Goal: Task Accomplishment & Management: Use online tool/utility

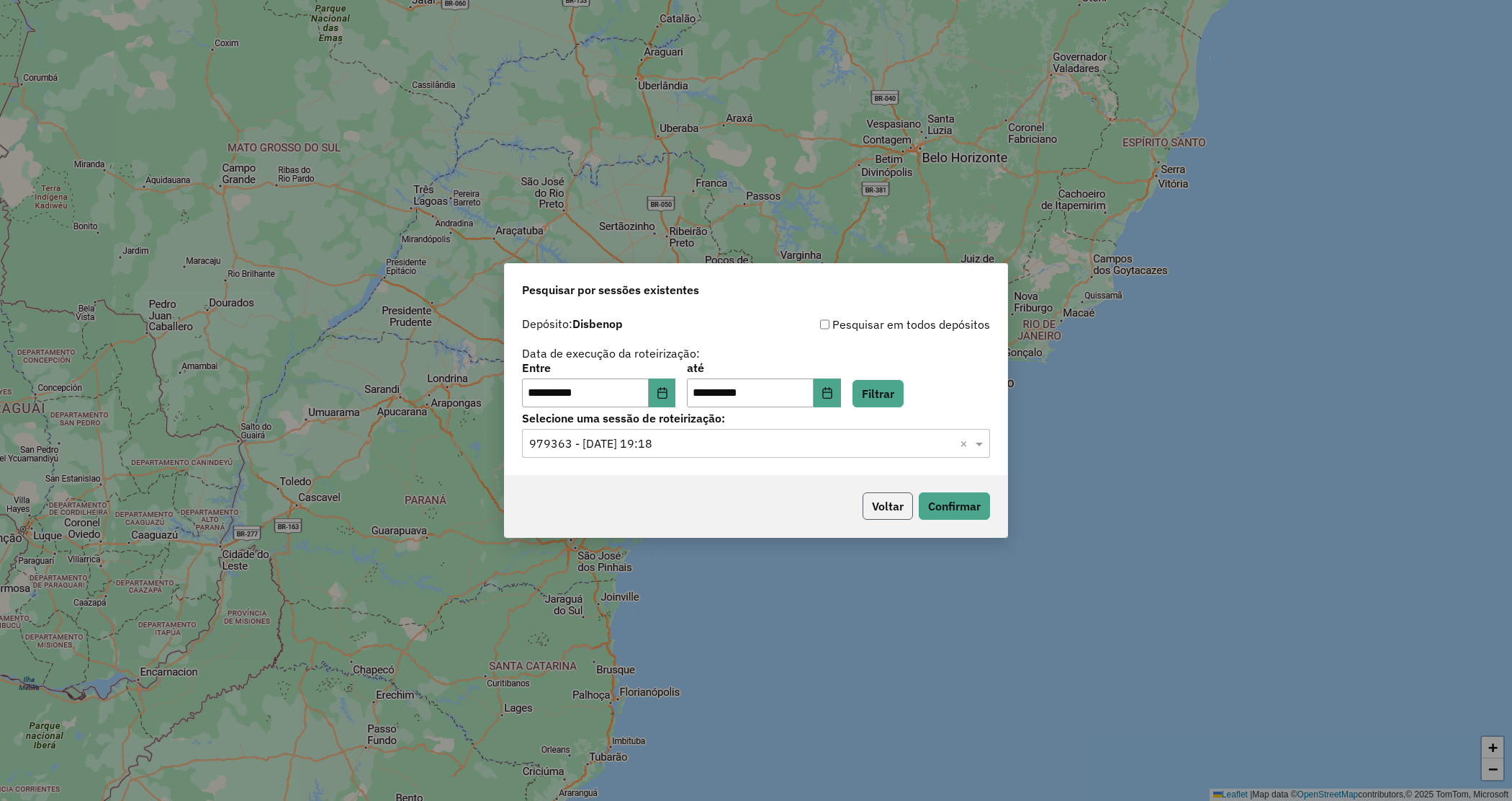
click at [888, 503] on button "Voltar" at bounding box center [888, 506] width 50 height 28
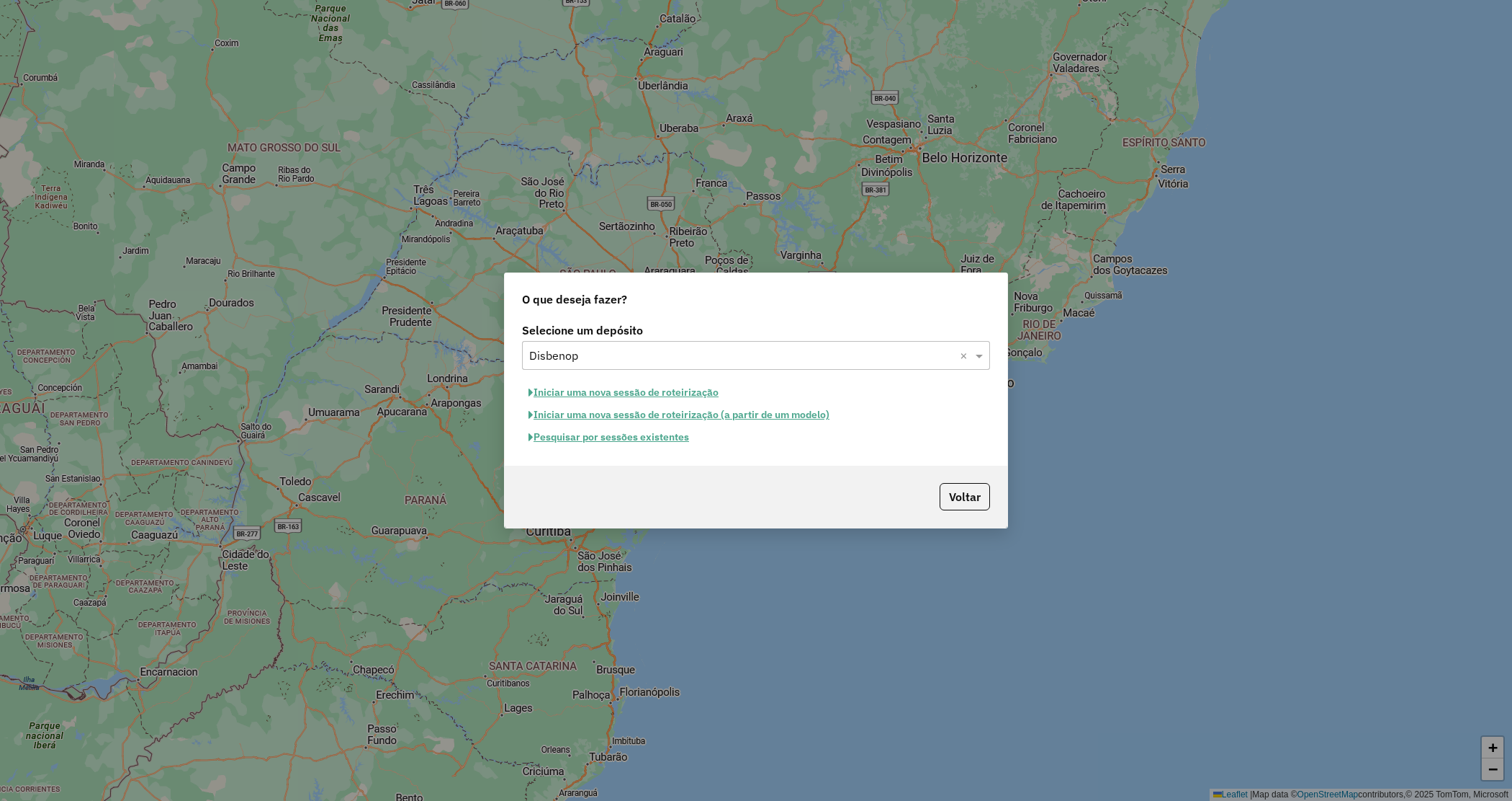
click at [596, 343] on div "Selecione um depósito × Disbenop ×" at bounding box center [756, 354] width 468 height 29
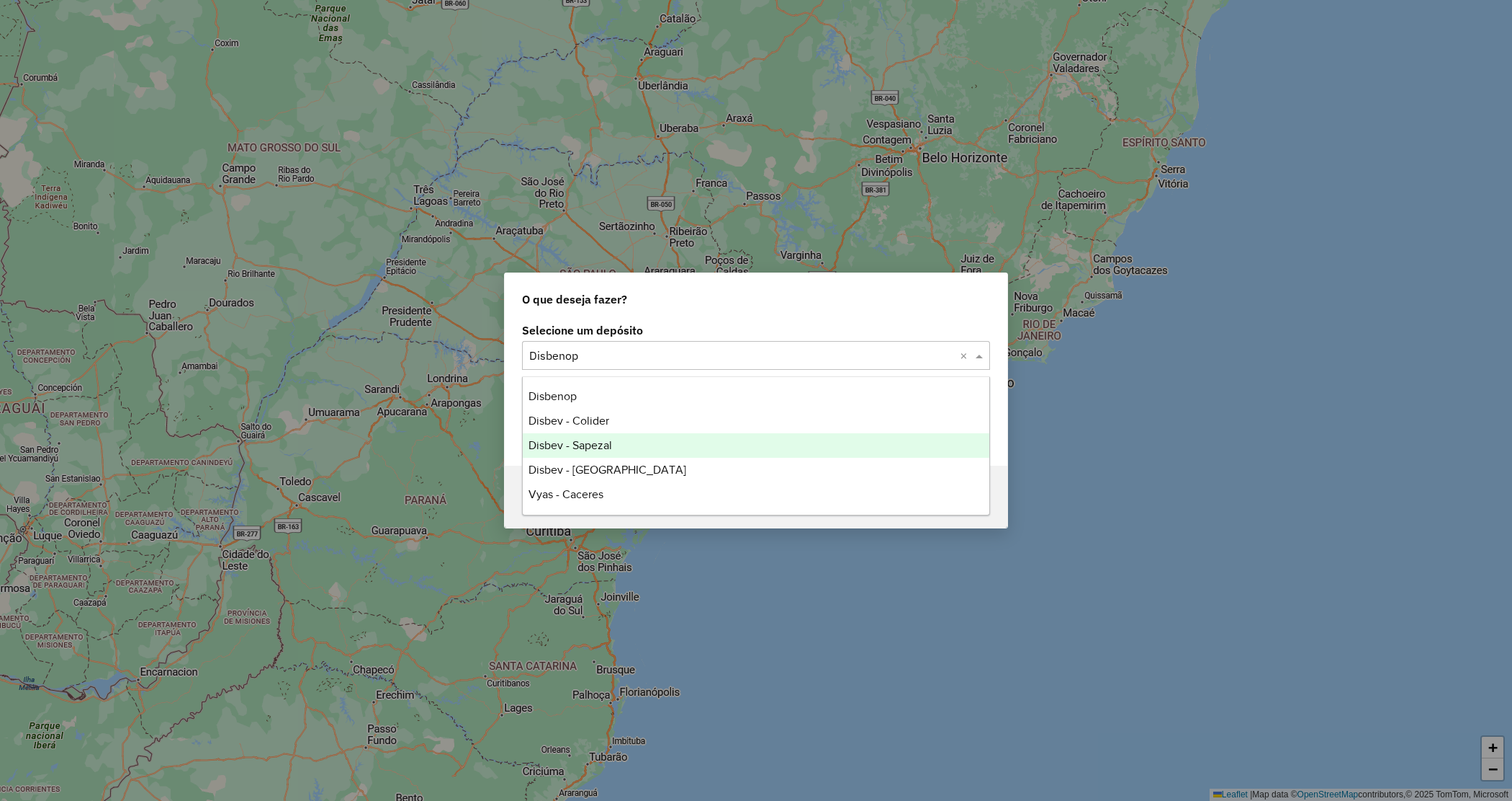
click at [593, 449] on span "Disbev - Sapezal" at bounding box center [570, 445] width 83 height 12
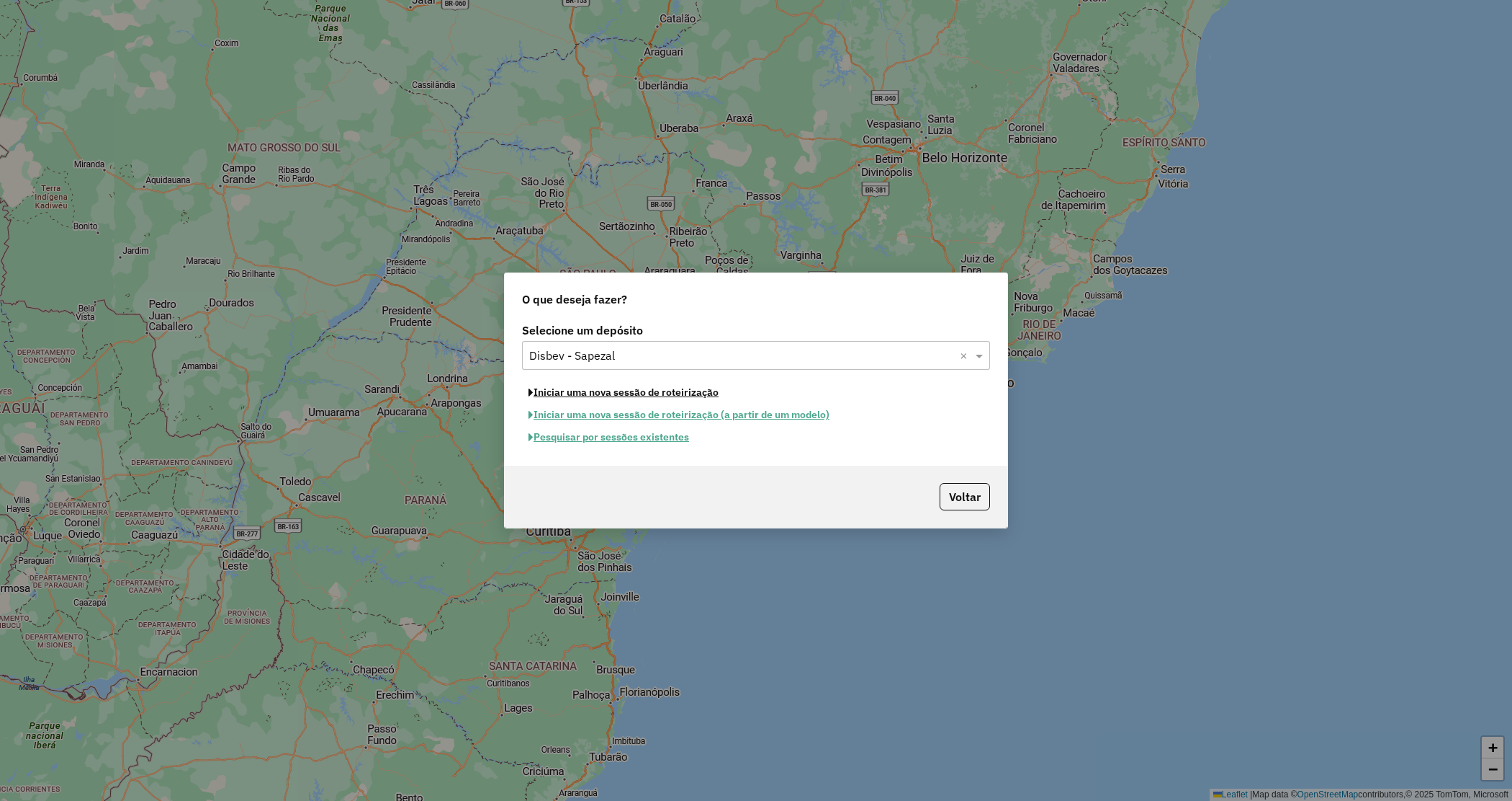
click at [580, 390] on button "Iniciar uma nova sessão de roteirização" at bounding box center [623, 392] width 203 height 23
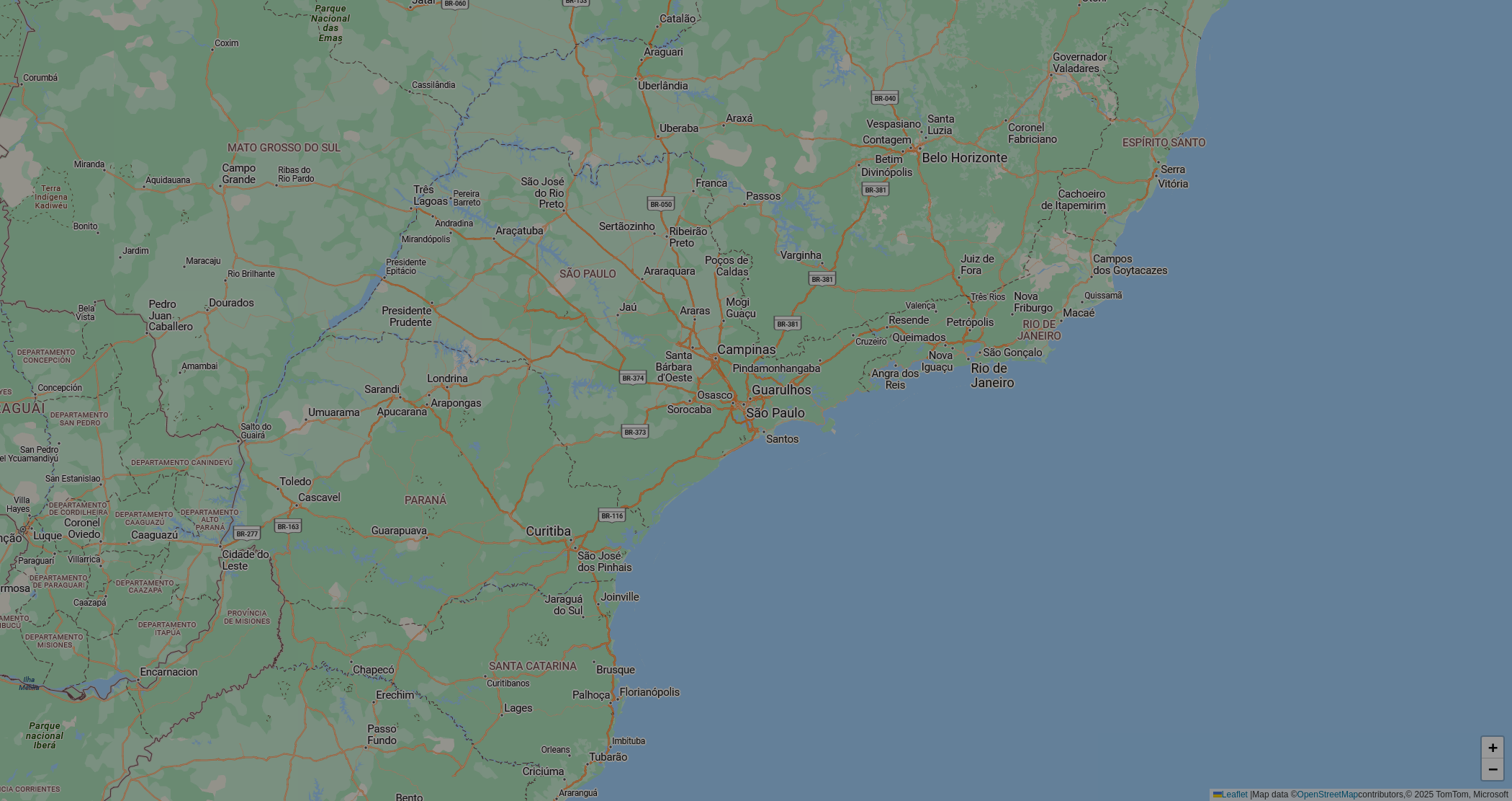
select select "*"
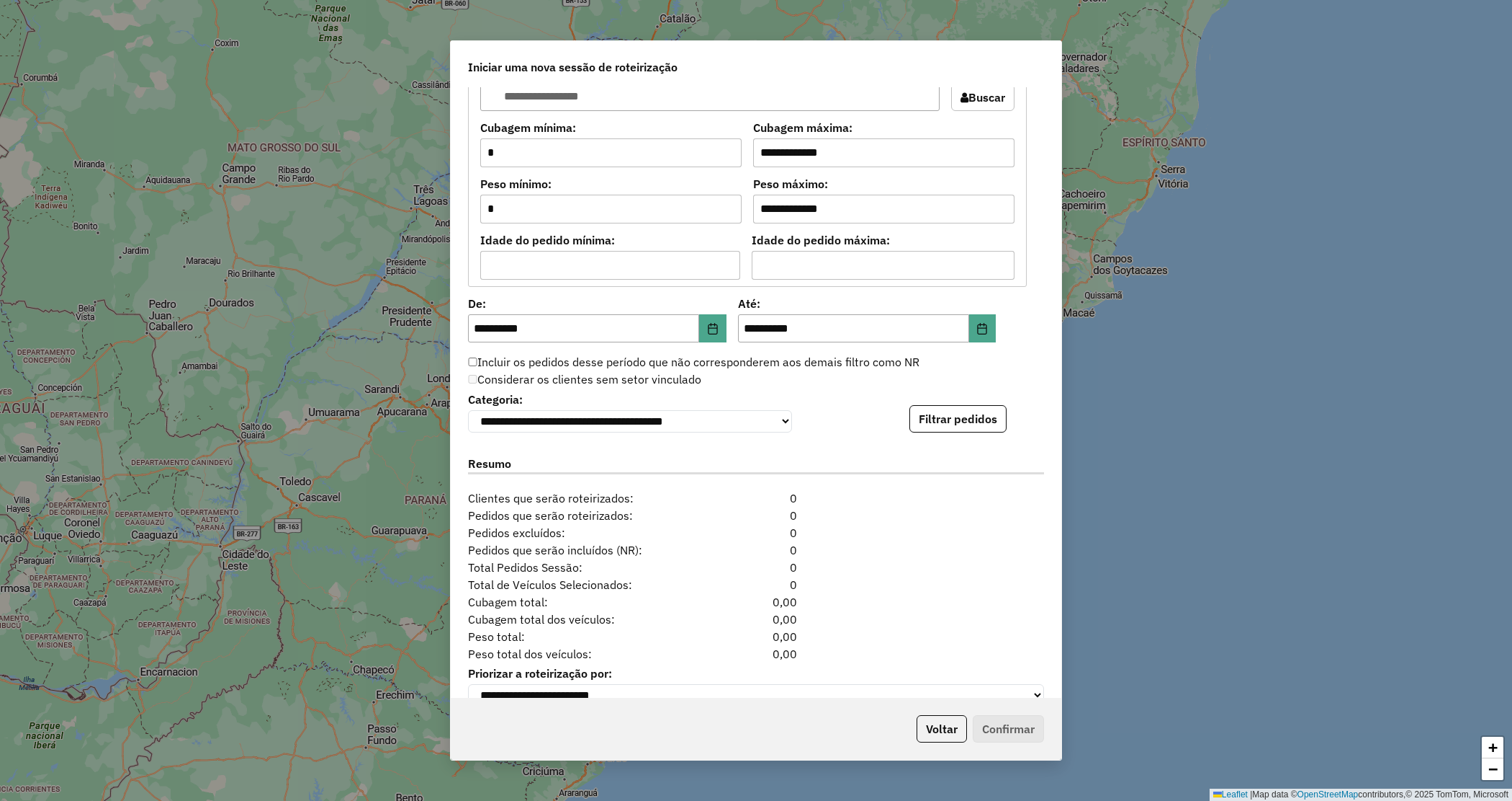
scroll to position [1219, 0]
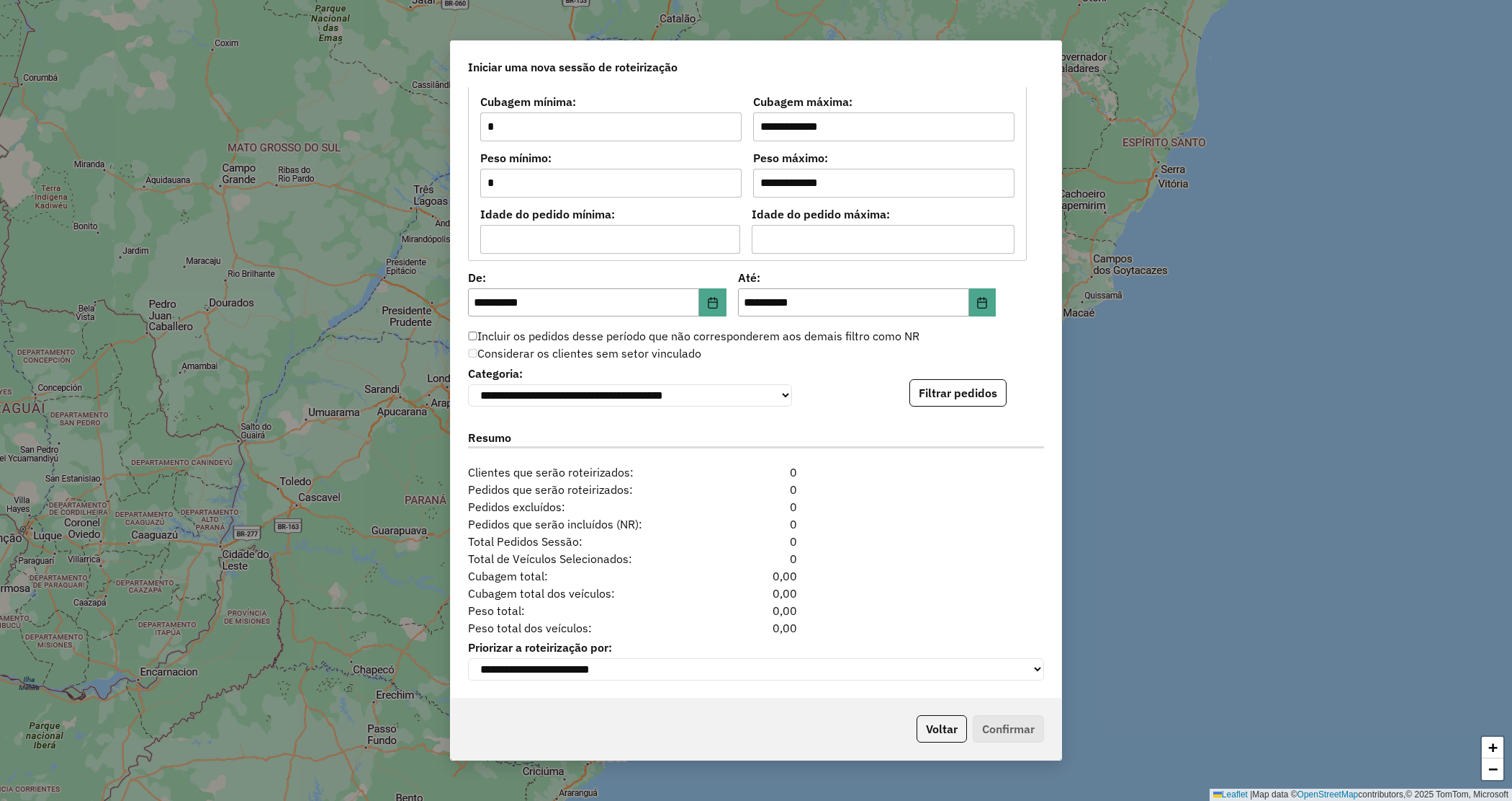
drag, startPoint x: 985, startPoint y: 395, endPoint x: 960, endPoint y: 377, distance: 30.8
click at [981, 393] on button "Filtrar pedidos" at bounding box center [958, 393] width 97 height 28
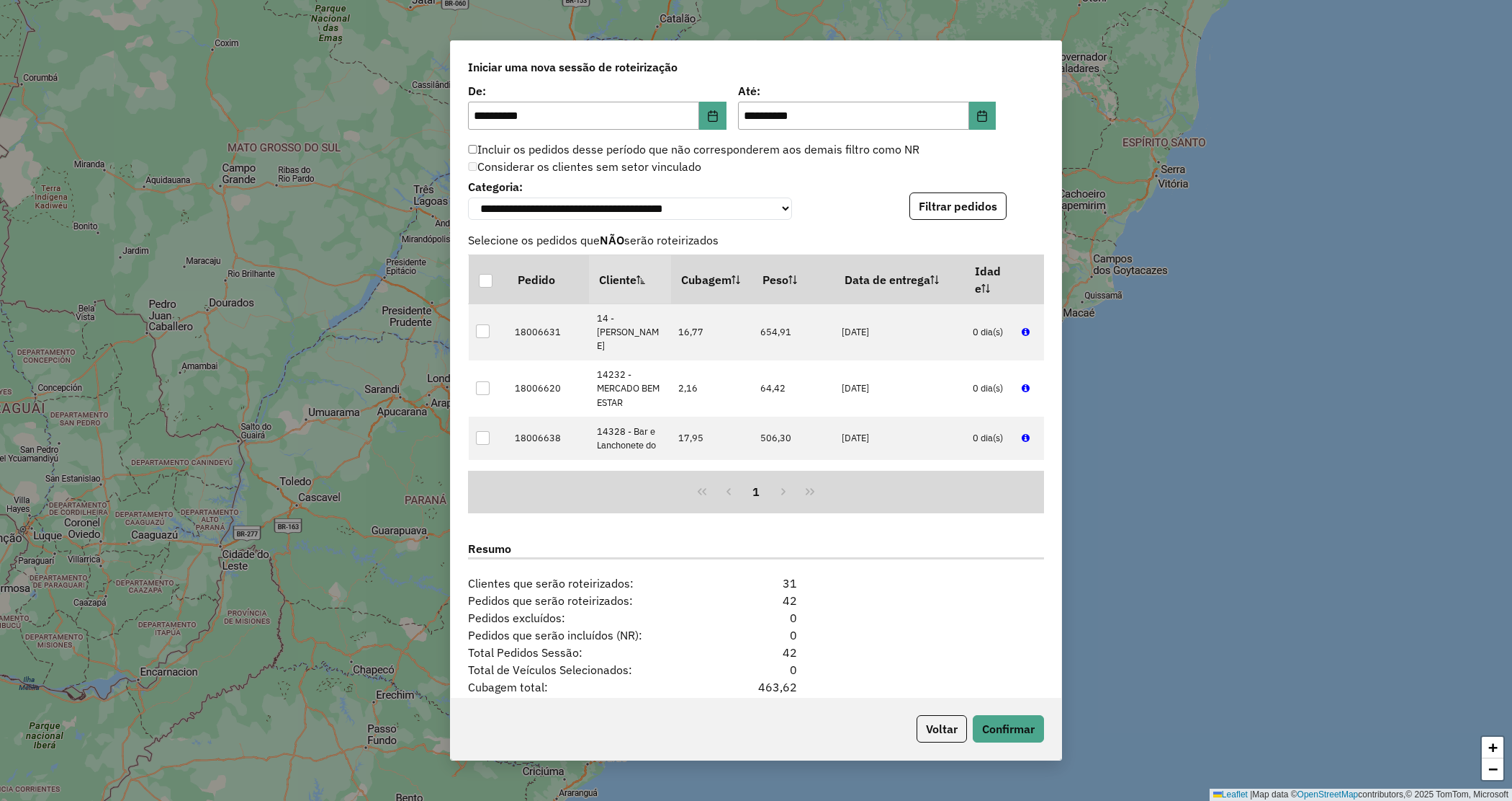
scroll to position [1515, 0]
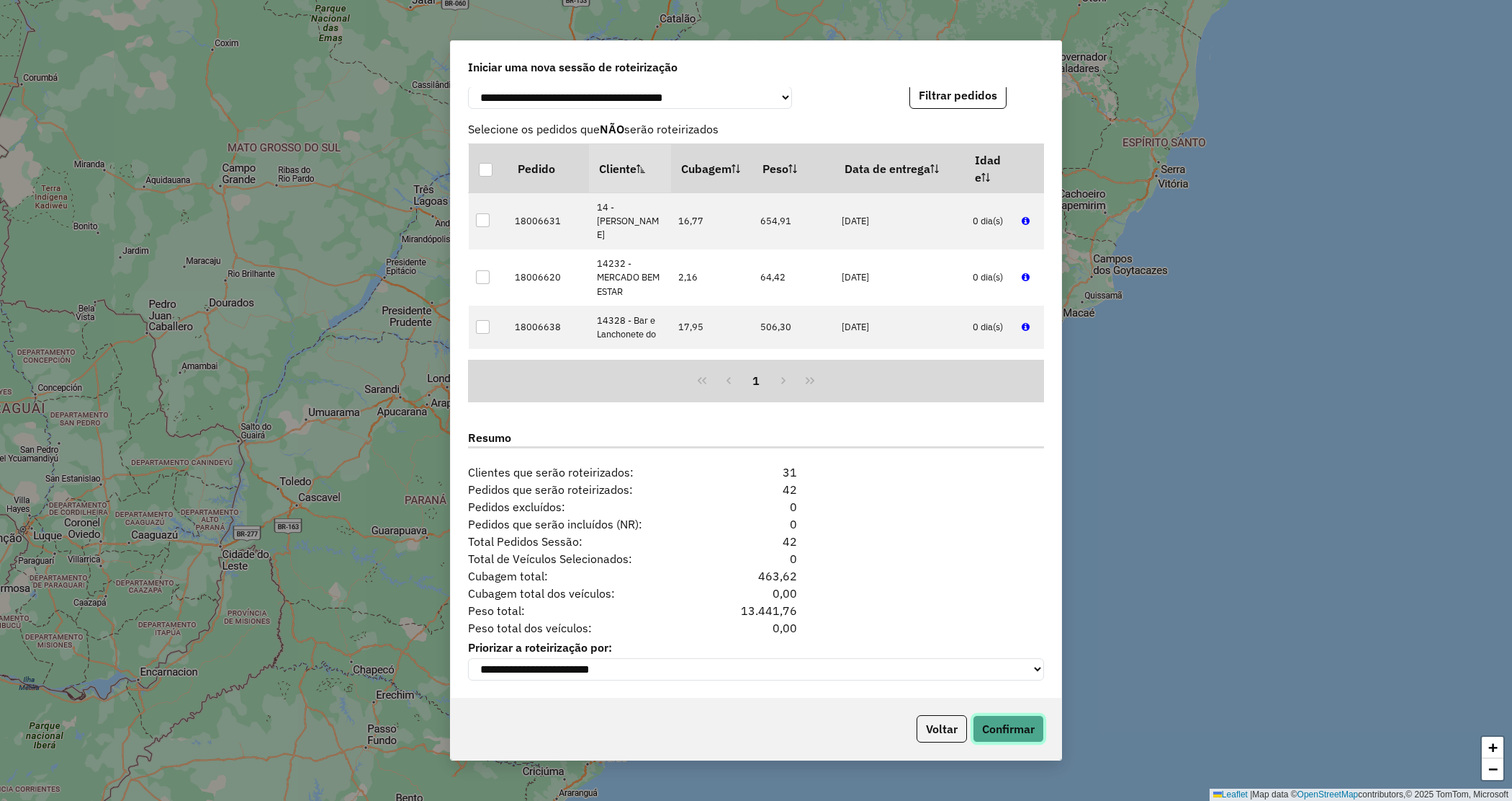
click at [1004, 729] on button "Confirmar" at bounding box center [1008, 729] width 71 height 28
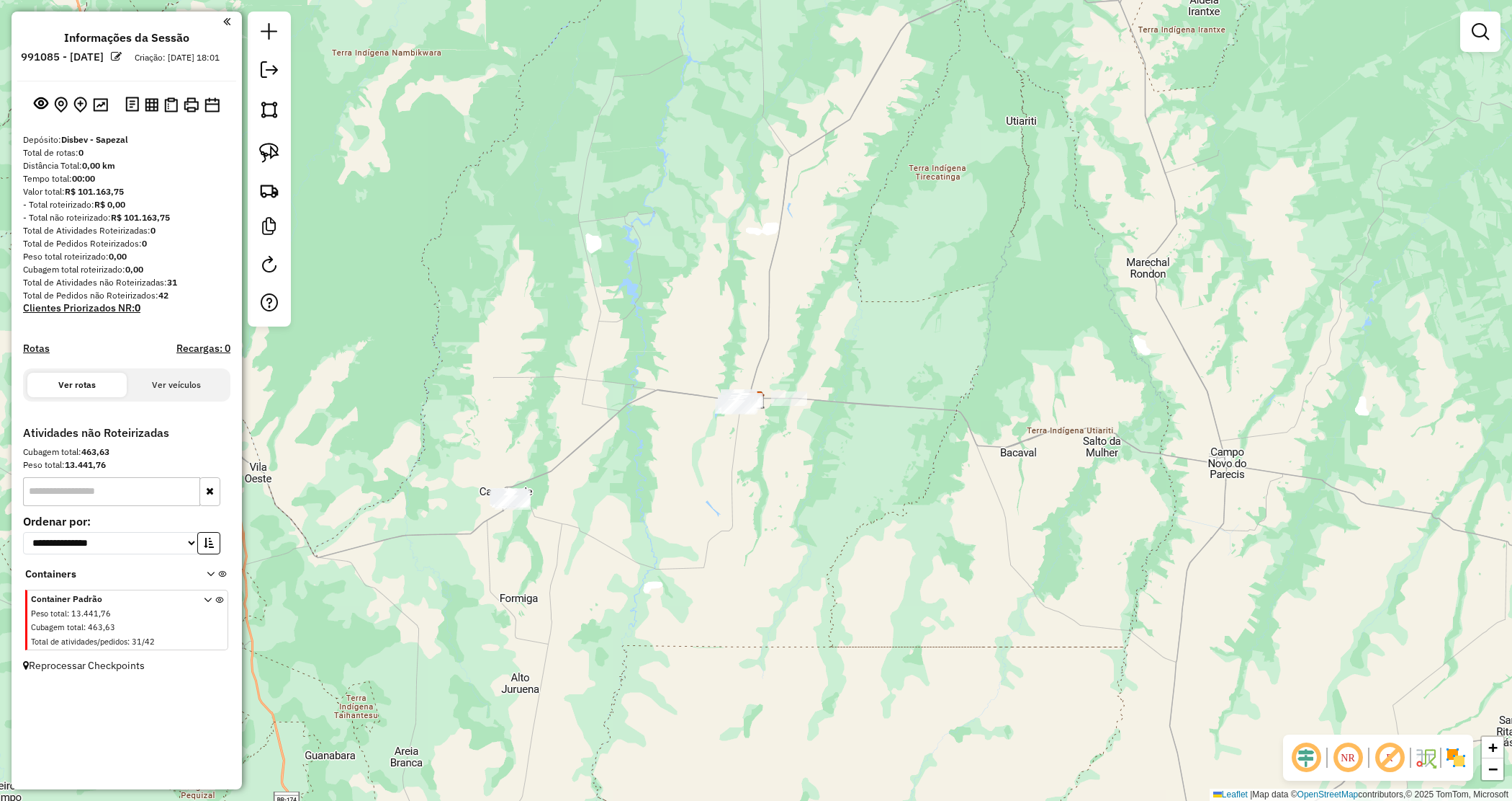
drag, startPoint x: 652, startPoint y: 510, endPoint x: 688, endPoint y: 483, distance: 45.0
click at [693, 487] on div "Janela de atendimento Grade de atendimento Capacidade Transportadoras Veículos …" at bounding box center [756, 400] width 1512 height 801
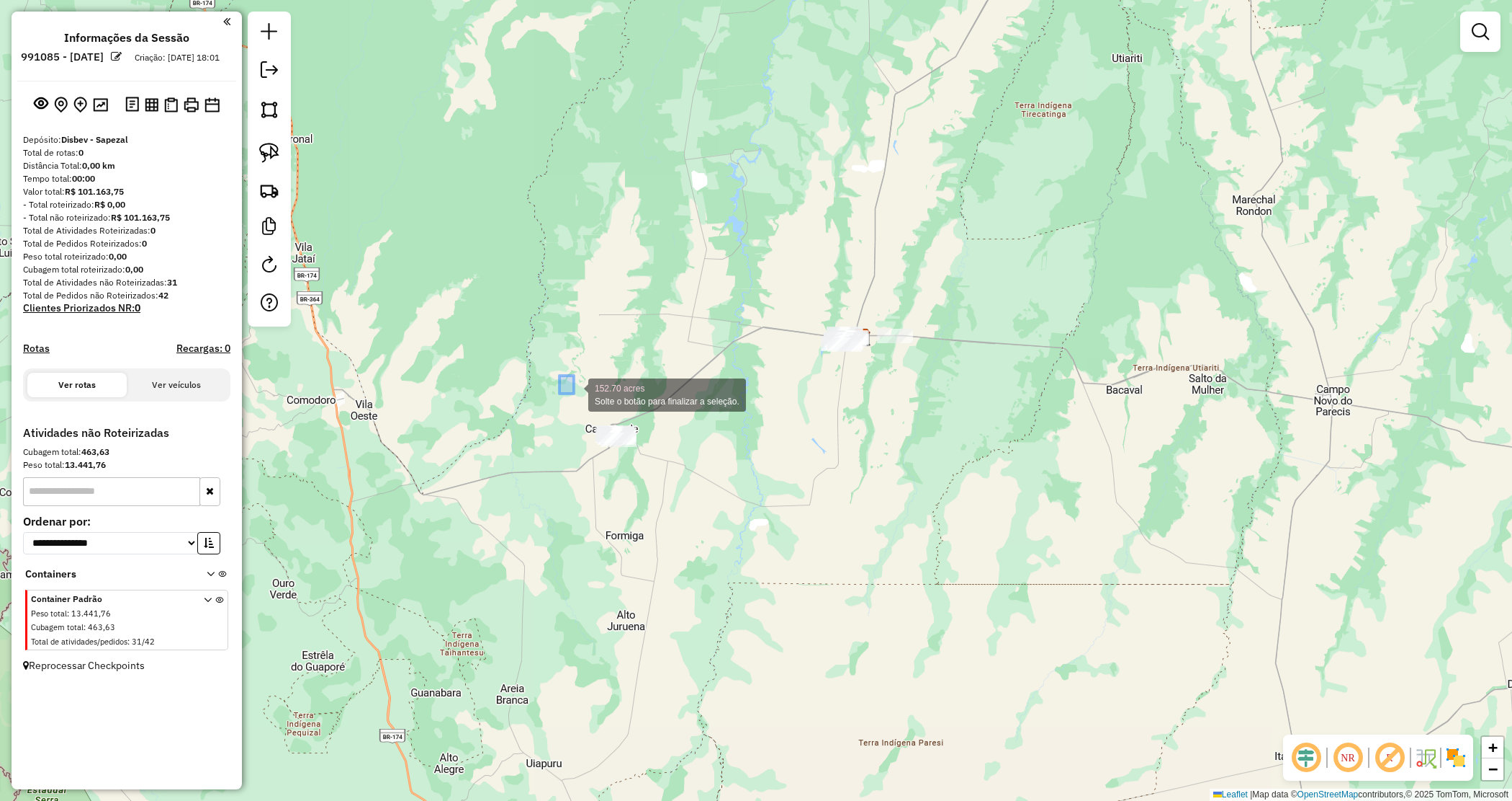
drag, startPoint x: 559, startPoint y: 375, endPoint x: 697, endPoint y: 476, distance: 171.0
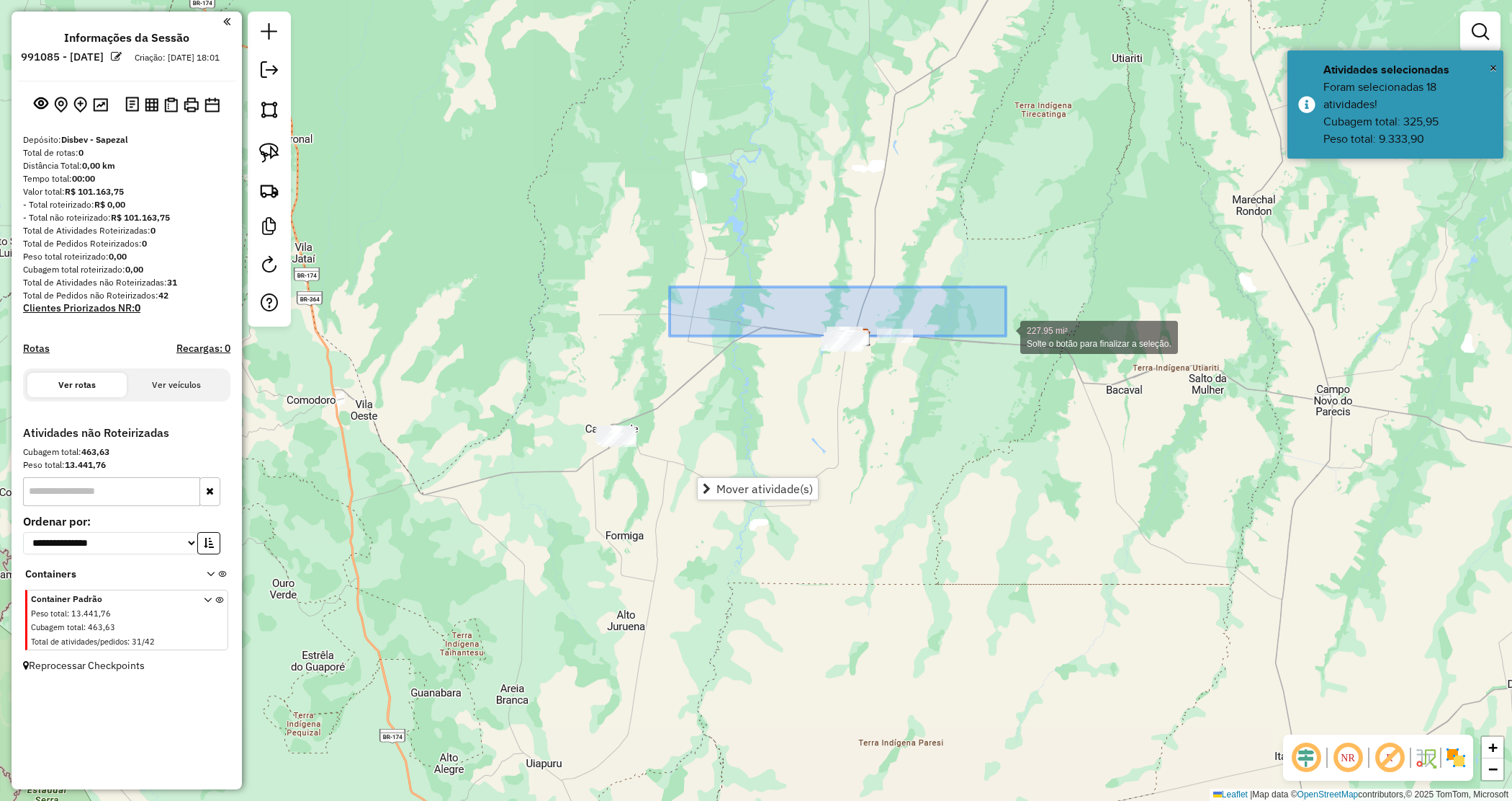
drag, startPoint x: 764, startPoint y: 317, endPoint x: 1027, endPoint y: 343, distance: 264.3
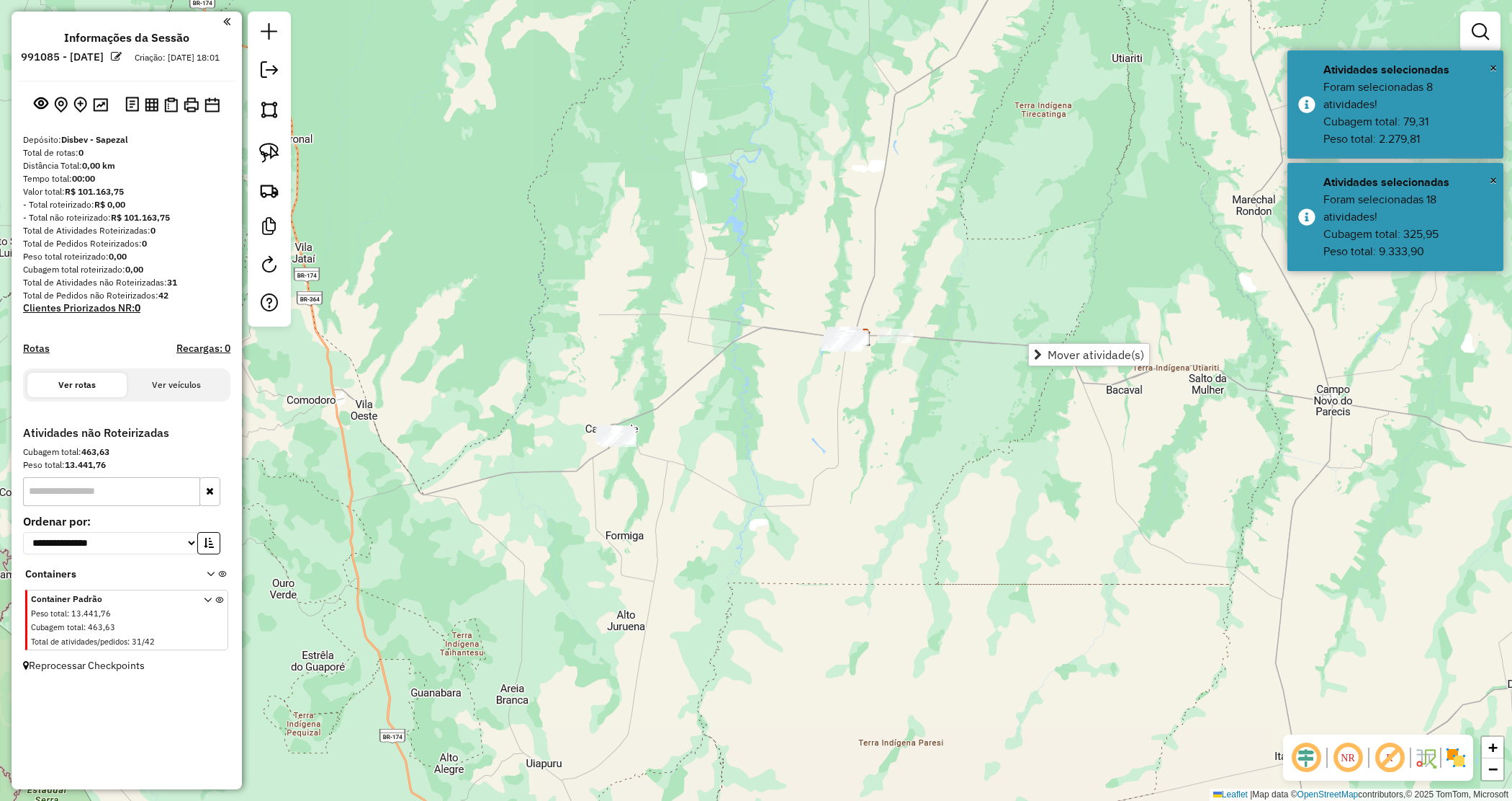
drag, startPoint x: 969, startPoint y: 242, endPoint x: 927, endPoint y: 233, distance: 43.0
click at [967, 242] on div "Janela de atendimento Grade de atendimento Capacidade Transportadoras Veículos …" at bounding box center [756, 400] width 1512 height 801
drag, startPoint x: 833, startPoint y: 245, endPoint x: 1081, endPoint y: 447, distance: 319.9
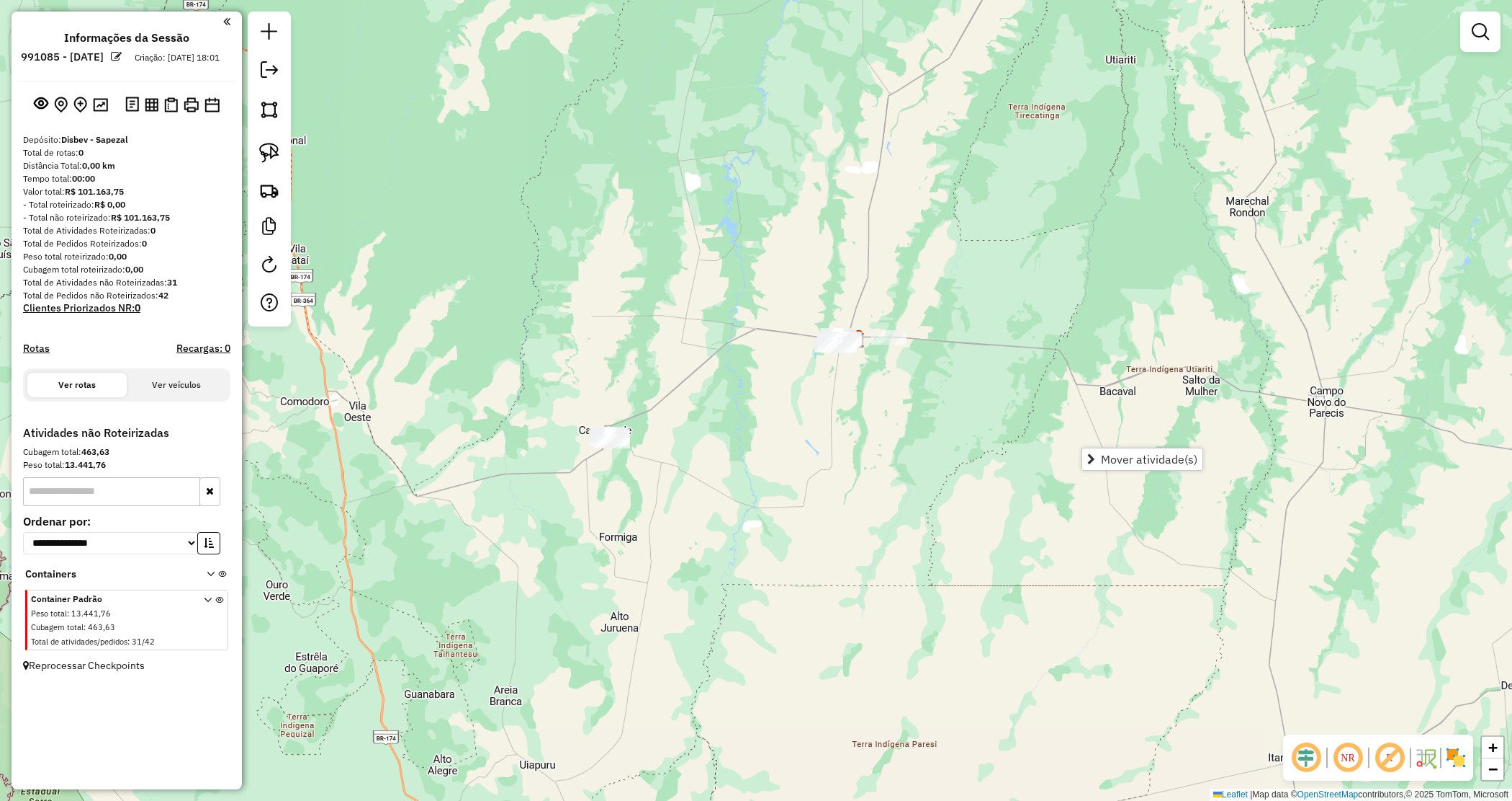
click at [739, 402] on div "Janela de atendimento Grade de atendimento Capacidade Transportadoras Veículos …" at bounding box center [756, 400] width 1512 height 801
click at [596, 390] on div "Janela de atendimento Grade de atendimento Capacidade Transportadoras Veículos …" at bounding box center [756, 400] width 1512 height 801
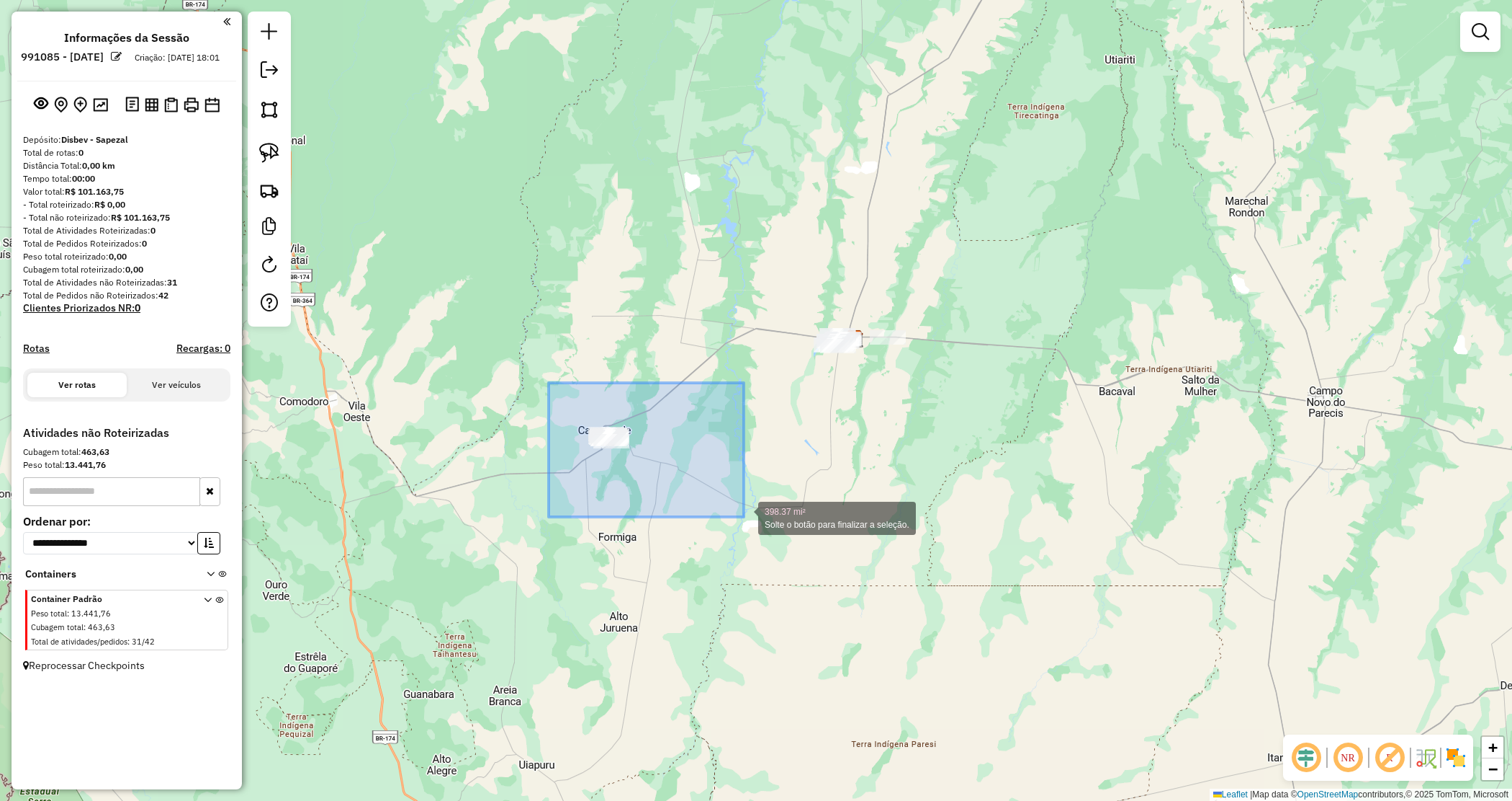
drag, startPoint x: 744, startPoint y: 517, endPoint x: 739, endPoint y: 504, distance: 13.9
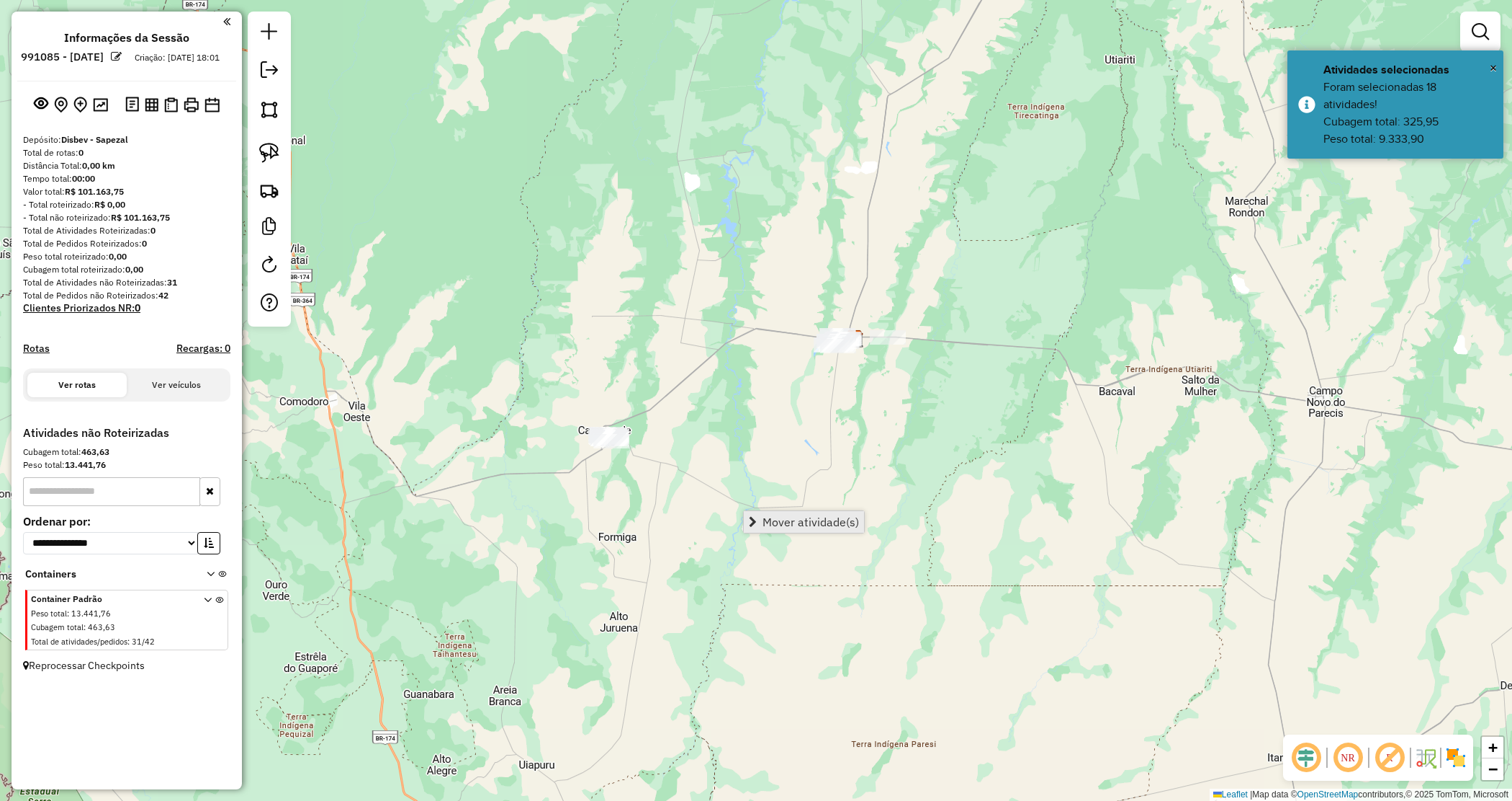
click at [783, 524] on span "Mover atividade(s)" at bounding box center [811, 522] width 97 height 12
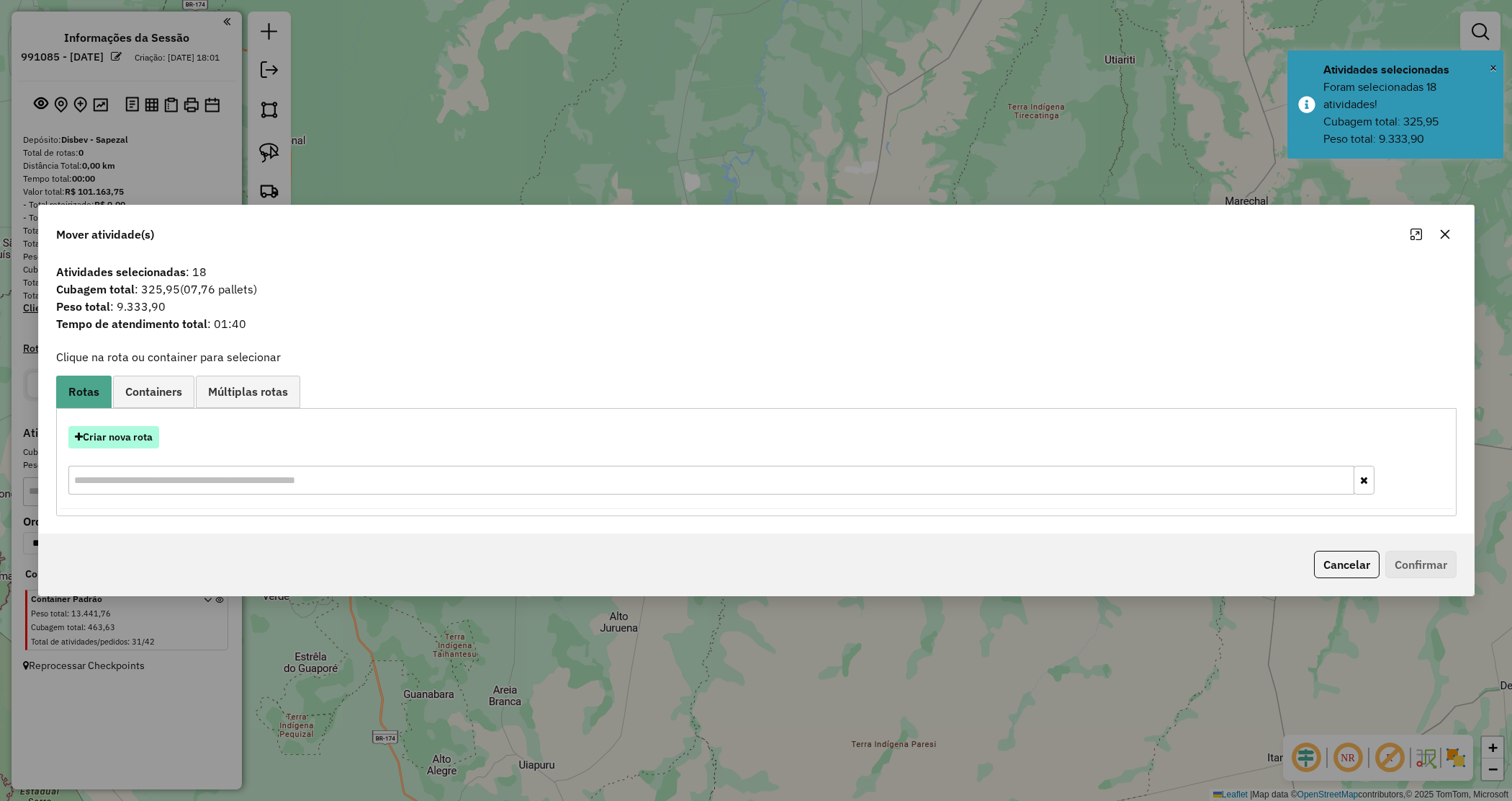
click at [128, 436] on button "Criar nova rota" at bounding box center [114, 437] width 91 height 23
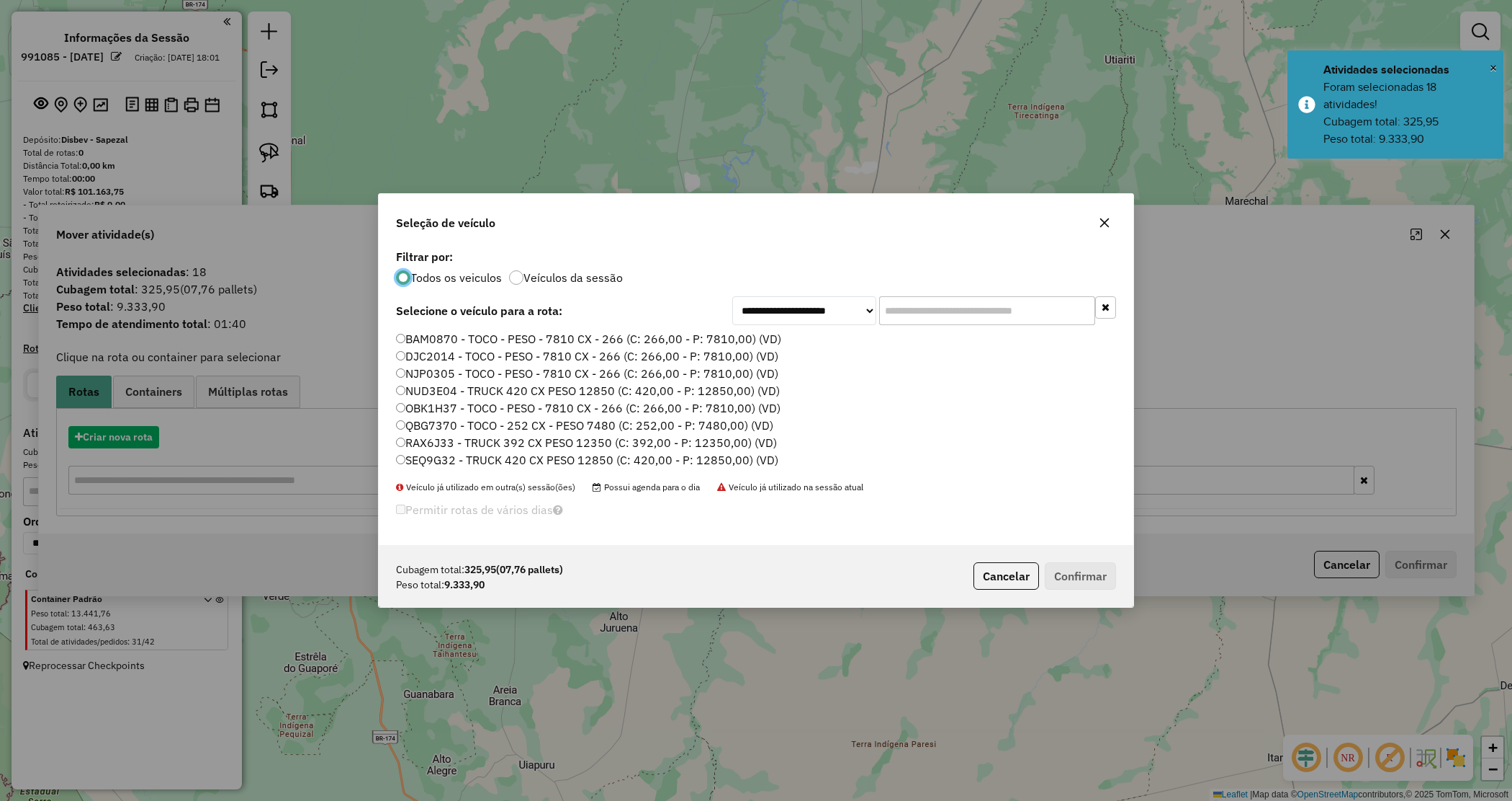
scroll to position [7, 4]
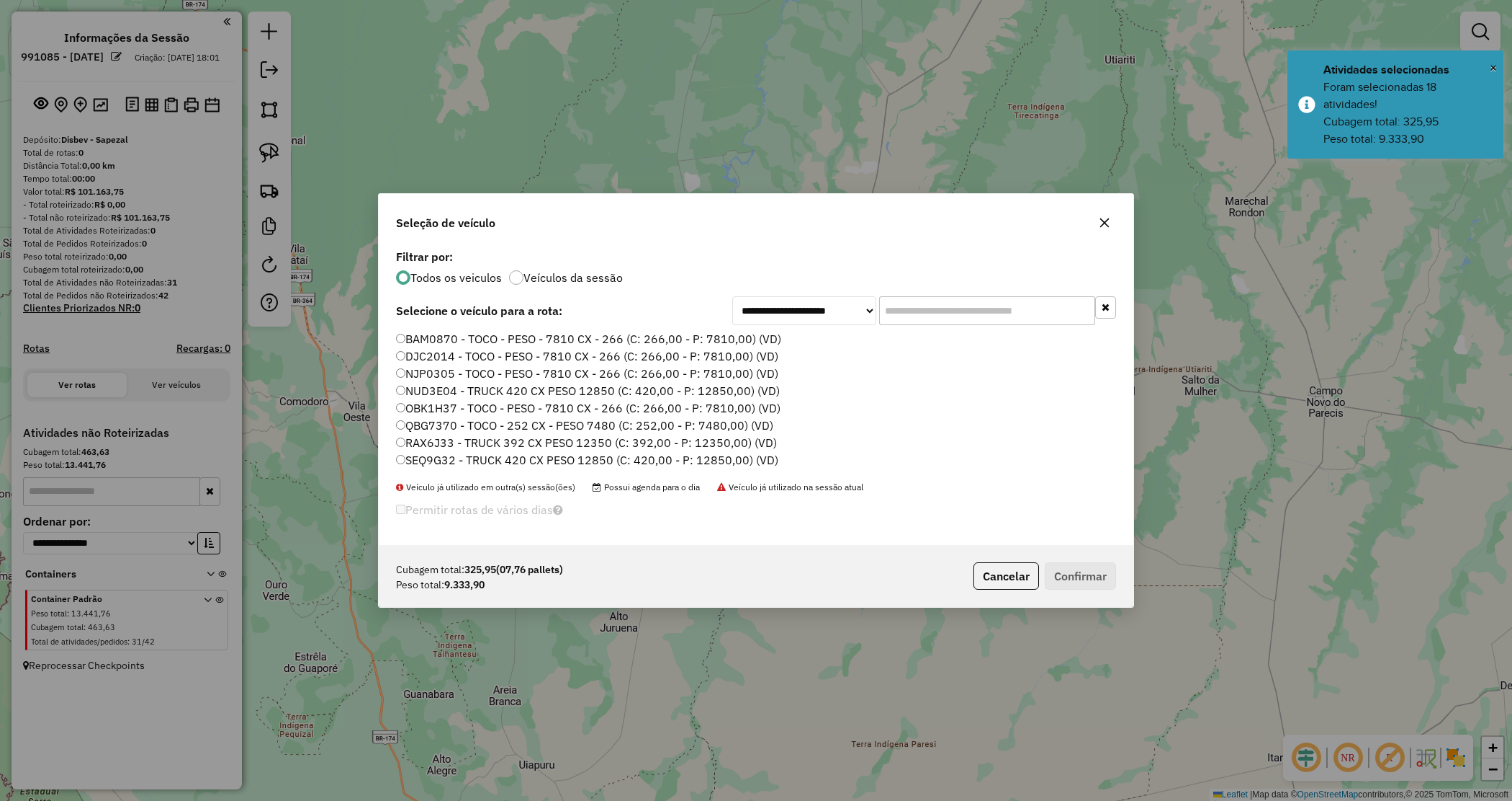
click at [907, 311] on input "text" at bounding box center [988, 310] width 216 height 29
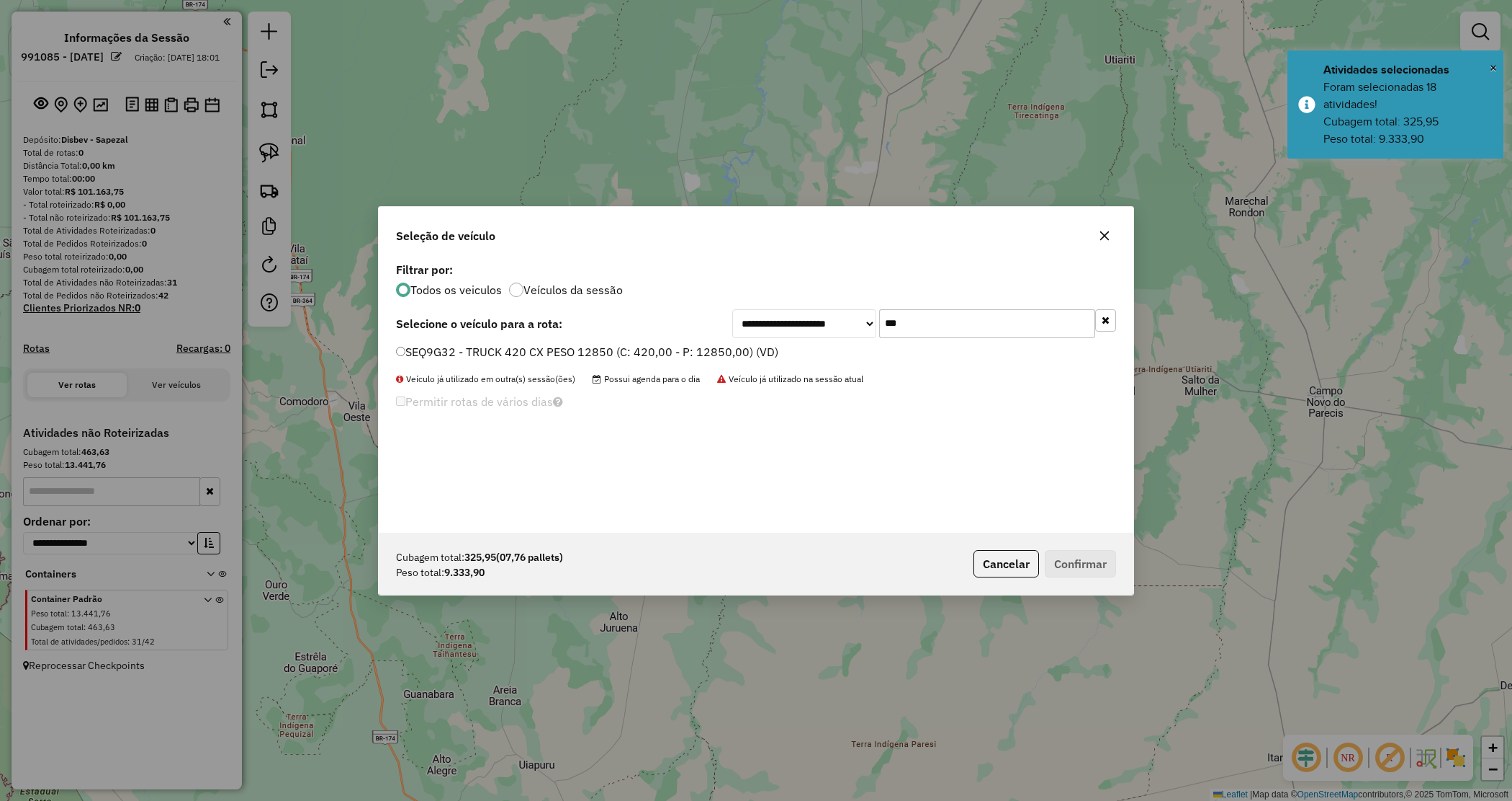
type input "***"
click at [747, 350] on label "SEQ9G32 - TRUCK 420 CX PESO 12850 (C: 420,00 - P: 12850,00) (VD)" at bounding box center [587, 350] width 382 height 17
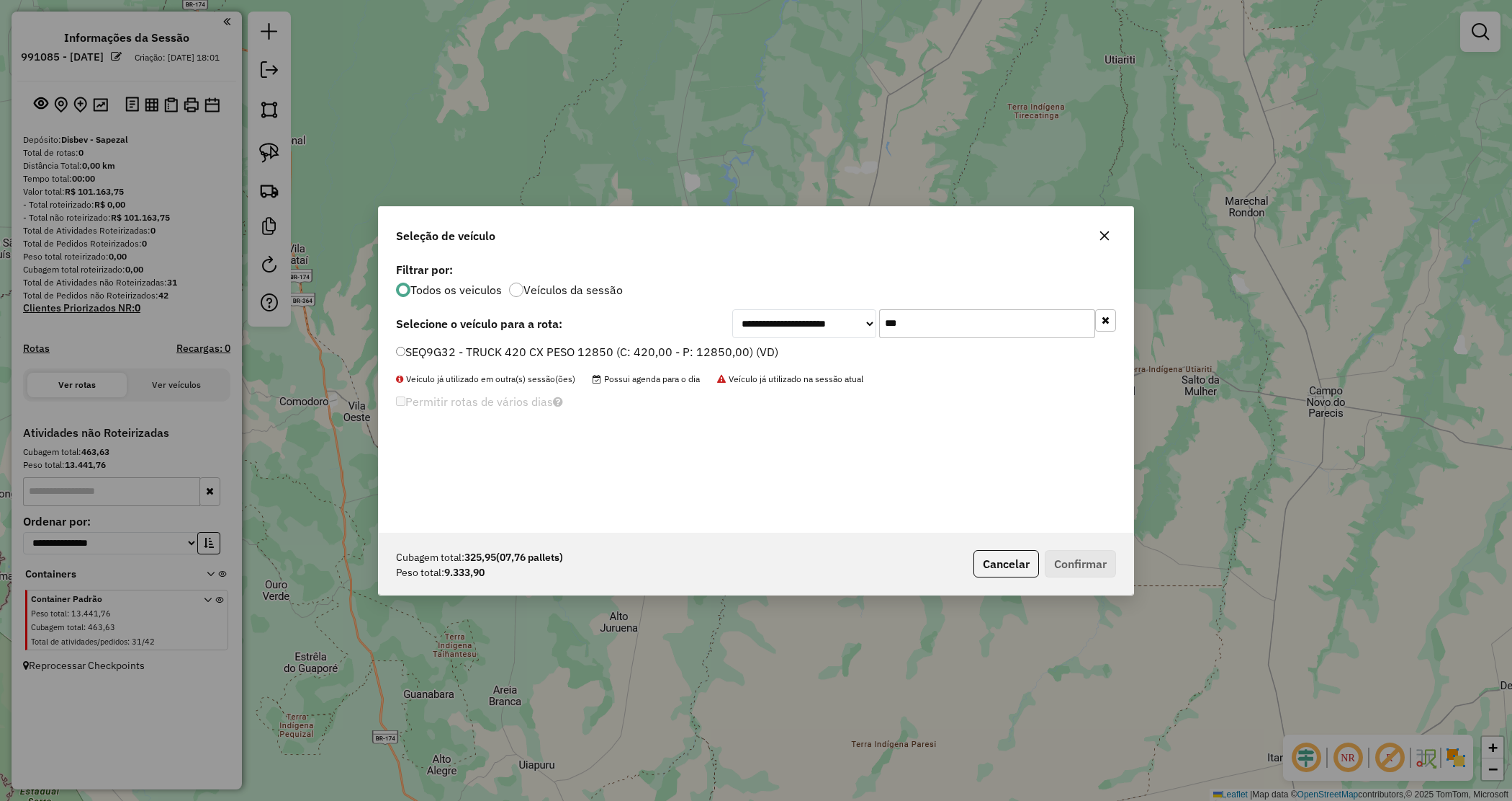
click at [670, 353] on label "SEQ9G32 - TRUCK 420 CX PESO 12850 (C: 420,00 - P: 12850,00) (VD)" at bounding box center [587, 350] width 382 height 17
drag, startPoint x: 1079, startPoint y: 559, endPoint x: 1017, endPoint y: 548, distance: 63.0
click at [1081, 559] on button "Confirmar" at bounding box center [1081, 563] width 71 height 28
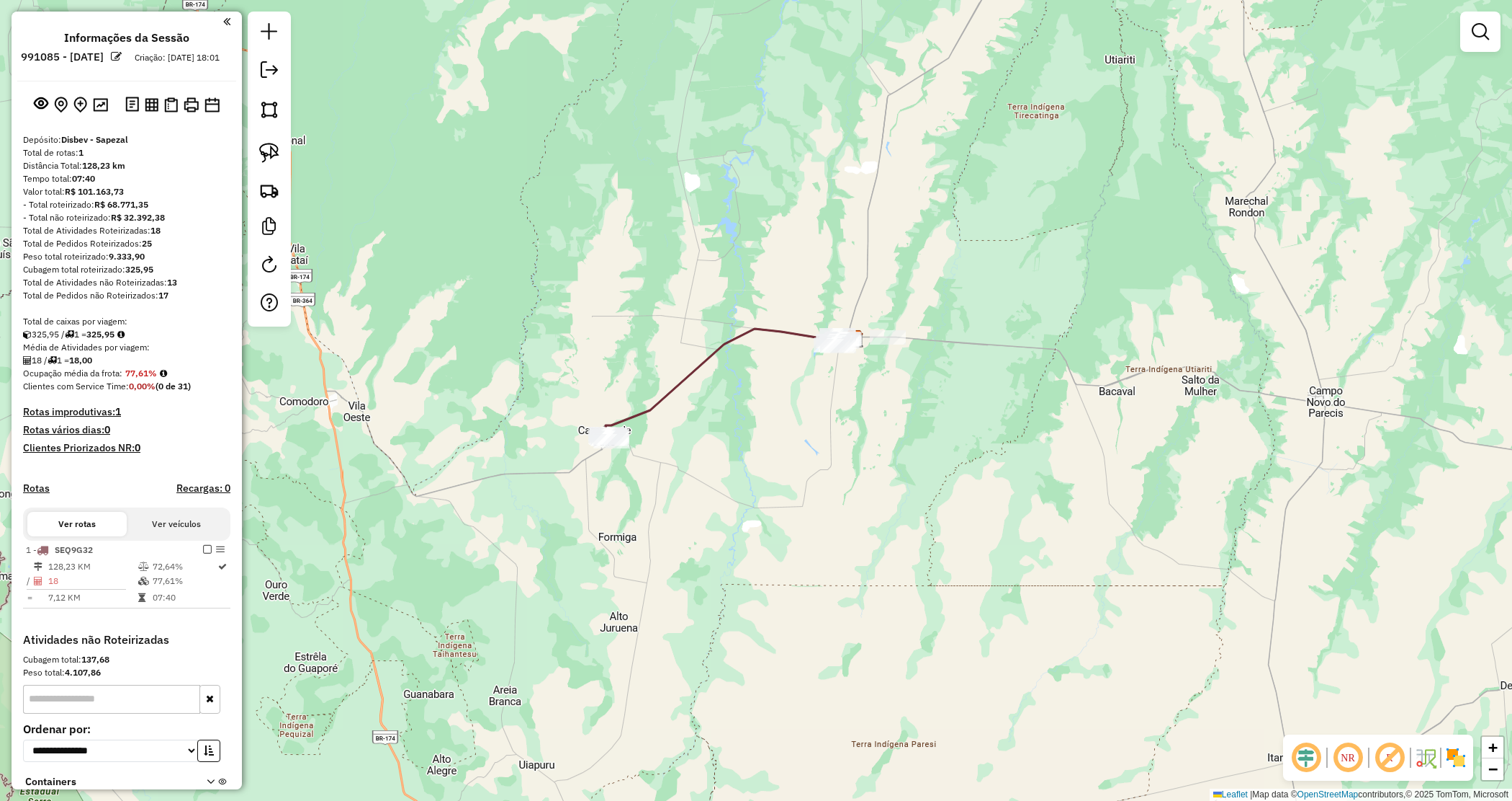
drag, startPoint x: 807, startPoint y: 365, endPoint x: 728, endPoint y: 229, distance: 157.3
click at [807, 366] on div "Janela de atendimento Grade de atendimento Capacidade Transportadoras Veículos …" at bounding box center [756, 400] width 1512 height 801
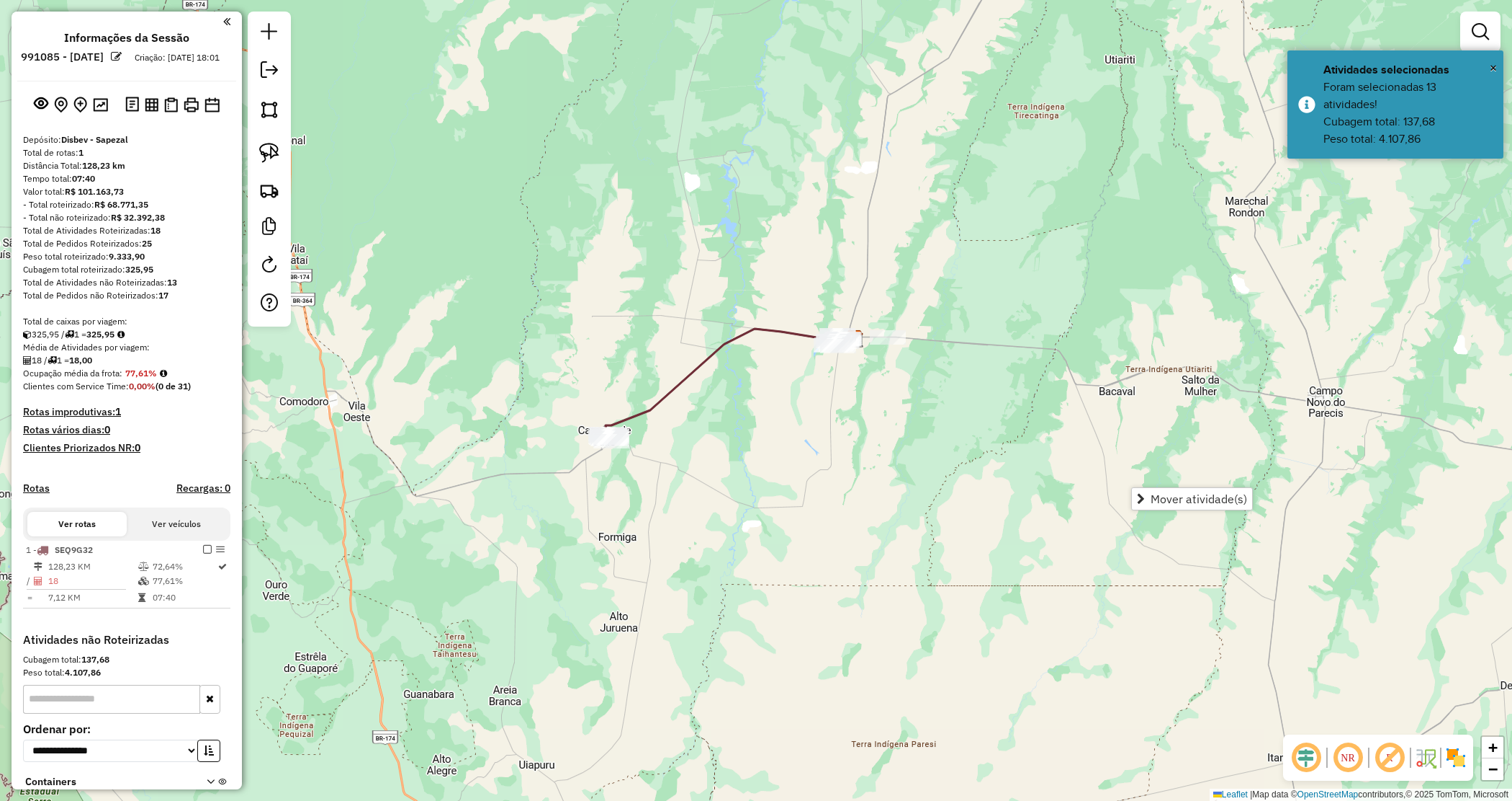
drag, startPoint x: 1172, startPoint y: 497, endPoint x: 1131, endPoint y: 484, distance: 43.0
click at [1173, 498] on span "Mover atividade(s)" at bounding box center [1199, 499] width 97 height 12
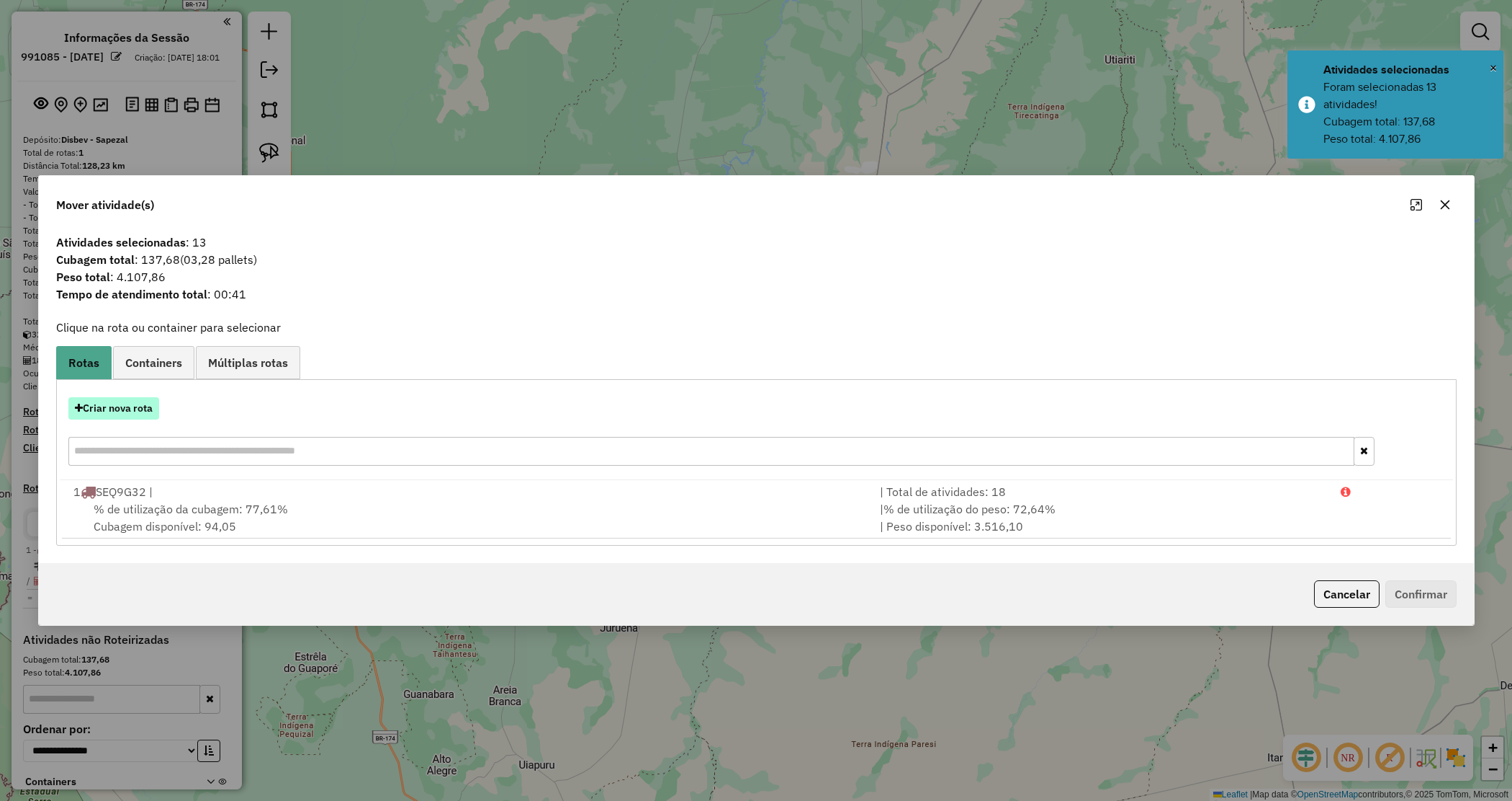
click at [126, 406] on button "Criar nova rota" at bounding box center [114, 408] width 91 height 23
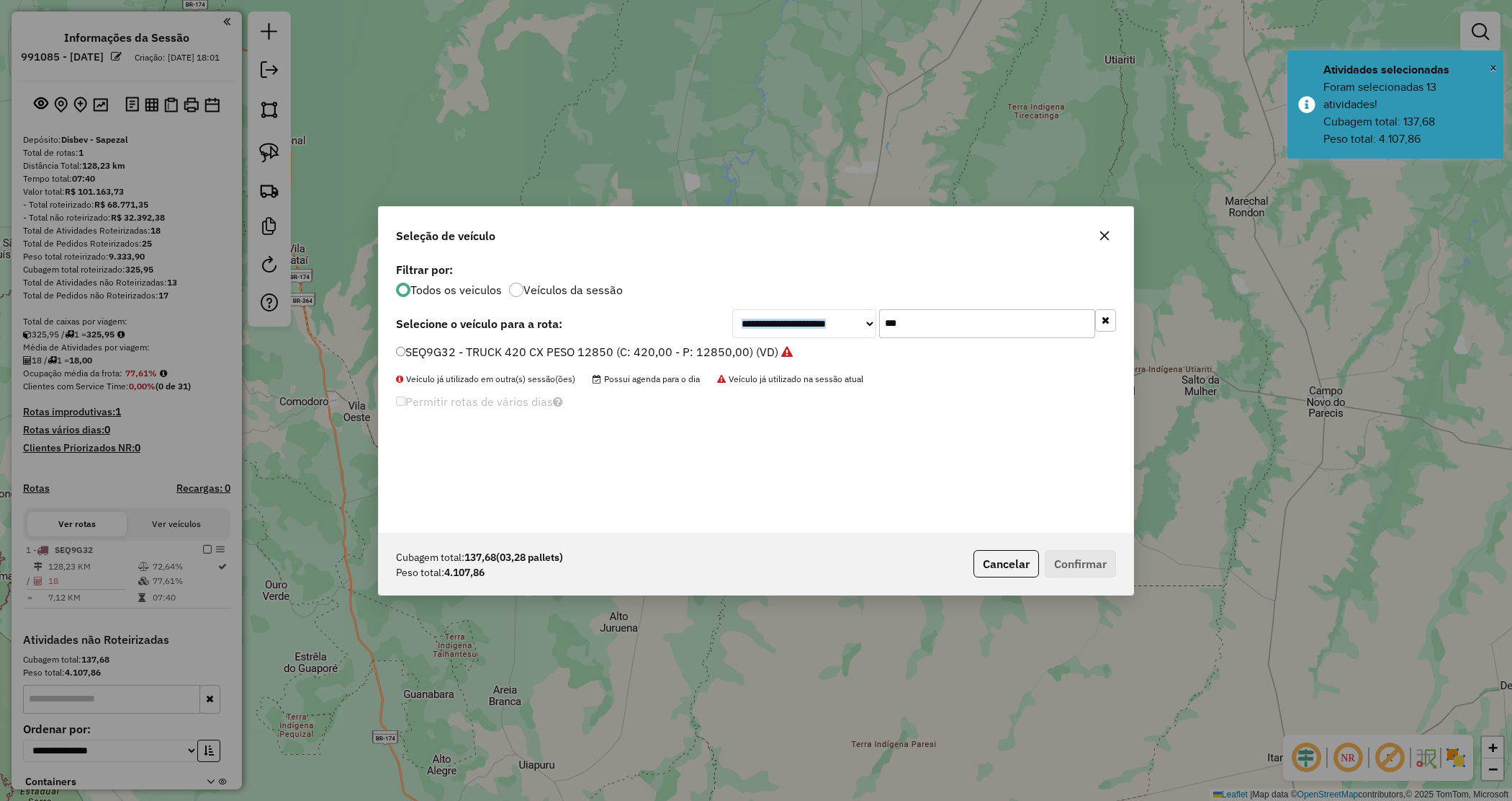
drag, startPoint x: 930, startPoint y: 304, endPoint x: 940, endPoint y: 317, distance: 16.4
click at [868, 300] on div "**********" at bounding box center [756, 395] width 755 height 274
drag, startPoint x: 924, startPoint y: 317, endPoint x: 810, endPoint y: 301, distance: 115.1
click at [810, 301] on div "**********" at bounding box center [756, 395] width 755 height 274
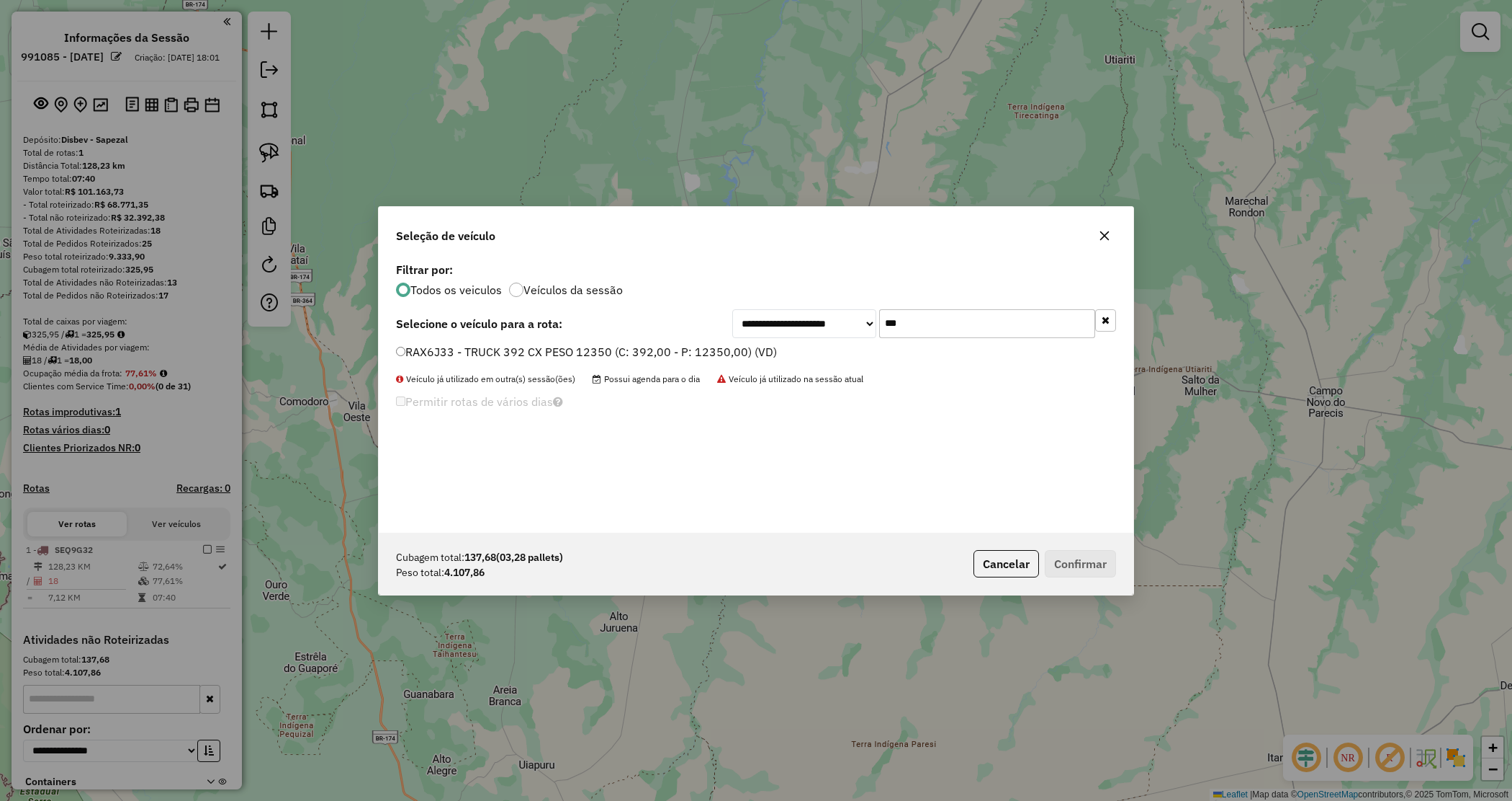
type input "***"
click at [758, 346] on label "RAX6J33 - TRUCK 392 CX PESO 12350 (C: 392,00 - P: 12350,00) (VD)" at bounding box center [586, 350] width 381 height 17
drag, startPoint x: 625, startPoint y: 350, endPoint x: 670, endPoint y: 382, distance: 55.2
click at [626, 350] on label "RAX6J33 - TRUCK 392 CX PESO 12350 (C: 392,00 - P: 12350,00) (VD)" at bounding box center [586, 350] width 381 height 17
click at [1086, 557] on button "Confirmar" at bounding box center [1081, 563] width 71 height 28
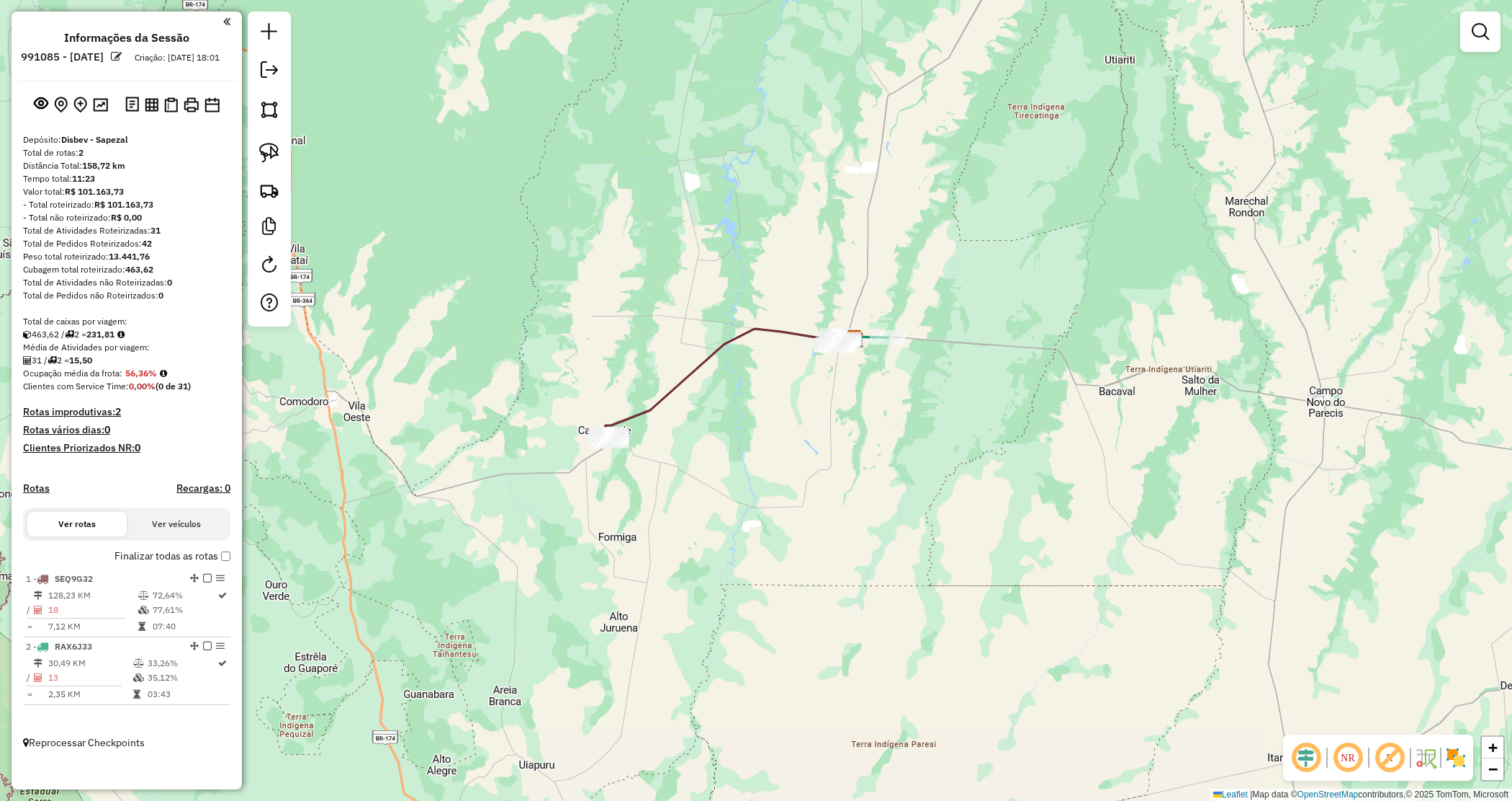
drag, startPoint x: 479, startPoint y: 252, endPoint x: 639, endPoint y: 282, distance: 162.8
click at [683, 279] on div "Janela de atendimento Grade de atendimento Capacidade Transportadoras Veículos …" at bounding box center [756, 400] width 1512 height 801
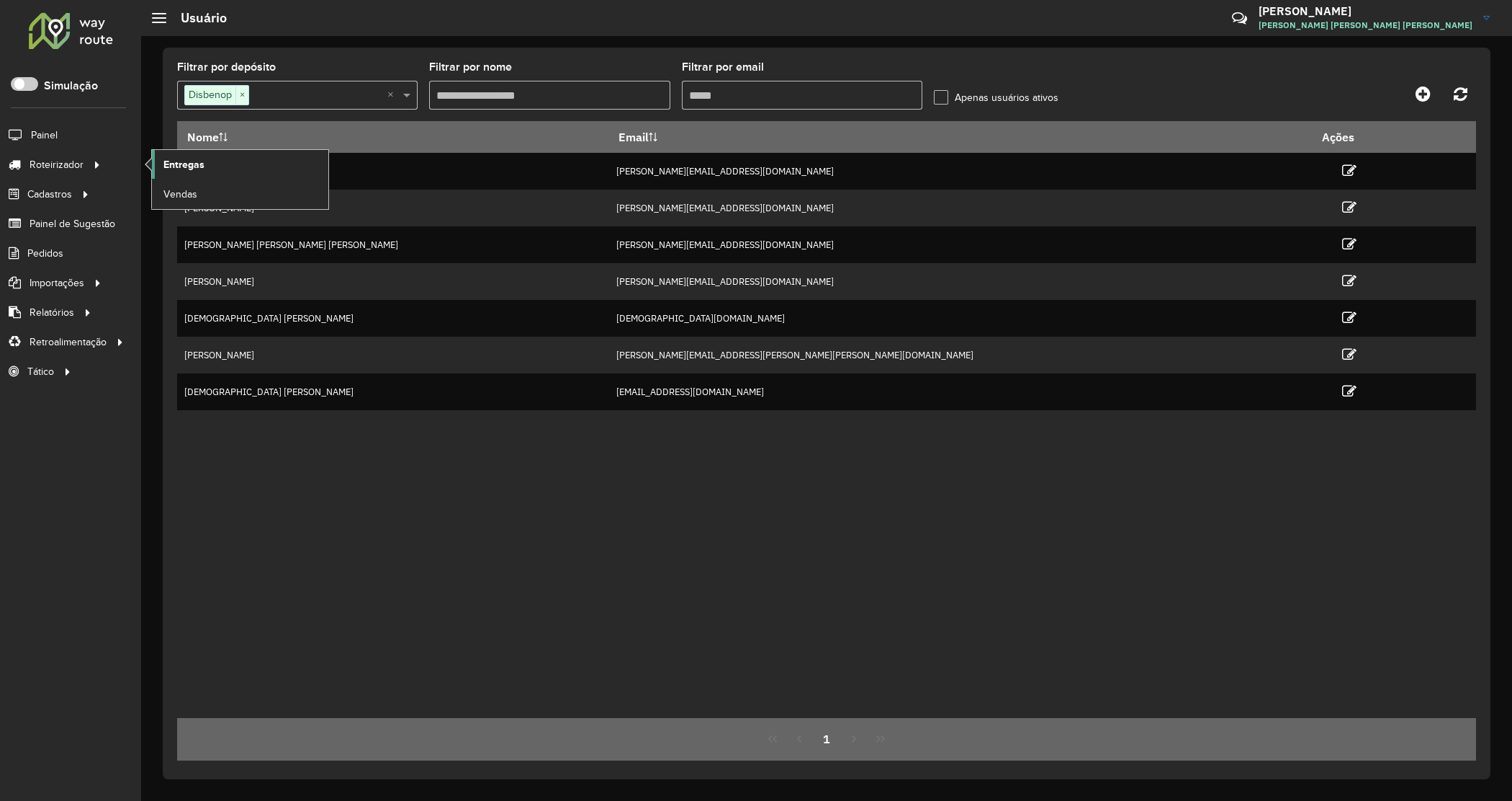
click at [185, 162] on span "Entregas" at bounding box center [183, 164] width 41 height 15
click at [167, 166] on span "Entregas" at bounding box center [183, 164] width 41 height 15
click at [185, 172] on span "Entregas" at bounding box center [183, 164] width 41 height 15
click at [199, 165] on span "Entregas" at bounding box center [183, 164] width 41 height 15
click at [91, 39] on div at bounding box center [71, 31] width 87 height 38
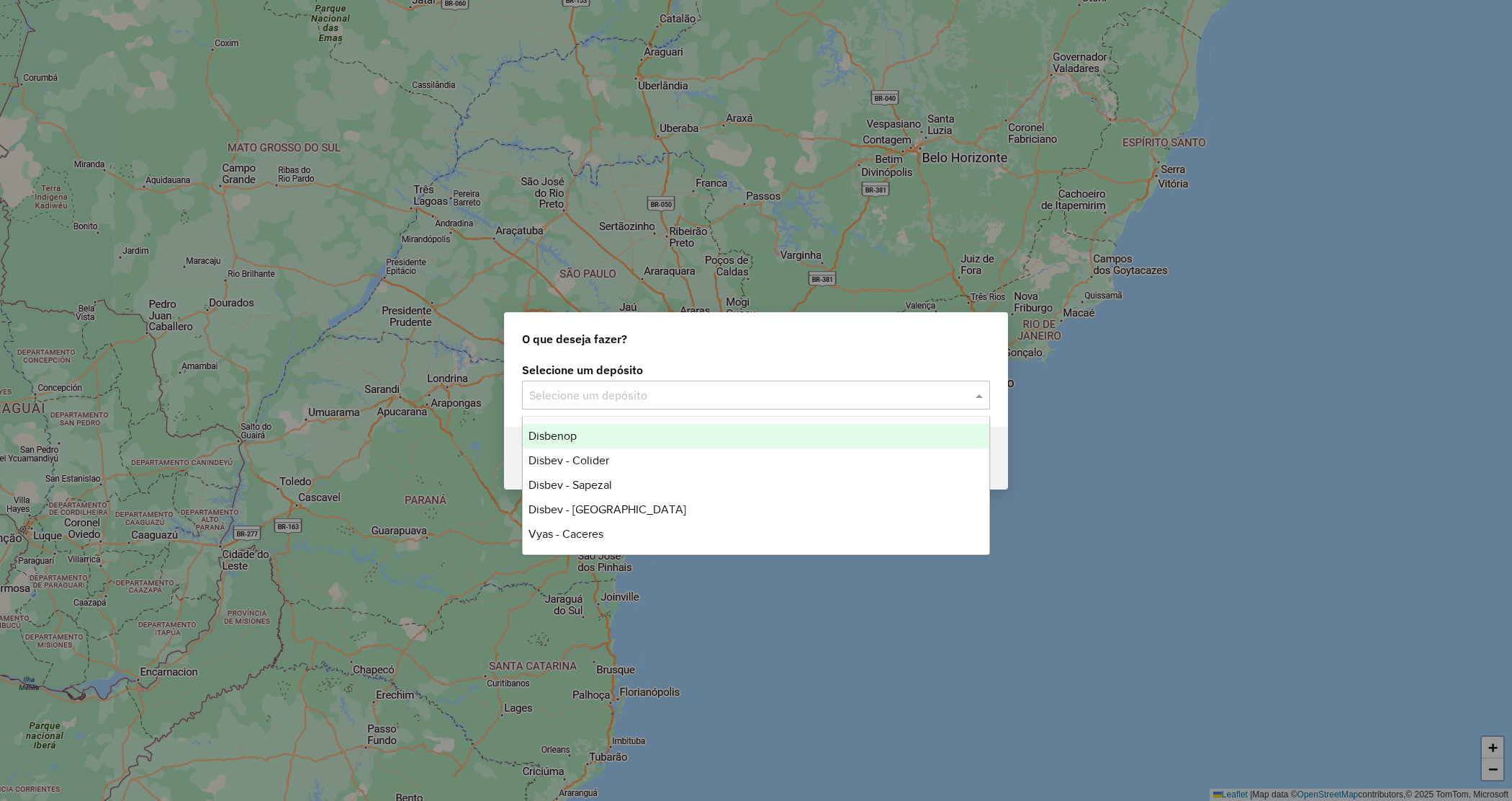
click at [632, 389] on input "text" at bounding box center [741, 395] width 425 height 17
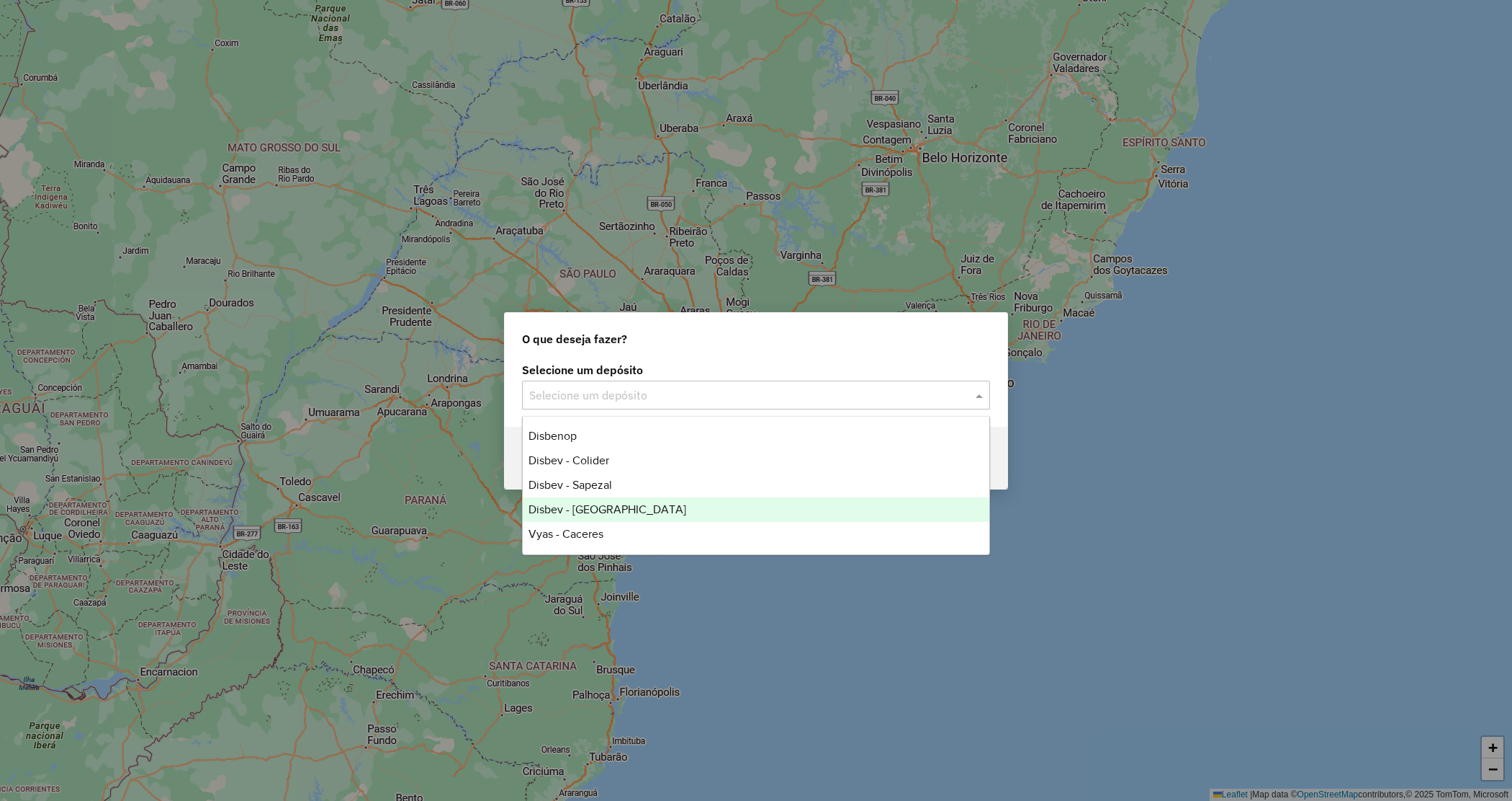
click at [621, 502] on div "Disbev - [GEOGRAPHIC_DATA]" at bounding box center [756, 509] width 467 height 25
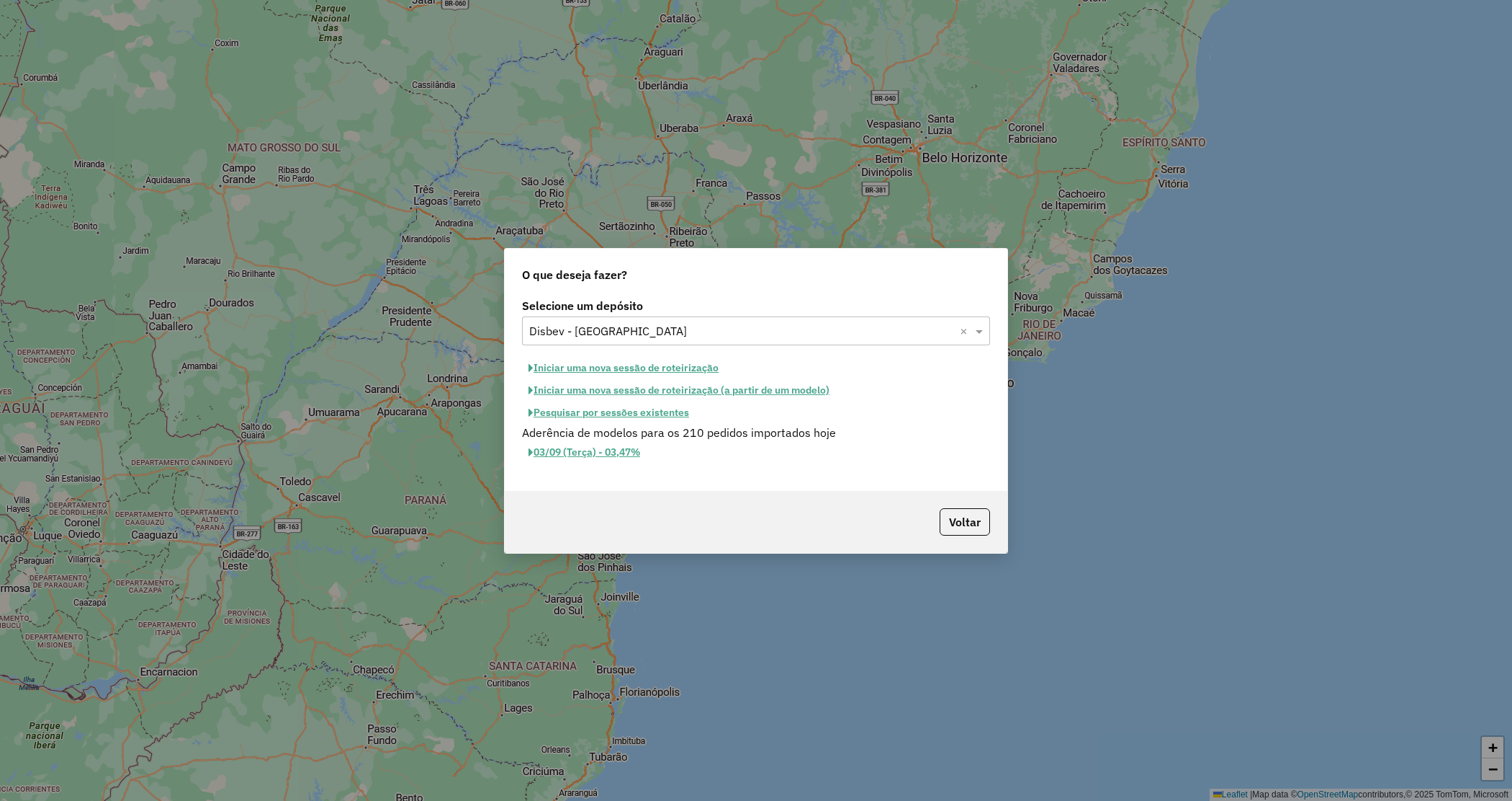
click at [598, 366] on button "Iniciar uma nova sessão de roteirização" at bounding box center [623, 367] width 203 height 23
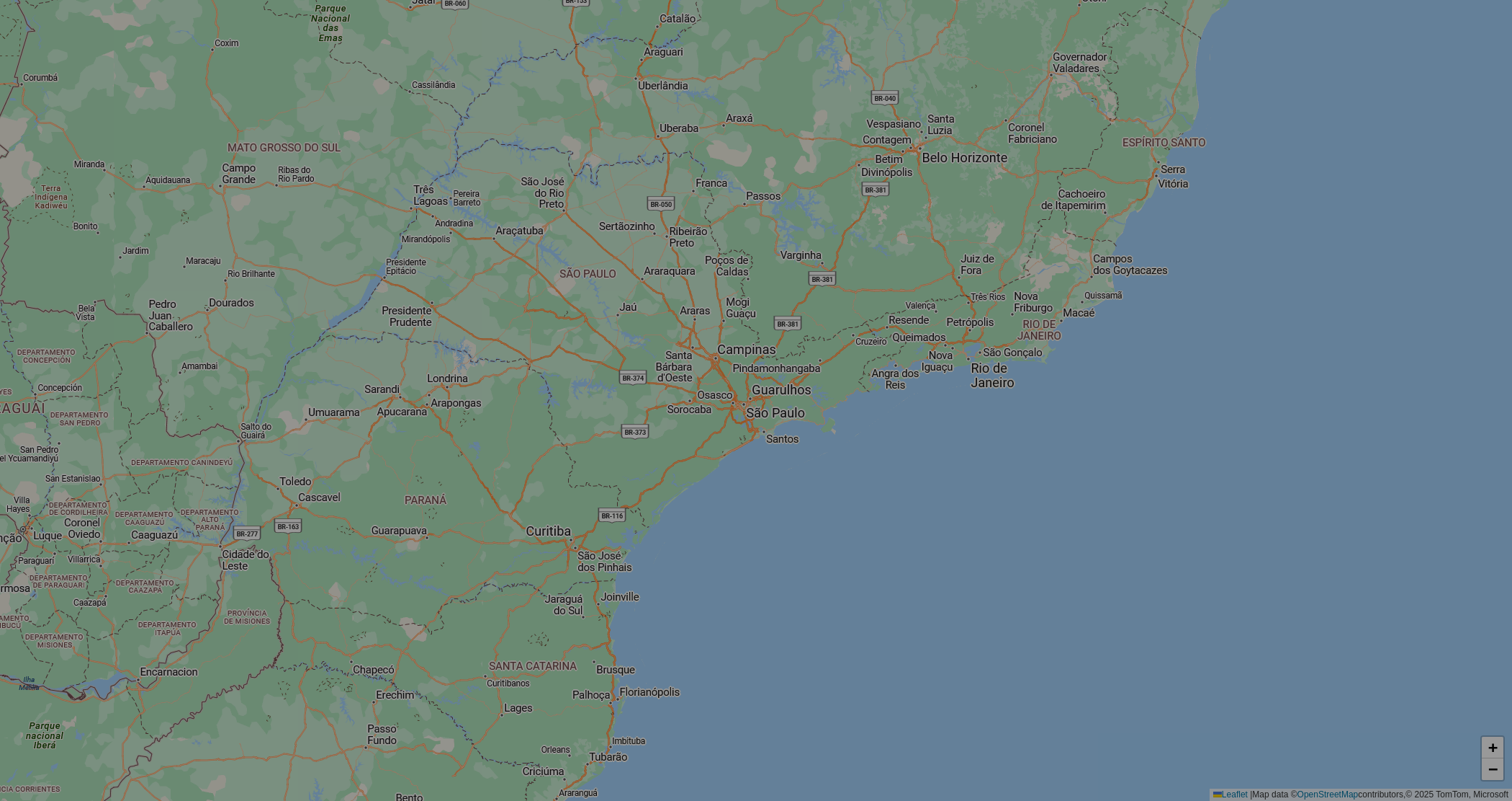
select select "*"
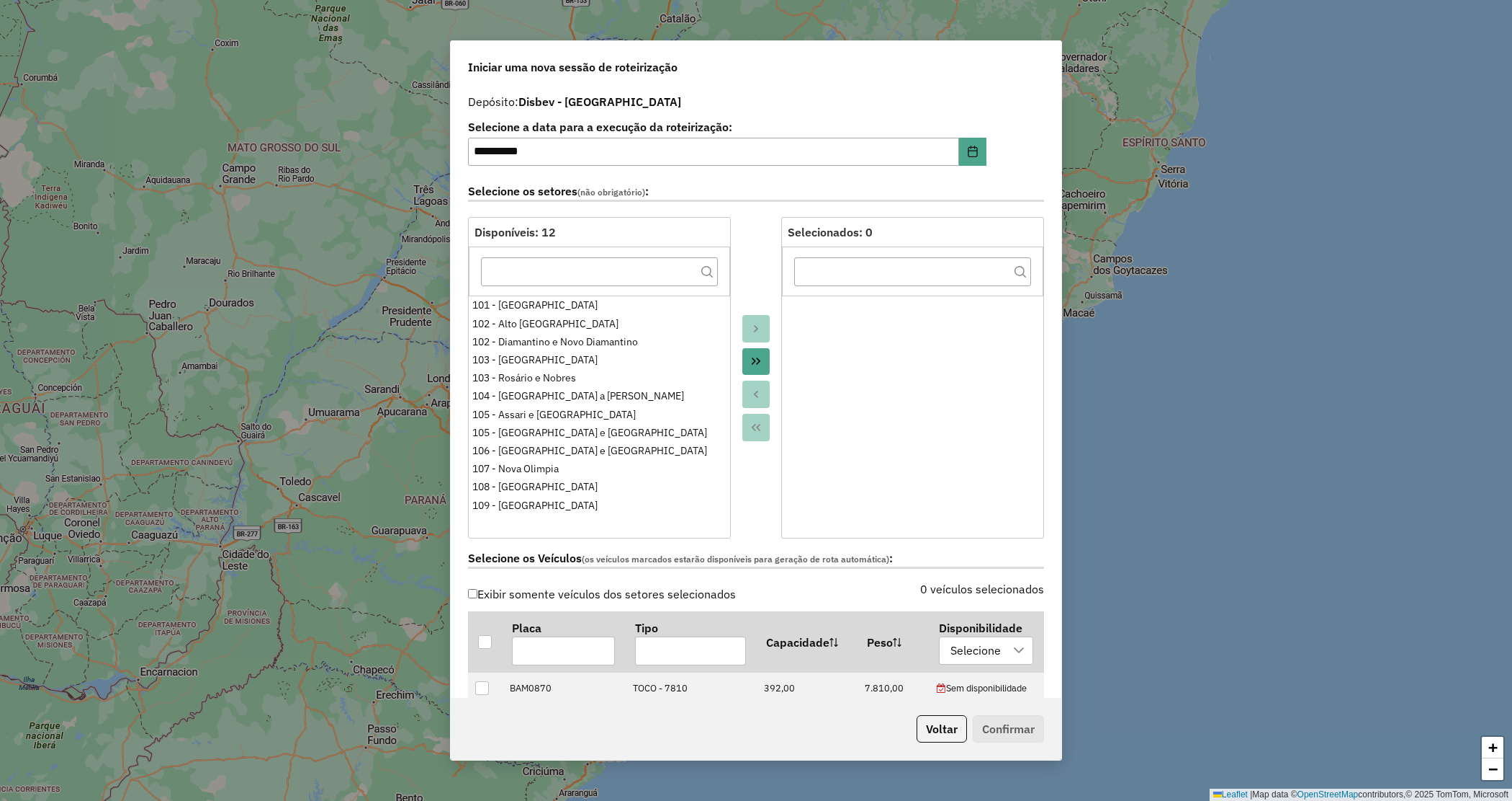
click at [758, 358] on hb-app "**********" at bounding box center [756, 400] width 1512 height 801
click at [760, 358] on button "Move All to Target" at bounding box center [756, 361] width 28 height 28
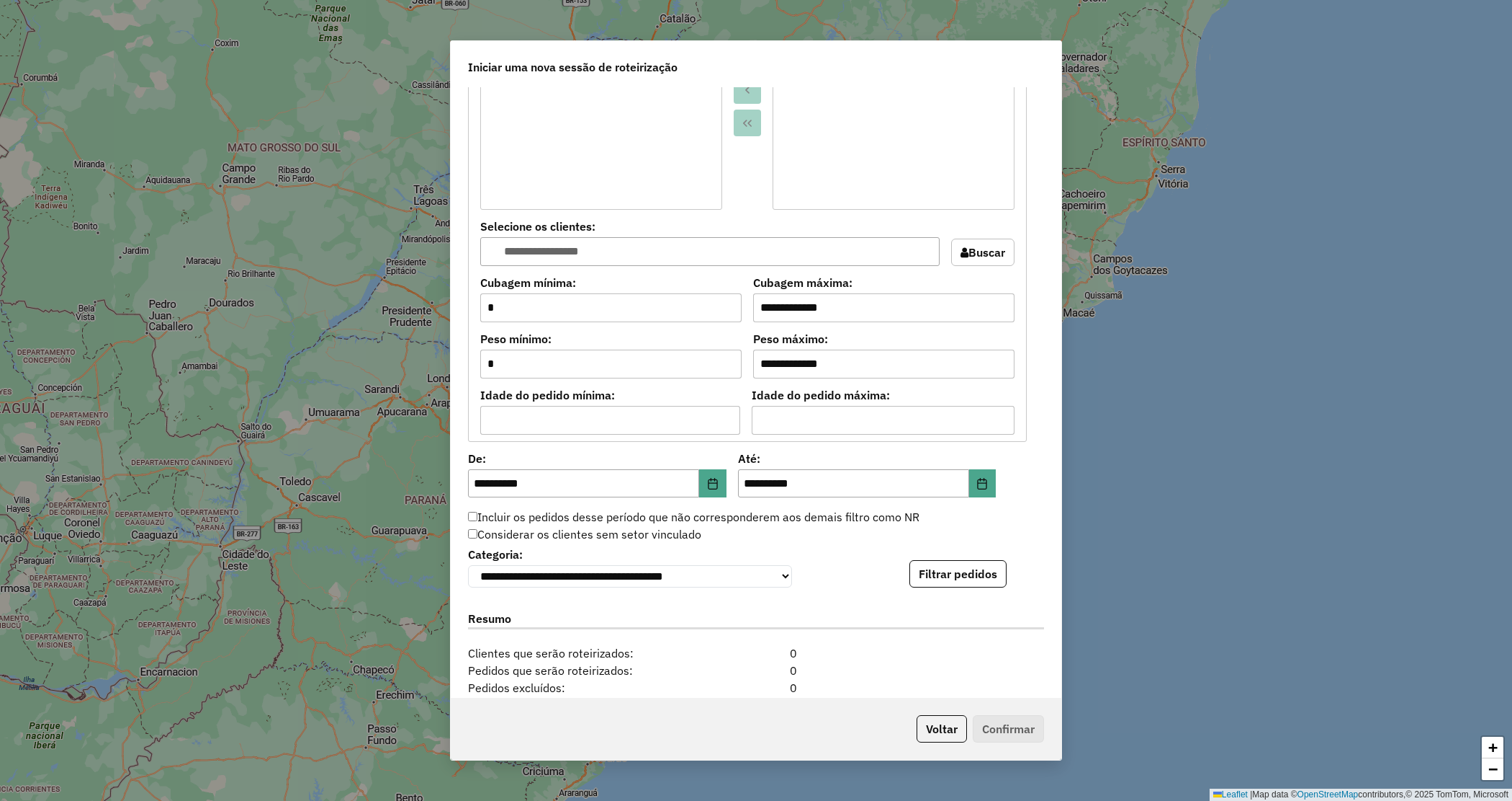
scroll to position [1219, 0]
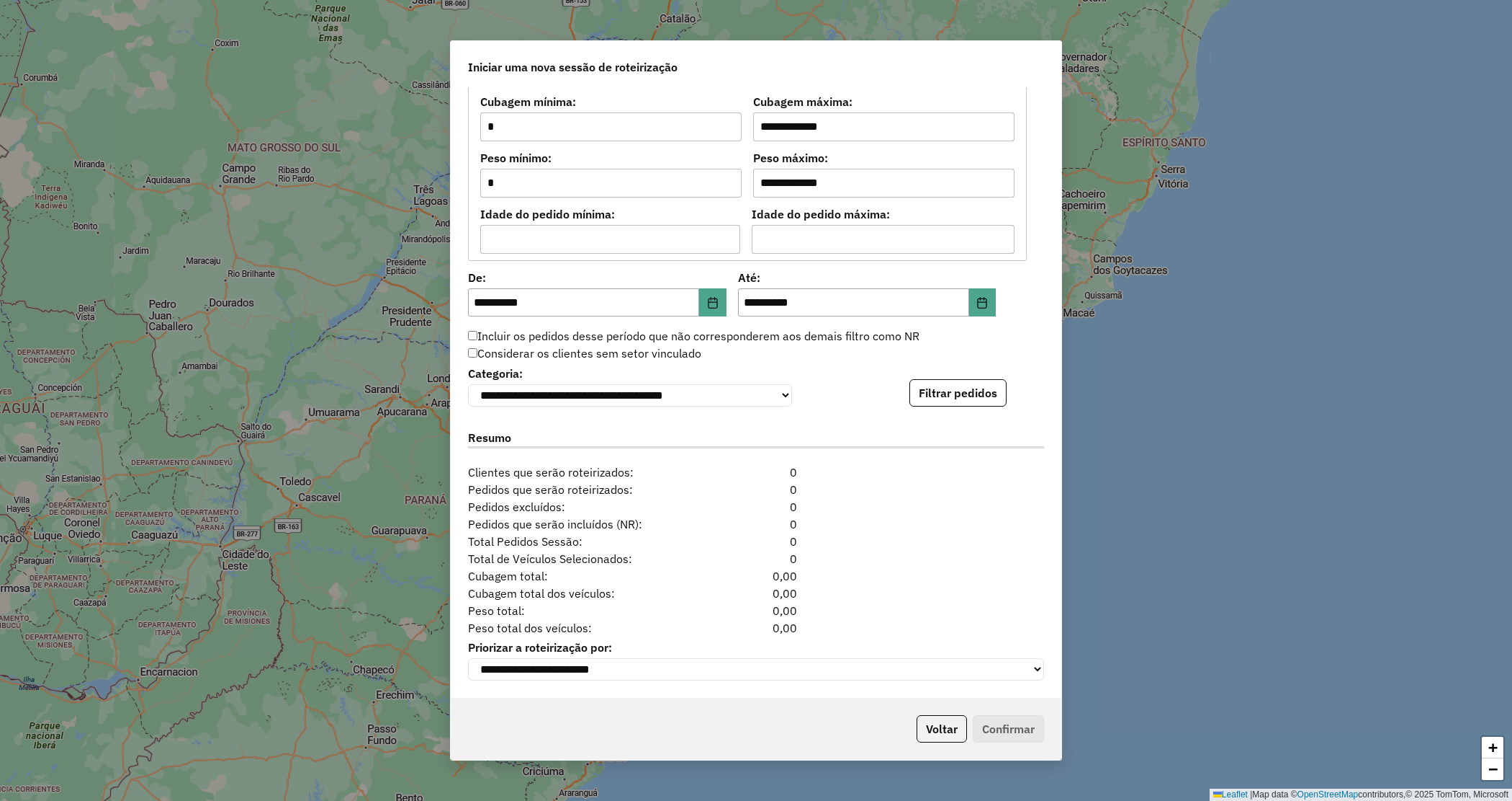
click at [926, 388] on button "Filtrar pedidos" at bounding box center [958, 393] width 97 height 28
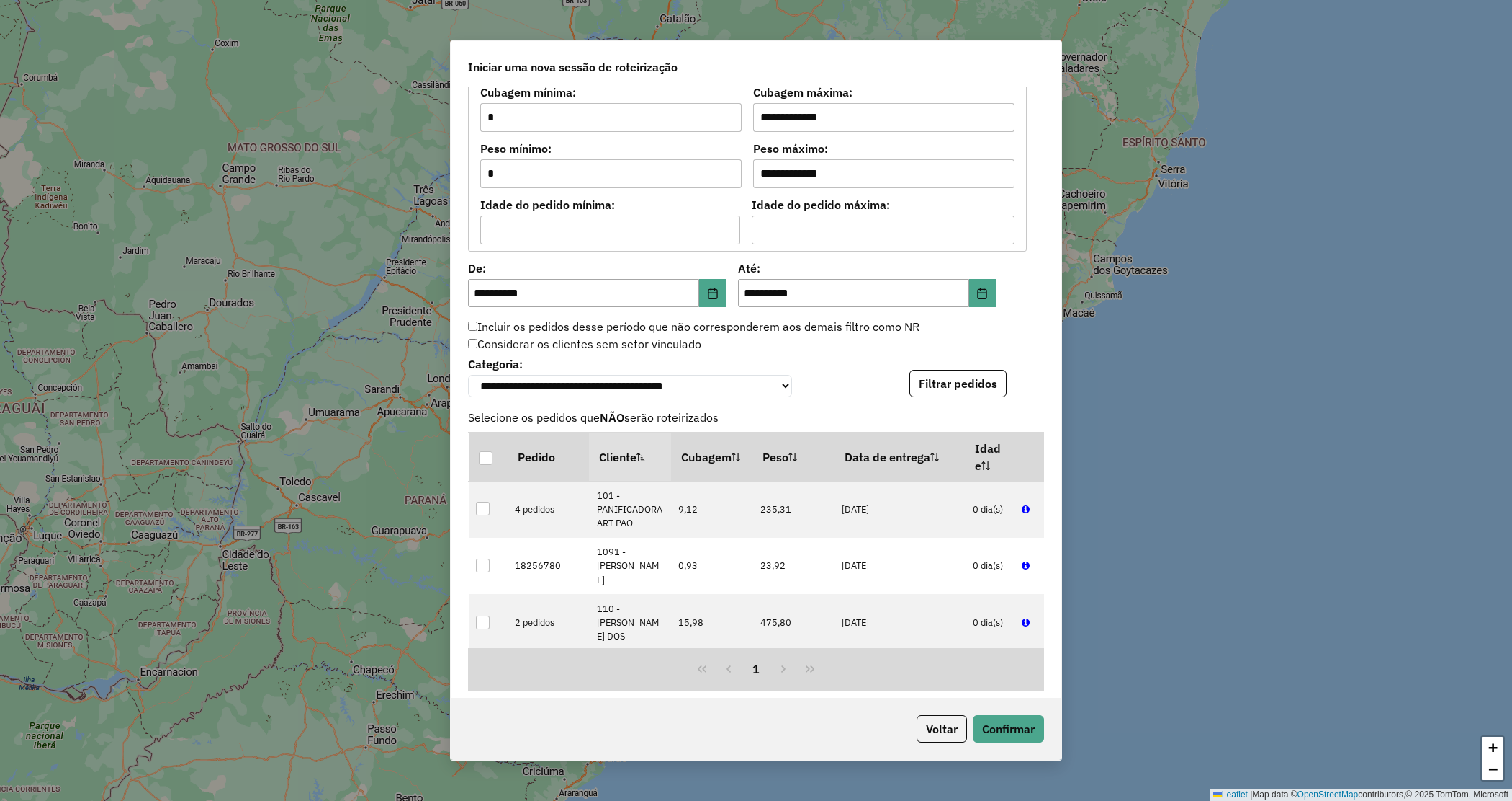
scroll to position [1515, 0]
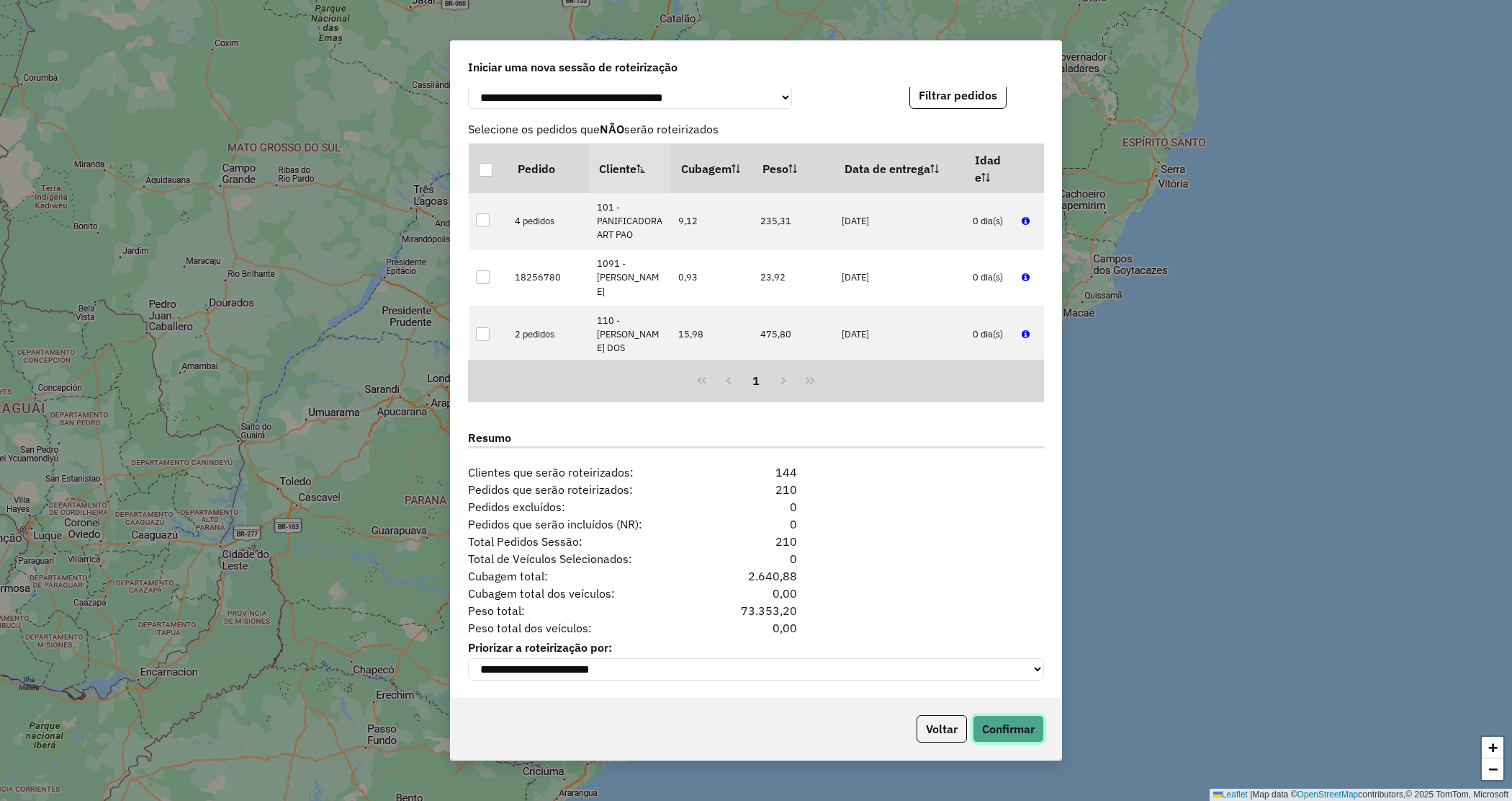
click at [1008, 726] on button "Confirmar" at bounding box center [1008, 729] width 71 height 28
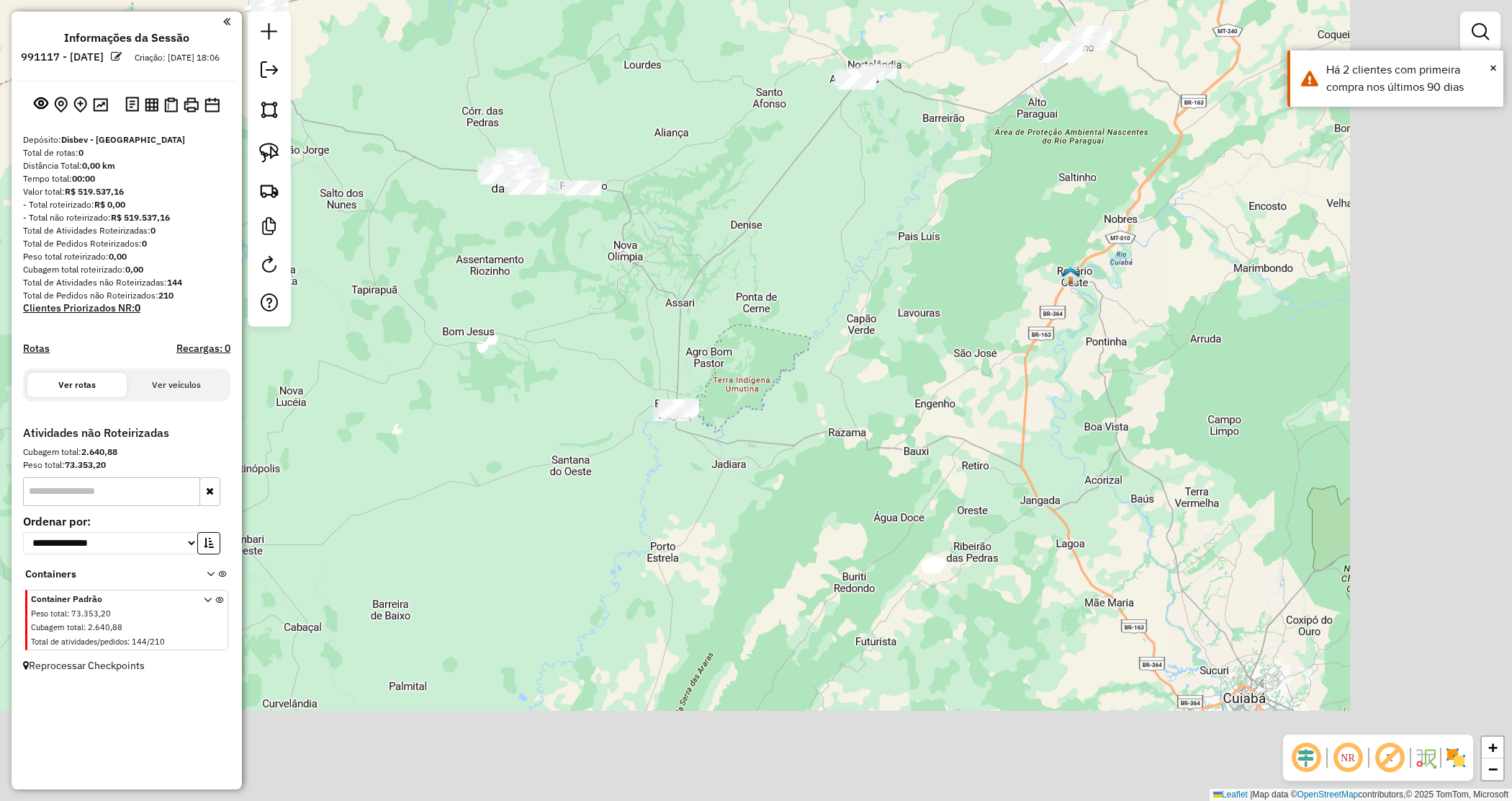
drag, startPoint x: 761, startPoint y: 385, endPoint x: 679, endPoint y: 324, distance: 102.2
click at [679, 324] on div "Janela de atendimento Grade de atendimento Capacidade Transportadoras Veículos …" at bounding box center [756, 400] width 1512 height 801
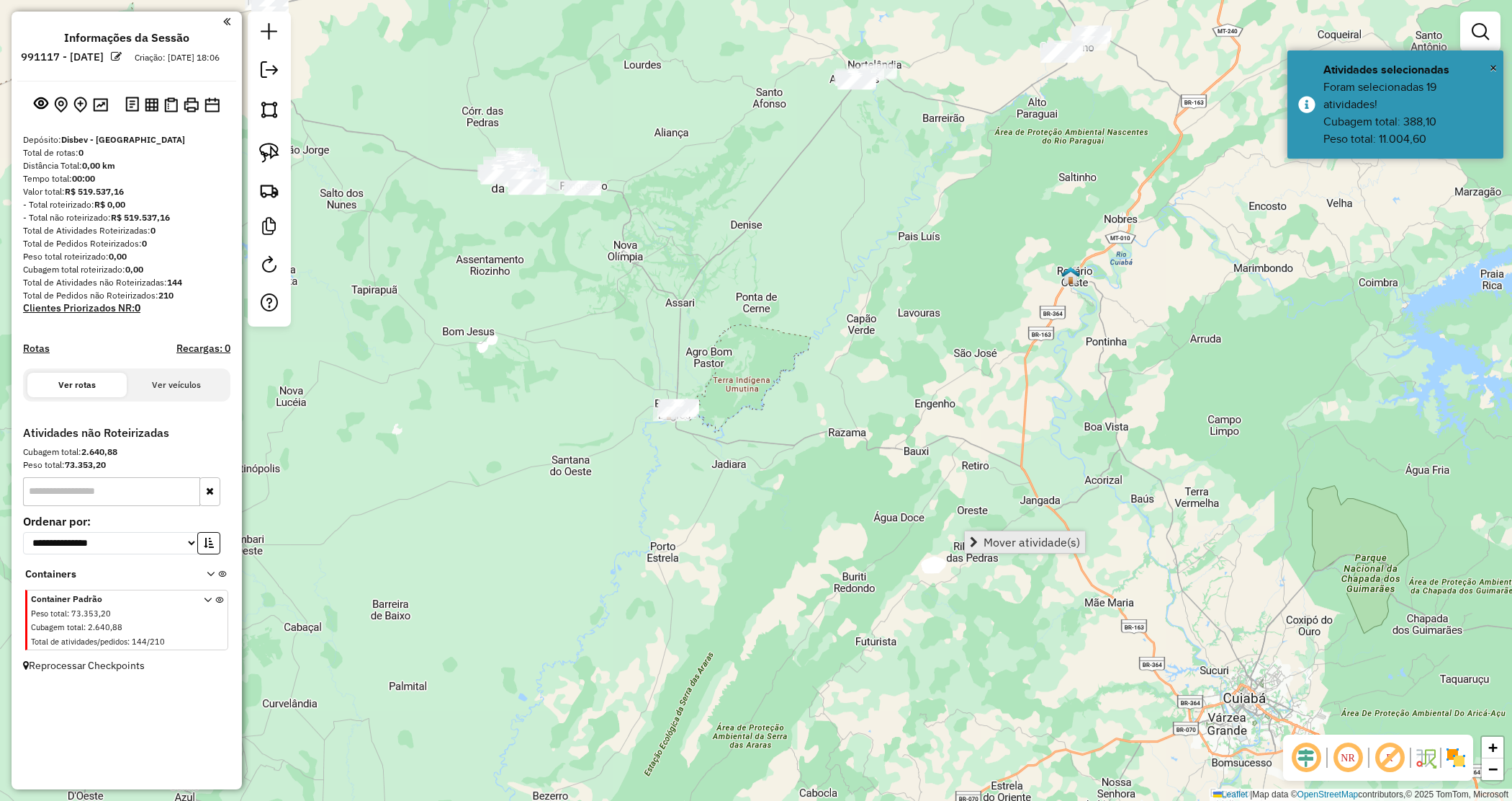
click at [1041, 538] on span "Mover atividade(s)" at bounding box center [1032, 542] width 97 height 12
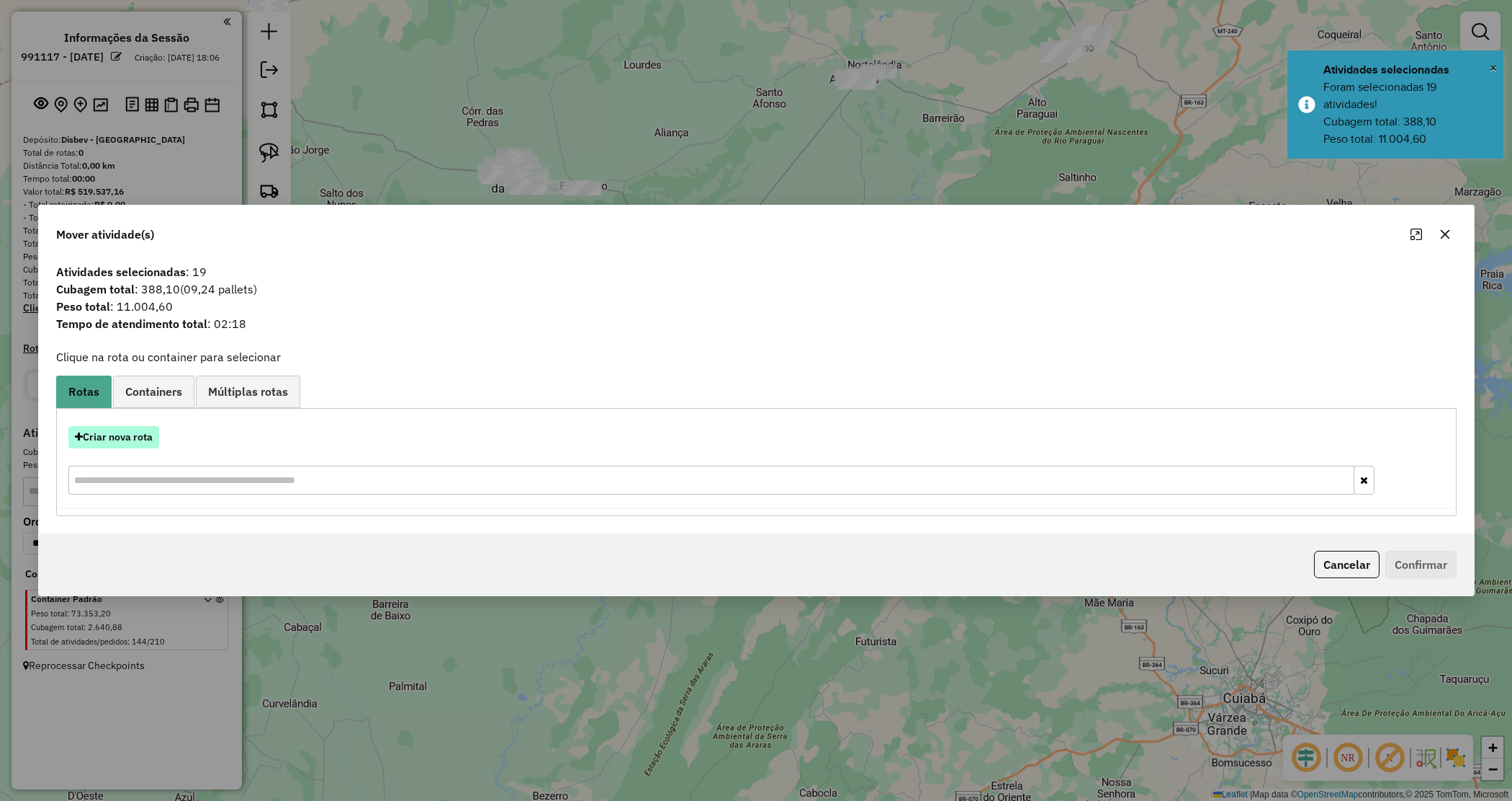
click at [139, 437] on button "Criar nova rota" at bounding box center [114, 437] width 91 height 23
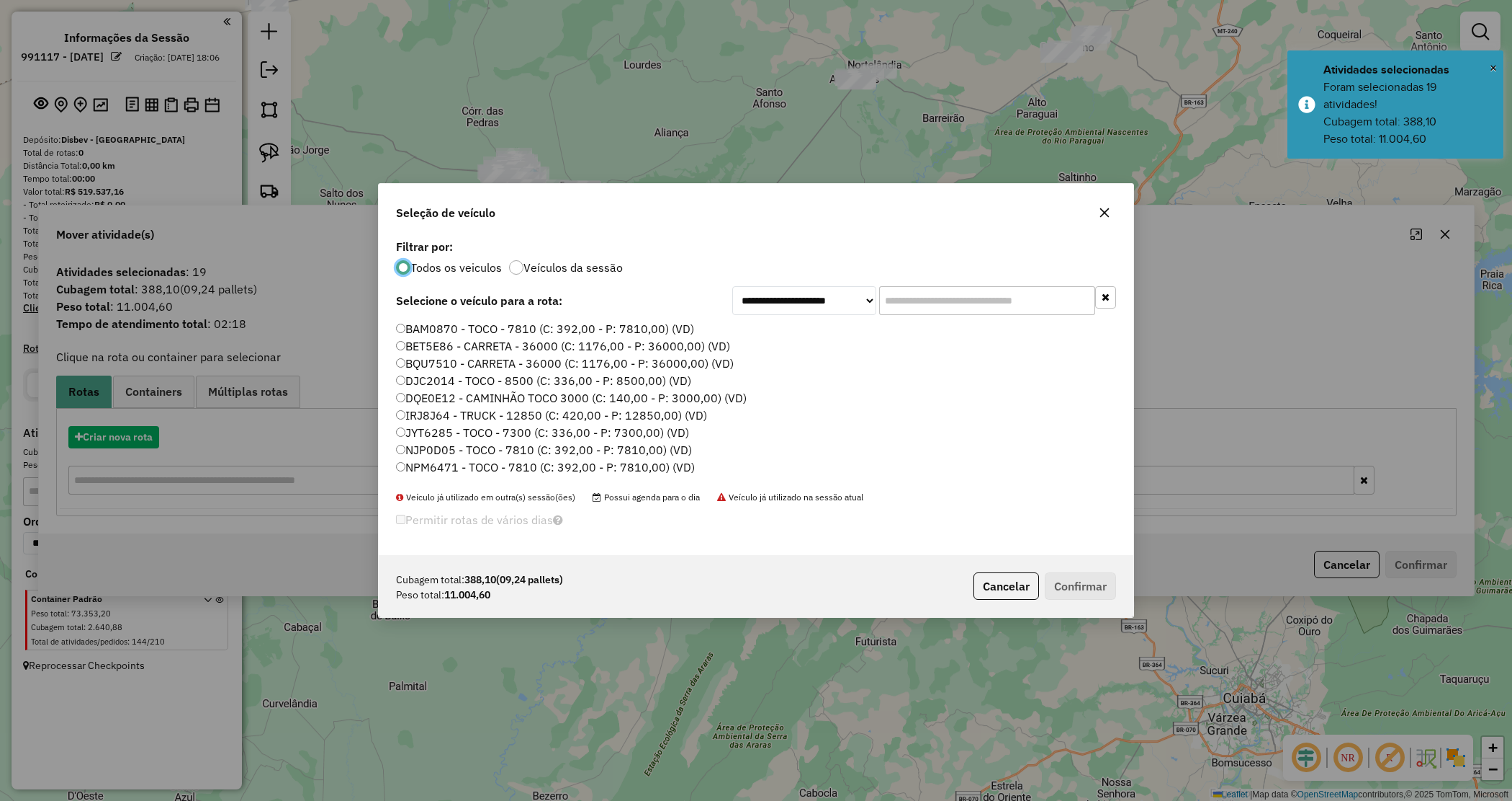
scroll to position [7, 4]
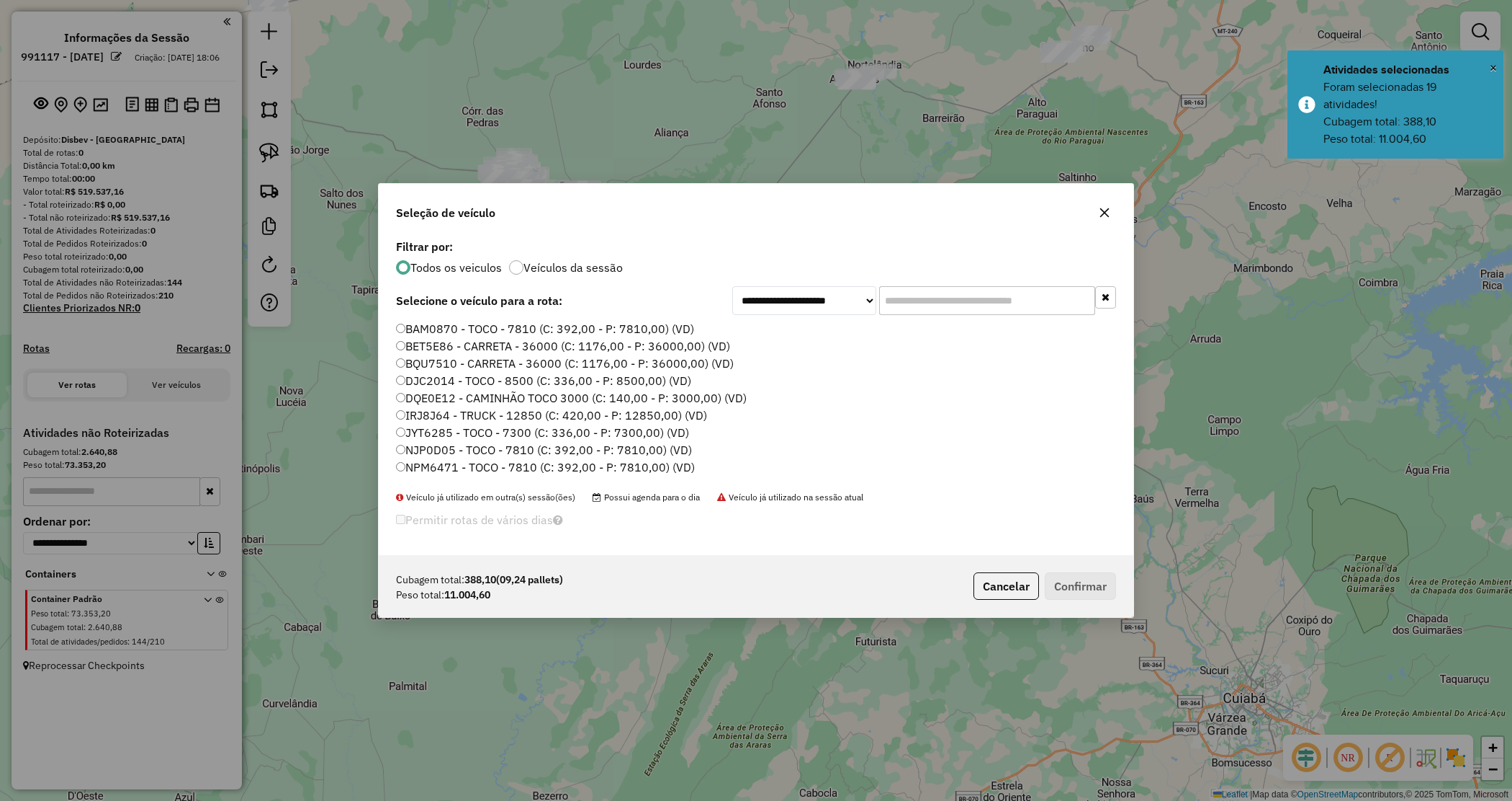
click at [932, 300] on input "text" at bounding box center [988, 300] width 216 height 29
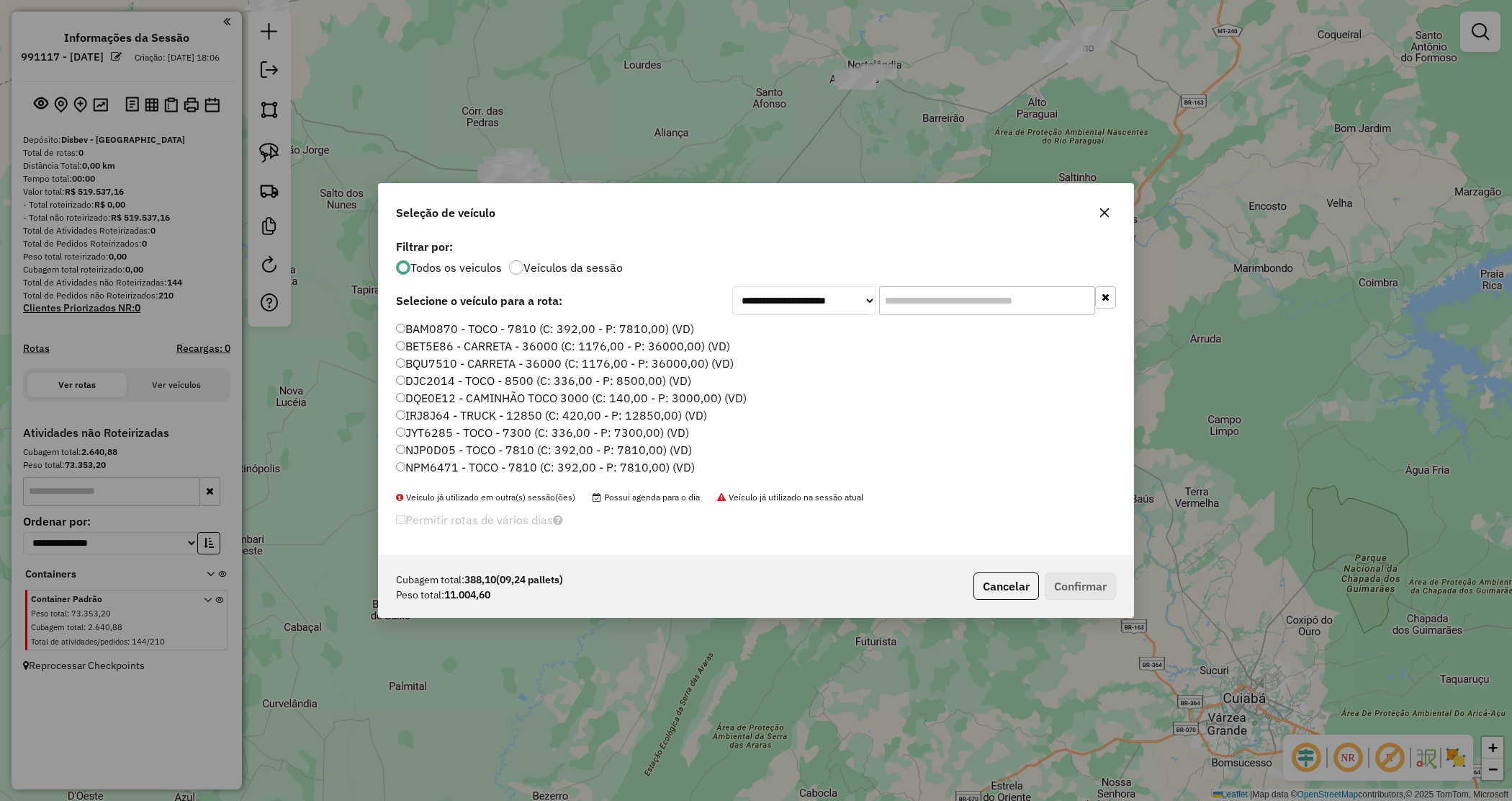
drag, startPoint x: 893, startPoint y: 298, endPoint x: 907, endPoint y: 296, distance: 14.1
click at [898, 298] on input "text" at bounding box center [988, 300] width 216 height 29
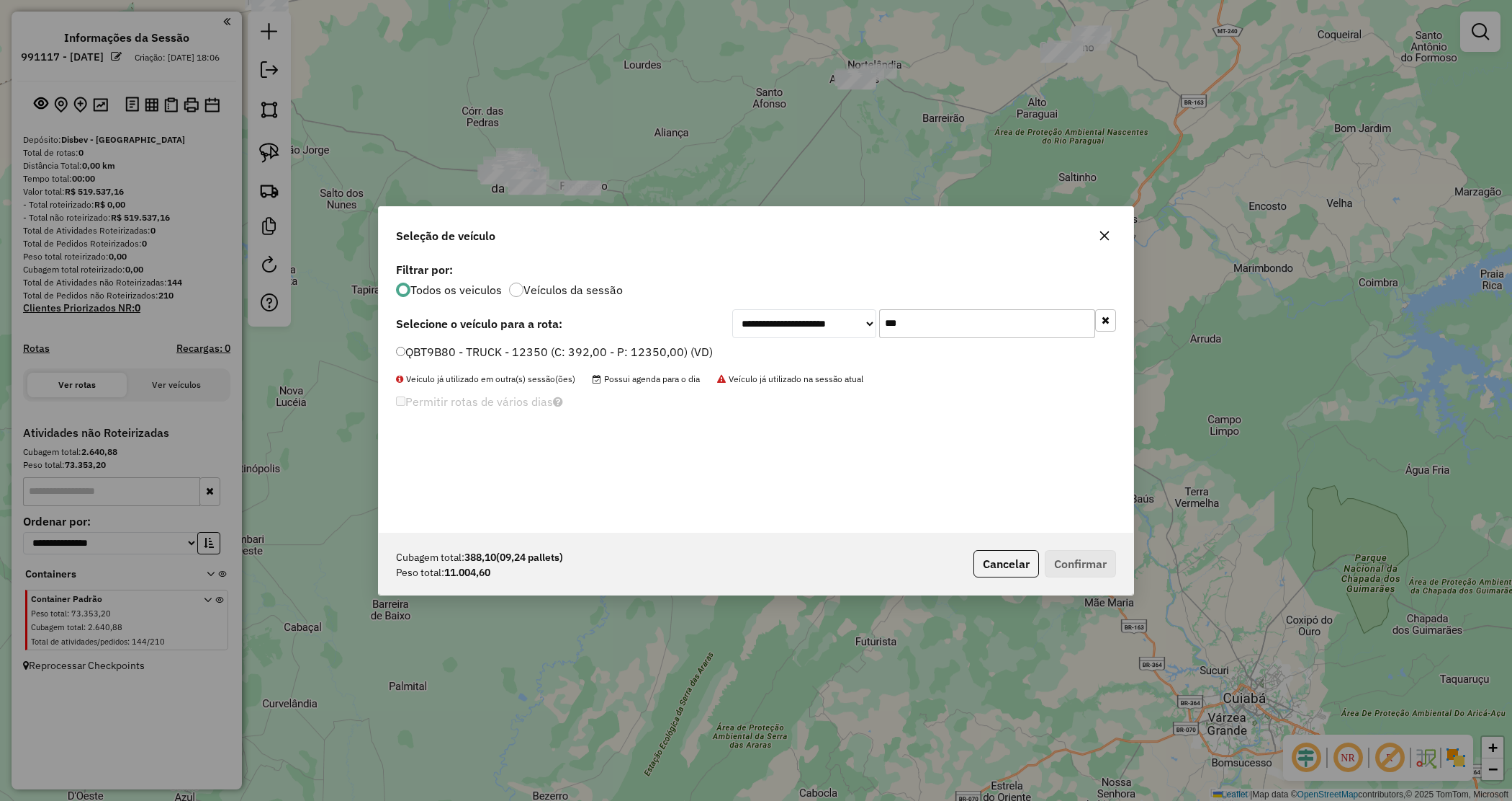
type input "***"
drag, startPoint x: 684, startPoint y: 347, endPoint x: 718, endPoint y: 385, distance: 51.0
click at [685, 346] on label "QBT9B80 - TRUCK - 12350 (C: 392,00 - P: 12350,00) (VD)" at bounding box center [554, 350] width 317 height 17
click at [1088, 565] on button "Confirmar" at bounding box center [1081, 563] width 71 height 28
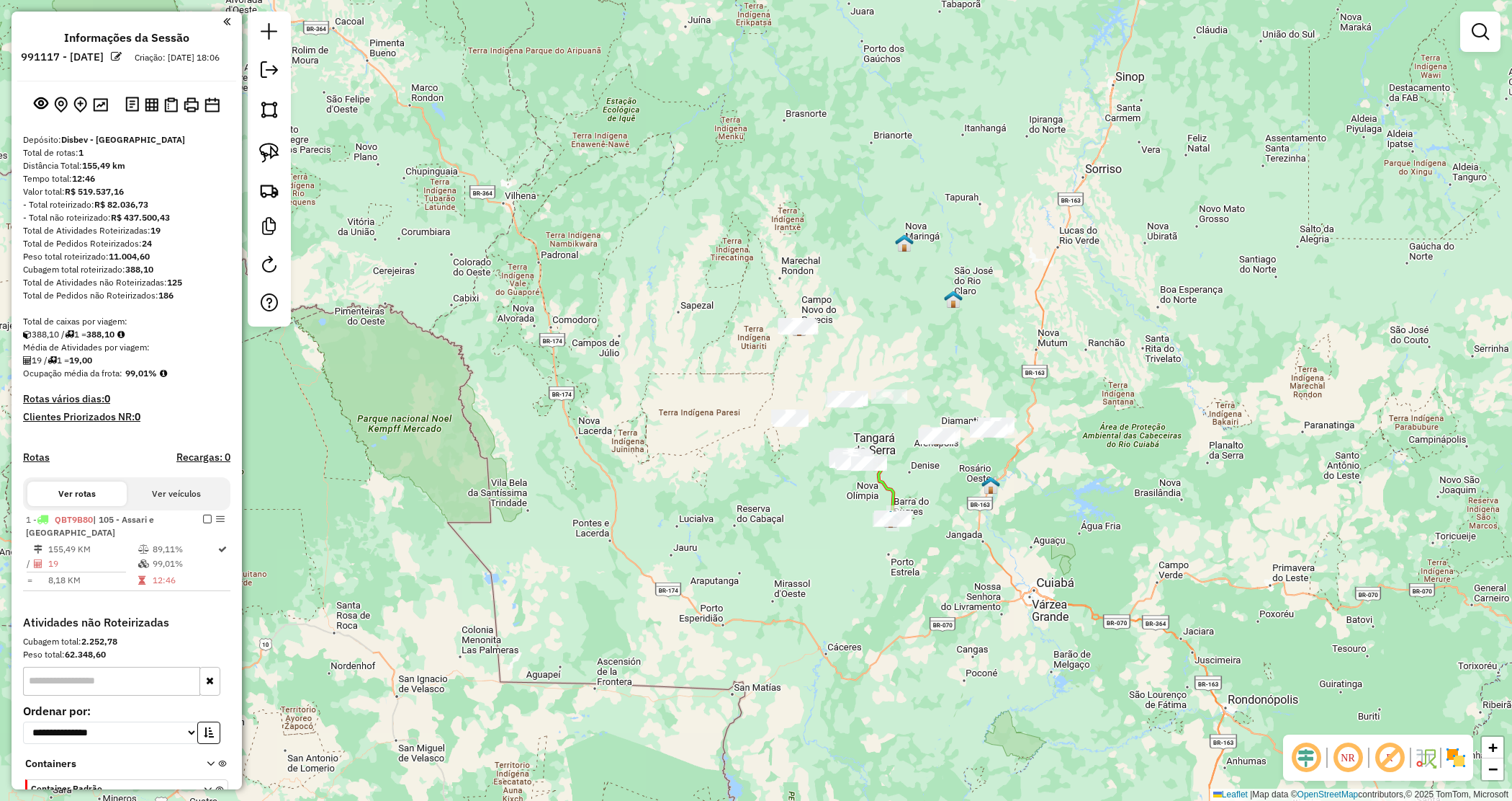
drag, startPoint x: 851, startPoint y: 317, endPoint x: 774, endPoint y: 334, distance: 78.9
click at [776, 341] on div "Janela de atendimento Grade de atendimento Capacidade Transportadoras Veículos …" at bounding box center [756, 400] width 1512 height 801
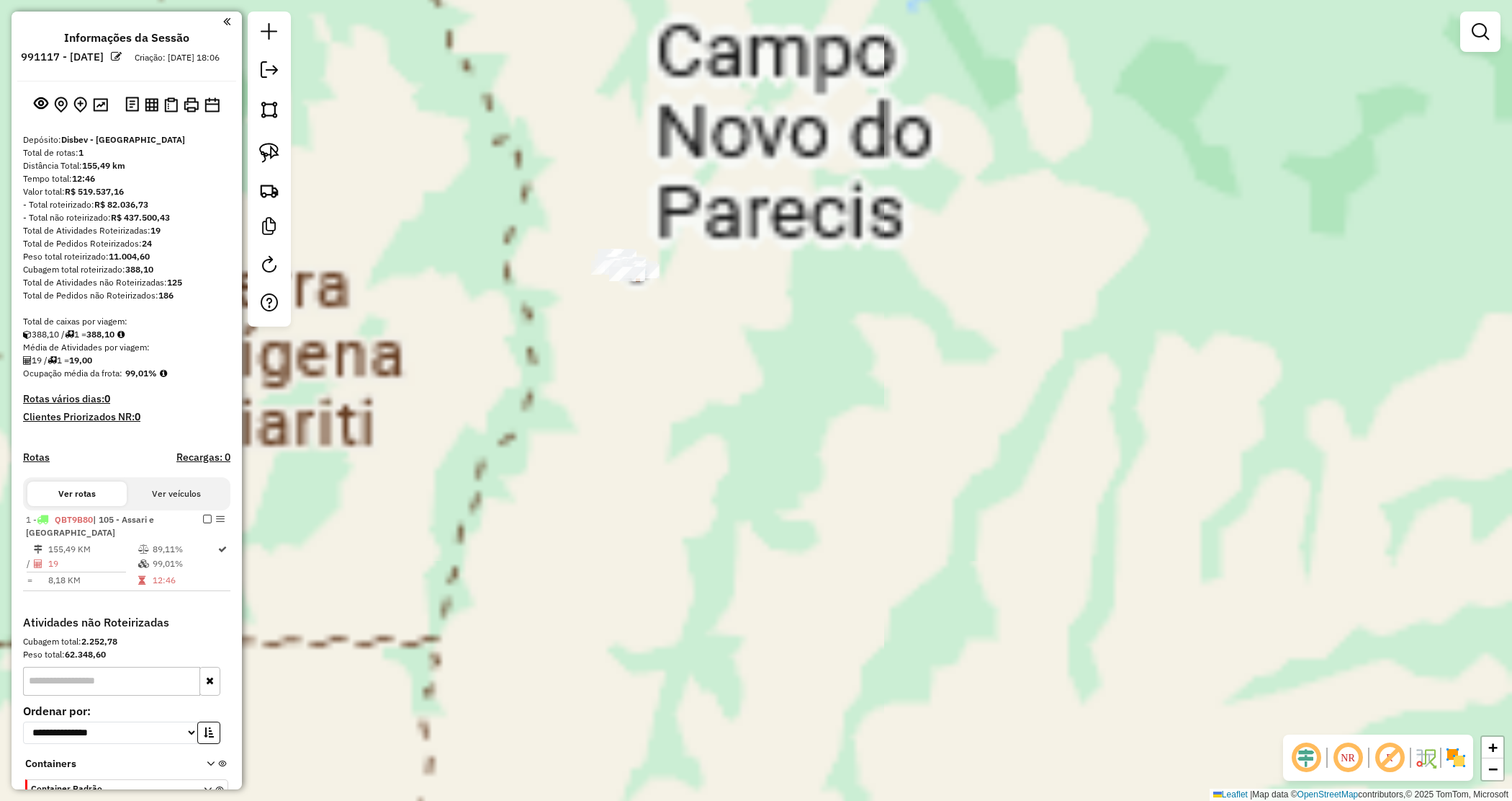
click at [792, 306] on div "Janela de atendimento Grade de atendimento Capacidade Transportadoras Veículos …" at bounding box center [756, 400] width 1512 height 801
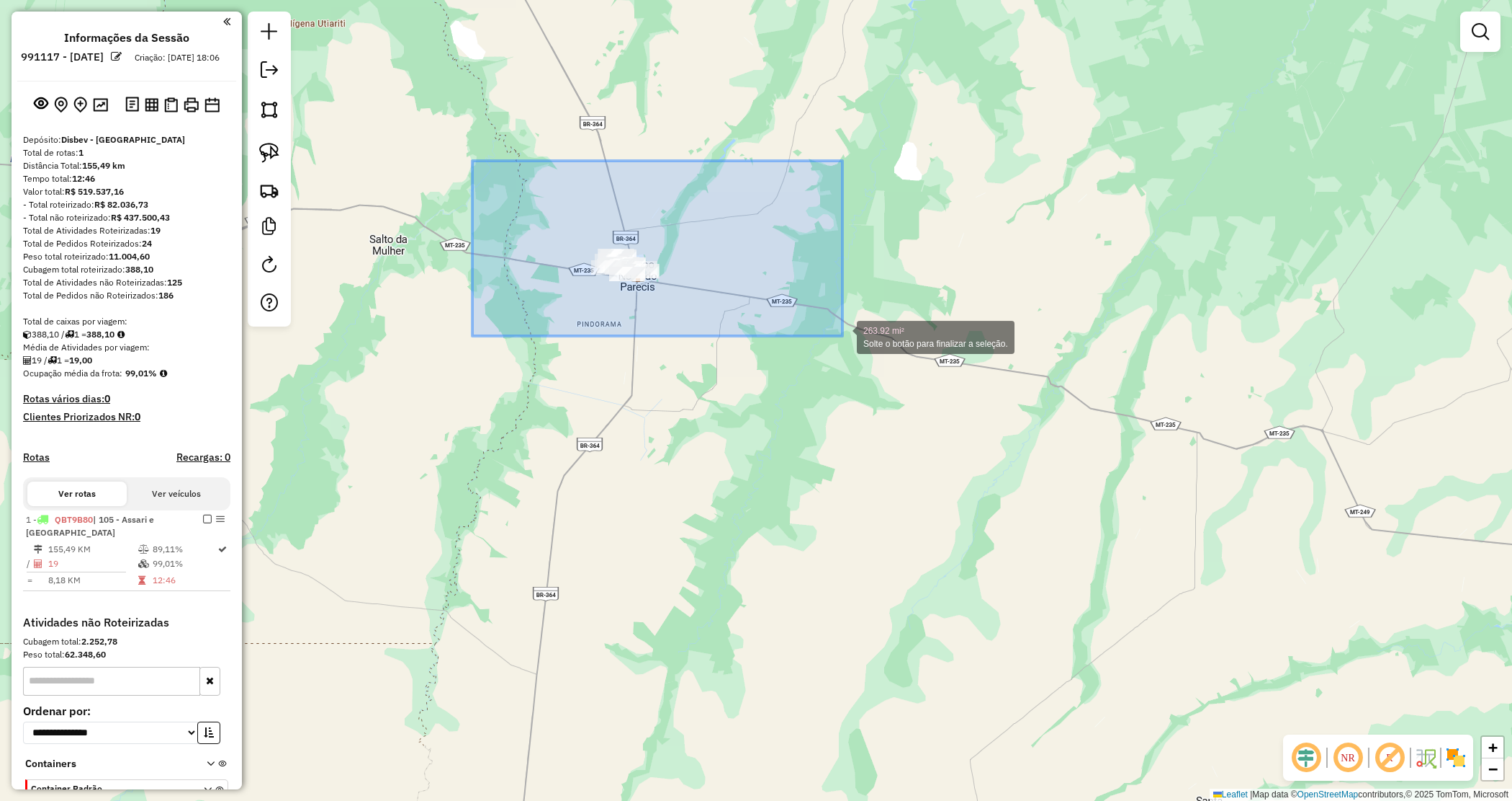
drag, startPoint x: 494, startPoint y: 181, endPoint x: 842, endPoint y: 337, distance: 381.4
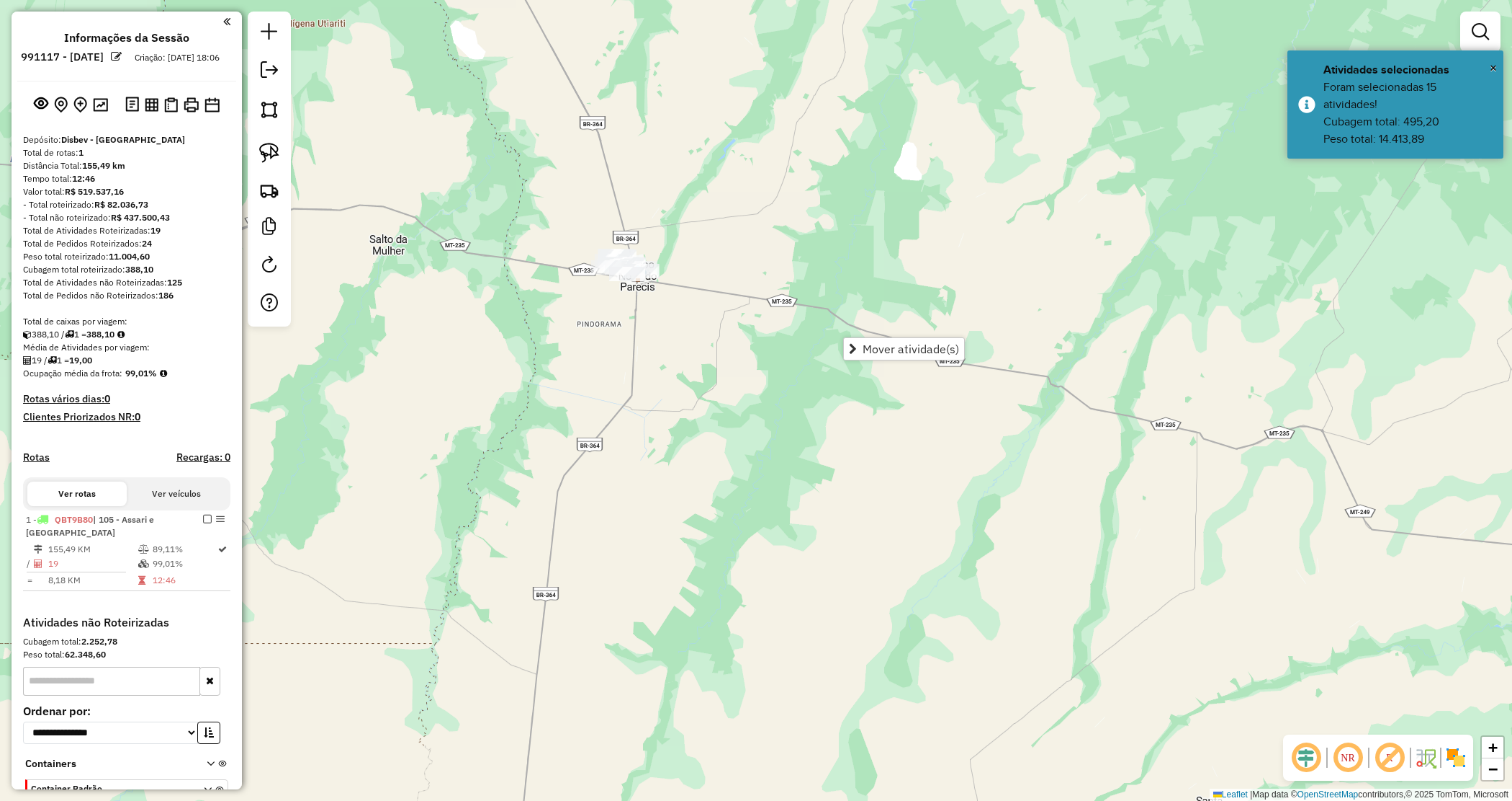
click at [898, 361] on div "Janela de atendimento Grade de atendimento Capacidade Transportadoras Veículos …" at bounding box center [756, 400] width 1512 height 801
drag, startPoint x: 468, startPoint y: 164, endPoint x: 850, endPoint y: 364, distance: 431.2
click at [869, 372] on link "Mover atividade(s)" at bounding box center [911, 376] width 121 height 22
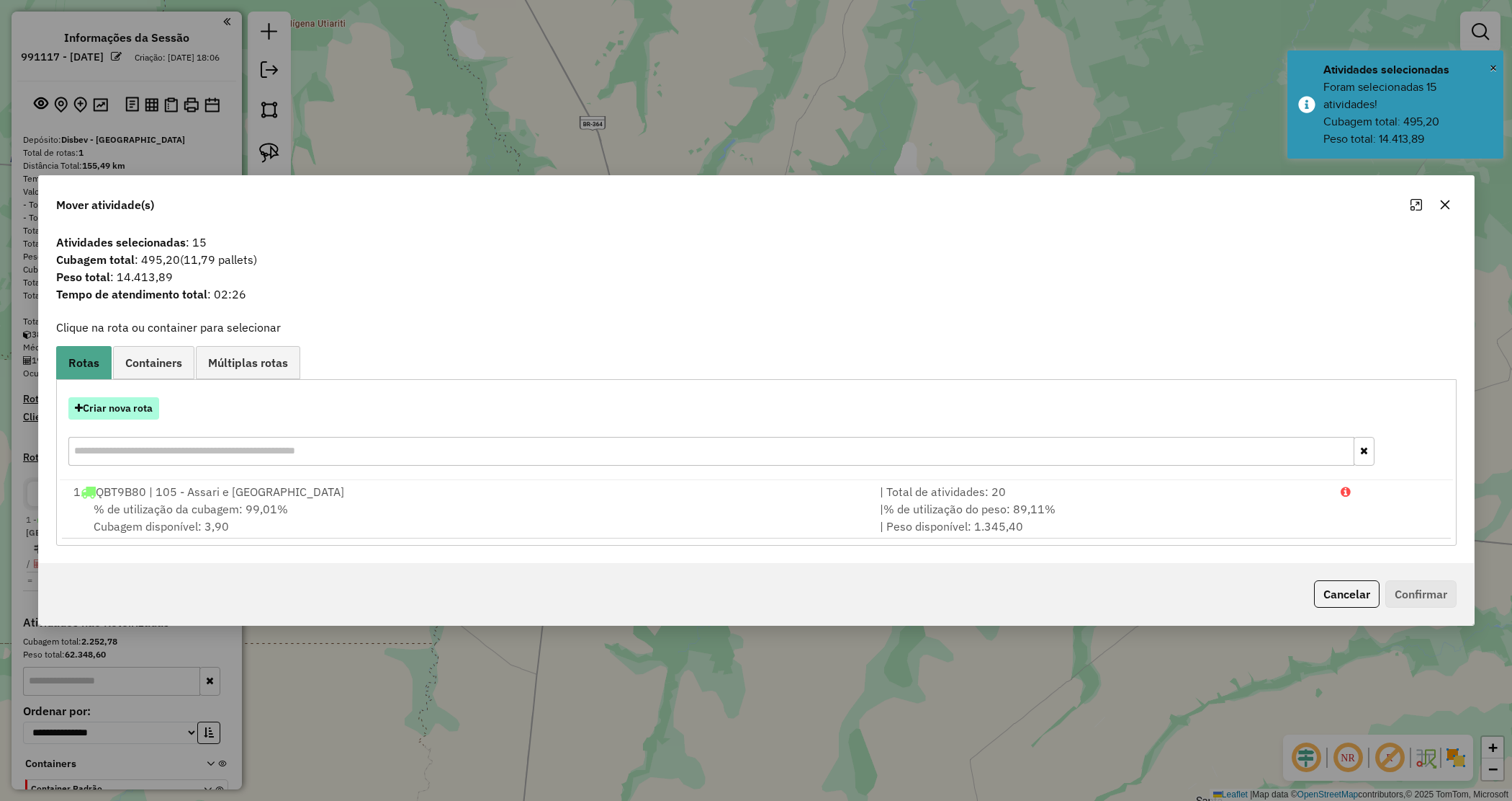
click at [117, 402] on button "Criar nova rota" at bounding box center [114, 408] width 91 height 23
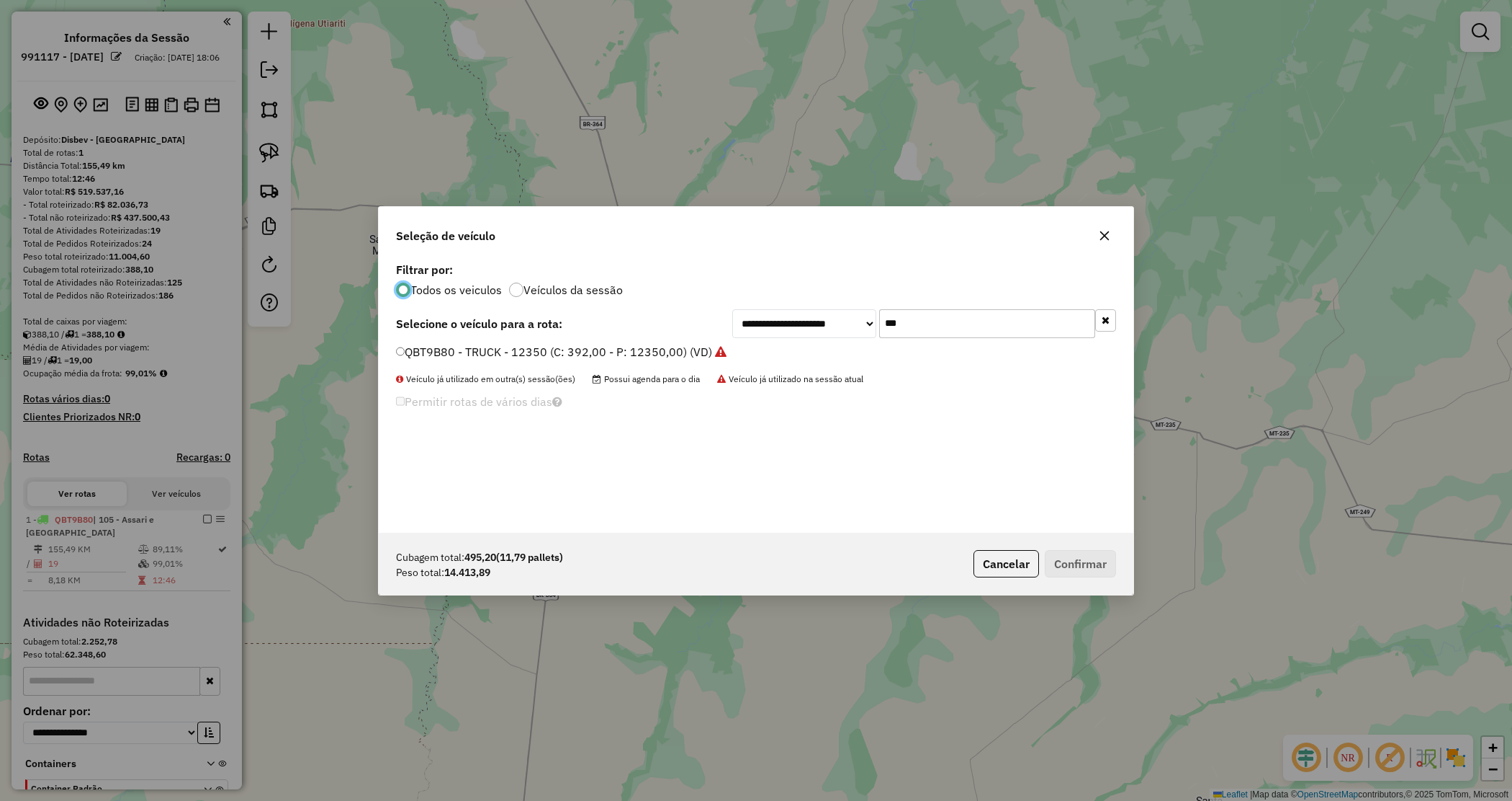
drag, startPoint x: 859, startPoint y: 311, endPoint x: 850, endPoint y: 304, distance: 11.4
click at [851, 305] on div "**********" at bounding box center [756, 395] width 755 height 274
type input "***"
click at [570, 356] on label "QBT9B30 - TRUCK - 12350 (C: 392,00 - P: 12350,00) (VD)" at bounding box center [554, 350] width 317 height 17
click at [1099, 557] on button "Confirmar" at bounding box center [1081, 563] width 71 height 28
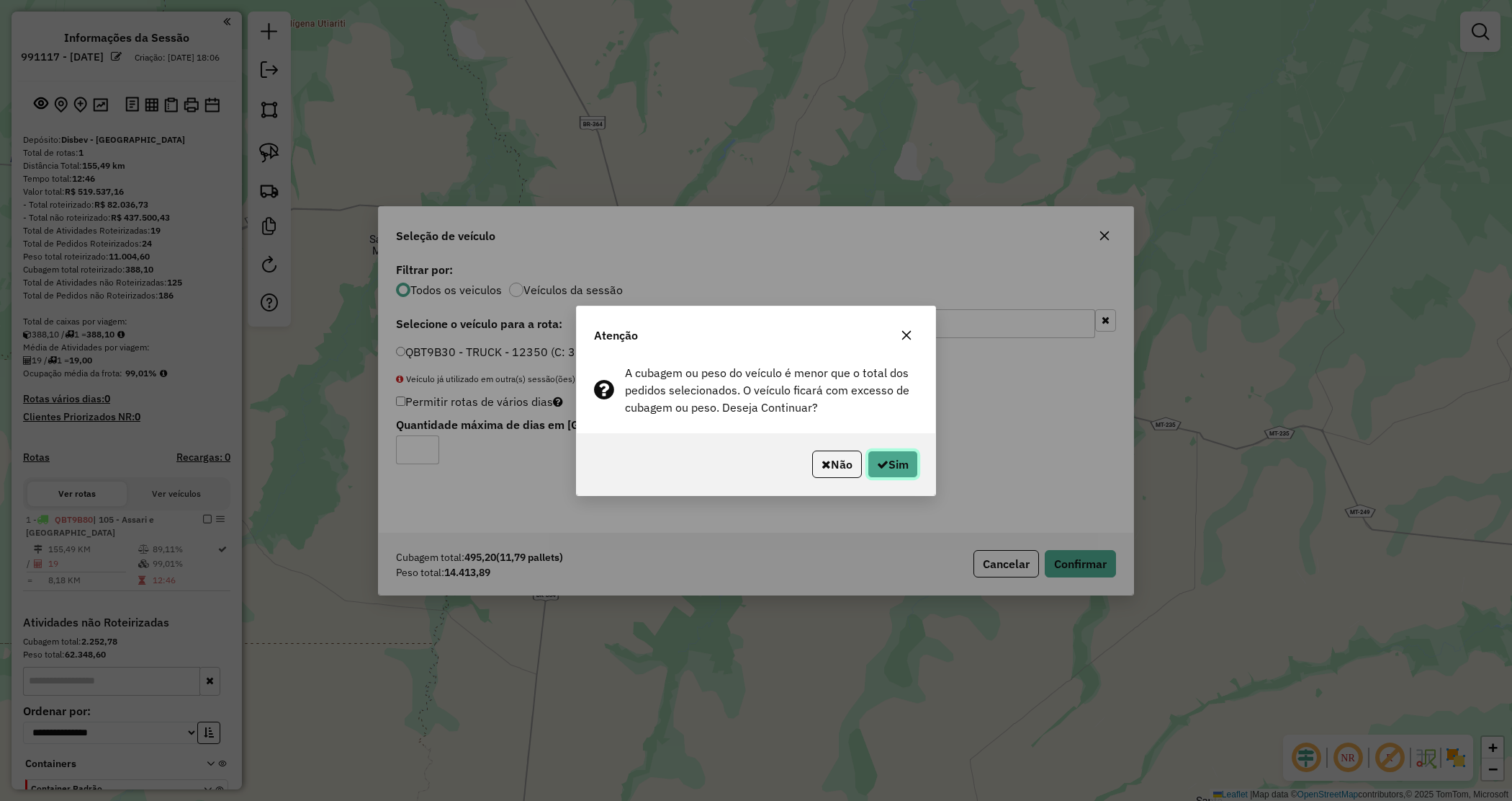
drag, startPoint x: 882, startPoint y: 475, endPoint x: 877, endPoint y: 467, distance: 9.4
click at [879, 469] on button "Sim" at bounding box center [893, 464] width 50 height 28
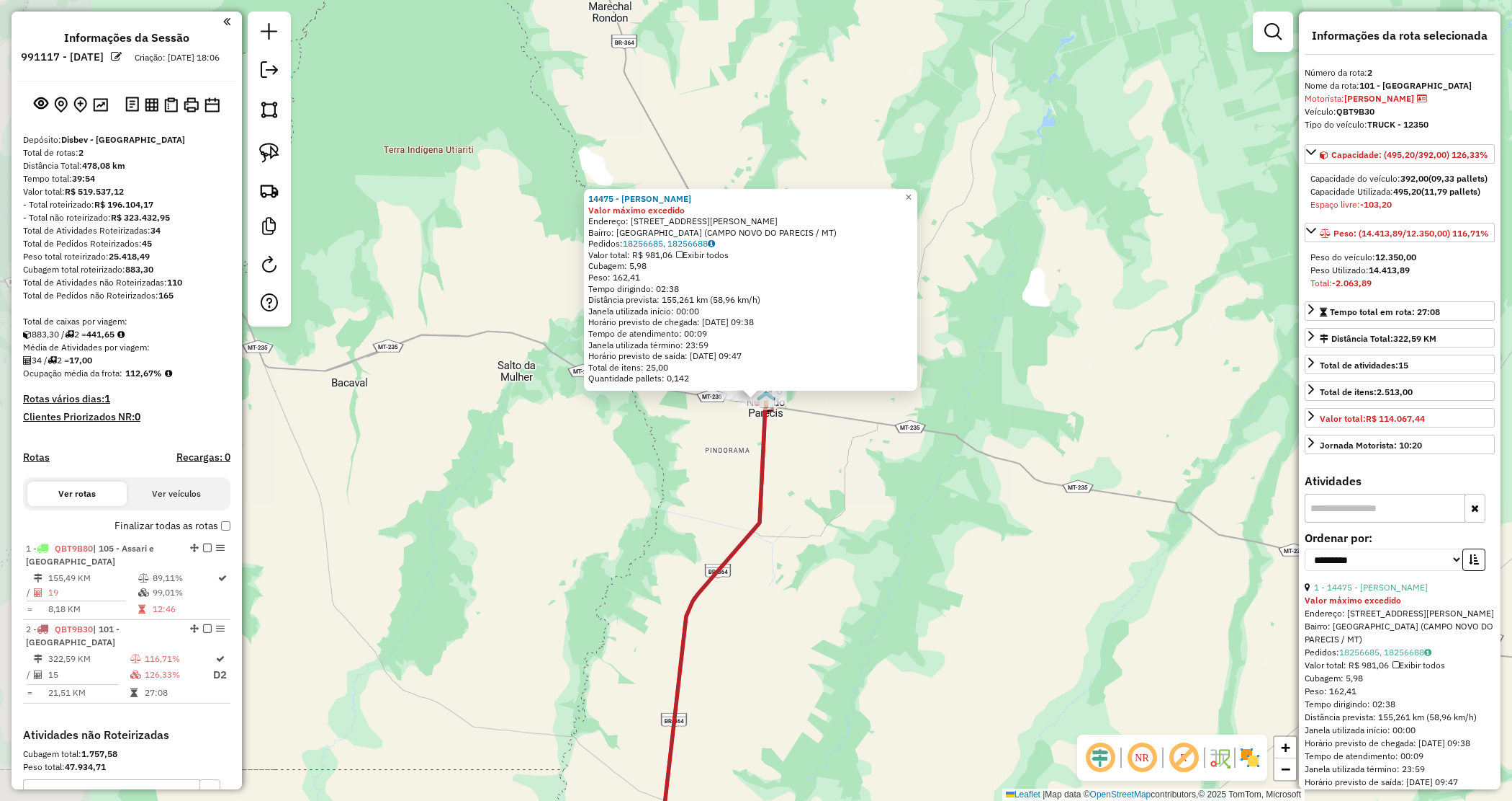
scroll to position [211, 0]
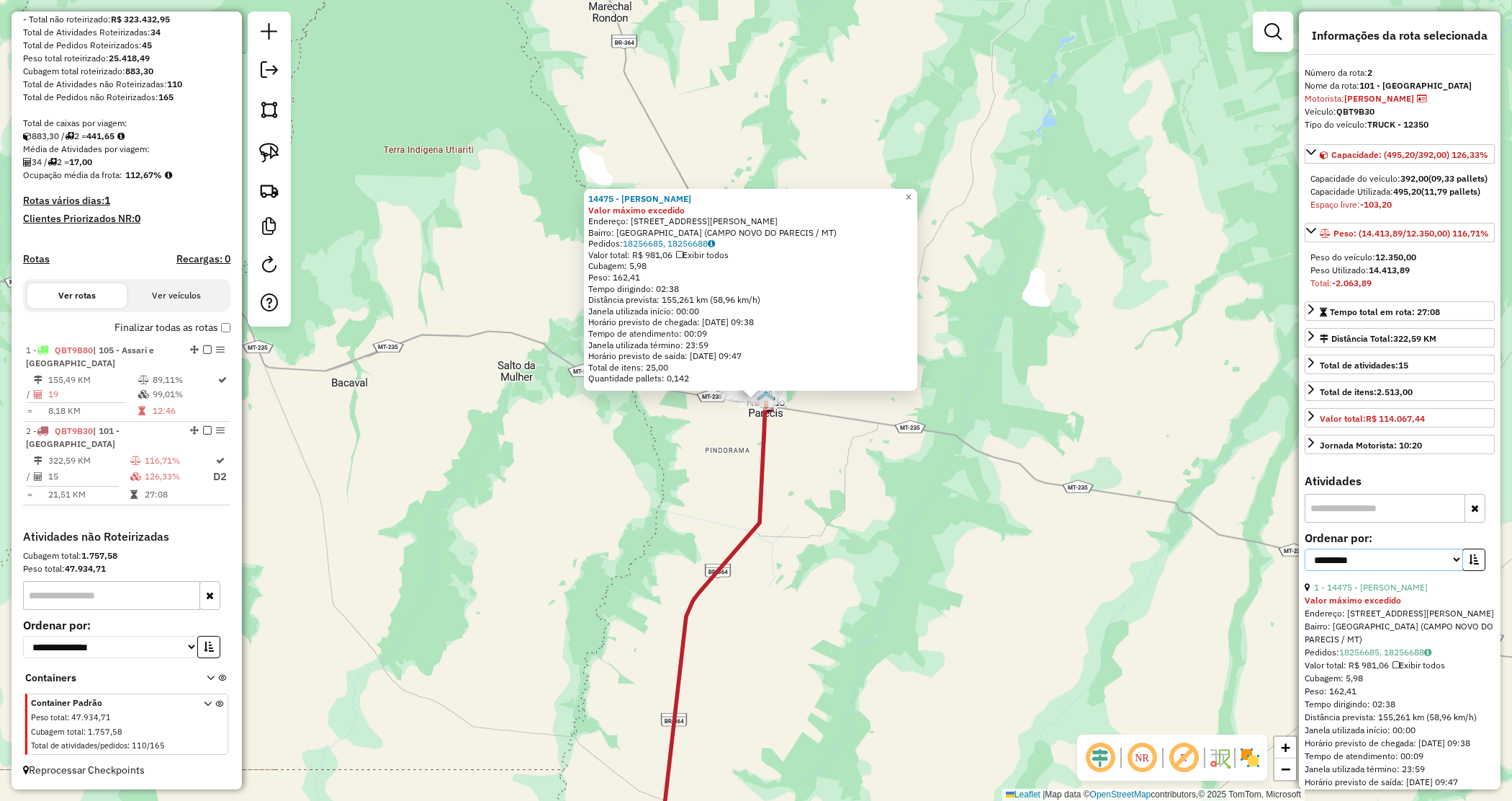
click at [1414, 570] on select "**********" at bounding box center [1384, 559] width 158 height 23
select select "*********"
click at [1305, 570] on select "**********" at bounding box center [1384, 559] width 158 height 23
click at [1471, 564] on icon "button" at bounding box center [1474, 559] width 10 height 10
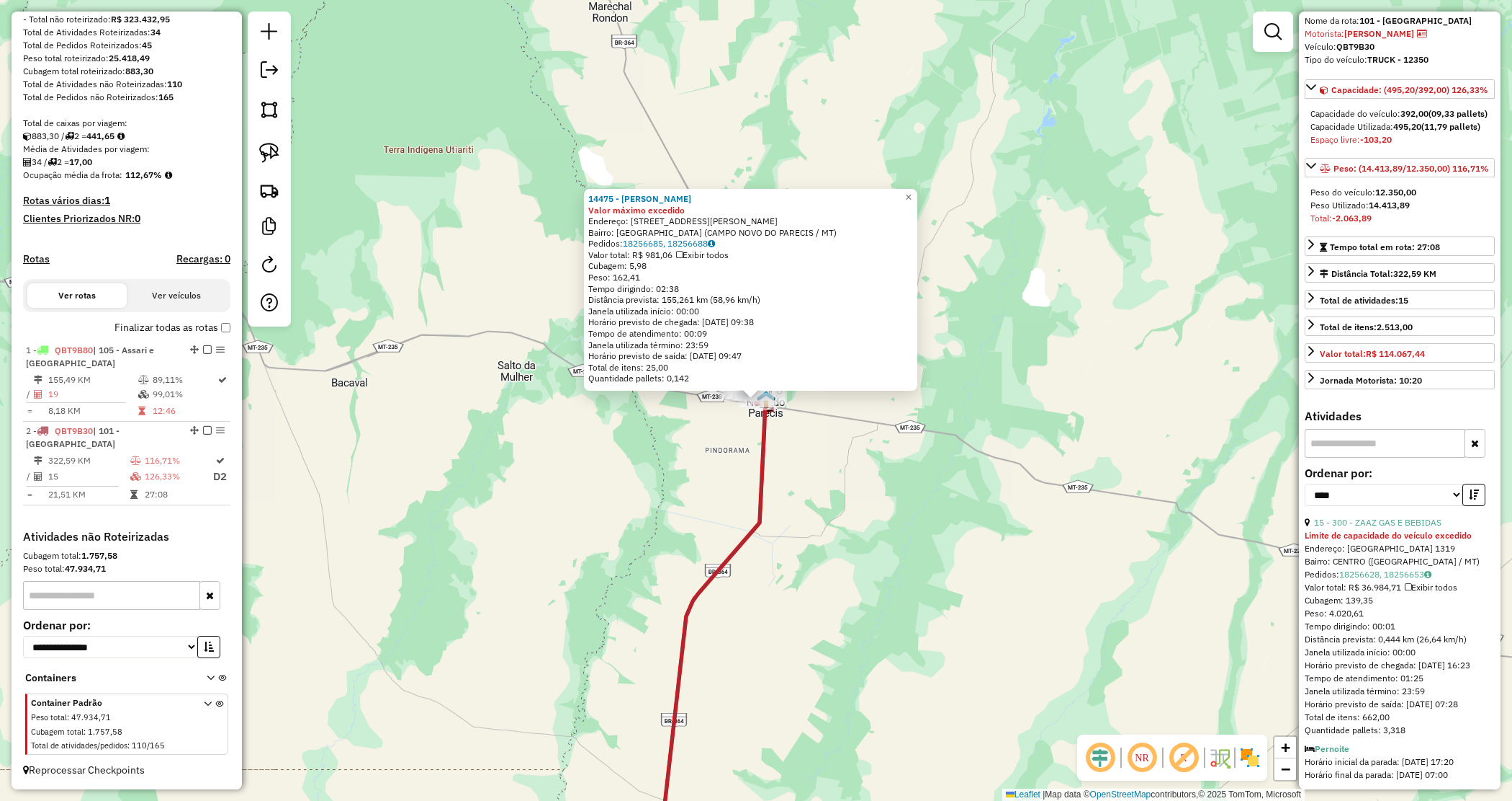
scroll to position [90, 0]
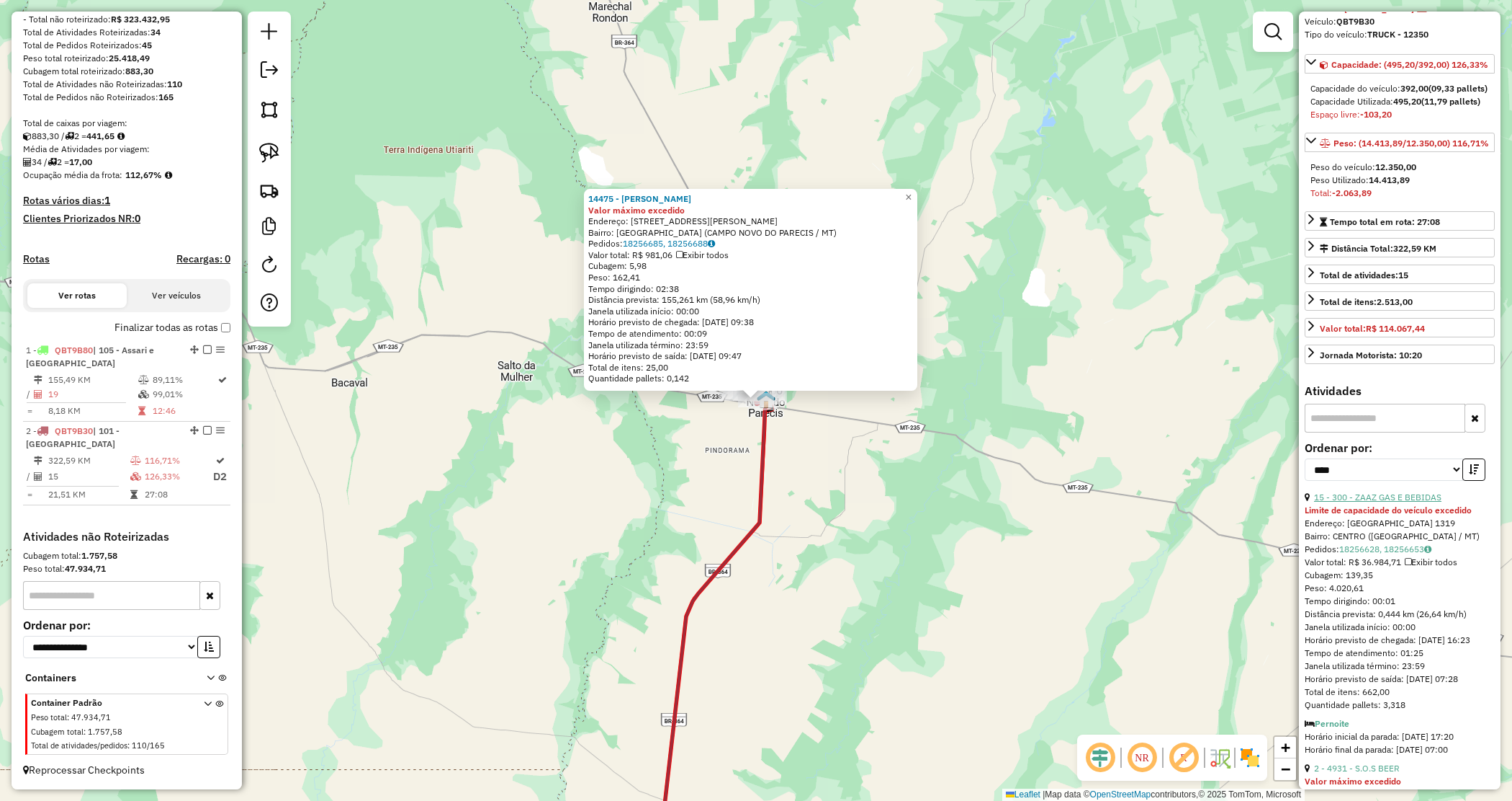
click at [1394, 502] on link "15 - 300 - ZAAZ GAS E BEBIDAS" at bounding box center [1377, 496] width 128 height 11
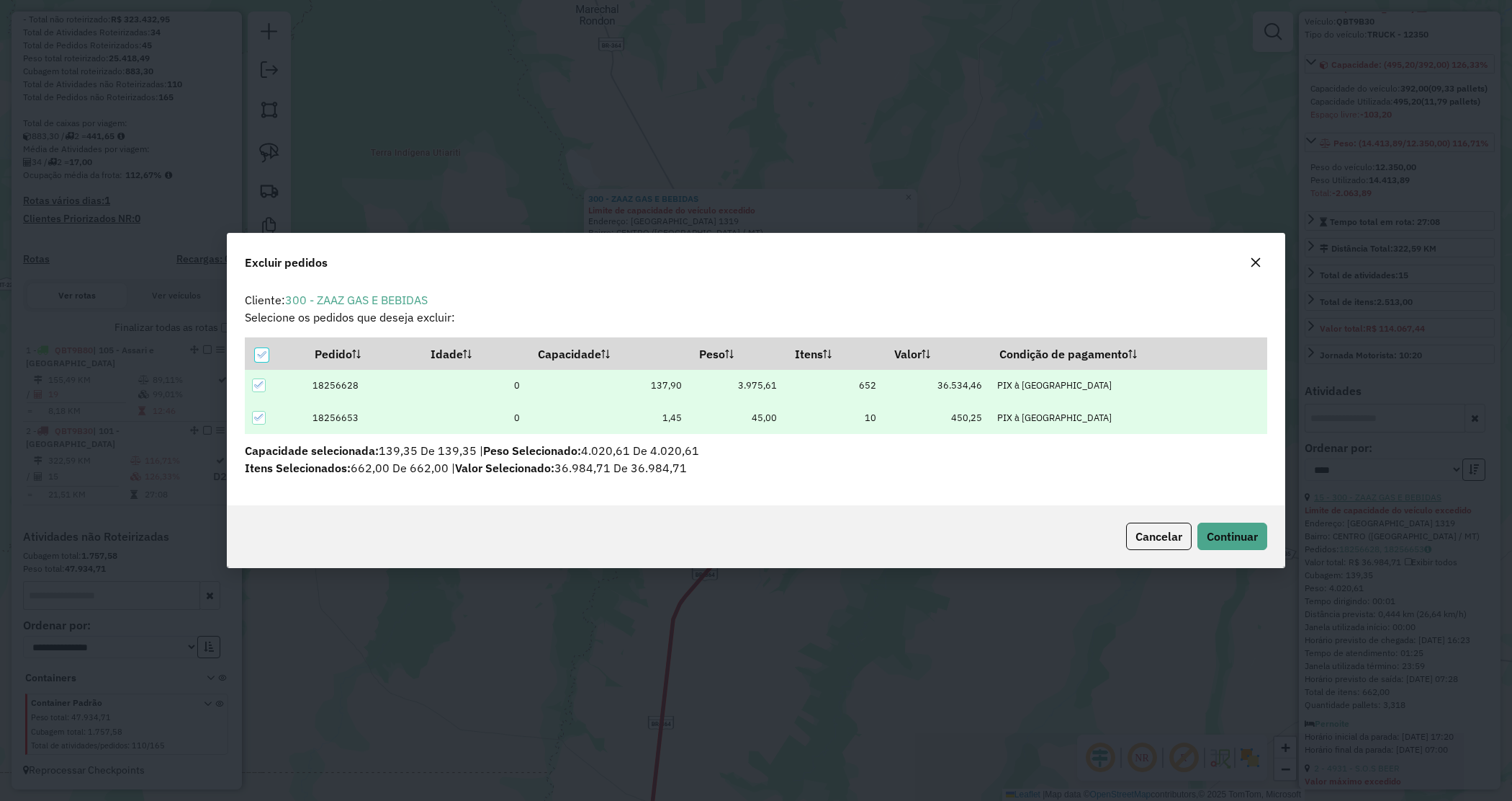
scroll to position [0, 0]
click at [1229, 529] on span "Continuar" at bounding box center [1233, 536] width 51 height 15
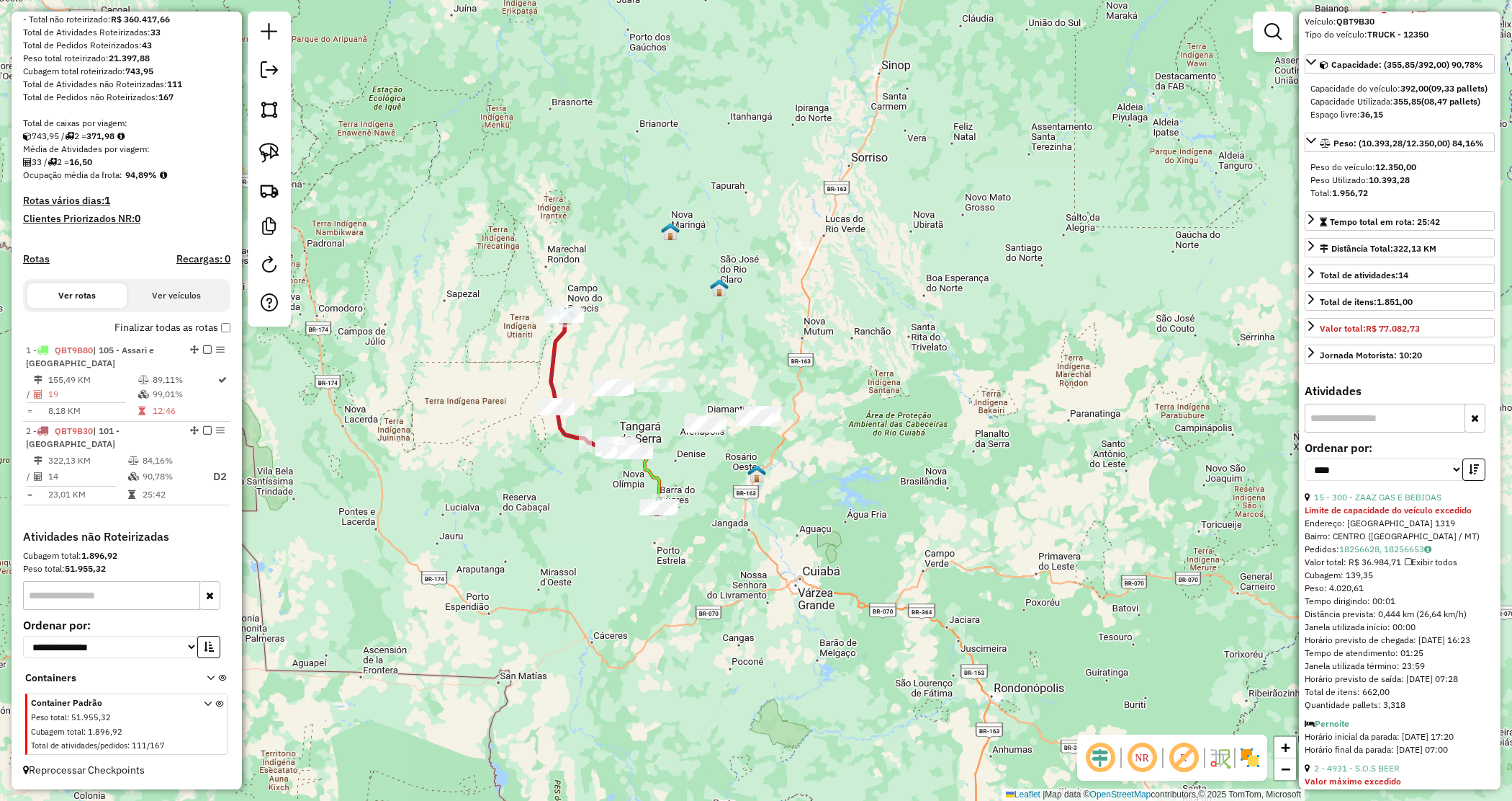
click at [646, 346] on div "Janela de atendimento Grade de atendimento Capacidade Transportadoras Veículos …" at bounding box center [756, 400] width 1512 height 801
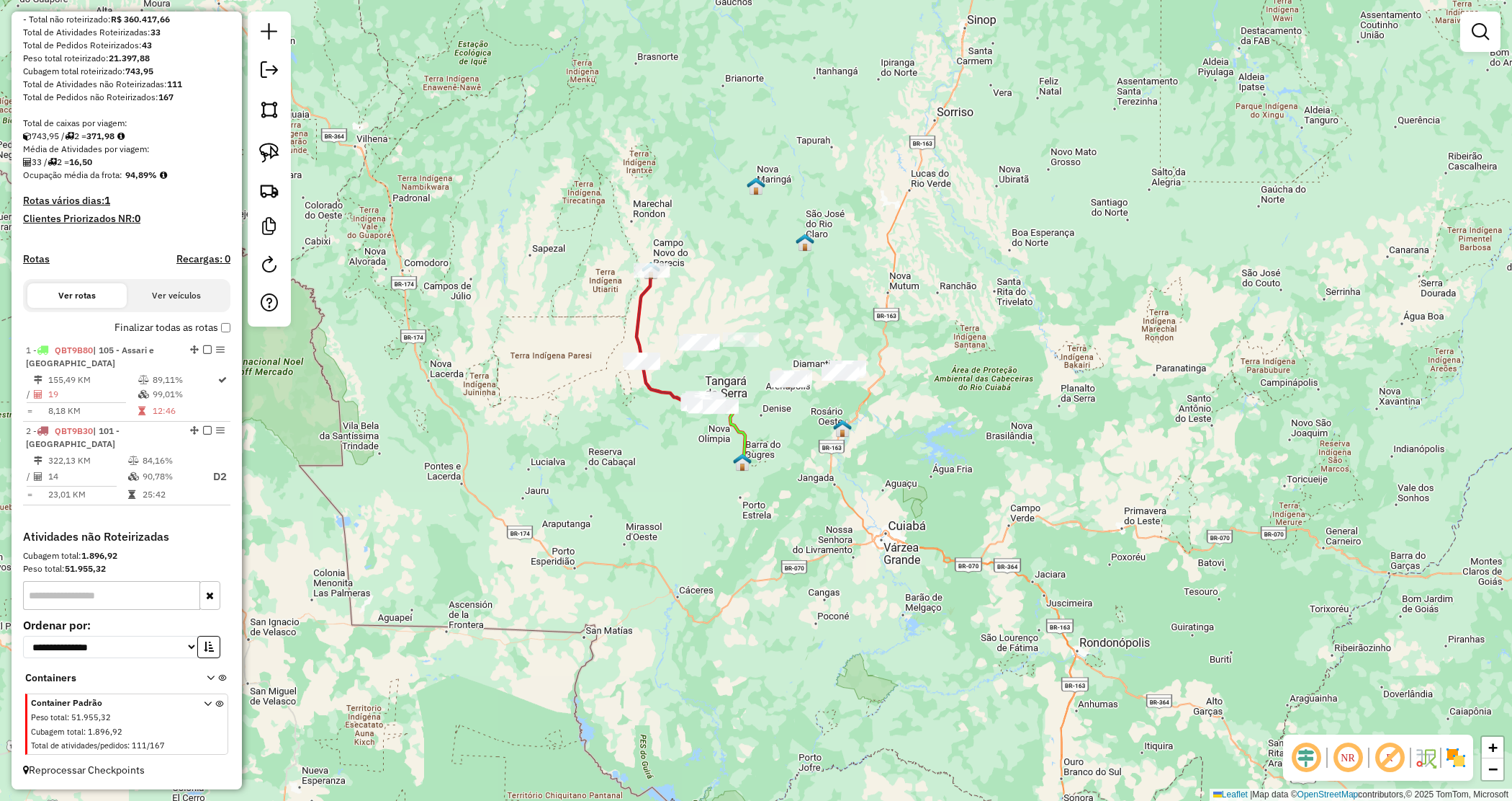
drag, startPoint x: 664, startPoint y: 335, endPoint x: 459, endPoint y: 308, distance: 206.8
click at [753, 287] on div "Janela de atendimento Grade de atendimento Capacidade Transportadoras Veículos …" at bounding box center [756, 400] width 1512 height 801
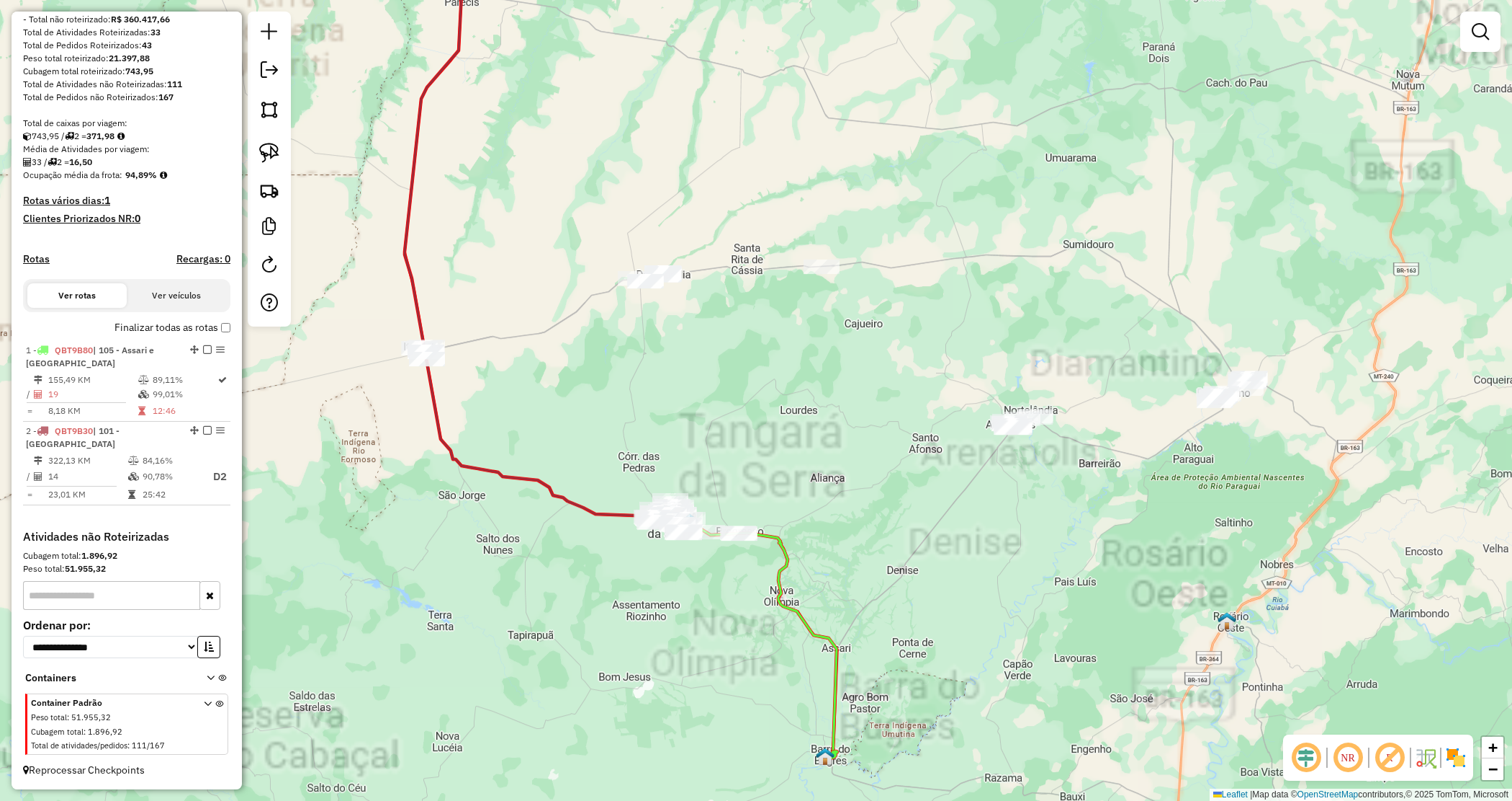
click at [701, 368] on div "Janela de atendimento Grade de atendimento Capacidade Transportadoras Veículos …" at bounding box center [756, 400] width 1512 height 801
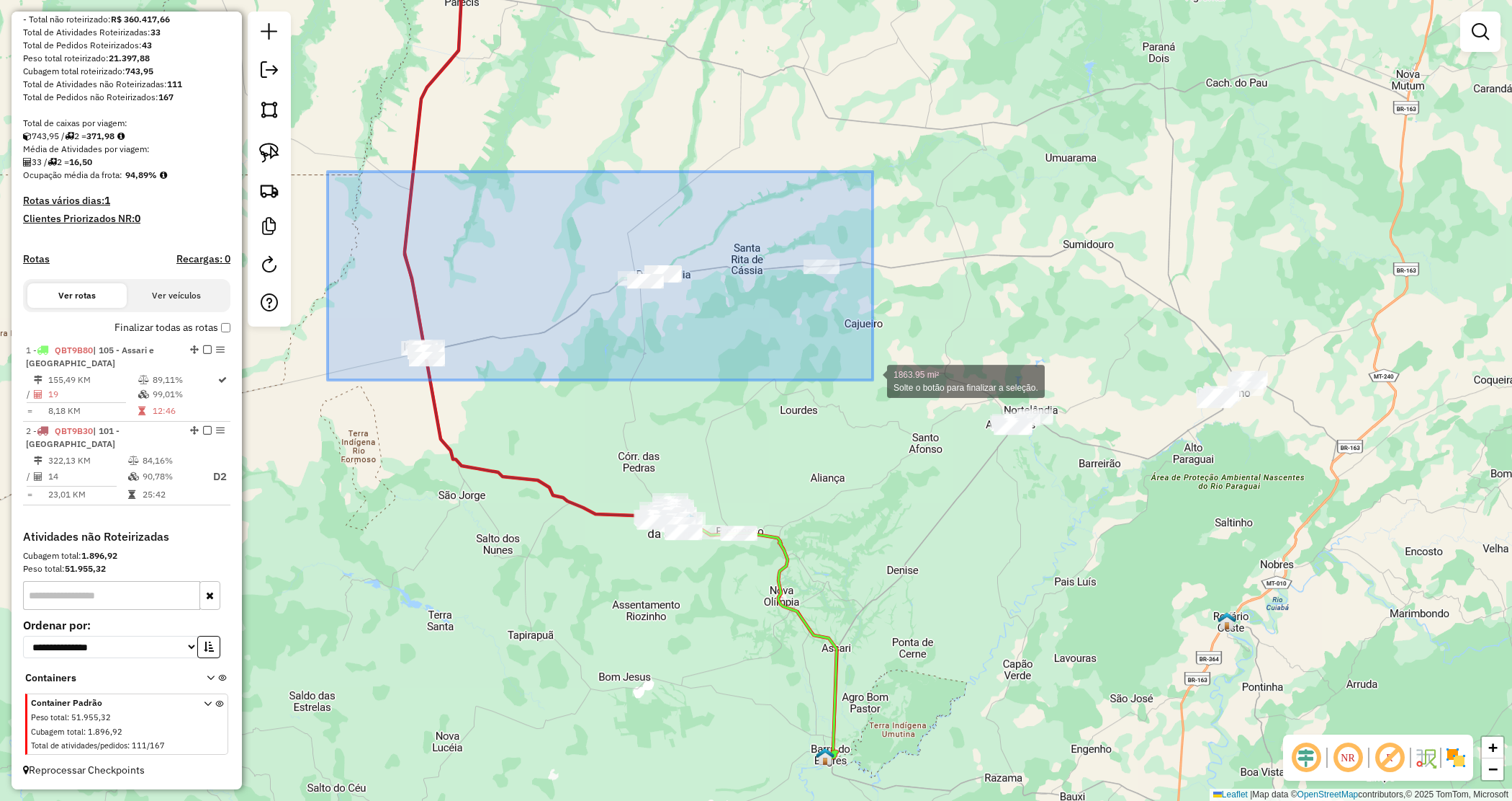
drag, startPoint x: 877, startPoint y: 401, endPoint x: 870, endPoint y: 378, distance: 24.0
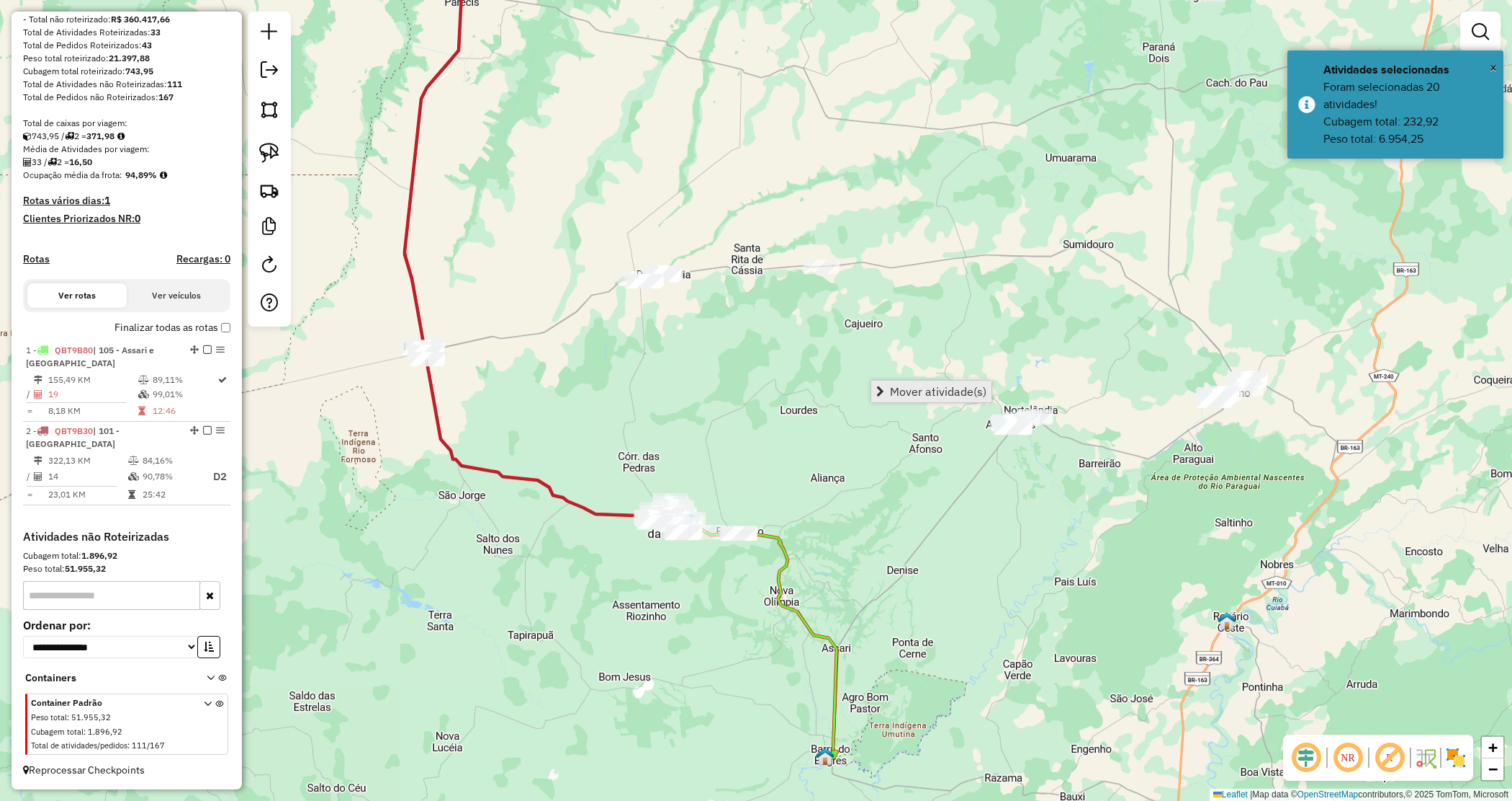
click at [909, 387] on span "Mover atividade(s)" at bounding box center [938, 391] width 97 height 12
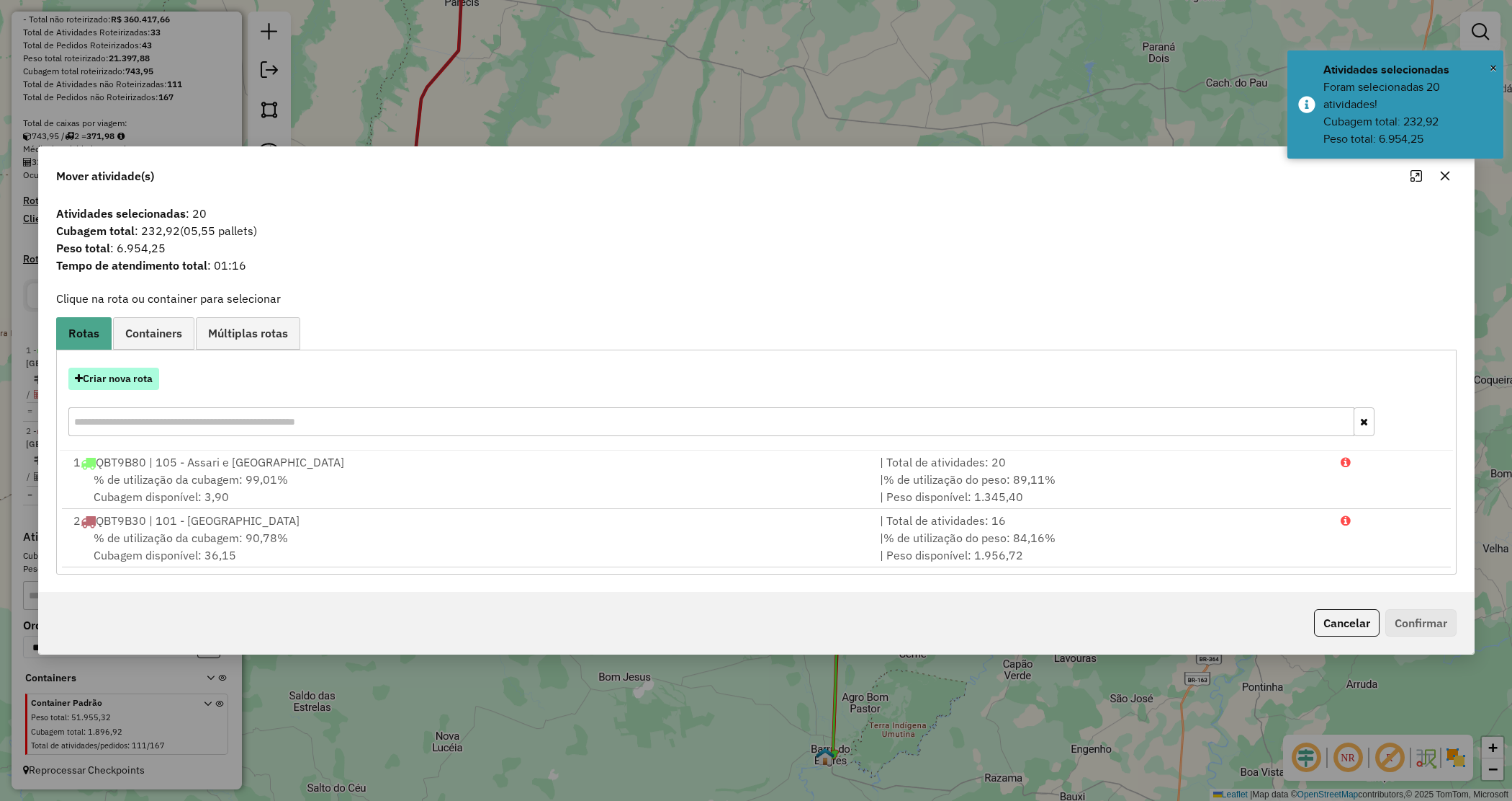
click at [132, 375] on button "Criar nova rota" at bounding box center [114, 378] width 91 height 23
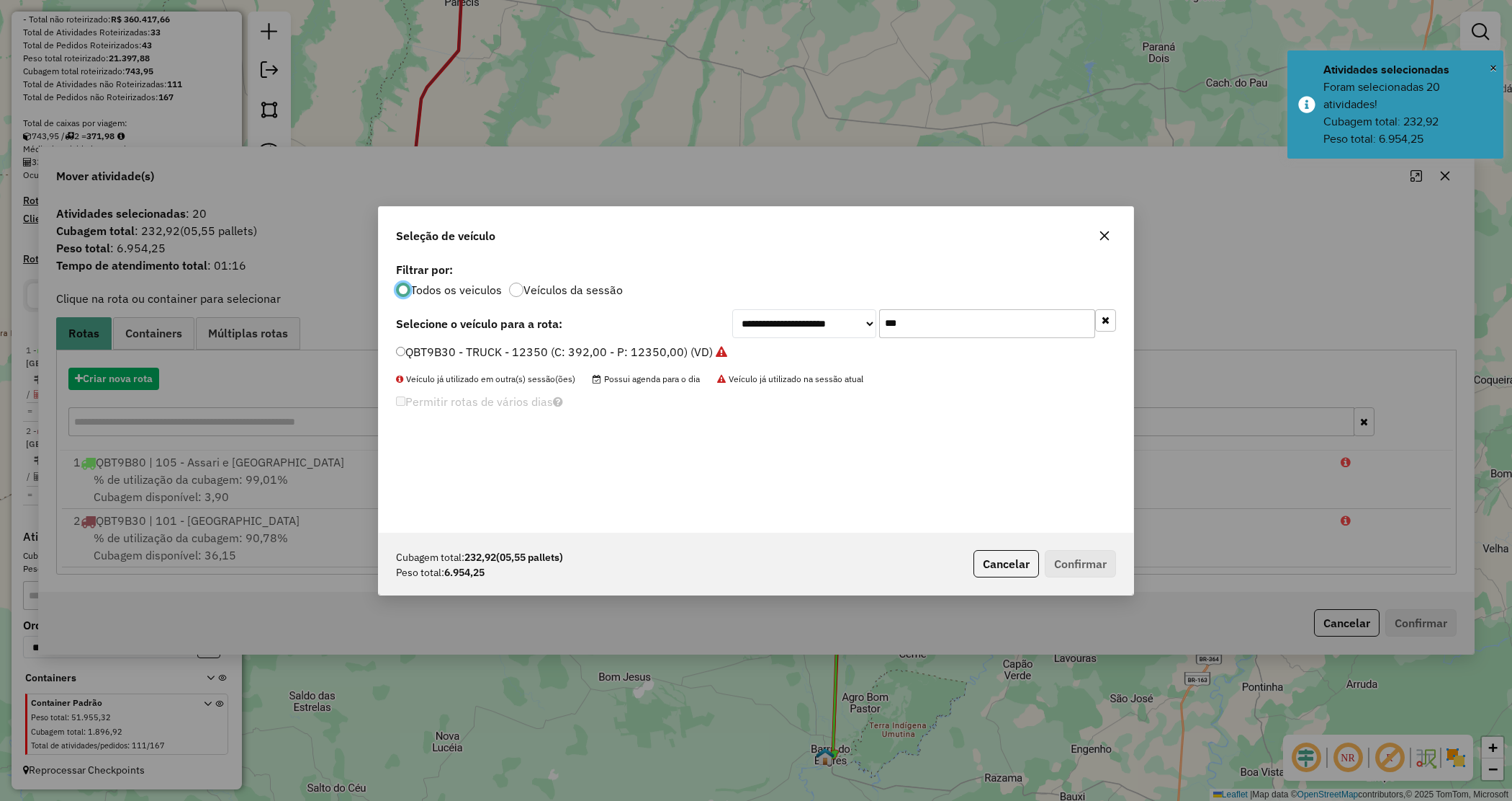
scroll to position [7, 4]
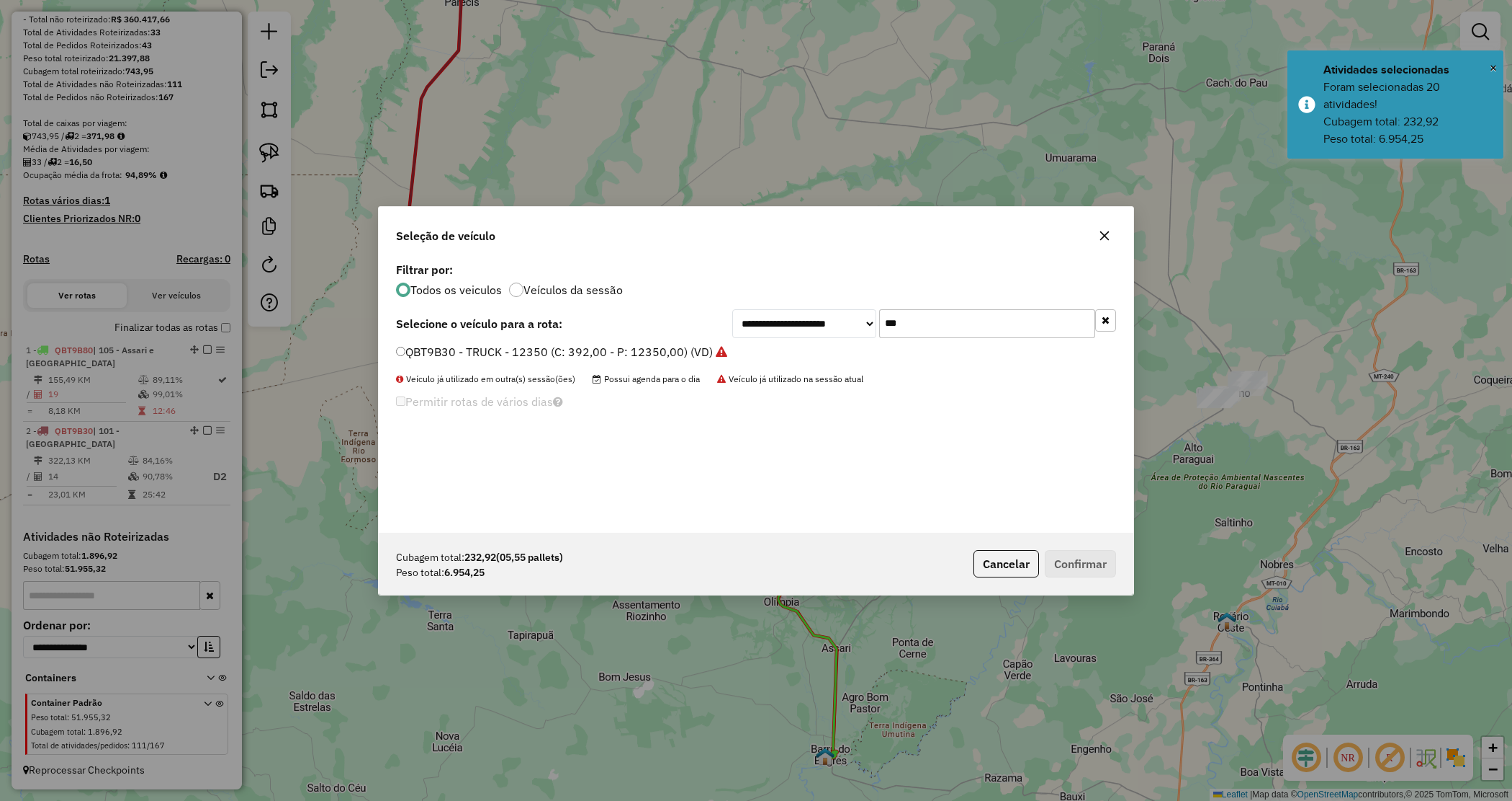
drag, startPoint x: 863, startPoint y: 307, endPoint x: 844, endPoint y: 300, distance: 20.2
click at [845, 301] on div "**********" at bounding box center [756, 395] width 755 height 274
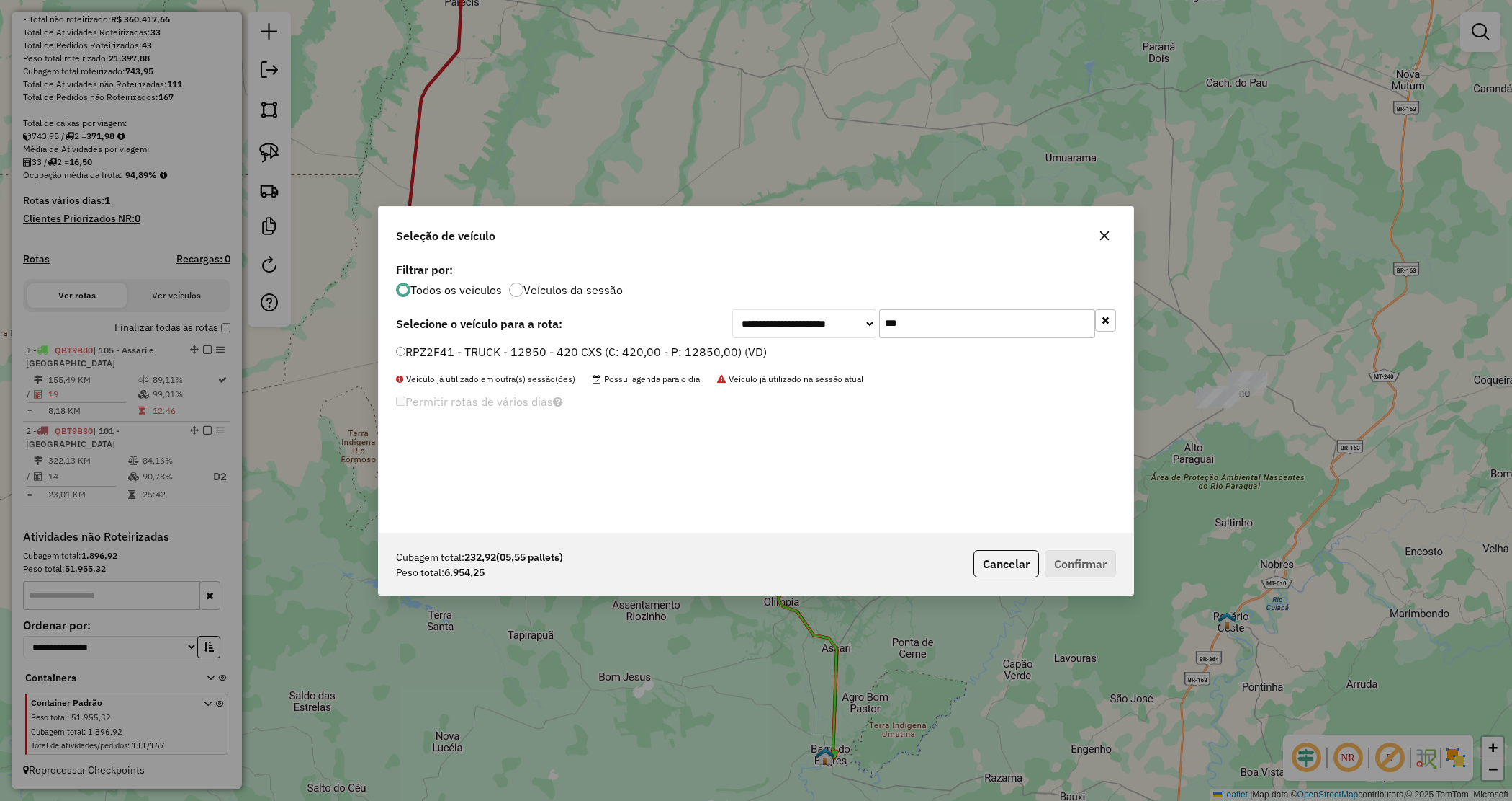
type input "***"
click at [732, 350] on label "RPZ2F41 - TRUCK - 12850 - 420 CXS (C: 420,00 - P: 12850,00) (VD)" at bounding box center [581, 350] width 371 height 17
drag, startPoint x: 1075, startPoint y: 560, endPoint x: 566, endPoint y: 469, distance: 517.1
click at [1074, 559] on button "Confirmar" at bounding box center [1081, 563] width 71 height 28
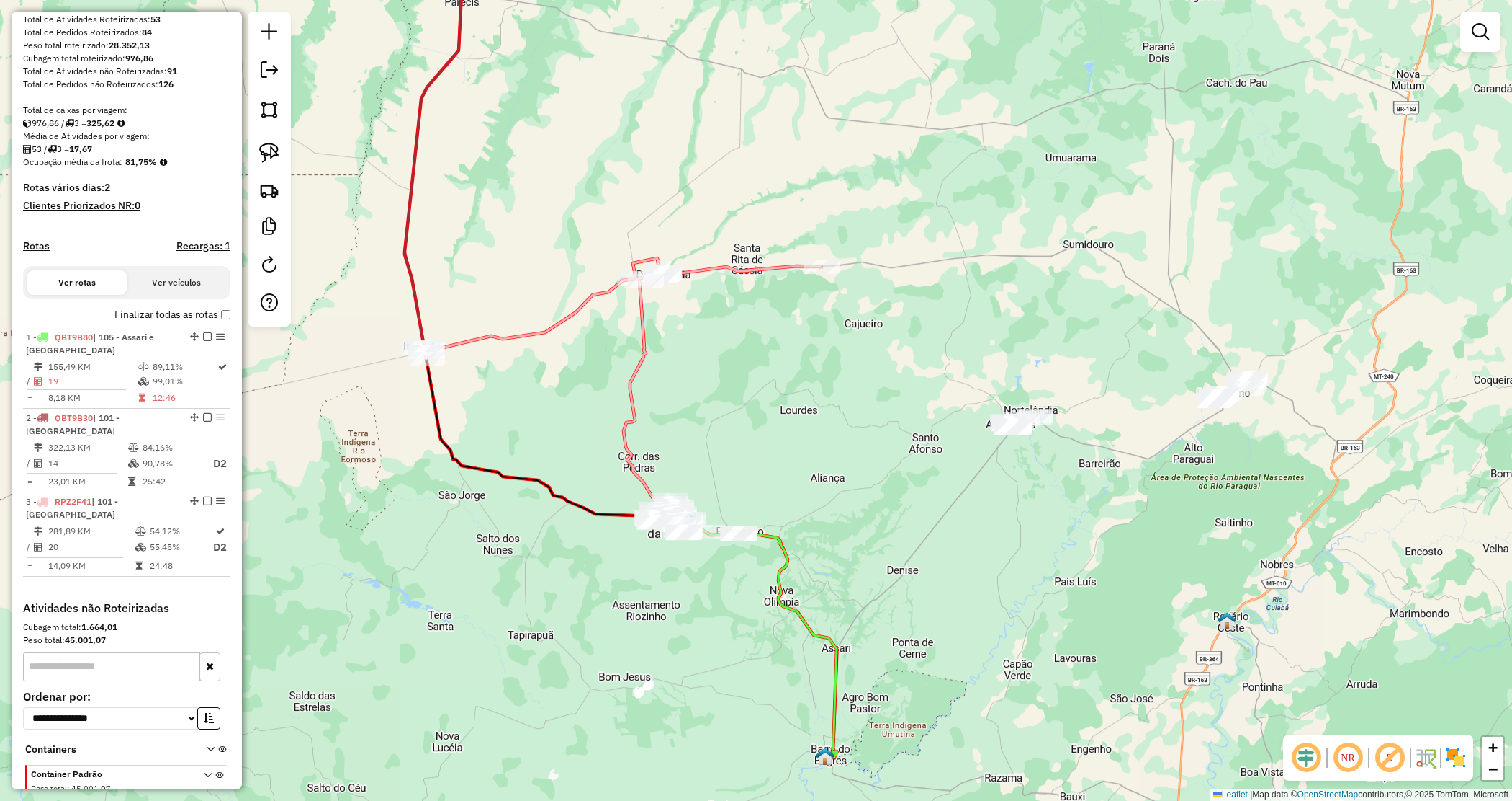
click at [842, 364] on div "Janela de atendimento Grade de atendimento Capacidade Transportadoras Veículos …" at bounding box center [756, 400] width 1512 height 801
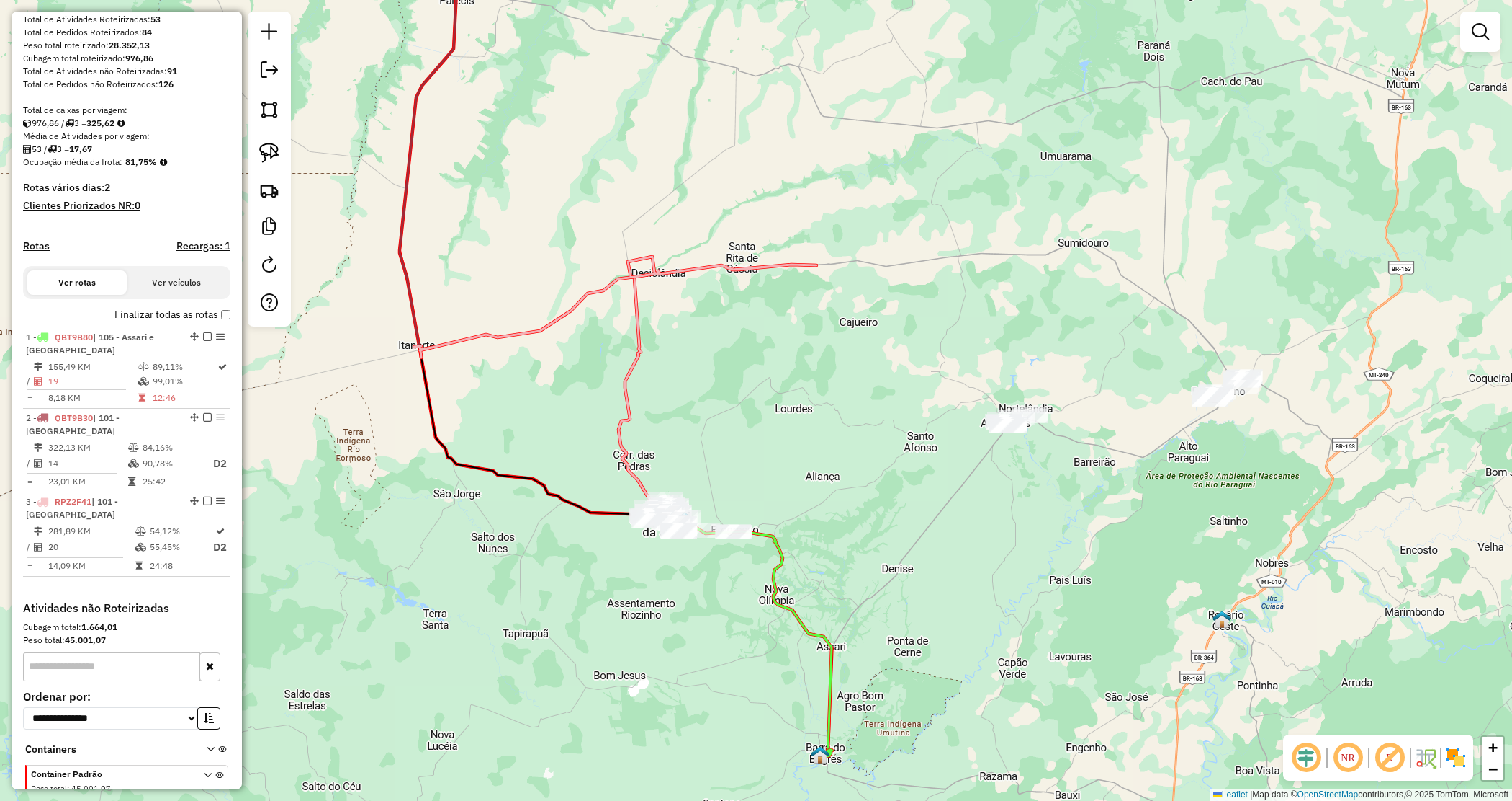
drag, startPoint x: 837, startPoint y: 376, endPoint x: 656, endPoint y: 158, distance: 283.3
click at [657, 158] on div "Janela de atendimento Grade de atendimento Capacidade Transportadoras Veículos …" at bounding box center [756, 400] width 1512 height 801
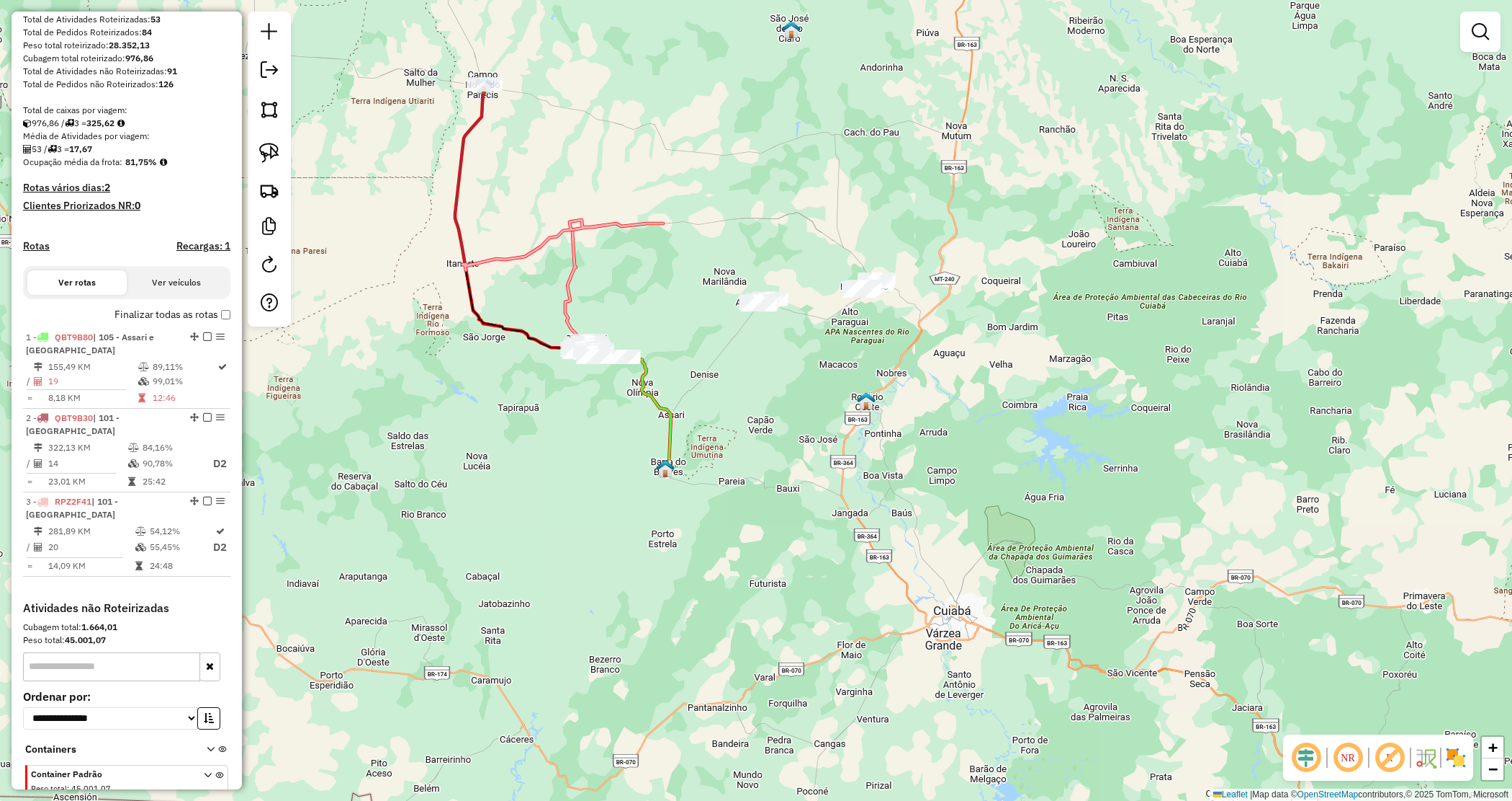
drag, startPoint x: 812, startPoint y: 311, endPoint x: 808, endPoint y: 395, distance: 84.1
click at [808, 395] on div "Janela de atendimento Grade de atendimento Capacidade Transportadoras Veículos …" at bounding box center [756, 400] width 1512 height 801
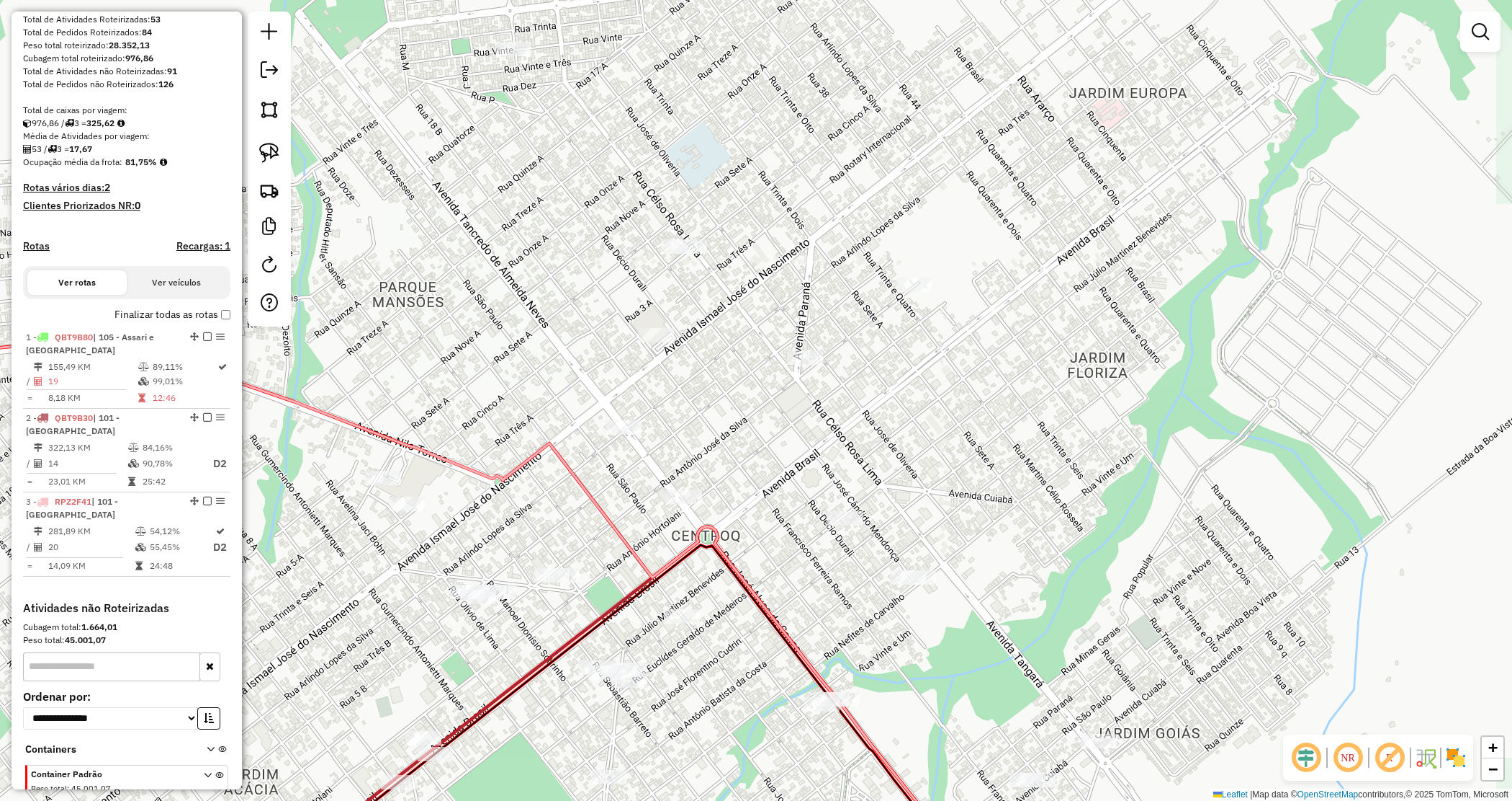
click at [626, 311] on div "Janela de atendimento Grade de atendimento Capacidade Transportadoras Veículos …" at bounding box center [756, 400] width 1512 height 801
drag, startPoint x: 599, startPoint y: 292, endPoint x: 736, endPoint y: 354, distance: 150.4
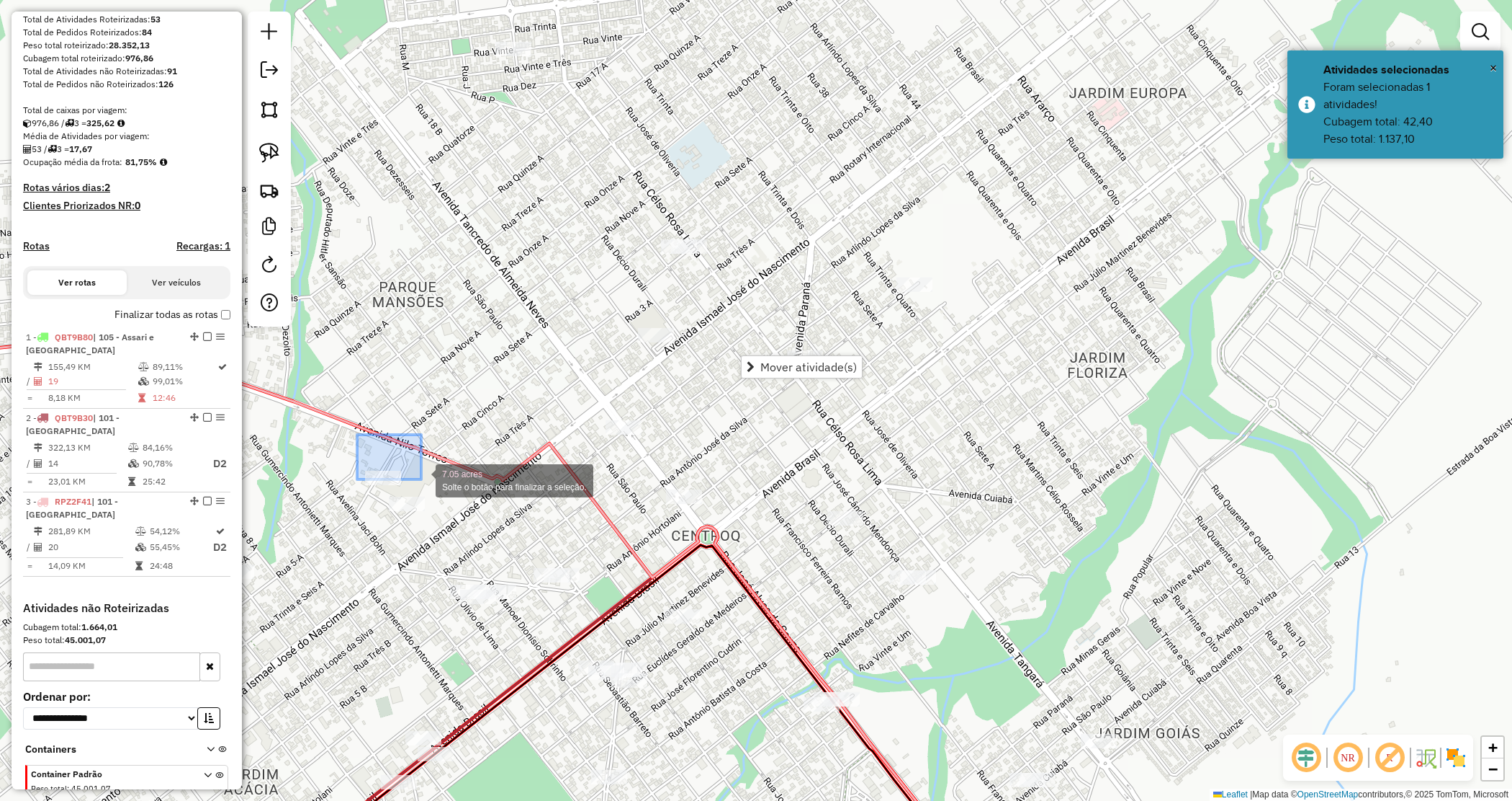
drag, startPoint x: 368, startPoint y: 451, endPoint x: 425, endPoint y: 487, distance: 67.4
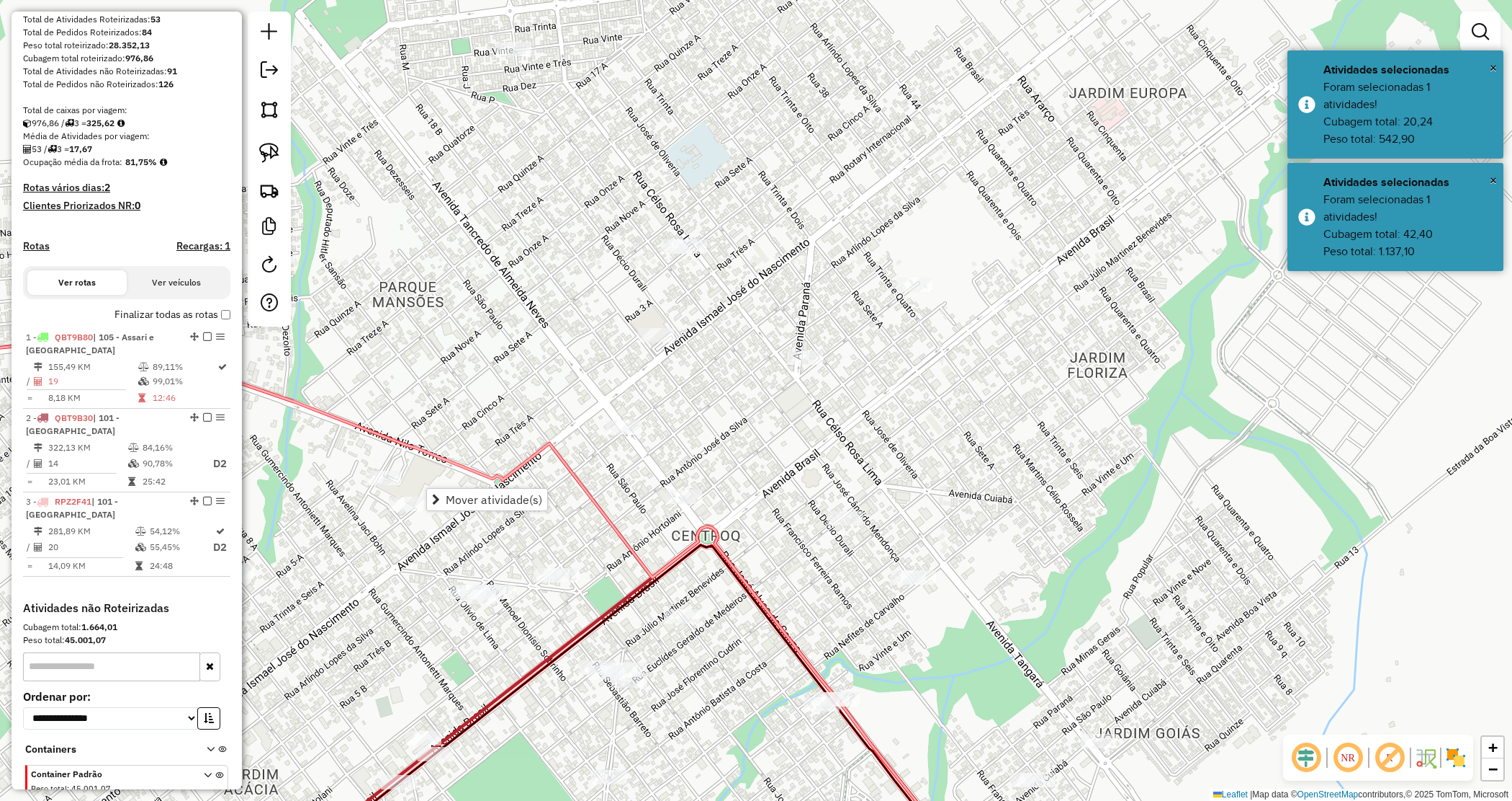
click at [469, 343] on div "Janela de atendimento Grade de atendimento Capacidade Transportadoras Veículos …" at bounding box center [756, 400] width 1512 height 801
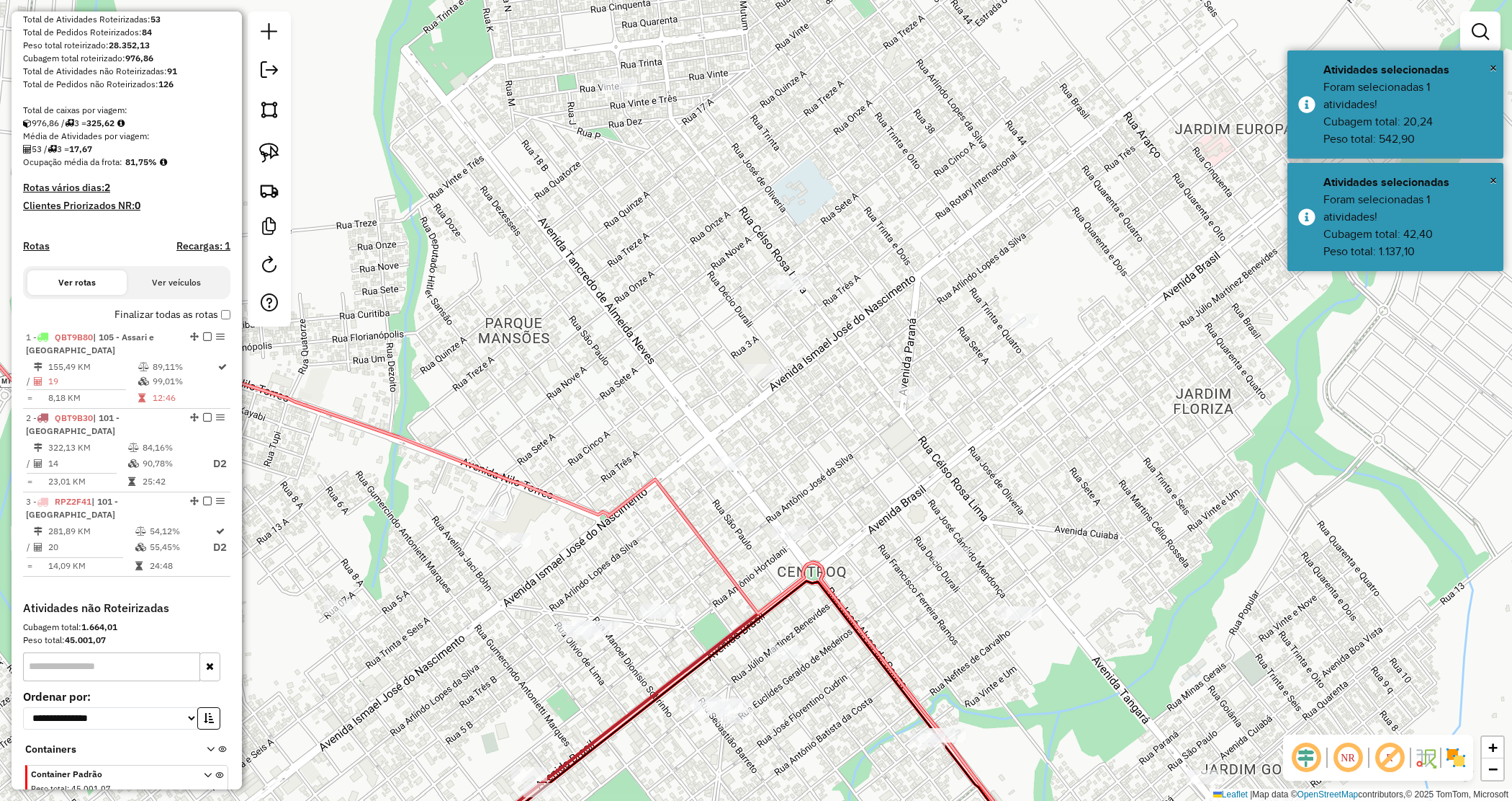
drag, startPoint x: 470, startPoint y: 343, endPoint x: 576, endPoint y: 379, distance: 111.9
click at [576, 379] on div "Janela de atendimento Grade de atendimento Capacidade Transportadoras Veículos …" at bounding box center [756, 400] width 1512 height 801
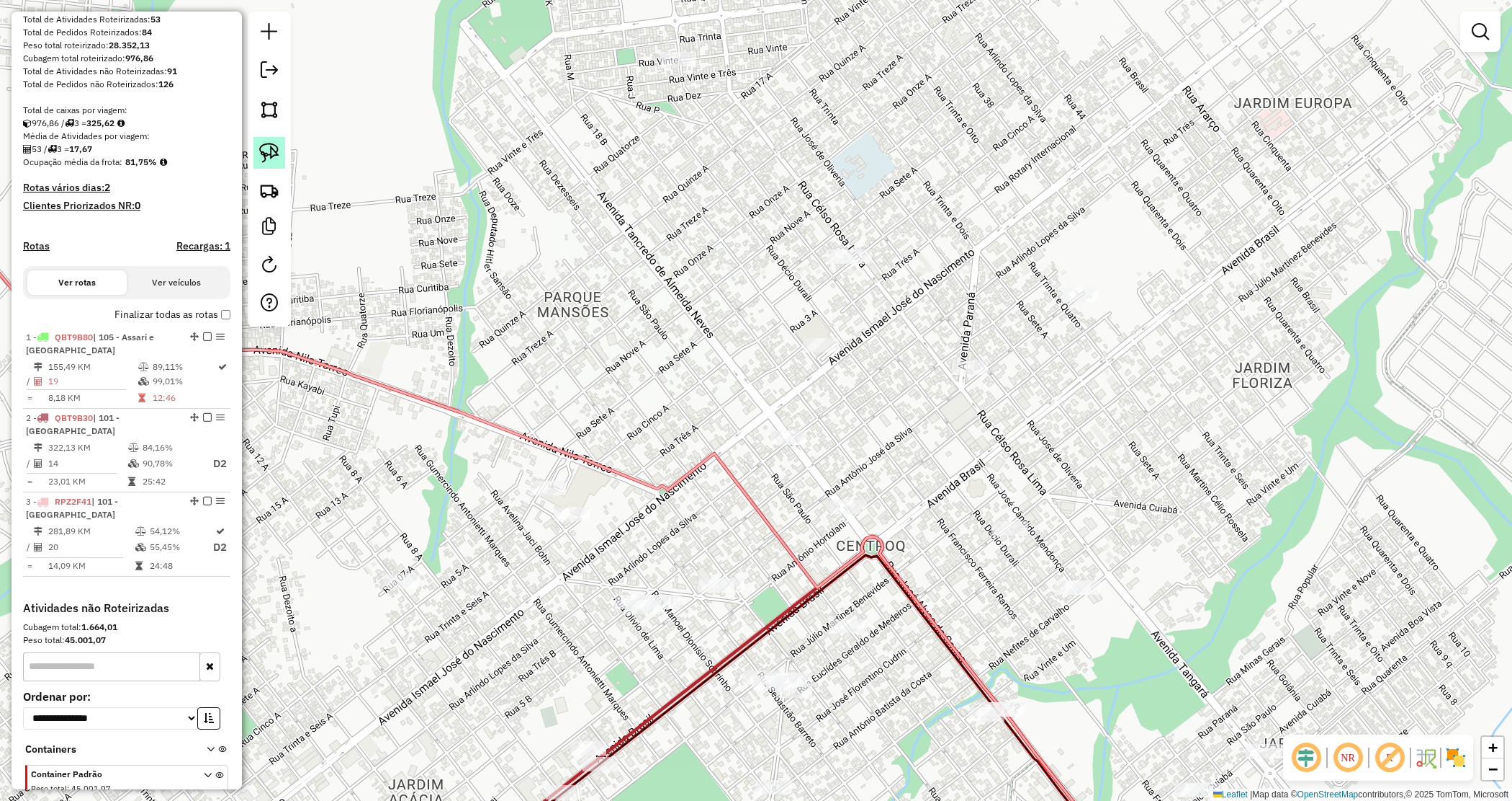
click at [255, 152] on link at bounding box center [269, 152] width 32 height 32
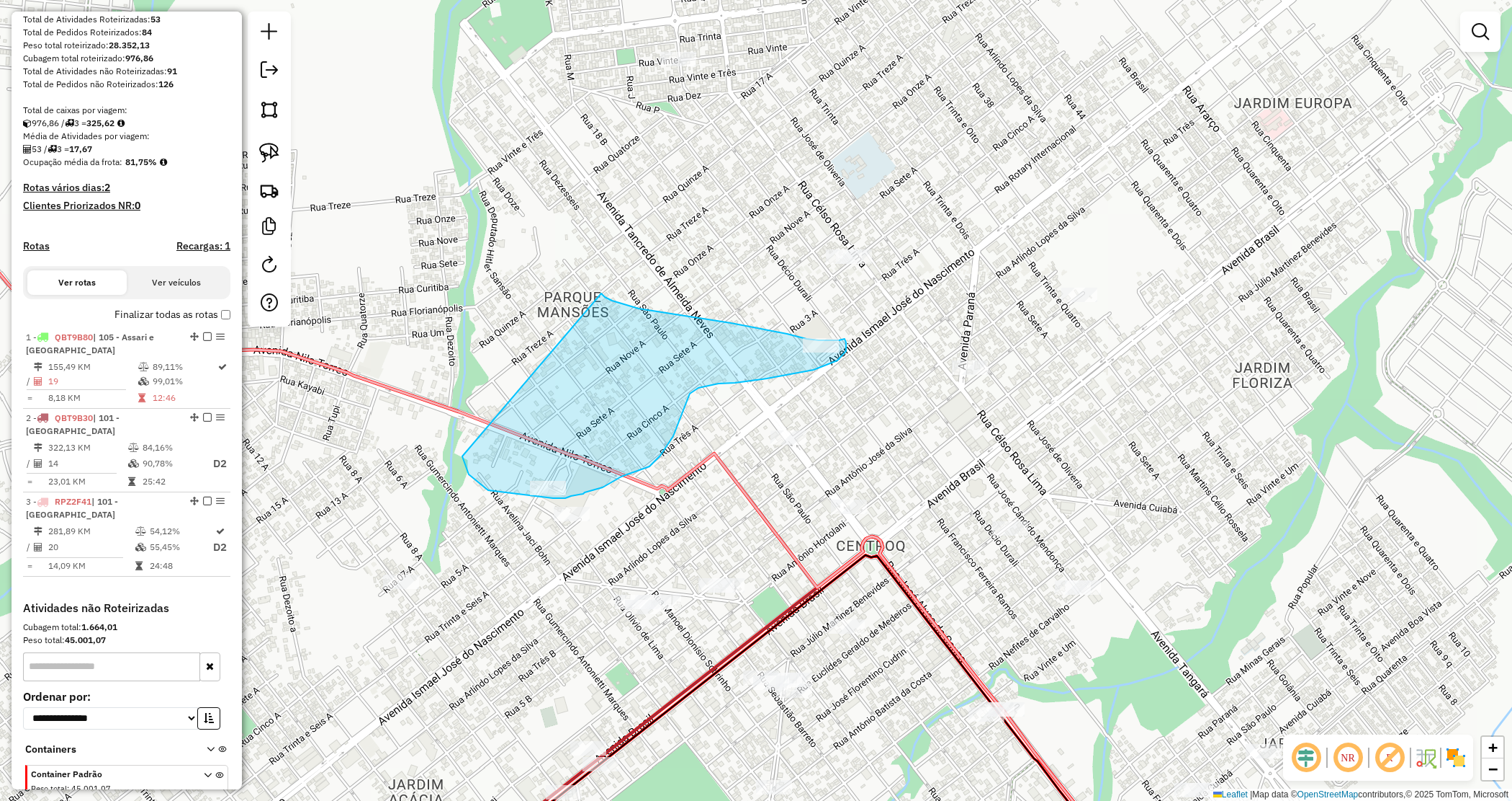
drag, startPoint x: 613, startPoint y: 300, endPoint x: 458, endPoint y: 444, distance: 211.6
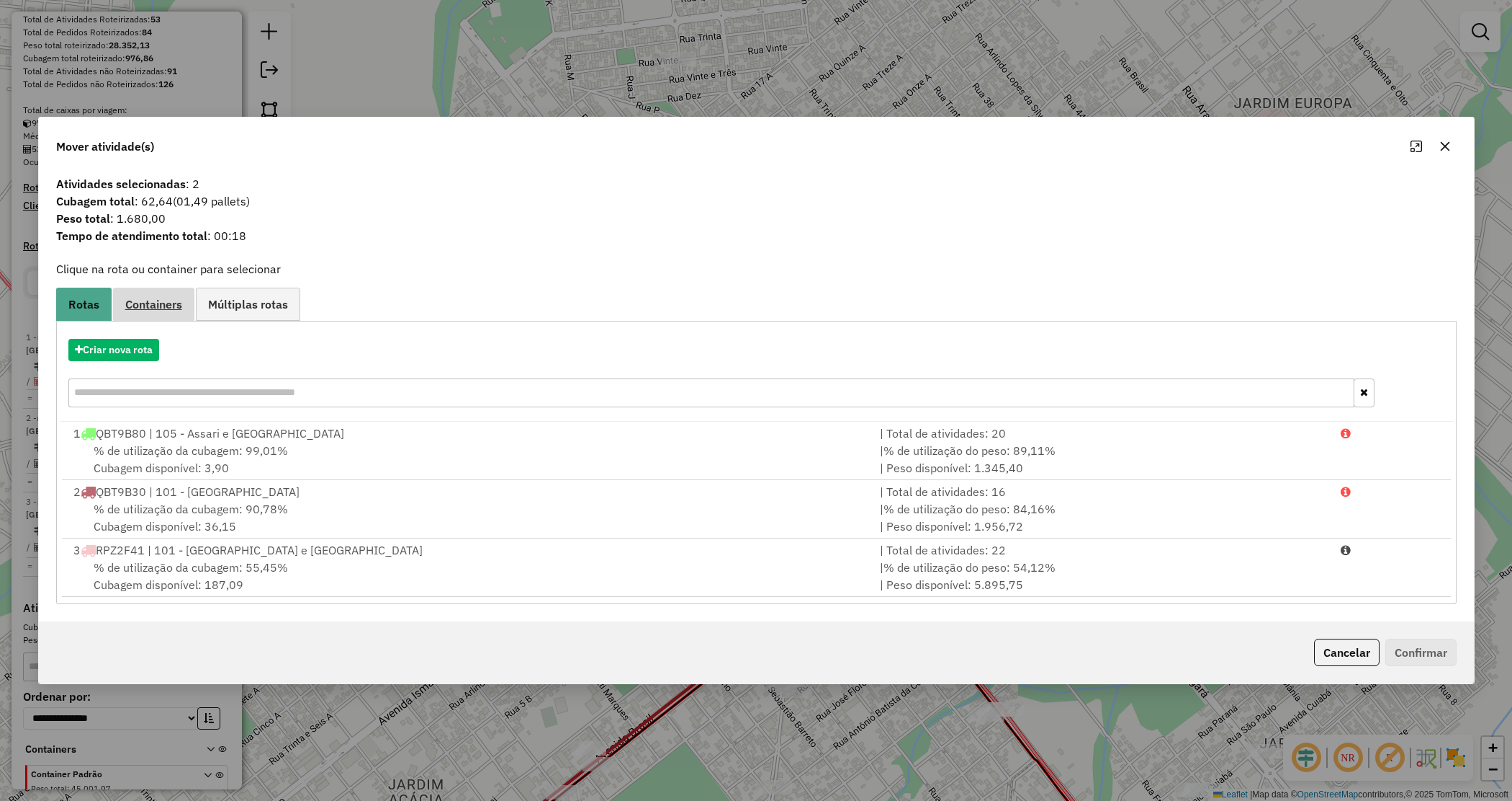
click at [145, 303] on span "Containers" at bounding box center [153, 304] width 56 height 12
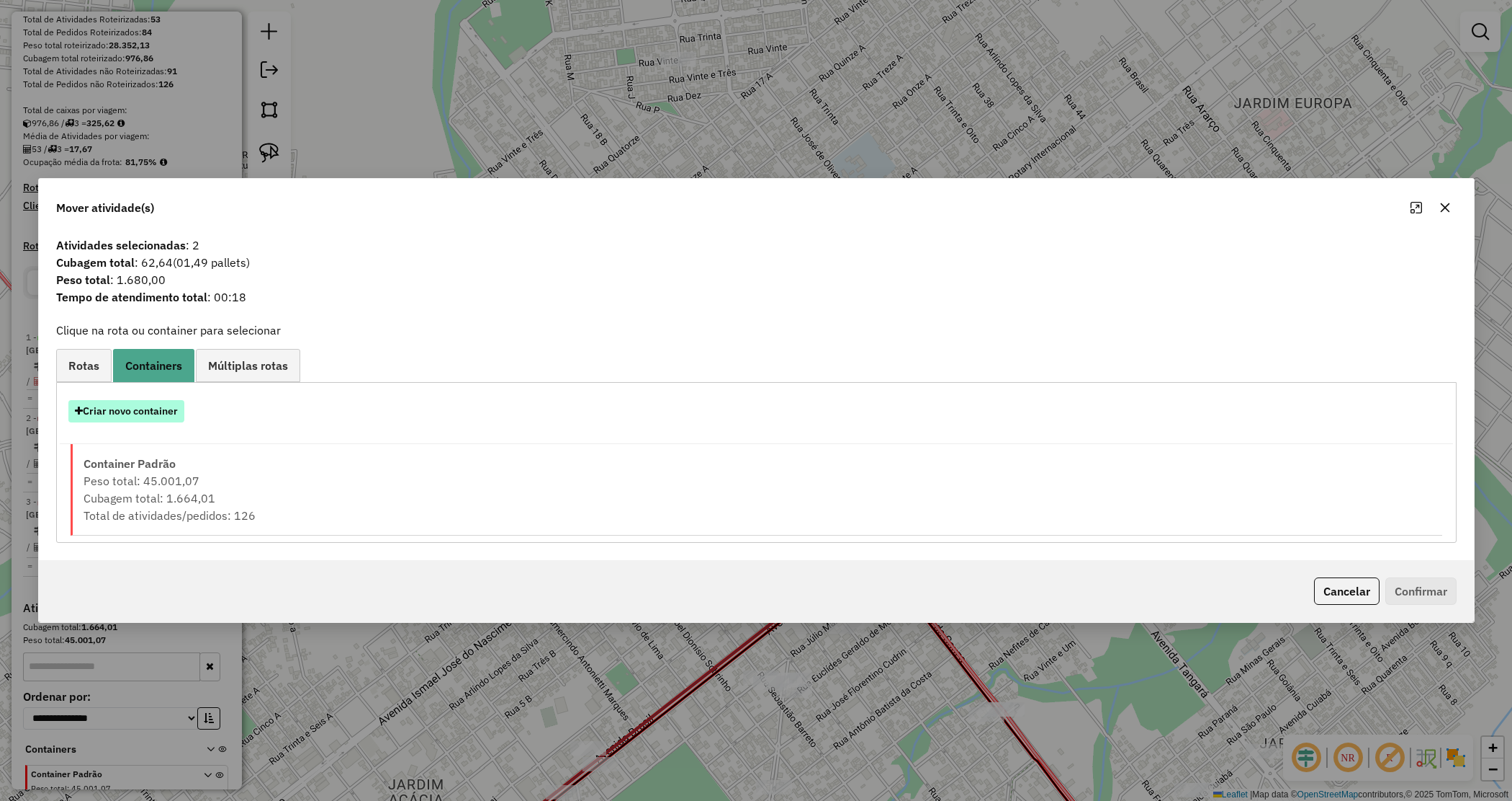
click at [131, 401] on button "Criar novo container" at bounding box center [126, 411] width 116 height 23
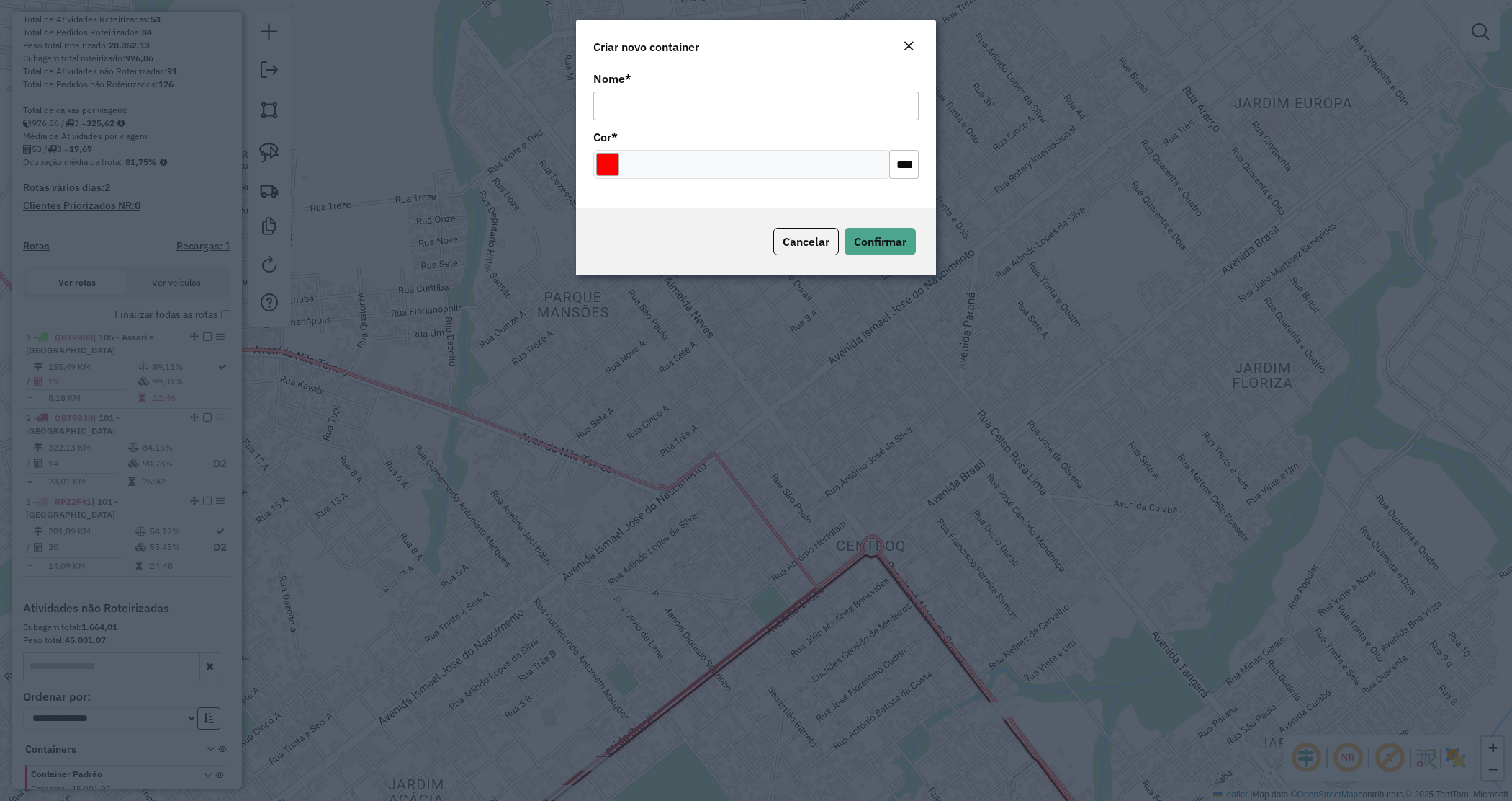
drag, startPoint x: 709, startPoint y: 99, endPoint x: 699, endPoint y: 120, distance: 23.3
click at [709, 101] on input "Nome *" at bounding box center [756, 105] width 326 height 29
type input "******"
click at [610, 164] on input "Select a color" at bounding box center [608, 163] width 23 height 23
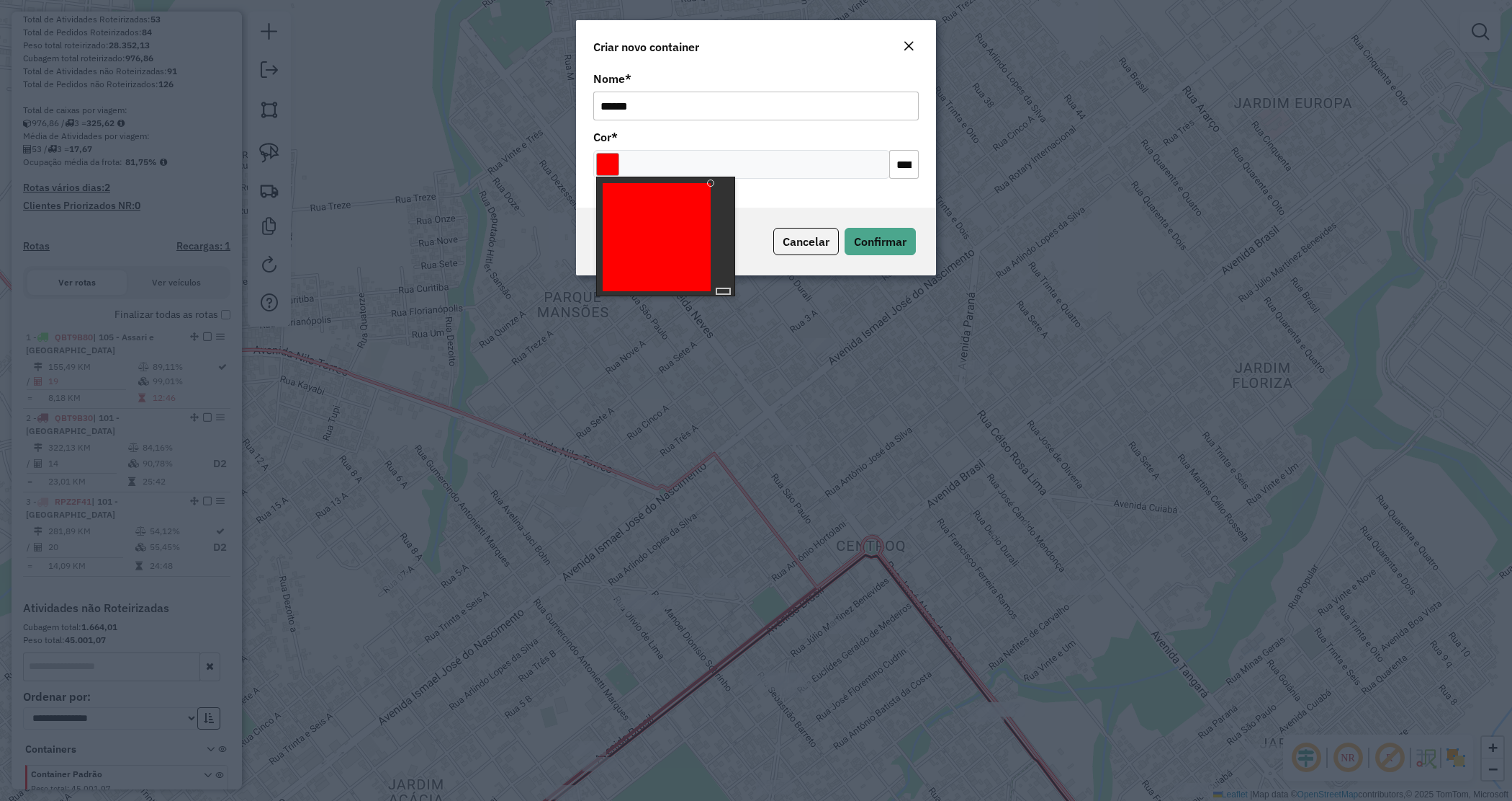
type input "*******"
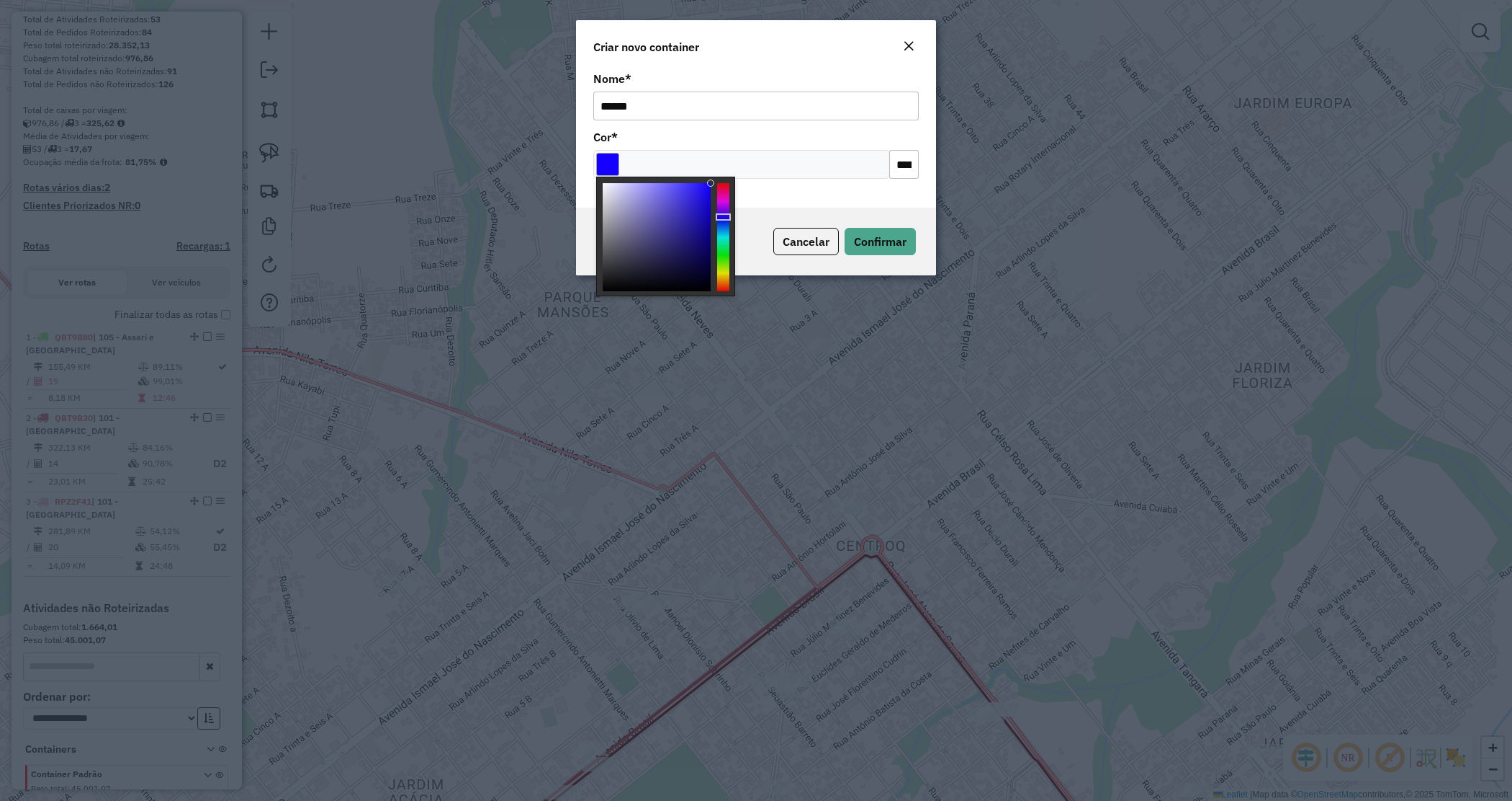
drag, startPoint x: 722, startPoint y: 218, endPoint x: 795, endPoint y: 209, distance: 73.6
click at [723, 218] on div at bounding box center [723, 237] width 12 height 108
drag, startPoint x: 803, startPoint y: 209, endPoint x: 841, endPoint y: 228, distance: 42.5
click at [805, 210] on div "Cancelar Confirmar" at bounding box center [756, 242] width 360 height 67
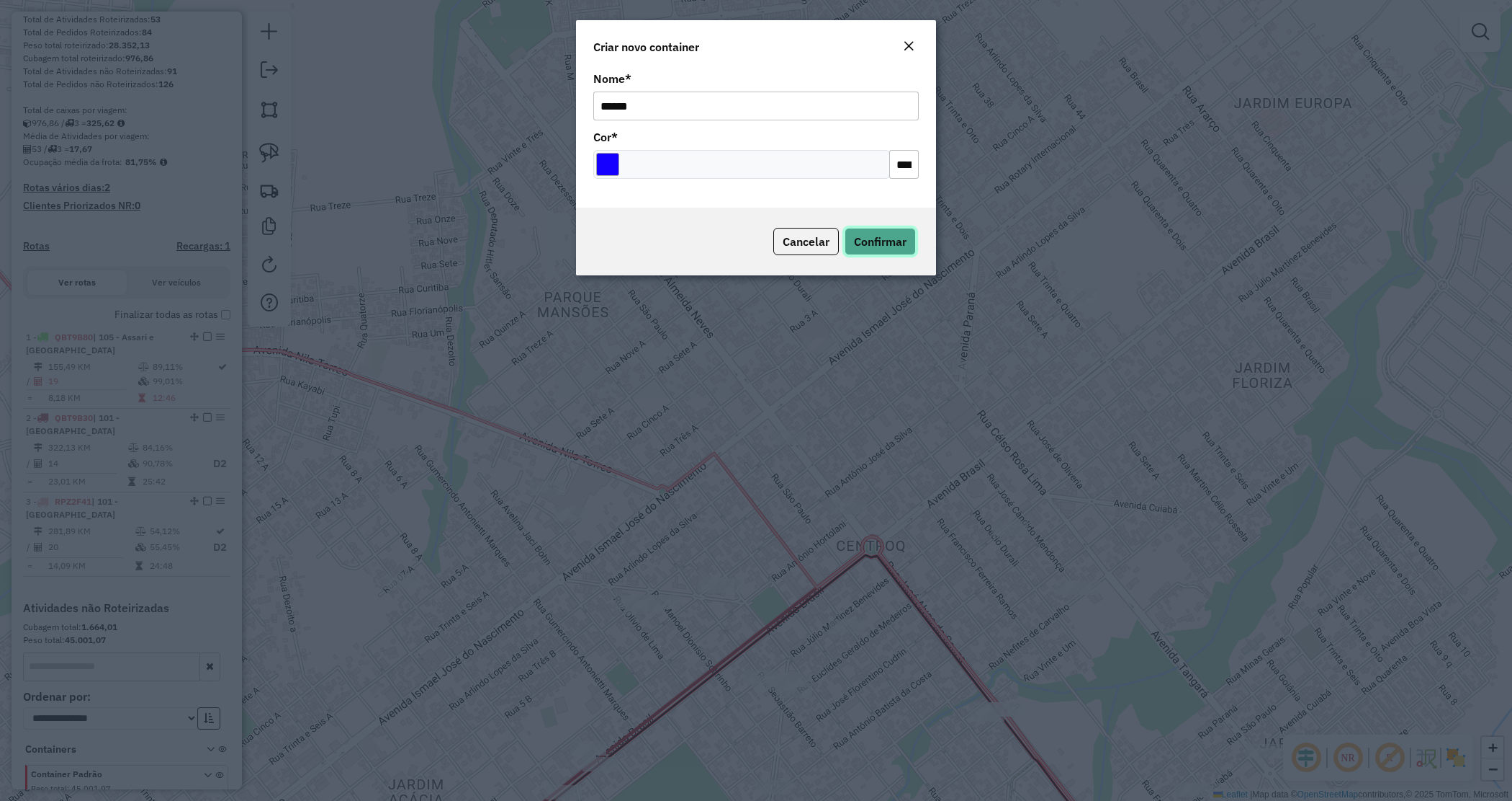
click at [873, 246] on span "Confirmar" at bounding box center [880, 242] width 52 height 15
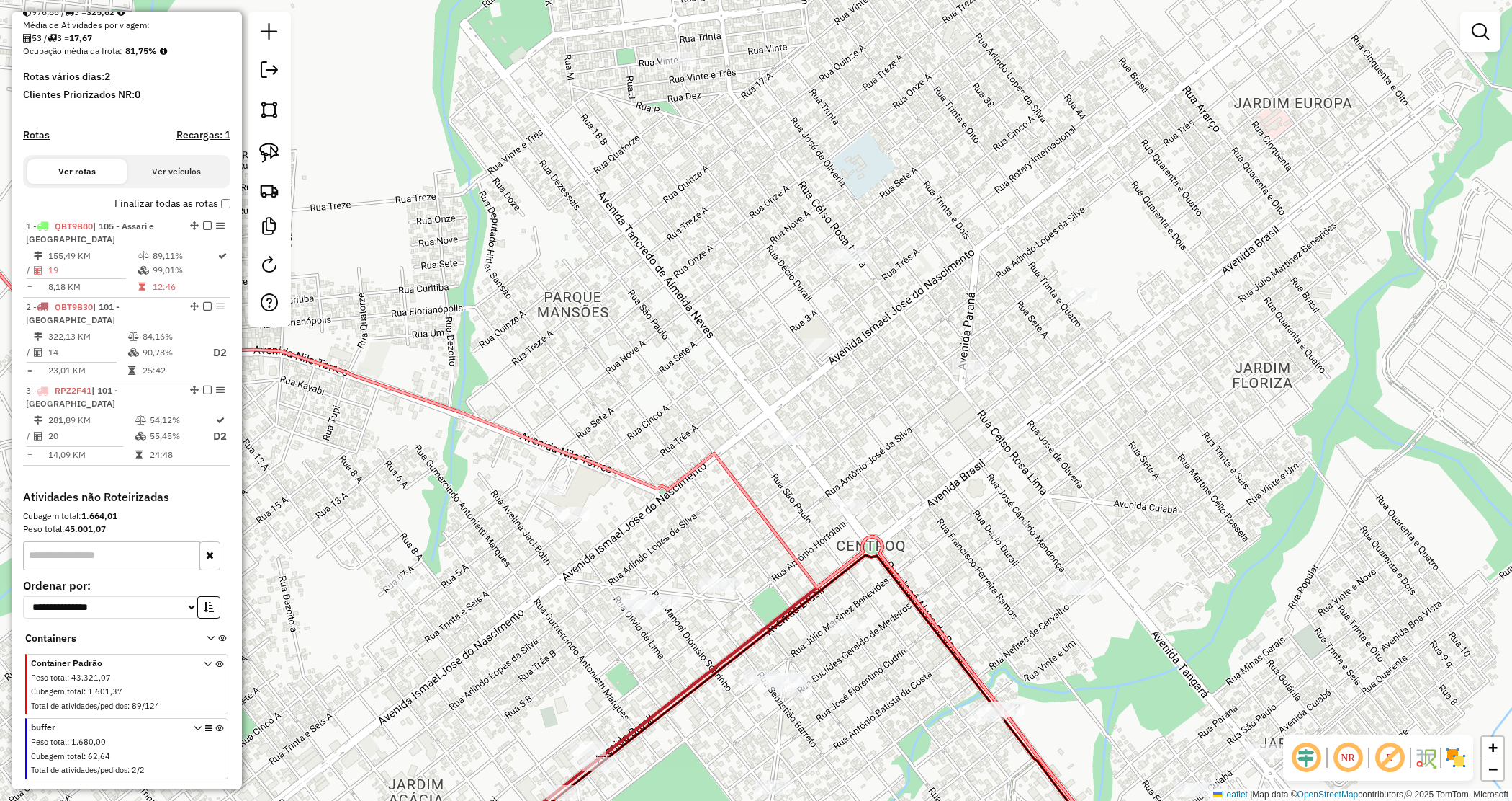
scroll to position [360, 0]
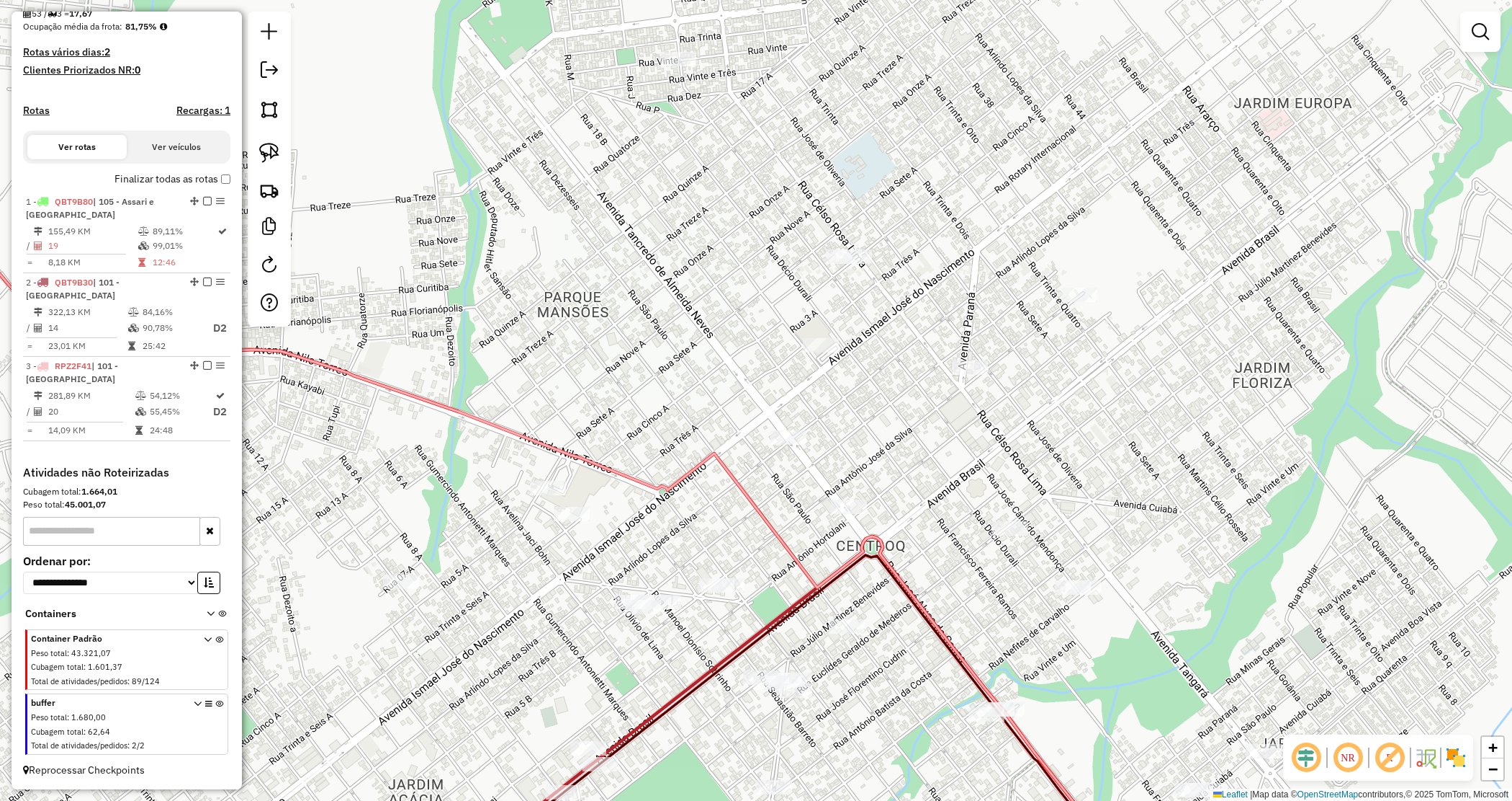
click at [216, 703] on icon at bounding box center [220, 727] width 8 height 54
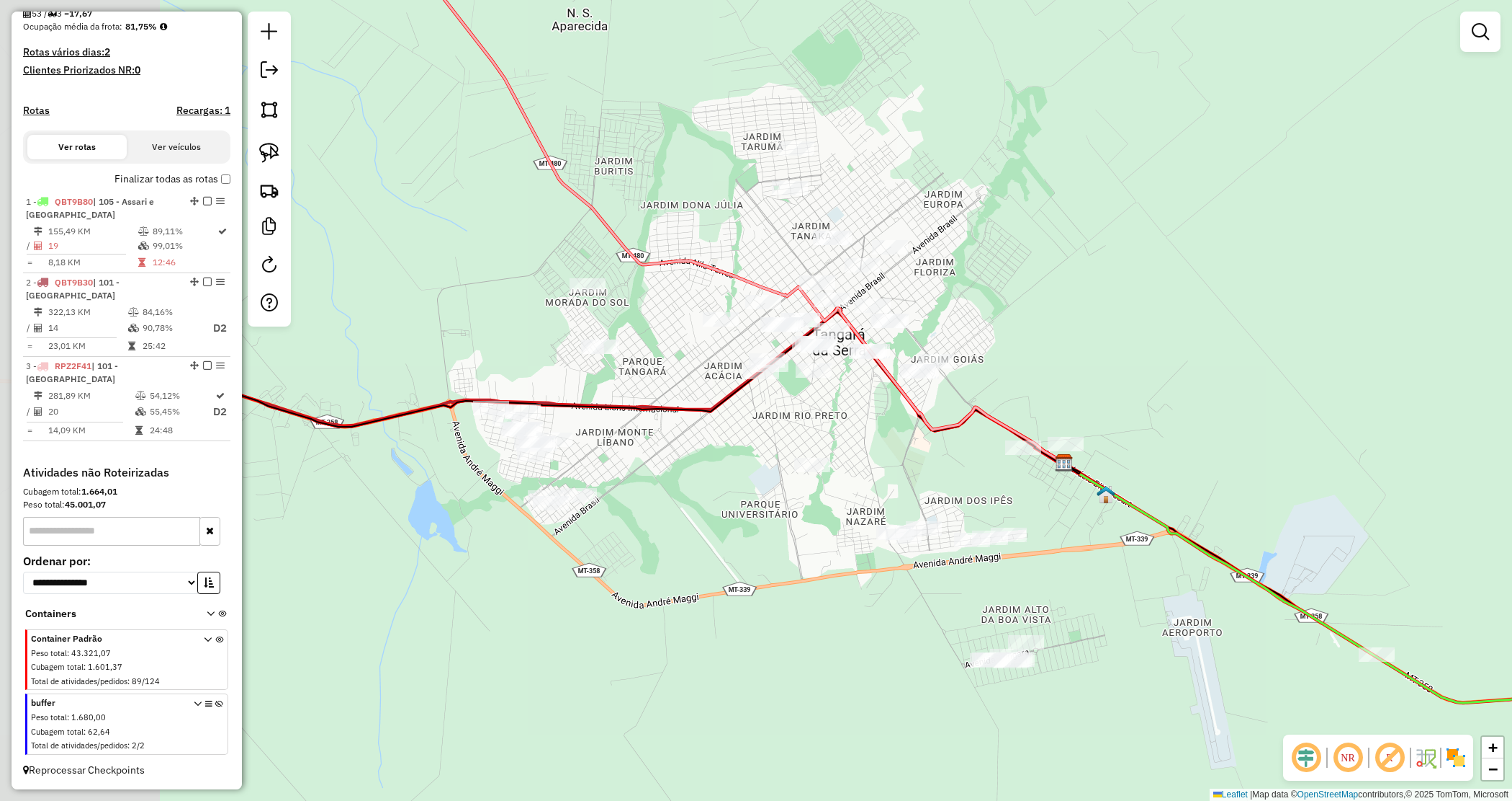
drag, startPoint x: 571, startPoint y: 474, endPoint x: 771, endPoint y: 464, distance: 200.2
click at [771, 464] on div "Janela de atendimento Grade de atendimento Capacidade Transportadoras Veículos …" at bounding box center [756, 400] width 1512 height 801
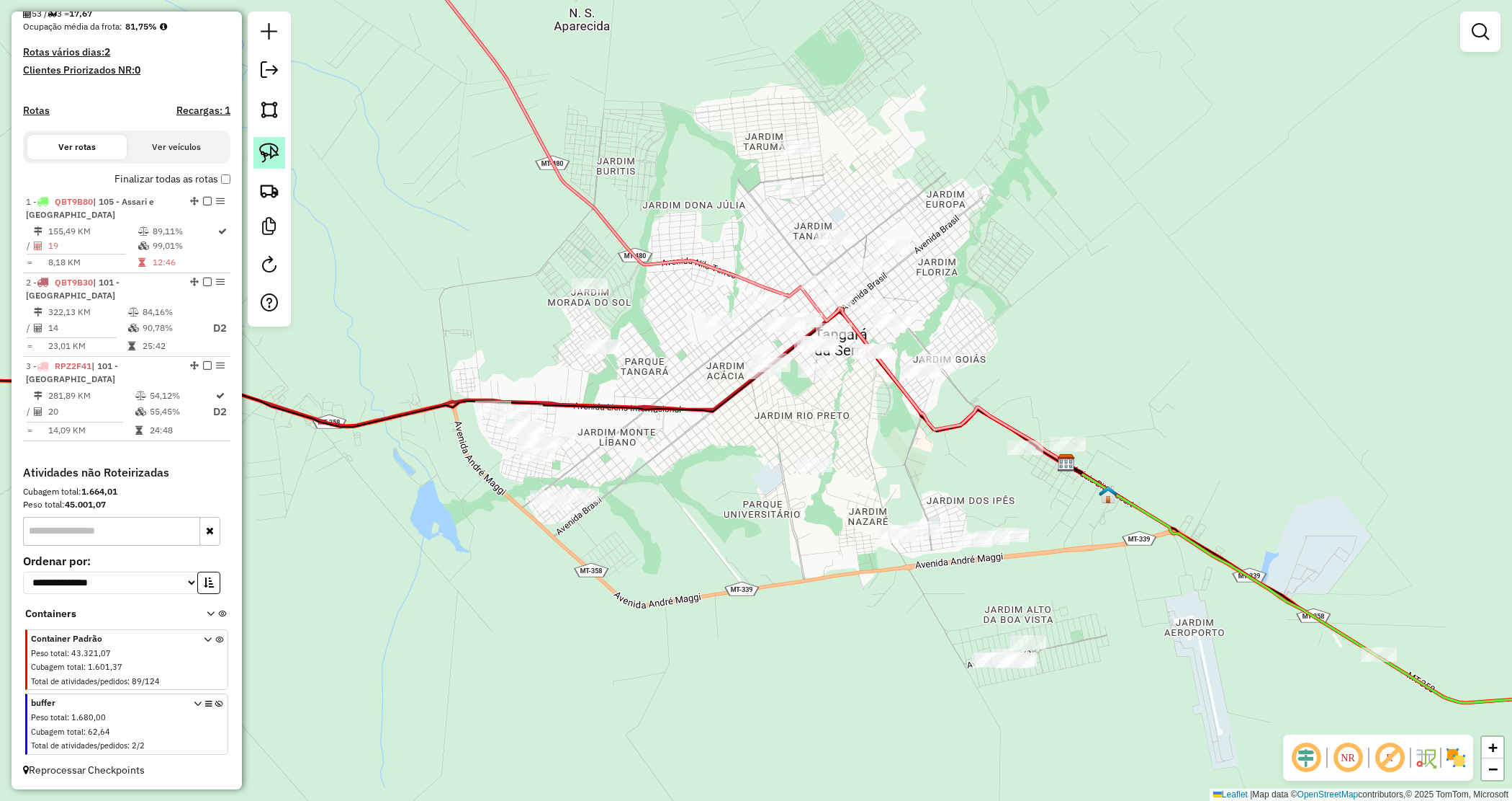
drag, startPoint x: 274, startPoint y: 155, endPoint x: 458, endPoint y: 293, distance: 230.0
click at [274, 156] on img at bounding box center [269, 152] width 20 height 20
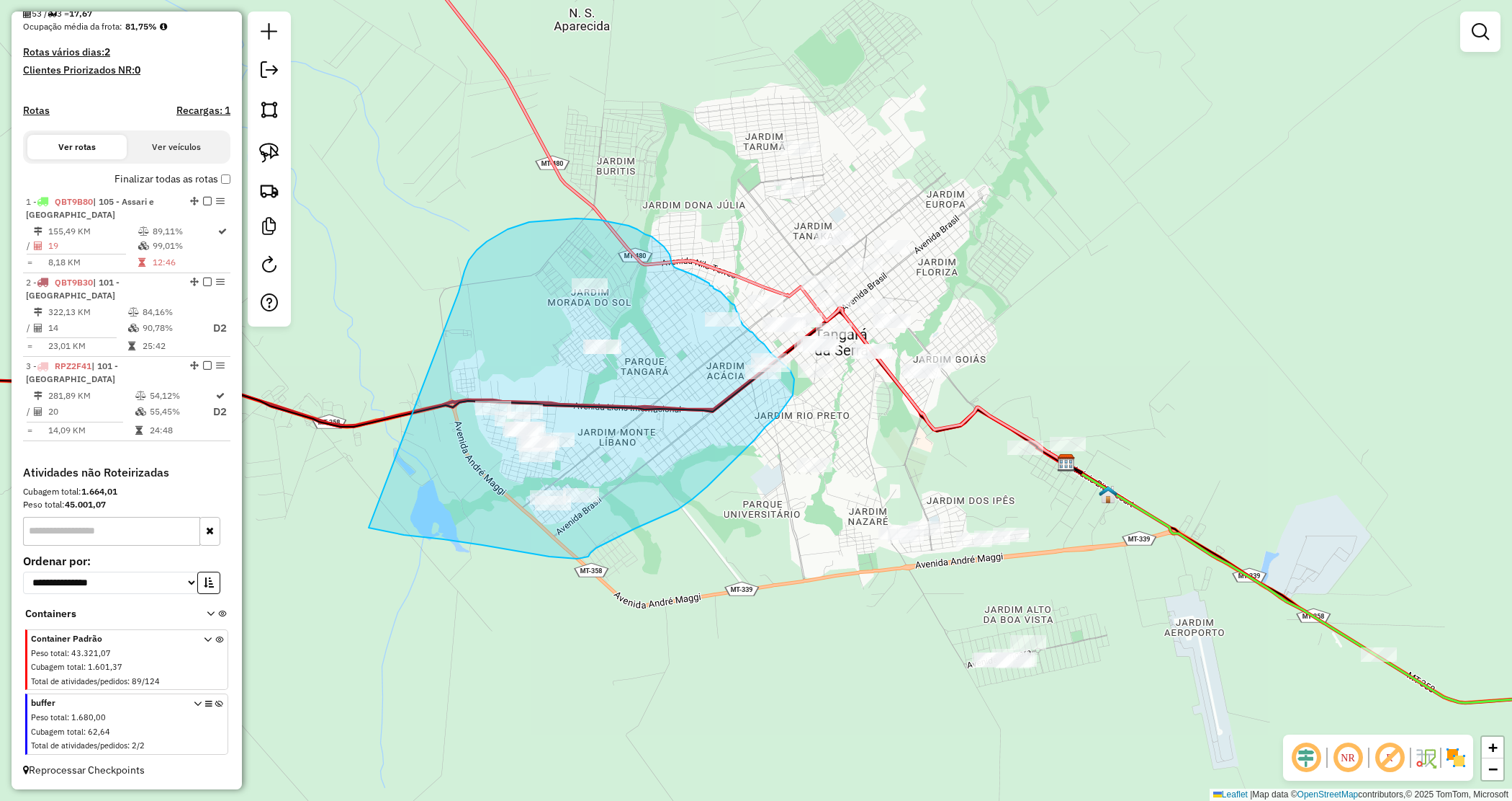
drag, startPoint x: 459, startPoint y: 290, endPoint x: 362, endPoint y: 527, distance: 256.1
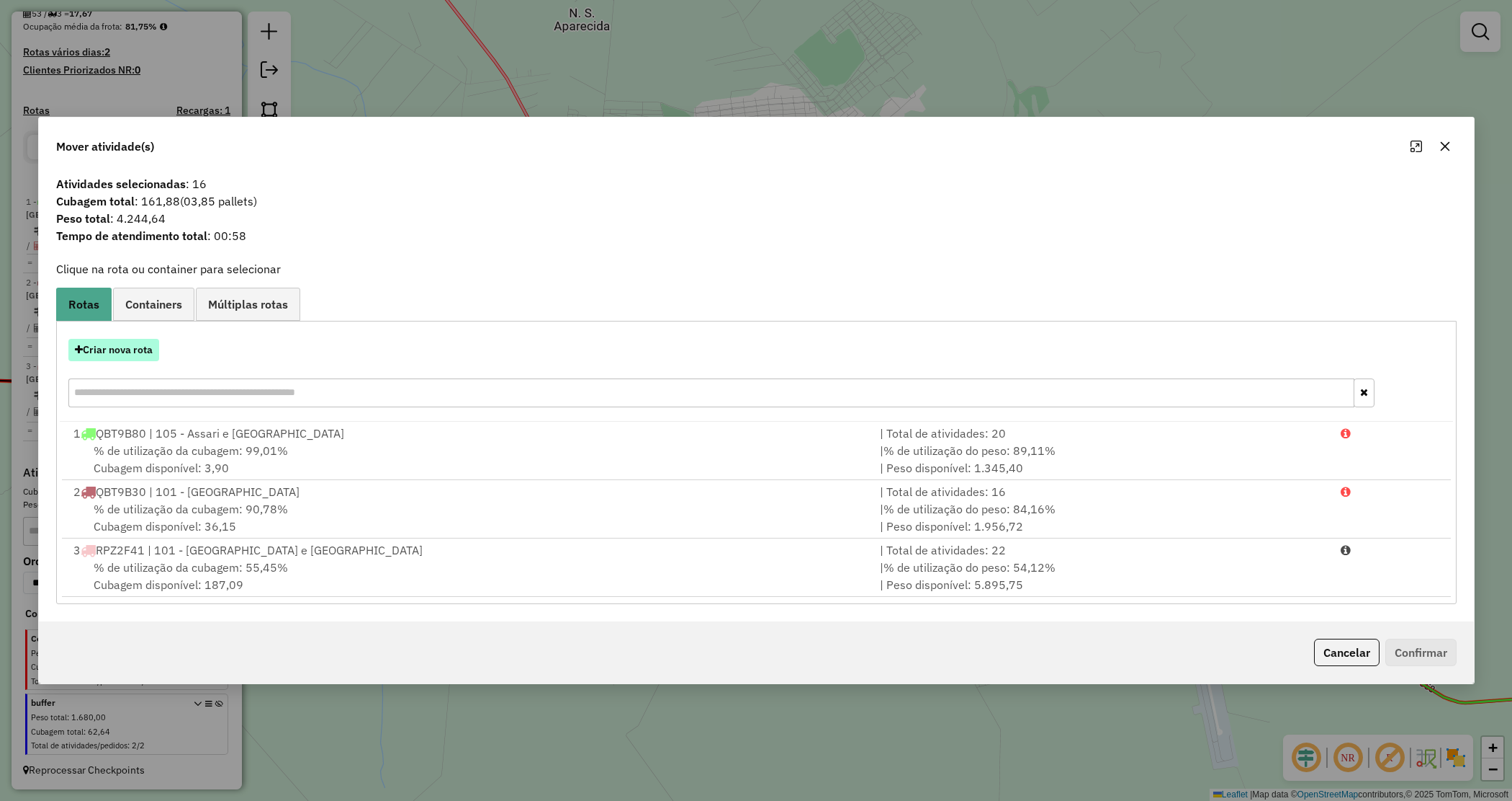
click at [115, 354] on button "Criar nova rota" at bounding box center [114, 350] width 91 height 23
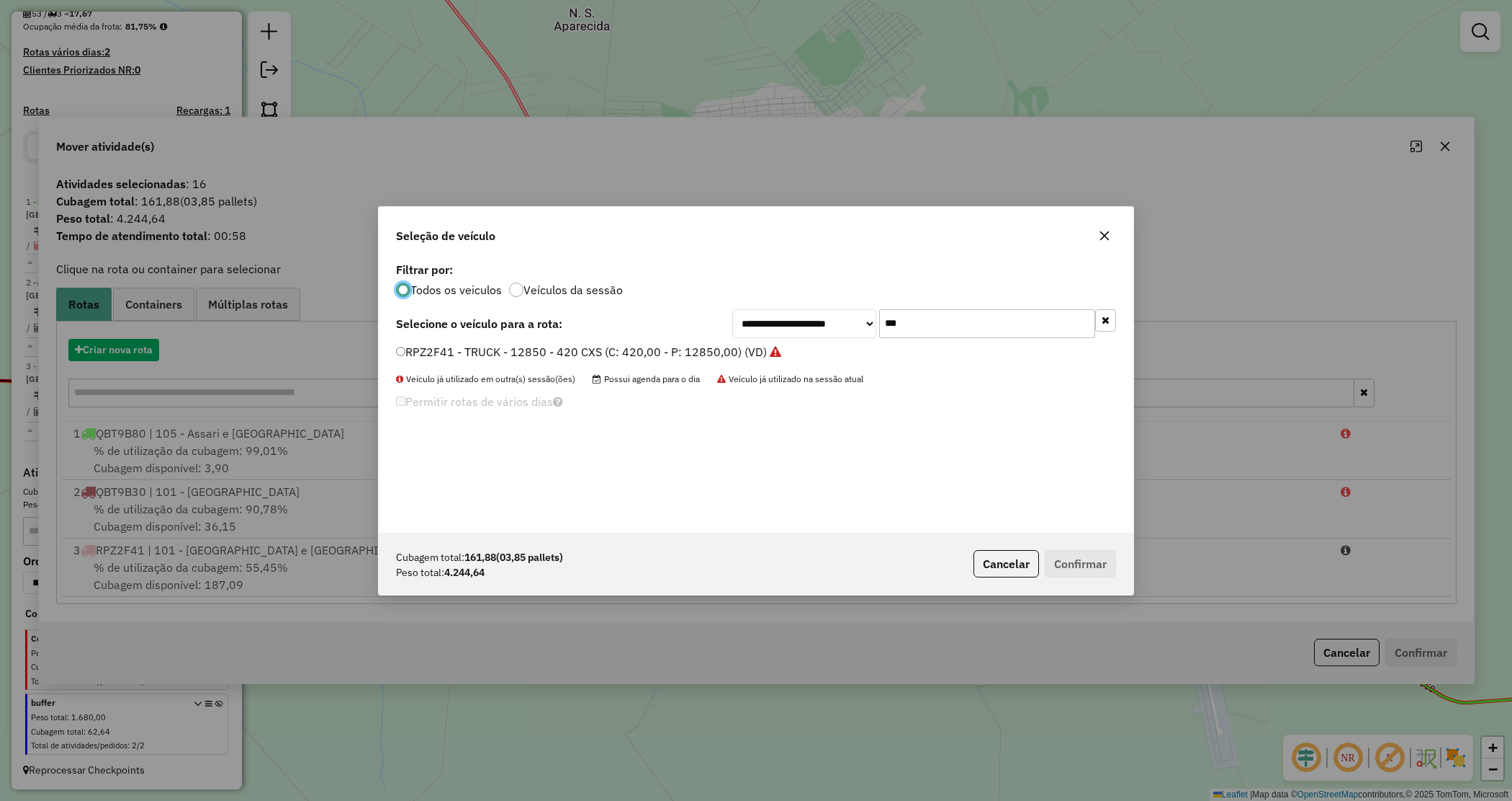
scroll to position [7, 4]
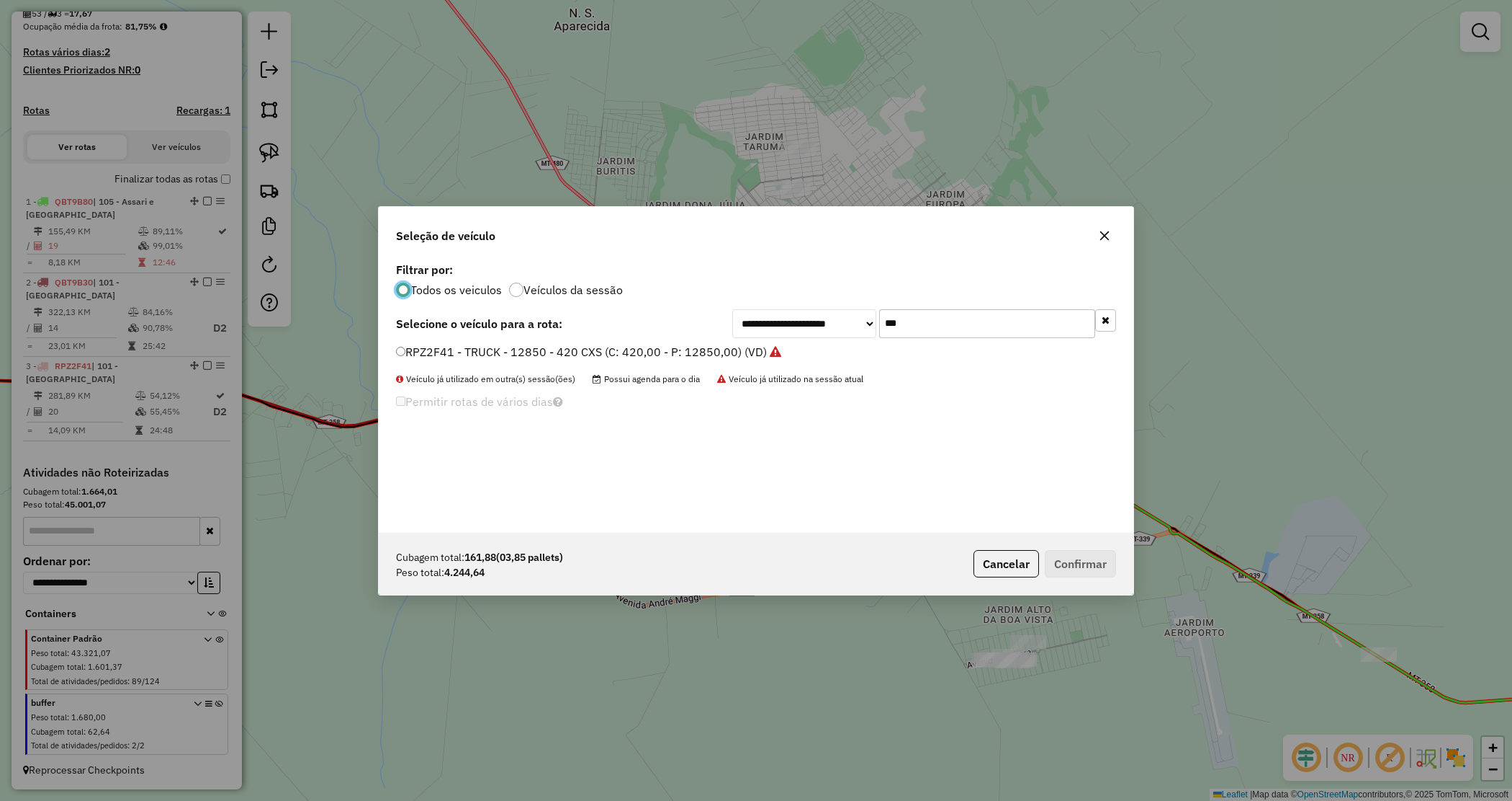
drag, startPoint x: 929, startPoint y: 319, endPoint x: 810, endPoint y: 304, distance: 119.9
click at [811, 304] on div "**********" at bounding box center [756, 395] width 755 height 274
type input "***"
drag, startPoint x: 756, startPoint y: 350, endPoint x: 769, endPoint y: 356, distance: 14.3
click at [755, 348] on label "SEQ9G29 - TRUCK - 12850 - 420 CXS (C: 420,00 - P: 12850,00) (VD)" at bounding box center [582, 350] width 372 height 17
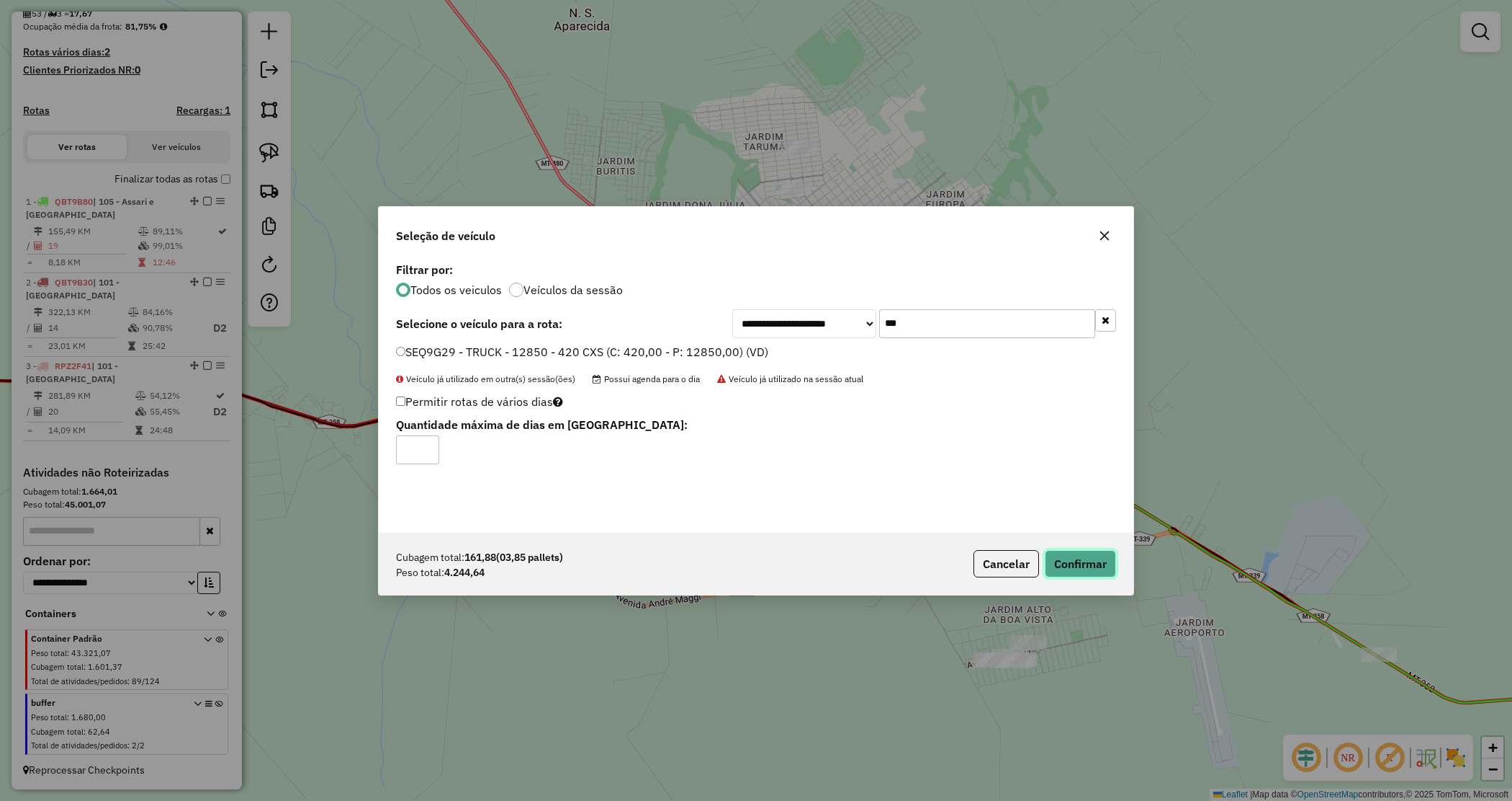
click at [1086, 557] on button "Confirmar" at bounding box center [1081, 563] width 71 height 28
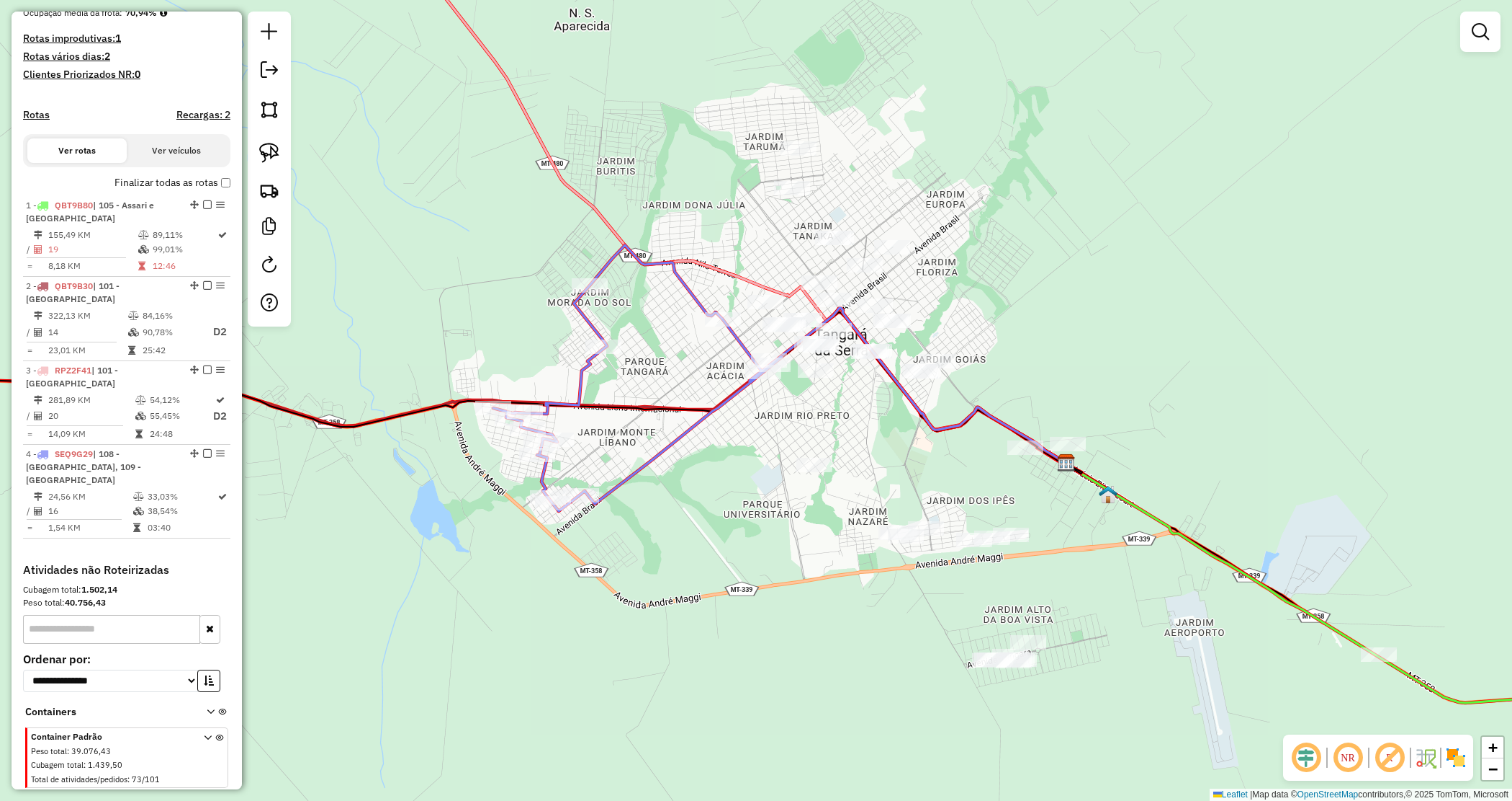
click at [791, 420] on div "Janela de atendimento Grade de atendimento Capacidade Transportadoras Veículos …" at bounding box center [756, 400] width 1512 height 801
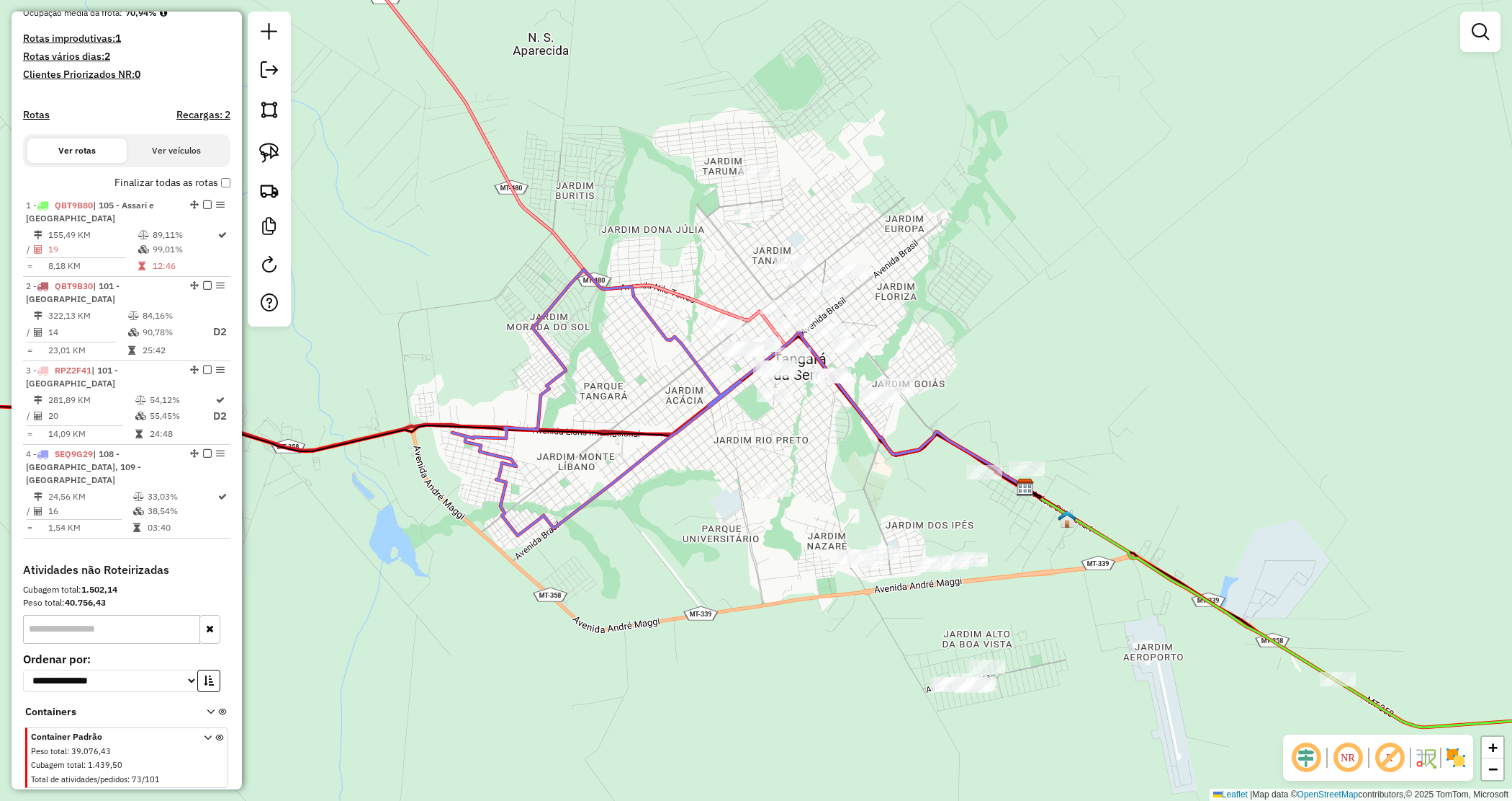
drag, startPoint x: 773, startPoint y: 438, endPoint x: 756, endPoint y: 451, distance: 21.4
click at [756, 451] on div "Janela de atendimento Grade de atendimento Capacidade Transportadoras Veículos …" at bounding box center [756, 400] width 1512 height 801
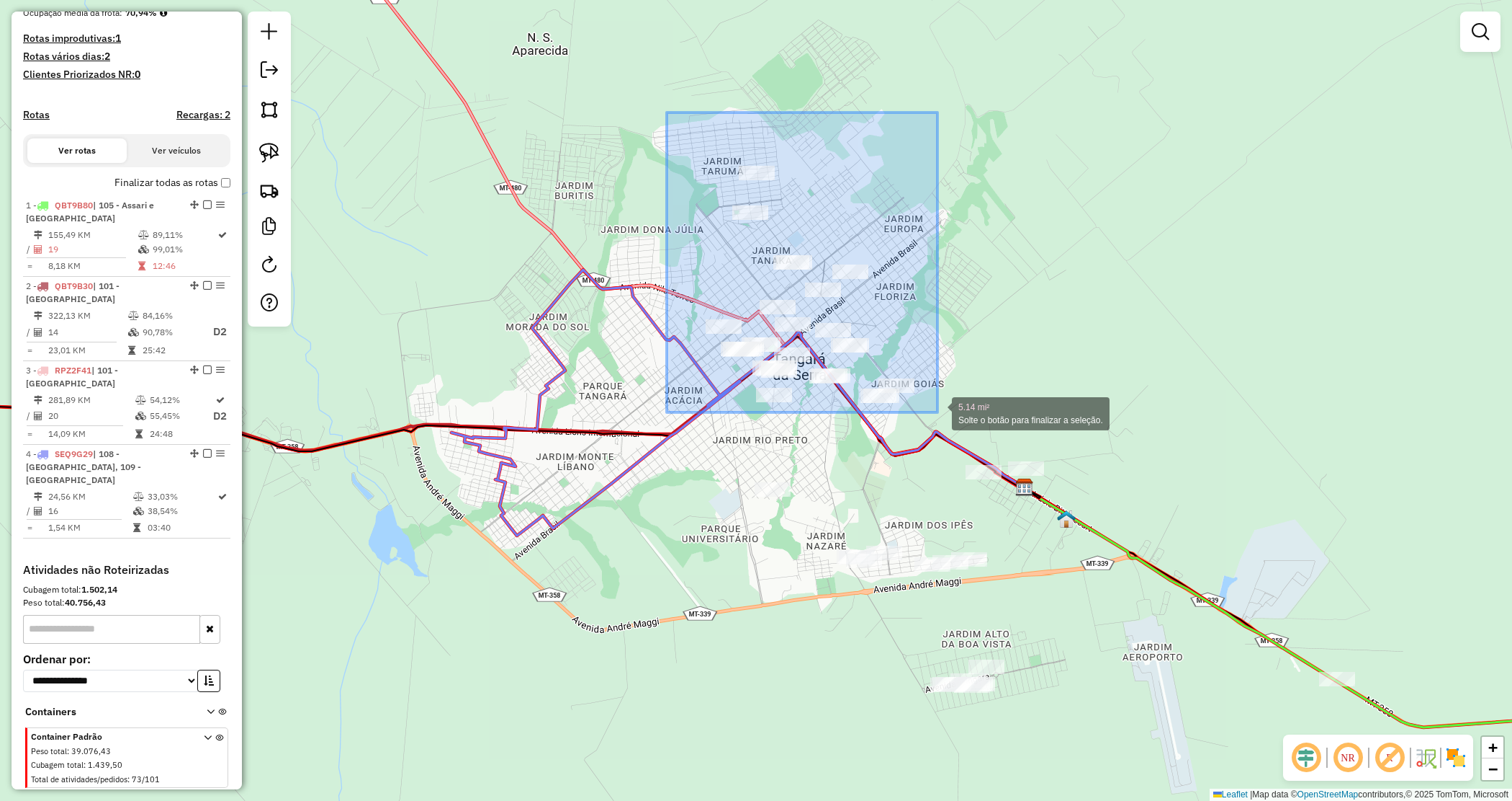
drag, startPoint x: 667, startPoint y: 113, endPoint x: 935, endPoint y: 412, distance: 401.5
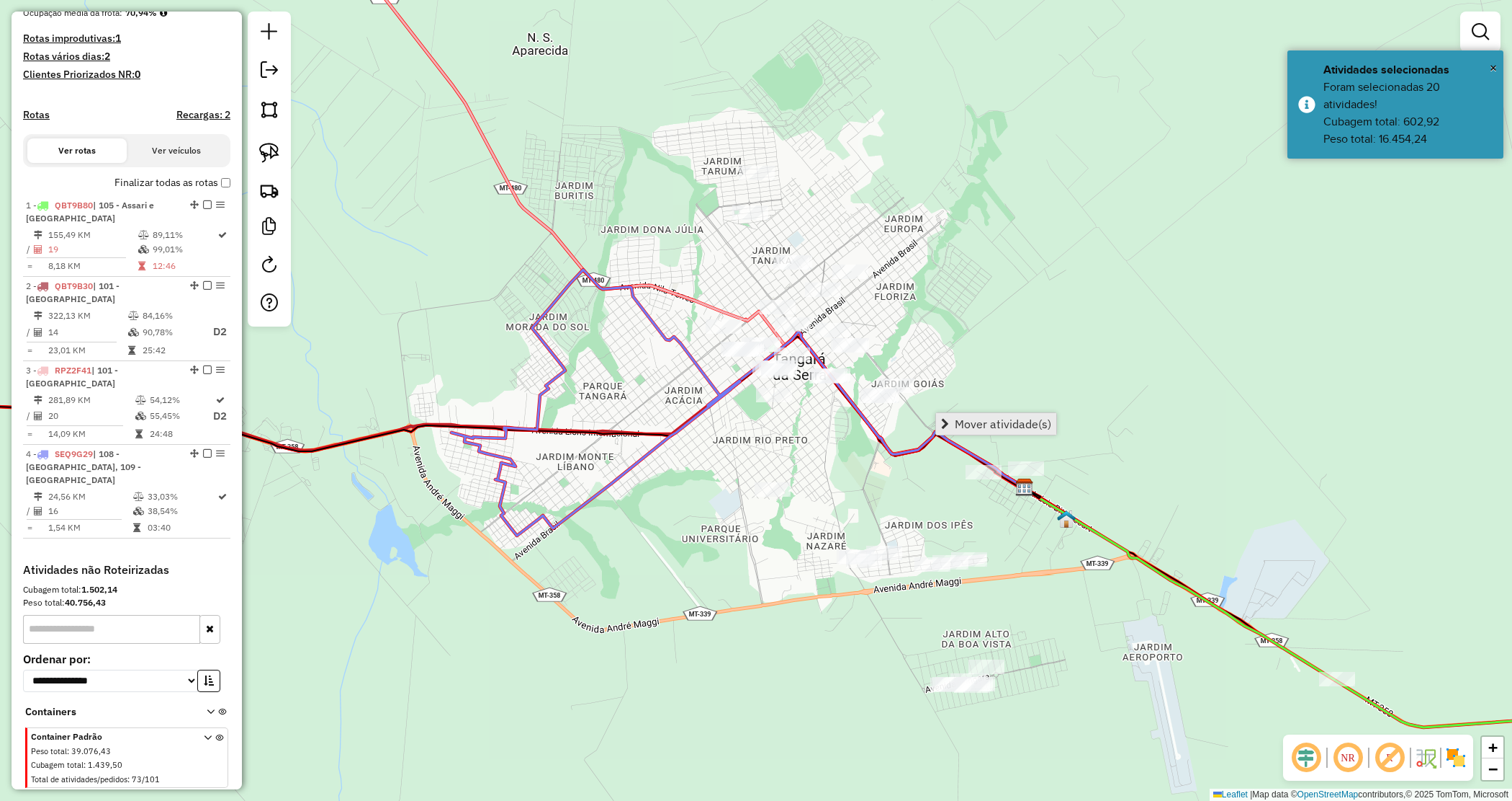
click at [971, 414] on link "Mover atividade(s)" at bounding box center [996, 424] width 121 height 22
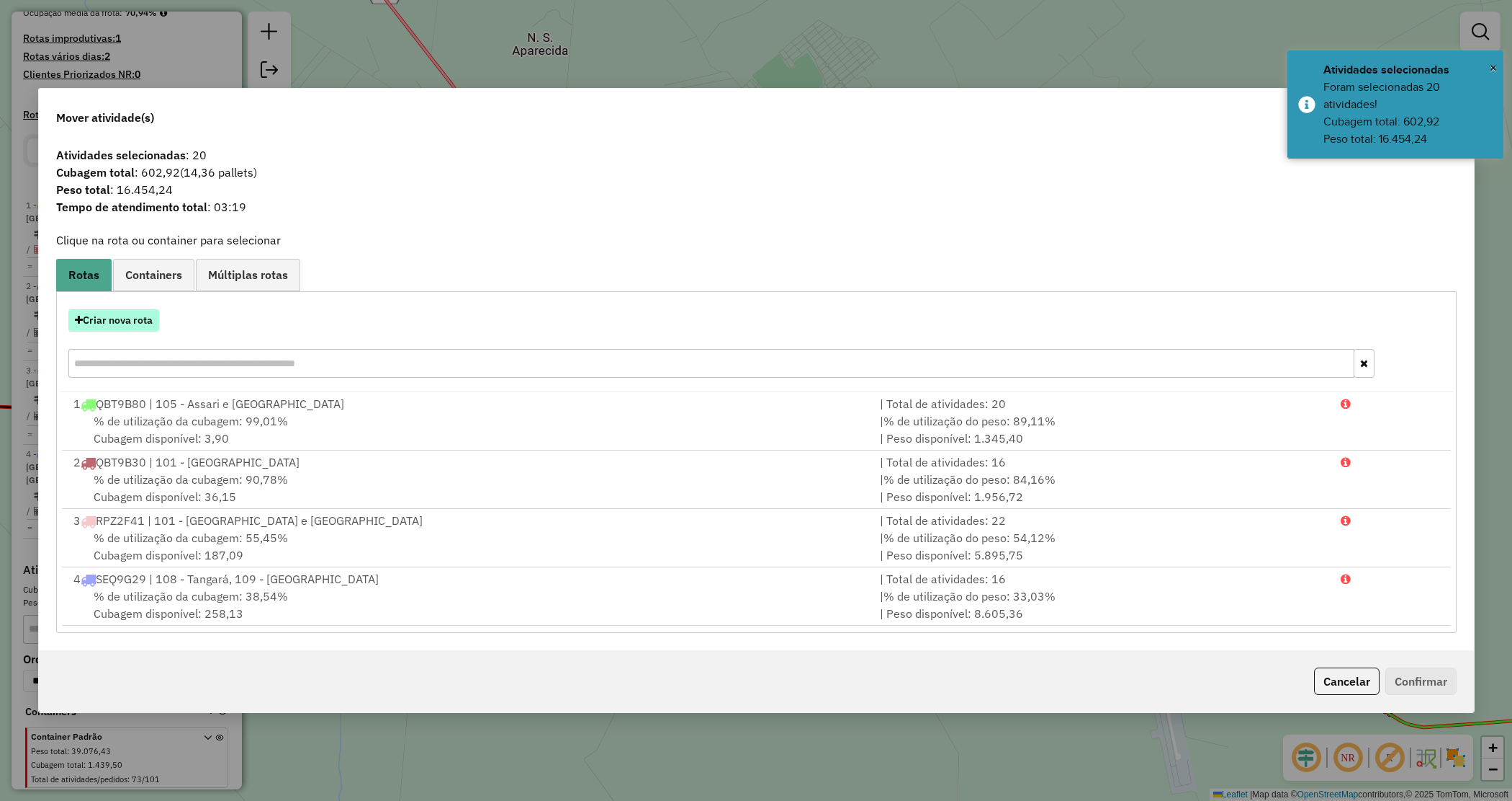
click at [139, 318] on button "Criar nova rota" at bounding box center [114, 320] width 91 height 23
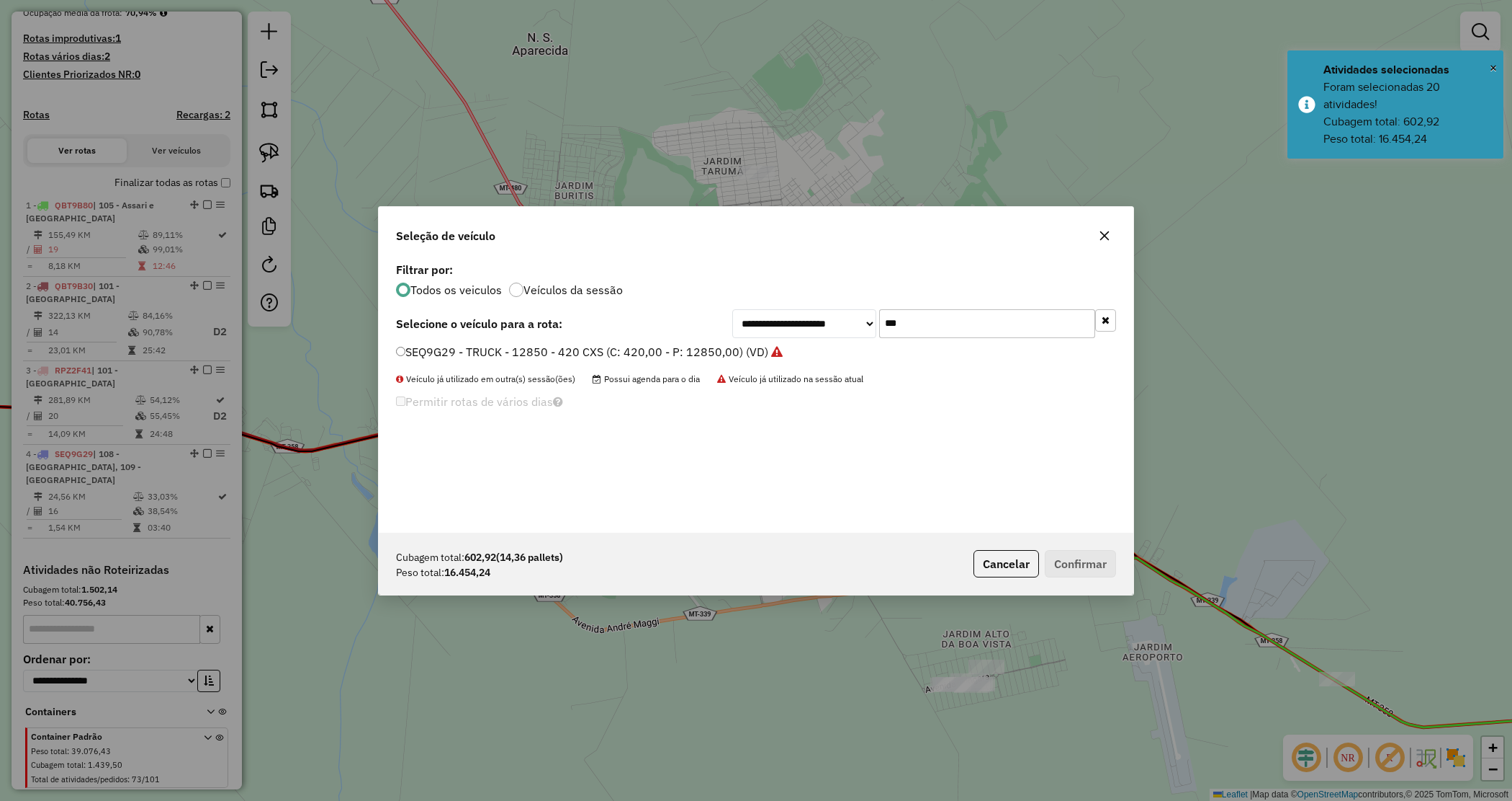
drag, startPoint x: 932, startPoint y: 328, endPoint x: 768, endPoint y: 290, distance: 168.3
click at [769, 292] on div "**********" at bounding box center [756, 395] width 755 height 274
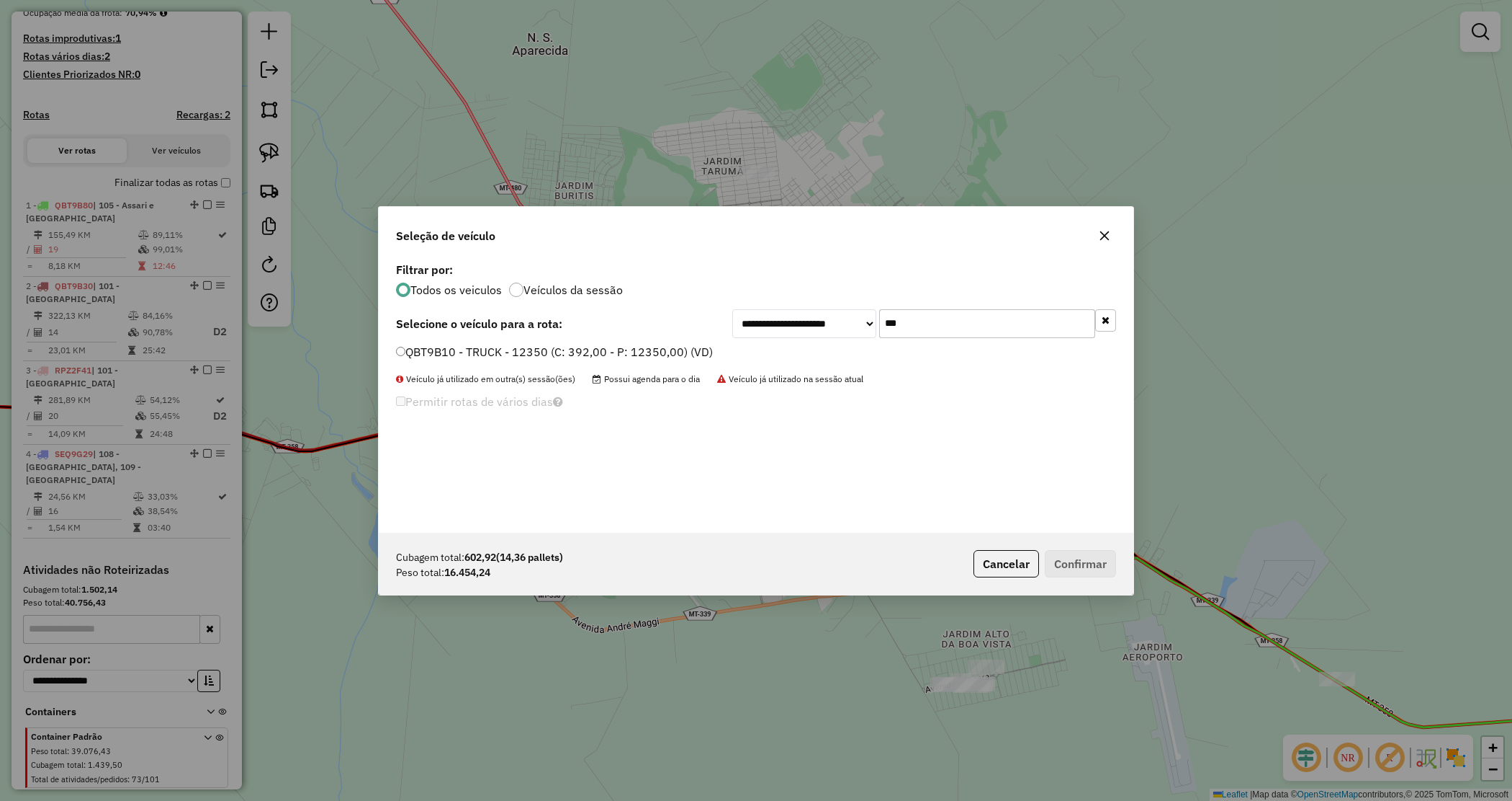
type input "***"
drag, startPoint x: 674, startPoint y: 340, endPoint x: 665, endPoint y: 350, distance: 13.5
click at [668, 345] on div "**********" at bounding box center [756, 395] width 755 height 274
click at [666, 350] on label "QBT9B10 - TRUCK - 12350 (C: 392,00 - P: 12350,00) (VD)" at bounding box center [554, 350] width 317 height 17
click at [1074, 570] on button "Confirmar" at bounding box center [1081, 563] width 71 height 28
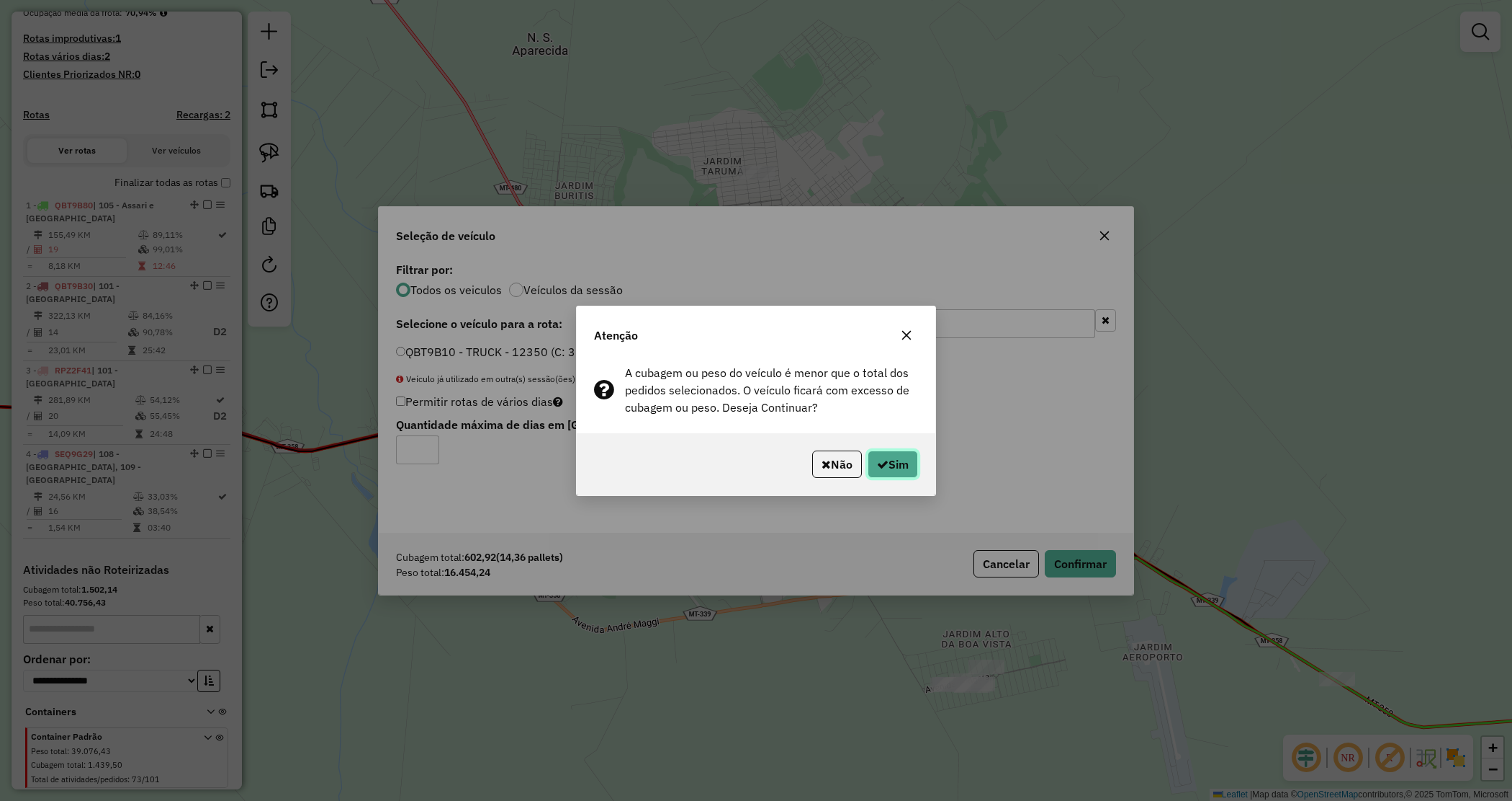
click at [898, 469] on button "Sim" at bounding box center [893, 464] width 50 height 28
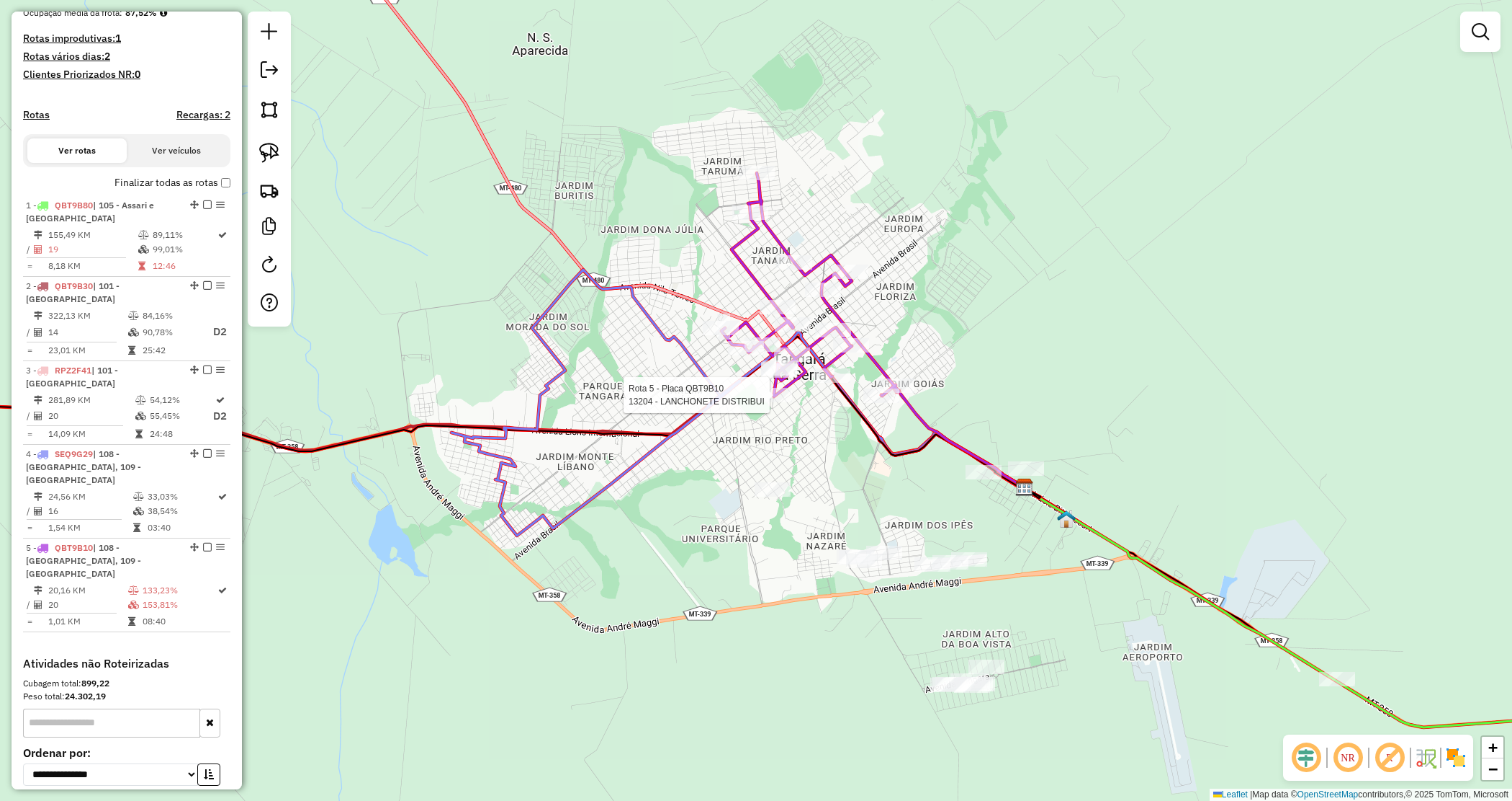
select select "*********"
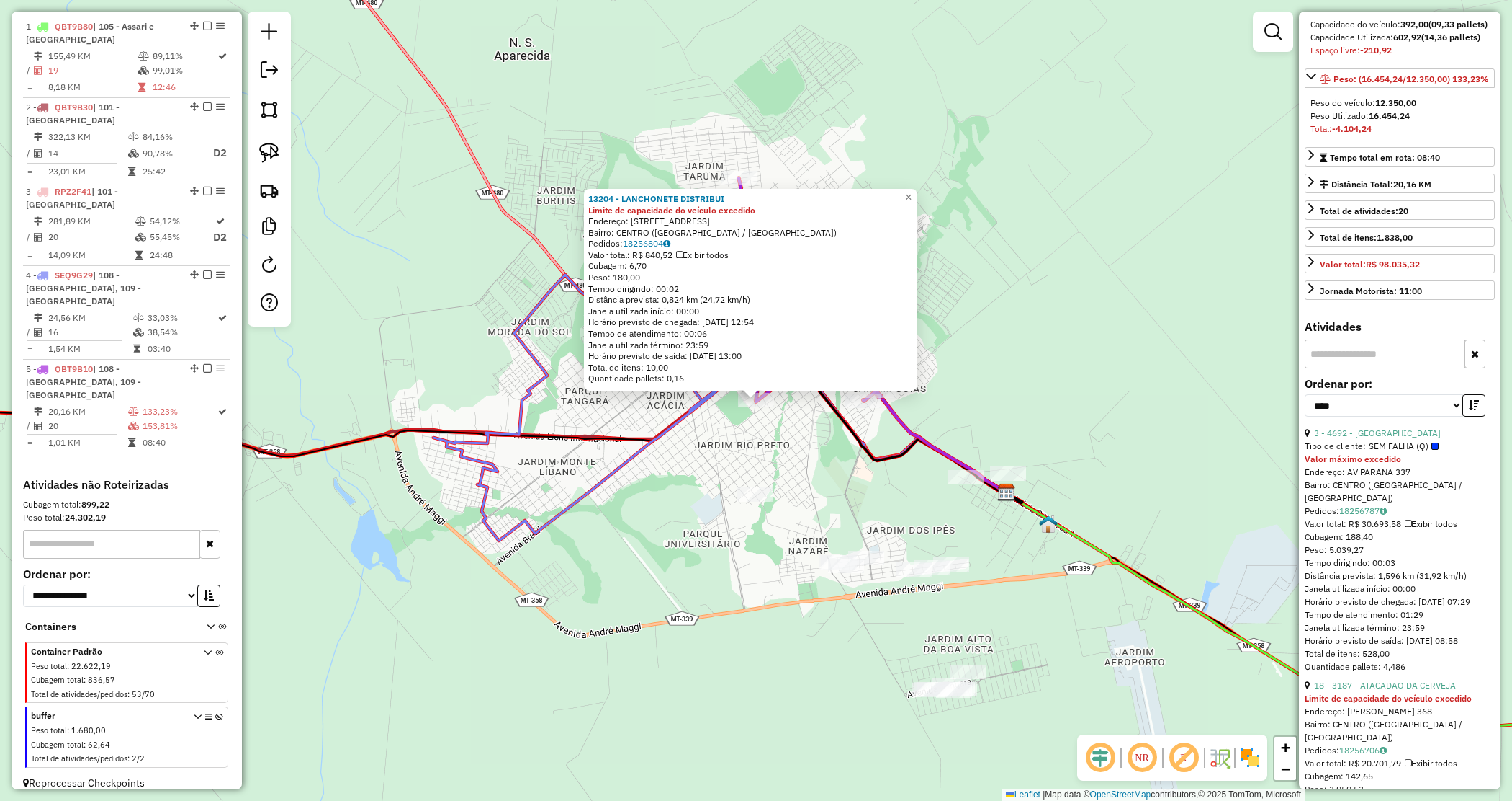
scroll to position [270, 0]
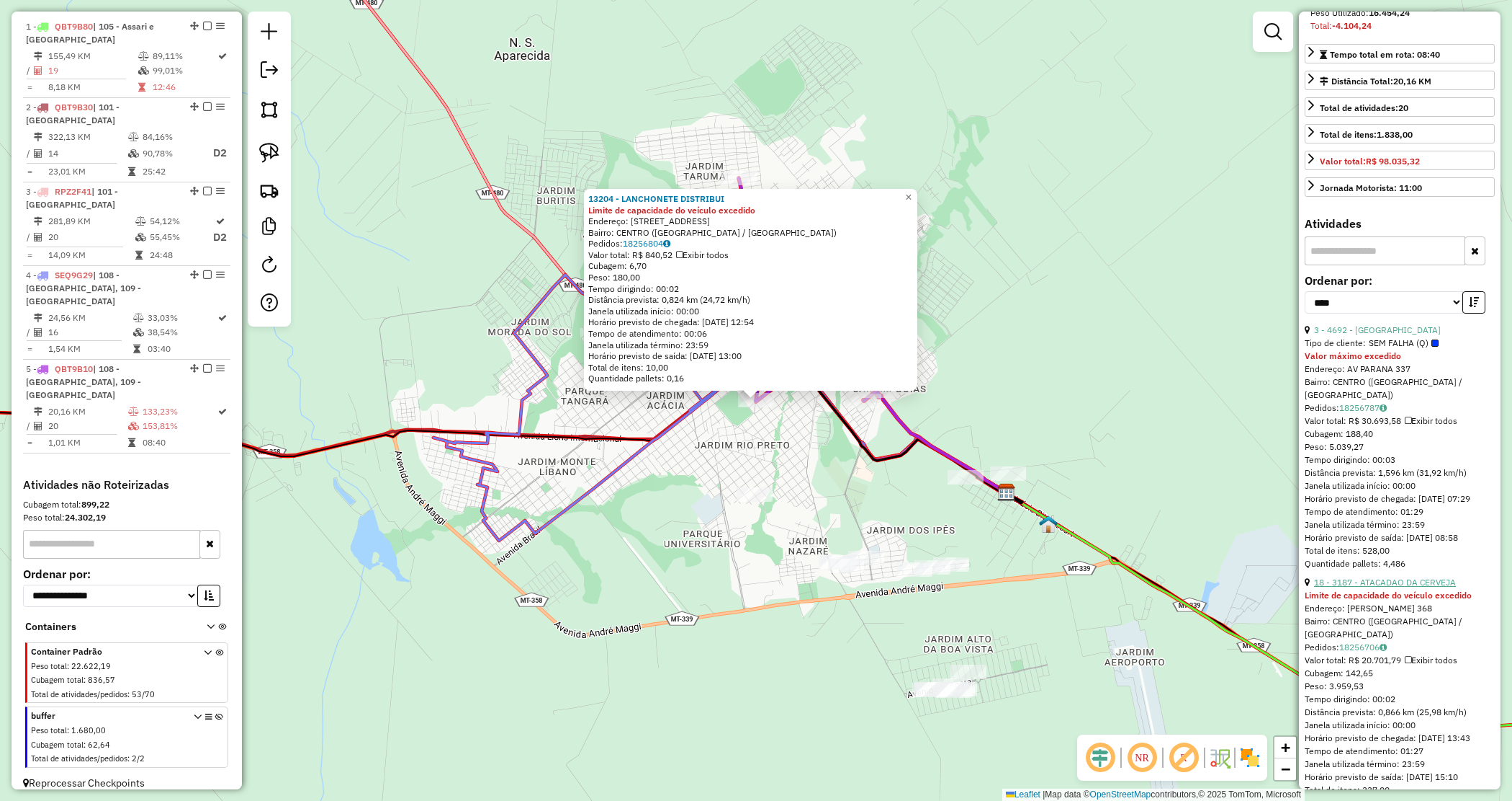
click at [1380, 587] on link "18 - 3187 - ATACADAO DA CERVEJA" at bounding box center [1384, 581] width 142 height 11
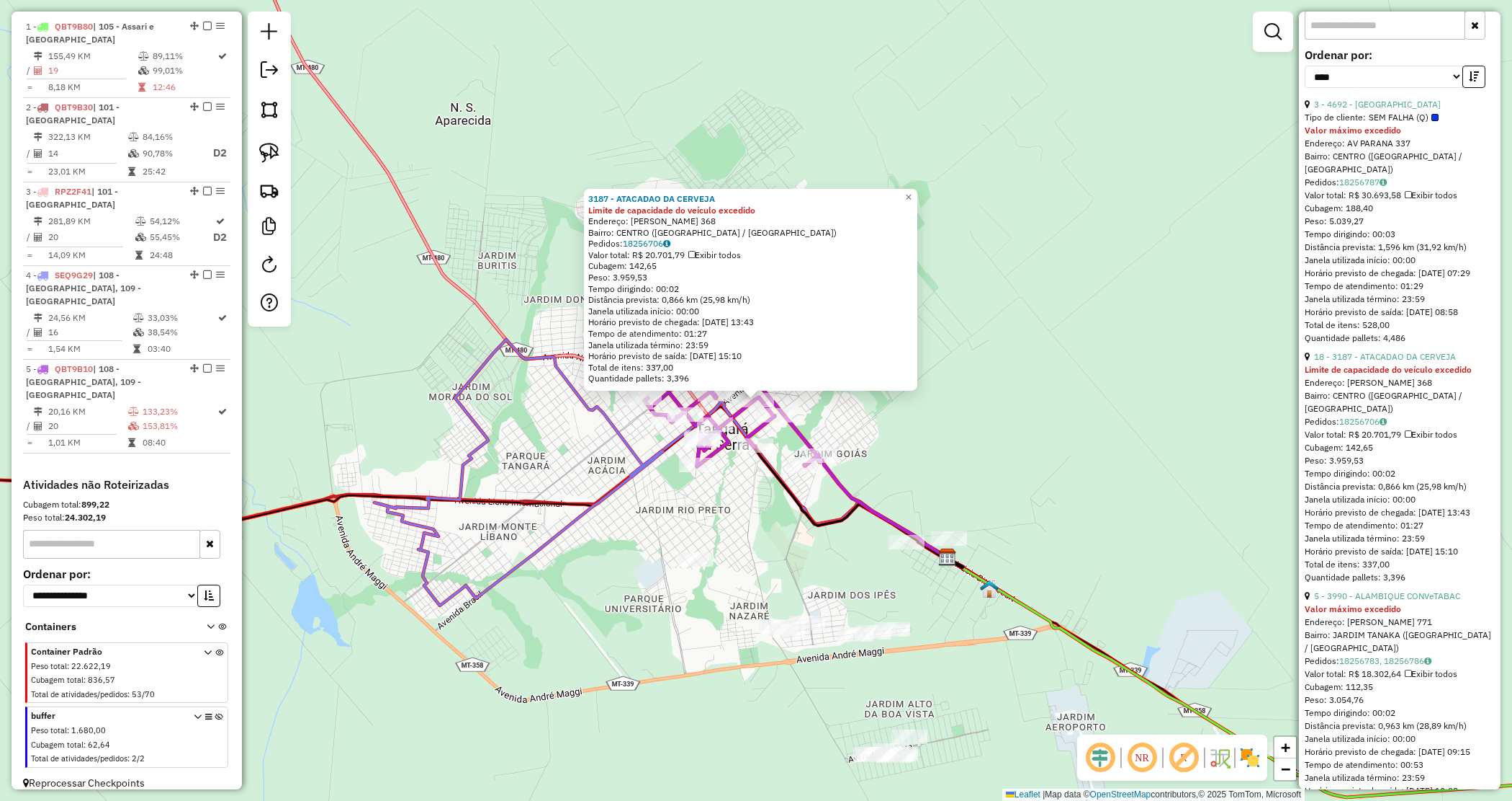
scroll to position [541, 0]
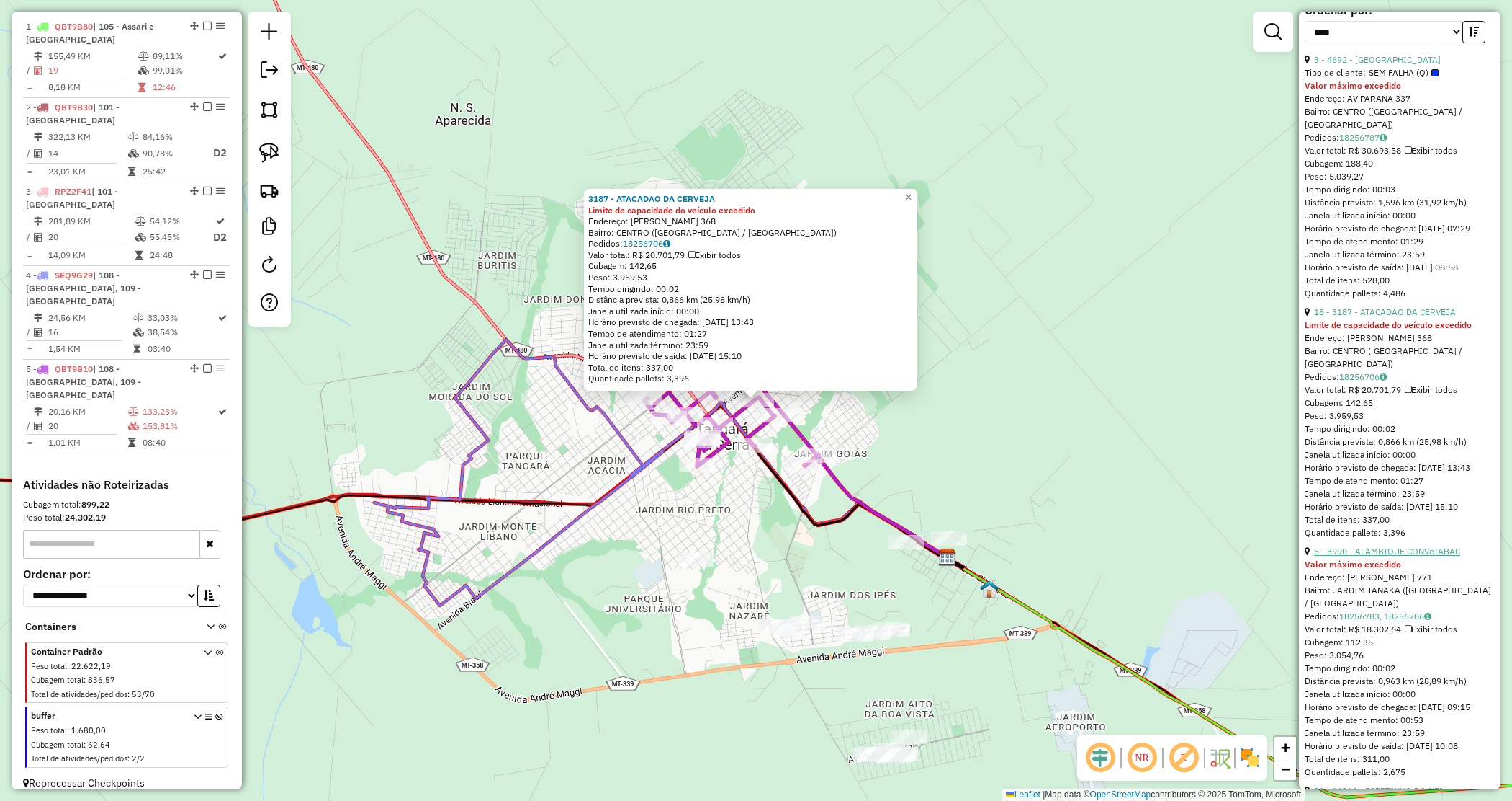
click at [1364, 556] on link "5 - 3990 - ALAMBIQUE CONVeTABAC" at bounding box center [1387, 551] width 146 height 11
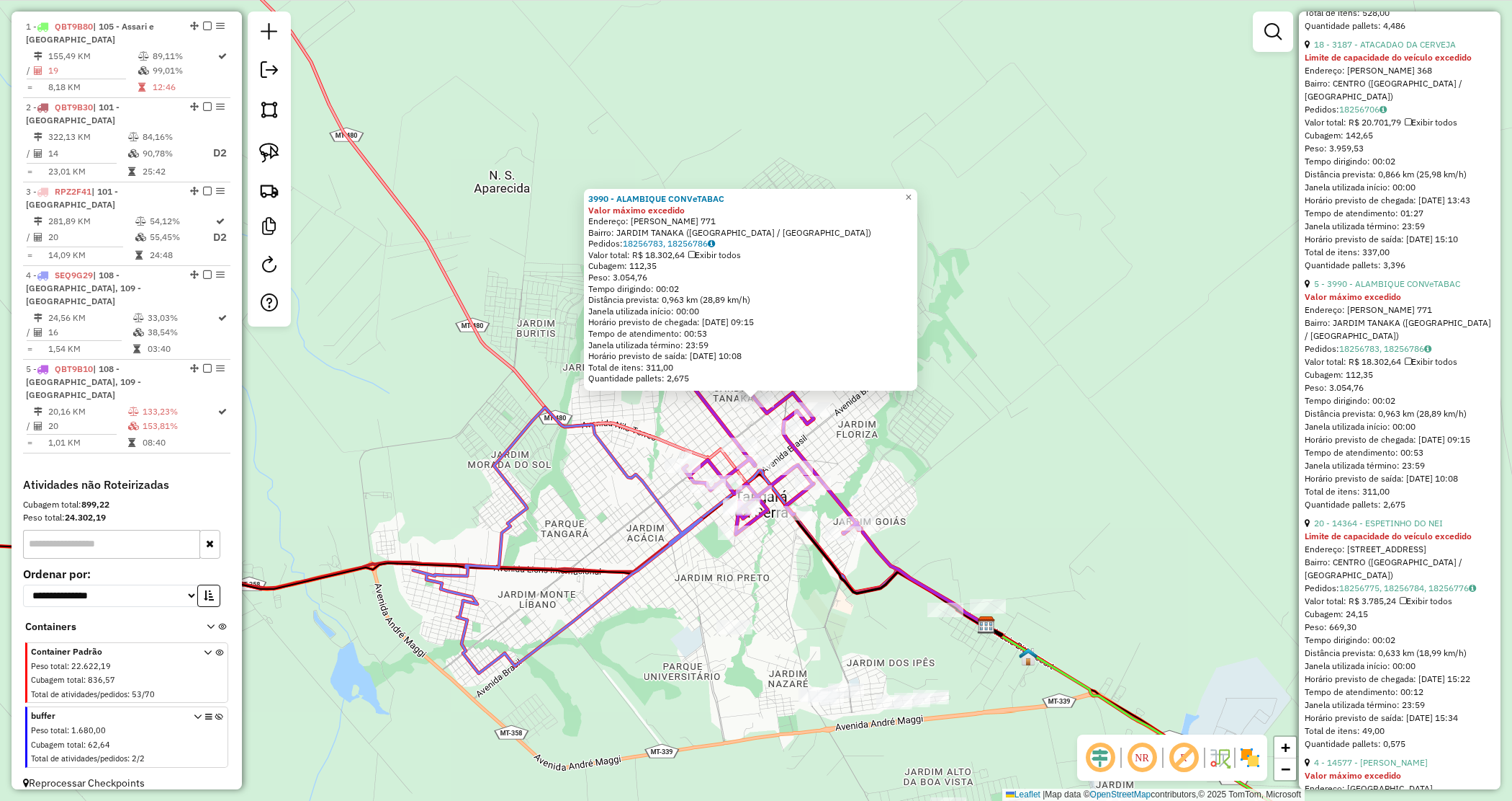
scroll to position [811, 0]
click at [804, 490] on div at bounding box center [812, 482] width 36 height 15
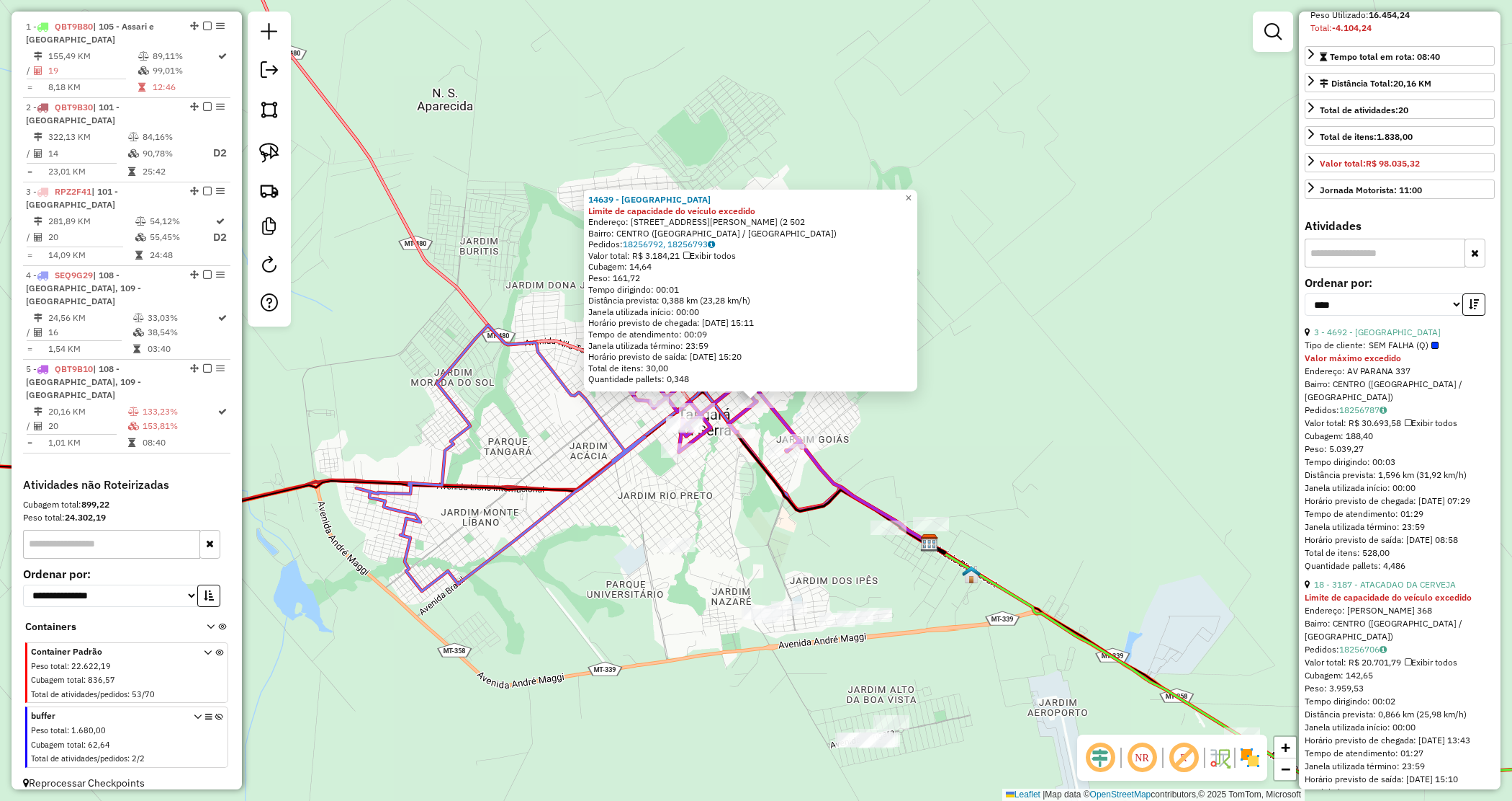
scroll to position [270, 0]
click at [1366, 335] on link "3 - 4692 - CASA DA CERVEJA" at bounding box center [1377, 329] width 127 height 11
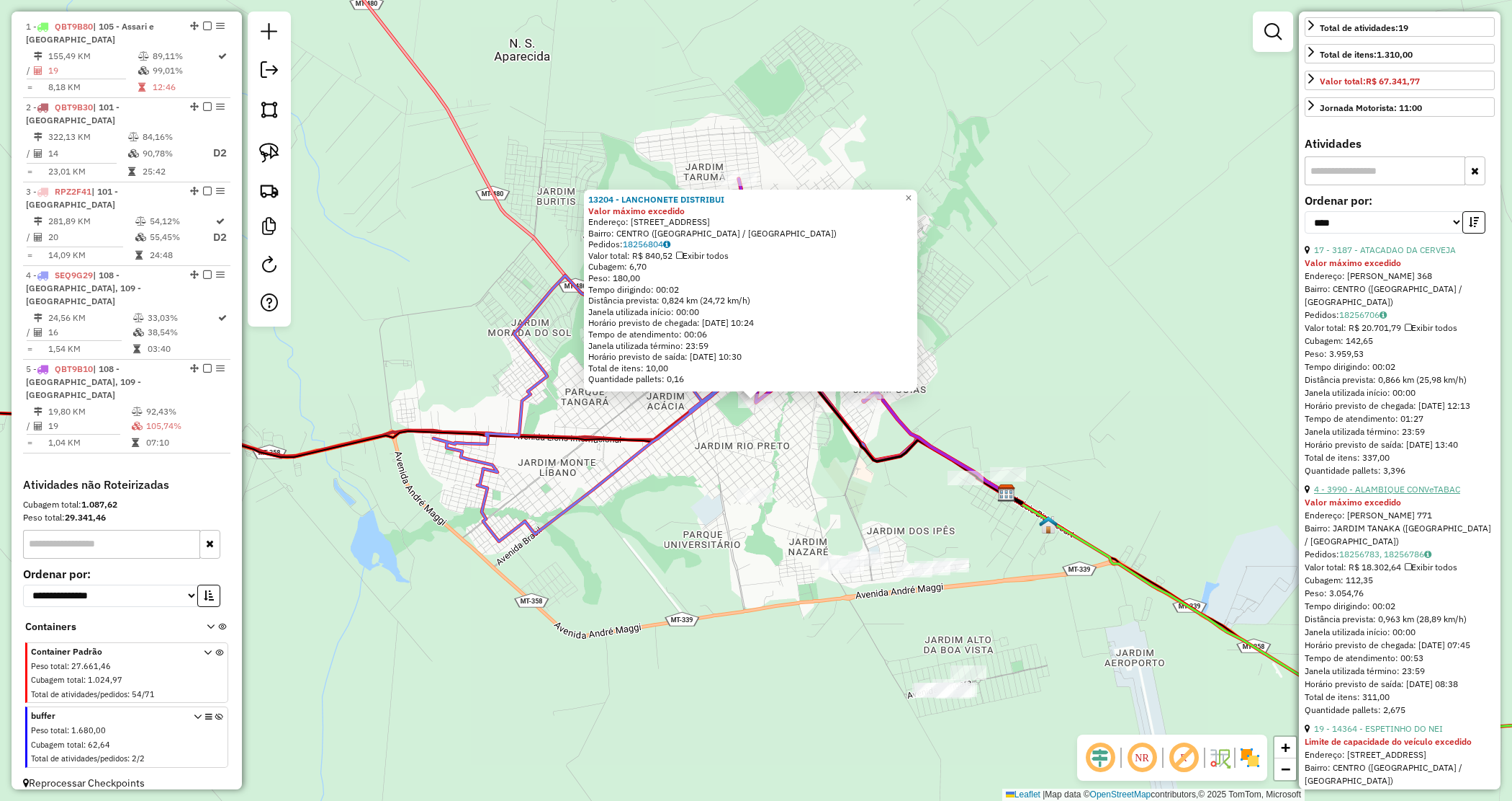
scroll to position [360, 0]
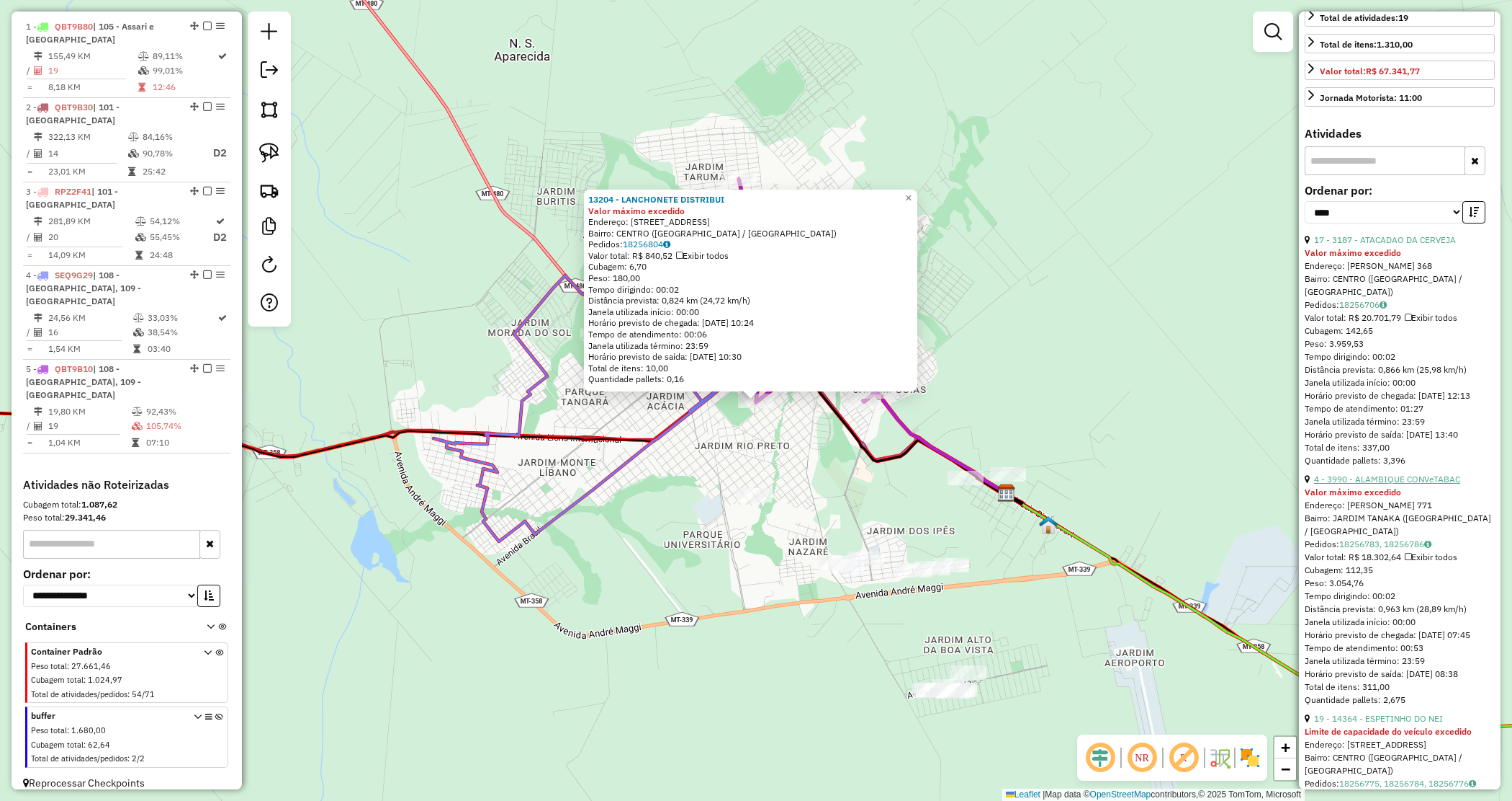
click at [1397, 484] on link "4 - 3990 - ALAMBIQUE CONVeTABAC" at bounding box center [1387, 478] width 146 height 11
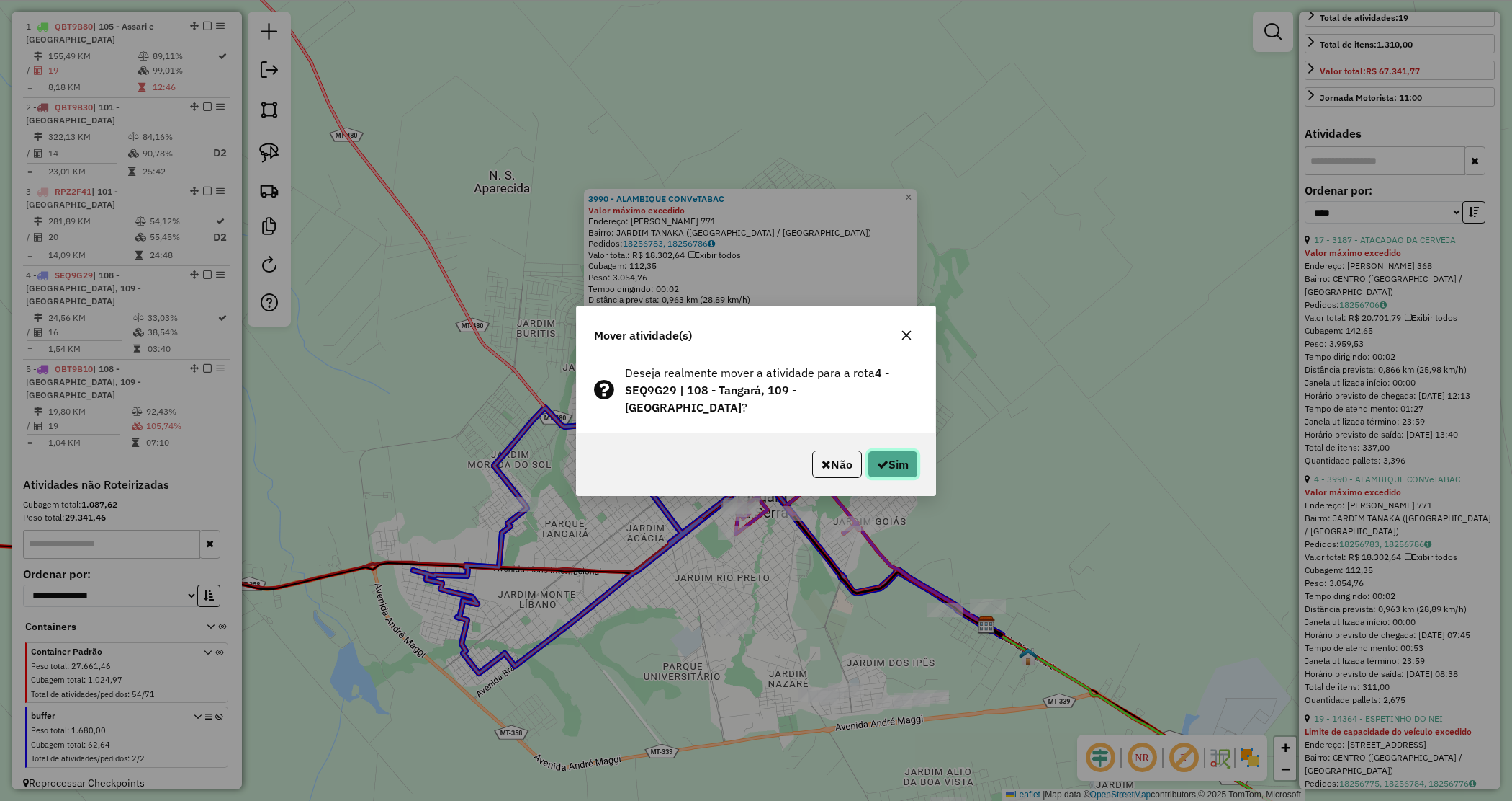
click at [888, 459] on button "Sim" at bounding box center [893, 464] width 50 height 28
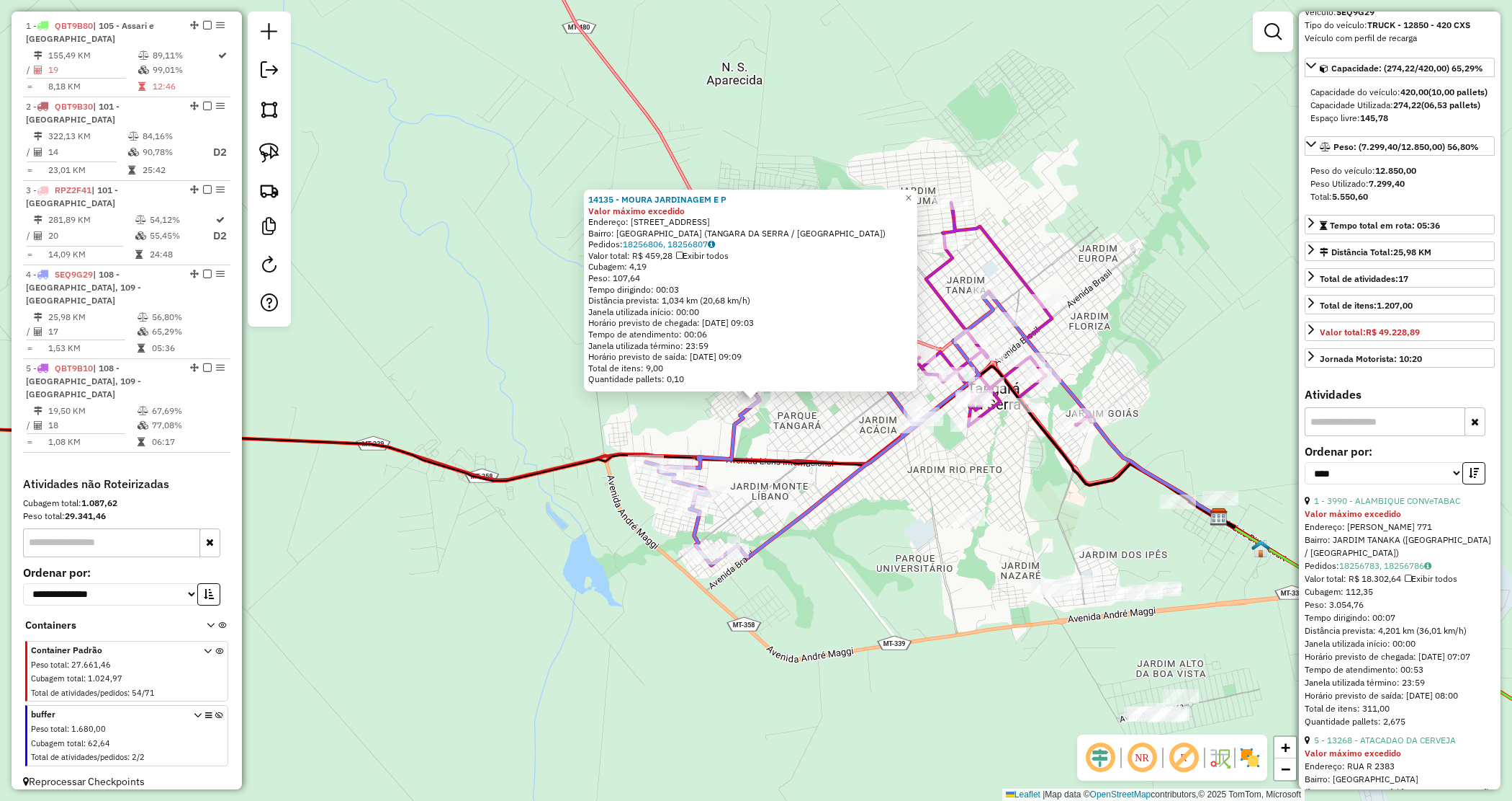
scroll to position [0, 0]
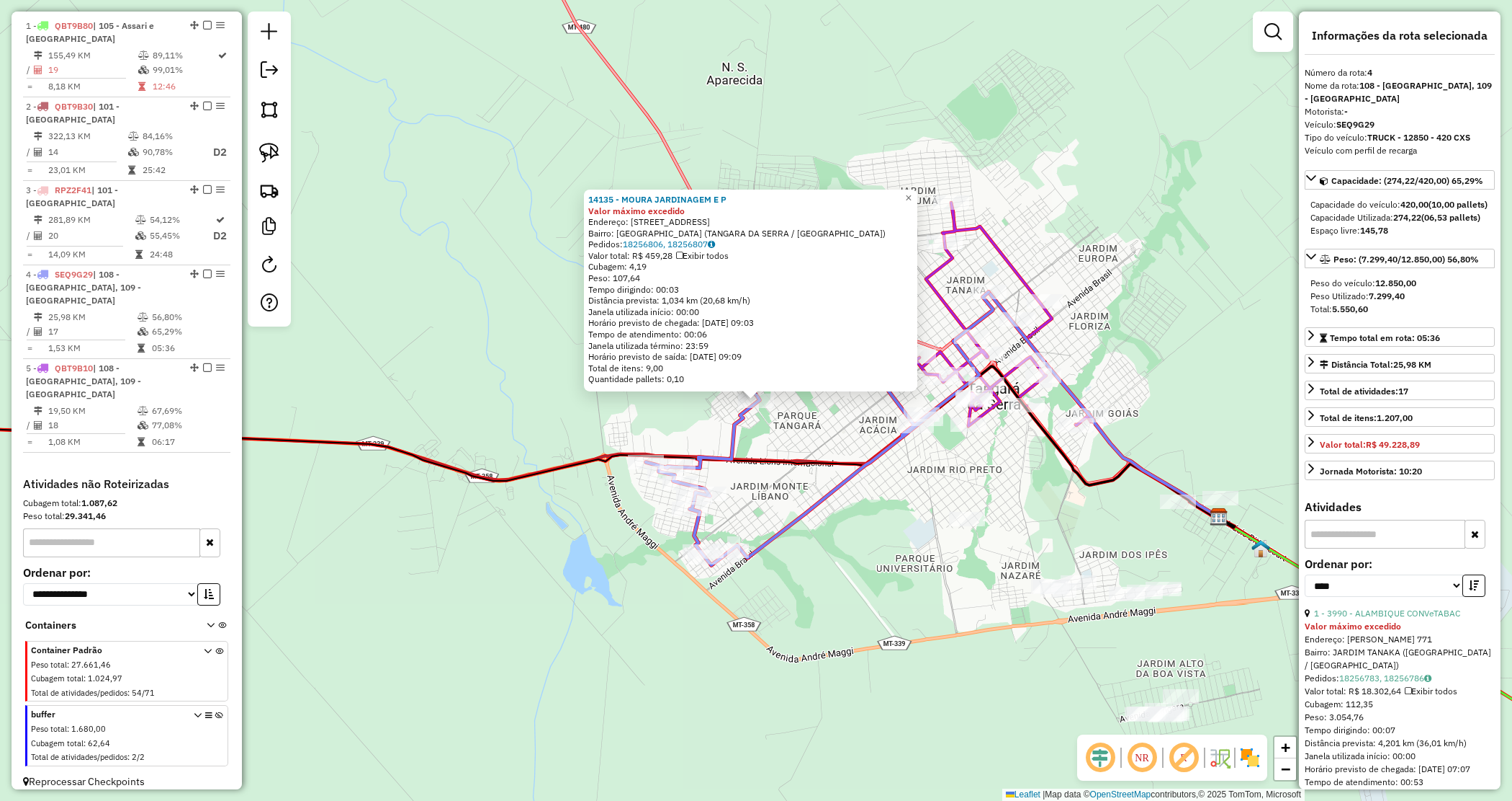
drag, startPoint x: 919, startPoint y: 524, endPoint x: 912, endPoint y: 523, distance: 7.1
click at [916, 523] on div "14135 - MOURA JARDINAGEM E P Valor máximo excedido Endereço: Rua Dezenove -A 3 …" at bounding box center [756, 400] width 1512 height 801
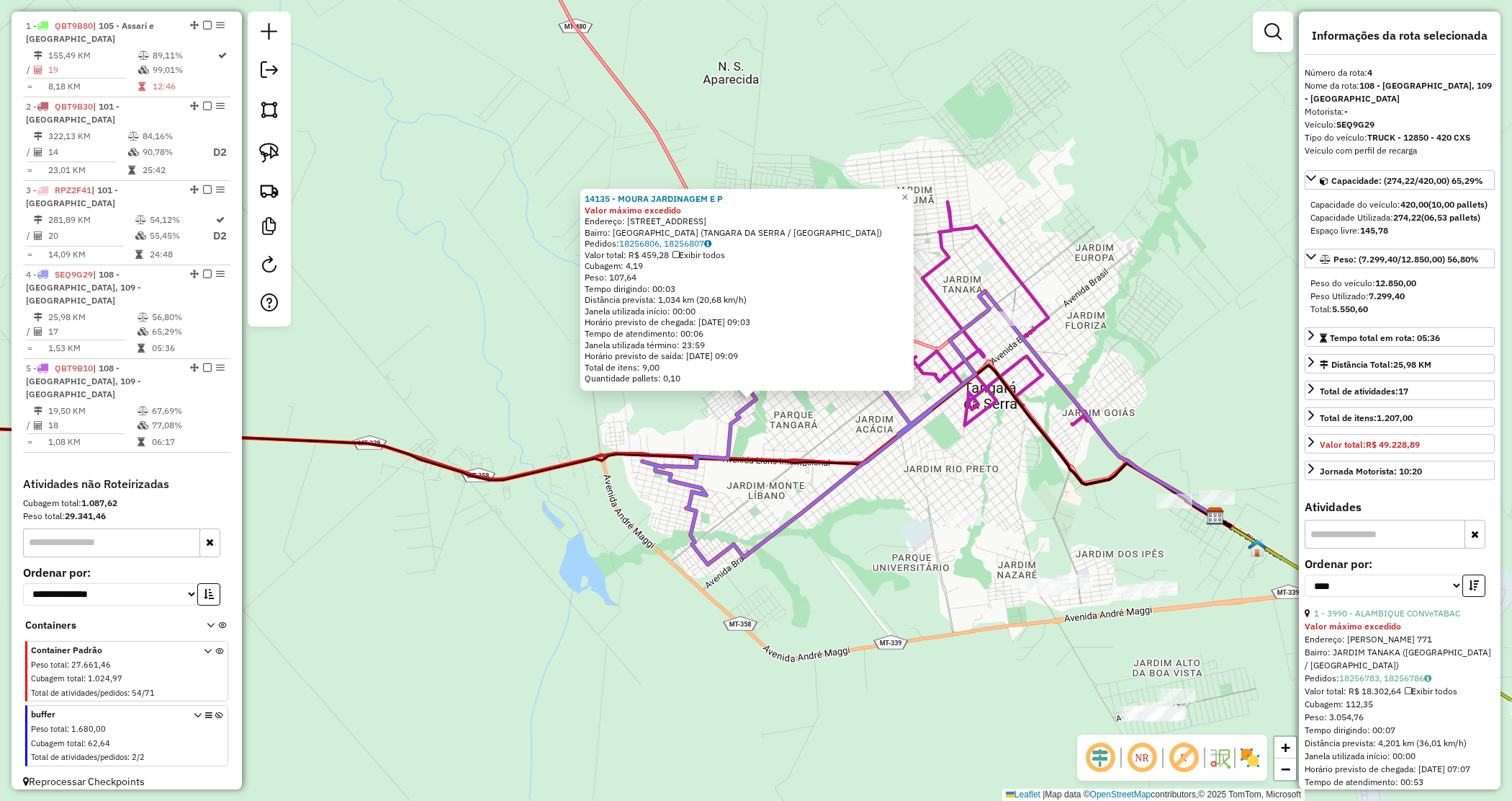
click at [1001, 434] on div "14135 - MOURA JARDINAGEM E P Valor máximo excedido Endereço: Rua Dezenove -A 3 …" at bounding box center [756, 400] width 1512 height 801
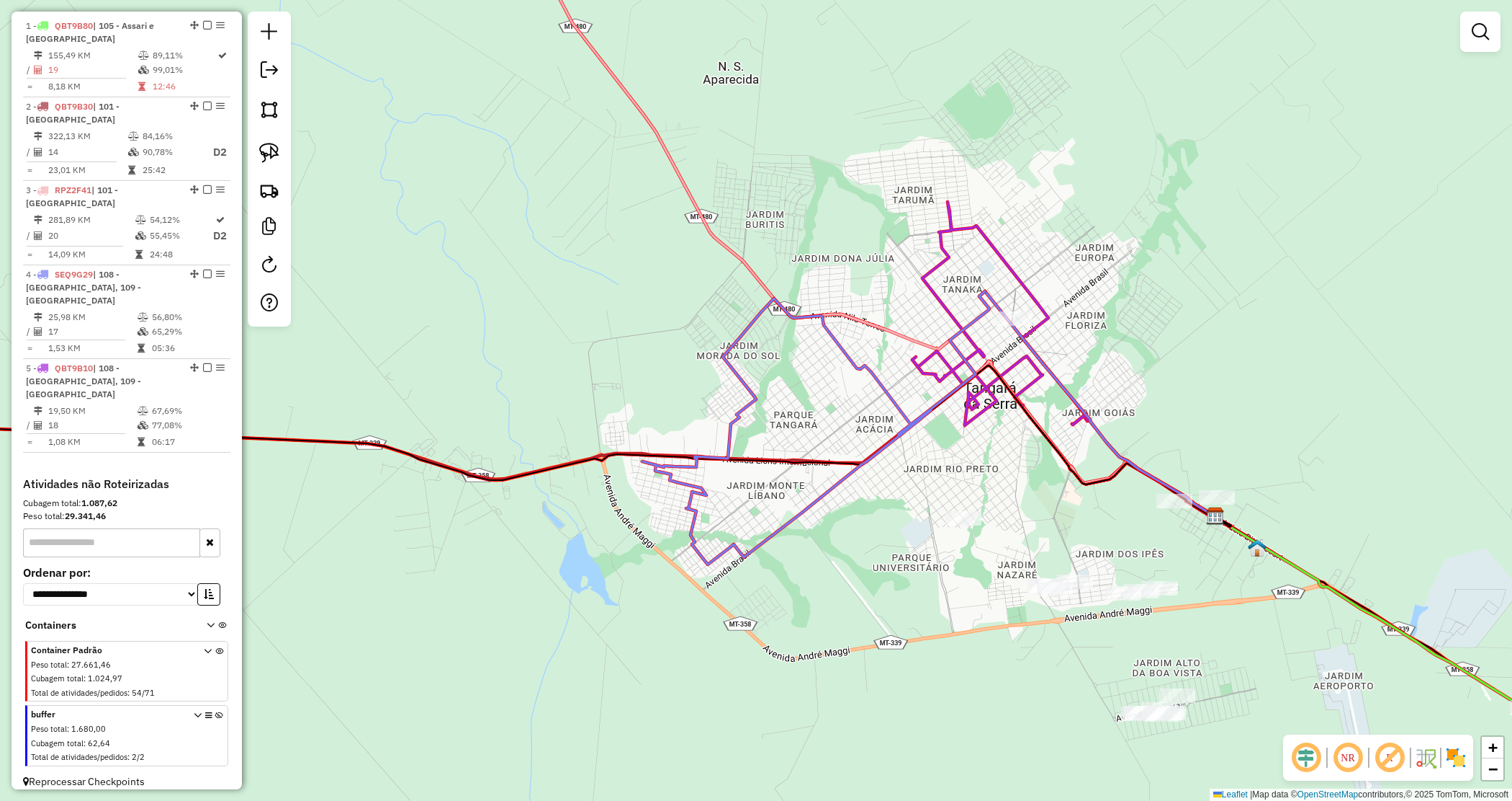
click at [1030, 384] on icon at bounding box center [1001, 314] width 178 height 224
select select "*********"
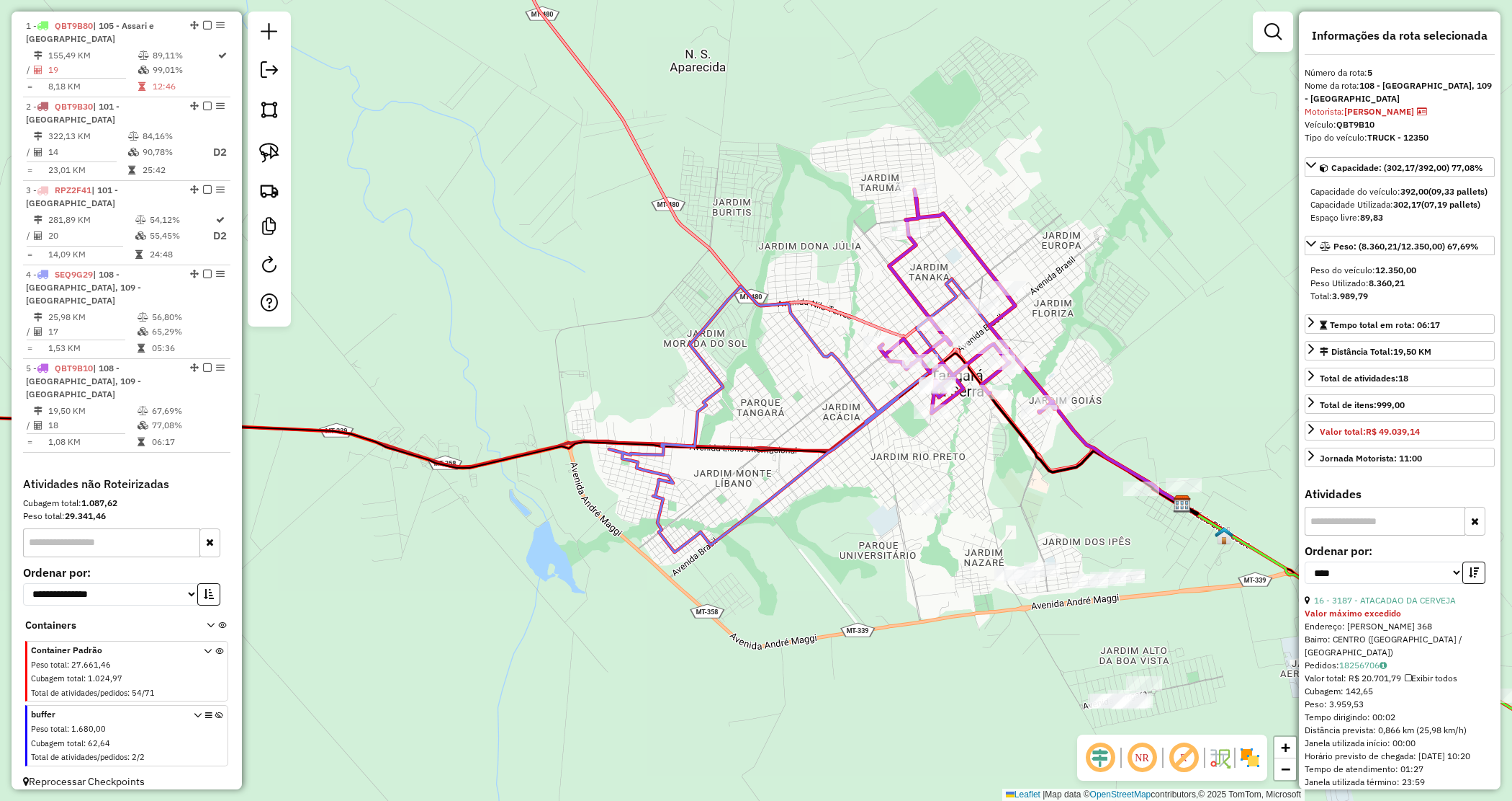
drag, startPoint x: 1050, startPoint y: 492, endPoint x: 841, endPoint y: 348, distance: 253.8
click at [841, 348] on div "Janela de atendimento Grade de atendimento Capacidade Transportadoras Veículos …" at bounding box center [756, 400] width 1512 height 801
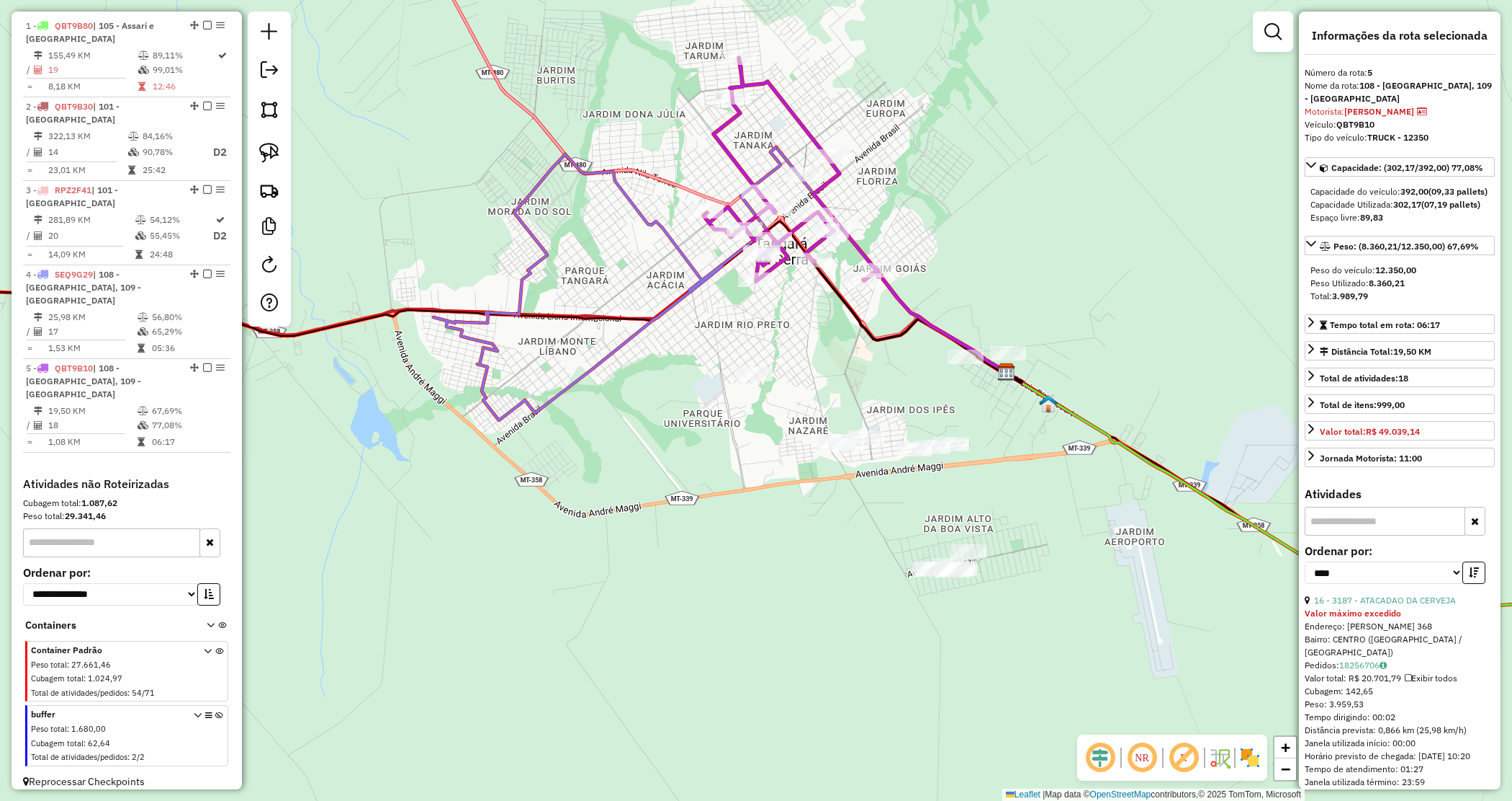
drag, startPoint x: 1091, startPoint y: 297, endPoint x: 883, endPoint y: 332, distance: 210.9
click at [1086, 300] on div "Janela de atendimento Grade de atendimento Capacidade Transportadoras Veículos …" at bounding box center [756, 400] width 1512 height 801
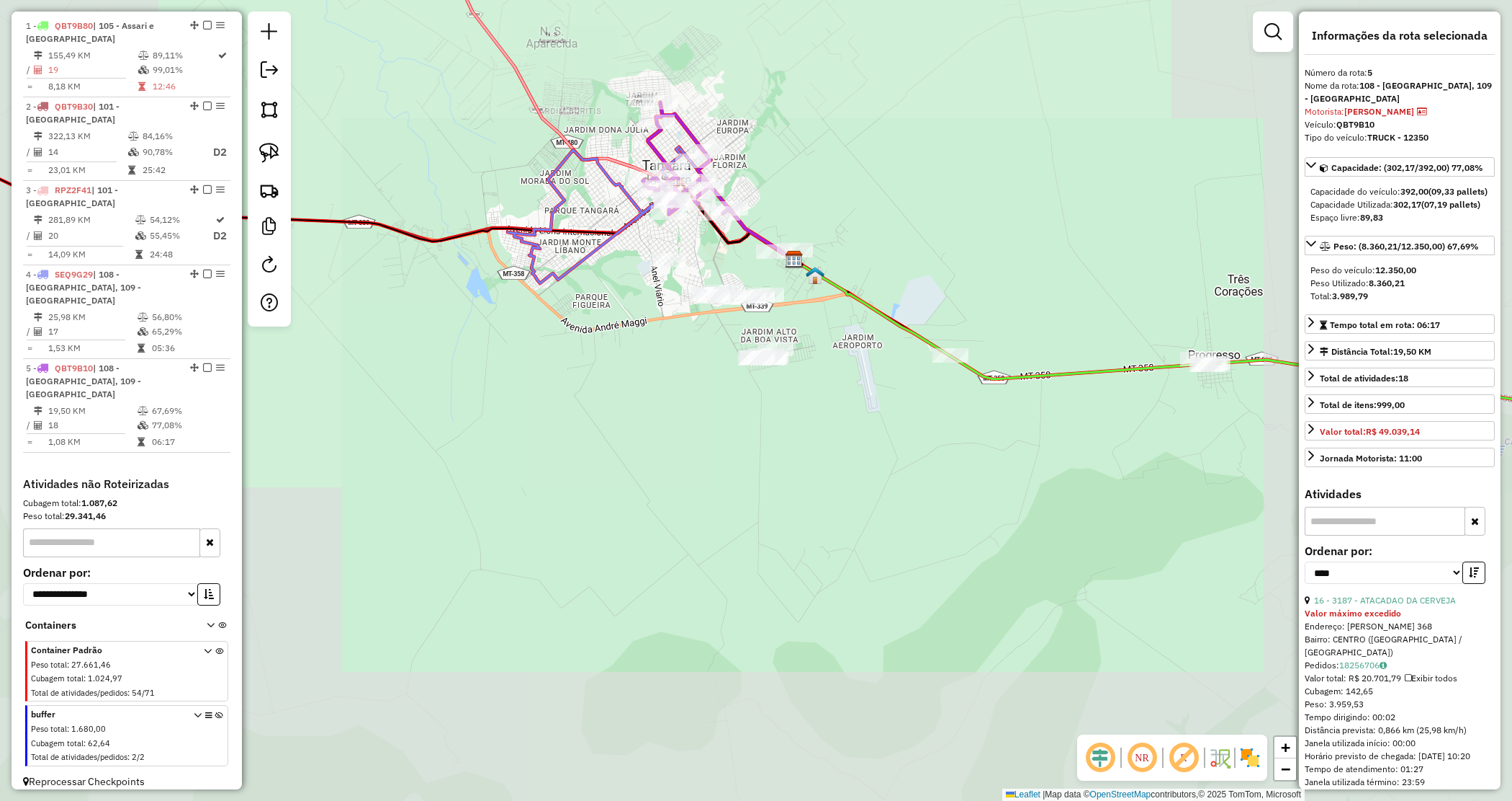
click at [642, 358] on div "Janela de atendimento Grade de atendimento Capacidade Transportadoras Veículos …" at bounding box center [756, 400] width 1512 height 801
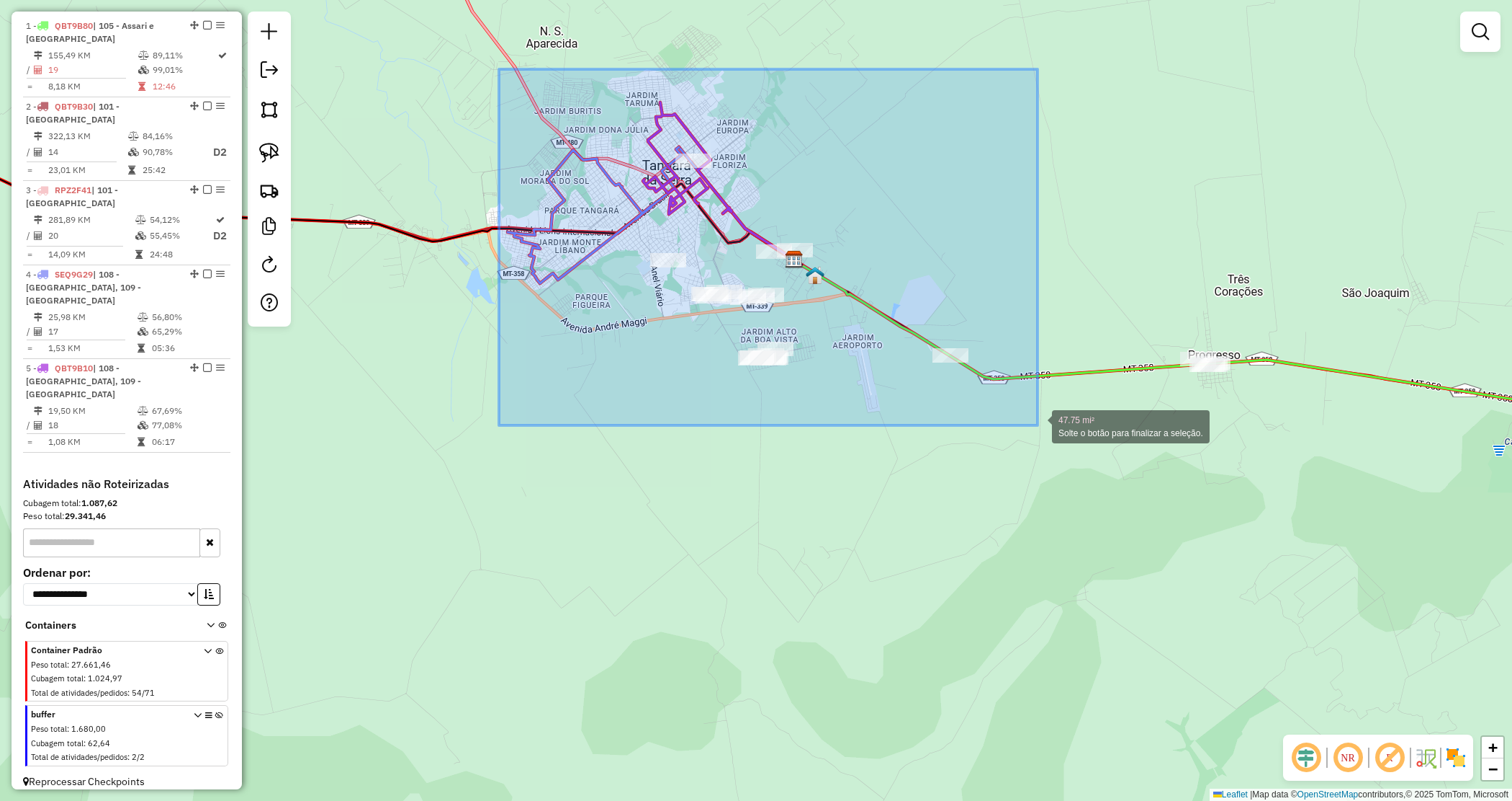
drag, startPoint x: 607, startPoint y: 200, endPoint x: 1019, endPoint y: 422, distance: 468.0
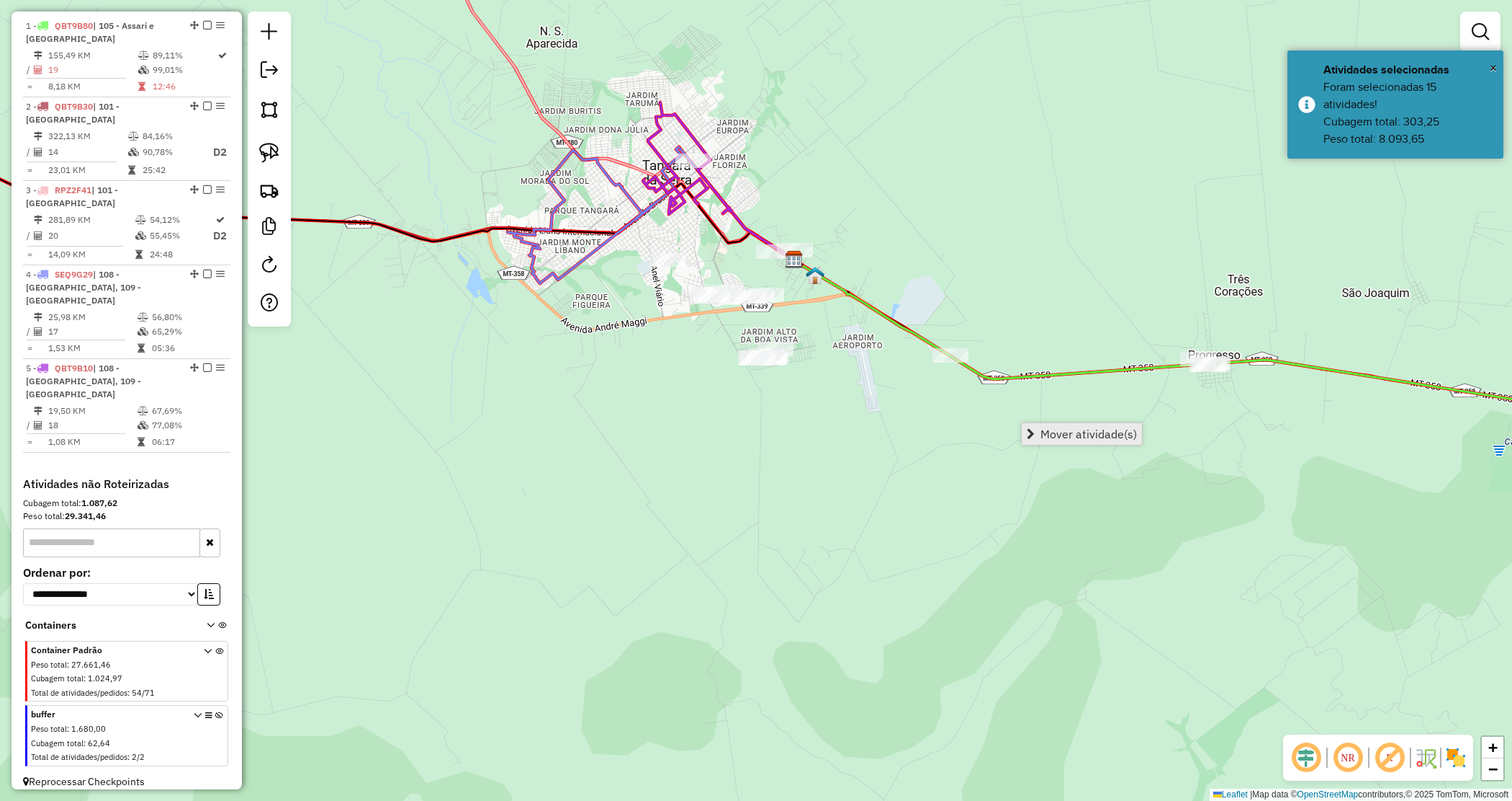
click at [1055, 438] on span "Mover atividade(s)" at bounding box center [1089, 434] width 97 height 12
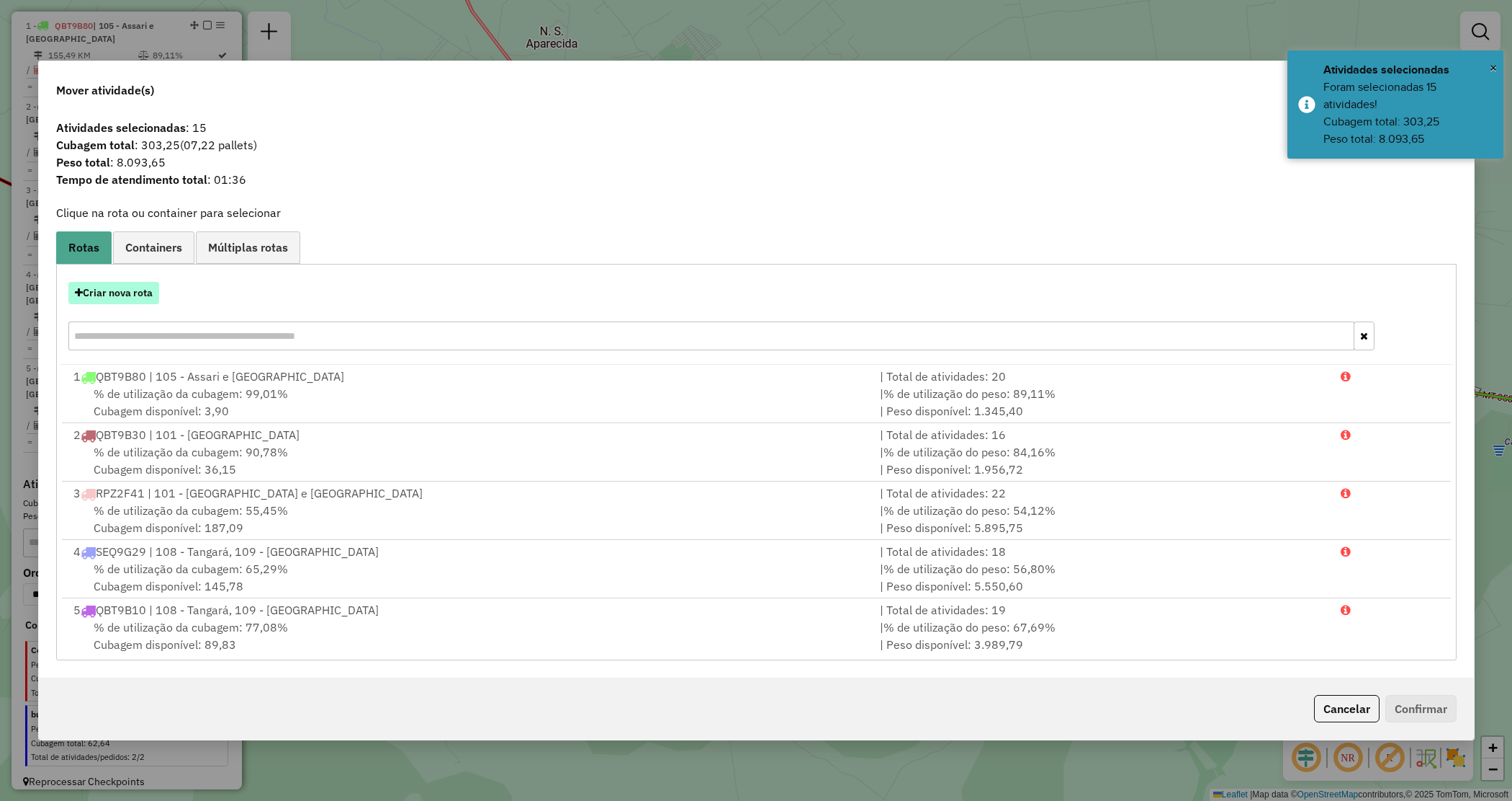
click at [131, 295] on button "Criar nova rota" at bounding box center [114, 293] width 91 height 23
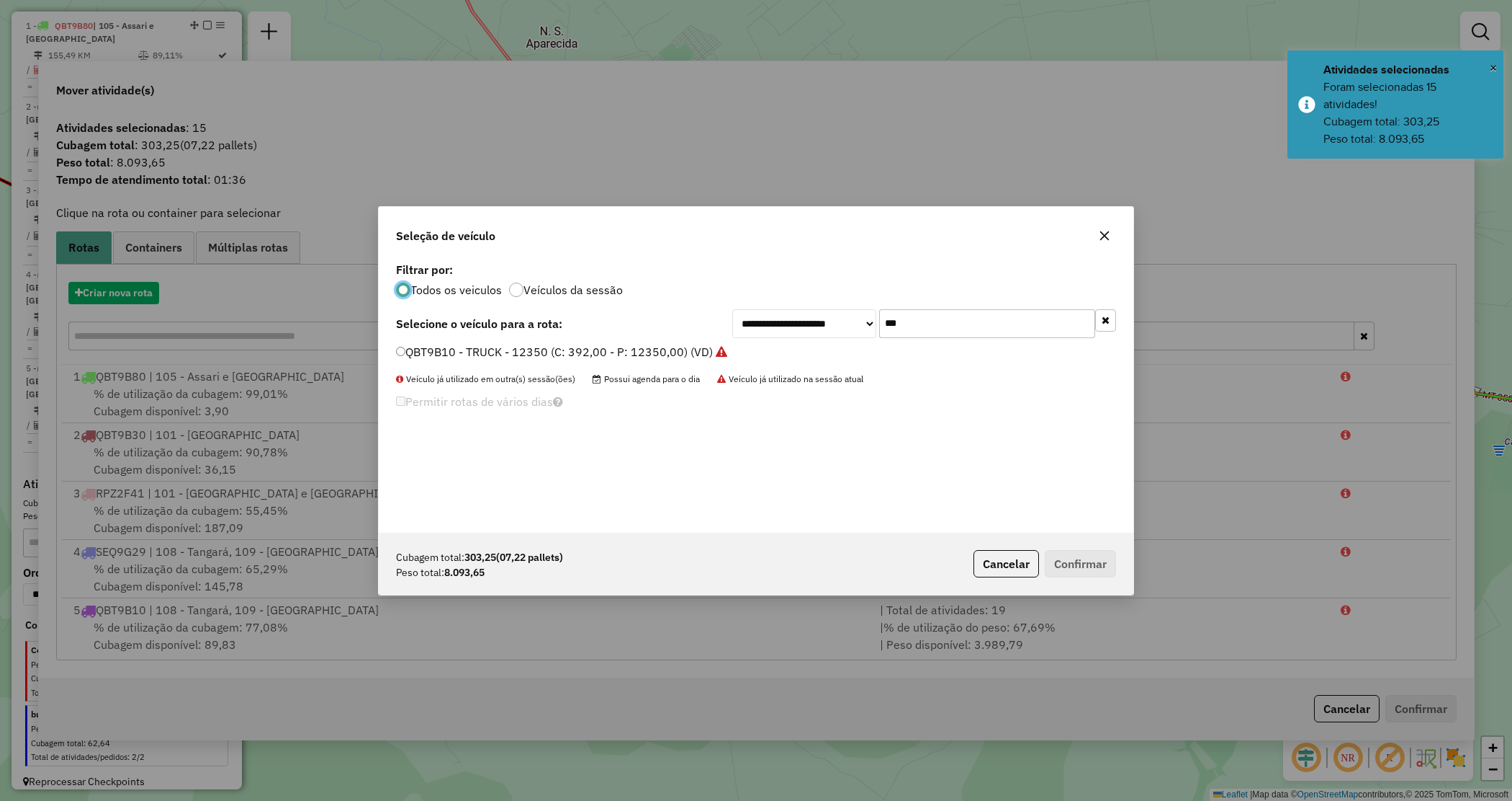
scroll to position [7, 4]
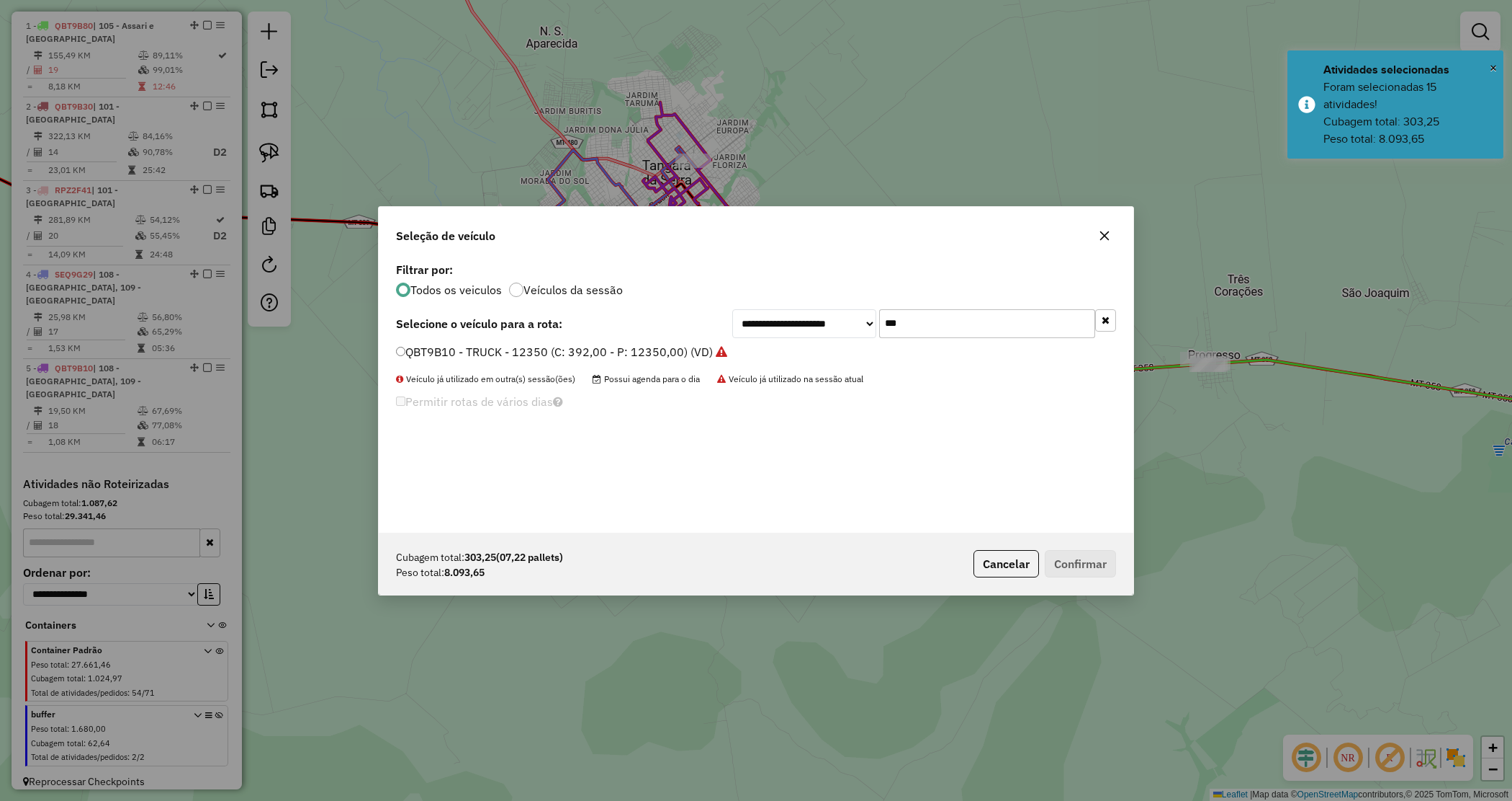
drag, startPoint x: 936, startPoint y: 318, endPoint x: 761, endPoint y: 305, distance: 175.5
click at [762, 305] on div "**********" at bounding box center [756, 395] width 755 height 274
type input "***"
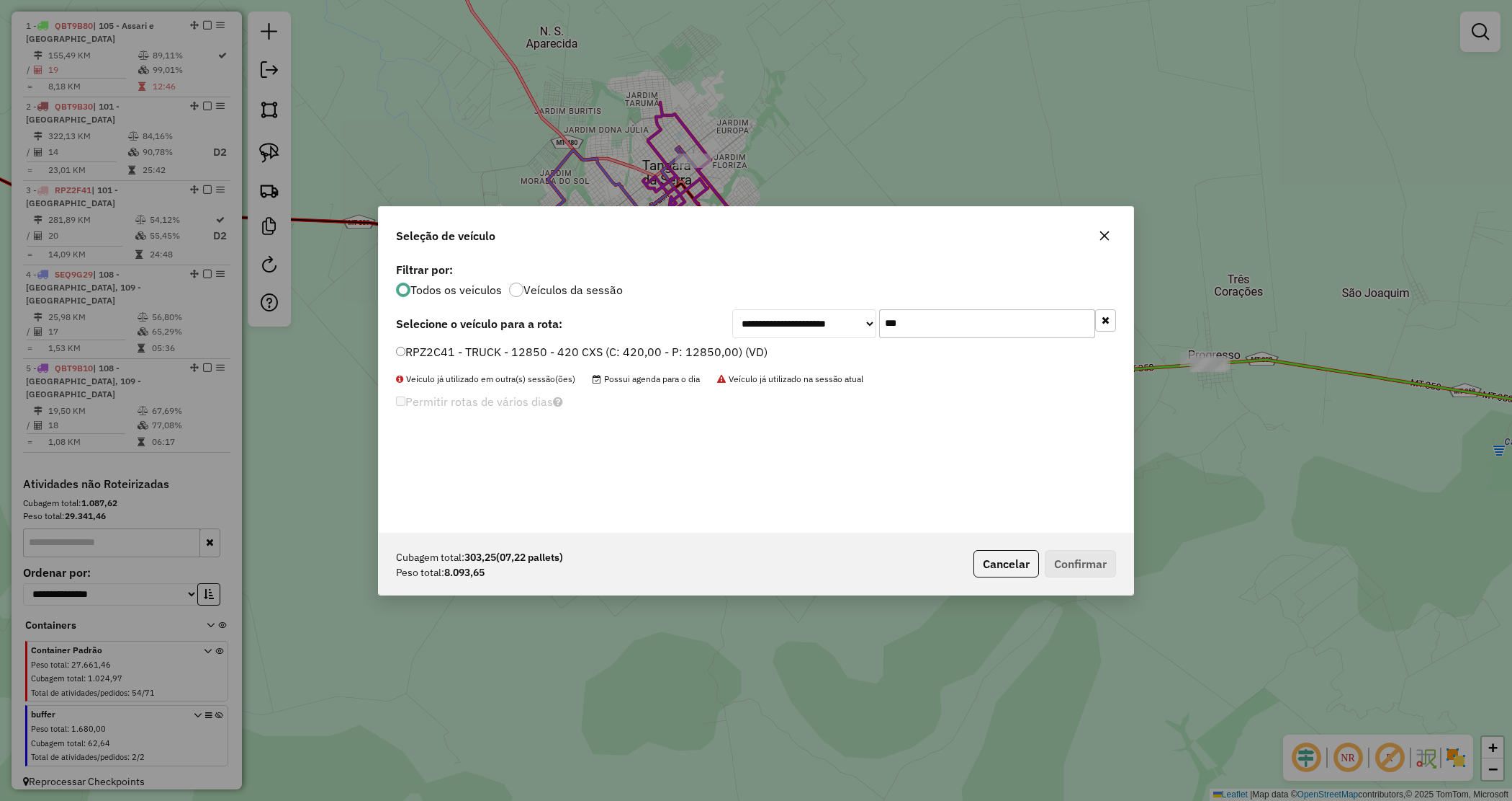
click at [615, 348] on label "RPZ2C41 - TRUCK - 12850 - 420 CXS (C: 420,00 - P: 12850,00) (VD)" at bounding box center [582, 350] width 372 height 17
click at [1057, 567] on button "Confirmar" at bounding box center [1081, 563] width 71 height 28
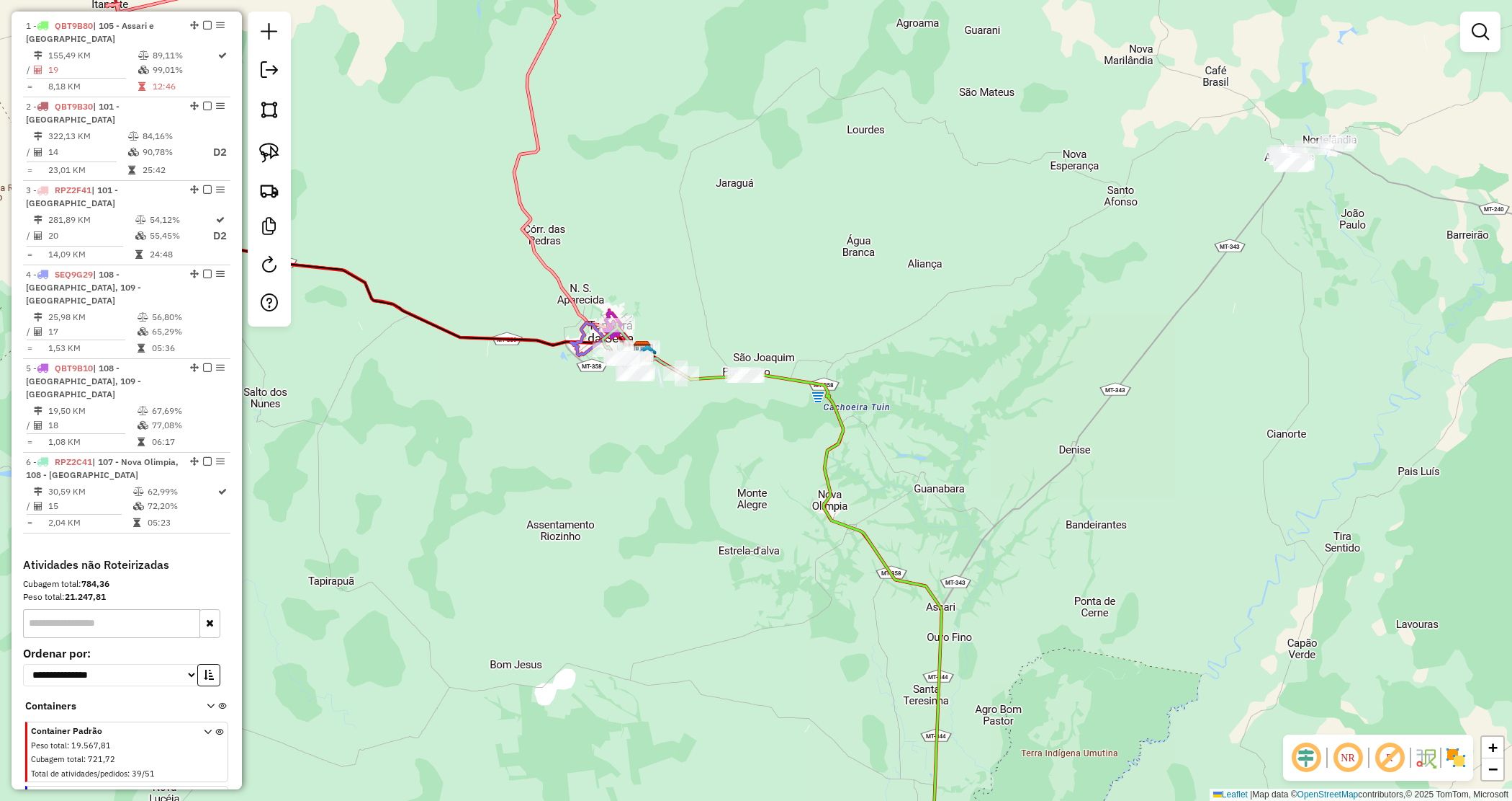
drag, startPoint x: 779, startPoint y: 386, endPoint x: 756, endPoint y: 412, distance: 34.7
click at [756, 412] on div "Janela de atendimento Grade de atendimento Capacidade Transportadoras Veículos …" at bounding box center [756, 400] width 1512 height 801
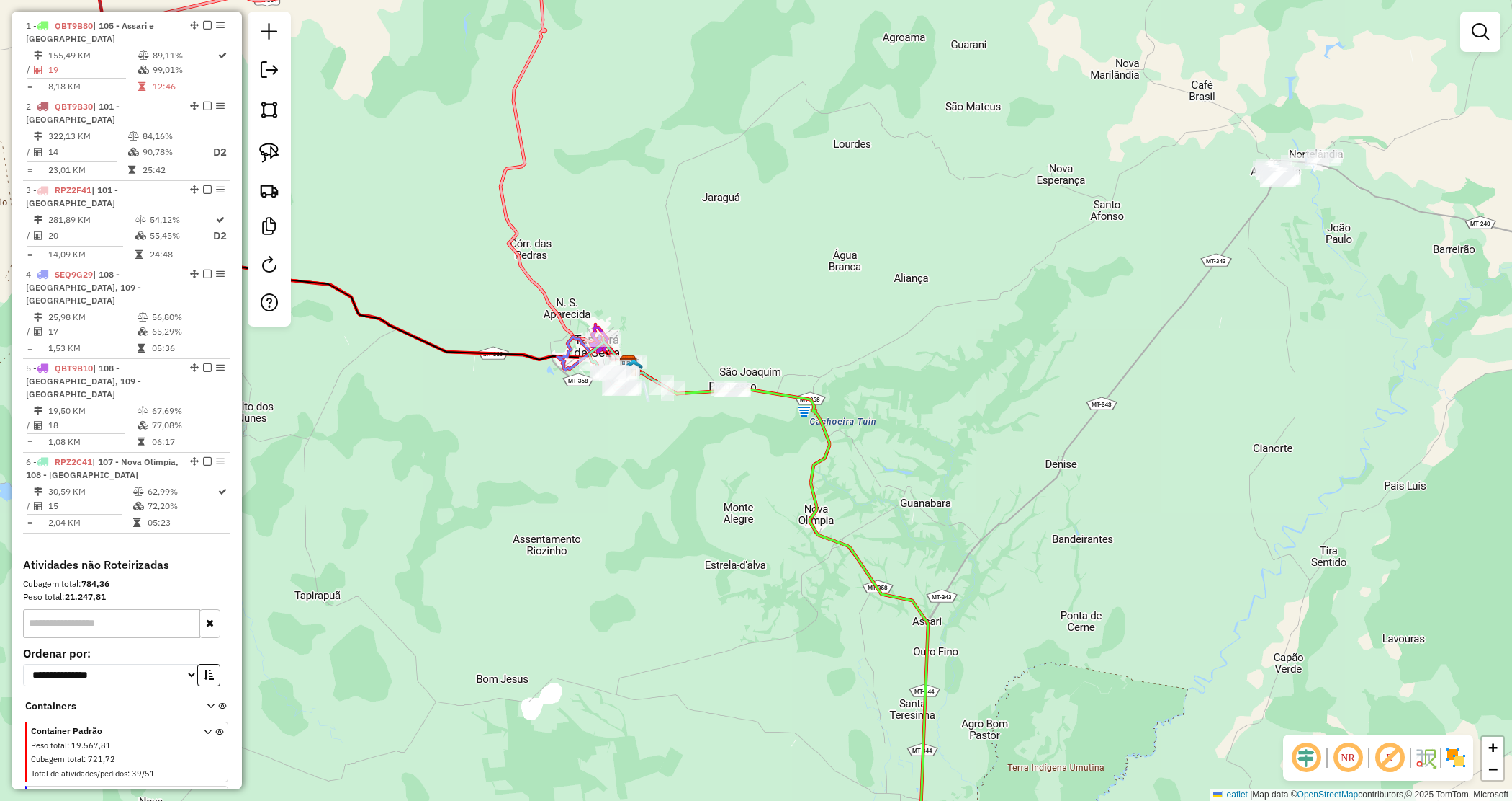
drag, startPoint x: 747, startPoint y: 422, endPoint x: 700, endPoint y: 454, distance: 56.9
click at [700, 454] on div "Janela de atendimento Grade de atendimento Capacidade Transportadoras Veículos …" at bounding box center [756, 400] width 1512 height 801
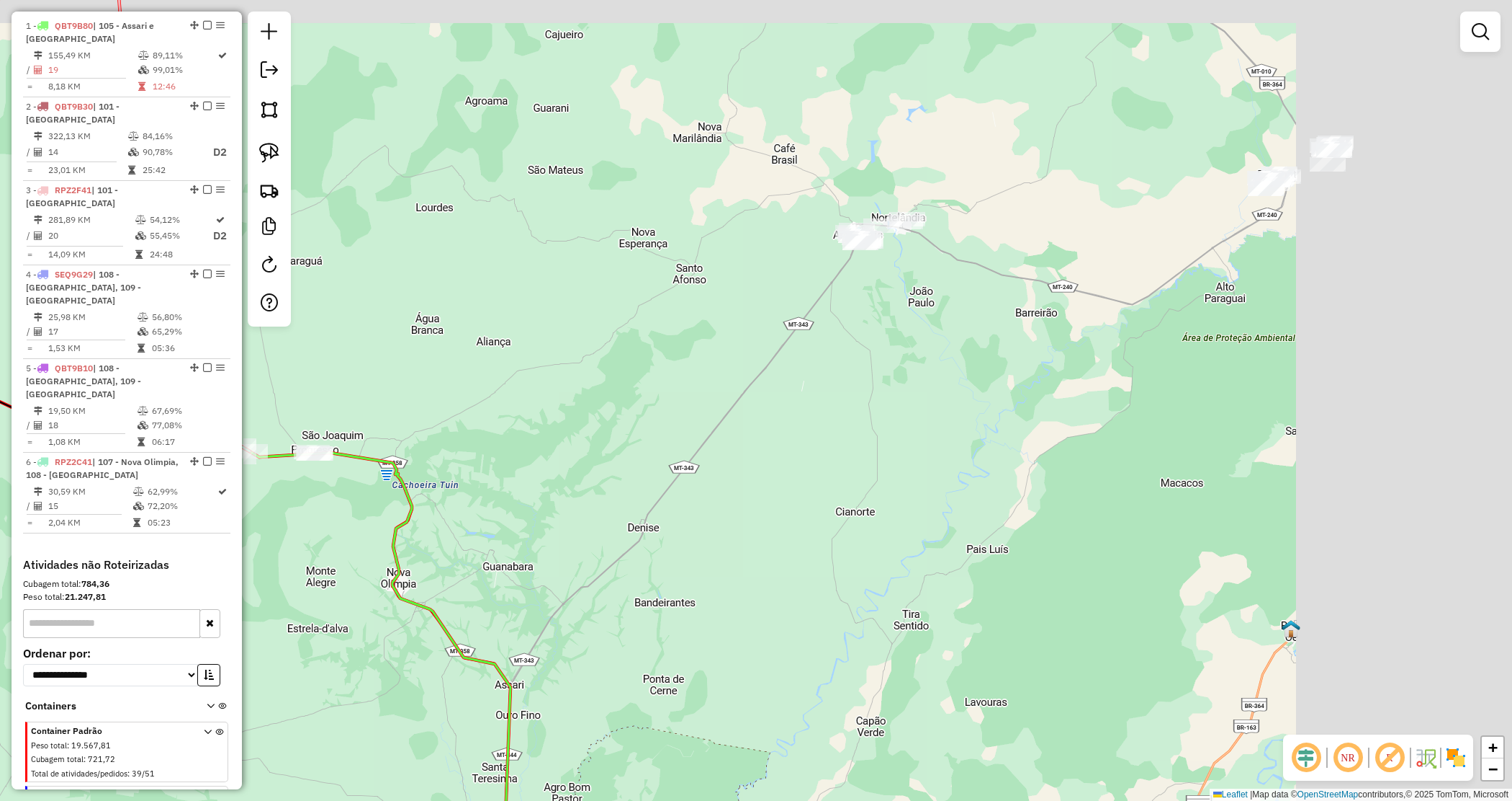
drag, startPoint x: 1073, startPoint y: 317, endPoint x: 696, endPoint y: 355, distance: 378.9
click at [697, 355] on div "Janela de atendimento Grade de atendimento Capacidade Transportadoras Veículos …" at bounding box center [756, 400] width 1512 height 801
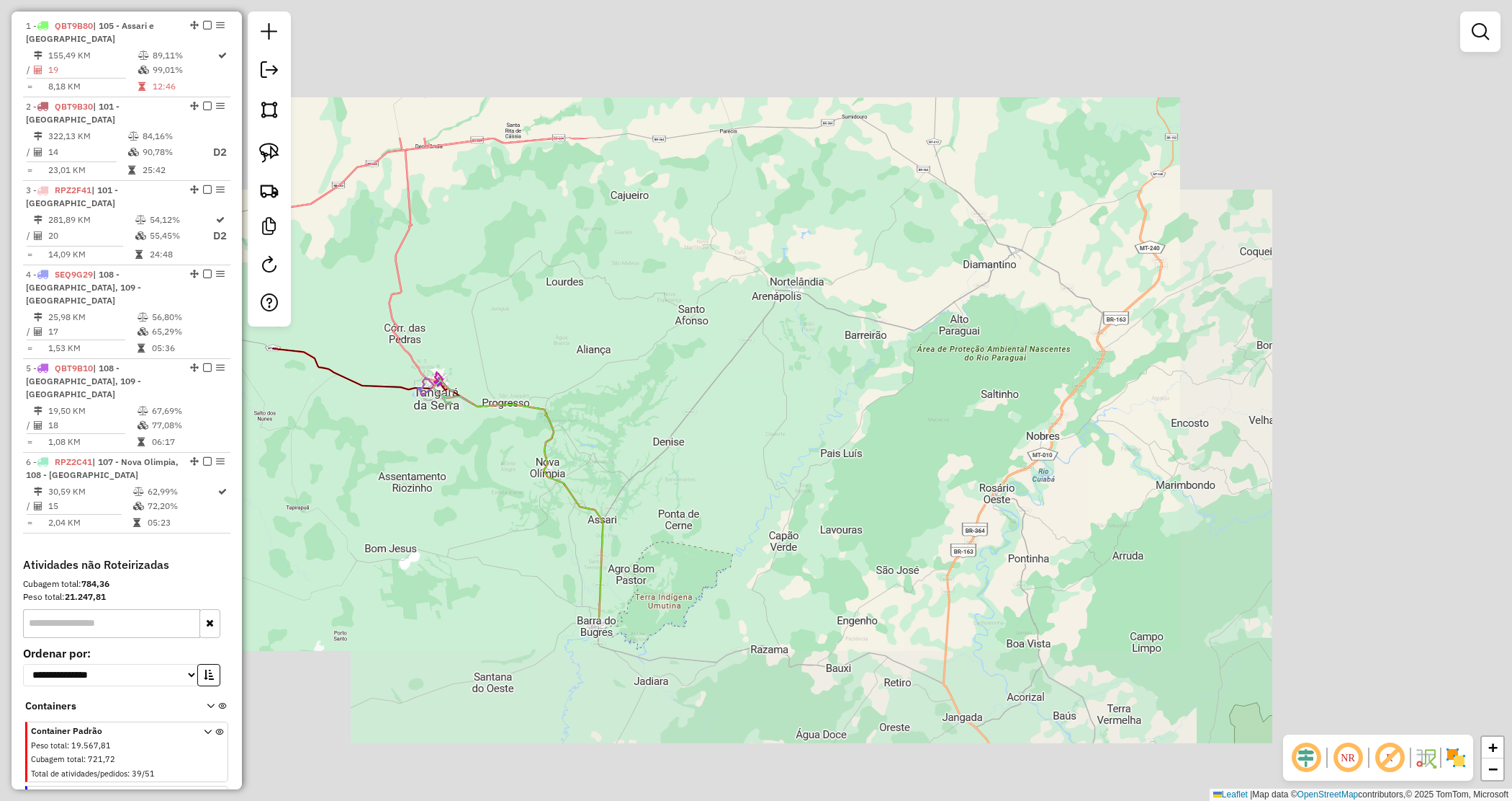
click at [707, 373] on div "Janela de atendimento Grade de atendimento Capacidade Transportadoras Veículos …" at bounding box center [756, 400] width 1512 height 801
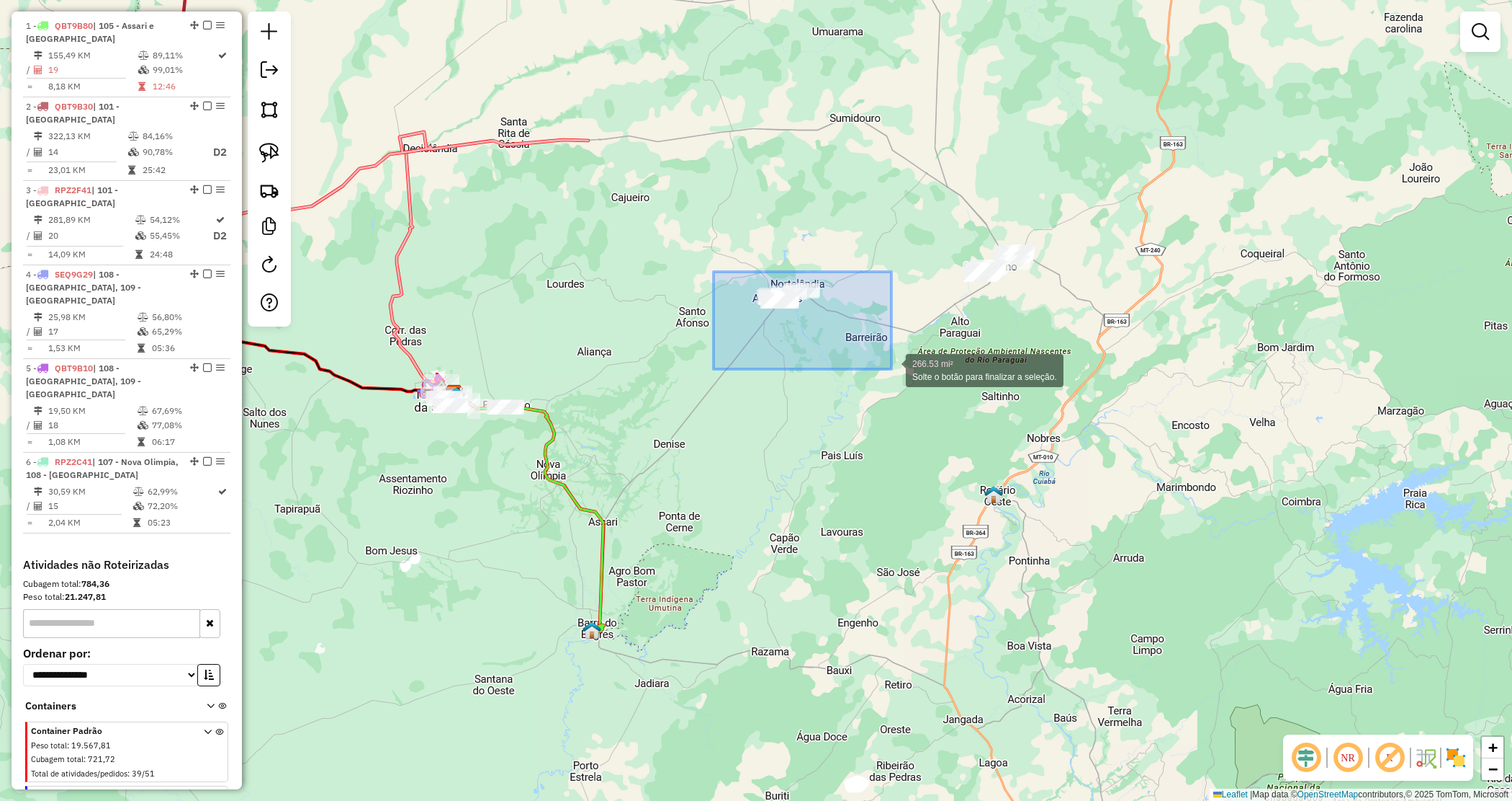
drag, startPoint x: 713, startPoint y: 271, endPoint x: 877, endPoint y: 375, distance: 194.2
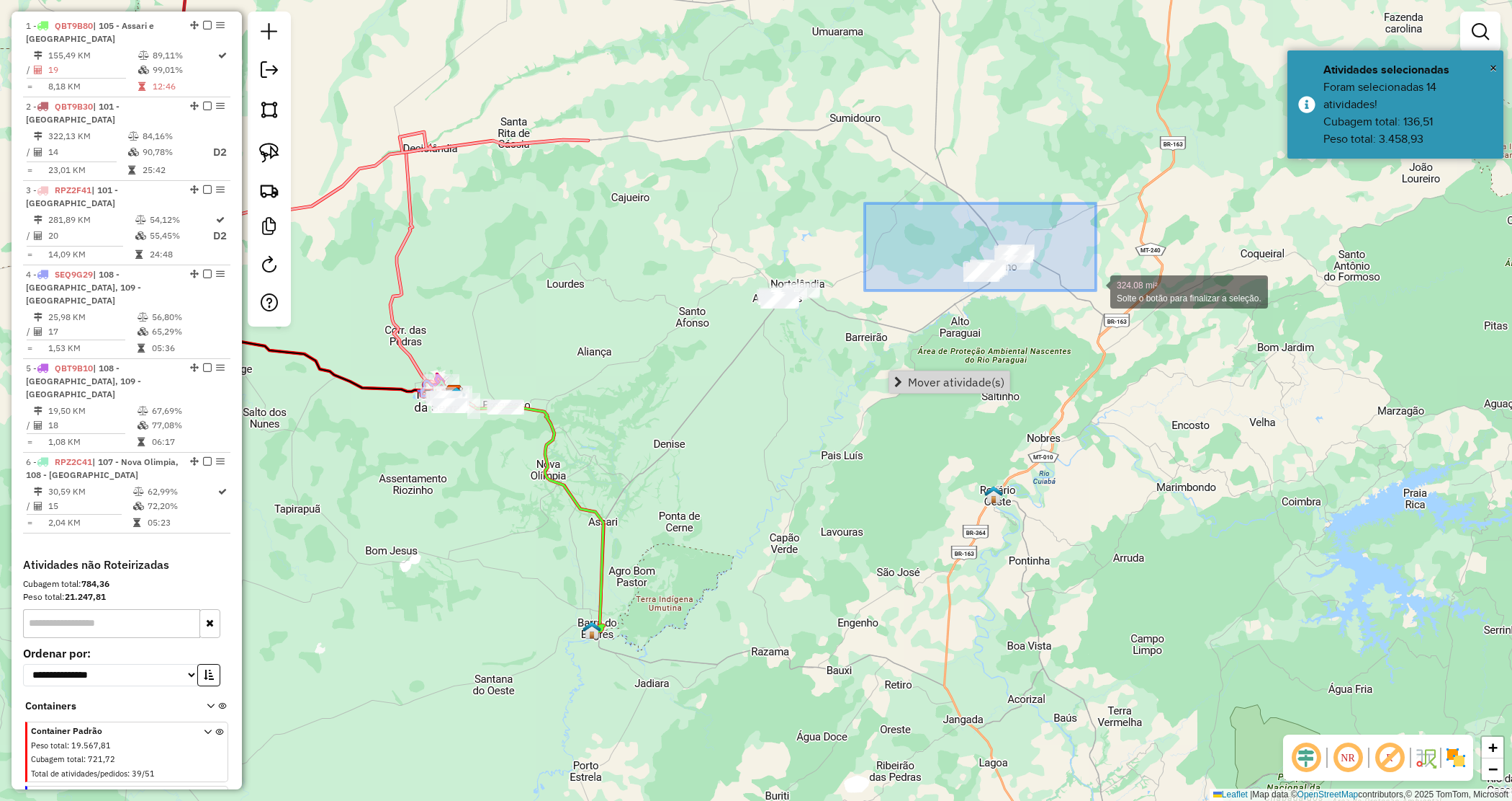
drag, startPoint x: 927, startPoint y: 227, endPoint x: 1095, endPoint y: 289, distance: 179.1
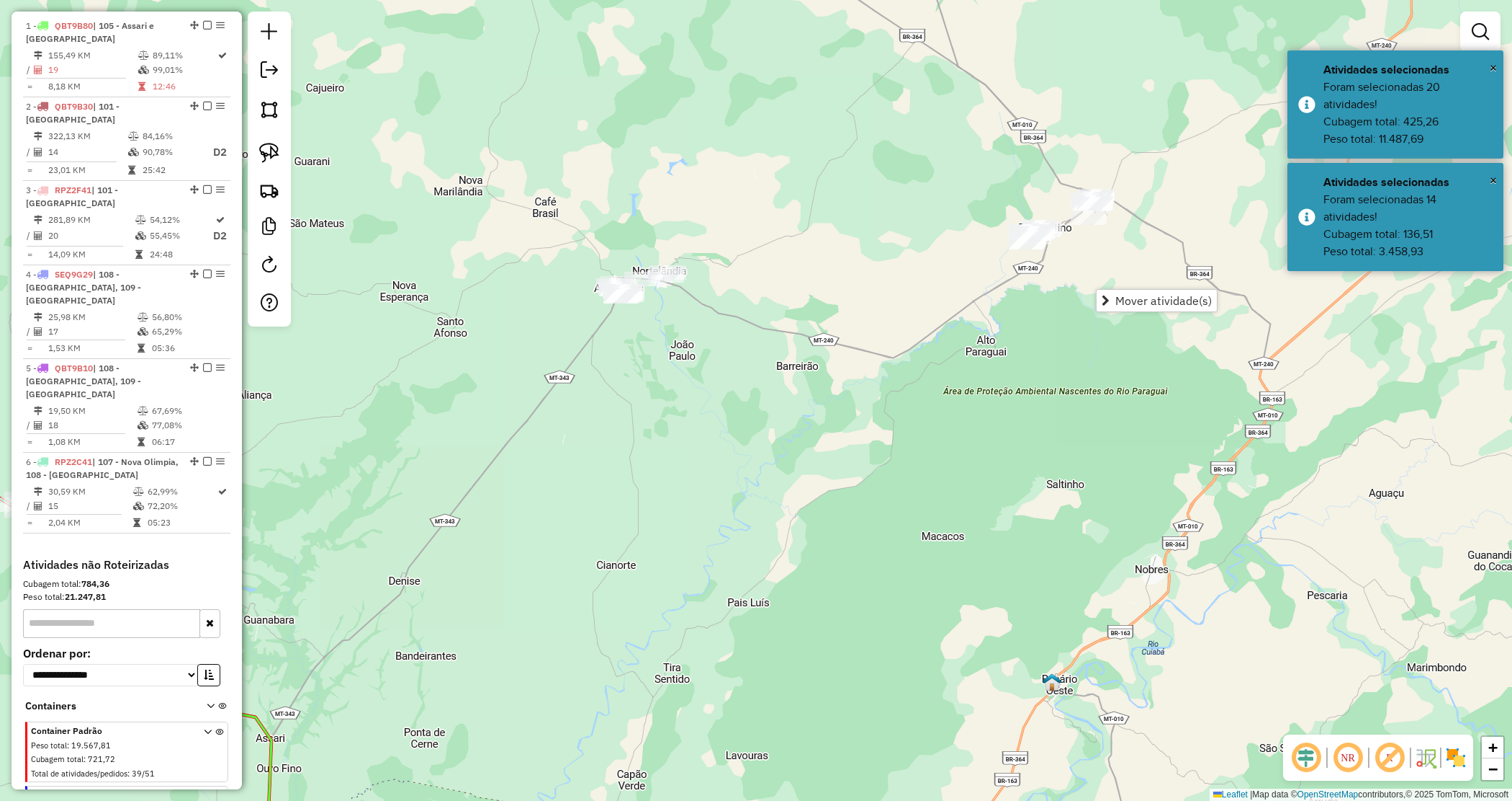
click at [940, 304] on div "Janela de atendimento Grade de atendimento Capacidade Transportadoras Veículos …" at bounding box center [756, 400] width 1512 height 801
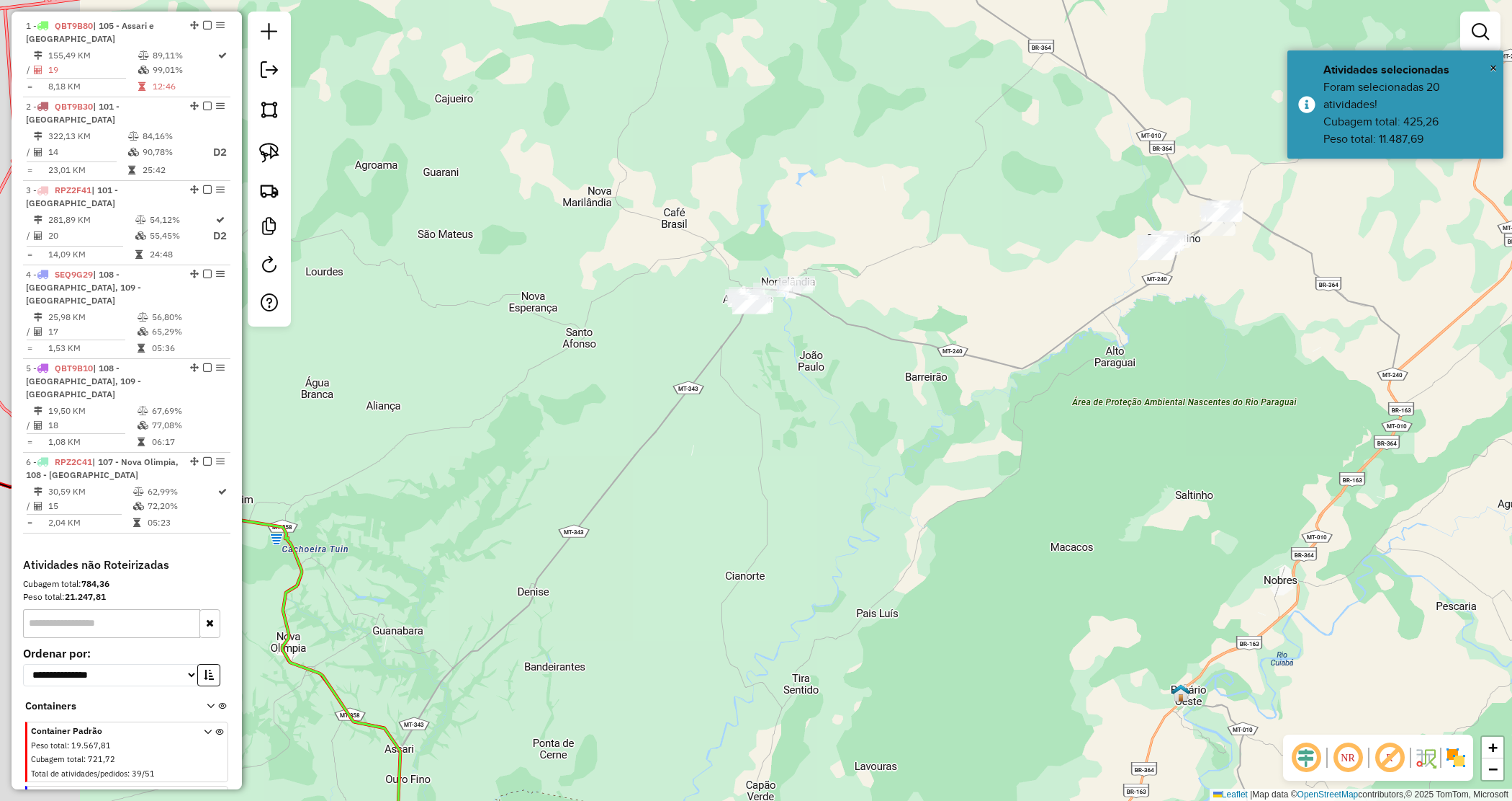
drag, startPoint x: 483, startPoint y: 189, endPoint x: 832, endPoint y: 220, distance: 350.4
click at [832, 220] on div "Janela de atendimento Grade de atendimento Capacidade Transportadoras Veículos …" at bounding box center [756, 400] width 1512 height 801
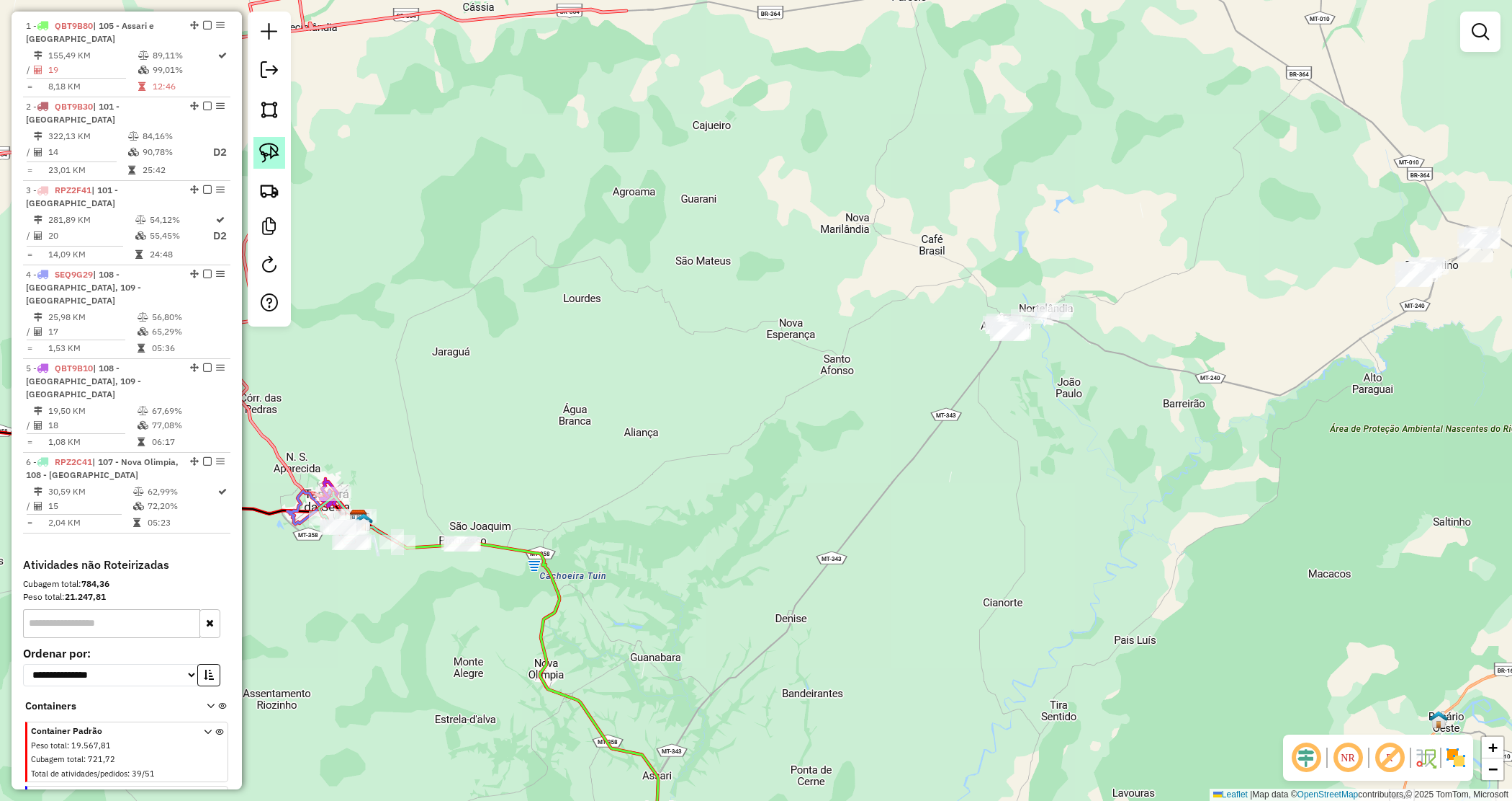
click at [266, 150] on img at bounding box center [269, 152] width 20 height 20
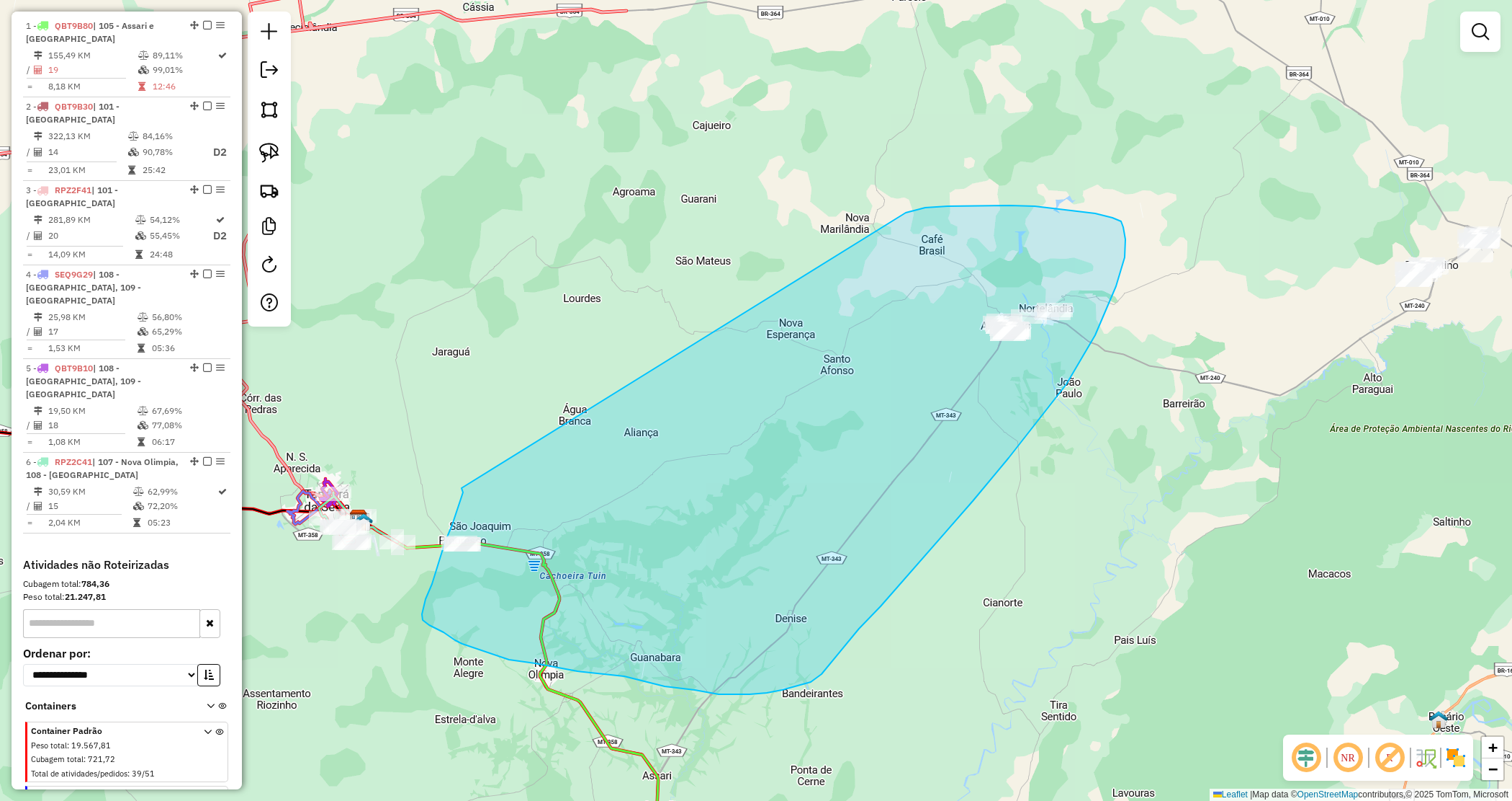
drag, startPoint x: 984, startPoint y: 205, endPoint x: 452, endPoint y: 490, distance: 603.5
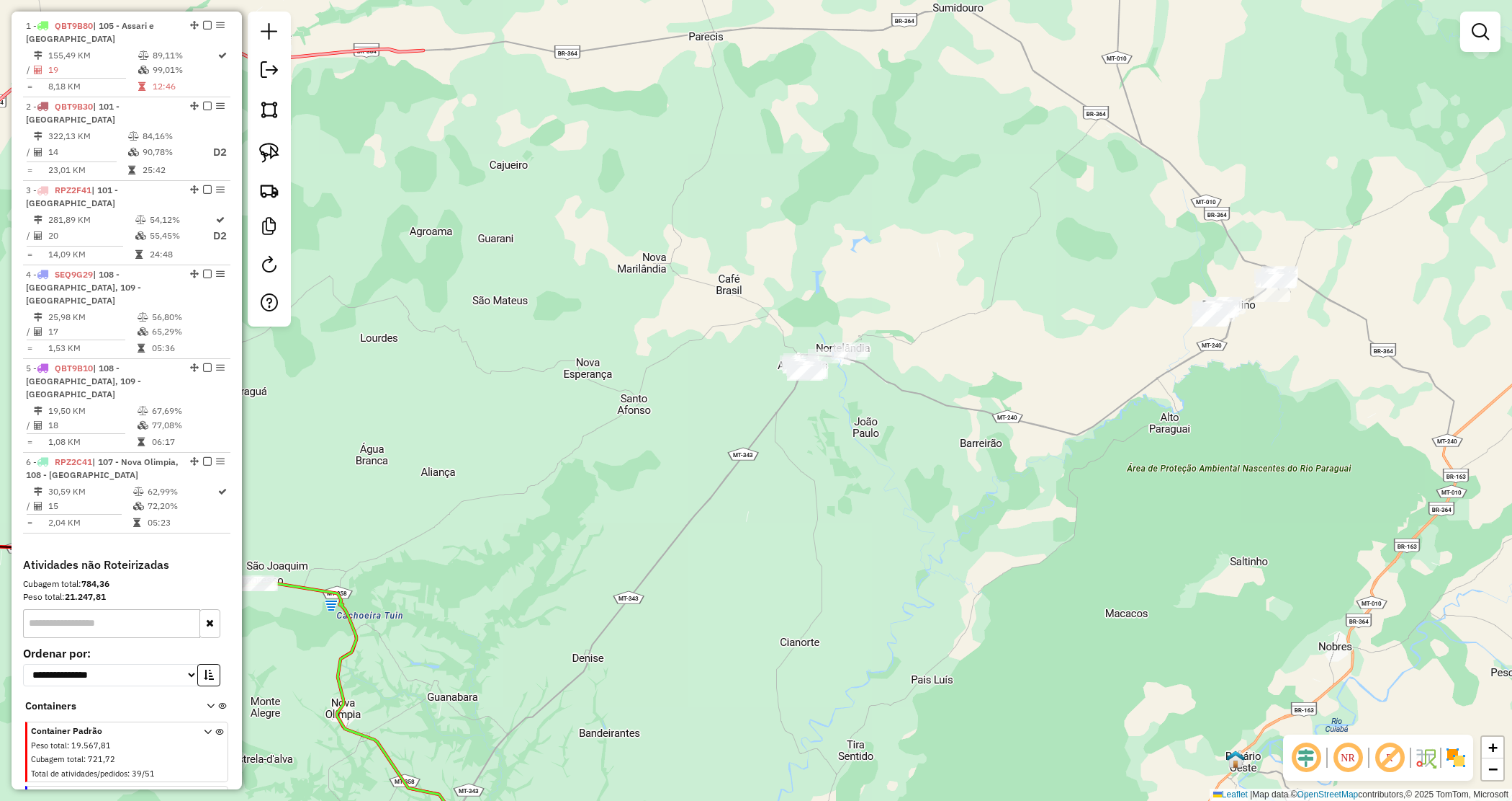
drag, startPoint x: 998, startPoint y: 266, endPoint x: 1003, endPoint y: 236, distance: 30.4
click at [981, 260] on div "Janela de atendimento Grade de atendimento Capacidade Transportadoras Veículos …" at bounding box center [756, 400] width 1512 height 801
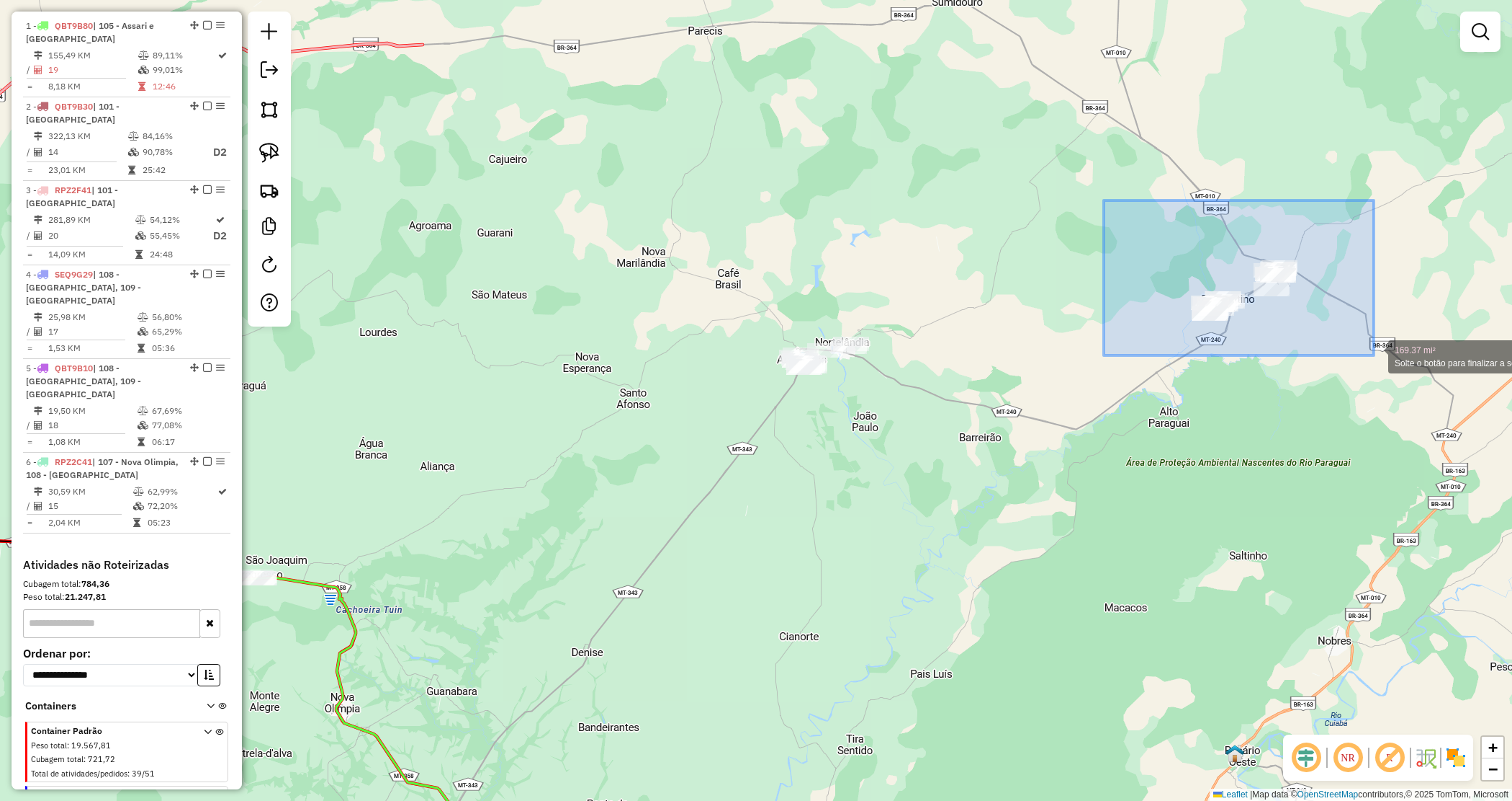
drag, startPoint x: 1077, startPoint y: 197, endPoint x: 1374, endPoint y: 355, distance: 336.4
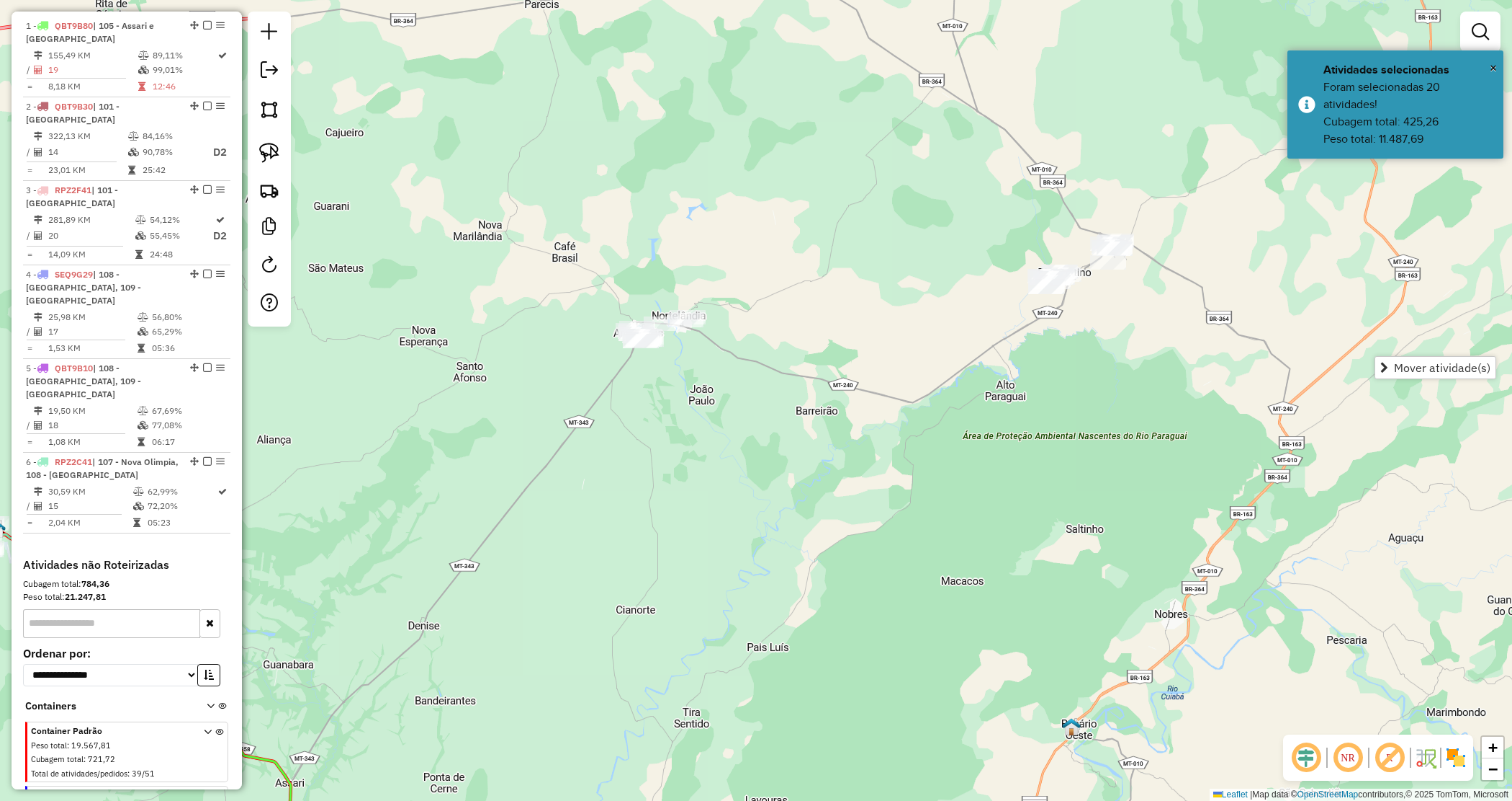
drag, startPoint x: 1255, startPoint y: 321, endPoint x: 1074, endPoint y: 290, distance: 183.6
click at [1075, 290] on div "Janela de atendimento Grade de atendimento Capacidade Transportadoras Veículos …" at bounding box center [756, 400] width 1512 height 801
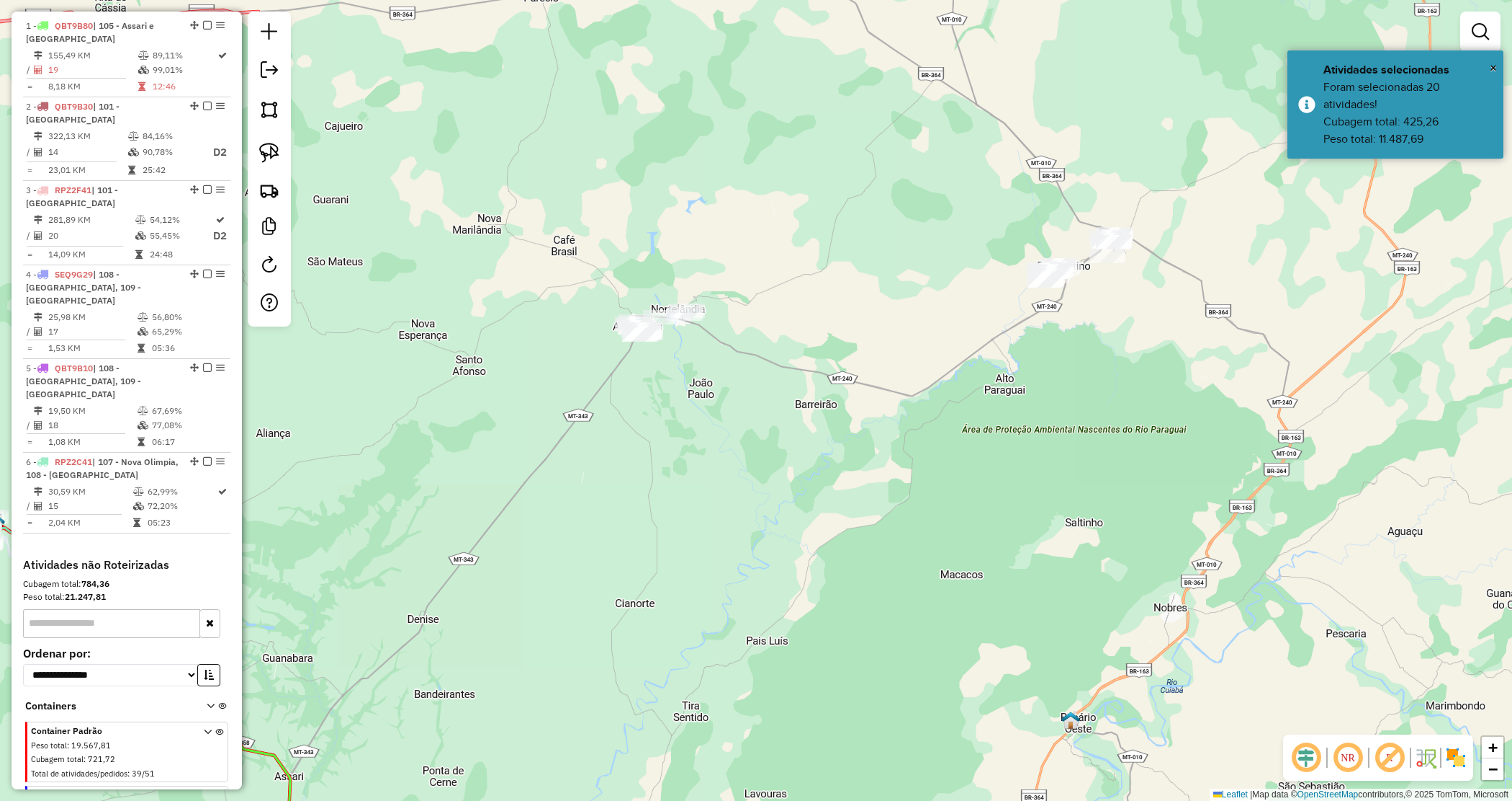
drag, startPoint x: 850, startPoint y: 339, endPoint x: 1106, endPoint y: 197, distance: 292.7
click at [869, 337] on div "Janela de atendimento Grade de atendimento Capacidade Transportadoras Veículos …" at bounding box center [756, 400] width 1512 height 801
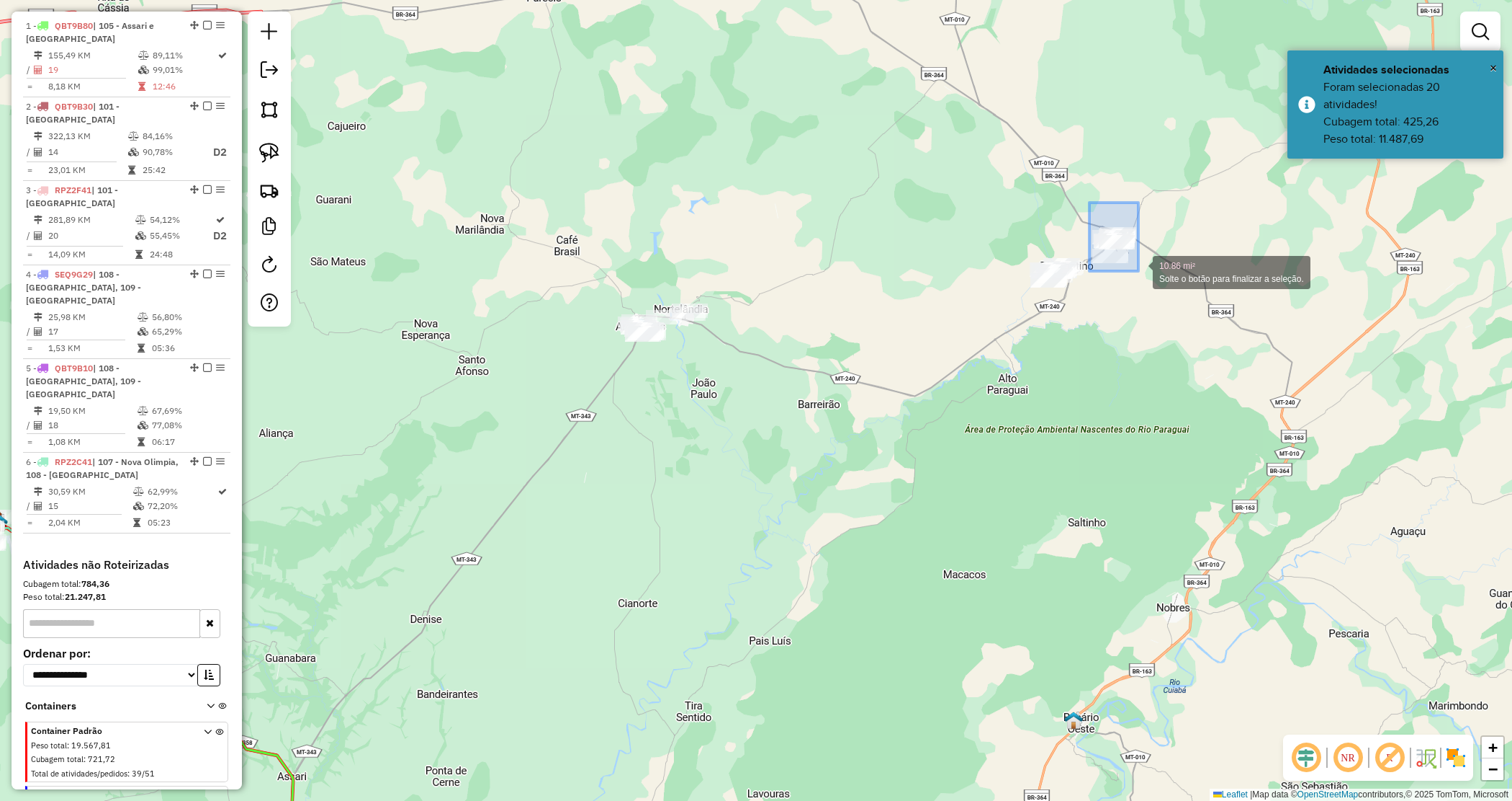
drag, startPoint x: 1089, startPoint y: 214, endPoint x: 1155, endPoint y: 279, distance: 92.6
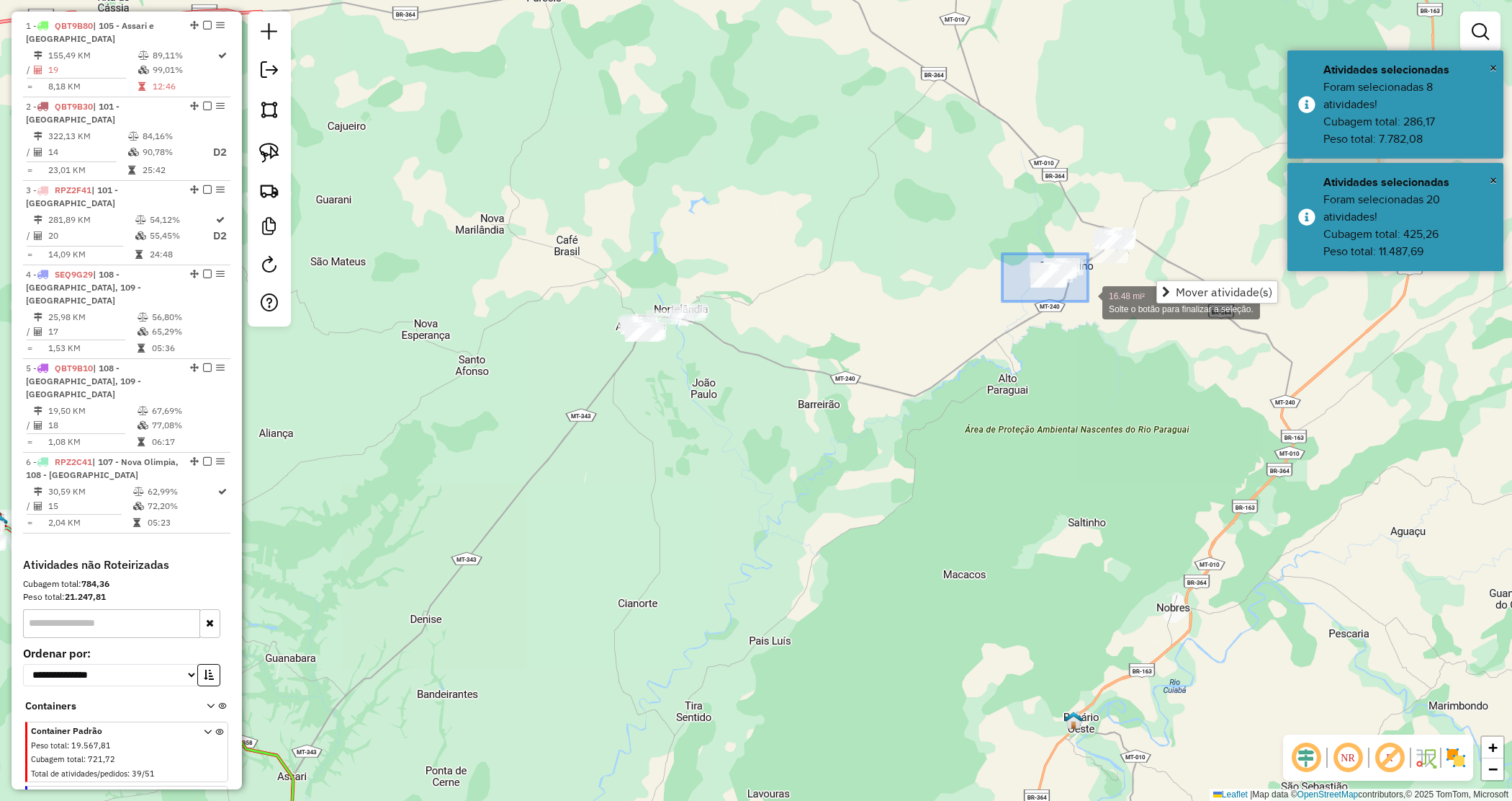
drag, startPoint x: 1002, startPoint y: 253, endPoint x: 1088, endPoint y: 301, distance: 98.5
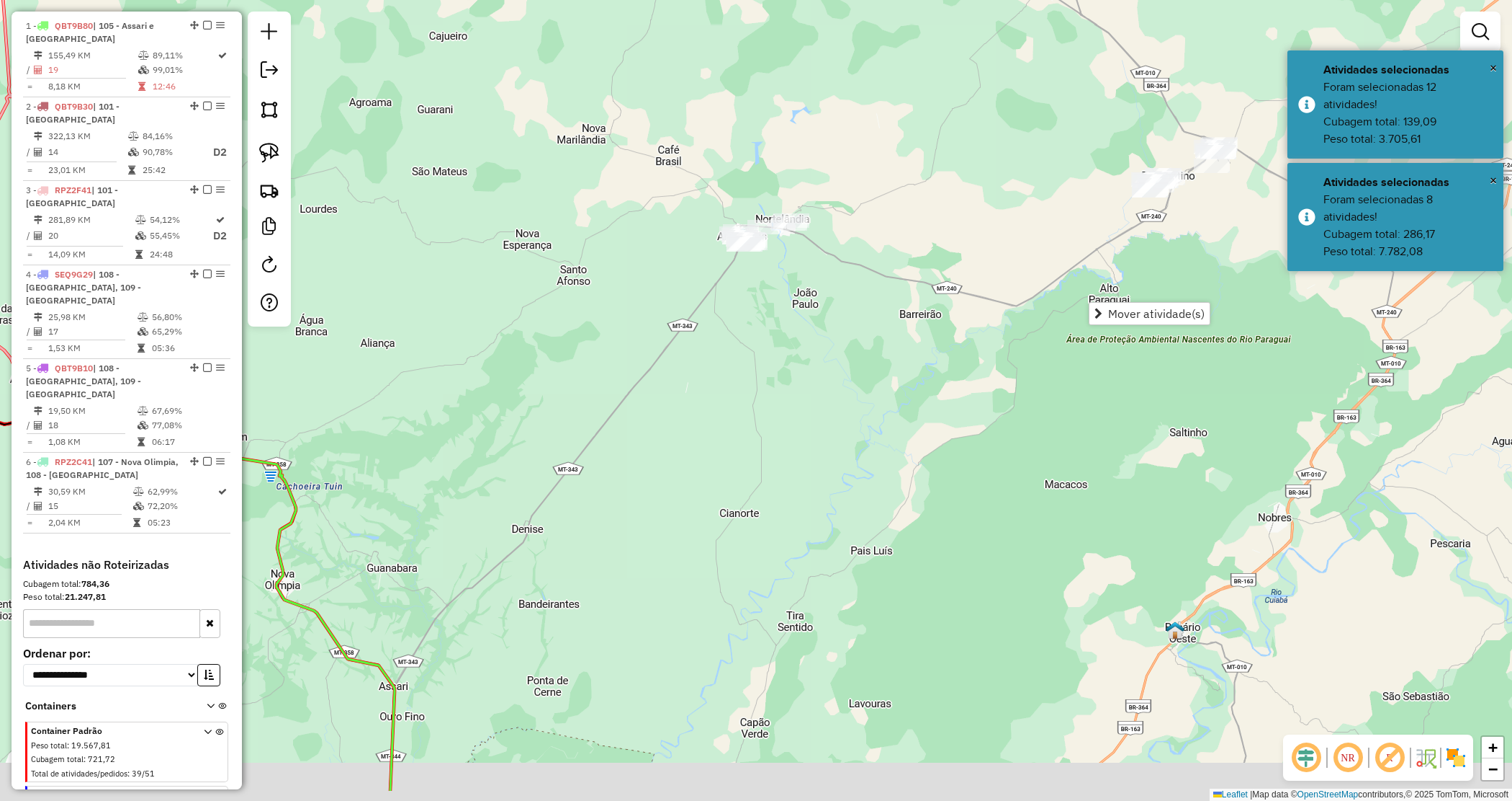
drag, startPoint x: 1027, startPoint y: 250, endPoint x: 1075, endPoint y: 213, distance: 60.6
click at [1075, 215] on div "Janela de atendimento Grade de atendimento Capacidade Transportadoras Veículos …" at bounding box center [756, 400] width 1512 height 801
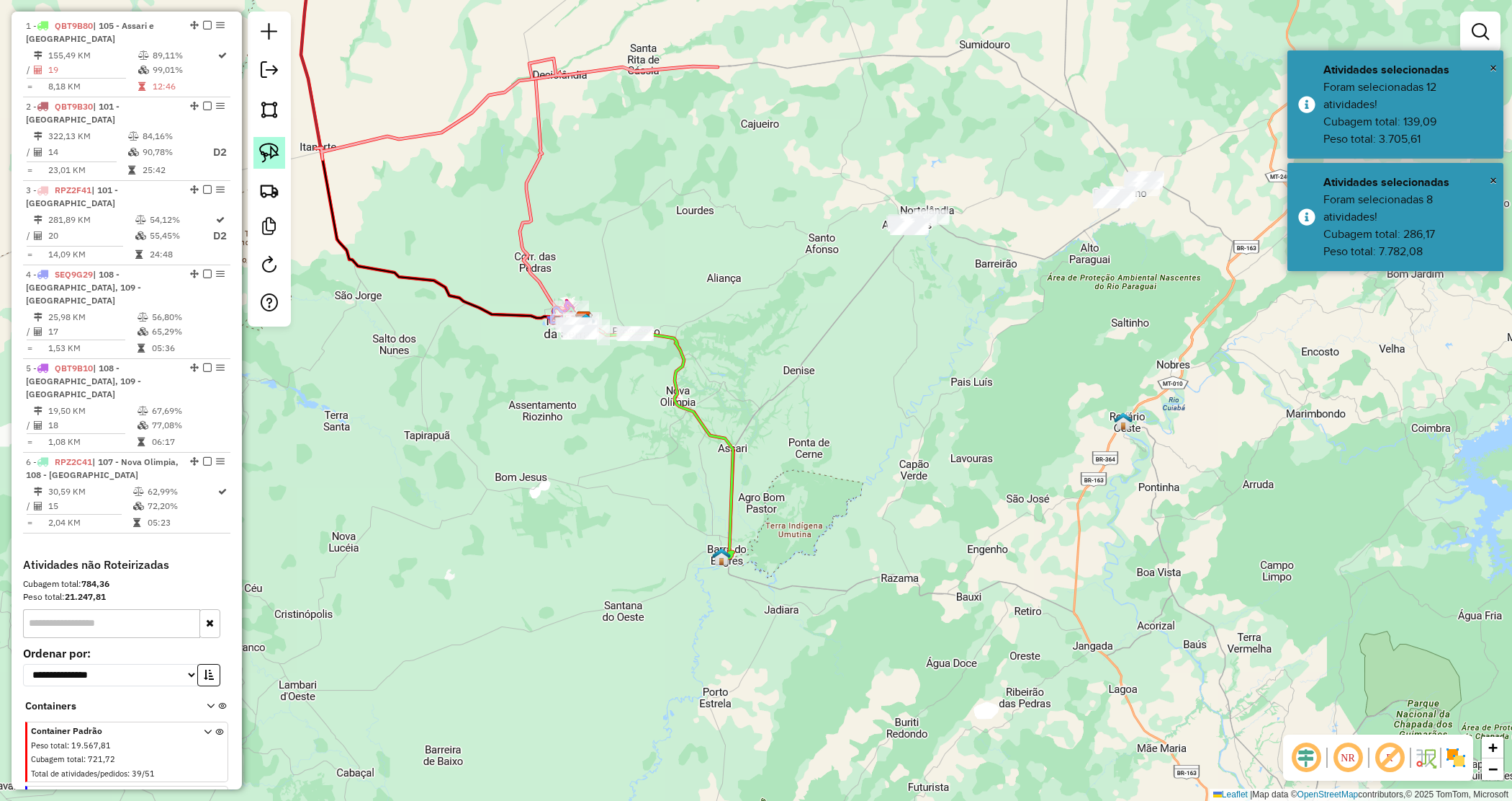
click at [274, 154] on img at bounding box center [269, 152] width 20 height 20
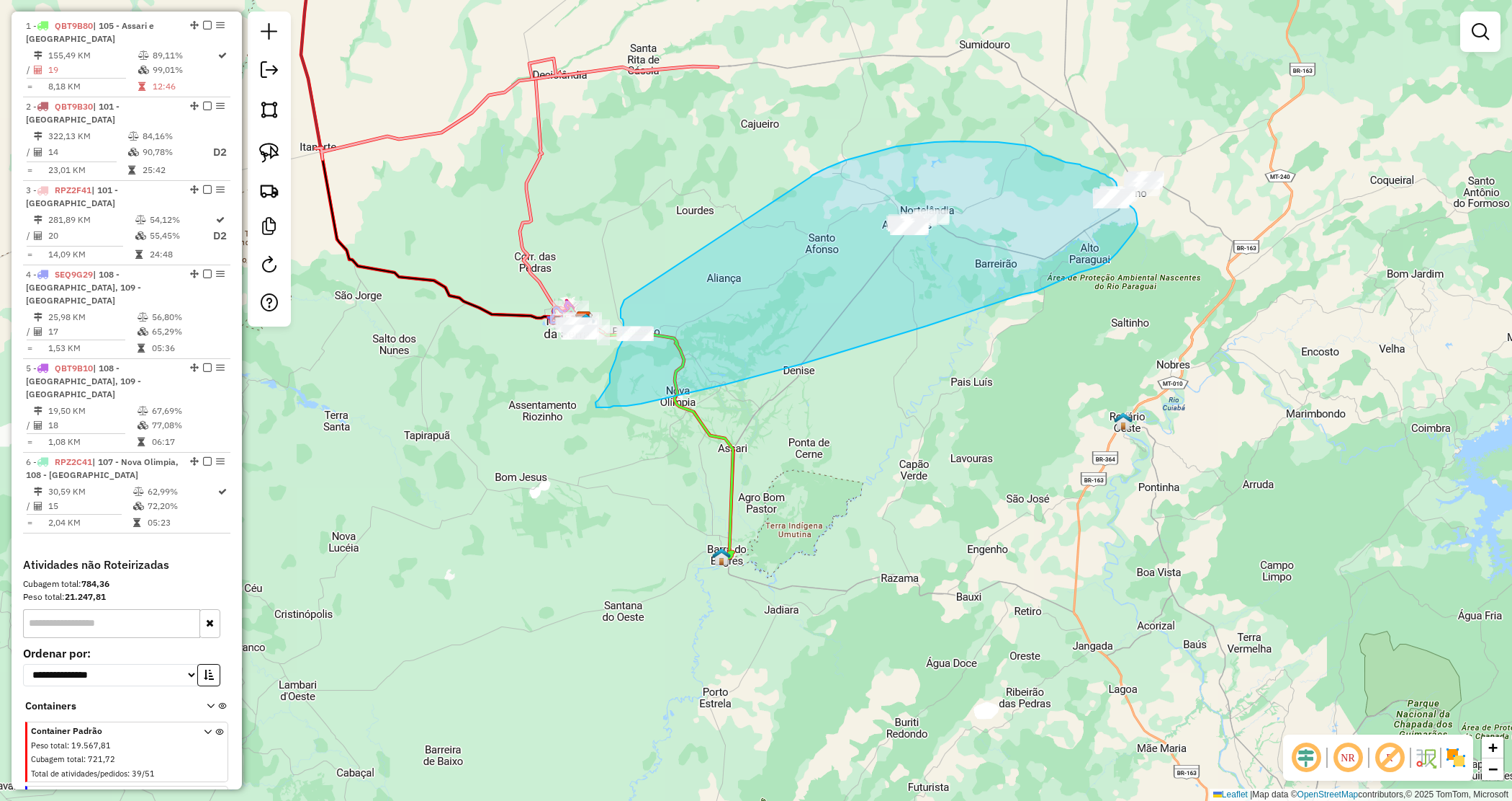
drag, startPoint x: 835, startPoint y: 164, endPoint x: 623, endPoint y: 300, distance: 251.9
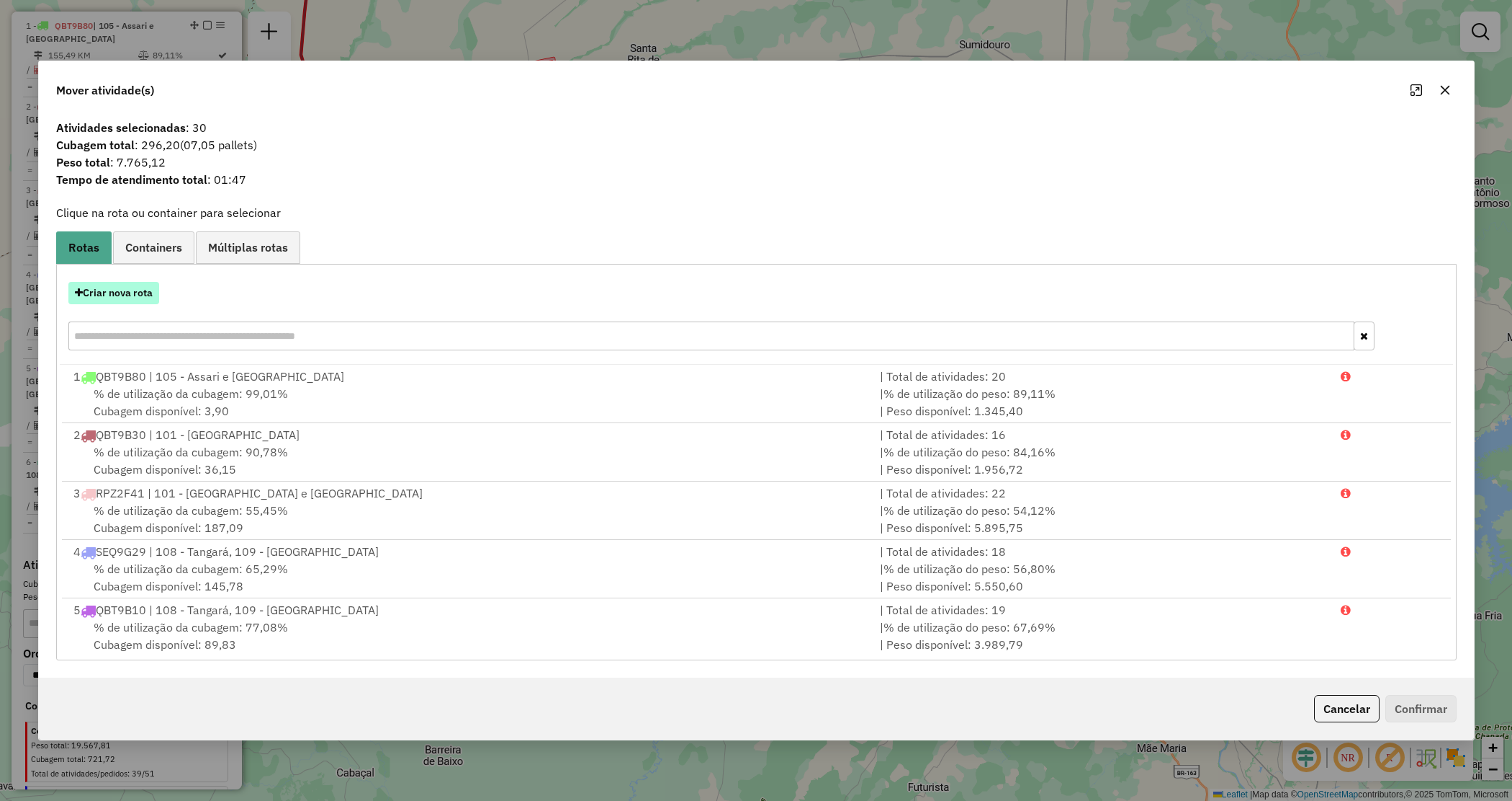
click at [123, 284] on button "Criar nova rota" at bounding box center [114, 293] width 91 height 23
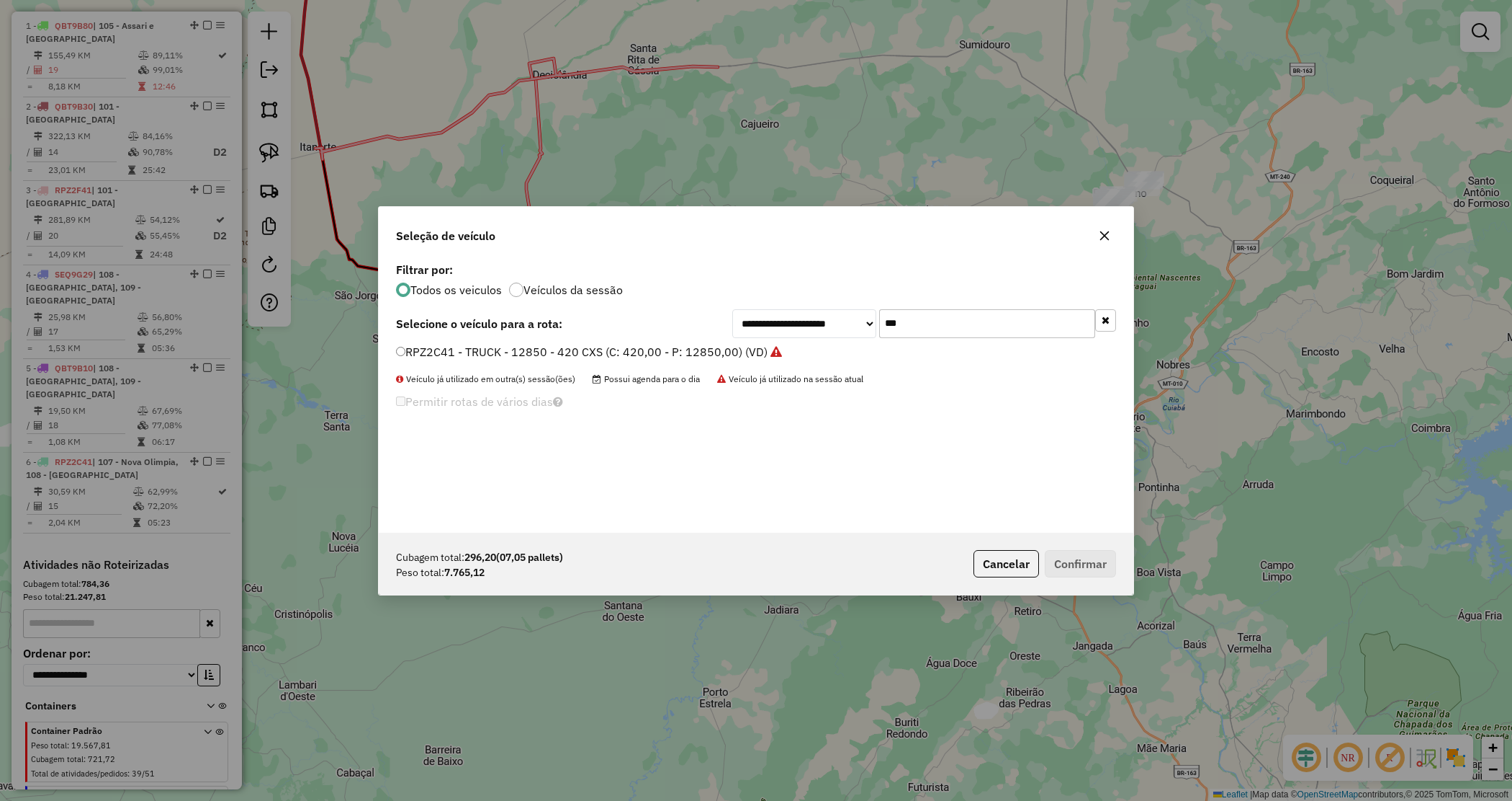
drag, startPoint x: 902, startPoint y: 314, endPoint x: 837, endPoint y: 308, distance: 65.3
click at [837, 309] on div "**********" at bounding box center [924, 323] width 384 height 29
click at [929, 329] on input "***" at bounding box center [988, 323] width 216 height 29
drag, startPoint x: 919, startPoint y: 322, endPoint x: 857, endPoint y: 305, distance: 64.3
click at [858, 307] on div "**********" at bounding box center [756, 395] width 755 height 274
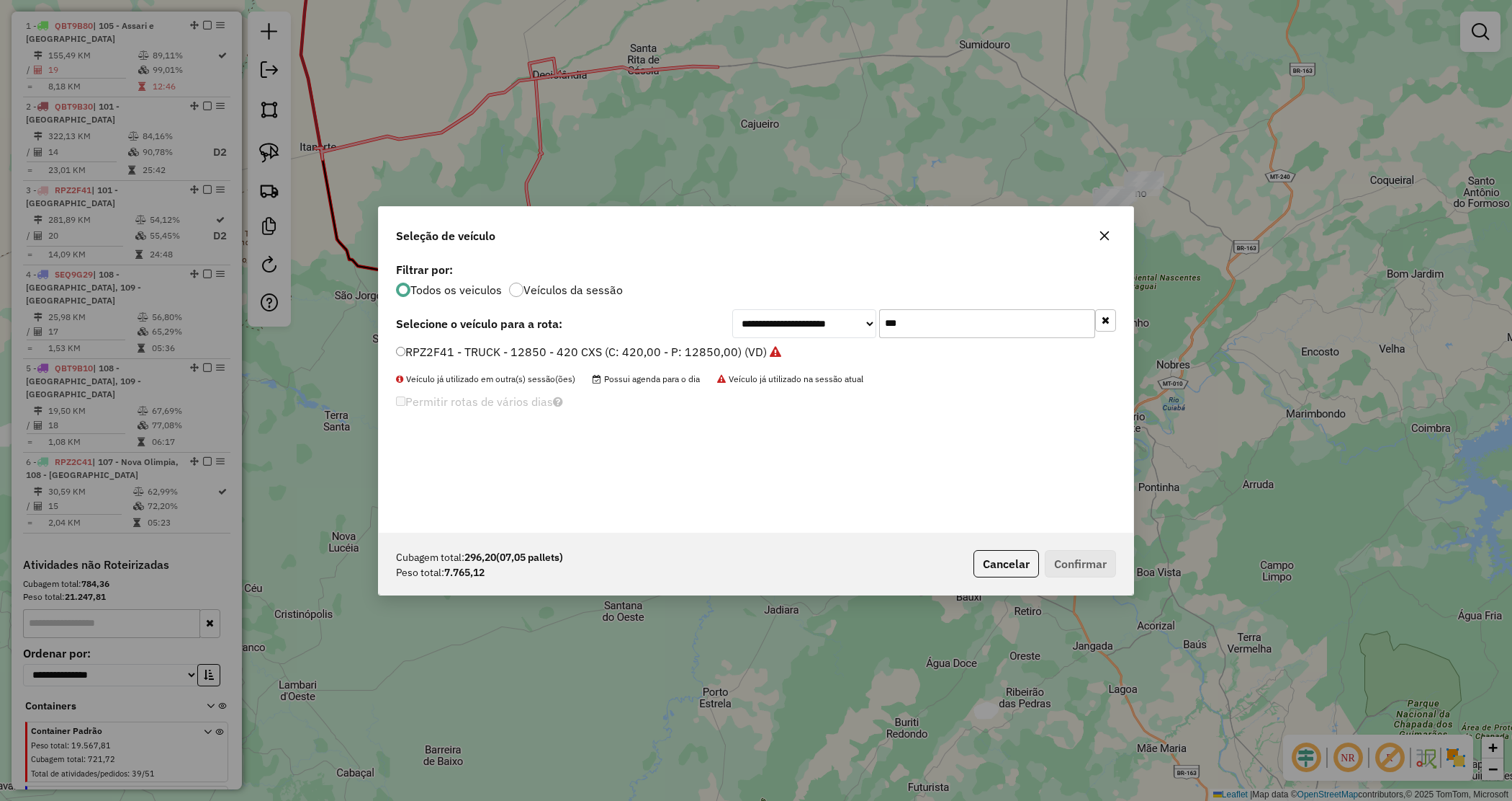
type input "***"
click at [678, 347] on label "RPZ2F41 - TRUCK - 12850 - 420 CXS (C: 420,00 - P: 12850,00) (VD)" at bounding box center [588, 350] width 385 height 17
click at [1081, 559] on button "Confirmar" at bounding box center [1081, 563] width 71 height 28
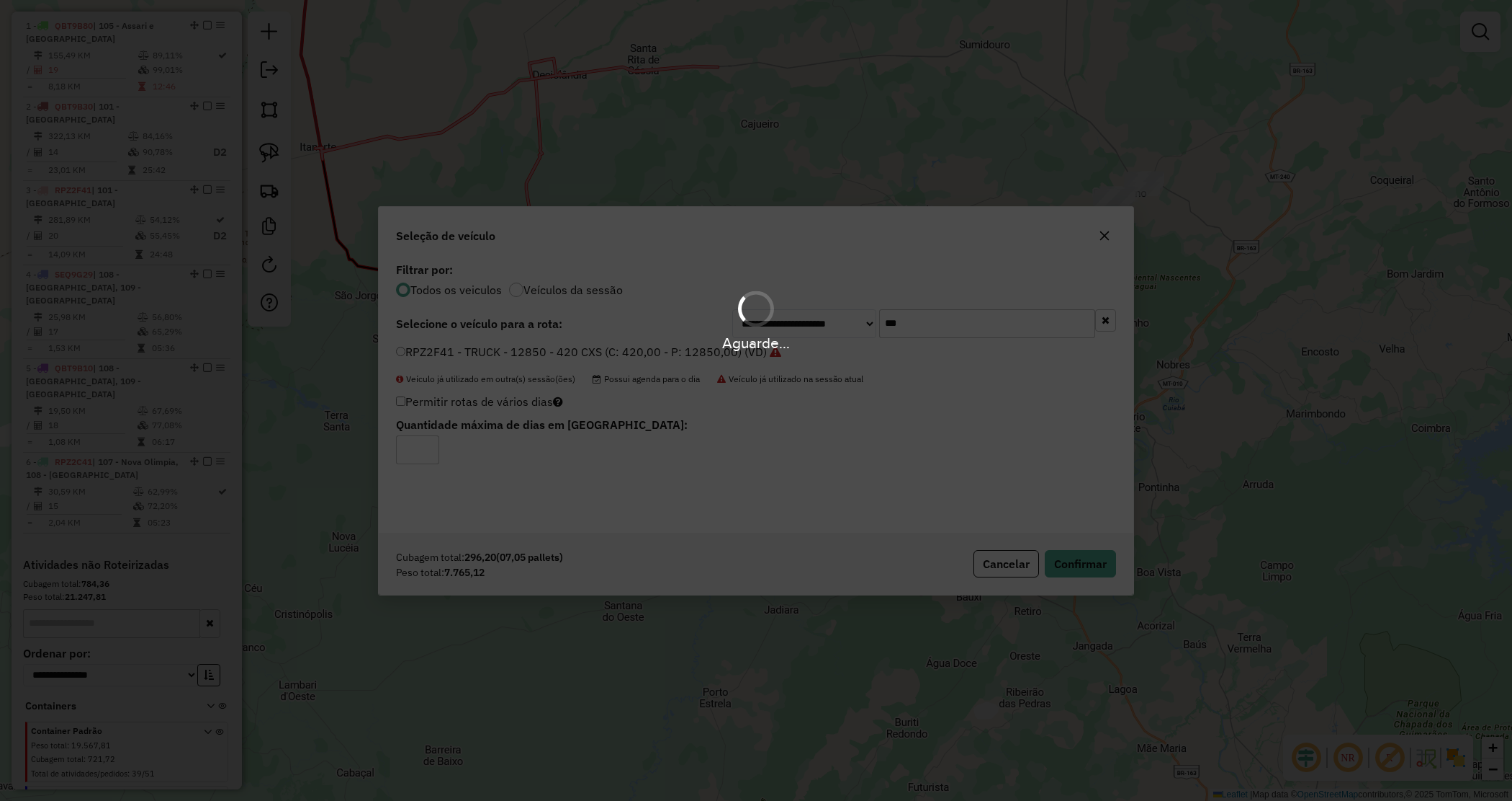
click at [723, 173] on div "Aguarde..." at bounding box center [756, 400] width 1512 height 801
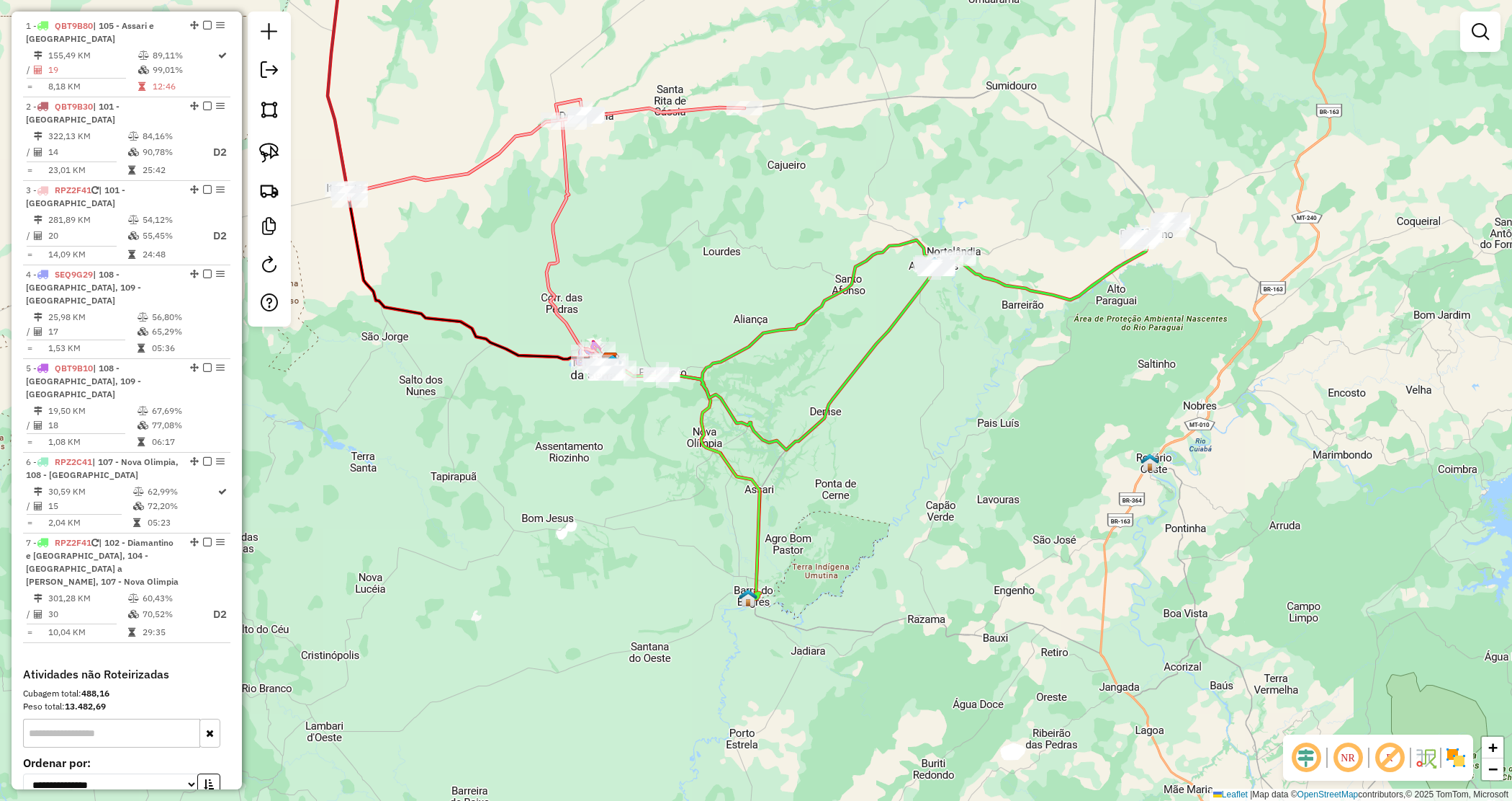
drag, startPoint x: 483, startPoint y: 245, endPoint x: 735, endPoint y: 416, distance: 304.5
click at [736, 416] on div "Janela de atendimento Grade de atendimento Capacidade Transportadoras Veículos …" at bounding box center [756, 400] width 1512 height 801
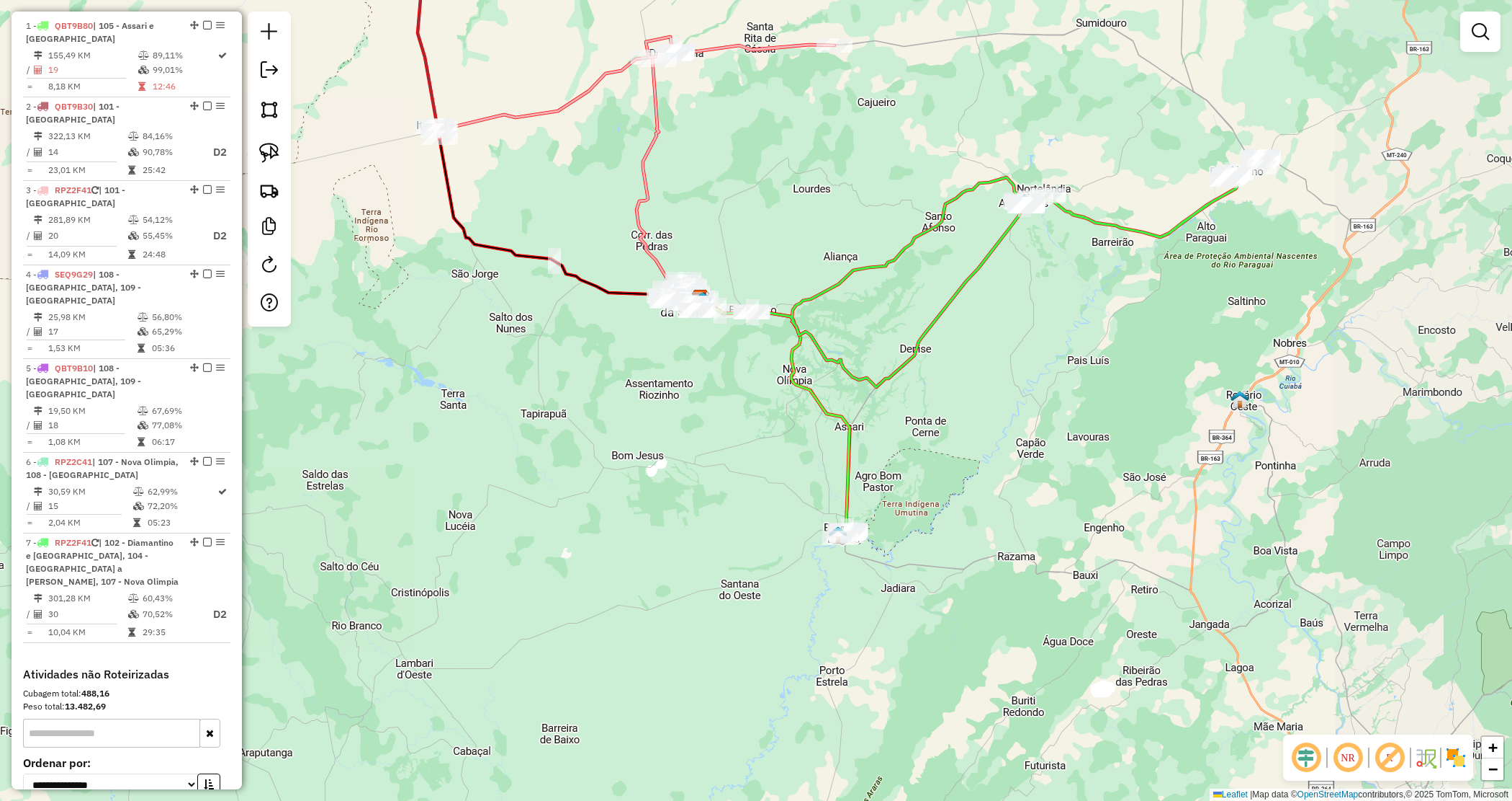
drag, startPoint x: 1255, startPoint y: 233, endPoint x: 638, endPoint y: 245, distance: 617.1
click at [980, 231] on div "Janela de atendimento Grade de atendimento Capacidade Transportadoras Veículos …" at bounding box center [756, 400] width 1512 height 801
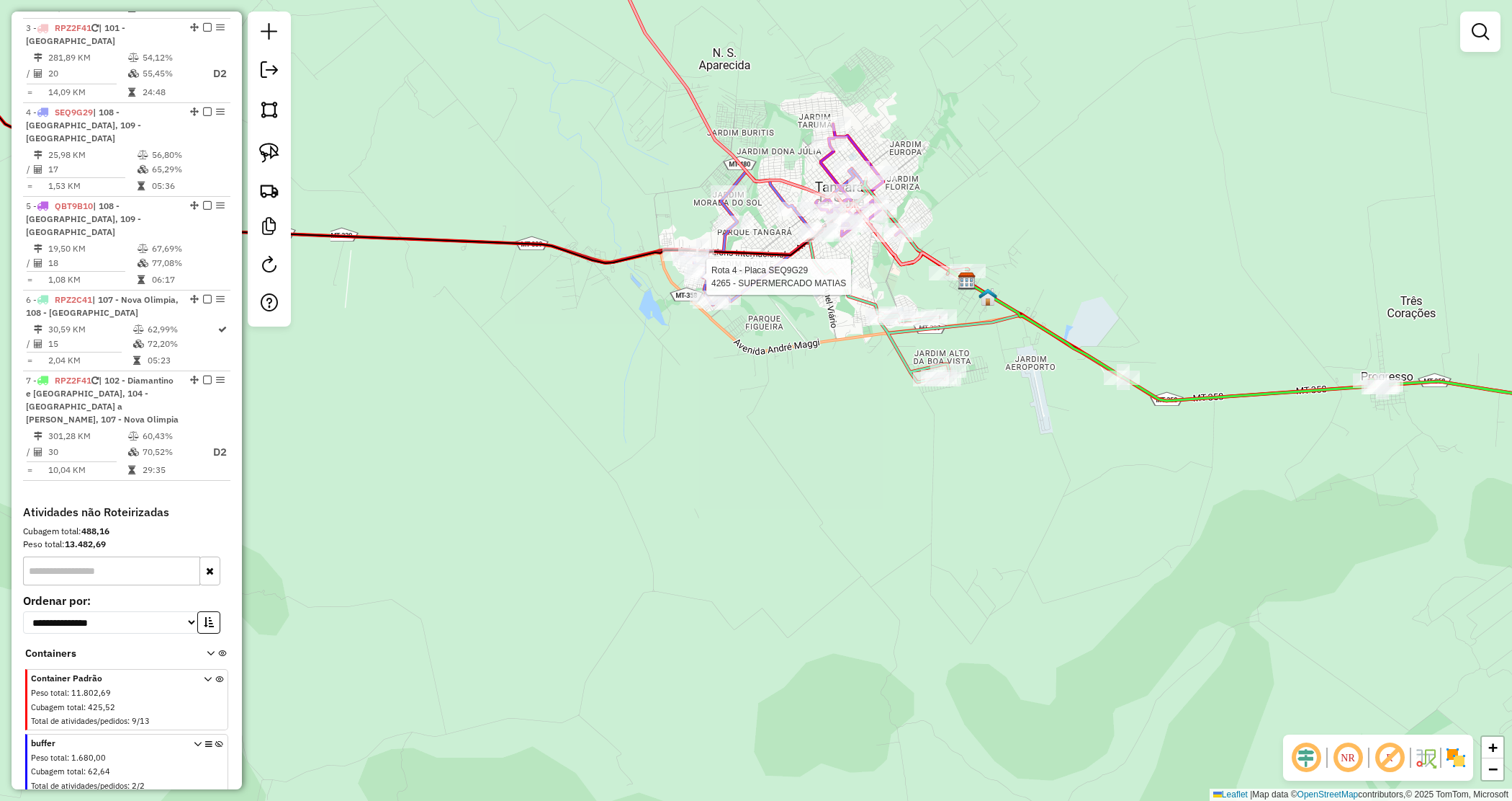
select select "*********"
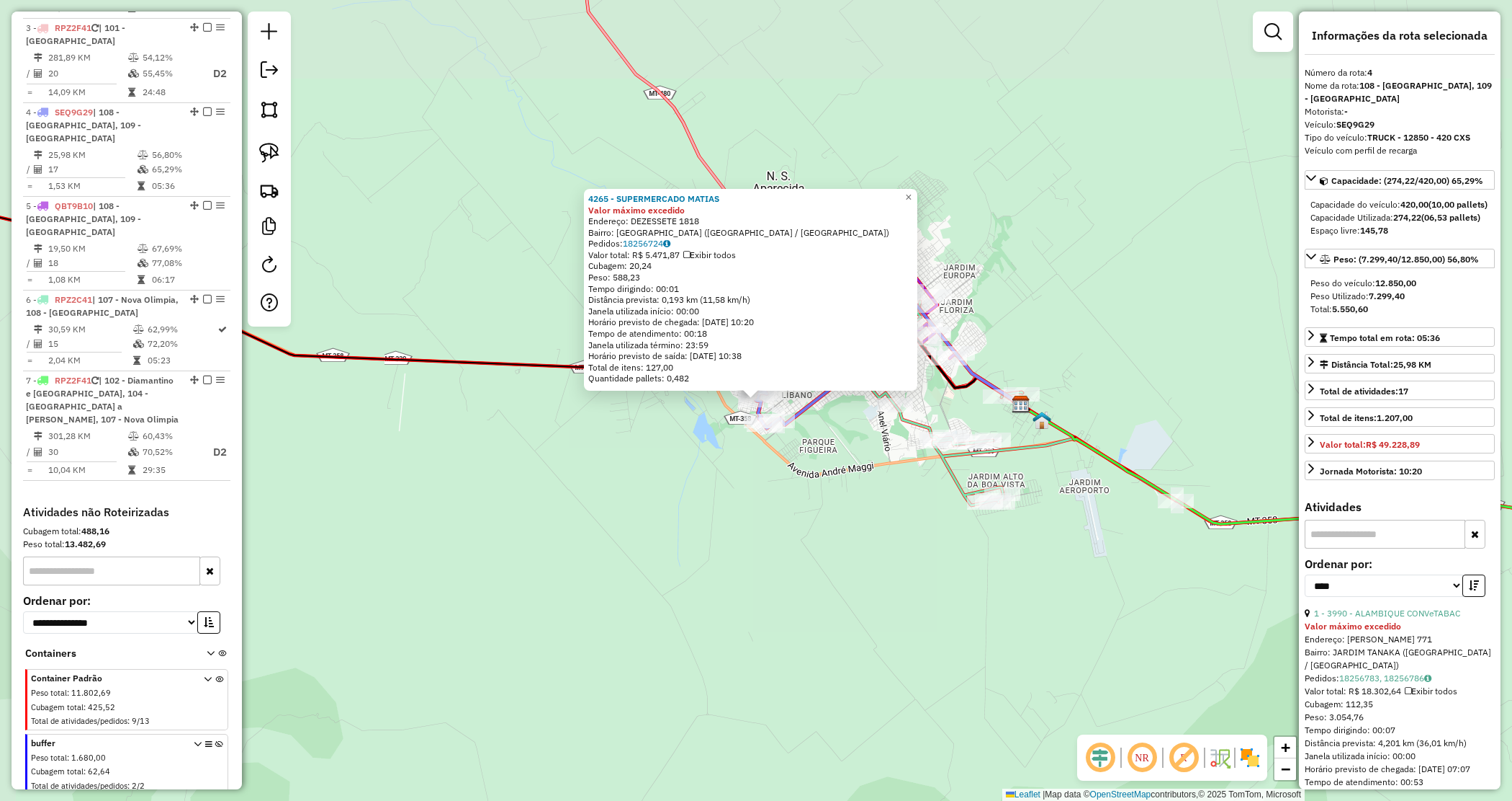
scroll to position [712, 0]
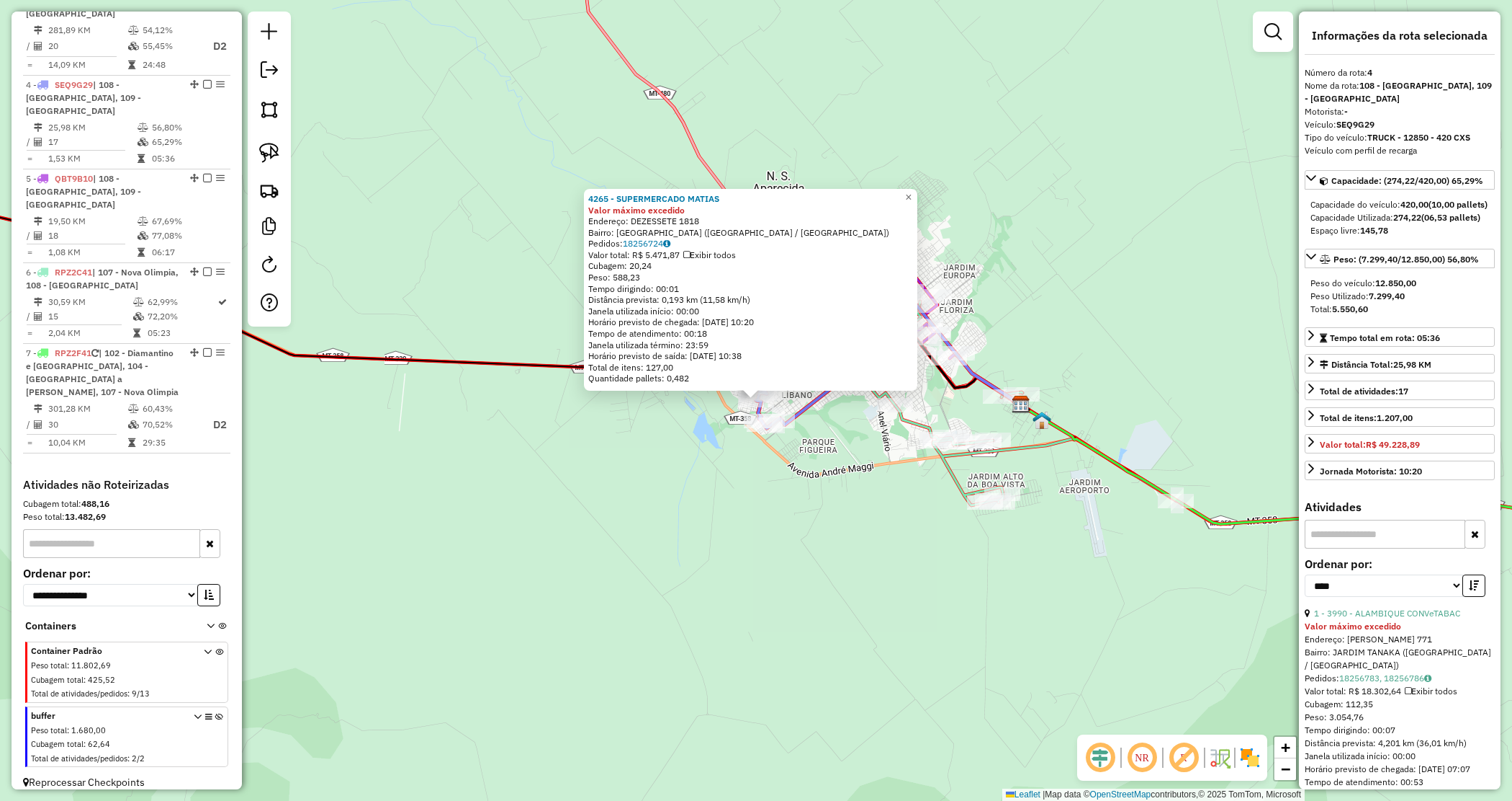
click at [880, 476] on div "4265 - SUPERMERCADO MATIAS Valor máximo excedido Endereço: DEZESSETE 1818 Bairr…" at bounding box center [756, 400] width 1512 height 801
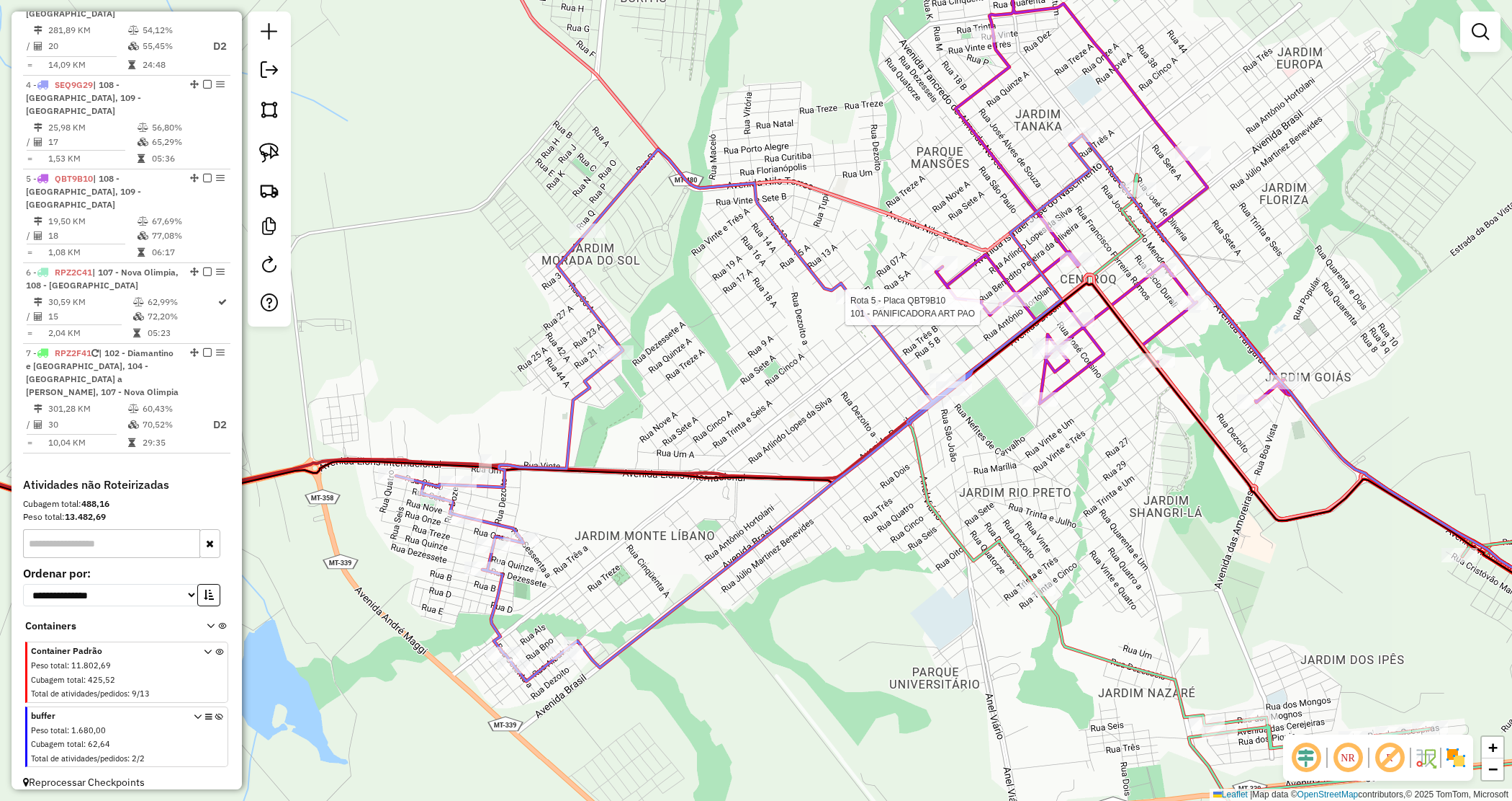
select select "*********"
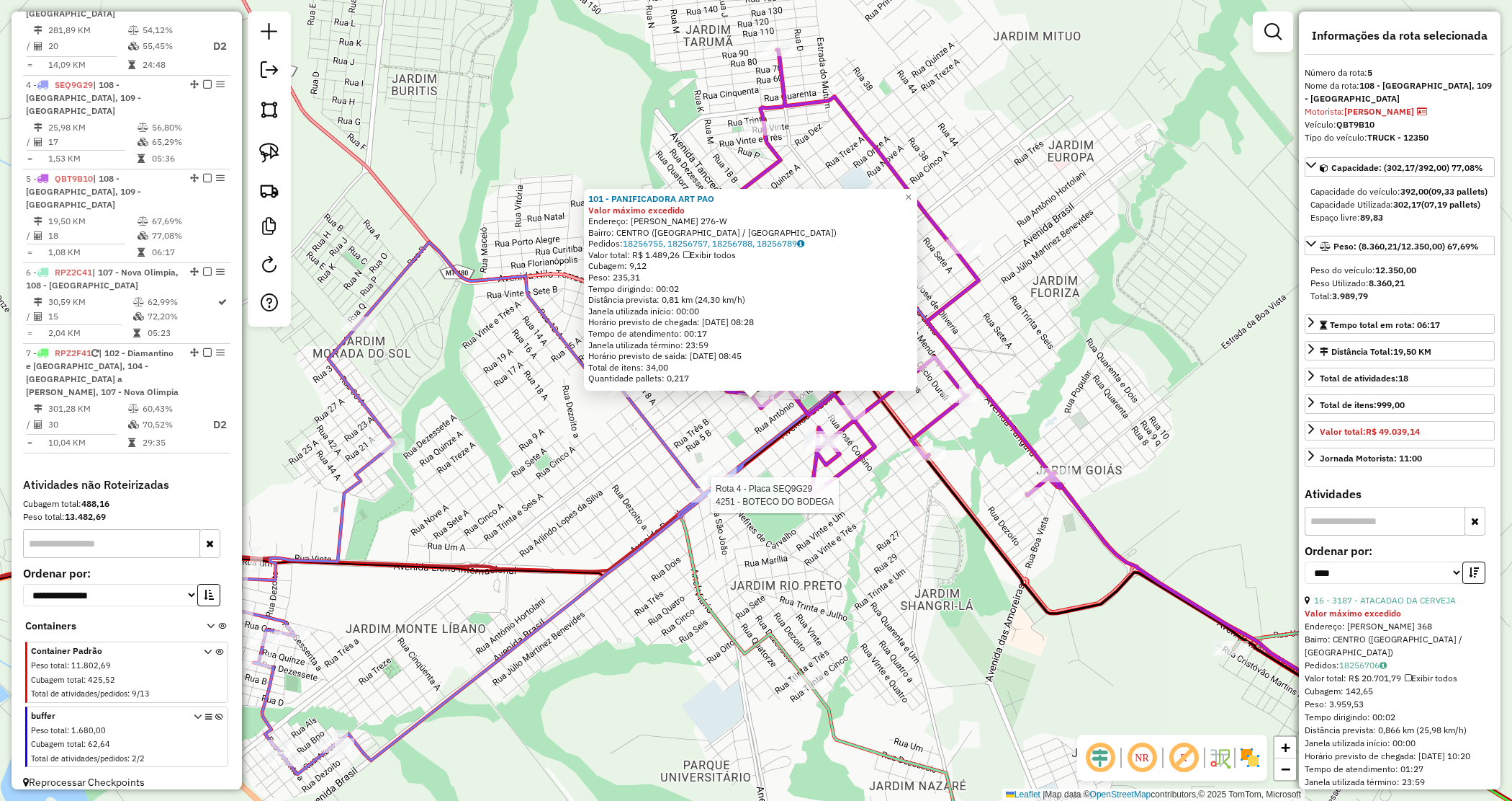
click at [747, 532] on div "Rota 4 - Placa SEQ9G29 4251 - BOTECO DO BODEGA 101 - PANIFICADORA ART PAO Valor…" at bounding box center [756, 400] width 1512 height 801
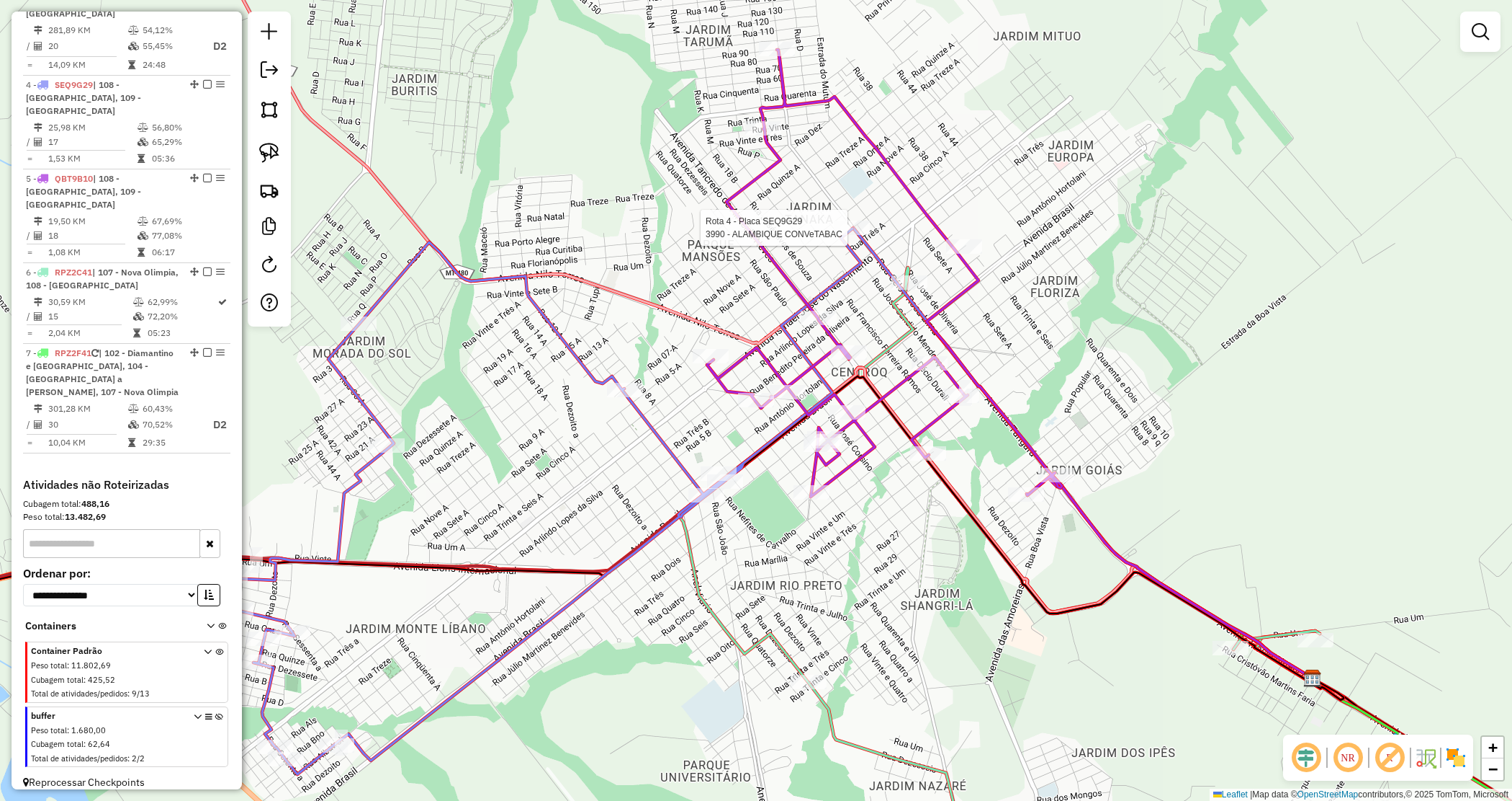
select select "*********"
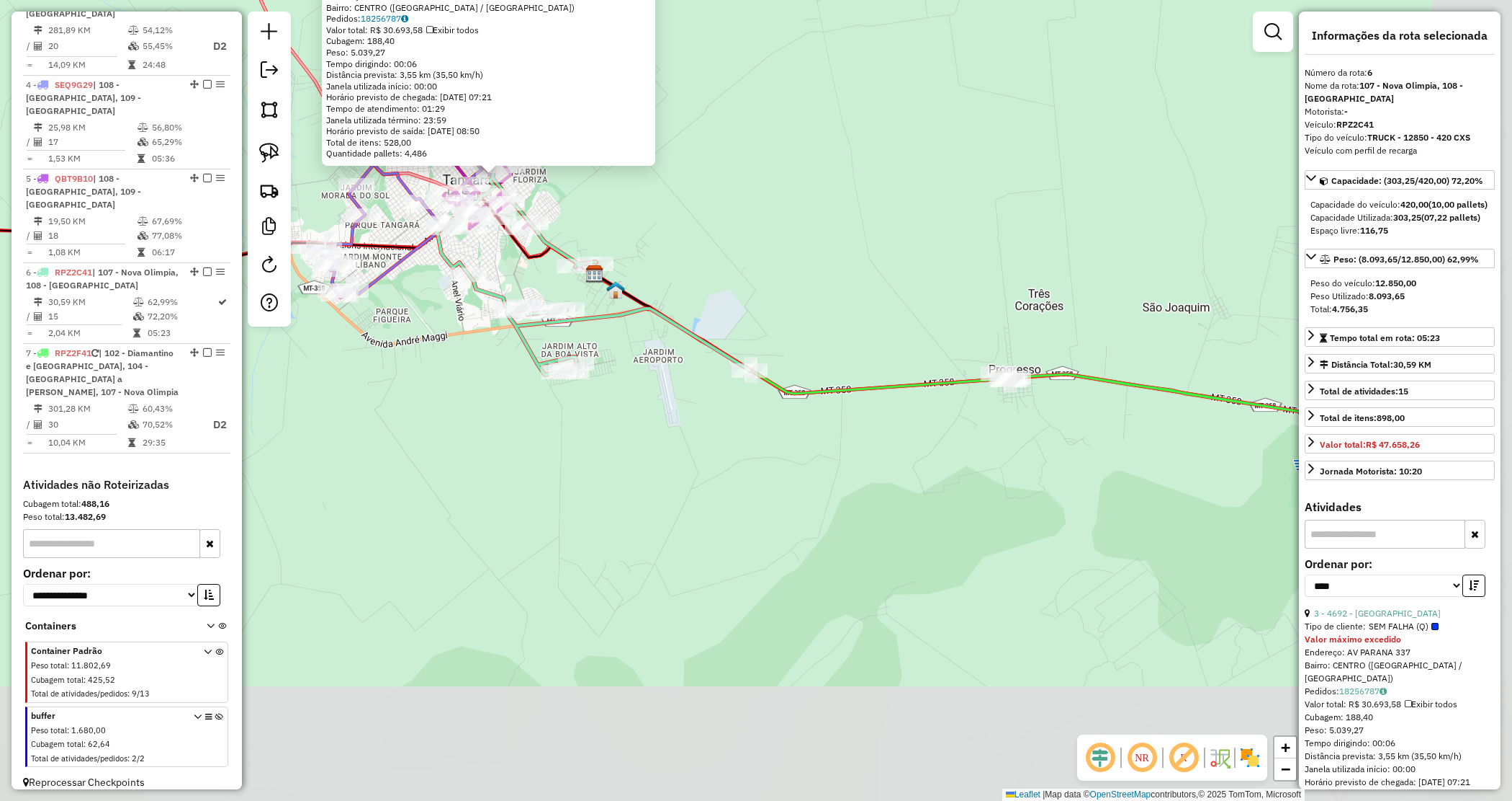
drag, startPoint x: 866, startPoint y: 692, endPoint x: 681, endPoint y: 428, distance: 322.4
click at [670, 433] on div "4692 - CASA DA CERVEJA Tipo de cliente: SEM FALHA (Q) Valor máximo excedido End…" at bounding box center [756, 400] width 1512 height 801
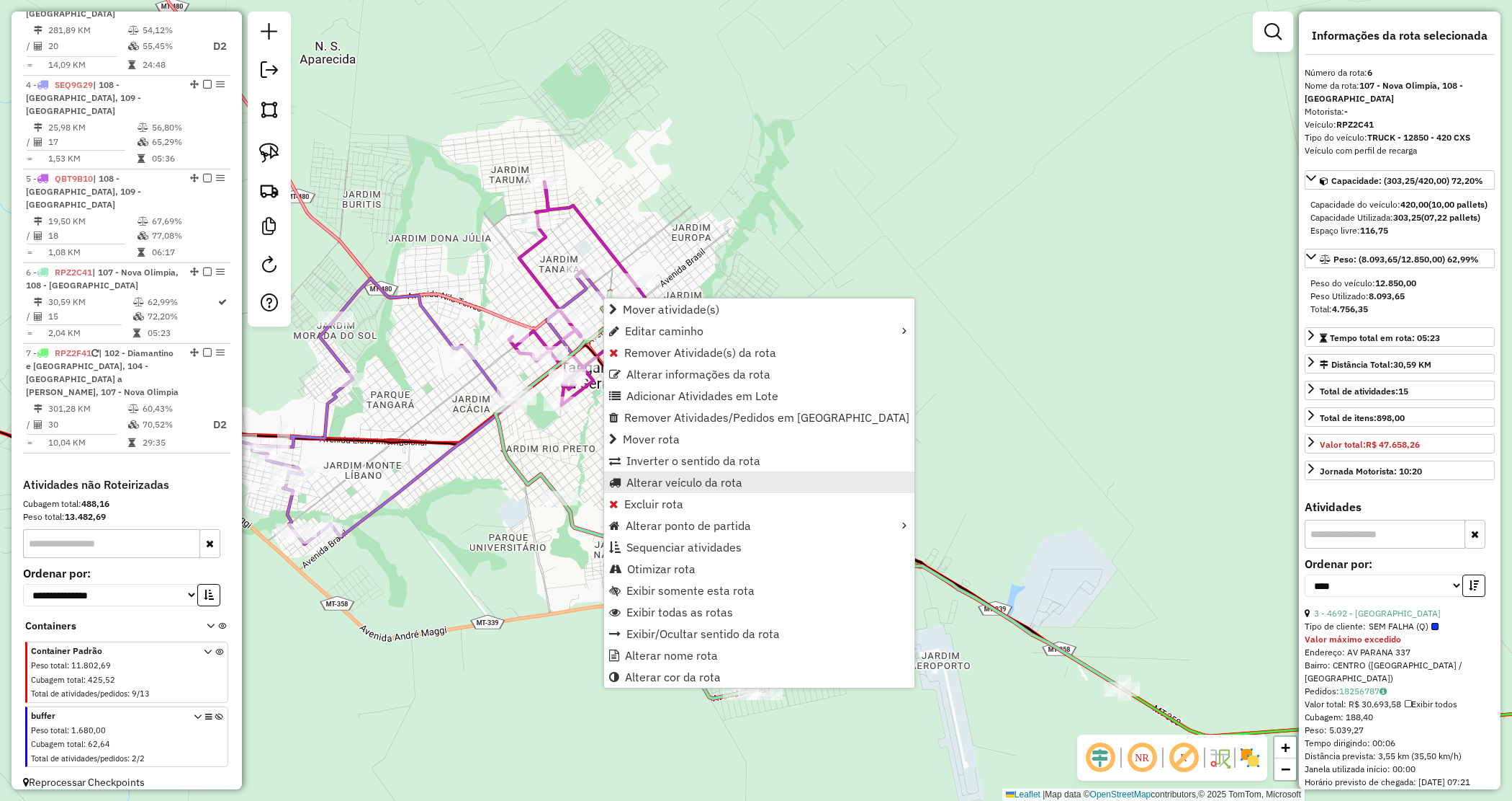
click at [650, 484] on span "Alterar veículo da rota" at bounding box center [684, 482] width 116 height 12
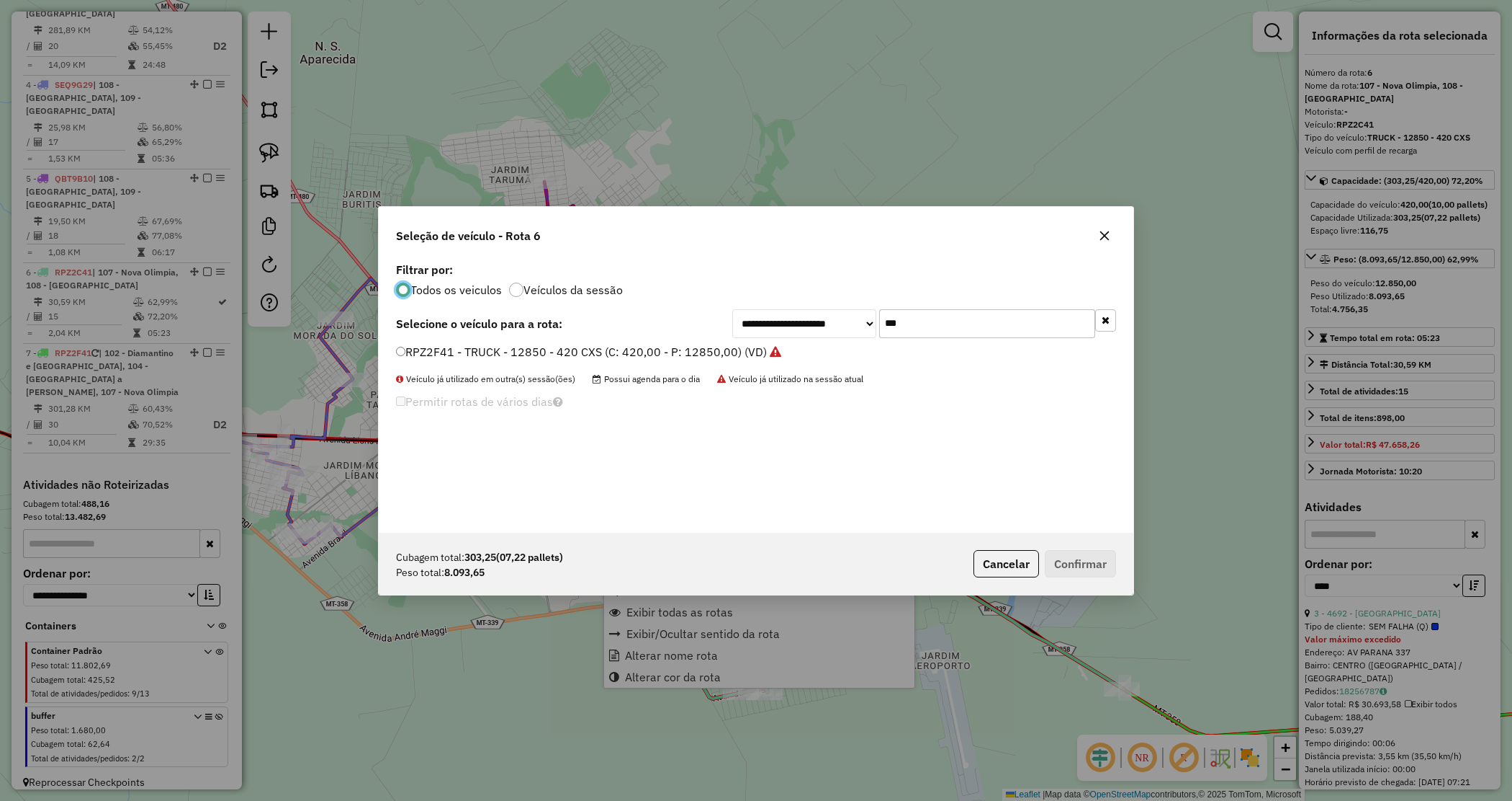
scroll to position [7, 4]
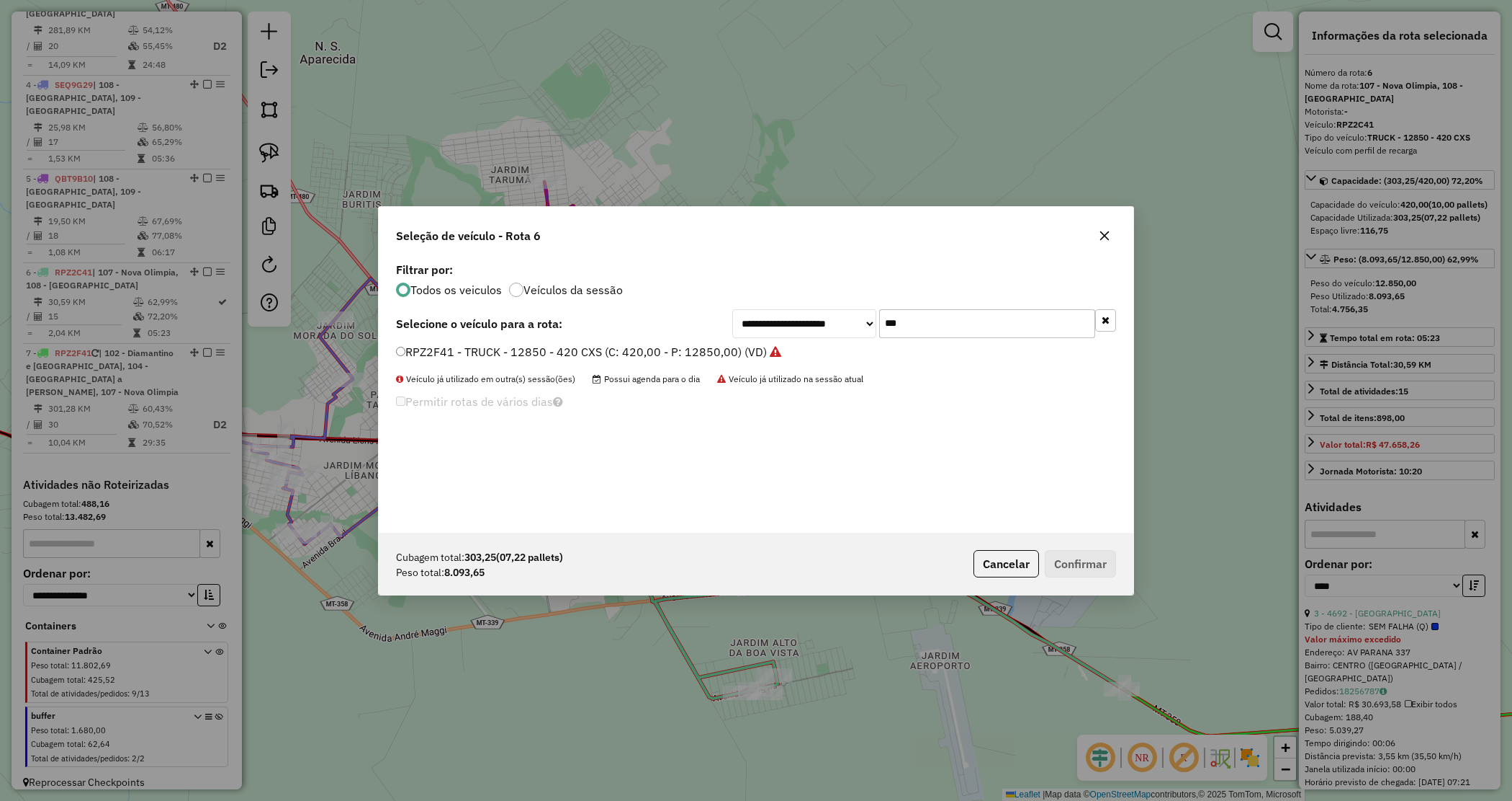
drag, startPoint x: 938, startPoint y: 323, endPoint x: 837, endPoint y: 301, distance: 103.4
click at [839, 301] on div "**********" at bounding box center [756, 395] width 755 height 274
type input "****"
click at [703, 351] on label "OAV0872 - VUC 210 CX PESO 6000 (C: 210,00 - P: 6000,00) (VD)" at bounding box center [573, 350] width 354 height 17
click at [1074, 564] on button "Confirmar" at bounding box center [1081, 563] width 71 height 28
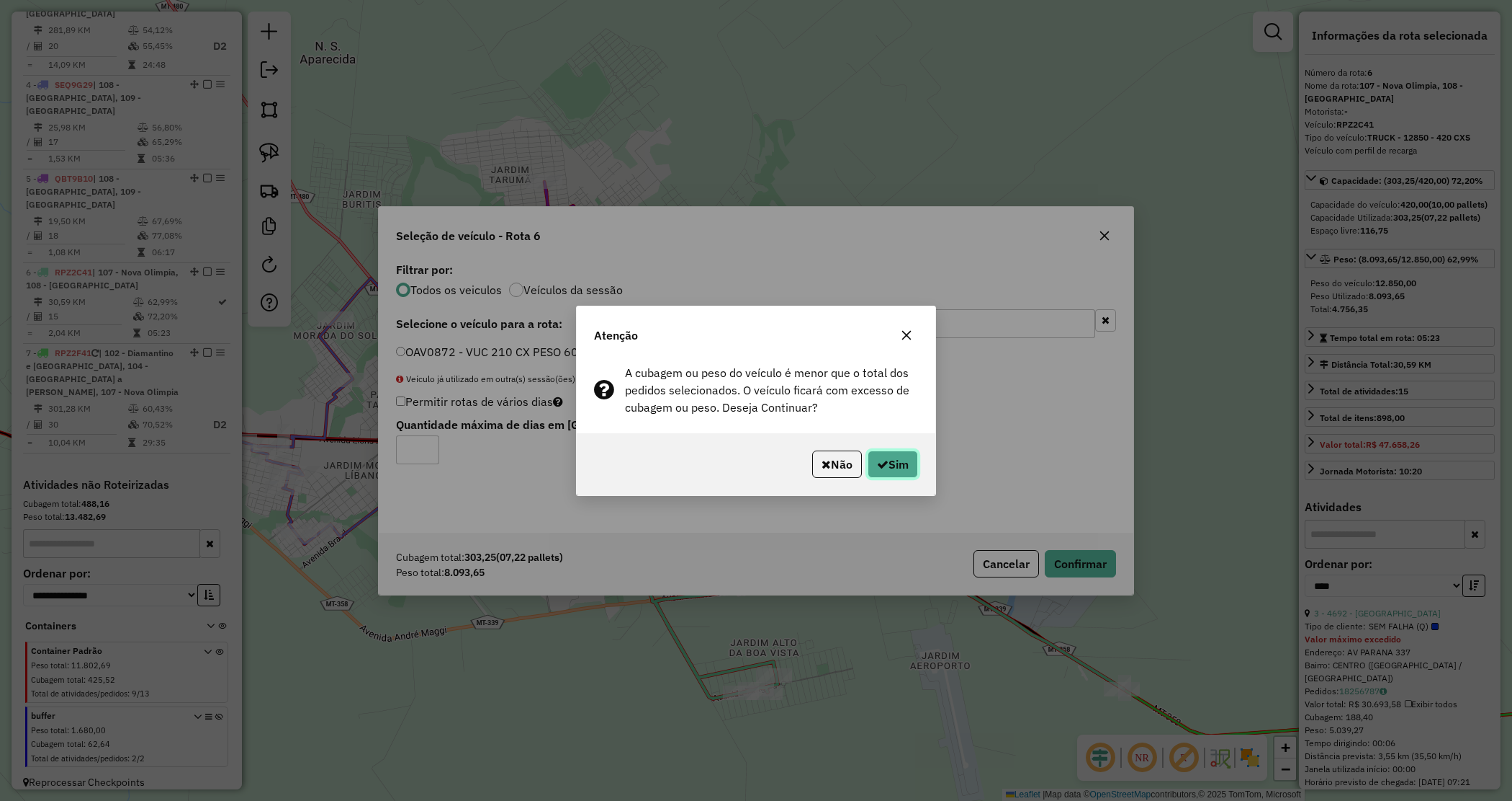
click at [908, 458] on button "Sim" at bounding box center [893, 464] width 50 height 28
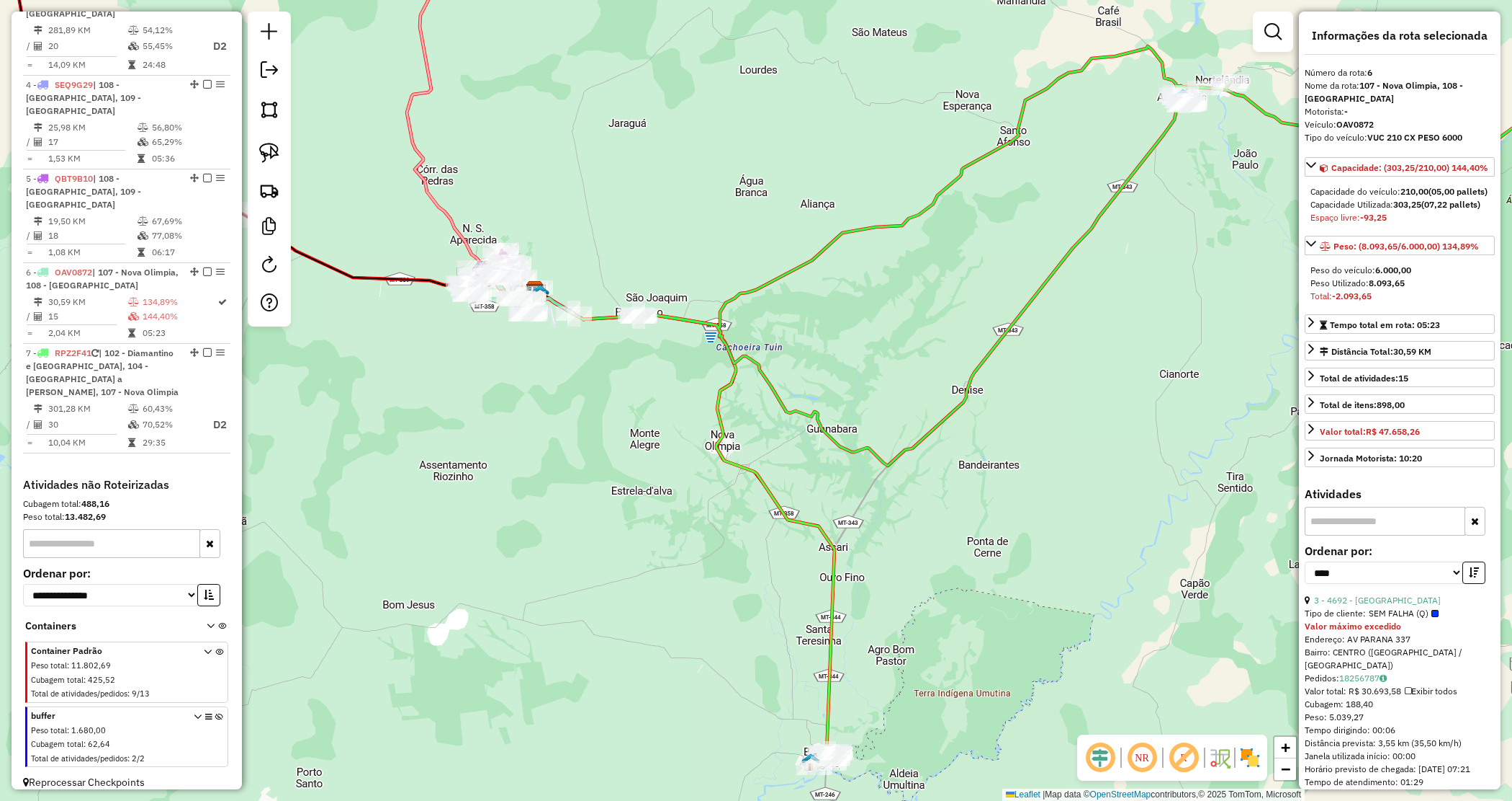
drag, startPoint x: 764, startPoint y: 467, endPoint x: 646, endPoint y: 487, distance: 119.7
click at [646, 487] on icon at bounding box center [682, 521] width 304 height 467
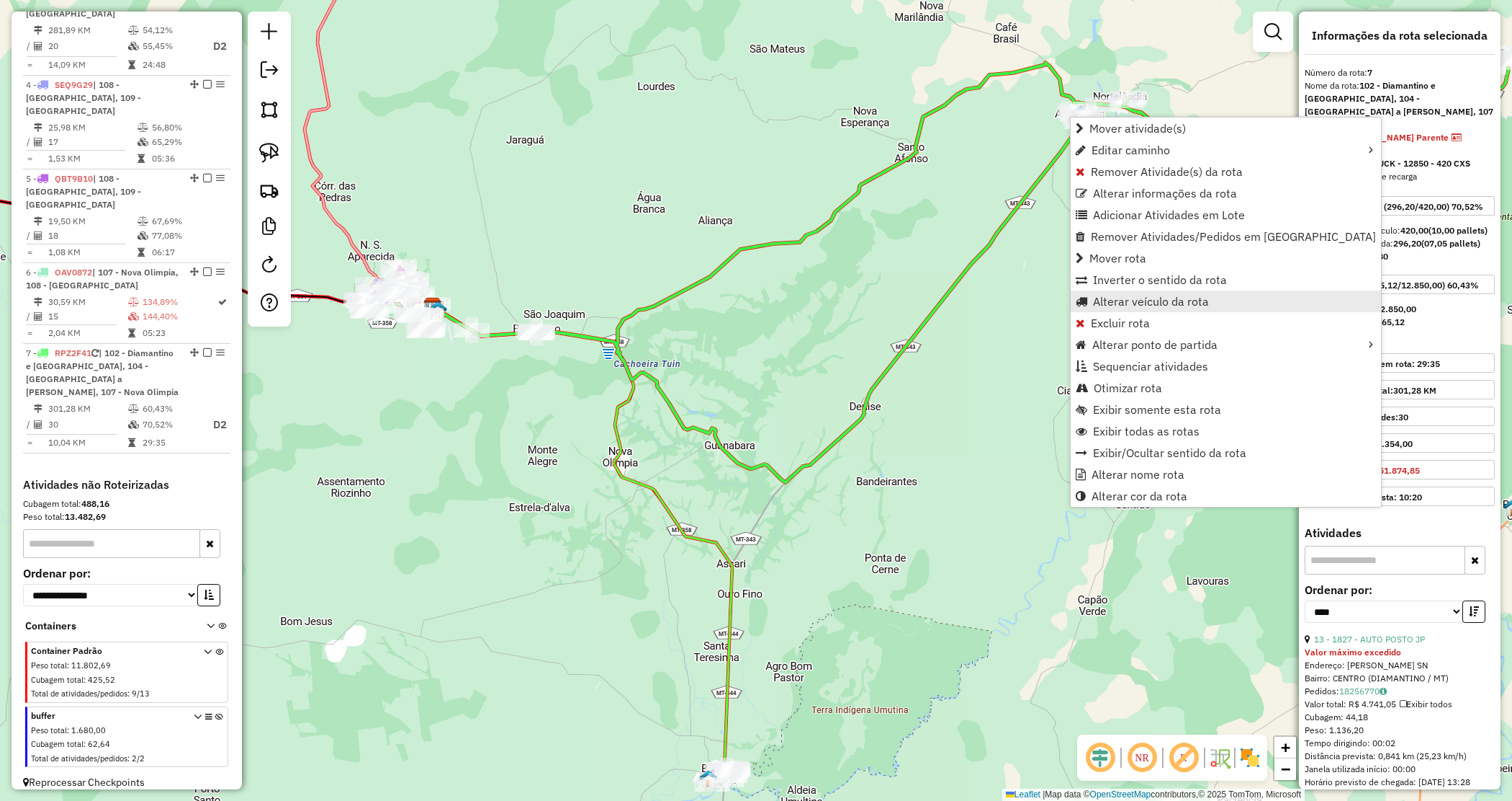
click at [1117, 305] on span "Alterar veículo da rota" at bounding box center [1151, 301] width 116 height 12
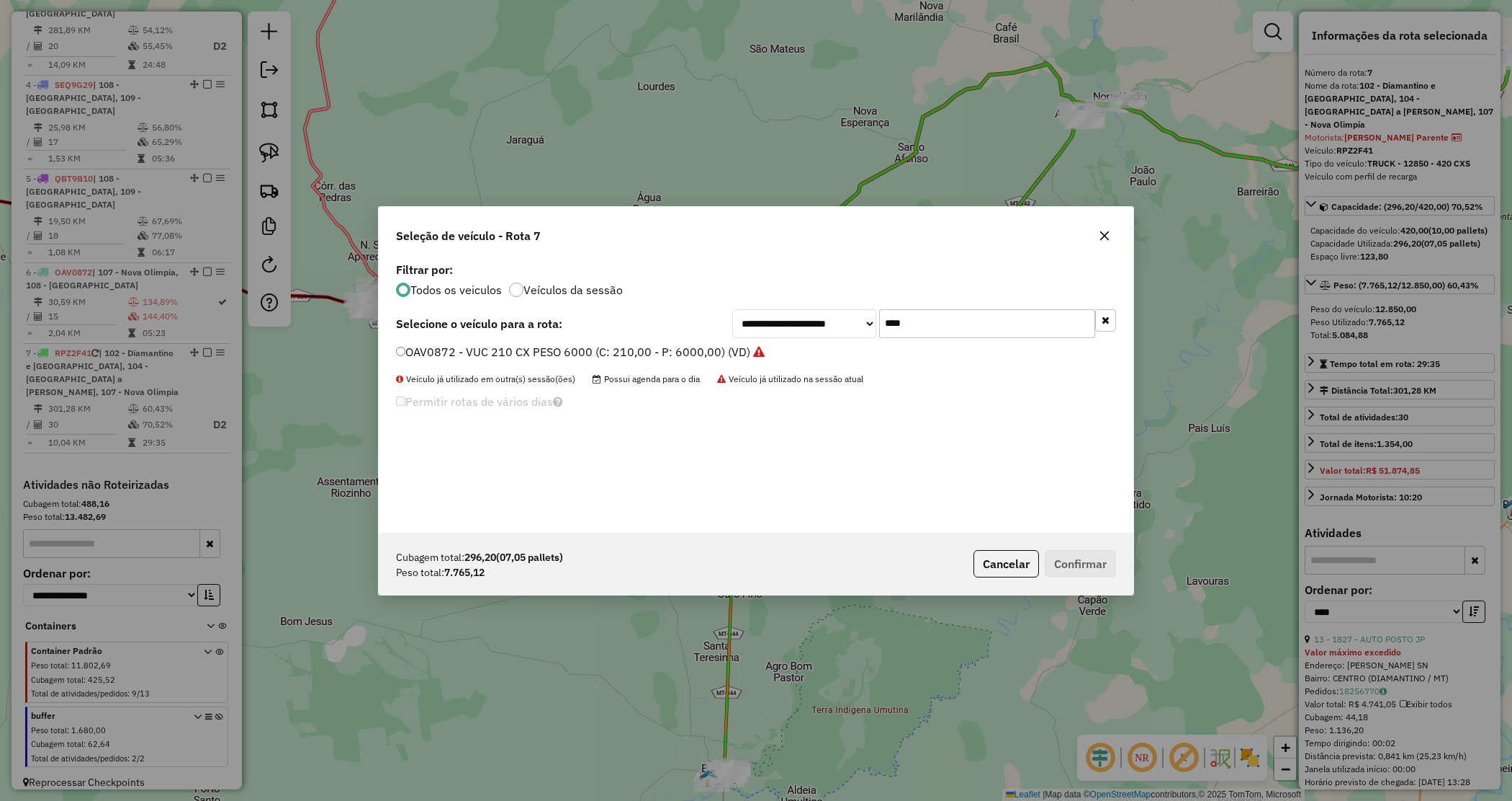
drag, startPoint x: 888, startPoint y: 318, endPoint x: 876, endPoint y: 322, distance: 12.6
click at [834, 314] on div "**********" at bounding box center [924, 323] width 384 height 29
drag, startPoint x: 876, startPoint y: 315, endPoint x: 803, endPoint y: 296, distance: 75.4
click at [804, 300] on div "**********" at bounding box center [756, 395] width 755 height 274
type input "***"
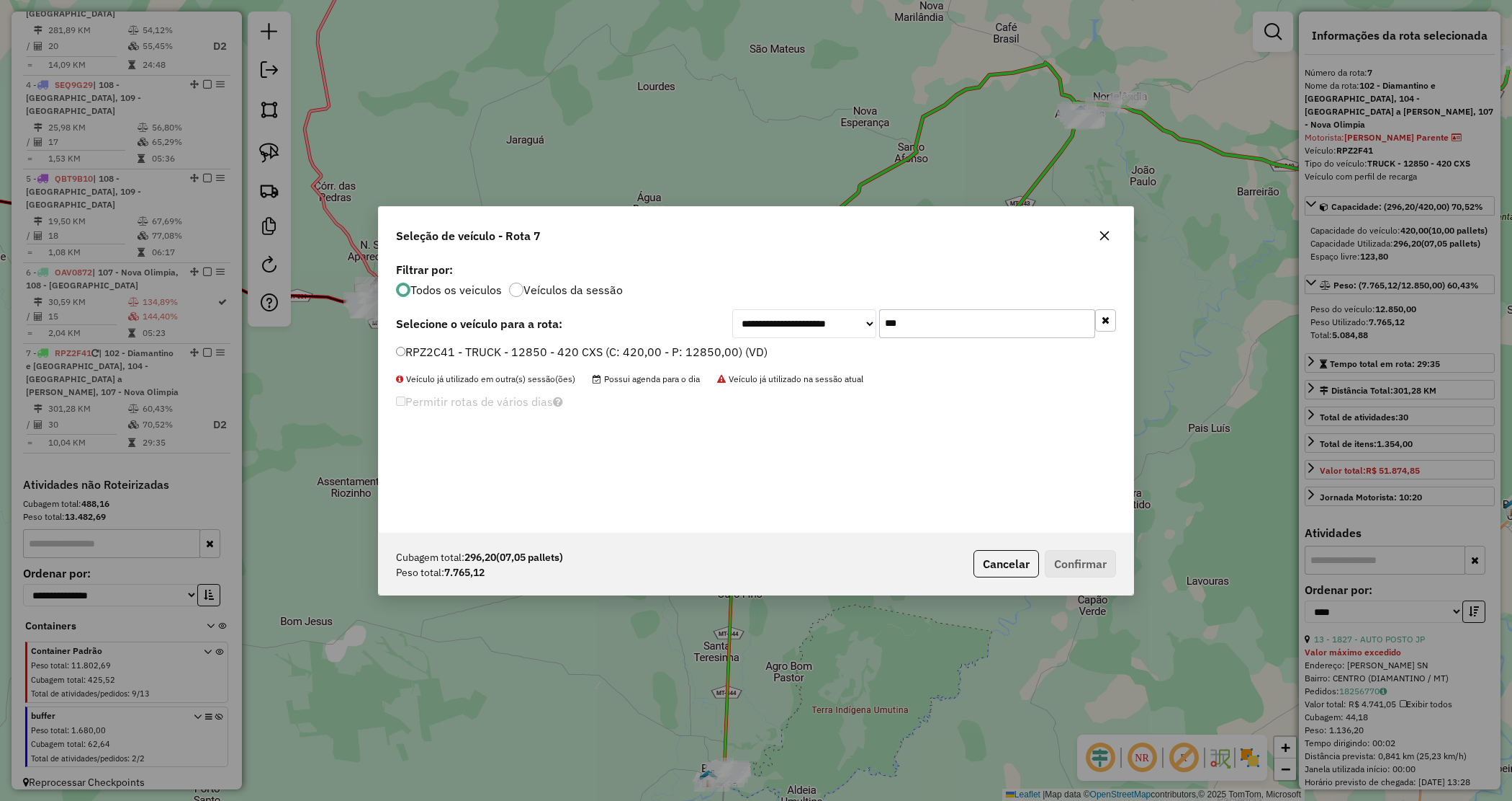
click at [750, 351] on label "RPZ2C41 - TRUCK - 12850 - 420 CXS (C: 420,00 - P: 12850,00) (VD)" at bounding box center [582, 350] width 372 height 17
click at [1077, 558] on button "Confirmar" at bounding box center [1081, 563] width 71 height 28
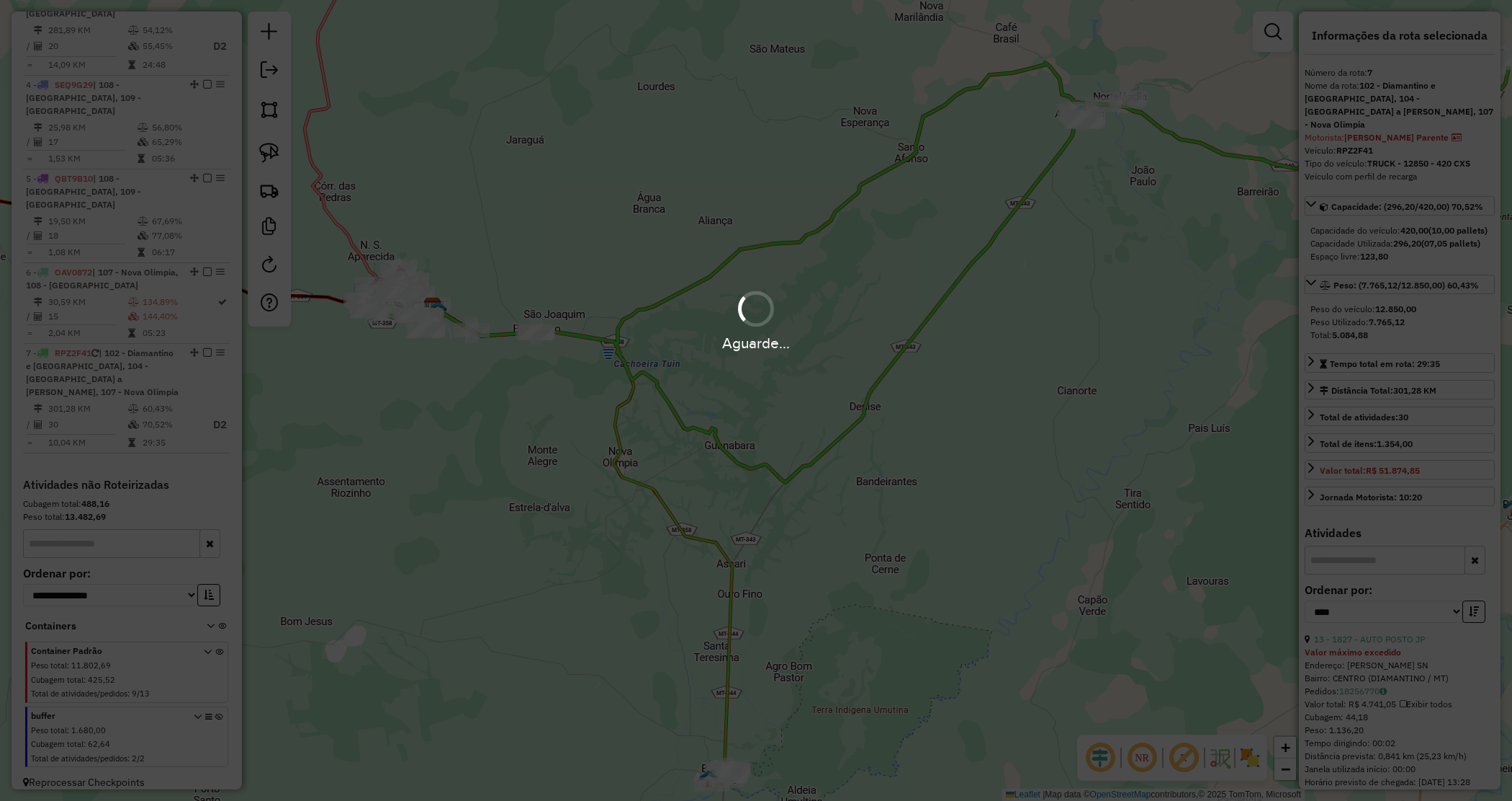
scroll to position [700, 0]
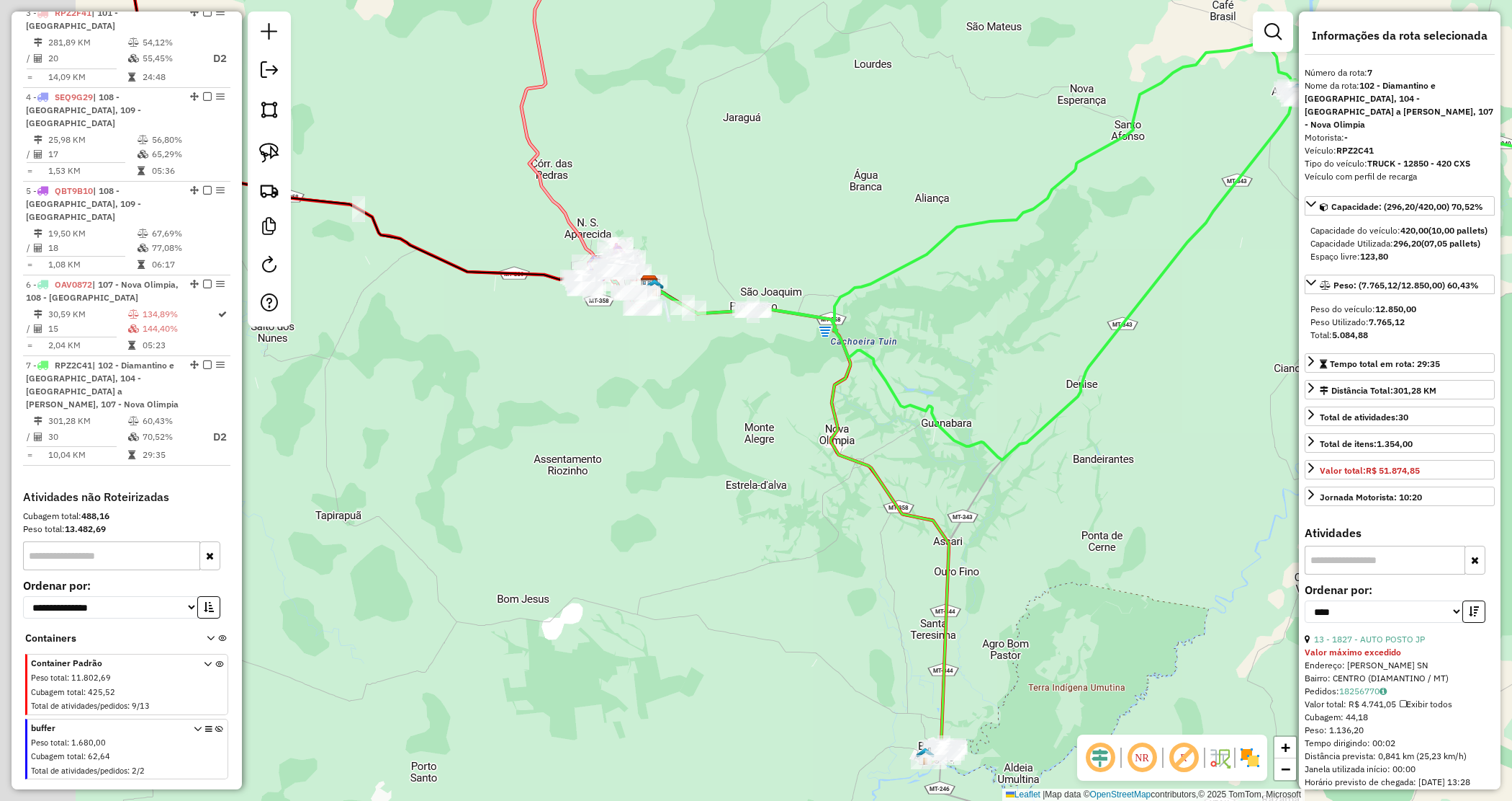
drag, startPoint x: 588, startPoint y: 255, endPoint x: 758, endPoint y: 249, distance: 170.1
click at [888, 229] on div "Janela de atendimento Grade de atendimento Capacidade Transportadoras Veículos …" at bounding box center [756, 400] width 1512 height 801
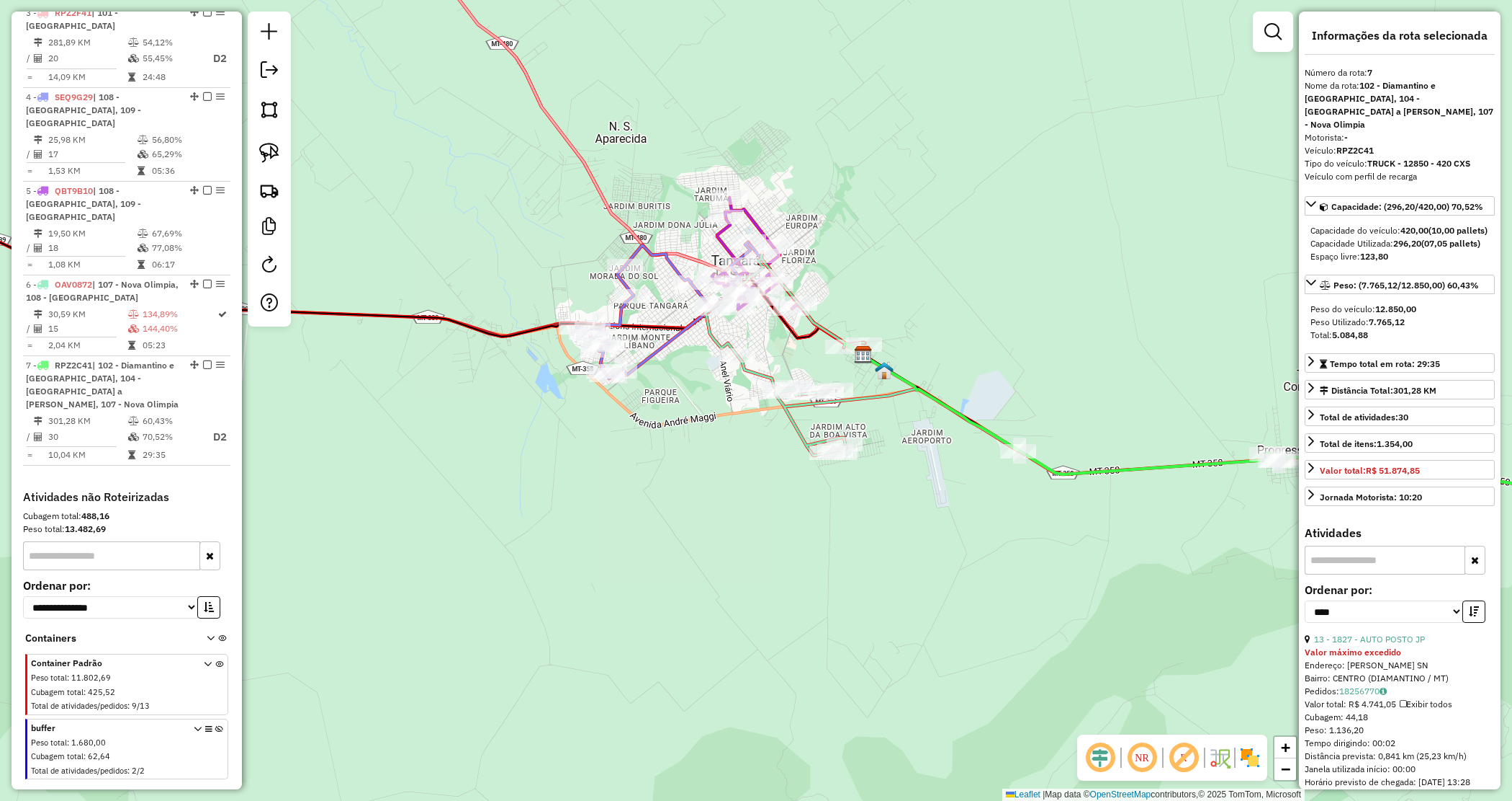
click at [740, 469] on div "Janela de atendimento Grade de atendimento Capacidade Transportadoras Veículos …" at bounding box center [756, 400] width 1512 height 801
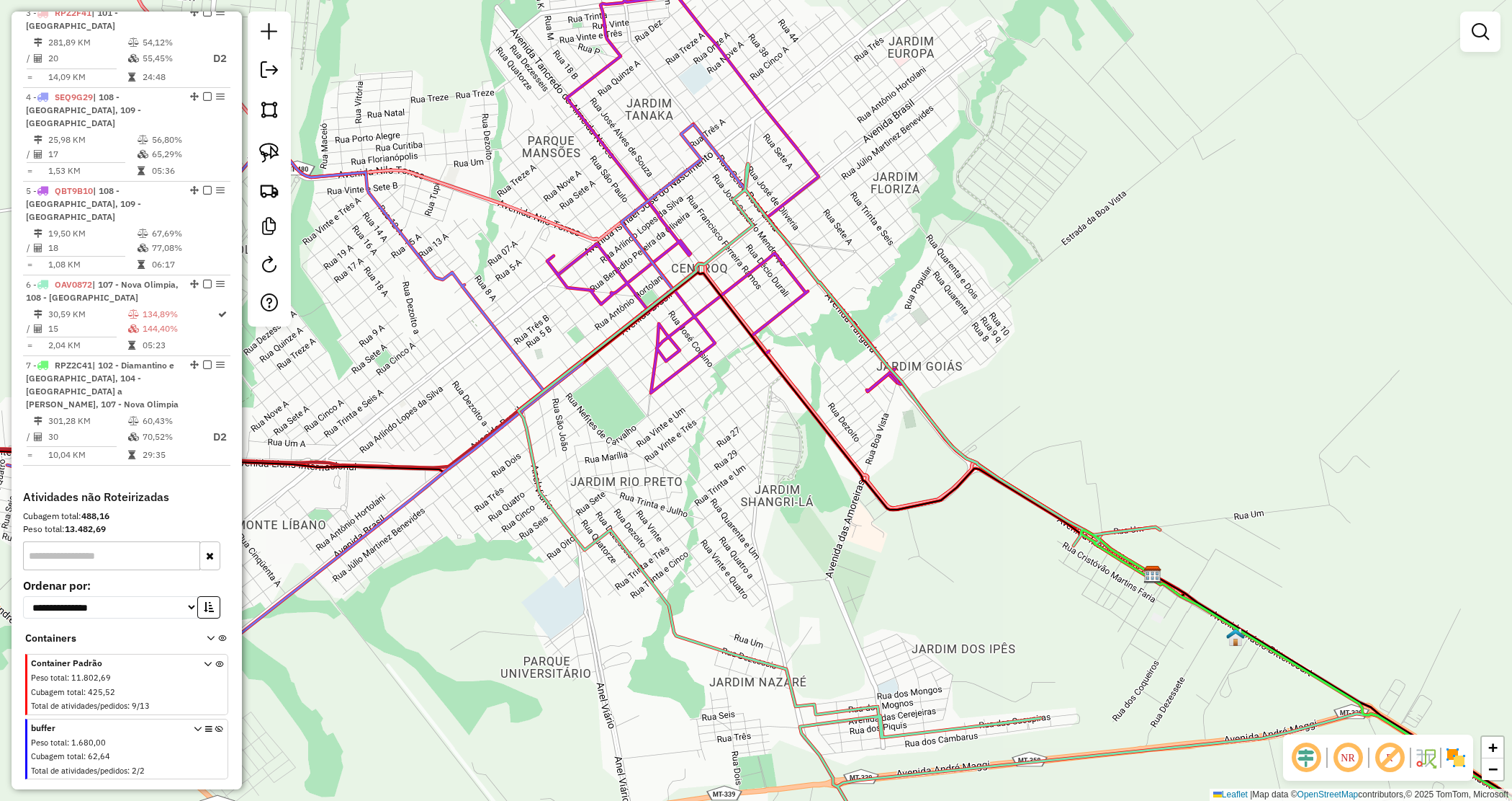
click at [768, 253] on icon at bounding box center [724, 168] width 355 height 447
select select "*********"
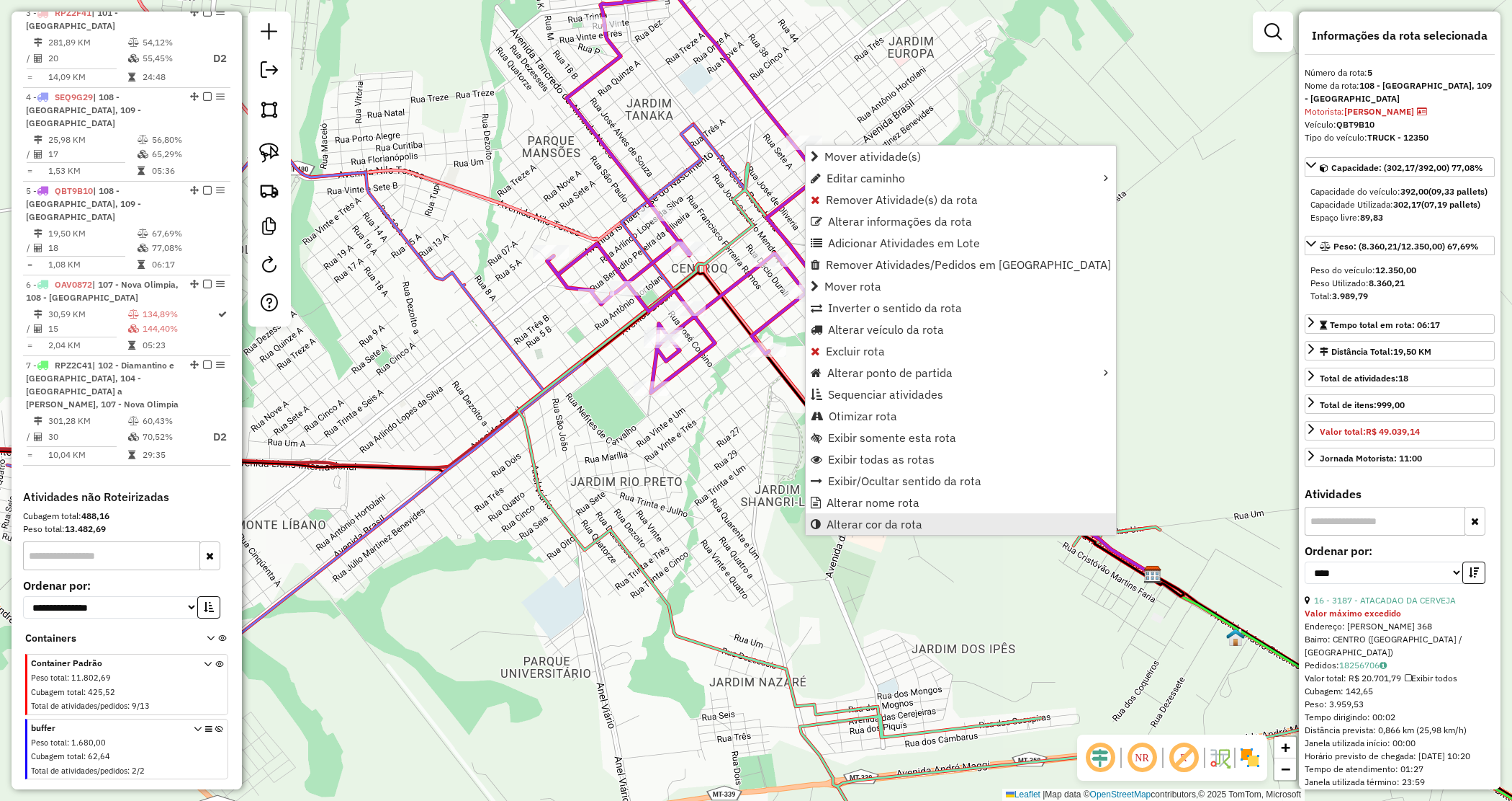
click at [882, 524] on span "Alterar cor da rota" at bounding box center [874, 524] width 96 height 12
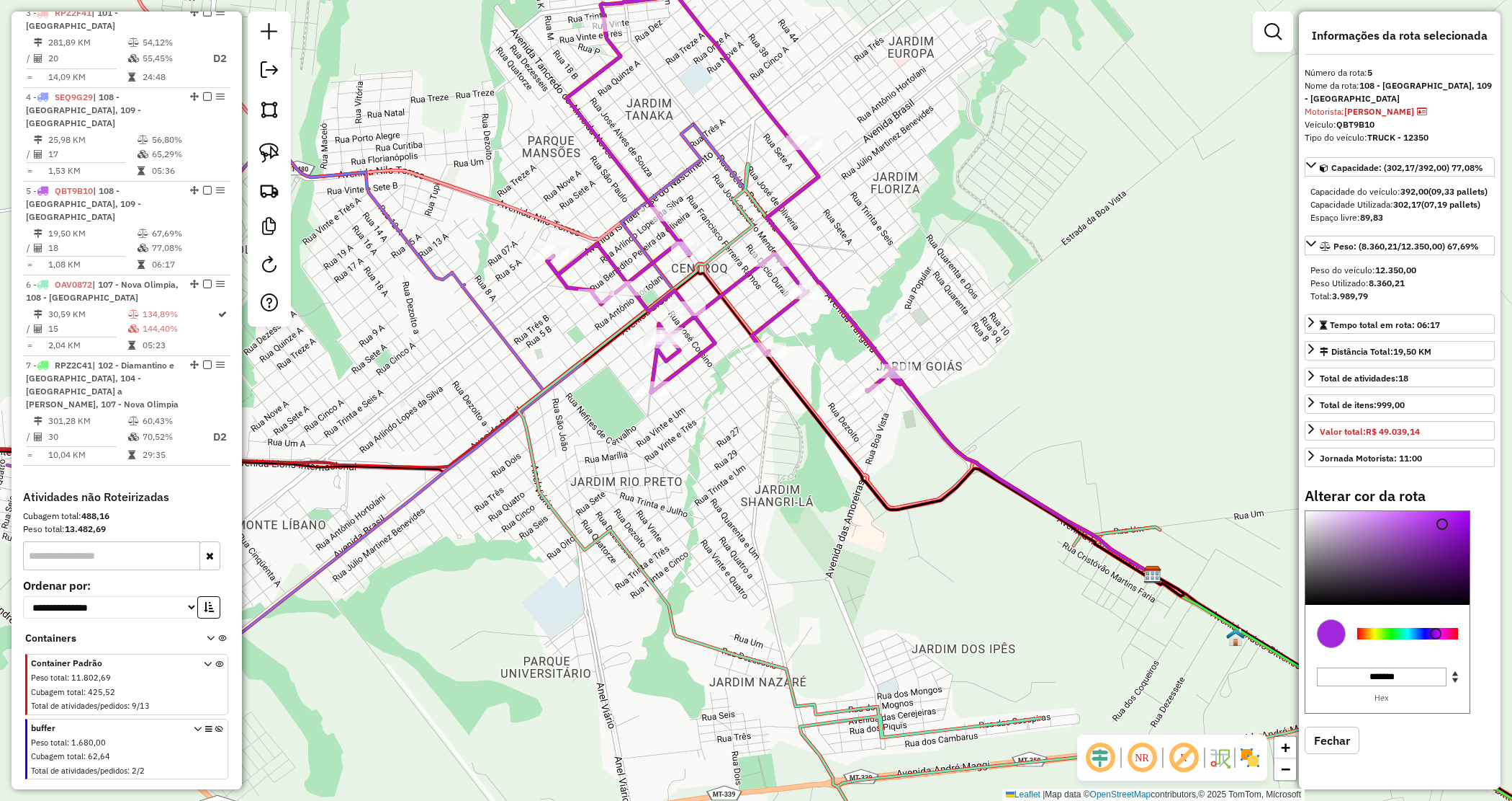
type input "*******"
drag, startPoint x: 1322, startPoint y: 621, endPoint x: 1194, endPoint y: 611, distance: 128.4
click at [1309, 605] on div at bounding box center [1387, 557] width 164 height 94
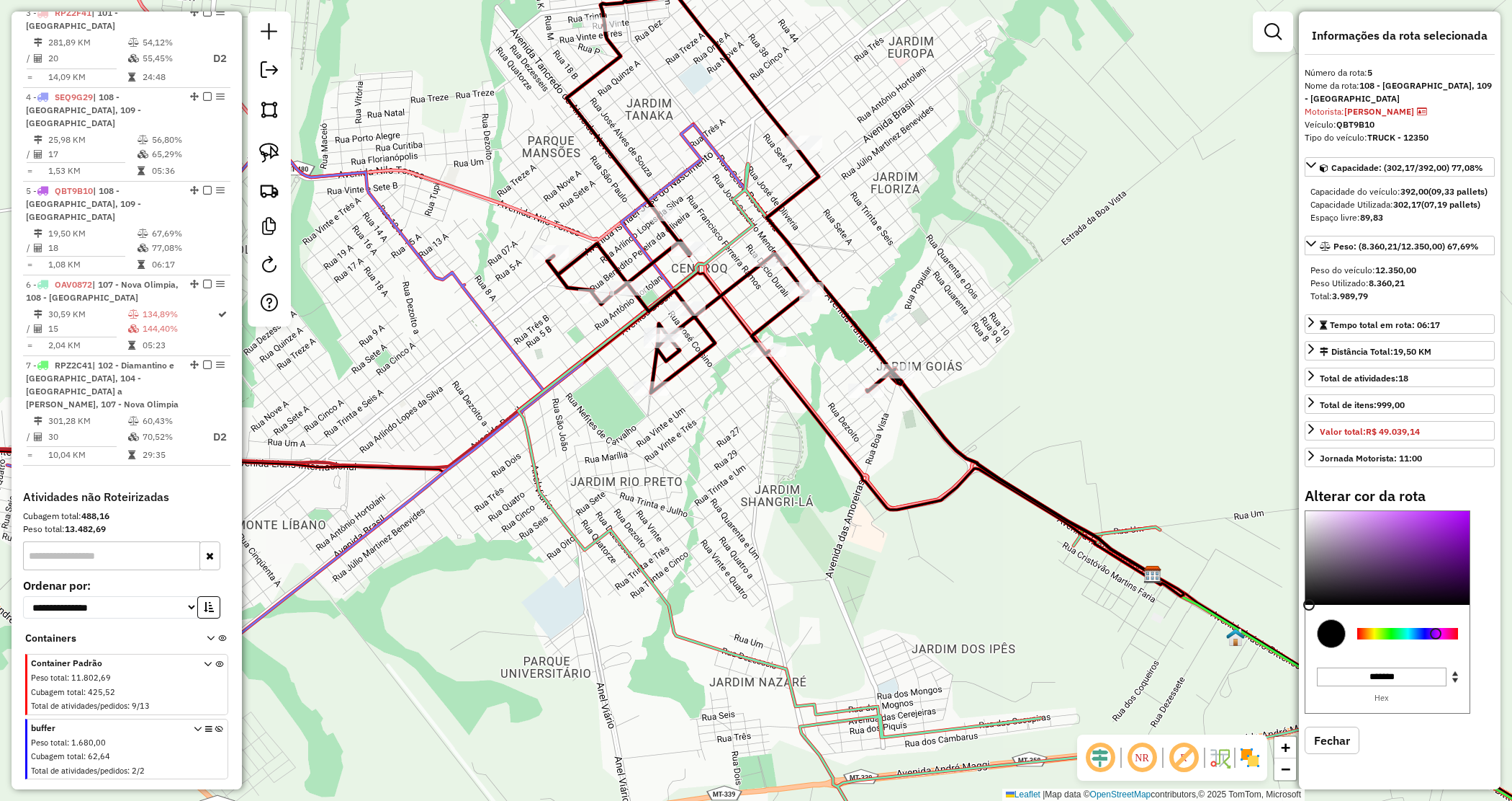
click at [690, 470] on div "Janela de atendimento Grade de atendimento Capacidade Transportadoras Veículos …" at bounding box center [756, 400] width 1512 height 801
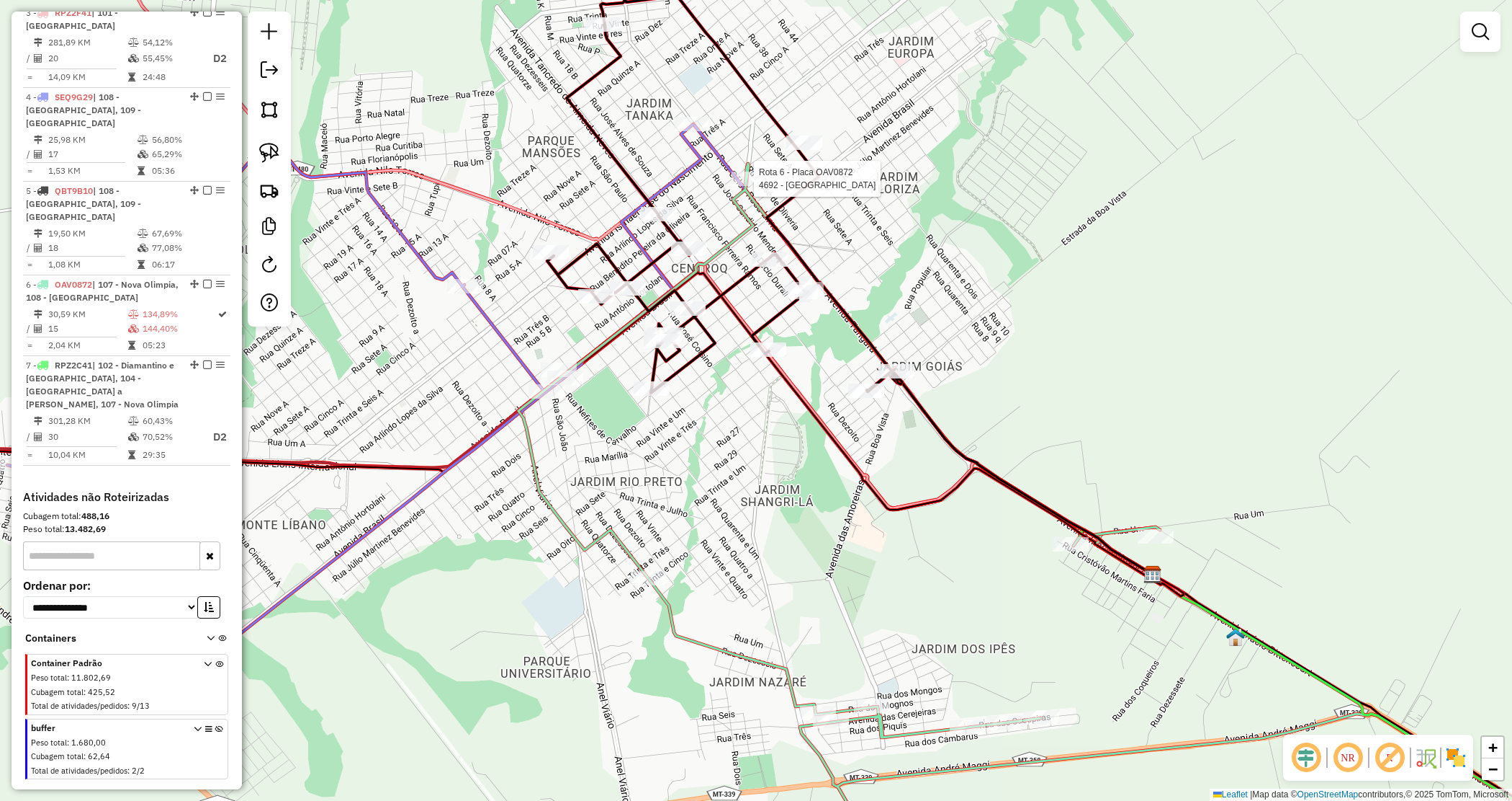
select select "*********"
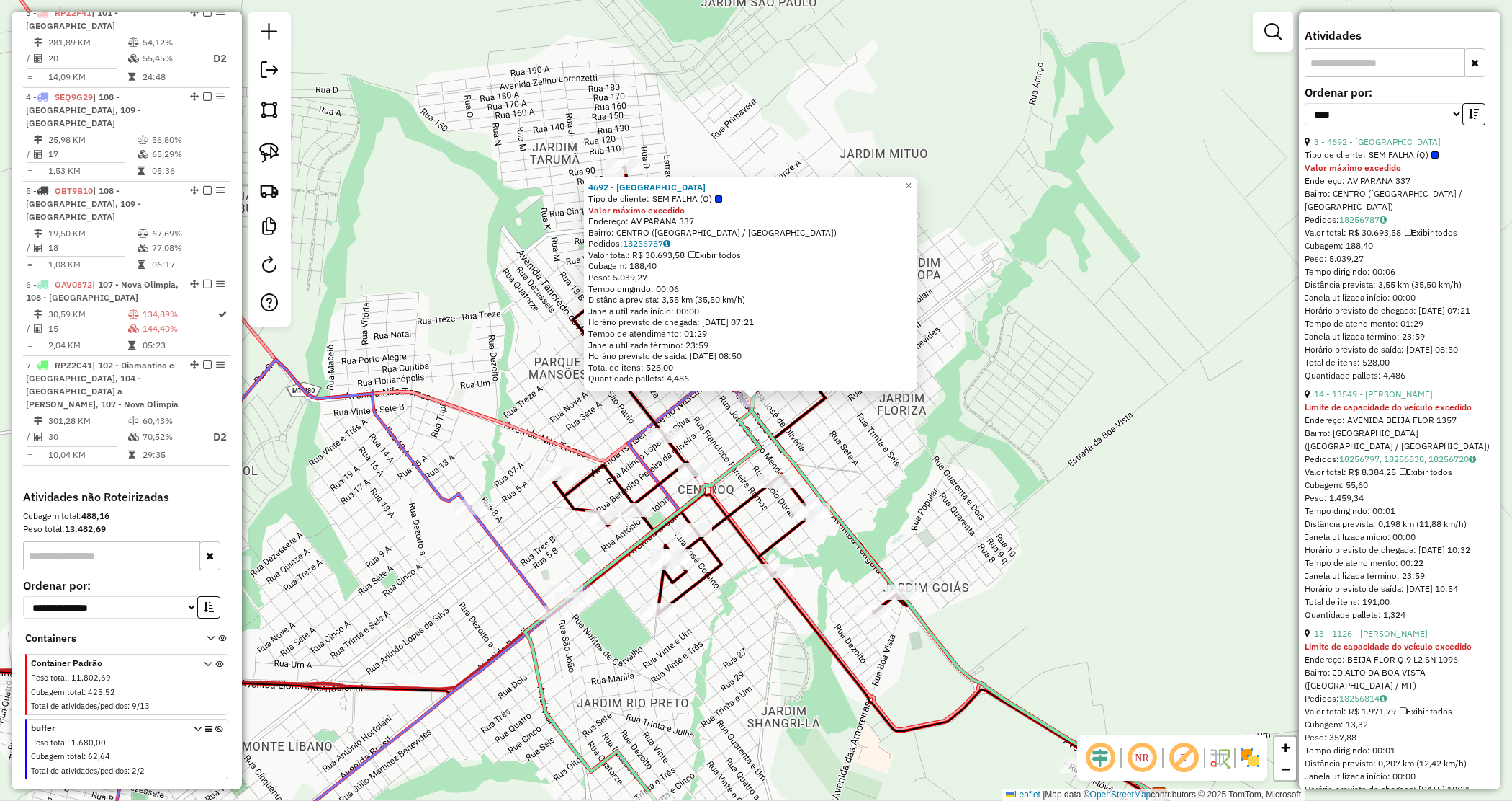
scroll to position [541, 0]
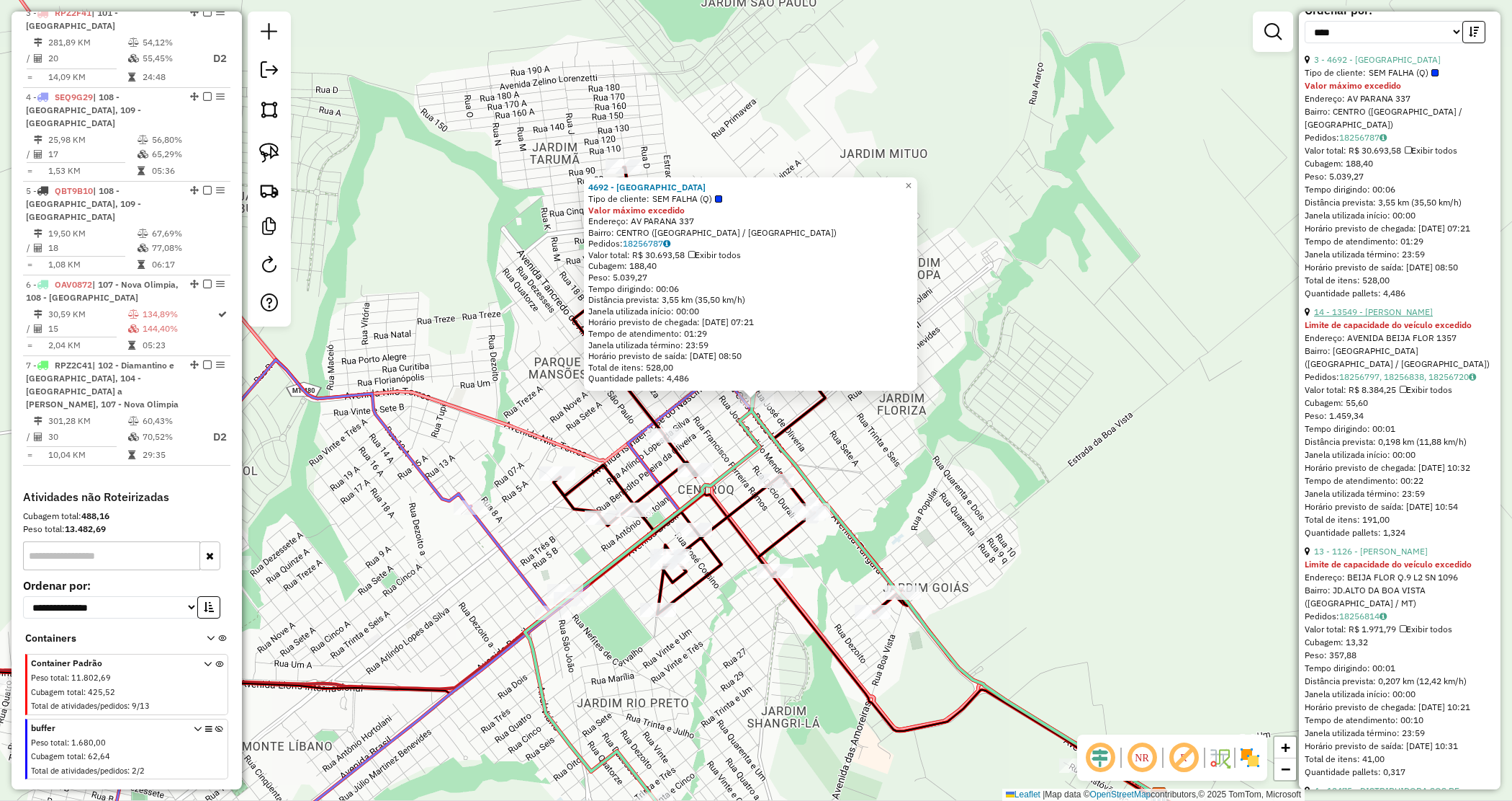
click at [1388, 317] on link "14 - 13549 - MIRIAN FERREIRA" at bounding box center [1373, 311] width 119 height 11
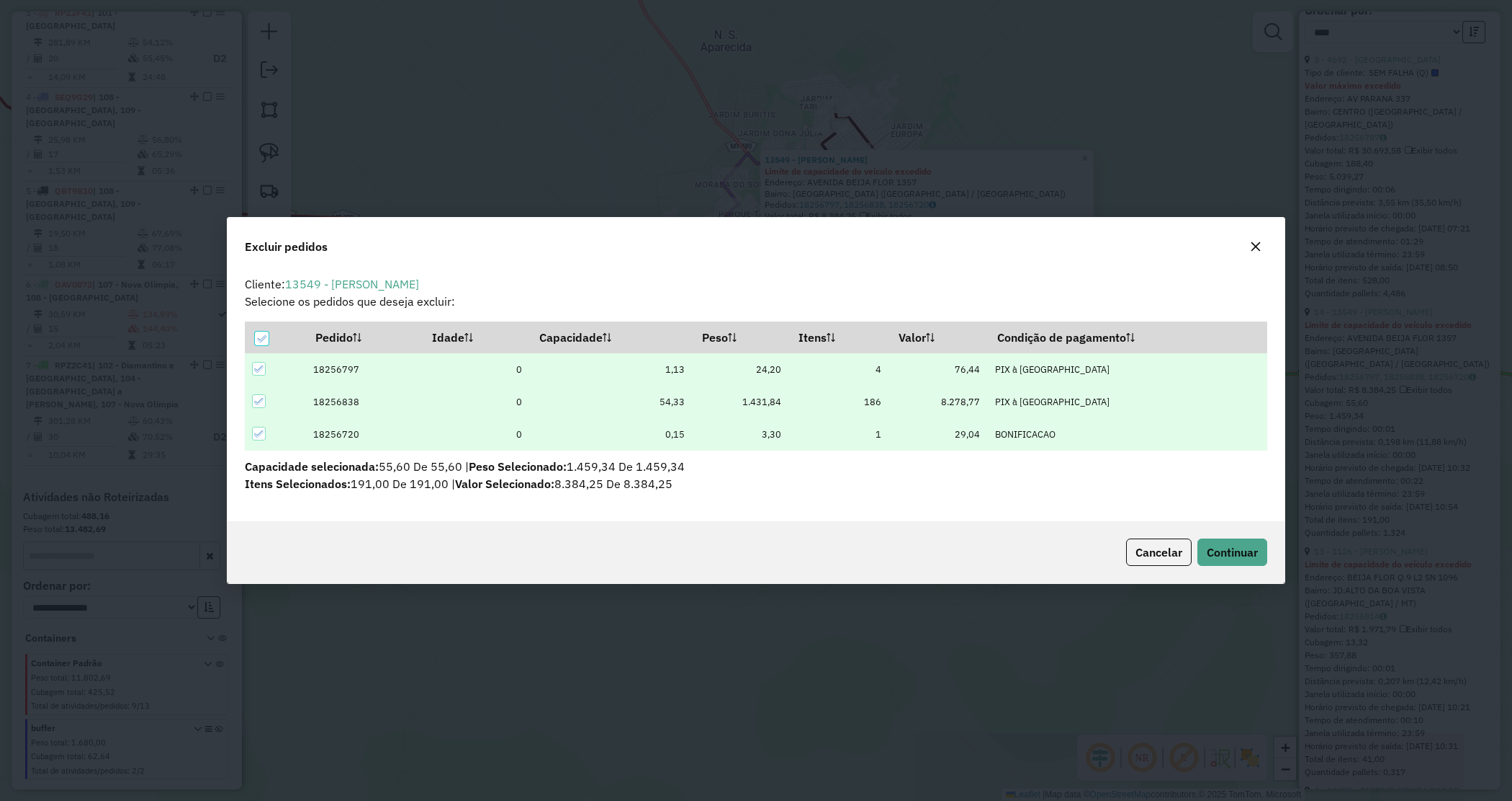
scroll to position [0, 0]
click at [1240, 553] on span "Continuar" at bounding box center [1233, 551] width 51 height 15
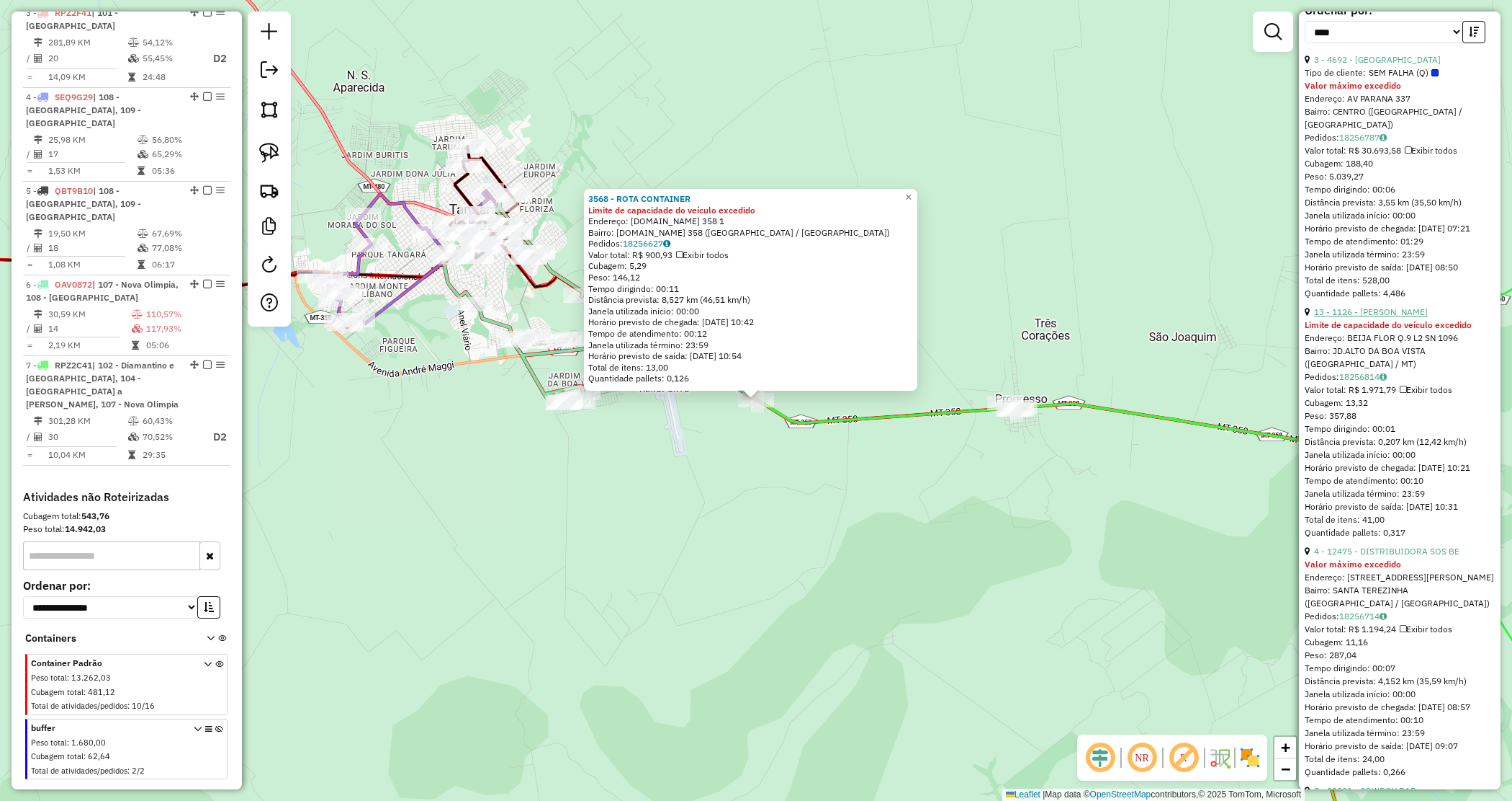
click at [1379, 317] on link "13 - 1126 - MARIA JOSE ALVES DA" at bounding box center [1370, 311] width 114 height 11
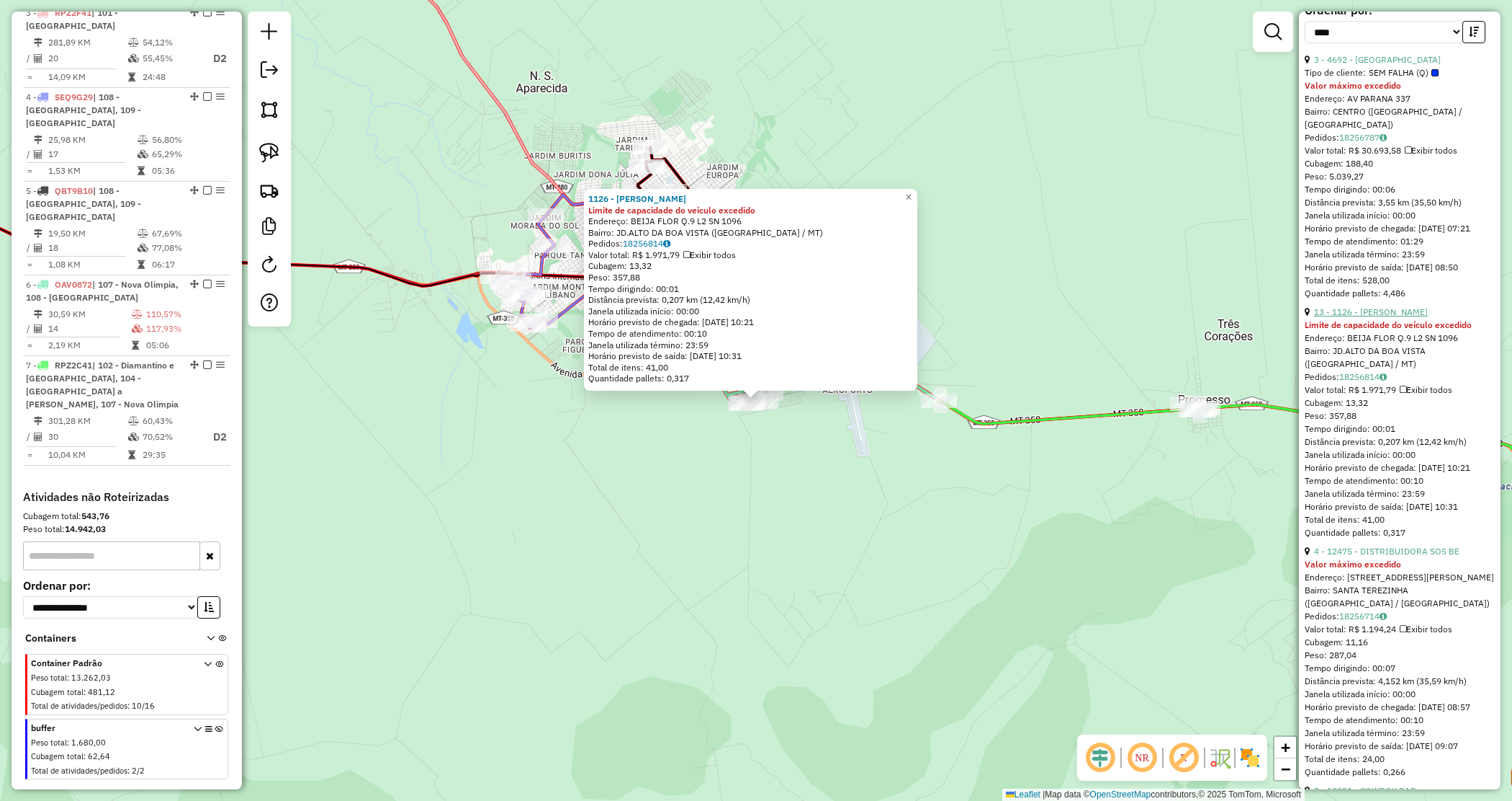
scroll to position [90, 0]
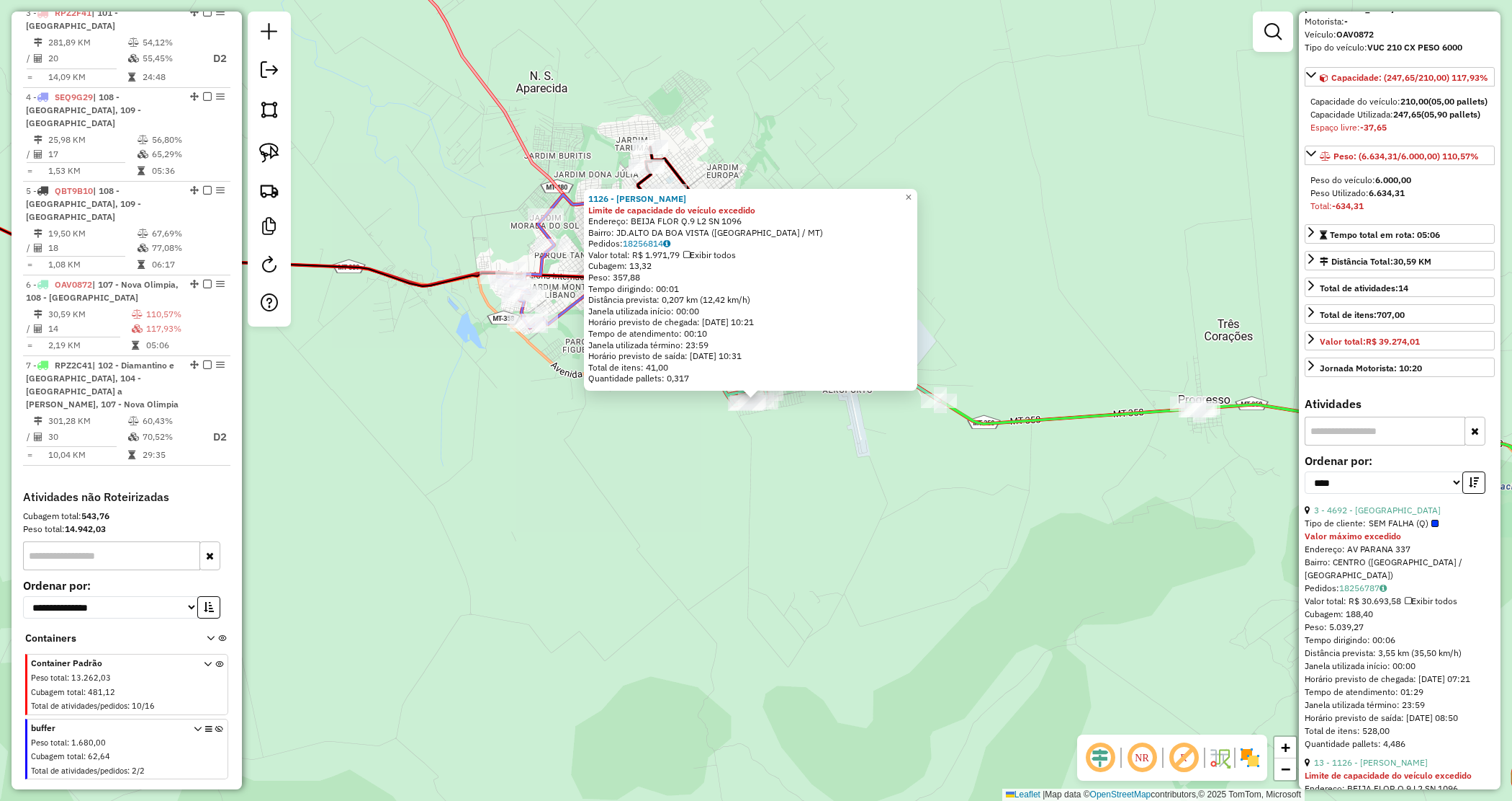
click at [782, 477] on div "1126 - MARIA JOSE ALVES DA Limite de capacidade do veículo excedido Endereço: B…" at bounding box center [756, 400] width 1512 height 801
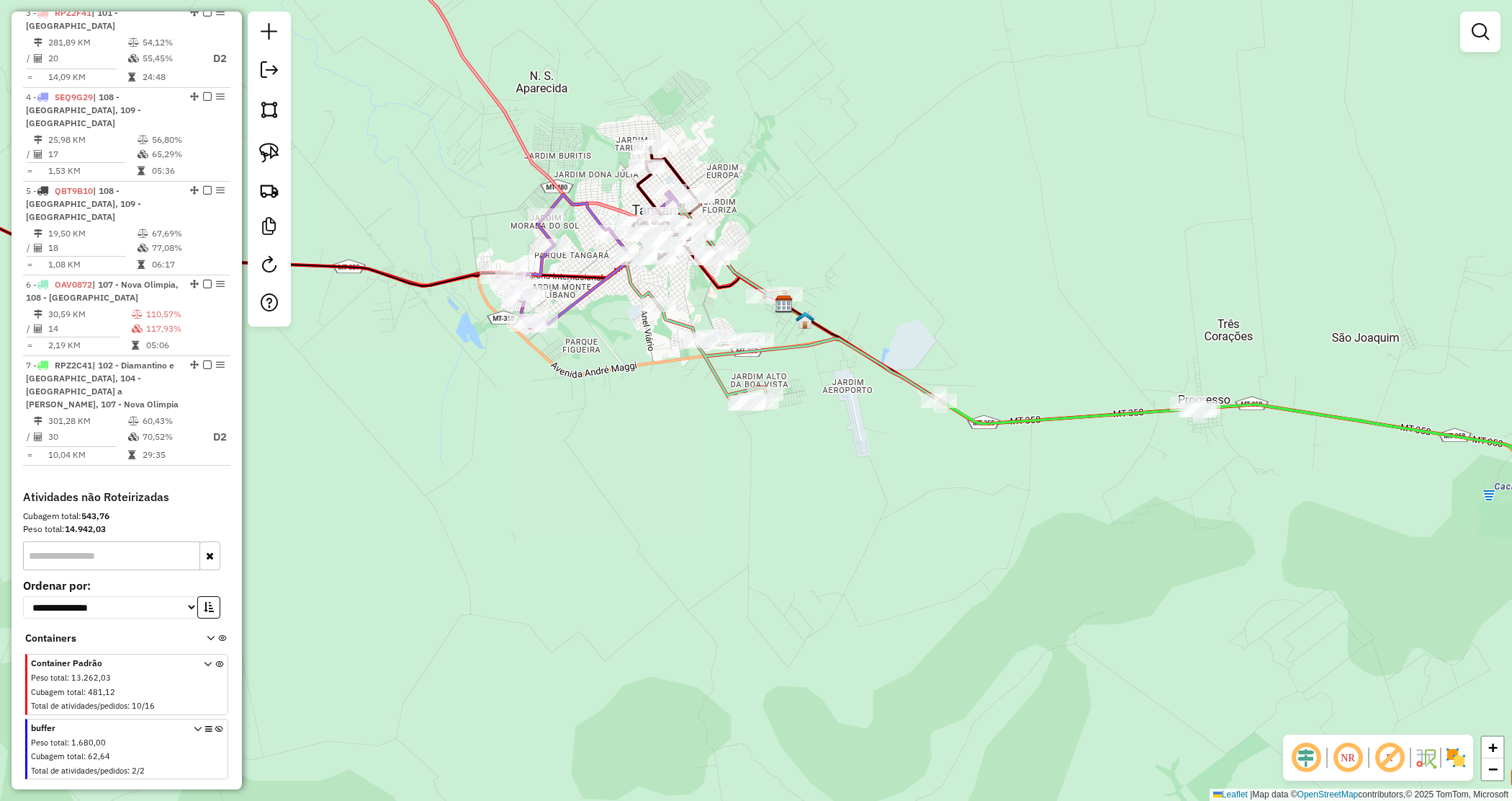
drag, startPoint x: 695, startPoint y: 380, endPoint x: 670, endPoint y: 379, distance: 25.0
click at [693, 379] on div "Rota 6 - Placa OAV0872 3327 - JOSE DE FATIMA DOS S Rota 6 - Placa OAV0872 1126 …" at bounding box center [756, 400] width 1512 height 801
drag, startPoint x: 666, startPoint y: 379, endPoint x: 716, endPoint y: 351, distance: 57.3
click at [784, 412] on div "Janela de atendimento Grade de atendimento Capacidade Transportadoras Veículos …" at bounding box center [756, 400] width 1512 height 801
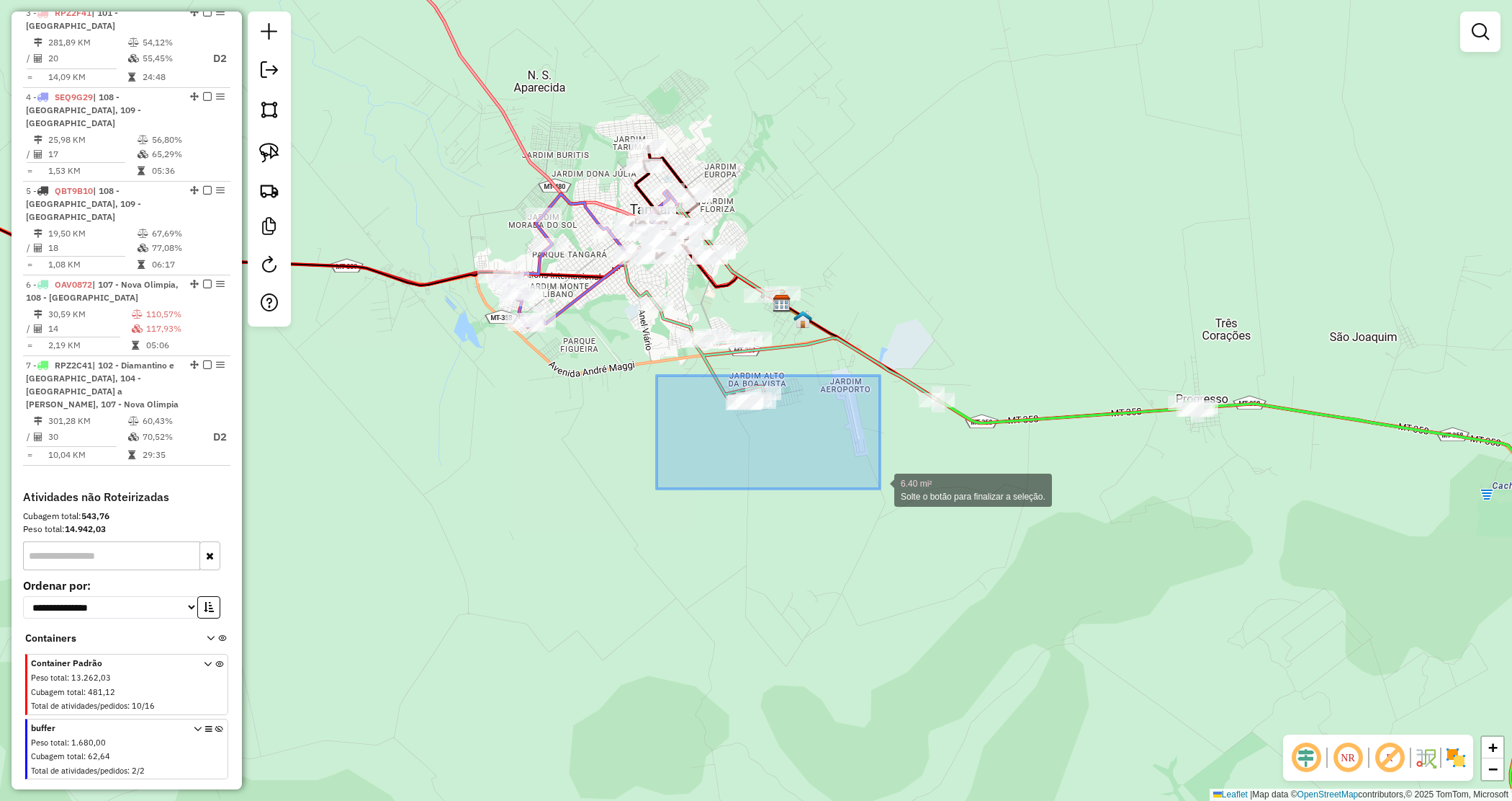
drag, startPoint x: 661, startPoint y: 382, endPoint x: 880, endPoint y: 488, distance: 243.3
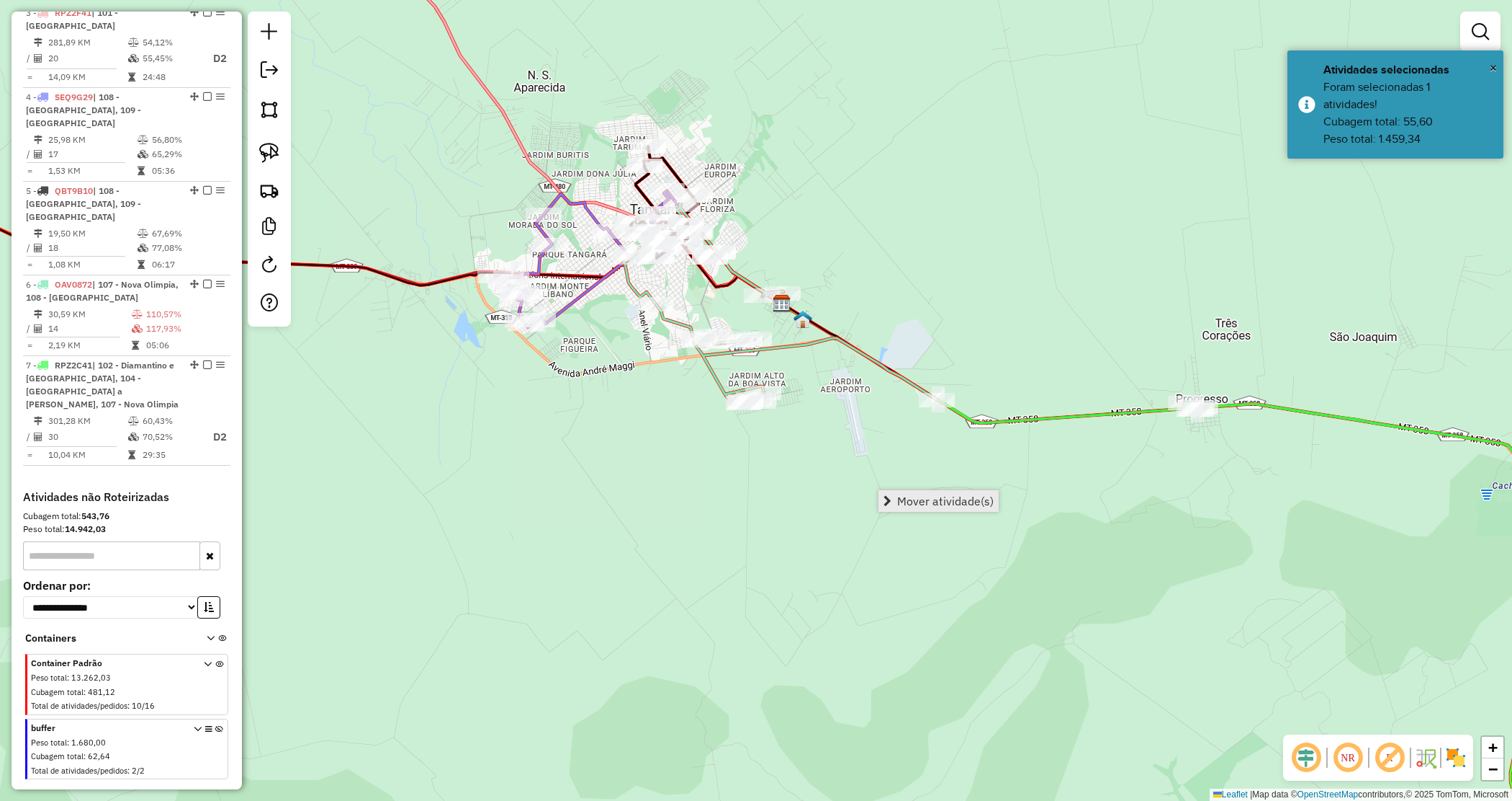
click at [900, 503] on span "Mover atividade(s)" at bounding box center [946, 501] width 97 height 12
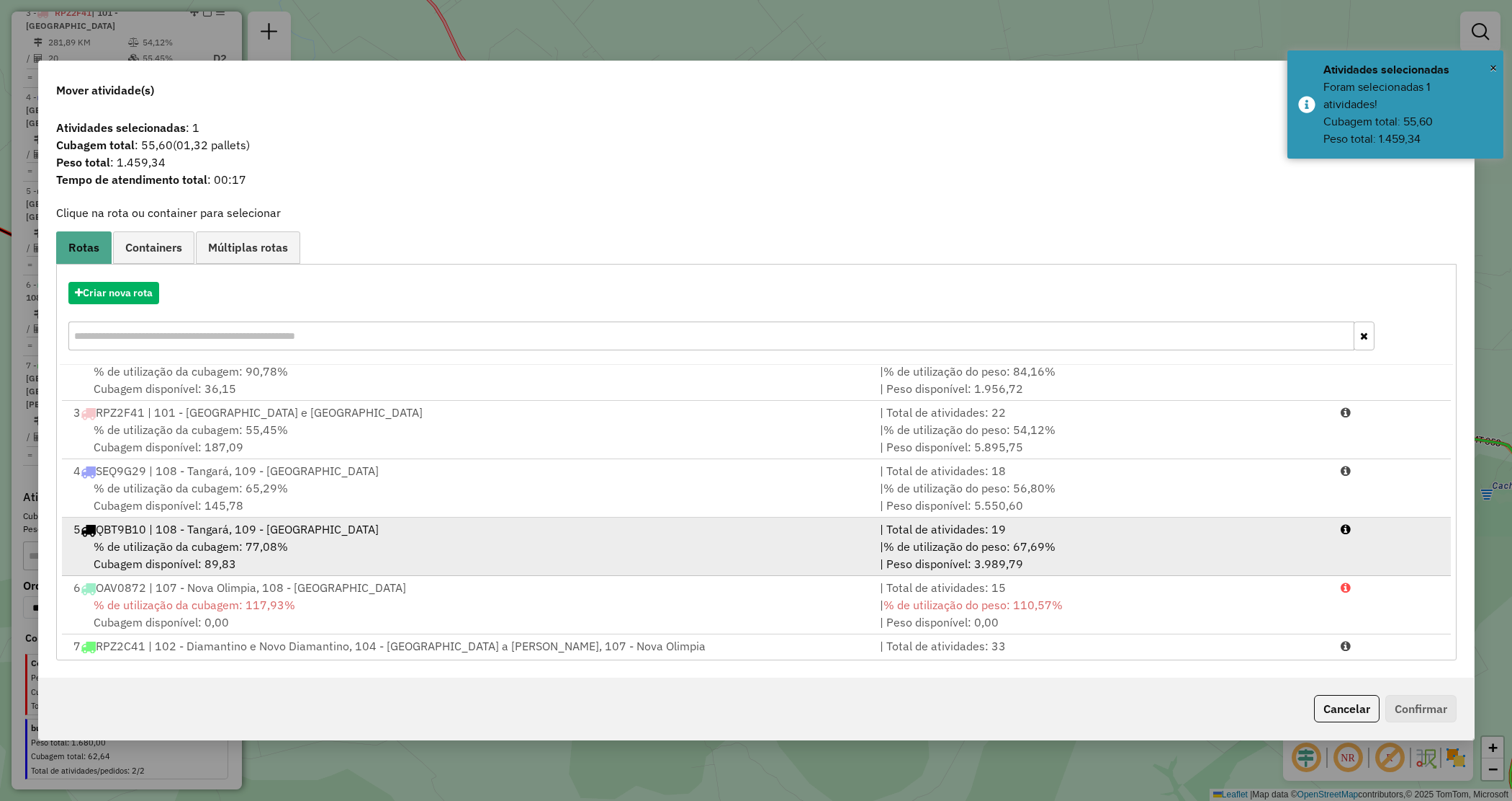
scroll to position [121, 0]
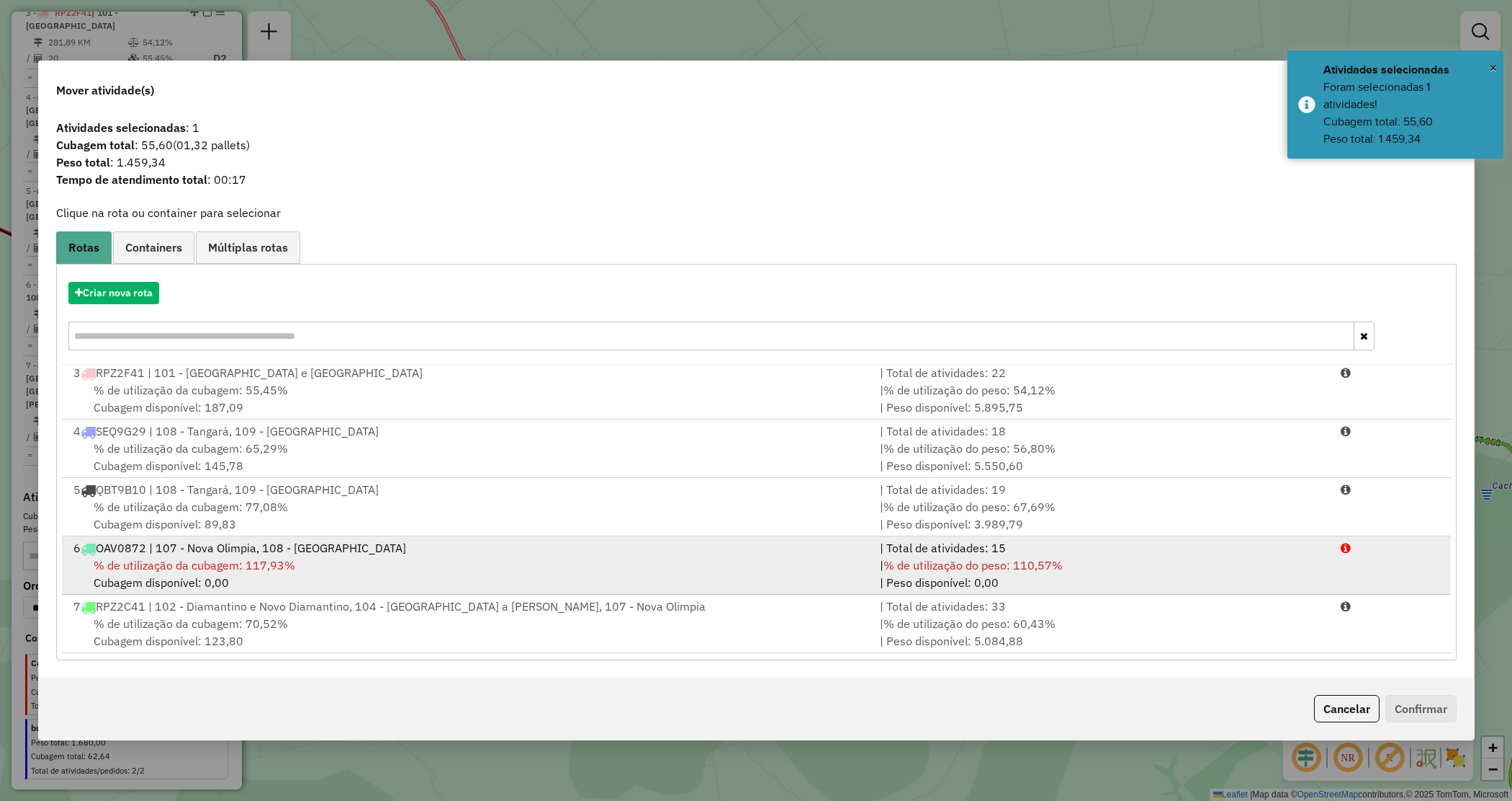
click at [377, 582] on div "% de utilização da cubagem: 117,93% Cubagem disponível: 0,00" at bounding box center [468, 573] width 807 height 35
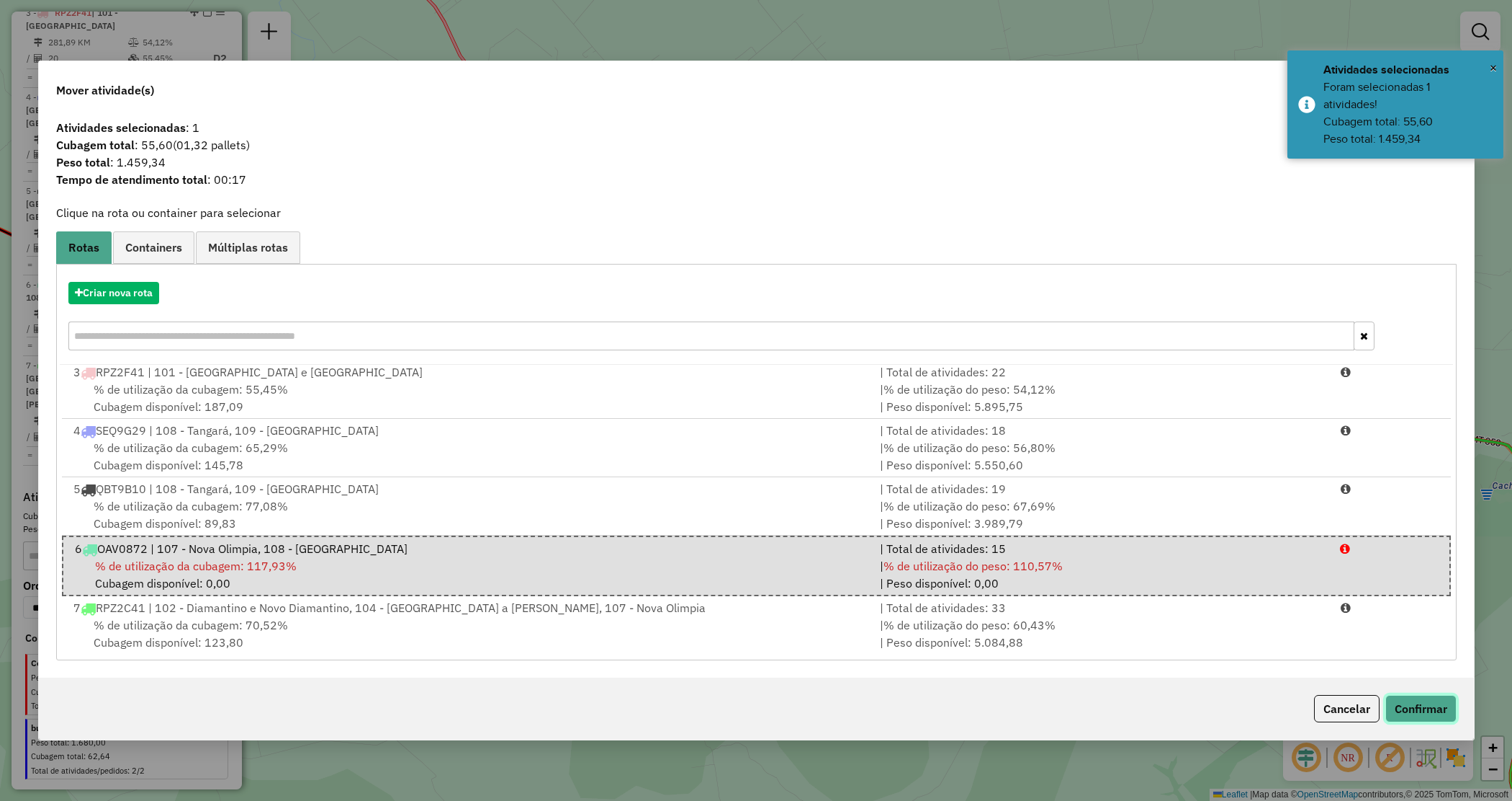
click at [1417, 705] on button "Confirmar" at bounding box center [1421, 709] width 71 height 28
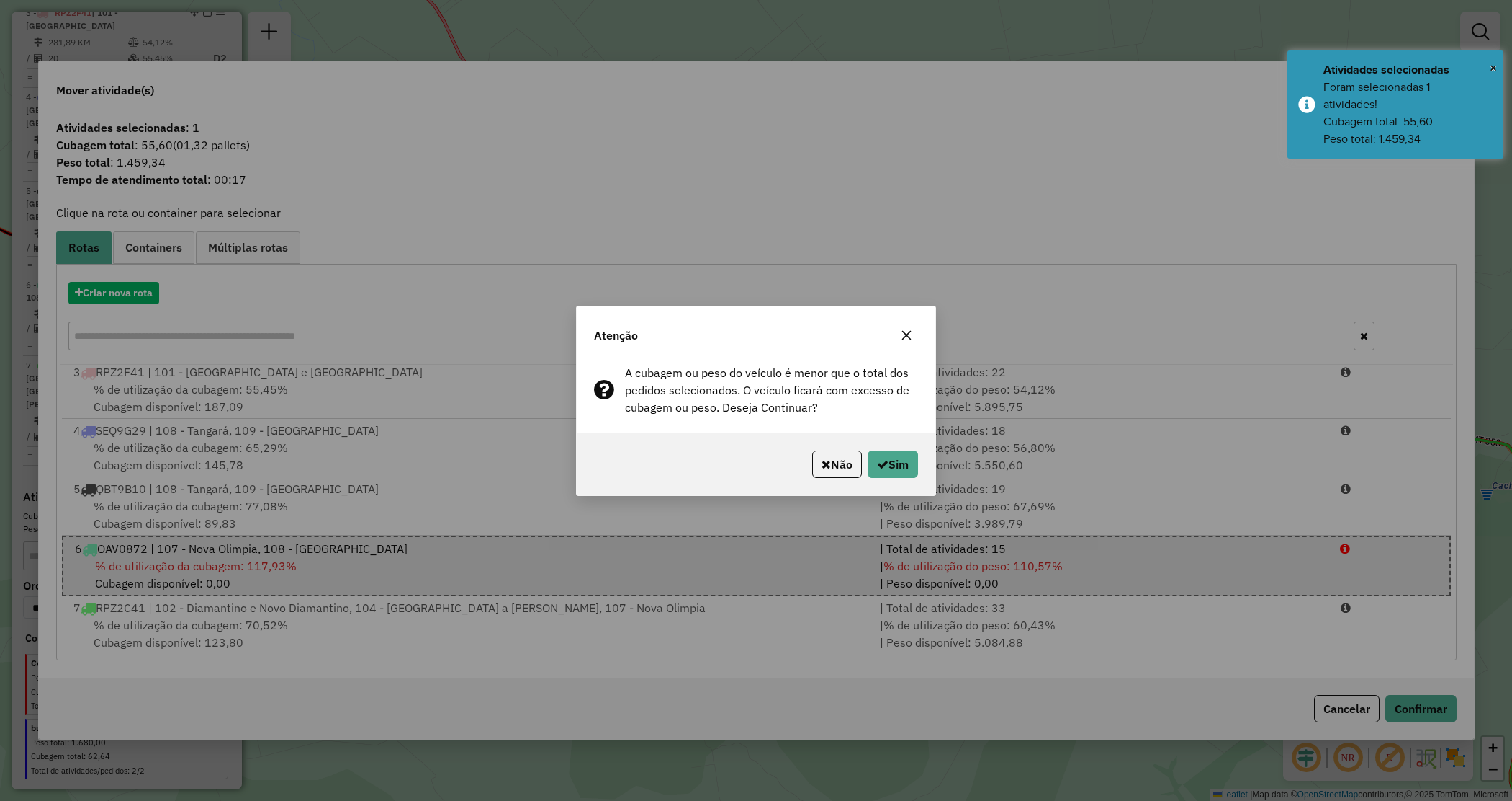
click at [858, 468] on p-footer "Não Sim" at bounding box center [862, 464] width 112 height 28
click at [877, 472] on button "Sim" at bounding box center [893, 464] width 50 height 28
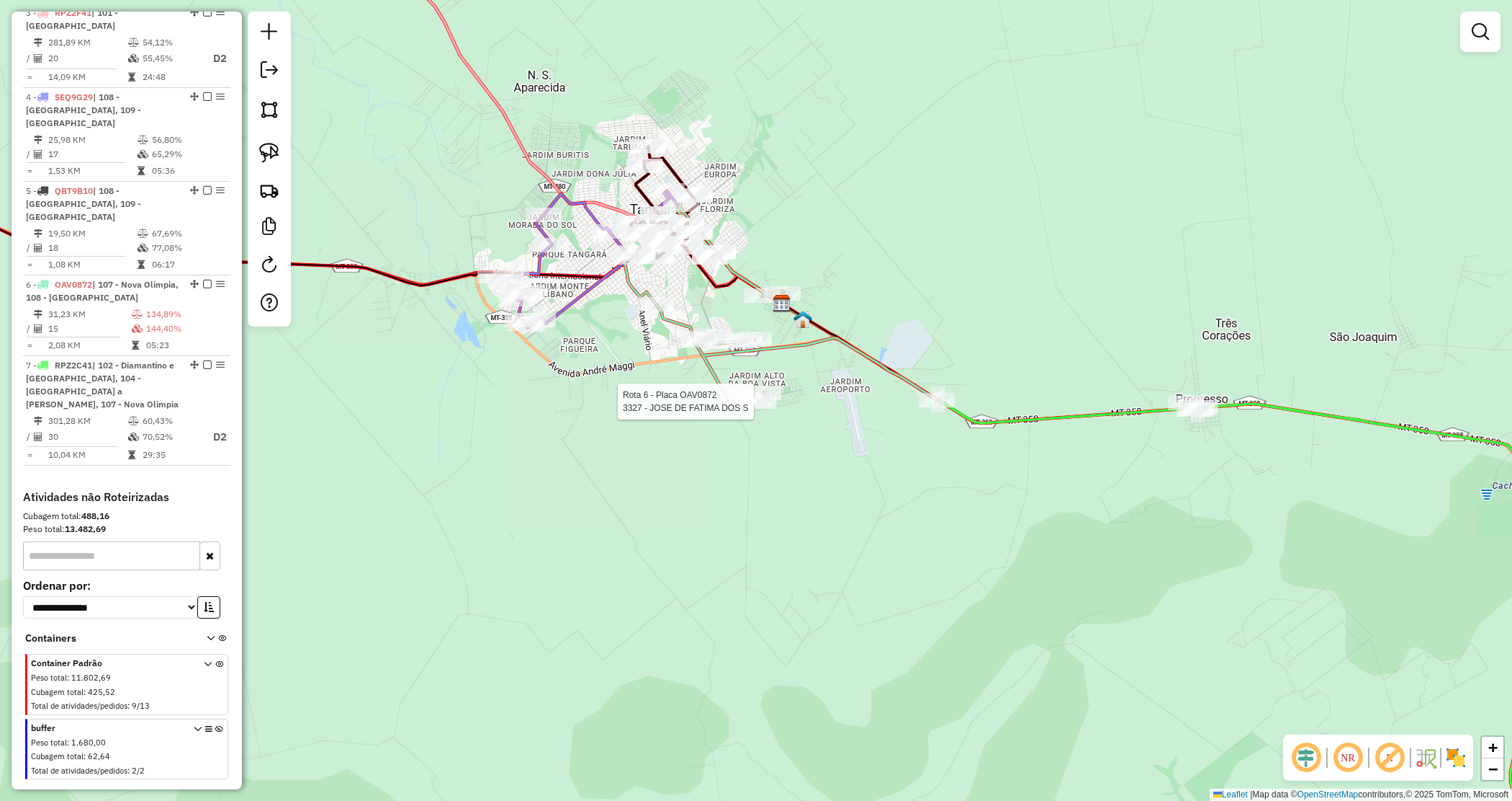
select select "*********"
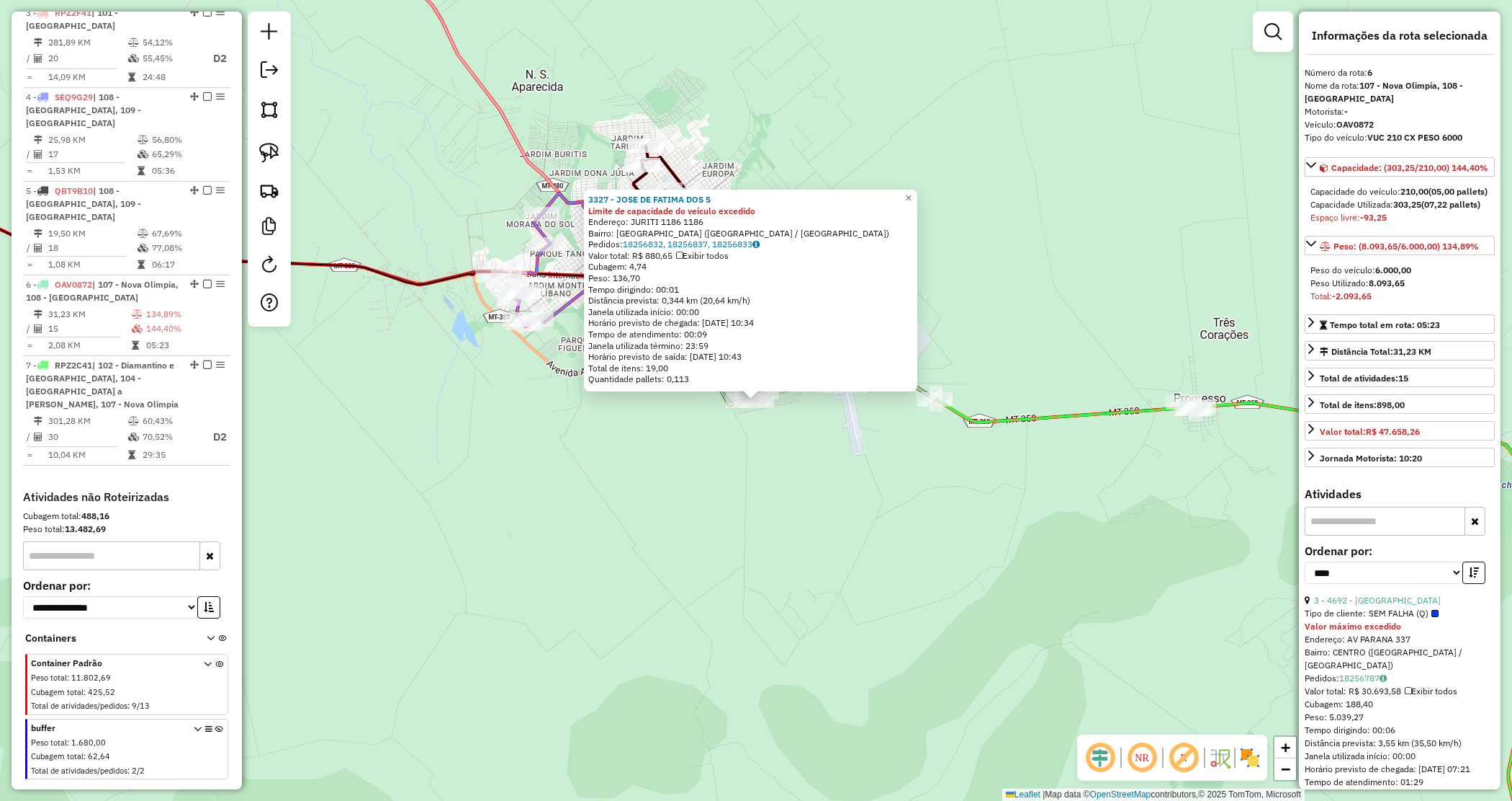
scroll to position [180, 0]
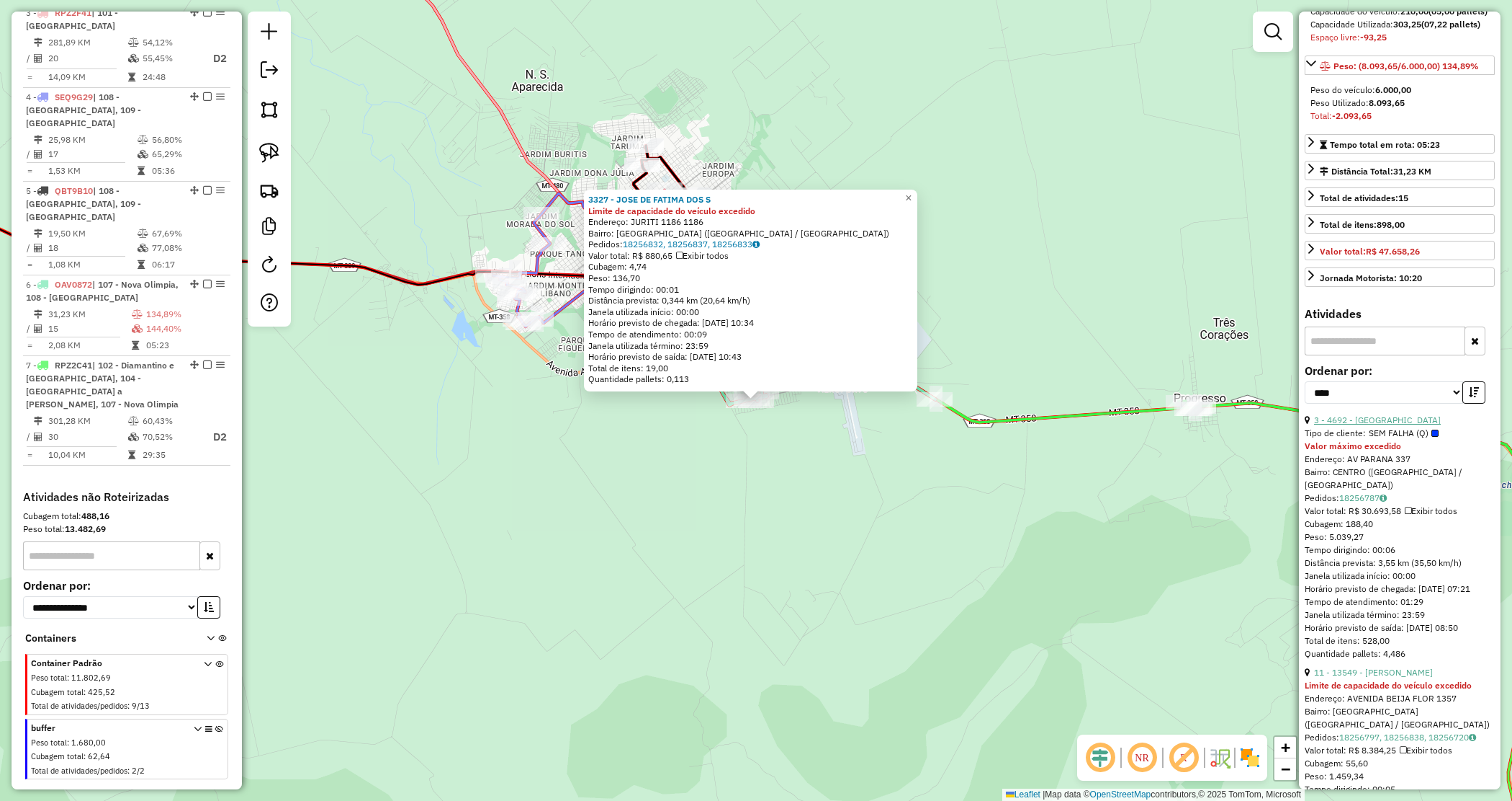
click at [1350, 425] on link "3 - 4692 - CASA DA CERVEJA" at bounding box center [1377, 419] width 127 height 11
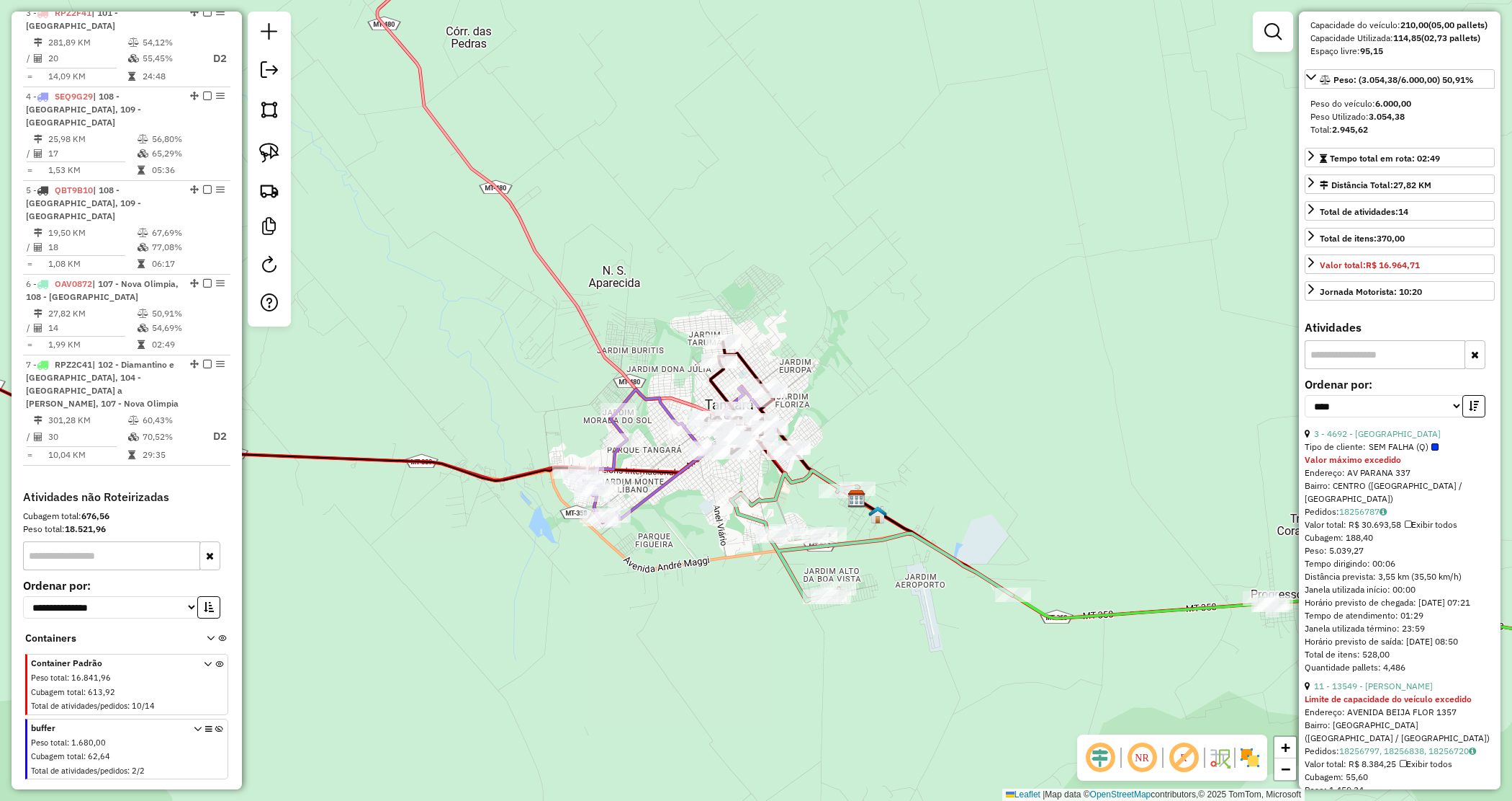
scroll to position [0, 0]
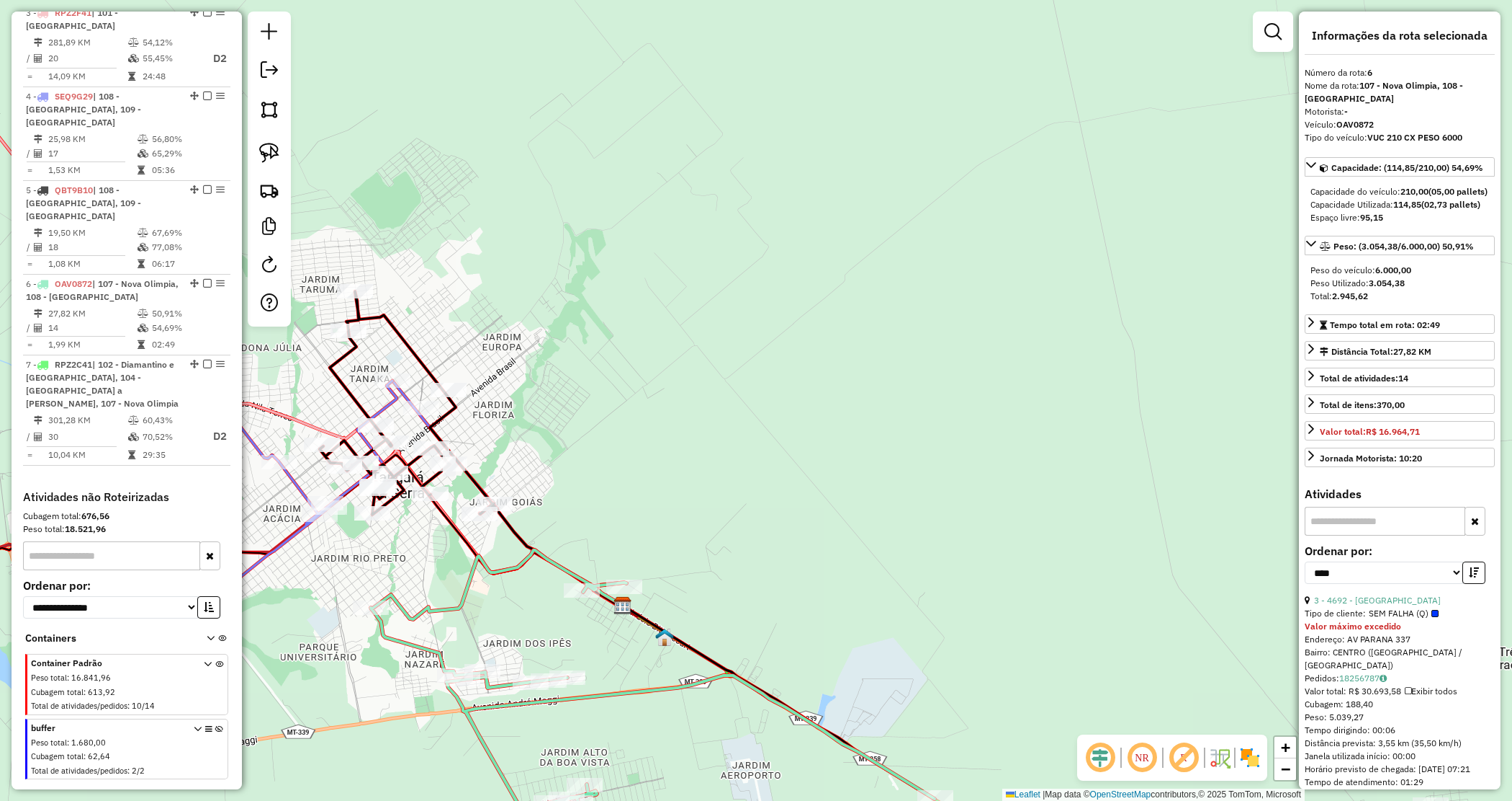
drag, startPoint x: 778, startPoint y: 462, endPoint x: 797, endPoint y: 455, distance: 20.2
click at [797, 455] on div "Janela de atendimento Grade de atendimento Capacidade Transportadoras Veículos …" at bounding box center [756, 400] width 1512 height 801
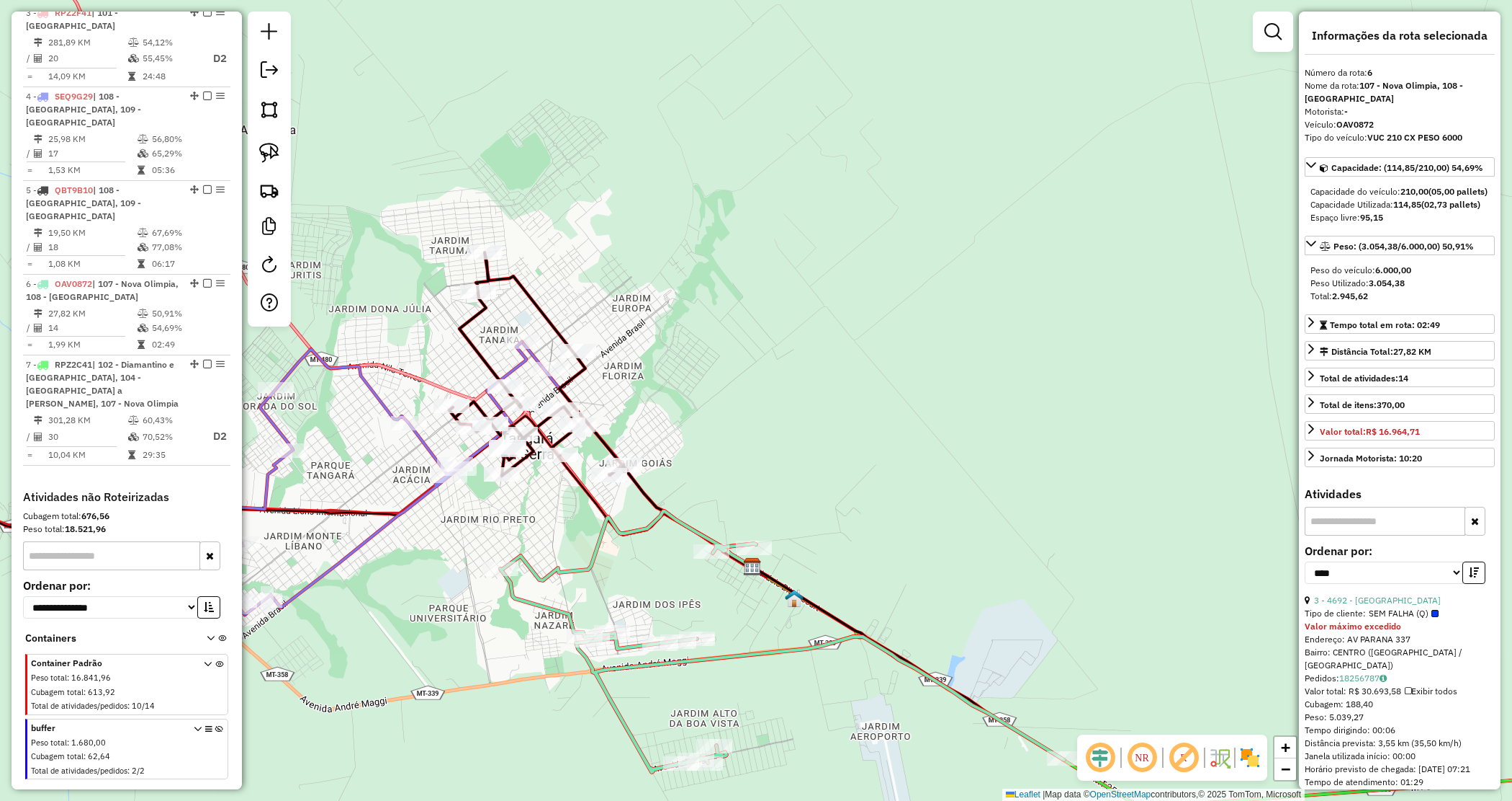
click at [762, 469] on div "Janela de atendimento Grade de atendimento Capacidade Transportadoras Veículos …" at bounding box center [756, 400] width 1512 height 801
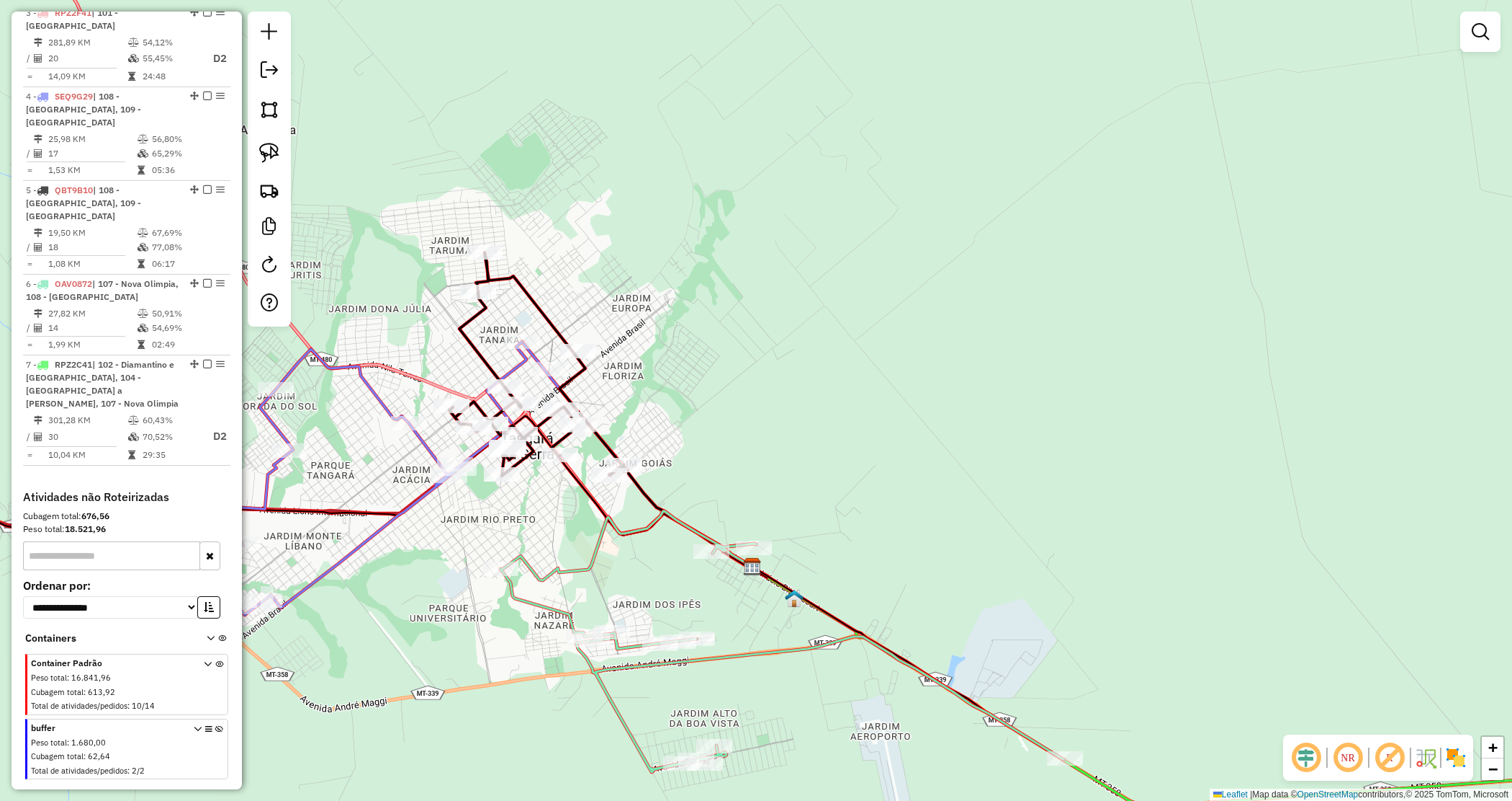
drag, startPoint x: 948, startPoint y: 581, endPoint x: 859, endPoint y: 243, distance: 349.5
click at [865, 247] on div "Janela de atendimento Grade de atendimento Capacidade Transportadoras Veículos …" at bounding box center [756, 400] width 1512 height 801
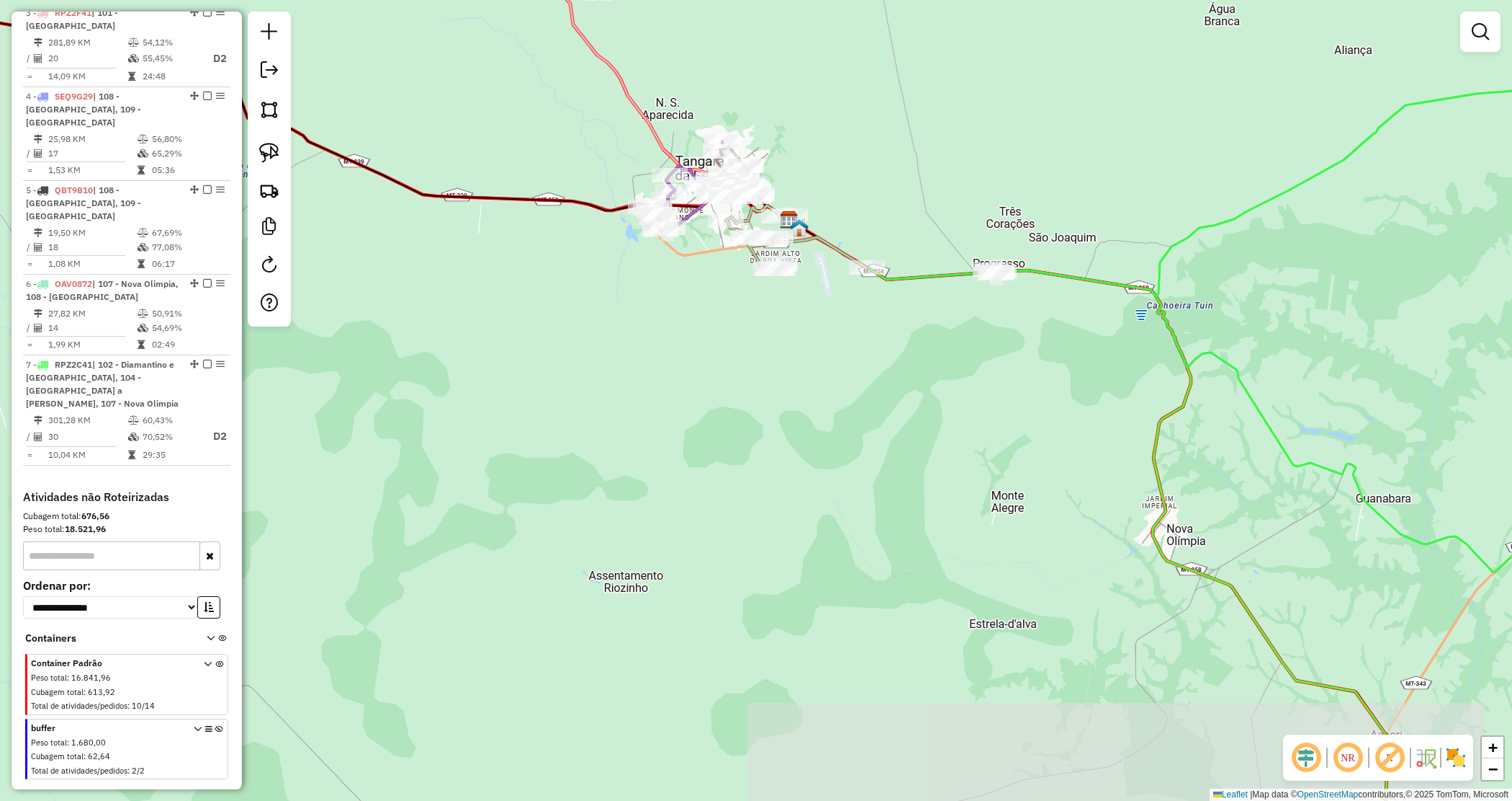
drag, startPoint x: 927, startPoint y: 321, endPoint x: 958, endPoint y: 286, distance: 46.8
click at [927, 321] on div "Janela de atendimento Grade de atendimento Capacidade Transportadoras Veículos …" at bounding box center [756, 400] width 1512 height 801
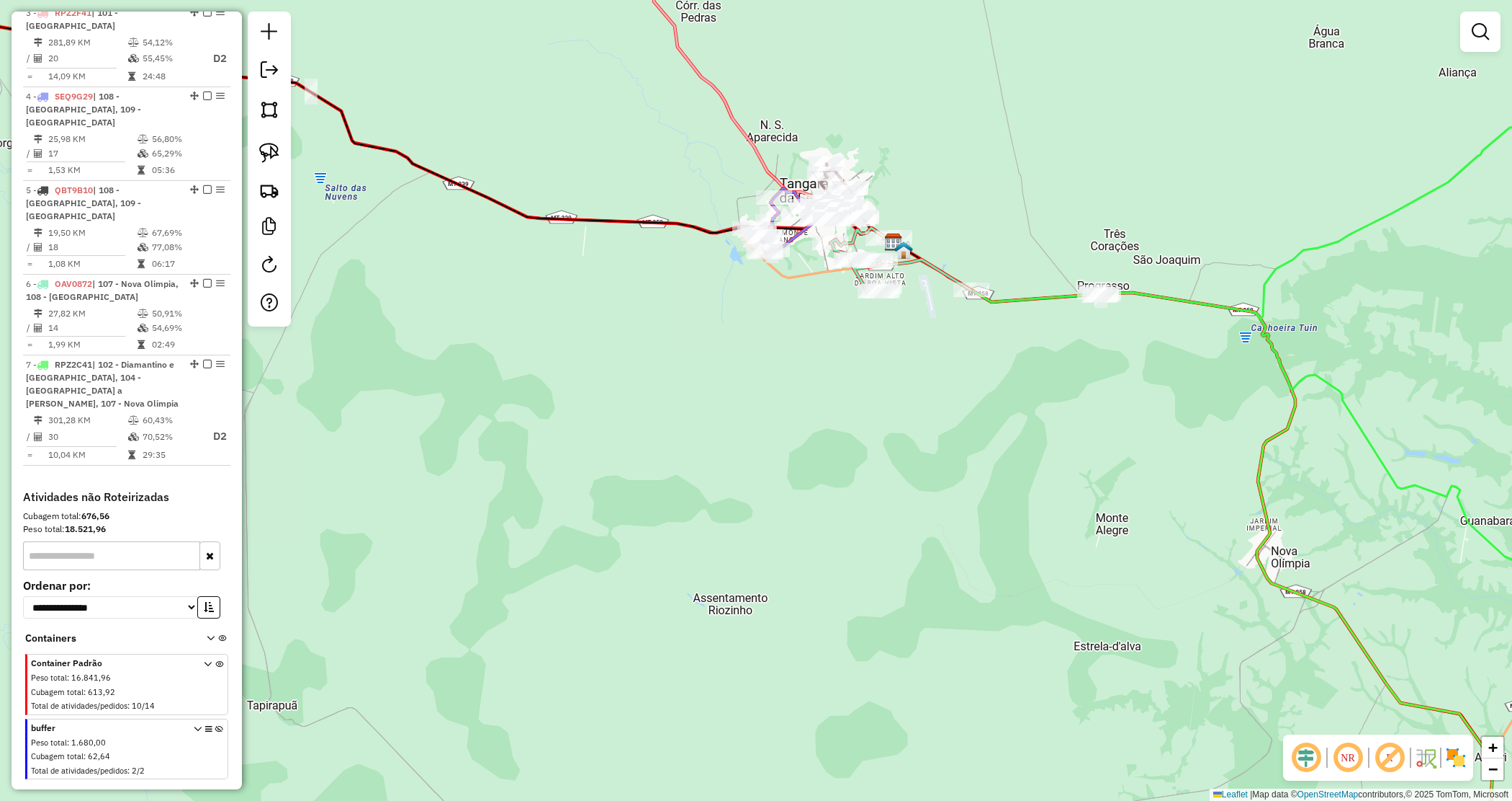
drag, startPoint x: 850, startPoint y: 199, endPoint x: 876, endPoint y: 211, distance: 28.6
click at [918, 215] on div "Janela de atendimento Grade de atendimento Capacidade Transportadoras Veículos …" at bounding box center [756, 400] width 1512 height 801
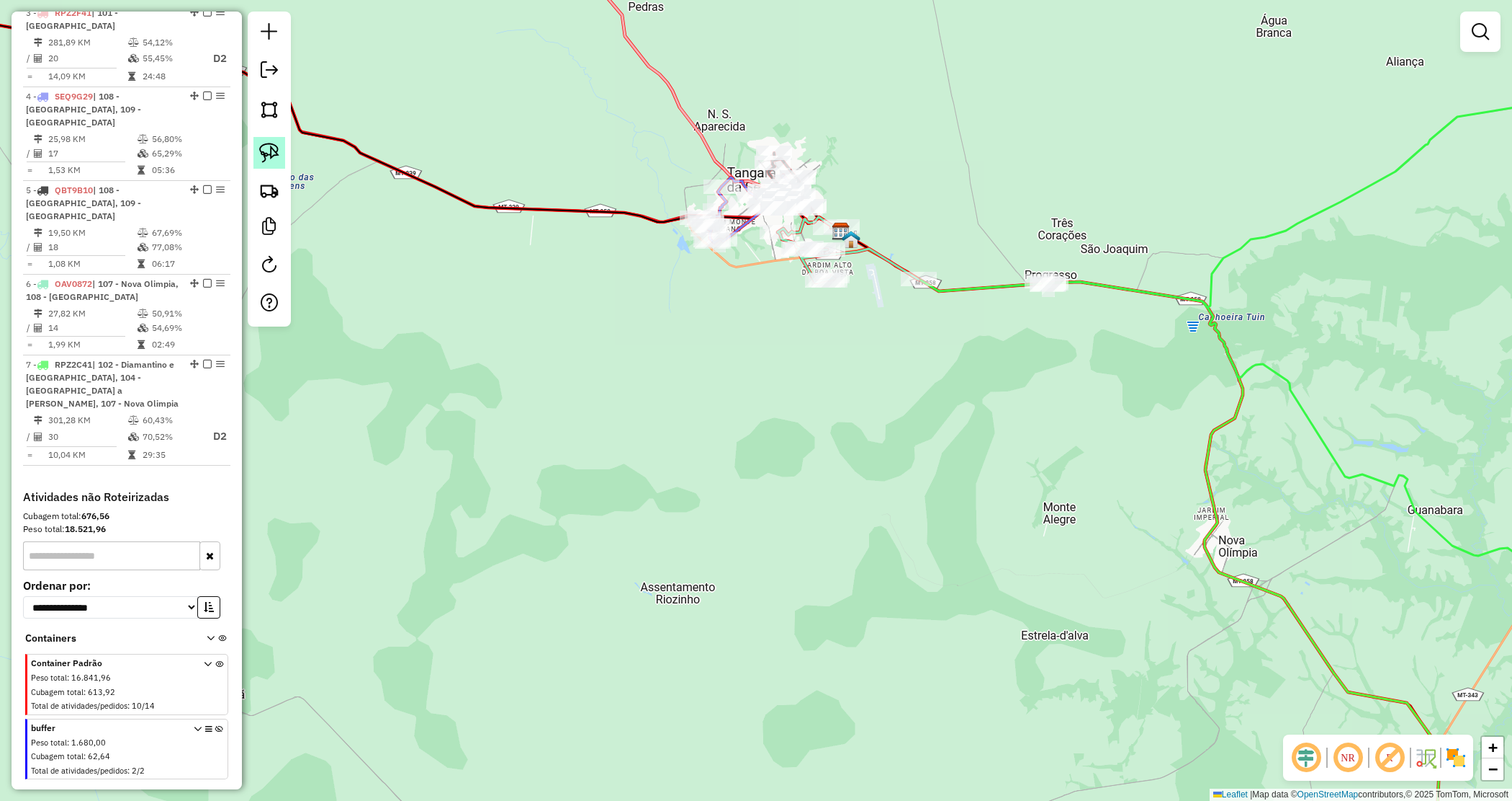
click at [282, 150] on link at bounding box center [269, 152] width 32 height 32
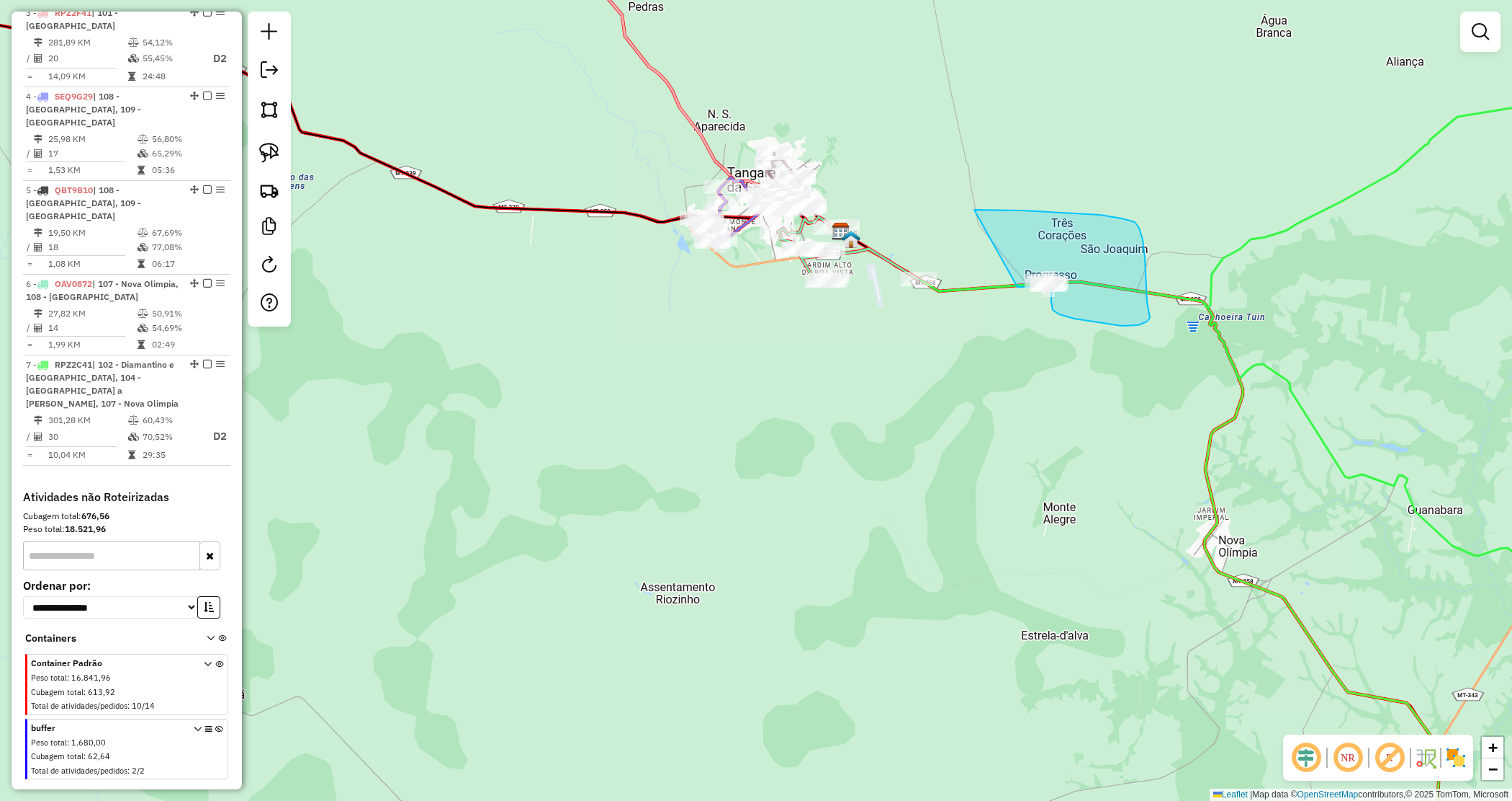
drag, startPoint x: 1122, startPoint y: 219, endPoint x: 1016, endPoint y: 286, distance: 125.4
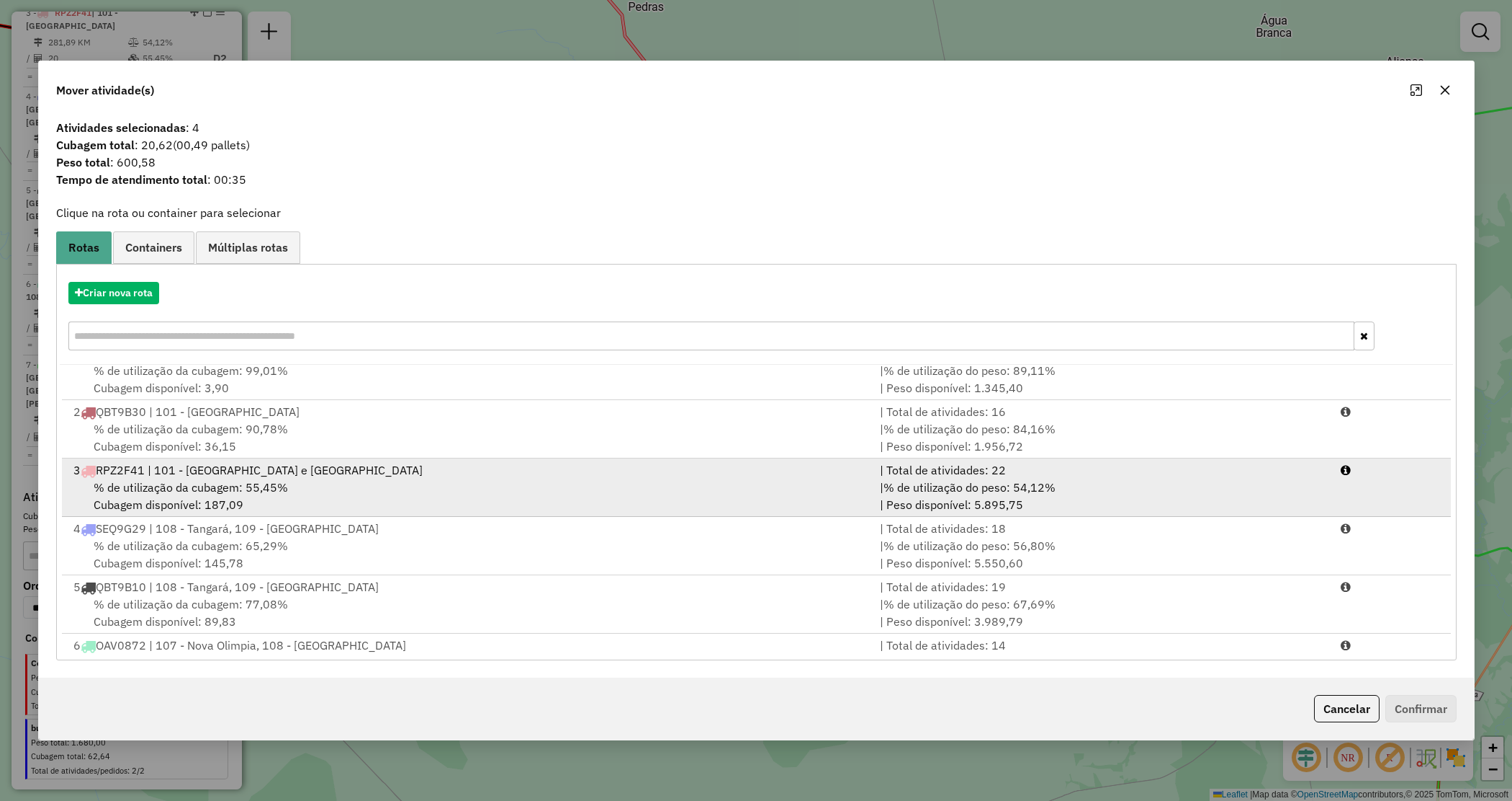
scroll to position [62, 0]
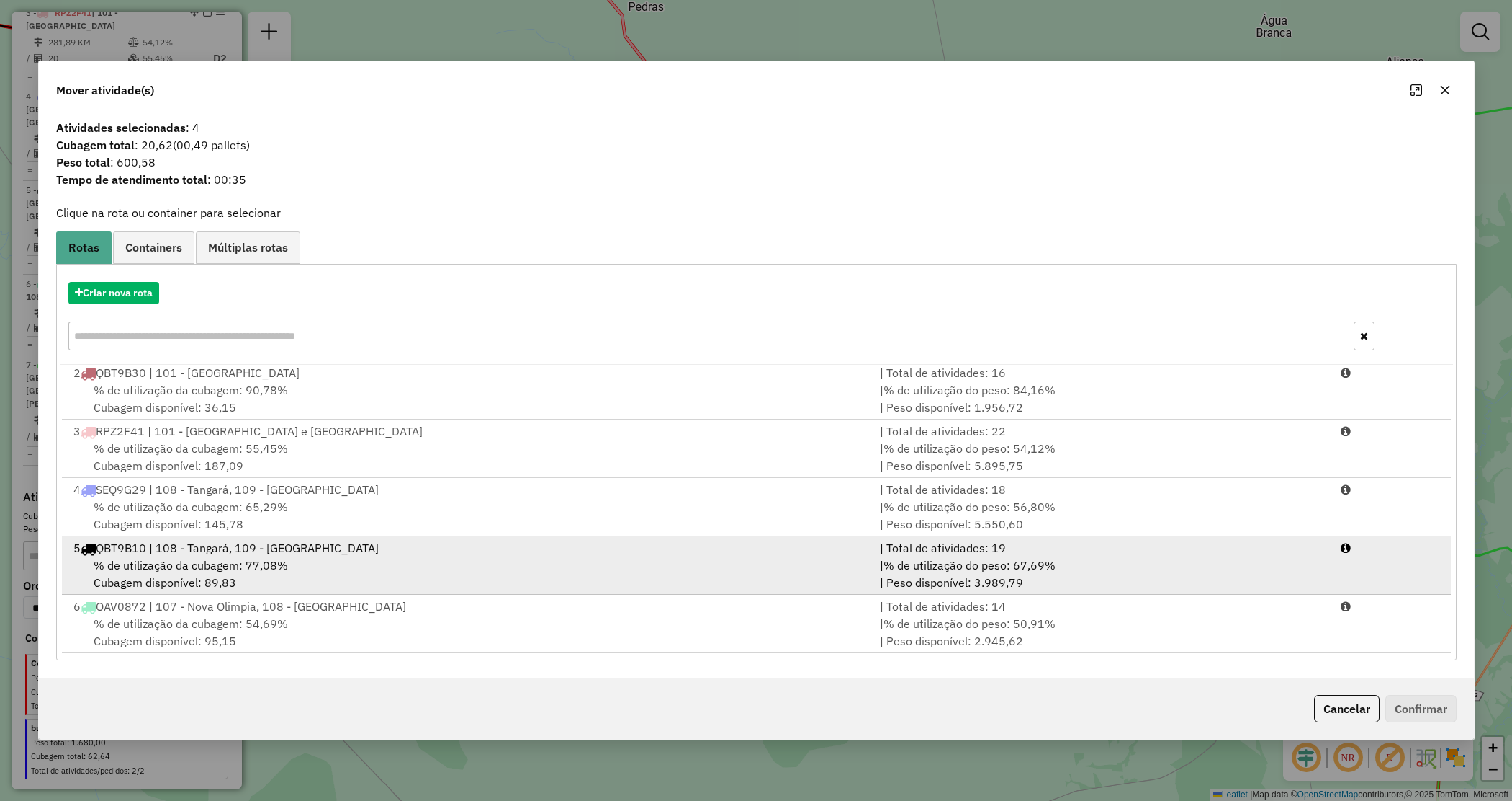
click at [514, 567] on div "% de utilização da cubagem: 77,08% Cubagem disponível: 89,83" at bounding box center [468, 573] width 807 height 35
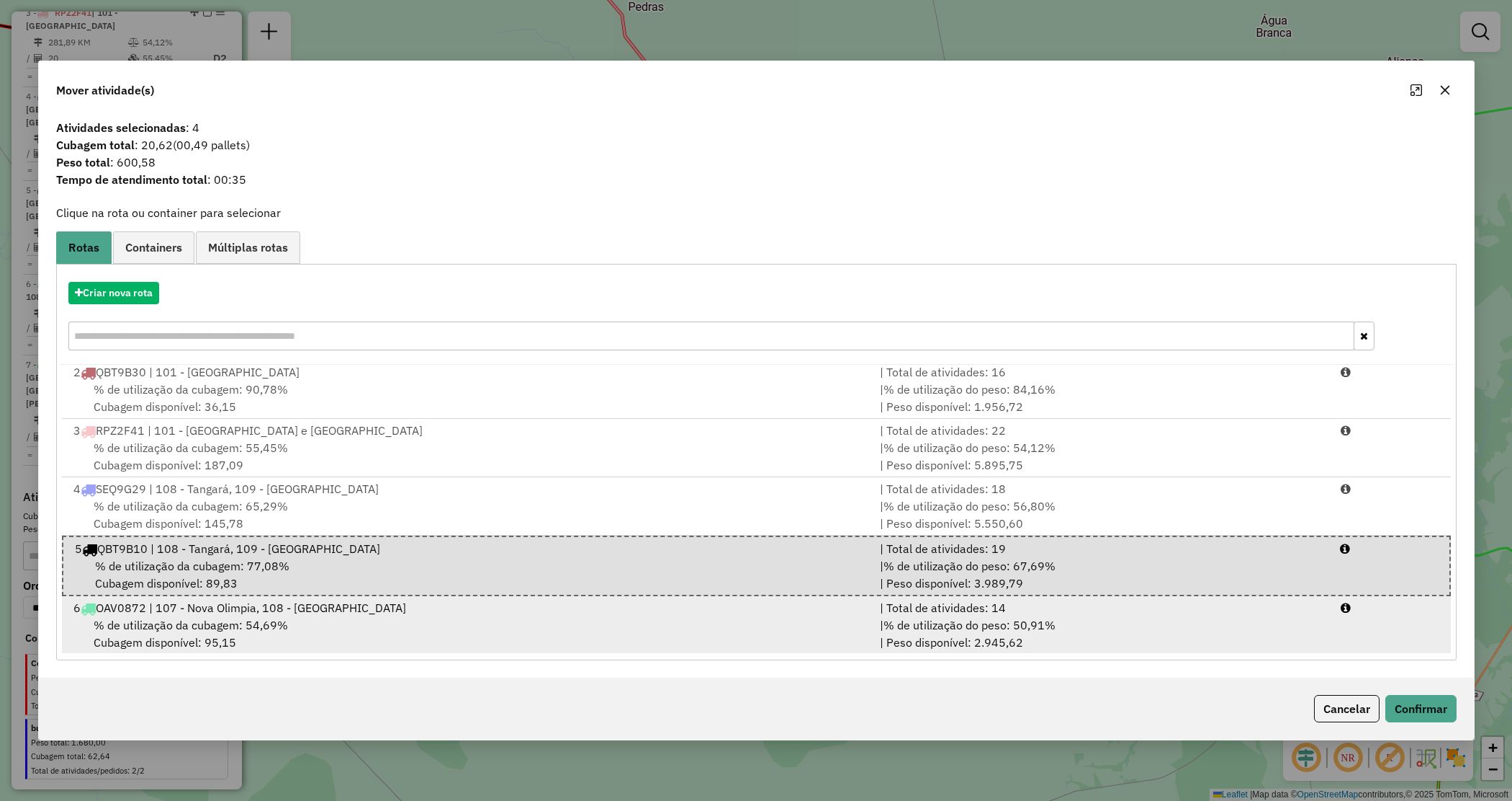
click at [879, 618] on div "| % de utilização do peso: 50,91% | Peso disponível: 2.945,62" at bounding box center [1102, 633] width 461 height 35
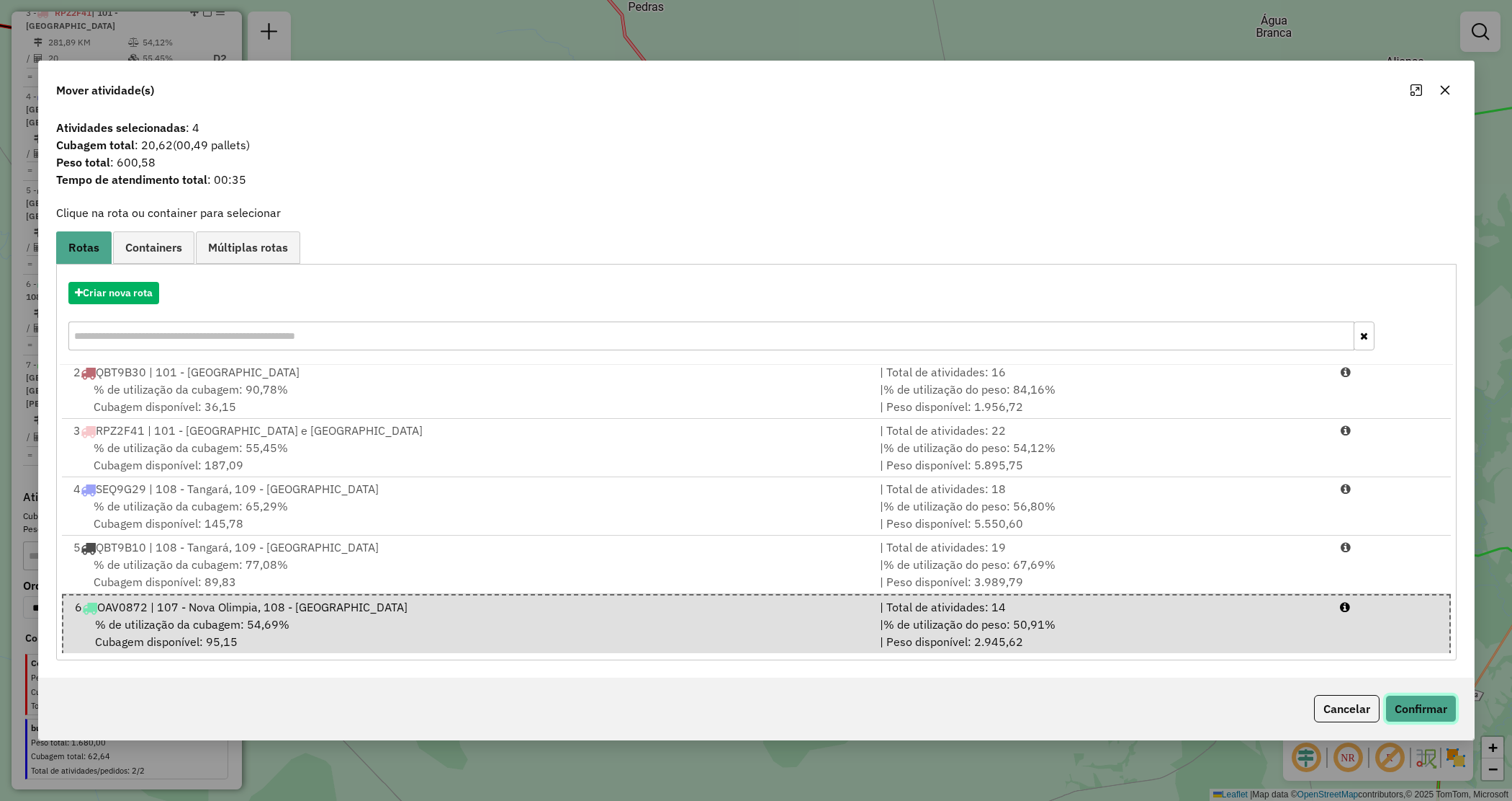
click at [1411, 710] on button "Confirmar" at bounding box center [1421, 709] width 71 height 28
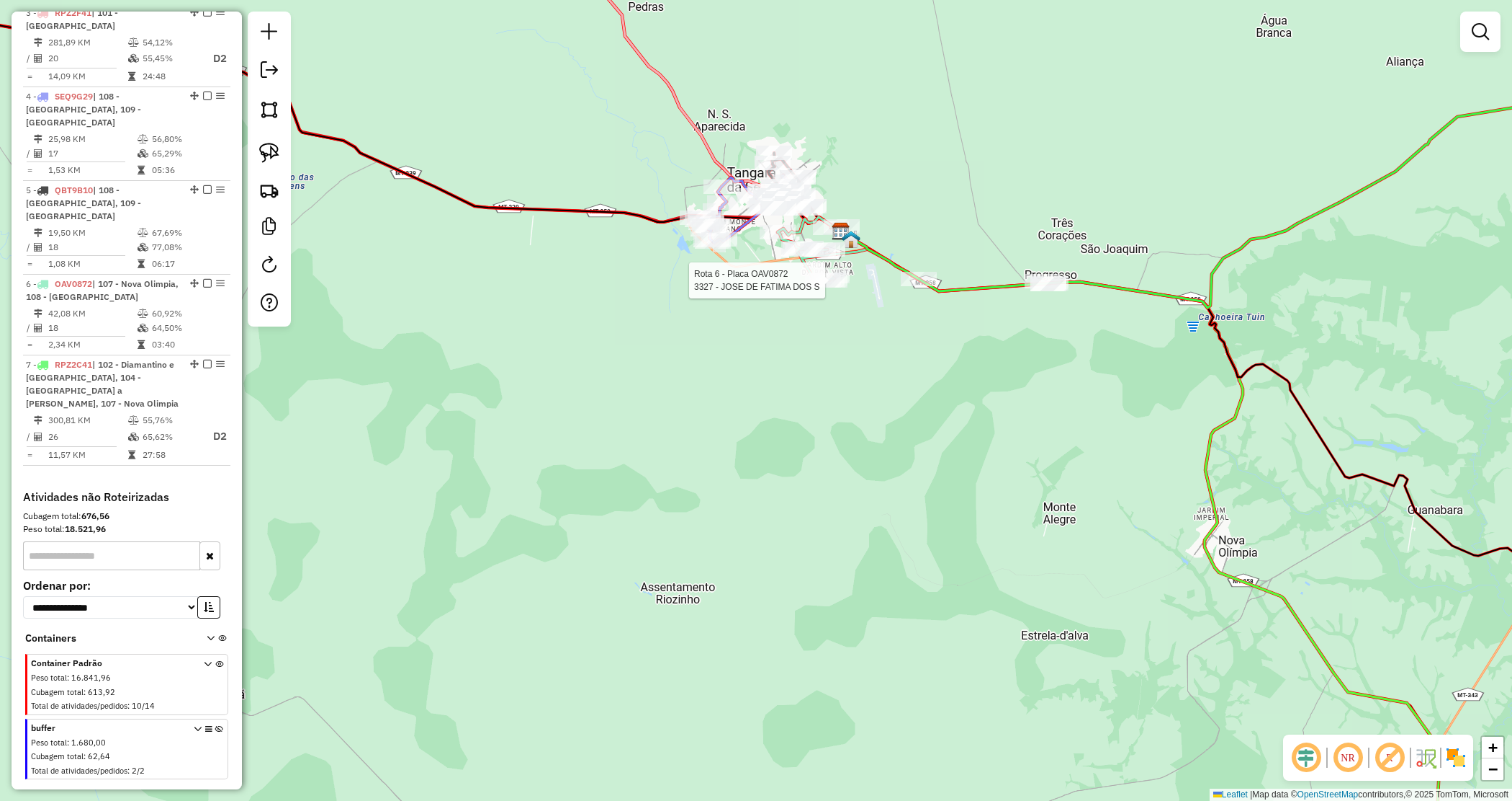
select select "*********"
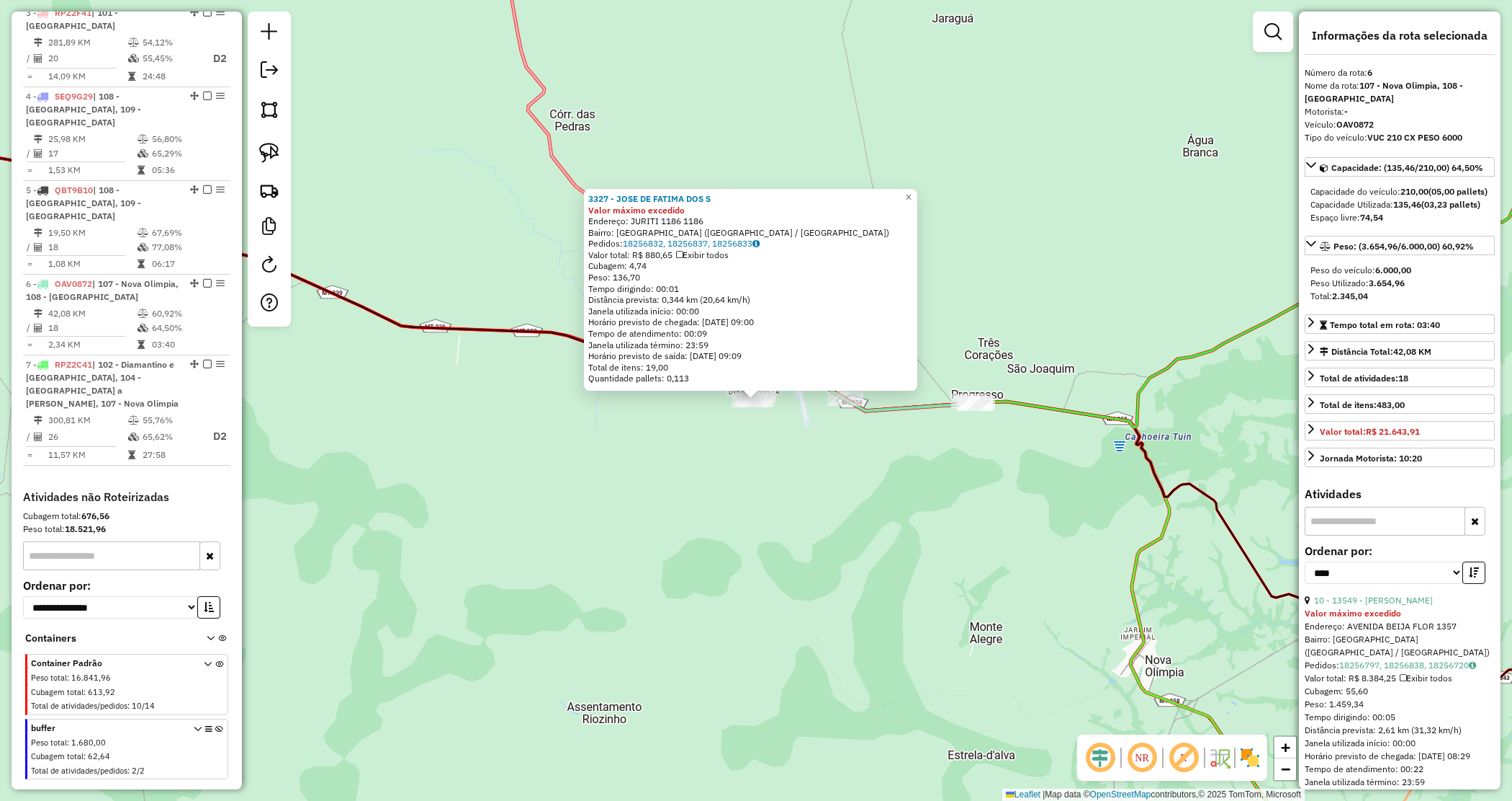
click at [791, 477] on div "3327 - JOSE DE FATIMA DOS S Valor máximo excedido Endereço: JURITI 1186 1186 Ba…" at bounding box center [756, 400] width 1512 height 801
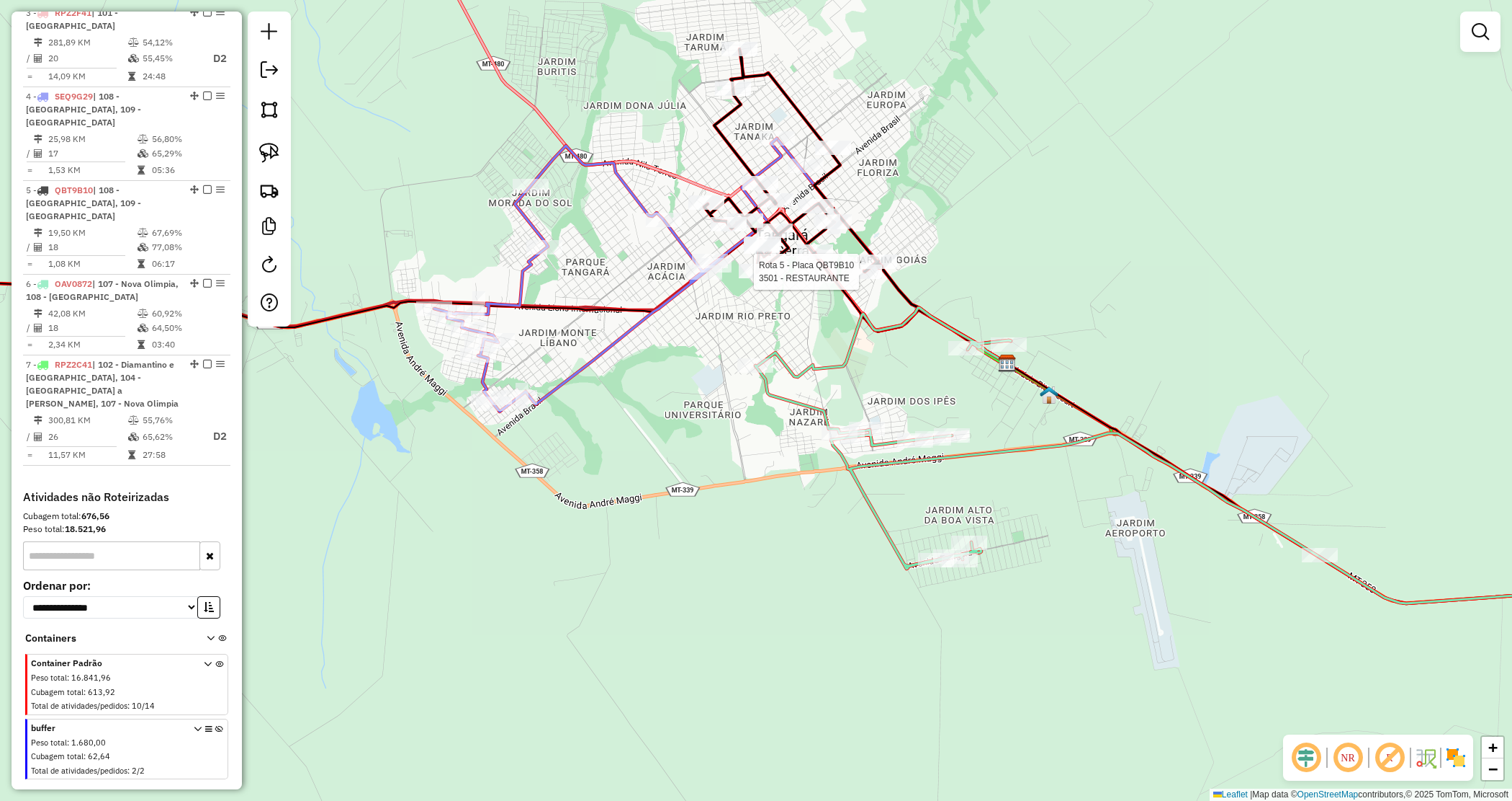
select select "*********"
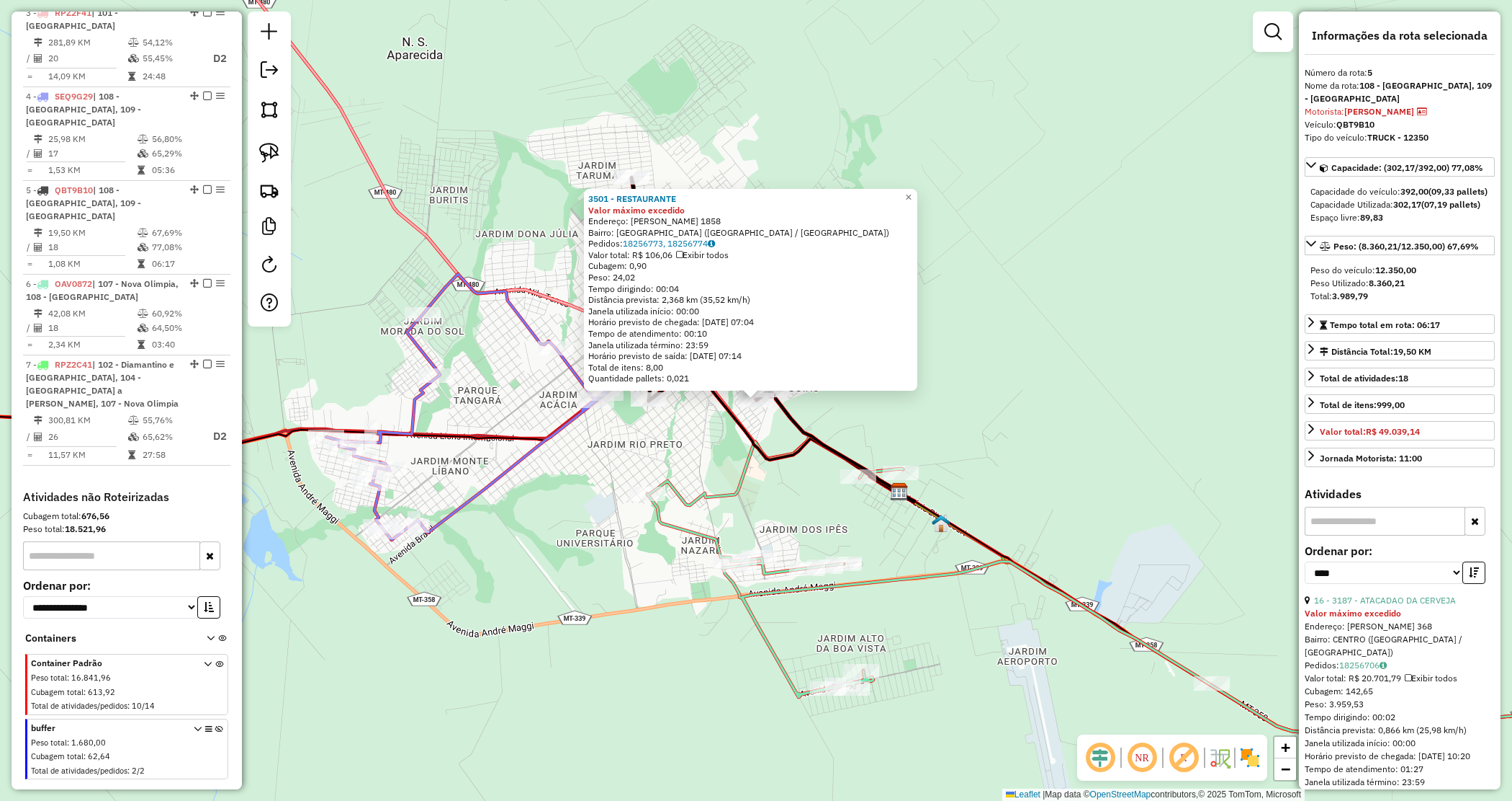
click at [850, 401] on div "3501 - RESTAURANTE Valor máximo excedido Endereço: CELSO ROSA LIMA 1858 Bairro:…" at bounding box center [756, 400] width 1512 height 801
click at [818, 420] on div "3501 - RESTAURANTE Valor máximo excedido Endereço: CELSO ROSA LIMA 1858 Bairro:…" at bounding box center [756, 400] width 1512 height 801
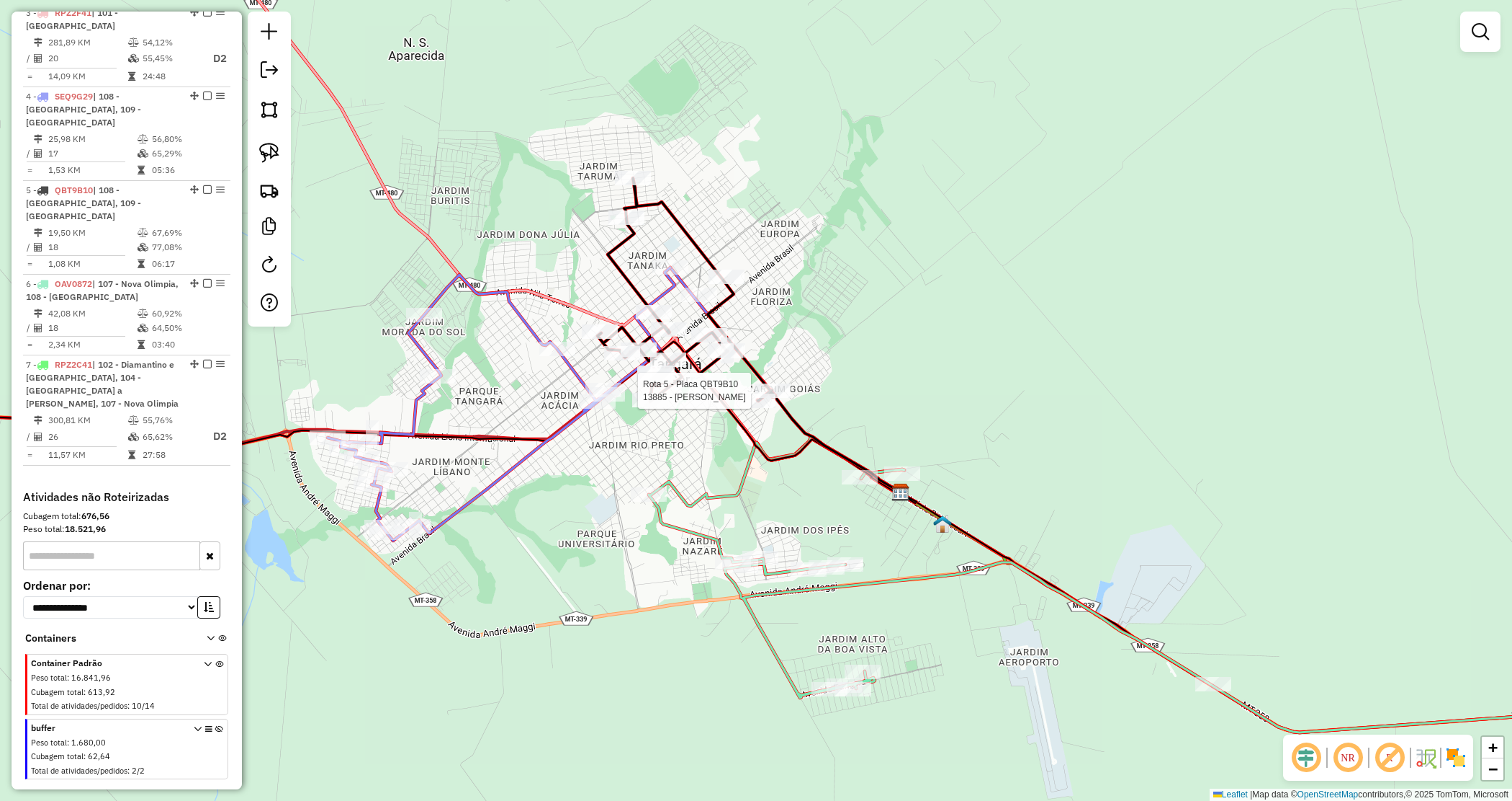
select select "*********"
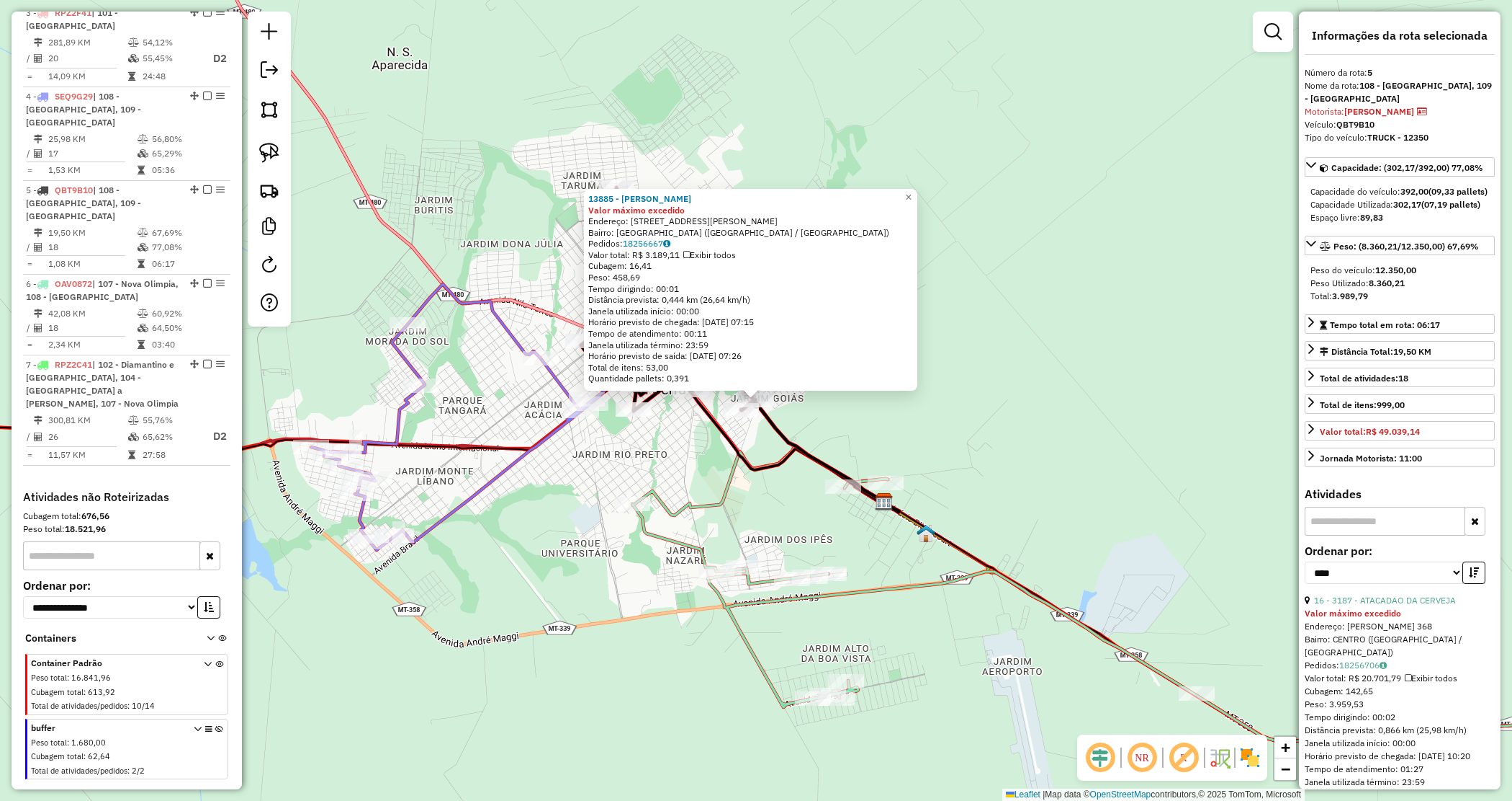
click at [828, 424] on div "13885 - VALTEIRI DIAS BRITO Valor máximo excedido Endereço: Avenida Inacio Bitt…" at bounding box center [756, 400] width 1512 height 801
click at [959, 292] on div "13885 - VALTEIRI DIAS BRITO Valor máximo excedido Endereço: Avenida Inacio Bitt…" at bounding box center [756, 400] width 1512 height 801
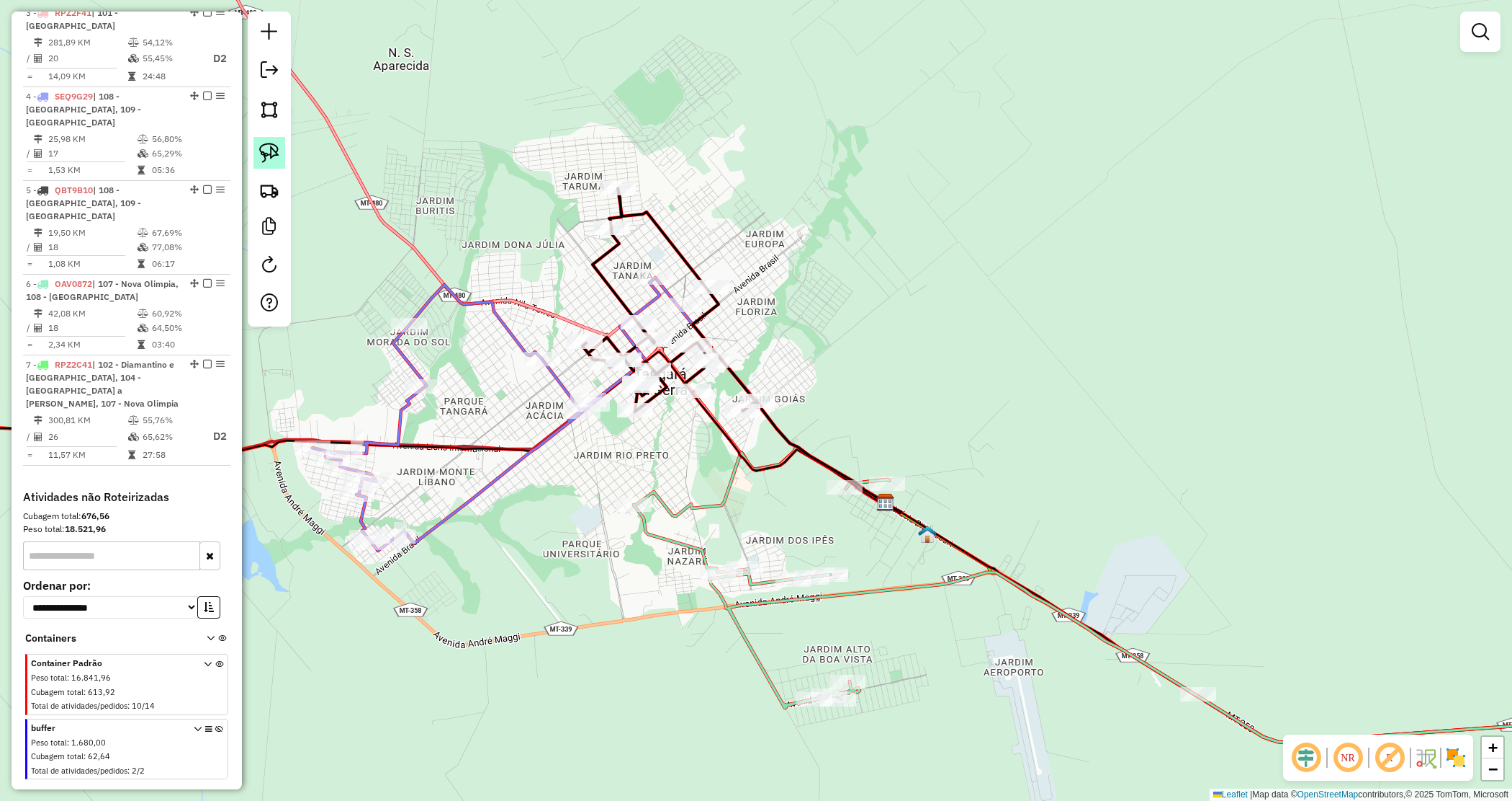
click at [274, 153] on img at bounding box center [269, 152] width 20 height 20
drag, startPoint x: 749, startPoint y: 368, endPoint x: 708, endPoint y: 419, distance: 65.4
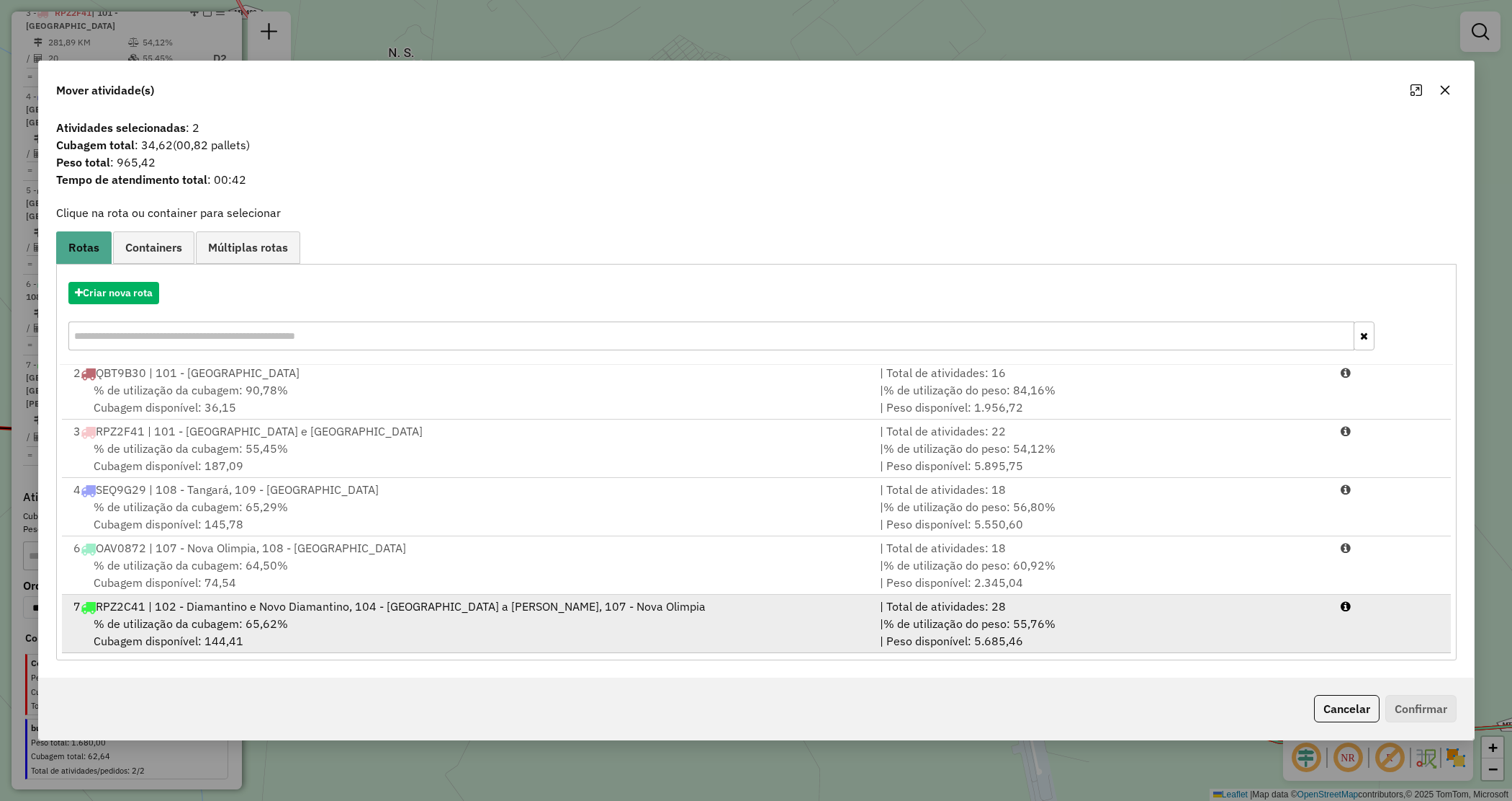
click at [926, 620] on span "% de utilização do peso: 55,76%" at bounding box center [970, 623] width 172 height 15
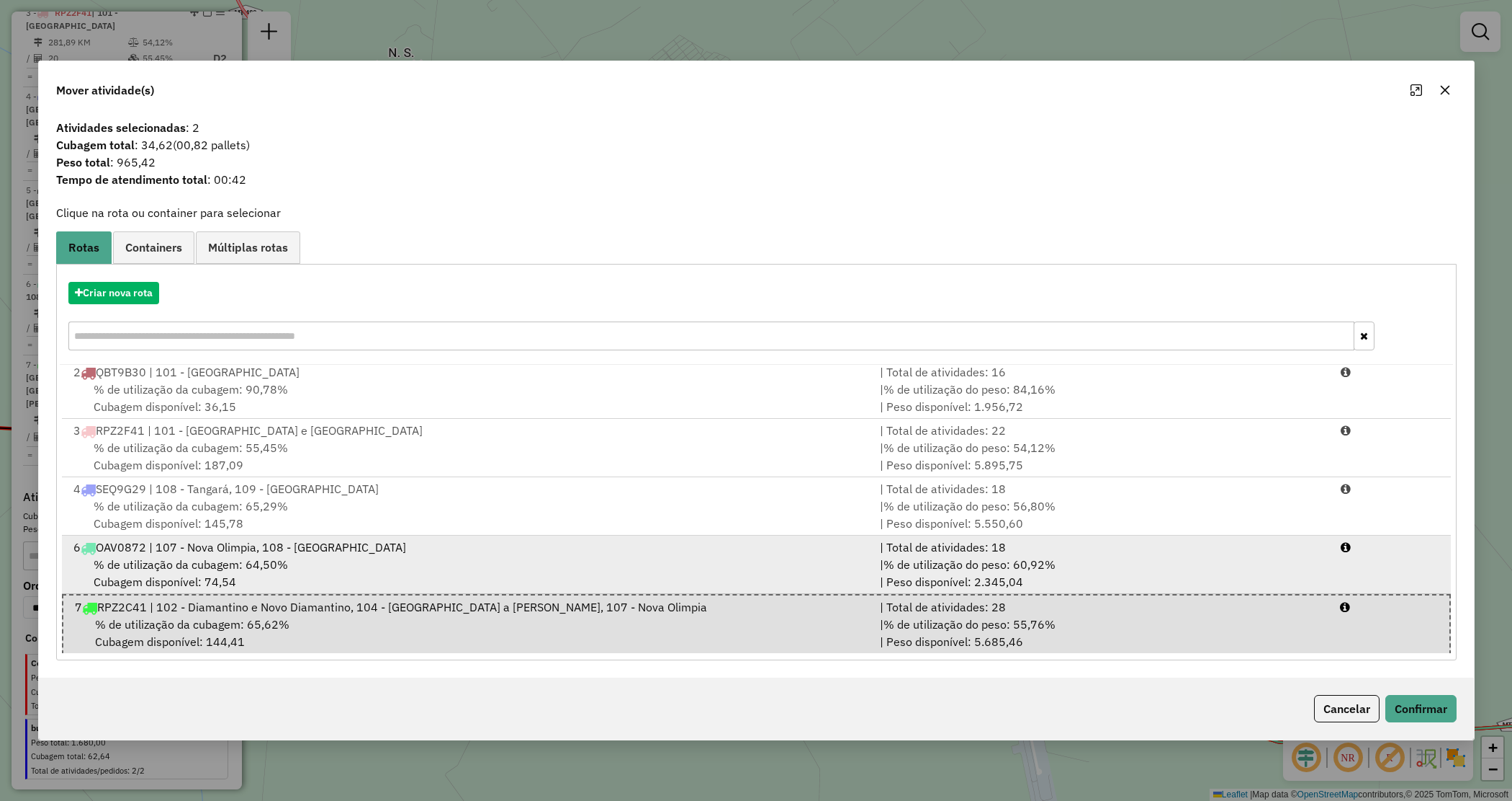
click at [1086, 581] on div "| % de utilização do peso: 60,92% | Peso disponível: 2.345,04" at bounding box center [1102, 572] width 461 height 35
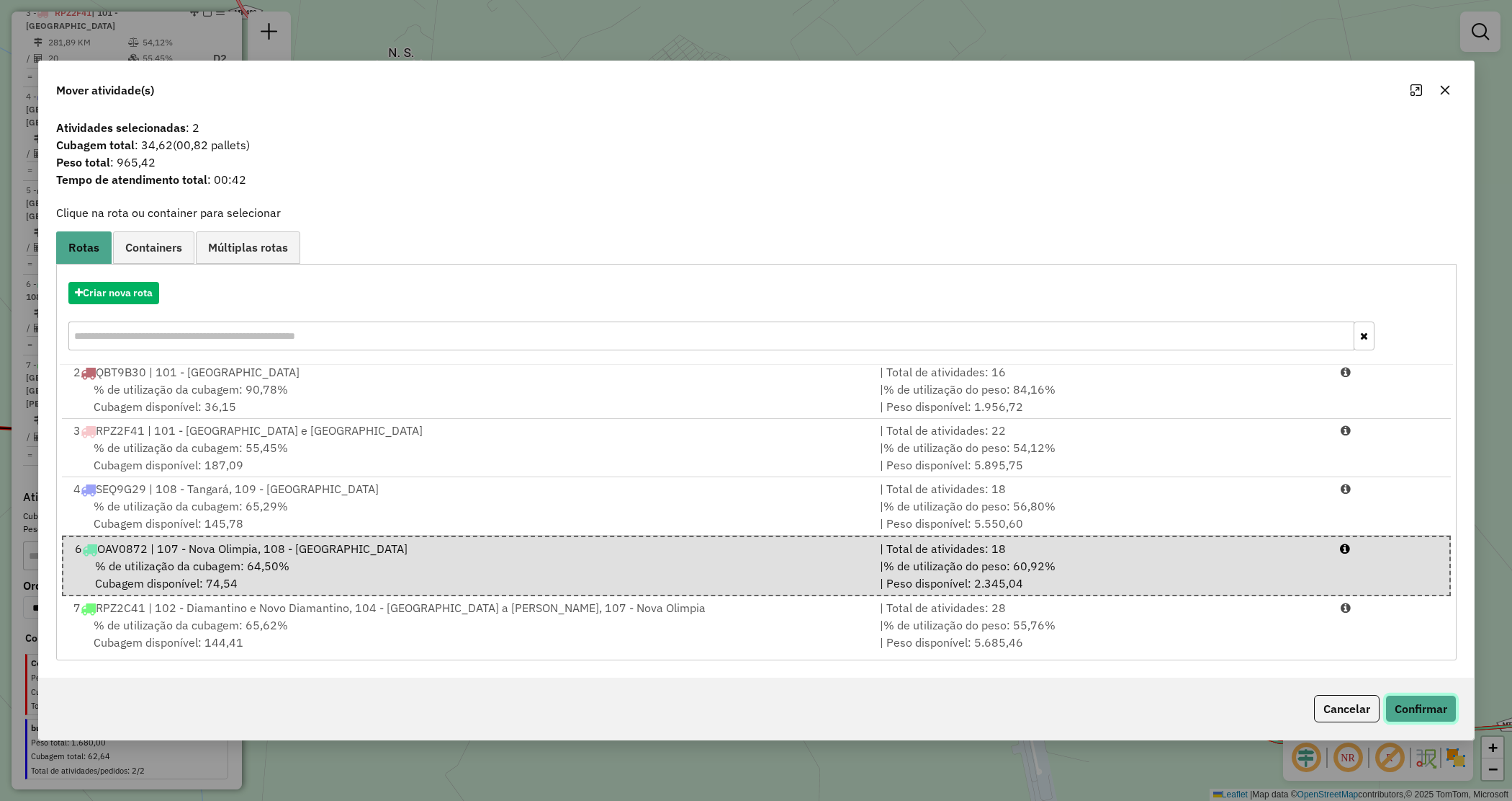
click at [1438, 704] on button "Confirmar" at bounding box center [1421, 709] width 71 height 28
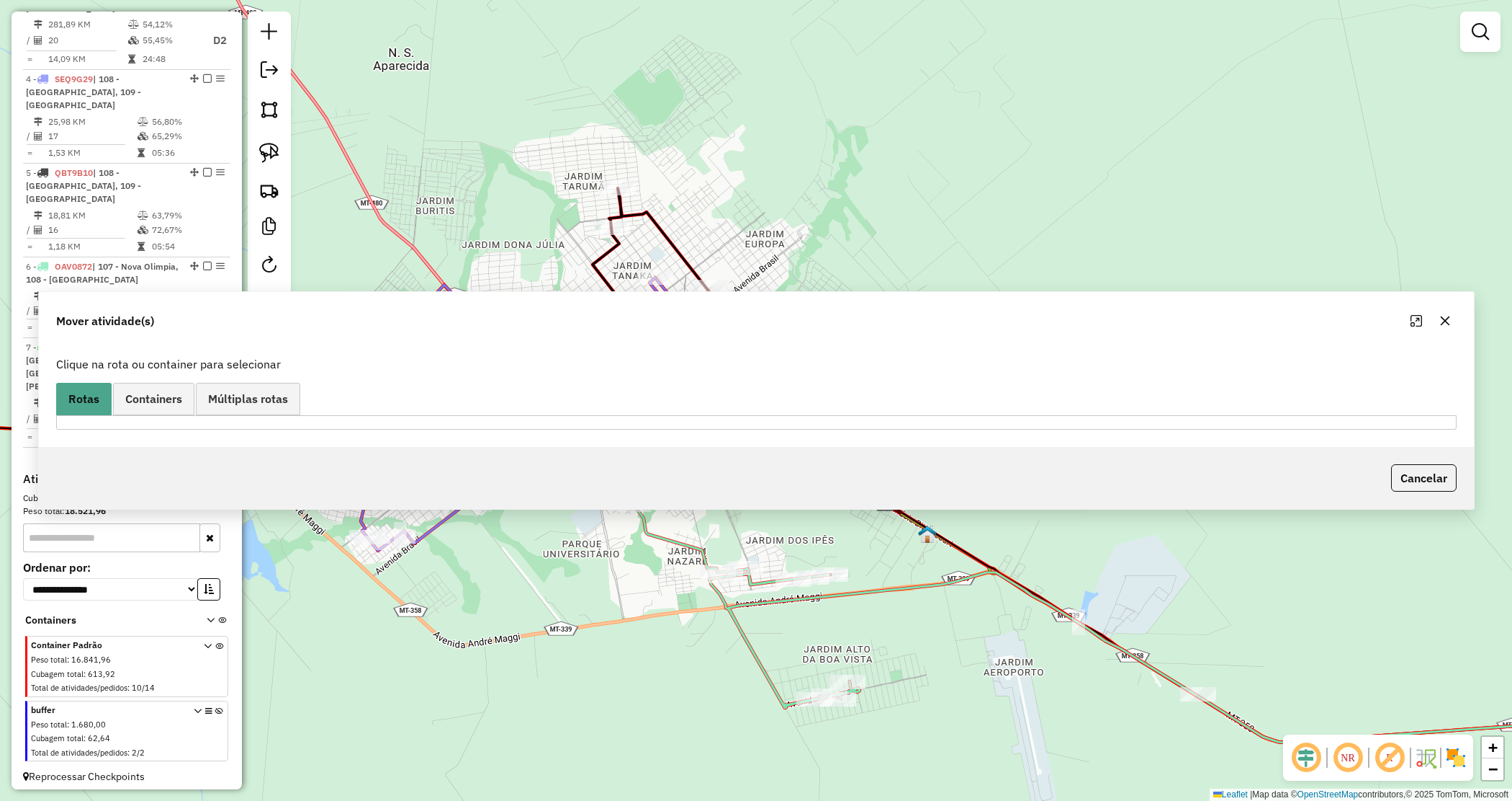
scroll to position [700, 0]
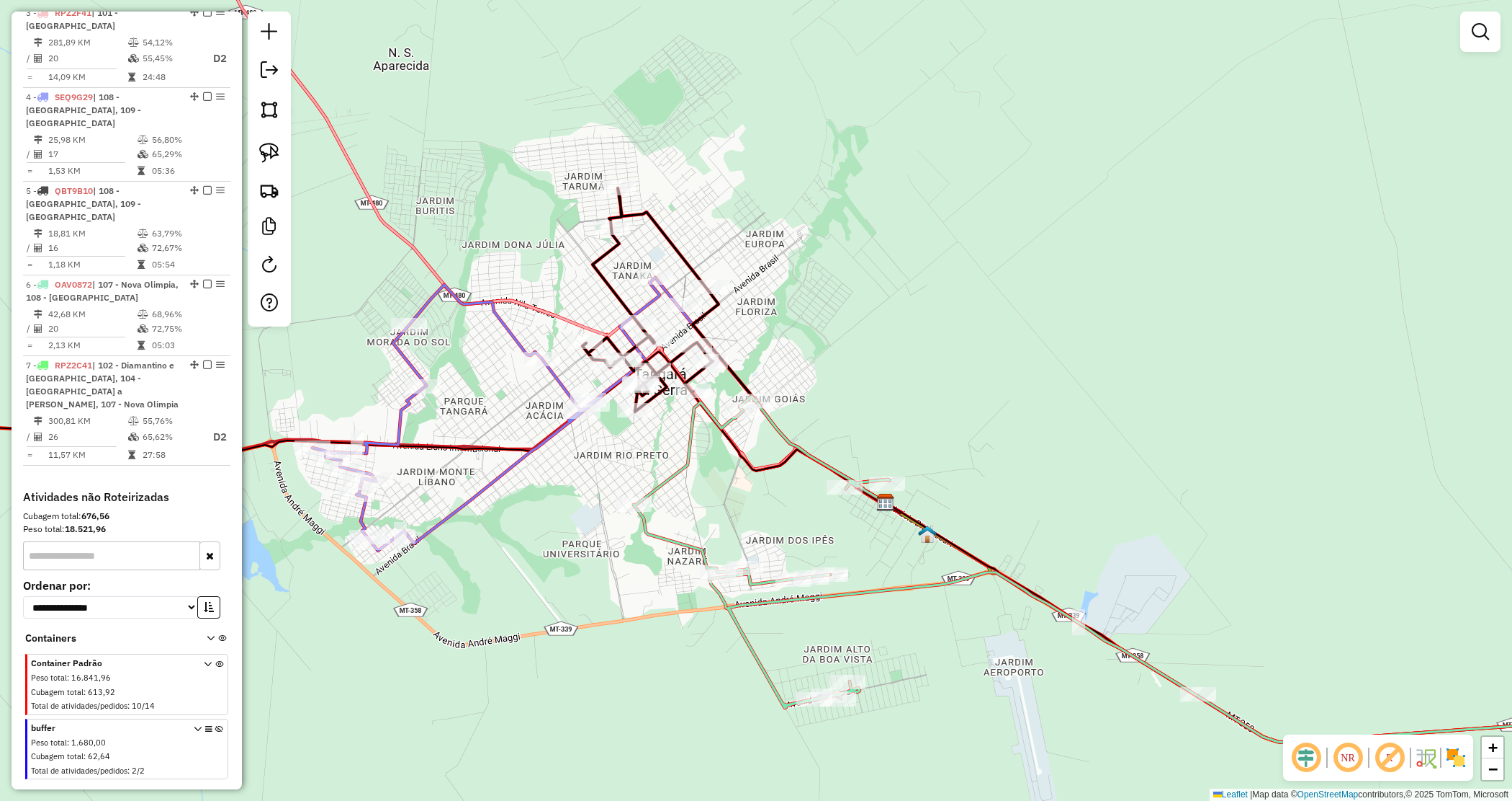
click at [801, 364] on div "Janela de atendimento Grade de atendimento Capacidade Transportadoras Veículos …" at bounding box center [756, 400] width 1512 height 801
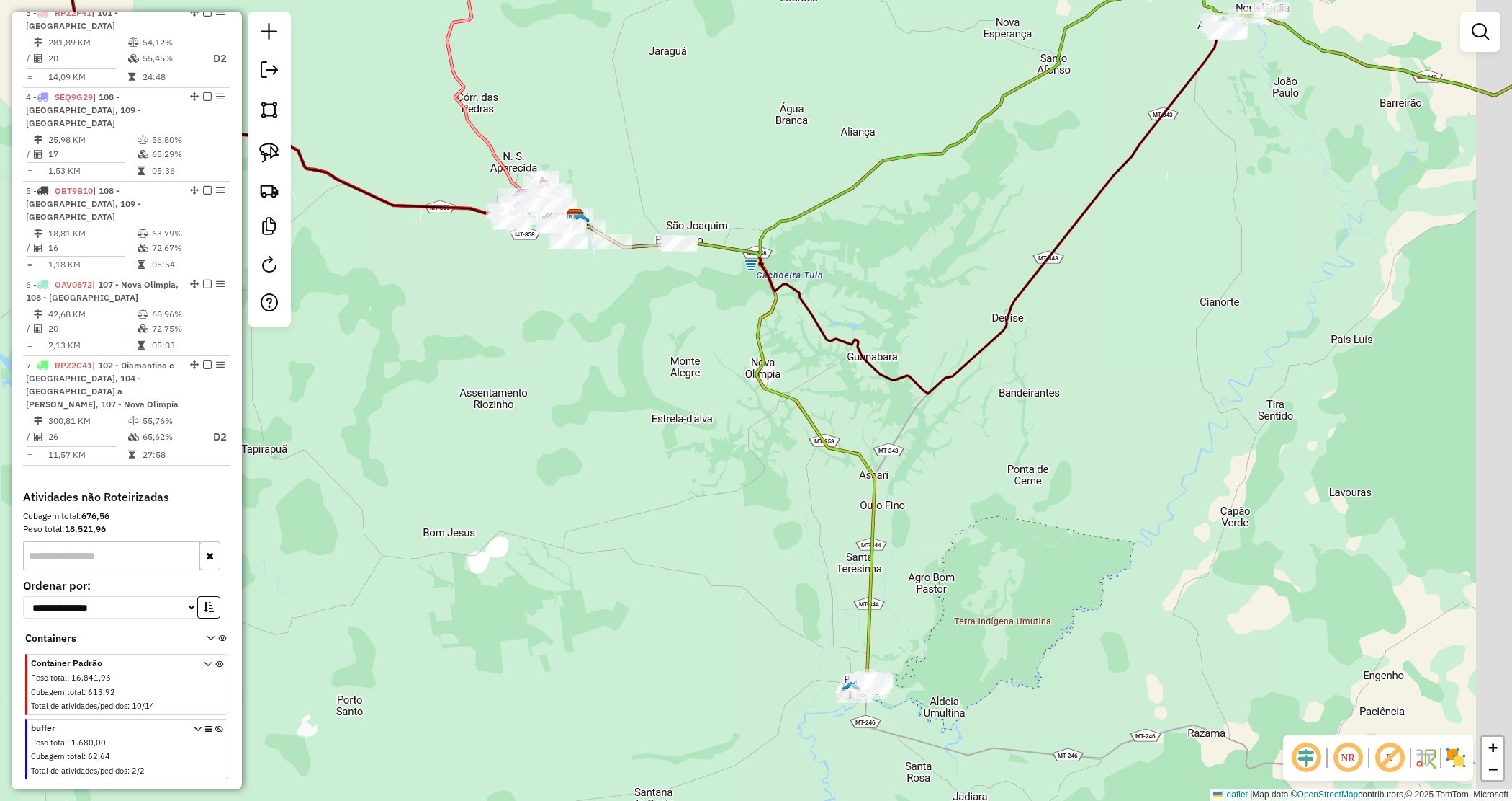
drag, startPoint x: 776, startPoint y: 422, endPoint x: 683, endPoint y: 419, distance: 93.0
click at [686, 412] on div "Janela de atendimento Grade de atendimento Capacidade Transportadoras Veículos …" at bounding box center [756, 400] width 1512 height 801
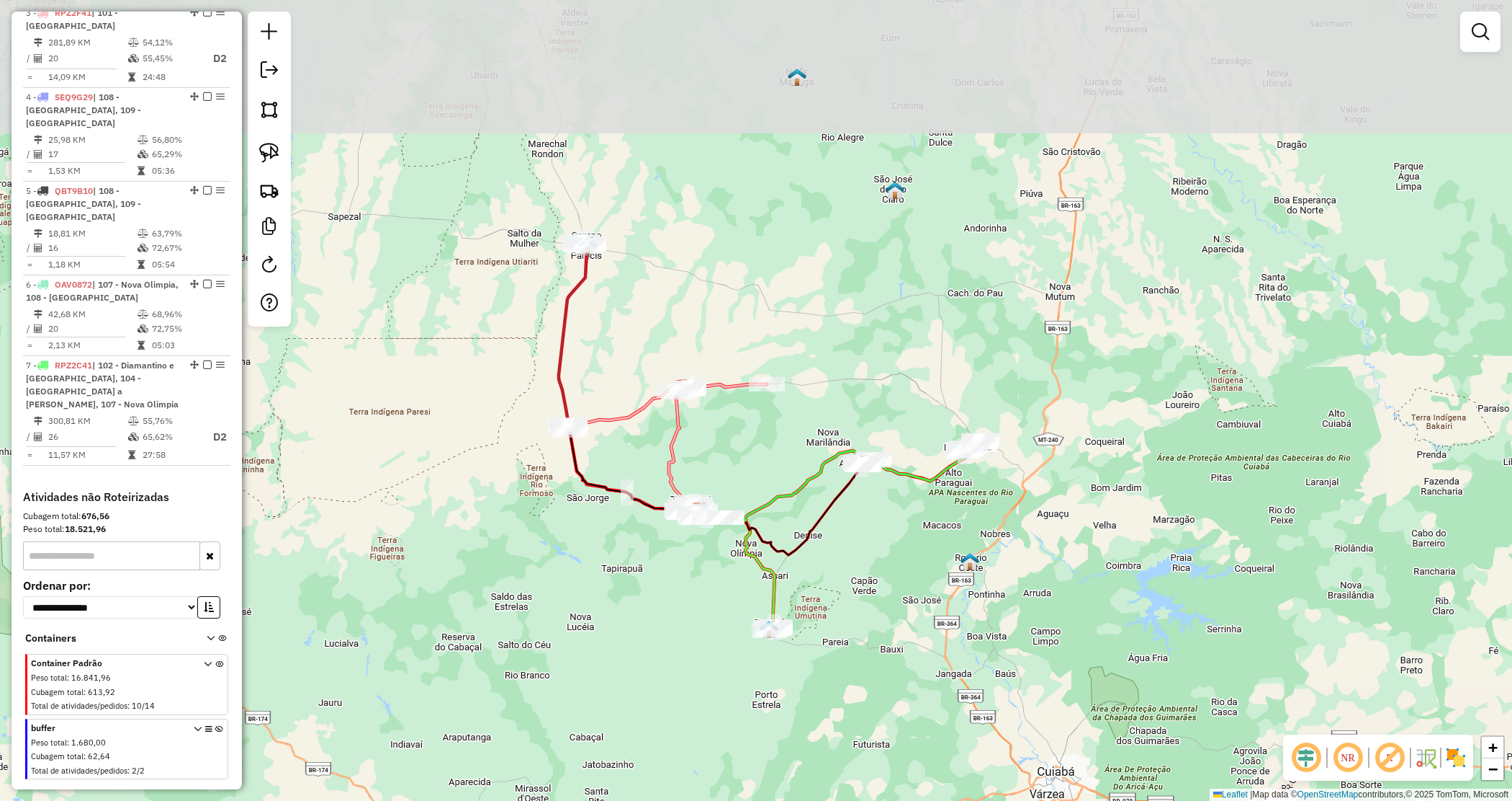
drag, startPoint x: 850, startPoint y: 444, endPoint x: 873, endPoint y: 515, distance: 74.6
click at [873, 515] on div "Janela de atendimento Grade de atendimento Capacidade Transportadoras Veículos …" at bounding box center [756, 400] width 1512 height 801
click at [874, 516] on div "Janela de atendimento Grade de atendimento Capacidade Transportadoras Veículos …" at bounding box center [756, 400] width 1512 height 801
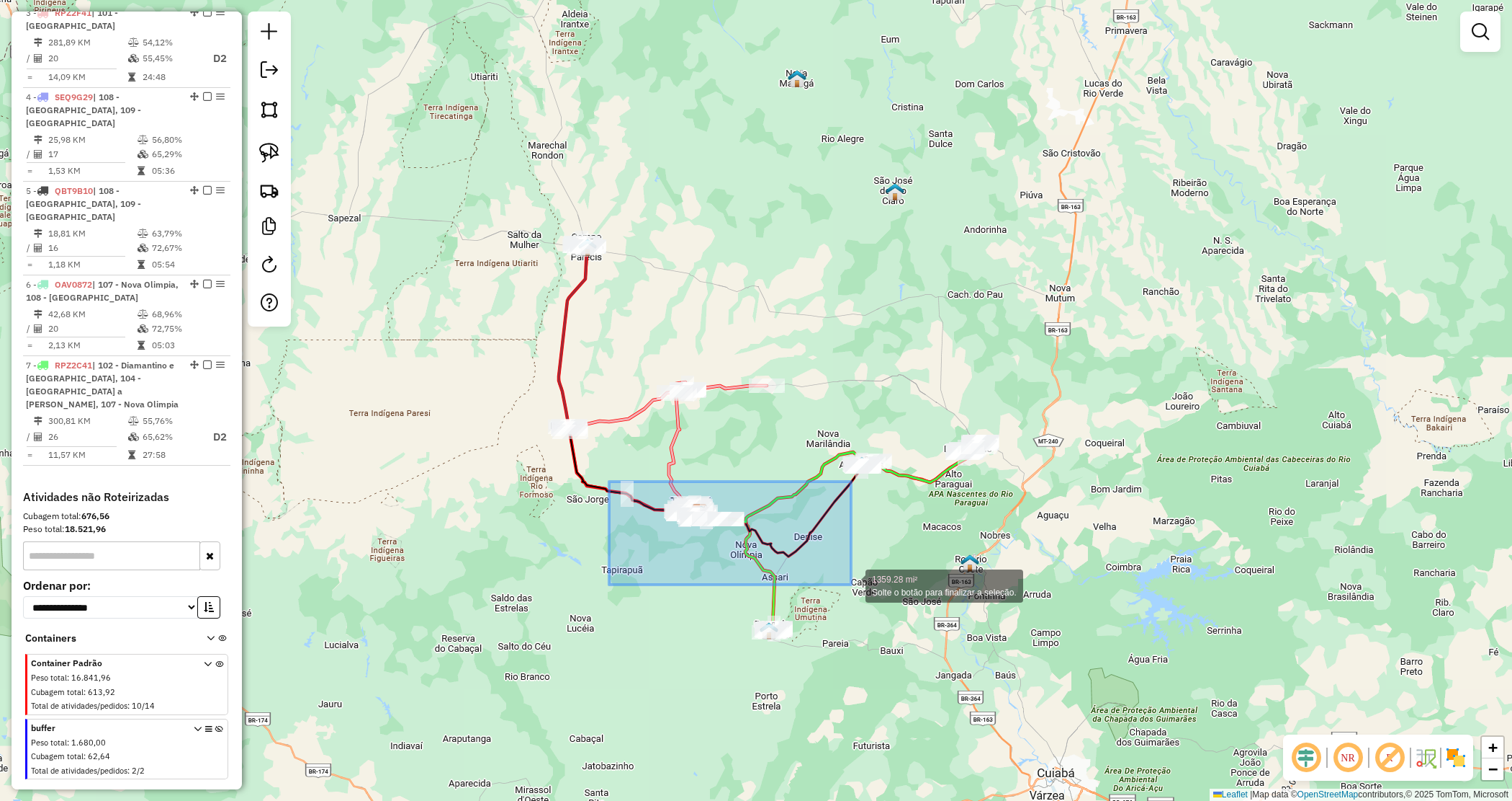
drag, startPoint x: 725, startPoint y: 536, endPoint x: 843, endPoint y: 581, distance: 126.3
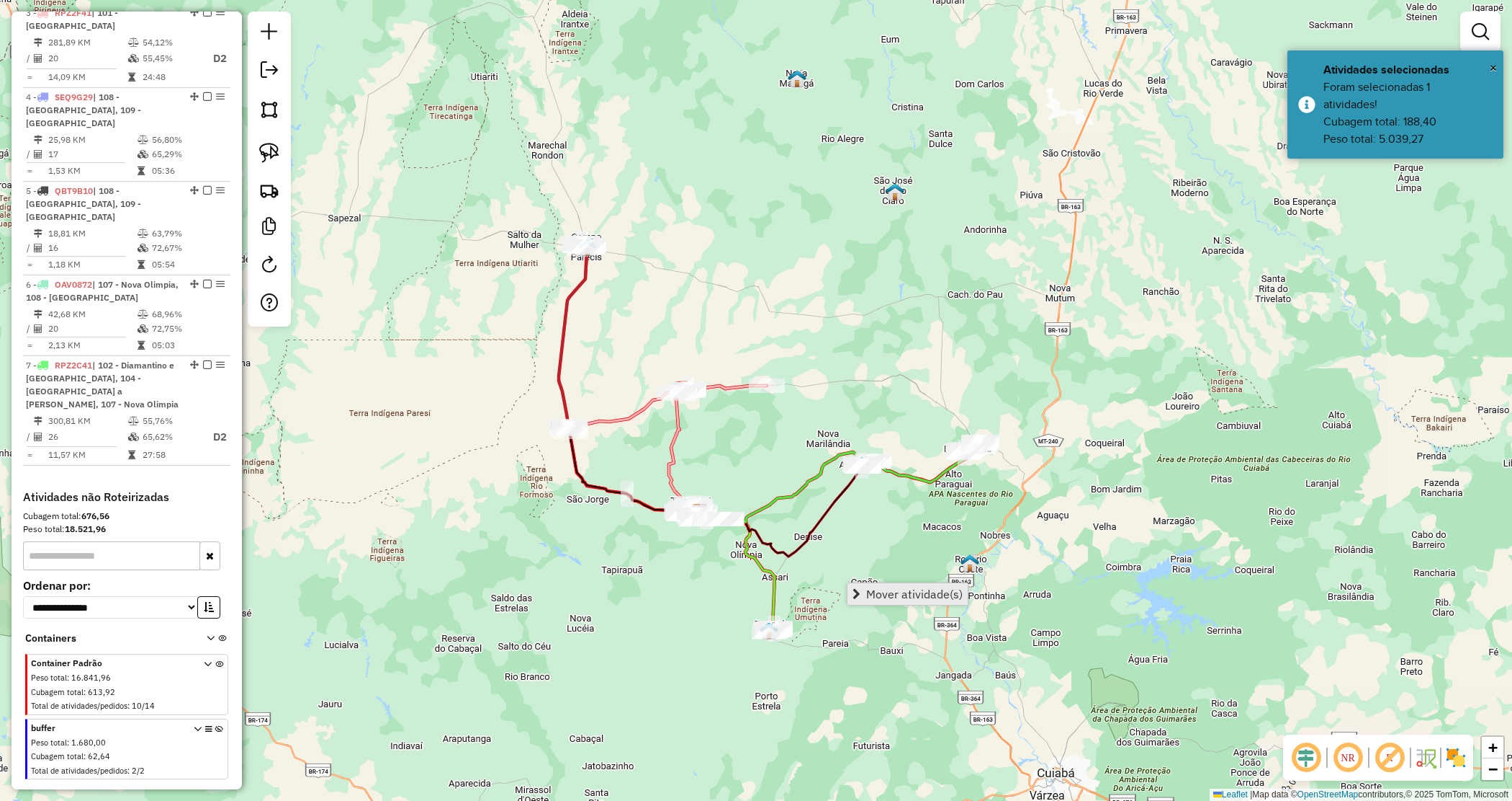
click at [866, 592] on span "Mover atividade(s)" at bounding box center [914, 594] width 97 height 12
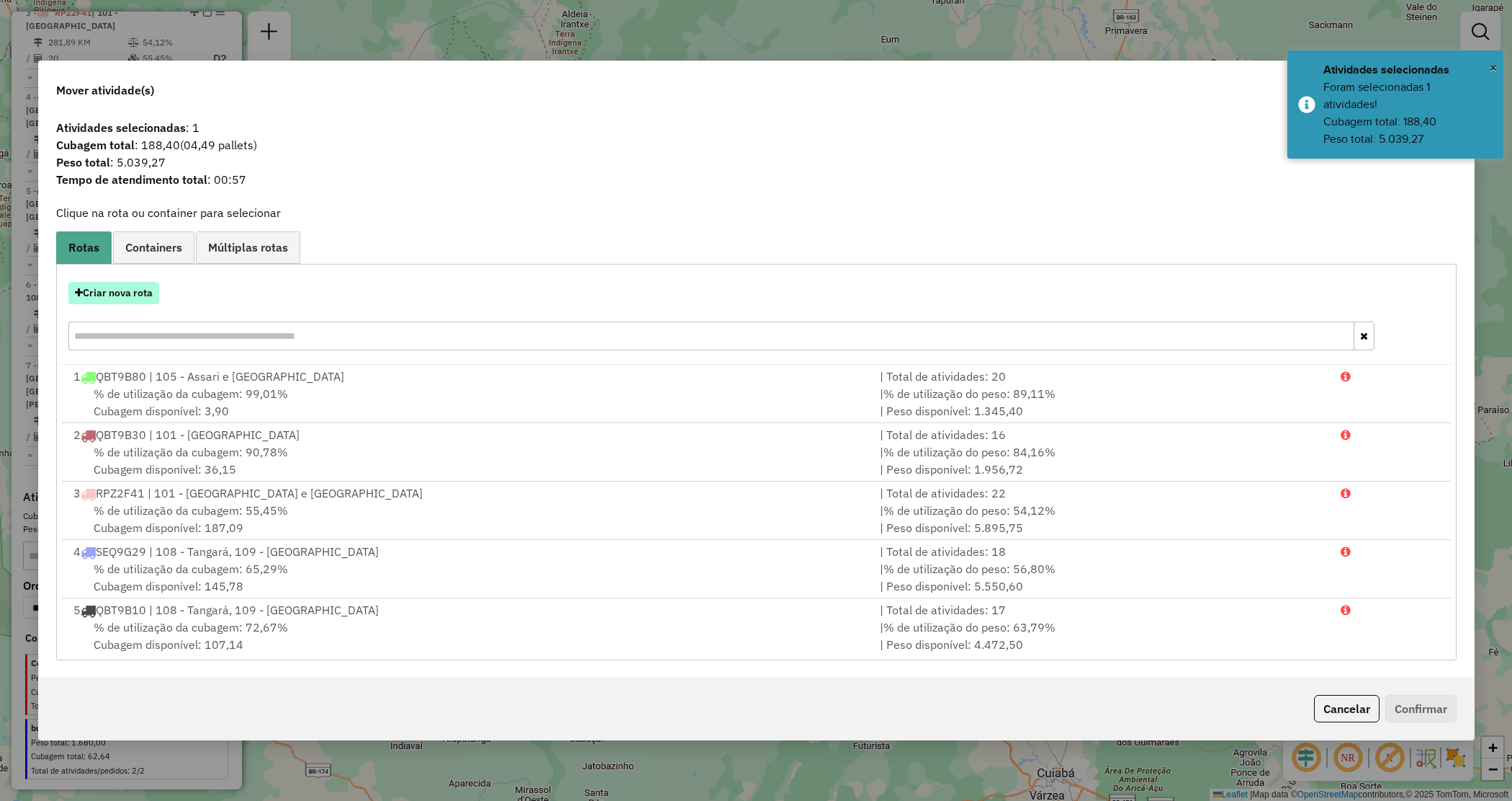
click at [142, 301] on button "Criar nova rota" at bounding box center [114, 293] width 91 height 23
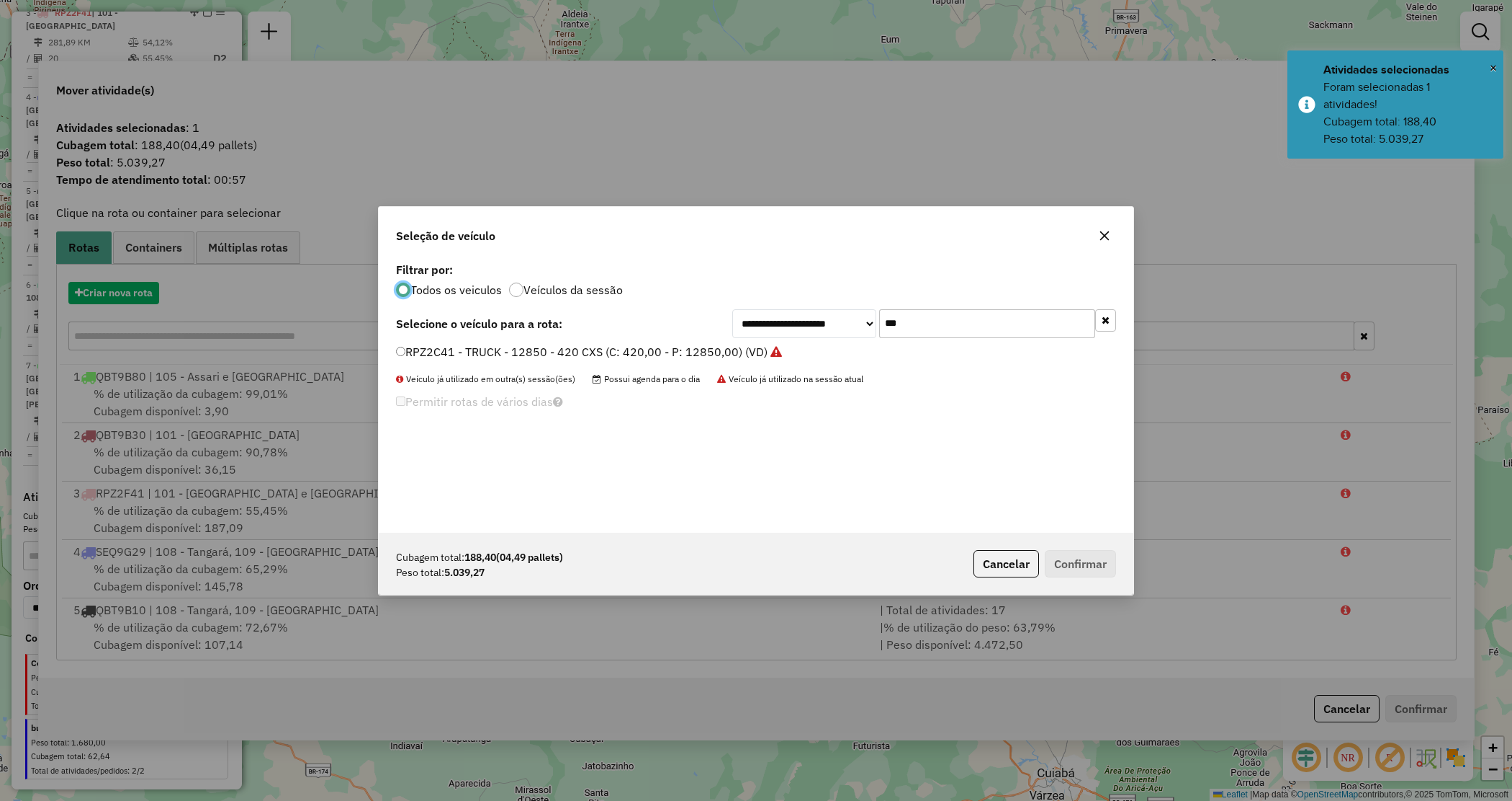
scroll to position [7, 4]
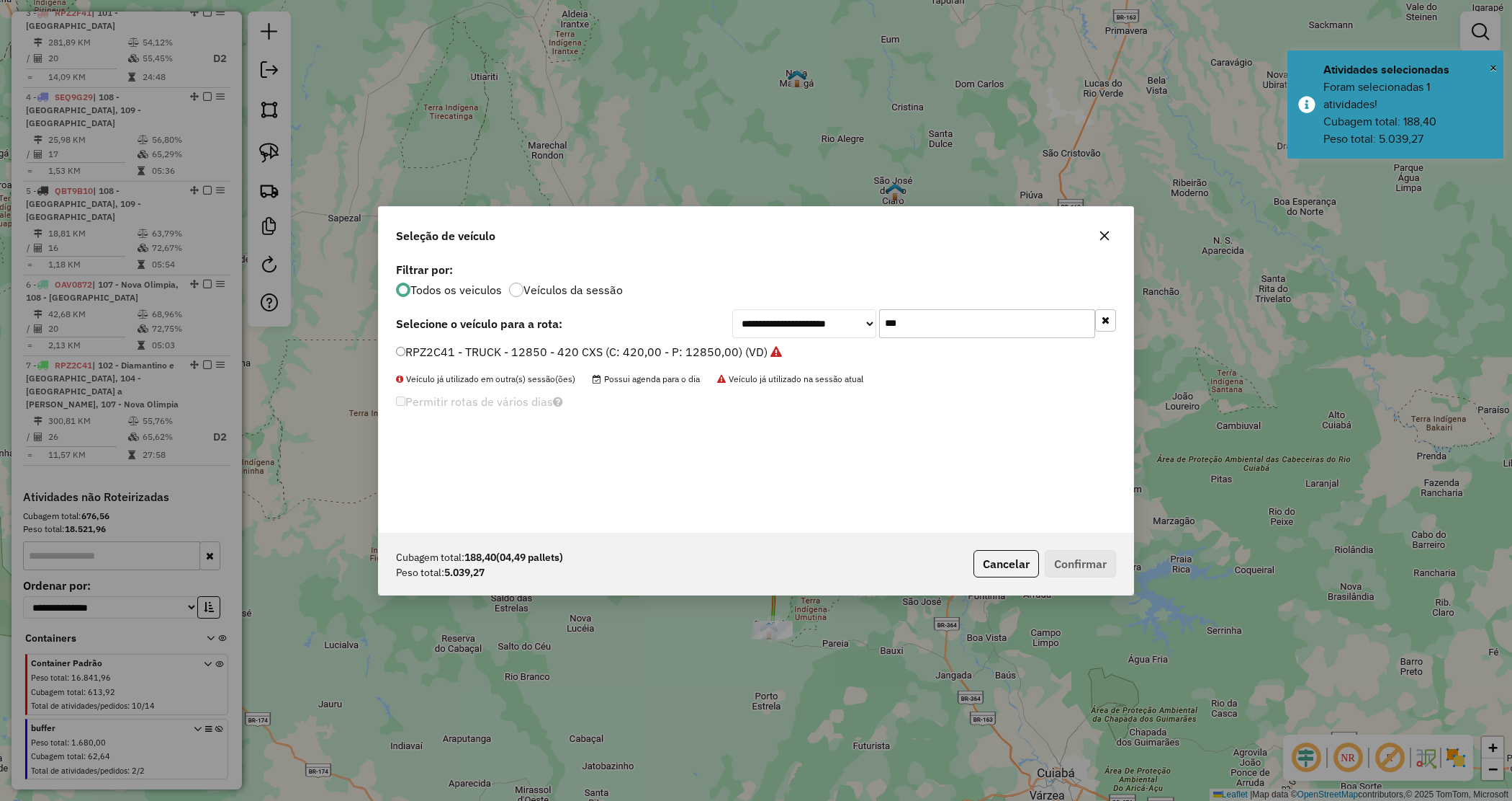
drag, startPoint x: 911, startPoint y: 316, endPoint x: 716, endPoint y: 294, distance: 196.2
click at [779, 301] on div "**********" at bounding box center [756, 395] width 755 height 274
click at [611, 353] on label "RPZ2C41 - TRUCK - 12850 - 420 CXS (C: 420,00 - P: 12850,00) (VD)" at bounding box center [589, 350] width 386 height 17
click at [1088, 557] on button "Confirmar" at bounding box center [1081, 563] width 71 height 28
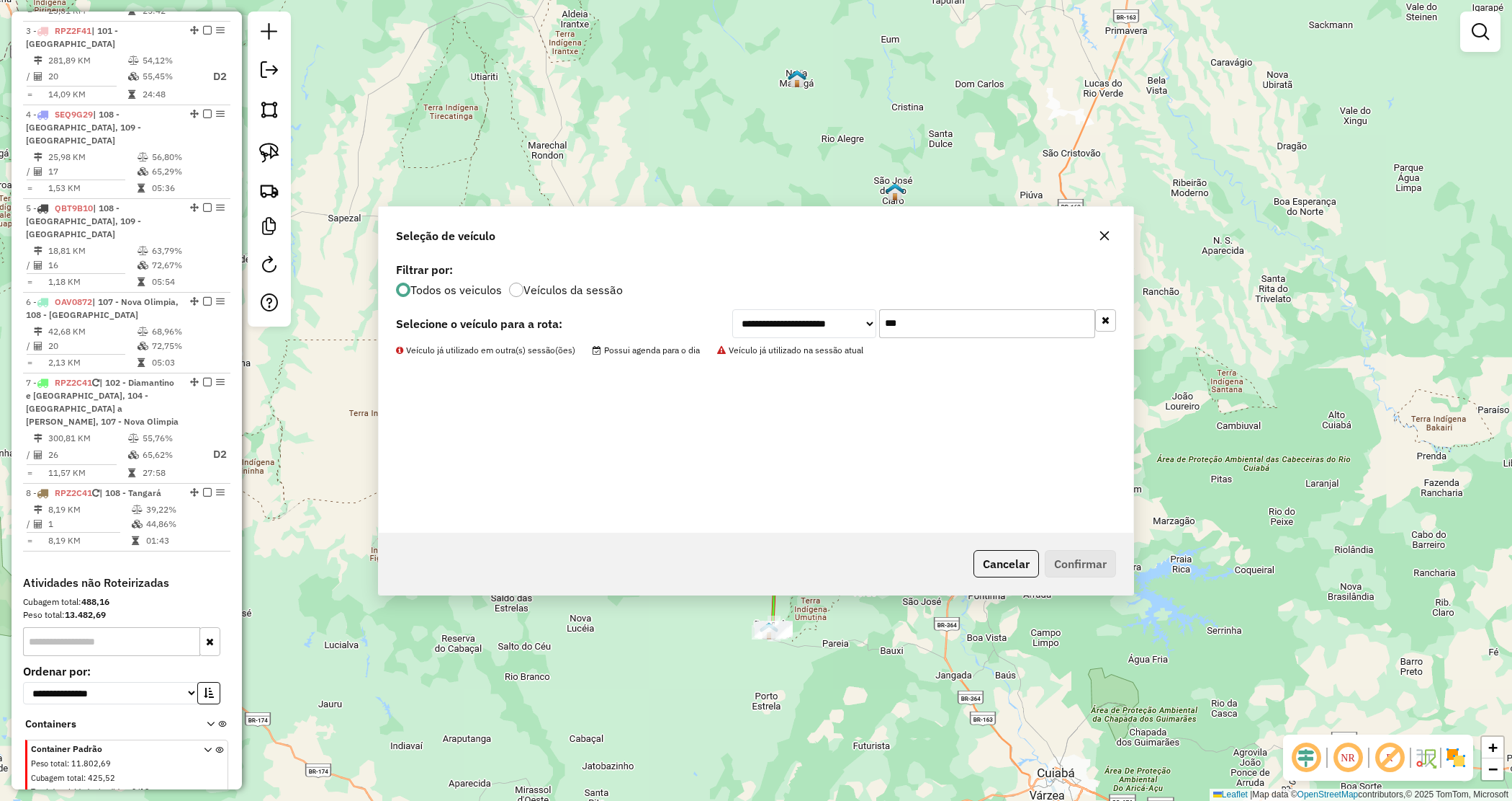
scroll to position [729, 0]
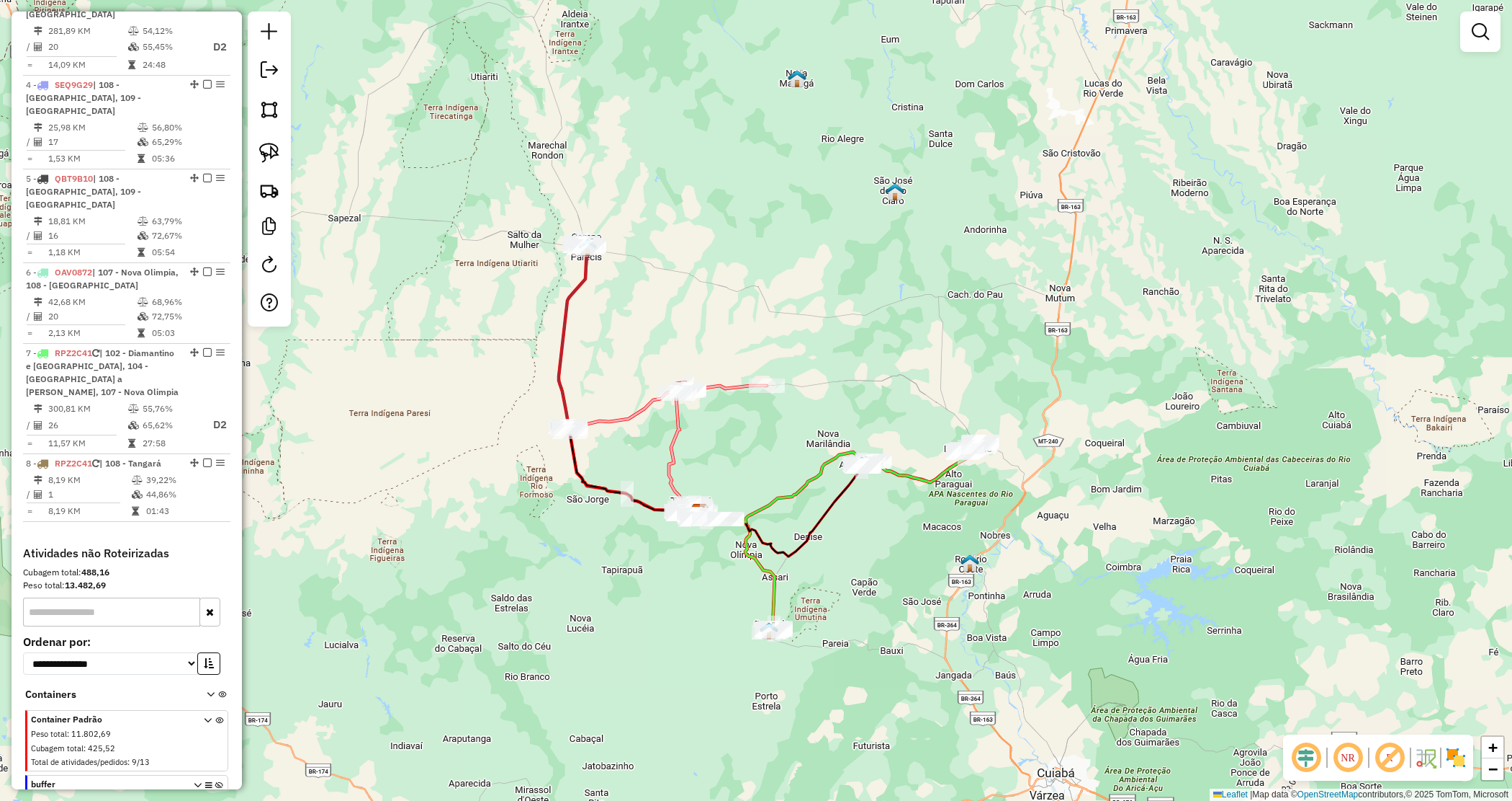
click at [753, 322] on div "Janela de atendimento Grade de atendimento Capacidade Transportadoras Veículos …" at bounding box center [756, 400] width 1512 height 801
click at [894, 374] on div "Janela de atendimento Grade de atendimento Capacidade Transportadoras Veículos …" at bounding box center [756, 400] width 1512 height 801
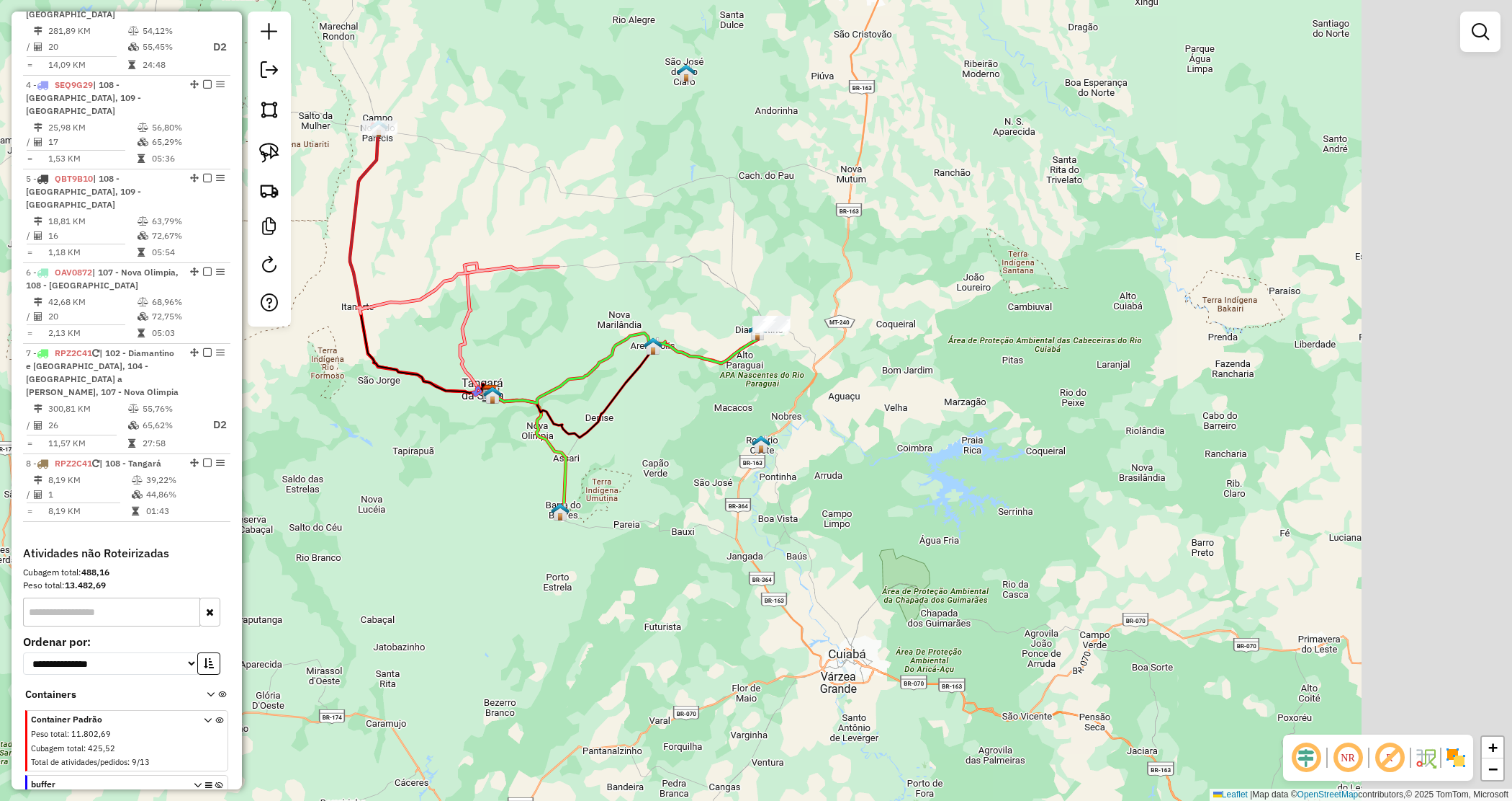
drag, startPoint x: 923, startPoint y: 374, endPoint x: 716, endPoint y: 258, distance: 237.3
click at [716, 259] on div "Janela de atendimento Grade de atendimento Capacidade Transportadoras Veículos …" at bounding box center [756, 400] width 1512 height 801
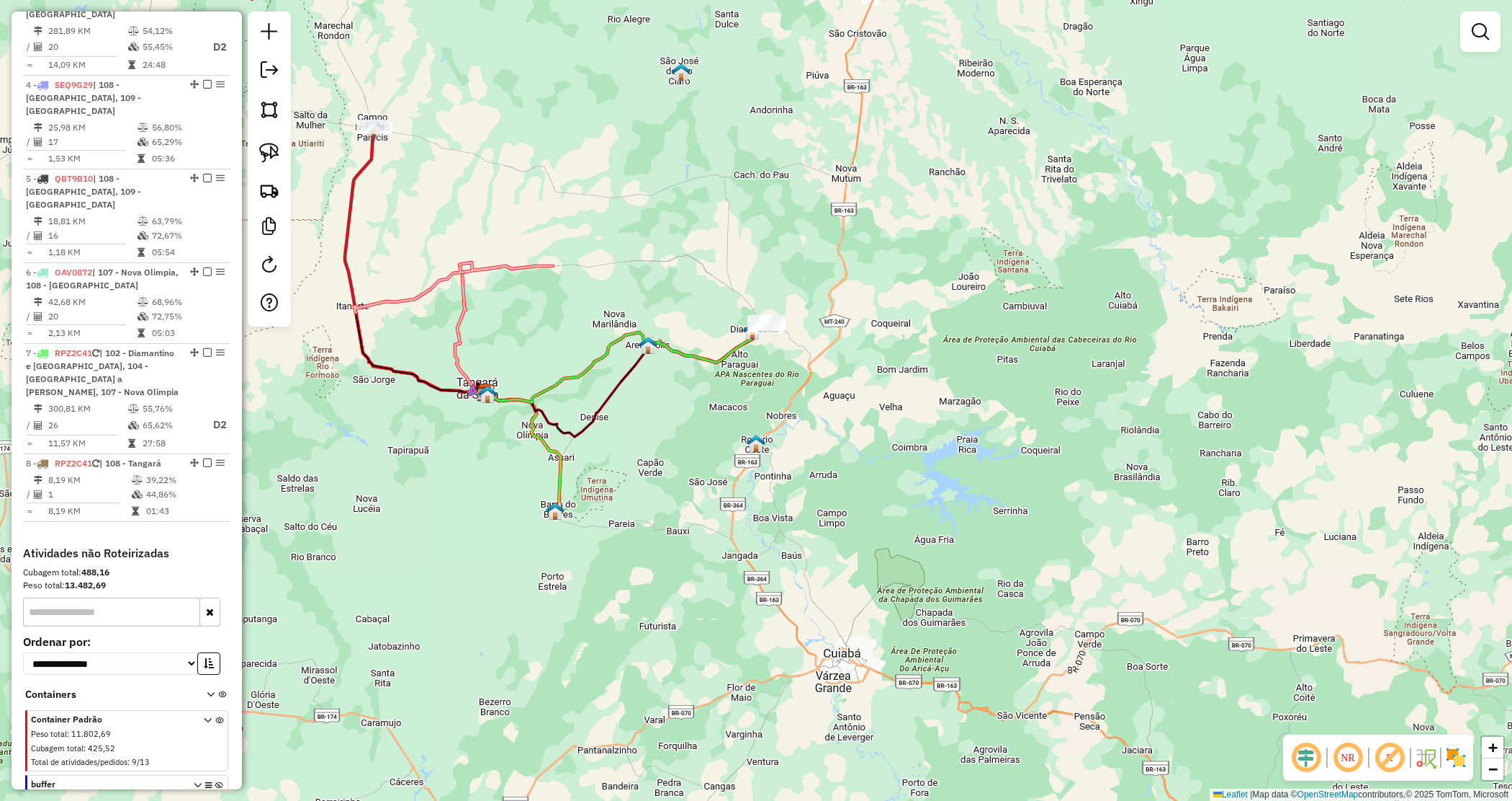
click at [715, 260] on div "Janela de atendimento Grade de atendimento Capacidade Transportadoras Veículos …" at bounding box center [756, 400] width 1512 height 801
drag, startPoint x: 713, startPoint y: 298, endPoint x: 936, endPoint y: 415, distance: 251.8
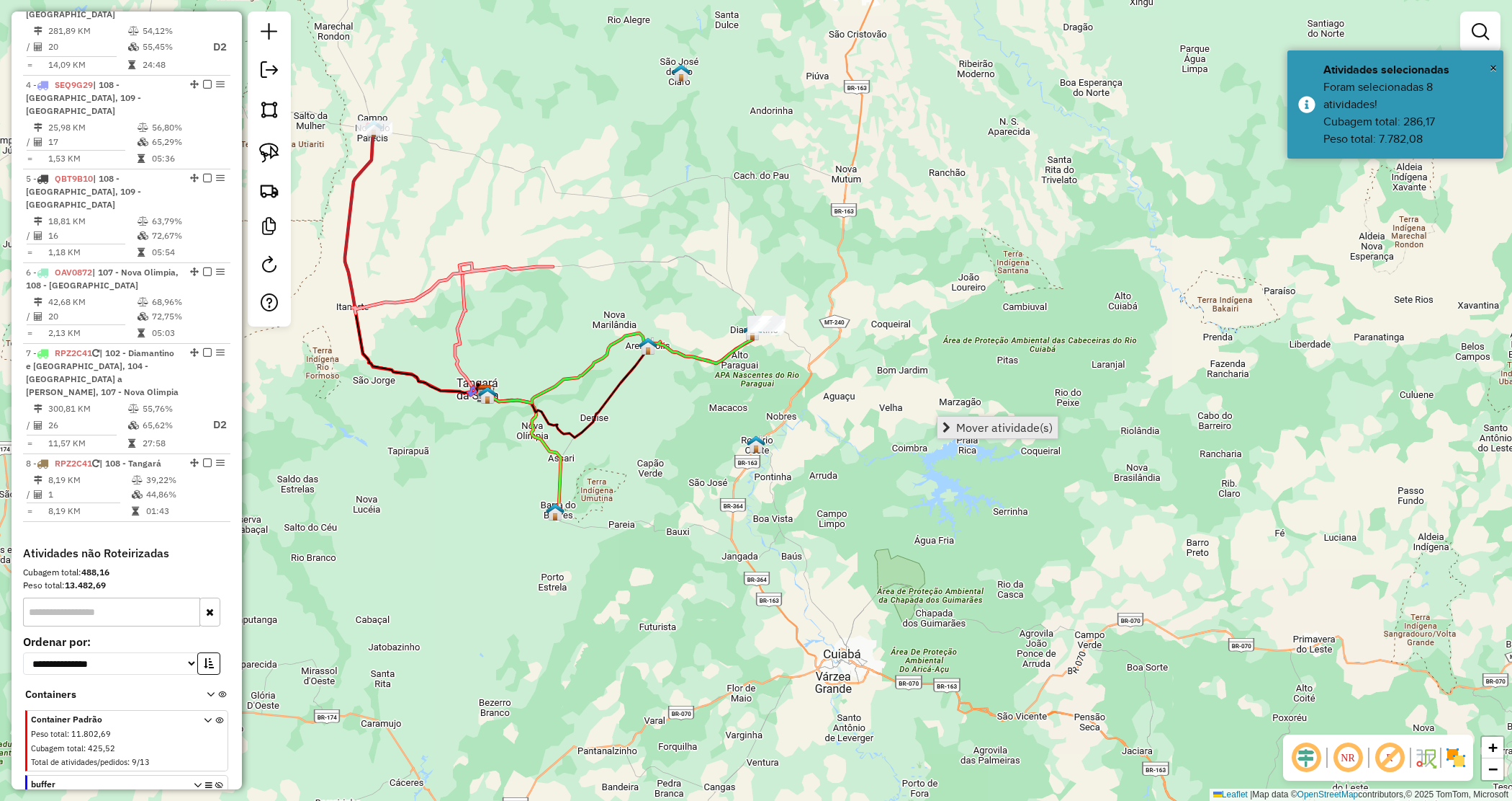
click at [989, 422] on span "Mover atividade(s)" at bounding box center [1004, 428] width 97 height 12
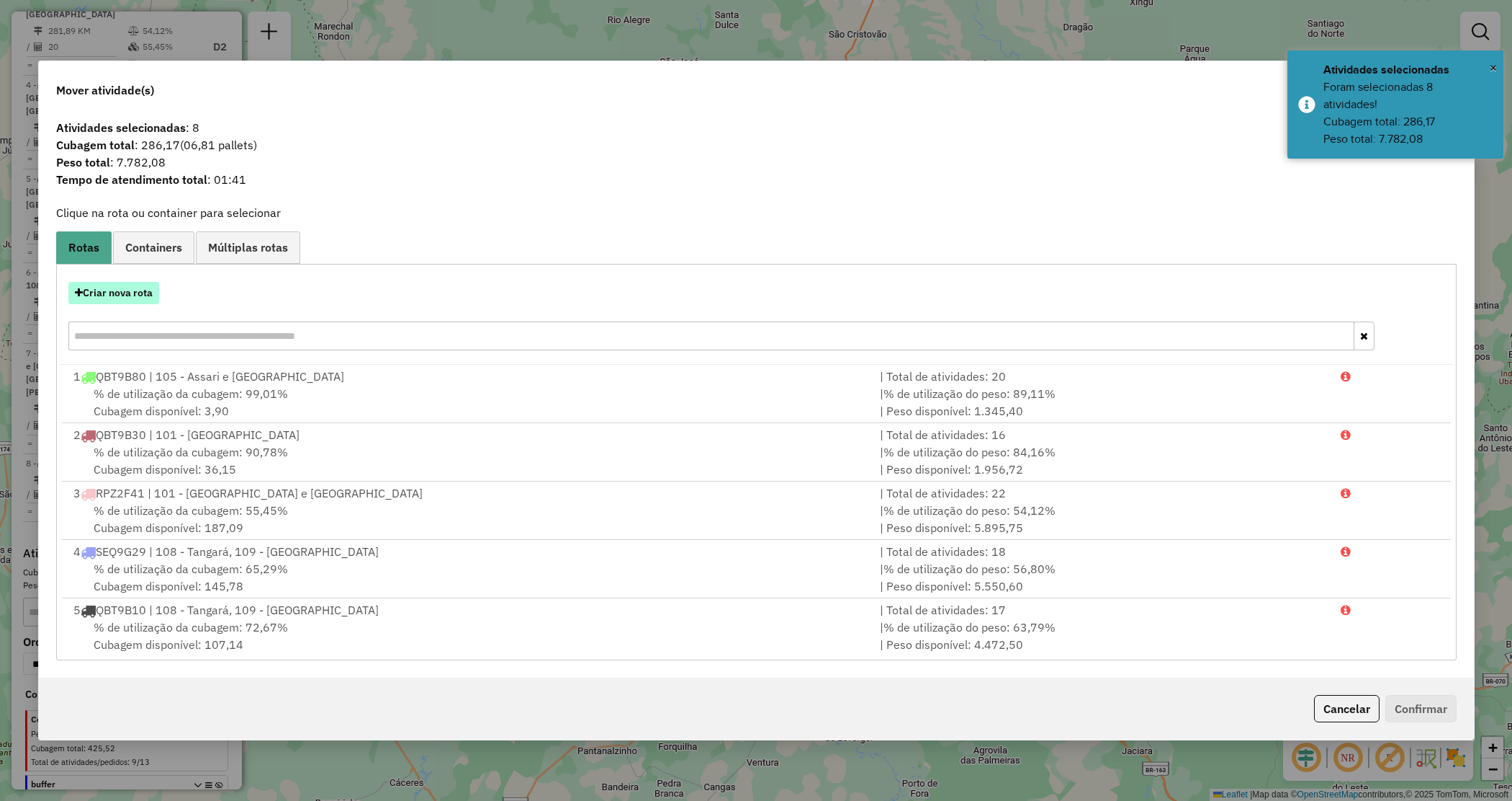
click at [152, 290] on button "Criar nova rota" at bounding box center [114, 293] width 91 height 23
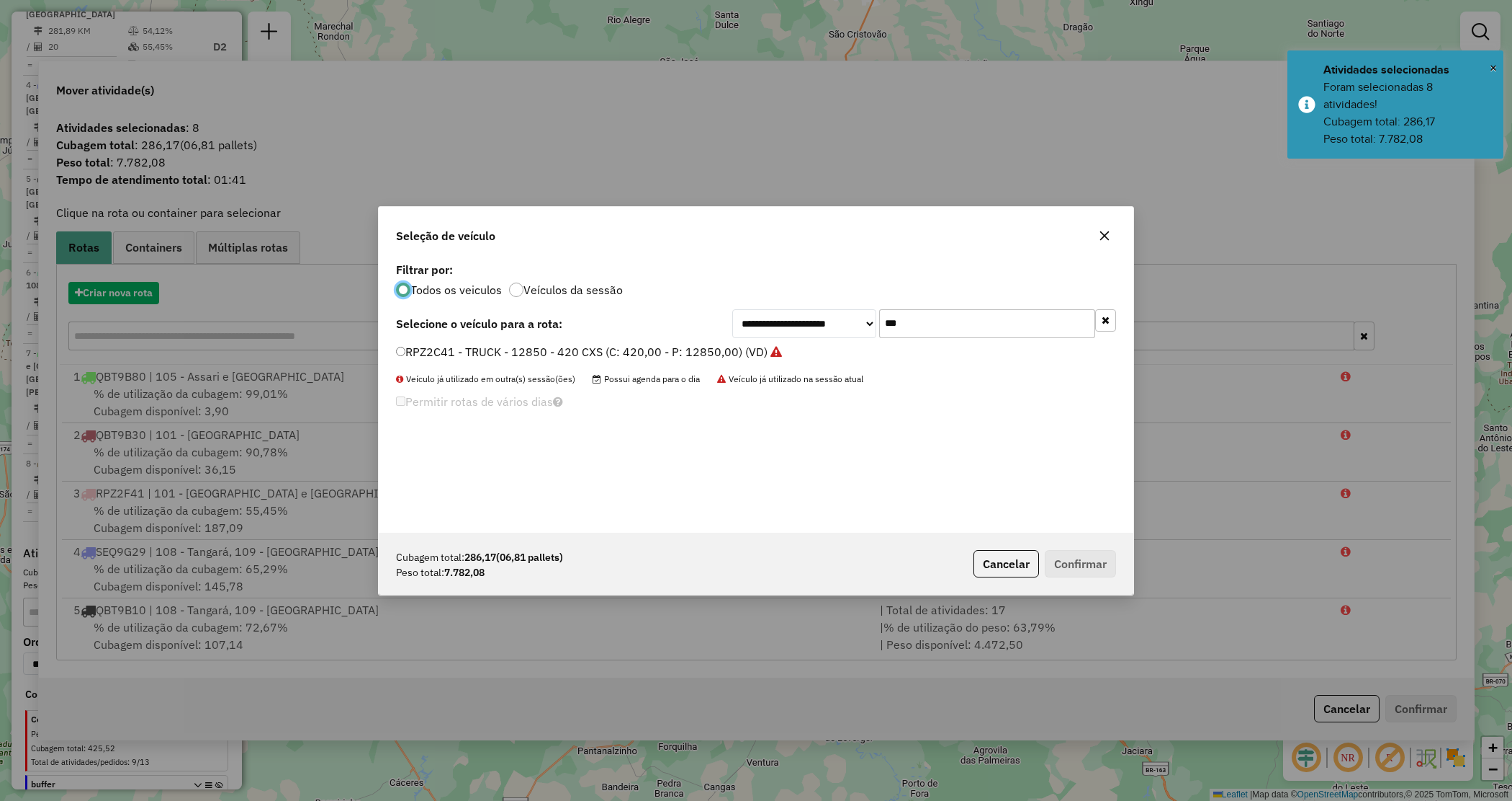
scroll to position [7, 4]
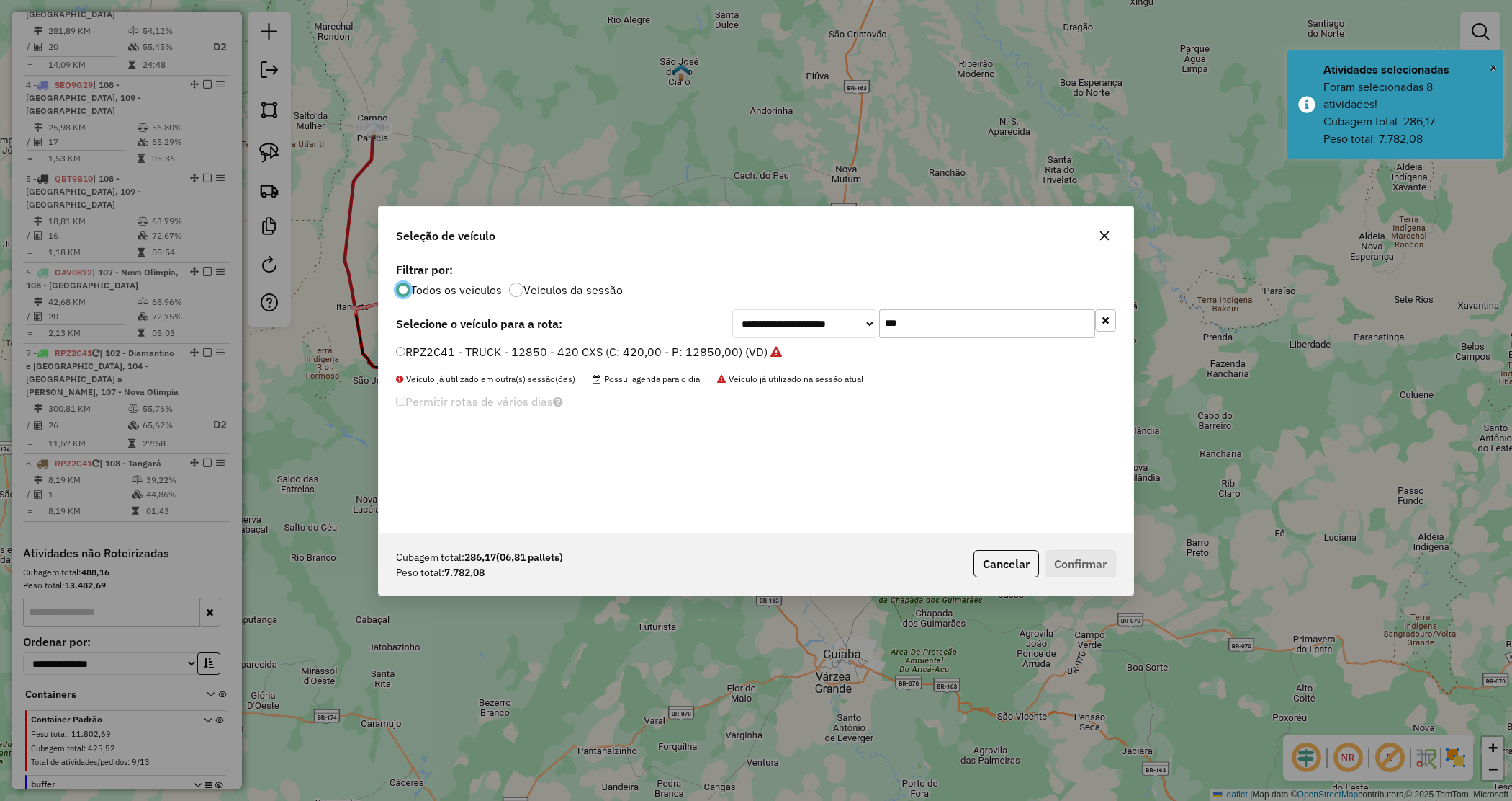
drag, startPoint x: 949, startPoint y: 341, endPoint x: 796, endPoint y: 297, distance: 159.2
click at [796, 301] on div "**********" at bounding box center [756, 395] width 755 height 274
click at [934, 330] on input "***" at bounding box center [988, 323] width 216 height 29
click at [933, 328] on input "***" at bounding box center [988, 323] width 216 height 29
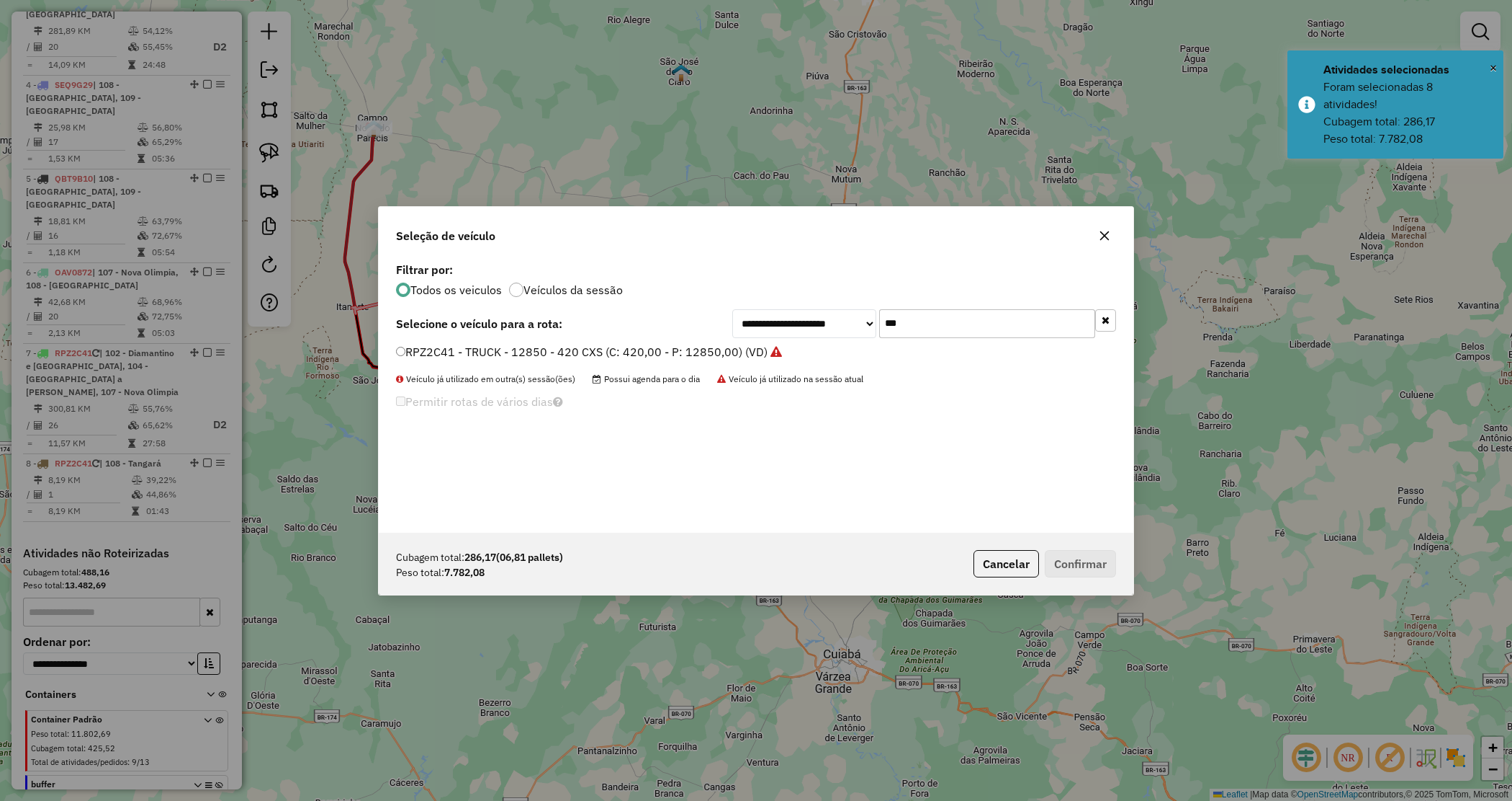
click at [932, 326] on input "***" at bounding box center [988, 323] width 216 height 29
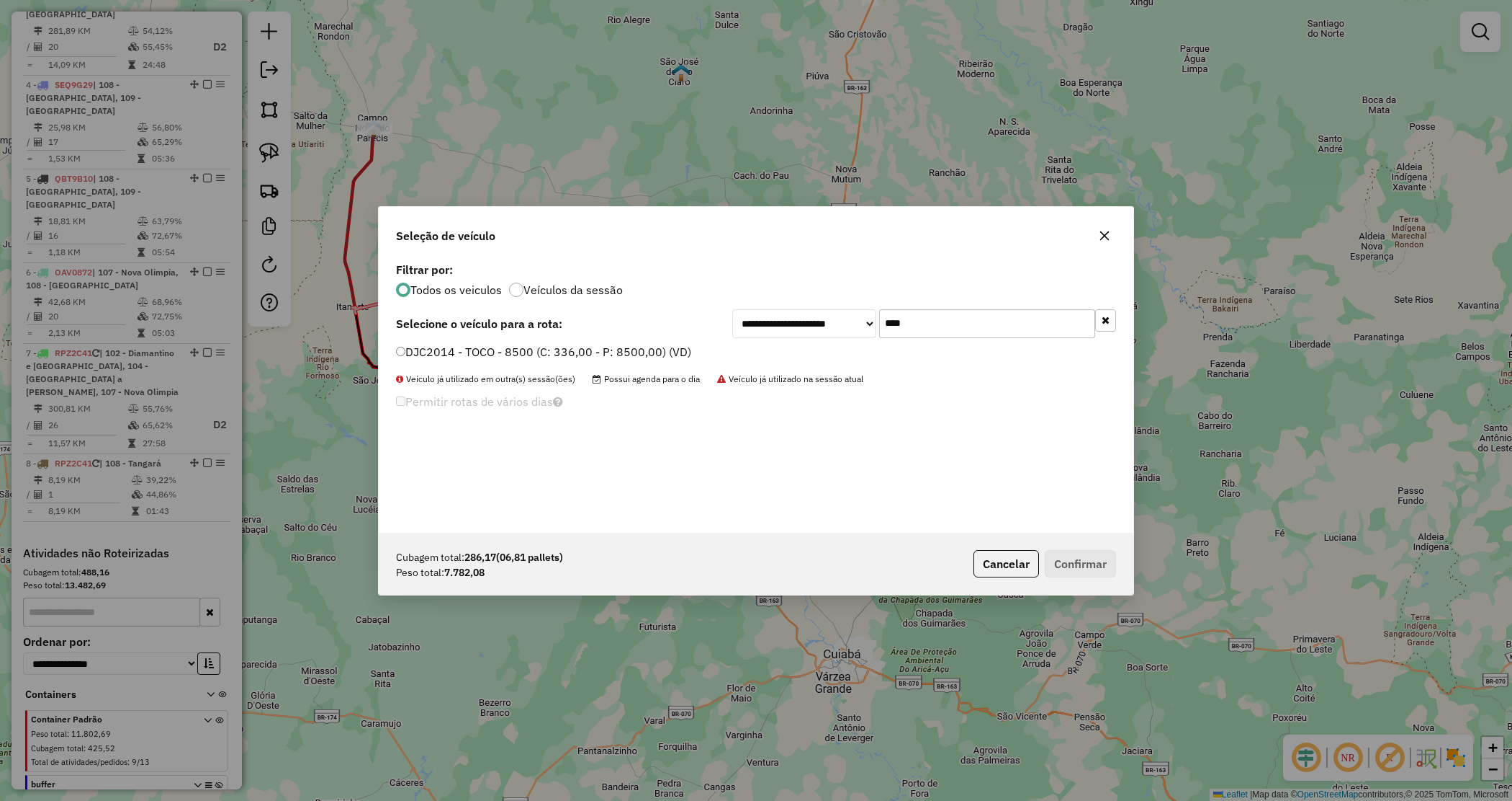
type input "****"
click at [597, 354] on label "DJC2014 - TOCO - 8500 (C: 336,00 - P: 8500,00) (VD)" at bounding box center [543, 350] width 295 height 17
click at [1081, 570] on button "Confirmar" at bounding box center [1081, 563] width 71 height 28
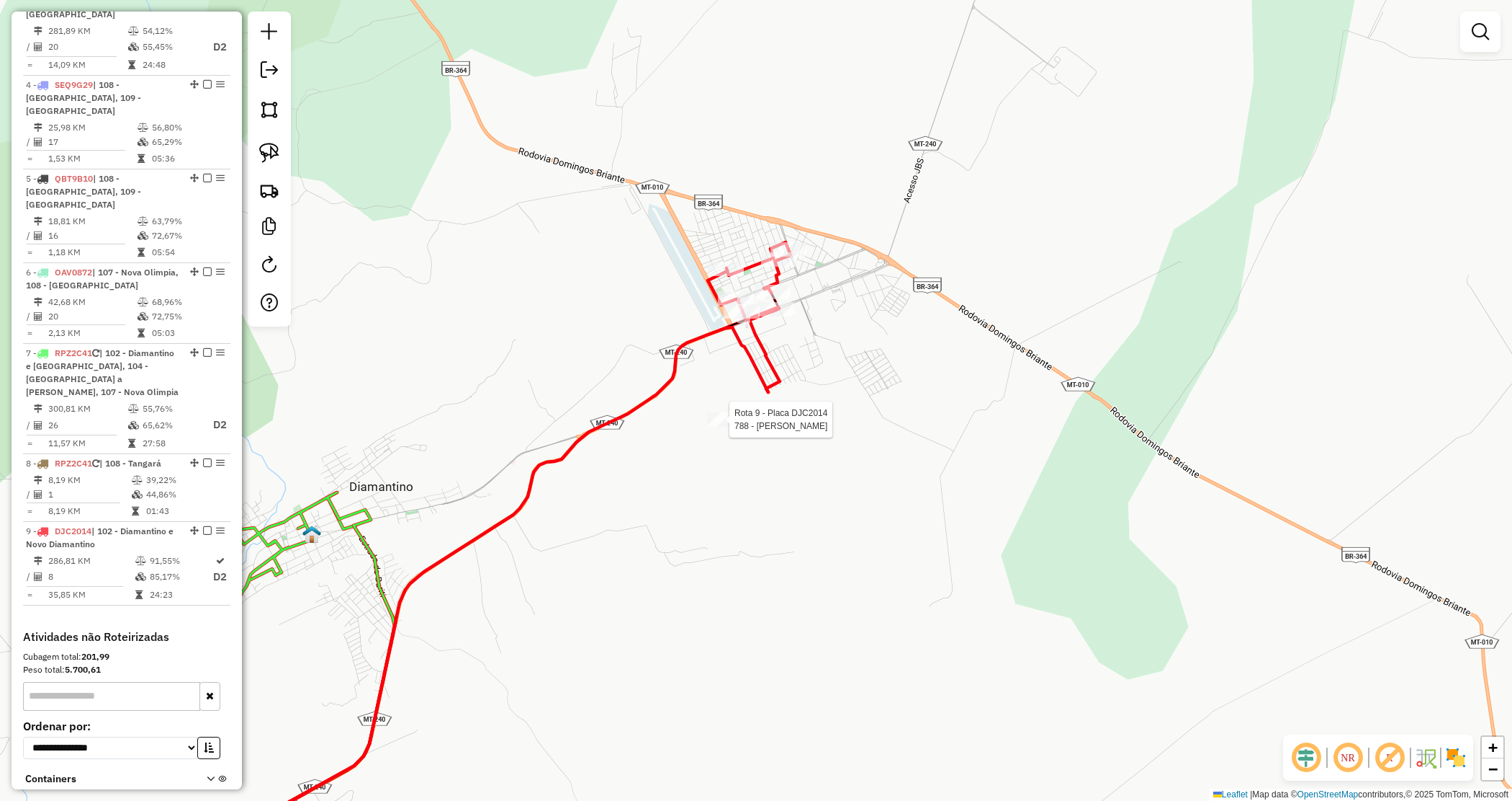
select select "*********"
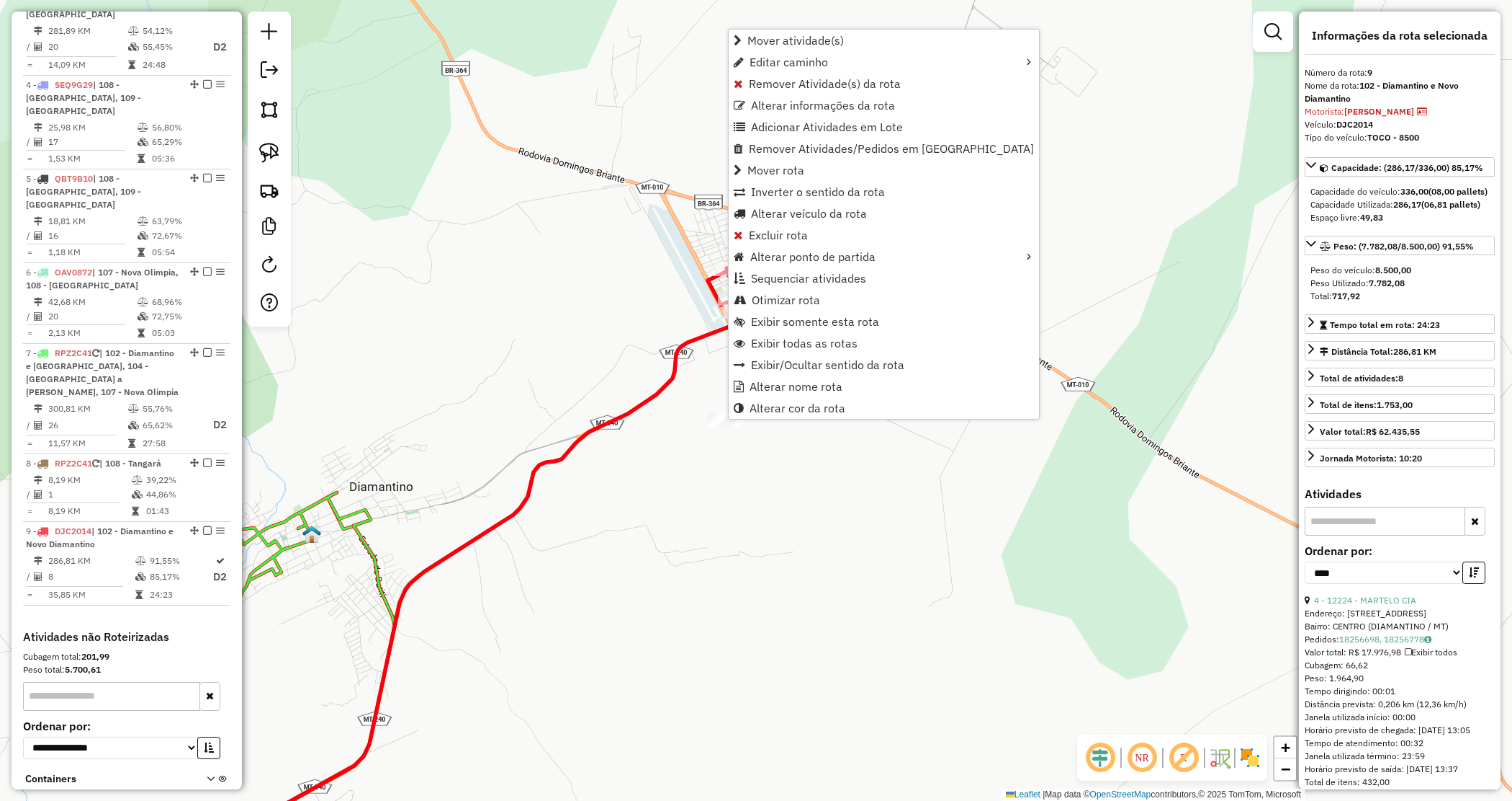
scroll to position [882, 0]
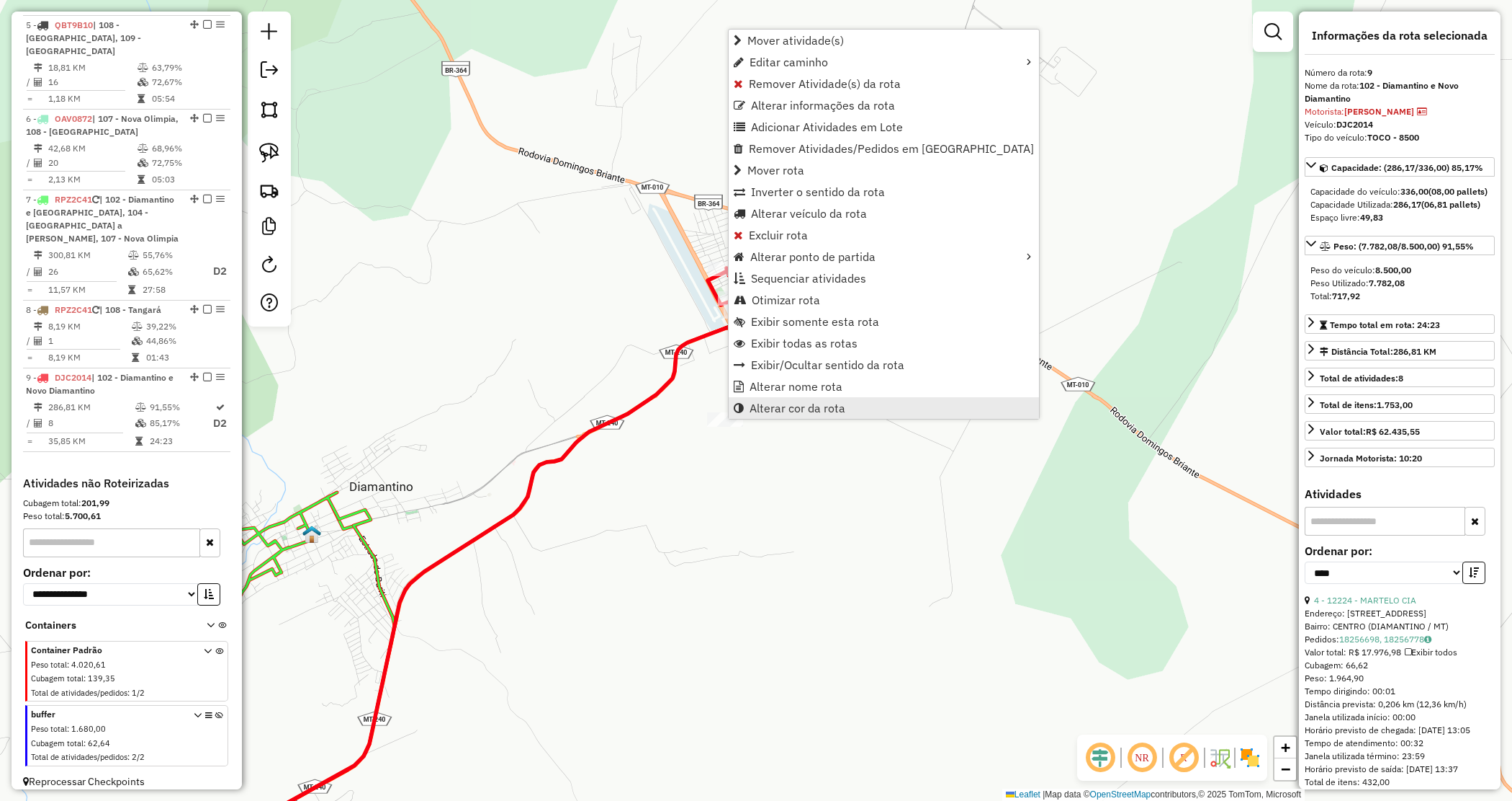
drag, startPoint x: 787, startPoint y: 405, endPoint x: 914, endPoint y: 409, distance: 127.1
click at [787, 406] on span "Alterar cor da rota" at bounding box center [798, 408] width 96 height 12
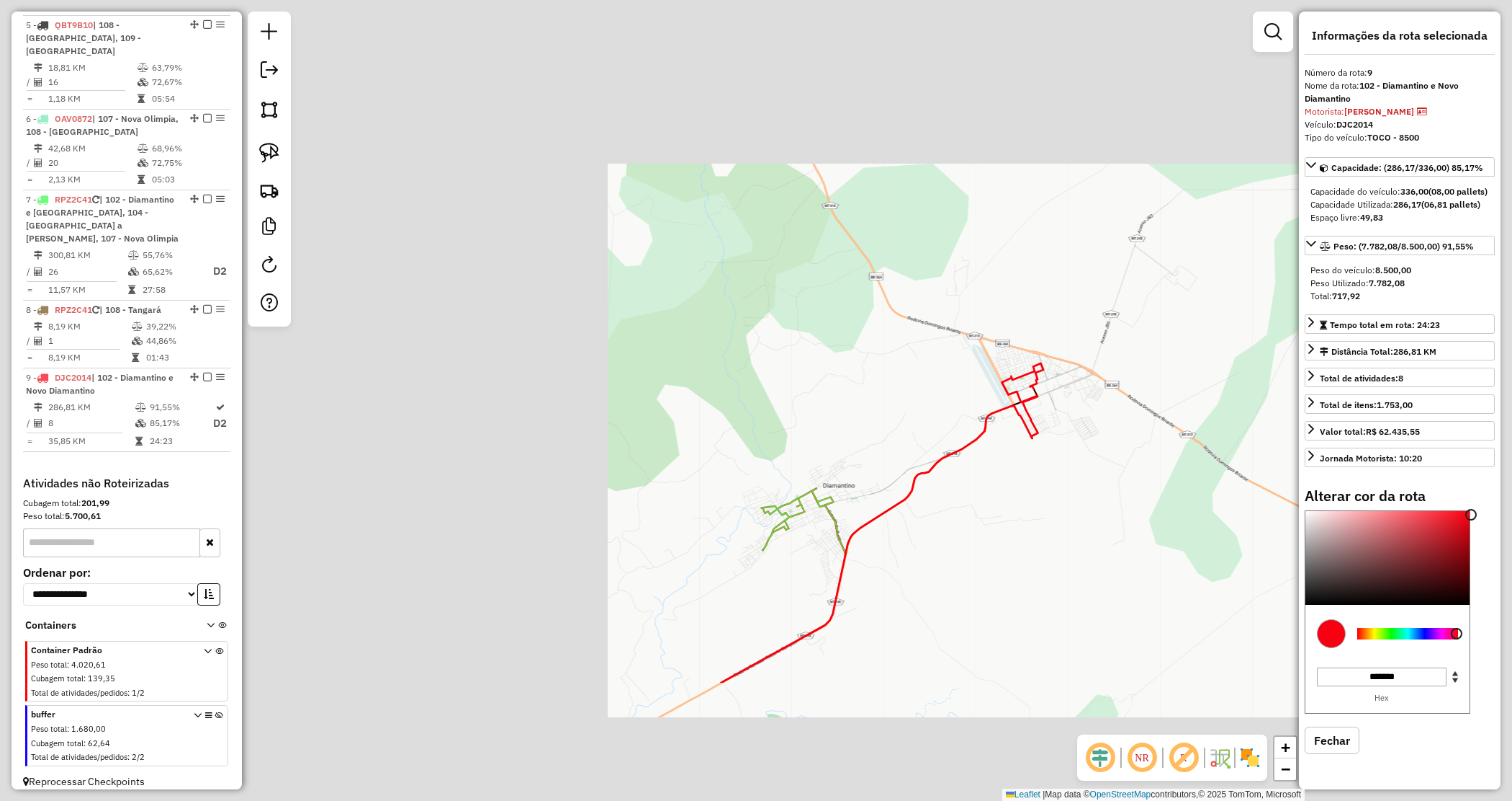
scroll to position [23, 0]
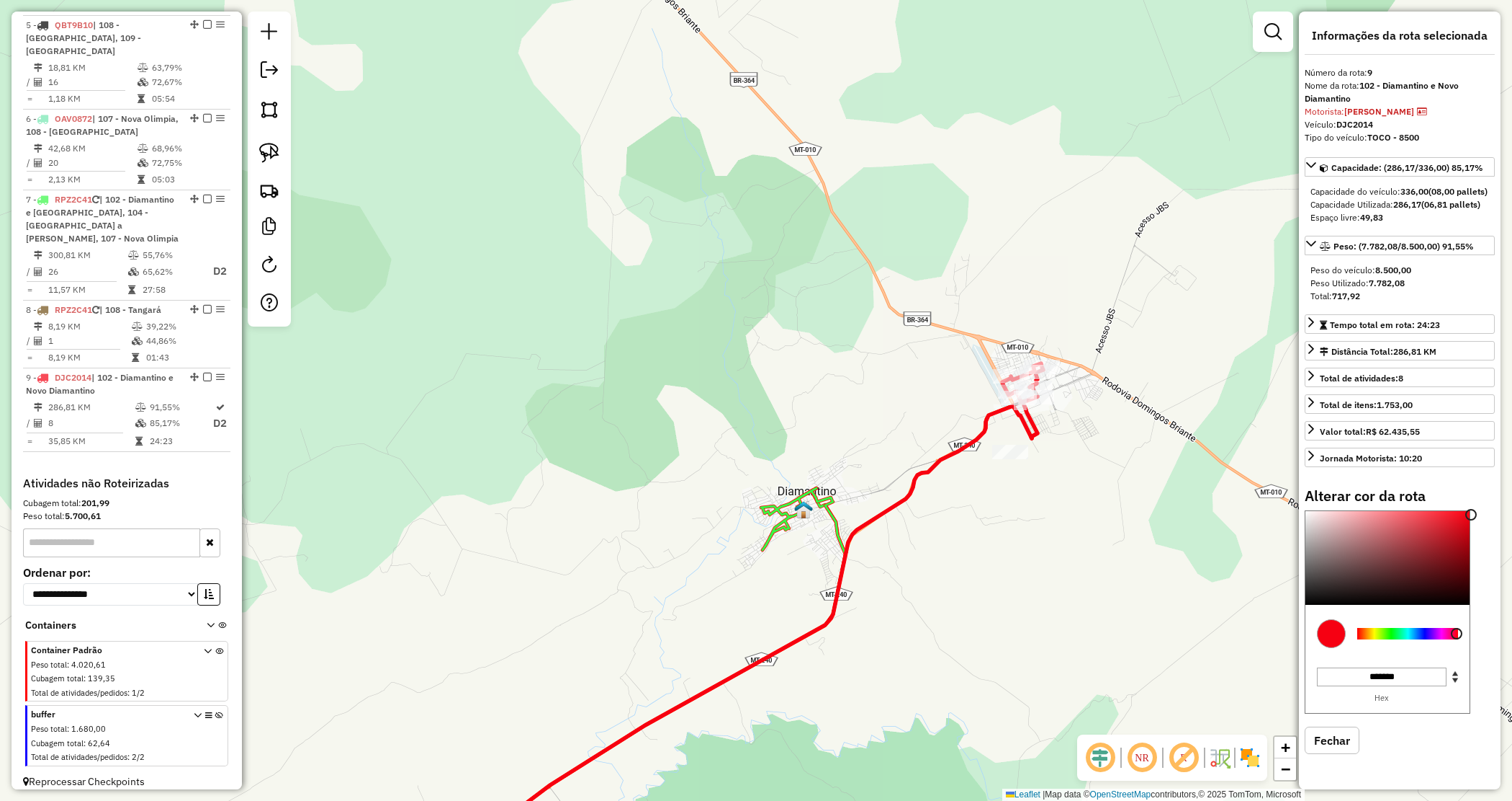
click at [1384, 639] on div at bounding box center [1408, 634] width 101 height 12
type input "*******"
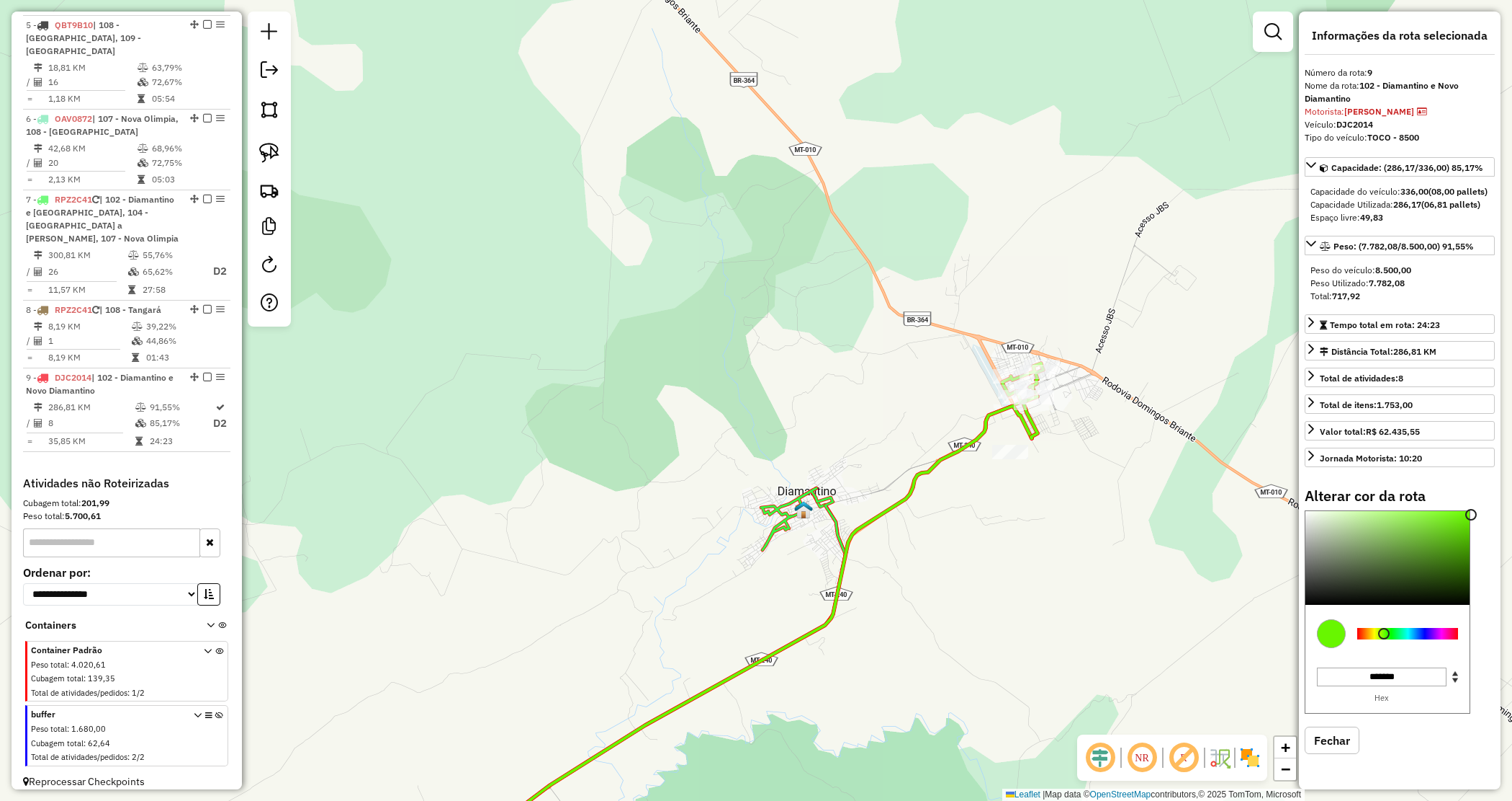
click at [1241, 319] on div "Janela de atendimento Grade de atendimento Capacidade Transportadoras Veículos …" at bounding box center [756, 400] width 1512 height 801
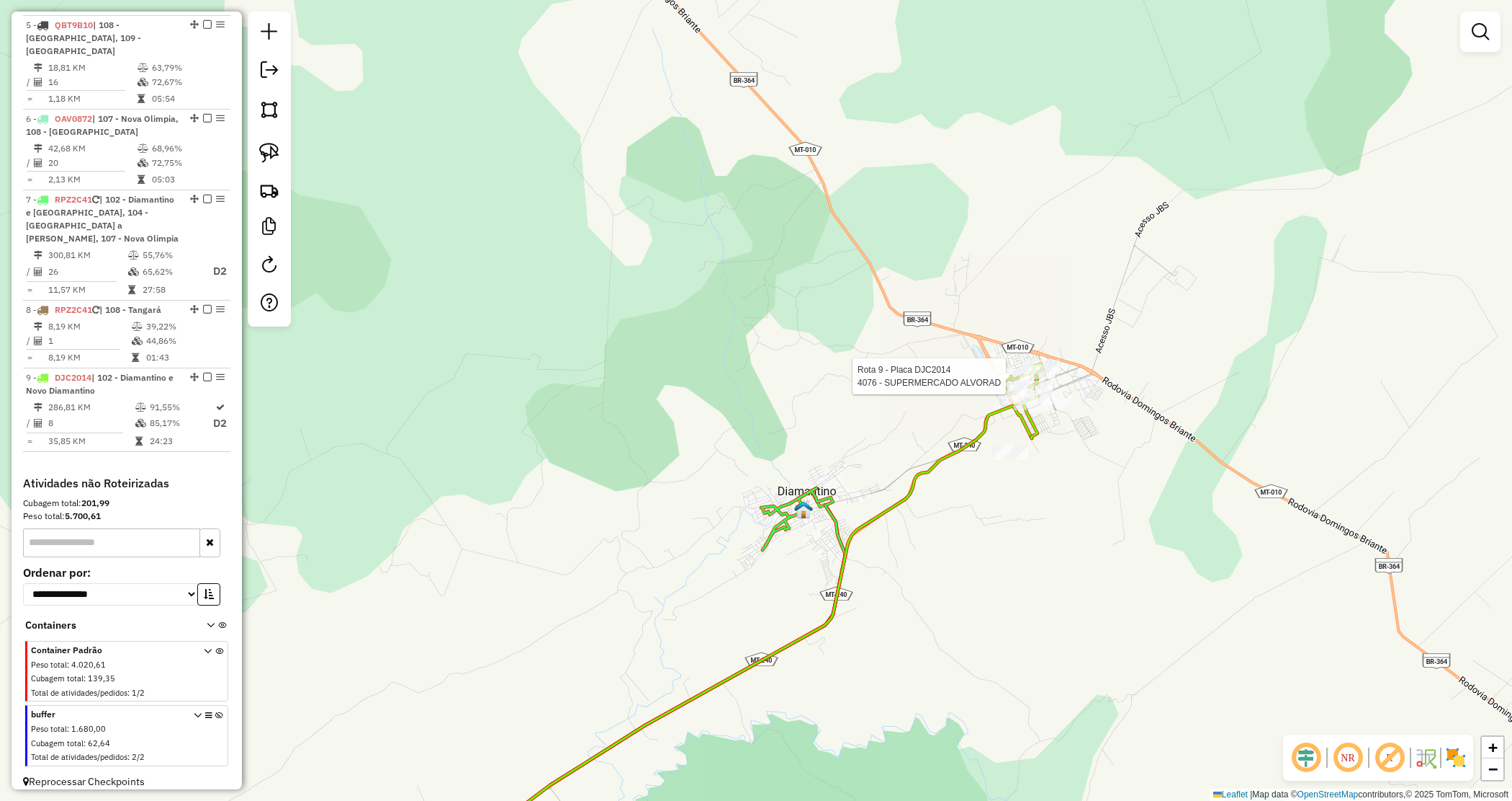
select select "*********"
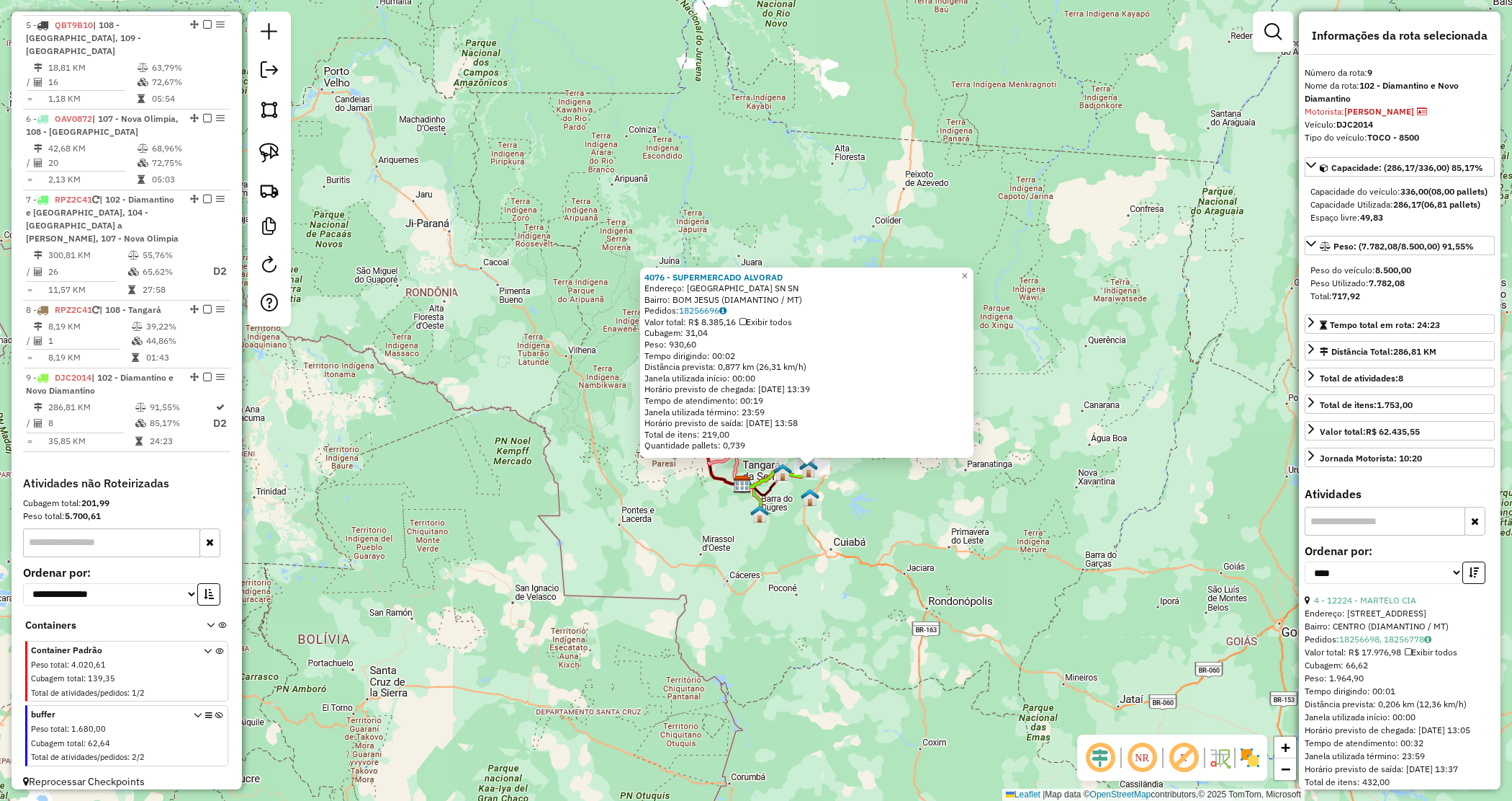
click at [873, 491] on div "4076 - SUPERMERCADO ALVORAD Endereço: RUA ALTA FLORESTA SN SN Bairro: BOM JESUS…" at bounding box center [756, 400] width 1512 height 801
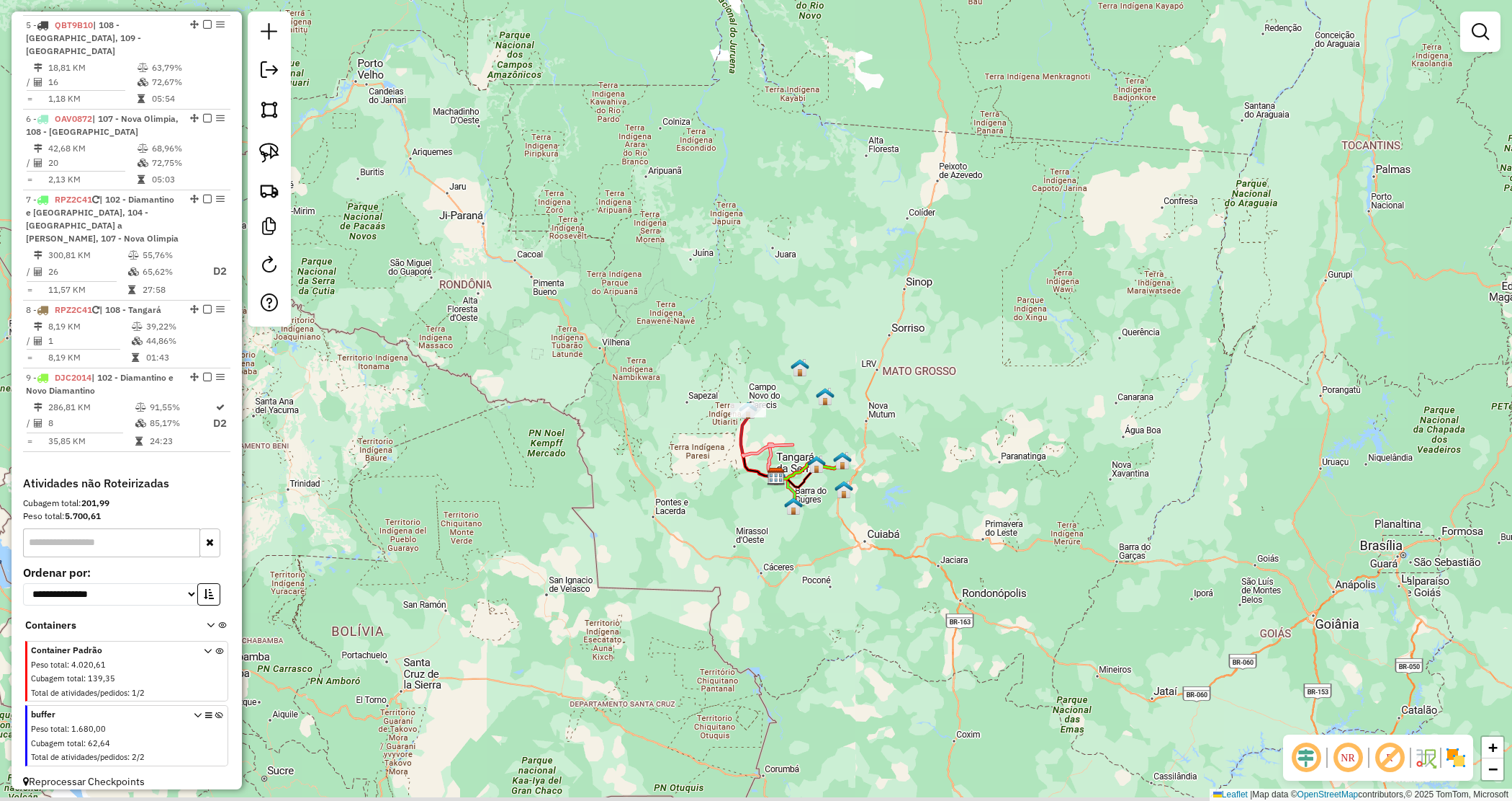
drag, startPoint x: 859, startPoint y: 495, endPoint x: 893, endPoint y: 487, distance: 34.9
click at [893, 487] on div "Janela de atendimento Grade de atendimento Capacidade Transportadoras Veículos …" at bounding box center [756, 400] width 1512 height 801
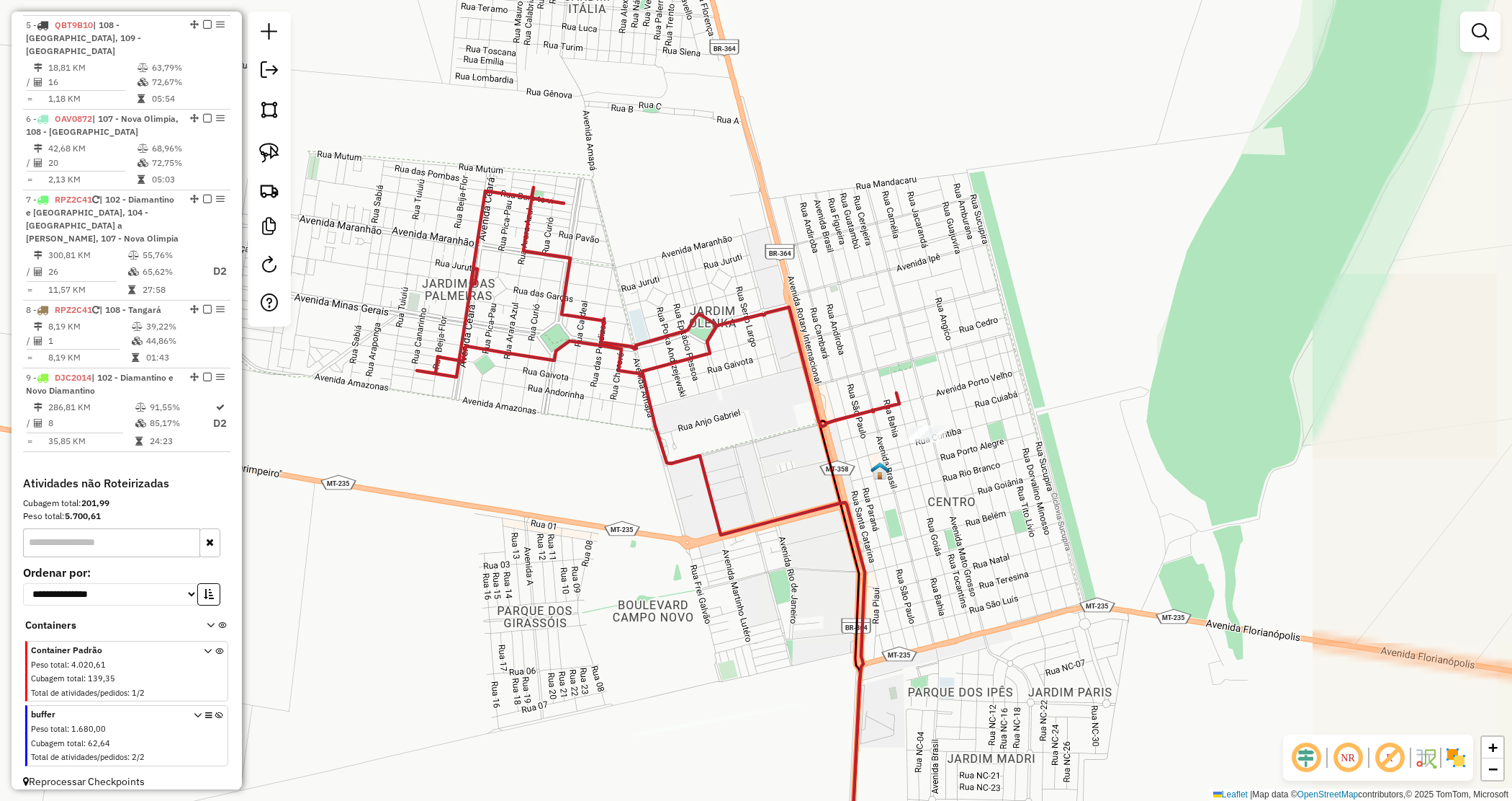
click at [708, 322] on icon at bounding box center [658, 336] width 483 height 298
select select "*********"
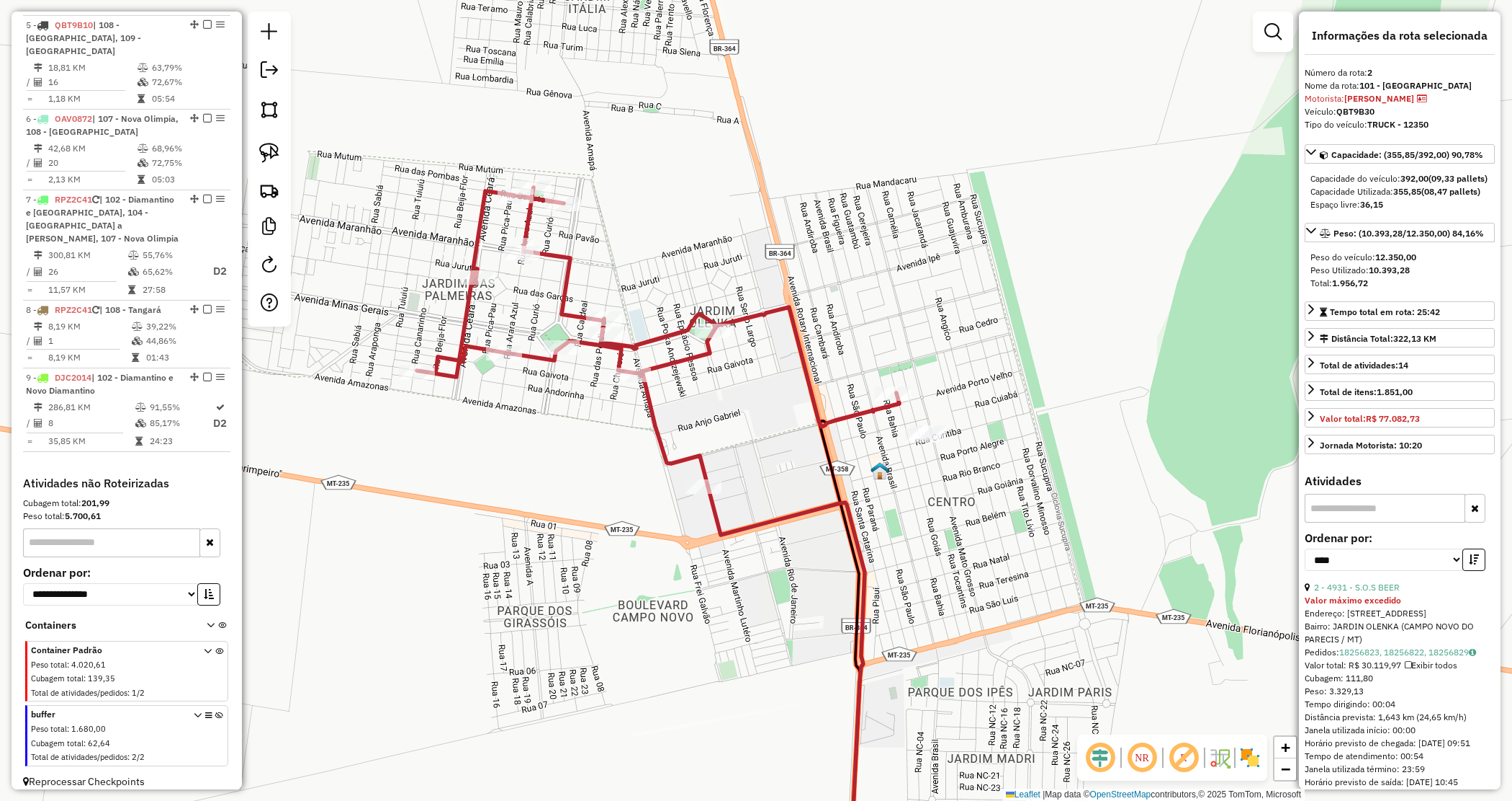
scroll to position [639, 0]
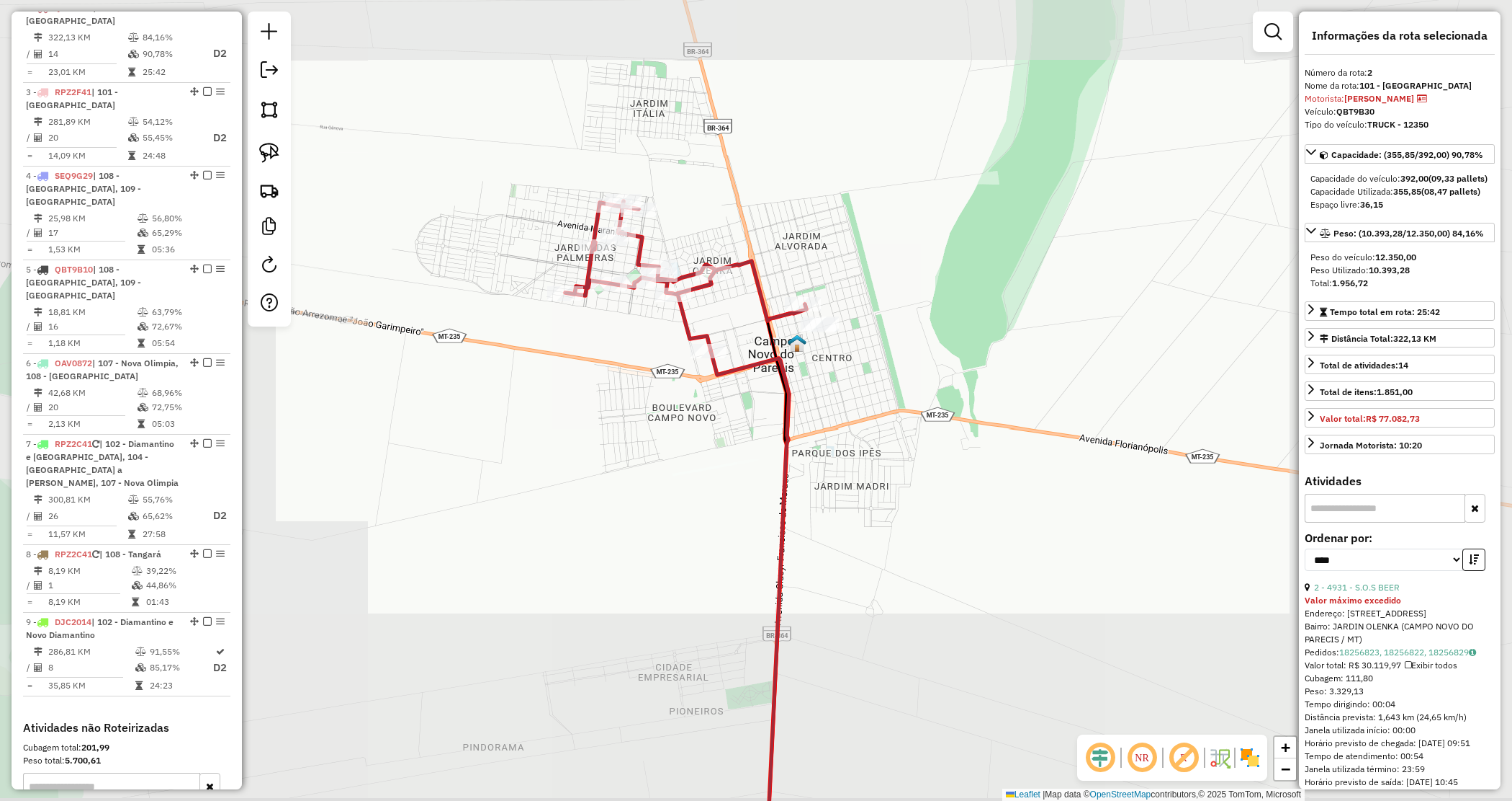
click at [657, 413] on div "Janela de atendimento Grade de atendimento Capacidade Transportadoras Veículos …" at bounding box center [756, 400] width 1512 height 801
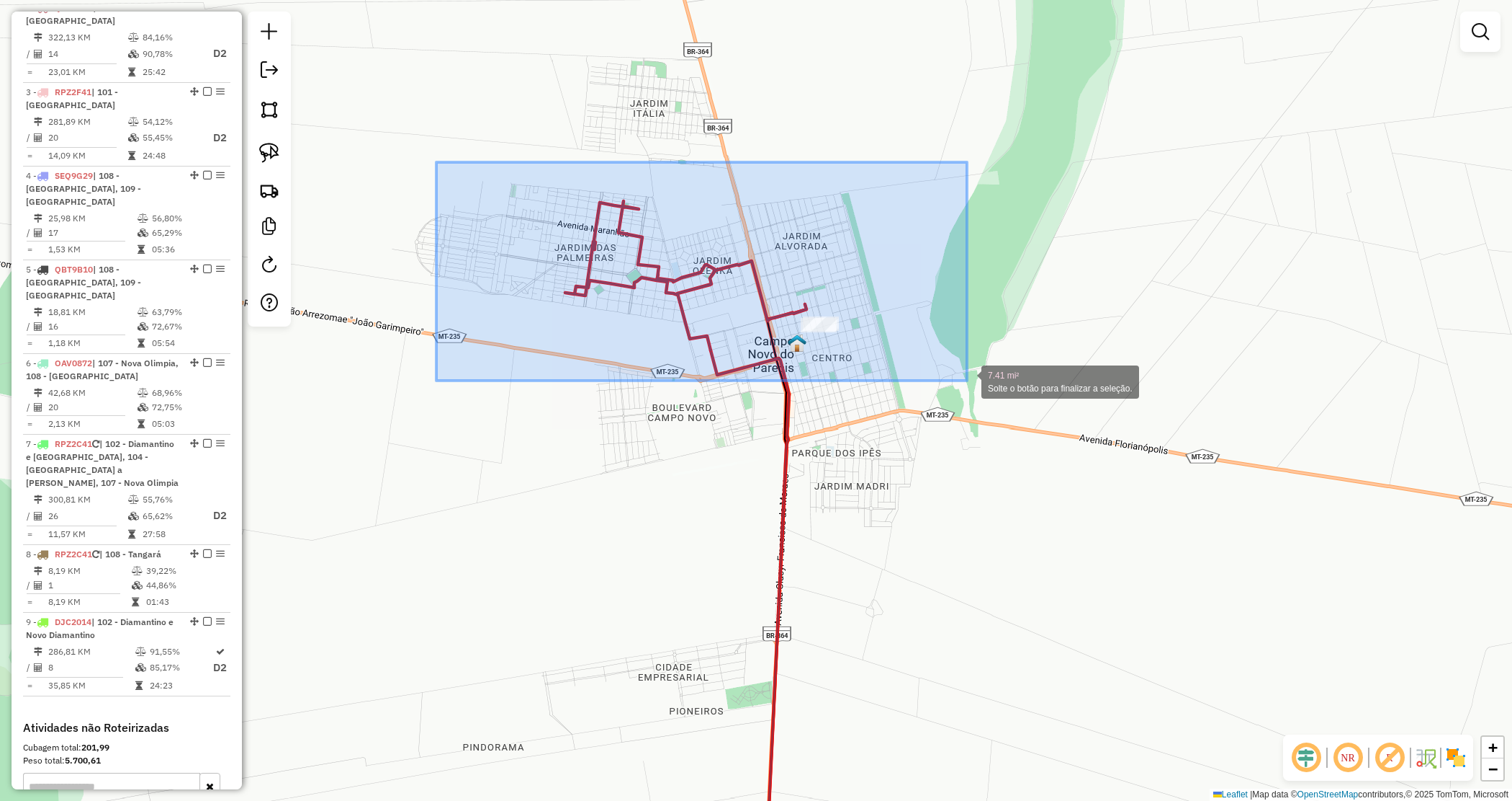
drag, startPoint x: 727, startPoint y: 301, endPoint x: 959, endPoint y: 373, distance: 242.9
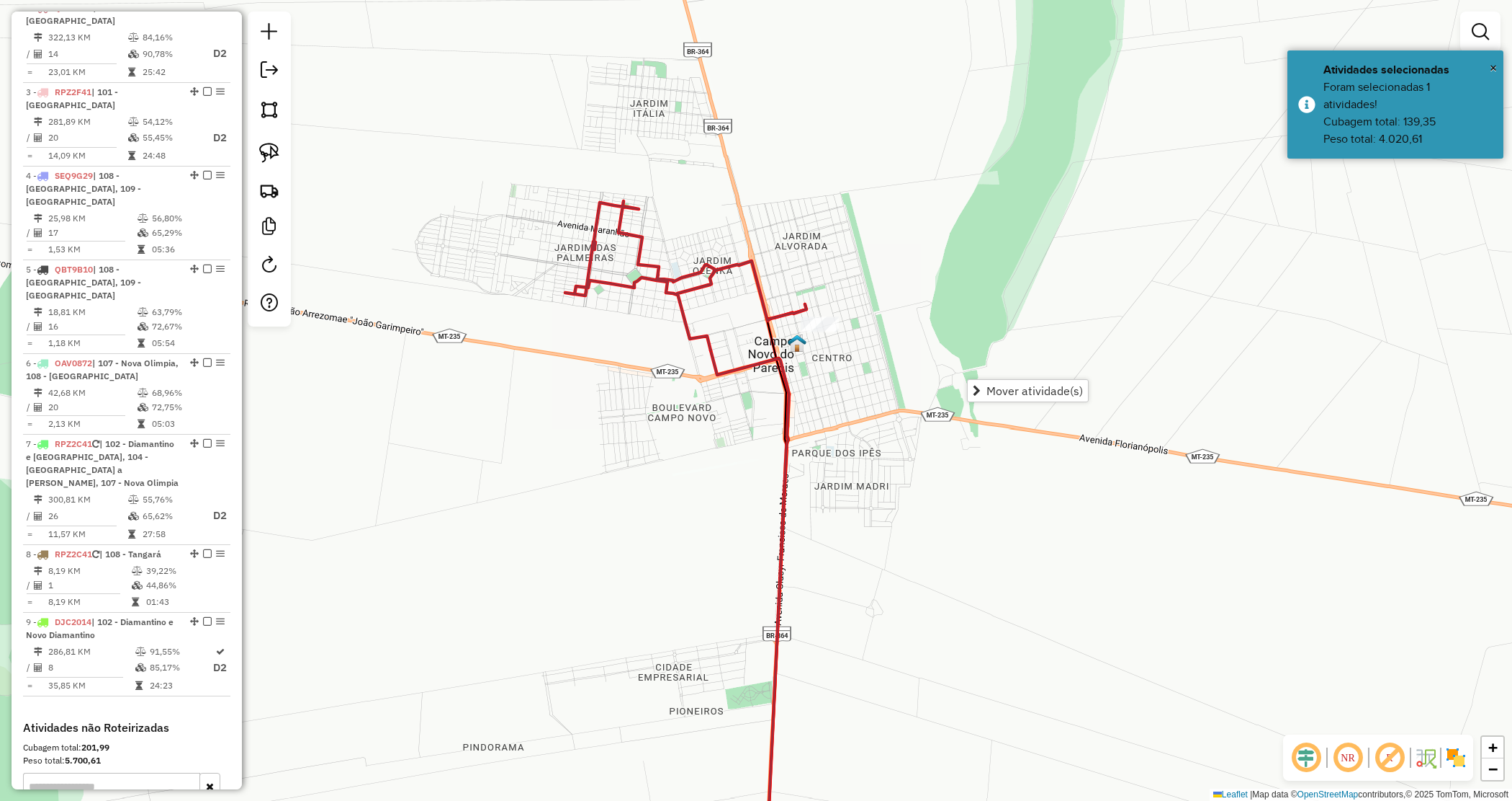
click at [987, 379] on div "Mover atividade(s)" at bounding box center [1027, 390] width 122 height 23
click at [987, 387] on span "Mover atividade(s)" at bounding box center [1035, 391] width 97 height 12
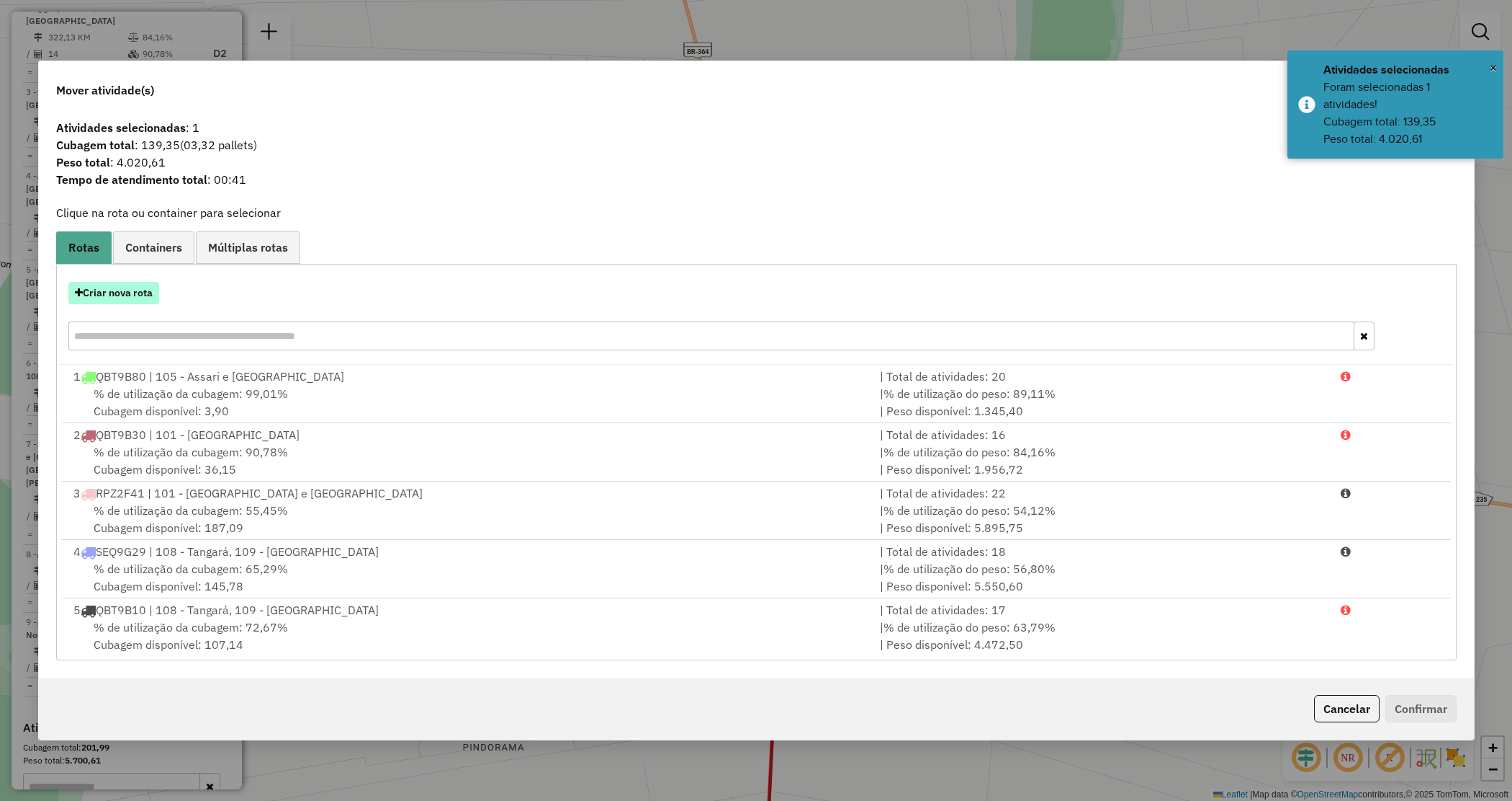
click at [134, 293] on button "Criar nova rota" at bounding box center [114, 293] width 91 height 23
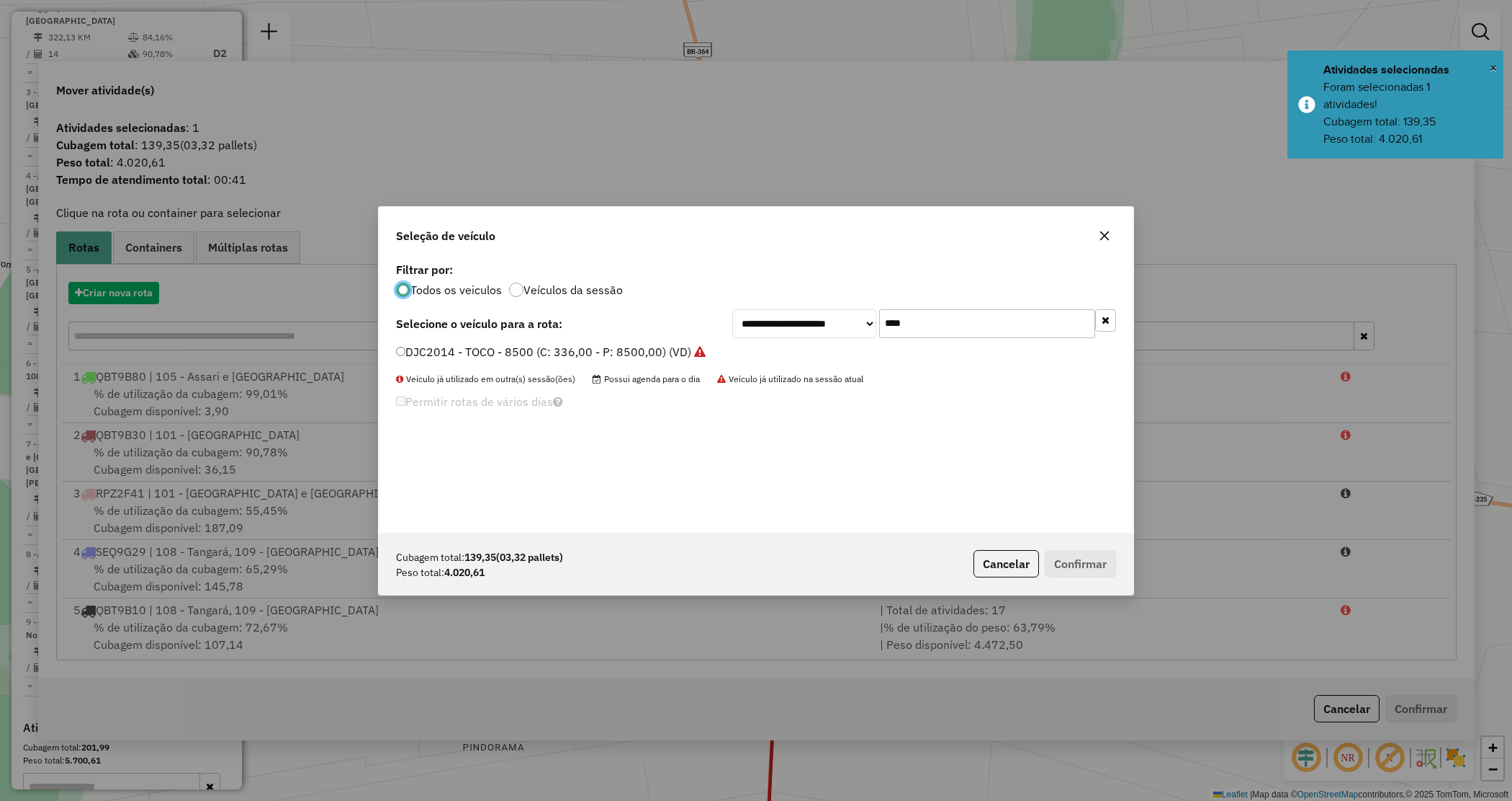
scroll to position [7, 4]
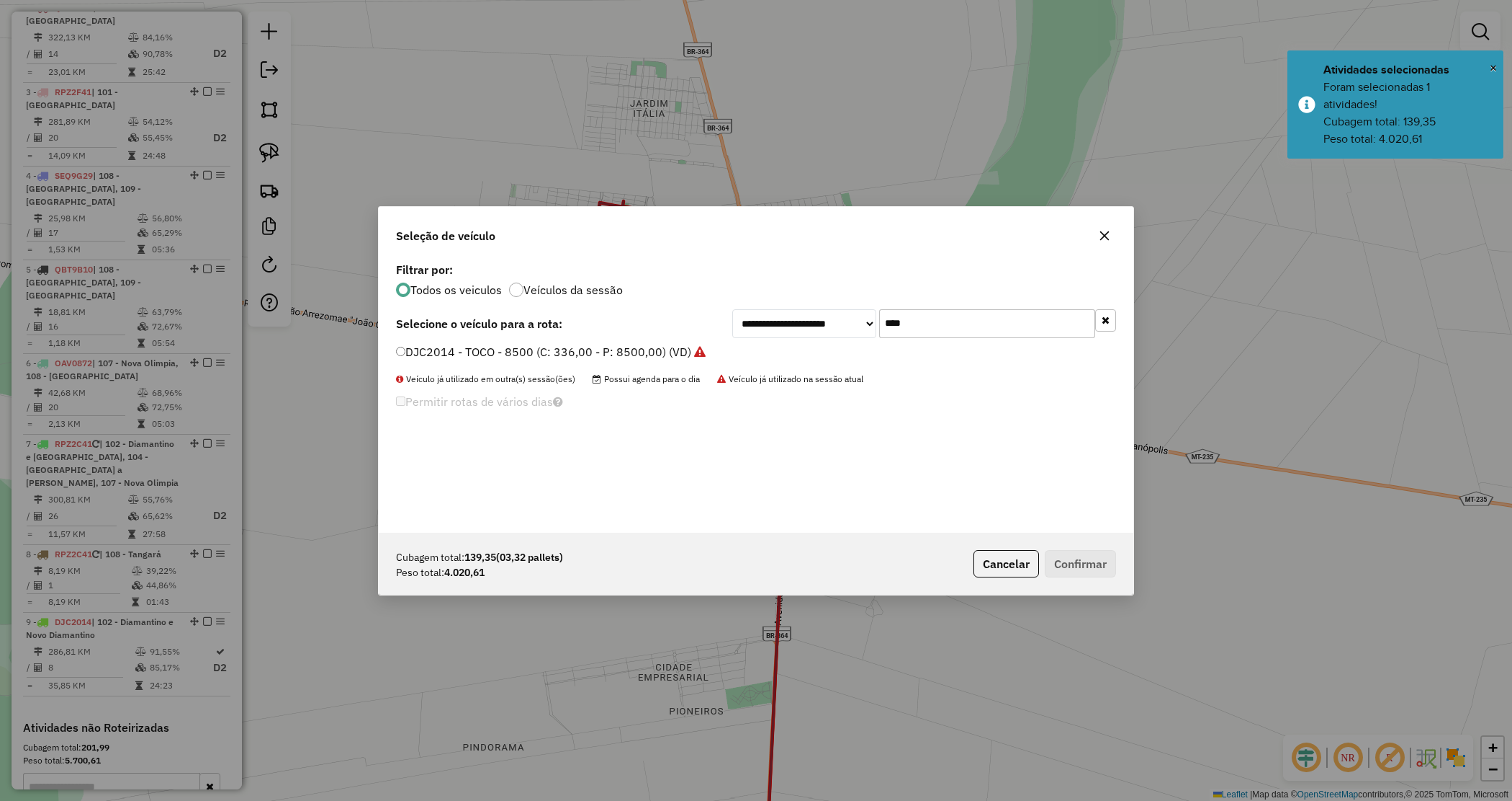
drag, startPoint x: 914, startPoint y: 318, endPoint x: 819, endPoint y: 282, distance: 101.6
click at [812, 289] on div "**********" at bounding box center [756, 395] width 755 height 274
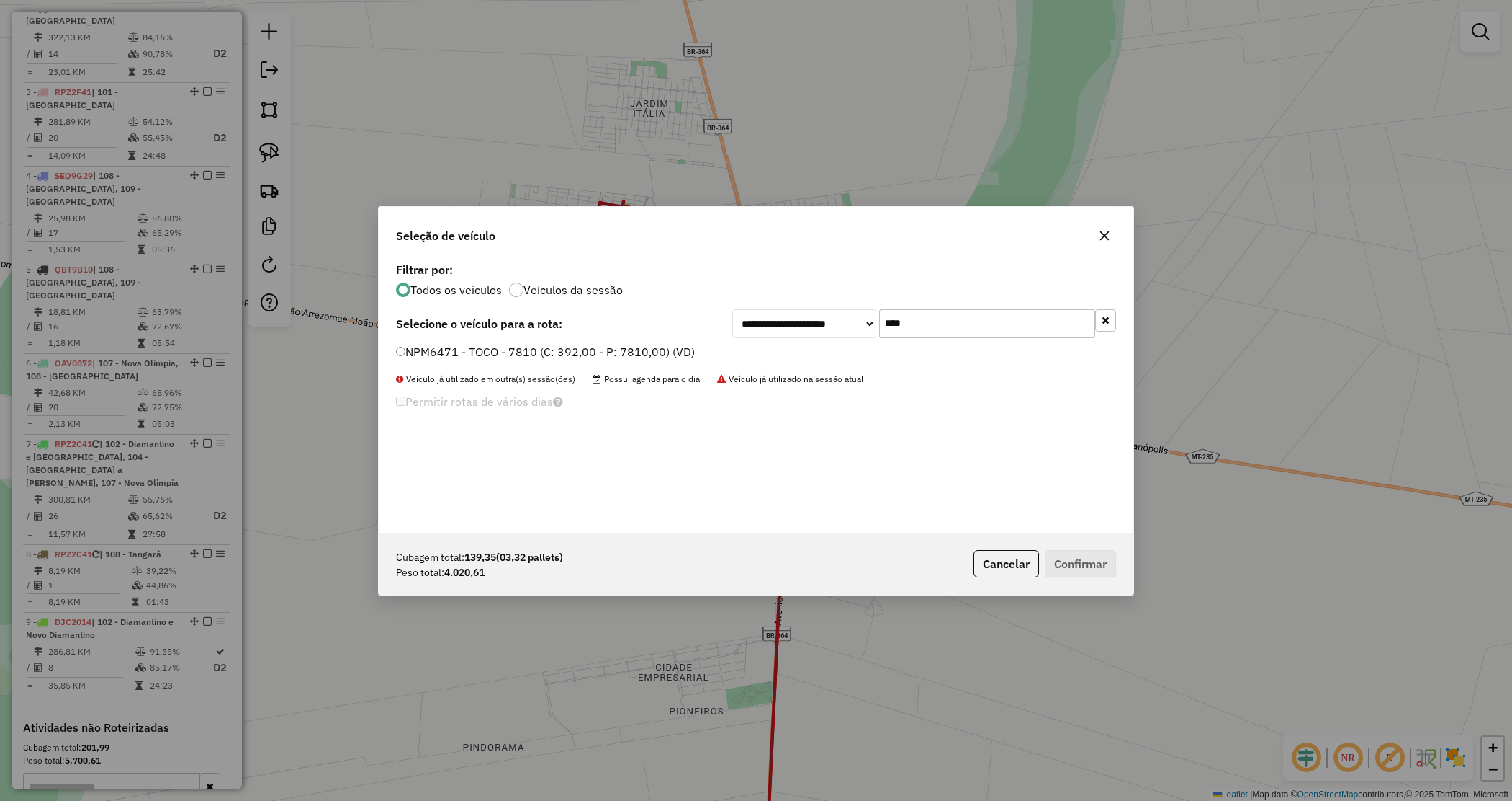
type input "****"
click at [668, 350] on label "NPM6471 - TOCO - 7810 (C: 392,00 - P: 7810,00) (VD)" at bounding box center [545, 350] width 299 height 17
click at [1089, 556] on button "Confirmar" at bounding box center [1081, 563] width 71 height 28
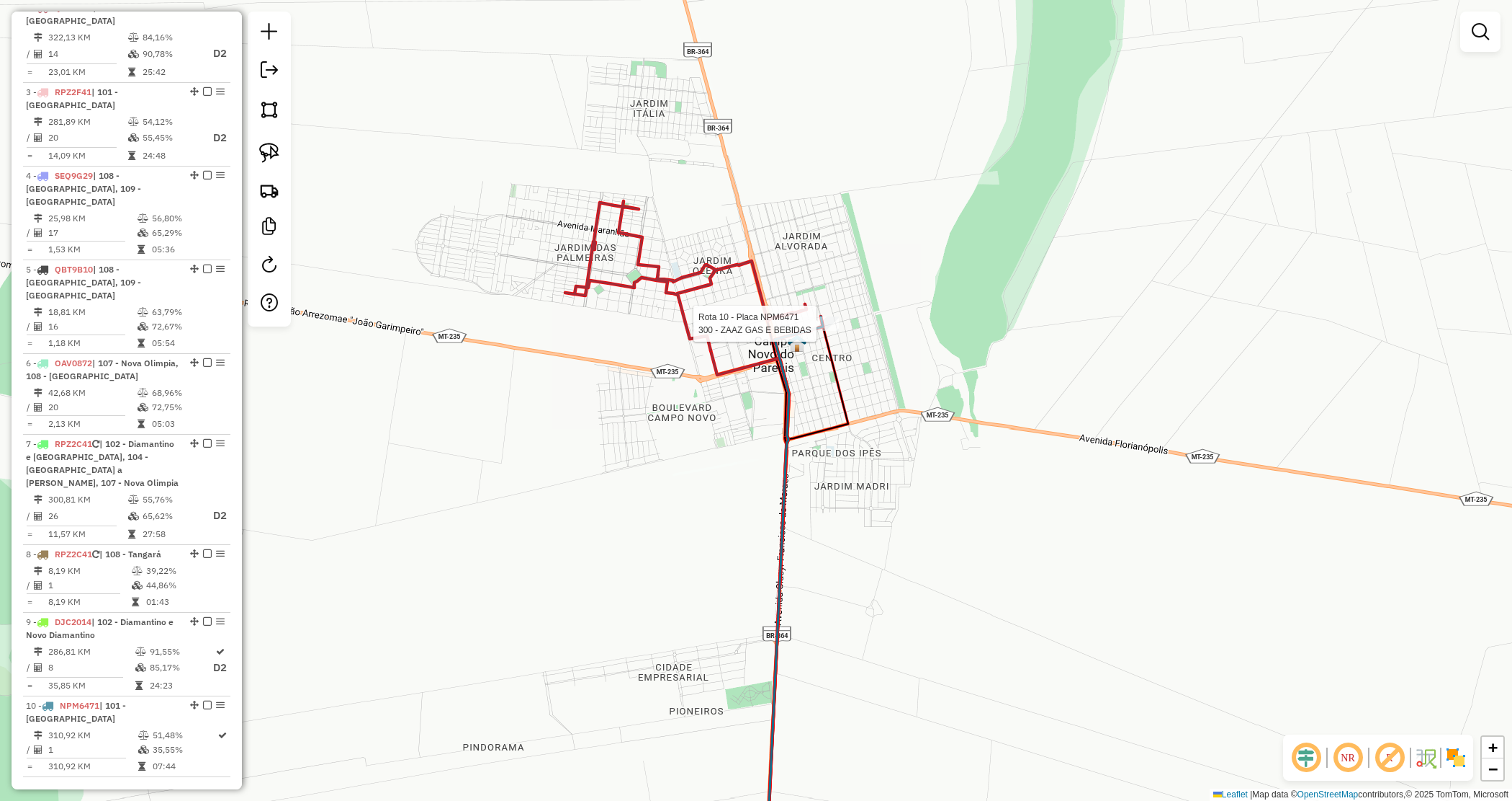
select select "*********"
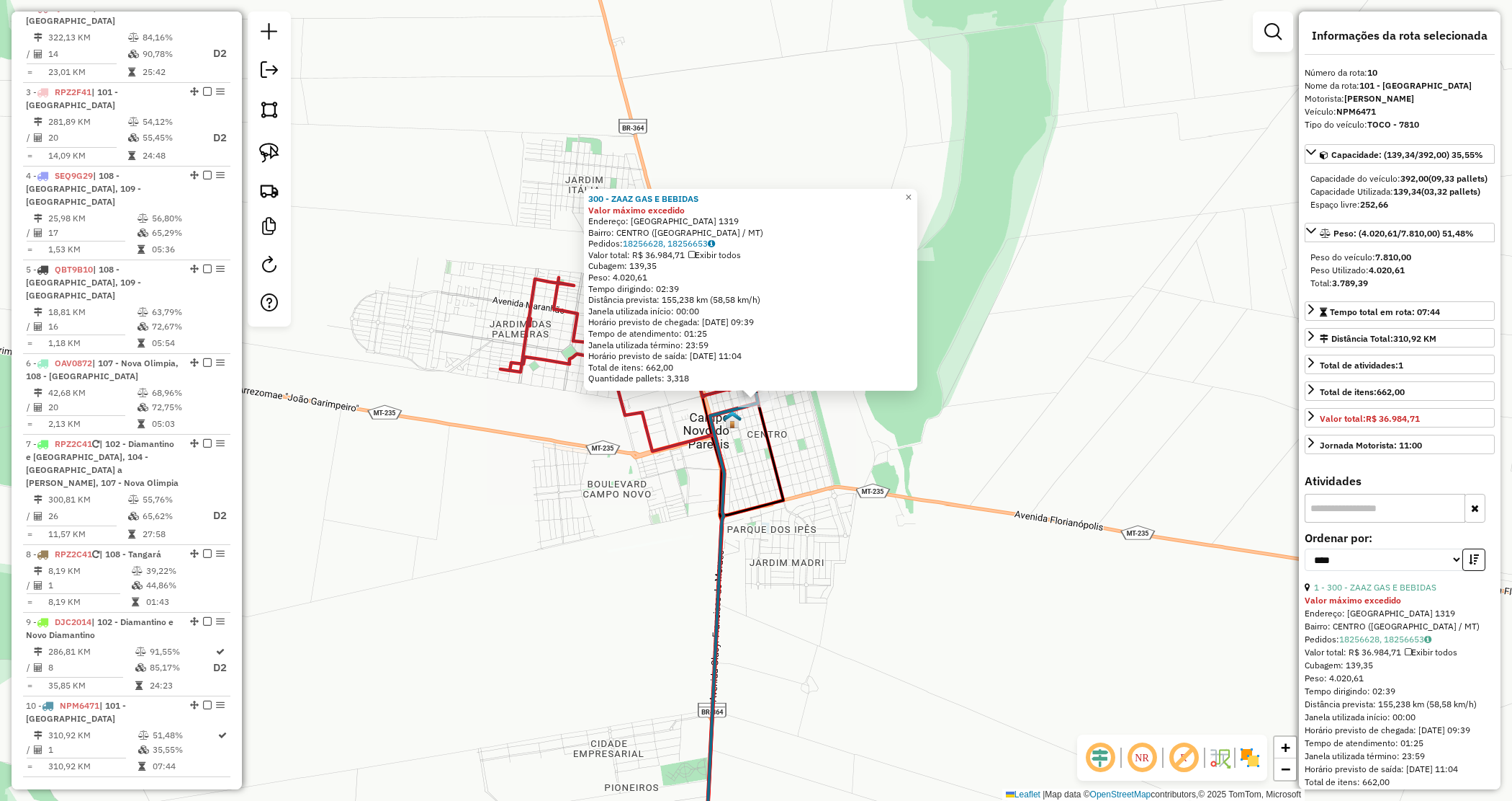
scroll to position [962, 0]
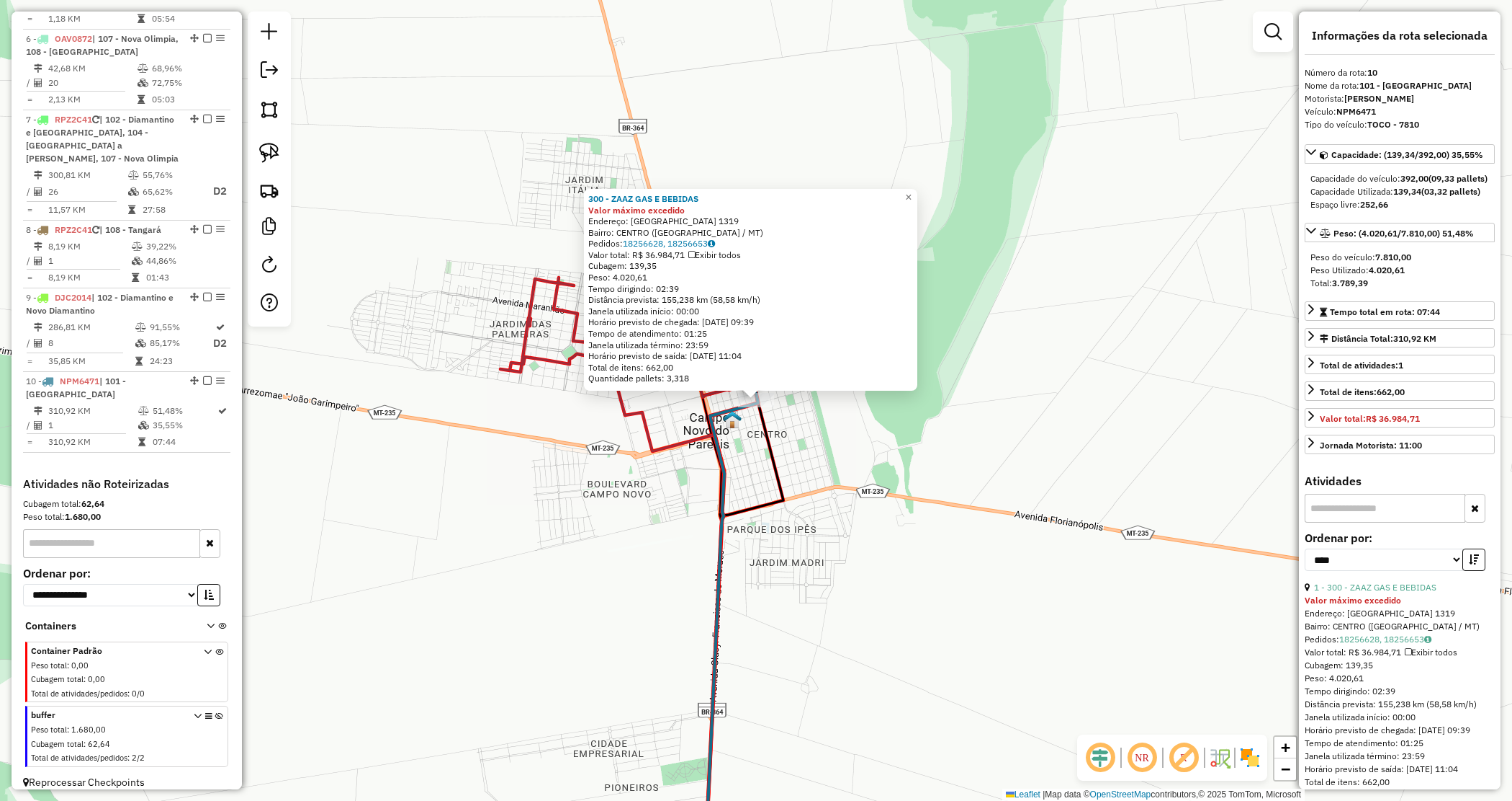
click at [938, 442] on div "300 - ZAAZ GAS E BEBIDAS Valor máximo excedido Endereço: MATO GROSSO 1319 Bairr…" at bounding box center [756, 400] width 1512 height 801
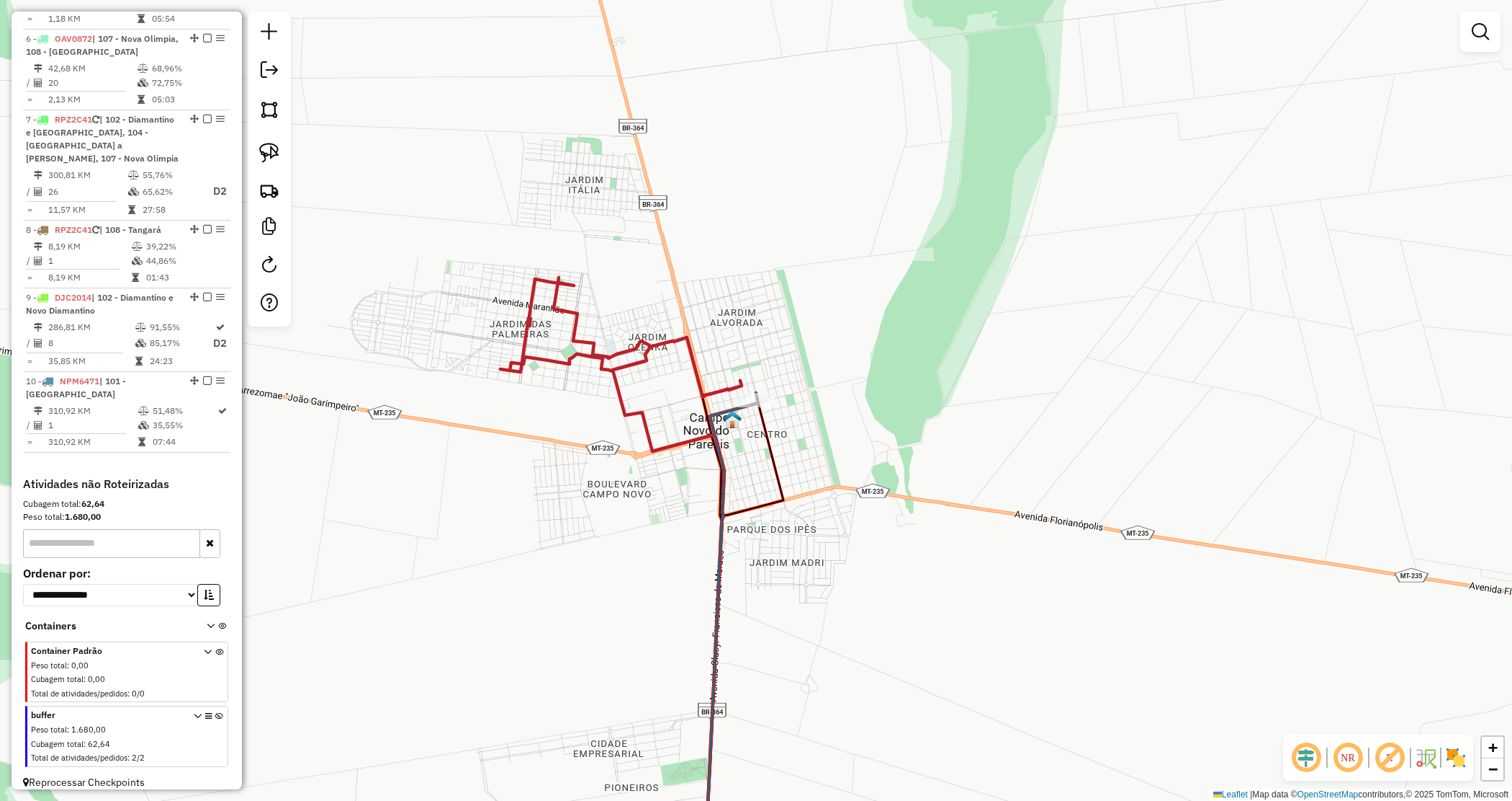
click at [646, 348] on icon at bounding box center [621, 351] width 241 height 150
select select "*********"
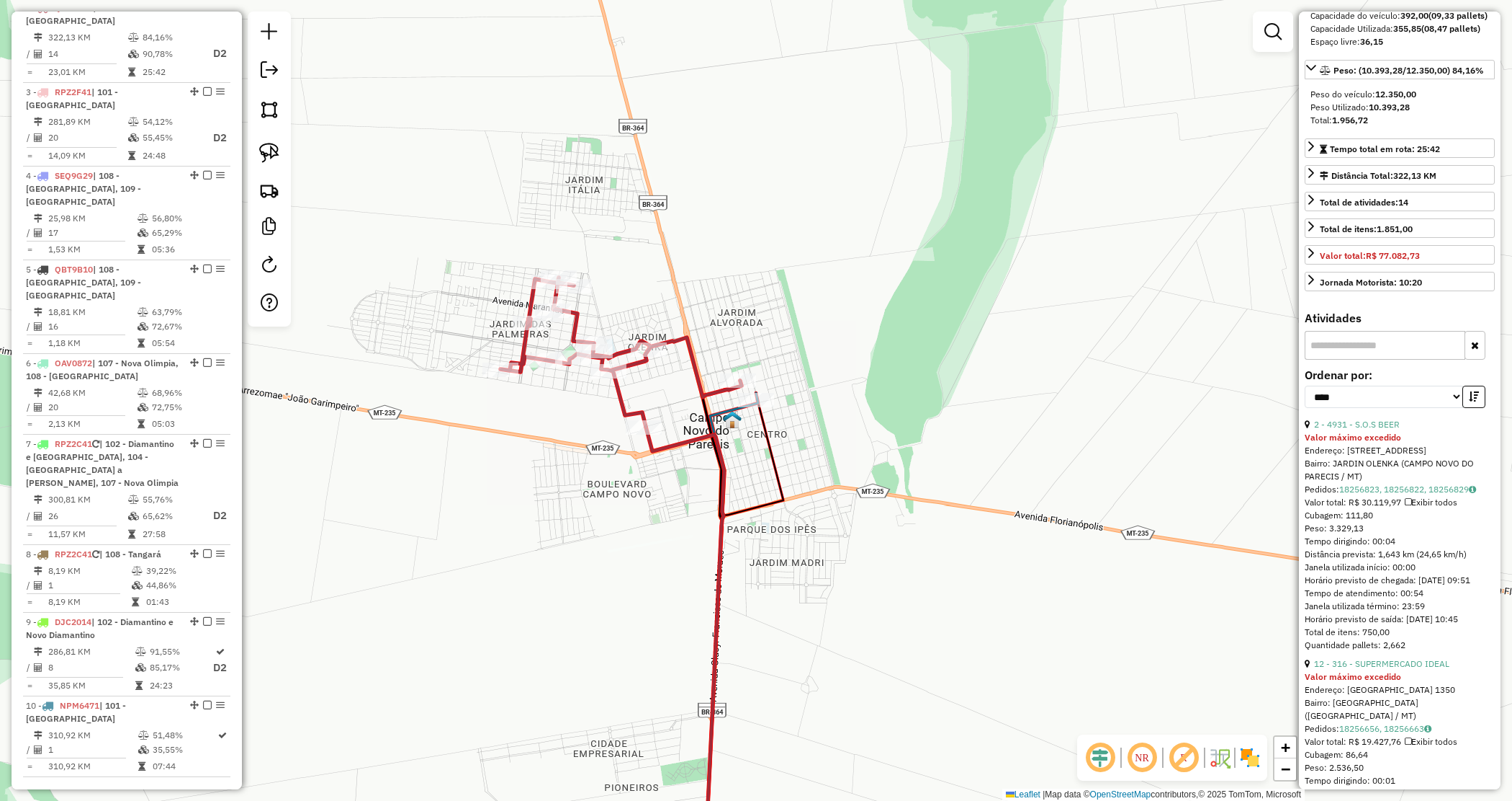
scroll to position [180, 0]
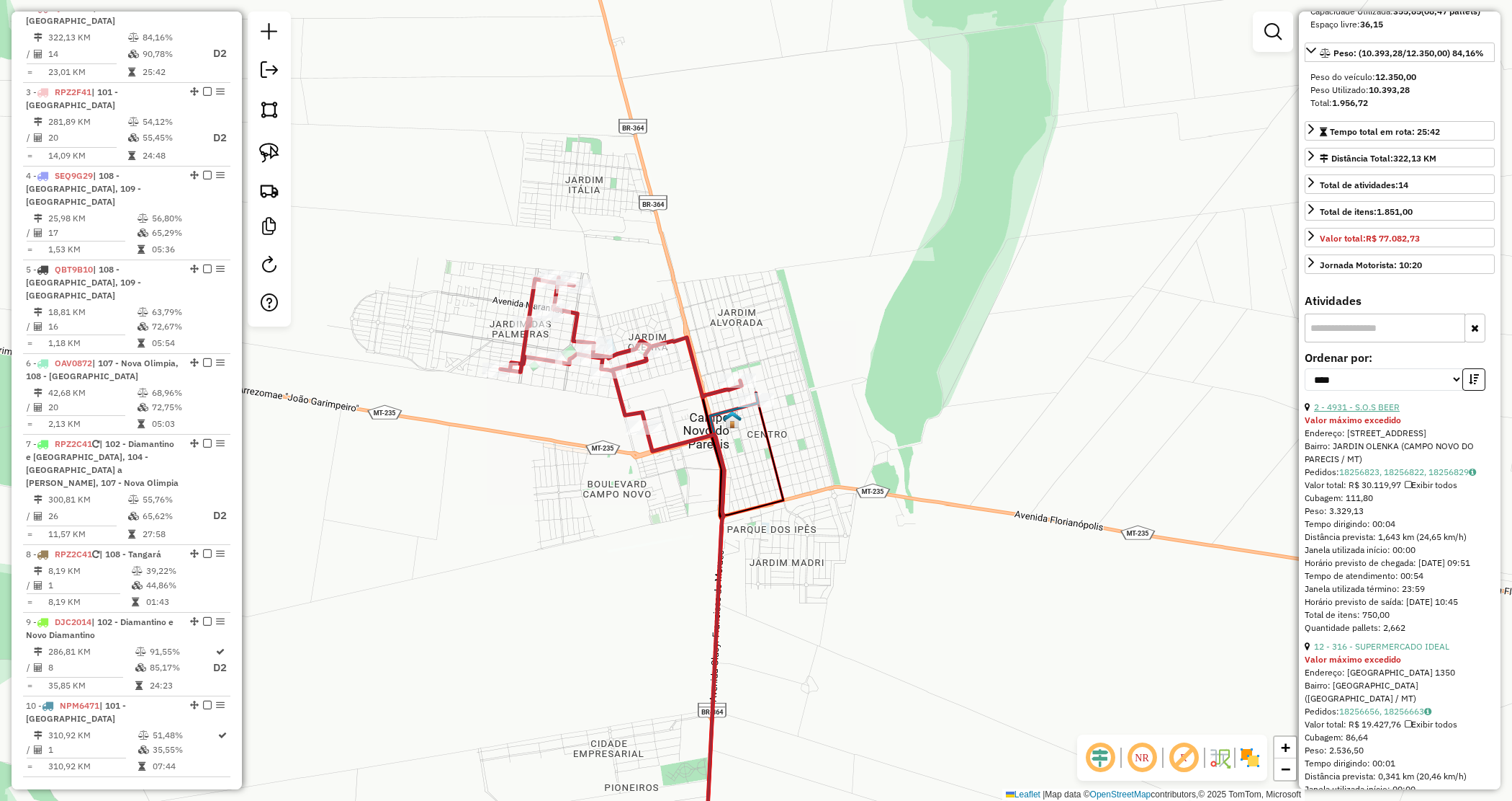
click at [1371, 412] on link "2 - 4931 - S.O.S BEER" at bounding box center [1357, 406] width 86 height 11
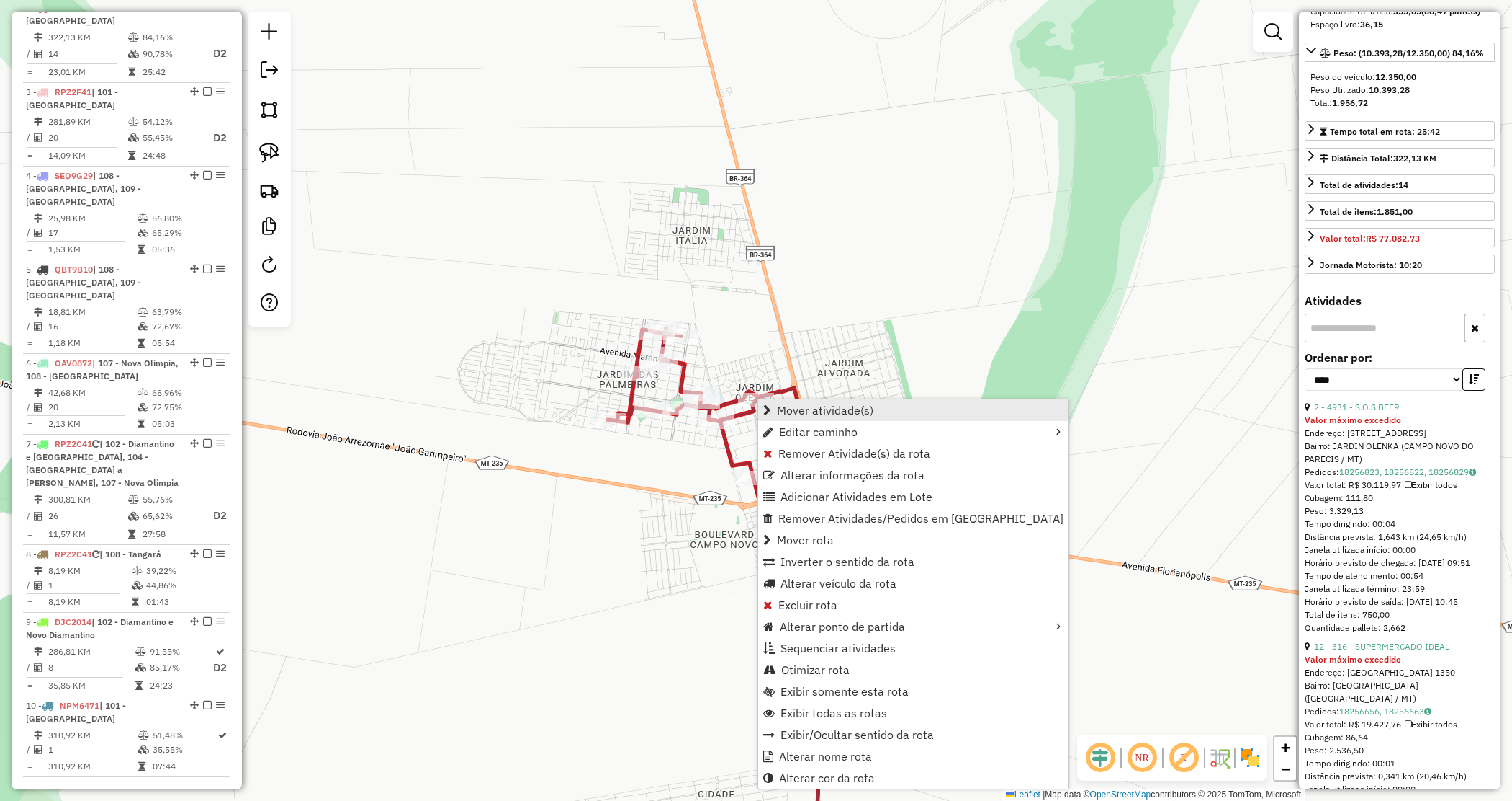
click at [810, 412] on span "Mover atividade(s)" at bounding box center [825, 410] width 97 height 12
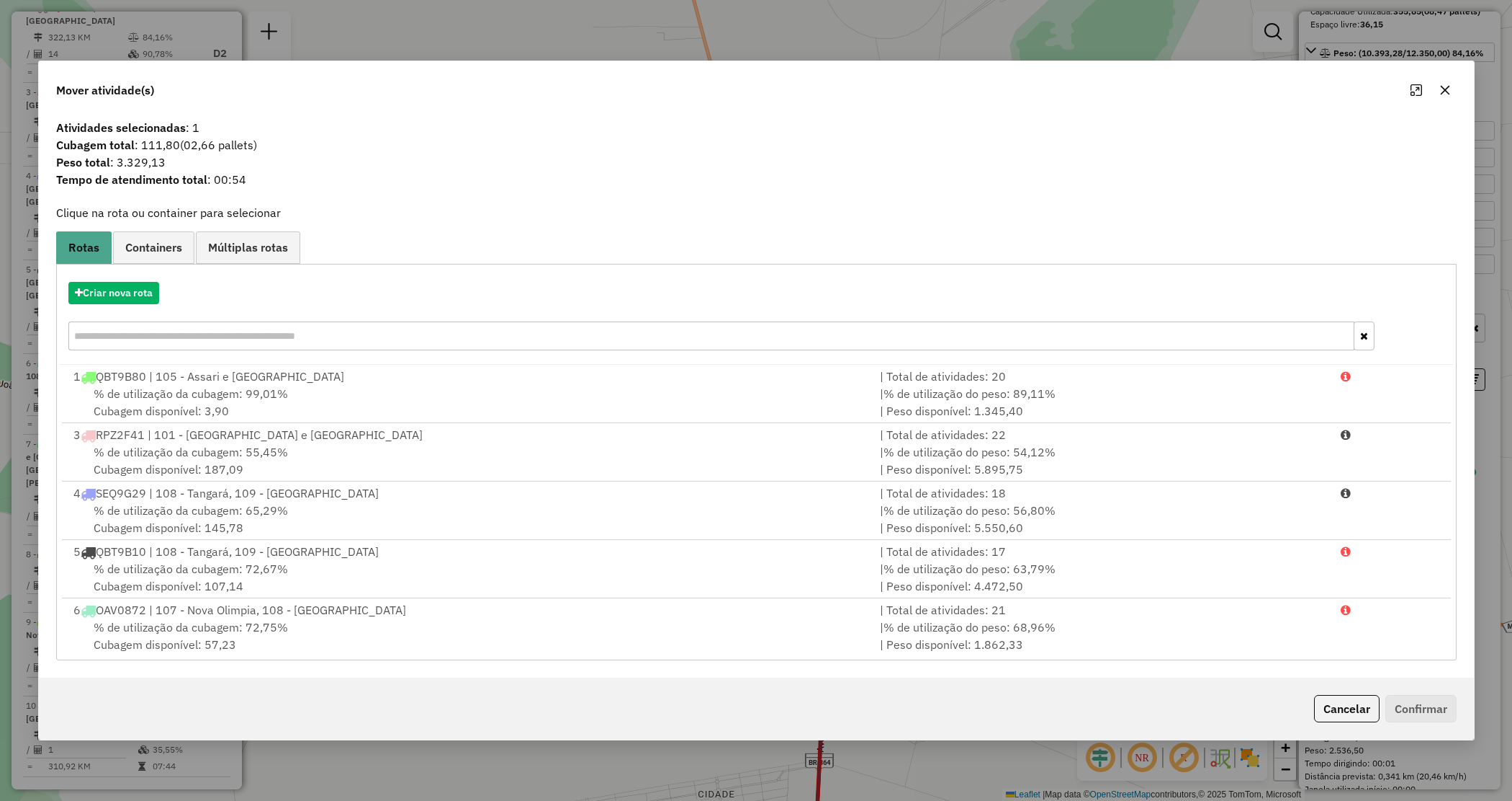
scroll to position [238, 0]
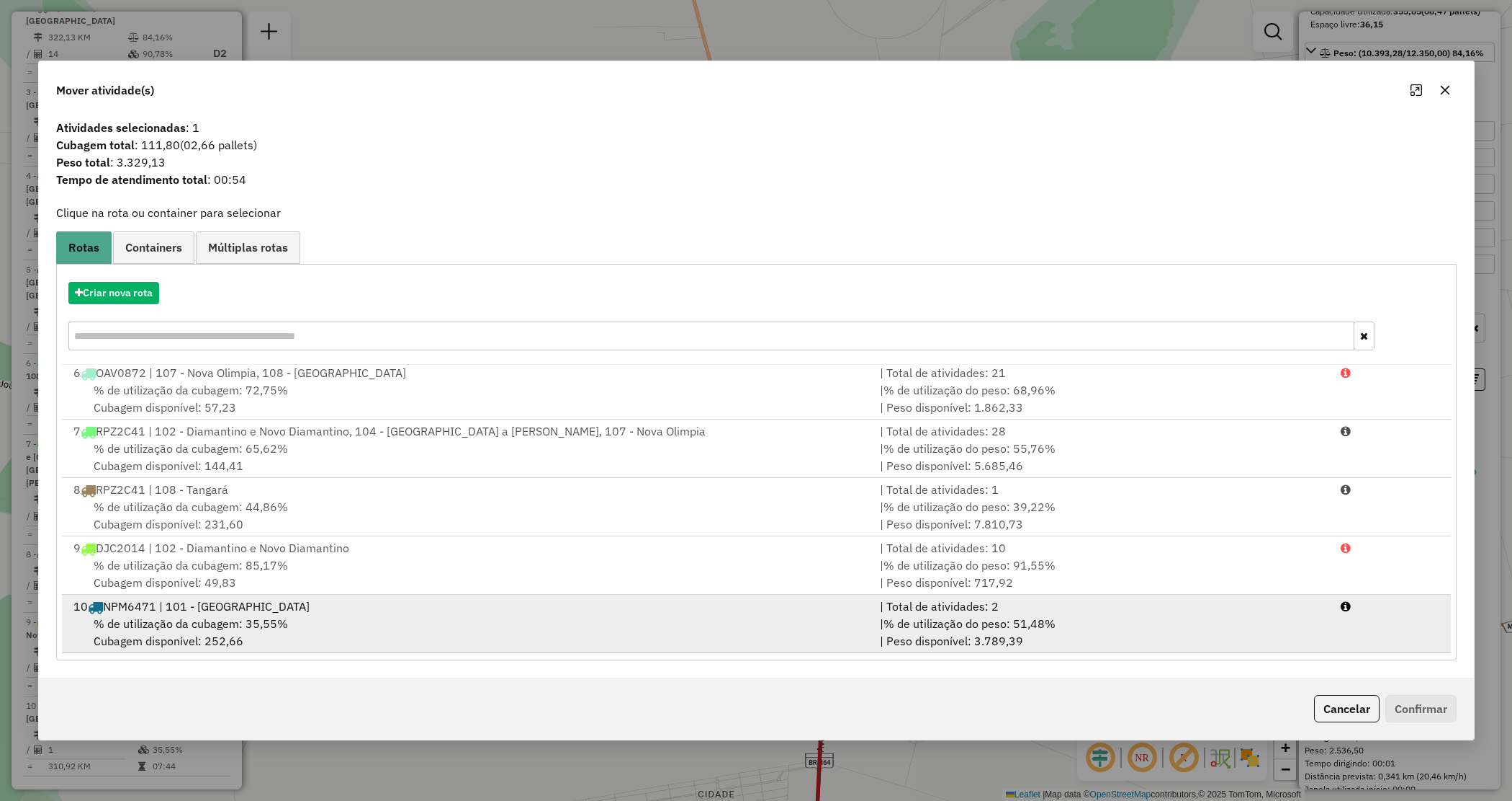
click at [806, 625] on div "% de utilização da cubagem: 35,55% Cubagem disponível: 252,66" at bounding box center [468, 632] width 807 height 35
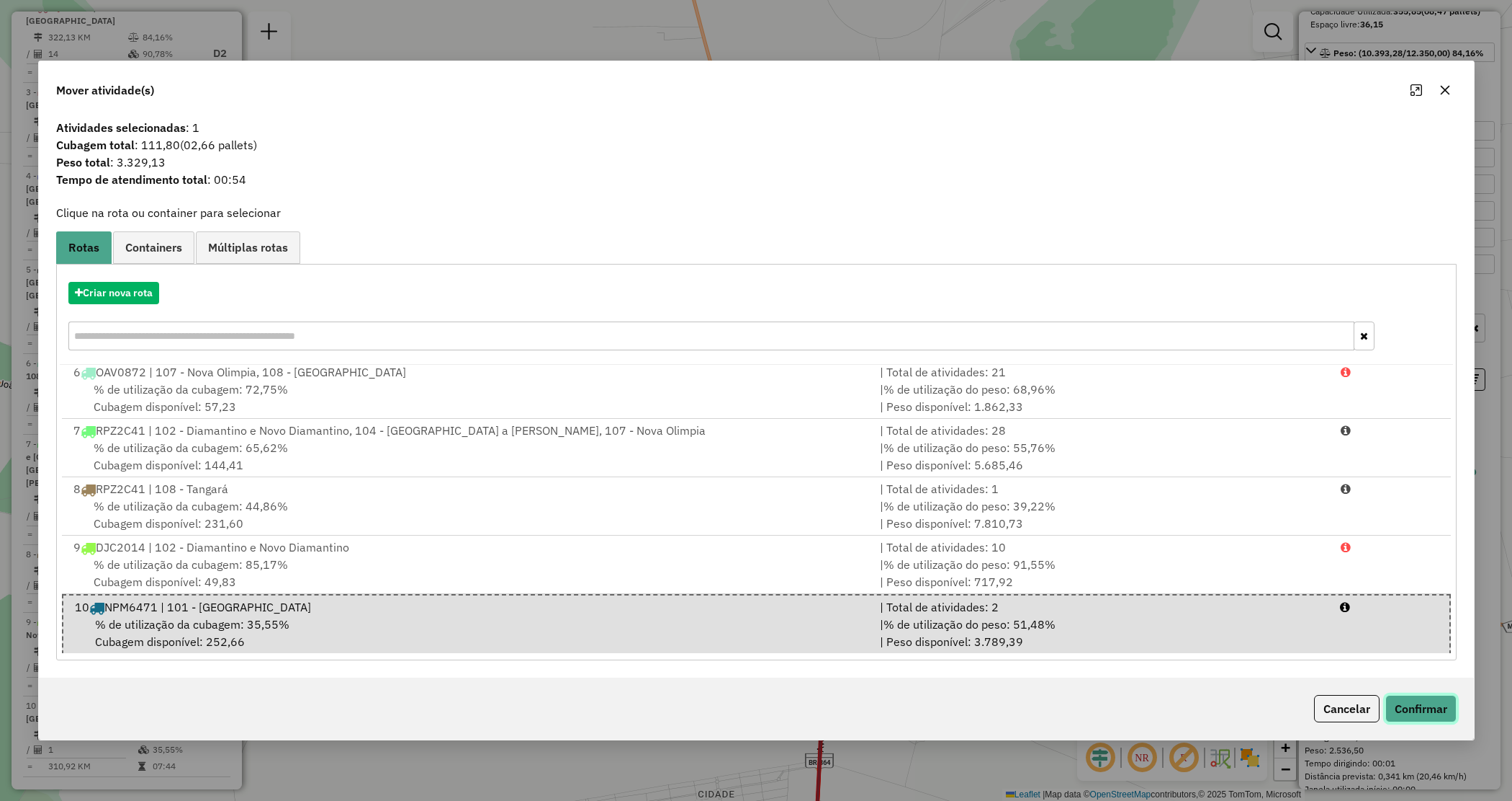
click at [1415, 705] on button "Confirmar" at bounding box center [1421, 709] width 71 height 28
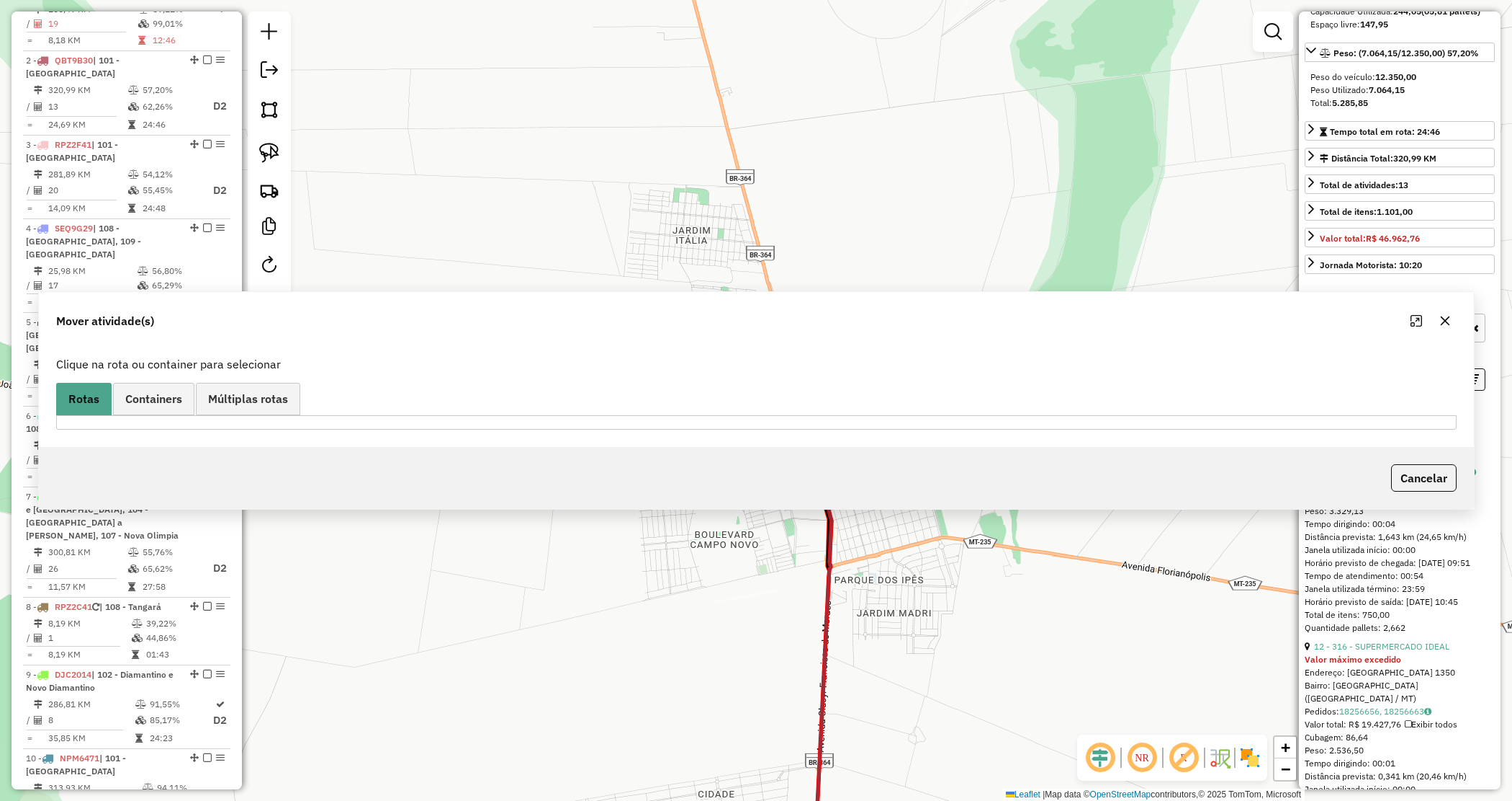
scroll to position [639, 0]
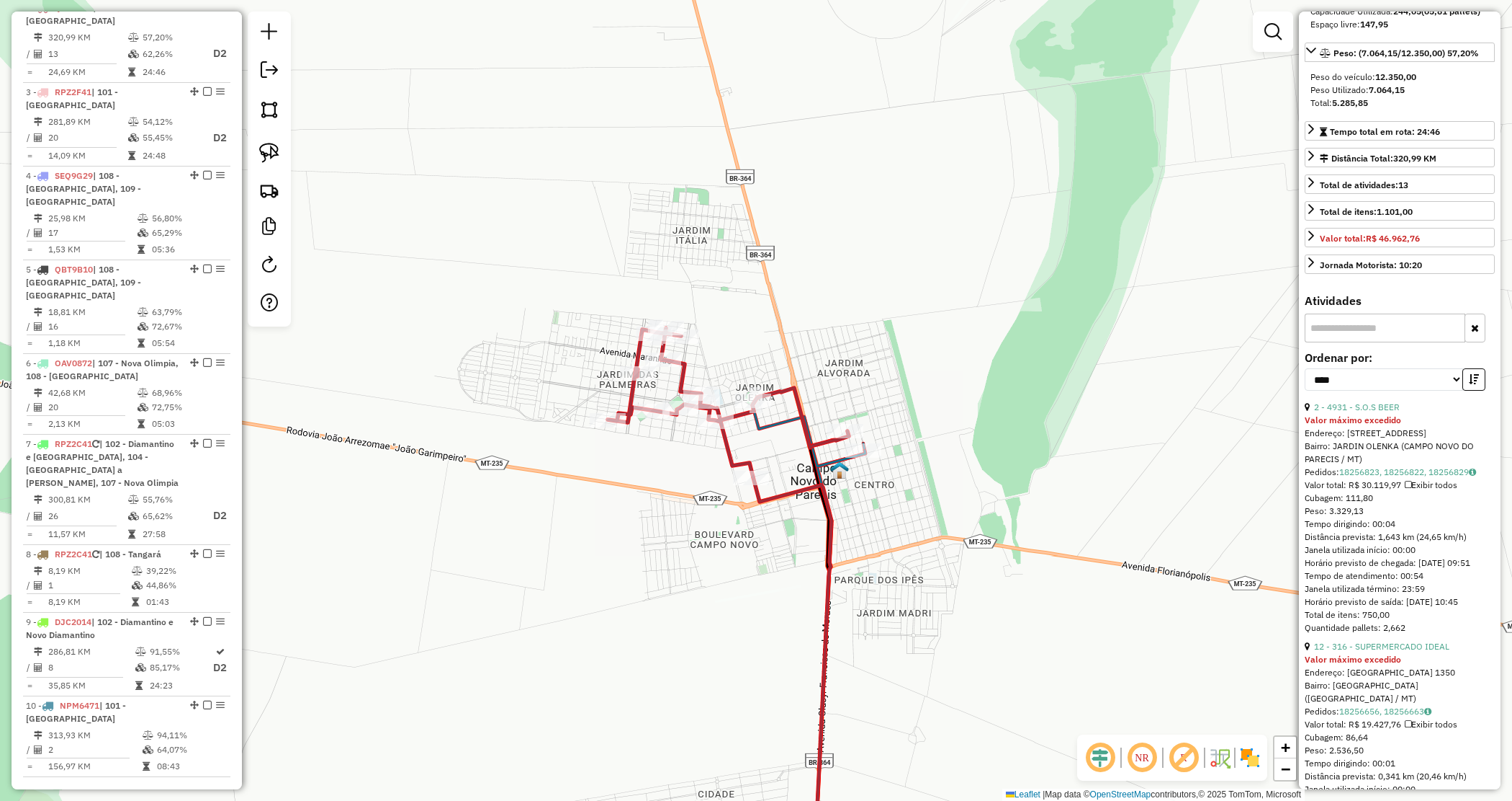
click at [785, 308] on div "Janela de atendimento Grade de atendimento Capacidade Transportadoras Veículos …" at bounding box center [756, 400] width 1512 height 801
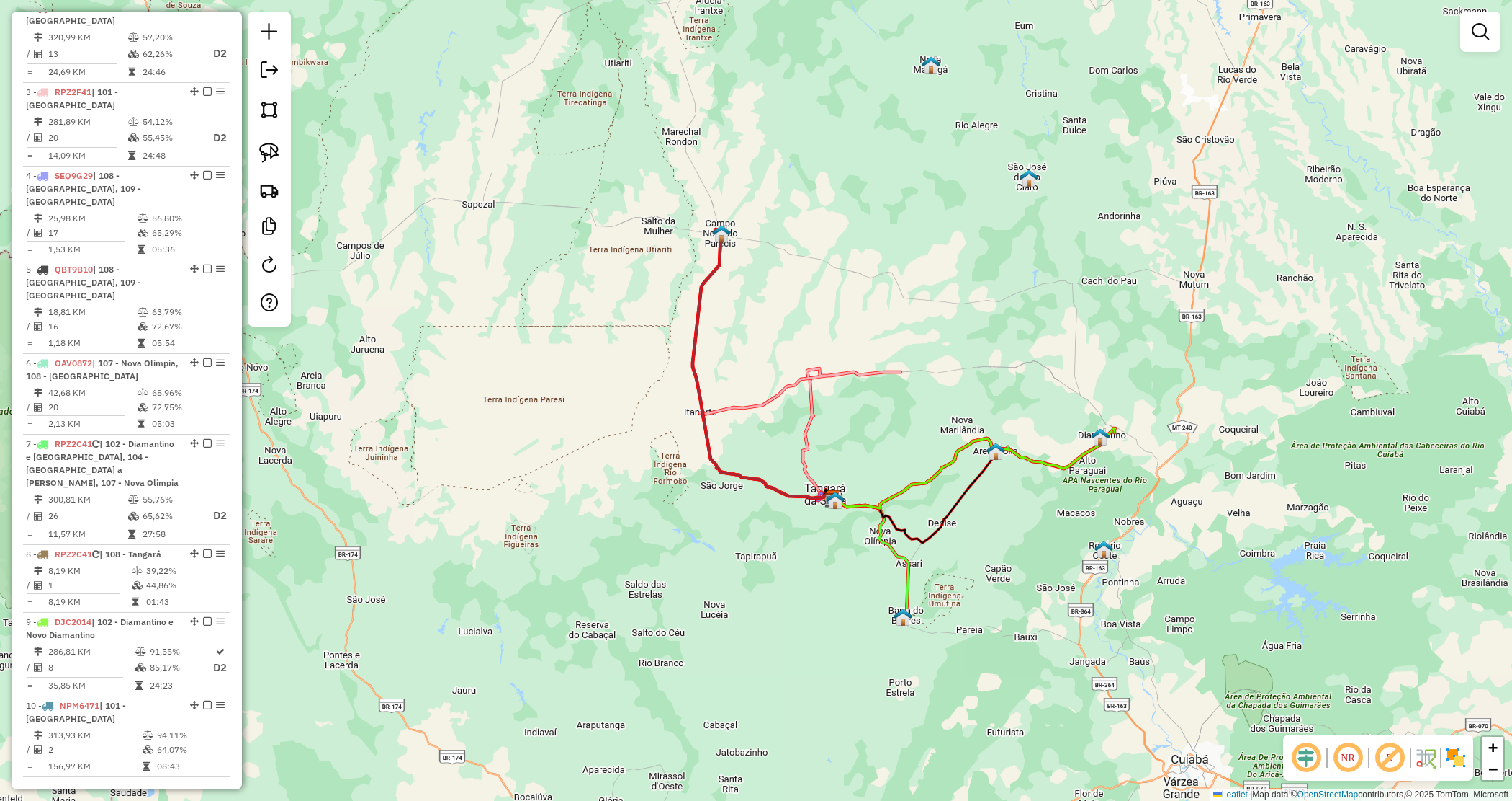
drag, startPoint x: 914, startPoint y: 509, endPoint x: 837, endPoint y: 485, distance: 80.7
click at [903, 496] on icon at bounding box center [974, 468] width 282 height 78
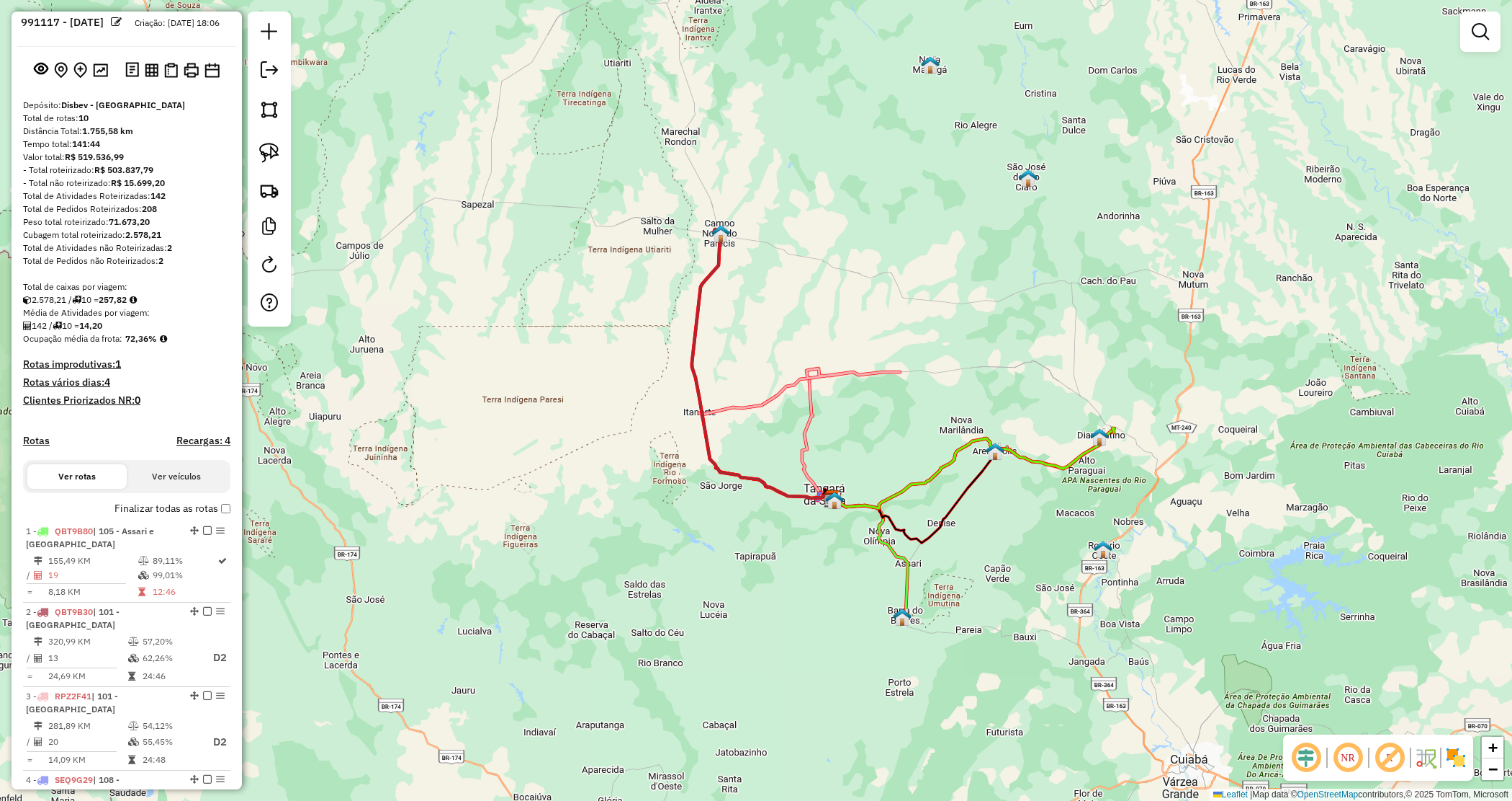
scroll to position [0, 0]
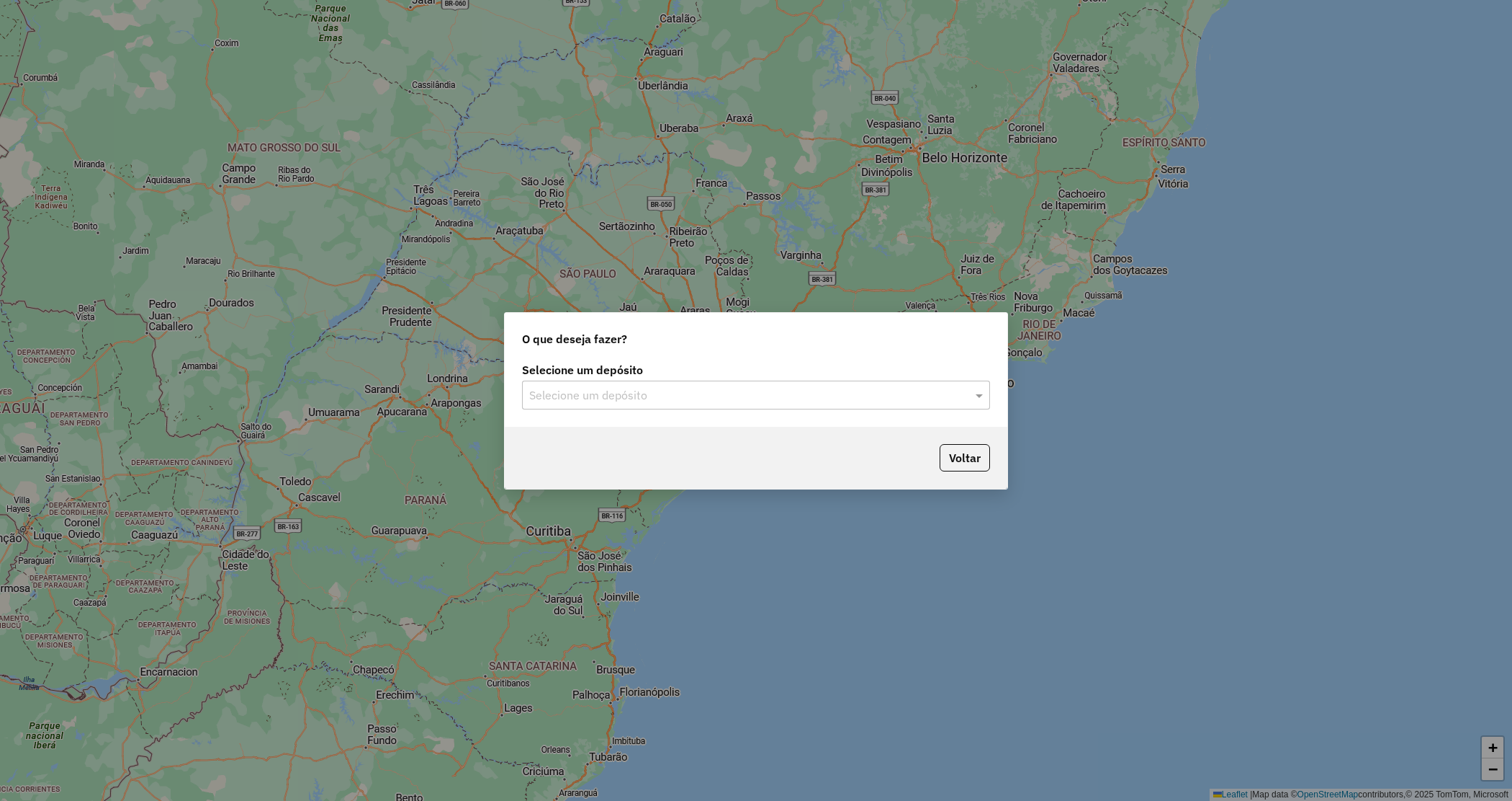
drag, startPoint x: 811, startPoint y: 408, endPoint x: 818, endPoint y: 395, distance: 14.8
click at [816, 398] on div "Selecione um depósito" at bounding box center [756, 394] width 468 height 29
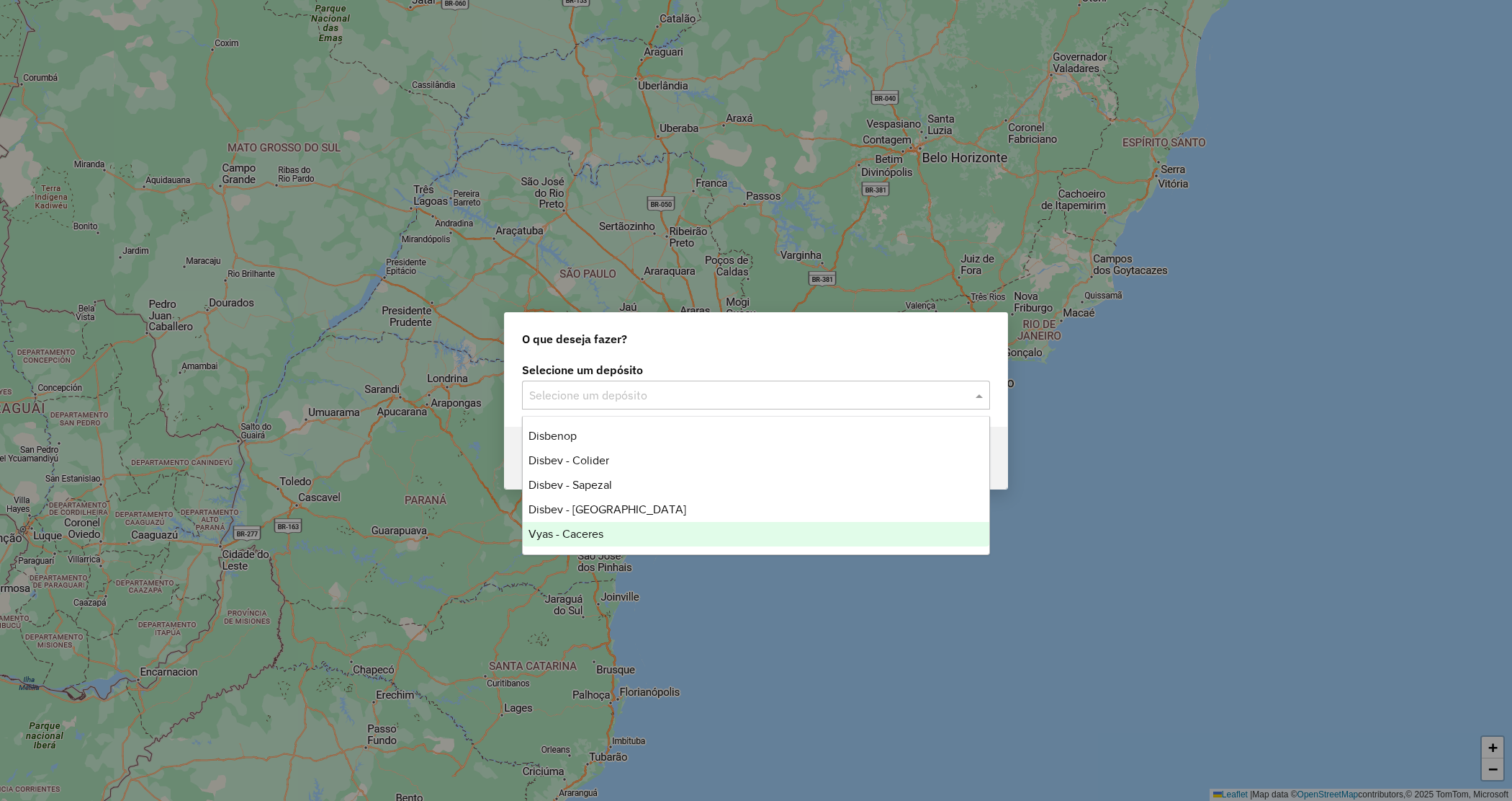
click at [602, 536] on span "Vyas - Caceres" at bounding box center [566, 534] width 75 height 12
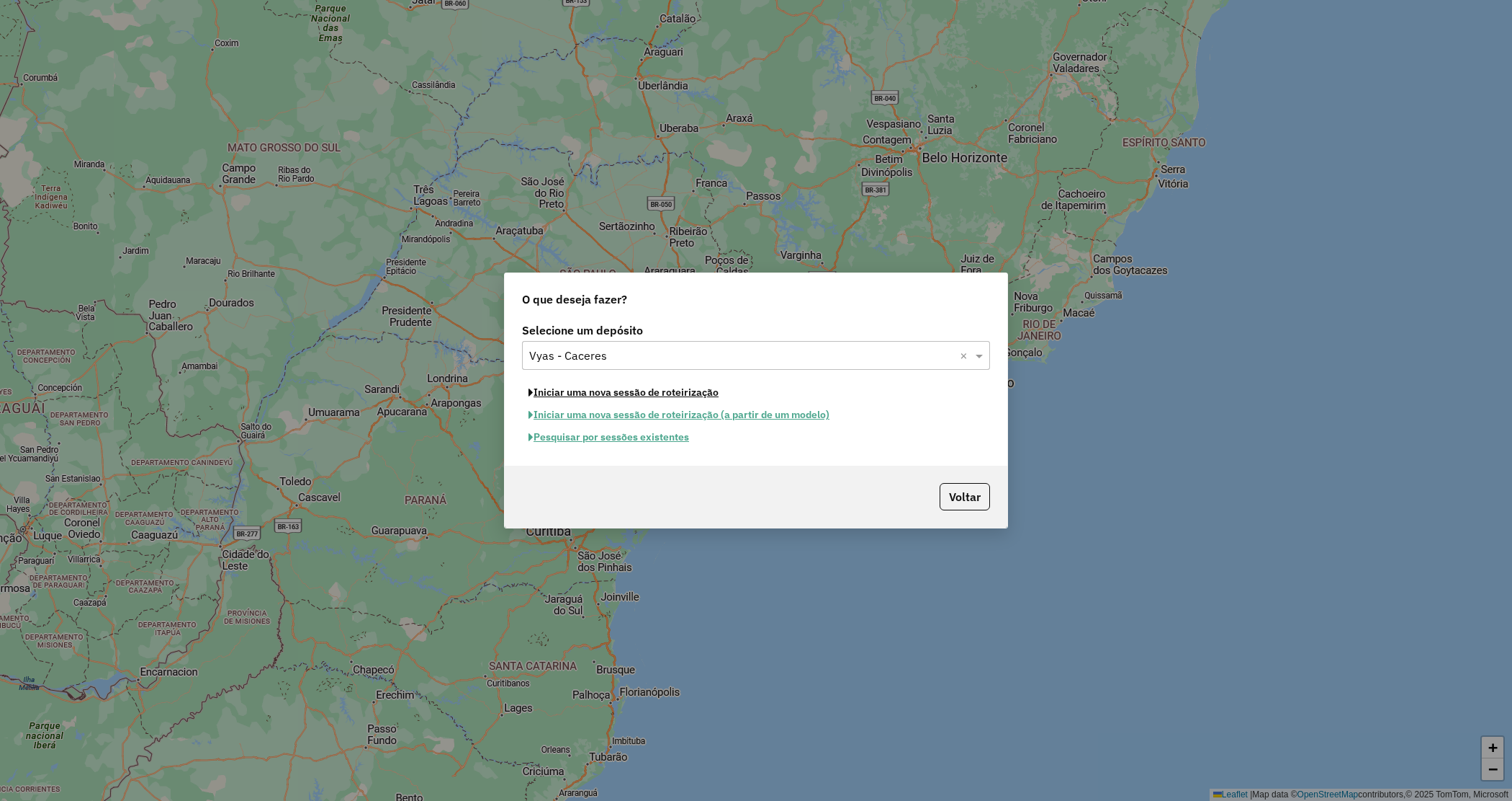
click at [580, 391] on button "Iniciar uma nova sessão de roteirização" at bounding box center [623, 392] width 203 height 23
select select "*"
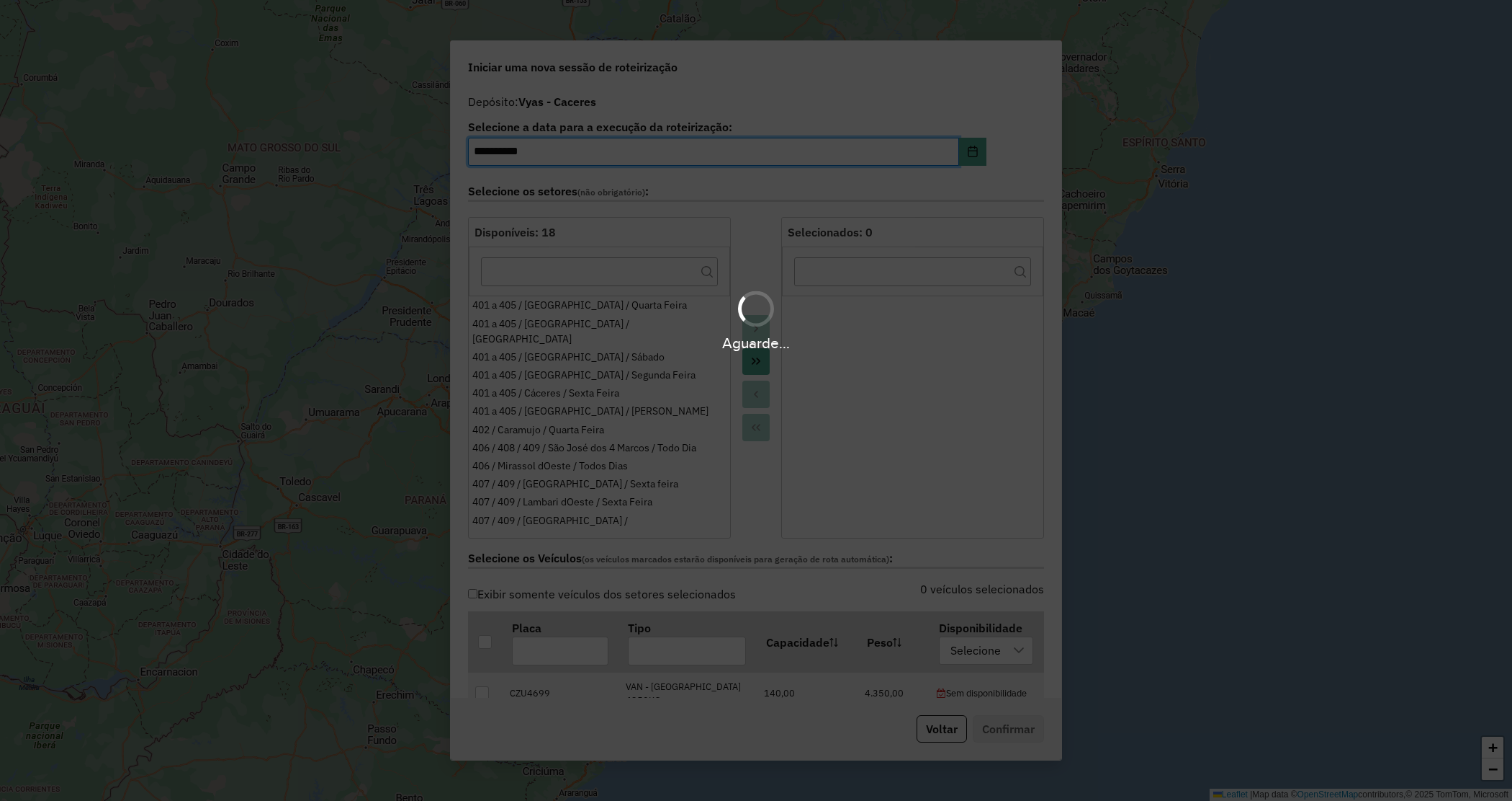
click at [758, 360] on hb-app "**********" at bounding box center [756, 400] width 1512 height 801
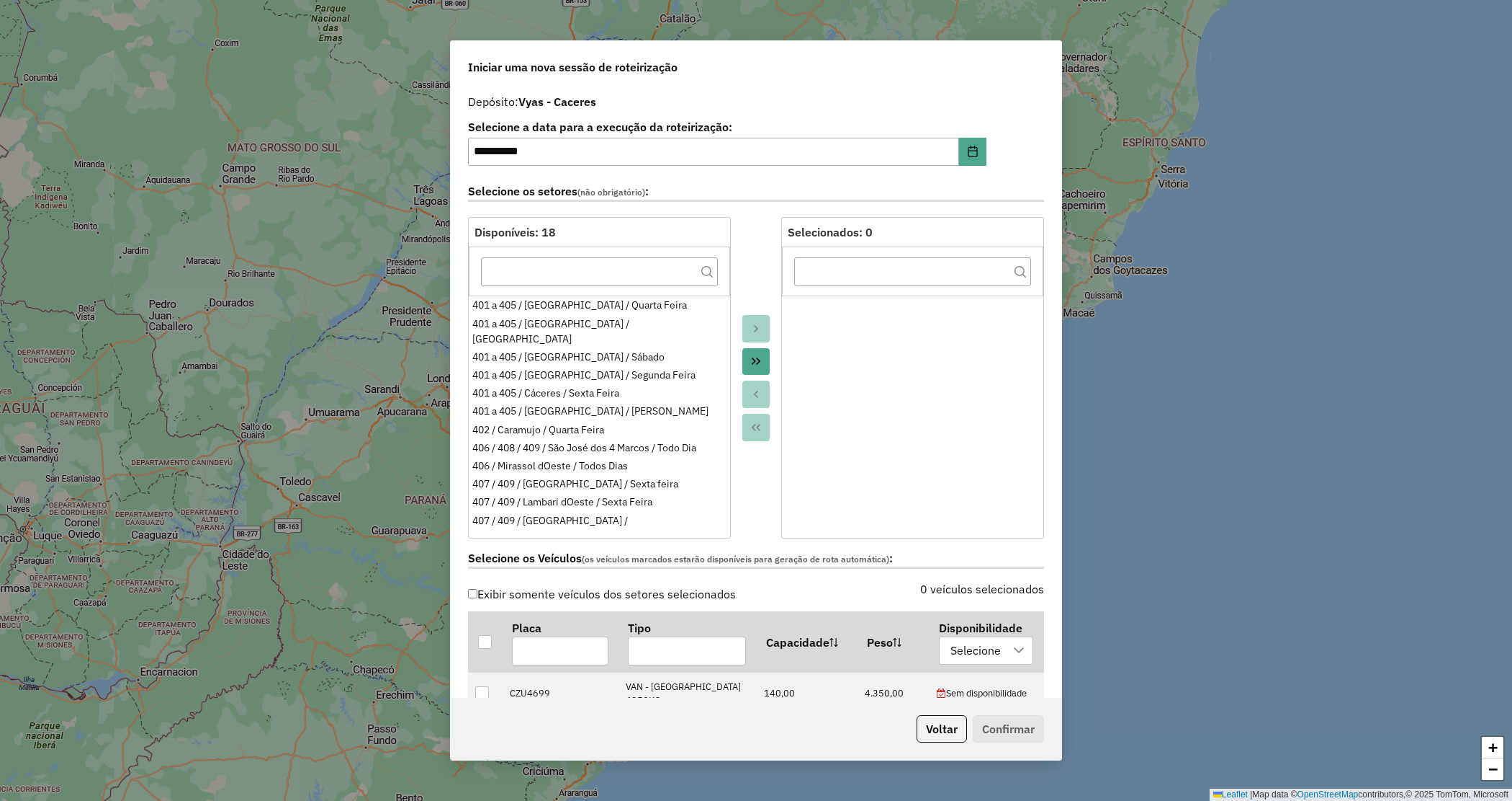
click at [758, 360] on icon "Move All to Target" at bounding box center [756, 361] width 12 height 12
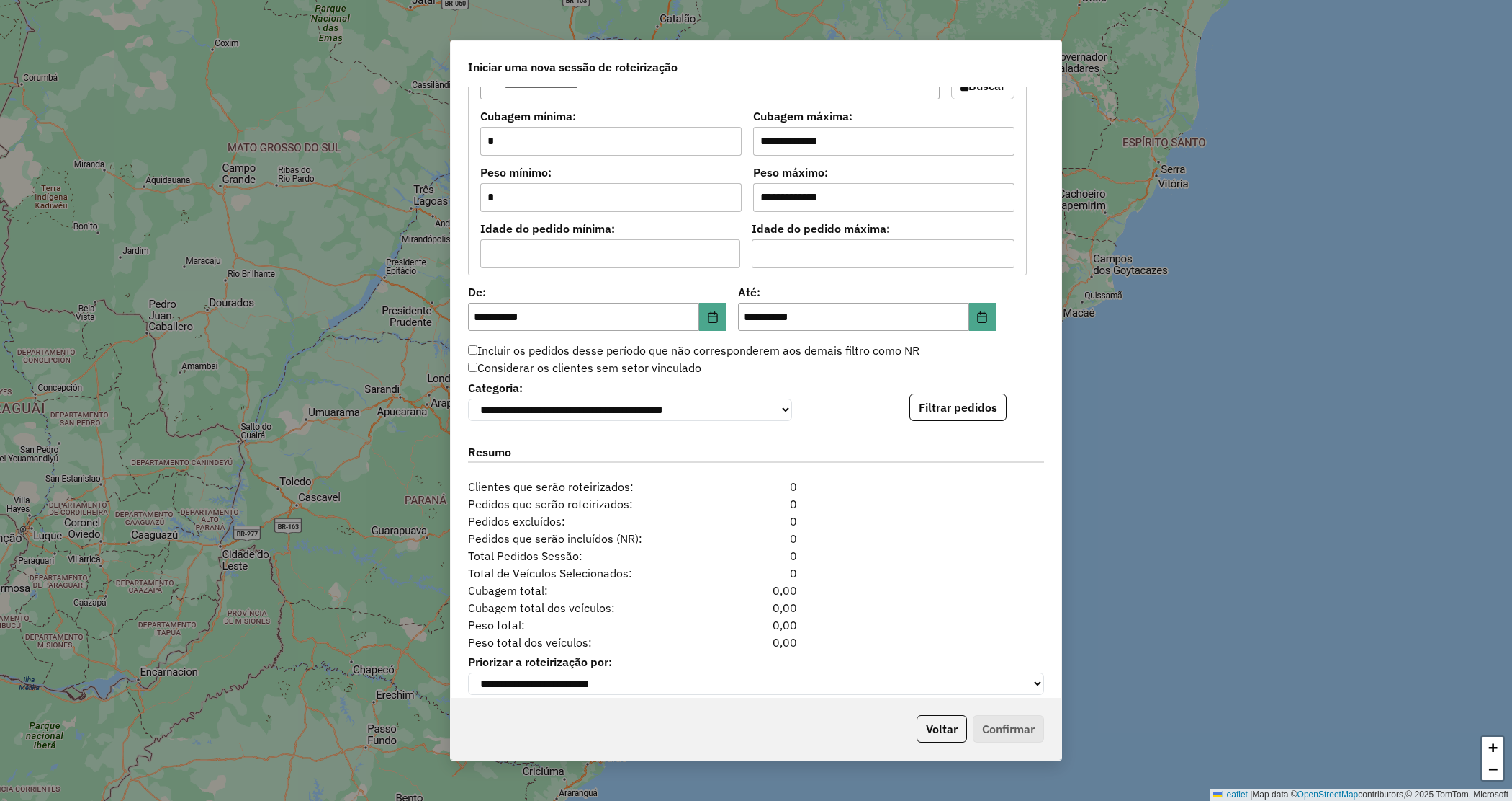
scroll to position [1219, 0]
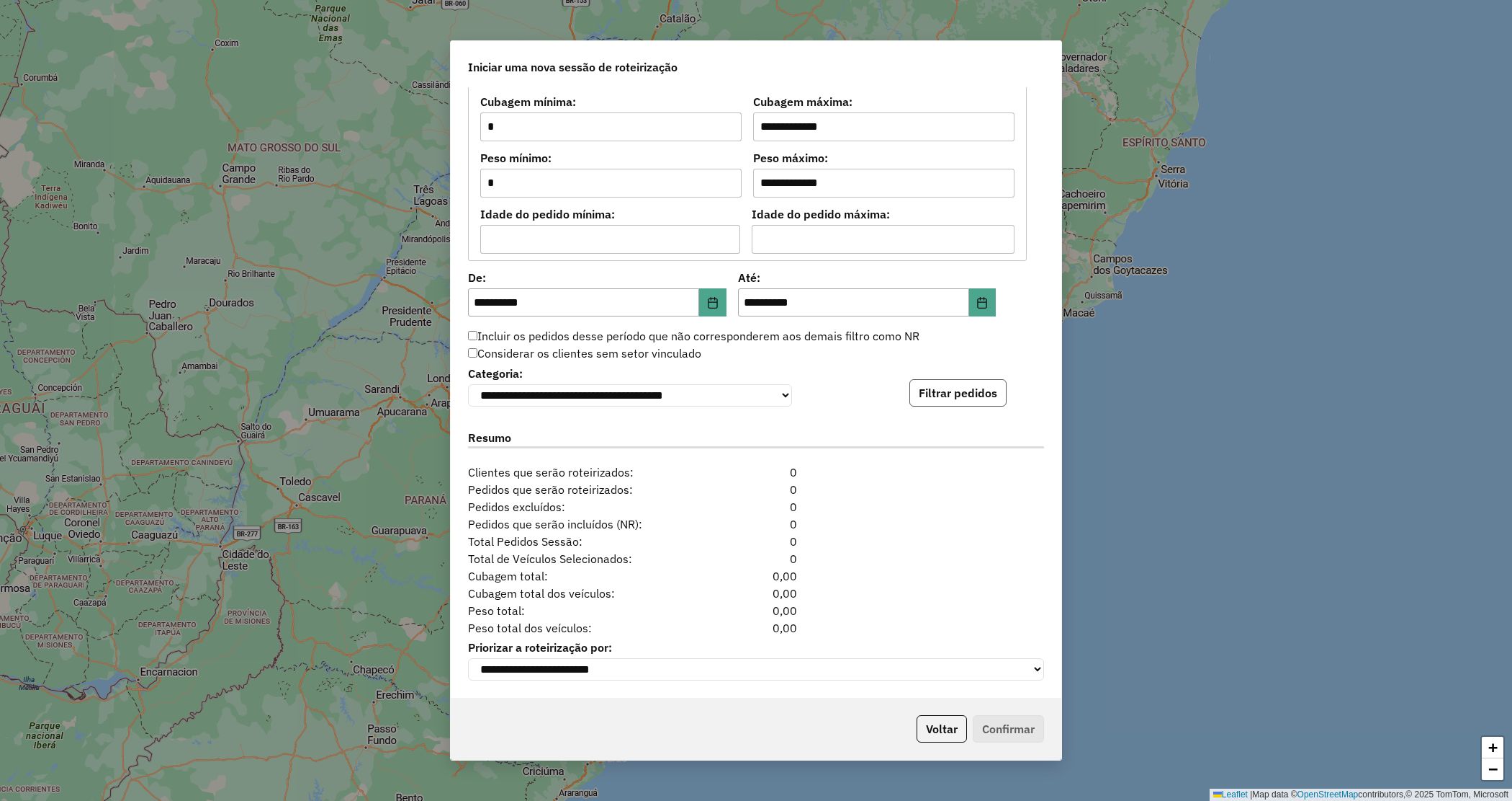
click at [948, 393] on button "Filtrar pedidos" at bounding box center [958, 393] width 97 height 28
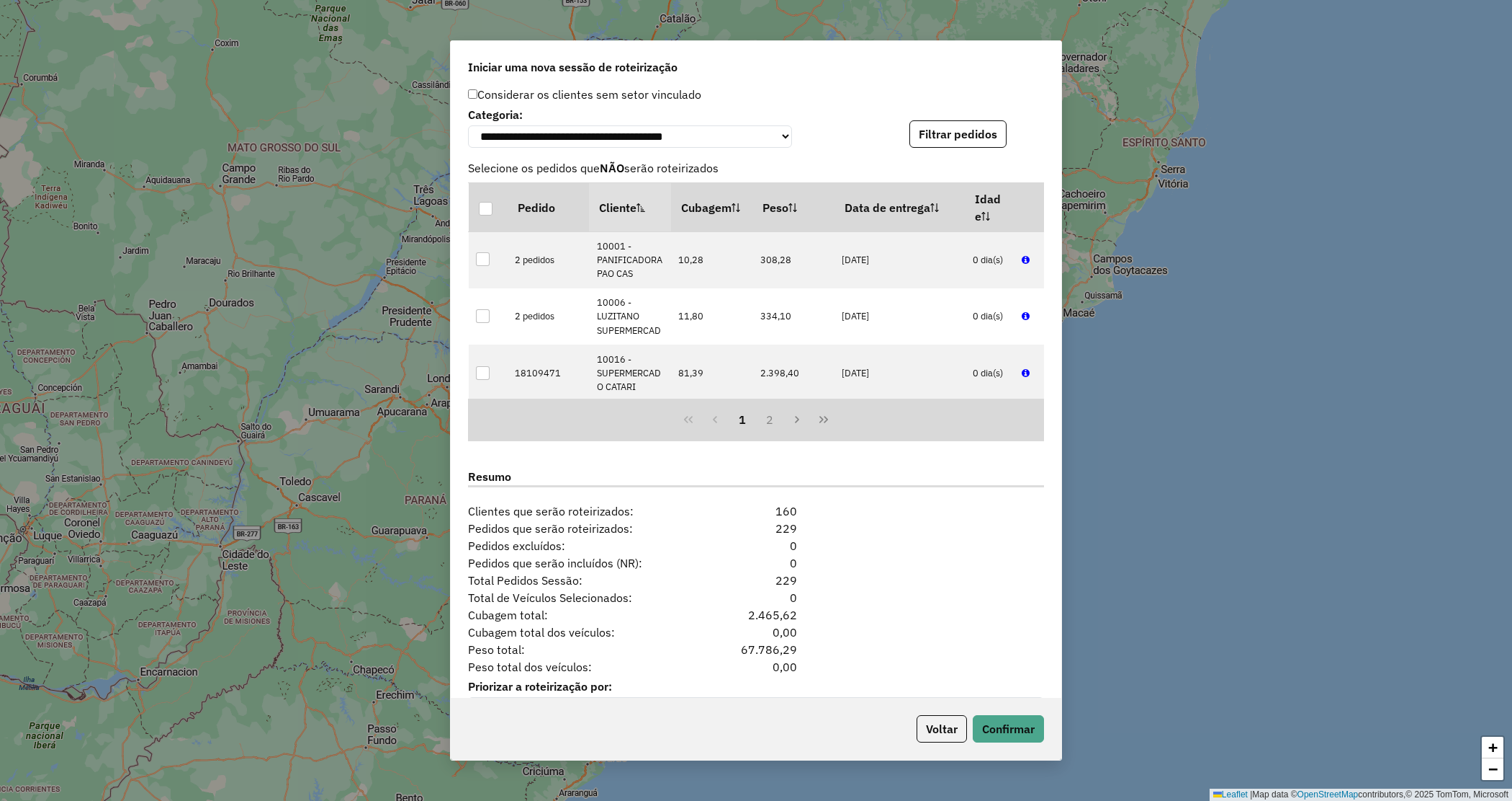
scroll to position [1515, 0]
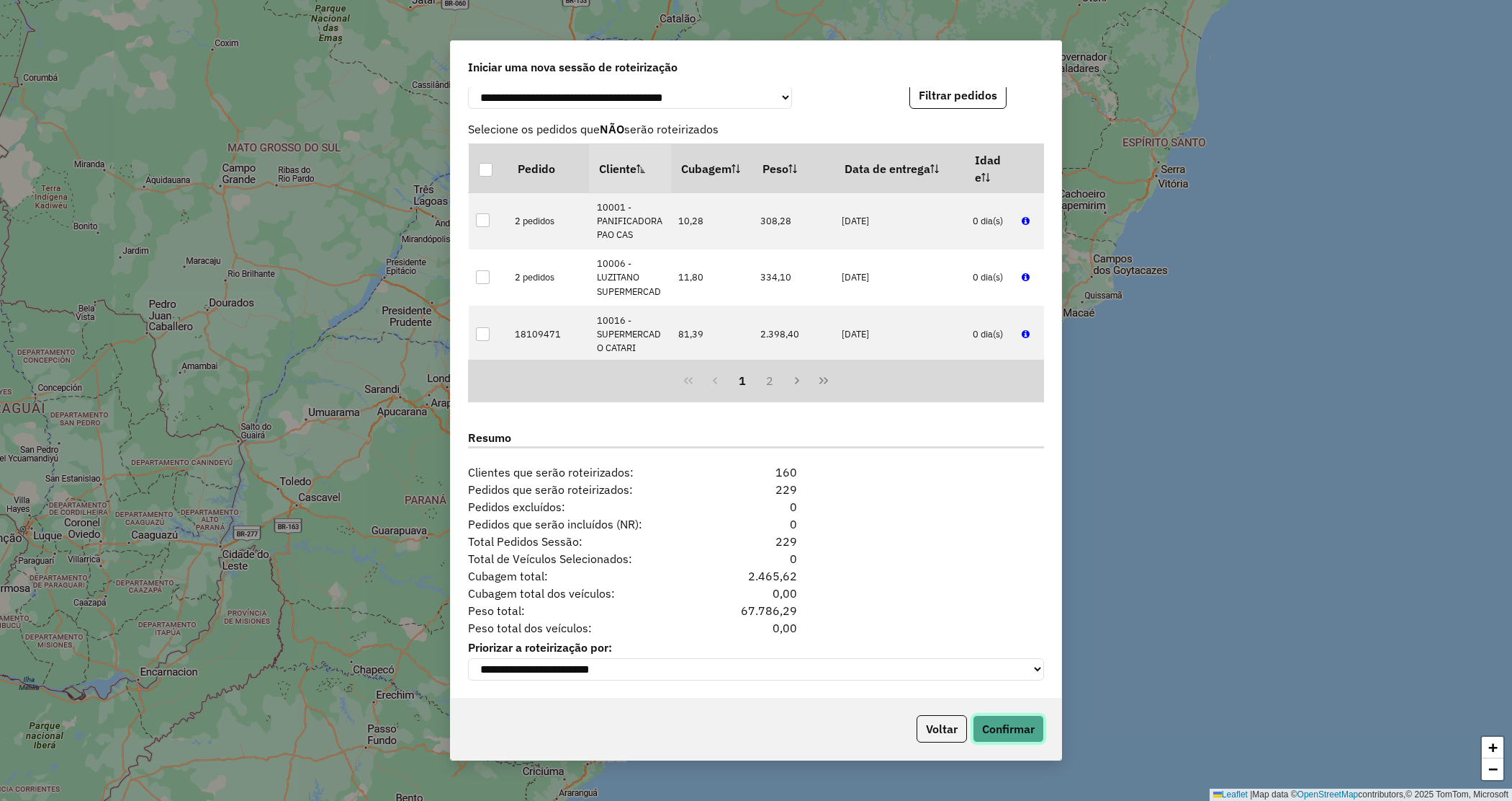
click at [1003, 721] on button "Confirmar" at bounding box center [1008, 729] width 71 height 28
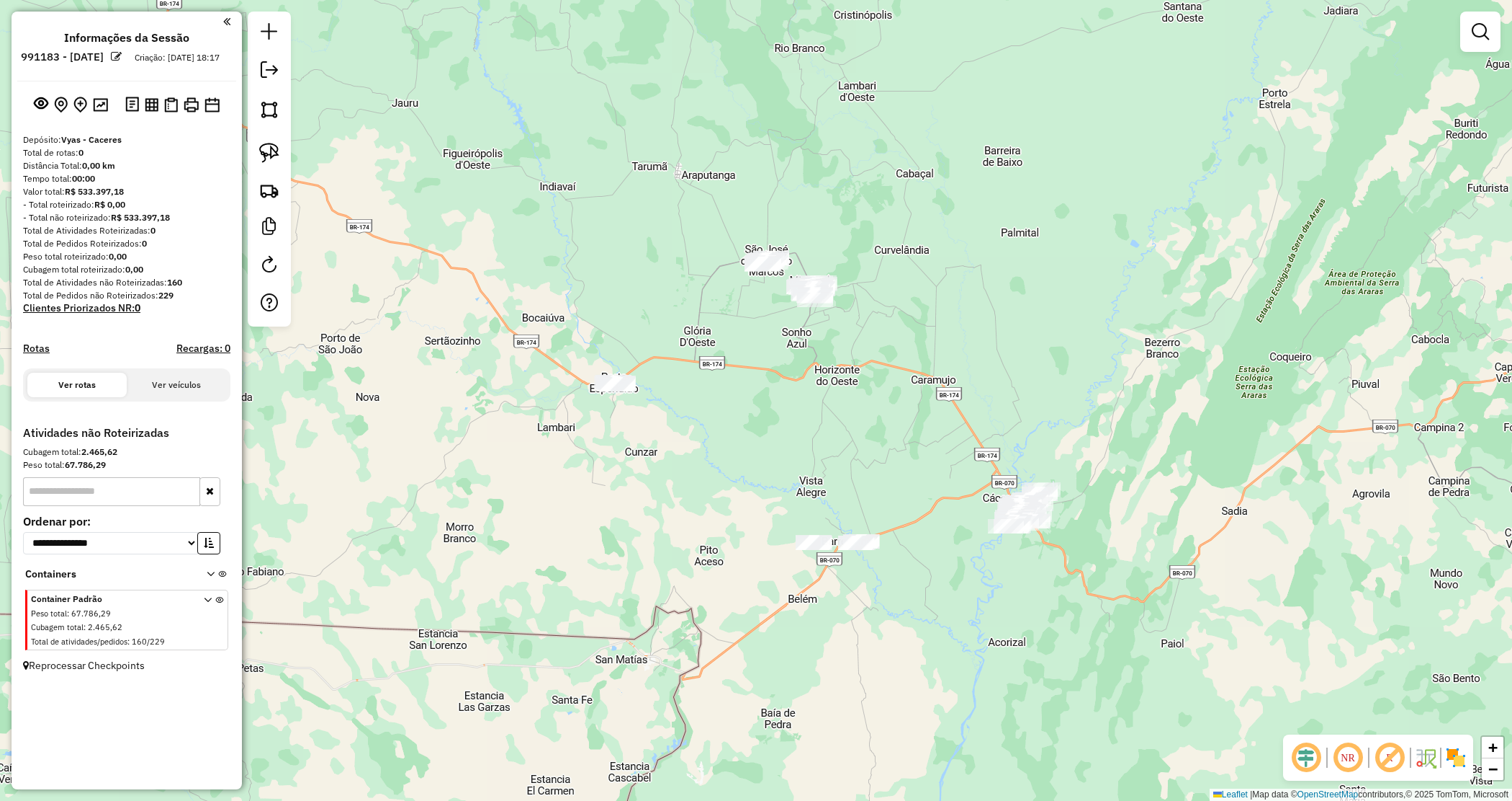
drag, startPoint x: 527, startPoint y: 375, endPoint x: 792, endPoint y: 488, distance: 288.1
click at [792, 488] on div "Janela de atendimento Grade de atendimento Capacidade Transportadoras Veículos …" at bounding box center [756, 400] width 1512 height 801
click at [739, 350] on div "Janela de atendimento Grade de atendimento Capacidade Transportadoras Veículos …" at bounding box center [756, 400] width 1512 height 801
drag, startPoint x: 771, startPoint y: 437, endPoint x: 657, endPoint y: 404, distance: 118.7
click at [771, 437] on div "Janela de atendimento Grade de atendimento Capacidade Transportadoras Veículos …" at bounding box center [756, 400] width 1512 height 801
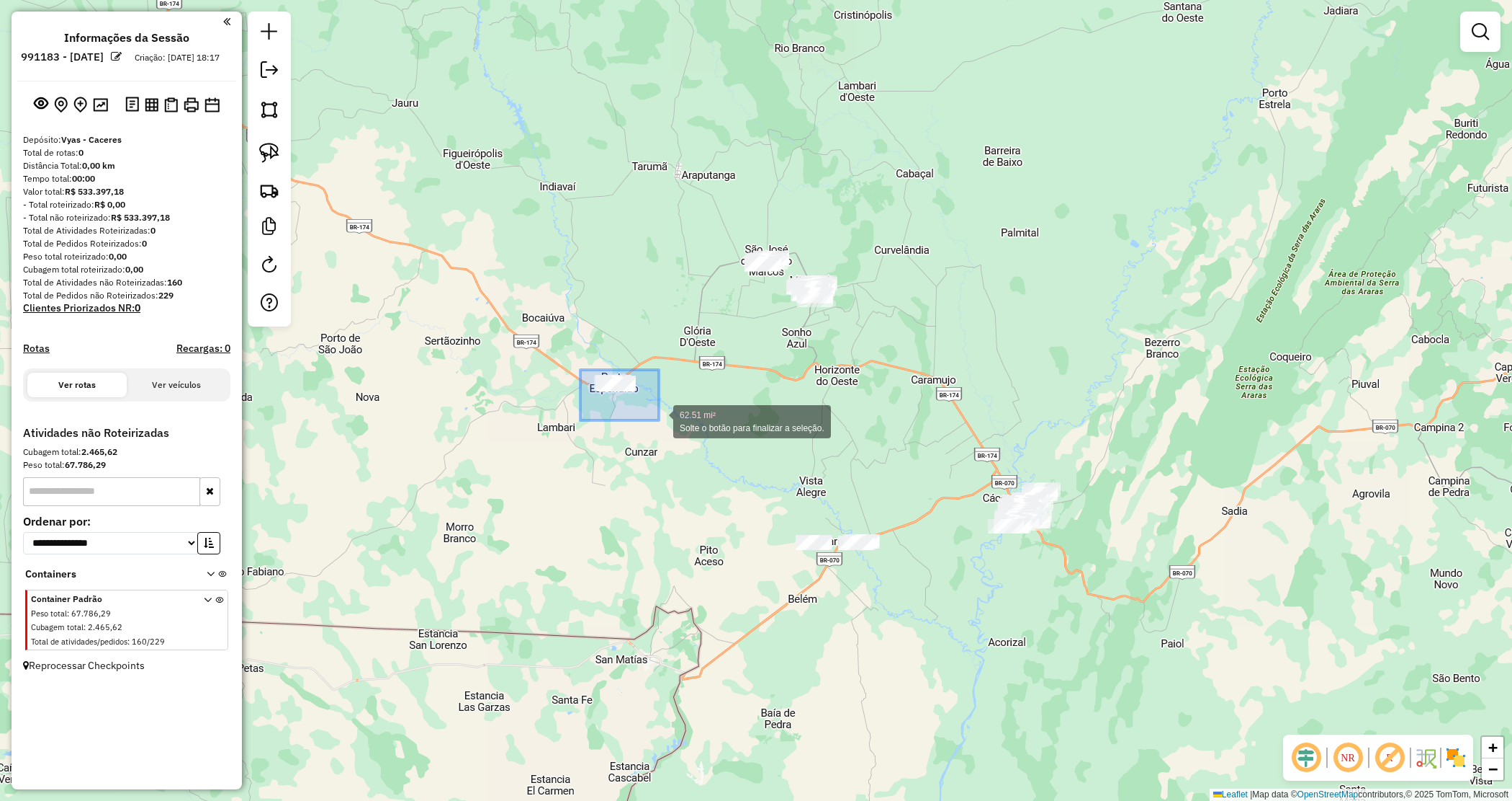
drag, startPoint x: 585, startPoint y: 373, endPoint x: 654, endPoint y: 419, distance: 82.9
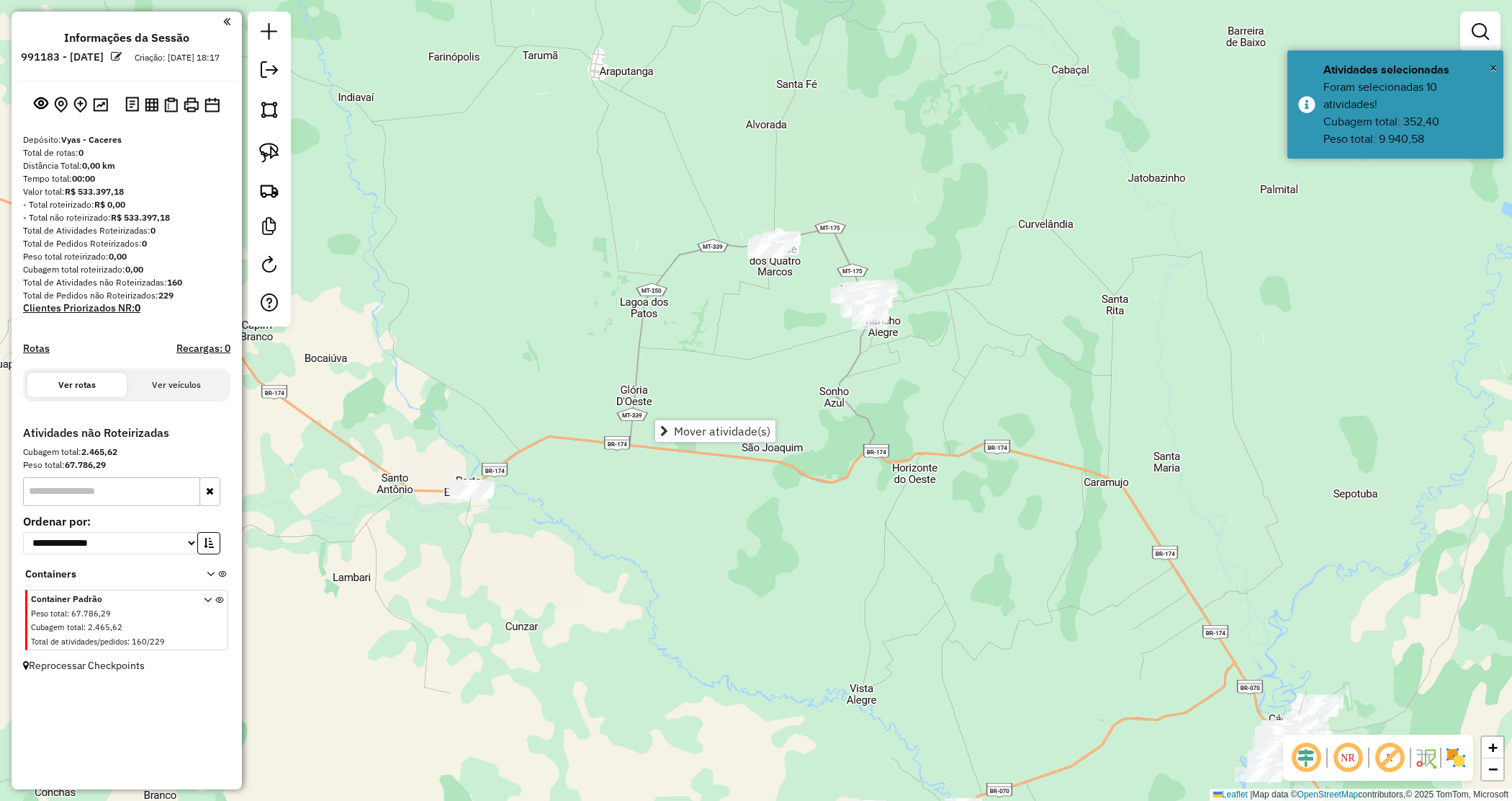
click at [790, 292] on div "Janela de atendimento Grade de atendimento Capacidade Transportadoras Veículos …" at bounding box center [756, 400] width 1512 height 801
drag, startPoint x: 711, startPoint y: 232, endPoint x: 819, endPoint y: 272, distance: 115.2
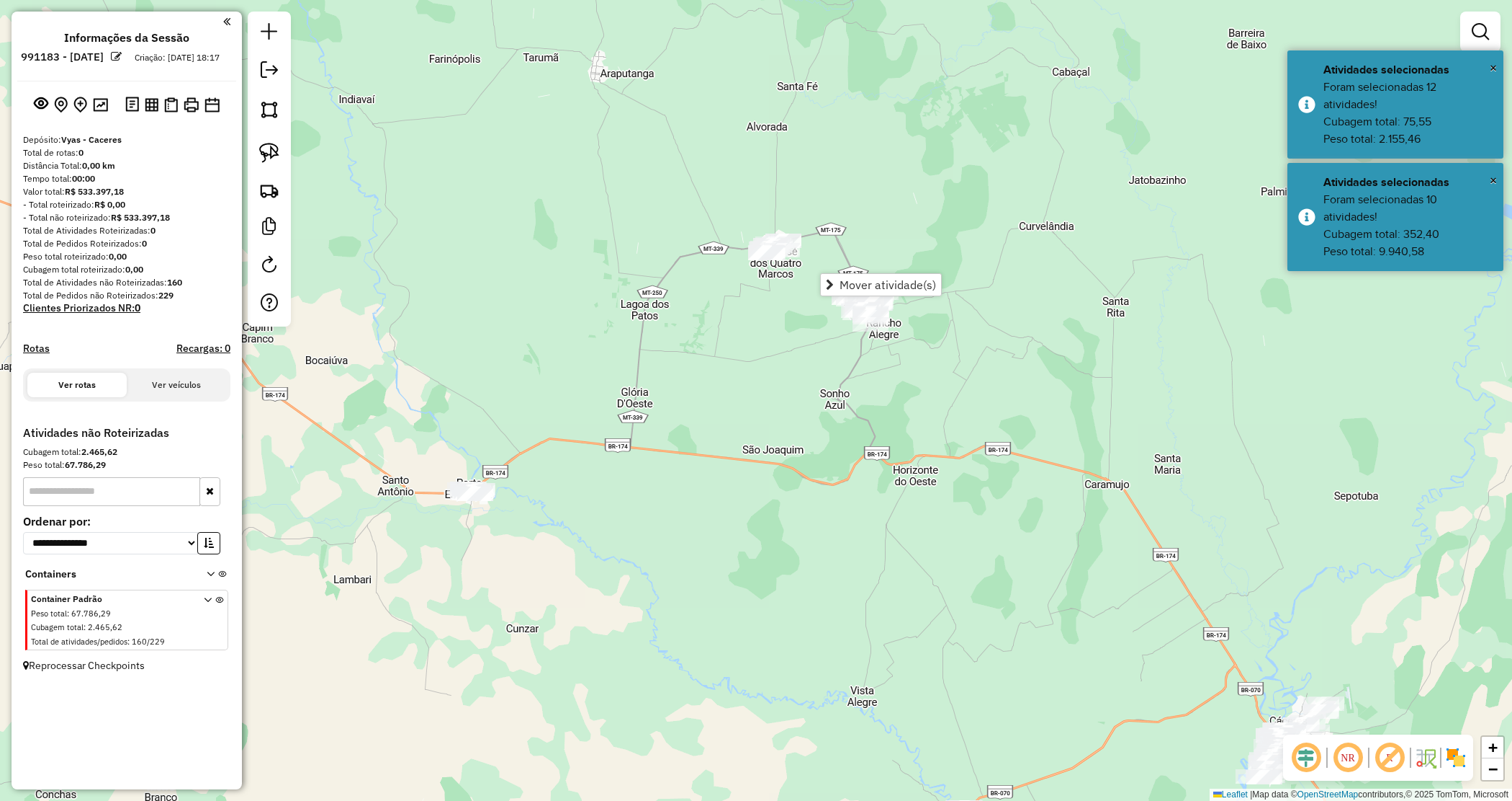
click at [731, 285] on div "Janela de atendimento Grade de atendimento Capacidade Transportadoras Veículos …" at bounding box center [756, 400] width 1512 height 801
drag, startPoint x: 896, startPoint y: 337, endPoint x: 936, endPoint y: 356, distance: 44.3
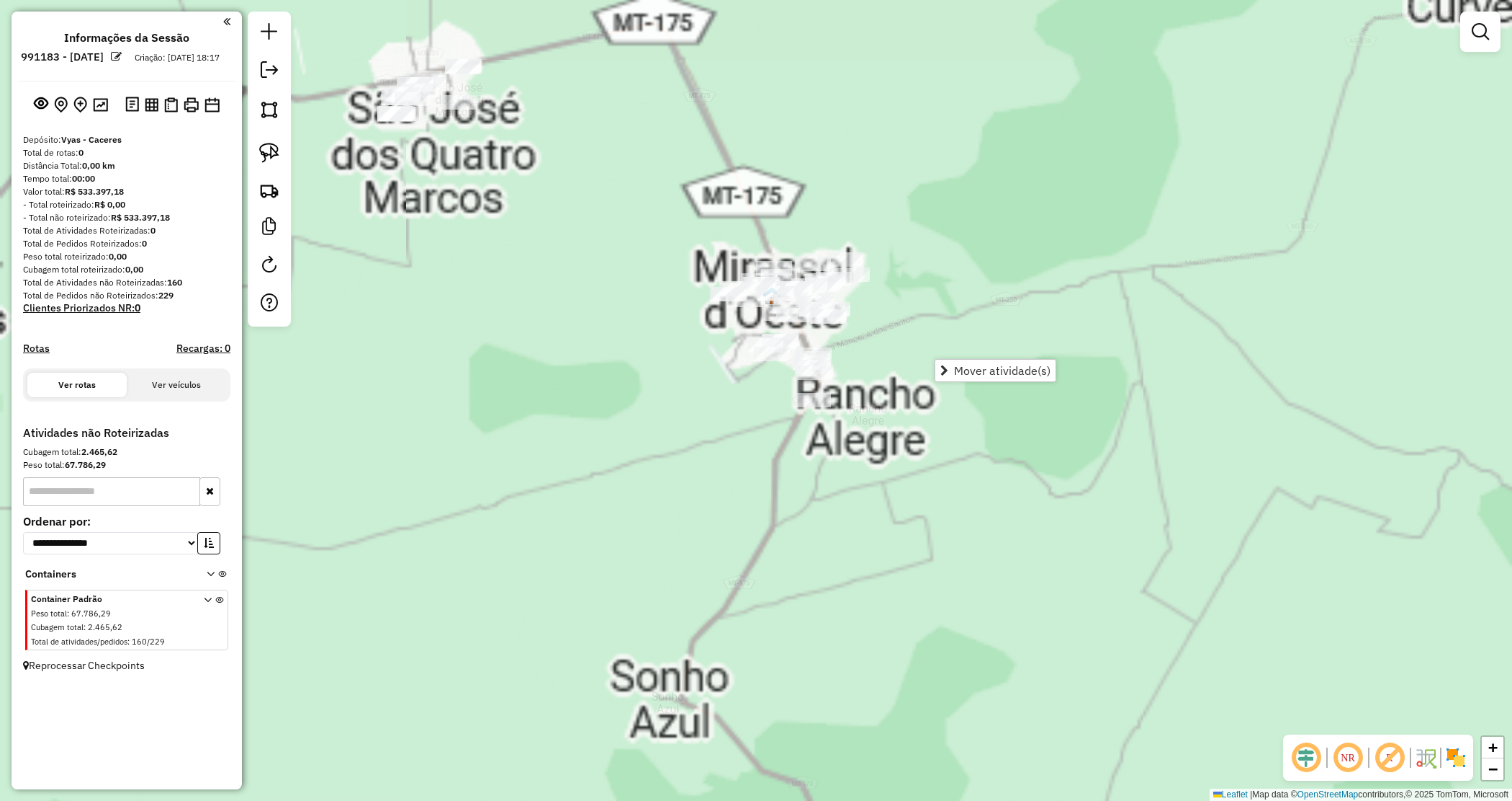
click at [888, 330] on div "Janela de atendimento Grade de atendimento Capacidade Transportadoras Veículos …" at bounding box center [756, 400] width 1512 height 801
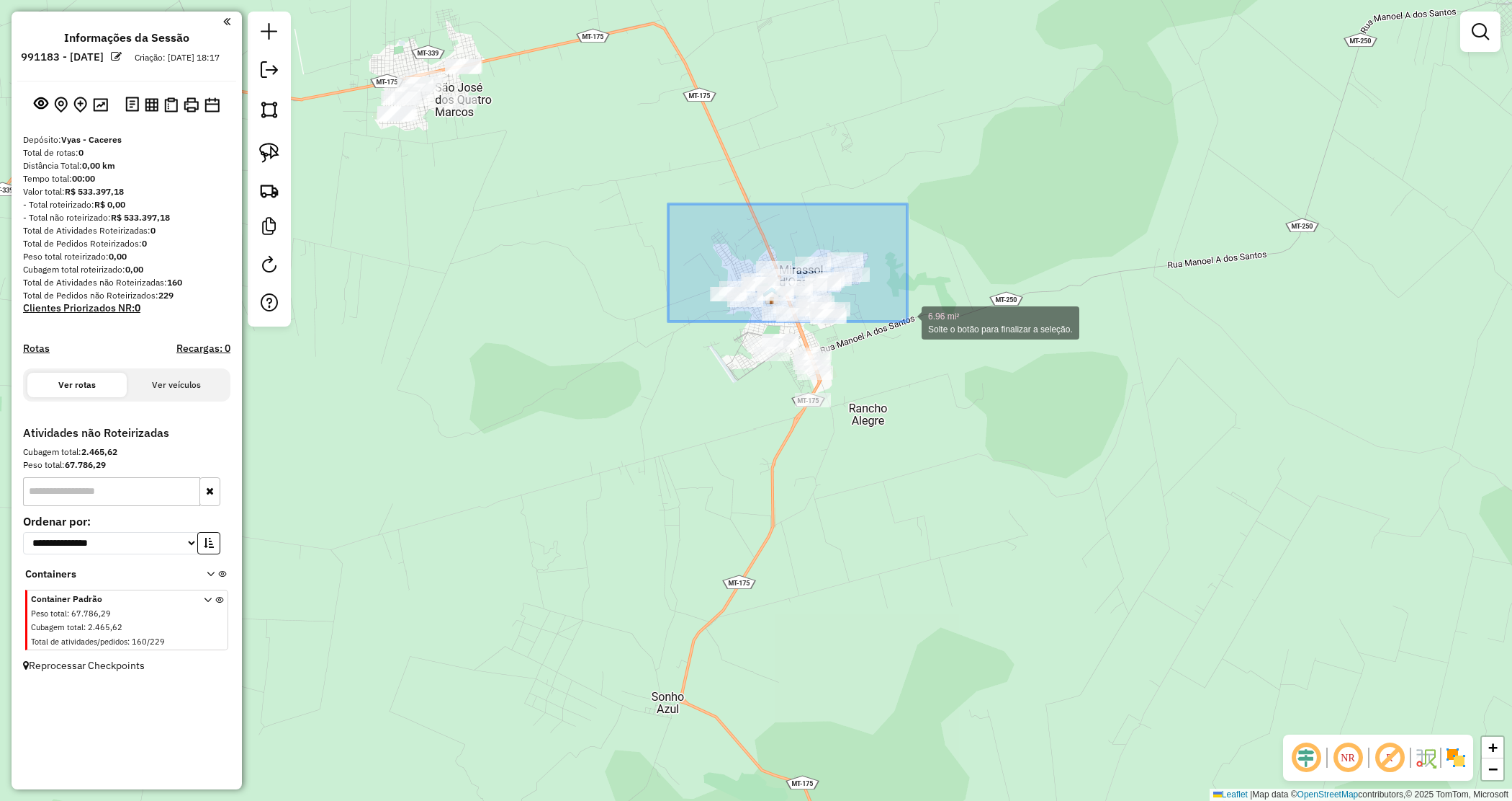
drag, startPoint x: 697, startPoint y: 232, endPoint x: 912, endPoint y: 325, distance: 234.3
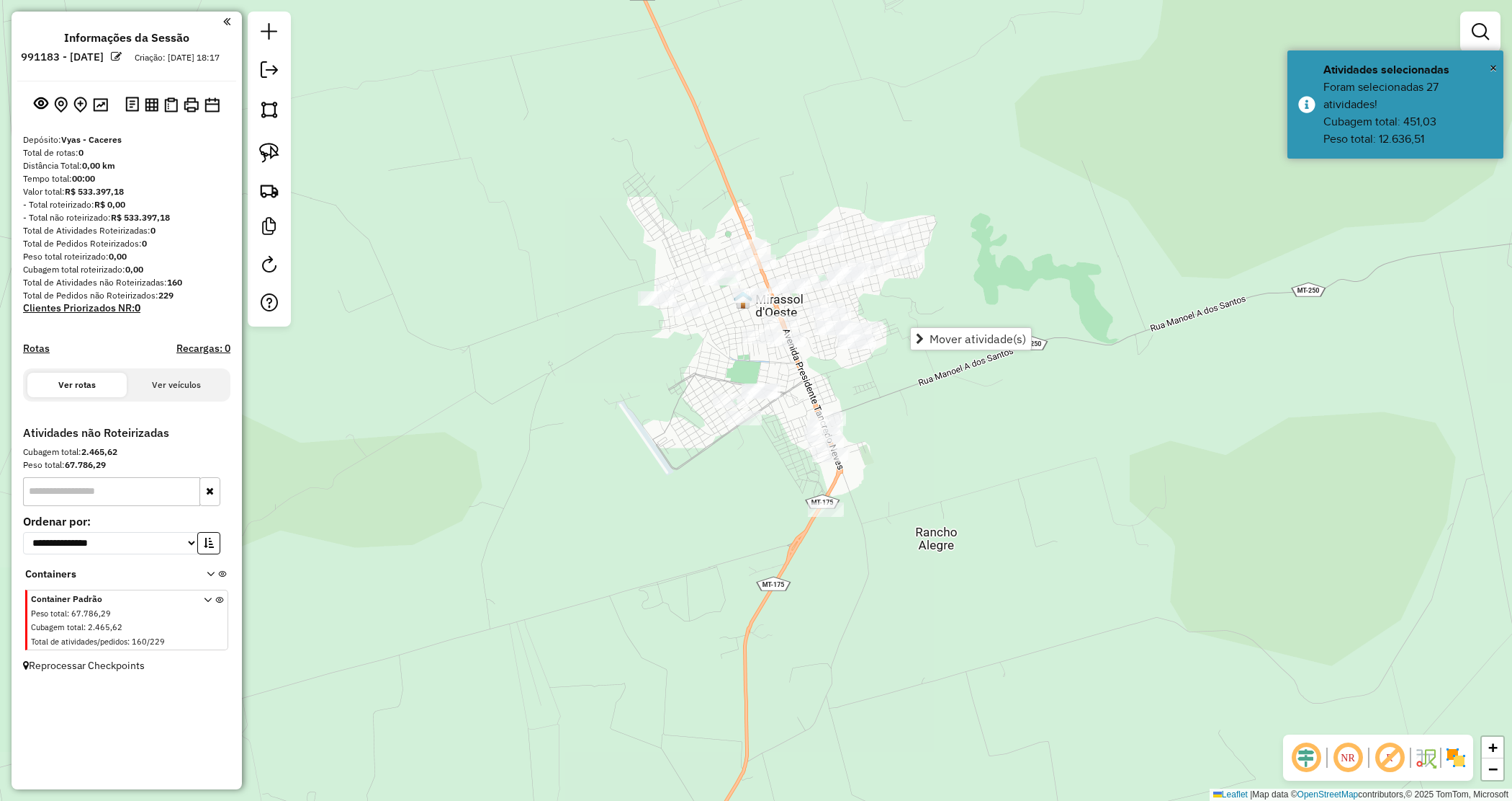
click at [869, 385] on div "Janela de atendimento Grade de atendimento Capacidade Transportadoras Veículos …" at bounding box center [756, 400] width 1512 height 801
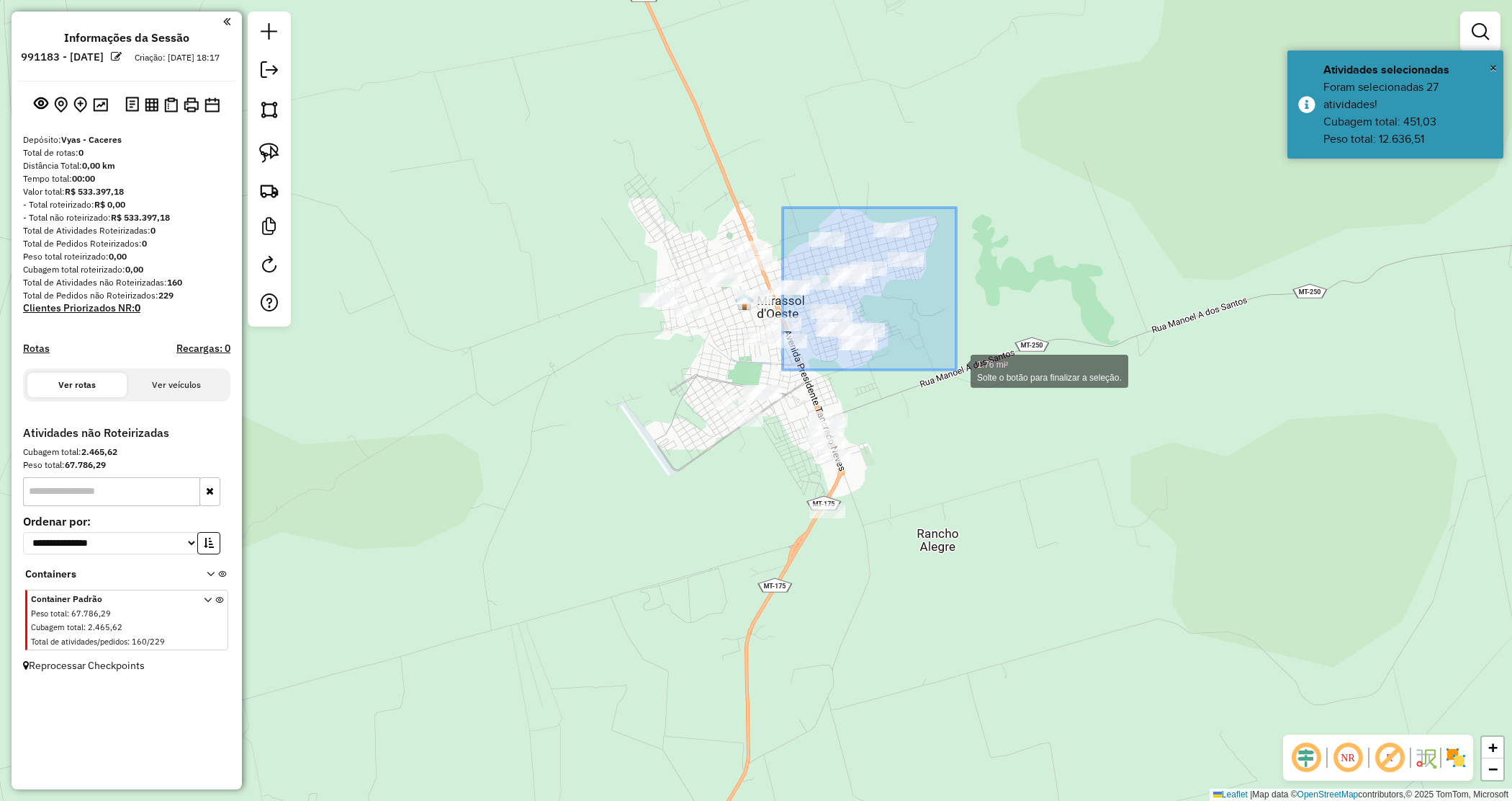
drag, startPoint x: 783, startPoint y: 209, endPoint x: 956, endPoint y: 369, distance: 235.6
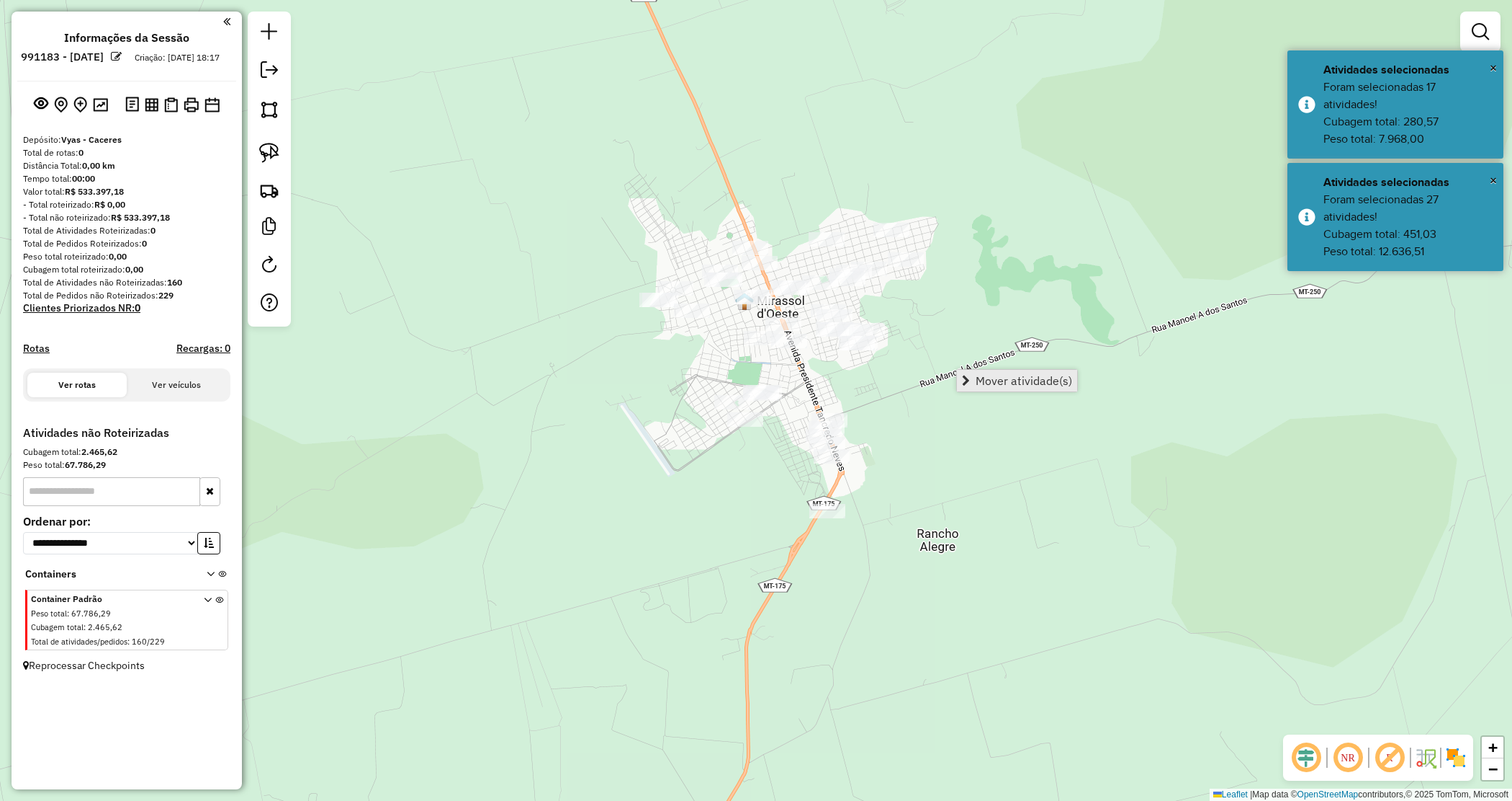
click at [1002, 384] on span "Mover atividade(s)" at bounding box center [1024, 380] width 97 height 12
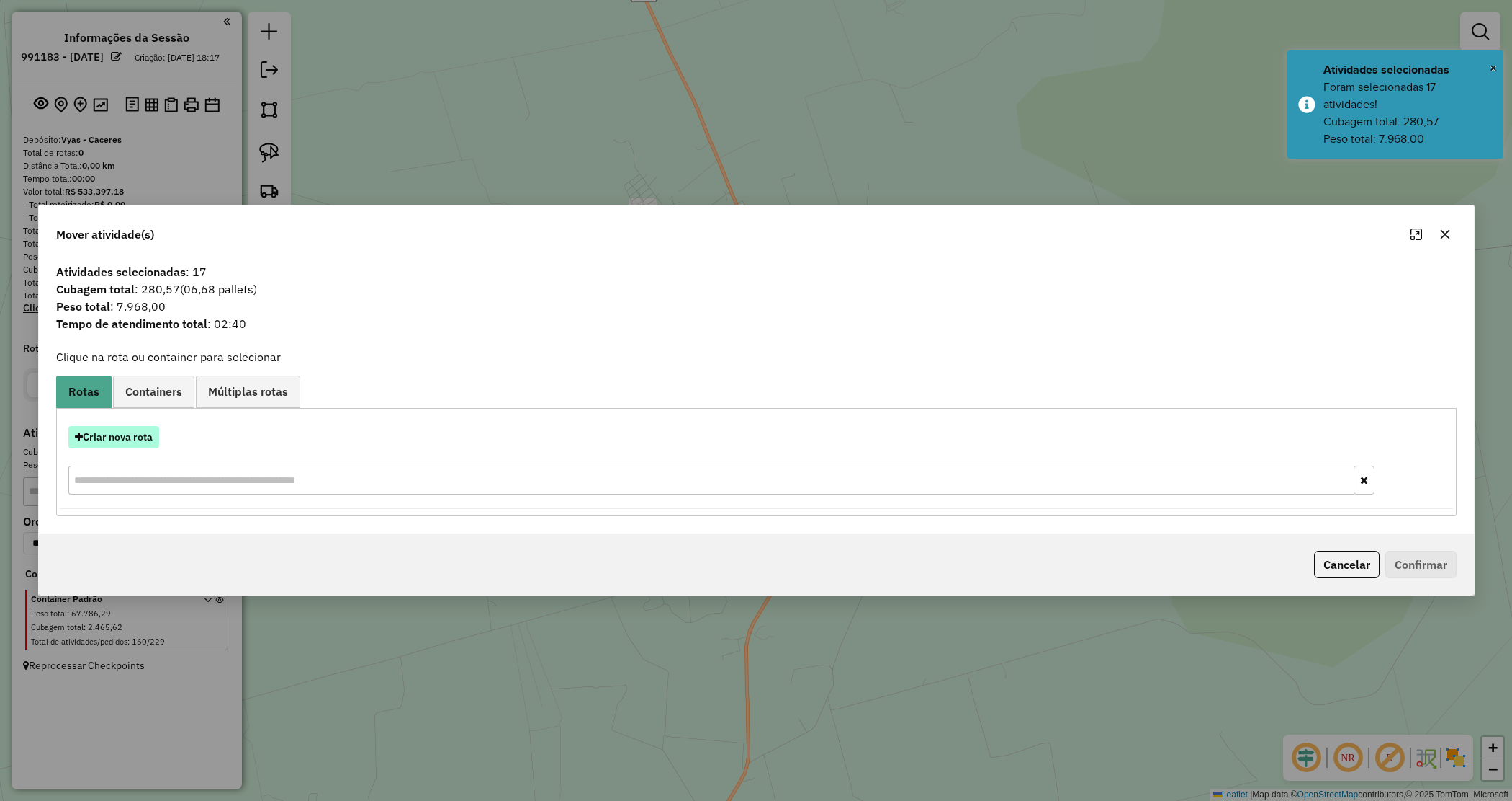
click at [121, 438] on button "Criar nova rota" at bounding box center [114, 437] width 91 height 23
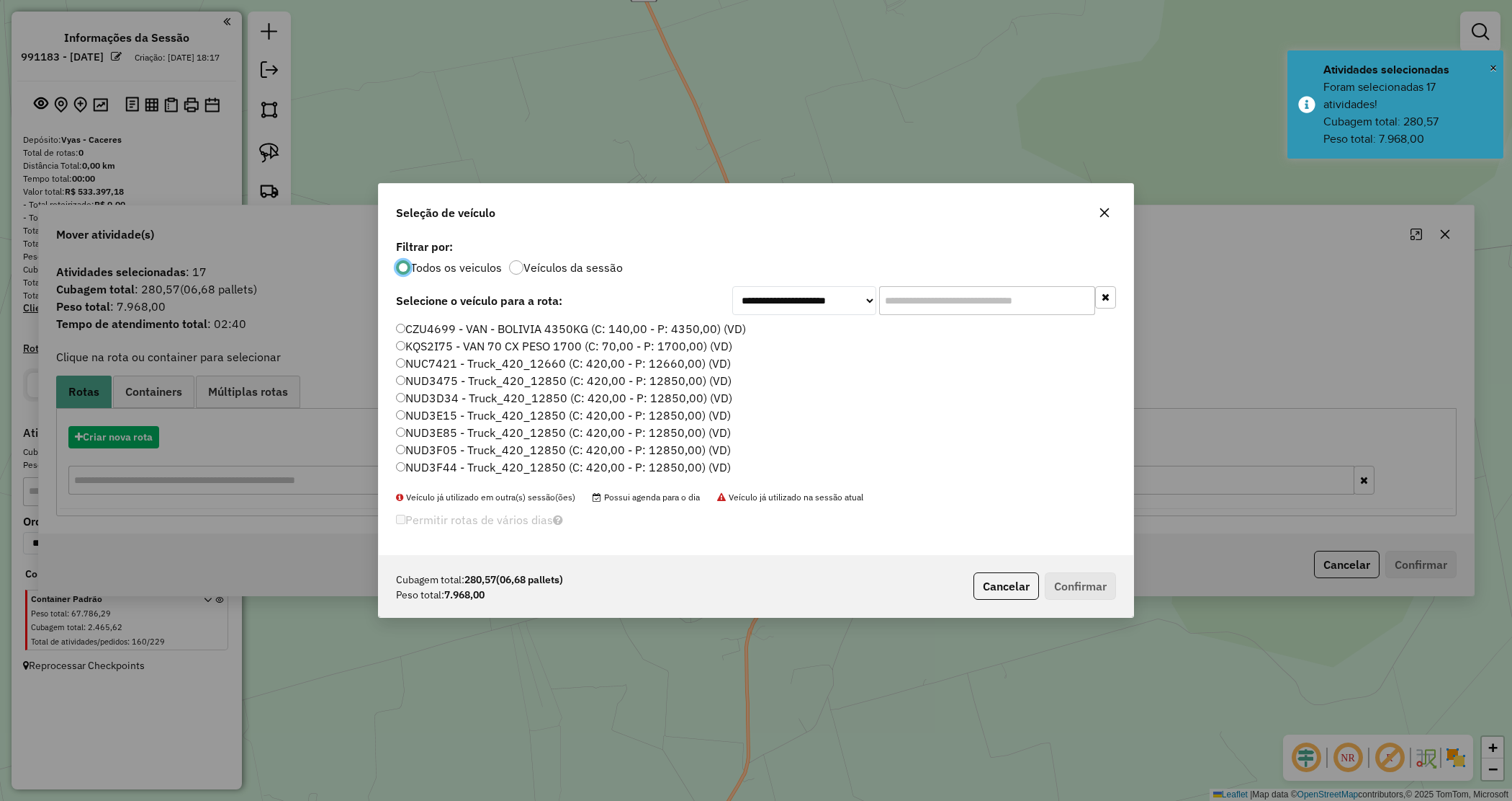
scroll to position [7, 4]
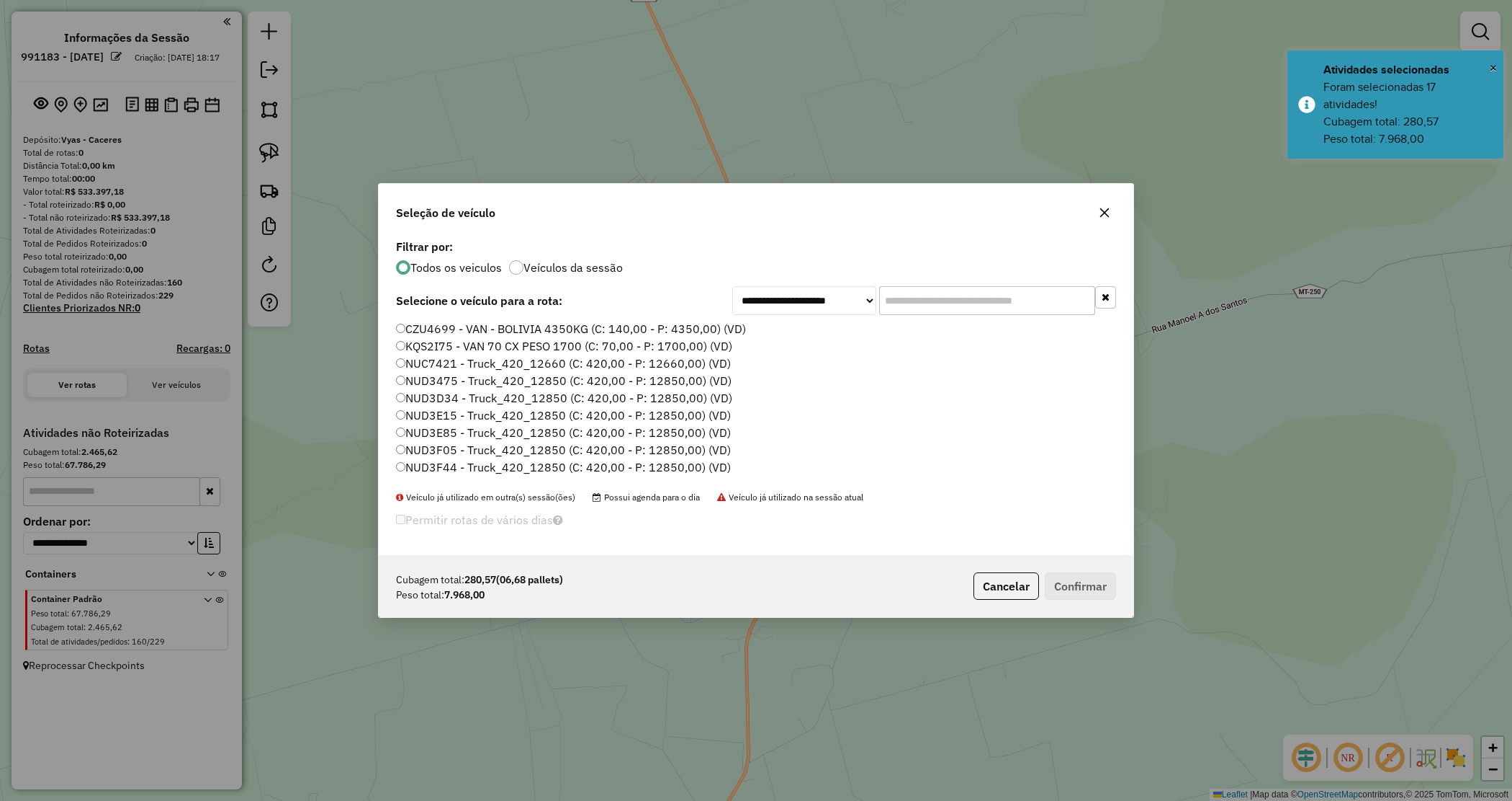
click at [921, 303] on input "text" at bounding box center [988, 300] width 216 height 29
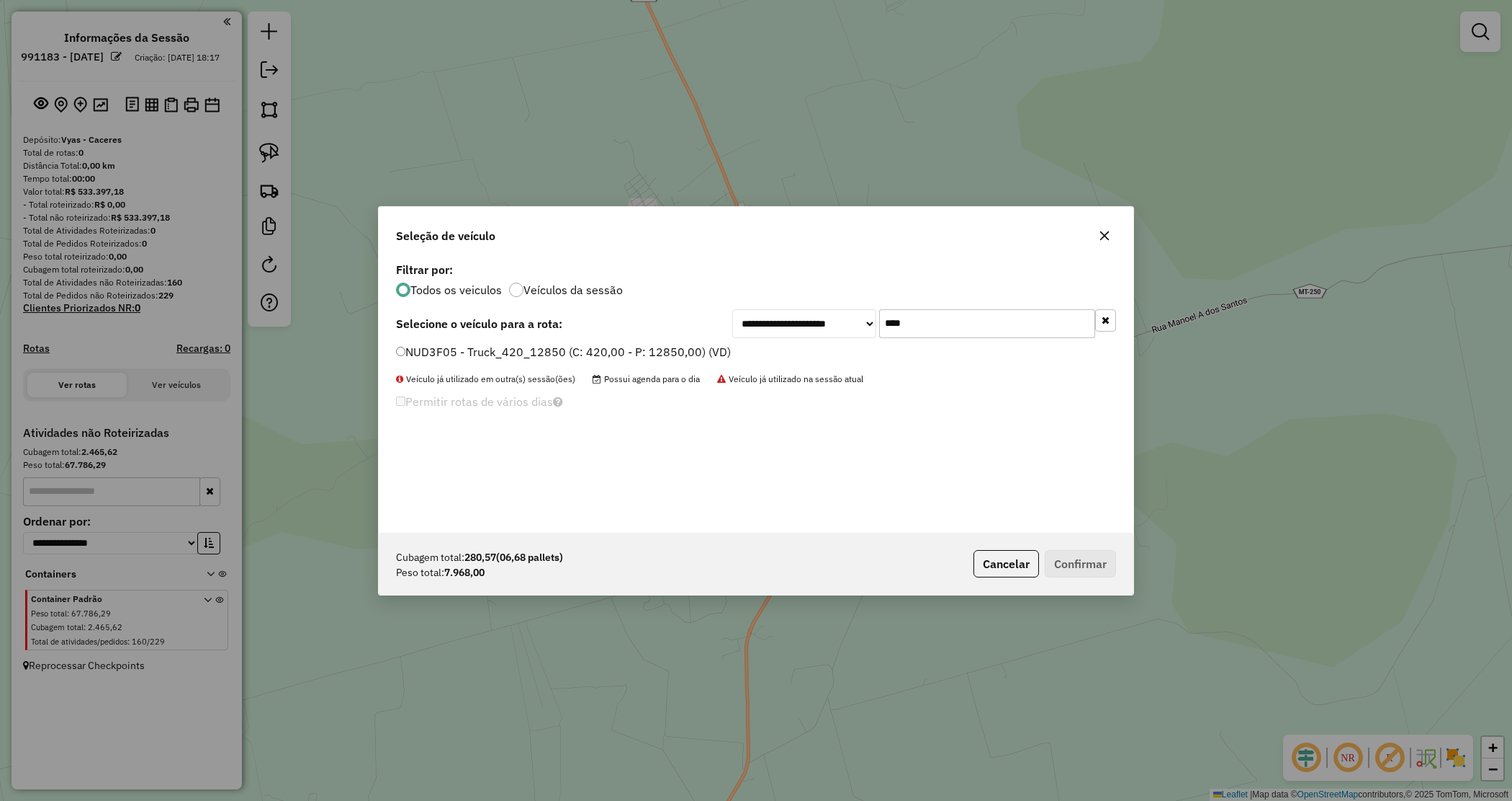
type input "****"
click at [708, 344] on label "NUD3F05 - Truck_420_12850 (C: 420,00 - P: 12850,00) (VD)" at bounding box center [563, 350] width 334 height 17
click at [1077, 555] on button "Confirmar" at bounding box center [1081, 563] width 71 height 28
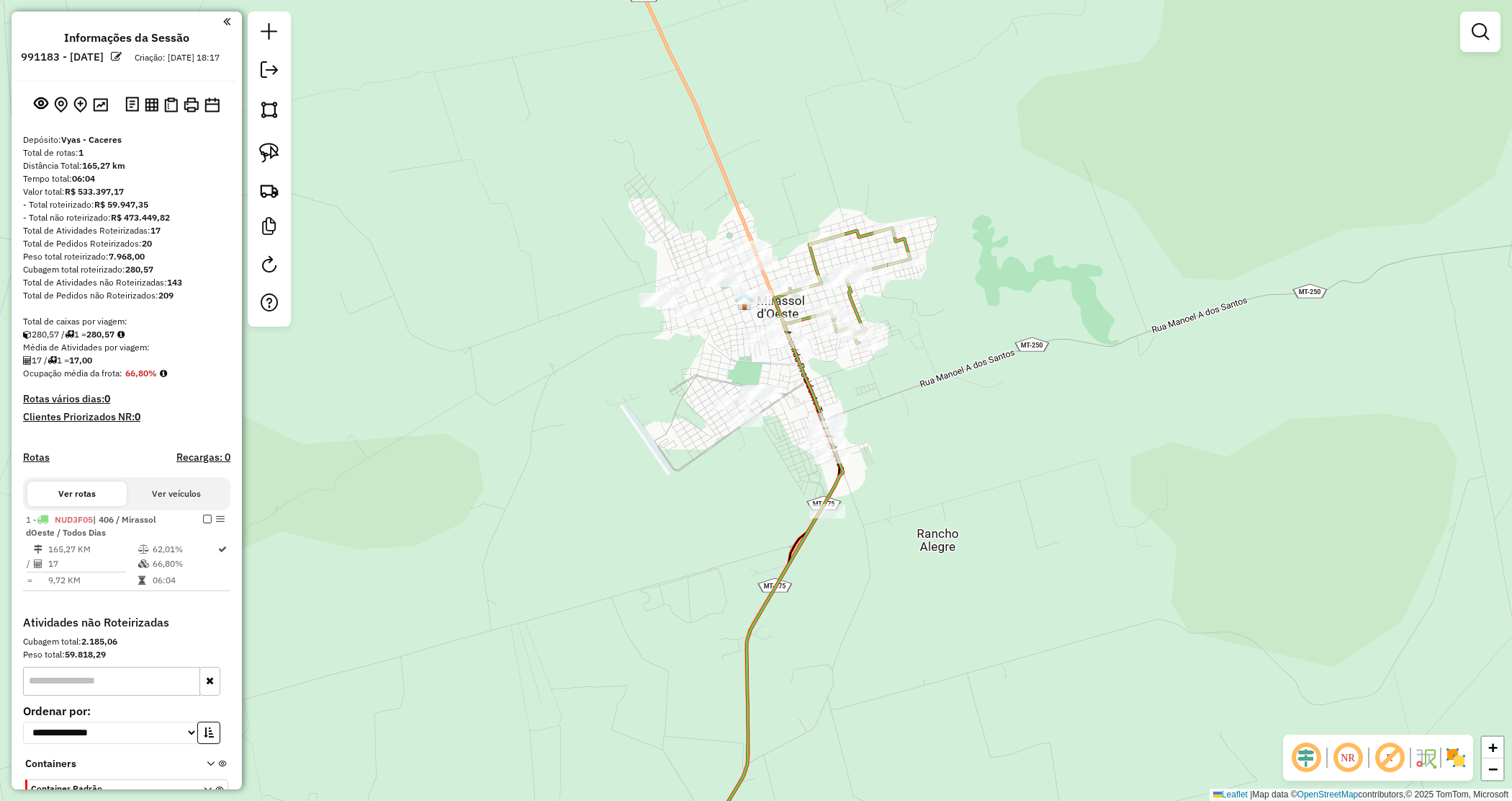
drag, startPoint x: 705, startPoint y: 340, endPoint x: 851, endPoint y: 250, distance: 171.5
click at [851, 252] on div "Janela de atendimento Grade de atendimento Capacidade Transportadoras Veículos …" at bounding box center [756, 400] width 1512 height 801
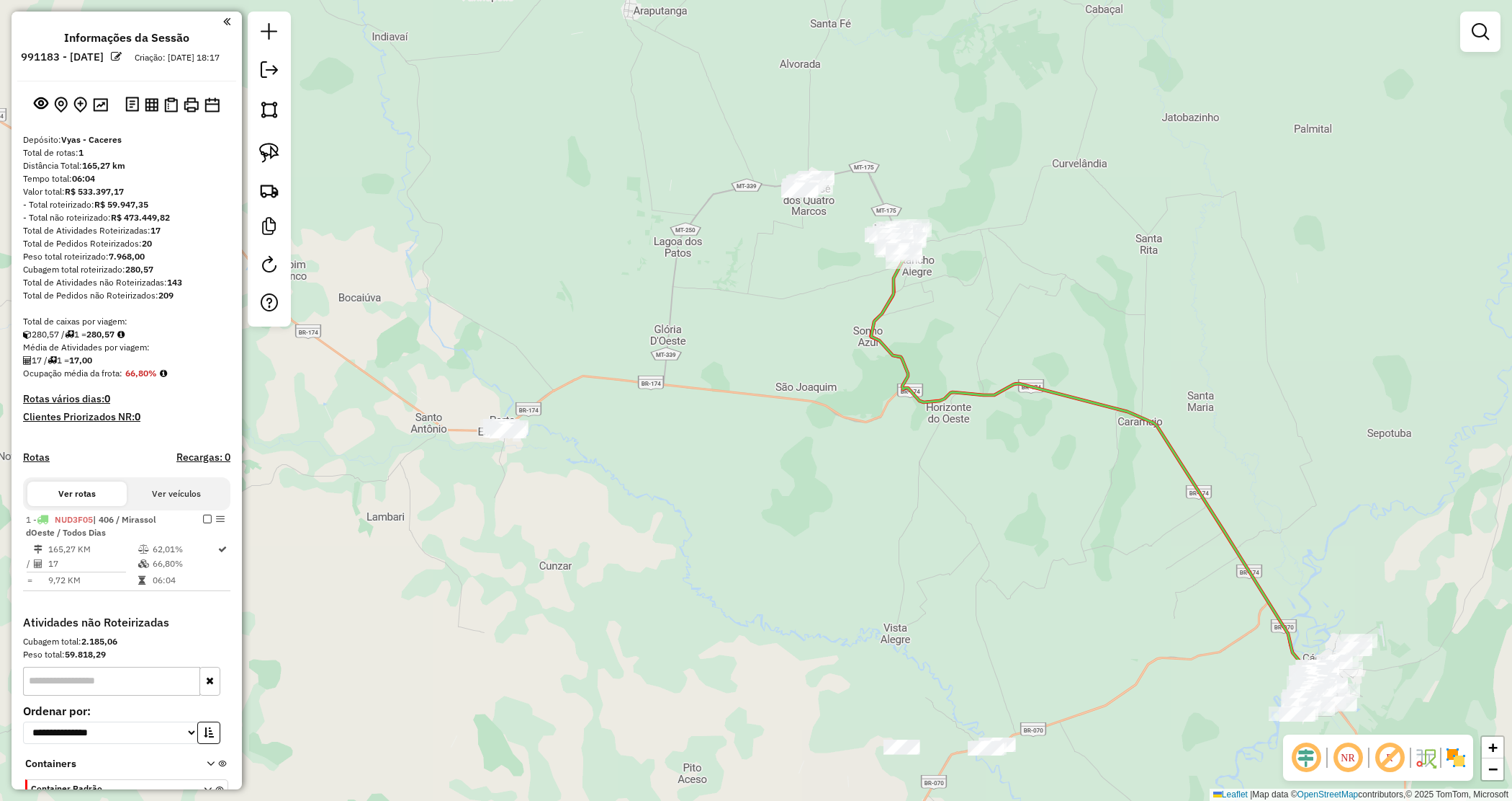
drag, startPoint x: 773, startPoint y: 357, endPoint x: 760, endPoint y: 362, distance: 13.9
click at [779, 362] on div "Janela de atendimento Grade de atendimento Capacidade Transportadoras Veículos …" at bounding box center [756, 400] width 1512 height 801
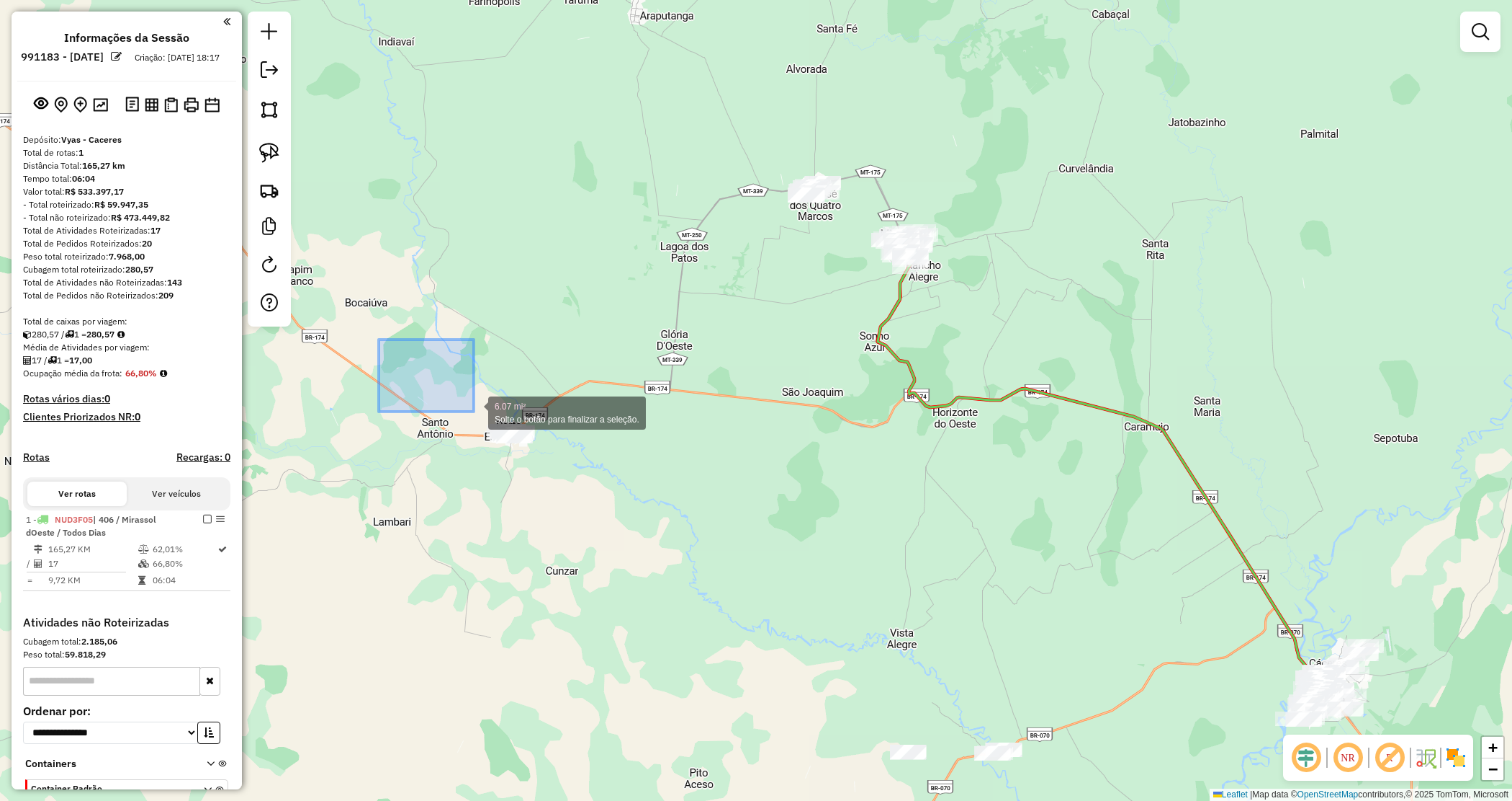
drag, startPoint x: 474, startPoint y: 412, endPoint x: 602, endPoint y: 485, distance: 147.4
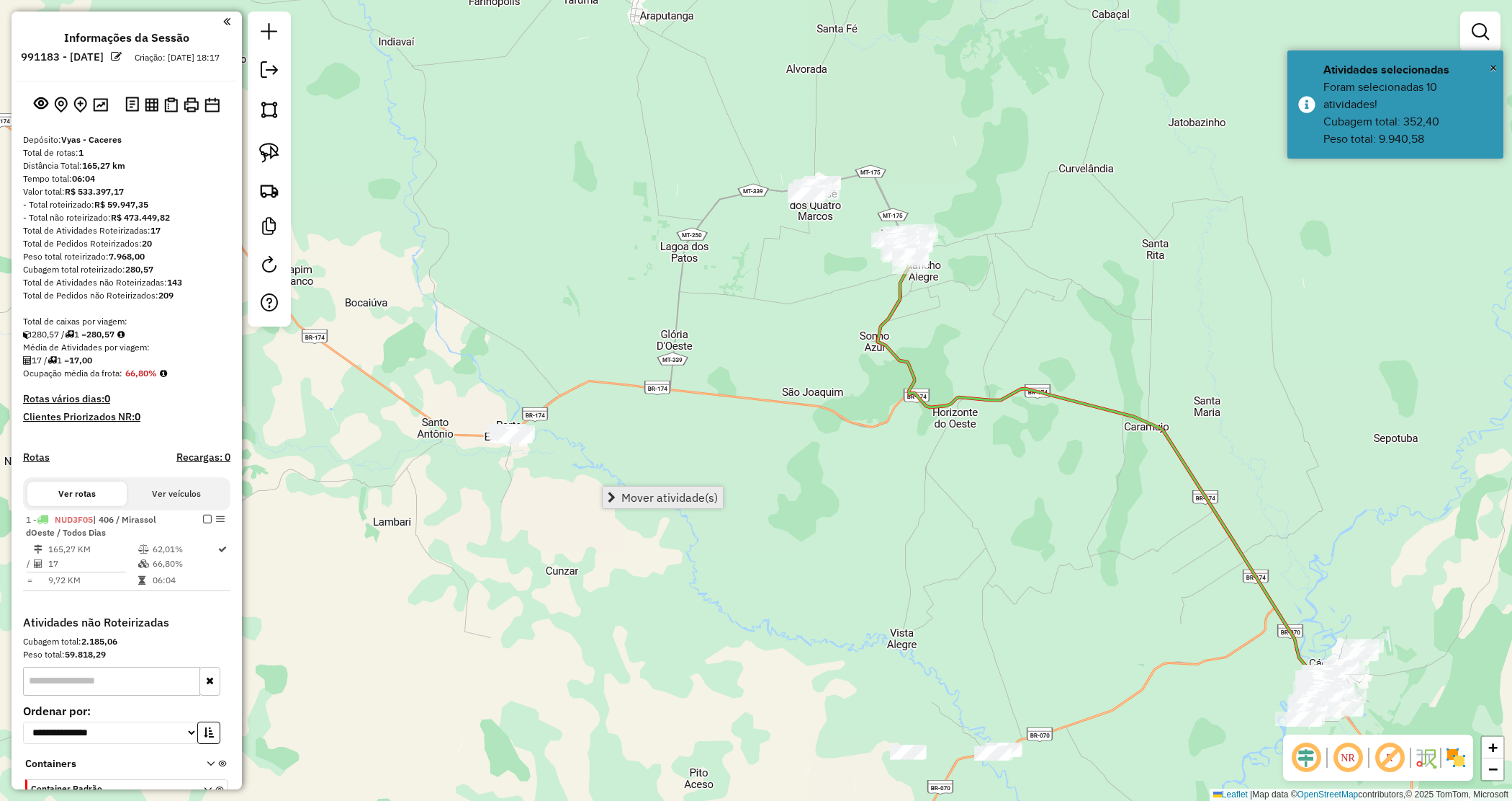
click at [623, 493] on span "Mover atividade(s)" at bounding box center [670, 497] width 97 height 12
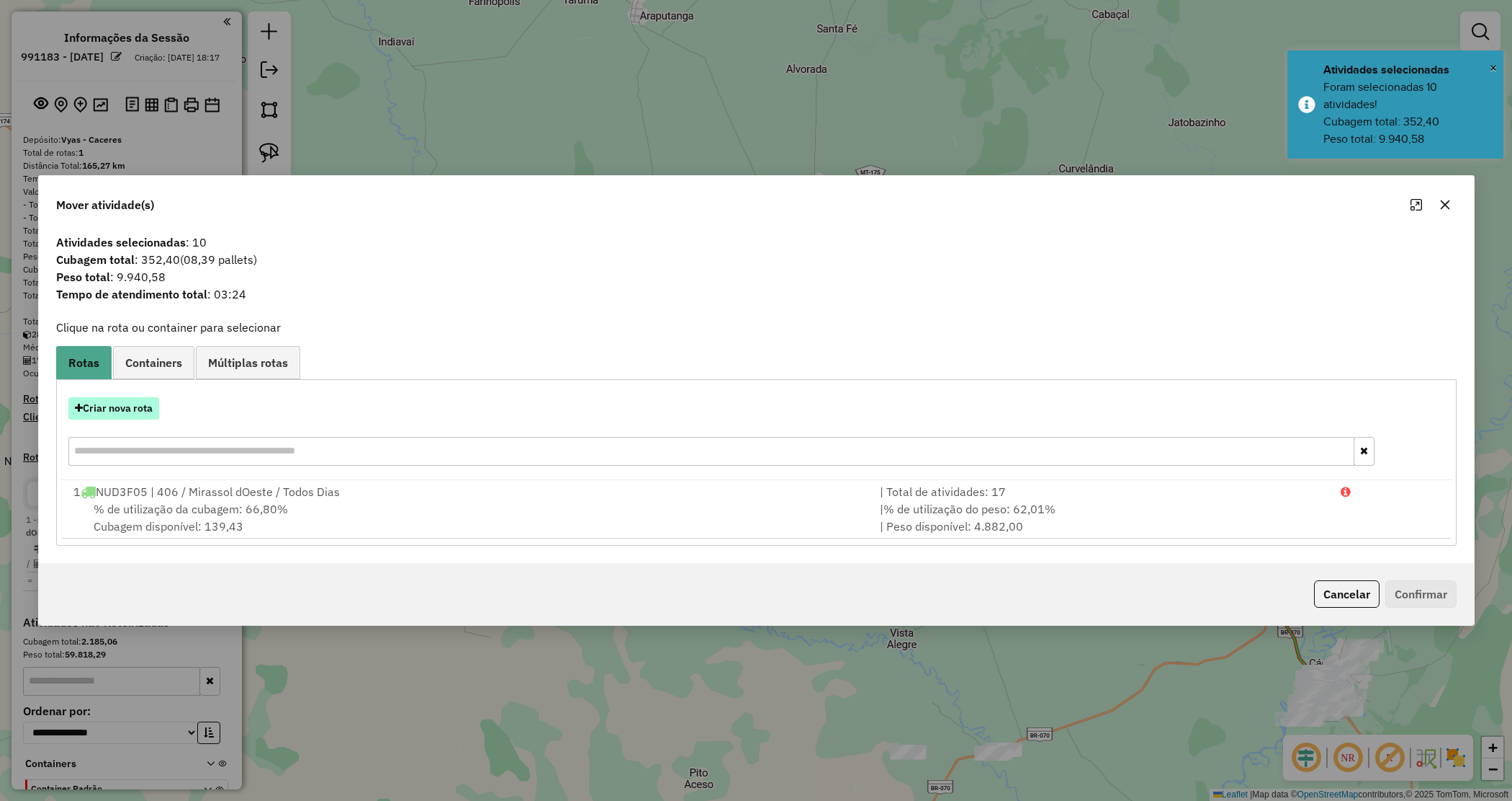
click at [134, 400] on button "Criar nova rota" at bounding box center [114, 408] width 91 height 23
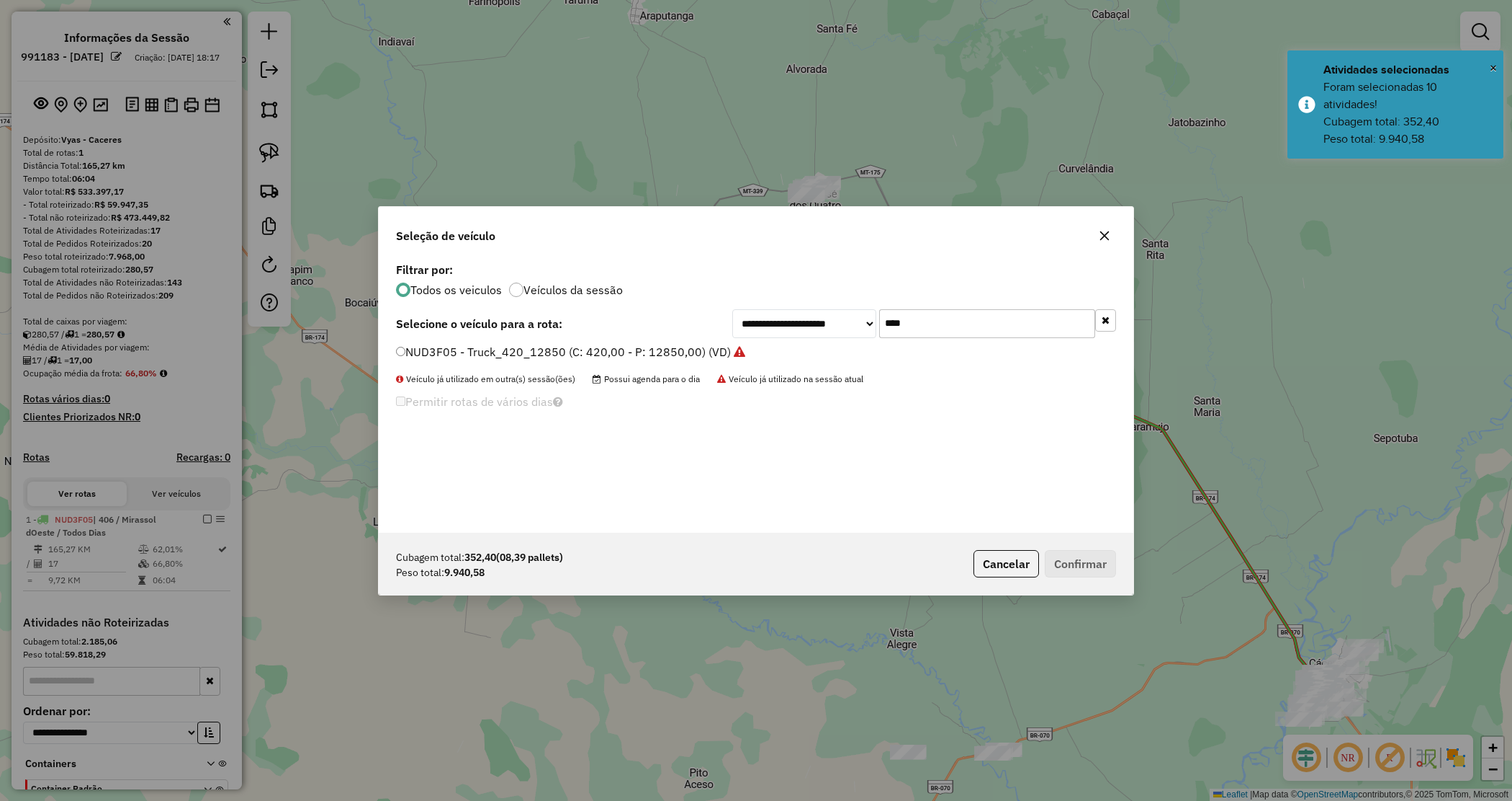
drag, startPoint x: 929, startPoint y: 330, endPoint x: 750, endPoint y: 319, distance: 179.3
click at [750, 319] on div "**********" at bounding box center [924, 323] width 384 height 29
type input "****"
click at [626, 343] on div "**********" at bounding box center [756, 395] width 755 height 274
click at [627, 348] on label "OBN0568 - Truck_420_12850 (C: 420,00 - P: 12850,00) (VD)" at bounding box center [563, 350] width 334 height 17
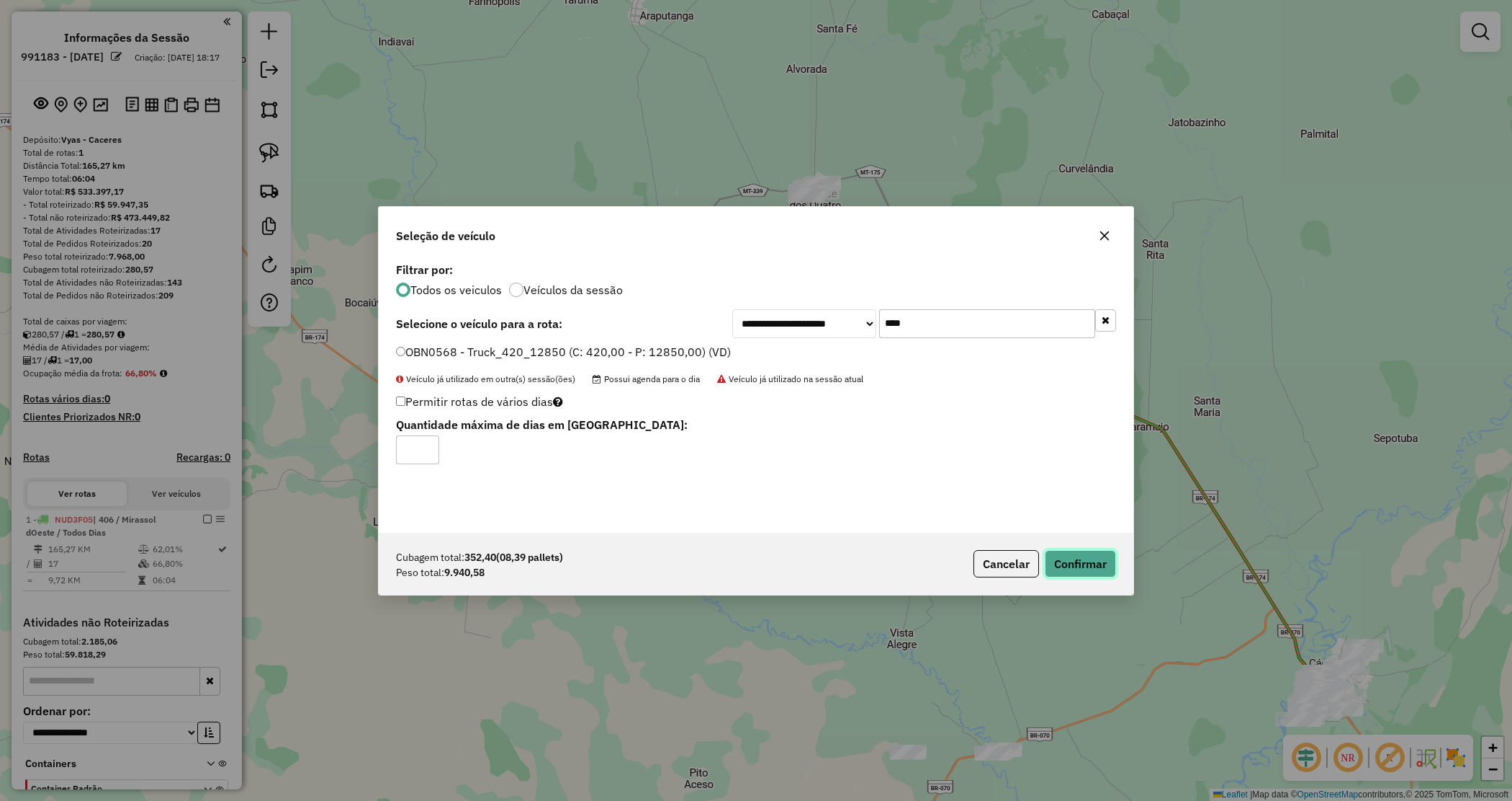
click at [1092, 565] on button "Confirmar" at bounding box center [1081, 563] width 71 height 28
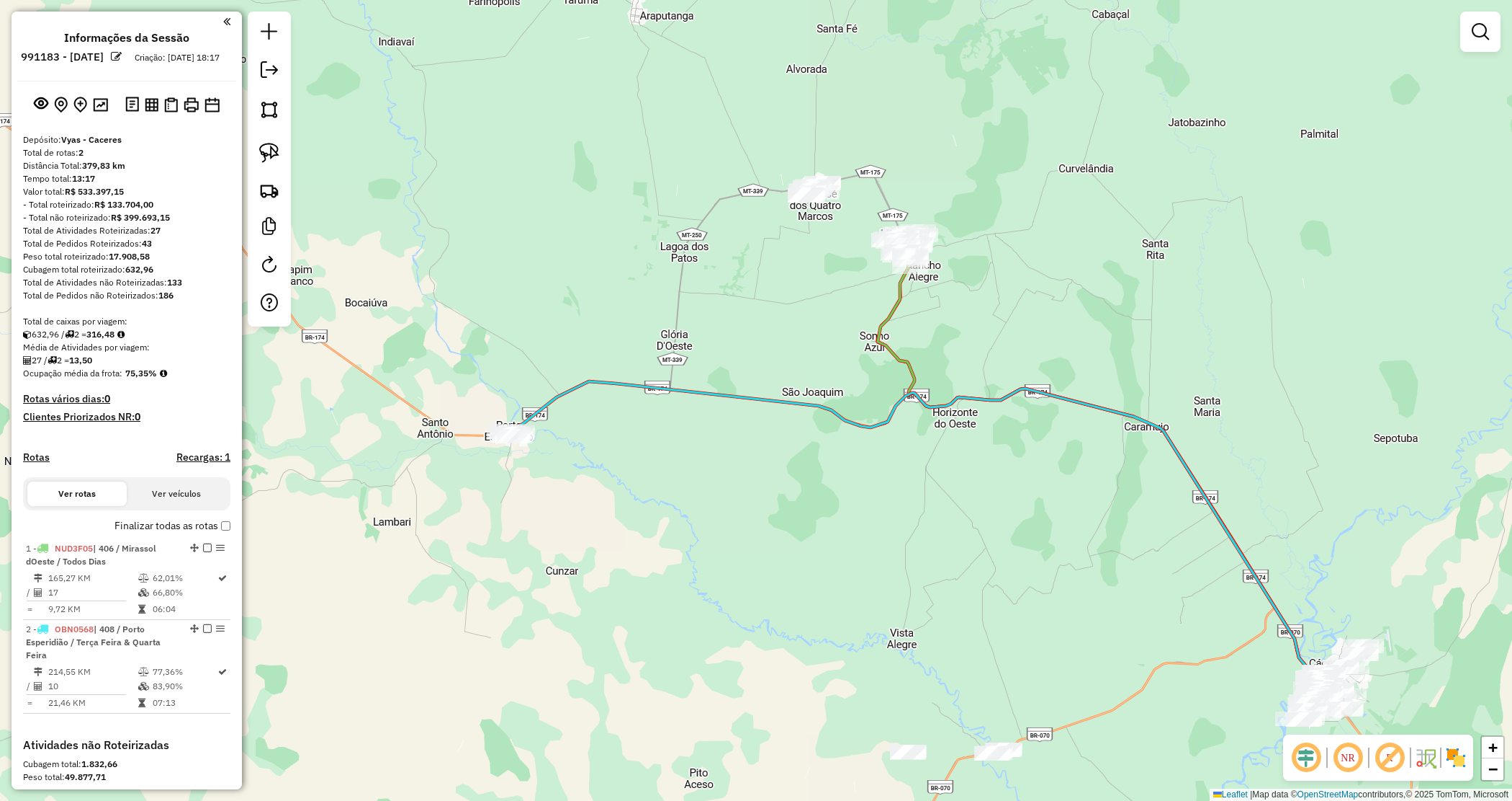
click at [814, 293] on div "Janela de atendimento Grade de atendimento Capacidade Transportadoras Veículos …" at bounding box center [756, 400] width 1512 height 801
drag, startPoint x: 746, startPoint y: 350, endPoint x: 739, endPoint y: 360, distance: 12.2
click at [739, 360] on div "Janela de atendimento Grade de atendimento Capacidade Transportadoras Veículos …" at bounding box center [756, 400] width 1512 height 801
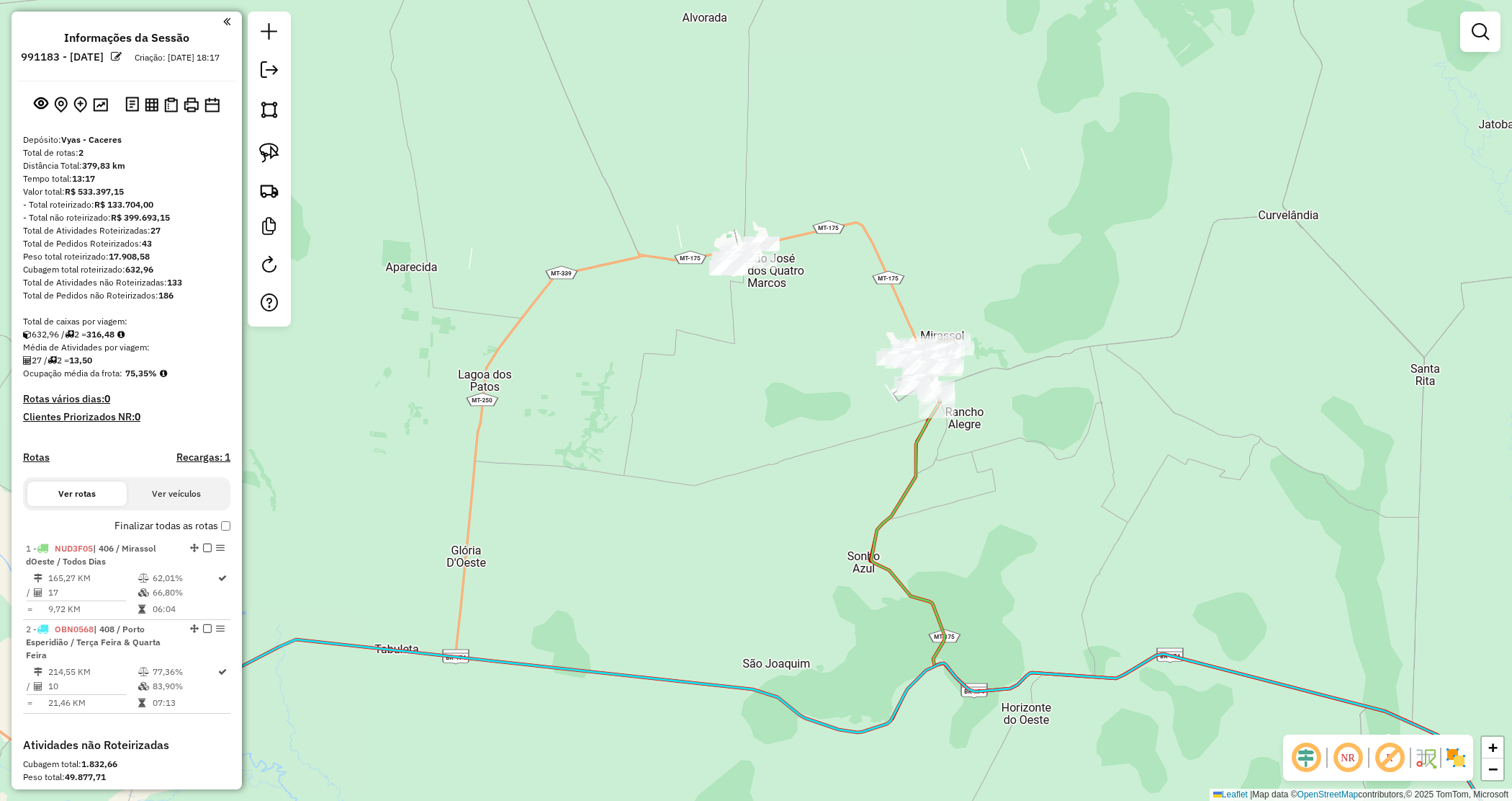
drag, startPoint x: 793, startPoint y: 311, endPoint x: 787, endPoint y: 303, distance: 10.0
click at [787, 303] on div "Janela de atendimento Grade de atendimento Capacidade Transportadoras Veículos …" at bounding box center [756, 400] width 1512 height 801
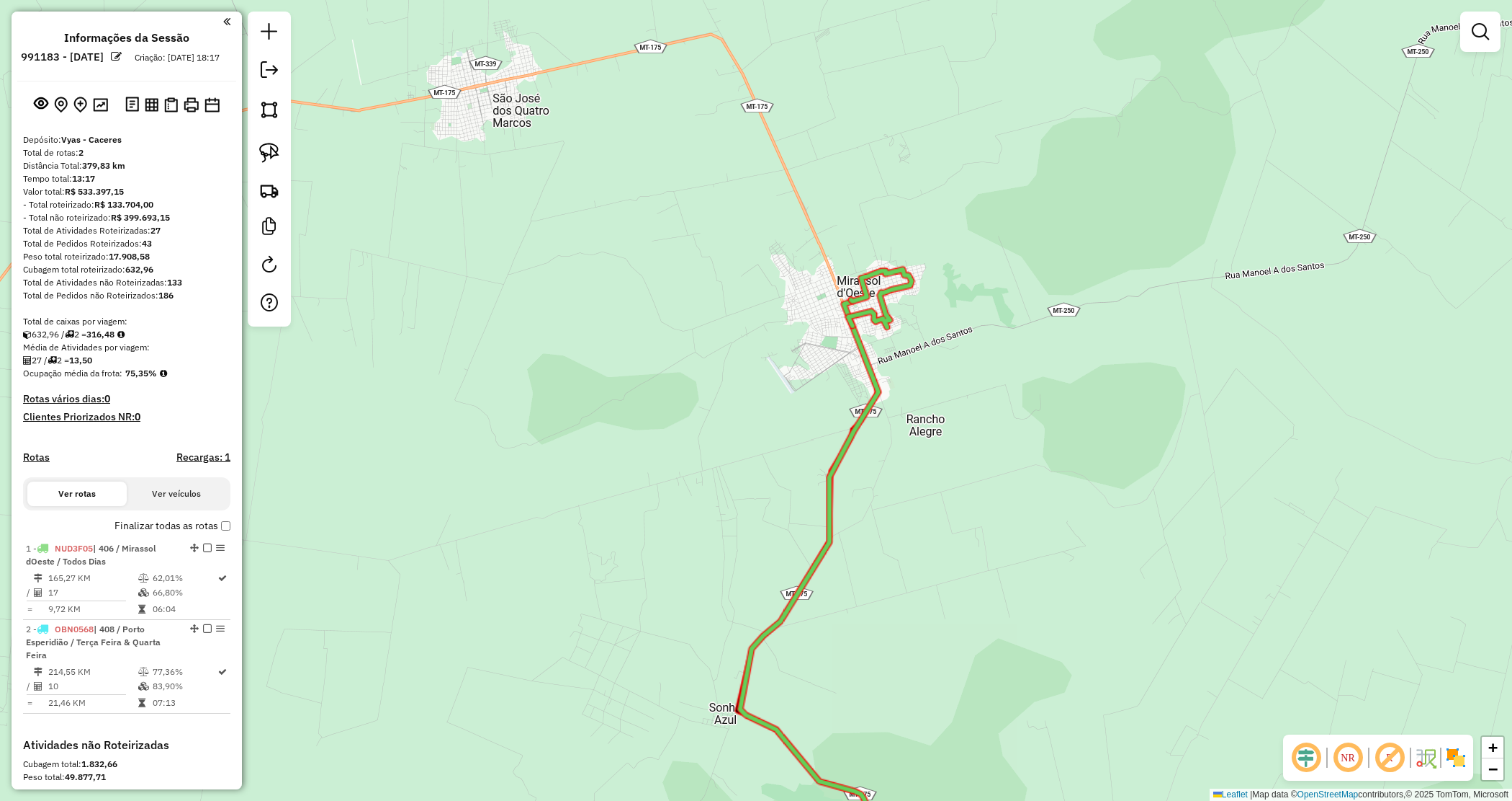
click at [1038, 408] on div "Janela de atendimento Grade de atendimento Capacidade Transportadoras Veículos …" at bounding box center [756, 400] width 1512 height 801
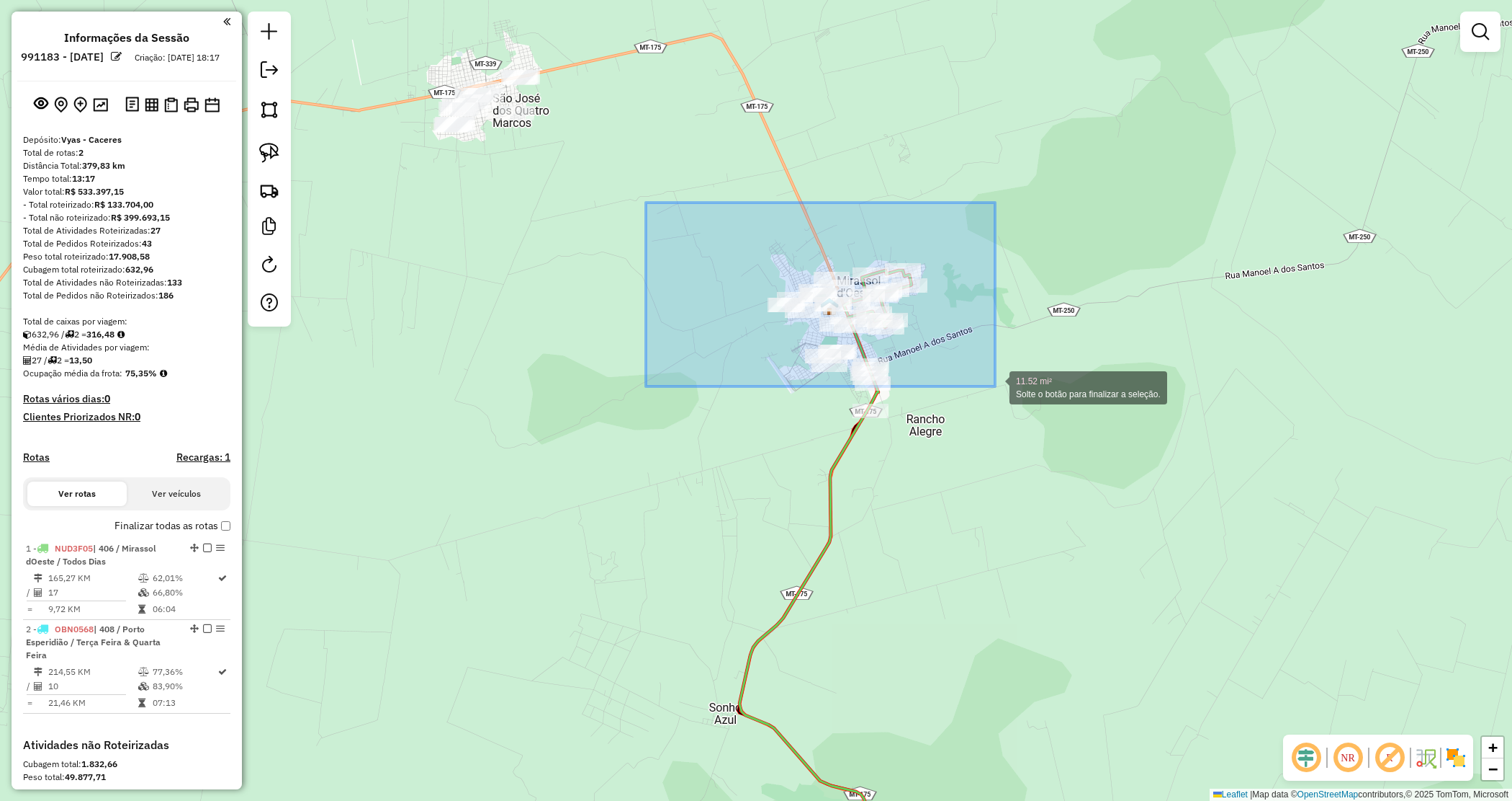
drag, startPoint x: 711, startPoint y: 267, endPoint x: 1111, endPoint y: 444, distance: 437.4
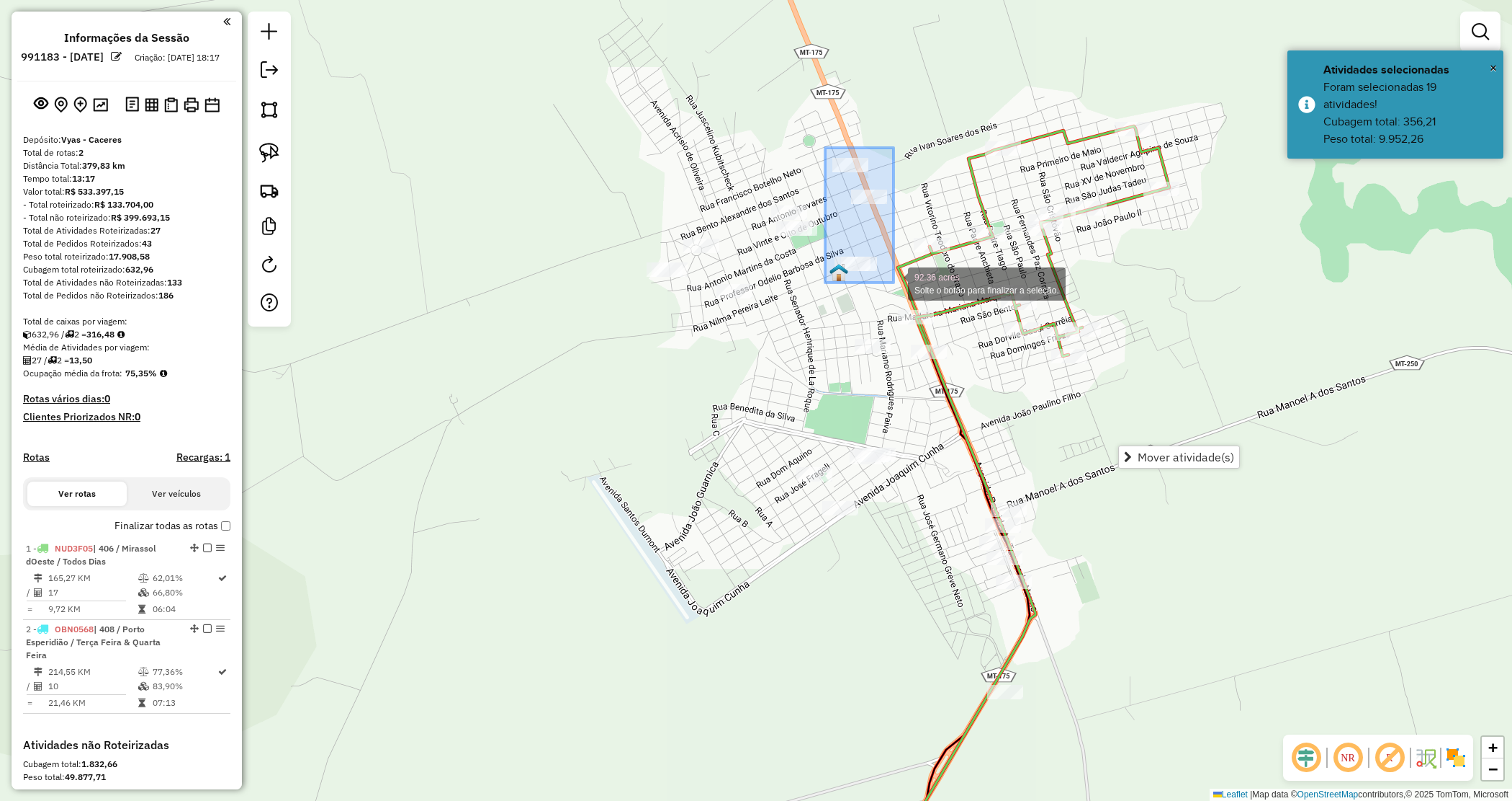
drag, startPoint x: 873, startPoint y: 225, endPoint x: 894, endPoint y: 284, distance: 62.6
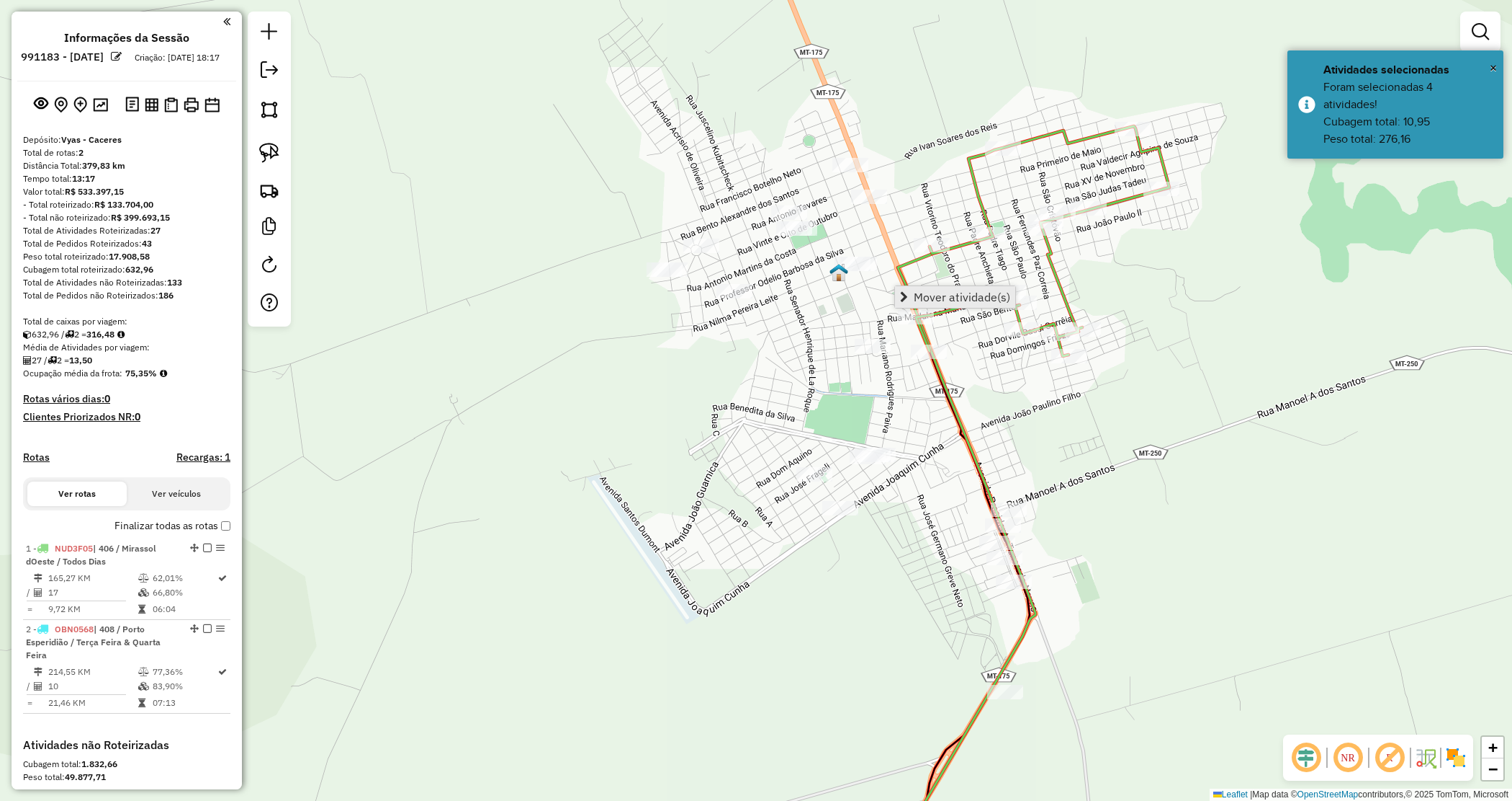
click at [938, 300] on span "Mover atividade(s)" at bounding box center [962, 297] width 97 height 12
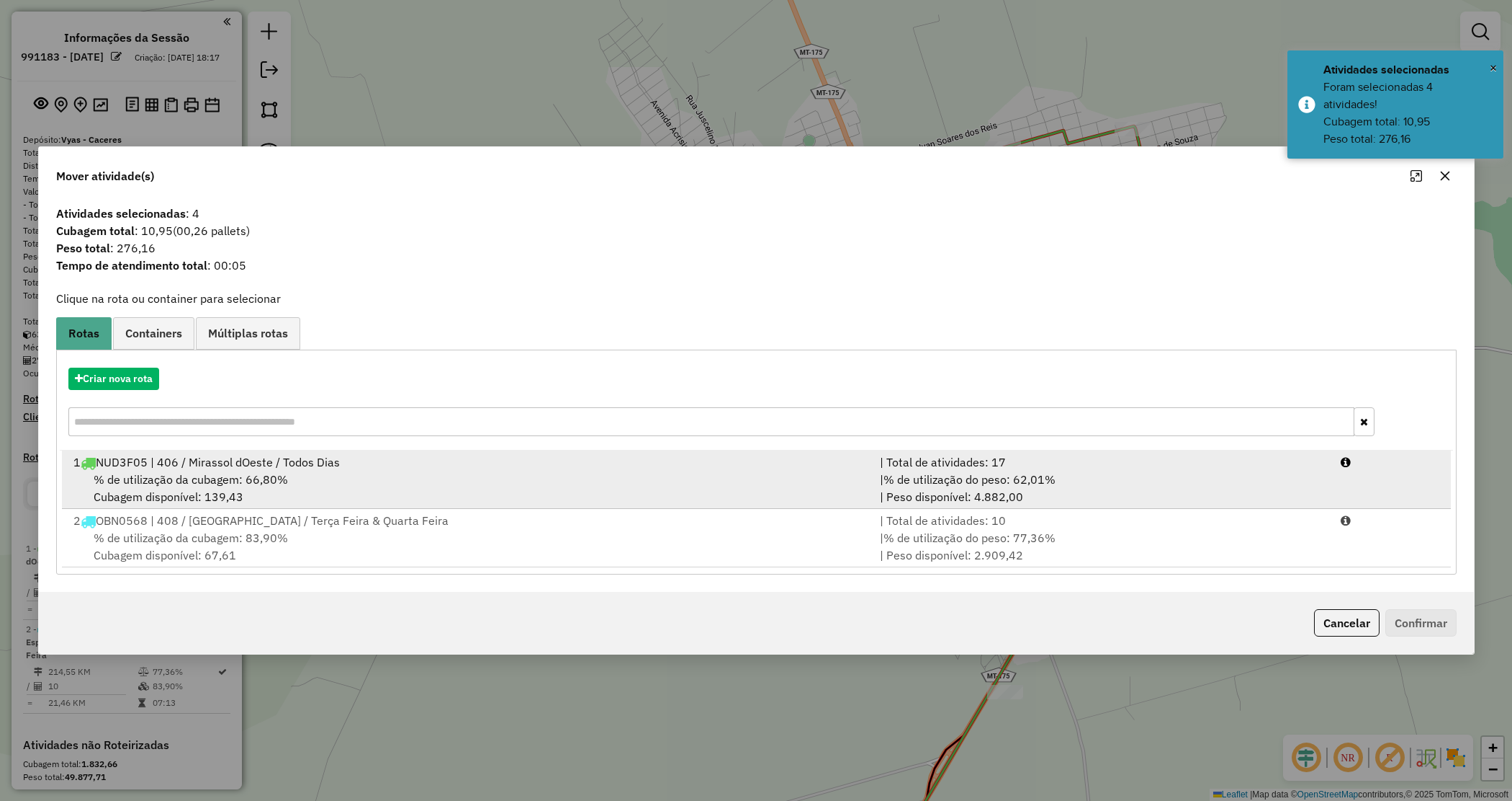
click at [255, 470] on div "% de utilização da cubagem: 66,80% Cubagem disponível: 139,43" at bounding box center [468, 487] width 807 height 35
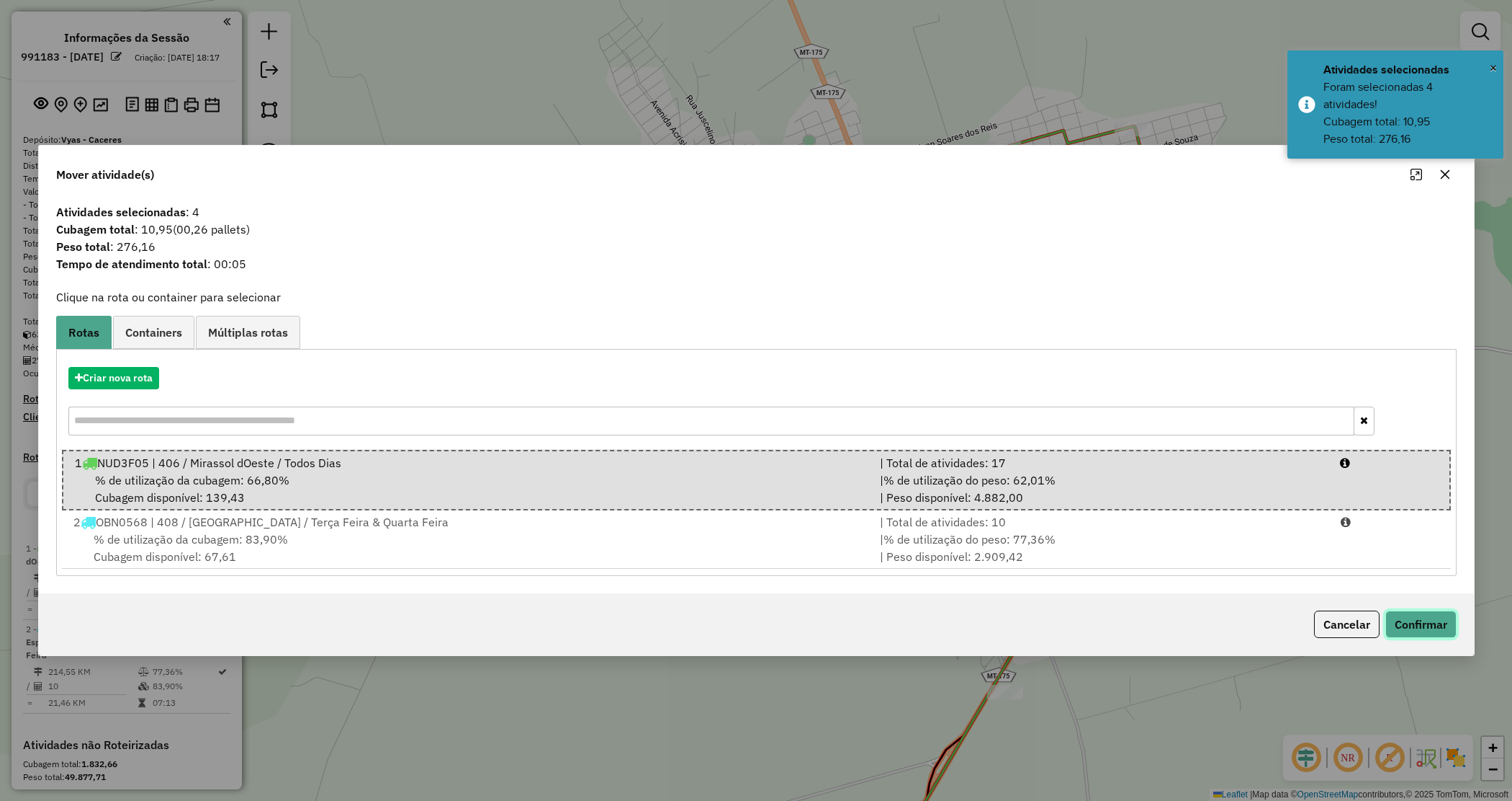
click at [1416, 636] on button "Confirmar" at bounding box center [1421, 624] width 71 height 28
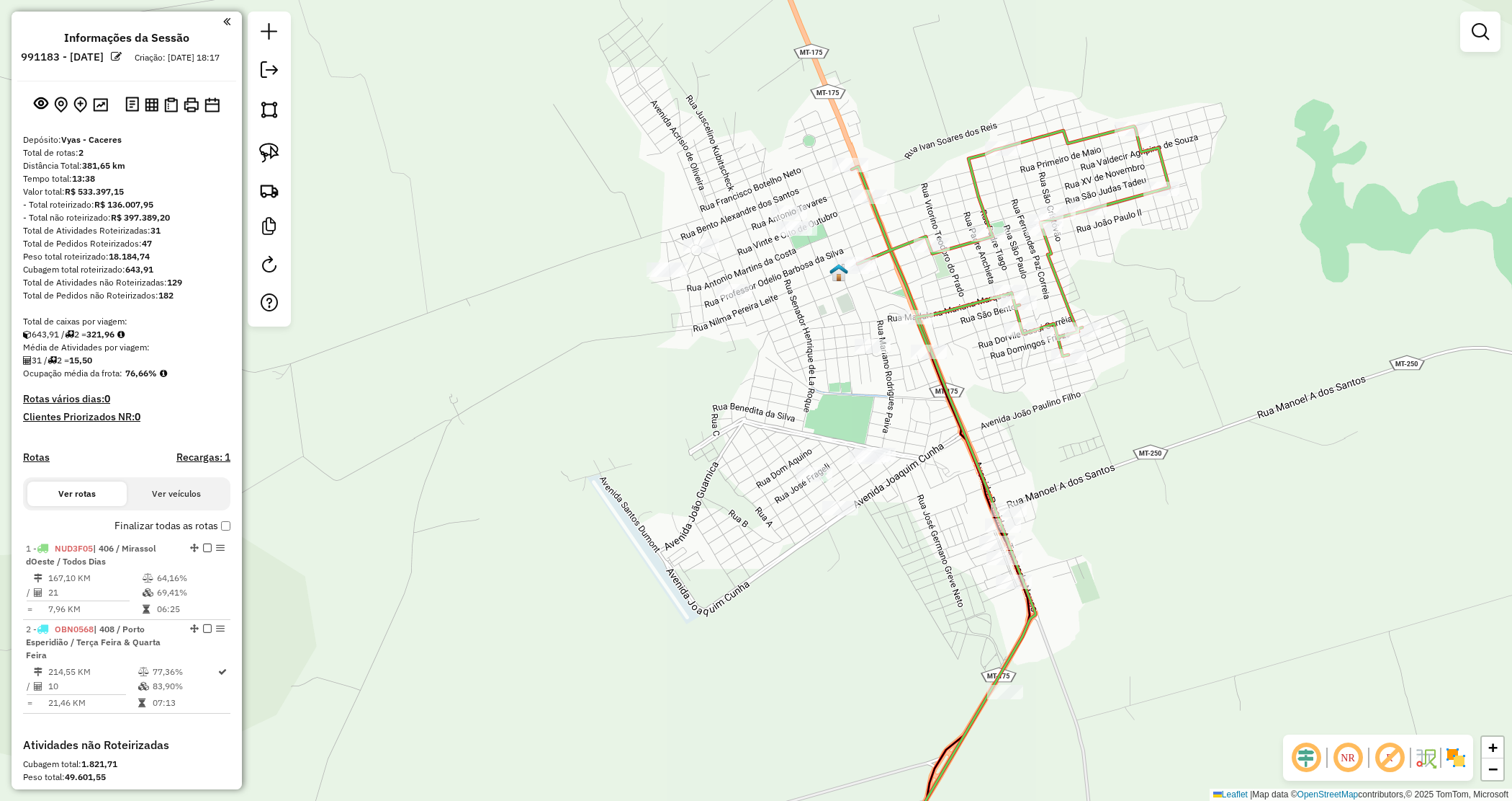
click at [1070, 441] on div "Janela de atendimento Grade de atendimento Capacidade Transportadoras Veículos …" at bounding box center [756, 400] width 1512 height 801
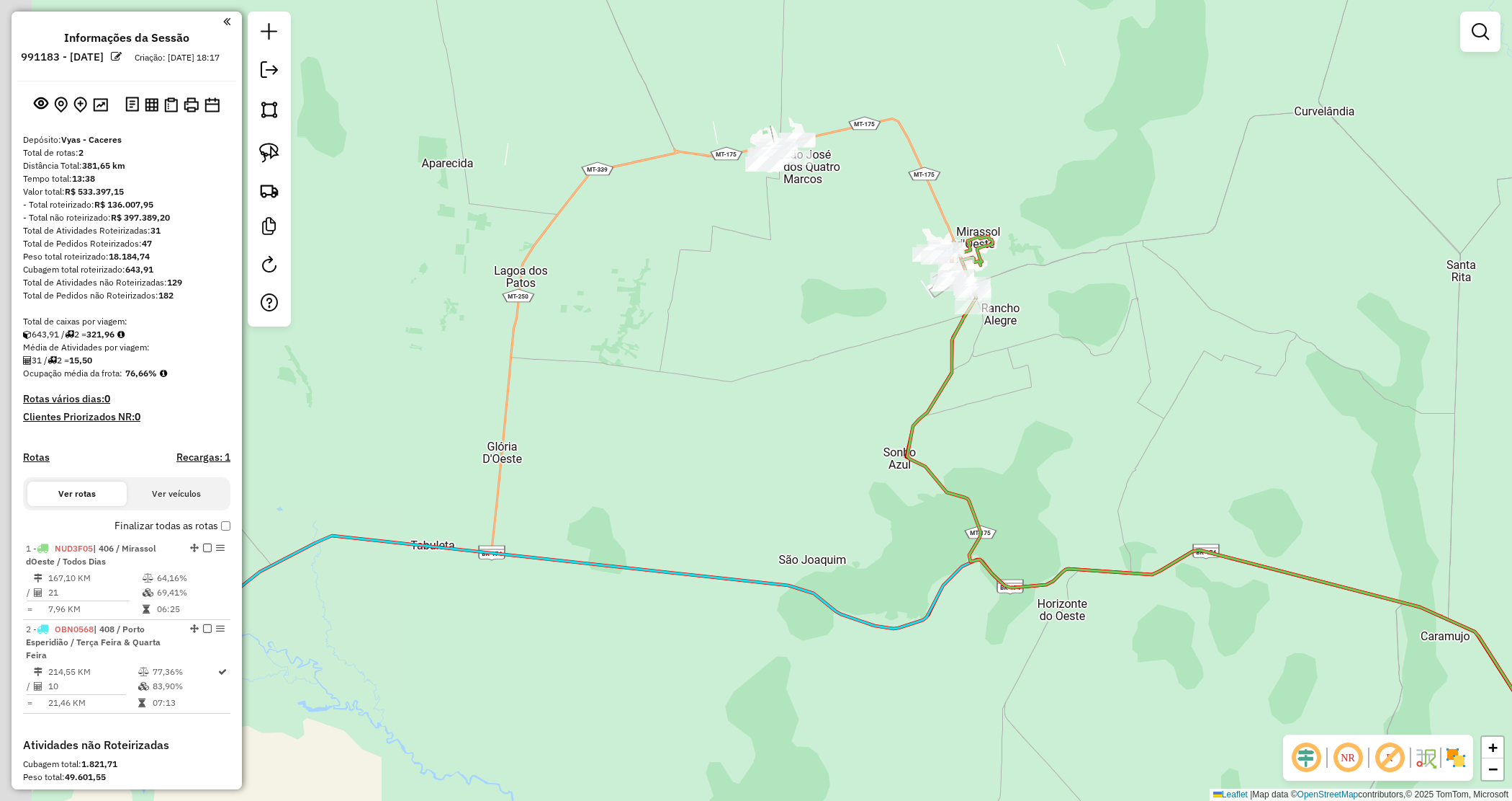
drag, startPoint x: 980, startPoint y: 401, endPoint x: 1016, endPoint y: 435, distance: 49.5
click at [1017, 435] on div "Janela de atendimento Grade de atendimento Capacidade Transportadoras Veículos …" at bounding box center [756, 400] width 1512 height 801
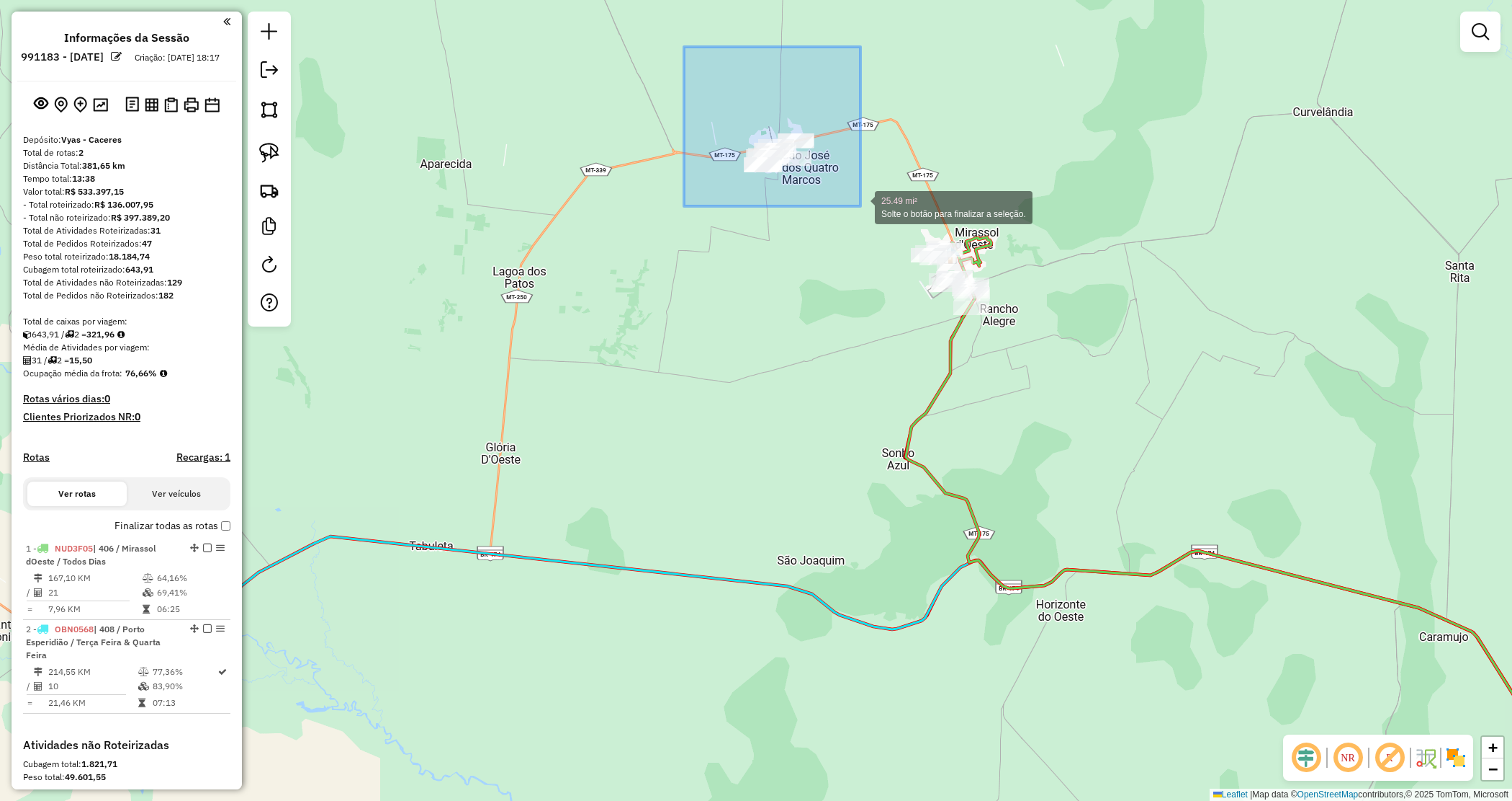
drag, startPoint x: 700, startPoint y: 66, endPoint x: 863, endPoint y: 210, distance: 217.5
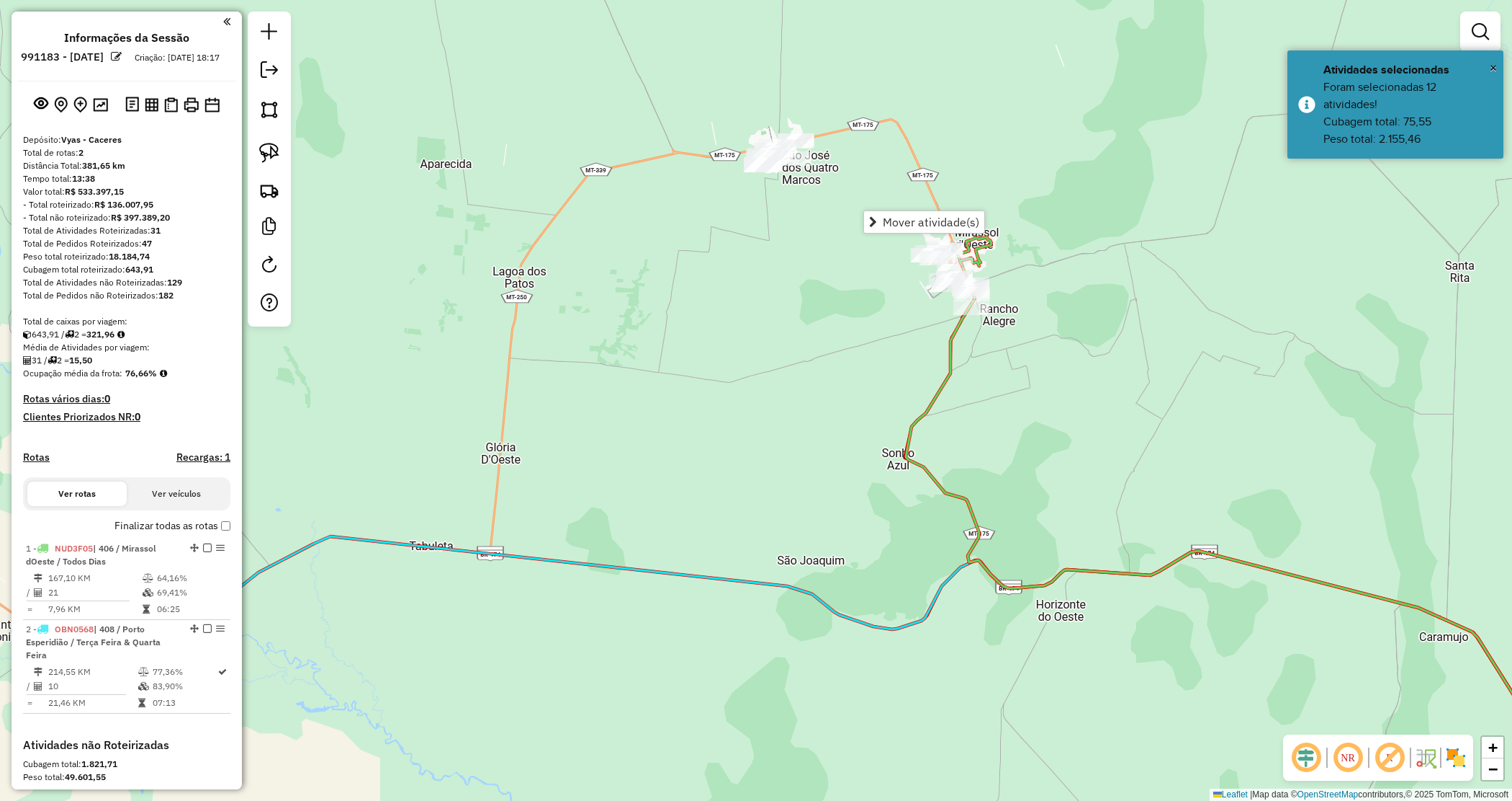
drag, startPoint x: 810, startPoint y: 307, endPoint x: 821, endPoint y: 293, distance: 17.8
click at [811, 307] on div "Janela de atendimento Grade de atendimento Capacidade Transportadoras Veículos …" at bounding box center [756, 400] width 1512 height 801
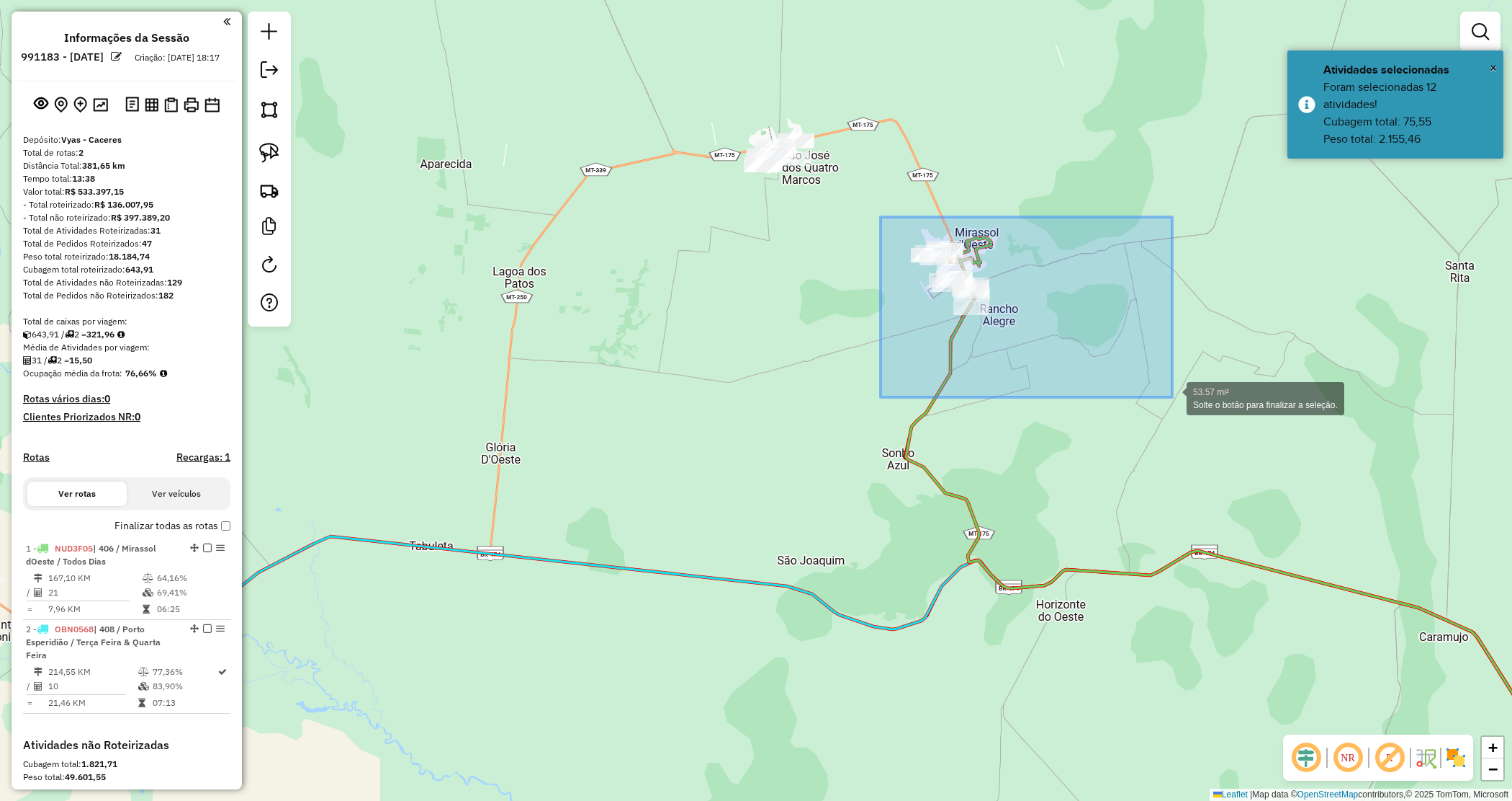
drag, startPoint x: 1141, startPoint y: 384, endPoint x: 1175, endPoint y: 395, distance: 35.7
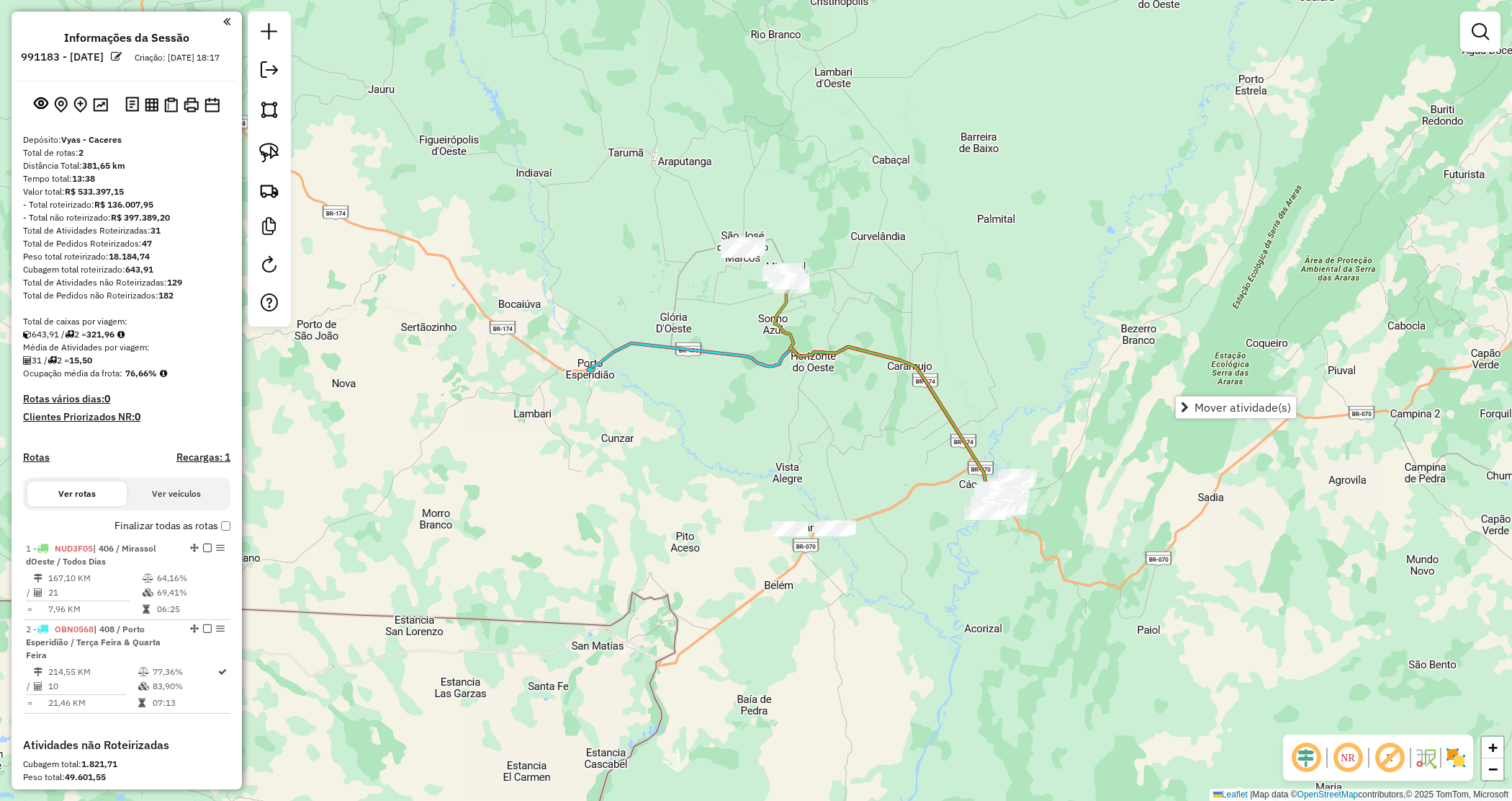
click at [764, 459] on div "Janela de atendimento Grade de atendimento Capacidade Transportadoras Veículos …" at bounding box center [756, 400] width 1512 height 801
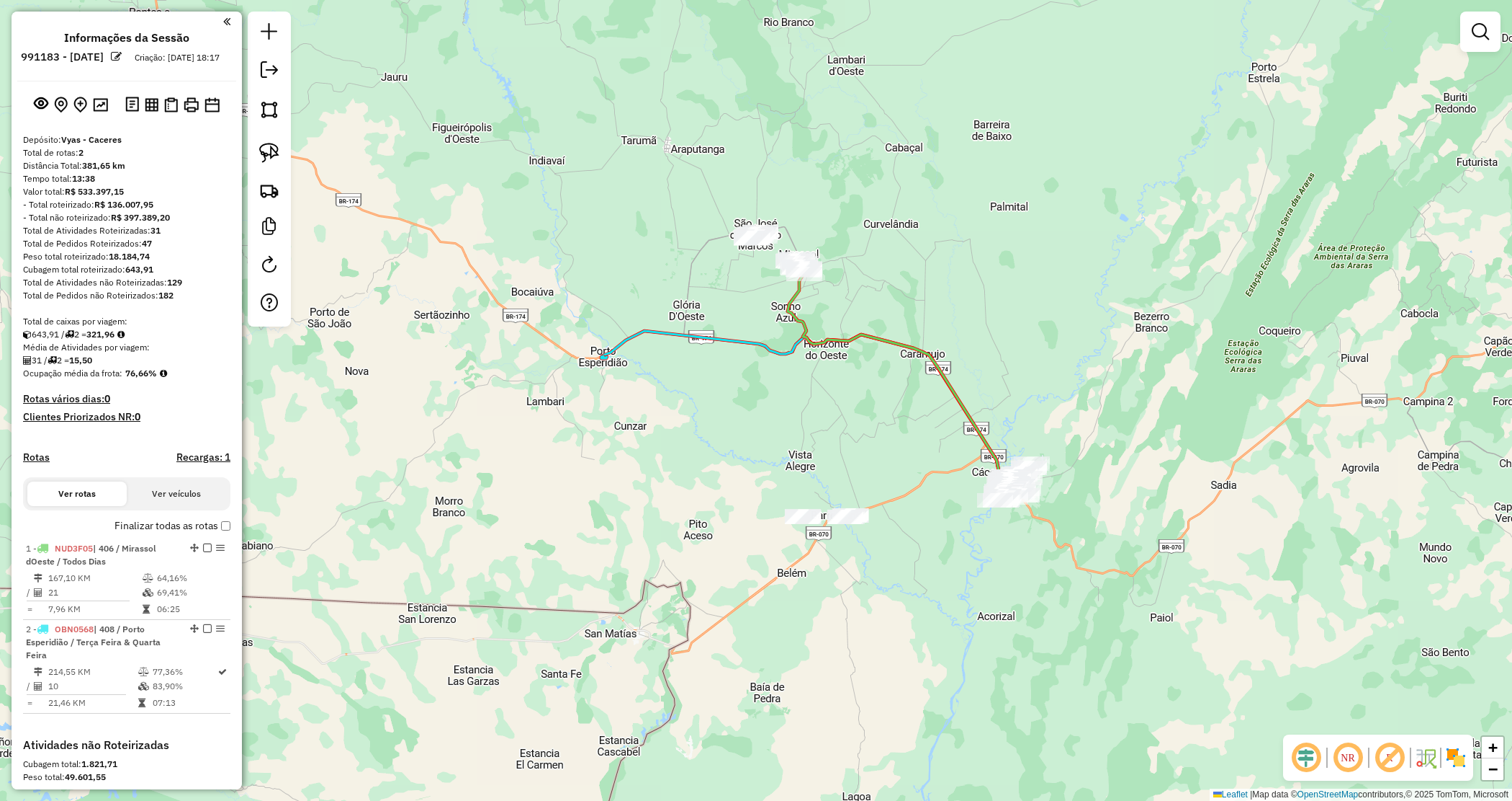
drag, startPoint x: 877, startPoint y: 535, endPoint x: 886, endPoint y: 520, distance: 17.5
click at [887, 520] on div "Janela de atendimento Grade de atendimento Capacidade Transportadoras Veículos …" at bounding box center [756, 400] width 1512 height 801
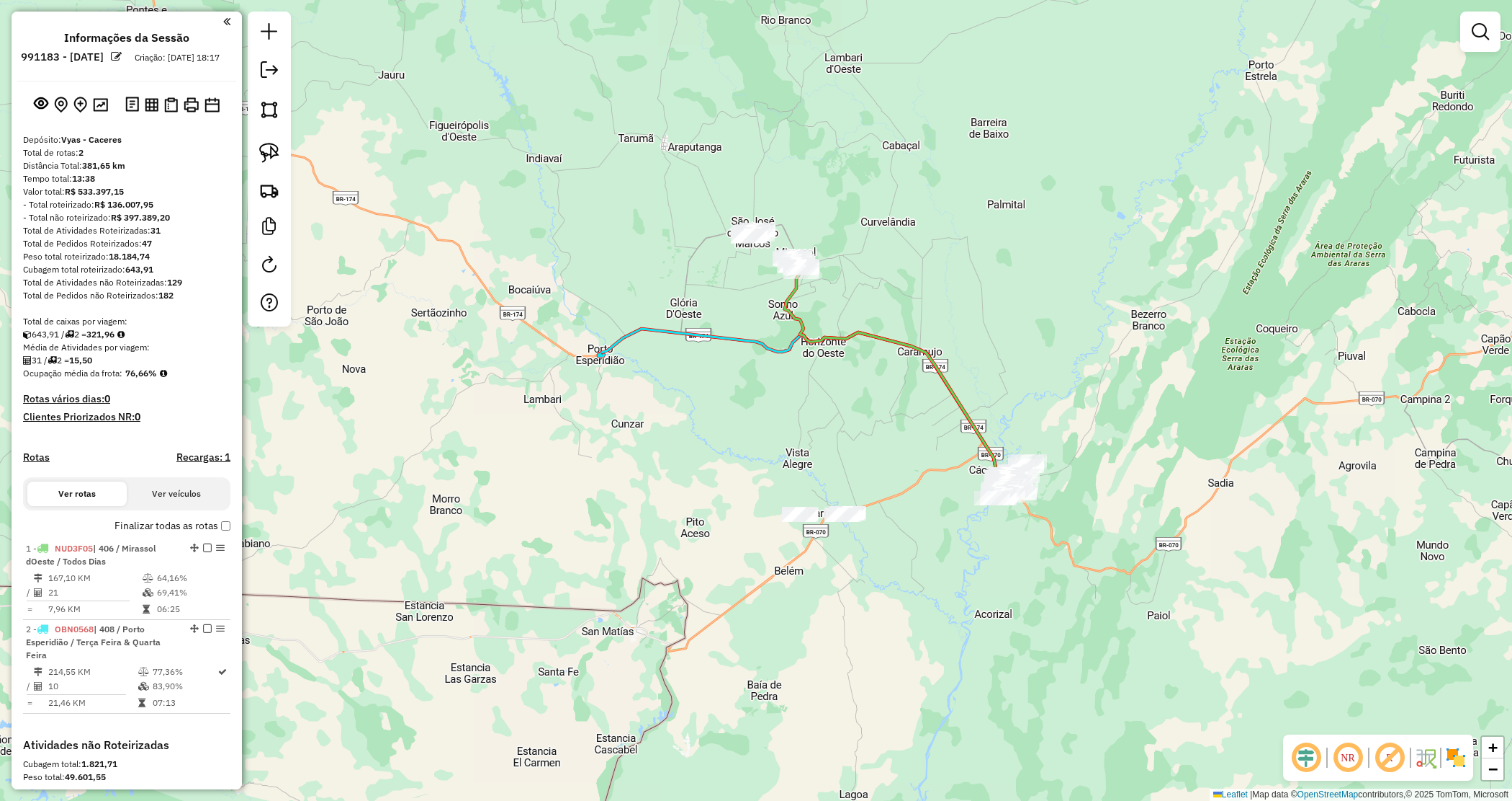
drag, startPoint x: 863, startPoint y: 327, endPoint x: 848, endPoint y: 337, distance: 18.0
click at [862, 357] on icon at bounding box center [898, 371] width 229 height 227
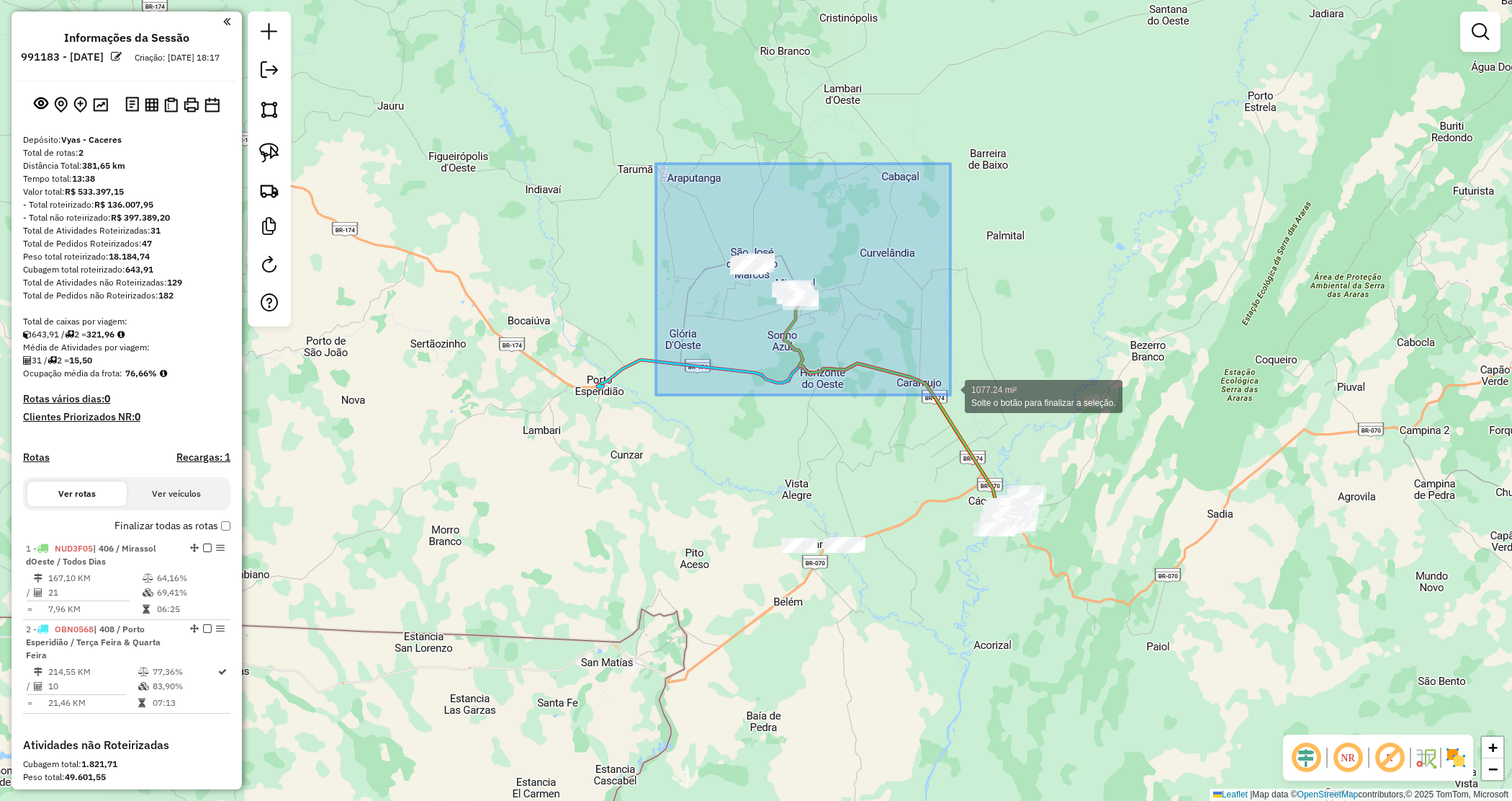
drag, startPoint x: 768, startPoint y: 296, endPoint x: 945, endPoint y: 393, distance: 201.8
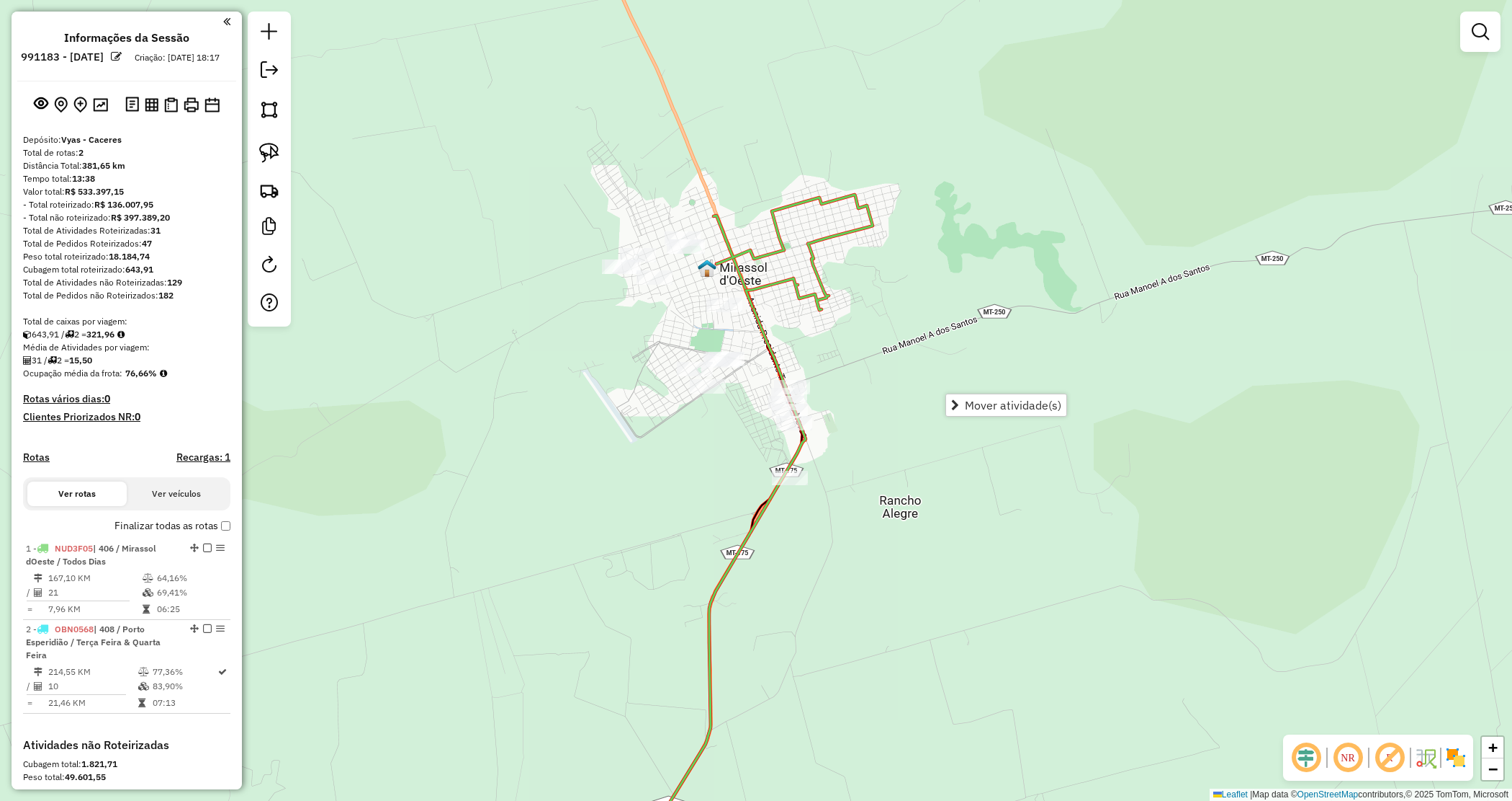
click at [796, 340] on div "Janela de atendimento Grade de atendimento Capacidade Transportadoras Veículos …" at bounding box center [756, 400] width 1512 height 801
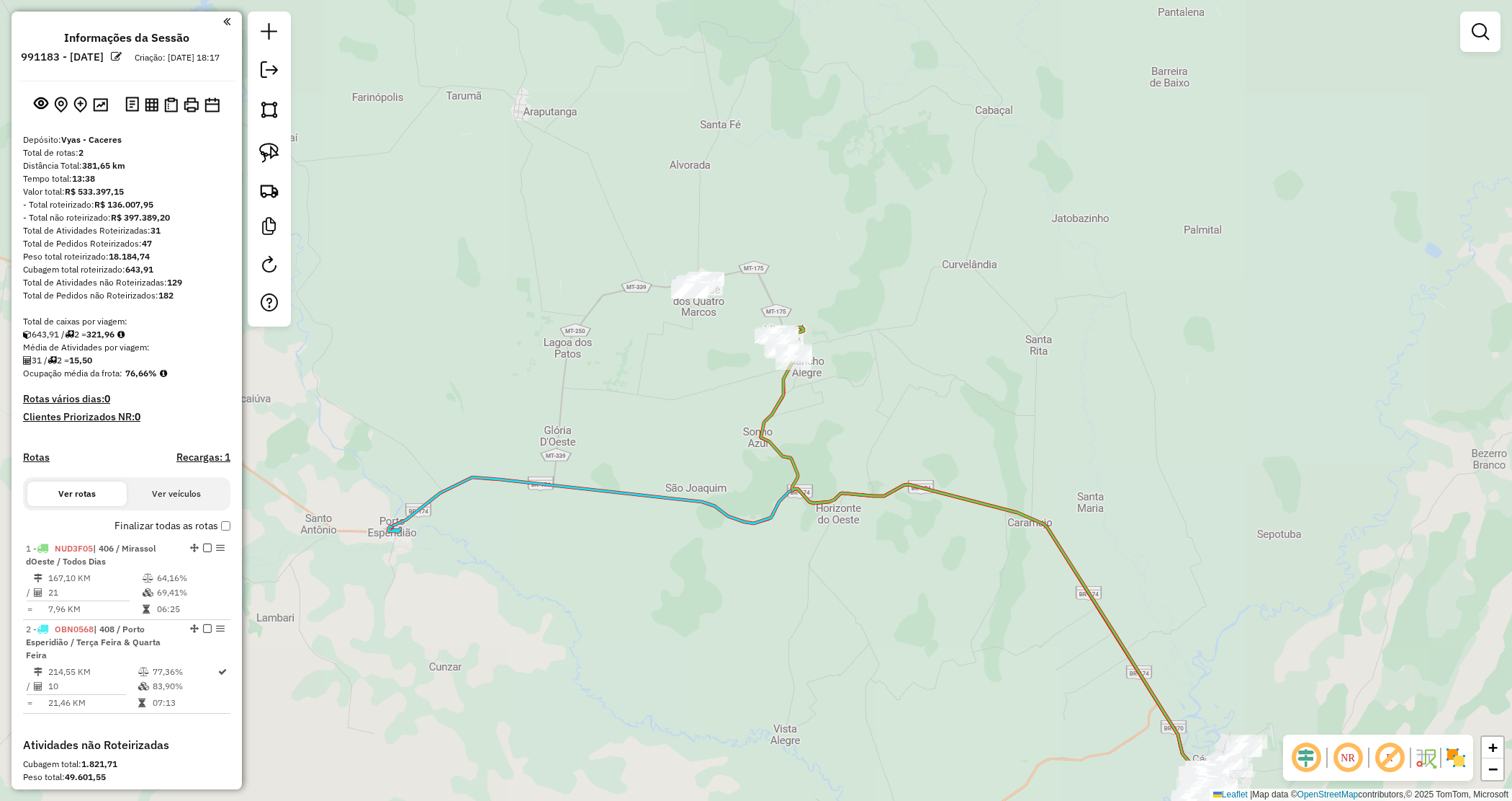
click at [716, 356] on div "Janela de atendimento Grade de atendimento Capacidade Transportadoras Veículos …" at bounding box center [756, 400] width 1512 height 801
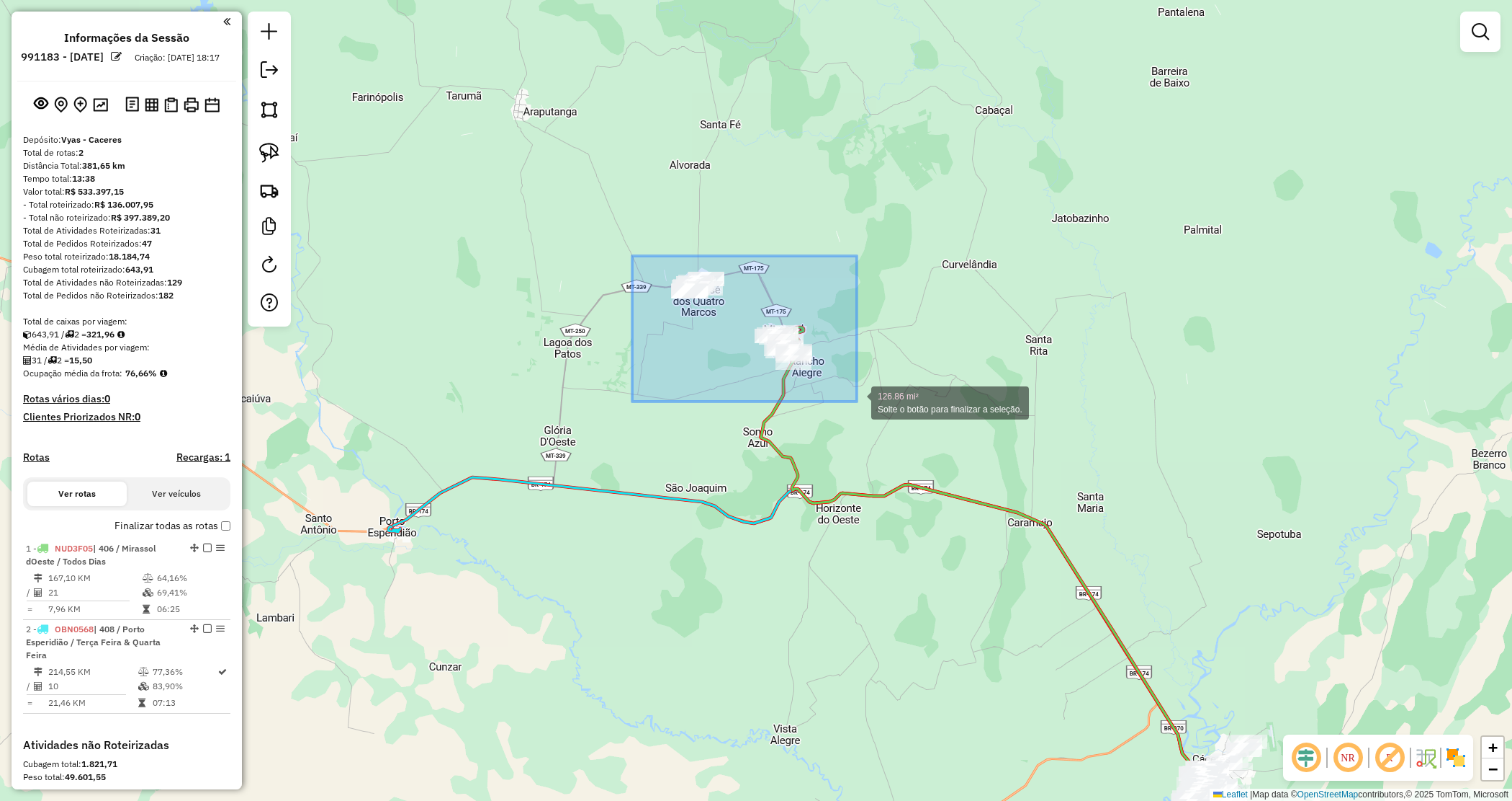
drag, startPoint x: 842, startPoint y: 390, endPoint x: 863, endPoint y: 404, distance: 25.2
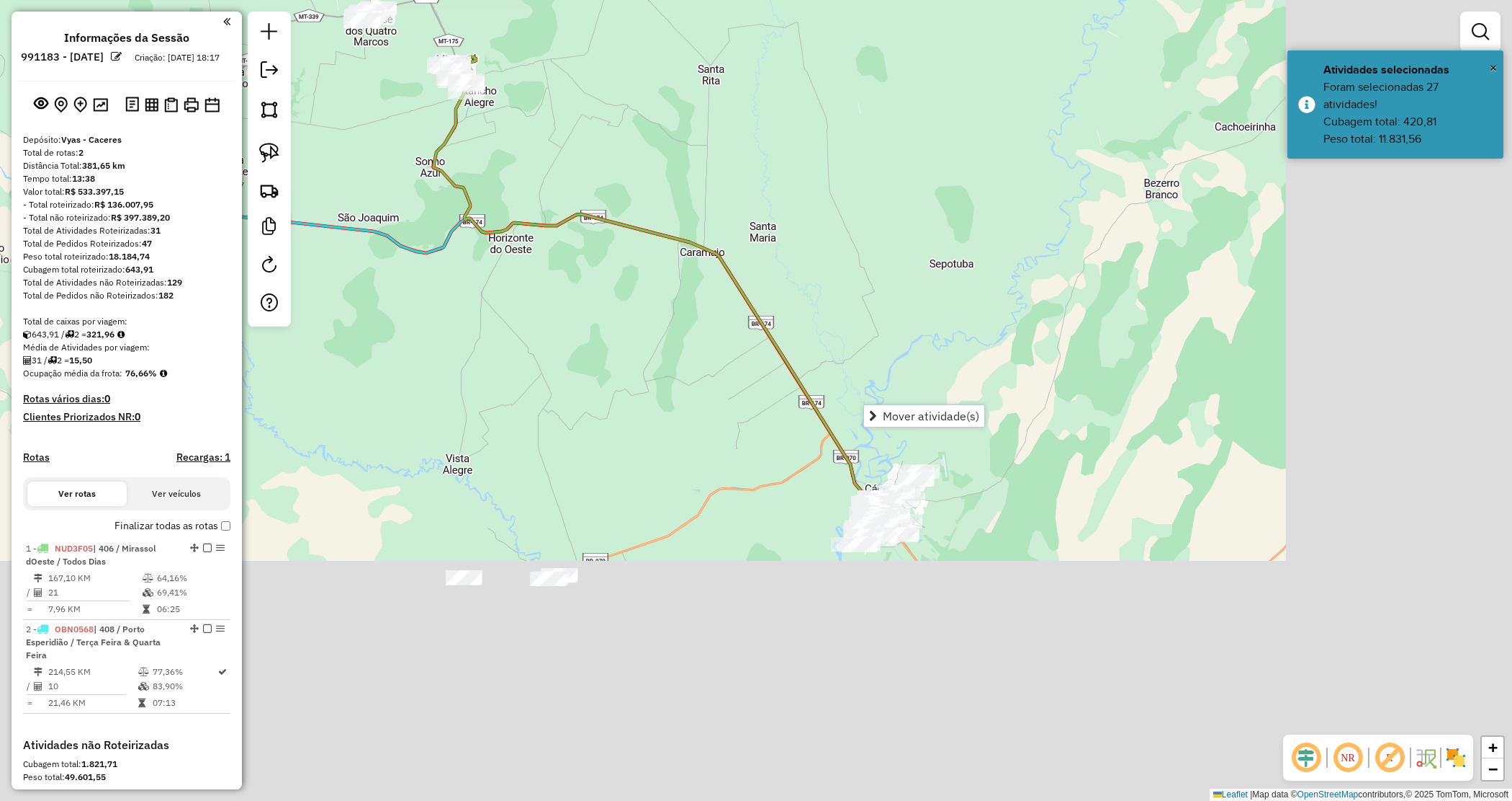
drag, startPoint x: 971, startPoint y: 633, endPoint x: 643, endPoint y: 362, distance: 425.5
click at [643, 362] on div "Janela de atendimento Grade de atendimento Capacidade Transportadoras Veículos …" at bounding box center [756, 400] width 1512 height 801
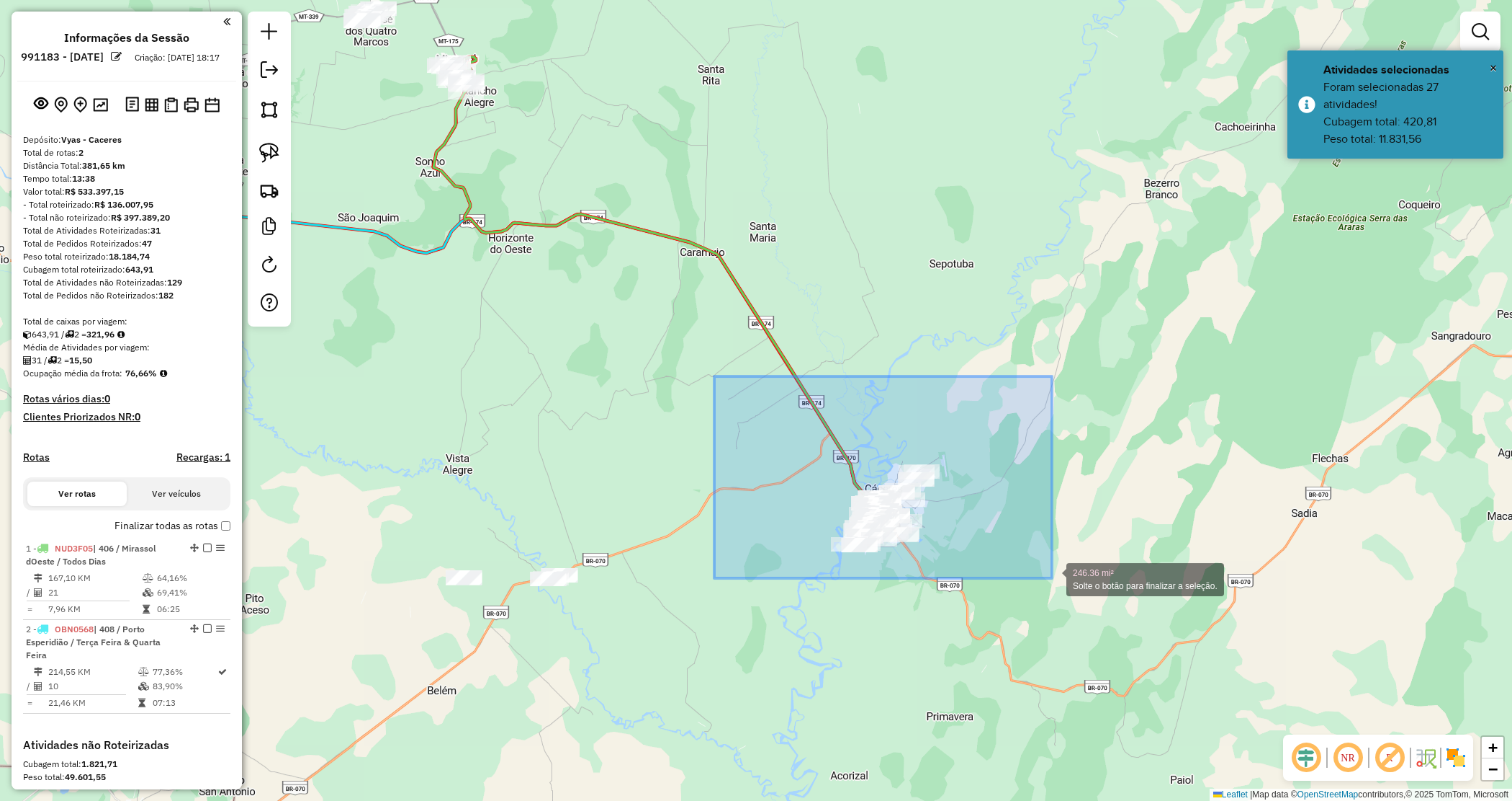
drag, startPoint x: 757, startPoint y: 406, endPoint x: 1062, endPoint y: 584, distance: 353.1
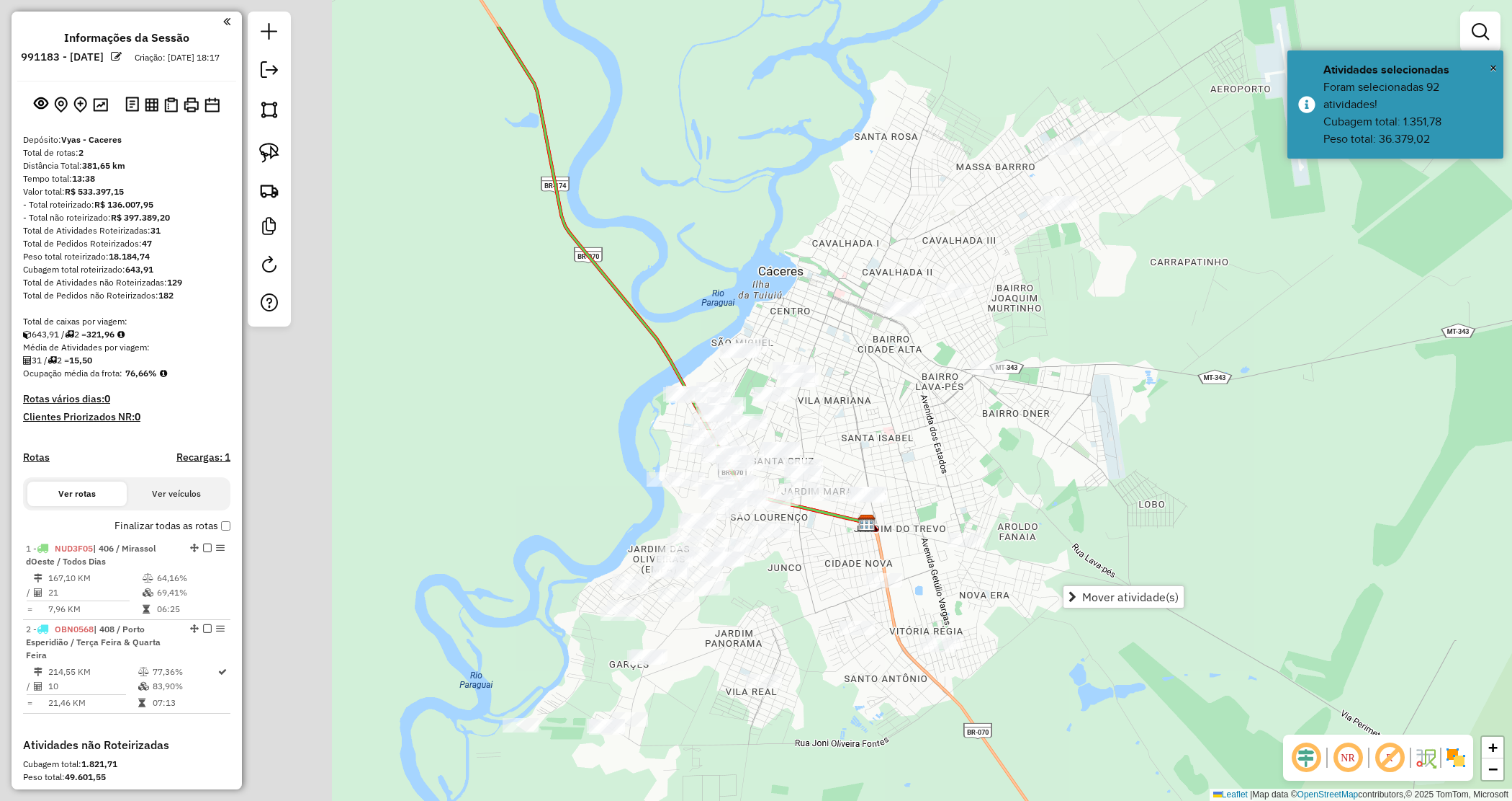
drag, startPoint x: 638, startPoint y: 472, endPoint x: 962, endPoint y: 548, distance: 332.8
click at [1037, 573] on div "Janela de atendimento Grade de atendimento Capacidade Transportadoras Veículos …" at bounding box center [756, 400] width 1512 height 801
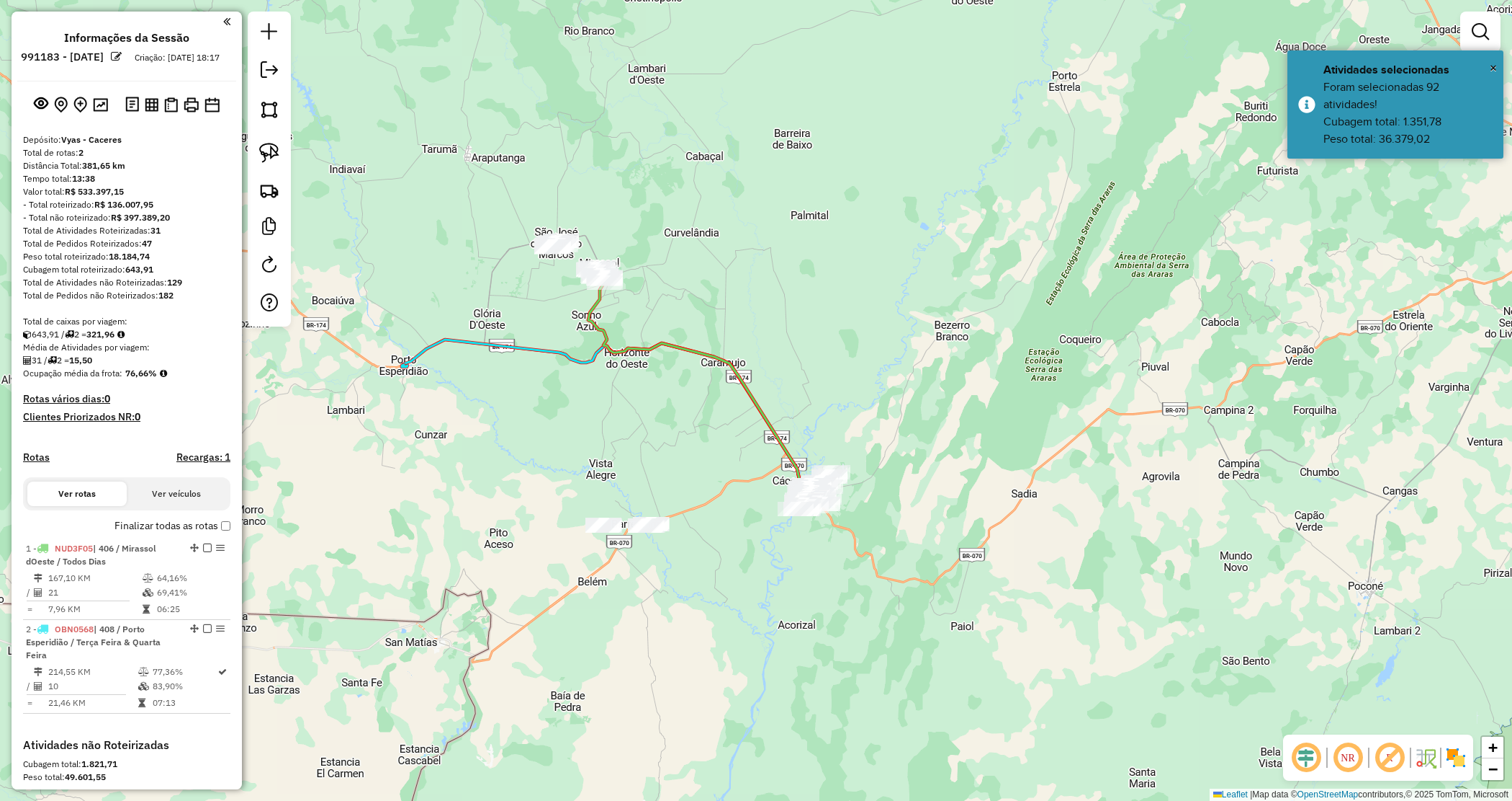
drag, startPoint x: 898, startPoint y: 512, endPoint x: 912, endPoint y: 499, distance: 19.1
click at [900, 513] on div "Janela de atendimento Grade de atendimento Capacidade Transportadoras Veículos …" at bounding box center [756, 400] width 1512 height 801
click at [1474, 28] on em at bounding box center [1479, 31] width 17 height 17
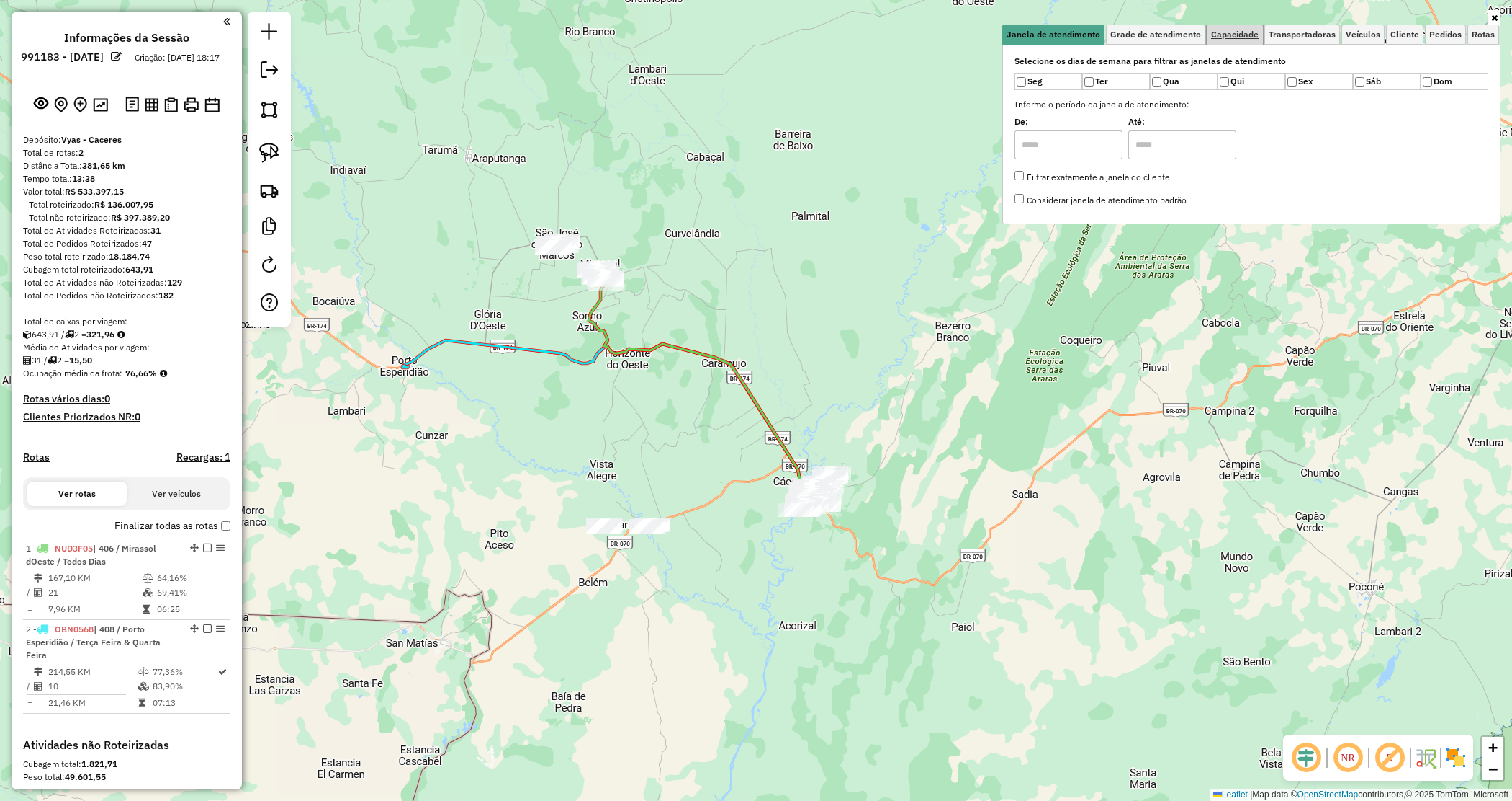
click at [1233, 31] on span "Capacidade" at bounding box center [1235, 35] width 47 height 9
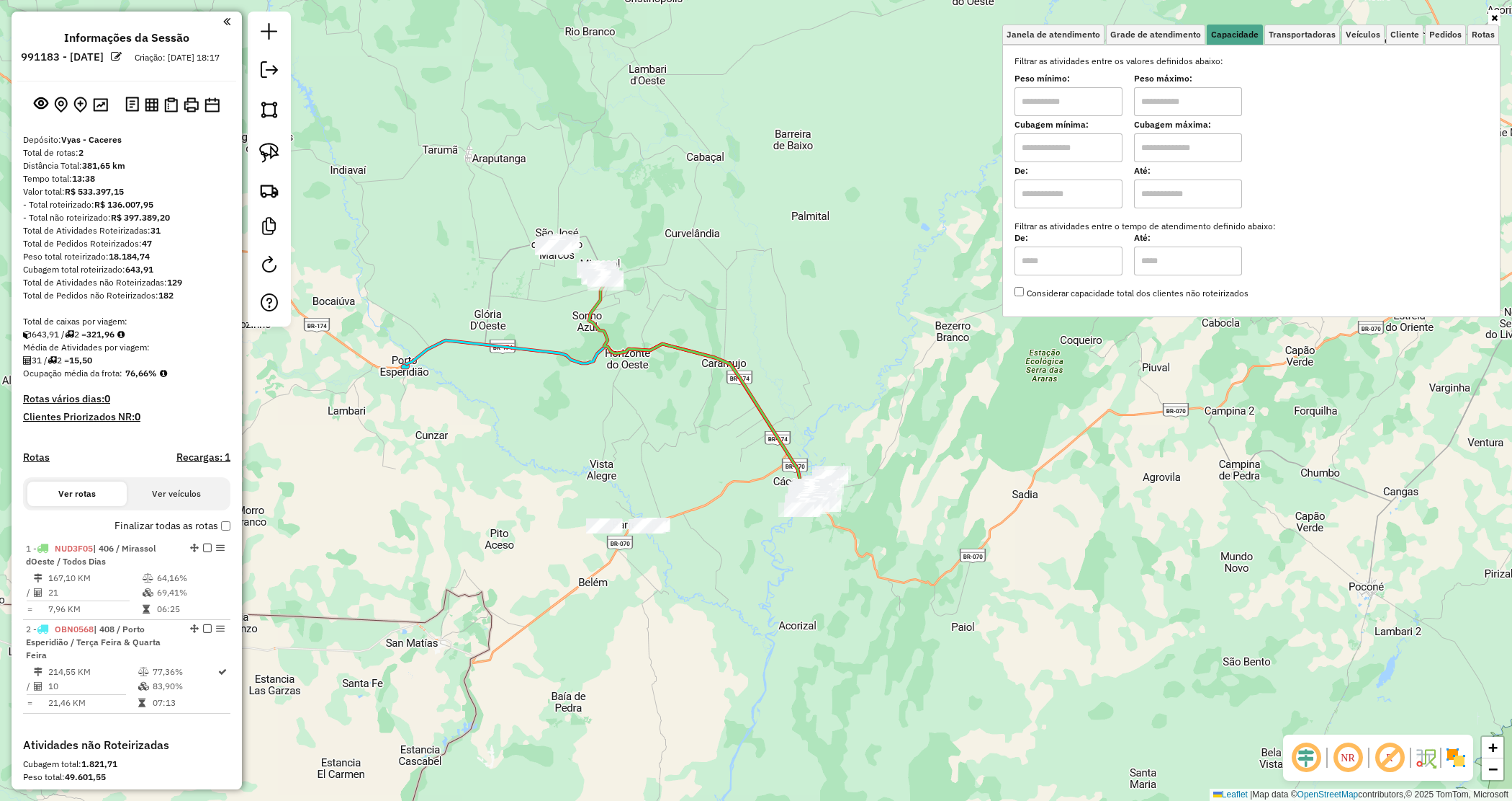
drag, startPoint x: 1081, startPoint y: 103, endPoint x: 1086, endPoint y: 113, distance: 11.2
click at [1079, 103] on input "text" at bounding box center [1068, 101] width 108 height 29
type input "****"
click at [1155, 96] on input "text" at bounding box center [1187, 101] width 108 height 29
type input "******"
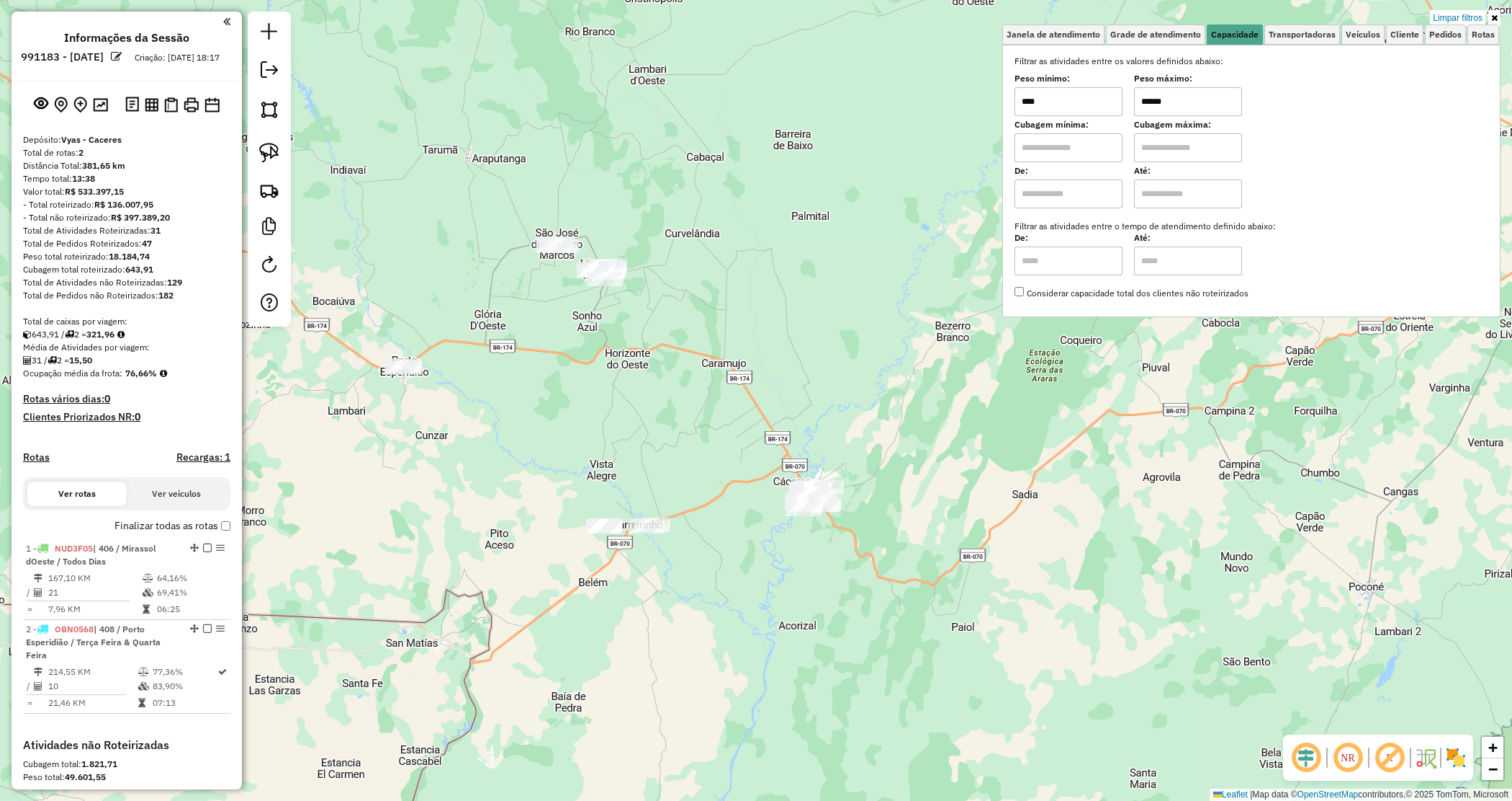
drag, startPoint x: 865, startPoint y: 502, endPoint x: 858, endPoint y: 513, distance: 13.0
click at [865, 503] on div "Limpar filtros Janela de atendimento Grade de atendimento Capacidade Transporta…" at bounding box center [756, 400] width 1512 height 801
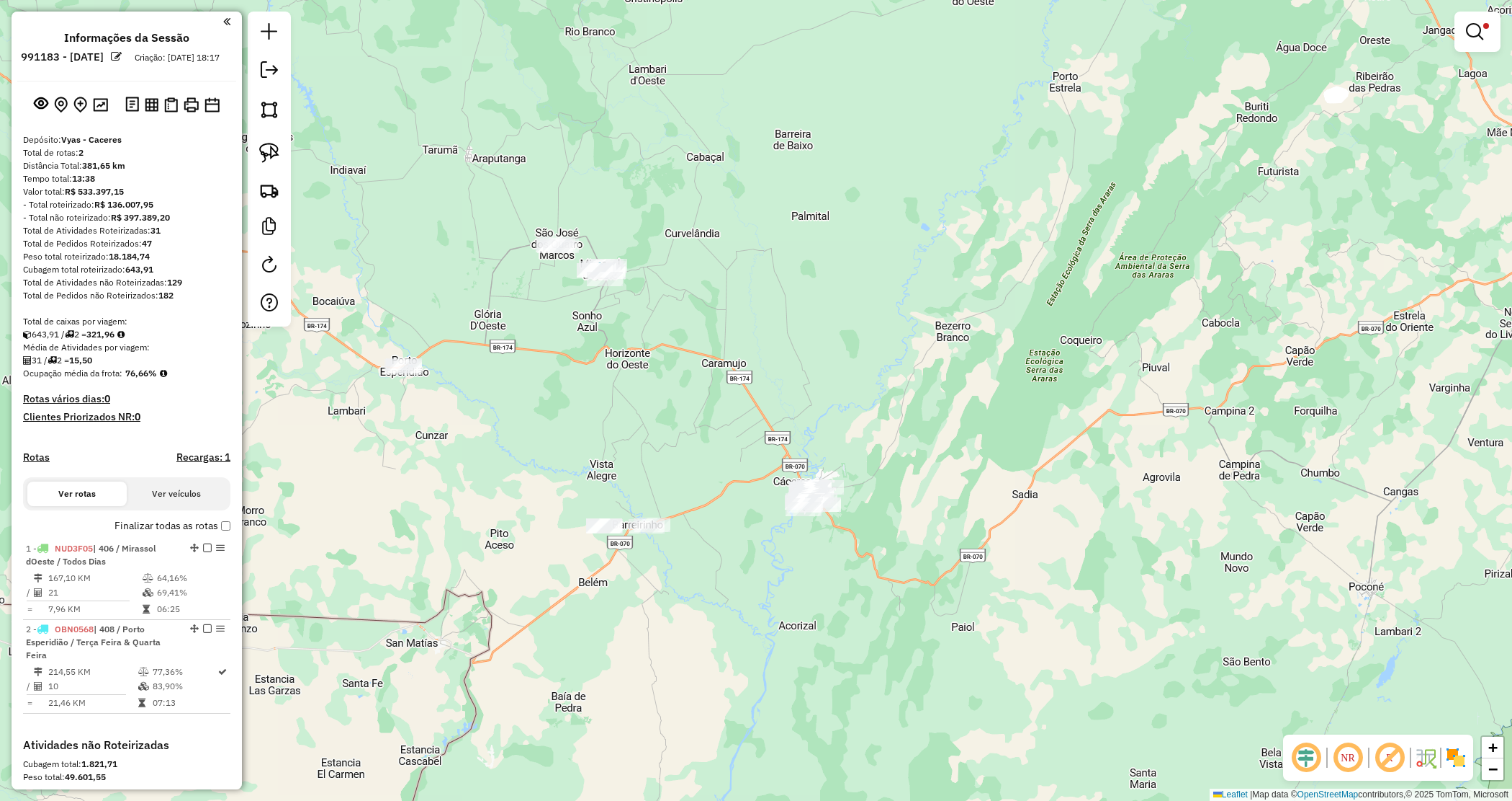
click at [858, 507] on div "Limpar filtros Janela de atendimento Grade de atendimento Capacidade Transporta…" at bounding box center [756, 400] width 1512 height 801
click at [813, 451] on div "Limpar filtros Janela de atendimento Grade de atendimento Capacidade Transporta…" at bounding box center [756, 400] width 1512 height 801
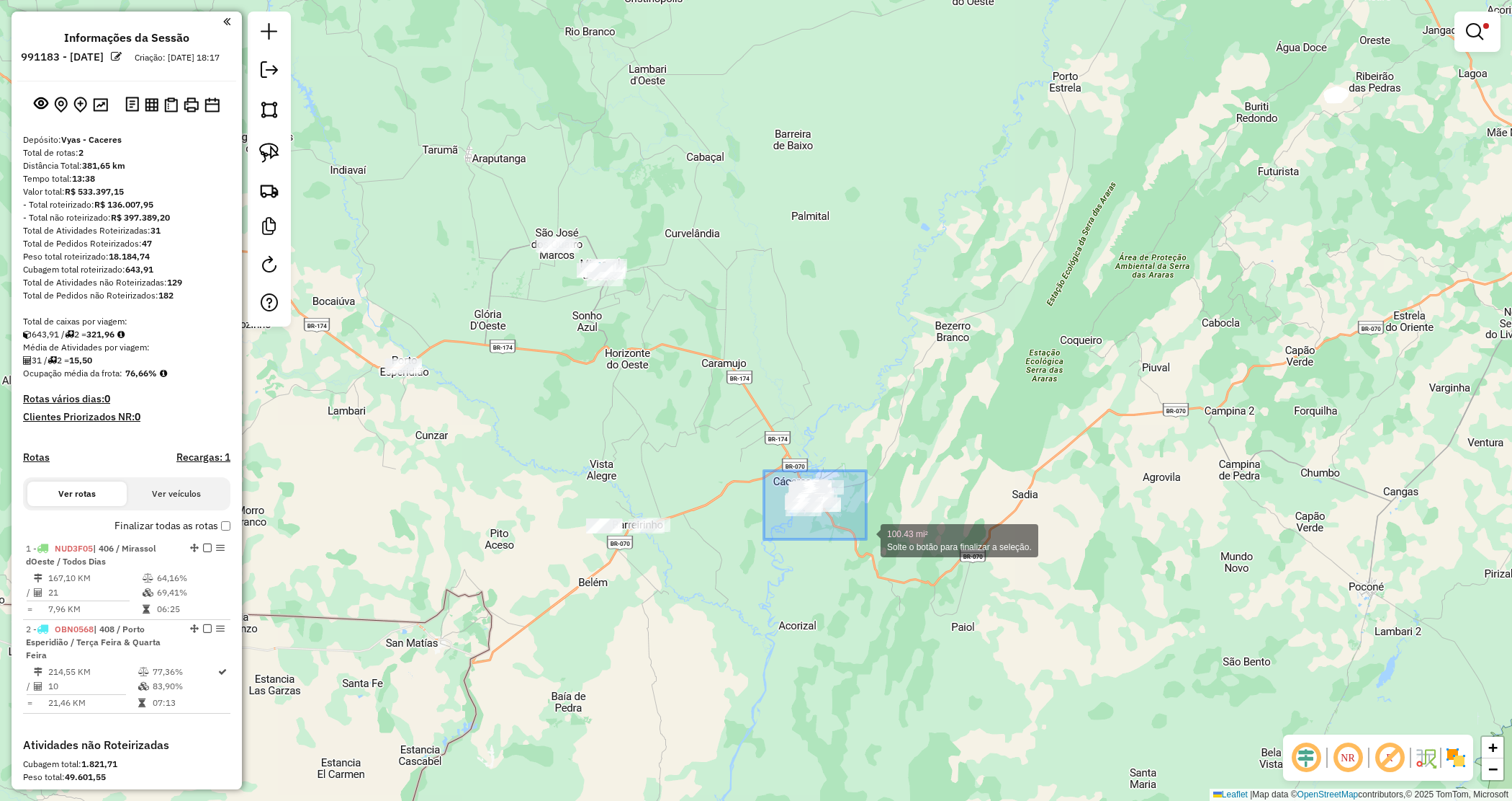
drag, startPoint x: 764, startPoint y: 470, endPoint x: 886, endPoint y: 546, distance: 143.7
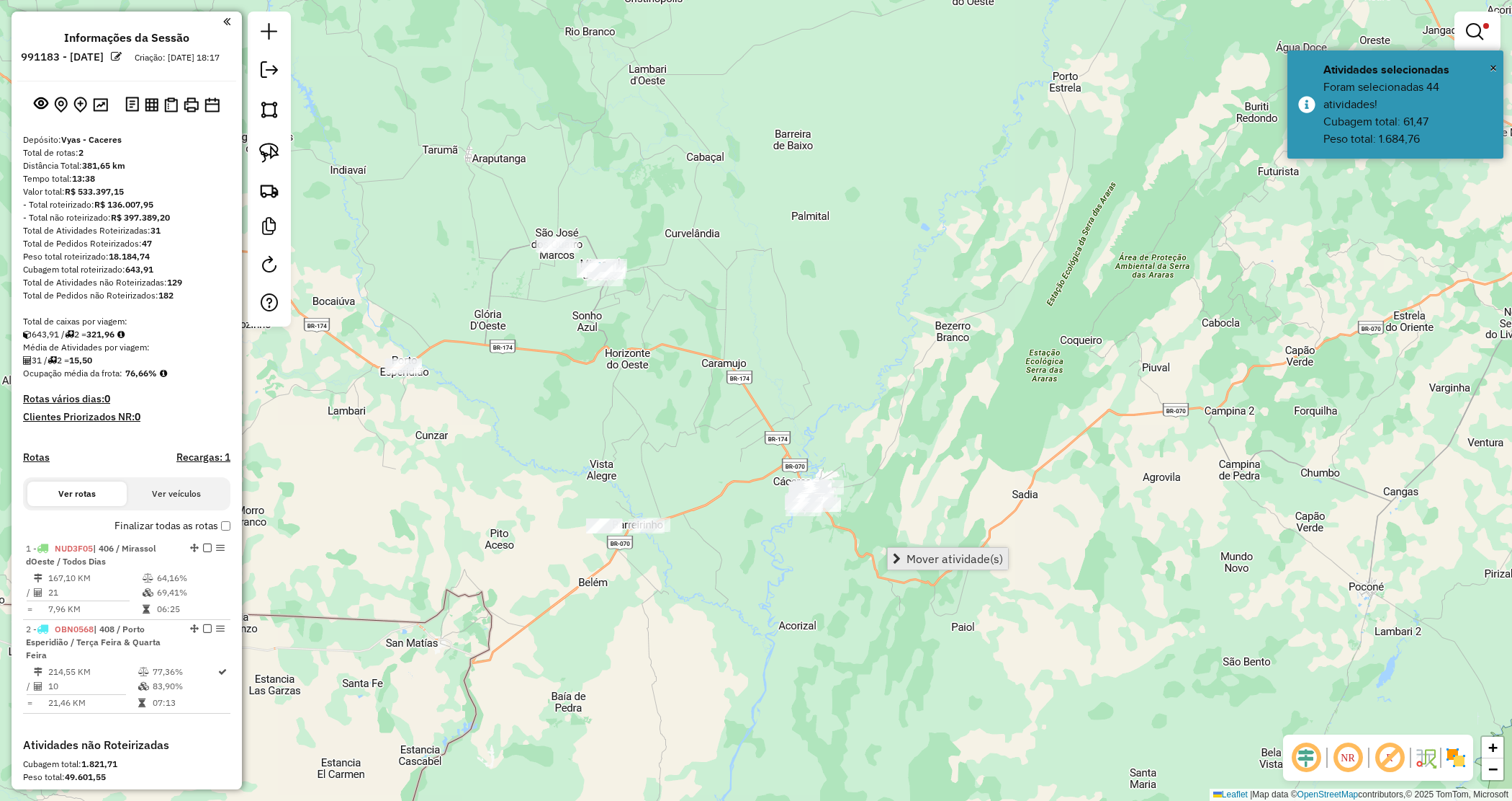
click at [908, 569] on link "Mover atividade(s)" at bounding box center [948, 558] width 121 height 22
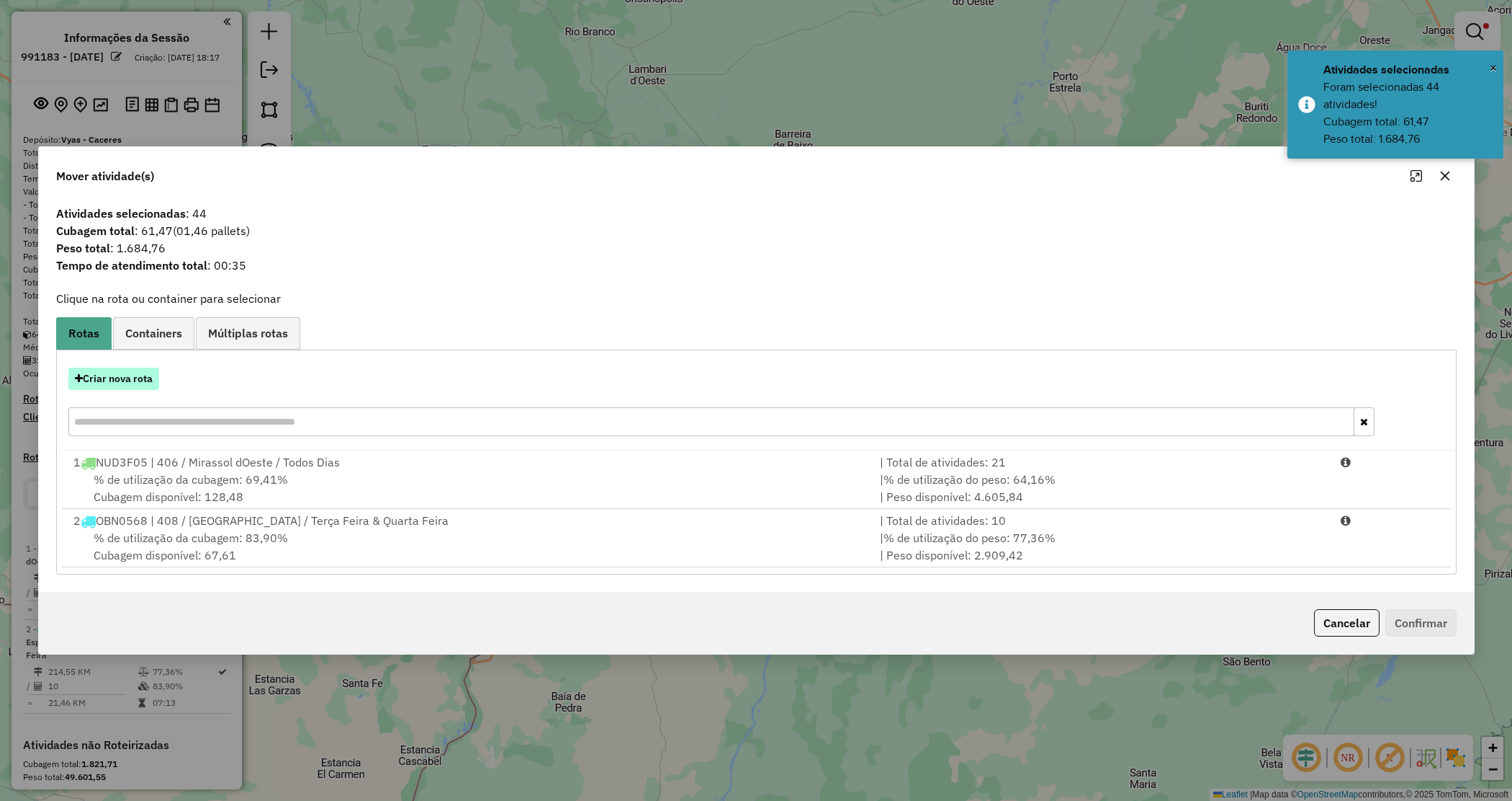
click at [102, 376] on button "Criar nova rota" at bounding box center [114, 378] width 91 height 23
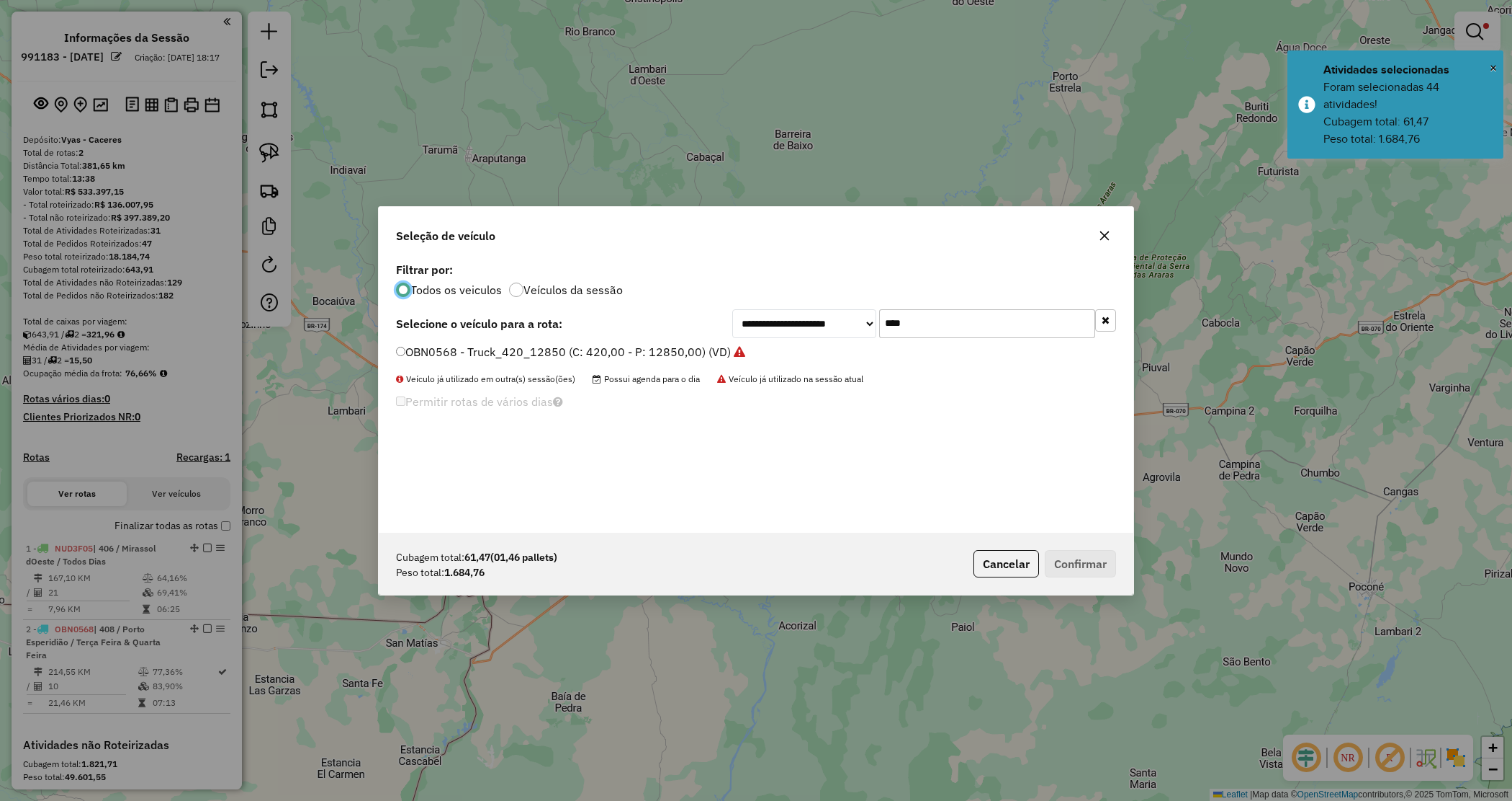
drag, startPoint x: 801, startPoint y: 308, endPoint x: 782, endPoint y: 304, distance: 19.4
click at [783, 304] on div "**********" at bounding box center [756, 395] width 755 height 274
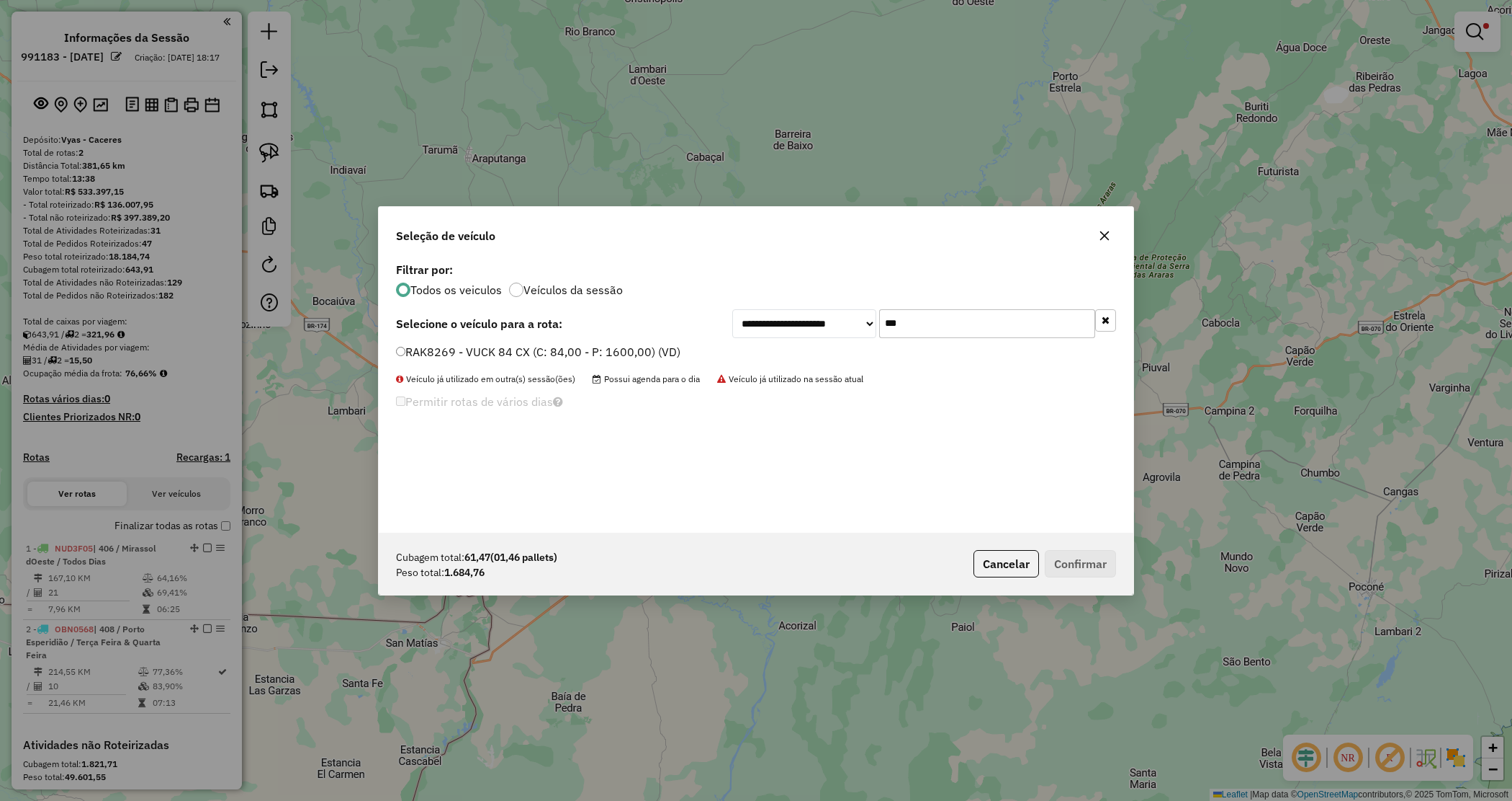
type input "***"
click at [530, 355] on label "RAK8269 - VUCK 84 CX (C: 84,00 - P: 1600,00) (VD)" at bounding box center [537, 350] width 284 height 17
click at [1065, 558] on button "Confirmar" at bounding box center [1081, 563] width 71 height 28
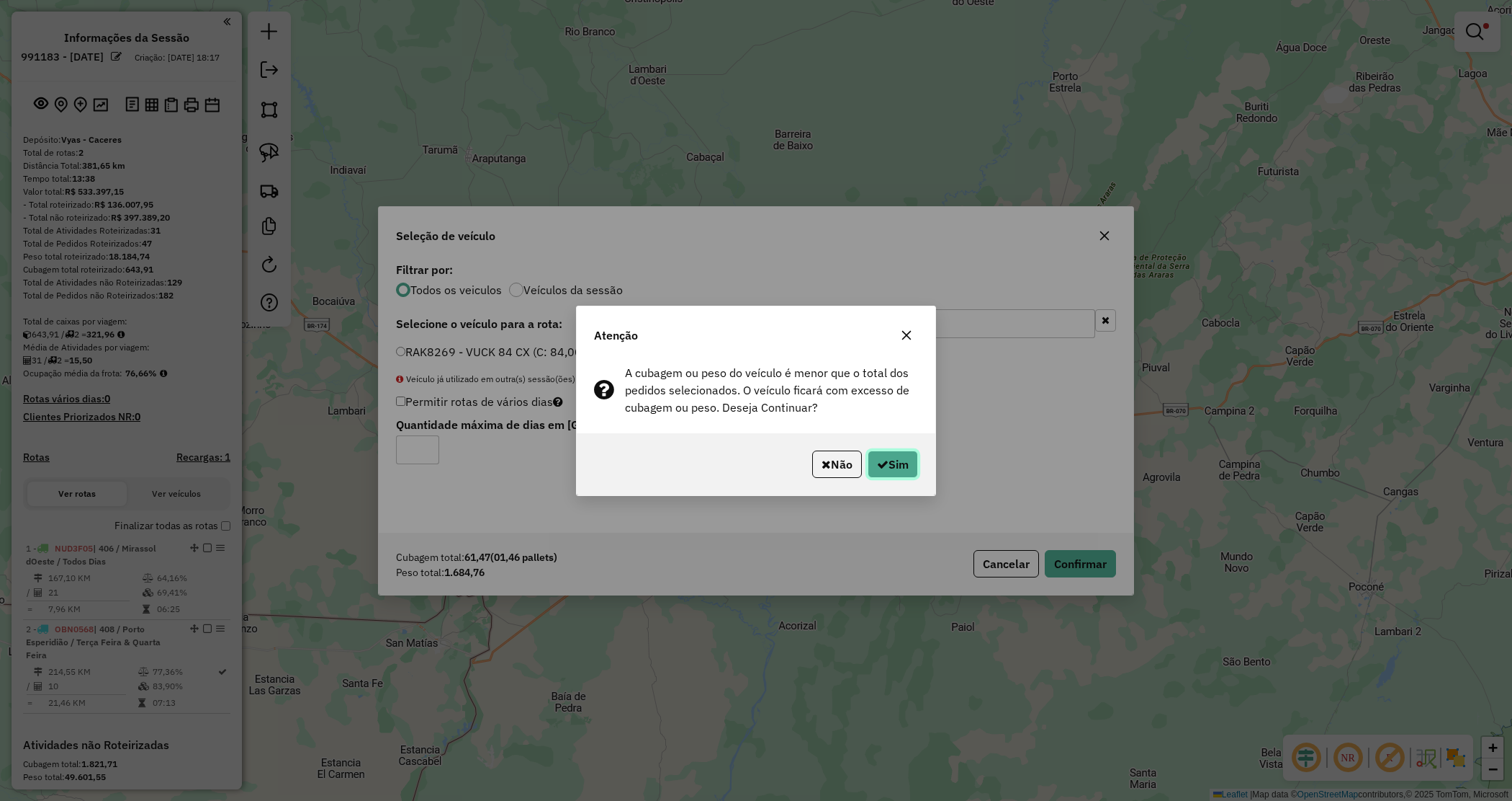
click at [894, 464] on button "Sim" at bounding box center [893, 464] width 50 height 28
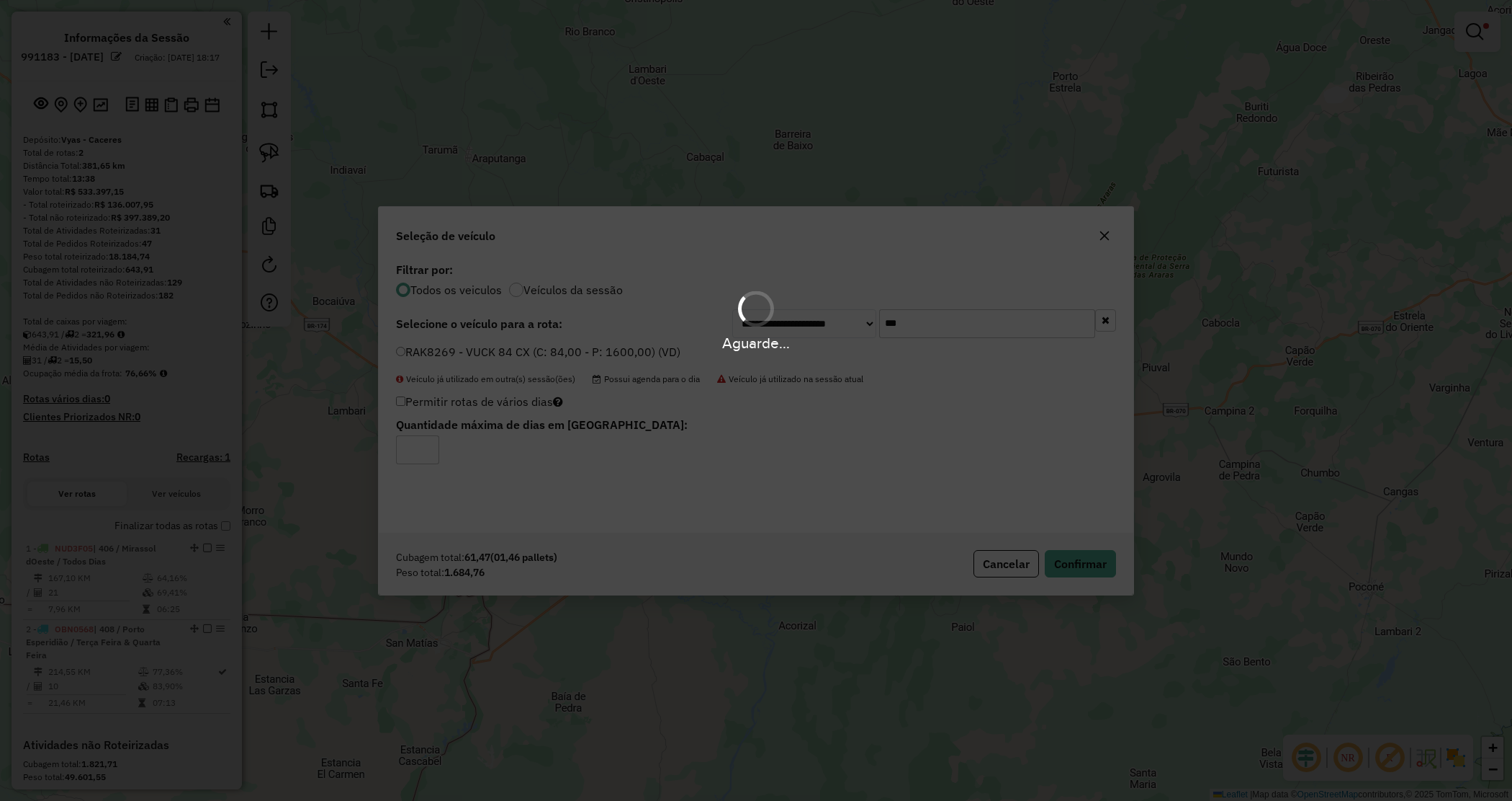
click at [760, 195] on div "Aguarde..." at bounding box center [756, 400] width 1512 height 801
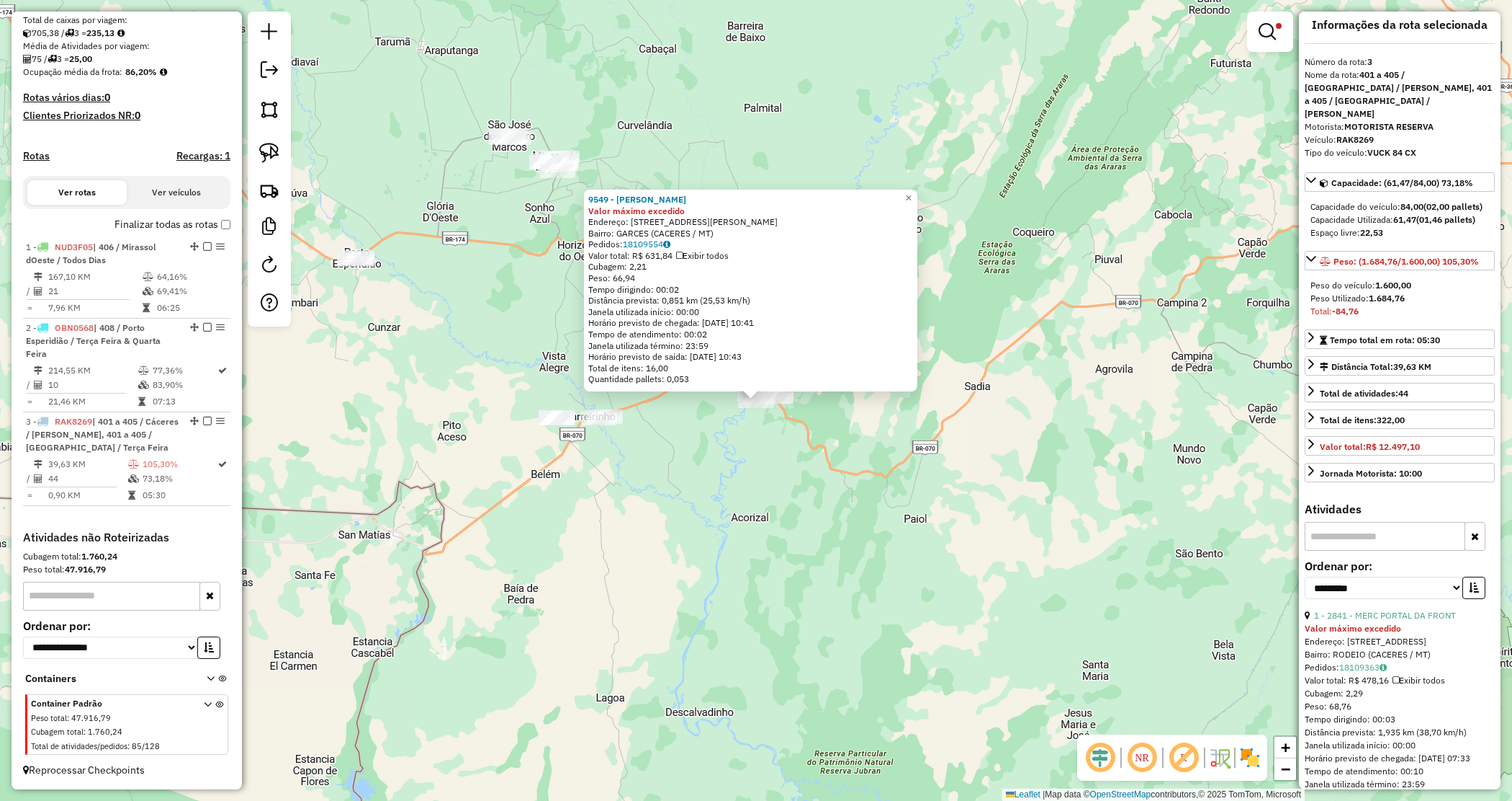
scroll to position [0, 0]
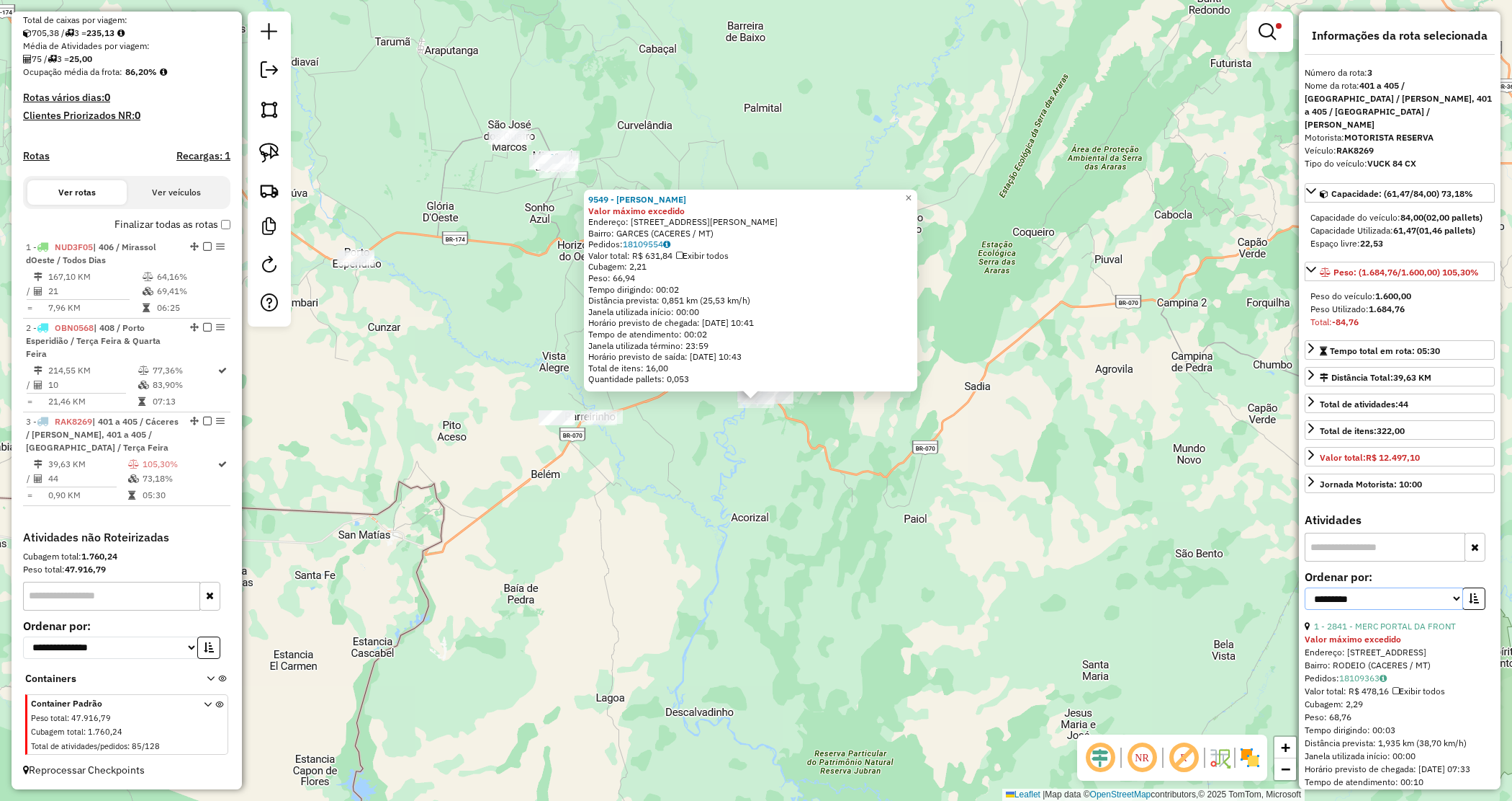
click at [1386, 591] on select "**********" at bounding box center [1384, 598] width 158 height 23
select select "*********"
click at [1305, 587] on select "**********" at bounding box center [1384, 598] width 158 height 23
click at [1469, 593] on icon "button" at bounding box center [1474, 598] width 10 height 10
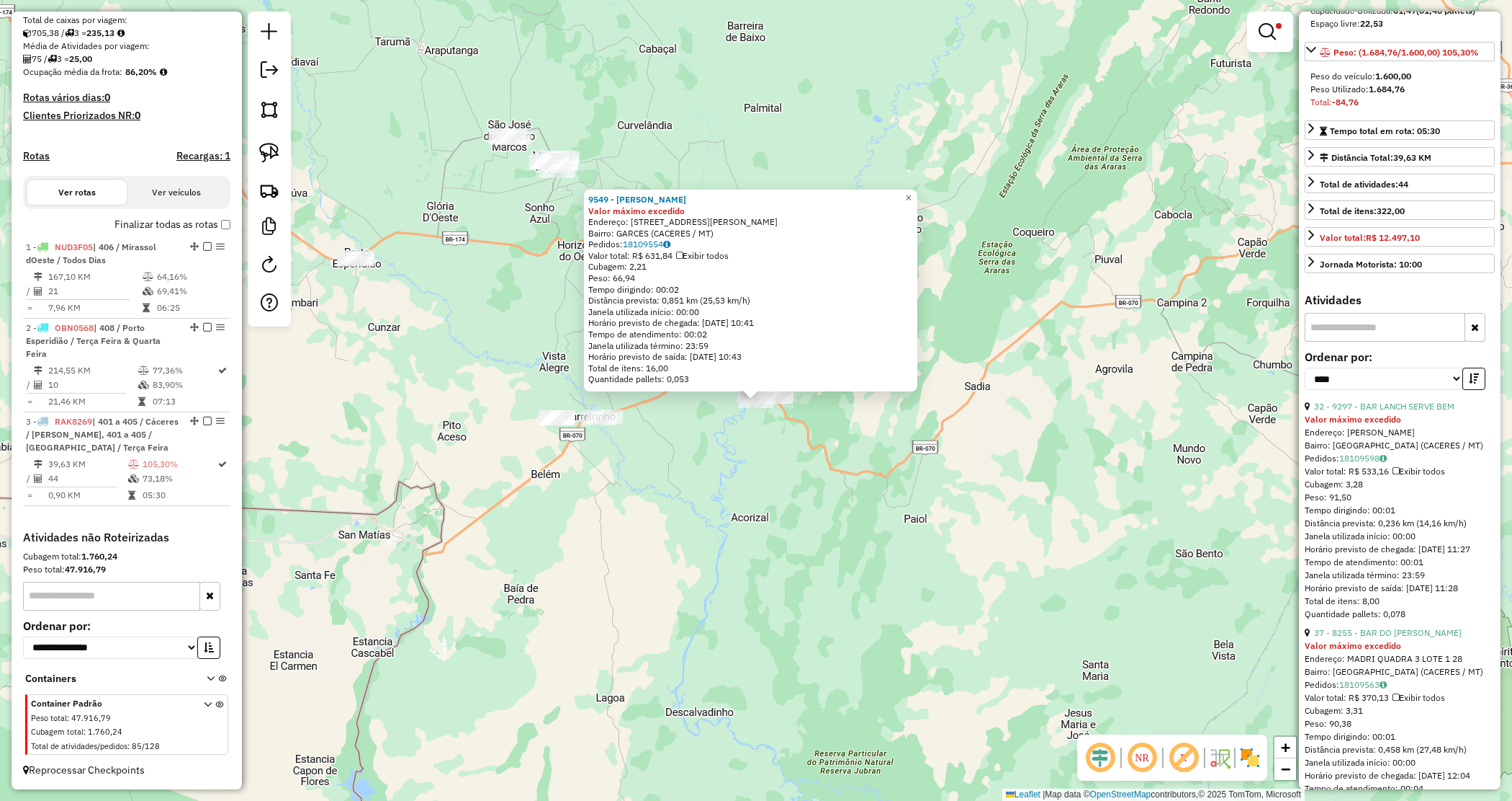
scroll to position [270, 0]
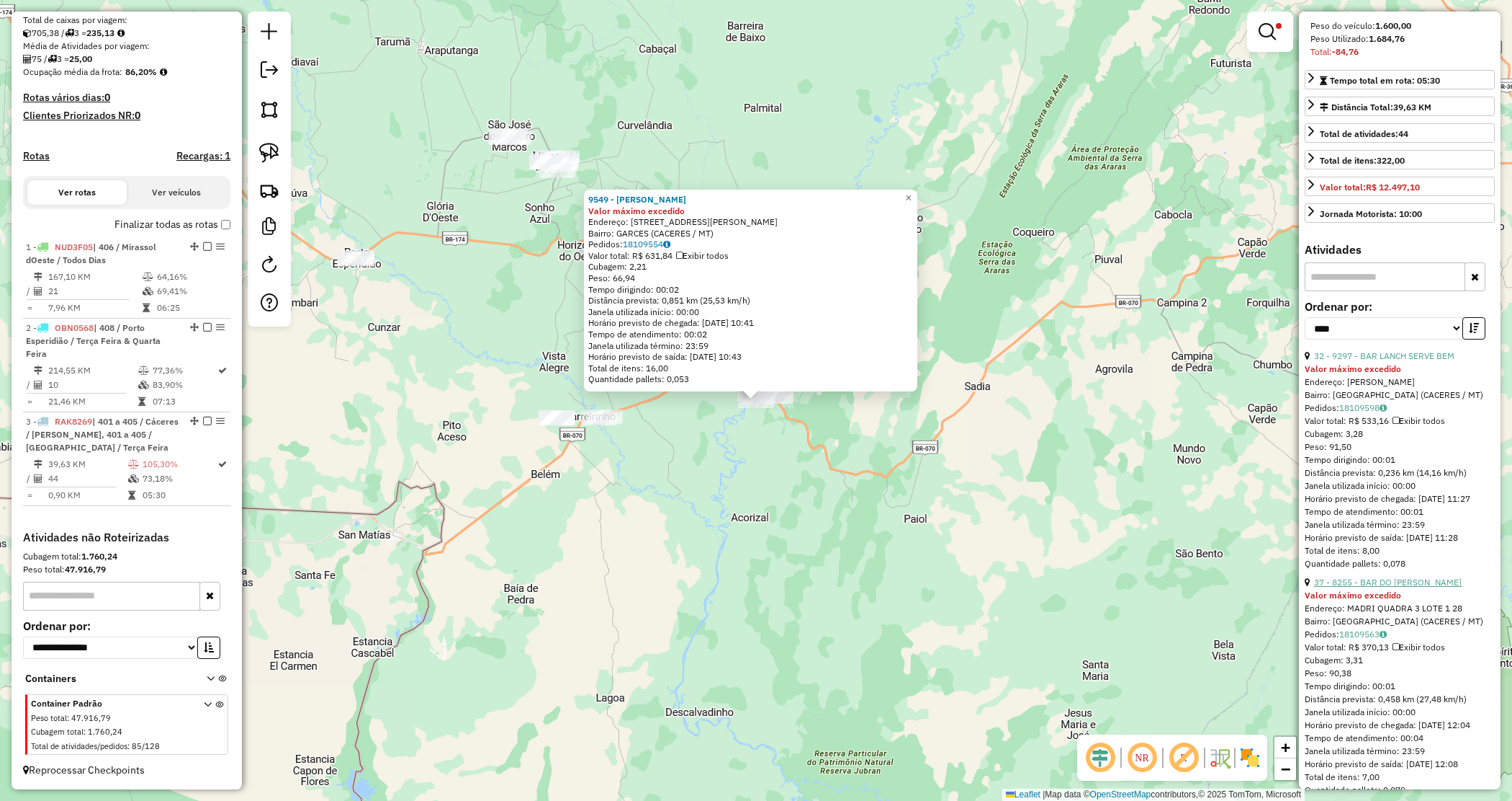
click at [1390, 587] on link "37 - 8255 - BAR DO IVAN" at bounding box center [1387, 581] width 147 height 11
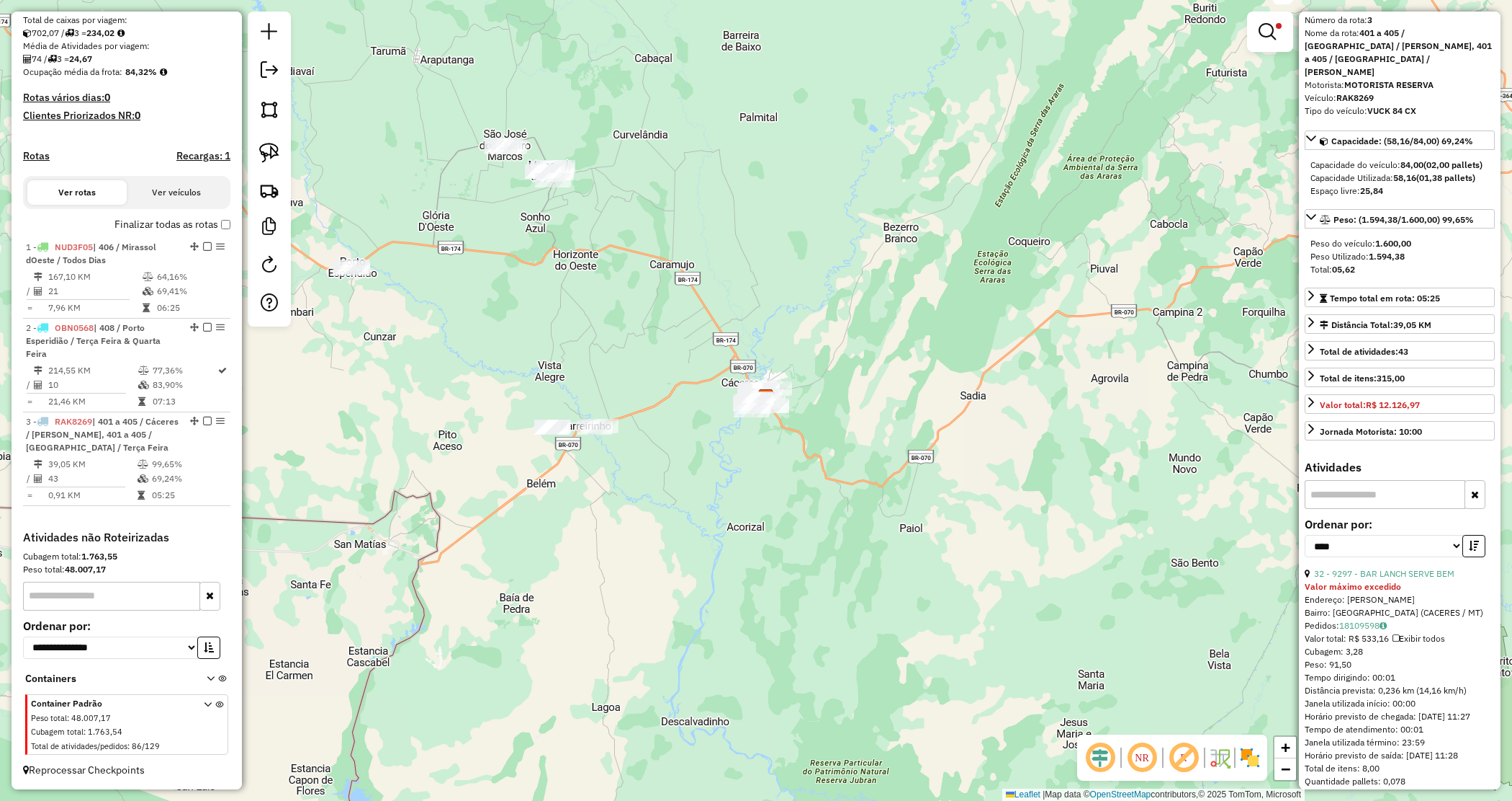
scroll to position [0, 0]
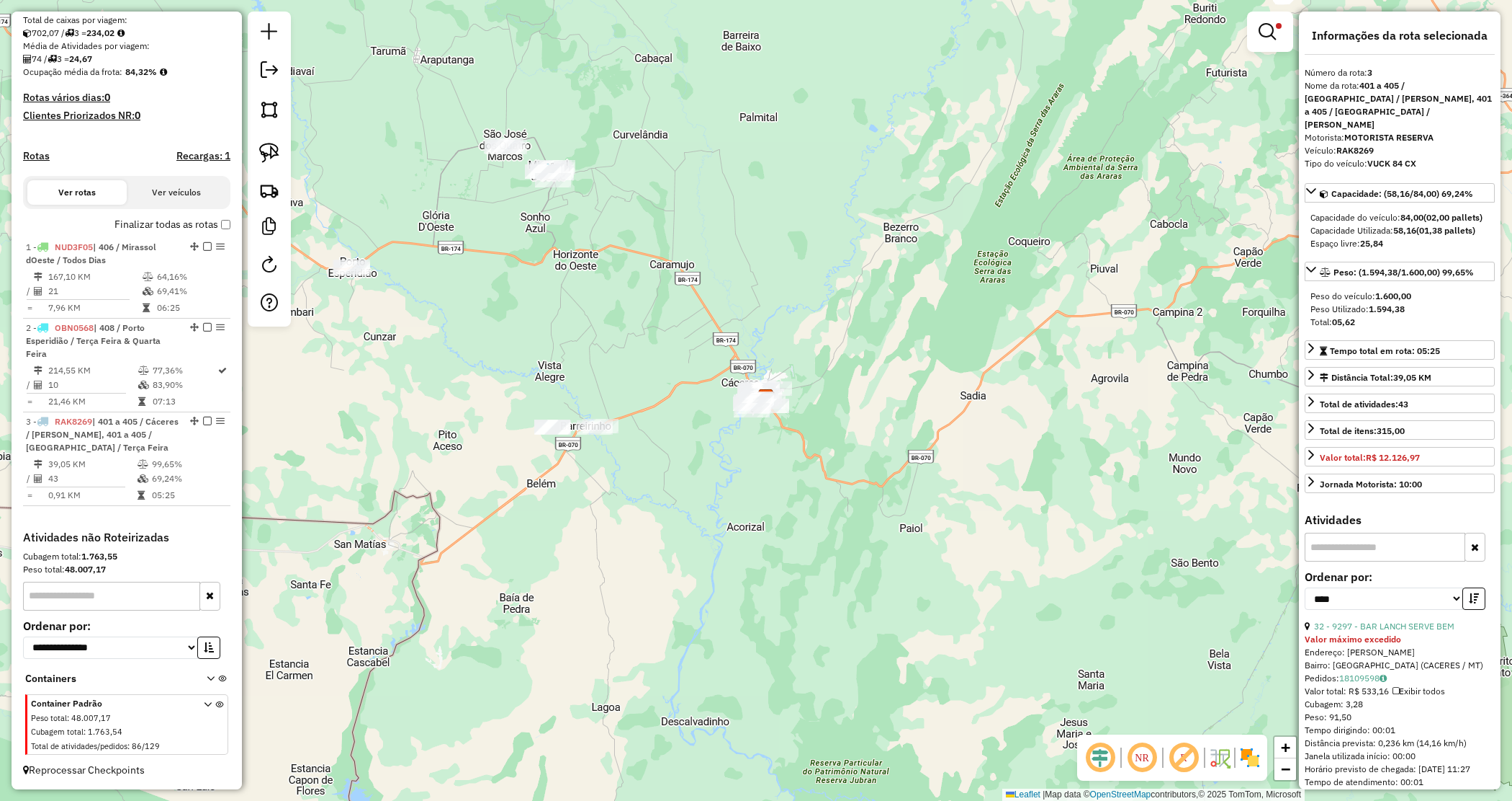
click at [780, 459] on div "Limpar filtros Janela de atendimento Grade de atendimento Capacidade Transporta…" at bounding box center [756, 400] width 1512 height 801
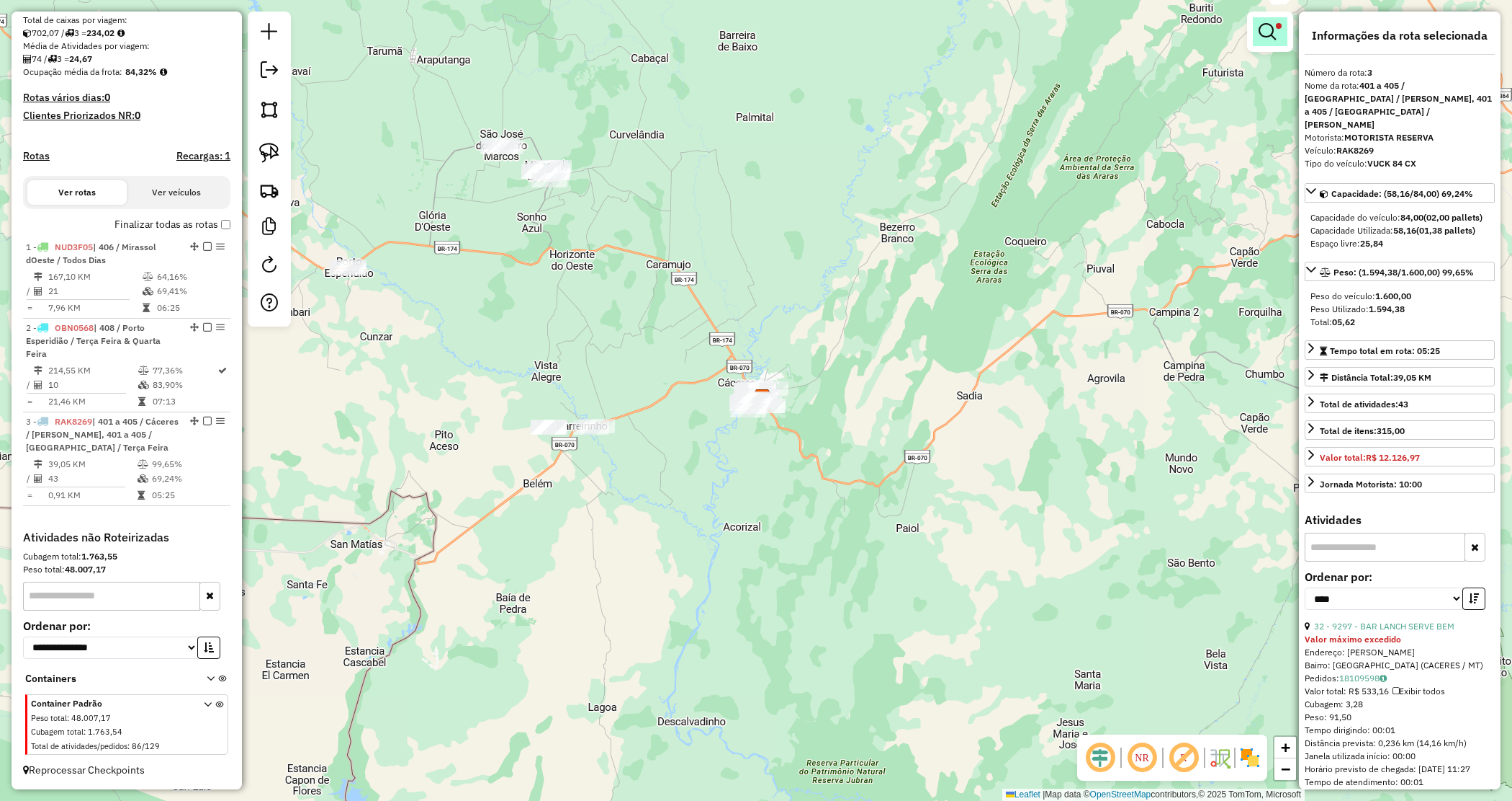
click at [1263, 28] on em at bounding box center [1267, 31] width 17 height 17
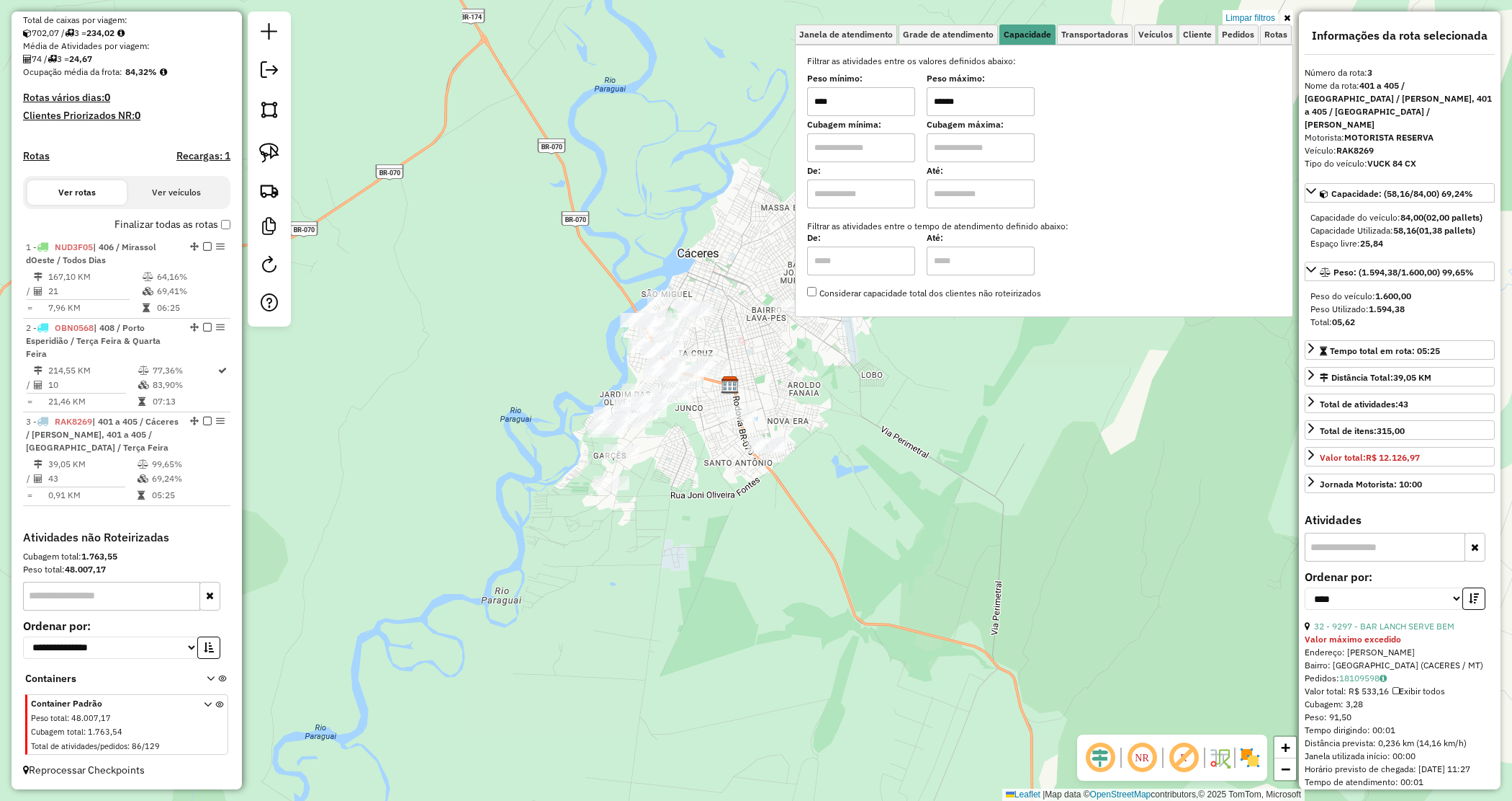
click at [898, 433] on div "Limpar filtros Janela de atendimento Grade de atendimento Capacidade Transporta…" at bounding box center [756, 400] width 1512 height 801
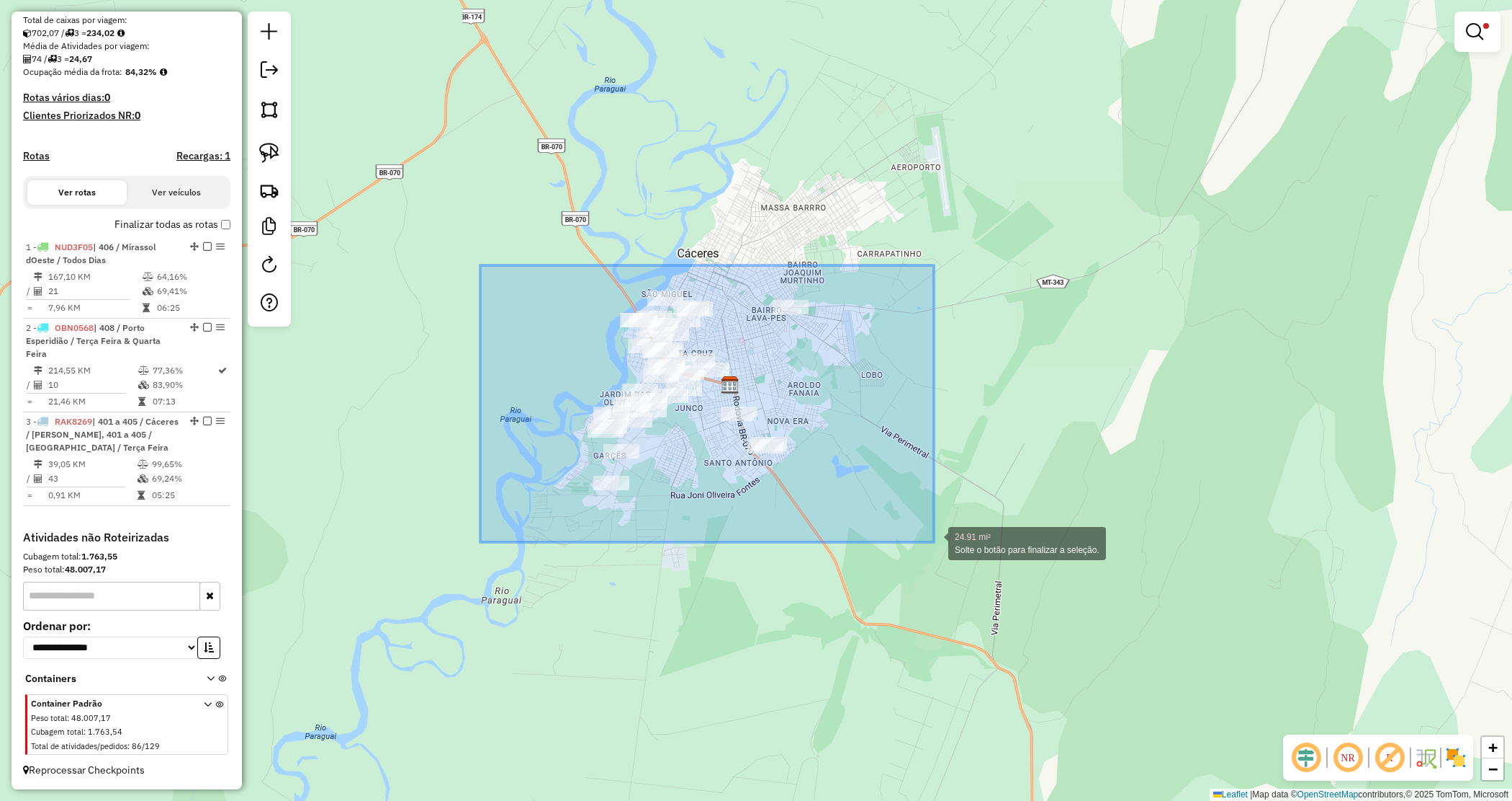
drag, startPoint x: 480, startPoint y: 265, endPoint x: 981, endPoint y: 567, distance: 585.0
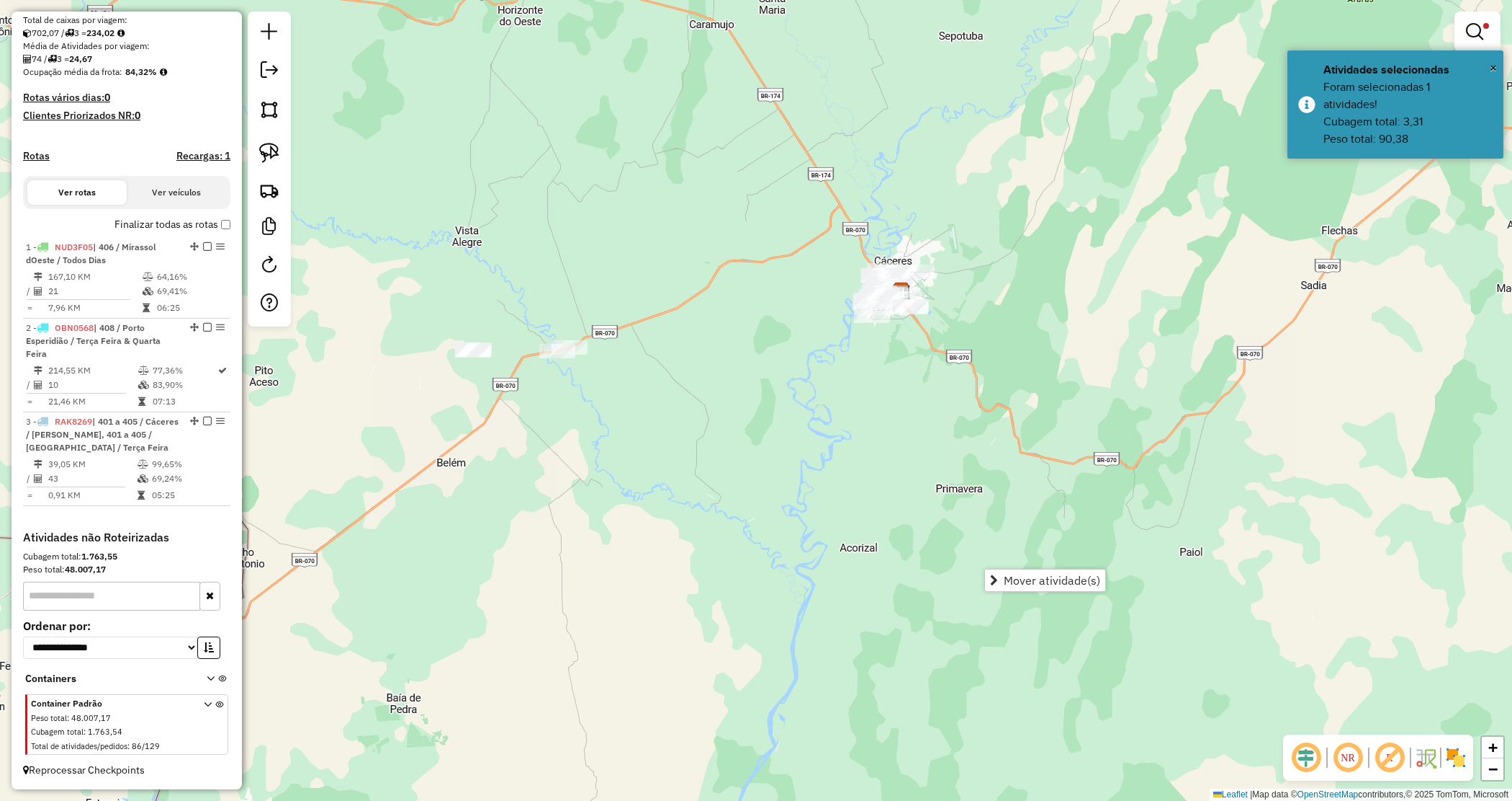
click at [1476, 30] on em at bounding box center [1474, 31] width 17 height 17
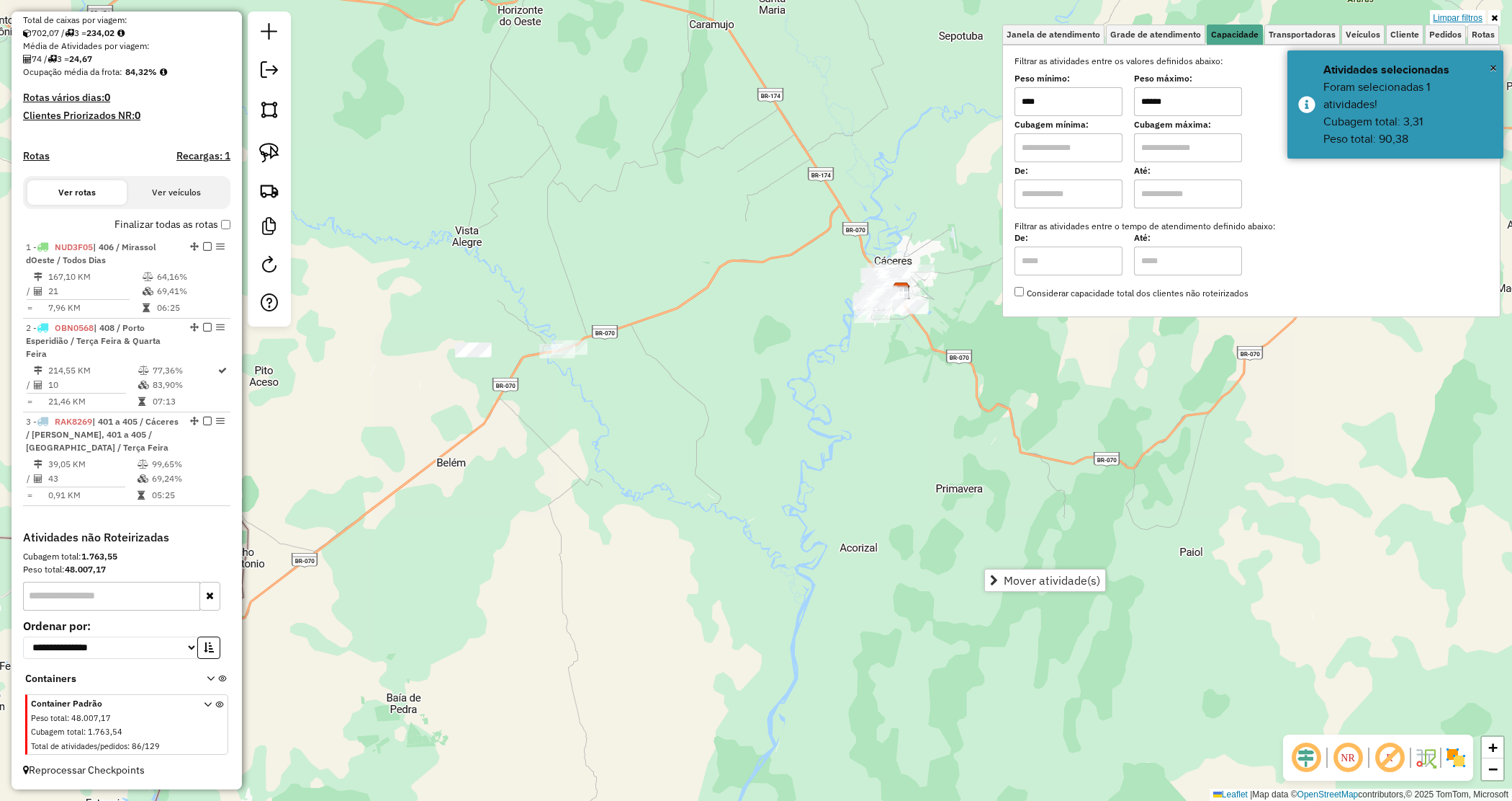
click at [1466, 12] on link "Limpar filtros" at bounding box center [1458, 18] width 55 height 16
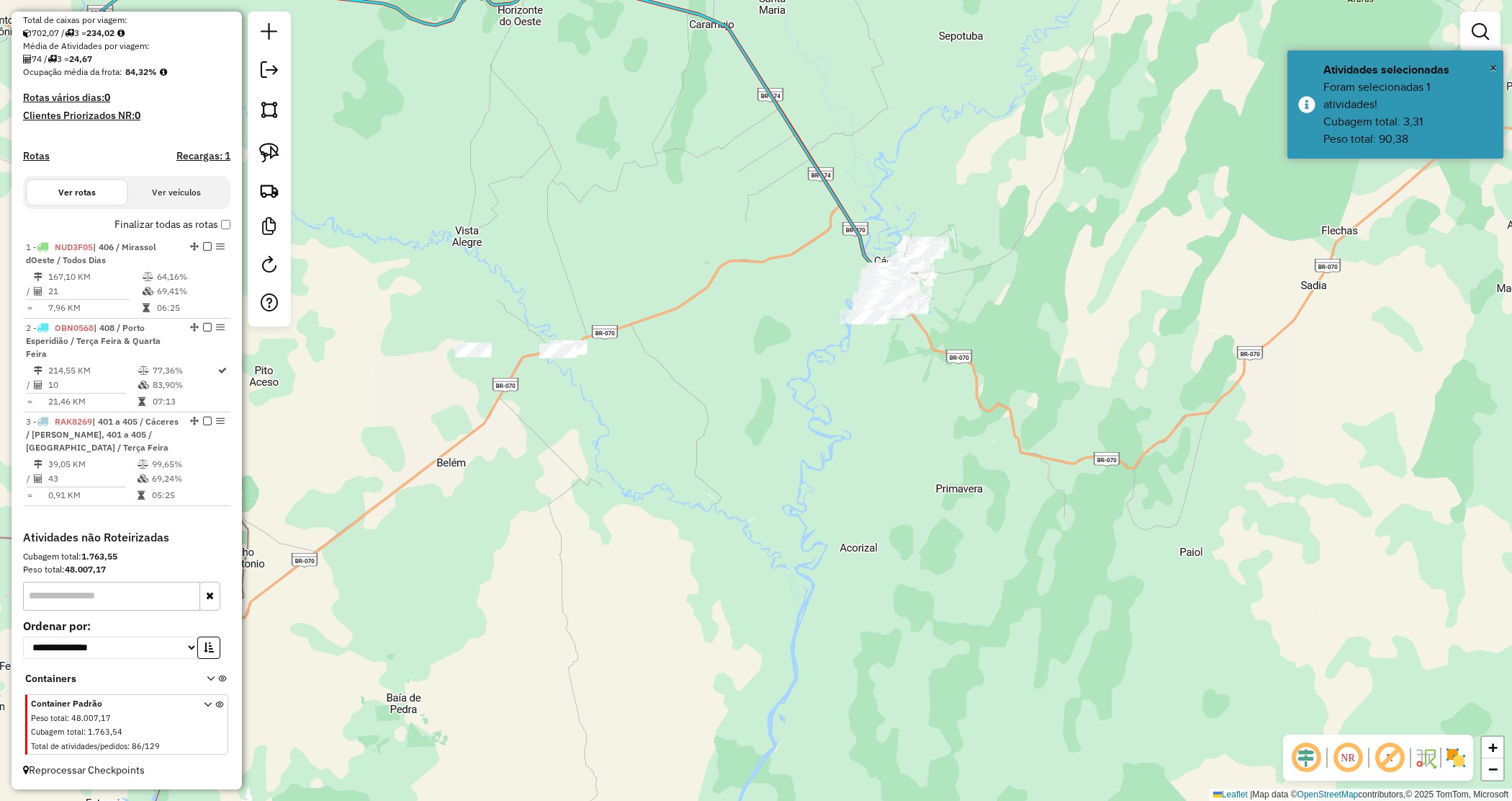
click at [846, 428] on div "Janela de atendimento Grade de atendimento Capacidade Transportadoras Veículos …" at bounding box center [756, 400] width 1512 height 801
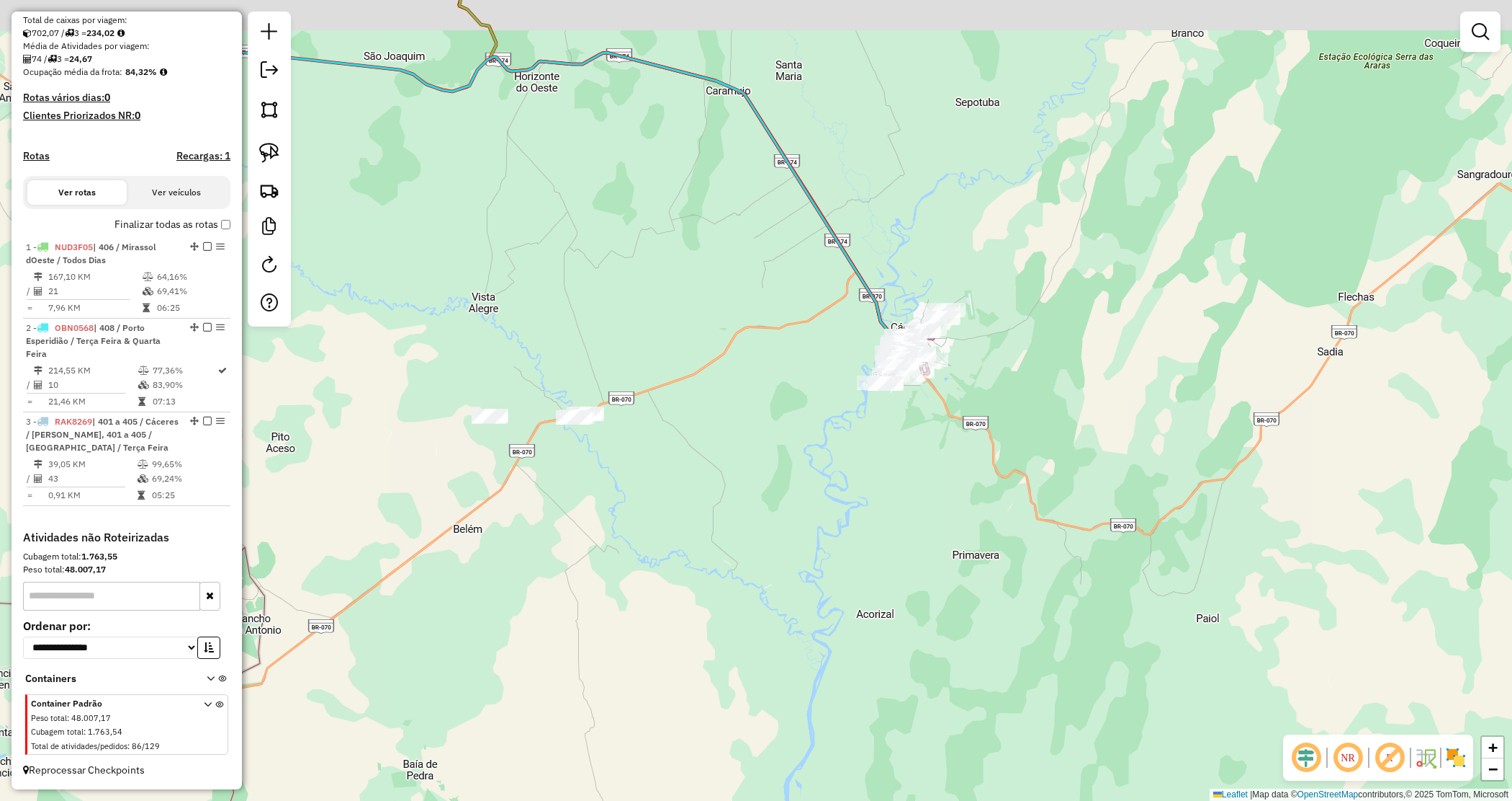
drag, startPoint x: 749, startPoint y: 332, endPoint x: 975, endPoint y: 530, distance: 300.5
click at [977, 531] on div "Janela de atendimento Grade de atendimento Capacidade Transportadoras Veículos …" at bounding box center [756, 400] width 1512 height 801
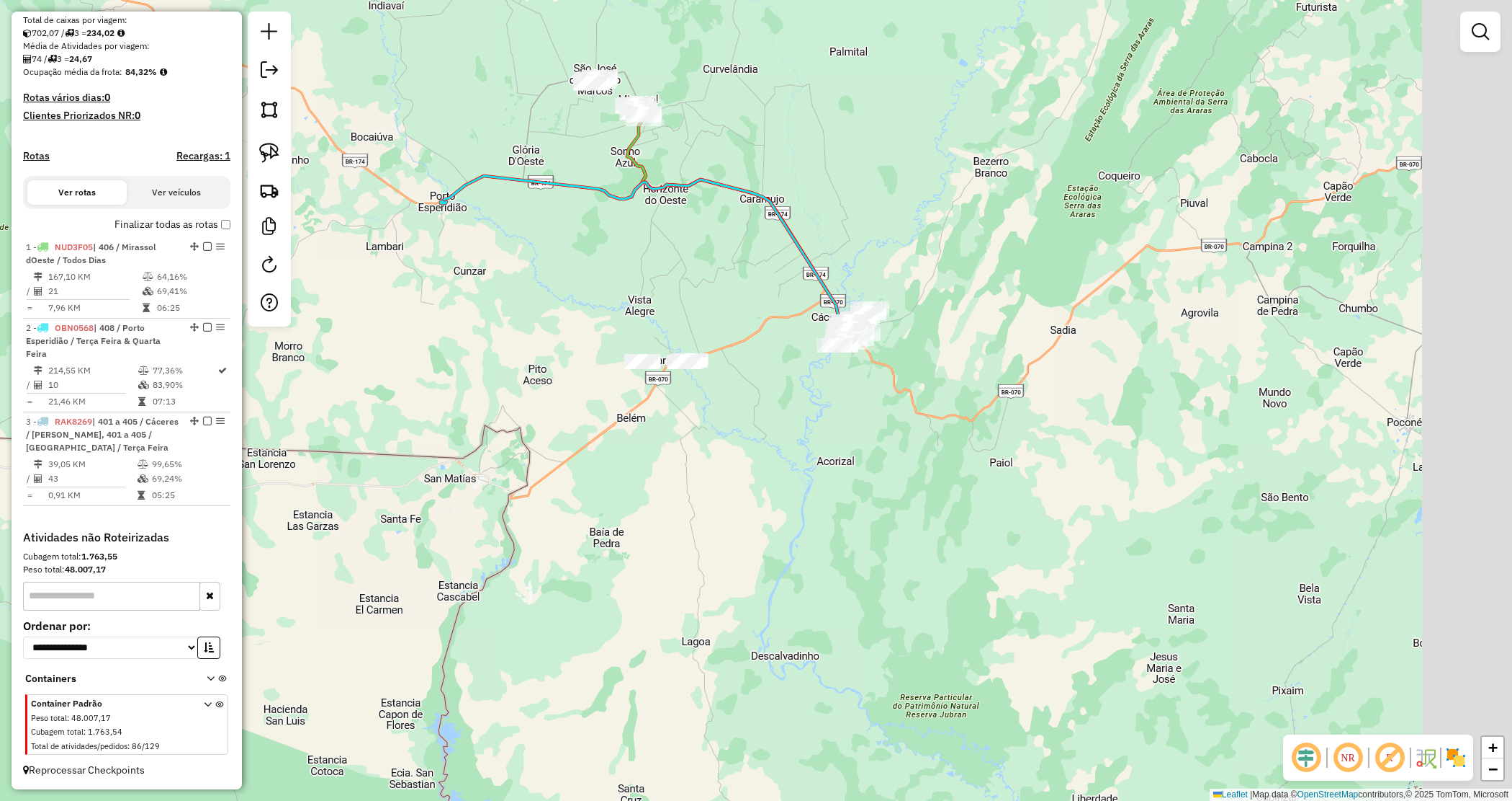
drag, startPoint x: 1032, startPoint y: 373, endPoint x: 895, endPoint y: 250, distance: 184.1
click at [903, 238] on div "Janela de atendimento Grade de atendimento Capacidade Transportadoras Veículos …" at bounding box center [756, 400] width 1512 height 801
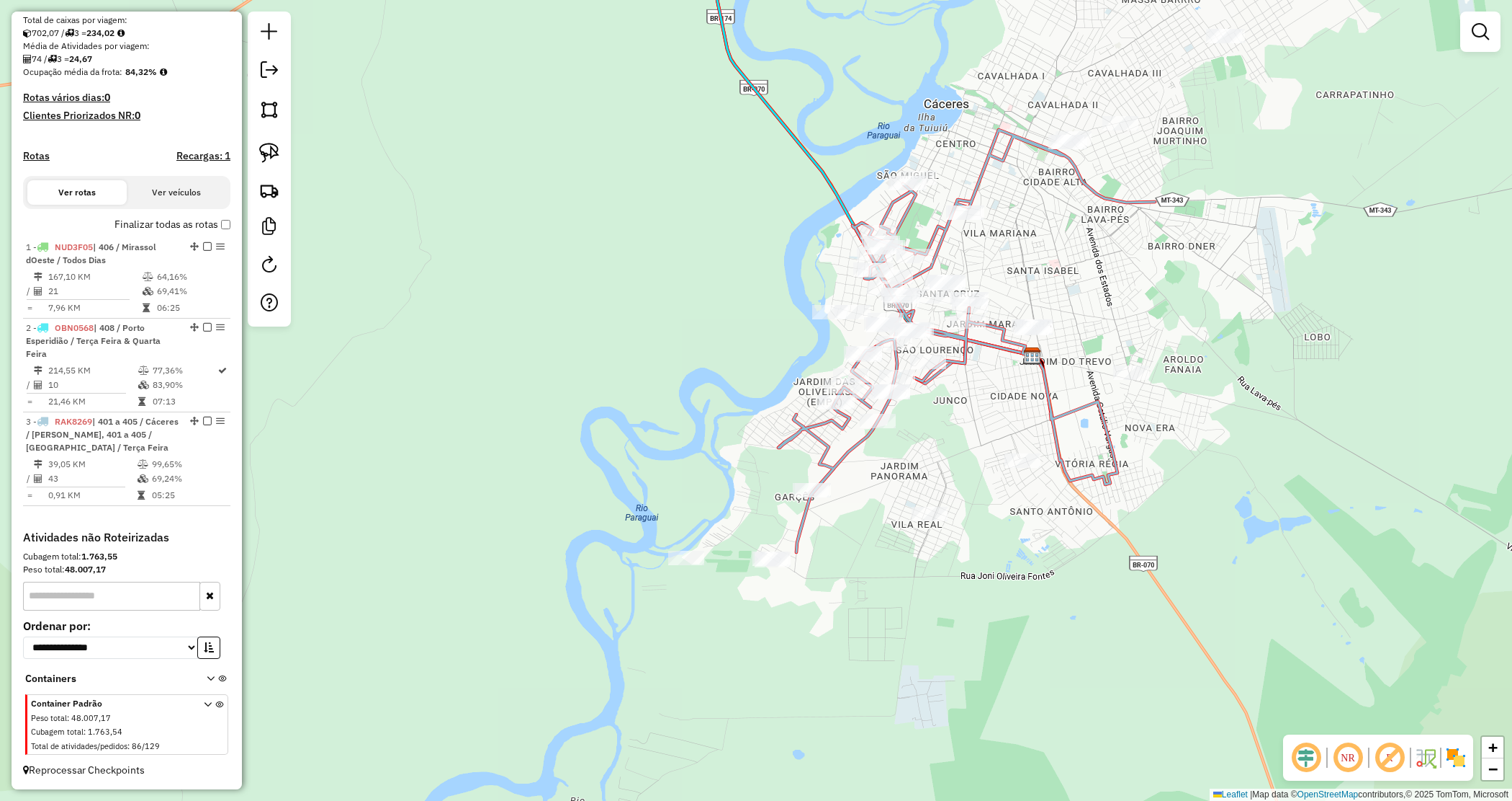
click at [924, 430] on div "Janela de atendimento Grade de atendimento Capacidade Transportadoras Veículos …" at bounding box center [756, 400] width 1512 height 801
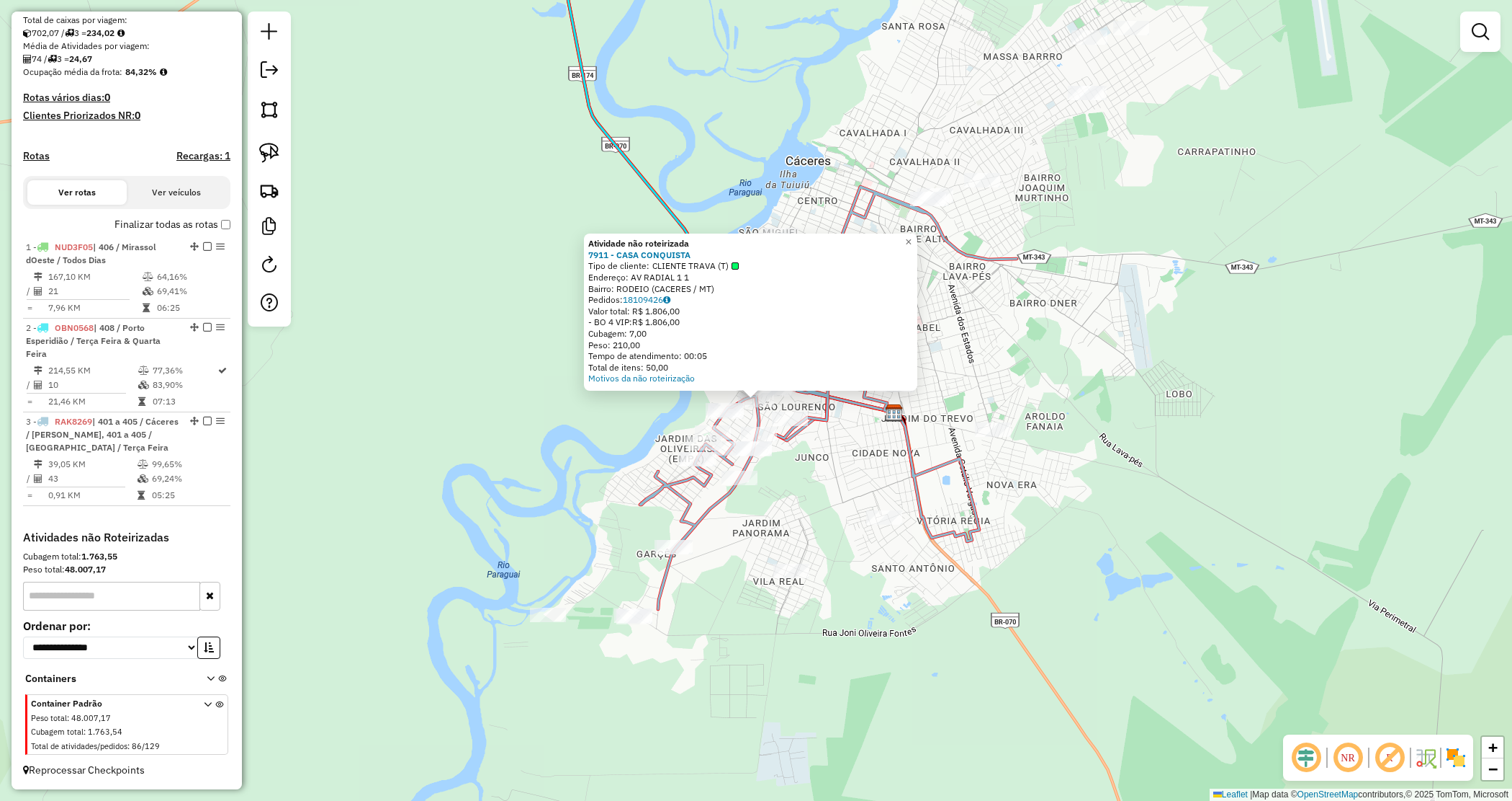
click at [832, 472] on div "Atividade não roteirizada 7911 - CASA CONQUISTA Tipo de cliente: CLIENTE TRAVA …" at bounding box center [756, 400] width 1512 height 801
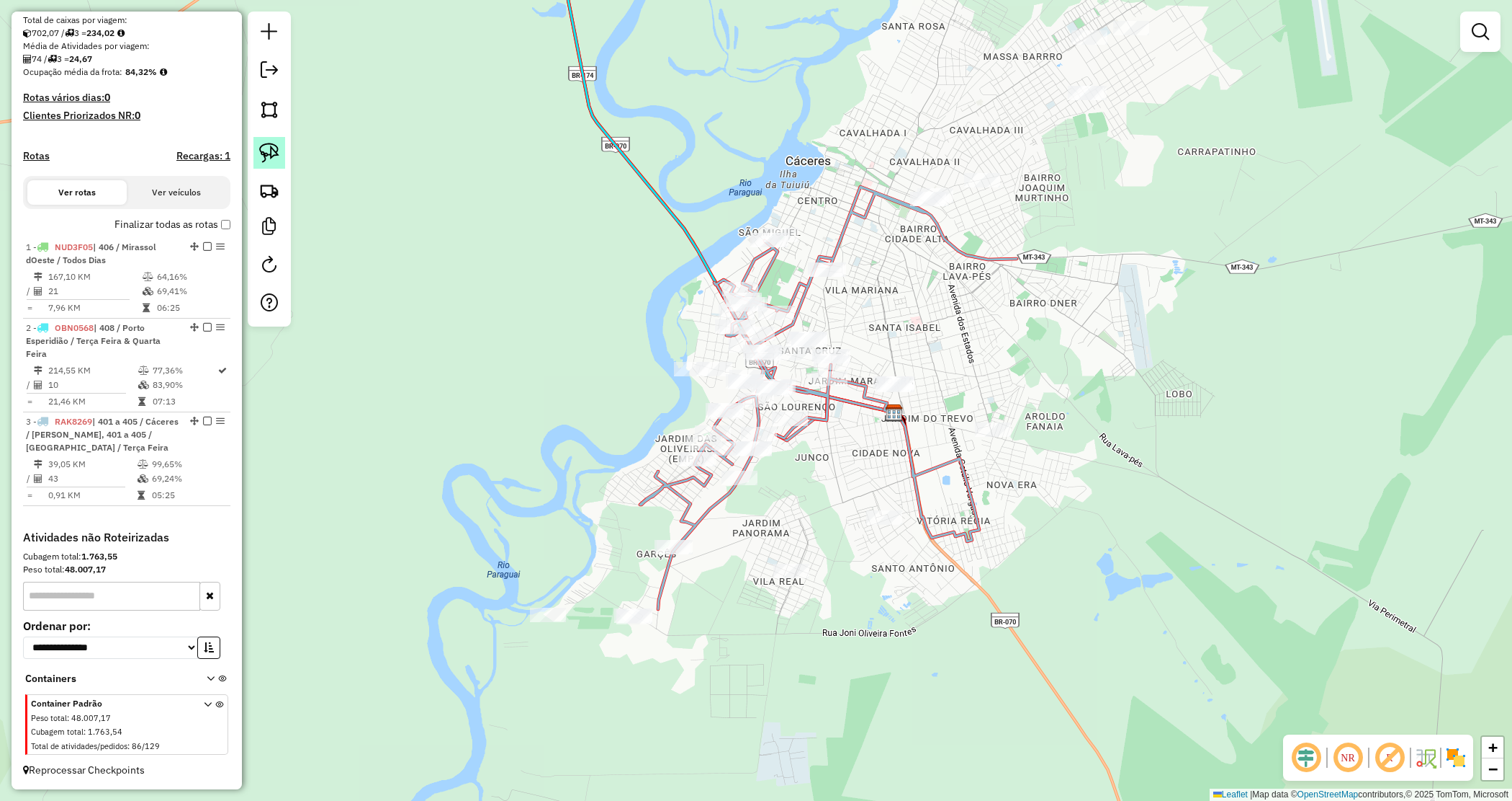
click at [279, 162] on link at bounding box center [269, 152] width 32 height 32
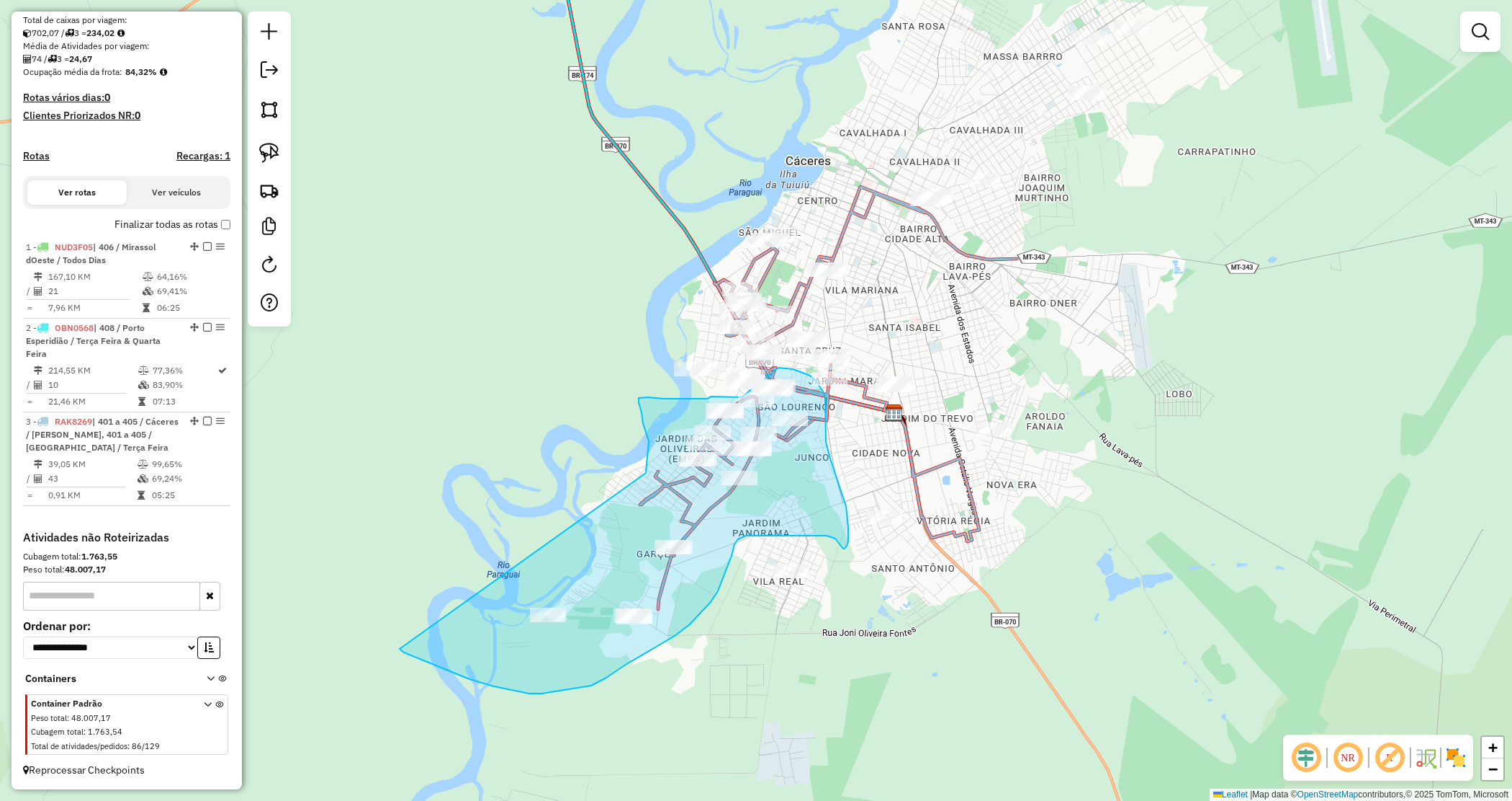
drag, startPoint x: 646, startPoint y: 470, endPoint x: 398, endPoint y: 650, distance: 306.4
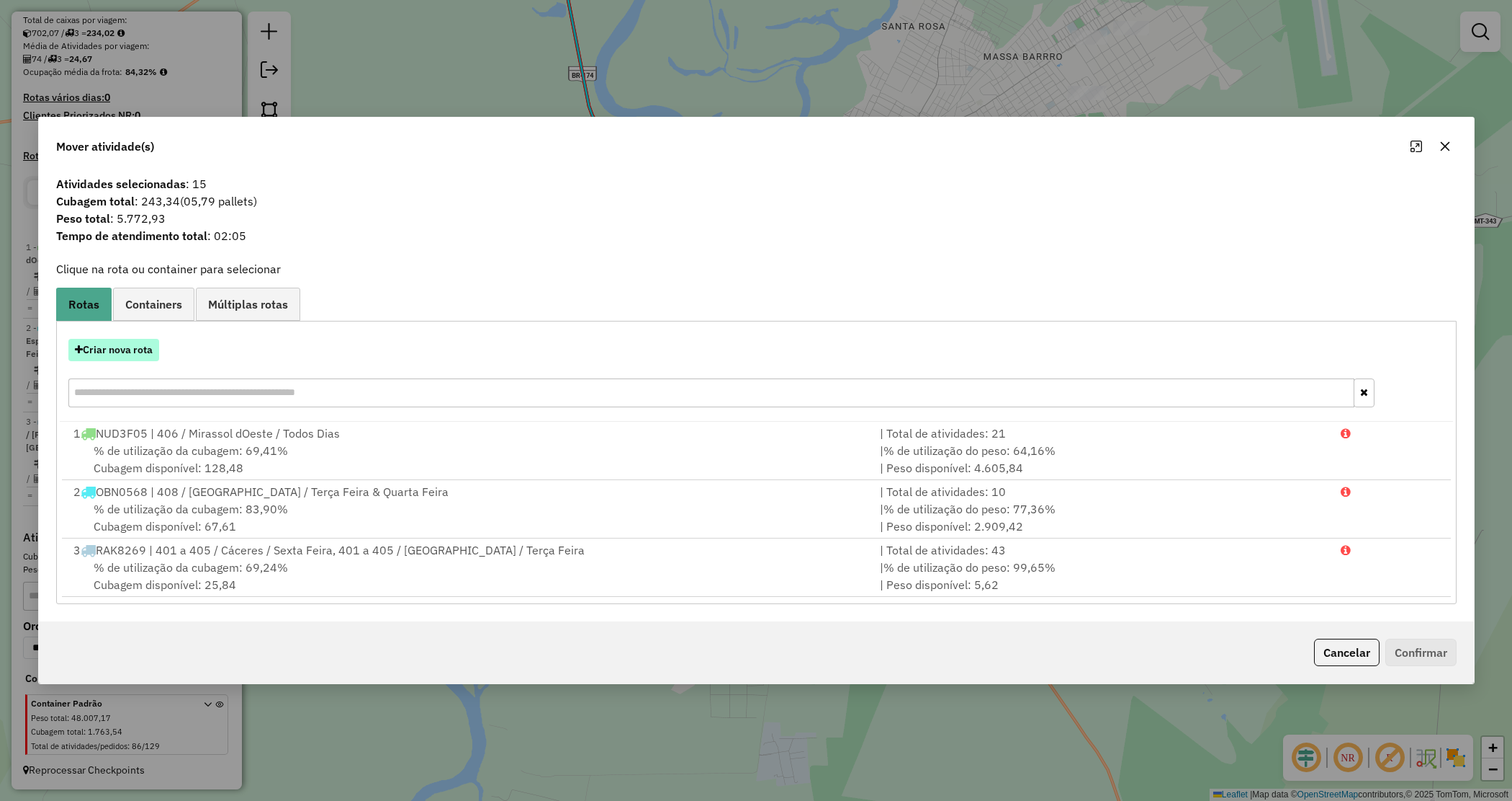
click at [127, 350] on button "Criar nova rota" at bounding box center [114, 350] width 91 height 23
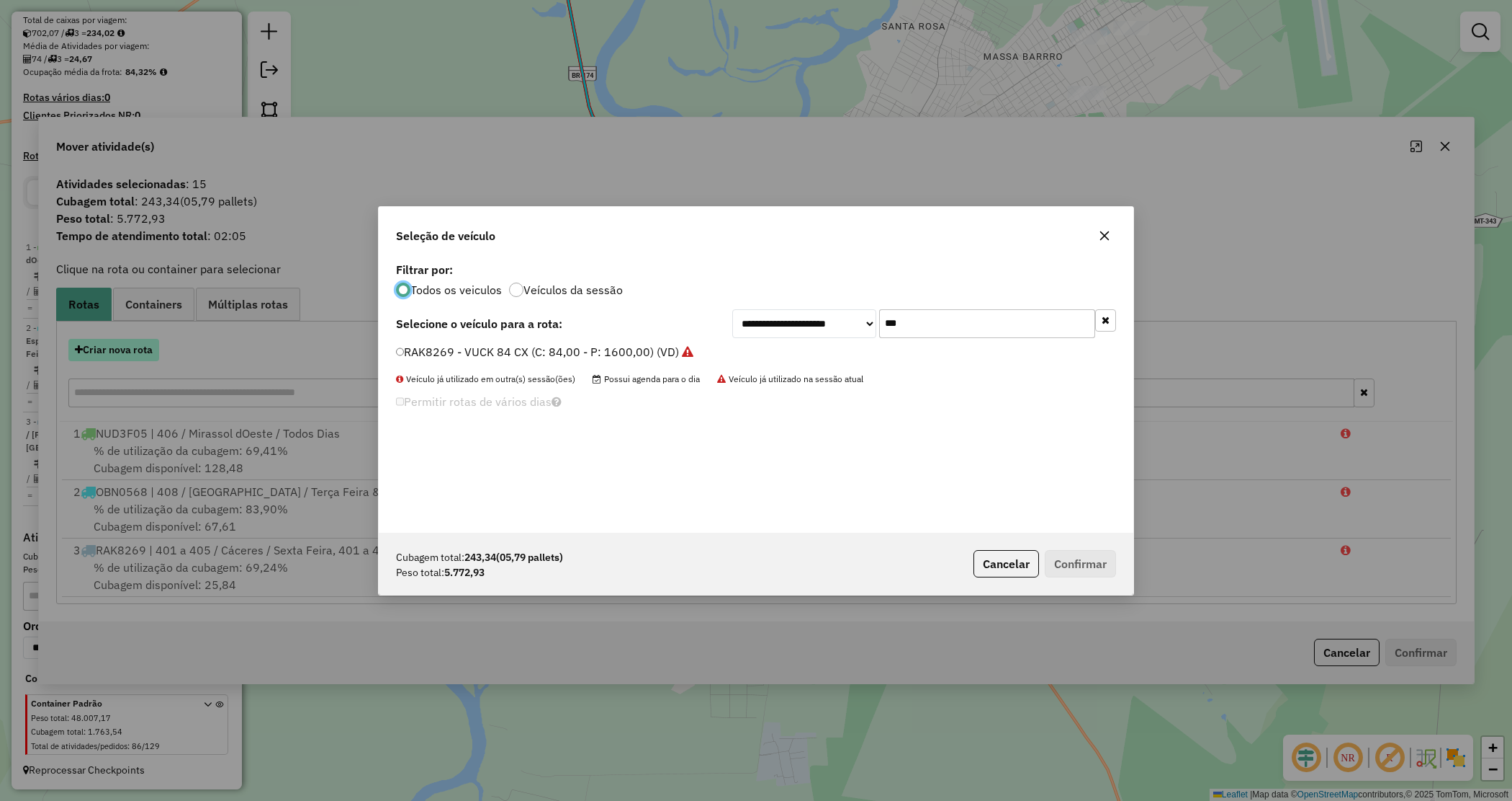
scroll to position [7, 4]
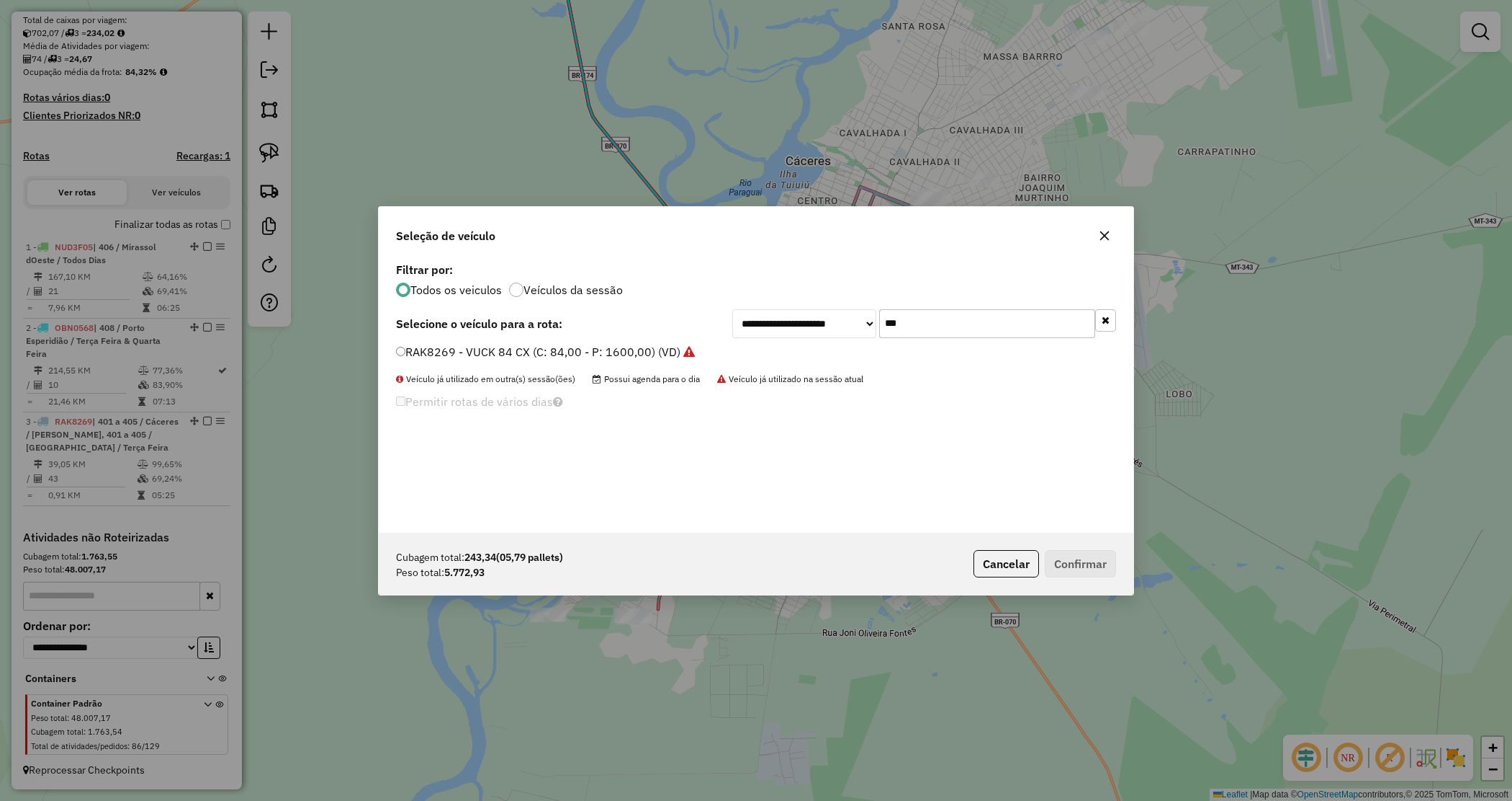
drag, startPoint x: 907, startPoint y: 327, endPoint x: 766, endPoint y: 316, distance: 141.4
click at [766, 316] on div "**********" at bounding box center [924, 323] width 384 height 29
type input "****"
drag, startPoint x: 678, startPoint y: 348, endPoint x: 810, endPoint y: 456, distance: 170.6
click at [677, 348] on label "QBA5804 - Truck_420_12850 (C: 420,00 - P: 12850,00)" at bounding box center [550, 350] width 309 height 17
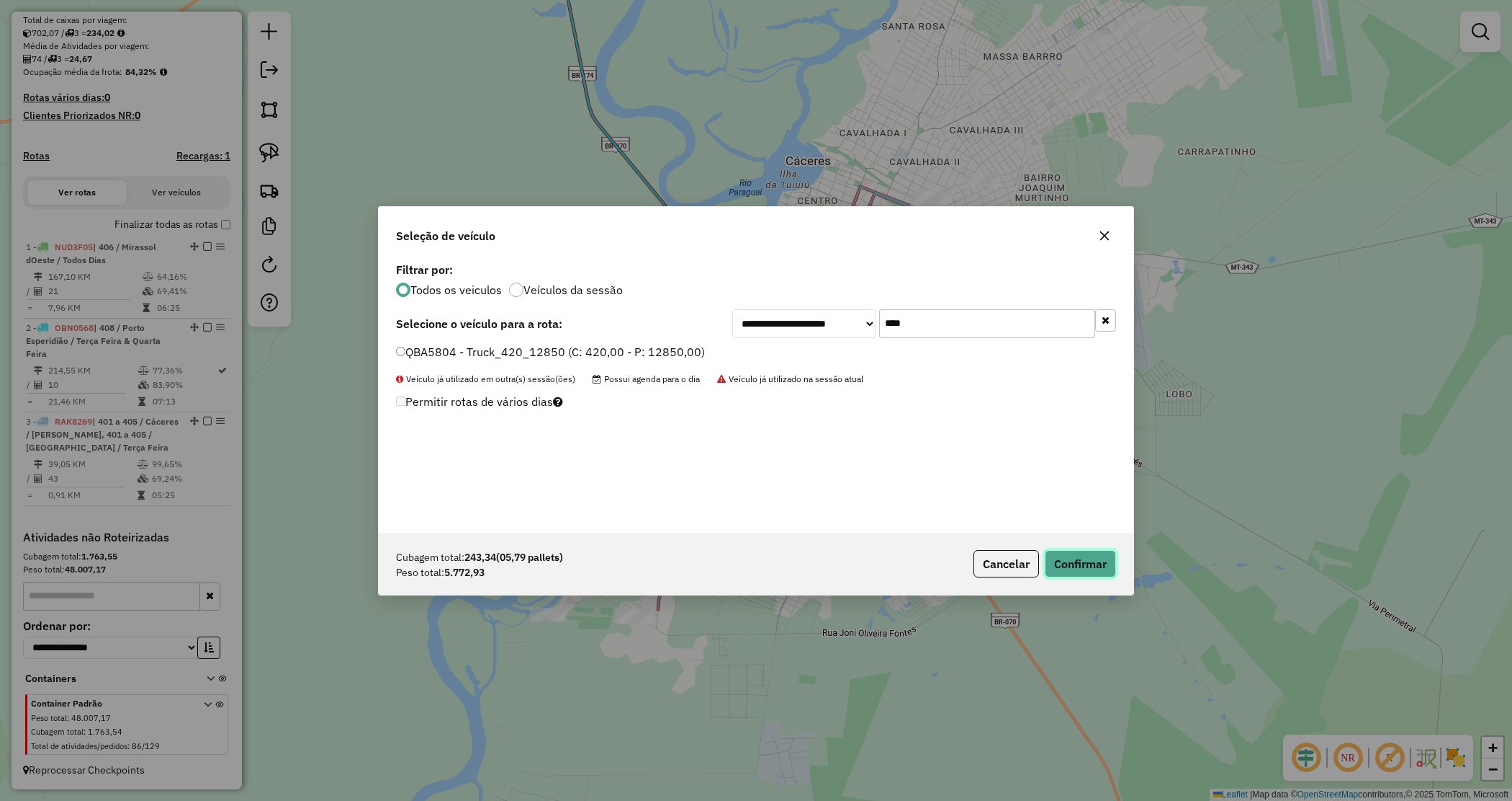
click at [1070, 573] on button "Confirmar" at bounding box center [1081, 563] width 71 height 28
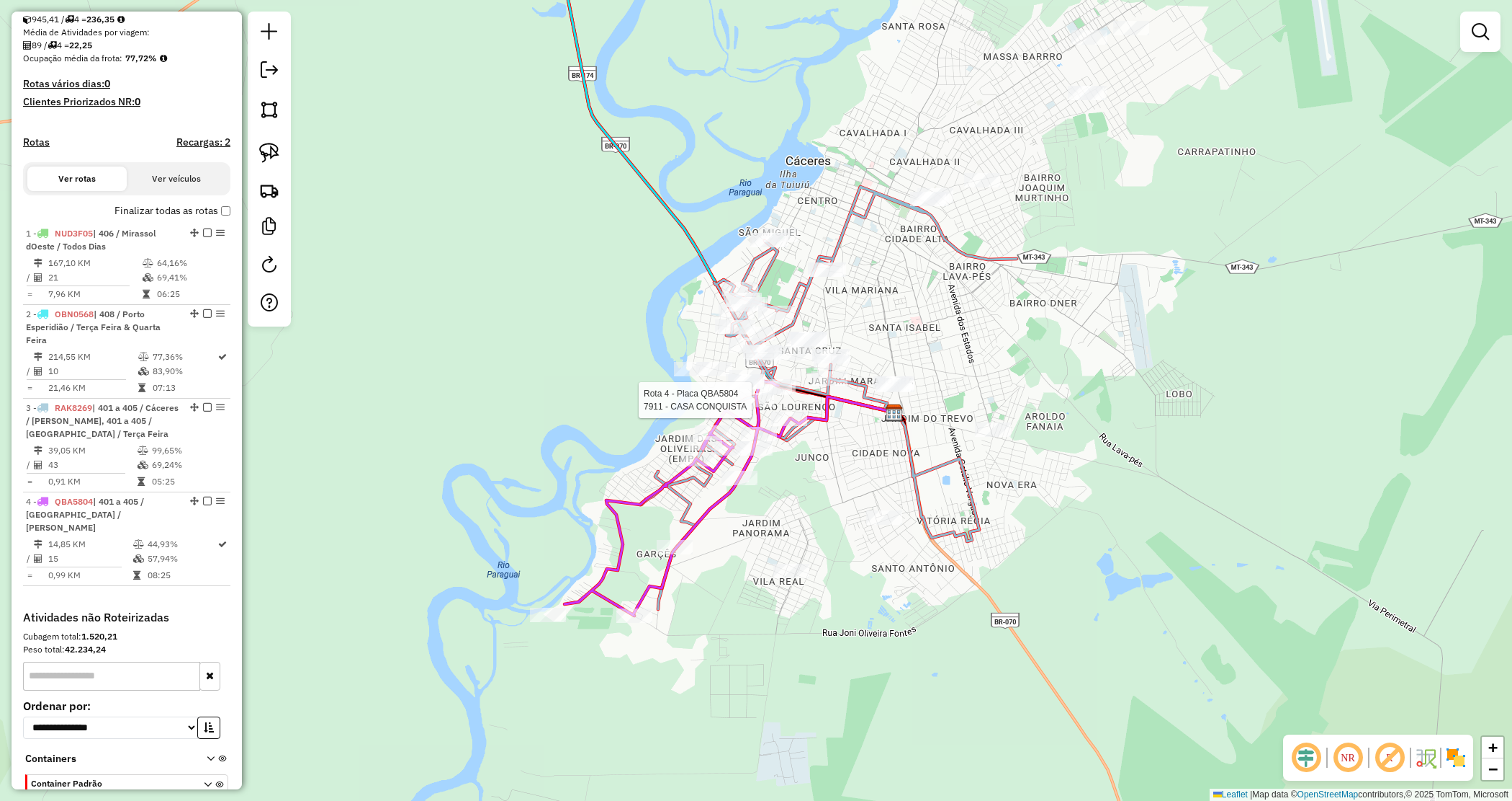
select select "*********"
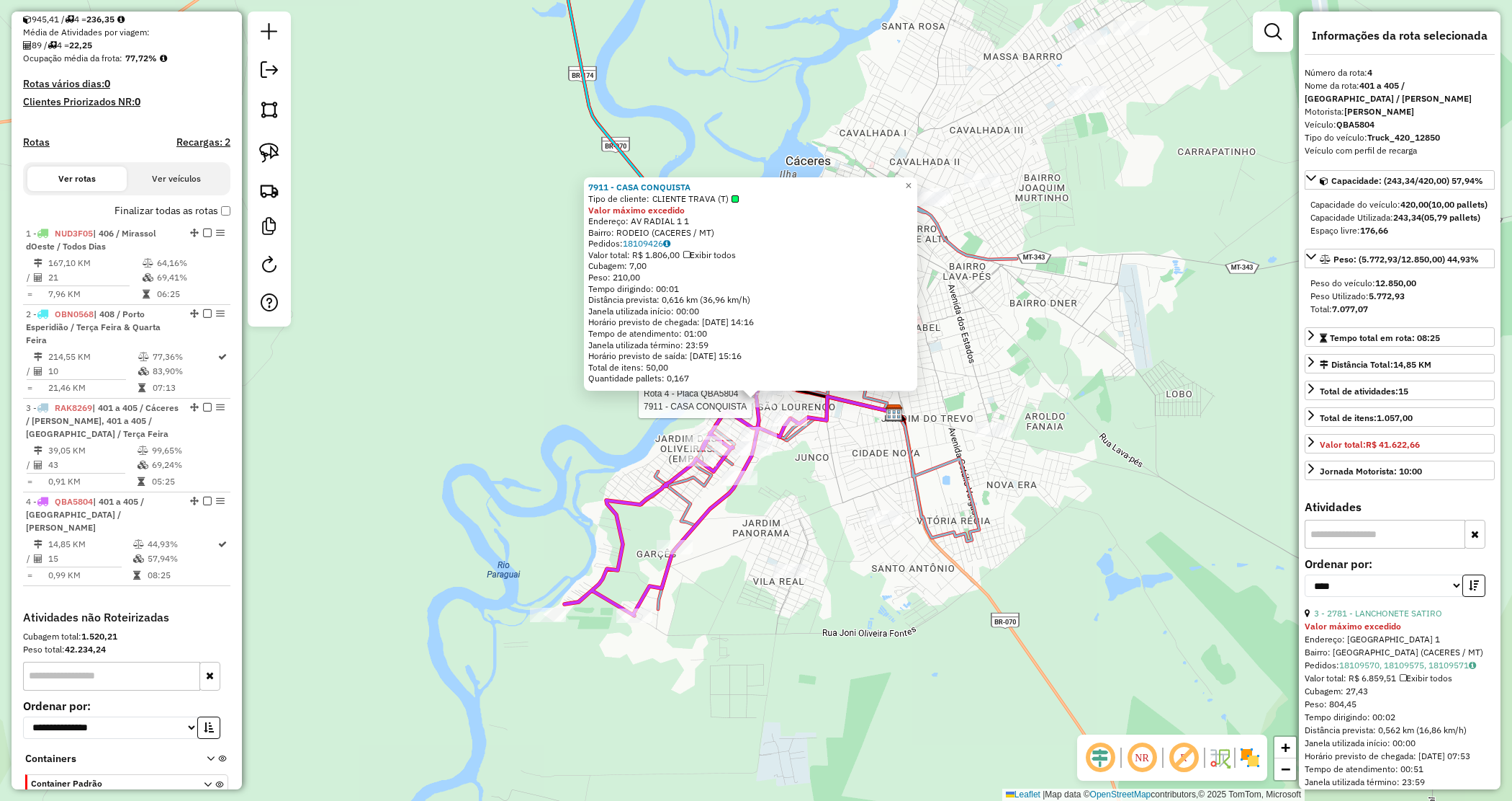
scroll to position [395, 0]
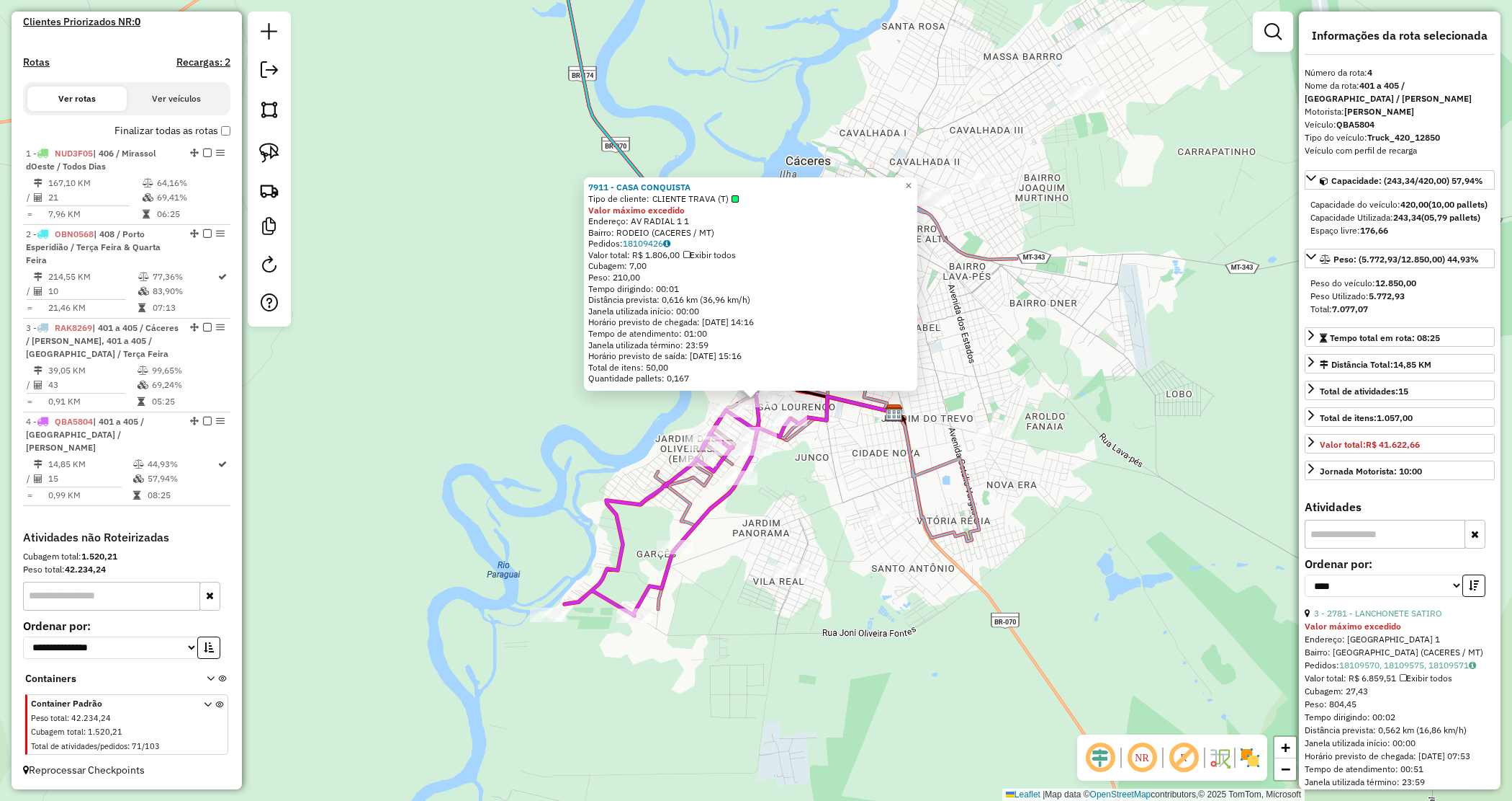
click at [843, 455] on div "7911 - CASA CONQUISTA Tipo de cliente: CLIENTE TRAVA (T) Valor máximo excedido …" at bounding box center [756, 400] width 1512 height 801
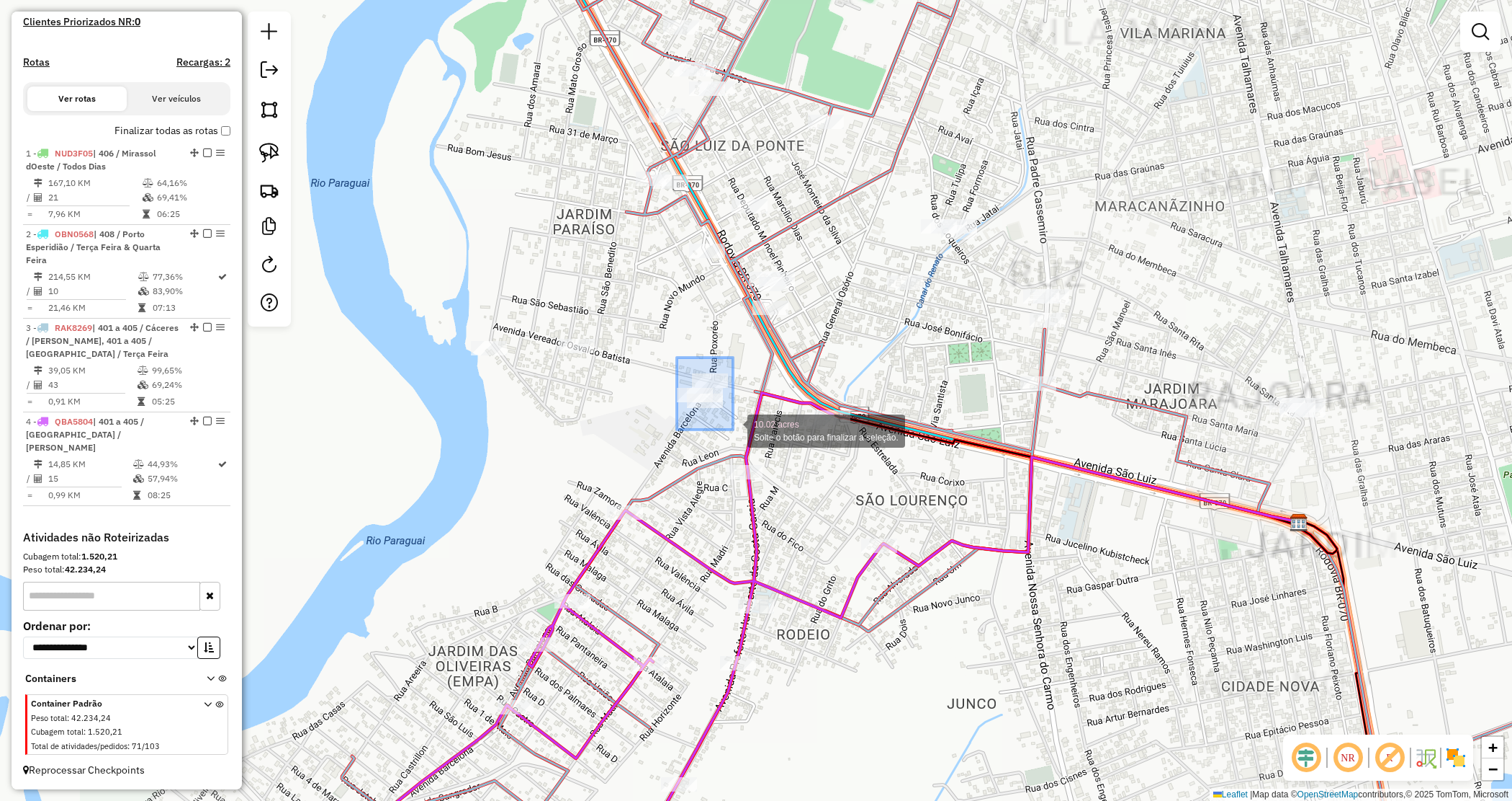
drag, startPoint x: 681, startPoint y: 379, endPoint x: 734, endPoint y: 430, distance: 73.6
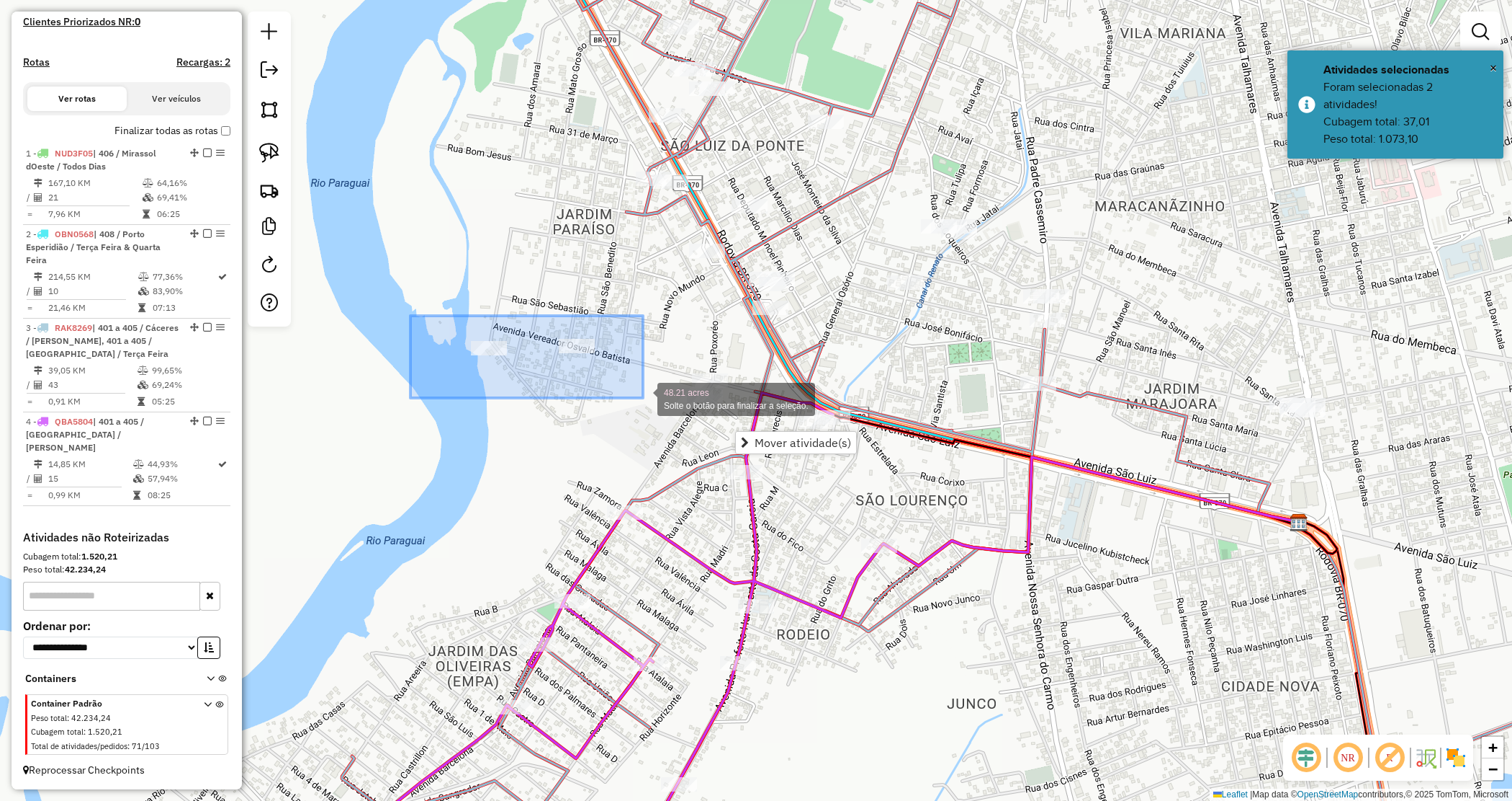
drag, startPoint x: 411, startPoint y: 316, endPoint x: 630, endPoint y: 402, distance: 235.3
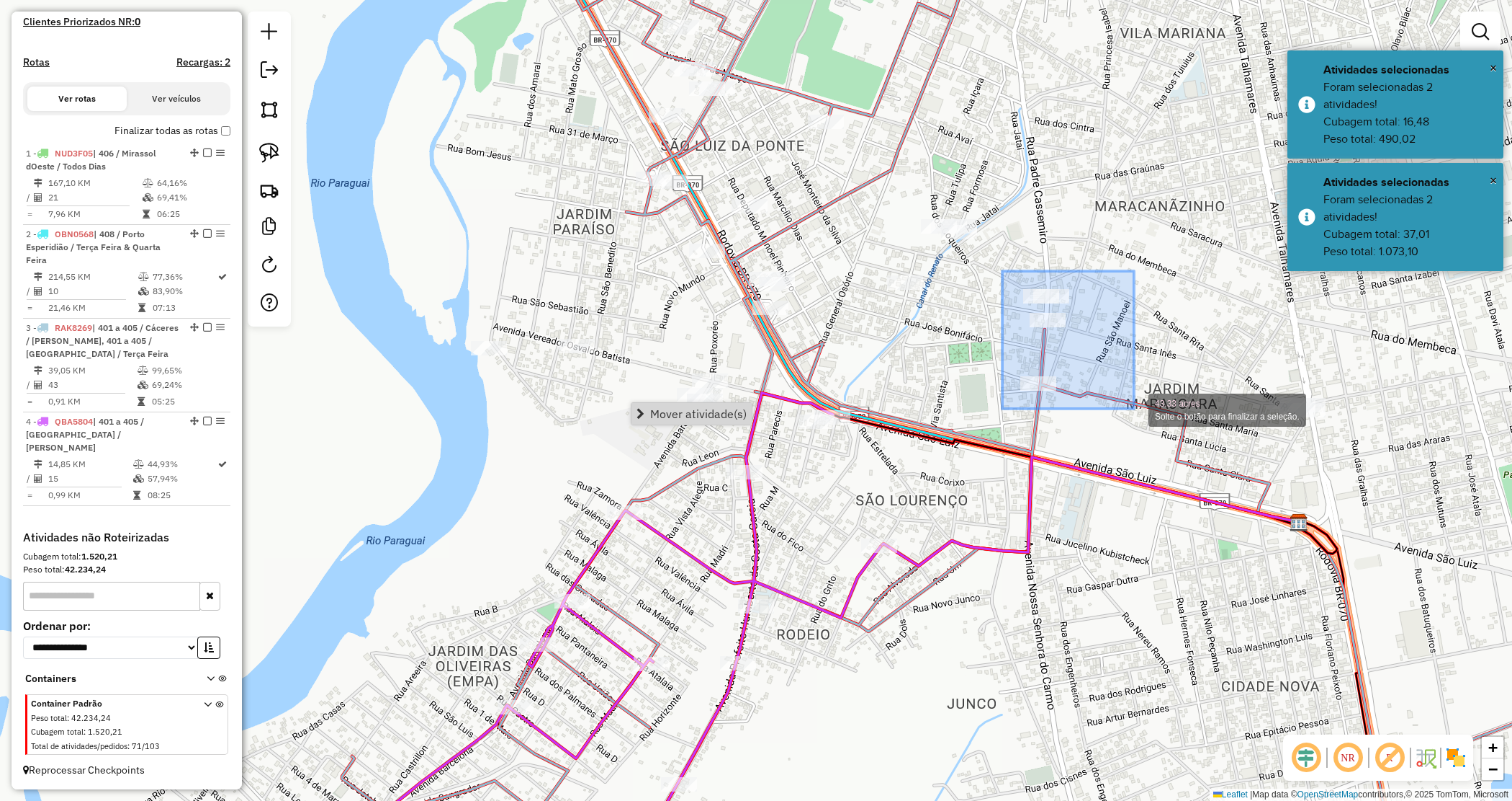
drag, startPoint x: 1035, startPoint y: 307, endPoint x: 1131, endPoint y: 413, distance: 143.0
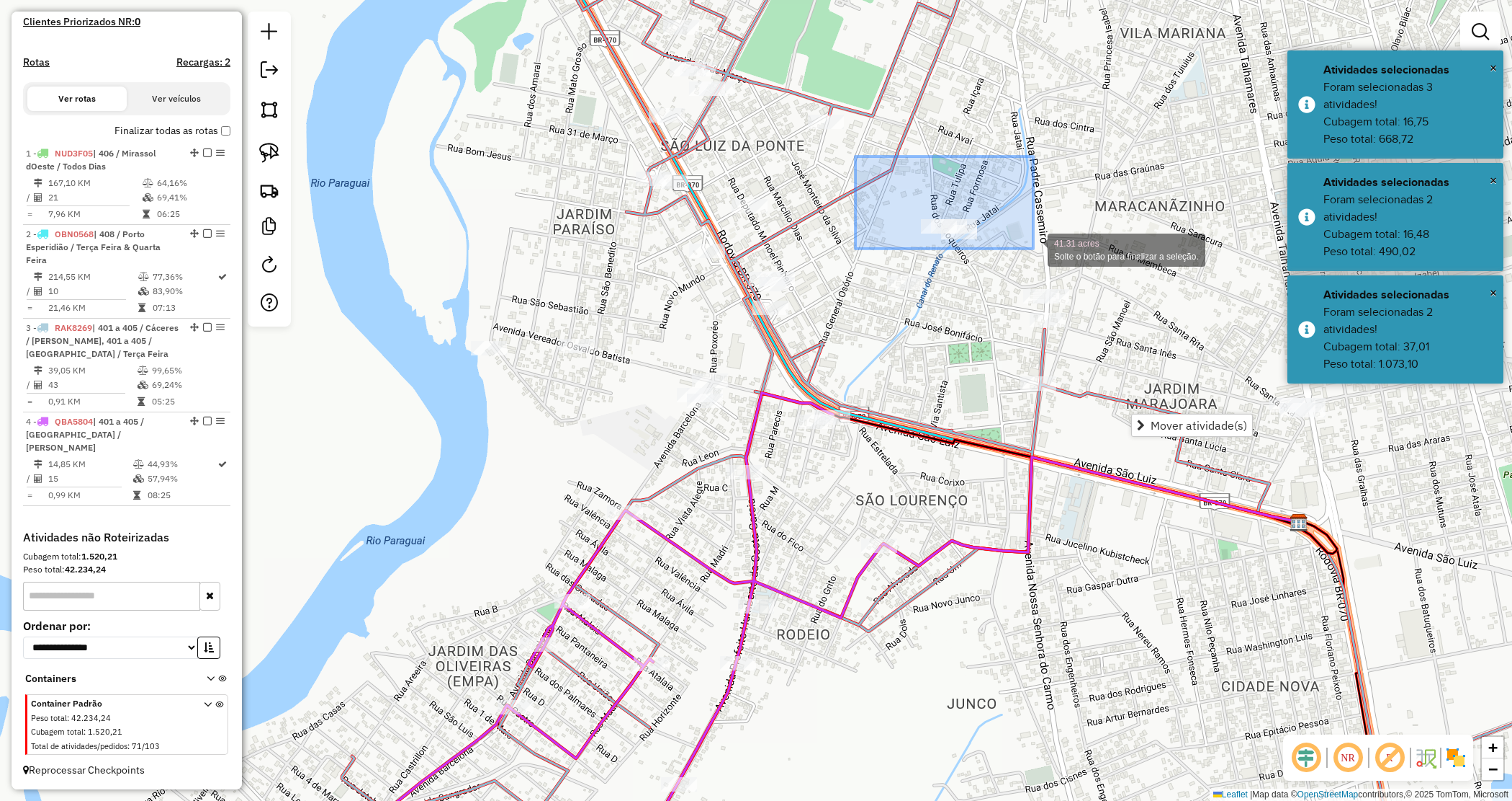
drag, startPoint x: 900, startPoint y: 202, endPoint x: 1025, endPoint y: 244, distance: 131.9
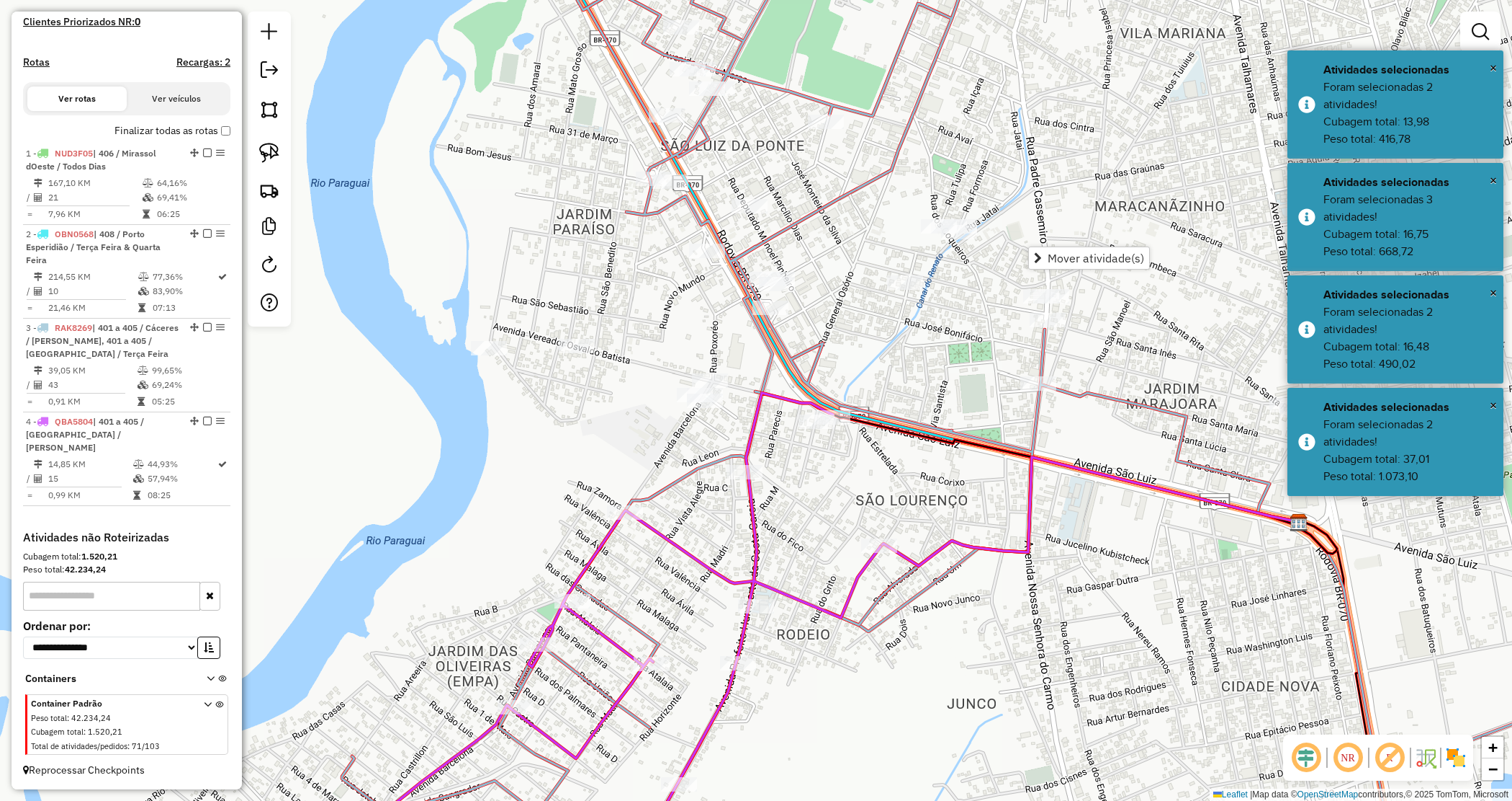
drag, startPoint x: 1180, startPoint y: 428, endPoint x: 1125, endPoint y: 401, distance: 61.3
click at [1128, 404] on icon at bounding box center [950, 400] width 1318 height 960
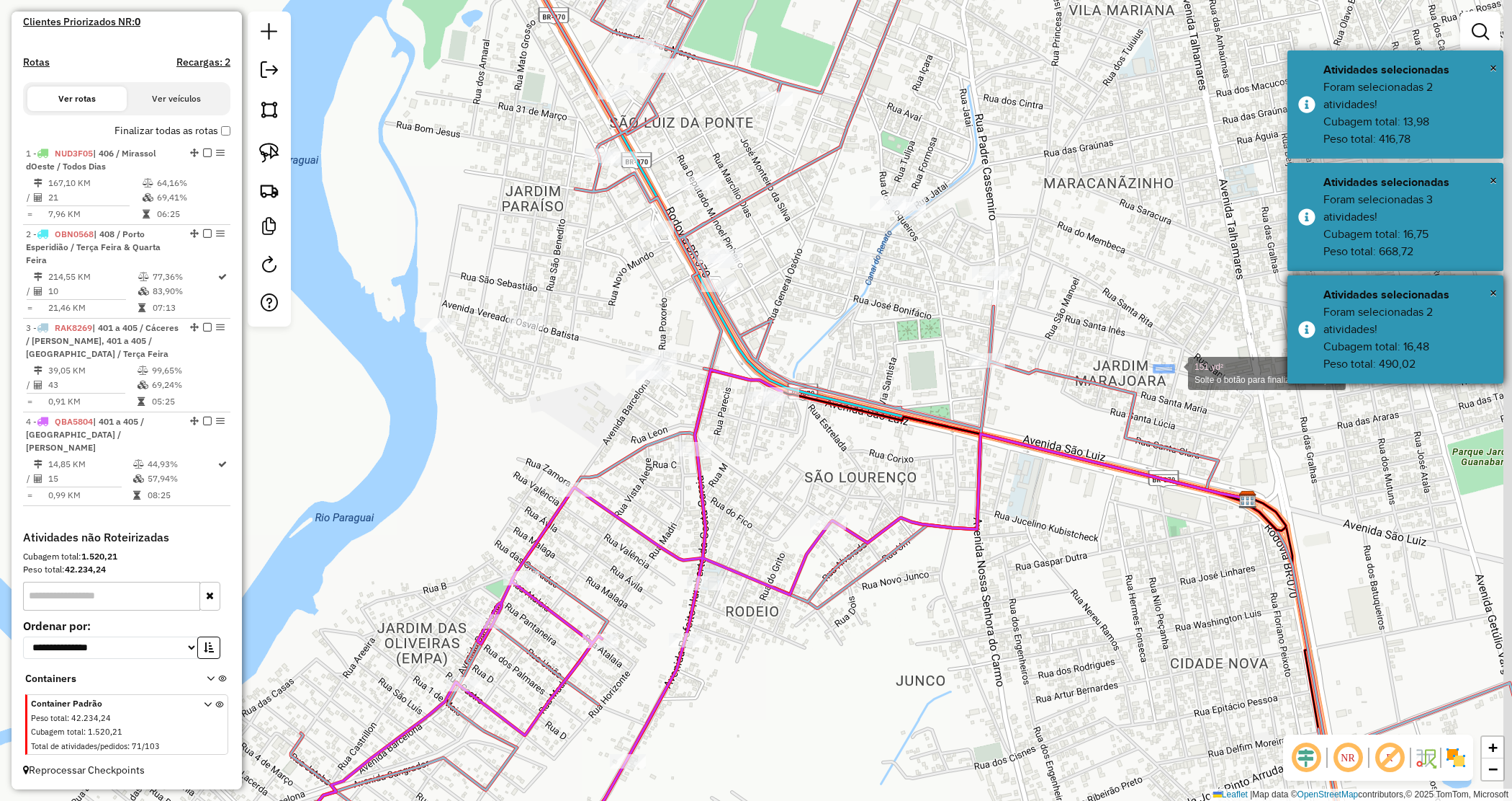
drag, startPoint x: 1160, startPoint y: 367, endPoint x: 1322, endPoint y: 433, distance: 174.9
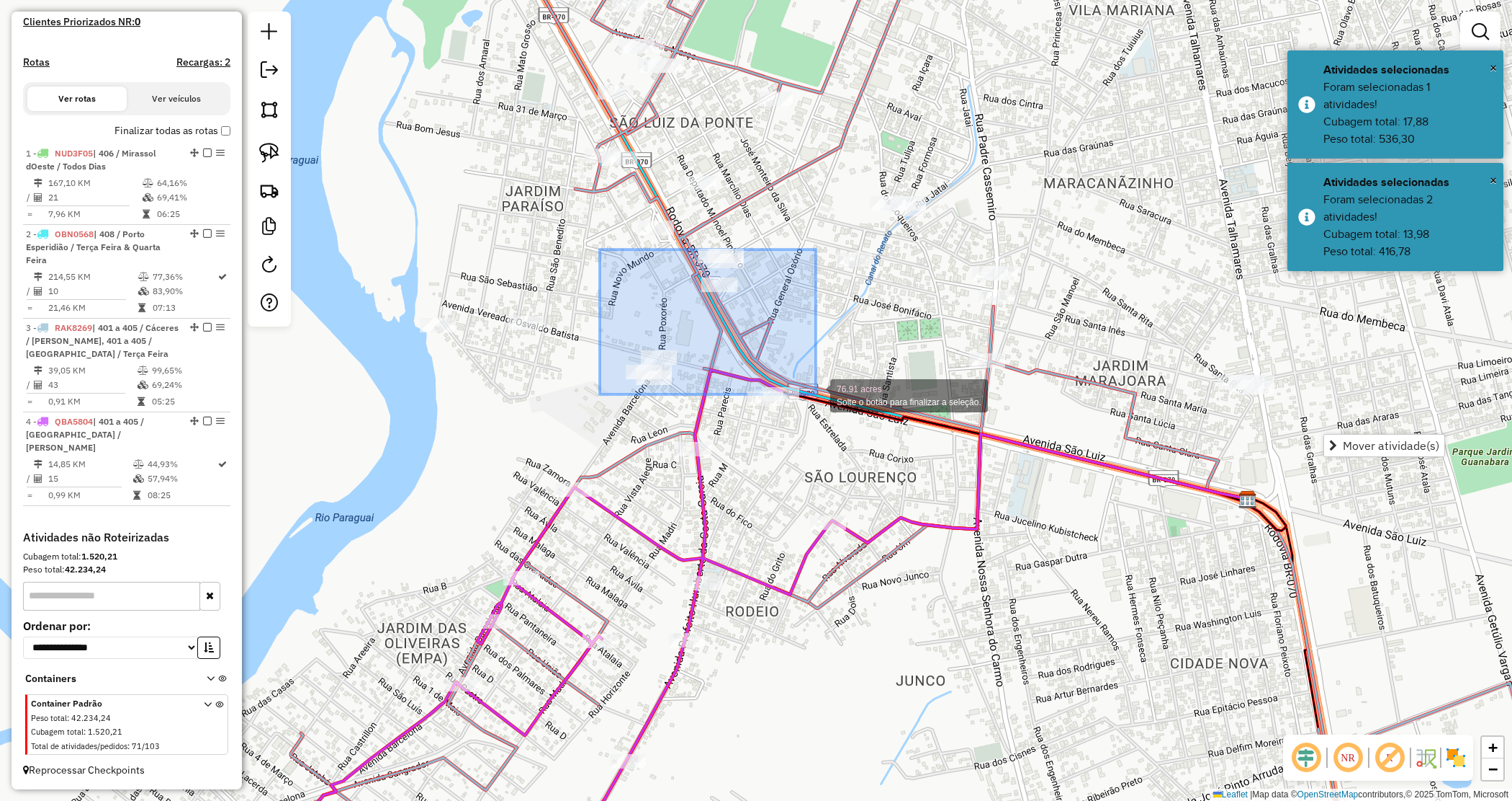
drag, startPoint x: 600, startPoint y: 250, endPoint x: 818, endPoint y: 398, distance: 263.5
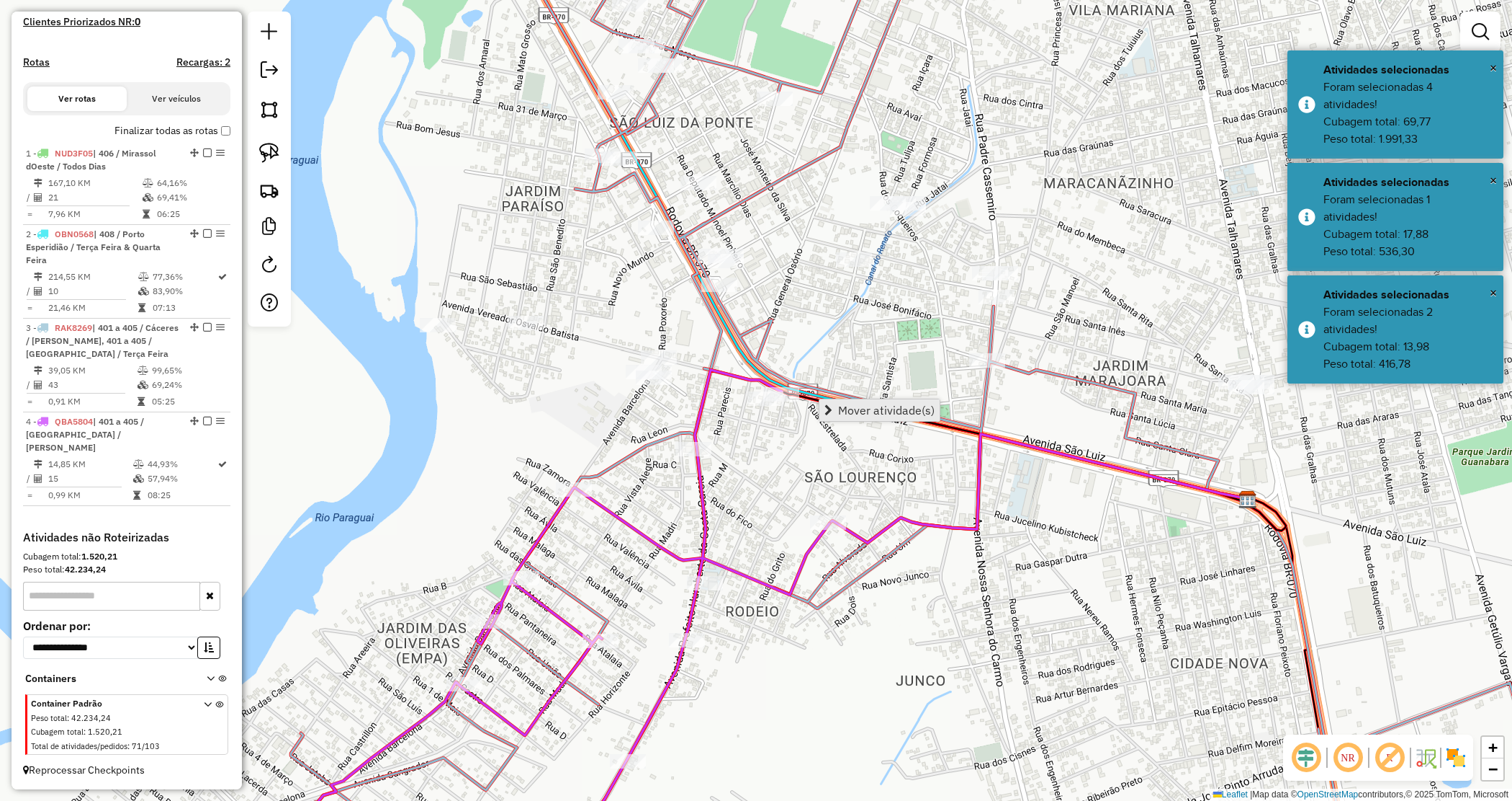
click at [837, 404] on link "Mover atividade(s)" at bounding box center [880, 410] width 121 height 22
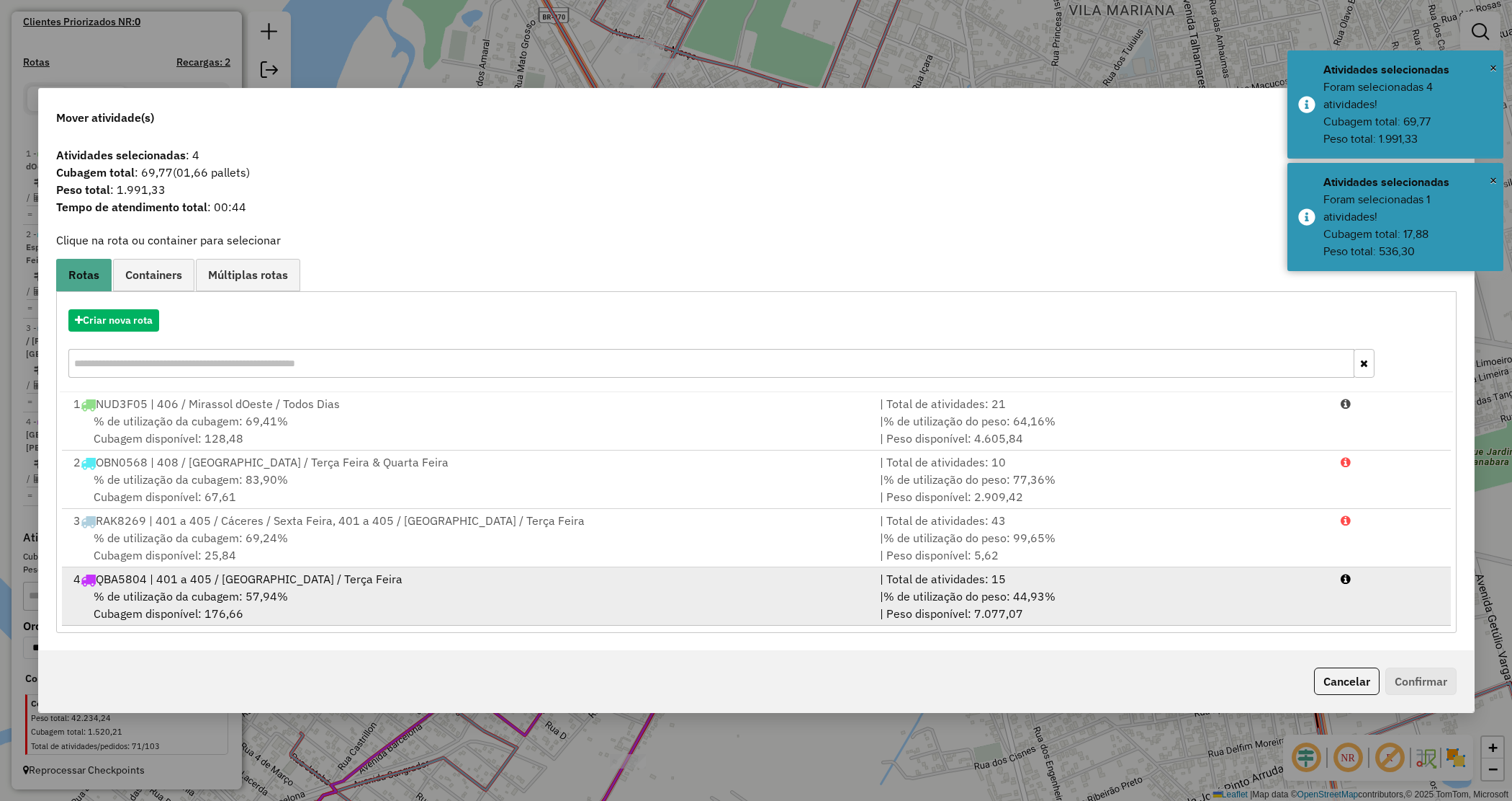
click at [963, 600] on span "% de utilização do peso: 44,93%" at bounding box center [970, 596] width 172 height 15
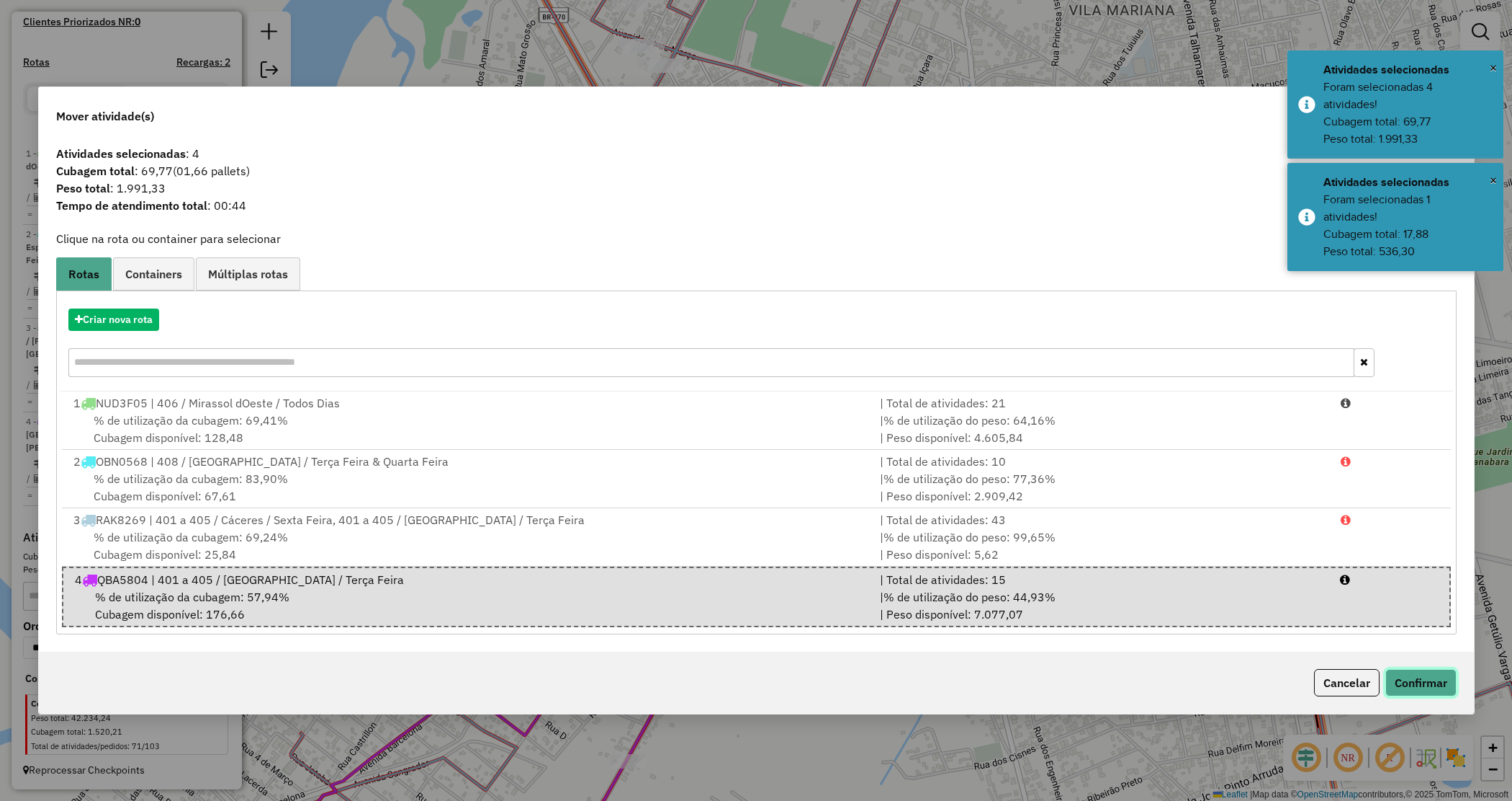
click at [1416, 689] on button "Confirmar" at bounding box center [1421, 682] width 71 height 28
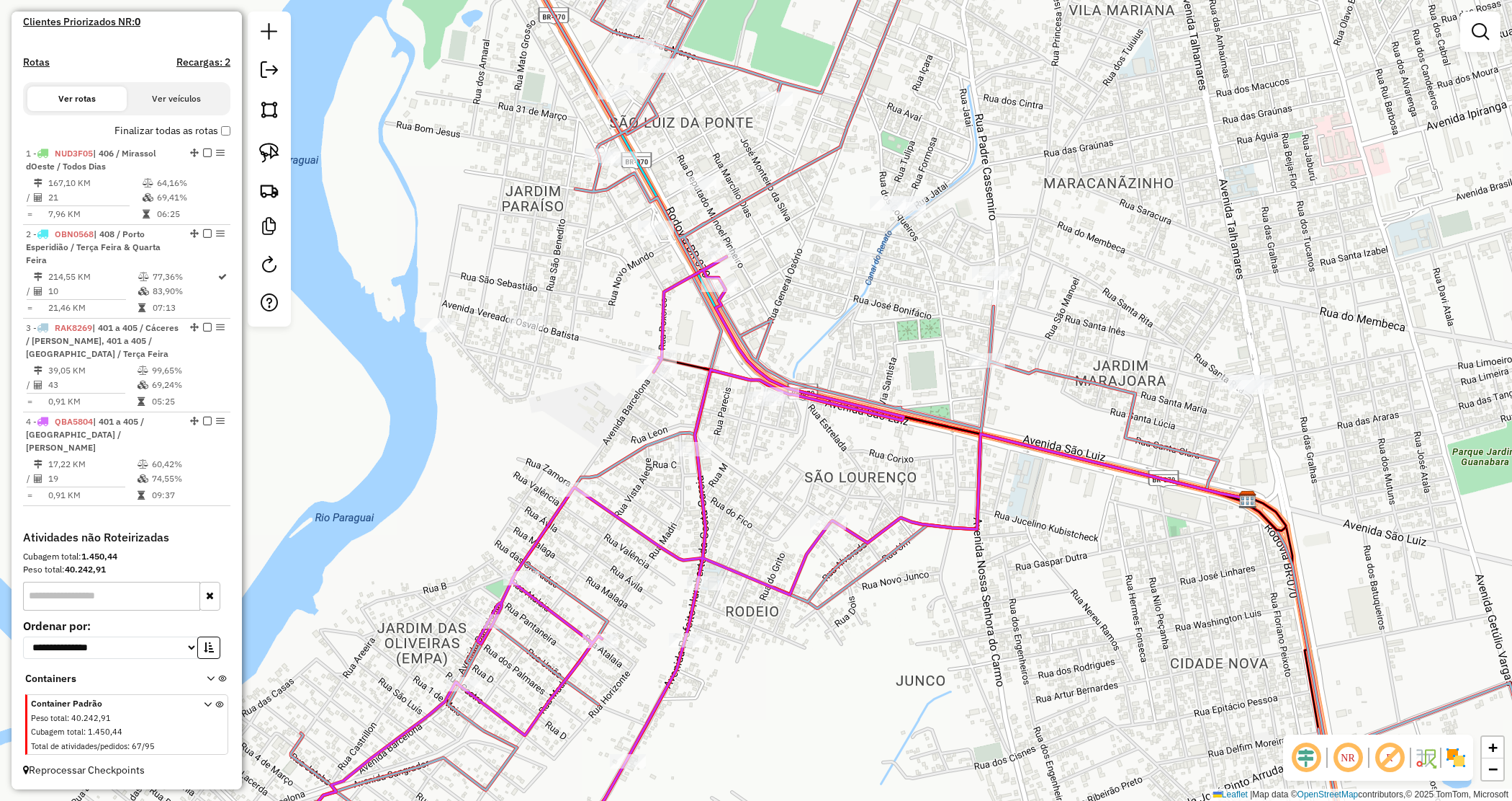
click at [876, 361] on div "Janela de atendimento Grade de atendimento Capacidade Transportadoras Veículos …" at bounding box center [756, 400] width 1512 height 801
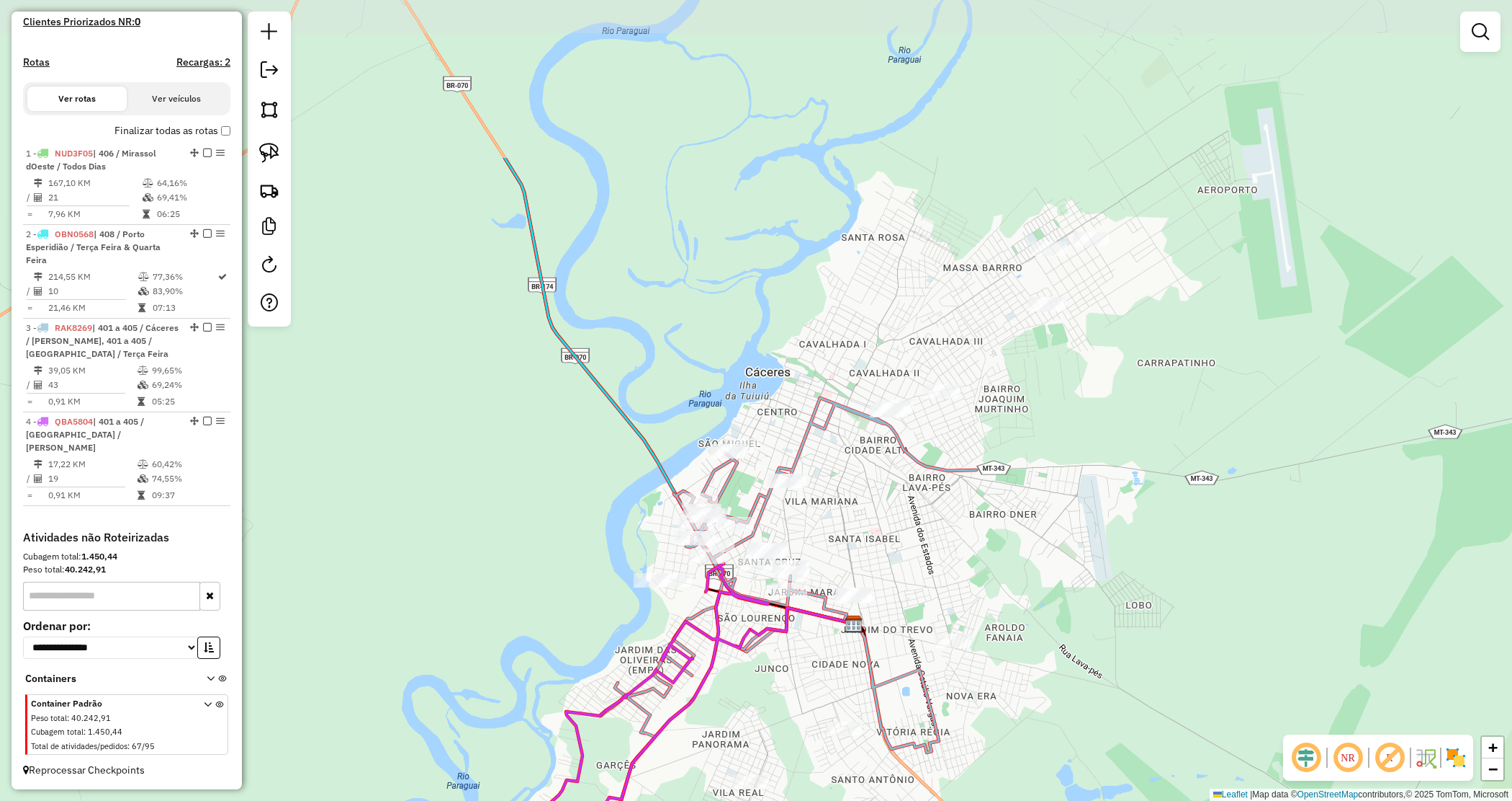
drag, startPoint x: 1068, startPoint y: 378, endPoint x: 926, endPoint y: 599, distance: 262.7
click at [933, 604] on div "Janela de atendimento Grade de atendimento Capacidade Transportadoras Veículos …" at bounding box center [756, 400] width 1512 height 801
click at [278, 158] on img at bounding box center [269, 152] width 20 height 20
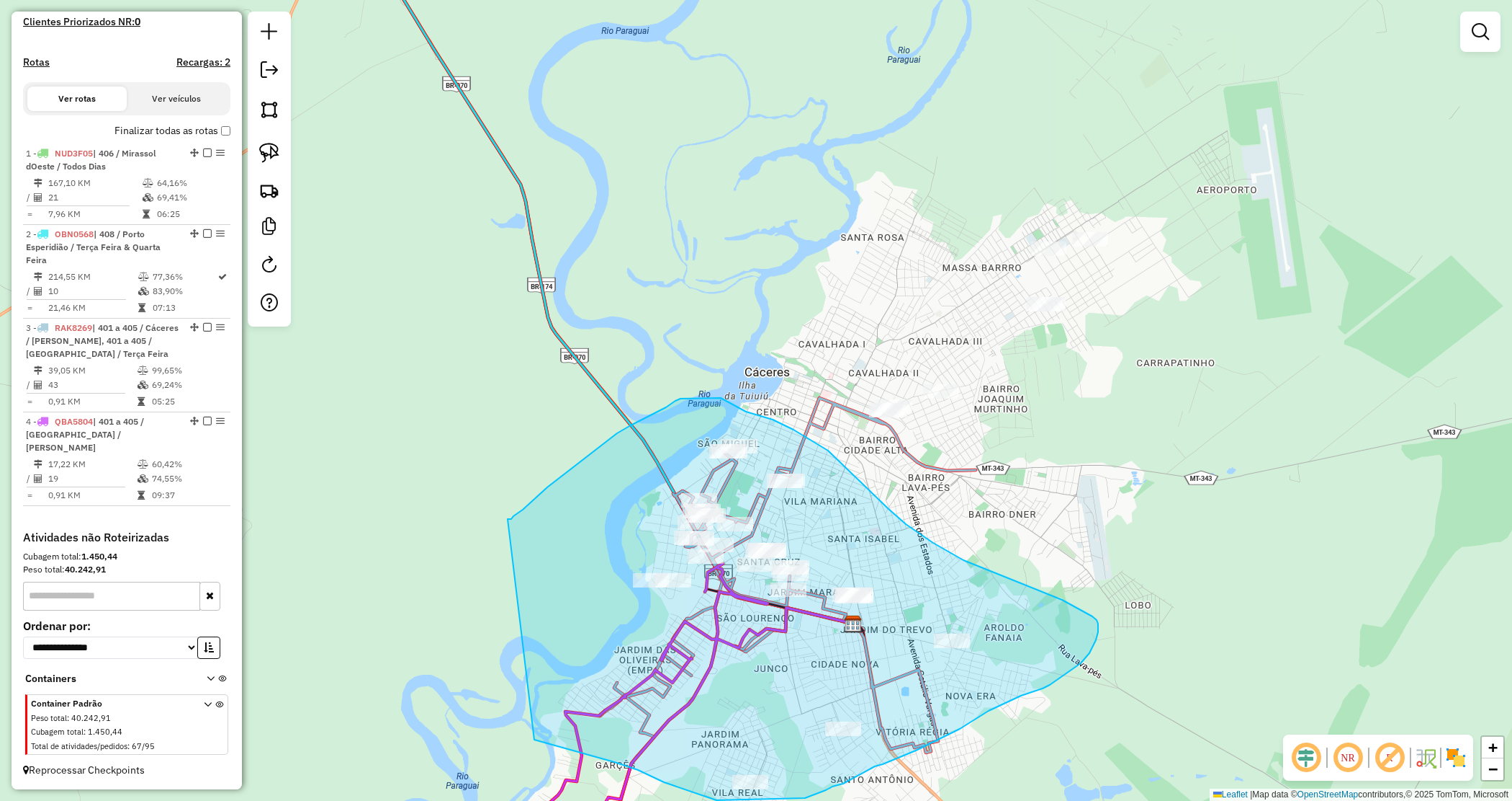
drag, startPoint x: 522, startPoint y: 510, endPoint x: 525, endPoint y: 733, distance: 223.0
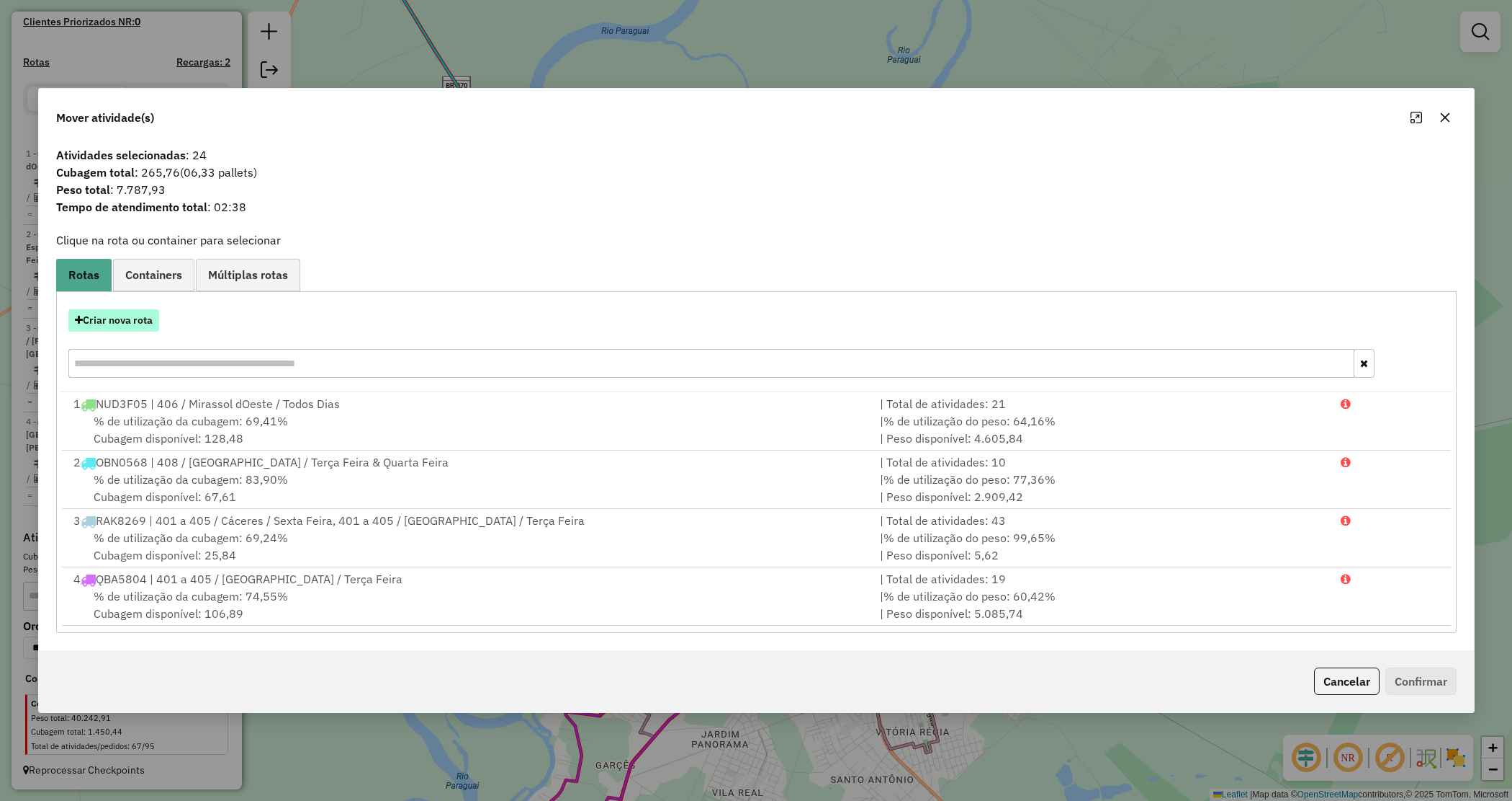
click at [127, 328] on button "Criar nova rota" at bounding box center [114, 320] width 91 height 23
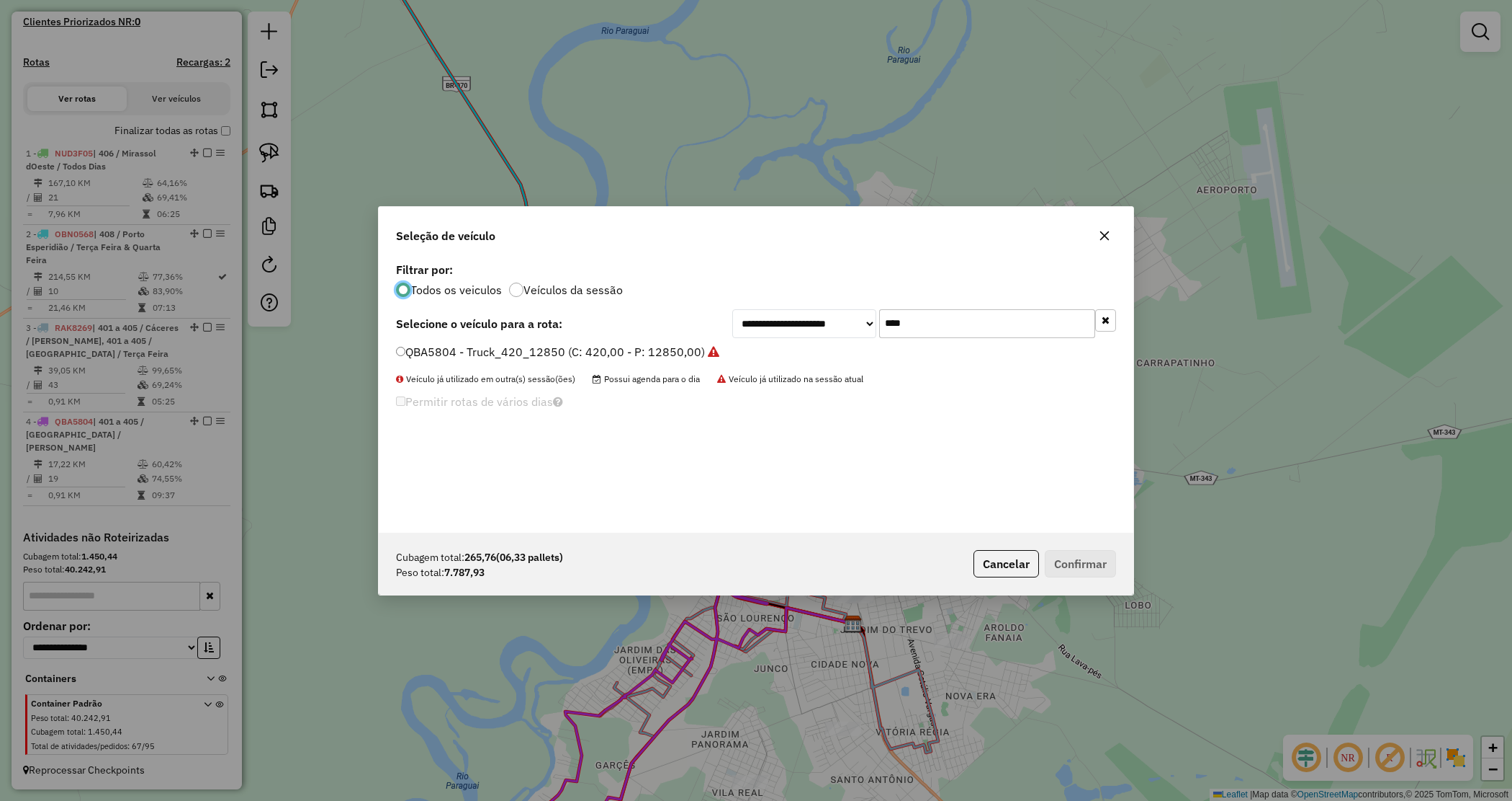
scroll to position [7, 4]
drag, startPoint x: 909, startPoint y: 323, endPoint x: 814, endPoint y: 304, distance: 96.9
click at [815, 304] on div "**********" at bounding box center [756, 395] width 755 height 274
type input "****"
drag, startPoint x: 657, startPoint y: 345, endPoint x: 671, endPoint y: 347, distance: 14.1
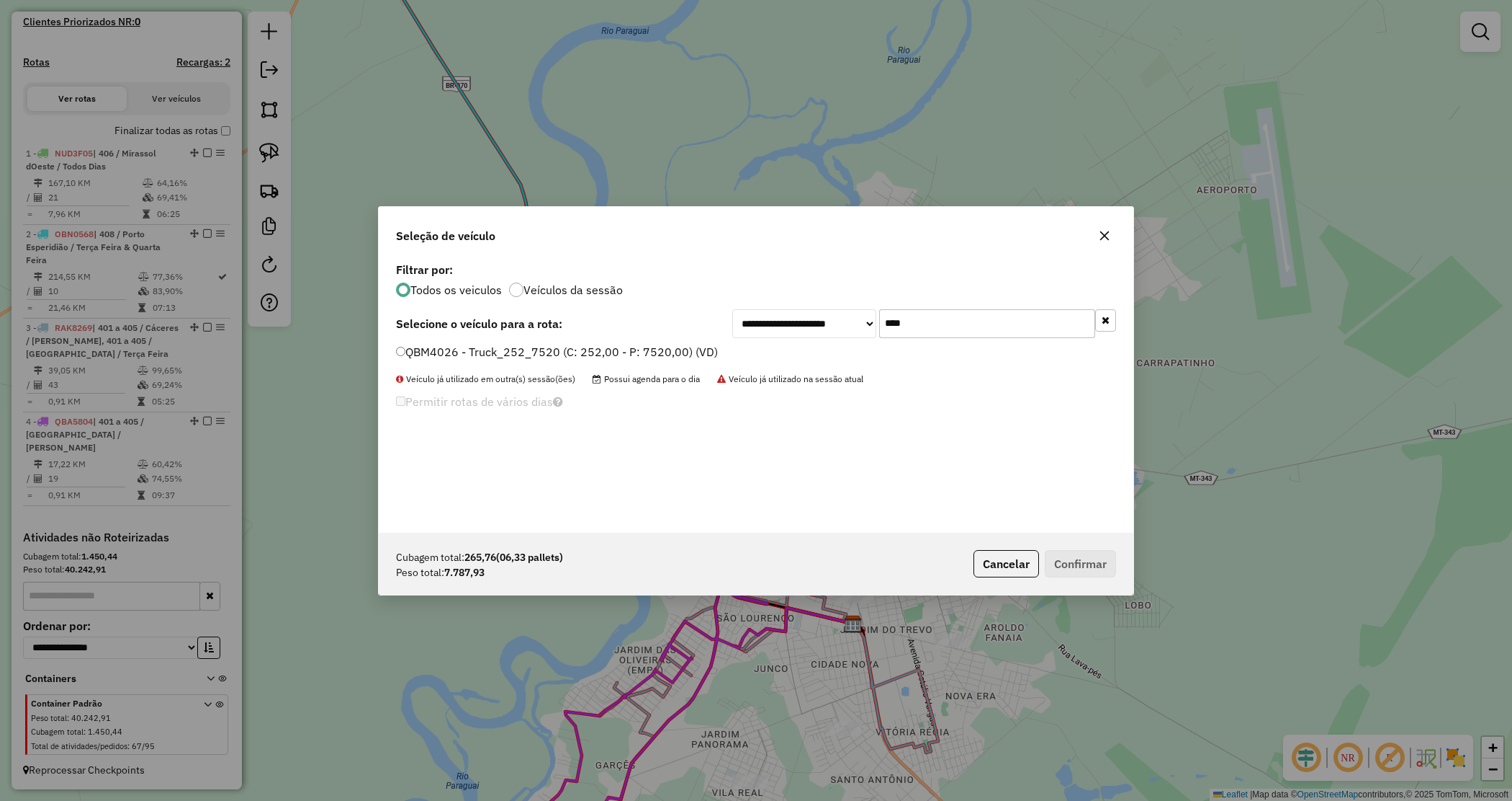
click at [657, 344] on label "QBM4026 - Truck_252_7520 (C: 252,00 - P: 7520,00) (VD)" at bounding box center [556, 350] width 322 height 17
click at [1107, 564] on button "Confirmar" at bounding box center [1081, 563] width 71 height 28
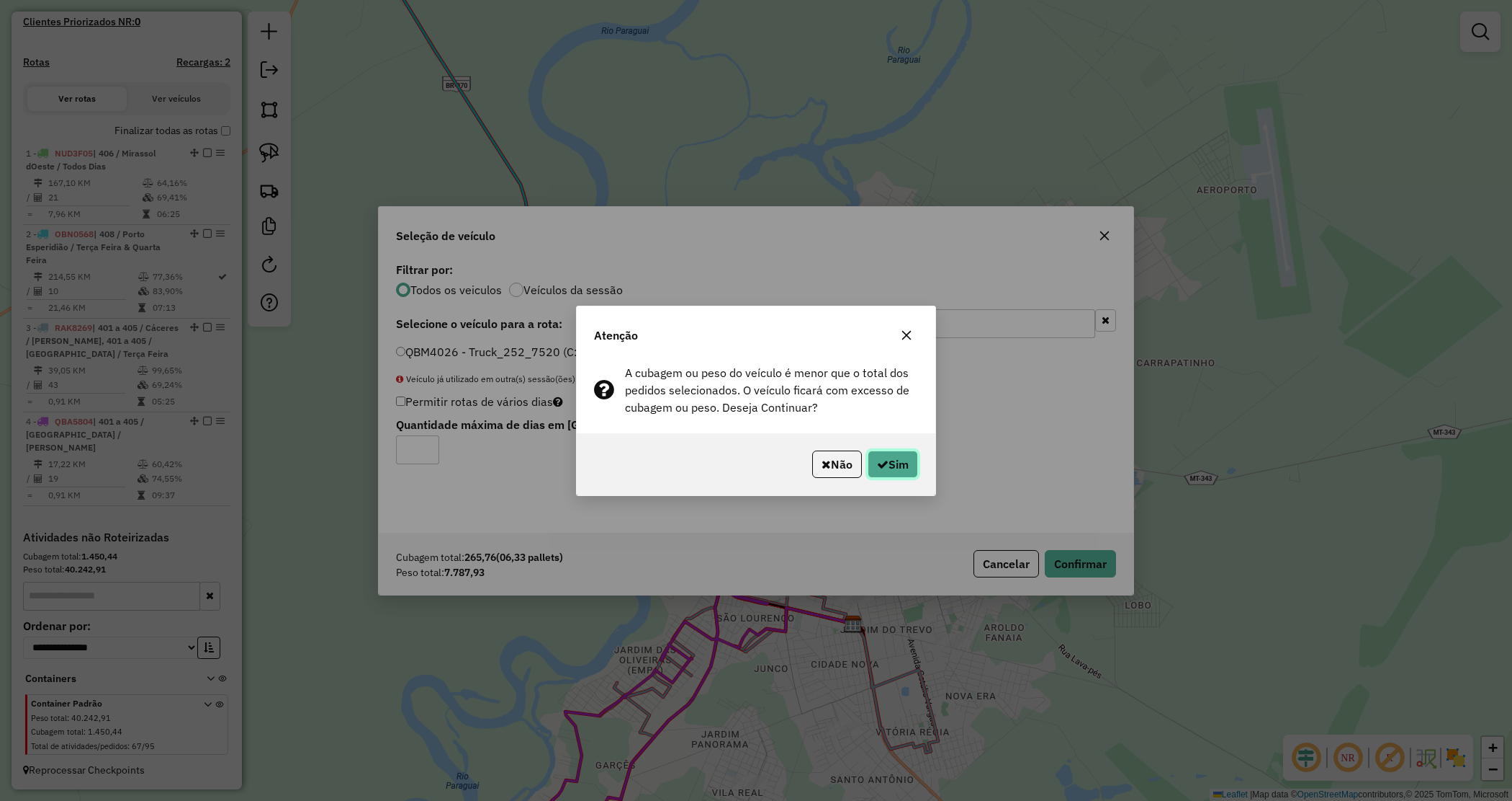
click at [893, 465] on button "Sim" at bounding box center [893, 464] width 50 height 28
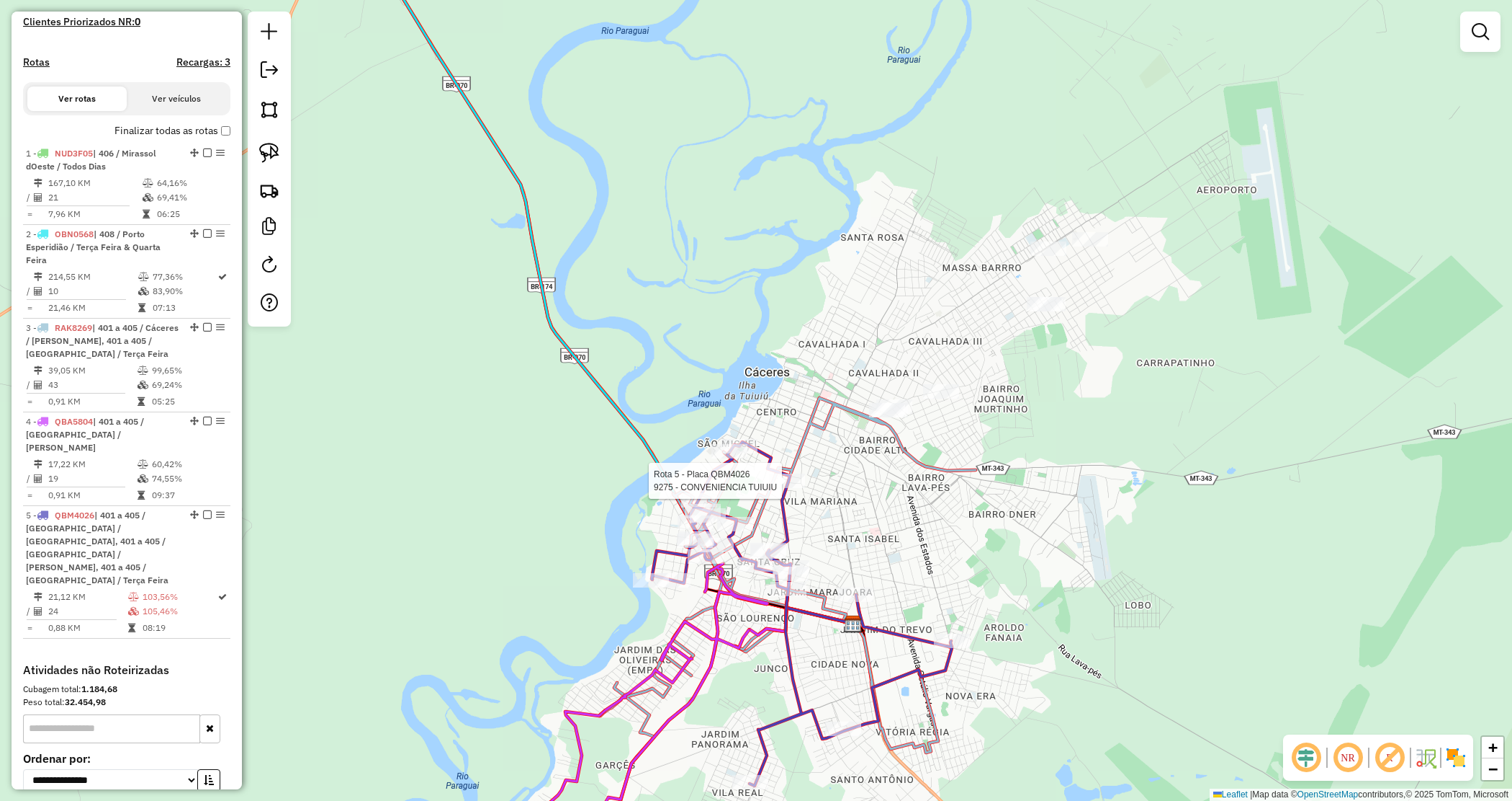
select select "*********"
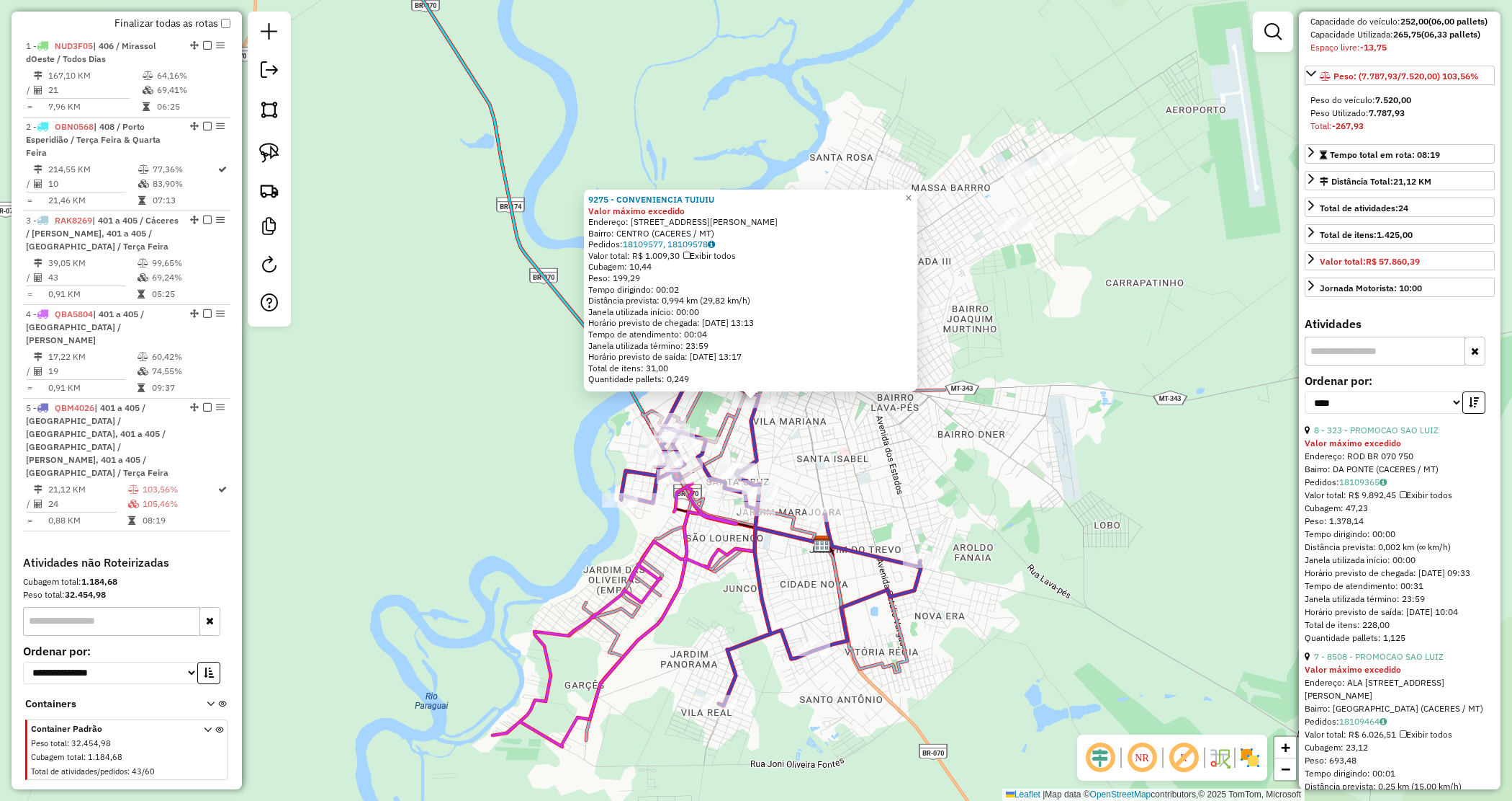
scroll to position [270, 0]
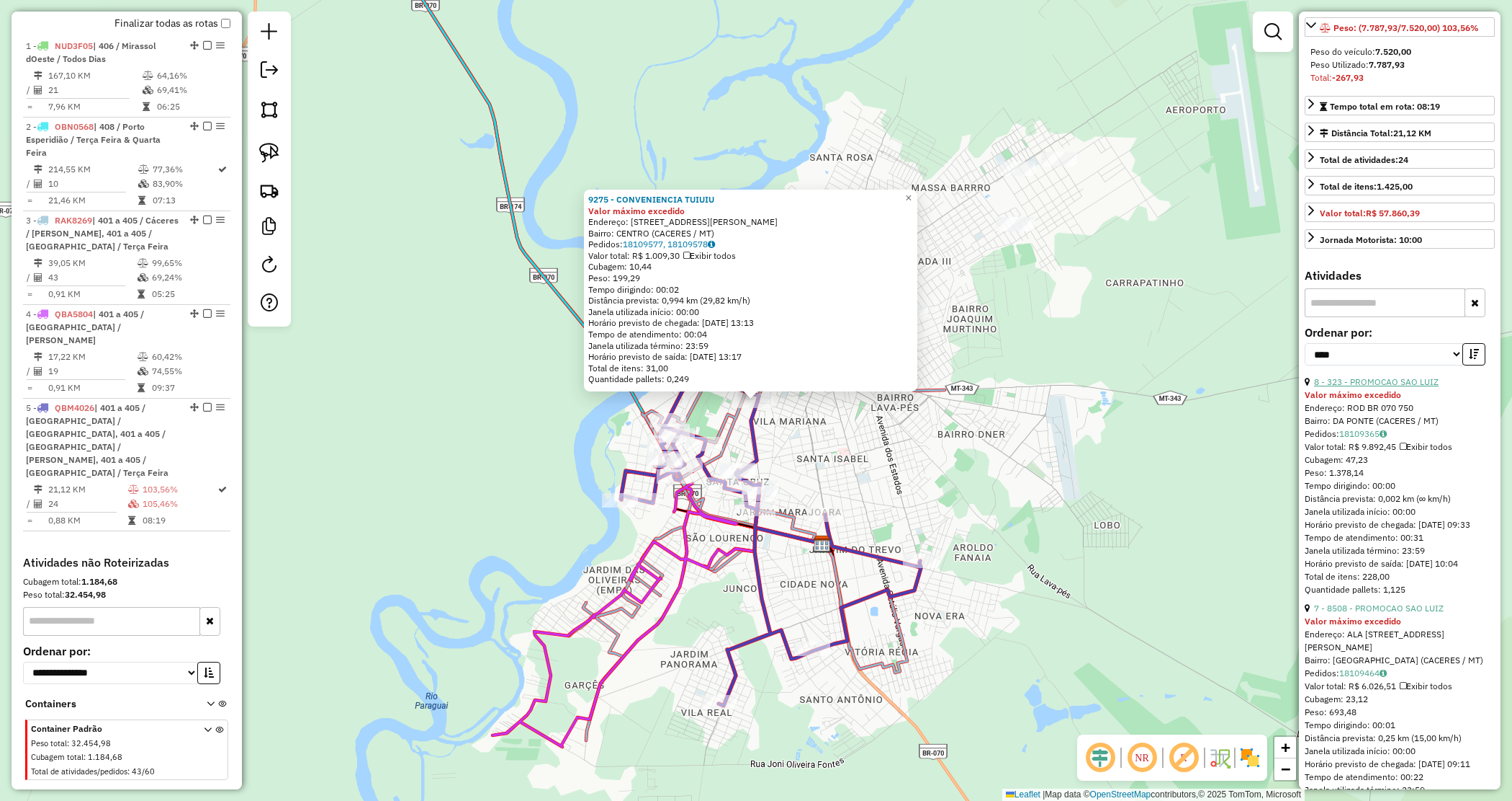
click at [1387, 387] on link "8 - 323 - PROMOCAO SAO LUIZ" at bounding box center [1376, 381] width 125 height 11
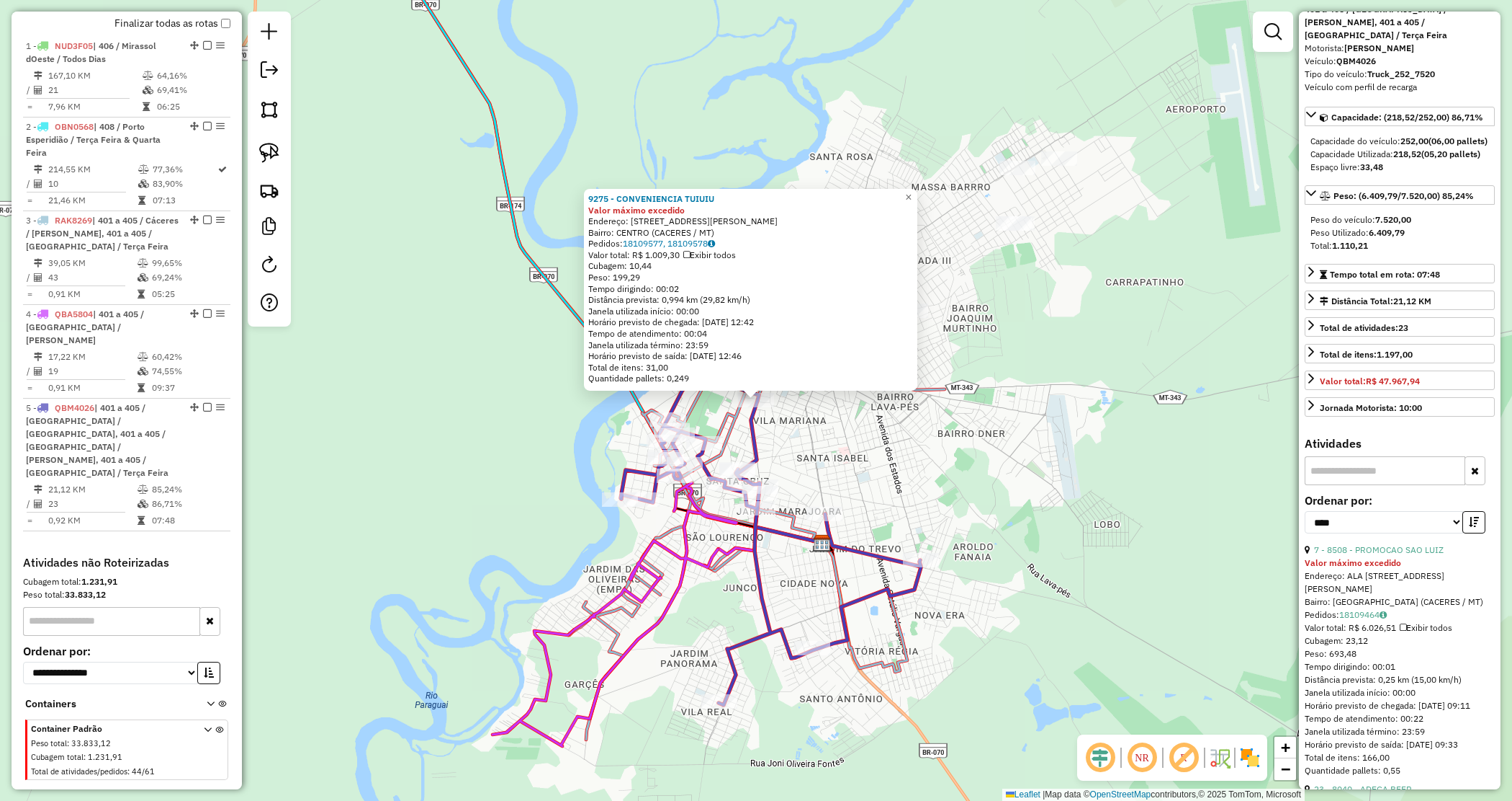
scroll to position [76, 0]
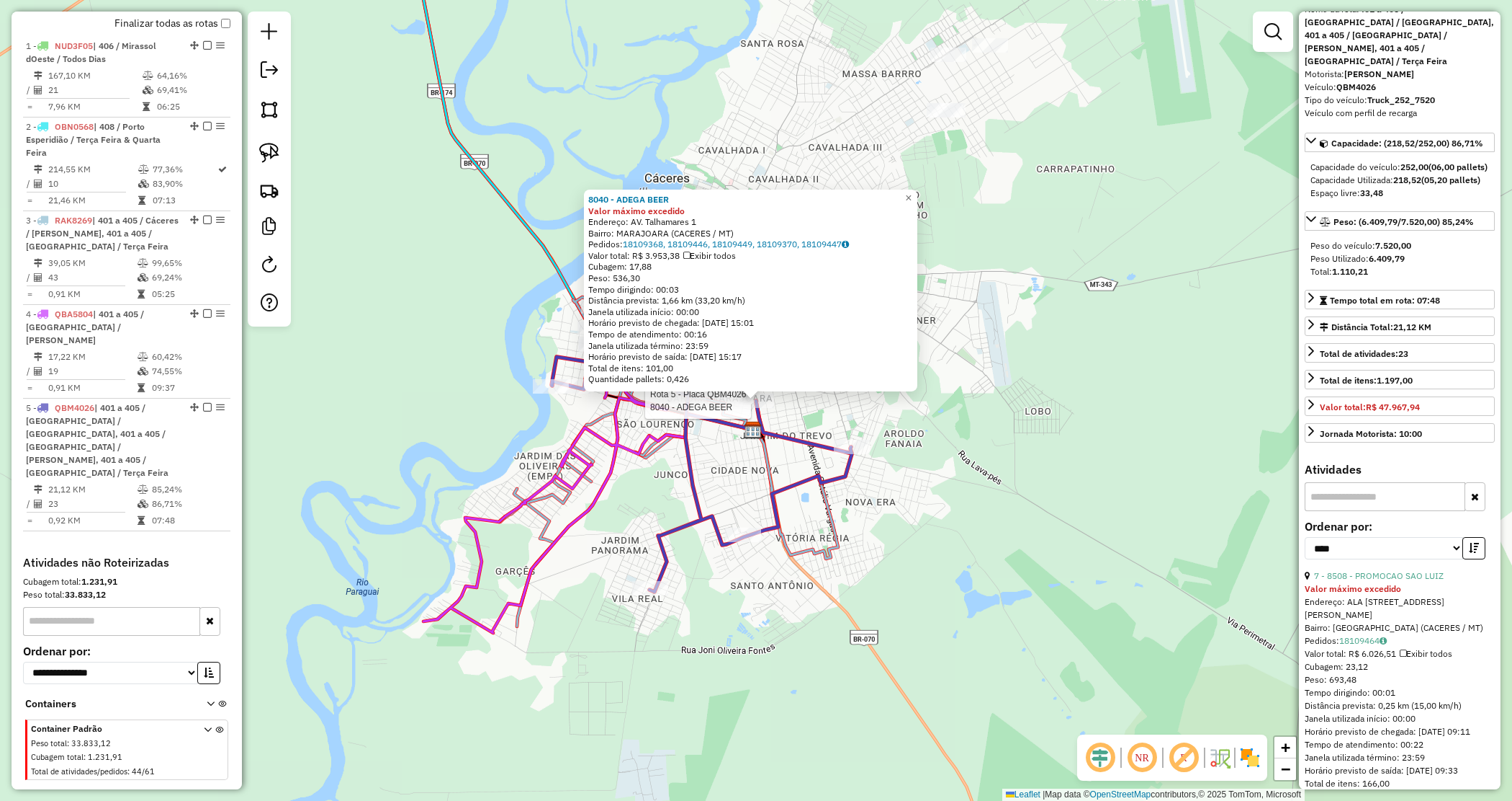
click at [1009, 416] on div "Rota 5 - Placa QBM4026 8040 - ADEGA BEER 8040 - ADEGA BEER Valor máximo excedid…" at bounding box center [756, 400] width 1512 height 801
click at [948, 378] on div "8040 - ADEGA BEER Valor máximo excedido Endereço: AV. Talhamares 1 Bairro: MARA…" at bounding box center [756, 400] width 1512 height 801
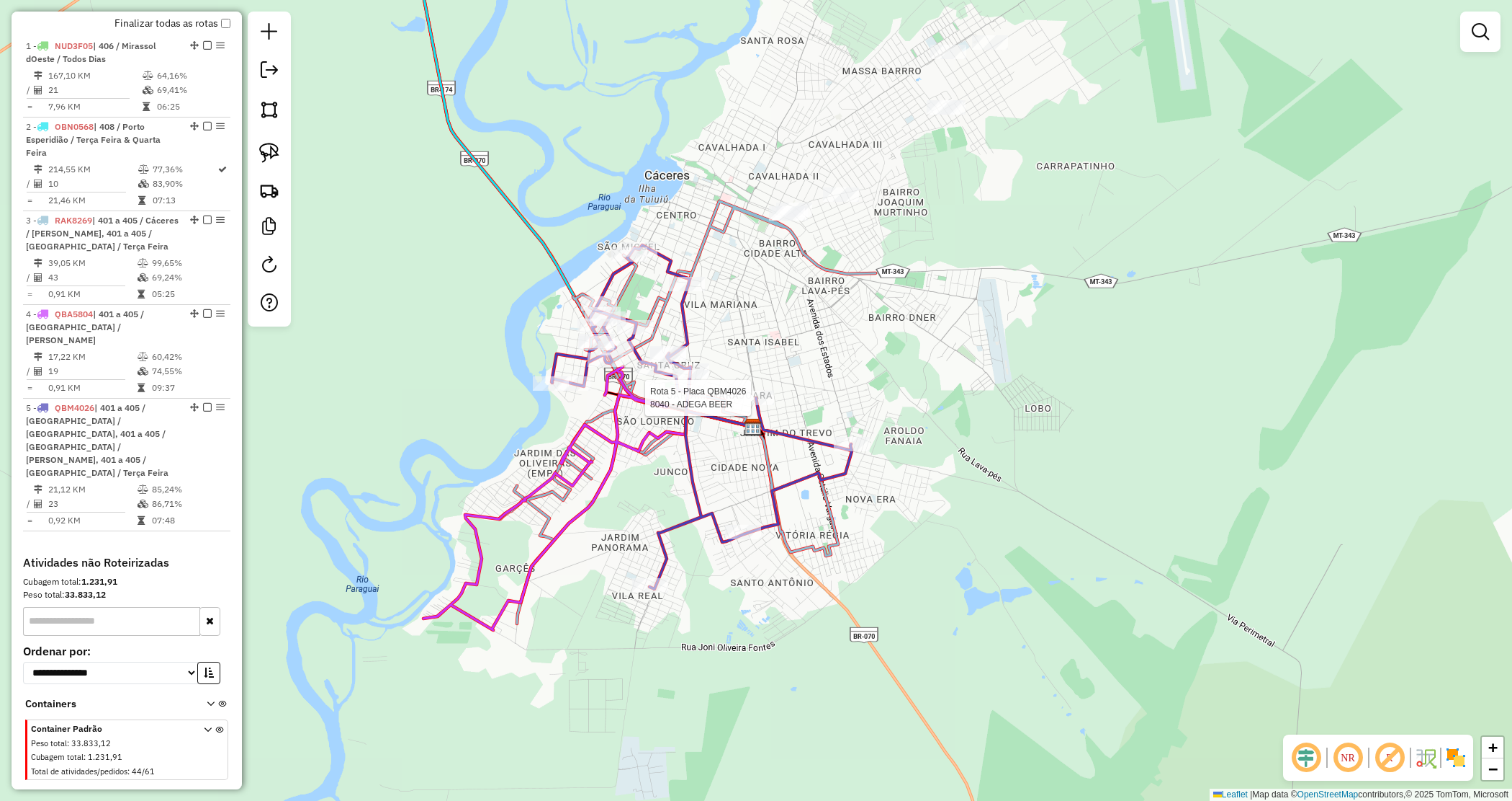
select select "*********"
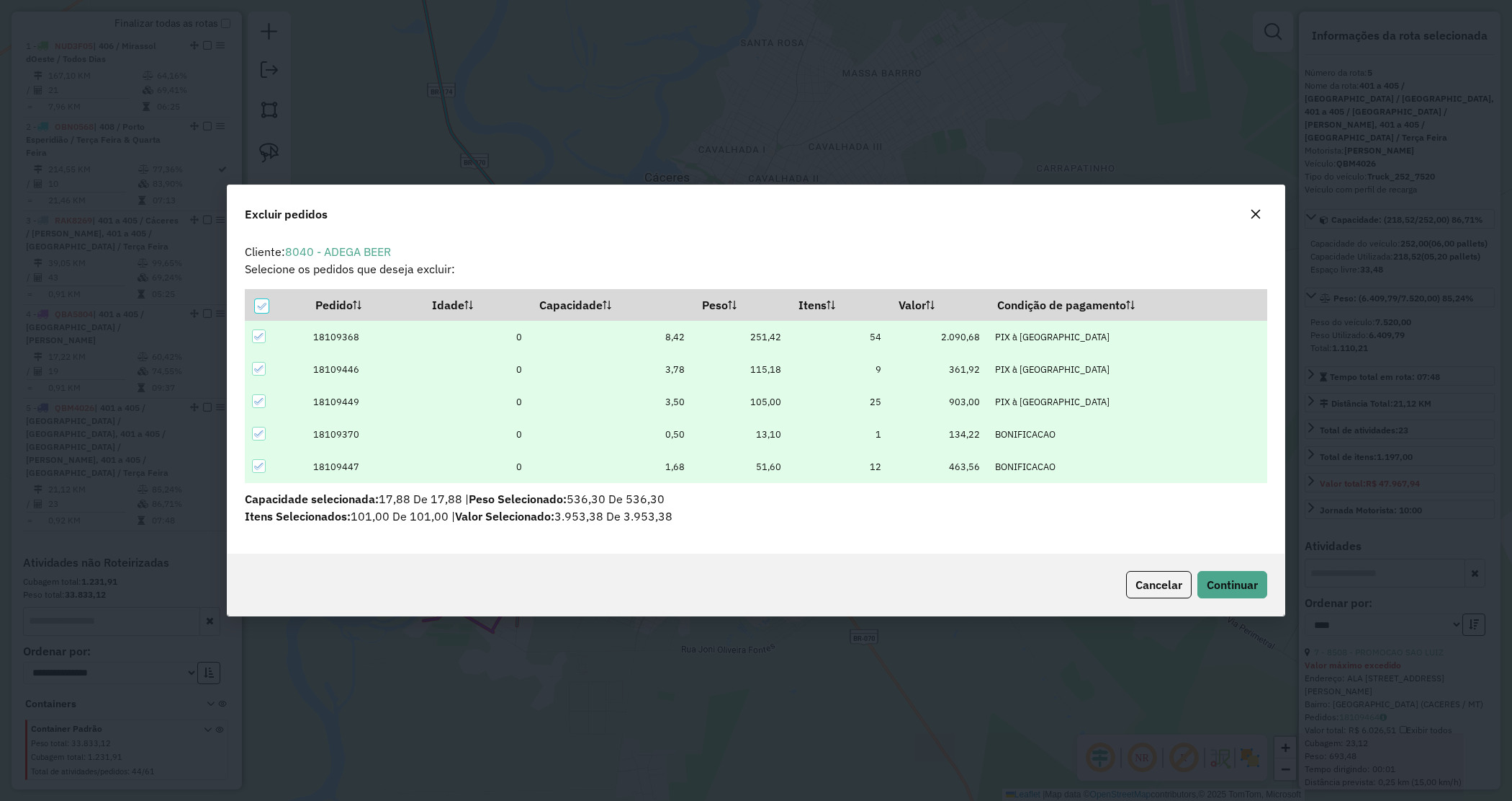
scroll to position [0, 0]
click at [1241, 581] on span "Continuar" at bounding box center [1233, 584] width 51 height 15
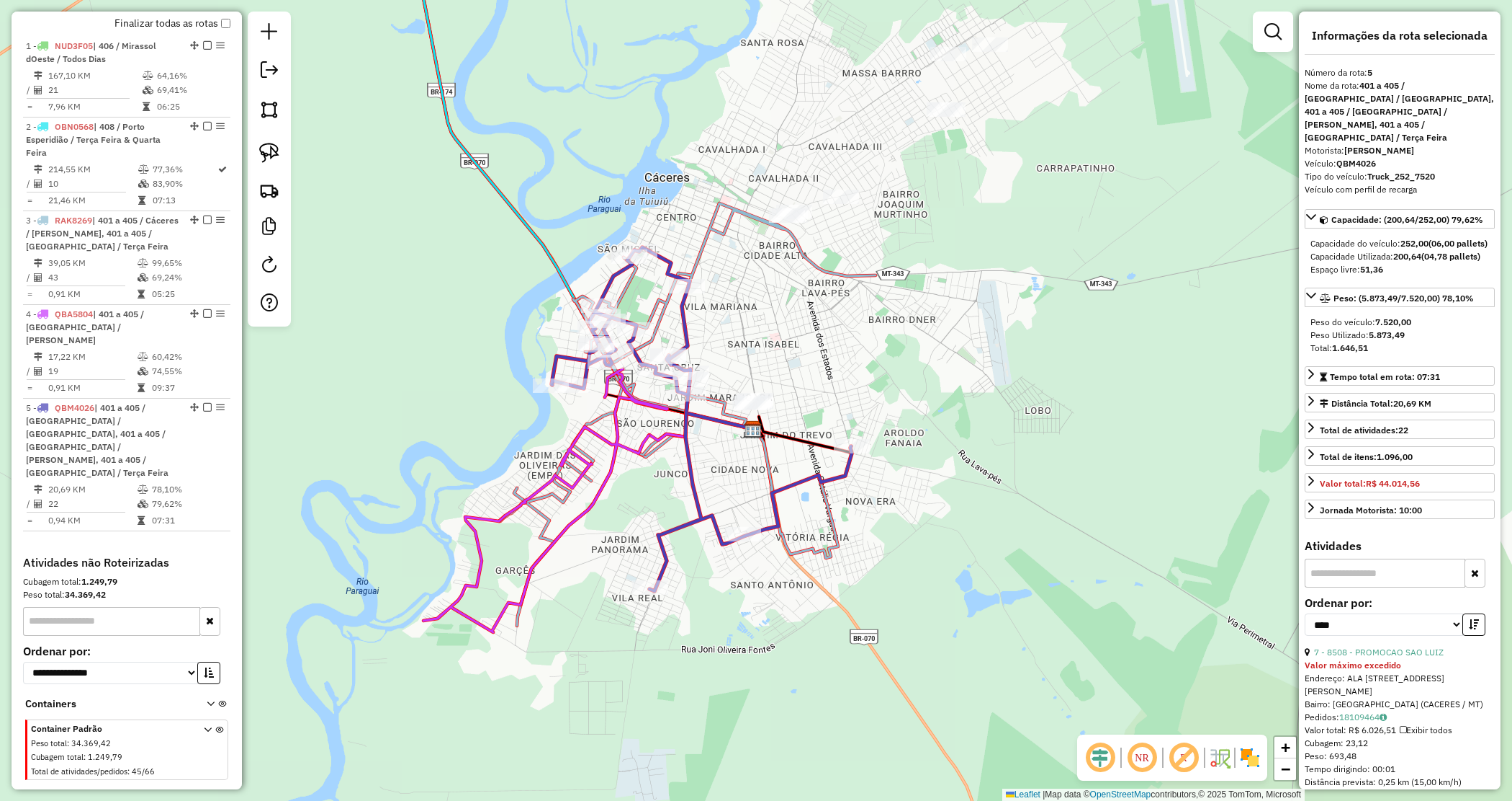
click at [982, 314] on div "Janela de atendimento Grade de atendimento Capacidade Transportadoras Veículos …" at bounding box center [756, 400] width 1512 height 801
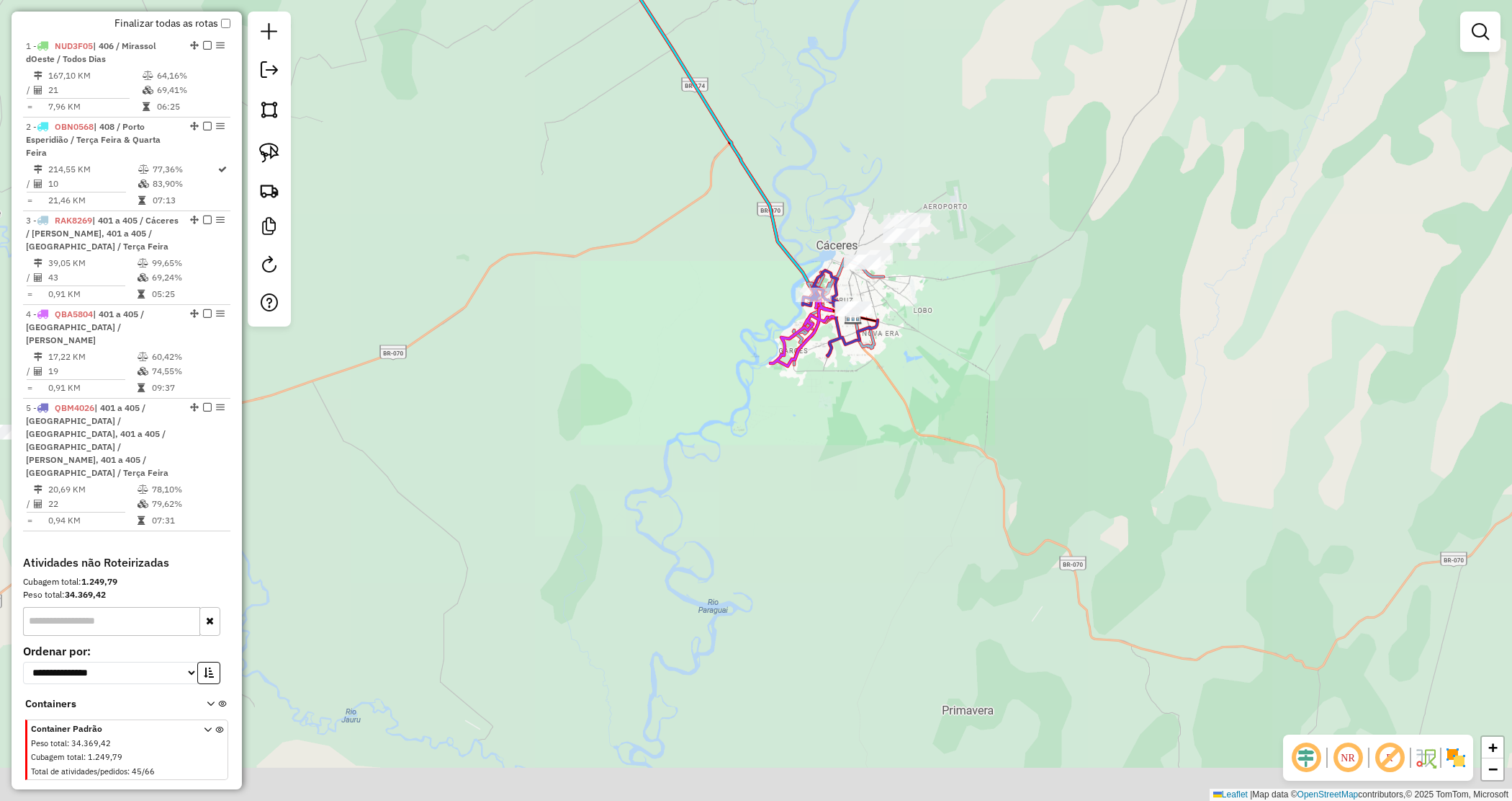
drag, startPoint x: 924, startPoint y: 274, endPoint x: 874, endPoint y: 279, distance: 50.2
click at [925, 327] on div "Janela de atendimento Grade de atendimento Capacidade Transportadoras Veículos …" at bounding box center [756, 400] width 1512 height 801
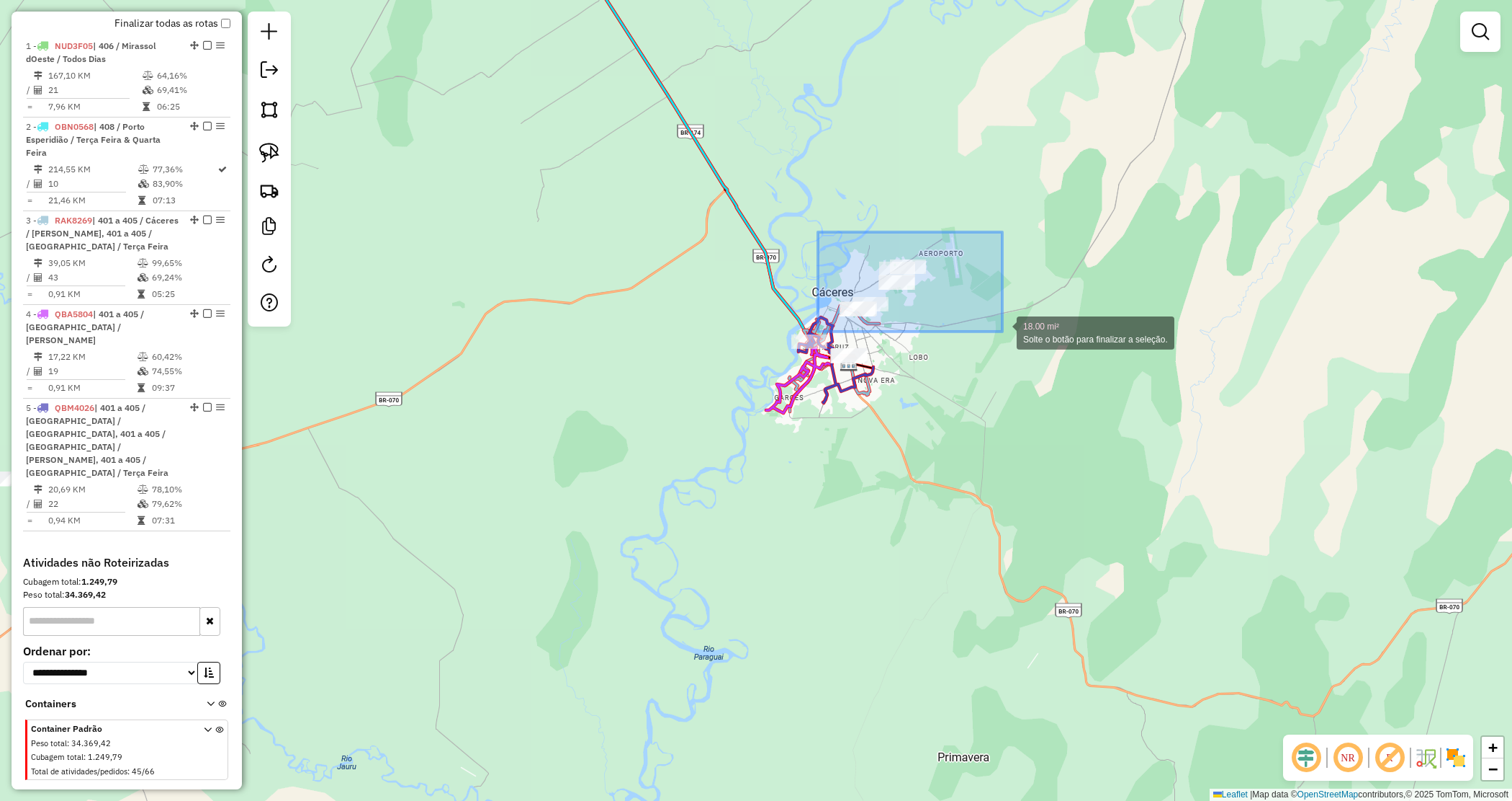
drag, startPoint x: 866, startPoint y: 265, endPoint x: 1002, endPoint y: 327, distance: 149.5
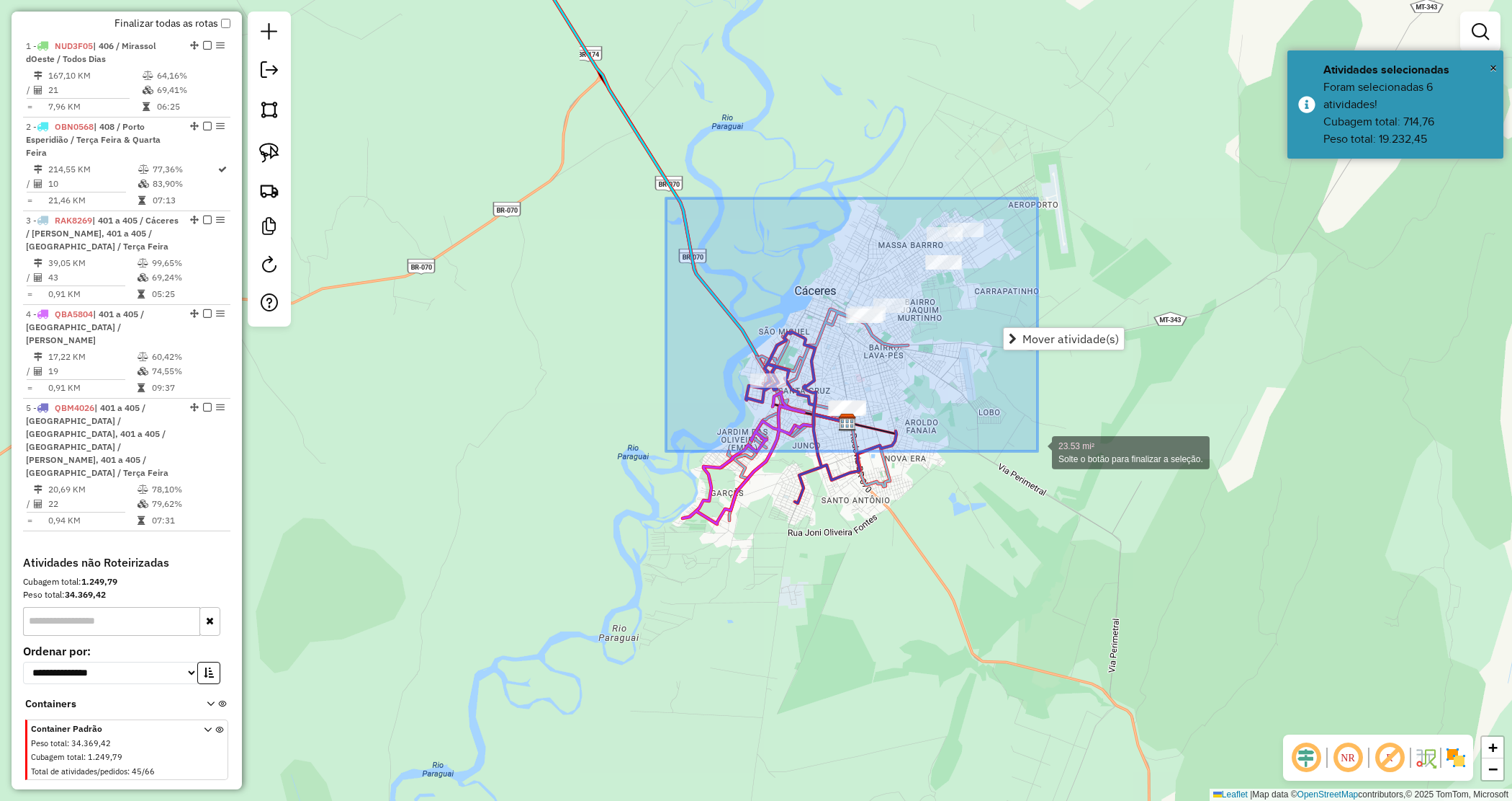
drag, startPoint x: 666, startPoint y: 198, endPoint x: 1032, endPoint y: 451, distance: 444.9
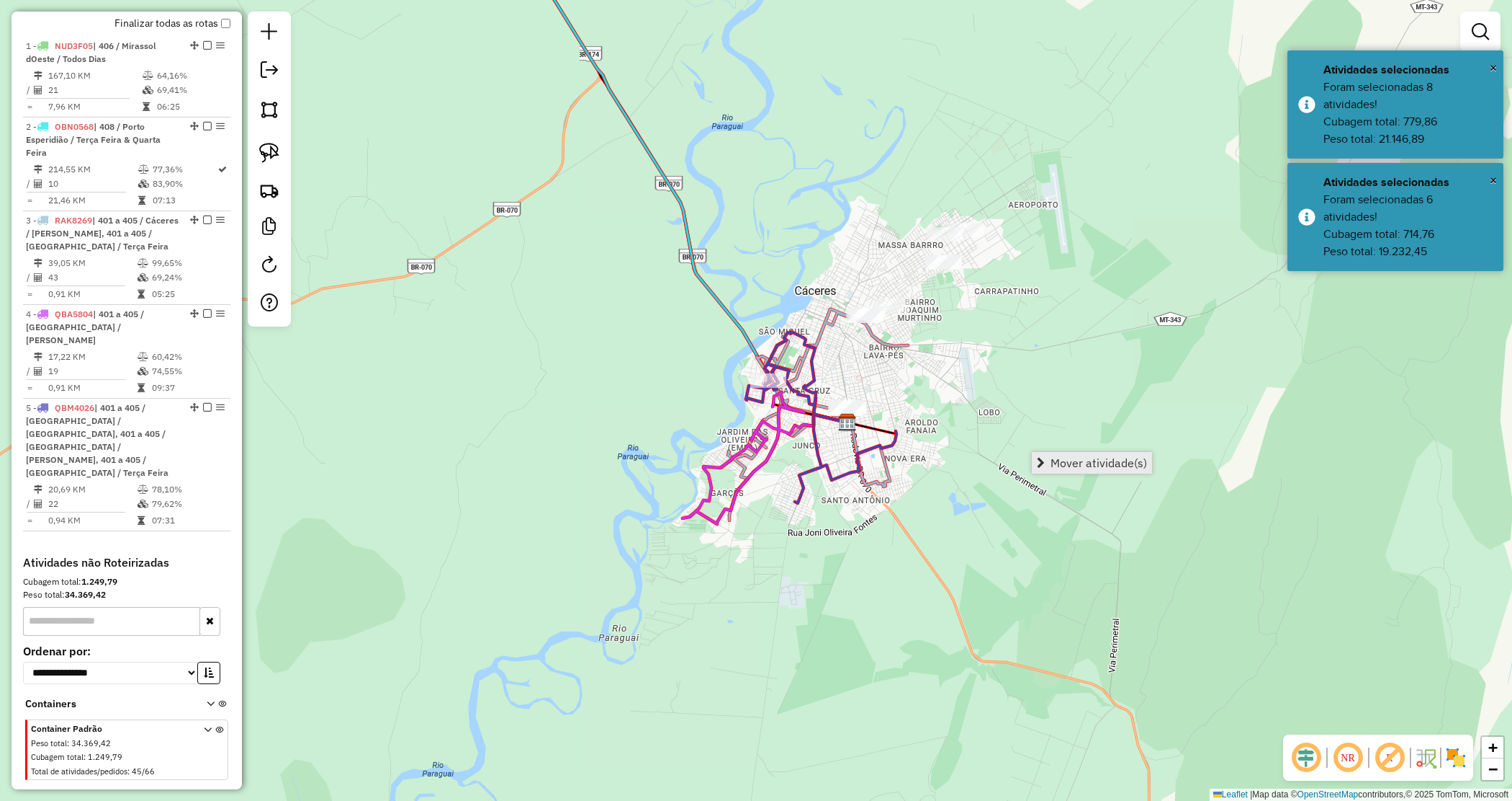
click at [1096, 461] on span "Mover atividade(s)" at bounding box center [1099, 462] width 97 height 12
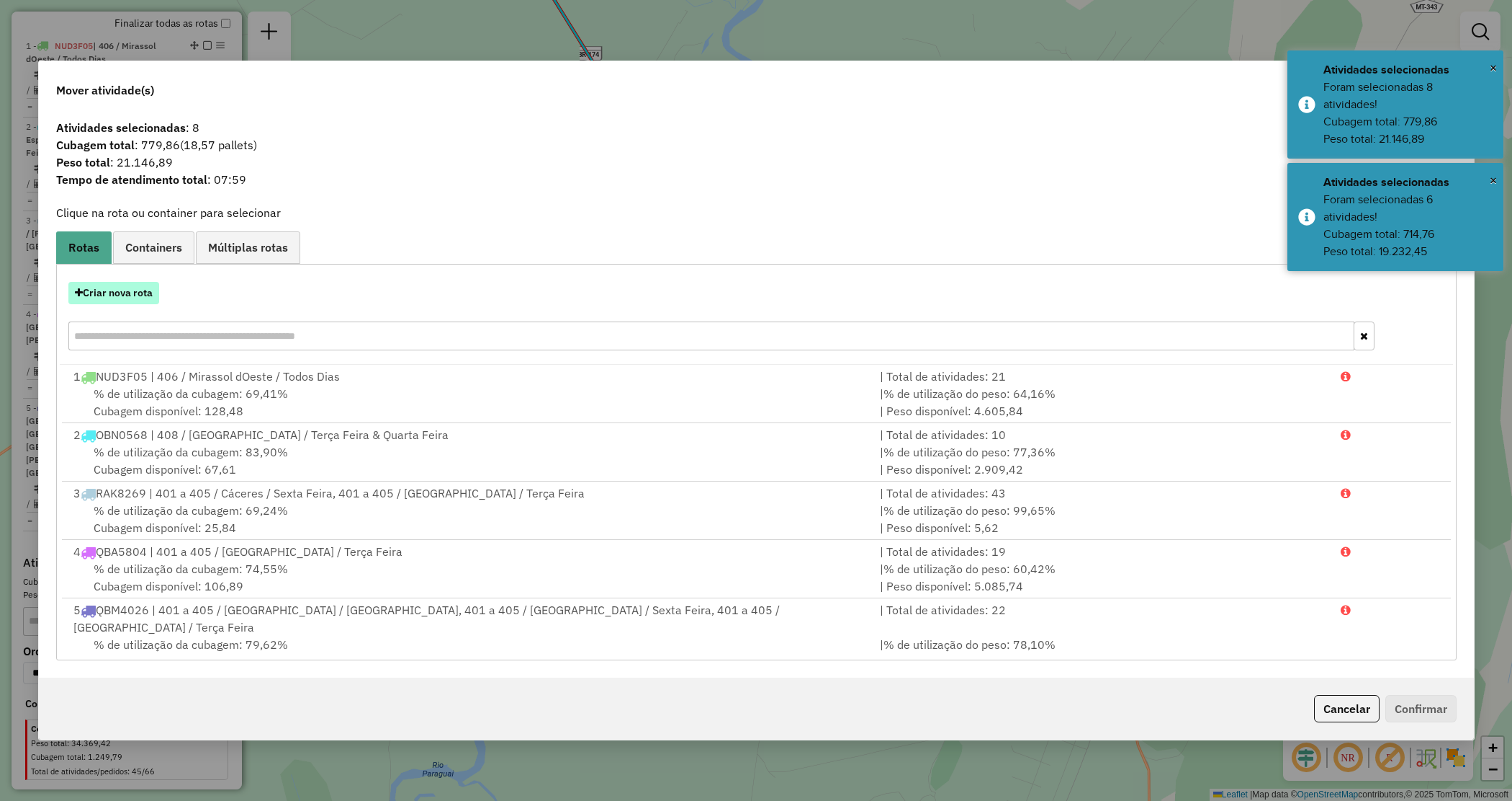
click at [118, 295] on button "Criar nova rota" at bounding box center [114, 293] width 91 height 23
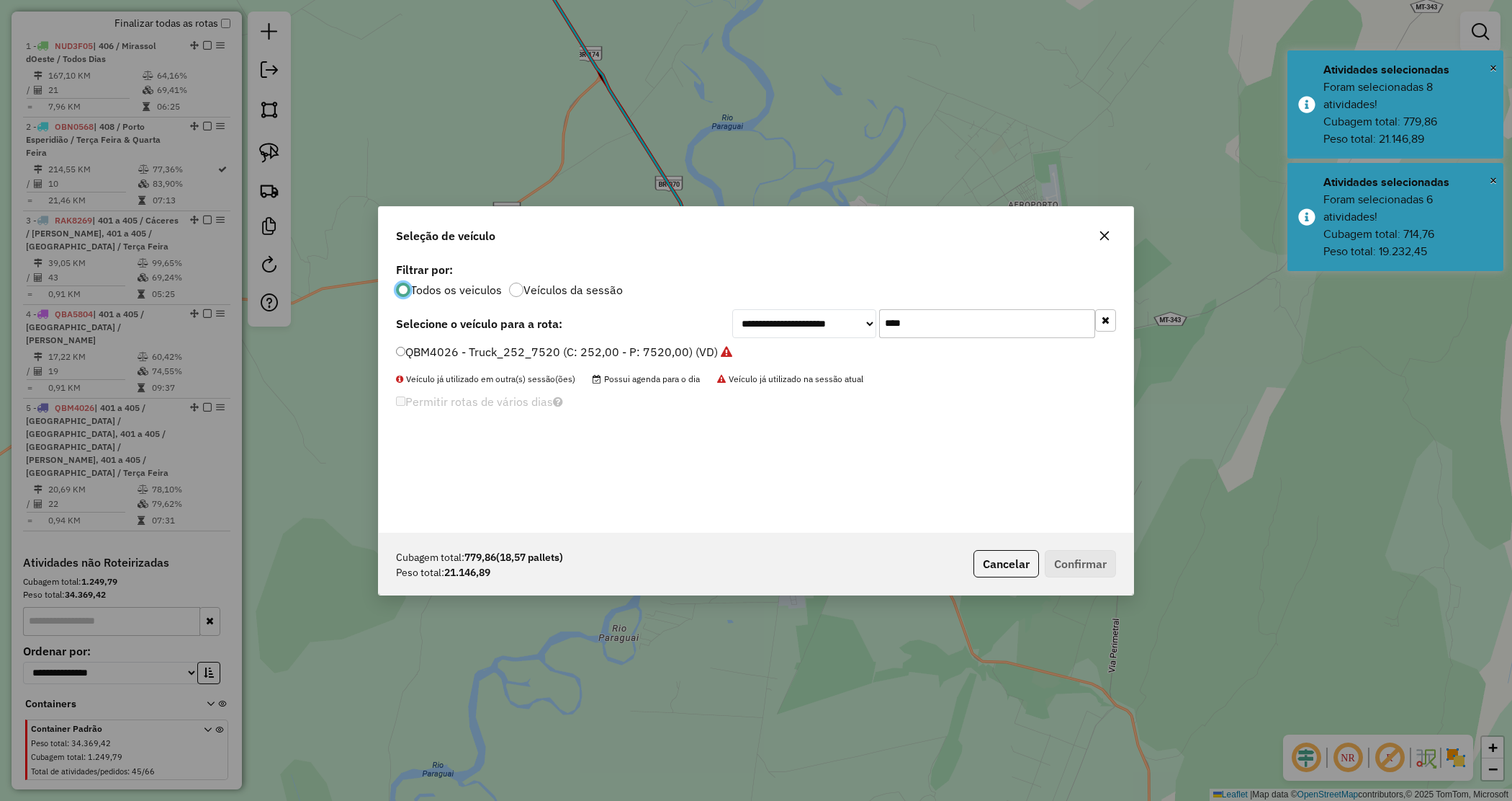
scroll to position [7, 4]
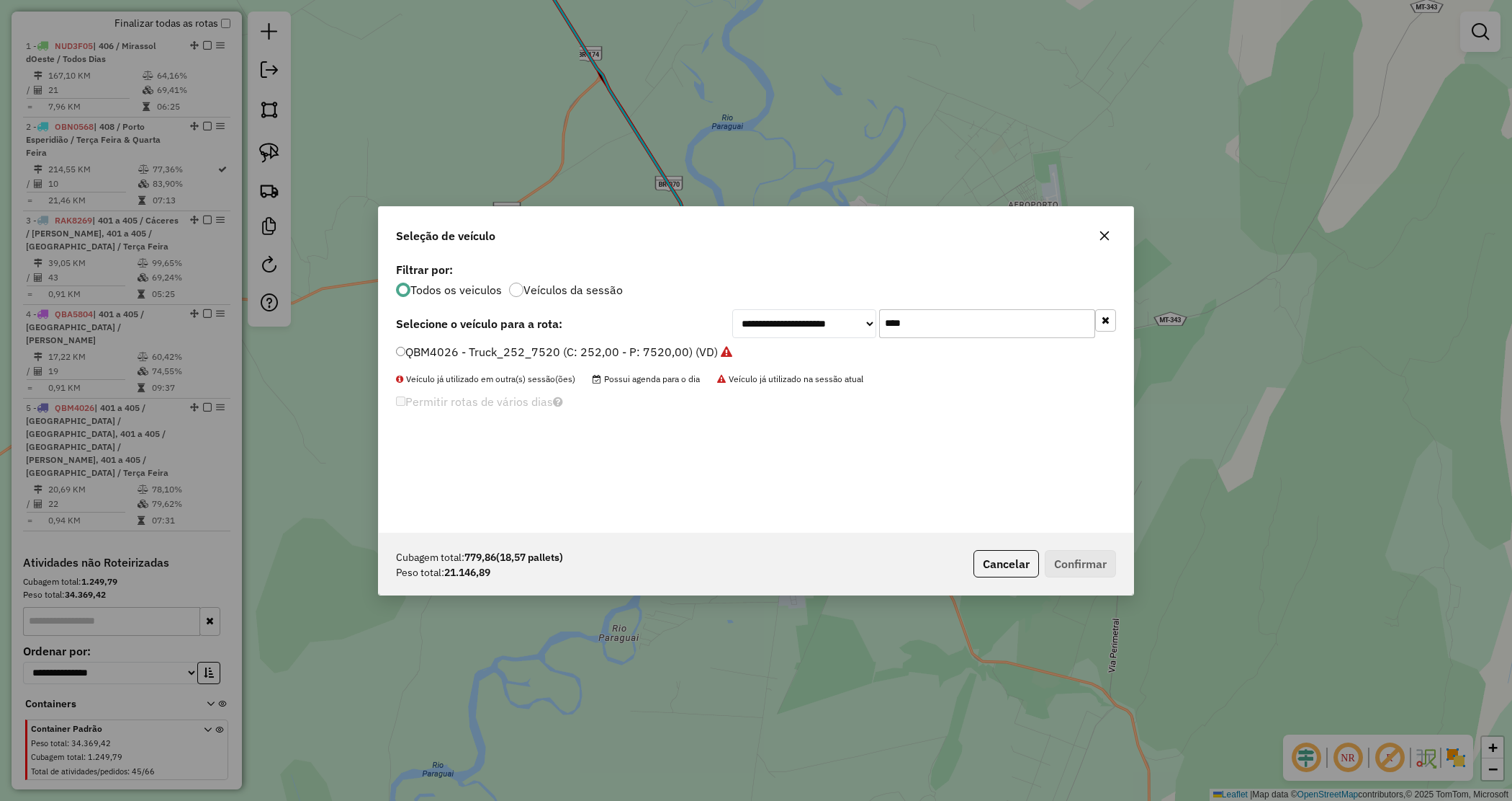
drag, startPoint x: 940, startPoint y: 323, endPoint x: 861, endPoint y: 307, distance: 80.6
click at [861, 309] on div "**********" at bounding box center [924, 323] width 384 height 29
type input "****"
click at [688, 350] on label "RRN7A34 - Toco_294_7960 (C: 294,00 - P: 7960,00) (VD)" at bounding box center [553, 350] width 316 height 17
click at [1083, 557] on button "Confirmar" at bounding box center [1081, 563] width 71 height 28
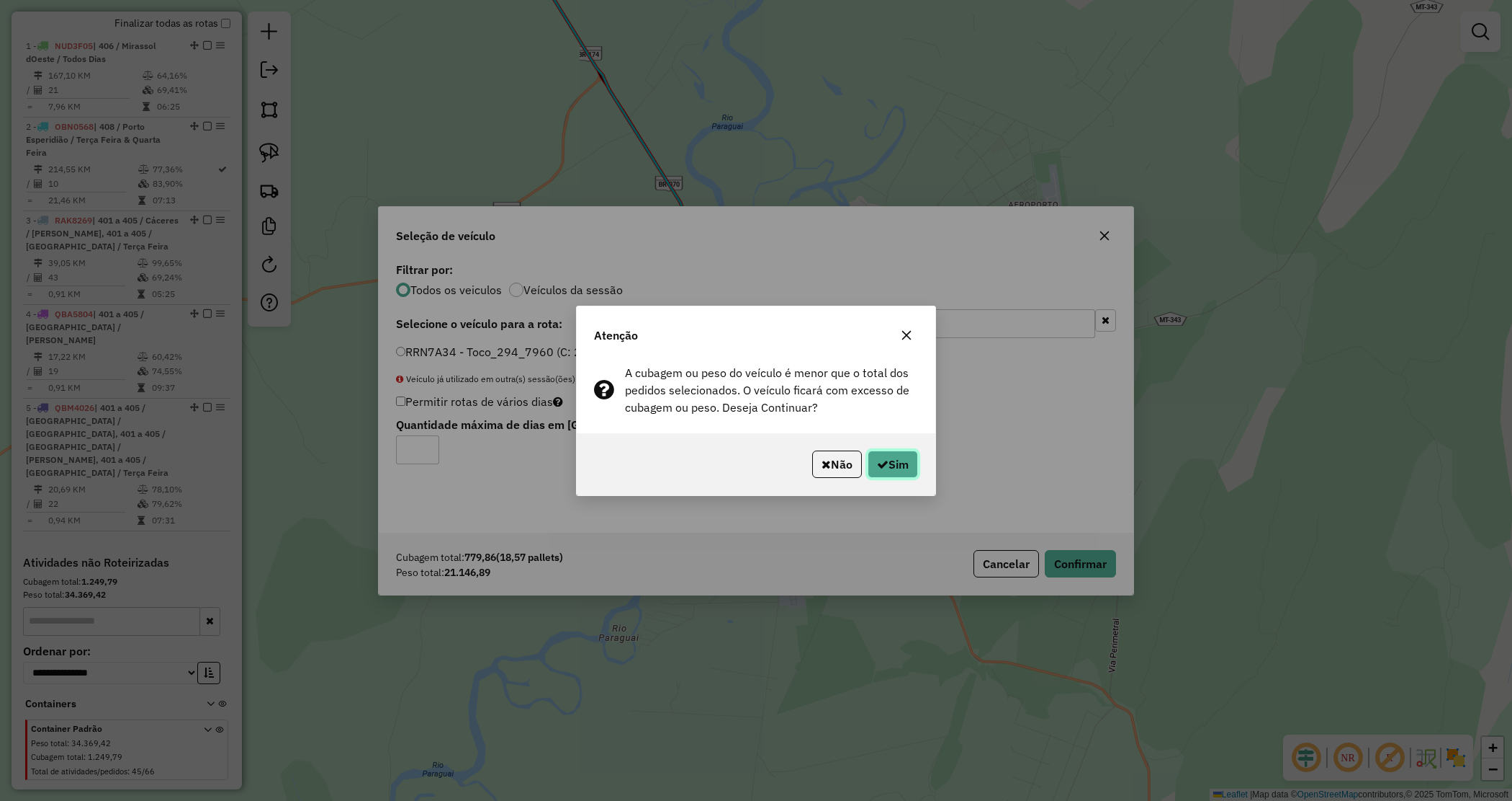
click at [886, 464] on button "Sim" at bounding box center [893, 464] width 50 height 28
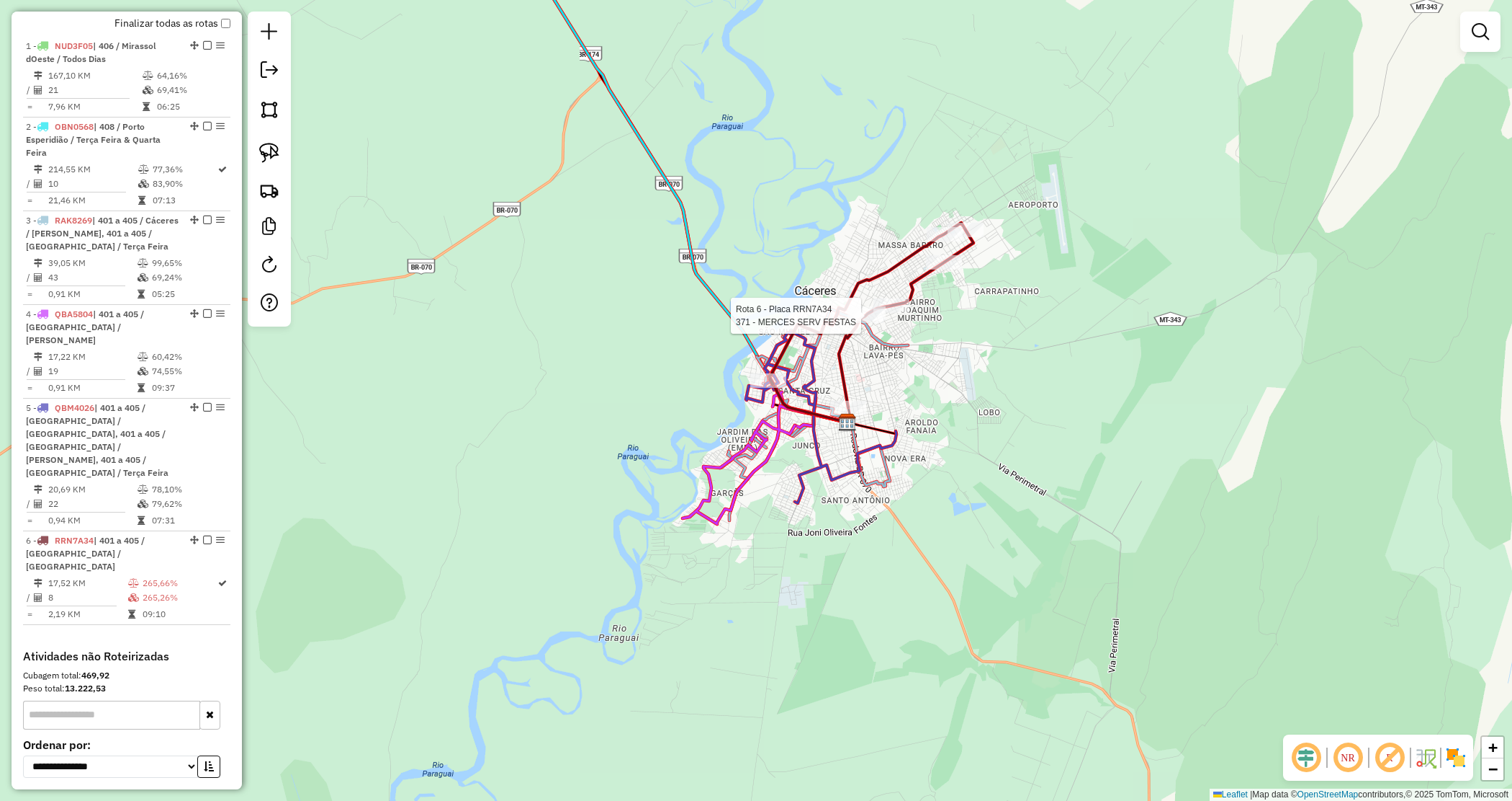
select select "*********"
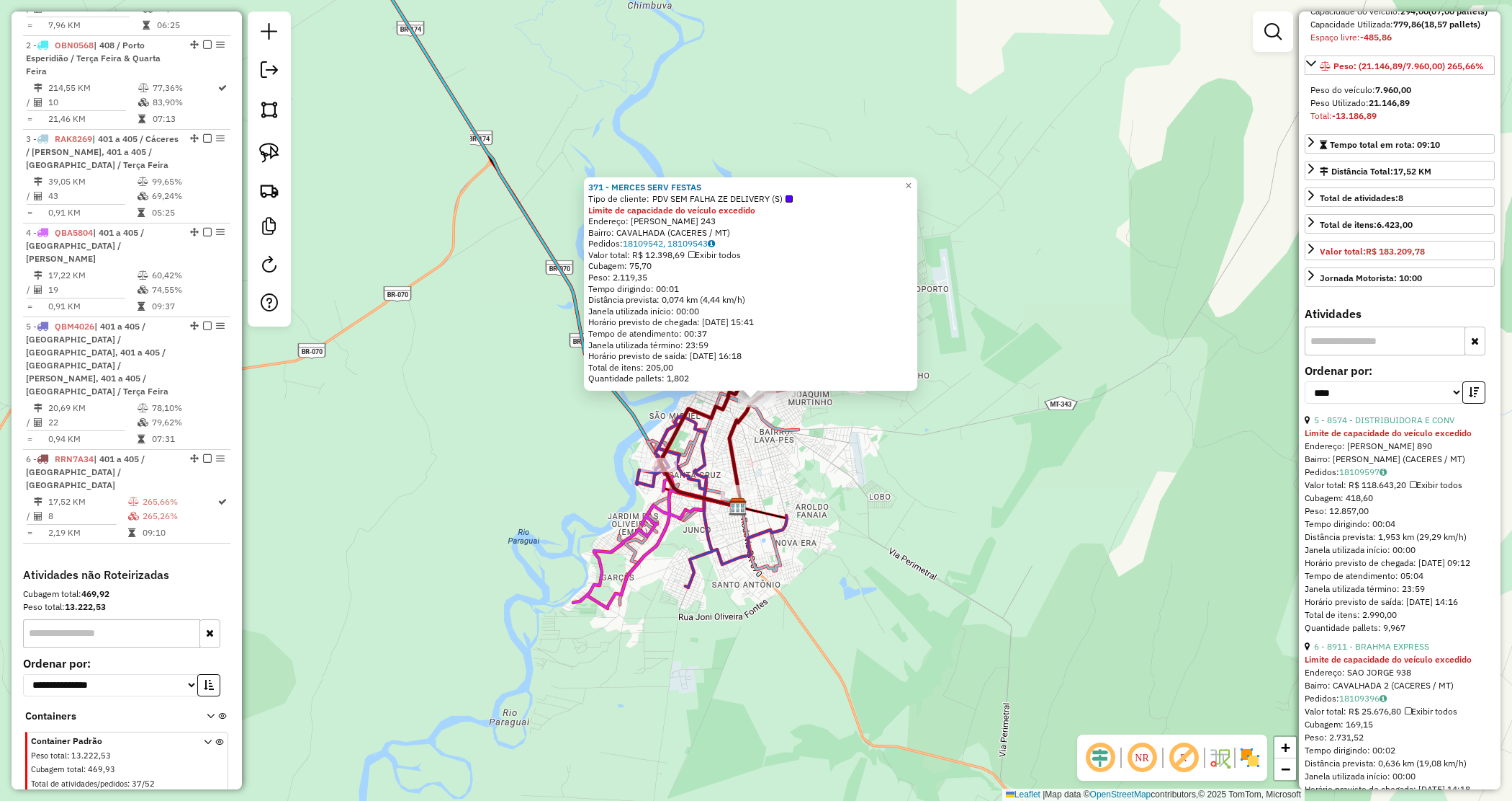
scroll to position [270, 0]
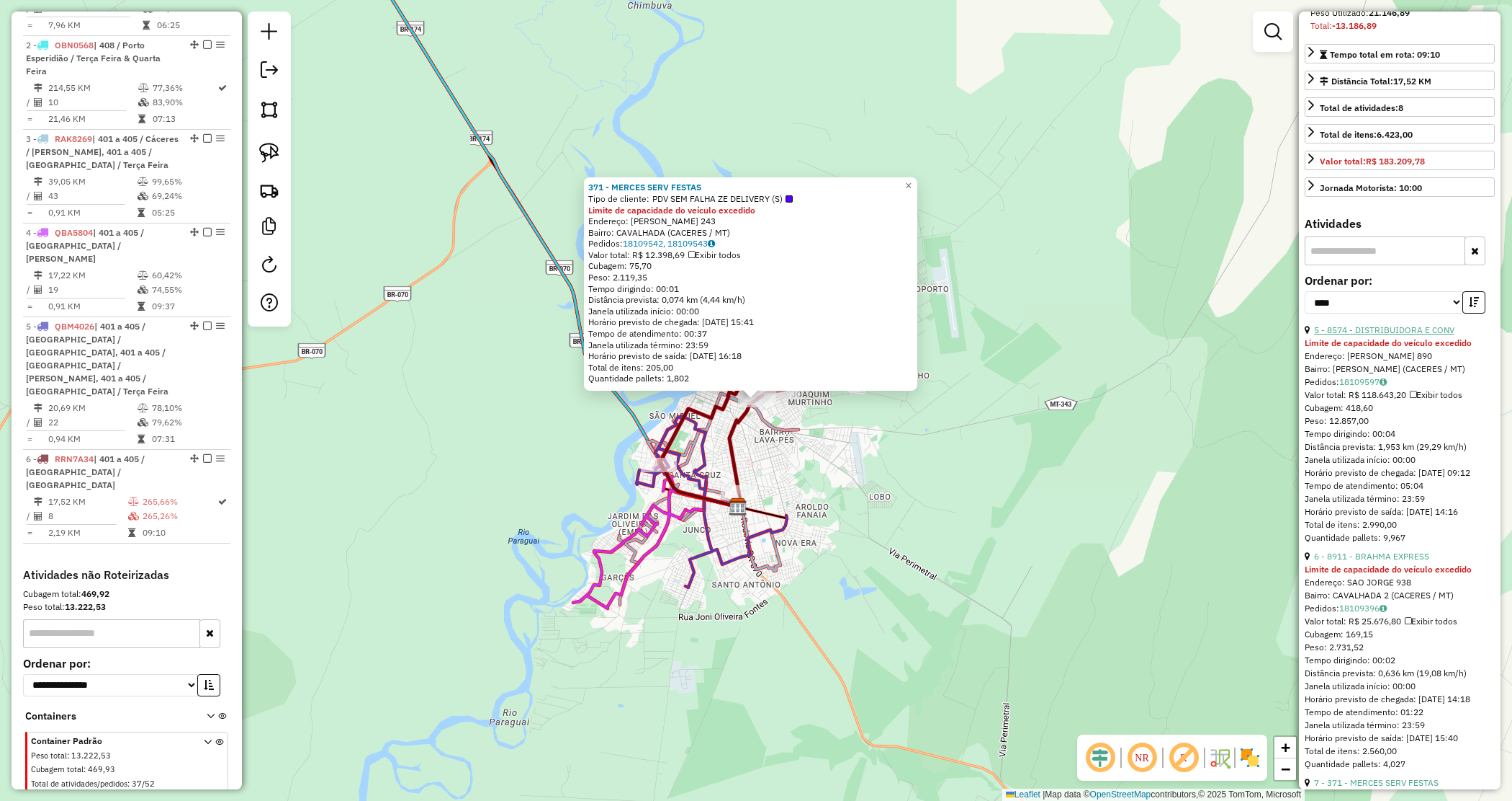
click at [1408, 335] on link "5 - 8574 - DISTRIBUIDORA E CONV" at bounding box center [1384, 329] width 141 height 11
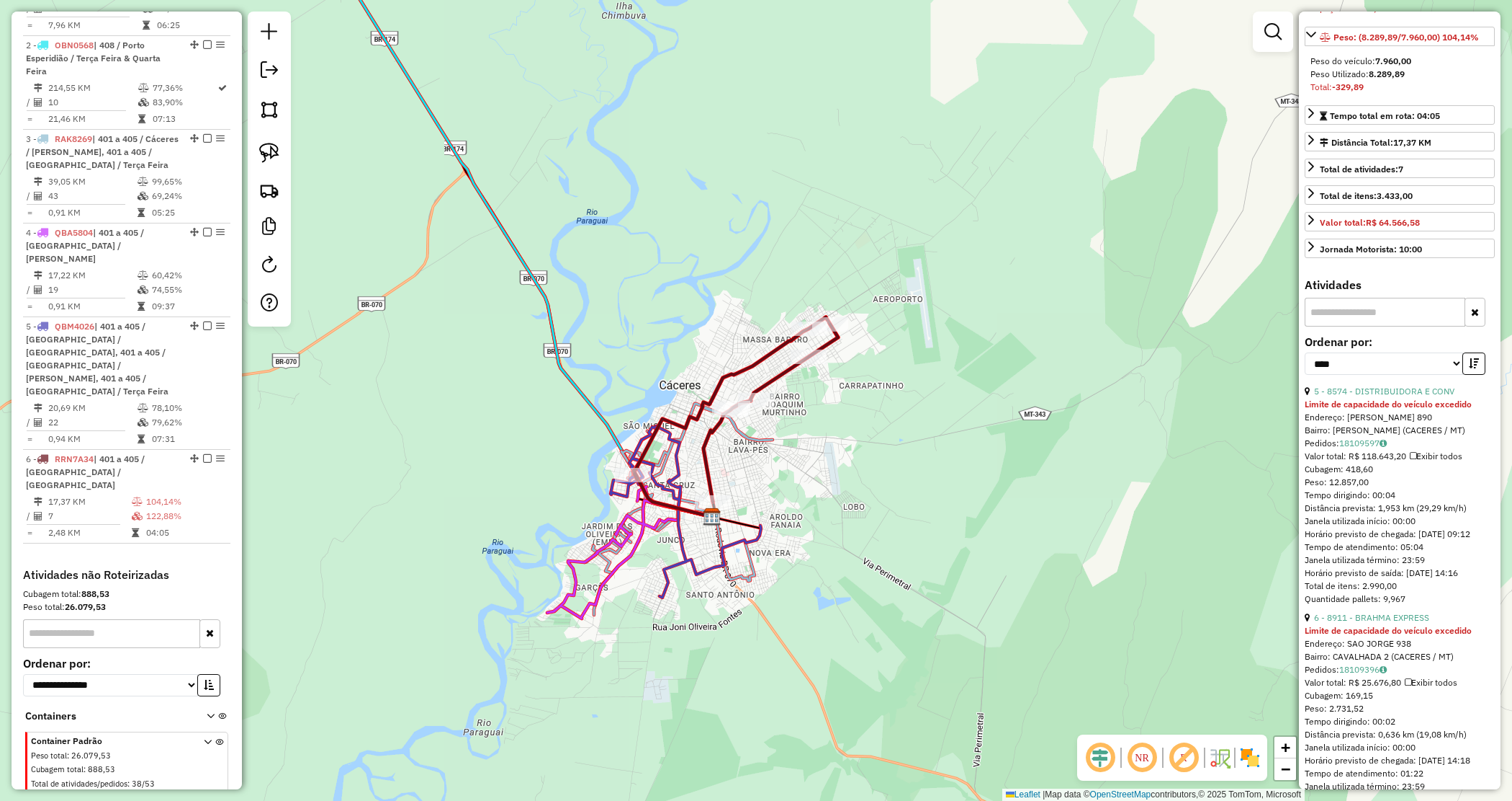
scroll to position [180, 0]
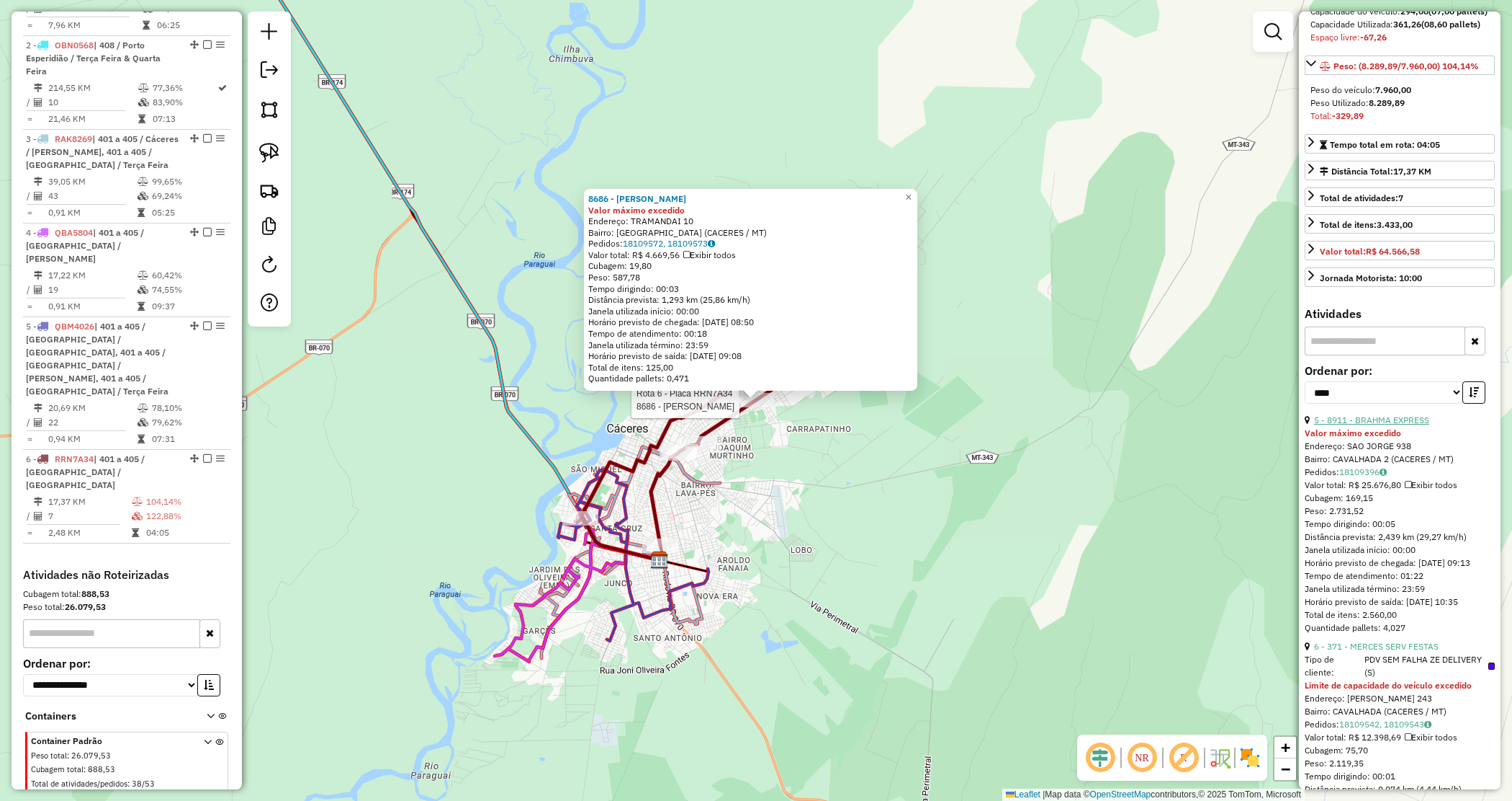
click at [1387, 425] on link "5 - 8911 - BRAHMA EXPRESS" at bounding box center [1371, 419] width 115 height 11
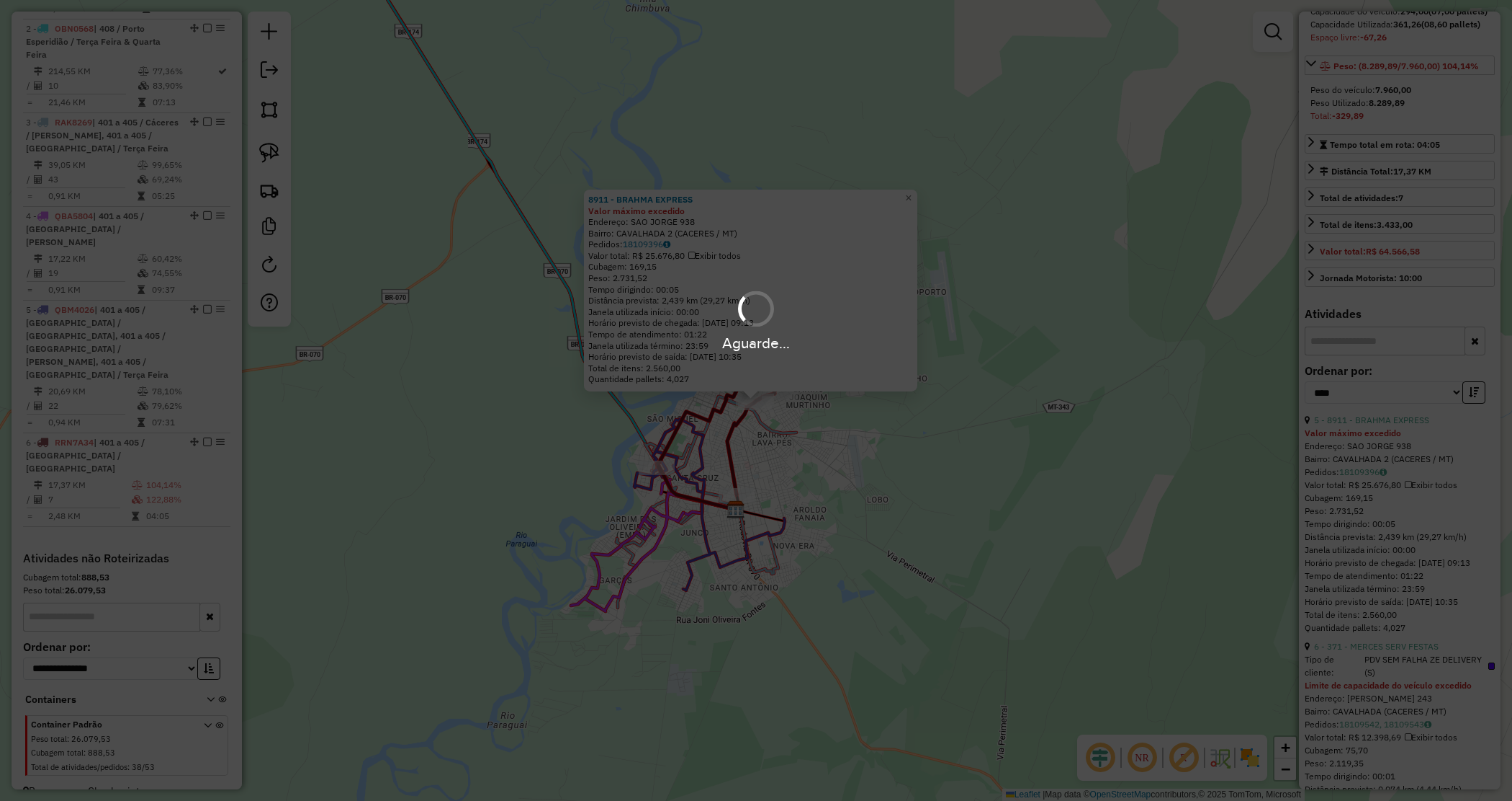
scroll to position [166, 0]
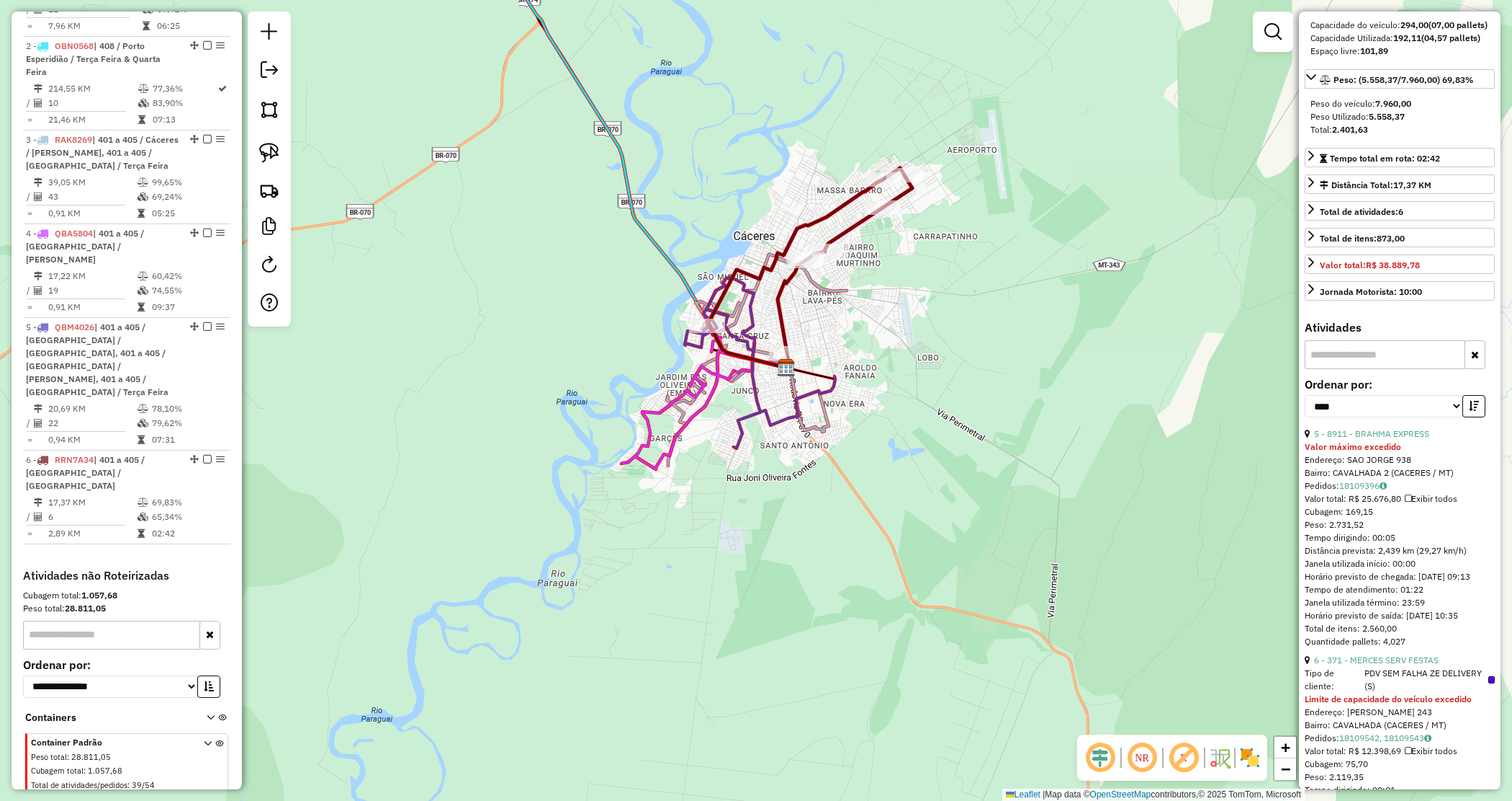
drag, startPoint x: 916, startPoint y: 481, endPoint x: 938, endPoint y: 393, distance: 90.7
click at [938, 393] on div "Janela de atendimento Grade de atendimento Capacidade Transportadoras Veículos …" at bounding box center [756, 400] width 1512 height 801
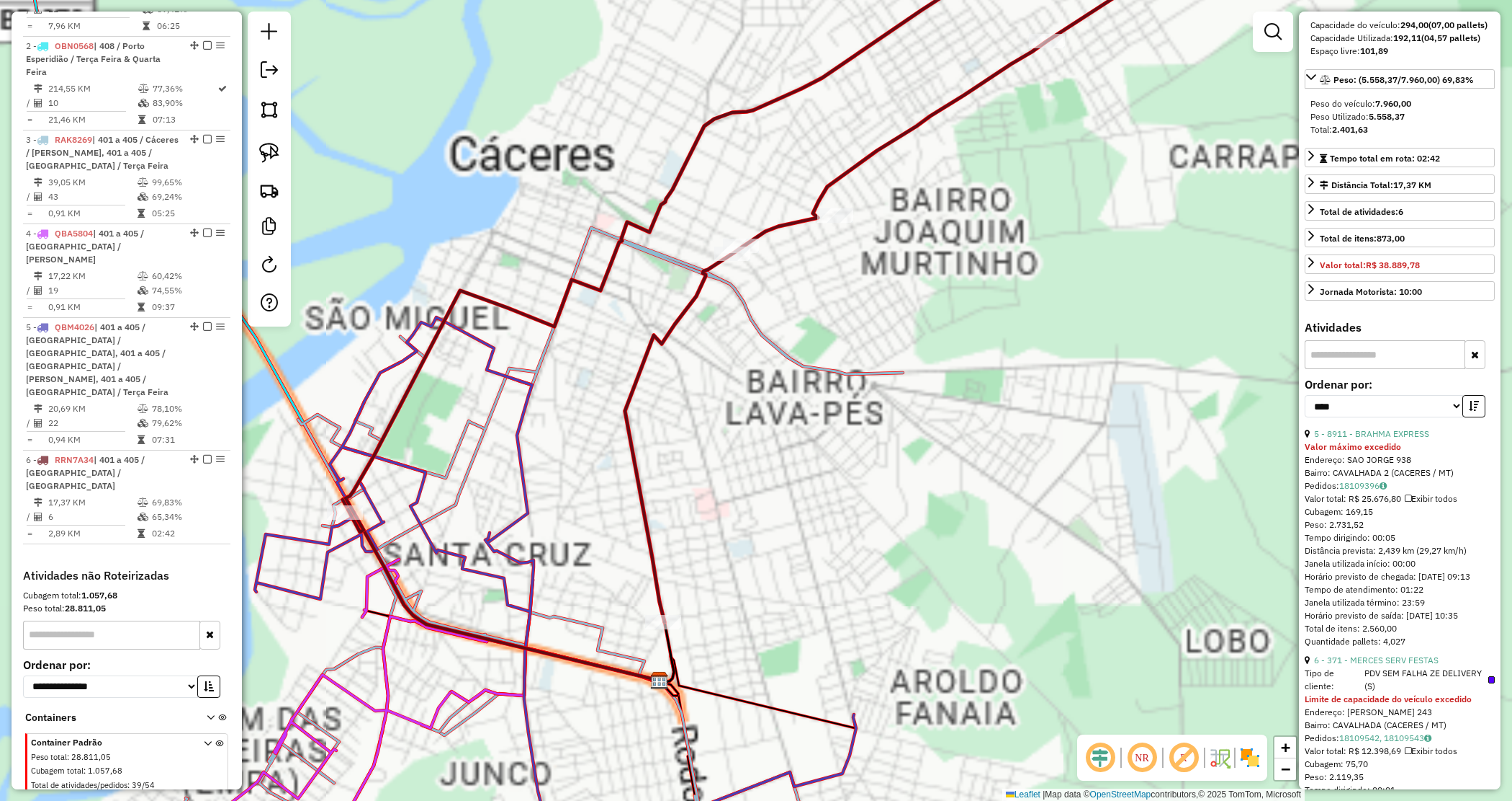
click at [864, 244] on div "Janela de atendimento Grade de atendimento Capacidade Transportadoras Veículos …" at bounding box center [756, 400] width 1512 height 801
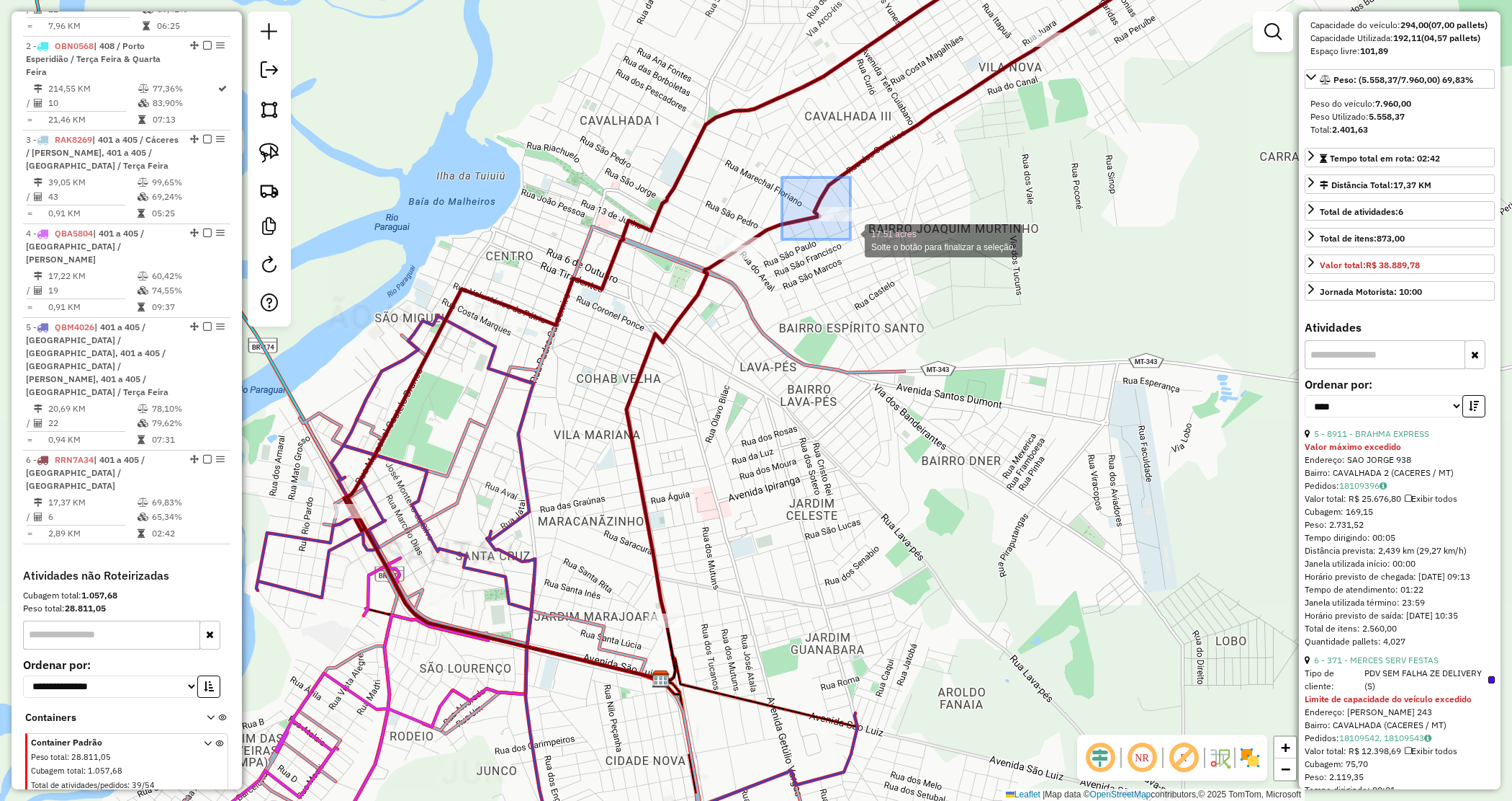
drag, startPoint x: 786, startPoint y: 181, endPoint x: 872, endPoint y: 259, distance: 116.1
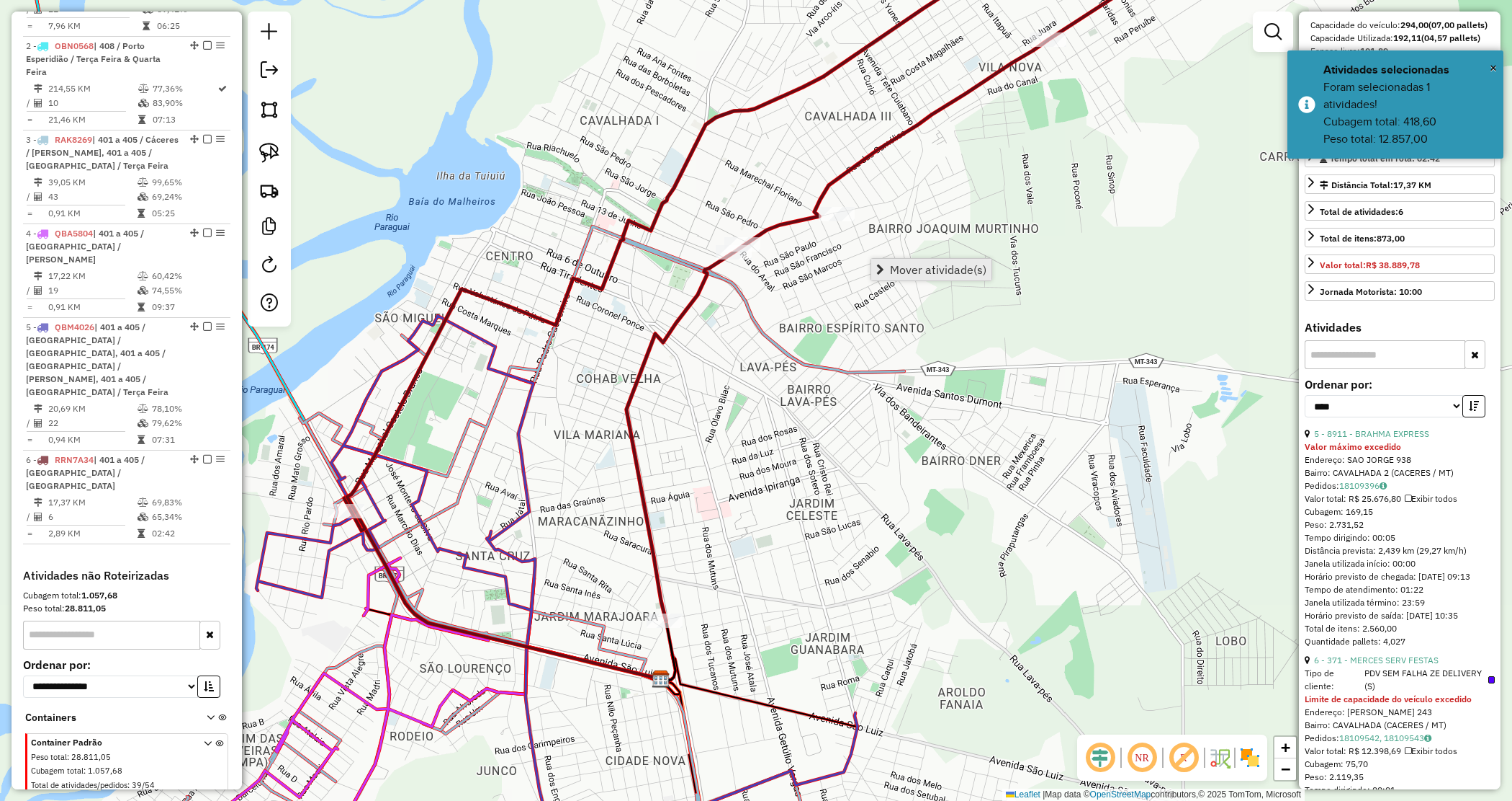
click at [916, 277] on link "Mover atividade(s)" at bounding box center [932, 269] width 121 height 22
click at [670, 221] on div "Janela de atendimento Grade de atendimento Capacidade Transportadoras Veículos …" at bounding box center [756, 400] width 1512 height 801
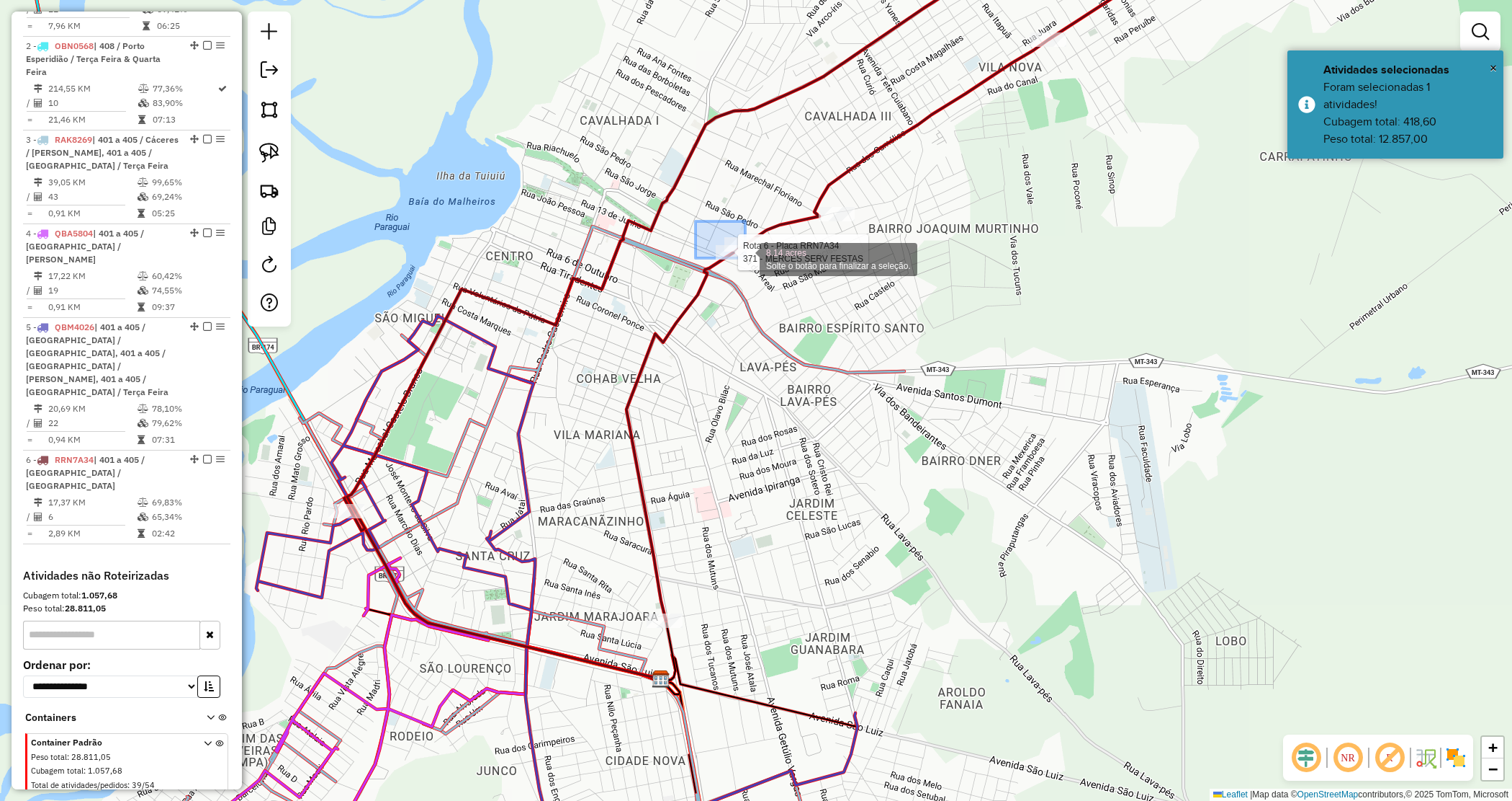
drag, startPoint x: 712, startPoint y: 235, endPoint x: 794, endPoint y: 295, distance: 101.6
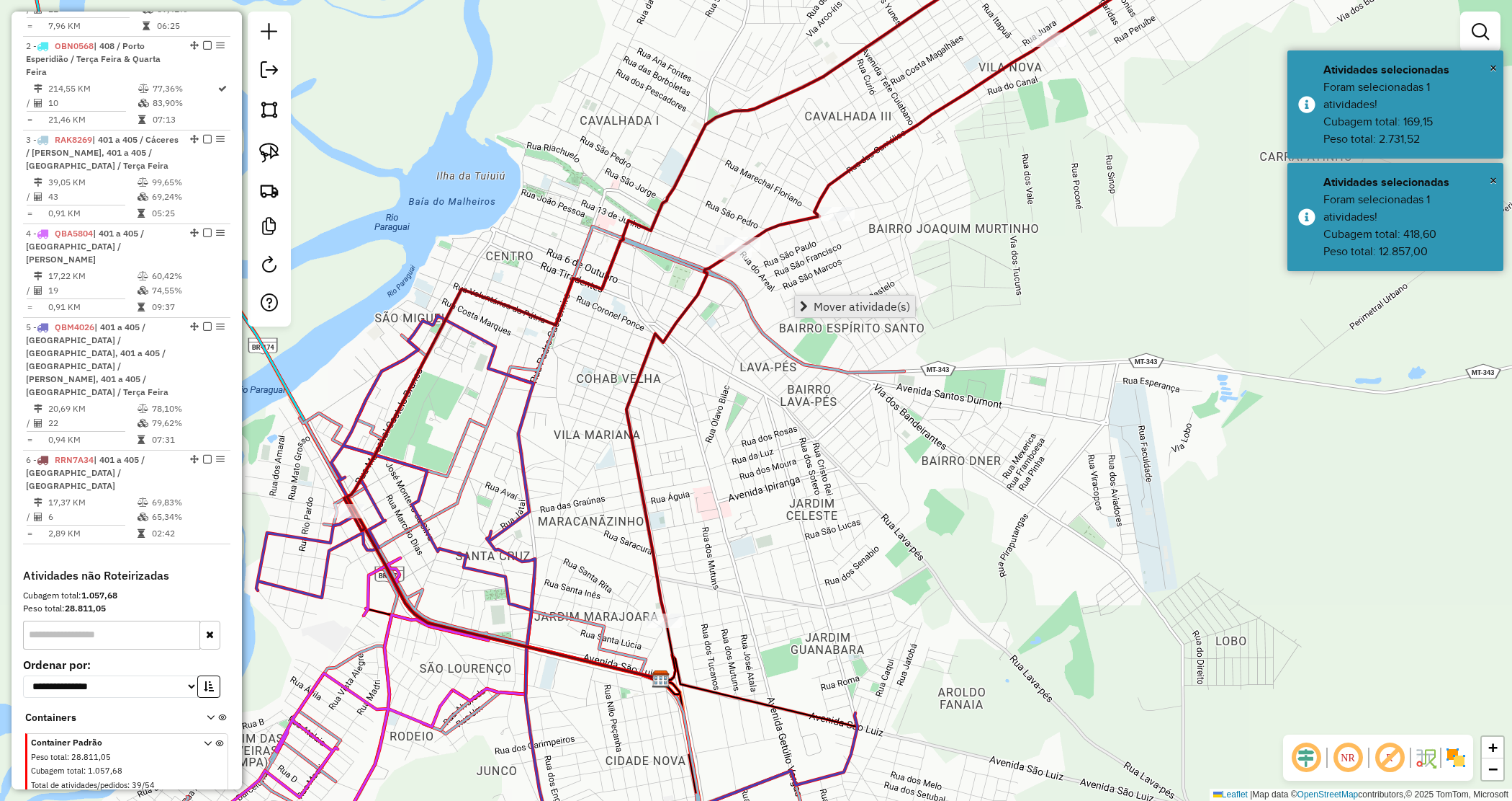
click at [823, 308] on span "Mover atividade(s)" at bounding box center [862, 306] width 97 height 12
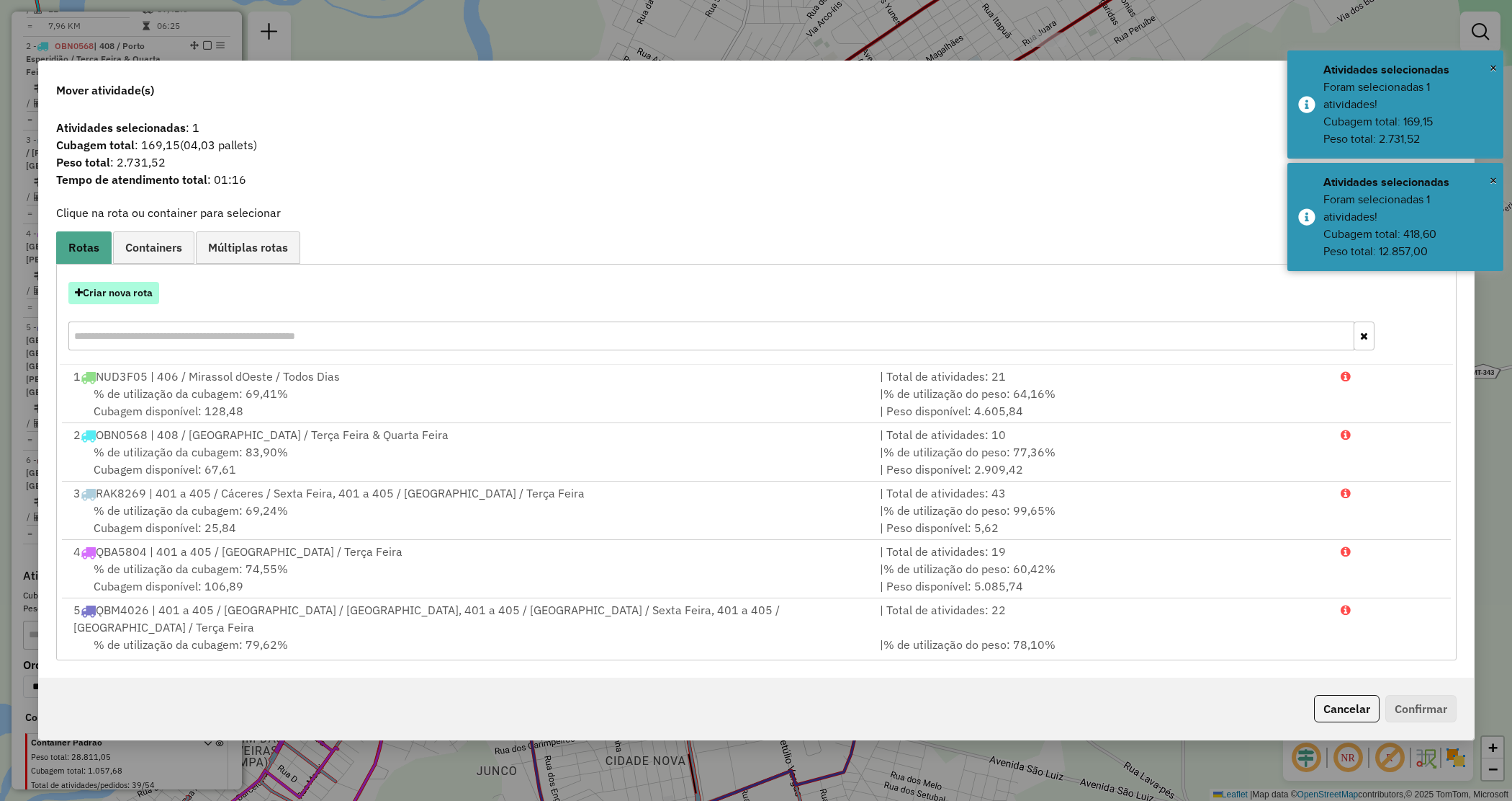
click at [127, 300] on button "Criar nova rota" at bounding box center [114, 293] width 91 height 23
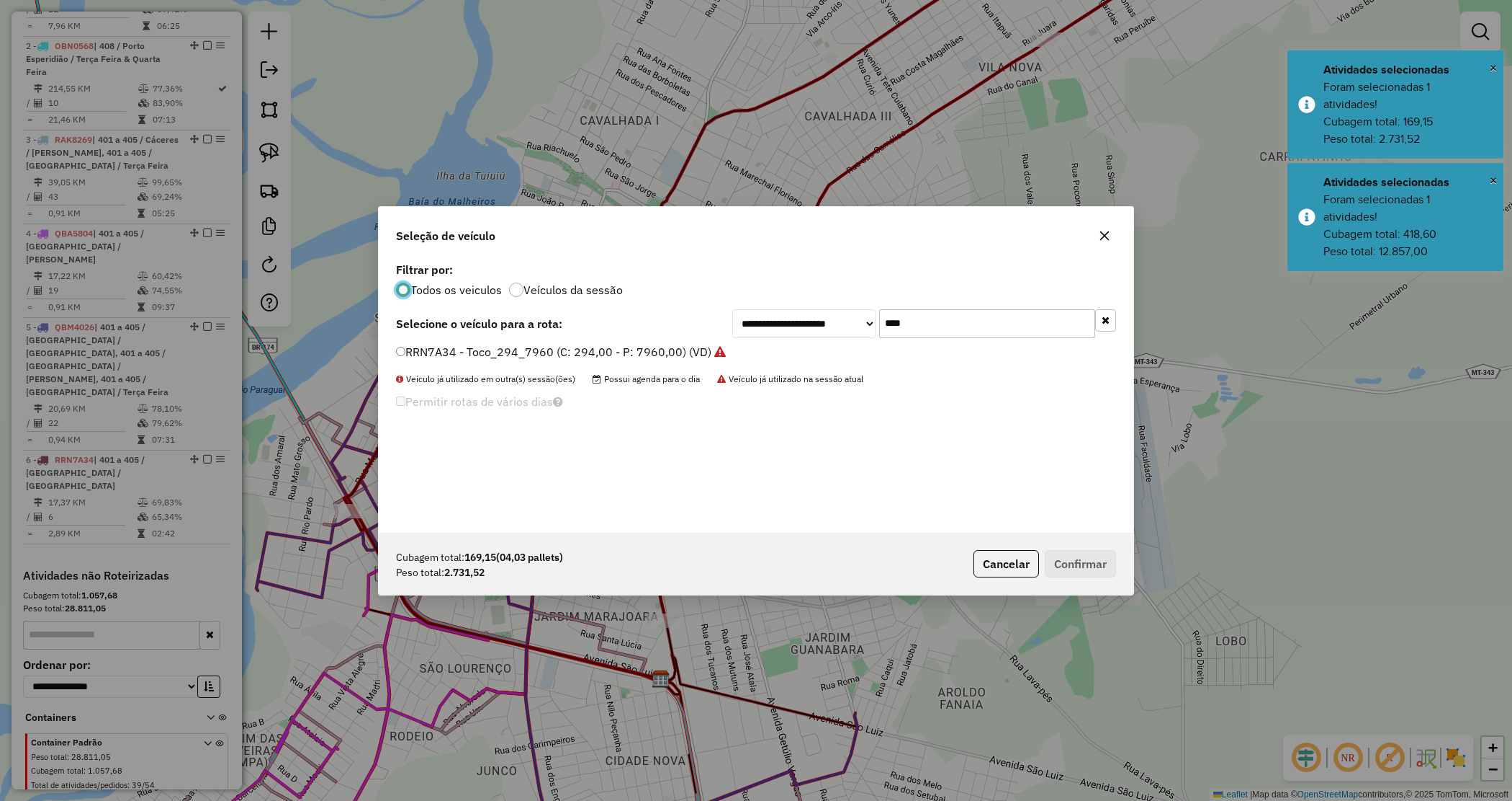
scroll to position [7, 4]
drag, startPoint x: 842, startPoint y: 318, endPoint x: 818, endPoint y: 311, distance: 25.0
click at [818, 312] on div "**********" at bounding box center [924, 323] width 384 height 29
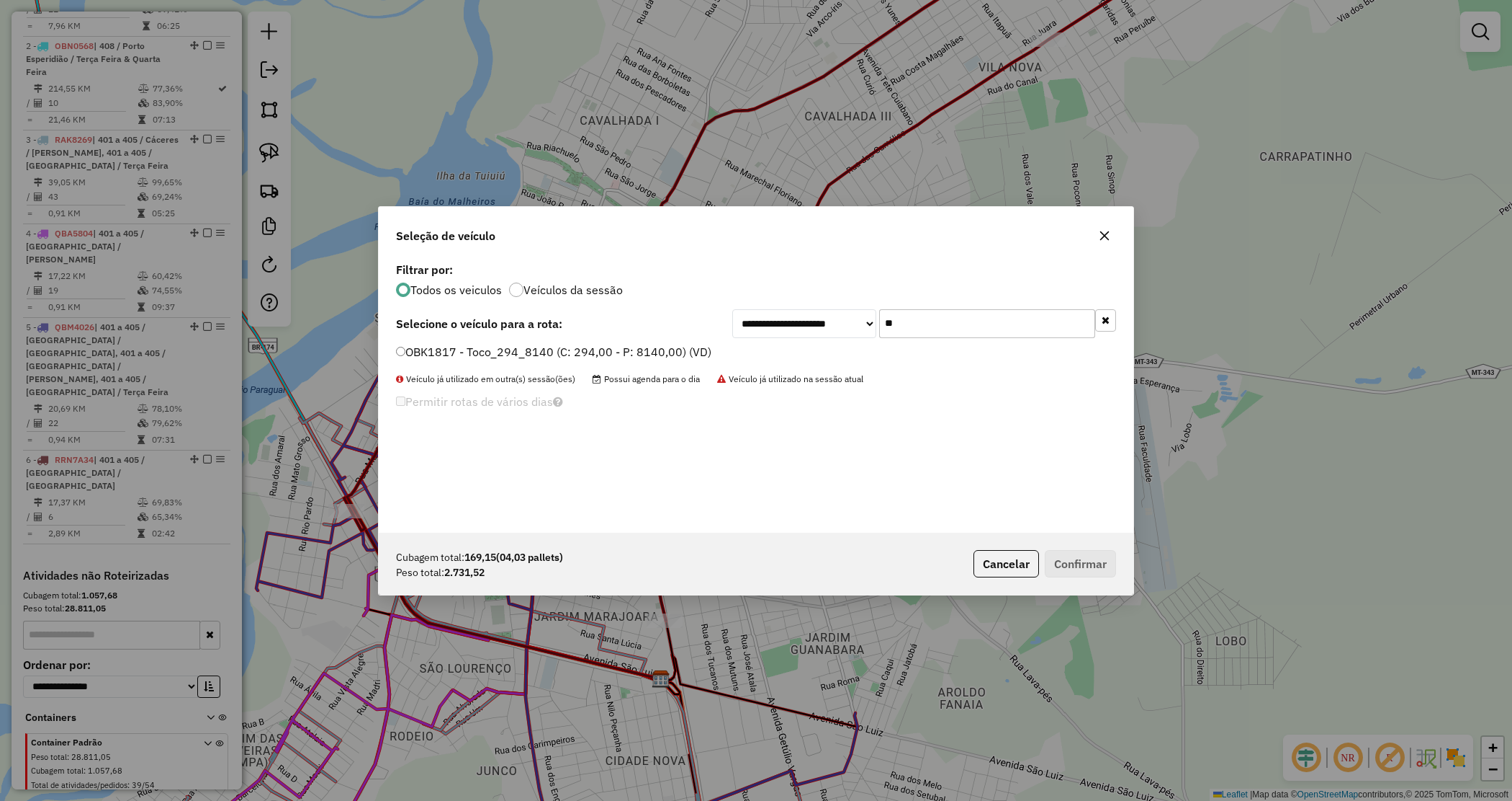
type input "**"
drag, startPoint x: 696, startPoint y: 350, endPoint x: 816, endPoint y: 396, distance: 128.5
click at [695, 348] on label "OBK1817 - Toco_294_8140 (C: 294,00 - P: 8140,00) (VD)" at bounding box center [553, 350] width 316 height 17
click at [1098, 556] on button "Confirmar" at bounding box center [1081, 563] width 71 height 28
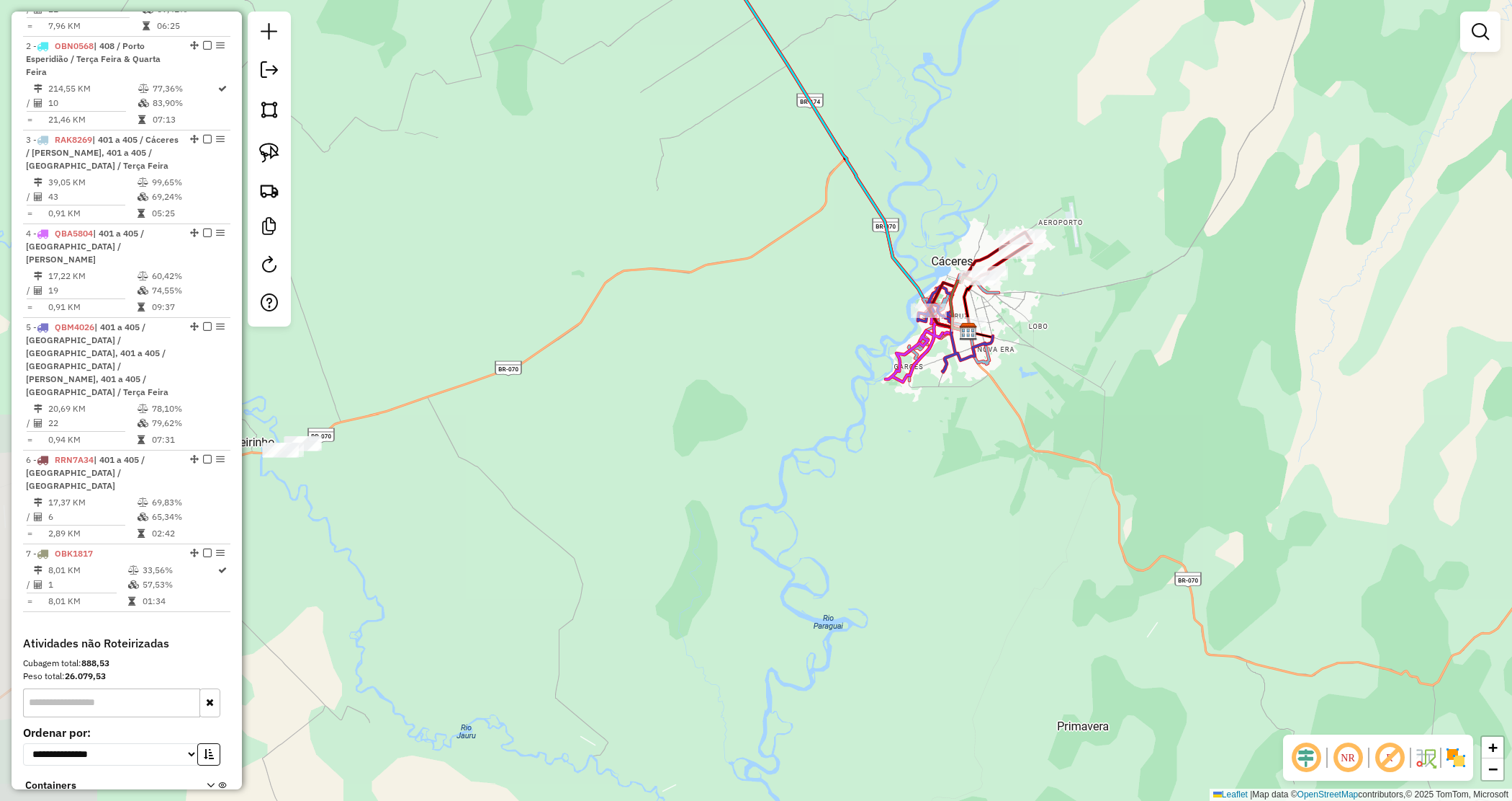
drag, startPoint x: 952, startPoint y: 491, endPoint x: 1051, endPoint y: 501, distance: 99.5
click at [1051, 501] on div "Janela de atendimento Grade de atendimento Capacidade Transportadoras Veículos …" at bounding box center [756, 400] width 1512 height 801
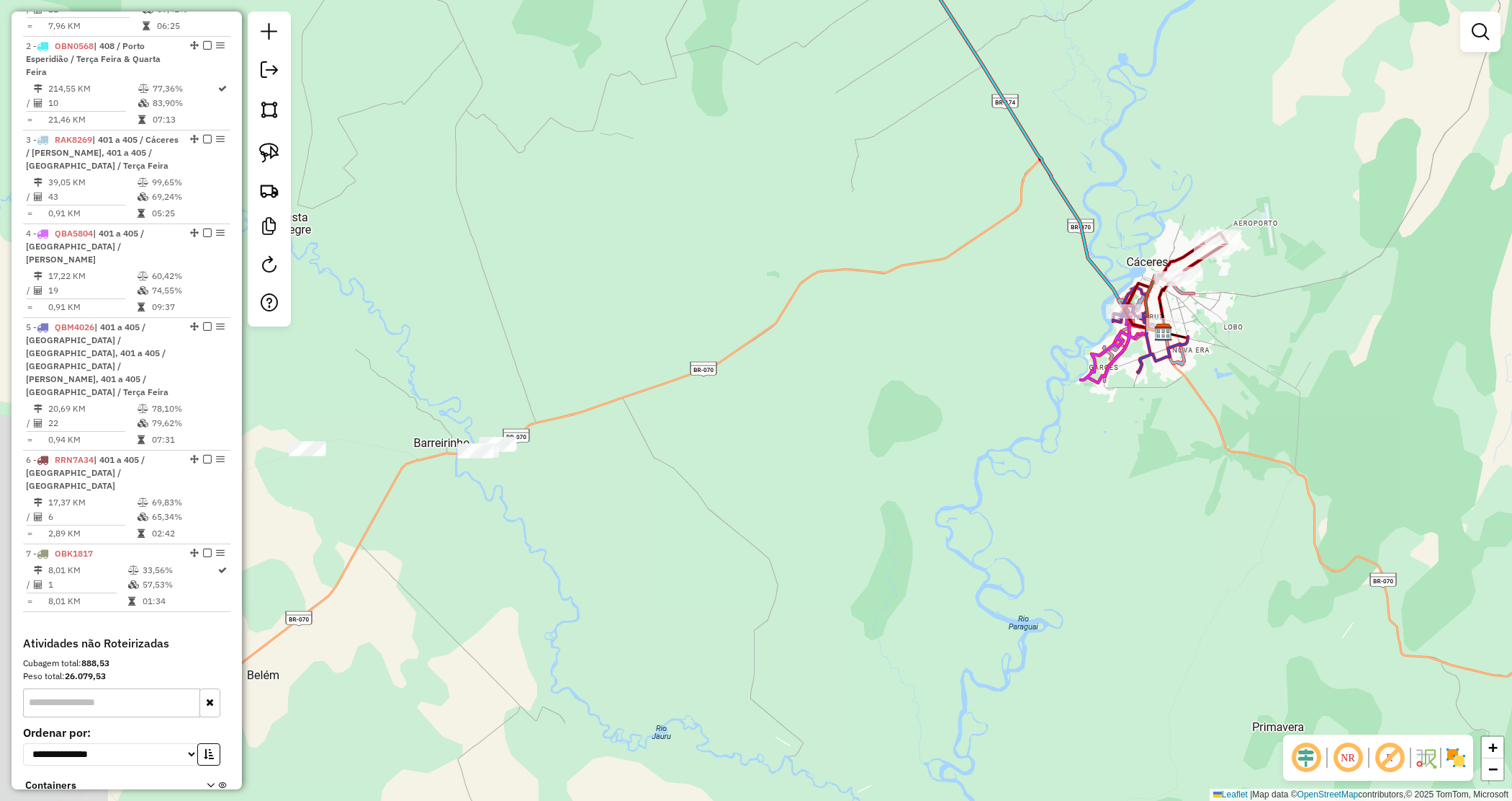
click at [832, 383] on div "Janela de atendimento Grade de atendimento Capacidade Transportadoras Veículos …" at bounding box center [756, 400] width 1512 height 801
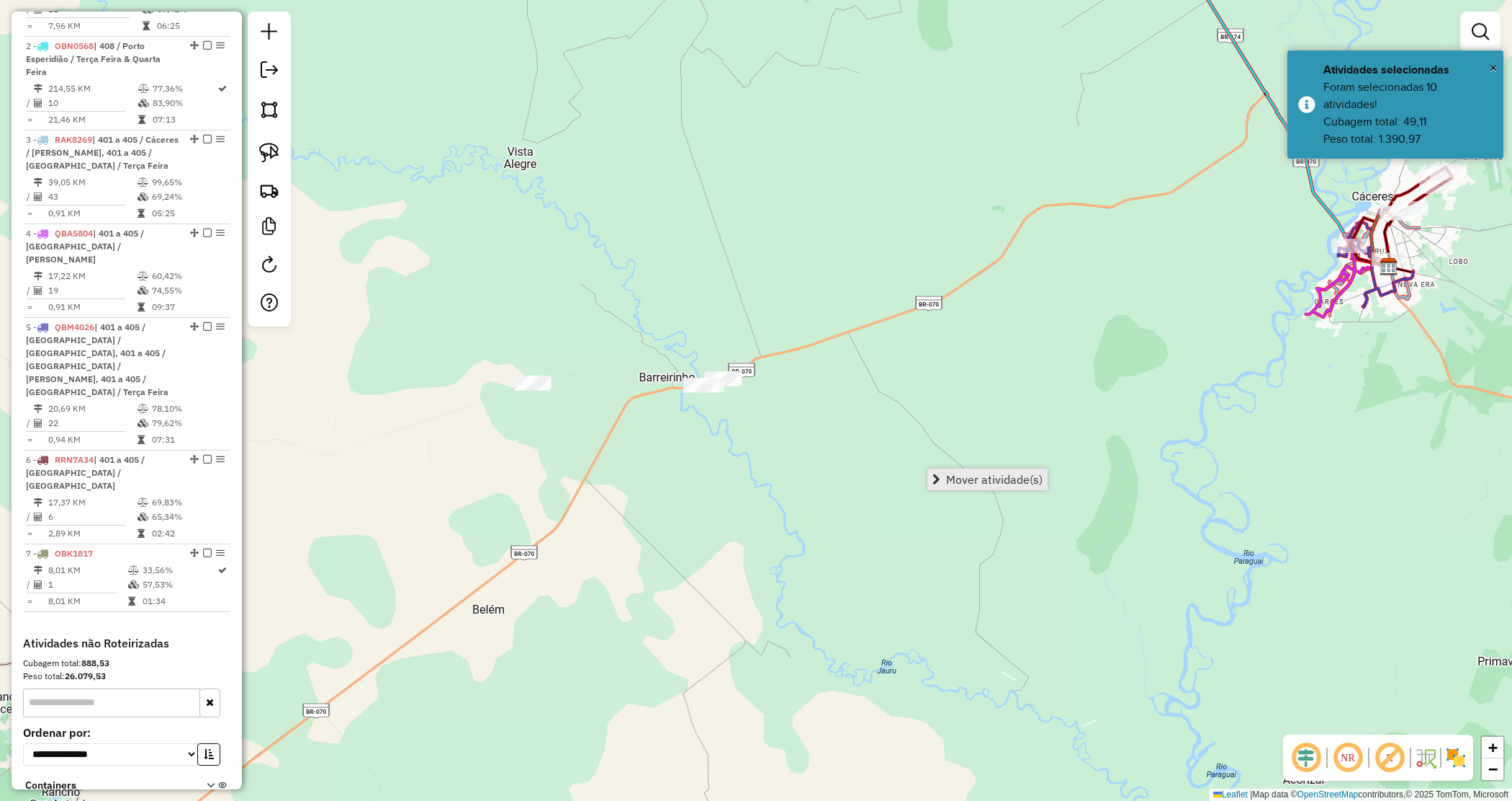
click at [978, 477] on span "Mover atividade(s)" at bounding box center [994, 479] width 97 height 12
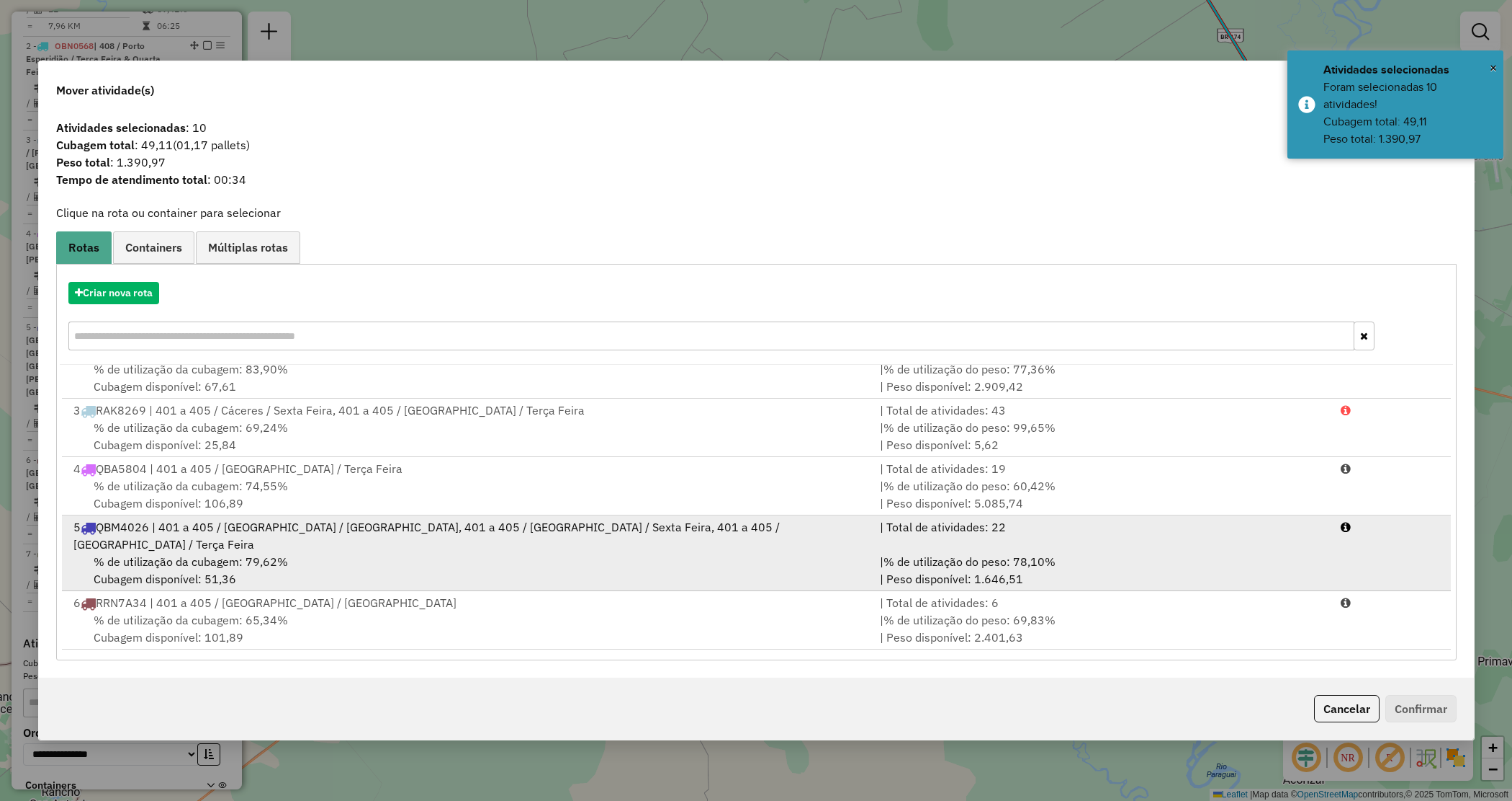
scroll to position [121, 0]
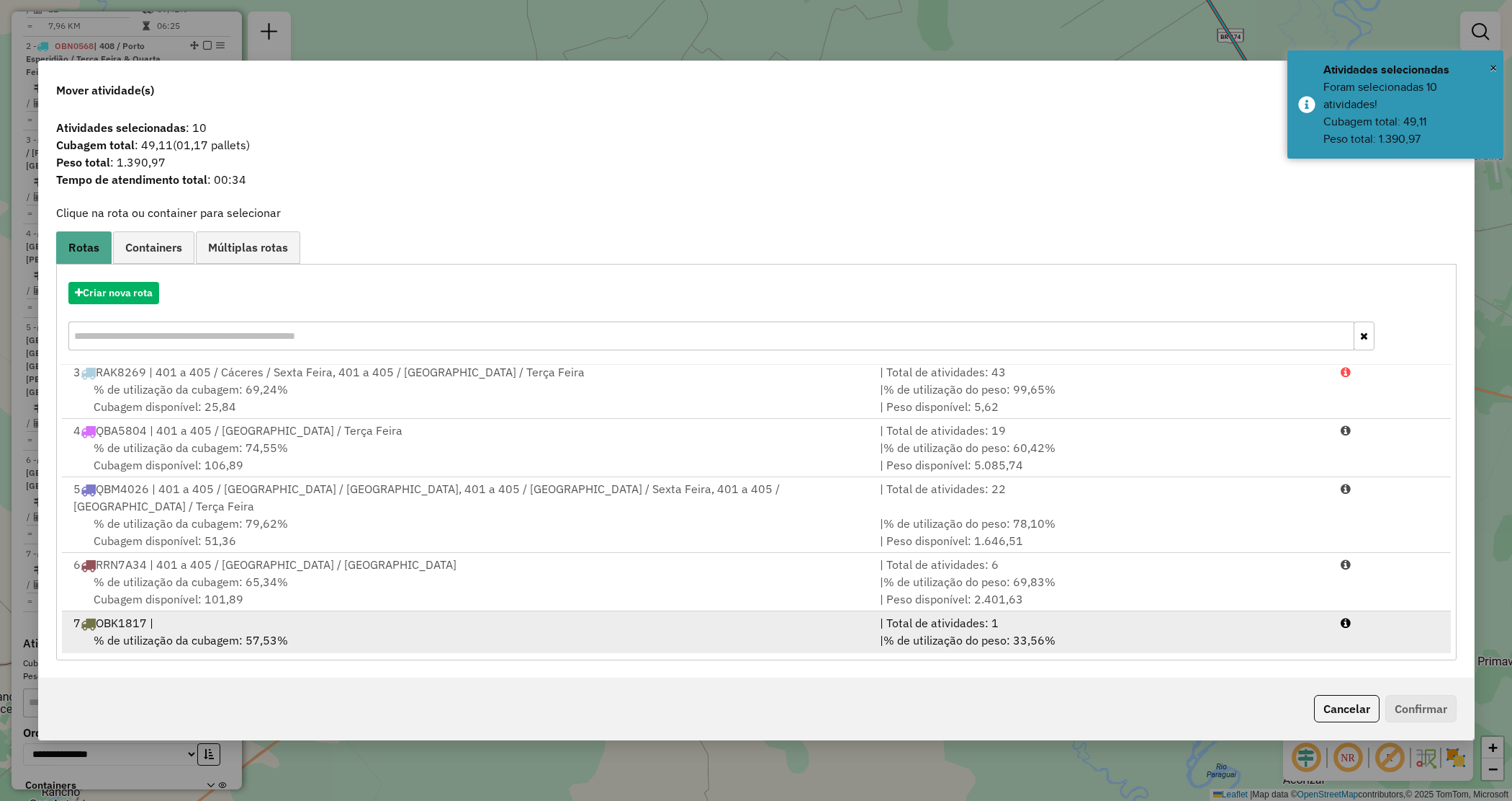
drag, startPoint x: 1075, startPoint y: 639, endPoint x: 1149, endPoint y: 653, distance: 75.3
click at [1078, 642] on div "| % de utilização do peso: 33,56% | Peso disponível: 5.408,48" at bounding box center [1102, 648] width 461 height 35
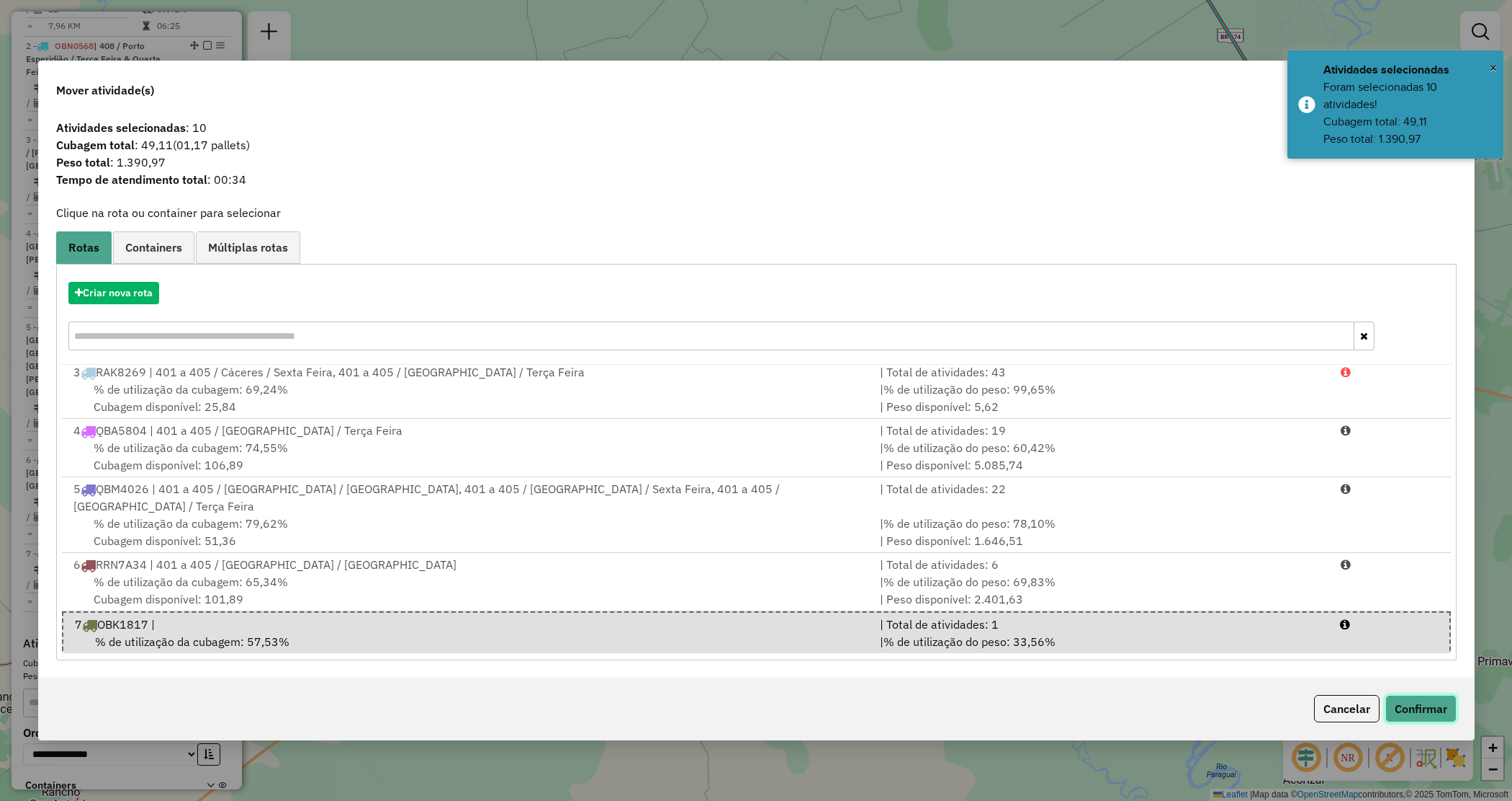
click at [1417, 719] on button "Confirmar" at bounding box center [1421, 709] width 71 height 28
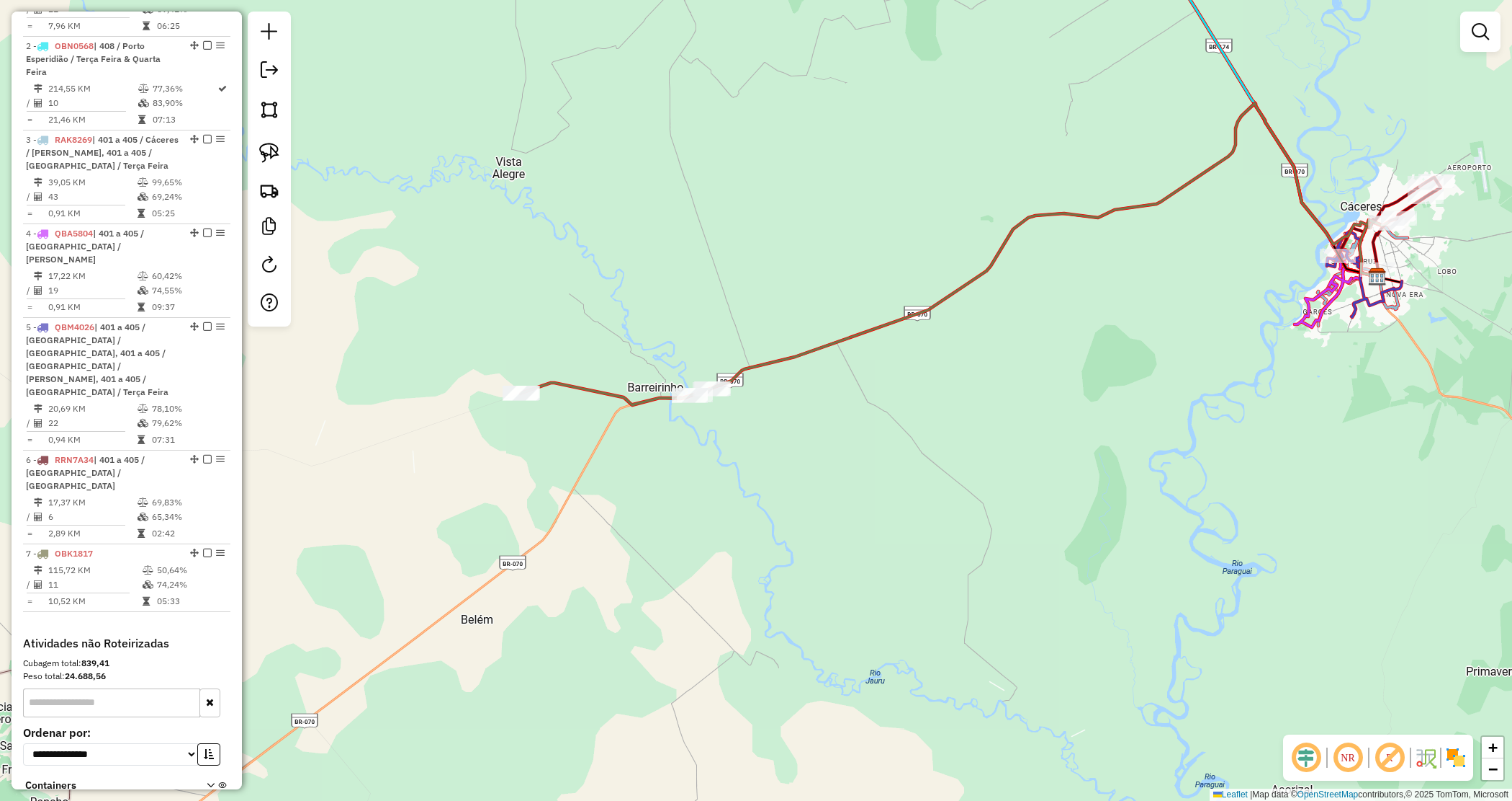
drag, startPoint x: 1430, startPoint y: 239, endPoint x: 1101, endPoint y: 243, distance: 329.0
click at [1101, 243] on div "Janela de atendimento Grade de atendimento Capacidade Transportadoras Veículos …" at bounding box center [756, 400] width 1512 height 801
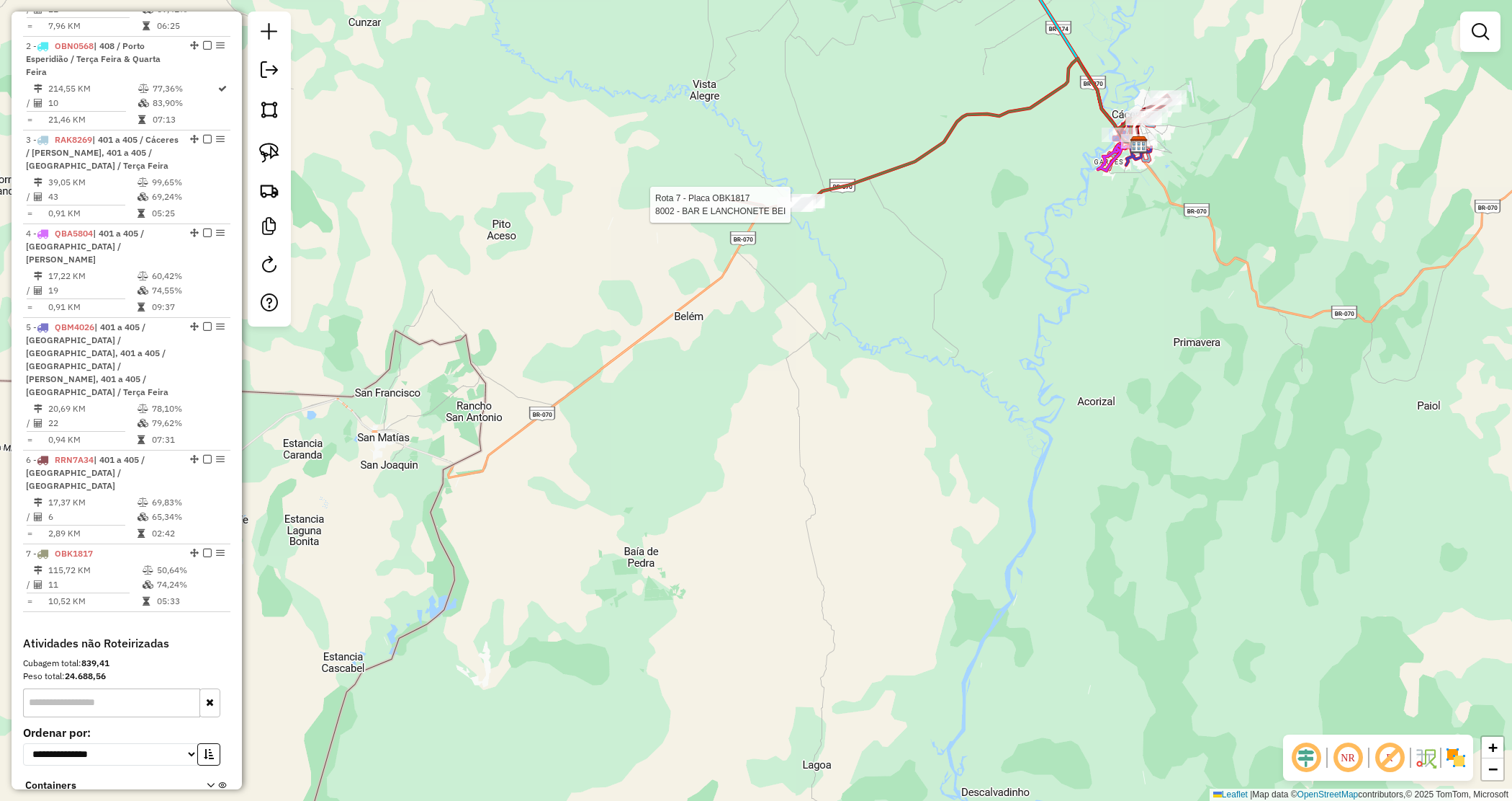
select select "*********"
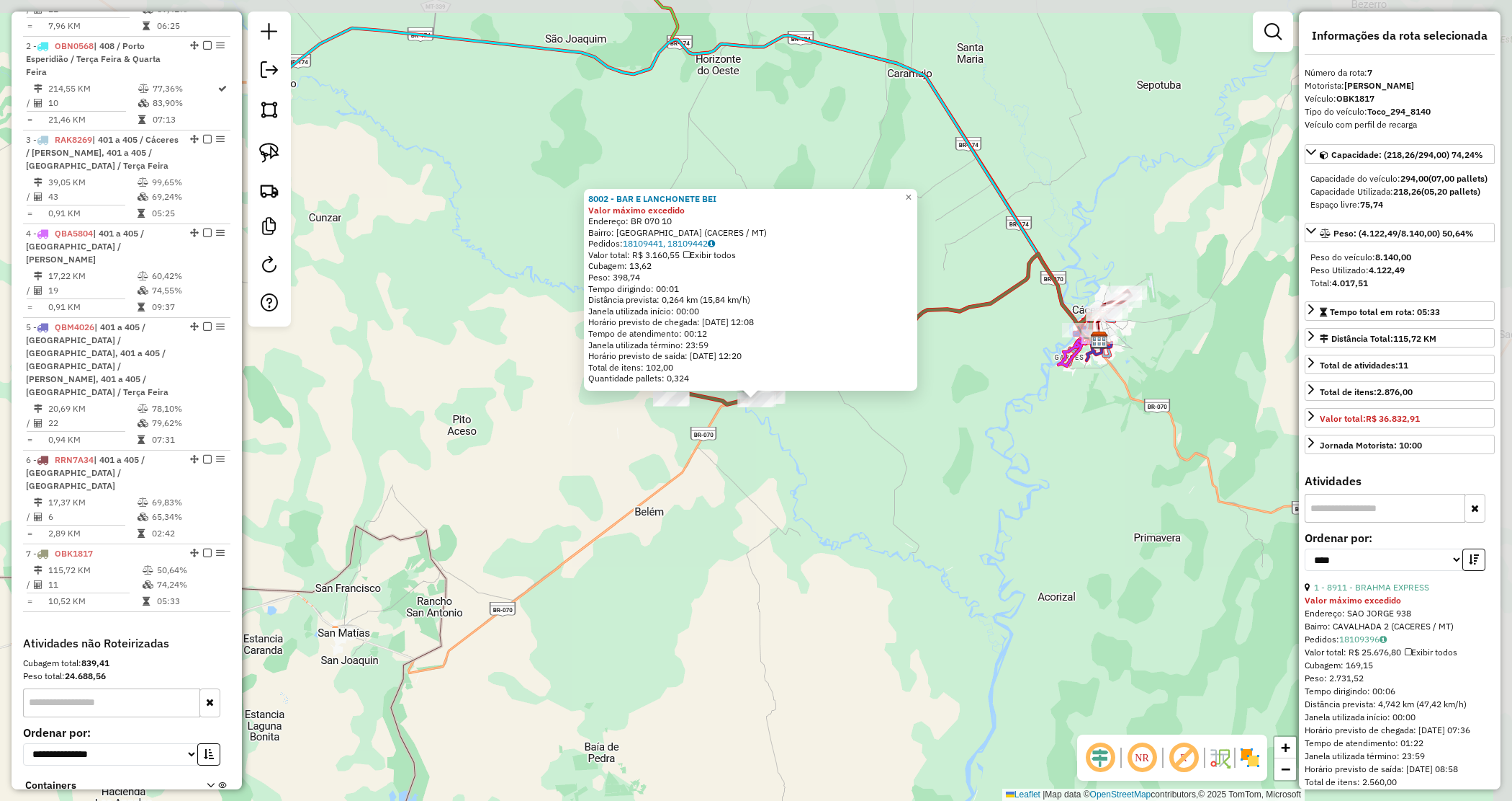
scroll to position [668, 0]
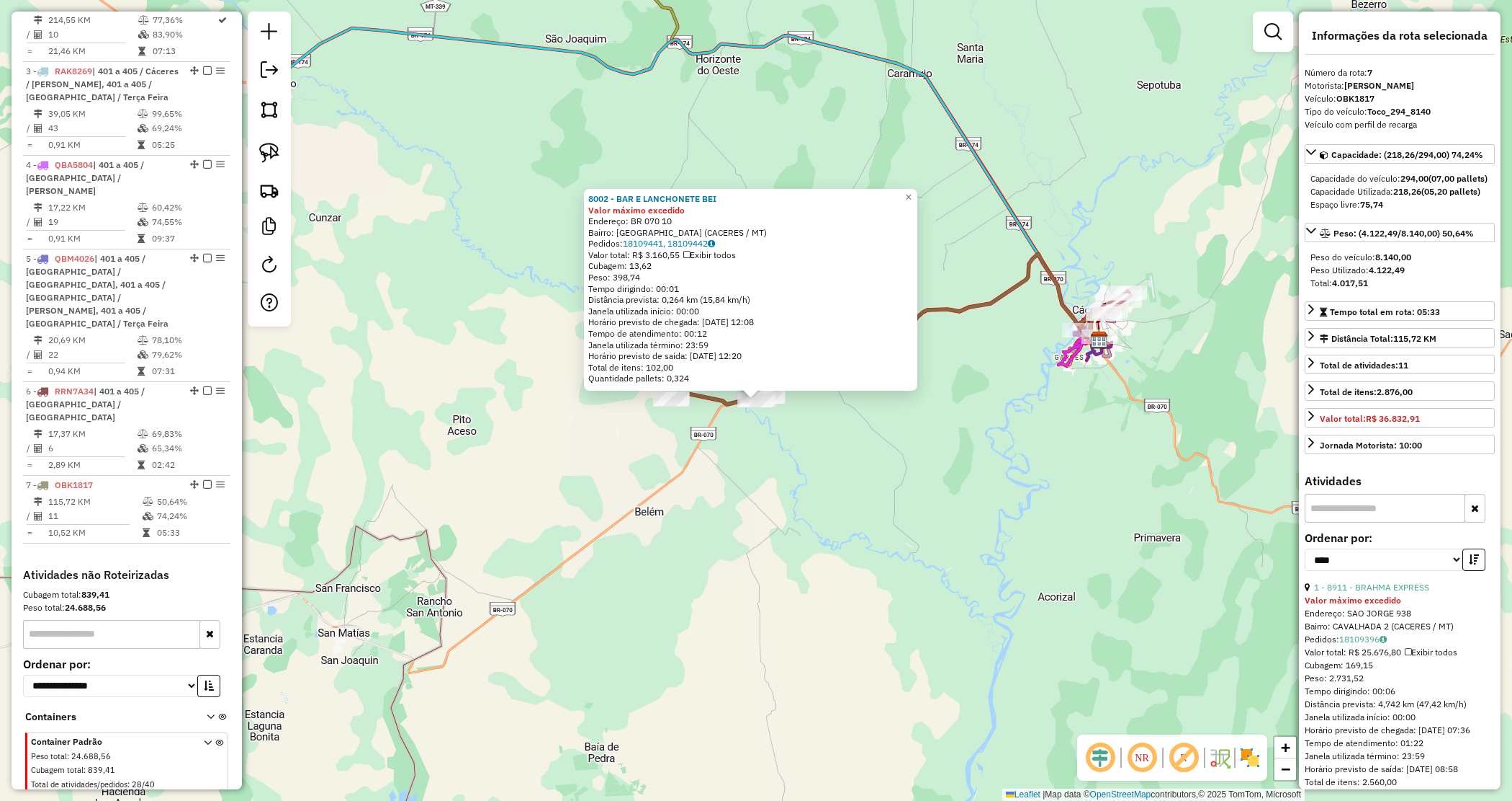
click at [1085, 459] on div "8002 - BAR E LANCHONETE BEI Valor máximo excedido Endereço: BR 070 10 Bairro: P…" at bounding box center [756, 400] width 1512 height 801
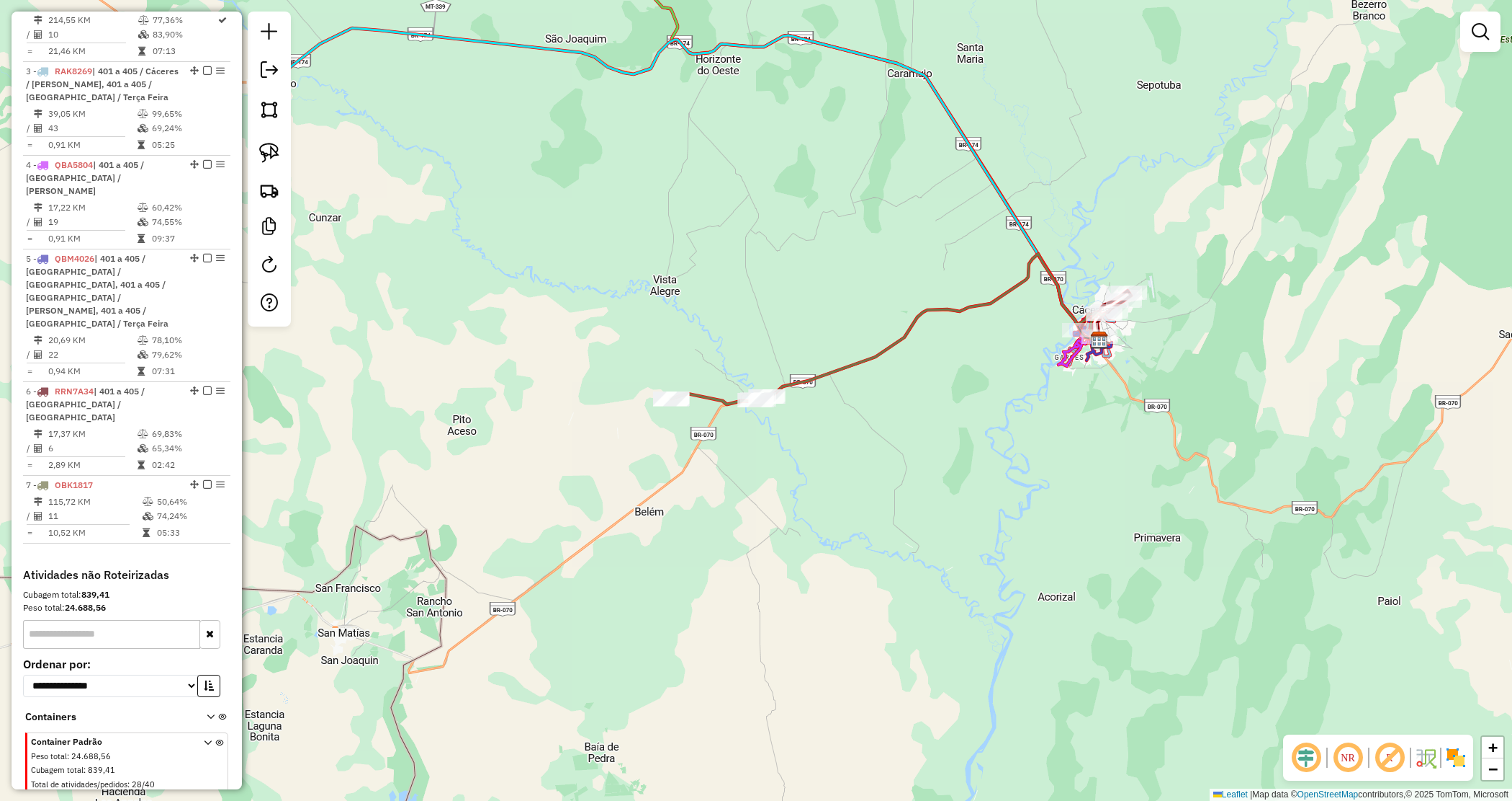
click at [1152, 360] on div "Janela de atendimento Grade de atendimento Capacidade Transportadoras Veículos …" at bounding box center [756, 400] width 1512 height 801
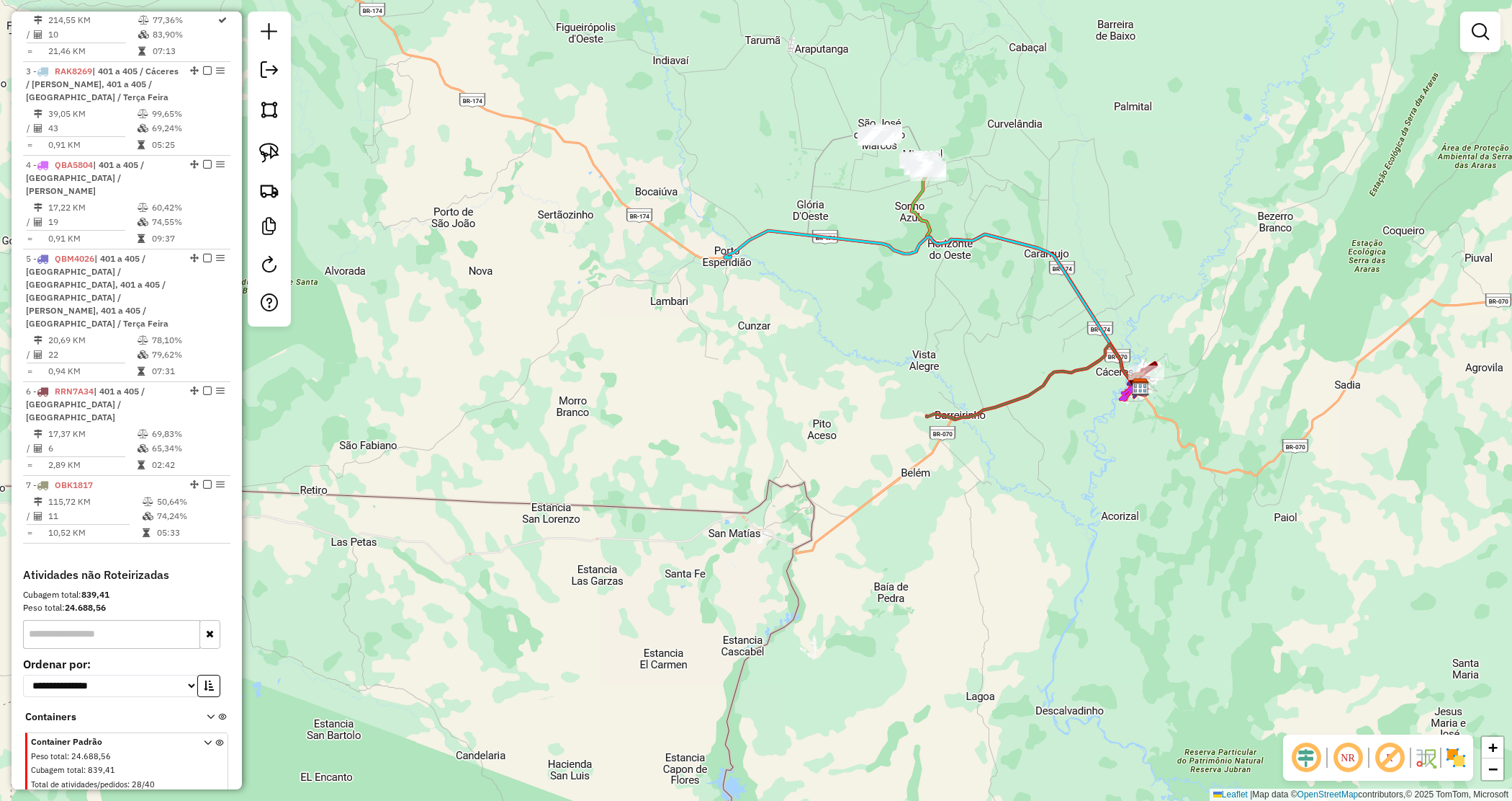
drag, startPoint x: 909, startPoint y: 300, endPoint x: 962, endPoint y: 425, distance: 135.8
click at [971, 422] on div "Janela de atendimento Grade de atendimento Capacidade Transportadoras Veículos …" at bounding box center [756, 400] width 1512 height 801
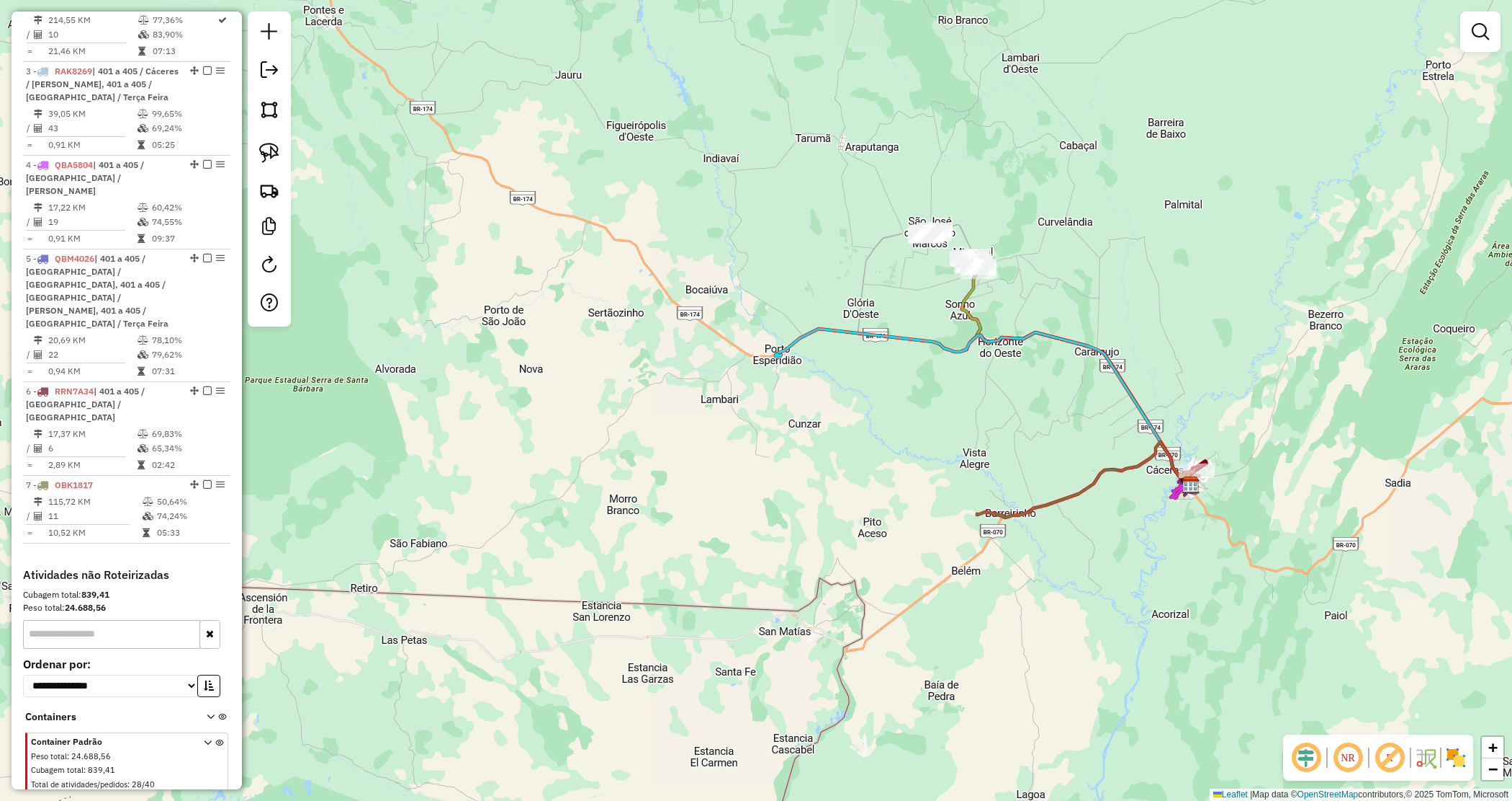
drag, startPoint x: 883, startPoint y: 322, endPoint x: 872, endPoint y: 323, distance: 11.0
click at [872, 323] on div "Janela de atendimento Grade de atendimento Capacidade Transportadoras Veículos …" at bounding box center [756, 400] width 1512 height 801
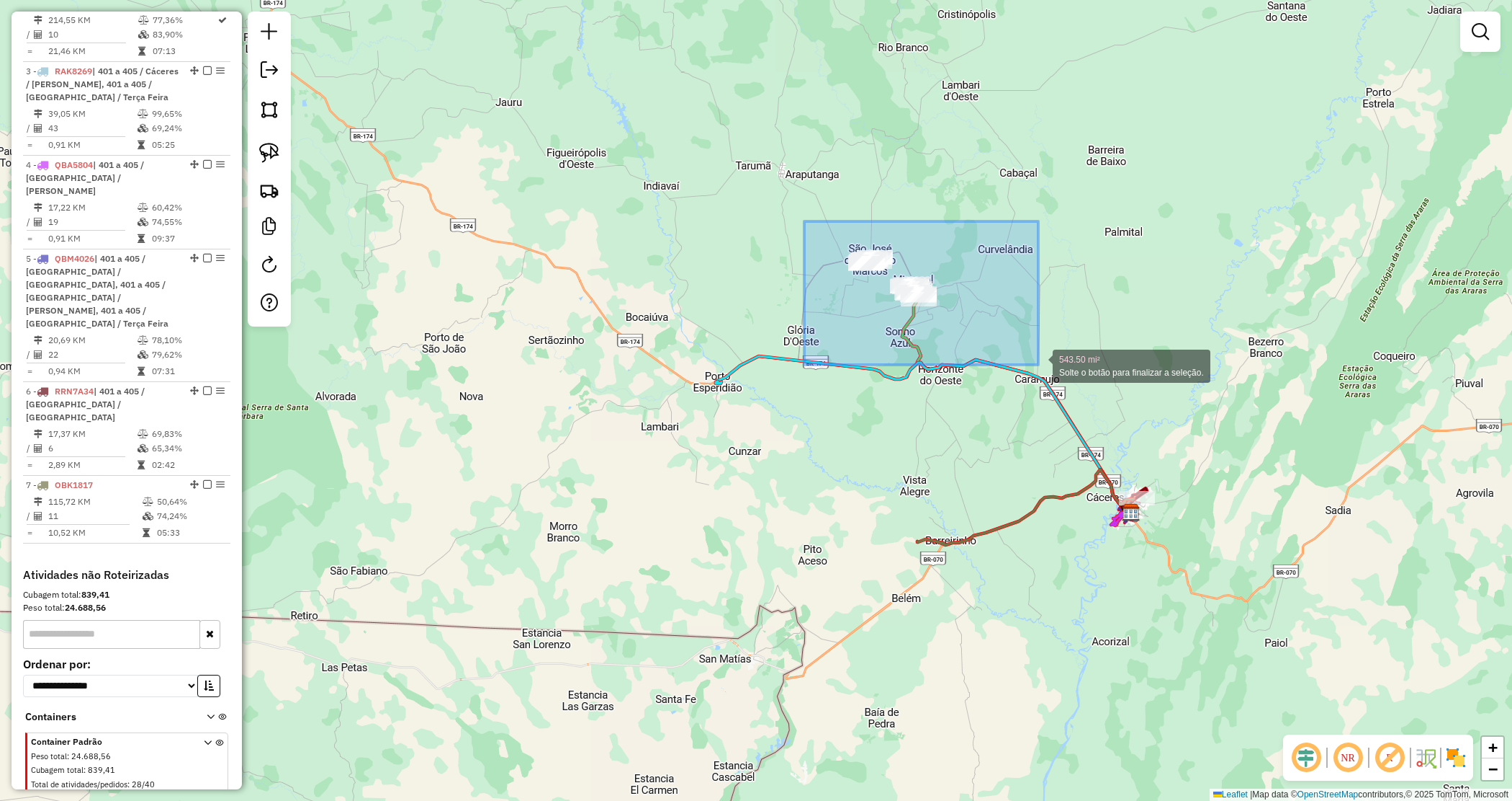
drag, startPoint x: 911, startPoint y: 317, endPoint x: 1038, endPoint y: 364, distance: 135.4
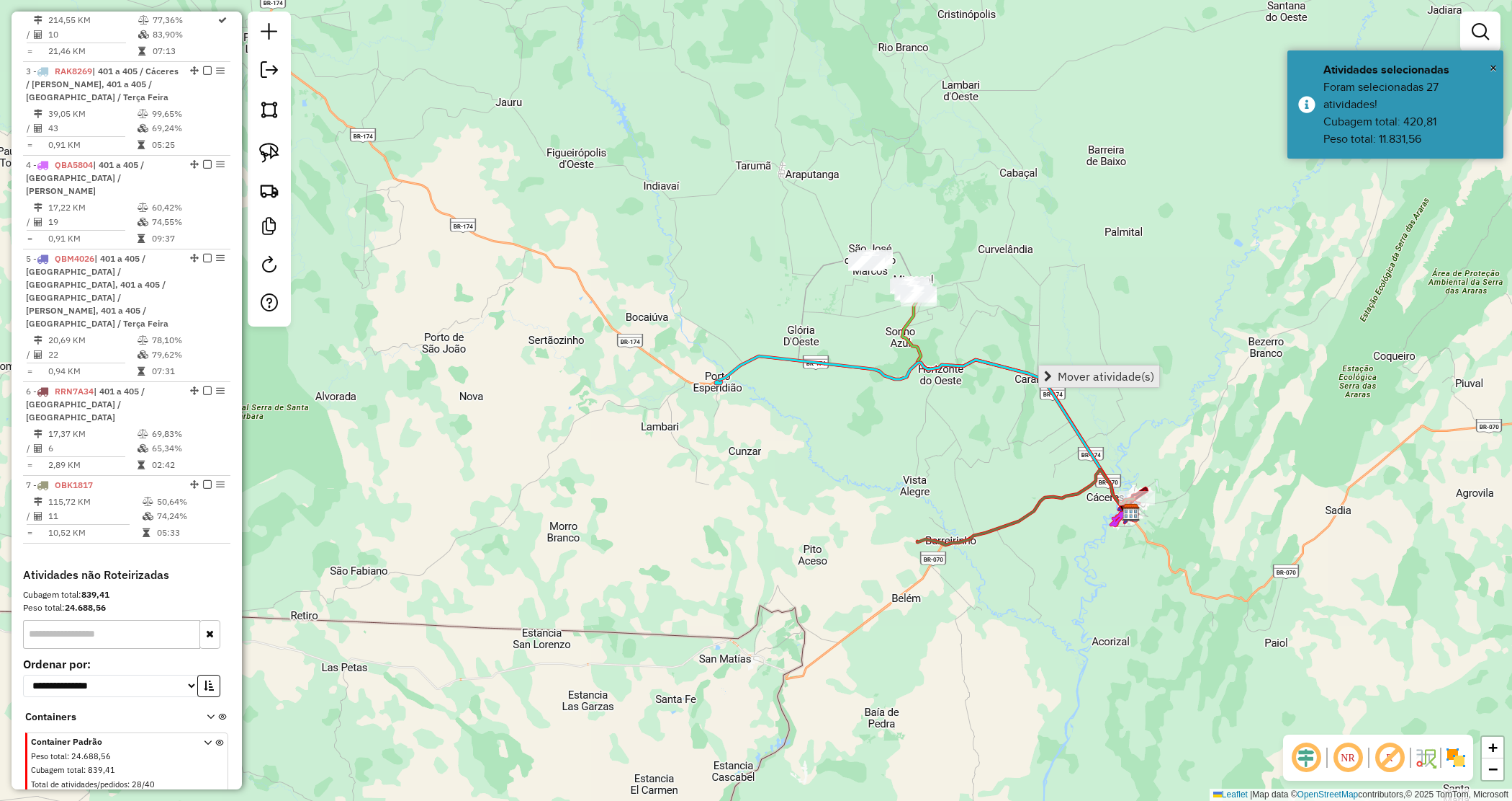
click at [1112, 379] on span "Mover atividade(s)" at bounding box center [1106, 376] width 97 height 12
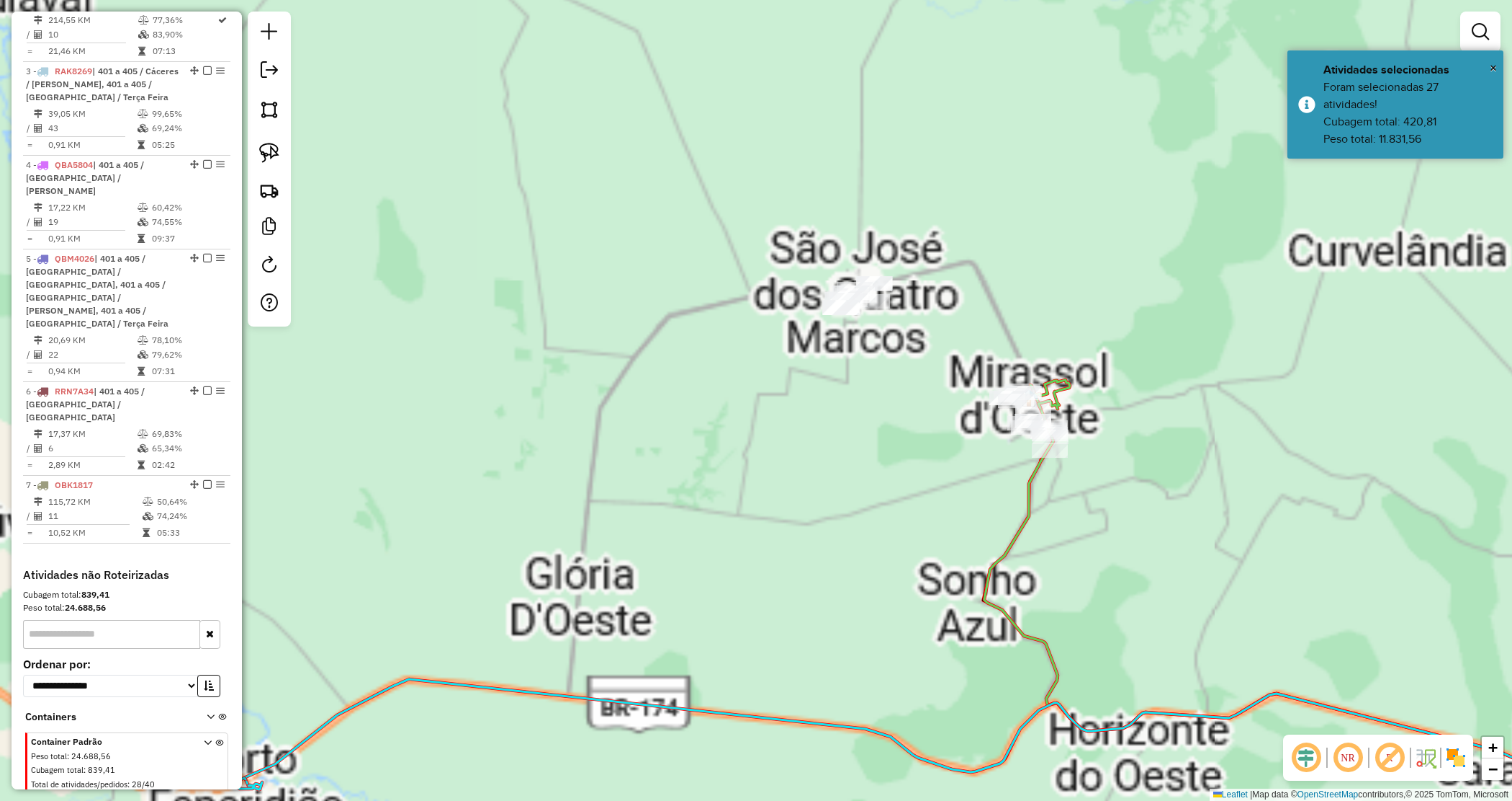
drag, startPoint x: 920, startPoint y: 307, endPoint x: 922, endPoint y: 325, distance: 18.1
click at [921, 310] on div "Janela de atendimento Grade de atendimento Capacidade Transportadoras Veículos …" at bounding box center [756, 400] width 1512 height 801
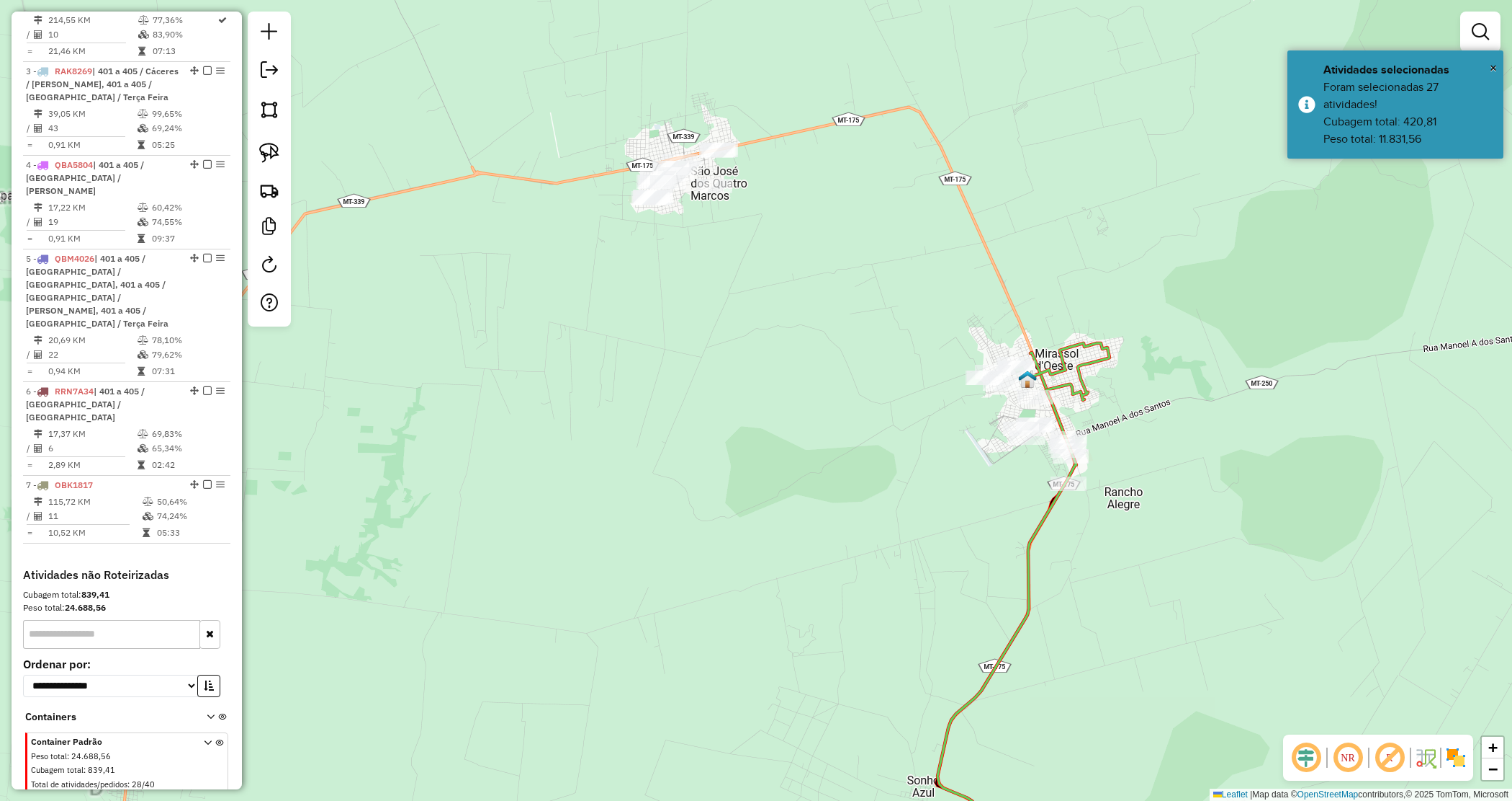
drag, startPoint x: 1163, startPoint y: 448, endPoint x: 984, endPoint y: 358, distance: 200.4
click at [1161, 449] on div "Janela de atendimento Grade de atendimento Capacidade Transportadoras Veículos …" at bounding box center [756, 400] width 1512 height 801
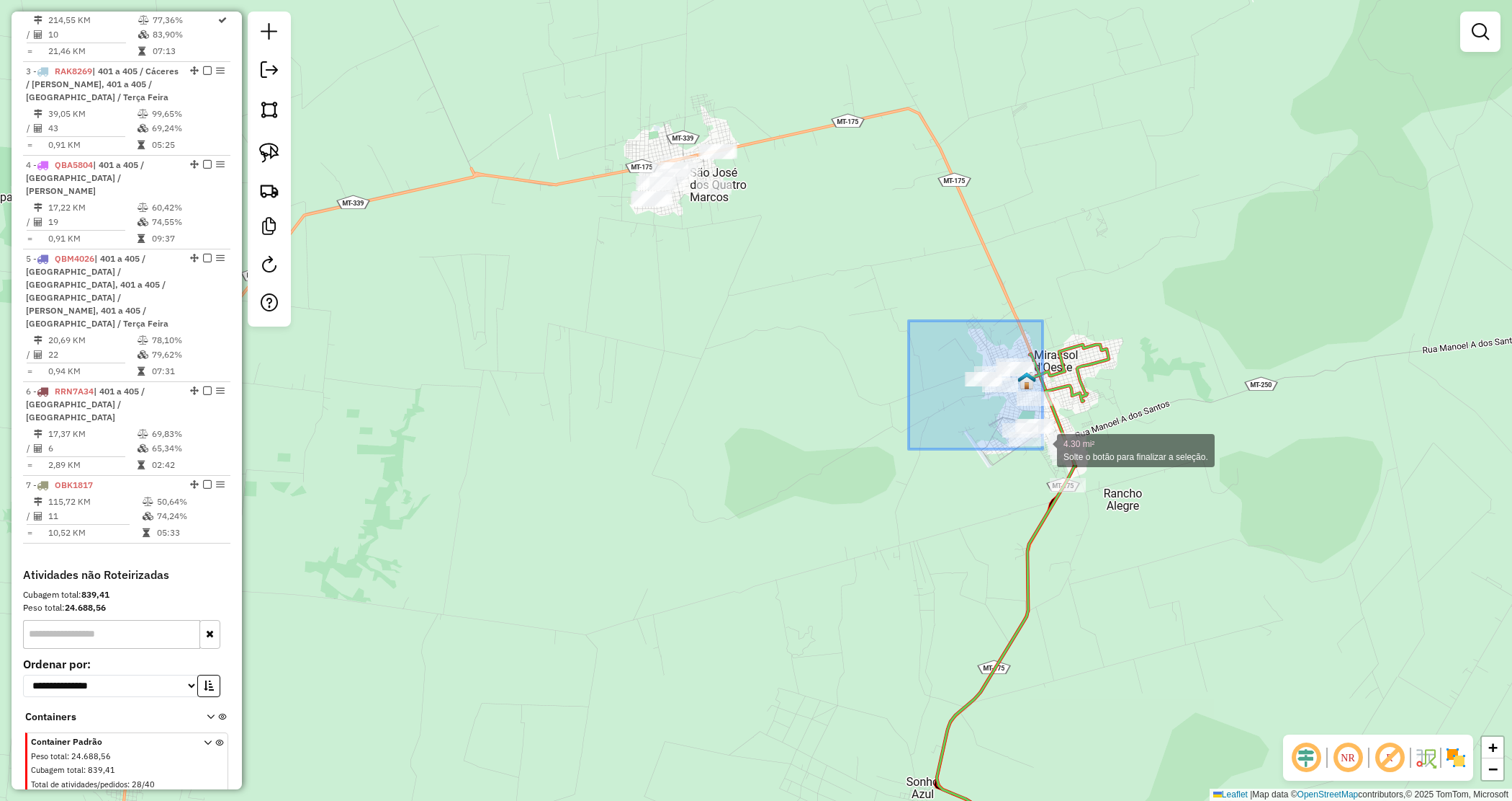
drag, startPoint x: 911, startPoint y: 326, endPoint x: 1038, endPoint y: 449, distance: 176.8
click at [1043, 449] on div "4.30 mi² Solte o botão para finalizar a seleção. Janela de atendimento Grade de…" at bounding box center [756, 400] width 1512 height 801
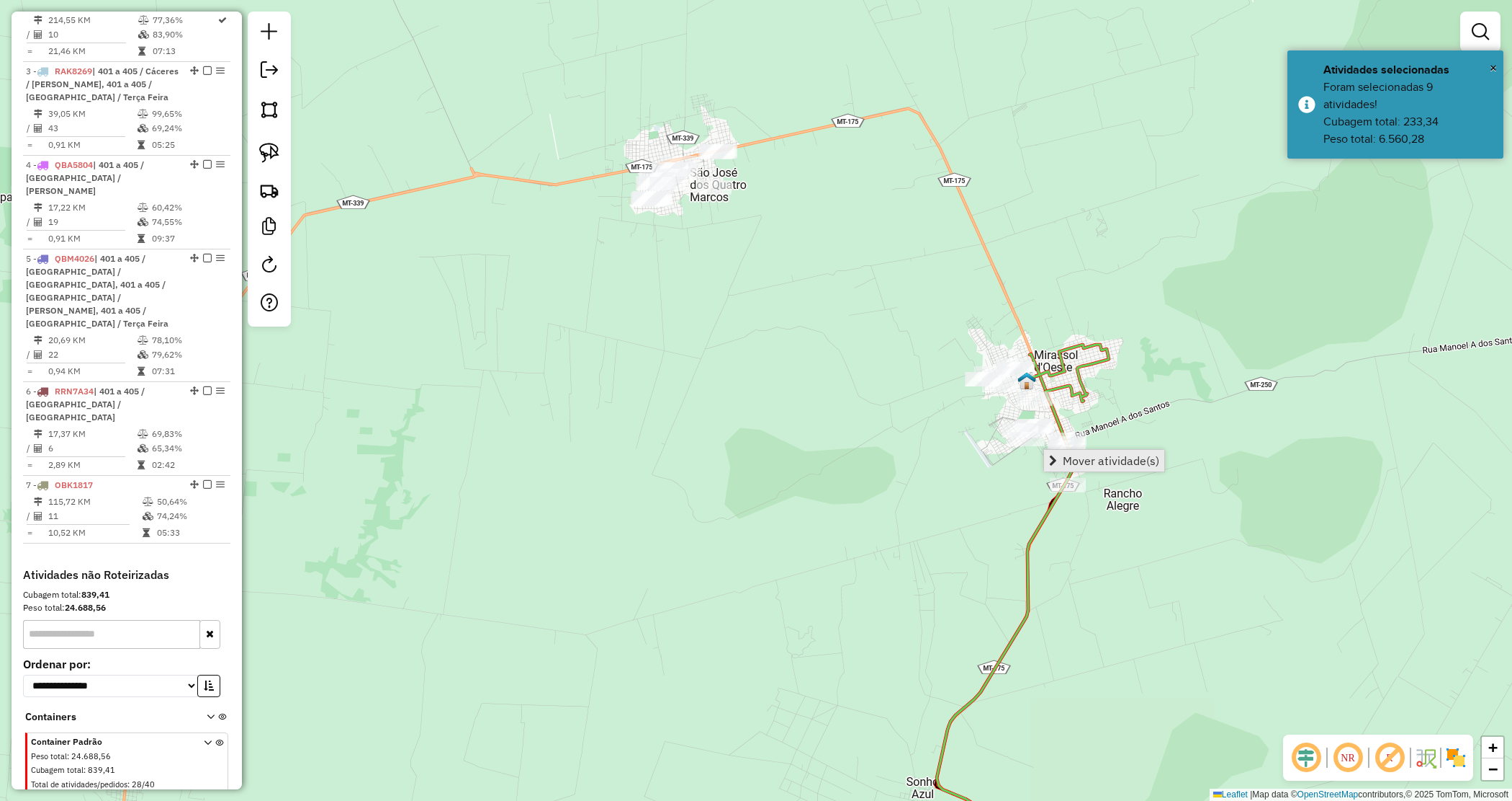
click at [1075, 459] on span "Mover atividade(s)" at bounding box center [1111, 460] width 97 height 12
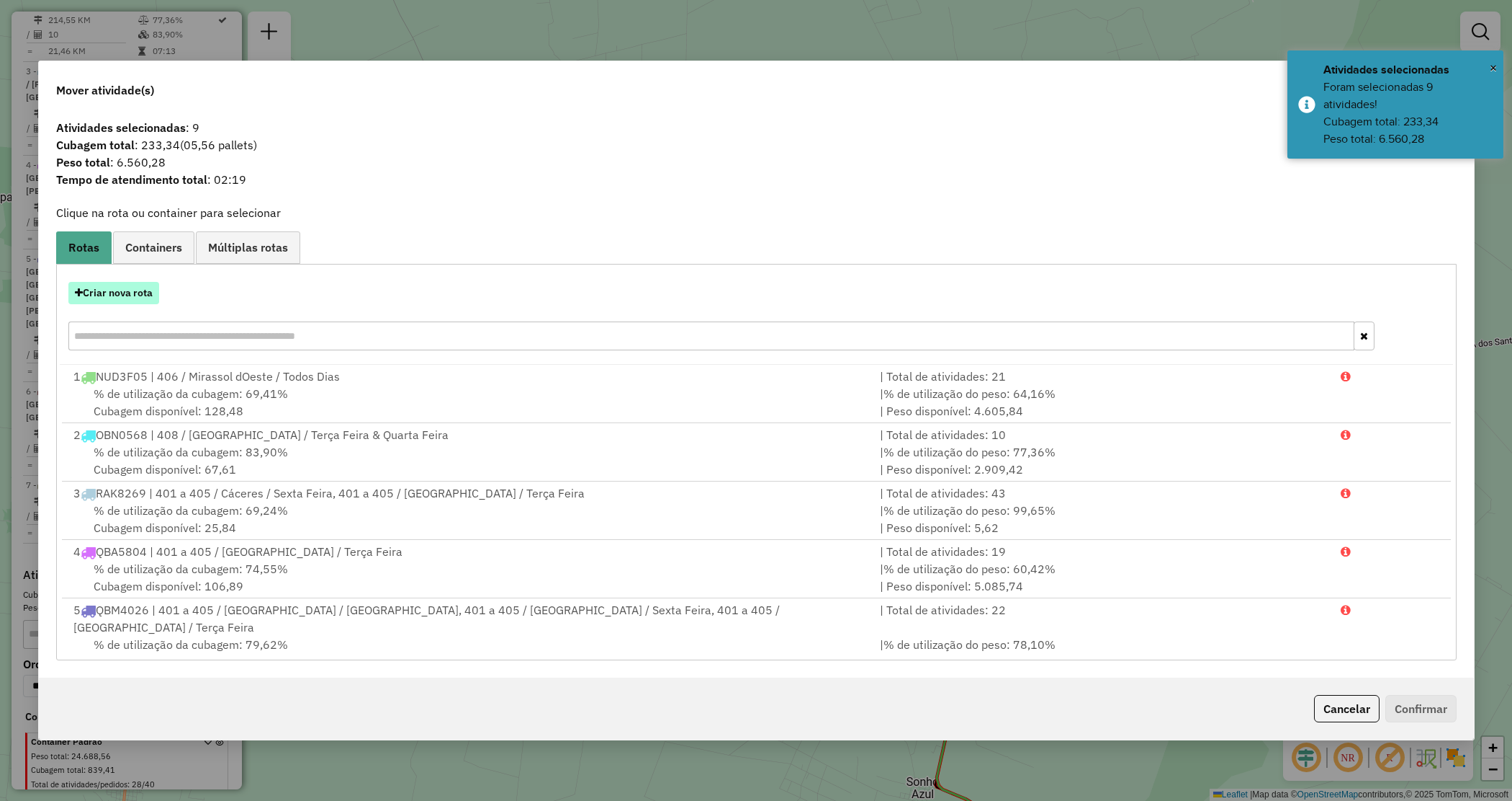
click at [117, 293] on button "Criar nova rota" at bounding box center [114, 293] width 91 height 23
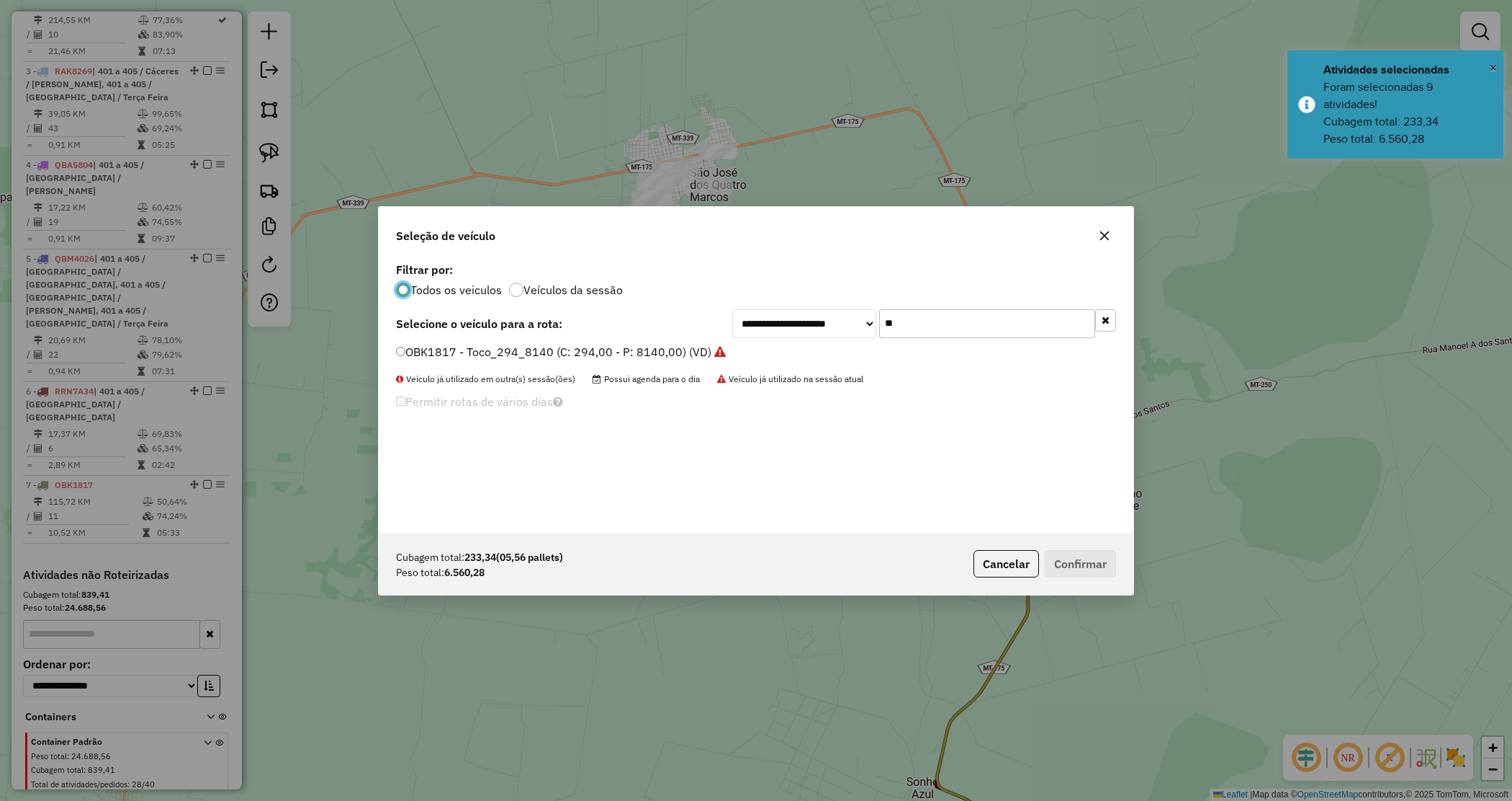
scroll to position [7, 4]
drag, startPoint x: 924, startPoint y: 328, endPoint x: 803, endPoint y: 319, distance: 121.3
click at [810, 322] on div "**********" at bounding box center [924, 323] width 384 height 29
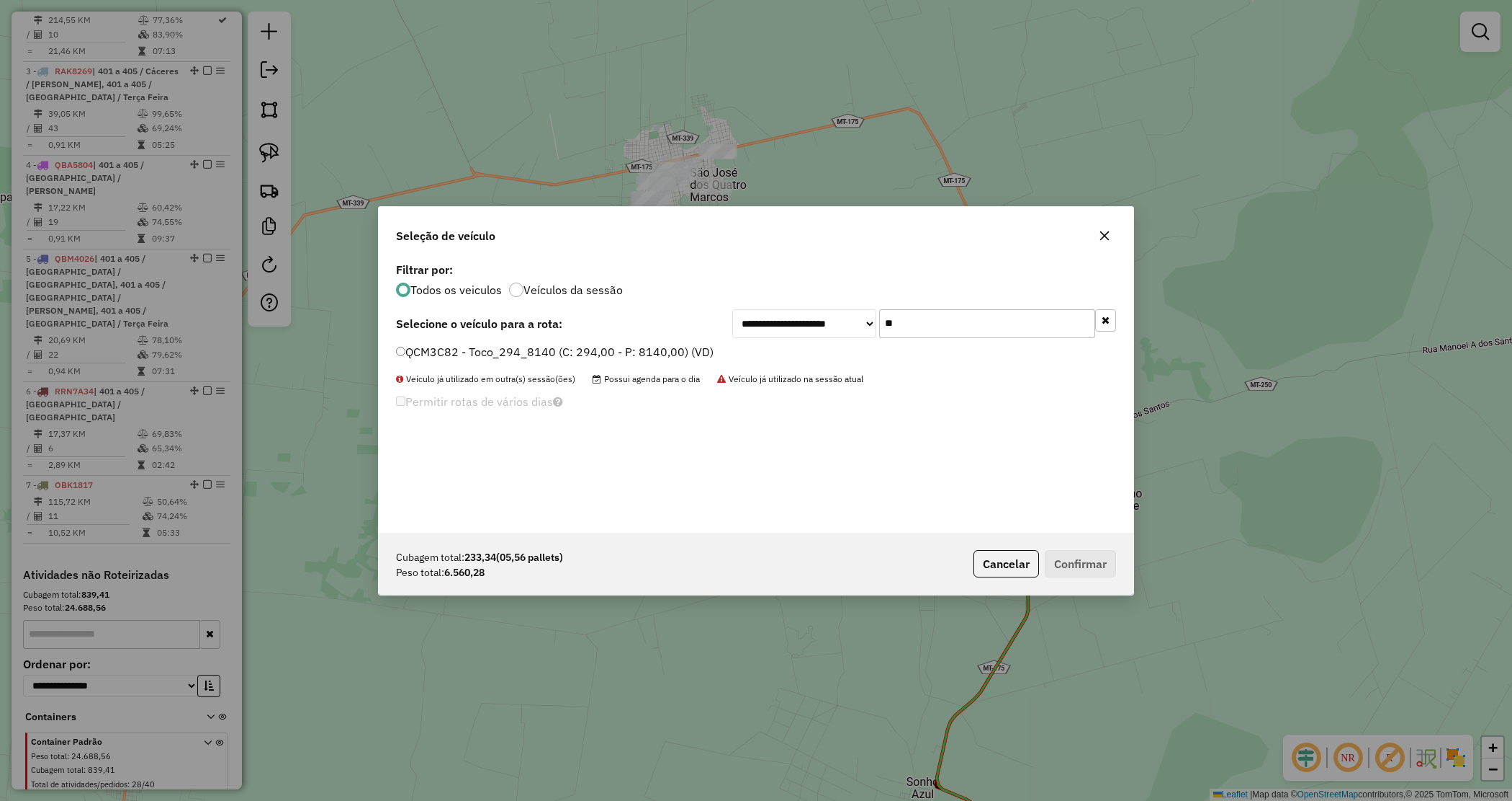
type input "**"
click at [685, 345] on label "QCM3C82 - Toco_294_8140 (C: 294,00 - P: 8140,00) (VD)" at bounding box center [554, 350] width 318 height 17
drag, startPoint x: 1086, startPoint y: 559, endPoint x: 972, endPoint y: 559, distance: 114.0
click at [1086, 562] on button "Confirmar" at bounding box center [1081, 563] width 71 height 28
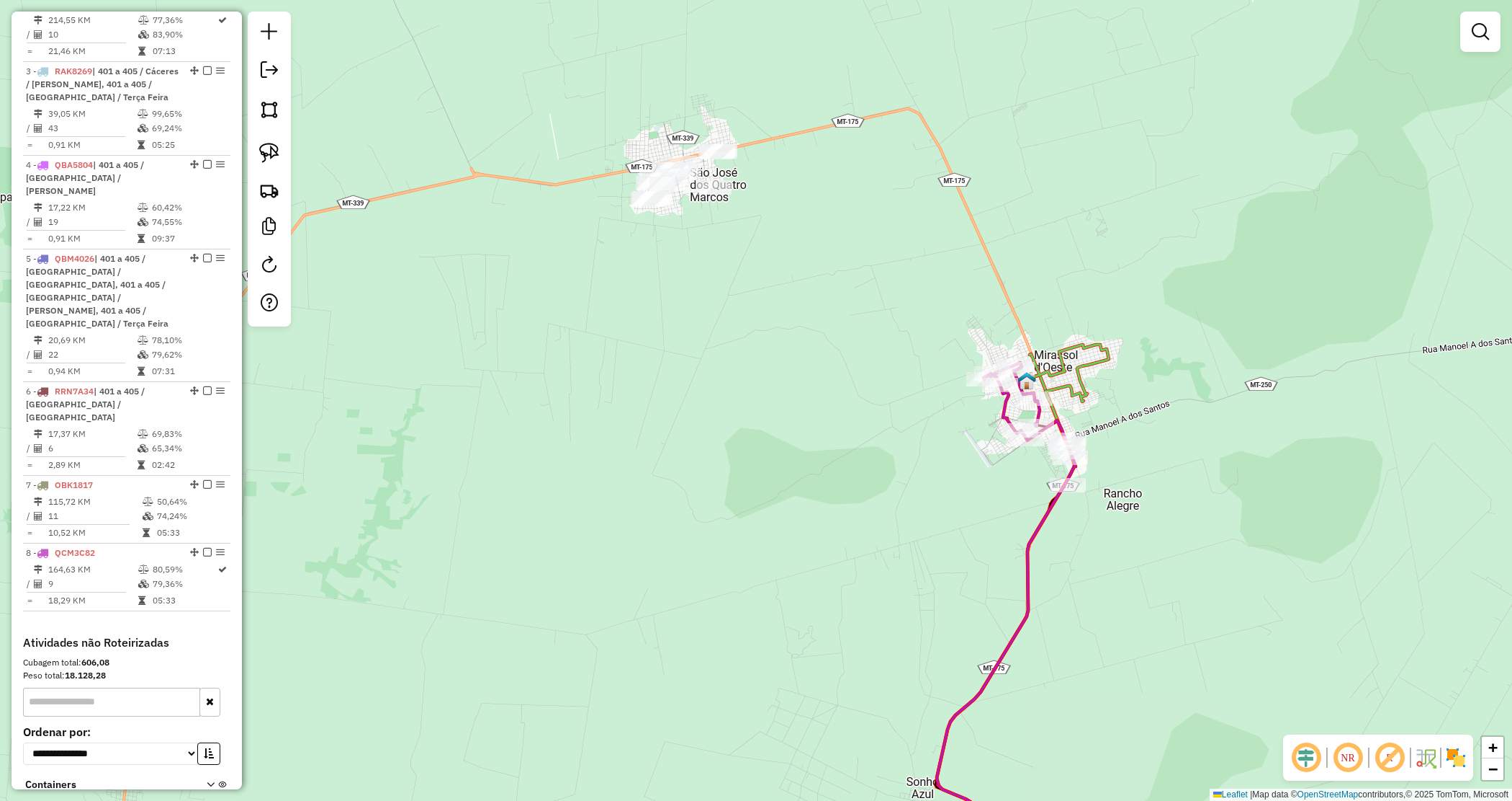
drag, startPoint x: 1125, startPoint y: 491, endPoint x: 1116, endPoint y: 486, distance: 10.3
click at [1124, 491] on div "Janela de atendimento Grade de atendimento Capacidade Transportadoras Veículos …" at bounding box center [756, 400] width 1512 height 801
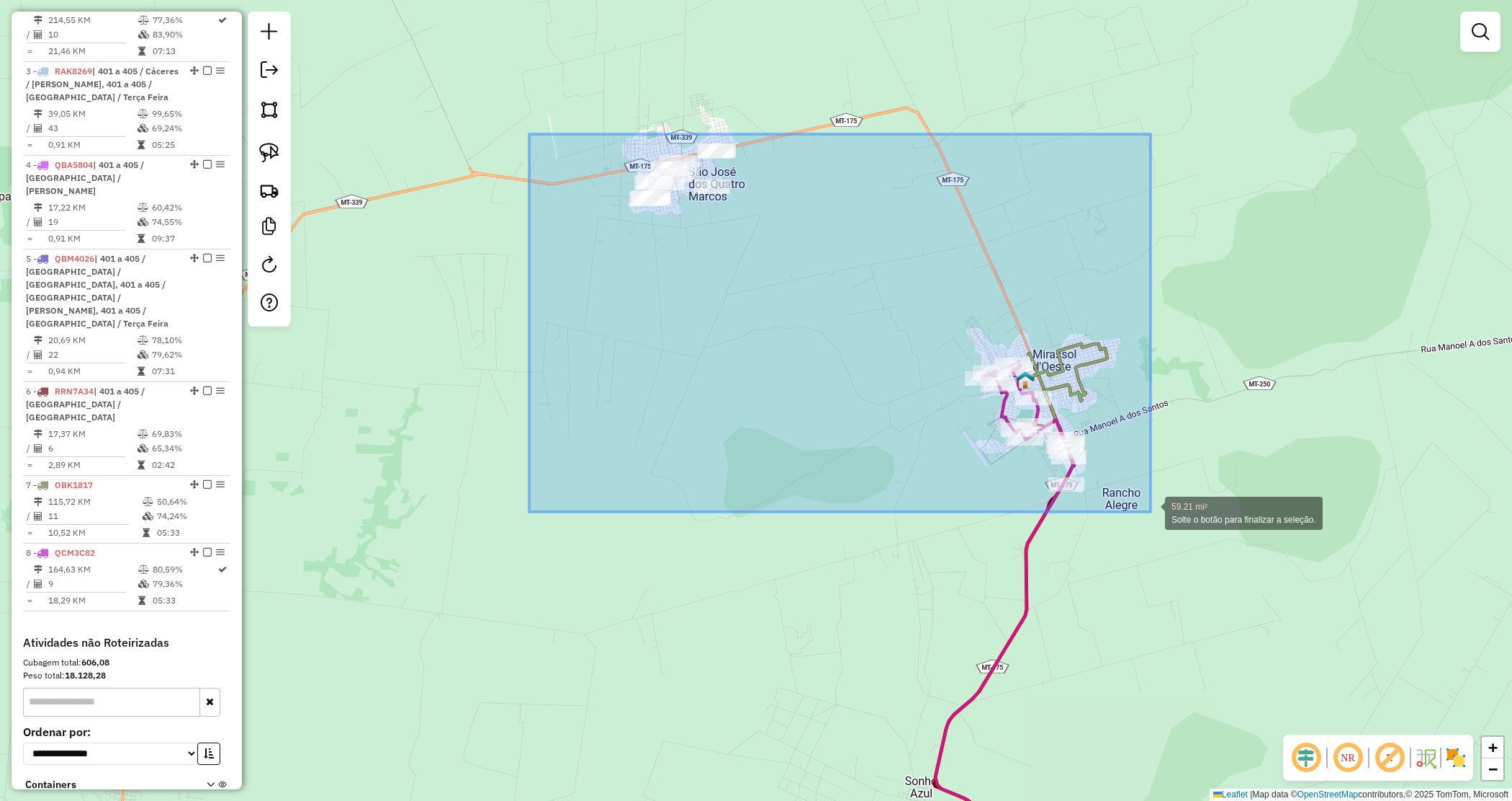
drag, startPoint x: 542, startPoint y: 134, endPoint x: 1146, endPoint y: 512, distance: 712.5
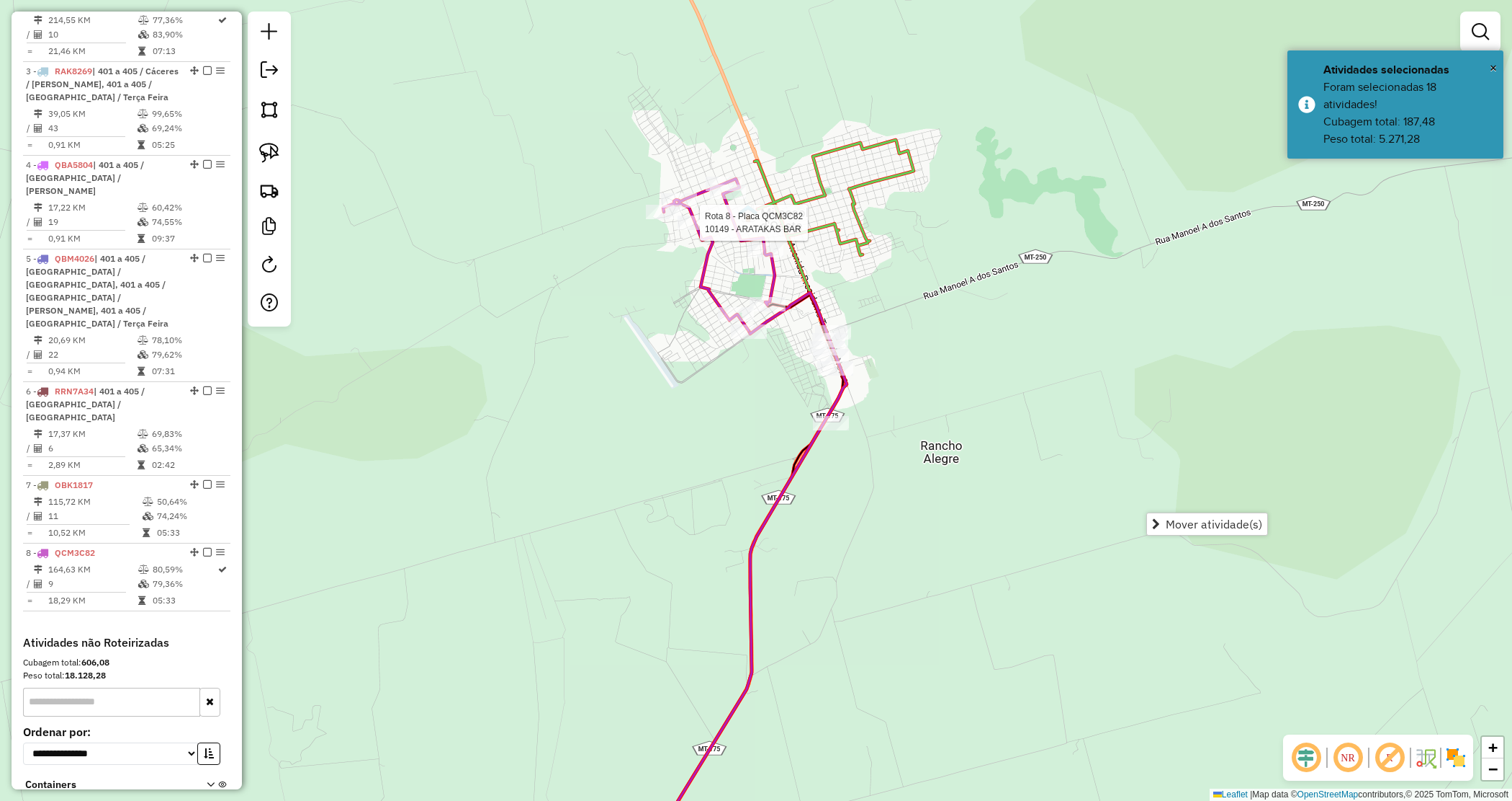
scroll to position [737, 0]
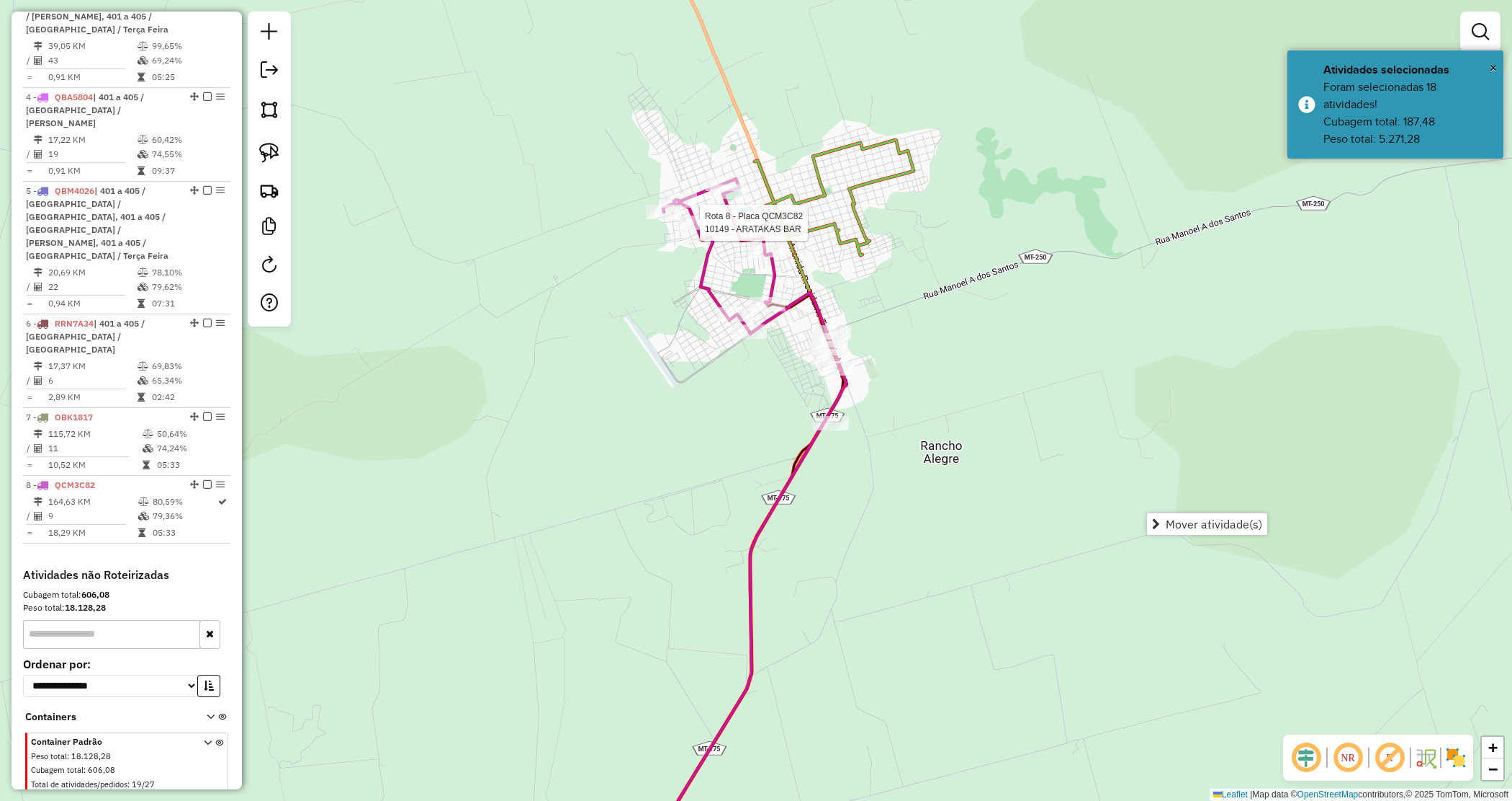
select select "*********"
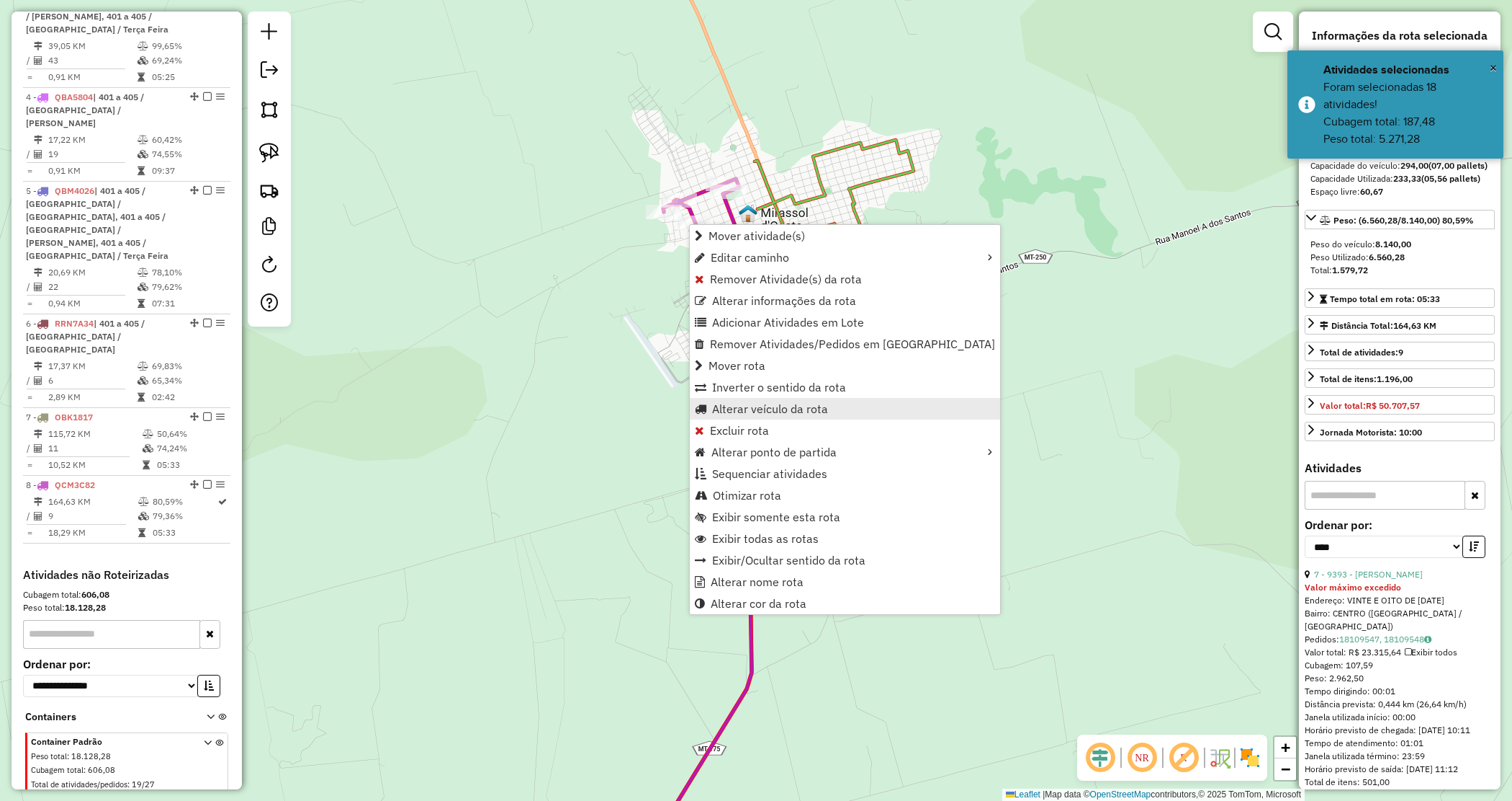
click at [743, 408] on span "Alterar veículo da rota" at bounding box center [770, 409] width 116 height 12
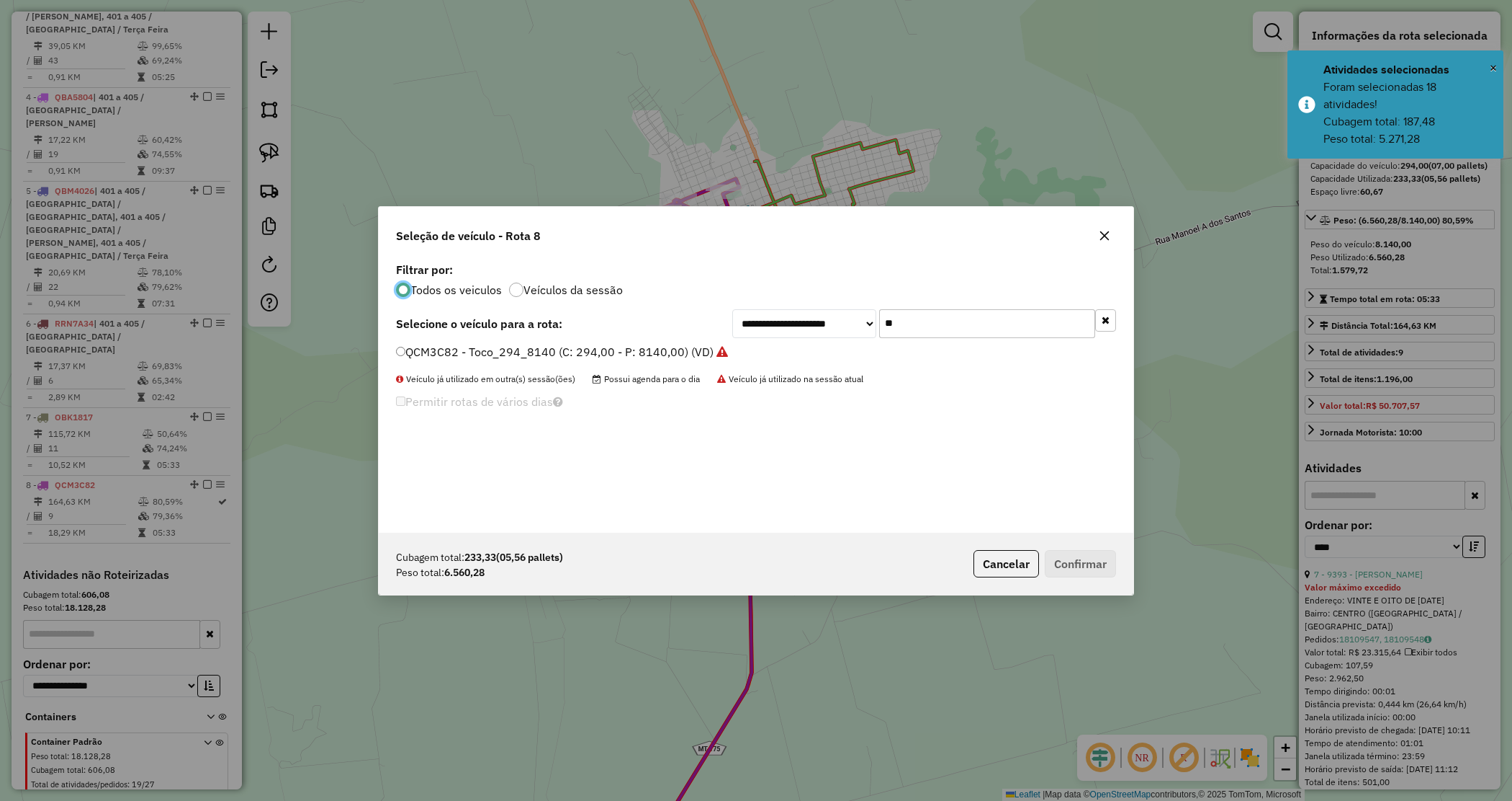
scroll to position [7, 4]
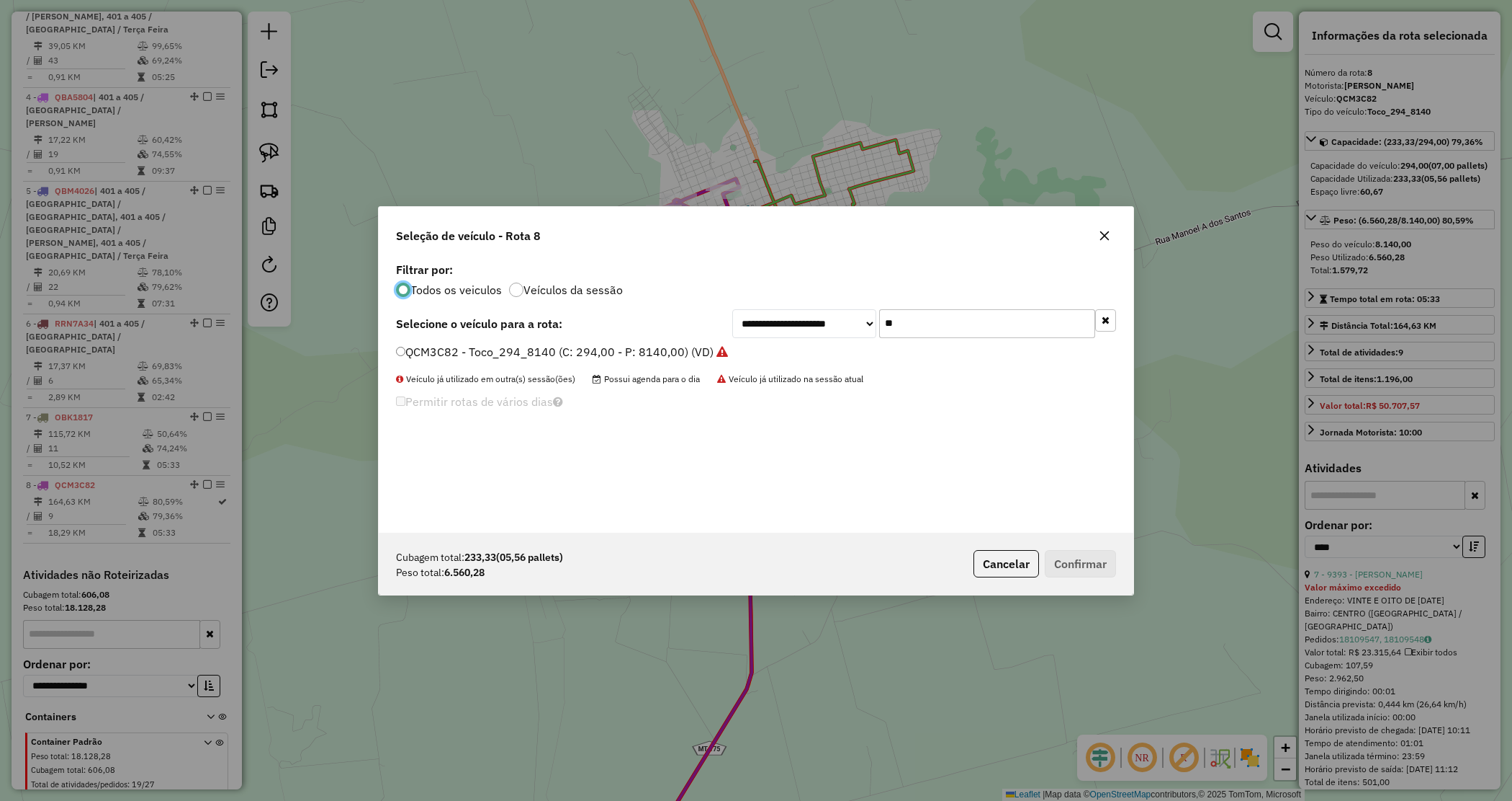
drag, startPoint x: 898, startPoint y: 322, endPoint x: 818, endPoint y: 316, distance: 80.2
click at [818, 316] on div "**********" at bounding box center [924, 323] width 384 height 29
drag, startPoint x: 926, startPoint y: 328, endPoint x: 747, endPoint y: 315, distance: 179.5
click at [753, 318] on div "**********" at bounding box center [924, 323] width 384 height 29
type input "***"
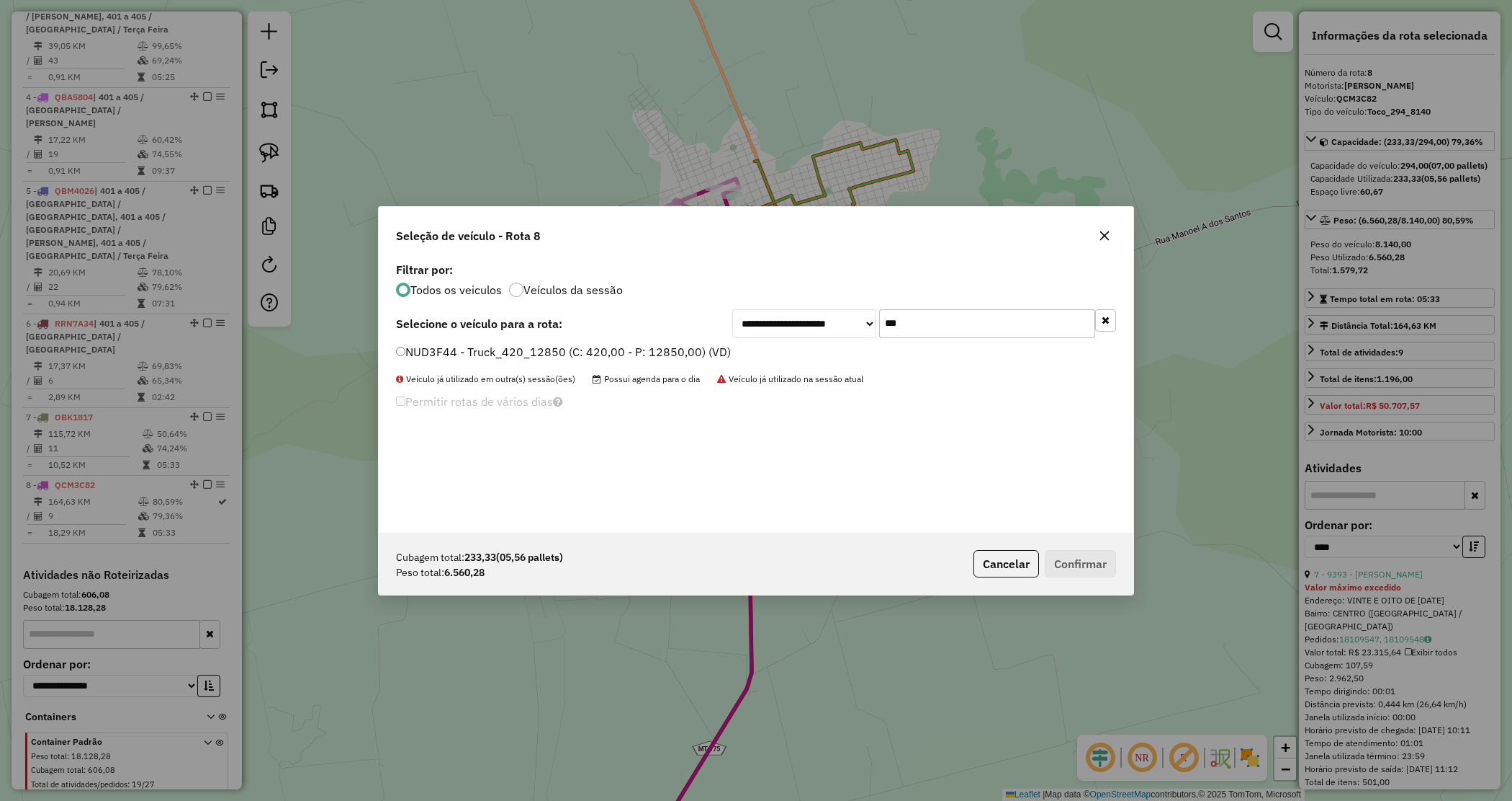
click at [703, 350] on label "NUD3F44 - Truck_420_12850 (C: 420,00 - P: 12850,00) (VD)" at bounding box center [563, 350] width 334 height 17
drag, startPoint x: 1067, startPoint y: 559, endPoint x: 1032, endPoint y: 527, distance: 47.4
click at [1067, 559] on button "Confirmar" at bounding box center [1081, 563] width 71 height 28
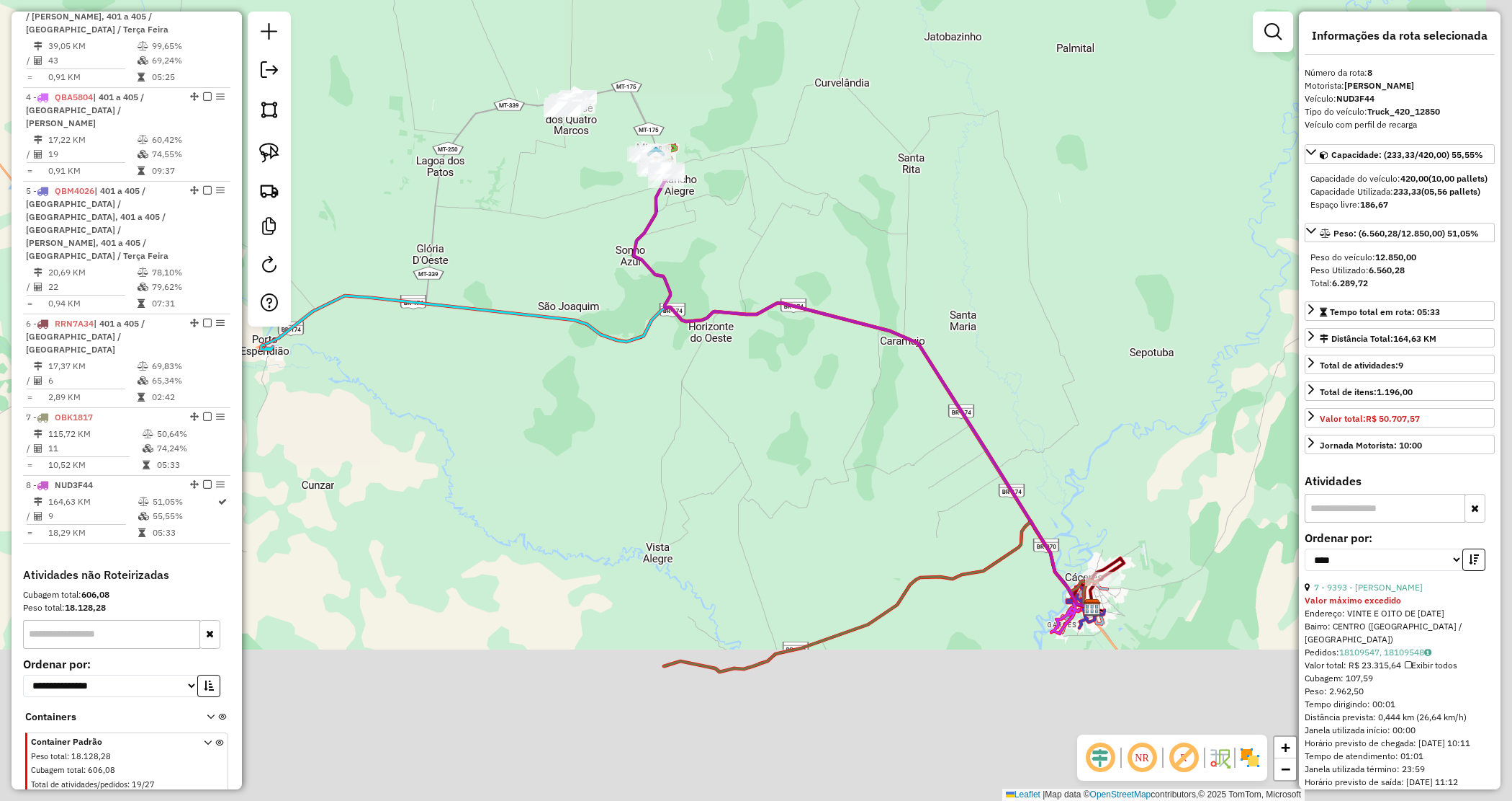
drag, startPoint x: 843, startPoint y: 526, endPoint x: 708, endPoint y: 340, distance: 229.8
click at [710, 343] on div "Janela de atendimento Grade de atendimento Capacidade Transportadoras Veículos …" at bounding box center [756, 400] width 1512 height 801
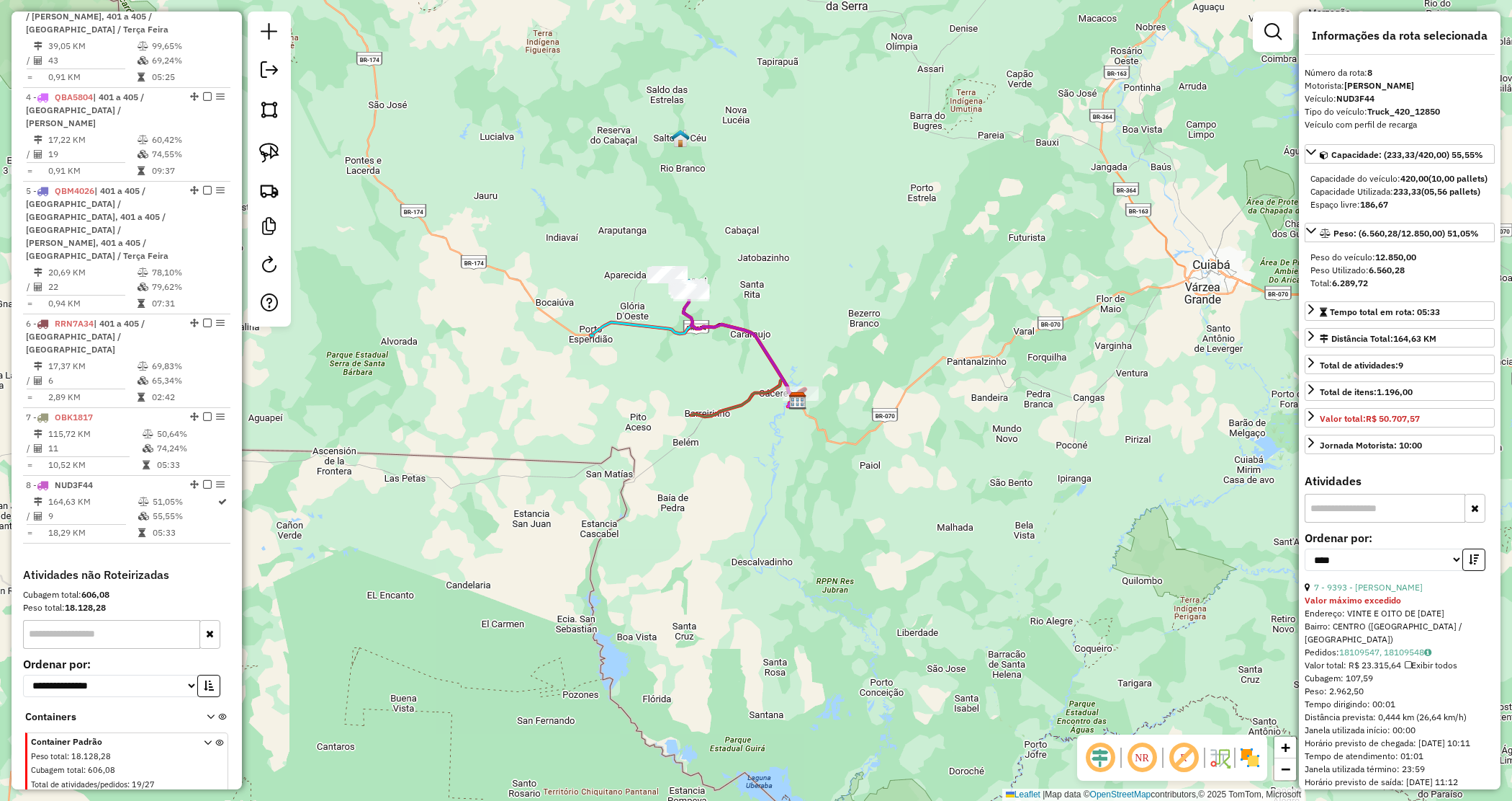
click at [727, 374] on div "Janela de atendimento Grade de atendimento Capacidade Transportadoras Veículos …" at bounding box center [756, 400] width 1512 height 801
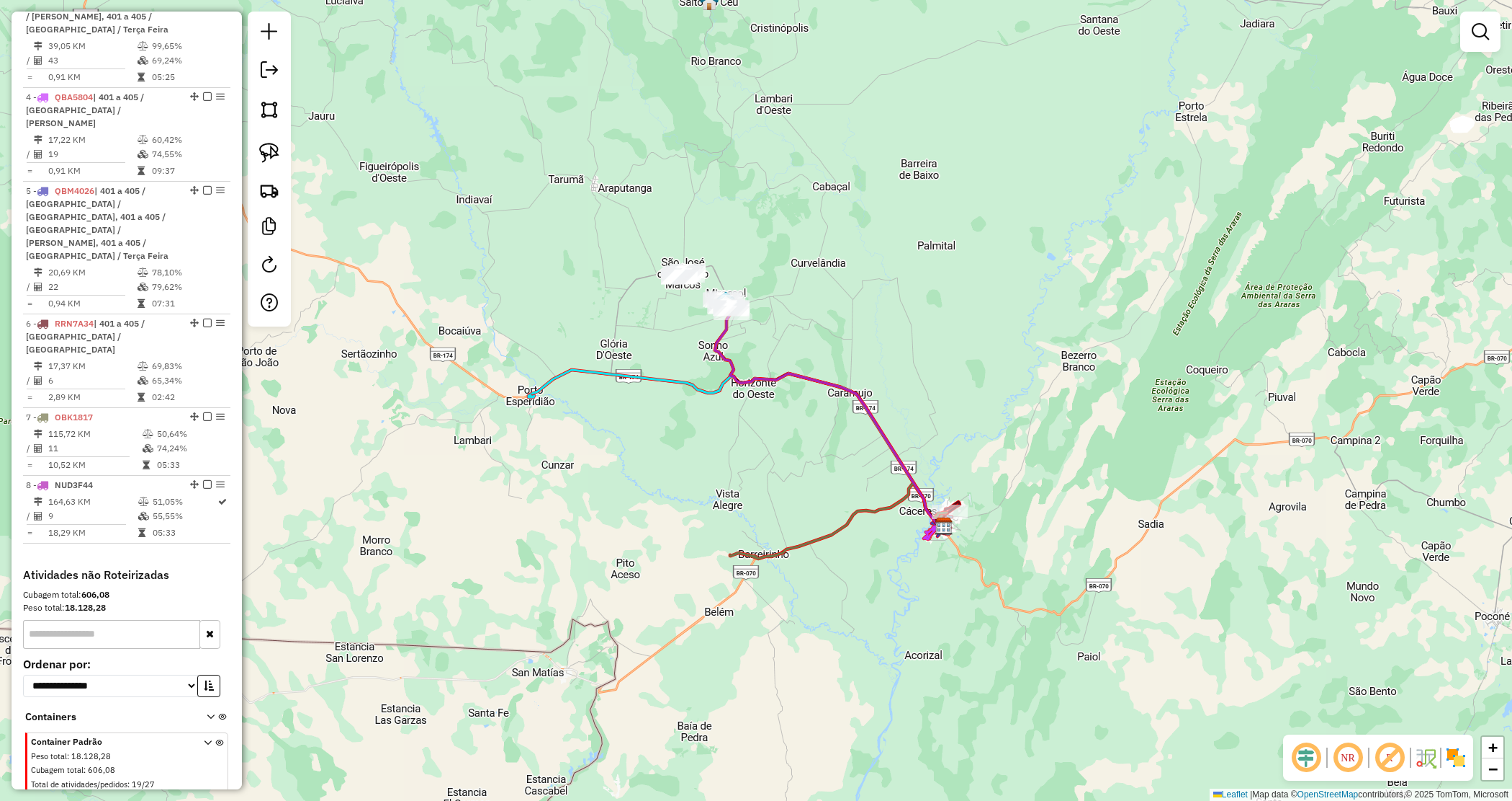
click at [646, 278] on div "Janela de atendimento Grade de atendimento Capacidade Transportadoras Veículos …" at bounding box center [756, 400] width 1512 height 801
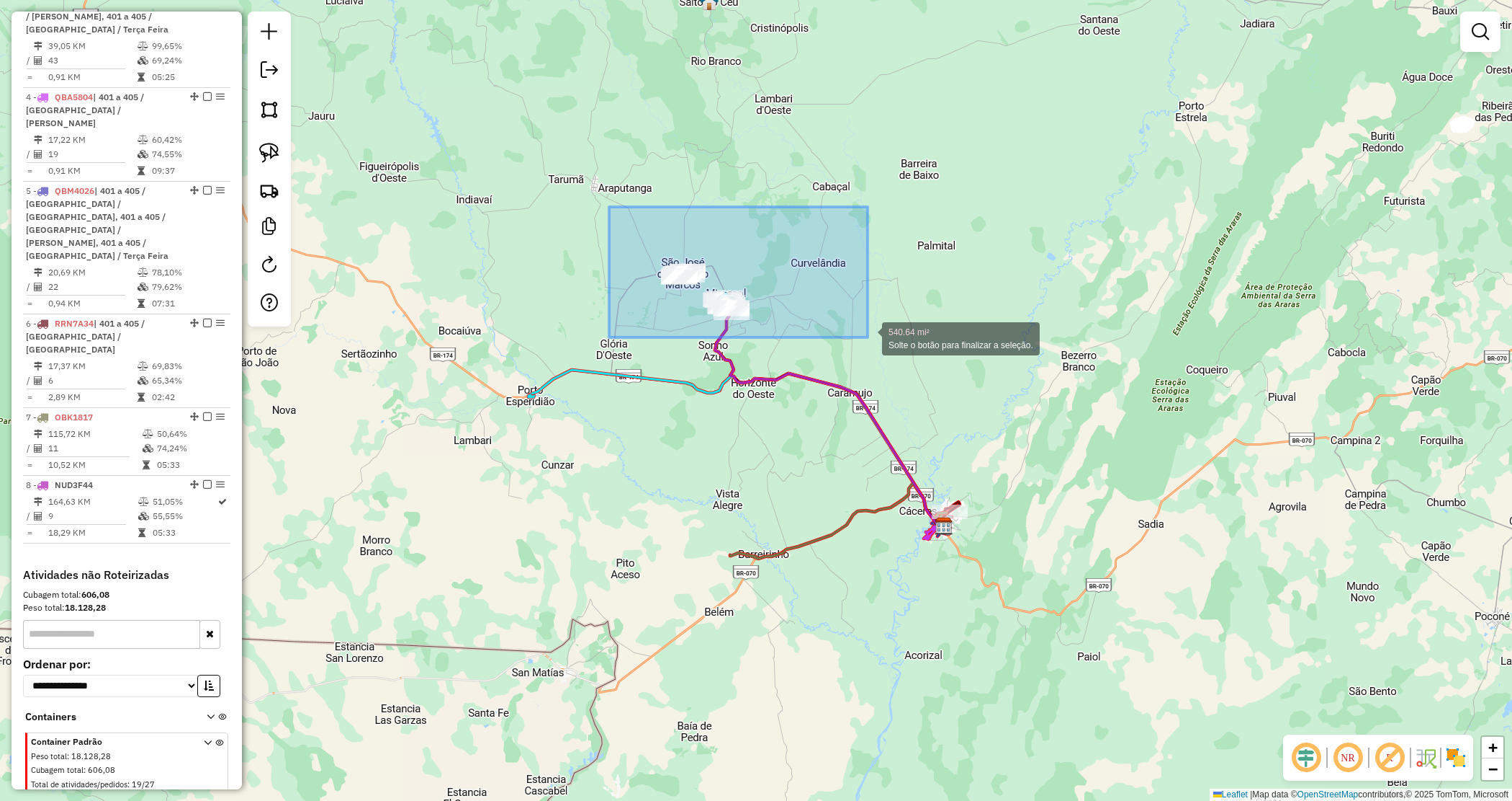
drag, startPoint x: 674, startPoint y: 243, endPoint x: 866, endPoint y: 340, distance: 215.1
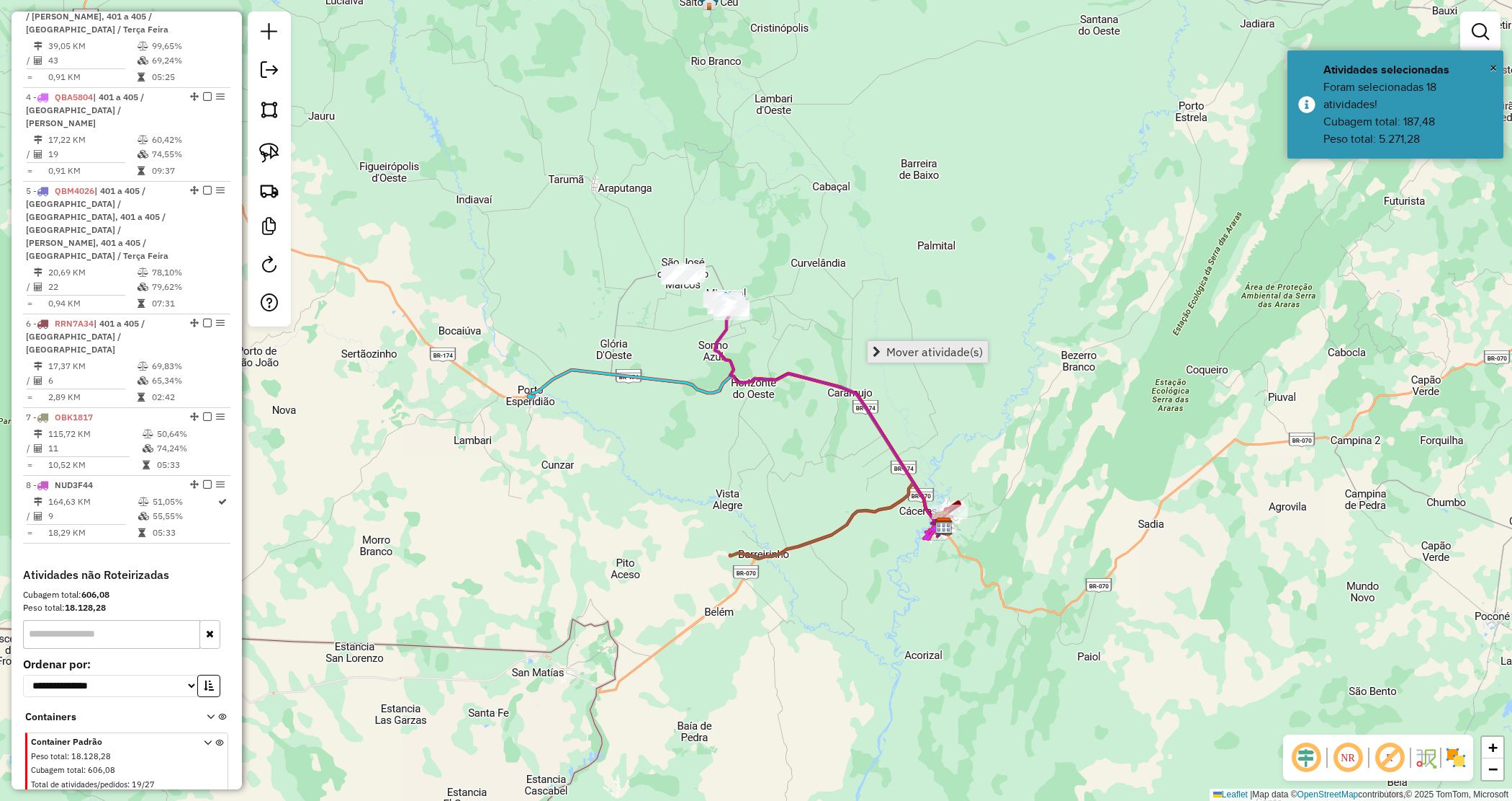
click at [874, 357] on link "Mover atividade(s)" at bounding box center [928, 351] width 121 height 22
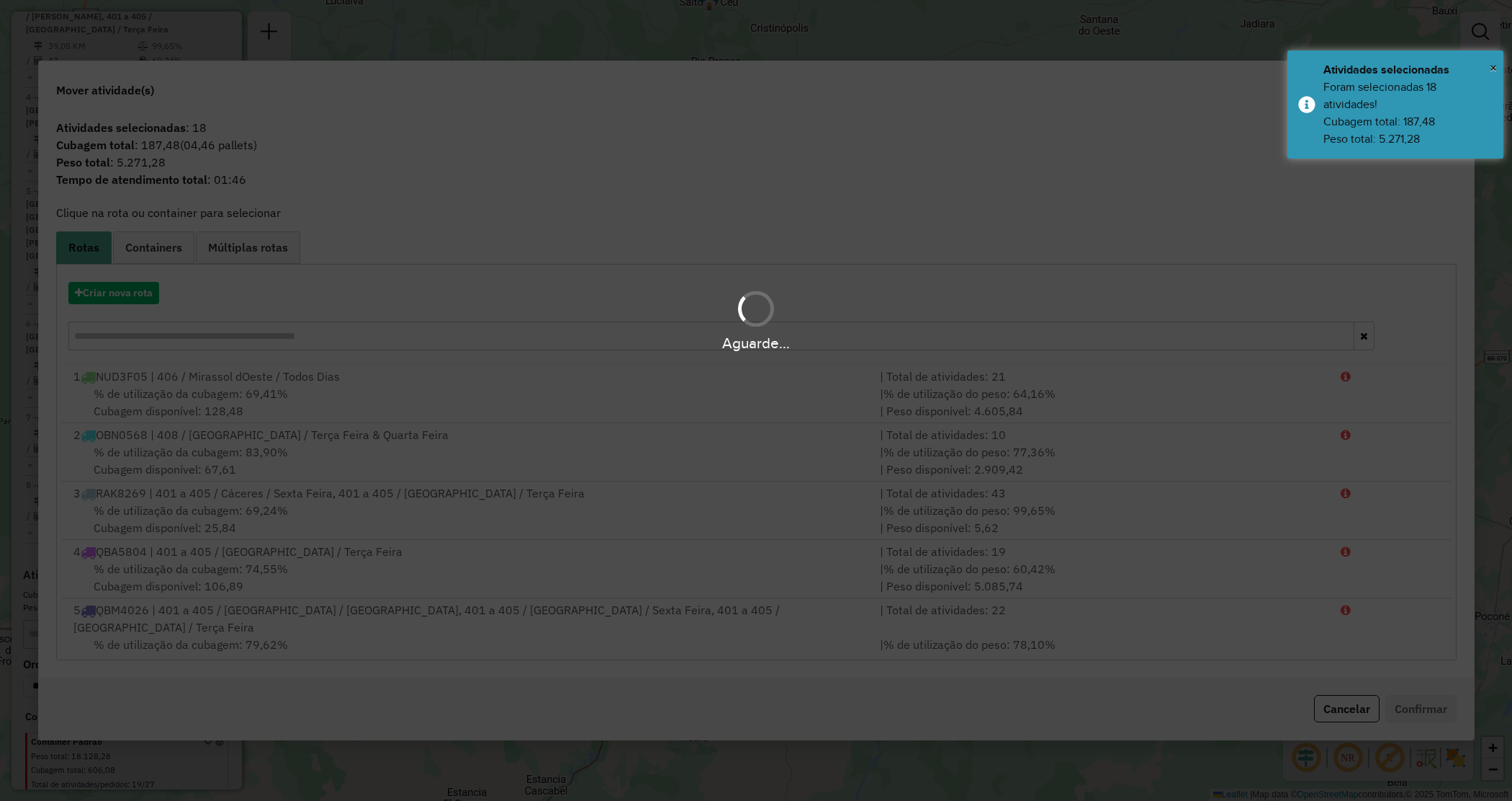
click at [127, 297] on div "Aguarde..." at bounding box center [756, 320] width 1512 height 68
click at [125, 297] on button "Criar nova rota" at bounding box center [114, 293] width 91 height 23
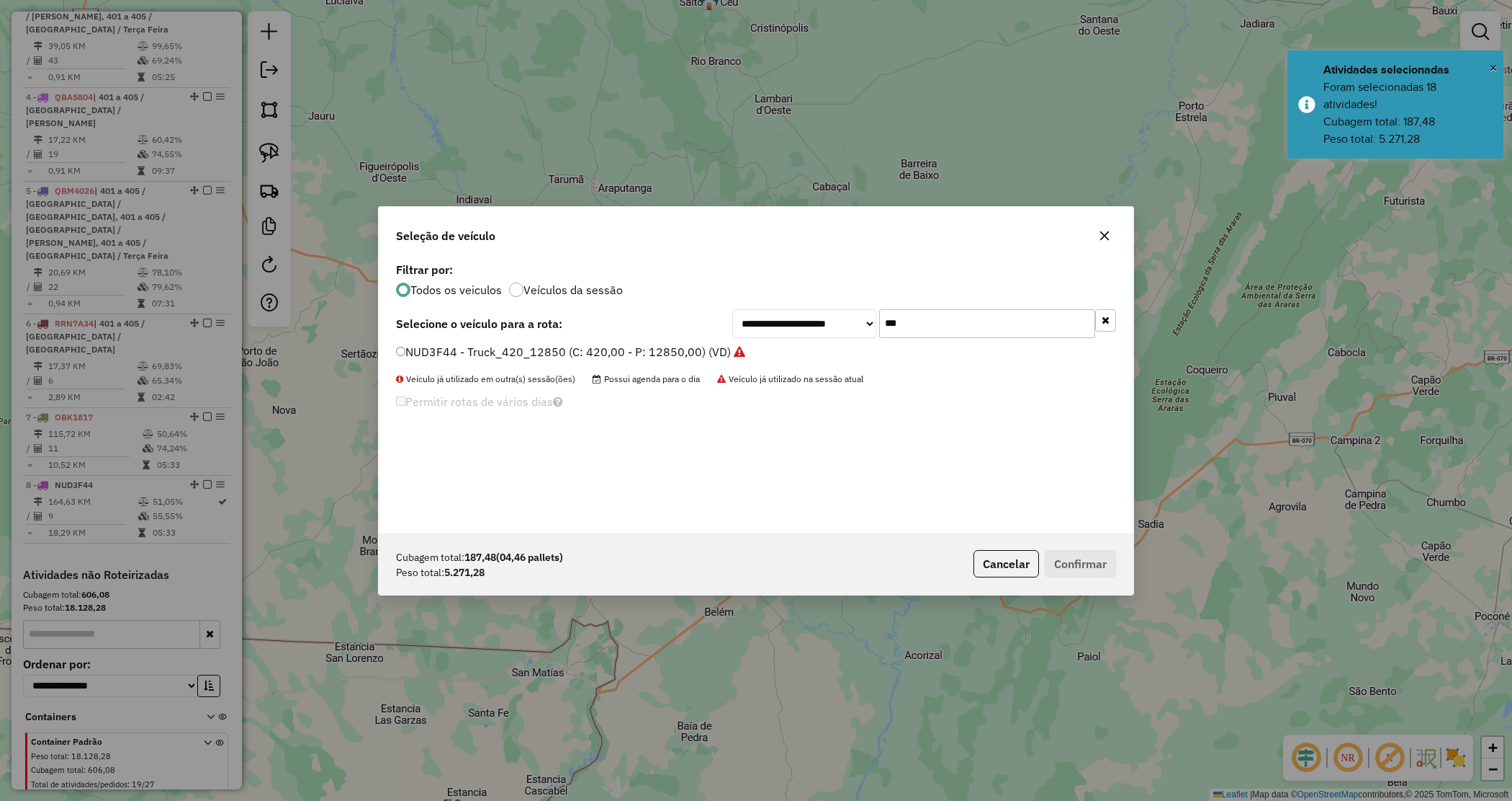
drag, startPoint x: 798, startPoint y: 292, endPoint x: 782, endPoint y: 287, distance: 16.8
click at [783, 290] on div "**********" at bounding box center [756, 395] width 755 height 274
type input "**"
click at [631, 350] on label "QCM3C82 - Toco_294_8140 (C: 294,00 - P: 8140,00) (VD)" at bounding box center [554, 350] width 318 height 17
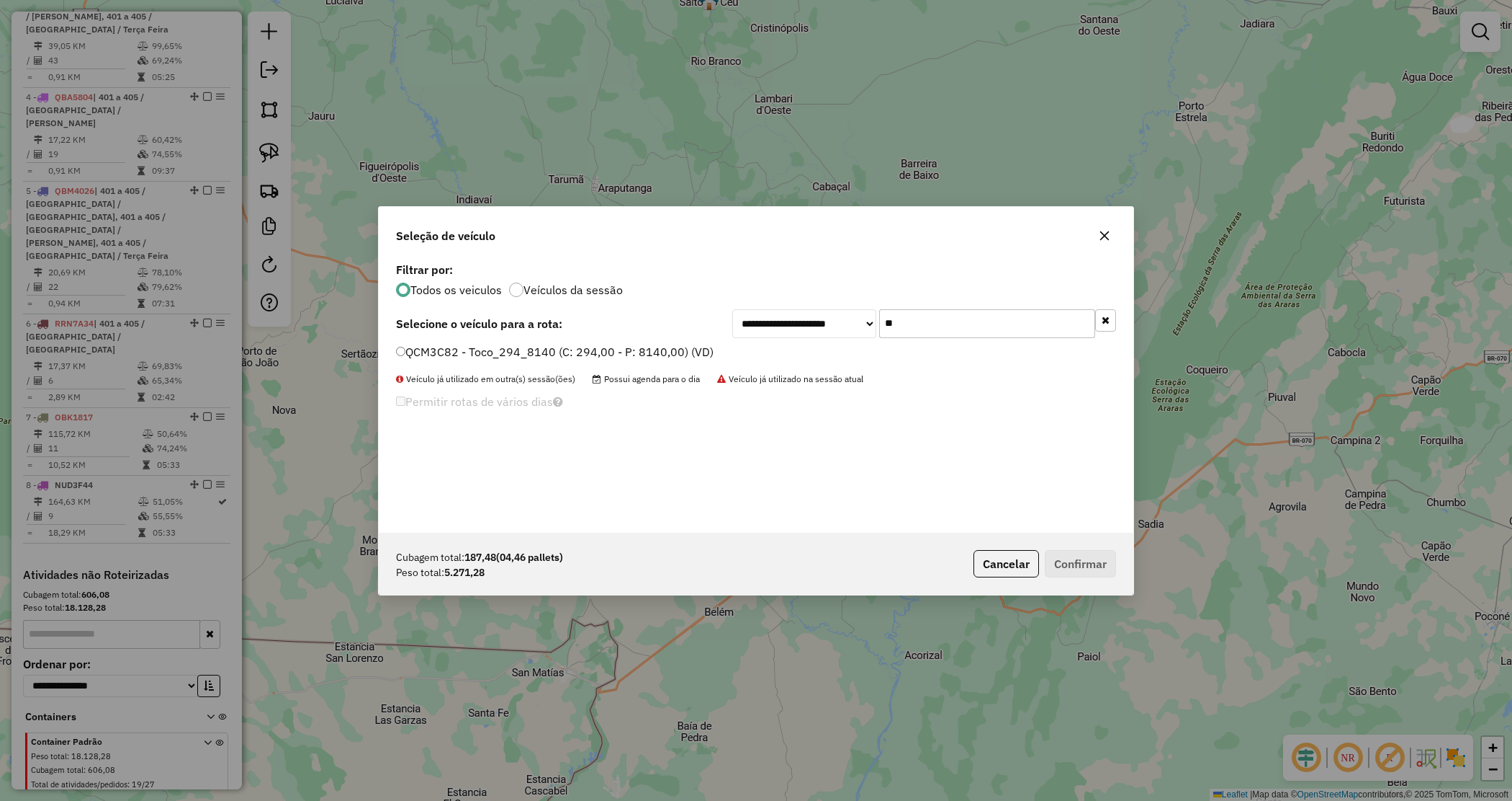
click at [700, 350] on label "QCM3C82 - Toco_294_8140 (C: 294,00 - P: 8140,00) (VD)" at bounding box center [554, 350] width 318 height 17
drag, startPoint x: 1070, startPoint y: 559, endPoint x: 512, endPoint y: 470, distance: 565.1
click at [1071, 559] on button "Confirmar" at bounding box center [1081, 563] width 71 height 28
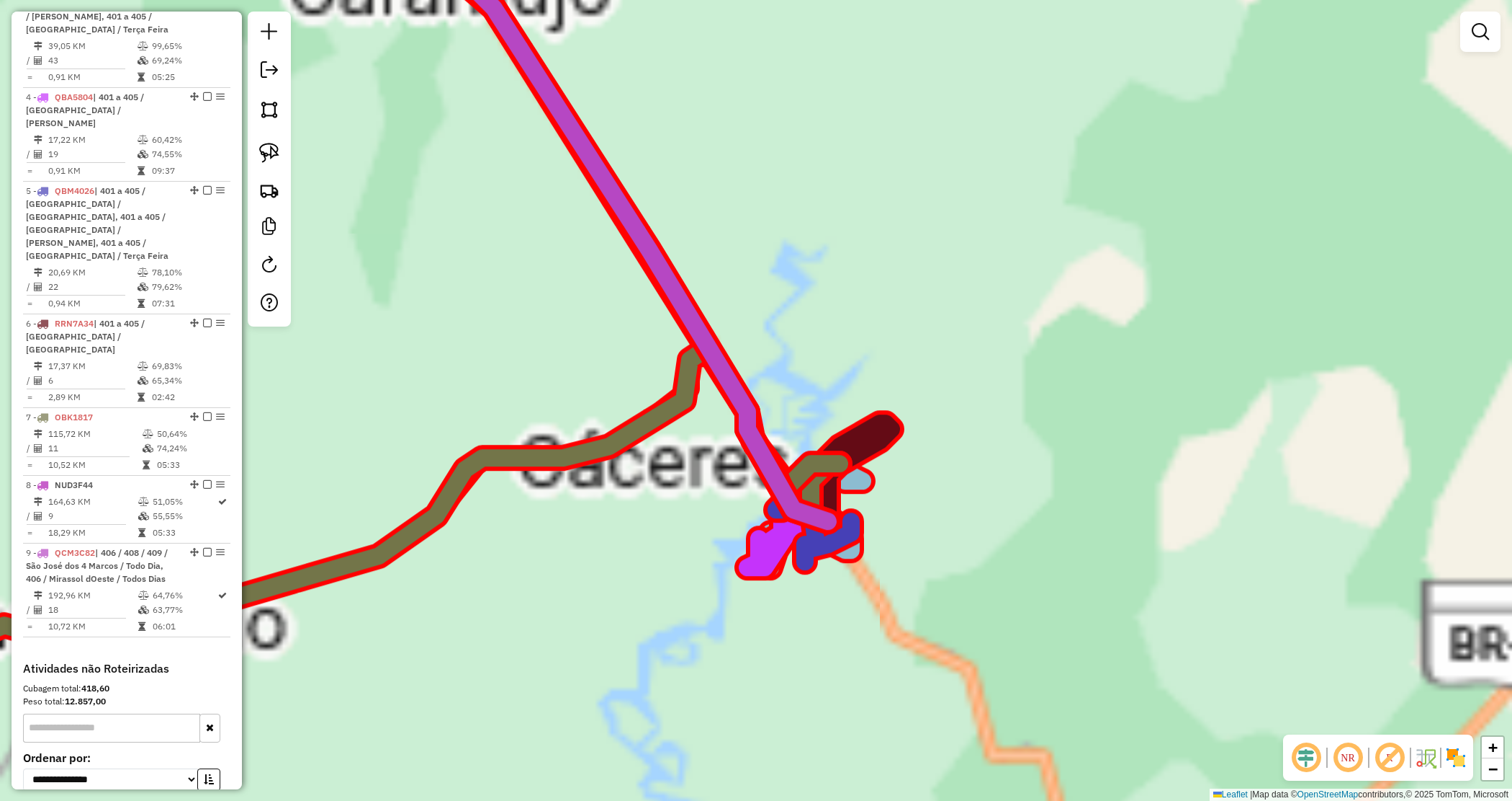
click at [943, 434] on div "Janela de atendimento Grade de atendimento Capacidade Transportadoras Veículos …" at bounding box center [756, 400] width 1512 height 801
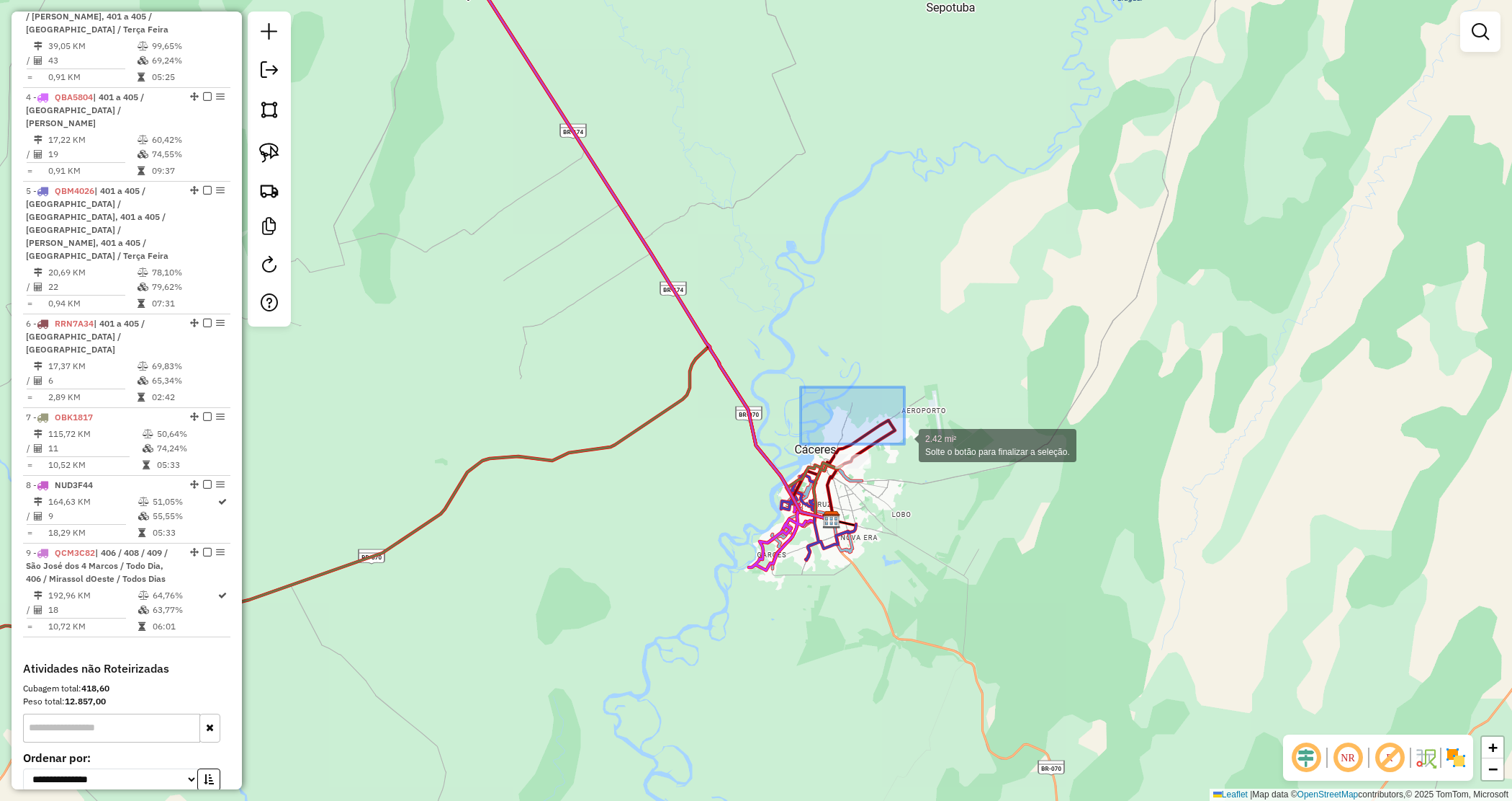
drag, startPoint x: 832, startPoint y: 409, endPoint x: 1019, endPoint y: 496, distance: 206.2
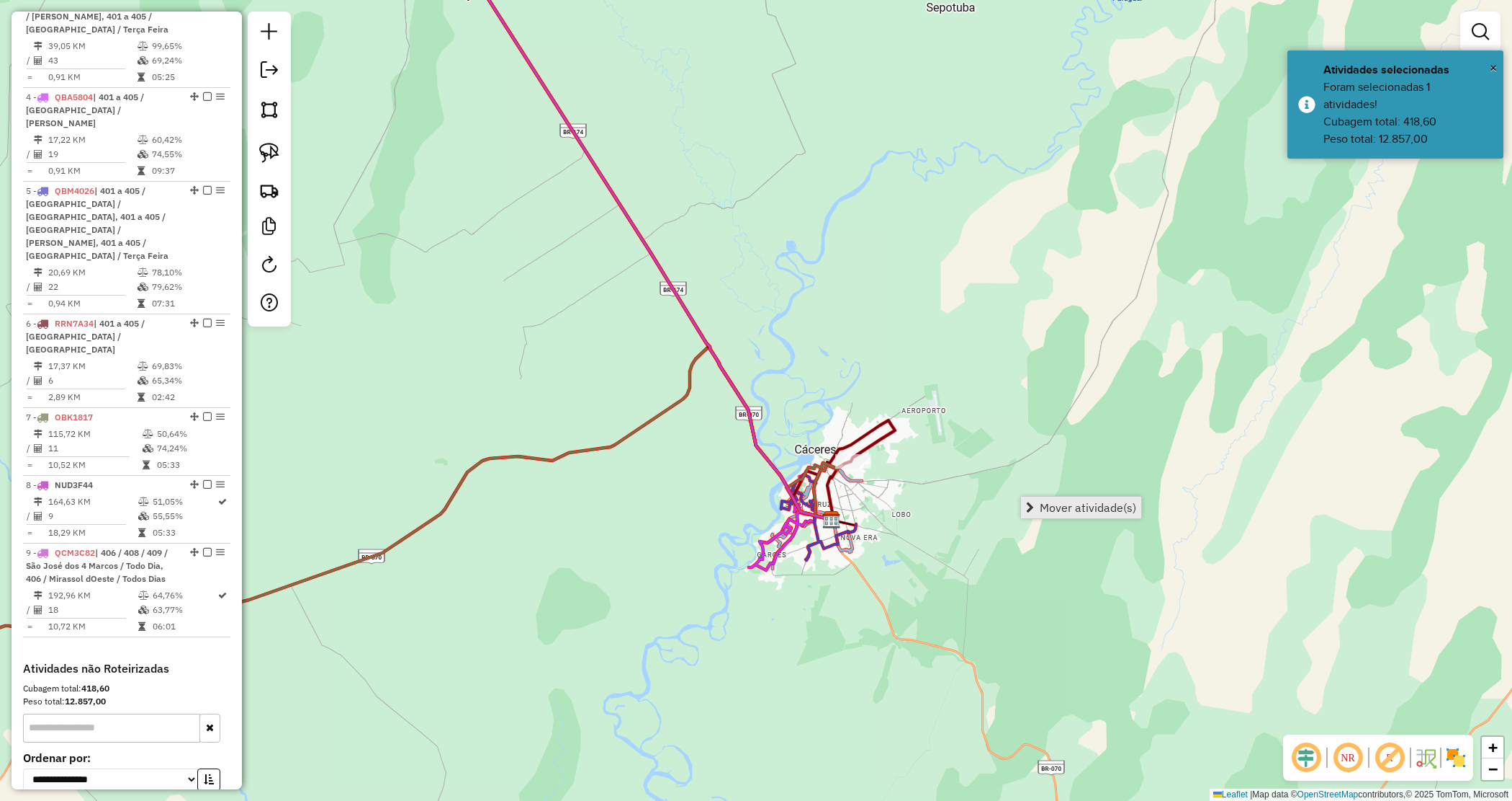
click at [1072, 517] on link "Mover atividade(s)" at bounding box center [1082, 507] width 121 height 22
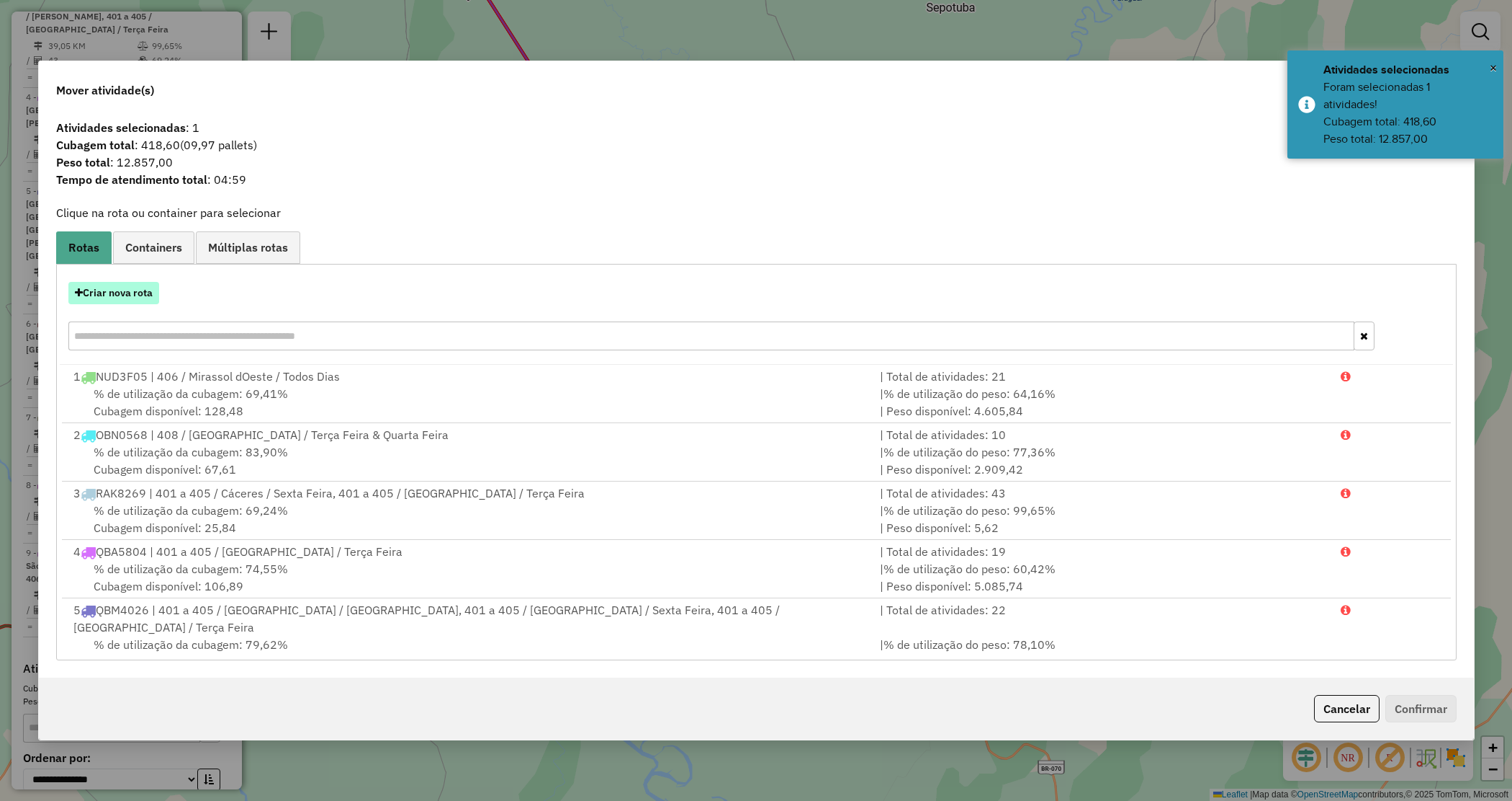
click at [121, 287] on button "Criar nova rota" at bounding box center [114, 293] width 91 height 23
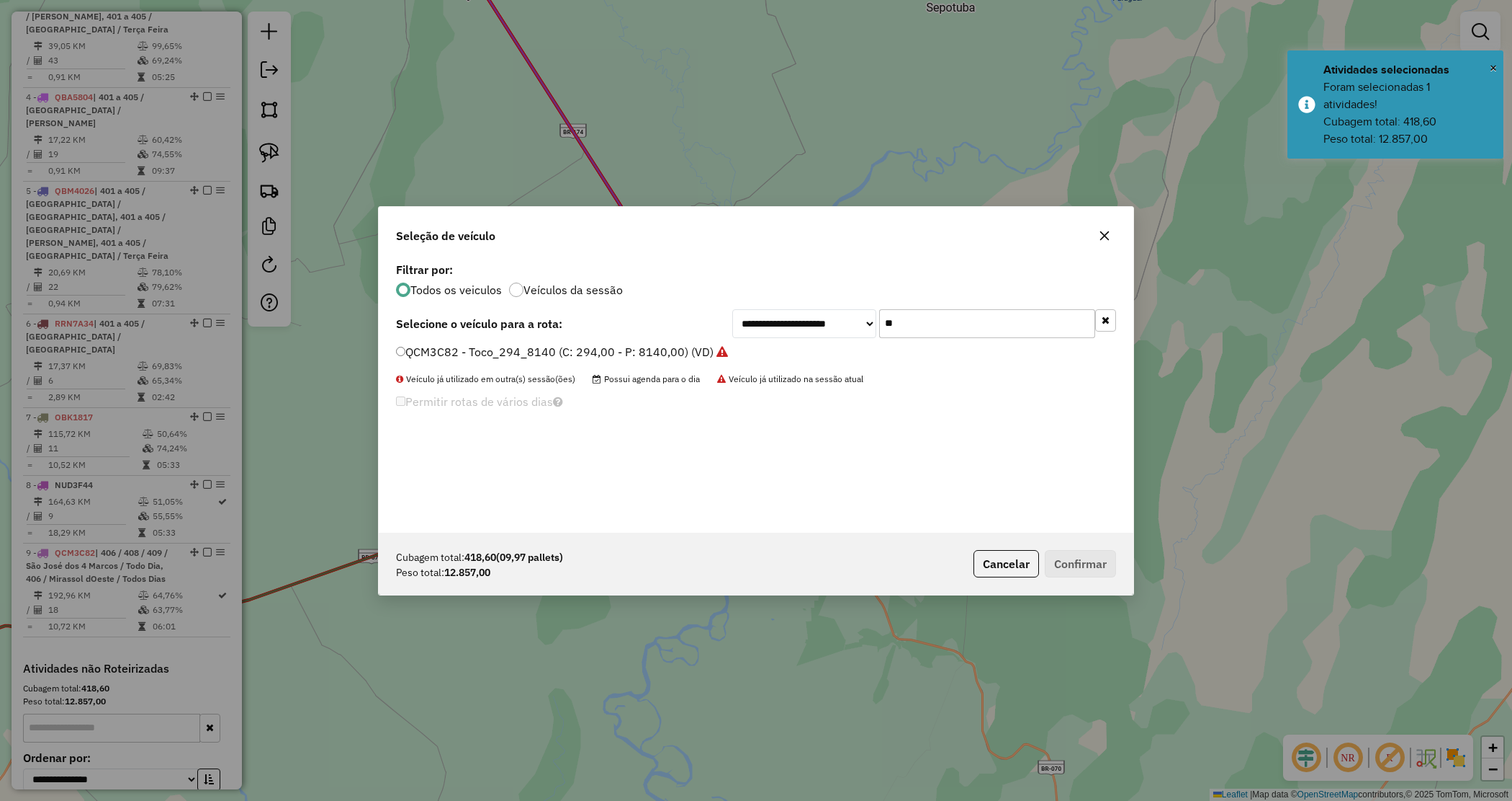
drag, startPoint x: 760, startPoint y: 311, endPoint x: 729, endPoint y: 305, distance: 31.6
click at [733, 305] on div "**********" at bounding box center [756, 395] width 755 height 274
type input "**"
click at [594, 369] on label "NUD3F44 - Truck_420_12850 (C: 420,00 - P: 12850,00) (VD)" at bounding box center [570, 368] width 349 height 17
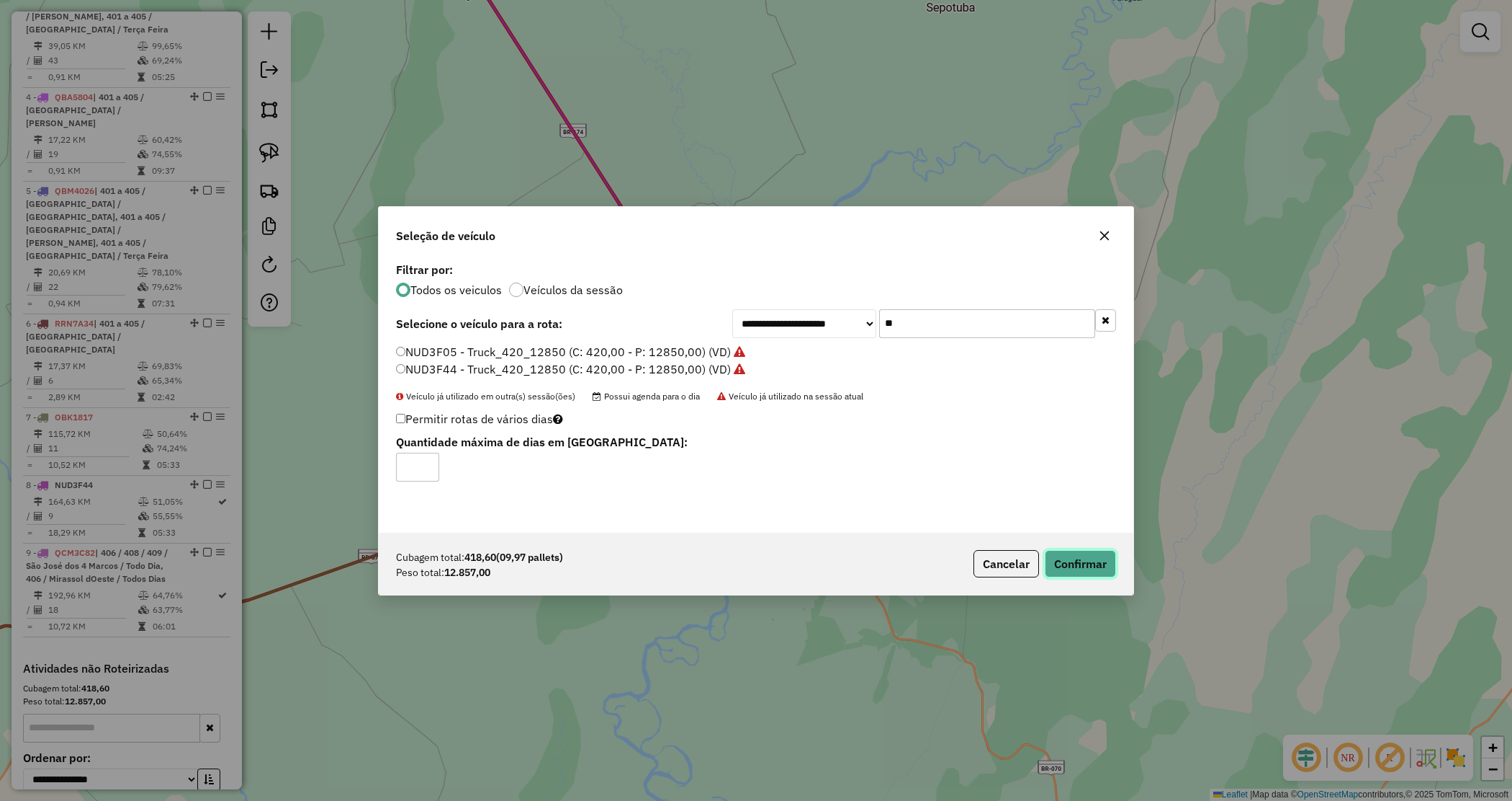
click at [1105, 562] on button "Confirmar" at bounding box center [1081, 563] width 71 height 28
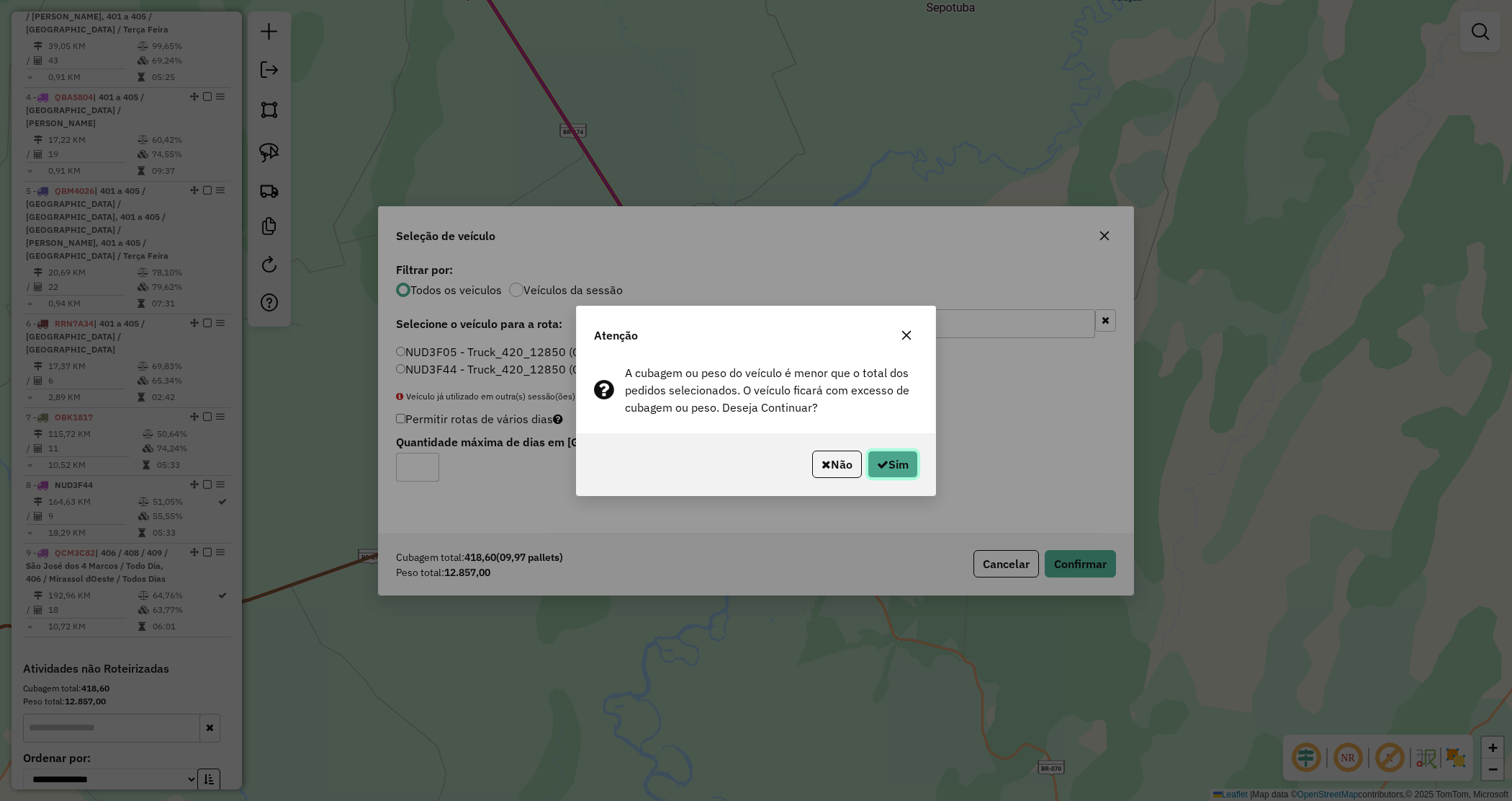
click at [884, 457] on button "Sim" at bounding box center [893, 464] width 50 height 28
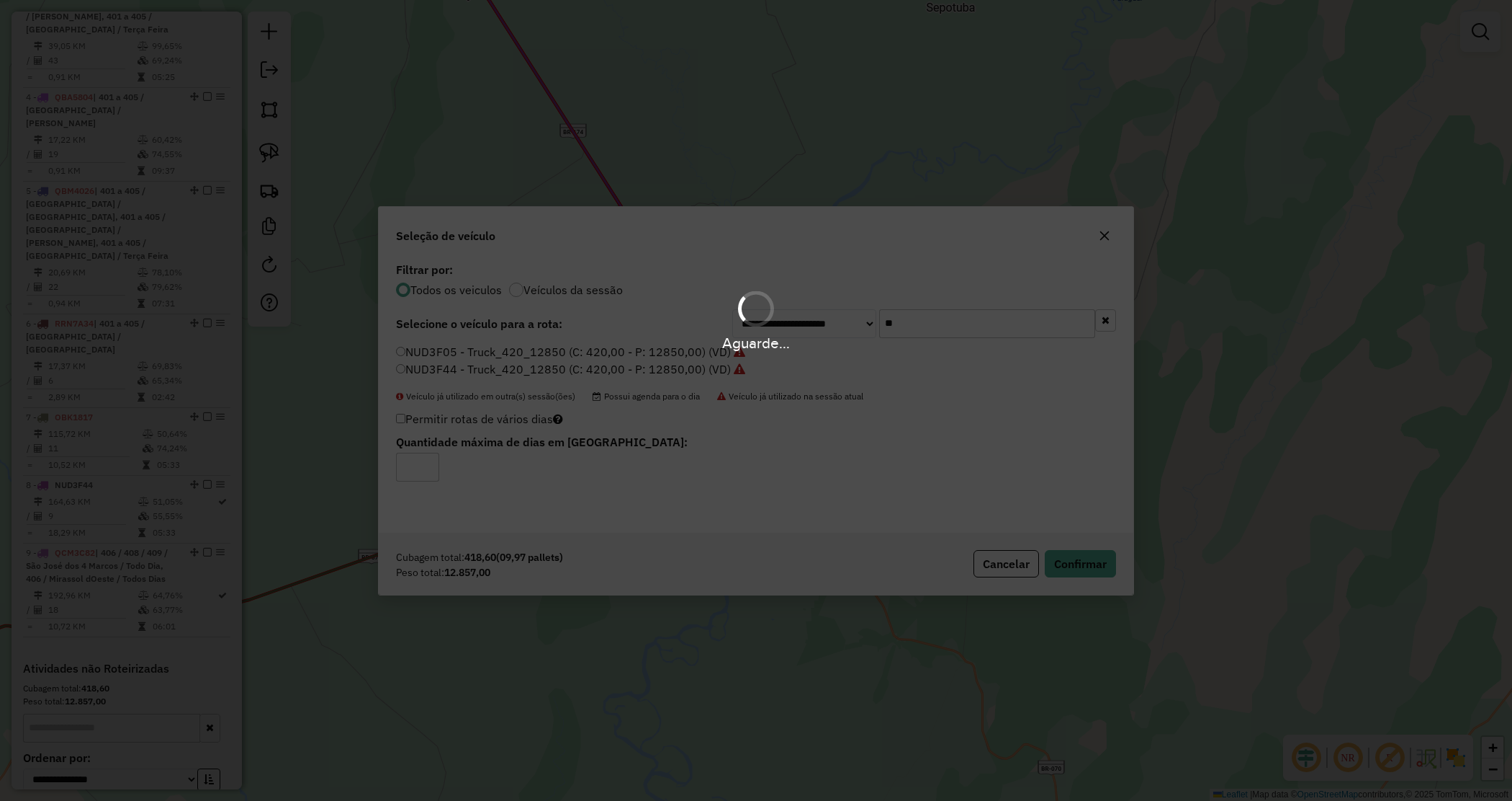
scroll to position [671, 0]
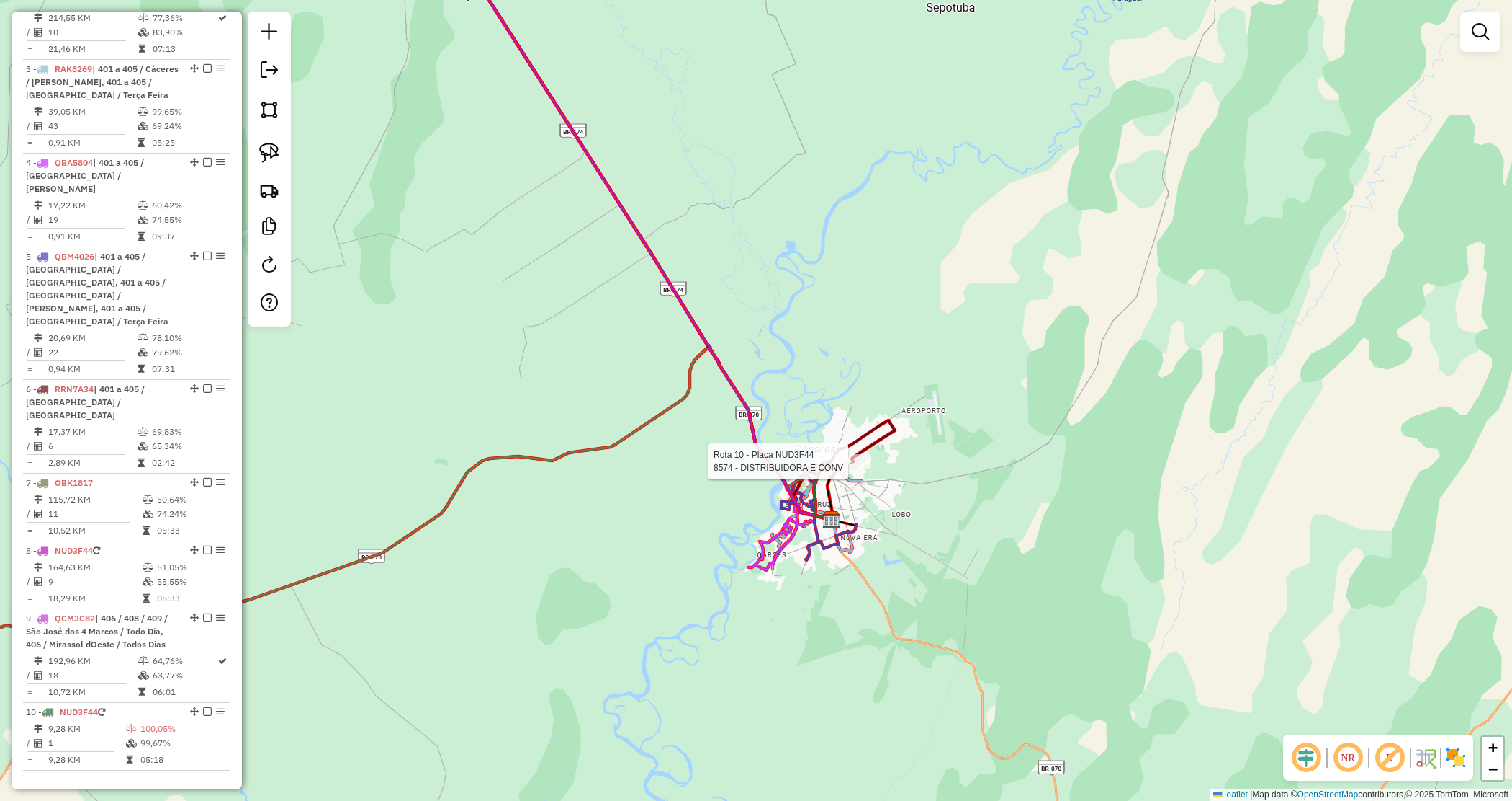
select select "*********"
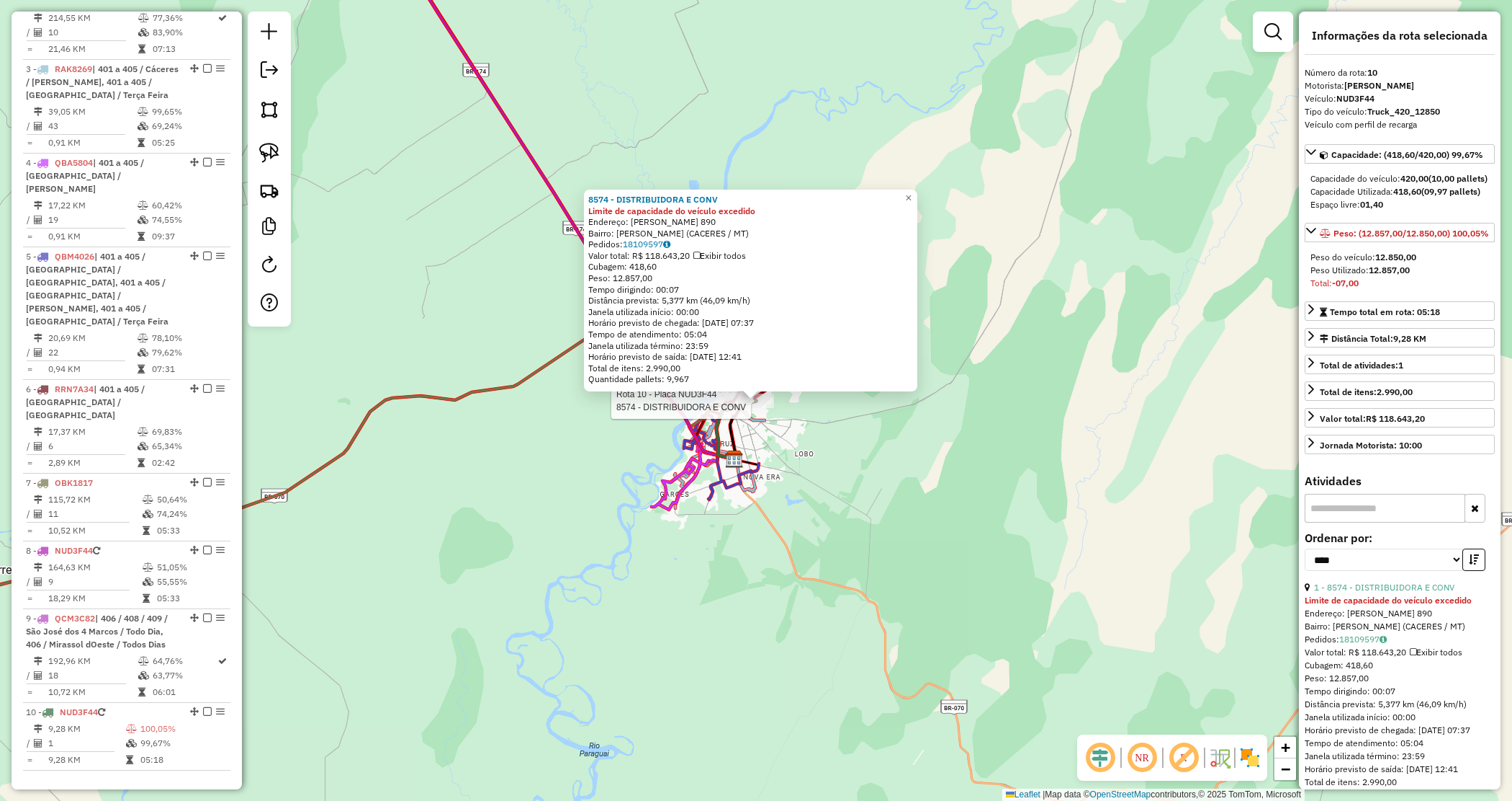
click at [829, 409] on div "Rota 10 - Placa NUD3F44 8574 - DISTRIBUIDORA E CONV 8574 - DISTRIBUIDORA E CONV…" at bounding box center [756, 400] width 1512 height 801
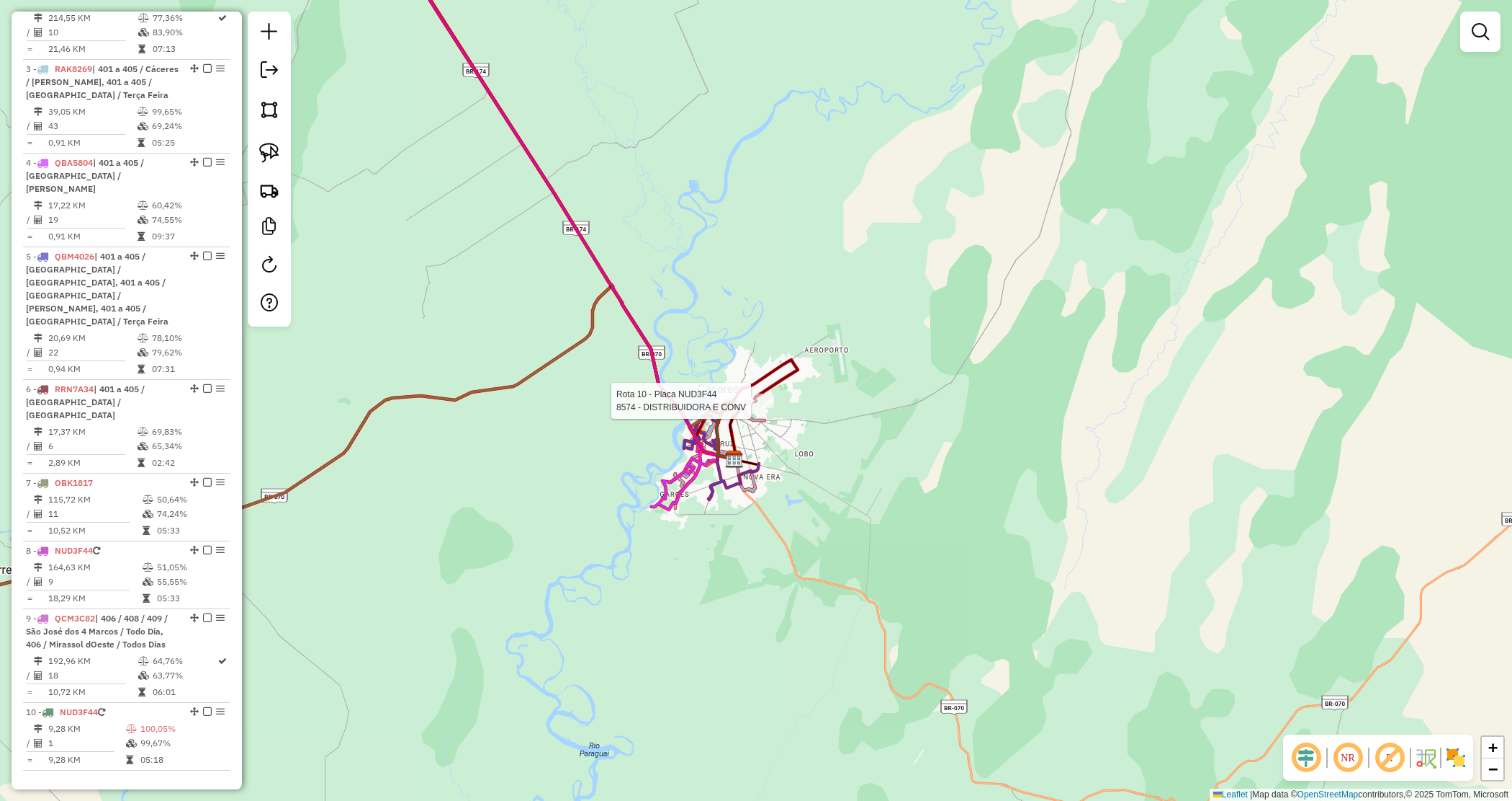
select select "*********"
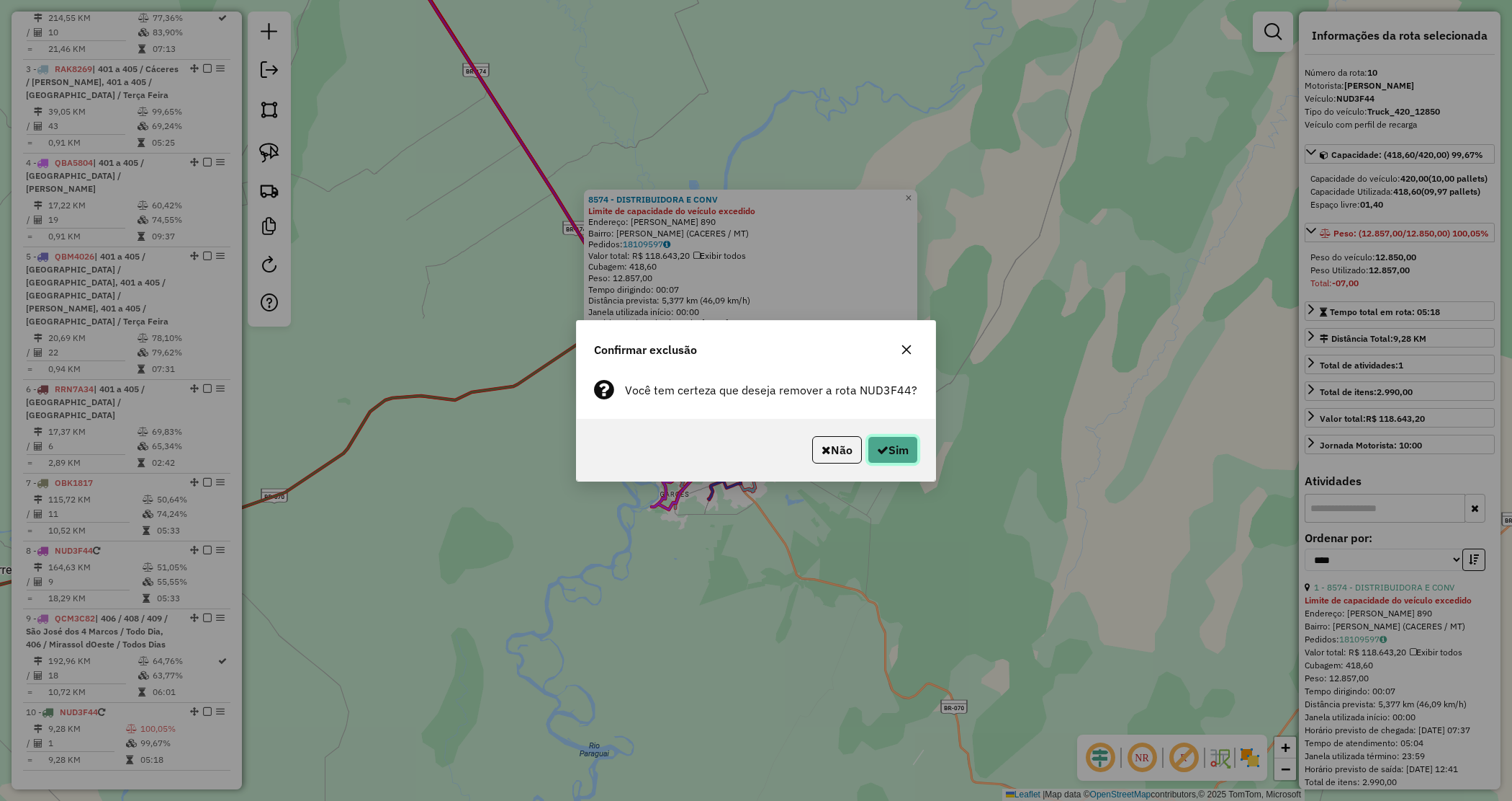
click at [911, 453] on button "Sim" at bounding box center [893, 450] width 50 height 28
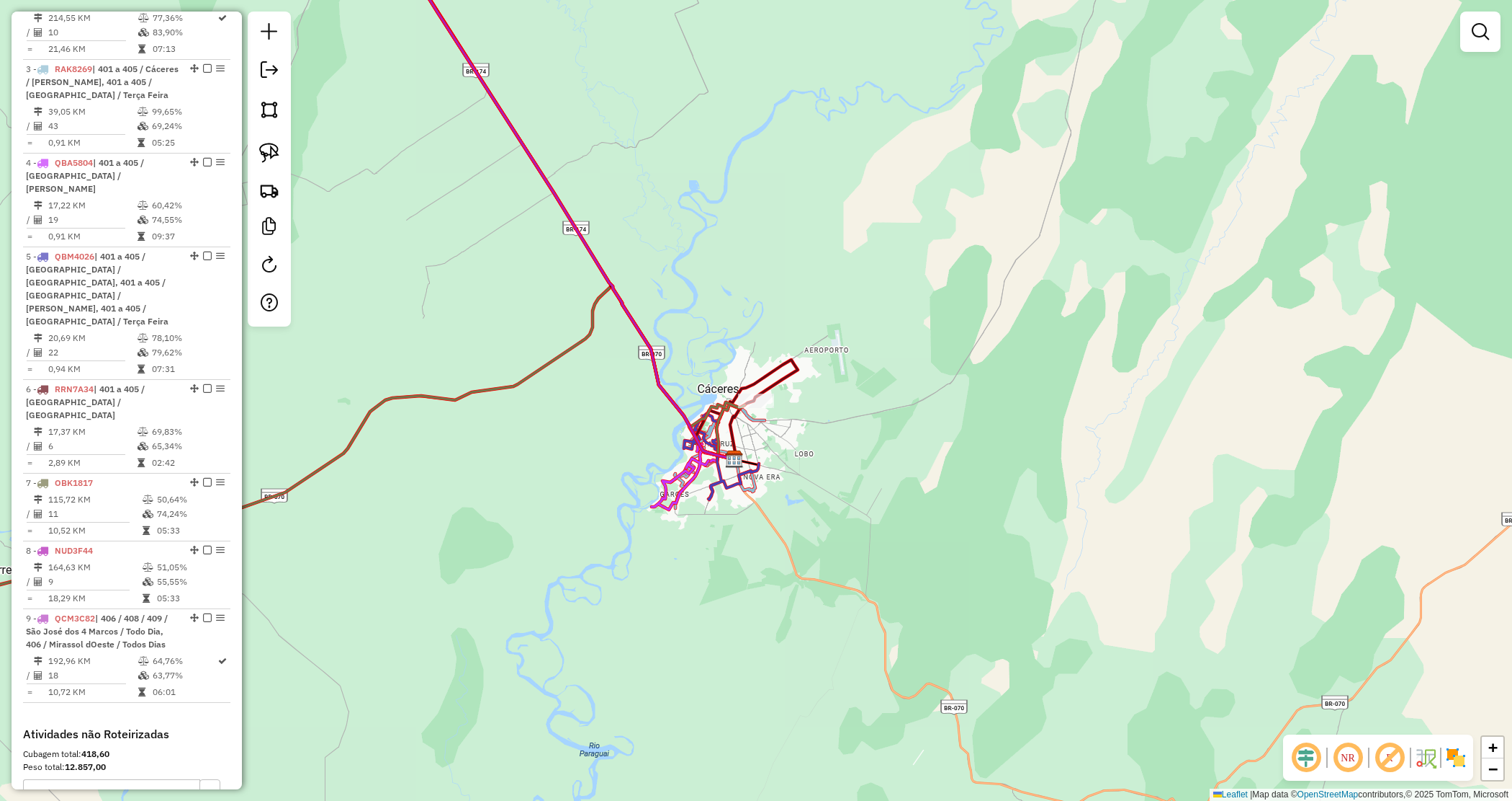
scroll to position [737, 0]
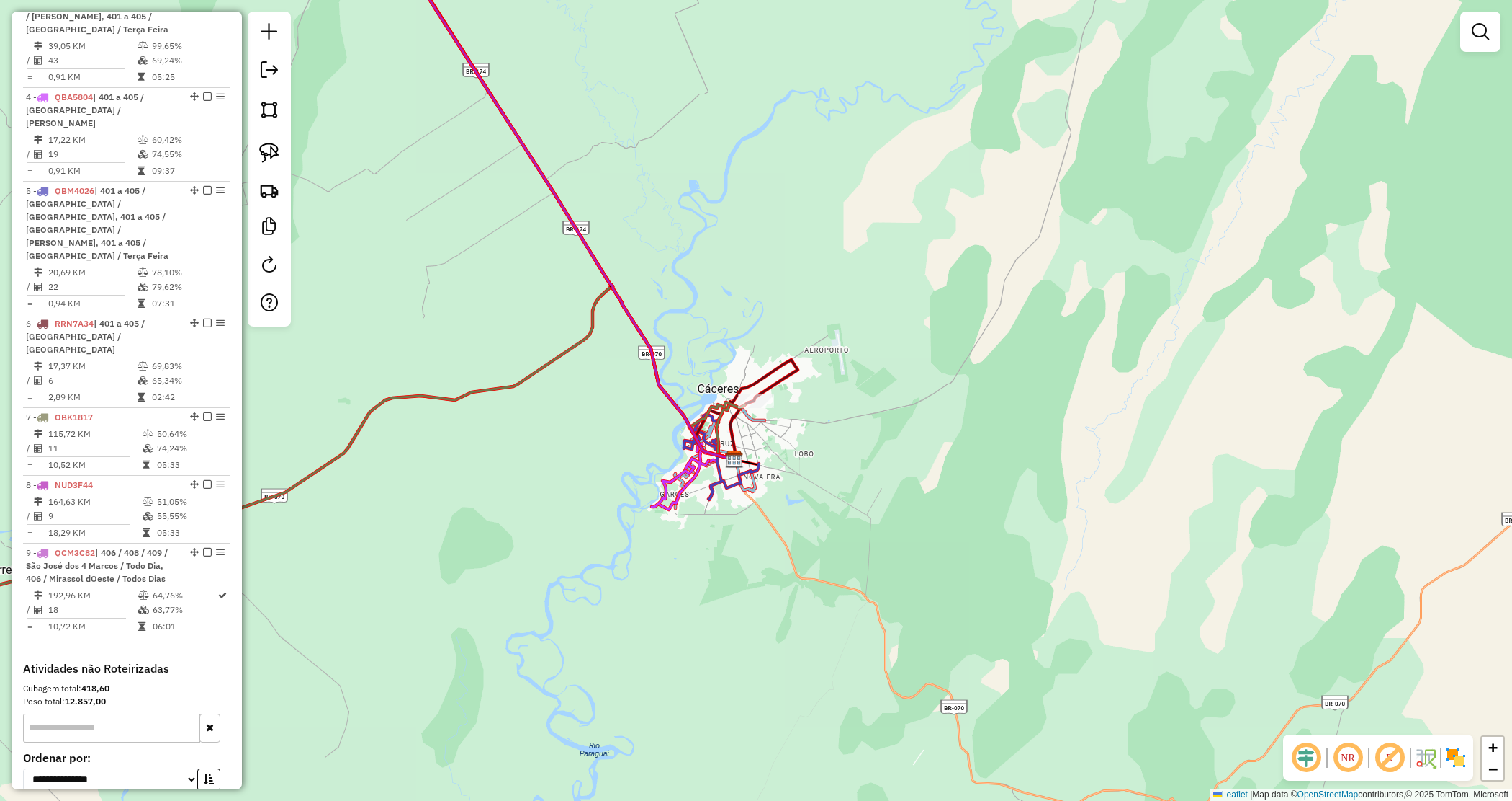
click at [953, 388] on div "Janela de atendimento Grade de atendimento Capacidade Transportadoras Veículos …" at bounding box center [756, 400] width 1512 height 801
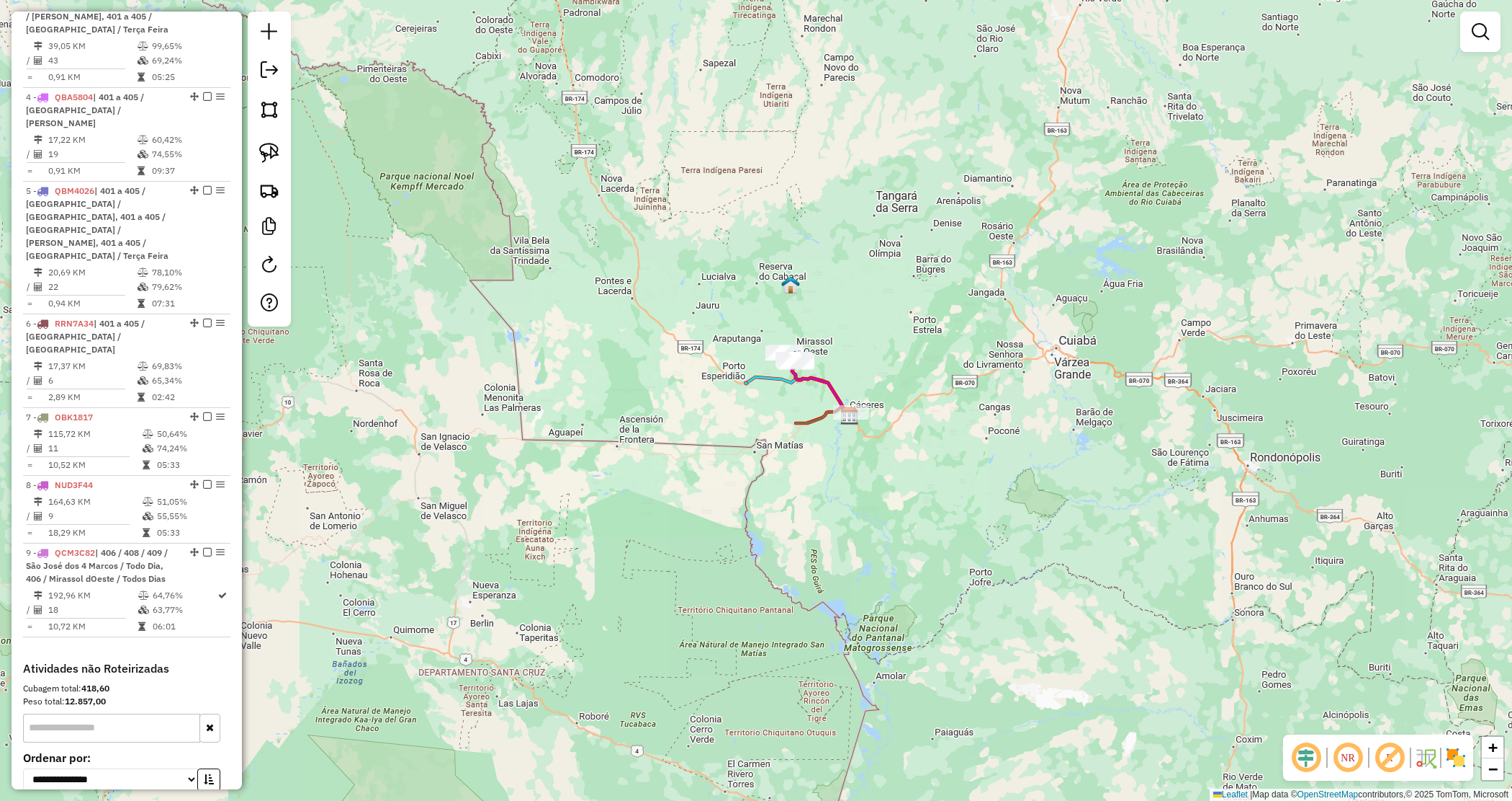
drag, startPoint x: 911, startPoint y: 509, endPoint x: 900, endPoint y: 514, distance: 12.1
click at [909, 510] on div "Janela de atendimento Grade de atendimento Capacidade Transportadoras Veículos …" at bounding box center [756, 400] width 1512 height 801
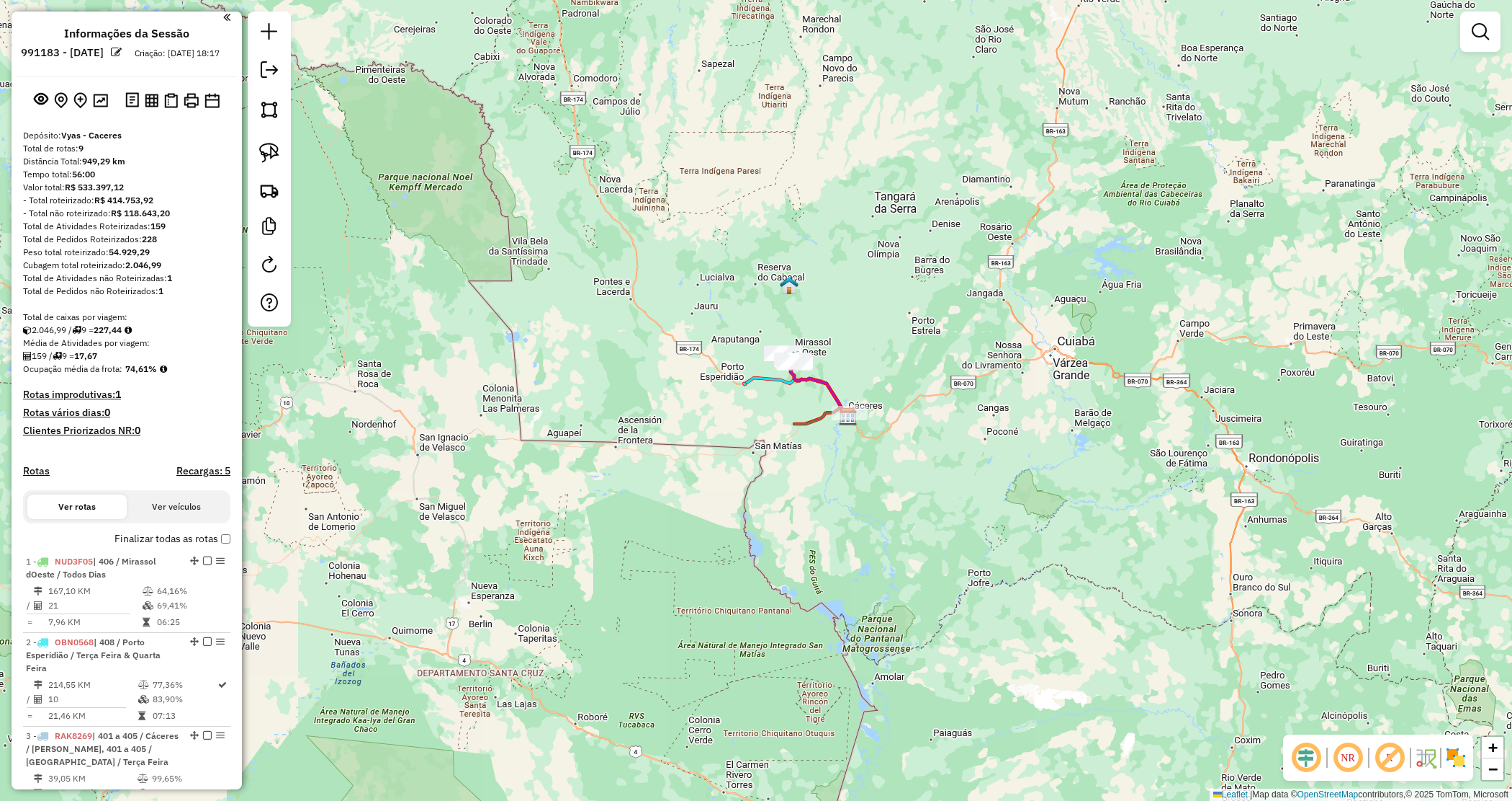
scroll to position [0, 0]
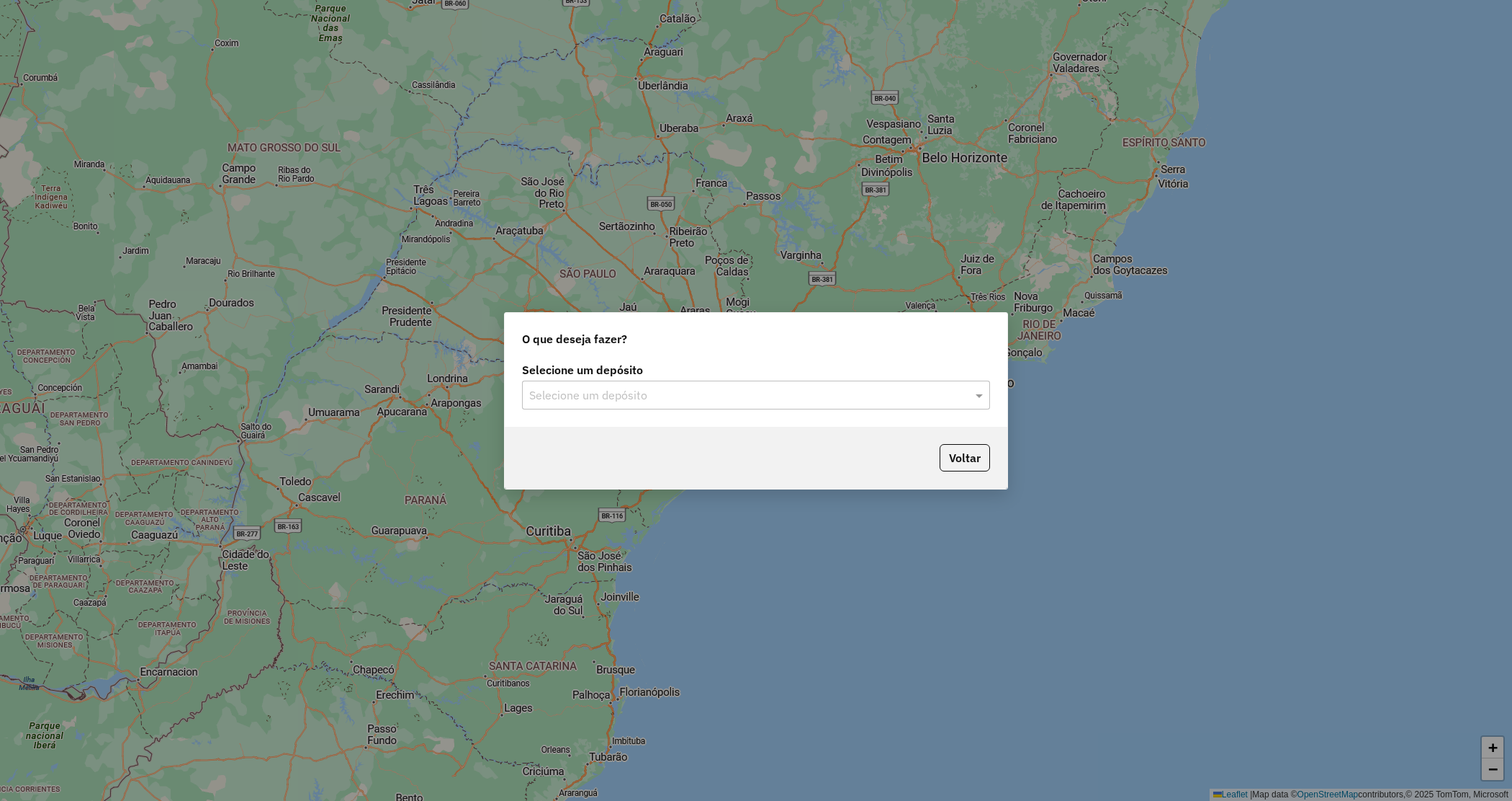
click at [738, 390] on input "text" at bounding box center [741, 395] width 425 height 17
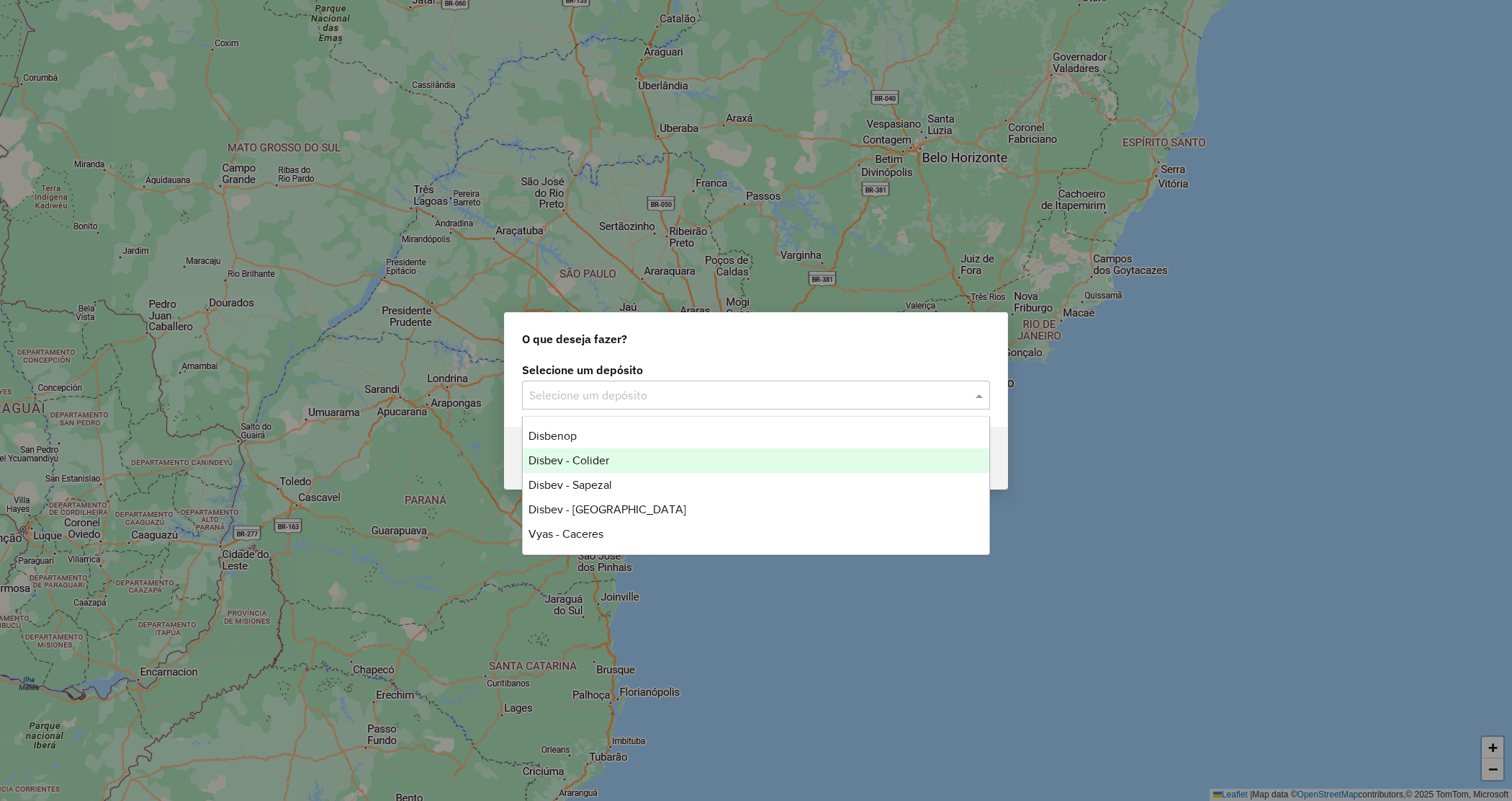
click at [637, 451] on div "Disbev - Colider" at bounding box center [756, 460] width 467 height 25
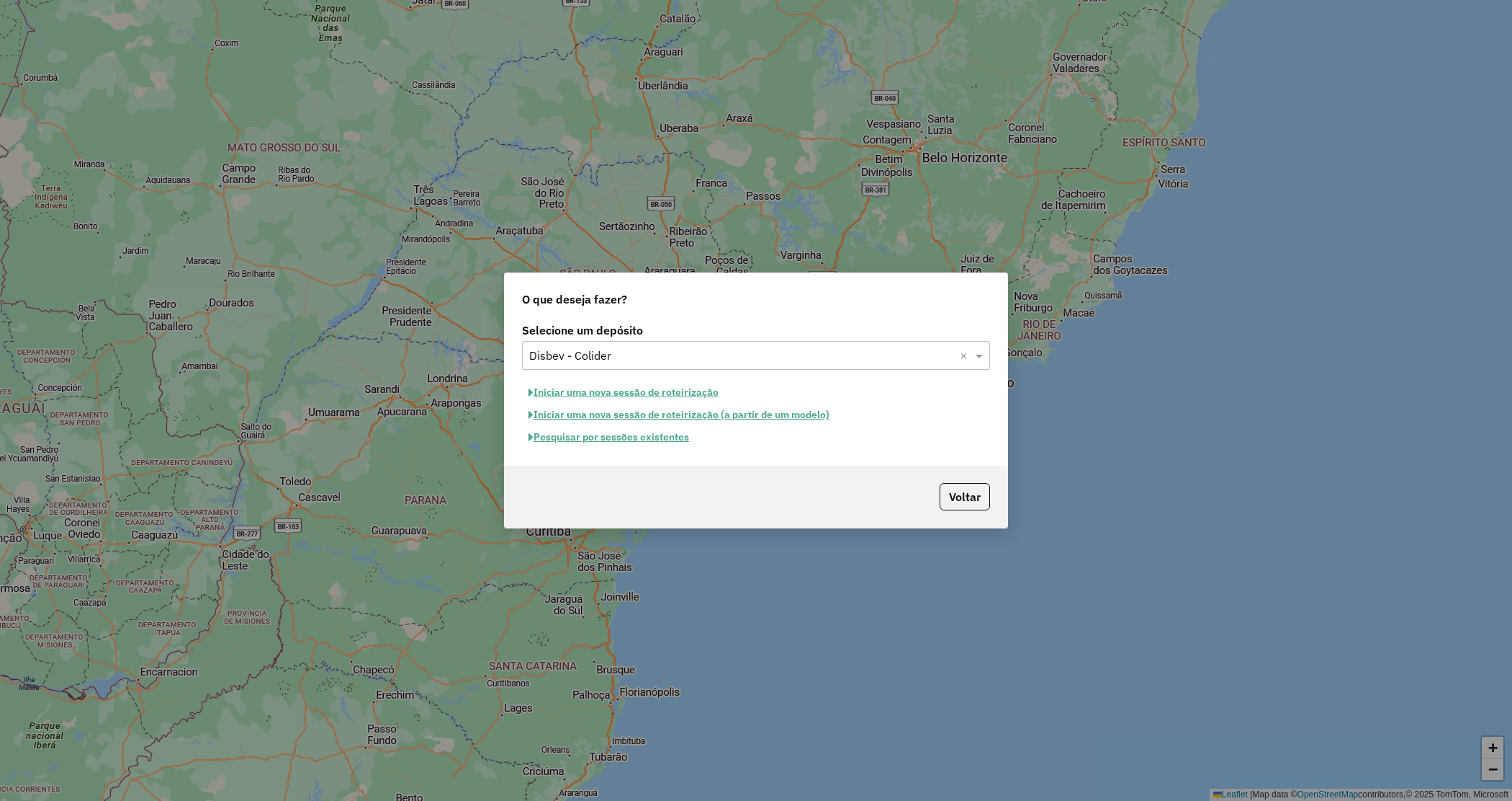
click at [615, 395] on button "Iniciar uma nova sessão de roteirização" at bounding box center [623, 392] width 203 height 23
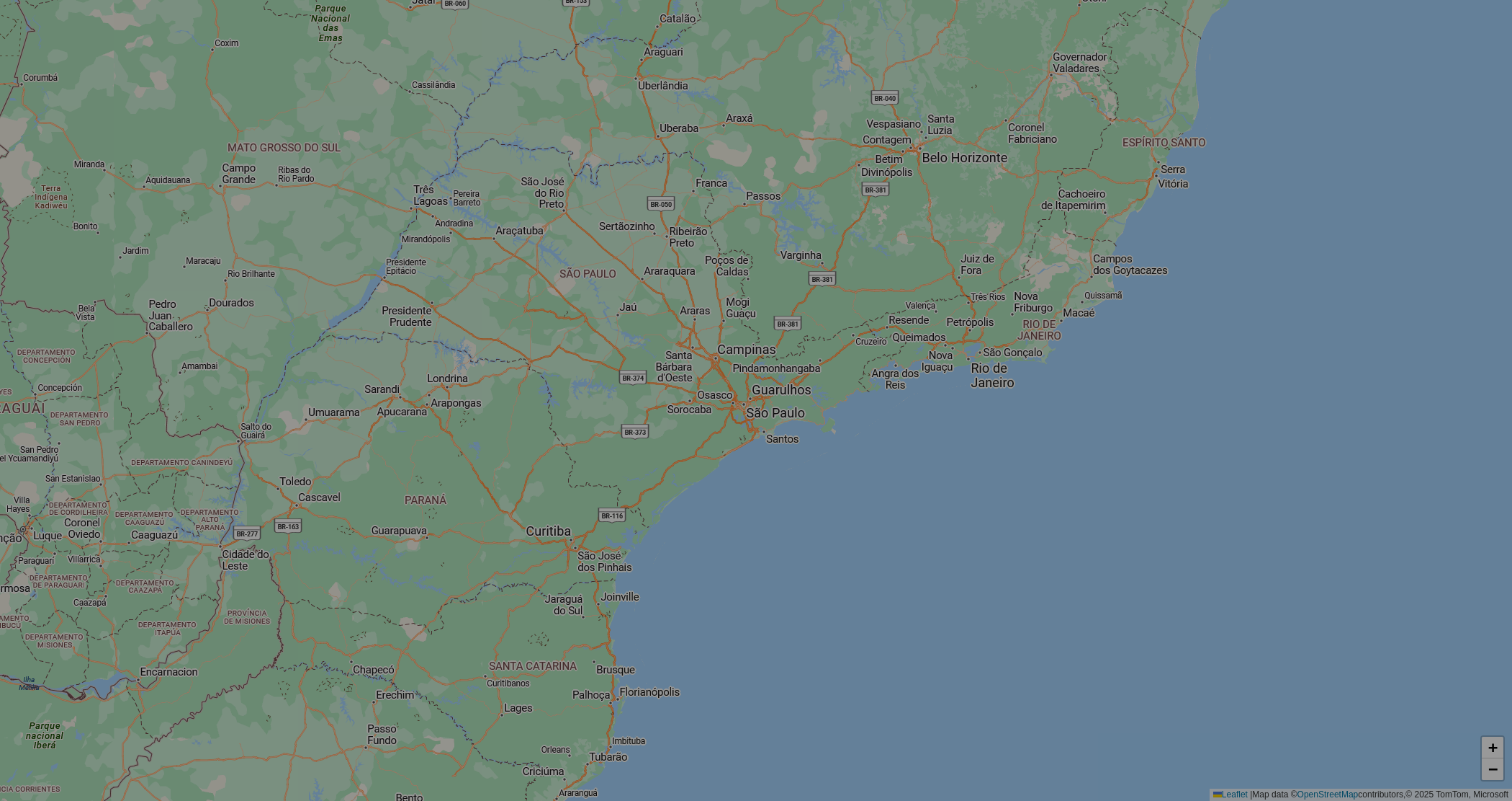
select select "*"
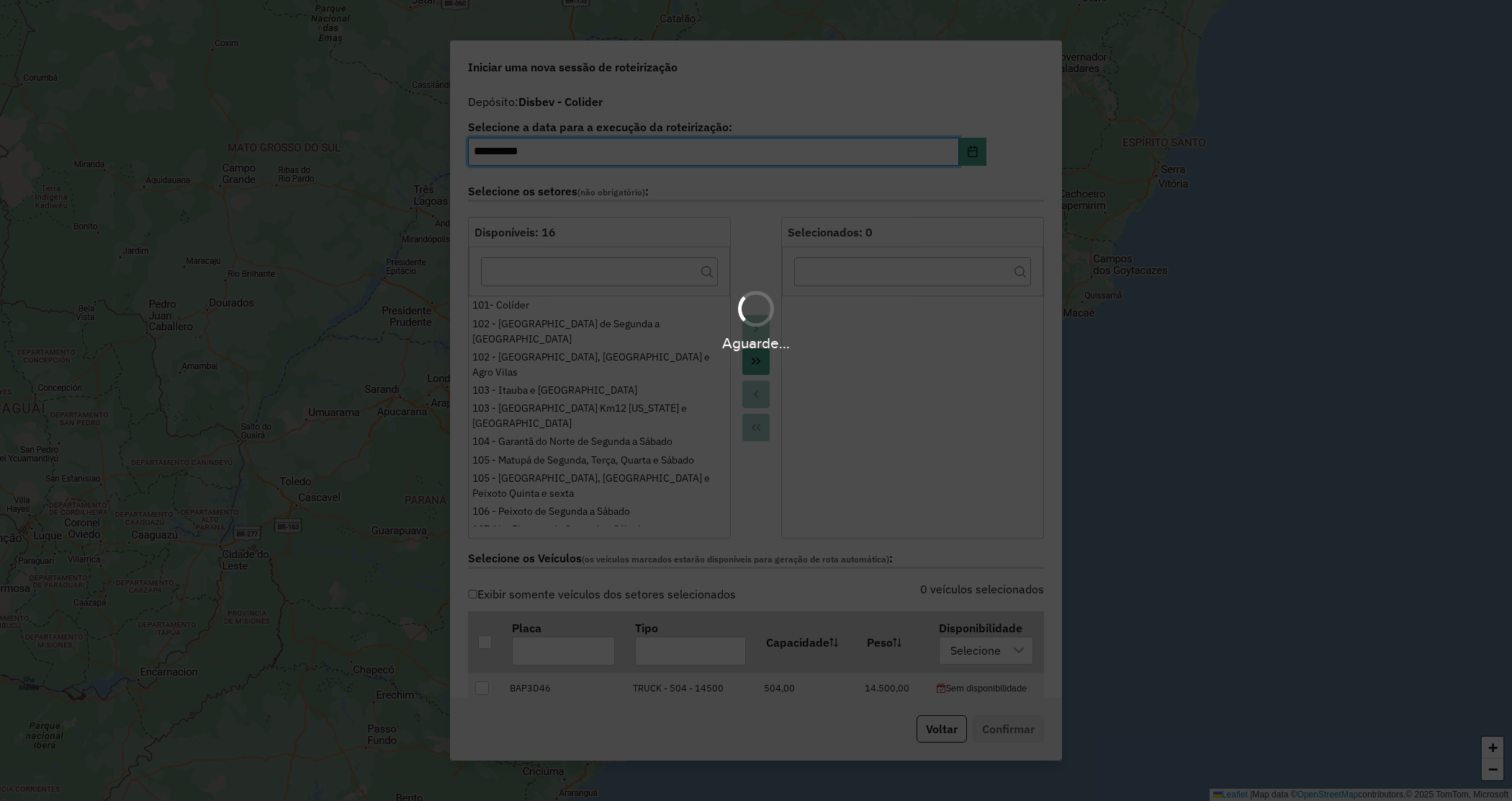
click at [762, 367] on button "Move All to Target" at bounding box center [756, 361] width 28 height 28
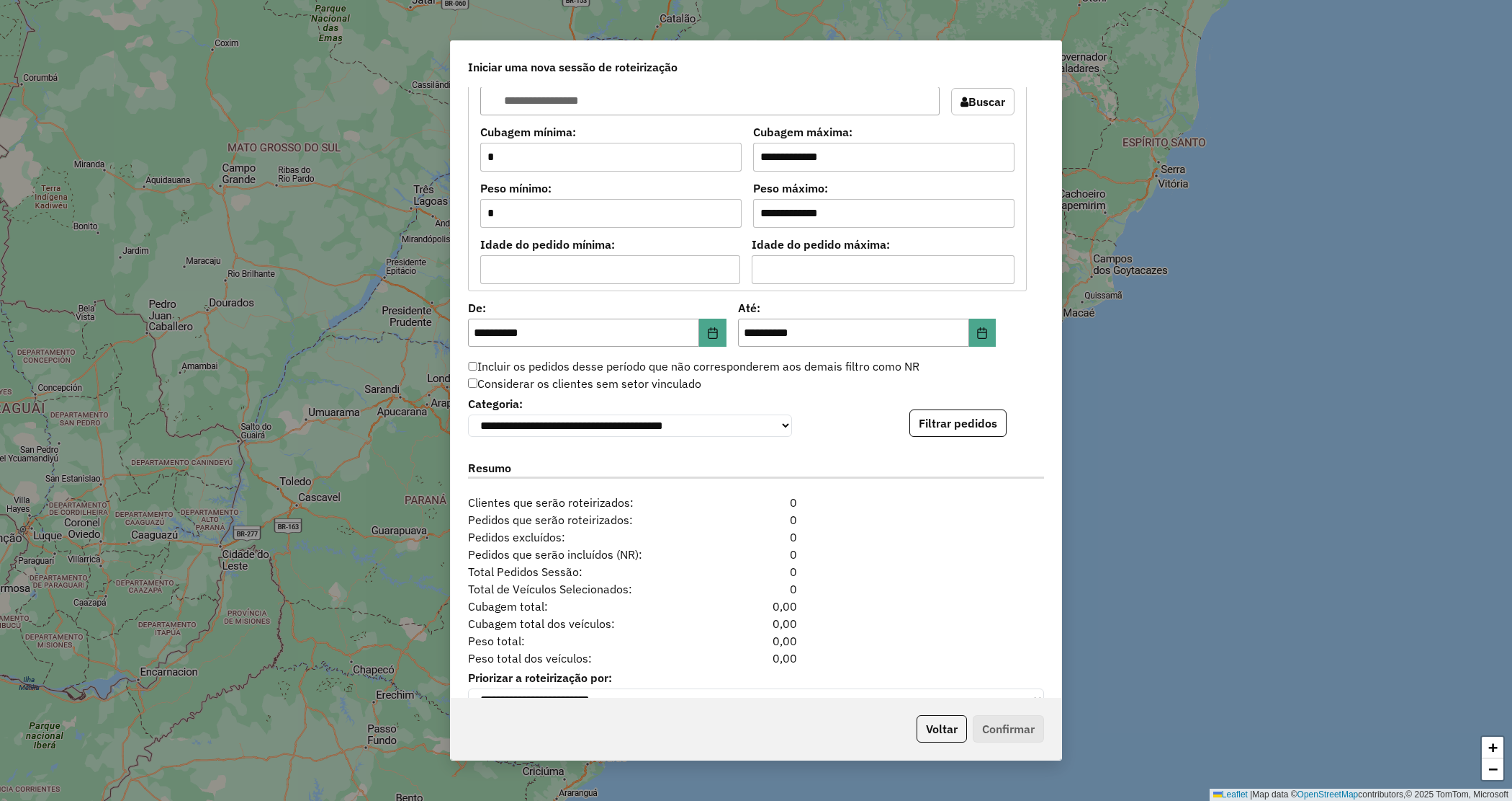
scroll to position [1219, 0]
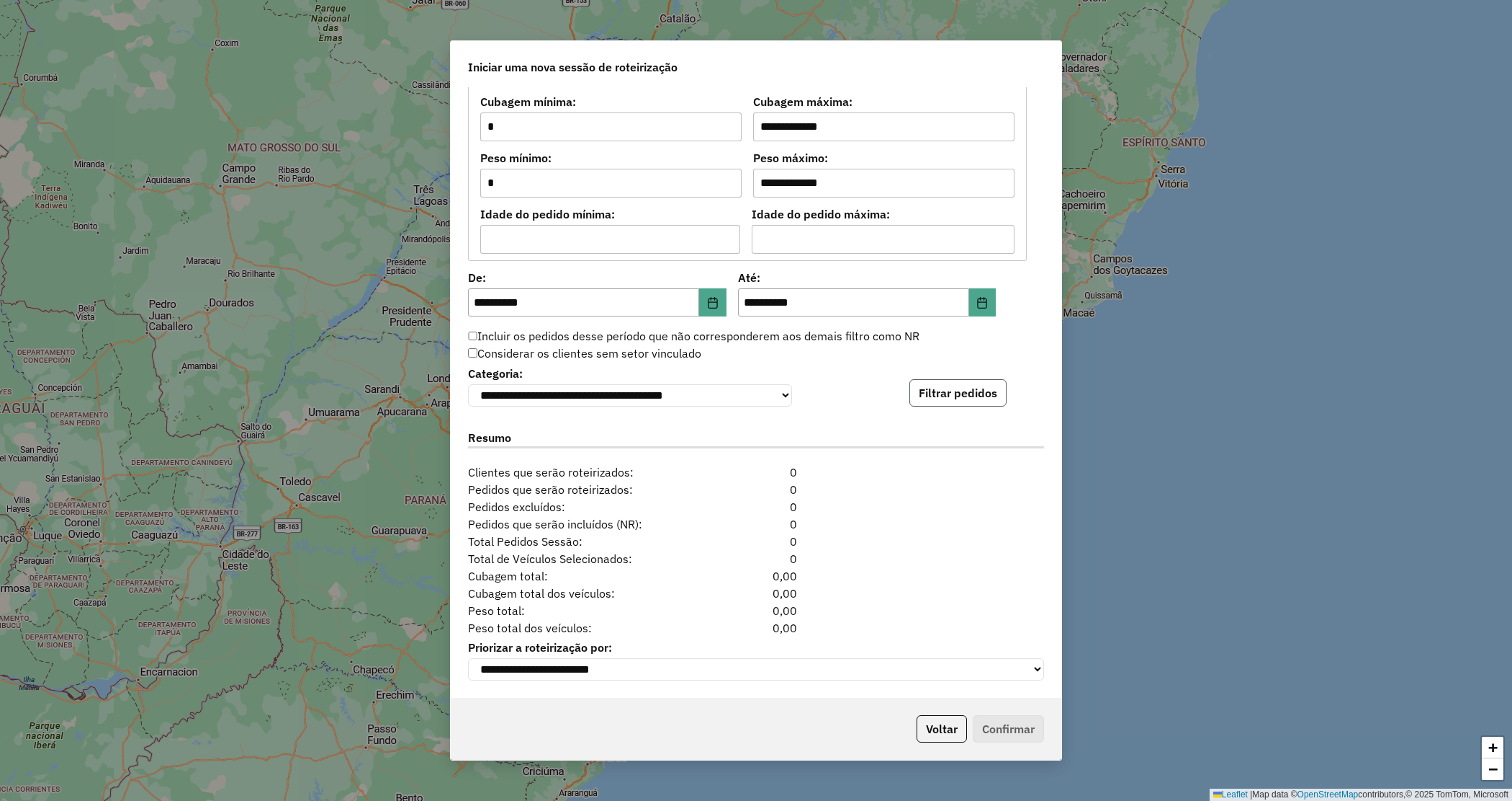
click at [927, 387] on button "Filtrar pedidos" at bounding box center [958, 393] width 97 height 28
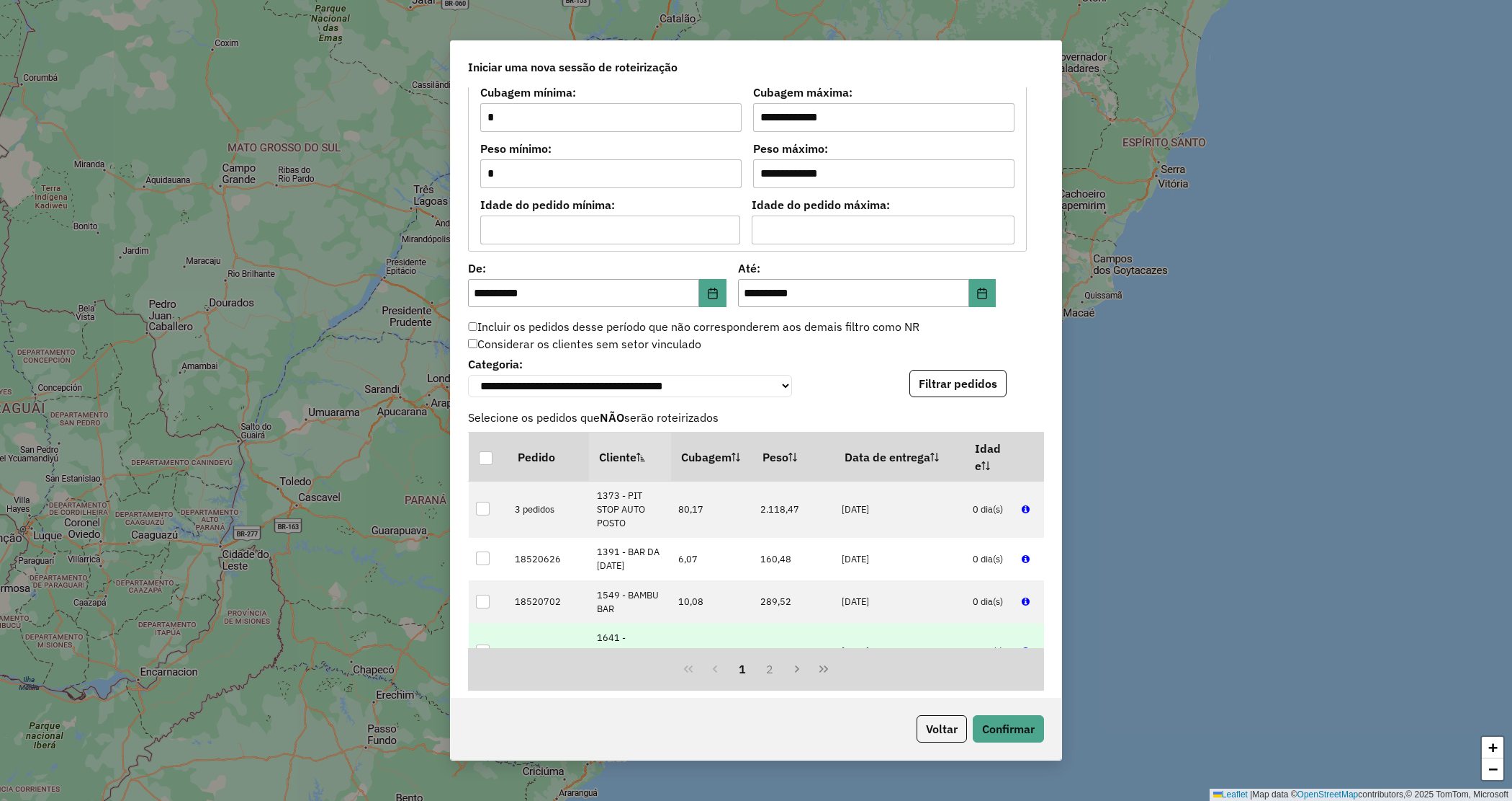
scroll to position [1515, 0]
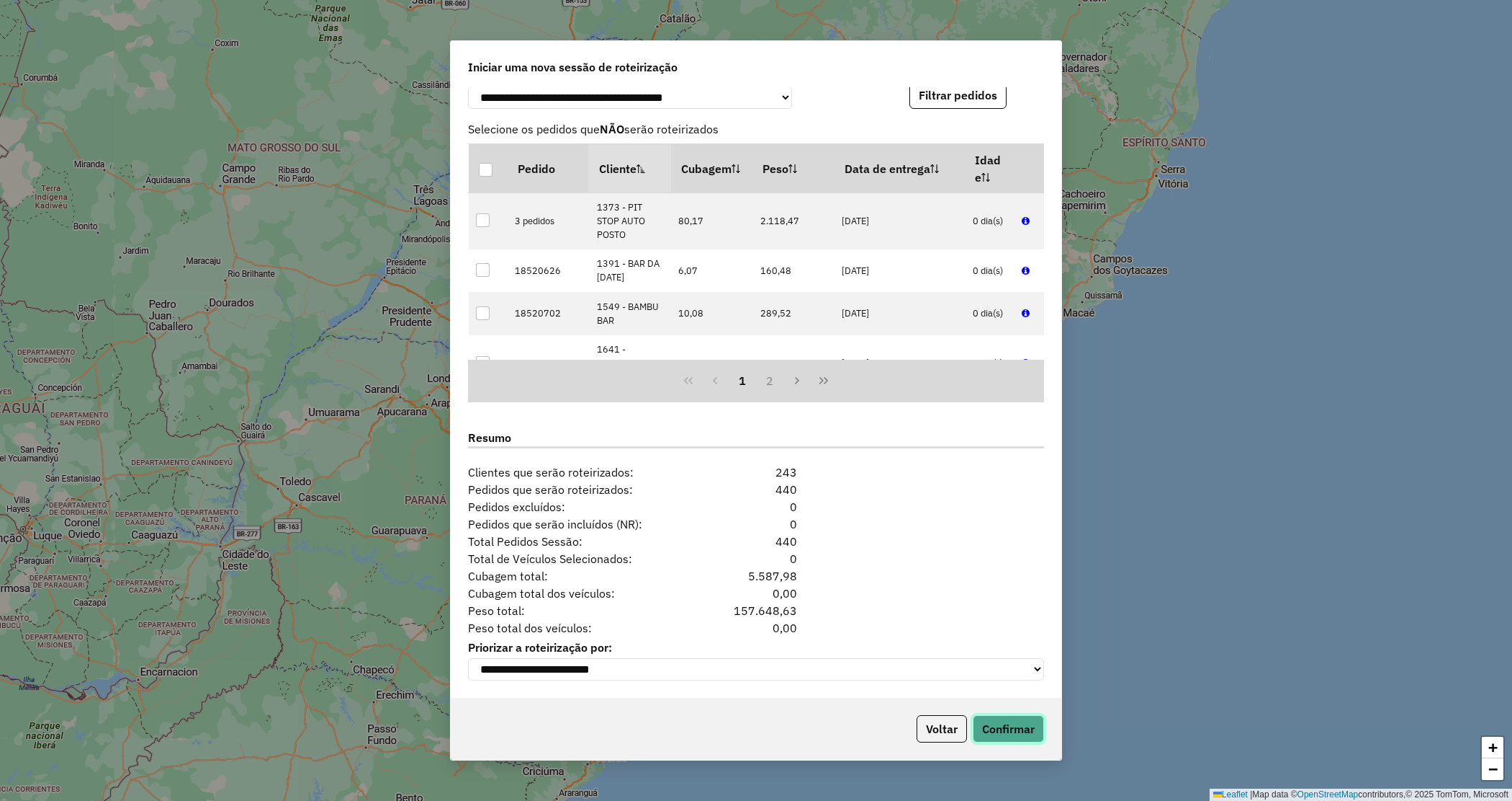
click at [1017, 727] on button "Confirmar" at bounding box center [1008, 729] width 71 height 28
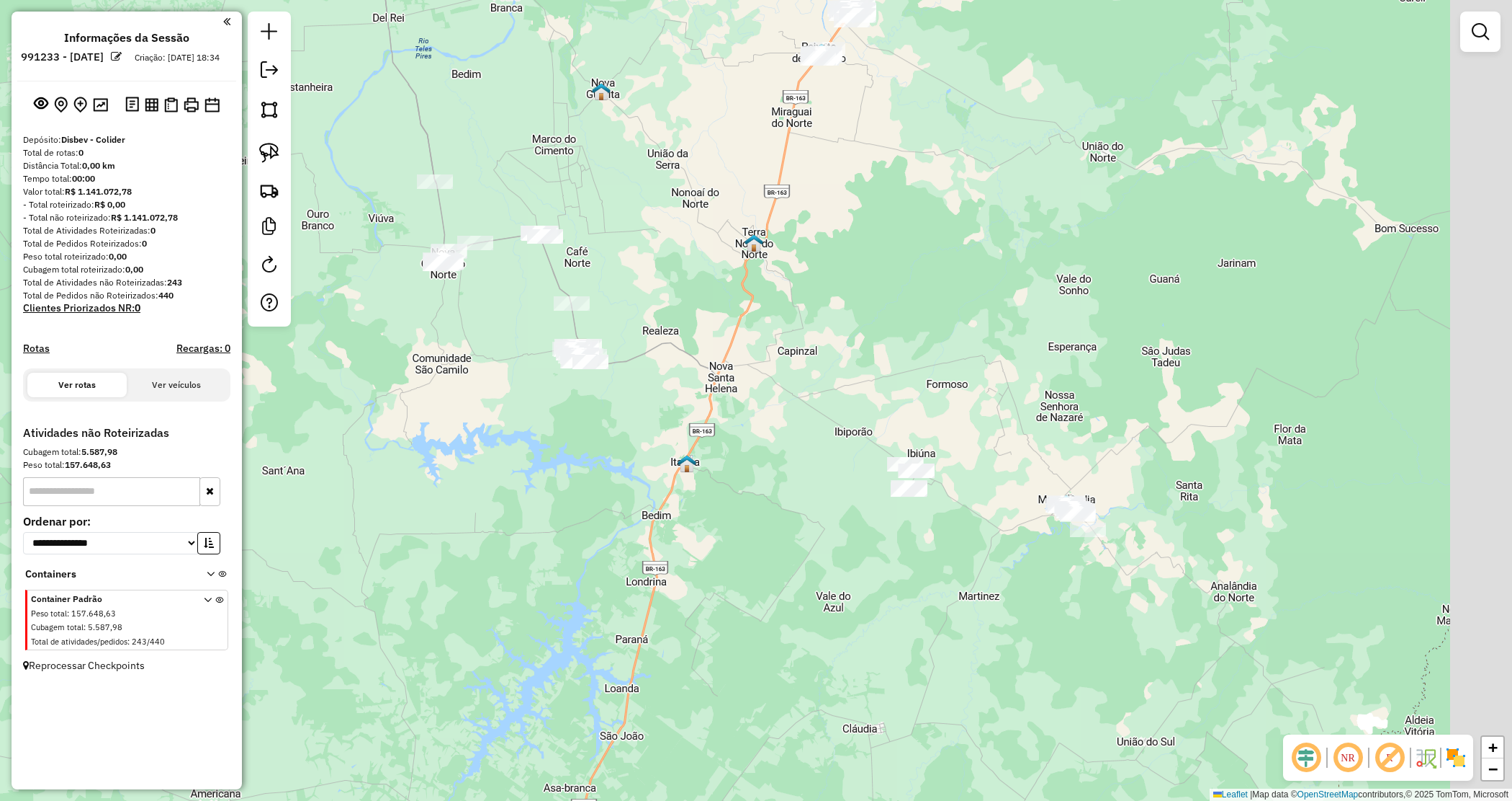
drag, startPoint x: 966, startPoint y: 433, endPoint x: 826, endPoint y: 393, distance: 145.6
click at [826, 393] on div "Janela de atendimento Grade de atendimento Capacidade Transportadoras Veículos …" at bounding box center [756, 400] width 1512 height 801
click at [826, 391] on div "Janela de atendimento Grade de atendimento Capacidade Transportadoras Veículos …" at bounding box center [756, 400] width 1512 height 801
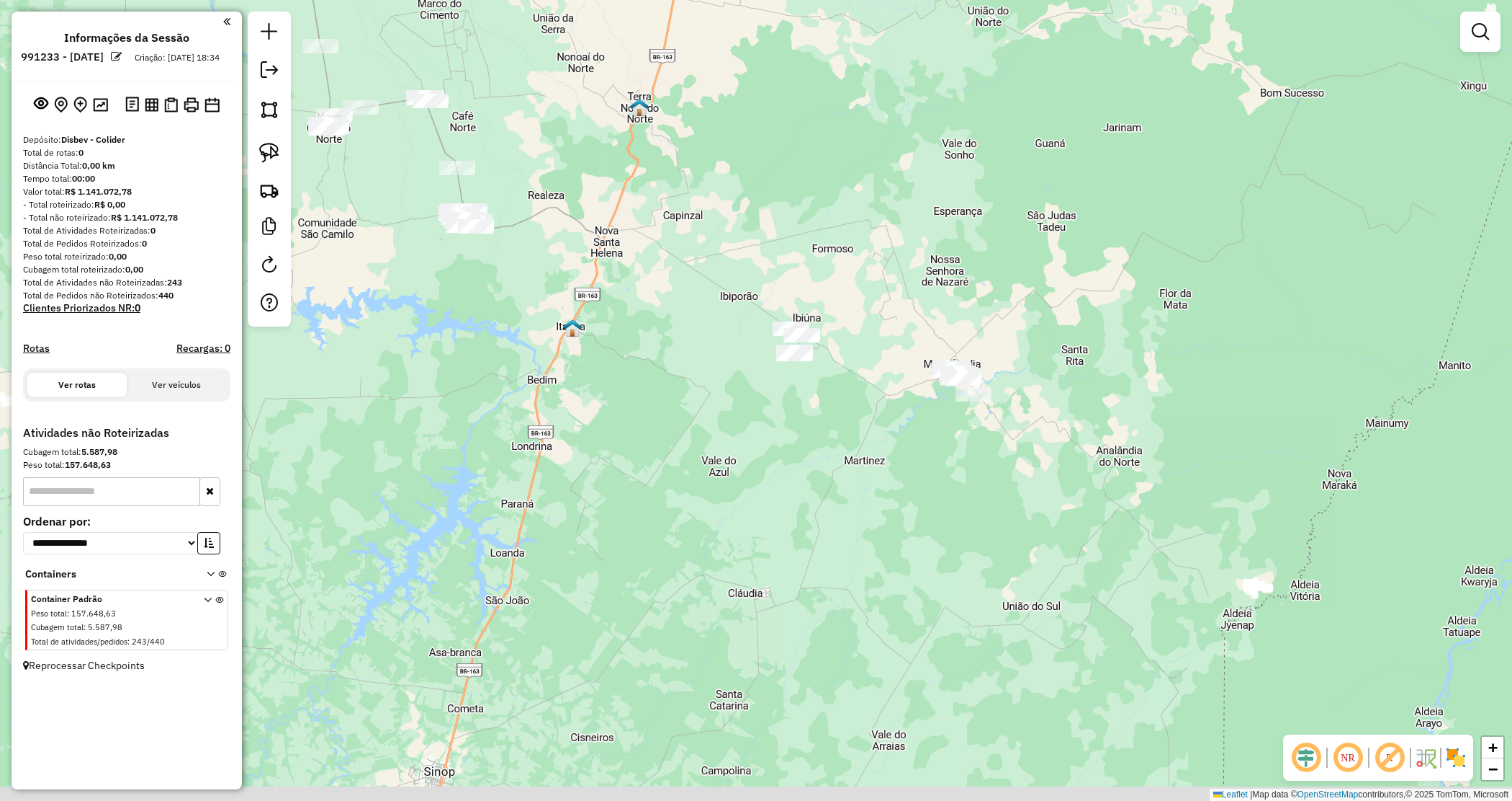
drag, startPoint x: 948, startPoint y: 419, endPoint x: 840, endPoint y: 286, distance: 171.3
click at [840, 286] on div "Janela de atendimento Grade de atendimento Capacidade Transportadoras Veículos …" at bounding box center [756, 400] width 1512 height 801
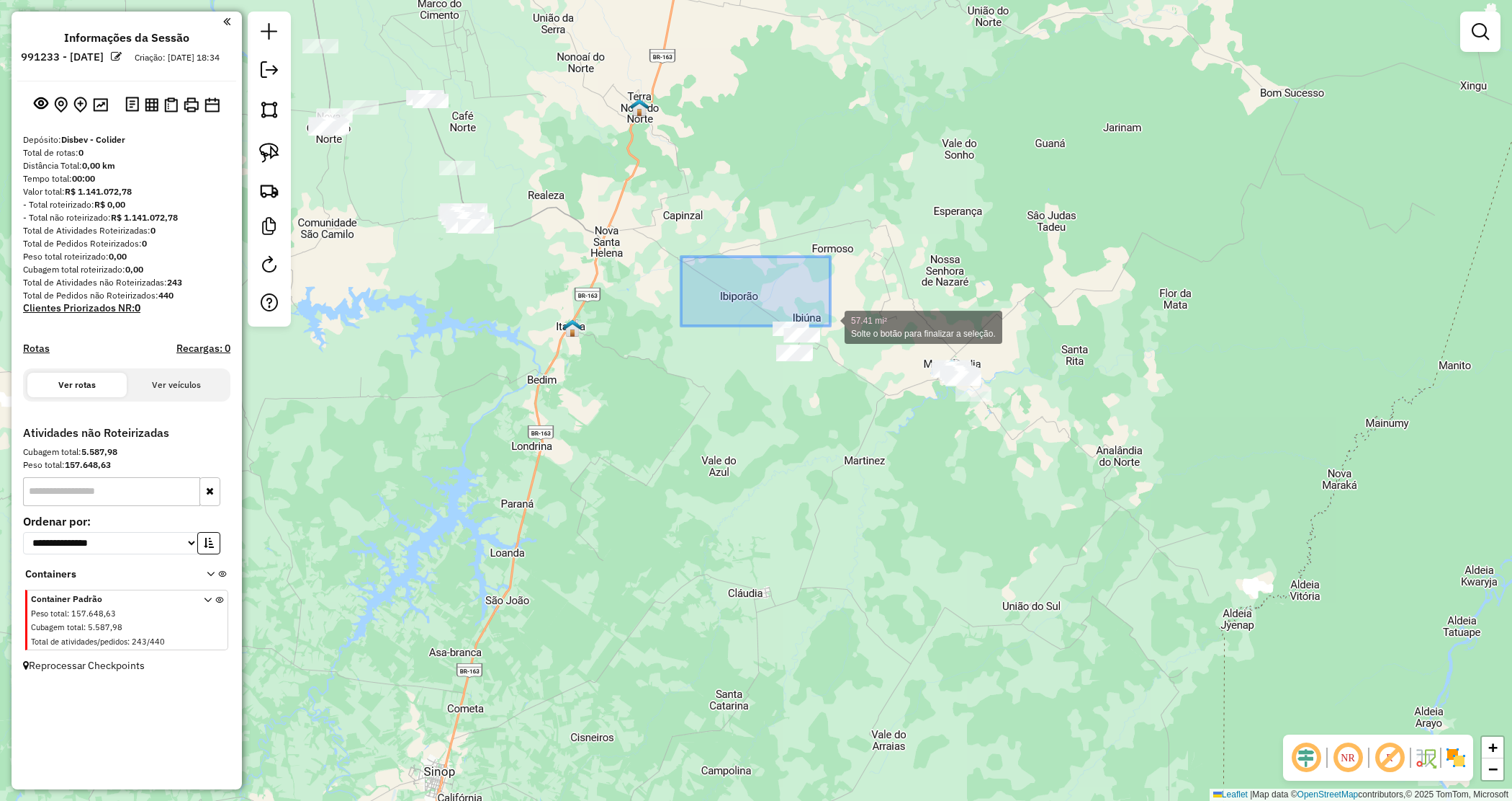
drag, startPoint x: 830, startPoint y: 326, endPoint x: 1195, endPoint y: 431, distance: 379.8
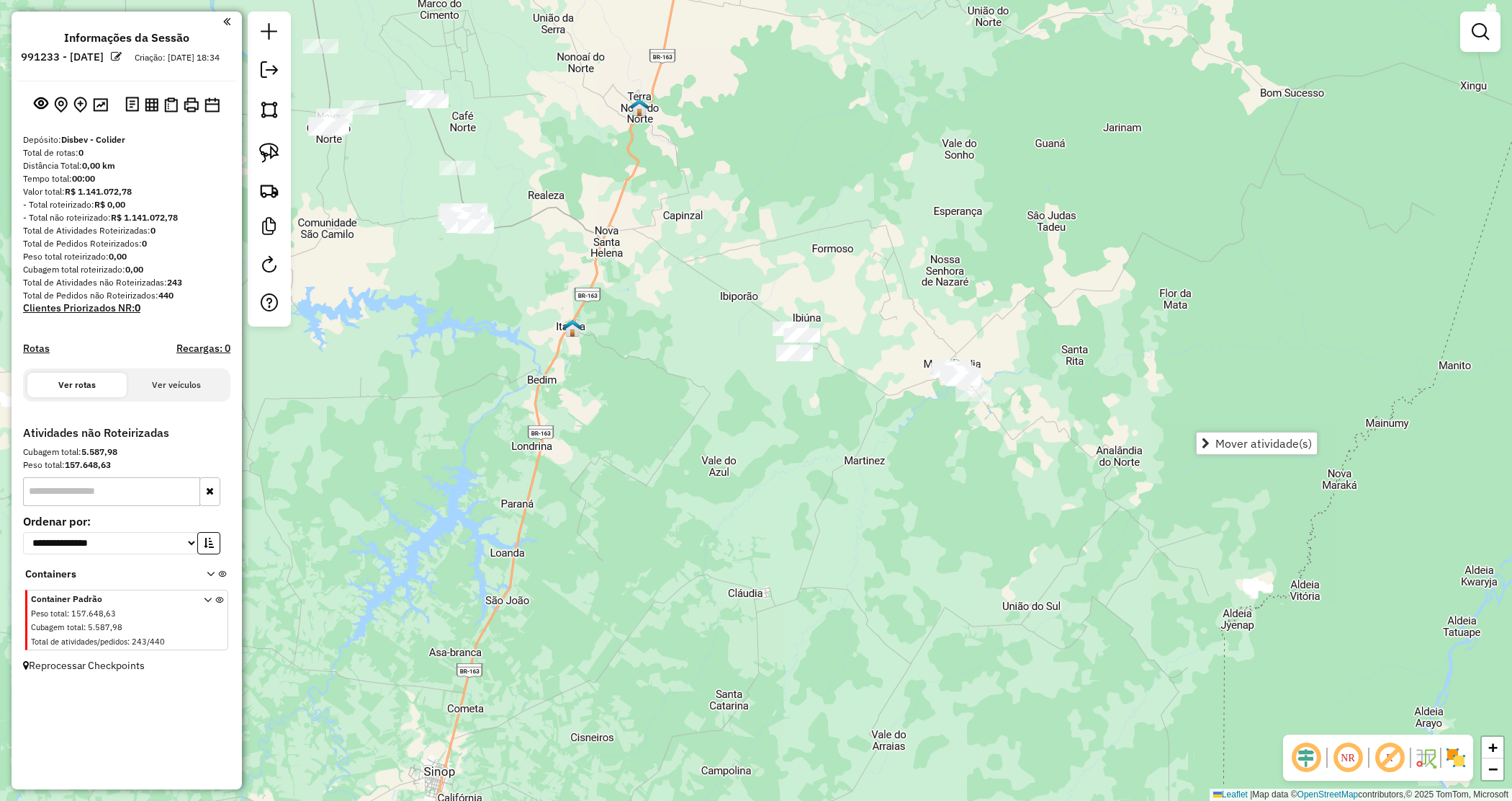
drag, startPoint x: 1084, startPoint y: 416, endPoint x: 1075, endPoint y: 414, distance: 9.2
click at [1082, 414] on div "Janela de atendimento Grade de atendimento Capacidade Transportadoras Veículos …" at bounding box center [756, 400] width 1512 height 801
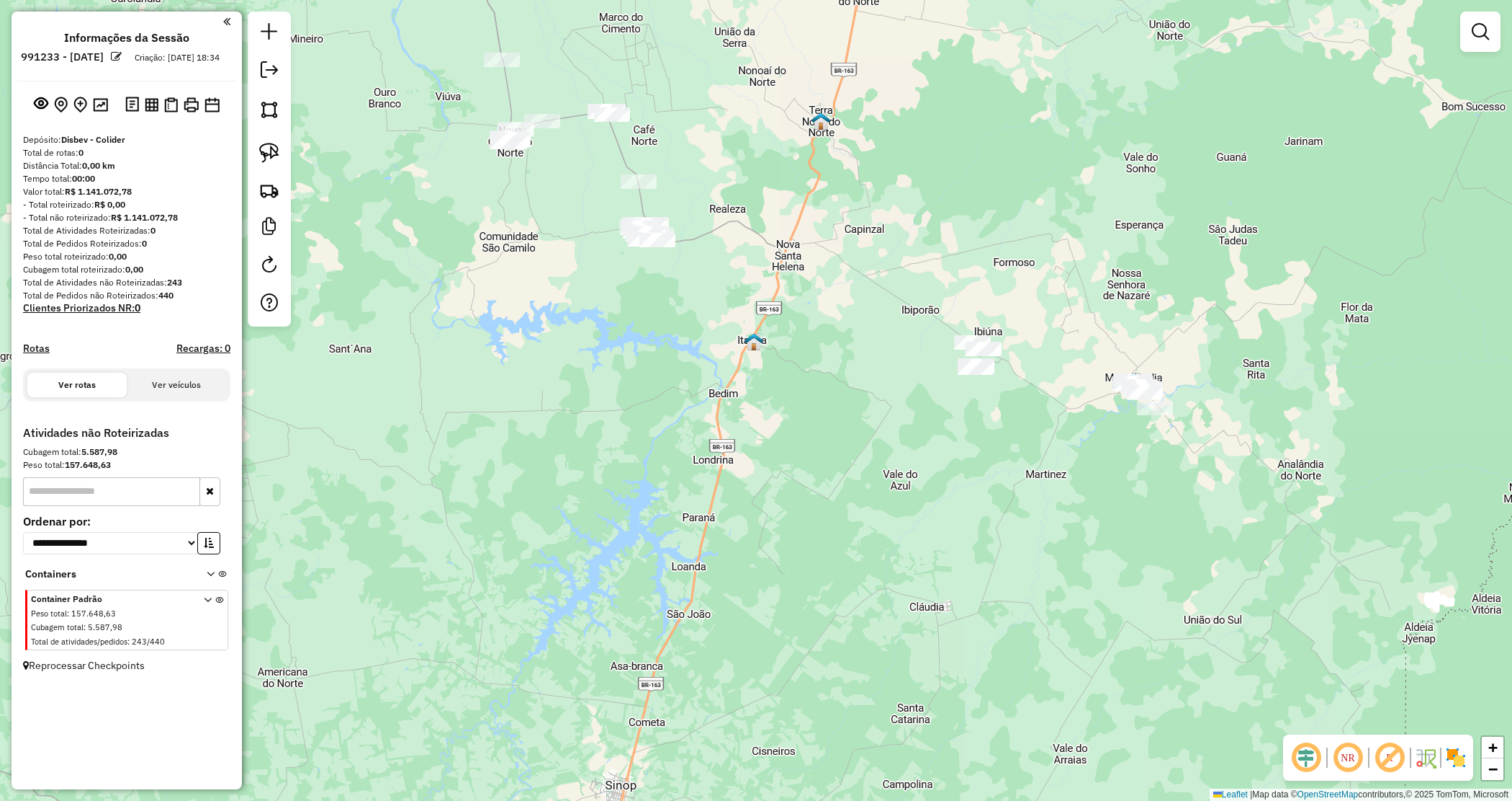
drag, startPoint x: 911, startPoint y: 452, endPoint x: 998, endPoint y: 440, distance: 87.8
click at [1002, 445] on div "Janela de atendimento Grade de atendimento Capacidade Transportadoras Veículos …" at bounding box center [756, 400] width 1512 height 801
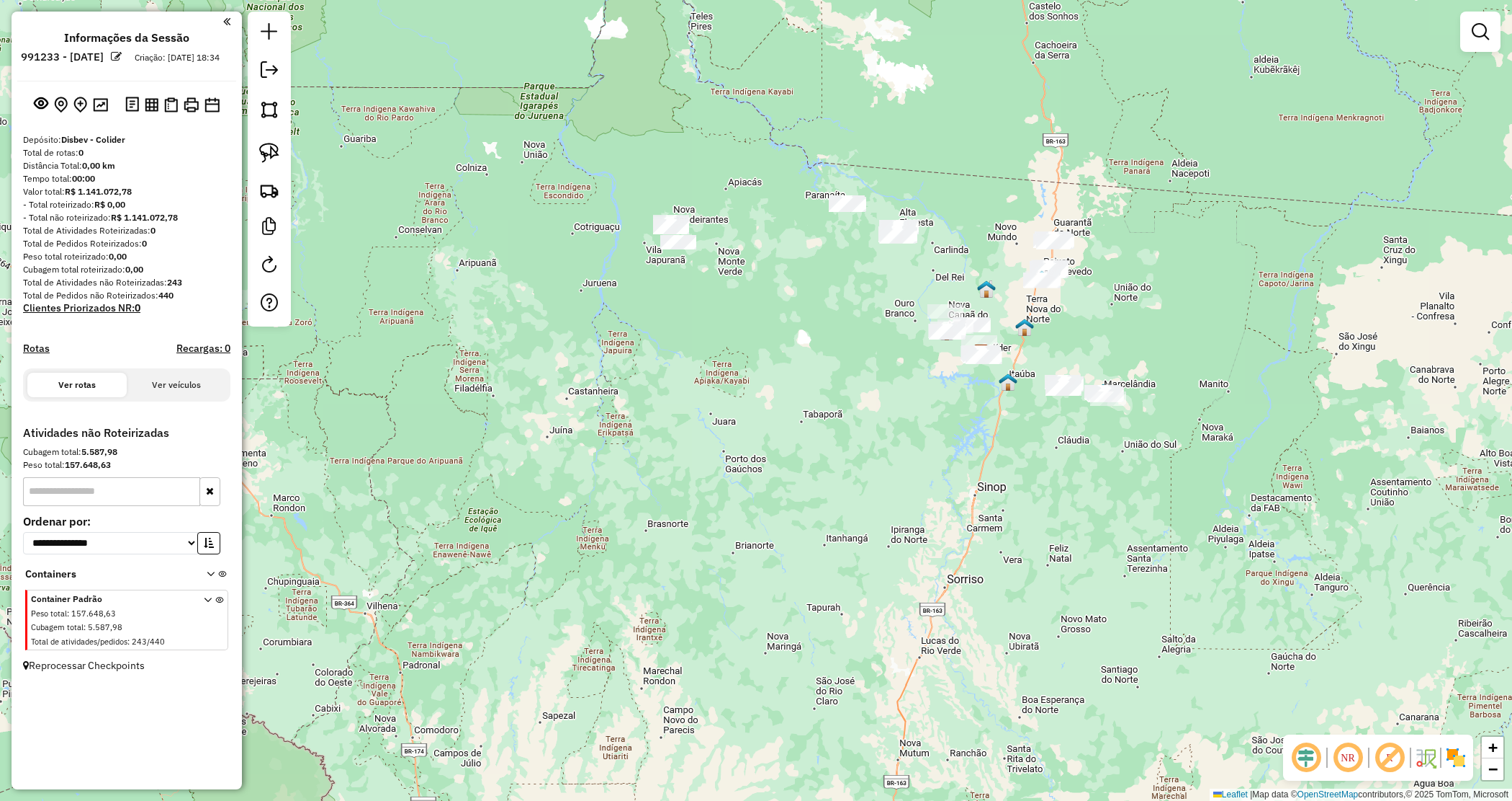
click at [1041, 414] on div "Janela de atendimento Grade de atendimento Capacidade Transportadoras Veículos …" at bounding box center [756, 400] width 1512 height 801
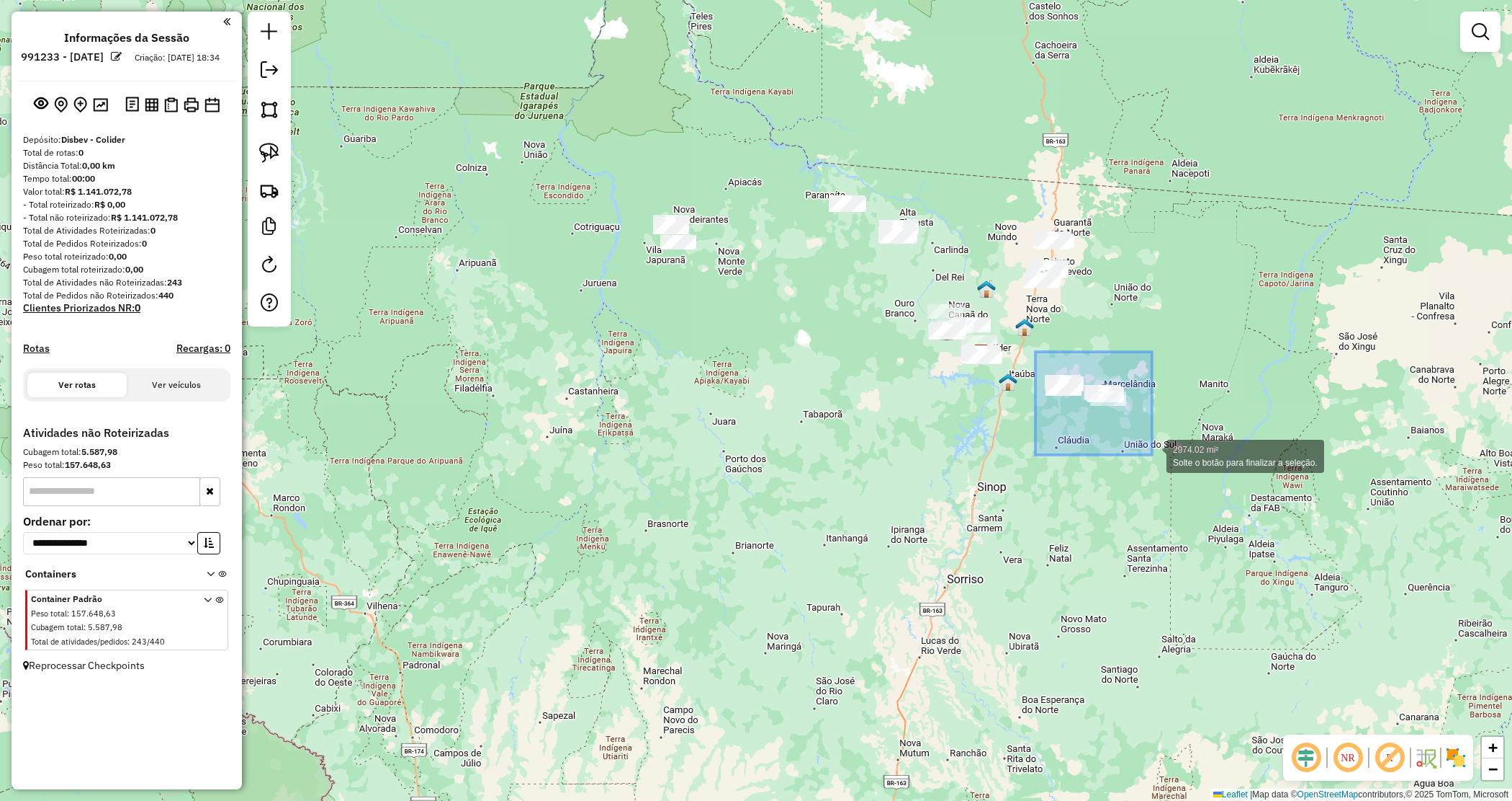
drag, startPoint x: 1035, startPoint y: 351, endPoint x: 1160, endPoint y: 452, distance: 160.7
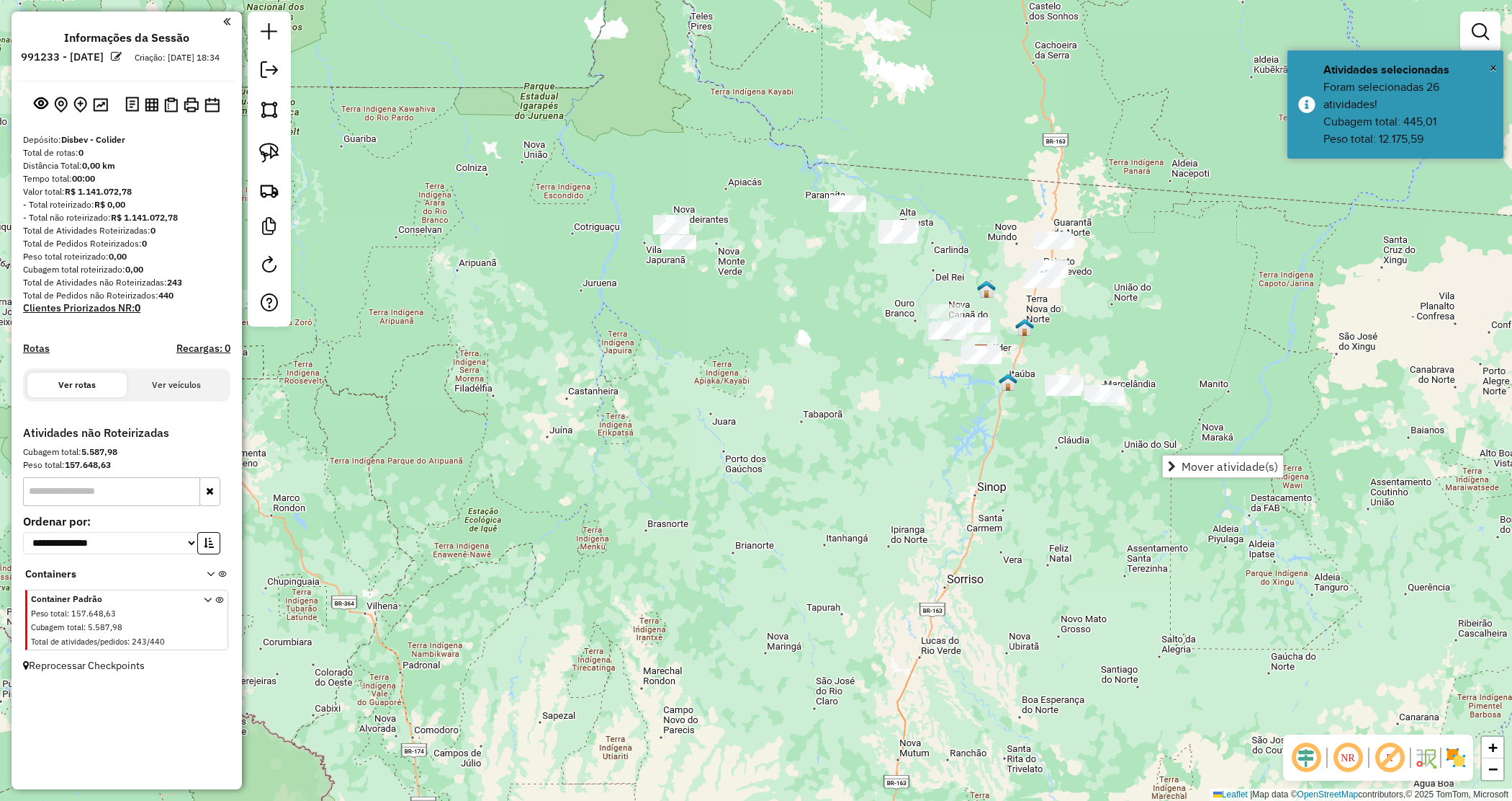
click at [1081, 468] on div "Janela de atendimento Grade de atendimento Capacidade Transportadoras Veículos …" at bounding box center [756, 400] width 1512 height 801
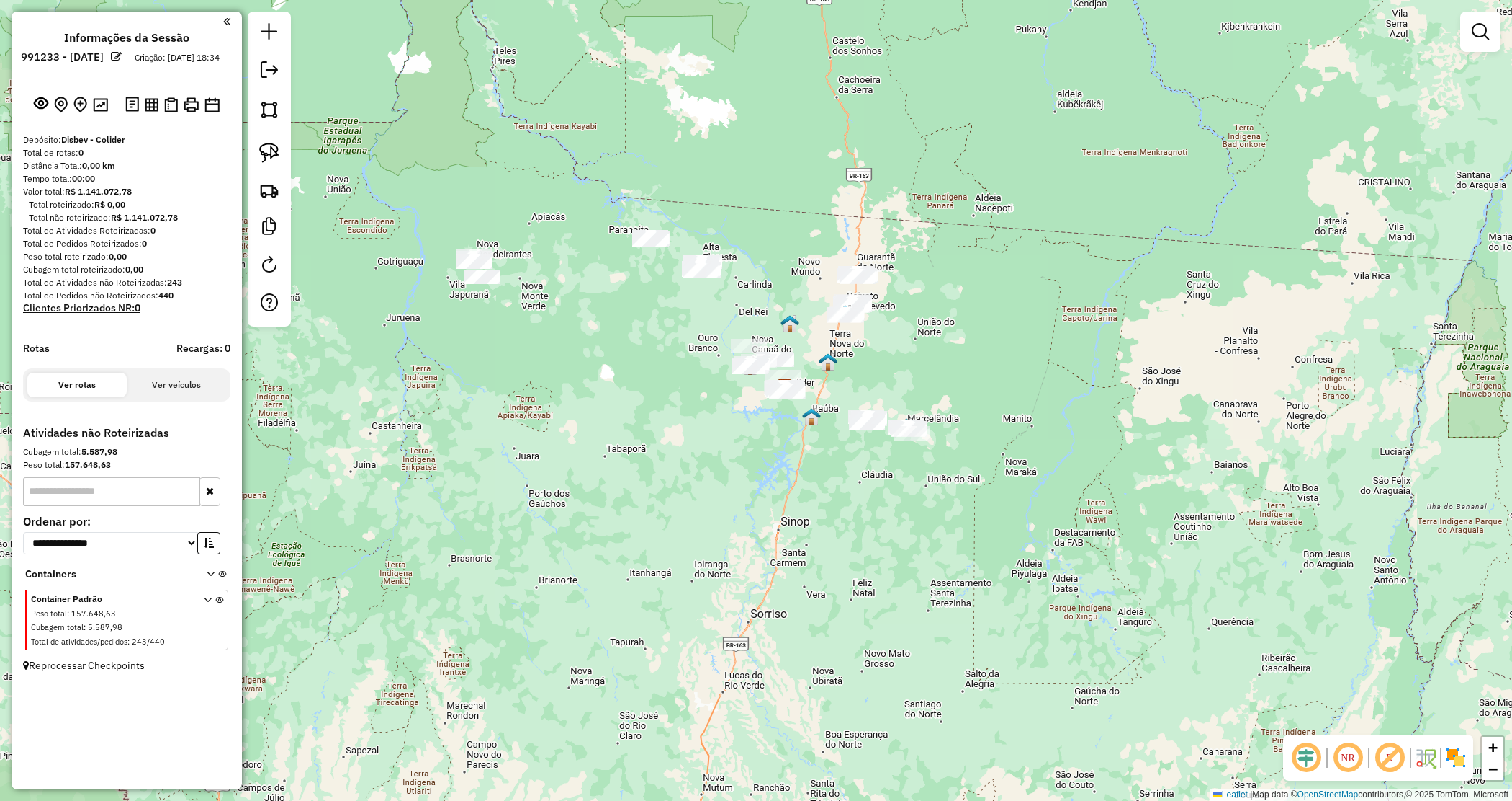
drag, startPoint x: 958, startPoint y: 433, endPoint x: 761, endPoint y: 467, distance: 199.9
click at [761, 467] on div "Janela de atendimento Grade de atendimento Capacidade Transportadoras Veículos …" at bounding box center [756, 400] width 1512 height 801
drag, startPoint x: 440, startPoint y: 257, endPoint x: 514, endPoint y: 311, distance: 91.6
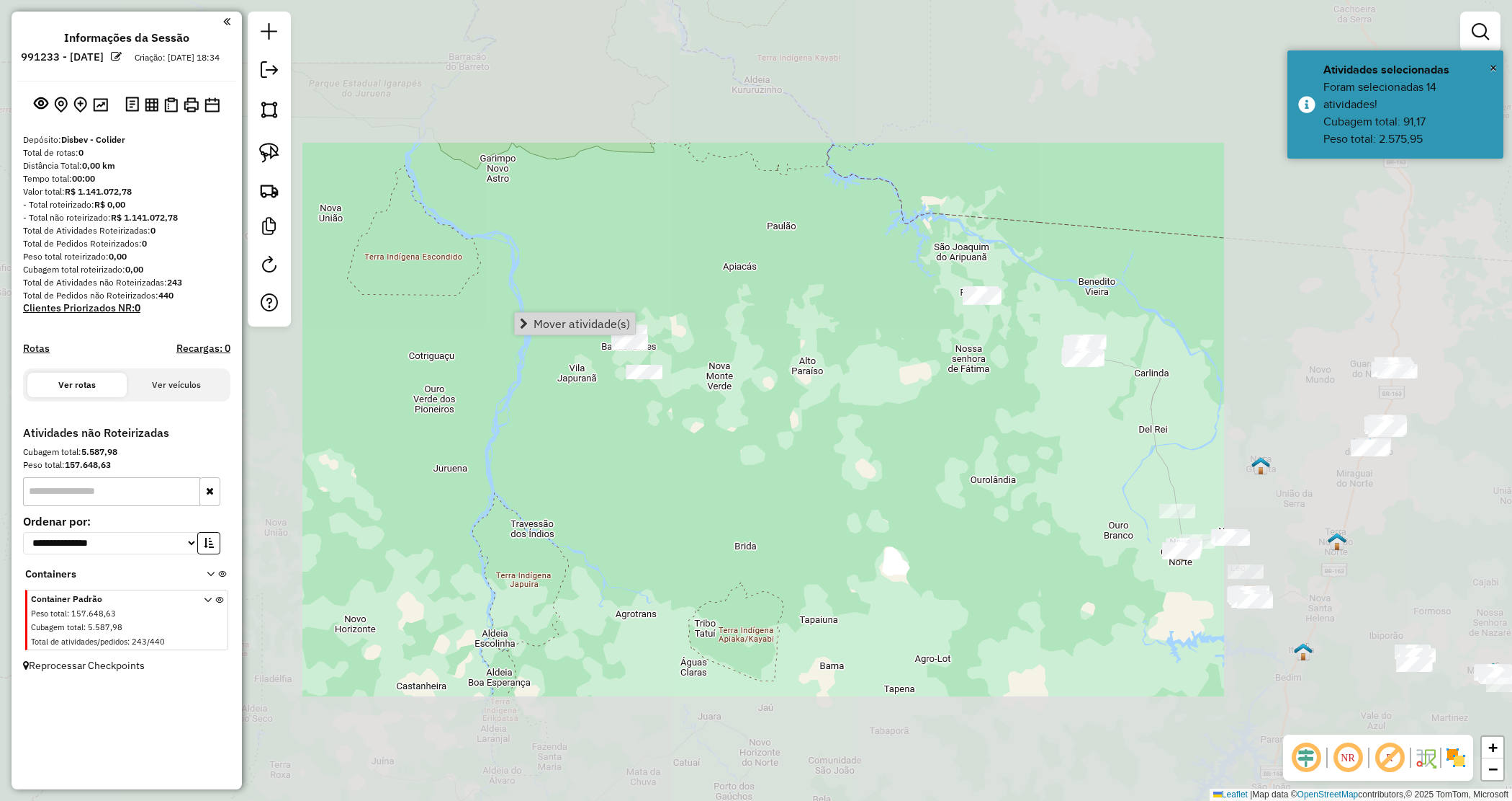
click at [744, 427] on div "Janela de atendimento Grade de atendimento Capacidade Transportadoras Veículos …" at bounding box center [756, 400] width 1512 height 801
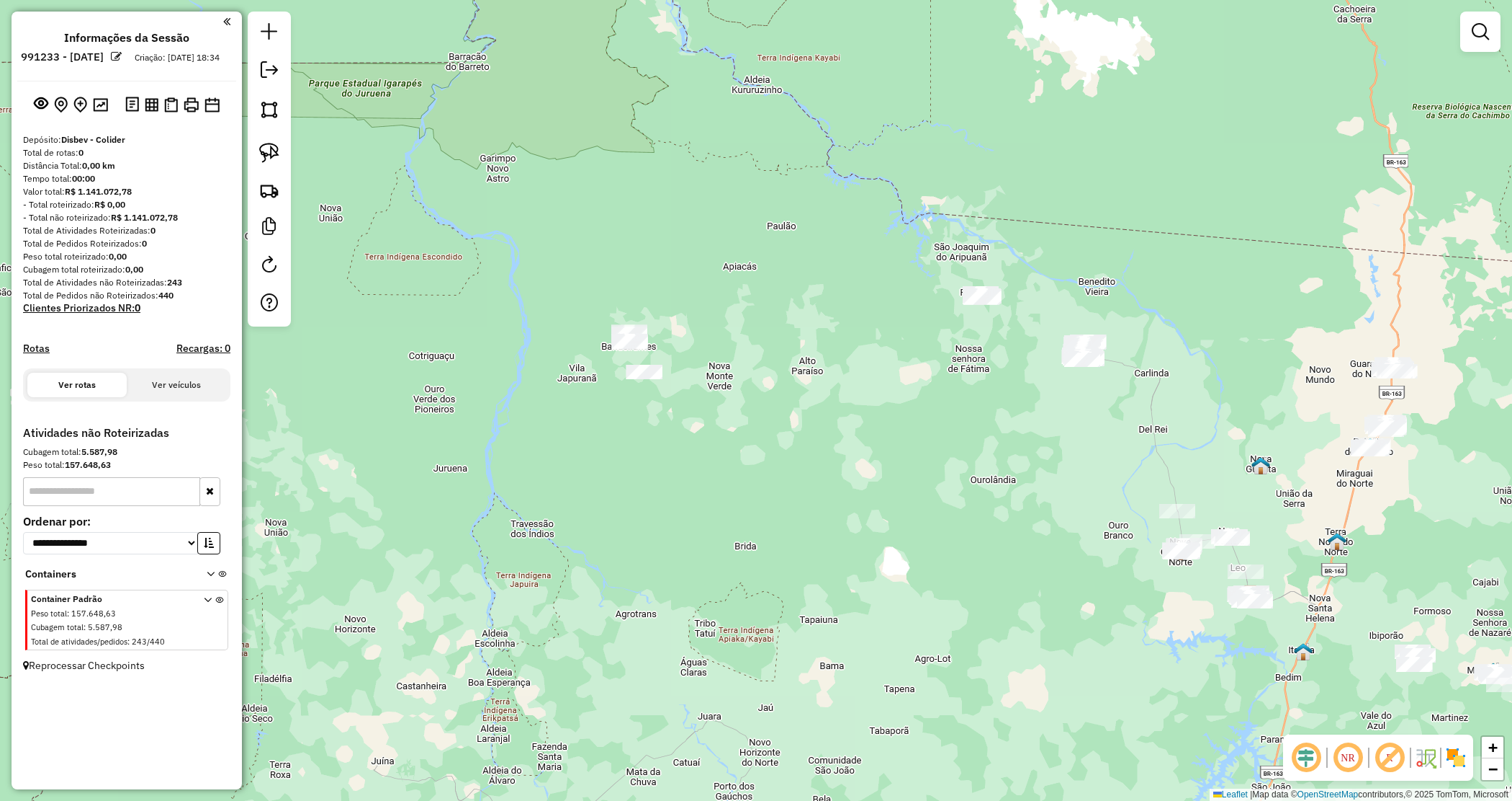
click at [739, 422] on div "Janela de atendimento Grade de atendimento Capacidade Transportadoras Veículos …" at bounding box center [756, 400] width 1512 height 801
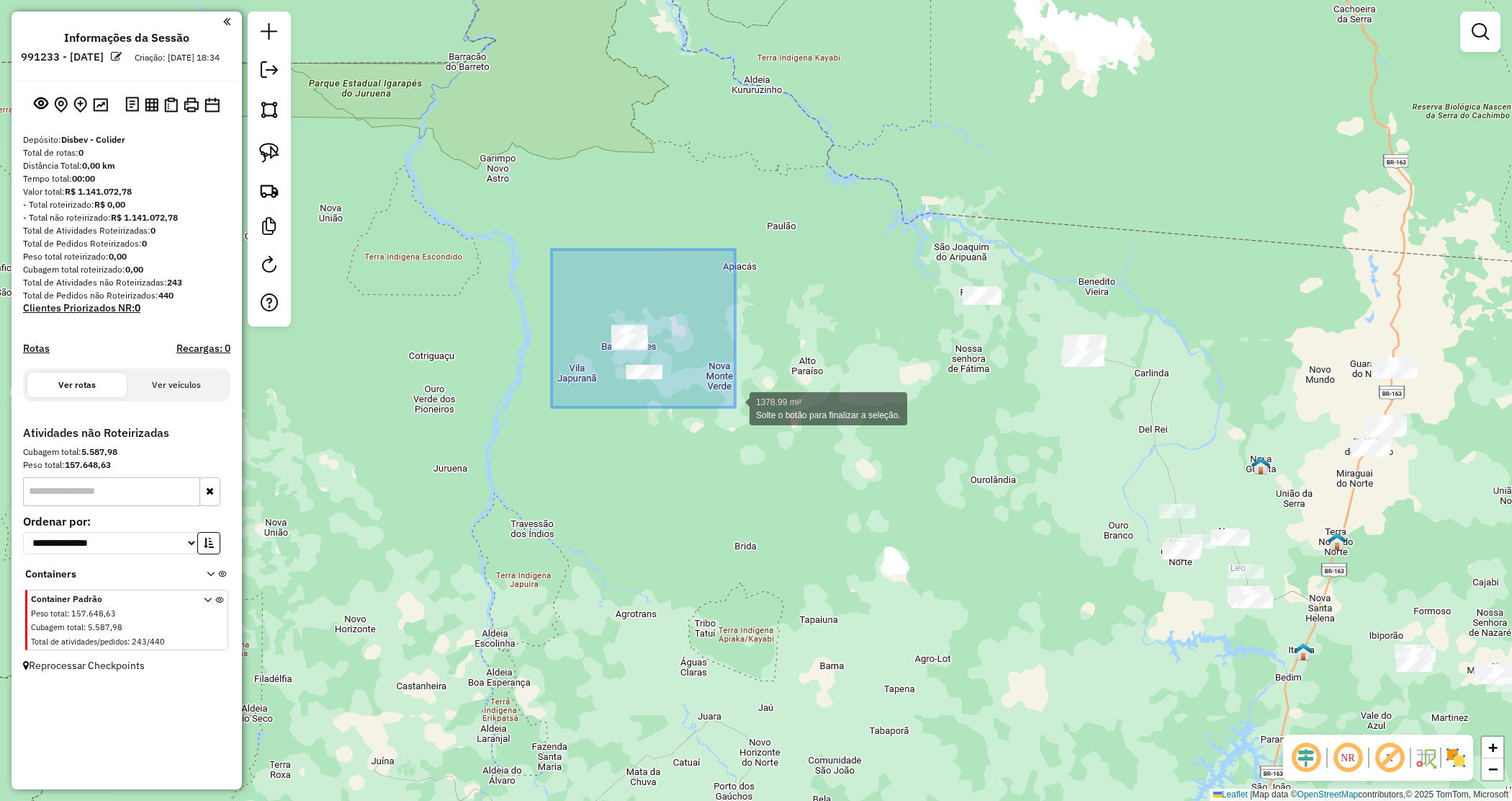
drag, startPoint x: 566, startPoint y: 277, endPoint x: 768, endPoint y: 426, distance: 251.0
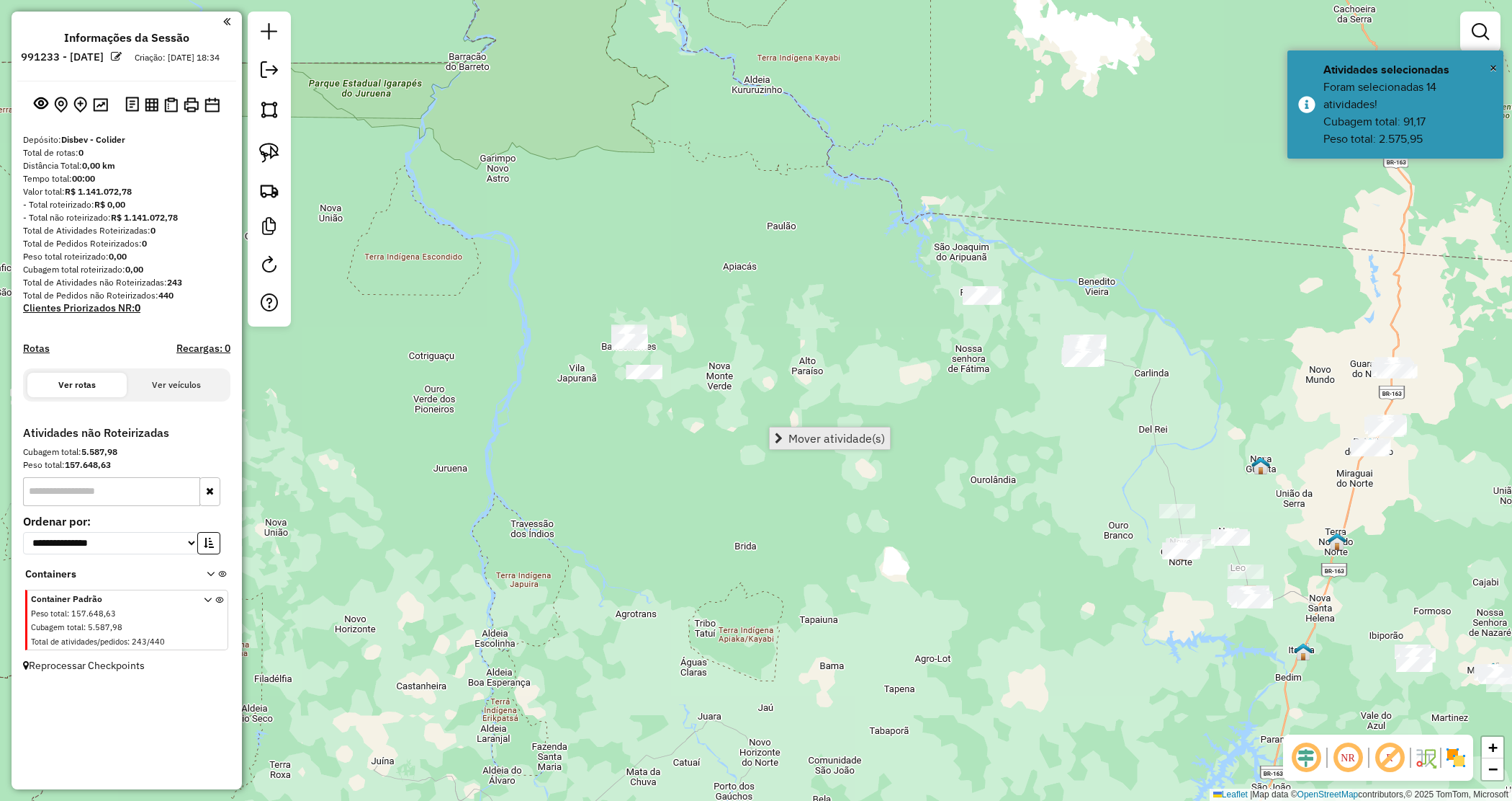
click at [808, 438] on span "Mover atividade(s)" at bounding box center [837, 439] width 97 height 12
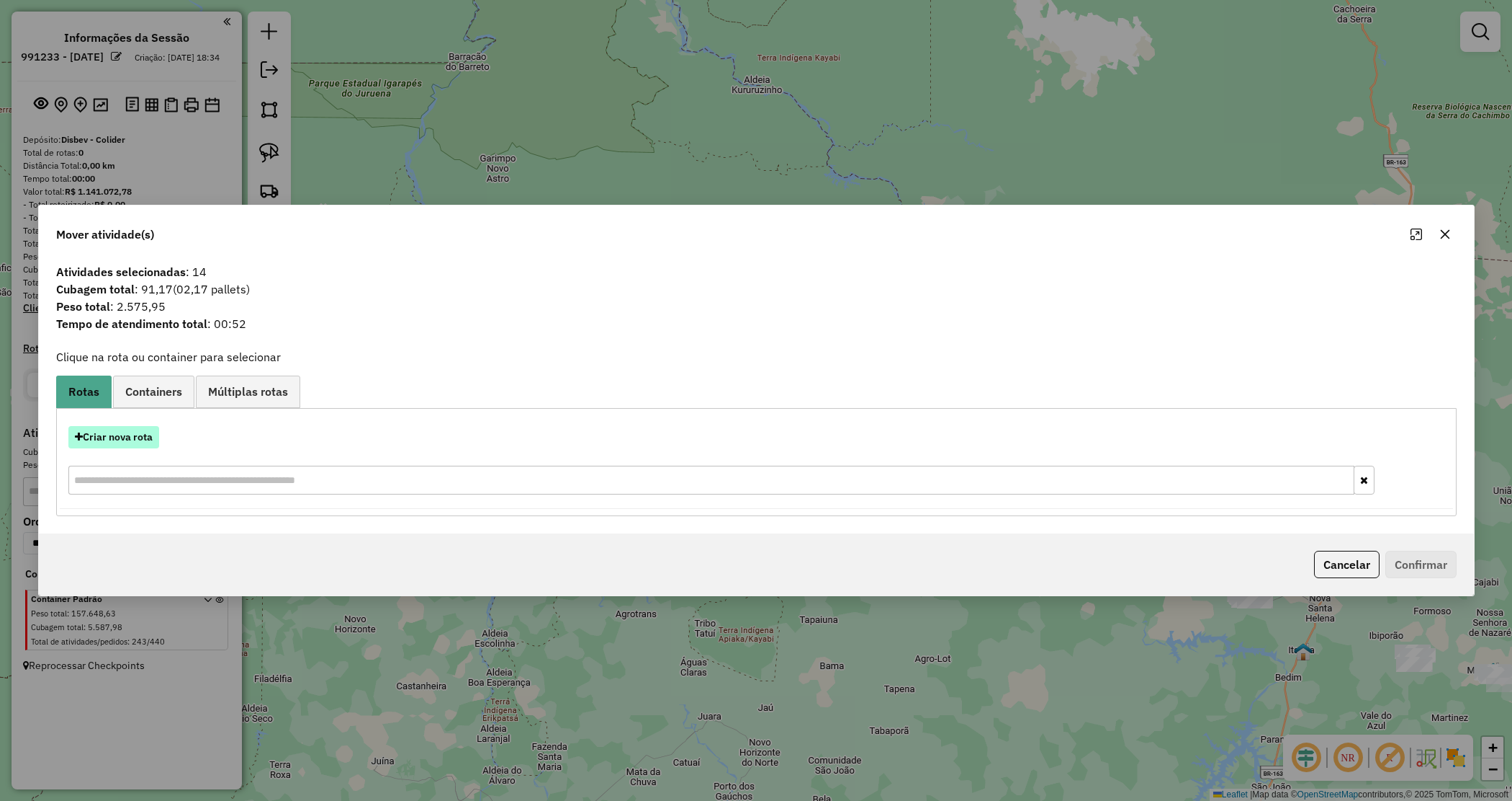
click at [124, 441] on button "Criar nova rota" at bounding box center [114, 437] width 91 height 23
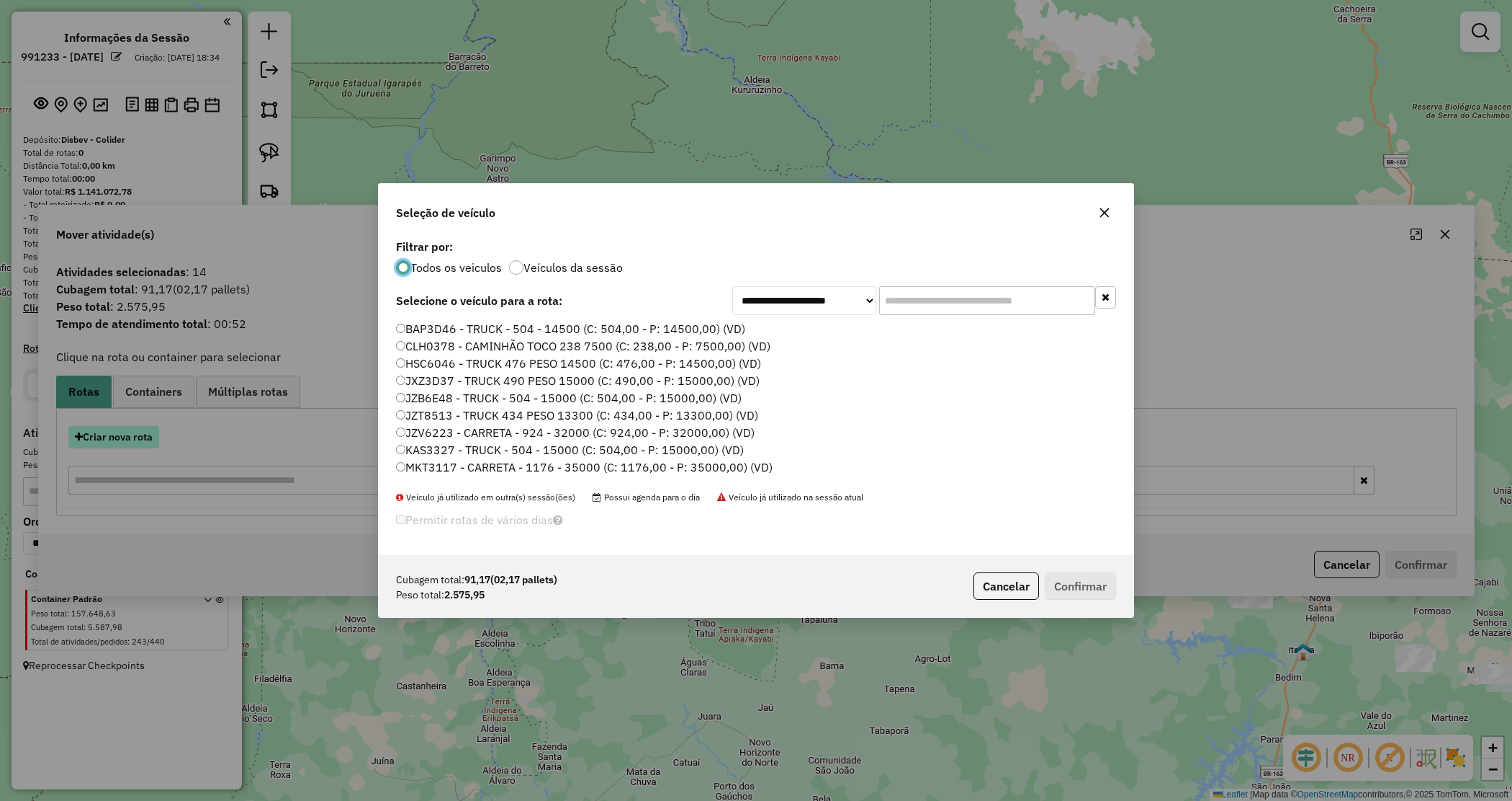
scroll to position [7, 4]
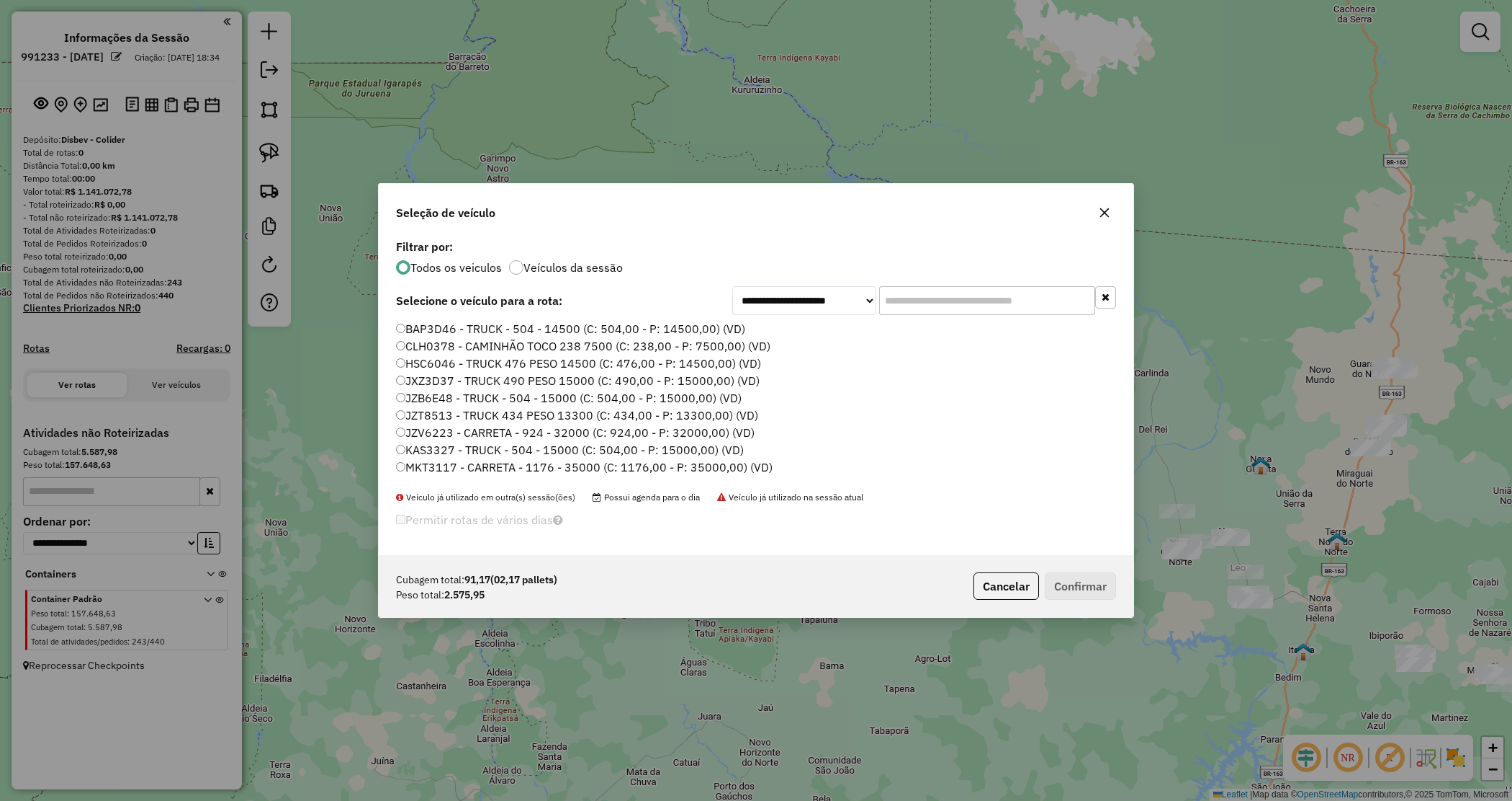
click at [1105, 209] on icon "button" at bounding box center [1105, 213] width 12 height 12
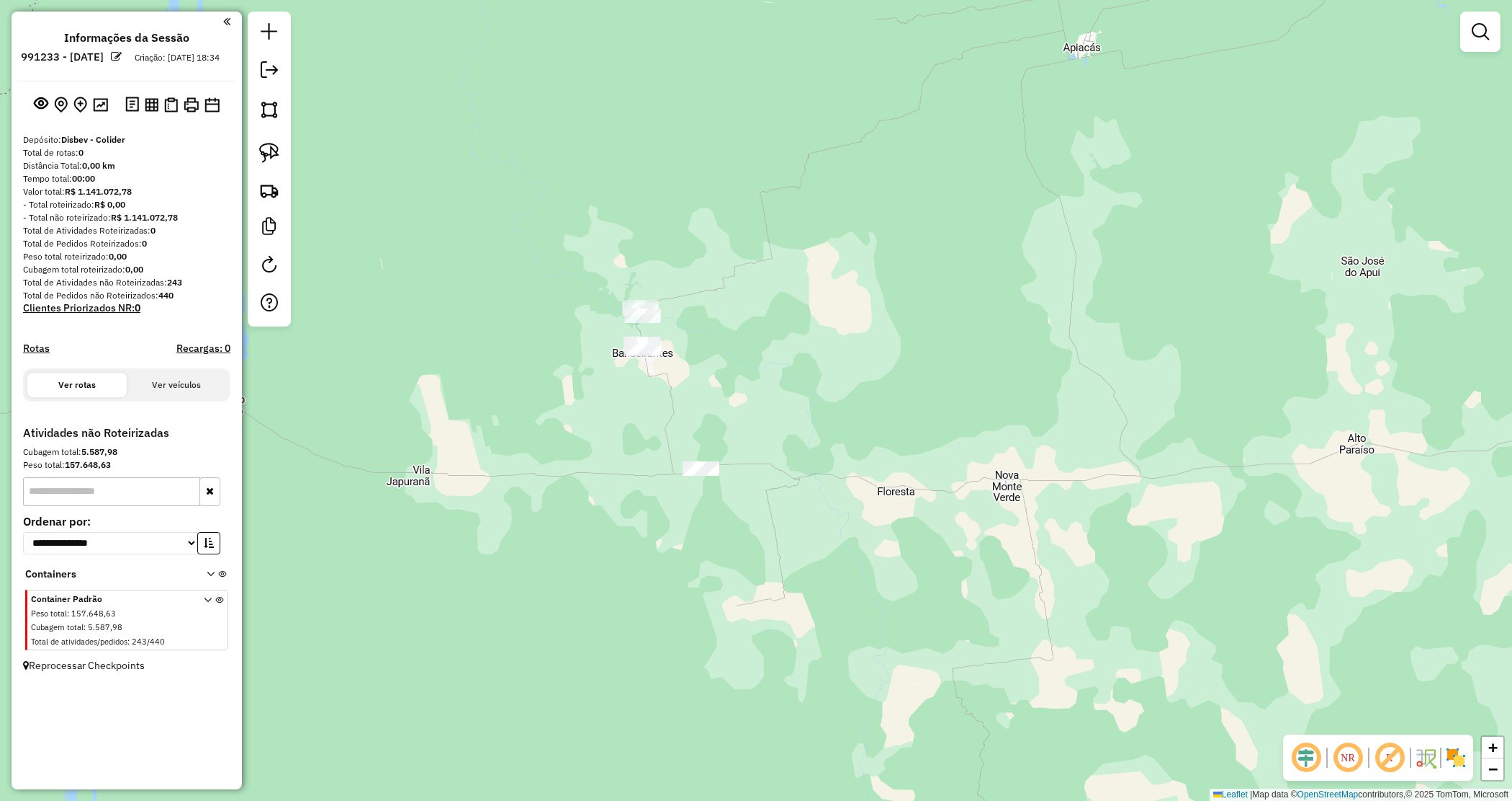
drag, startPoint x: 644, startPoint y: 390, endPoint x: 646, endPoint y: 398, distance: 8.2
click at [646, 398] on div "Janela de atendimento Grade de atendimento Capacidade Transportadoras Veículos …" at bounding box center [756, 400] width 1512 height 801
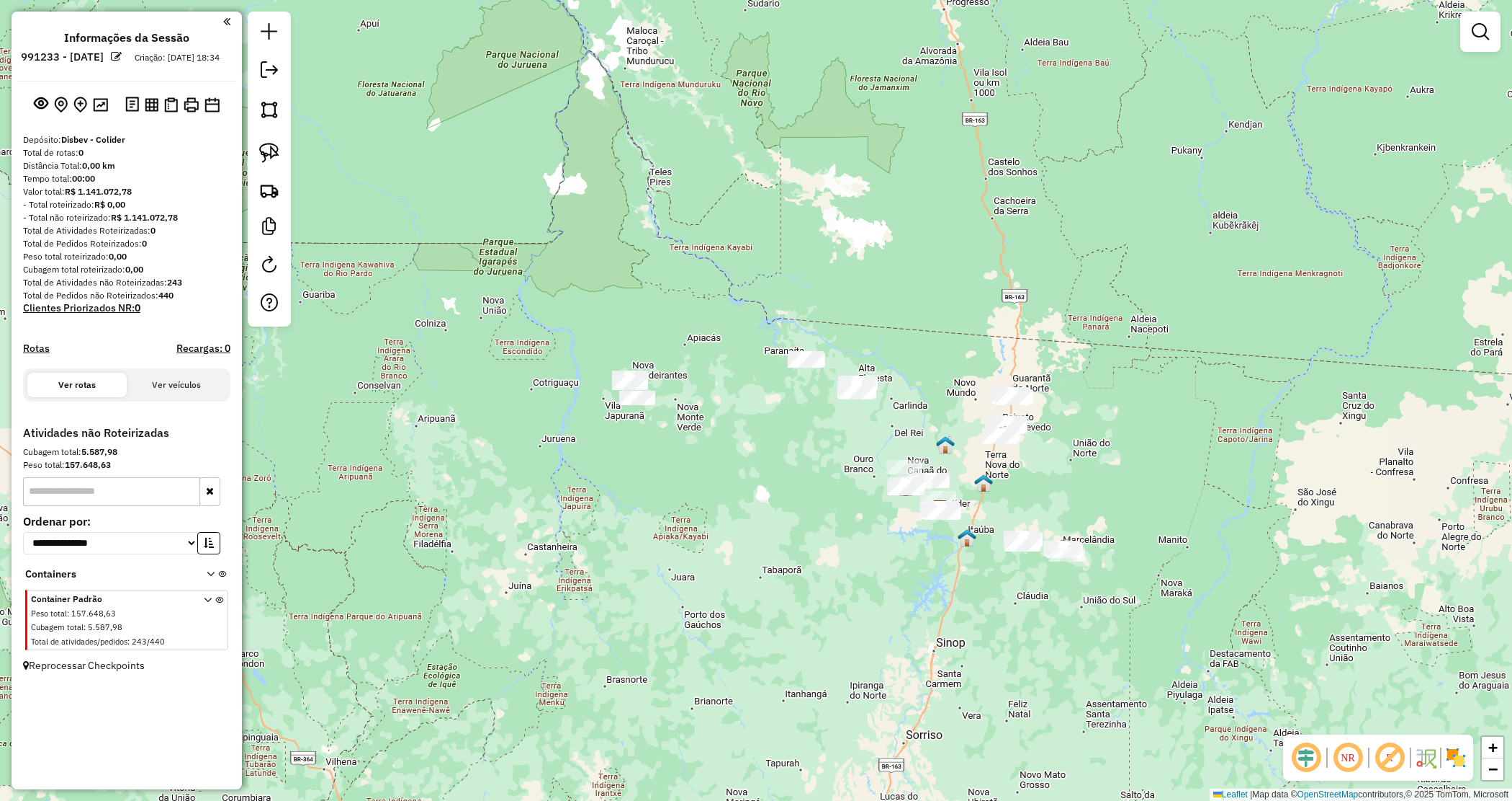
drag, startPoint x: 708, startPoint y: 444, endPoint x: 619, endPoint y: 427, distance: 90.6
click at [619, 427] on div "Janela de atendimento Grade de atendimento Capacidade Transportadoras Veículos …" at bounding box center [756, 400] width 1512 height 801
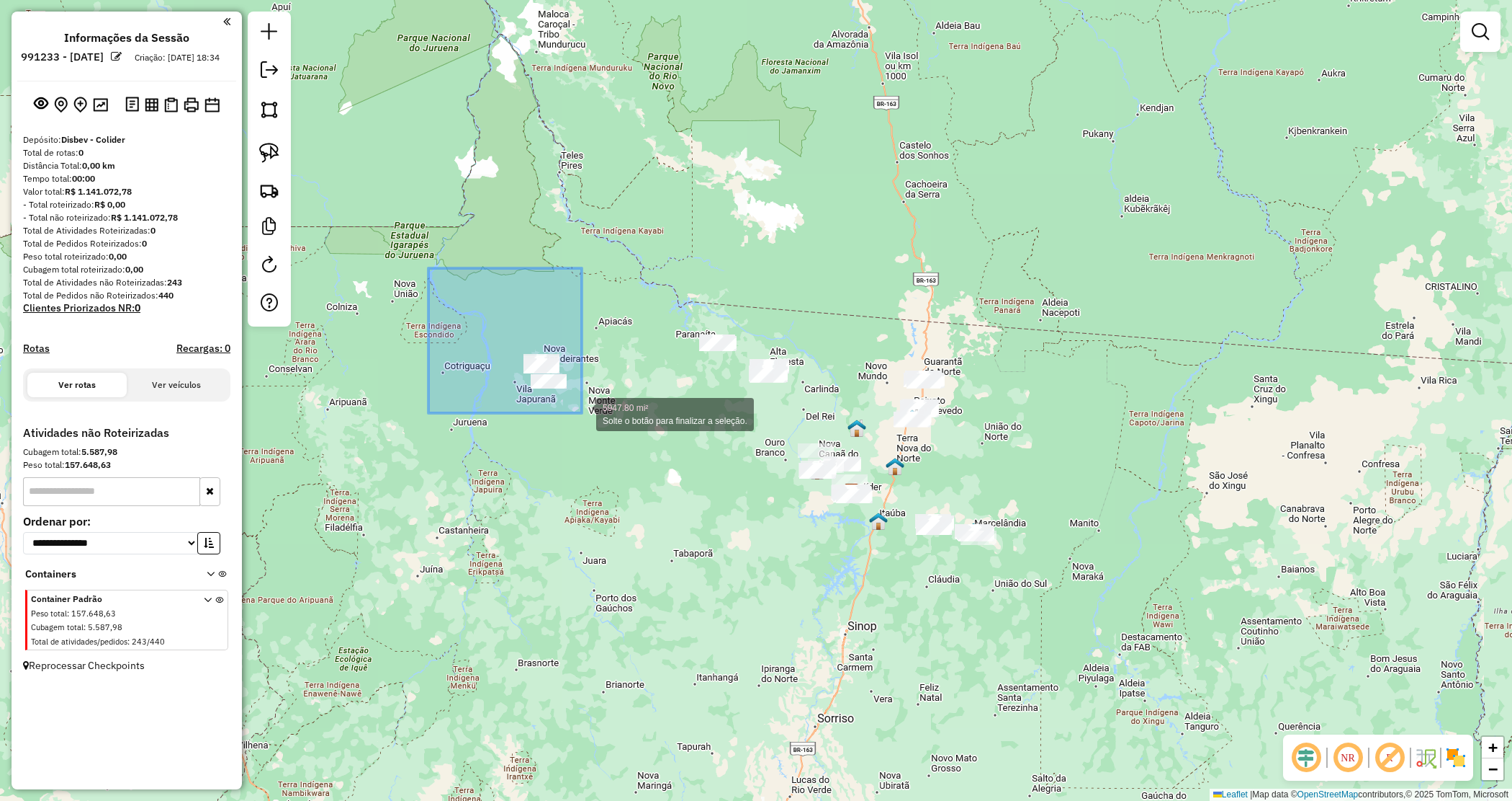
drag, startPoint x: 428, startPoint y: 268, endPoint x: 582, endPoint y: 414, distance: 212.2
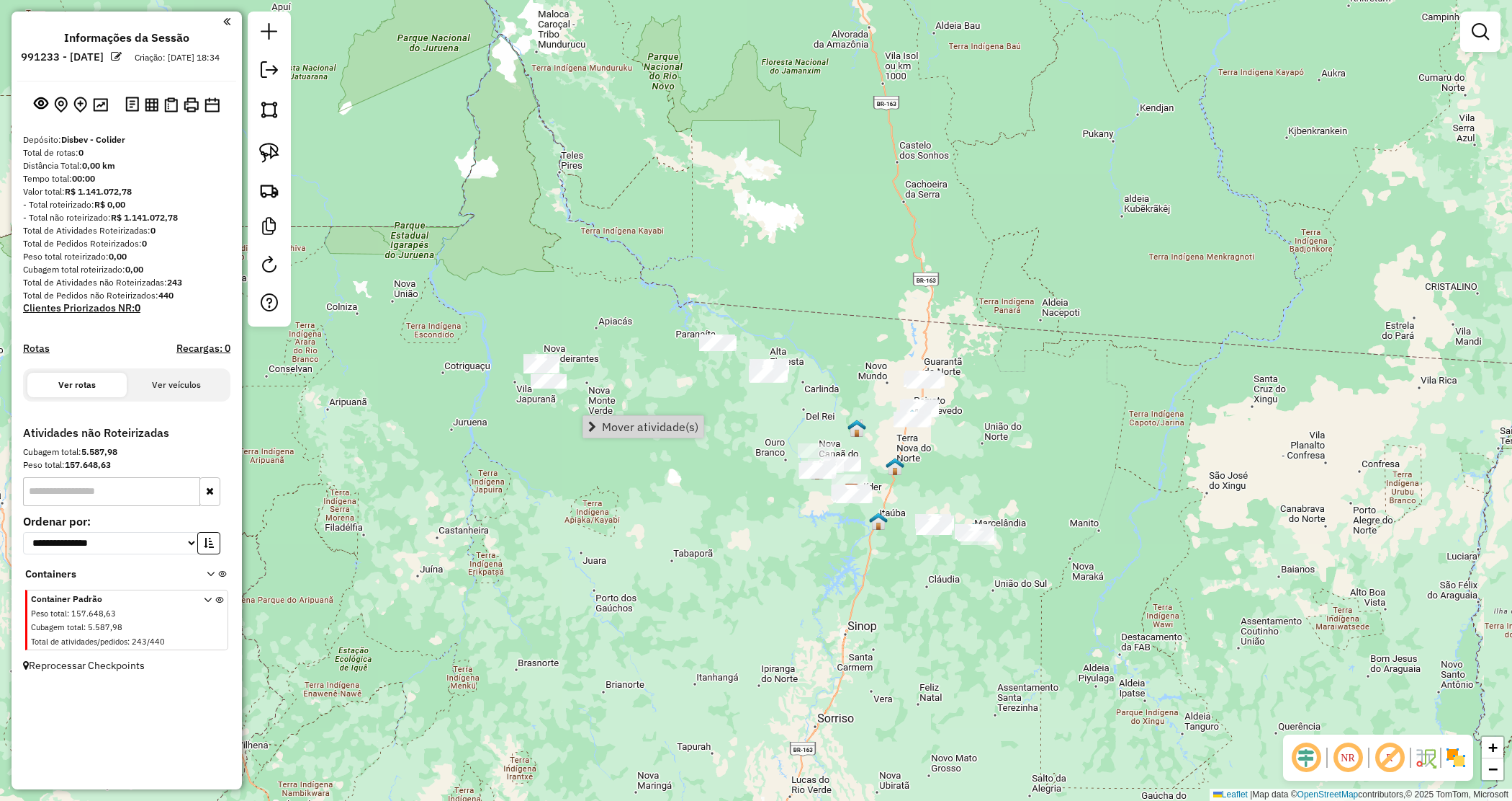
click at [620, 380] on div "Janela de atendimento Grade de atendimento Capacidade Transportadoras Veículos …" at bounding box center [756, 400] width 1512 height 801
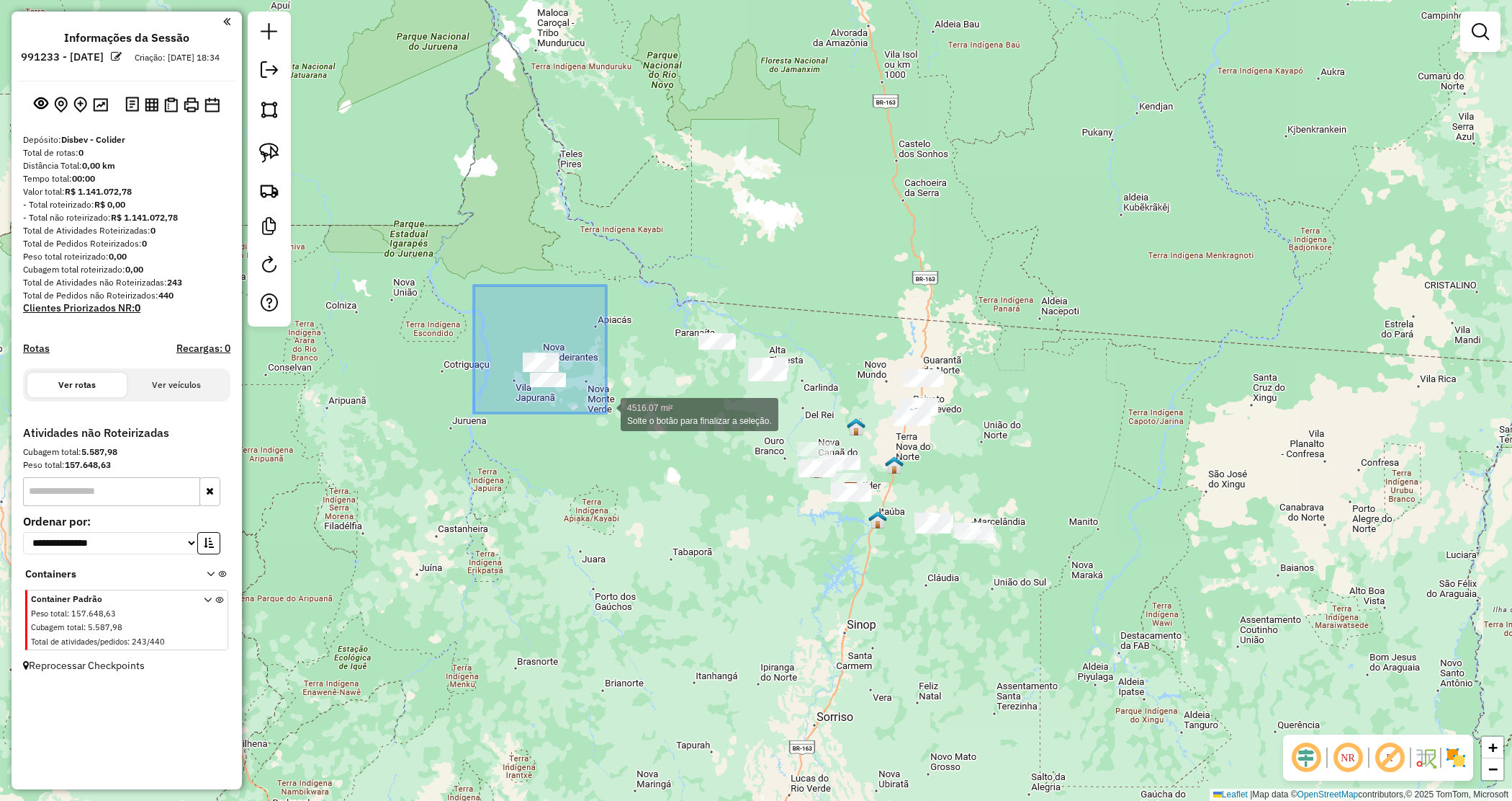
drag, startPoint x: 475, startPoint y: 287, endPoint x: 607, endPoint y: 413, distance: 182.5
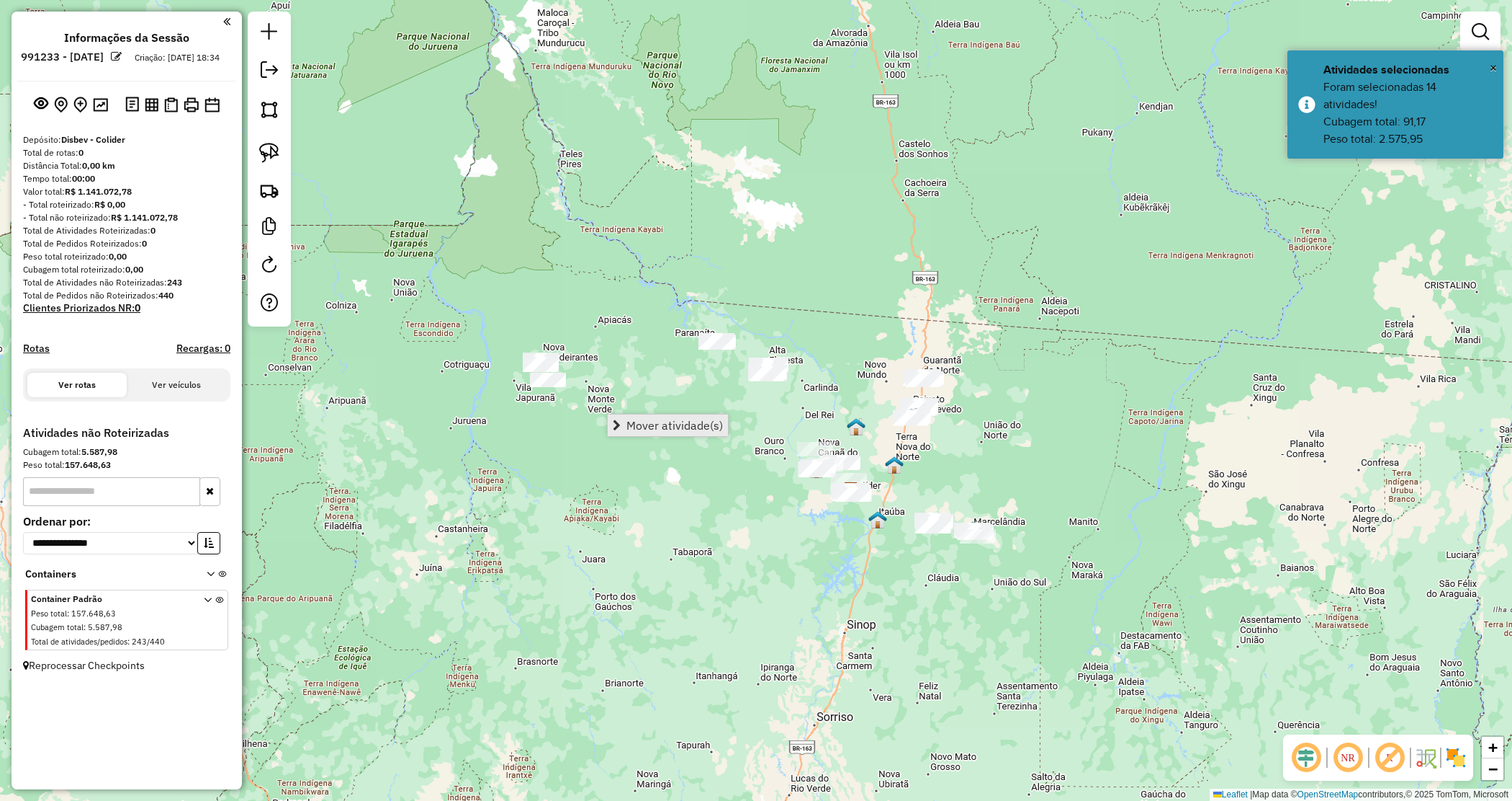
click at [628, 419] on link "Mover atividade(s)" at bounding box center [668, 425] width 121 height 22
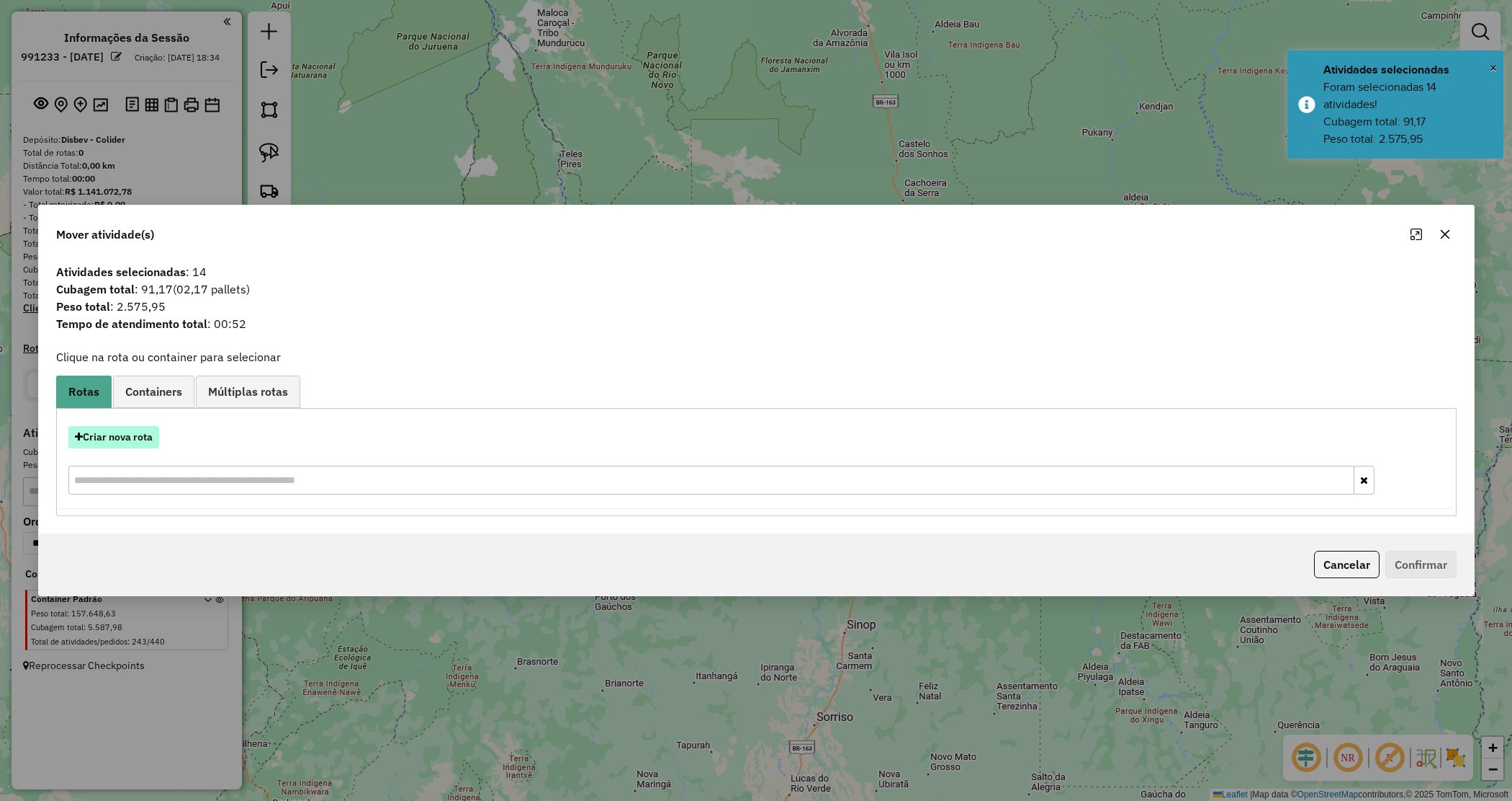
click at [132, 435] on button "Criar nova rota" at bounding box center [114, 437] width 91 height 23
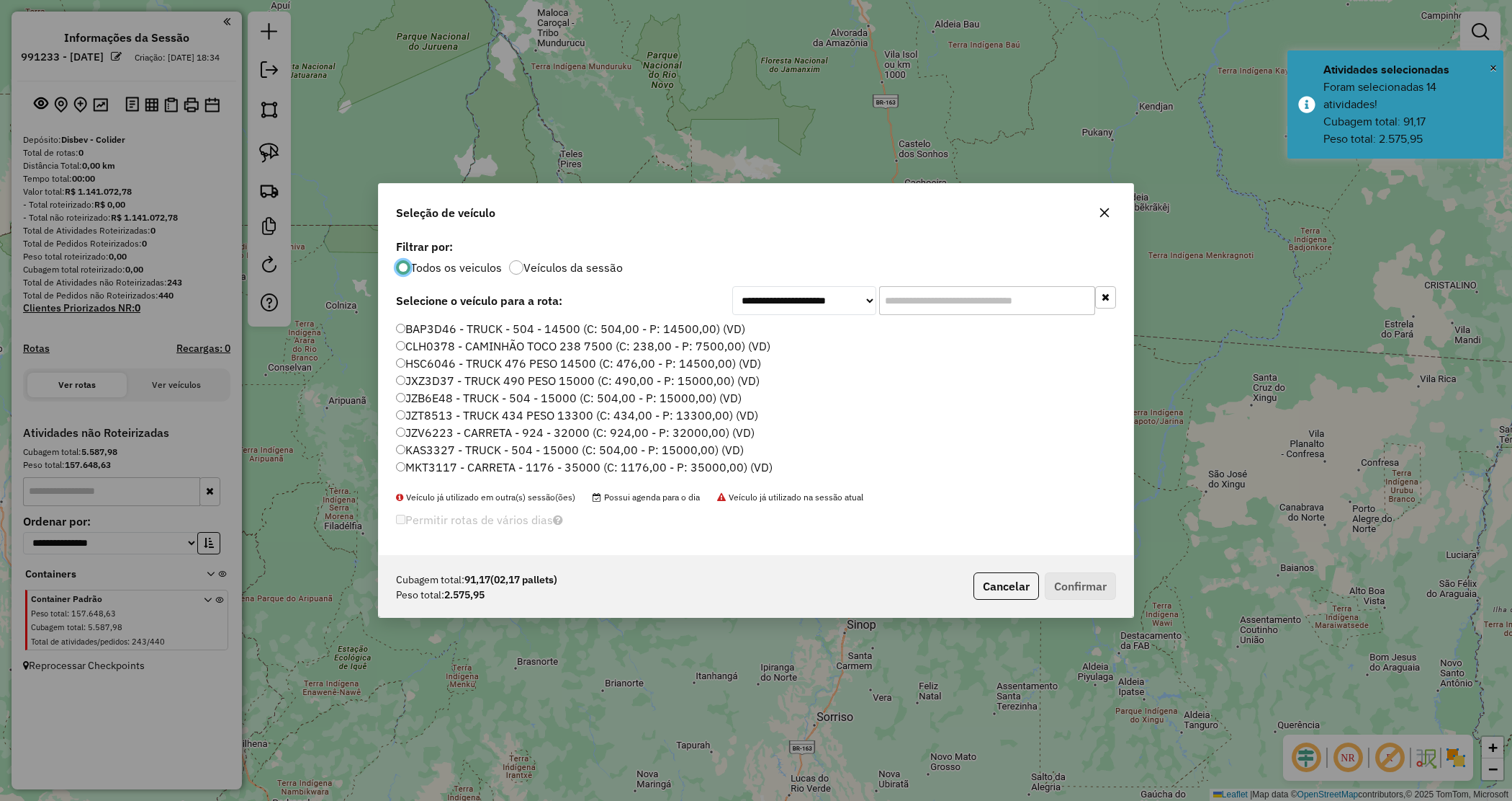
click at [933, 292] on input "text" at bounding box center [988, 300] width 216 height 29
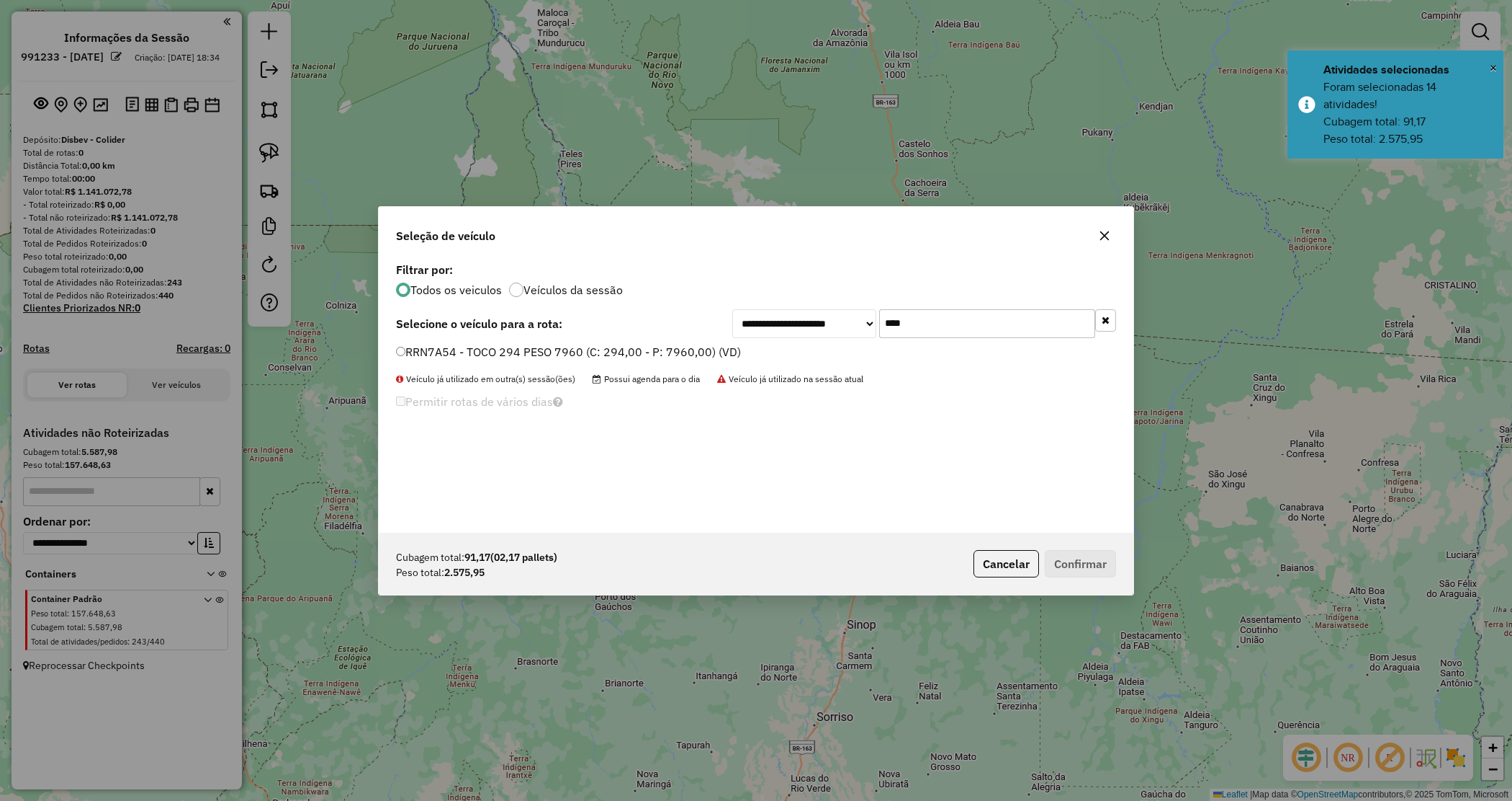
type input "****"
click at [705, 348] on label "RRN7A54 - TOCO 294 PESO 7960 (C: 294,00 - P: 7960,00) (VD)" at bounding box center [568, 350] width 345 height 17
click at [1092, 558] on button "Confirmar" at bounding box center [1081, 563] width 71 height 28
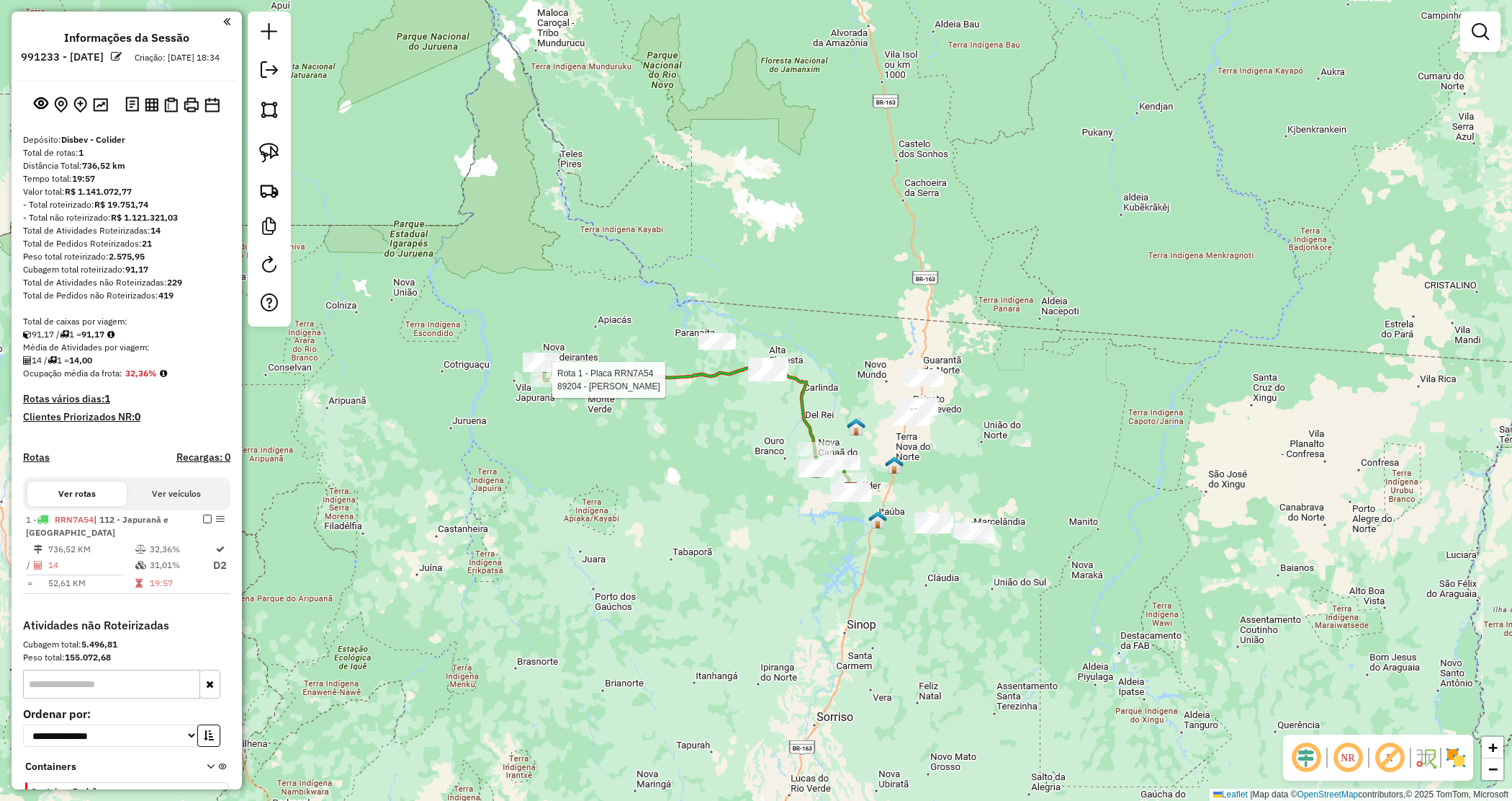
select select "**********"
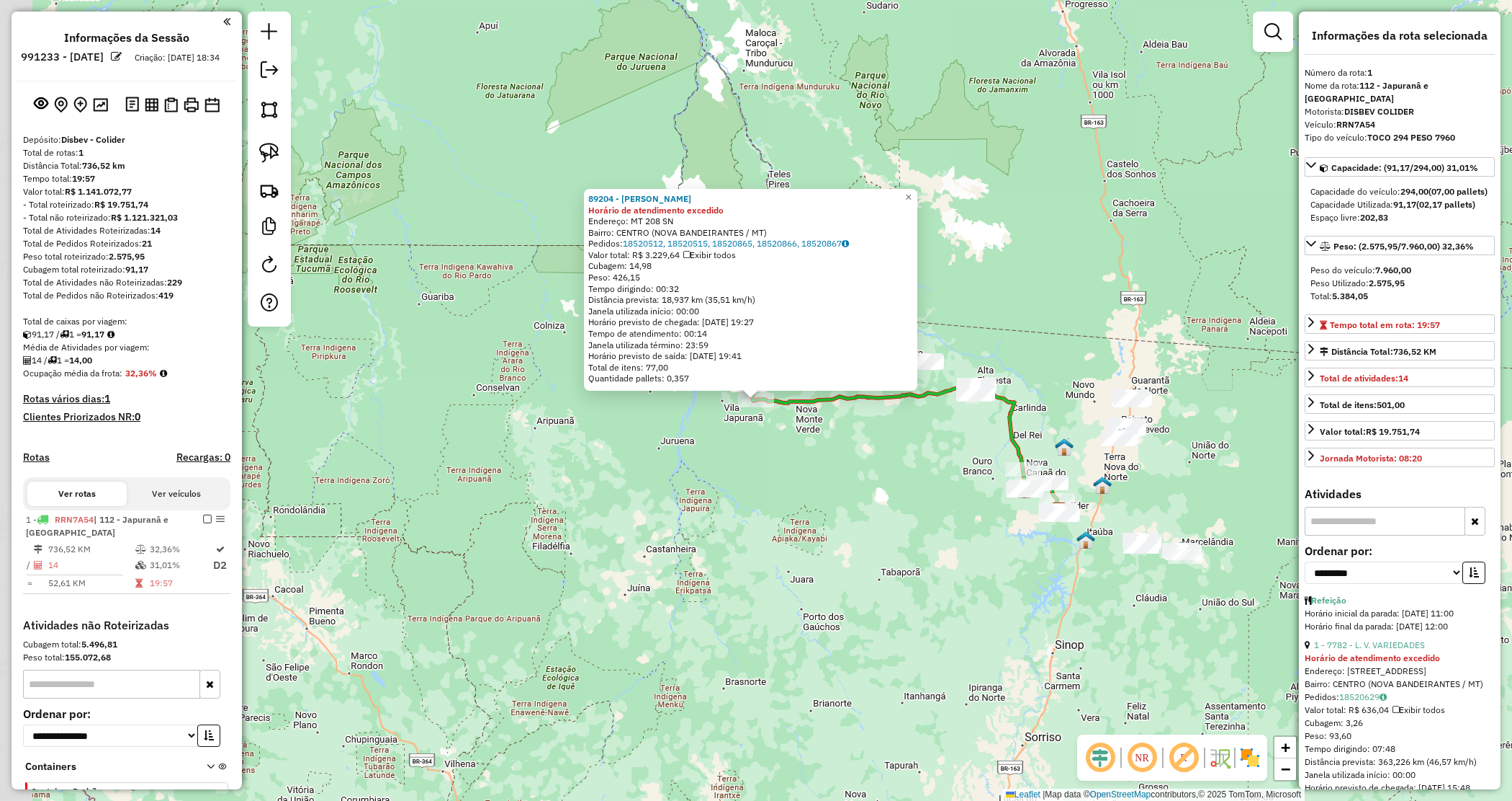
scroll to position [102, 0]
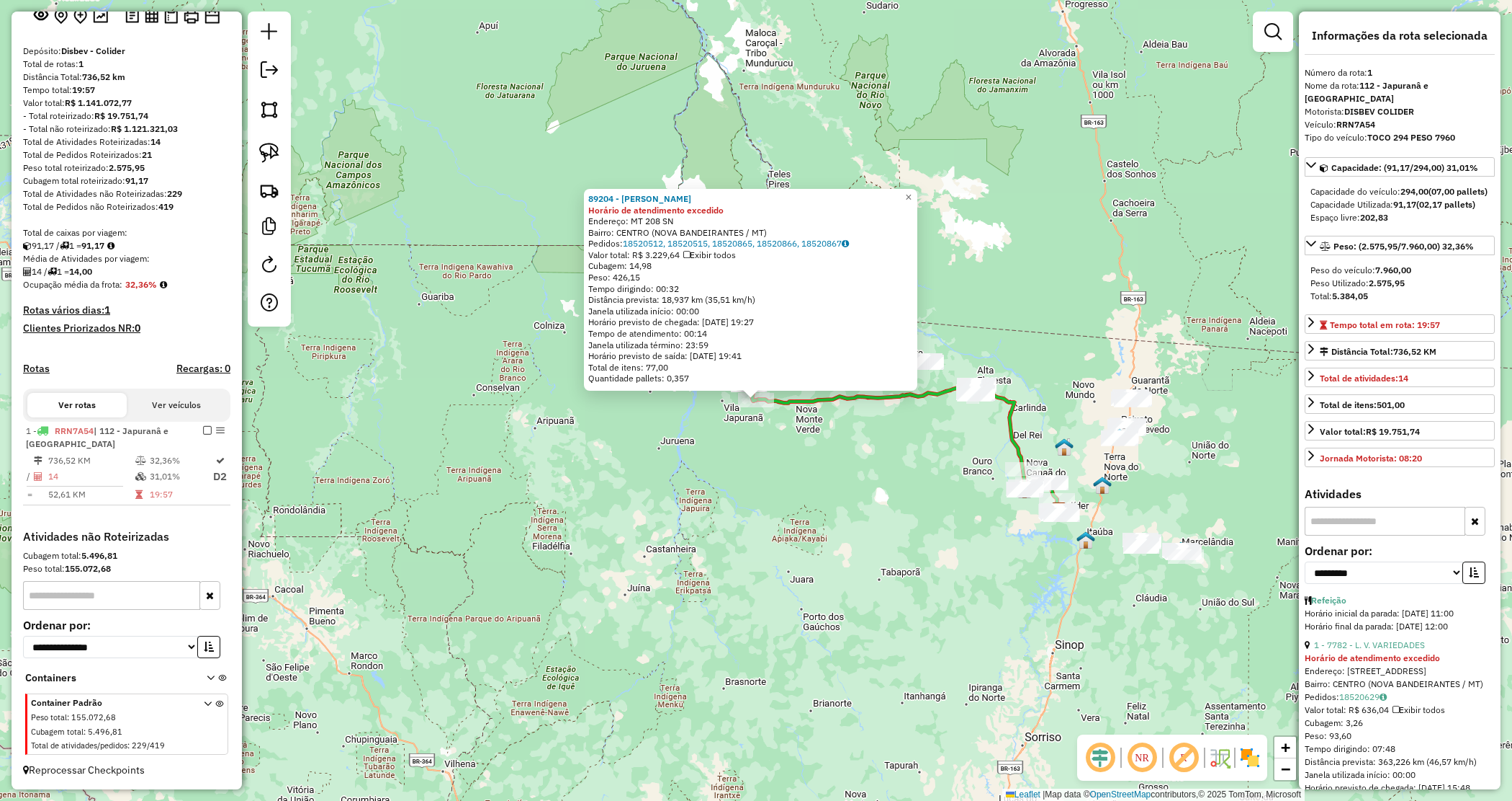
click at [749, 436] on div "89204 - BAR BERTUOL Horário de atendimento excedido Endereço: MT 208 SN Bairro:…" at bounding box center [756, 400] width 1512 height 801
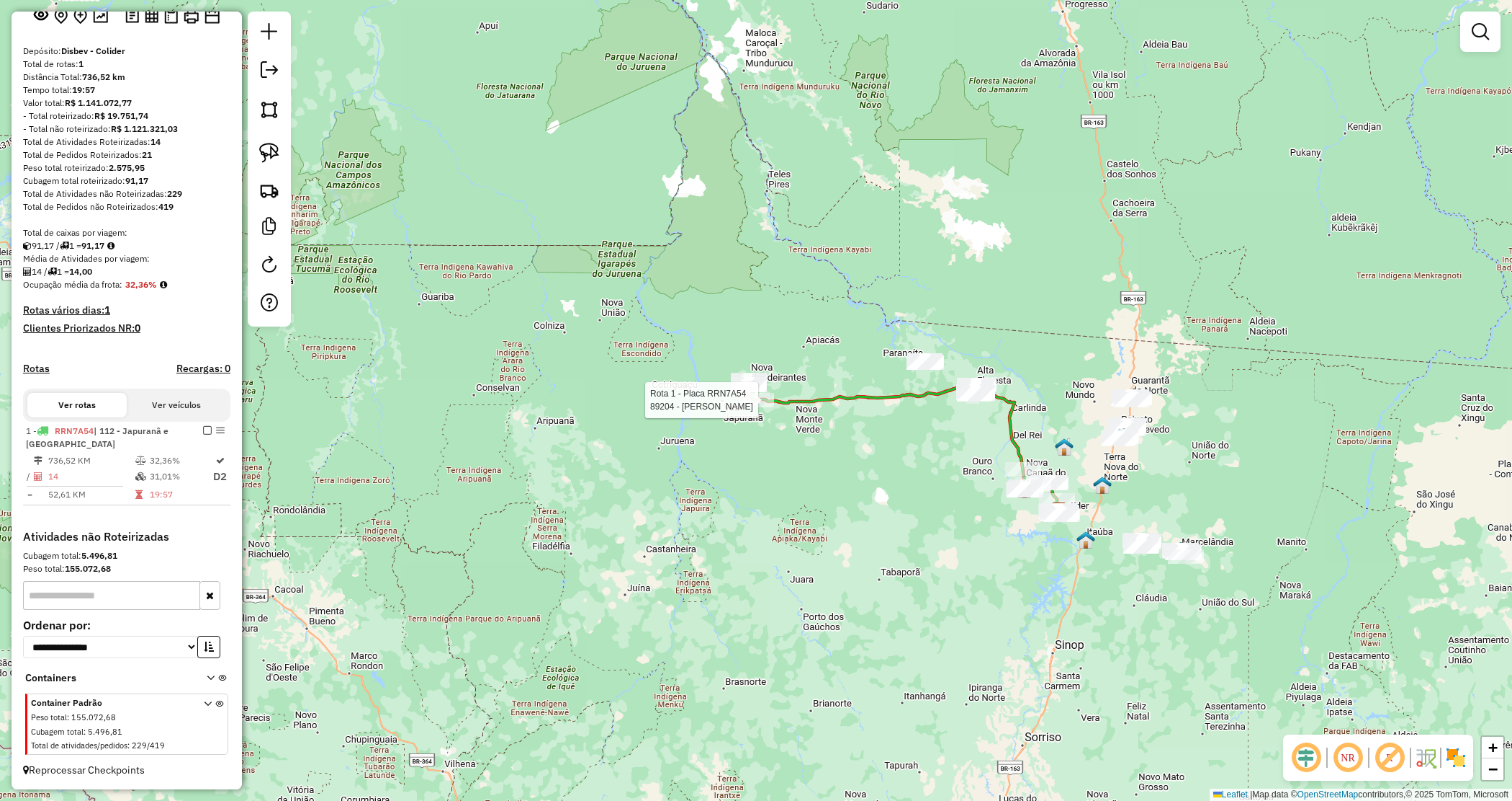
select select "**********"
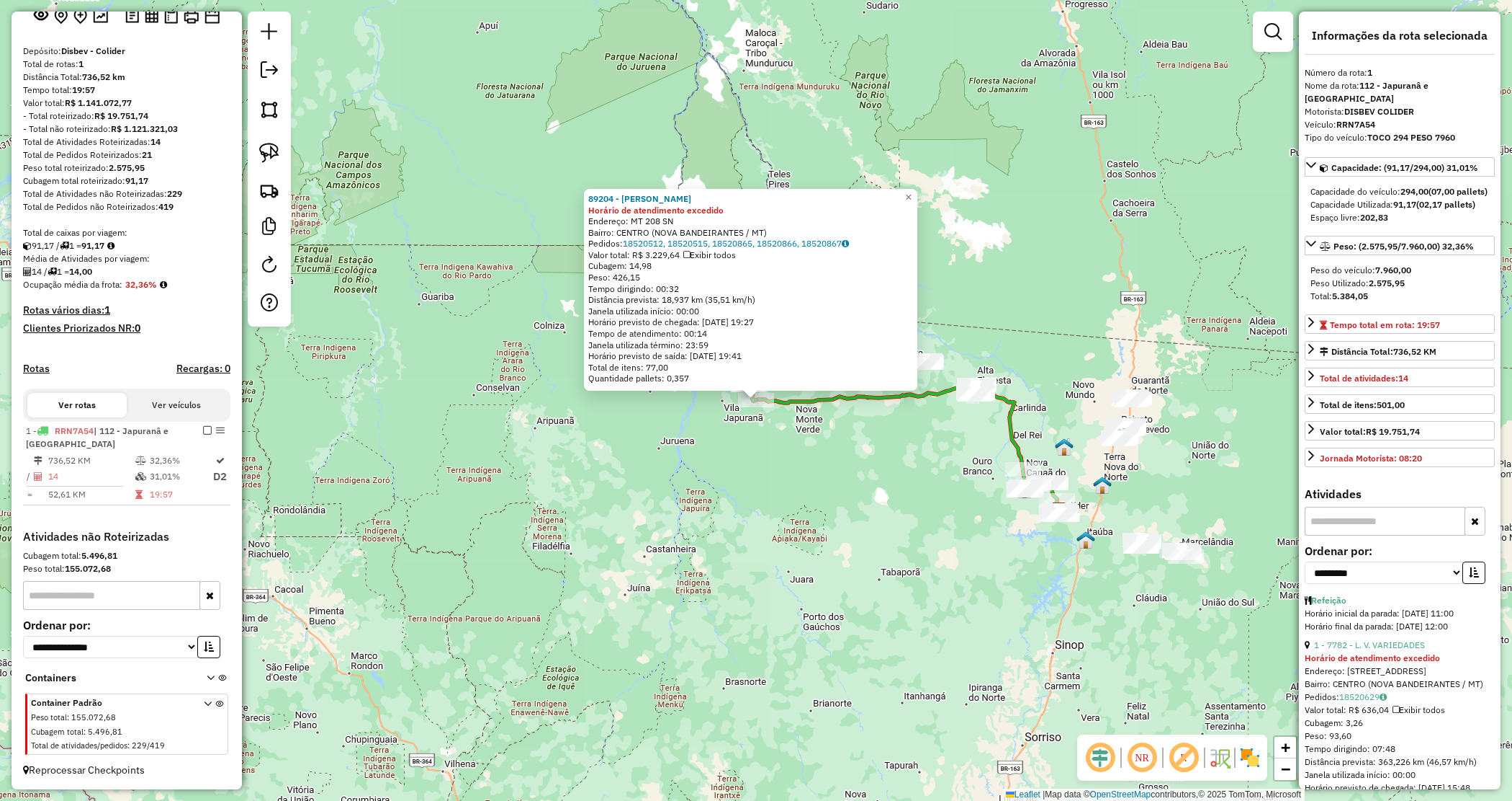
click at [694, 488] on div "89204 - BAR BERTUOL Horário de atendimento excedido Endereço: MT 208 SN Bairro:…" at bounding box center [756, 400] width 1512 height 801
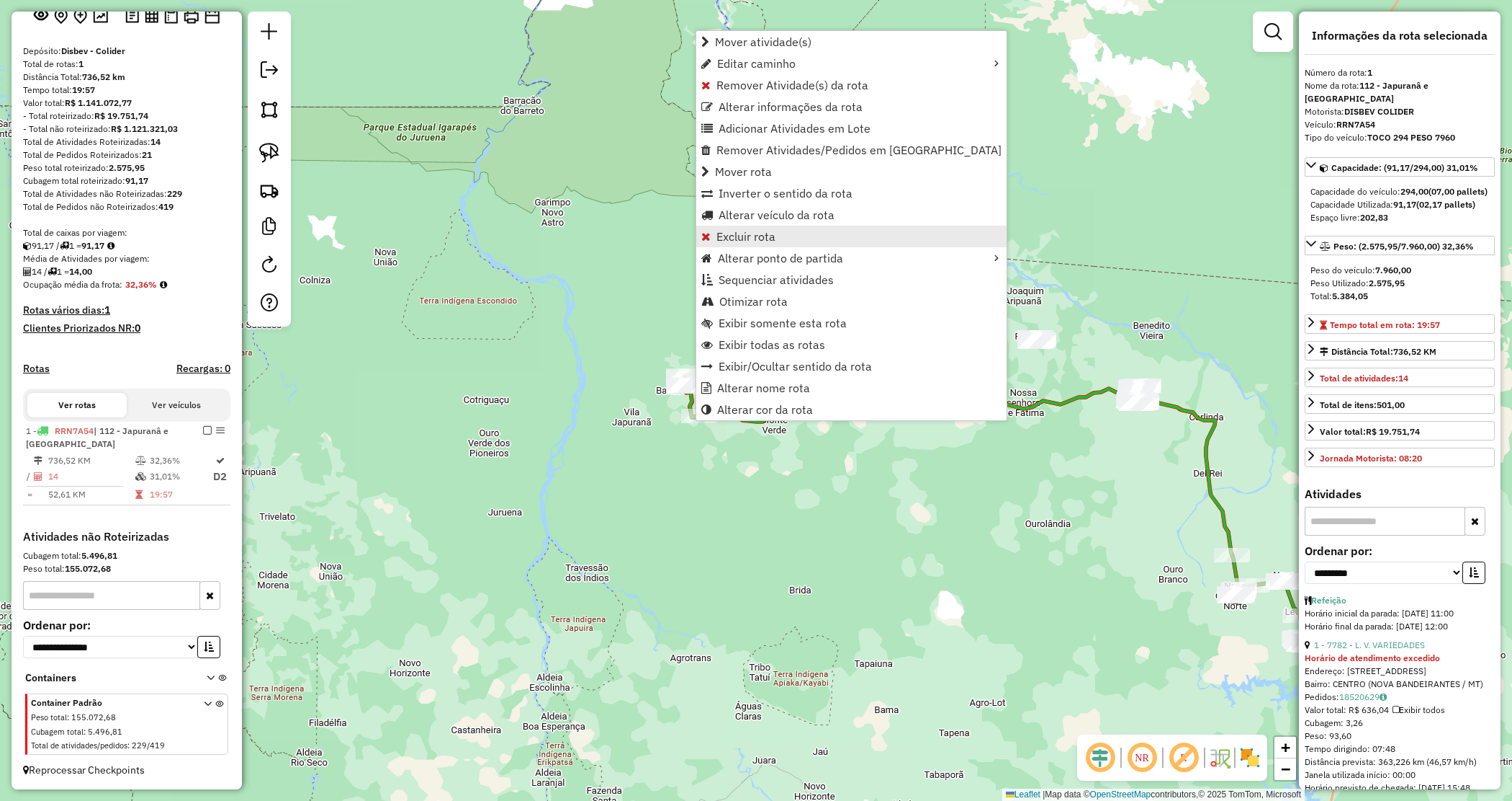
click at [758, 238] on span "Excluir rota" at bounding box center [746, 237] width 59 height 12
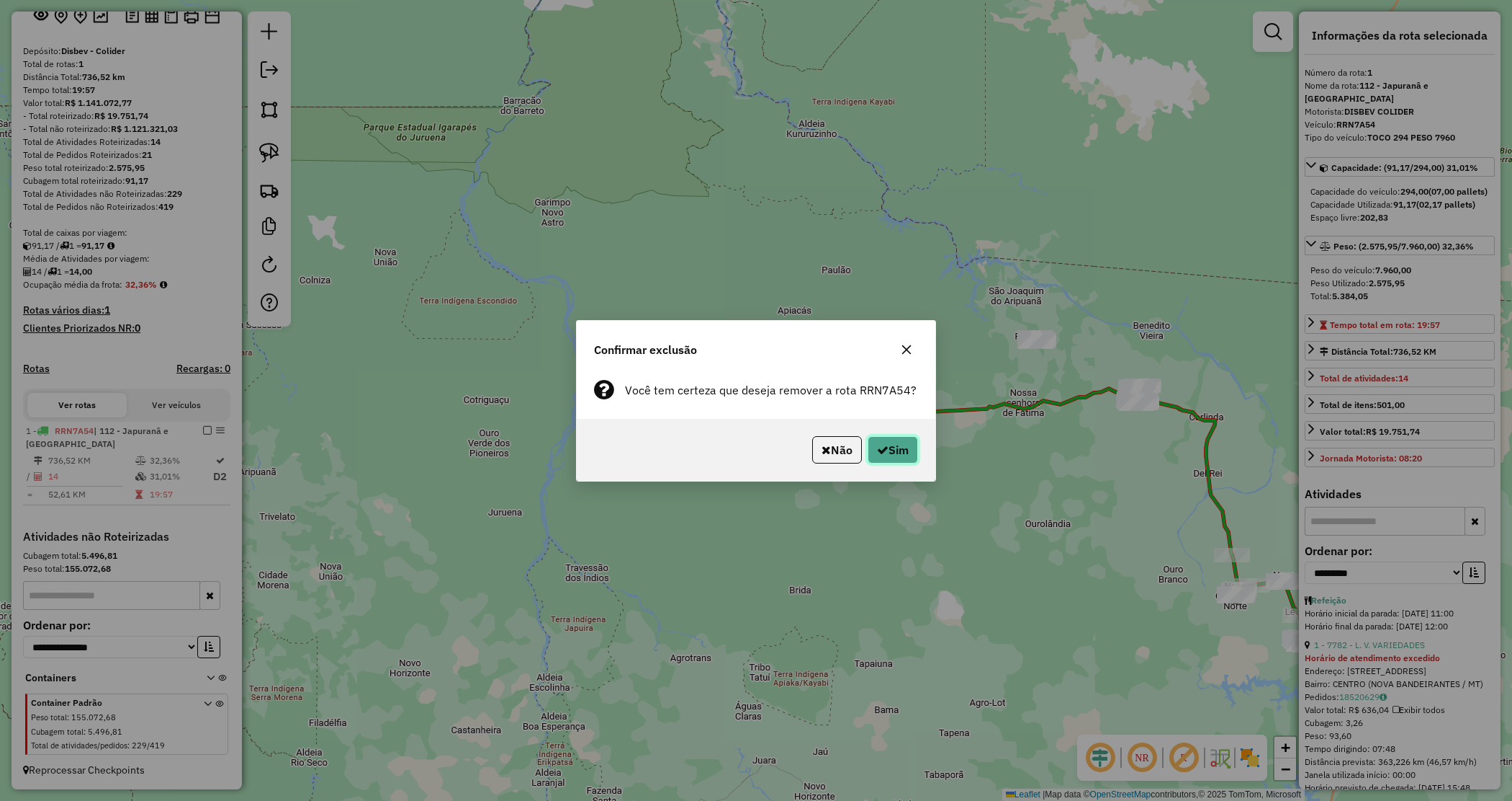
click at [904, 461] on button "Sim" at bounding box center [893, 450] width 50 height 28
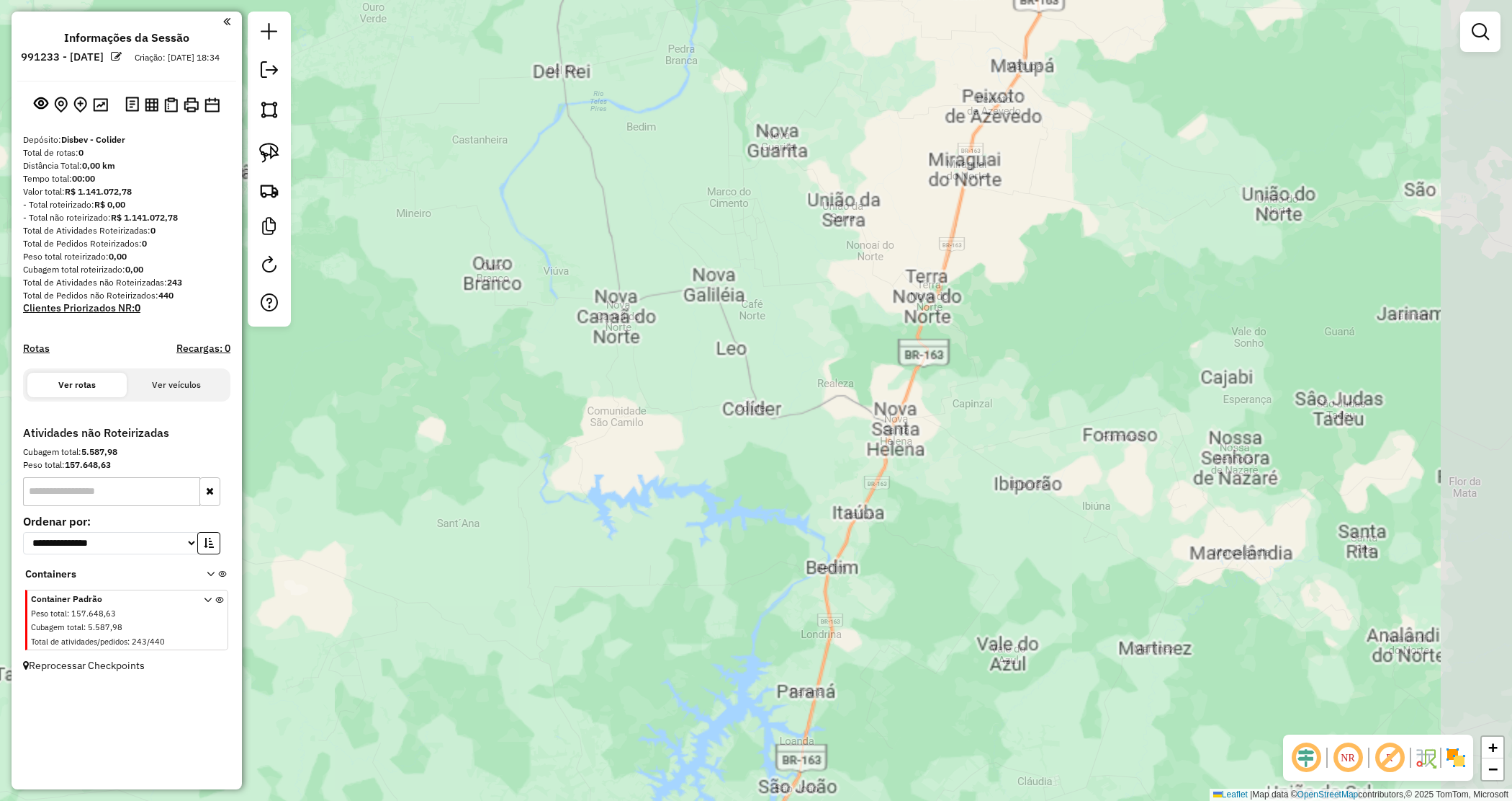
scroll to position [0, 0]
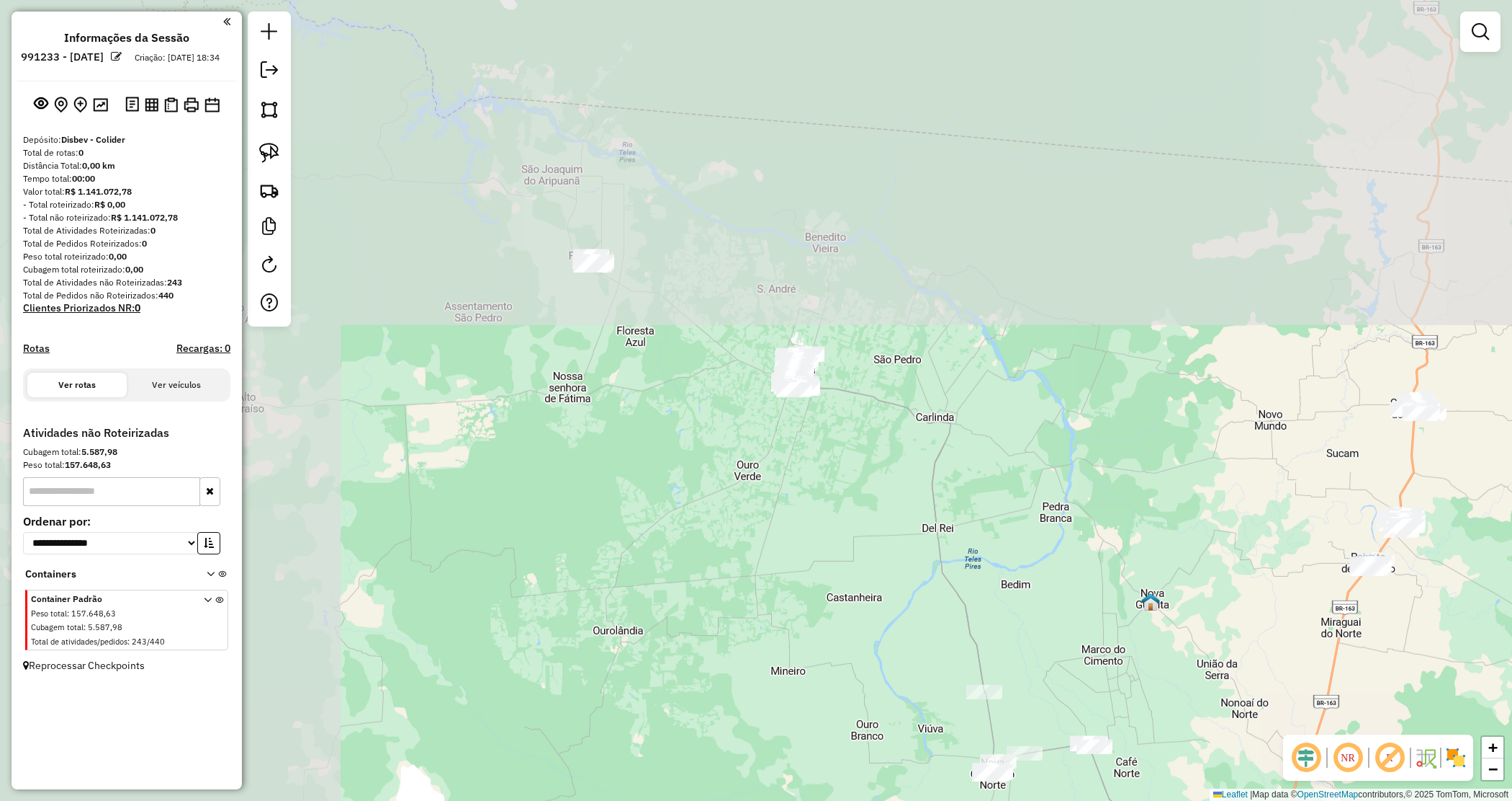
drag, startPoint x: 785, startPoint y: 260, endPoint x: 1128, endPoint y: 655, distance: 523.1
click at [1128, 656] on div "Janela de atendimento Grade de atendimento Capacidade Transportadoras Veículos …" at bounding box center [756, 400] width 1512 height 801
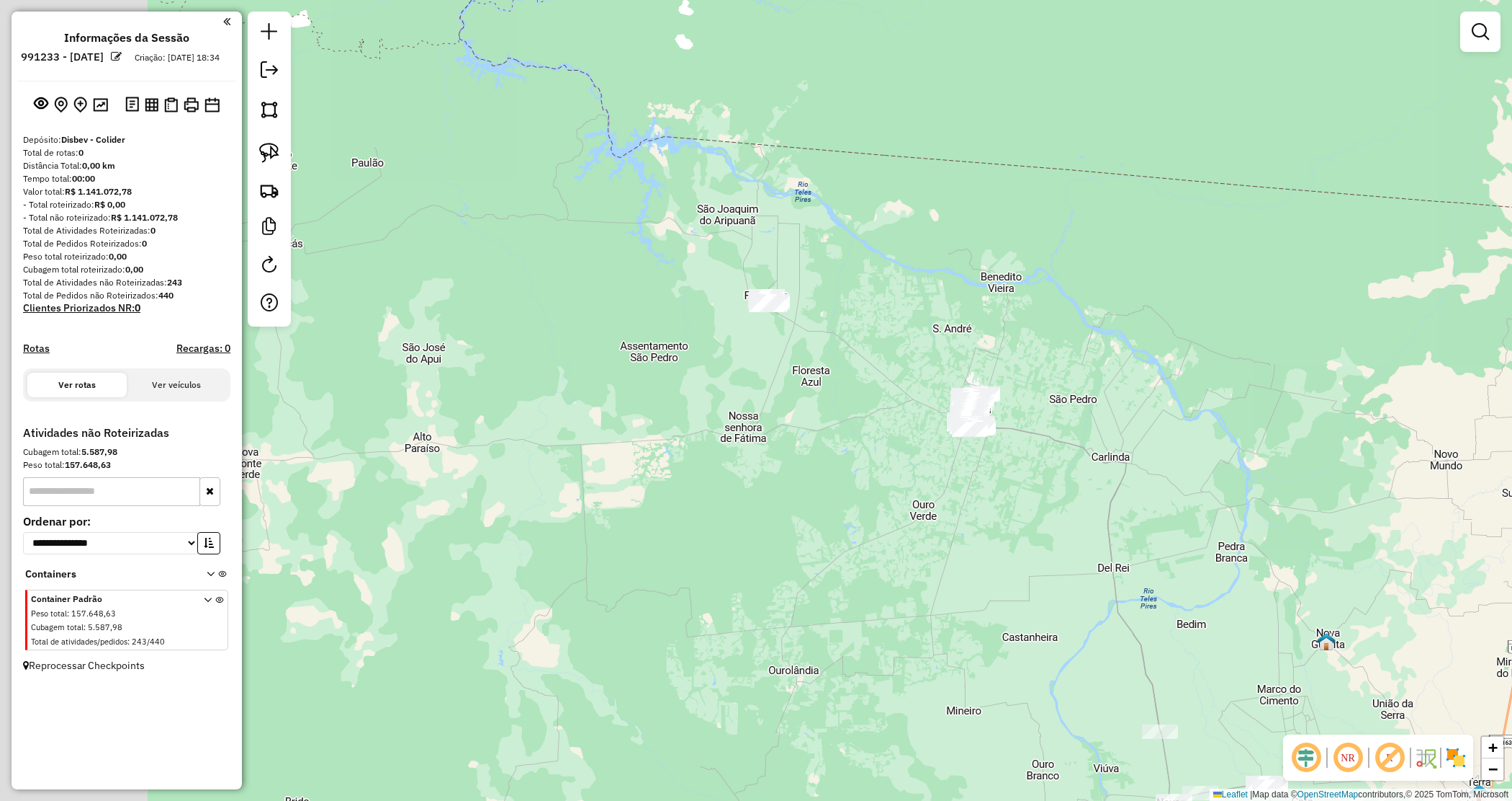
drag, startPoint x: 947, startPoint y: 541, endPoint x: 1141, endPoint y: 602, distance: 203.4
click at [1140, 602] on div "Janela de atendimento Grade de atendimento Capacidade Transportadoras Veículos …" at bounding box center [756, 400] width 1512 height 801
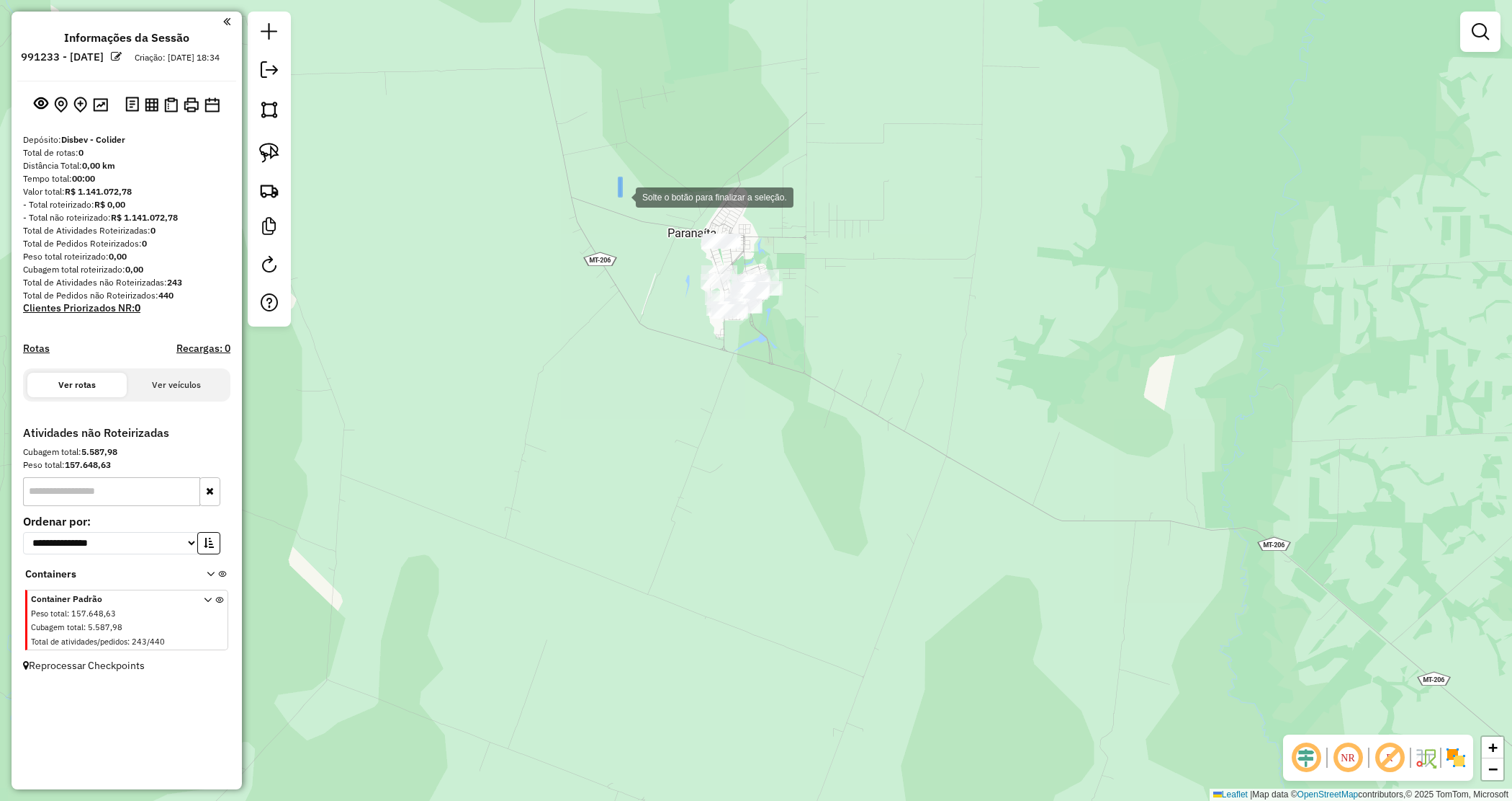
drag, startPoint x: 621, startPoint y: 196, endPoint x: 948, endPoint y: 390, distance: 380.2
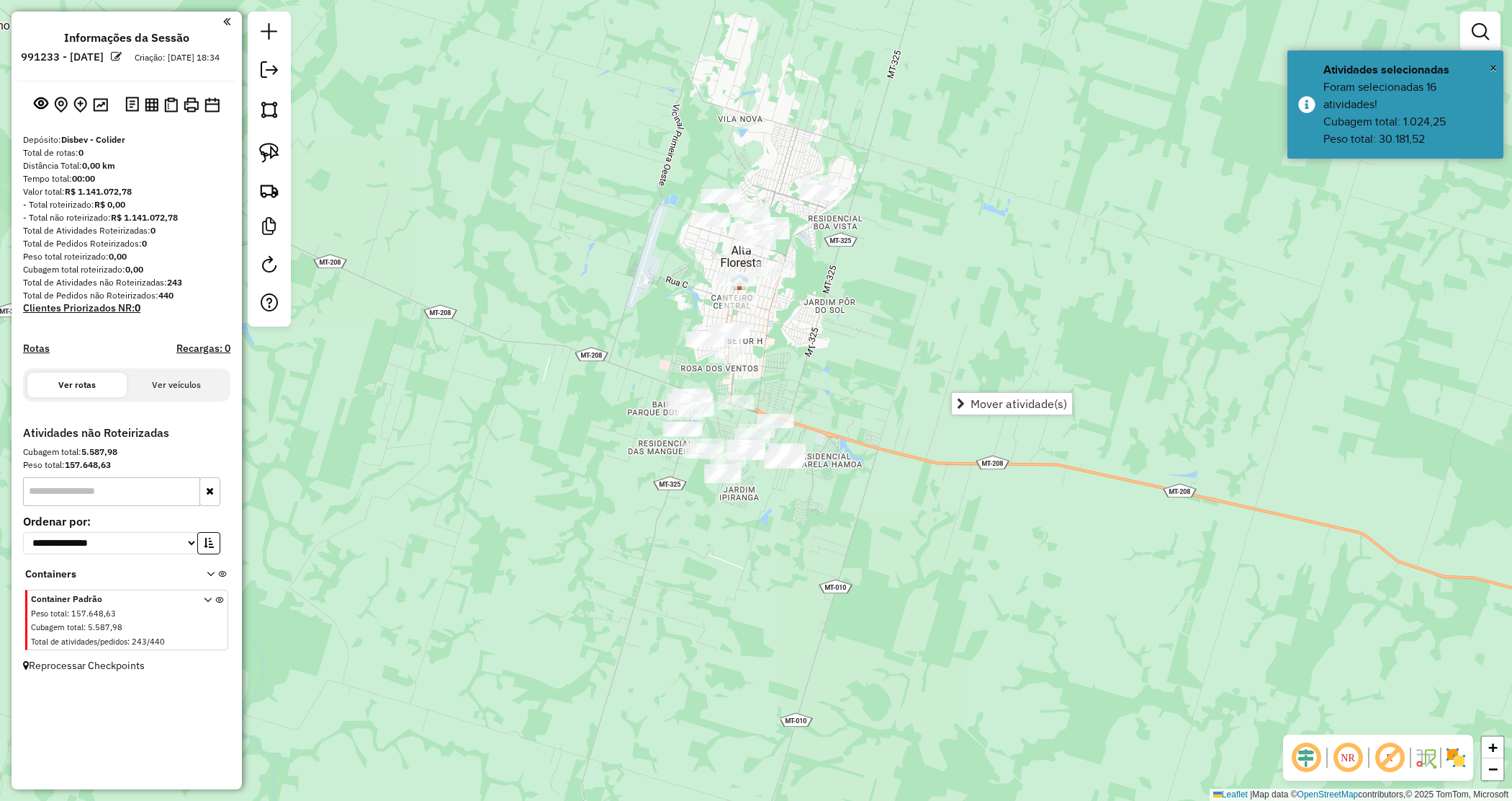
drag, startPoint x: 914, startPoint y: 350, endPoint x: 848, endPoint y: 322, distance: 71.7
click at [848, 322] on div "Janela de atendimento Grade de atendimento Capacidade Transportadoras Veículos …" at bounding box center [756, 400] width 1512 height 801
click at [1466, 25] on link at bounding box center [1480, 31] width 29 height 29
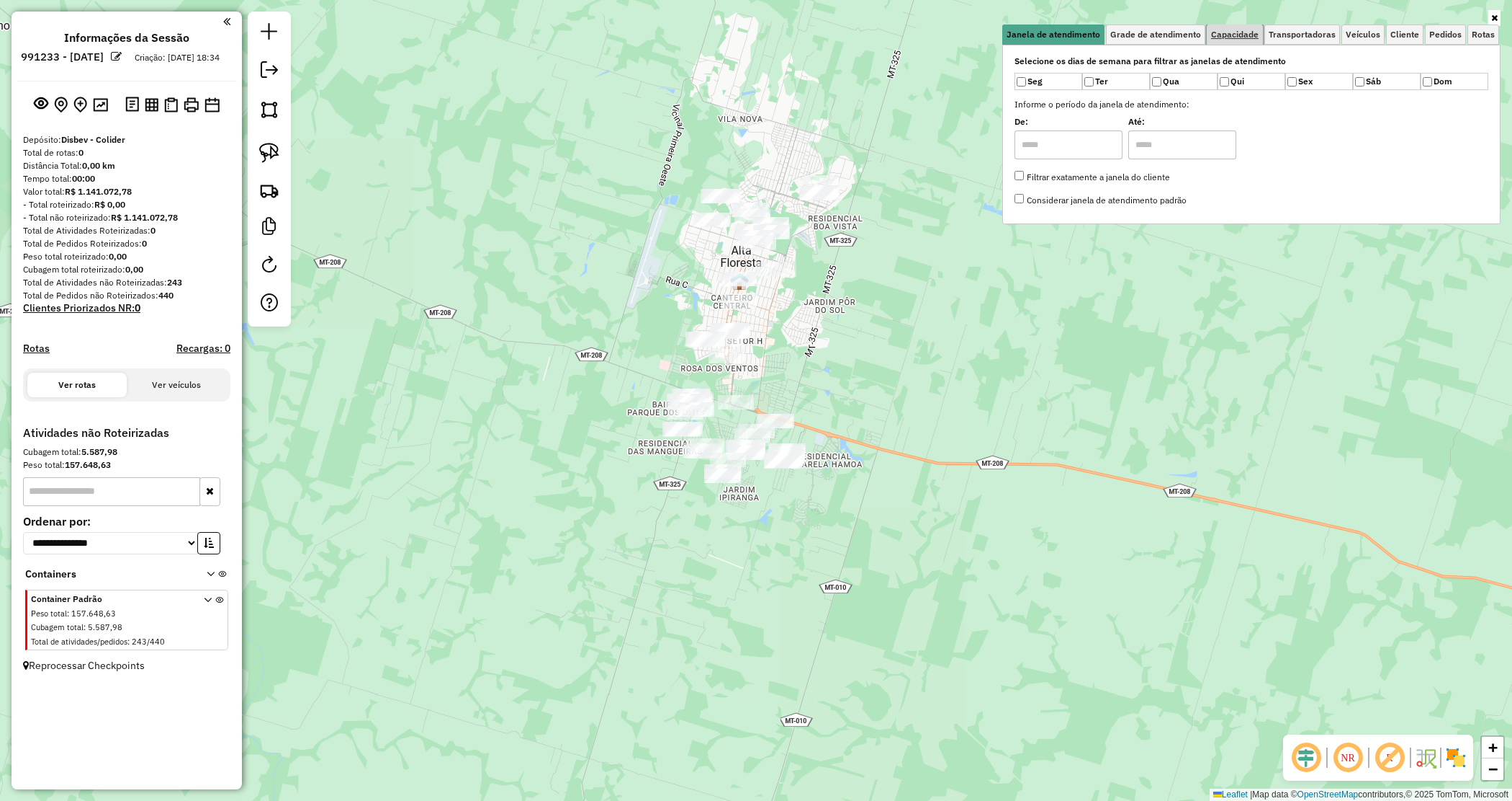
click at [1247, 33] on span "Capacidade" at bounding box center [1235, 35] width 47 height 9
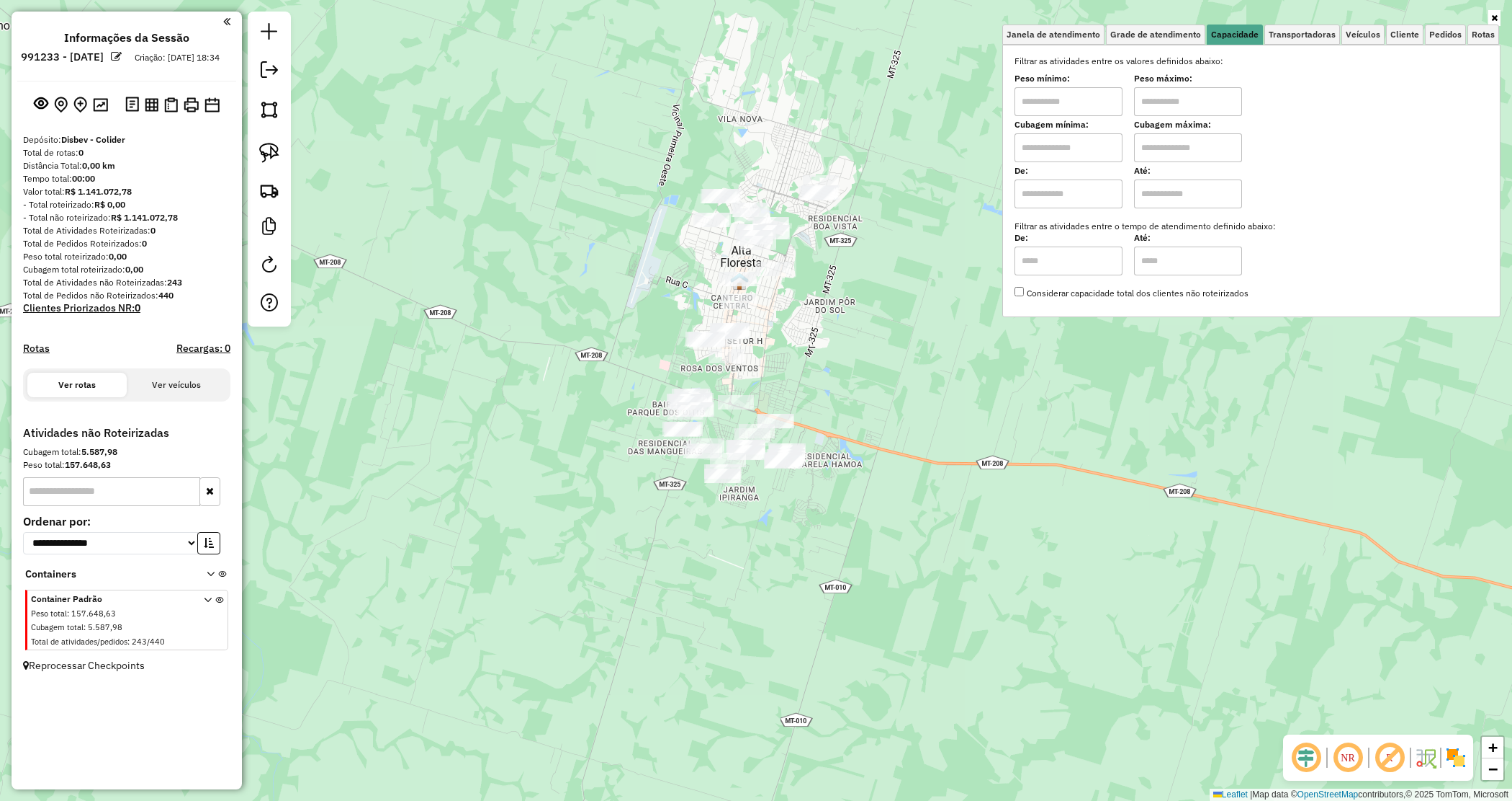
click at [1082, 108] on input "text" at bounding box center [1068, 101] width 108 height 29
type input "****"
click at [1192, 99] on input "text" at bounding box center [1187, 101] width 108 height 29
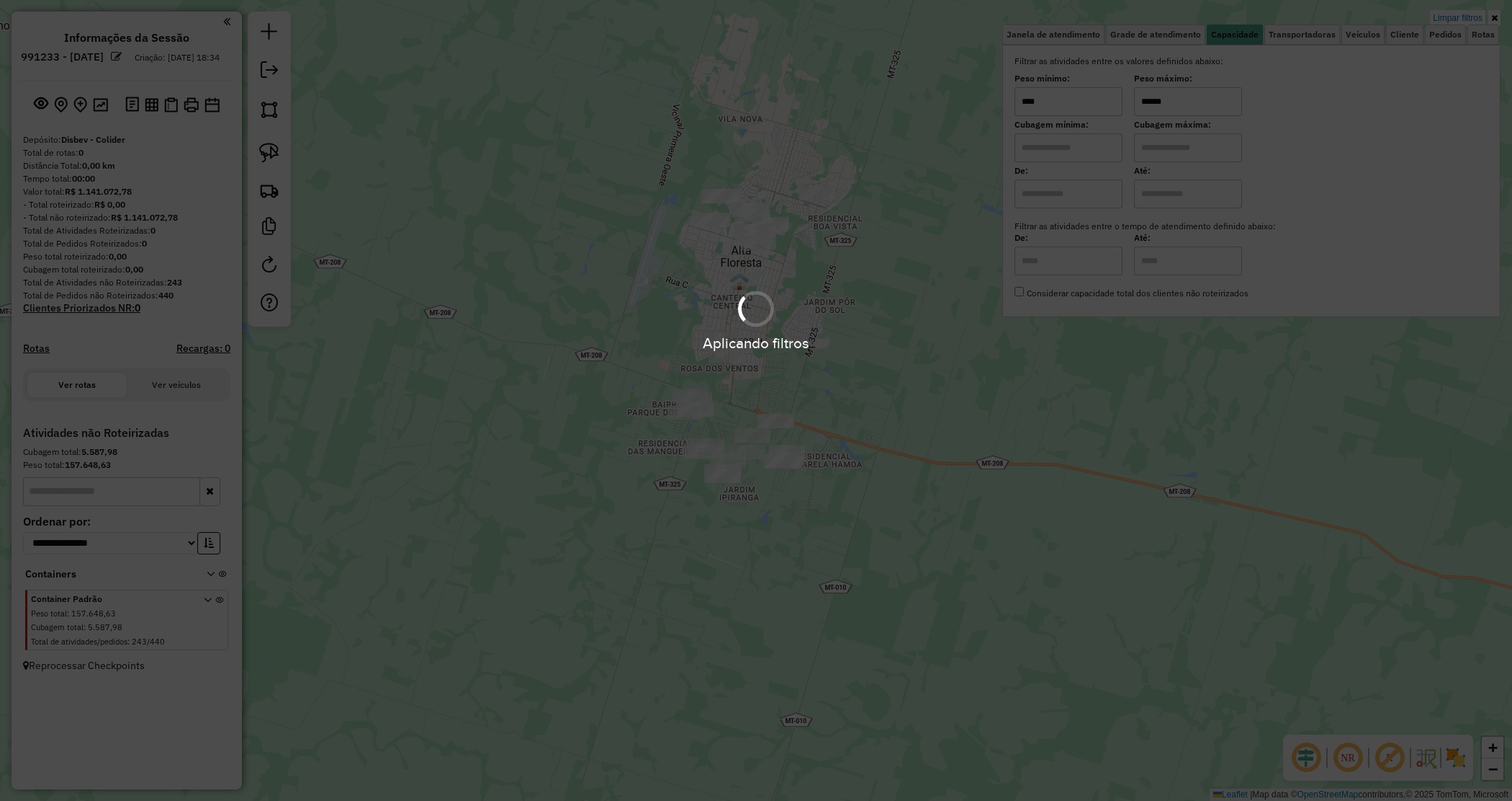
click at [869, 327] on div "Limpar filtros Janela de atendimento Grade de atendimento Capacidade Transporta…" at bounding box center [756, 400] width 1512 height 801
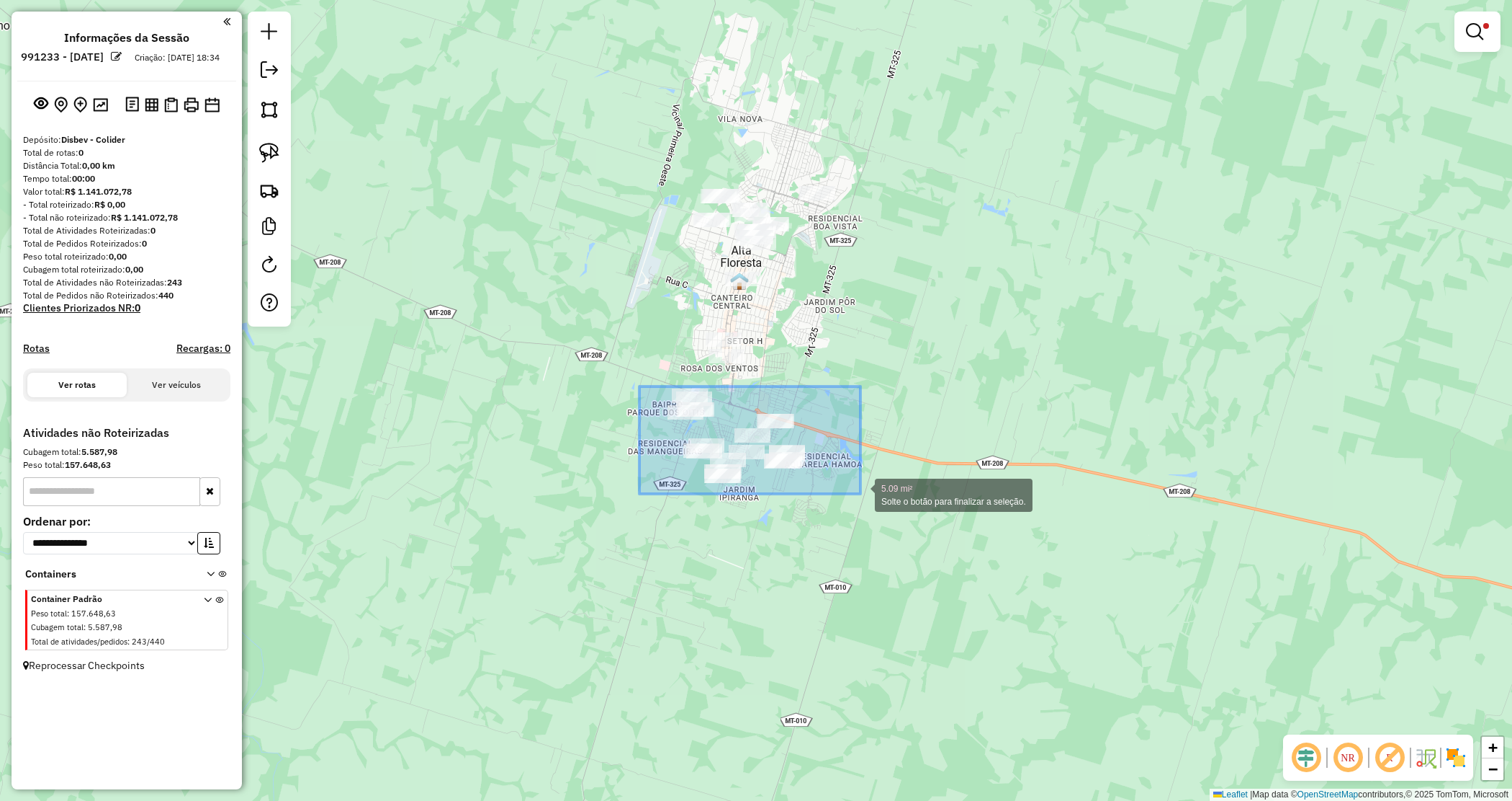
drag, startPoint x: 639, startPoint y: 386, endPoint x: 890, endPoint y: 508, distance: 279.1
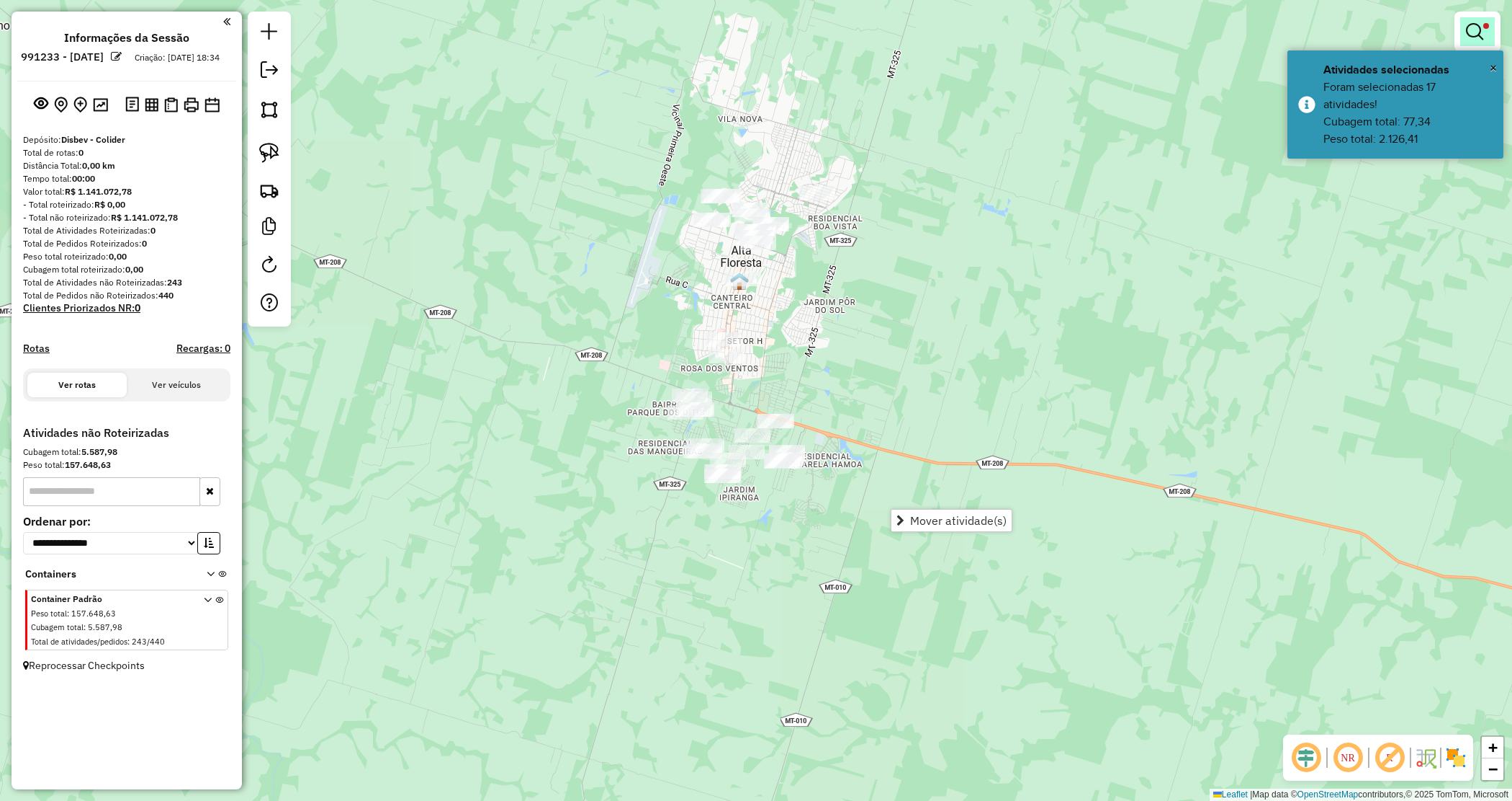
click at [1464, 29] on link at bounding box center [1477, 31] width 35 height 29
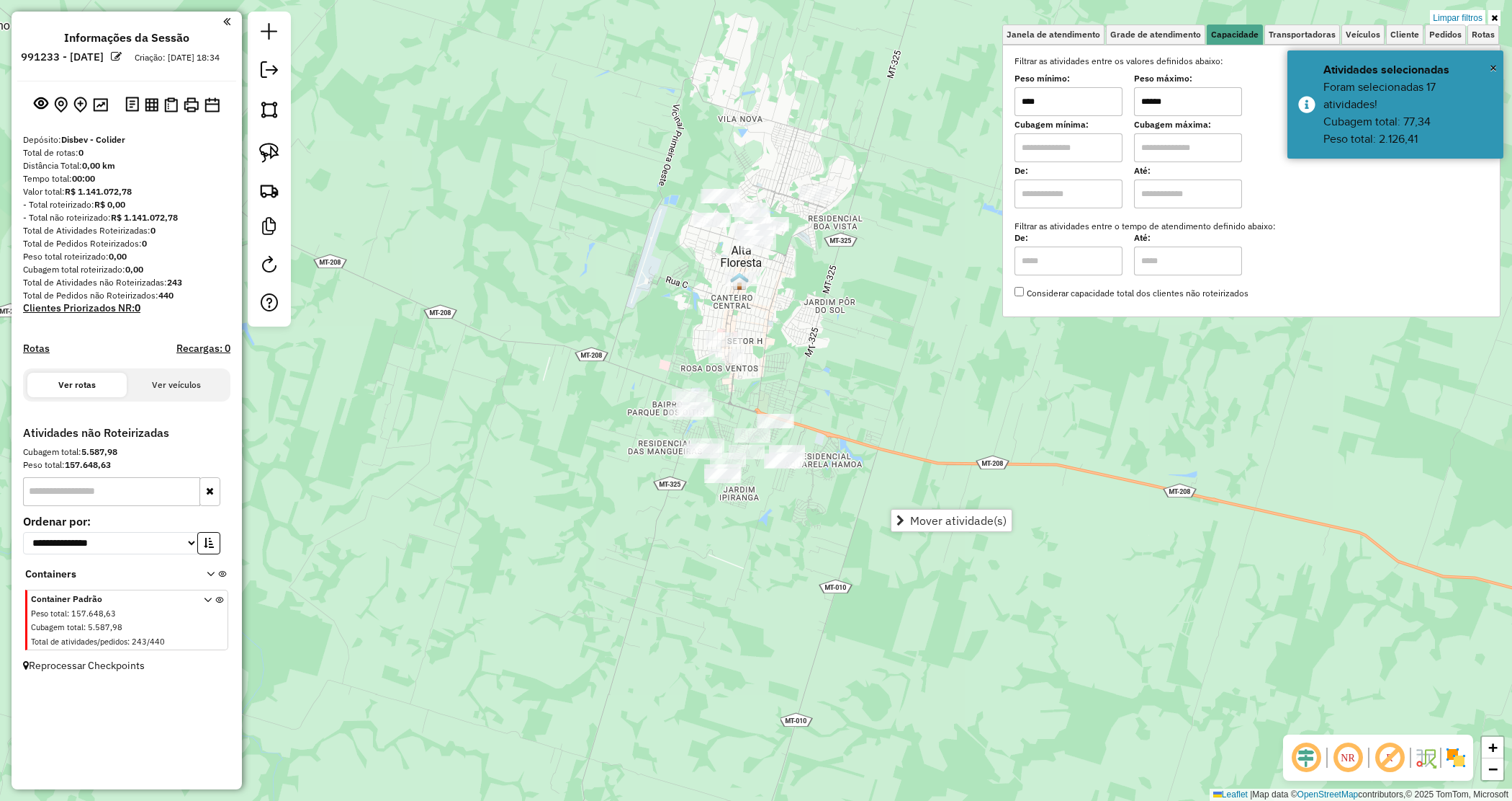
drag, startPoint x: 1161, startPoint y: 107, endPoint x: 1121, endPoint y: 86, distance: 45.2
click at [1125, 94] on div "Peso mínimo: **** Peso máximo: ******" at bounding box center [1251, 95] width 474 height 41
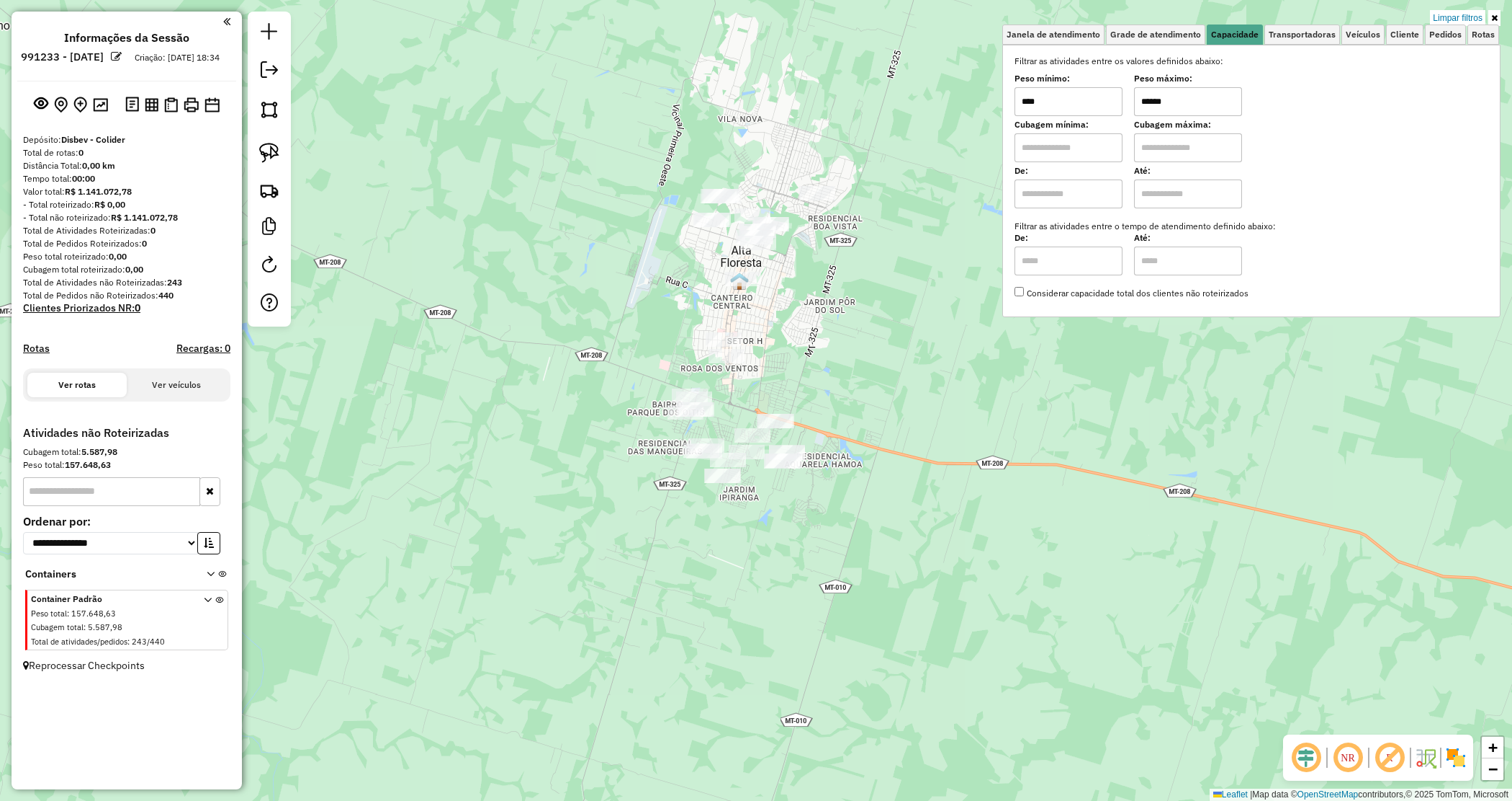
type input "******"
click at [654, 402] on div "Limpar filtros Janela de atendimento Grade de atendimento Capacidade Transporta…" at bounding box center [756, 400] width 1512 height 801
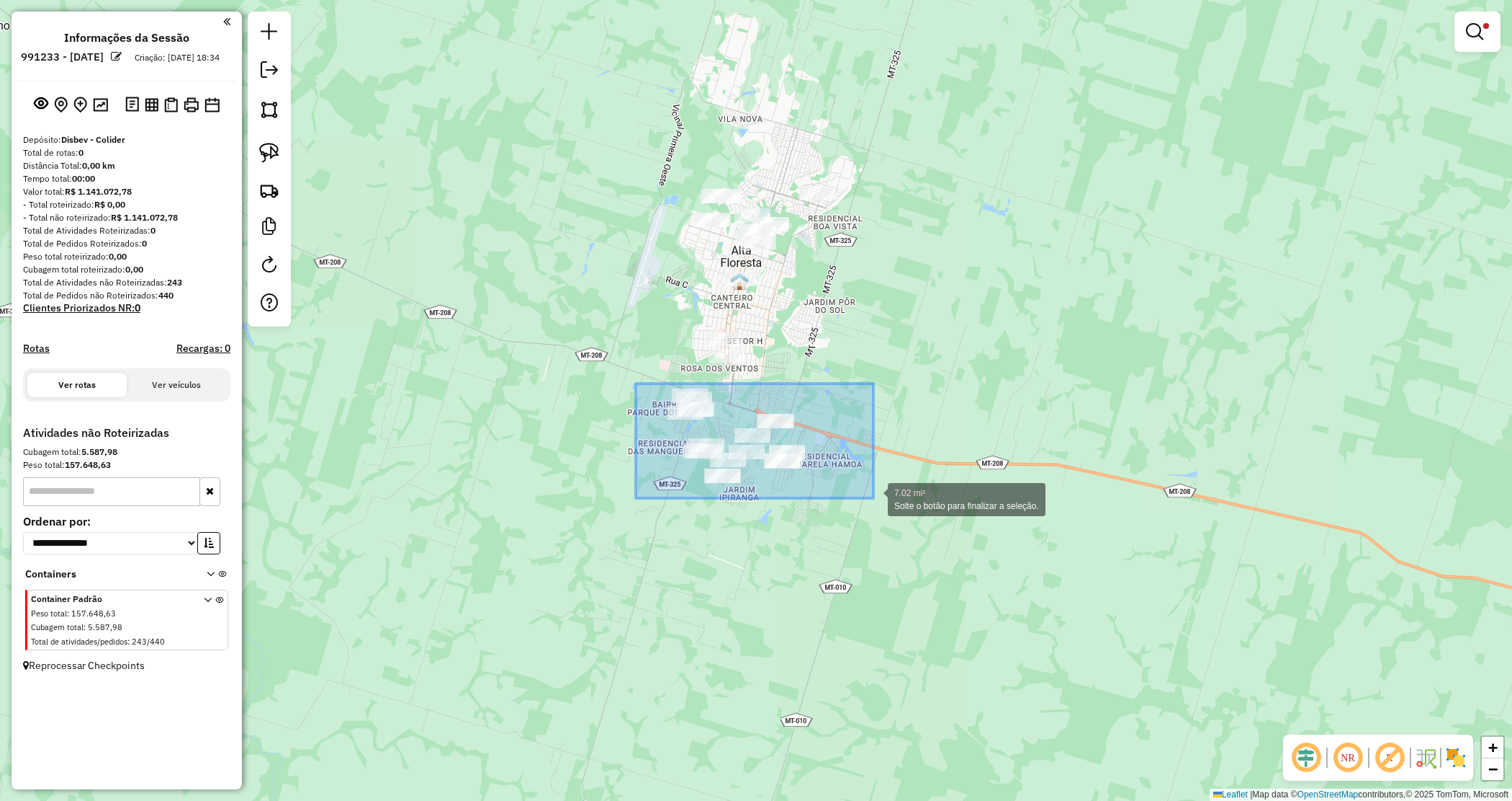
drag, startPoint x: 642, startPoint y: 386, endPoint x: 874, endPoint y: 494, distance: 255.9
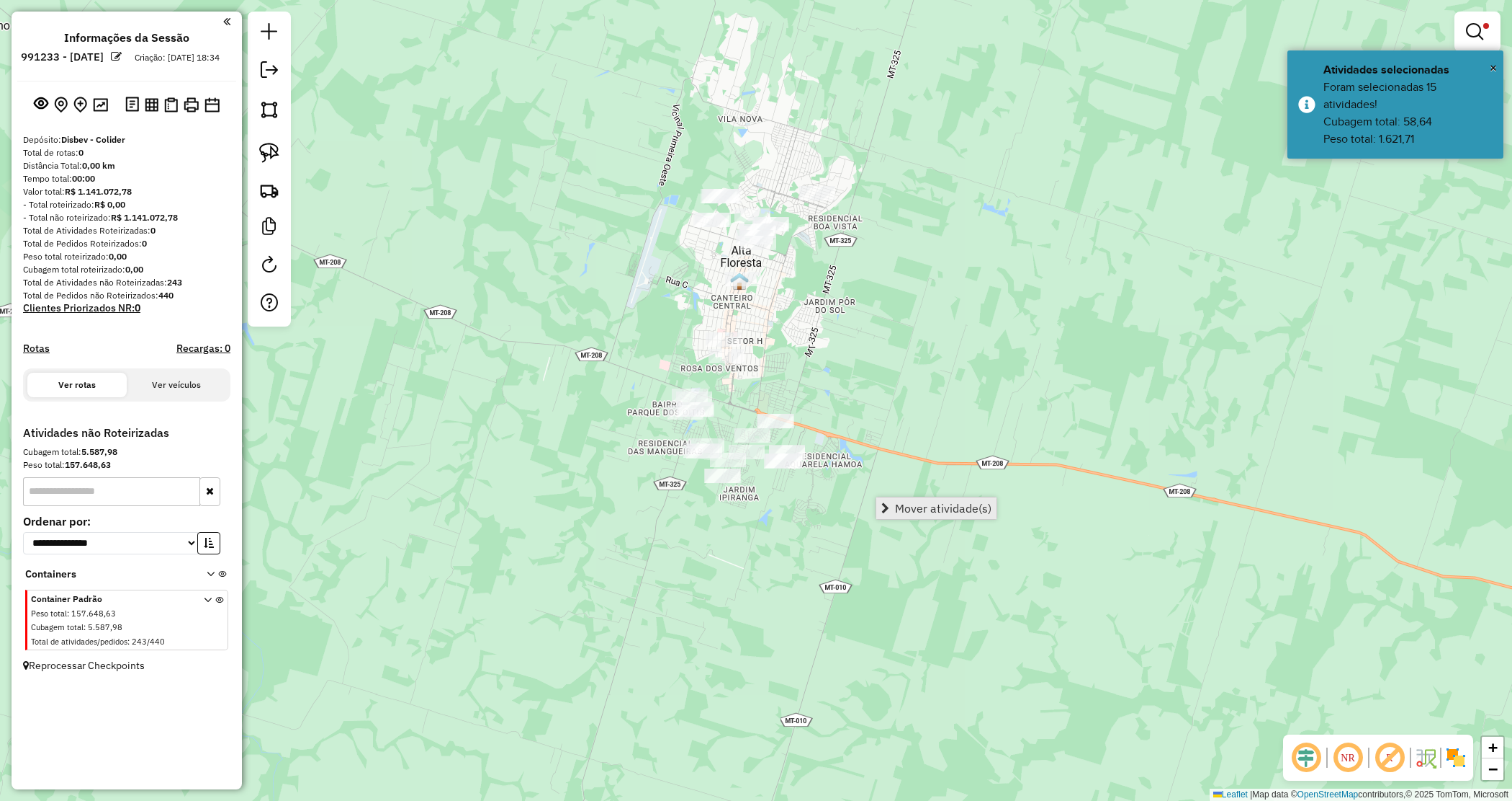
click at [901, 507] on span "Mover atividade(s)" at bounding box center [944, 508] width 97 height 12
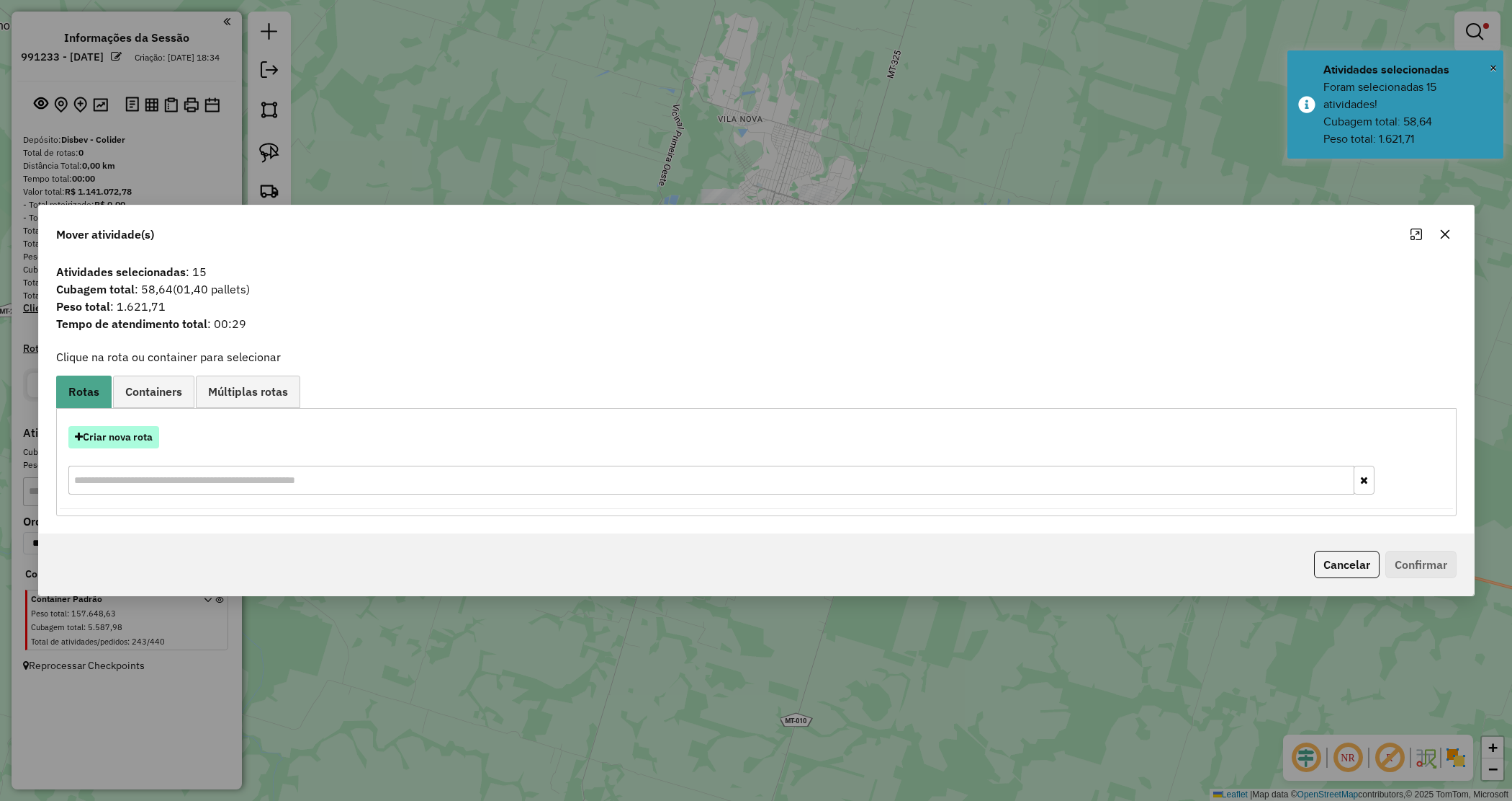
click at [132, 438] on button "Criar nova rota" at bounding box center [114, 437] width 91 height 23
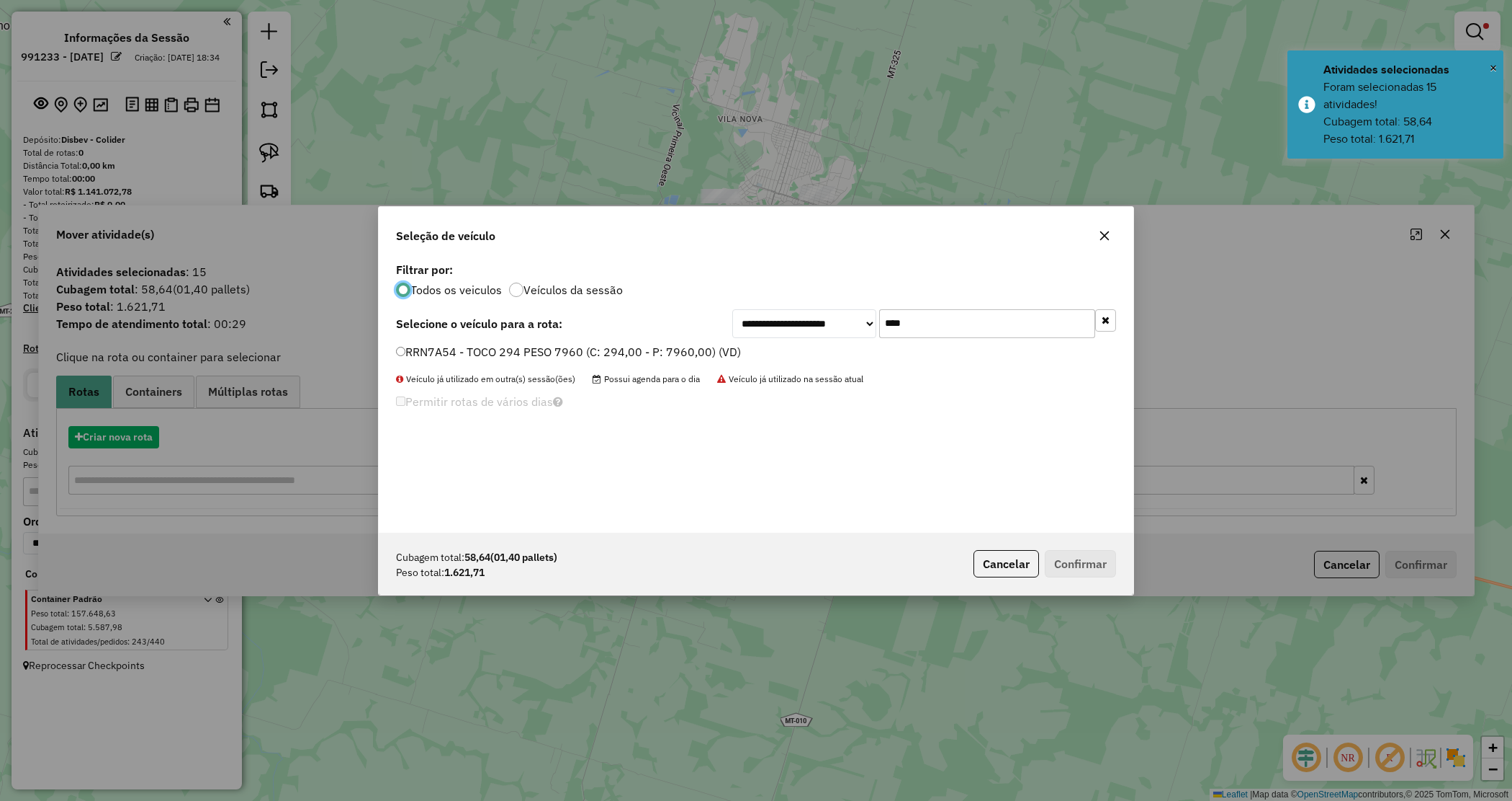
scroll to position [7, 4]
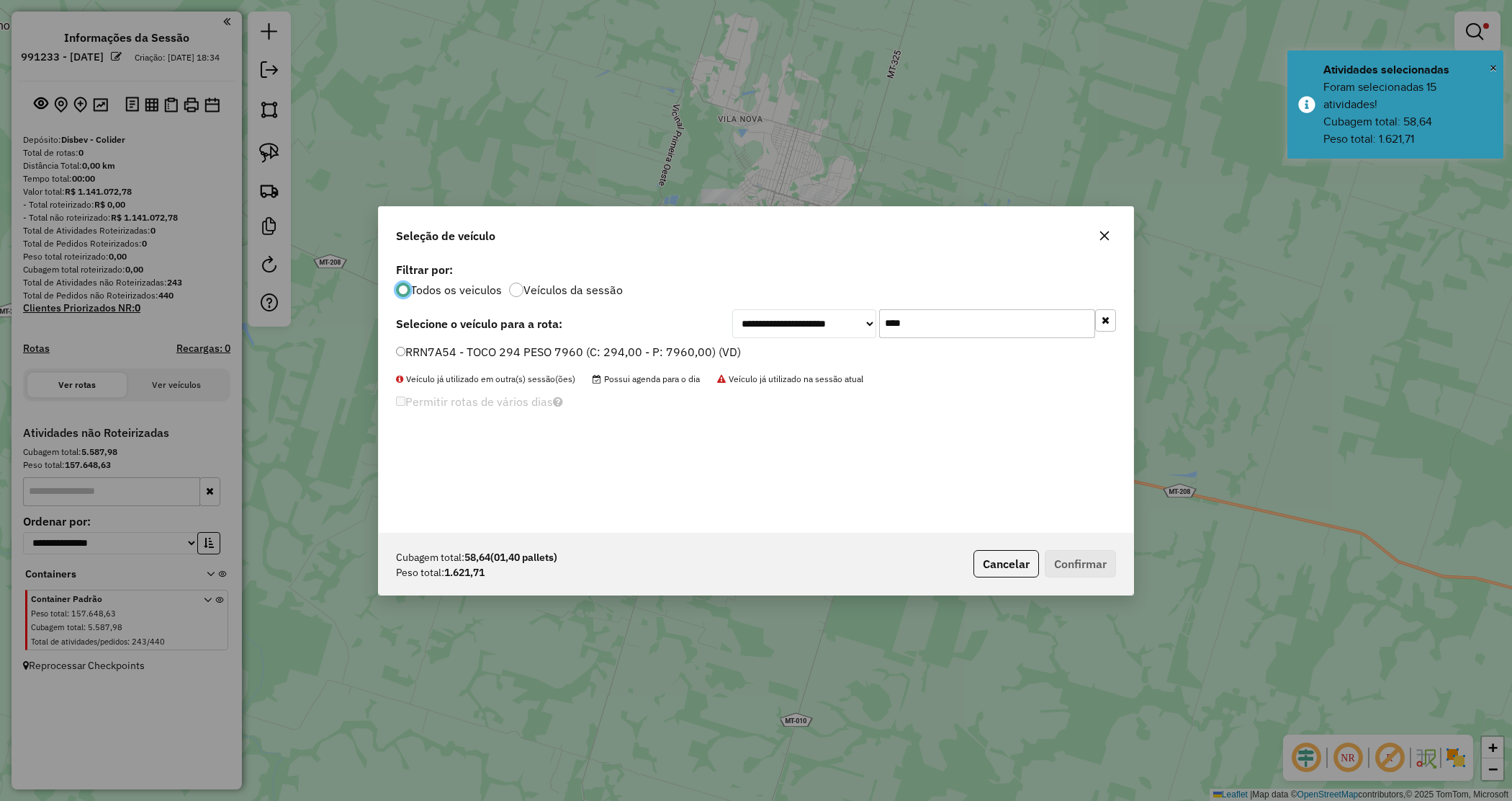
drag, startPoint x: 821, startPoint y: 333, endPoint x: 807, endPoint y: 334, distance: 14.0
click at [807, 334] on div "**********" at bounding box center [924, 323] width 384 height 29
type input "***"
click at [657, 346] on label "SPO9J14 - VAN - 70 CAIXA (C: 70,00 - P: 1300,00) (VD)" at bounding box center [546, 350] width 301 height 17
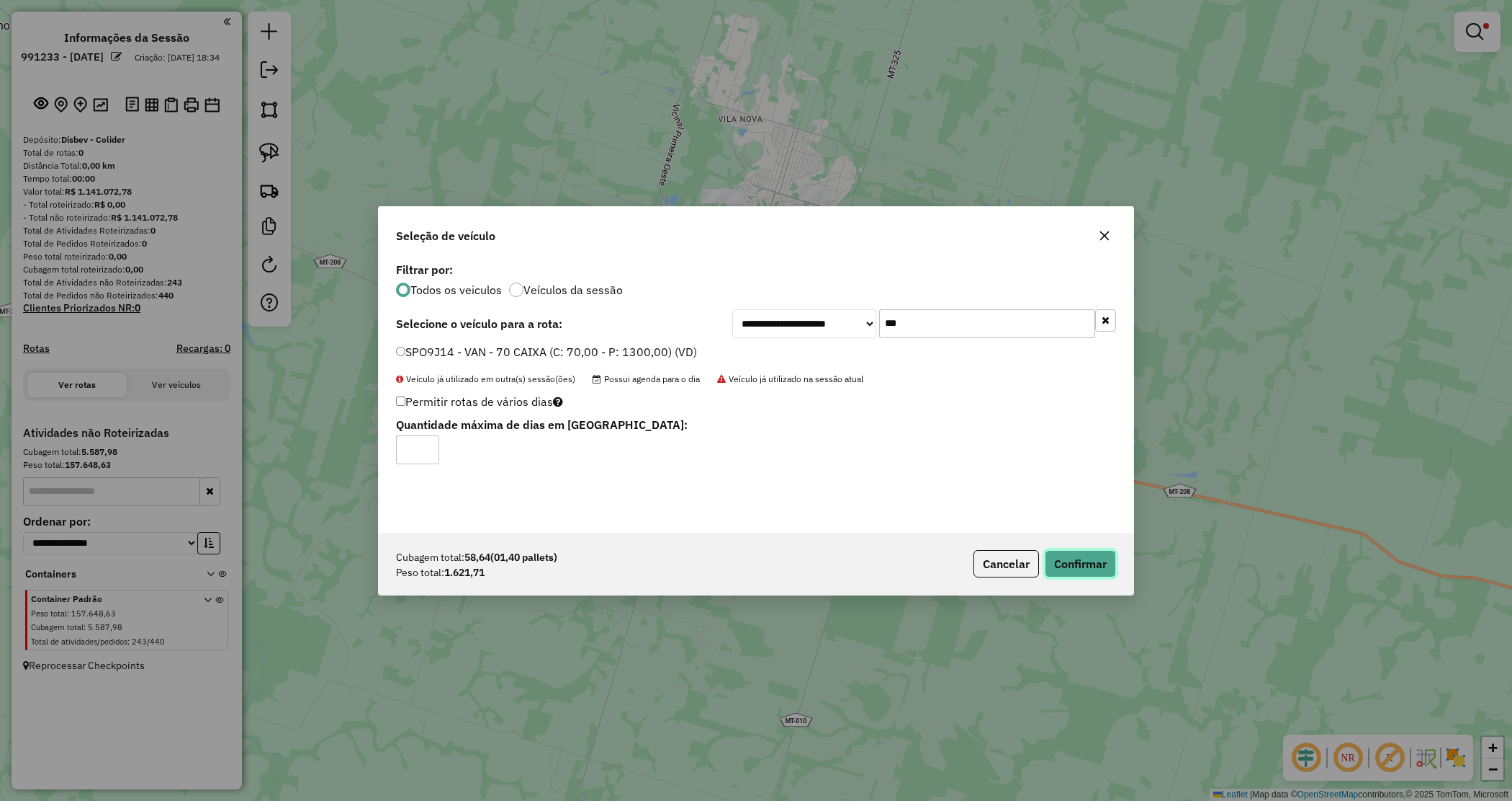
click at [1079, 559] on button "Confirmar" at bounding box center [1081, 563] width 71 height 28
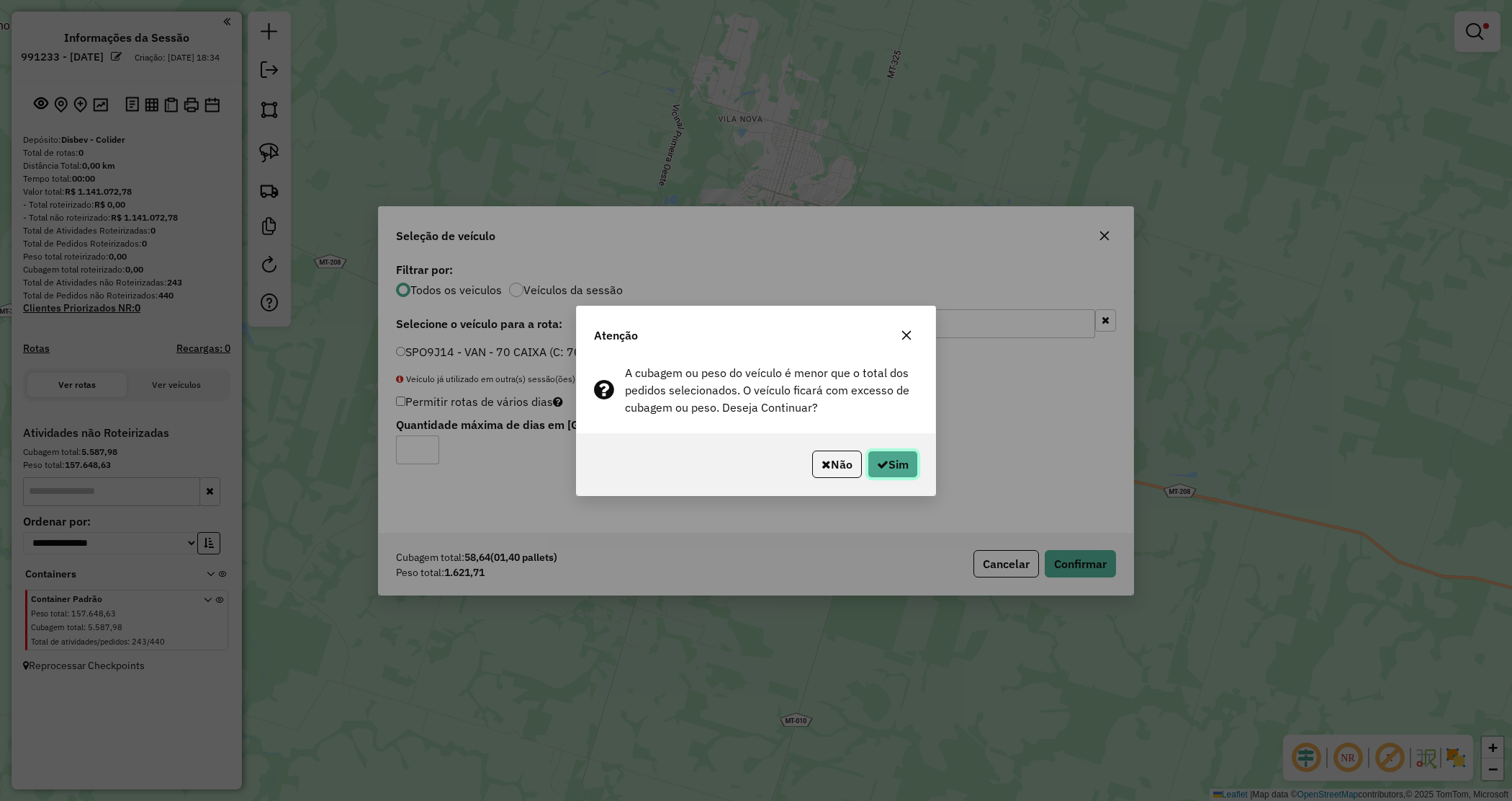
click at [911, 464] on button "Sim" at bounding box center [893, 464] width 50 height 28
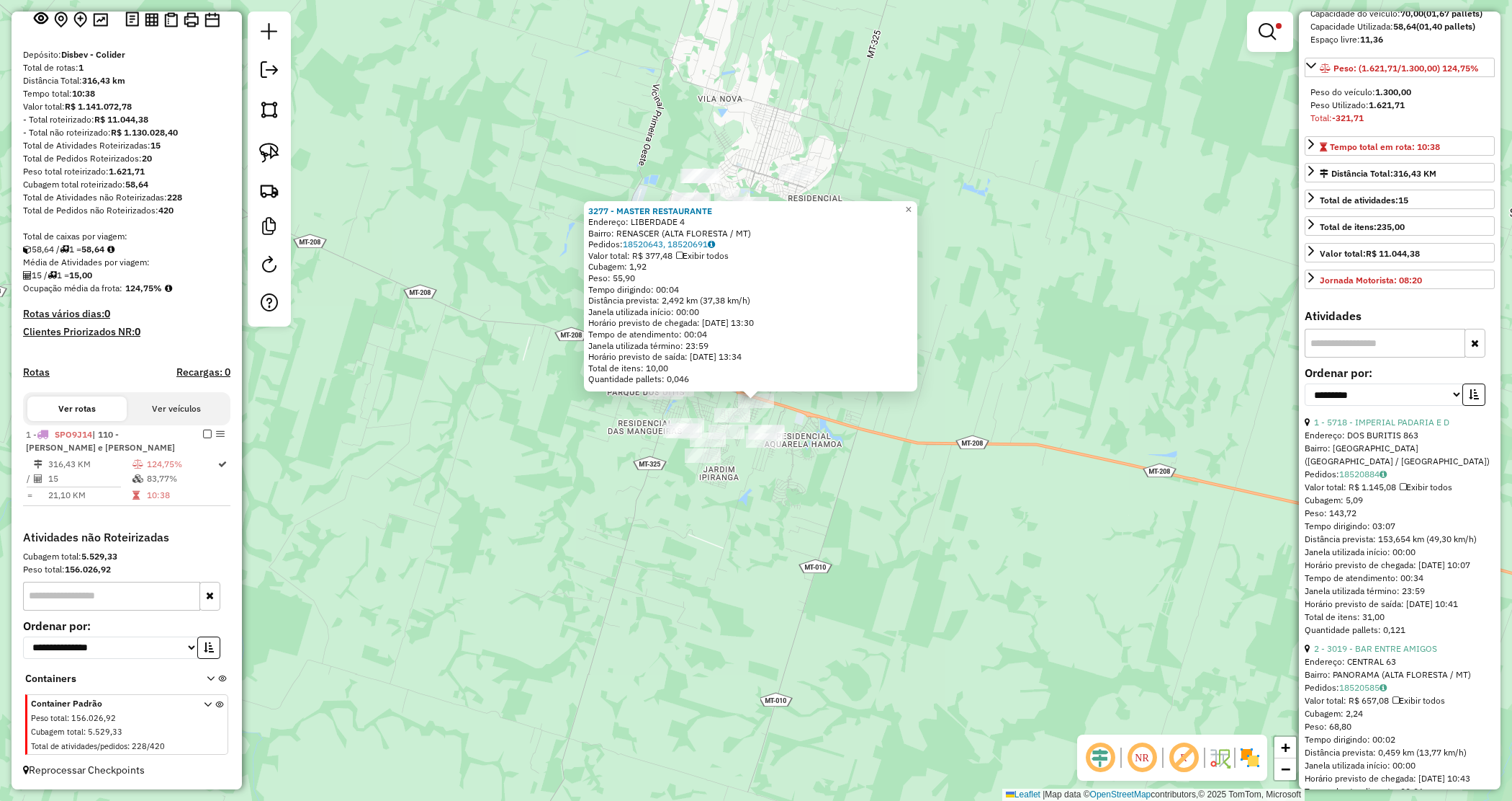
scroll to position [180, 0]
drag, startPoint x: 1380, startPoint y: 396, endPoint x: 1376, endPoint y: 406, distance: 10.8
click at [1379, 401] on select "**********" at bounding box center [1384, 392] width 158 height 23
select select "*********"
click at [1305, 386] on select "**********" at bounding box center [1384, 392] width 158 height 23
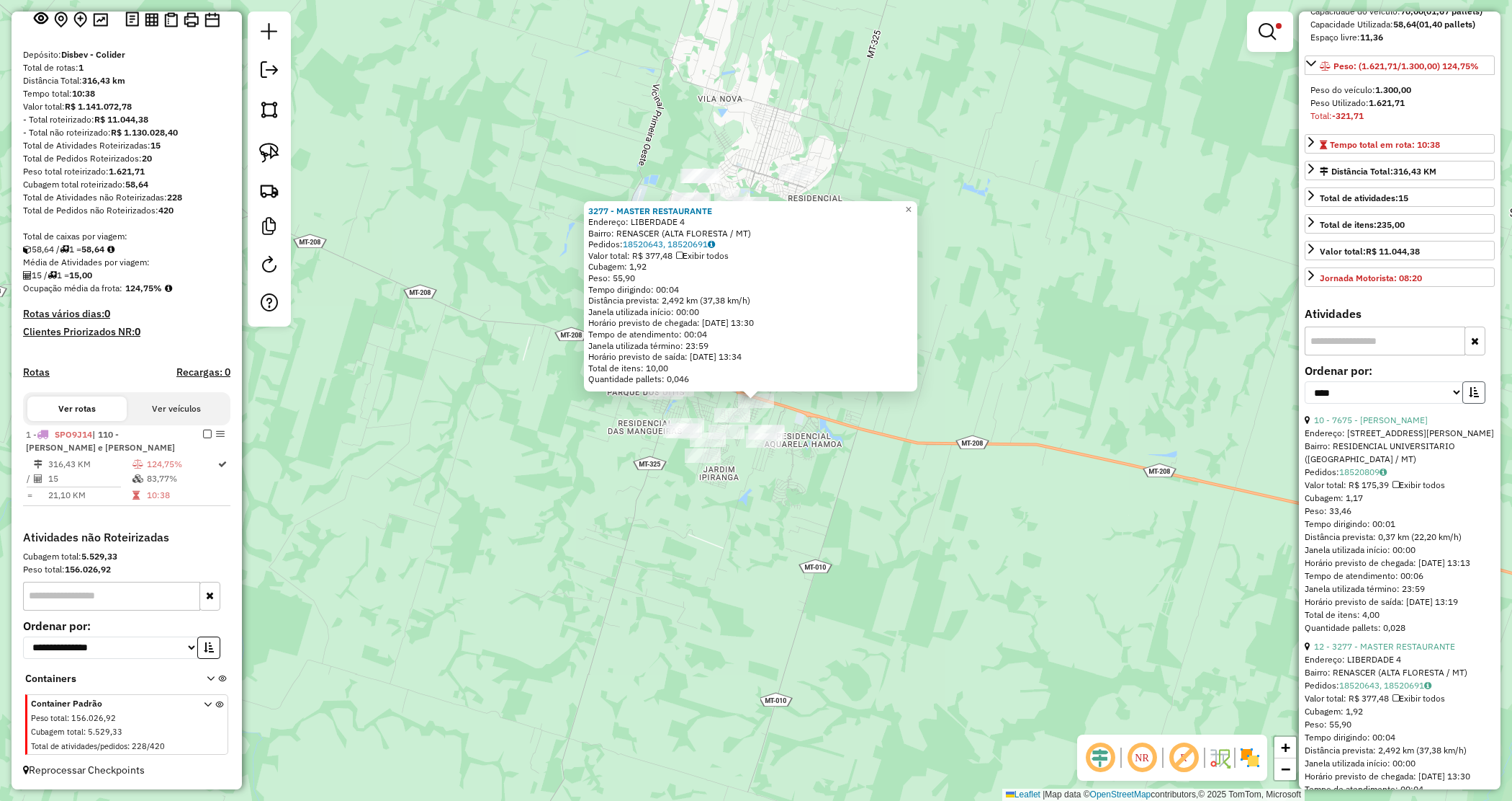
click at [1472, 395] on icon "button" at bounding box center [1474, 392] width 10 height 10
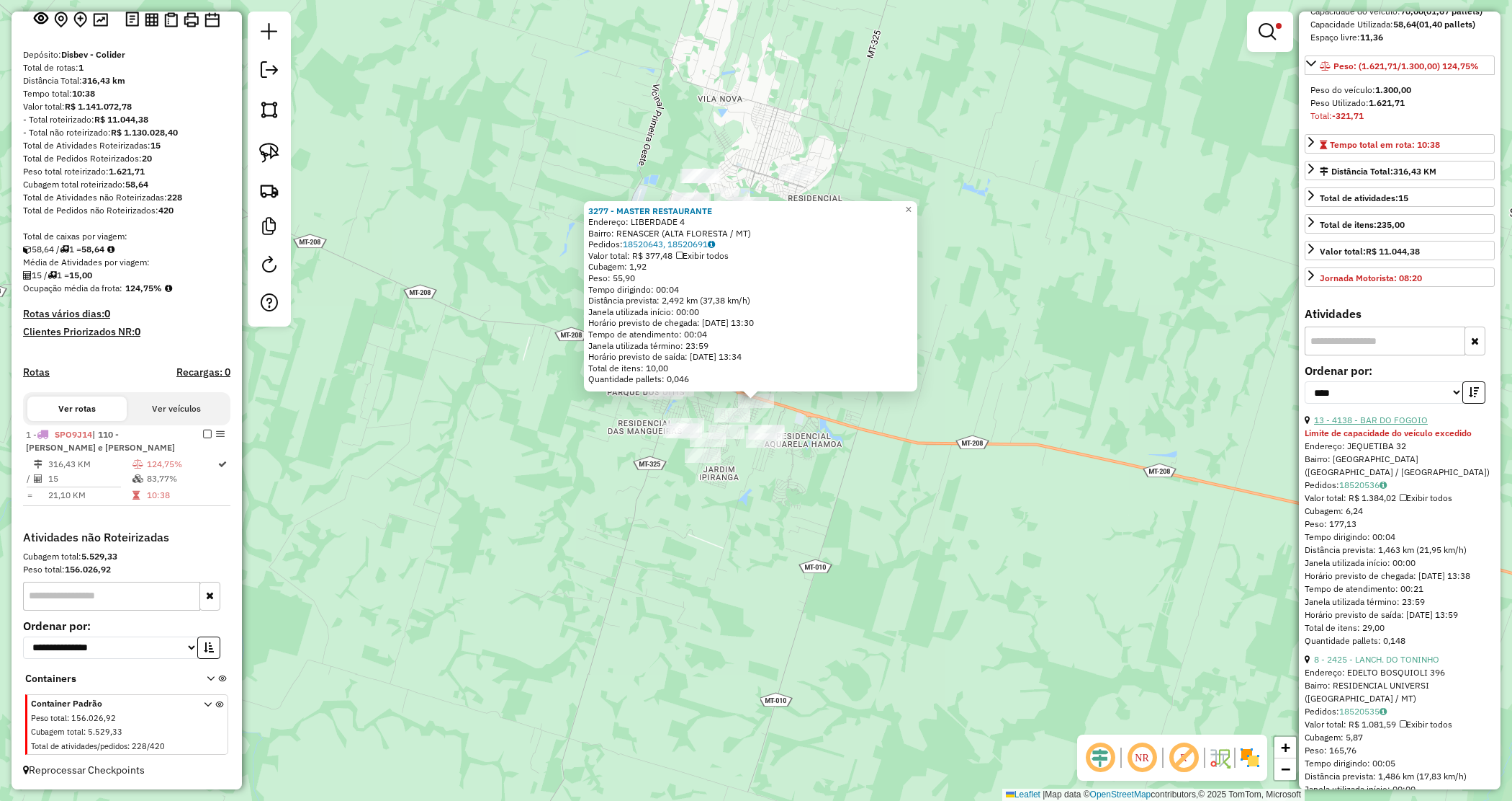
click at [1379, 424] on link "13 - 4138 - BAR DO FOGOIO" at bounding box center [1370, 419] width 114 height 11
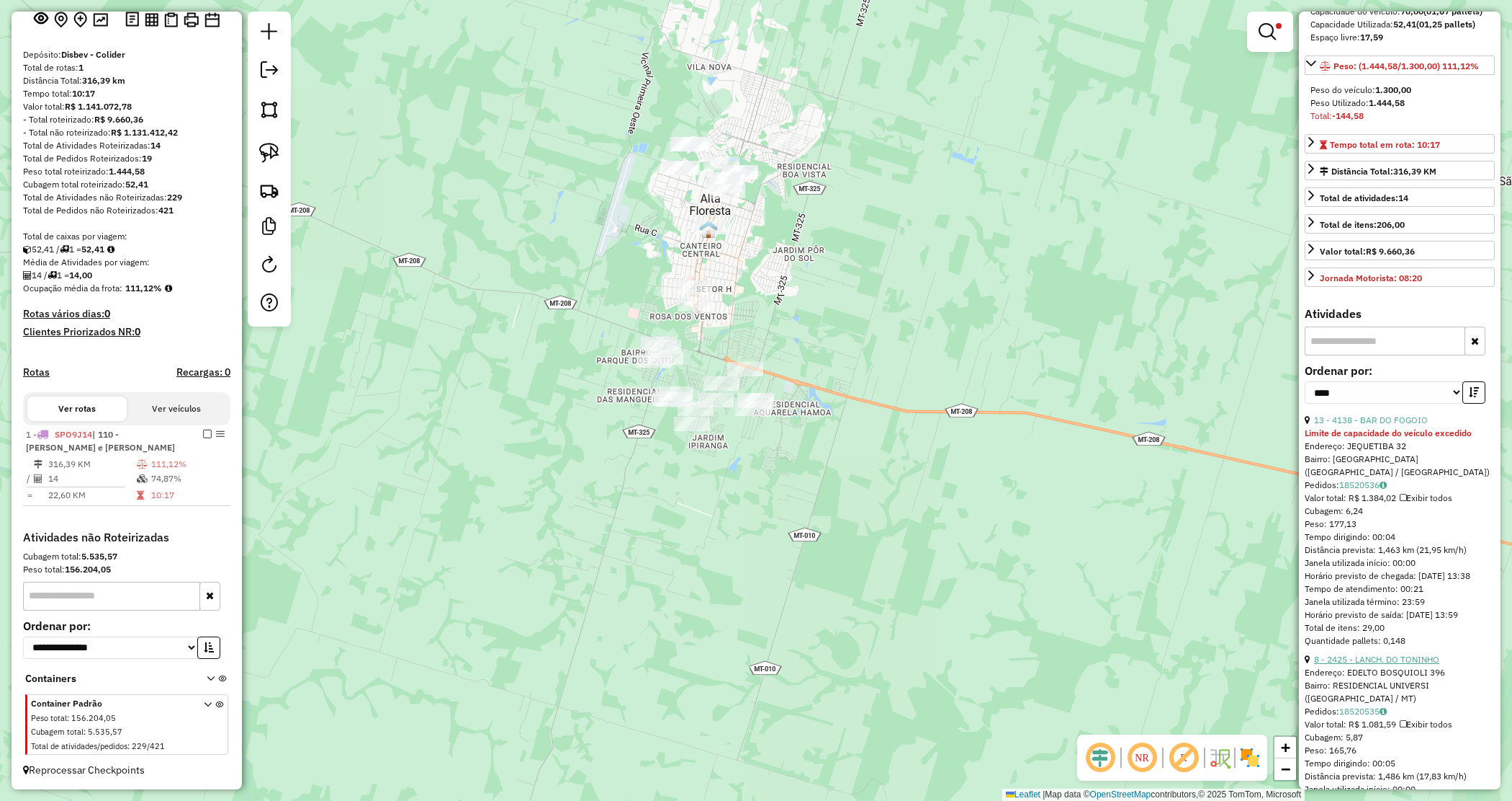
click at [1376, 664] on link "8 - 2425 - LANCH. DO TONINHO" at bounding box center [1376, 658] width 126 height 11
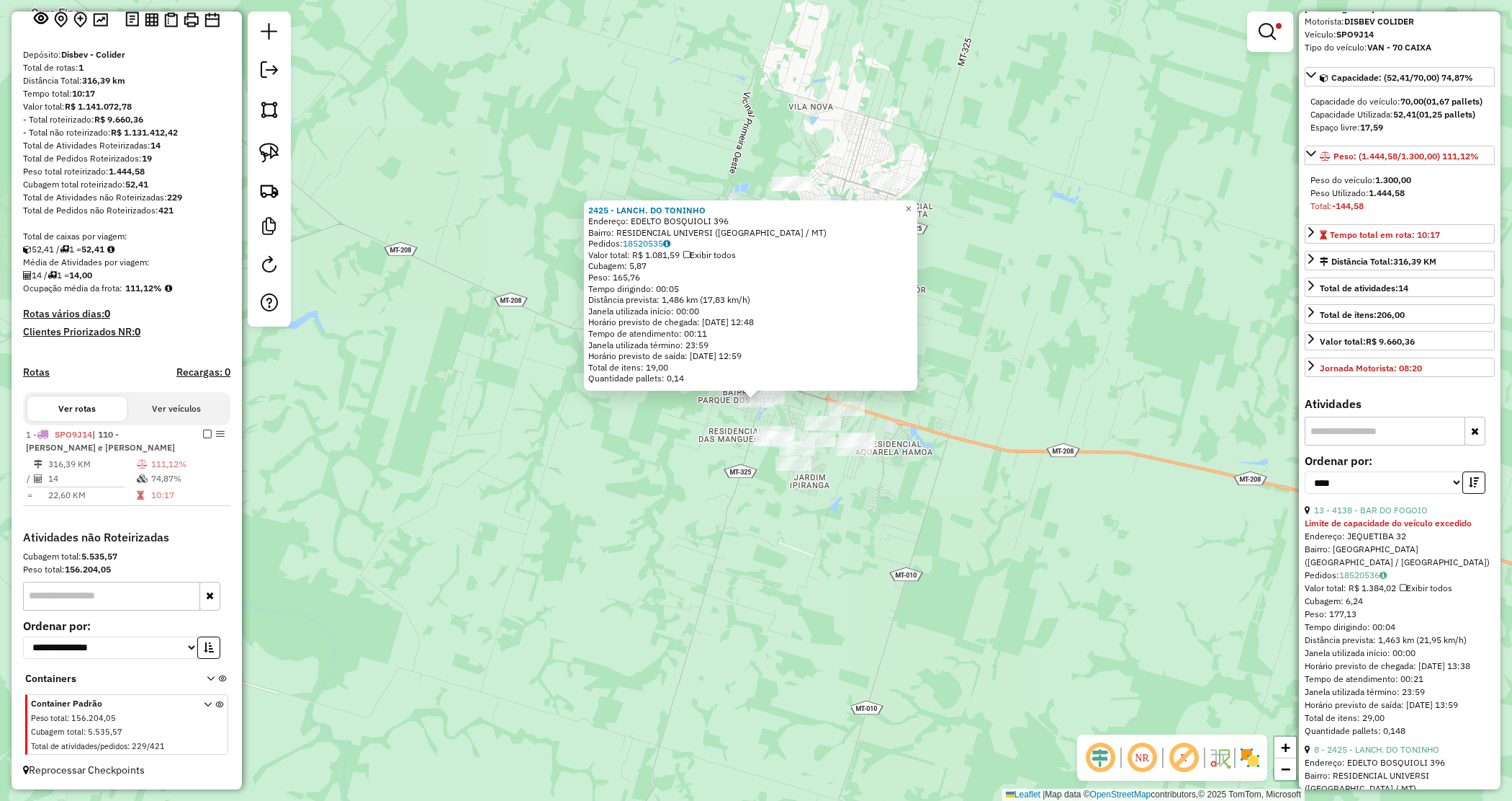
scroll to position [0, 0]
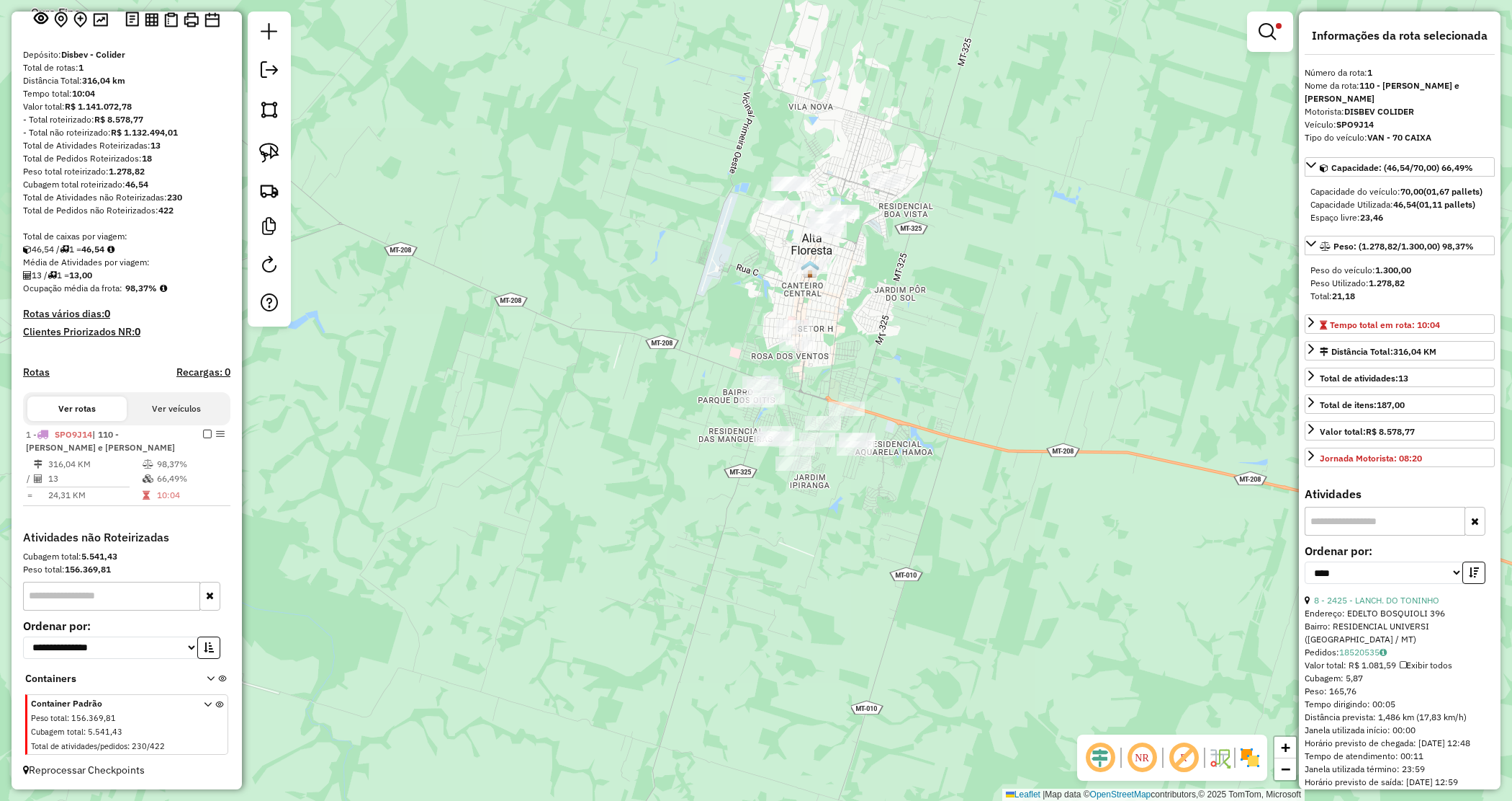
drag, startPoint x: 994, startPoint y: 442, endPoint x: 992, endPoint y: 422, distance: 20.1
click at [994, 441] on div "Limpar filtros Janela de atendimento Grade de atendimento Capacidade Transporta…" at bounding box center [756, 400] width 1512 height 801
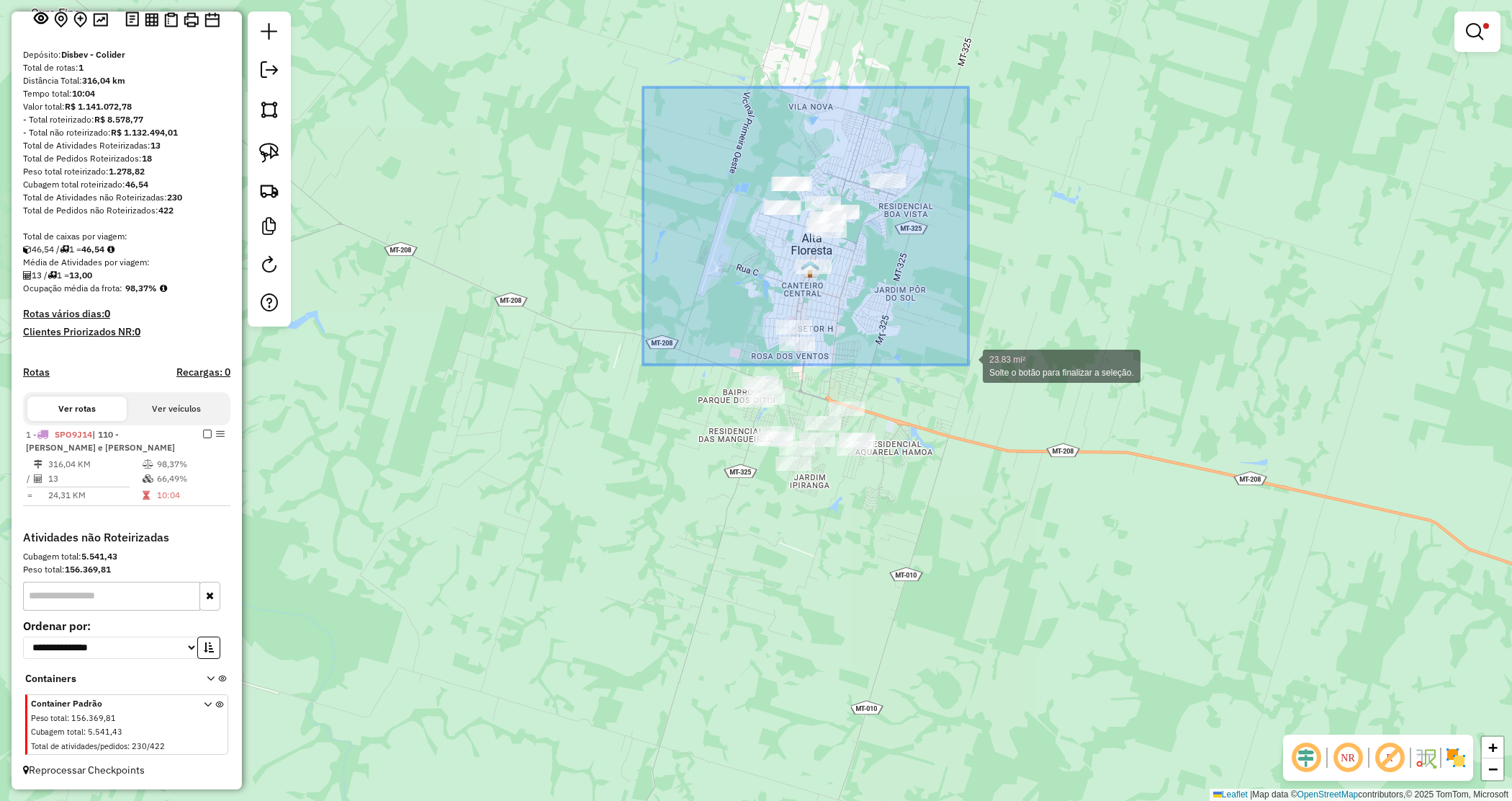
drag, startPoint x: 643, startPoint y: 87, endPoint x: 969, endPoint y: 364, distance: 427.8
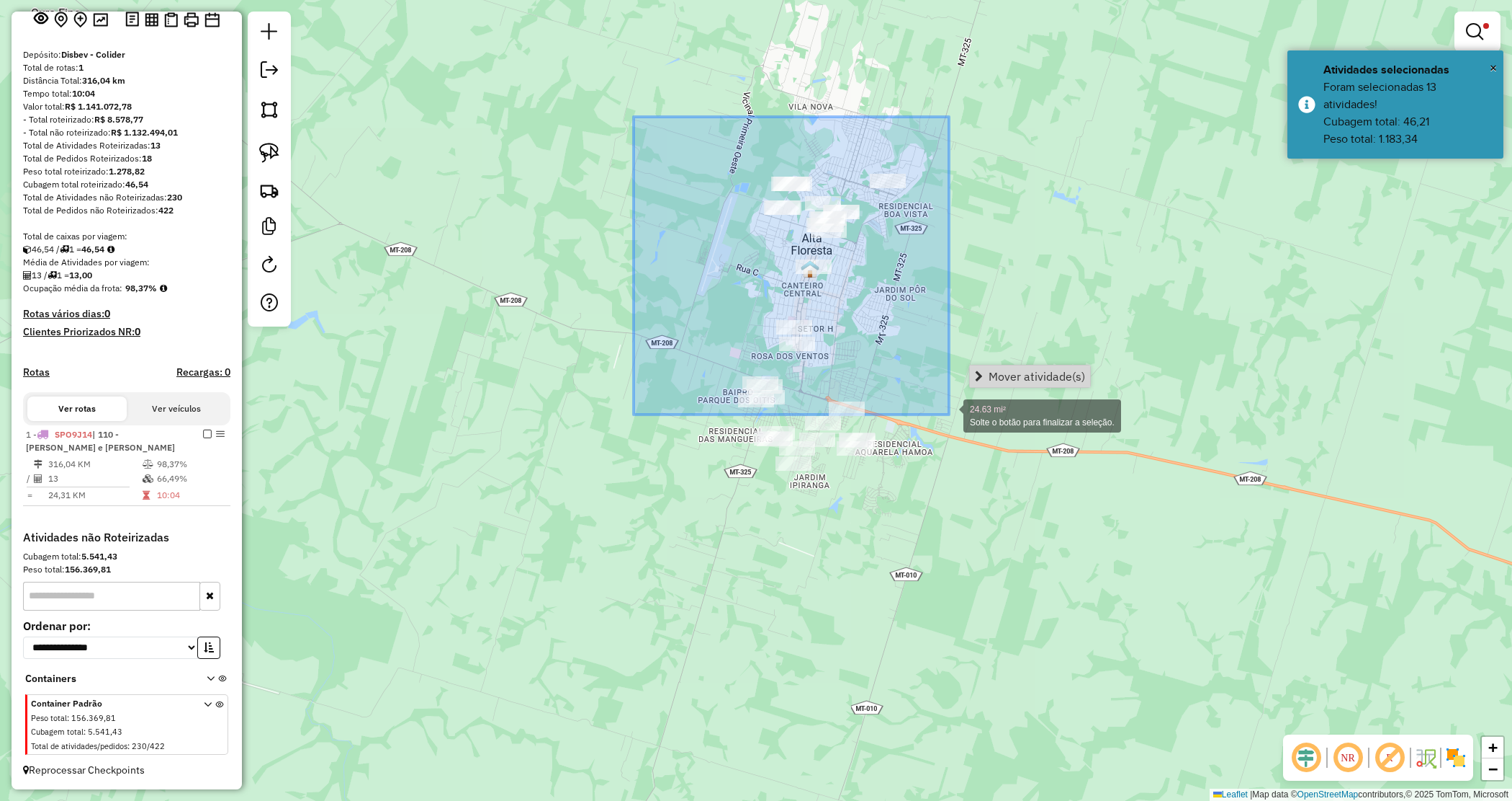
drag, startPoint x: 633, startPoint y: 117, endPoint x: 951, endPoint y: 412, distance: 433.8
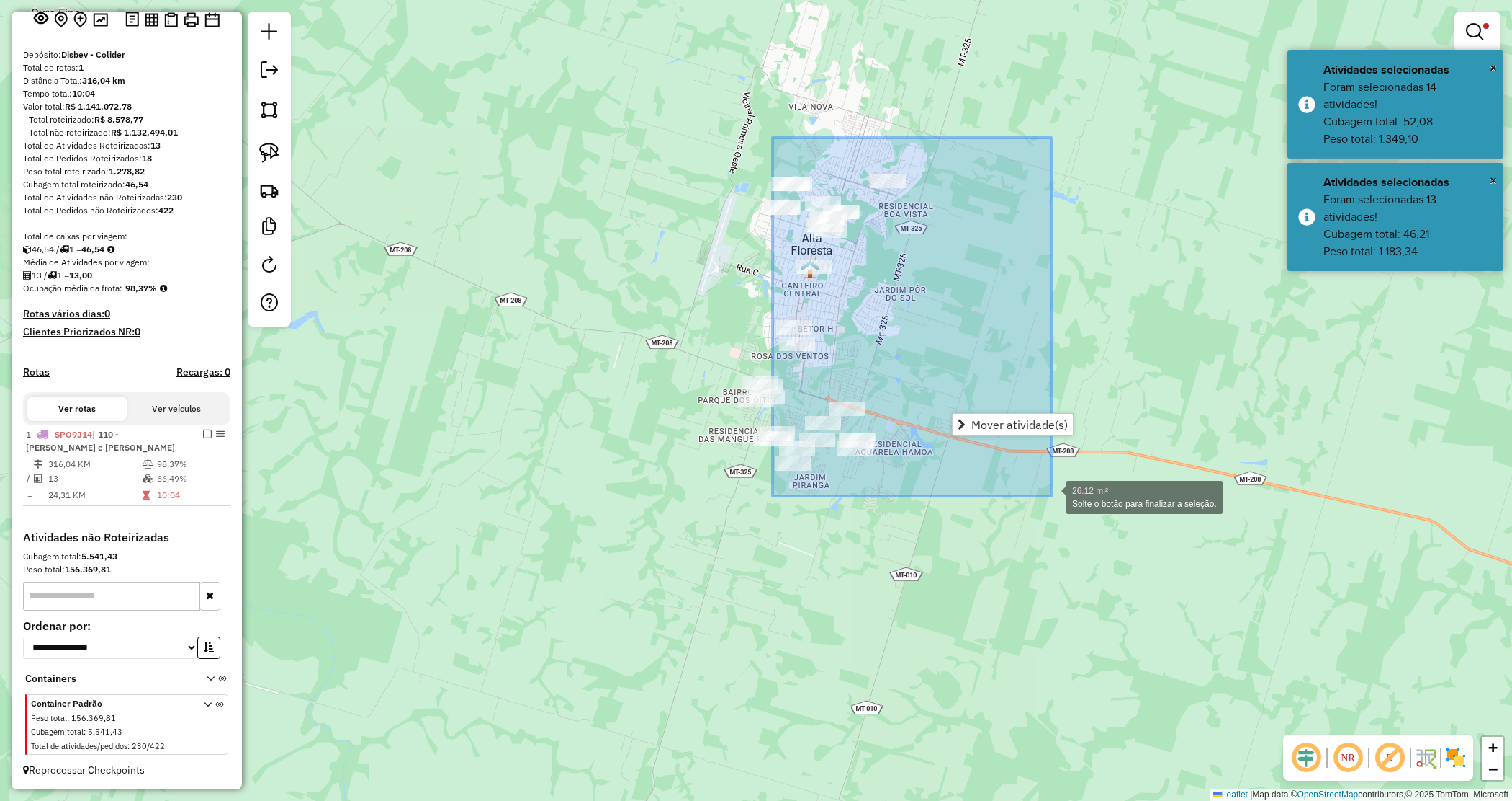
drag, startPoint x: 773, startPoint y: 138, endPoint x: 1049, endPoint y: 491, distance: 448.1
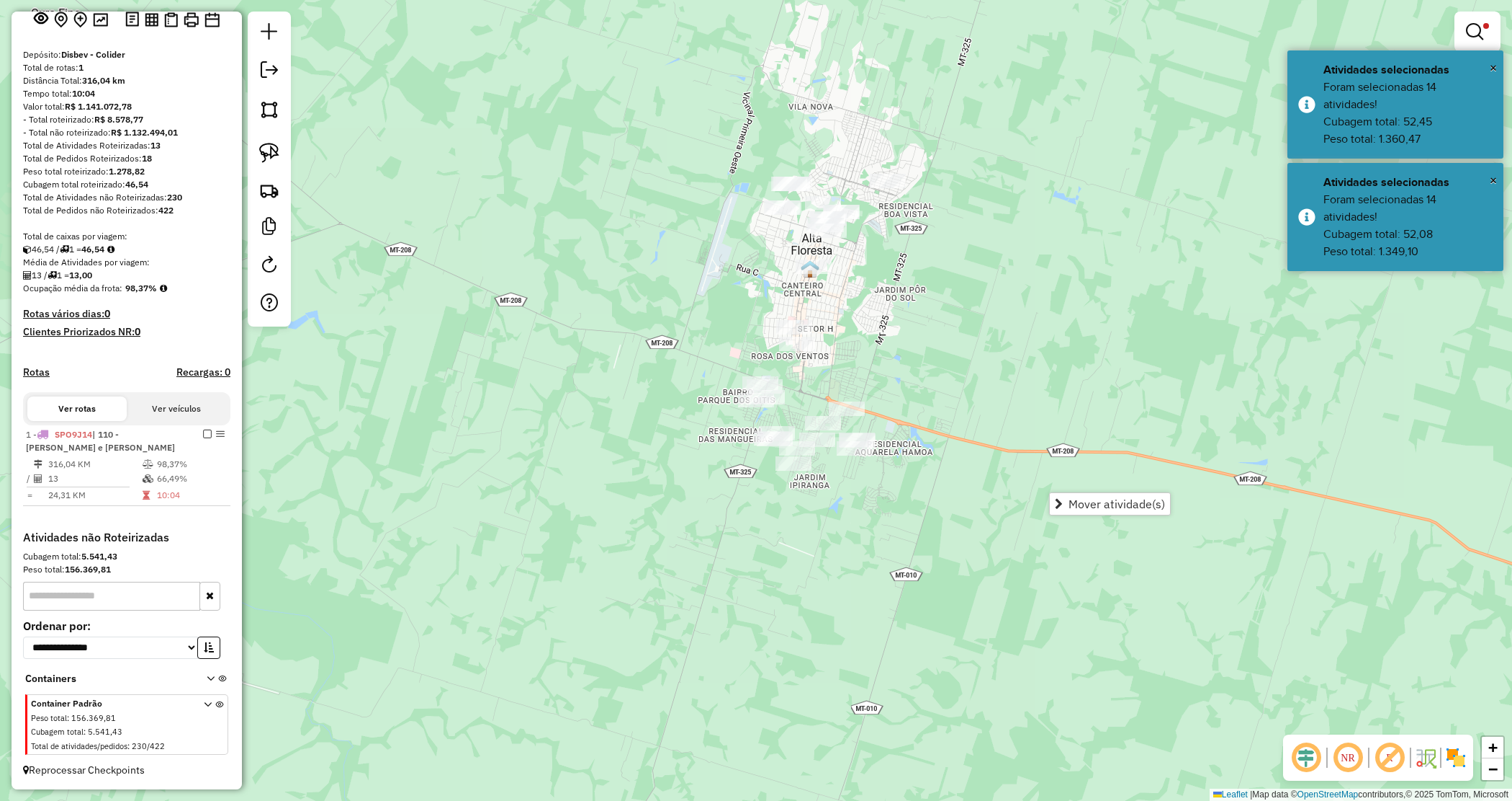
drag, startPoint x: 978, startPoint y: 372, endPoint x: 822, endPoint y: 222, distance: 216.4
click at [976, 366] on div "Limpar filtros Janela de atendimento Grade de atendimento Capacidade Transporta…" at bounding box center [756, 400] width 1512 height 801
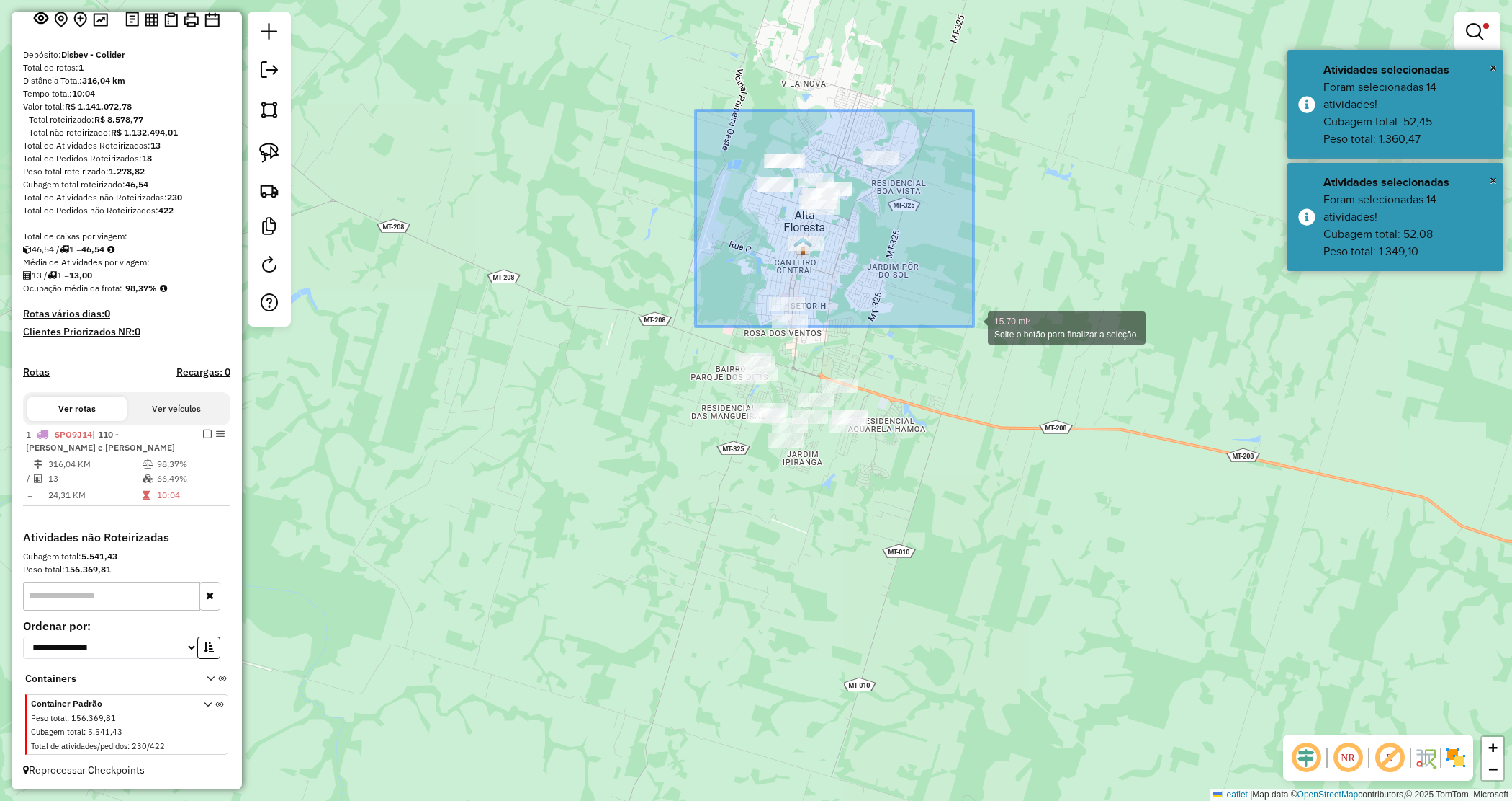
drag, startPoint x: 696, startPoint y: 110, endPoint x: 978, endPoint y: 340, distance: 363.9
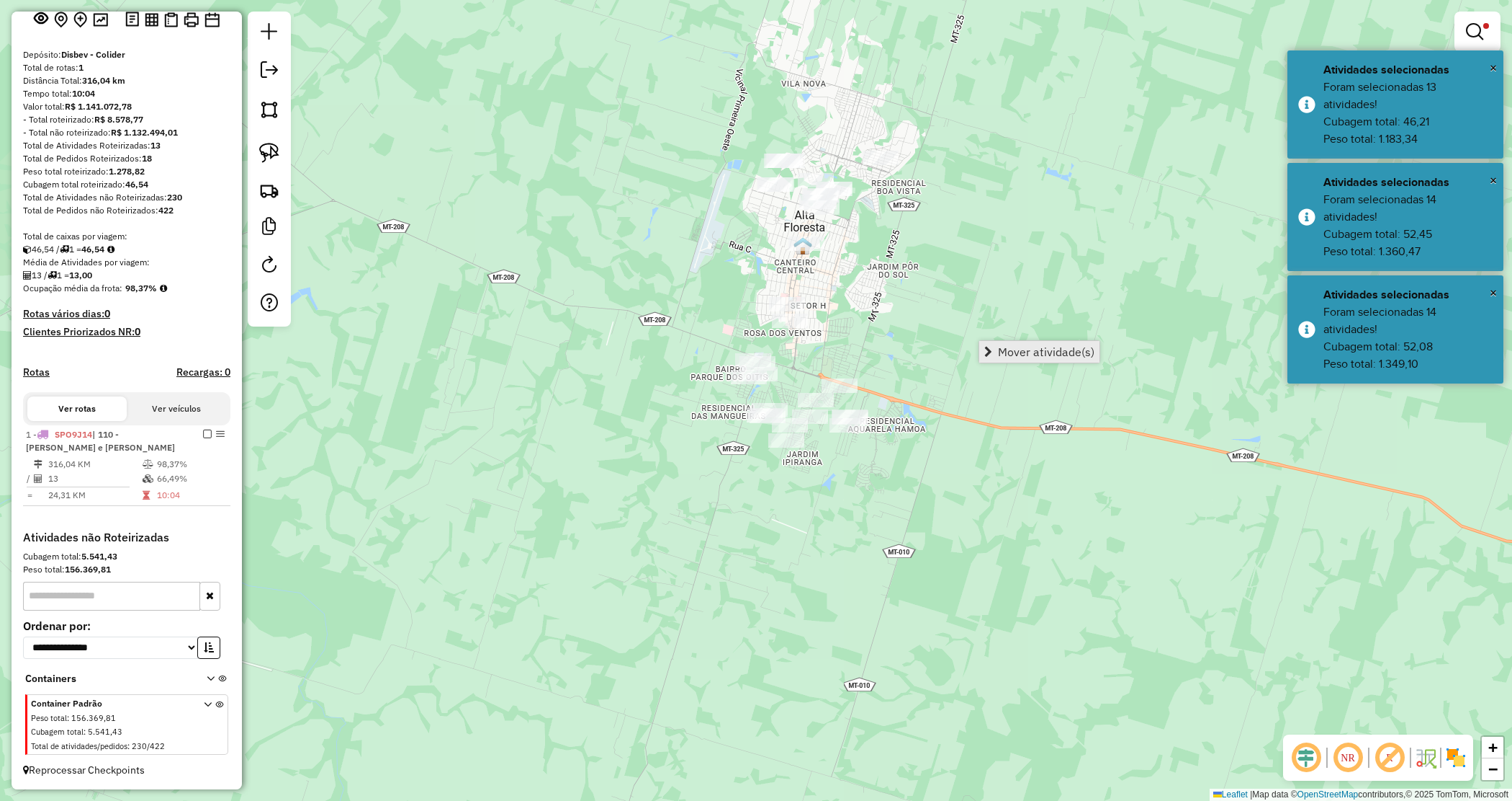
click at [1003, 346] on span "Mover atividade(s)" at bounding box center [1047, 351] width 97 height 12
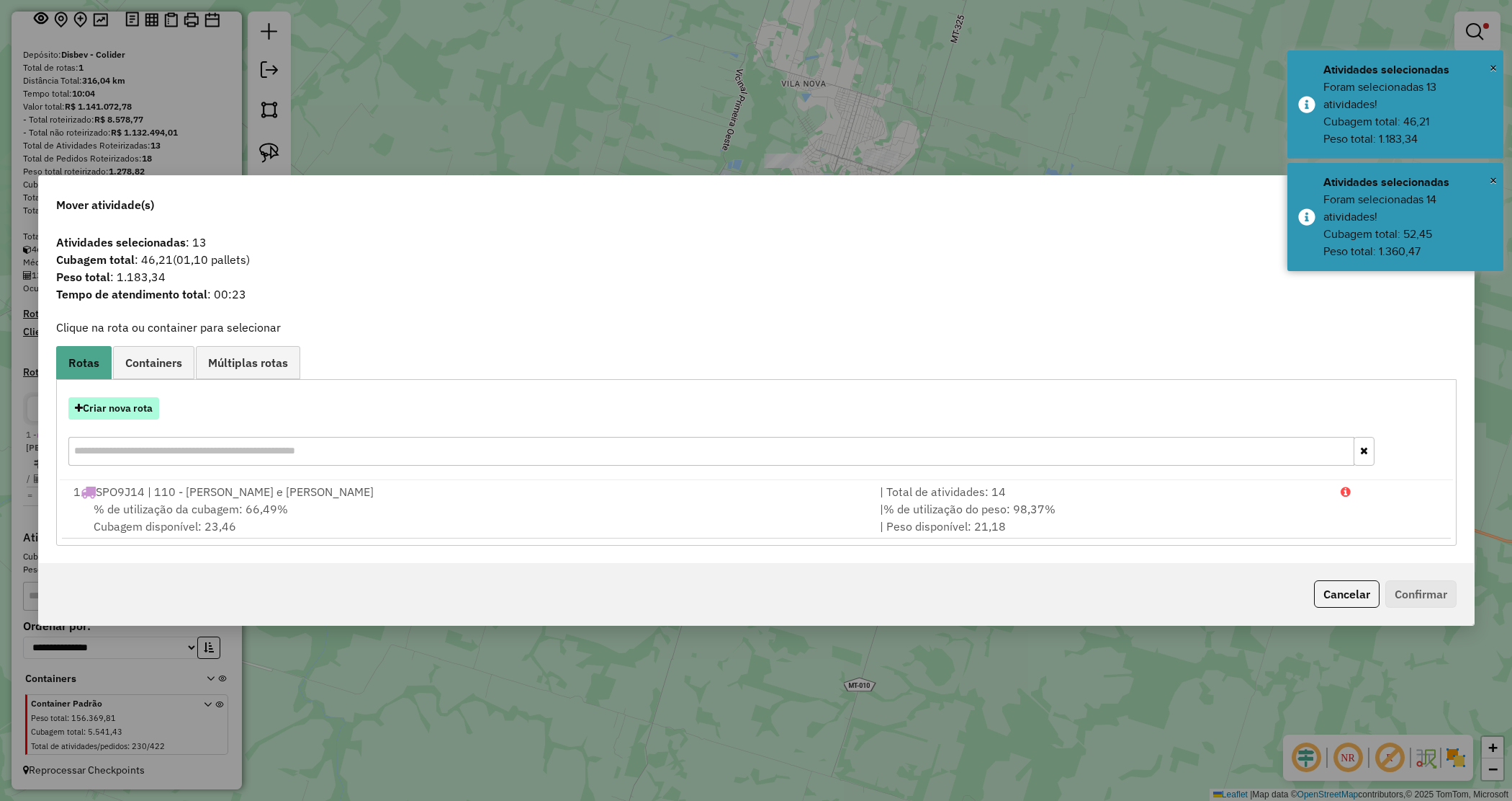
click at [141, 412] on button "Criar nova rota" at bounding box center [114, 408] width 91 height 23
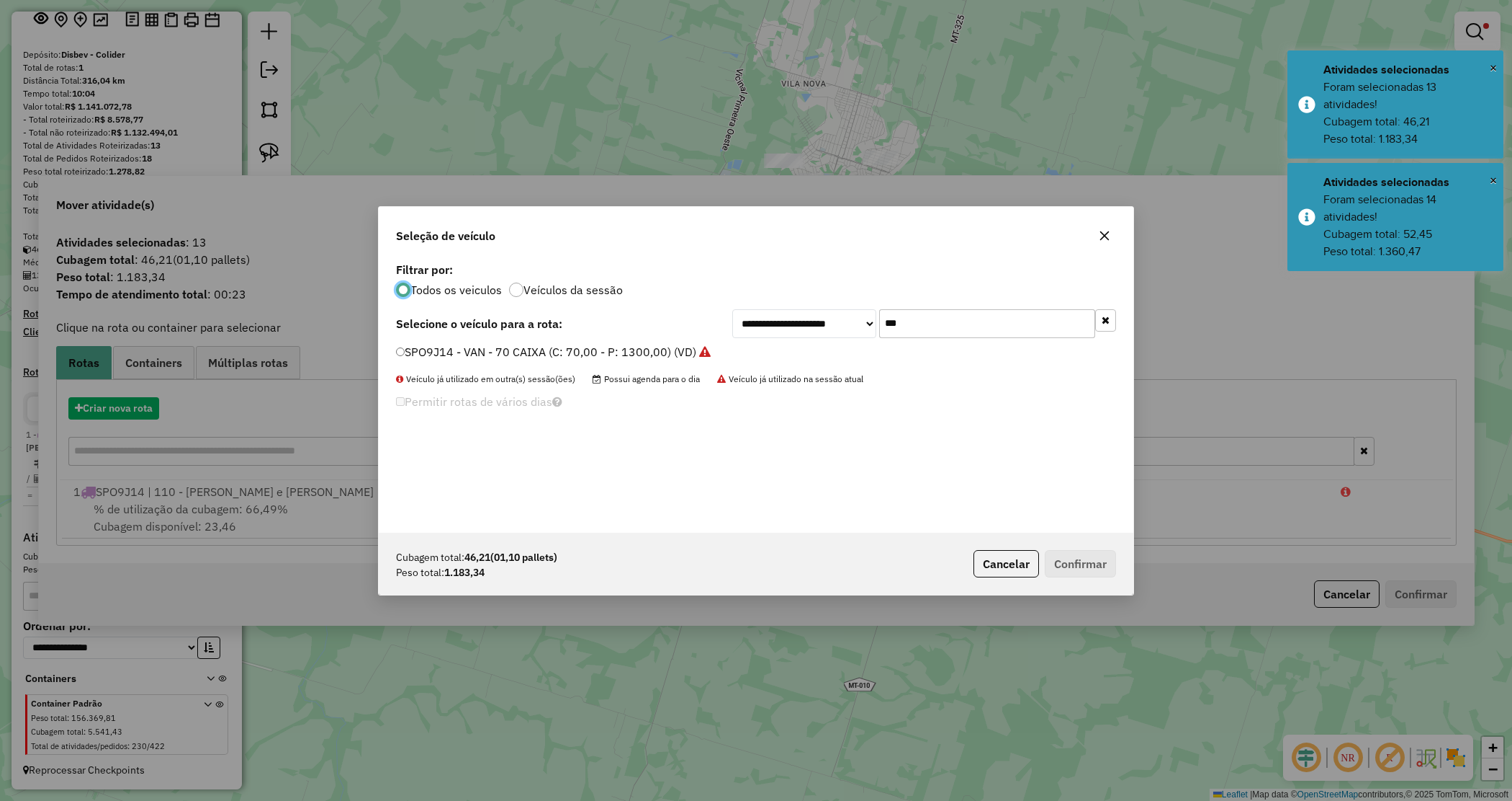
scroll to position [7, 4]
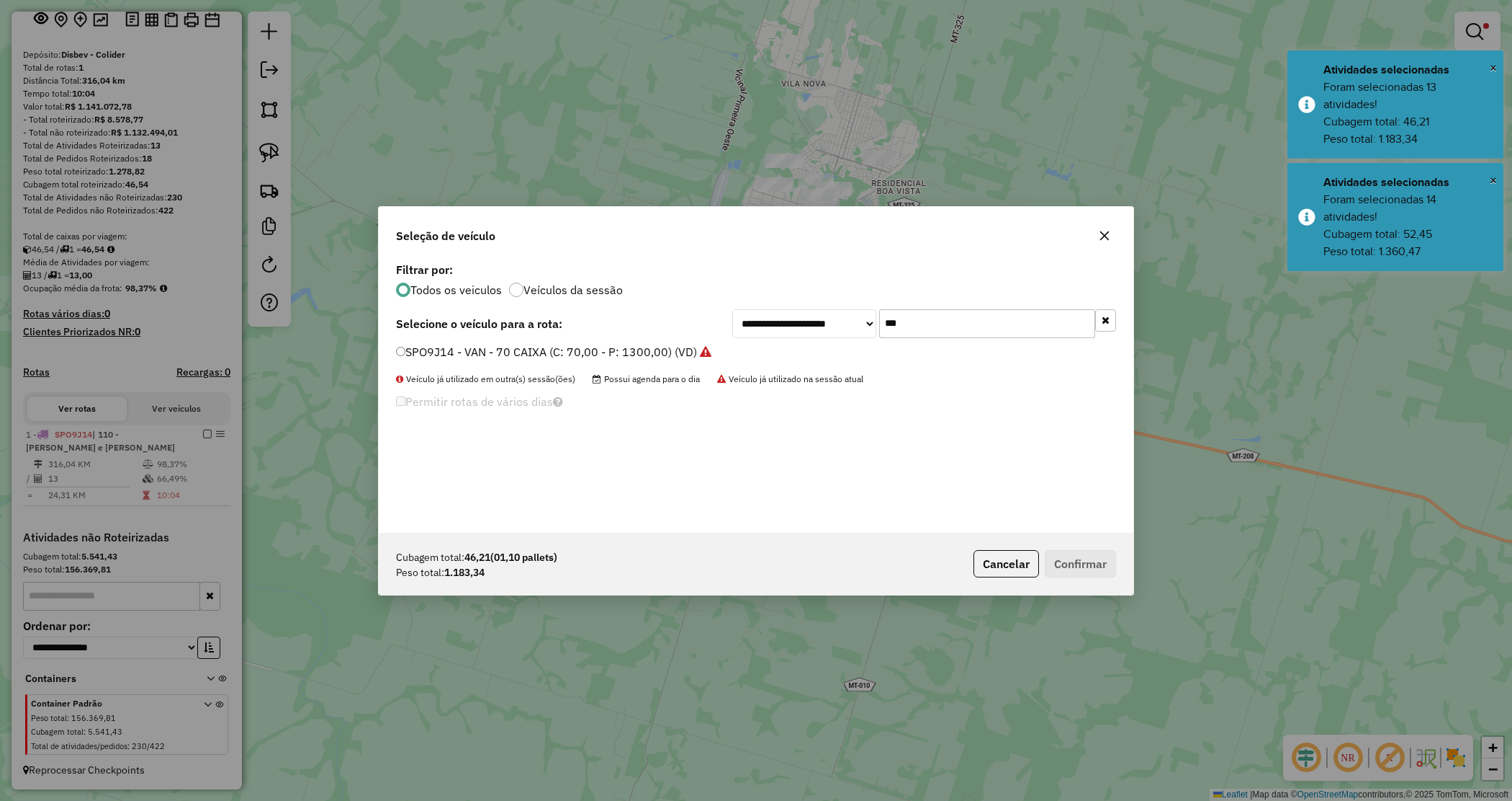
drag, startPoint x: 934, startPoint y: 318, endPoint x: 829, endPoint y: 307, distance: 105.6
click at [832, 309] on div "**********" at bounding box center [924, 323] width 384 height 29
drag, startPoint x: 654, startPoint y: 341, endPoint x: 644, endPoint y: 350, distance: 13.5
click at [652, 343] on div "**********" at bounding box center [756, 395] width 755 height 274
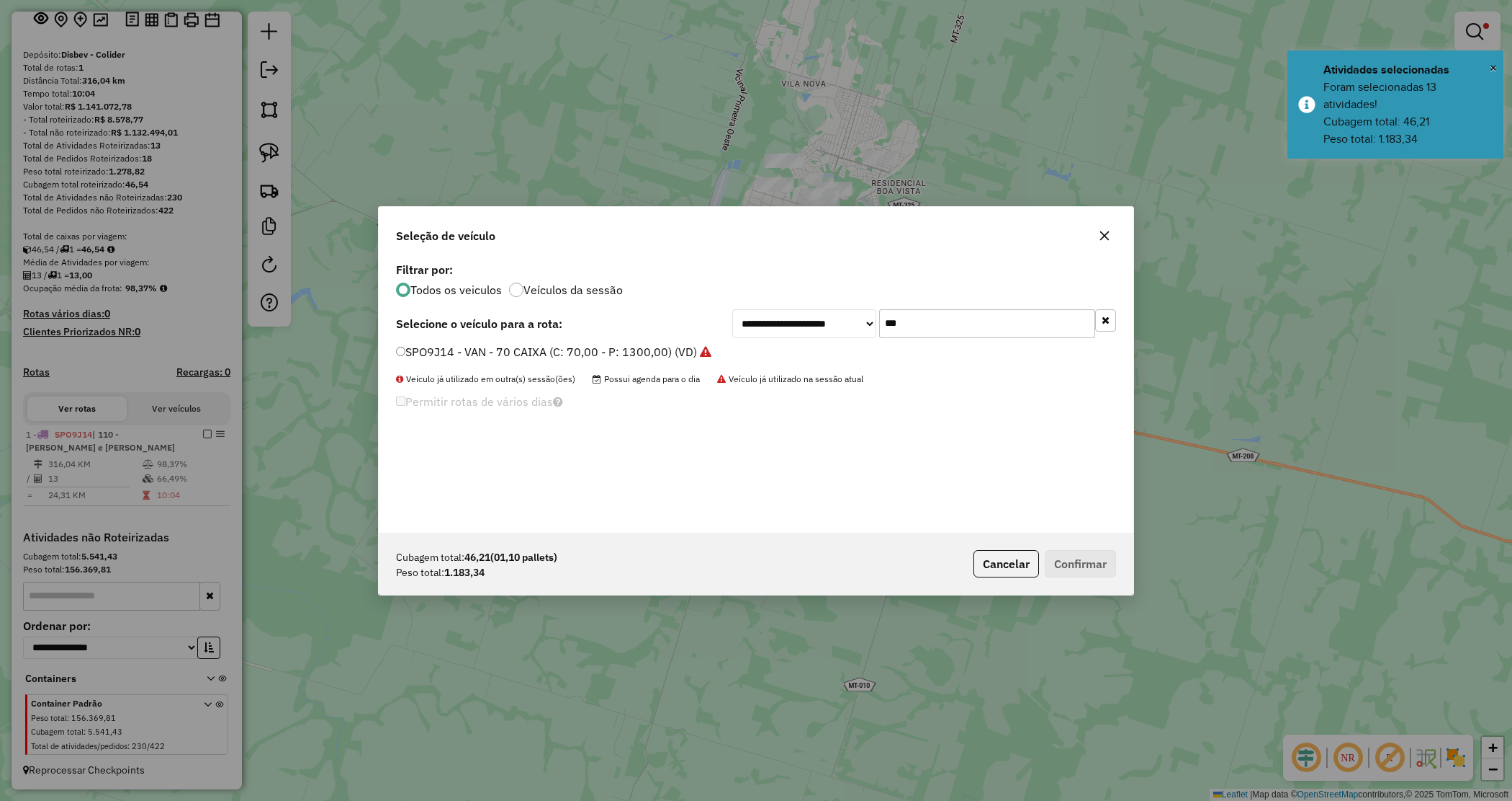
click at [643, 350] on label "SPO9J14 - VAN - 70 CAIXA (C: 70,00 - P: 1300,00) (VD)" at bounding box center [553, 350] width 316 height 17
click at [1082, 559] on button "Confirmar" at bounding box center [1081, 563] width 71 height 28
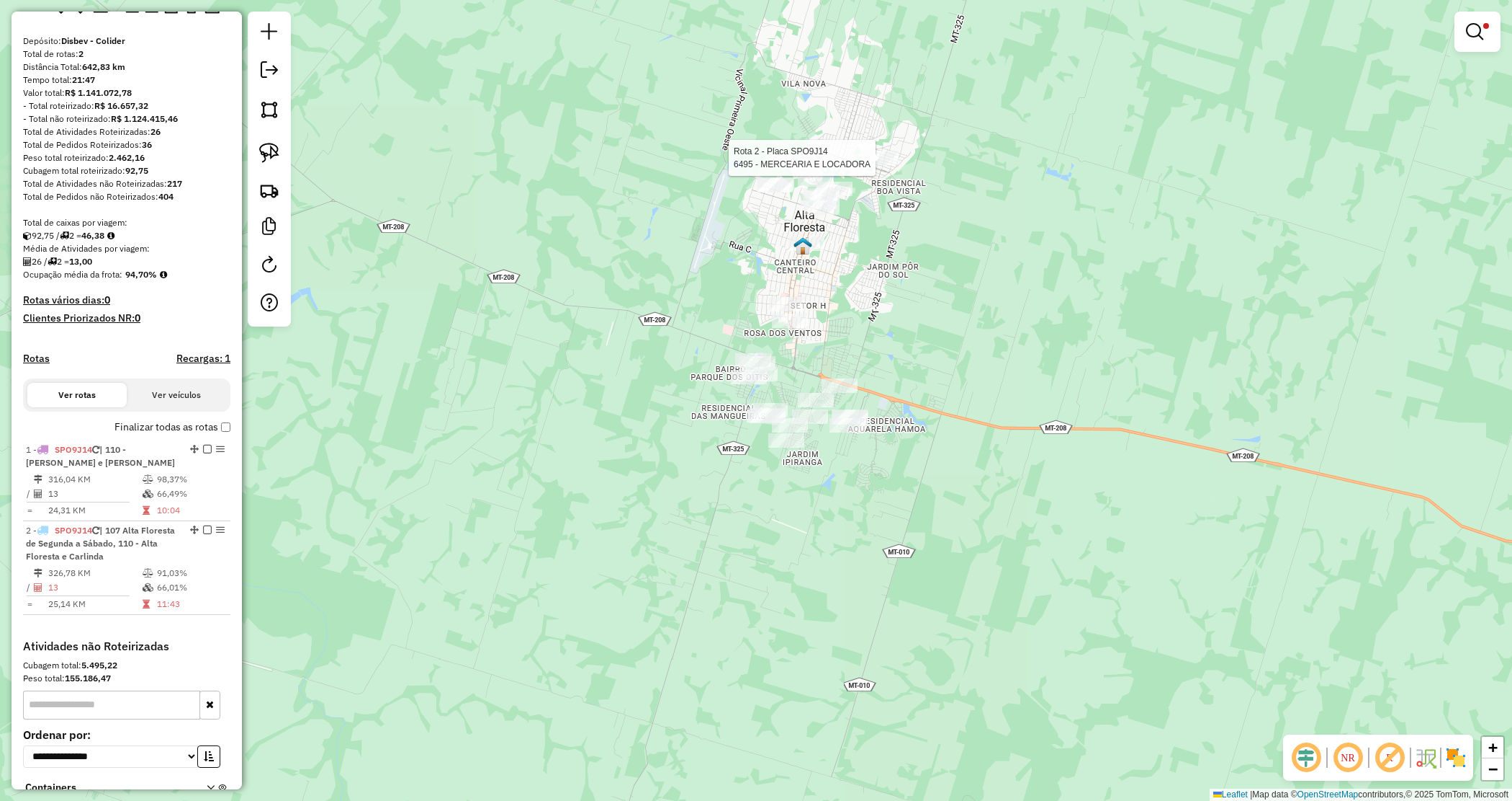
select select "*********"
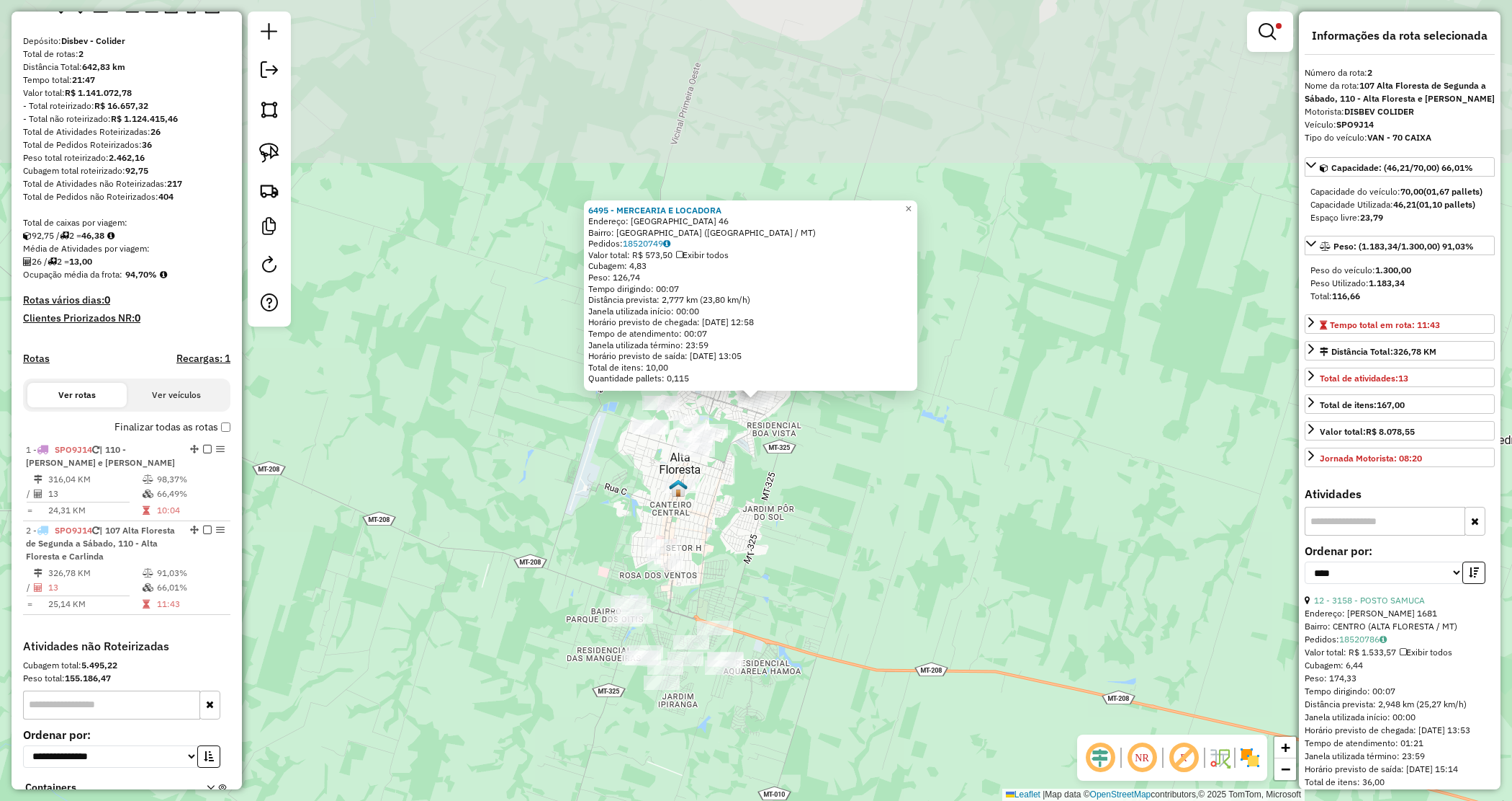
scroll to position [221, 0]
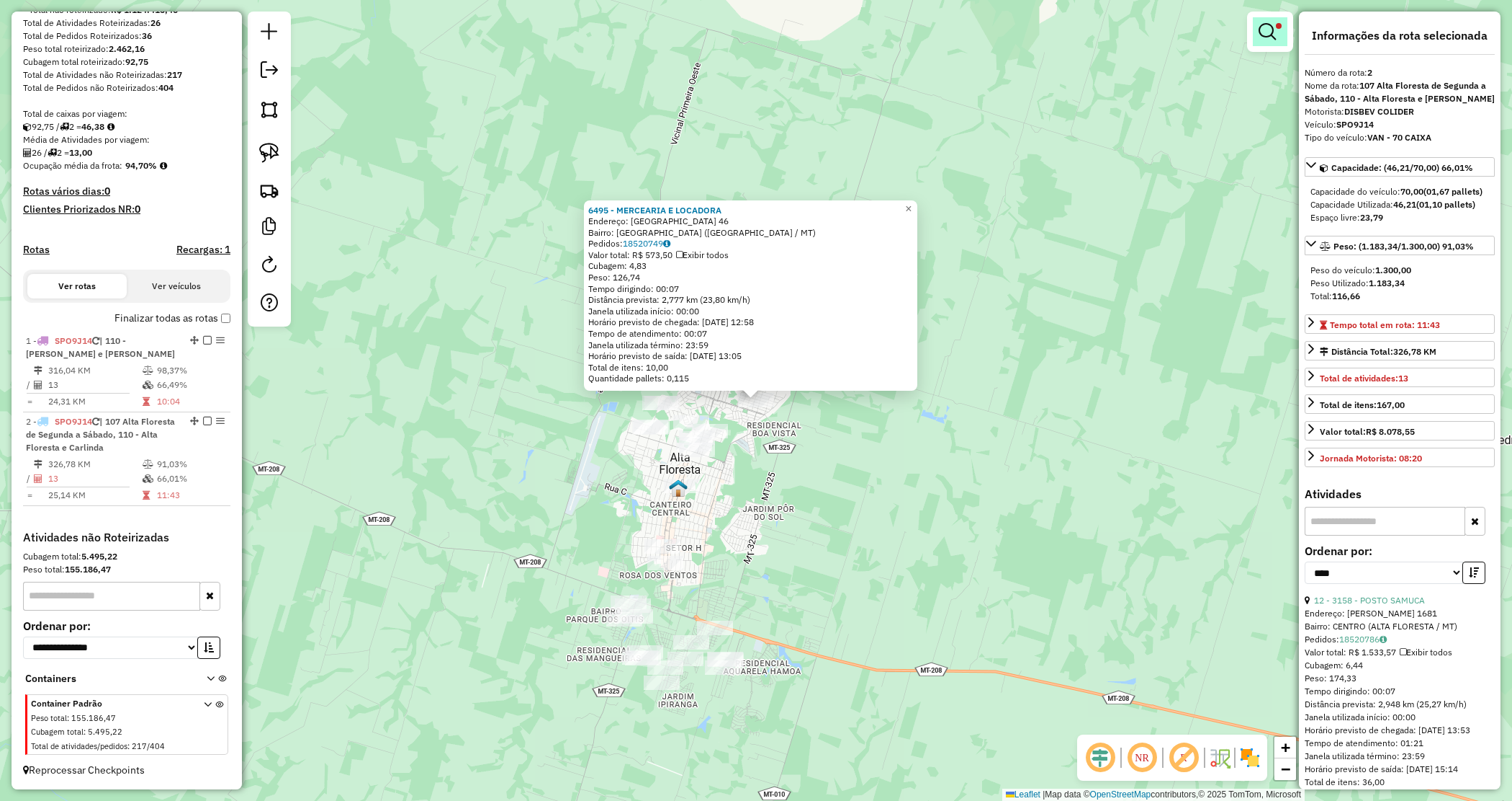
click at [1271, 36] on em at bounding box center [1267, 31] width 17 height 17
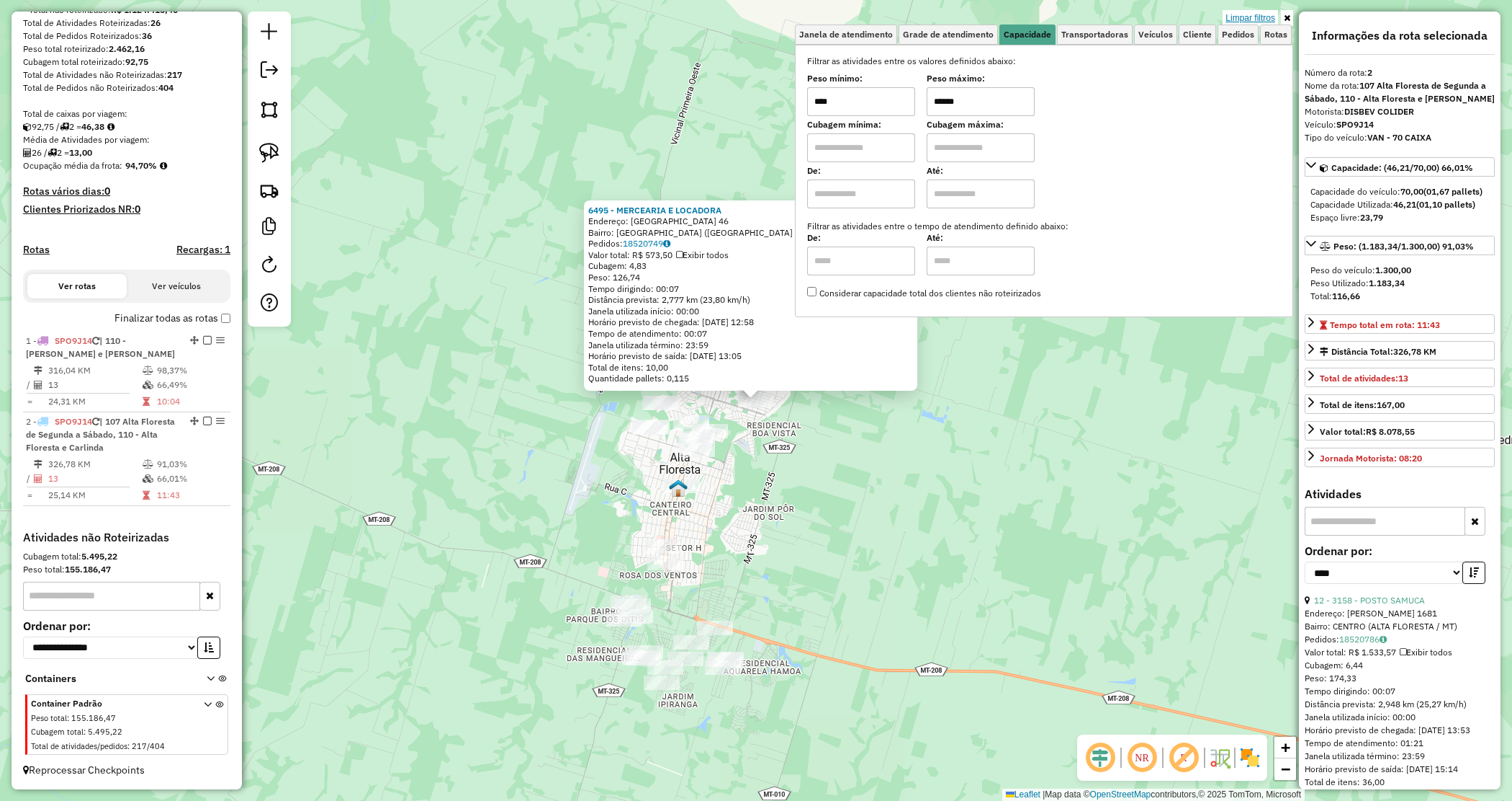
click at [1257, 16] on link "Limpar filtros" at bounding box center [1251, 18] width 55 height 16
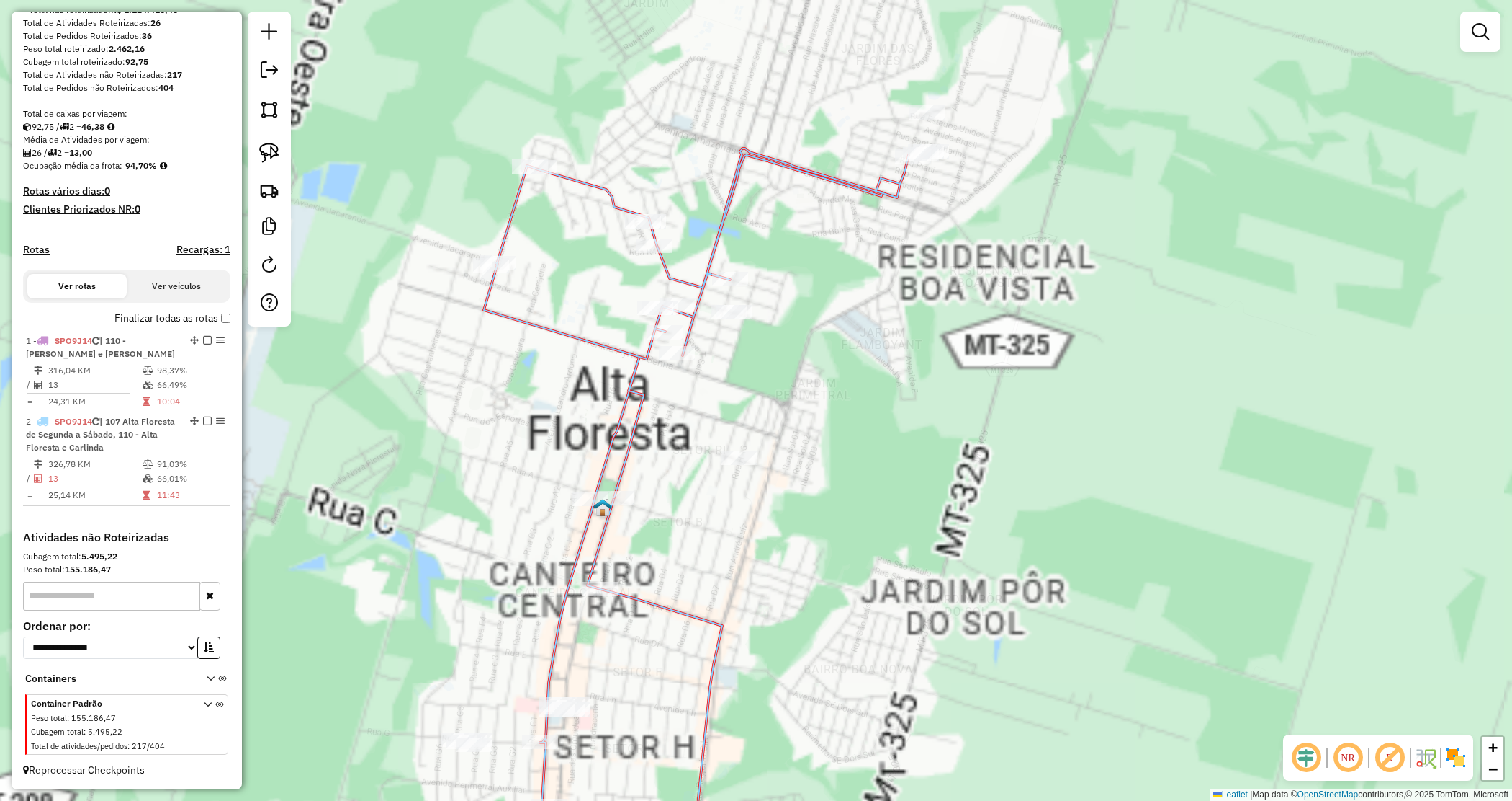
click at [718, 492] on div "Janela de atendimento Grade de atendimento Capacidade Transportadoras Veículos …" at bounding box center [756, 400] width 1512 height 801
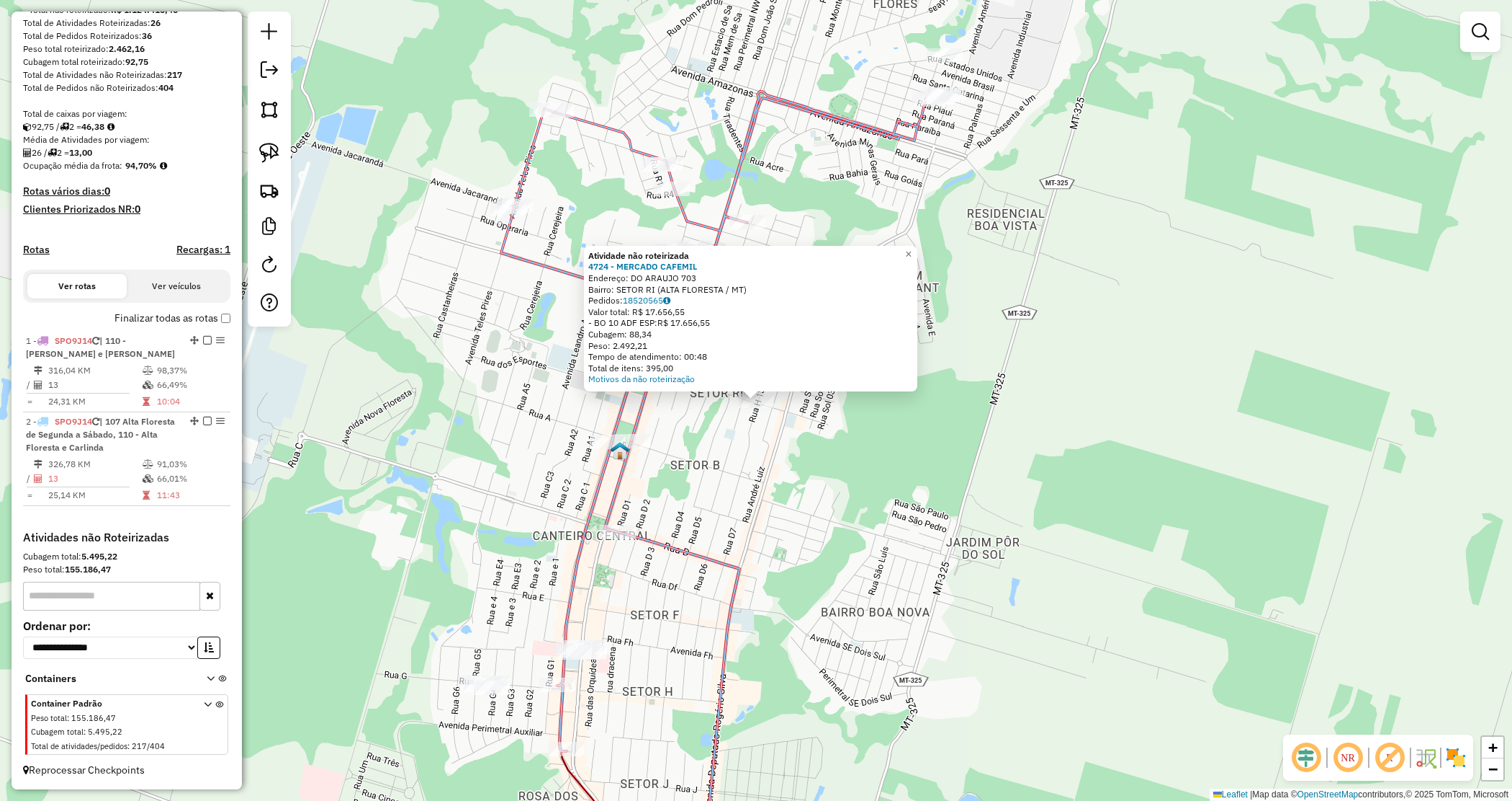
click at [705, 480] on div "Atividade não roteirizada 4724 - MERCADO CAFEMIL Endereço: DO ARAUJO 703 Bairro…" at bounding box center [756, 400] width 1512 height 801
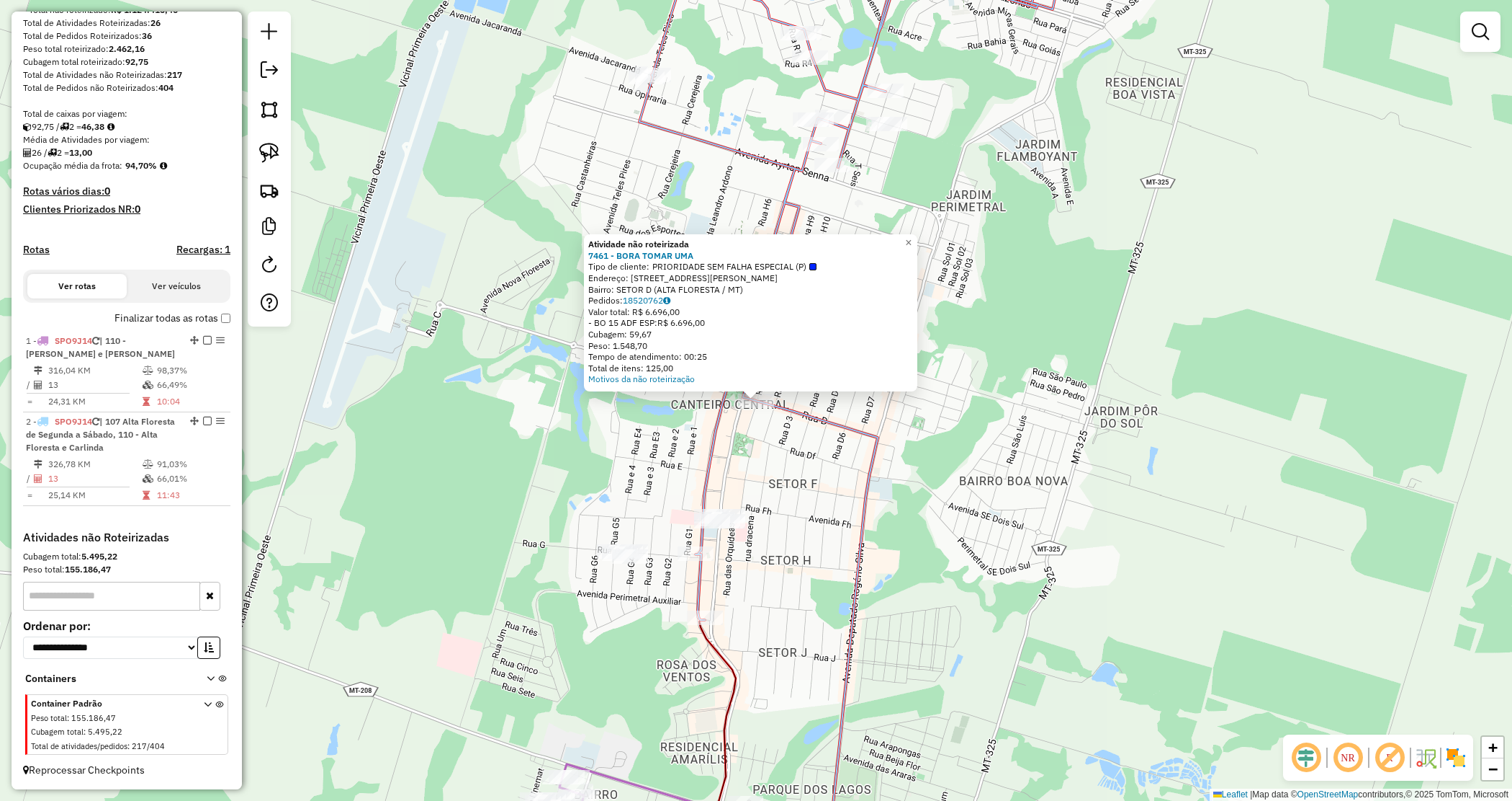
click at [775, 510] on div "Atividade não roteirizada 7461 - BORA TOMAR UMA Tipo de cliente: PRIORIDADE SEM…" at bounding box center [756, 400] width 1512 height 801
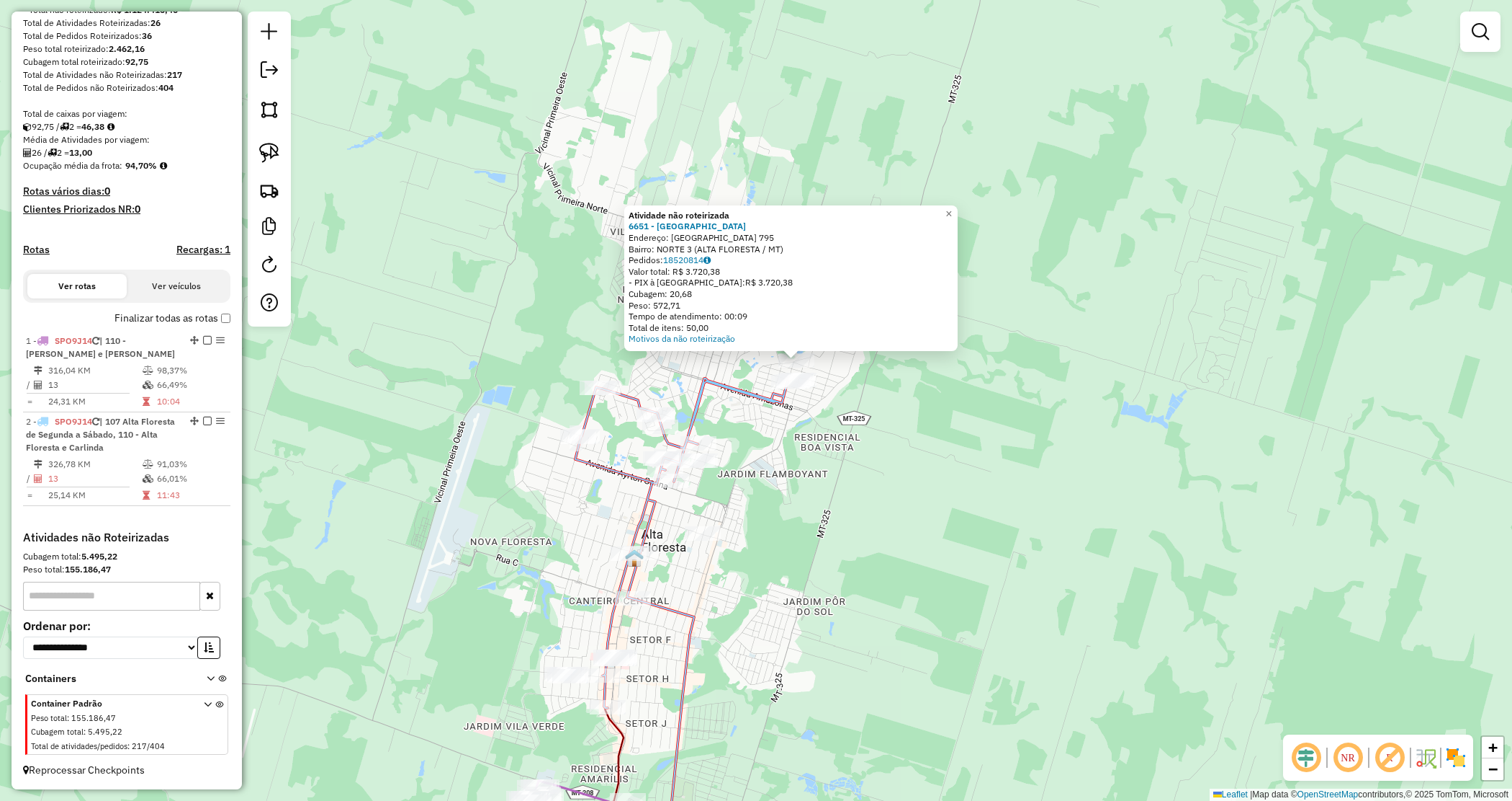
click at [768, 455] on div "Rota 2 - Placa SPO9J14 2110 - BAR N SRA DE LOURDES Atividade não roteirizada 66…" at bounding box center [756, 400] width 1512 height 801
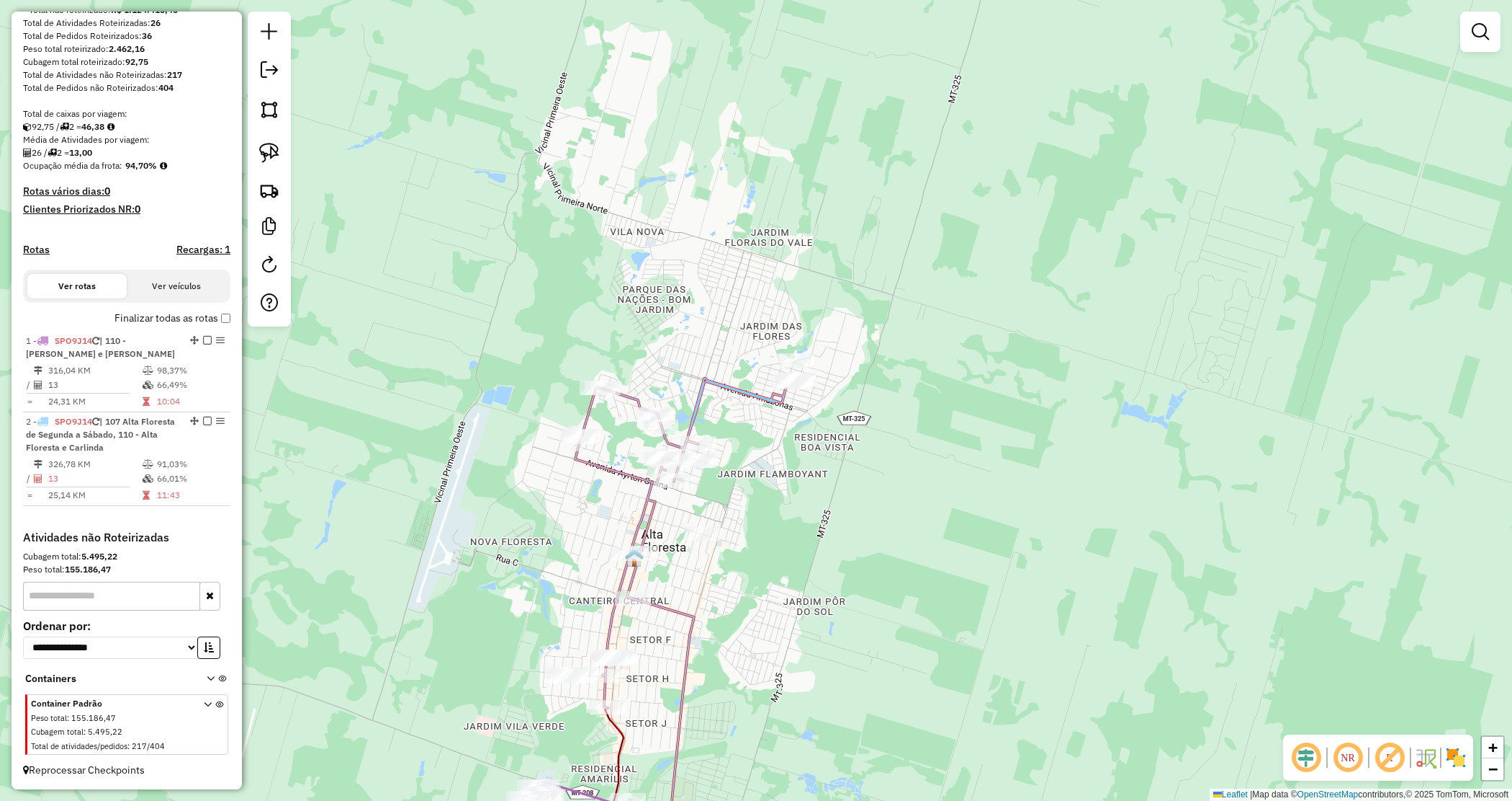
click at [784, 492] on div "Janela de atendimento Grade de atendimento Capacidade Transportadoras Veículos …" at bounding box center [756, 400] width 1512 height 801
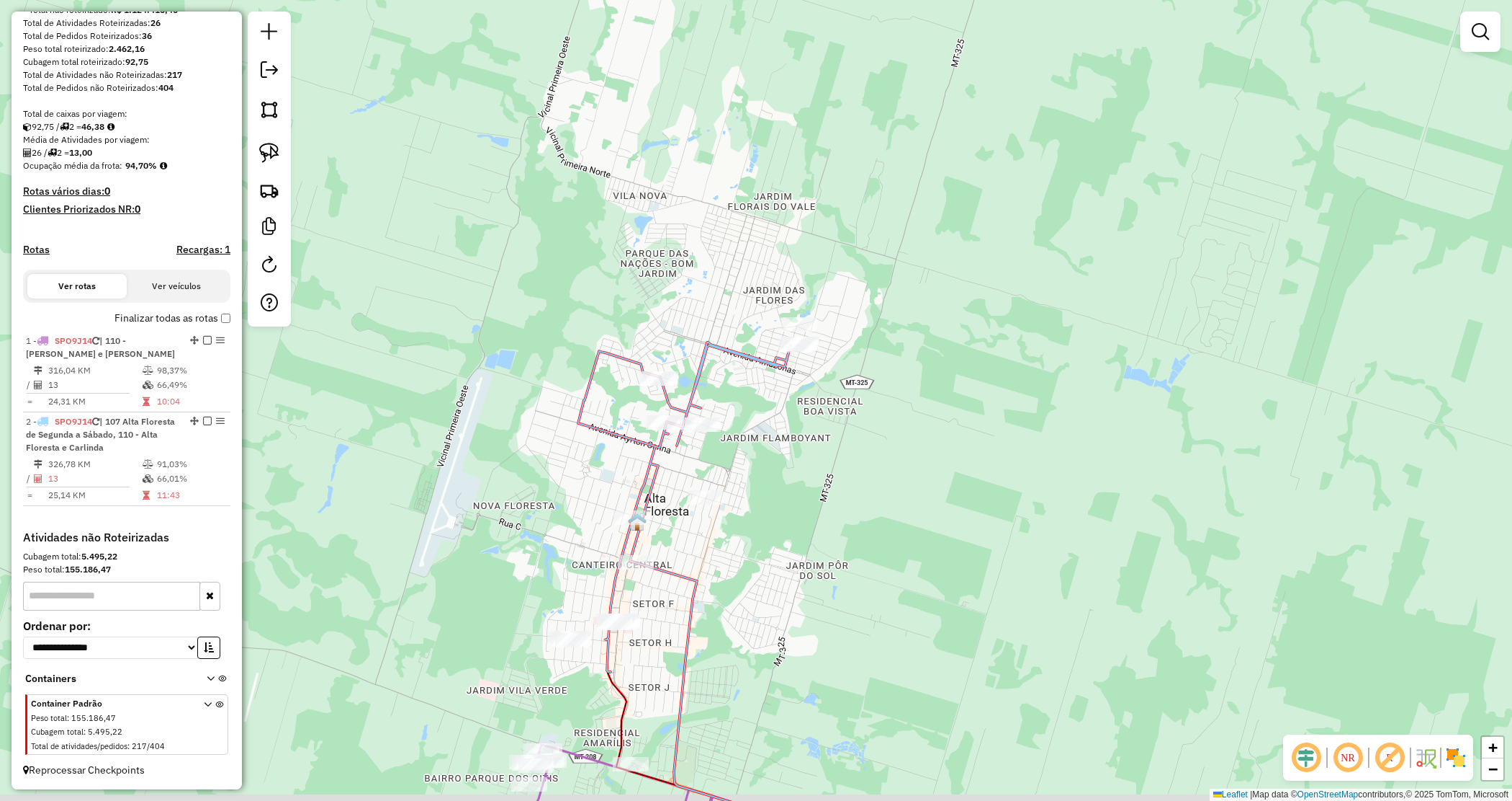
drag, startPoint x: 812, startPoint y: 560, endPoint x: 846, endPoint y: 361, distance: 201.9
click at [846, 364] on div "Janela de atendimento Grade de atendimento Capacidade Transportadoras Veículos …" at bounding box center [756, 400] width 1512 height 801
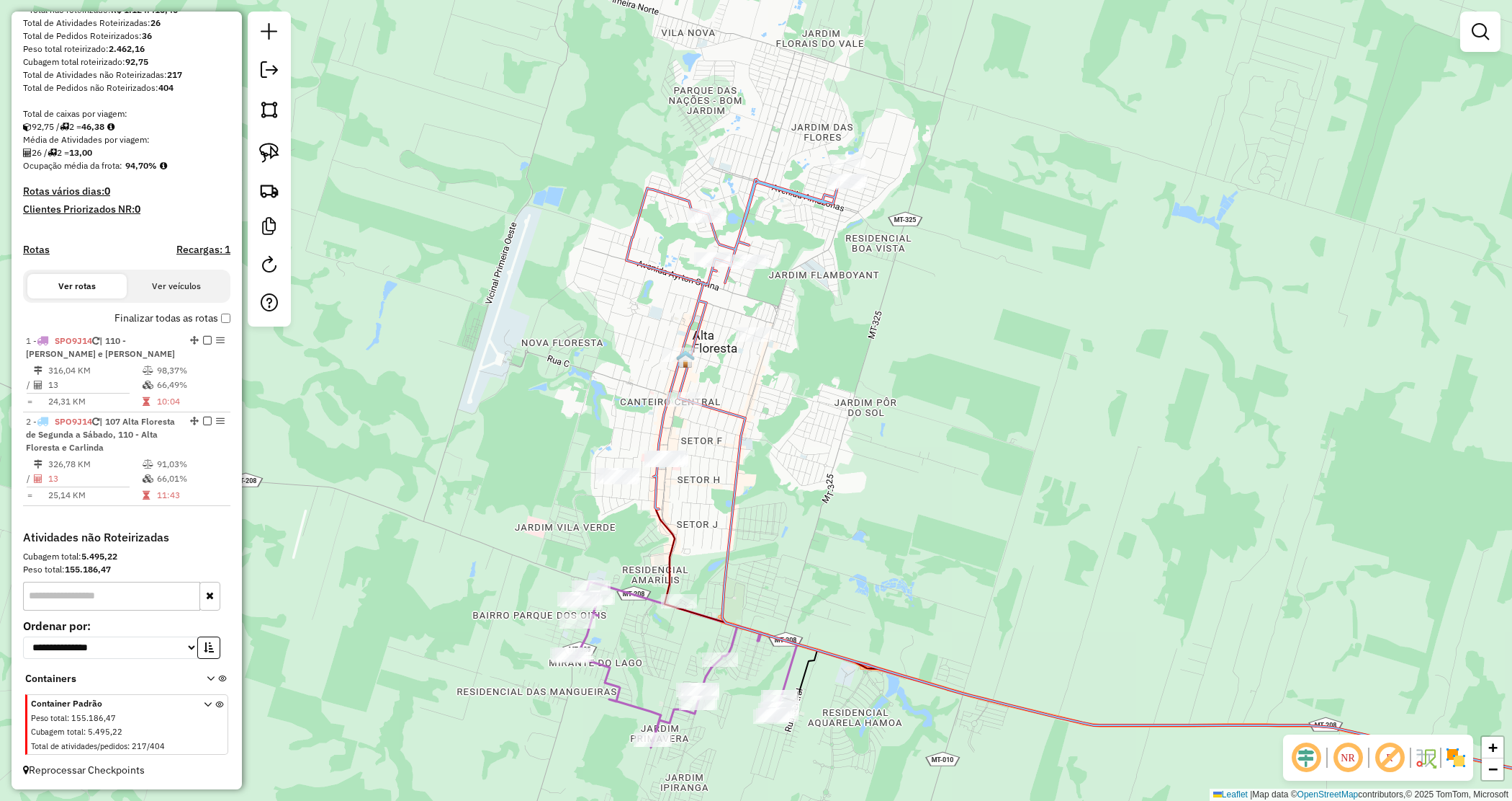
click at [847, 430] on div "Janela de atendimento Grade de atendimento Capacidade Transportadoras Veículos …" at bounding box center [756, 400] width 1512 height 801
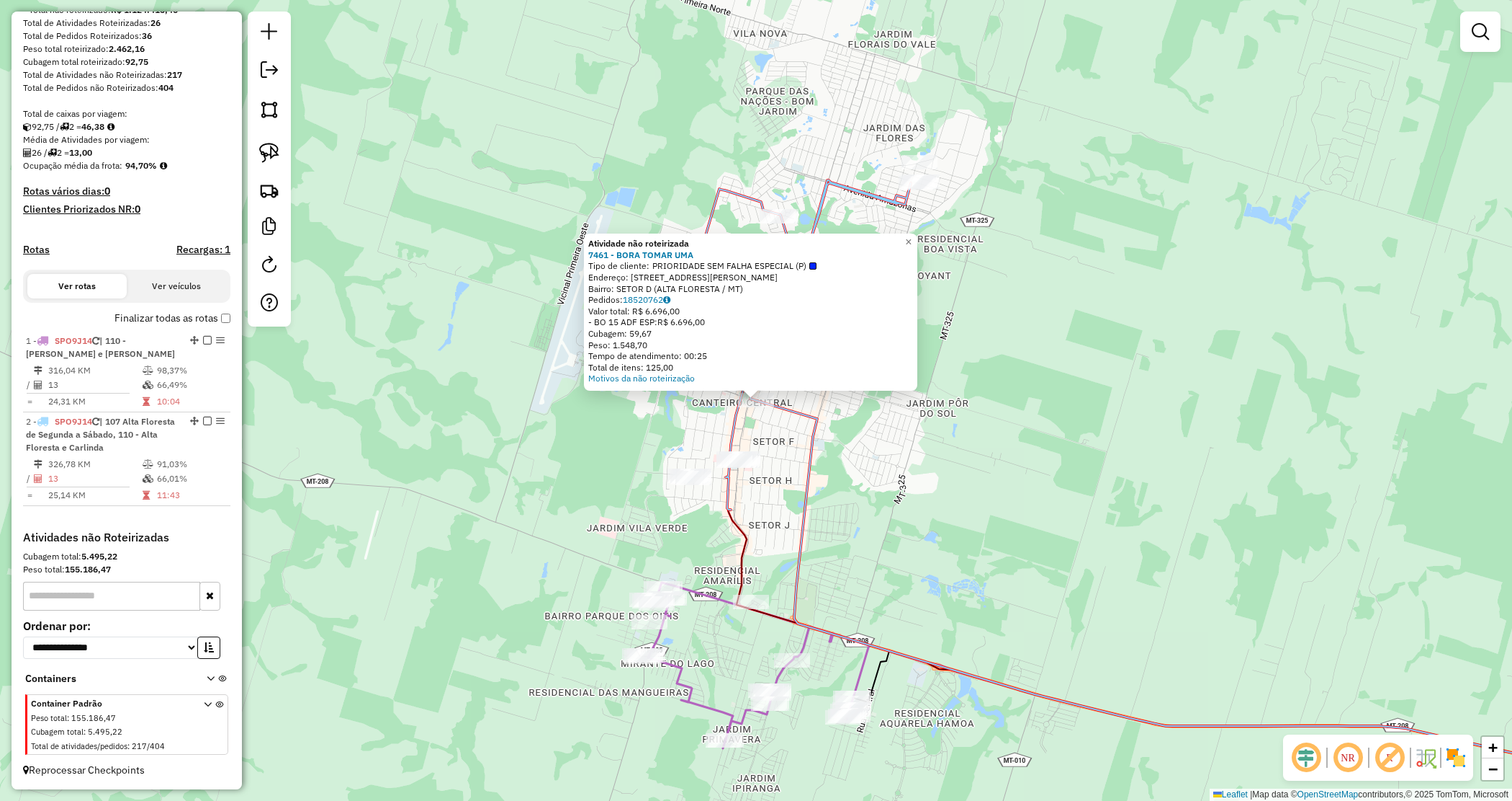
click at [908, 463] on div "Atividade não roteirizada 7461 - BORA TOMAR UMA Tipo de cliente: PRIORIDADE SEM…" at bounding box center [756, 400] width 1512 height 801
click at [682, 436] on div "Atividade não roteirizada 7461 - BORA TOMAR UMA Tipo de cliente: PRIORIDADE SEM…" at bounding box center [756, 400] width 1512 height 801
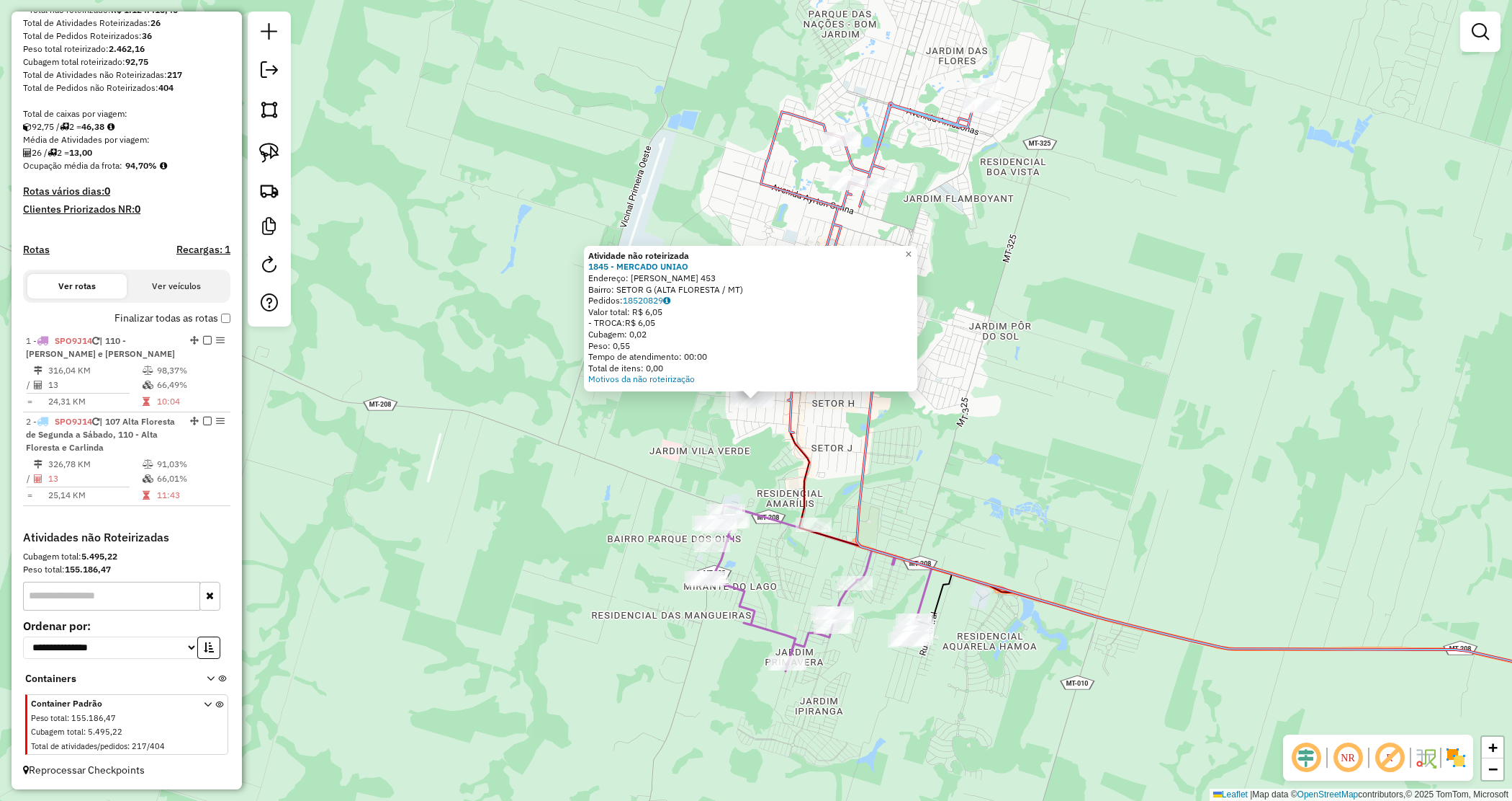
click at [888, 430] on div "Atividade não roteirizada 1845 - MERCADO UNIAO Endereço: PAULO PIRES PEREIRA 45…" at bounding box center [756, 400] width 1512 height 801
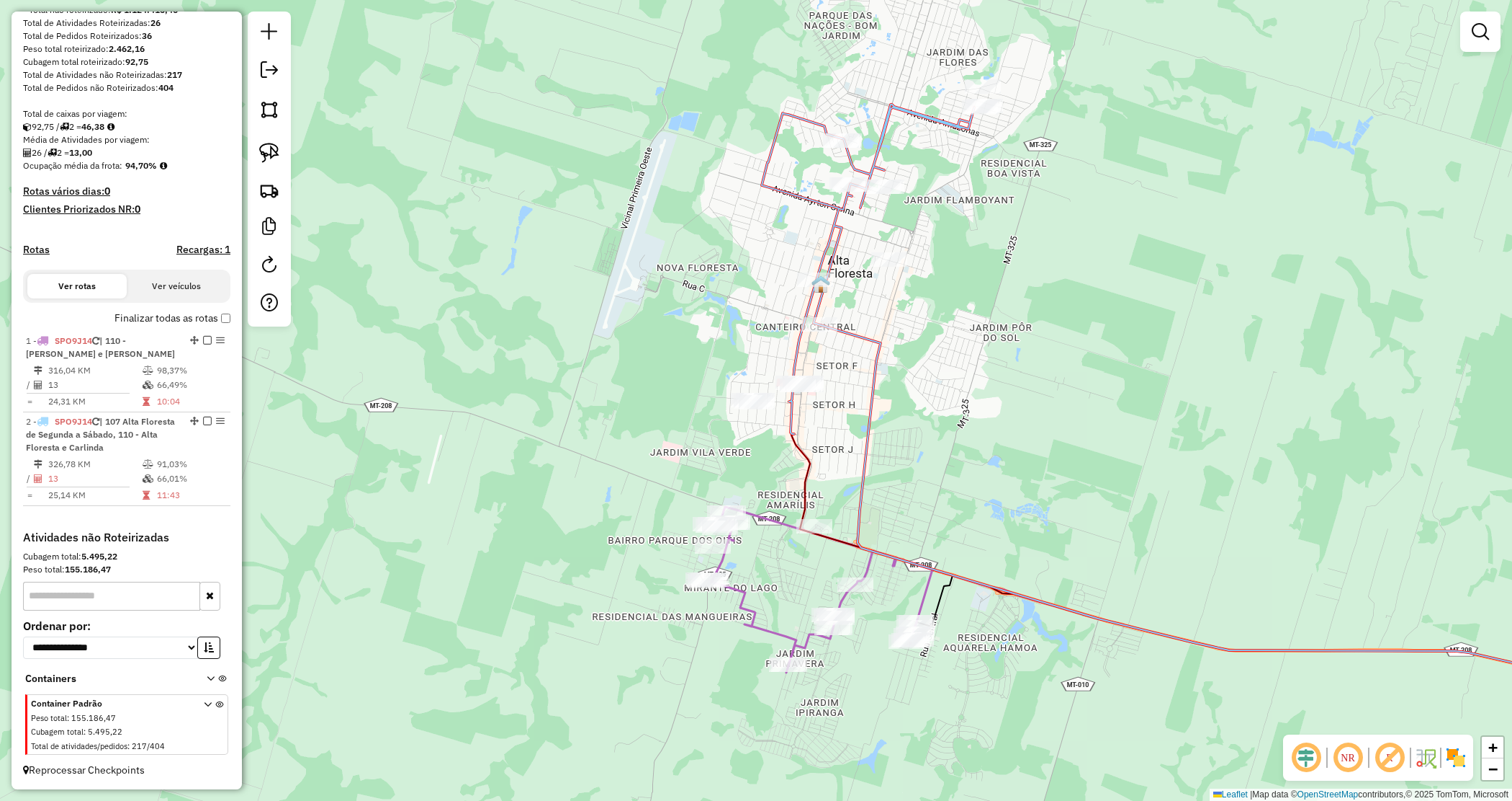
drag, startPoint x: 956, startPoint y: 409, endPoint x: 943, endPoint y: 422, distance: 18.4
click at [949, 425] on div "Janela de atendimento Grade de atendimento Capacidade Transportadoras Veículos …" at bounding box center [756, 400] width 1512 height 801
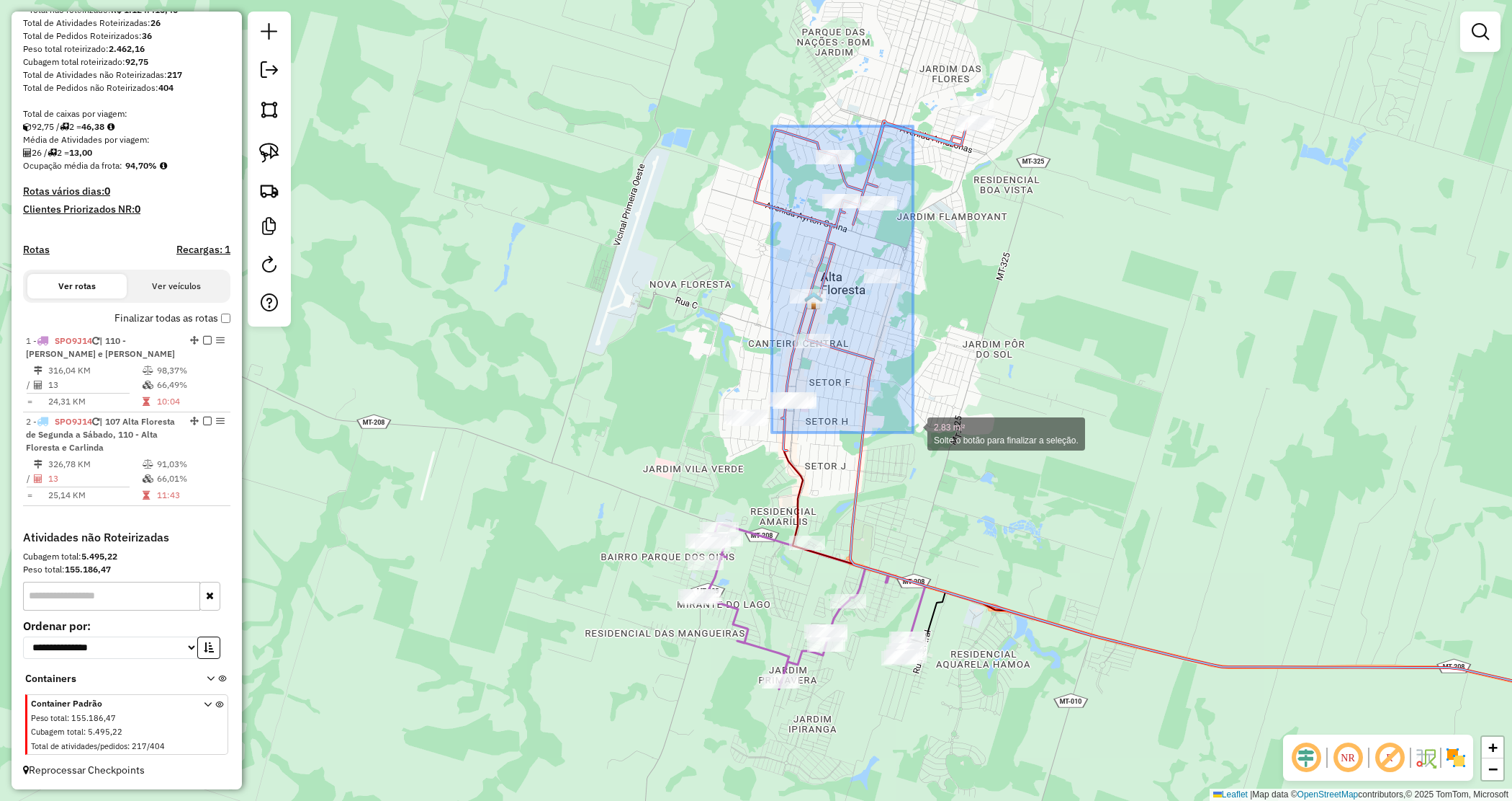
drag, startPoint x: 779, startPoint y: 152, endPoint x: 913, endPoint y: 433, distance: 311.3
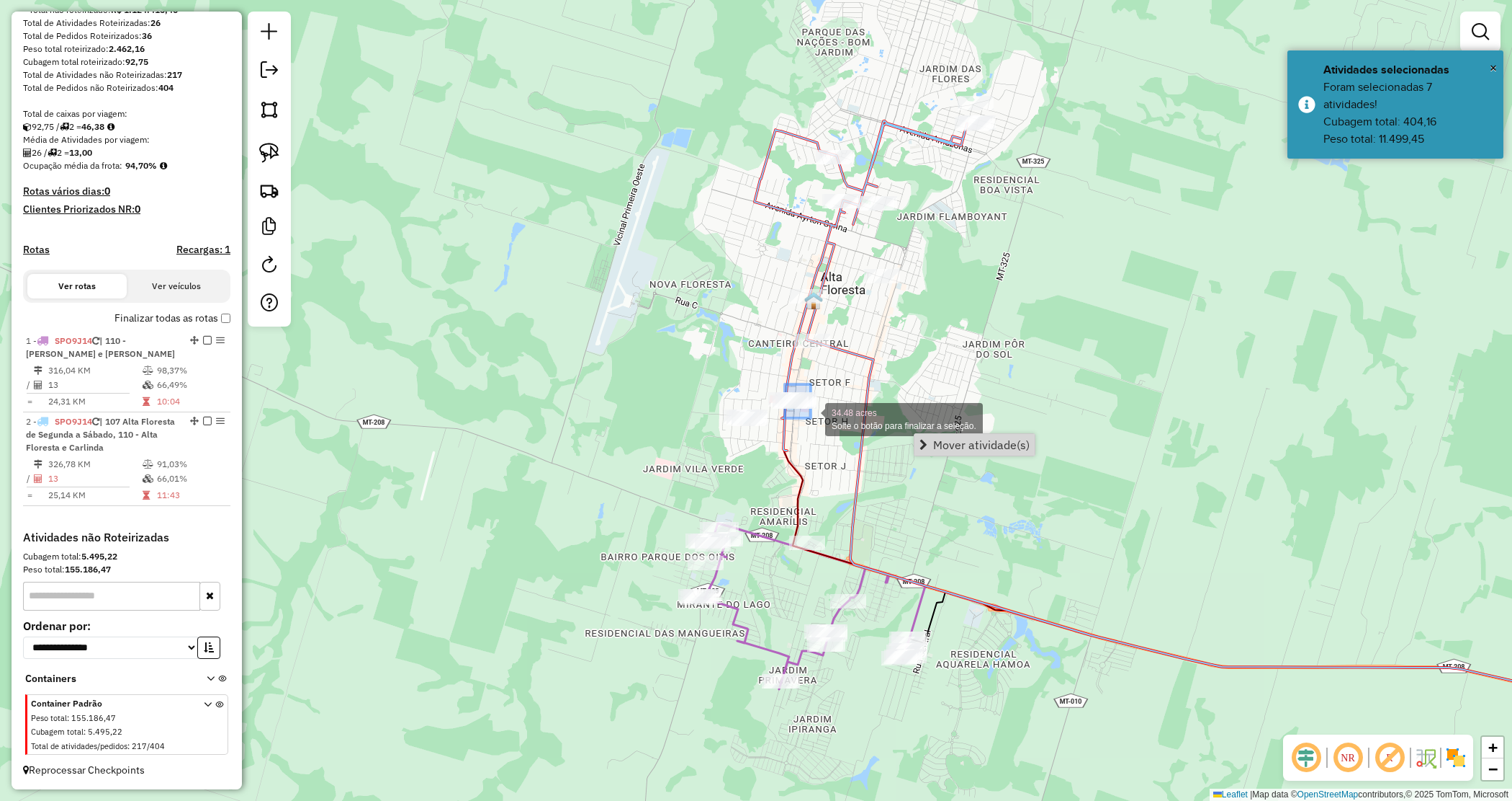
drag, startPoint x: 785, startPoint y: 384, endPoint x: 810, endPoint y: 418, distance: 42.2
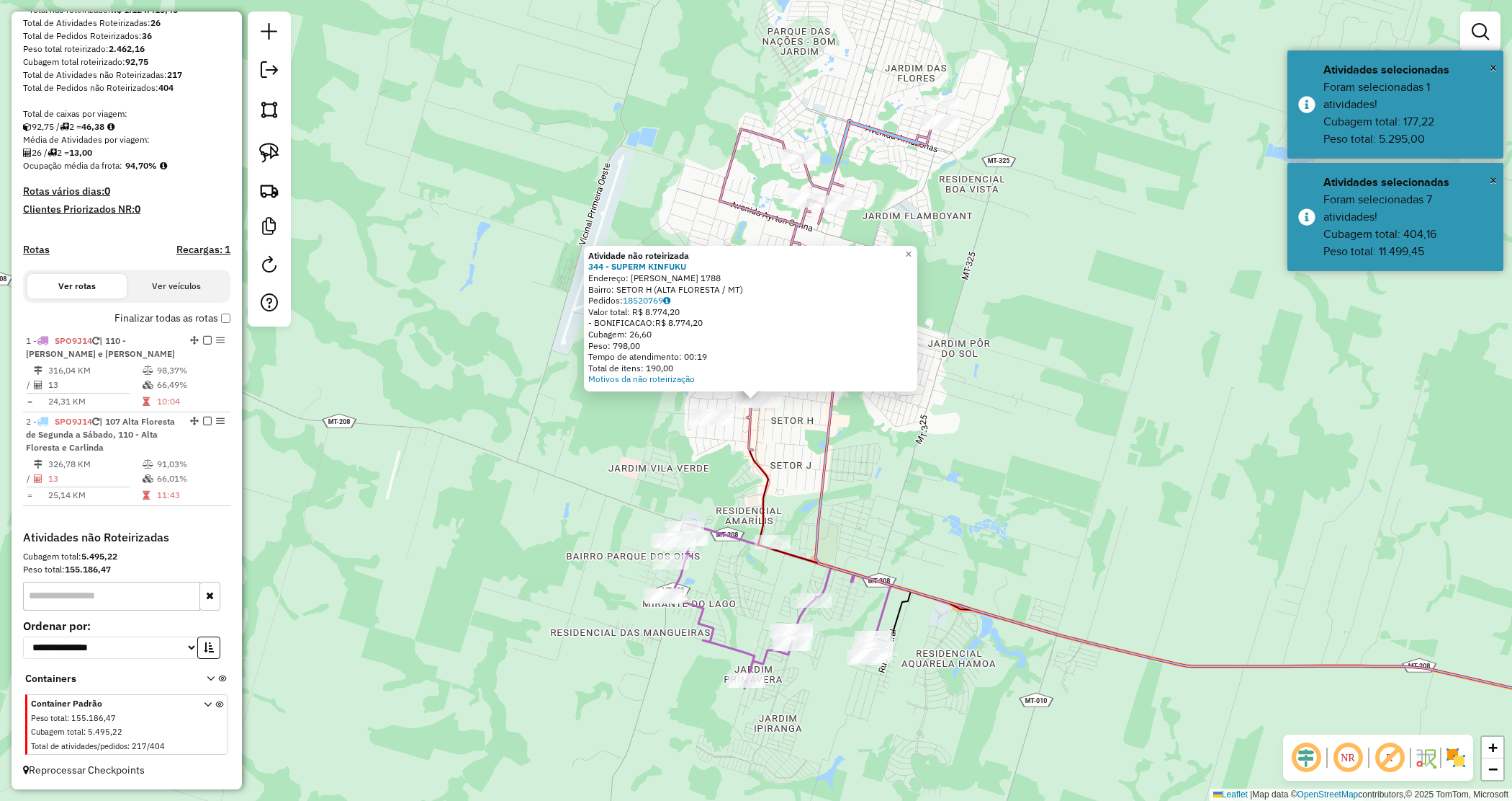
click at [988, 407] on div "Atividade não roteirizada 344 - SUPERM KINFUKU Endereço: LUDOVICO DA RIVA NETO …" at bounding box center [756, 400] width 1512 height 801
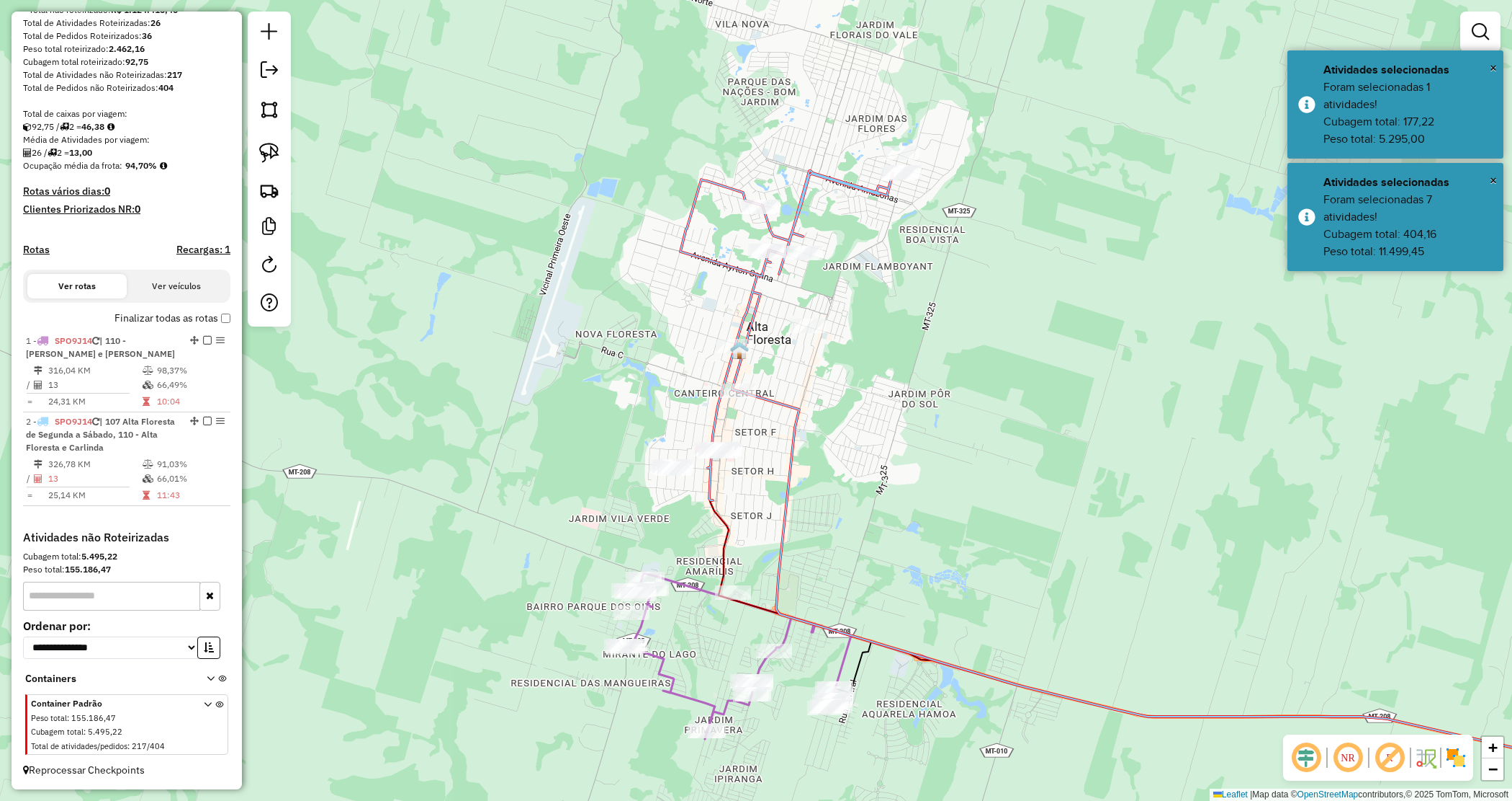
drag, startPoint x: 960, startPoint y: 449, endPoint x: 874, endPoint y: 369, distance: 117.5
click at [960, 451] on div "Janela de atendimento Grade de atendimento Capacidade Transportadoras Veículos …" at bounding box center [756, 400] width 1512 height 801
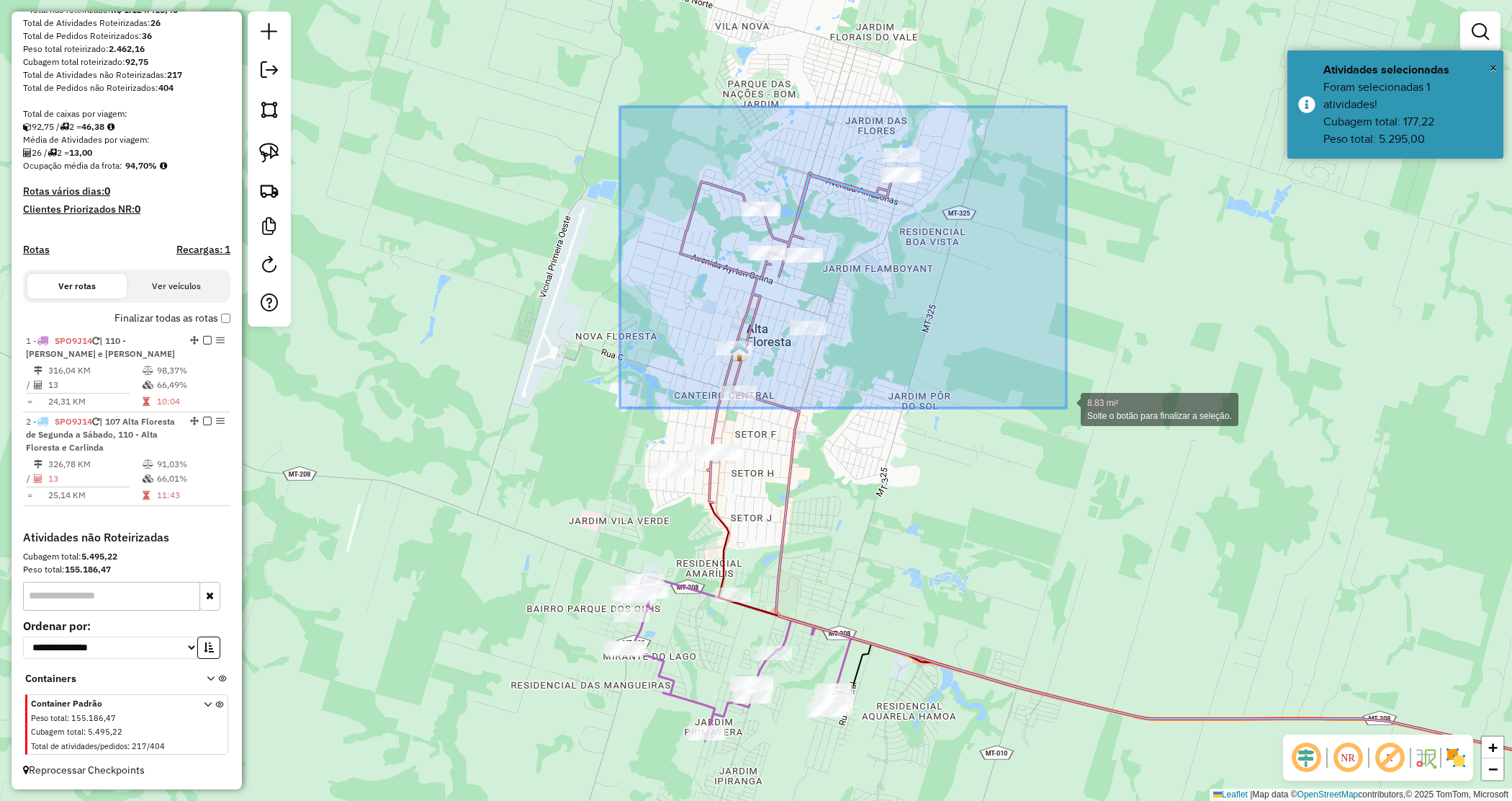
drag, startPoint x: 620, startPoint y: 107, endPoint x: 1065, endPoint y: 407, distance: 536.7
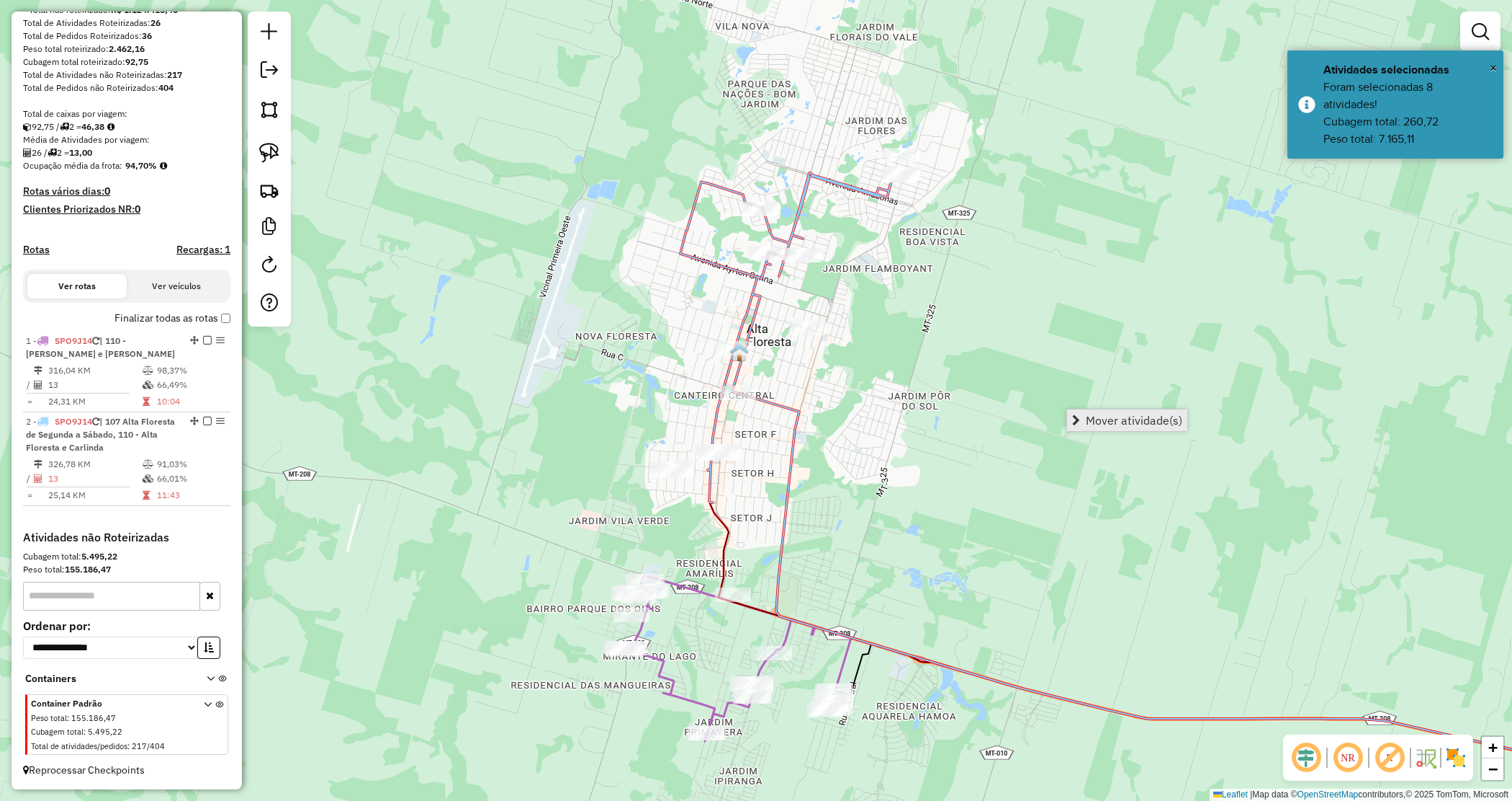
click at [1091, 414] on span "Mover atividade(s)" at bounding box center [1134, 420] width 97 height 12
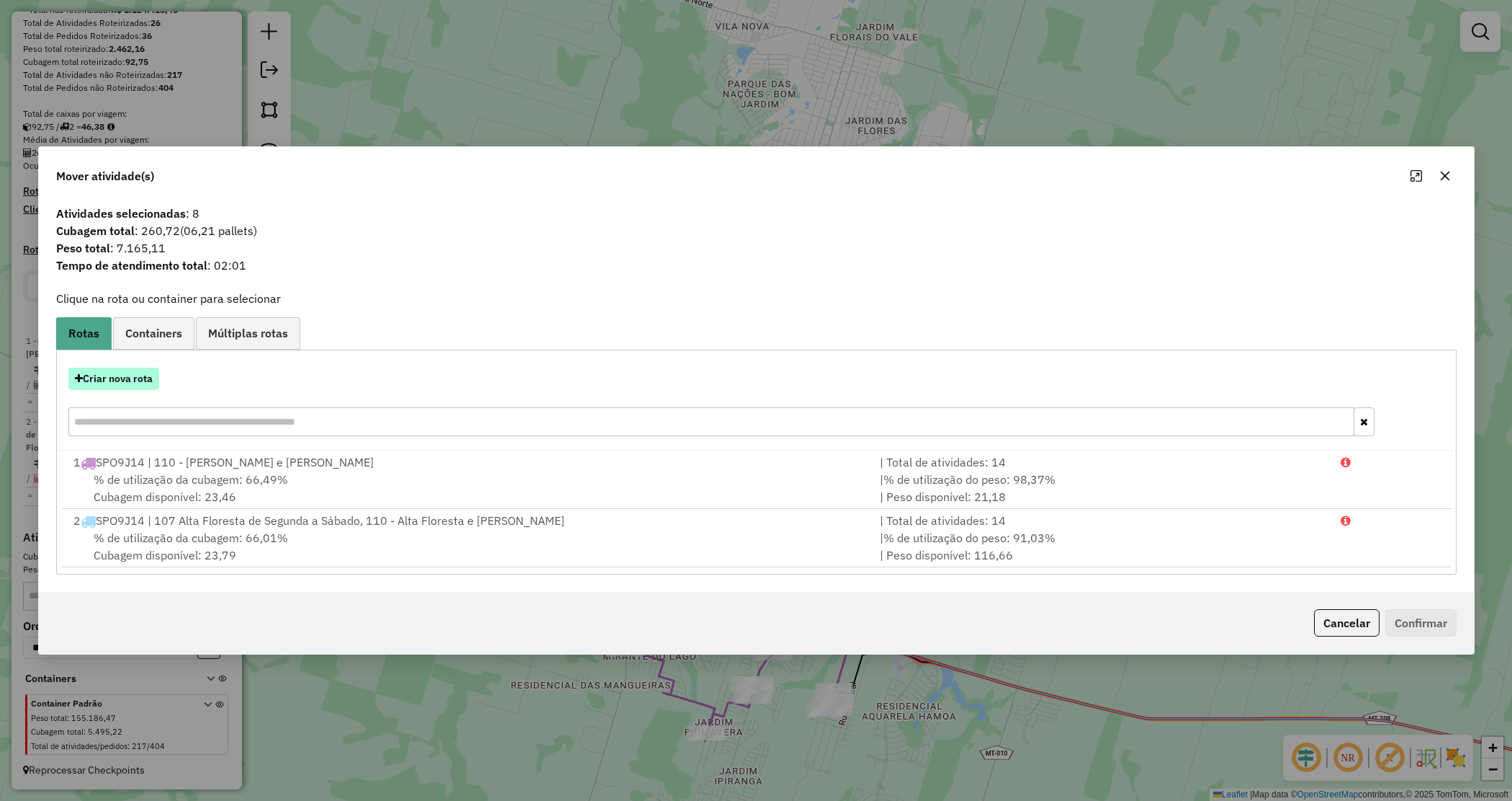
click at [142, 385] on button "Criar nova rota" at bounding box center [114, 378] width 91 height 23
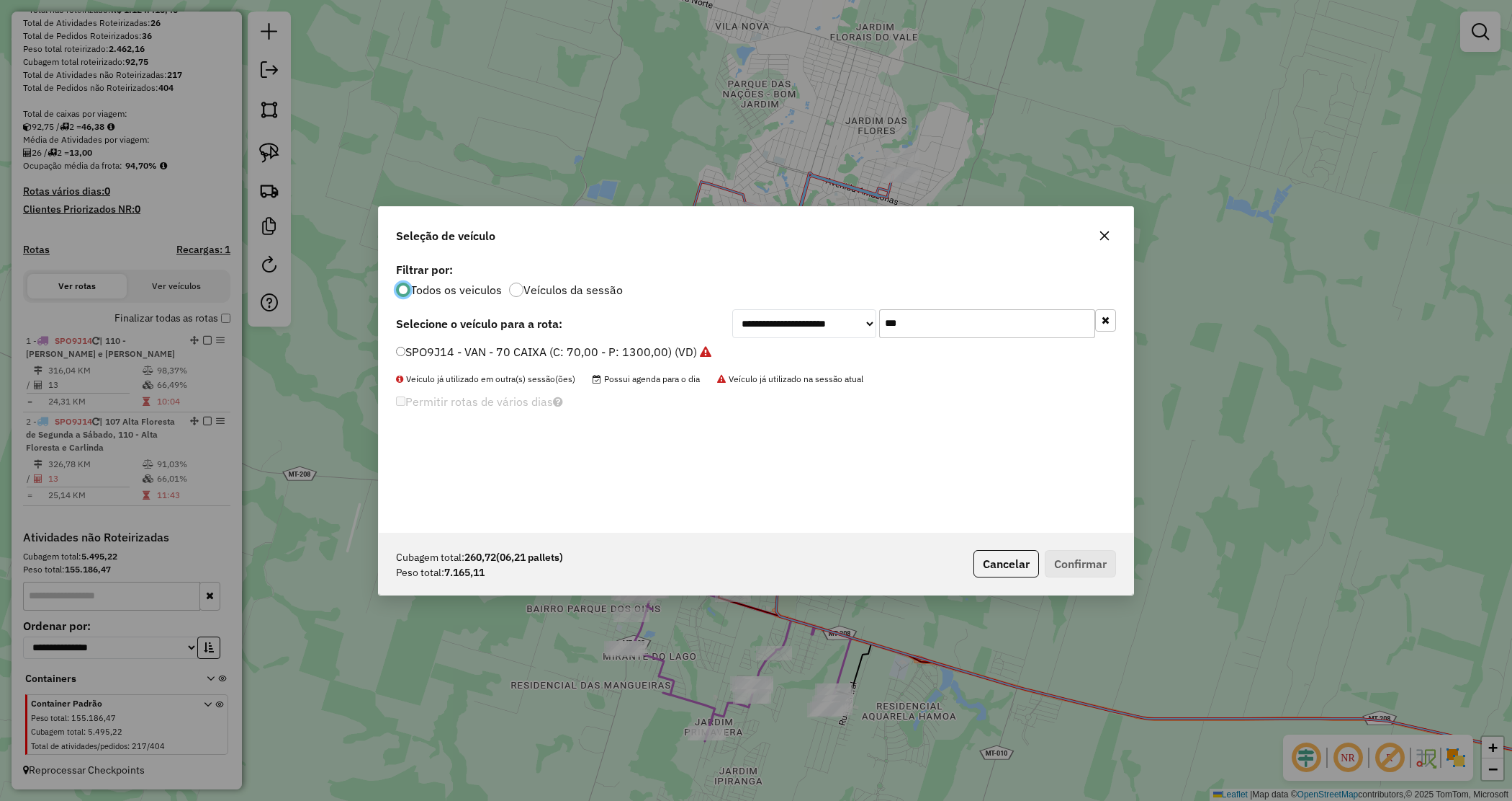
scroll to position [7, 4]
drag, startPoint x: 988, startPoint y: 322, endPoint x: 826, endPoint y: 300, distance: 163.5
click at [826, 303] on div "**********" at bounding box center [756, 395] width 755 height 274
type input "****"
click at [727, 348] on label "RRN7A54 - TOCO 294 PESO 7960 (C: 294,00 - P: 7960,00) (VD)" at bounding box center [568, 350] width 345 height 17
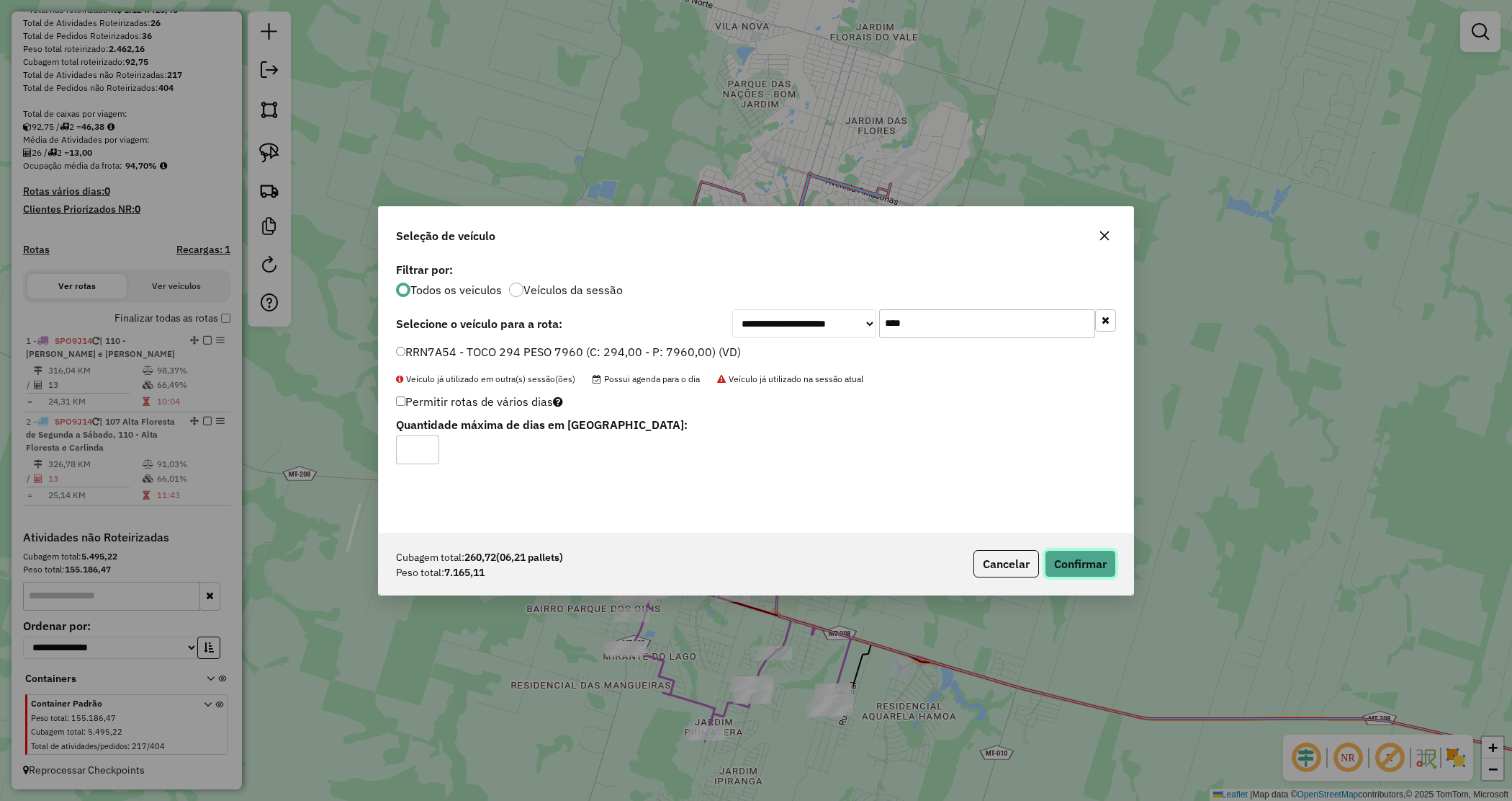
click at [1066, 565] on button "Confirmar" at bounding box center [1081, 563] width 71 height 28
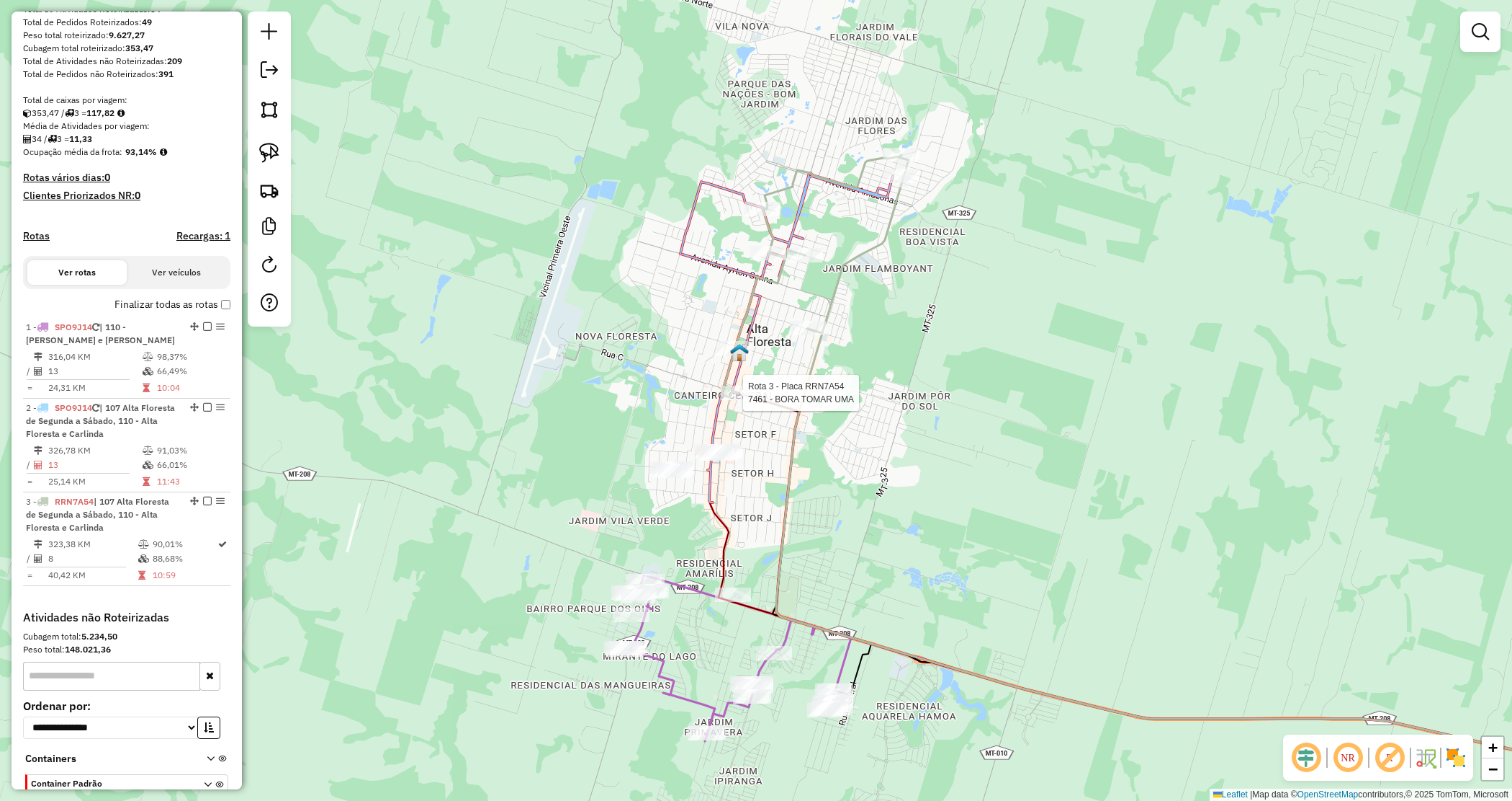
select select "*********"
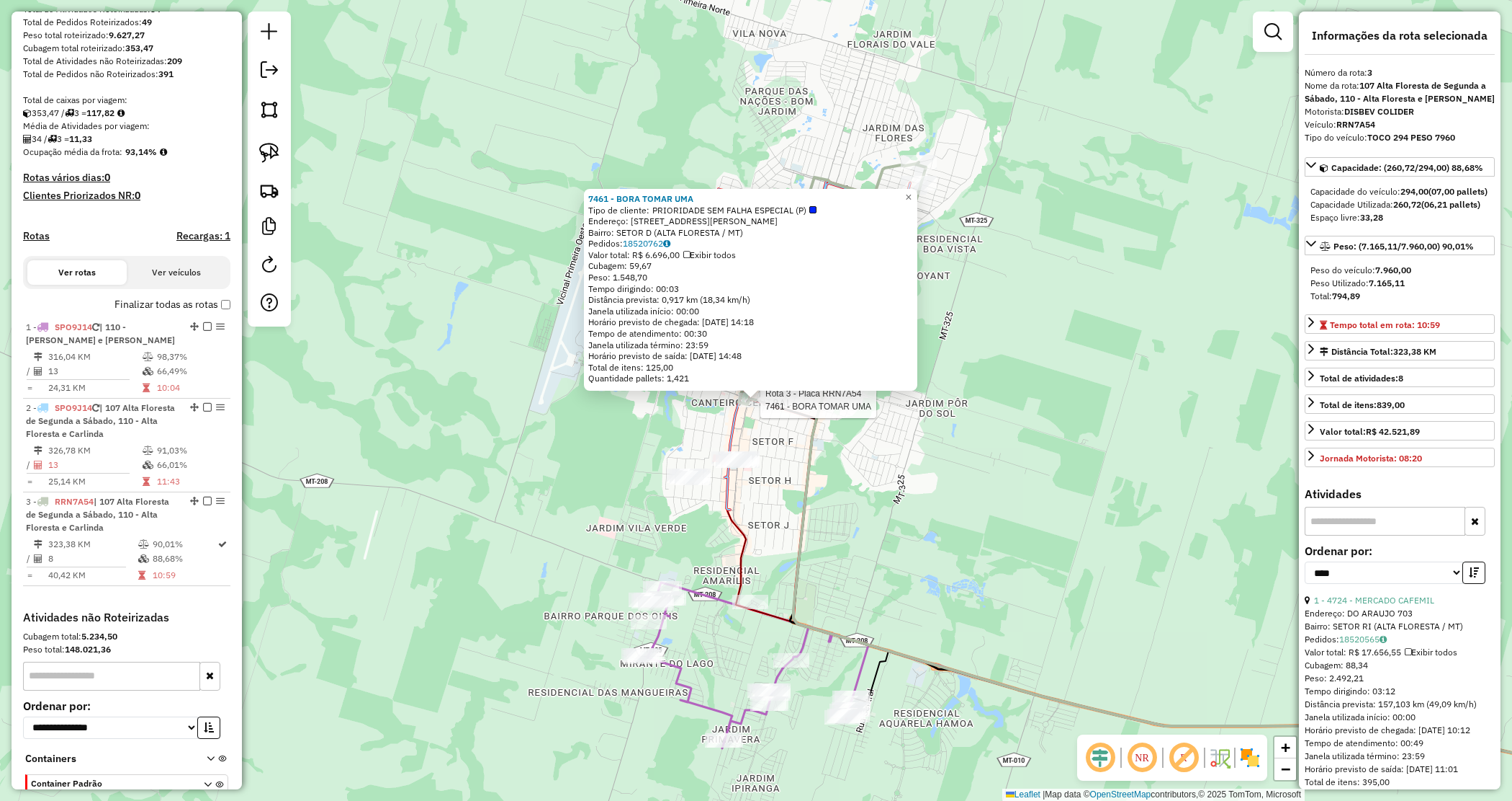
scroll to position [315, 0]
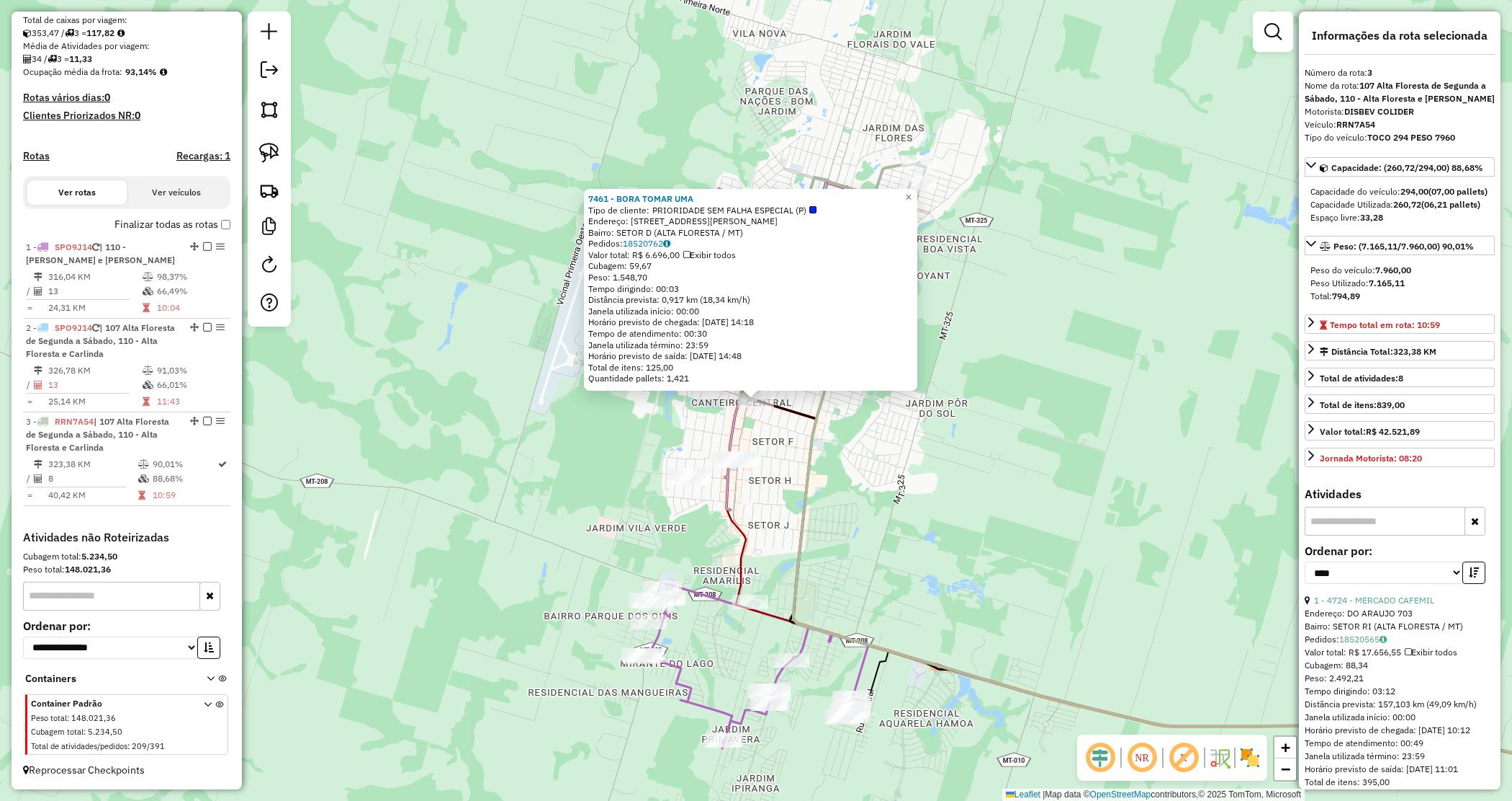
click at [1207, 207] on div "7461 - BORA TOMAR UMA Tipo de cliente: PRIORIDADE SEM FALHA ESPECIAL (P) Endere…" at bounding box center [756, 400] width 1512 height 801
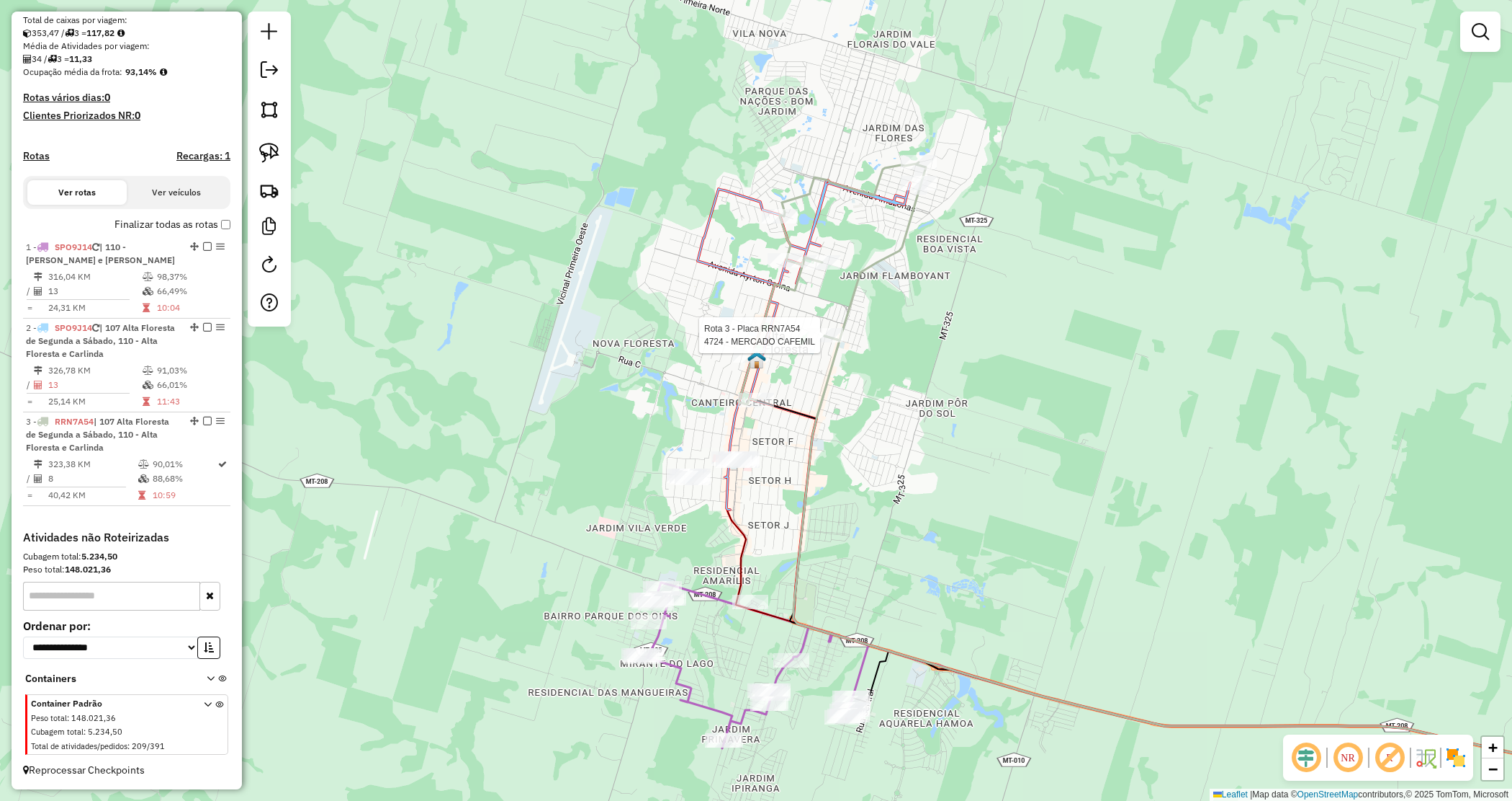
select select "*********"
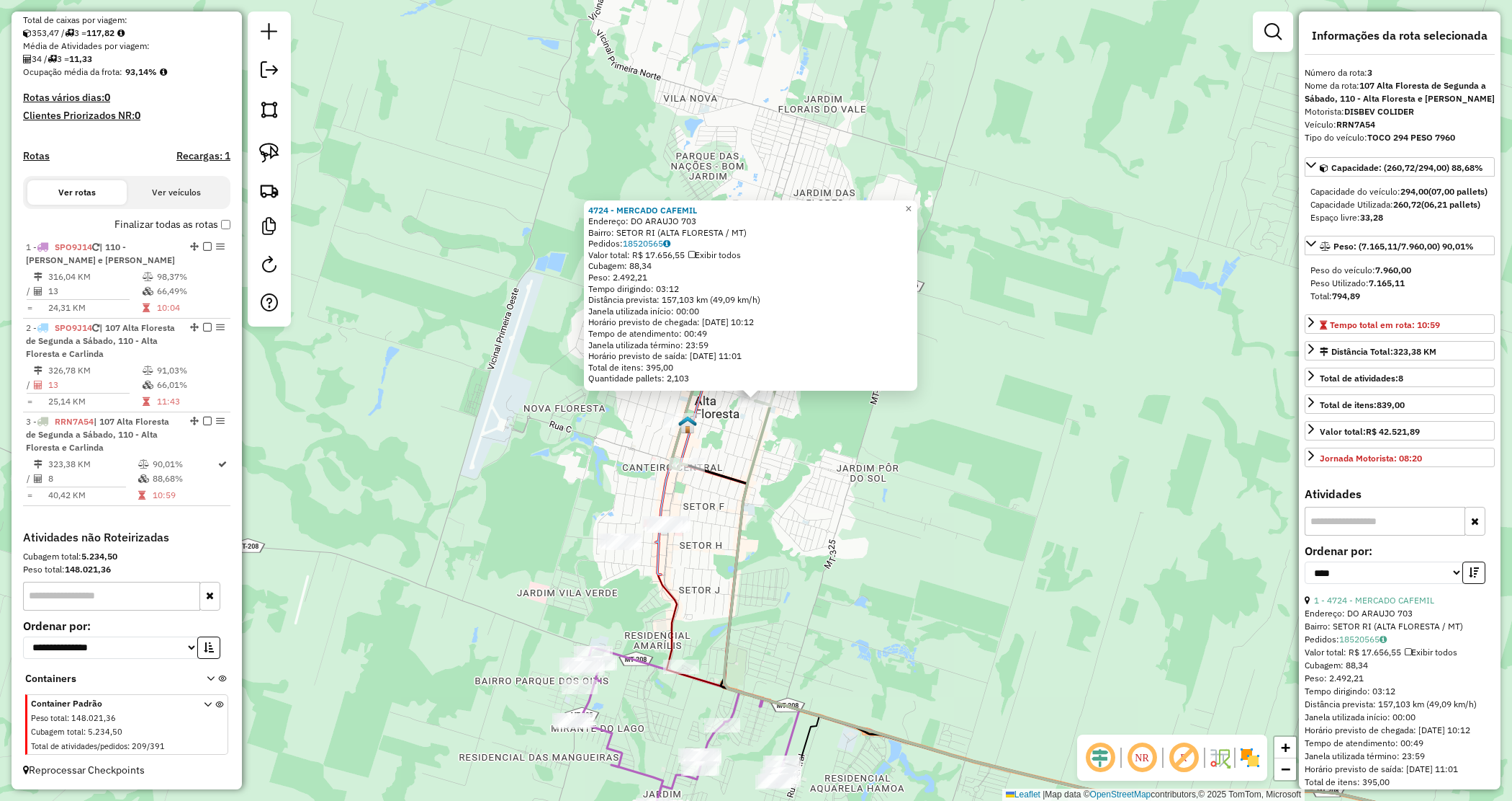
click at [764, 440] on icon at bounding box center [1193, 635] width 939 height 467
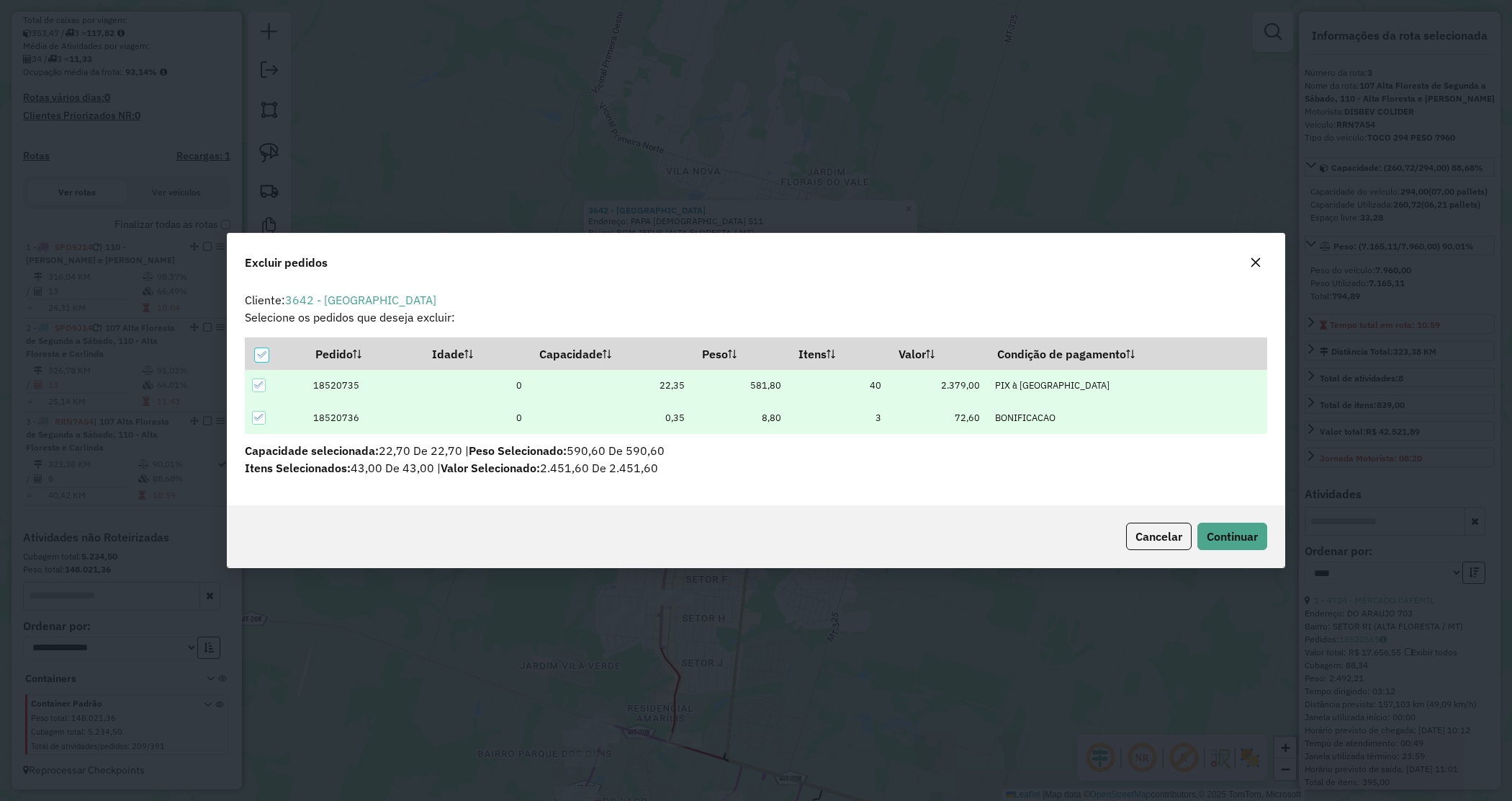
scroll to position [0, 0]
click at [1223, 523] on button "Continuar" at bounding box center [1232, 537] width 70 height 28
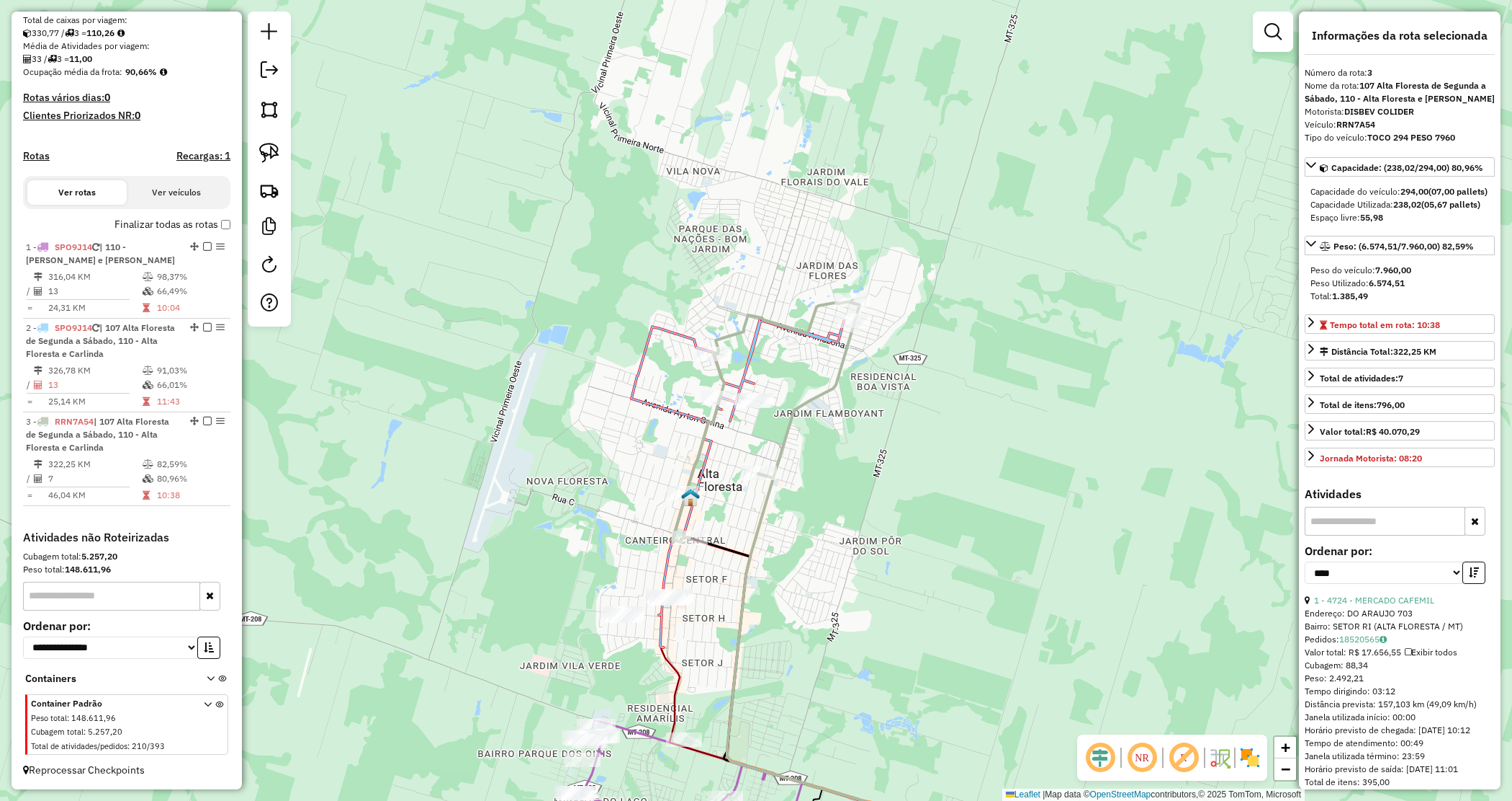
click at [926, 485] on div "Janela de atendimento Grade de atendimento Capacidade Transportadoras Veículos …" at bounding box center [756, 400] width 1512 height 801
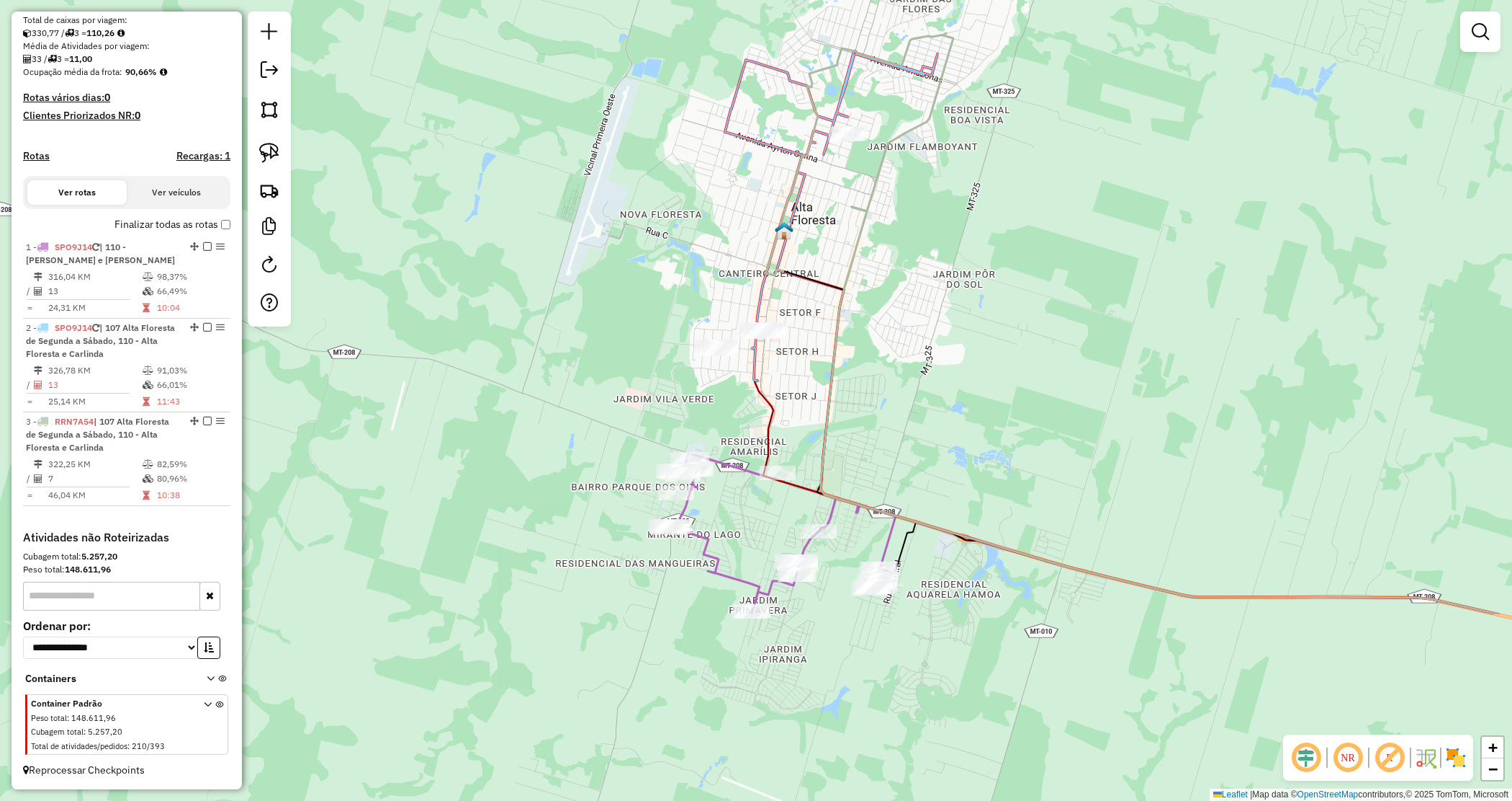
drag, startPoint x: 907, startPoint y: 510, endPoint x: 1008, endPoint y: 220, distance: 307.1
click at [1008, 220] on div "Janela de atendimento Grade de atendimento Capacidade Transportadoras Veículos …" at bounding box center [756, 400] width 1512 height 801
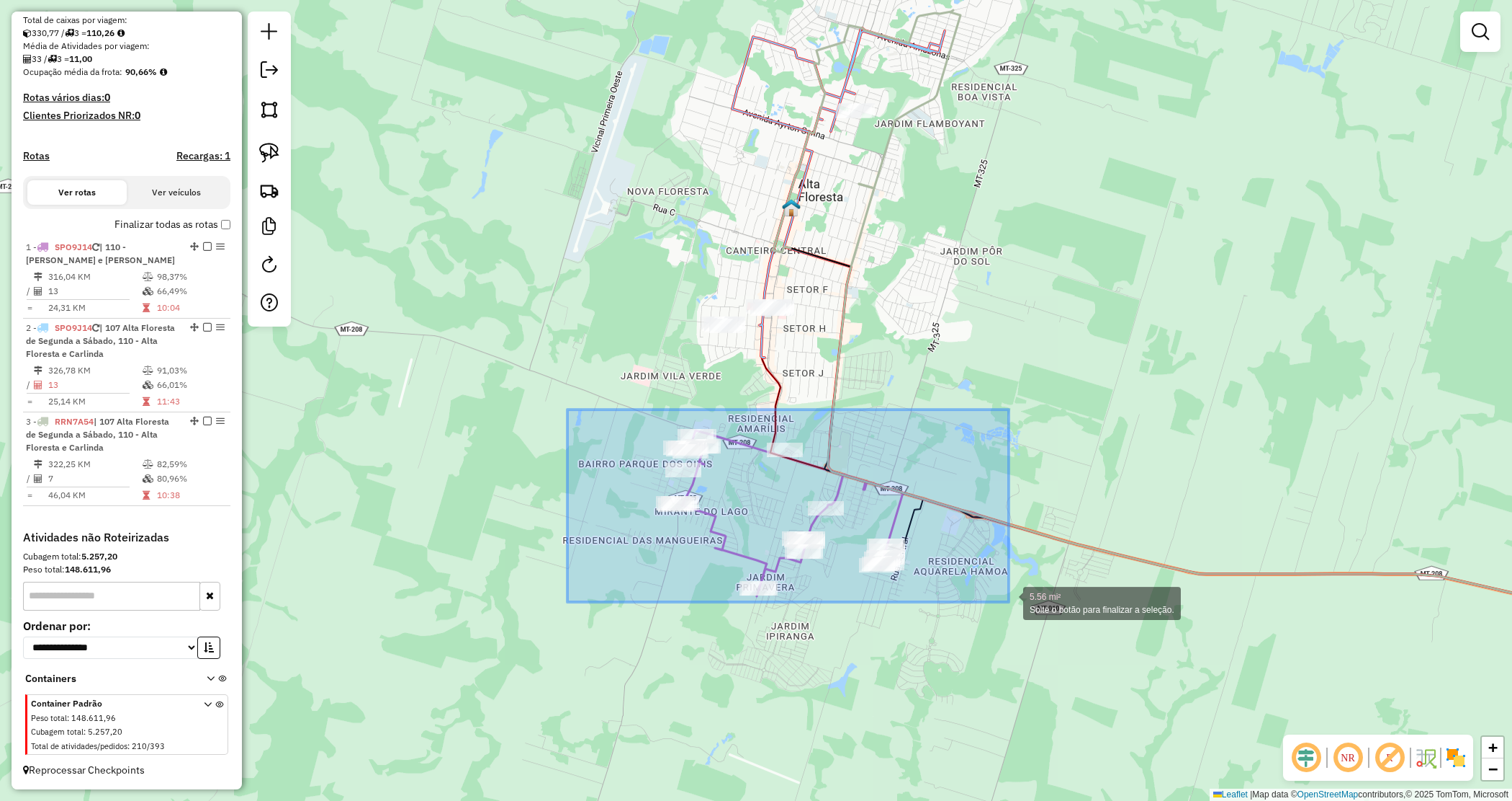
drag, startPoint x: 599, startPoint y: 433, endPoint x: 1009, endPoint y: 602, distance: 443.5
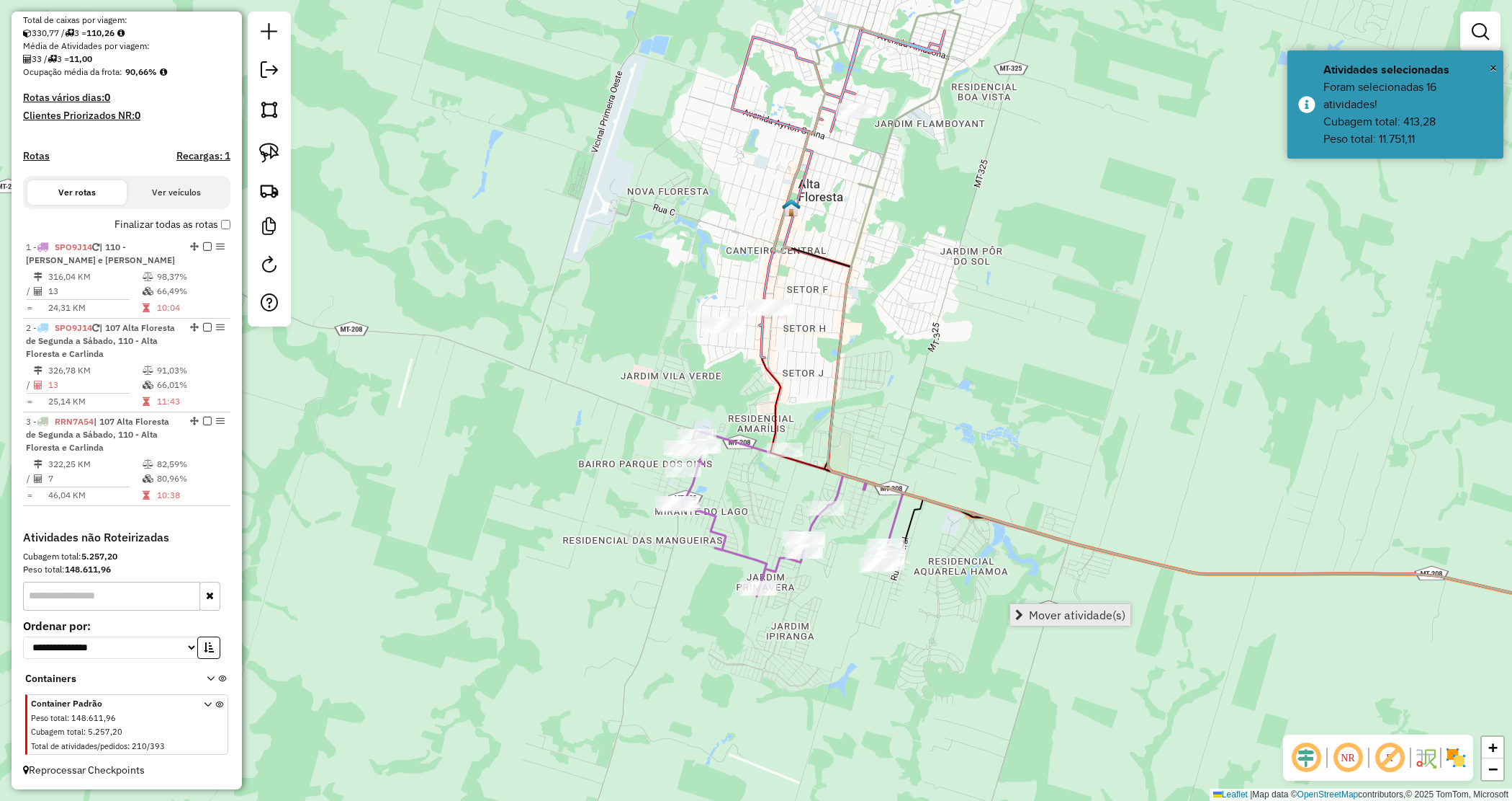
click at [1031, 618] on span "Mover atividade(s)" at bounding box center [1078, 615] width 97 height 12
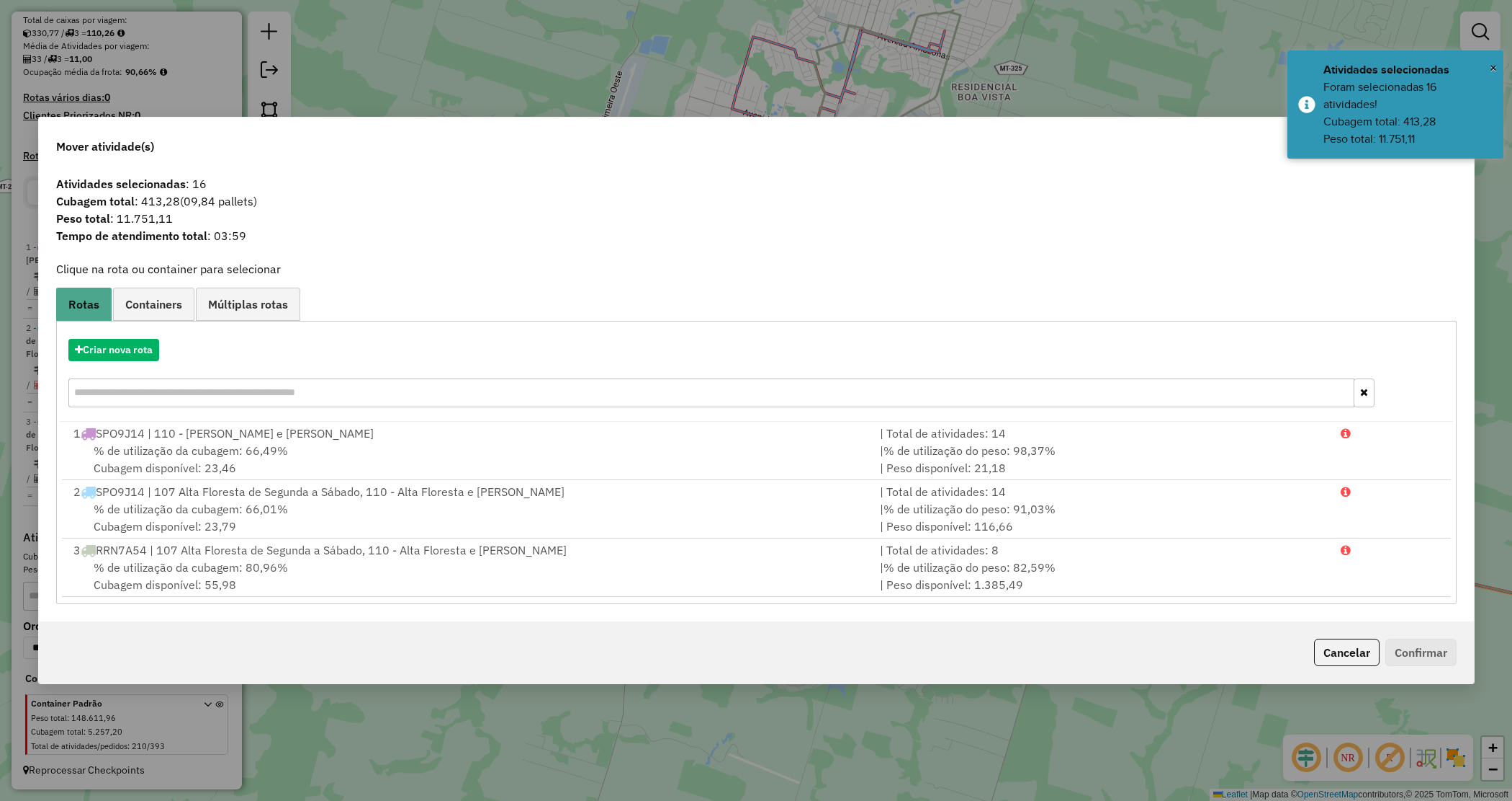
click at [115, 335] on div "Criar nova rota" at bounding box center [756, 374] width 1393 height 94
click at [98, 348] on button "Criar nova rota" at bounding box center [114, 350] width 91 height 23
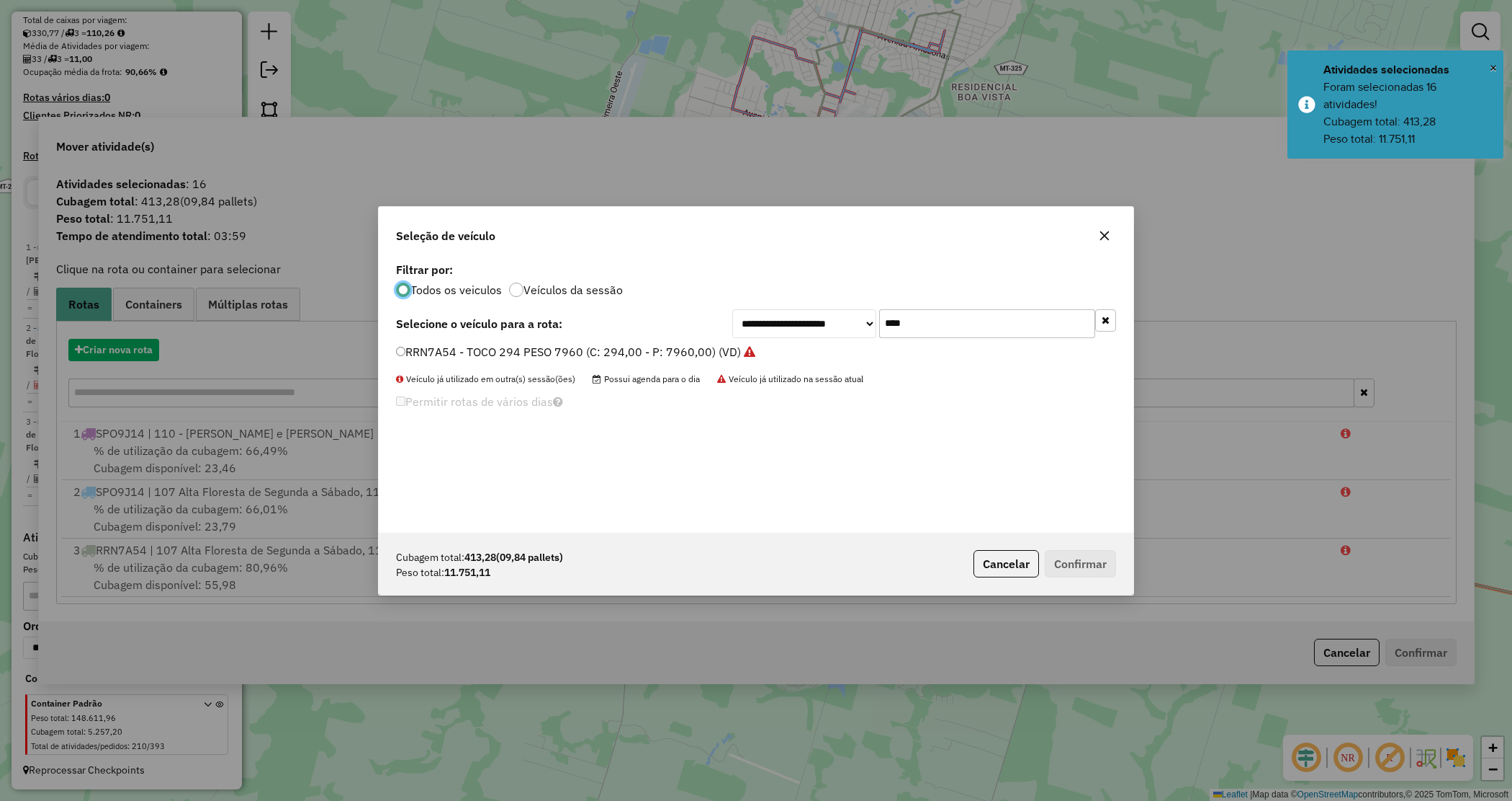
scroll to position [7, 4]
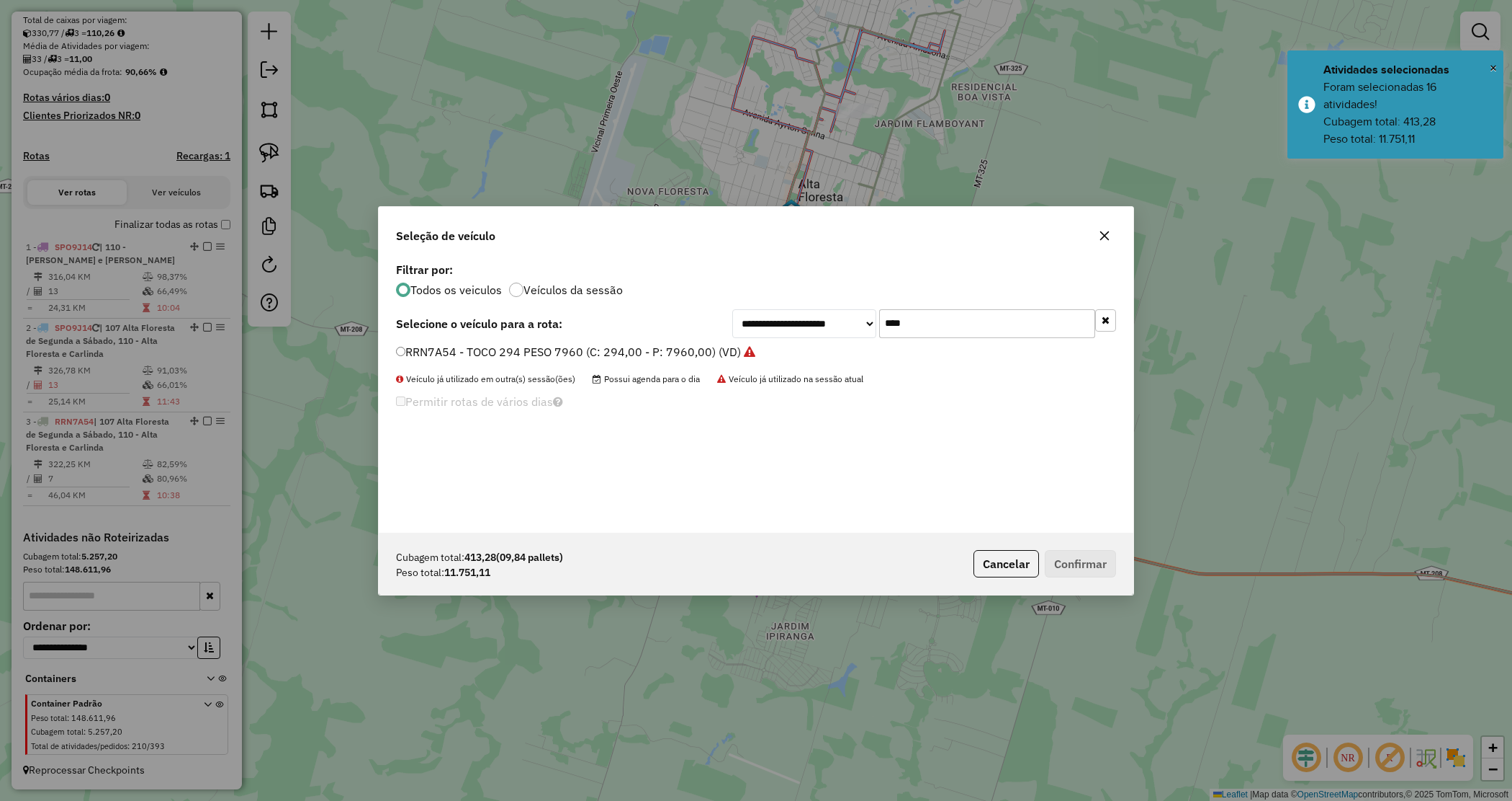
drag, startPoint x: 954, startPoint y: 321, endPoint x: 845, endPoint y: 268, distance: 121.2
click at [855, 285] on div "**********" at bounding box center [756, 395] width 755 height 274
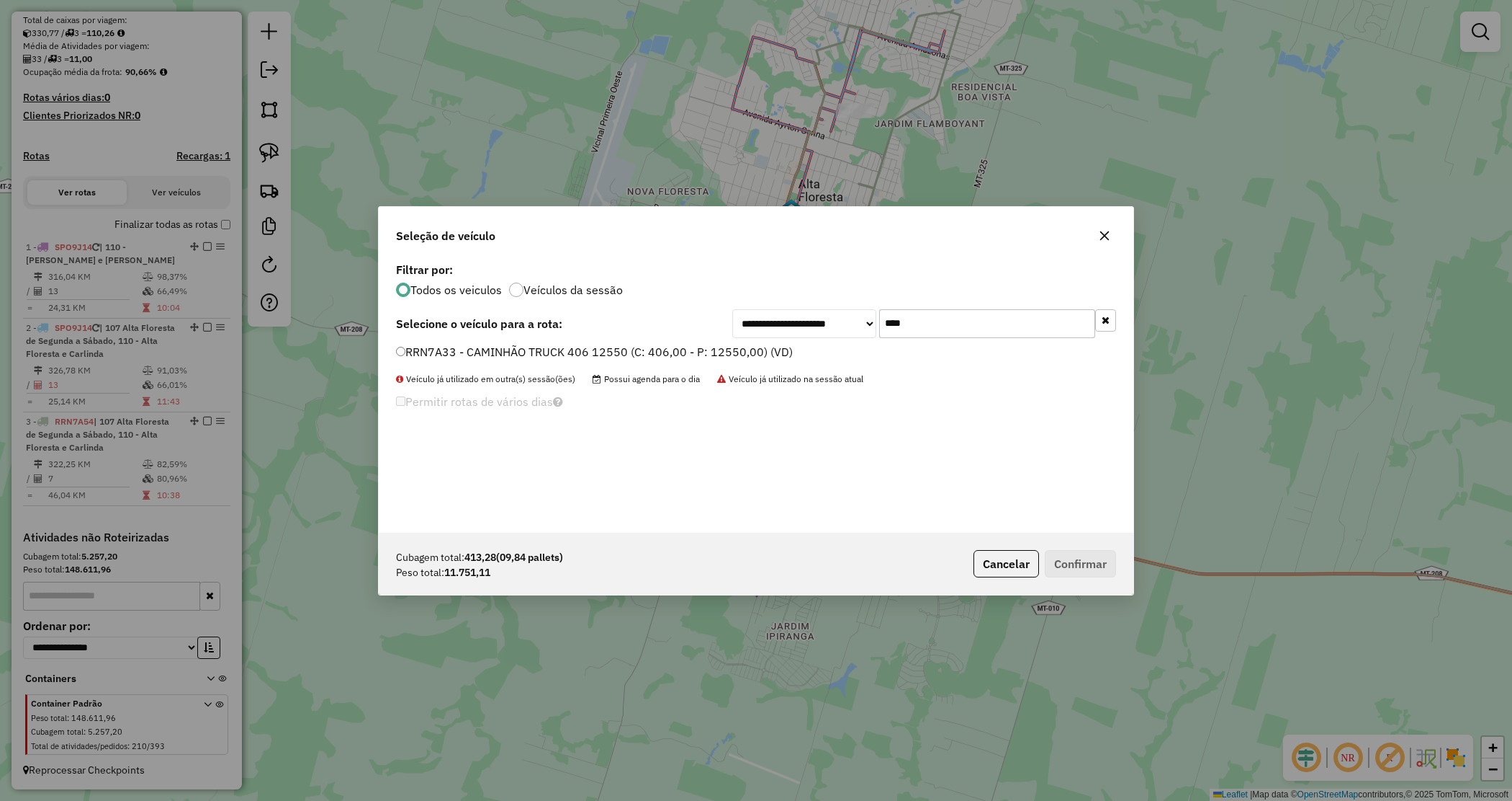
type input "****"
click at [750, 353] on label "RRN7A33 - CAMINHÃO TRUCK 406 12550 (C: 406,00 - P: 12550,00) (VD)" at bounding box center [594, 350] width 397 height 17
click at [1091, 550] on button "Confirmar" at bounding box center [1081, 563] width 71 height 28
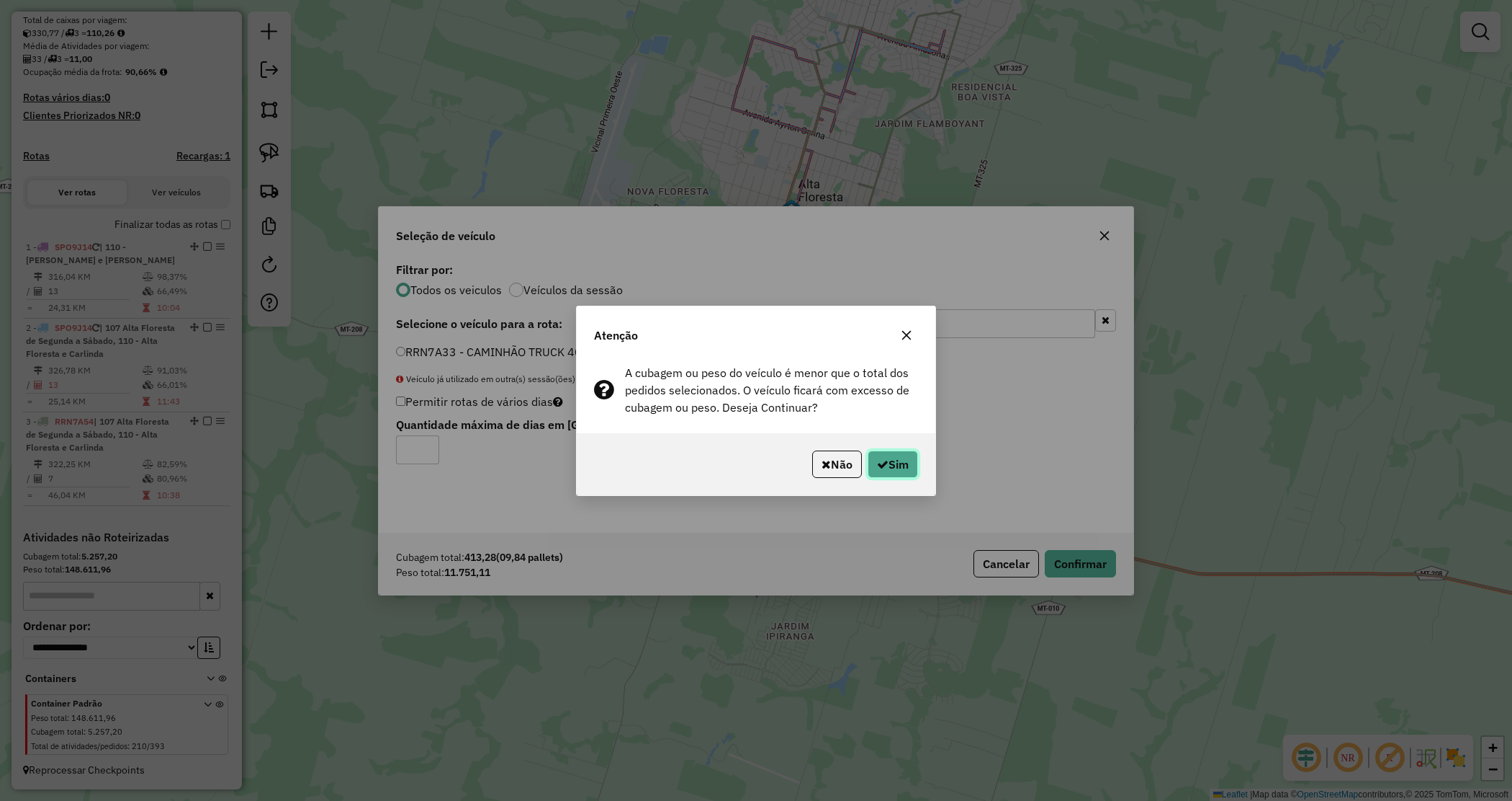
drag, startPoint x: 902, startPoint y: 457, endPoint x: 826, endPoint y: 458, distance: 76.0
click at [897, 453] on button "Sim" at bounding box center [893, 464] width 50 height 28
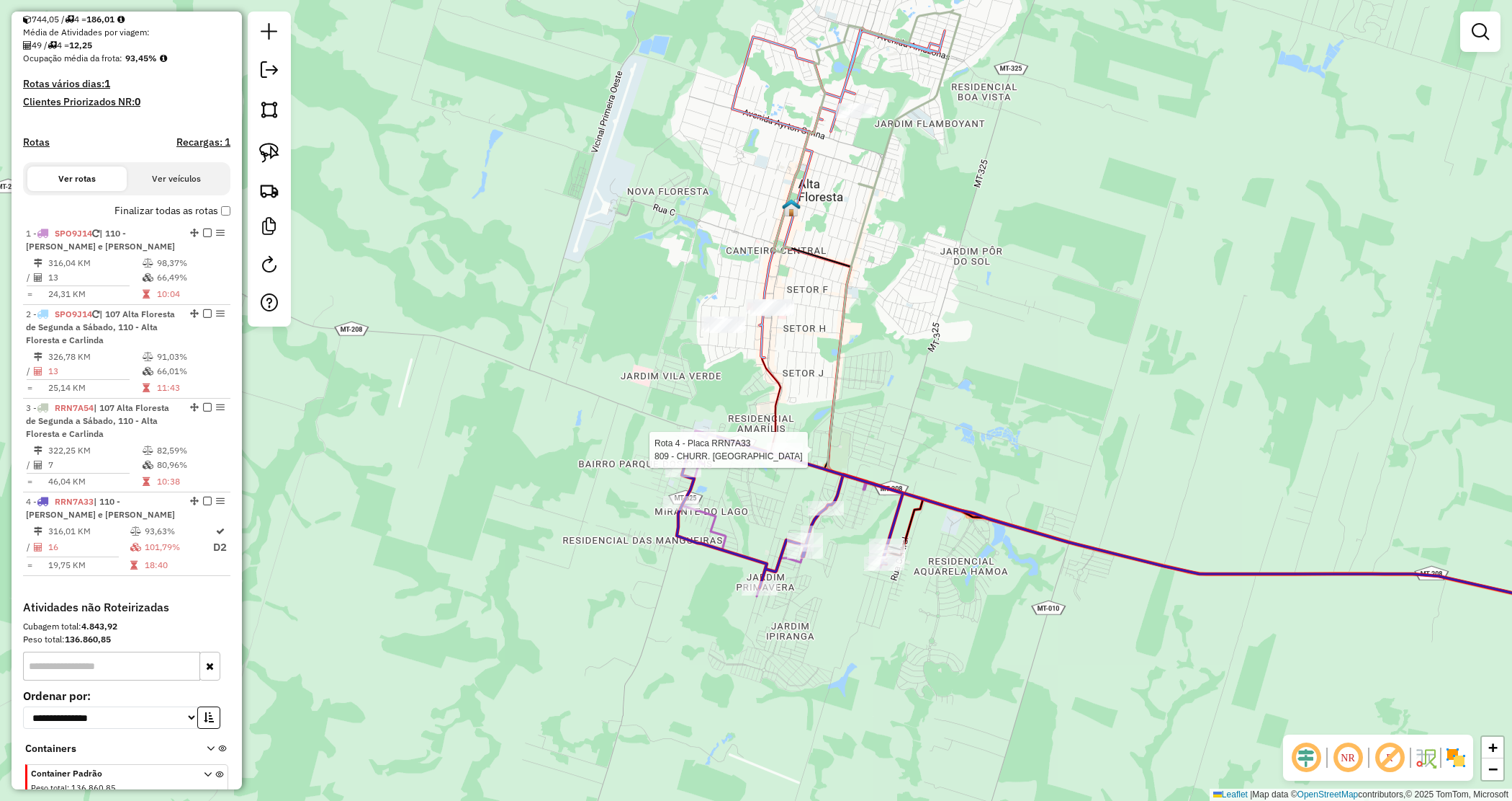
scroll to position [398, 0]
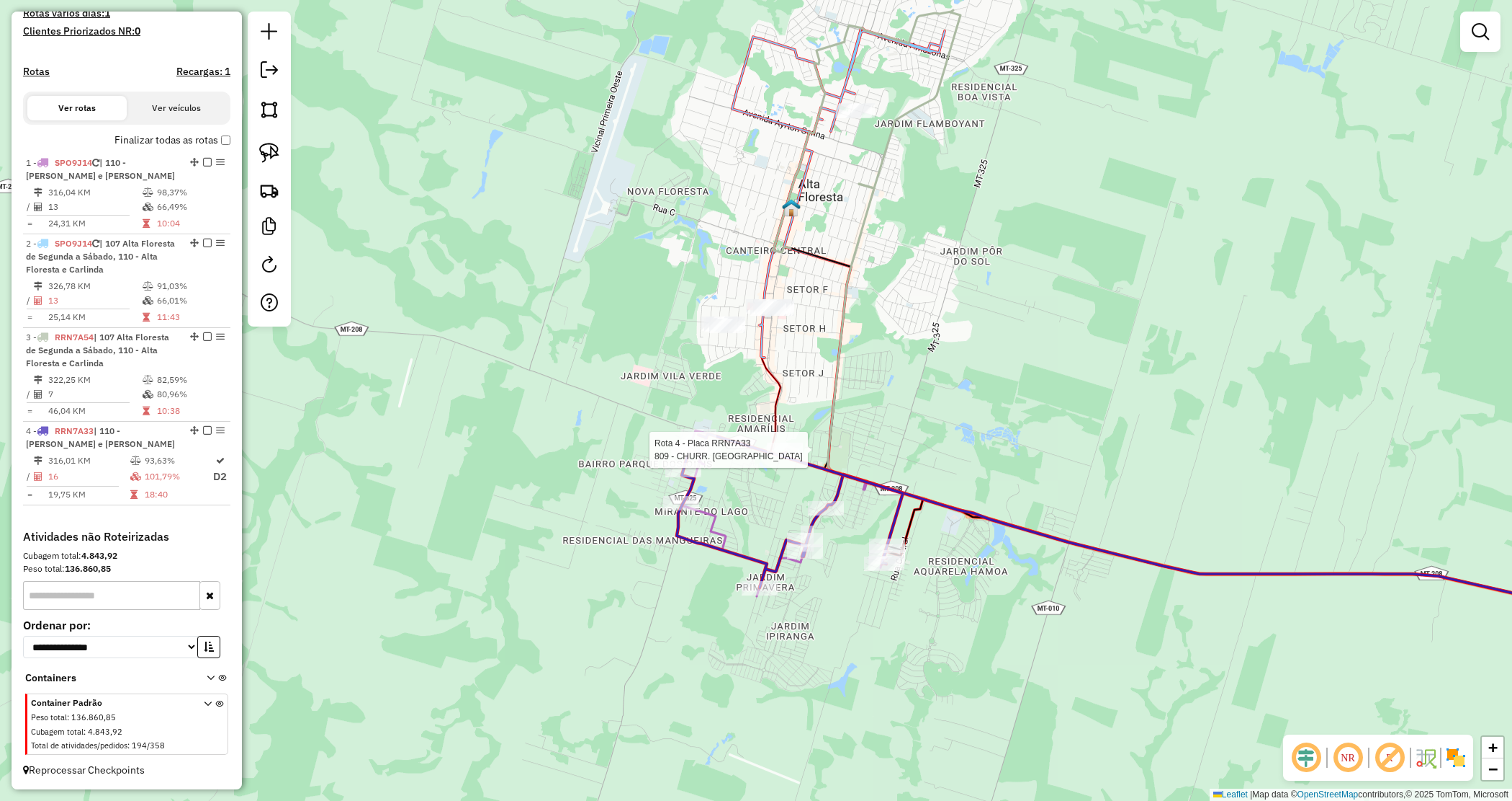
select select "*********"
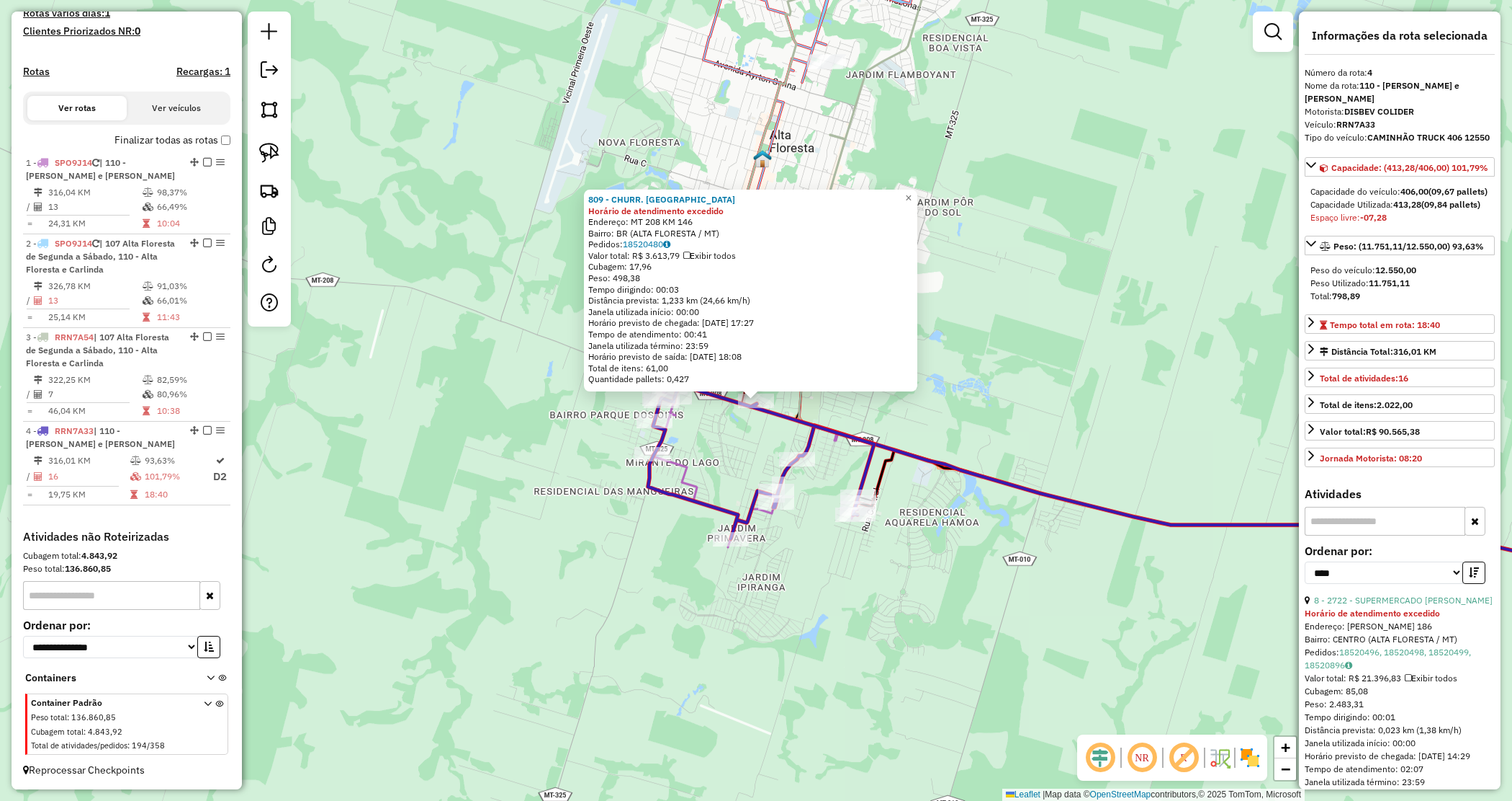
scroll to position [90, 0]
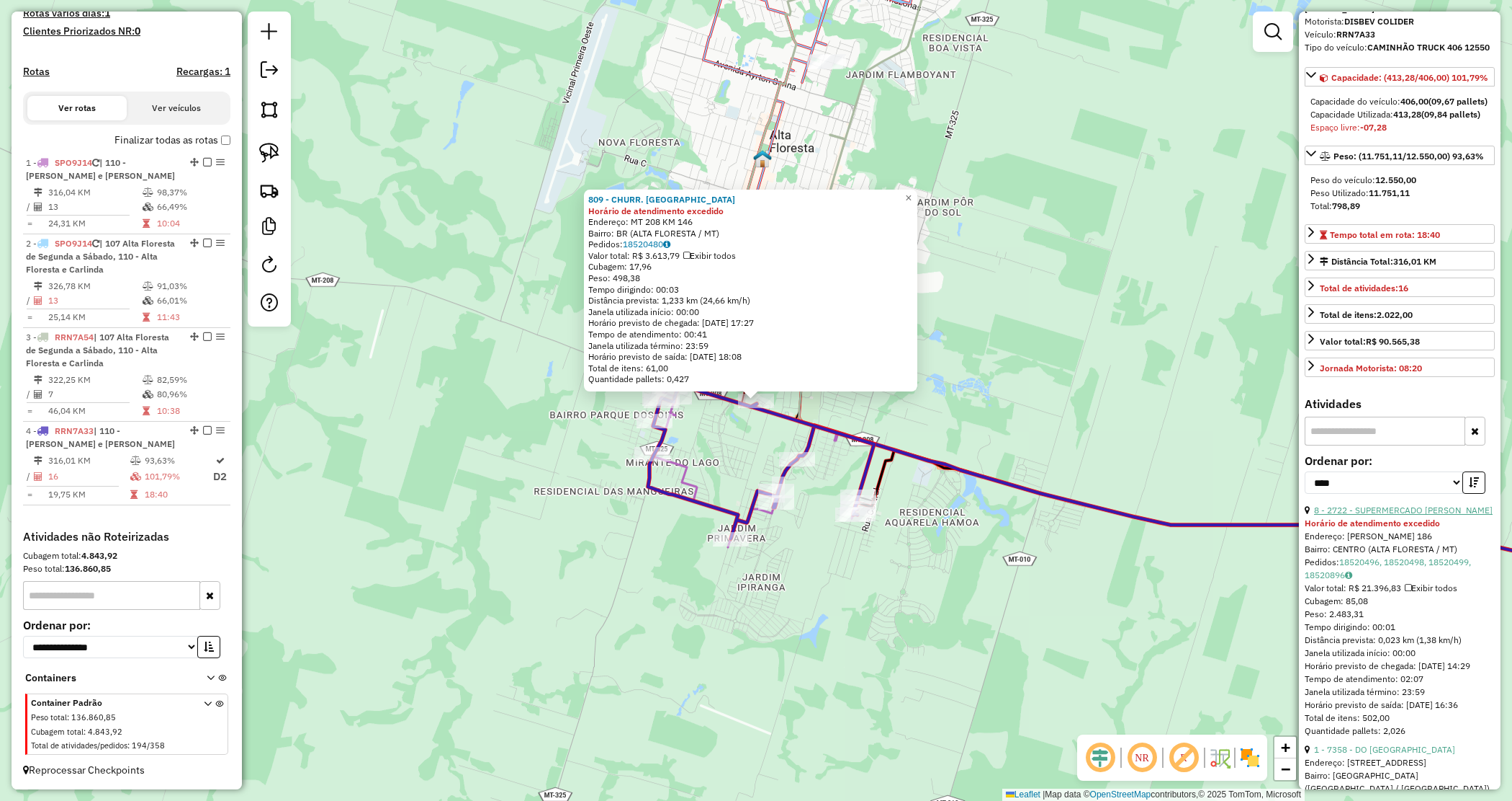
click at [1409, 515] on link "8 - 2722 - SUPERMERCADO MARTINS" at bounding box center [1403, 509] width 178 height 11
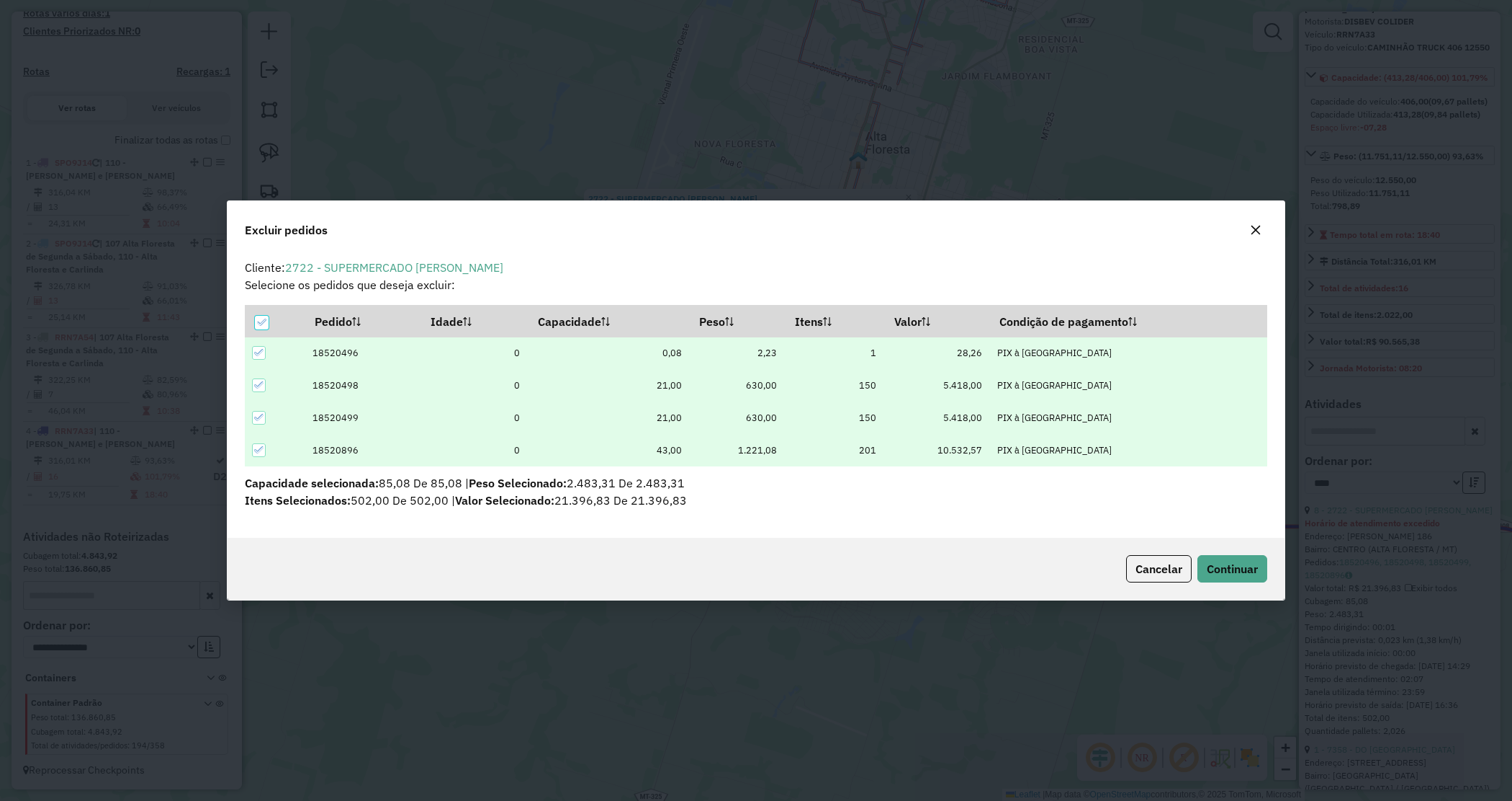
scroll to position [0, 0]
click at [1201, 571] on button "Continuar" at bounding box center [1232, 568] width 70 height 28
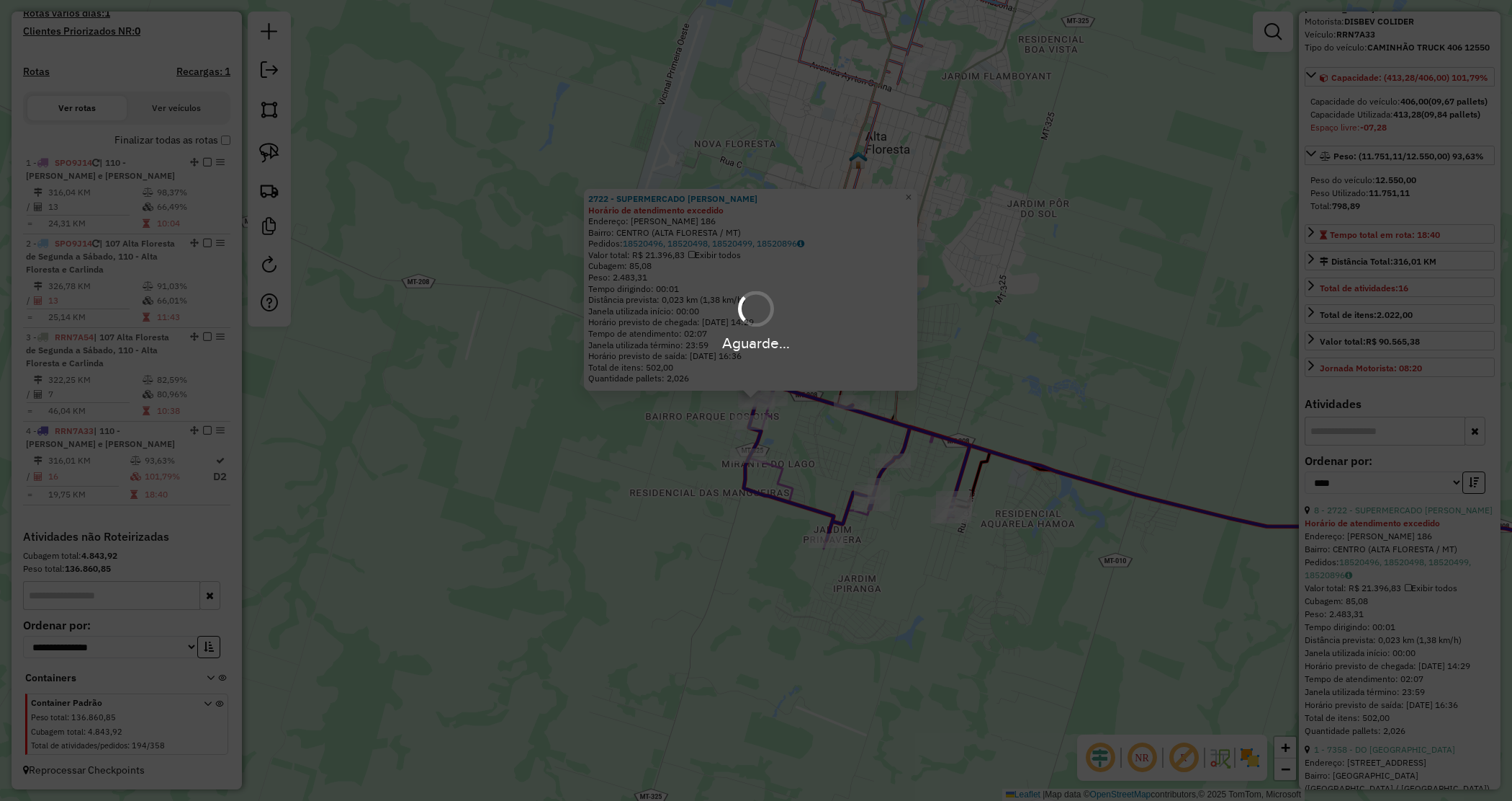
scroll to position [395, 0]
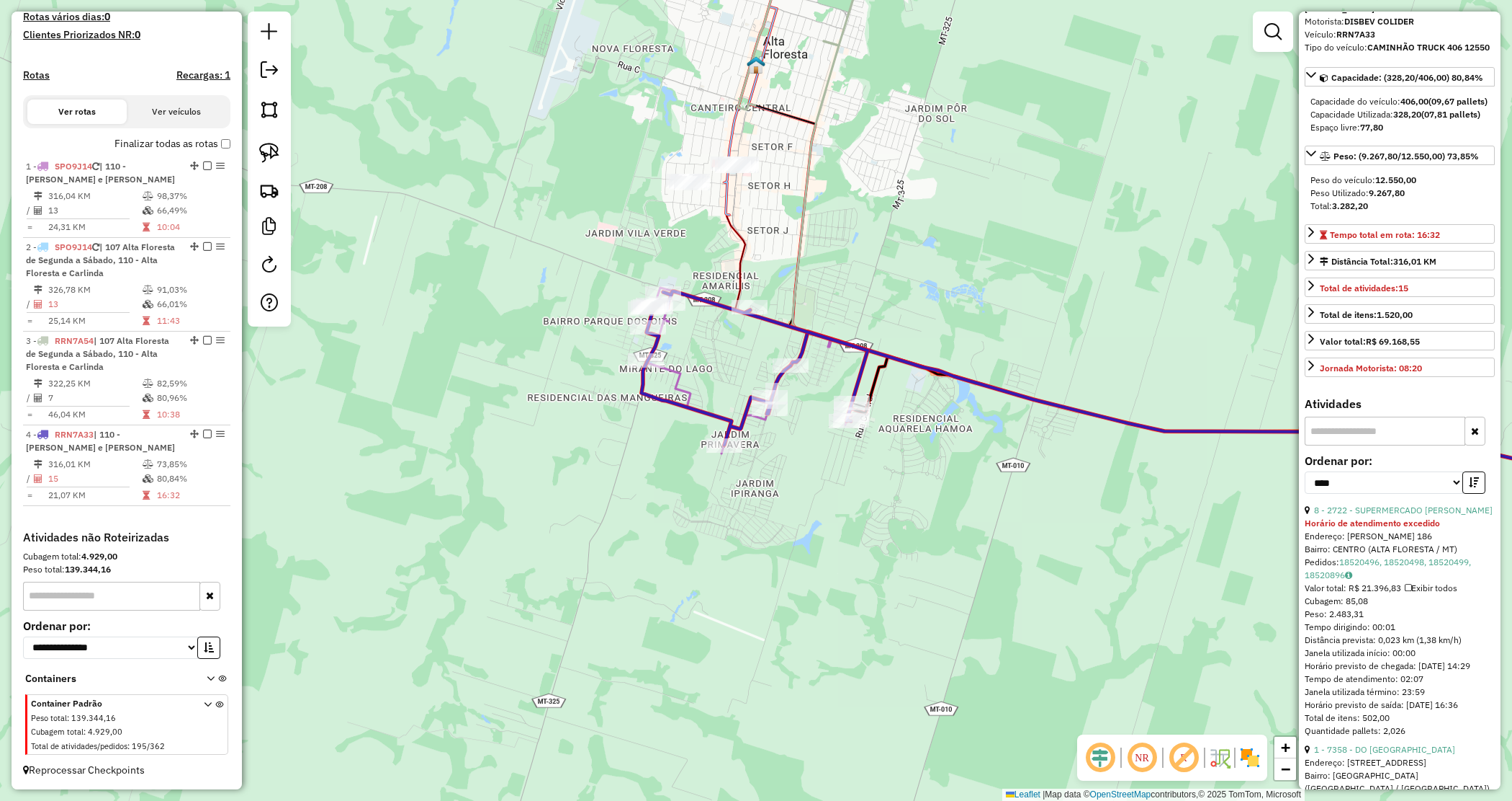
drag, startPoint x: 850, startPoint y: 445, endPoint x: 747, endPoint y: 350, distance: 140.1
click at [747, 350] on div "Janela de atendimento Grade de atendimento Capacidade Transportadoras Veículos …" at bounding box center [756, 400] width 1512 height 801
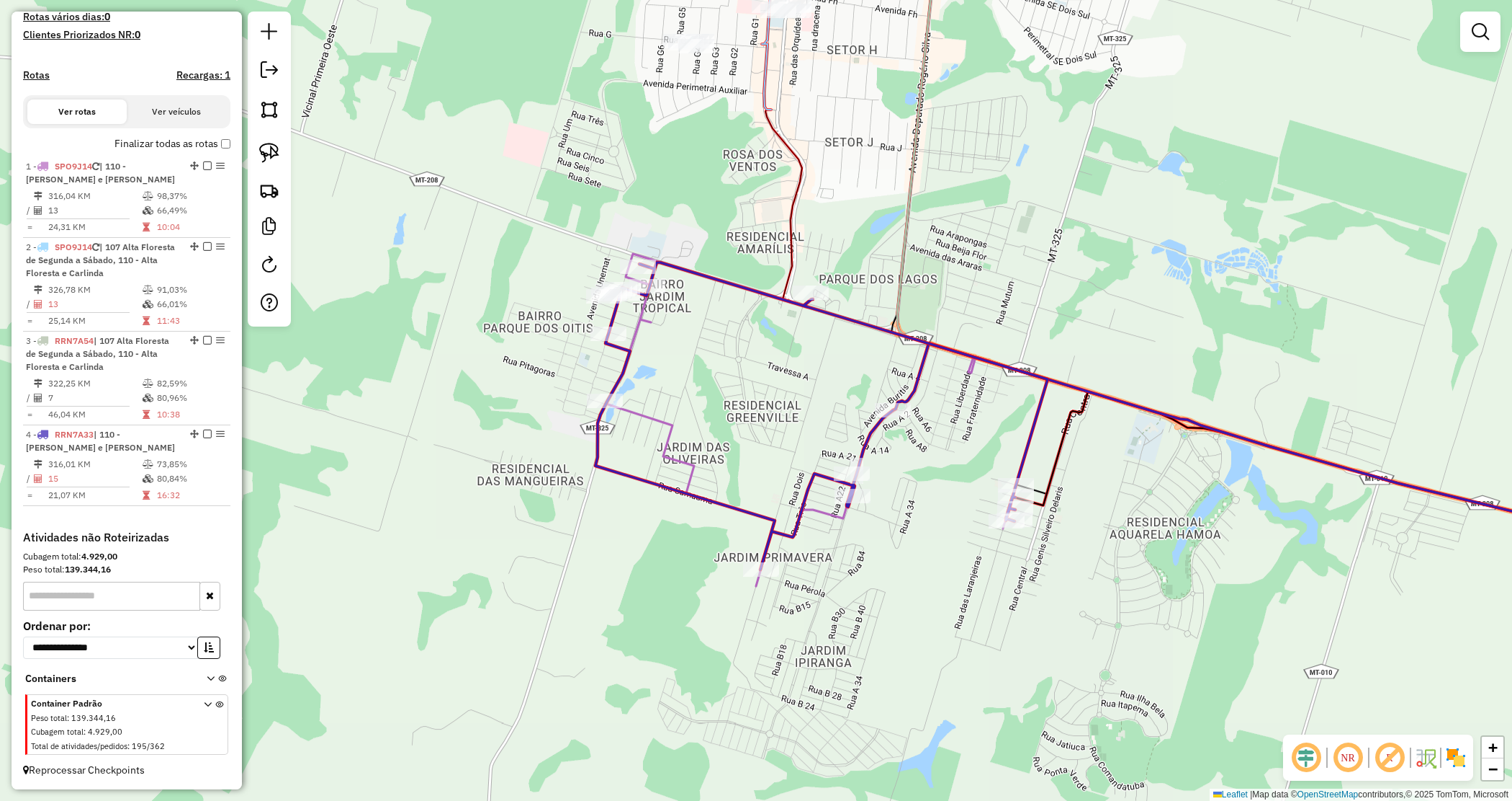
drag, startPoint x: 736, startPoint y: 375, endPoint x: 773, endPoint y: 416, distance: 55.2
click at [773, 416] on div "Janela de atendimento Grade de atendimento Capacidade Transportadoras Veículos …" at bounding box center [756, 400] width 1512 height 801
select select "*********"
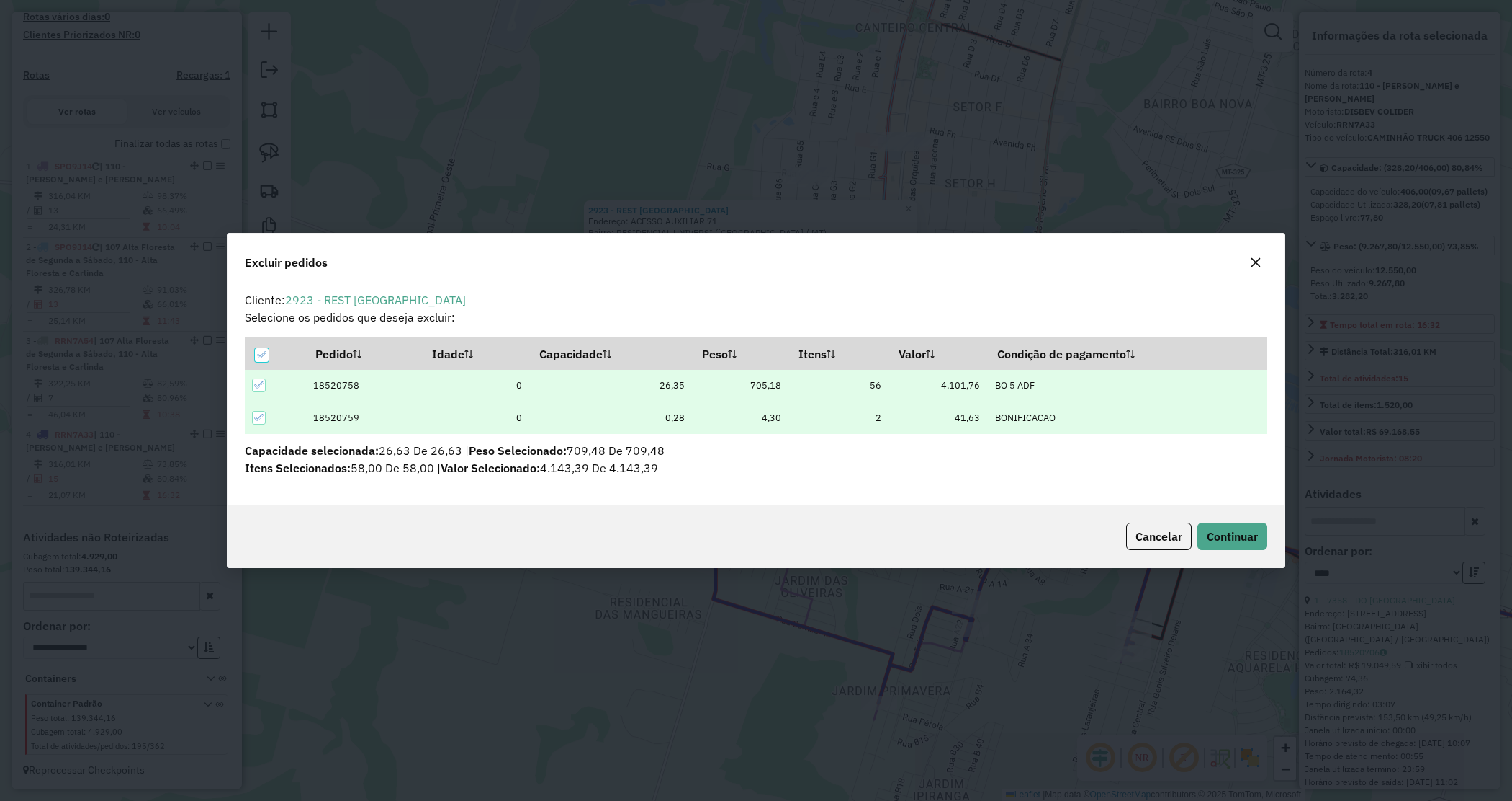
scroll to position [0, 0]
click at [1232, 529] on span "Continuar" at bounding box center [1233, 536] width 51 height 15
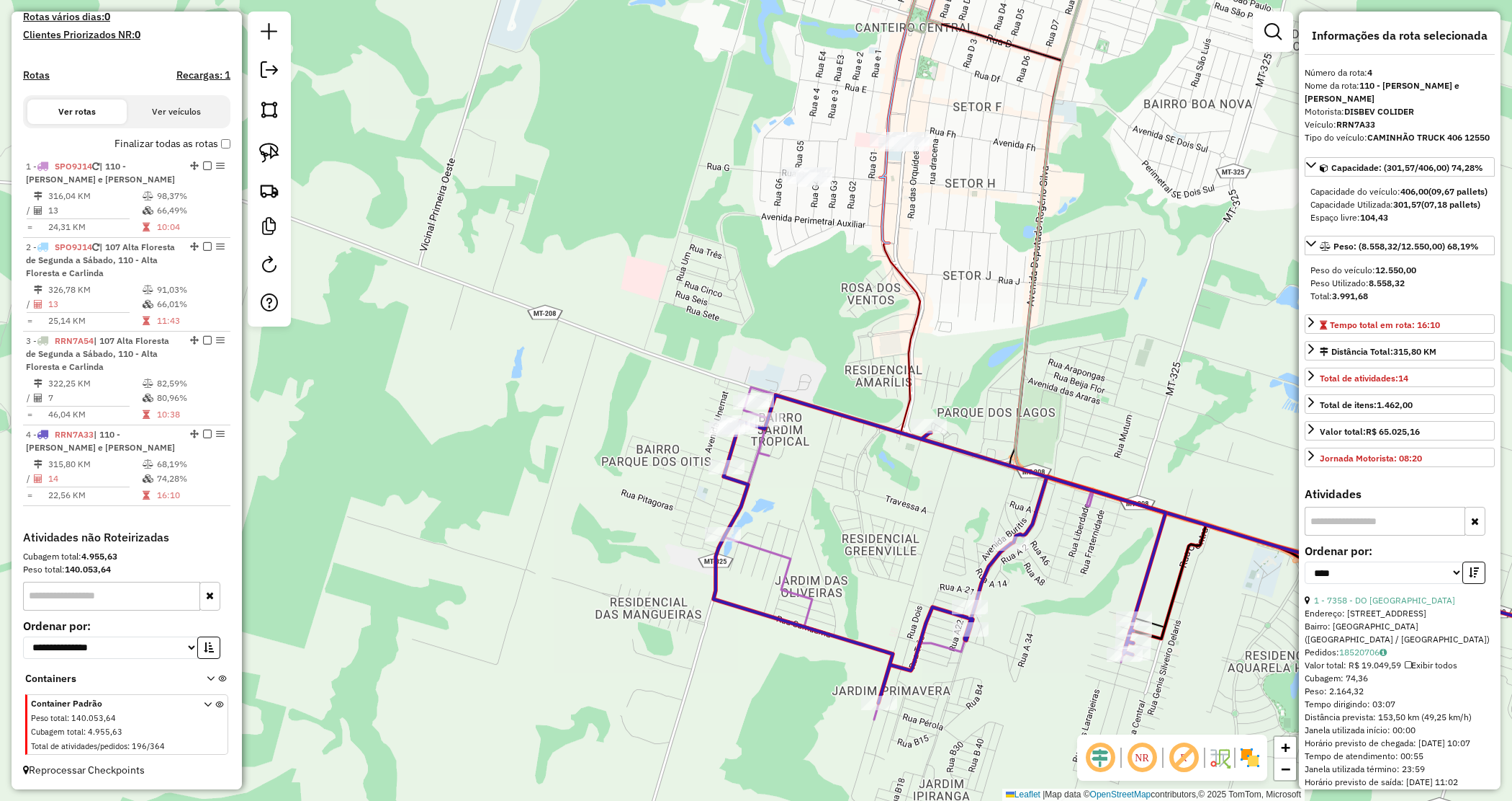
click at [837, 510] on div "Janela de atendimento Grade de atendimento Capacidade Transportadoras Veículos …" at bounding box center [756, 400] width 1512 height 801
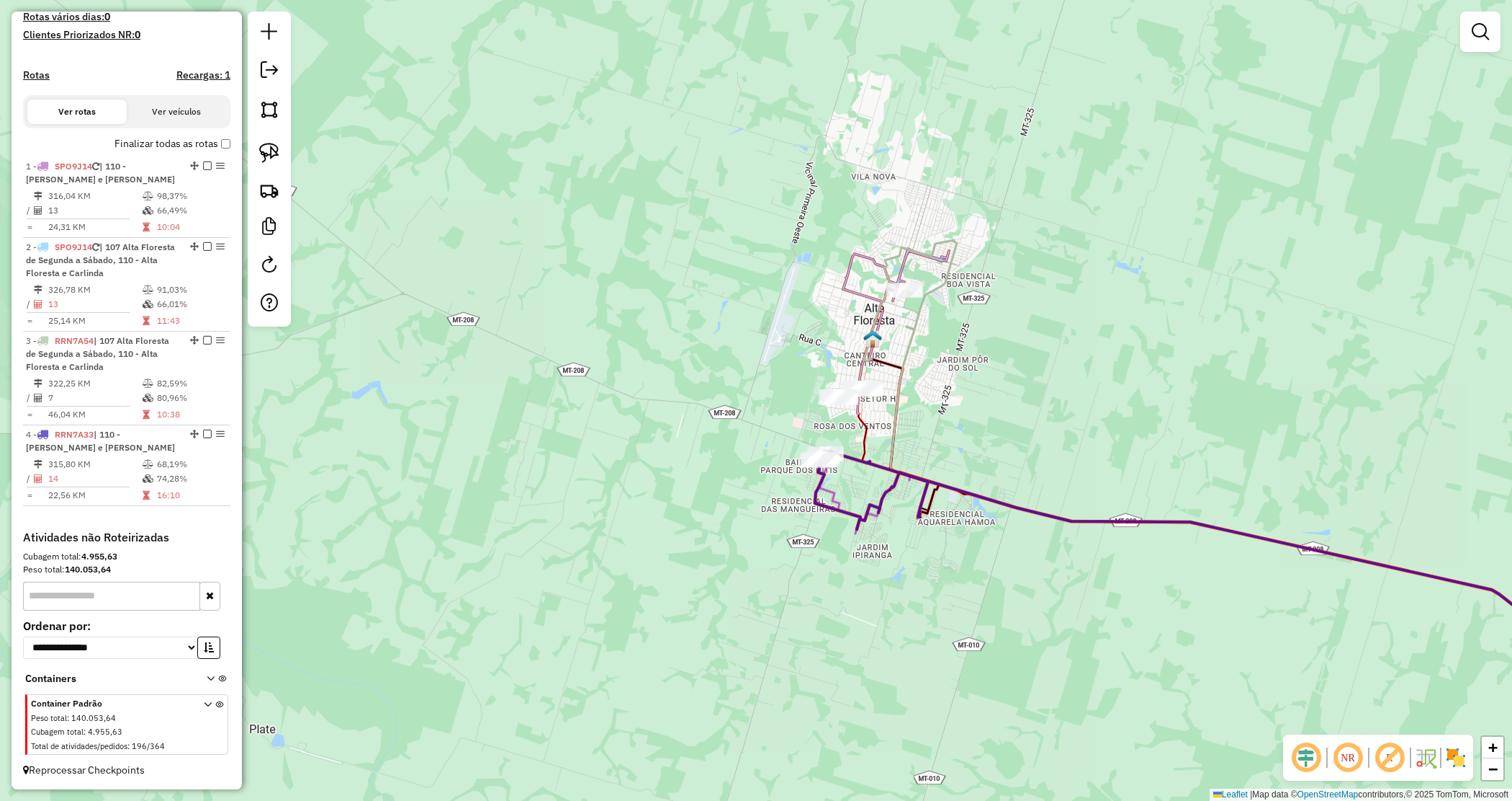
click at [1010, 425] on div "Janela de atendimento Grade de atendimento Capacidade Transportadoras Veículos …" at bounding box center [756, 400] width 1512 height 801
click at [999, 408] on div "Janela de atendimento Grade de atendimento Capacidade Transportadoras Veículos …" at bounding box center [756, 400] width 1512 height 801
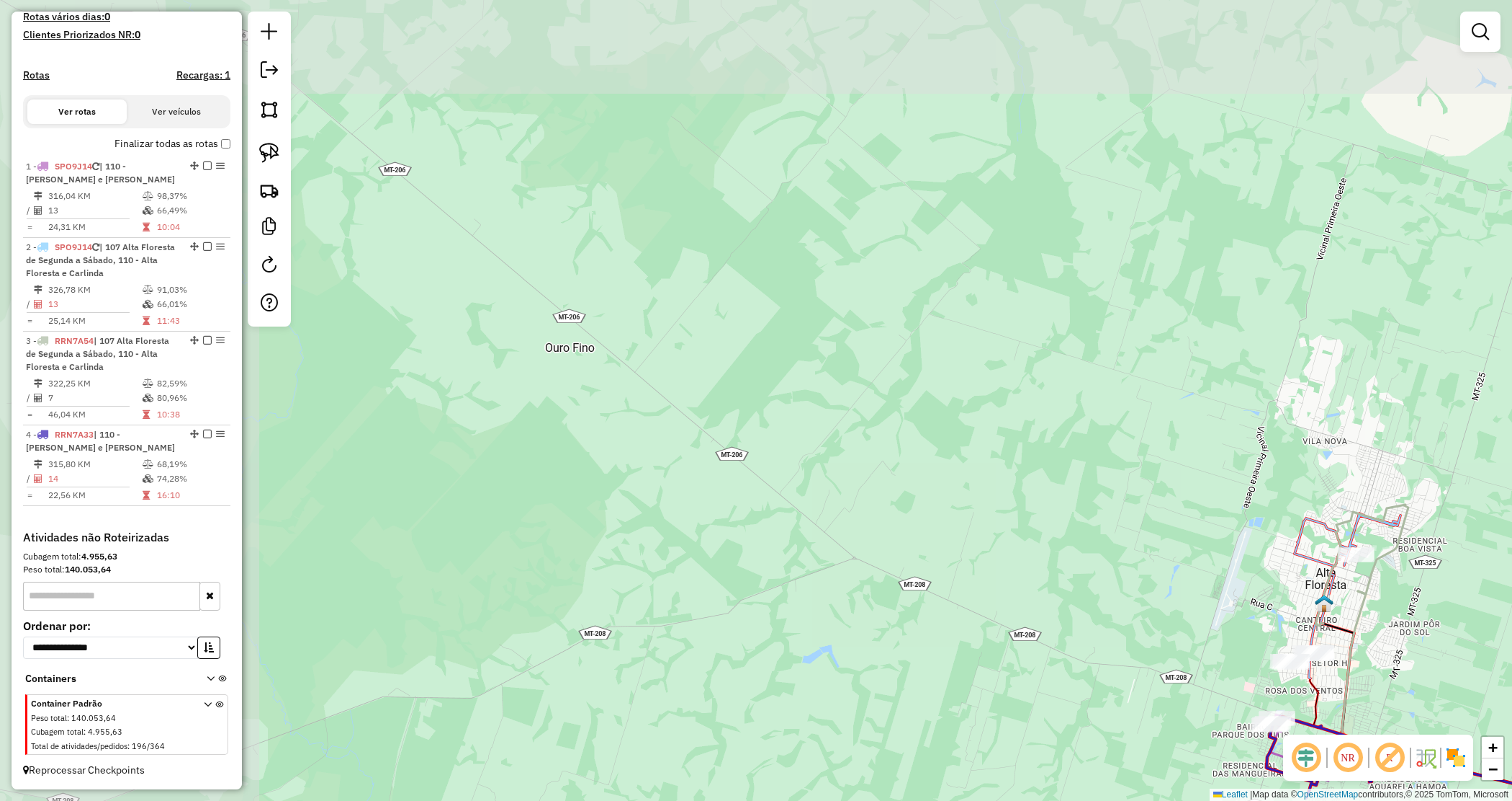
drag, startPoint x: 674, startPoint y: 249, endPoint x: 1131, endPoint y: 506, distance: 524.3
click at [1115, 501] on div "Janela de atendimento Grade de atendimento Capacidade Transportadoras Veículos …" at bounding box center [756, 400] width 1512 height 801
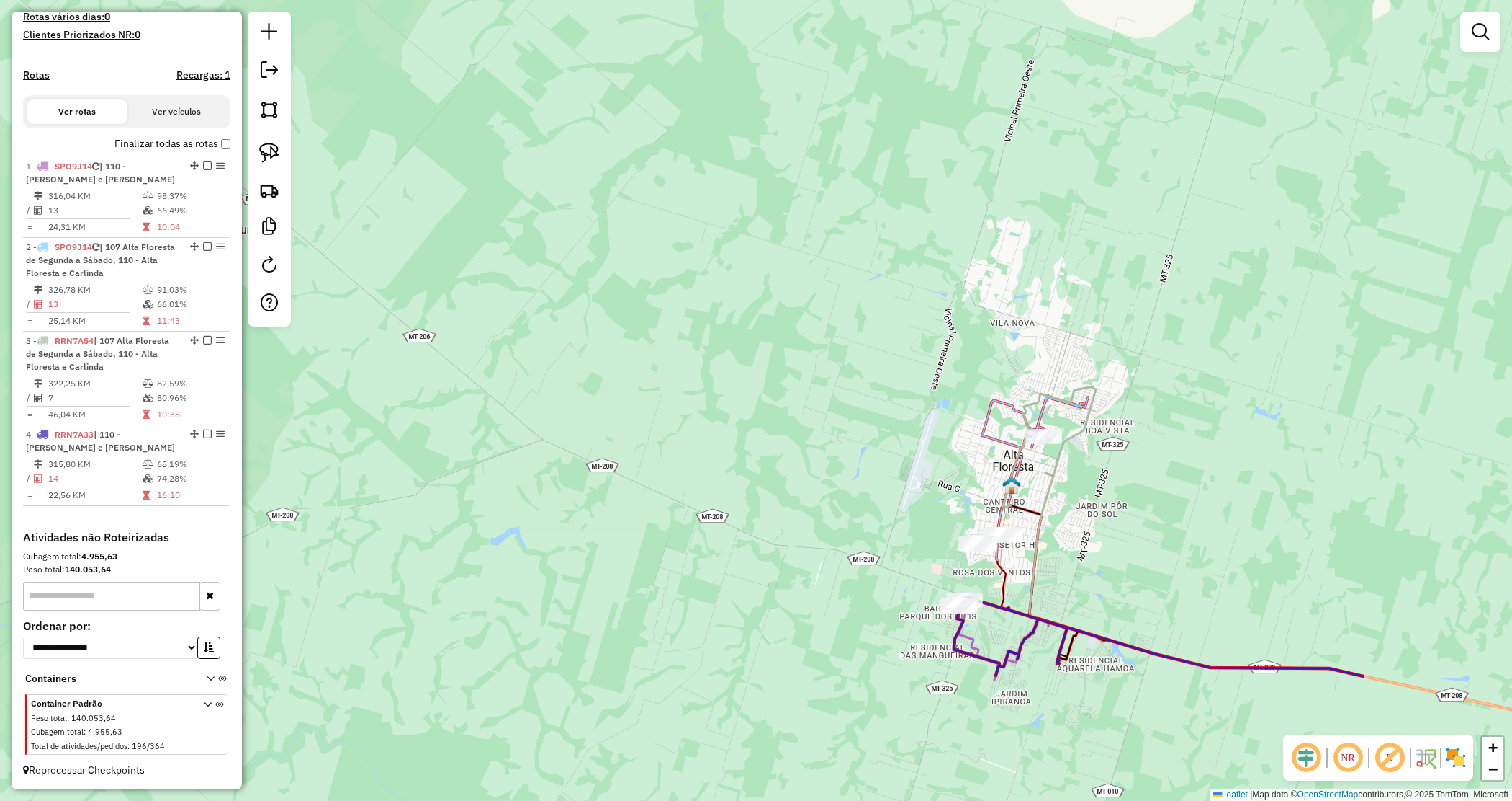
drag, startPoint x: 1147, startPoint y: 517, endPoint x: 636, endPoint y: 347, distance: 538.5
click at [636, 347] on div "Janela de atendimento Grade de atendimento Capacidade Transportadoras Veículos …" at bounding box center [756, 400] width 1512 height 801
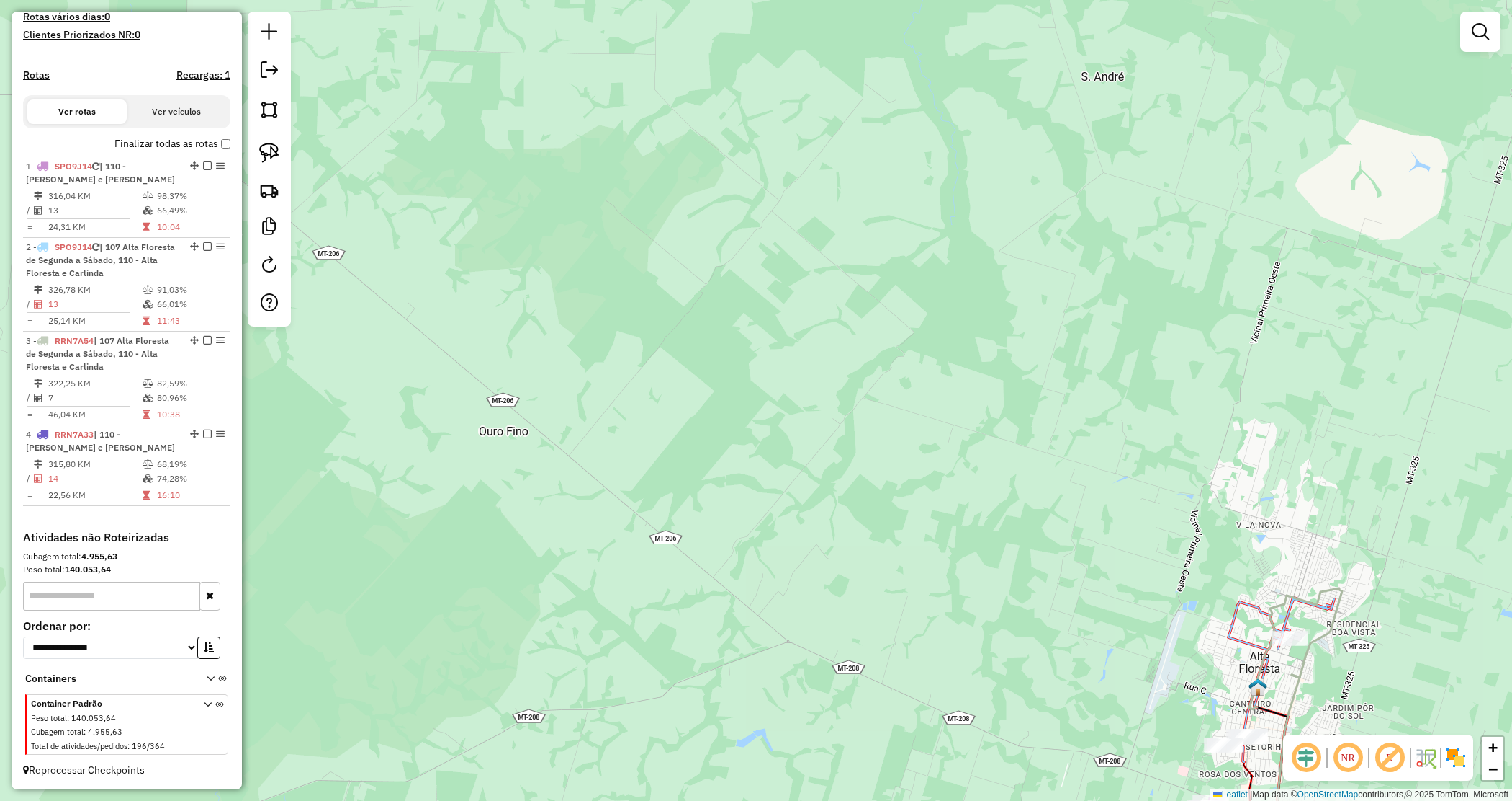
drag, startPoint x: 575, startPoint y: 322, endPoint x: 1035, endPoint y: 592, distance: 533.4
click at [1035, 592] on div "Janela de atendimento Grade de atendimento Capacidade Transportadoras Veículos …" at bounding box center [756, 400] width 1512 height 801
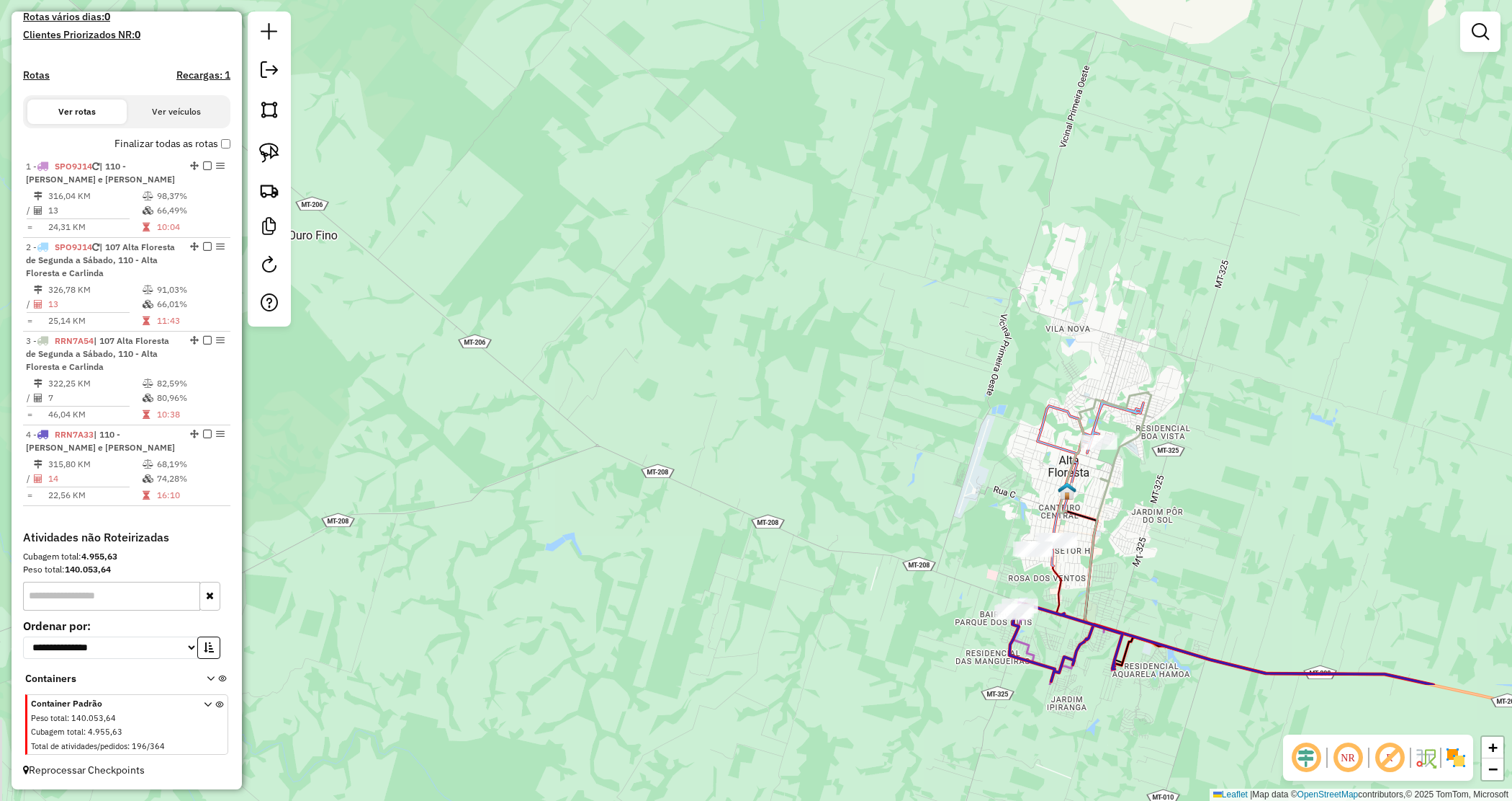
drag, startPoint x: 1039, startPoint y: 586, endPoint x: 823, endPoint y: 310, distance: 350.5
click at [824, 310] on div "Janela de atendimento Grade de atendimento Capacidade Transportadoras Veículos …" at bounding box center [756, 400] width 1512 height 801
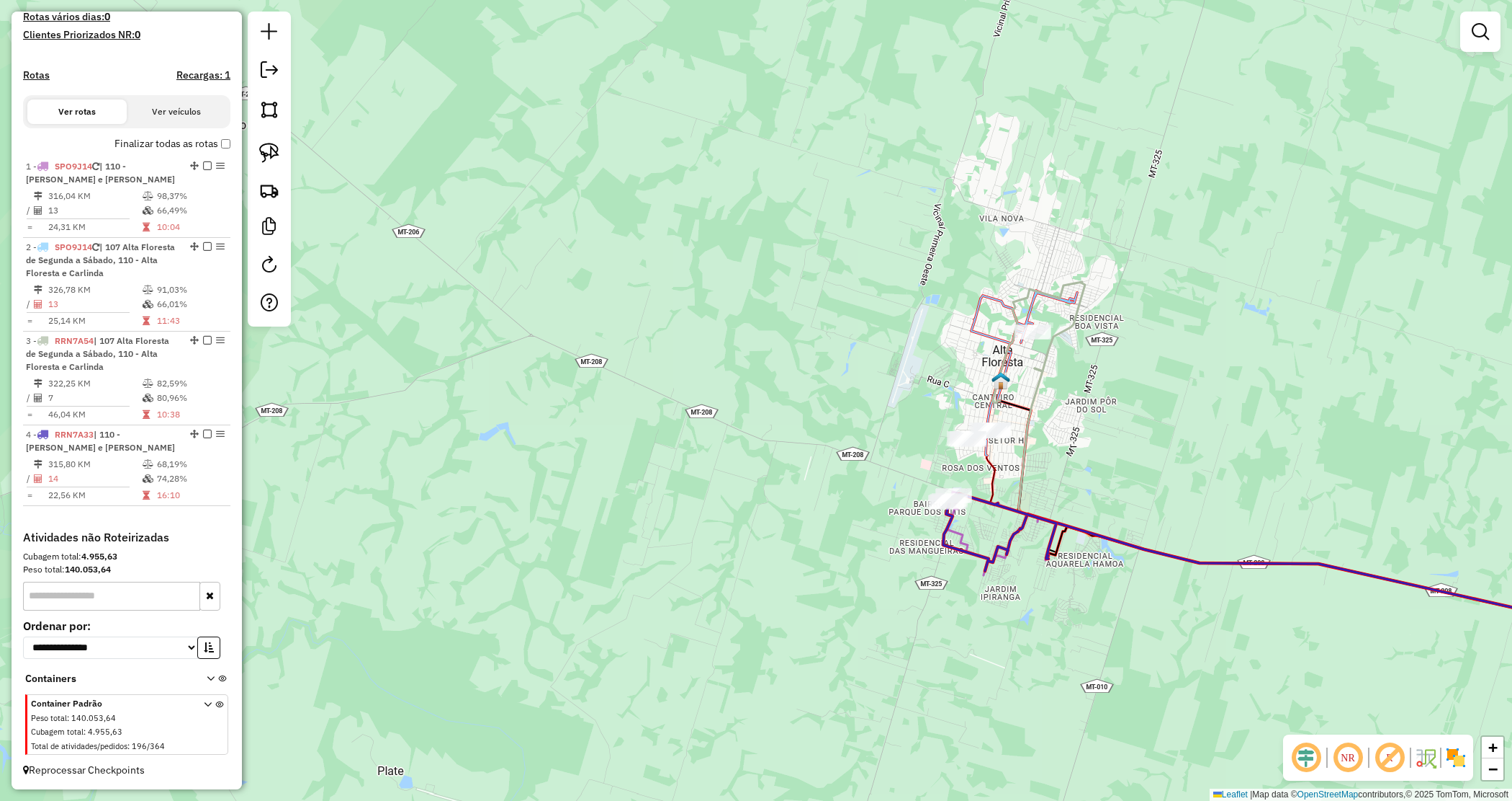
click at [824, 305] on div "Janela de atendimento Grade de atendimento Capacidade Transportadoras Veículos …" at bounding box center [756, 400] width 1512 height 801
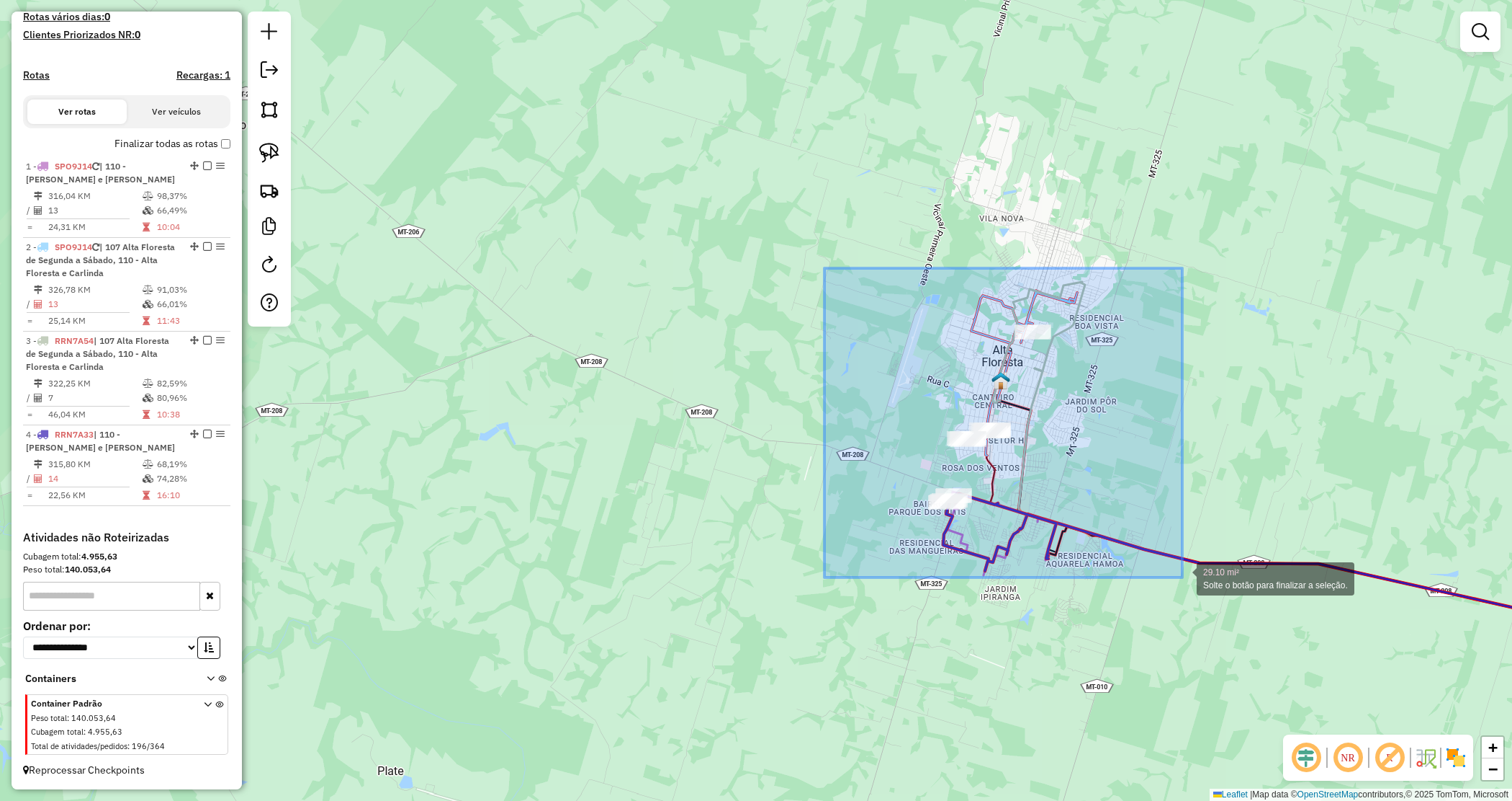
drag, startPoint x: 855, startPoint y: 305, endPoint x: 1182, endPoint y: 577, distance: 425.3
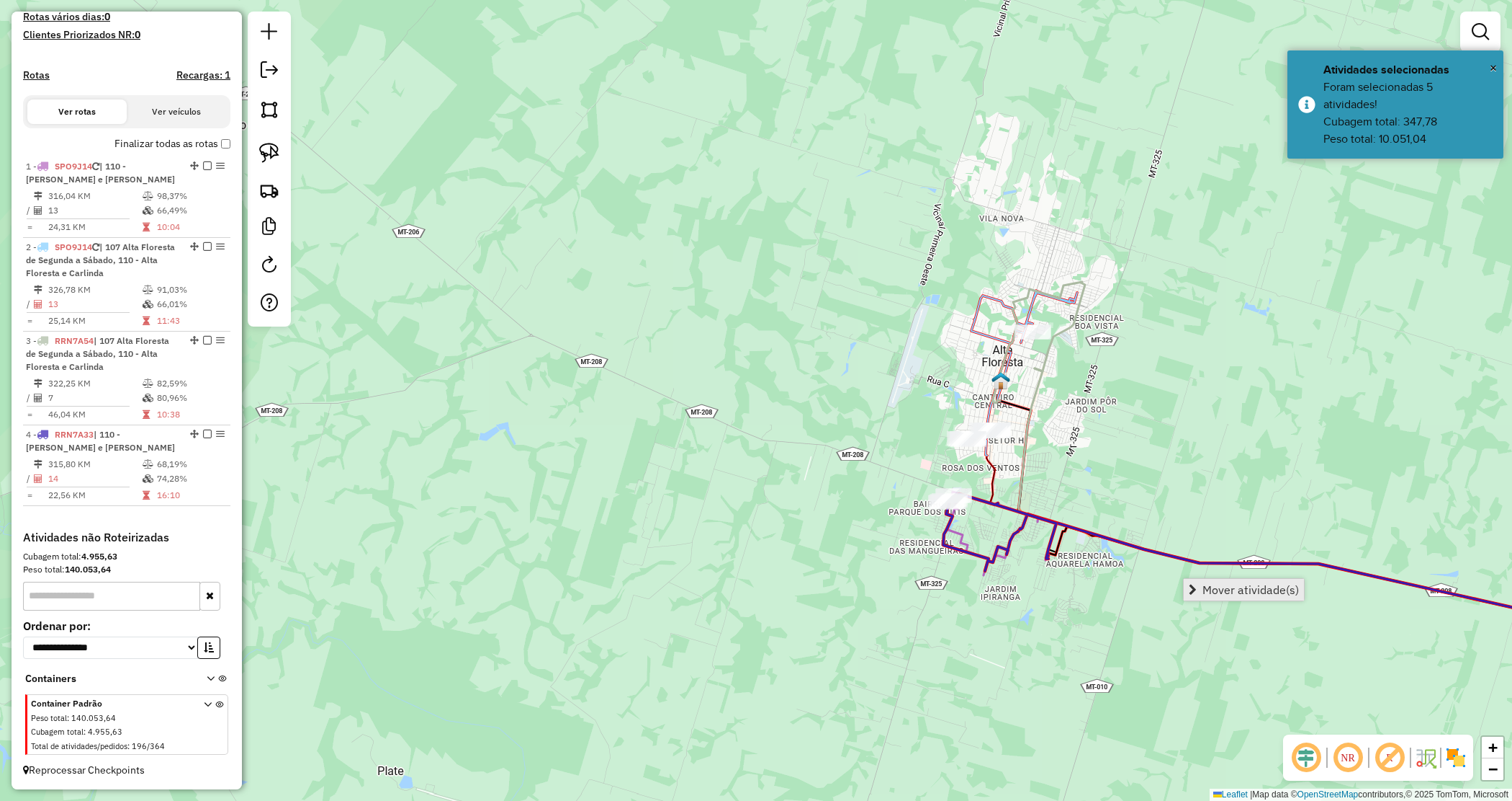
click at [1226, 588] on span "Mover atividade(s)" at bounding box center [1251, 589] width 97 height 12
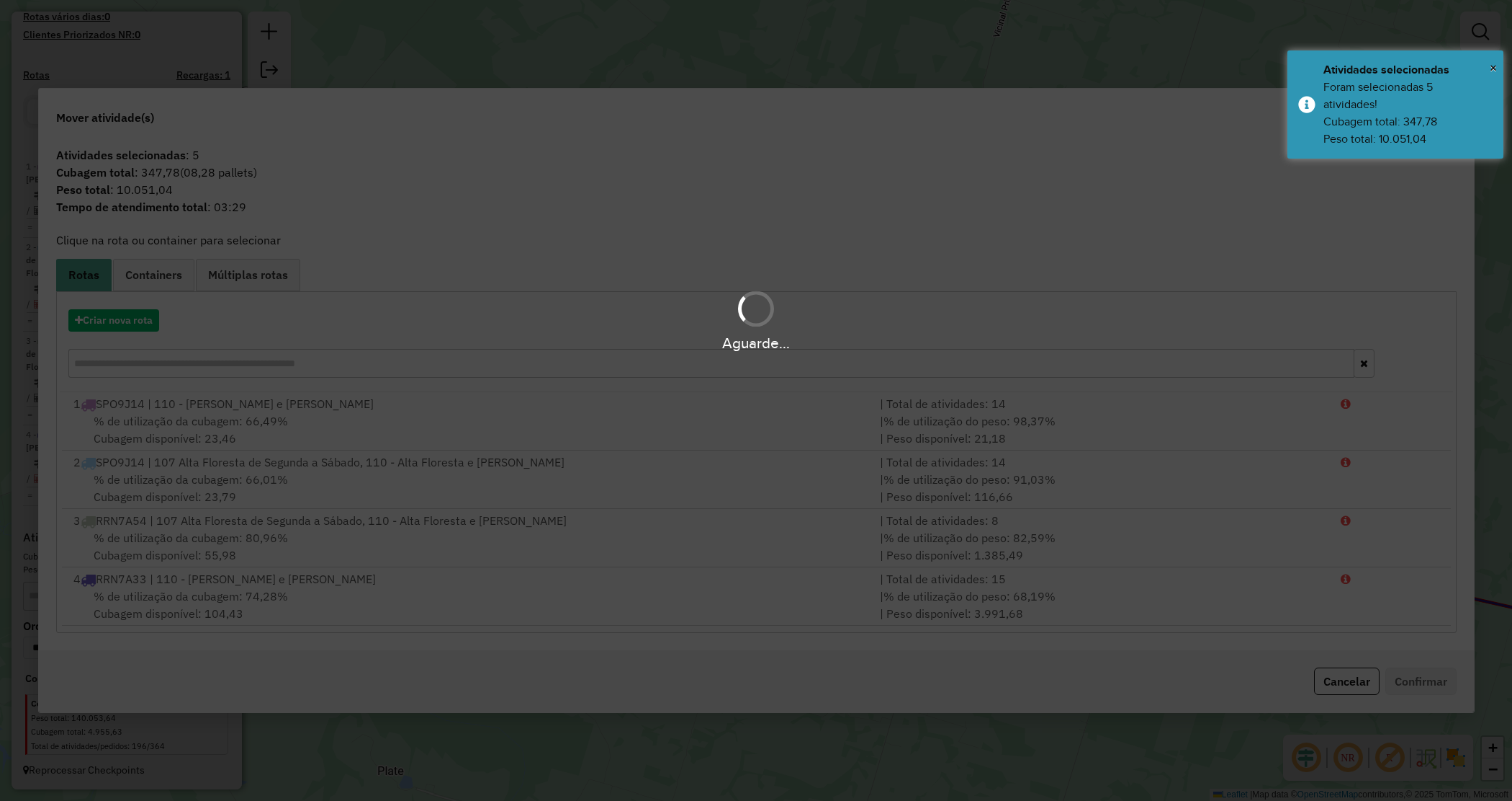
click at [123, 324] on hb-app "Aguarde... Pop-up bloqueado! Seu navegador bloqueou automáticamente a abertura …" at bounding box center [756, 400] width 1512 height 801
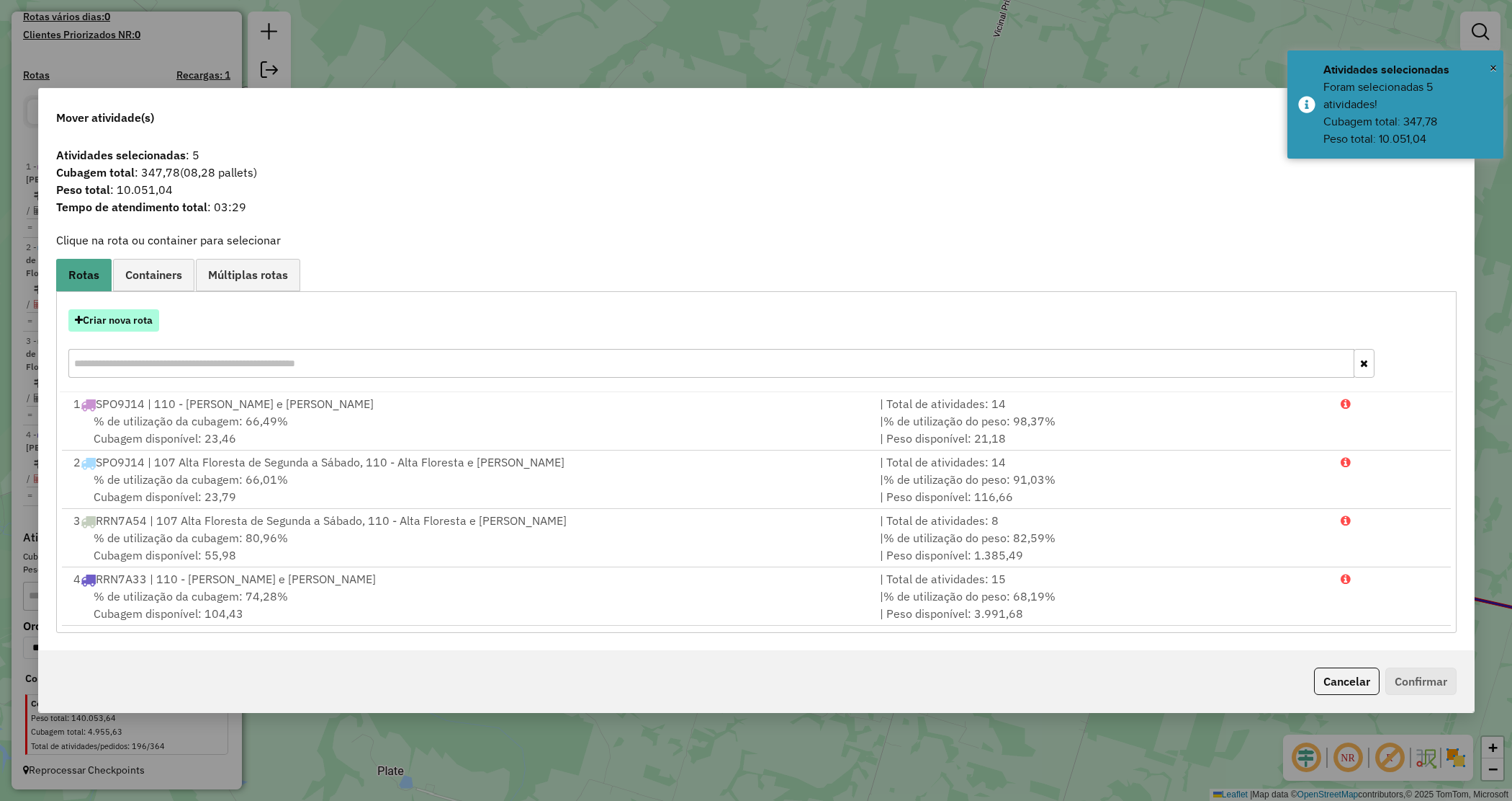
click at [123, 324] on button "Criar nova rota" at bounding box center [114, 320] width 91 height 23
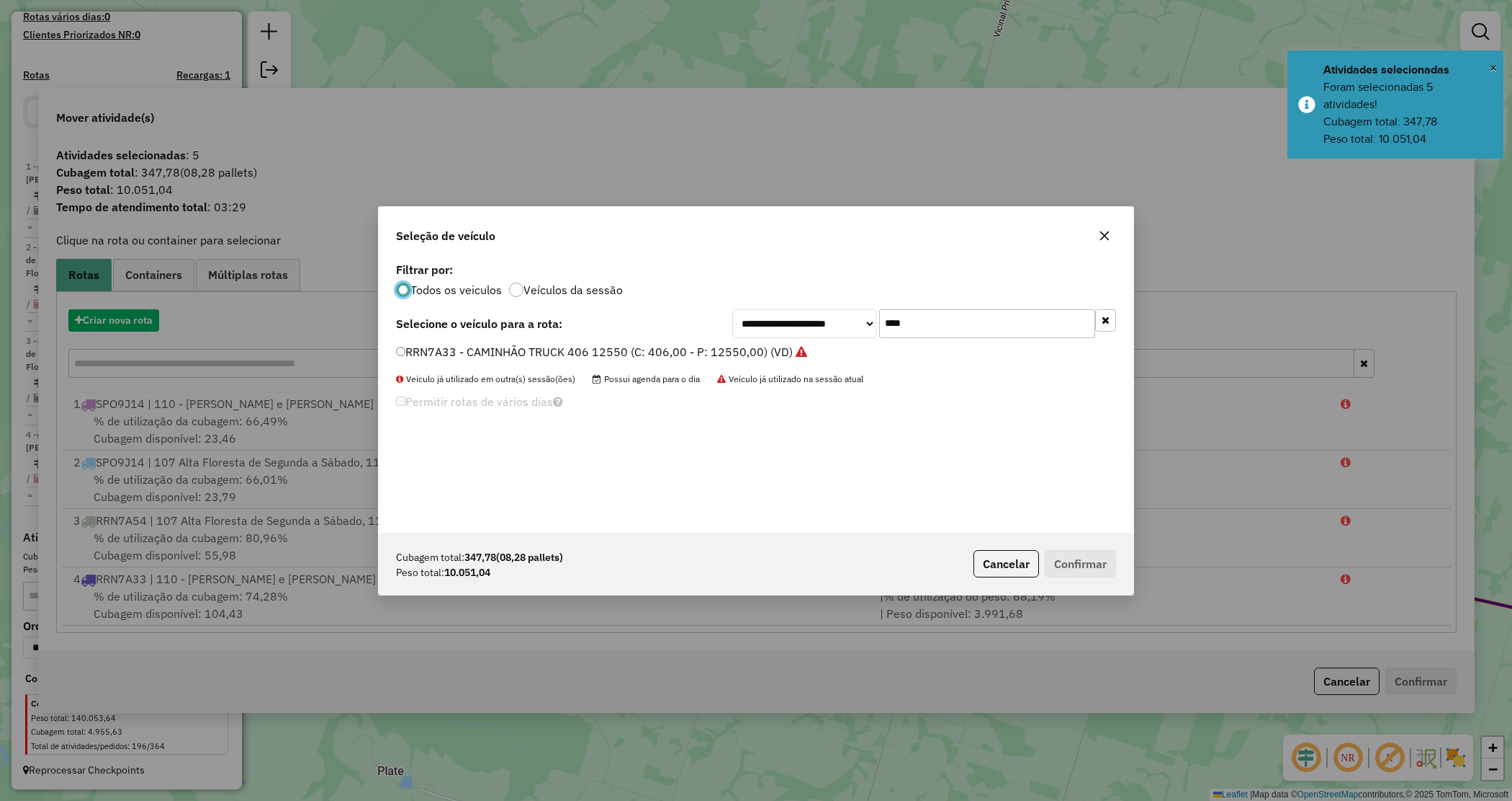
scroll to position [7, 4]
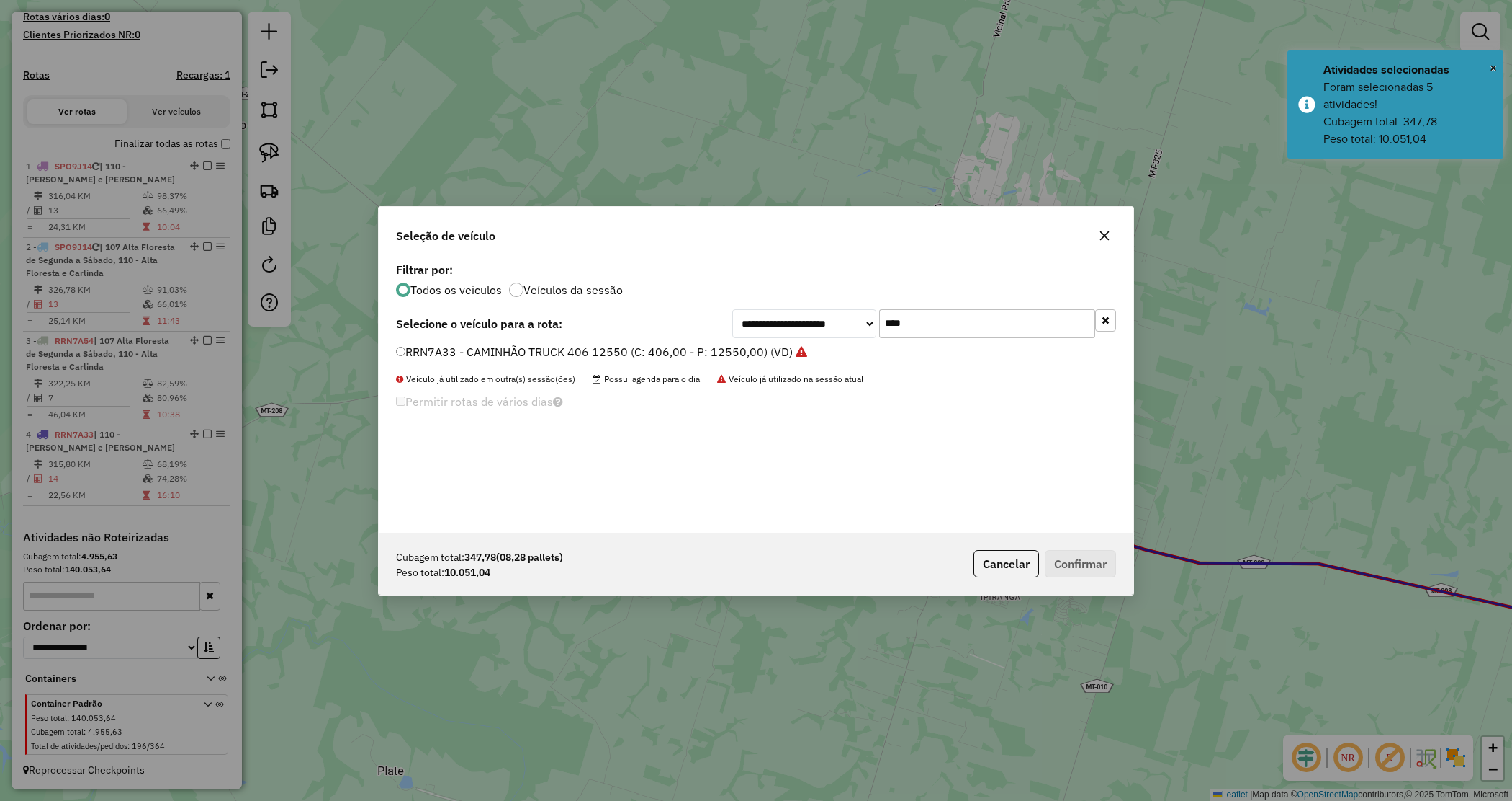
drag, startPoint x: 885, startPoint y: 328, endPoint x: 826, endPoint y: 328, distance: 59.0
click at [826, 328] on div "**********" at bounding box center [924, 323] width 384 height 29
type input "***"
click at [610, 345] on label "QBA5794 - CAMINHÃO TRUCK 406 12550 (C: 406,00 - P: 12550,00) (VD)" at bounding box center [594, 350] width 397 height 17
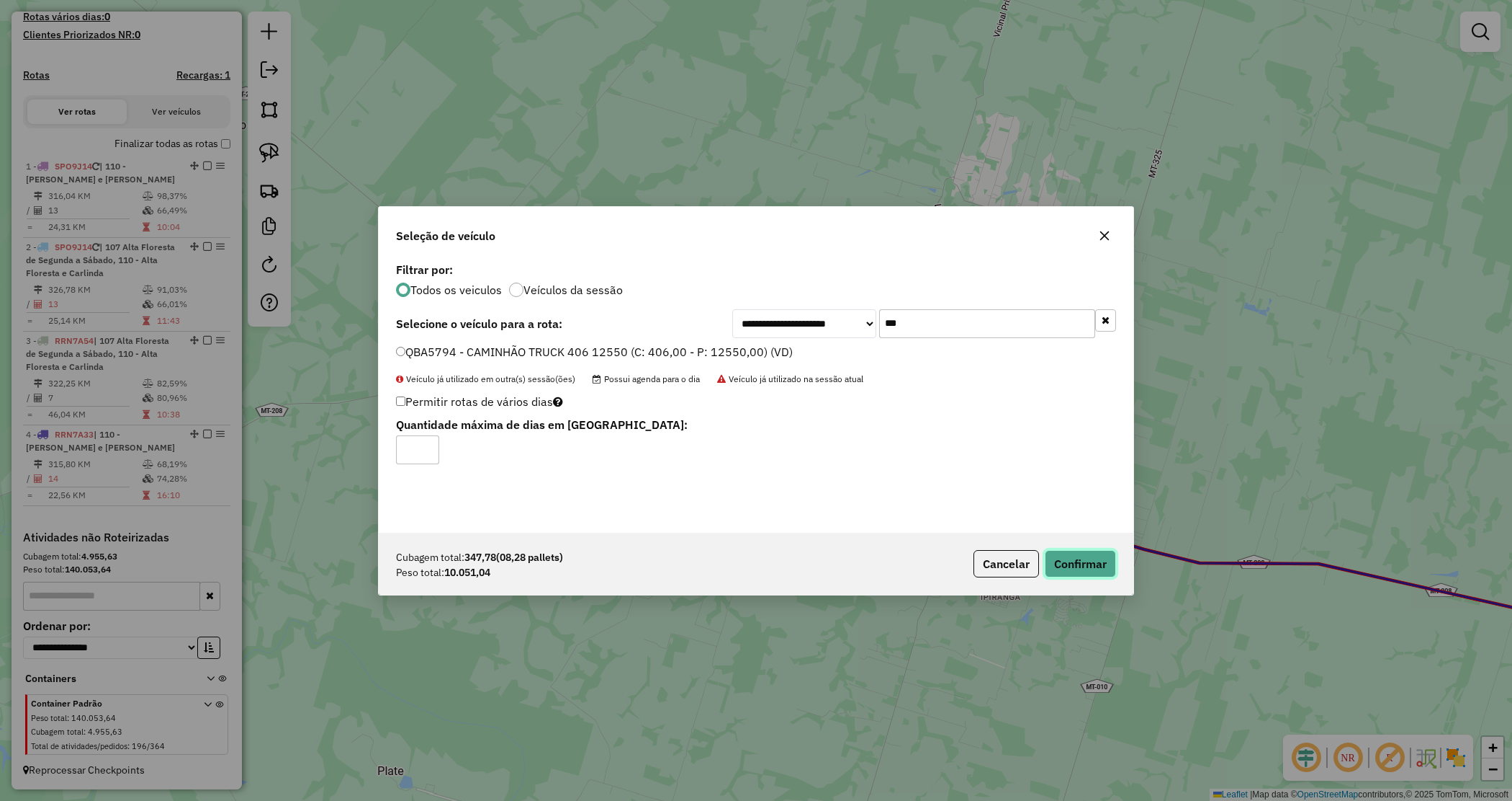
click at [1081, 559] on button "Confirmar" at bounding box center [1081, 563] width 71 height 28
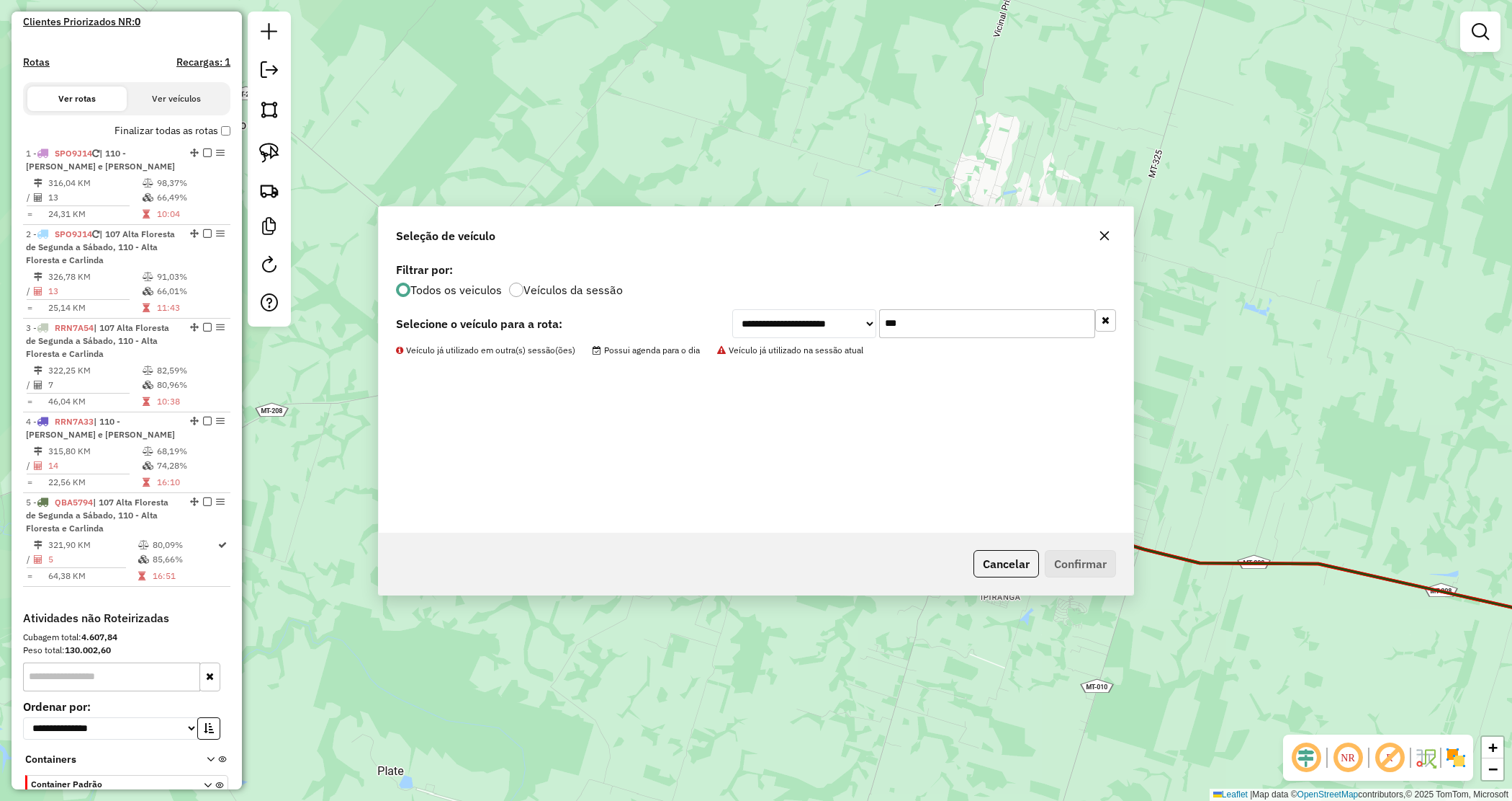
scroll to position [398, 0]
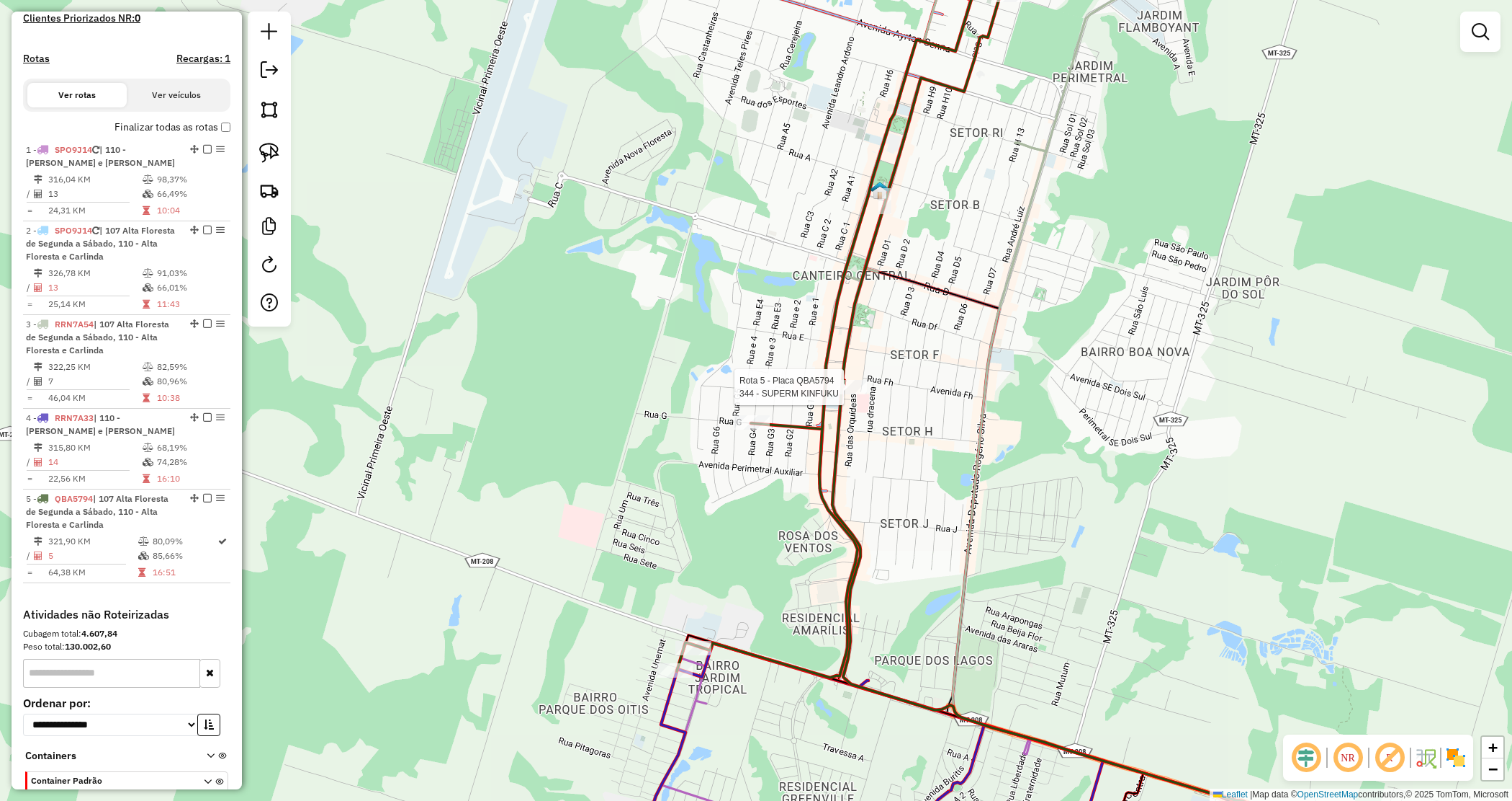
select select "*********"
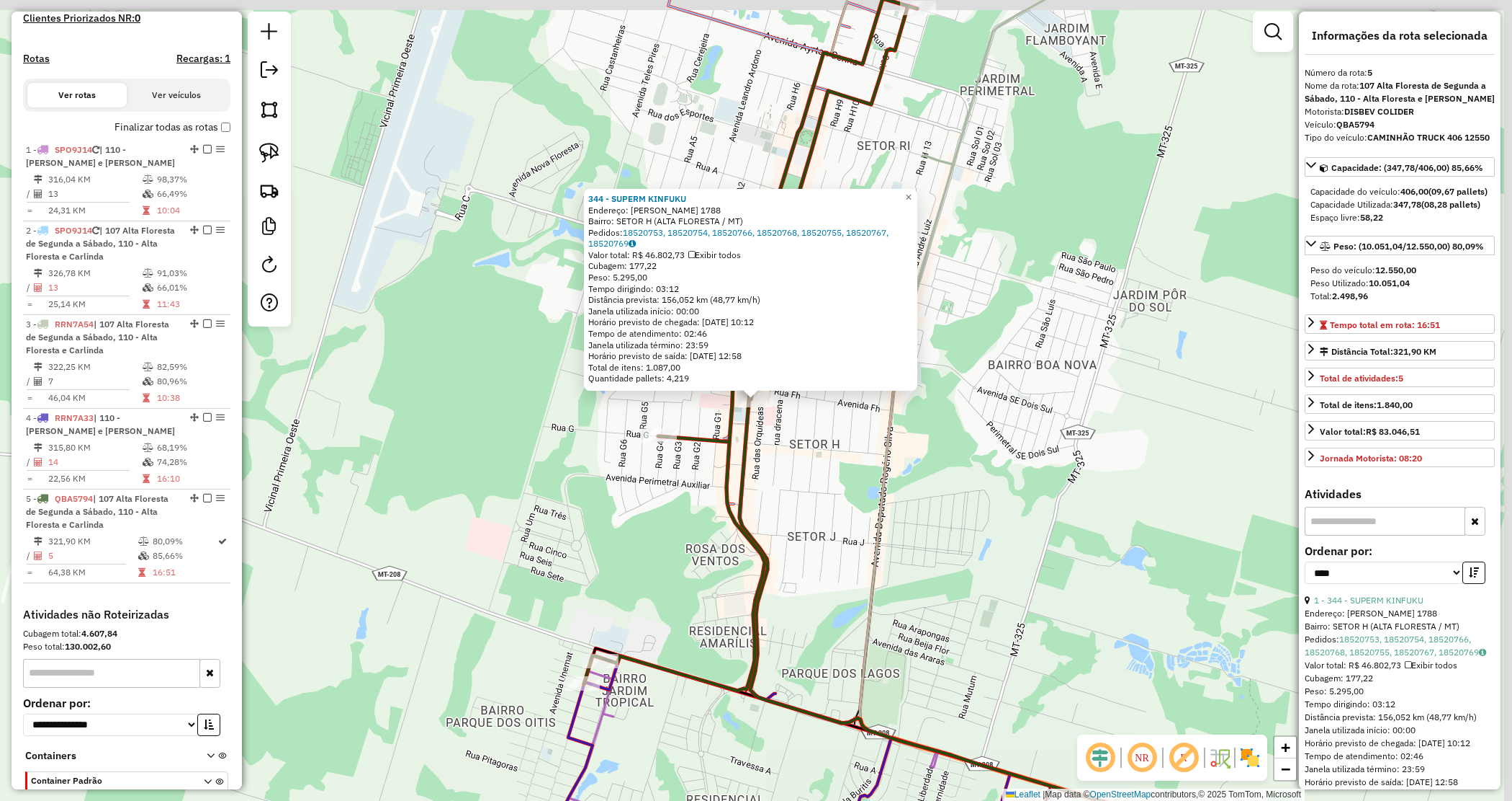
scroll to position [490, 0]
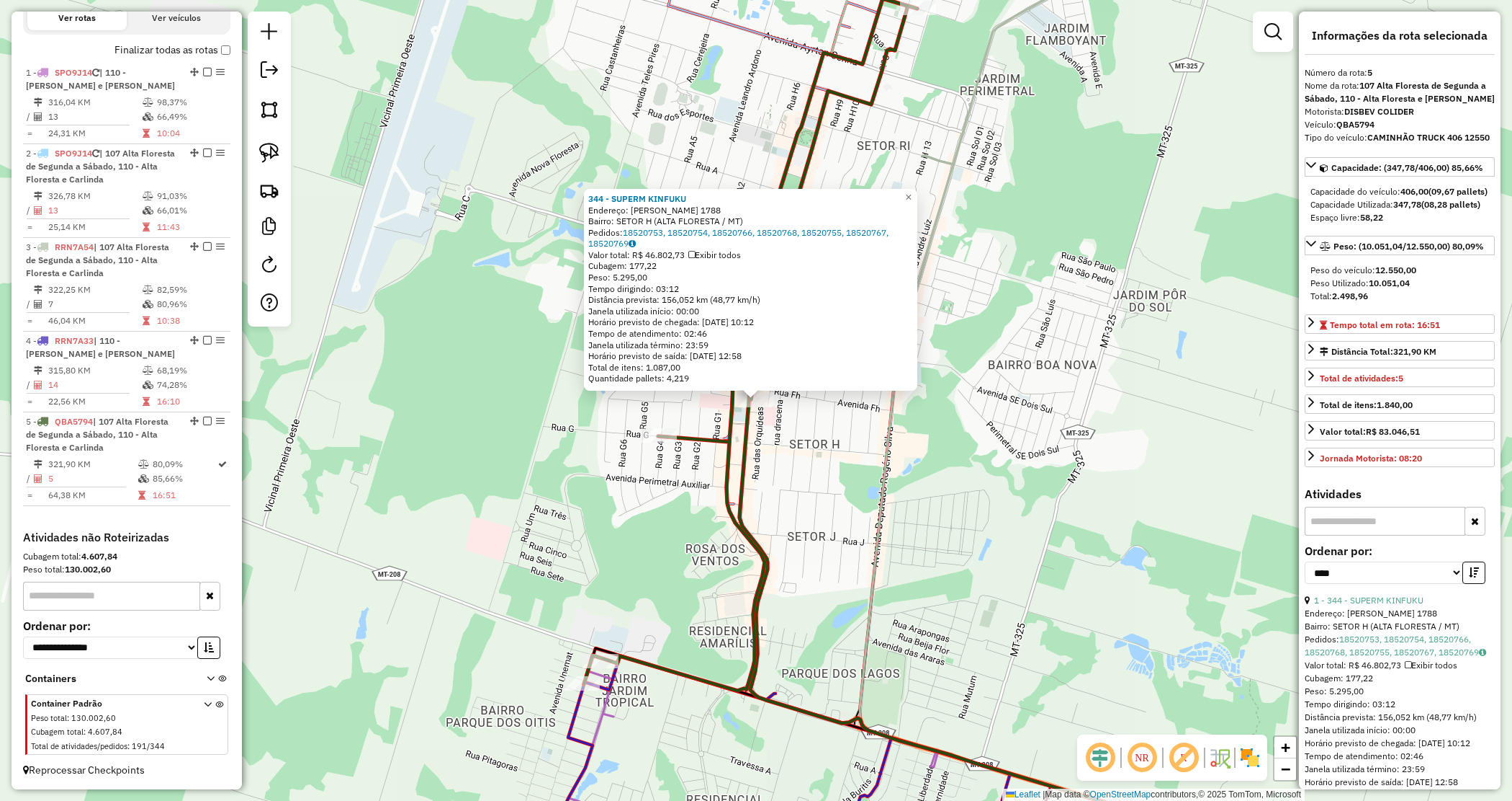
click at [824, 451] on div "344 - SUPERM KINFUKU Endereço: LUDOVICO DA RIVA NETO 1788 Bairro: SETOR H (ALTA…" at bounding box center [756, 400] width 1512 height 801
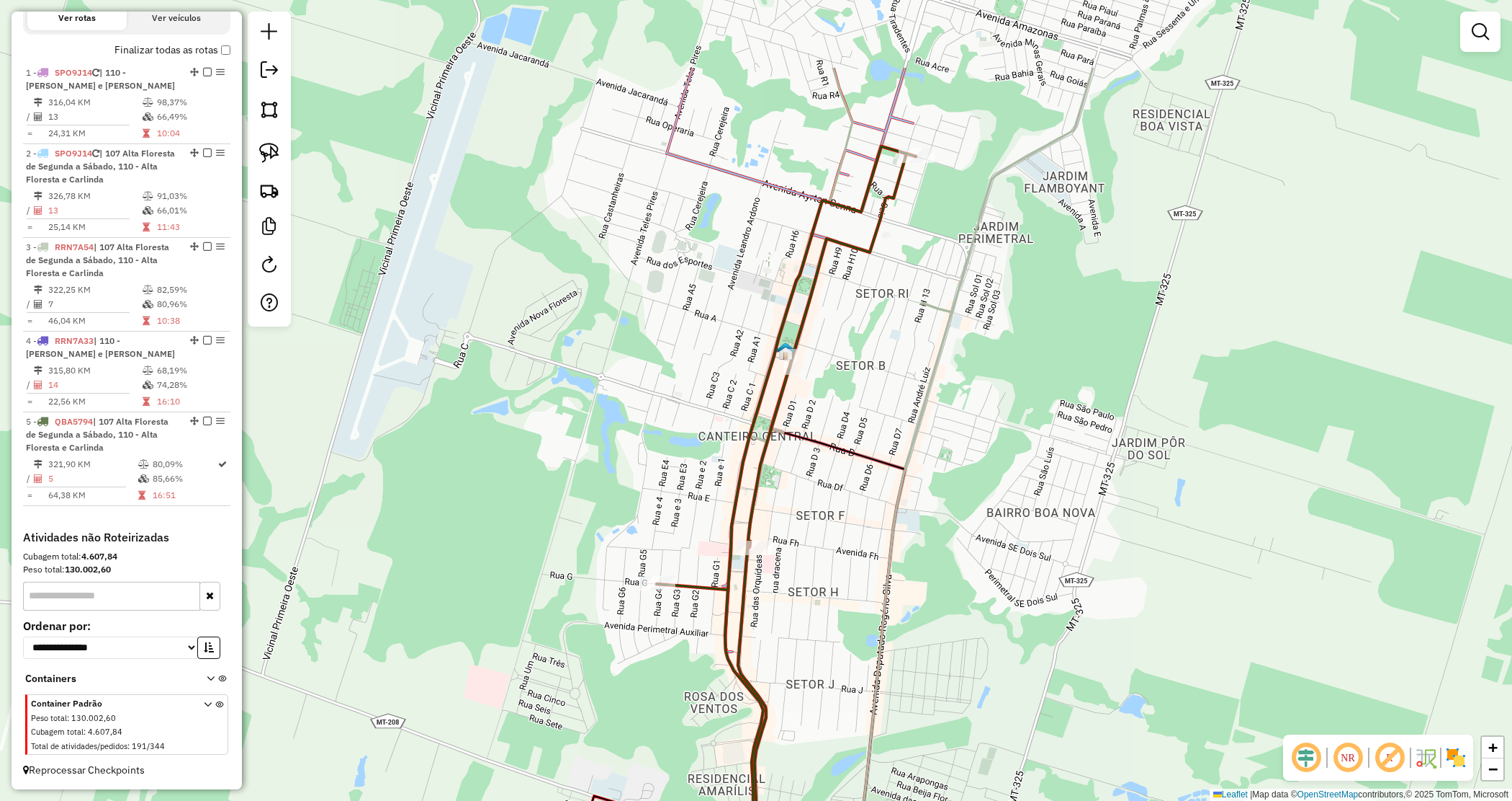
drag, startPoint x: 817, startPoint y: 452, endPoint x: 815, endPoint y: 598, distance: 146.0
click at [815, 598] on div "Janela de atendimento Grade de atendimento Capacidade Transportadoras Veículos …" at bounding box center [756, 400] width 1512 height 801
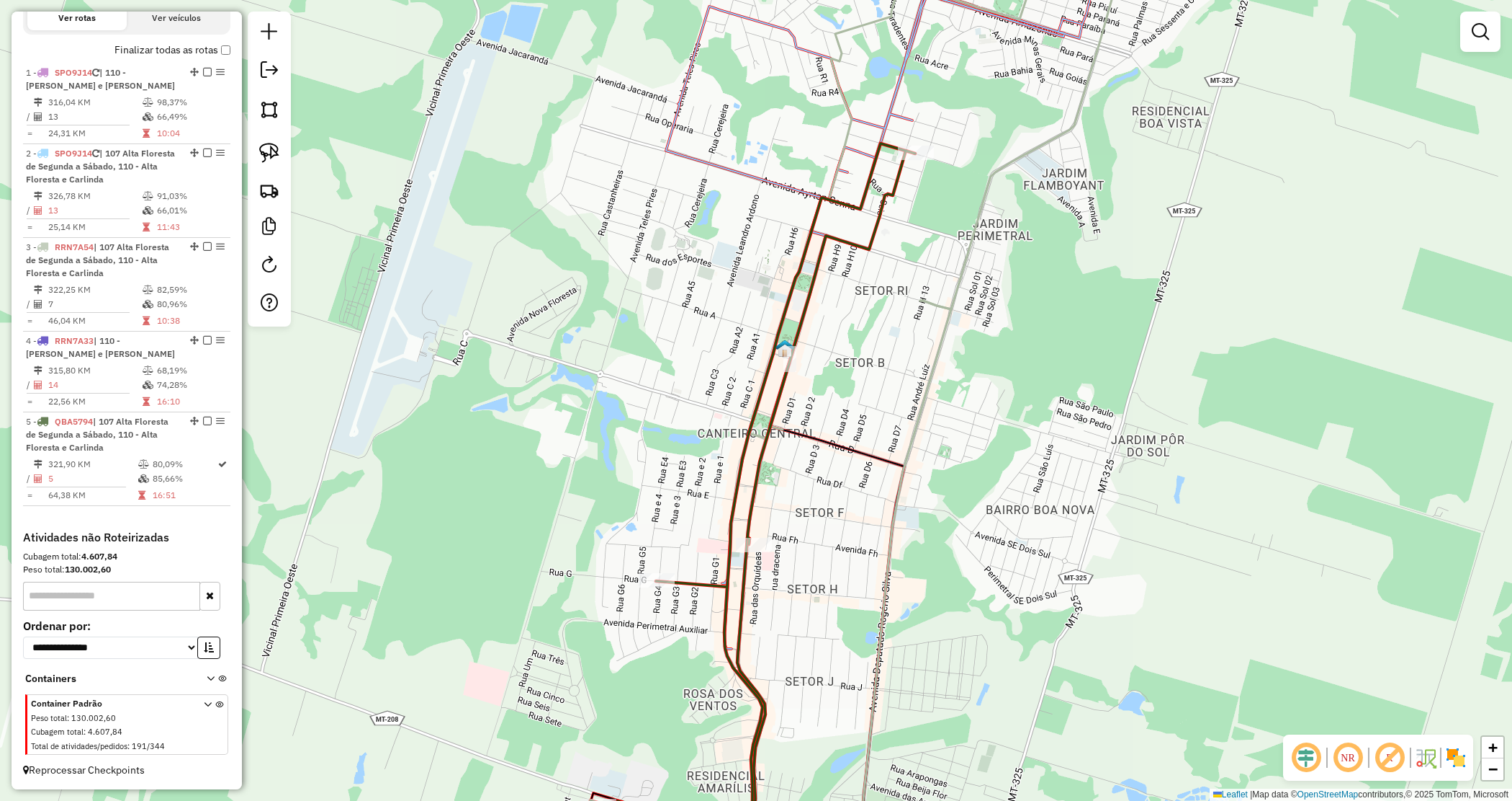
click at [780, 571] on div "Rota 5 - Placa QBA5794 344 - SUPERM KINFUKU Janela de atendimento Grade de aten…" at bounding box center [756, 400] width 1512 height 801
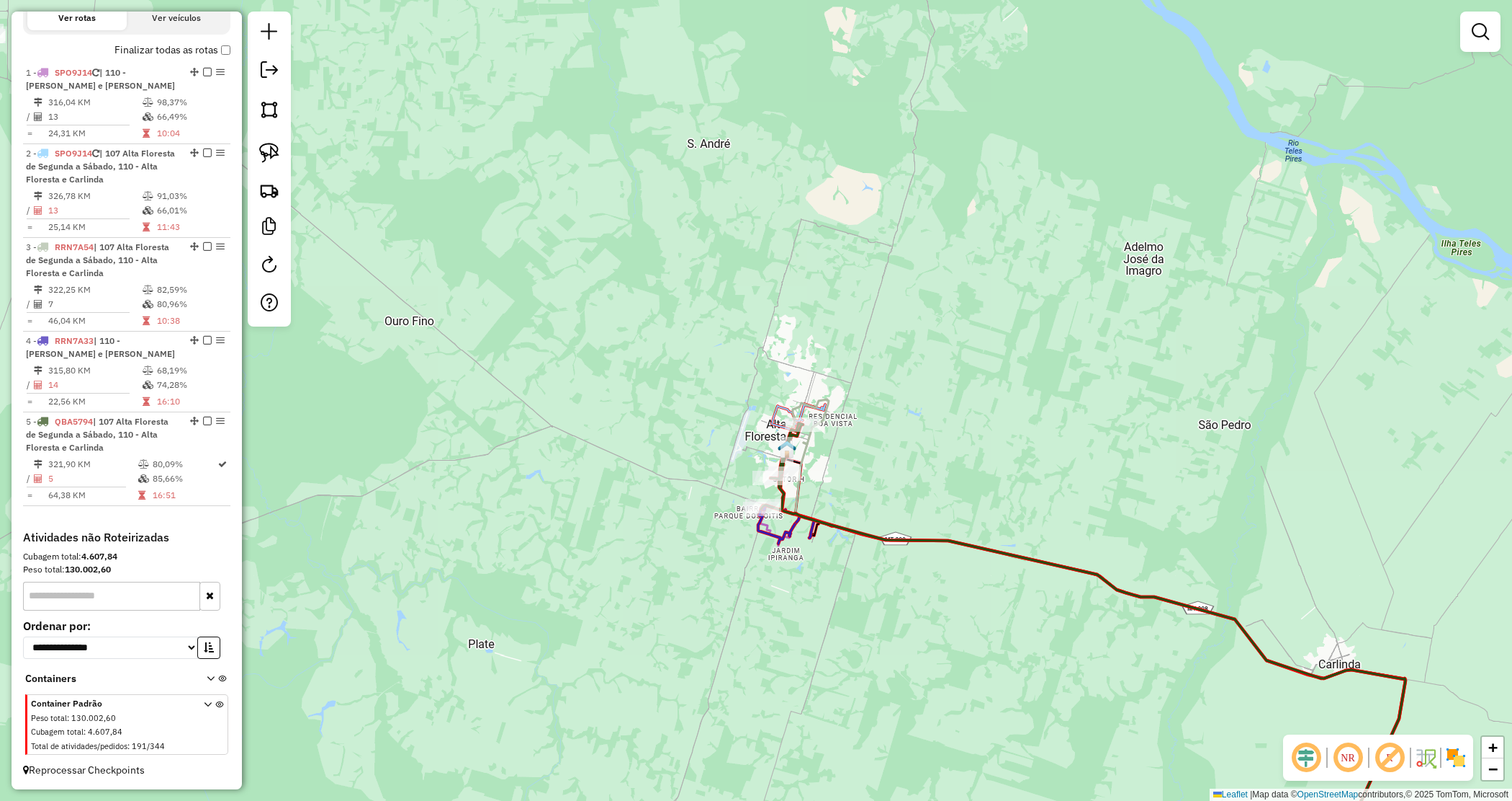
click at [935, 491] on div "Janela de atendimento Grade de atendimento Capacidade Transportadoras Veículos …" at bounding box center [756, 400] width 1512 height 801
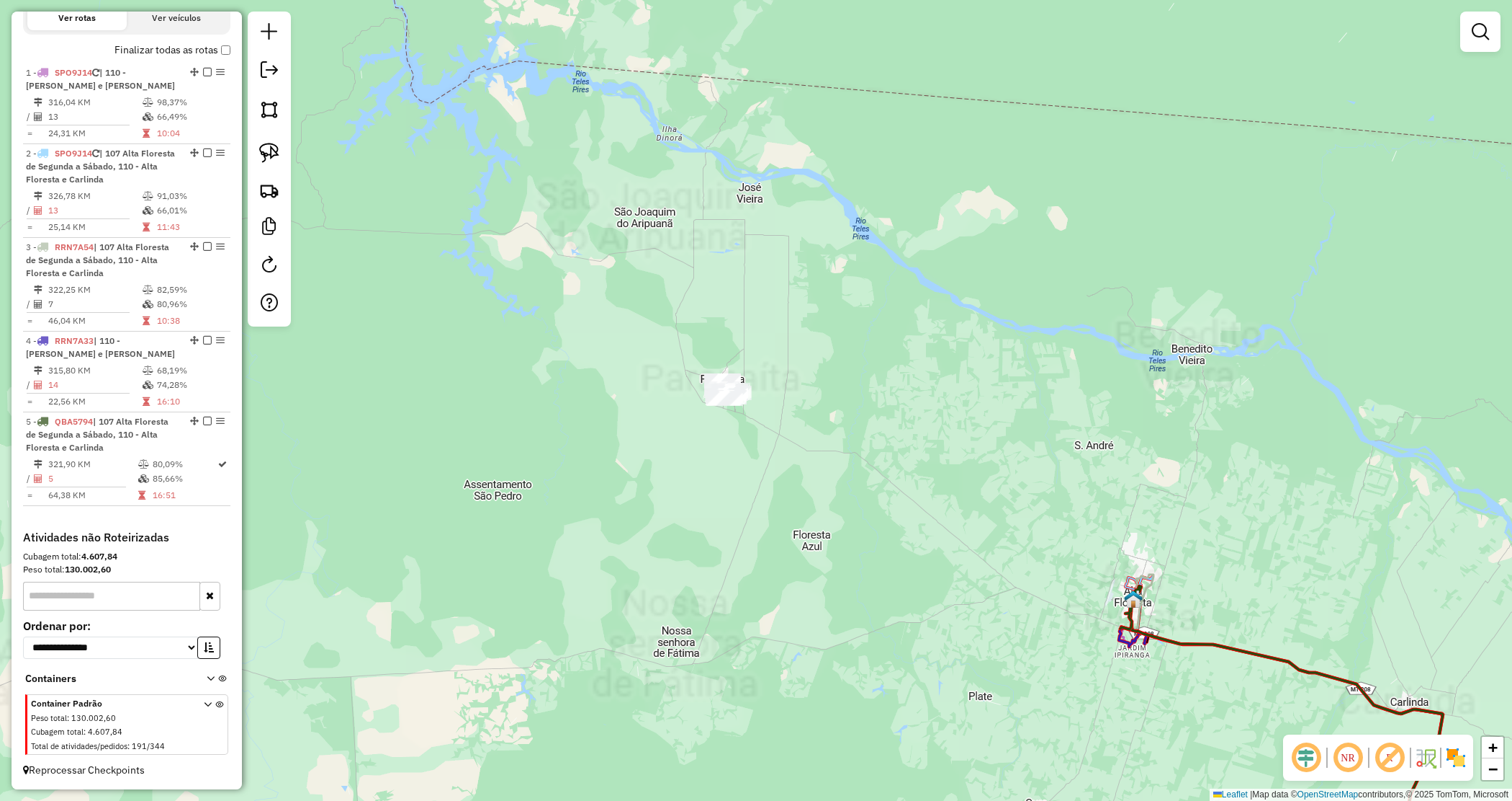
click at [792, 391] on div "Janela de atendimento Grade de atendimento Capacidade Transportadoras Veículos …" at bounding box center [756, 400] width 1512 height 801
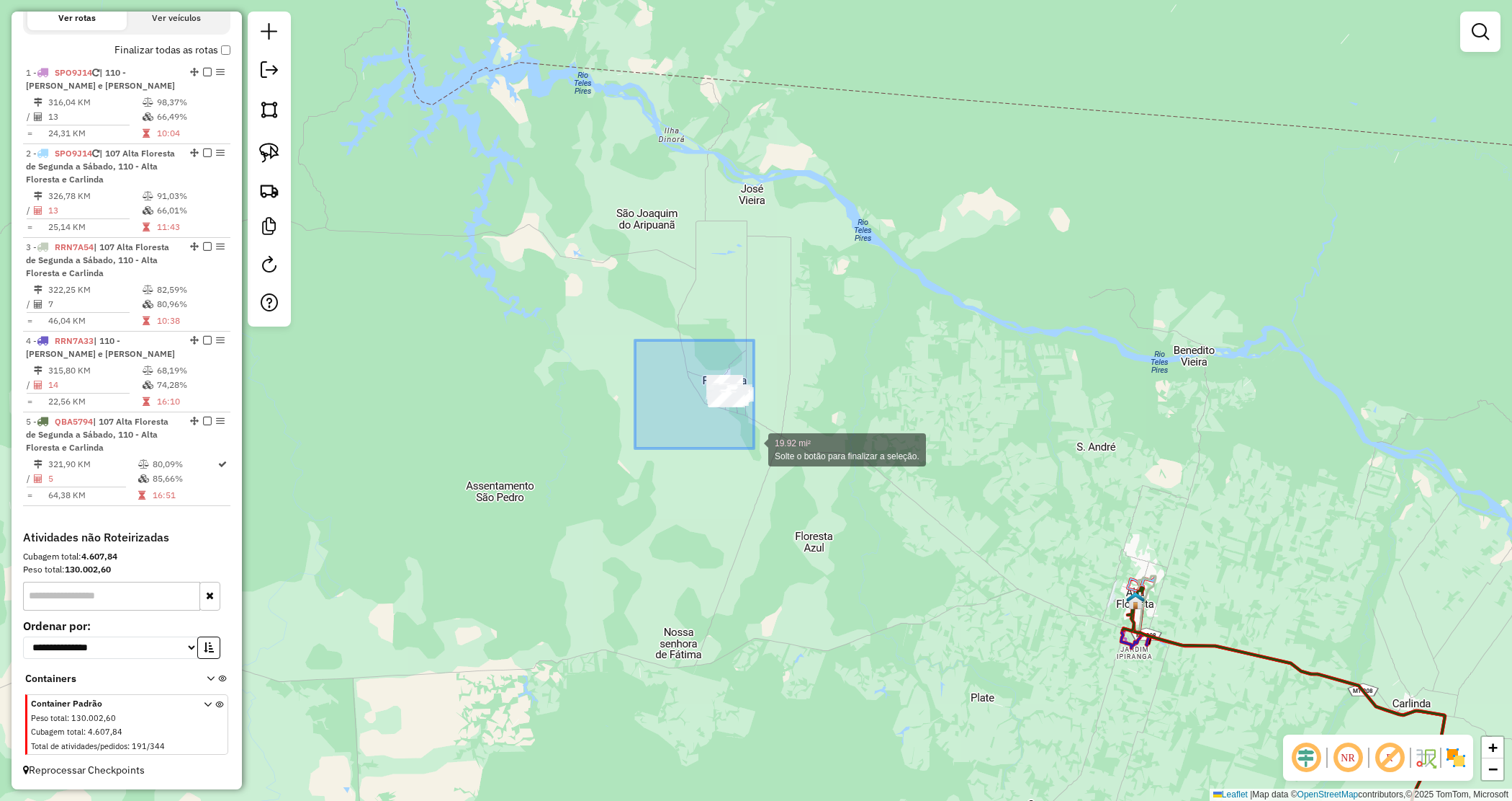
drag, startPoint x: 635, startPoint y: 340, endPoint x: 926, endPoint y: 514, distance: 339.1
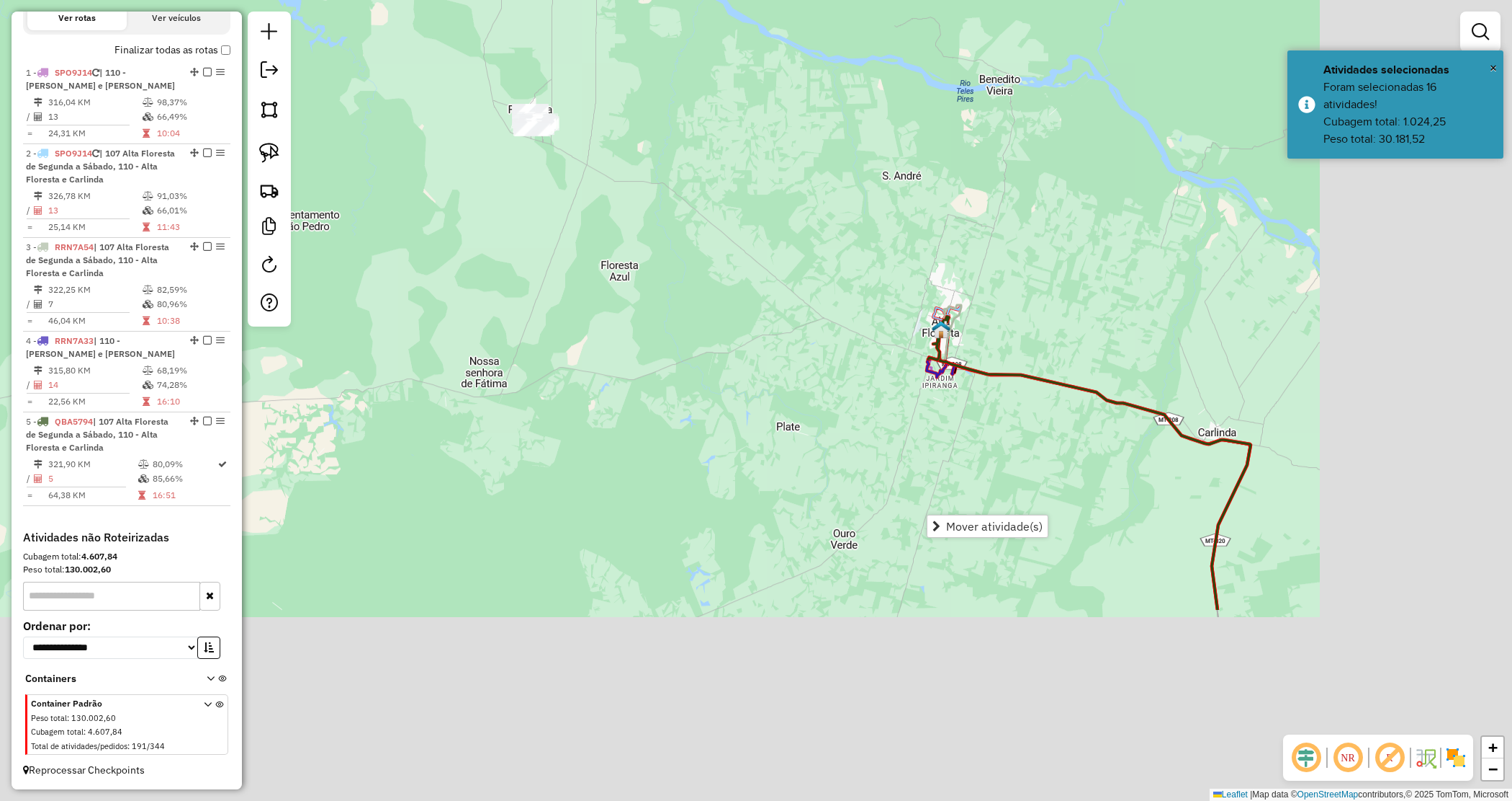
drag, startPoint x: 876, startPoint y: 639, endPoint x: 630, endPoint y: 354, distance: 376.5
click at [642, 343] on div "Janela de atendimento Grade de atendimento Capacidade Transportadoras Veículos …" at bounding box center [756, 400] width 1512 height 801
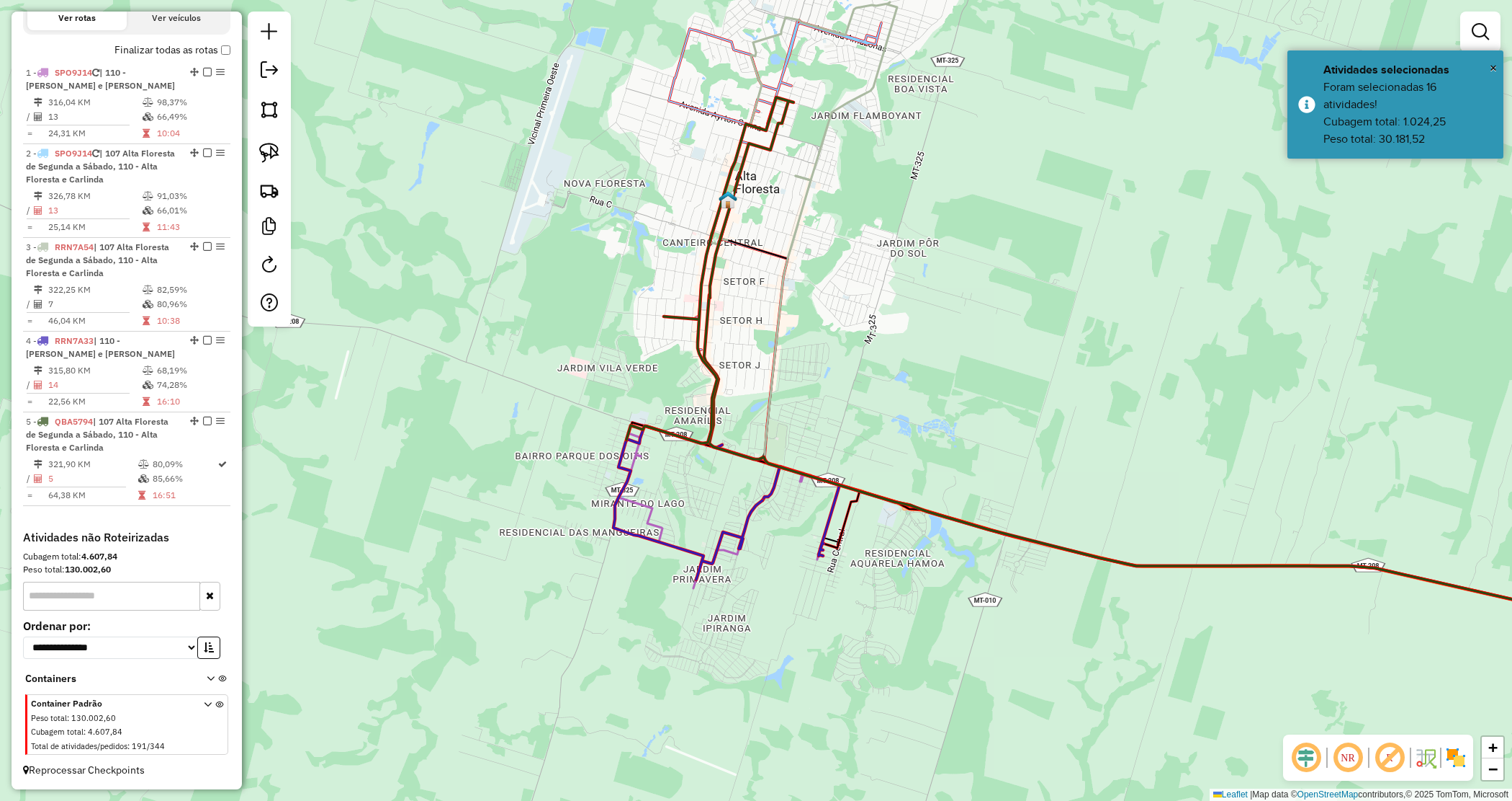
click at [897, 389] on div "Janela de atendimento Grade de atendimento Capacidade Transportadoras Veículos …" at bounding box center [756, 400] width 1512 height 801
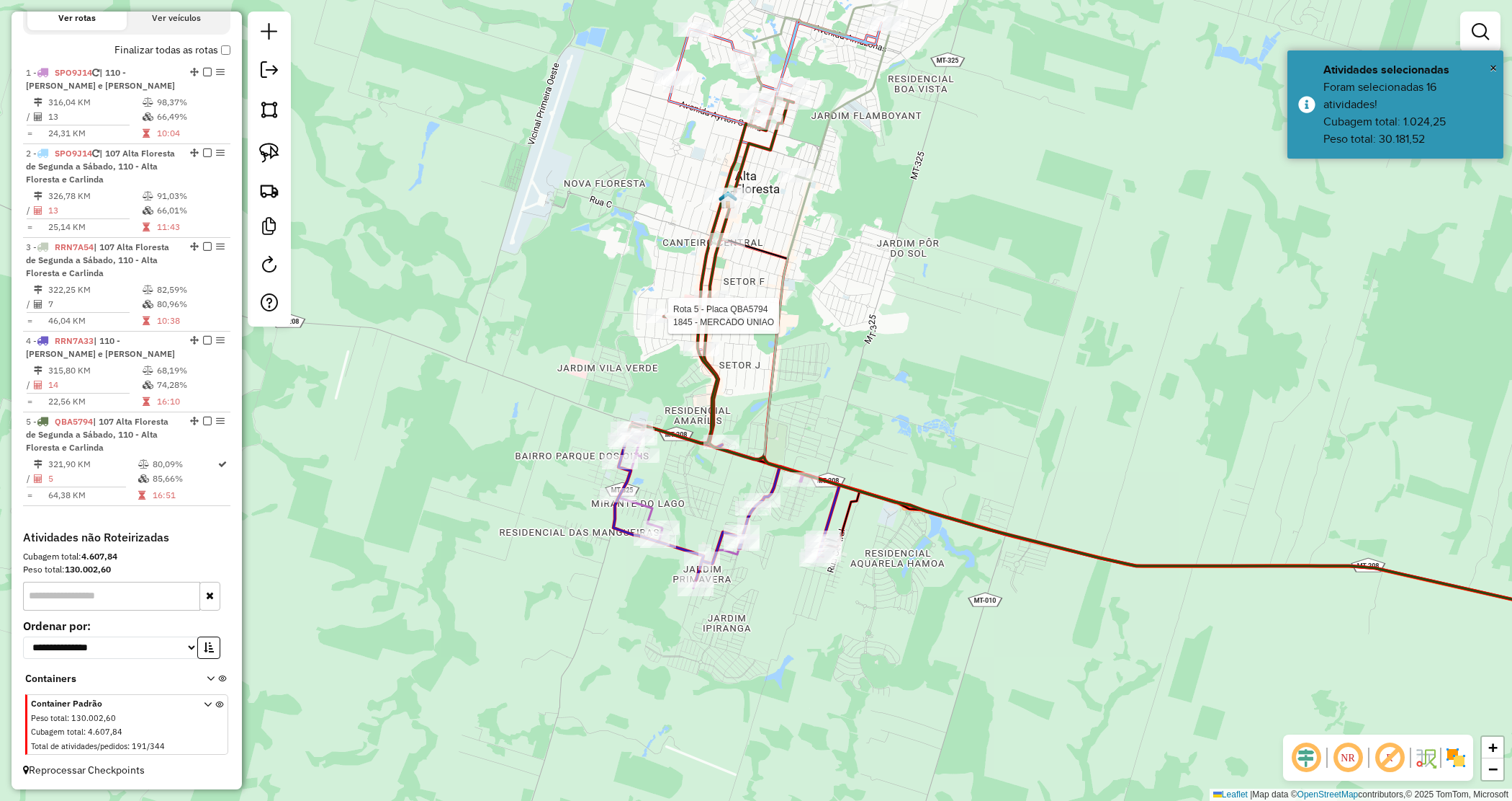
select select "*********"
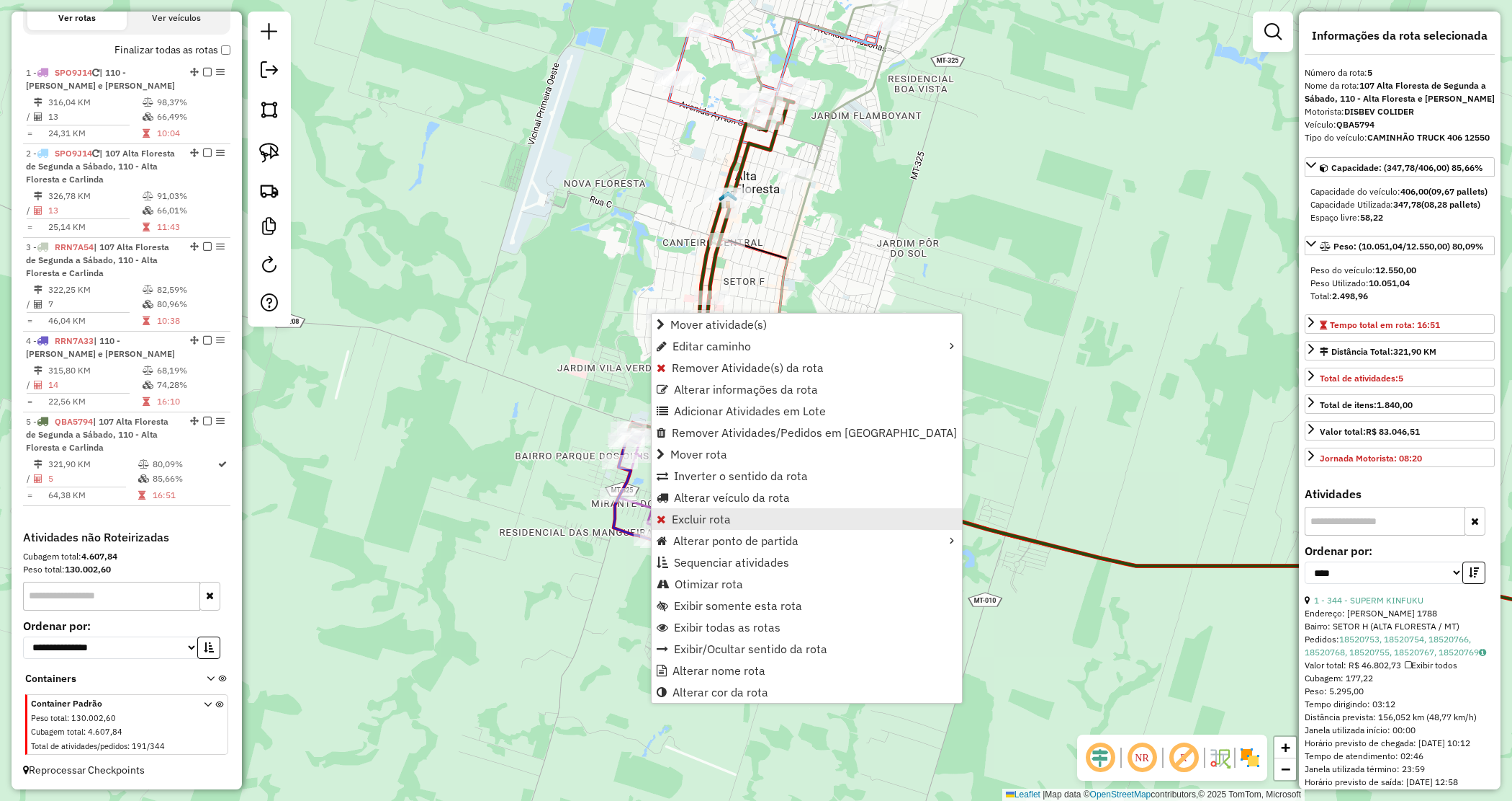
click at [696, 523] on span "Excluir rota" at bounding box center [702, 519] width 59 height 12
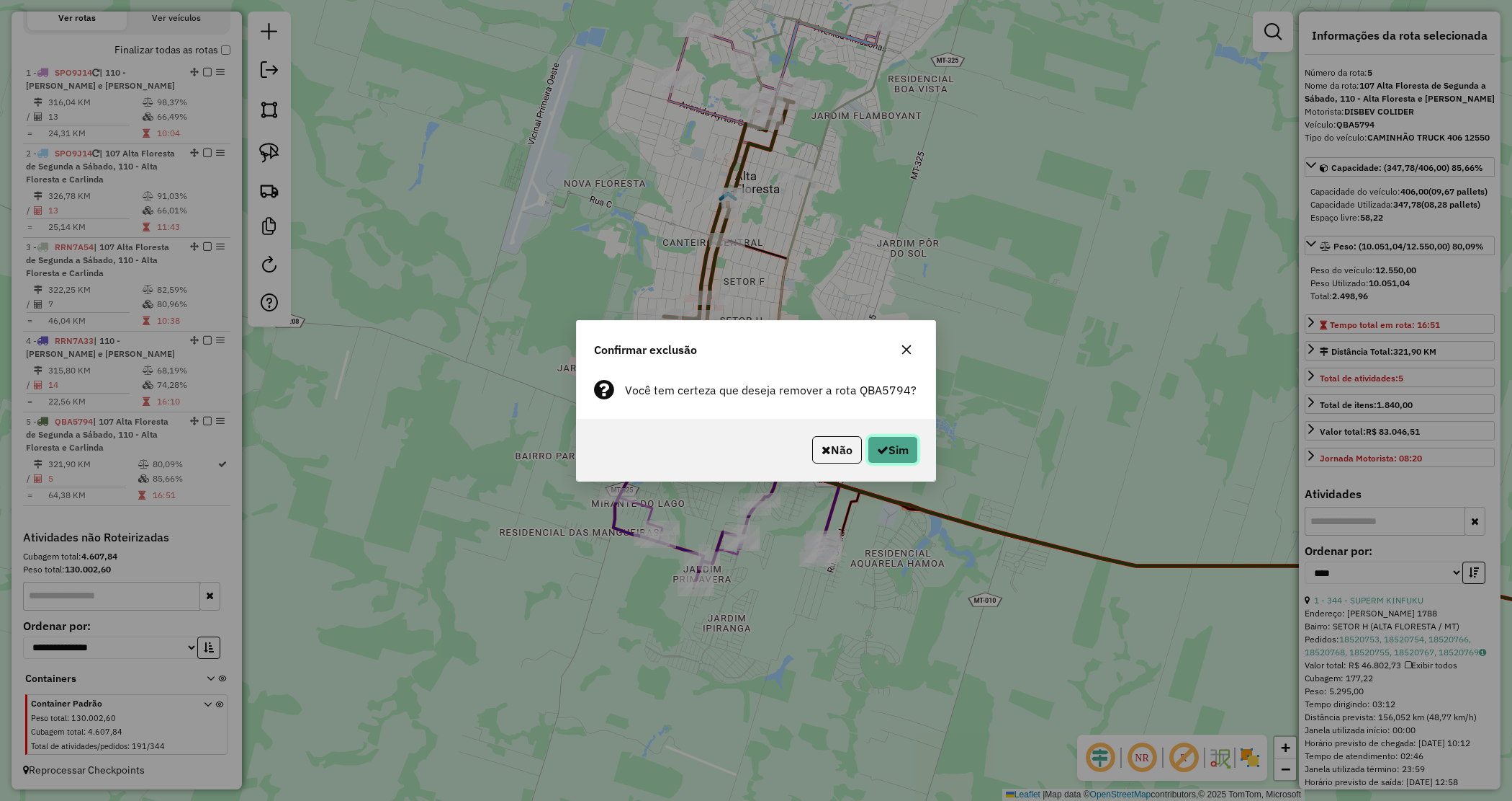
click at [877, 441] on button "Sim" at bounding box center [893, 450] width 50 height 28
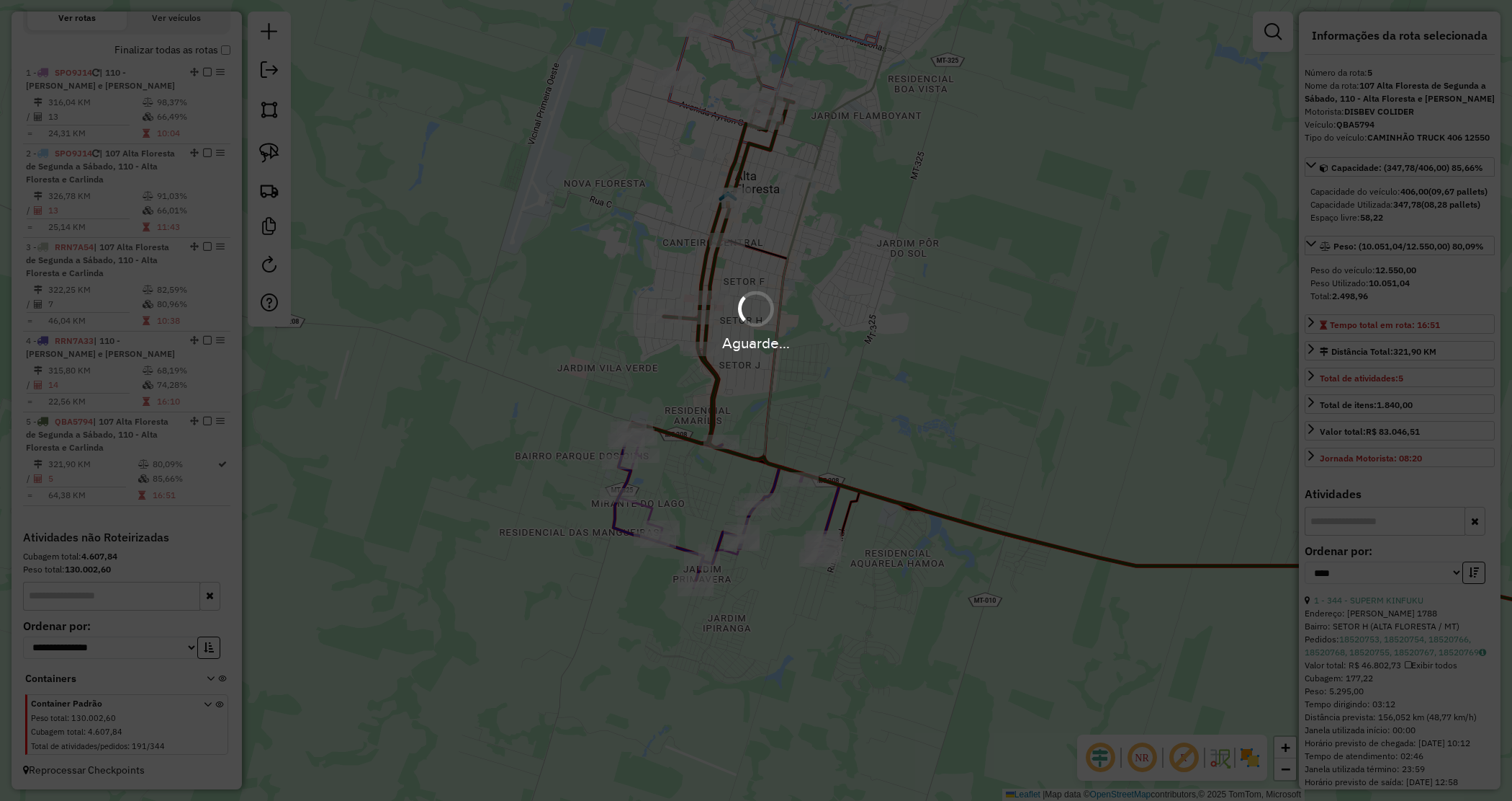
scroll to position [395, 0]
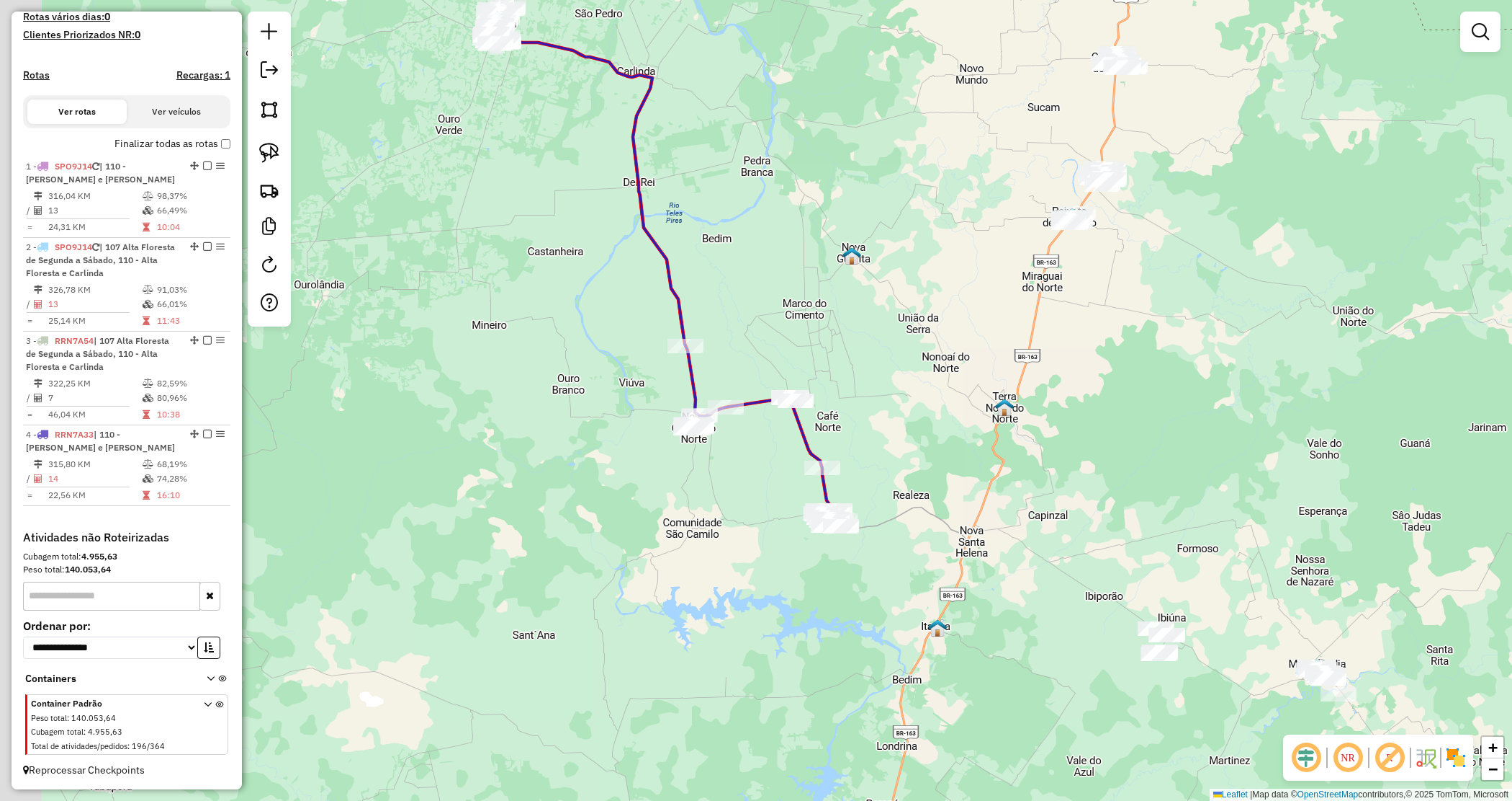
drag, startPoint x: 825, startPoint y: 371, endPoint x: 1074, endPoint y: 585, distance: 328.3
click at [1073, 585] on div "Janela de atendimento Grade de atendimento Capacidade Transportadoras Veículos …" at bounding box center [756, 400] width 1512 height 801
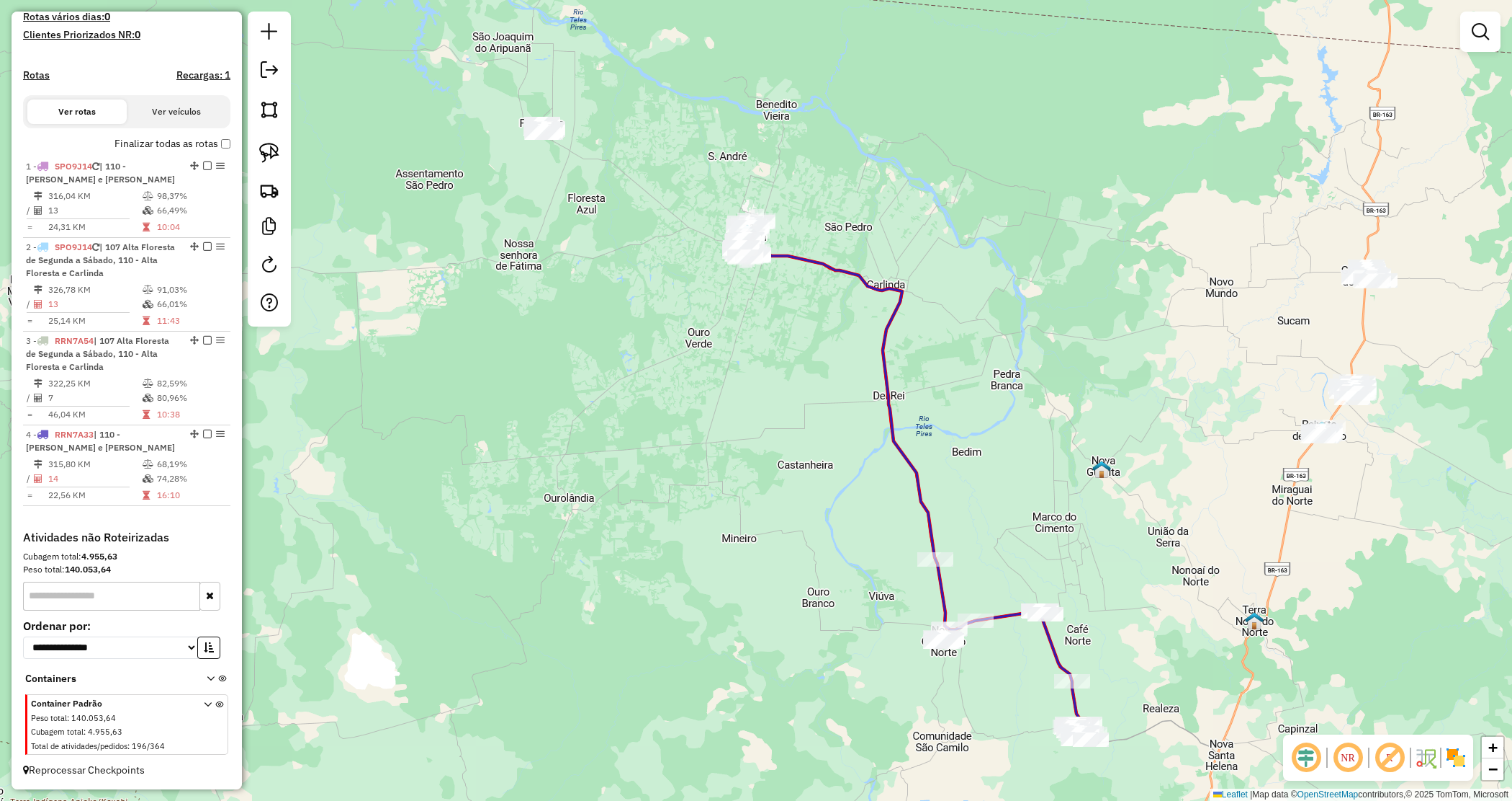
click at [106, 596] on input "text" at bounding box center [111, 595] width 177 height 29
type input "******"
click at [204, 700] on icon at bounding box center [208, 727] width 8 height 54
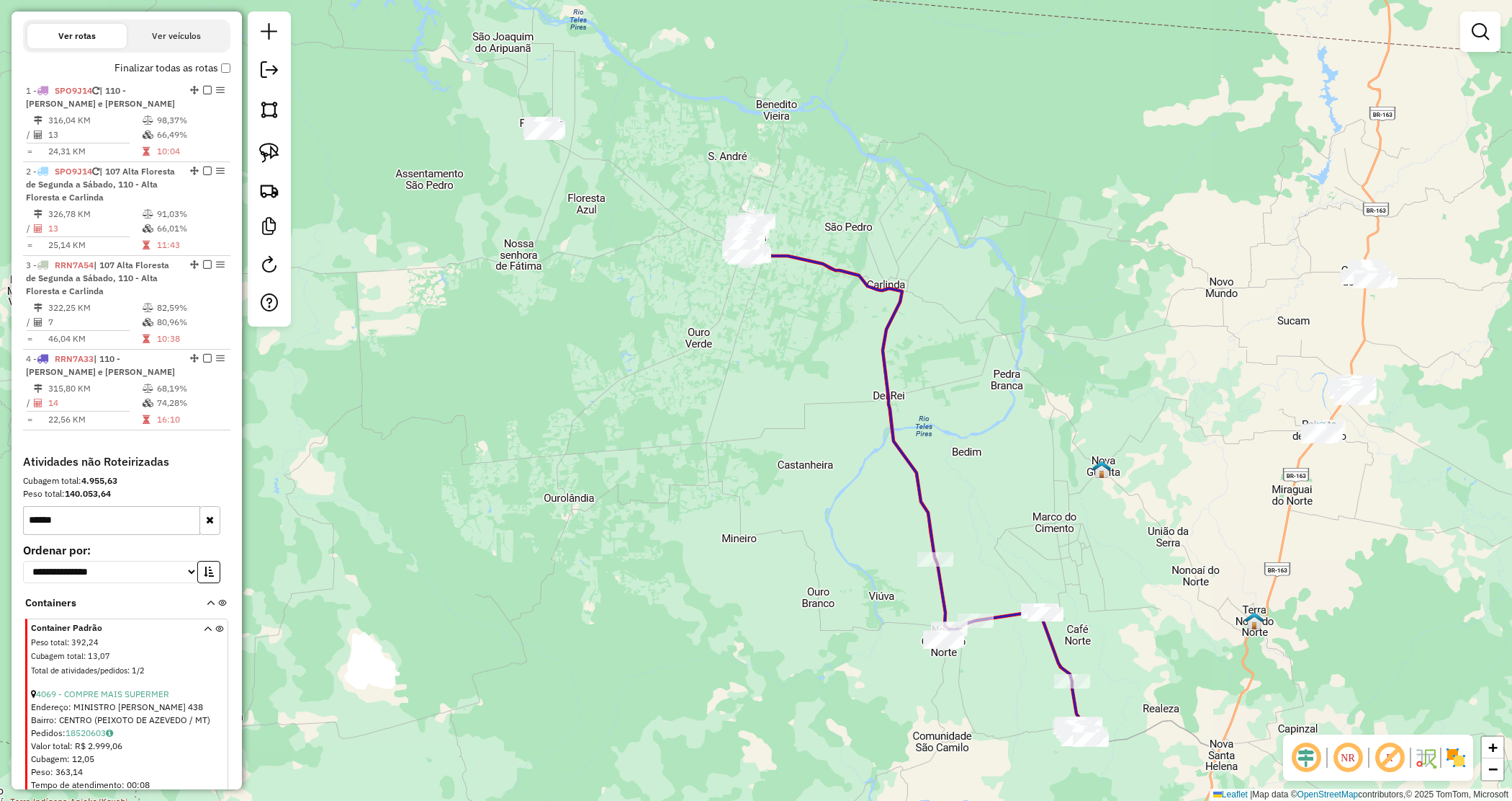
scroll to position [485, 0]
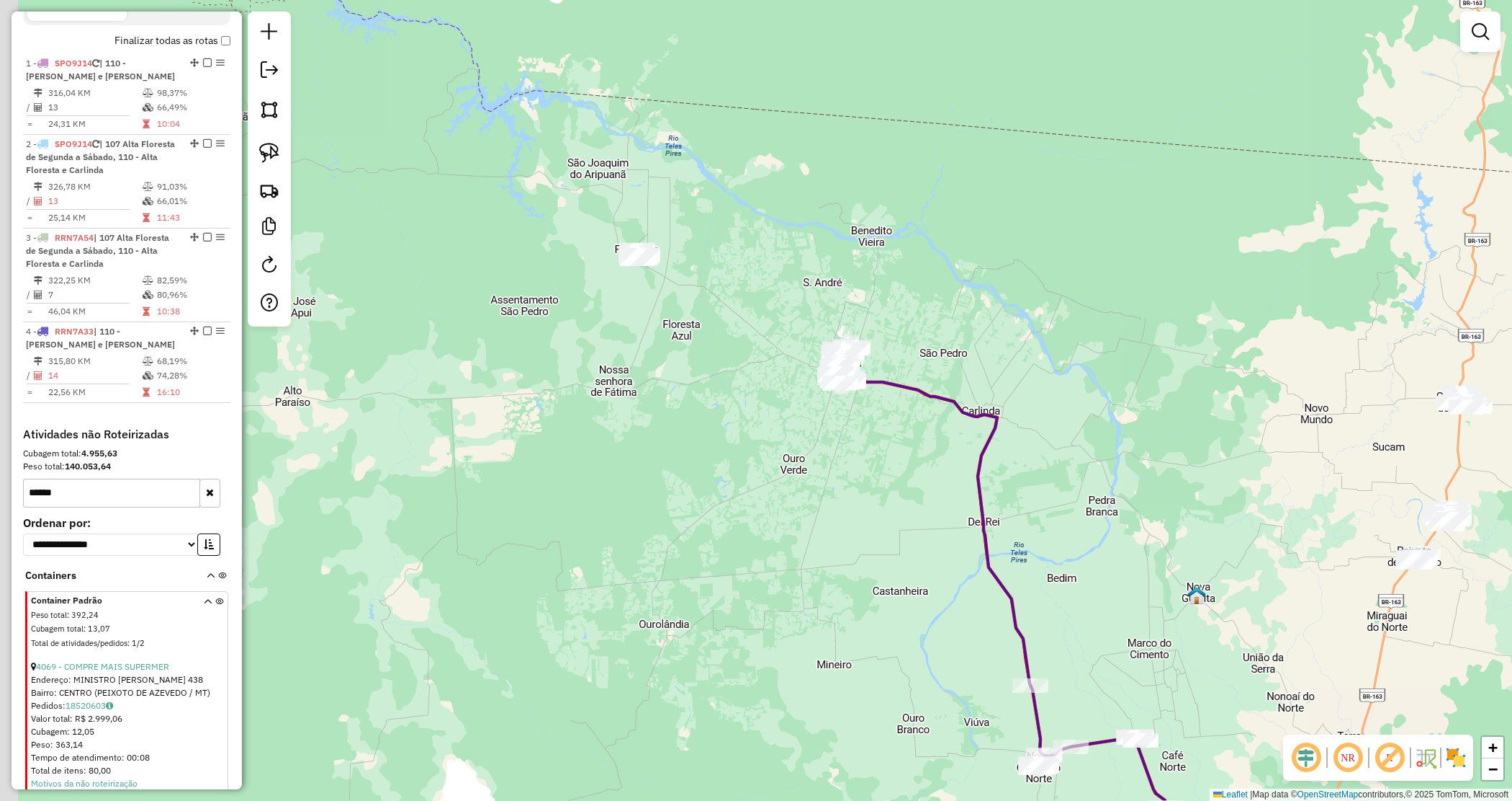
drag, startPoint x: 614, startPoint y: 264, endPoint x: 749, endPoint y: 422, distance: 207.8
click at [749, 422] on div "Janela de atendimento Grade de atendimento Capacidade Transportadoras Veículos …" at bounding box center [756, 400] width 1512 height 801
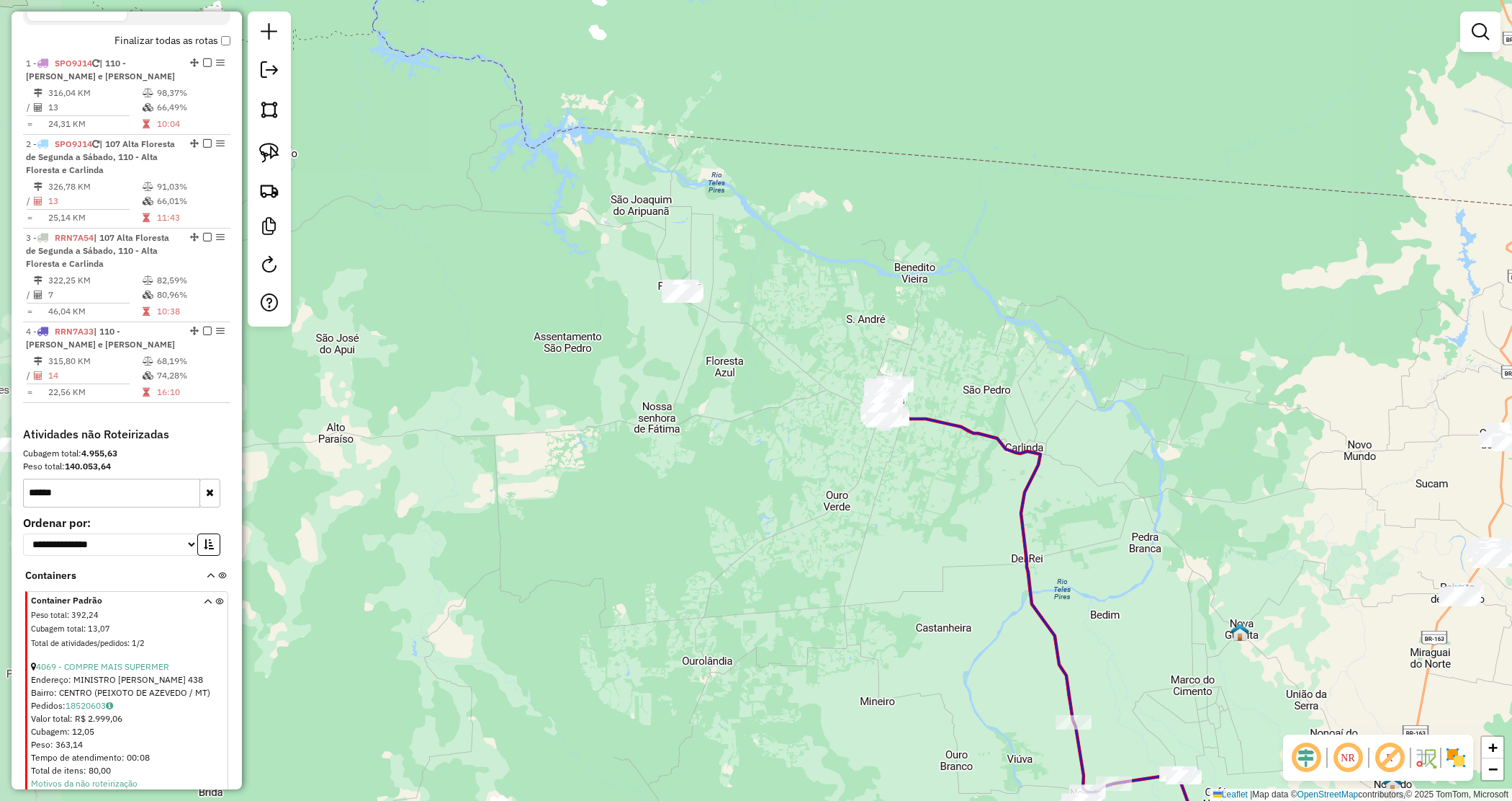
click at [749, 422] on div "Janela de atendimento Grade de atendimento Capacidade Transportadoras Veículos …" at bounding box center [756, 400] width 1512 height 801
drag, startPoint x: 695, startPoint y: 312, endPoint x: 733, endPoint y: 332, distance: 42.9
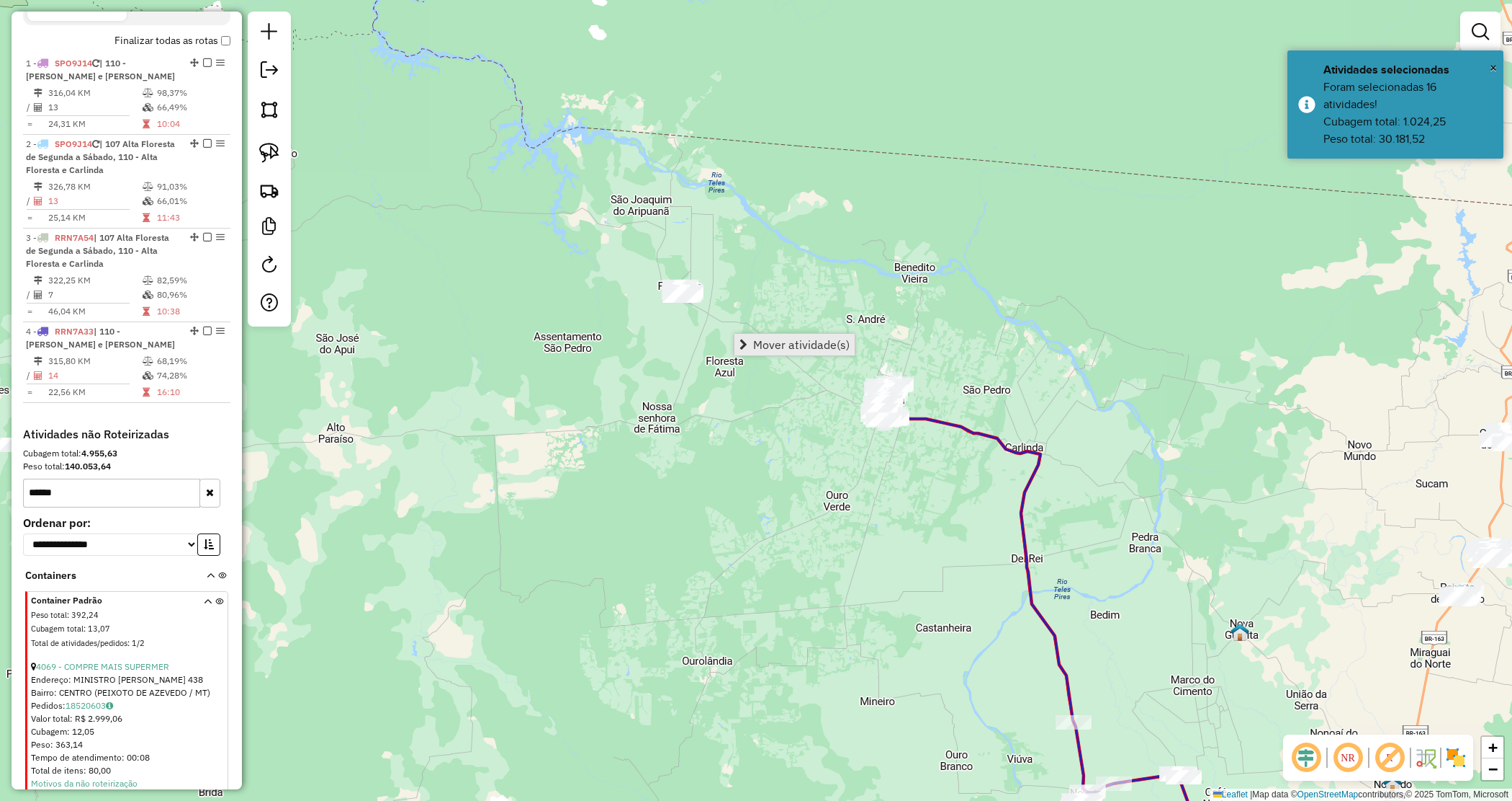
click at [762, 346] on span "Mover atividade(s)" at bounding box center [802, 345] width 97 height 12
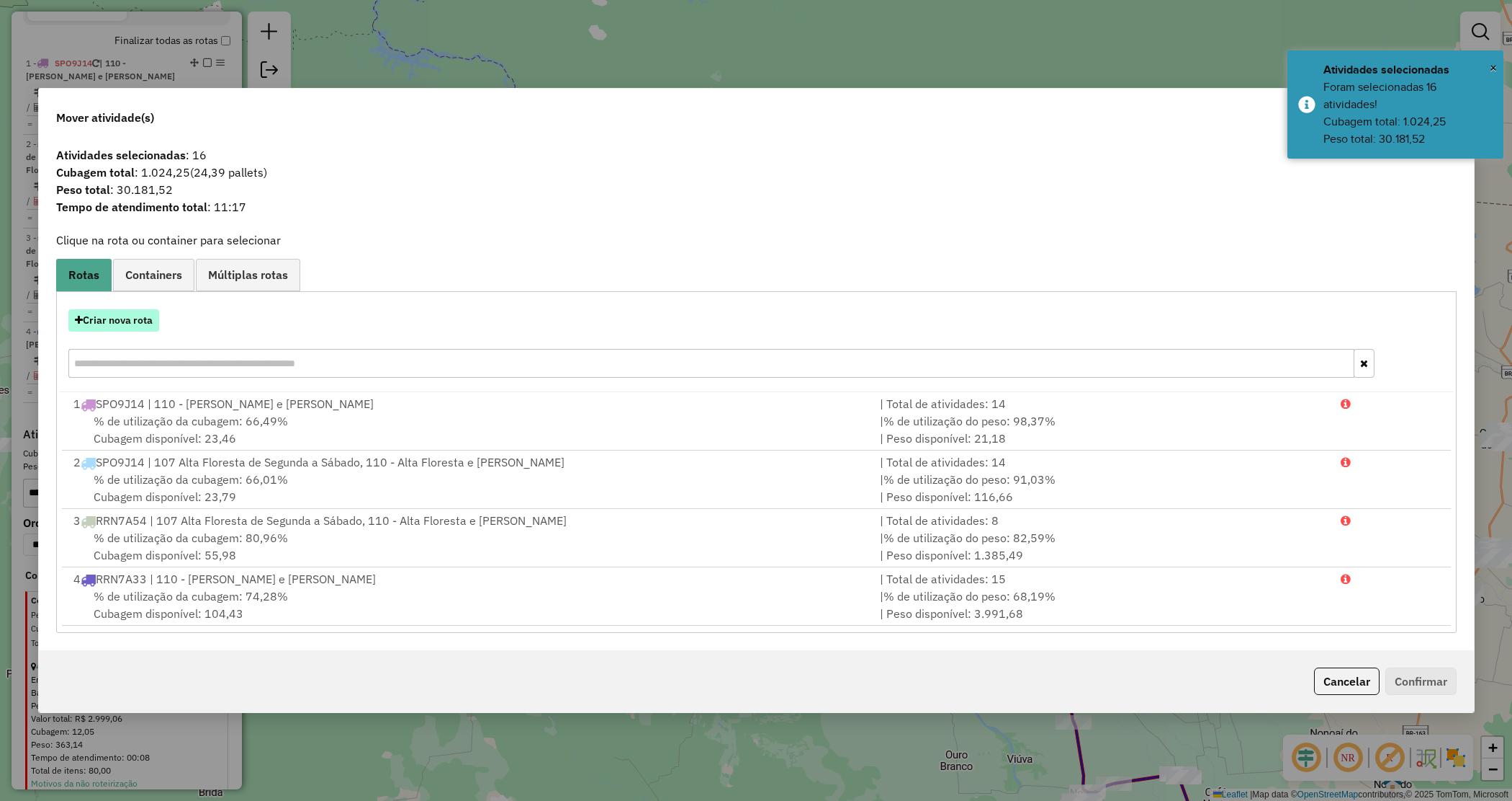
click at [135, 326] on button "Criar nova rota" at bounding box center [114, 320] width 91 height 23
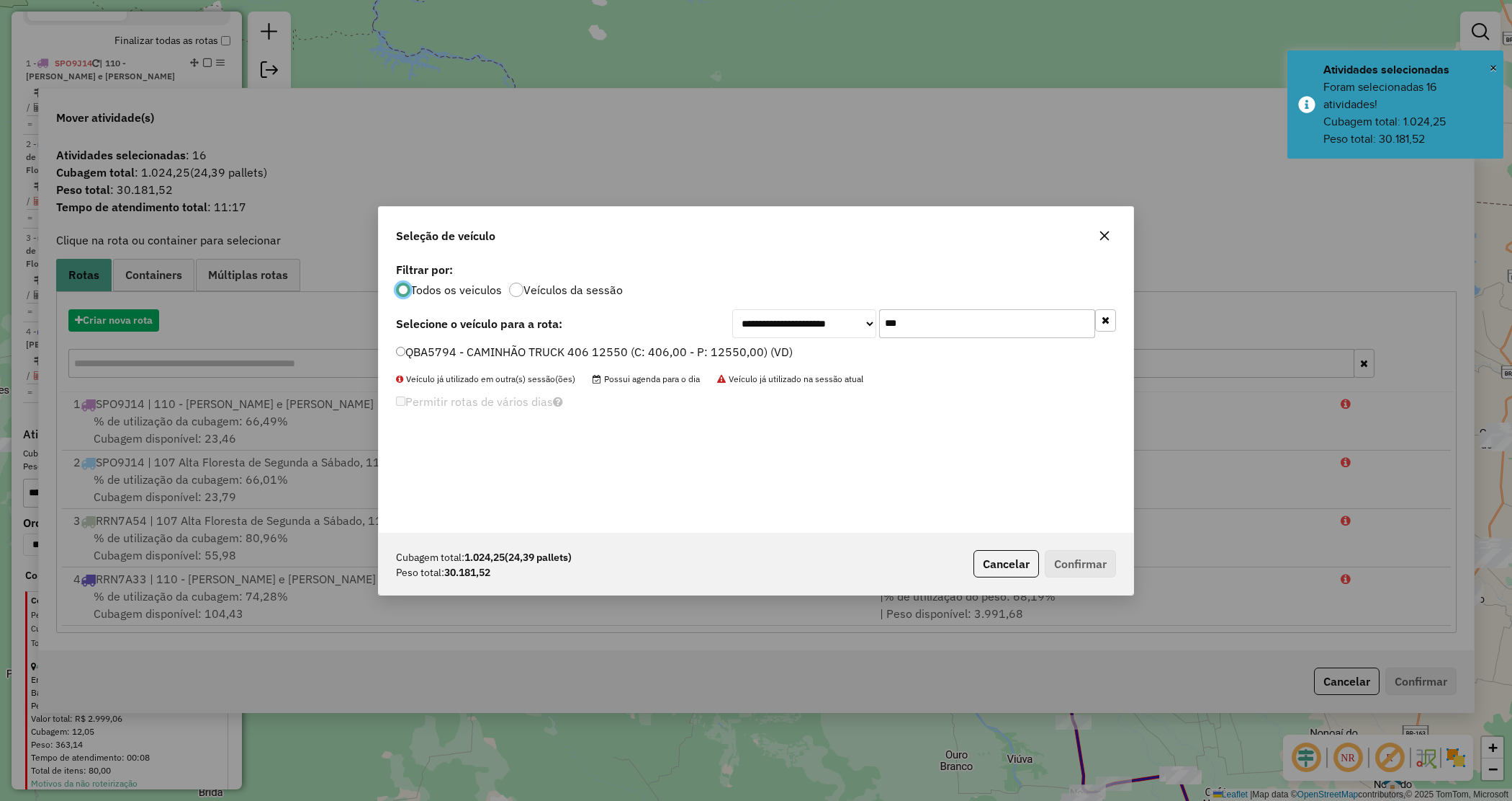
scroll to position [7, 4]
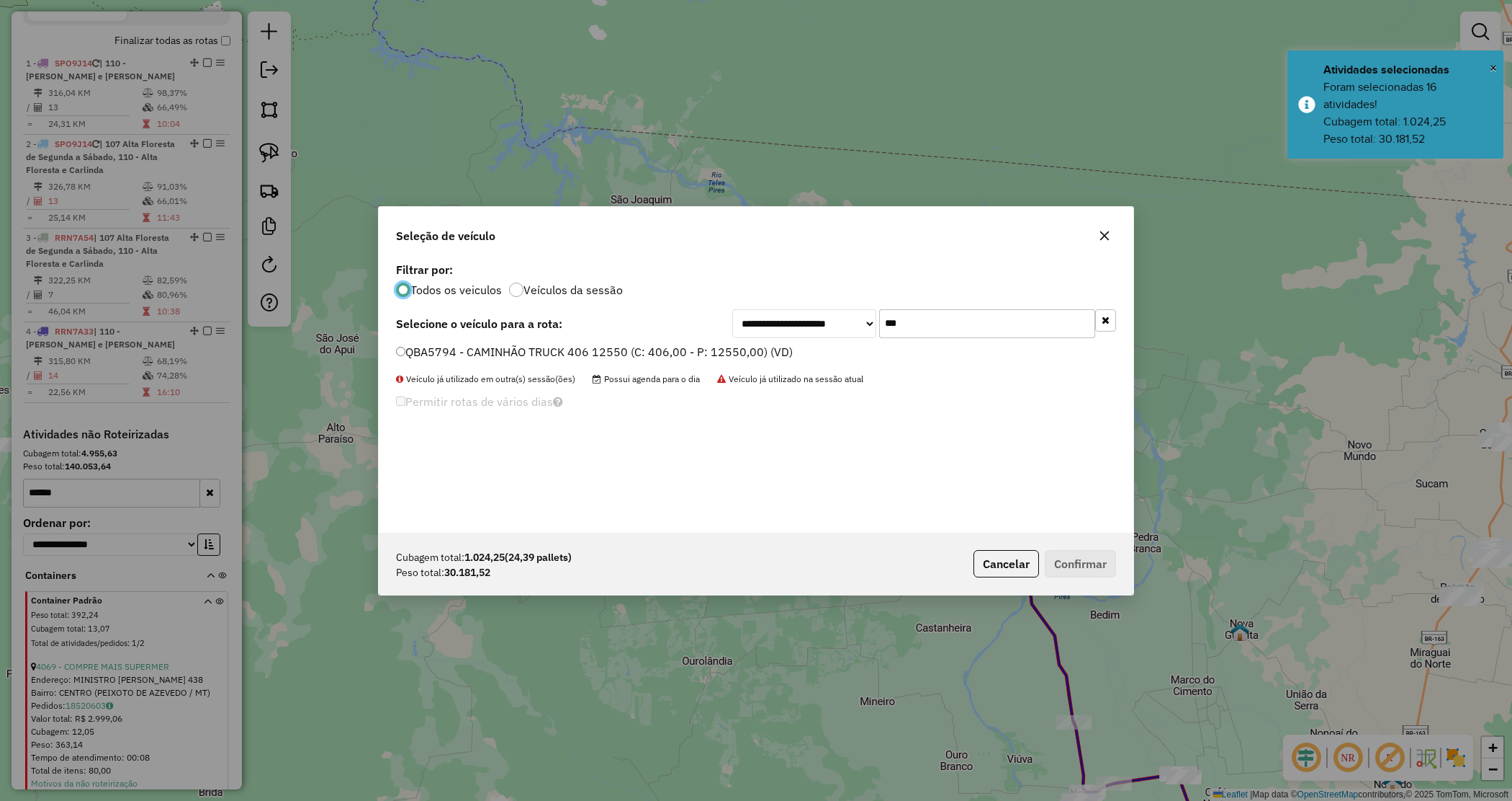
drag, startPoint x: 634, startPoint y: 350, endPoint x: 664, endPoint y: 361, distance: 32.0
click at [634, 350] on label "QBA5794 - CAMINHÃO TRUCK 406 12550 (C: 406,00 - P: 12550,00) (VD)" at bounding box center [594, 350] width 397 height 17
click at [1082, 554] on button "Confirmar" at bounding box center [1081, 563] width 71 height 28
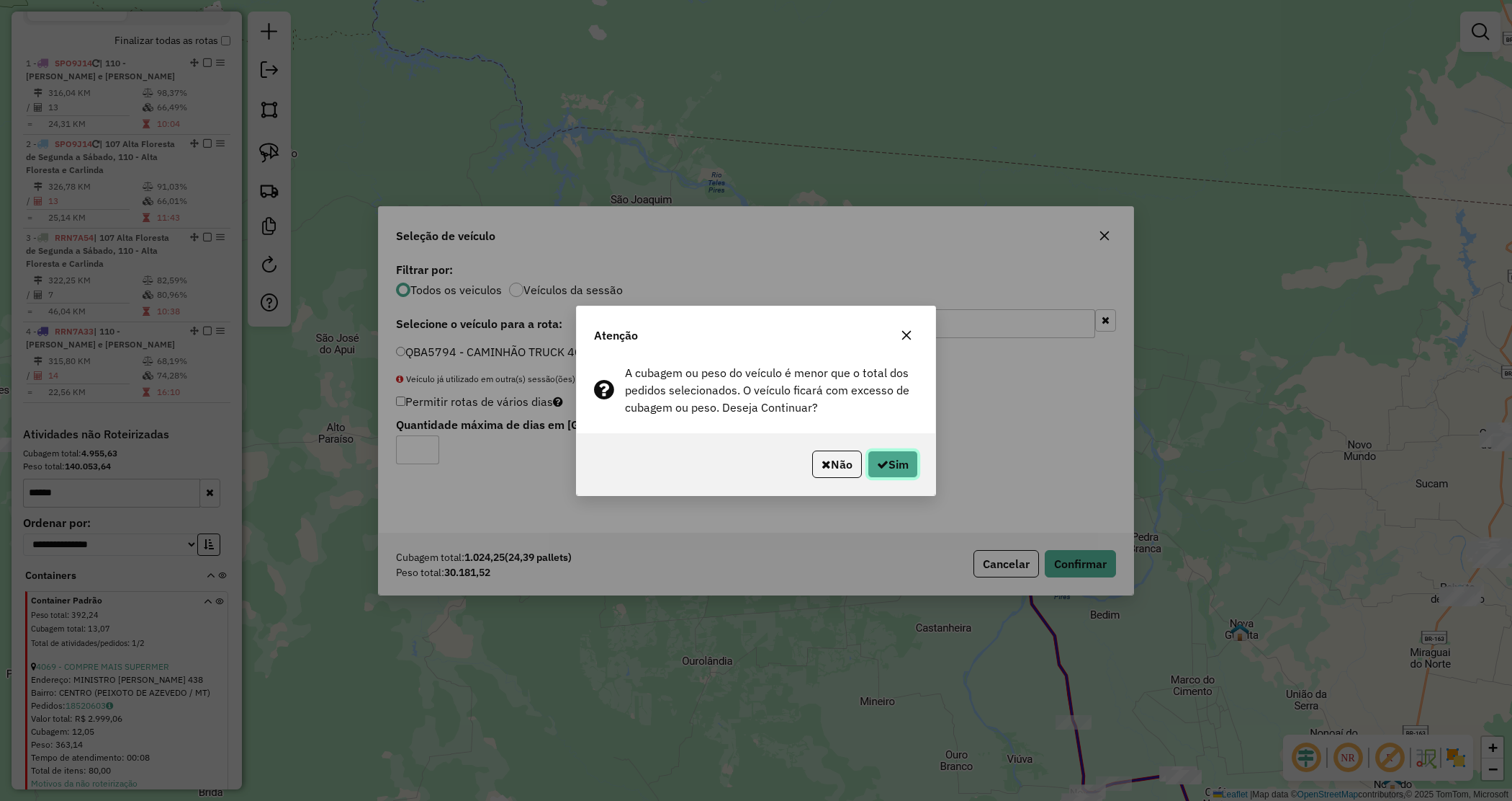
click at [911, 457] on button "Sim" at bounding box center [893, 464] width 50 height 28
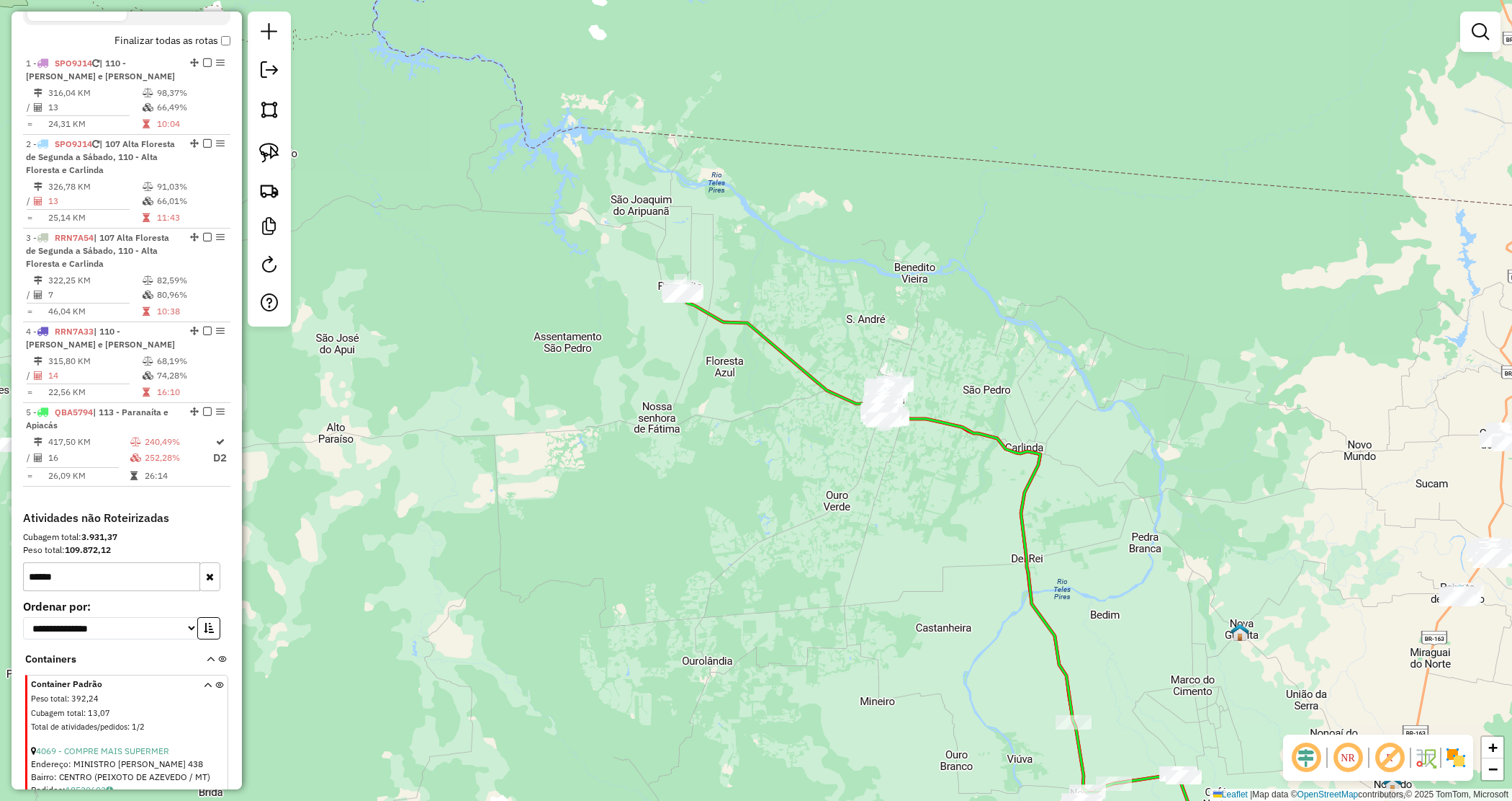
click at [206, 581] on icon "button" at bounding box center [210, 576] width 8 height 10
select select "*********"
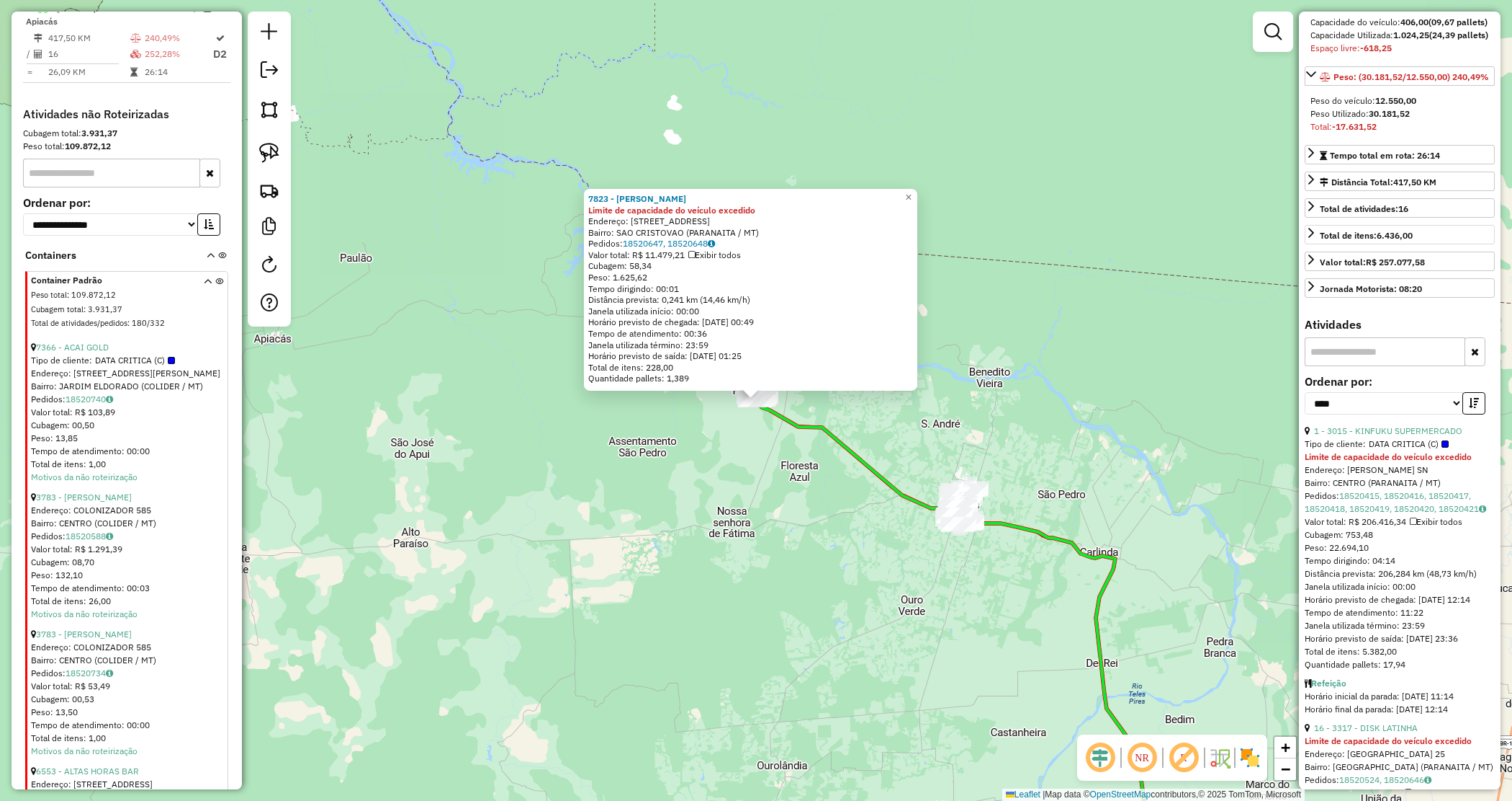
scroll to position [180, 0]
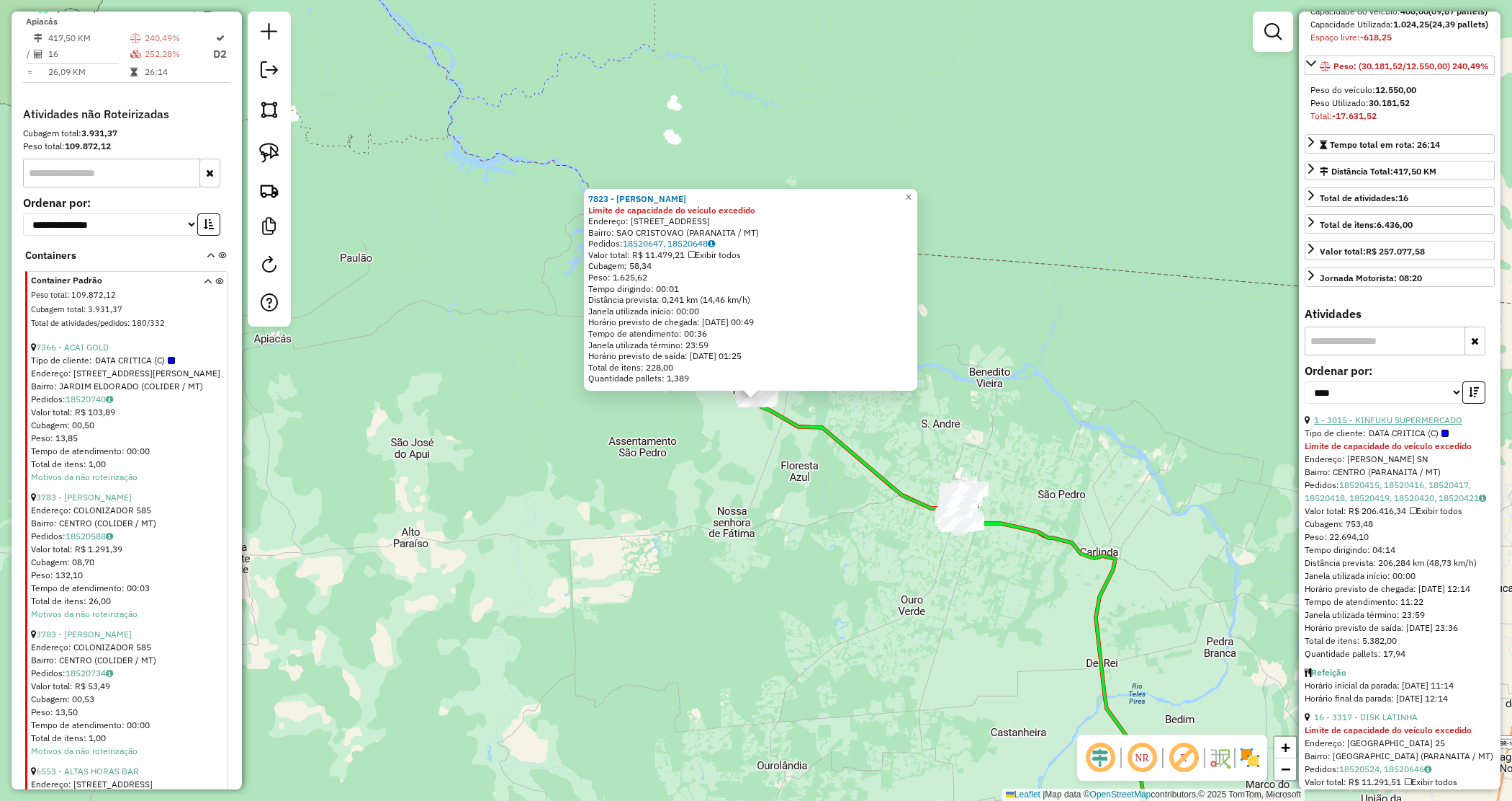
click at [1360, 425] on link "1 - 3015 - KINFUKU SUPERMERCADO" at bounding box center [1388, 419] width 148 height 11
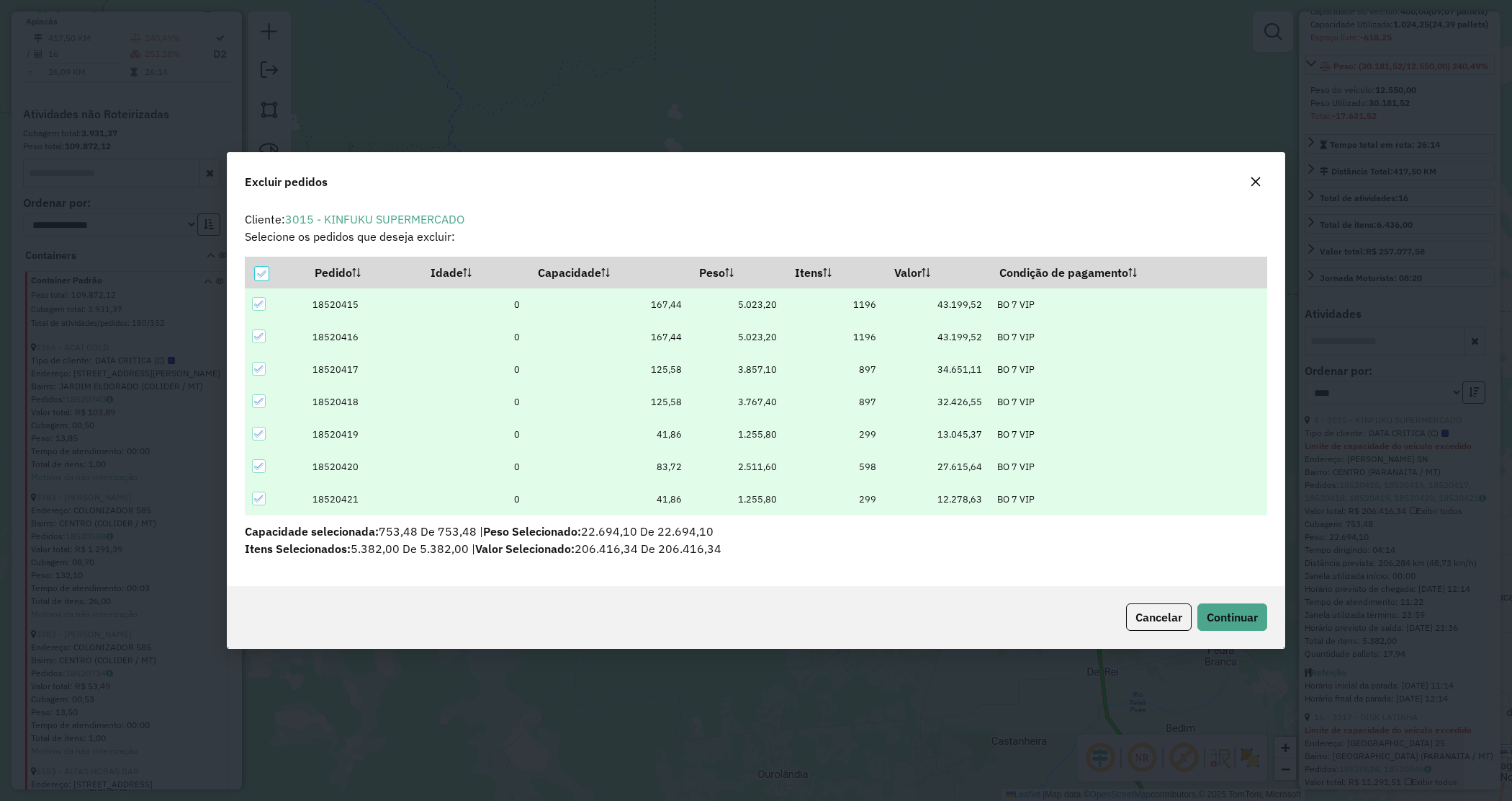
scroll to position [0, 0]
click at [1235, 610] on span "Continuar" at bounding box center [1233, 617] width 51 height 15
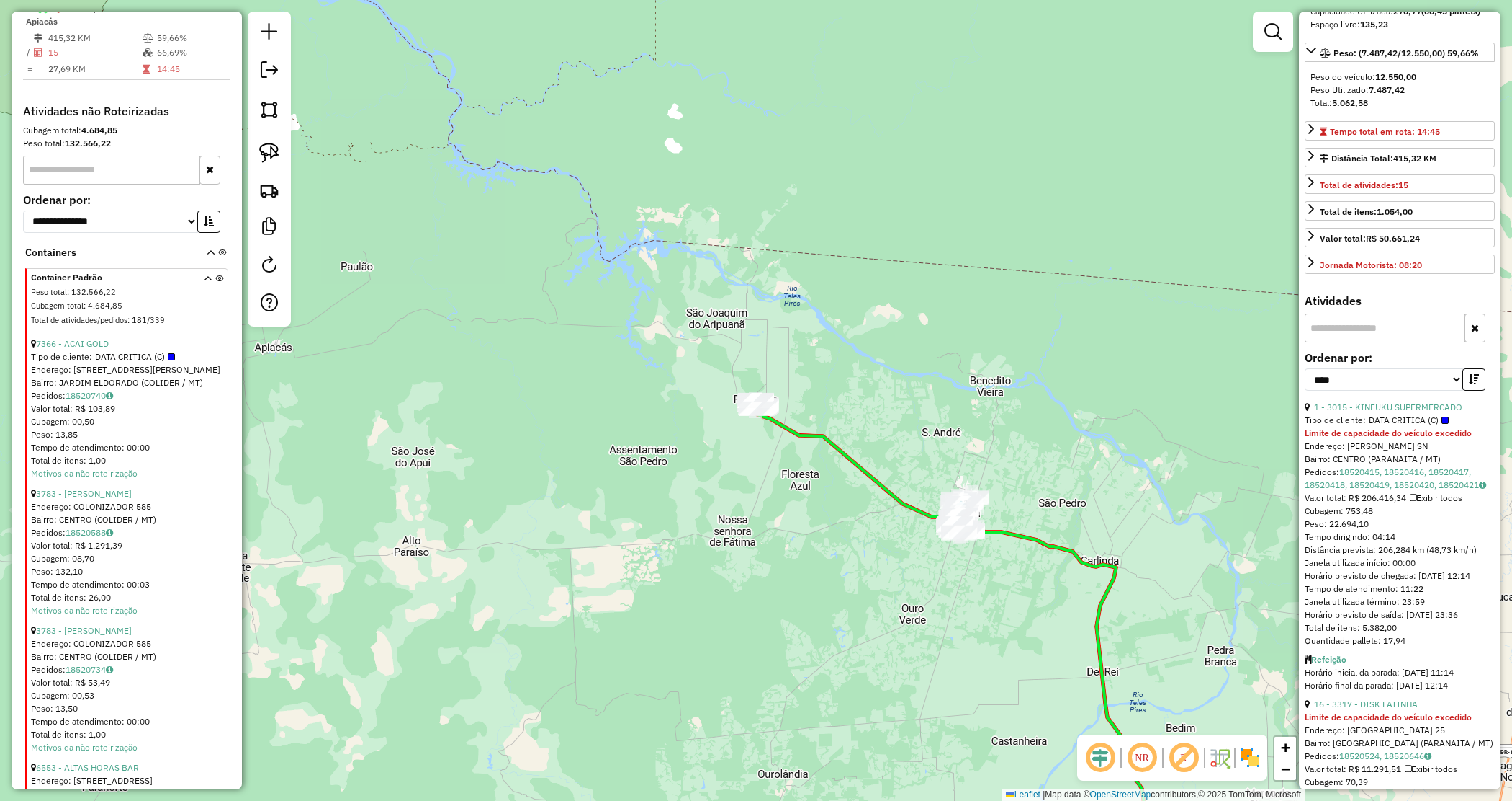
scroll to position [166, 0]
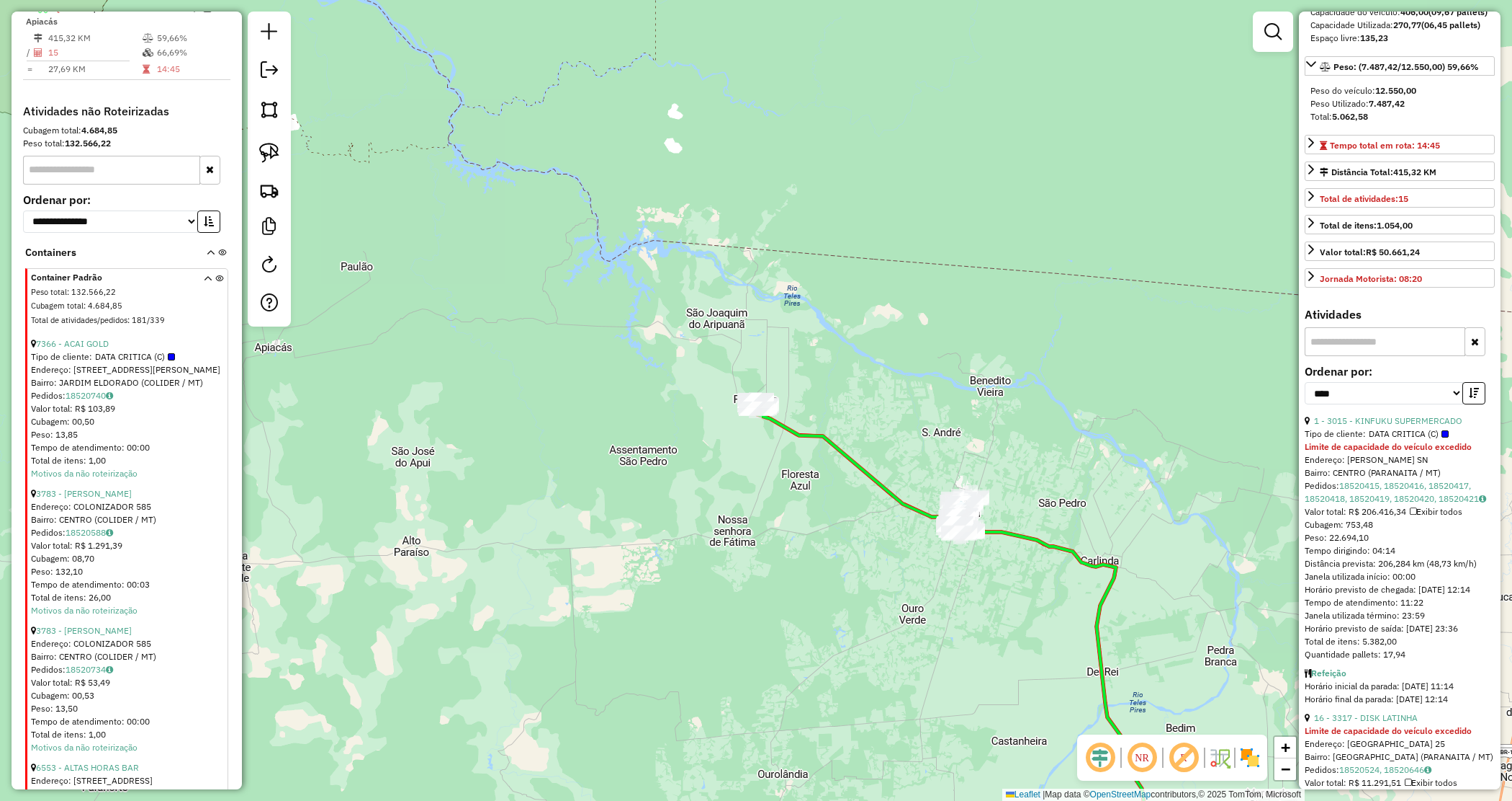
click at [951, 387] on div "Janela de atendimento Grade de atendimento Capacidade Transportadoras Veículos …" at bounding box center [756, 400] width 1512 height 801
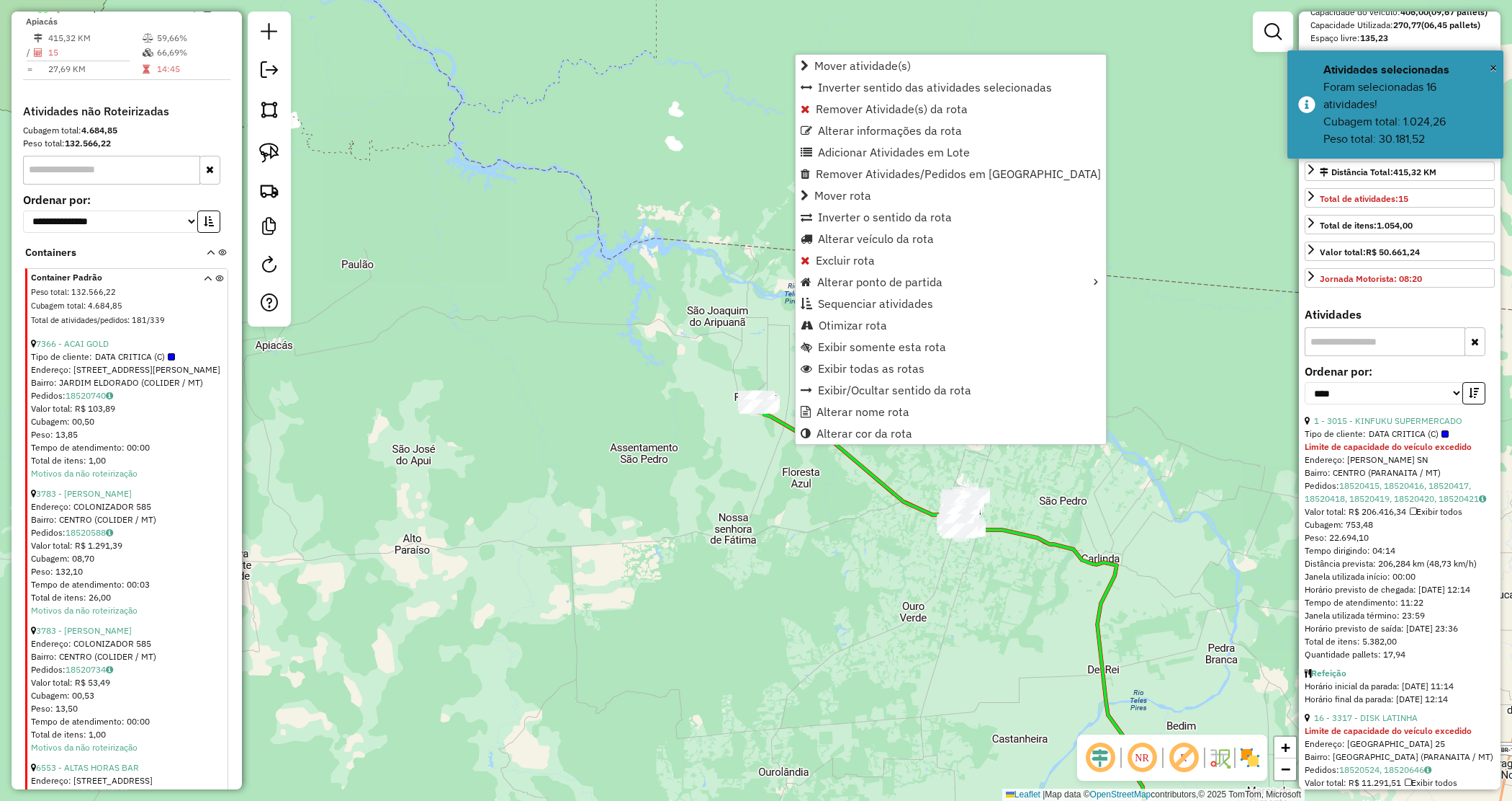
click at [660, 264] on div "Janela de atendimento Grade de atendimento Capacidade Transportadoras Veículos …" at bounding box center [756, 400] width 1512 height 801
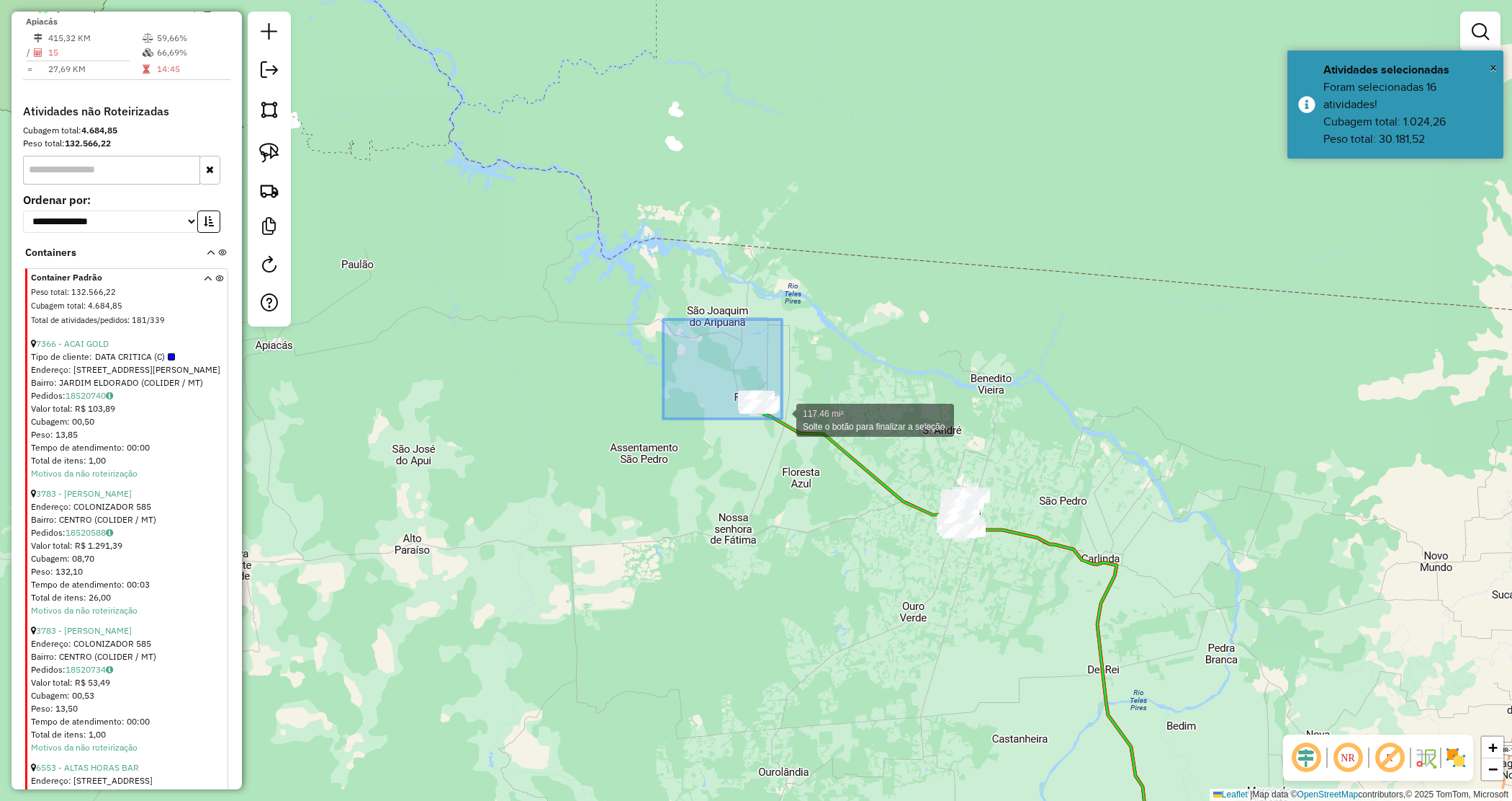
drag, startPoint x: 782, startPoint y: 419, endPoint x: 837, endPoint y: 453, distance: 64.7
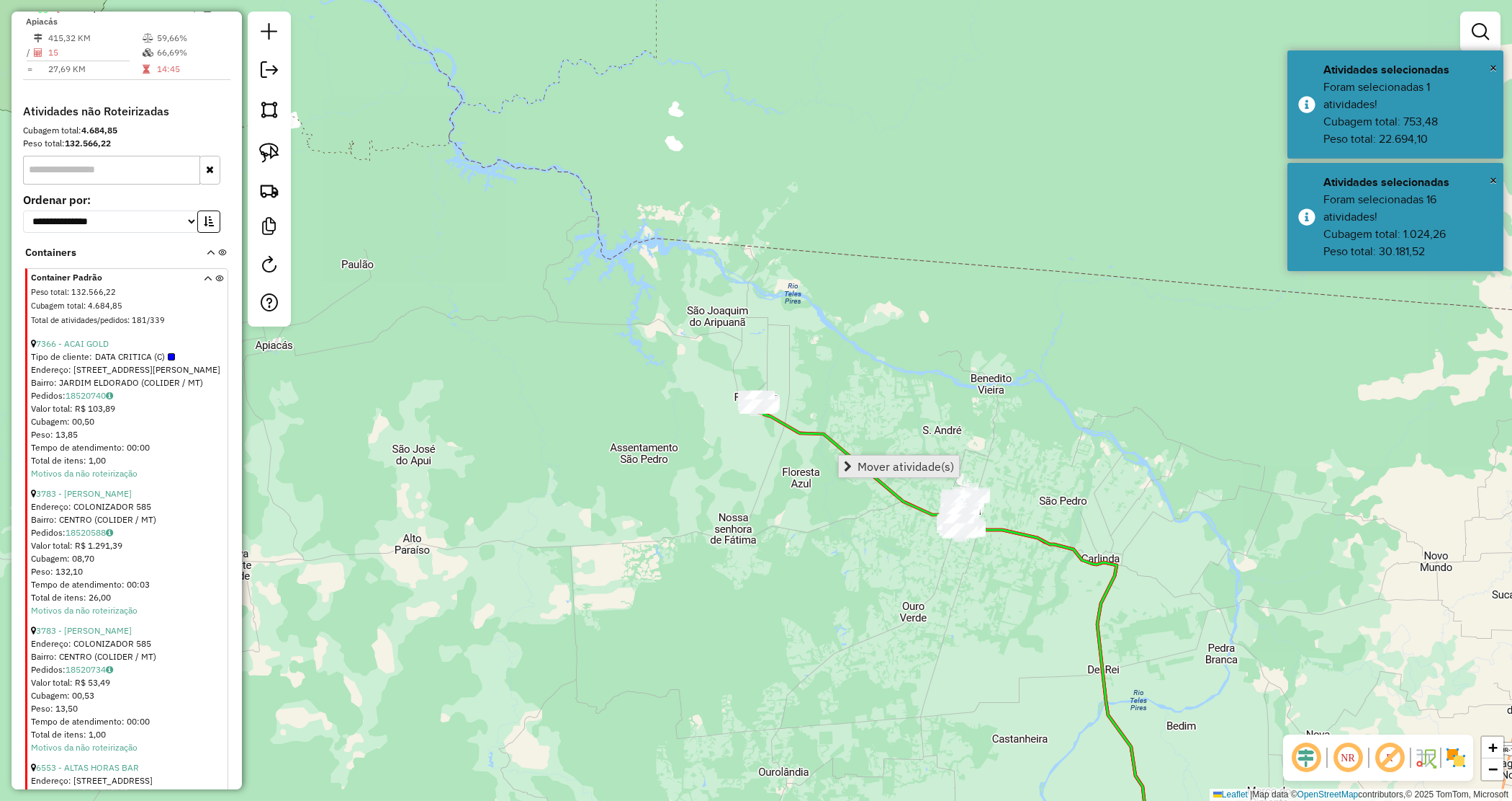
click at [868, 460] on span "Mover atividade(s)" at bounding box center [906, 466] width 97 height 12
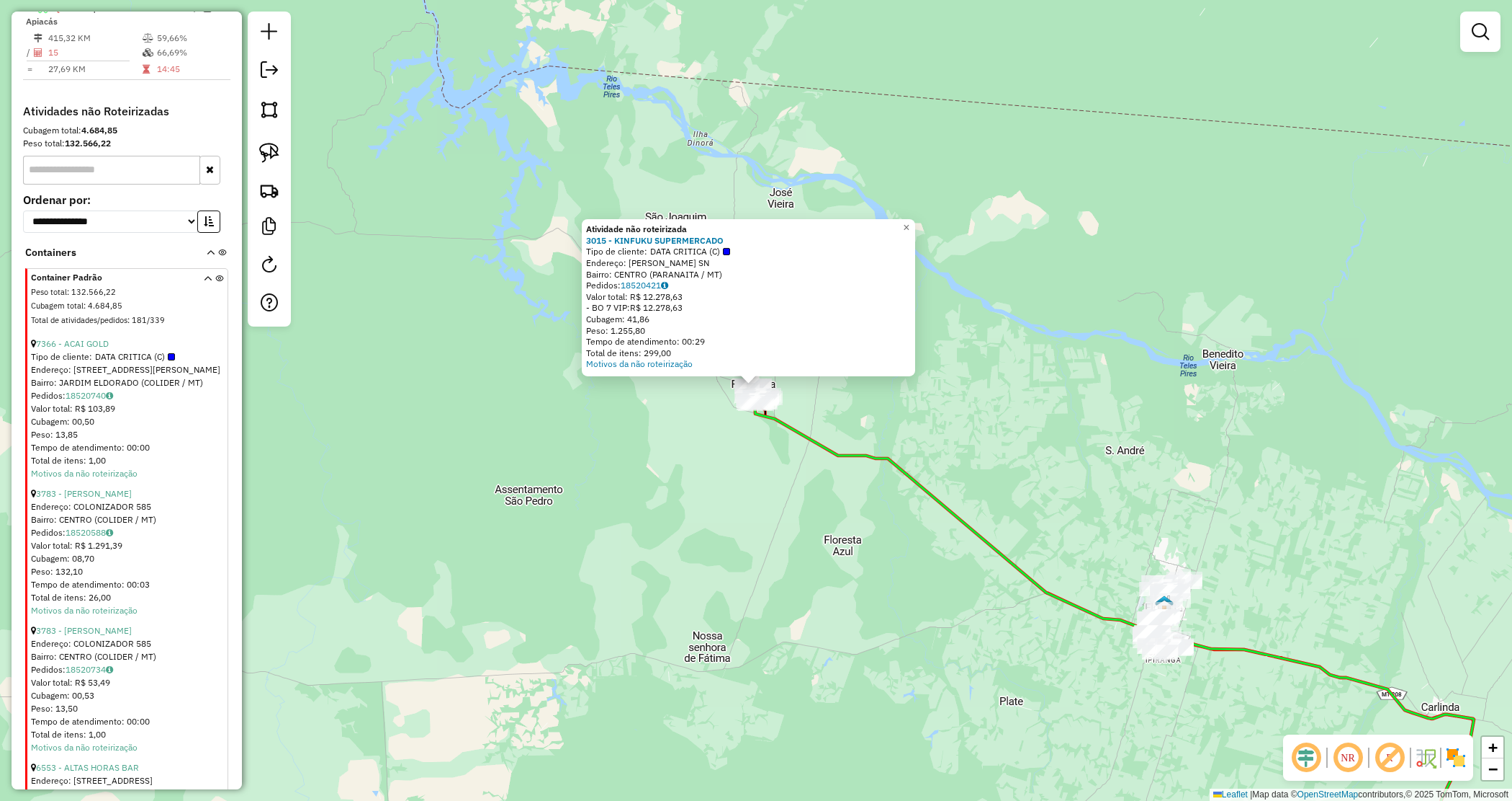
click at [762, 444] on div "Atividade não roteirizada 3015 - KINFUKU SUPERMERCADO Tipo de cliente: DATA CRI…" at bounding box center [756, 400] width 1512 height 801
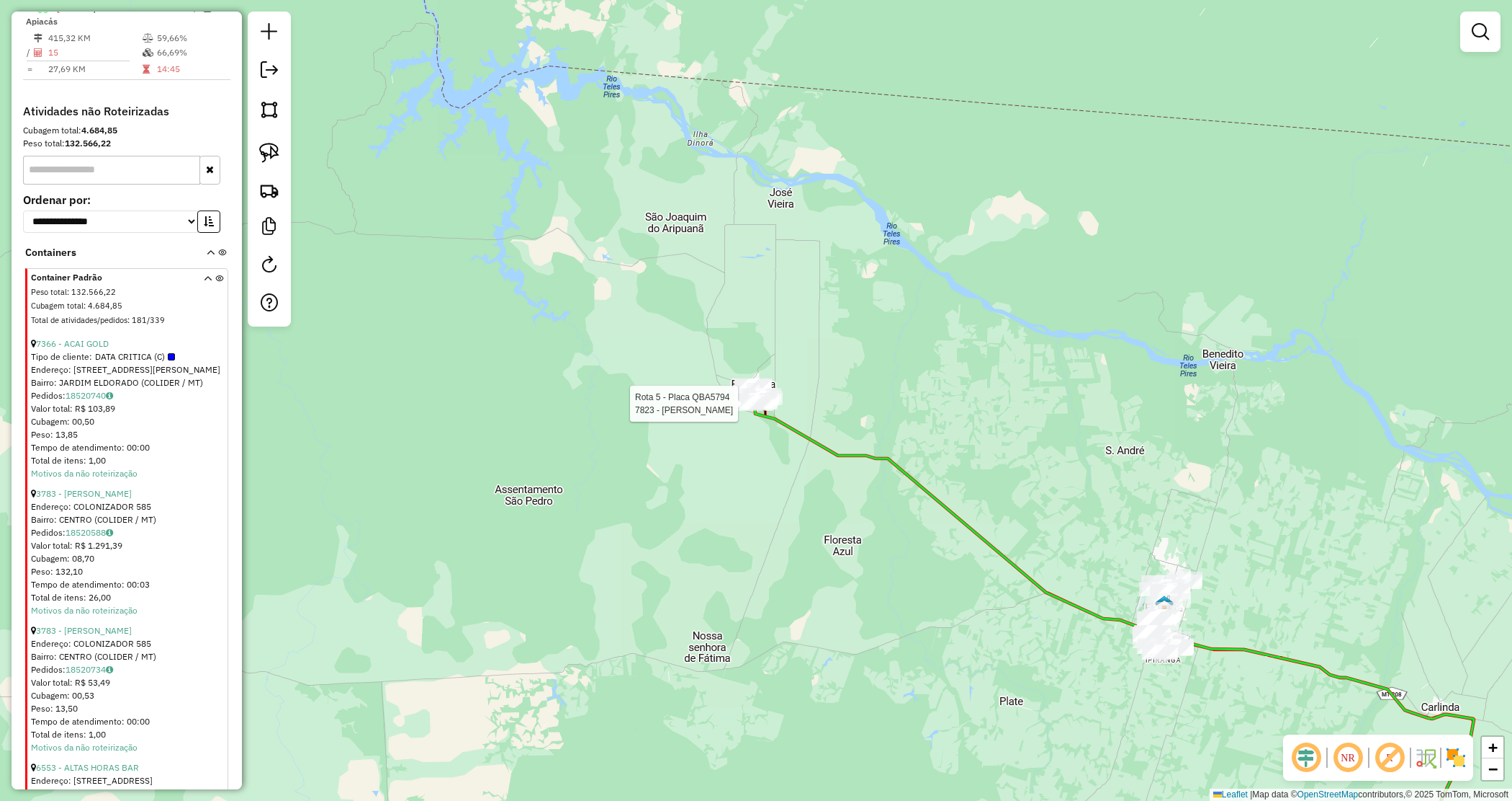
select select "*********"
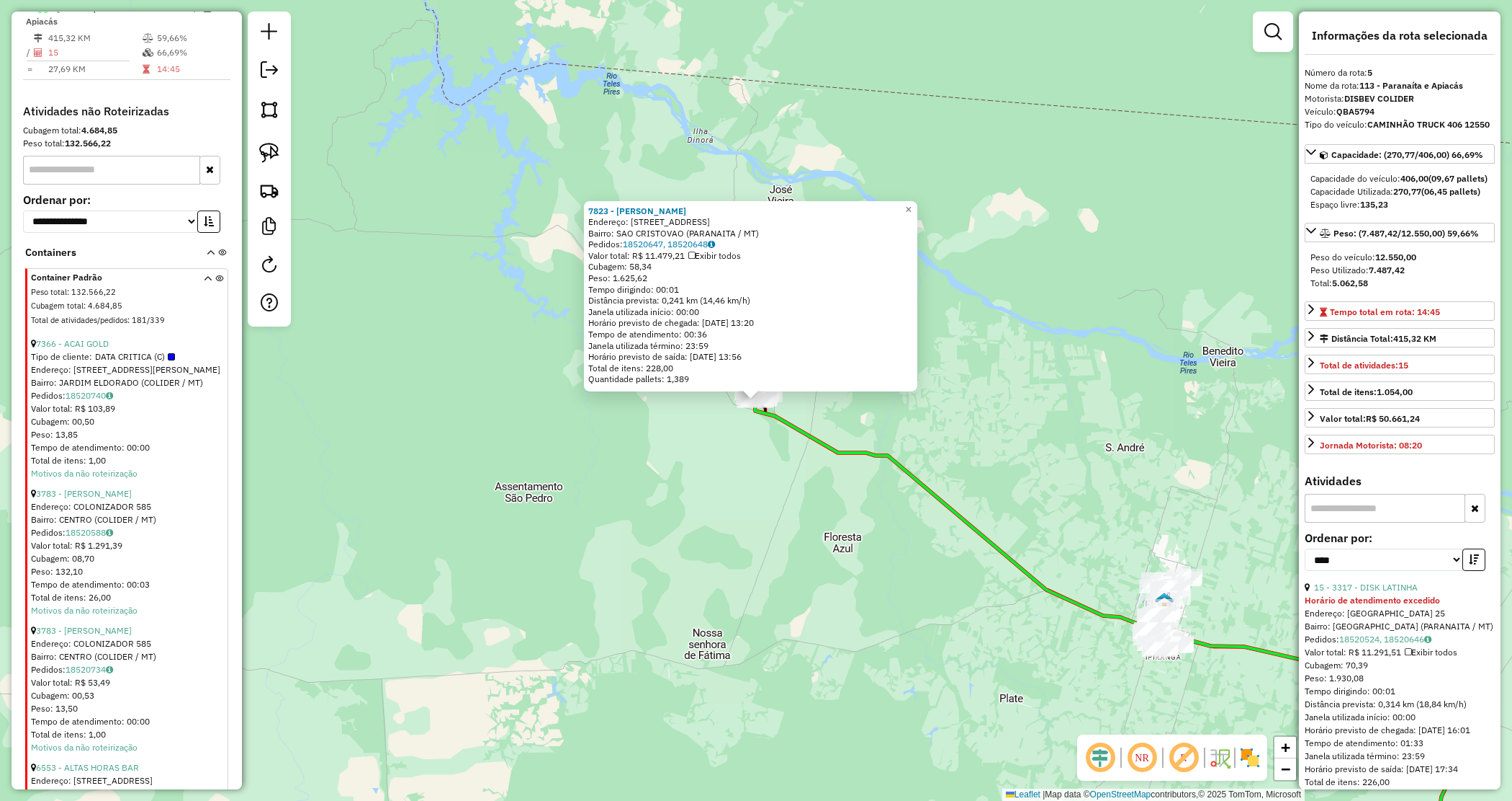
click at [772, 488] on div "7823 - BENTO RODRIGUES Endereço: Rua Seiscentos e Seis 108 Bairro: SAO CRISTOVA…" at bounding box center [756, 400] width 1512 height 801
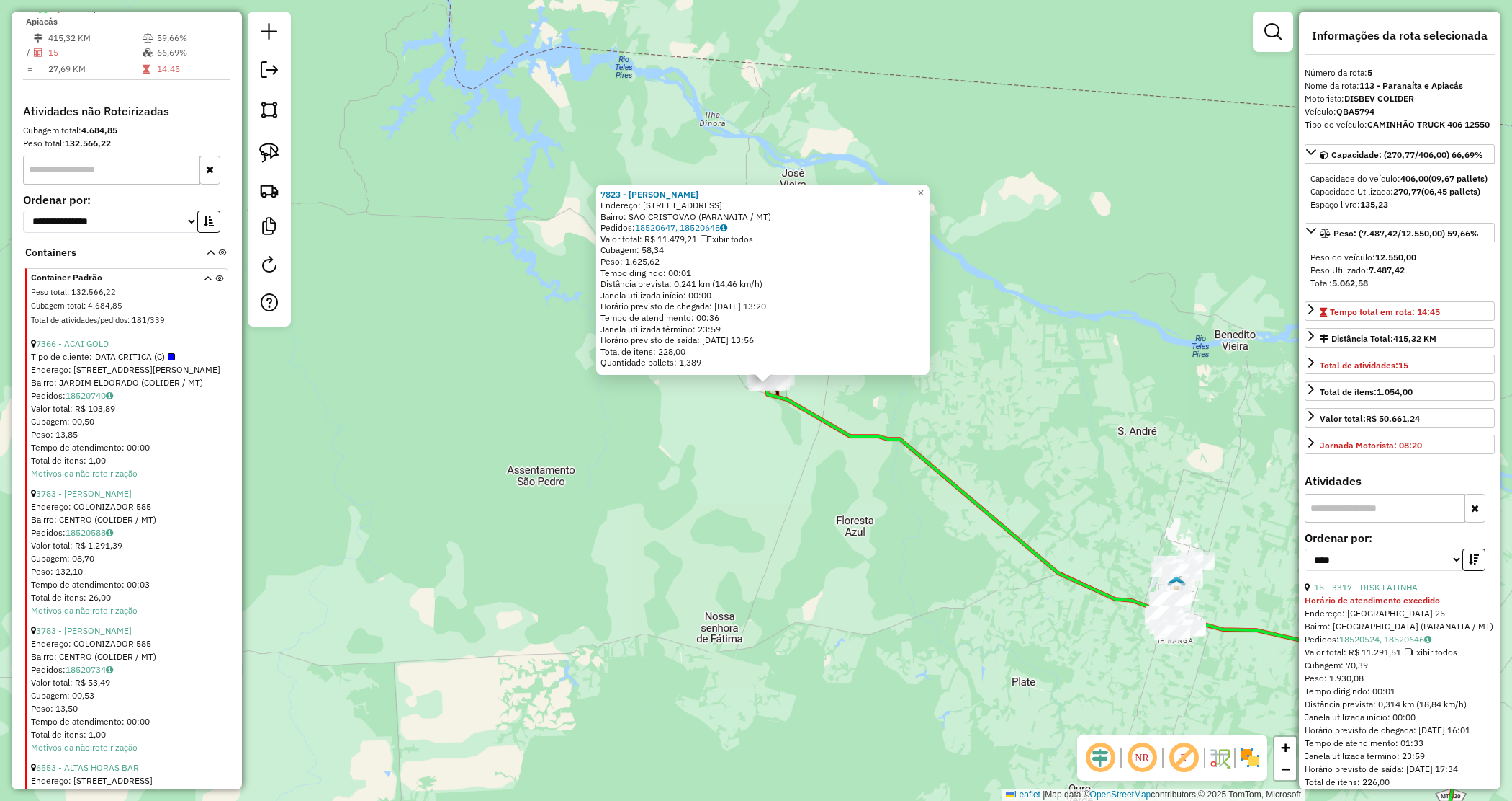
click at [773, 488] on div "7823 - BENTO RODRIGUES Endereço: Rua Seiscentos e Seis 108 Bairro: SAO CRISTOVA…" at bounding box center [756, 400] width 1512 height 801
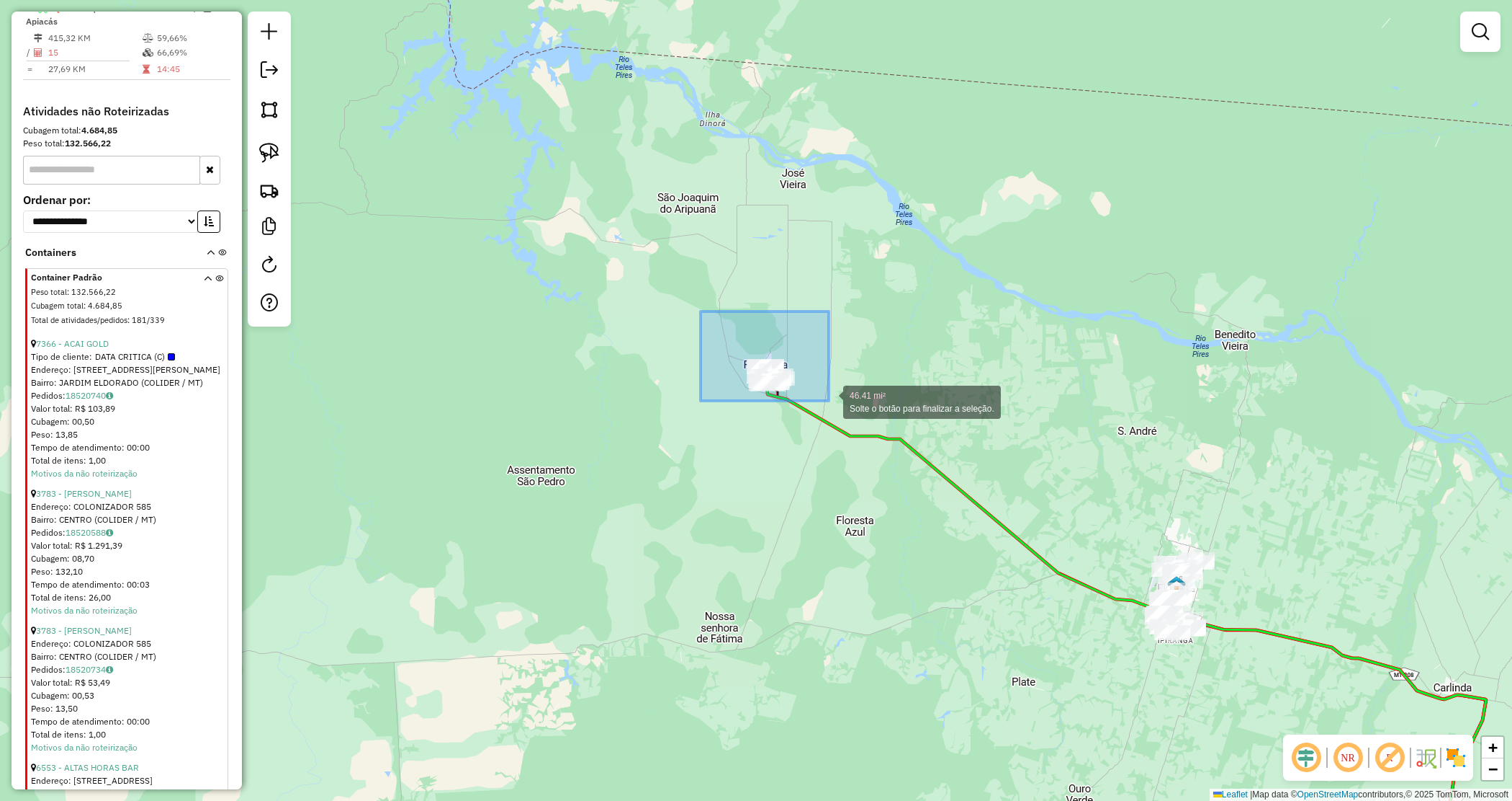
drag, startPoint x: 822, startPoint y: 393, endPoint x: 841, endPoint y: 414, distance: 28.3
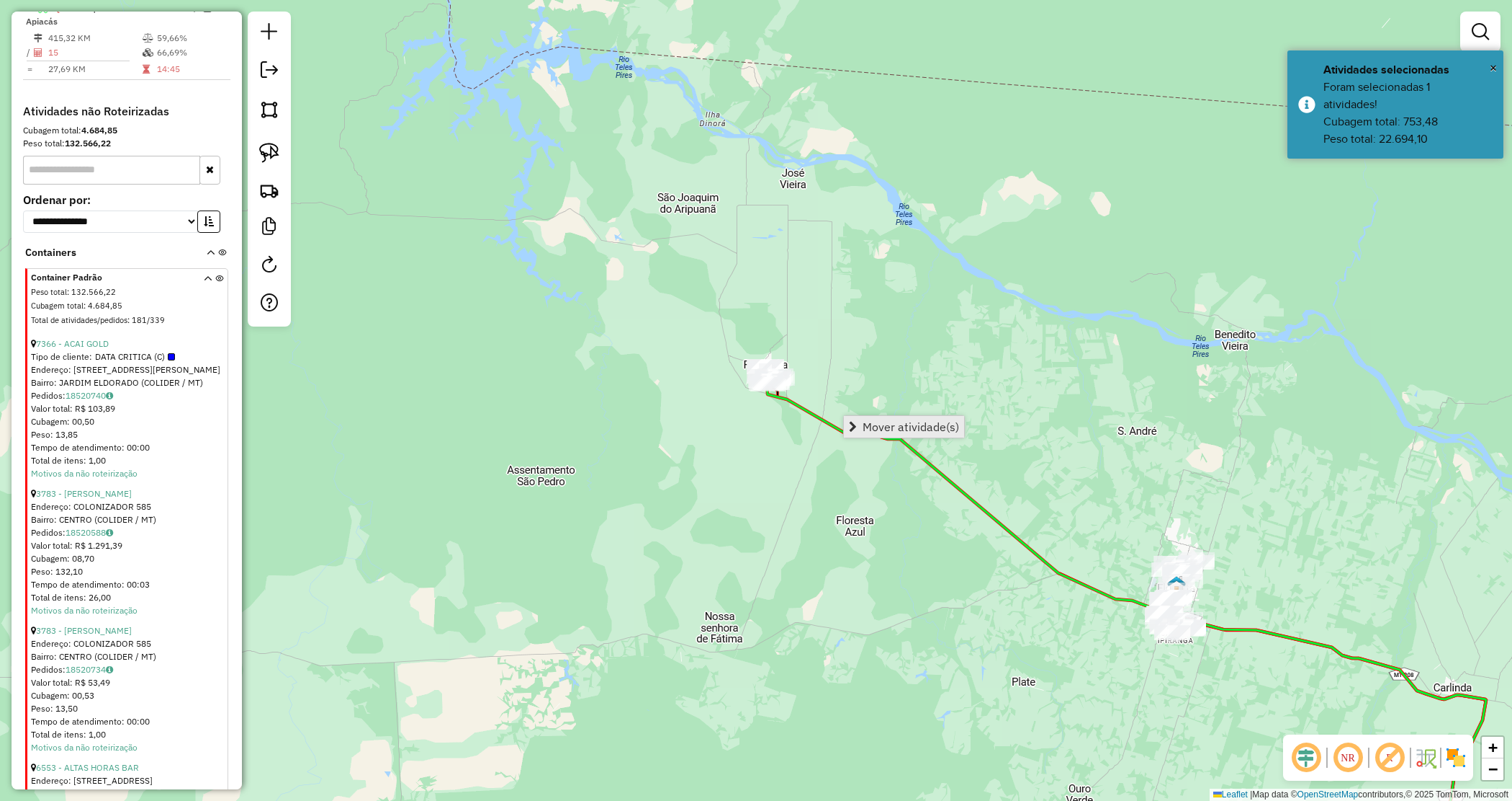
click at [890, 424] on span "Mover atividade(s)" at bounding box center [911, 427] width 97 height 12
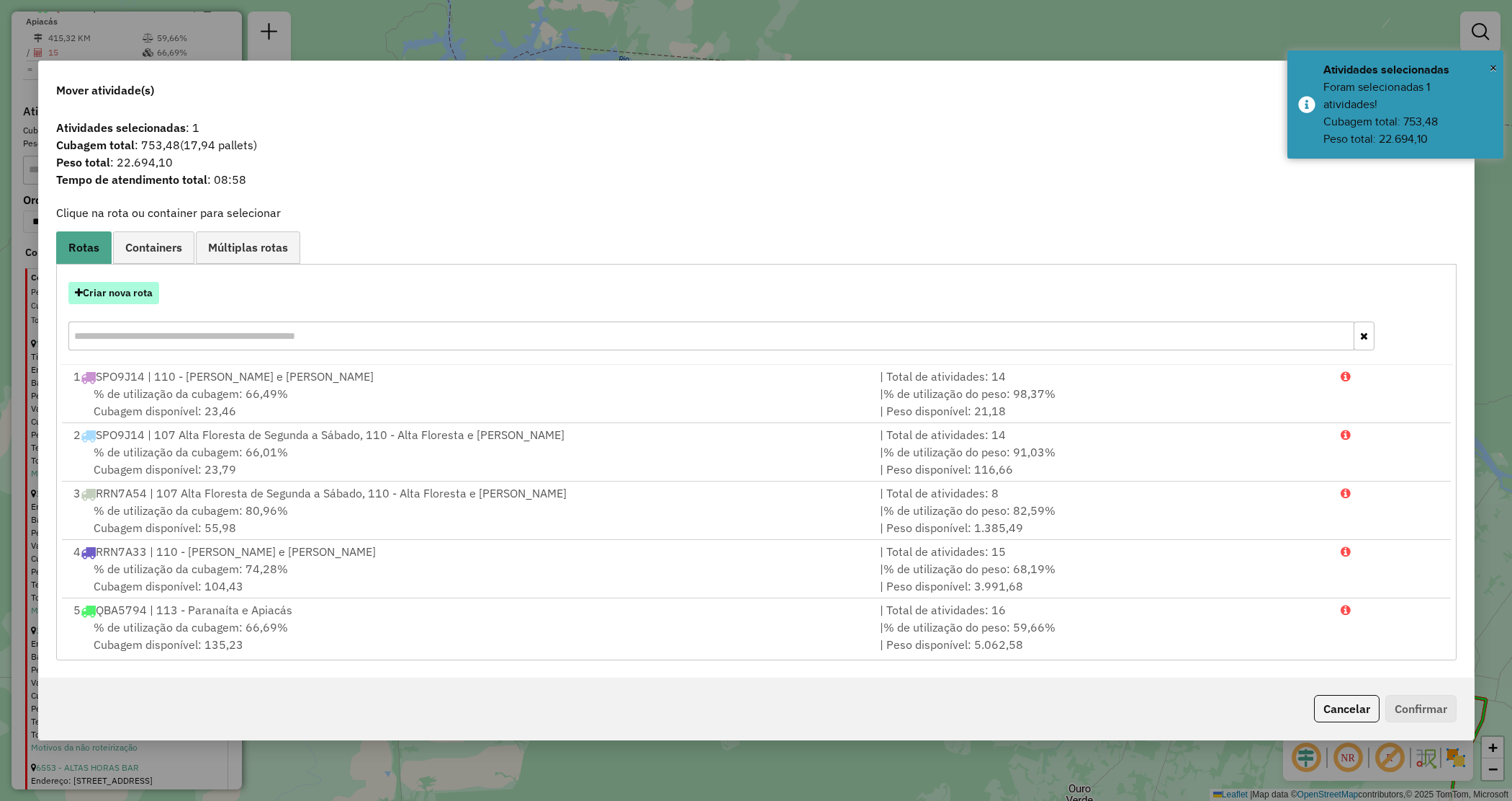
click at [102, 290] on button "Criar nova rota" at bounding box center [114, 293] width 91 height 23
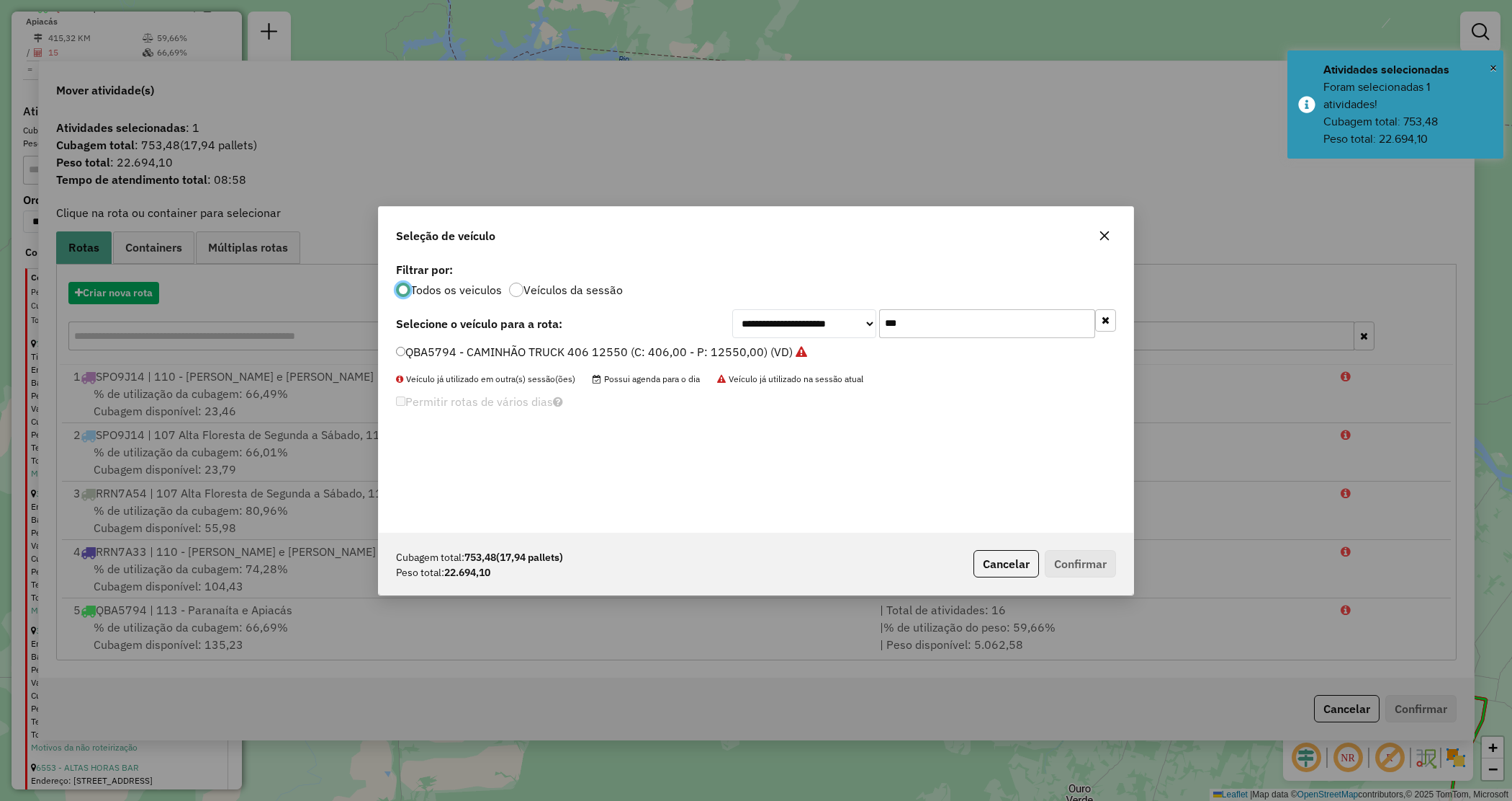
scroll to position [7, 4]
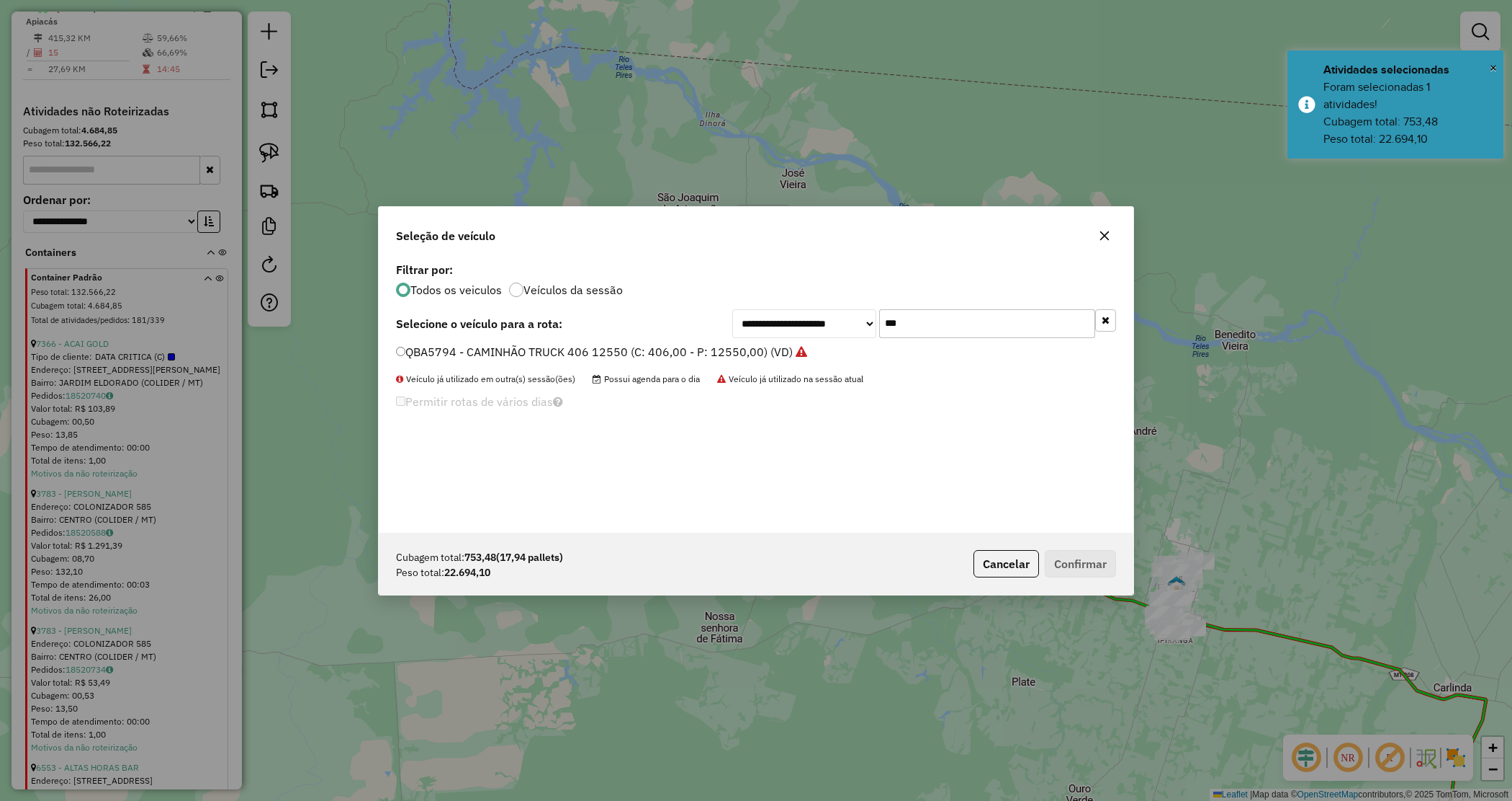
drag, startPoint x: 891, startPoint y: 325, endPoint x: 843, endPoint y: 325, distance: 48.0
click at [843, 325] on div "**********" at bounding box center [924, 323] width 384 height 29
drag, startPoint x: 938, startPoint y: 319, endPoint x: 850, endPoint y: 315, distance: 88.1
click at [850, 315] on div "**********" at bounding box center [924, 323] width 384 height 29
type input "***"
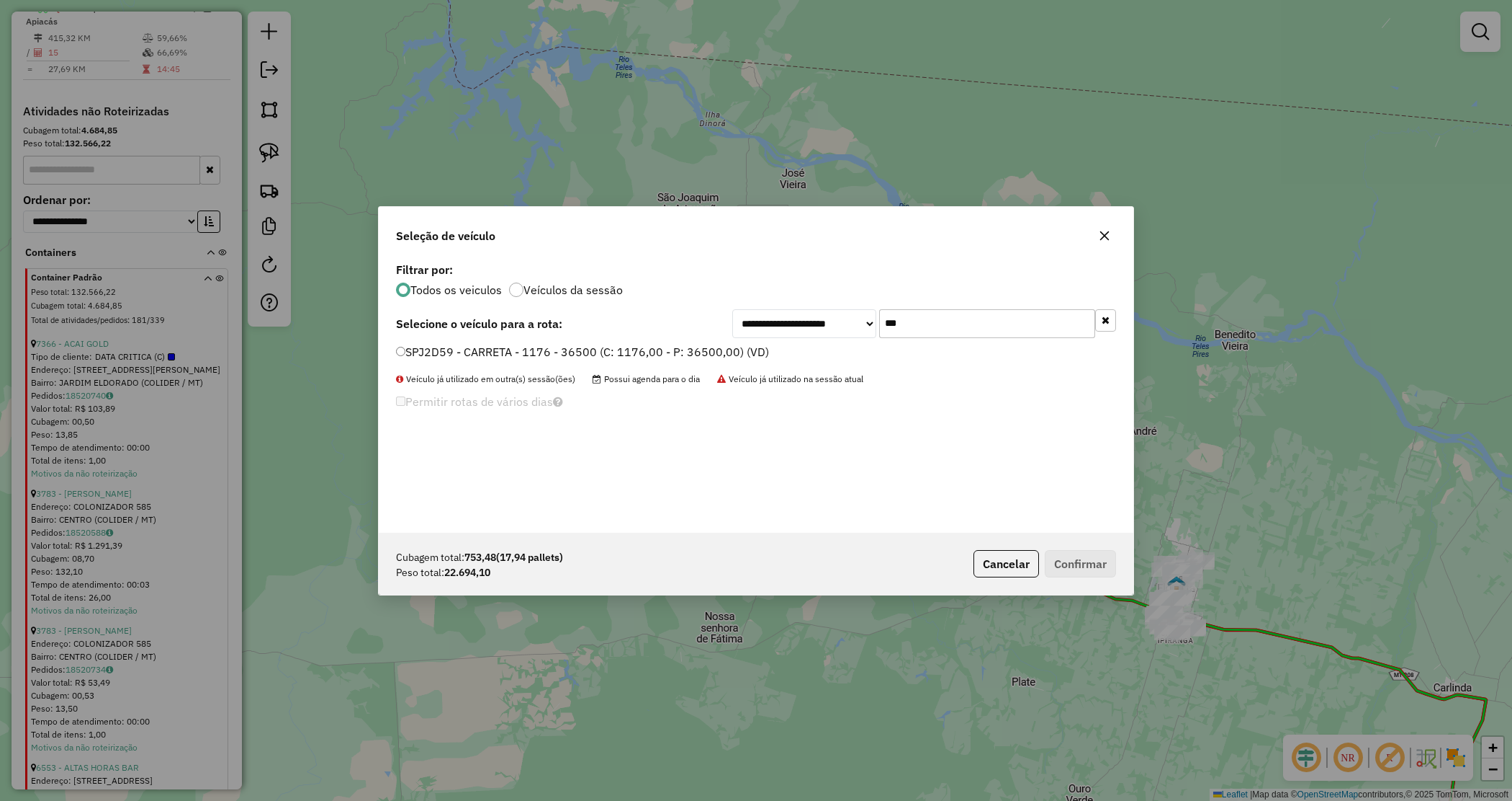
click at [713, 348] on label "SPJ2D59 - CARRETA - 1176 - 36500 (C: 1176,00 - P: 36500,00) (VD)" at bounding box center [582, 350] width 373 height 17
click at [1089, 559] on button "Confirmar" at bounding box center [1081, 563] width 71 height 28
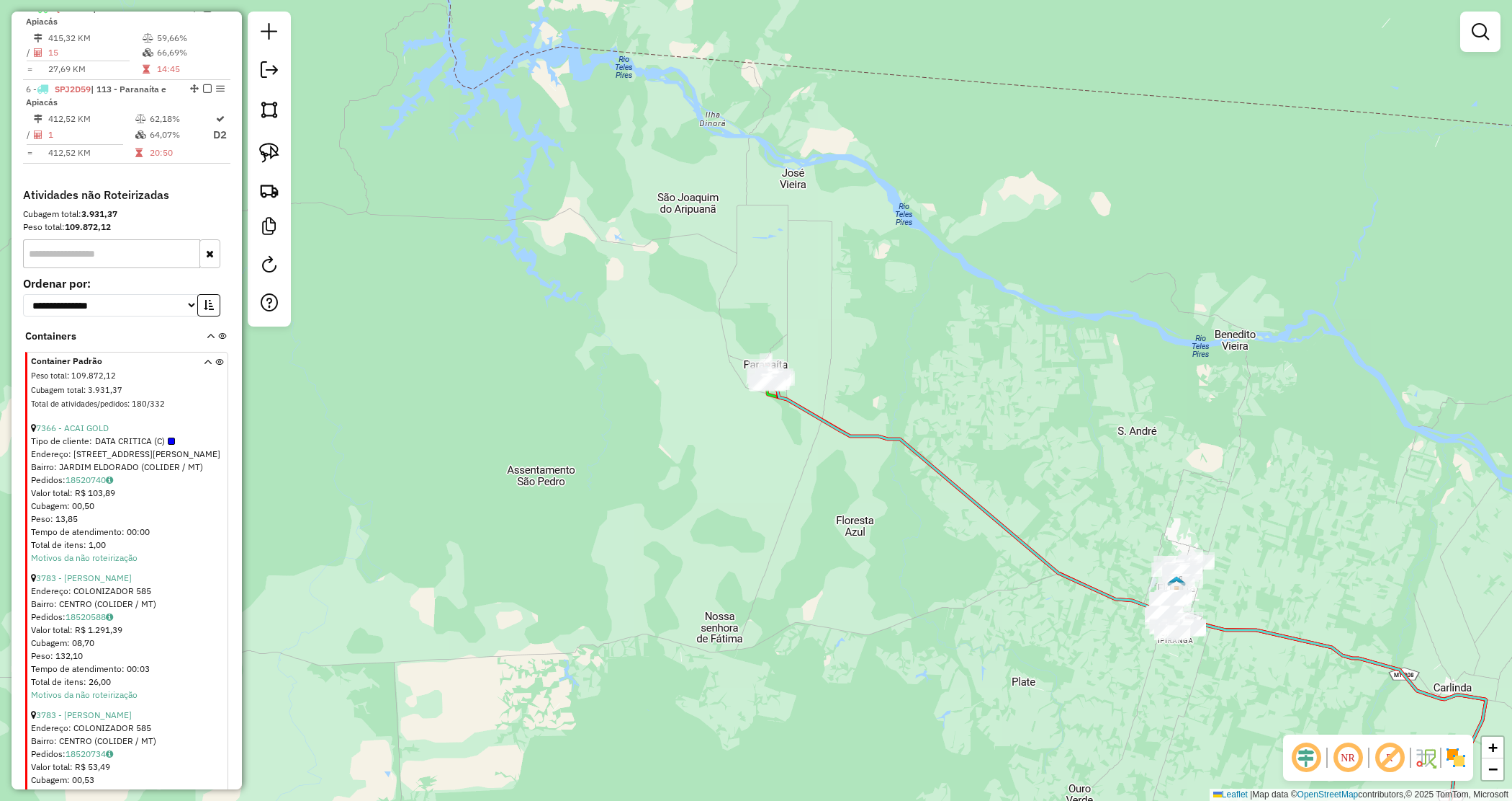
click at [800, 515] on div "Janela de atendimento Grade de atendimento Capacidade Transportadoras Veículos …" at bounding box center [756, 400] width 1512 height 801
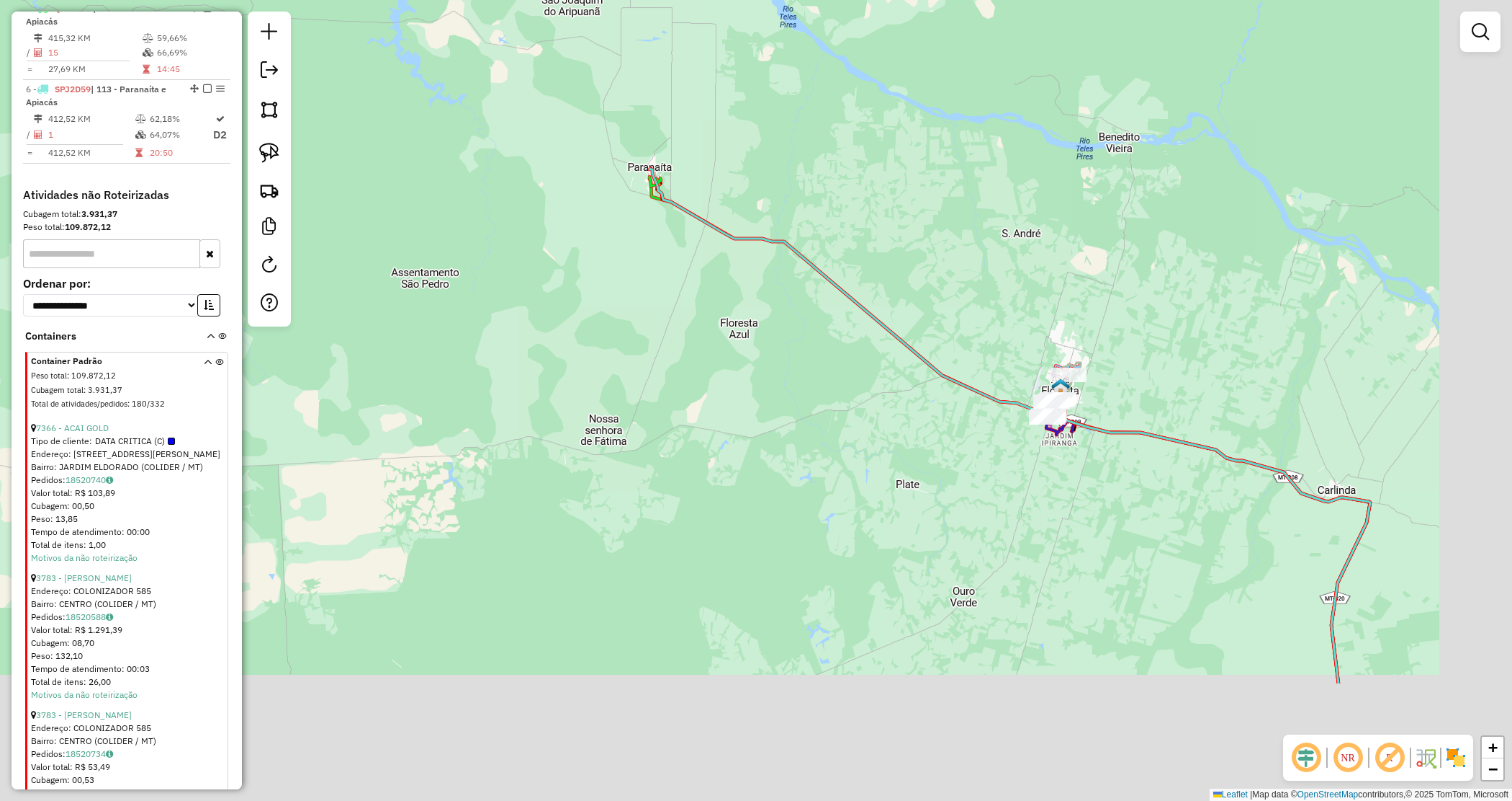
drag, startPoint x: 760, startPoint y: 369, endPoint x: 749, endPoint y: 330, distance: 40.5
click at [749, 348] on div "Janela de atendimento Grade de atendimento Capacidade Transportadoras Veículos …" at bounding box center [756, 400] width 1512 height 801
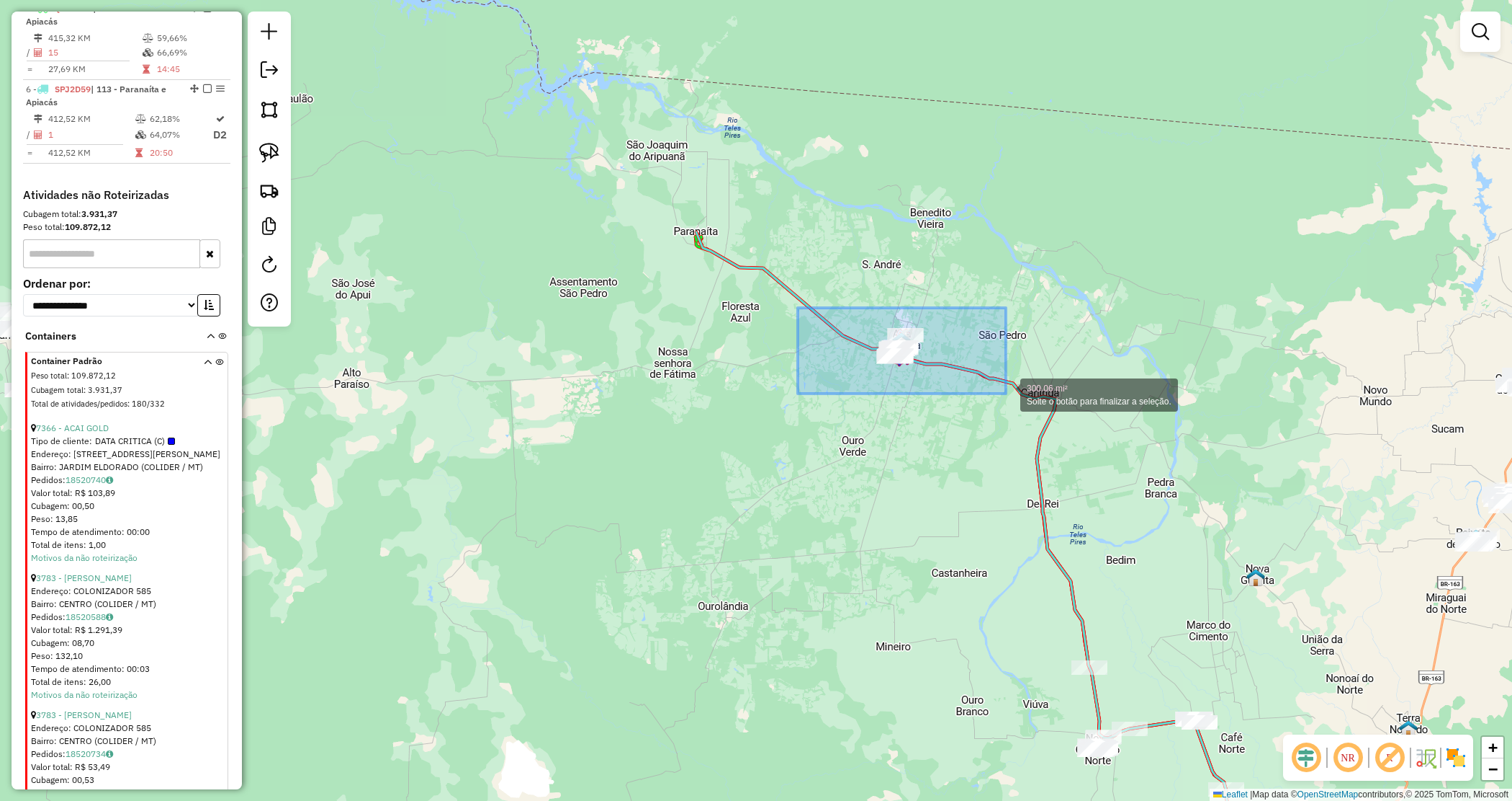
drag, startPoint x: 898, startPoint y: 369, endPoint x: 1013, endPoint y: 384, distance: 116.0
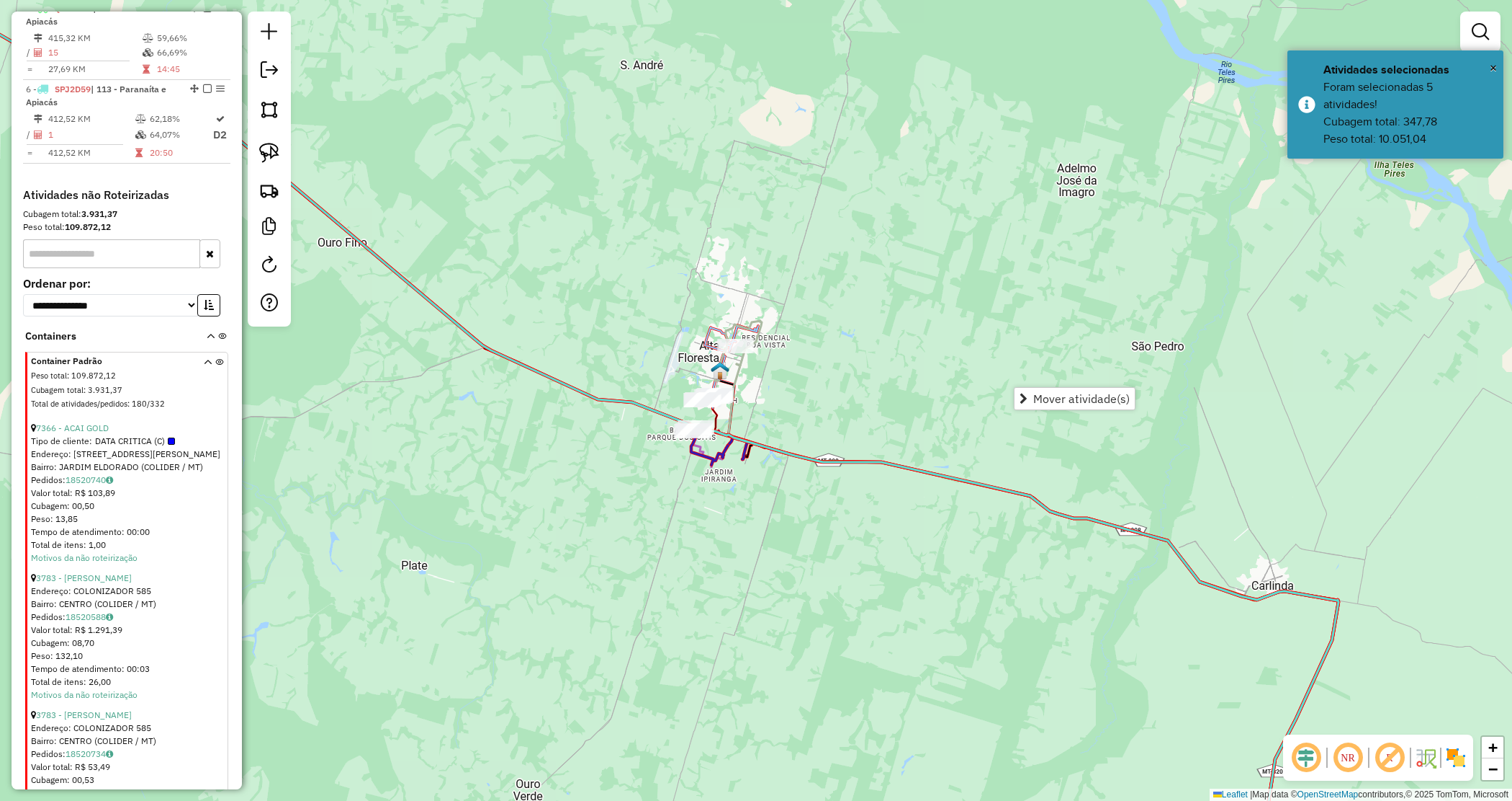
click at [908, 380] on div "Janela de atendimento Grade de atendimento Capacidade Transportadoras Veículos …" at bounding box center [756, 400] width 1512 height 801
click at [1487, 48] on div at bounding box center [1480, 32] width 41 height 41
click at [1495, 33] on div at bounding box center [1480, 32] width 41 height 41
click at [1492, 24] on link at bounding box center [1480, 31] width 29 height 29
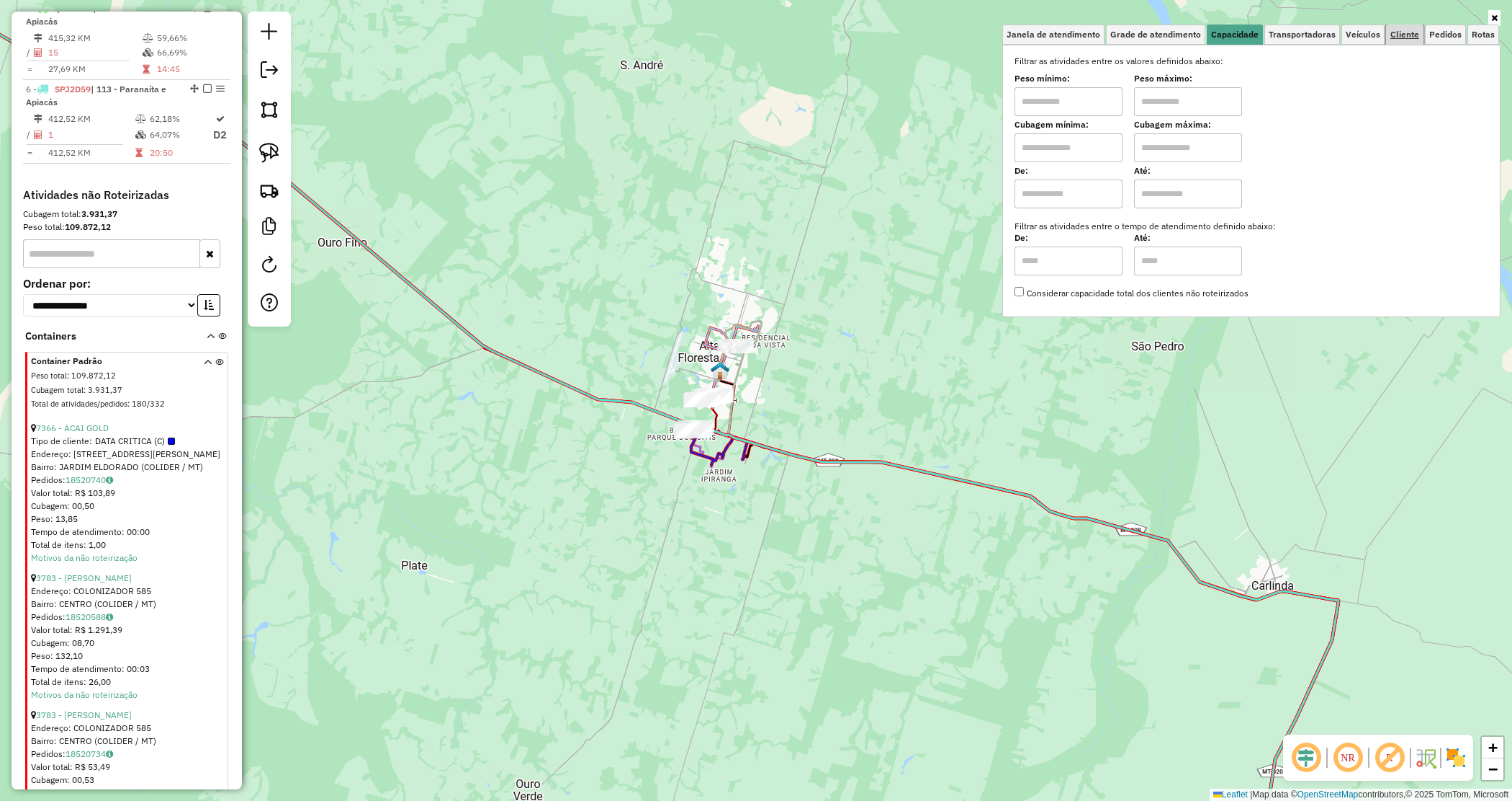
click at [1413, 31] on span "Cliente" at bounding box center [1404, 35] width 29 height 9
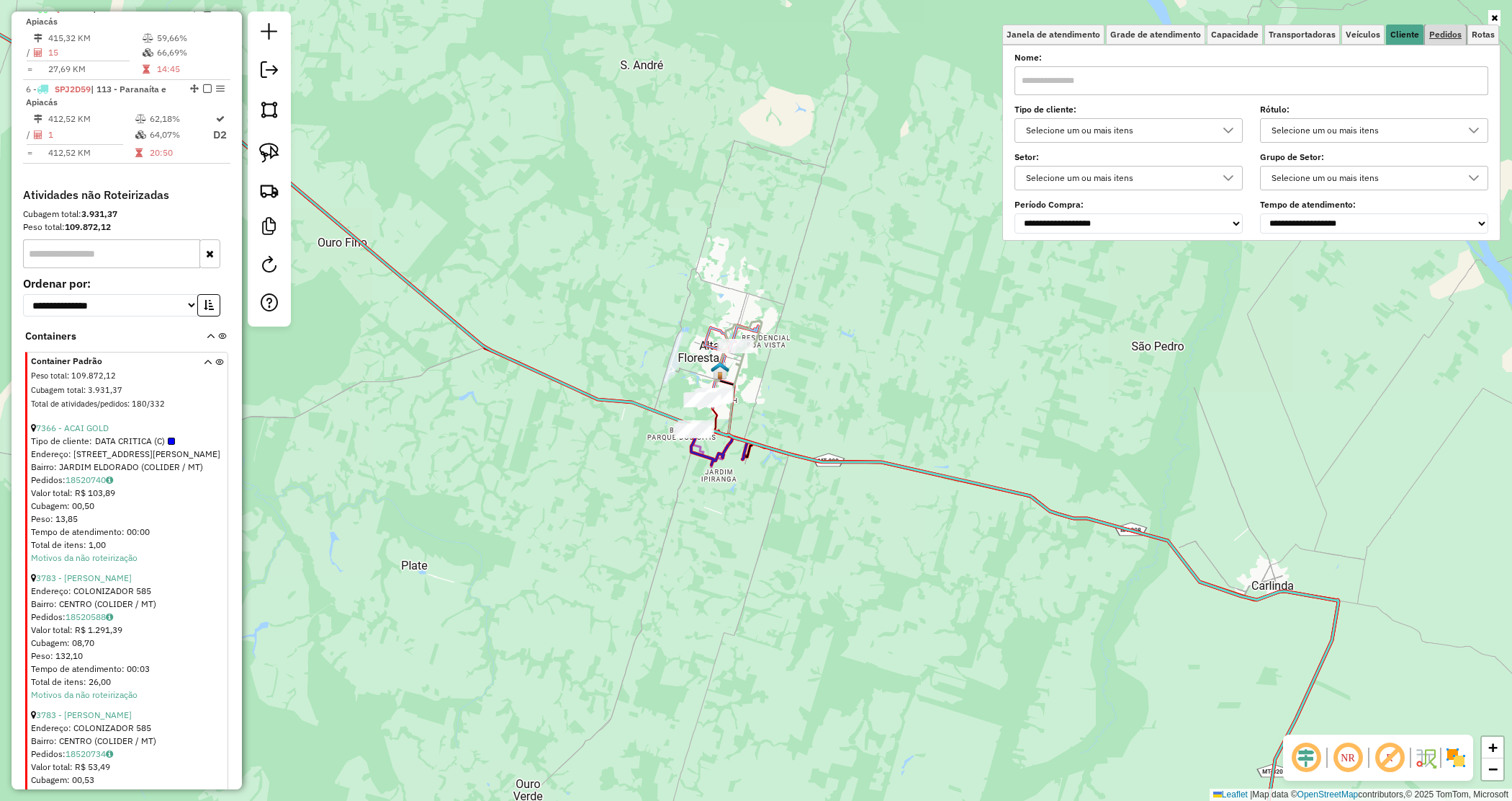
click at [1430, 34] on span "Pedidos" at bounding box center [1446, 35] width 33 height 9
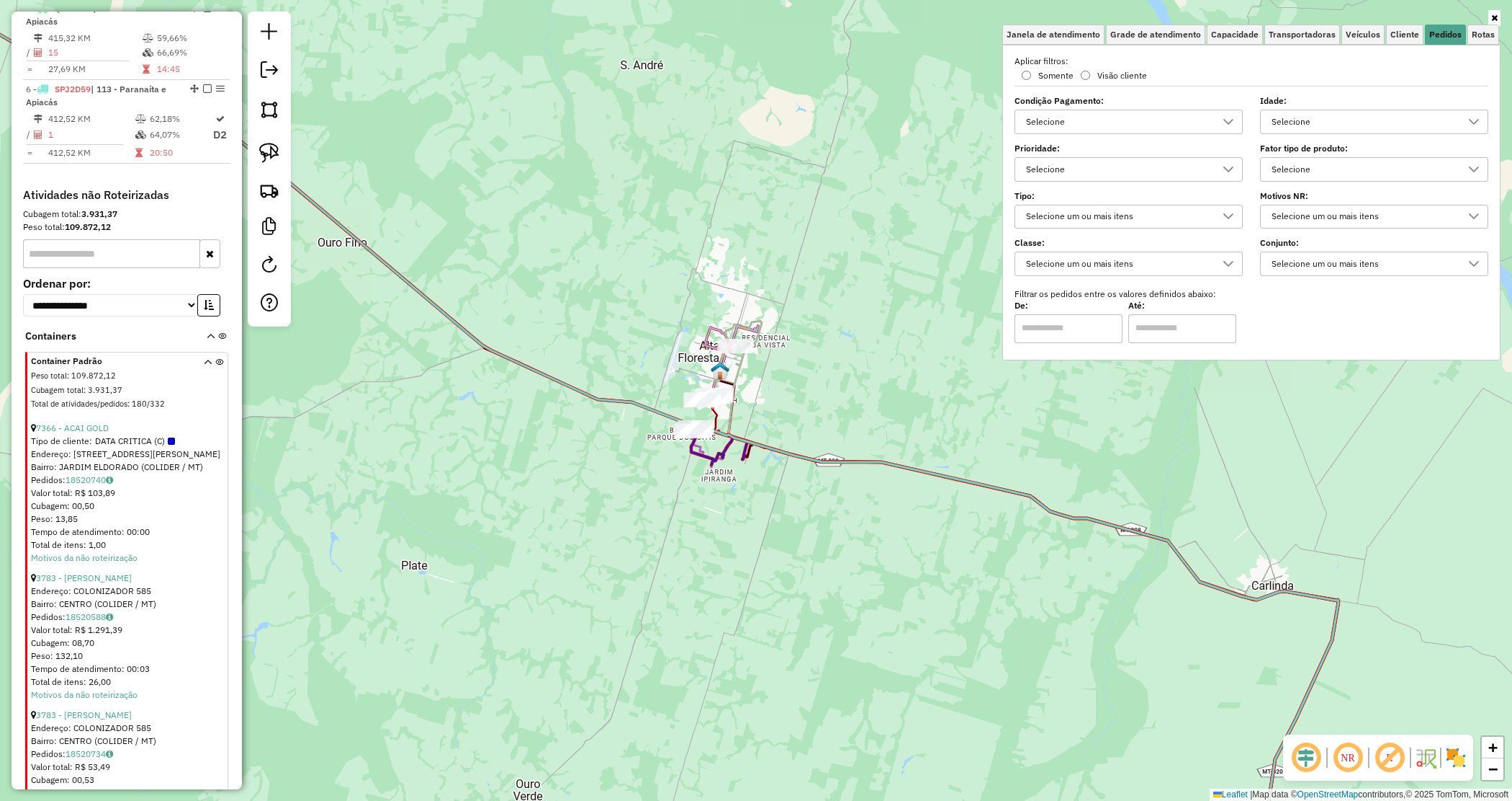
click at [1293, 174] on div "Selecione" at bounding box center [1364, 168] width 194 height 23
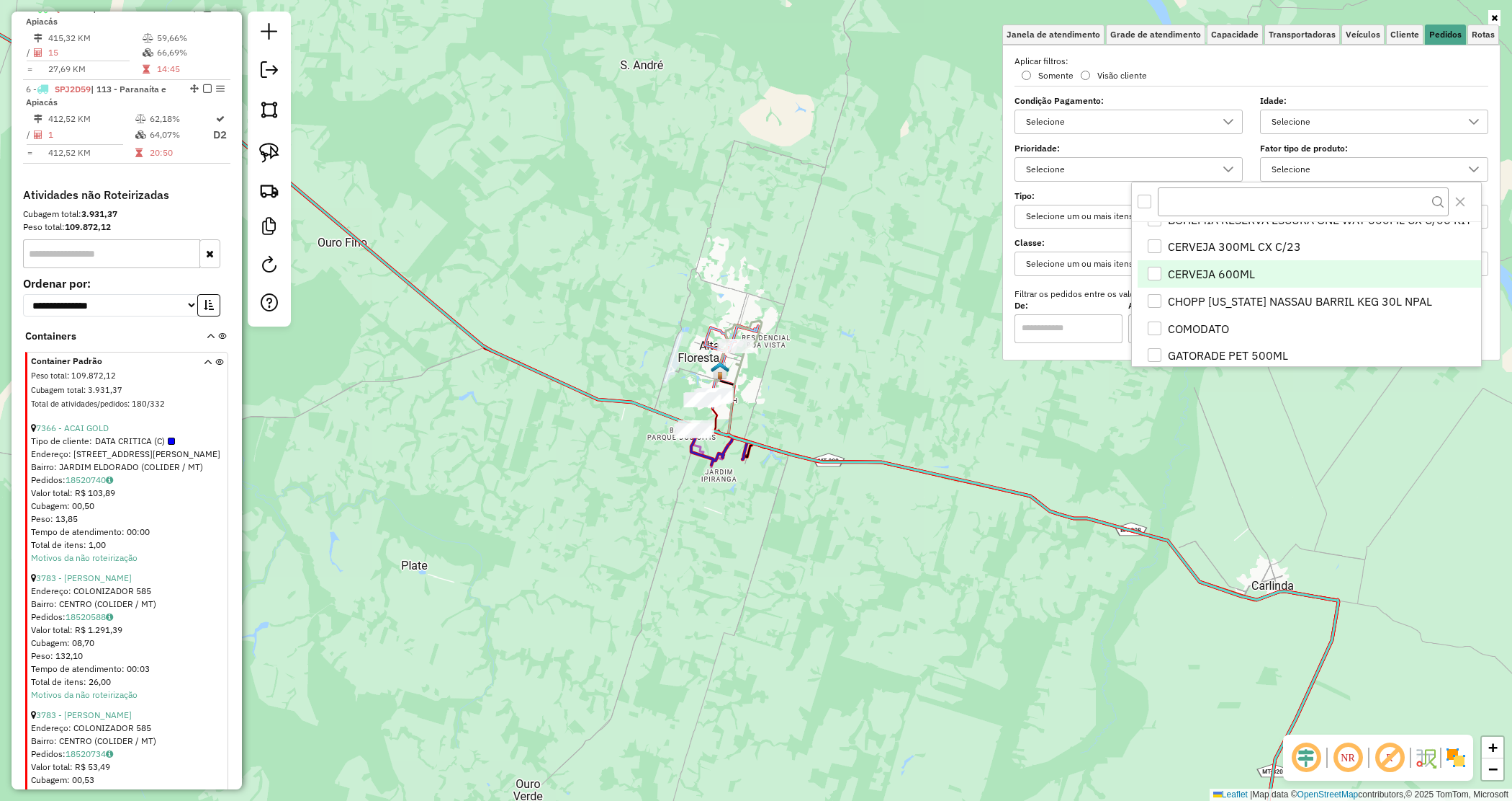
scroll to position [180, 0]
click at [972, 345] on div "Janela de atendimento Grade de atendimento Capacidade Transportadoras Veículos …" at bounding box center [756, 400] width 1512 height 801
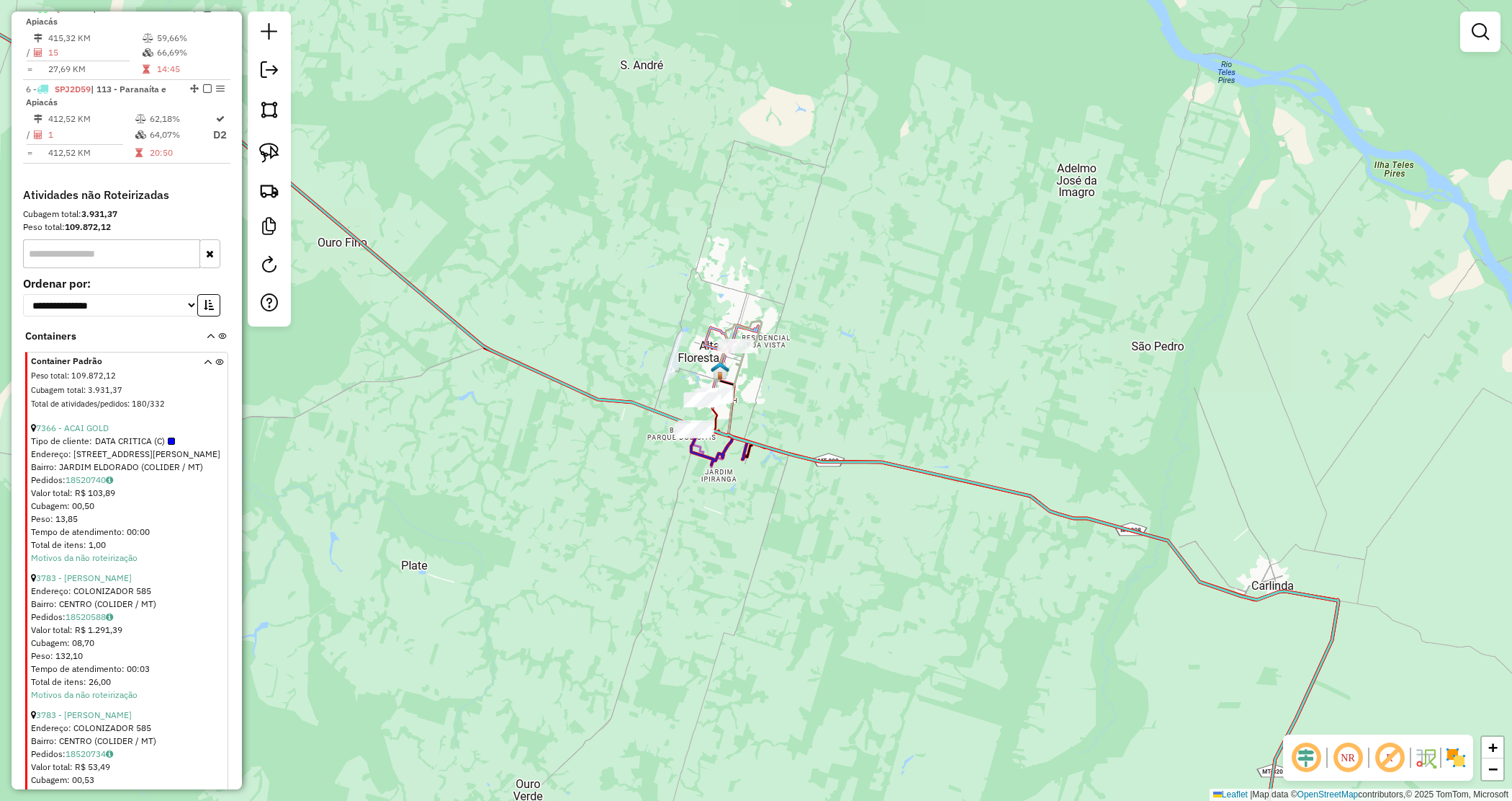
click at [850, 394] on div "Janela de atendimento Grade de atendimento Capacidade Transportadoras Veículos …" at bounding box center [756, 400] width 1512 height 801
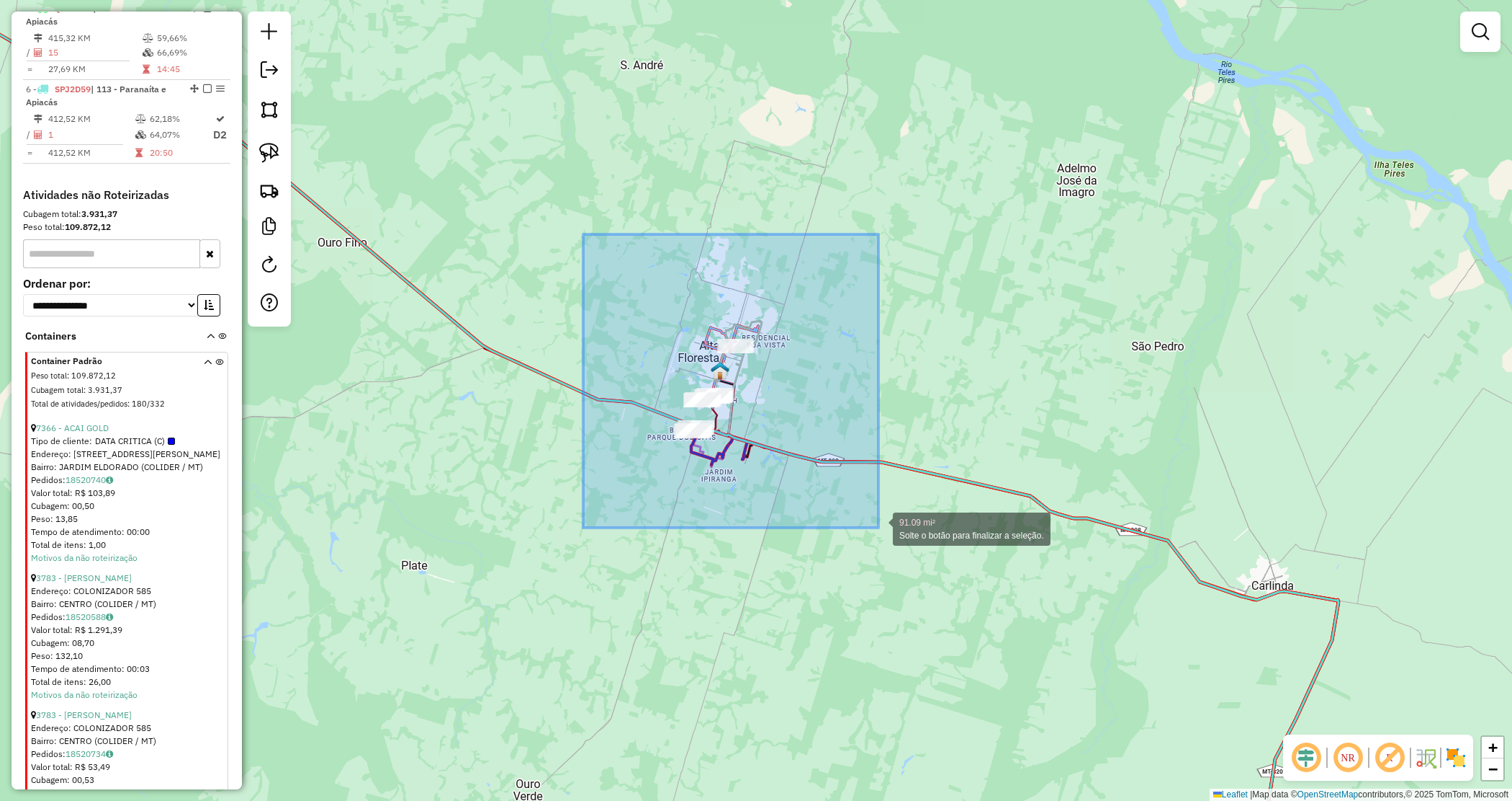
drag, startPoint x: 622, startPoint y: 271, endPoint x: 872, endPoint y: 518, distance: 351.4
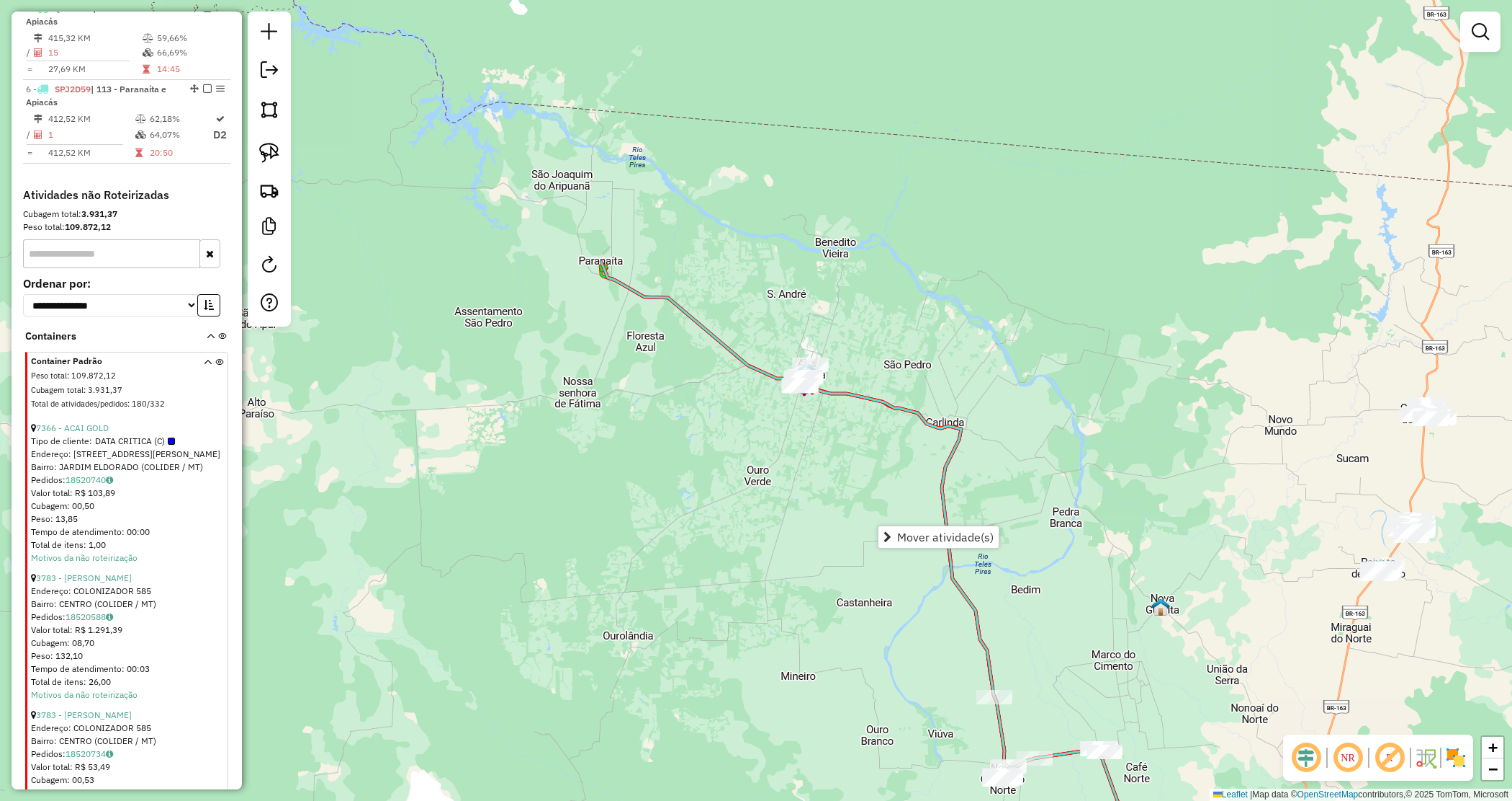
click at [726, 513] on div "Janela de atendimento Grade de atendimento Capacidade Transportadoras Veículos …" at bounding box center [756, 400] width 1512 height 801
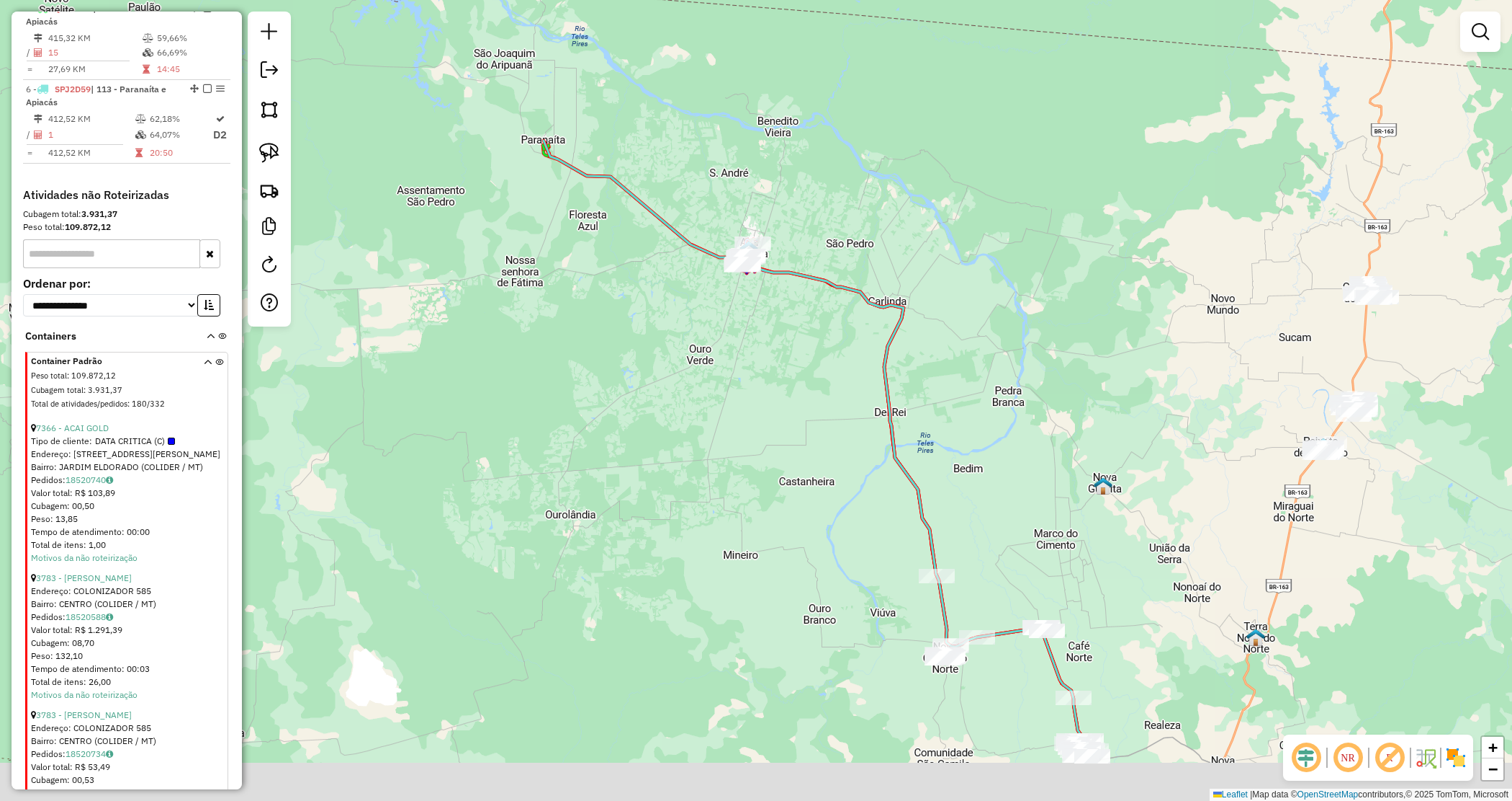
drag, startPoint x: 732, startPoint y: 570, endPoint x: 675, endPoint y: 449, distance: 133.8
click at [675, 449] on div "Janela de atendimento Grade de atendimento Capacidade Transportadoras Veículos …" at bounding box center [756, 400] width 1512 height 801
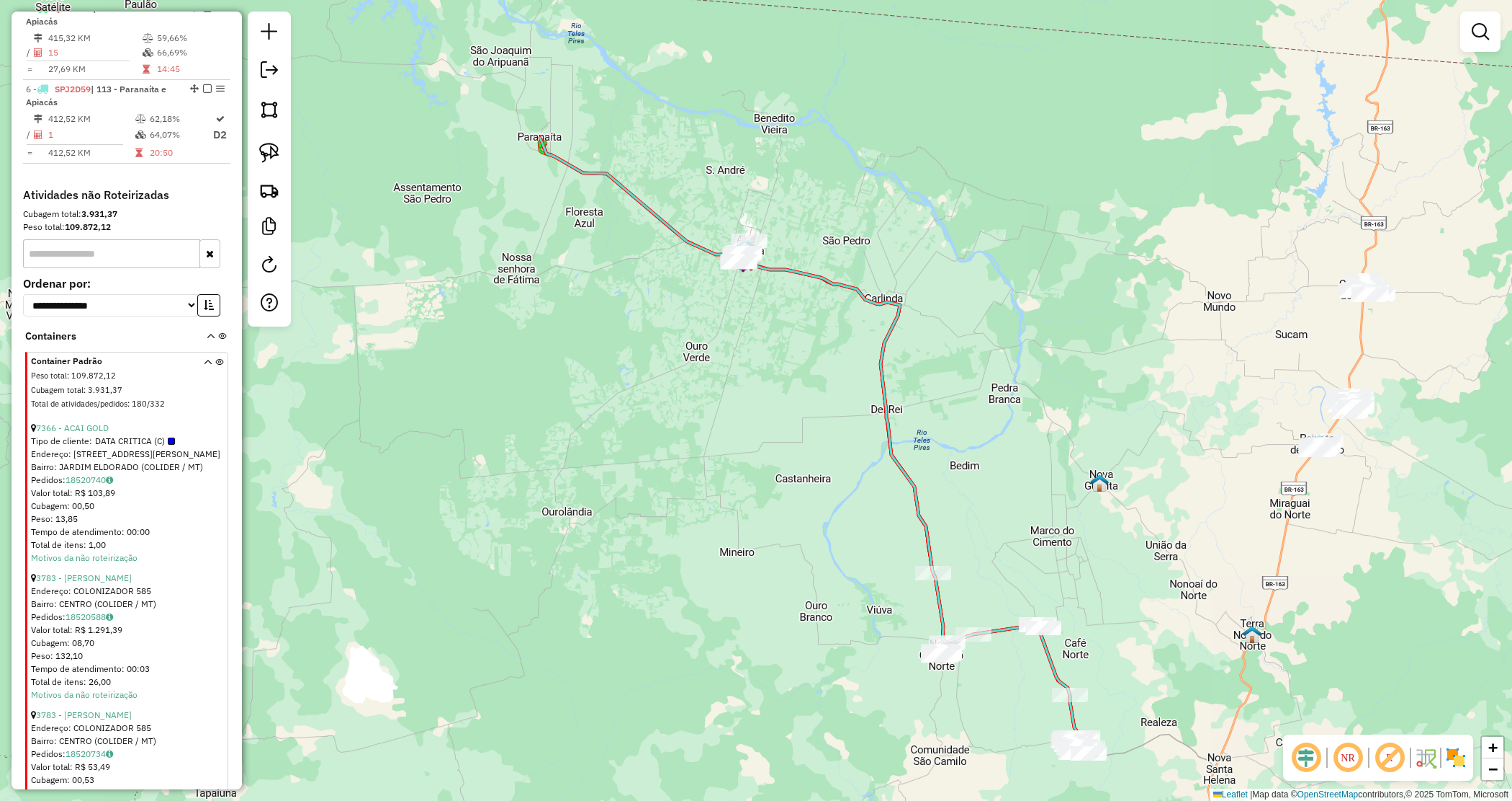
drag, startPoint x: 1079, startPoint y: 527, endPoint x: 874, endPoint y: 461, distance: 215.4
click at [874, 461] on div "Janela de atendimento Grade de atendimento Capacidade Transportadoras Veículos …" at bounding box center [756, 400] width 1512 height 801
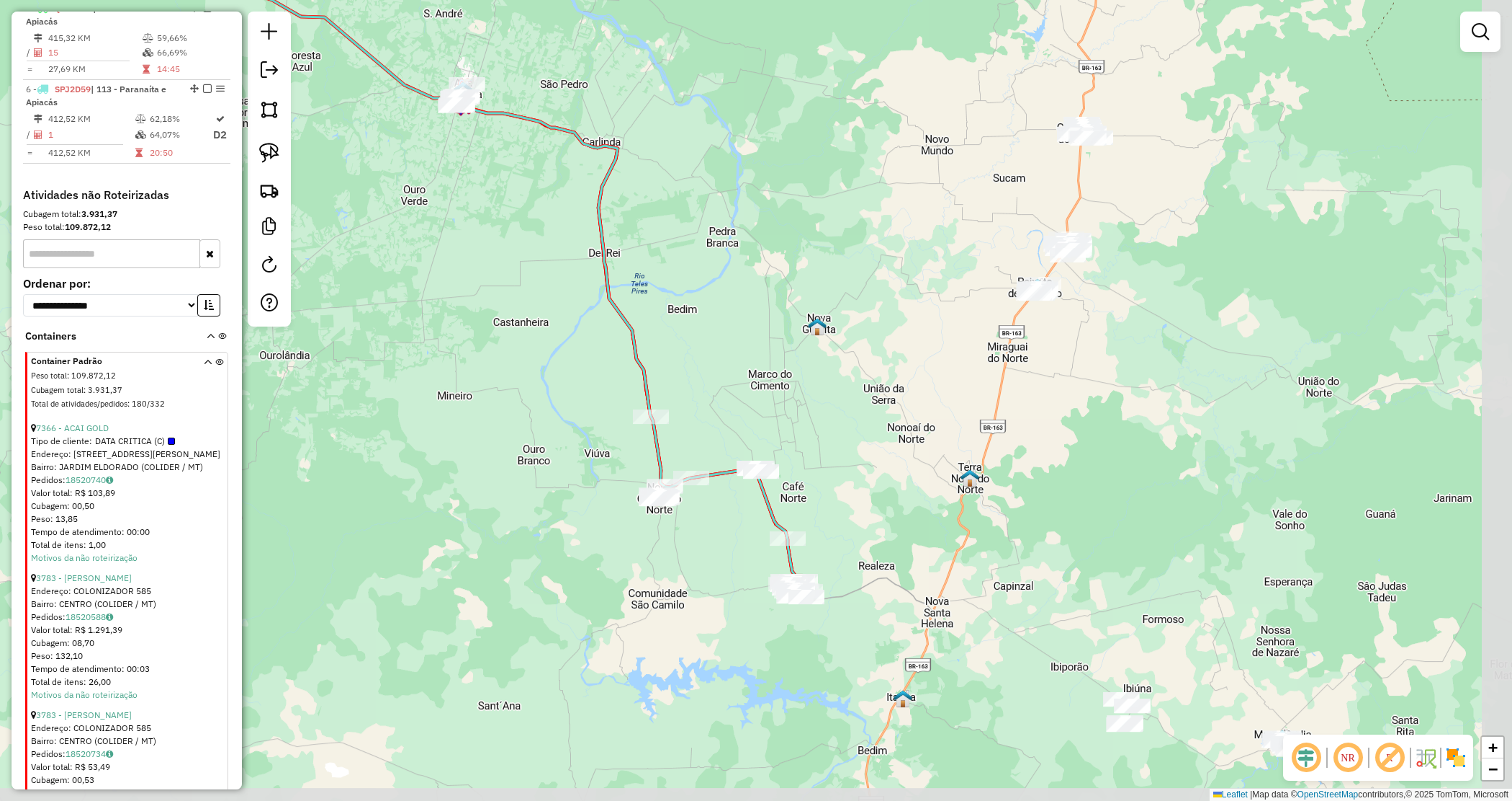
drag, startPoint x: 848, startPoint y: 497, endPoint x: 765, endPoint y: 397, distance: 130.0
click at [768, 402] on div "Janela de atendimento Grade de atendimento Capacidade Transportadoras Veículos …" at bounding box center [756, 400] width 1512 height 801
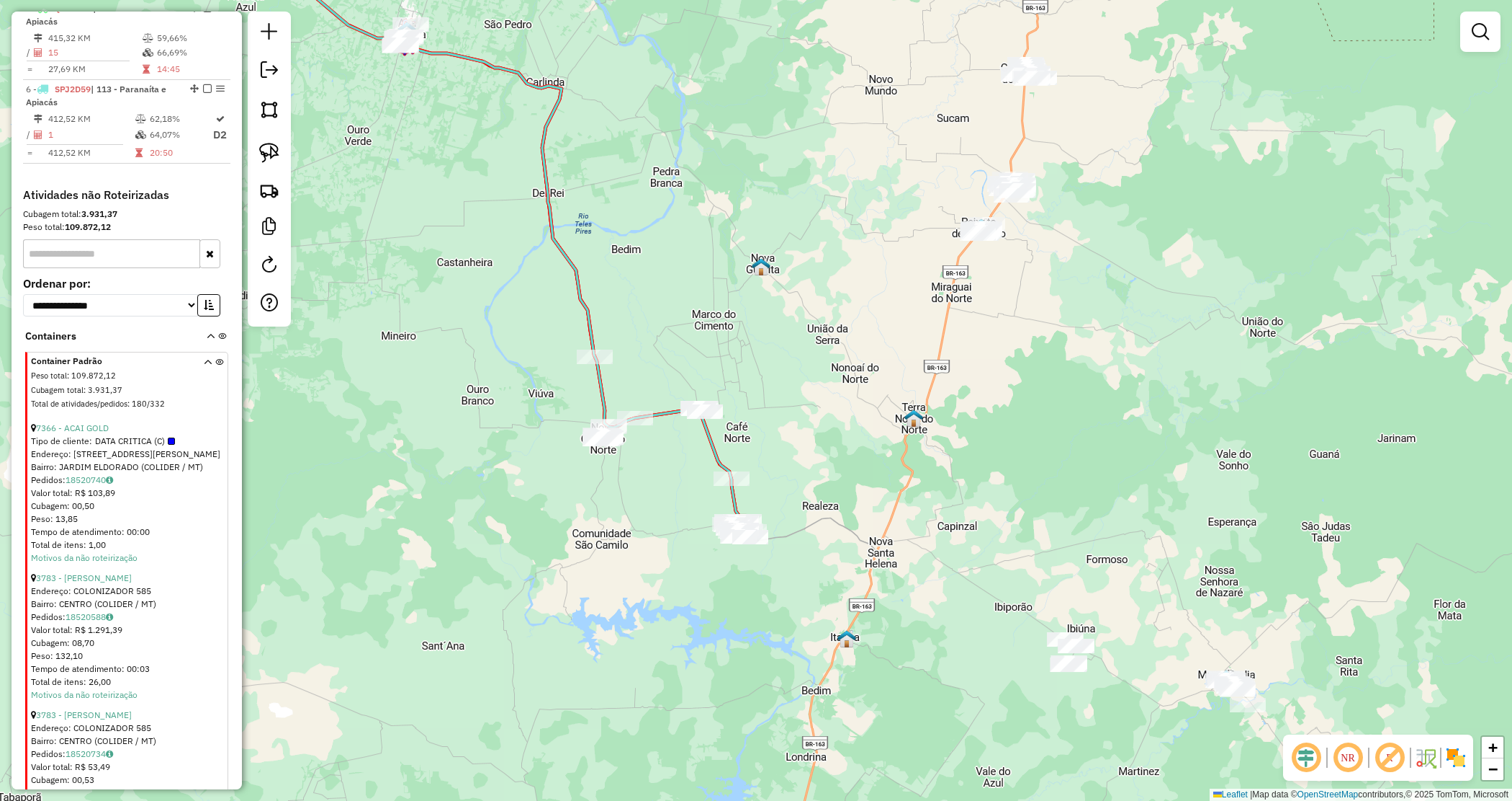
drag, startPoint x: 839, startPoint y: 452, endPoint x: 784, endPoint y: 401, distance: 75.0
click at [784, 401] on div "Janela de atendimento Grade de atendimento Capacidade Transportadoras Veículos …" at bounding box center [756, 400] width 1512 height 801
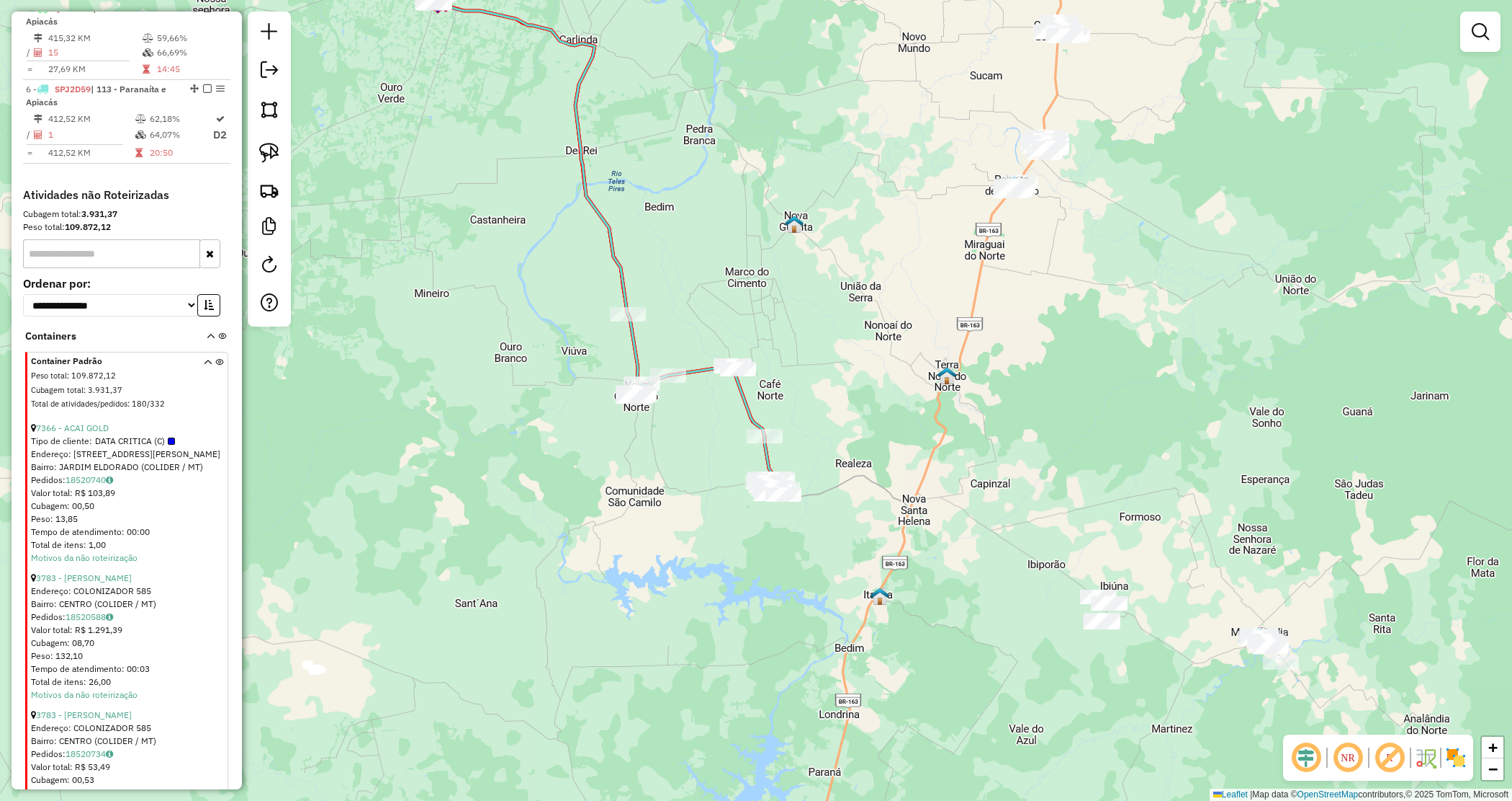
drag, startPoint x: 923, startPoint y: 555, endPoint x: 958, endPoint y: 514, distance: 53.9
click at [958, 514] on div "Janela de atendimento Grade de atendimento Capacidade Transportadoras Veículos …" at bounding box center [756, 400] width 1512 height 801
drag, startPoint x: 205, startPoint y: 371, endPoint x: 196, endPoint y: 358, distance: 15.8
click at [204, 371] on icon at bounding box center [208, 385] width 8 height 54
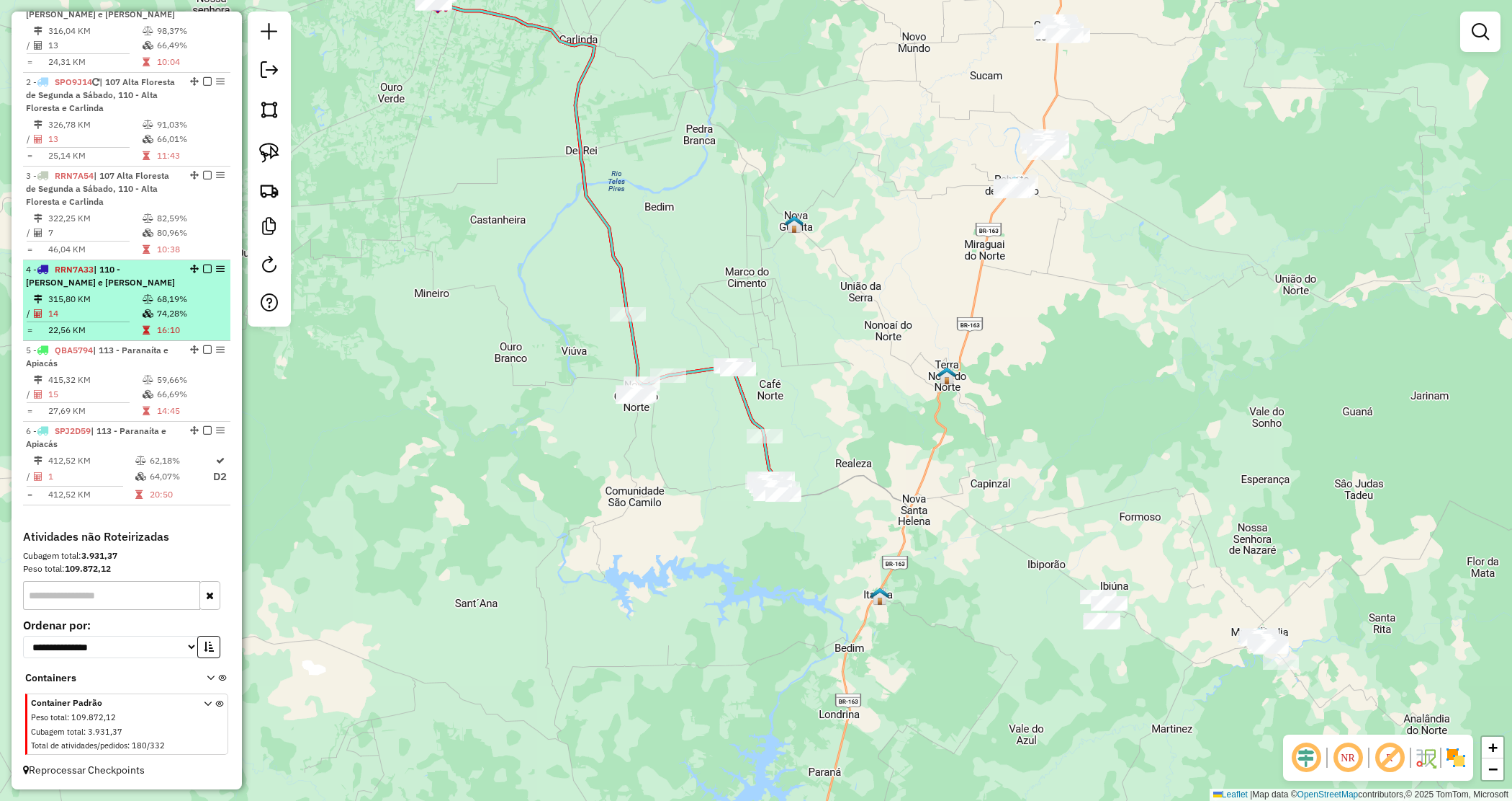
scroll to position [559, 0]
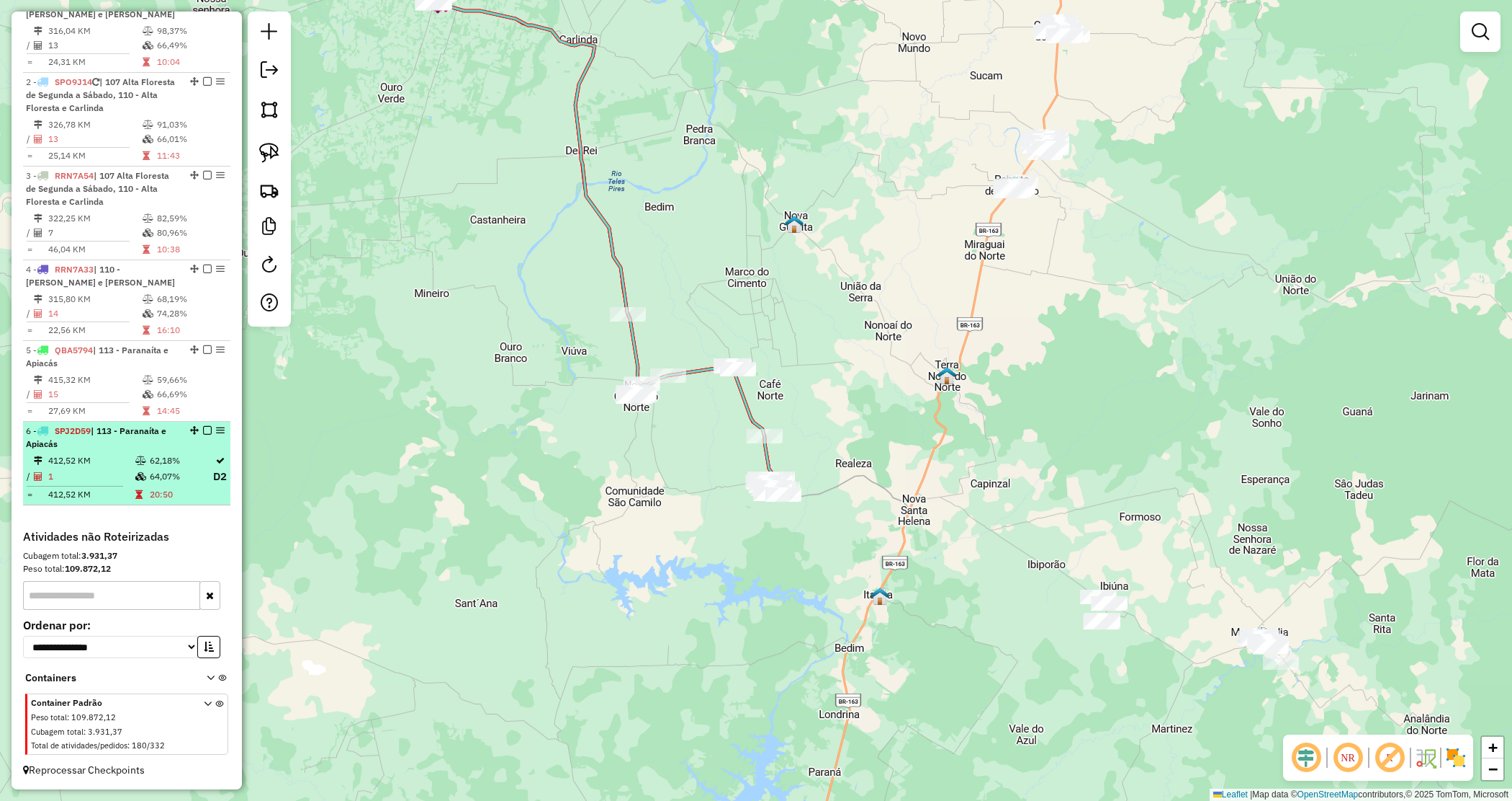
click at [96, 467] on td "1" at bounding box center [91, 476] width 87 height 18
select select "*********"
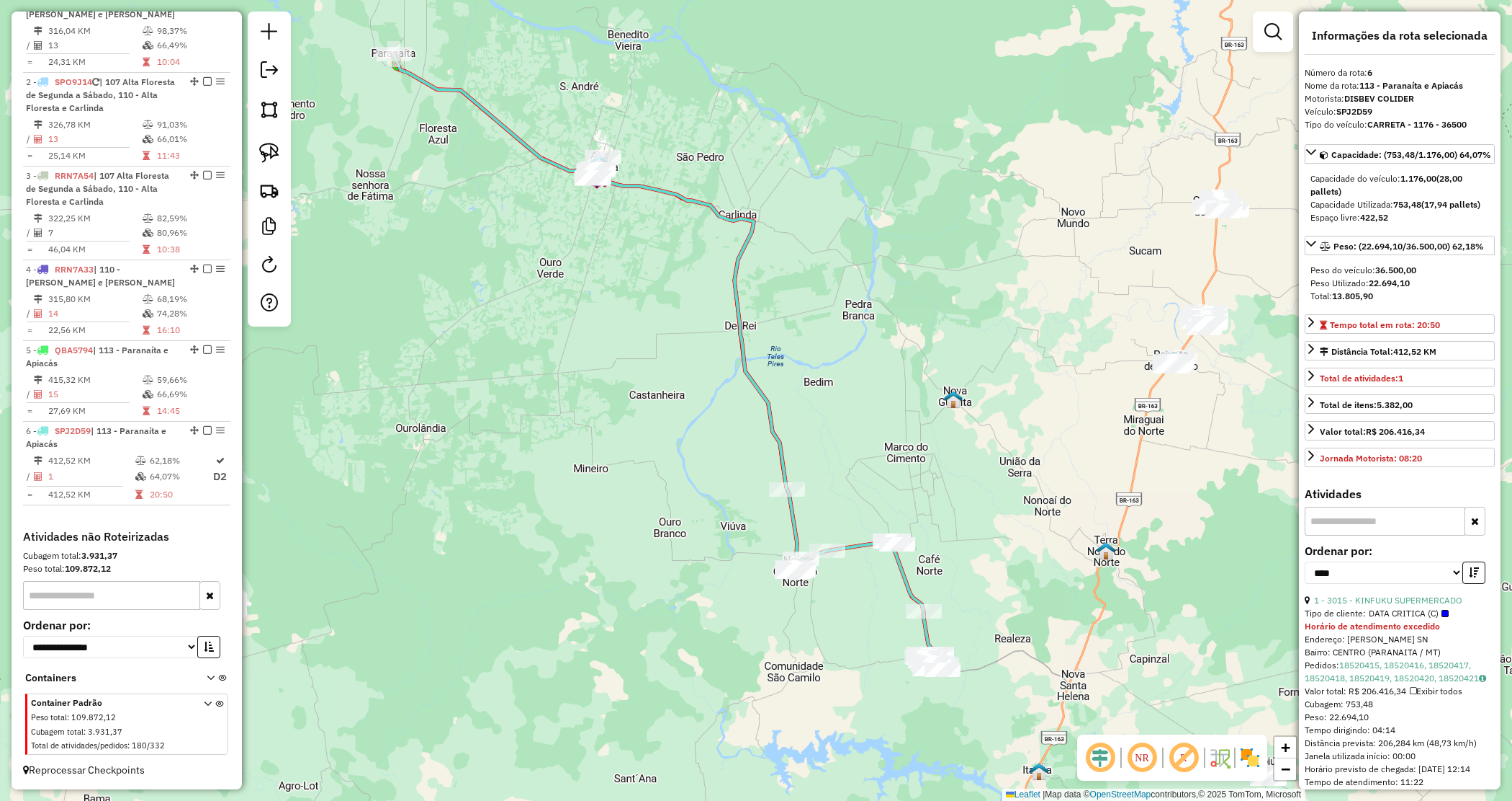
drag, startPoint x: 711, startPoint y: 515, endPoint x: 527, endPoint y: 430, distance: 202.7
click at [527, 430] on div "Janela de atendimento Grade de atendimento Capacidade Transportadoras Veículos …" at bounding box center [756, 400] width 1512 height 801
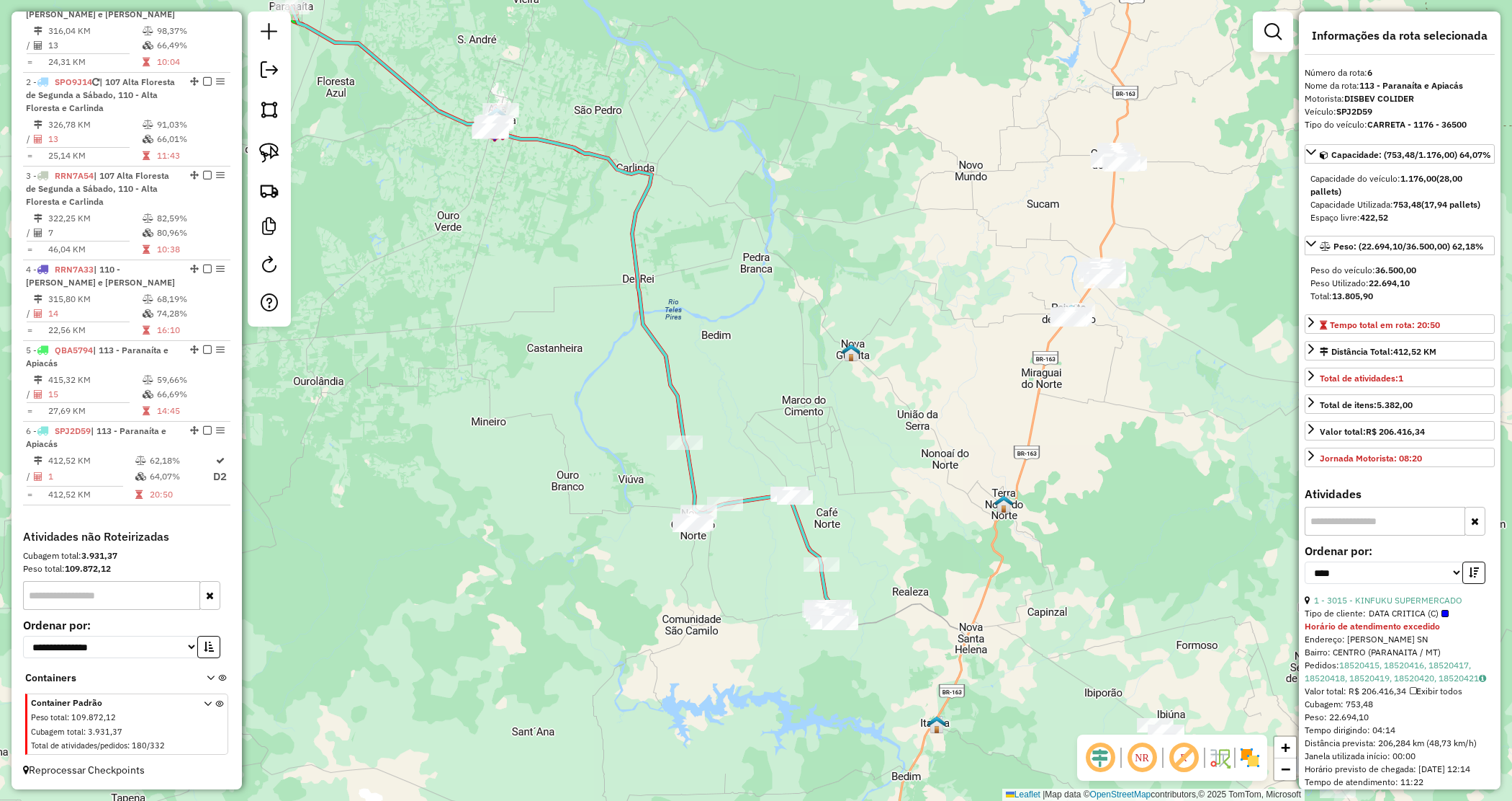
click at [527, 430] on div "Janela de atendimento Grade de atendimento Capacidade Transportadoras Veículos …" at bounding box center [756, 400] width 1512 height 801
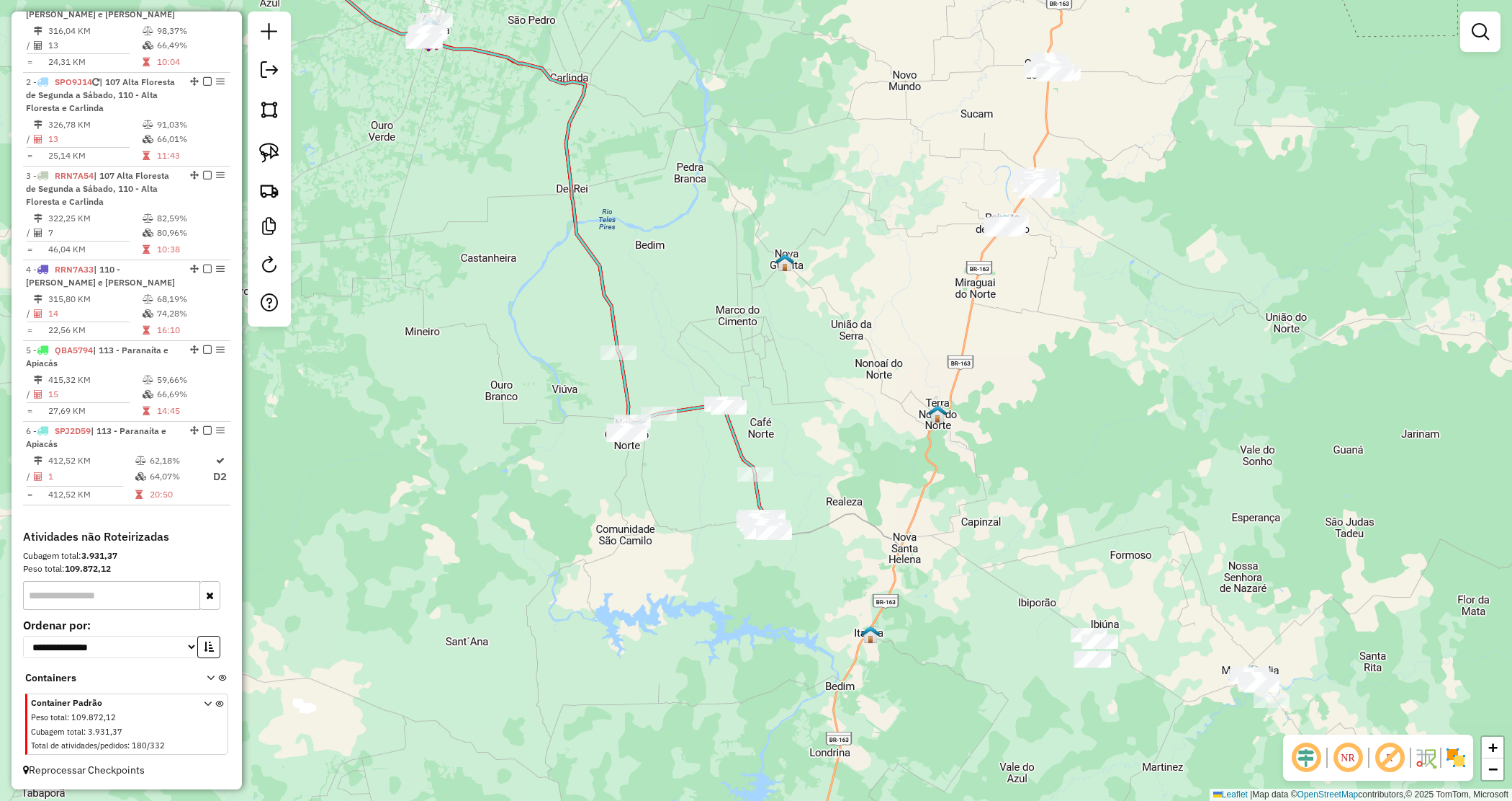
drag, startPoint x: 1013, startPoint y: 467, endPoint x: 947, endPoint y: 377, distance: 111.6
click at [947, 377] on div "Janela de atendimento Grade de atendimento Capacidade Transportadoras Veículos …" at bounding box center [756, 400] width 1512 height 801
drag, startPoint x: 700, startPoint y: 501, endPoint x: 687, endPoint y: 481, distance: 23.9
click at [692, 491] on div "Janela de atendimento Grade de atendimento Capacidade Transportadoras Veículos …" at bounding box center [756, 400] width 1512 height 801
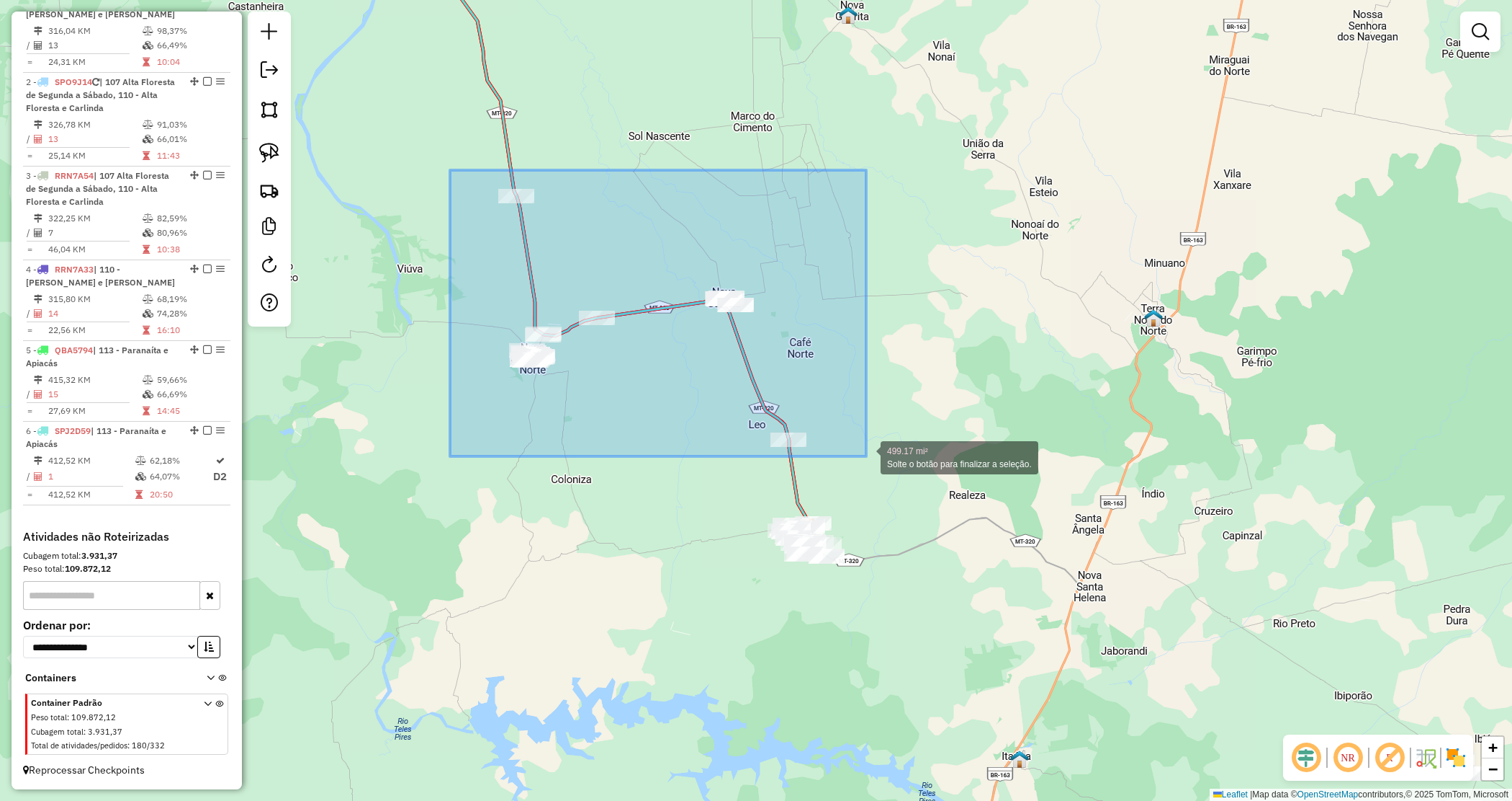
drag, startPoint x: 450, startPoint y: 170, endPoint x: 866, endPoint y: 455, distance: 504.3
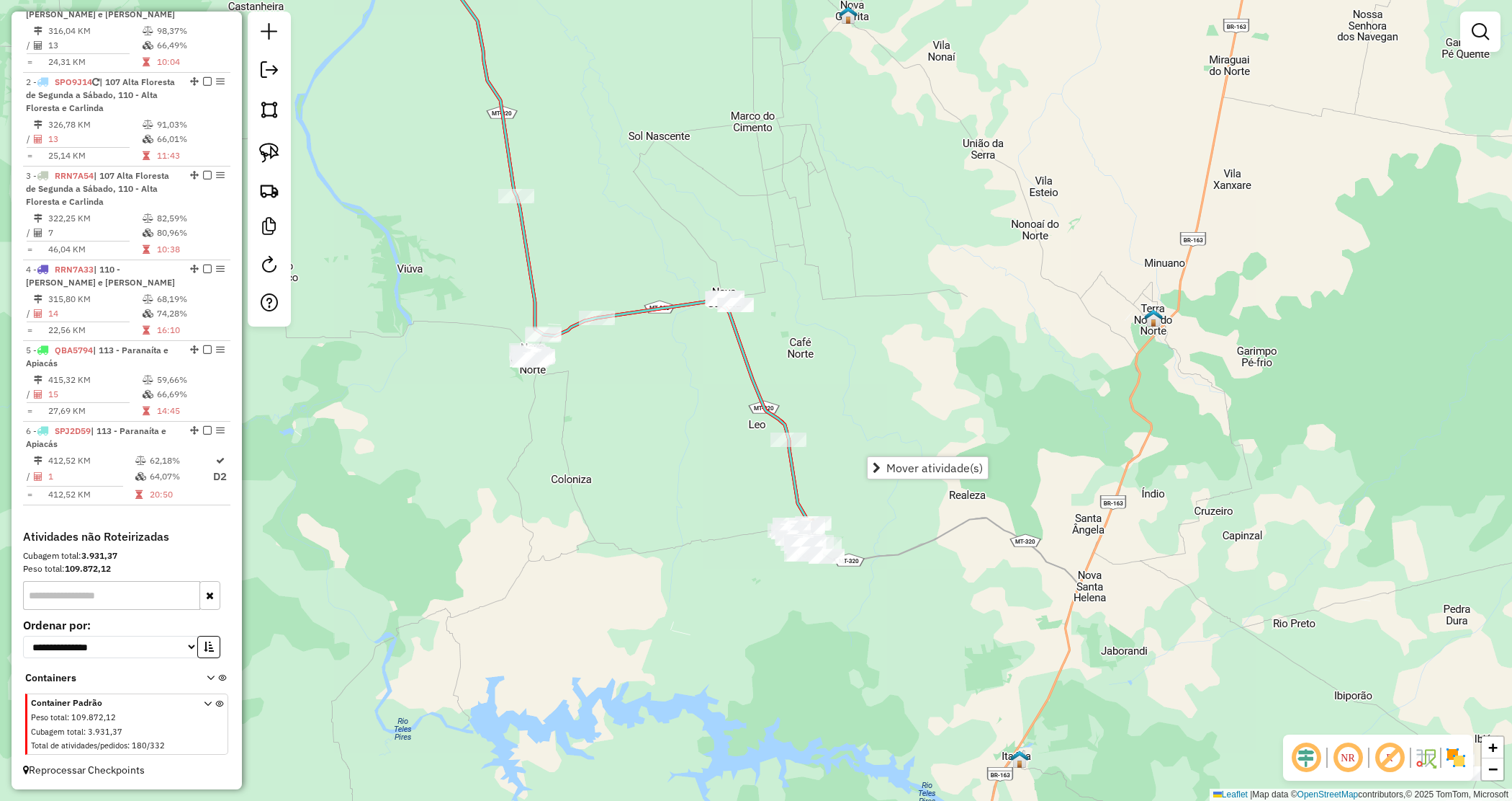
click at [728, 475] on div "Janela de atendimento Grade de atendimento Capacidade Transportadoras Veículos …" at bounding box center [756, 400] width 1512 height 801
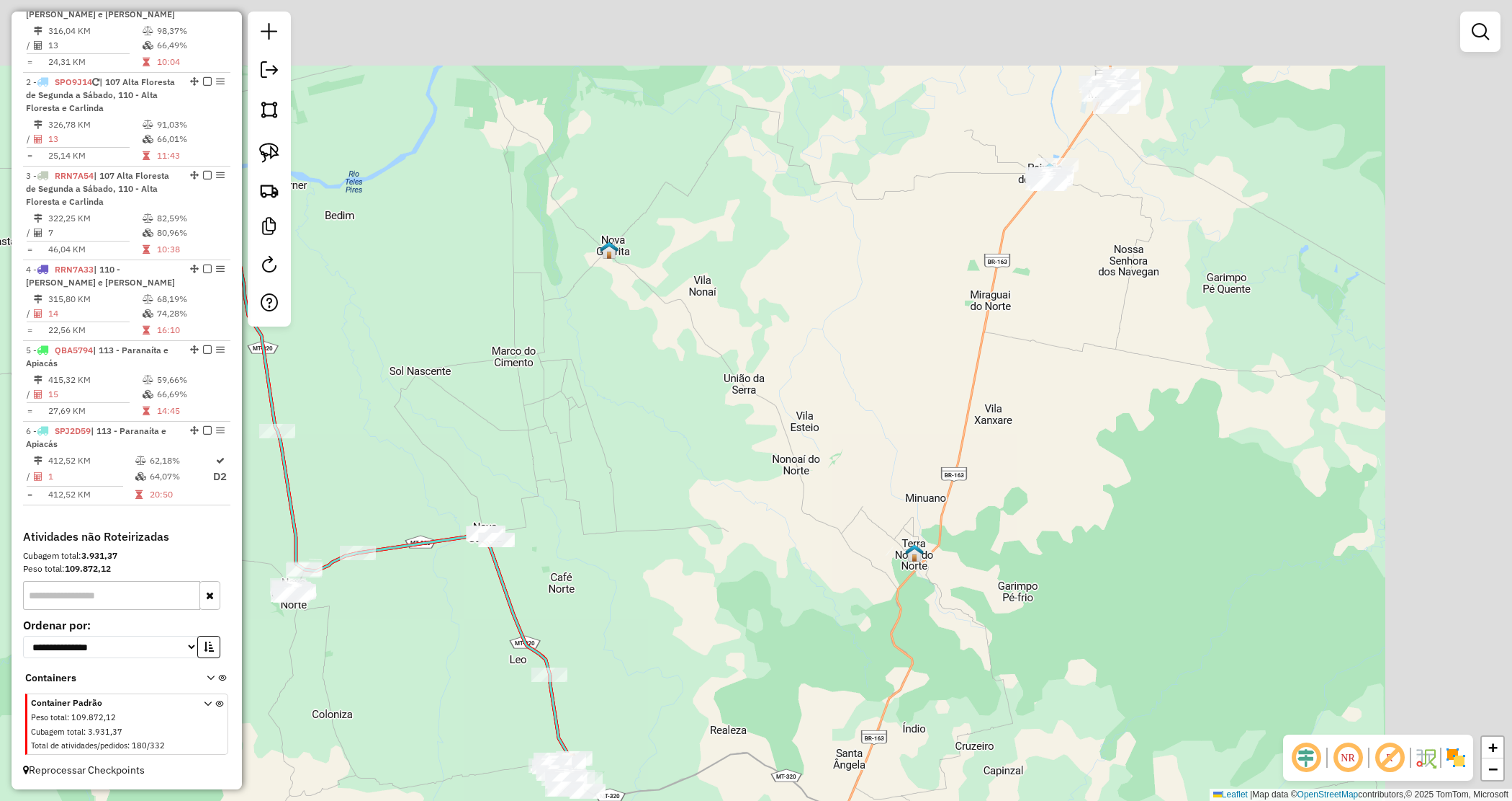
drag, startPoint x: 1184, startPoint y: 293, endPoint x: 815, endPoint y: 472, distance: 410.1
click at [919, 521] on div "Janela de atendimento Grade de atendimento Capacidade Transportadoras Veículos …" at bounding box center [756, 400] width 1512 height 801
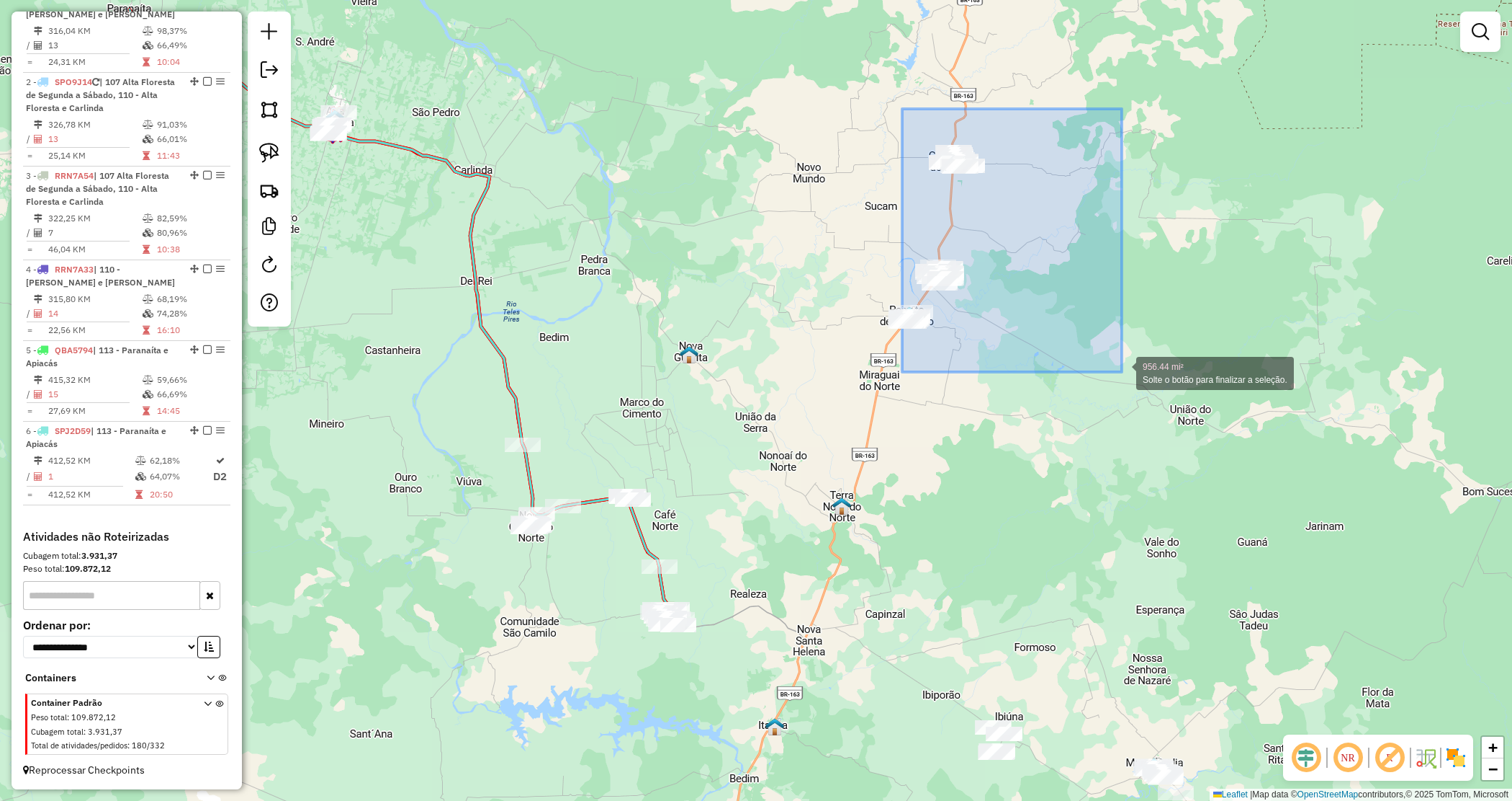
drag, startPoint x: 901, startPoint y: 121, endPoint x: 1136, endPoint y: 382, distance: 351.2
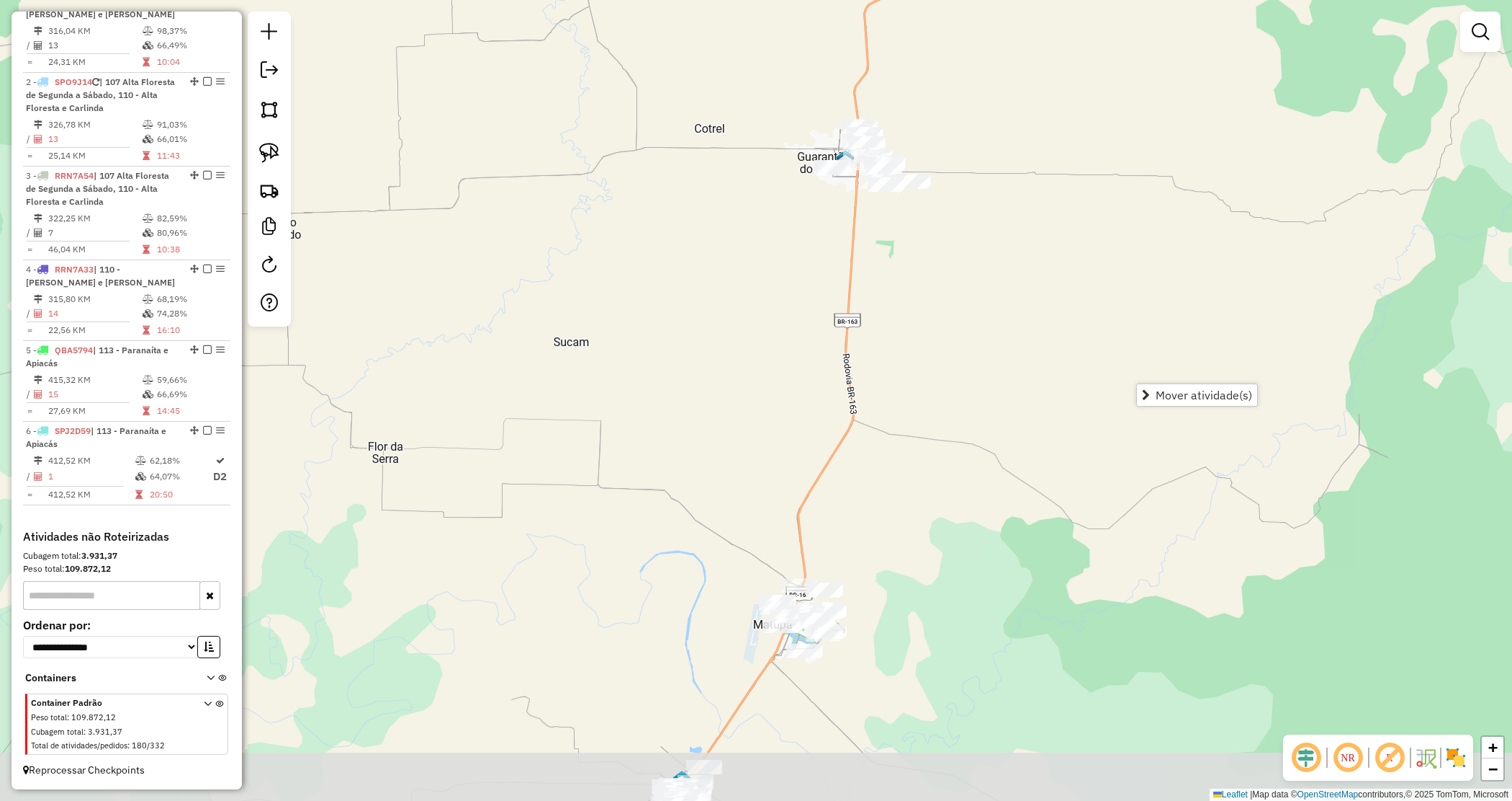
drag, startPoint x: 858, startPoint y: 330, endPoint x: 816, endPoint y: 233, distance: 105.7
click at [811, 264] on div "Janela de atendimento Grade de atendimento Capacidade Transportadoras Veículos …" at bounding box center [756, 400] width 1512 height 801
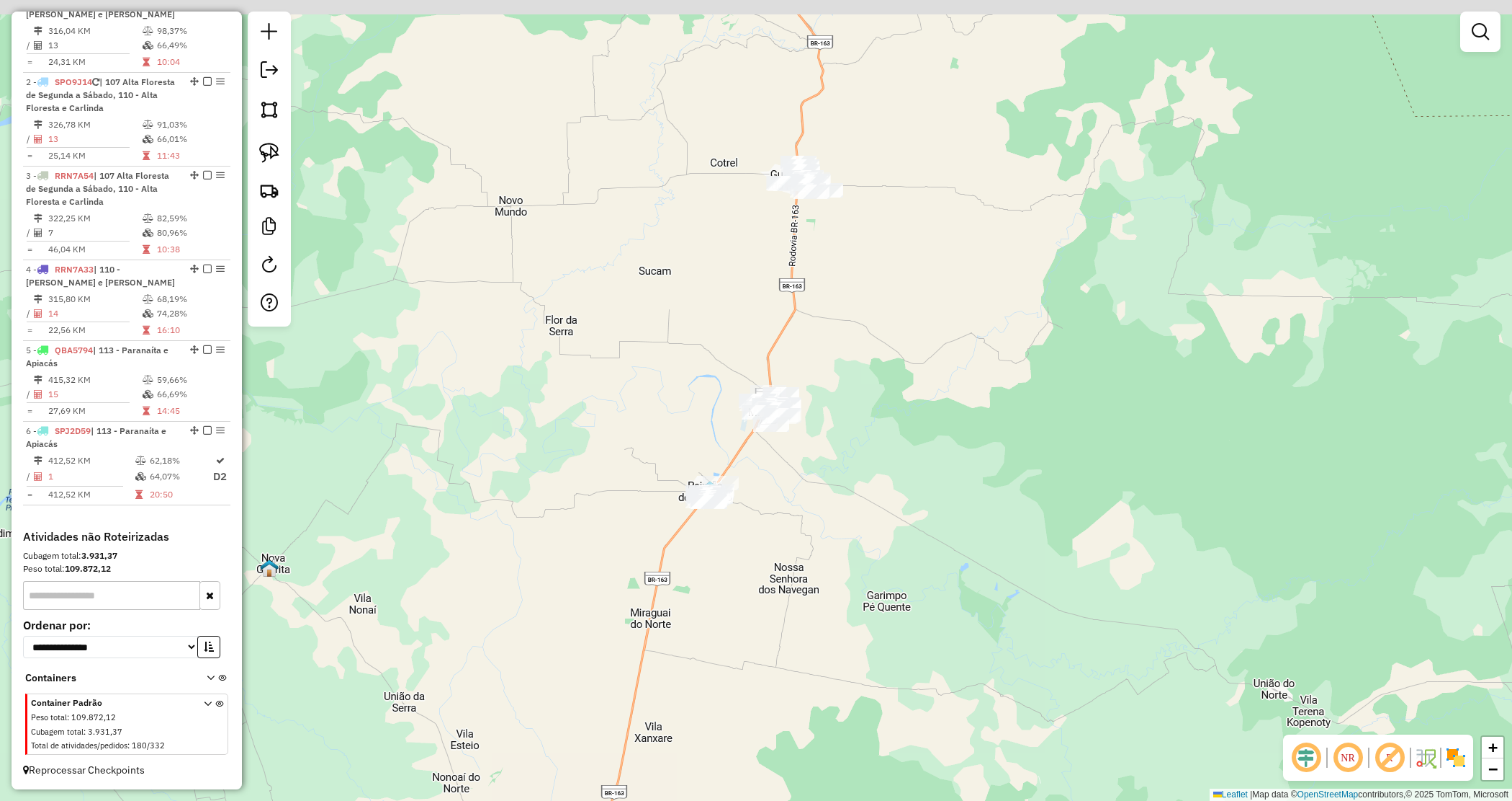
drag, startPoint x: 780, startPoint y: 319, endPoint x: 753, endPoint y: 329, distance: 28.8
click at [740, 364] on div "Janela de atendimento Grade de atendimento Capacidade Transportadoras Veículos …" at bounding box center [756, 400] width 1512 height 801
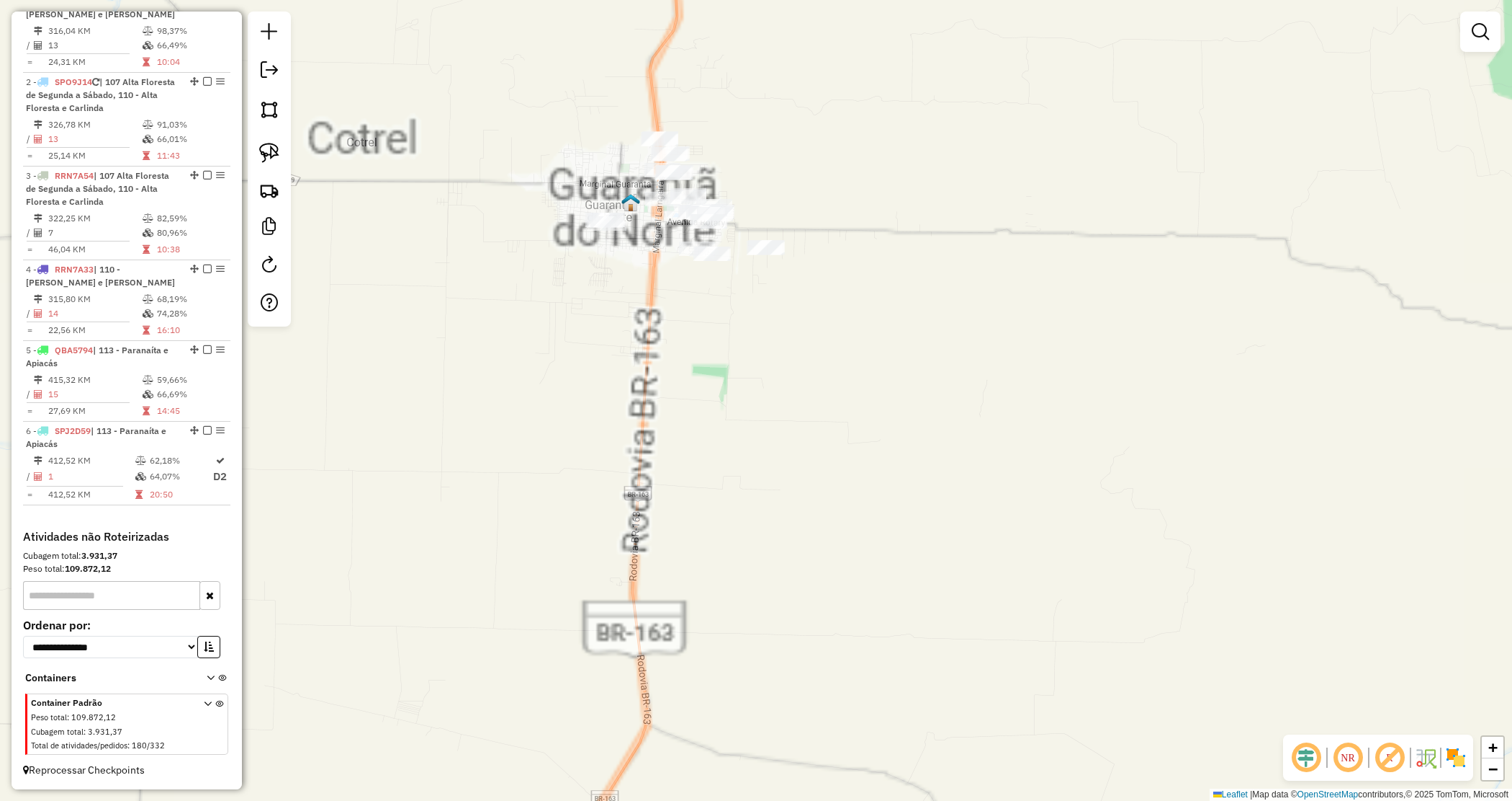
click at [806, 243] on div "Janela de atendimento Grade de atendimento Capacidade Transportadoras Veículos …" at bounding box center [756, 400] width 1512 height 801
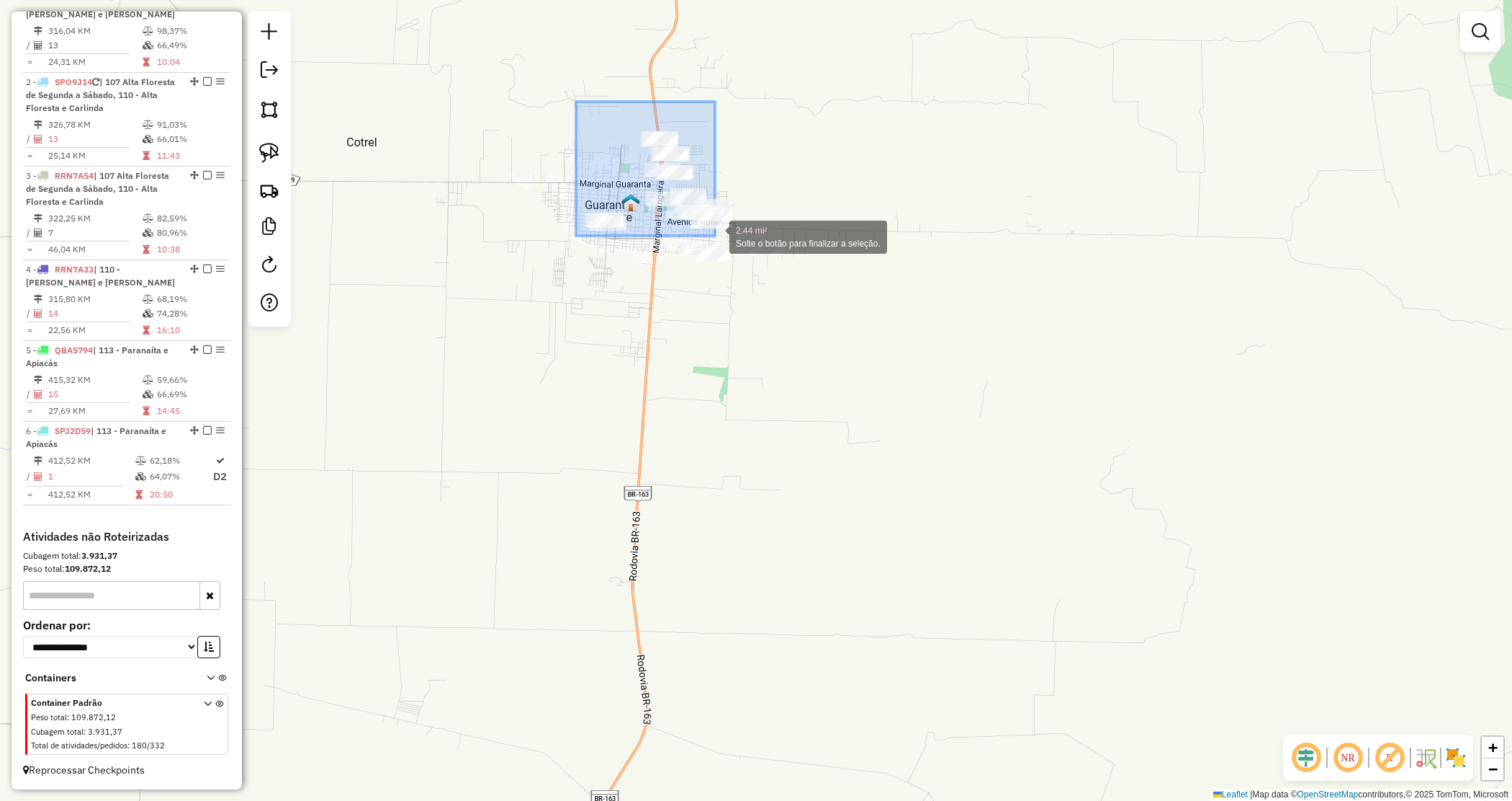
drag, startPoint x: 715, startPoint y: 236, endPoint x: 898, endPoint y: 319, distance: 200.9
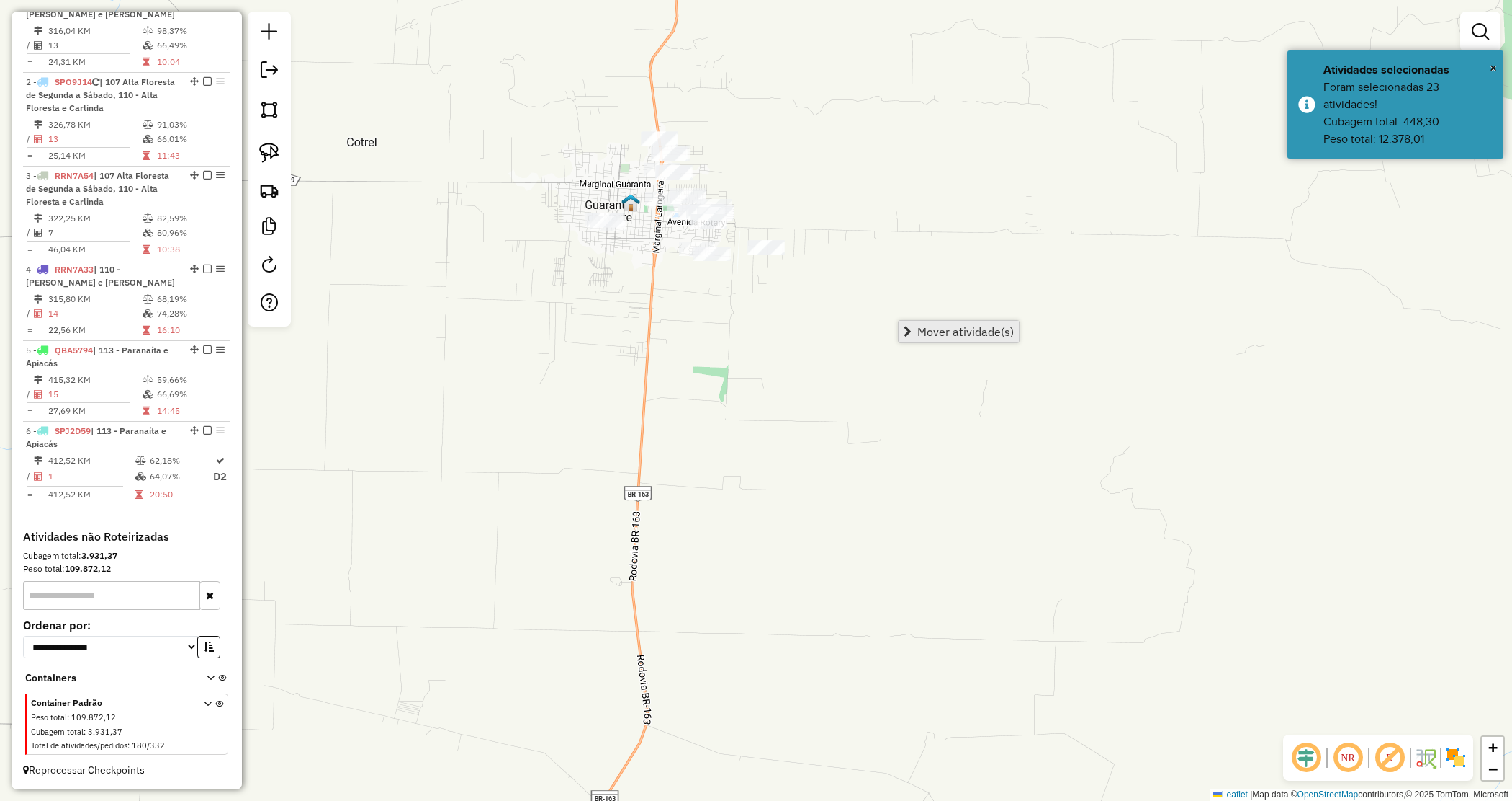
click at [936, 332] on span "Mover atividade(s)" at bounding box center [966, 332] width 97 height 12
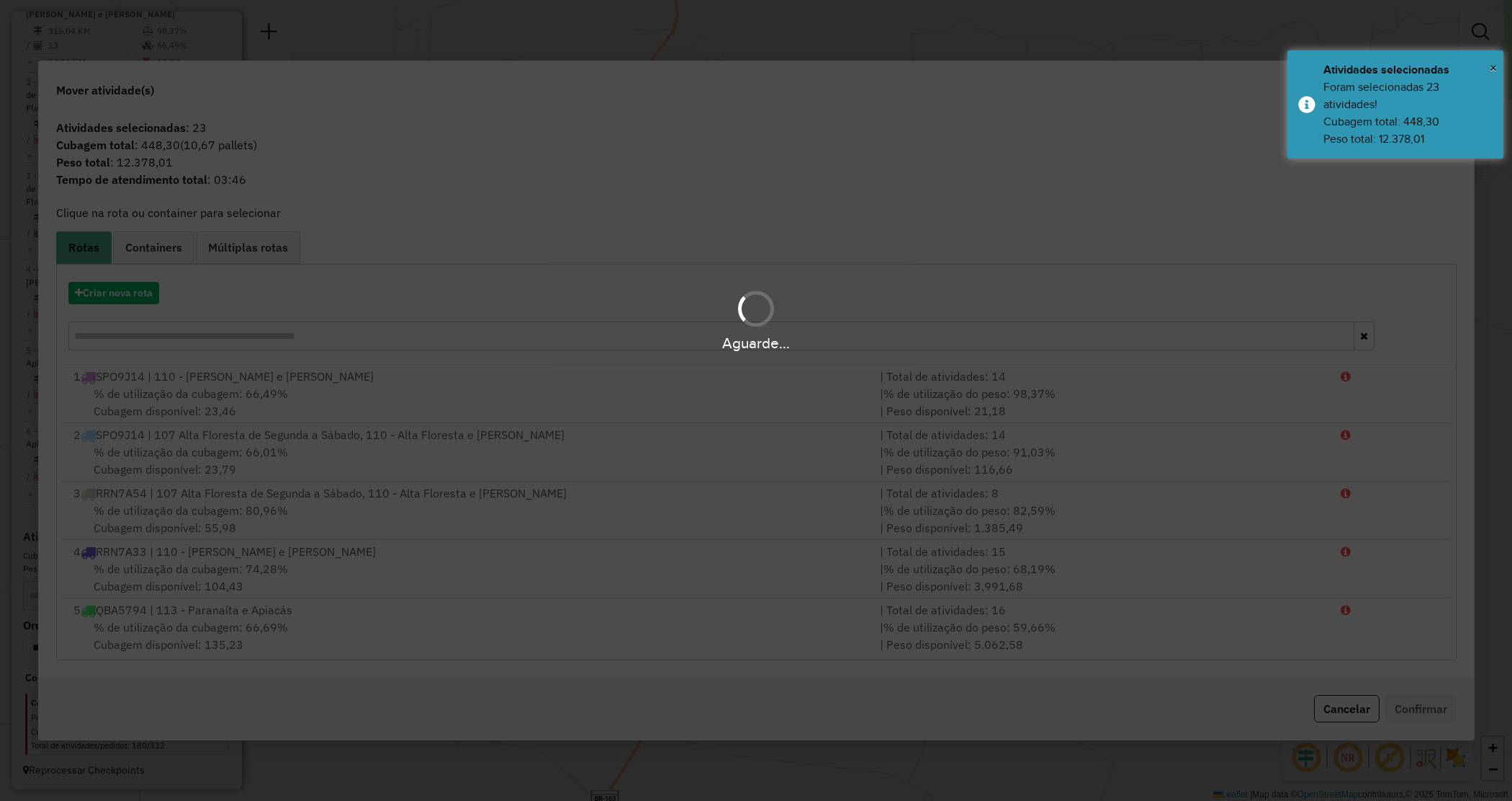
click at [151, 297] on div "Aguarde..." at bounding box center [756, 320] width 1512 height 68
click at [151, 296] on button "Criar nova rota" at bounding box center [114, 293] width 91 height 23
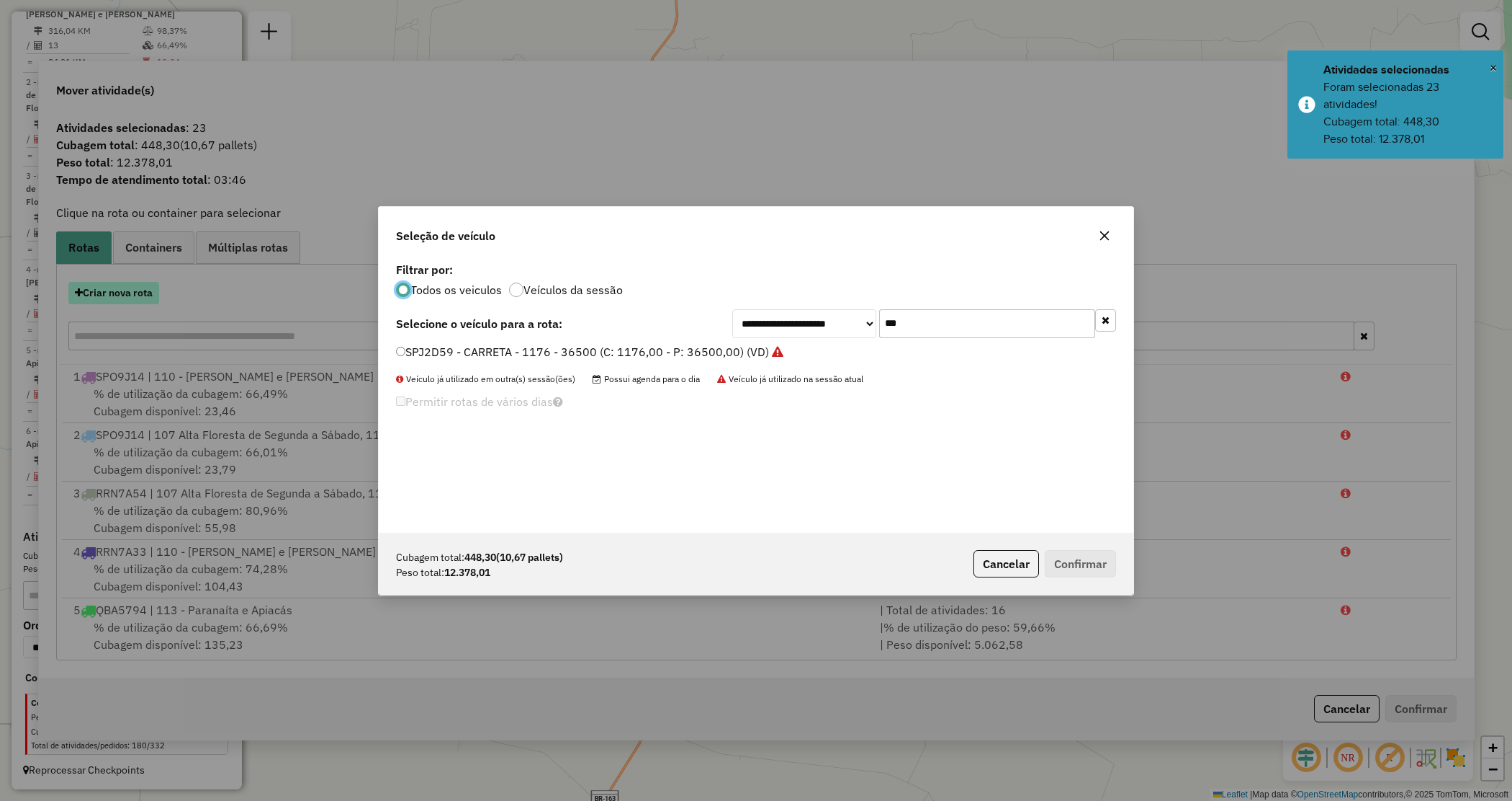
scroll to position [7, 4]
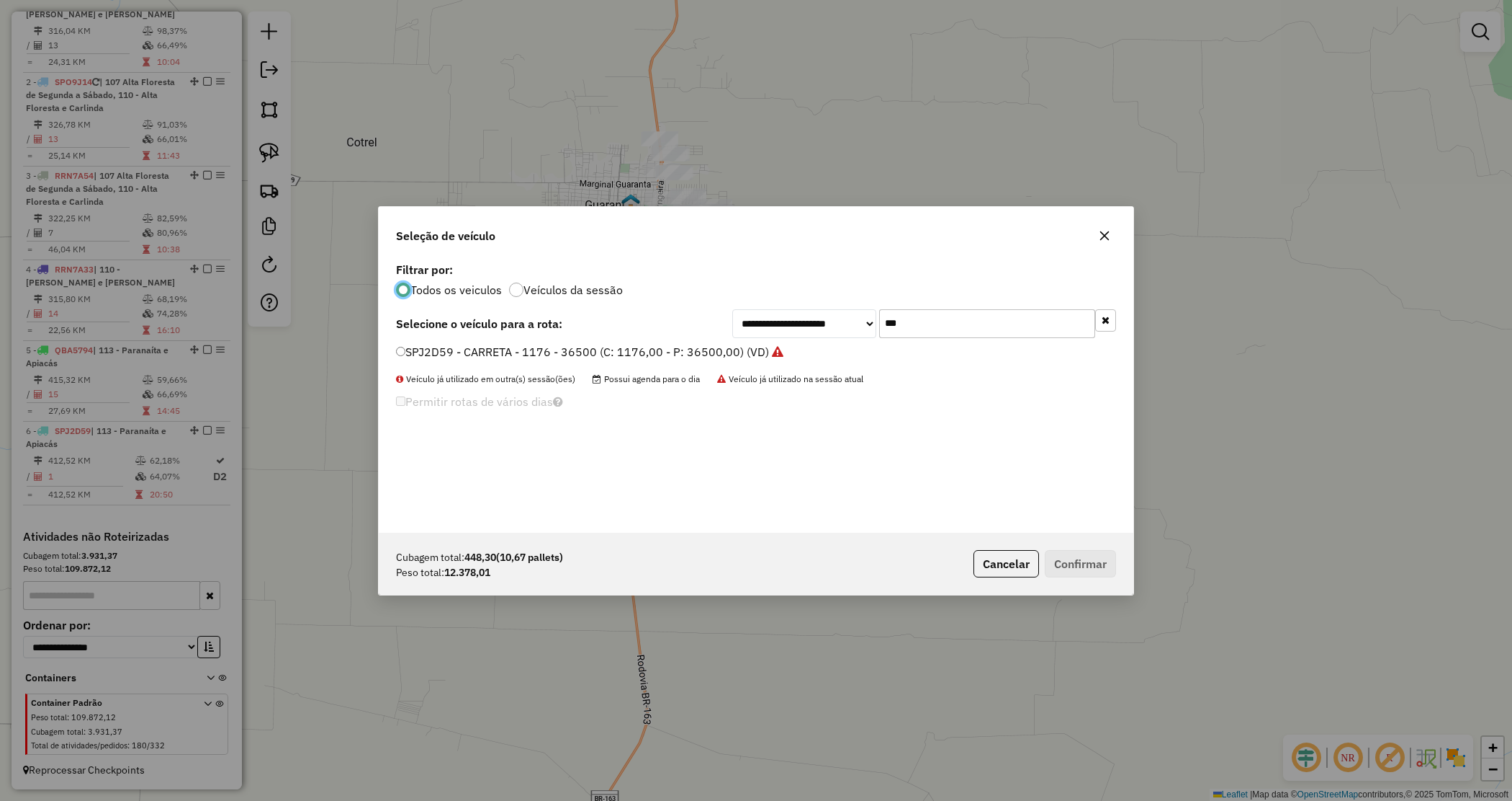
click at [814, 309] on div "**********" at bounding box center [924, 323] width 384 height 29
drag, startPoint x: 911, startPoint y: 325, endPoint x: 918, endPoint y: 322, distance: 7.6
click at [911, 325] on input "***" at bounding box center [988, 323] width 216 height 29
click at [921, 319] on input "***" at bounding box center [988, 323] width 216 height 29
click at [929, 324] on input "***" at bounding box center [988, 323] width 216 height 29
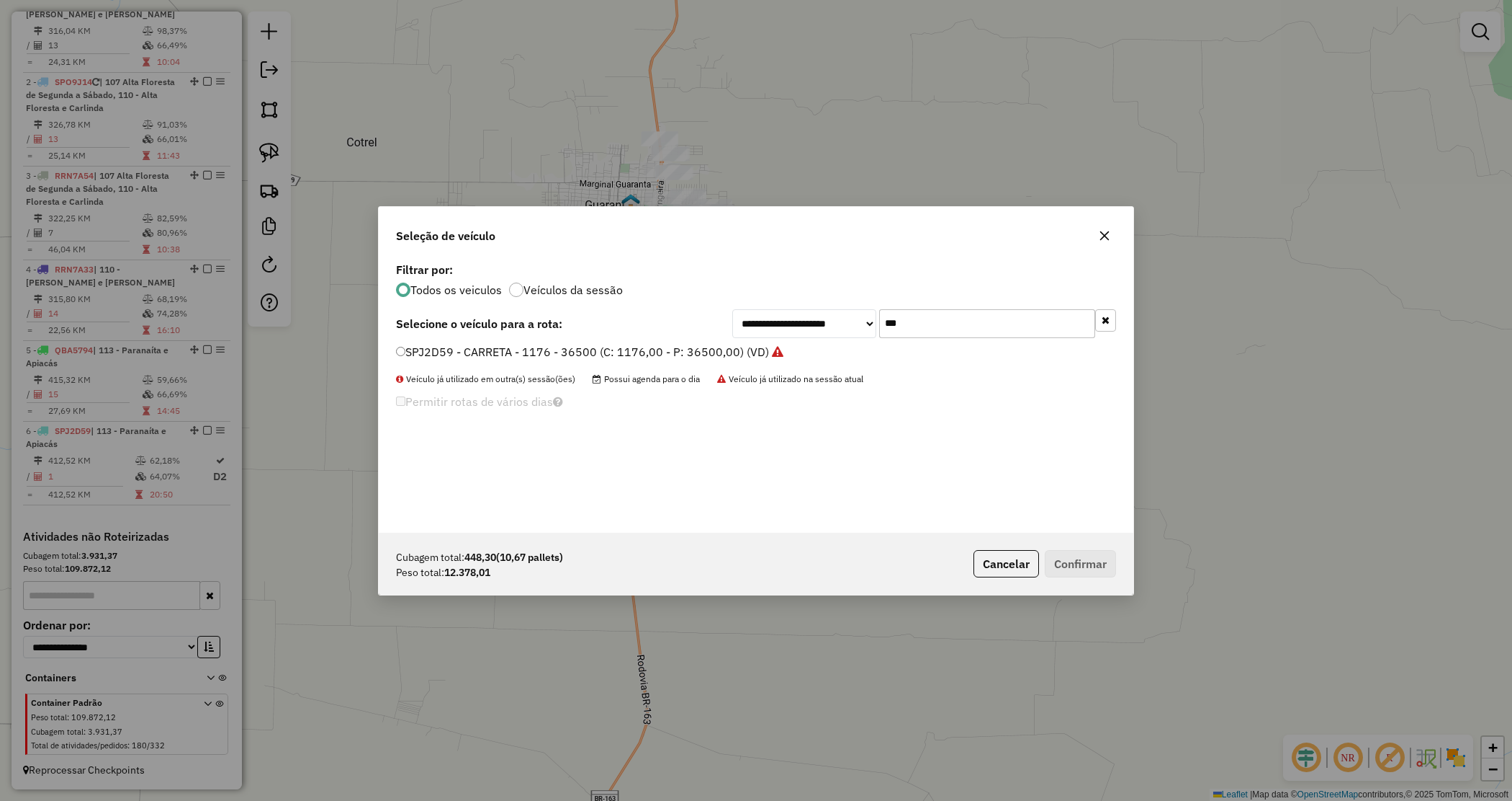
click at [929, 324] on input "***" at bounding box center [988, 323] width 216 height 29
type input "****"
click at [779, 350] on label "RRN7A14 - CAMINHÃO TRUCK 406 12550 (C: 406,00 - P: 12550,00) (VD)" at bounding box center [594, 350] width 397 height 17
click at [1078, 562] on button "Confirmar" at bounding box center [1081, 563] width 71 height 28
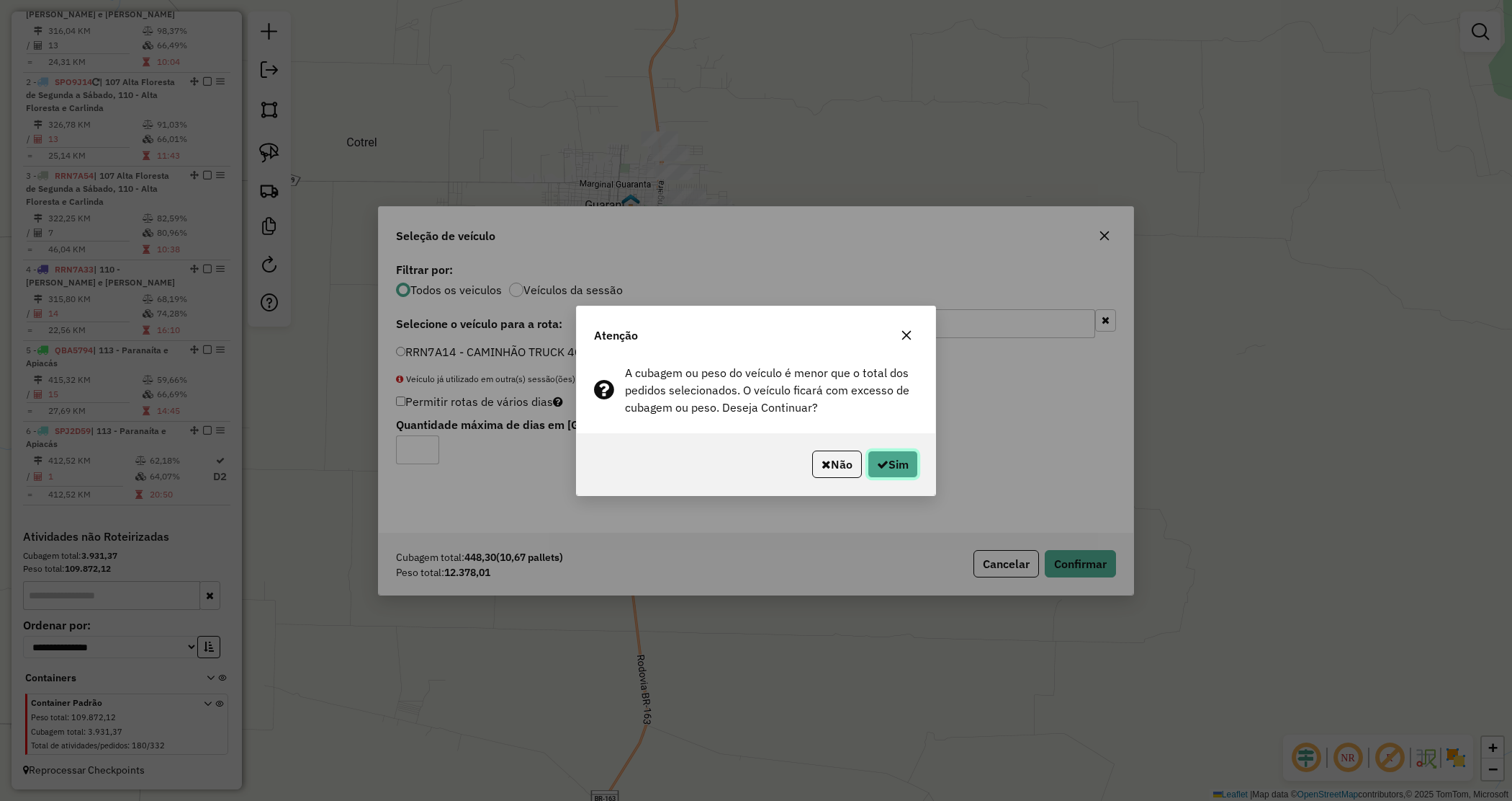
click at [900, 458] on button "Sim" at bounding box center [893, 464] width 50 height 28
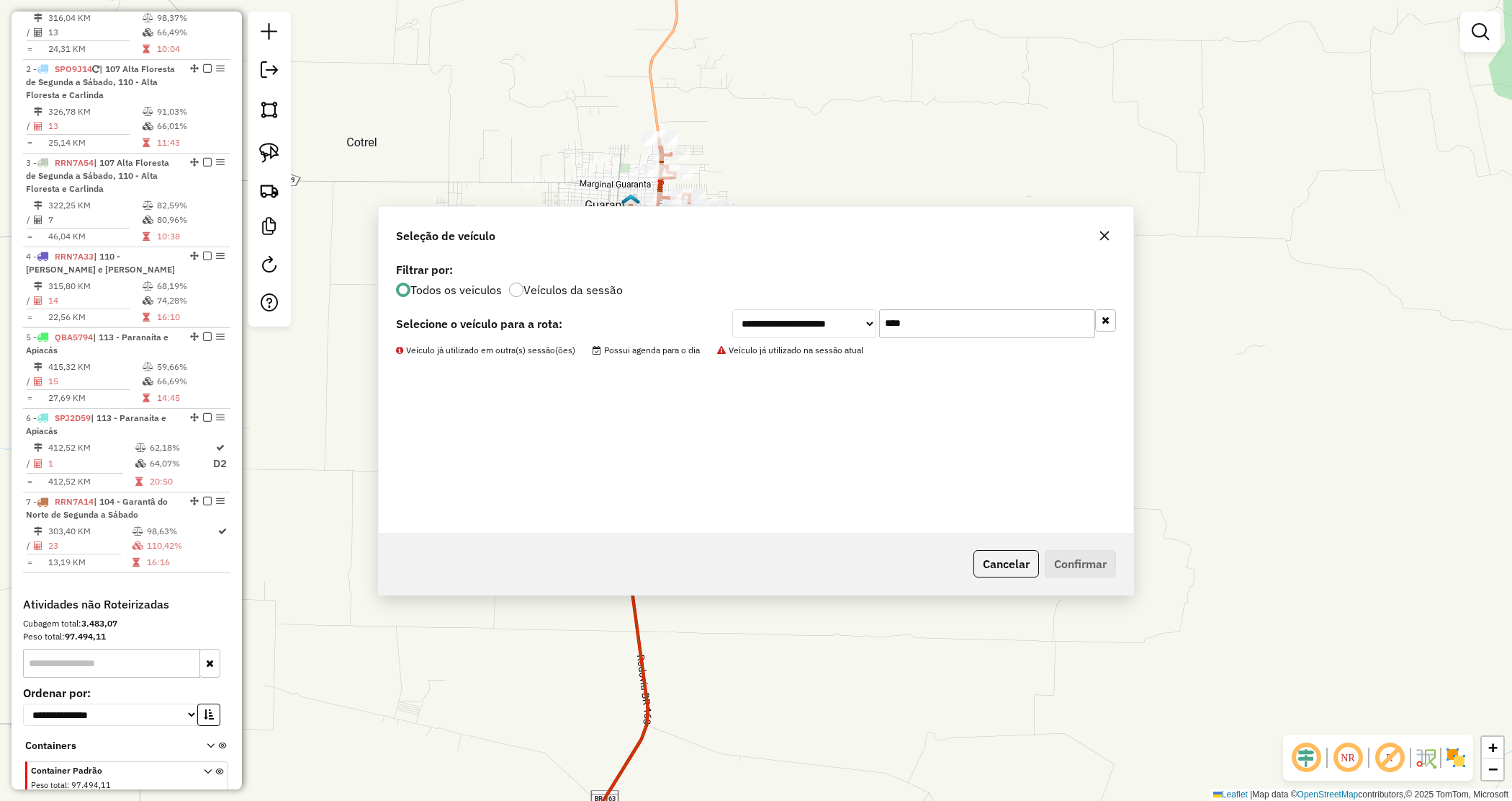
scroll to position [642, 0]
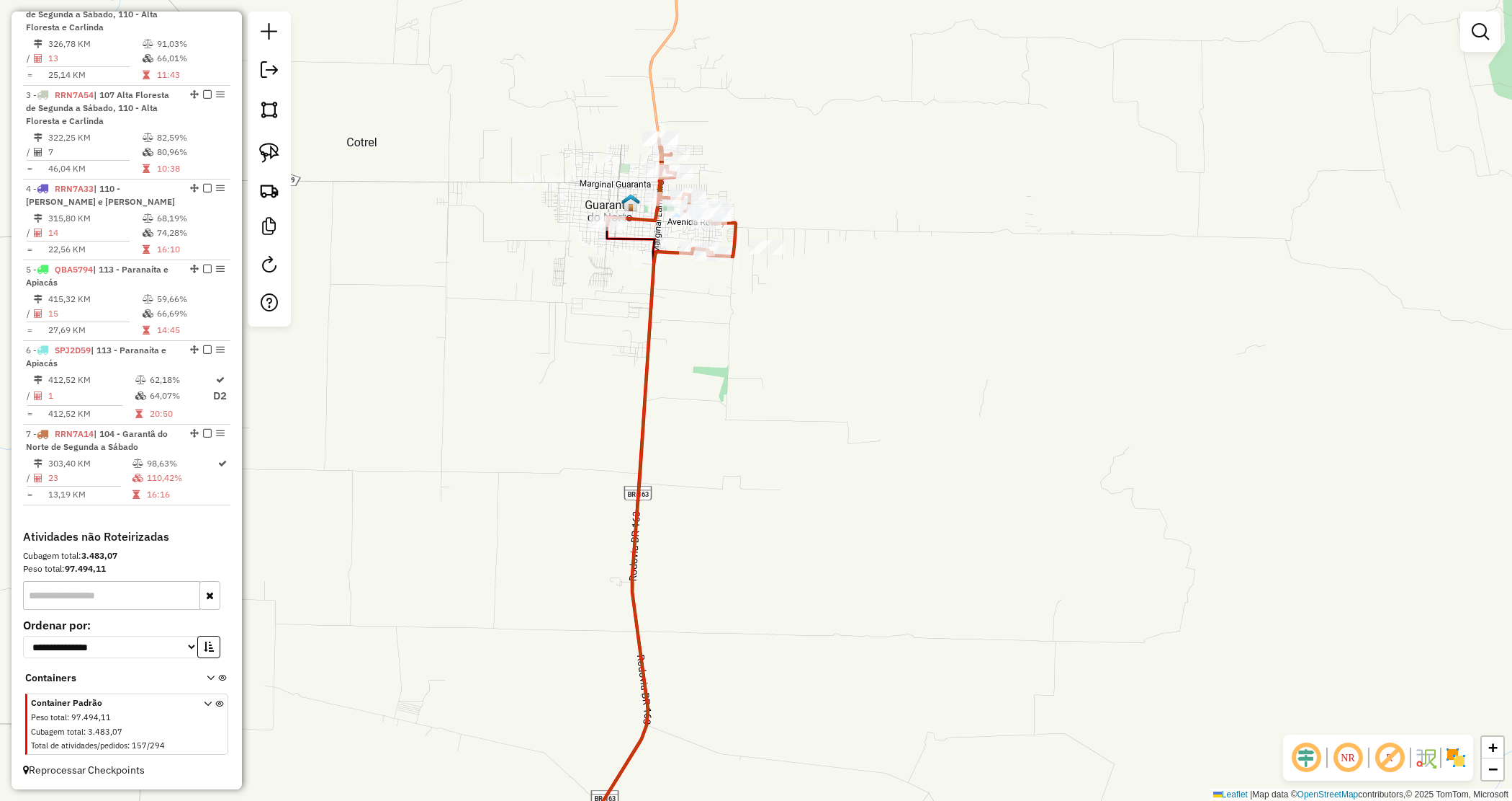
click at [803, 303] on div "Janela de atendimento Grade de atendimento Capacidade Transportadoras Veículos …" at bounding box center [756, 400] width 1512 height 801
select select "*********"
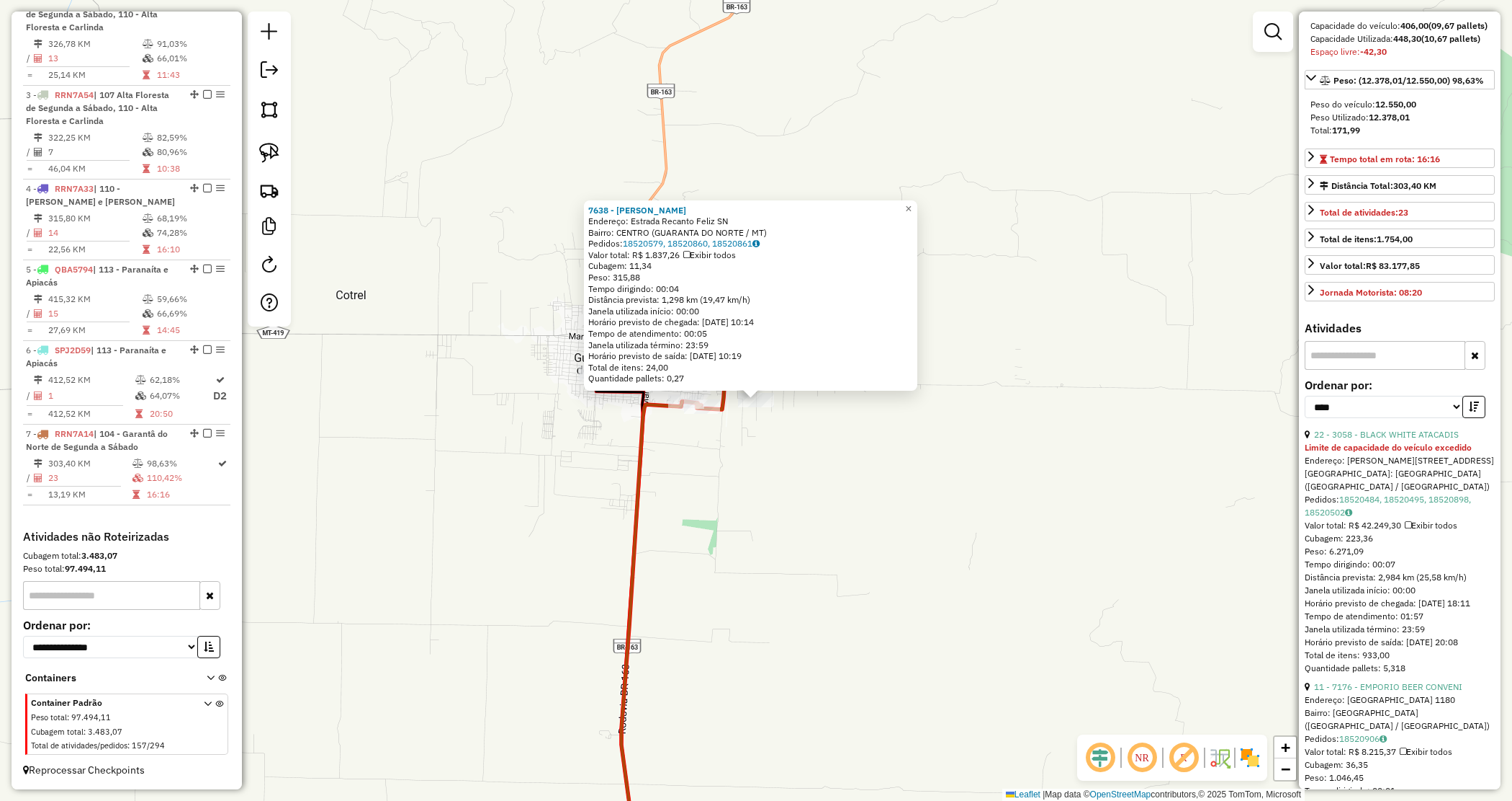
scroll to position [180, 0]
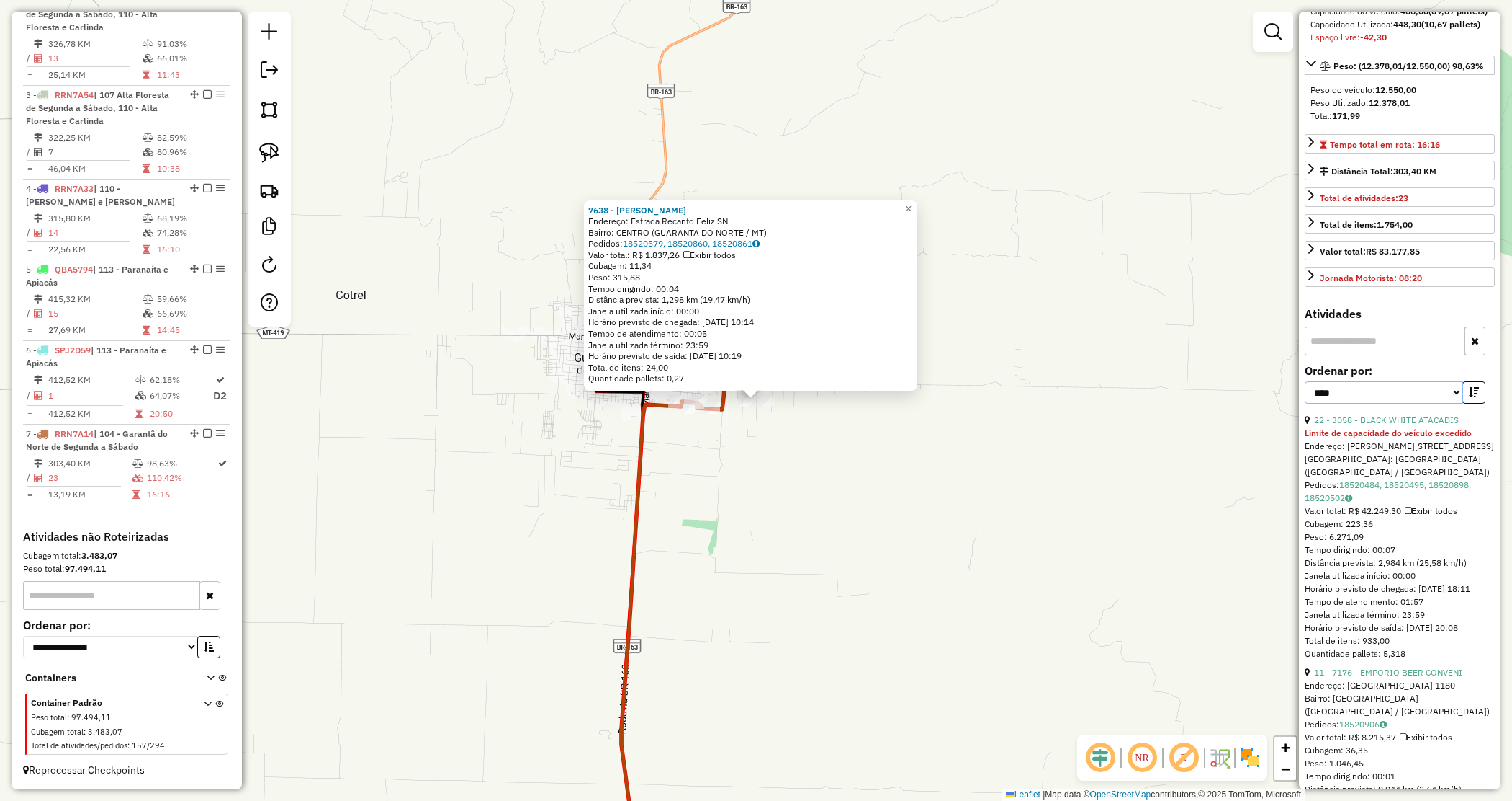
click at [1373, 404] on select "**********" at bounding box center [1384, 392] width 158 height 23
click at [1370, 404] on select "**********" at bounding box center [1384, 392] width 158 height 23
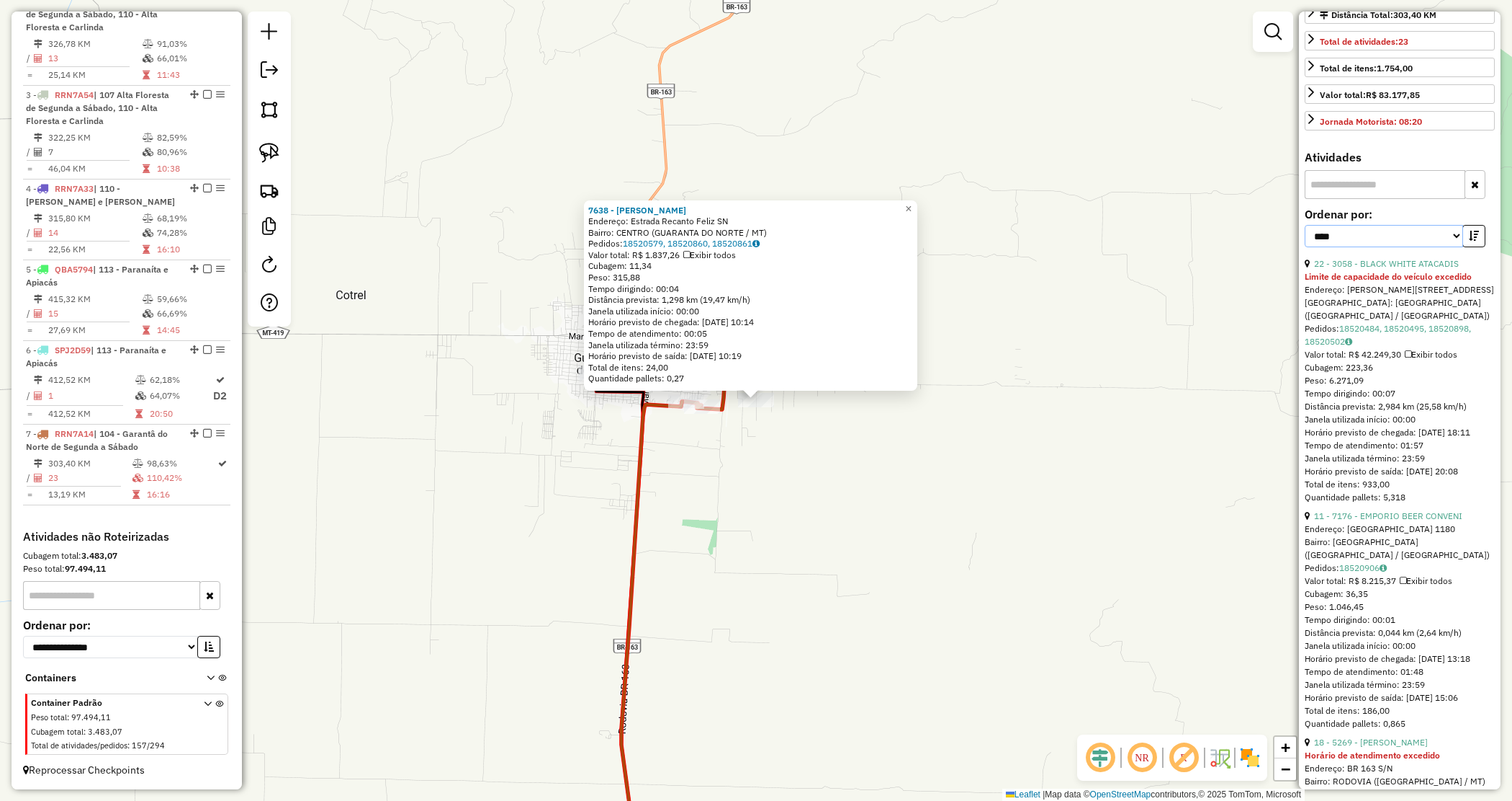
scroll to position [360, 0]
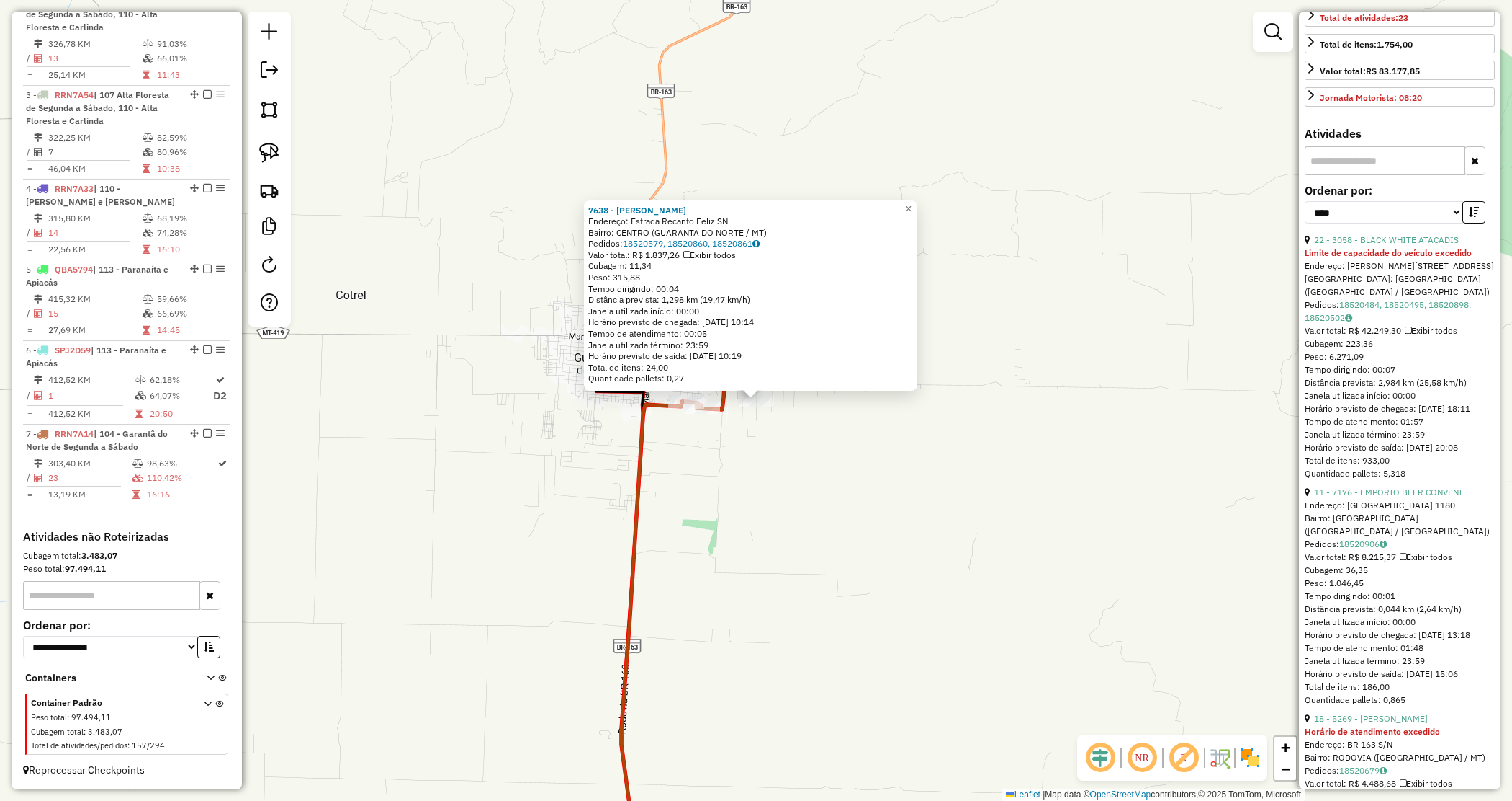
click at [1430, 245] on link "22 - 3058 - BLACK WHITE ATACADIS" at bounding box center [1386, 240] width 144 height 11
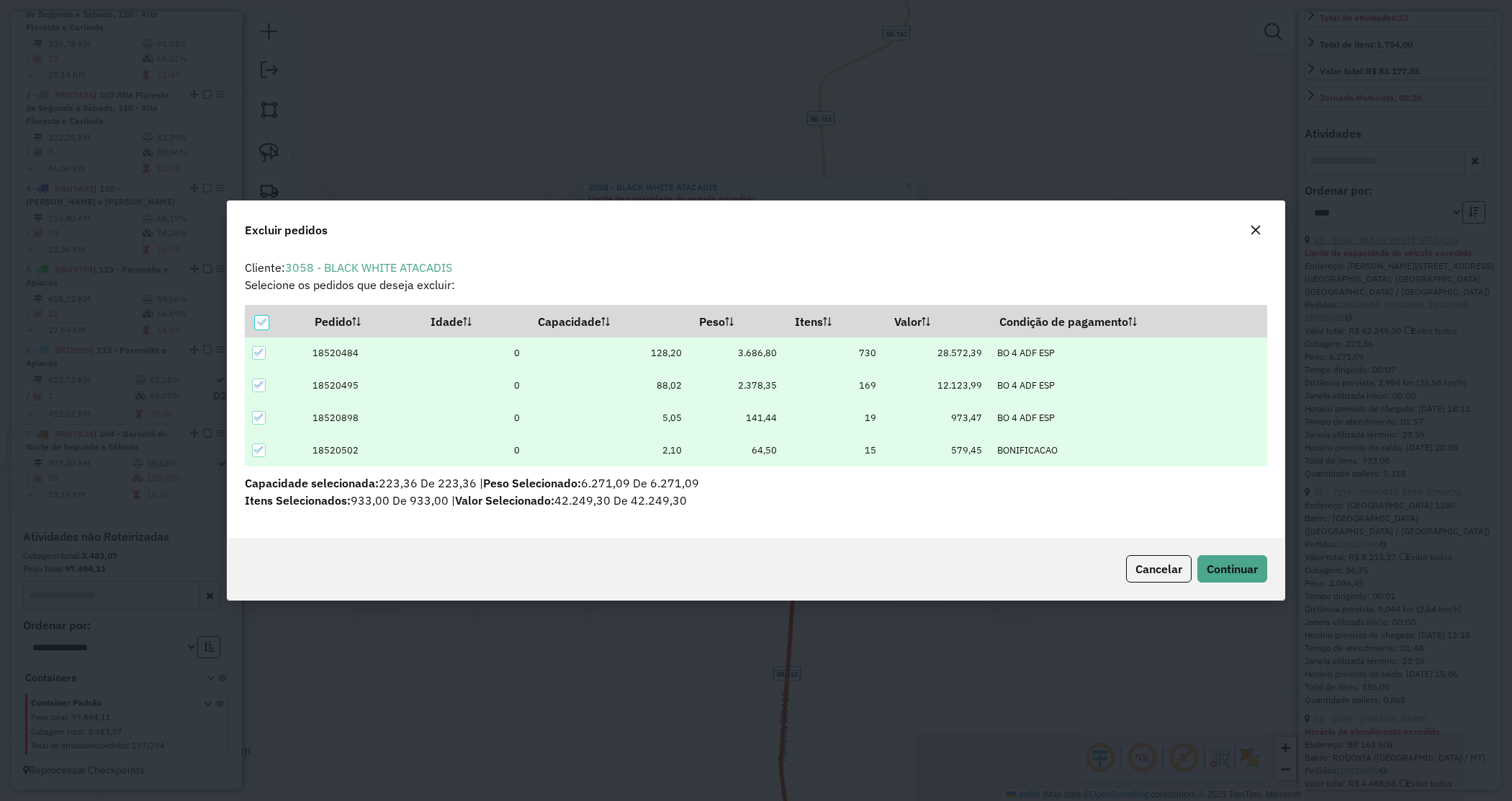
scroll to position [0, 0]
click at [259, 319] on icon at bounding box center [261, 322] width 10 height 10
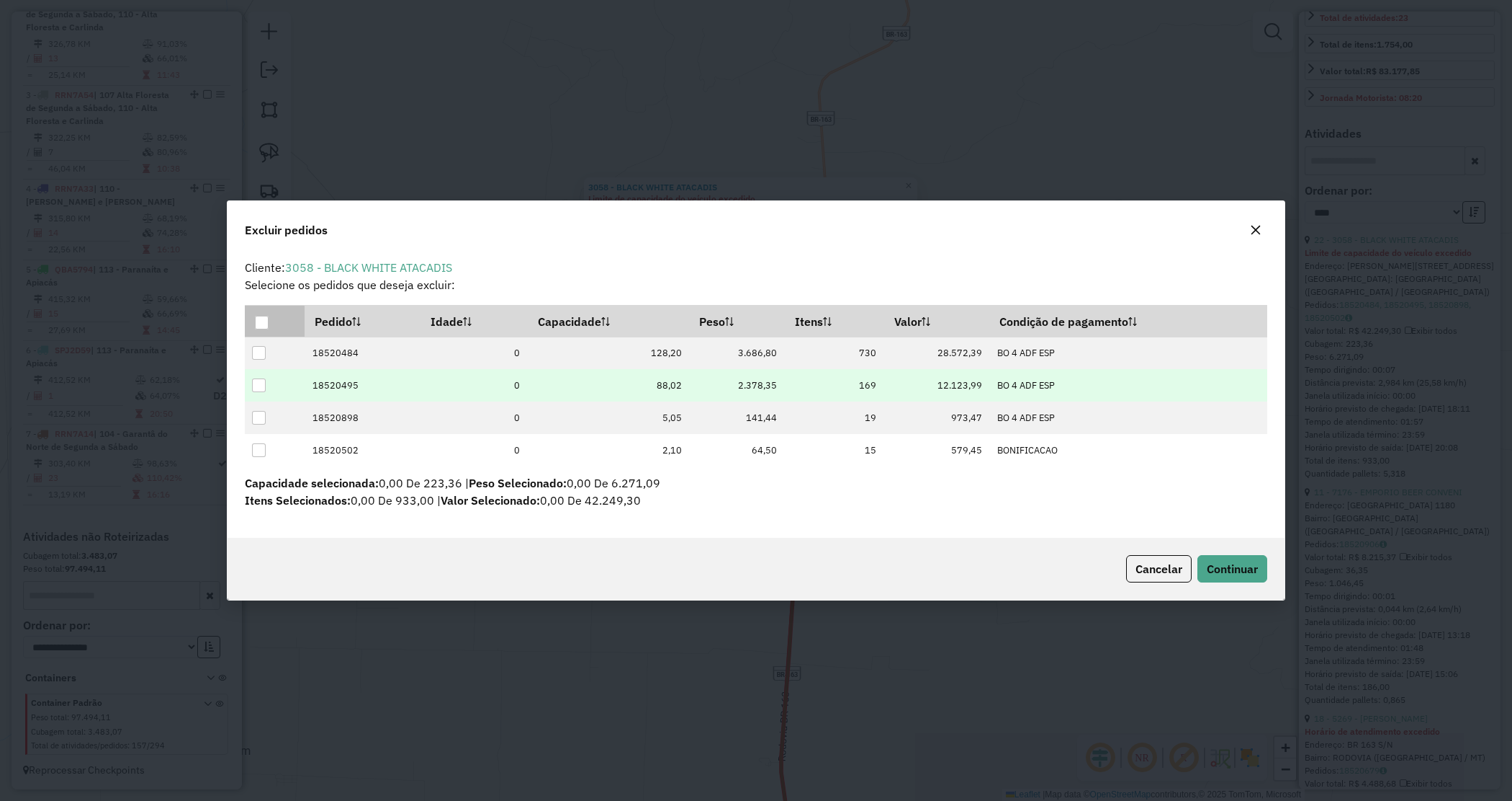
click at [263, 386] on div at bounding box center [259, 385] width 14 height 14
click at [1245, 561] on span "Continuar" at bounding box center [1233, 568] width 51 height 15
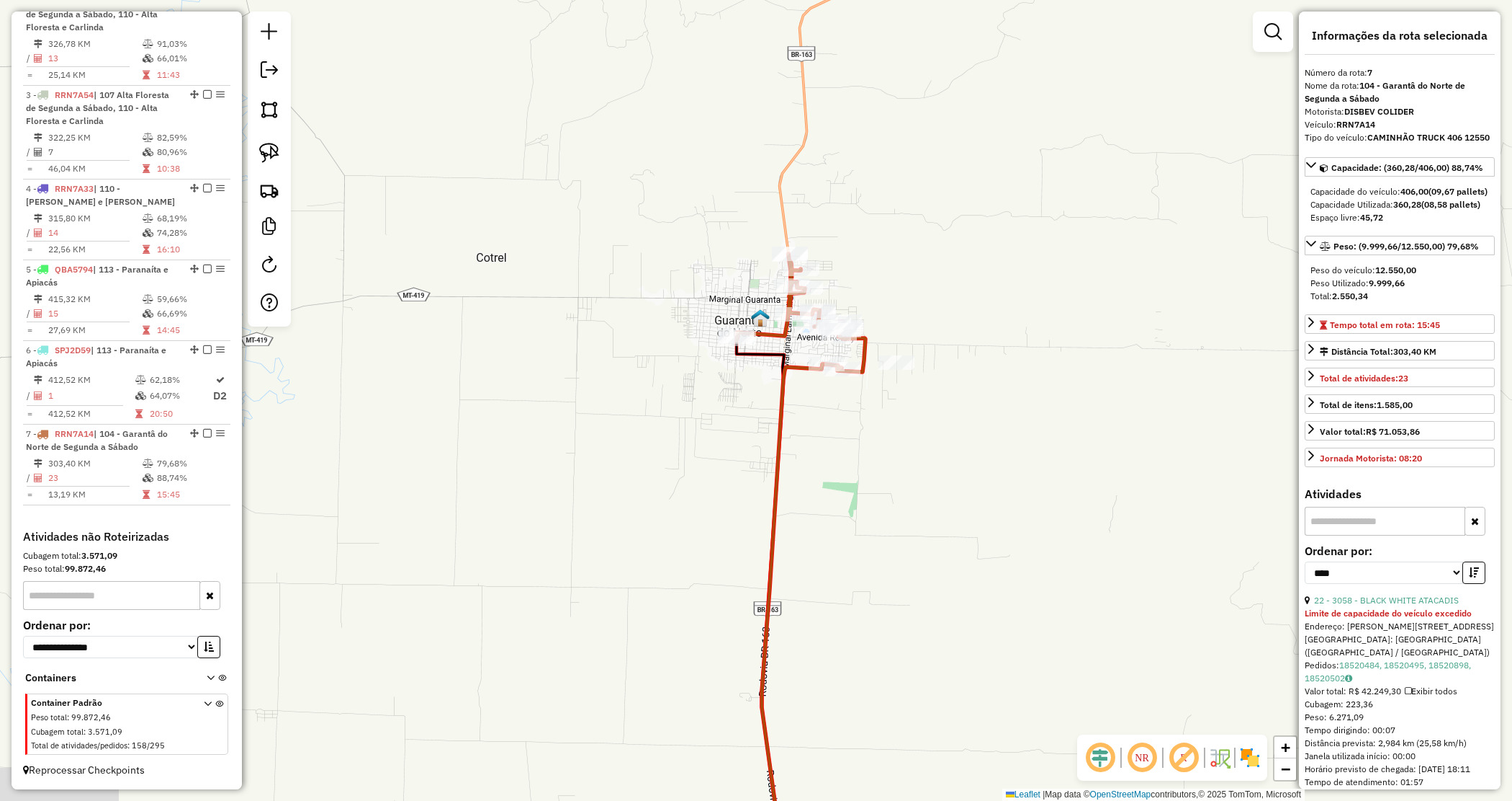
drag, startPoint x: 589, startPoint y: 542, endPoint x: 563, endPoint y: 407, distance: 137.5
click at [567, 430] on div "Janela de atendimento Grade de atendimento Capacidade Transportadoras Veículos …" at bounding box center [756, 400] width 1512 height 801
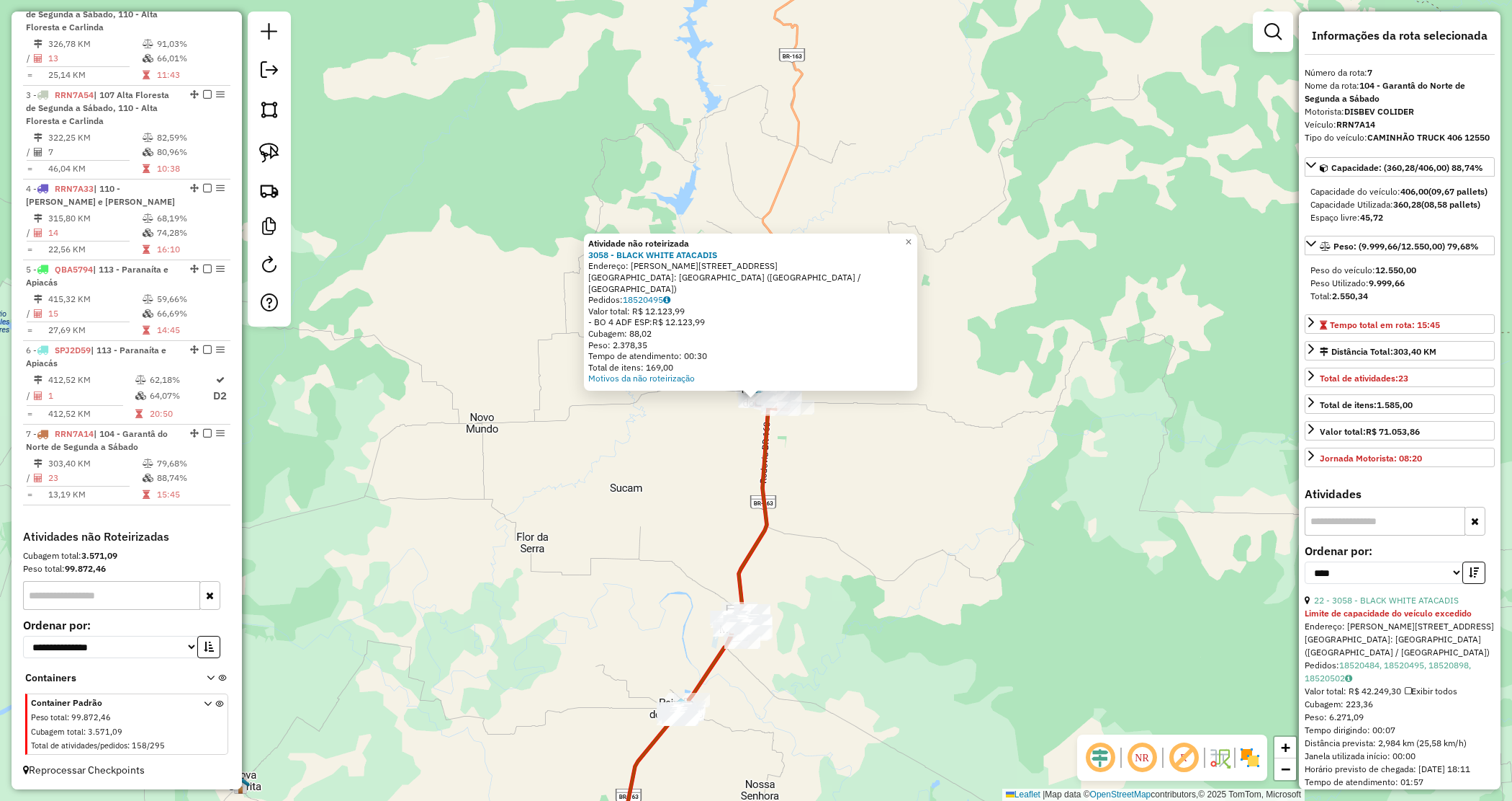
drag, startPoint x: 844, startPoint y: 562, endPoint x: 768, endPoint y: 391, distance: 187.1
click at [769, 394] on div "Rota 7 - Placa RRN7A14 7403 - ELISANDRA DA SILVA Atividade não roteirizada 3058…" at bounding box center [756, 400] width 1512 height 801
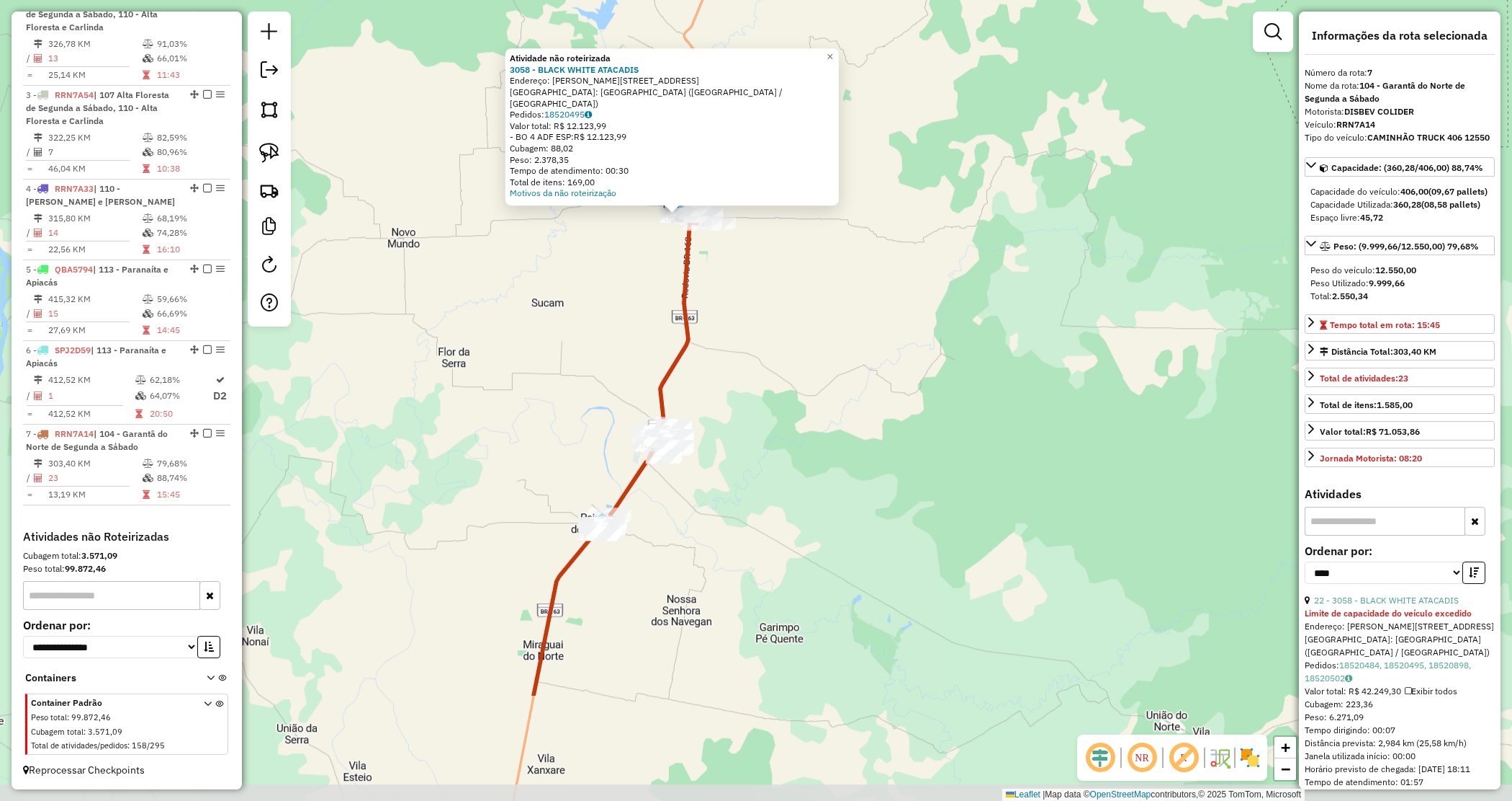
click at [768, 390] on div "Atividade não roteirizada 3058 - BLACK WHITE ATACADIS Endereço: DANTE MARTINS D…" at bounding box center [756, 400] width 1512 height 801
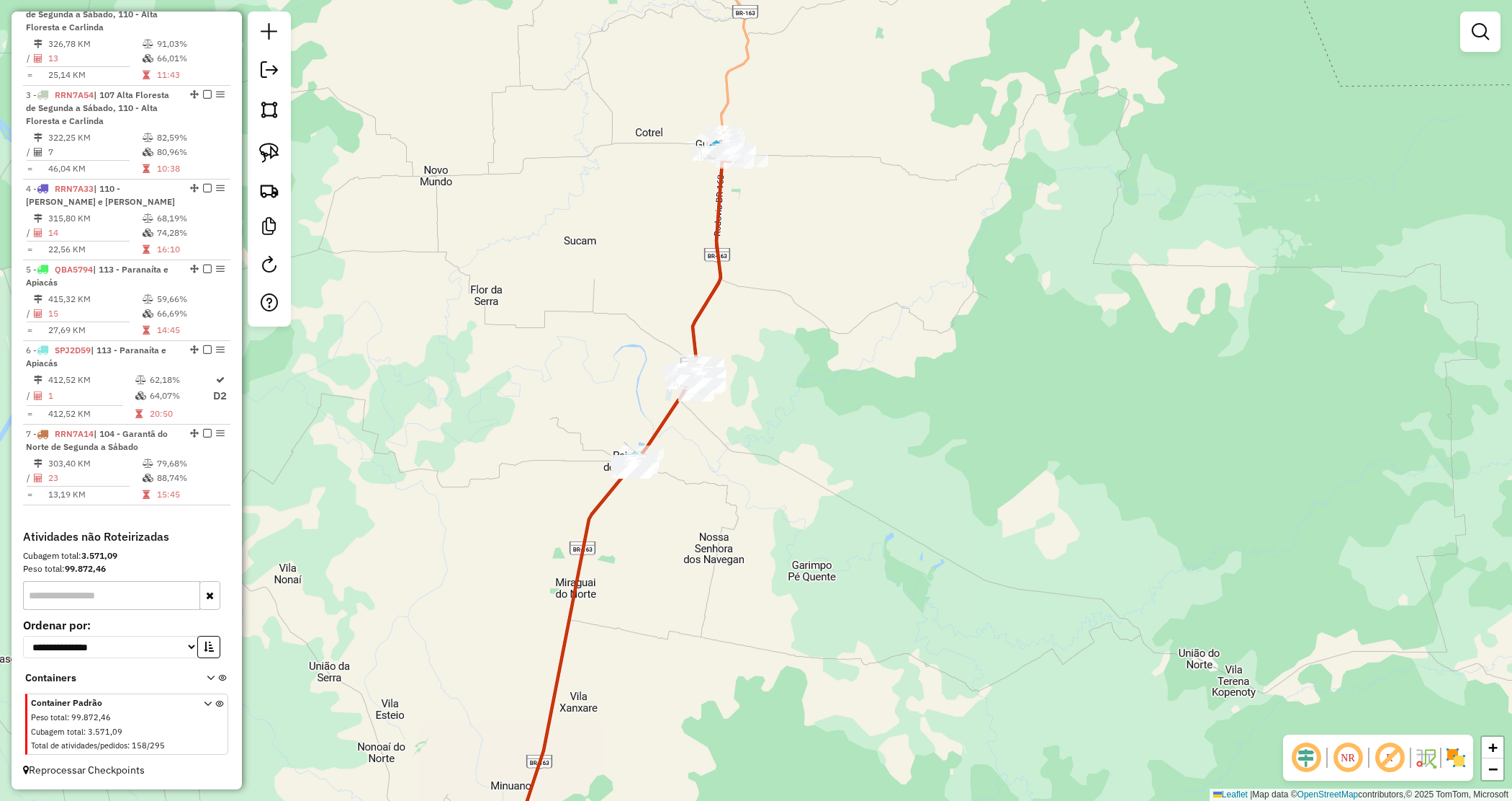
drag, startPoint x: 735, startPoint y: 364, endPoint x: 757, endPoint y: 325, distance: 44.8
click at [766, 319] on div "Janela de atendimento Grade de atendimento Capacidade Transportadoras Veículos …" at bounding box center [756, 400] width 1512 height 801
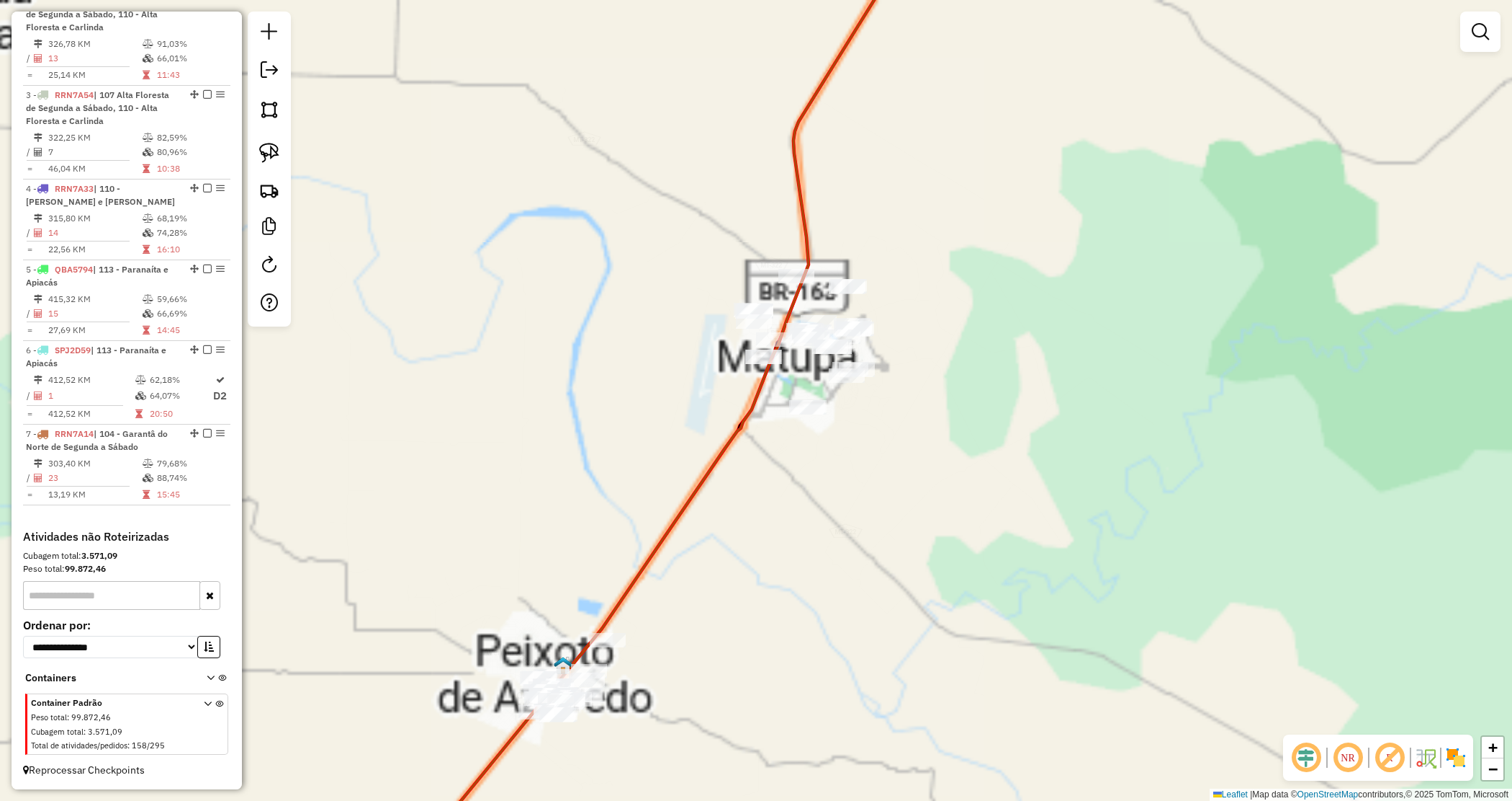
click at [694, 395] on div "Janela de atendimento Grade de atendimento Capacidade Transportadoras Veículos …" at bounding box center [756, 400] width 1512 height 801
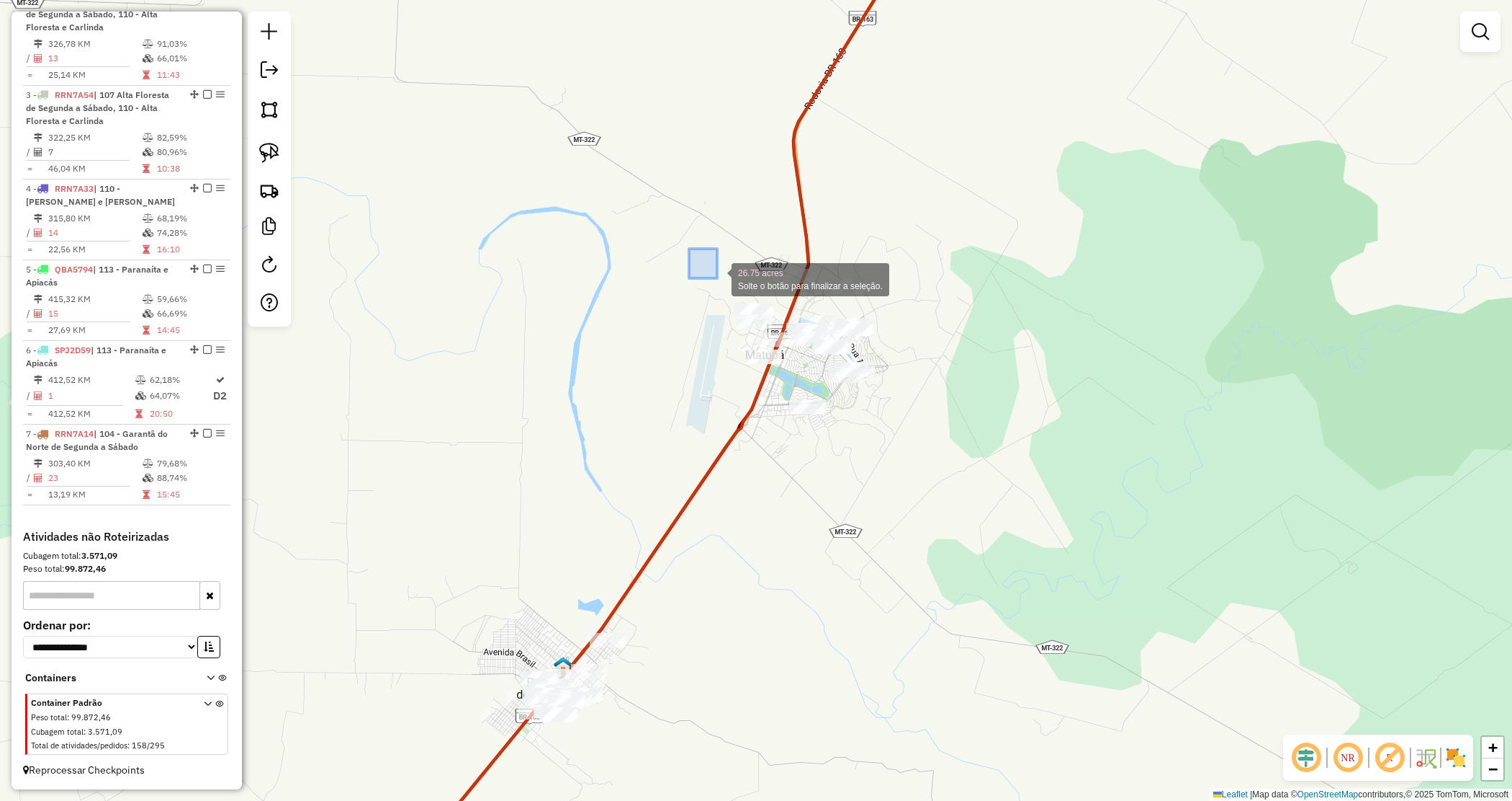
drag, startPoint x: 717, startPoint y: 278, endPoint x: 1022, endPoint y: 483, distance: 367.5
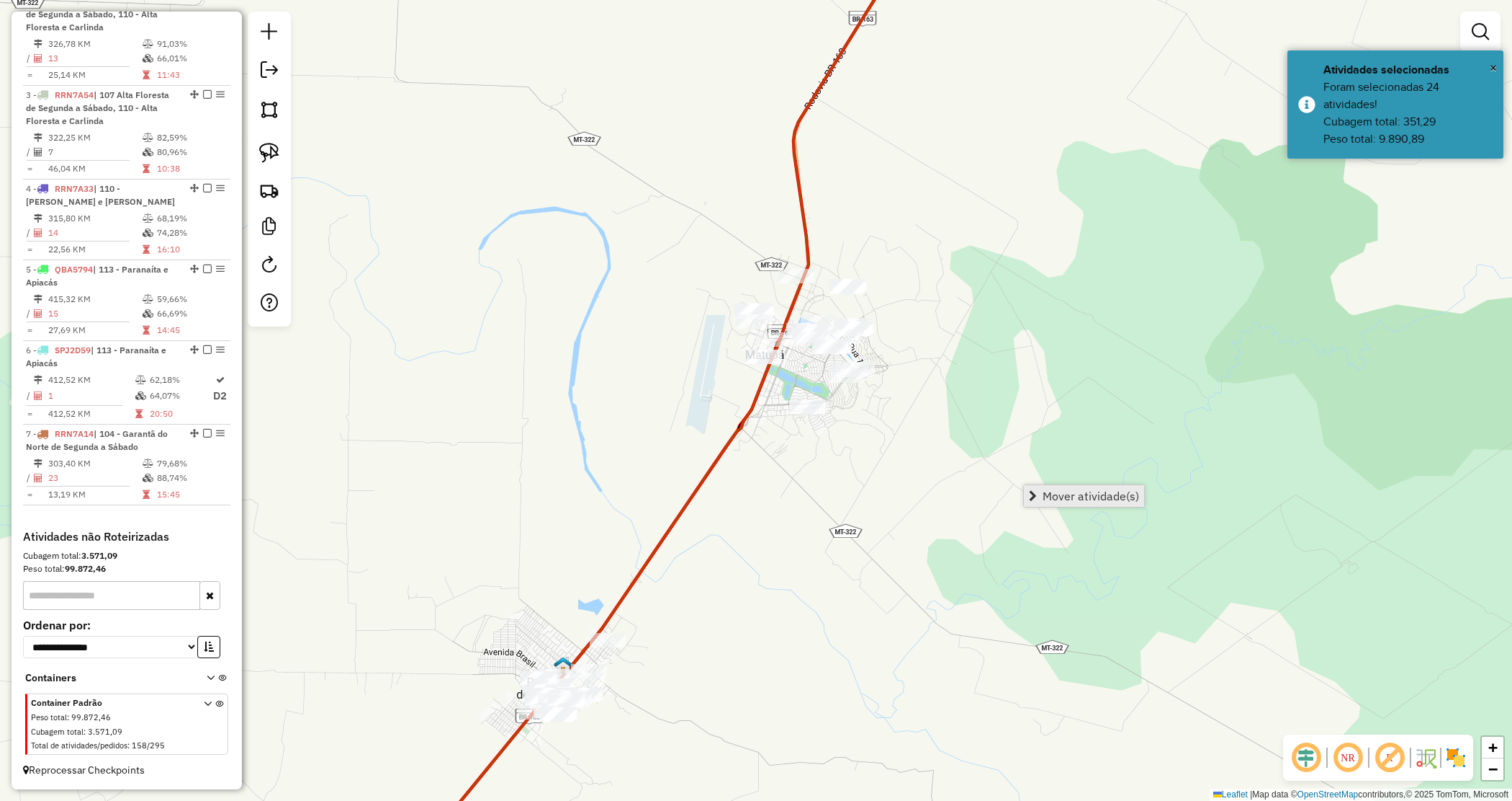
drag, startPoint x: 1061, startPoint y: 490, endPoint x: 830, endPoint y: 464, distance: 232.5
click at [1061, 491] on span "Mover atividade(s)" at bounding box center [1091, 496] width 97 height 12
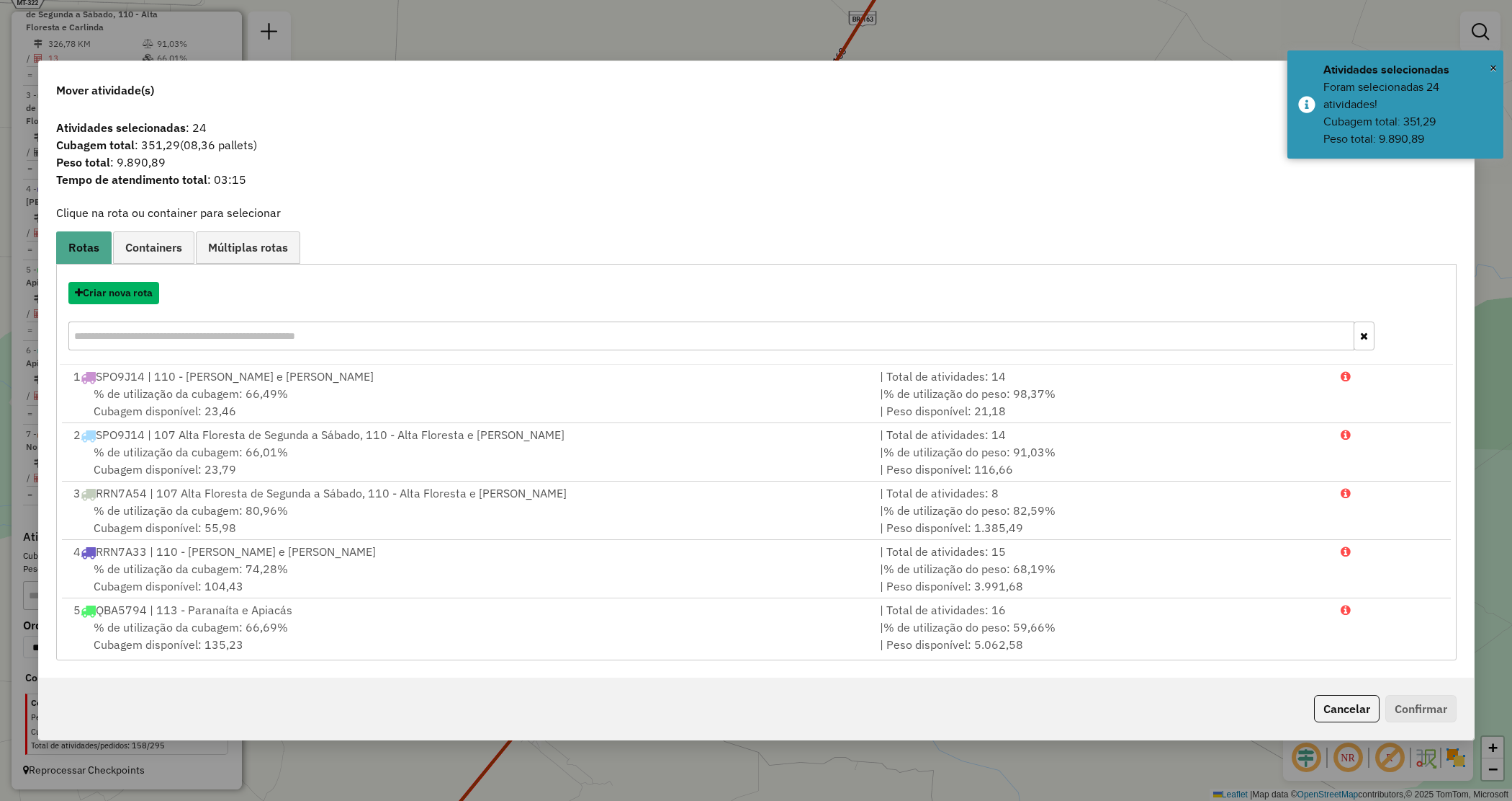
click at [103, 292] on button "Criar nova rota" at bounding box center [114, 293] width 91 height 23
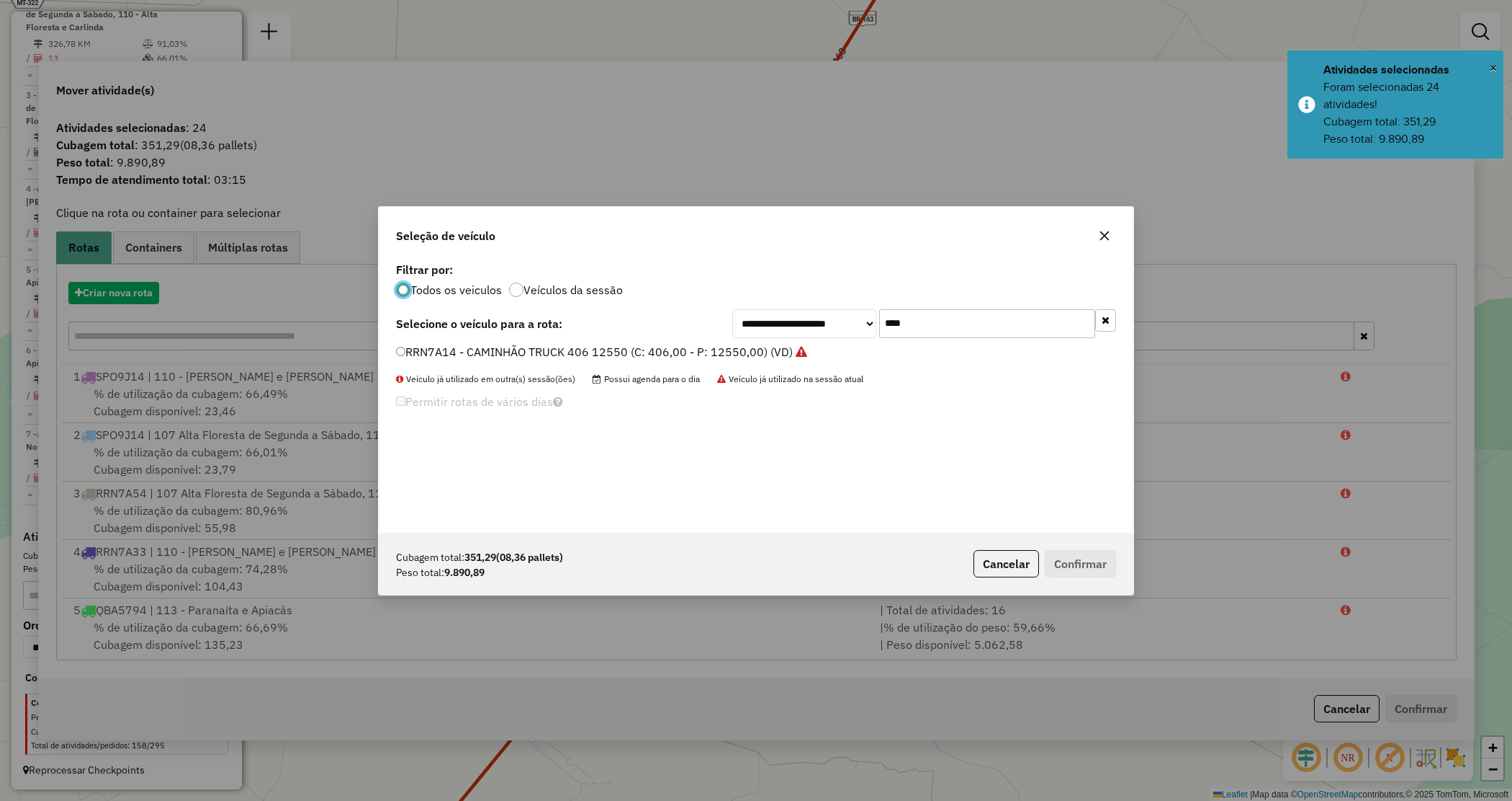
scroll to position [7, 4]
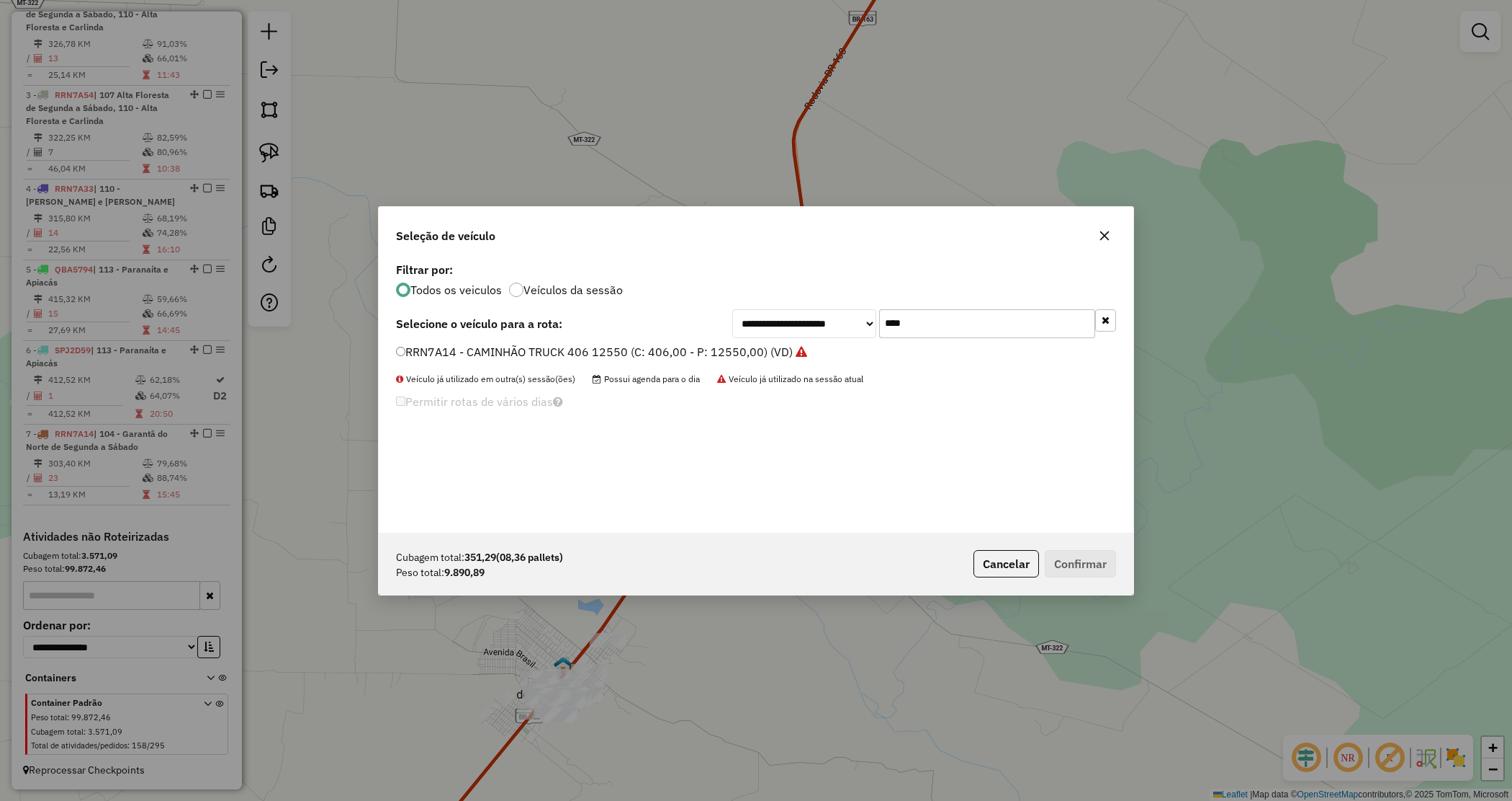
drag, startPoint x: 918, startPoint y: 324, endPoint x: 840, endPoint y: 308, distance: 79.6
click at [840, 309] on div "**********" at bounding box center [924, 323] width 384 height 29
type input "****"
drag, startPoint x: 725, startPoint y: 351, endPoint x: 733, endPoint y: 357, distance: 10.0
click at [725, 350] on label "RRP4I02 - CAMINHÃO TRUCK 406 12550 (C: 406,00 - P: 12550,00) (VD)" at bounding box center [592, 350] width 393 height 17
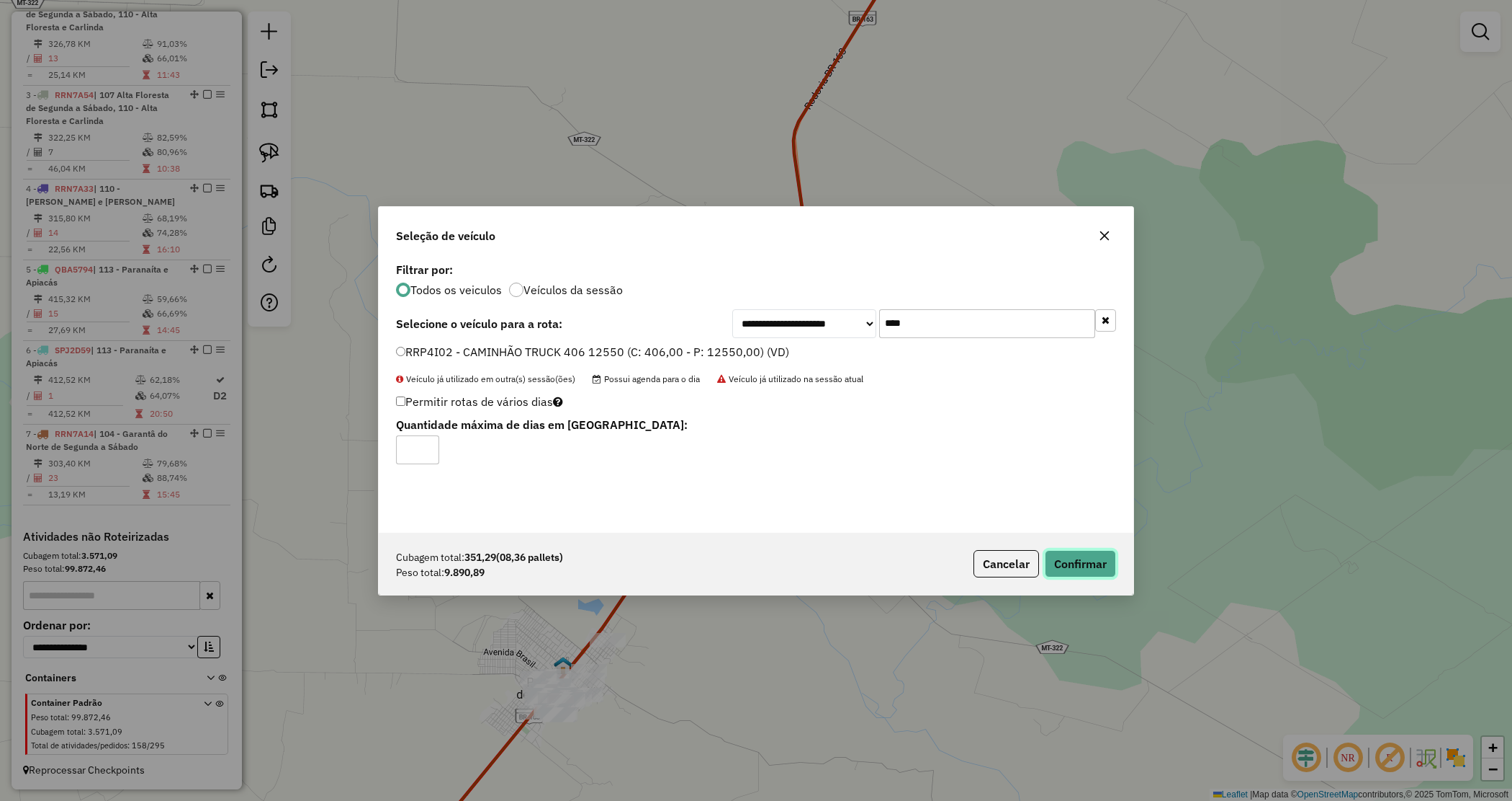
click at [1106, 559] on button "Confirmar" at bounding box center [1081, 563] width 71 height 28
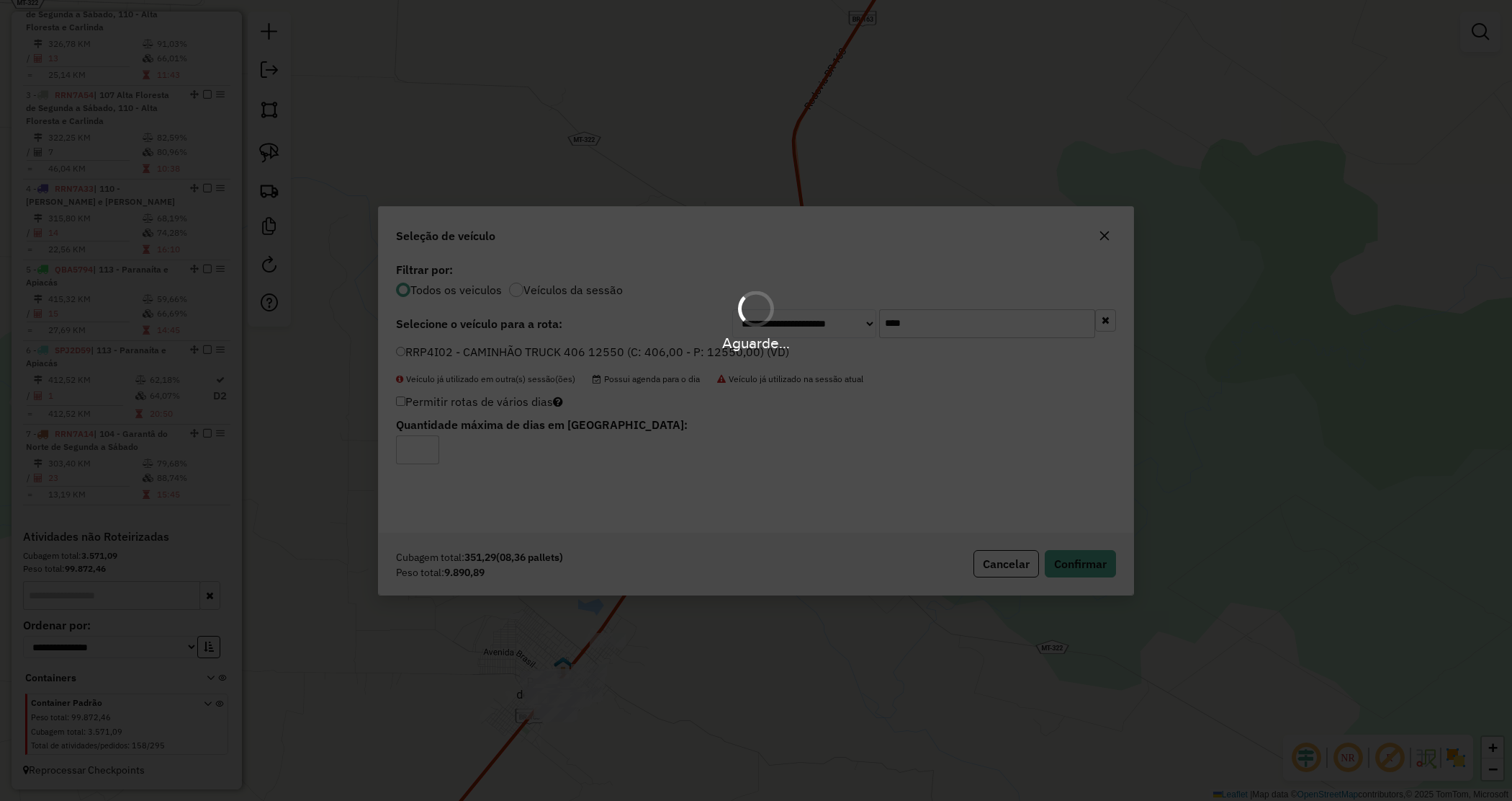
scroll to position [722, 0]
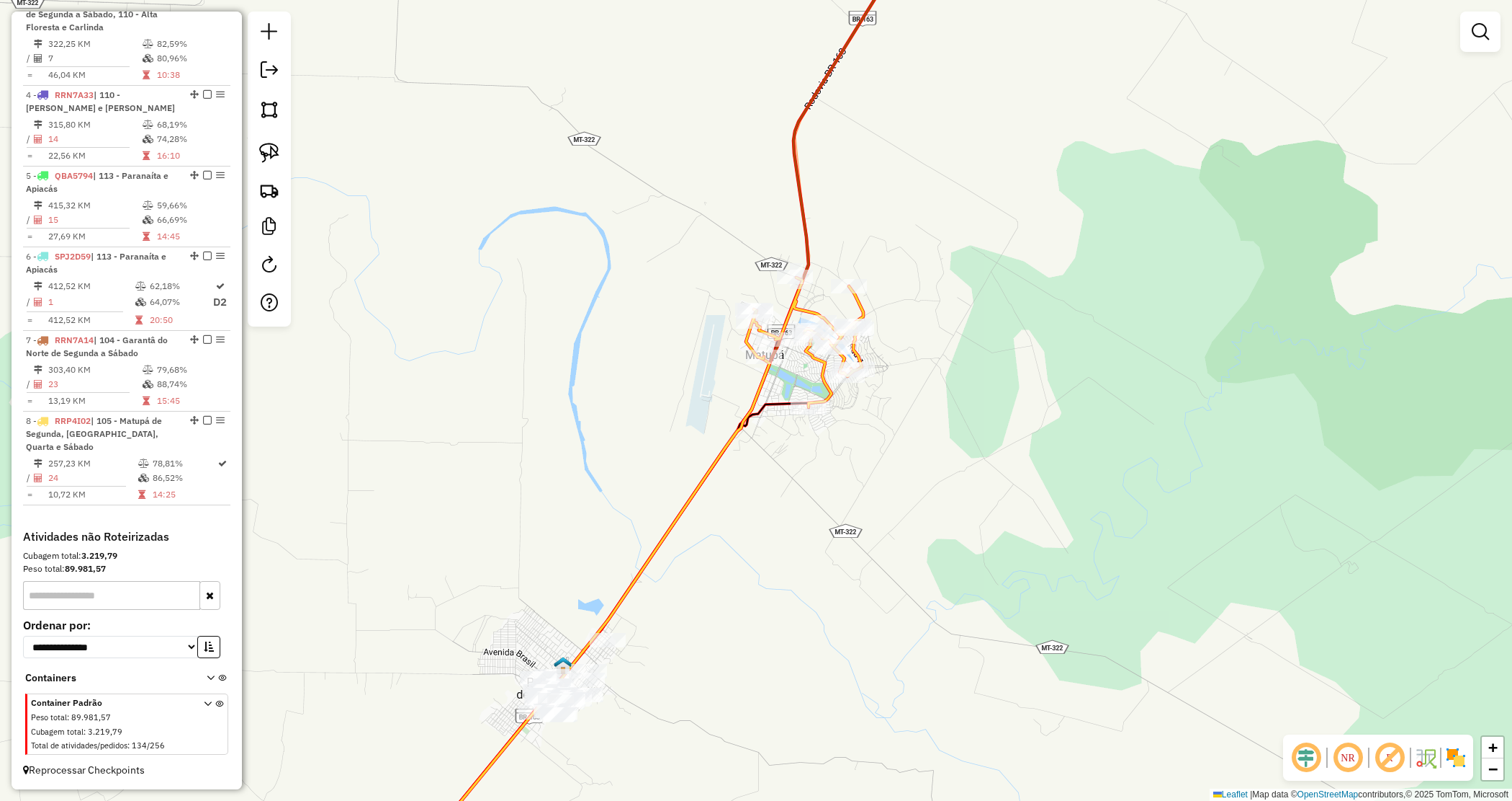
click at [814, 480] on div "Janela de atendimento Grade de atendimento Capacidade Transportadoras Veículos …" at bounding box center [756, 400] width 1512 height 801
drag, startPoint x: 808, startPoint y: 493, endPoint x: 814, endPoint y: 402, distance: 91.2
click at [816, 404] on div "Janela de atendimento Grade de atendimento Capacidade Transportadoras Veículos …" at bounding box center [756, 400] width 1512 height 801
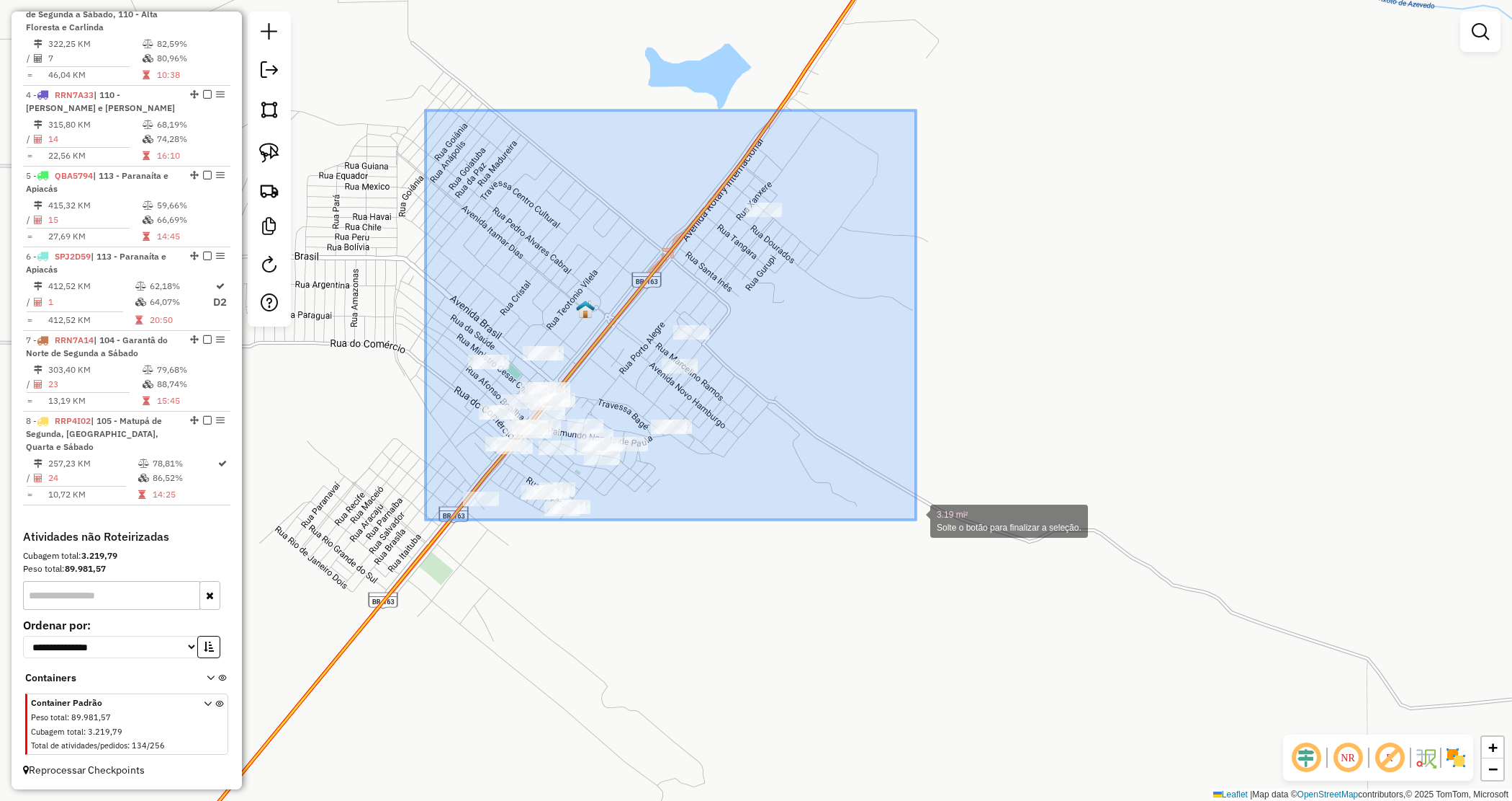
drag, startPoint x: 425, startPoint y: 110, endPoint x: 929, endPoint y: 534, distance: 658.6
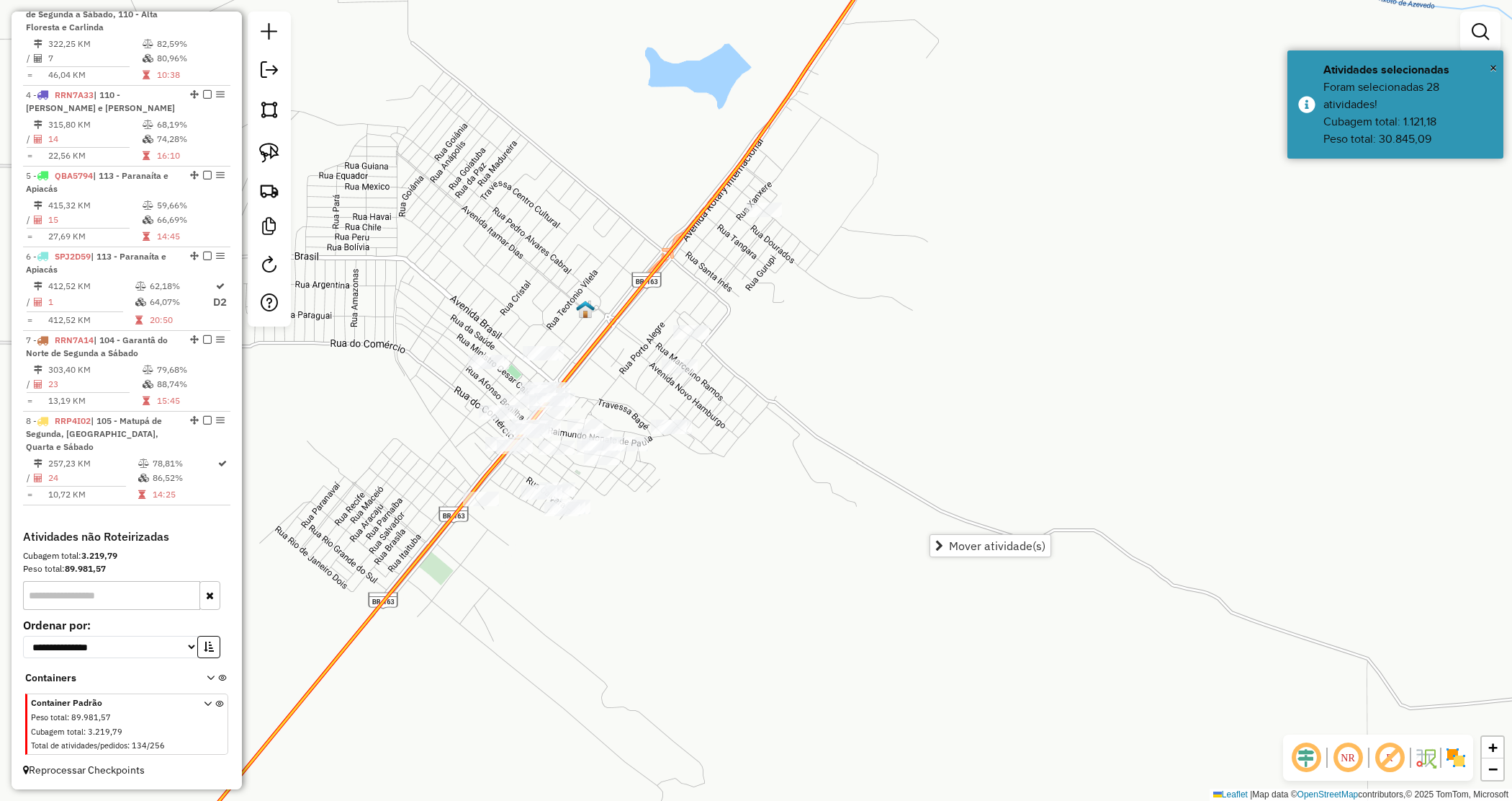
drag, startPoint x: 728, startPoint y: 531, endPoint x: 832, endPoint y: 466, distance: 122.6
click at [835, 468] on div "Janela de atendimento Grade de atendimento Capacidade Transportadoras Veículos …" at bounding box center [756, 400] width 1512 height 801
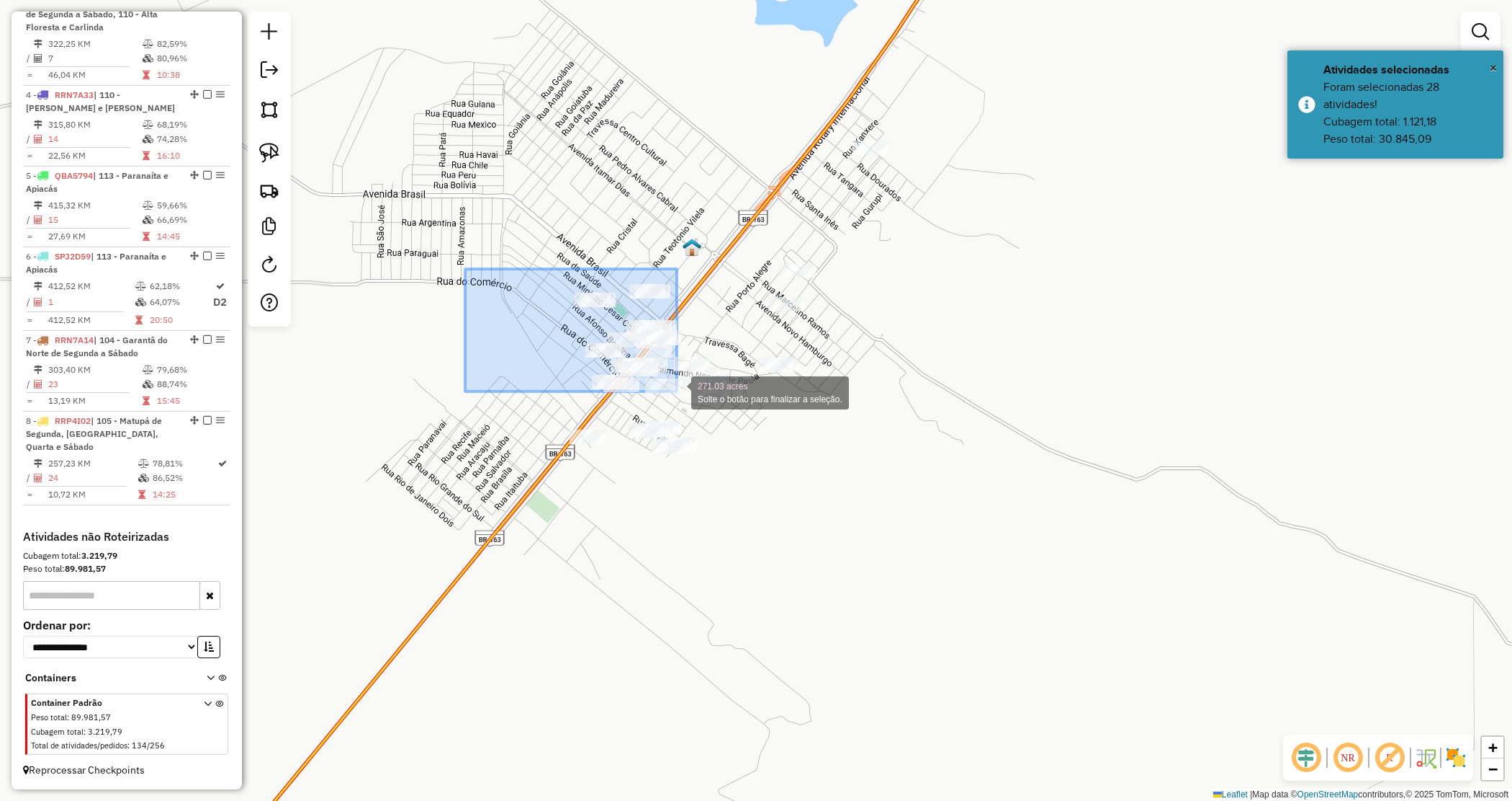
click at [677, 391] on div "271.03 acres Solte o botão para finalizar a seleção. Janela de atendimento Grad…" at bounding box center [756, 400] width 1512 height 801
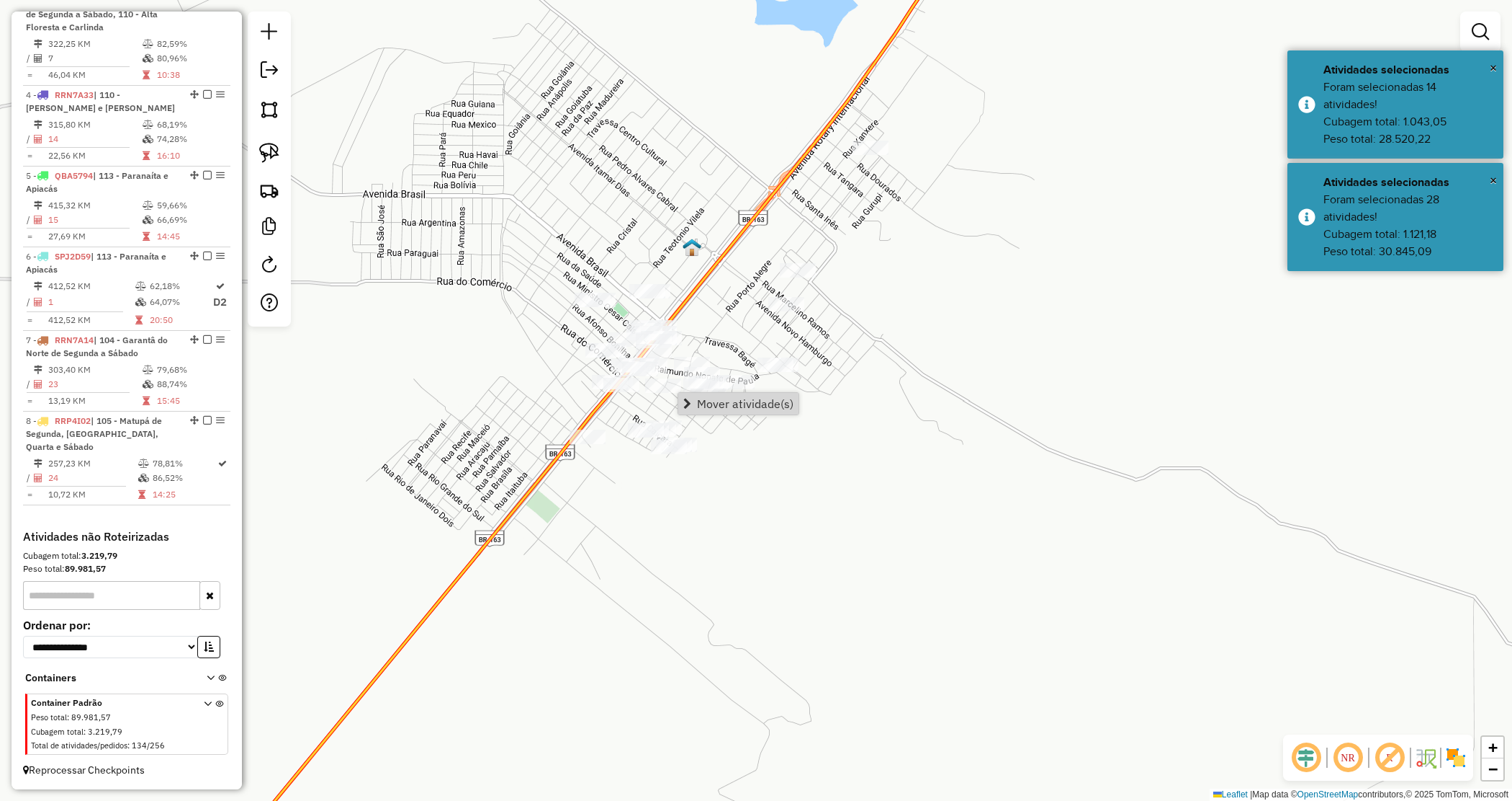
click at [834, 451] on div "Janela de atendimento Grade de atendimento Capacidade Transportadoras Veículos …" at bounding box center [756, 400] width 1512 height 801
drag, startPoint x: 271, startPoint y: 157, endPoint x: 760, endPoint y: 134, distance: 489.5
click at [272, 157] on img at bounding box center [269, 152] width 20 height 20
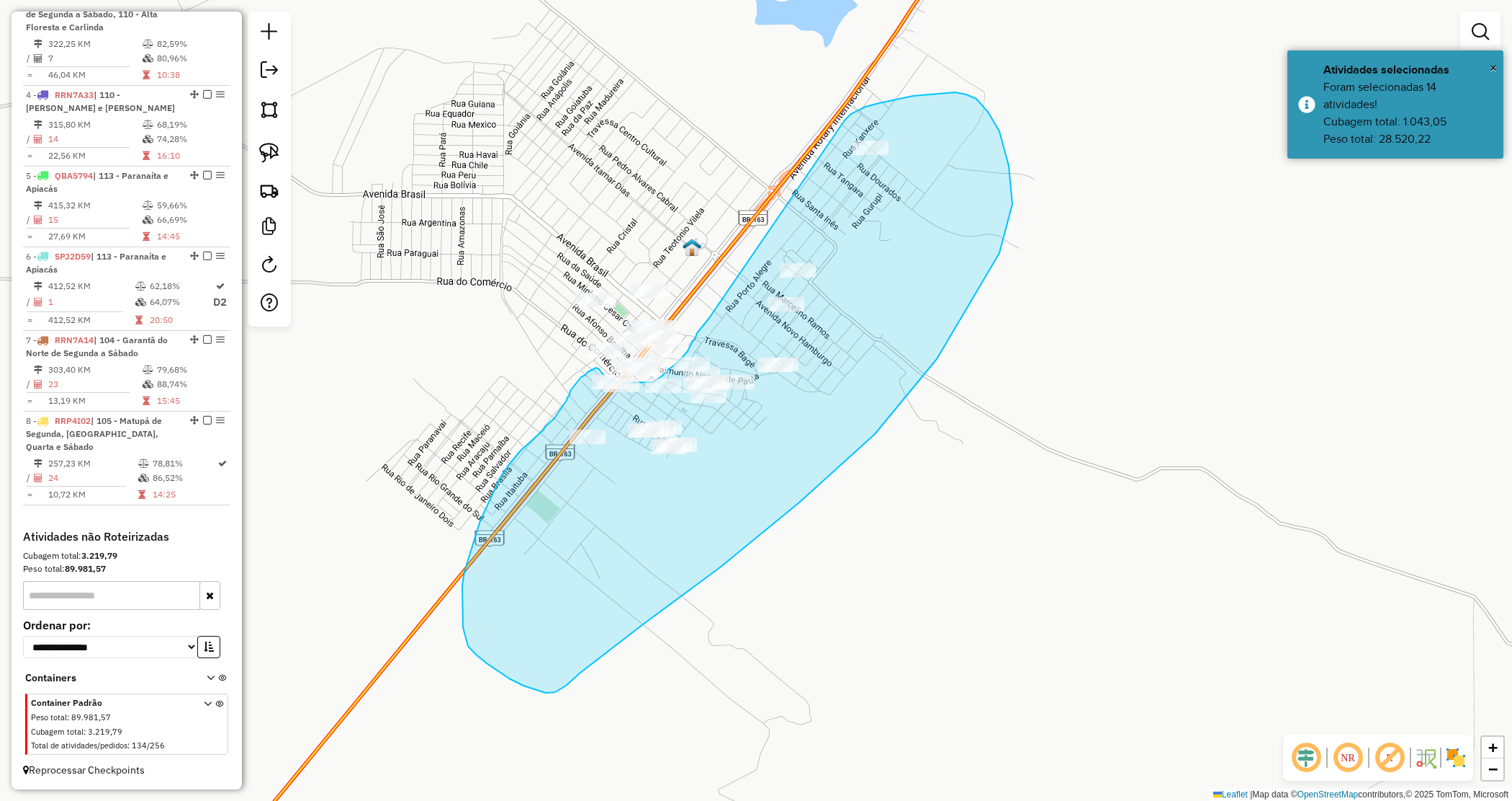
drag, startPoint x: 851, startPoint y: 114, endPoint x: 722, endPoint y: 318, distance: 241.4
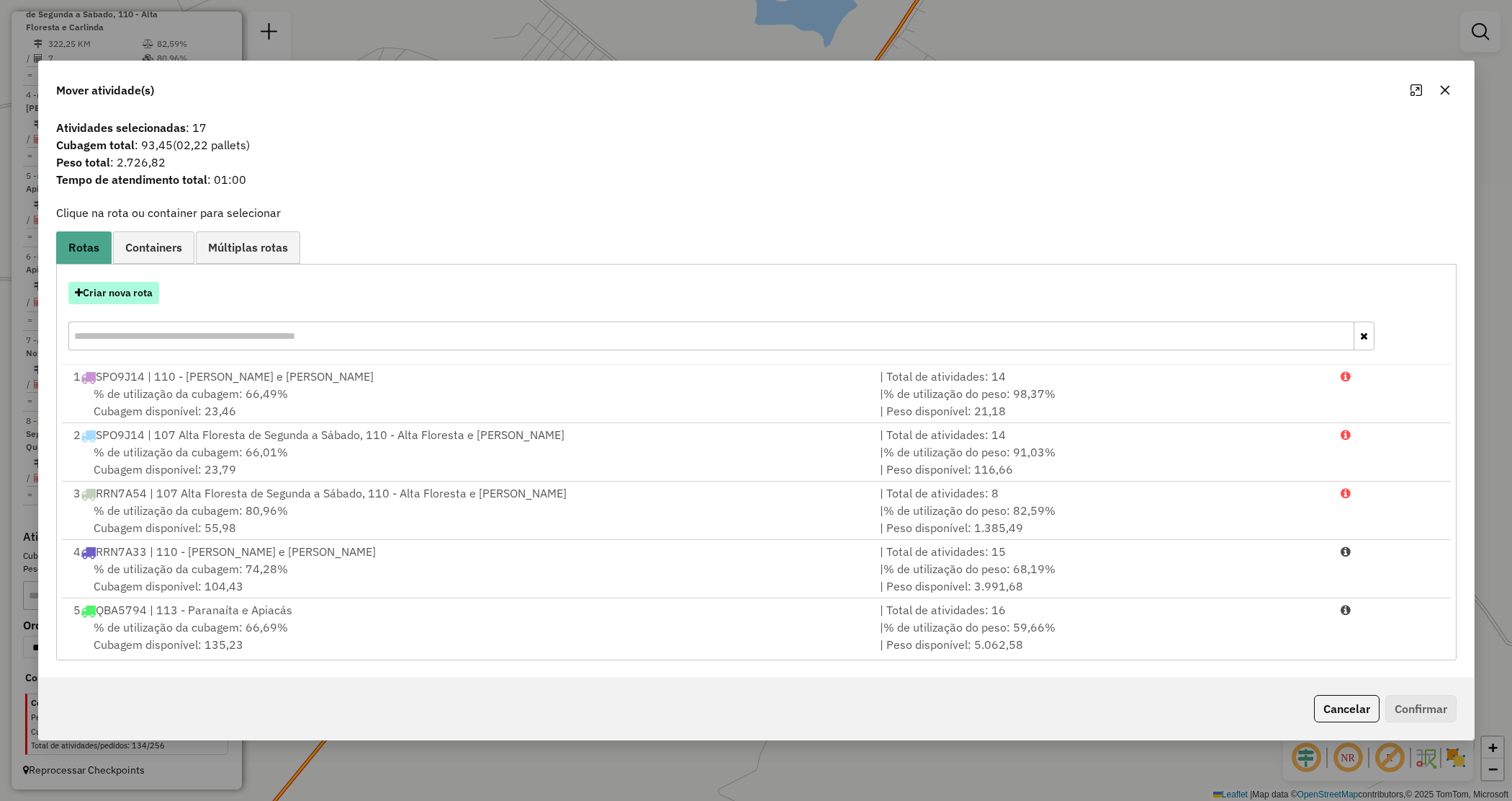
click at [138, 292] on button "Criar nova rota" at bounding box center [114, 293] width 91 height 23
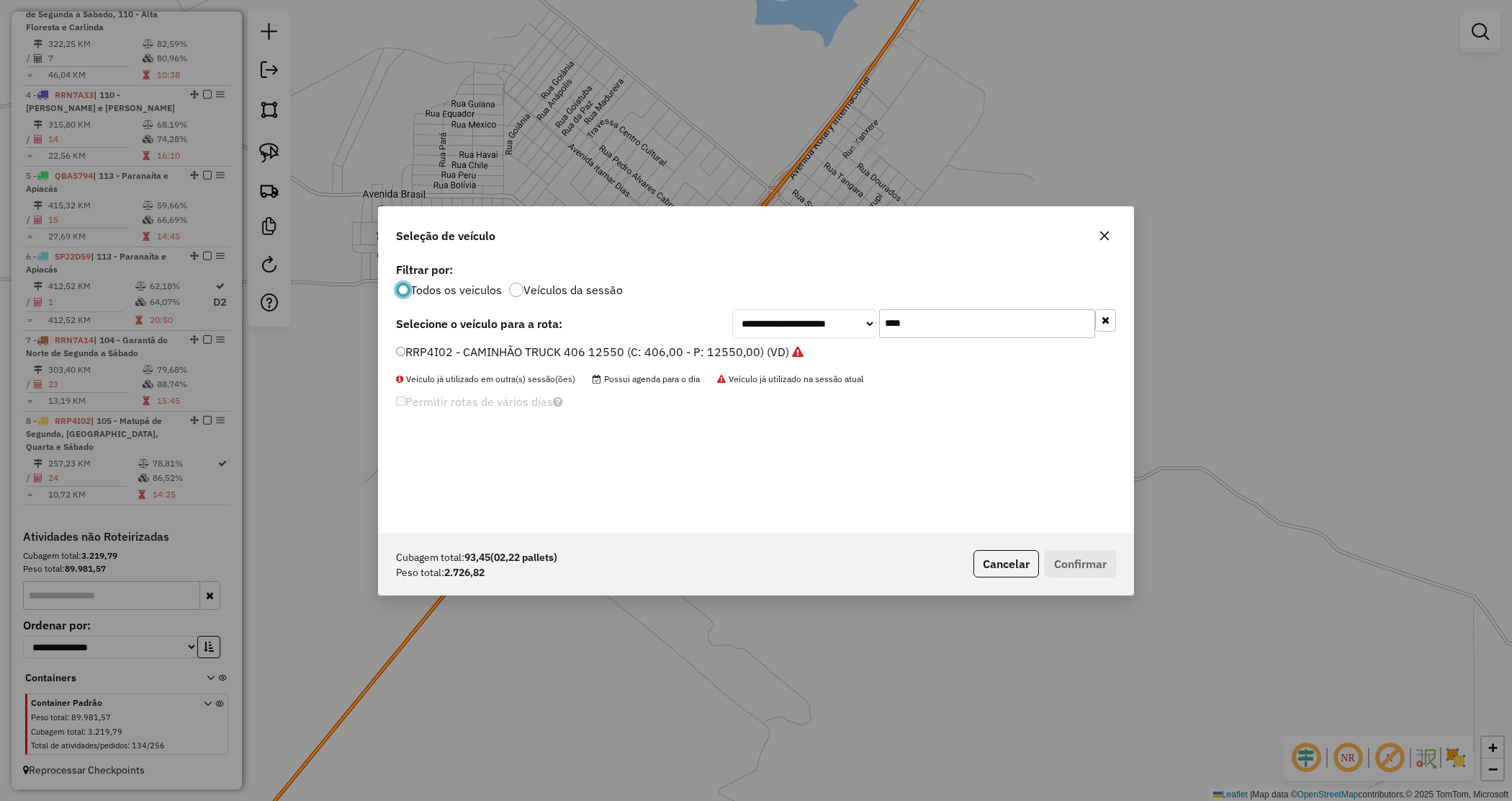
scroll to position [7, 4]
drag, startPoint x: 933, startPoint y: 318, endPoint x: 822, endPoint y: 304, distance: 111.9
click at [823, 306] on div "**********" at bounding box center [756, 395] width 755 height 274
type input "****"
click at [701, 347] on label "RRN7A53 - TOCO 294 PESO 7960 (C: 294,00 - P: 7960,00) (VD)" at bounding box center [568, 350] width 345 height 17
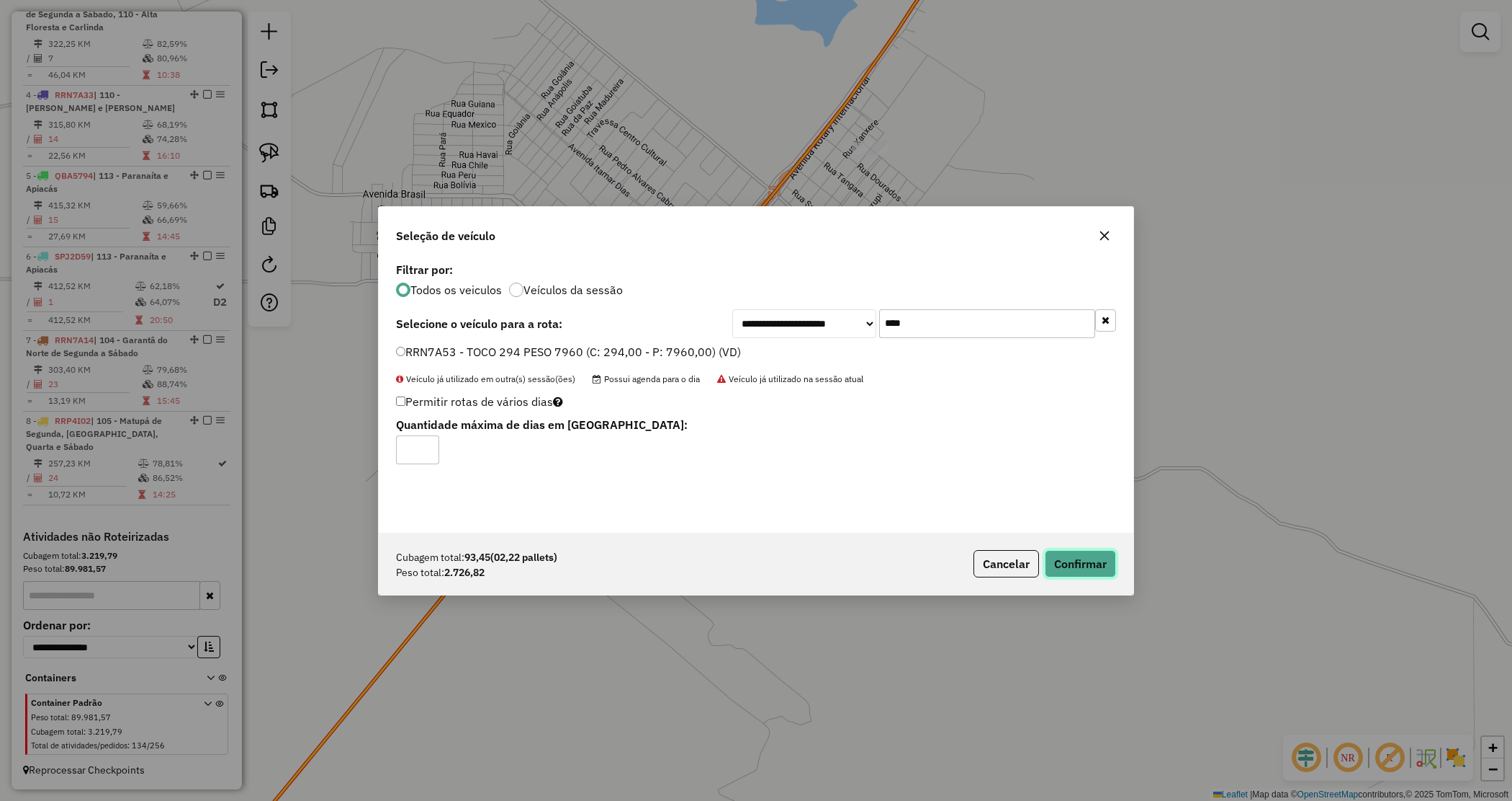
click at [1086, 558] on button "Confirmar" at bounding box center [1081, 563] width 71 height 28
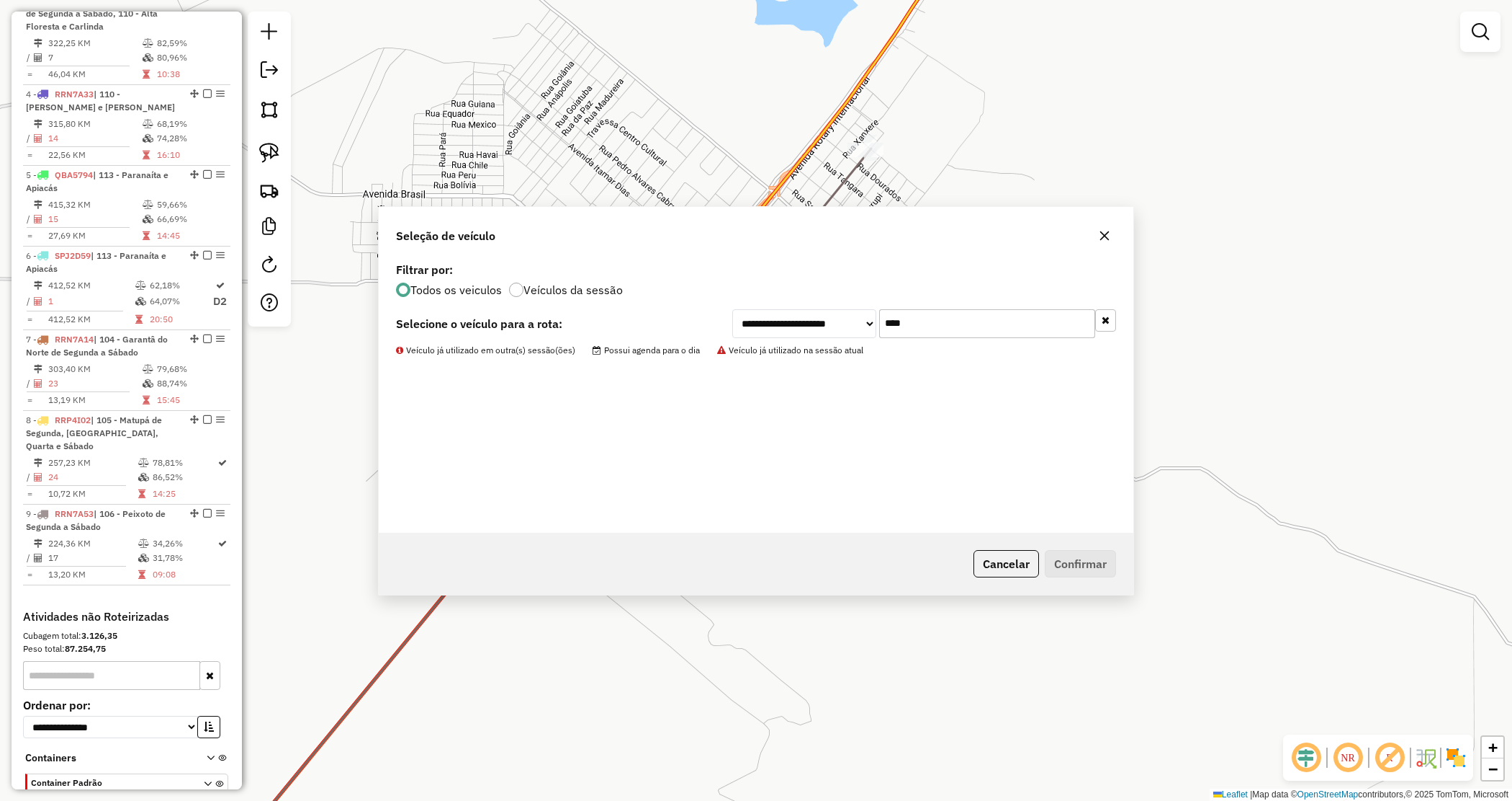
scroll to position [803, 0]
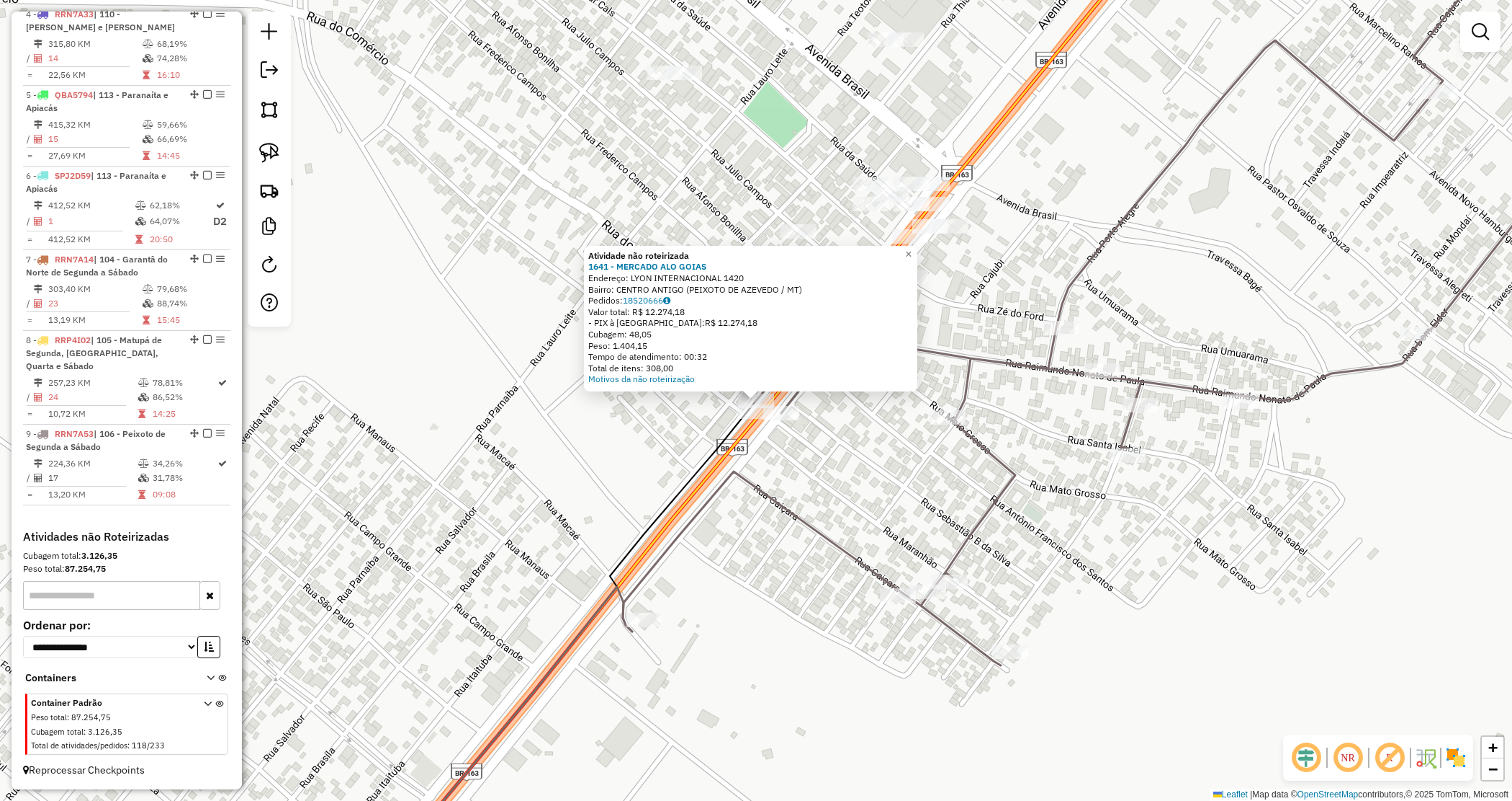
click at [807, 466] on div "Atividade não roteirizada 1641 - MERCADO ALO GOIAS Endereço: LYON INTERNACIONAL…" at bounding box center [756, 400] width 1512 height 801
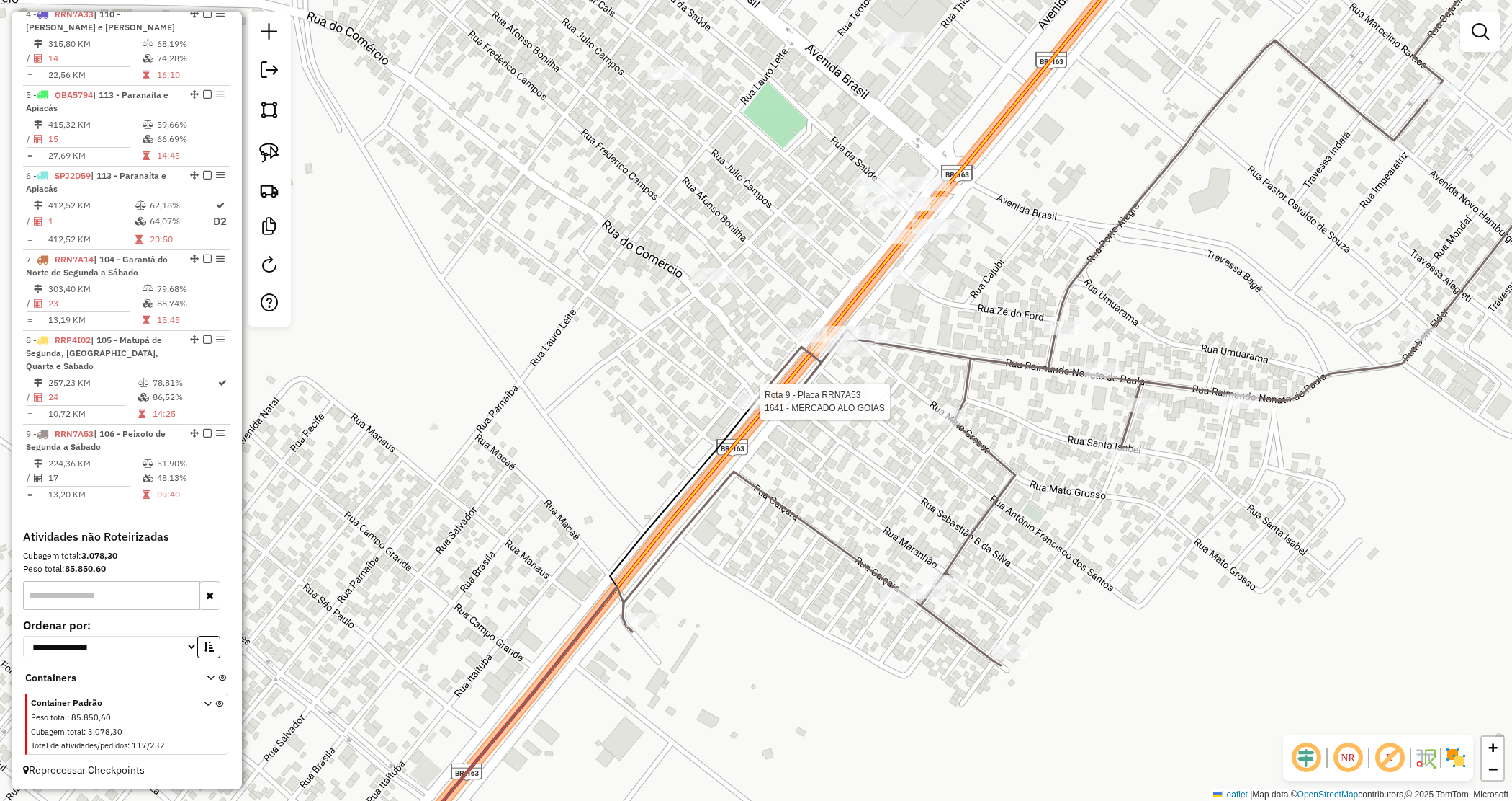
select select "*********"
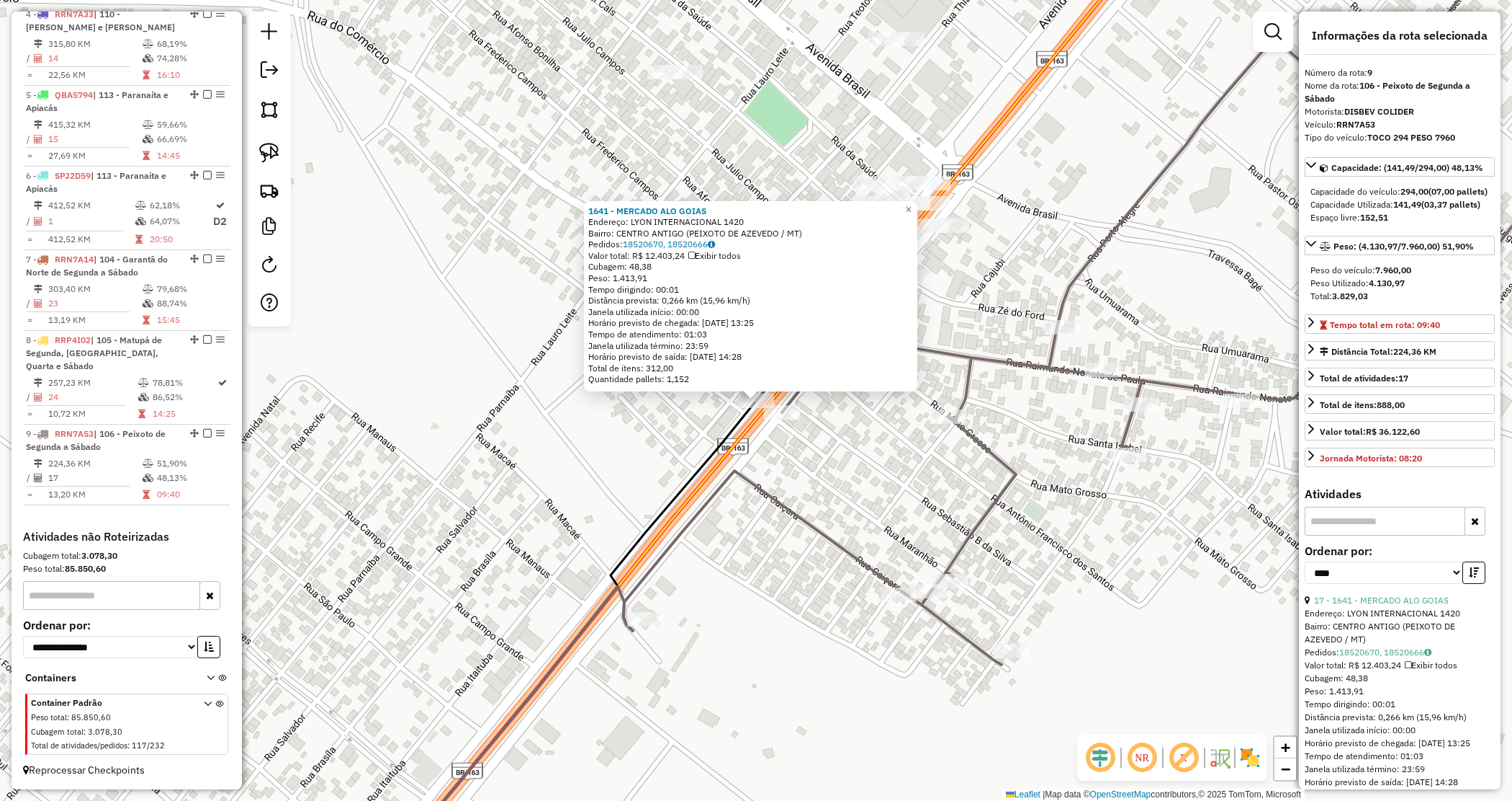
click at [888, 472] on div "1641 - MERCADO ALO GOIAS Endereço: LYON INTERNACIONAL 1420 Bairro: CENTRO ANTIG…" at bounding box center [756, 400] width 1512 height 801
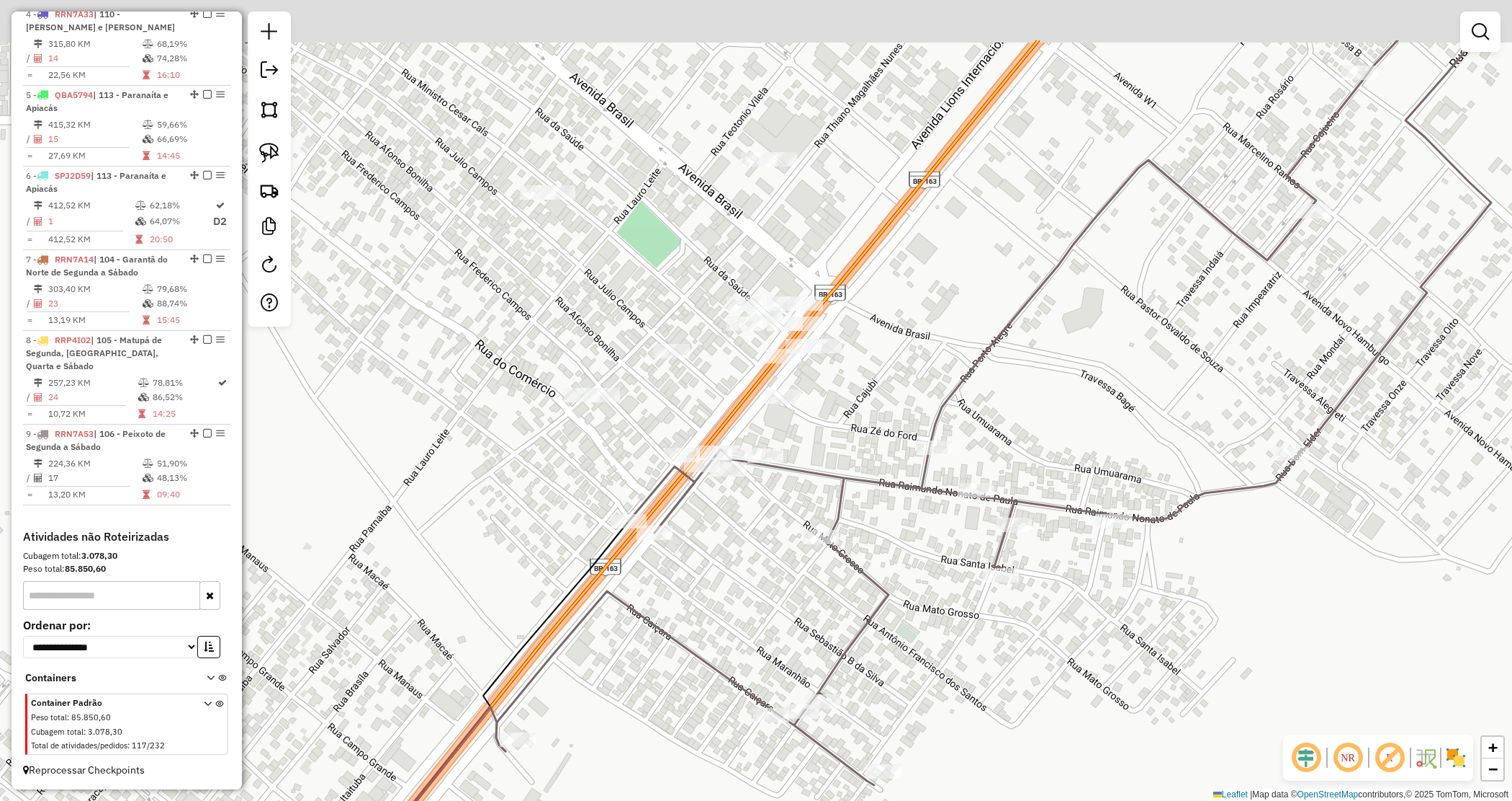
drag, startPoint x: 870, startPoint y: 491, endPoint x: 760, endPoint y: 591, distance: 148.7
click at [761, 591] on div "Janela de atendimento Grade de atendimento Capacidade Transportadoras Veículos …" at bounding box center [756, 400] width 1512 height 801
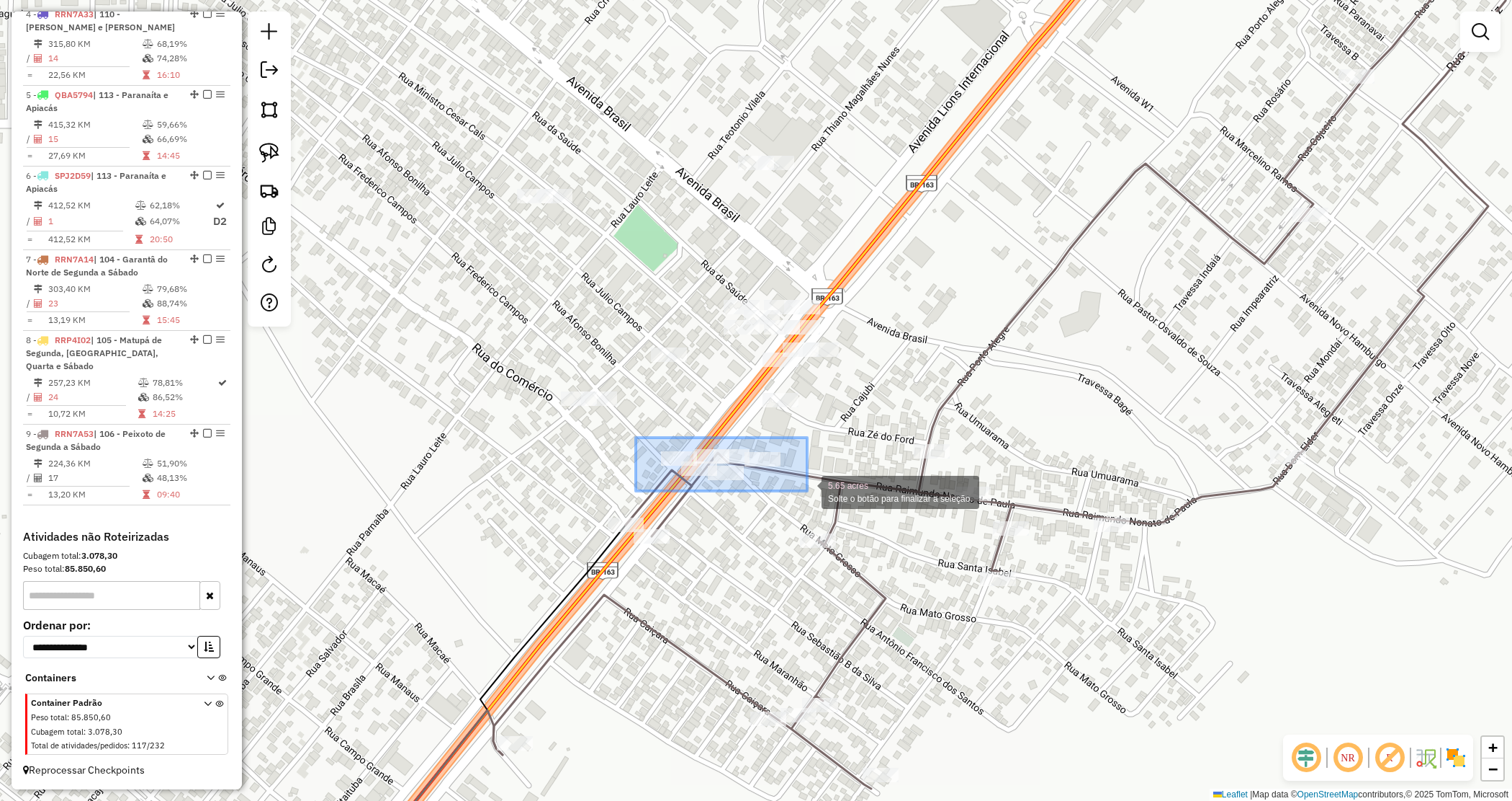
drag, startPoint x: 648, startPoint y: 442, endPoint x: 808, endPoint y: 490, distance: 167.0
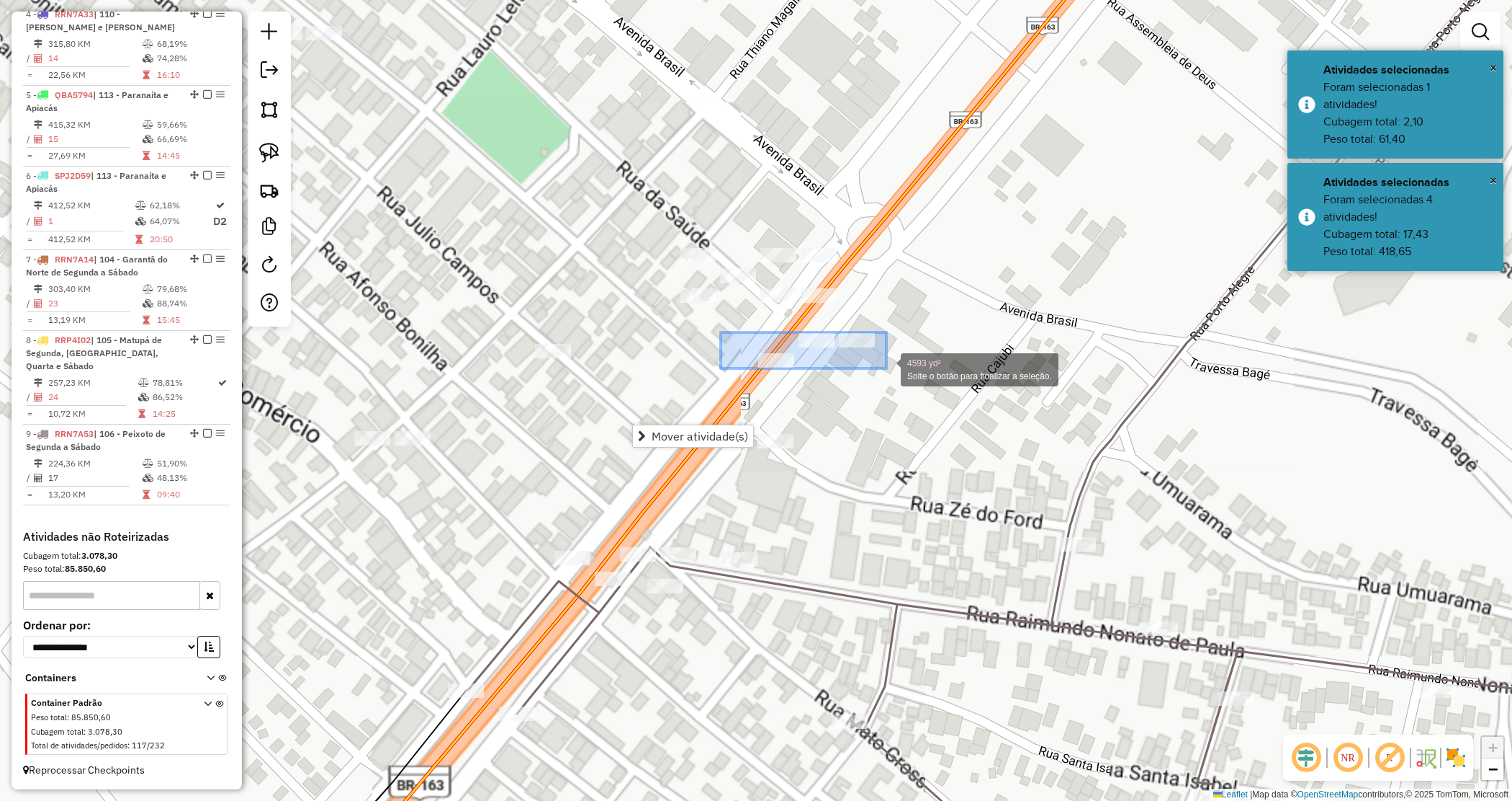
drag, startPoint x: 731, startPoint y: 338, endPoint x: 888, endPoint y: 367, distance: 159.7
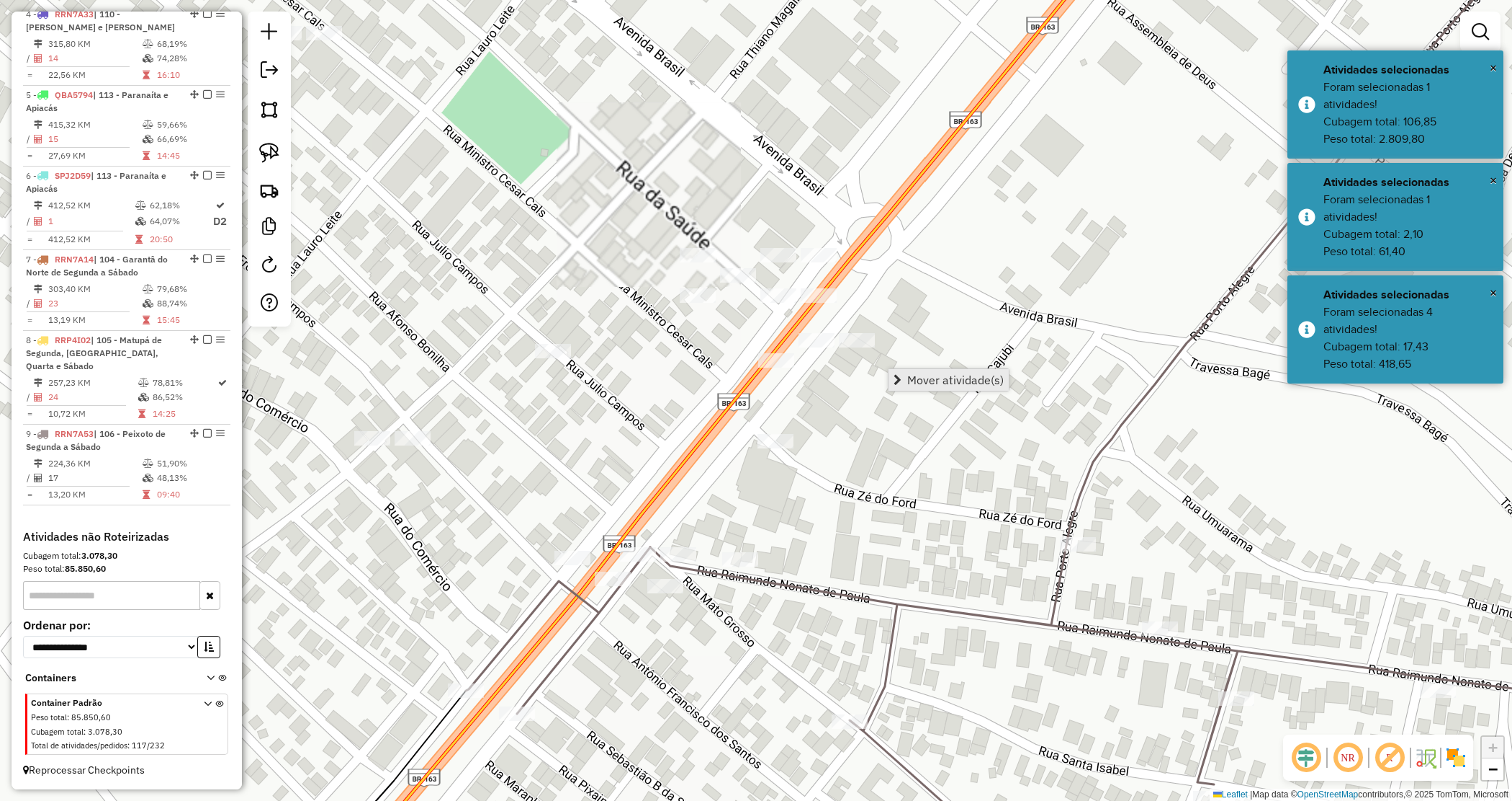
click at [918, 374] on span "Mover atividade(s)" at bounding box center [956, 380] width 97 height 12
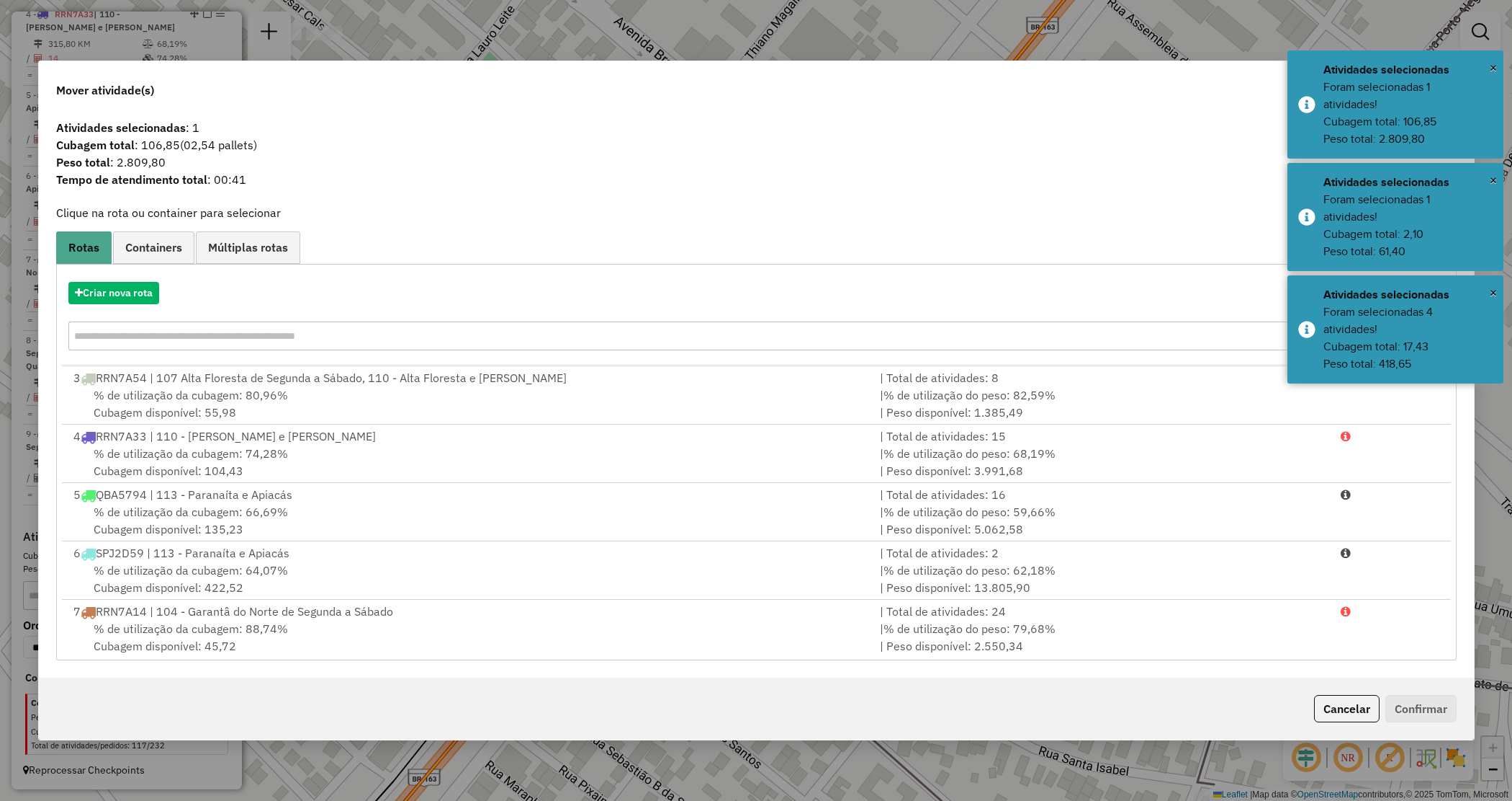
scroll to position [238, 0]
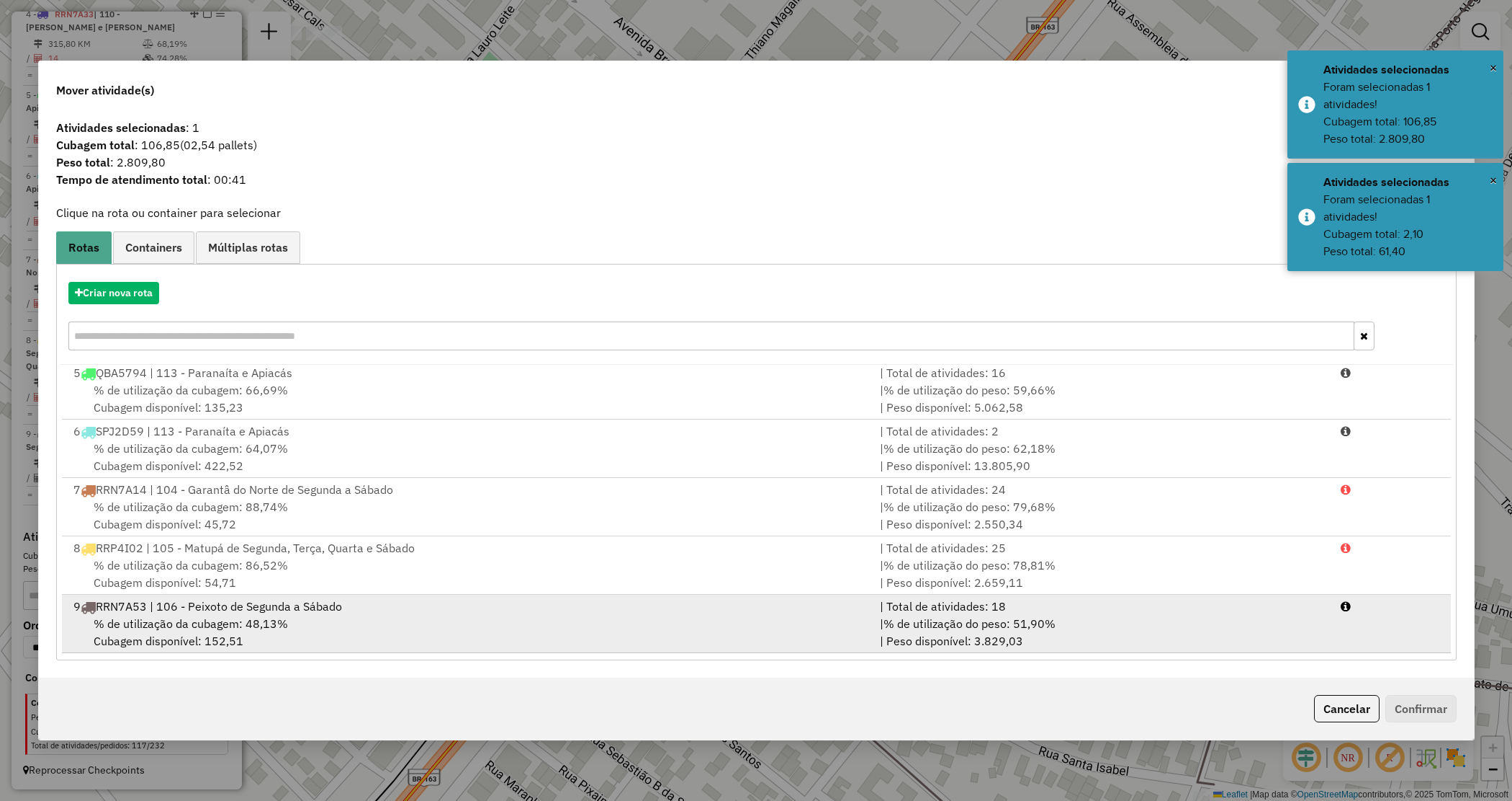
click at [911, 621] on span "% de utilização do peso: 51,90%" at bounding box center [970, 623] width 172 height 15
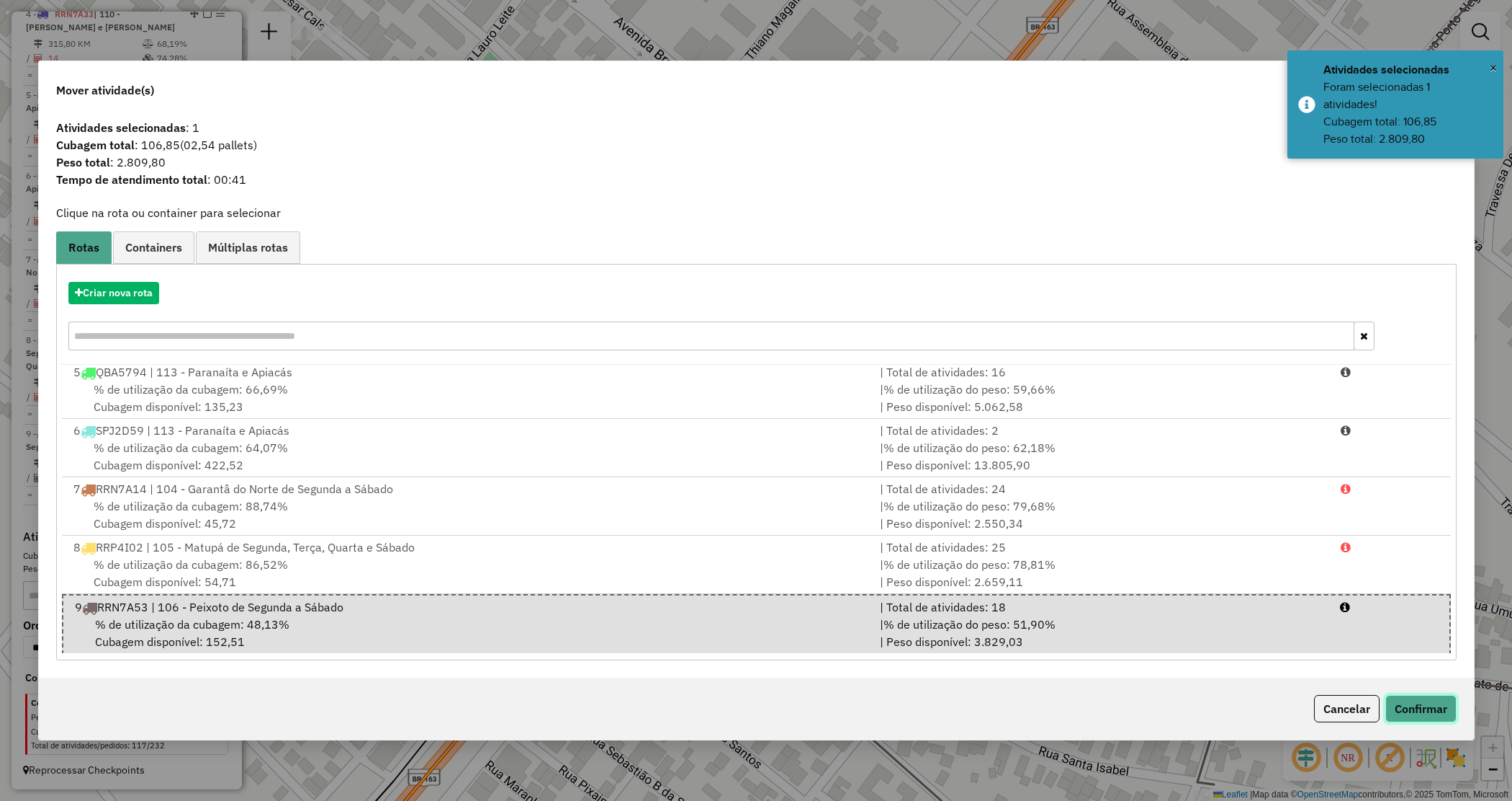
click at [1434, 719] on button "Confirmar" at bounding box center [1421, 709] width 71 height 28
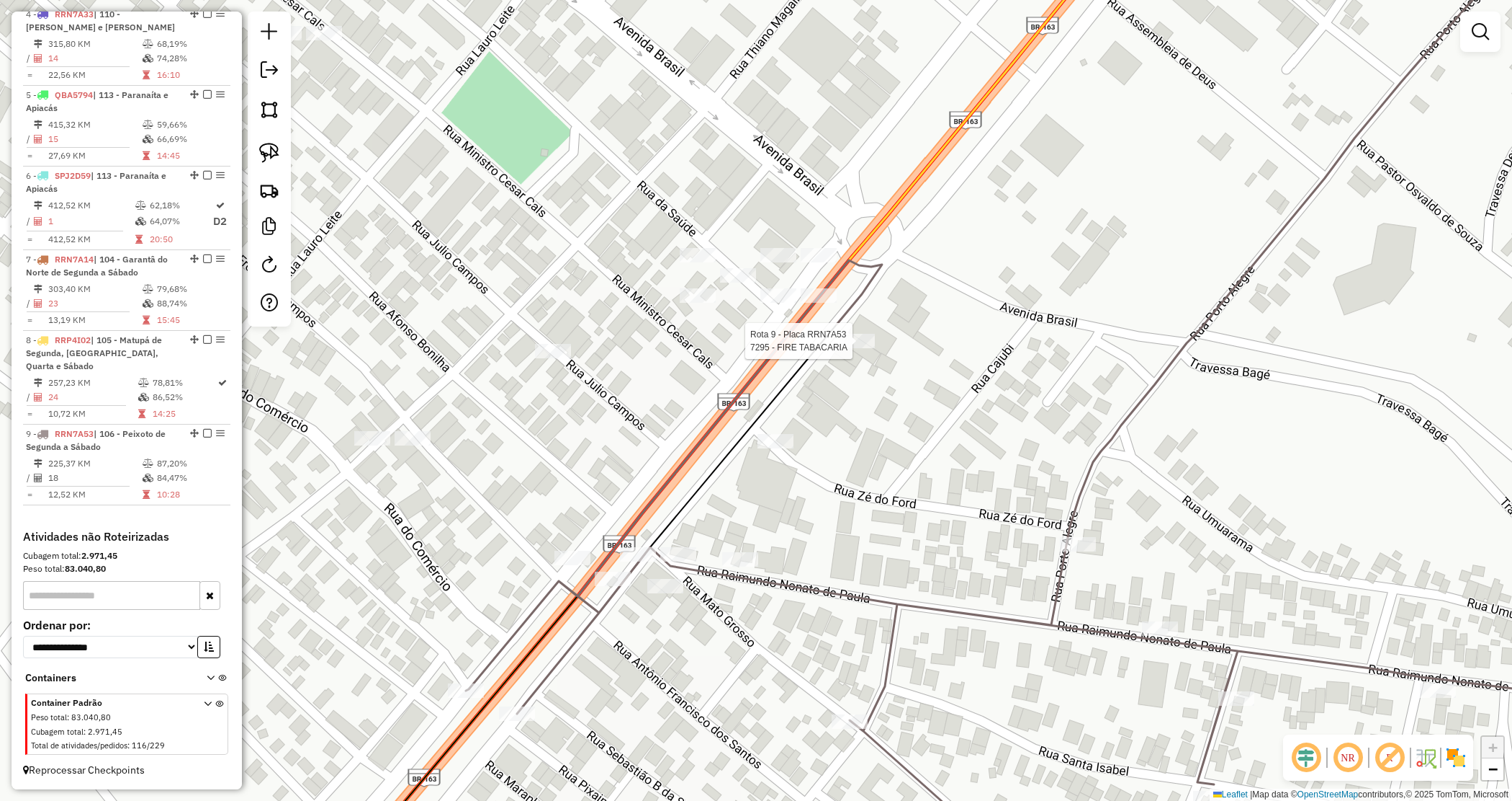
select select "*********"
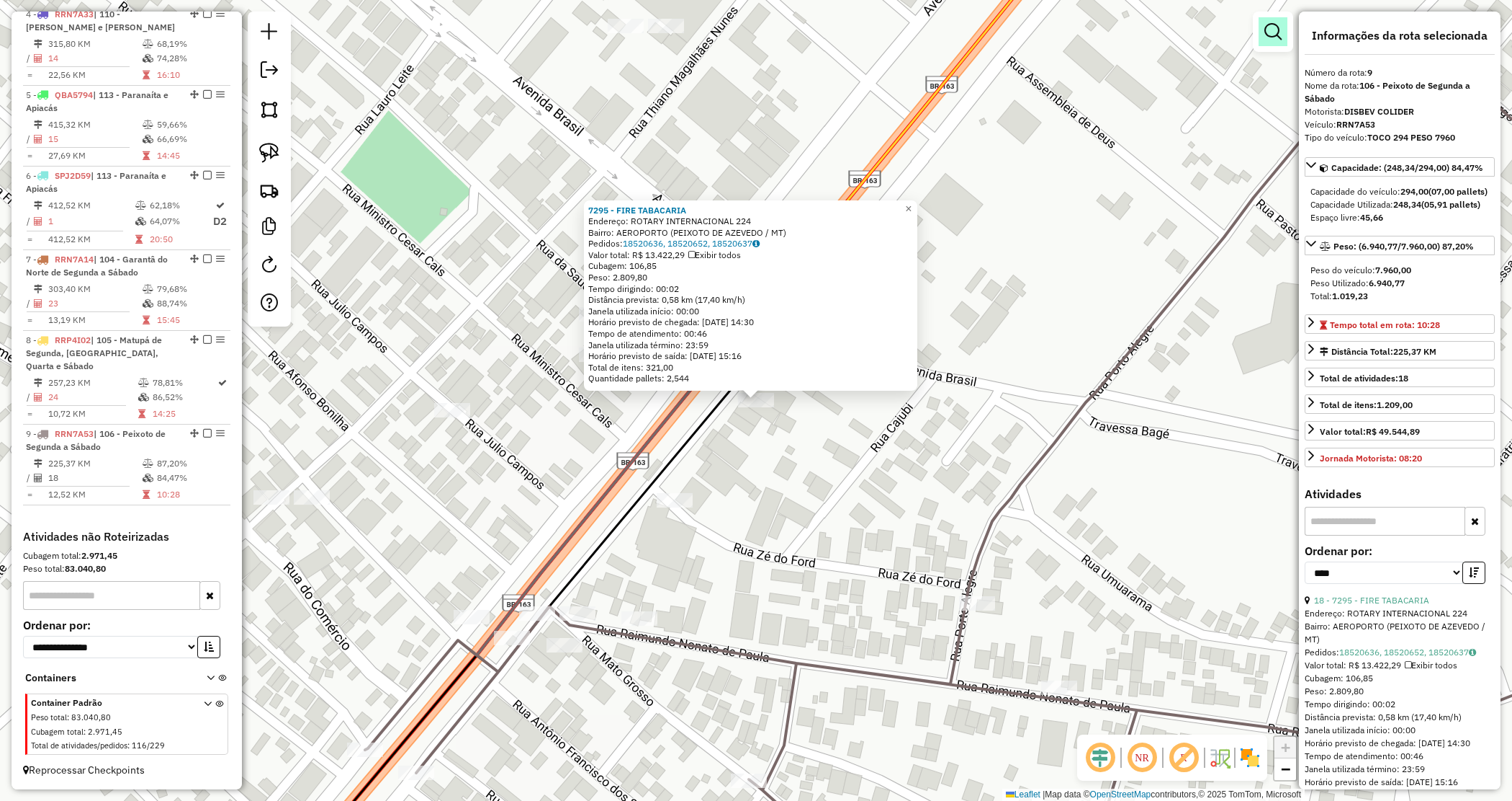
click at [1270, 44] on link at bounding box center [1273, 31] width 29 height 29
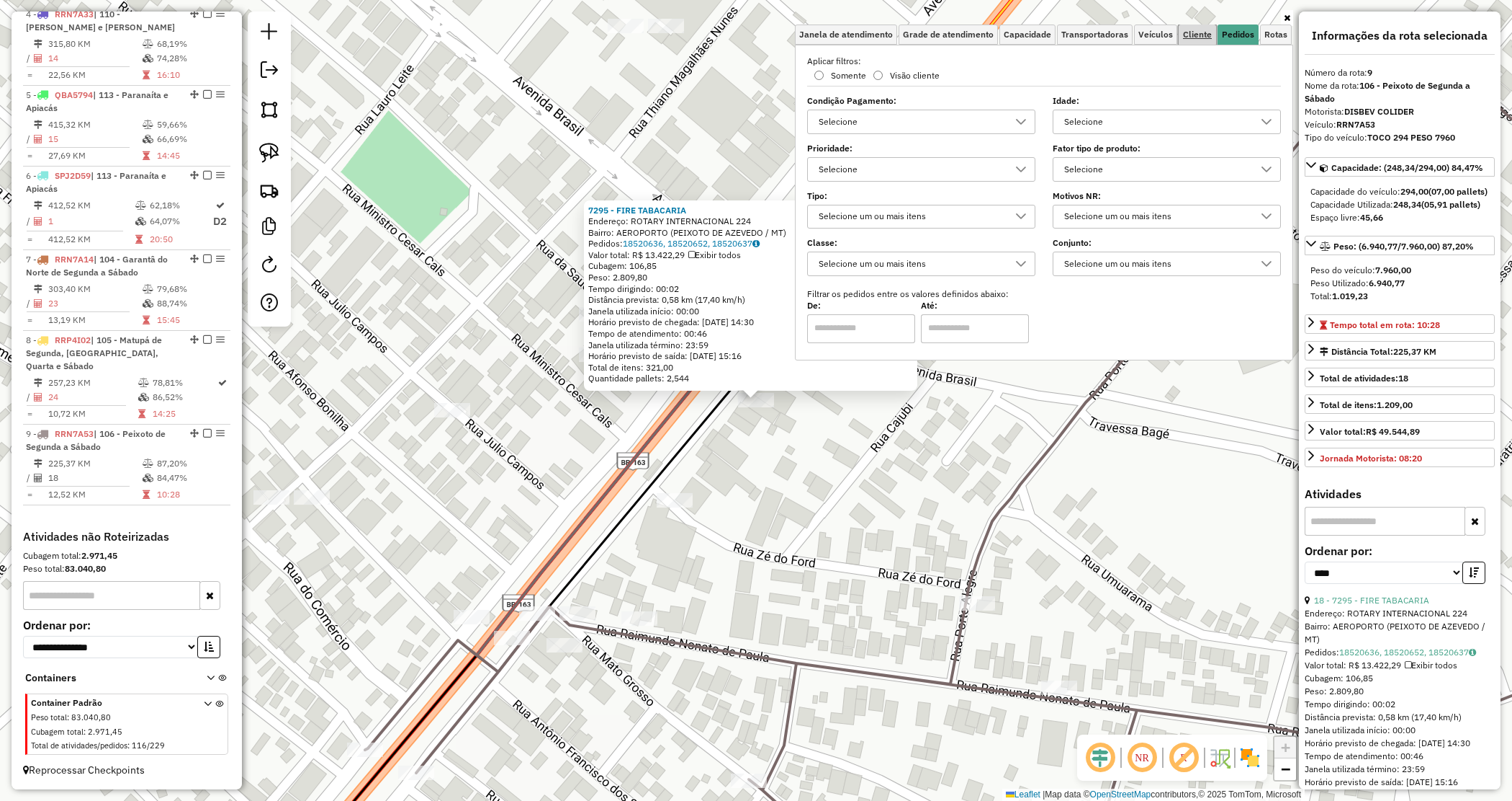
click at [1206, 41] on link "Cliente" at bounding box center [1197, 35] width 38 height 20
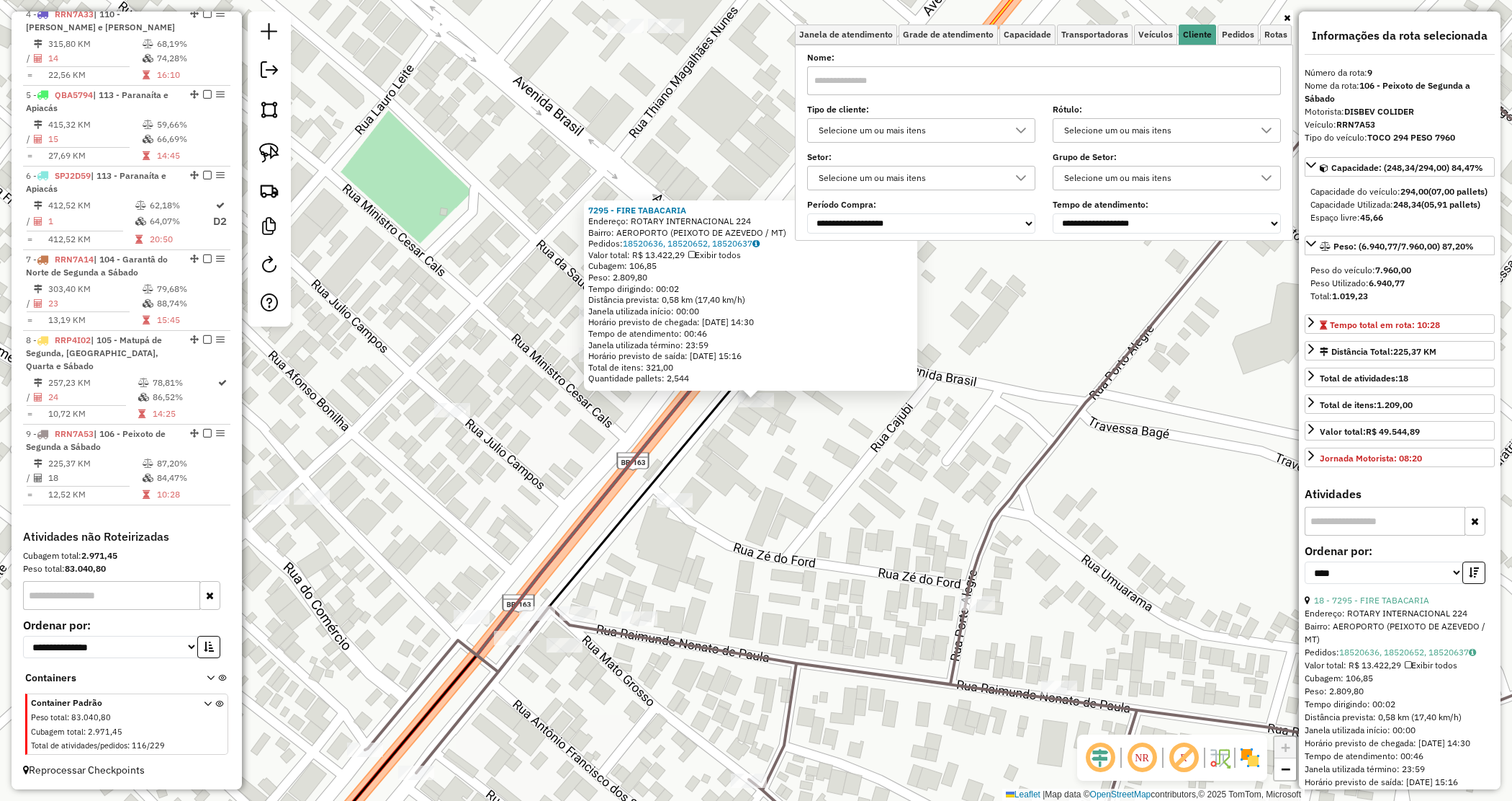
click at [1032, 84] on input "text" at bounding box center [1044, 80] width 474 height 29
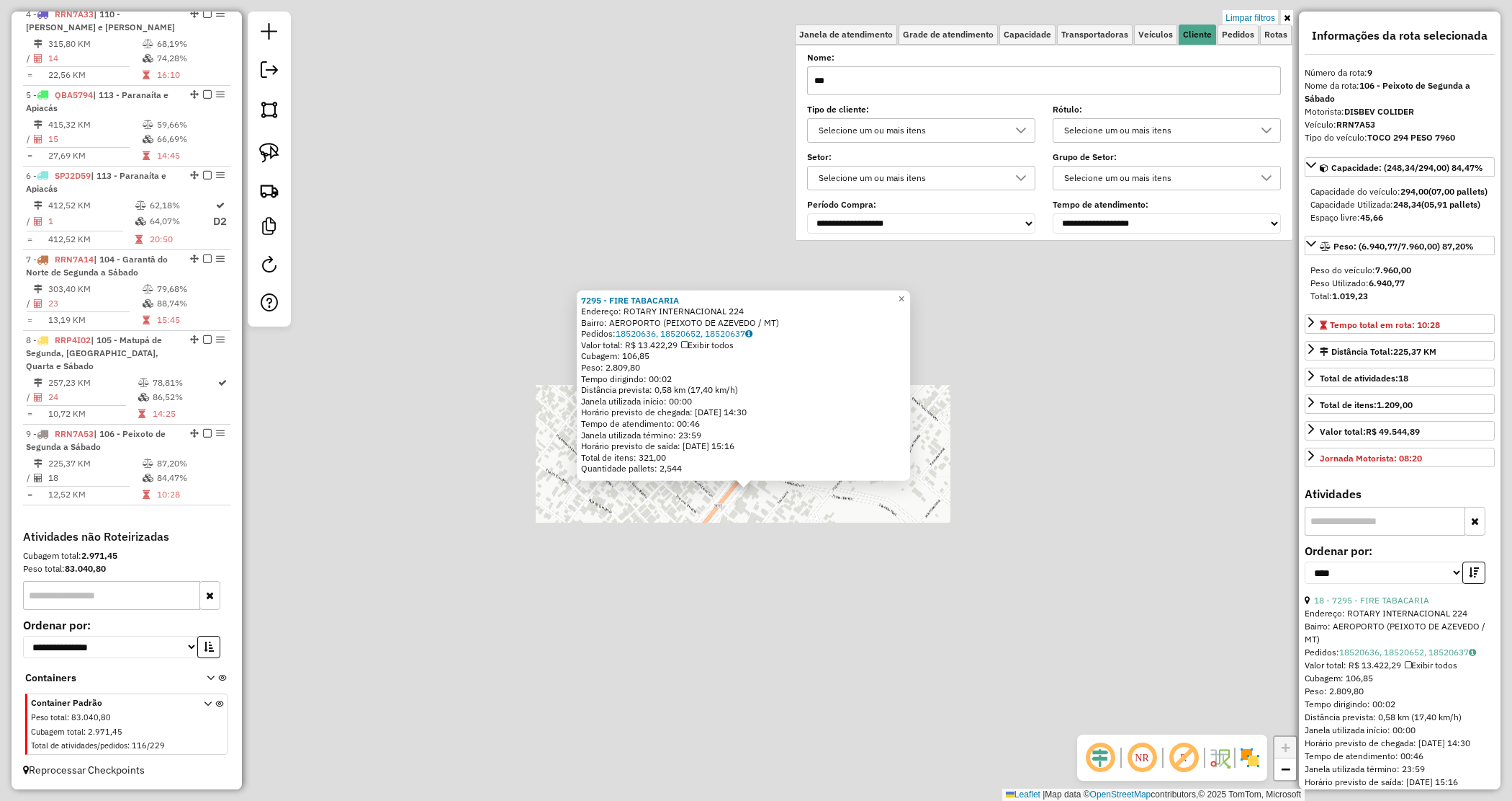
type input "***"
click at [731, 537] on div "7295 - FIRE TABACARIA Endereço: ROTARY INTERNACIONAL 224 Bairro: AEROPORTO (PEI…" at bounding box center [756, 400] width 1512 height 801
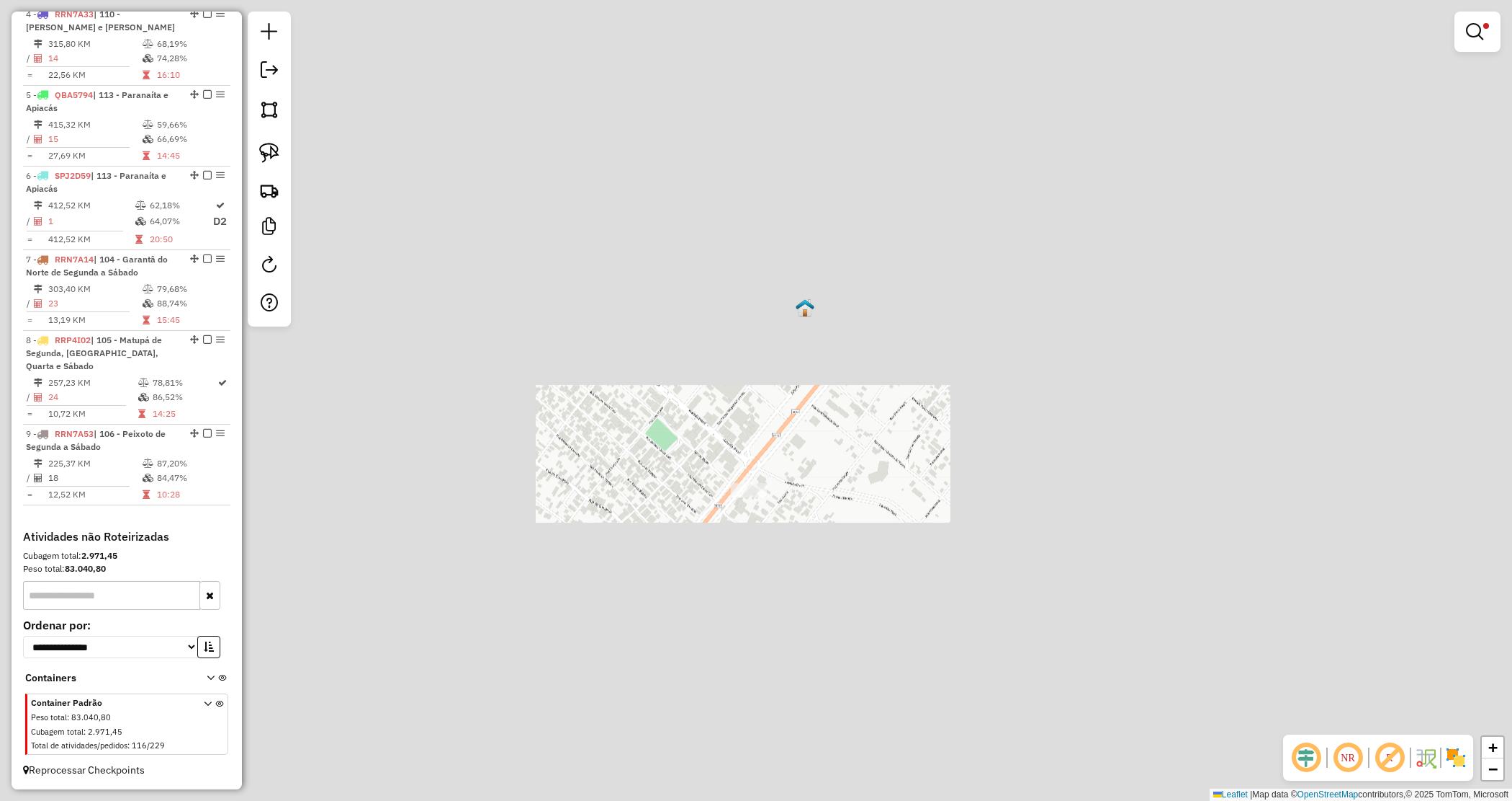
drag, startPoint x: 1480, startPoint y: 31, endPoint x: 1476, endPoint y: 22, distance: 9.8
click at [1480, 31] on em at bounding box center [1474, 31] width 17 height 17
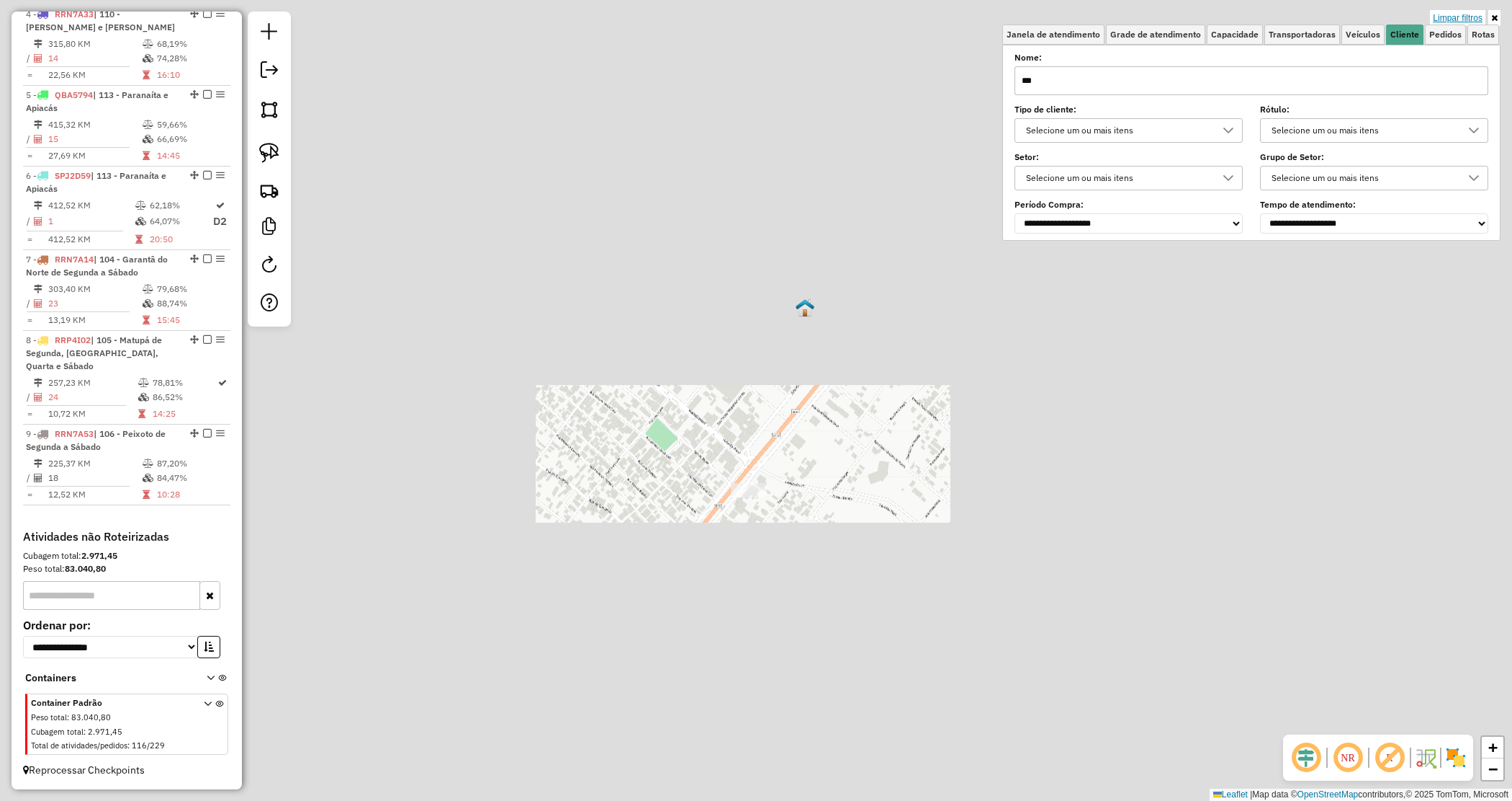
click at [1474, 16] on link "Limpar filtros" at bounding box center [1458, 18] width 55 height 16
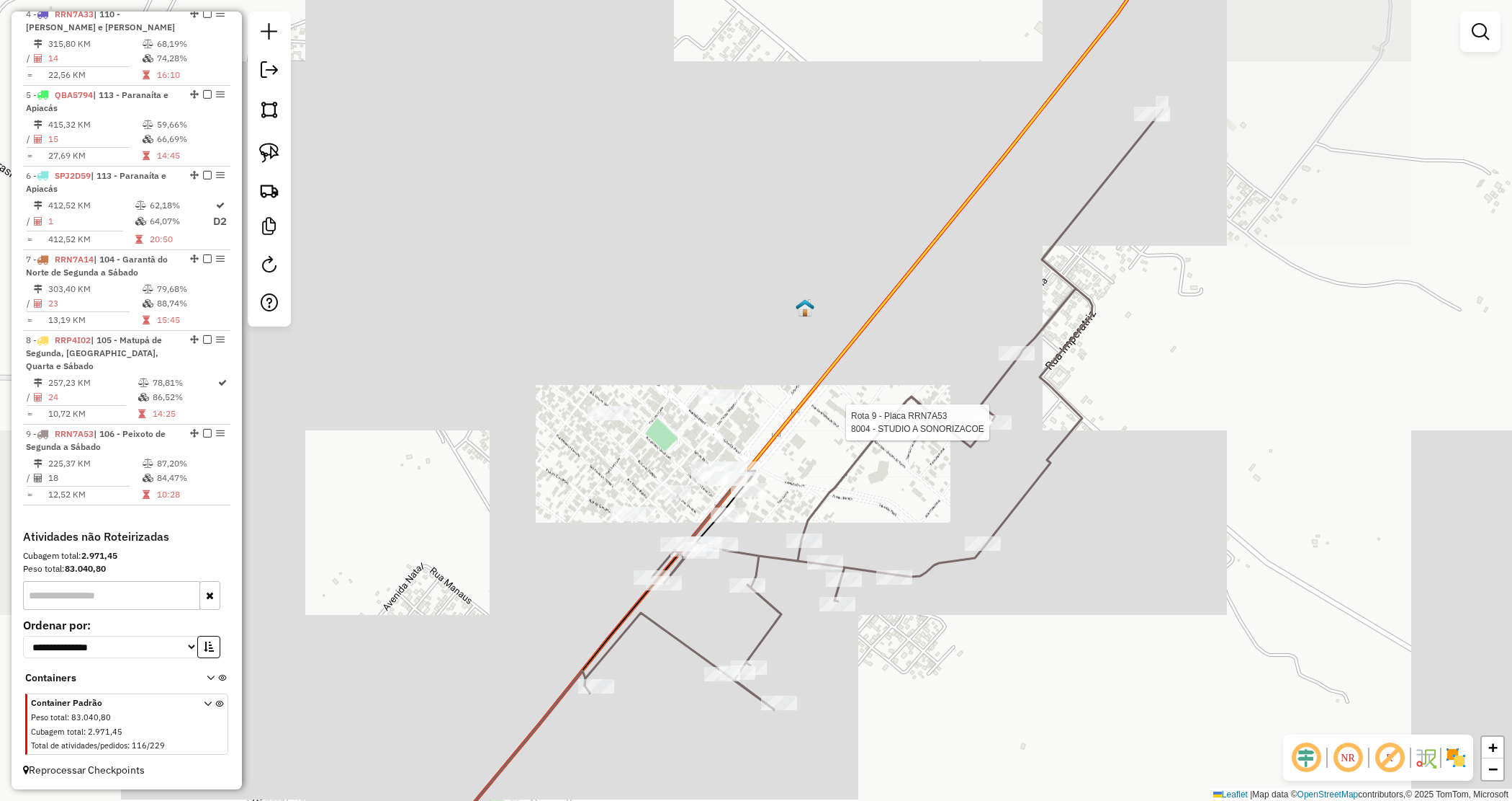
select select "*********"
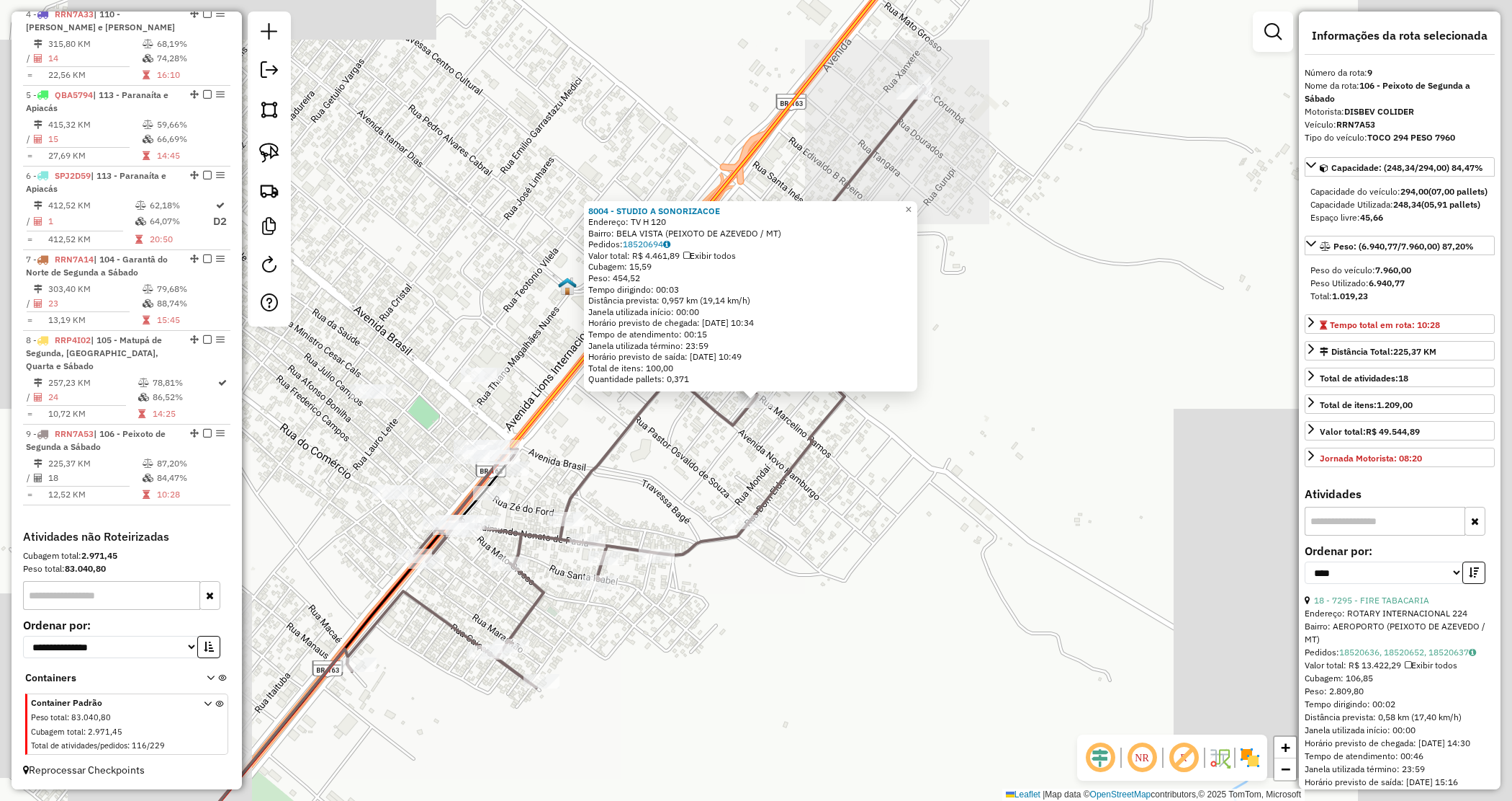
click at [655, 487] on div "8004 - STUDIO A SONORIZACOE Endereço: TV H 120 Bairro: BELA VISTA (PEIXOTO DE A…" at bounding box center [756, 400] width 1512 height 801
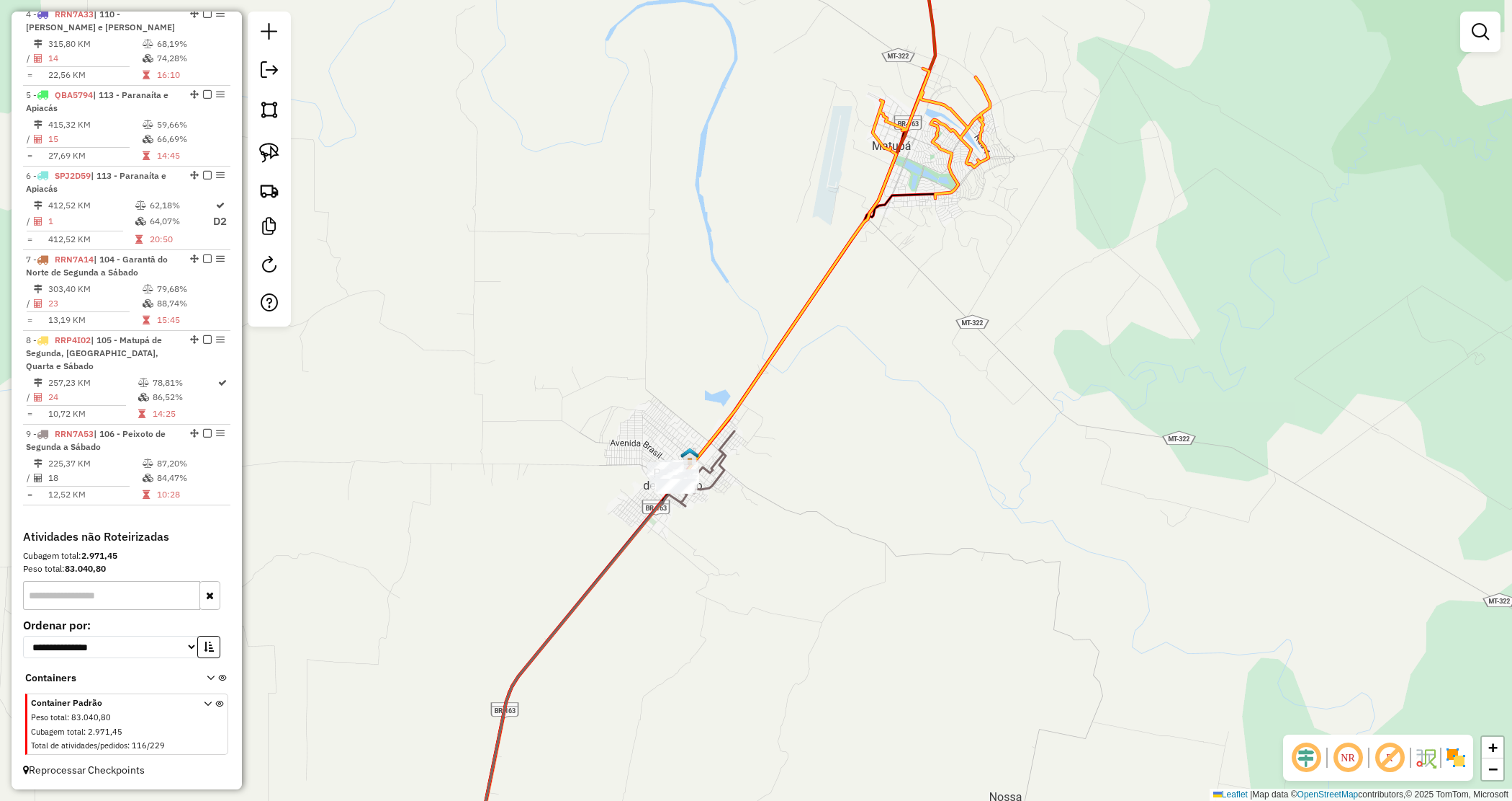
click at [791, 543] on div "Janela de atendimento Grade de atendimento Capacidade Transportadoras Veículos …" at bounding box center [756, 400] width 1512 height 801
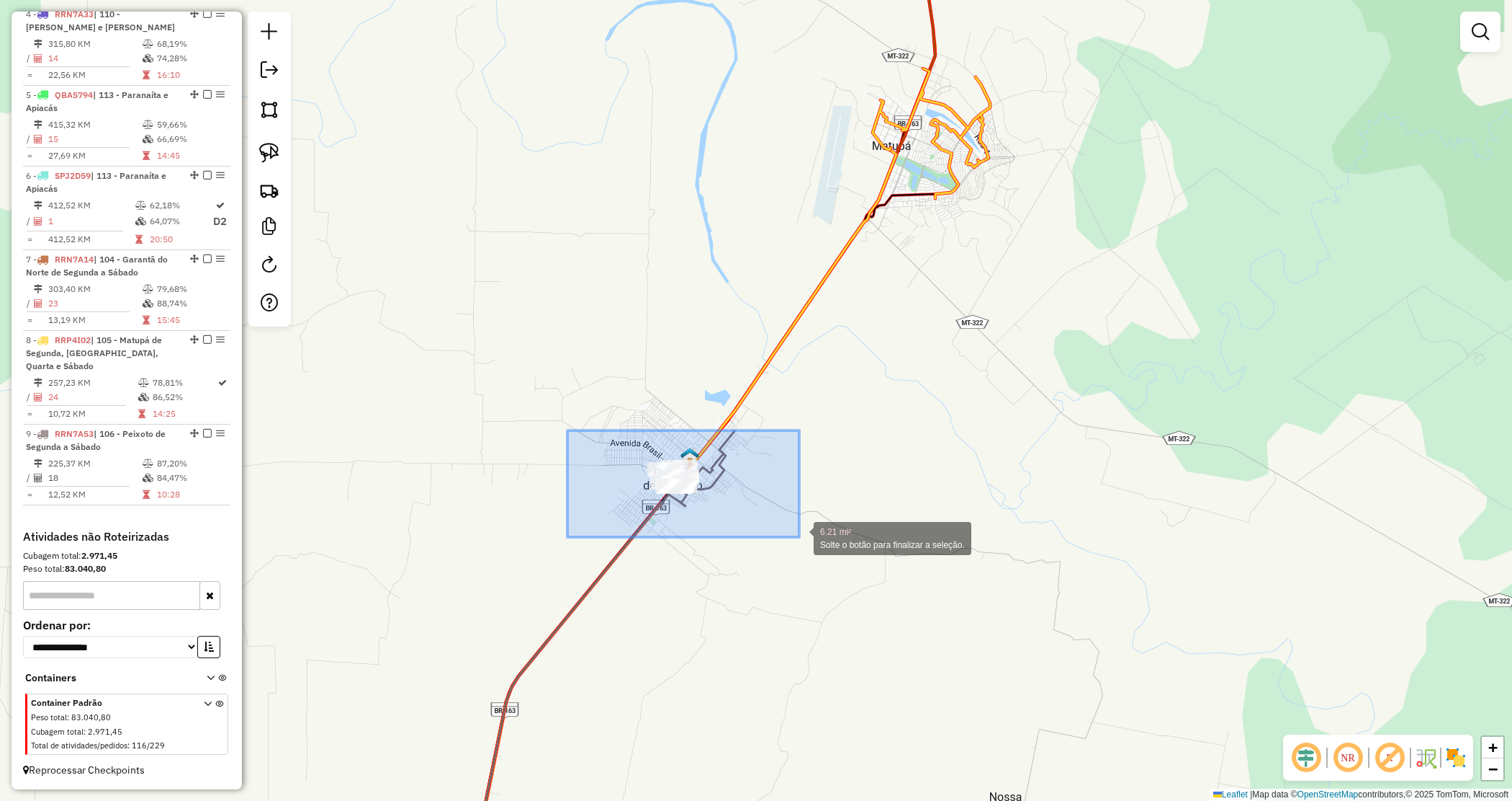
drag, startPoint x: 620, startPoint y: 472, endPoint x: 803, endPoint y: 534, distance: 193.2
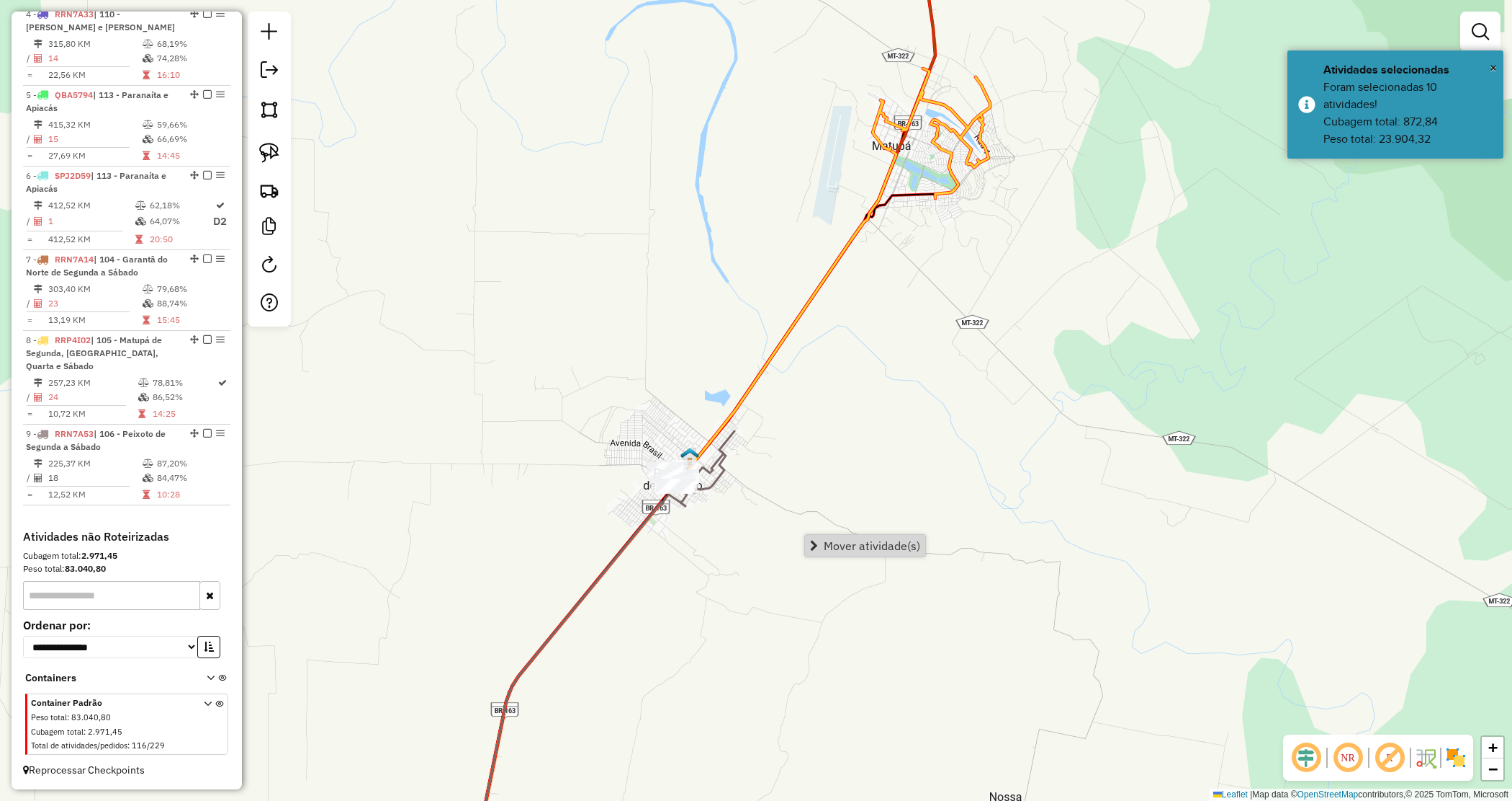
click at [862, 550] on span "Mover atividade(s)" at bounding box center [873, 546] width 97 height 12
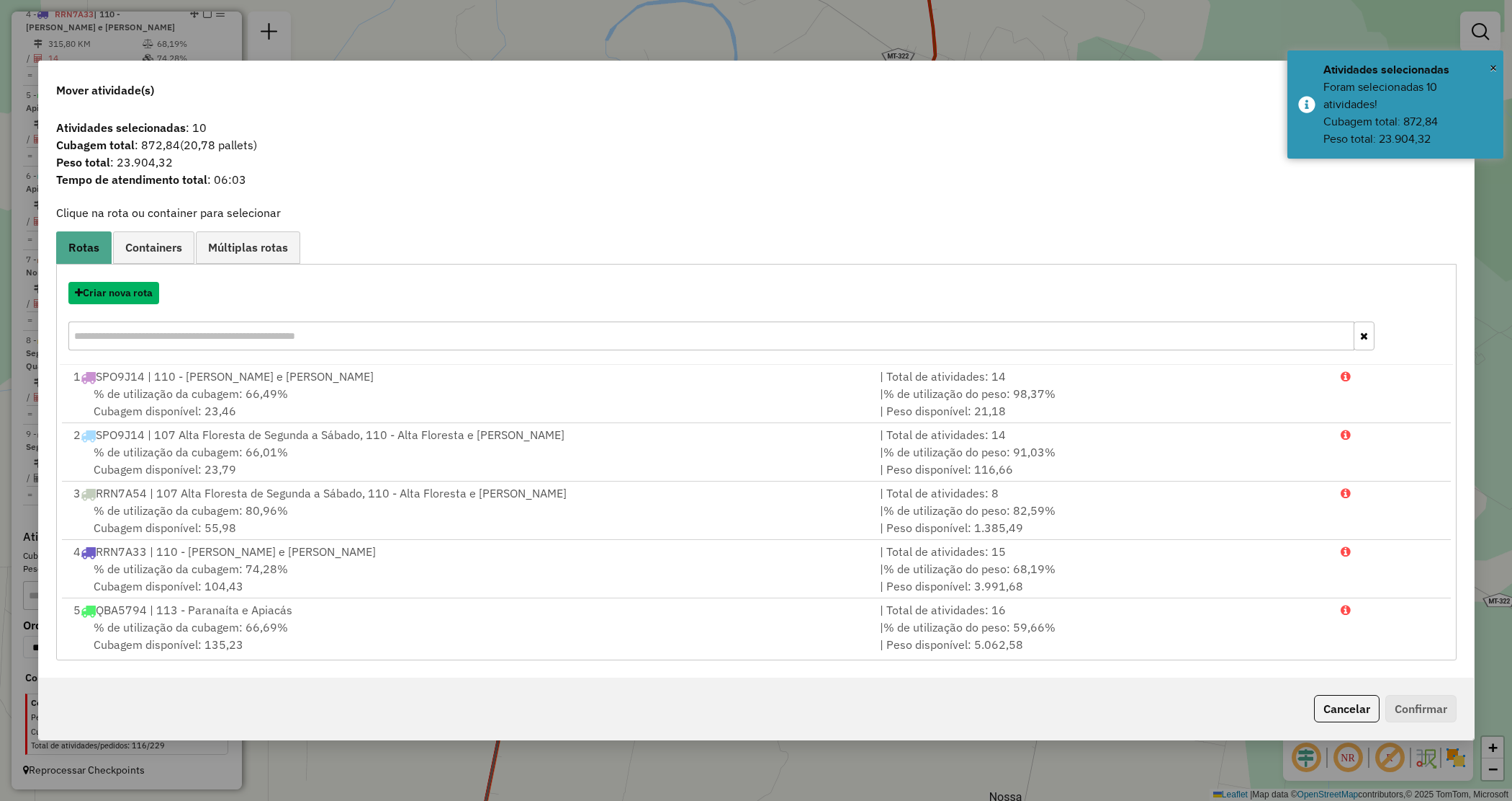
click at [139, 294] on button "Criar nova rota" at bounding box center [114, 293] width 91 height 23
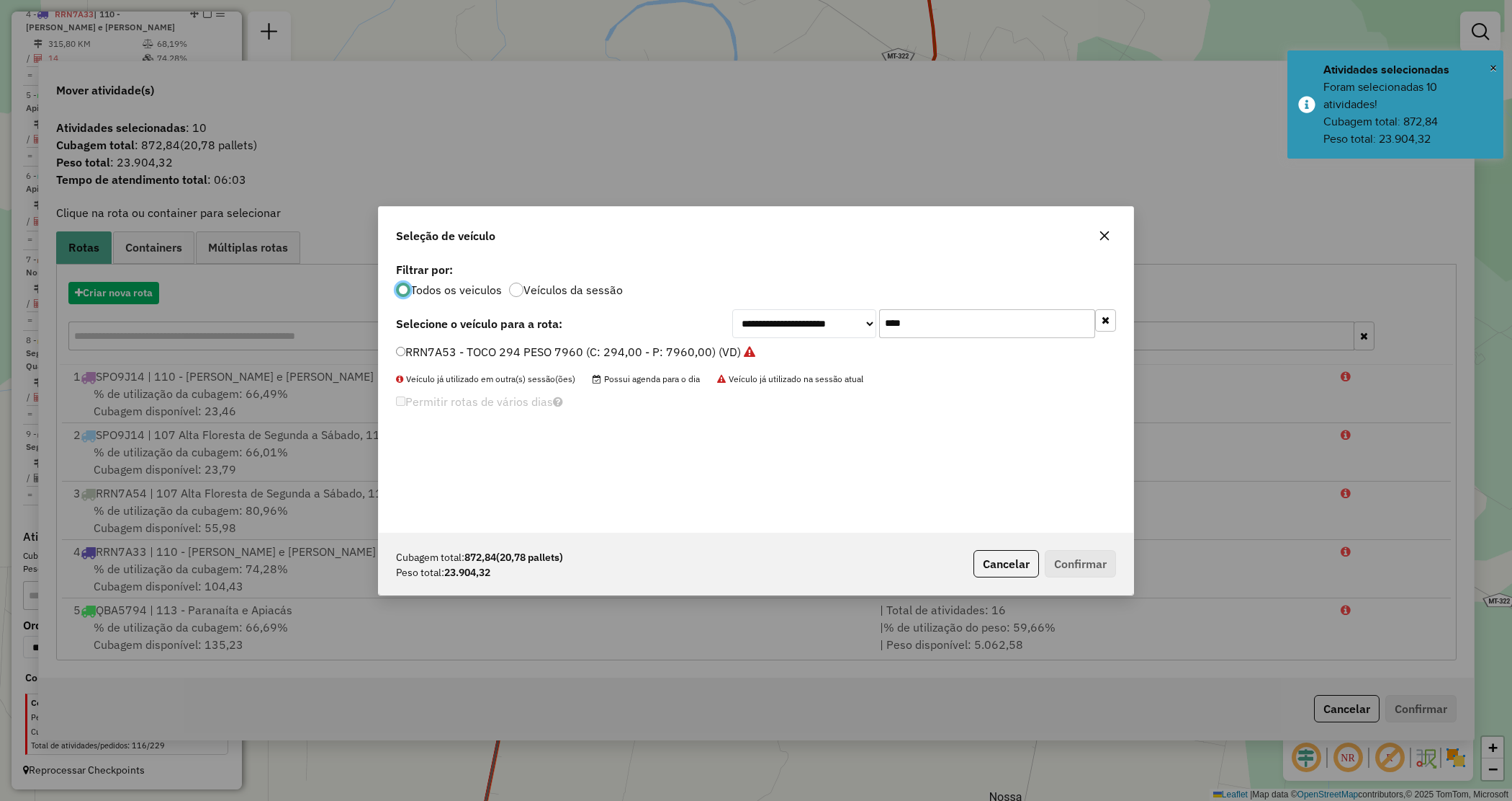
scroll to position [7, 4]
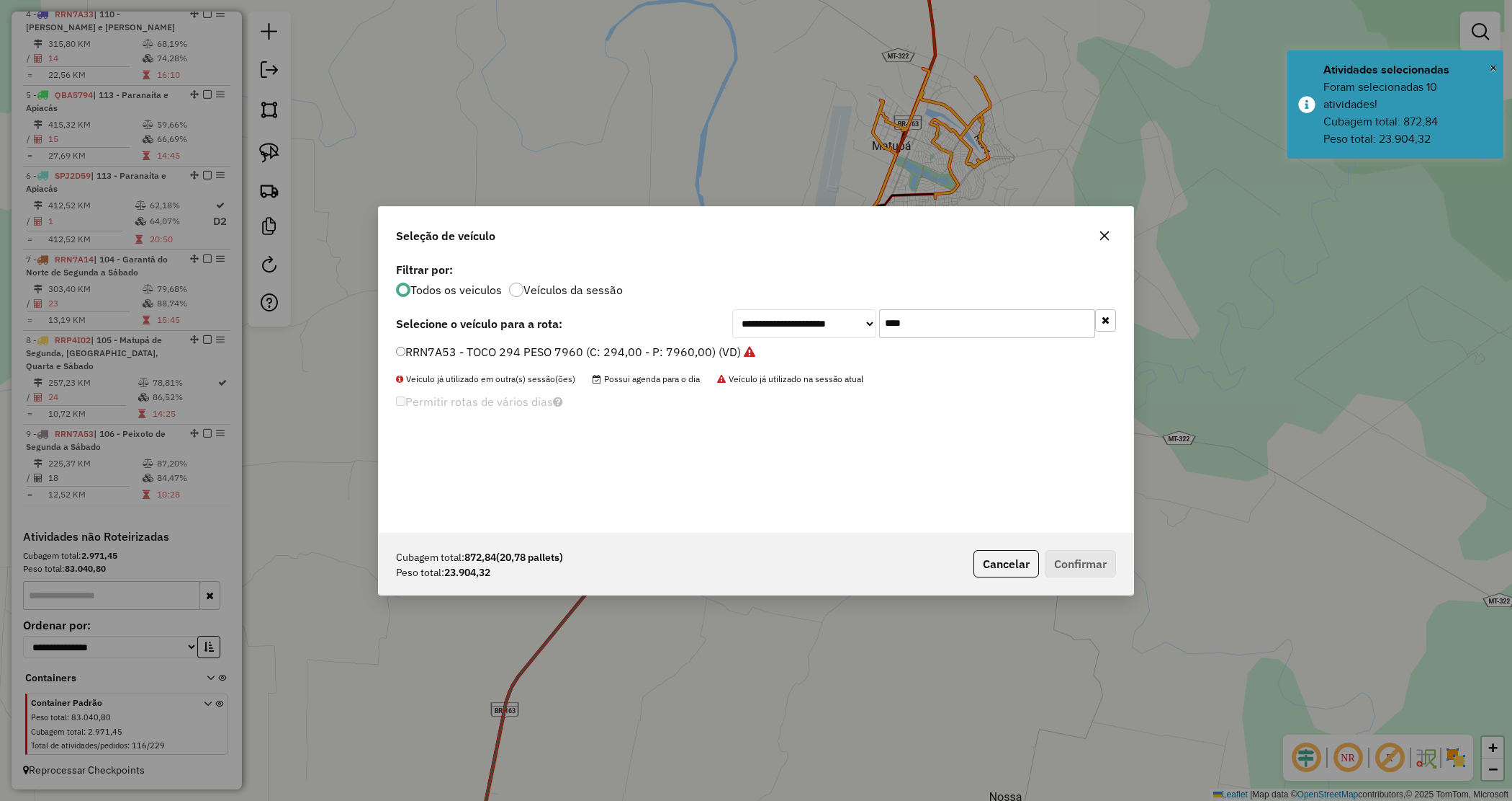
drag, startPoint x: 905, startPoint y: 322, endPoint x: 812, endPoint y: 329, distance: 93.3
click at [812, 330] on div "**********" at bounding box center [924, 323] width 384 height 29
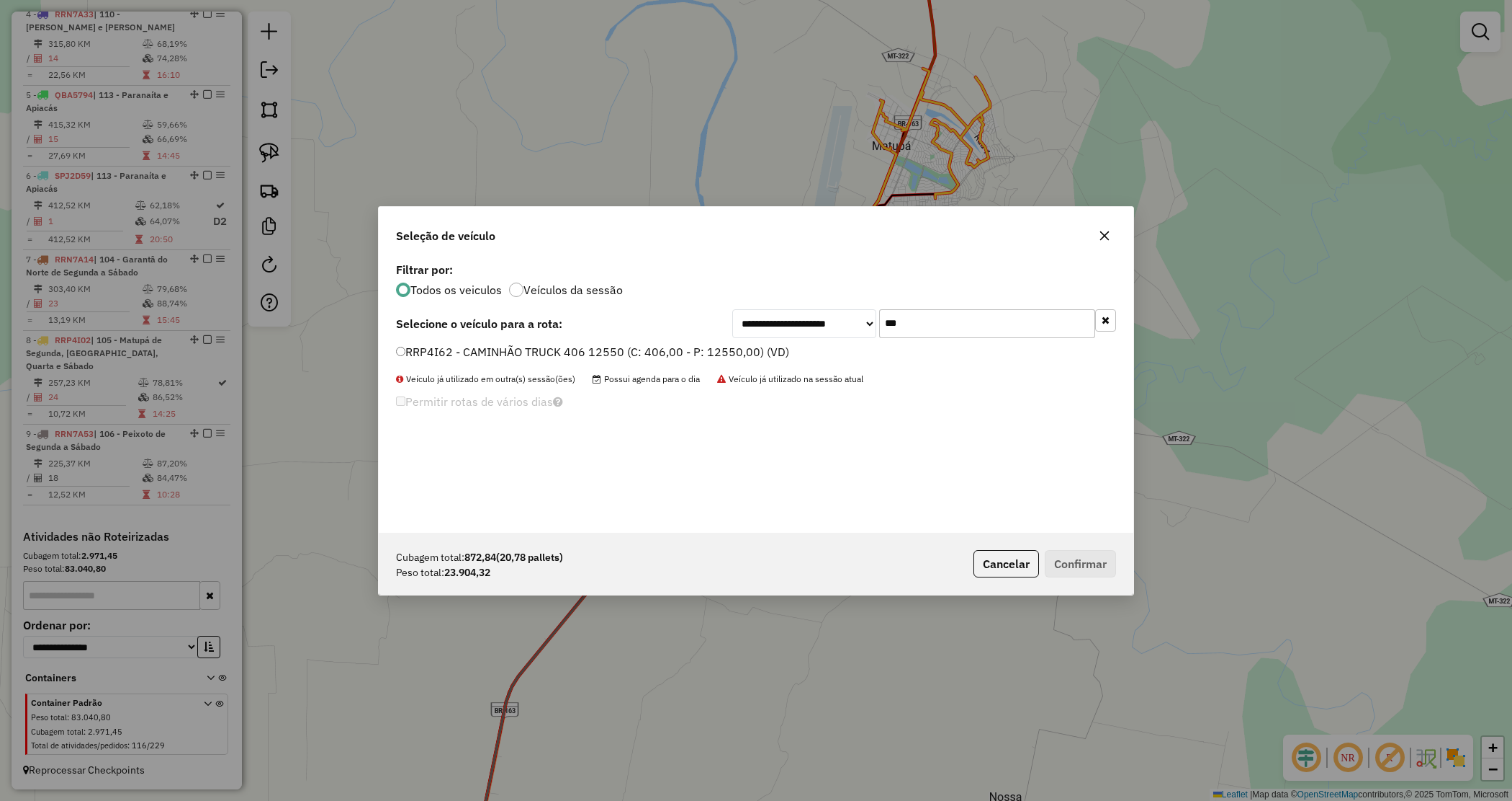
type input "***"
drag, startPoint x: 784, startPoint y: 347, endPoint x: 803, endPoint y: 367, distance: 27.6
click at [782, 347] on label "RRP4I62 - CAMINHÃO TRUCK 406 12550 (C: 406,00 - P: 12550,00) (VD)" at bounding box center [592, 350] width 393 height 17
click at [1075, 559] on button "Confirmar" at bounding box center [1081, 563] width 71 height 28
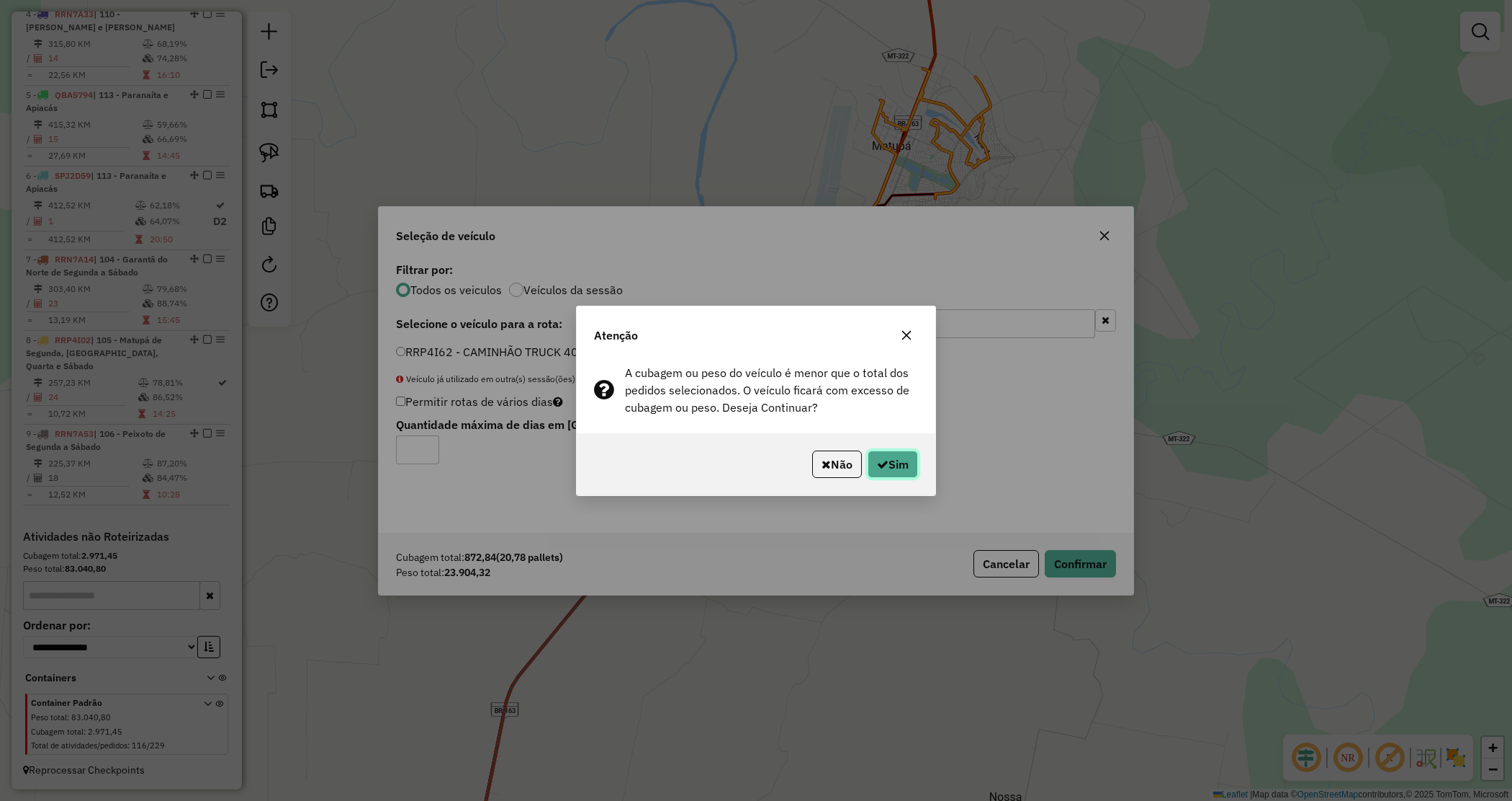
click at [908, 474] on button "Sim" at bounding box center [893, 464] width 50 height 28
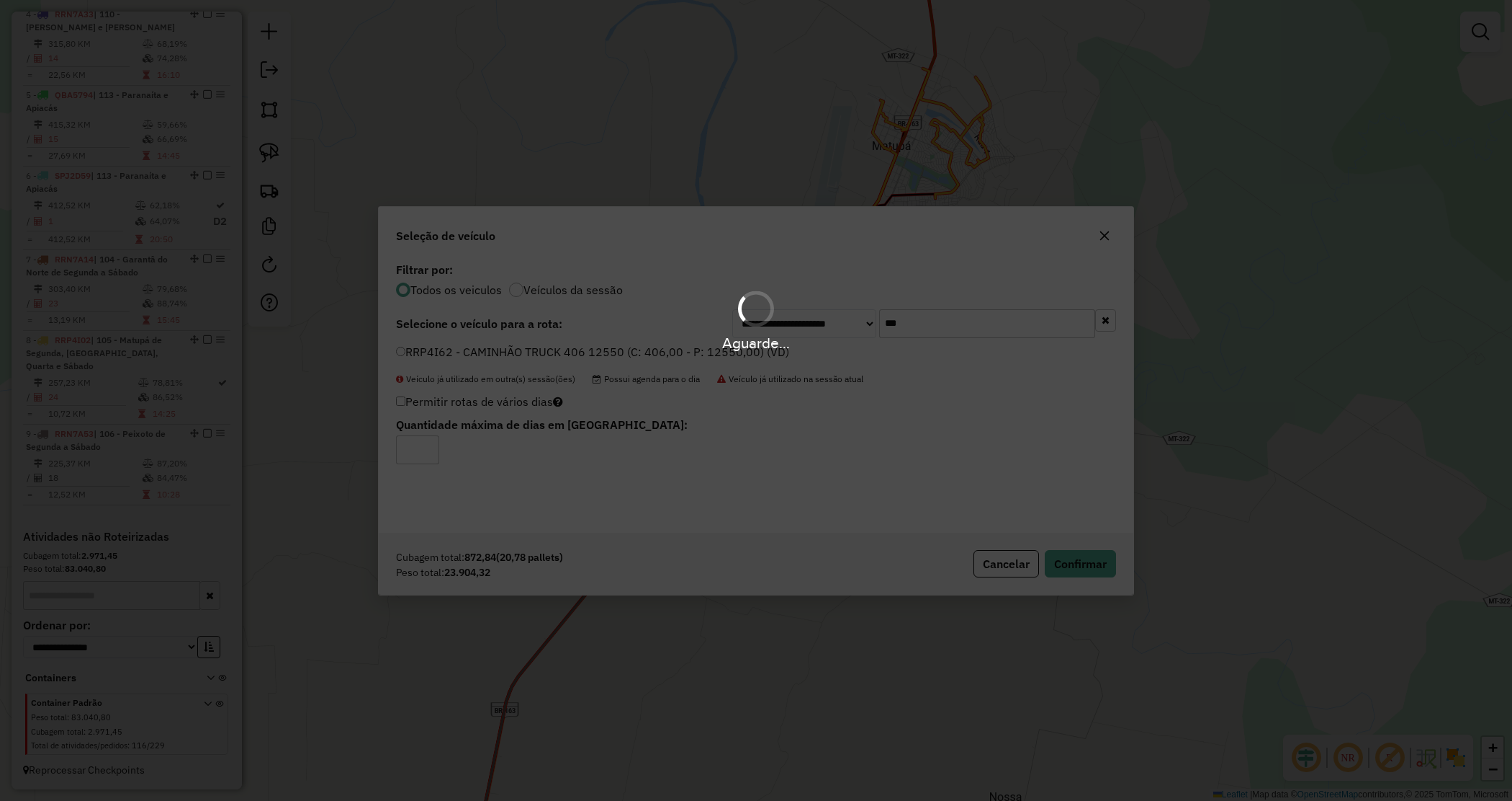
scroll to position [883, 0]
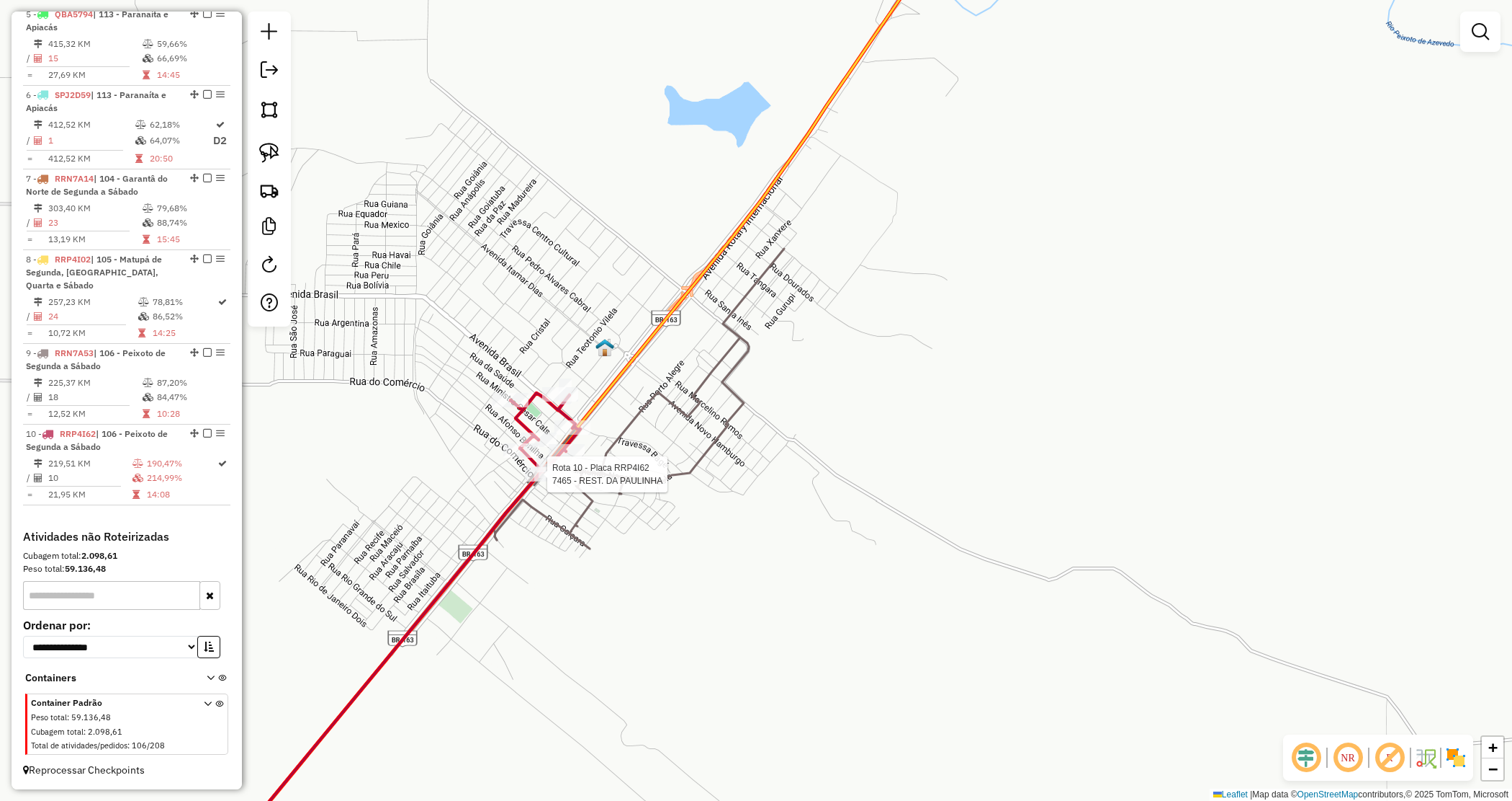
select select "*********"
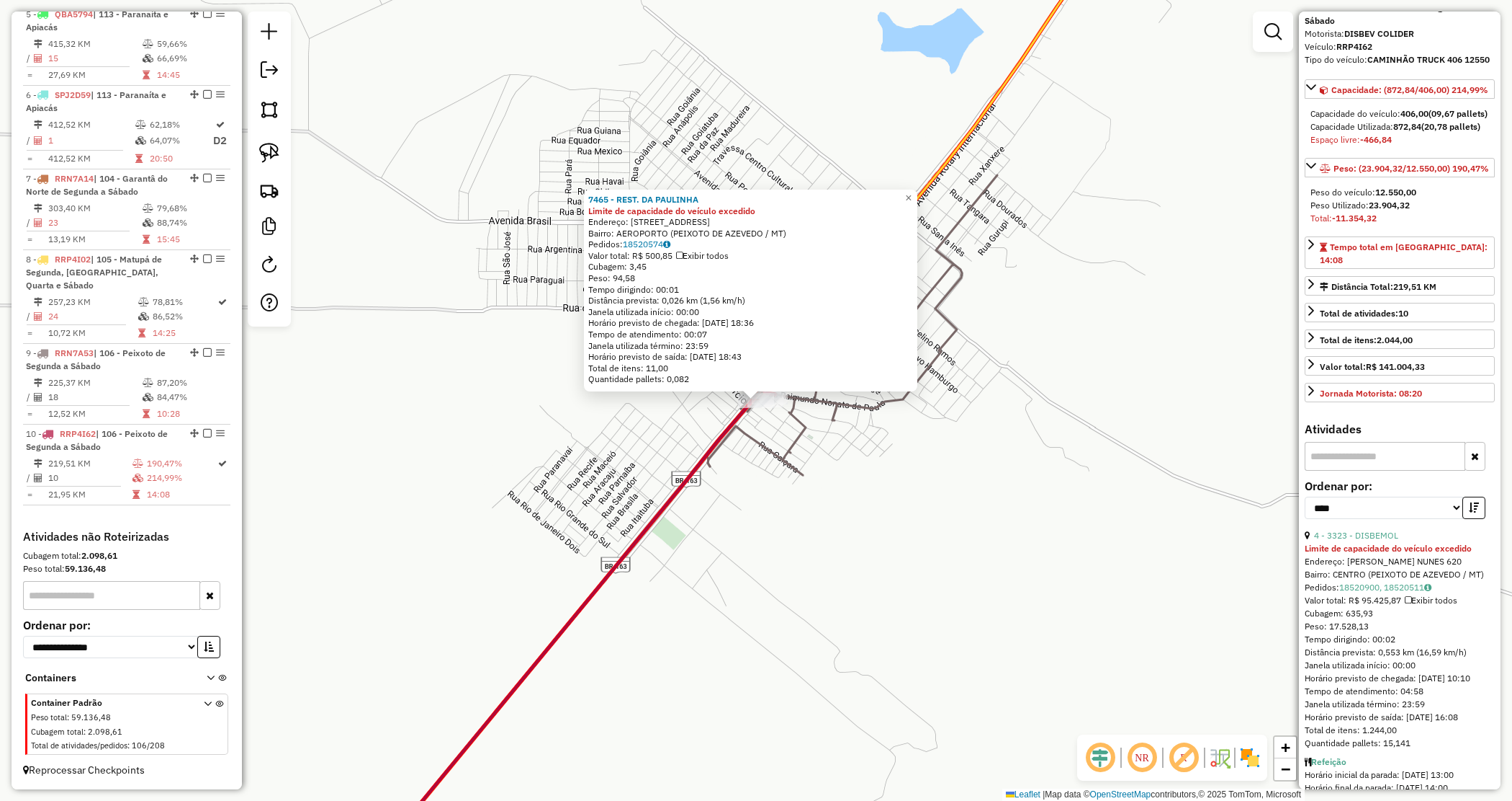
scroll to position [180, 0]
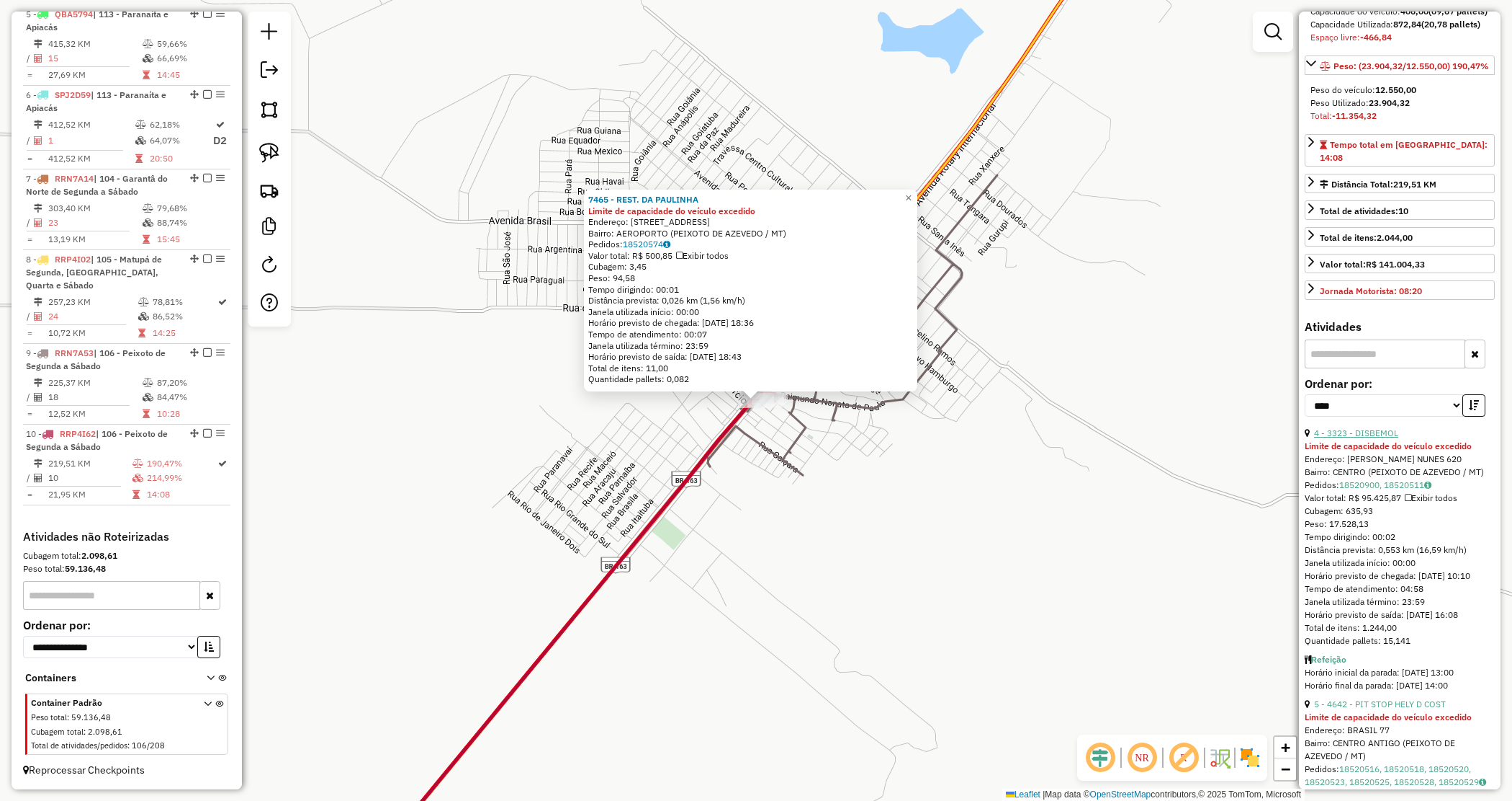
click at [1366, 438] on link "4 - 3323 - DISBEMOL" at bounding box center [1356, 433] width 84 height 11
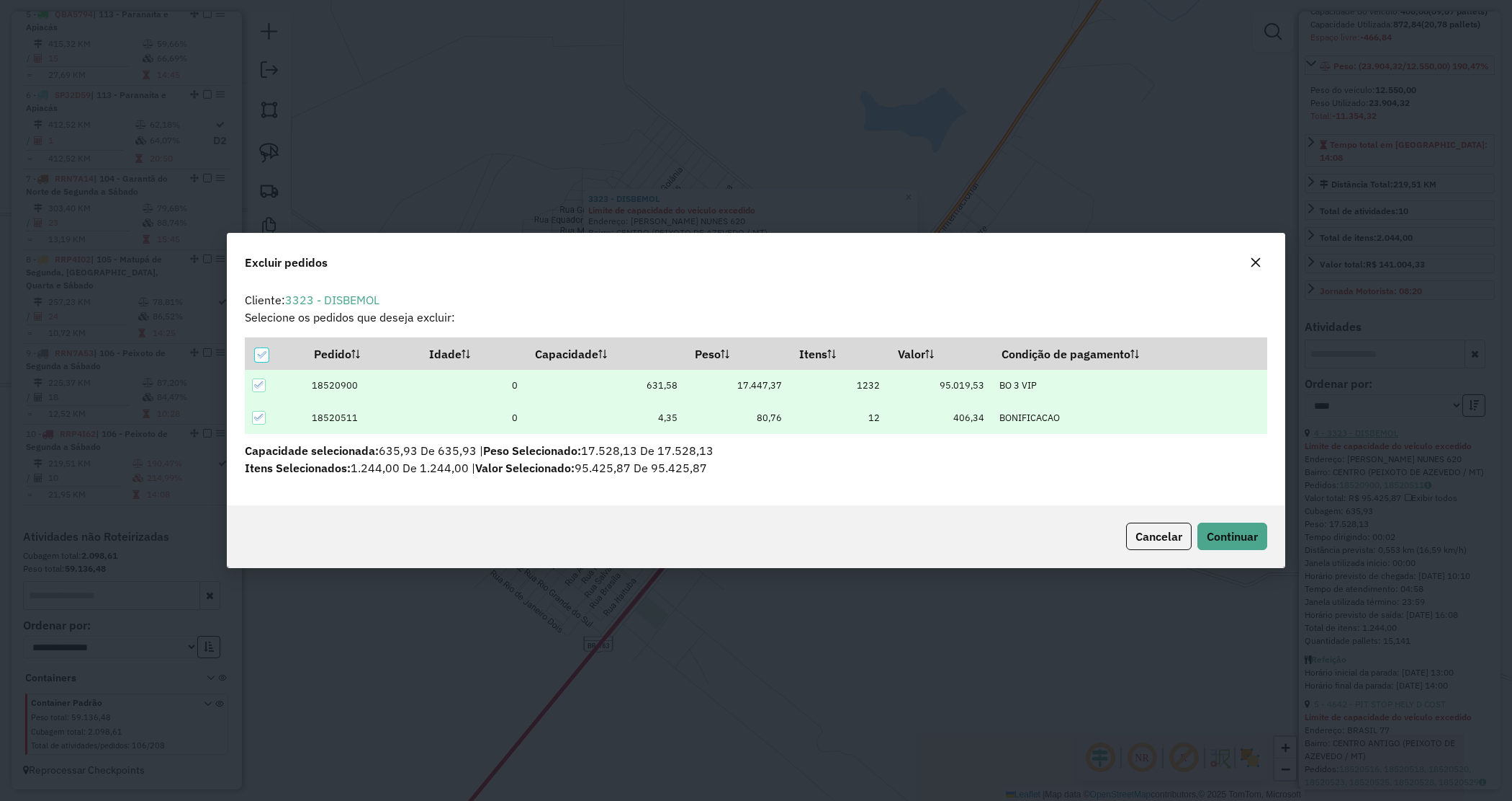
scroll to position [7, 4]
click at [1233, 534] on span "Continuar" at bounding box center [1233, 536] width 51 height 15
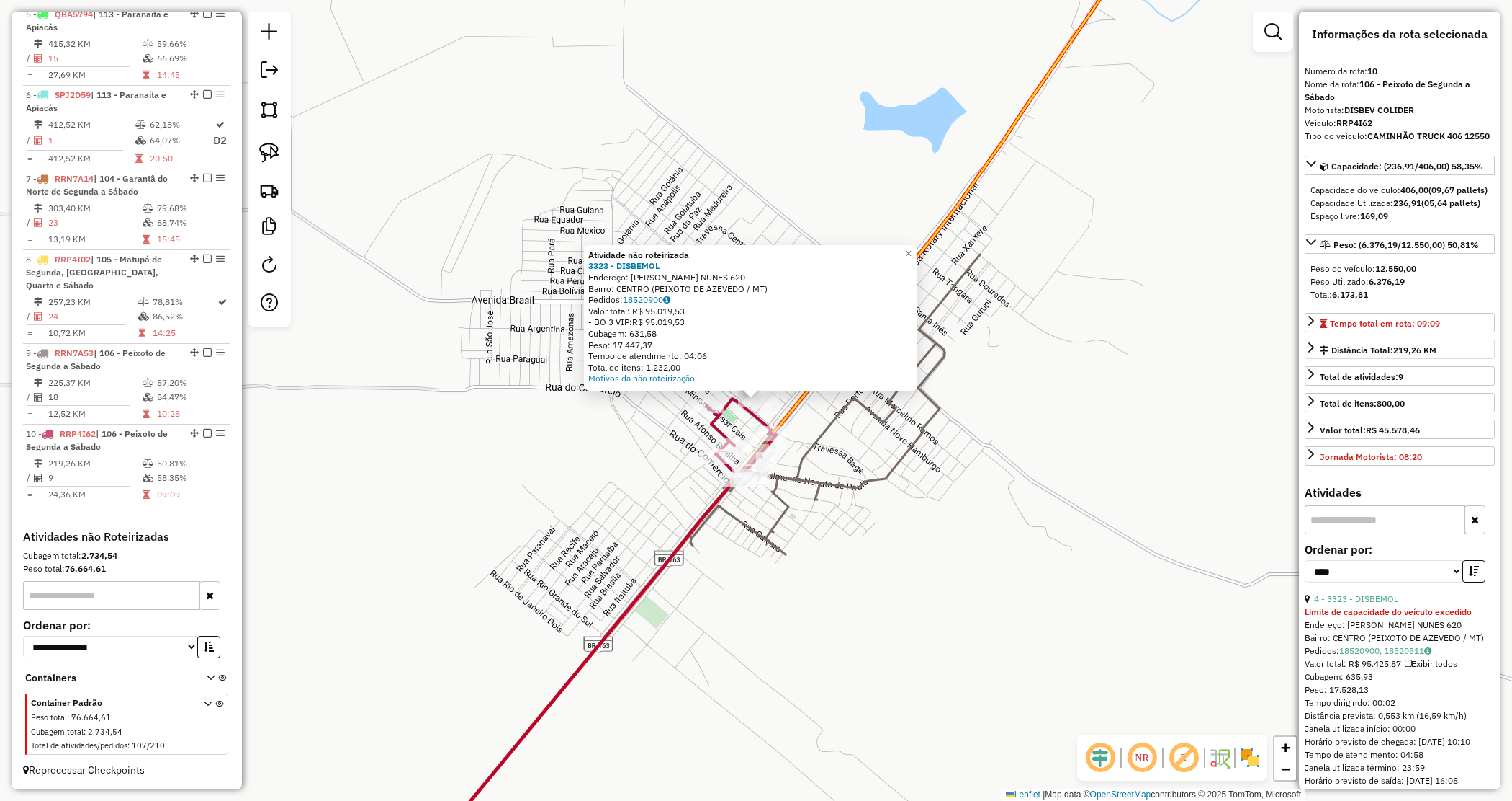
scroll to position [0, 0]
click at [1081, 459] on div "Atividade não roteirizada 3323 - DISBEMOL Endereço: THIAGO MAGALHAES NUNES 620 …" at bounding box center [756, 400] width 1512 height 801
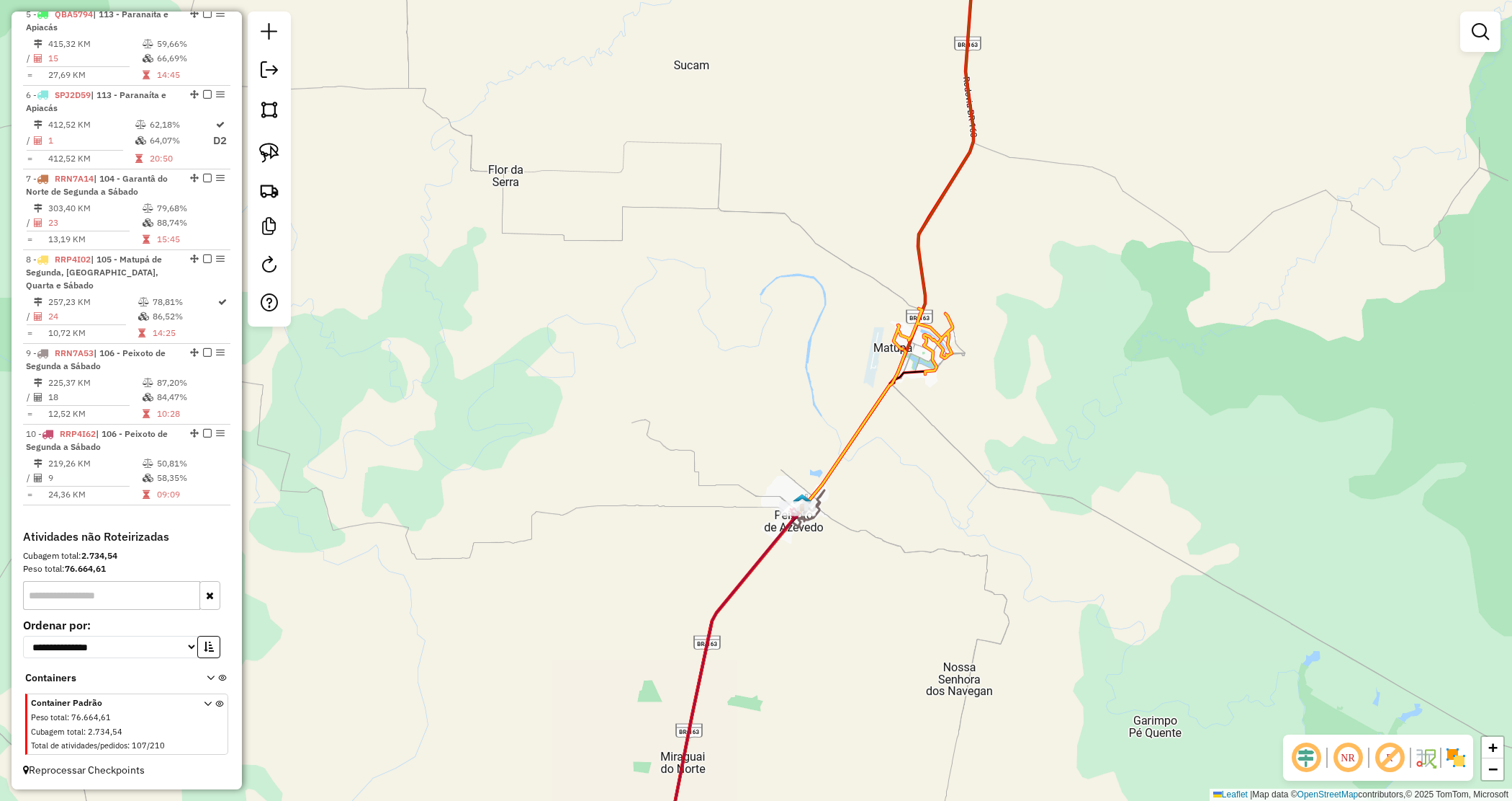
drag, startPoint x: 904, startPoint y: 525, endPoint x: 711, endPoint y: 550, distance: 194.6
click at [715, 551] on div "Janela de atendimento Grade de atendimento Capacidade Transportadoras Veículos …" at bounding box center [756, 400] width 1512 height 801
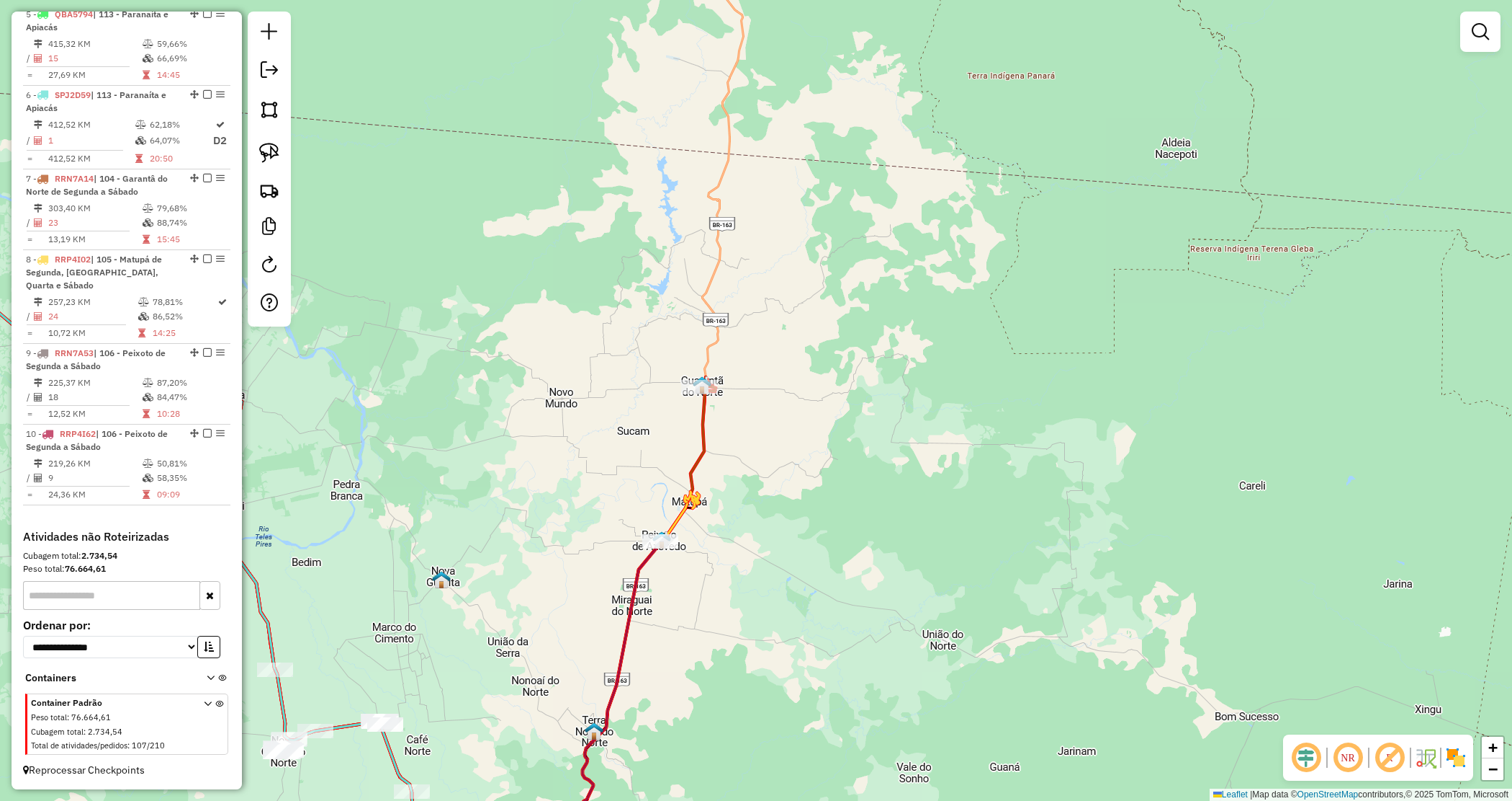
click at [707, 566] on div "Janela de atendimento Grade de atendimento Capacidade Transportadoras Veículos …" at bounding box center [756, 400] width 1512 height 801
click at [772, 483] on div "Janela de atendimento Grade de atendimento Capacidade Transportadoras Veículos …" at bounding box center [756, 400] width 1512 height 801
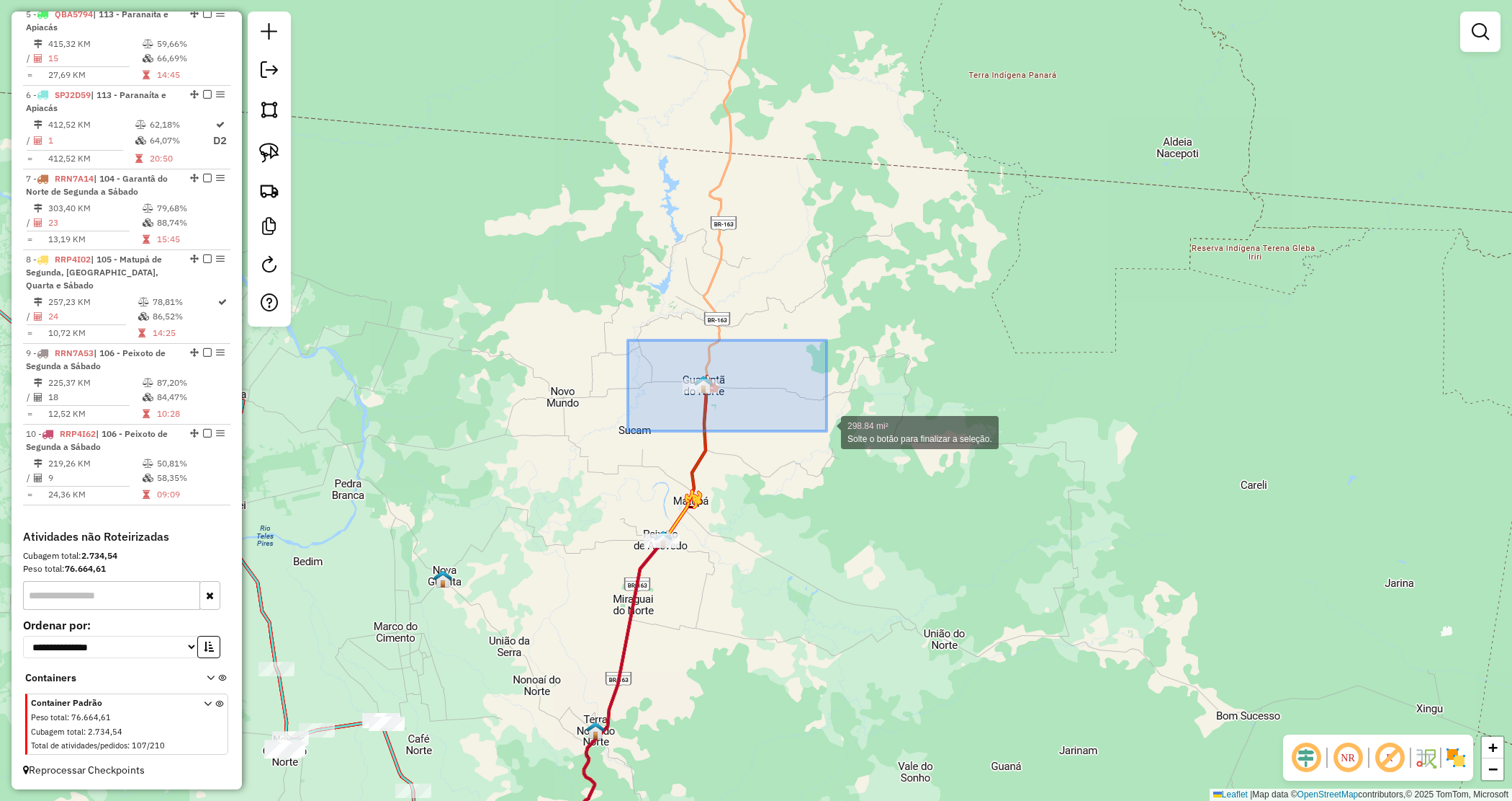
drag, startPoint x: 727, startPoint y: 396, endPoint x: 829, endPoint y: 430, distance: 107.5
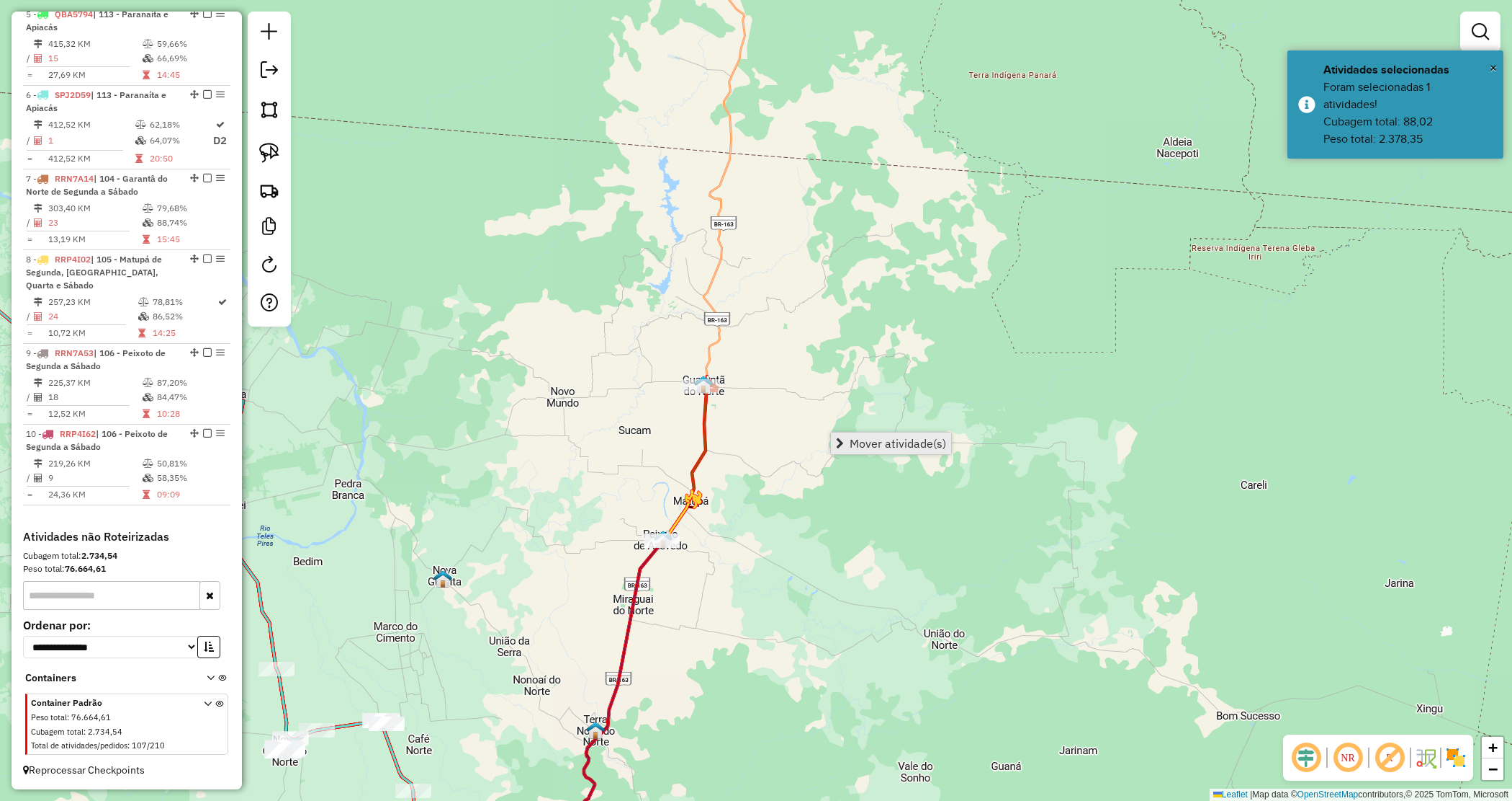
click at [898, 434] on link "Mover atividade(s)" at bounding box center [892, 444] width 121 height 22
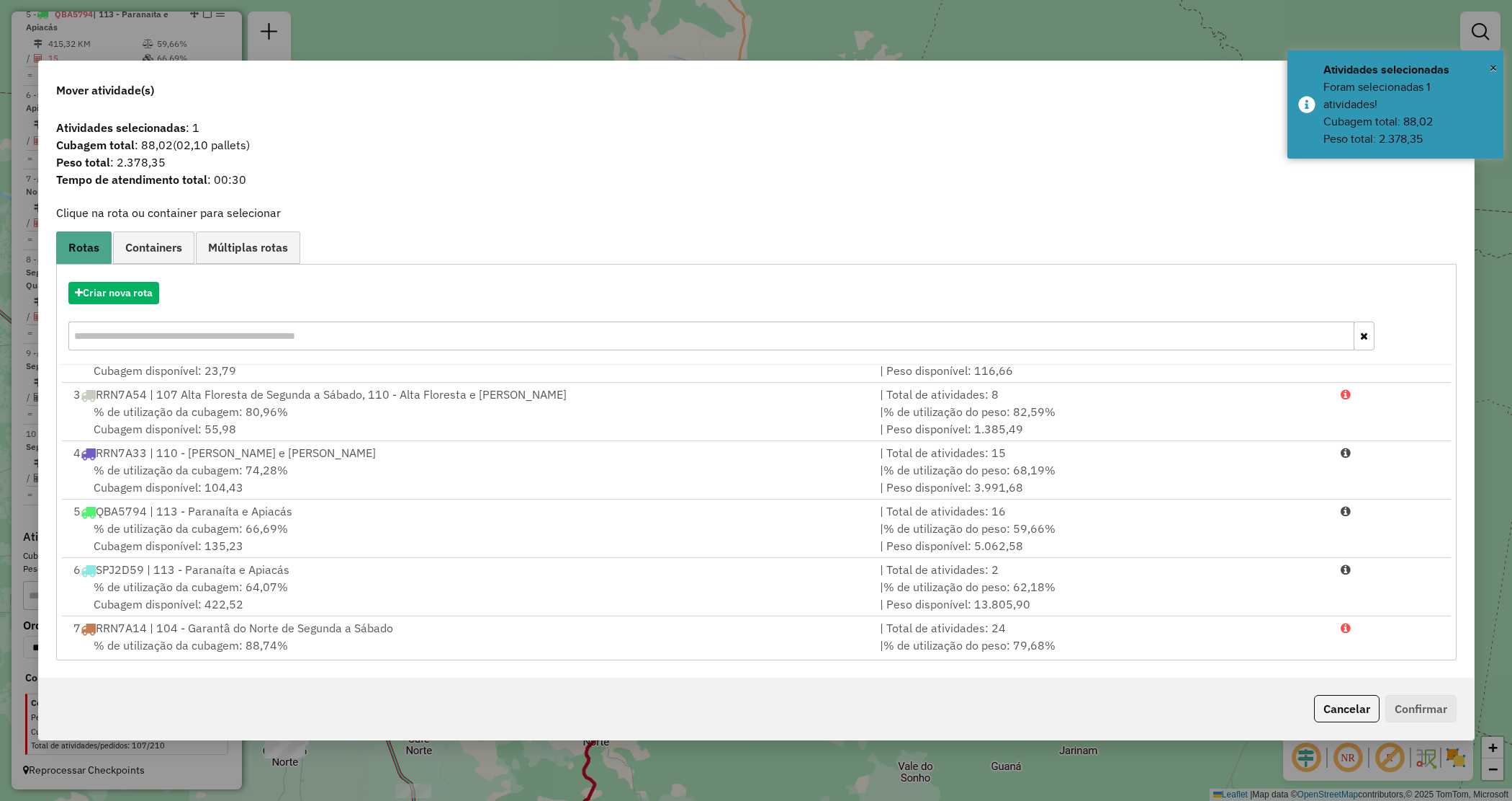
scroll to position [296, 0]
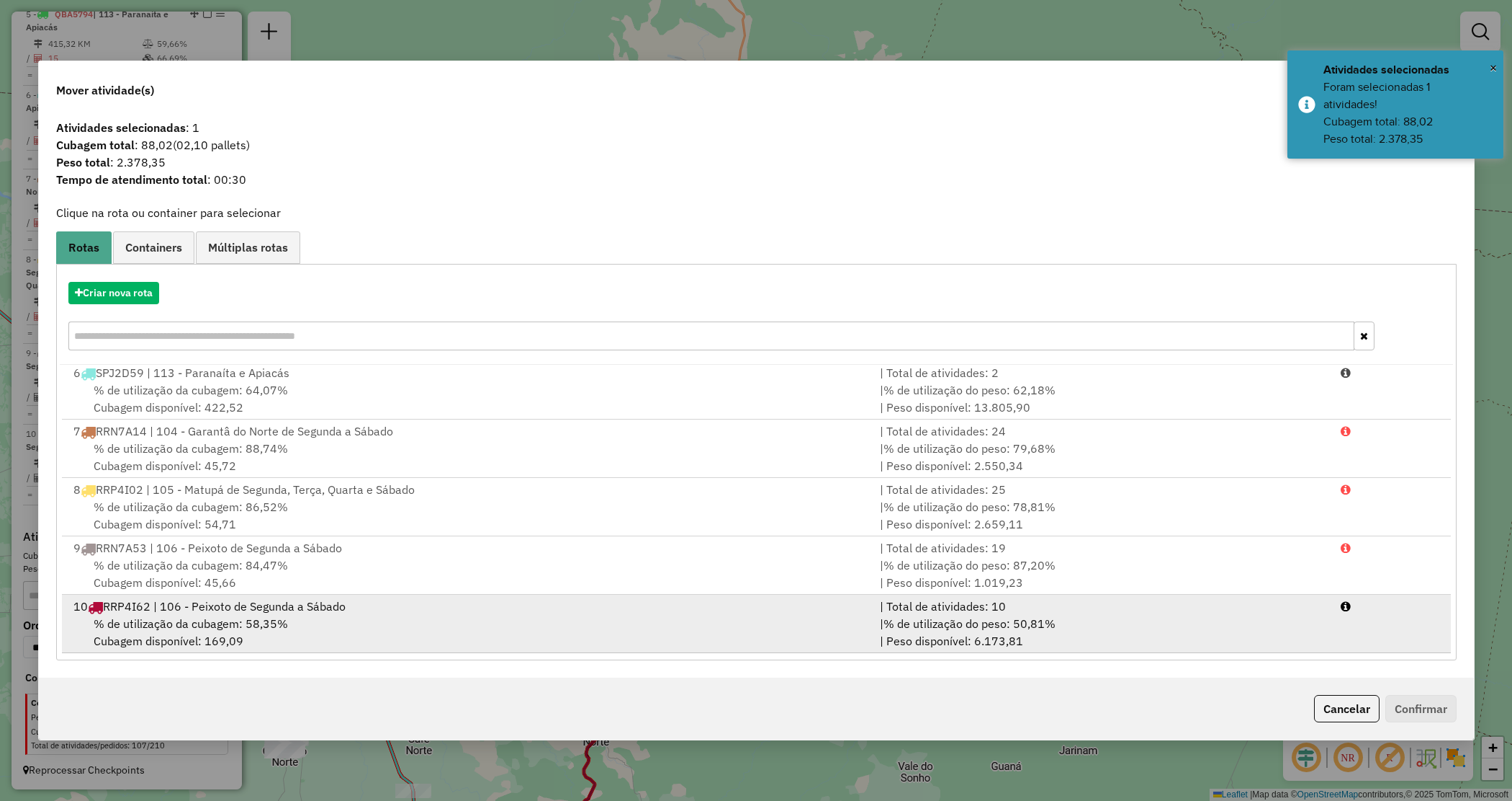
click at [490, 604] on div "10 RRP4I62 | 106 - Peixoto de Segunda a Sábado" at bounding box center [468, 605] width 807 height 17
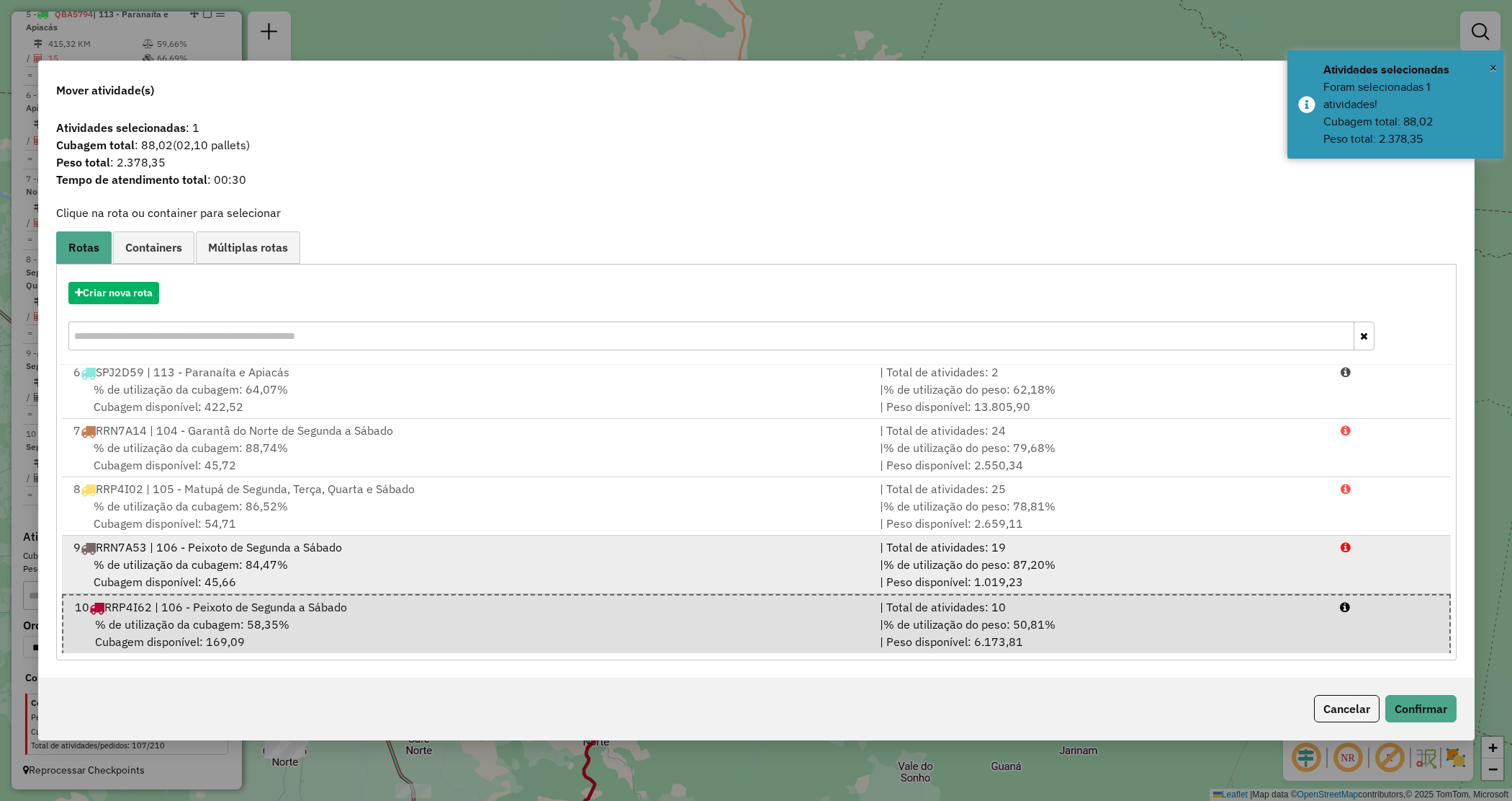
scroll to position [297, 0]
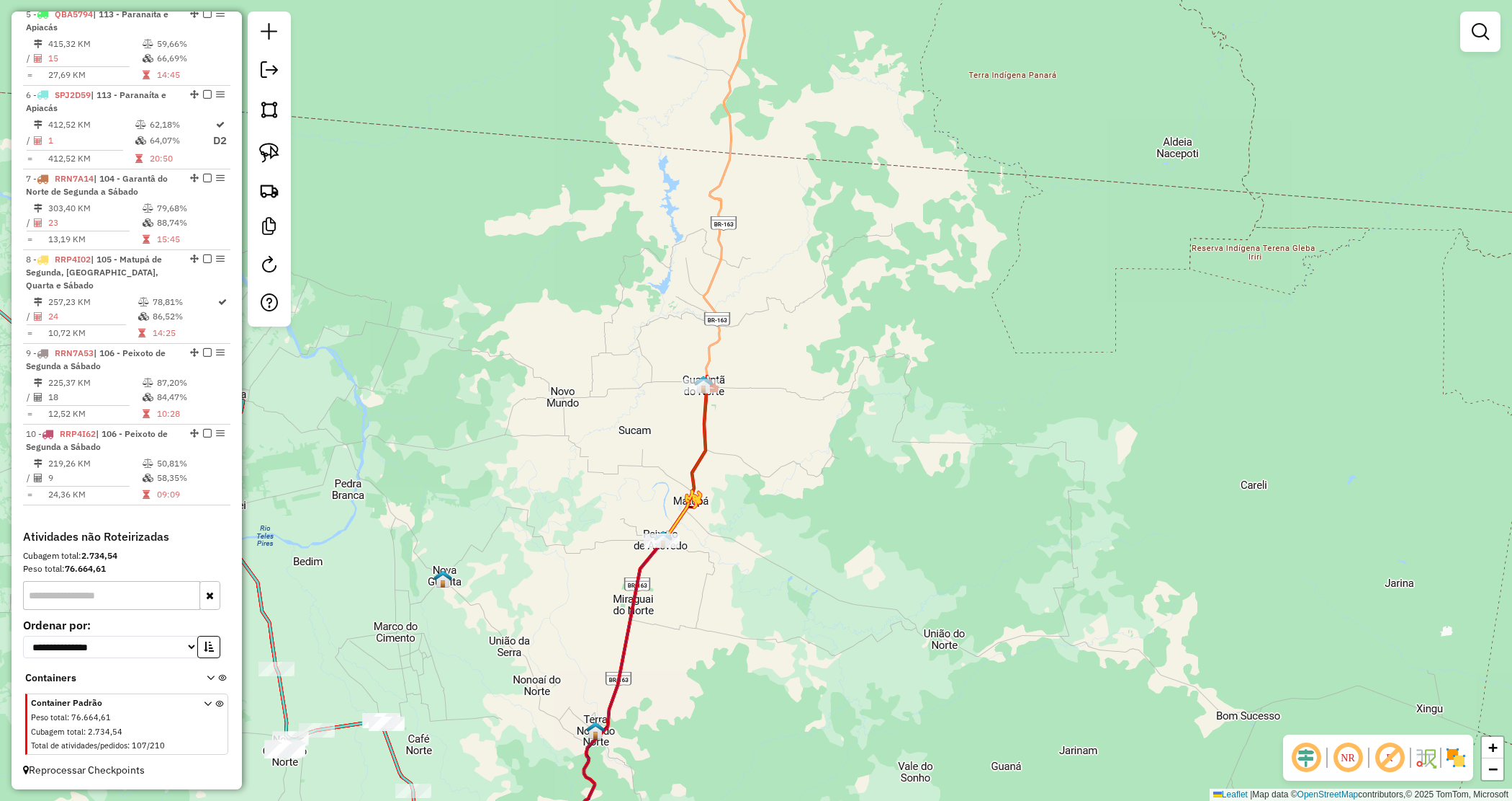
drag, startPoint x: 767, startPoint y: 412, endPoint x: 728, endPoint y: 386, distance: 46.9
click at [767, 412] on div "Janela de atendimento Grade de atendimento Capacidade Transportadoras Veículos …" at bounding box center [756, 400] width 1512 height 801
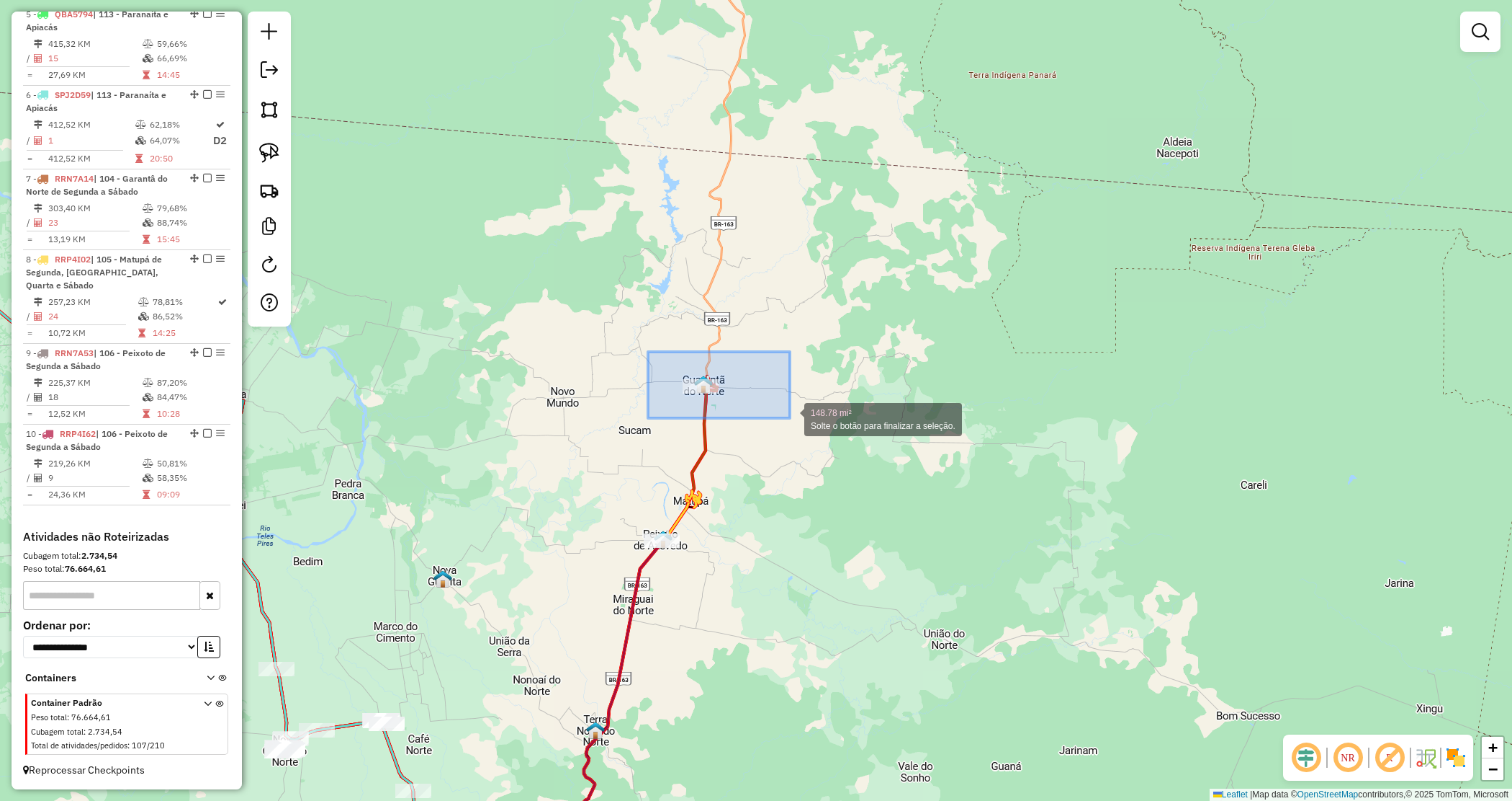
drag, startPoint x: 786, startPoint y: 416, endPoint x: 793, endPoint y: 419, distance: 7.6
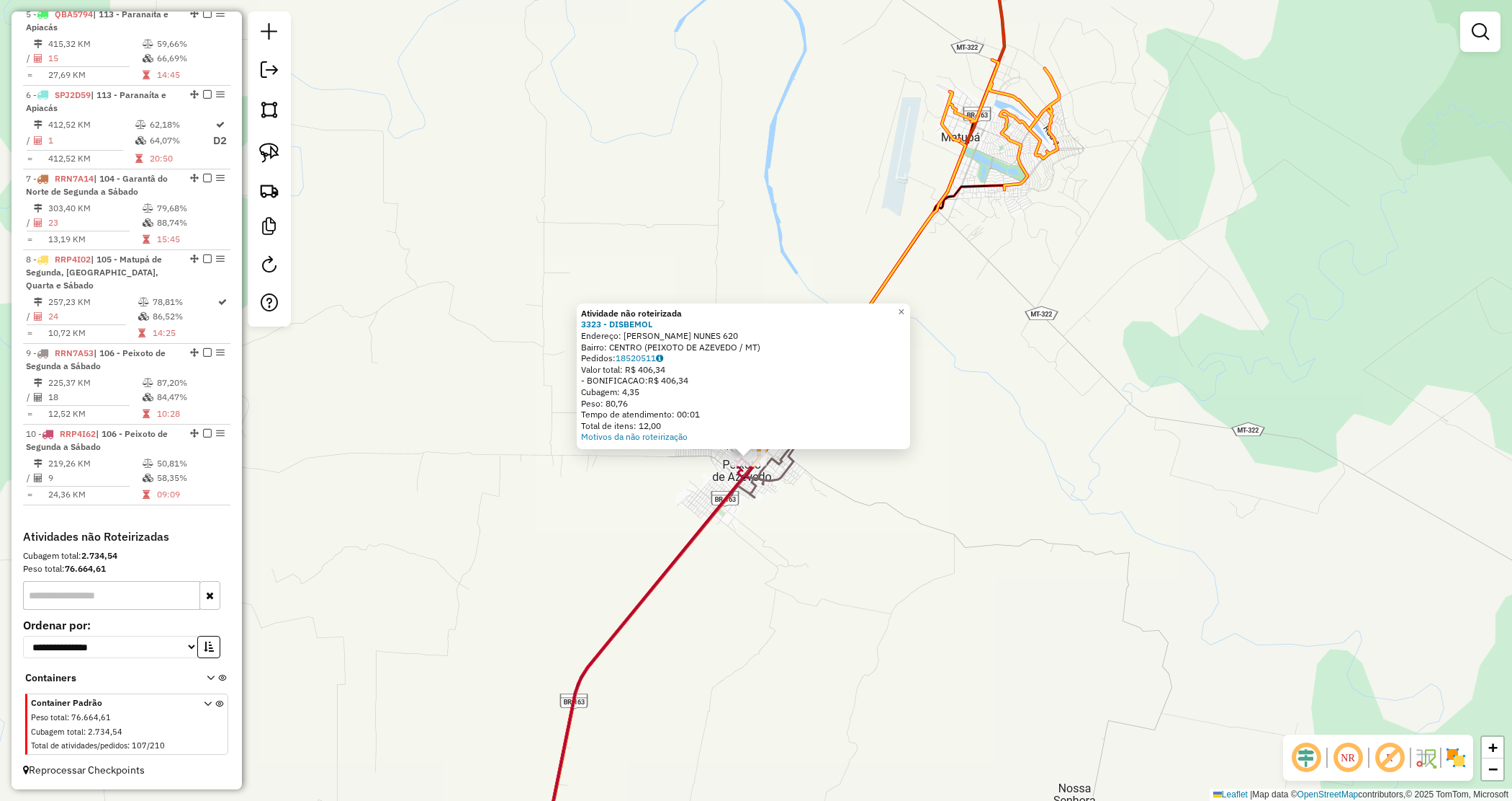
click at [983, 499] on div "Atividade não roteirizada 3323 - DISBEMOL Endereço: THIAGO MAGALHAES NUNES 620 …" at bounding box center [756, 400] width 1512 height 801
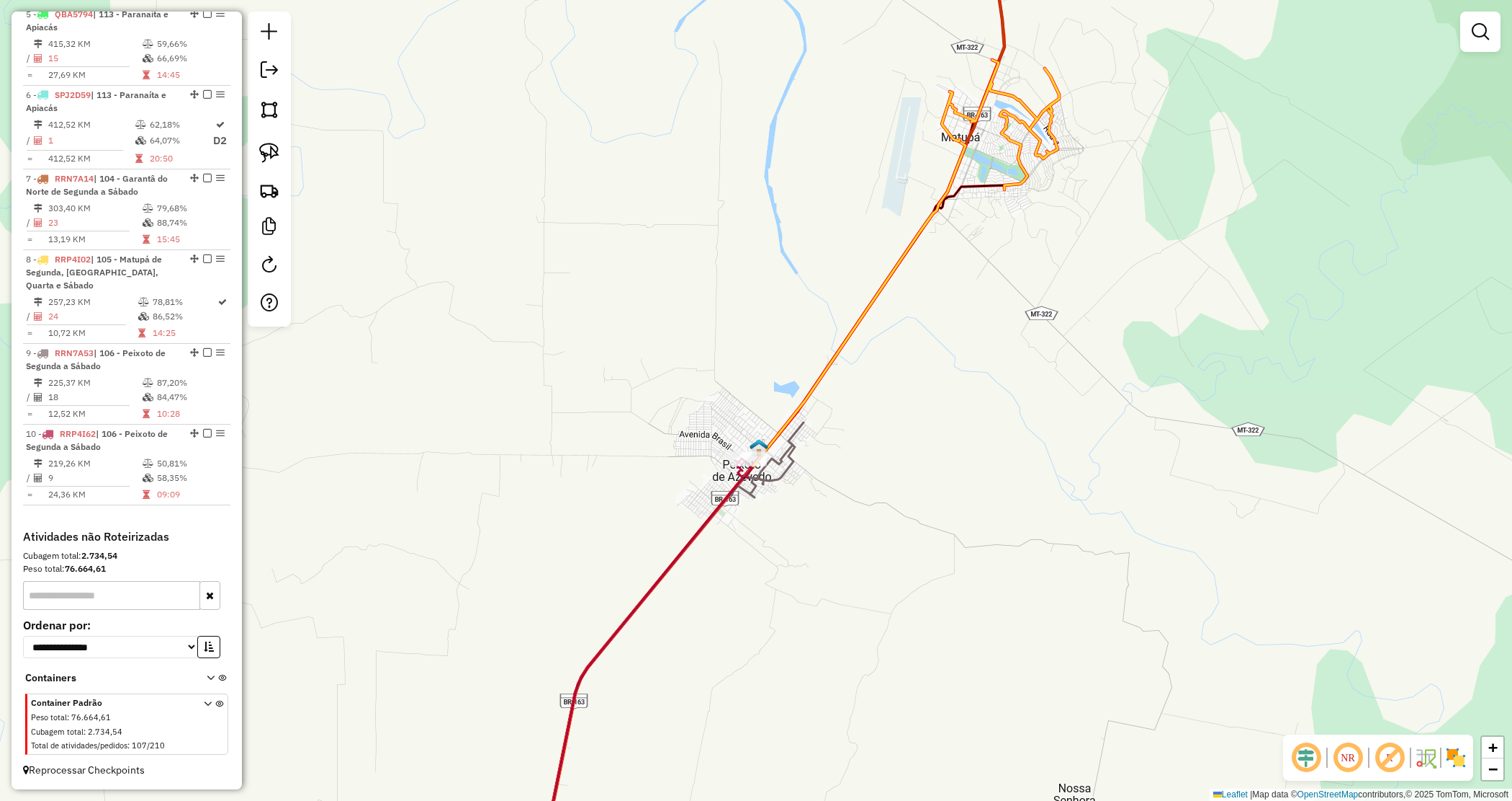
drag, startPoint x: 750, startPoint y: 382, endPoint x: 728, endPoint y: 499, distance: 119.1
click at [728, 499] on div "Janela de atendimento Grade de atendimento Capacidade Transportadoras Veículos …" at bounding box center [756, 400] width 1512 height 801
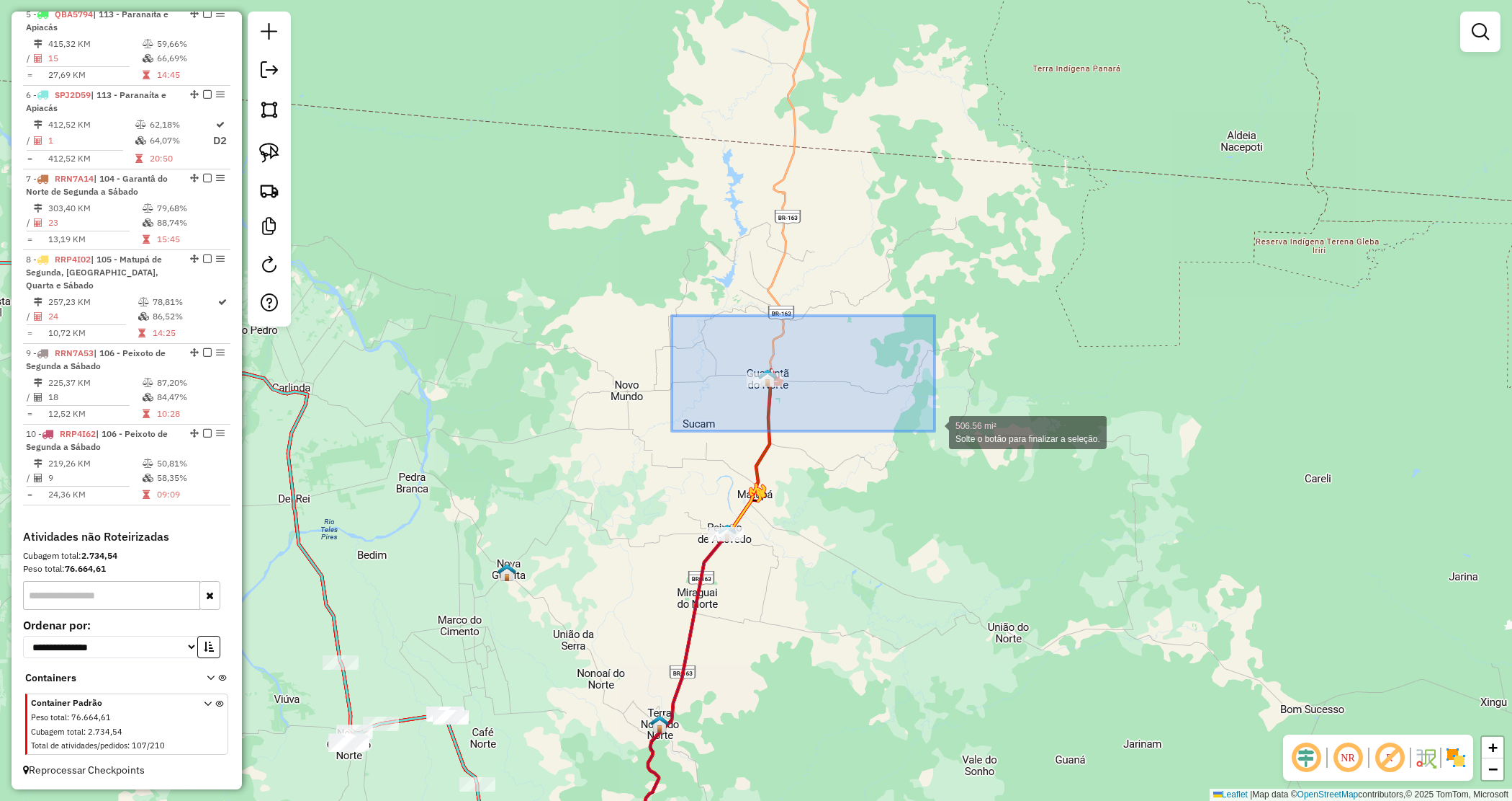
drag, startPoint x: 676, startPoint y: 318, endPoint x: 940, endPoint y: 431, distance: 287.2
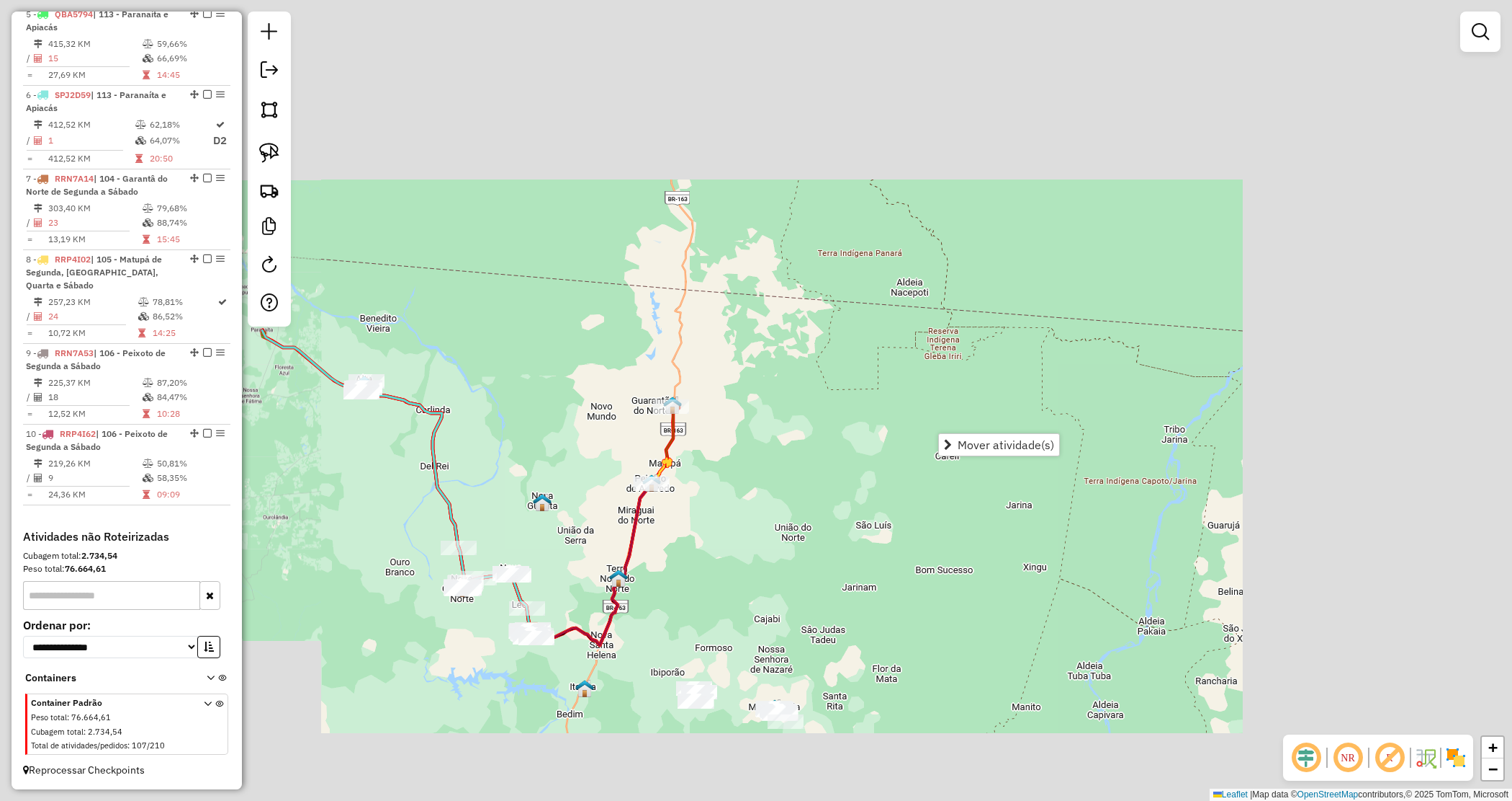
drag, startPoint x: 584, startPoint y: 442, endPoint x: 575, endPoint y: 344, distance: 98.4
click at [575, 344] on div "Janela de atendimento Grade de atendimento Capacidade Transportadoras Veículos …" at bounding box center [756, 400] width 1512 height 801
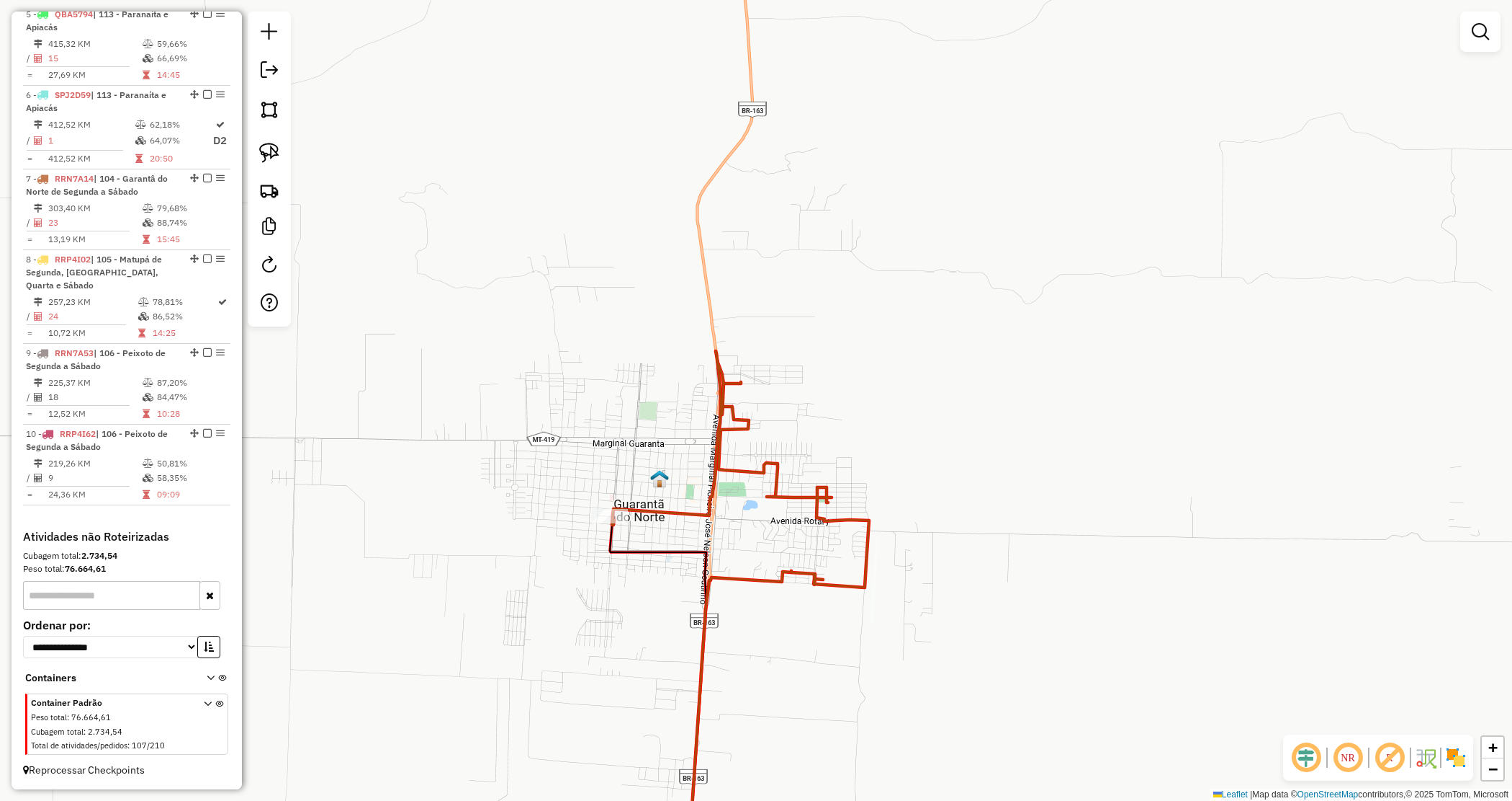
click at [735, 461] on div "Janela de atendimento Grade de atendimento Capacidade Transportadoras Veículos …" at bounding box center [756, 400] width 1512 height 801
click at [739, 467] on icon at bounding box center [741, 468] width 257 height 237
click at [743, 469] on icon at bounding box center [741, 470] width 257 height 237
select select "*********"
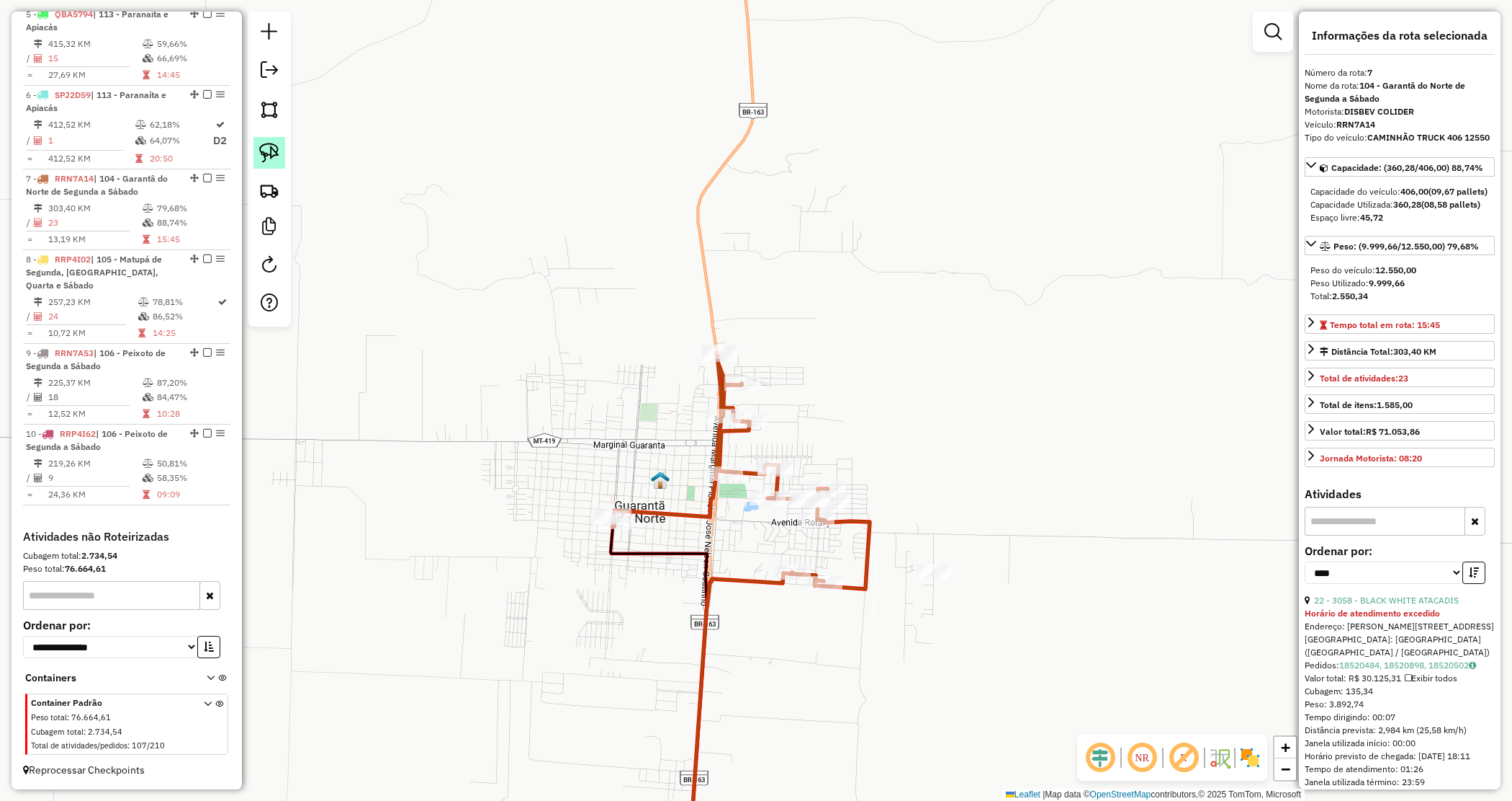
click at [253, 157] on link at bounding box center [269, 152] width 32 height 32
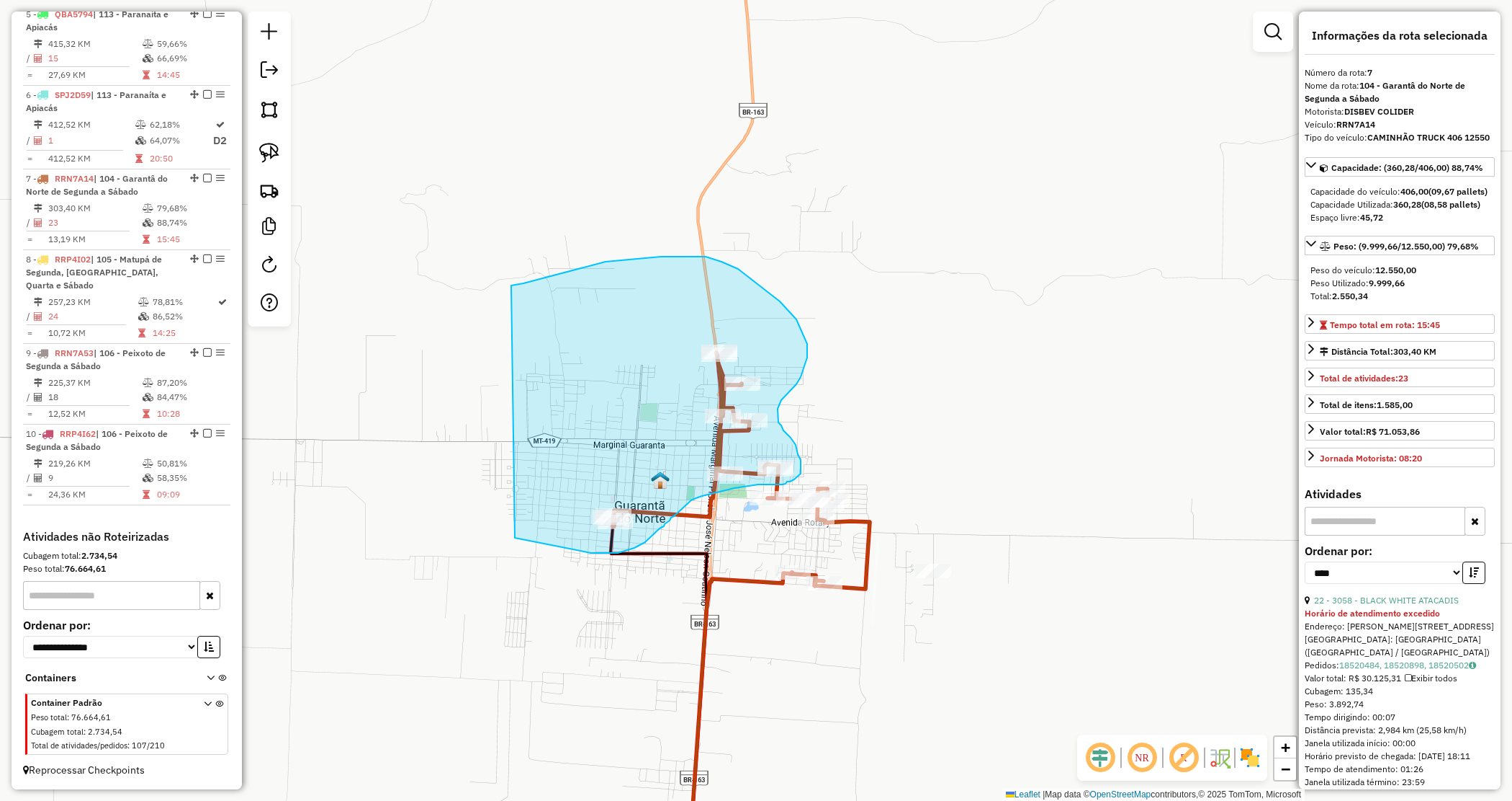
drag, startPoint x: 537, startPoint y: 279, endPoint x: 446, endPoint y: 519, distance: 256.7
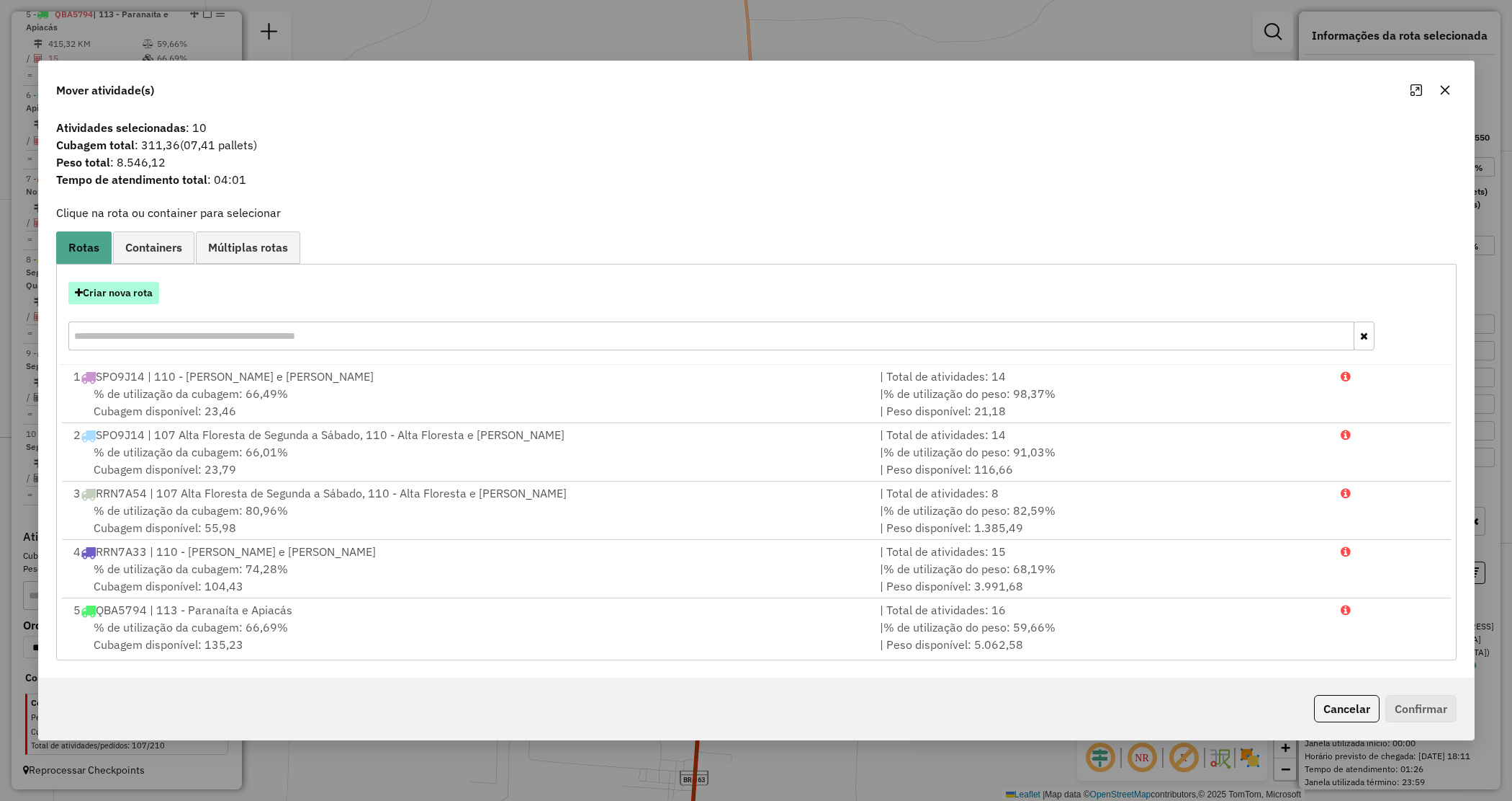
click at [129, 295] on button "Criar nova rota" at bounding box center [114, 293] width 91 height 23
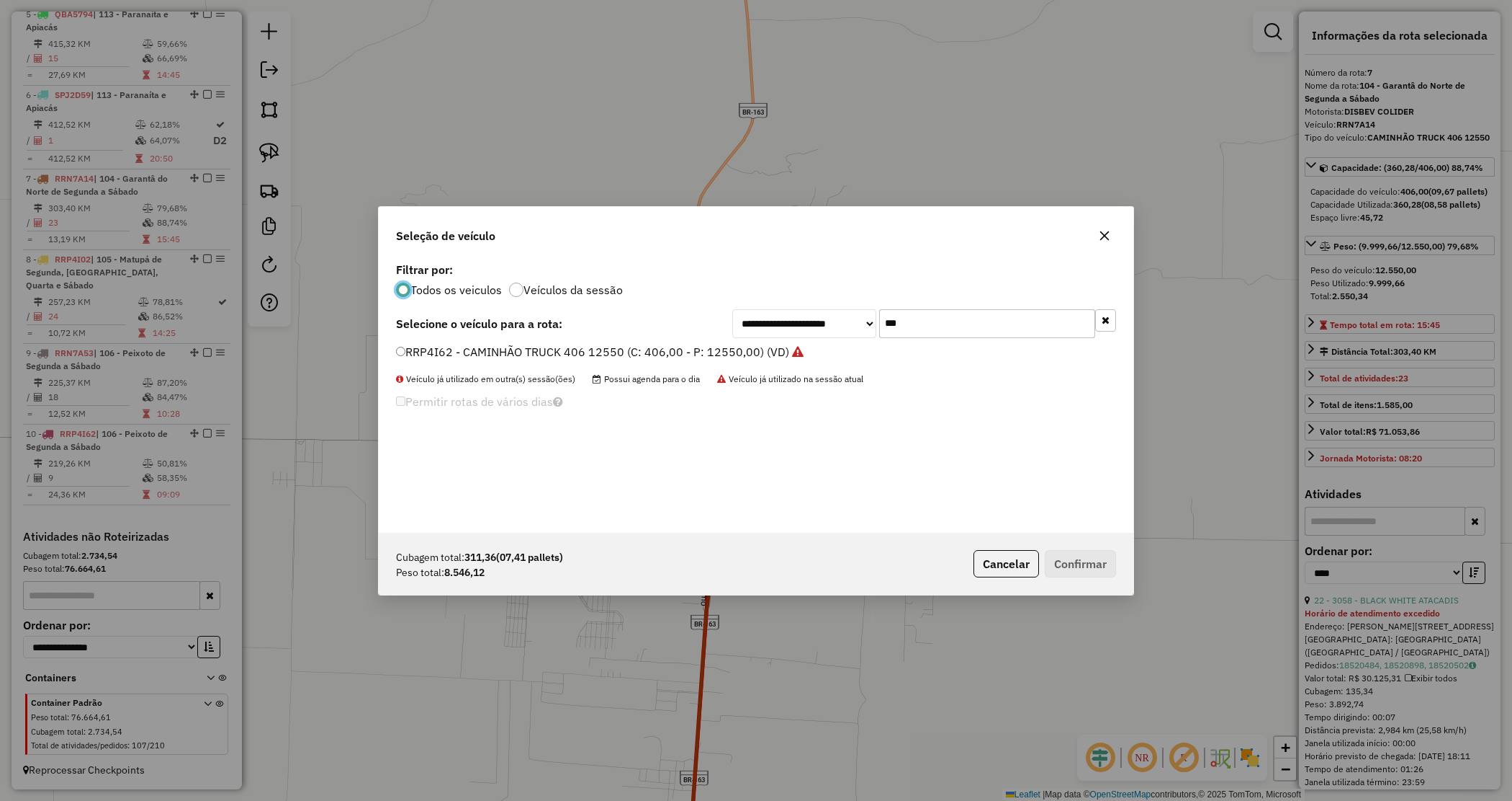
scroll to position [7, 4]
click at [775, 303] on div "**********" at bounding box center [756, 395] width 755 height 274
type input "****"
click at [728, 348] on label "RRN1H33 - TOCO 294 PESO 7960 (C: 294,00 - P: 7960,00) (VD)" at bounding box center [568, 350] width 345 height 17
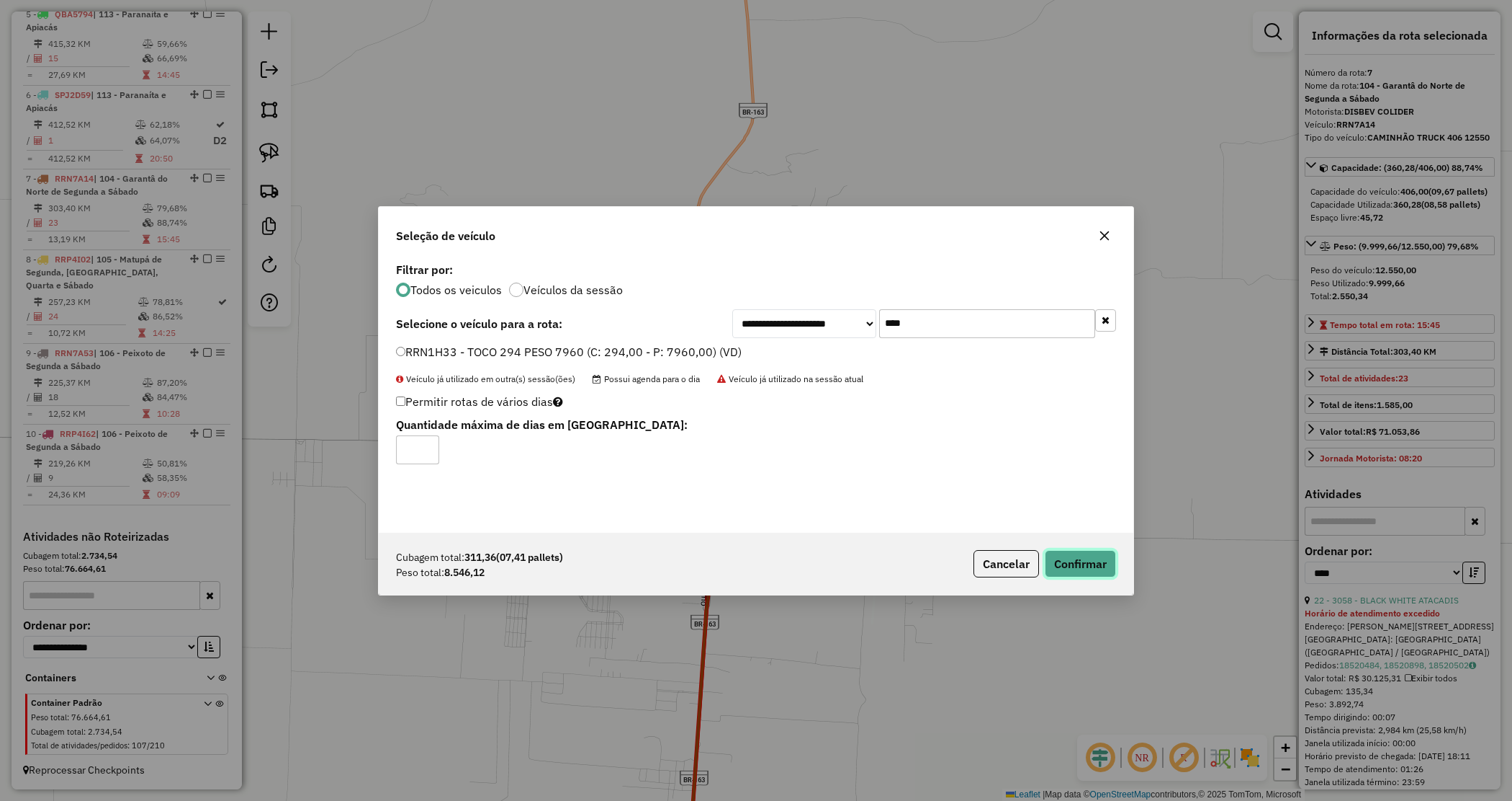
click at [1068, 560] on button "Confirmar" at bounding box center [1081, 563] width 71 height 28
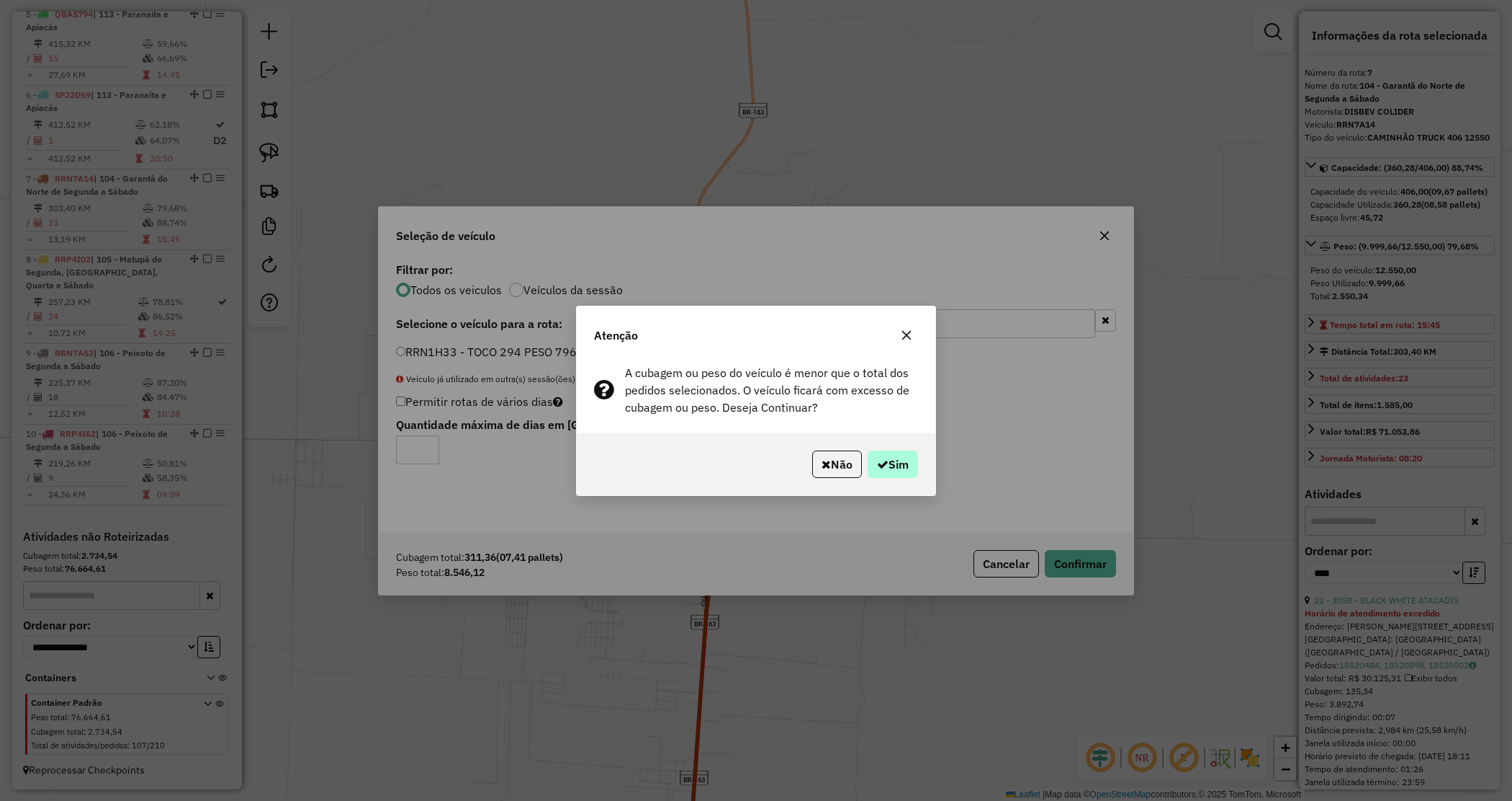
click at [885, 451] on div "Não Sim" at bounding box center [756, 463] width 358 height 62
drag, startPoint x: 888, startPoint y: 455, endPoint x: 726, endPoint y: 465, distance: 162.3
click at [888, 456] on button "Sim" at bounding box center [893, 464] width 50 height 28
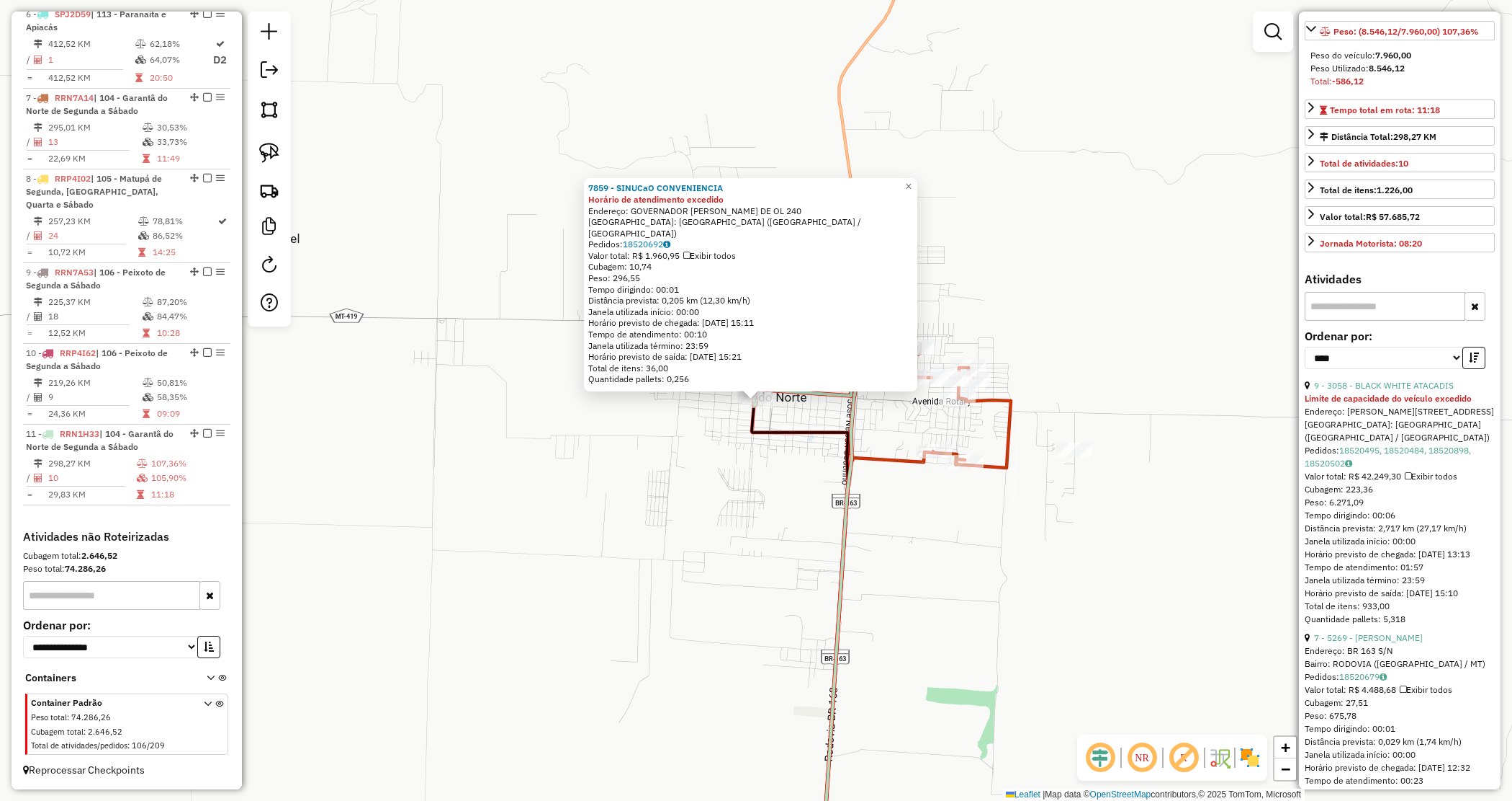
scroll to position [451, 0]
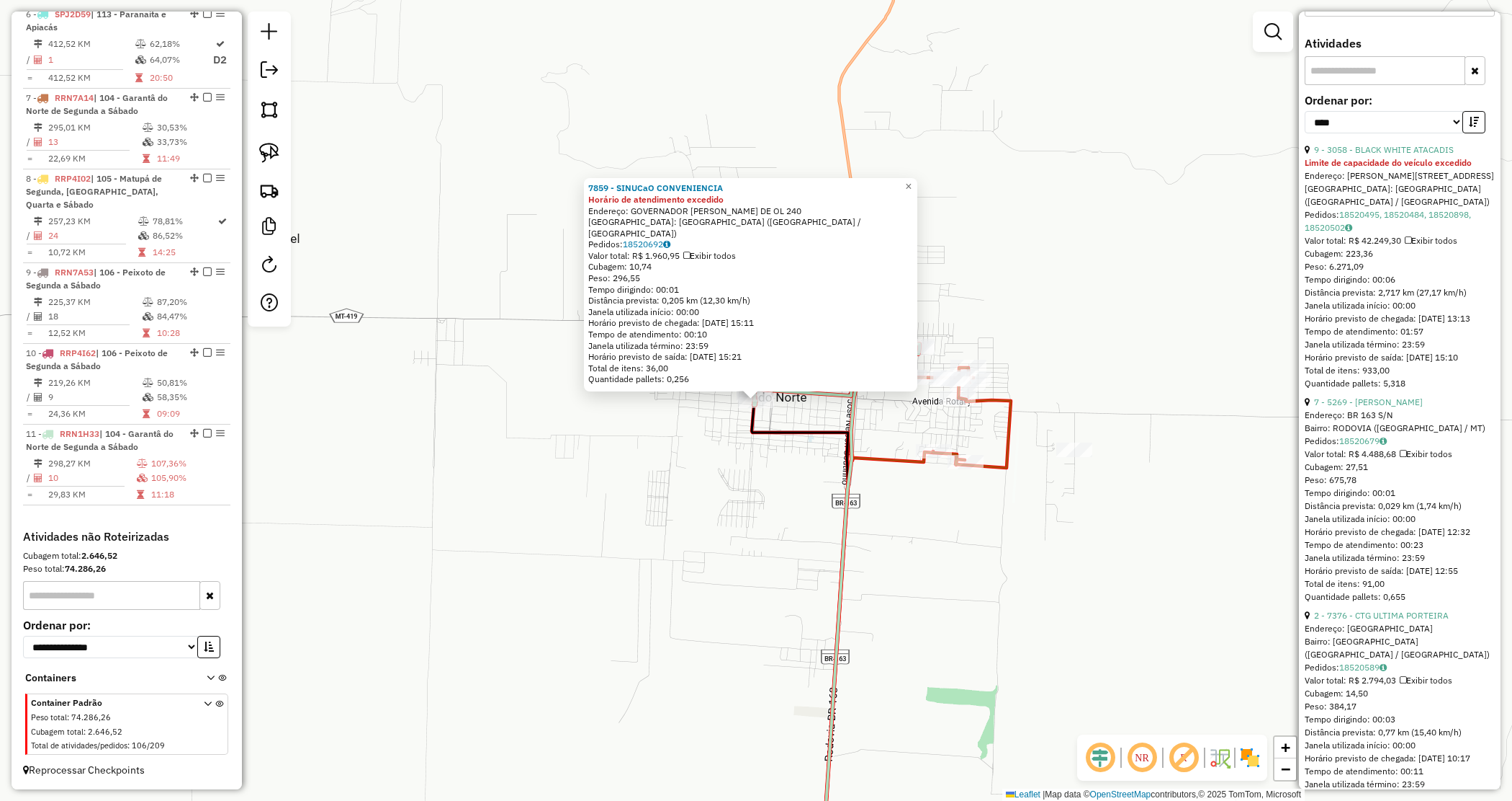
click at [780, 480] on div "7859 - SINUCaO CONVENIENCIA Horário de atendimento excedido Endereço: GOVERNADO…" at bounding box center [756, 400] width 1512 height 801
click at [807, 408] on div "7859 - SINUCaO CONVENIENCIA Horário de atendimento excedido Endereço: GOVERNADO…" at bounding box center [756, 400] width 1512 height 801
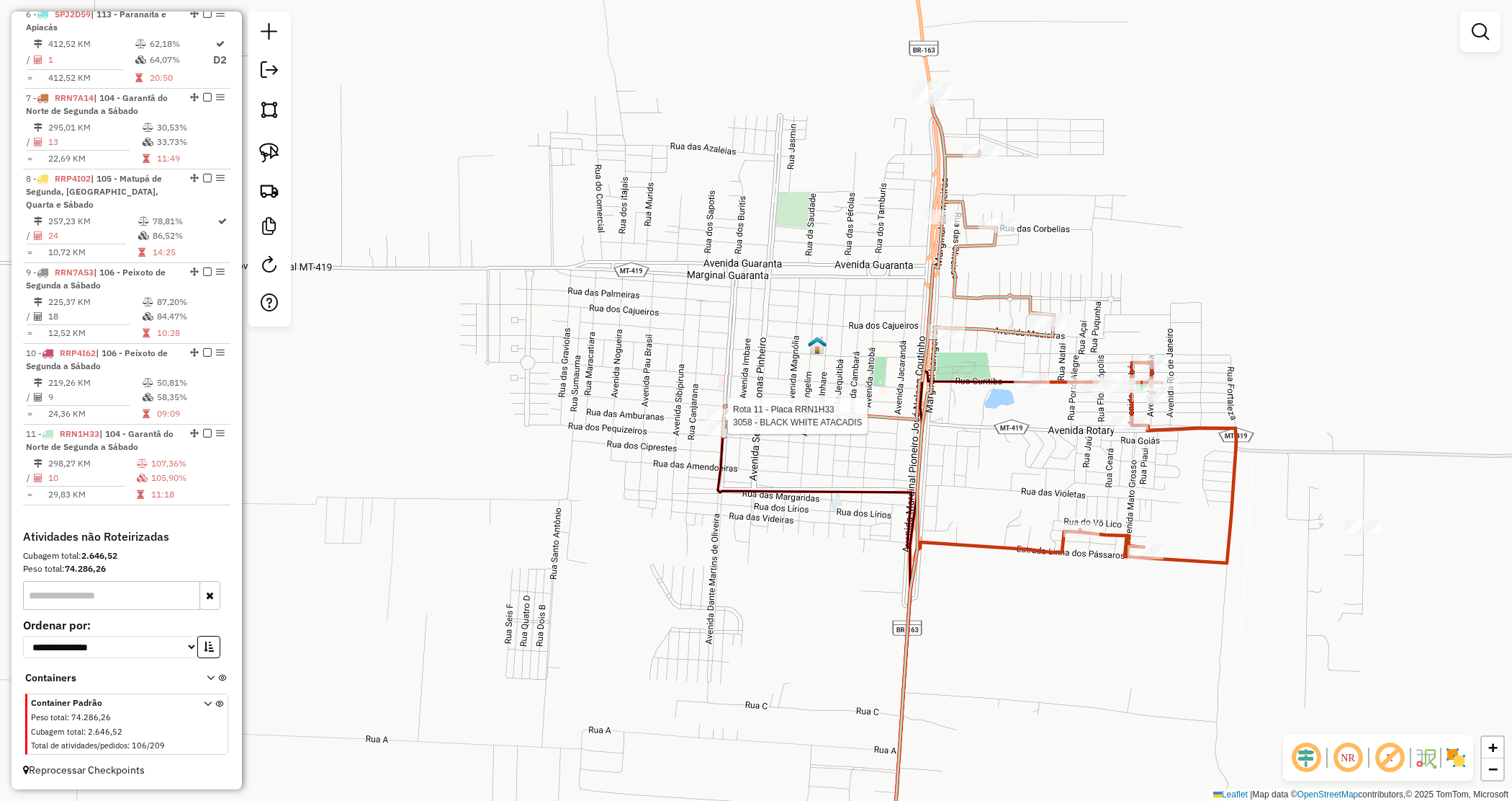
select select "*********"
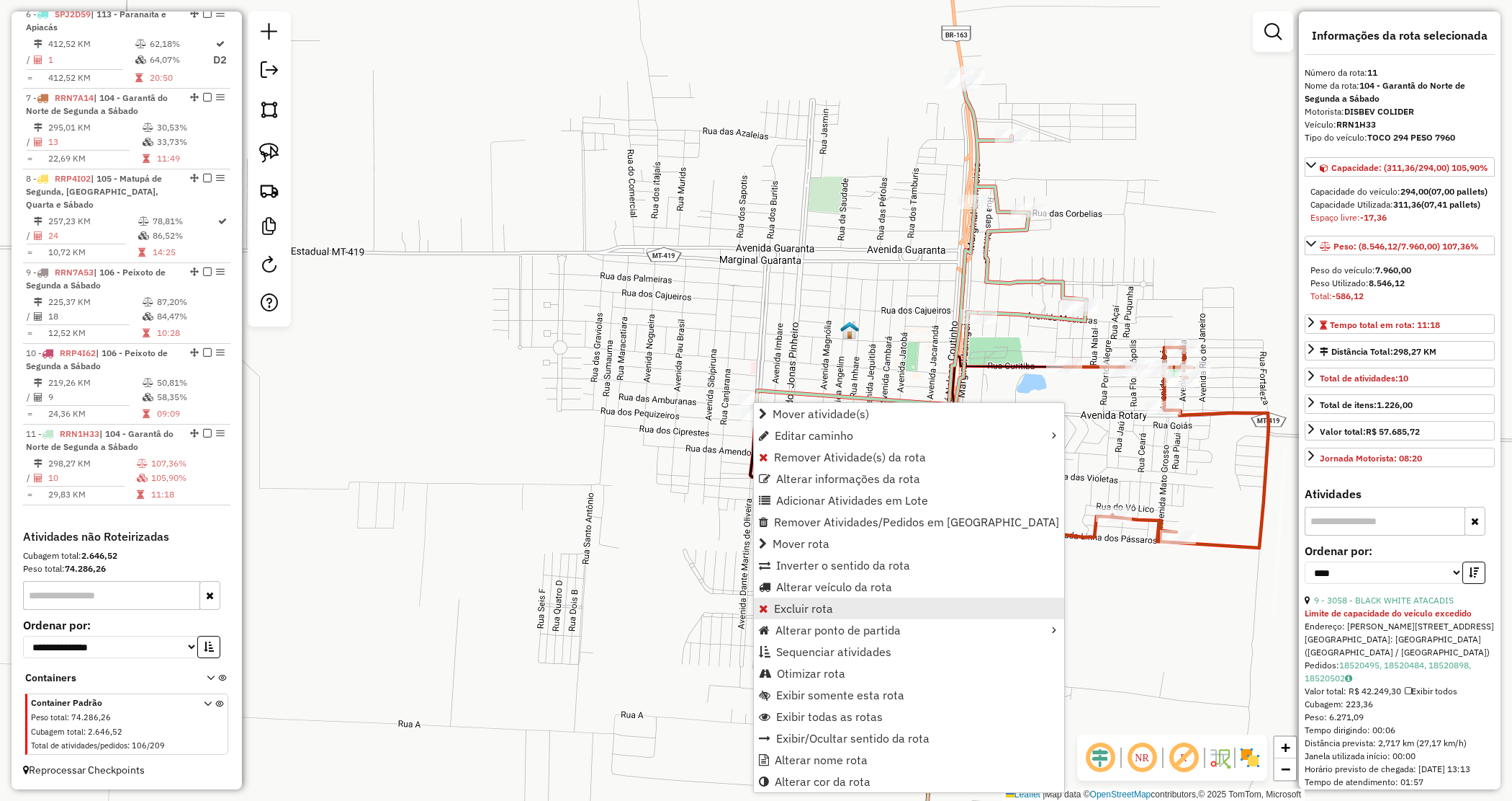
click at [816, 607] on span "Excluir rota" at bounding box center [803, 608] width 59 height 12
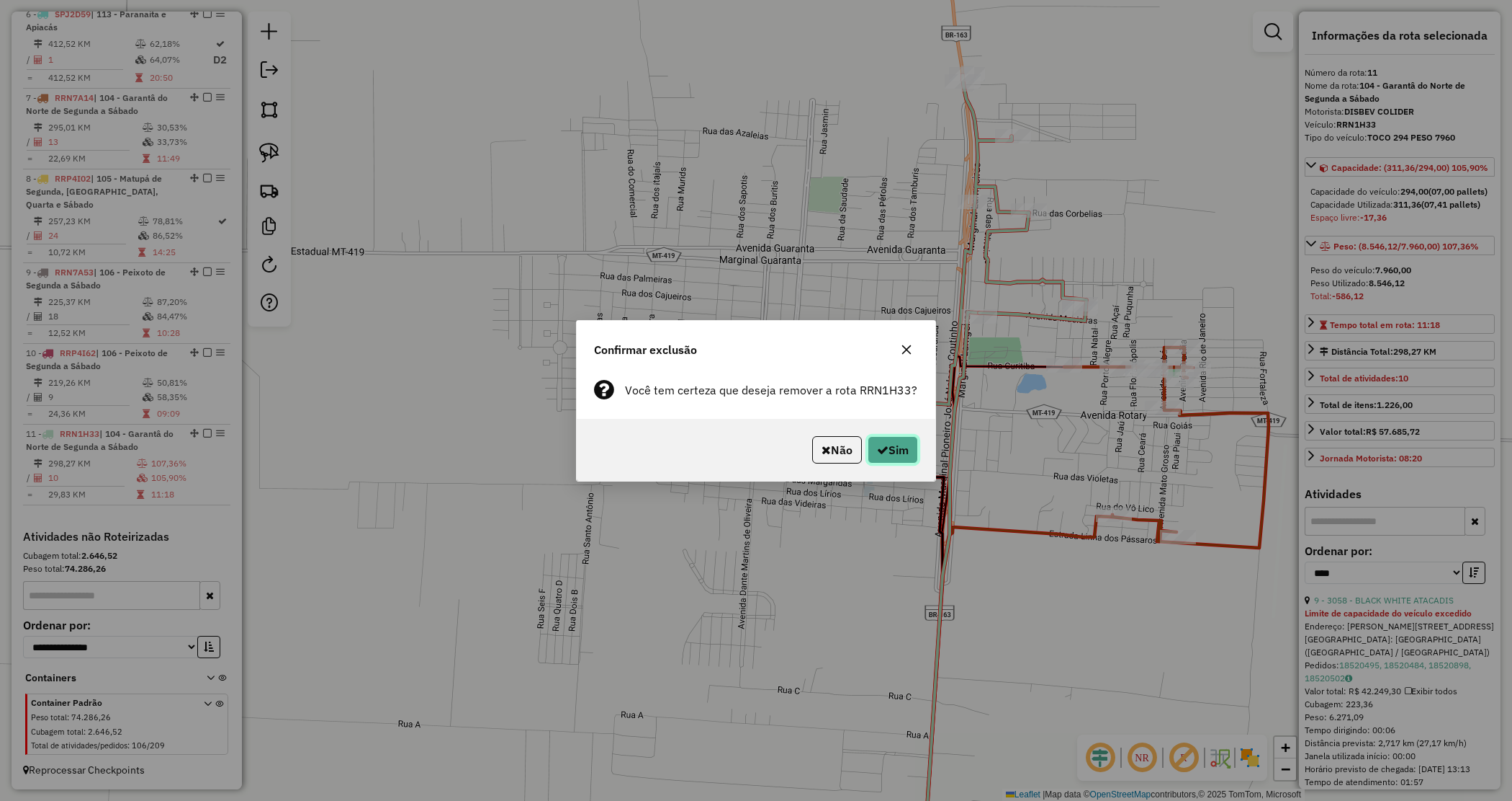
click at [907, 451] on button "Sim" at bounding box center [893, 450] width 50 height 28
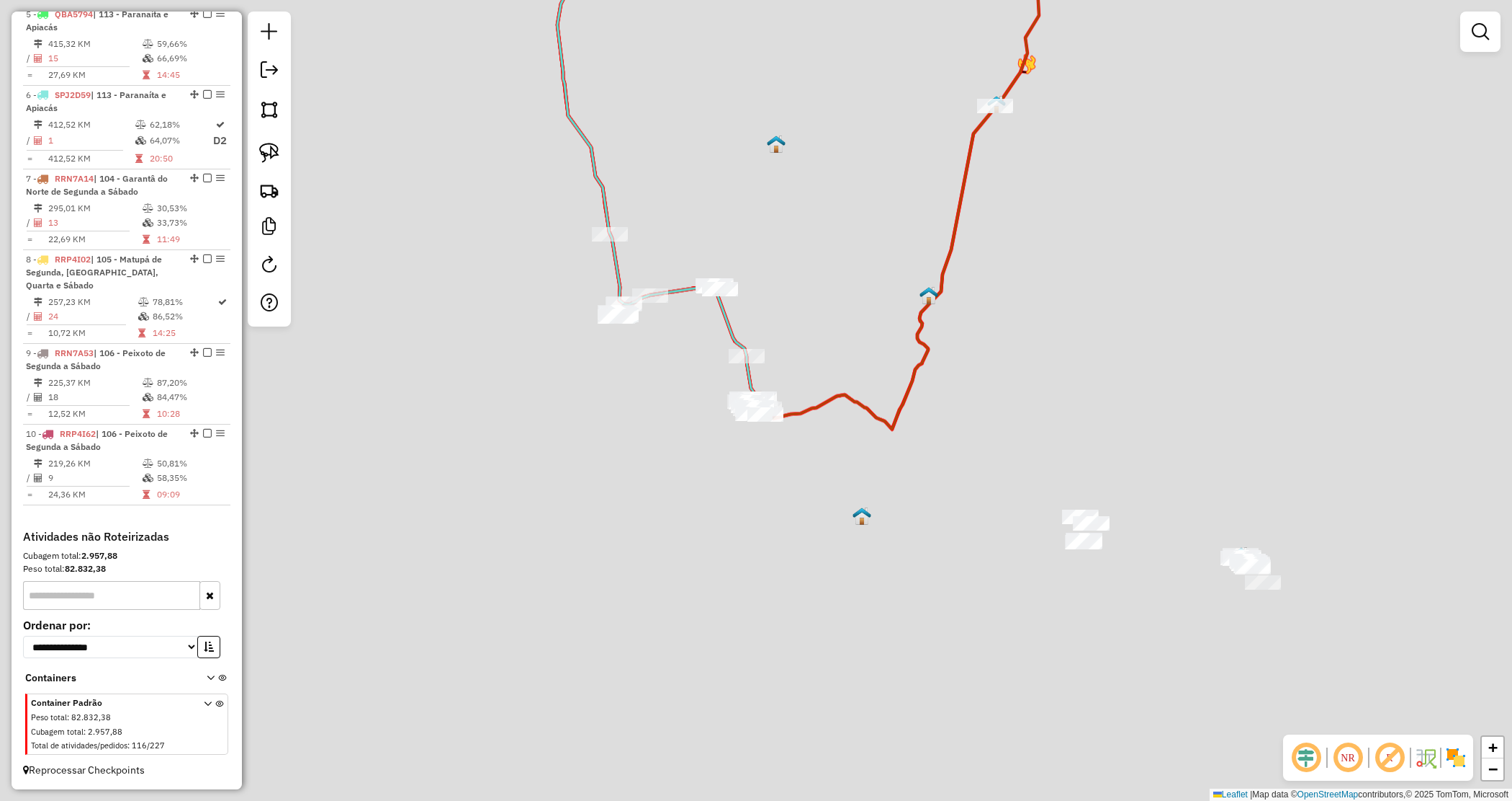
scroll to position [883, 0]
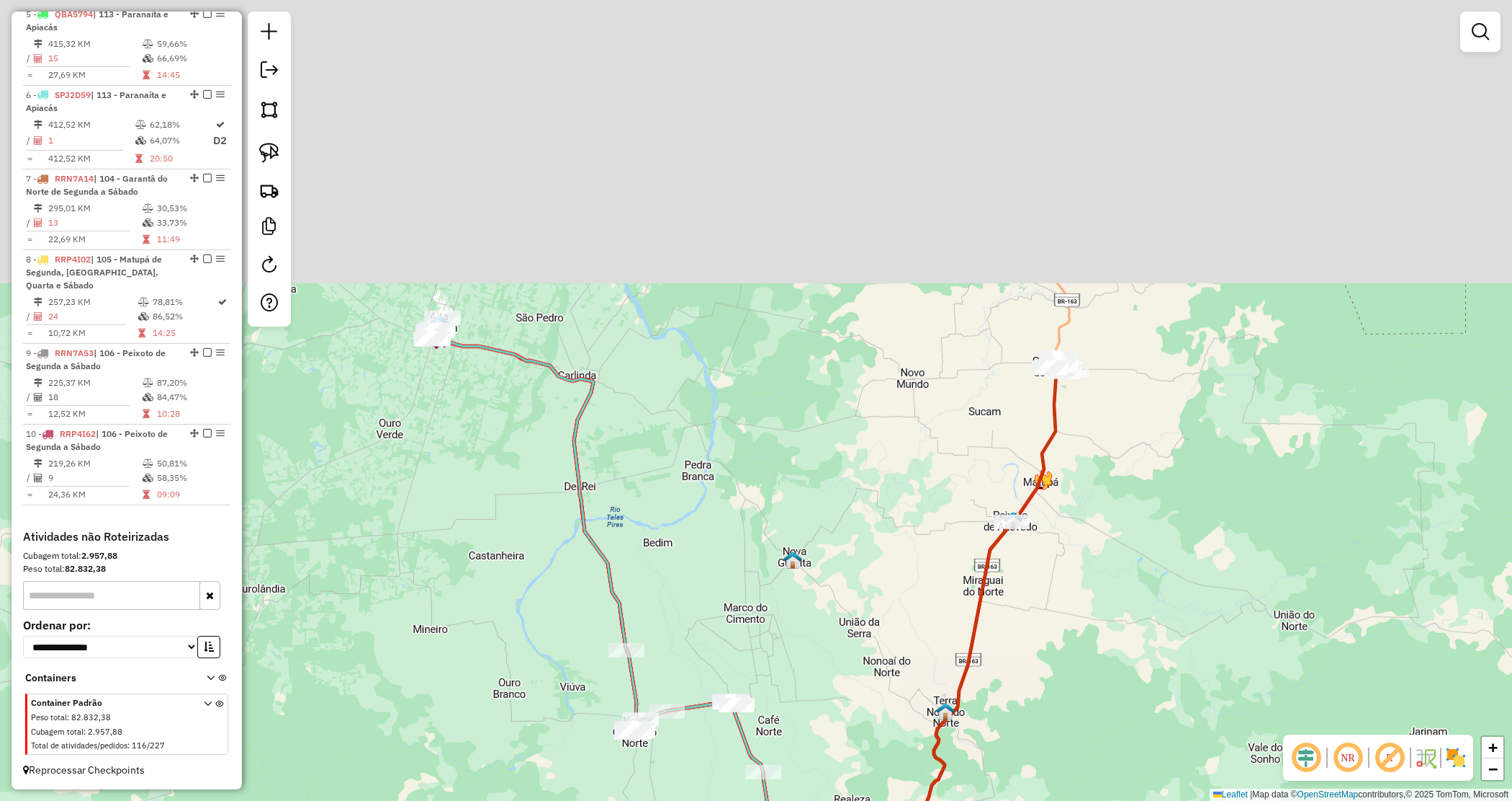
drag, startPoint x: 832, startPoint y: 441, endPoint x: 873, endPoint y: 532, distance: 99.8
click at [802, 615] on div "Janela de atendimento Grade de atendimento Capacidade Transportadoras Veículos …" at bounding box center [756, 400] width 1512 height 801
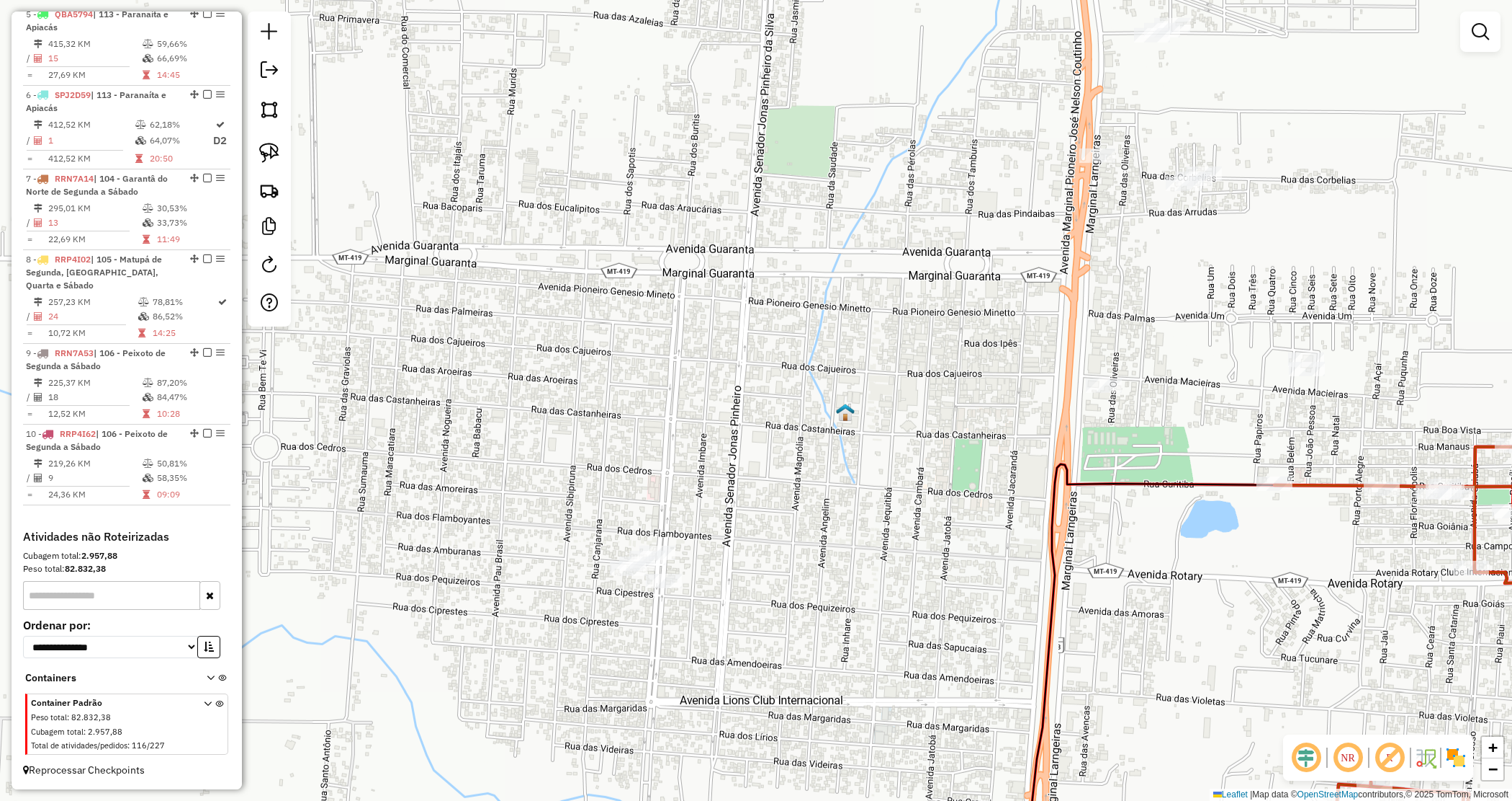
drag, startPoint x: 599, startPoint y: 536, endPoint x: 619, endPoint y: 546, distance: 22.4
click at [600, 535] on div "Janela de atendimento Grade de atendimento Capacidade Transportadoras Veículos …" at bounding box center [756, 400] width 1512 height 801
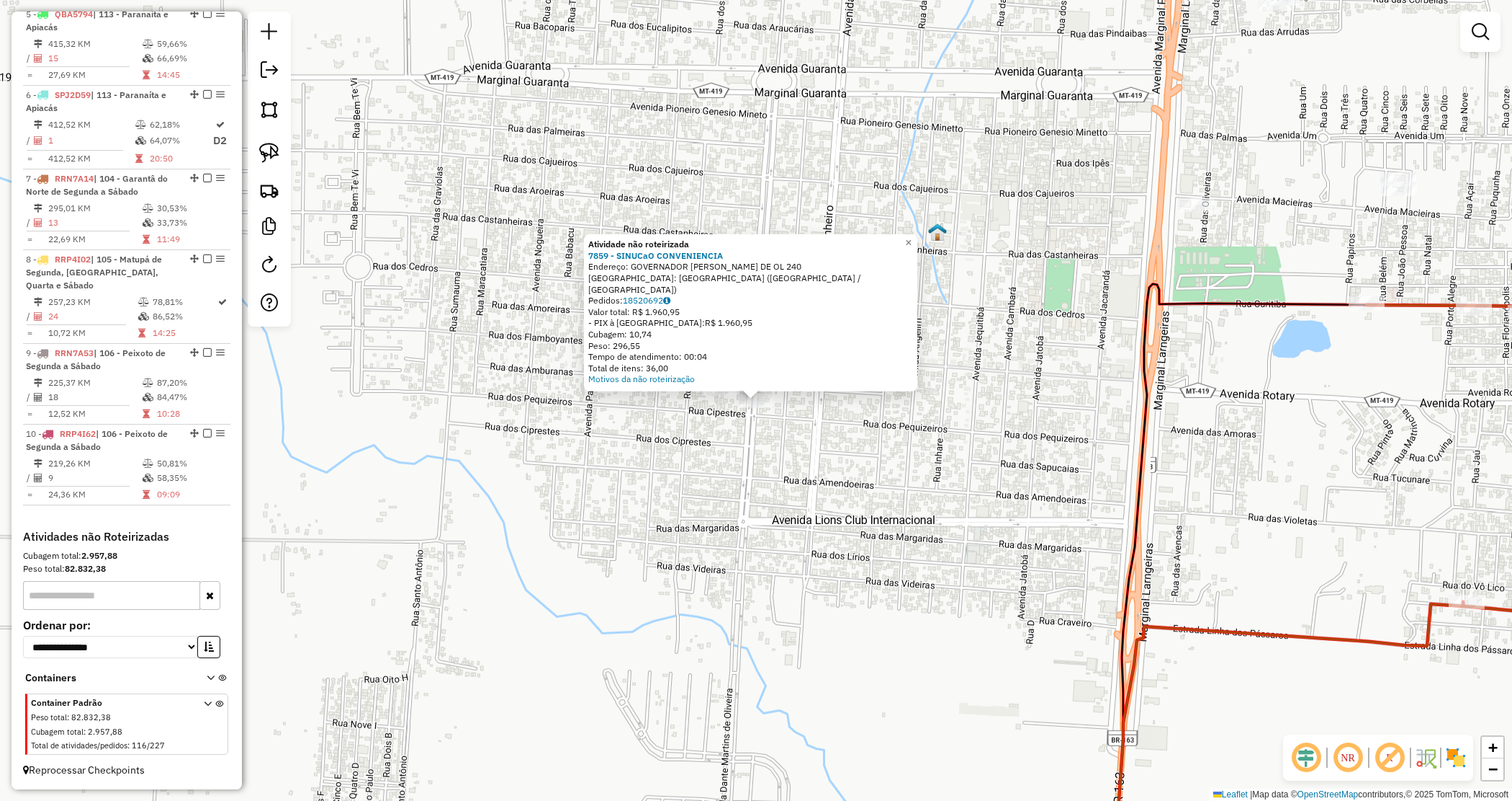
click at [786, 467] on div "Atividade não roteirizada 7859 - SINUCaO CONVENIENCIA Endereço: GOVERNADOR DANT…" at bounding box center [756, 400] width 1512 height 801
click at [526, 321] on div "Atividade não roteirizada 7859 - SINUCaO CONVENIENCIA Endereço: GOVERNADOR DANT…" at bounding box center [756, 400] width 1512 height 801
drag, startPoint x: 509, startPoint y: 252, endPoint x: 513, endPoint y: 259, distance: 8.1
click at [362, 178] on div "Atividade não roteirizada 7859 - SINUCaO CONVENIENCIA Endereço: GOVERNADOR DANT…" at bounding box center [756, 400] width 1512 height 801
click at [278, 158] on img at bounding box center [269, 152] width 20 height 20
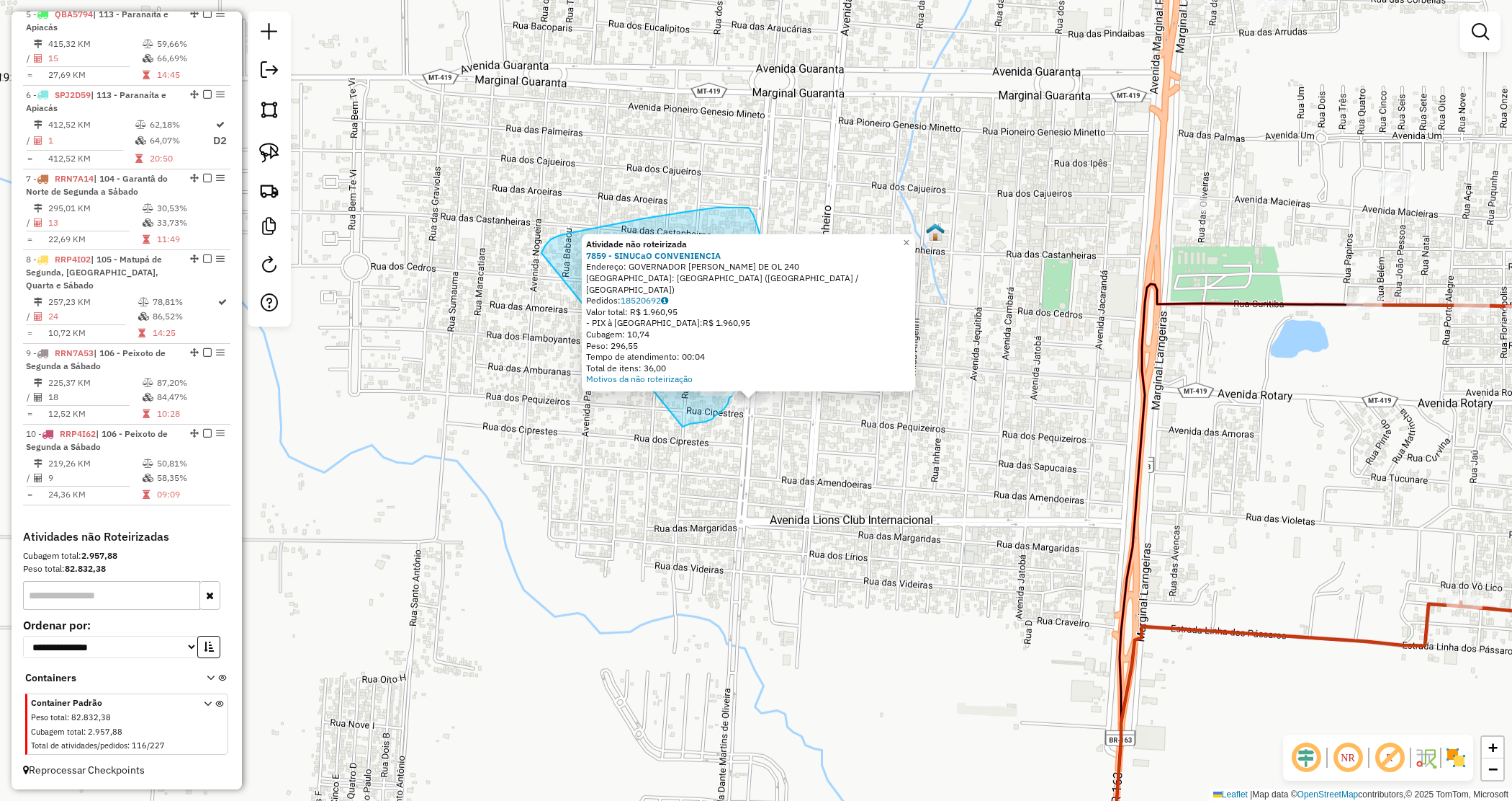
drag, startPoint x: 575, startPoint y: 232, endPoint x: 682, endPoint y: 427, distance: 222.4
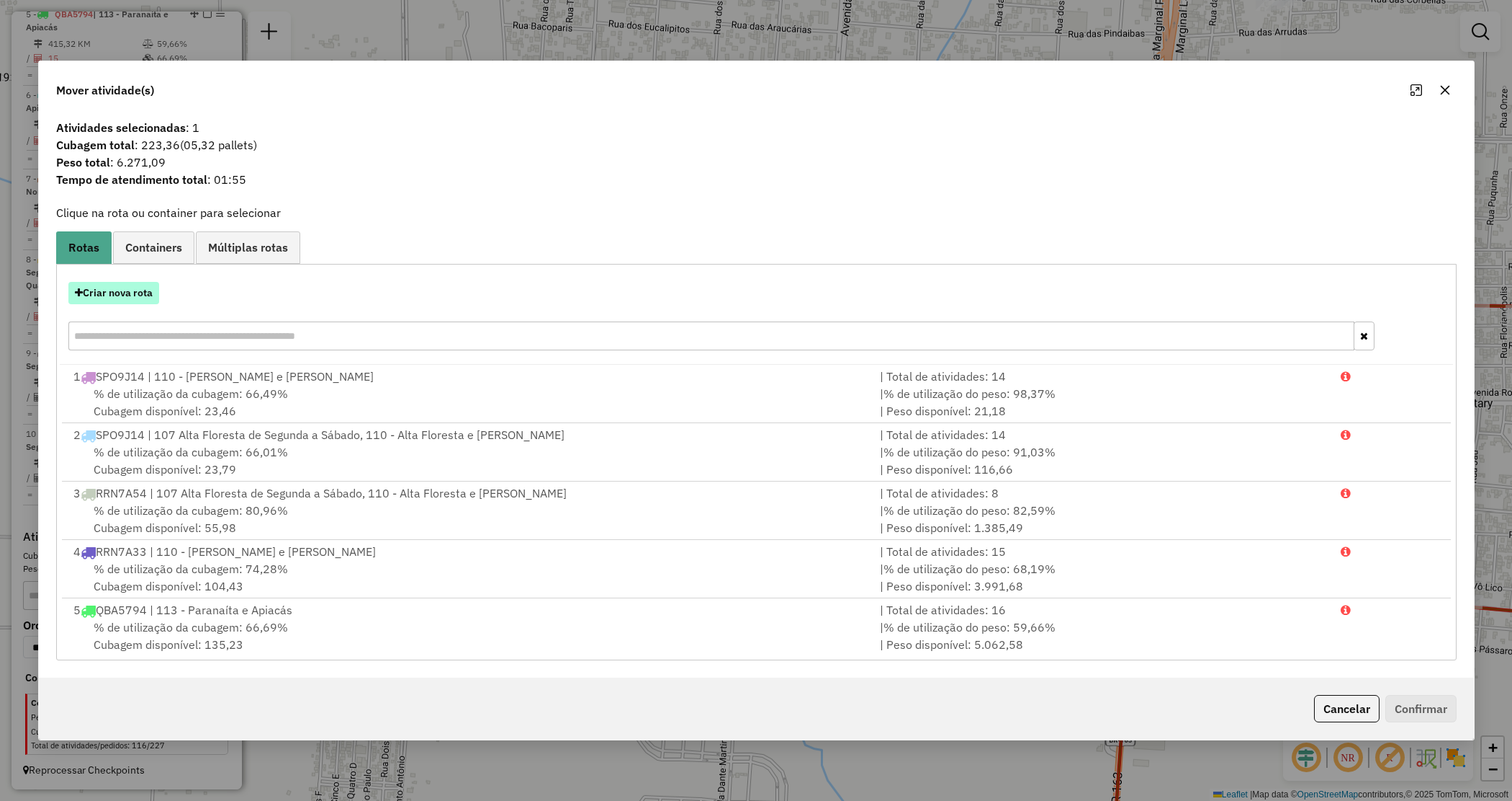
click at [135, 292] on button "Criar nova rota" at bounding box center [114, 293] width 91 height 23
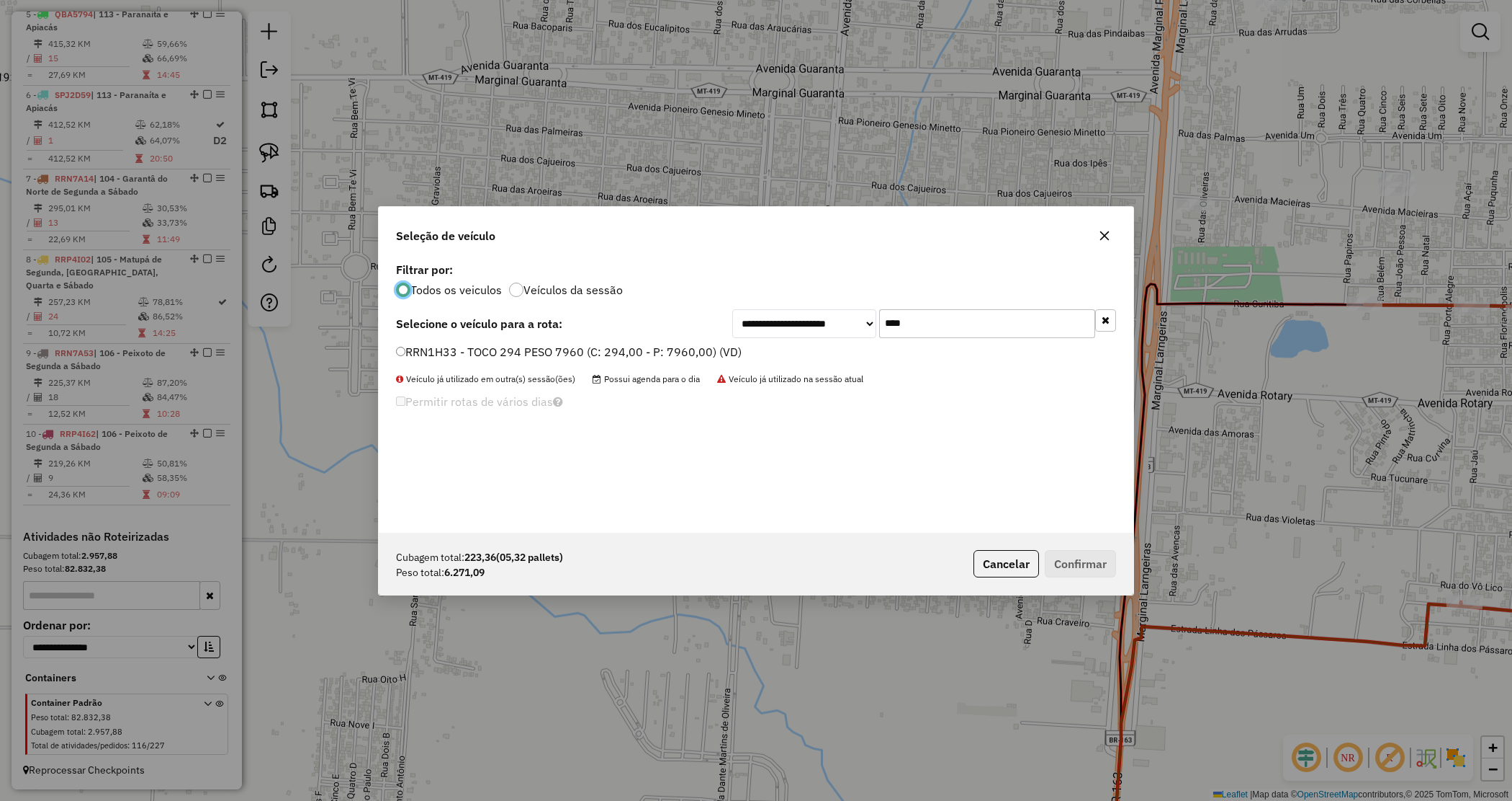
scroll to position [7, 4]
click at [683, 353] on label "RRN1H33 - TOCO 294 PESO 7960 (C: 294,00 - P: 7960,00) (VD)" at bounding box center [568, 350] width 345 height 17
click at [1110, 567] on button "Confirmar" at bounding box center [1081, 563] width 71 height 28
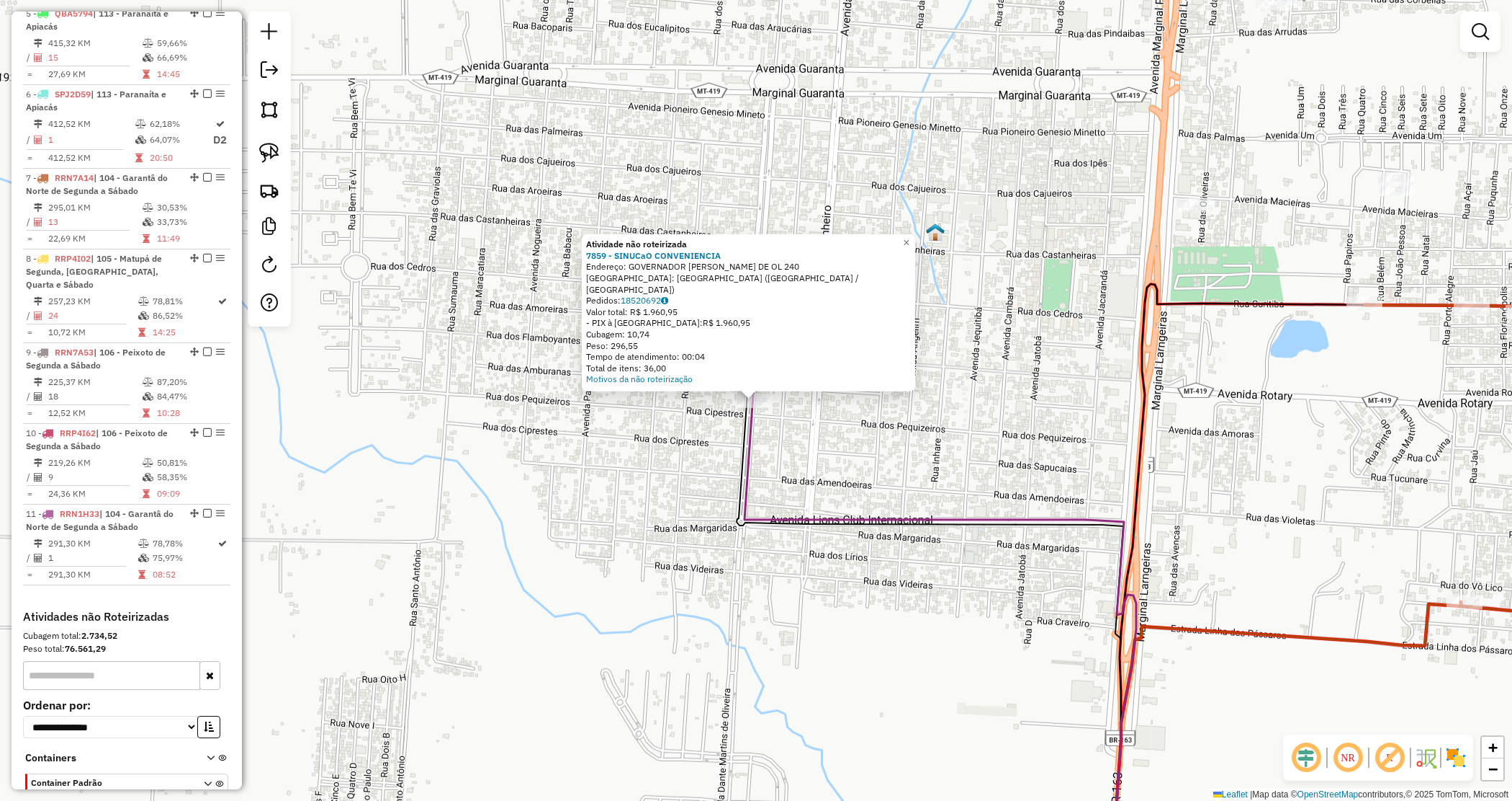
scroll to position [964, 0]
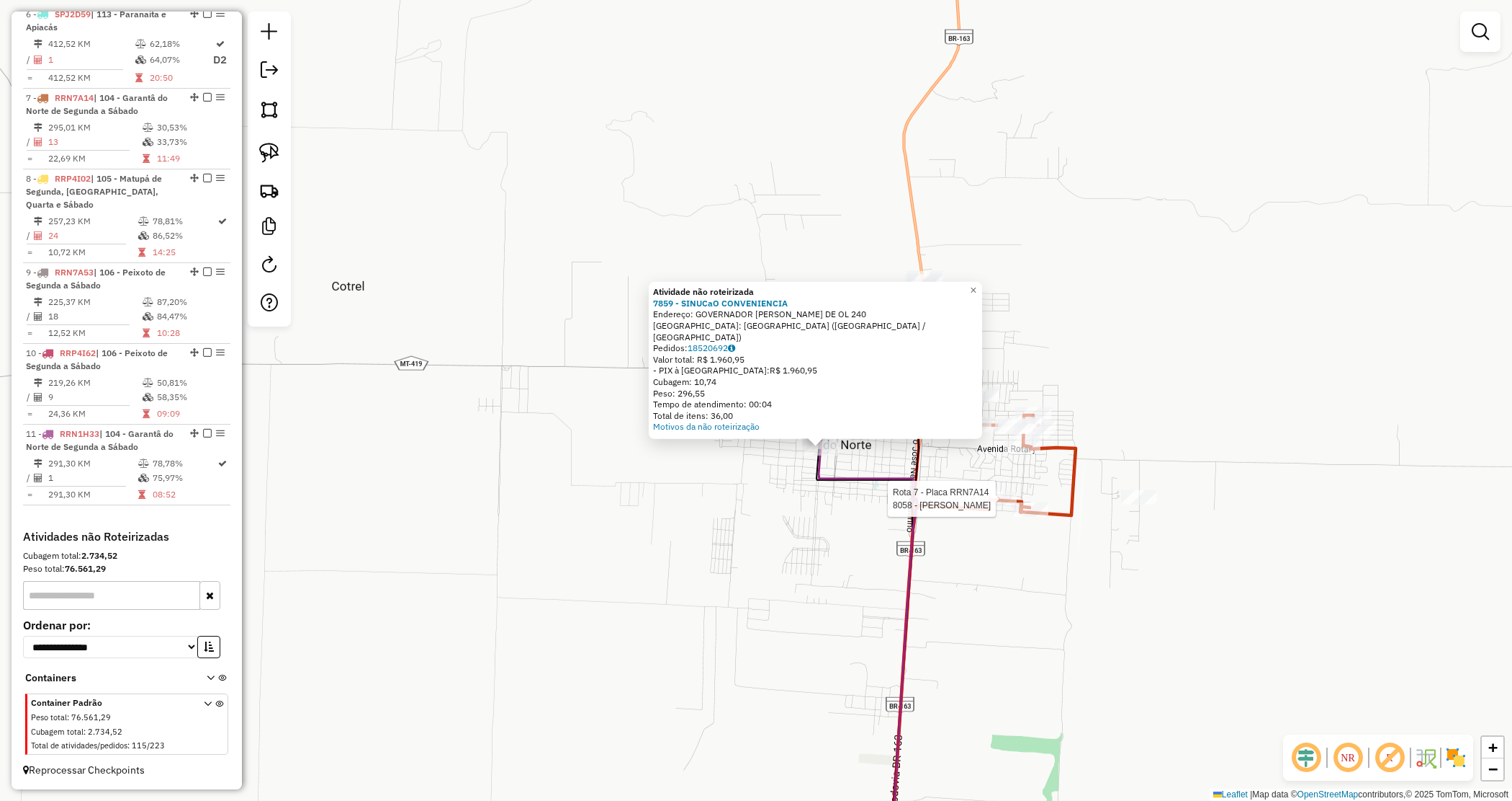
click at [992, 543] on div "Rota 7 - Placa RRN7A14 8058 - [PERSON_NAME] Atividade não roteirizada 7859 - SI…" at bounding box center [756, 400] width 1512 height 801
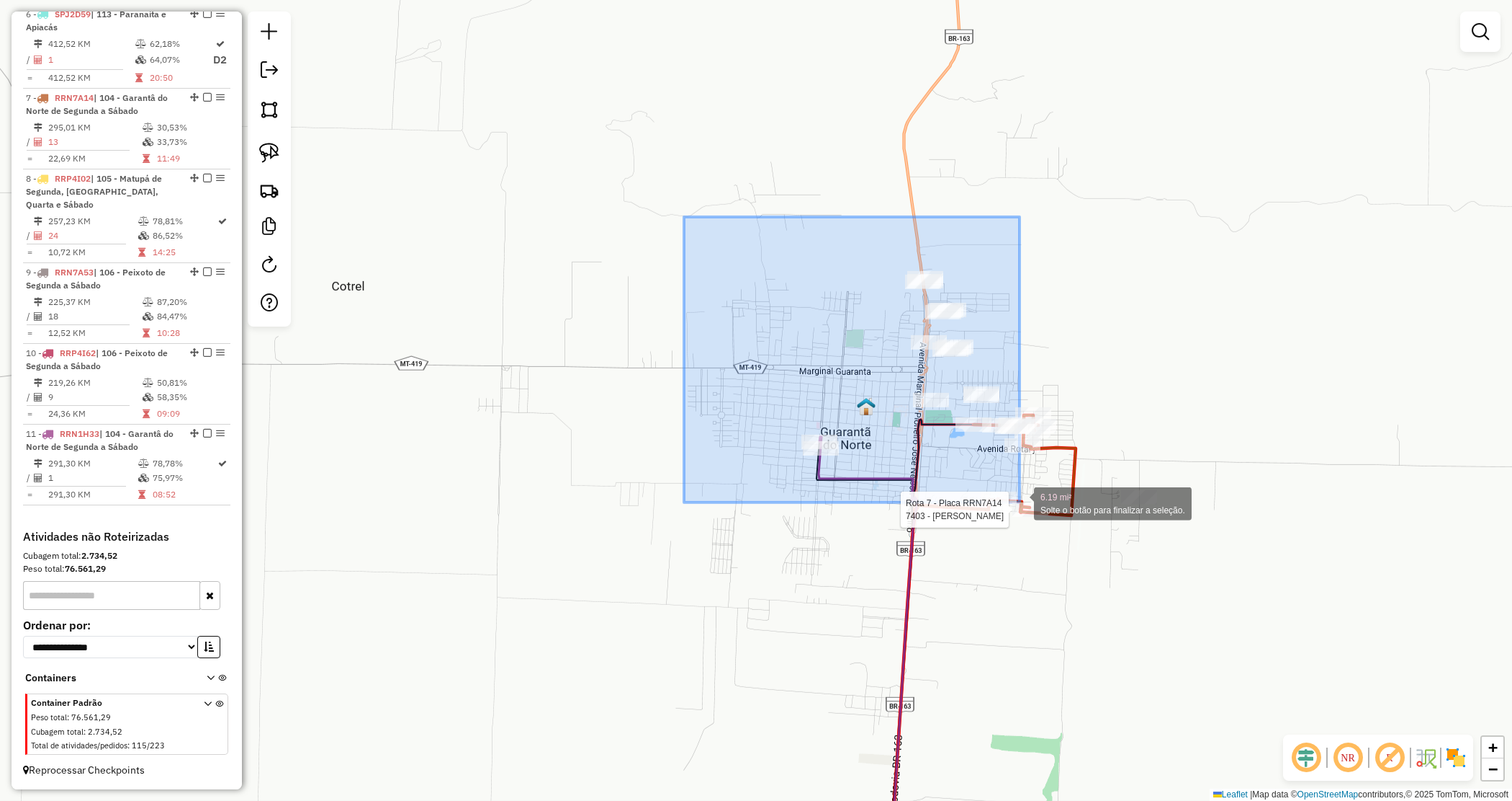
drag, startPoint x: 783, startPoint y: 279, endPoint x: 1125, endPoint y: 550, distance: 436.4
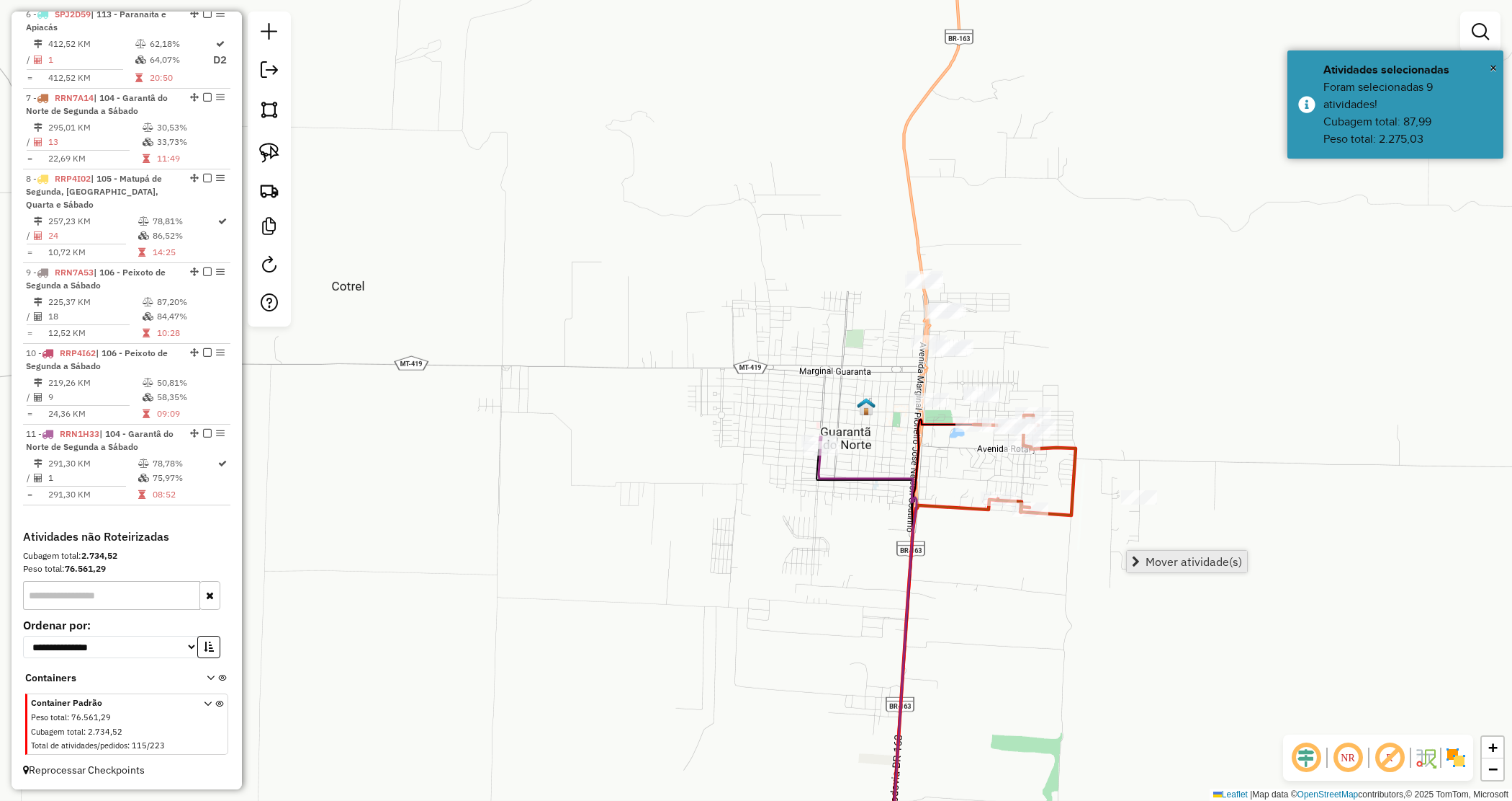
click at [1195, 567] on span "Mover atividade(s)" at bounding box center [1194, 561] width 97 height 12
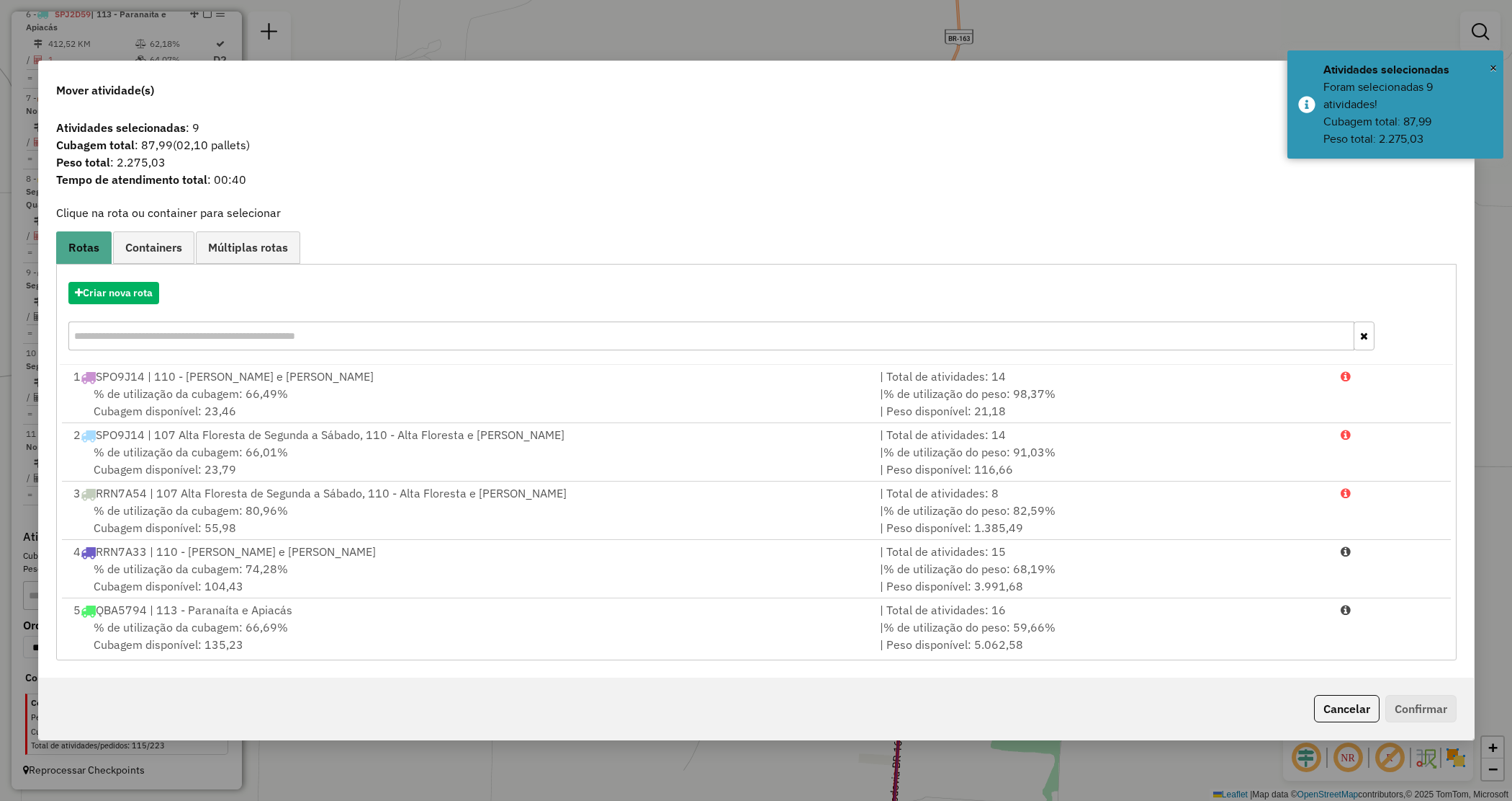
click at [464, 332] on input "text" at bounding box center [711, 336] width 1286 height 29
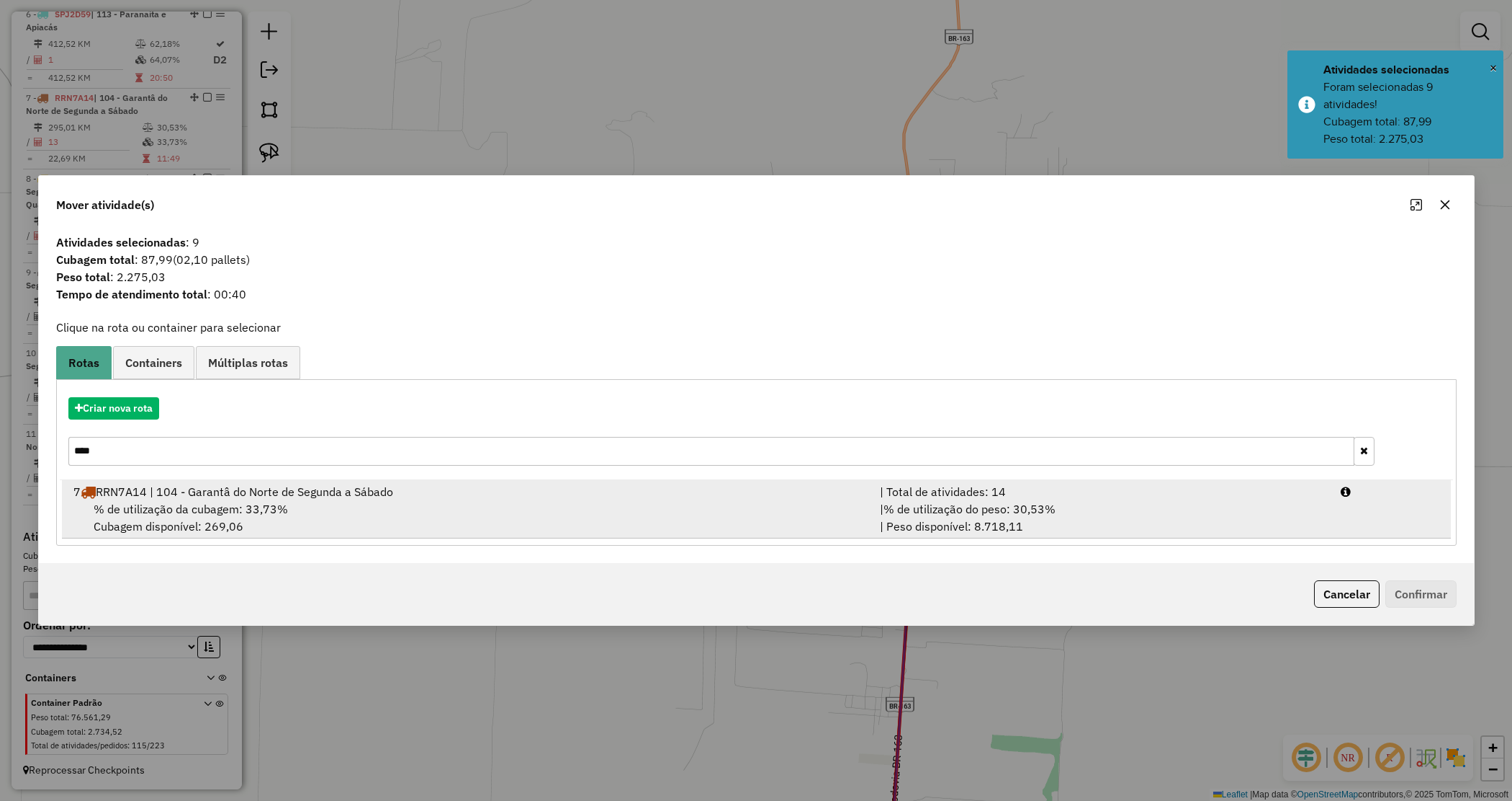
type input "****"
drag, startPoint x: 541, startPoint y: 496, endPoint x: 861, endPoint y: 541, distance: 323.1
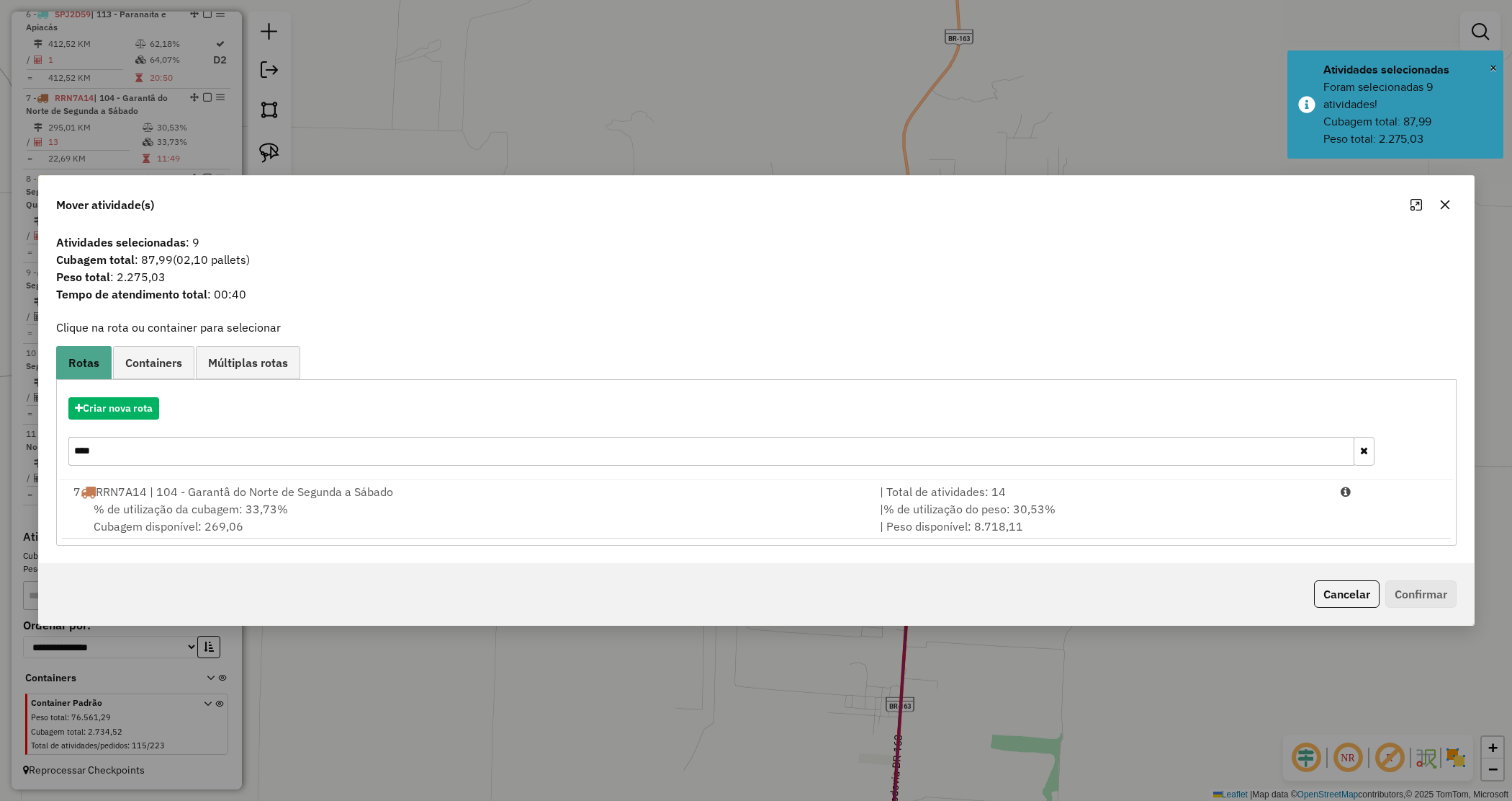
click at [541, 497] on div "7 RRN7A14 | 104 - Garantâ do Norte de Segunda a Sábado" at bounding box center [468, 491] width 807 height 17
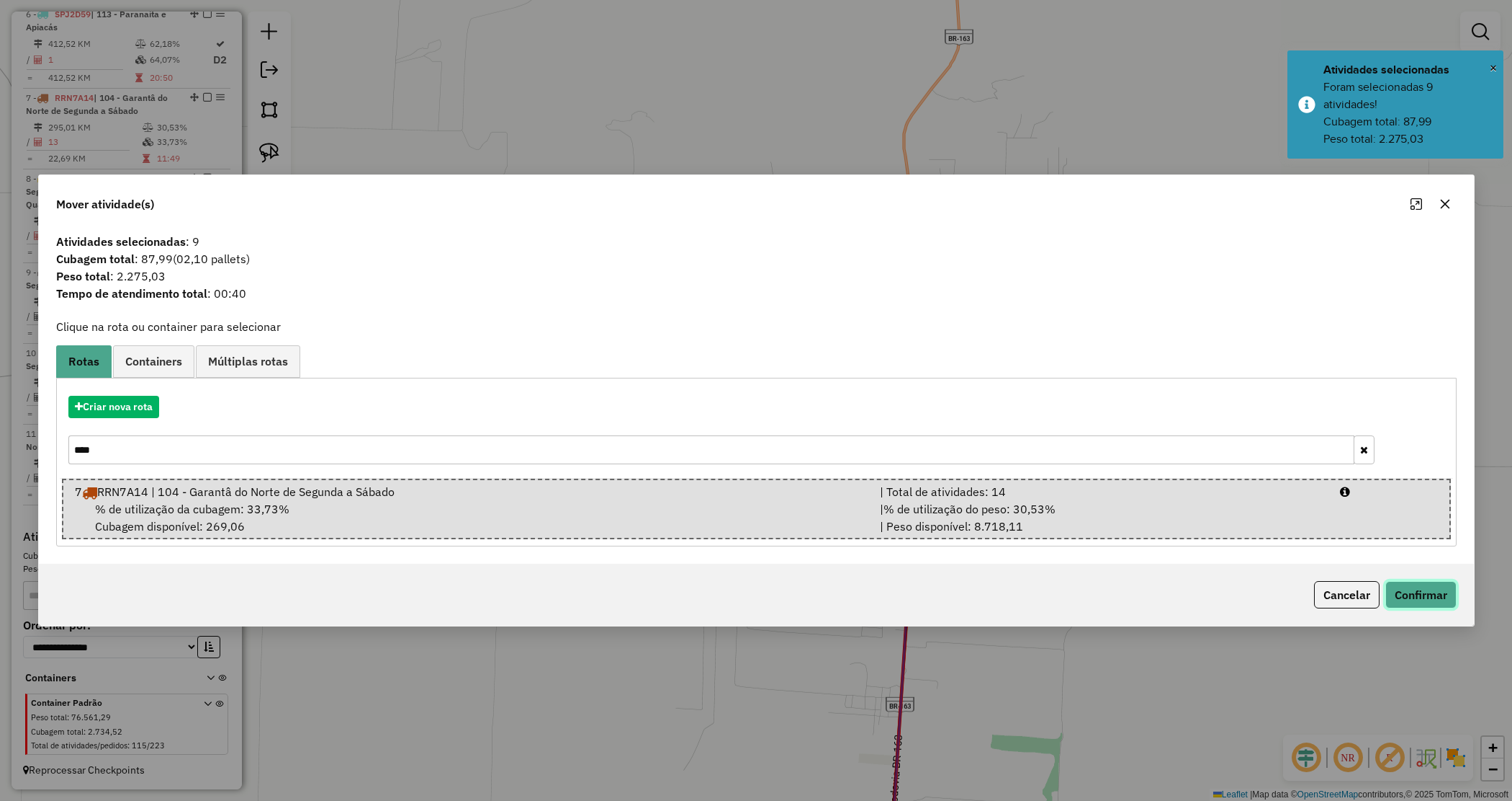
click at [1415, 581] on button "Confirmar" at bounding box center [1421, 595] width 71 height 28
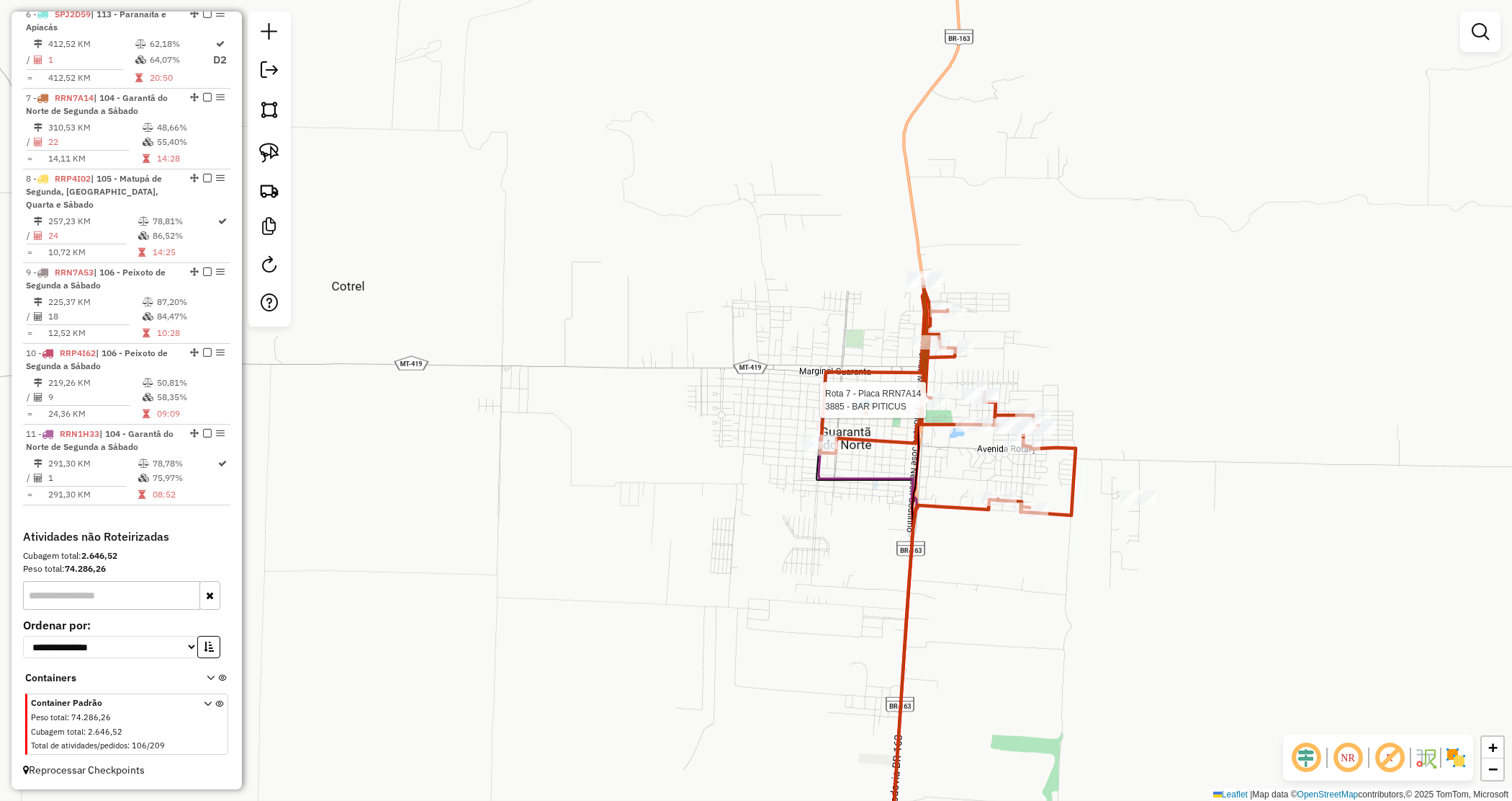
select select "*********"
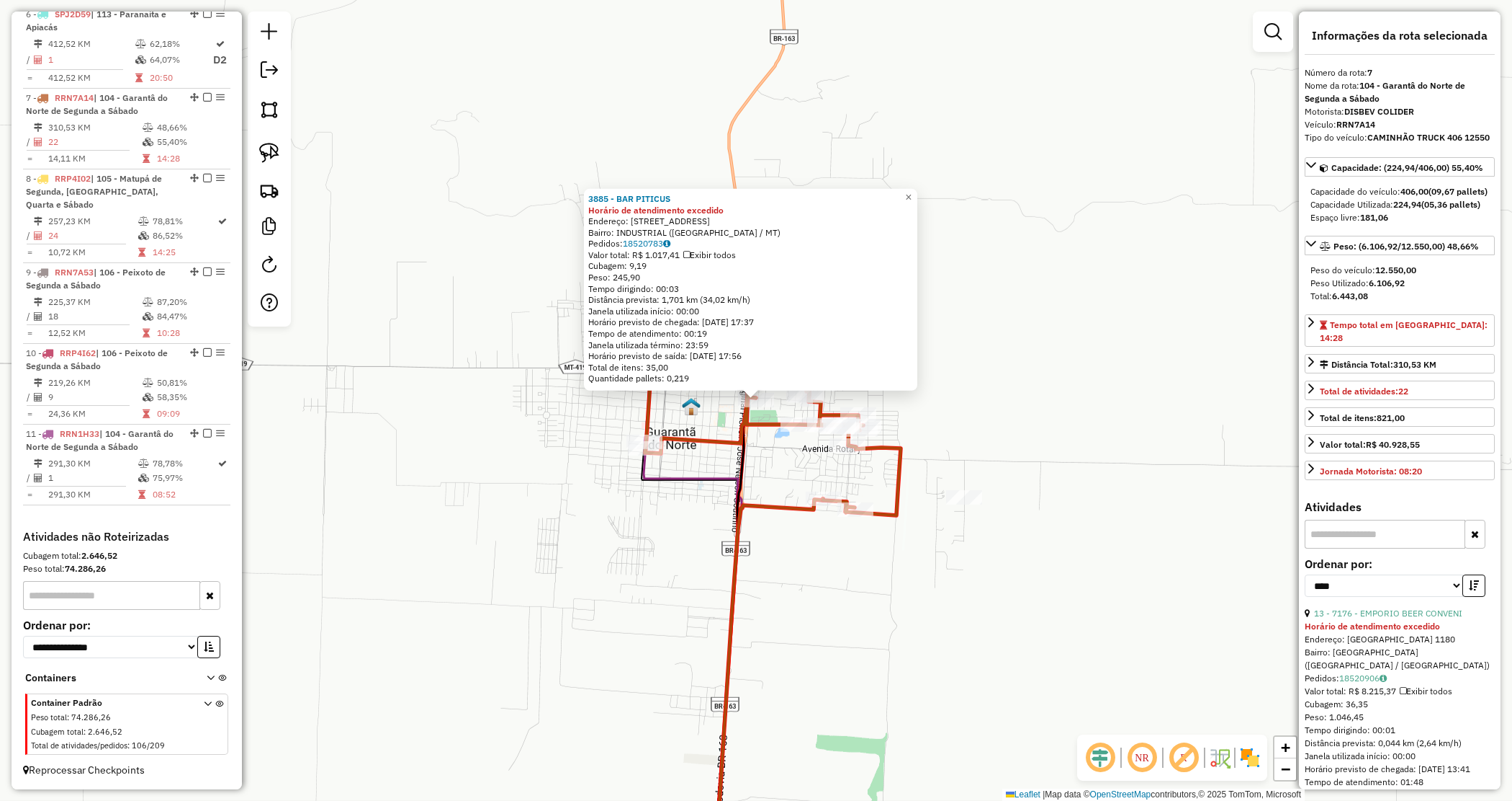
click at [857, 576] on div "3885 - BAR PITICUS Horário de atendimento excedido Endereço: [STREET_ADDRESS] B…" at bounding box center [756, 400] width 1512 height 801
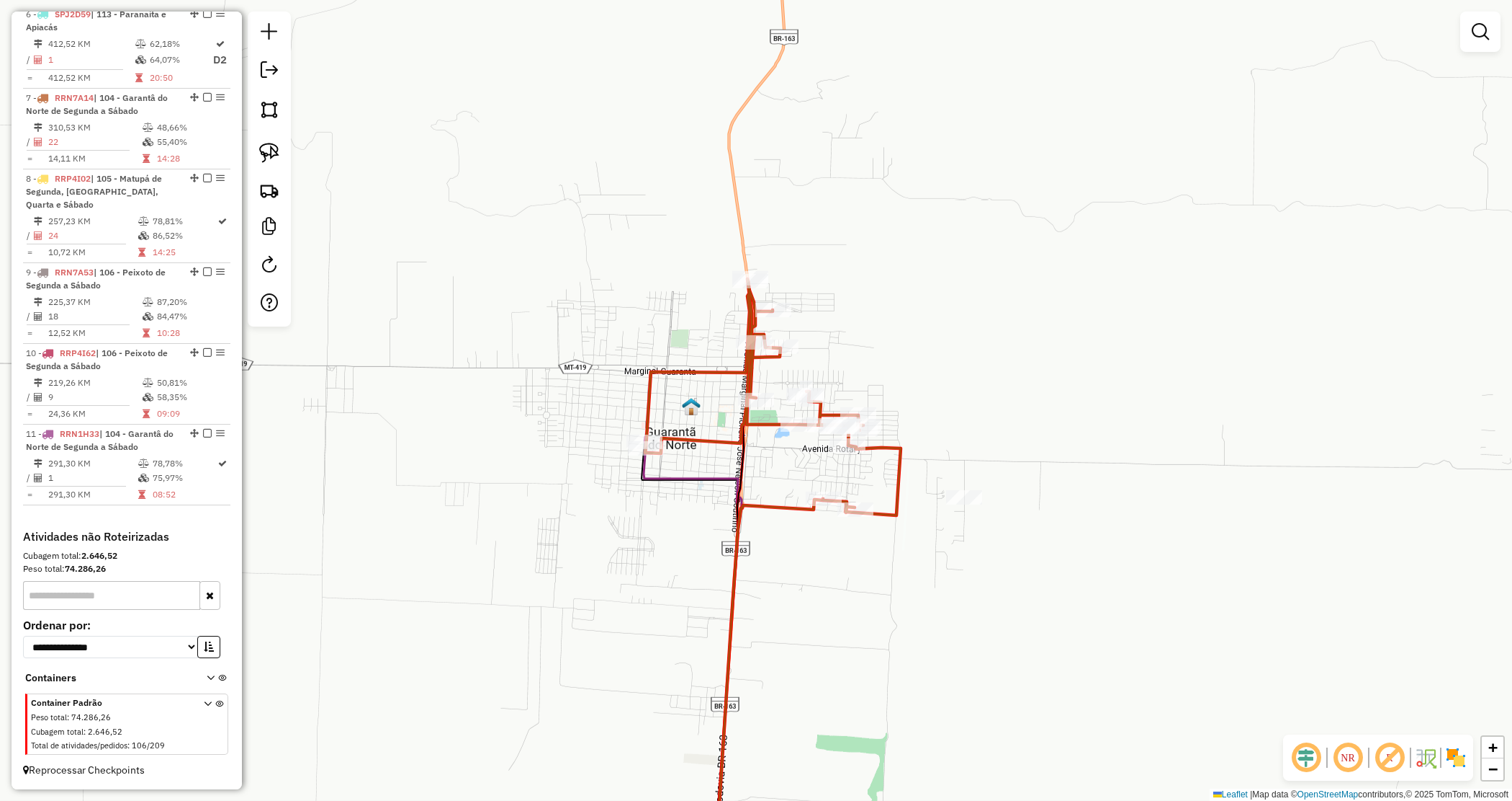
click at [848, 613] on div "Janela de atendimento Grade de atendimento Capacidade Transportadoras Veículos …" at bounding box center [756, 400] width 1512 height 801
drag, startPoint x: 844, startPoint y: 671, endPoint x: 673, endPoint y: 423, distance: 301.2
click at [697, 448] on div "Janela de atendimento Grade de atendimento Capacidade Transportadoras Veículos …" at bounding box center [756, 400] width 1512 height 801
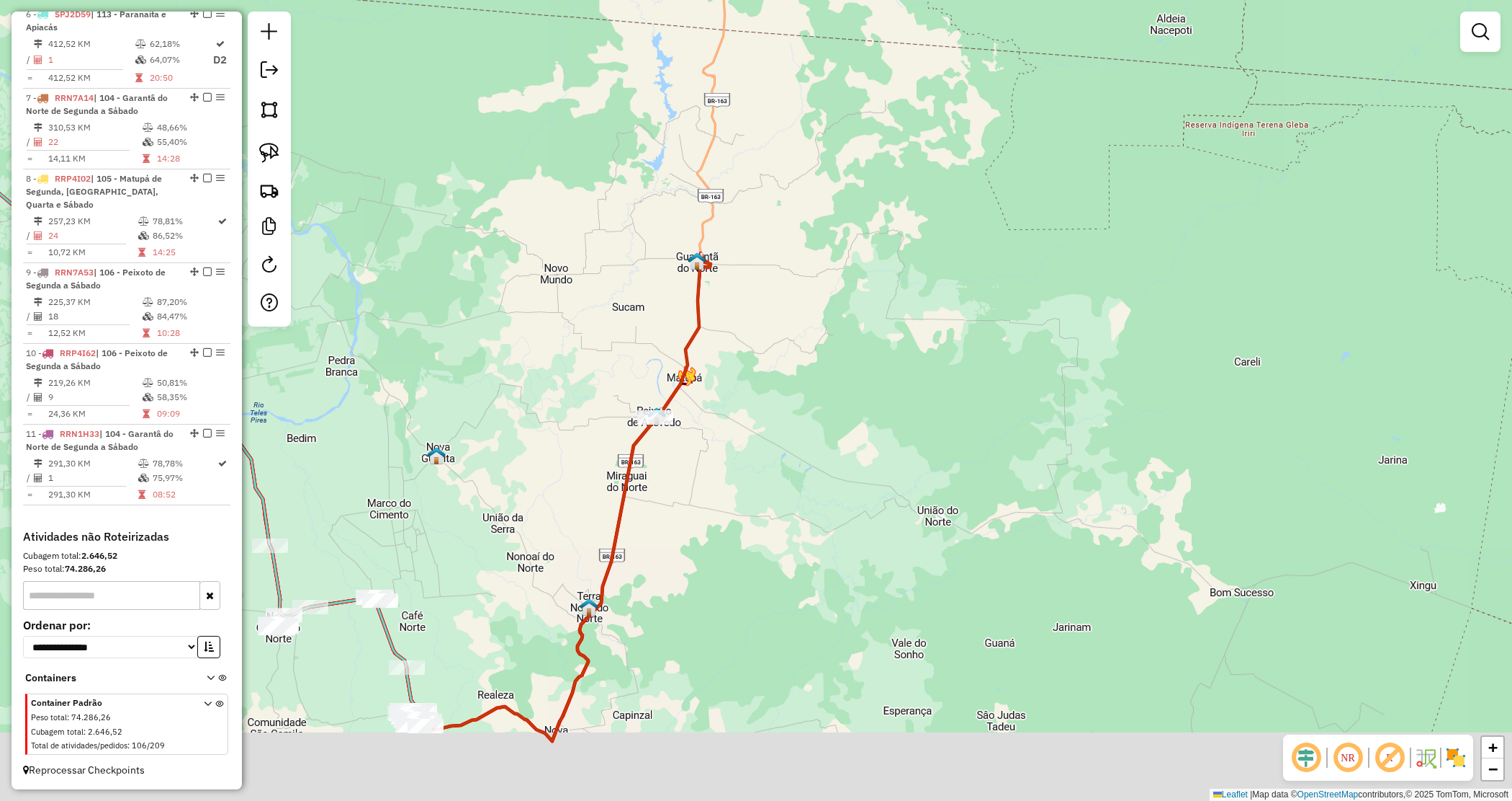
drag, startPoint x: 715, startPoint y: 499, endPoint x: 750, endPoint y: 441, distance: 67.7
click at [750, 441] on div "Janela de atendimento Grade de atendimento Capacidade Transportadoras Veículos …" at bounding box center [756, 400] width 1512 height 801
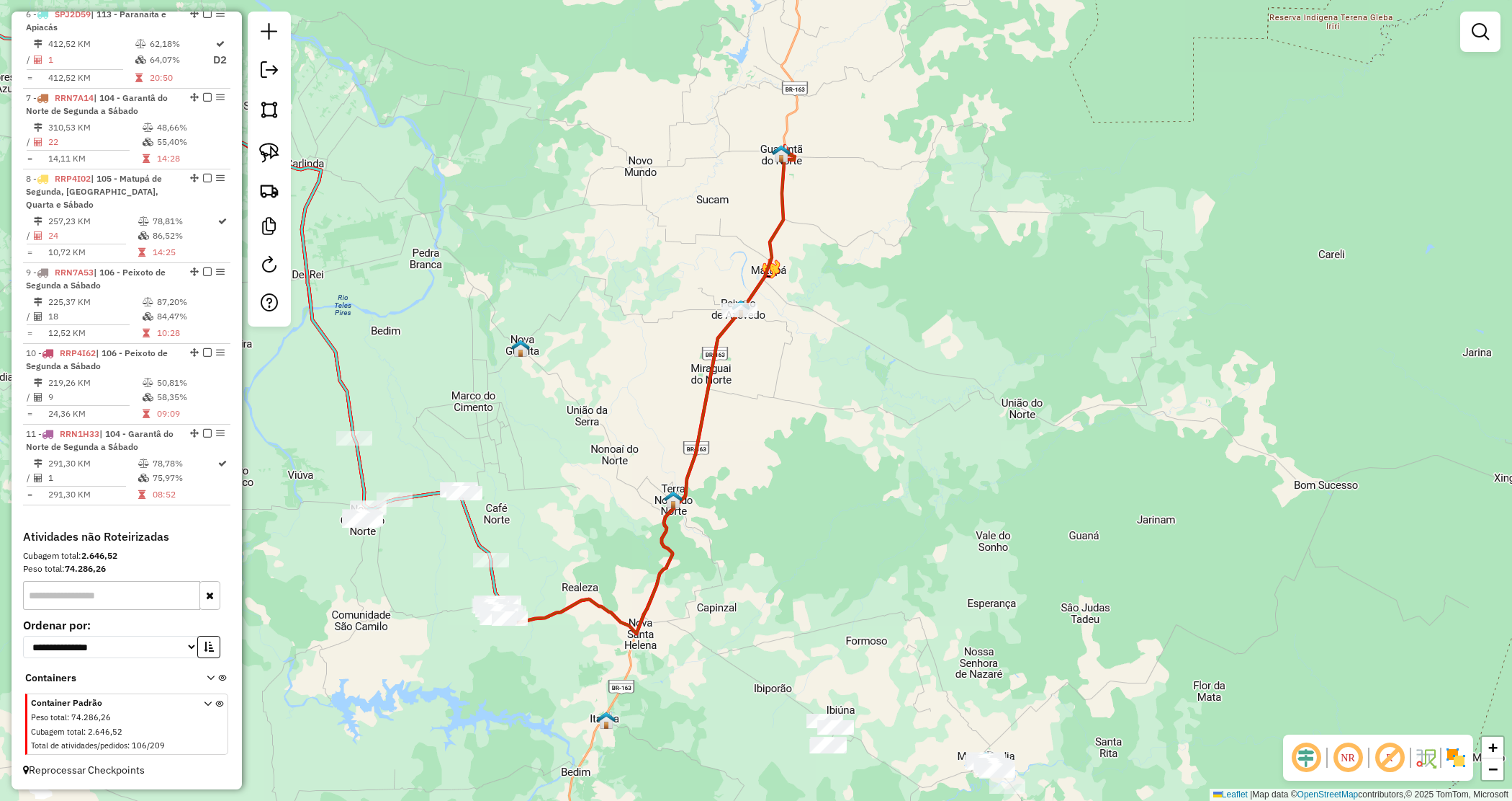
drag, startPoint x: 745, startPoint y: 526, endPoint x: 868, endPoint y: 373, distance: 196.3
click at [866, 373] on div "Janela de atendimento Grade de atendimento Capacidade Transportadoras Veículos …" at bounding box center [756, 400] width 1512 height 801
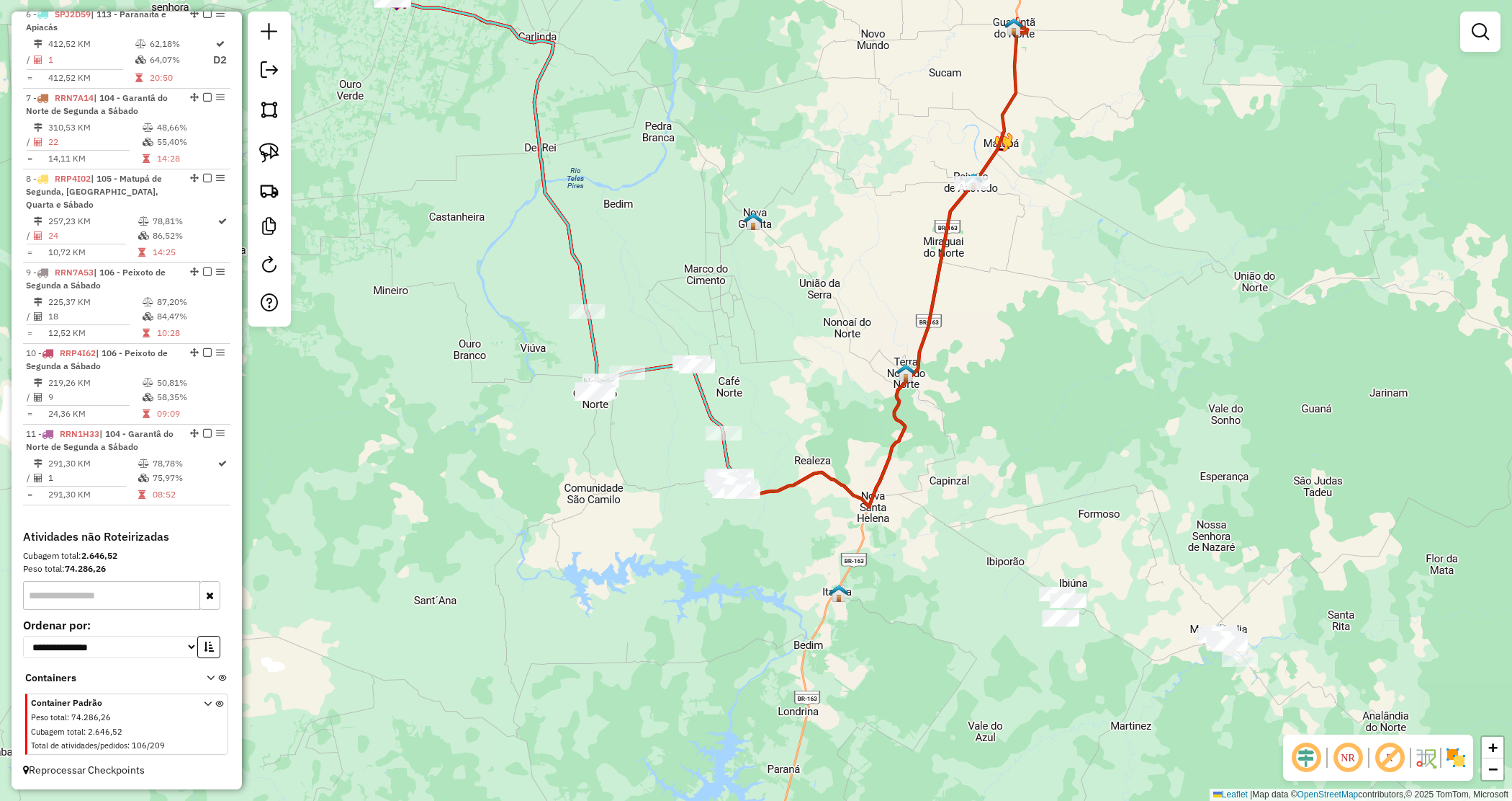
click at [635, 444] on div "Janela de atendimento Grade de atendimento Capacidade Transportadoras Veículos …" at bounding box center [756, 400] width 1512 height 801
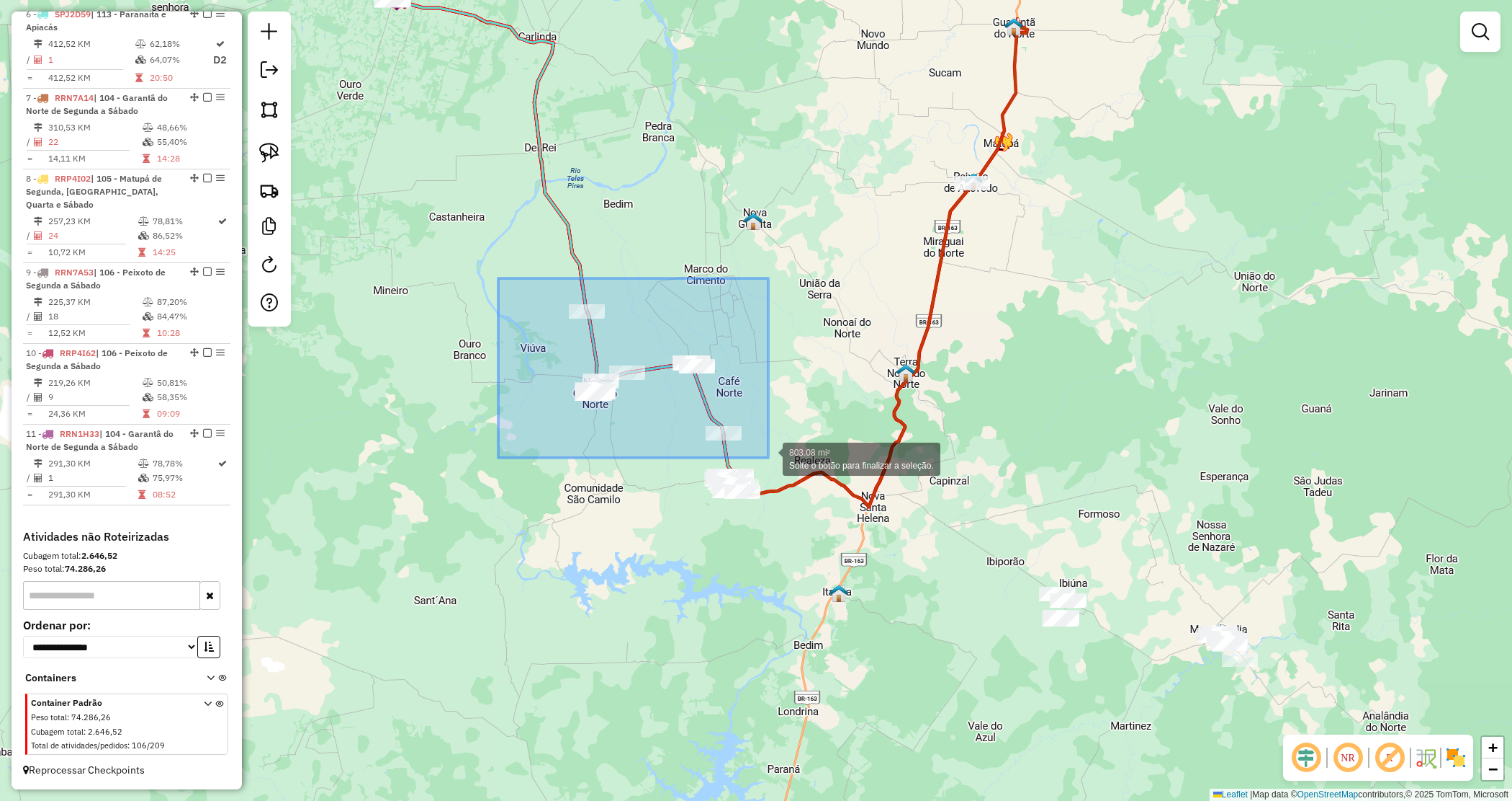
drag, startPoint x: 507, startPoint y: 283, endPoint x: 768, endPoint y: 459, distance: 314.8
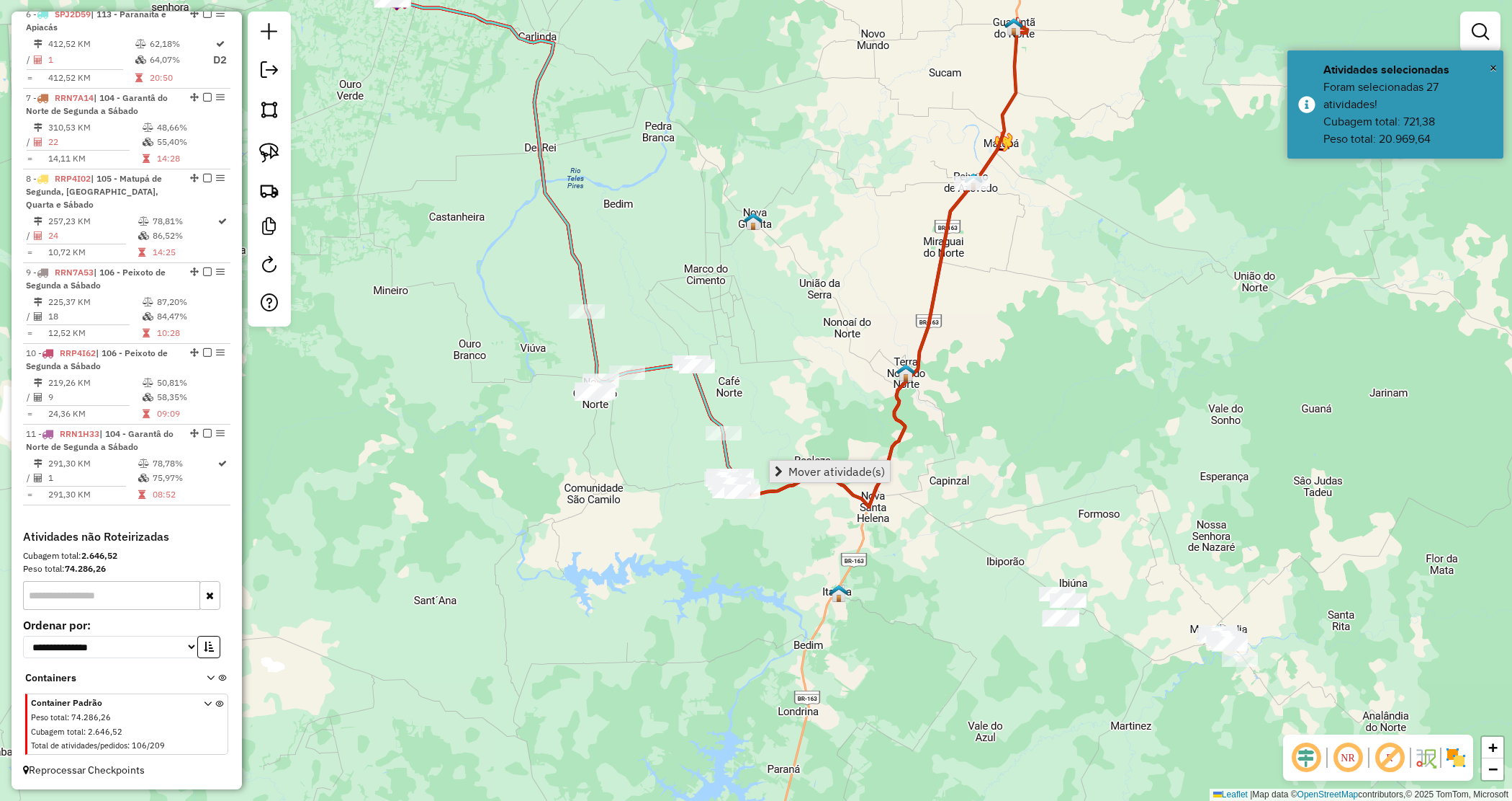
click at [804, 477] on span "Mover atividade(s)" at bounding box center [837, 471] width 97 height 12
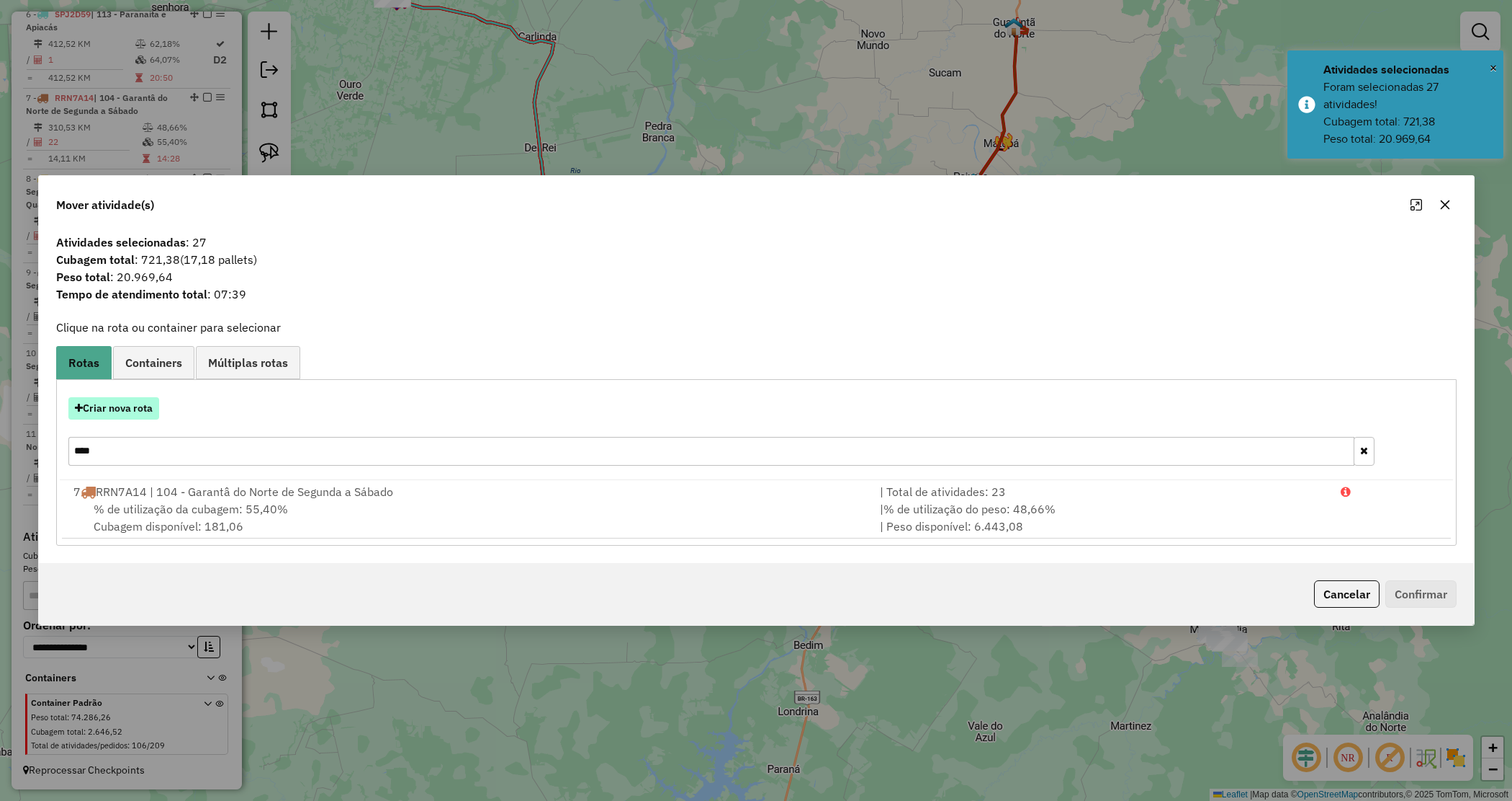
click at [125, 409] on button "Criar nova rota" at bounding box center [114, 408] width 91 height 23
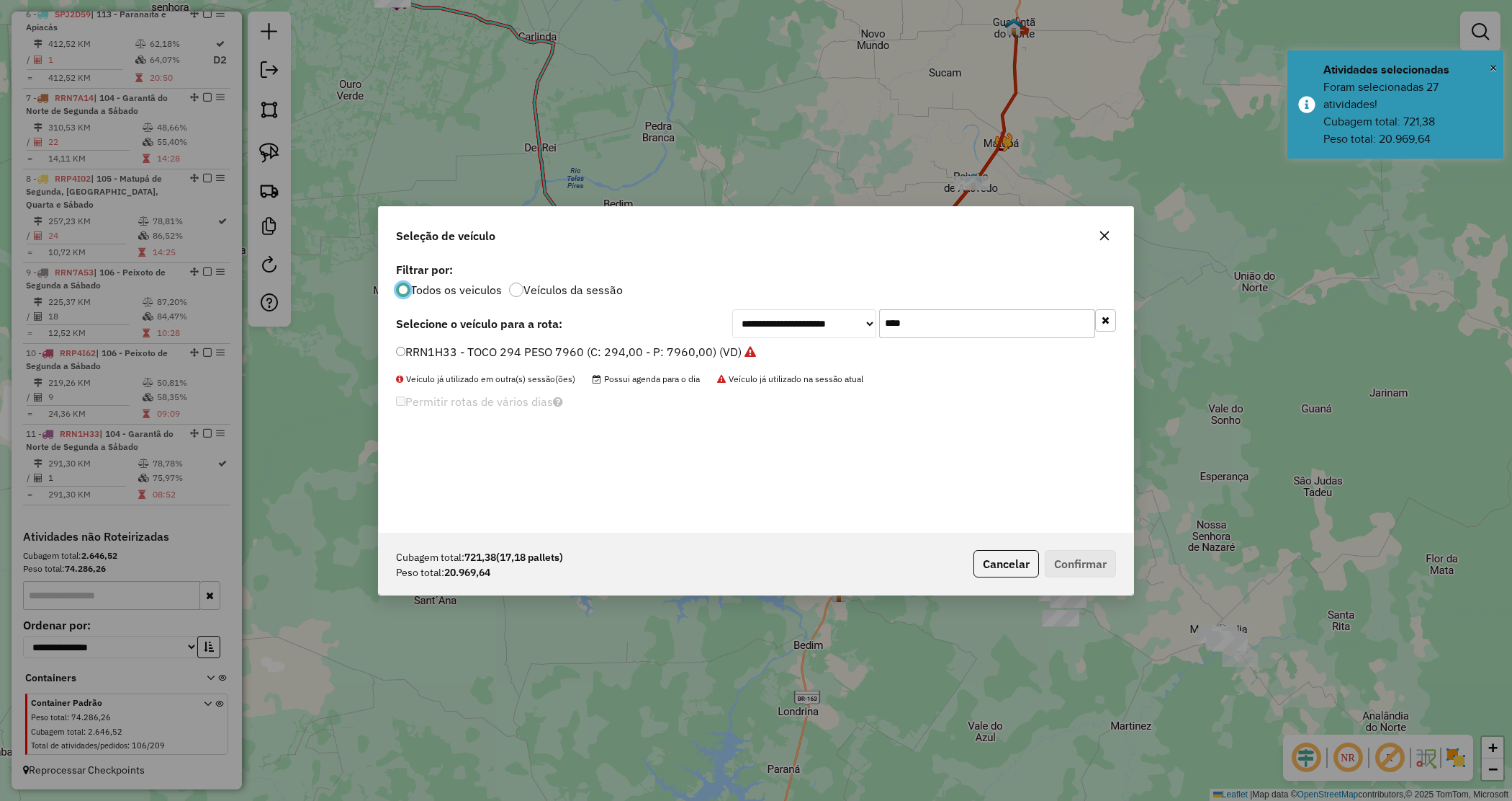
scroll to position [7, 4]
drag, startPoint x: 826, startPoint y: 316, endPoint x: 815, endPoint y: 308, distance: 13.6
click at [815, 310] on div "**********" at bounding box center [924, 323] width 384 height 29
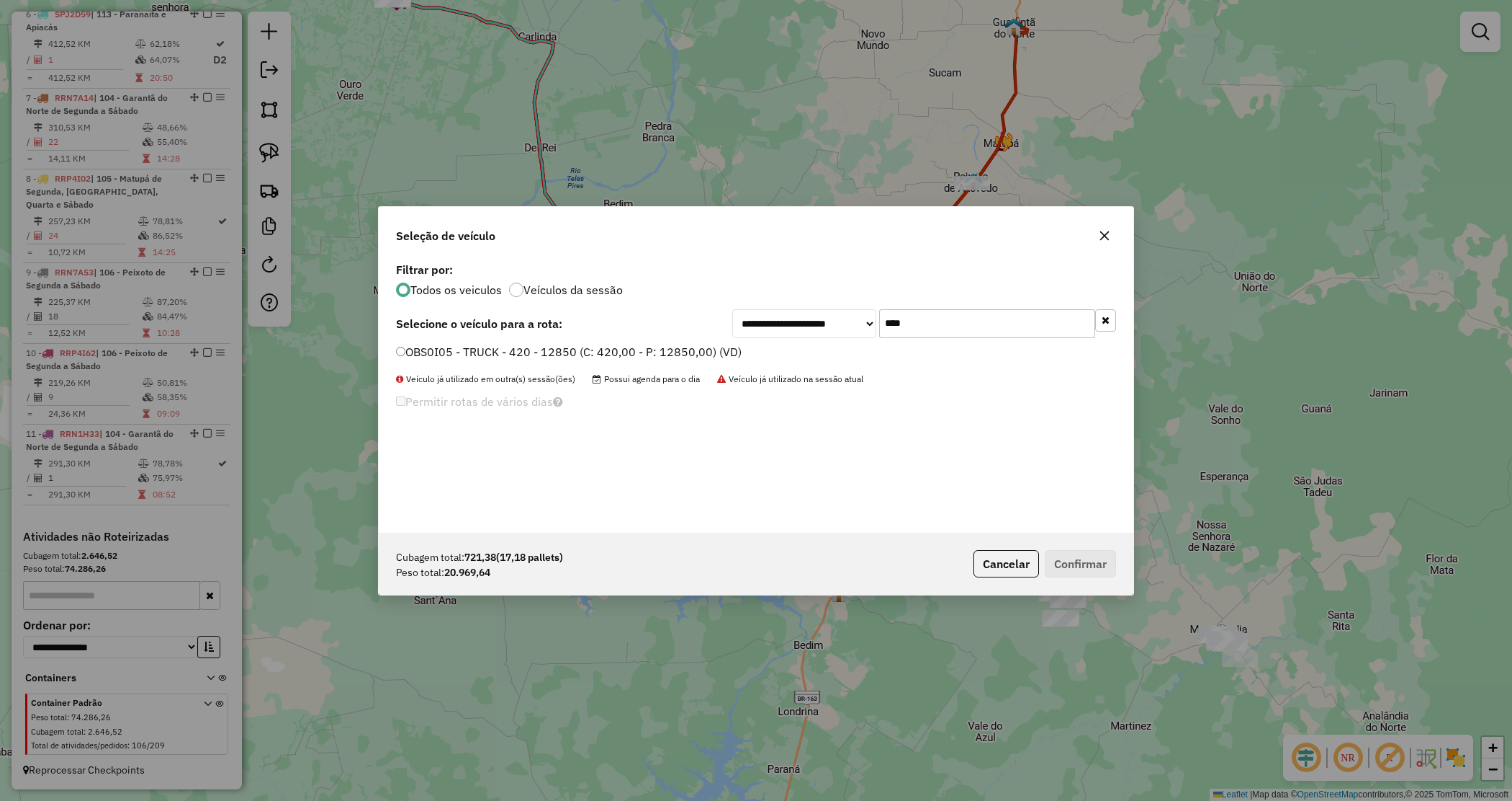
type input "****"
click at [731, 356] on label "OBS0I05 - TRUCK - 420 - 12850 (C: 420,00 - P: 12850,00) (VD)" at bounding box center [568, 350] width 345 height 17
click at [1070, 552] on button "Confirmar" at bounding box center [1081, 563] width 71 height 28
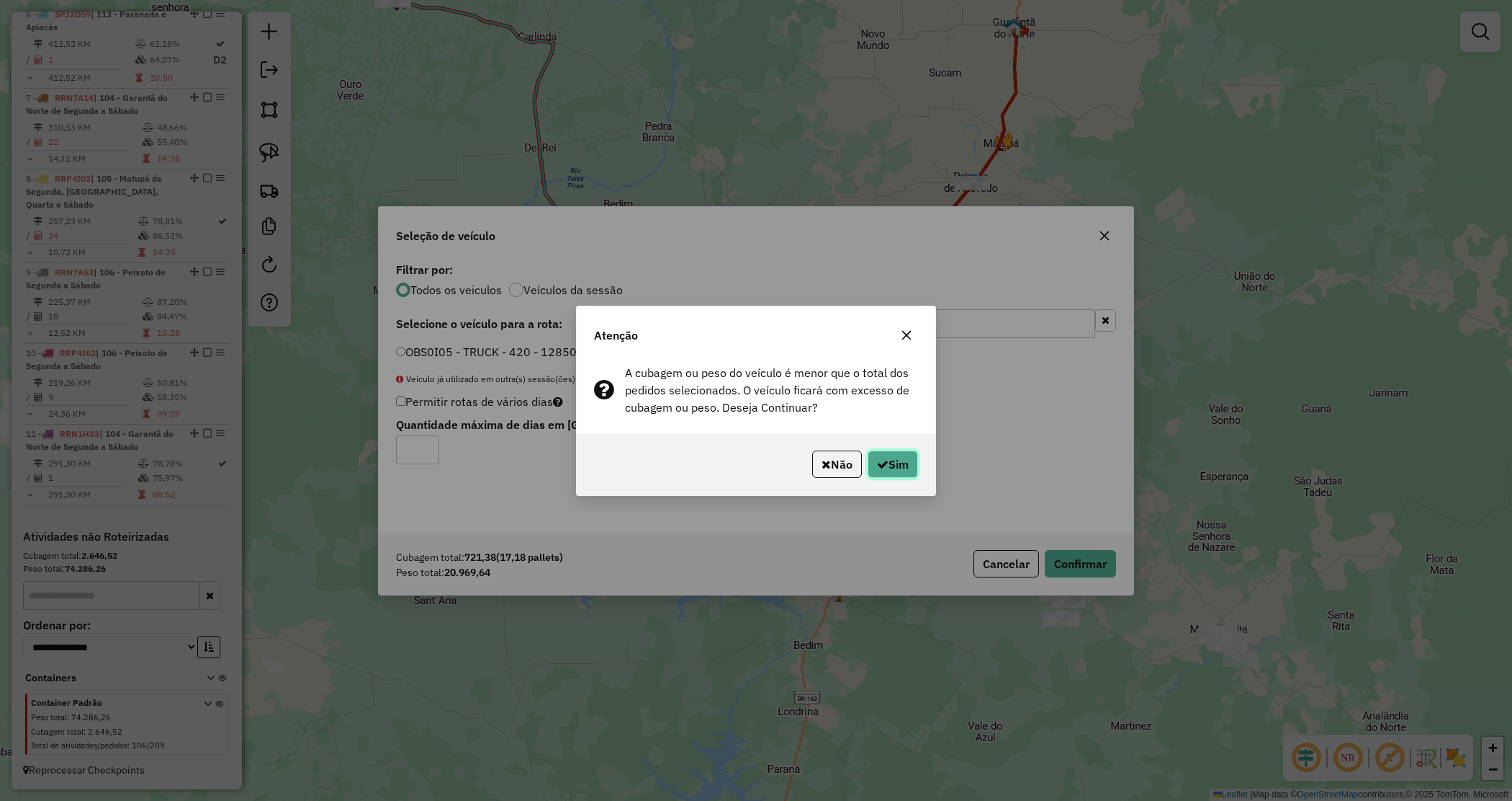
drag, startPoint x: 895, startPoint y: 465, endPoint x: 778, endPoint y: 455, distance: 117.4
click at [893, 465] on button "Sim" at bounding box center [893, 464] width 50 height 28
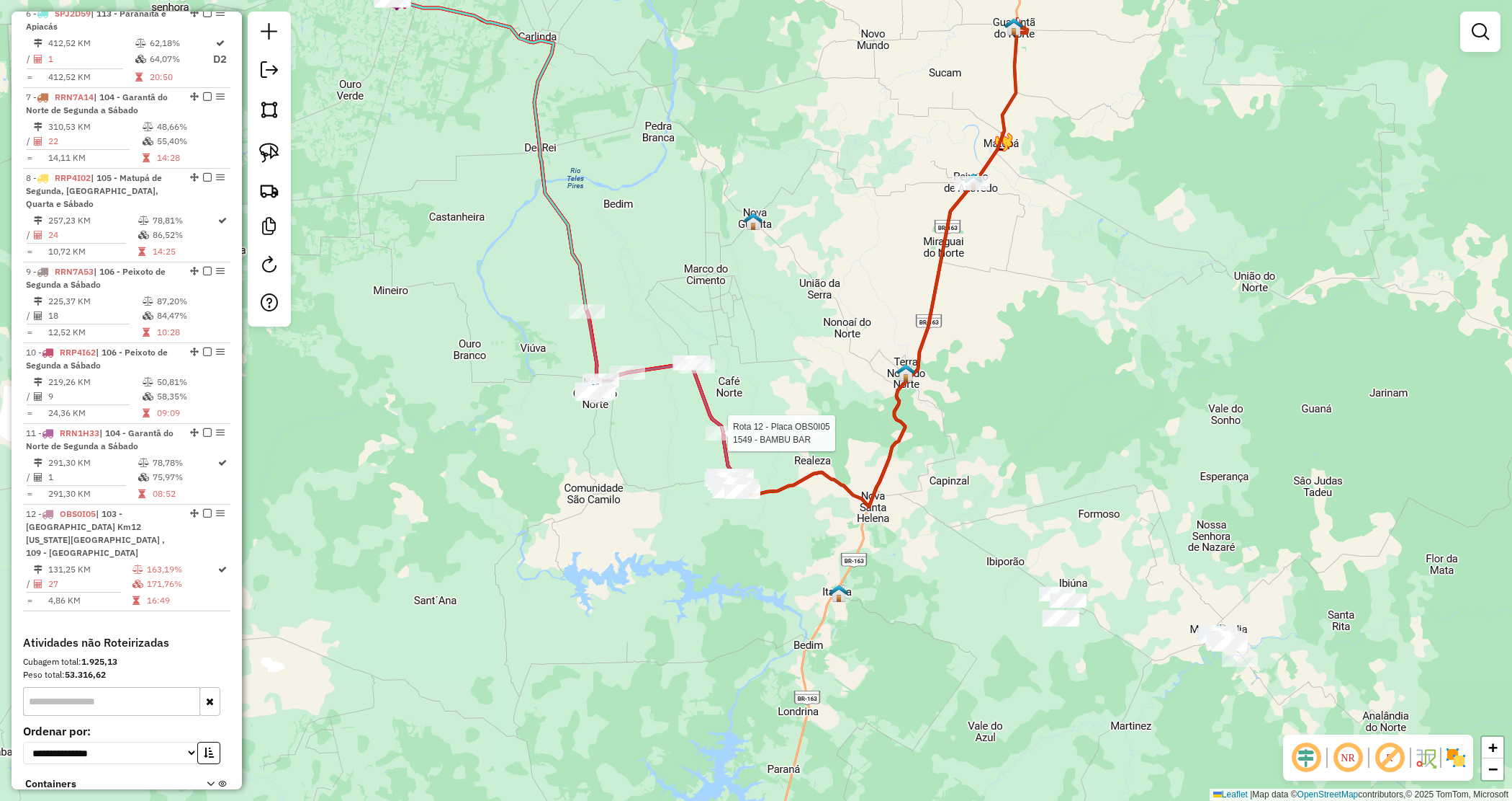
scroll to position [1057, 0]
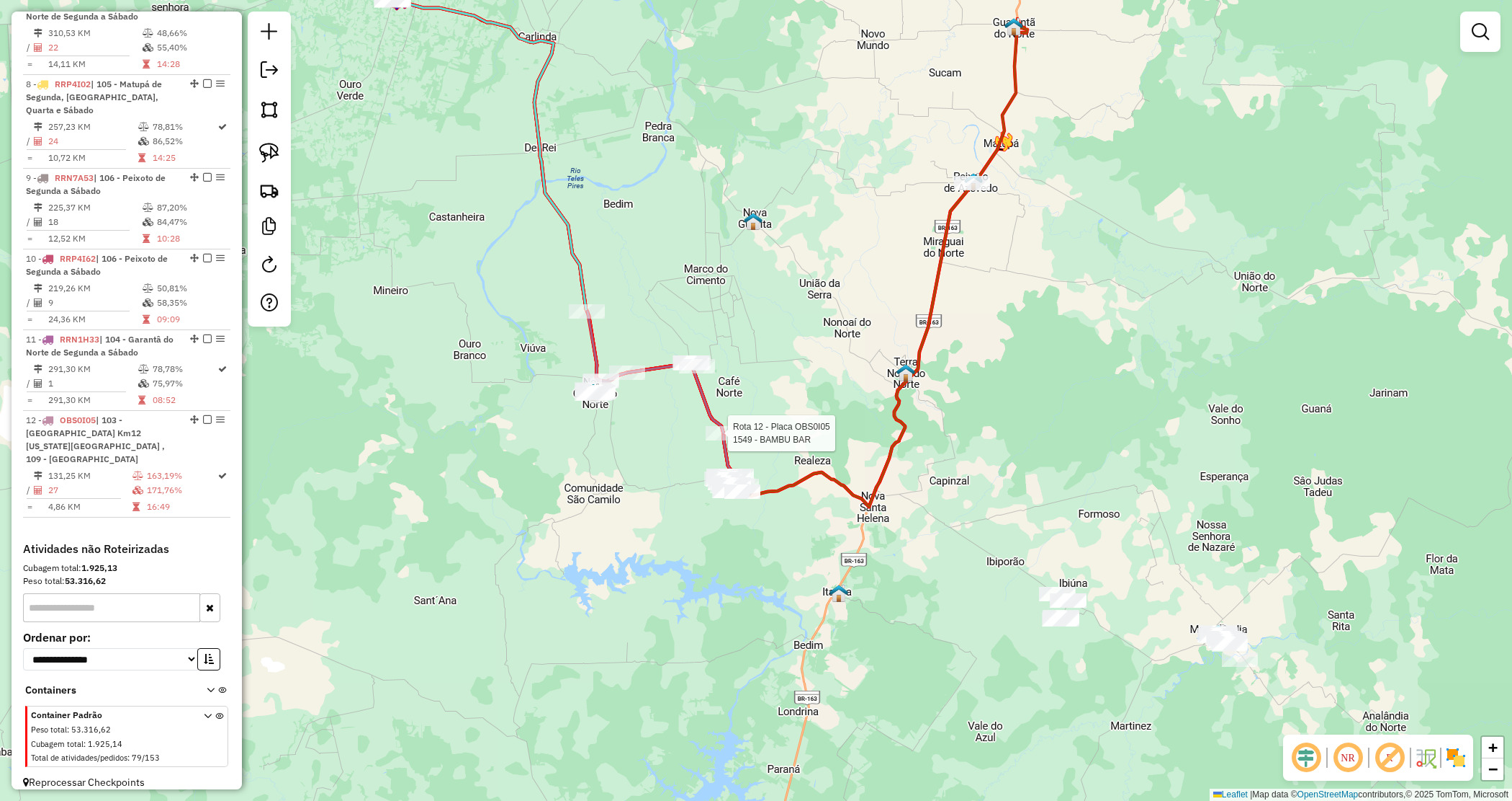
select select "*********"
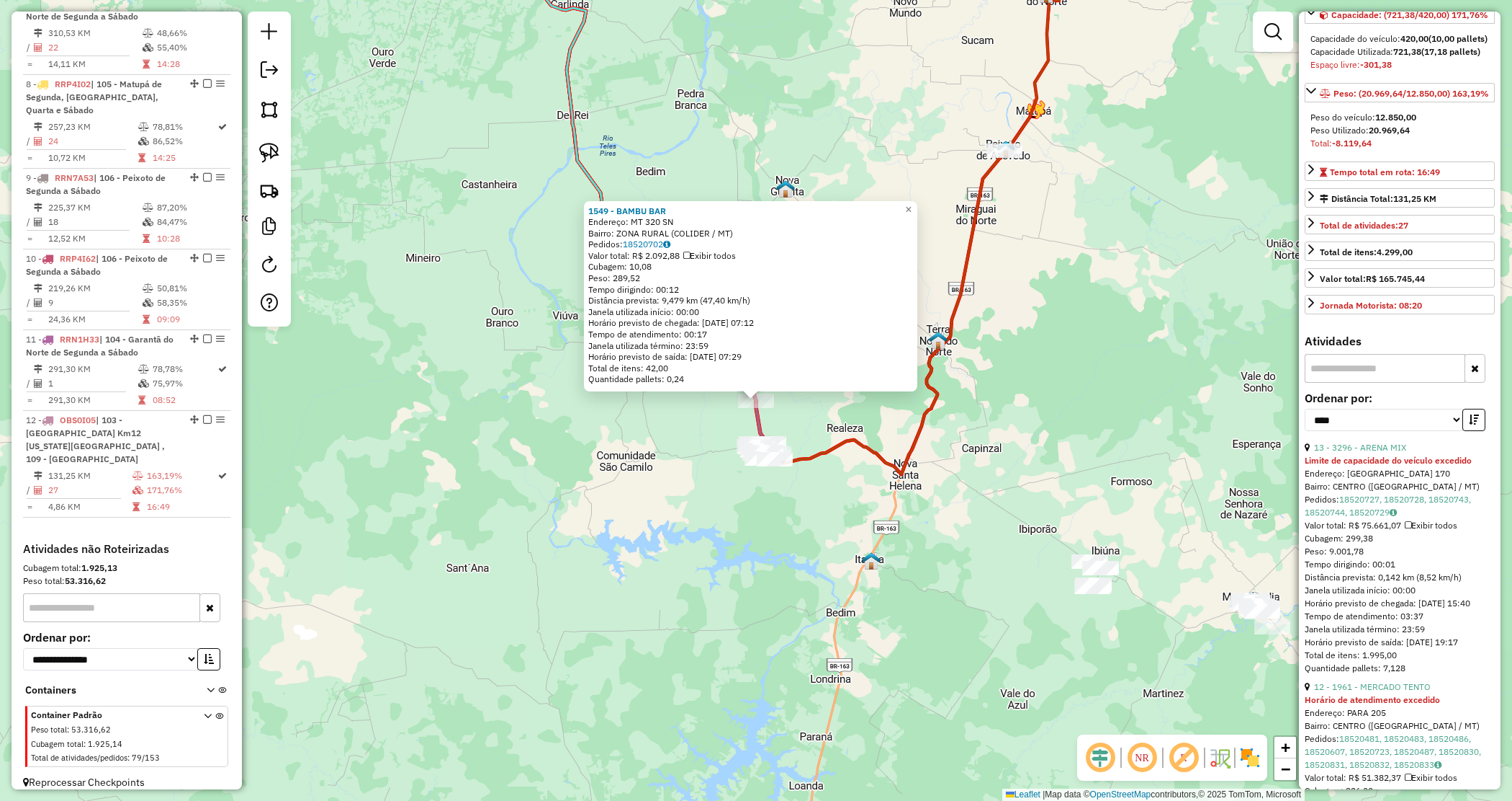
scroll to position [180, 0]
click at [1340, 451] on link "13 - 3296 - ARENA MIX" at bounding box center [1360, 446] width 92 height 11
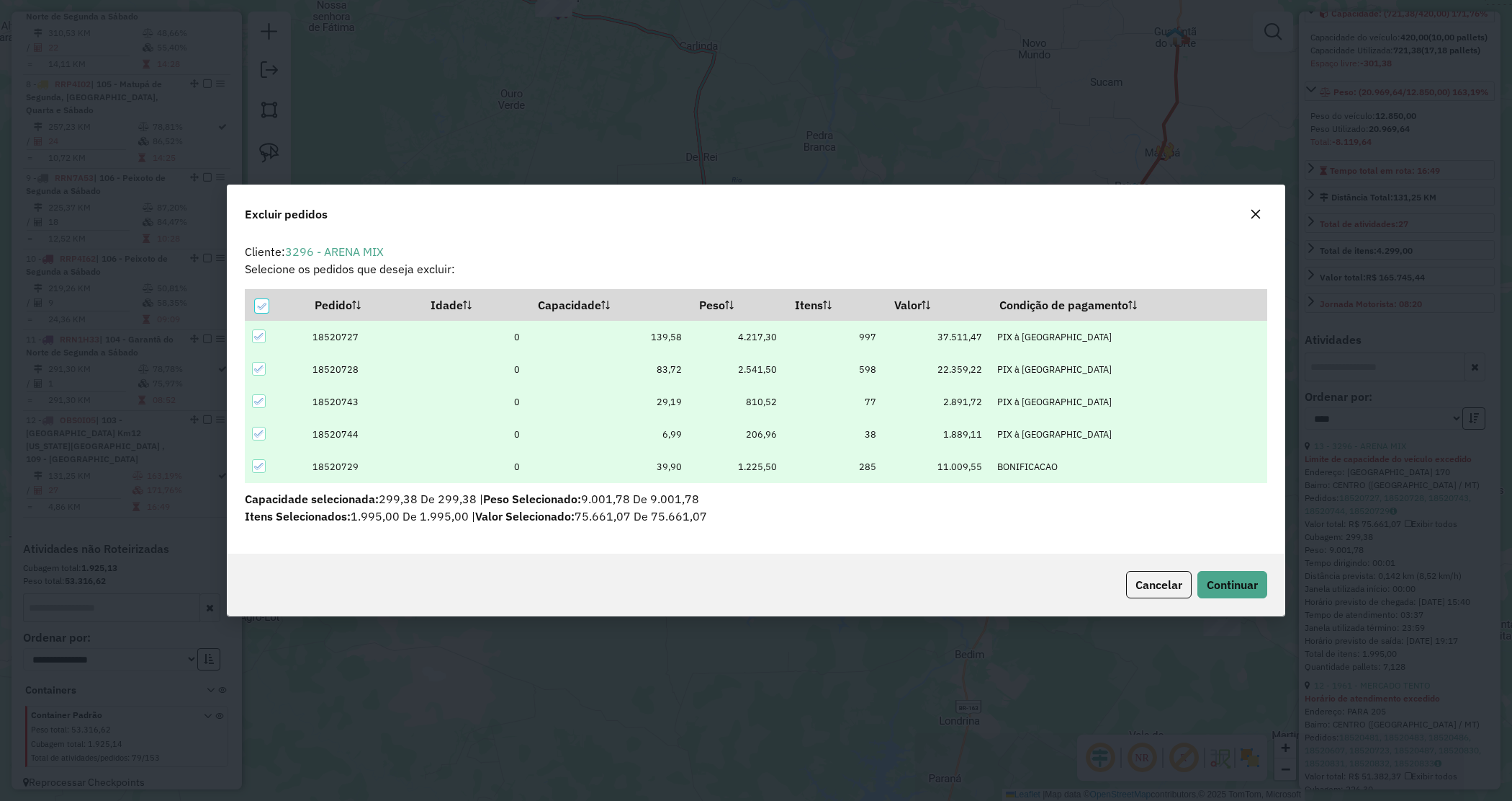
scroll to position [0, 0]
drag, startPoint x: 1222, startPoint y: 583, endPoint x: 1219, endPoint y: 477, distance: 106.0
click at [1224, 585] on span "Continuar" at bounding box center [1233, 584] width 51 height 15
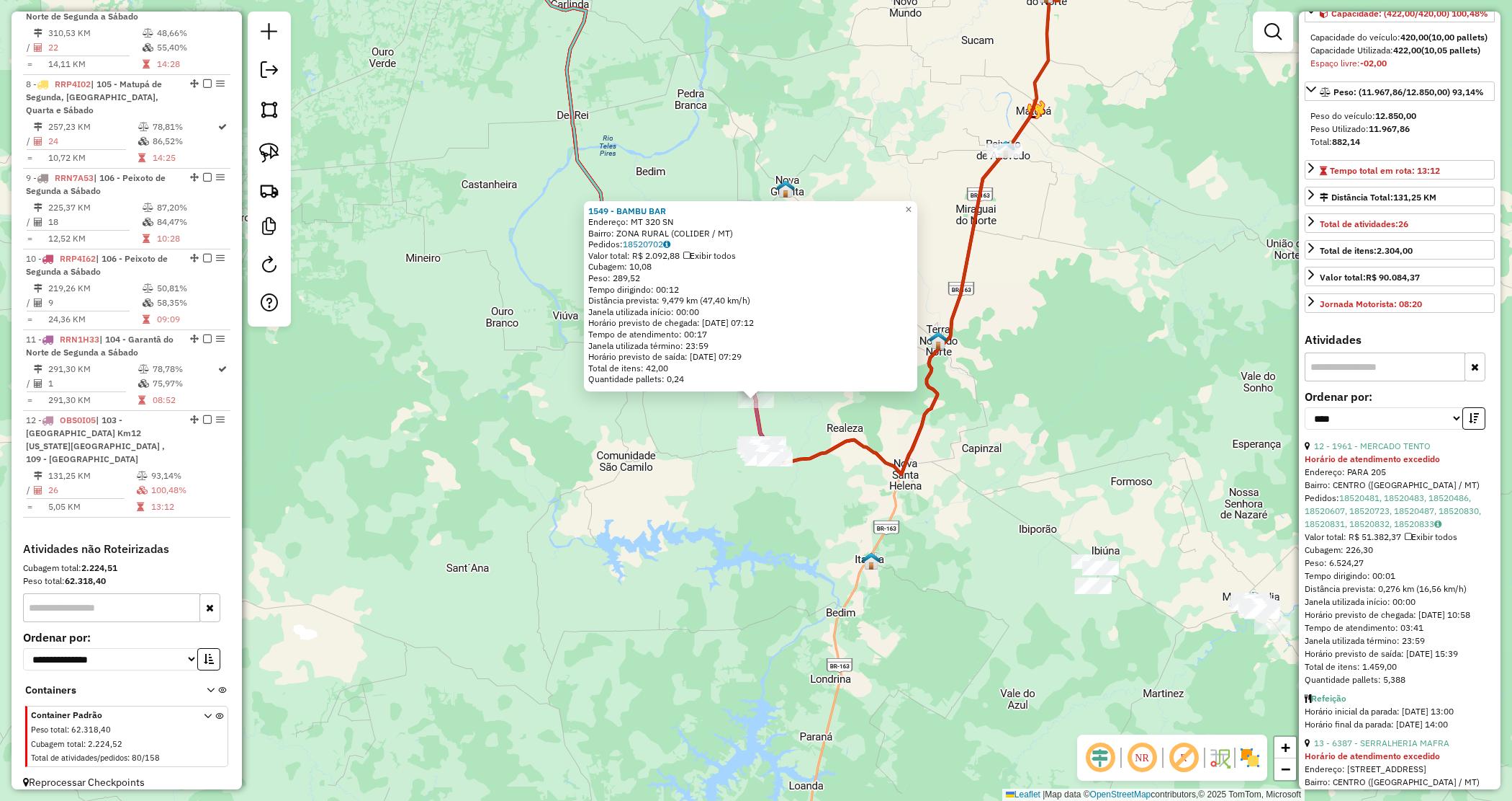
drag, startPoint x: 708, startPoint y: 438, endPoint x: 705, endPoint y: 420, distance: 18.2
click at [708, 440] on div "1549 - BAMBU BAR Endereço: MT 320 SN Bairro: ZONA RURAL (COLIDER / MT) Pedidos:…" at bounding box center [756, 400] width 1512 height 801
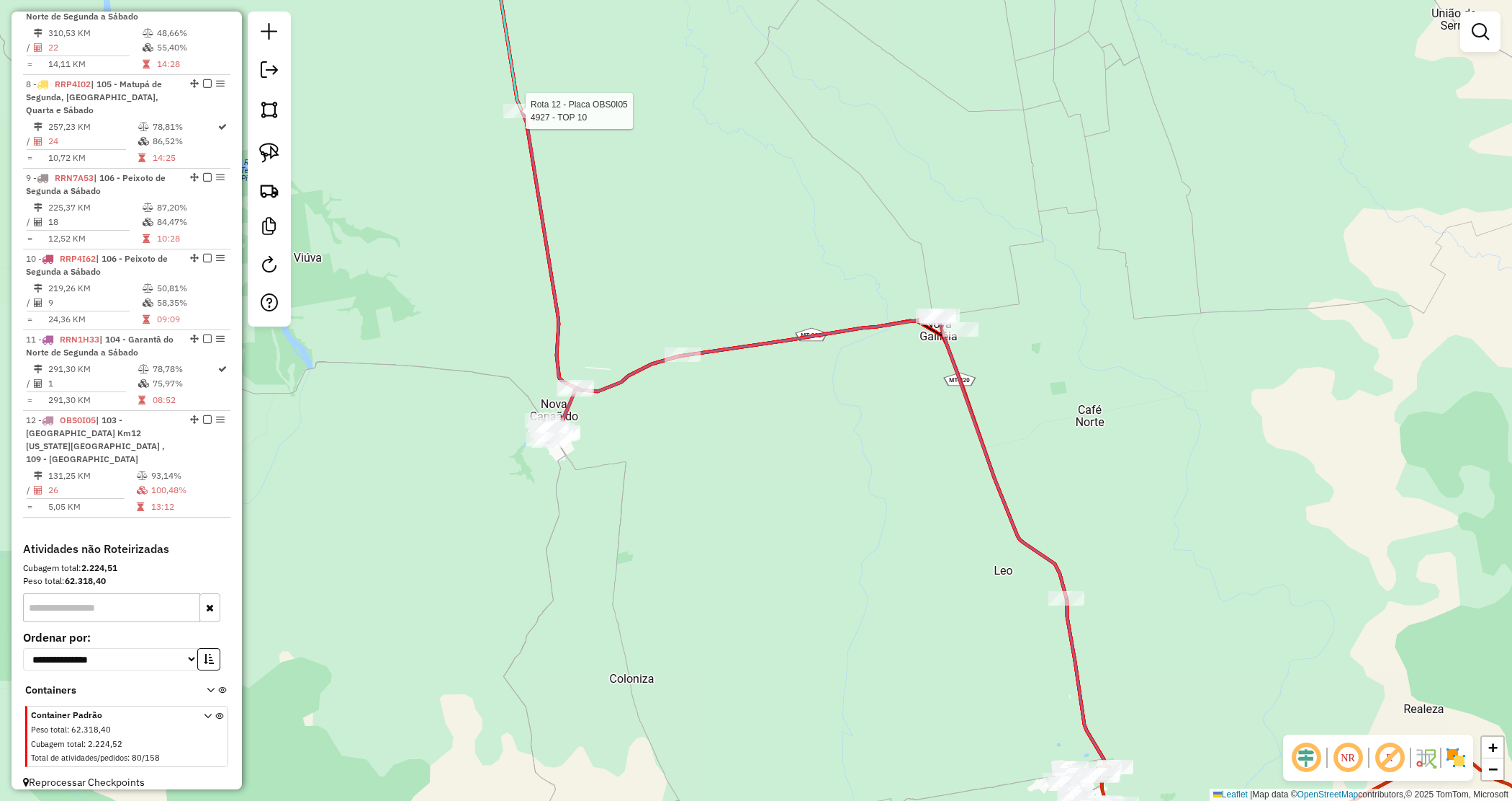
select select "*********"
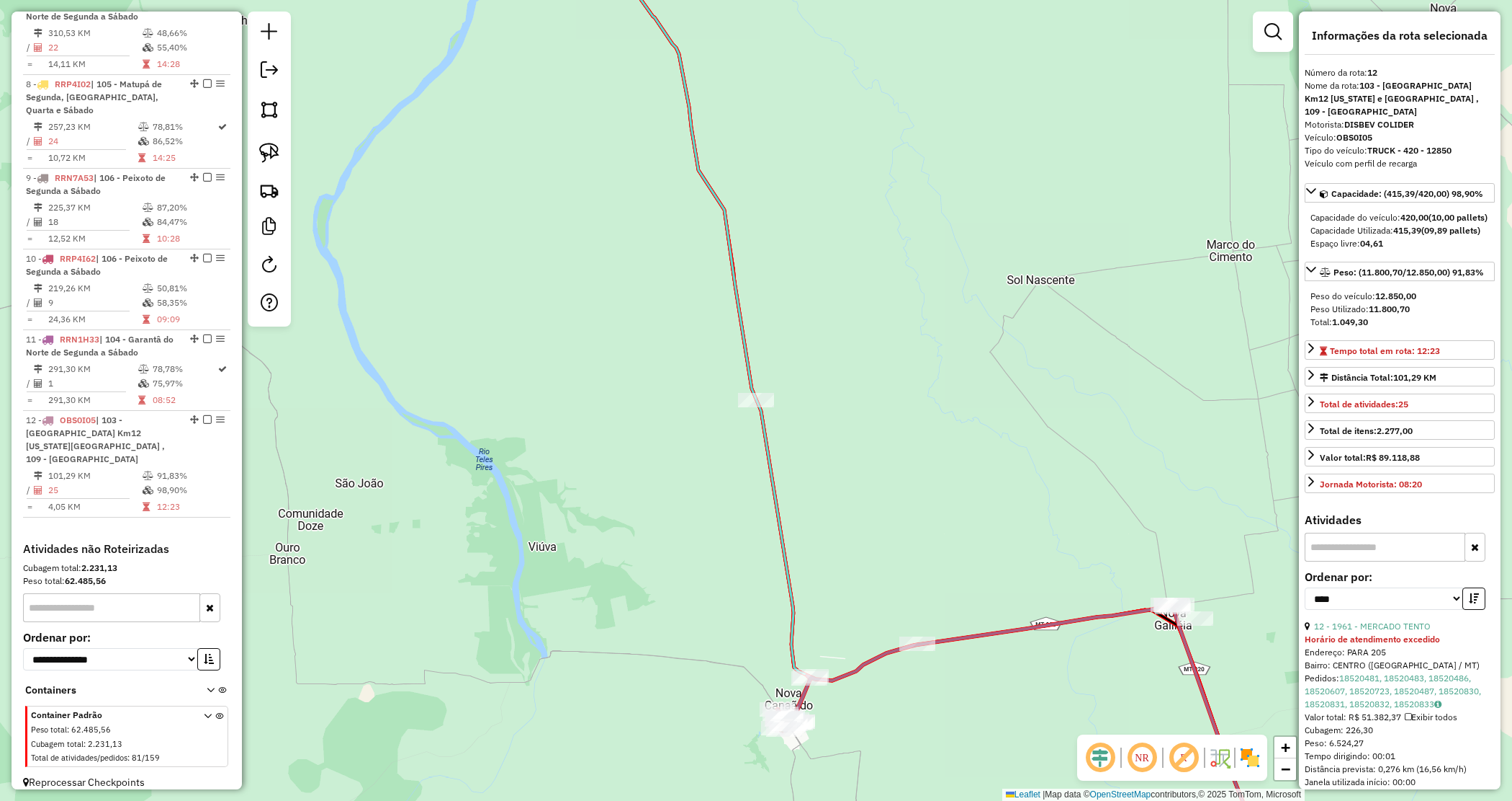
click at [1103, 427] on div "Janela de atendimento Grade de atendimento Capacidade Transportadoras Veículos …" at bounding box center [756, 400] width 1512 height 801
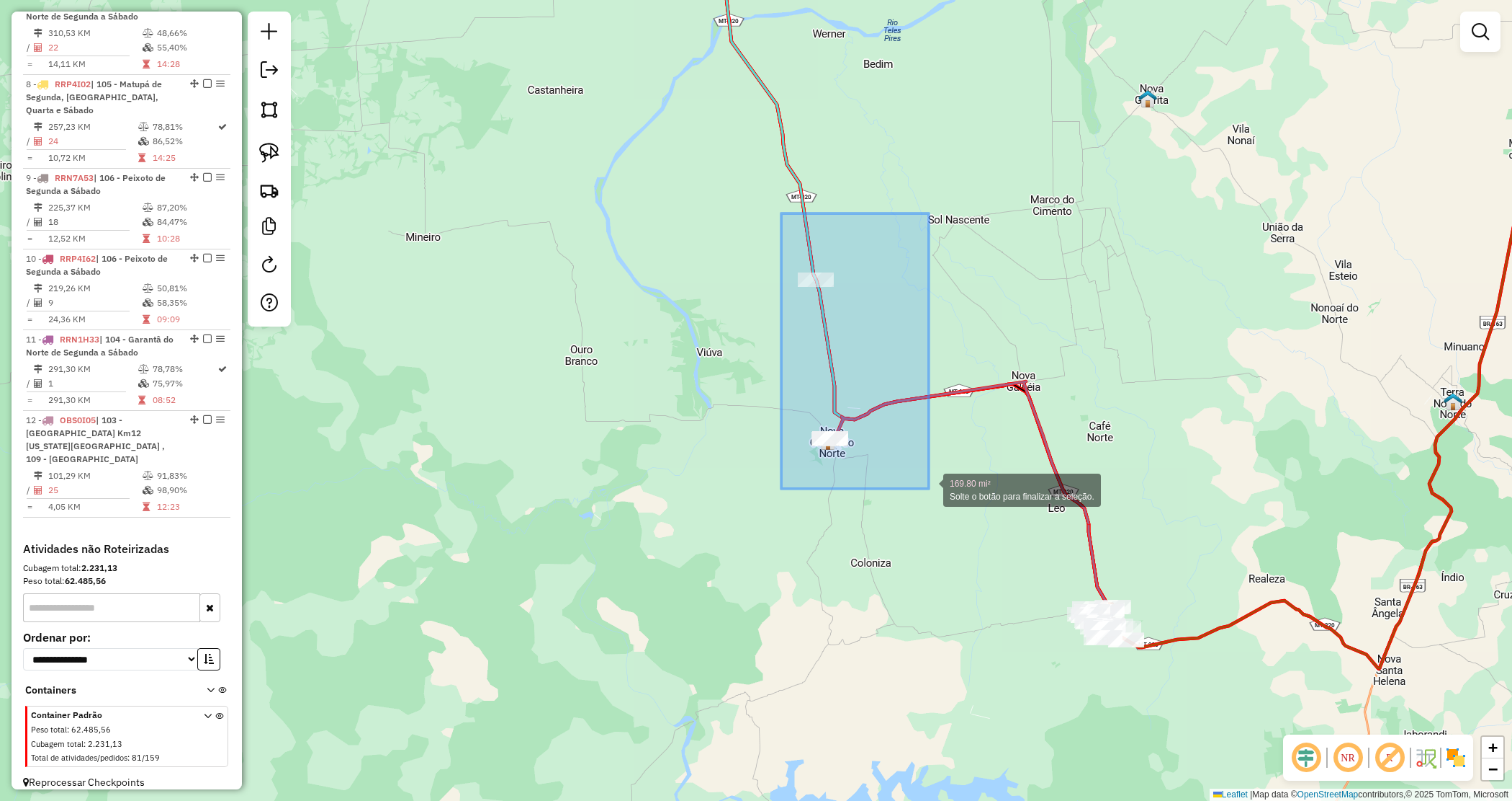
drag, startPoint x: 803, startPoint y: 243, endPoint x: 929, endPoint y: 488, distance: 275.5
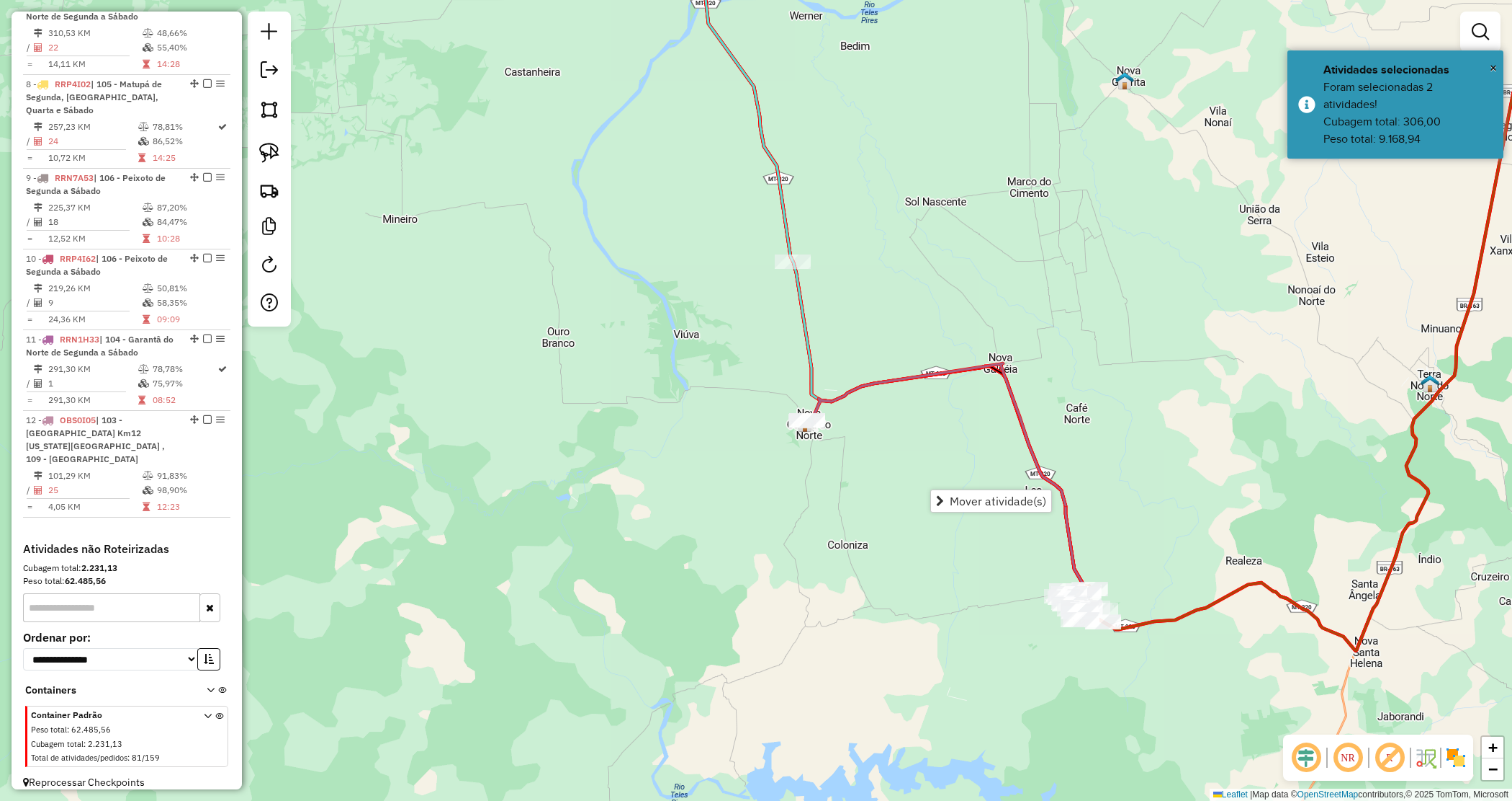
drag, startPoint x: 892, startPoint y: 621, endPoint x: 754, endPoint y: 507, distance: 179.0
click at [754, 507] on div "Janela de atendimento Grade de atendimento Capacidade Transportadoras Veículos …" at bounding box center [756, 400] width 1512 height 801
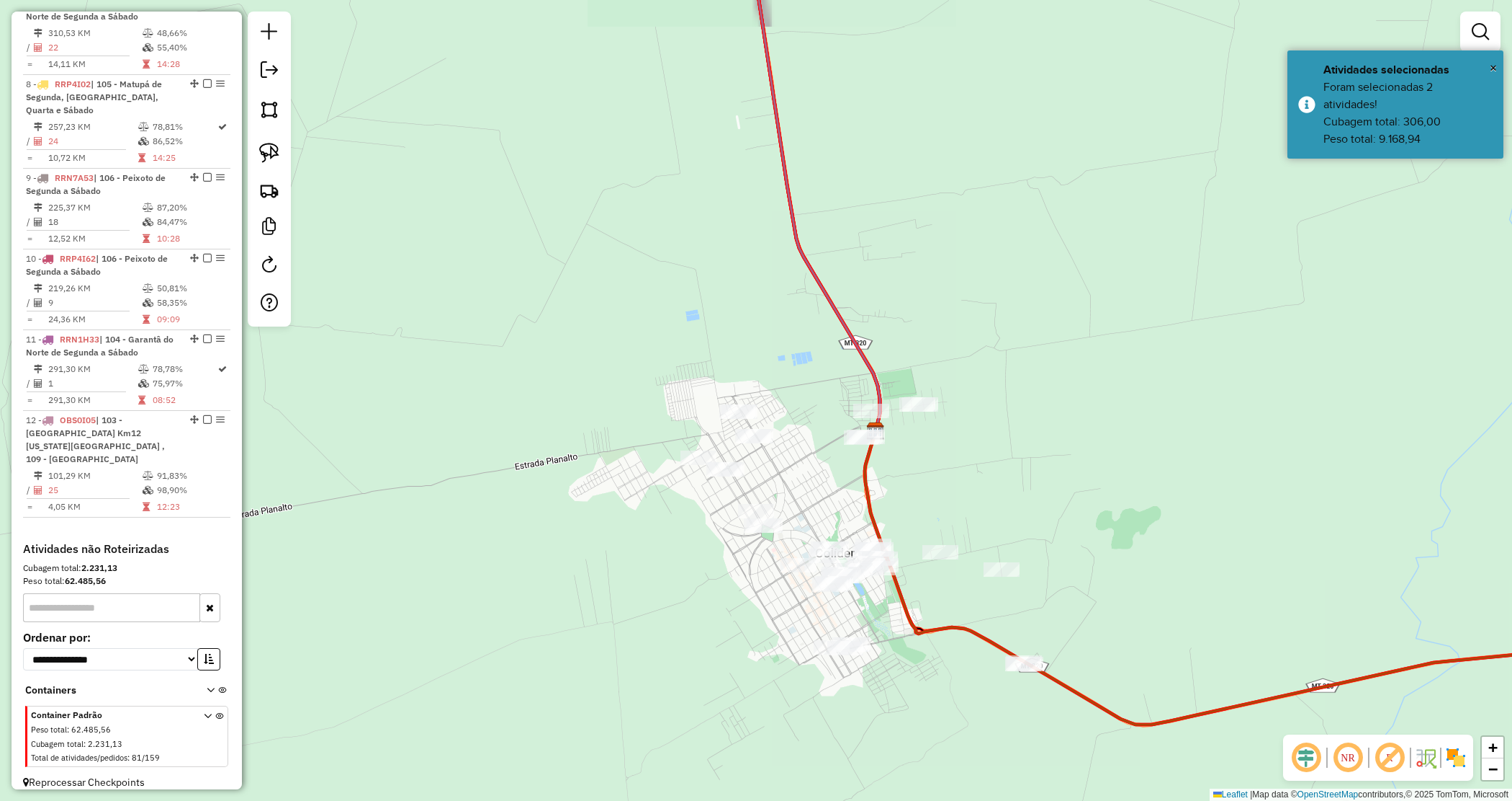
drag, startPoint x: 745, startPoint y: 362, endPoint x: 720, endPoint y: 350, distance: 27.7
click at [718, 346] on div "Janela de atendimento Grade de atendimento Capacidade Transportadoras Veículos …" at bounding box center [756, 400] width 1512 height 801
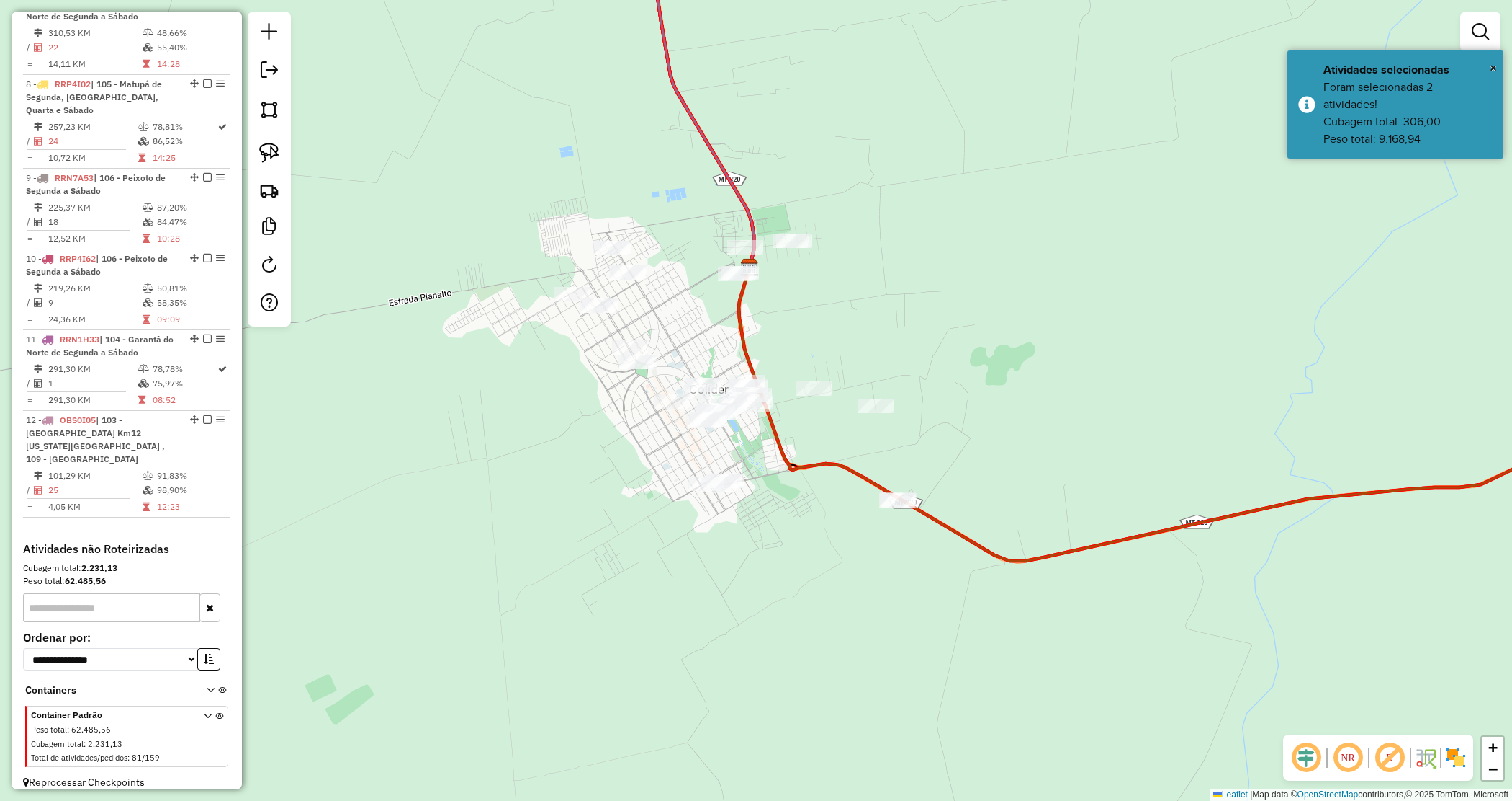
click at [1483, 36] on em at bounding box center [1479, 31] width 17 height 17
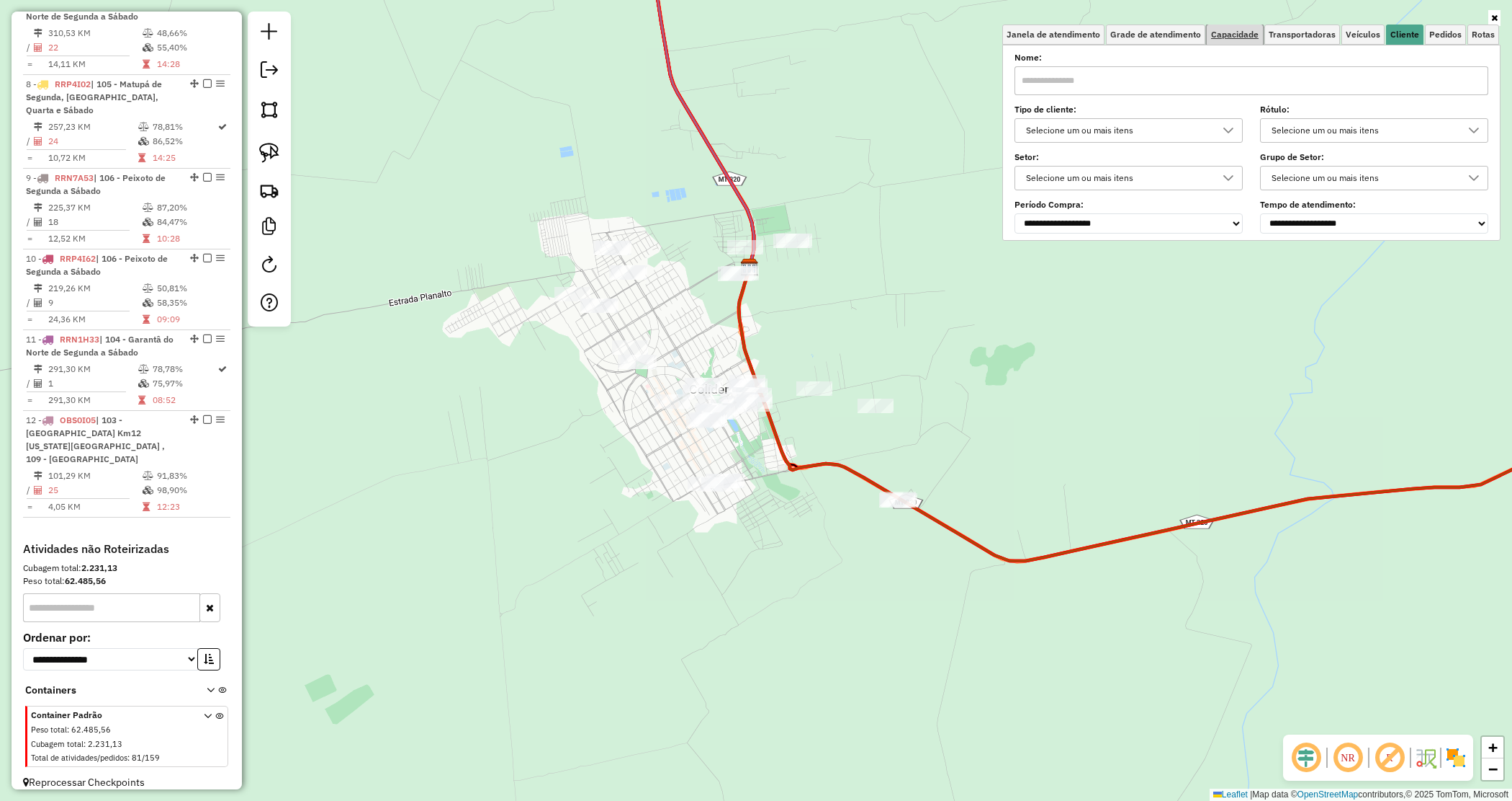
click at [1240, 41] on link "Capacidade" at bounding box center [1235, 35] width 56 height 20
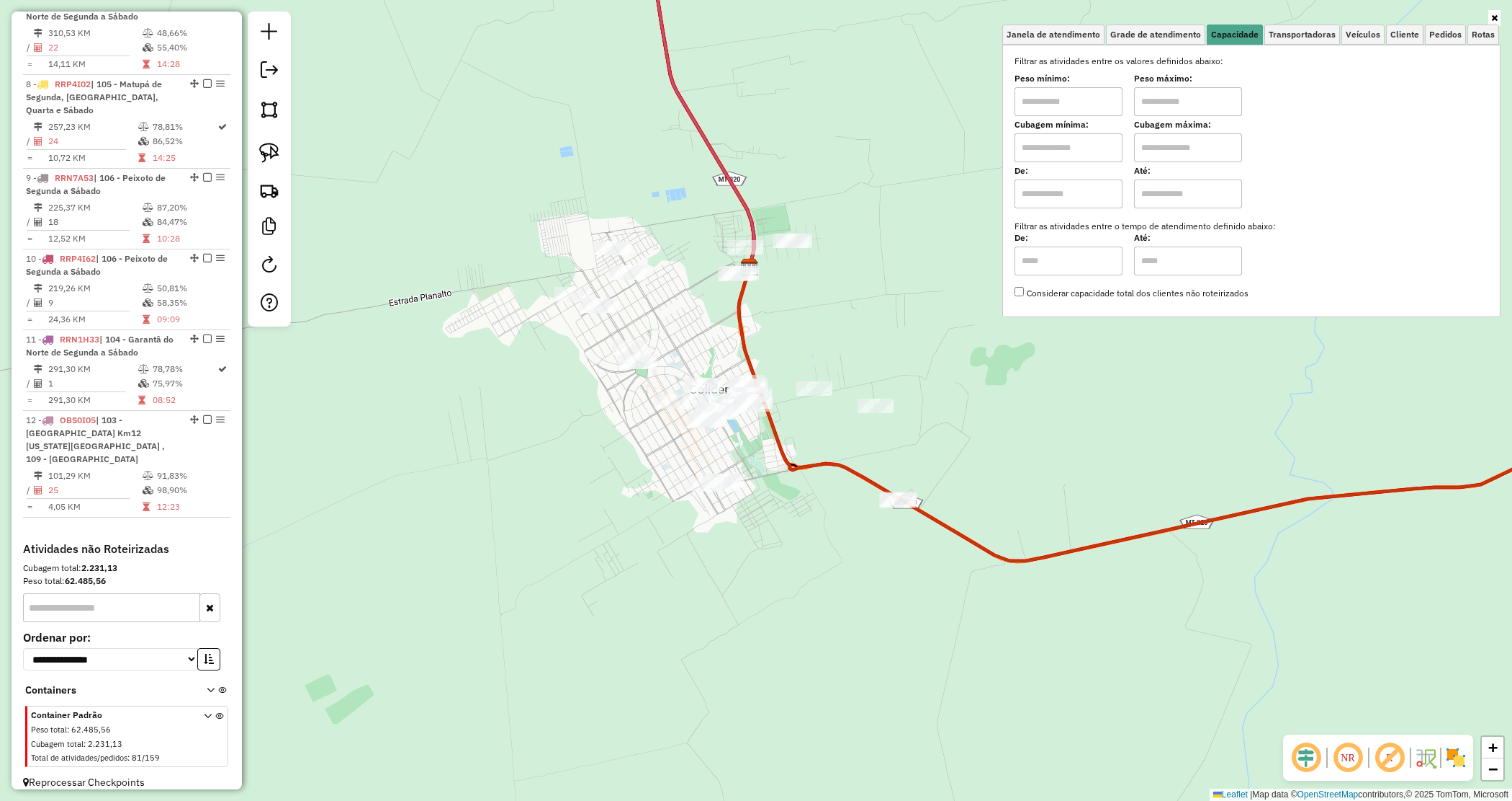
click at [1065, 102] on input "text" at bounding box center [1068, 101] width 108 height 29
click at [1397, 33] on span "Cliente" at bounding box center [1404, 35] width 29 height 9
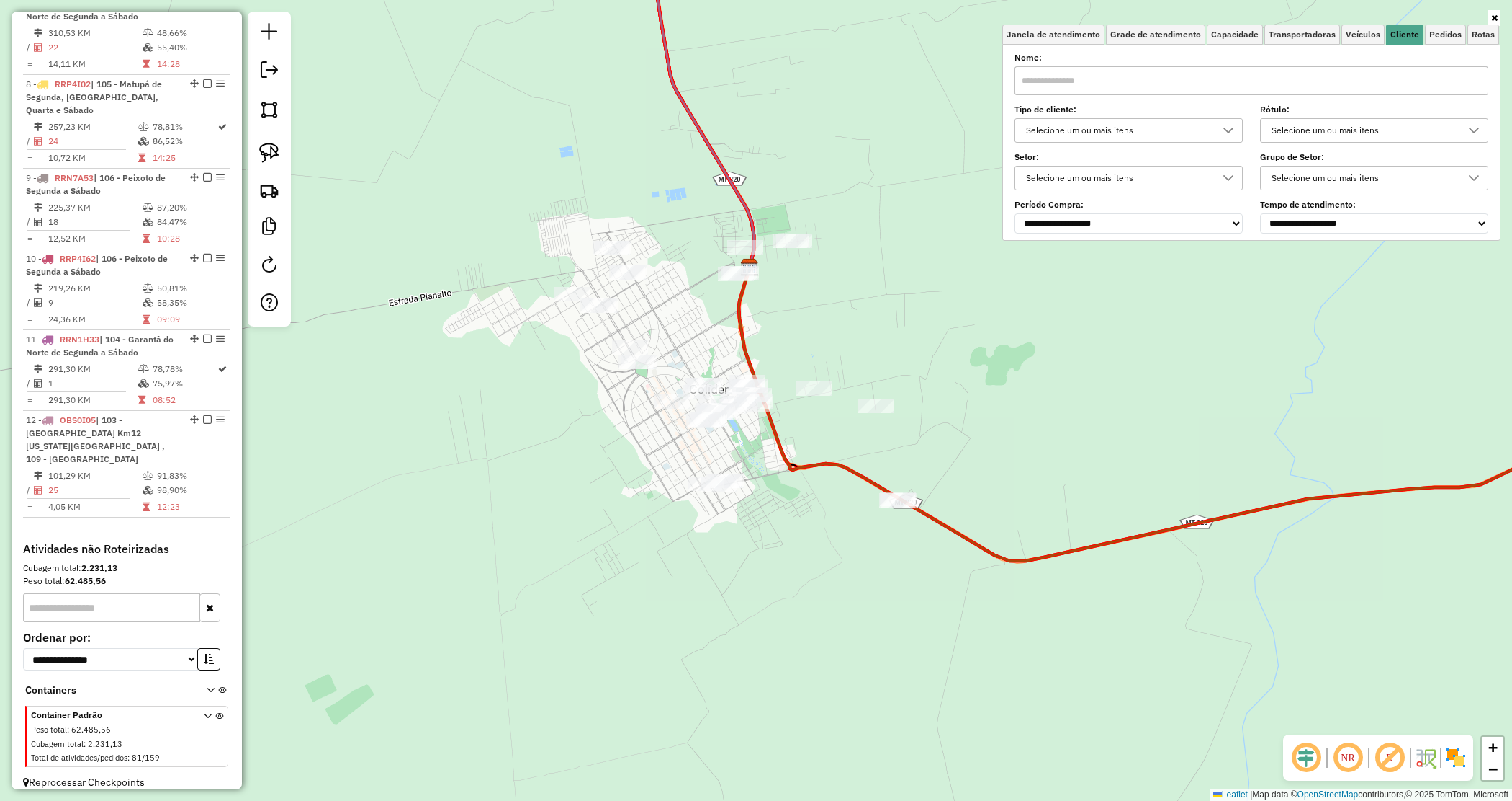
drag, startPoint x: 1115, startPoint y: 74, endPoint x: 1125, endPoint y: 95, distance: 23.3
click at [1115, 76] on input "text" at bounding box center [1251, 80] width 474 height 29
type input "*******"
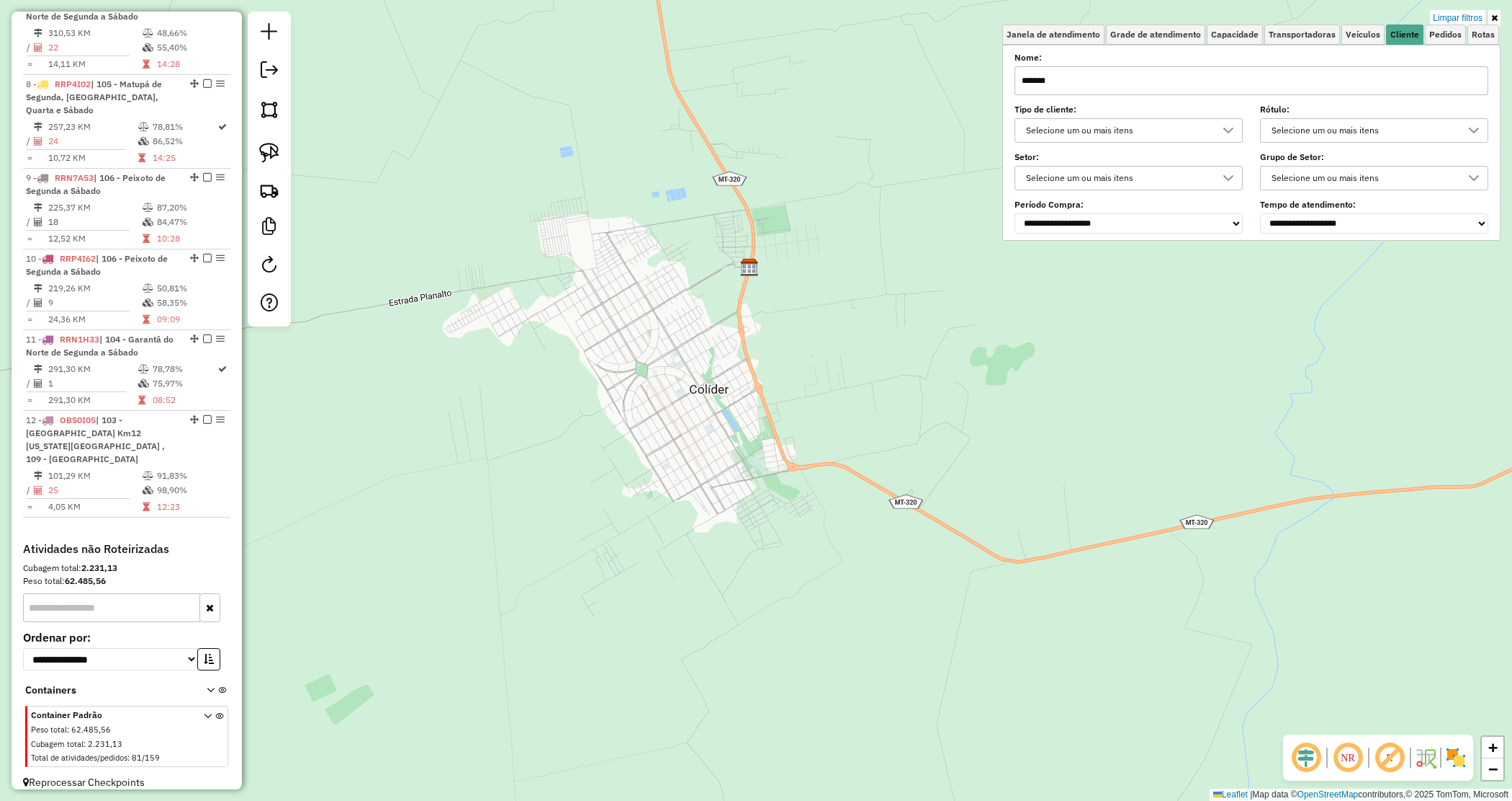
click at [708, 391] on div "Limpar filtros Janela de atendimento Grade de atendimento Capacidade Transporta…" at bounding box center [756, 400] width 1512 height 801
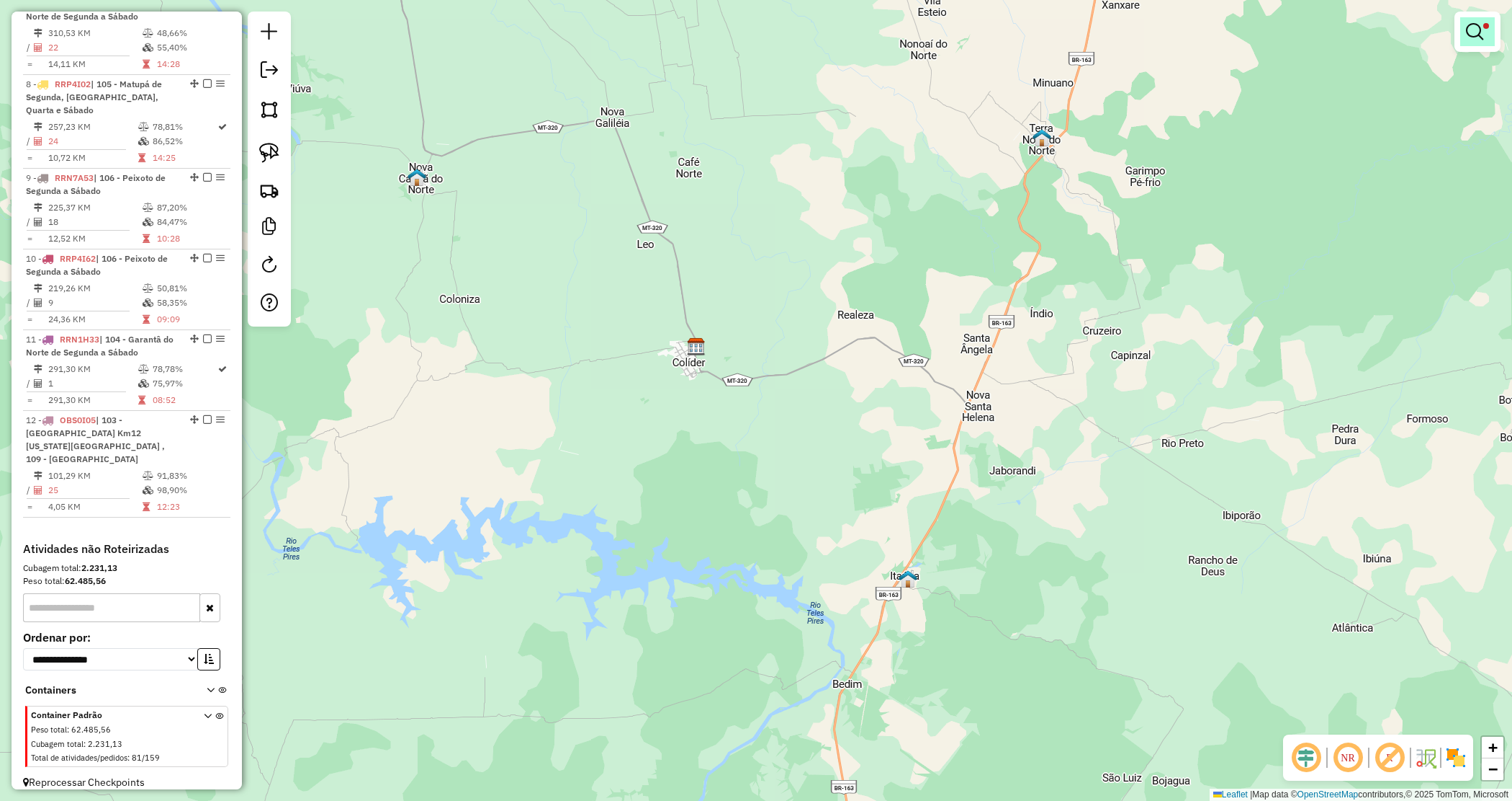
click at [1477, 31] on em at bounding box center [1474, 31] width 17 height 17
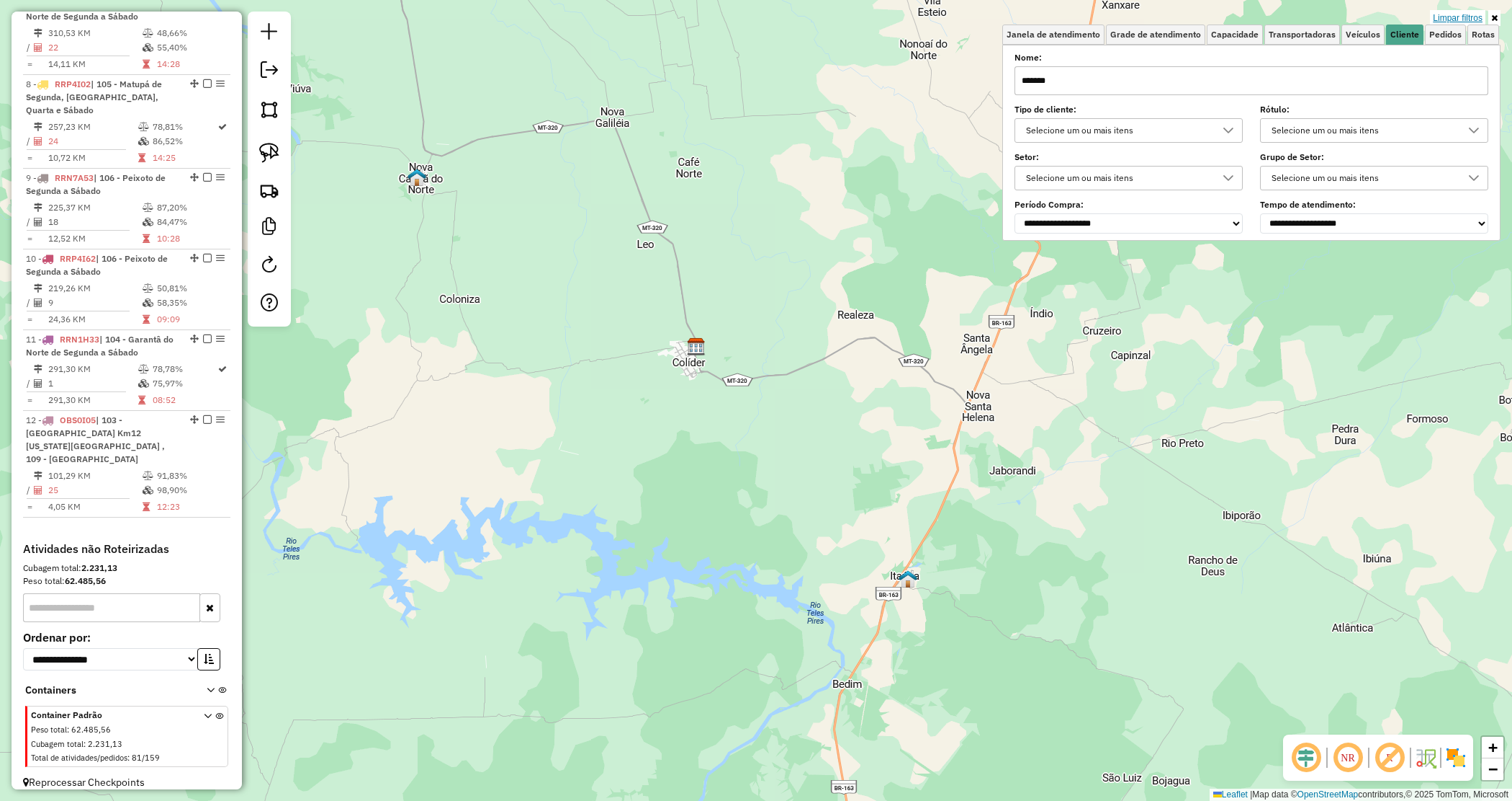
click at [1467, 20] on link "Limpar filtros" at bounding box center [1458, 18] width 55 height 16
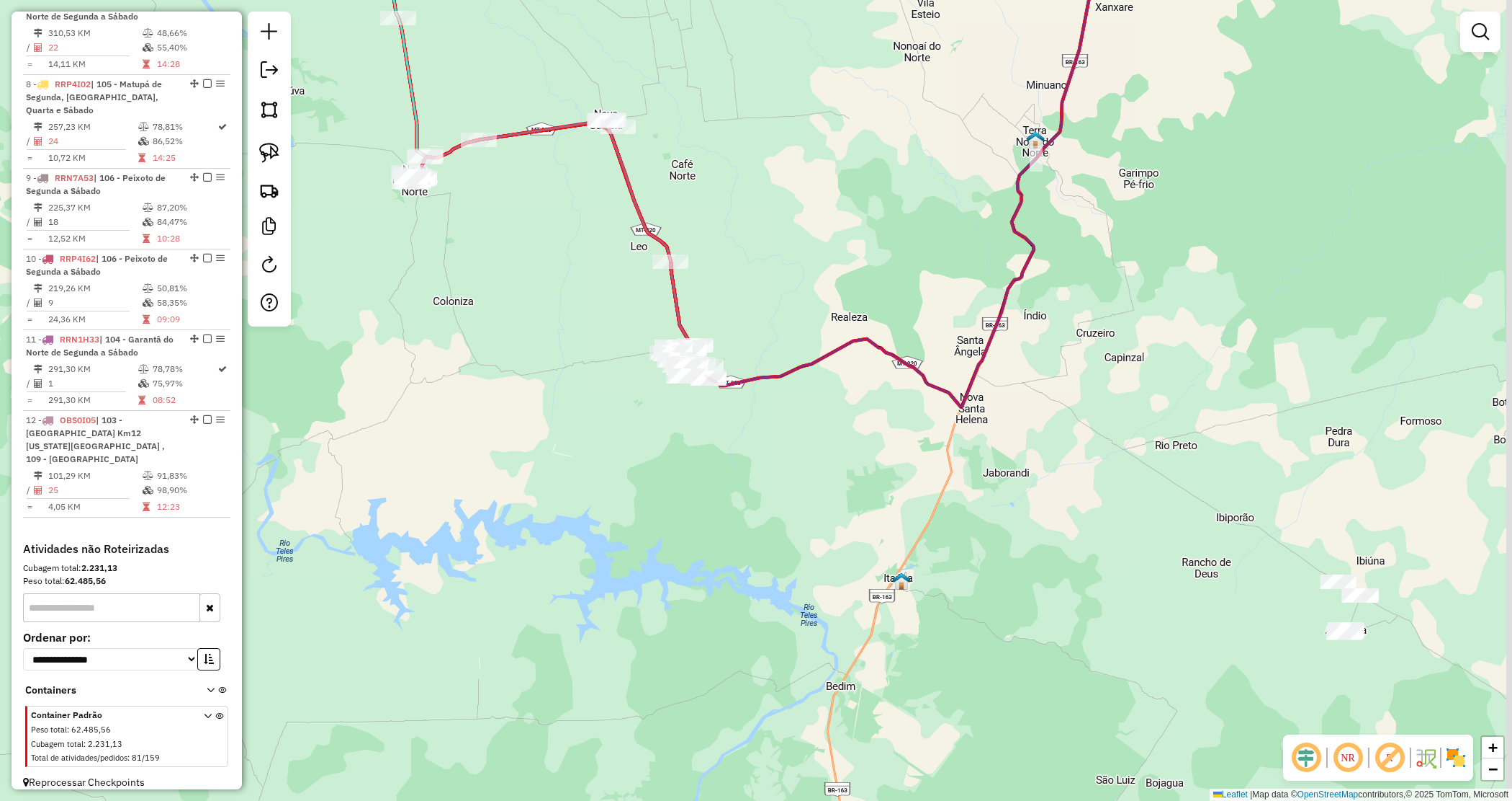
drag, startPoint x: 1039, startPoint y: 441, endPoint x: 678, endPoint y: 312, distance: 383.4
click at [678, 312] on div "Janela de atendimento Grade de atendimento Capacidade Transportadoras Veículos …" at bounding box center [756, 400] width 1512 height 801
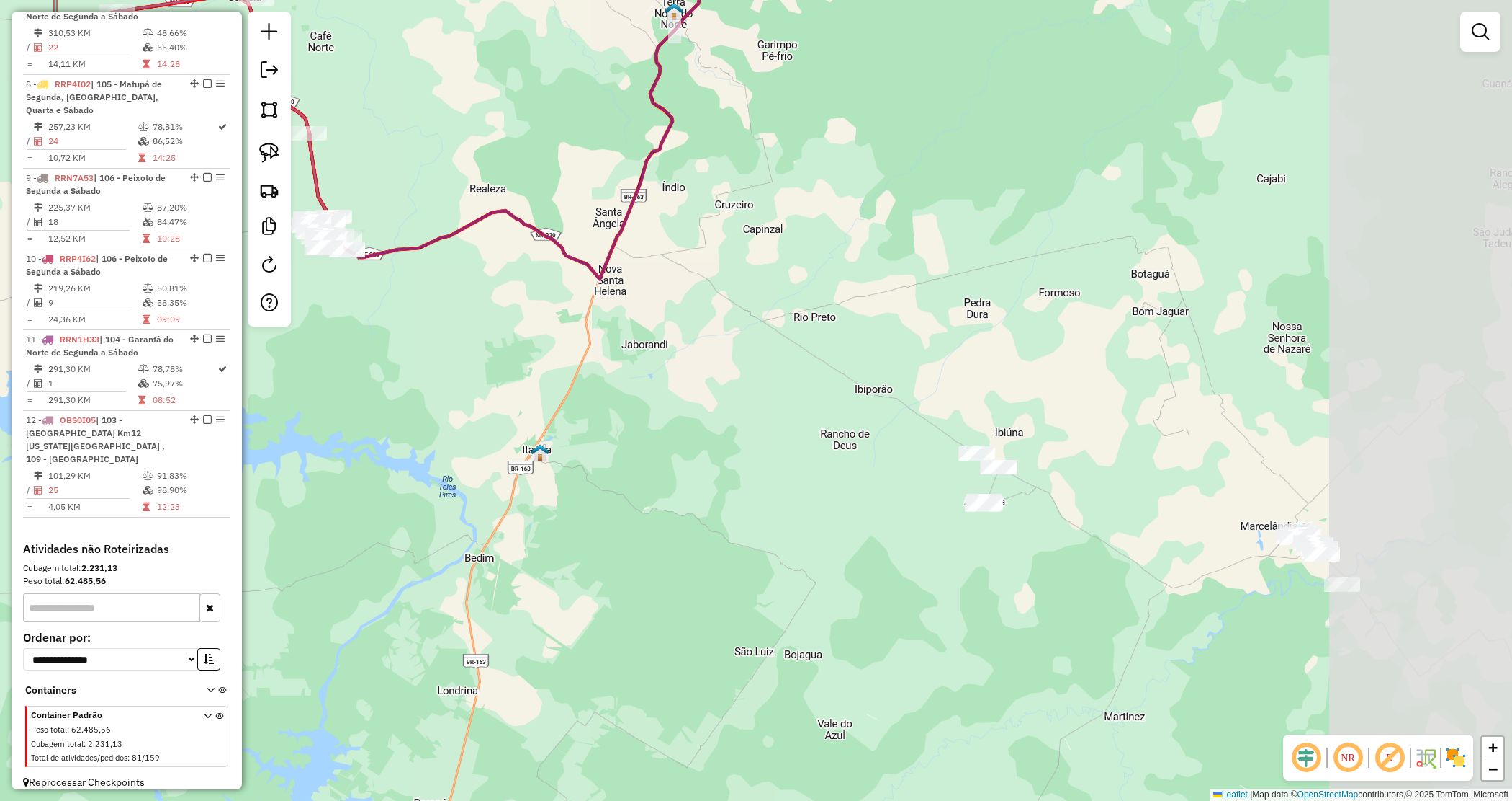
click at [678, 312] on div "Janela de atendimento Grade de atendimento Capacidade Transportadoras Veículos …" at bounding box center [756, 400] width 1512 height 801
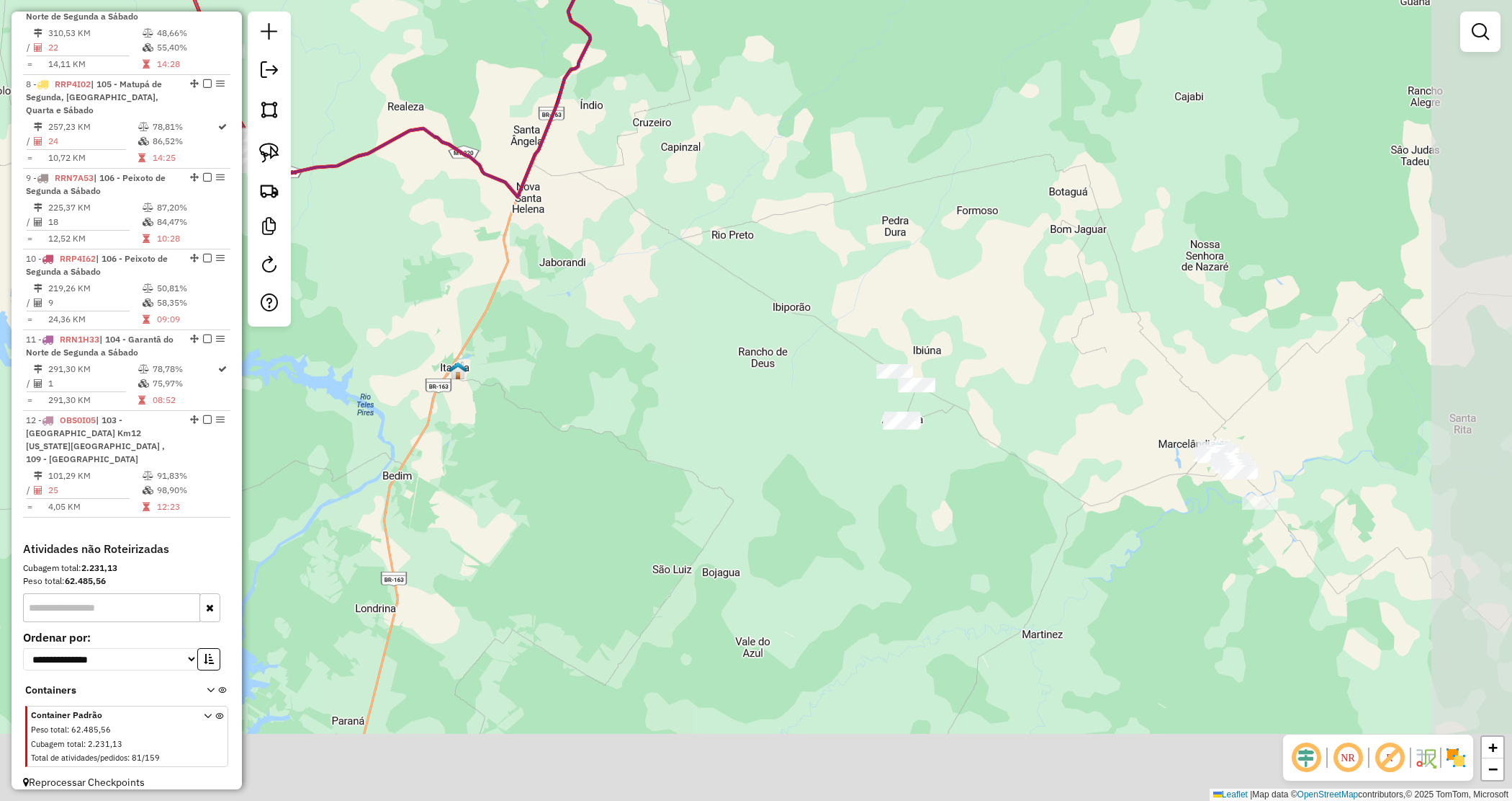
drag, startPoint x: 715, startPoint y: 277, endPoint x: 671, endPoint y: 220, distance: 72.0
click at [671, 220] on div "Janela de atendimento Grade de atendimento Capacidade Transportadoras Veículos …" at bounding box center [756, 400] width 1512 height 801
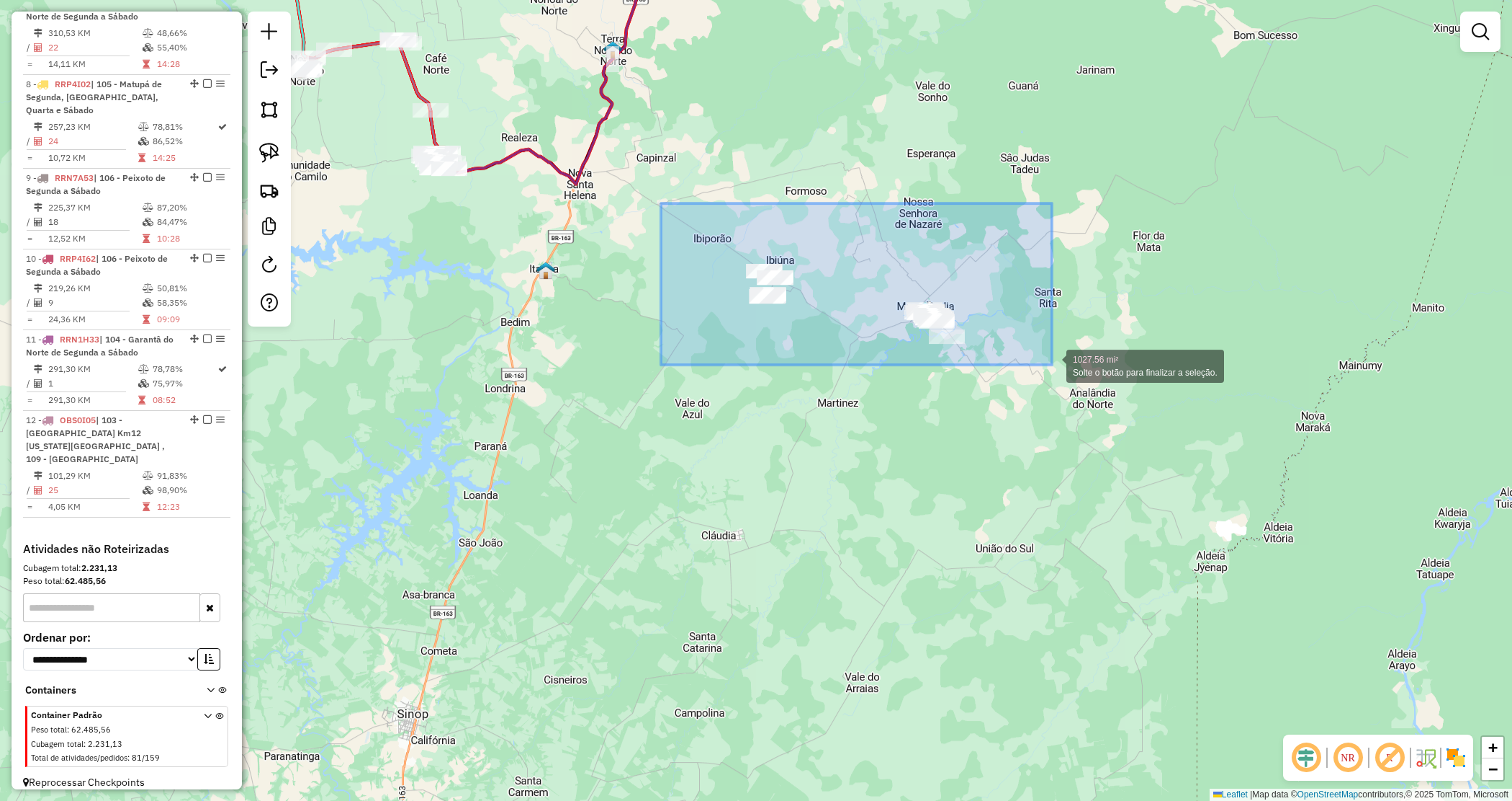
drag, startPoint x: 714, startPoint y: 246, endPoint x: 1075, endPoint y: 388, distance: 387.9
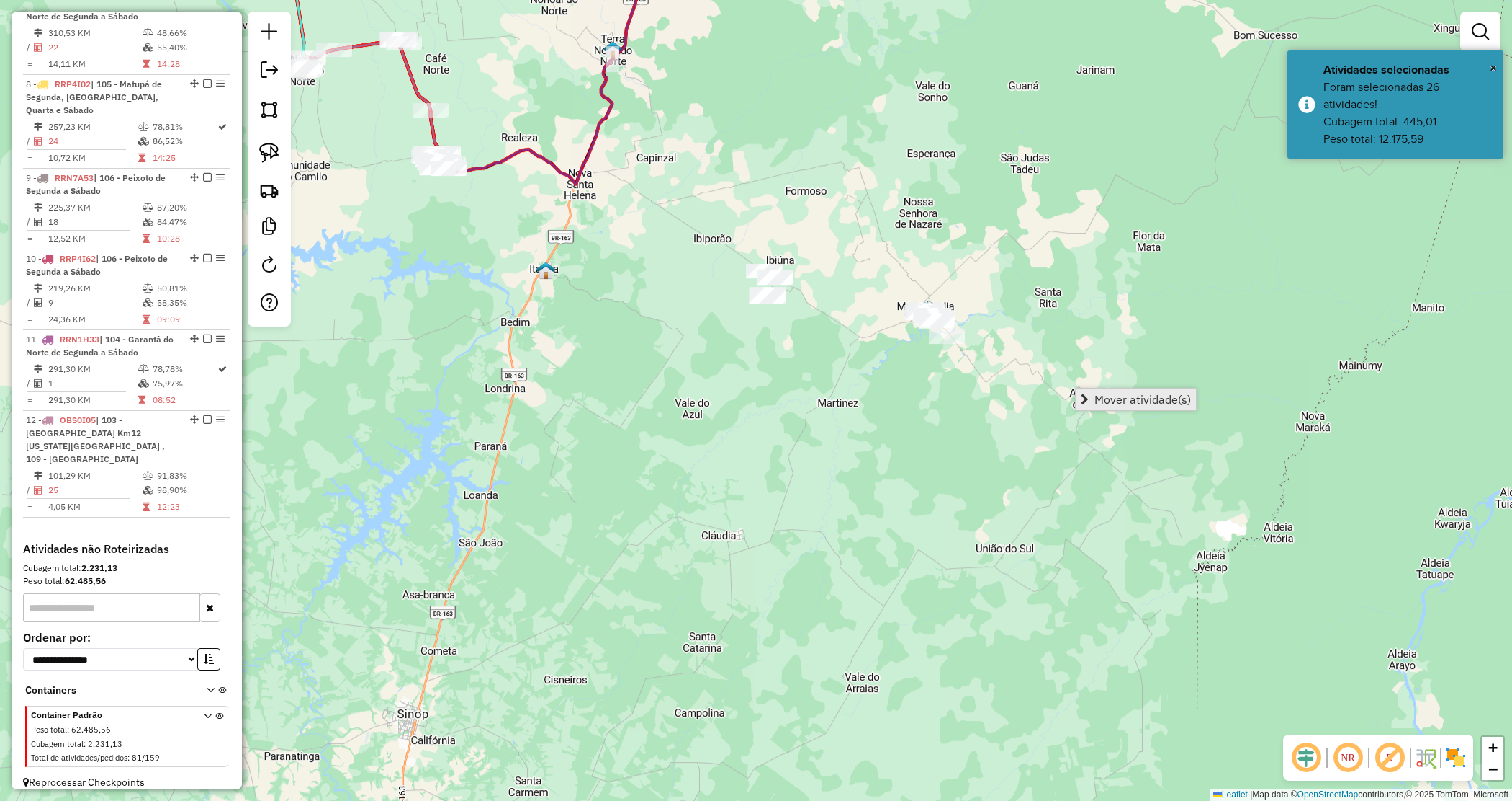
click at [1099, 394] on span "Mover atividade(s)" at bounding box center [1143, 399] width 97 height 12
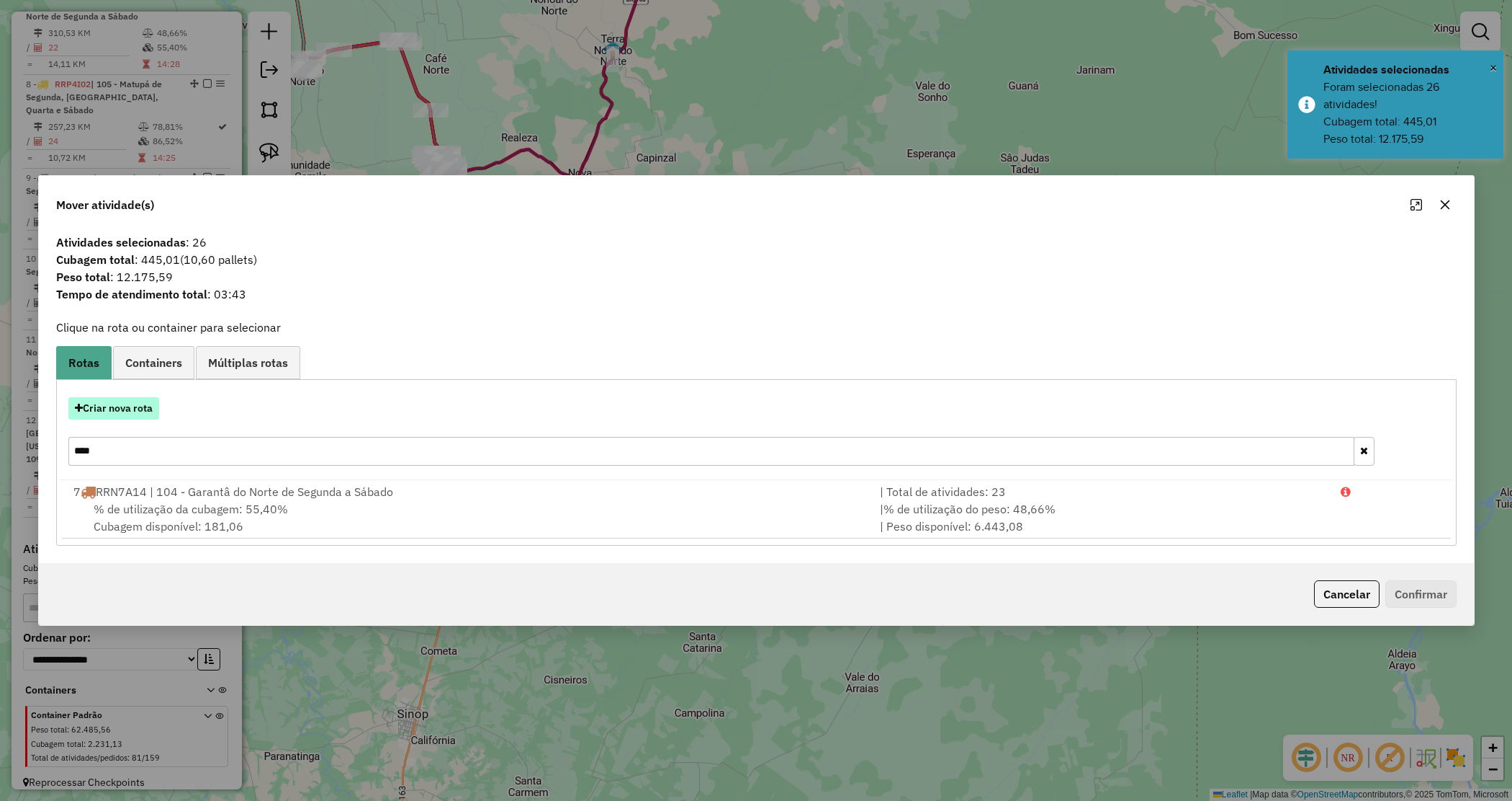
click at [114, 406] on button "Criar nova rota" at bounding box center [114, 408] width 91 height 23
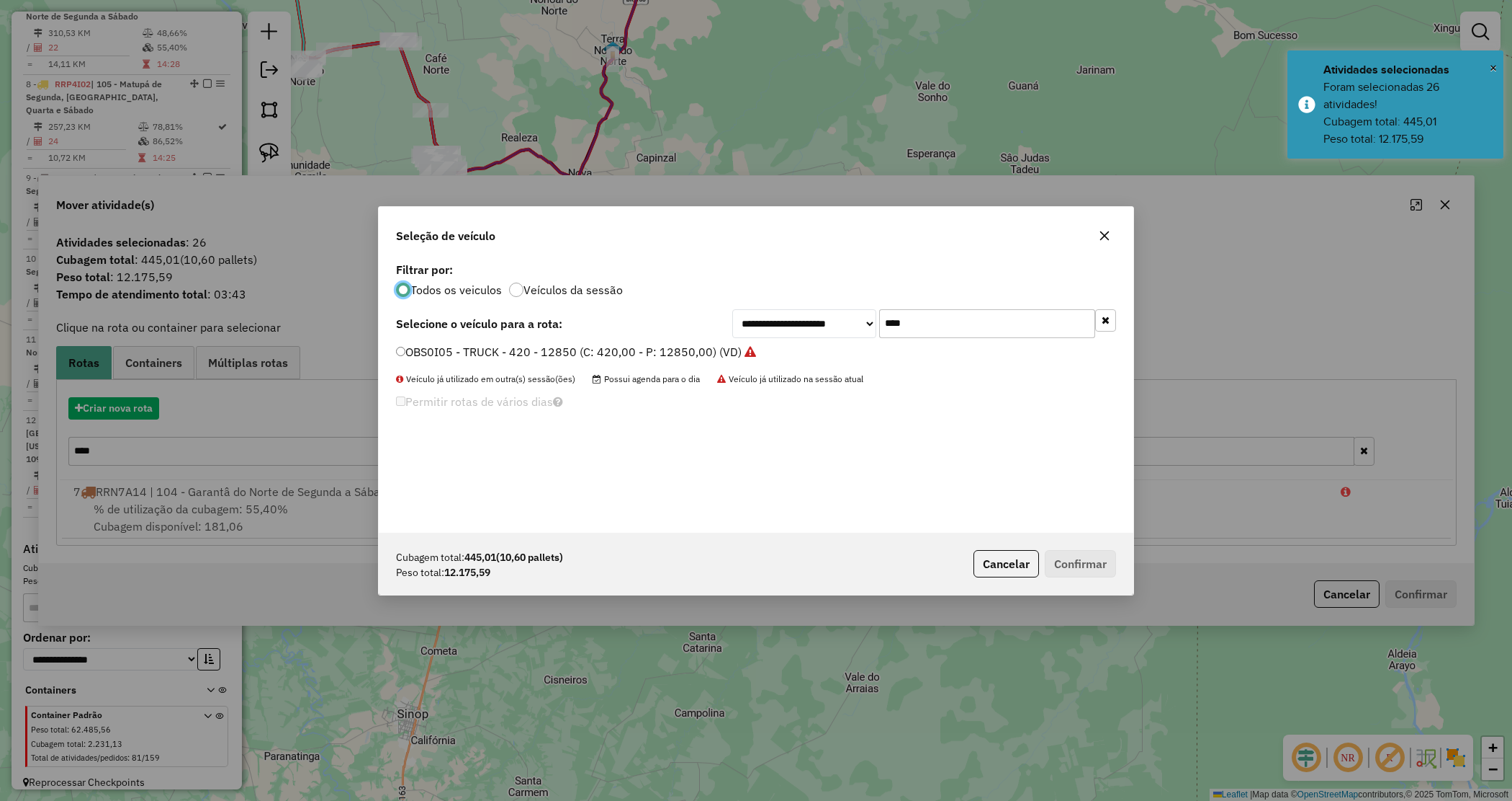
scroll to position [7, 4]
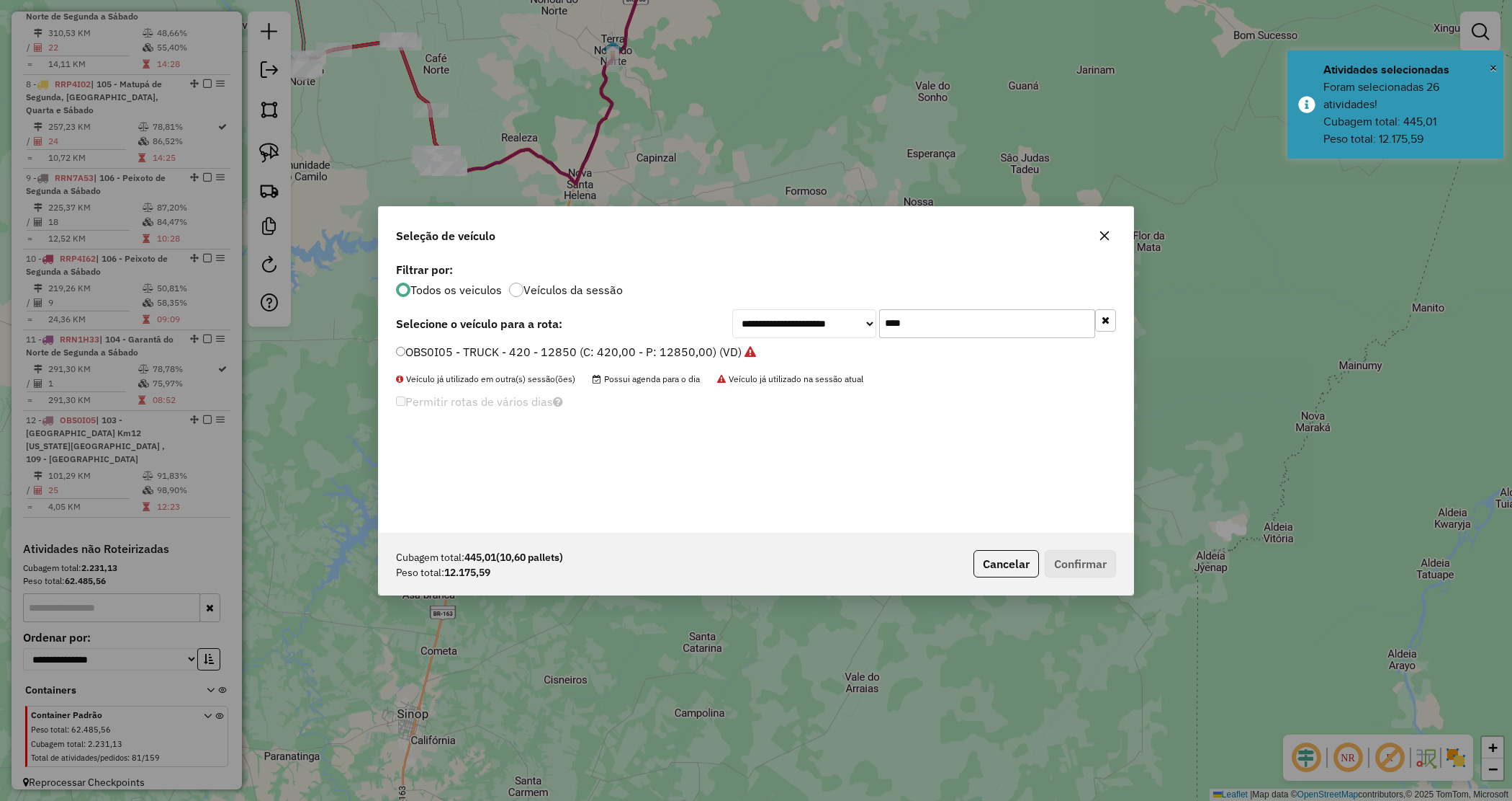
drag, startPoint x: 918, startPoint y: 326, endPoint x: 801, endPoint y: 315, distance: 117.5
click at [801, 316] on div "**********" at bounding box center [924, 323] width 384 height 29
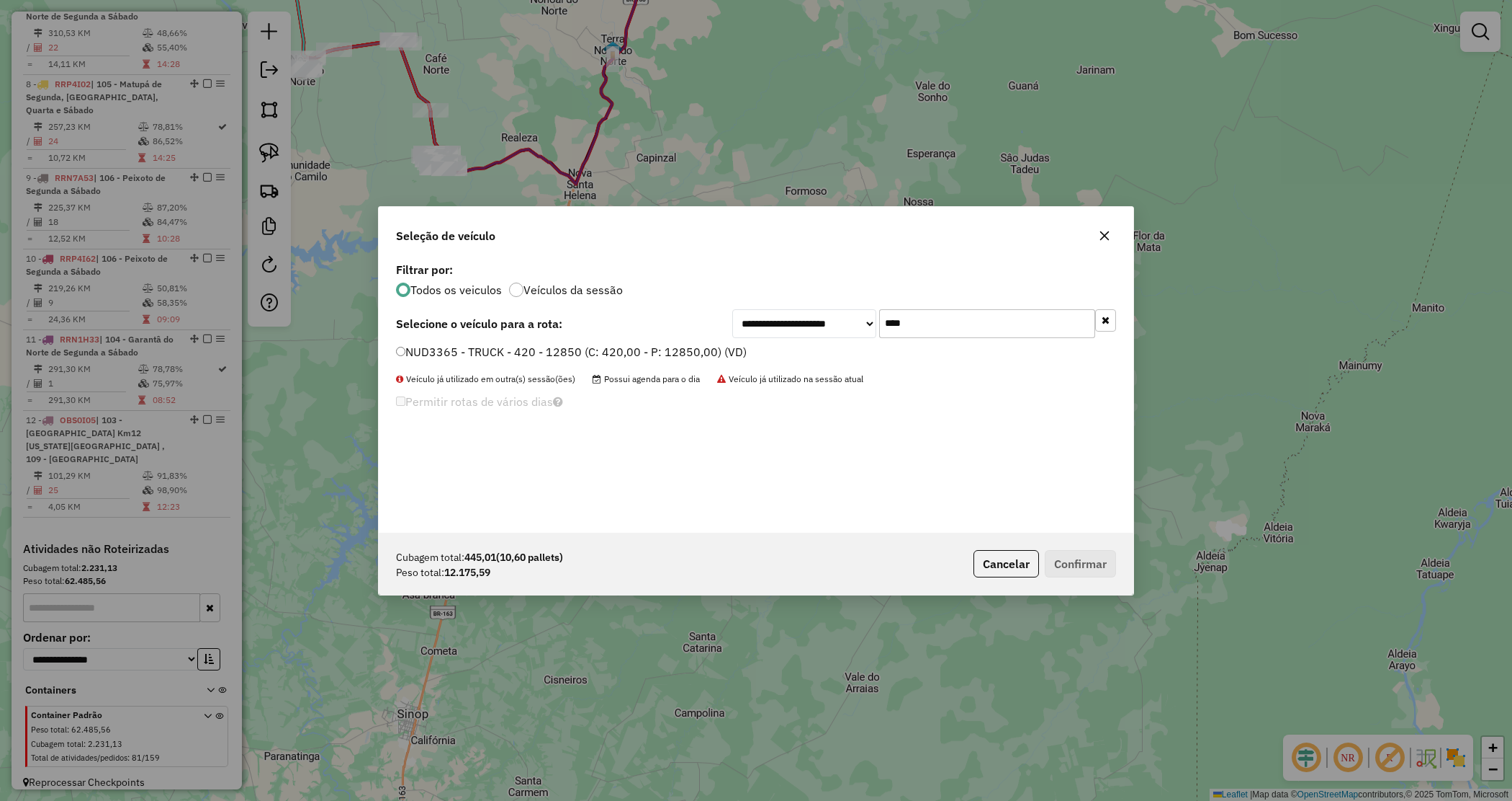
type input "****"
drag, startPoint x: 709, startPoint y: 353, endPoint x: 920, endPoint y: 441, distance: 228.6
click at [710, 351] on label "NUD3365 - TRUCK - 420 - 12850 (C: 420,00 - P: 12850,00) (VD)" at bounding box center [571, 350] width 350 height 17
click at [697, 350] on label "NUD3365 - TRUCK - 420 - 12850 (C: 420,00 - P: 12850,00) (VD)" at bounding box center [571, 350] width 350 height 17
click at [1077, 557] on button "Confirmar" at bounding box center [1081, 563] width 71 height 28
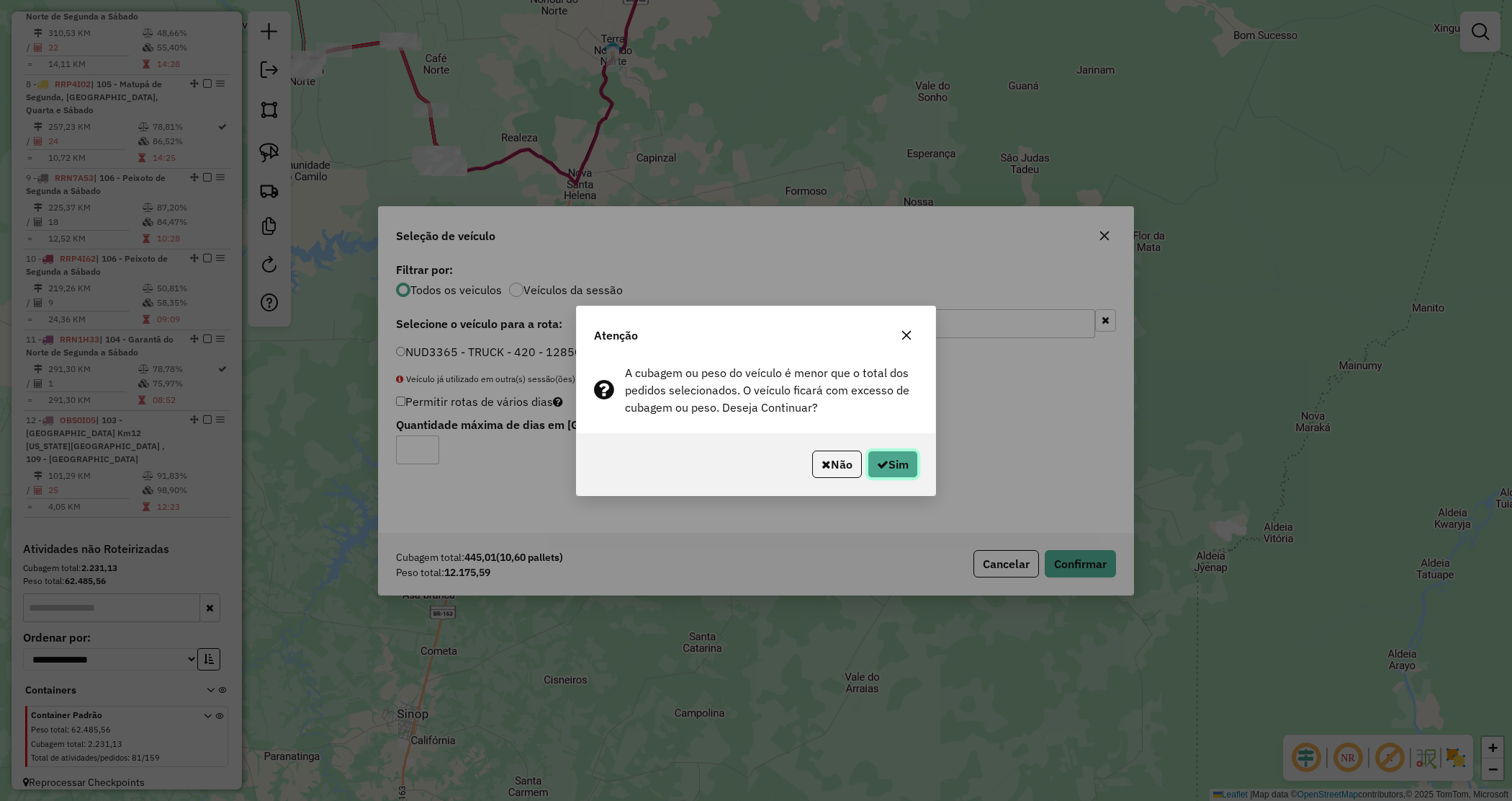
click at [908, 465] on button "Sim" at bounding box center [893, 464] width 50 height 28
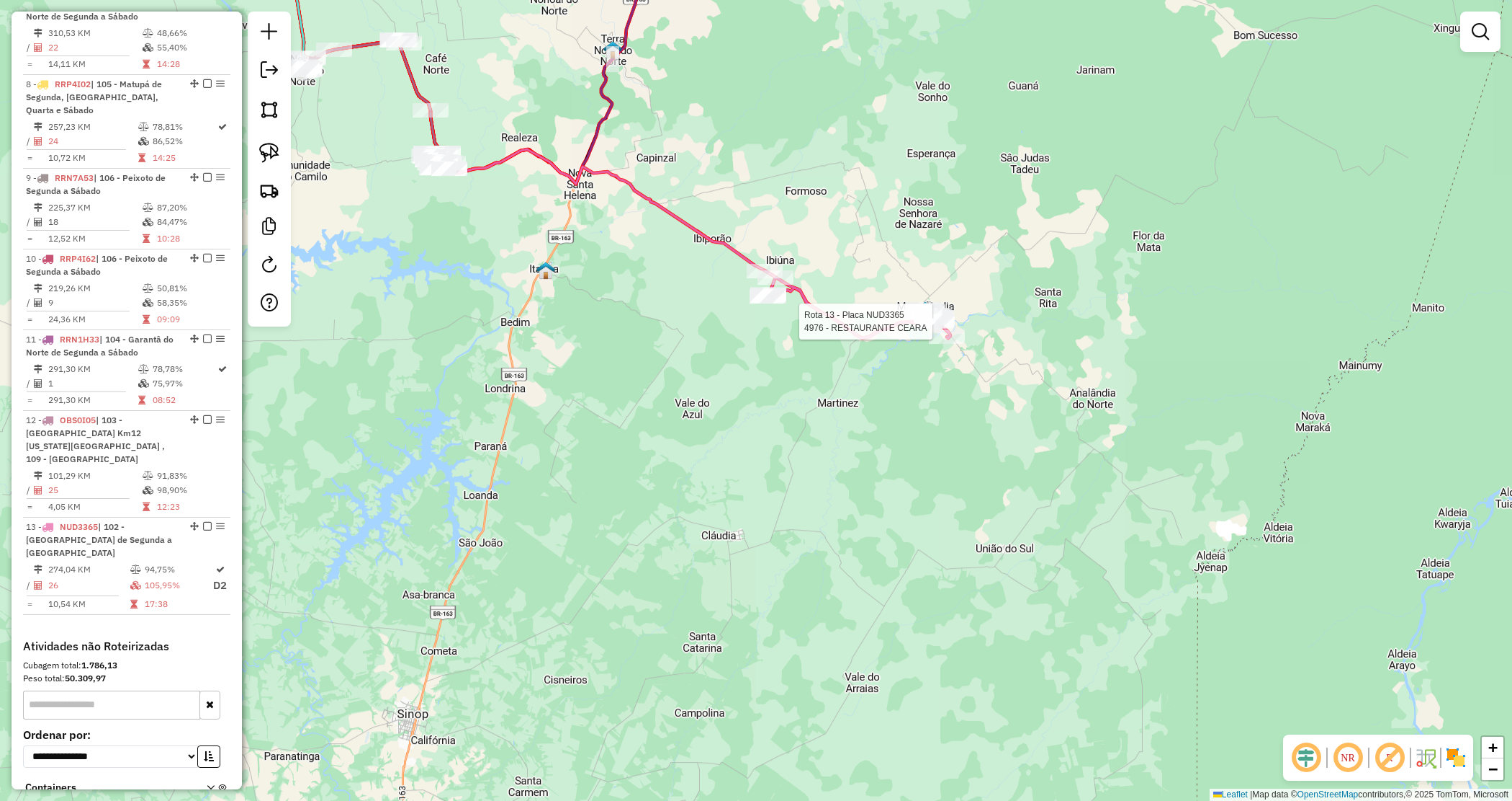
select select "*********"
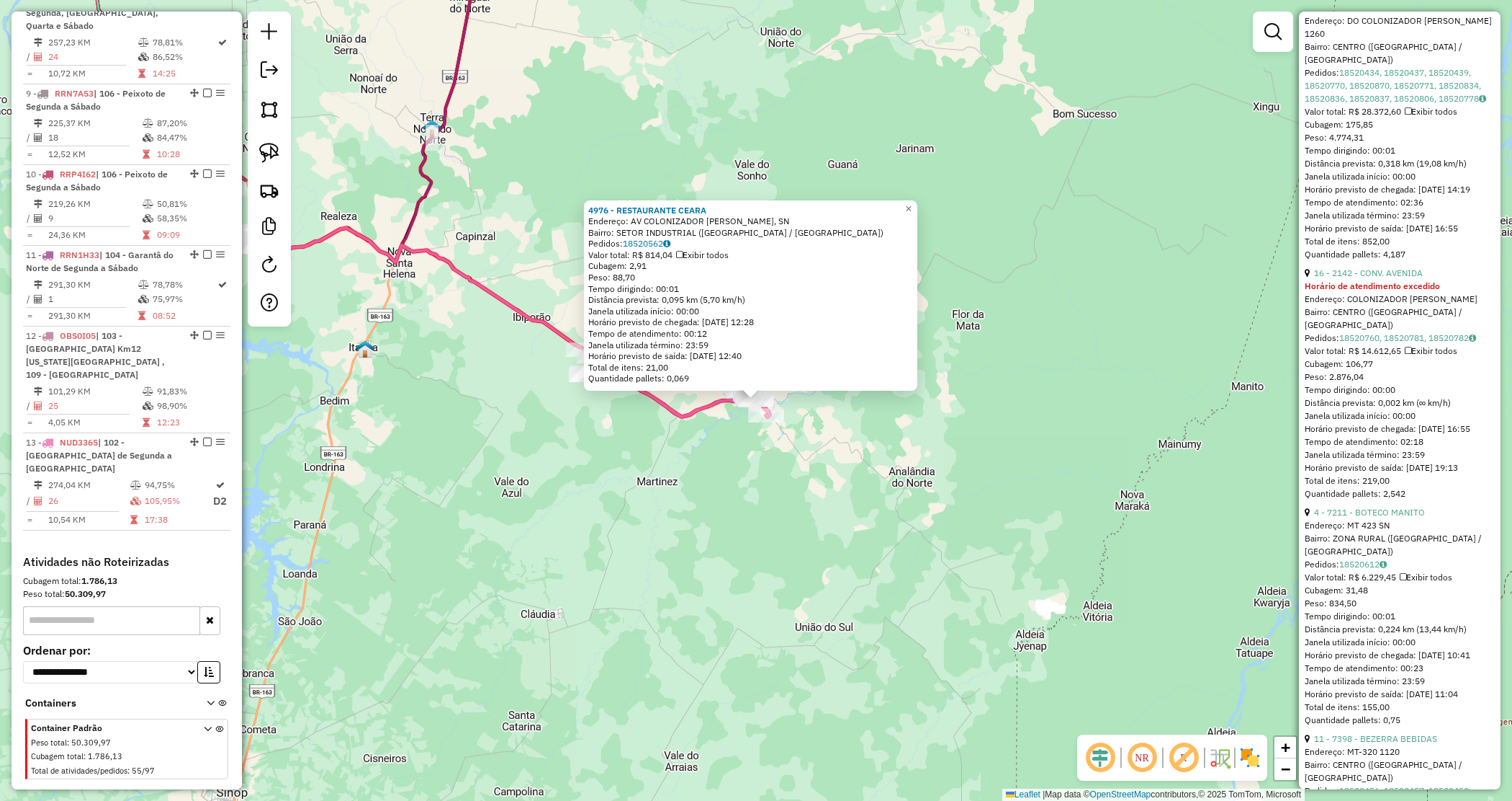
scroll to position [631, 0]
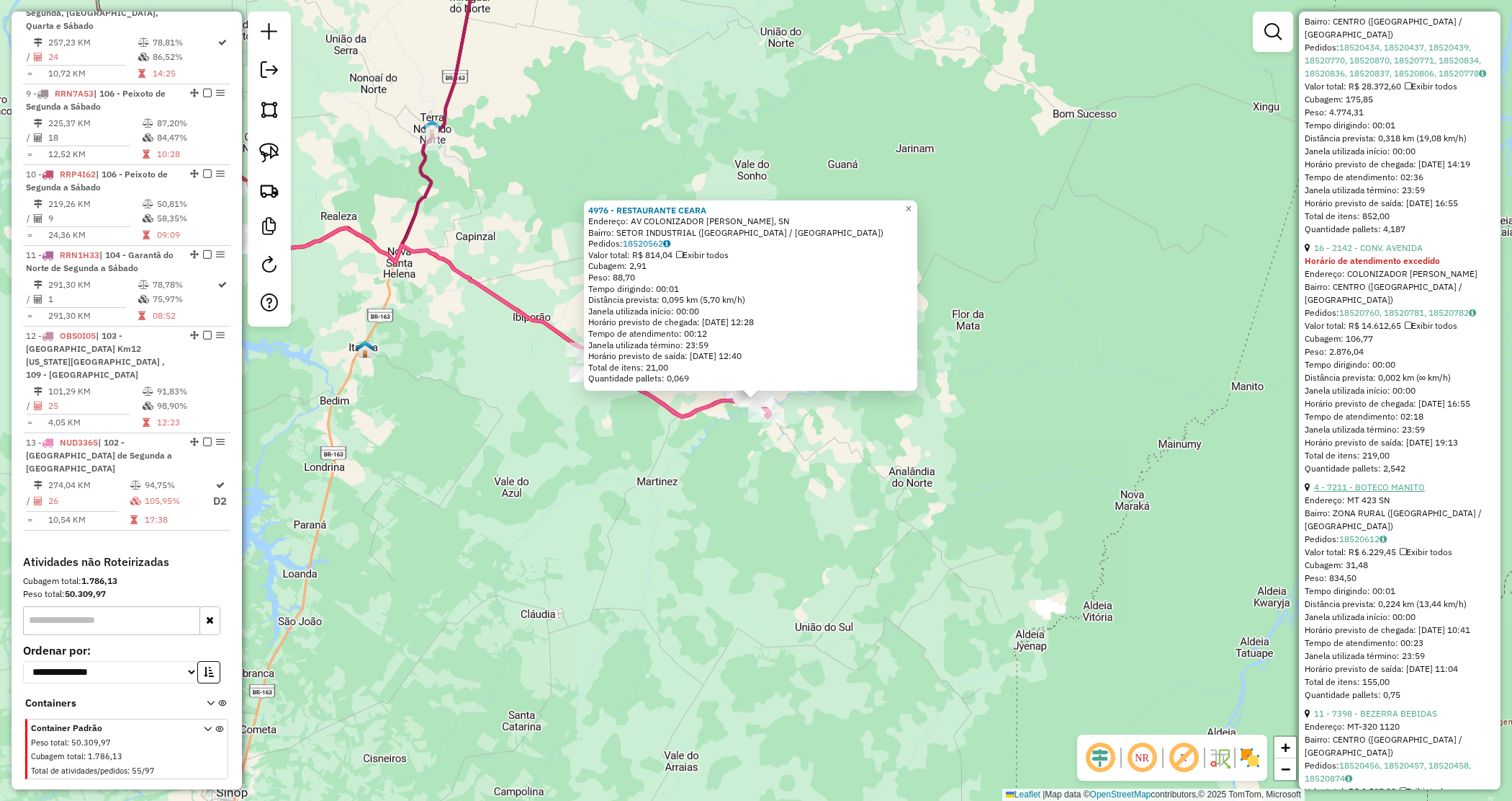
click at [1406, 492] on link "4 - 7211 - BOTECO MANITO" at bounding box center [1370, 486] width 111 height 11
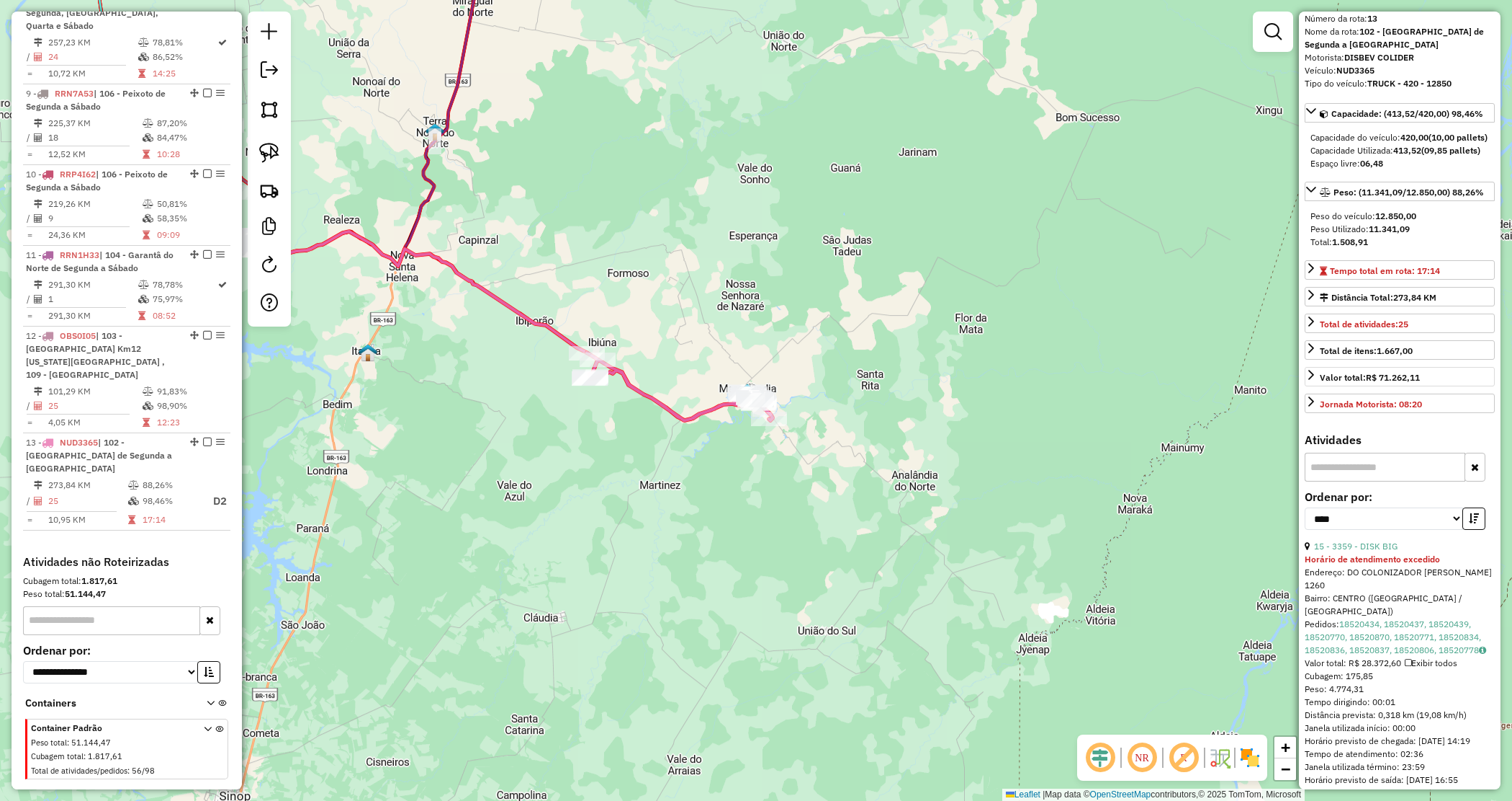
scroll to position [0, 0]
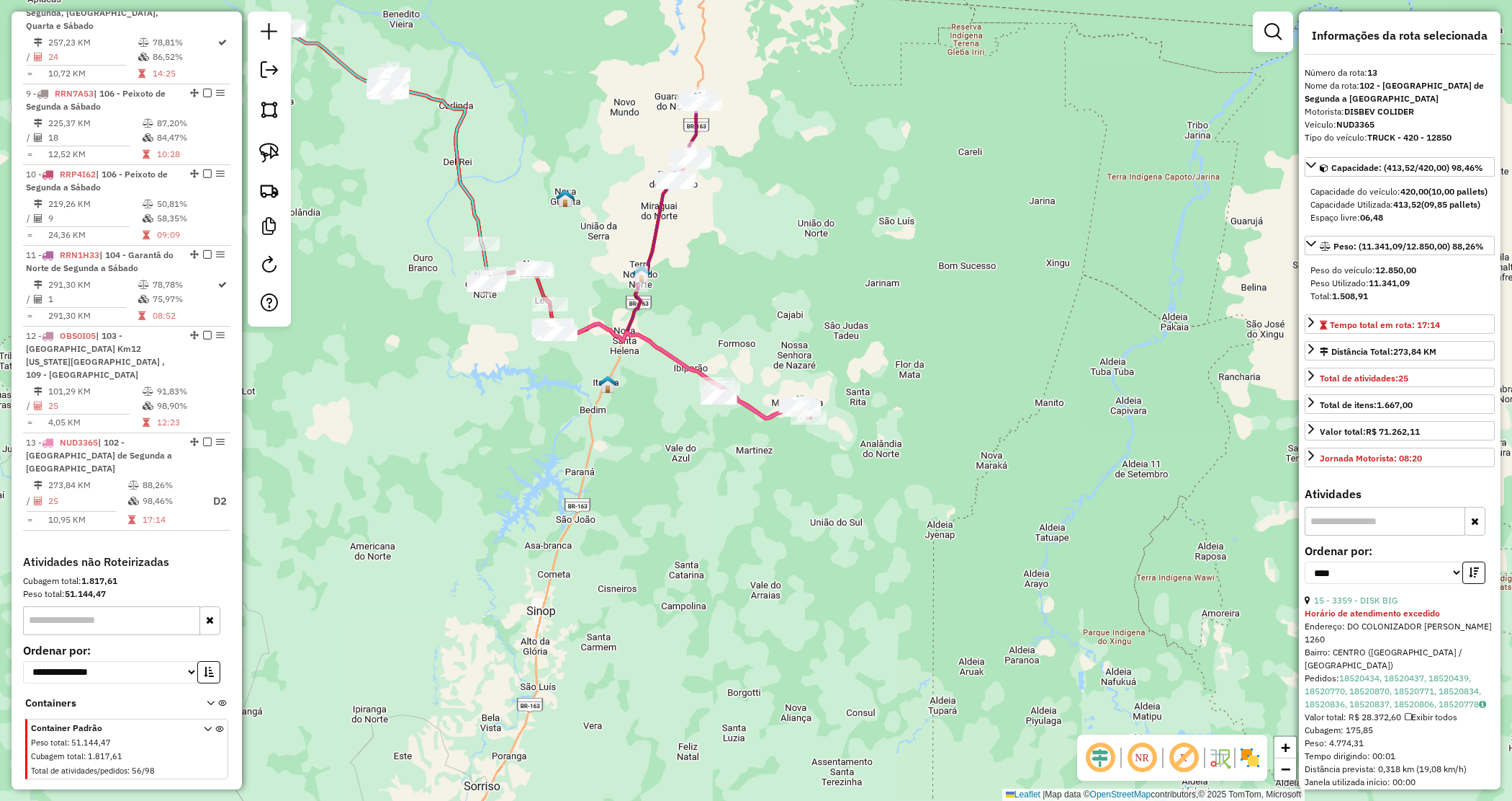
click at [666, 548] on div "Janela de atendimento Grade de atendimento Capacidade Transportadoras Veículos …" at bounding box center [756, 400] width 1512 height 801
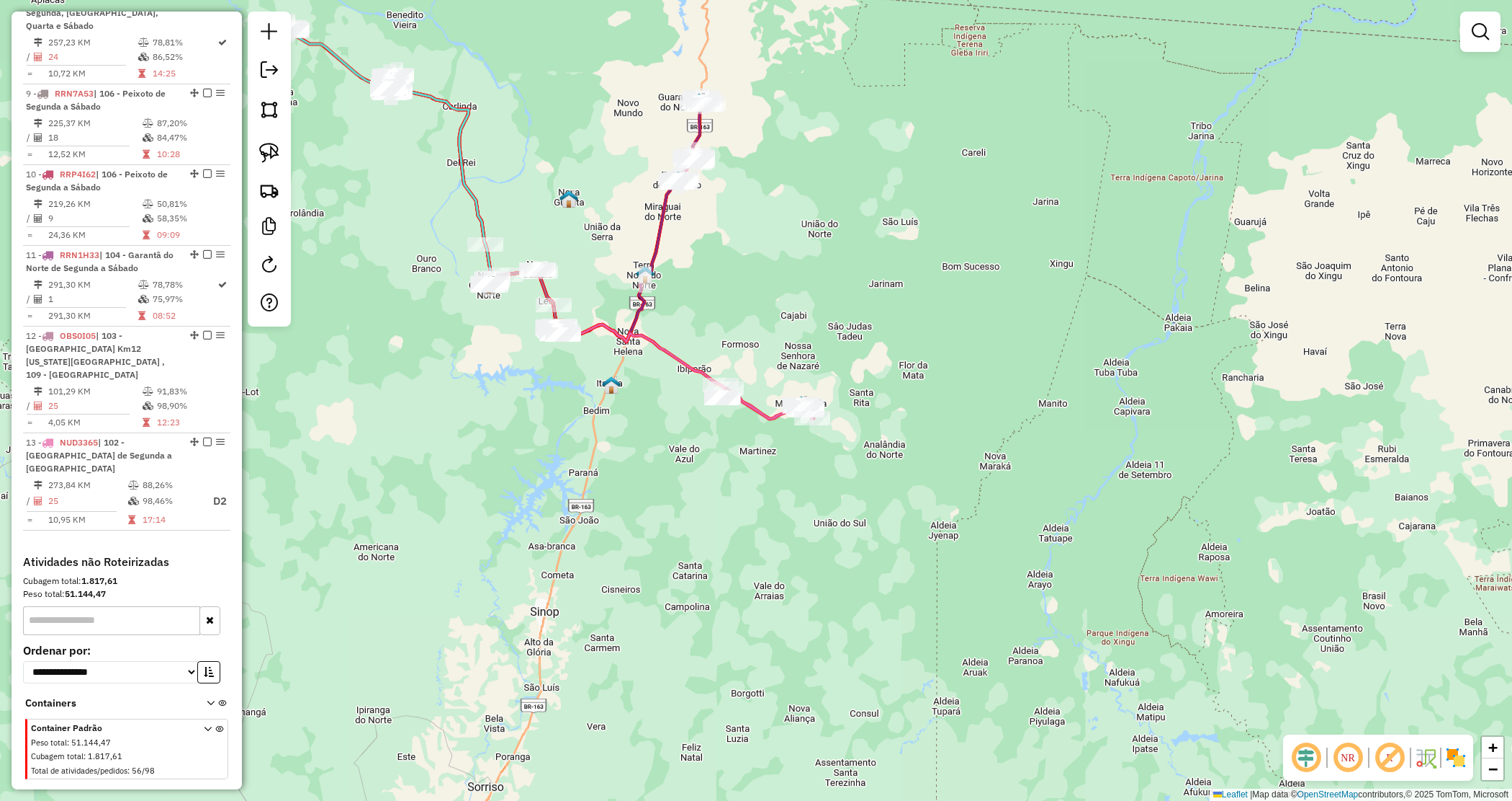
click at [684, 531] on div "Janela de atendimento Grade de atendimento Capacidade Transportadoras Veículos …" at bounding box center [756, 400] width 1512 height 801
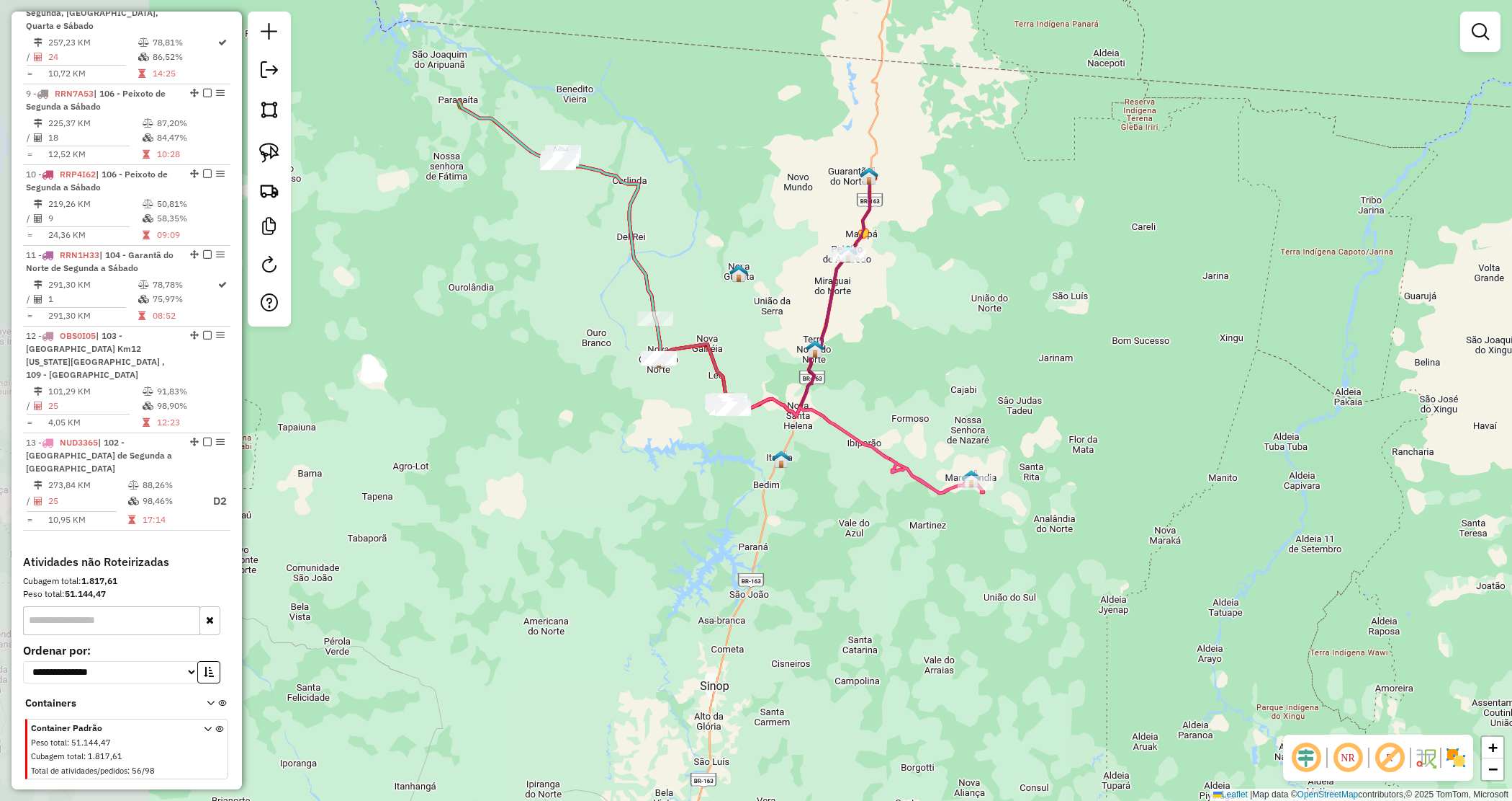
drag, startPoint x: 684, startPoint y: 531, endPoint x: 858, endPoint y: 602, distance: 187.9
click at [857, 604] on div "Janela de atendimento Grade de atendimento Capacidade Transportadoras Veículos …" at bounding box center [756, 400] width 1512 height 801
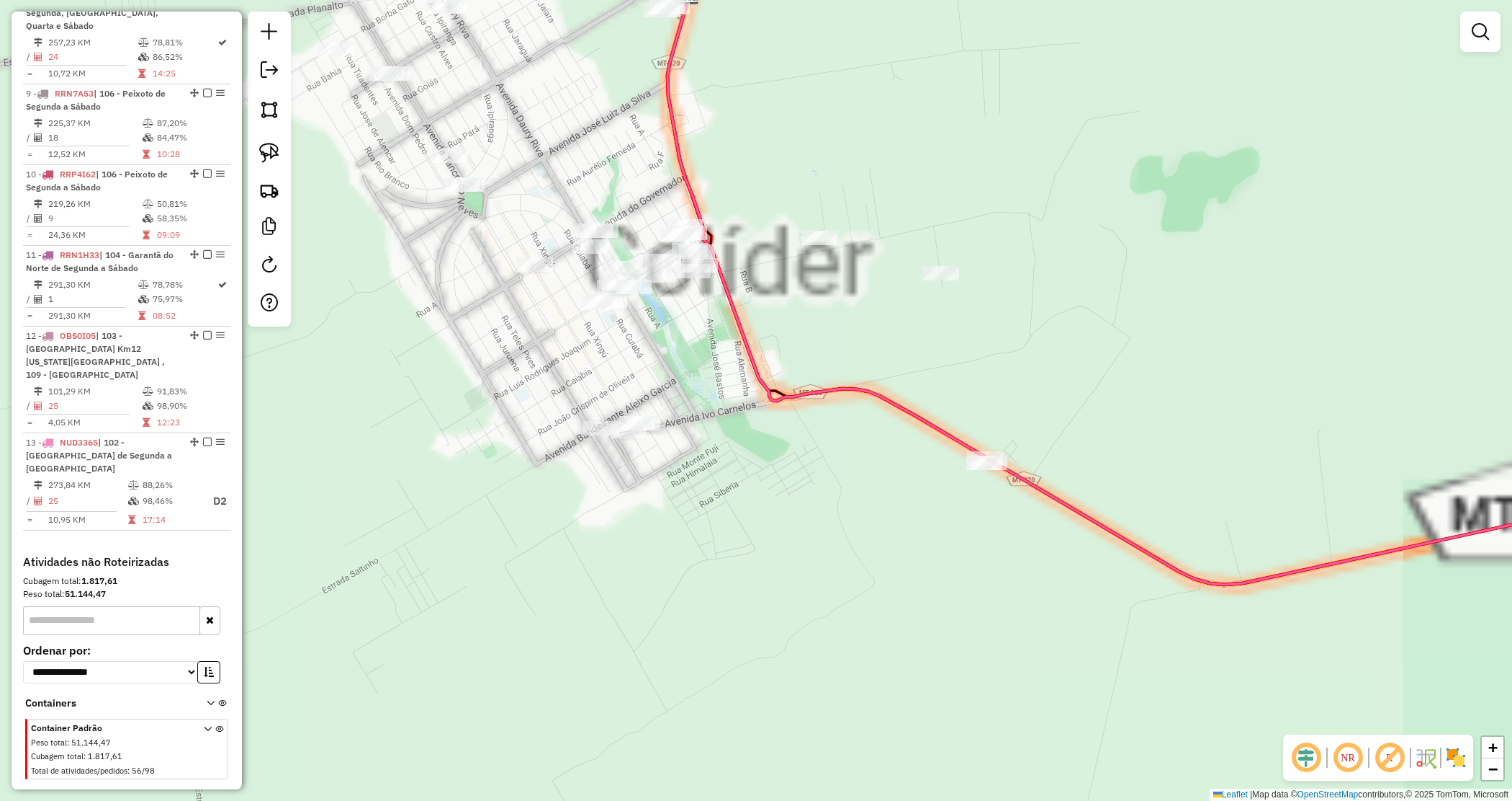
click at [808, 438] on div "Janela de atendimento Grade de atendimento Capacidade Transportadoras Veículos …" at bounding box center [756, 400] width 1512 height 801
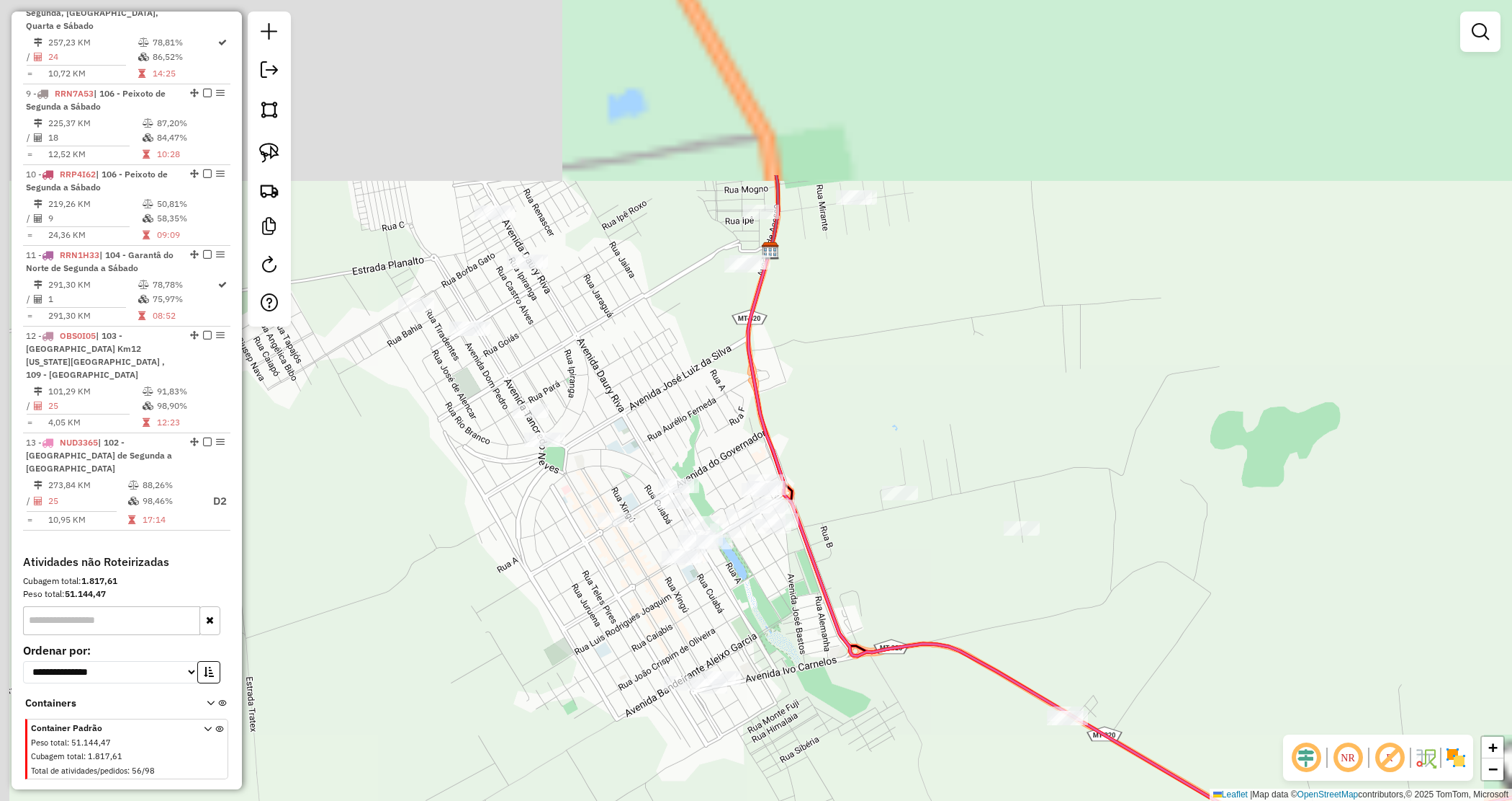
drag, startPoint x: 803, startPoint y: 510, endPoint x: 880, endPoint y: 710, distance: 214.3
click at [880, 710] on div "Janela de atendimento Grade de atendimento Capacidade Transportadoras Veículos …" at bounding box center [756, 400] width 1512 height 801
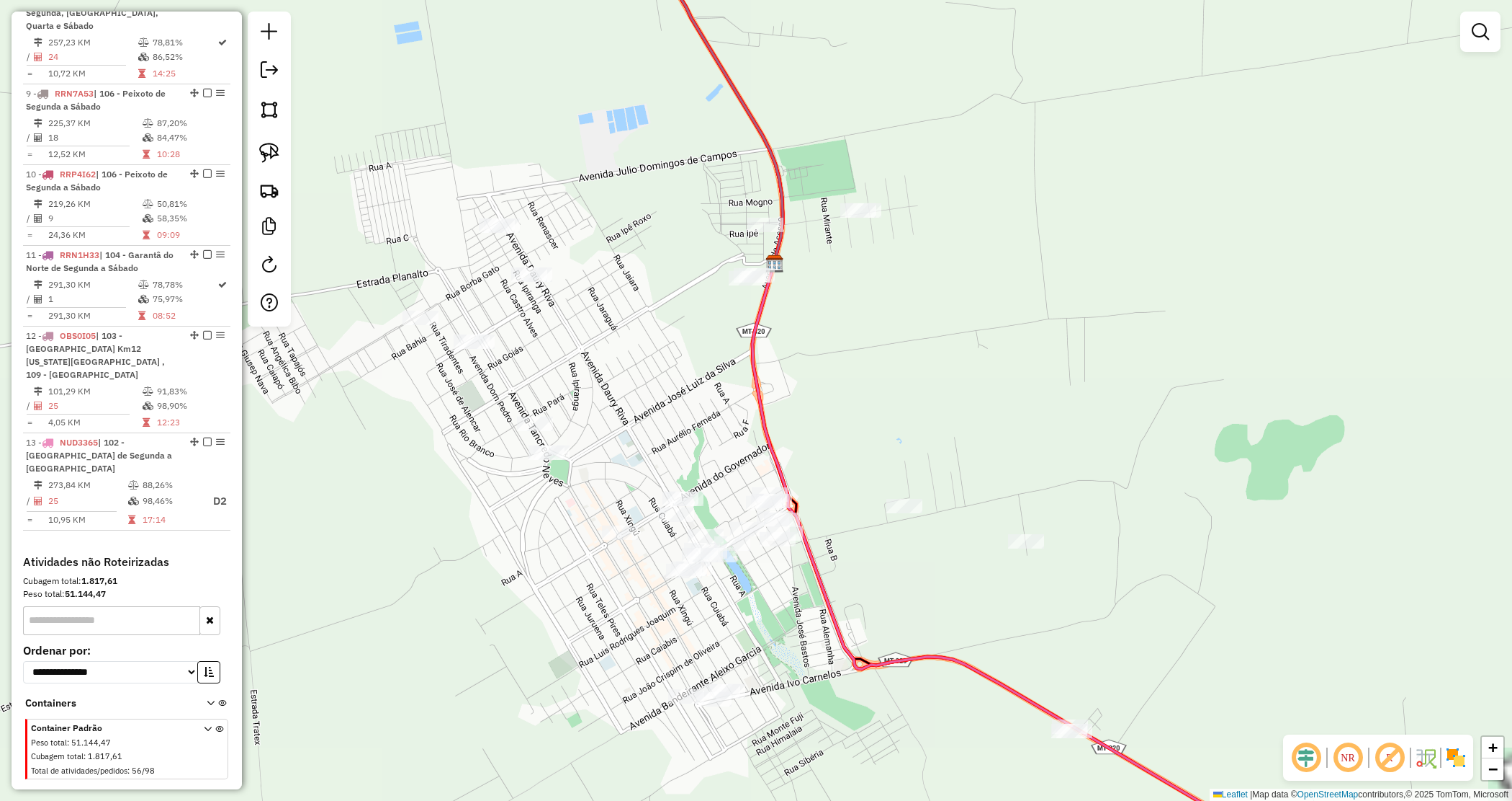
drag, startPoint x: 632, startPoint y: 303, endPoint x: 756, endPoint y: 380, distance: 146.0
click at [756, 386] on div "Janela de atendimento Grade de atendimento Capacidade Transportadoras Veículos …" at bounding box center [756, 400] width 1512 height 801
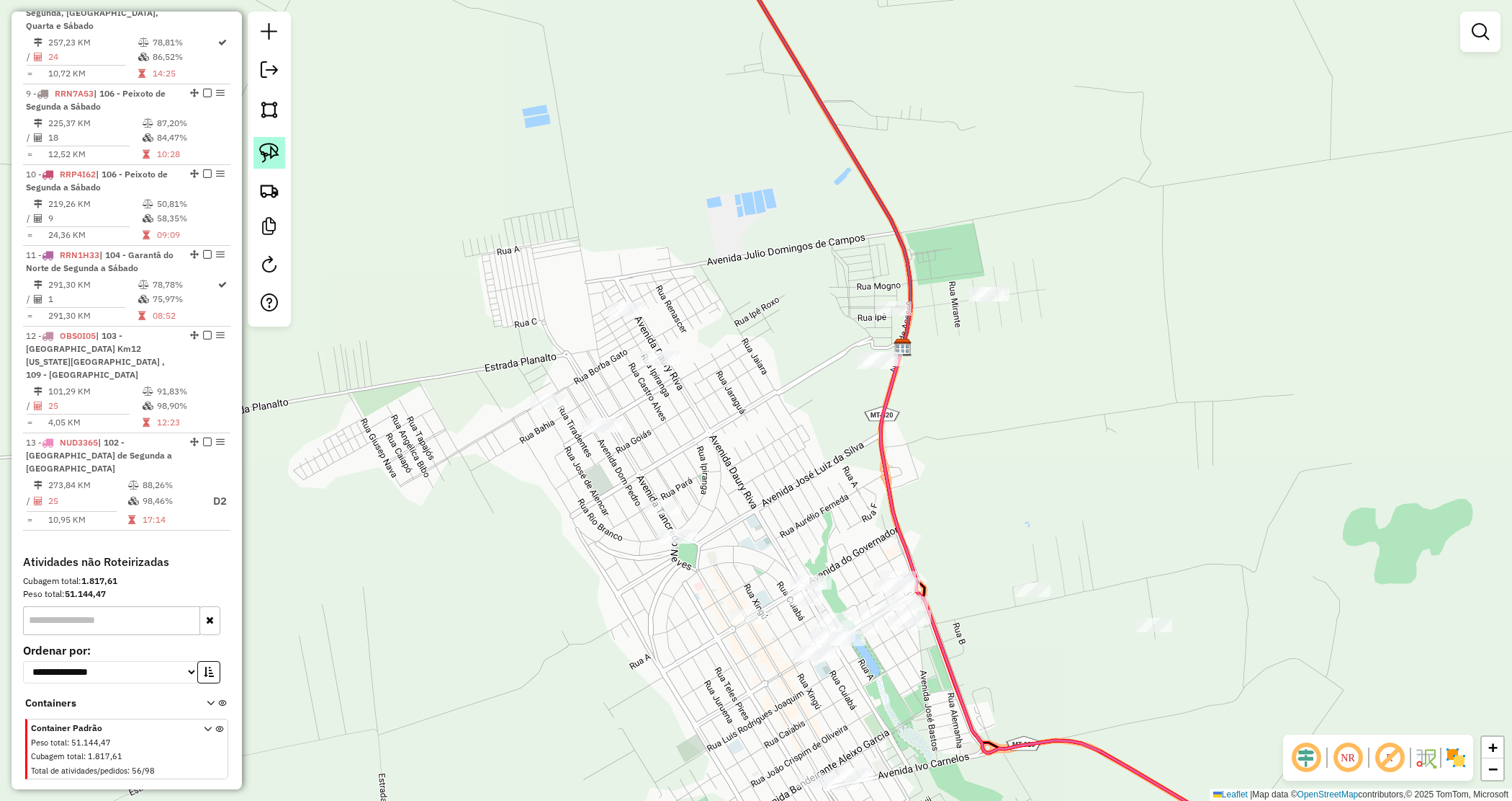
click at [266, 164] on link at bounding box center [269, 152] width 32 height 32
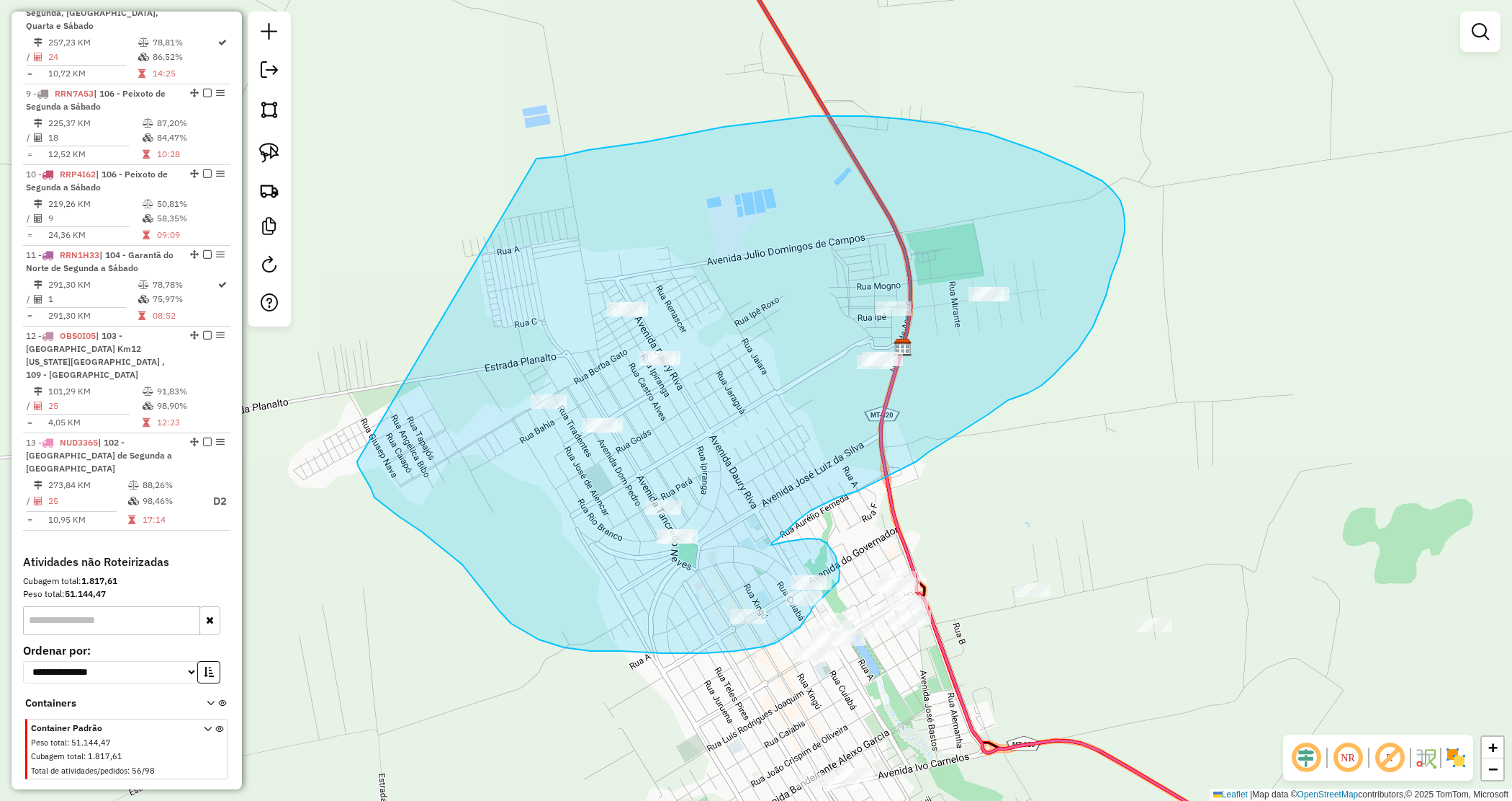
drag, startPoint x: 543, startPoint y: 158, endPoint x: 354, endPoint y: 459, distance: 355.4
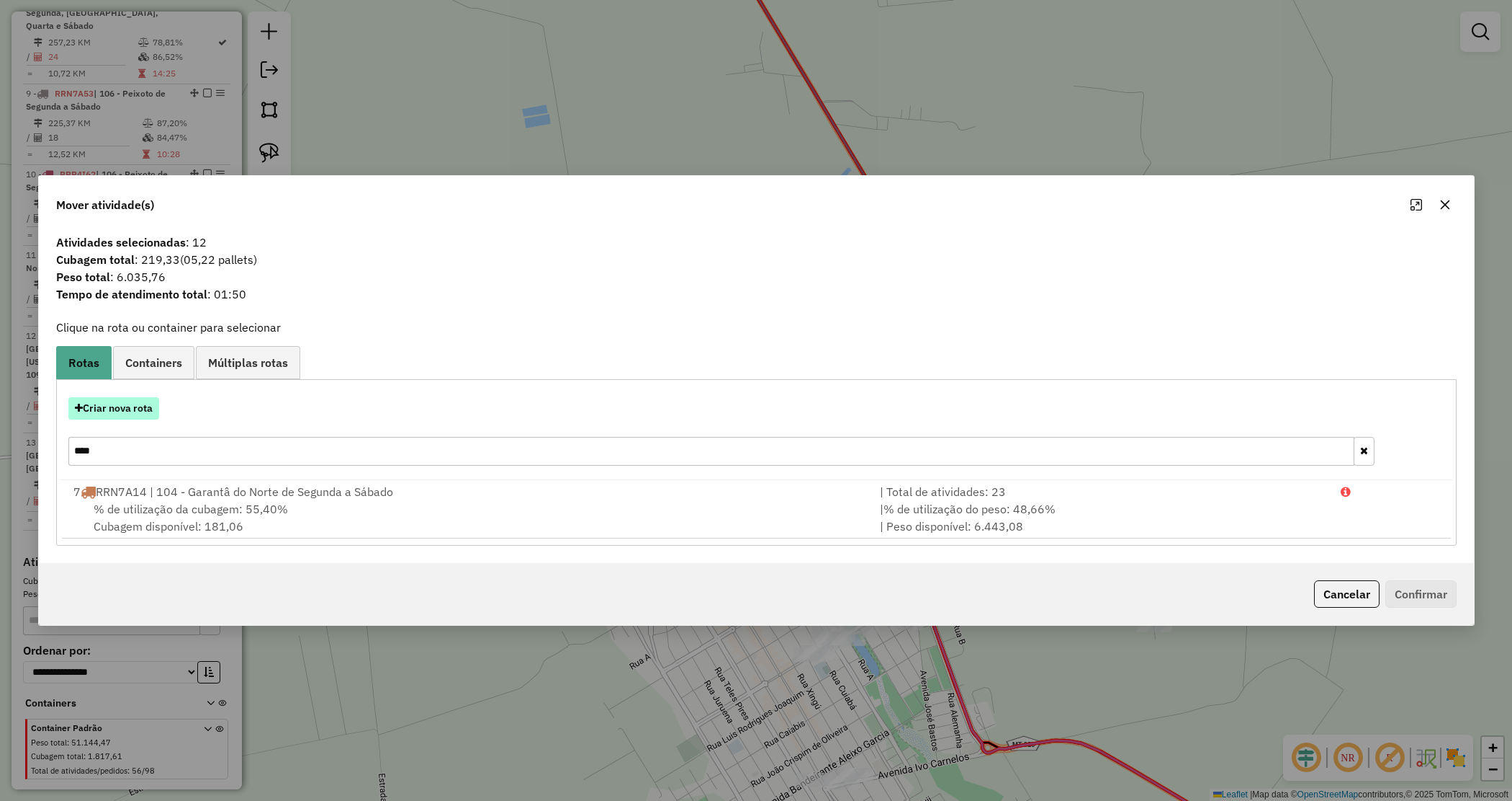
click at [114, 398] on button "Criar nova rota" at bounding box center [114, 408] width 91 height 23
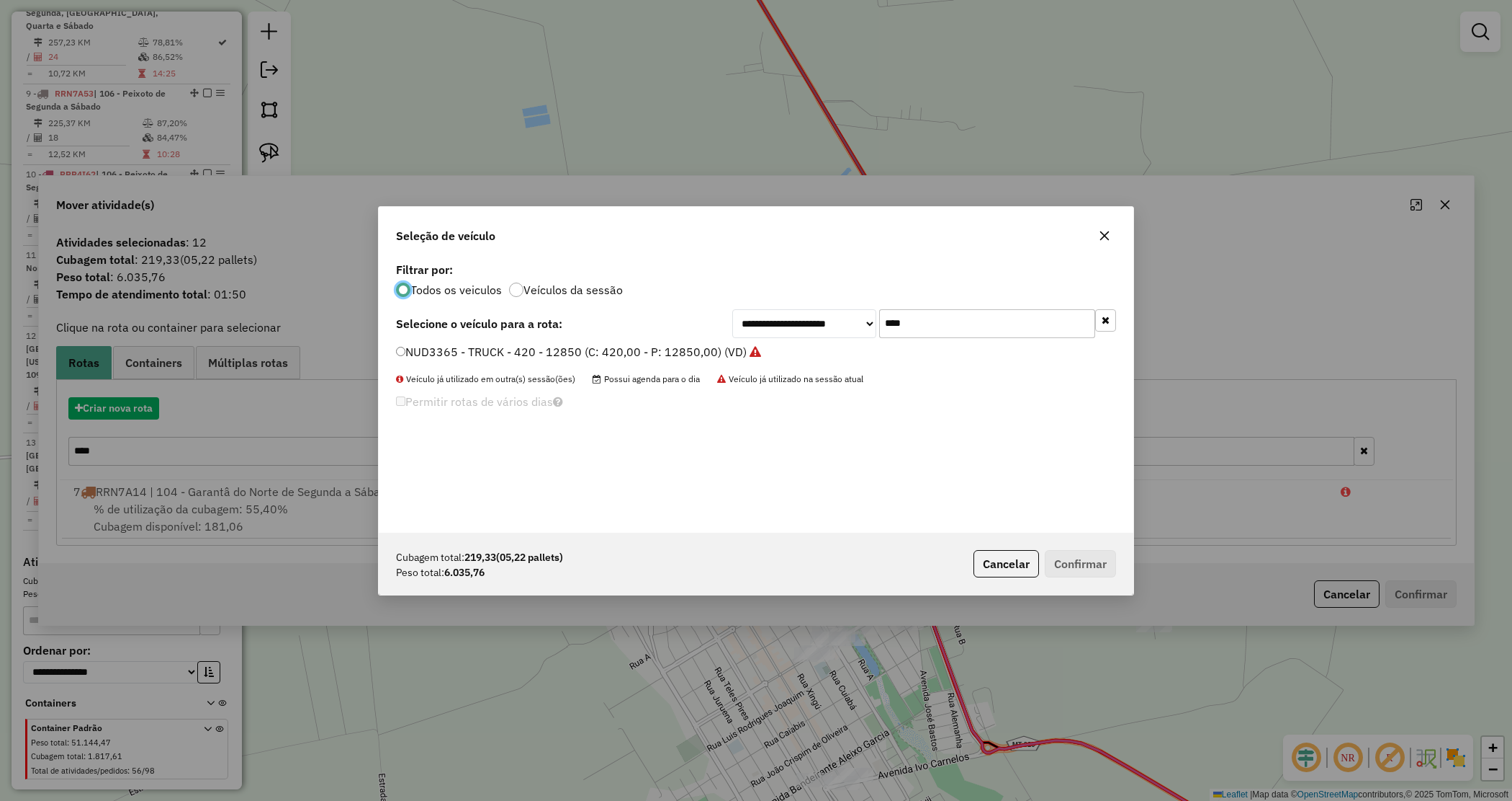
scroll to position [7, 4]
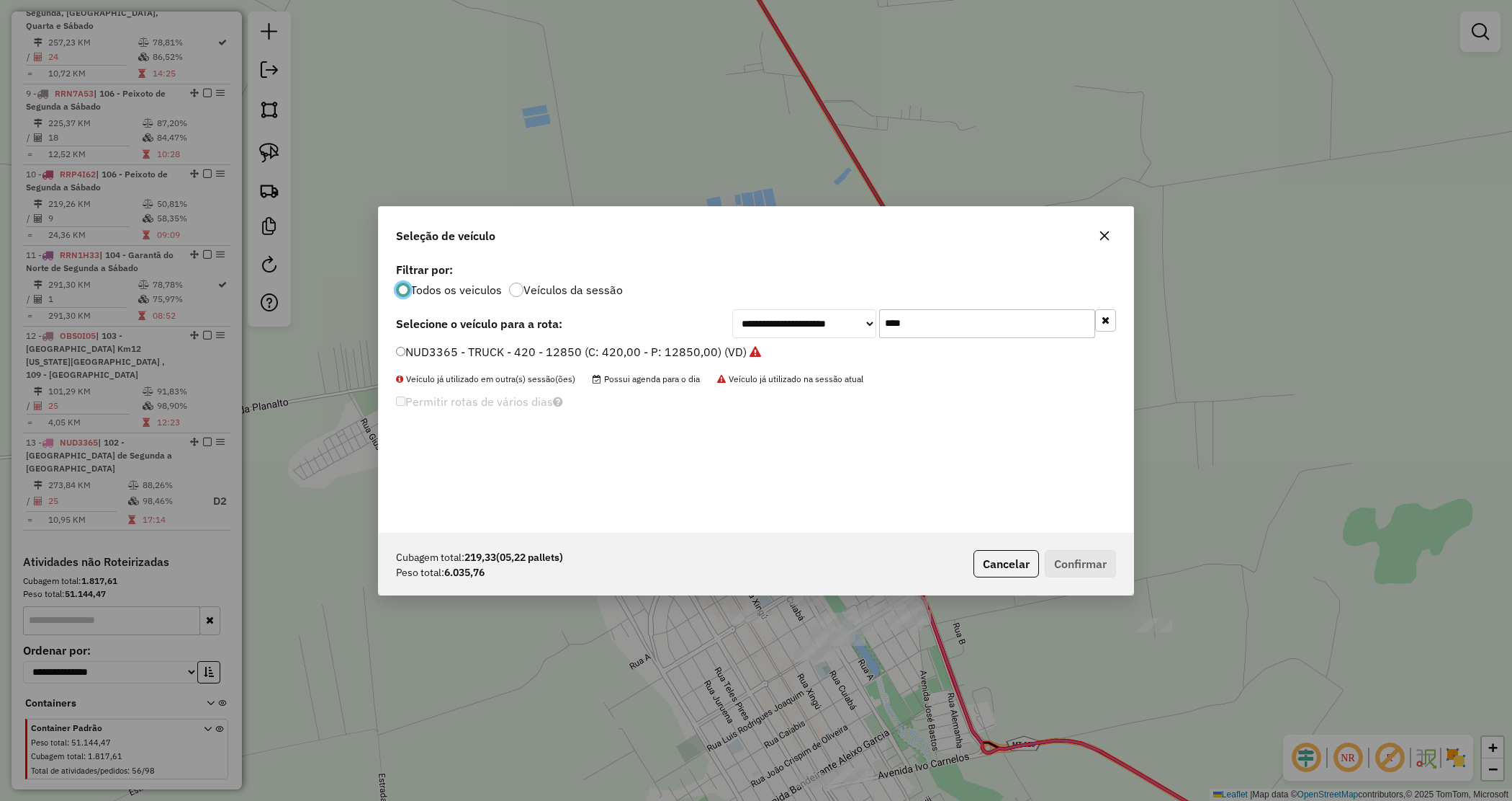
drag, startPoint x: 935, startPoint y: 318, endPoint x: 773, endPoint y: 308, distance: 162.3
click at [773, 309] on div "**********" at bounding box center [924, 323] width 384 height 29
type input "****"
drag, startPoint x: 660, startPoint y: 353, endPoint x: 766, endPoint y: 412, distance: 121.3
click at [659, 353] on label "NUD3324 - TRUCK - 420 - 12850 (C: 420,00 - P: 12850,00) (VD)" at bounding box center [571, 350] width 350 height 17
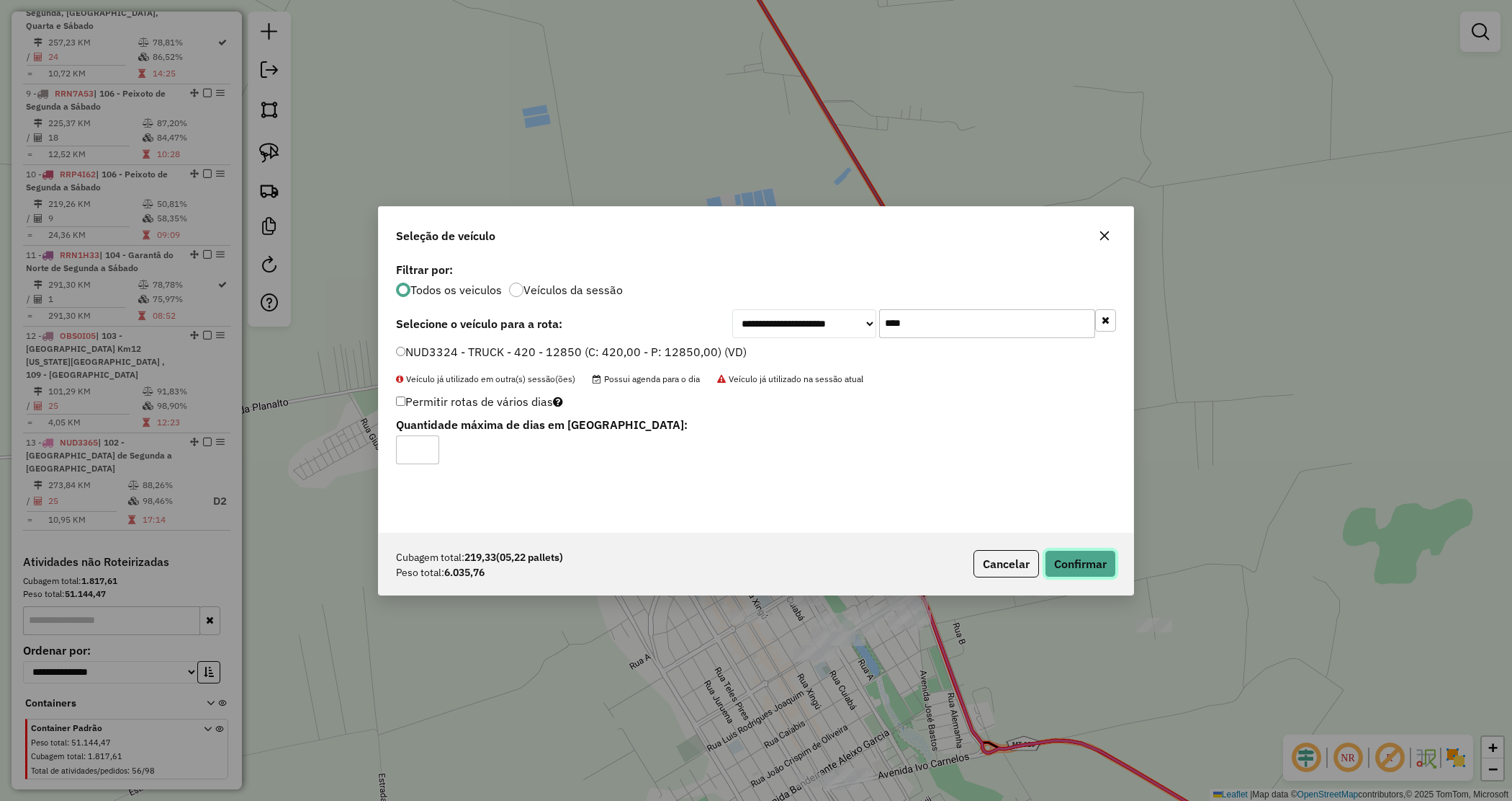
click at [1099, 565] on button "Confirmar" at bounding box center [1081, 563] width 71 height 28
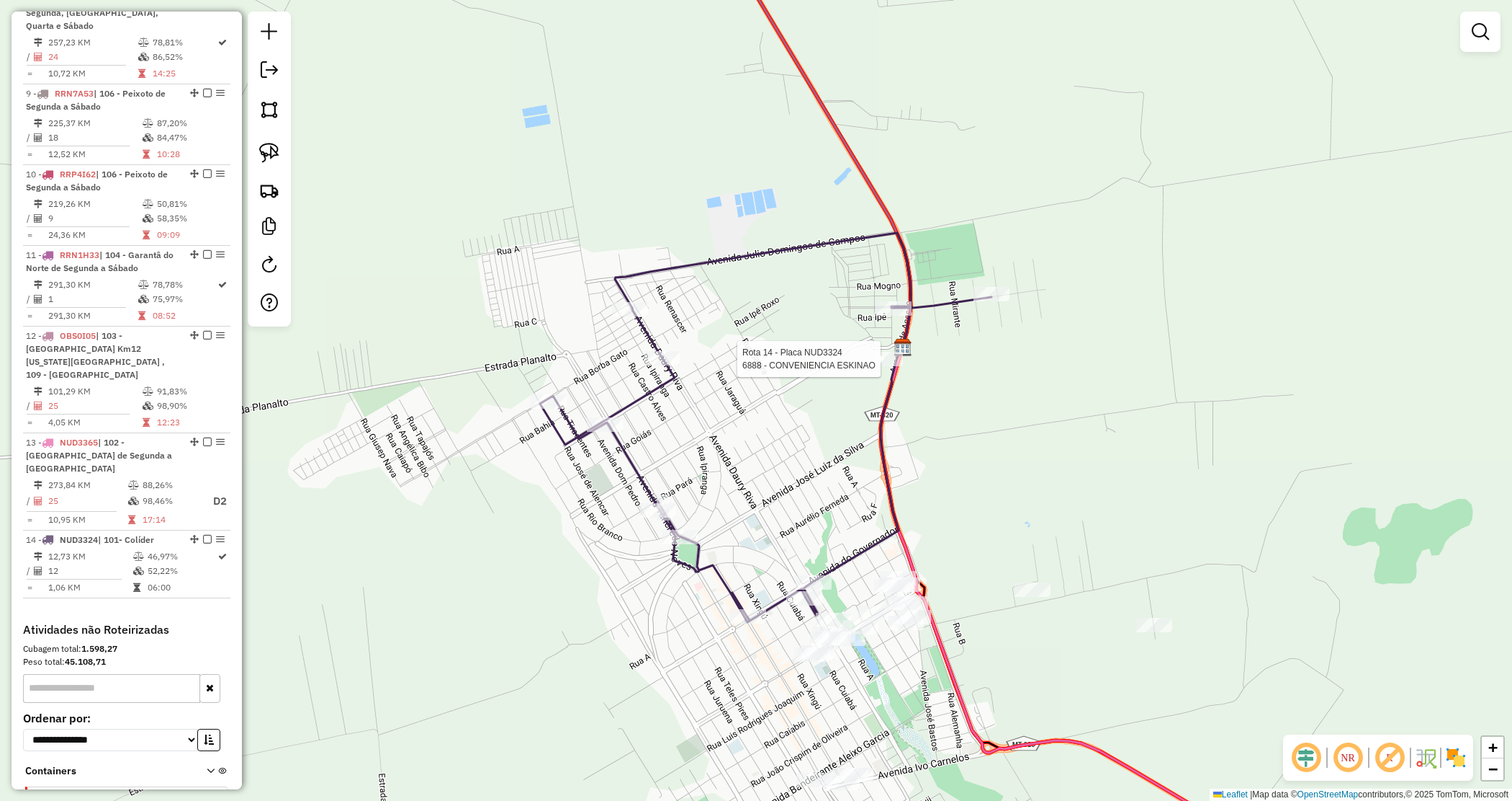
select select "*********"
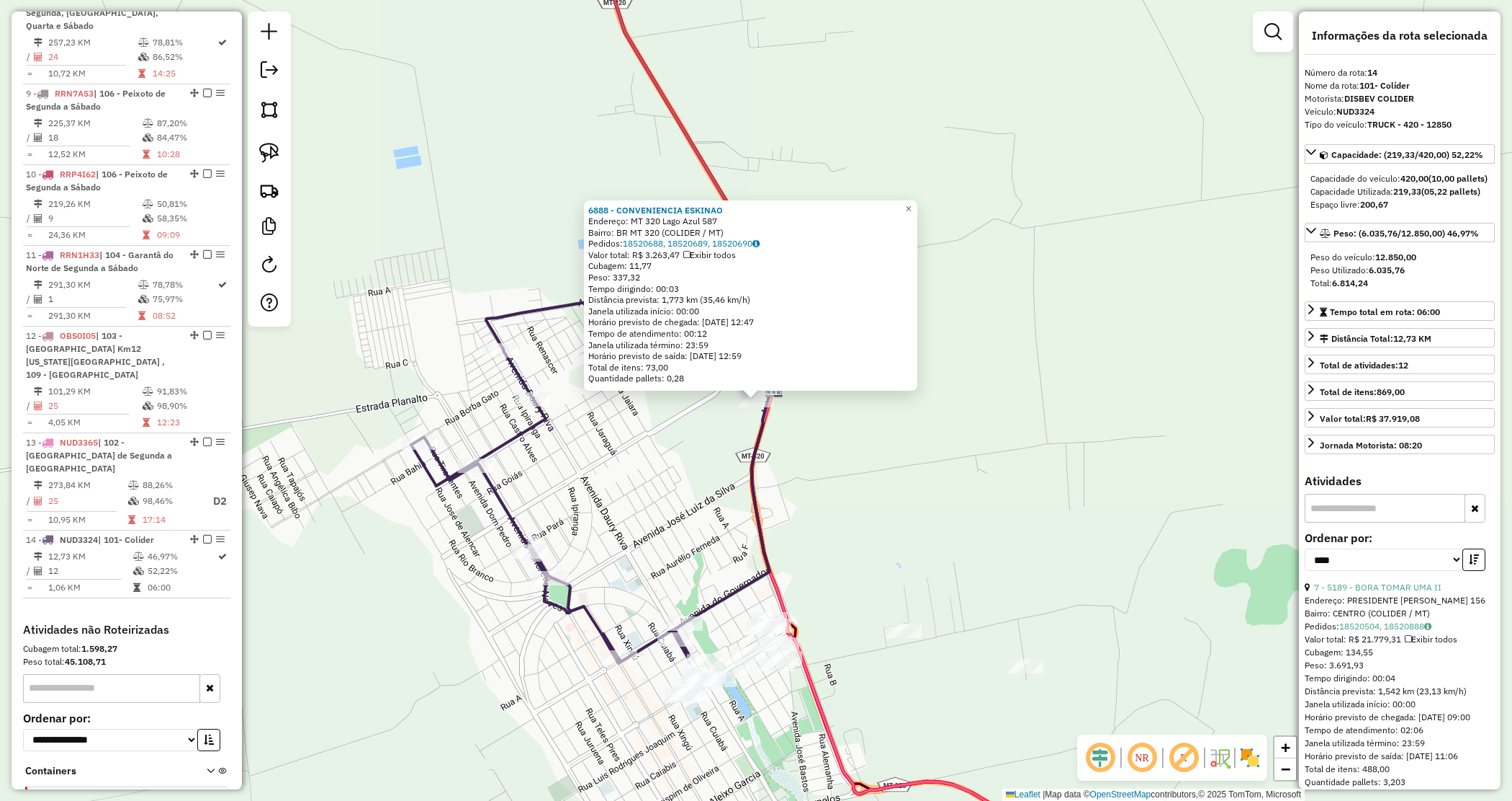
scroll to position [1211, 0]
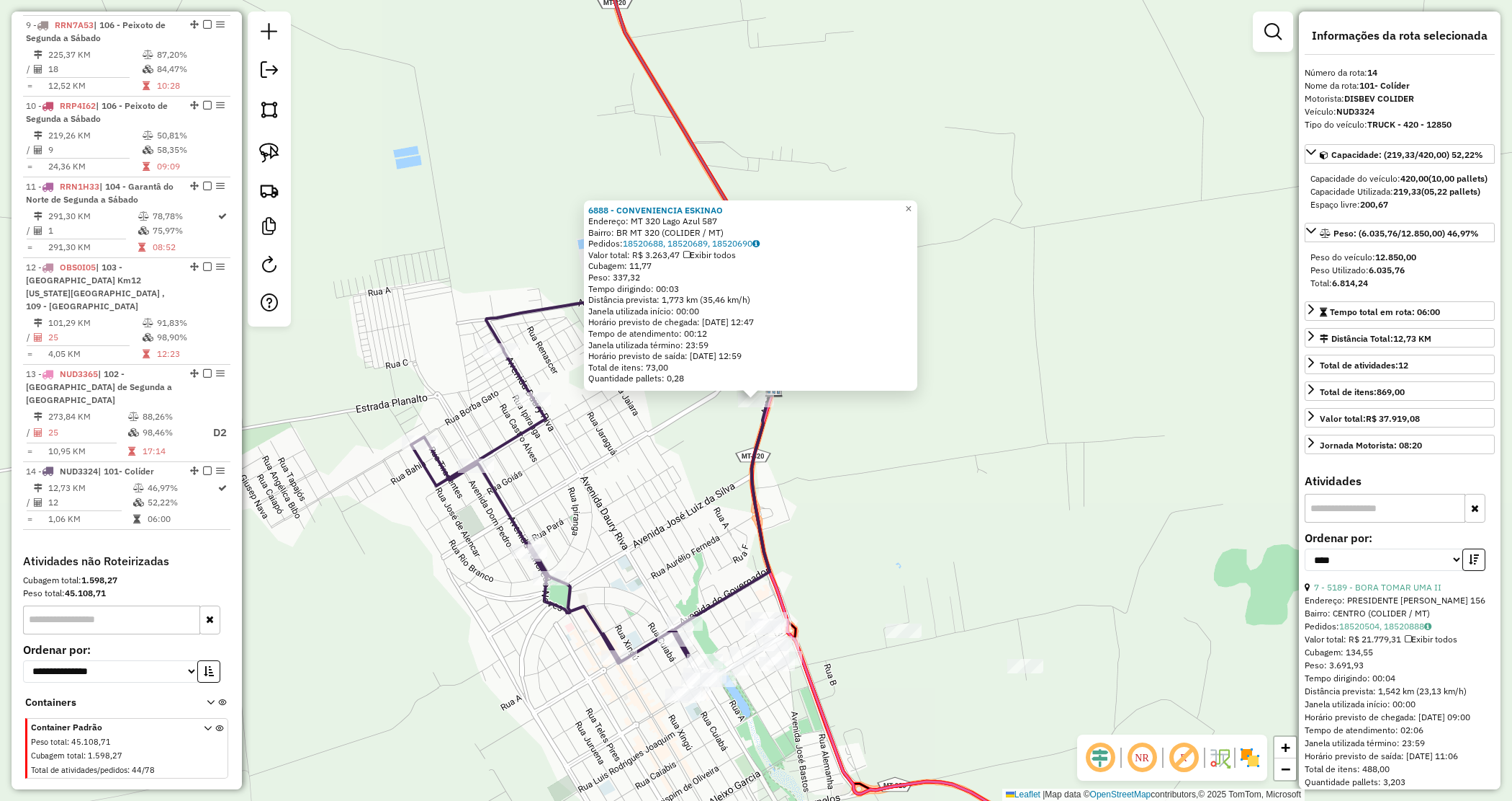
click at [850, 446] on div "6888 - CONVENIENCIA ESKINAO Endereço: MT 320 Lago Azul 587 Bairro: BR MT 320 (C…" at bounding box center [756, 400] width 1512 height 801
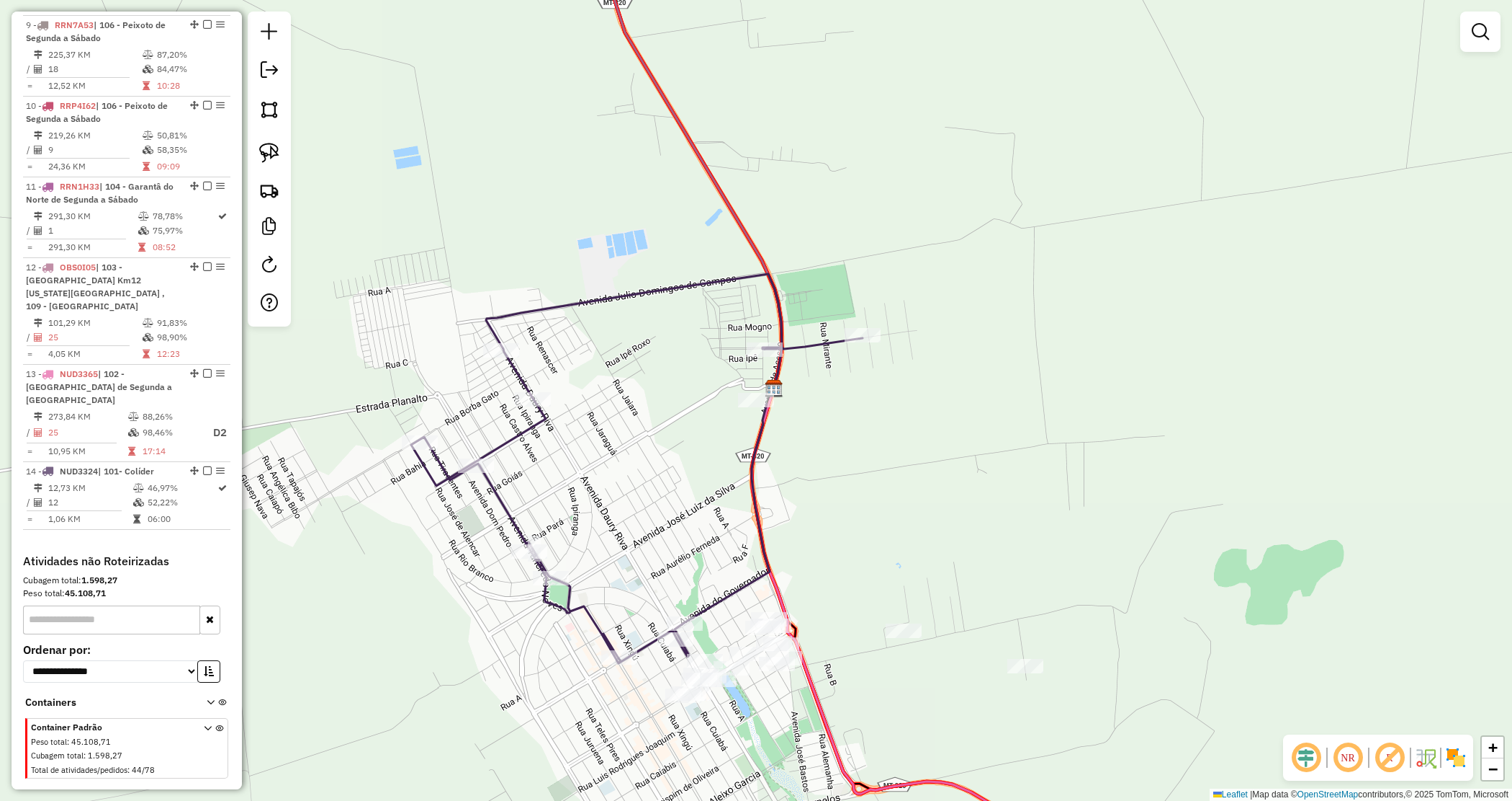
select select "*********"
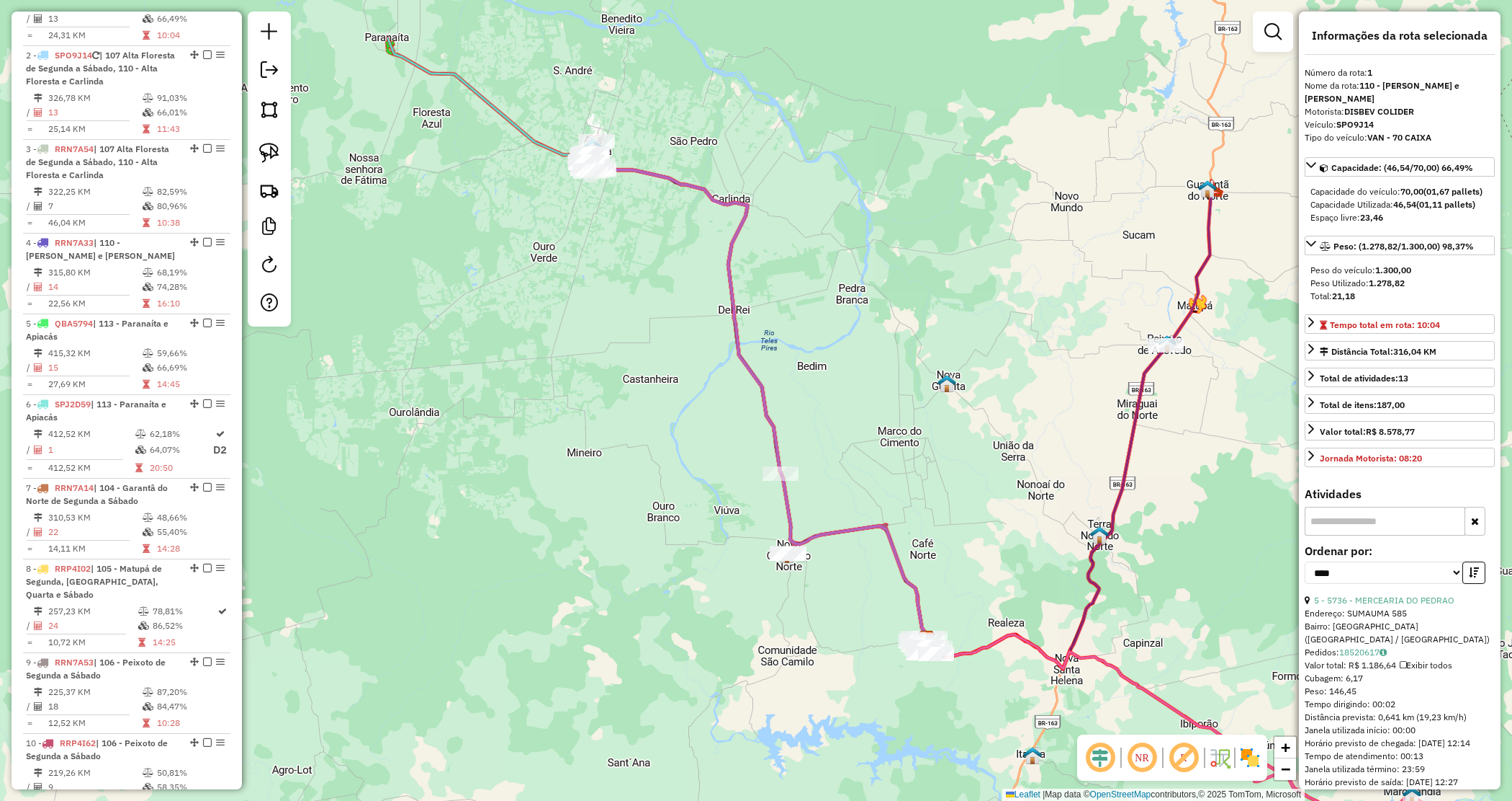
scroll to position [539, 0]
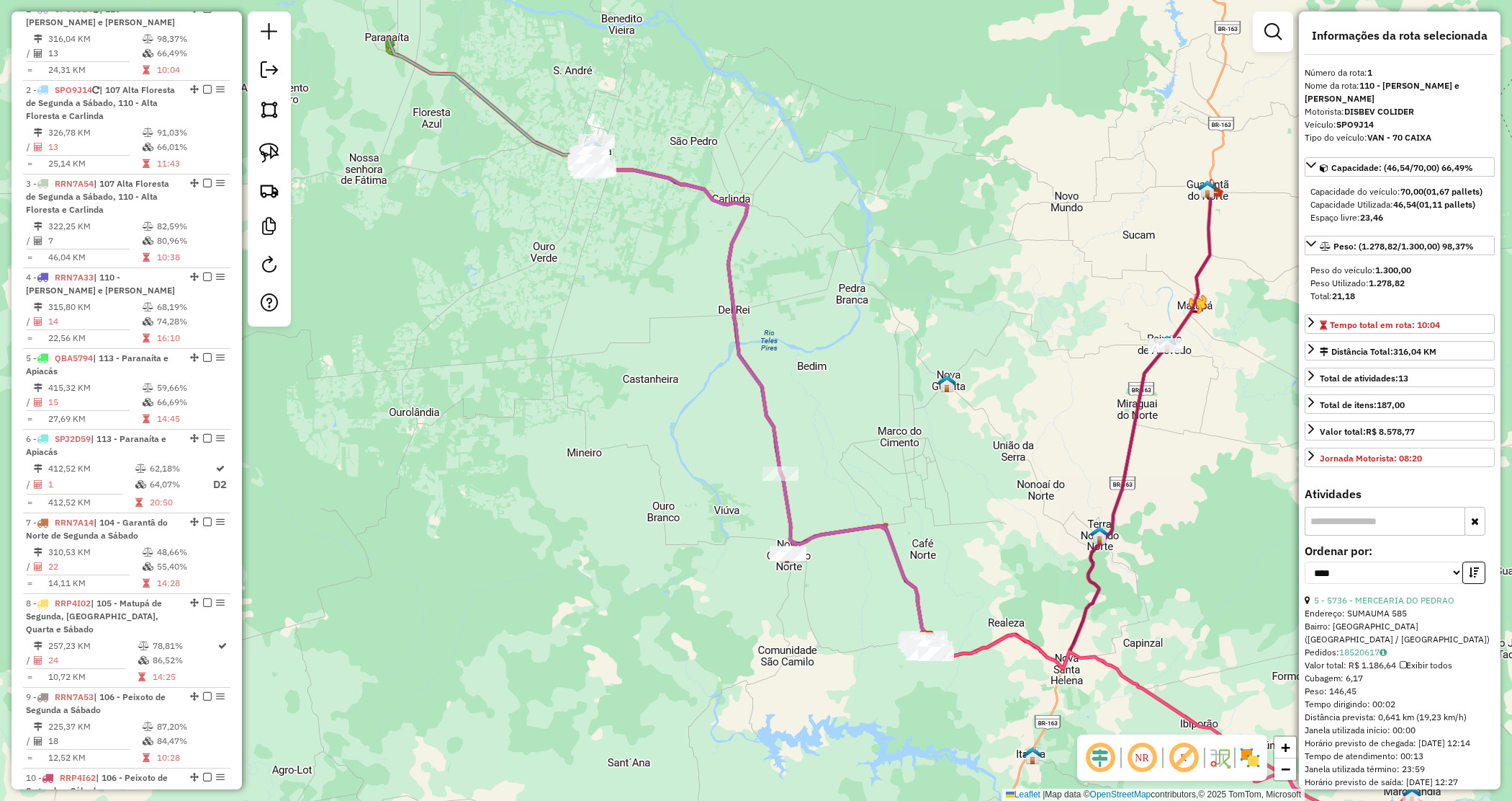
click at [850, 466] on div "Janela de atendimento Grade de atendimento Capacidade Transportadoras Veículos …" at bounding box center [756, 400] width 1512 height 801
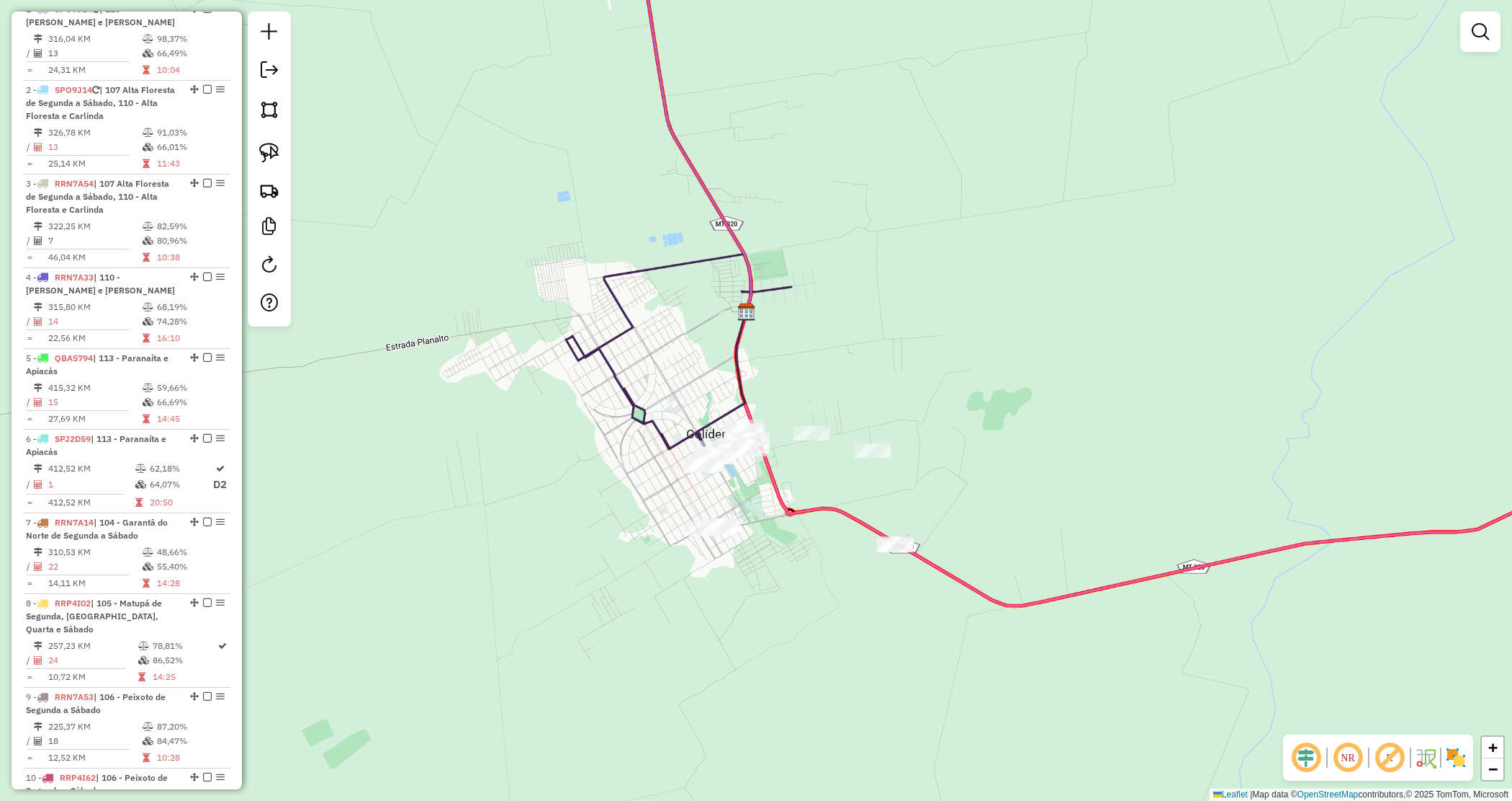
click at [834, 614] on div "Janela de atendimento Grade de atendimento Capacidade Transportadoras Veículos …" at bounding box center [756, 400] width 1512 height 801
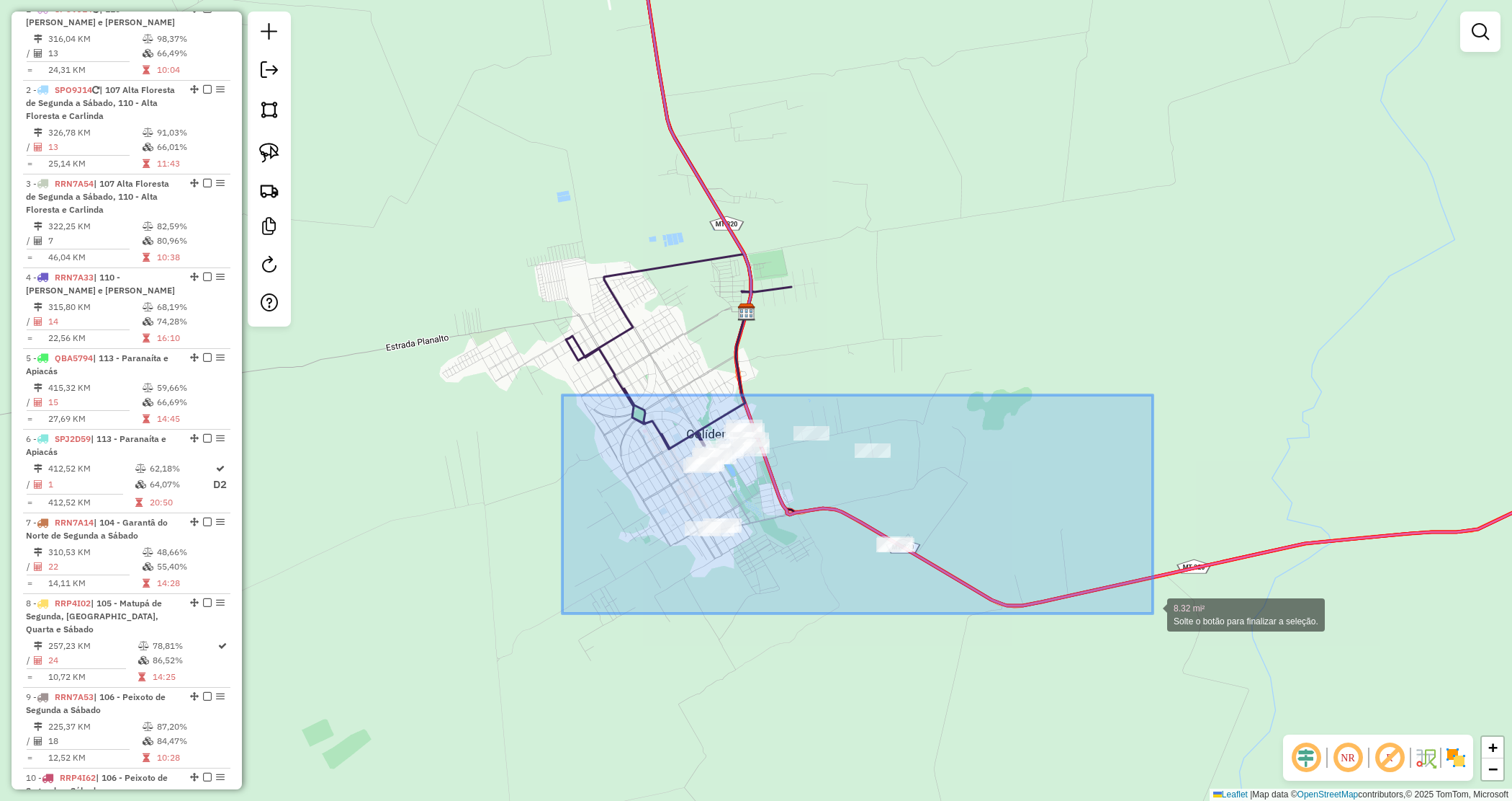
drag, startPoint x: 565, startPoint y: 395, endPoint x: 1155, endPoint y: 610, distance: 628.0
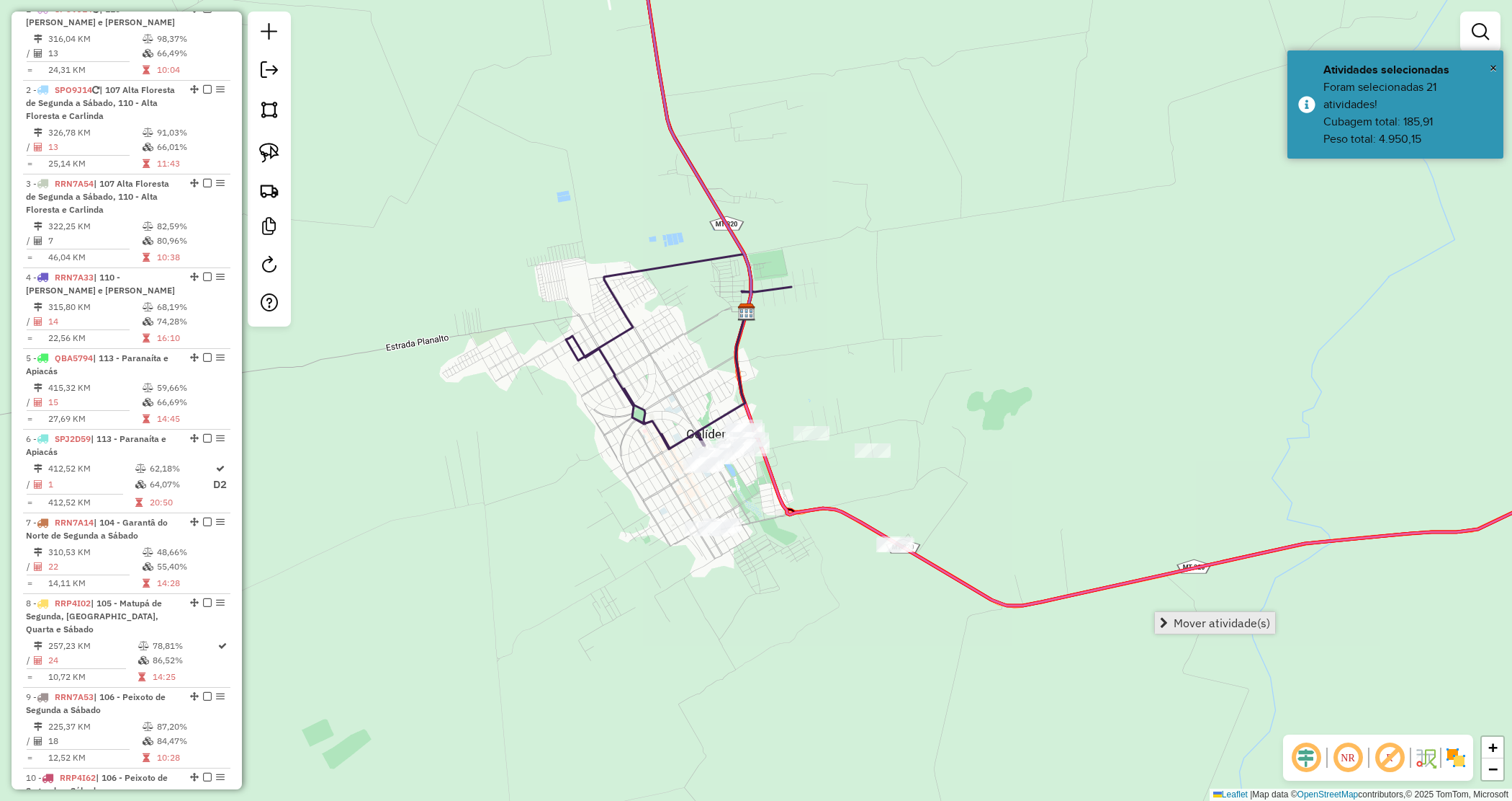
click at [1196, 620] on span "Mover atividade(s)" at bounding box center [1222, 623] width 97 height 12
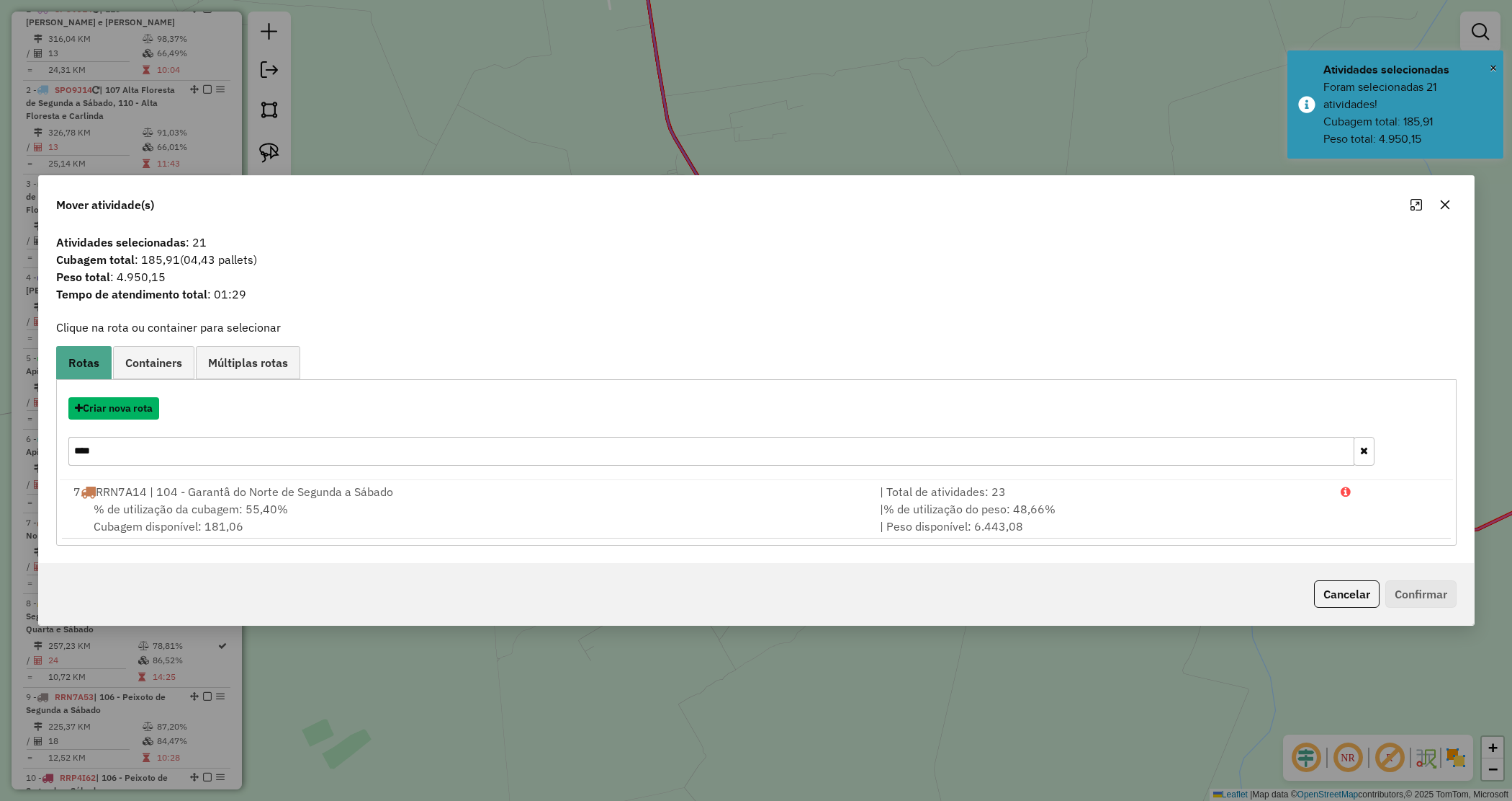
click at [110, 414] on button "Criar nova rota" at bounding box center [114, 408] width 91 height 23
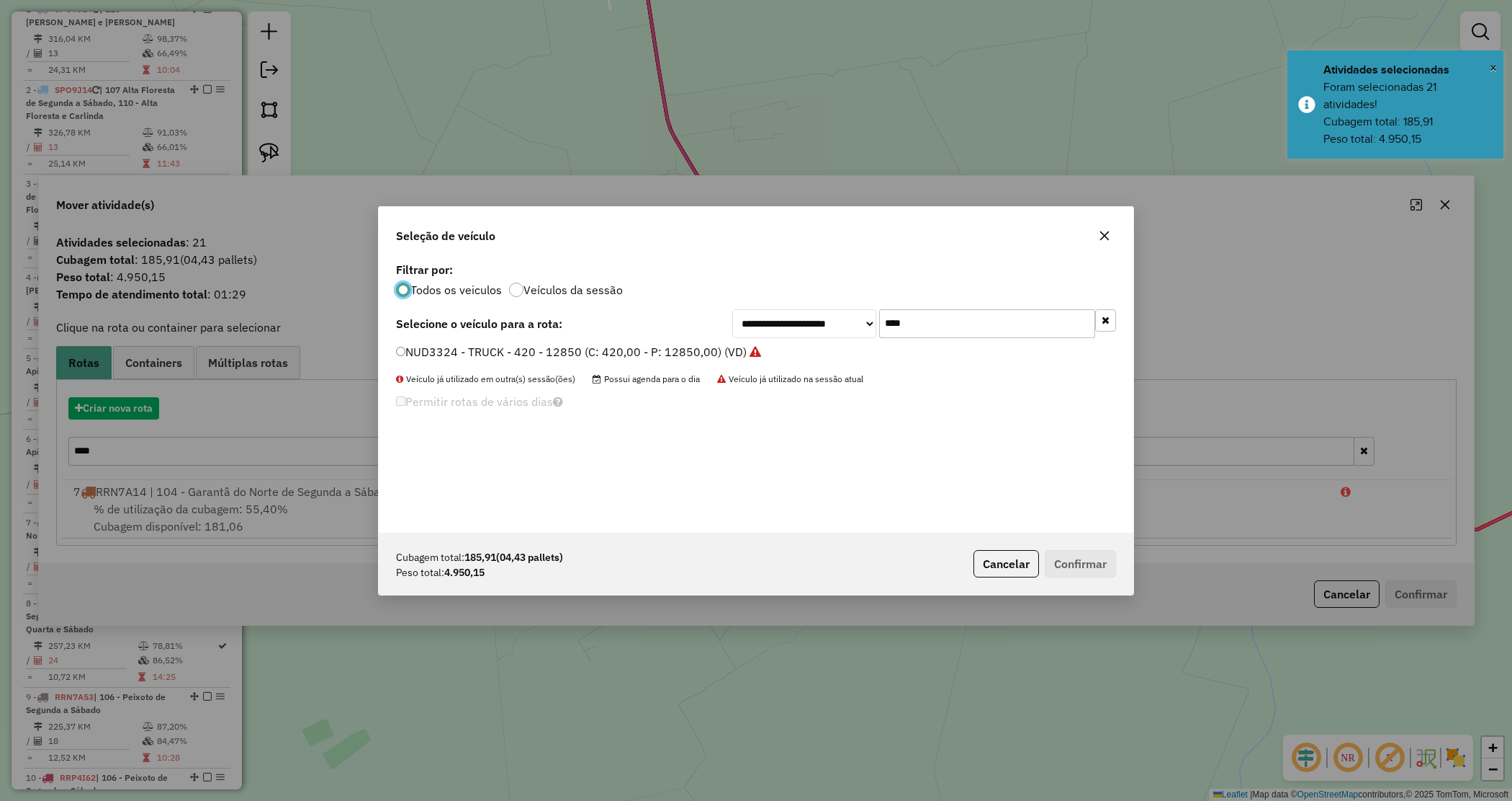
scroll to position [7, 4]
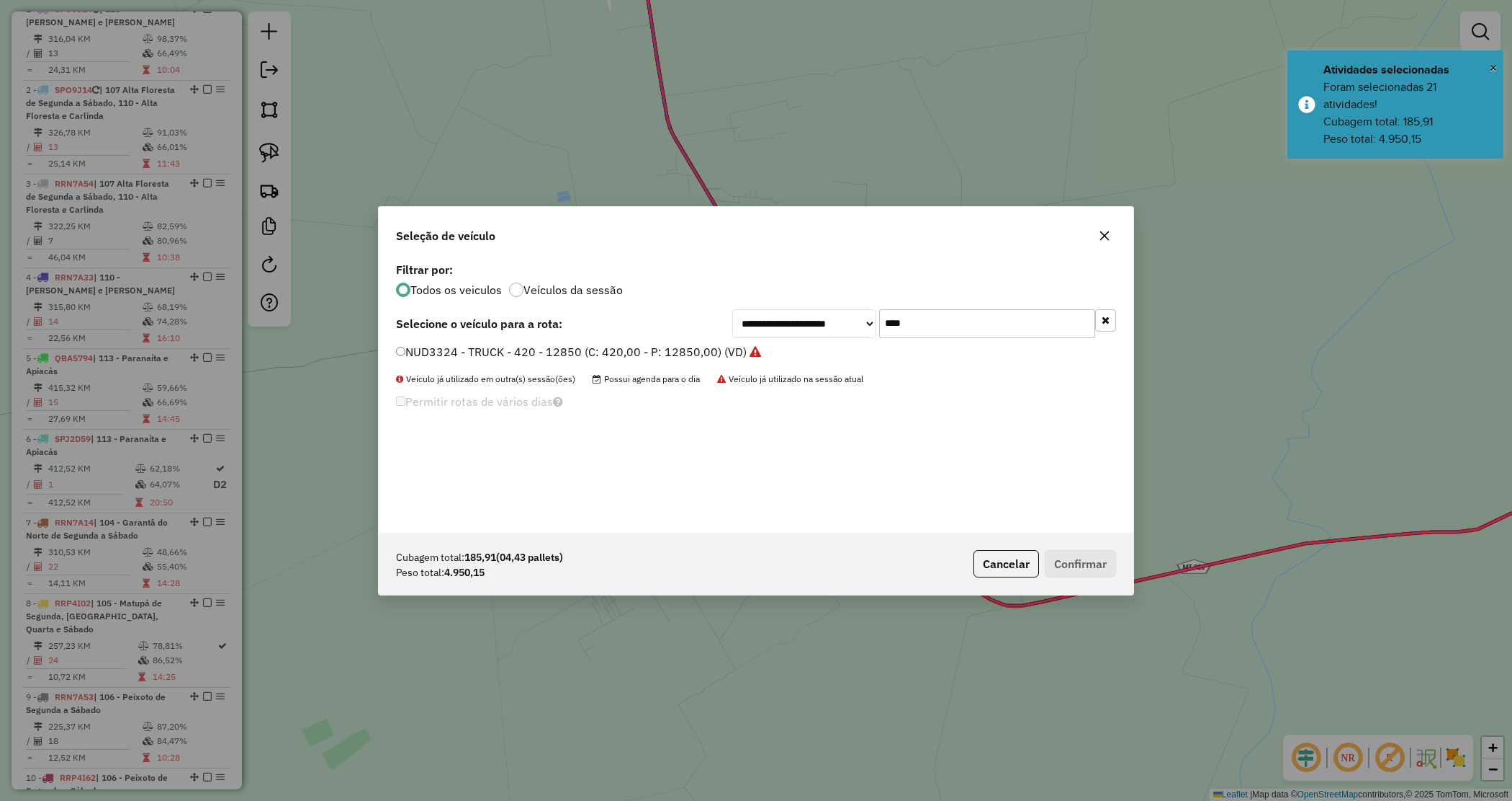
drag, startPoint x: 833, startPoint y: 314, endPoint x: 724, endPoint y: 317, distance: 109.0
click at [725, 317] on div "**********" at bounding box center [756, 323] width 720 height 29
type input "***"
click at [745, 348] on label "RPZ0B12 - CAMINHÃO TRUCK 406 12550 (C: 406,00 - P: 12550,00) (VD)" at bounding box center [594, 350] width 396 height 17
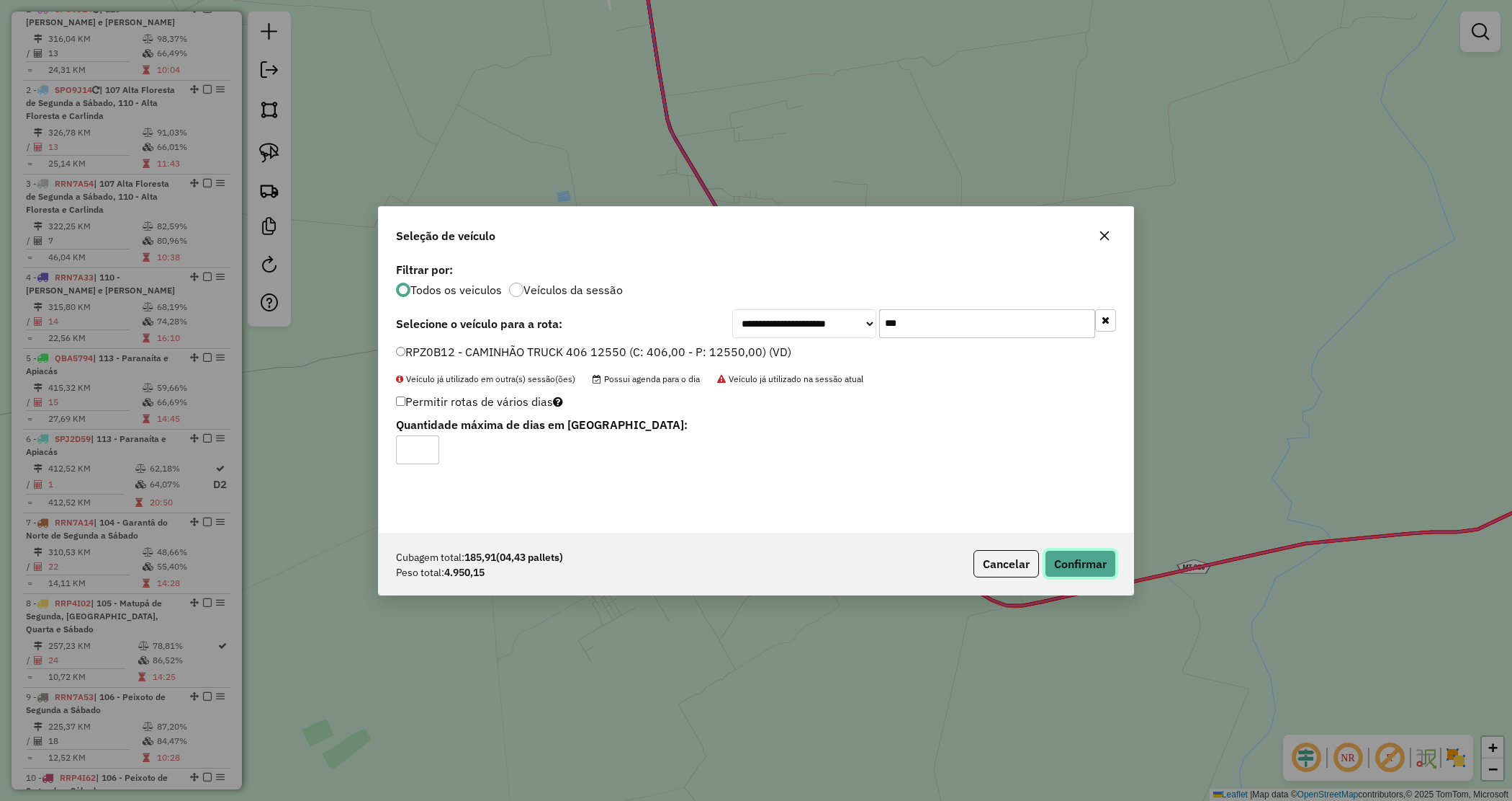
drag, startPoint x: 1082, startPoint y: 558, endPoint x: 472, endPoint y: 674, distance: 620.9
click at [1082, 559] on button "Confirmar" at bounding box center [1081, 563] width 71 height 28
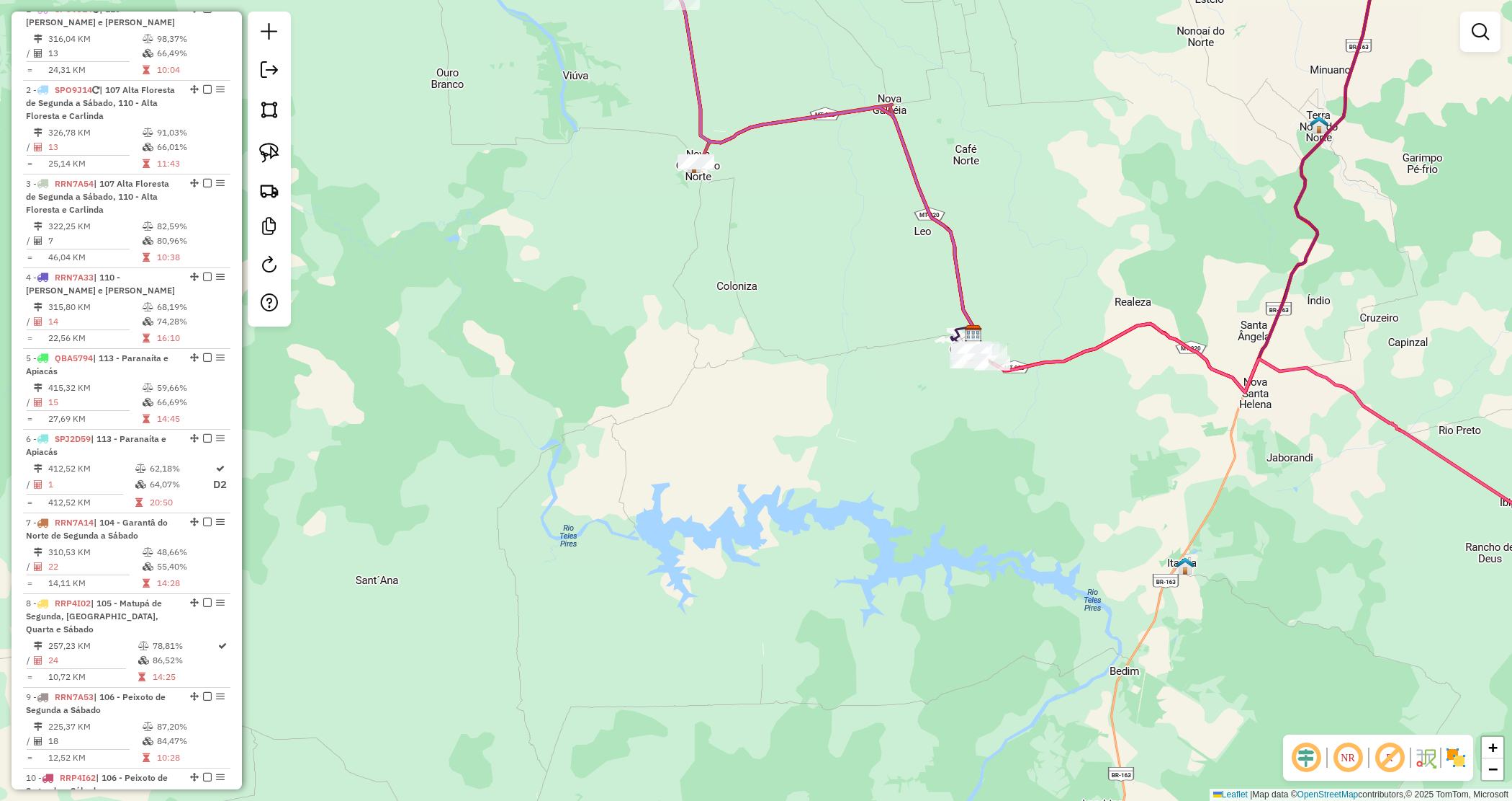
drag, startPoint x: 1204, startPoint y: 389, endPoint x: 607, endPoint y: 592, distance: 630.6
click at [607, 592] on div "Janela de atendimento Grade de atendimento Capacidade Transportadoras Veículos …" at bounding box center [756, 400] width 1512 height 801
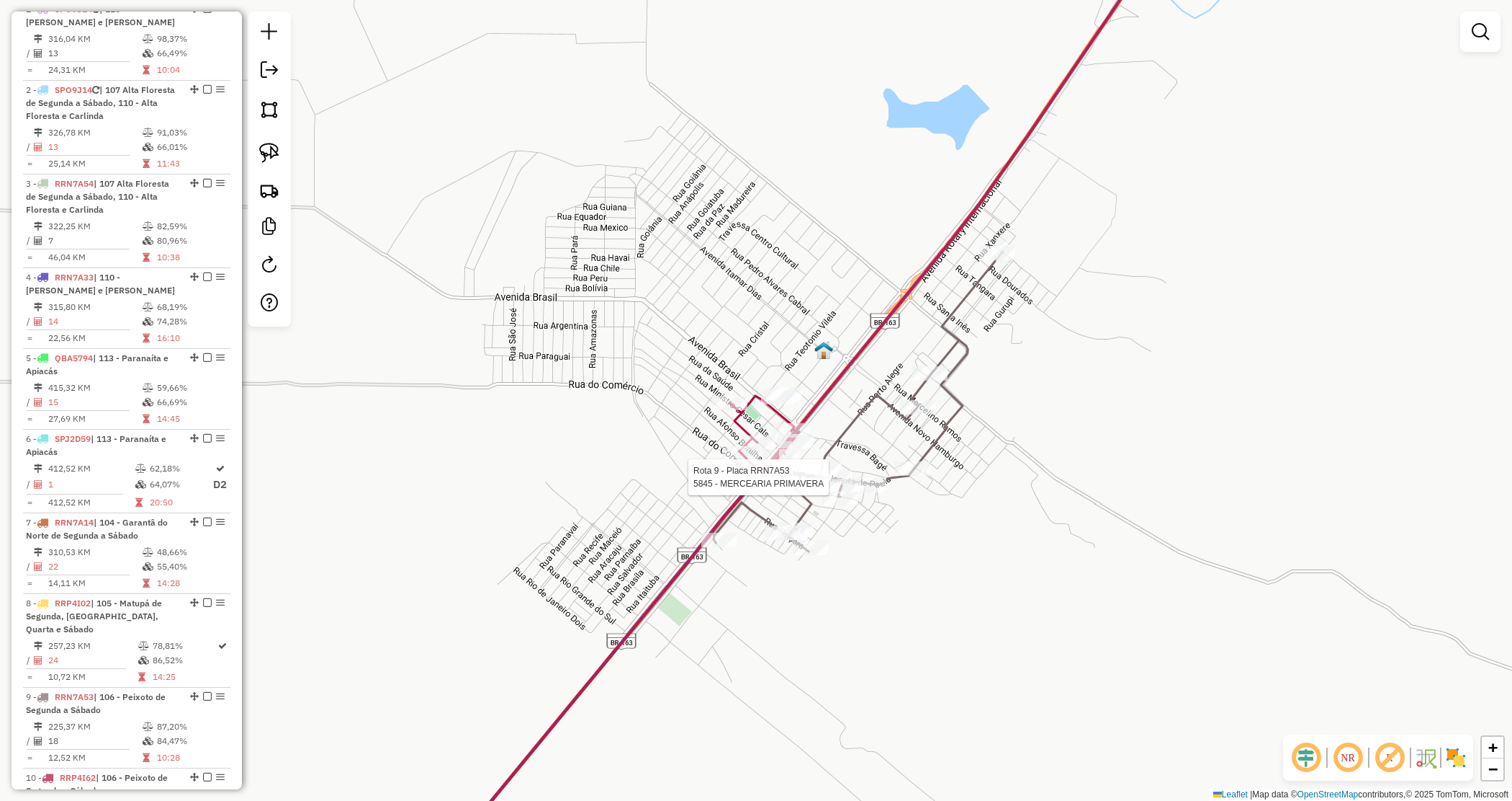
select select "*********"
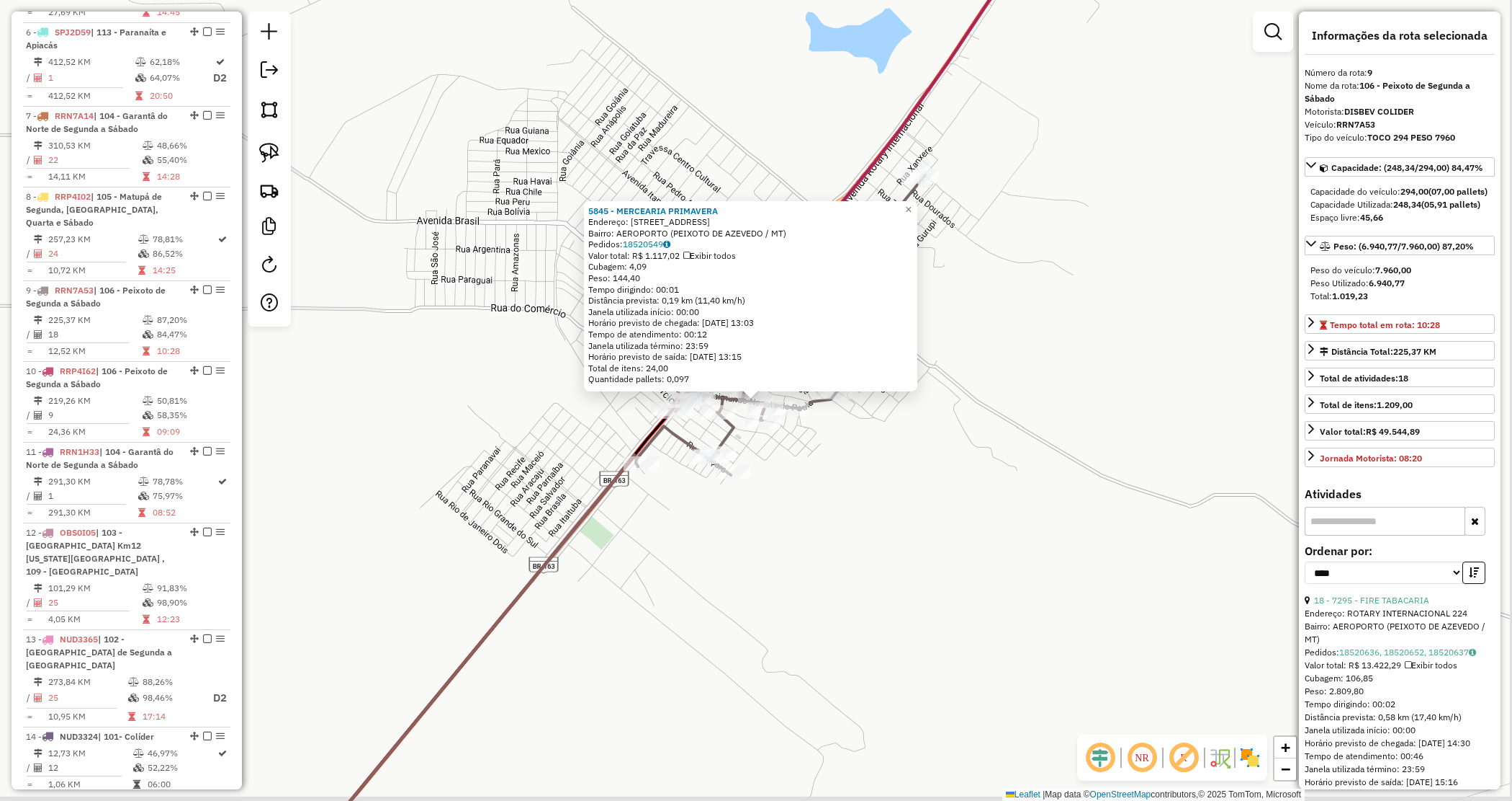
scroll to position [1216, 0]
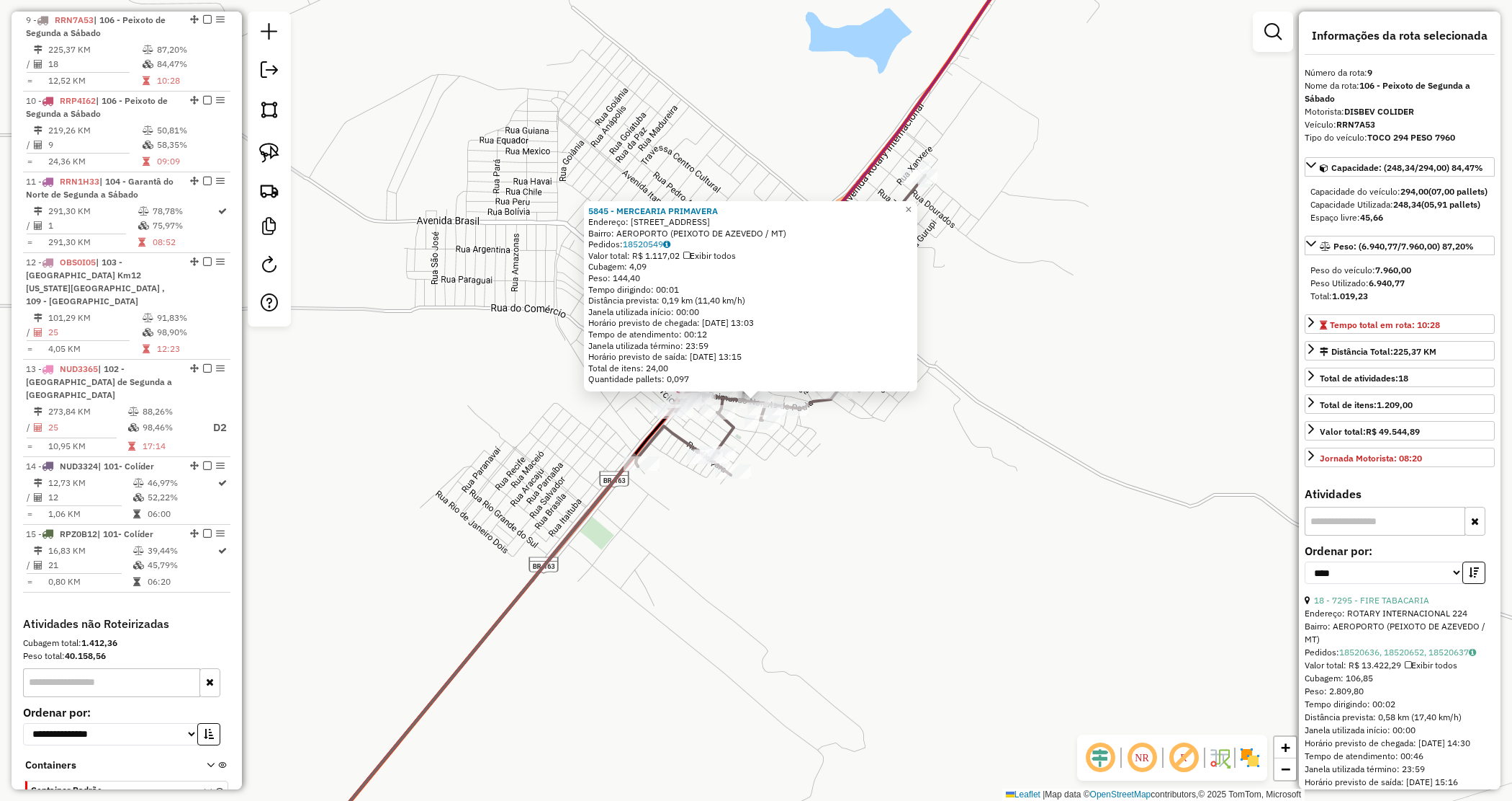
click at [1351, 536] on input "text" at bounding box center [1385, 521] width 160 height 29
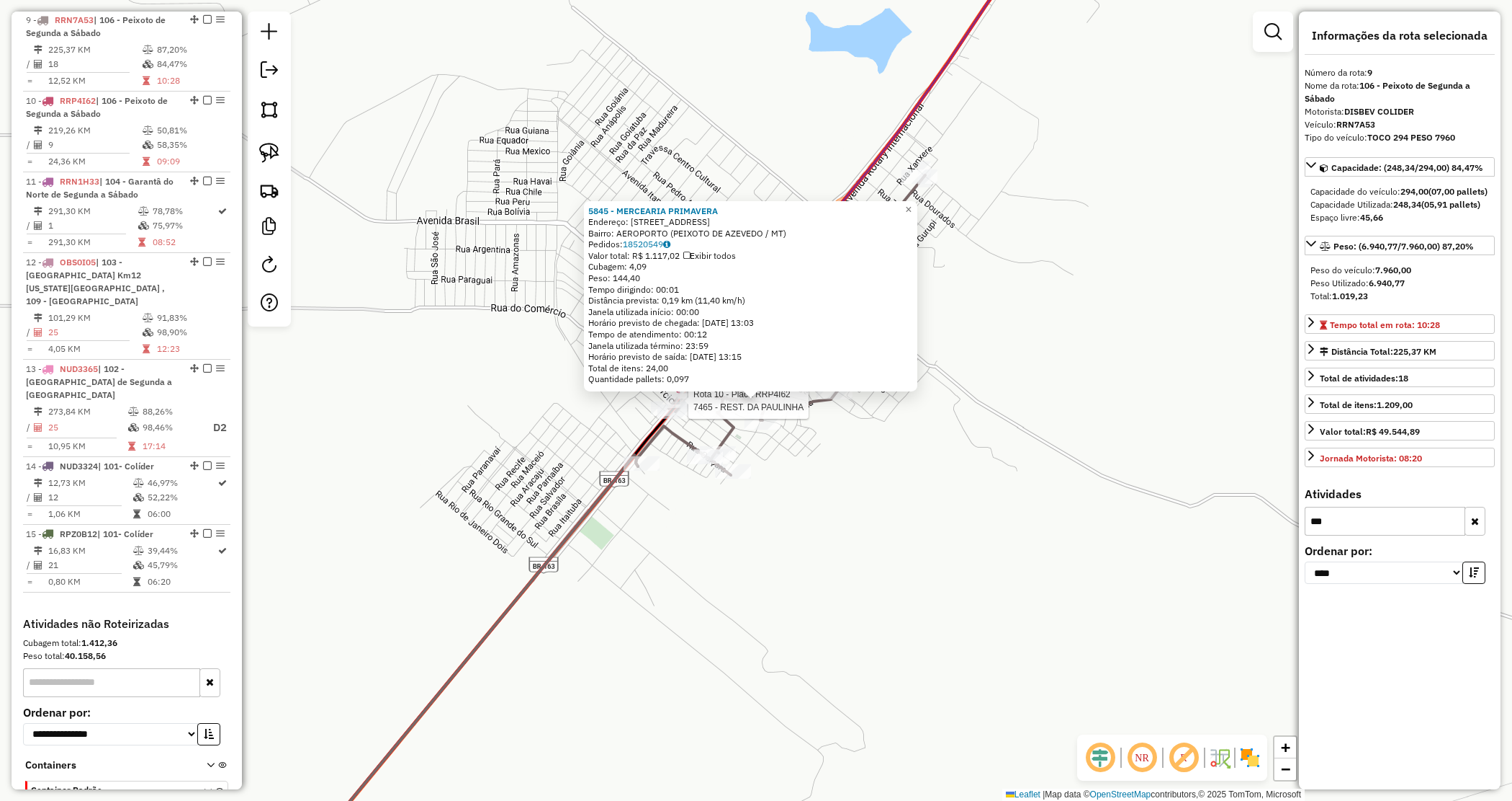
type input "***"
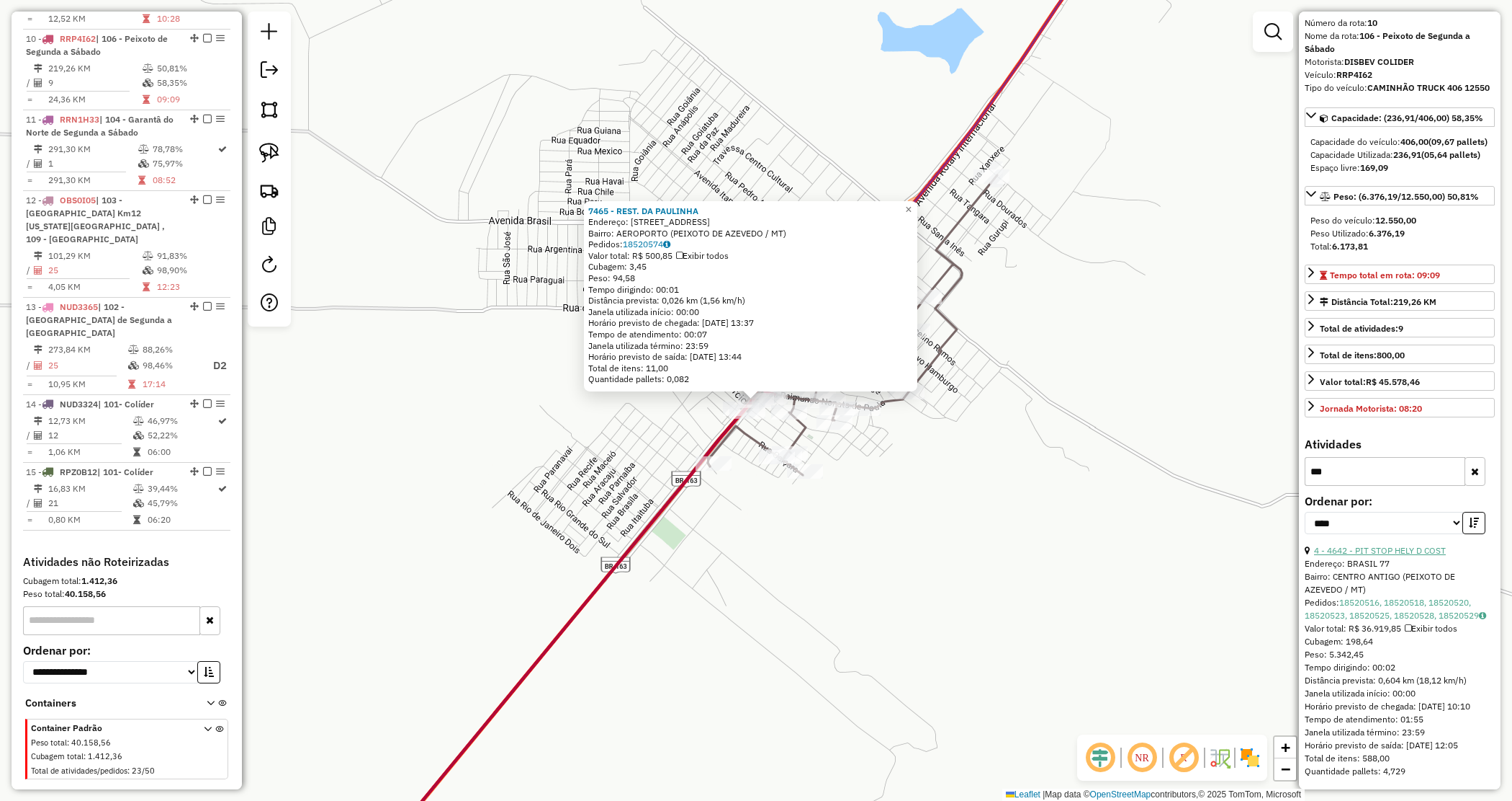
scroll to position [0, 0]
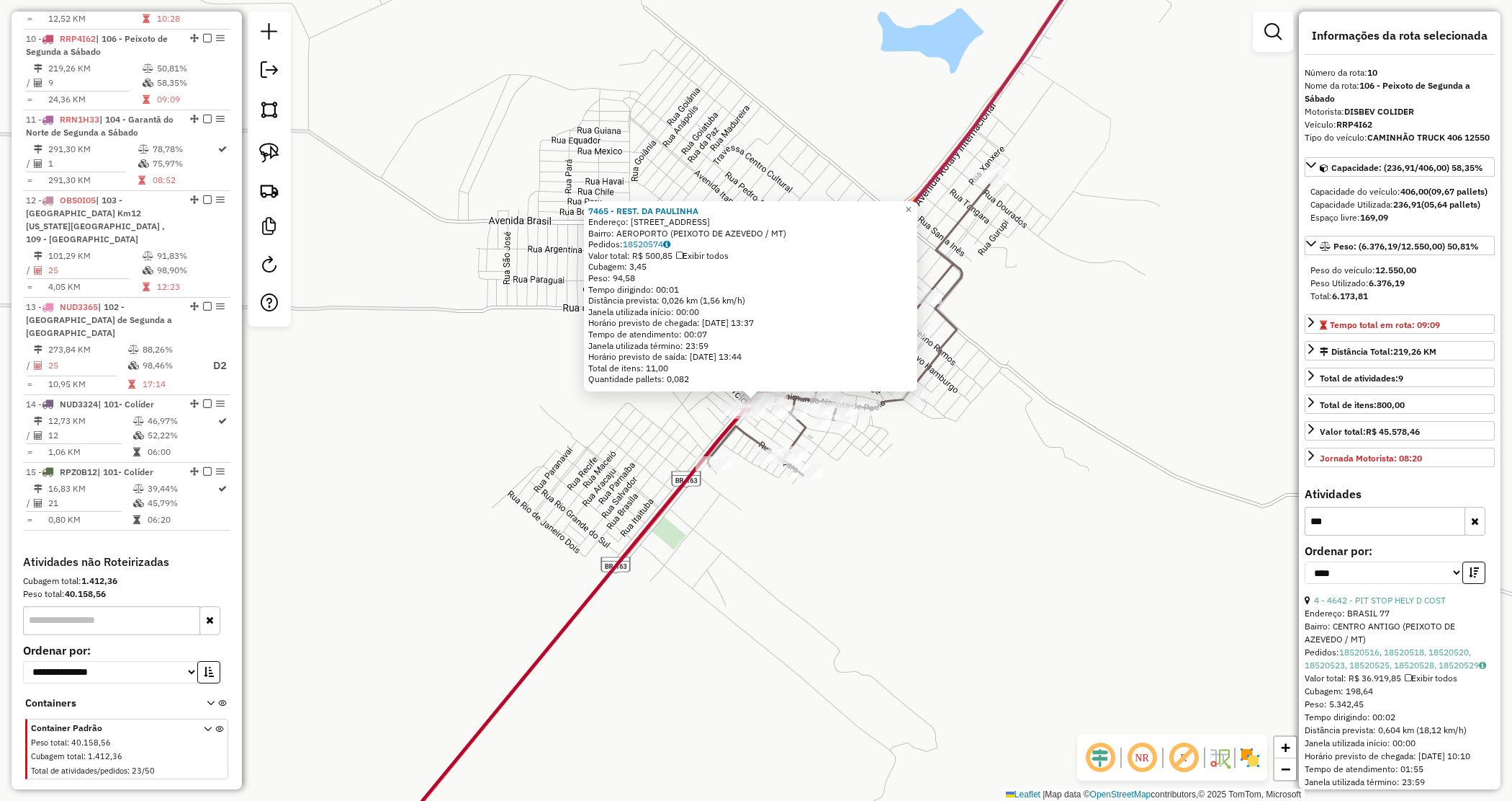
click at [873, 567] on div "7465 - REST. DA PAULINHA Endereço: Estrada do Aeroporto 35 Bairro: AEROPORTO (P…" at bounding box center [756, 400] width 1512 height 801
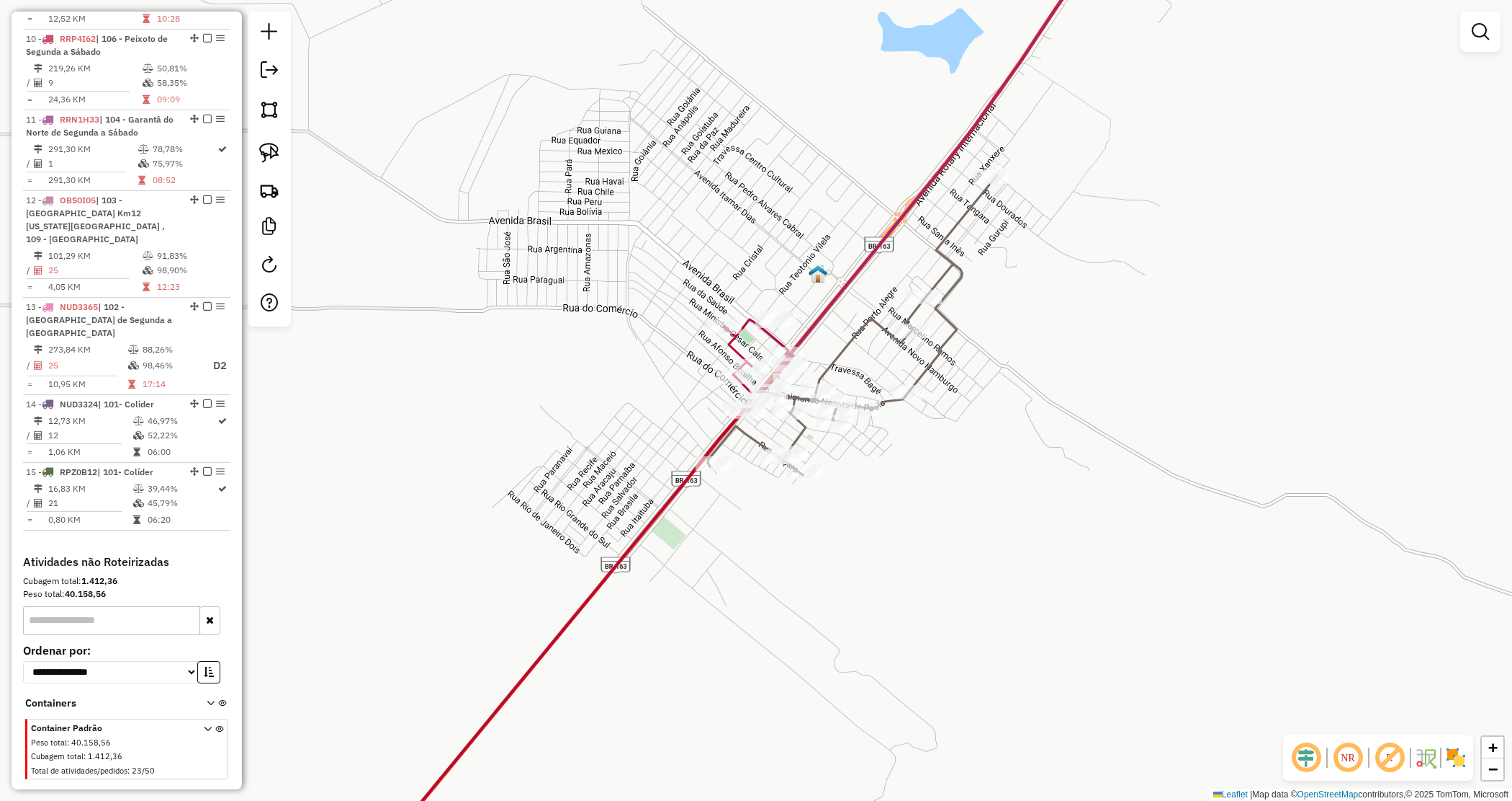
click at [873, 566] on div "Janela de atendimento Grade de atendimento Capacidade Transportadoras Veículos …" at bounding box center [756, 400] width 1512 height 801
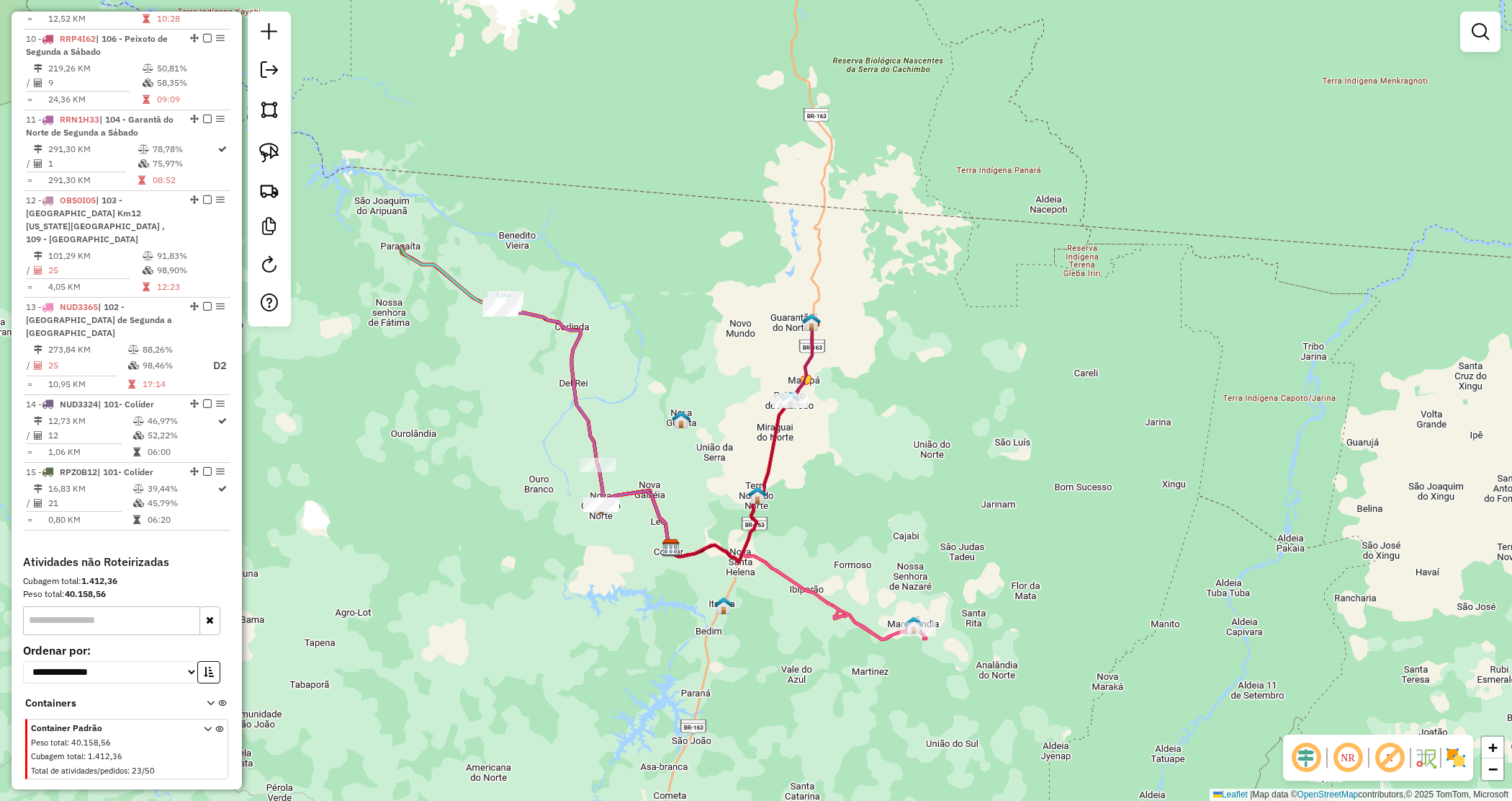
click at [894, 527] on div "Janela de atendimento Grade de atendimento Capacidade Transportadoras Veículos …" at bounding box center [756, 400] width 1512 height 801
click at [1466, 29] on link at bounding box center [1480, 31] width 29 height 29
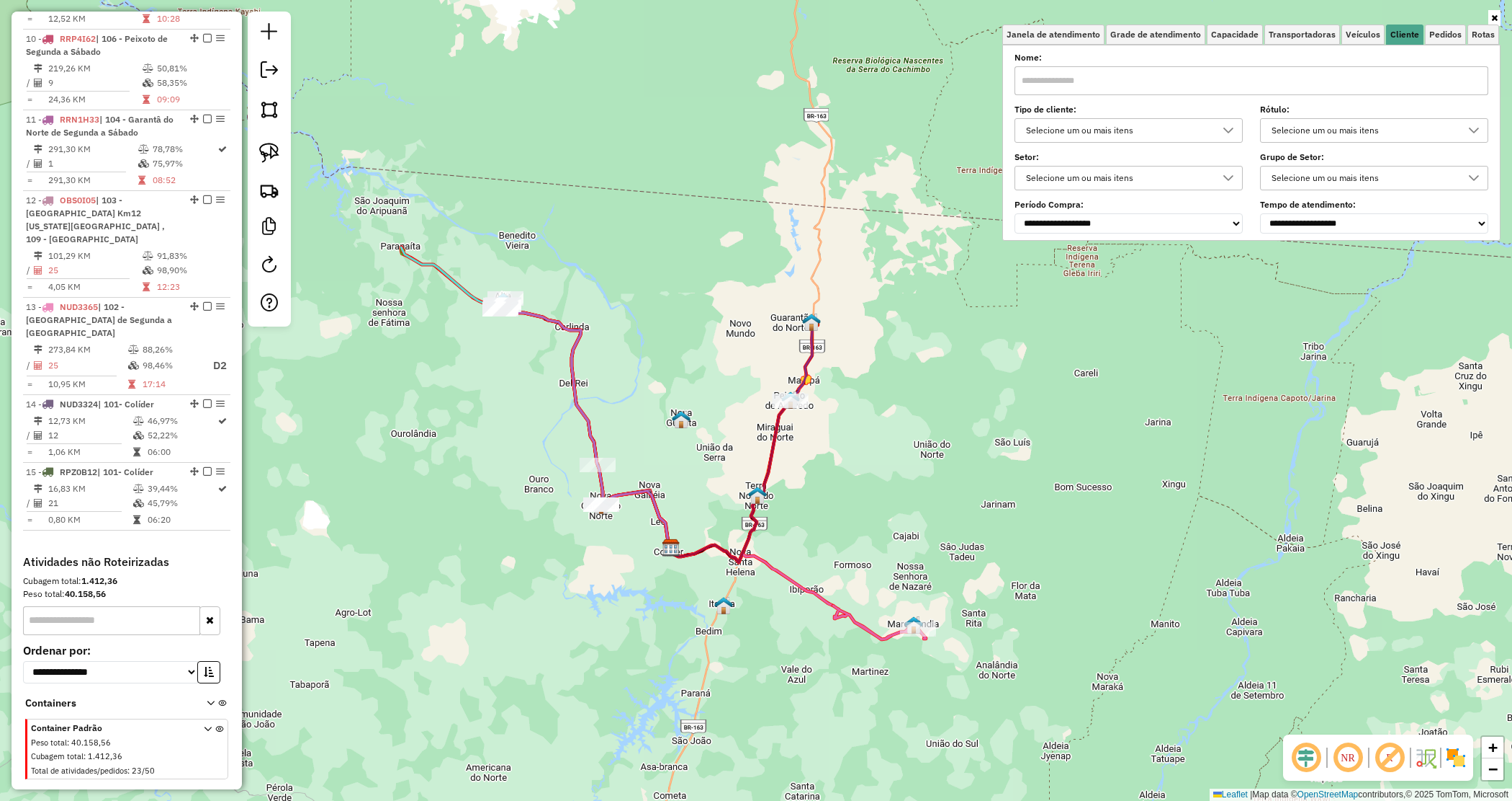
click at [1155, 72] on input "text" at bounding box center [1251, 80] width 474 height 29
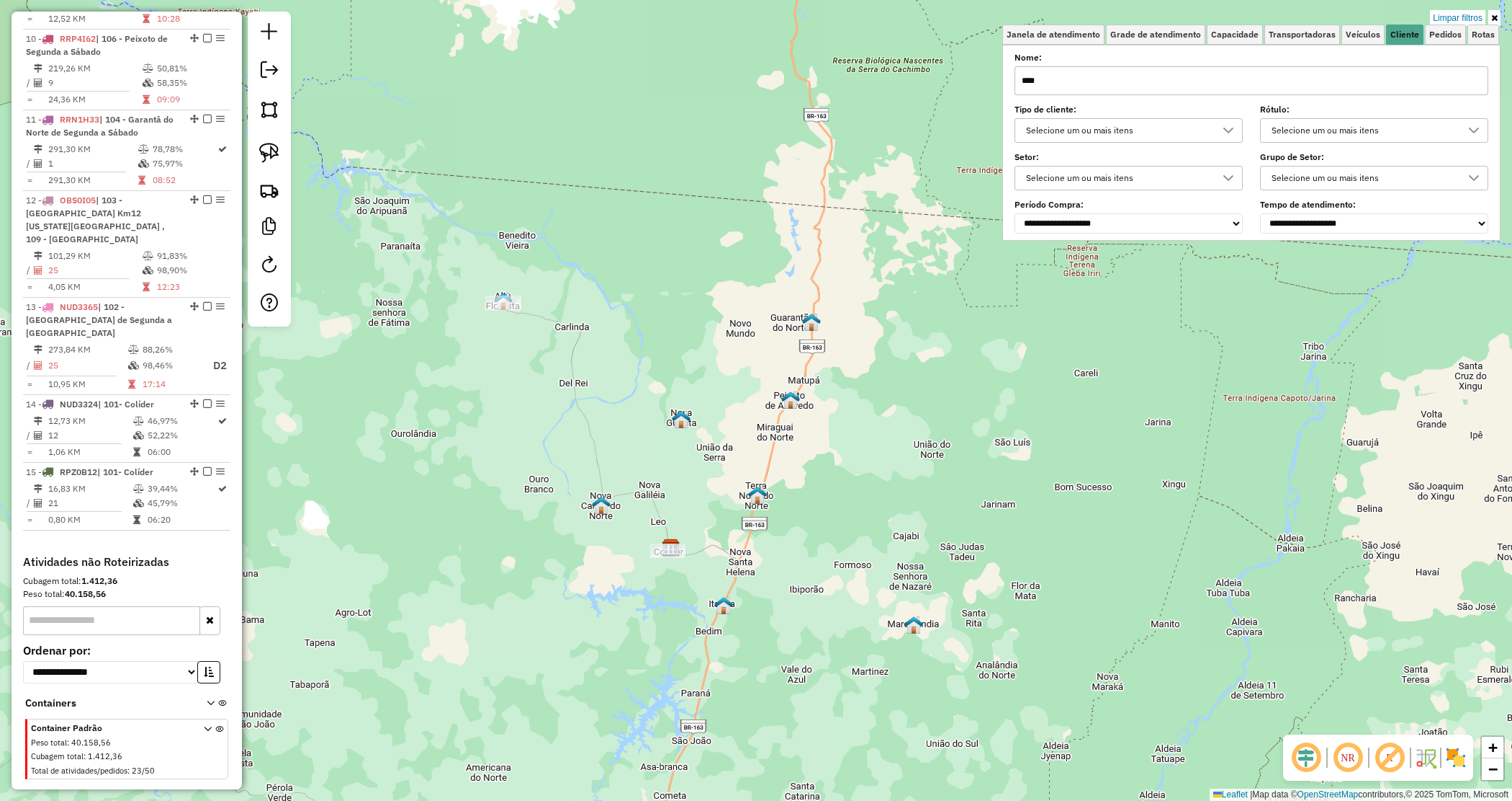
type input "****"
click at [751, 468] on div "Limpar filtros Janela de atendimento Grade de atendimento Capacidade Transporta…" at bounding box center [756, 400] width 1512 height 801
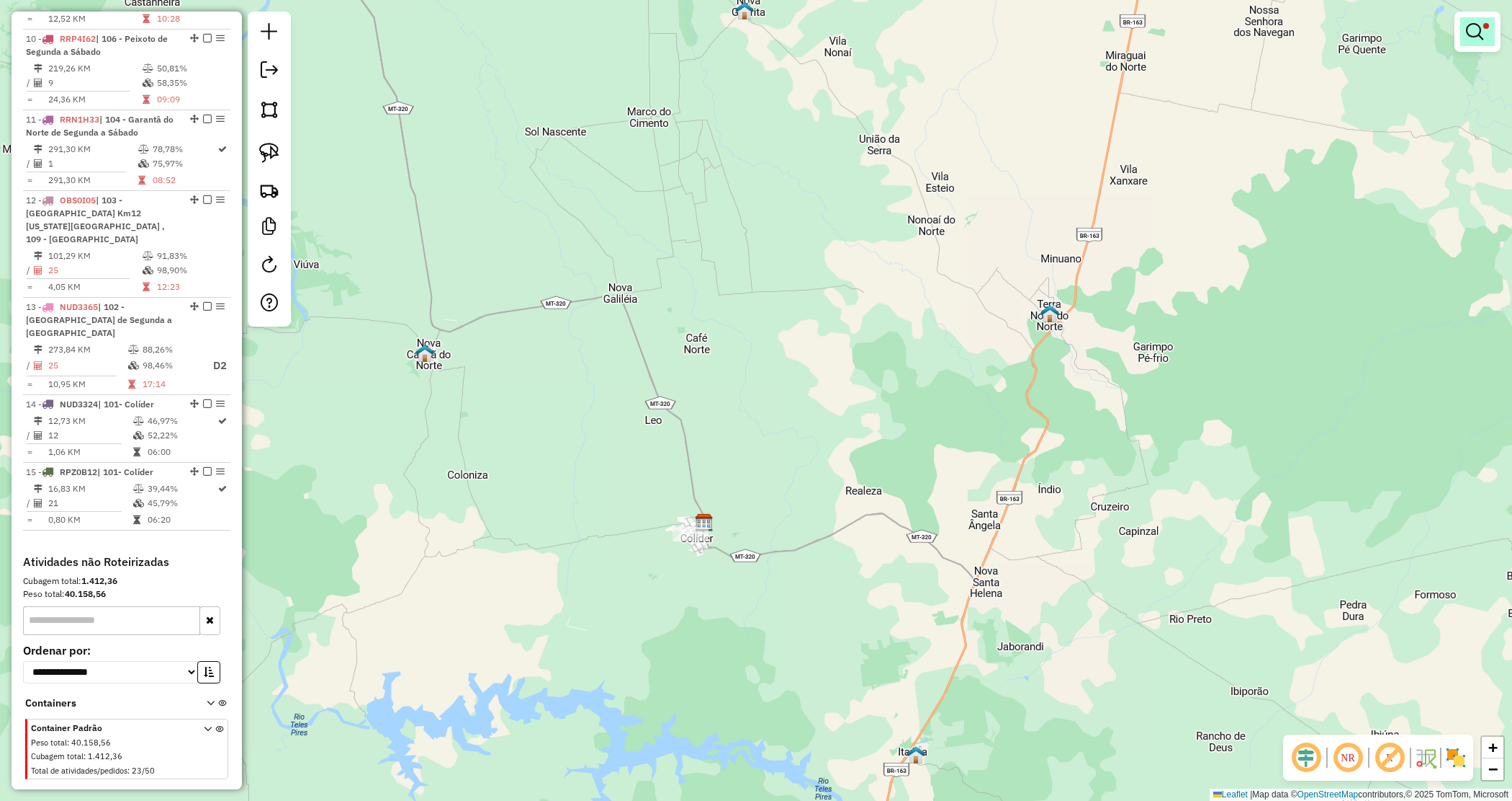
click at [1472, 36] on em at bounding box center [1474, 31] width 17 height 17
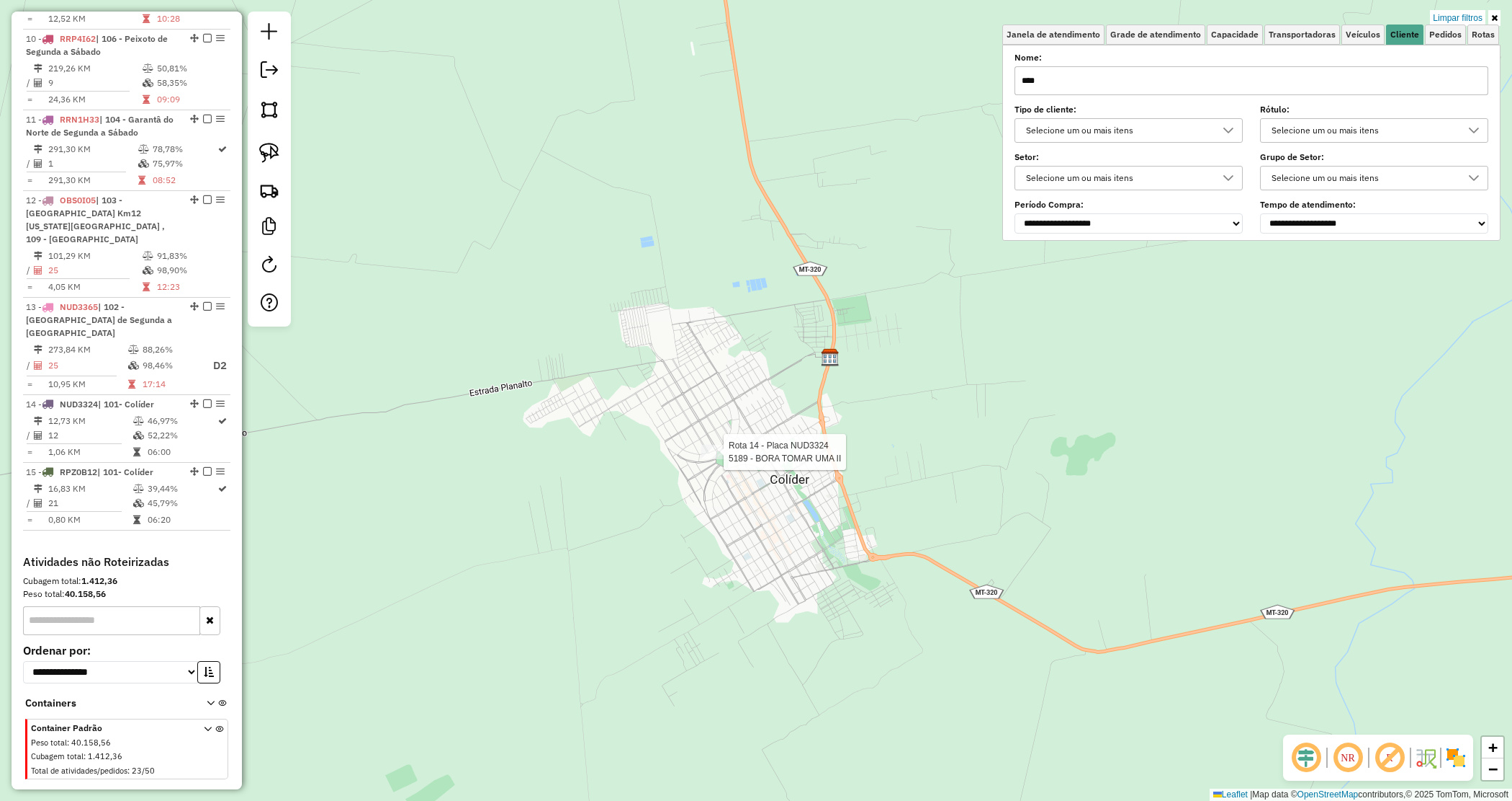
select select "*********"
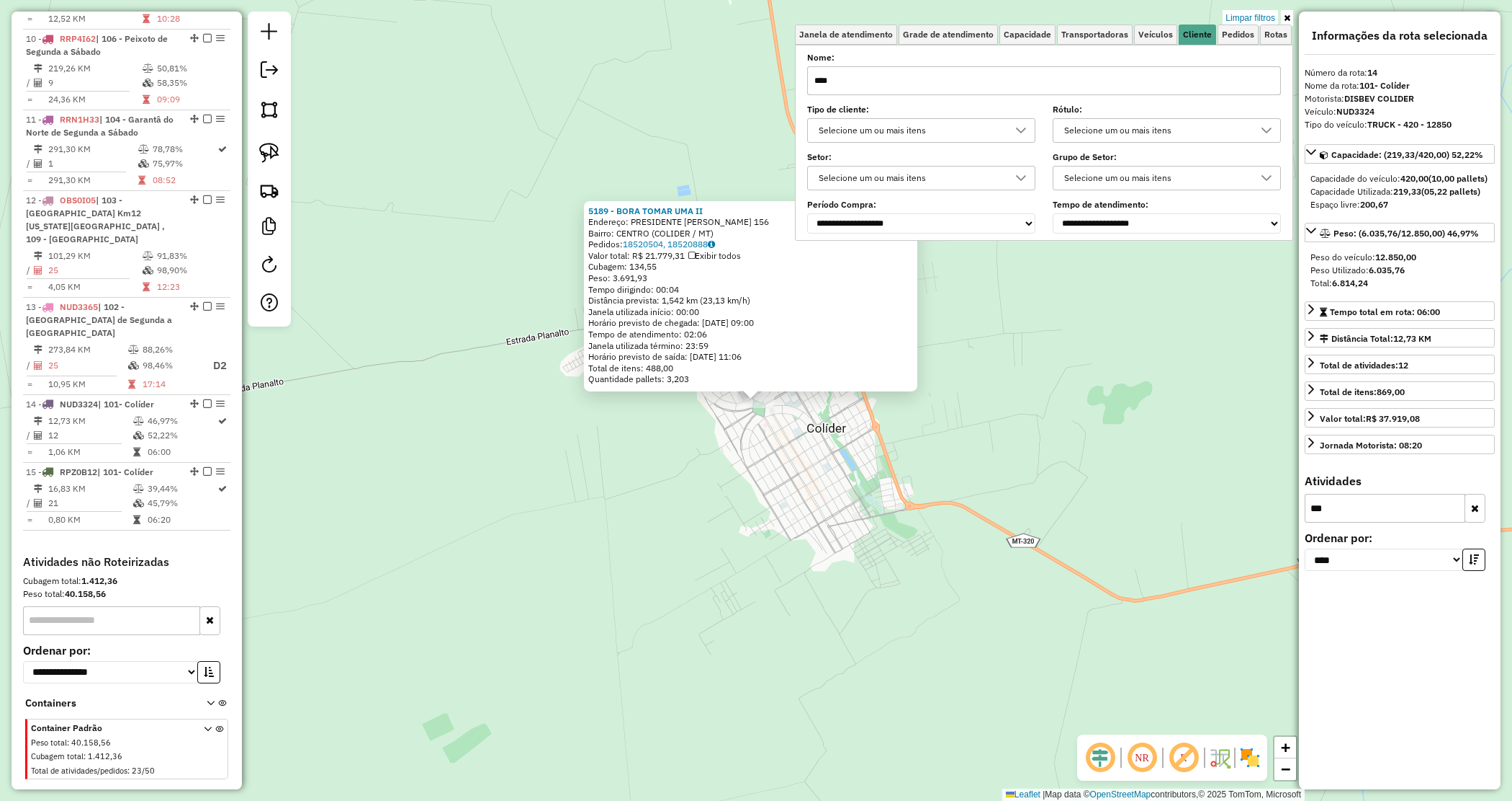
click at [1239, 19] on link "Limpar filtros" at bounding box center [1251, 18] width 55 height 16
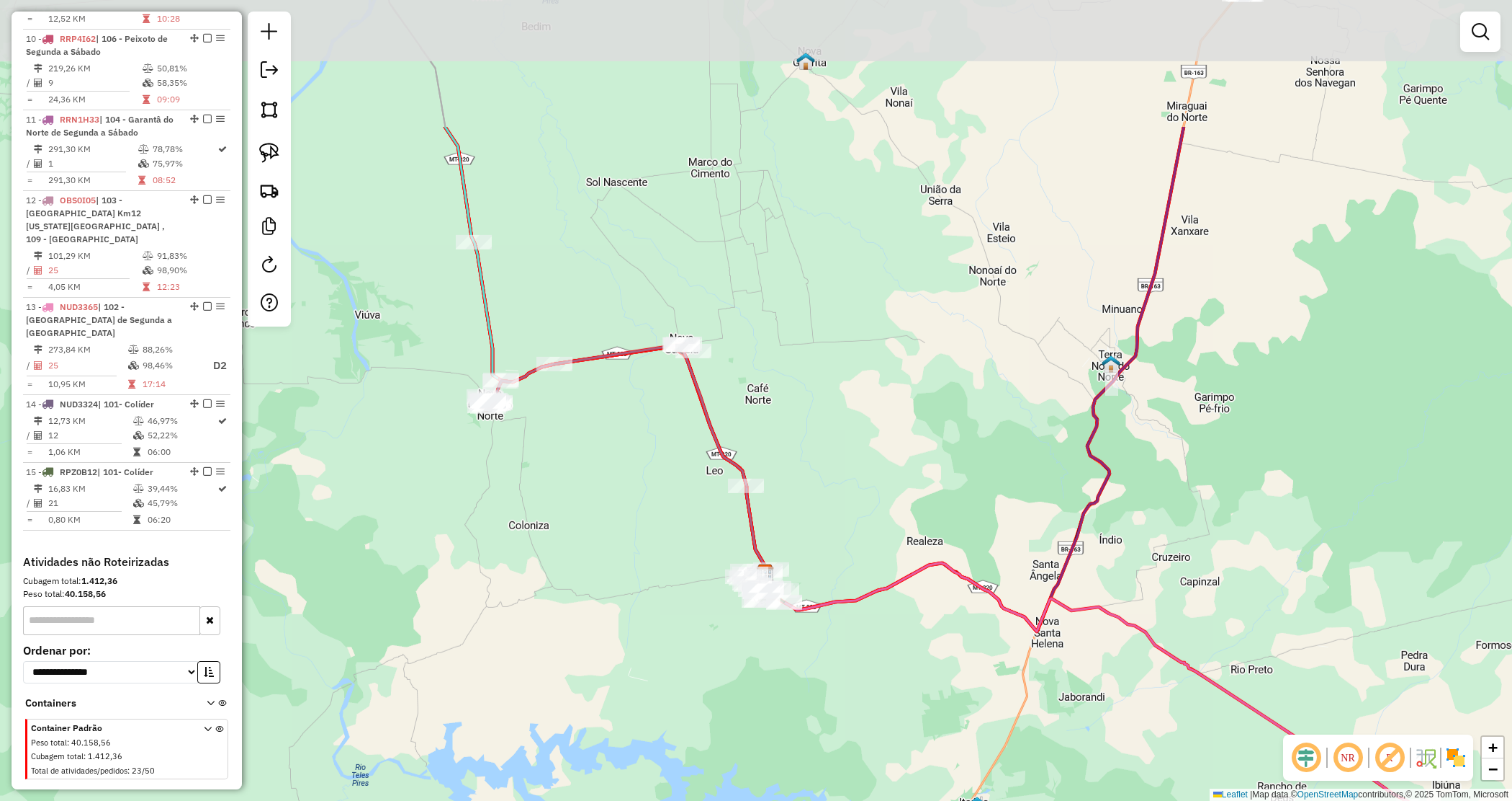
drag, startPoint x: 865, startPoint y: 279, endPoint x: 916, endPoint y: 472, distance: 199.6
click at [916, 472] on div "Janela de atendimento Grade de atendimento Capacidade Transportadoras Veículos …" at bounding box center [756, 400] width 1512 height 801
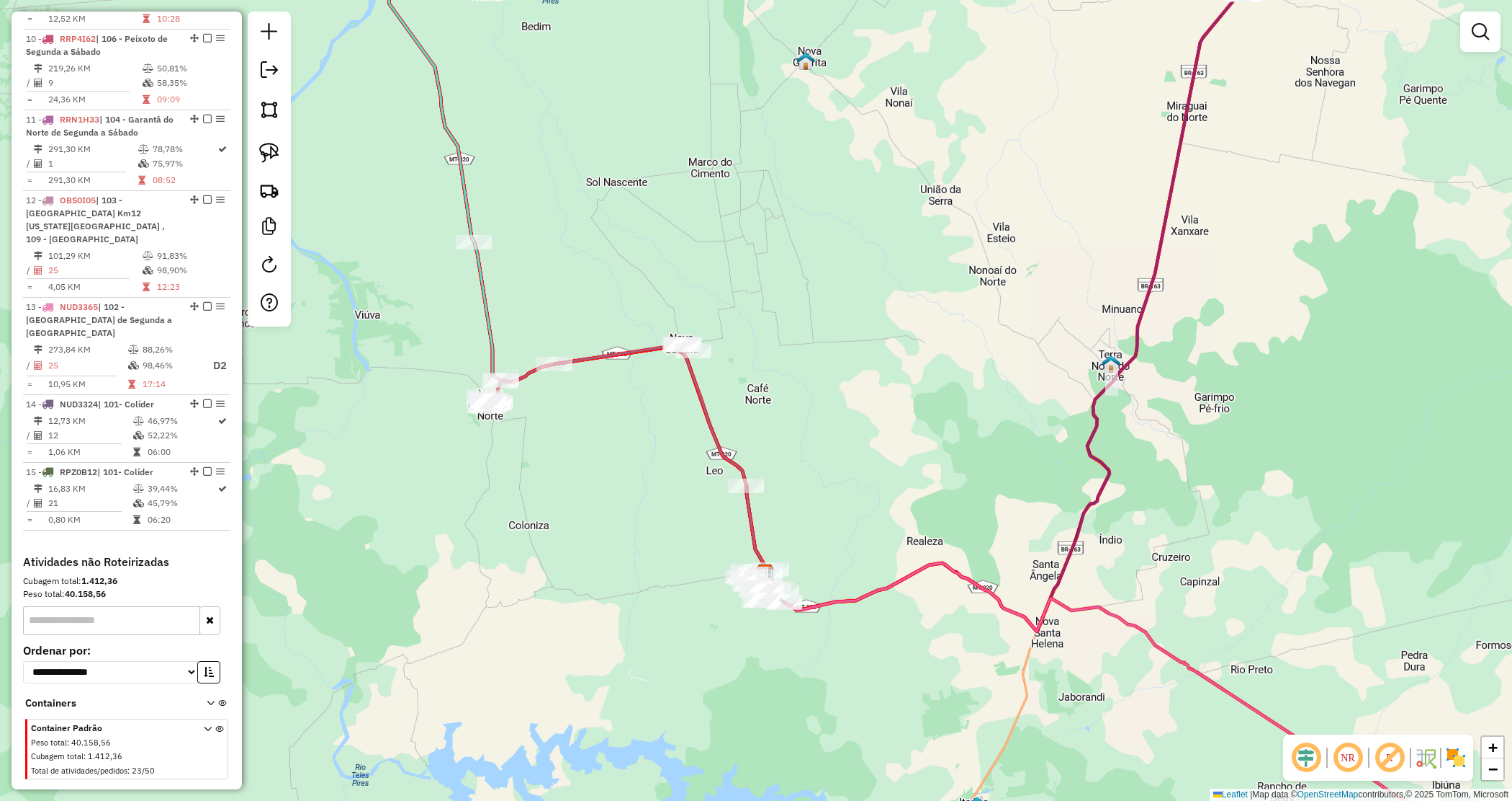
click at [821, 384] on div "Janela de atendimento Grade de atendimento Capacidade Transportadoras Veículos …" at bounding box center [756, 400] width 1512 height 801
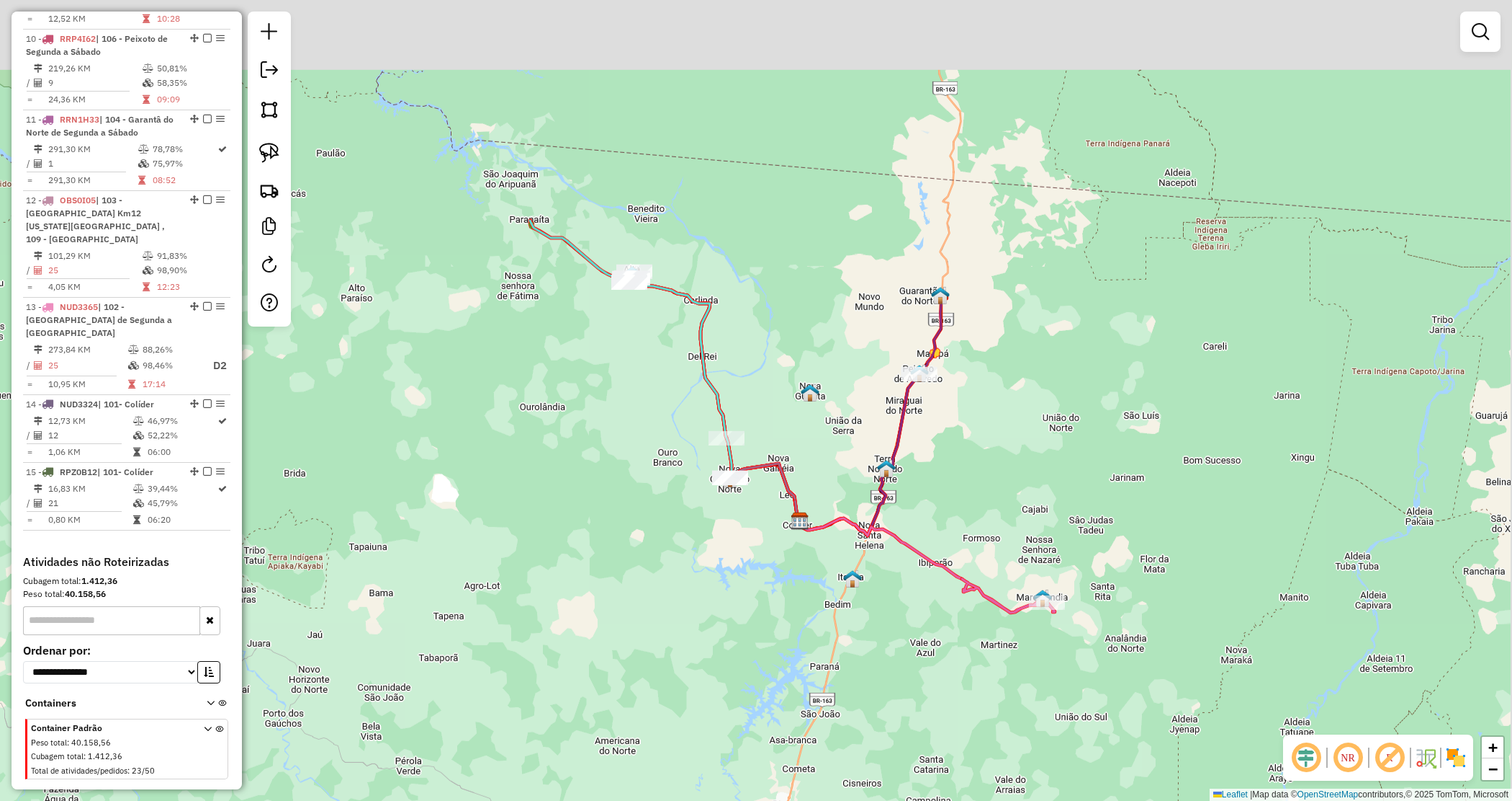
drag, startPoint x: 832, startPoint y: 319, endPoint x: 795, endPoint y: 497, distance: 181.8
click at [795, 497] on div "Janela de atendimento Grade de atendimento Capacidade Transportadoras Veículos …" at bounding box center [756, 400] width 1512 height 801
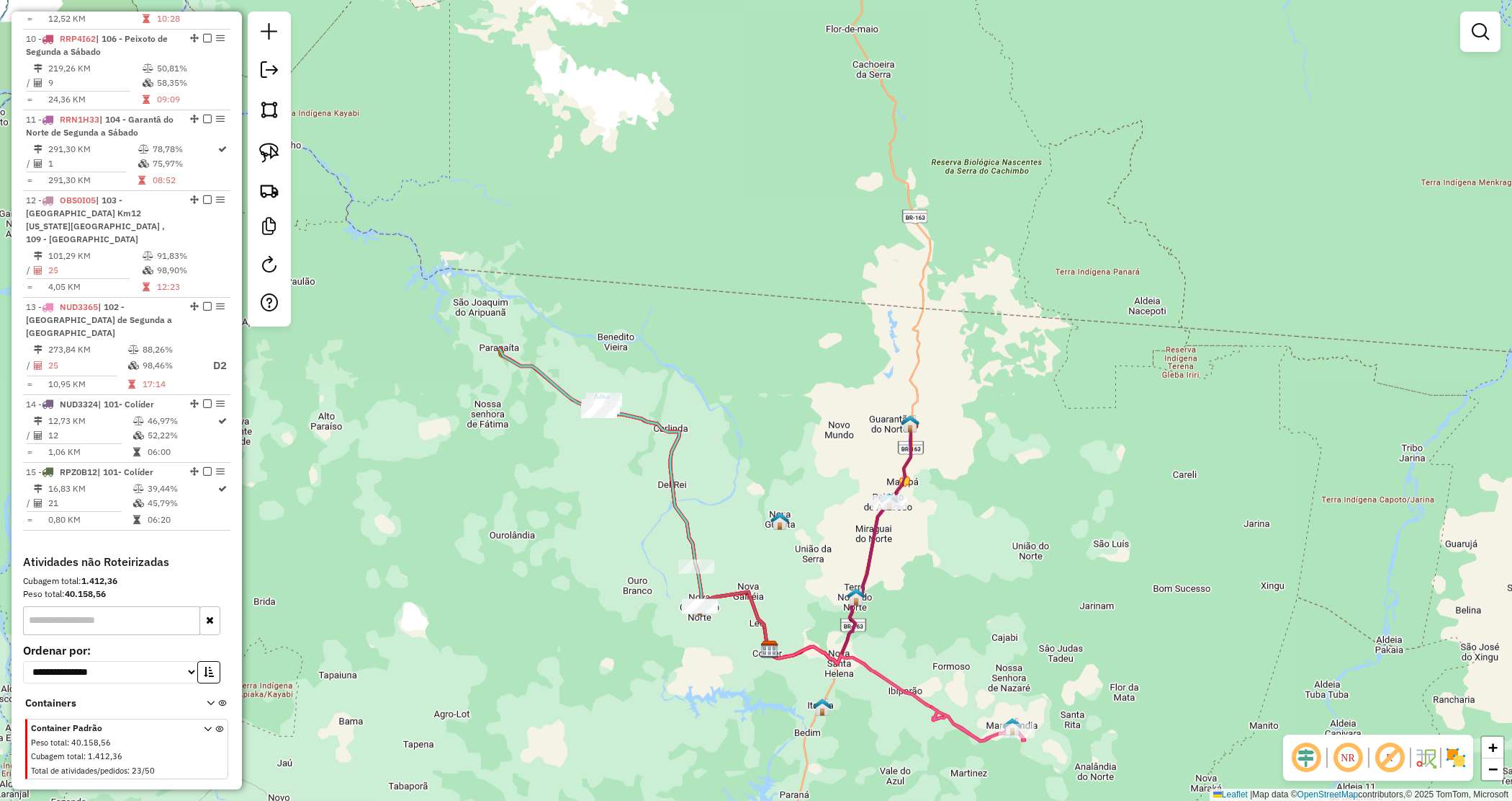
click at [81, 606] on input "text" at bounding box center [111, 620] width 177 height 29
type input "****"
click at [739, 468] on div "Janela de atendimento Grade de atendimento Capacidade Transportadoras Veículos …" at bounding box center [756, 400] width 1512 height 801
drag, startPoint x: 602, startPoint y: 274, endPoint x: 607, endPoint y: 286, distance: 13.0
click at [606, 279] on div "Janela de atendimento Grade de atendimento Capacidade Transportadoras Veículos …" at bounding box center [756, 400] width 1512 height 801
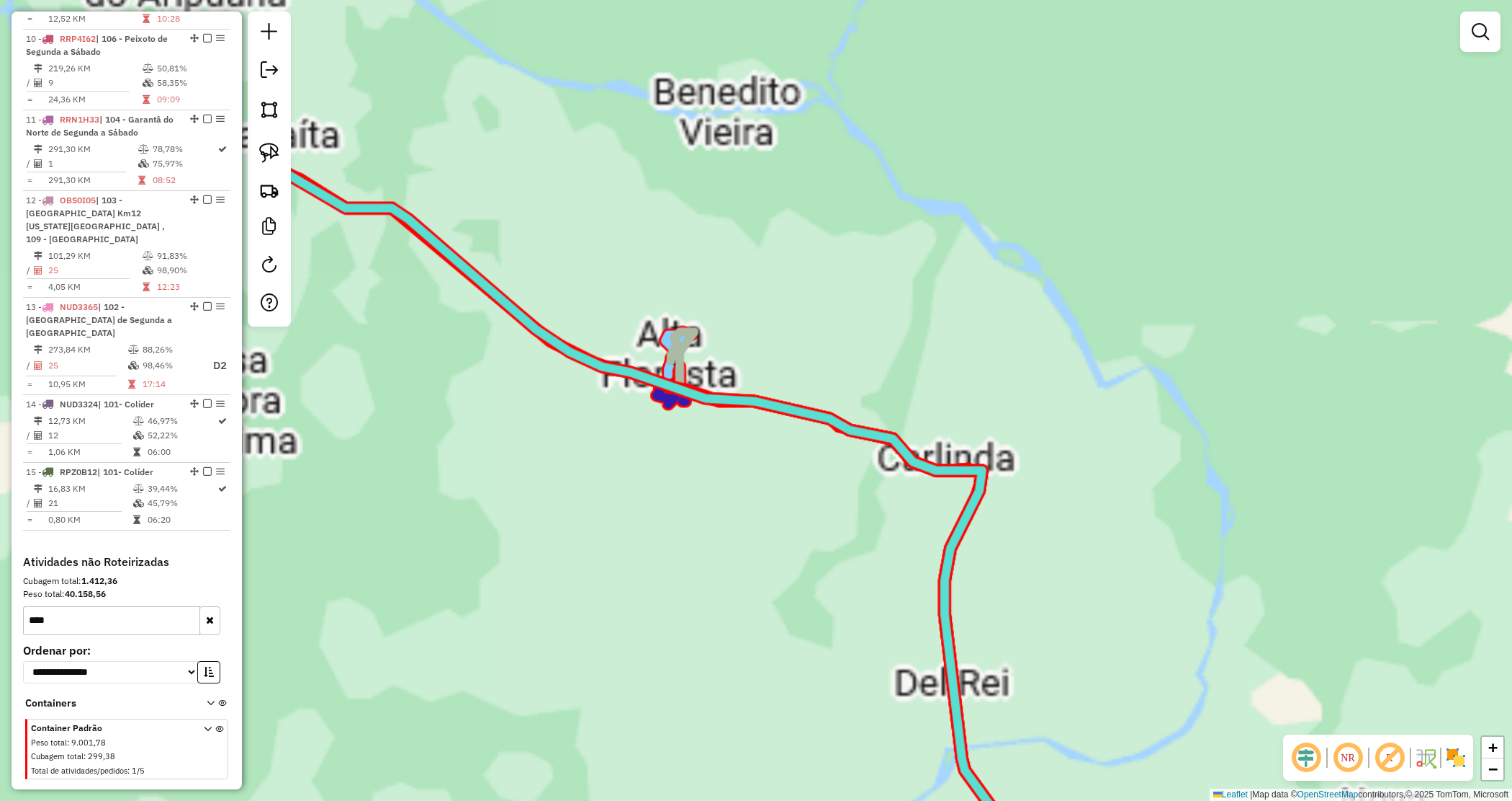
click at [645, 517] on div "Janela de atendimento Grade de atendimento Capacidade Transportadoras Veículos …" at bounding box center [756, 400] width 1512 height 801
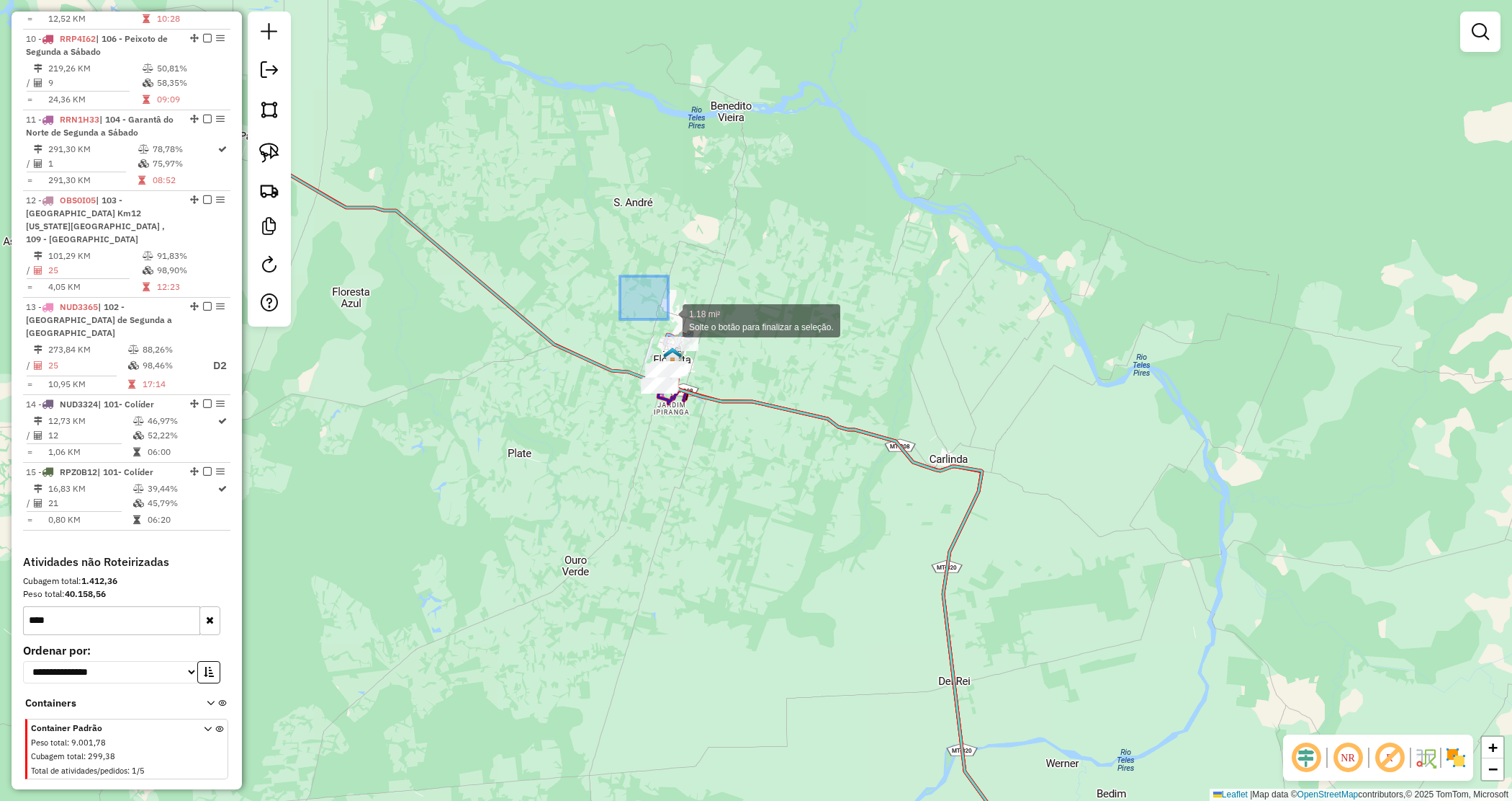
drag, startPoint x: 668, startPoint y: 319, endPoint x: 882, endPoint y: 513, distance: 288.8
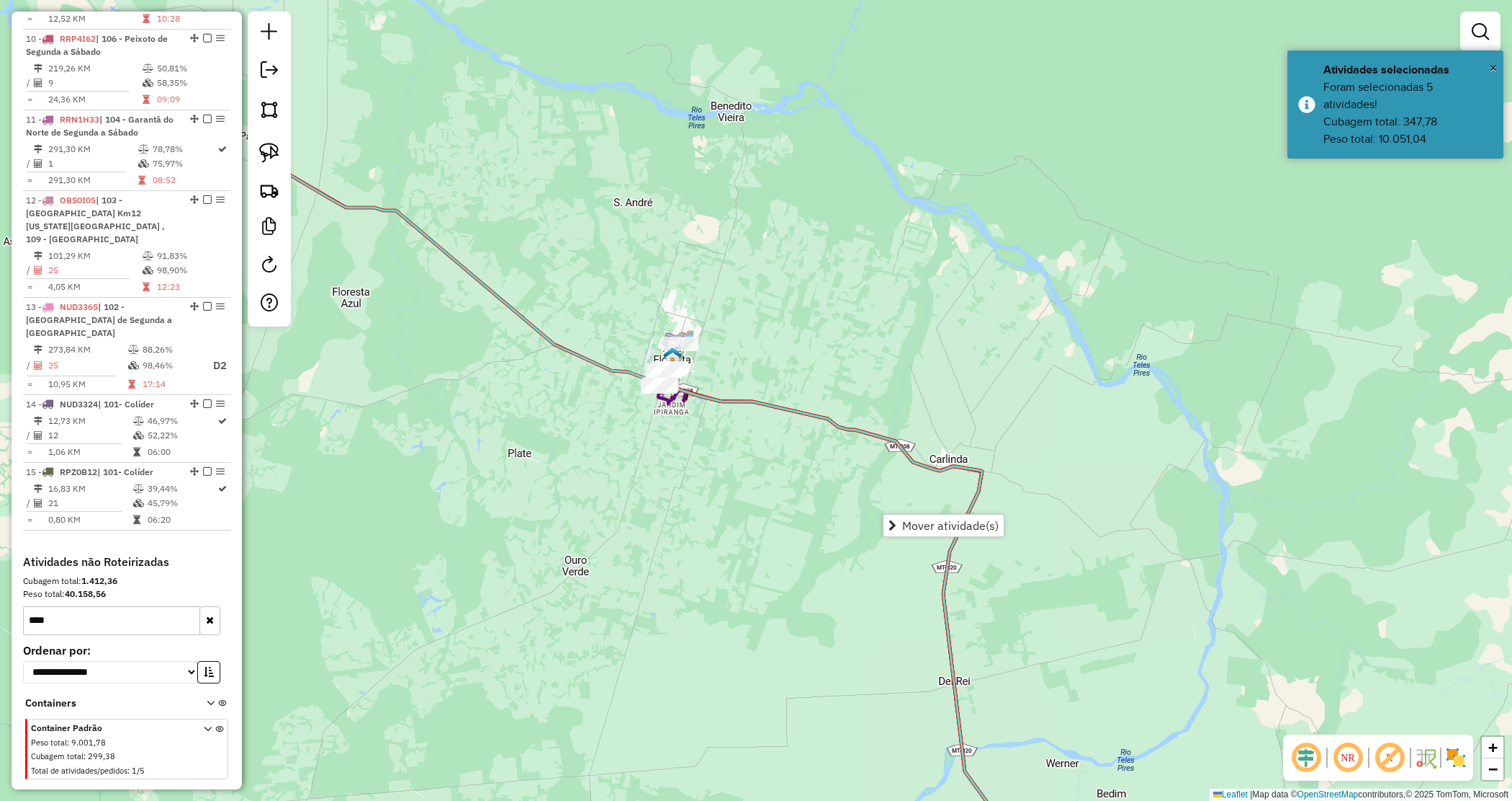
drag, startPoint x: 919, startPoint y: 528, endPoint x: 912, endPoint y: 542, distance: 15.7
click at [919, 532] on link "Mover atividade(s)" at bounding box center [944, 526] width 121 height 22
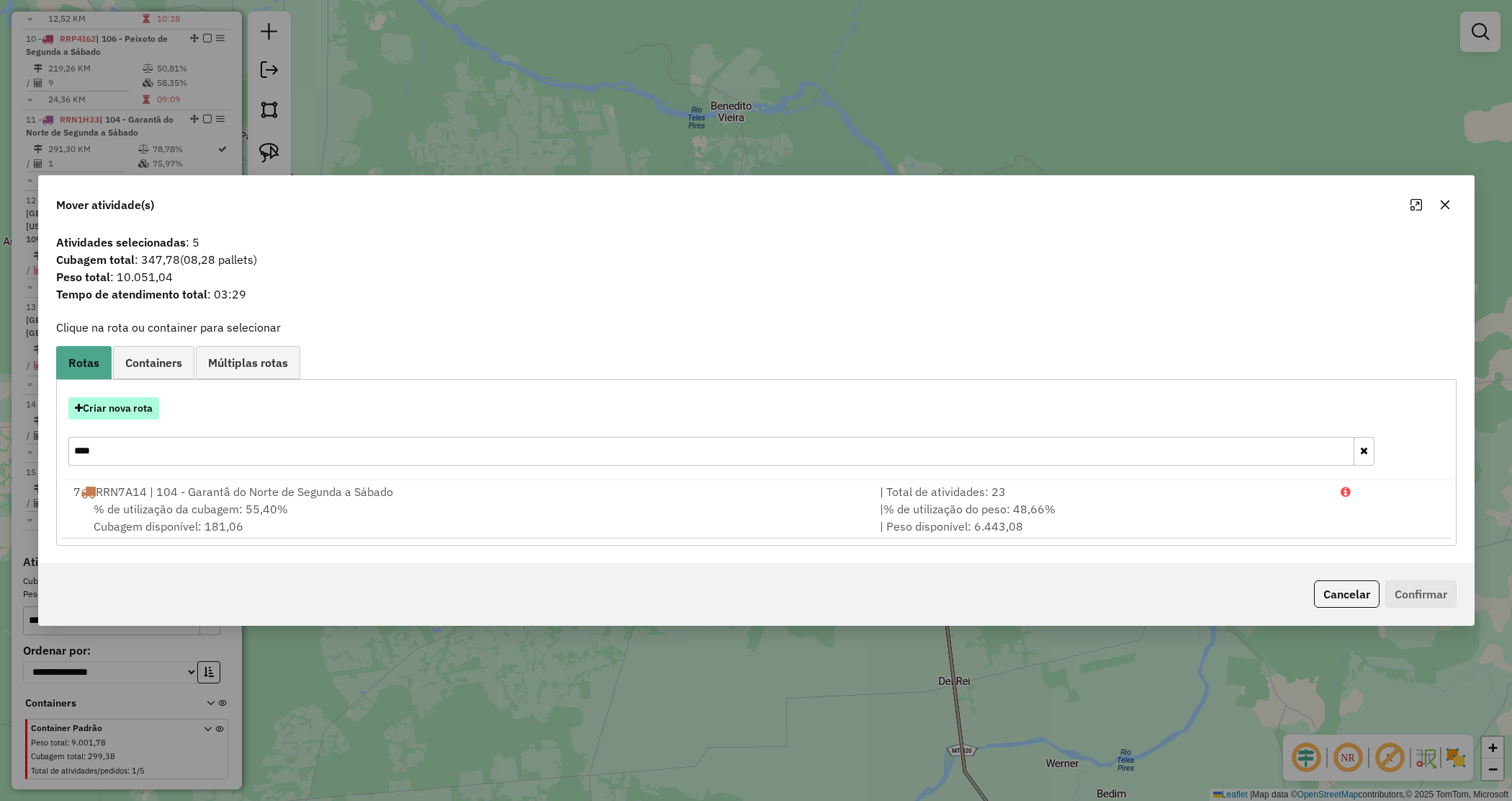
click at [149, 409] on button "Criar nova rota" at bounding box center [114, 408] width 91 height 23
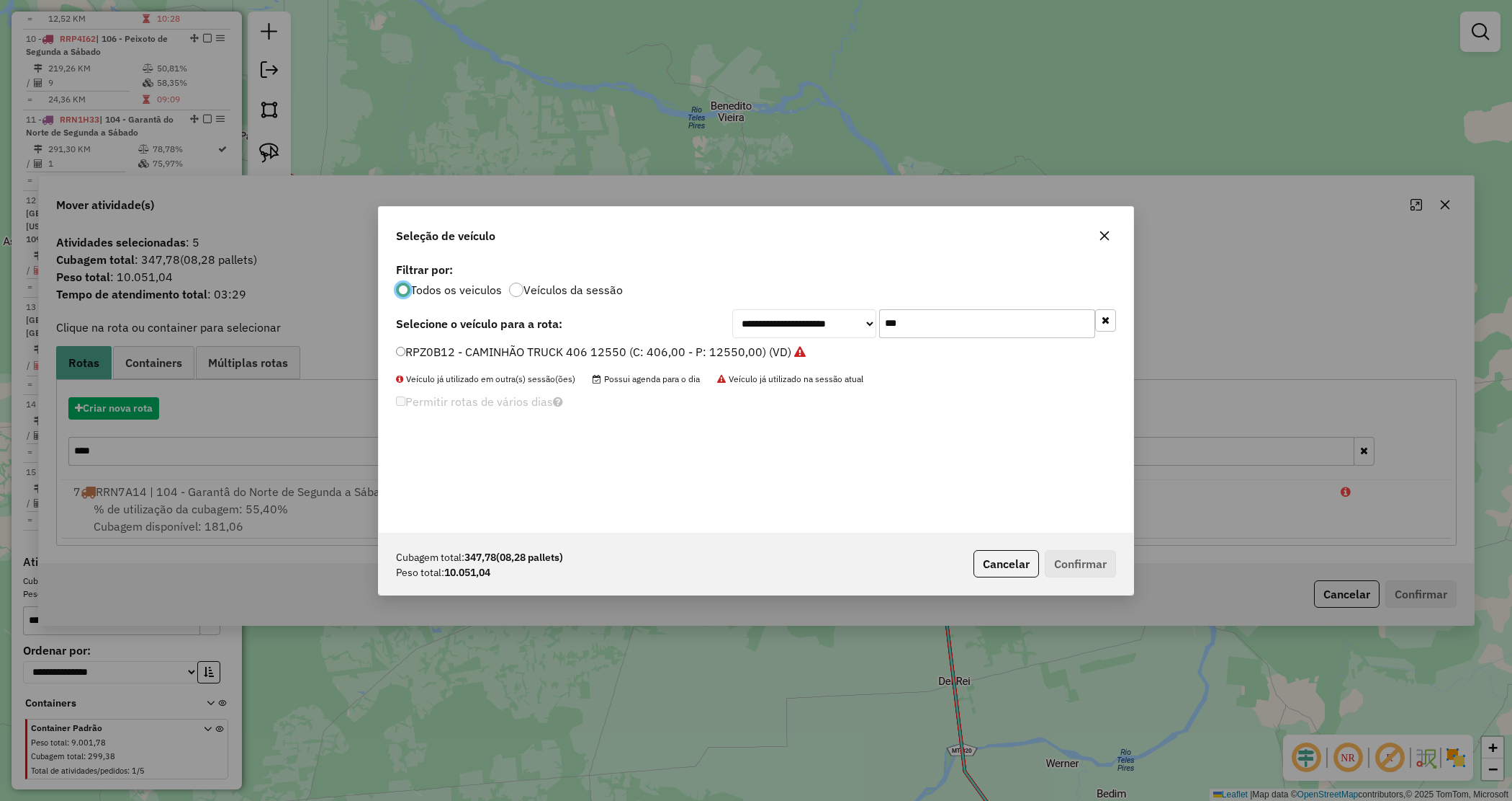
scroll to position [7, 4]
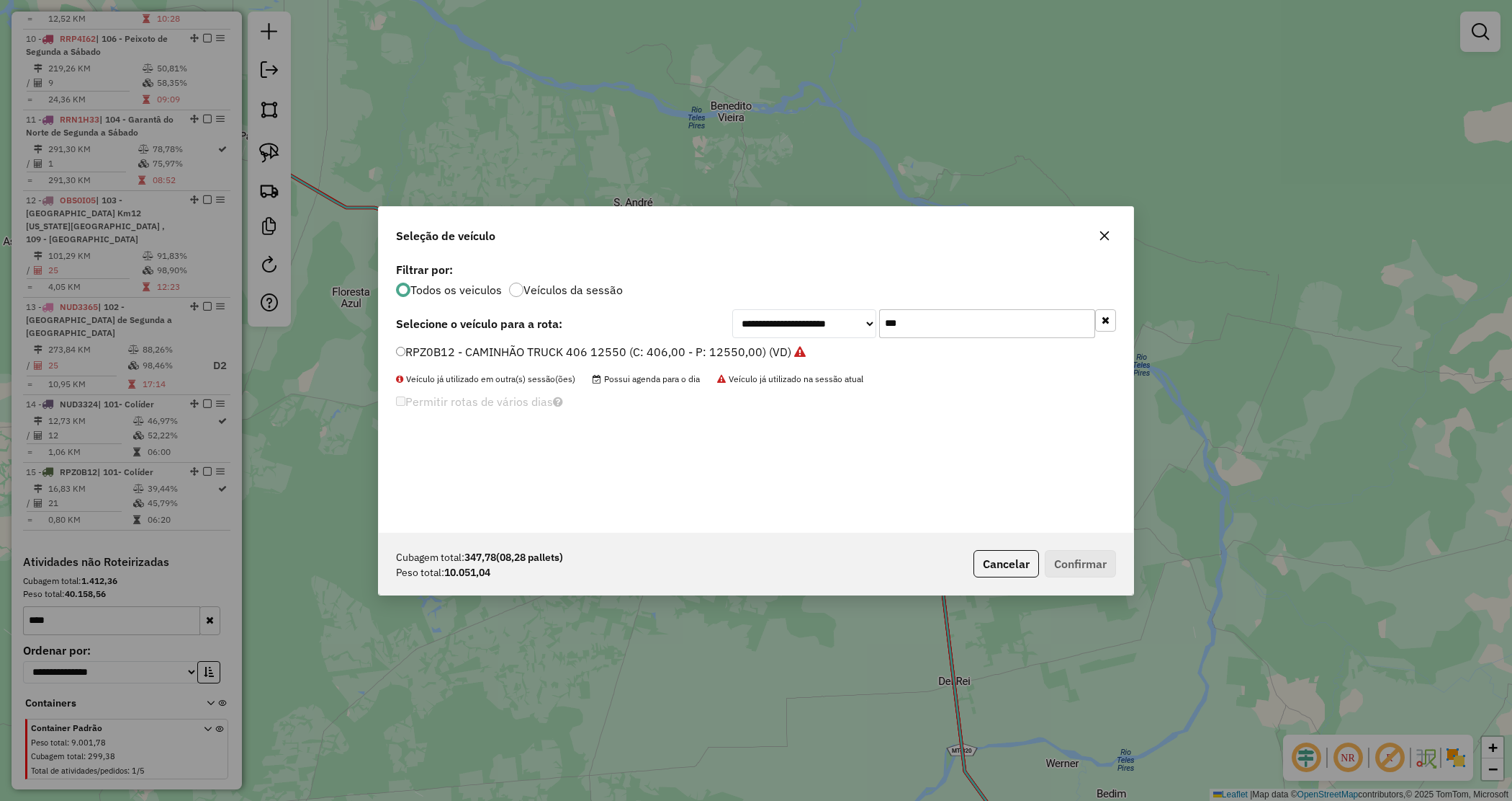
drag, startPoint x: 916, startPoint y: 326, endPoint x: 815, endPoint y: 282, distance: 110.2
click at [821, 295] on div "**********" at bounding box center [756, 395] width 755 height 274
type input "****"
click at [717, 348] on label "NJR6225 - TRUCK 476 PESO 14500 (C: 476,00 - P: 14500,00) (VD)" at bounding box center [578, 350] width 364 height 17
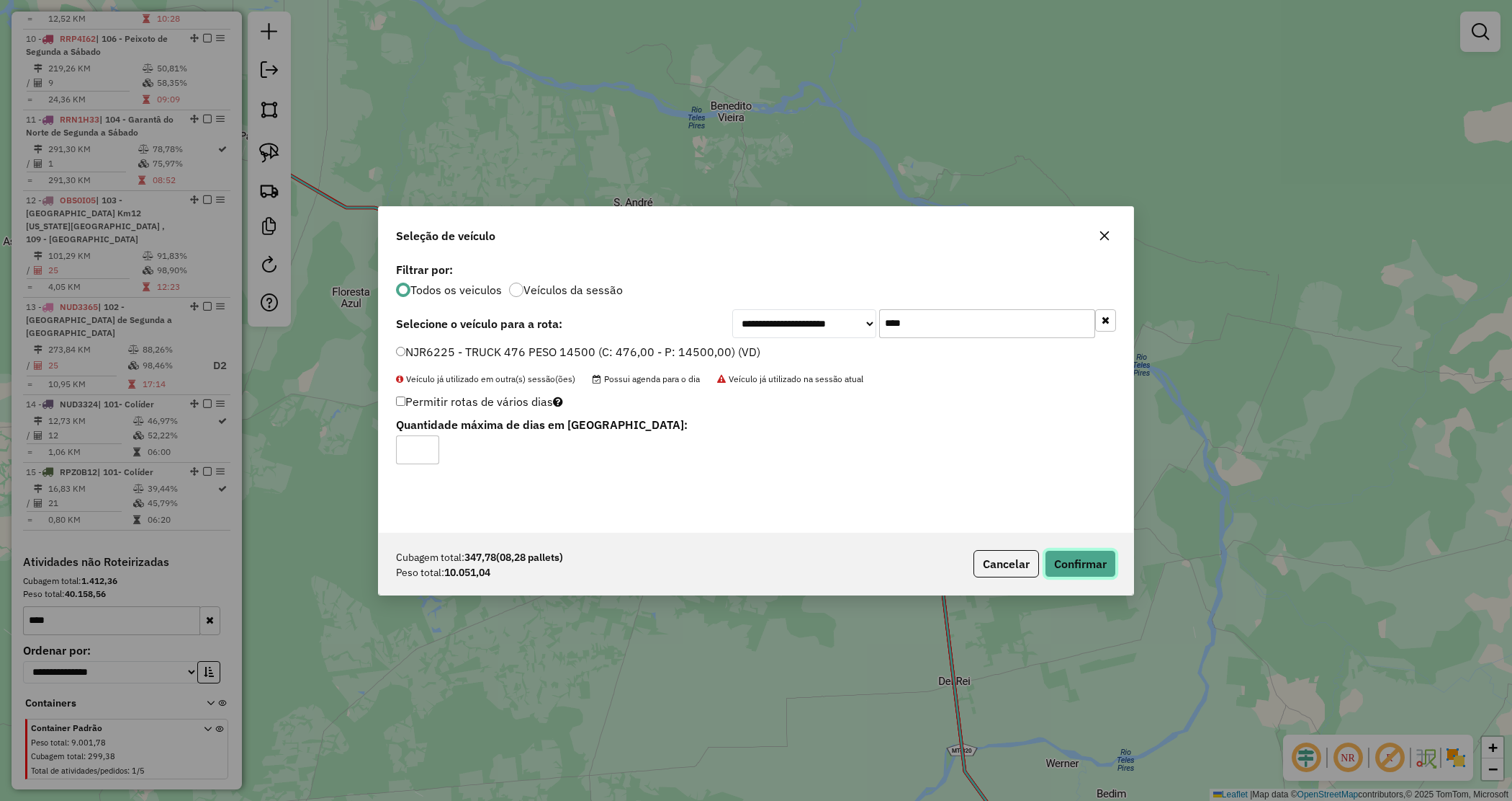
click at [1075, 560] on button "Confirmar" at bounding box center [1081, 563] width 71 height 28
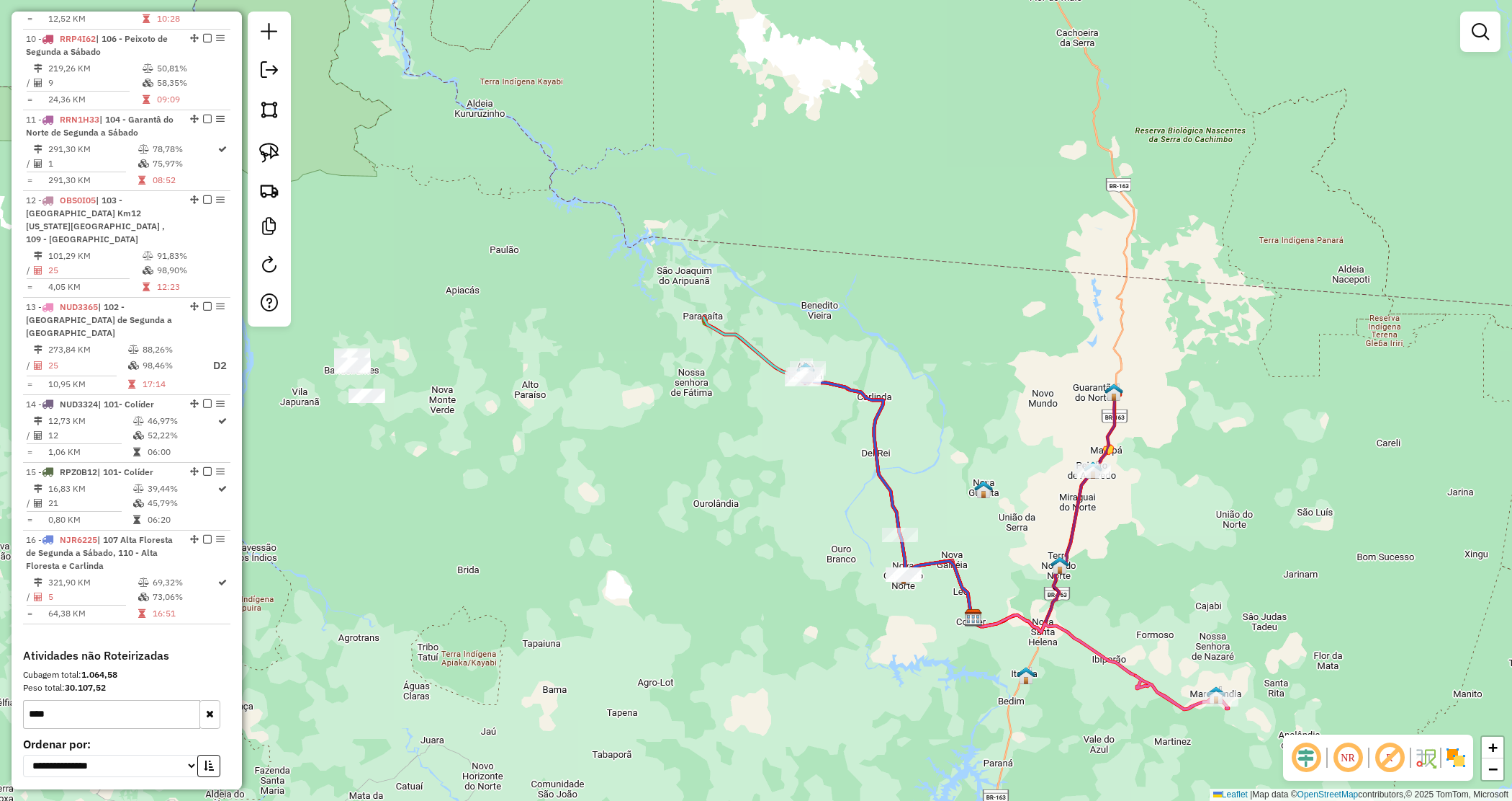
drag, startPoint x: 615, startPoint y: 441, endPoint x: 609, endPoint y: 436, distance: 7.8
click at [609, 436] on div "Janela de atendimento Grade de atendimento Capacidade Transportadoras Veículos …" at bounding box center [756, 400] width 1512 height 801
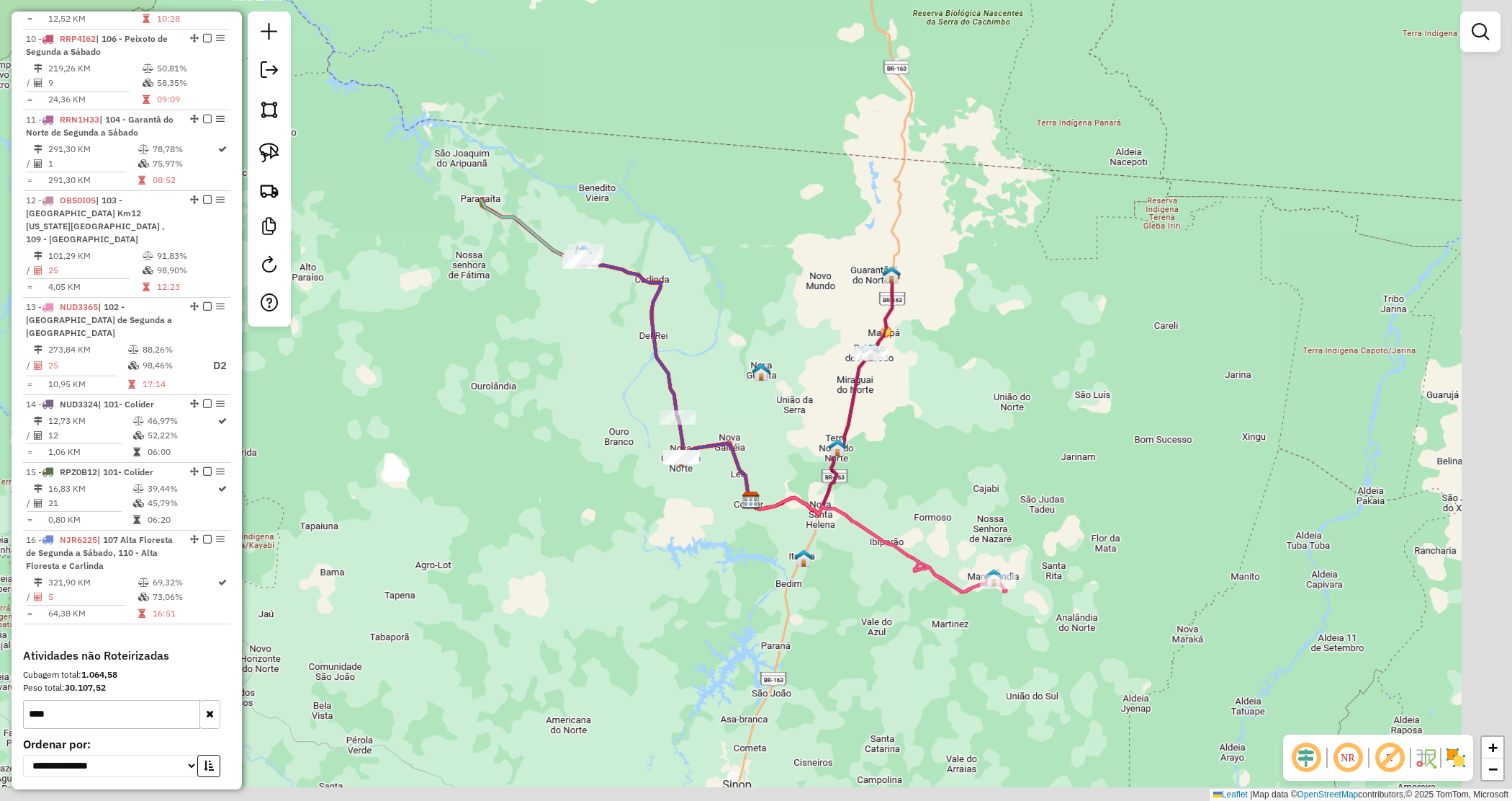
click at [609, 436] on div "Janela de atendimento Grade de atendimento Capacidade Transportadoras Veículos …" at bounding box center [756, 400] width 1512 height 801
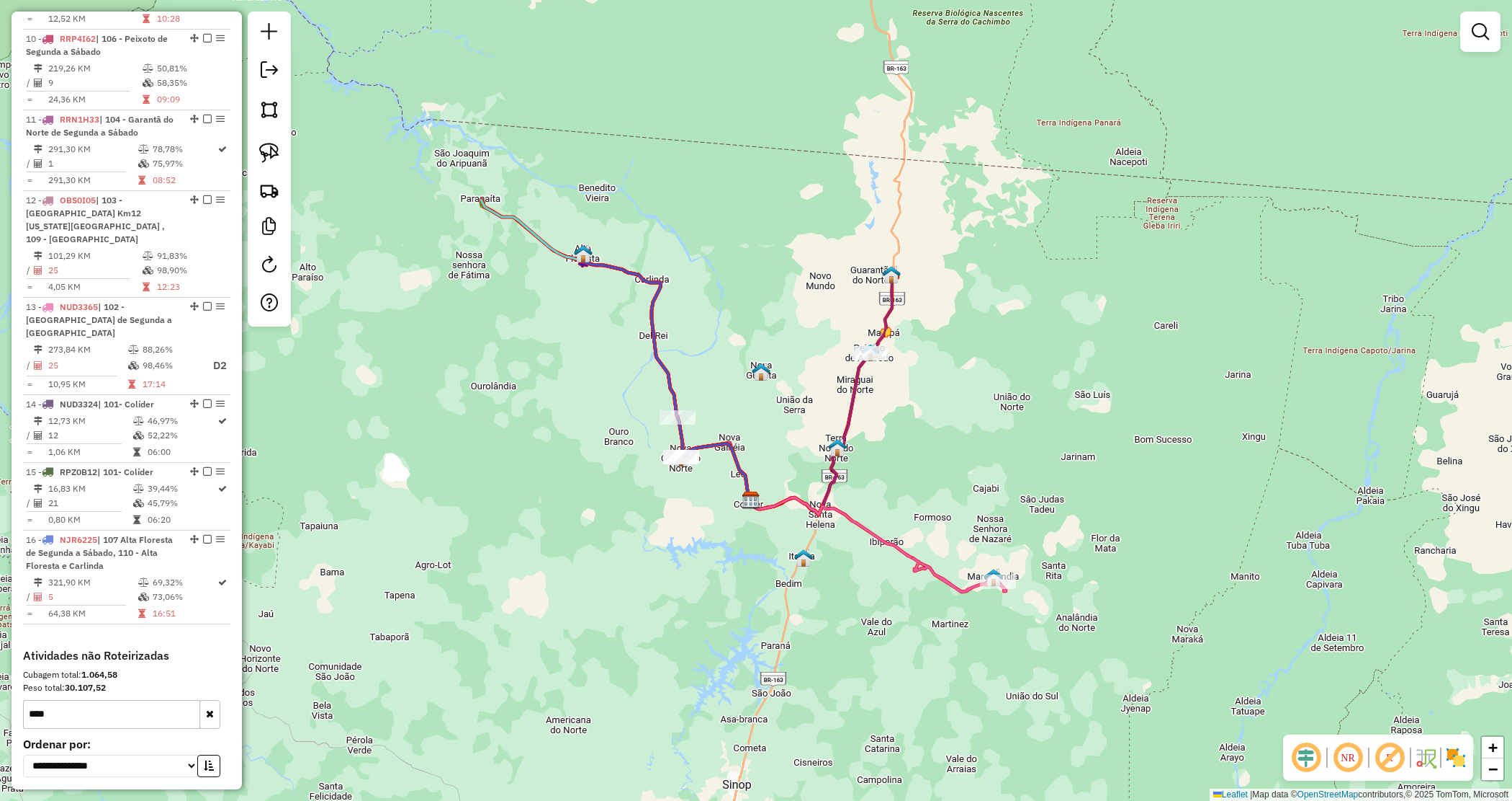
click at [949, 374] on div "Janela de atendimento Grade de atendimento Capacidade Transportadoras Veículos …" at bounding box center [756, 400] width 1512 height 801
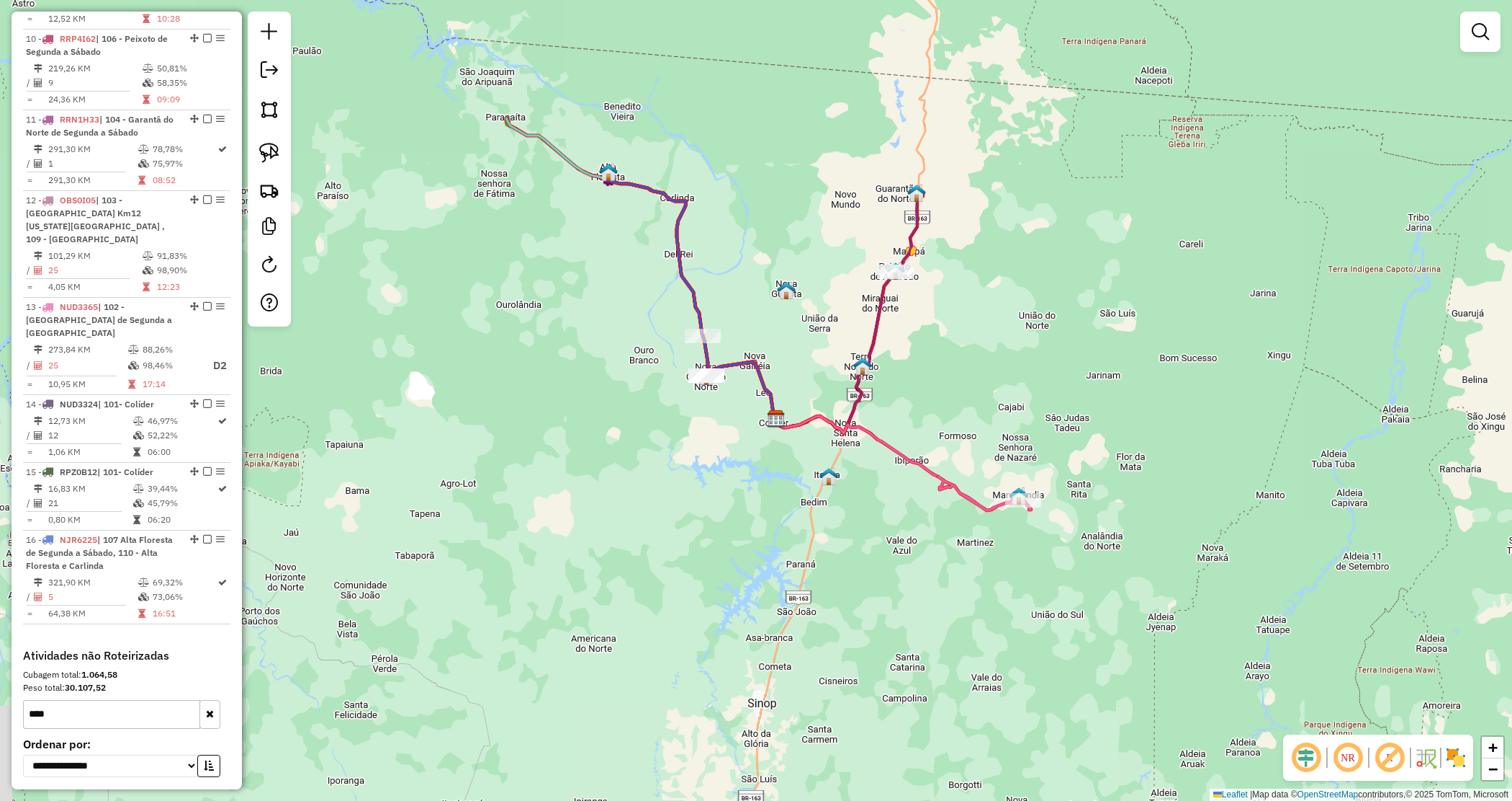
drag, startPoint x: 984, startPoint y: 417, endPoint x: 992, endPoint y: 372, distance: 45.7
click at [992, 372] on div "Janela de atendimento Grade de atendimento Capacidade Transportadoras Veículos …" at bounding box center [756, 400] width 1512 height 801
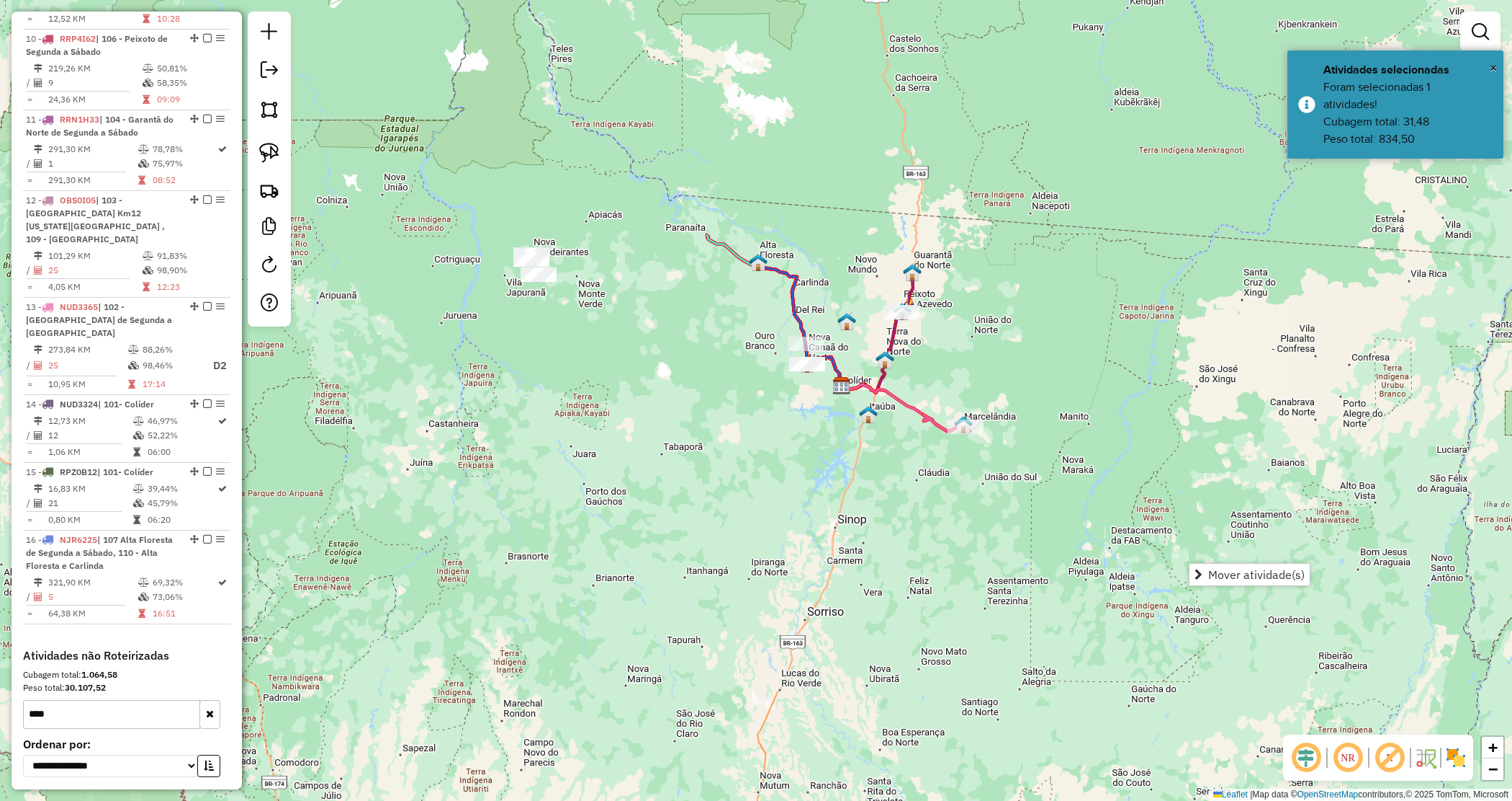
drag, startPoint x: 952, startPoint y: 474, endPoint x: 998, endPoint y: 506, distance: 56.0
click at [998, 505] on div "Janela de atendimento Grade de atendimento Capacidade Transportadoras Veículos …" at bounding box center [756, 400] width 1512 height 801
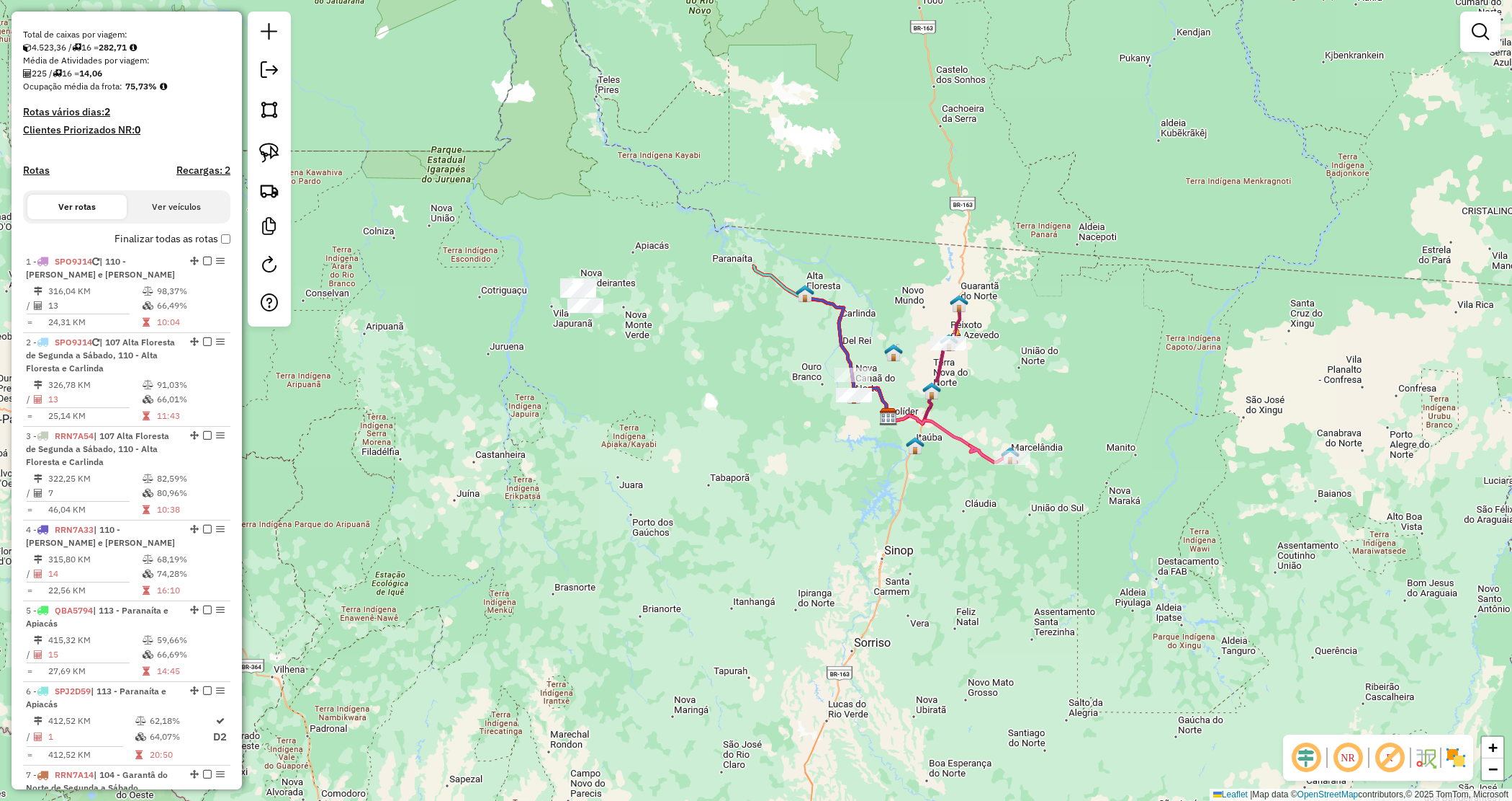
scroll to position [0, 0]
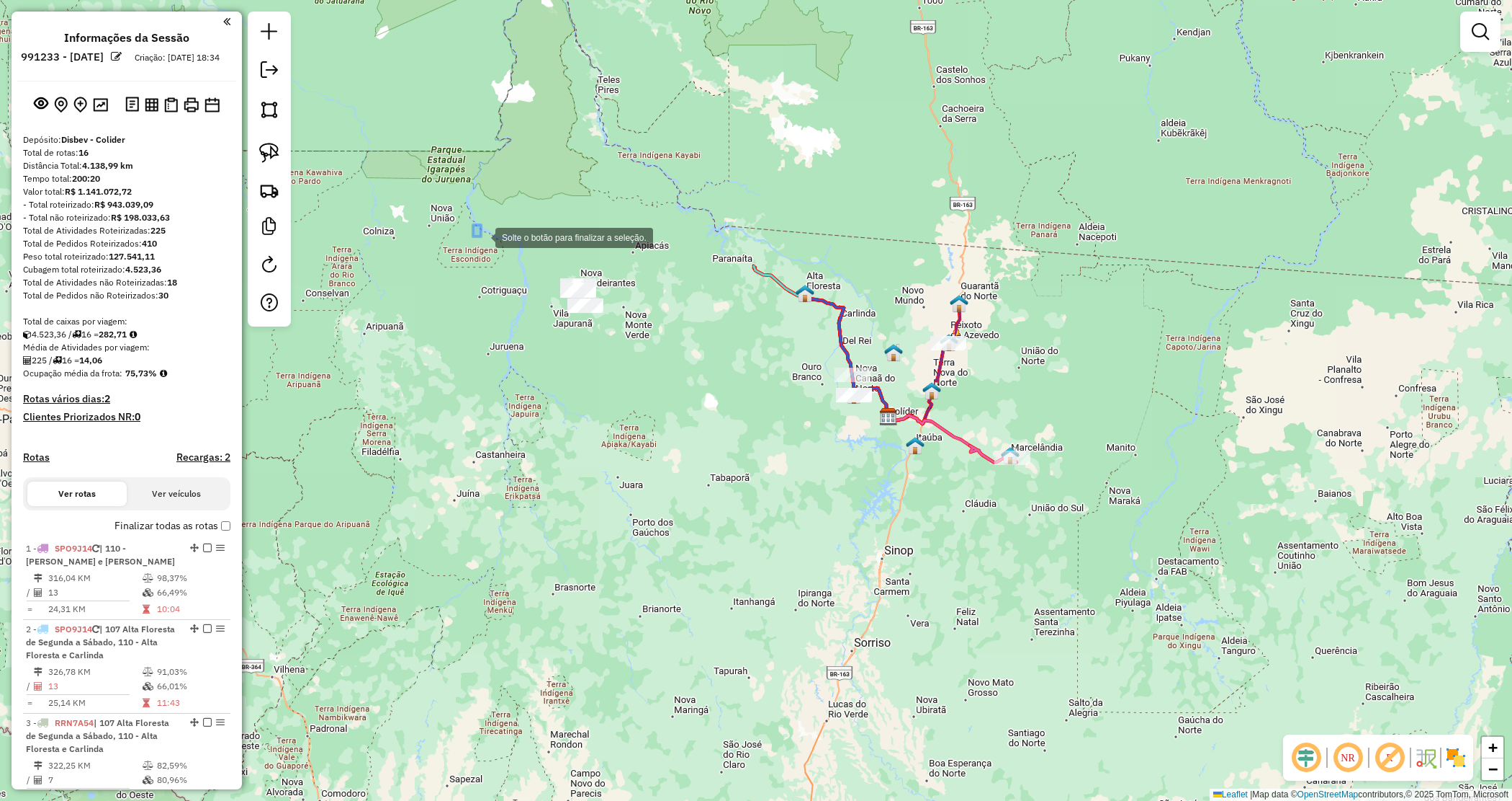
drag, startPoint x: 481, startPoint y: 237, endPoint x: 614, endPoint y: 346, distance: 172.0
click at [564, 364] on div "Janela de atendimento Grade de atendimento Capacidade Transportadoras Veículos …" at bounding box center [756, 400] width 1512 height 801
click at [815, 538] on div "Janela de atendimento Grade de atendimento Capacidade Transportadoras Veículos …" at bounding box center [756, 400] width 1512 height 801
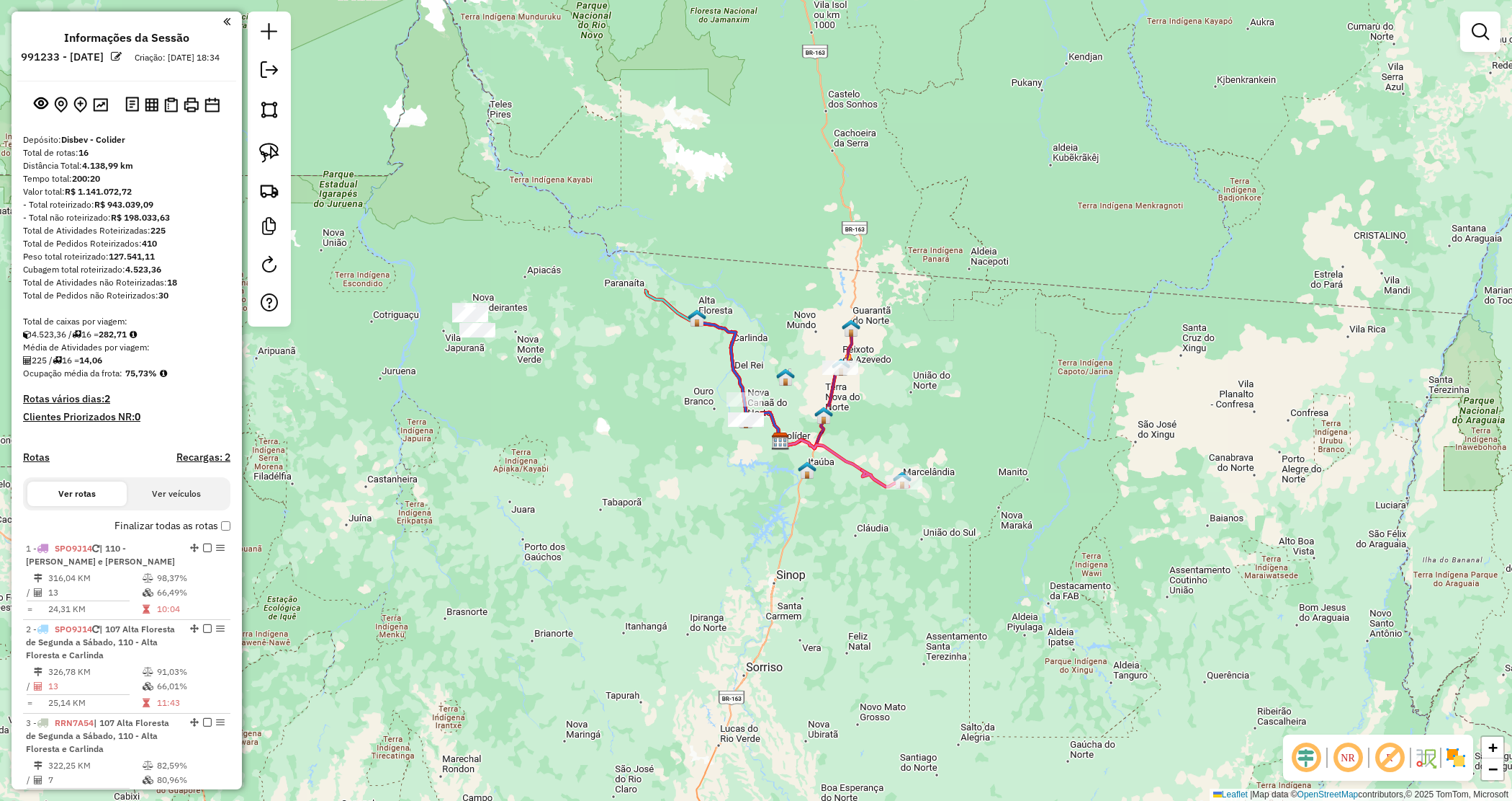
drag, startPoint x: 978, startPoint y: 553, endPoint x: 868, endPoint y: 577, distance: 112.6
click at [869, 578] on div "Janela de atendimento Grade de atendimento Capacidade Transportadoras Veículos …" at bounding box center [756, 400] width 1512 height 801
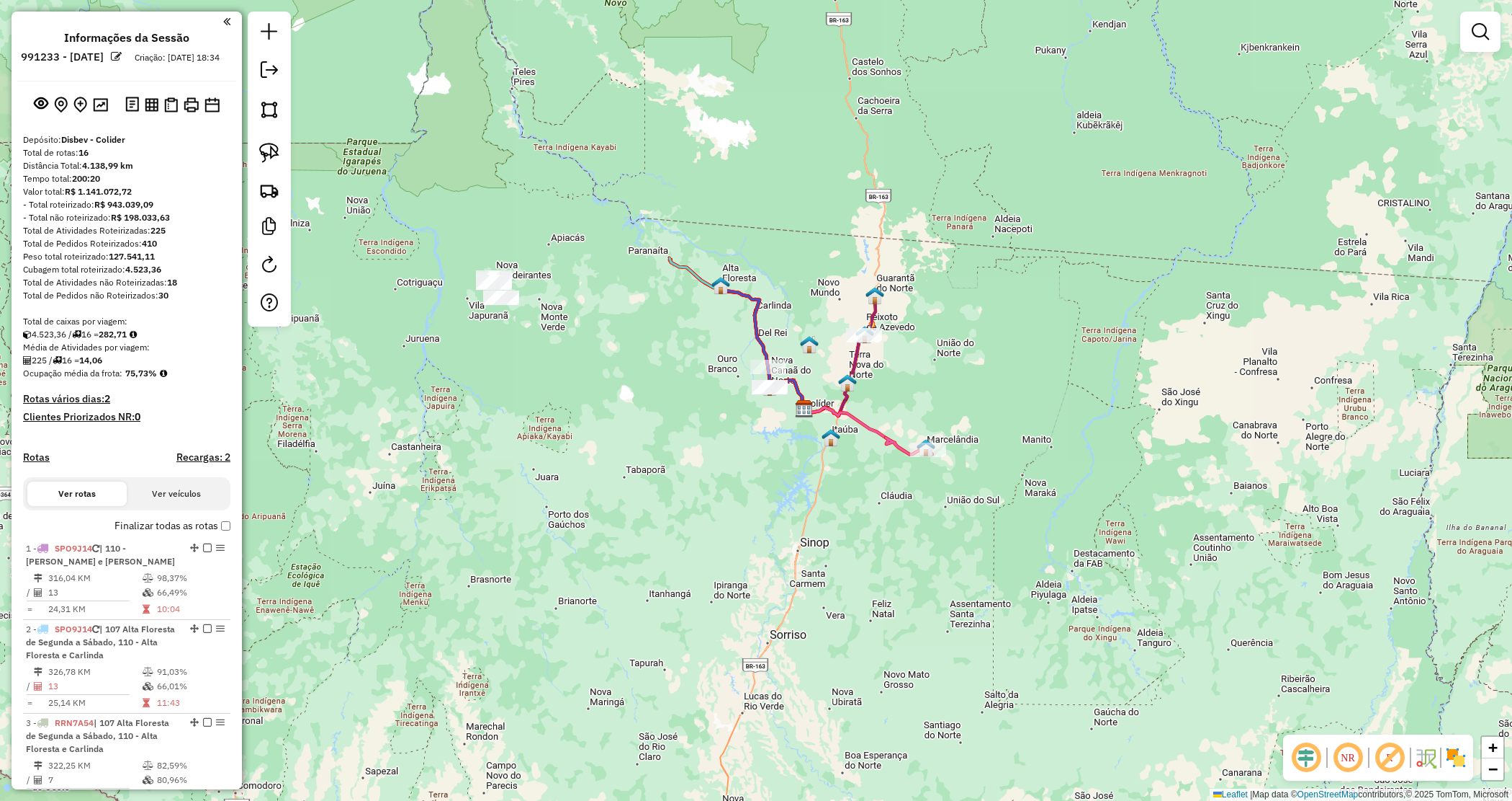
drag, startPoint x: 660, startPoint y: 406, endPoint x: 689, endPoint y: 371, distance: 45.5
click at [687, 372] on div "Janela de atendimento Grade de atendimento Capacidade Transportadoras Veículos …" at bounding box center [756, 400] width 1512 height 801
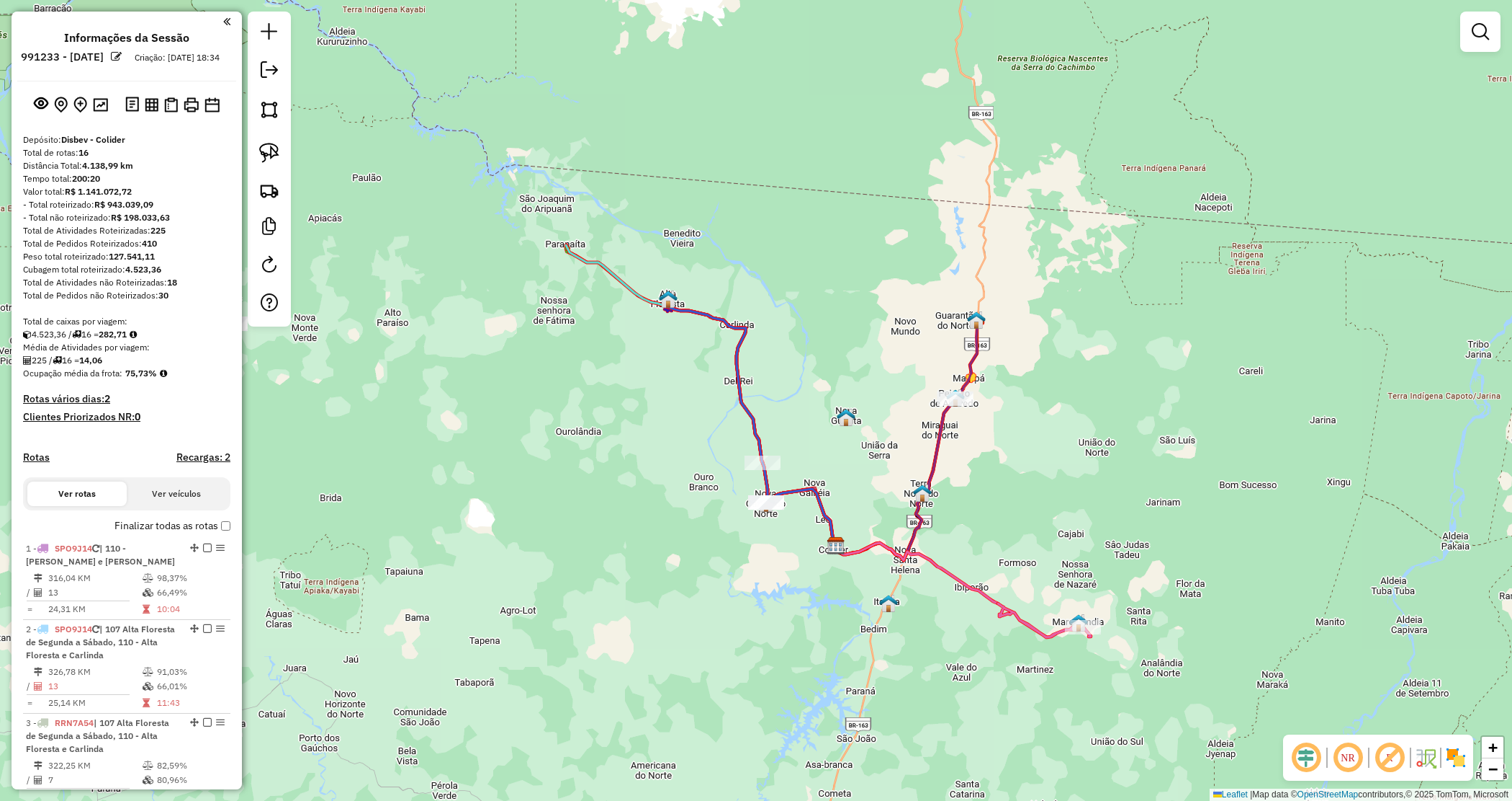
drag, startPoint x: 858, startPoint y: 308, endPoint x: 872, endPoint y: 315, distance: 15.7
click at [872, 315] on div "Janela de atendimento Grade de atendimento Capacidade Transportadoras Veículos …" at bounding box center [756, 400] width 1512 height 801
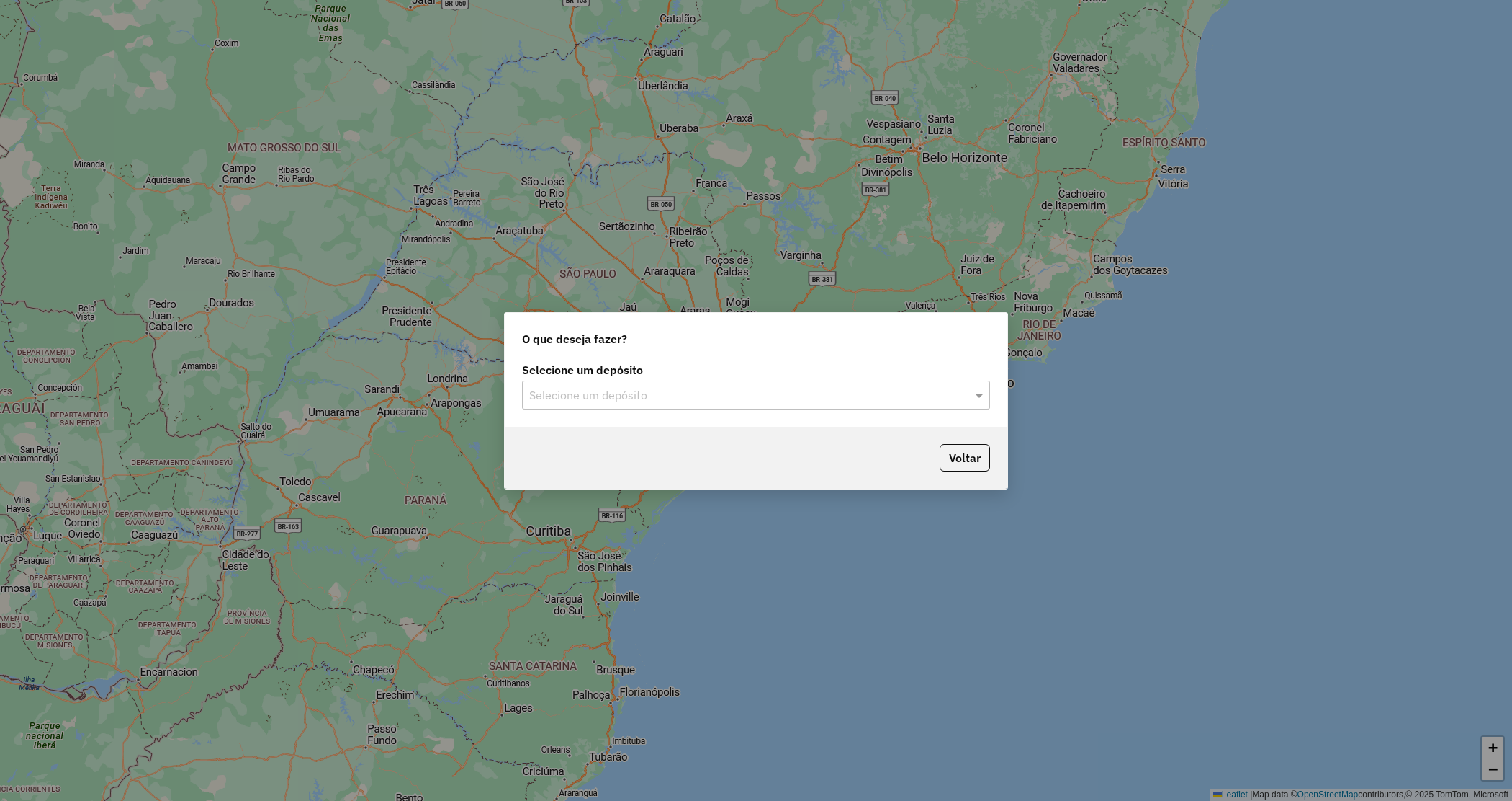
click at [654, 401] on input "text" at bounding box center [741, 395] width 425 height 17
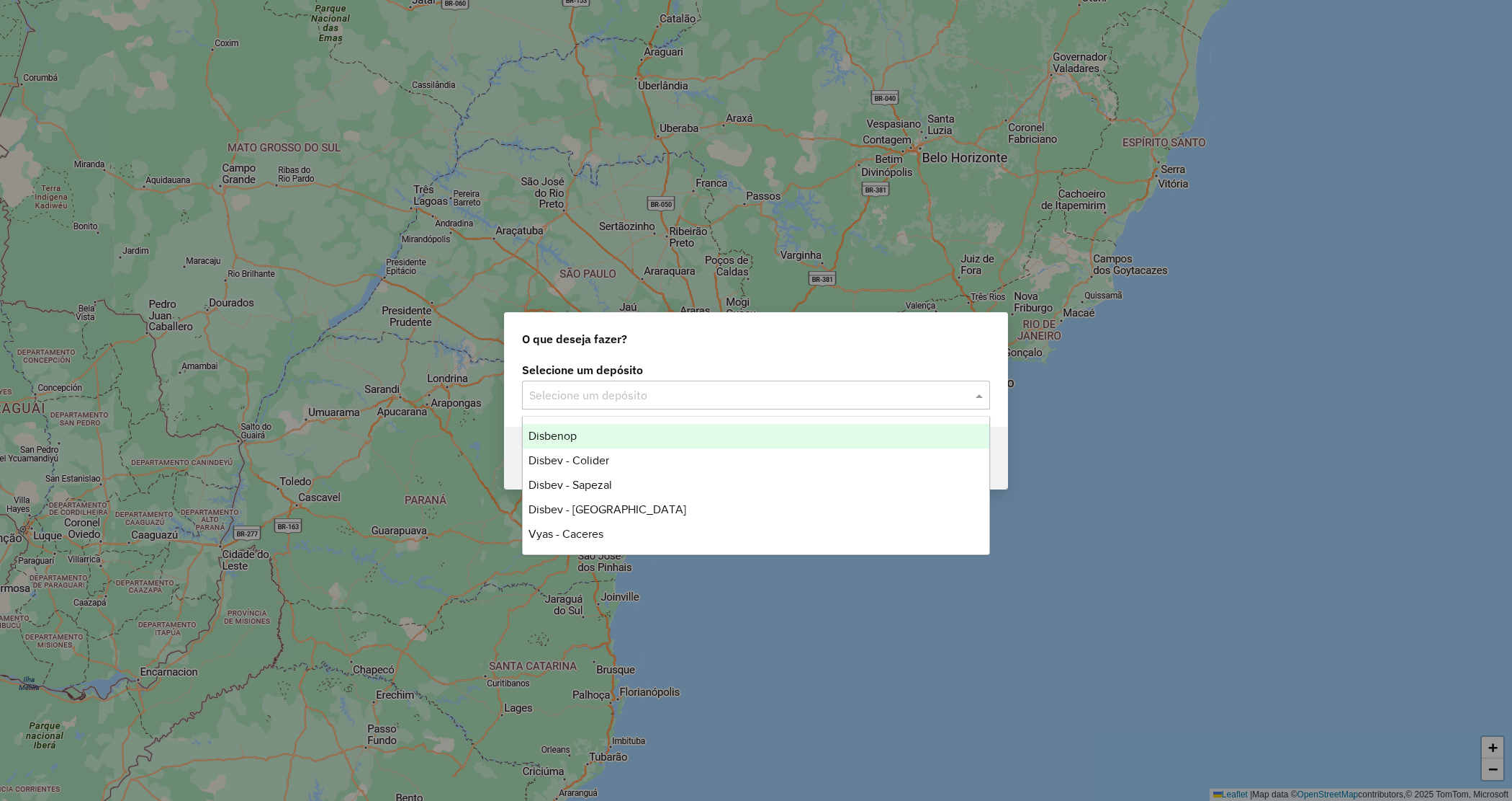
click at [643, 430] on div "Disbenop" at bounding box center [756, 436] width 467 height 25
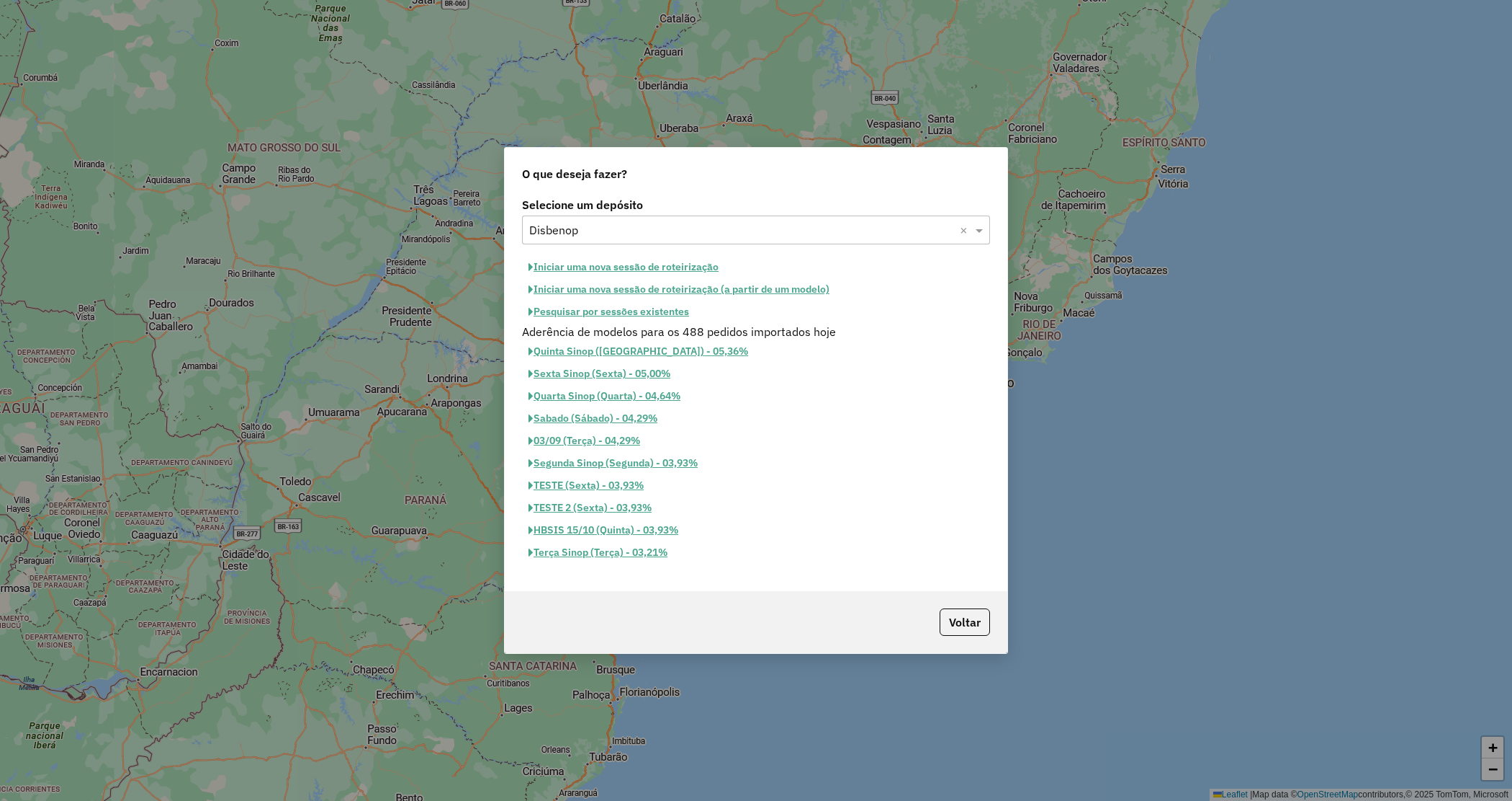
click at [604, 263] on button "Iniciar uma nova sessão de roteirização" at bounding box center [623, 266] width 203 height 23
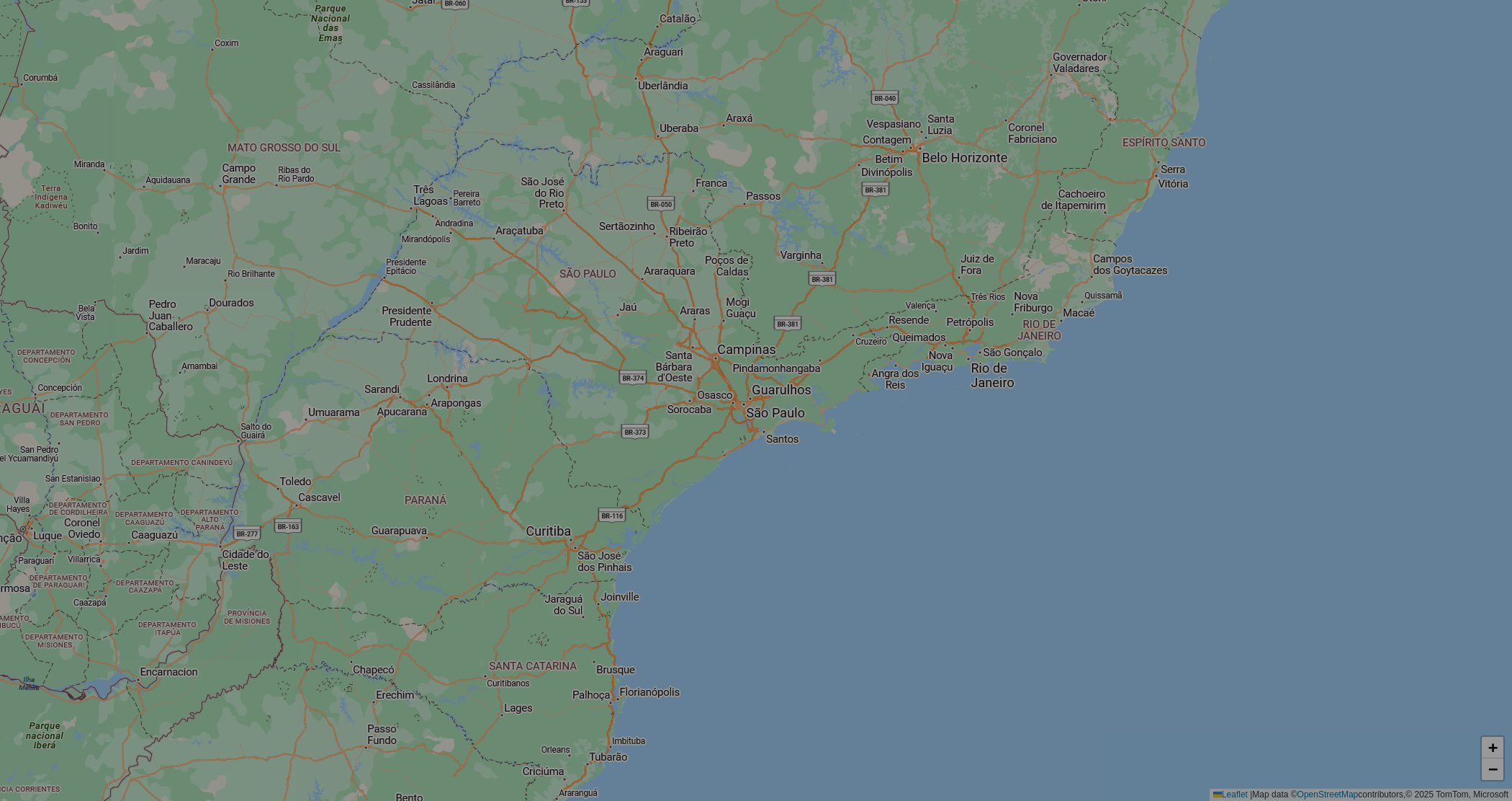
select select "*"
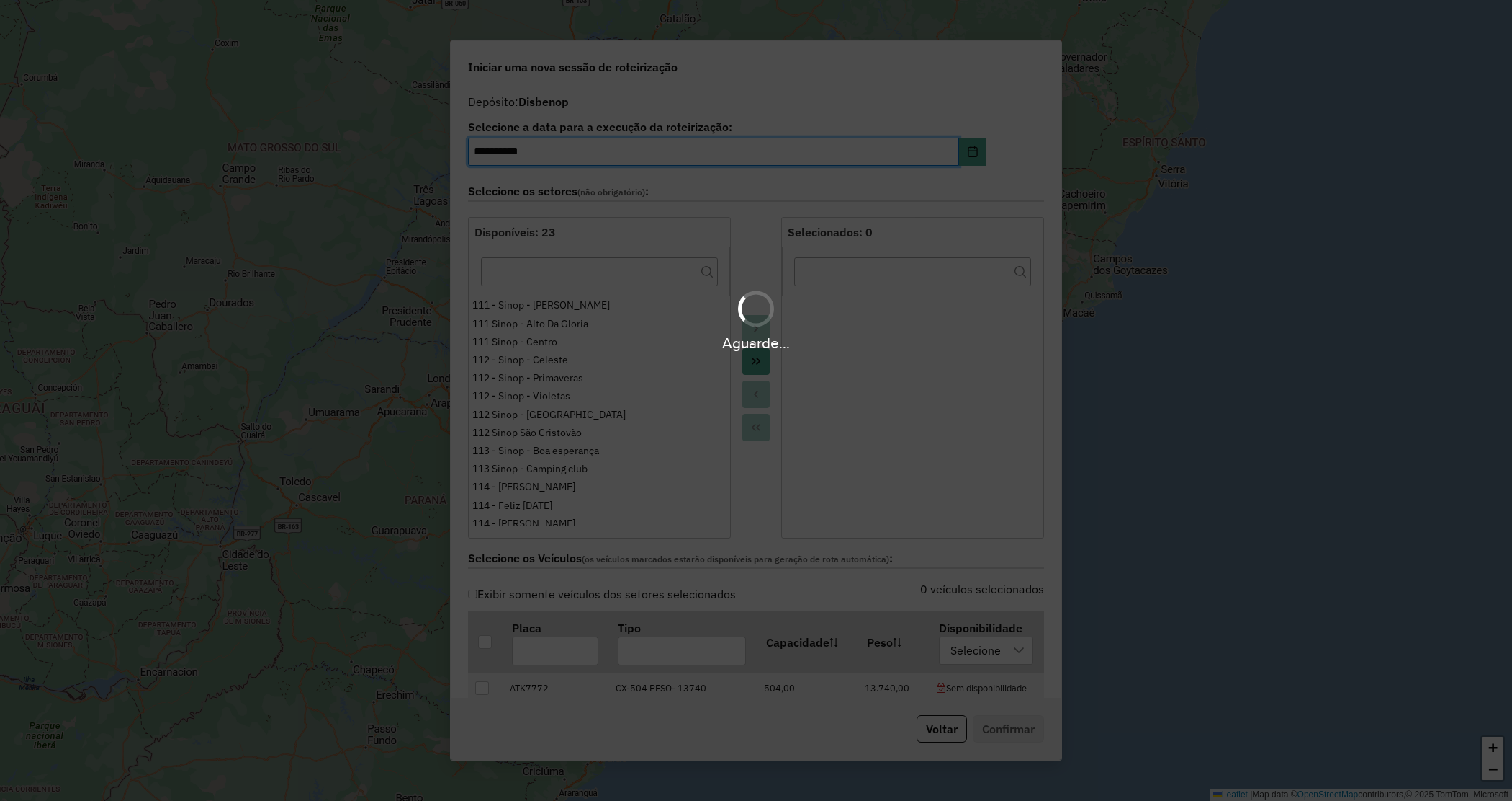
click at [758, 361] on div "Aguarde..." at bounding box center [756, 400] width 1512 height 801
click at [758, 360] on hb-app "**********" at bounding box center [756, 400] width 1512 height 801
click at [758, 360] on icon "Move All to Target" at bounding box center [756, 361] width 12 height 12
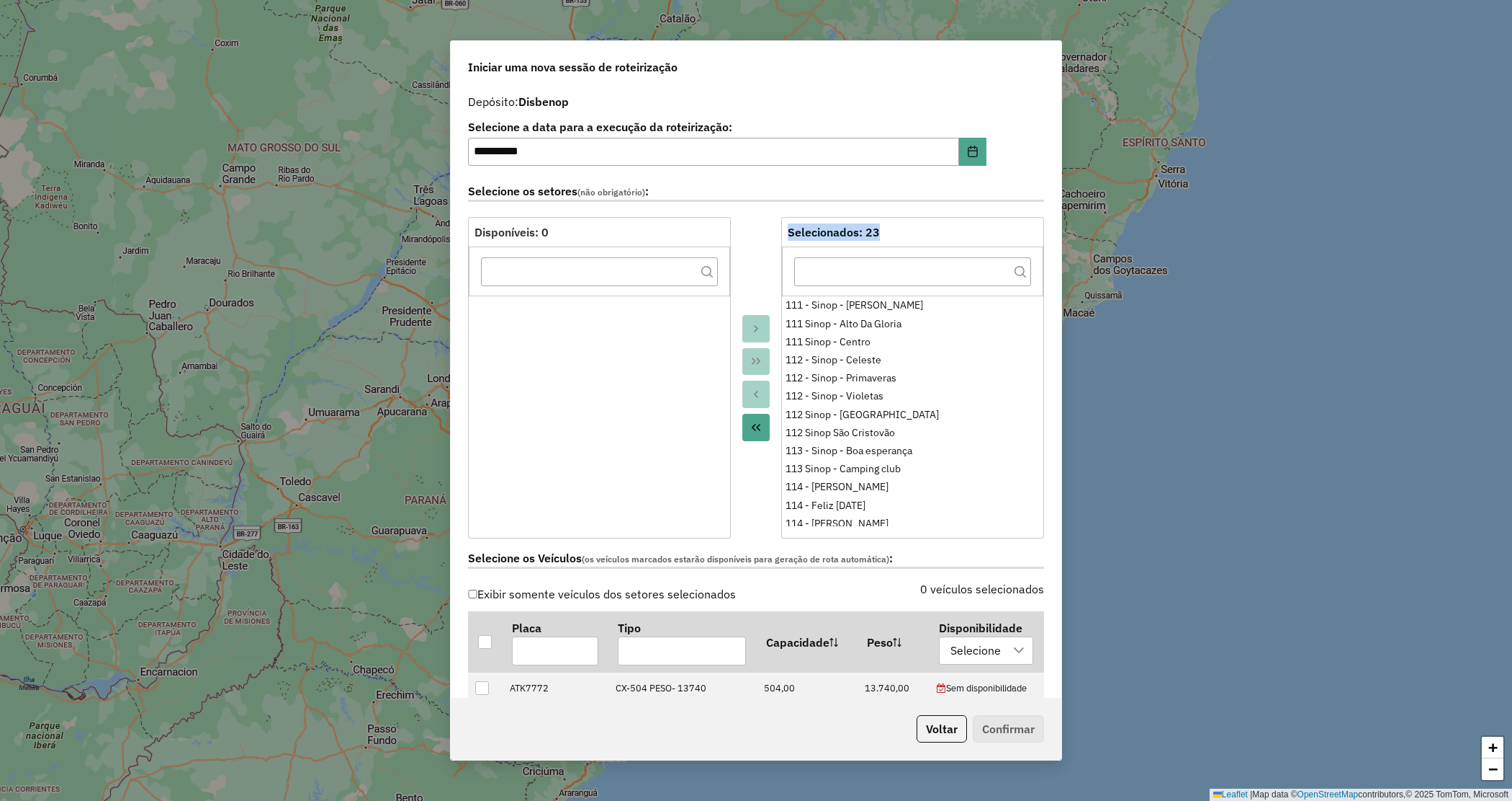
click at [758, 360] on div at bounding box center [756, 377] width 50 height 322
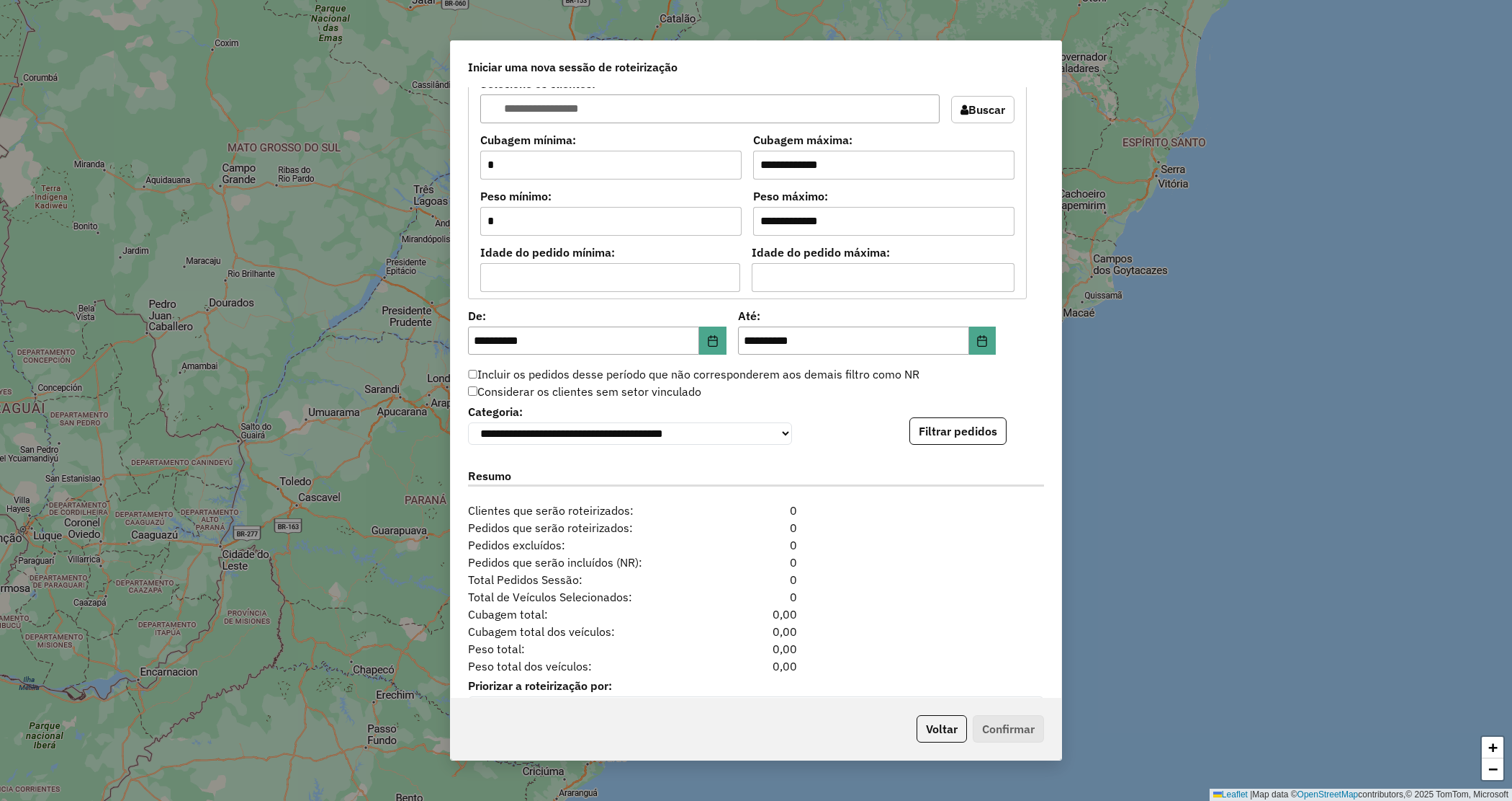
scroll to position [1219, 0]
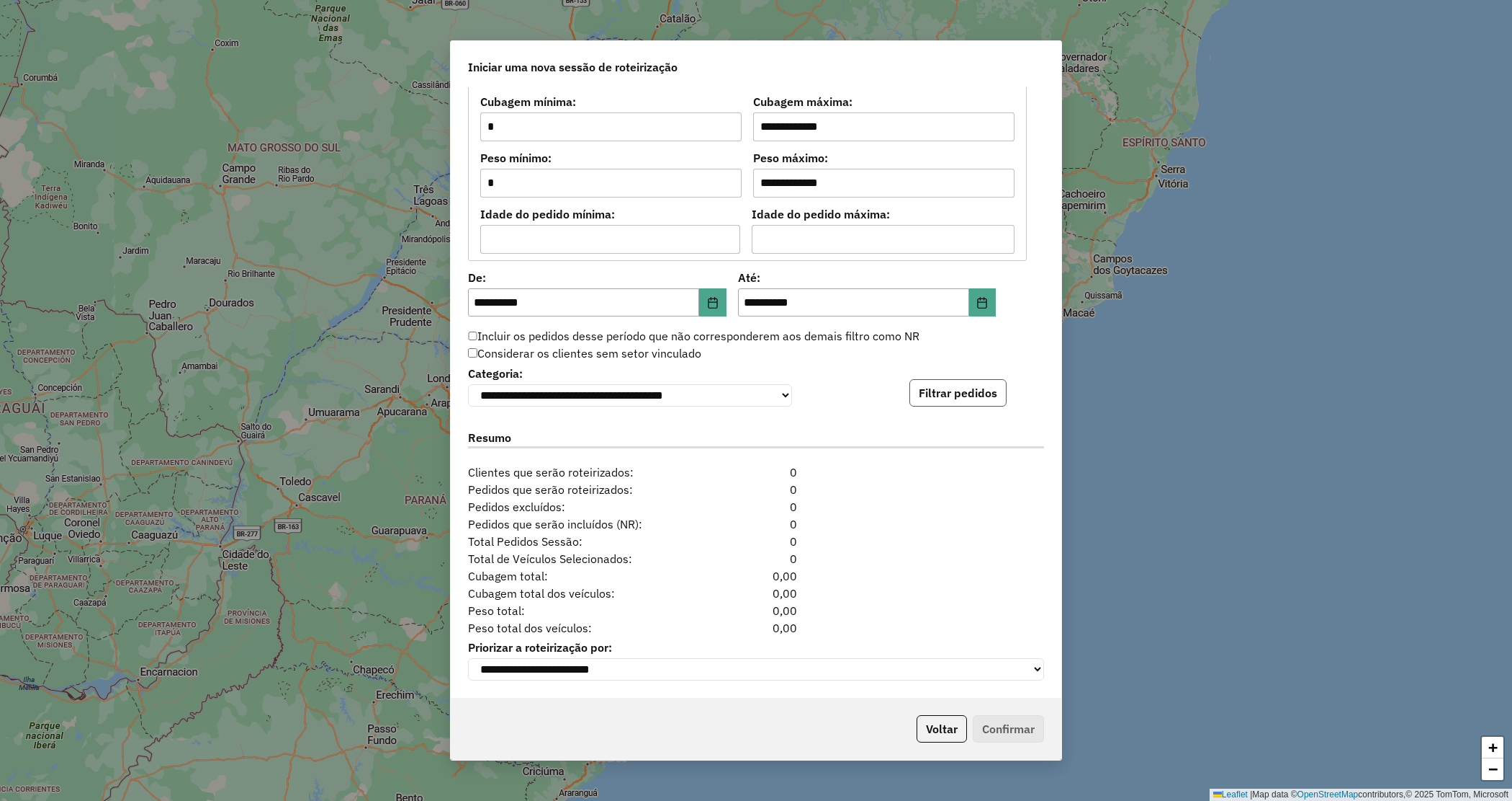
click at [942, 395] on button "Filtrar pedidos" at bounding box center [958, 393] width 97 height 28
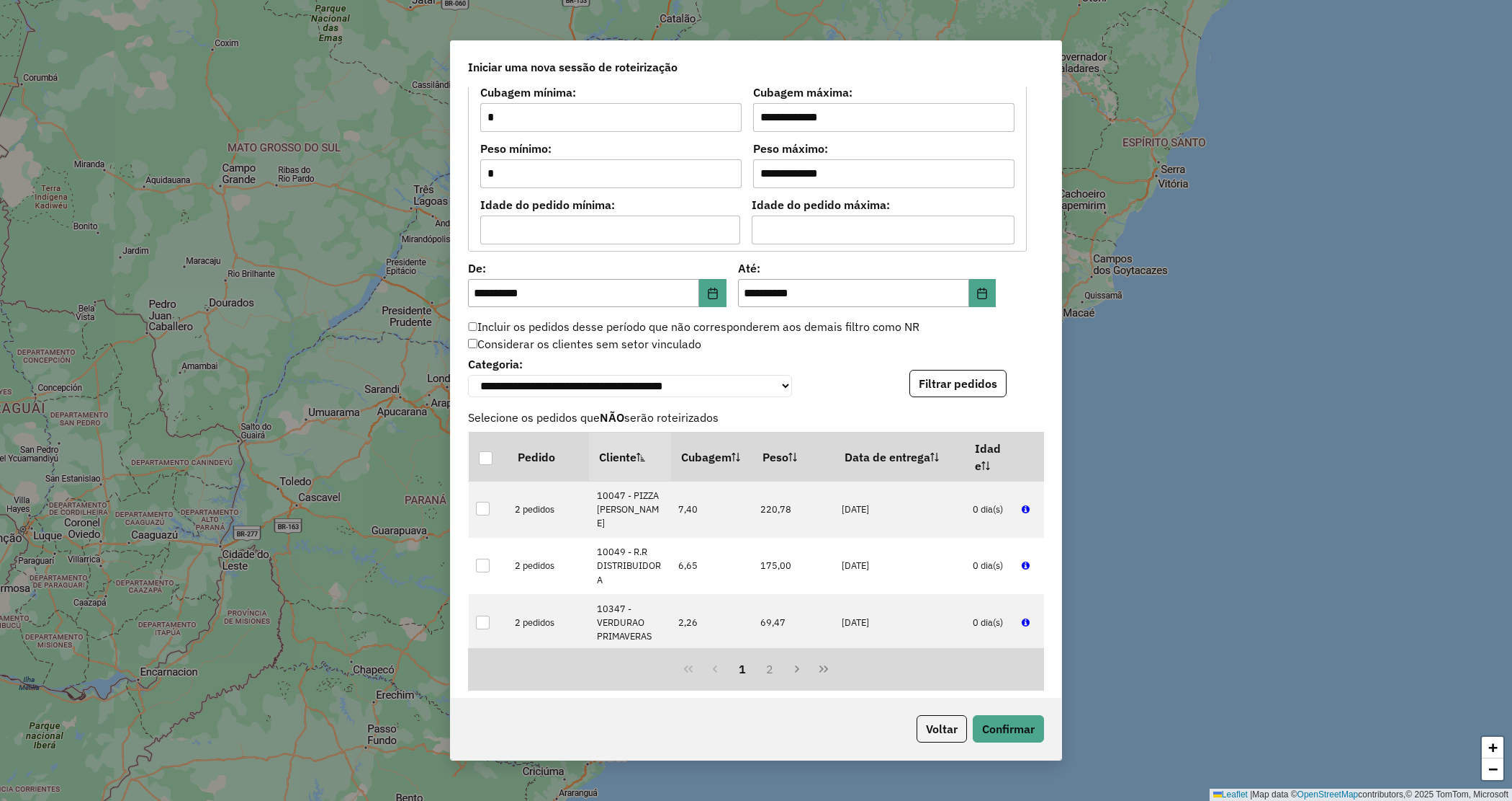
scroll to position [1515, 0]
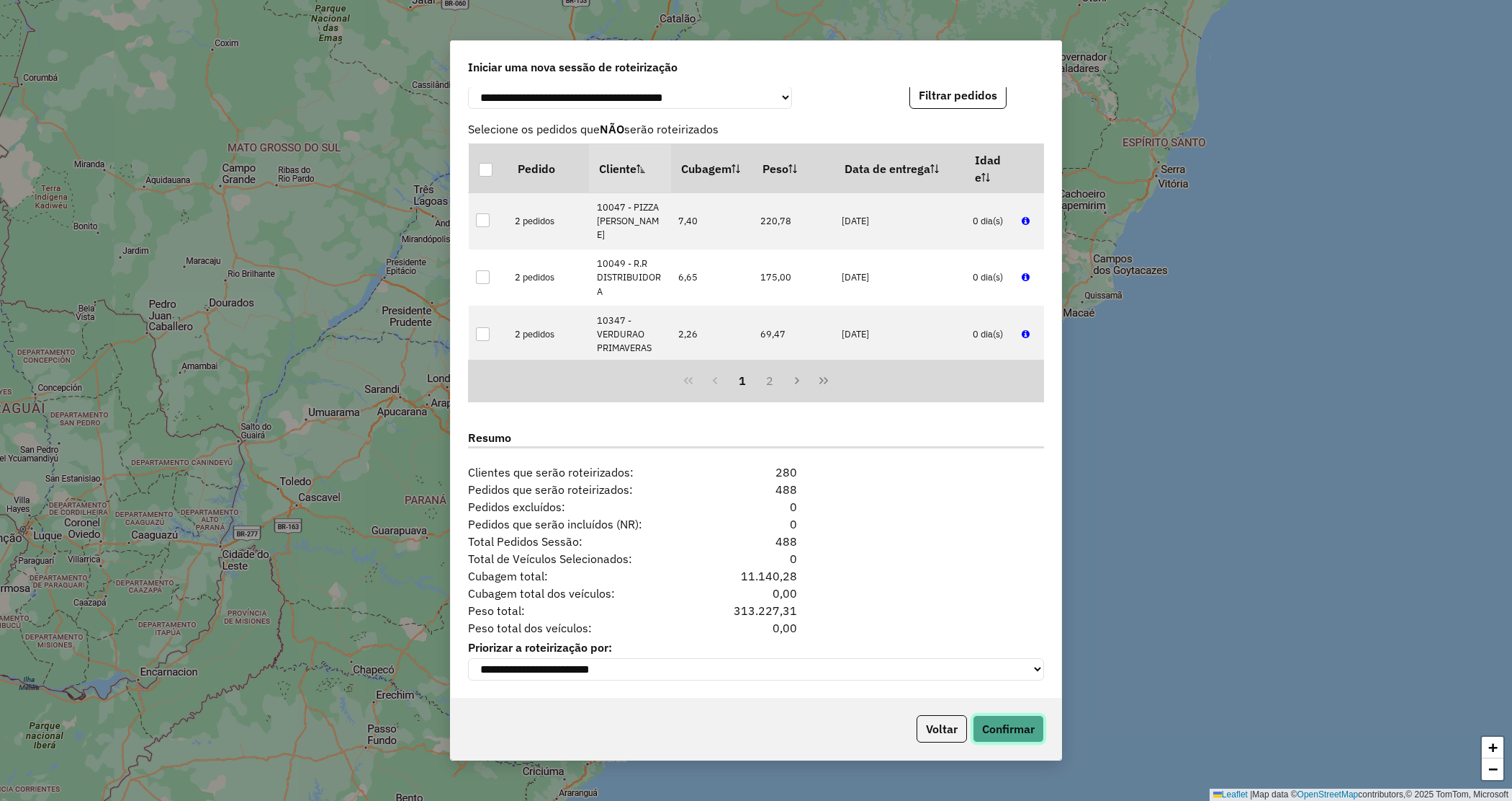
click at [998, 721] on button "Confirmar" at bounding box center [1008, 729] width 71 height 28
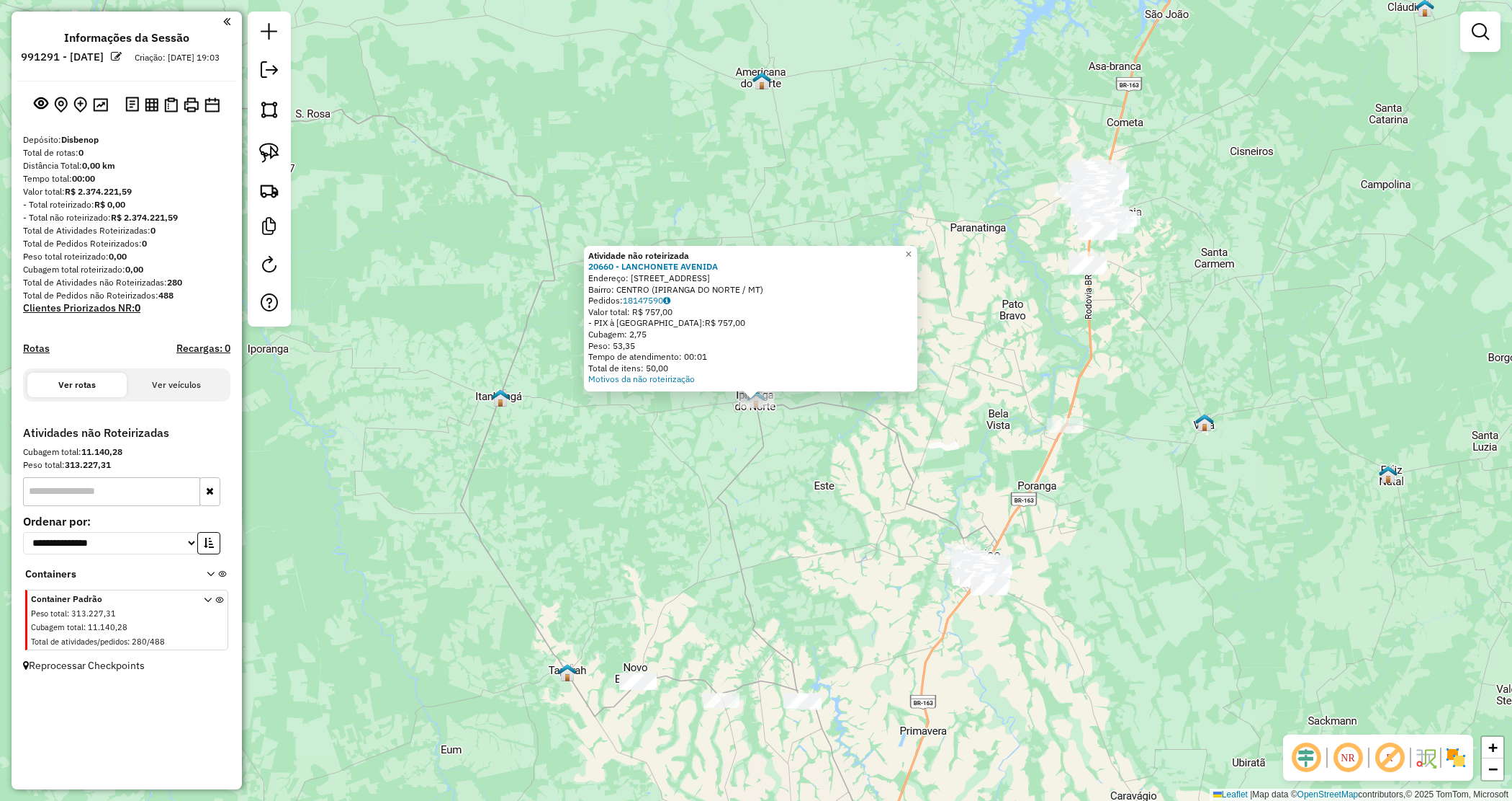
click at [767, 532] on div "Atividade não roteirizada 20660 - LANCHONETE AVENIDA Endereço: Avenida Rio Bran…" at bounding box center [756, 400] width 1512 height 801
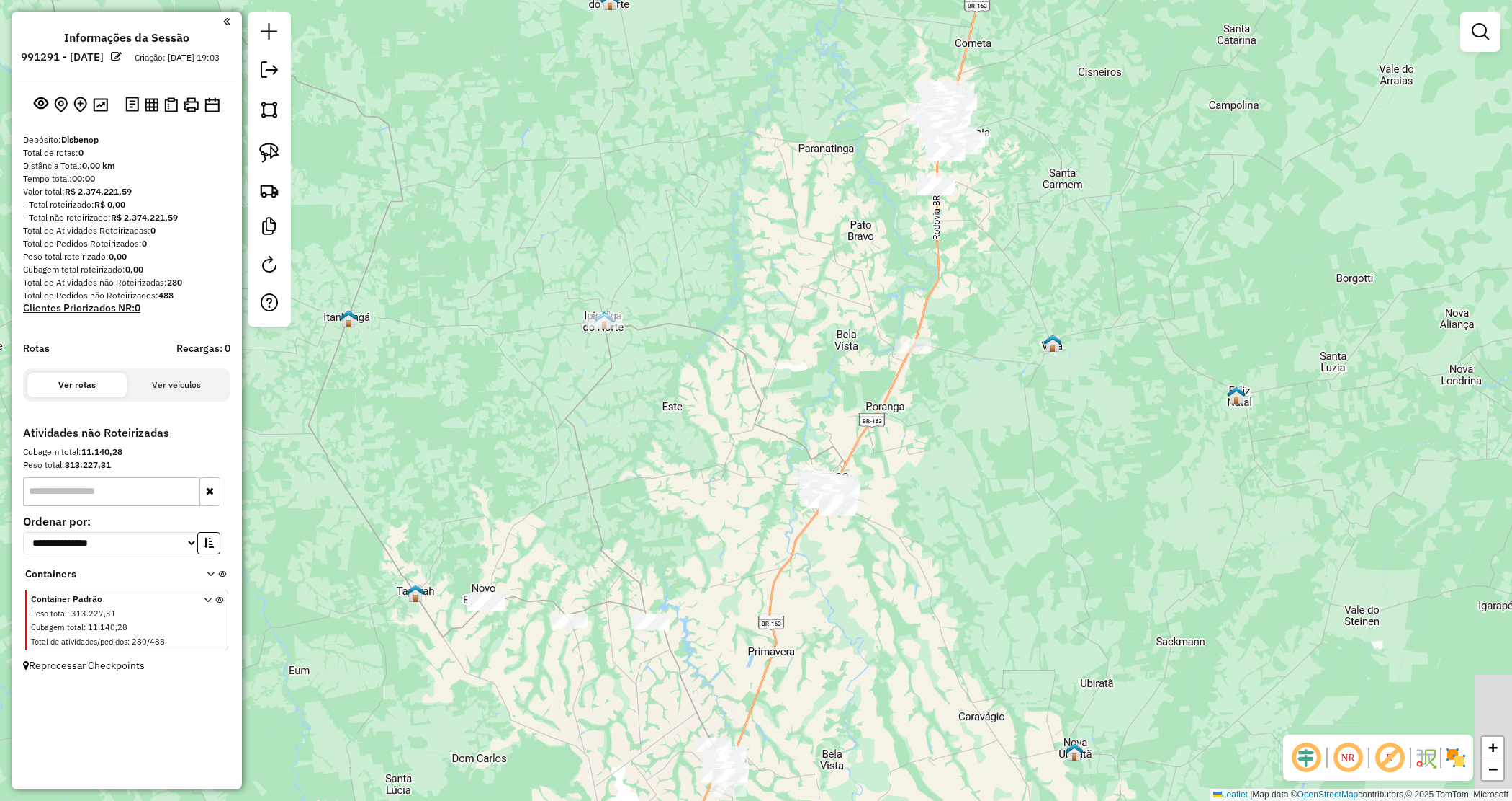
click at [660, 508] on div "Janela de atendimento Grade de atendimento Capacidade Transportadoras Veículos …" at bounding box center [756, 400] width 1512 height 801
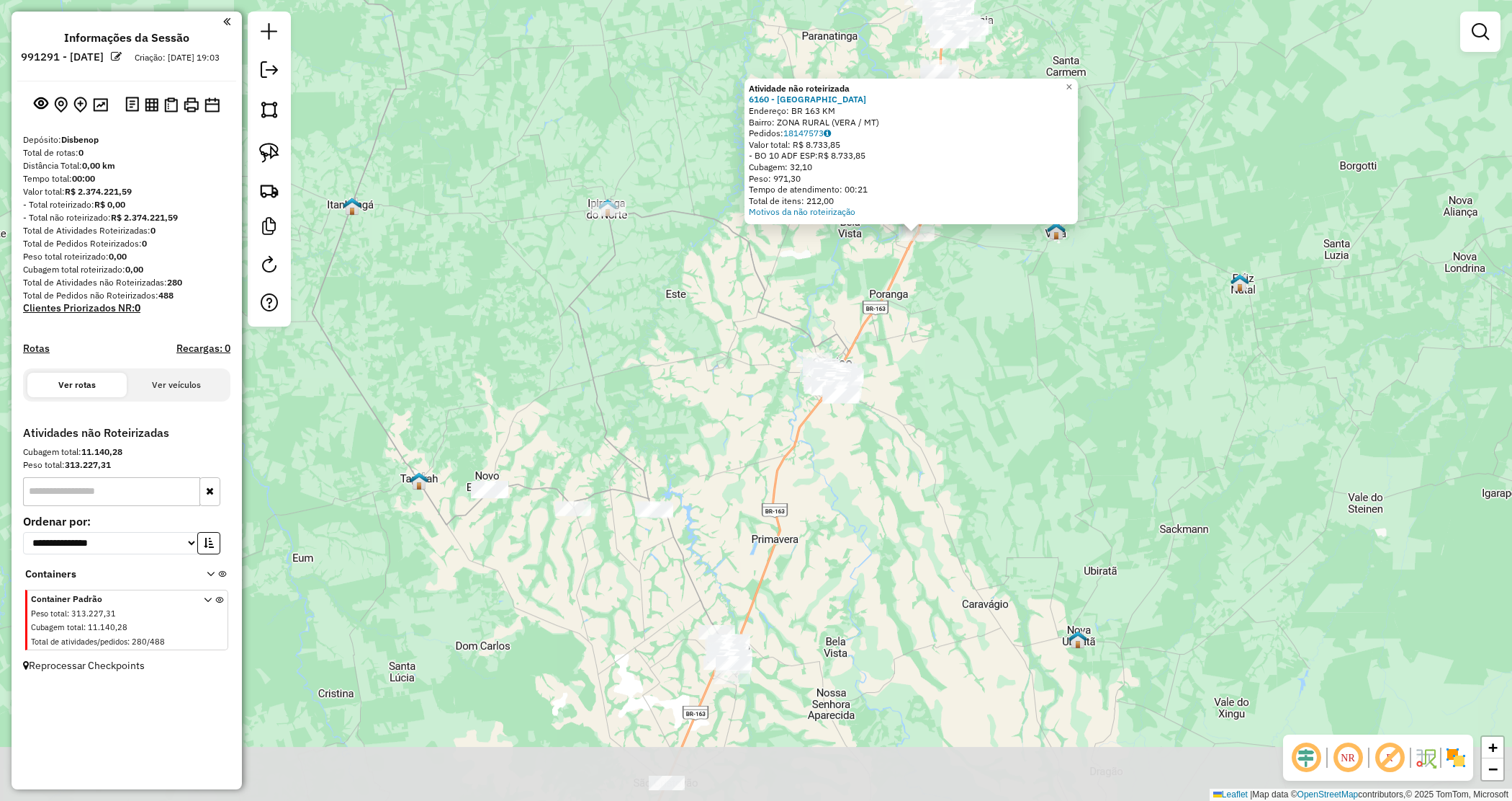
drag, startPoint x: 817, startPoint y: 627, endPoint x: 945, endPoint y: 467, distance: 204.9
click at [982, 476] on div "Atividade não roteirizada 6160 - SORRISAO Endereço: BR 163 KM Bairro: ZONA RURA…" at bounding box center [756, 400] width 1512 height 801
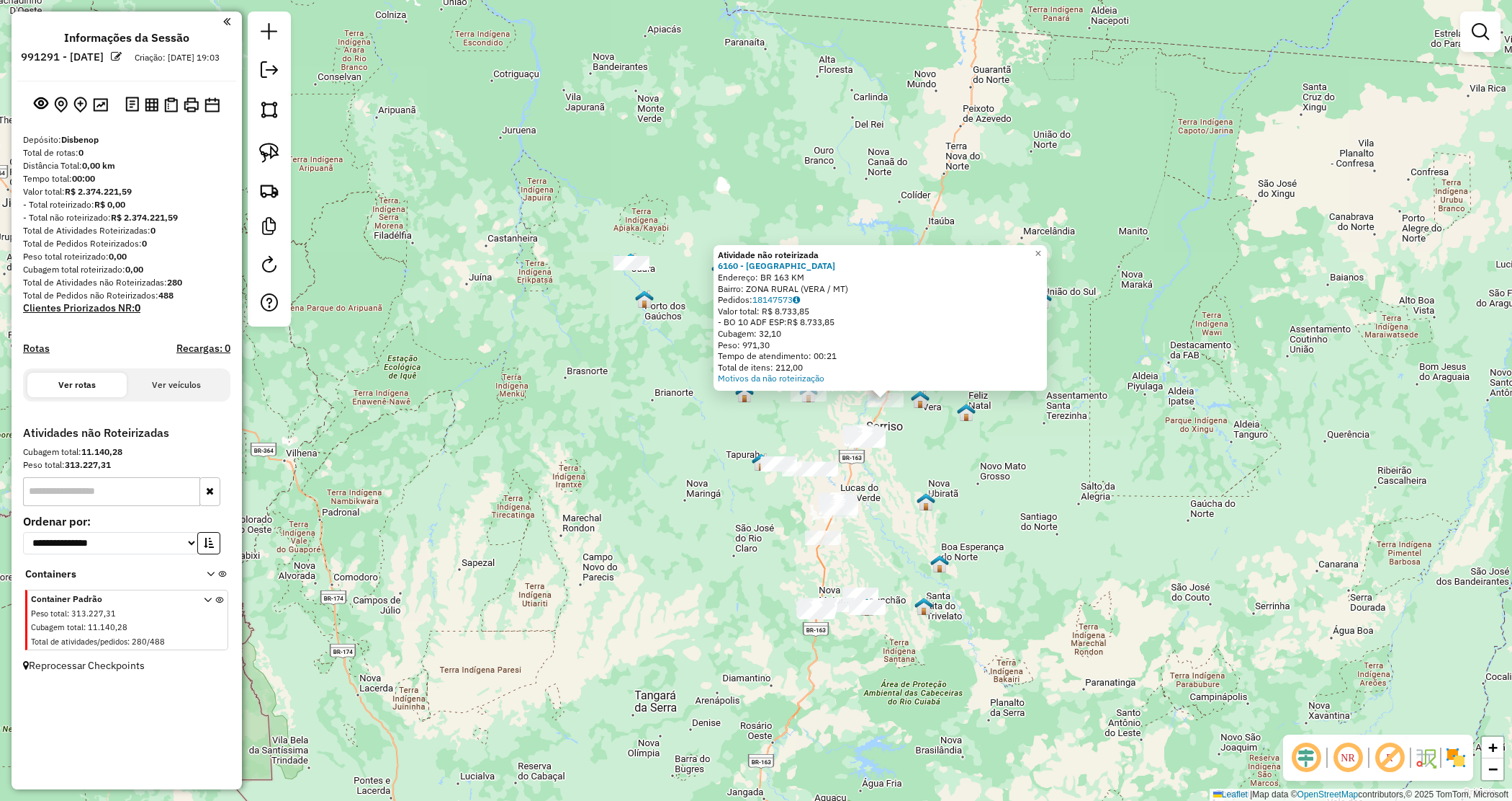
drag, startPoint x: 638, startPoint y: 339, endPoint x: 615, endPoint y: 282, distance: 61.5
click at [637, 339] on div "Atividade não roteirizada 6160 - SORRISAO Endereço: BR 163 KM Bairro: ZONA RURA…" at bounding box center [756, 400] width 1512 height 801
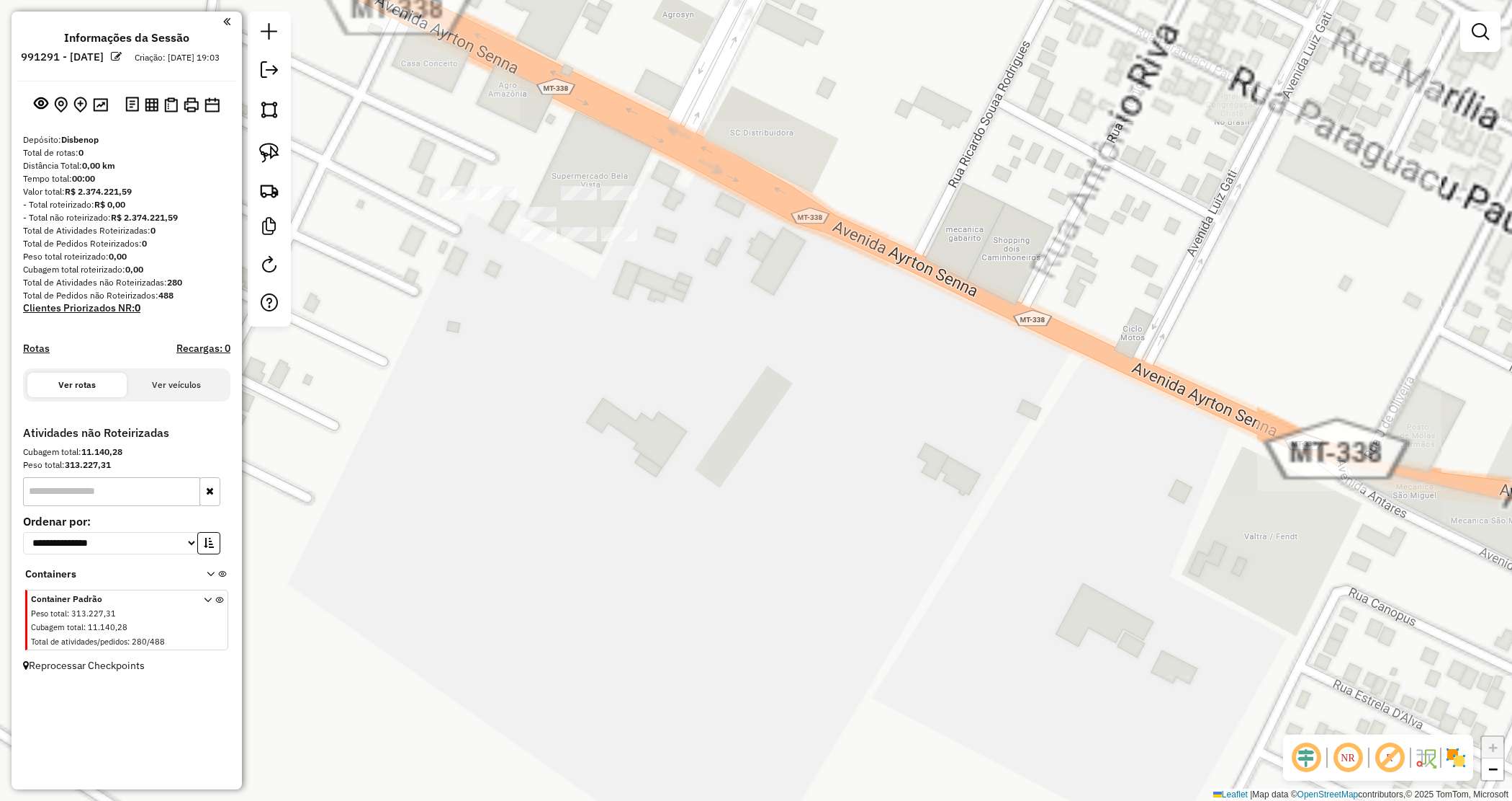
click at [525, 277] on div "Janela de atendimento Grade de atendimento Capacidade Transportadoras Veículos …" at bounding box center [756, 400] width 1512 height 801
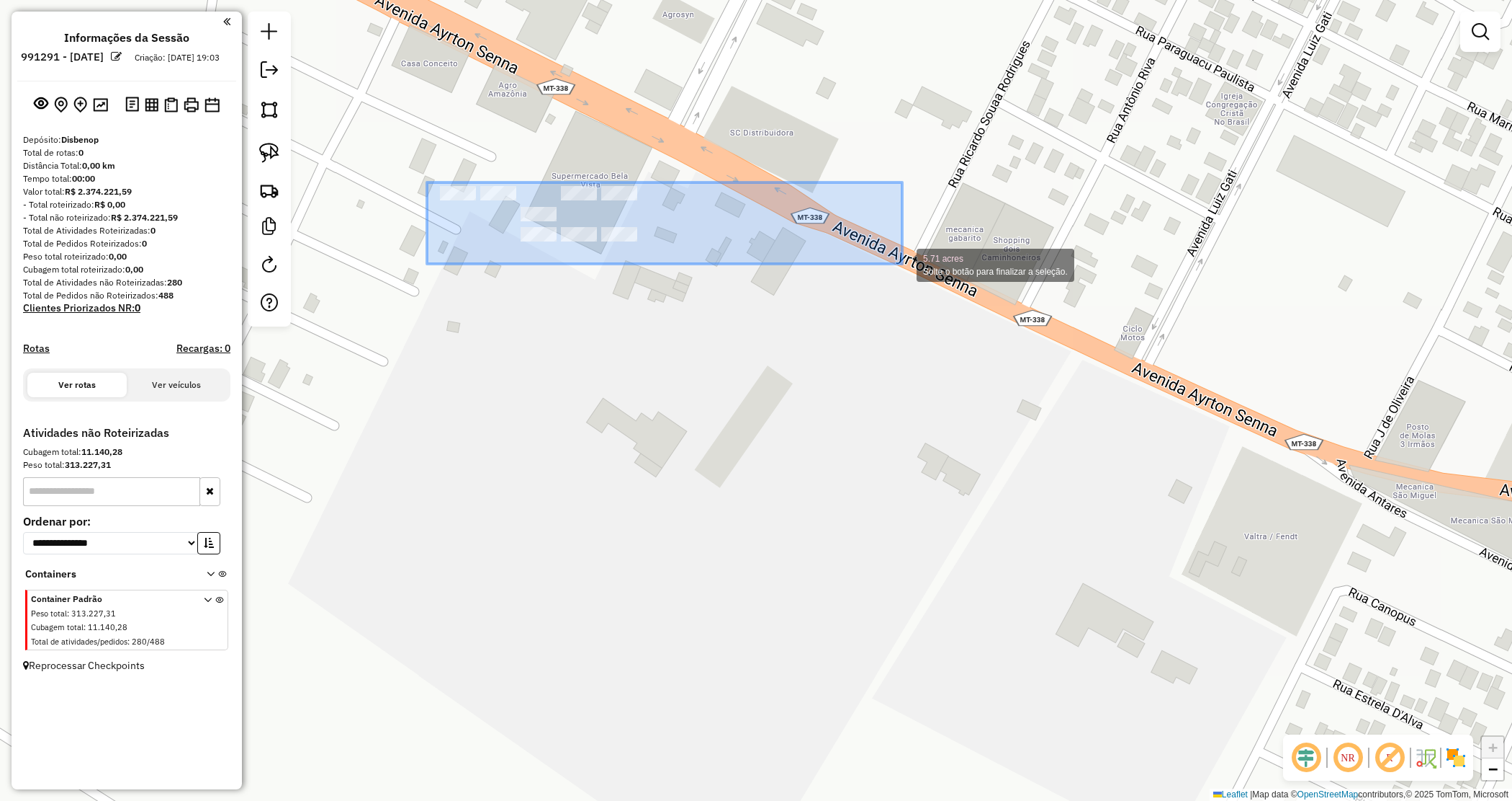
drag, startPoint x: 721, startPoint y: 245, endPoint x: 908, endPoint y: 267, distance: 188.3
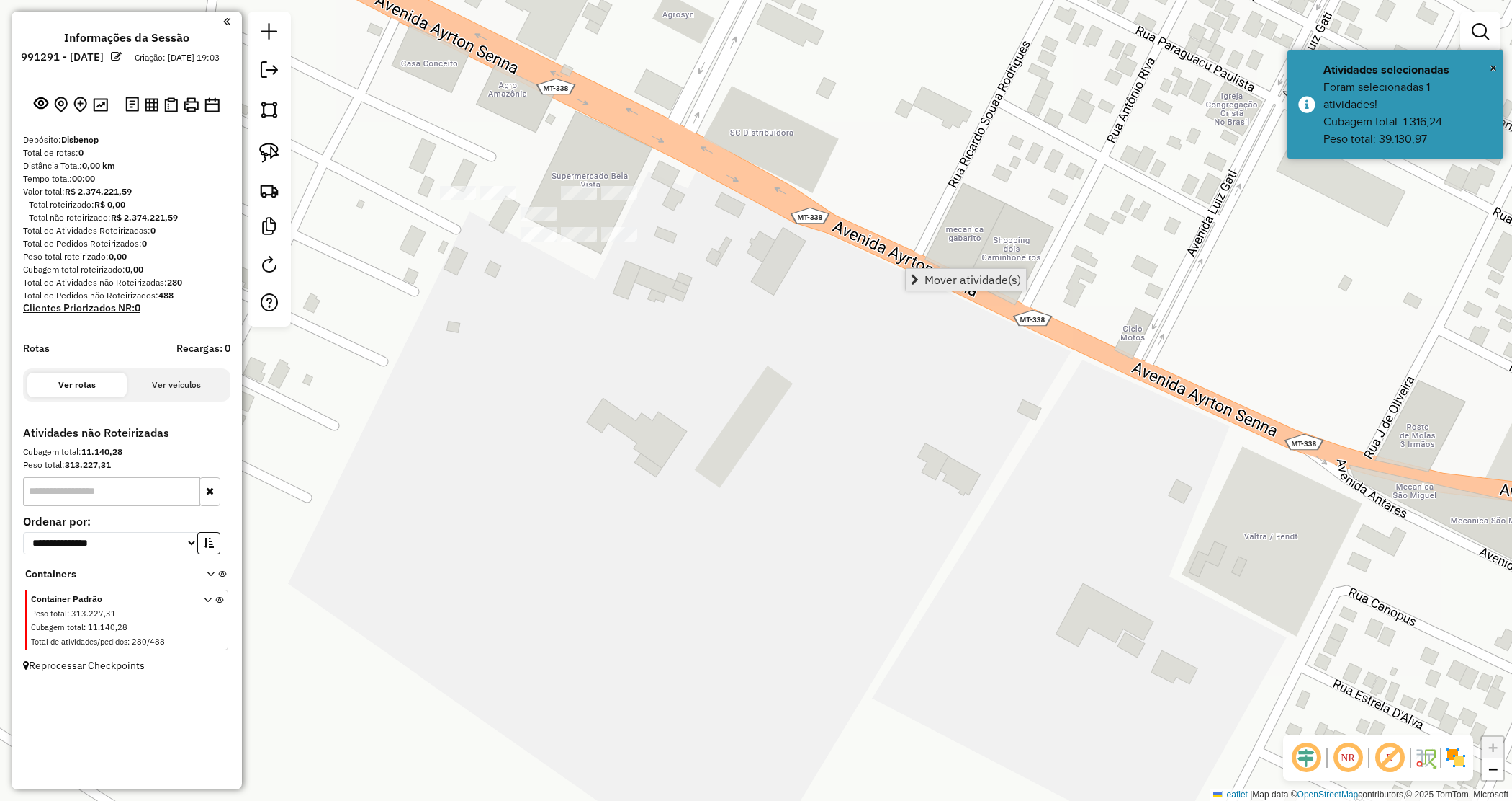
drag, startPoint x: 956, startPoint y: 274, endPoint x: 948, endPoint y: 279, distance: 9.4
click at [956, 275] on span "Mover atividade(s)" at bounding box center [973, 280] width 97 height 12
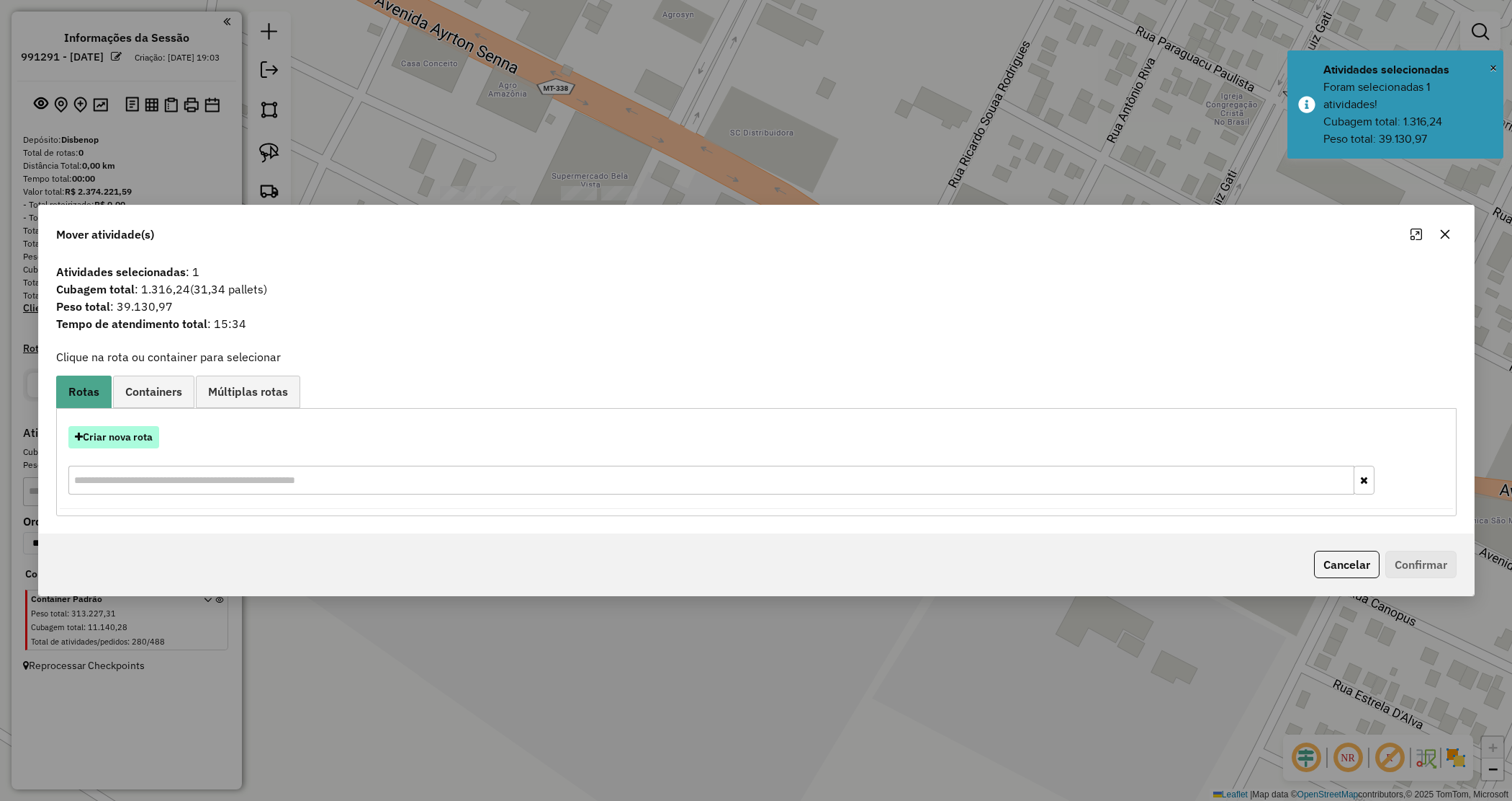
click at [123, 435] on button "Criar nova rota" at bounding box center [114, 437] width 91 height 23
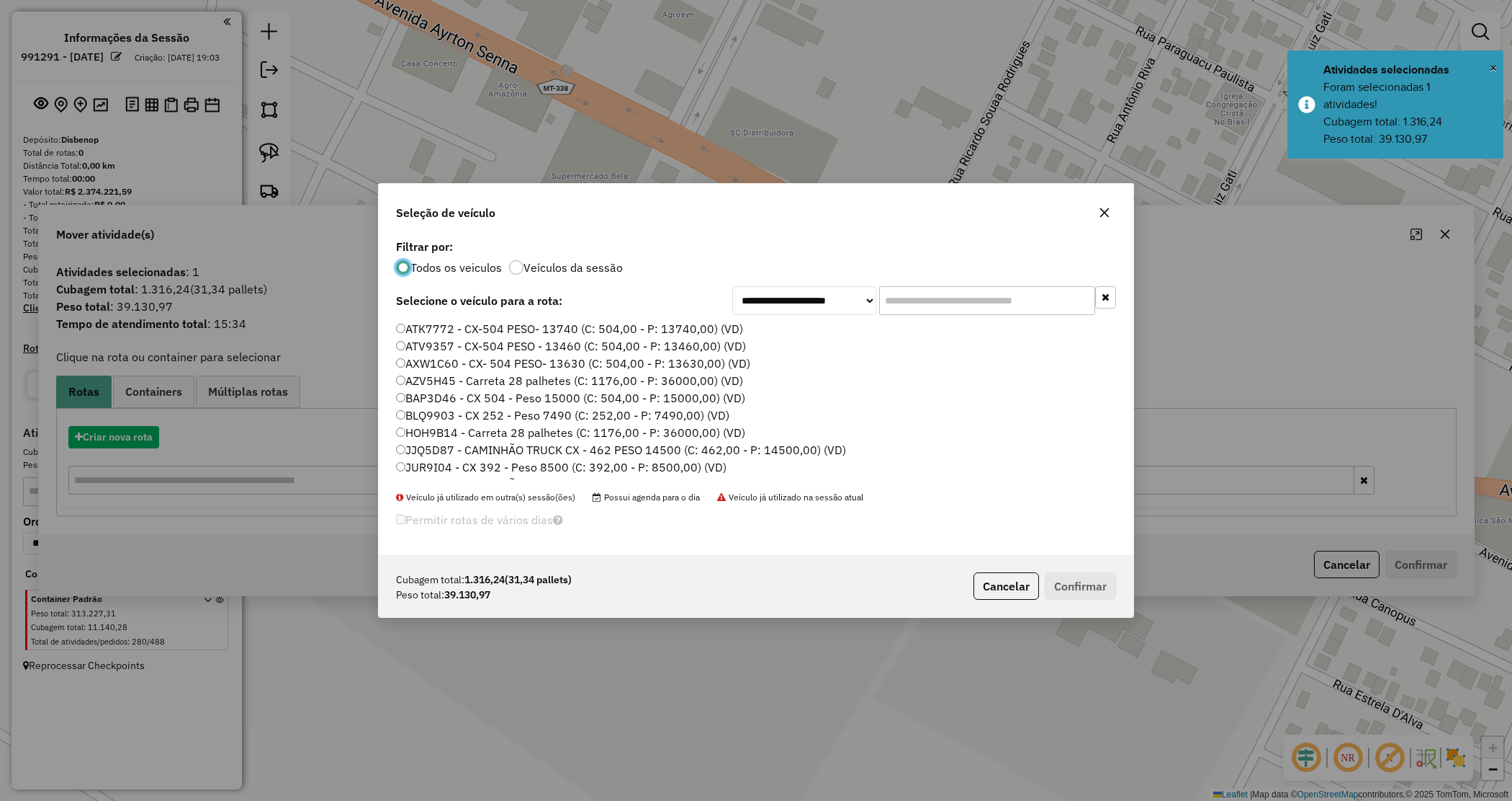
scroll to position [7, 4]
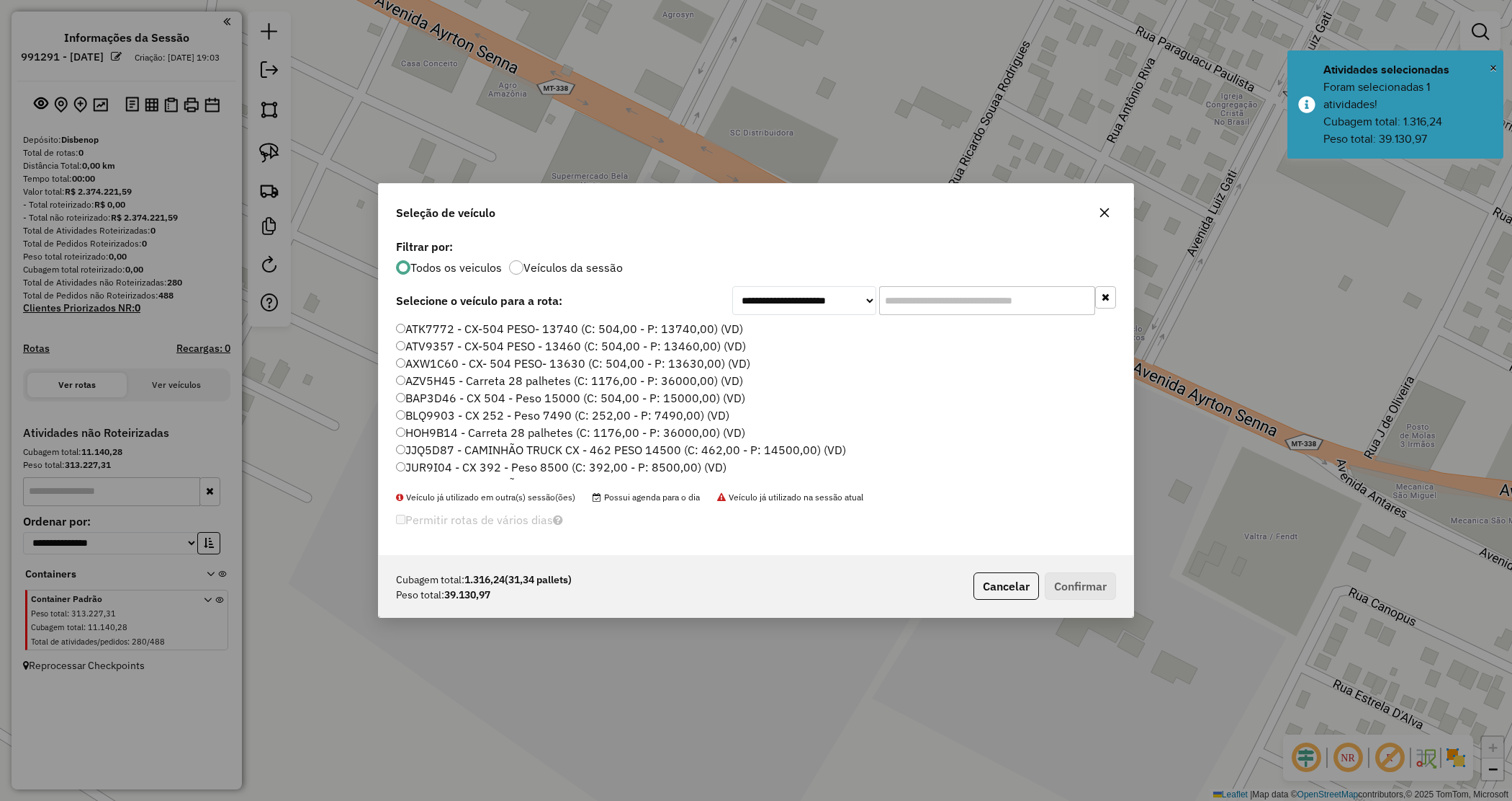
click at [929, 300] on input "text" at bounding box center [988, 300] width 216 height 29
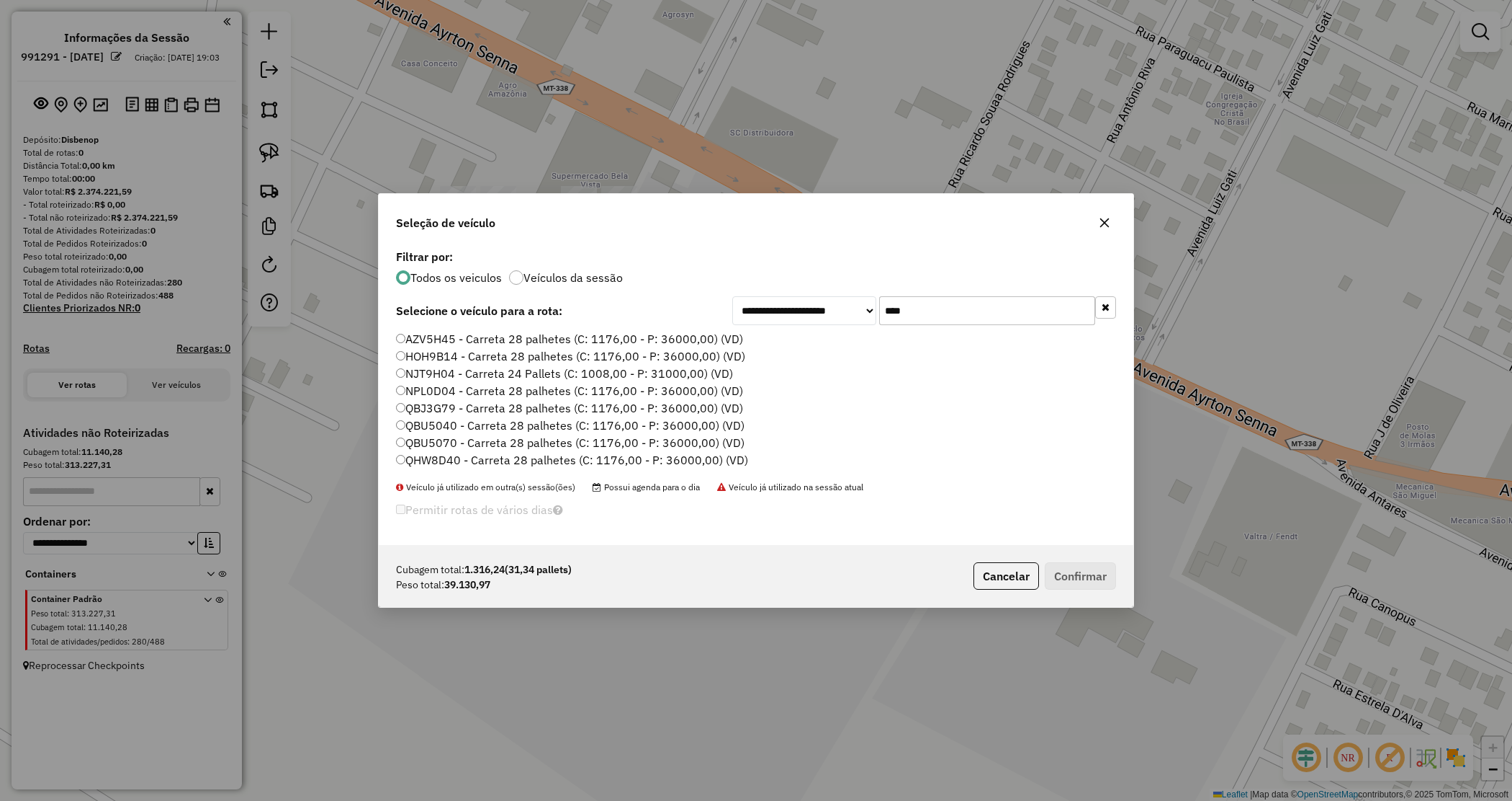
type input "****"
click at [465, 389] on label "NPL0D04 - Carreta 28 palhetes (C: 1176,00 - P: 36000,00) (VD)" at bounding box center [569, 390] width 347 height 17
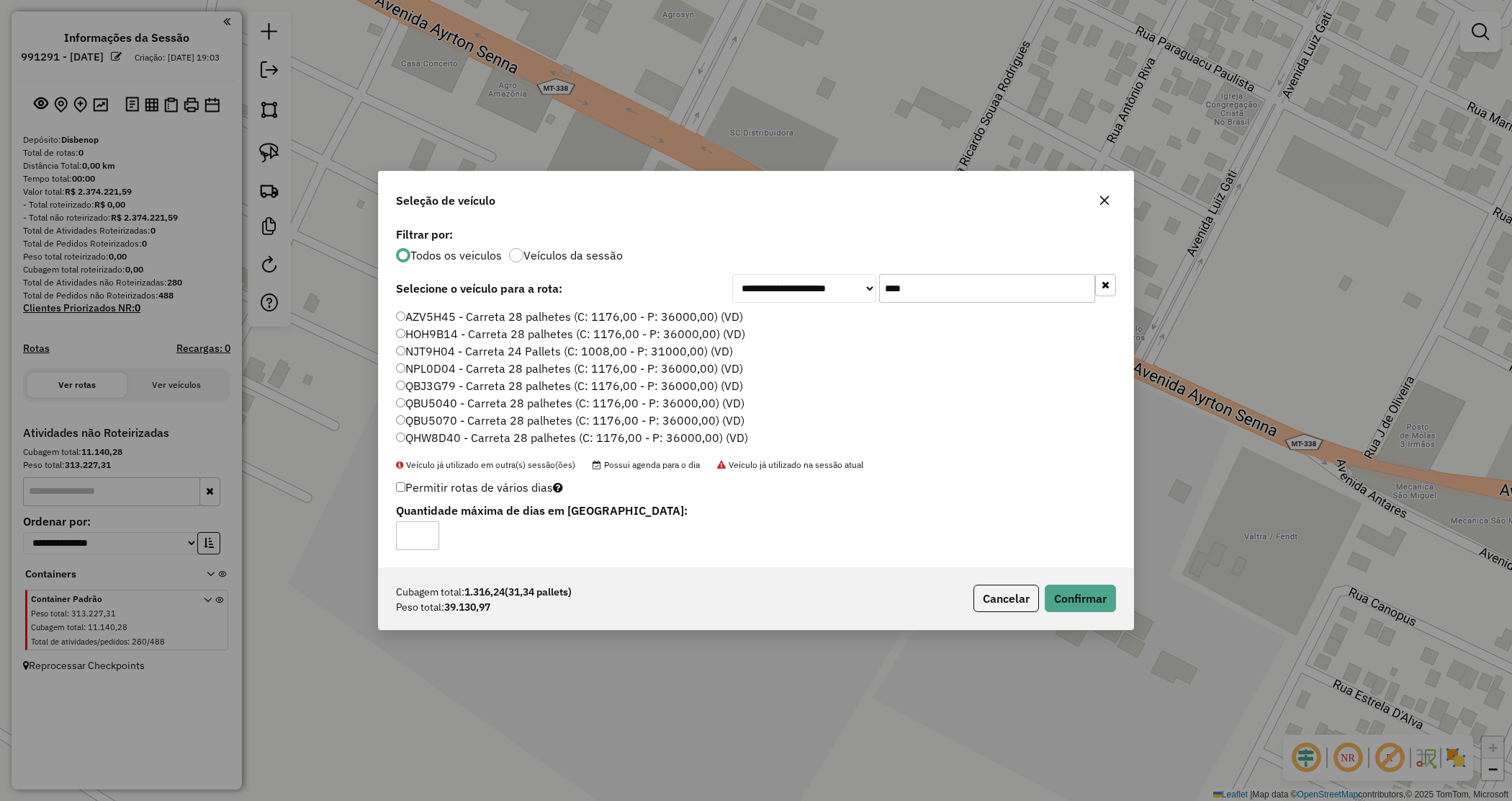
click at [509, 385] on label "QBJ3G79 - Carreta 28 palhetes (C: 1176,00 - P: 36000,00) (VD)" at bounding box center [569, 385] width 347 height 17
click at [1086, 595] on button "Confirmar" at bounding box center [1081, 598] width 71 height 28
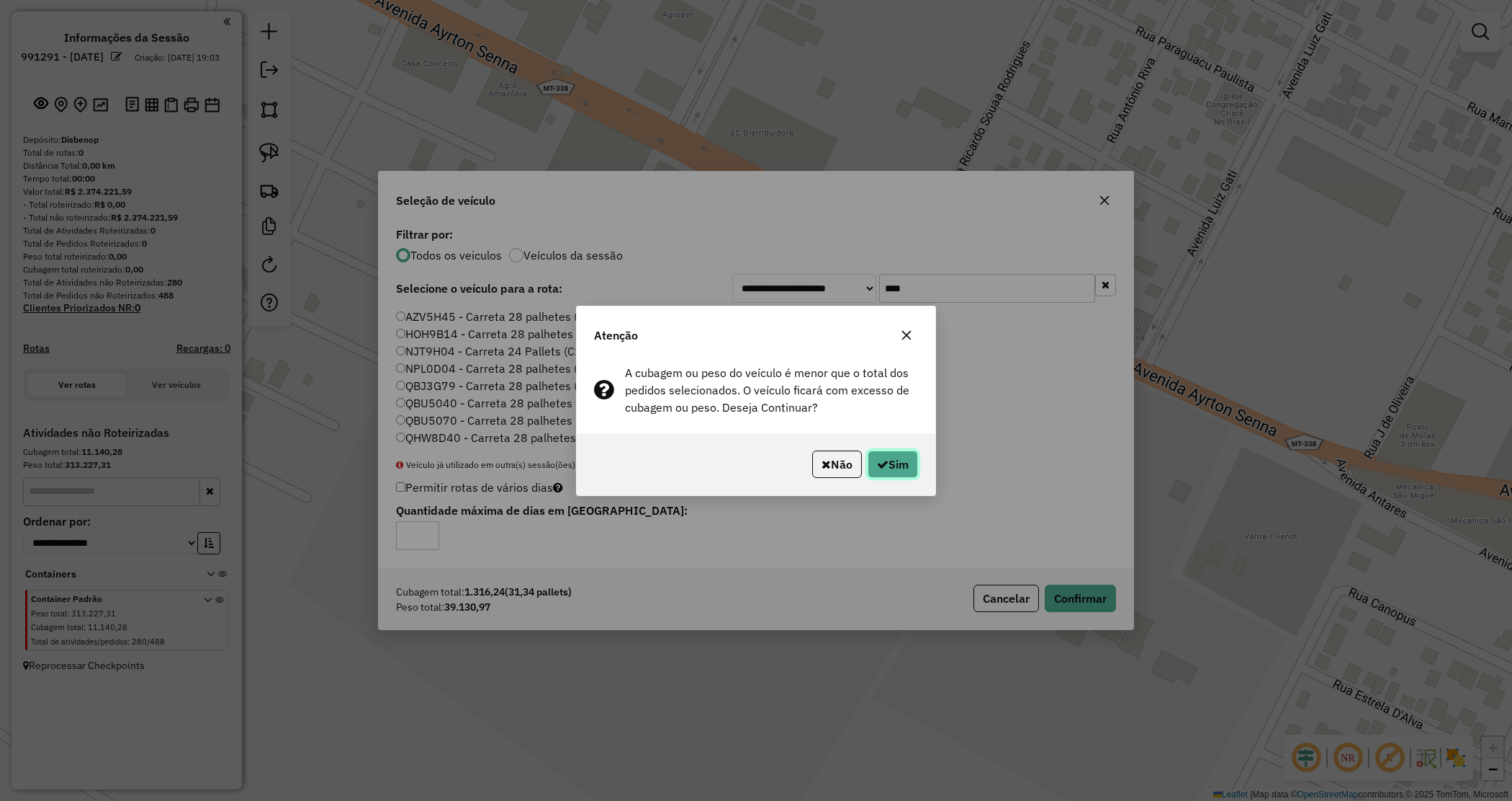
click at [890, 459] on button "Sim" at bounding box center [893, 464] width 50 height 28
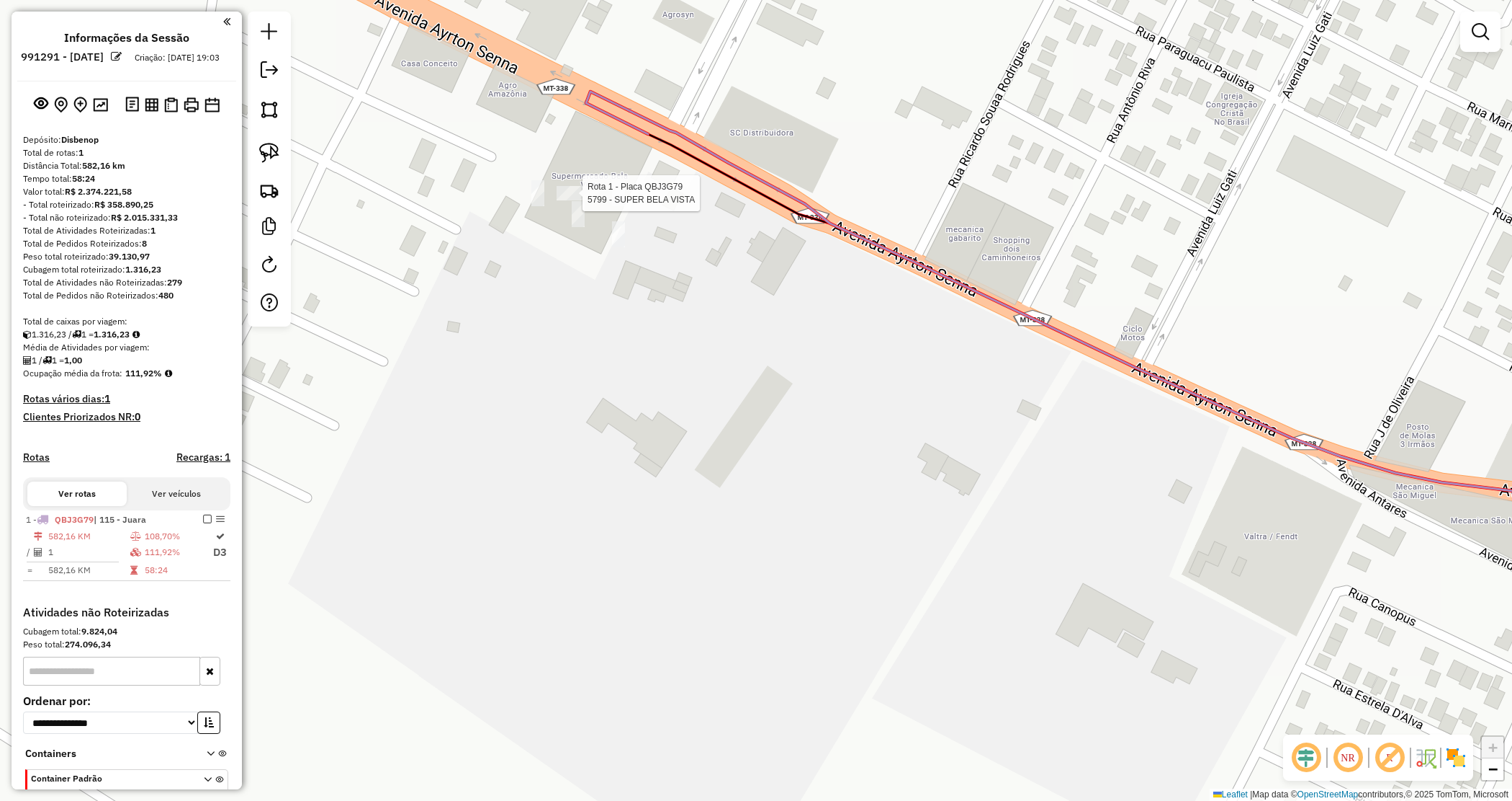
select select "**********"
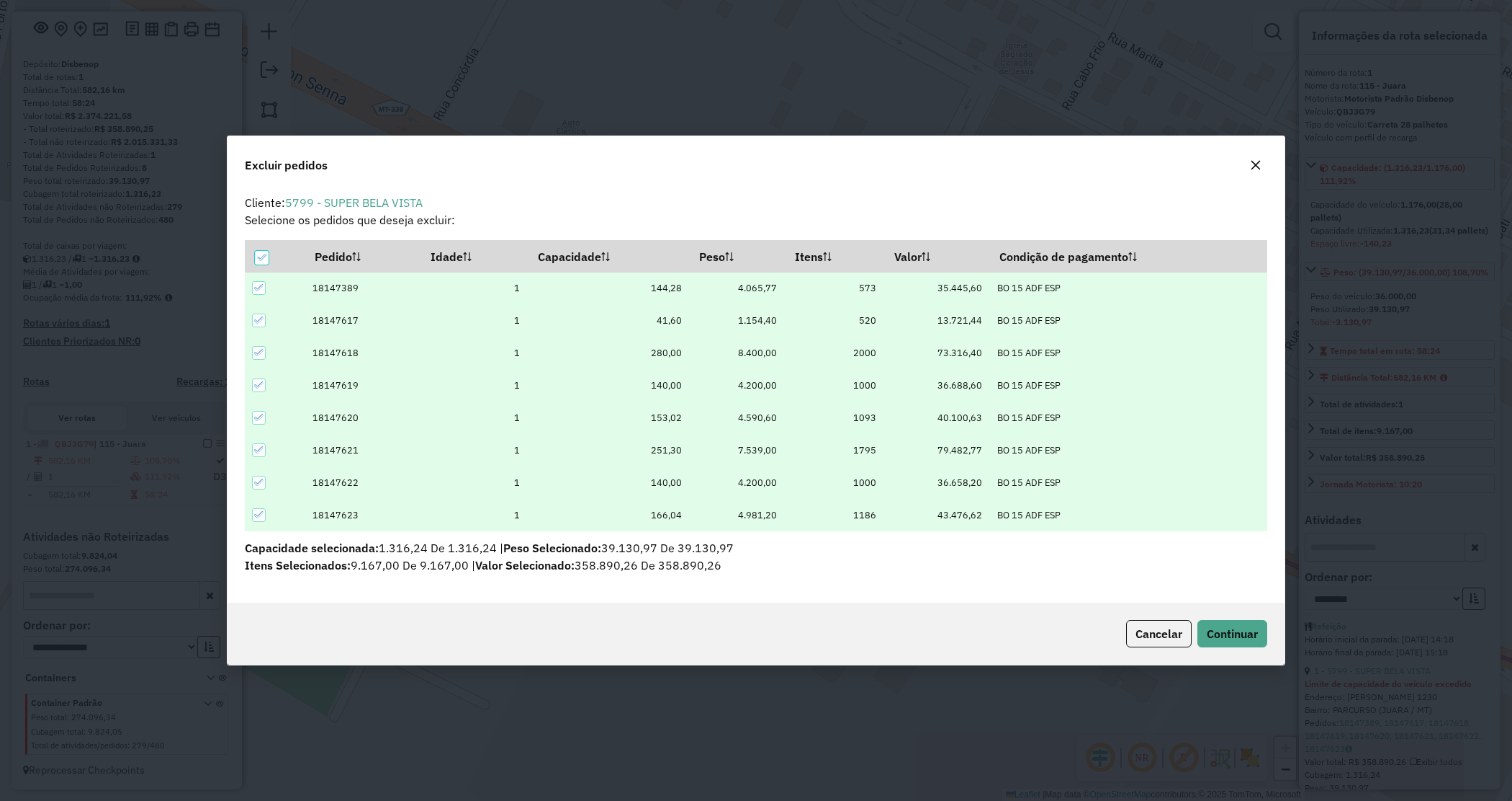
scroll to position [0, 0]
click at [259, 253] on icon at bounding box center [261, 257] width 10 height 10
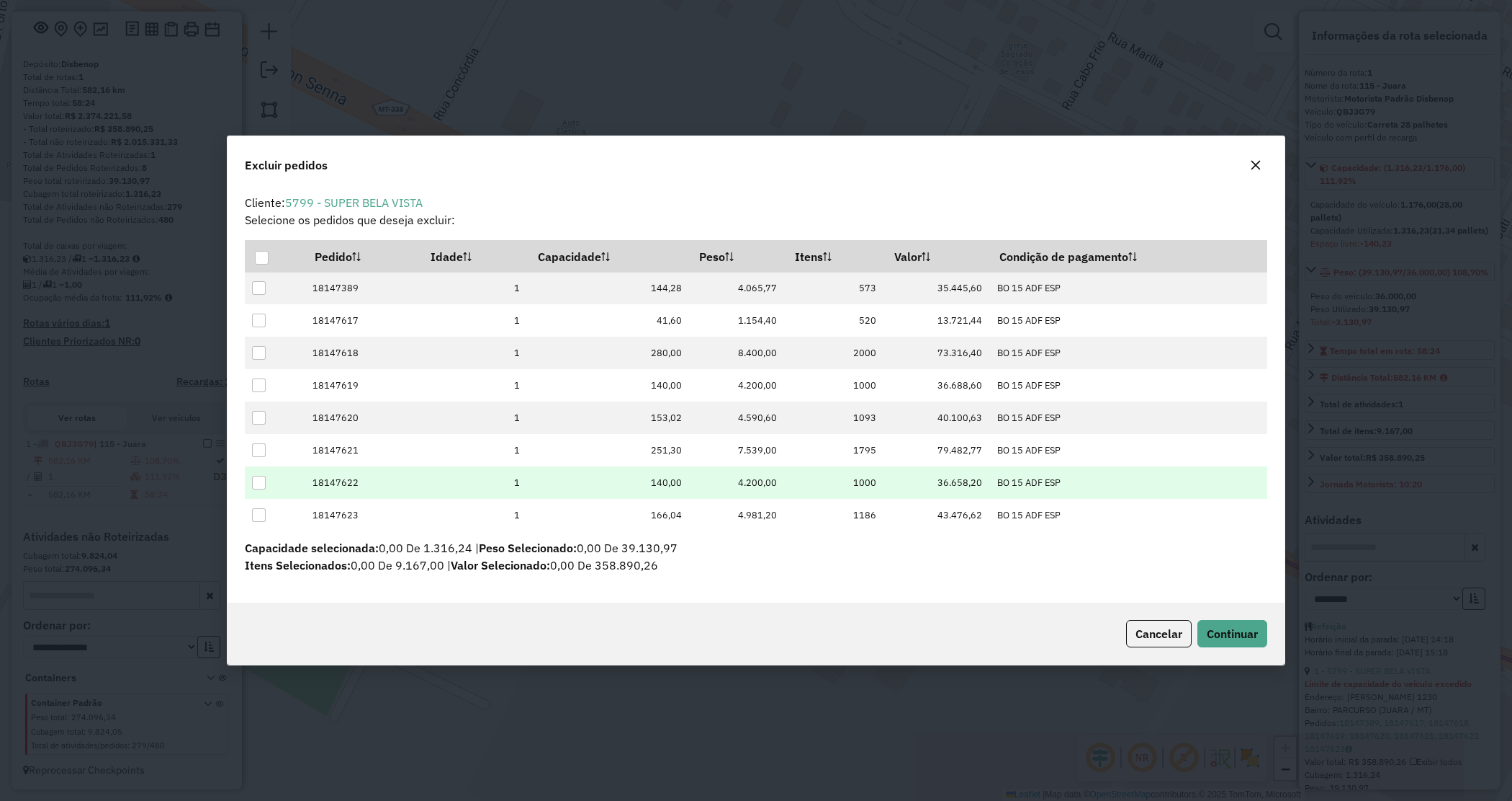
click at [260, 486] on div at bounding box center [259, 482] width 14 height 14
click at [1220, 635] on span "Continuar" at bounding box center [1233, 633] width 51 height 15
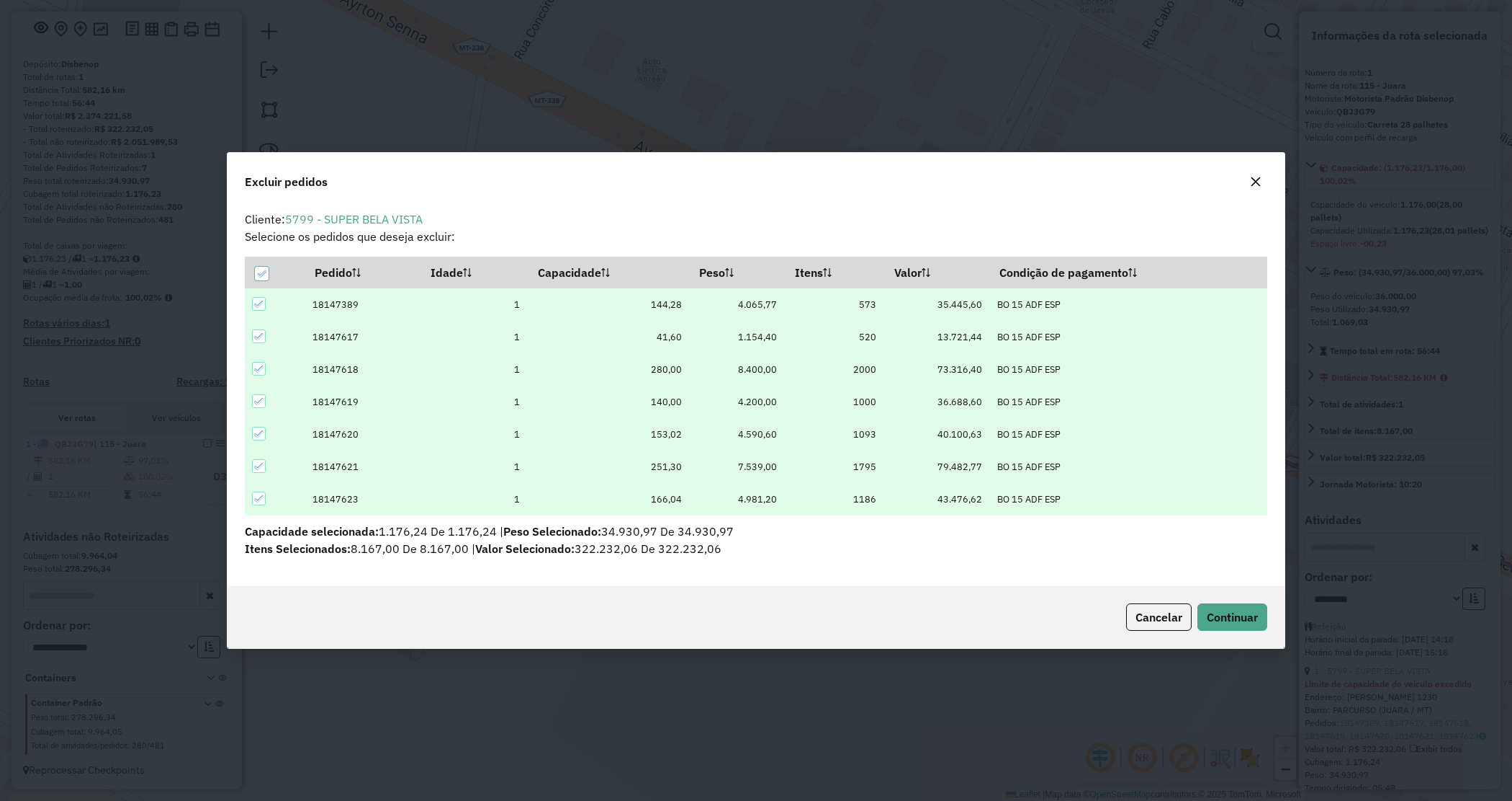
click at [1258, 182] on icon "button" at bounding box center [1256, 182] width 12 height 12
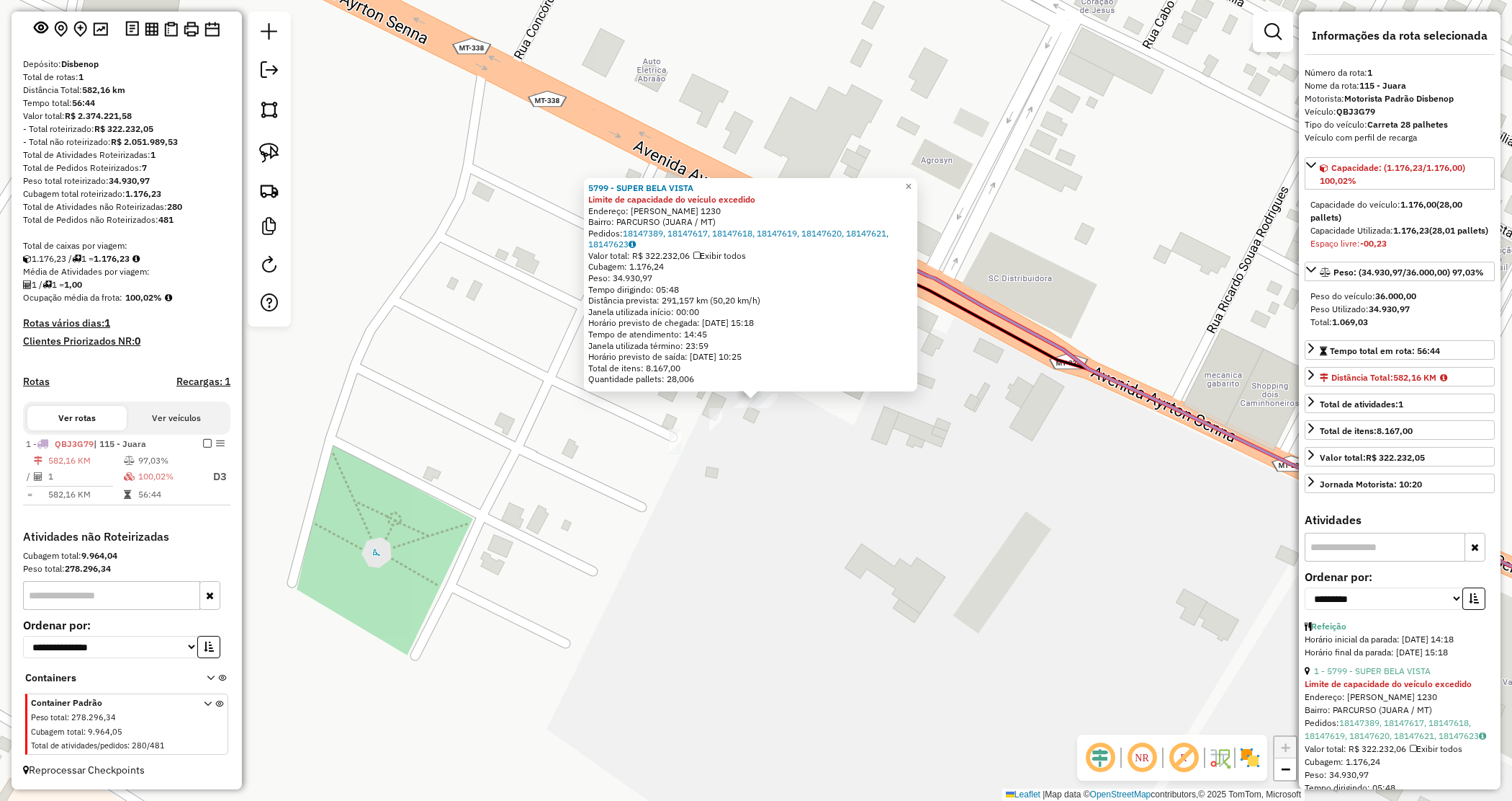
click at [771, 424] on div "5799 - SUPER BELA VISTA Limite de capacidade do veículo excedido Endereço: AYRT…" at bounding box center [756, 400] width 1512 height 801
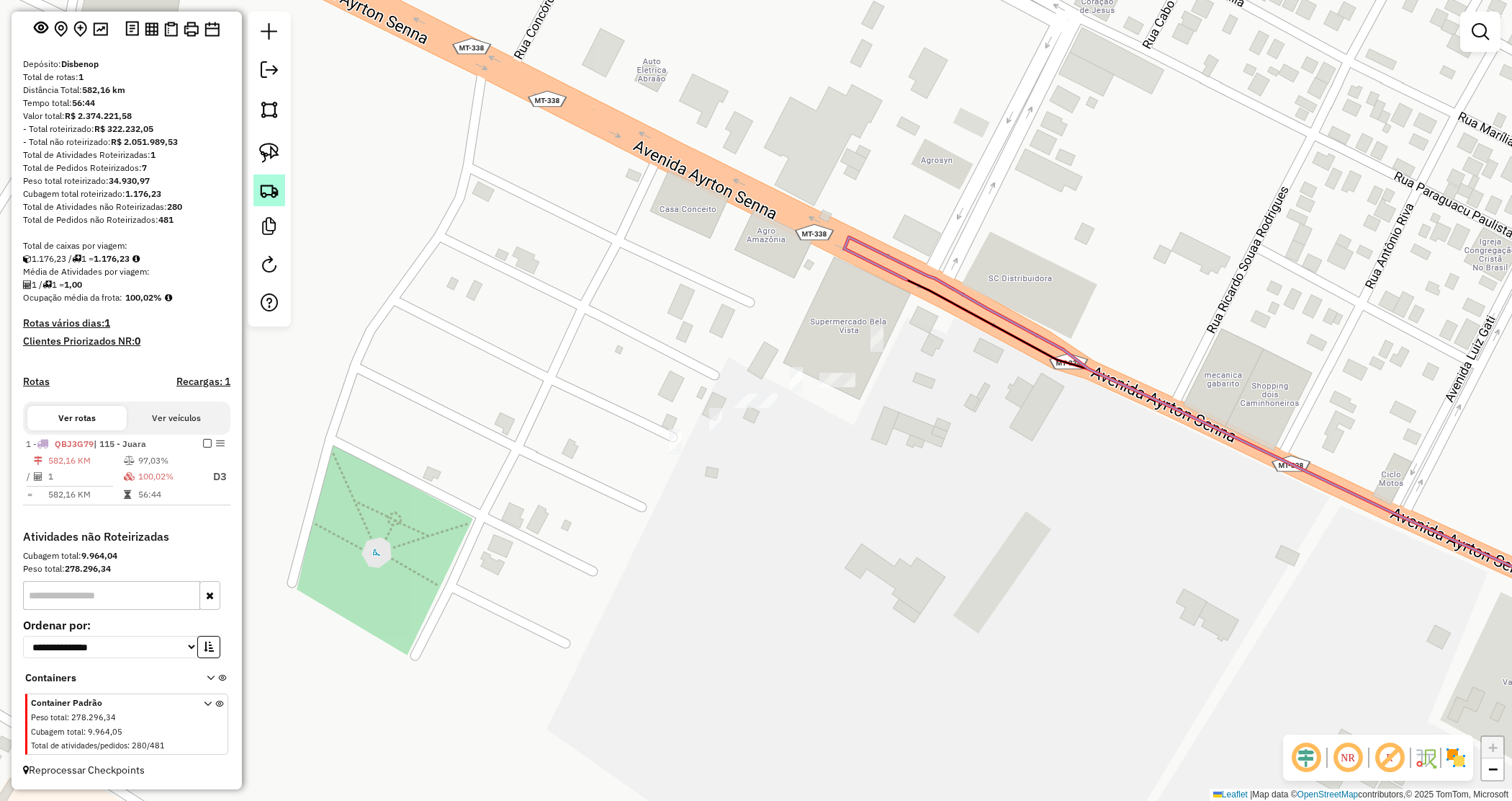
click at [271, 191] on img at bounding box center [269, 190] width 20 height 20
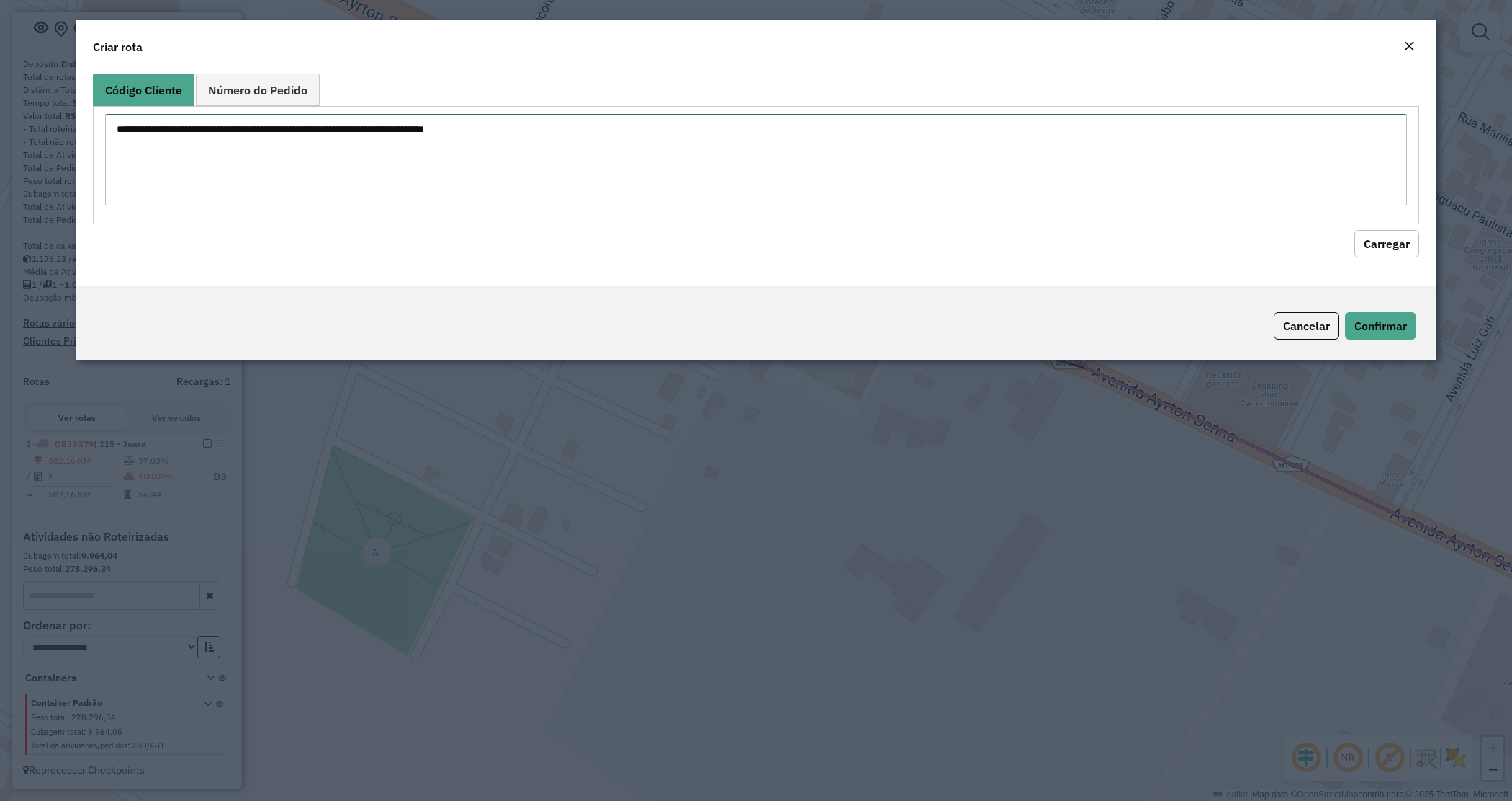
click at [319, 152] on textarea at bounding box center [756, 159] width 1302 height 91
click at [261, 95] on span "Número do Pedido" at bounding box center [257, 90] width 99 height 12
click at [245, 160] on textarea at bounding box center [756, 159] width 1302 height 91
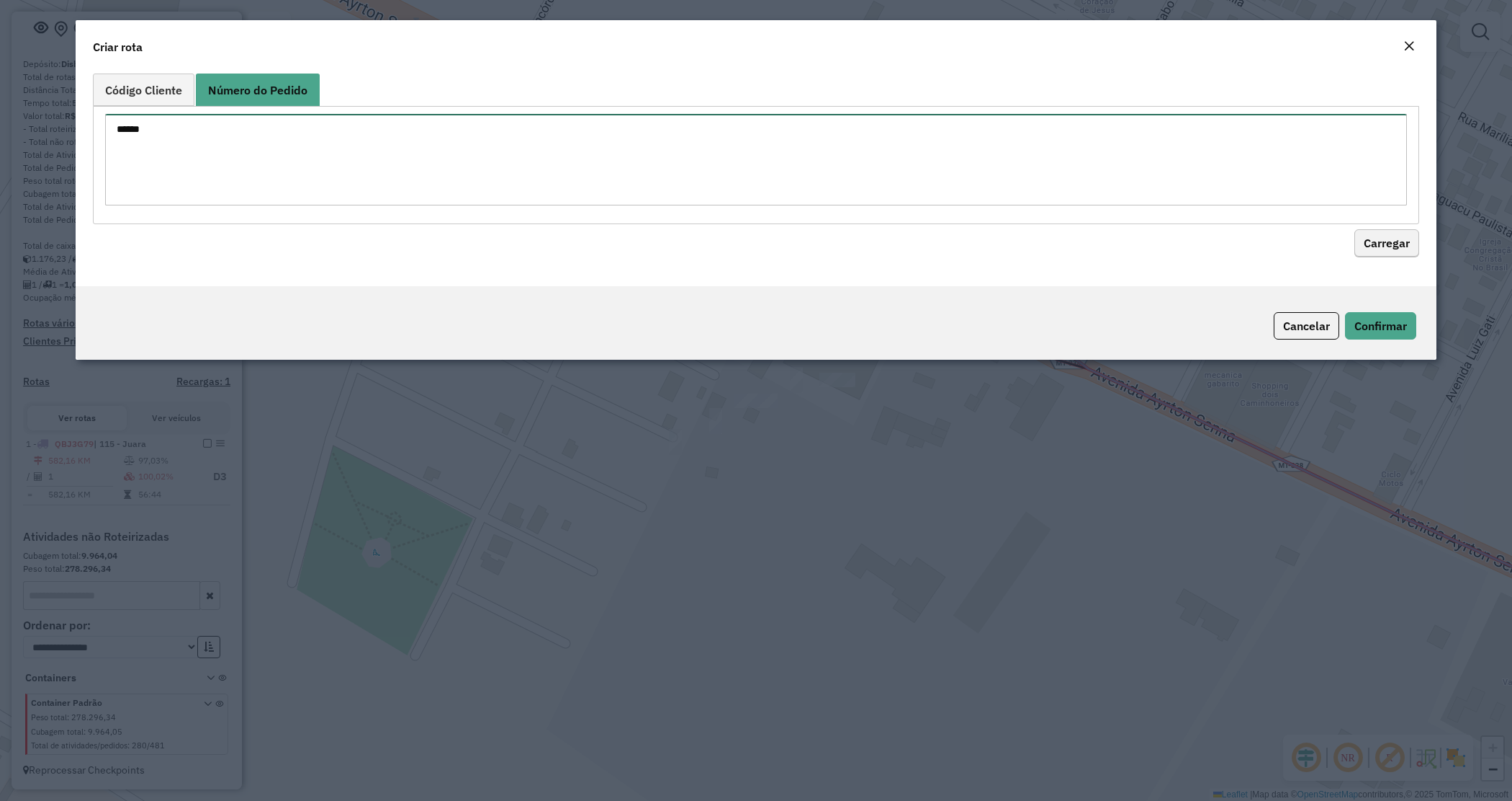
type textarea "******"
click at [1404, 247] on button "Carregar" at bounding box center [1386, 244] width 64 height 28
click at [1372, 242] on button "Carregar" at bounding box center [1386, 244] width 64 height 28
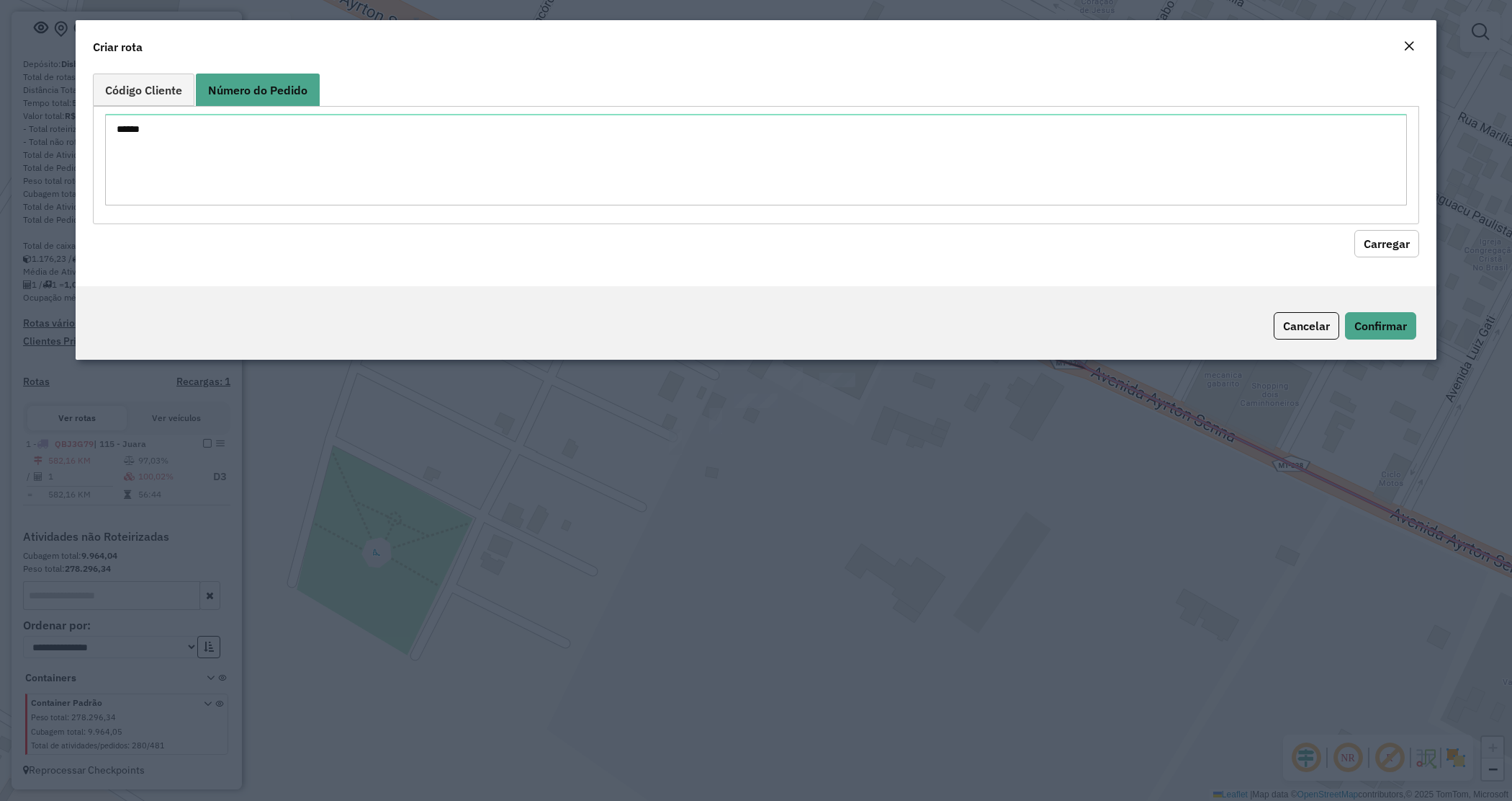
click at [1372, 242] on button "Carregar" at bounding box center [1386, 244] width 64 height 28
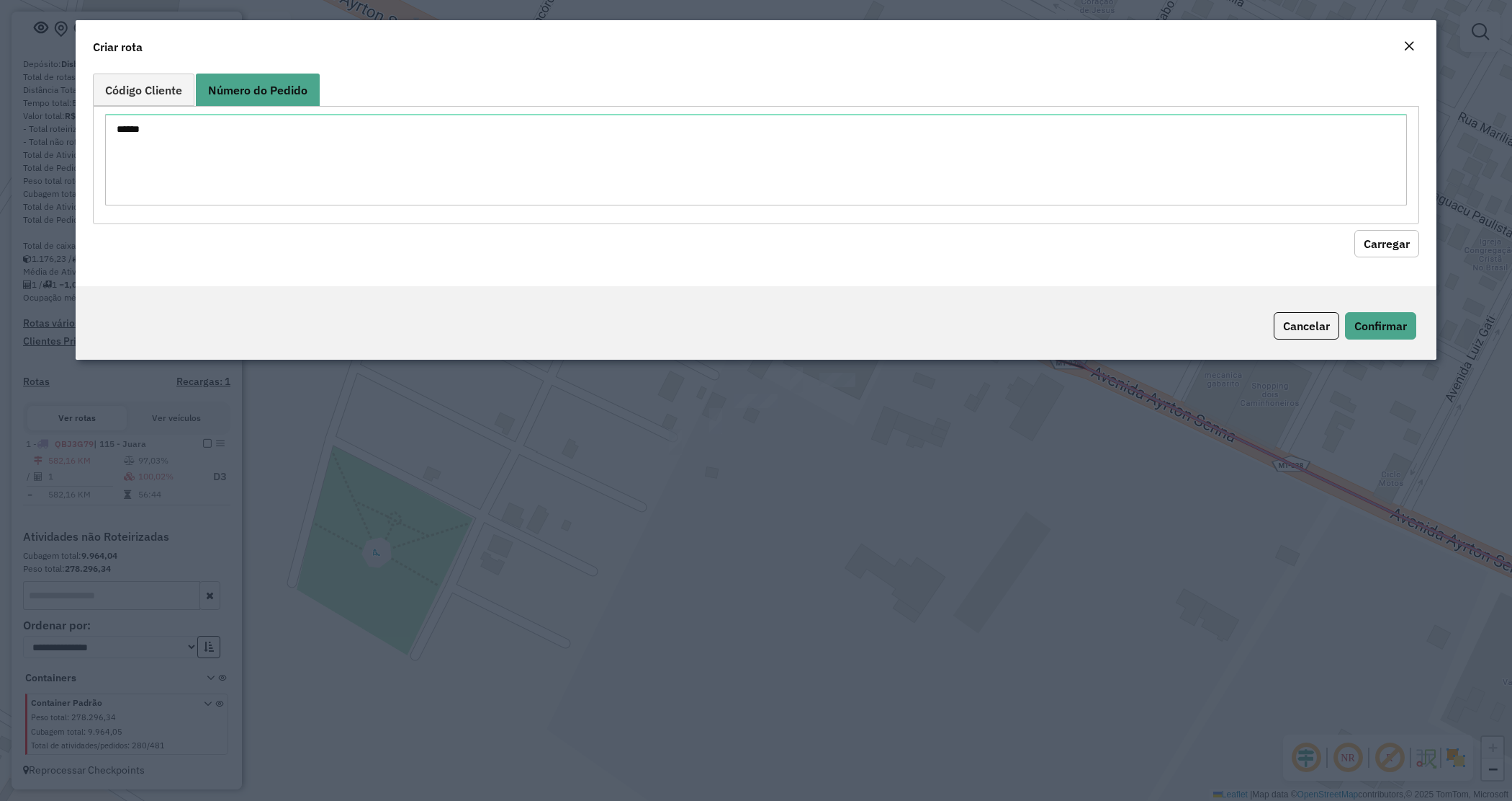
click at [1372, 242] on button "Carregar" at bounding box center [1386, 244] width 64 height 28
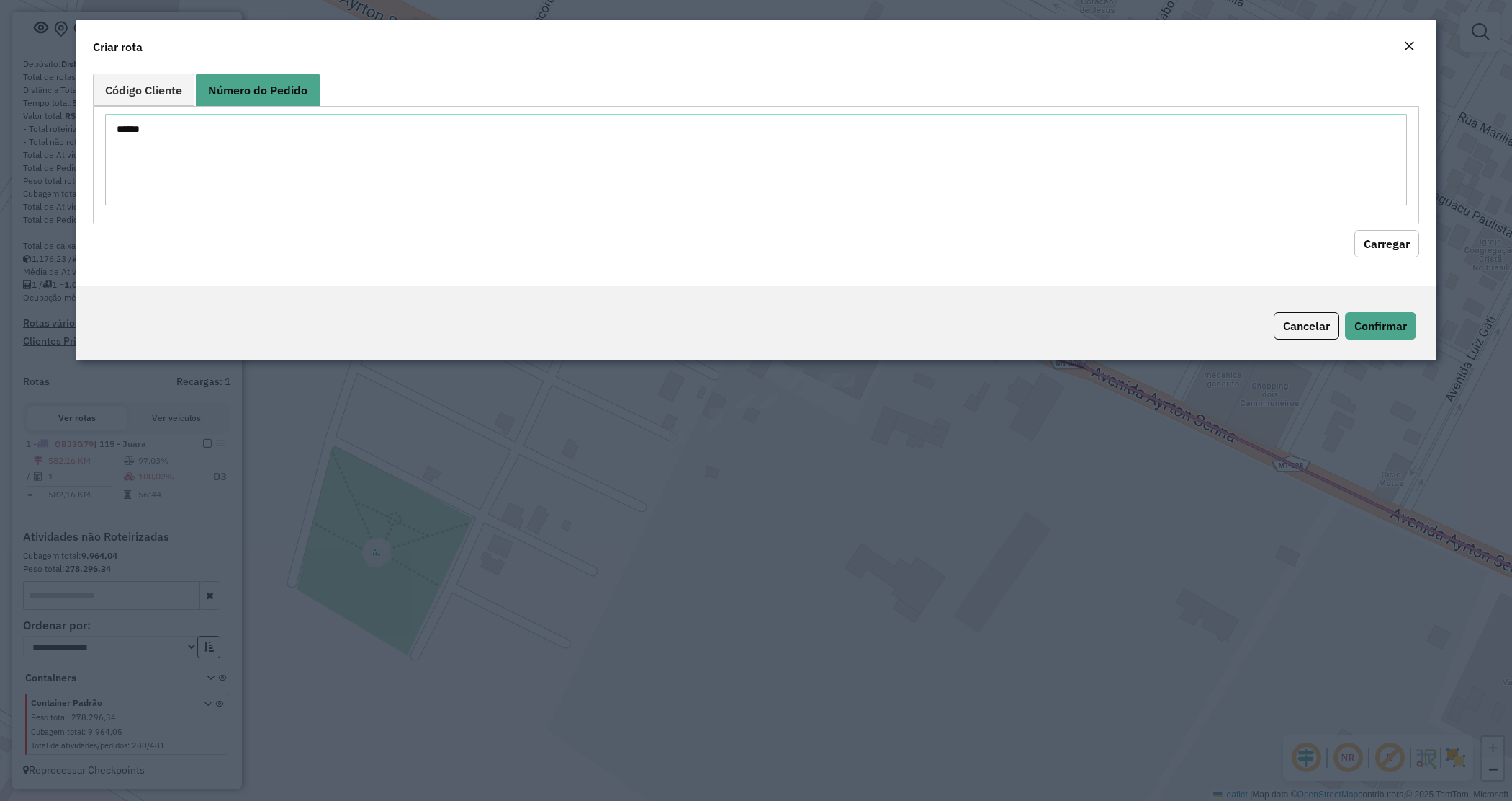
click at [1370, 243] on button "Carregar" at bounding box center [1386, 244] width 64 height 28
click at [1372, 243] on button "Carregar" at bounding box center [1386, 244] width 64 height 28
click at [1373, 243] on button "Carregar" at bounding box center [1386, 244] width 64 height 28
click at [1374, 243] on button "Carregar" at bounding box center [1386, 244] width 64 height 28
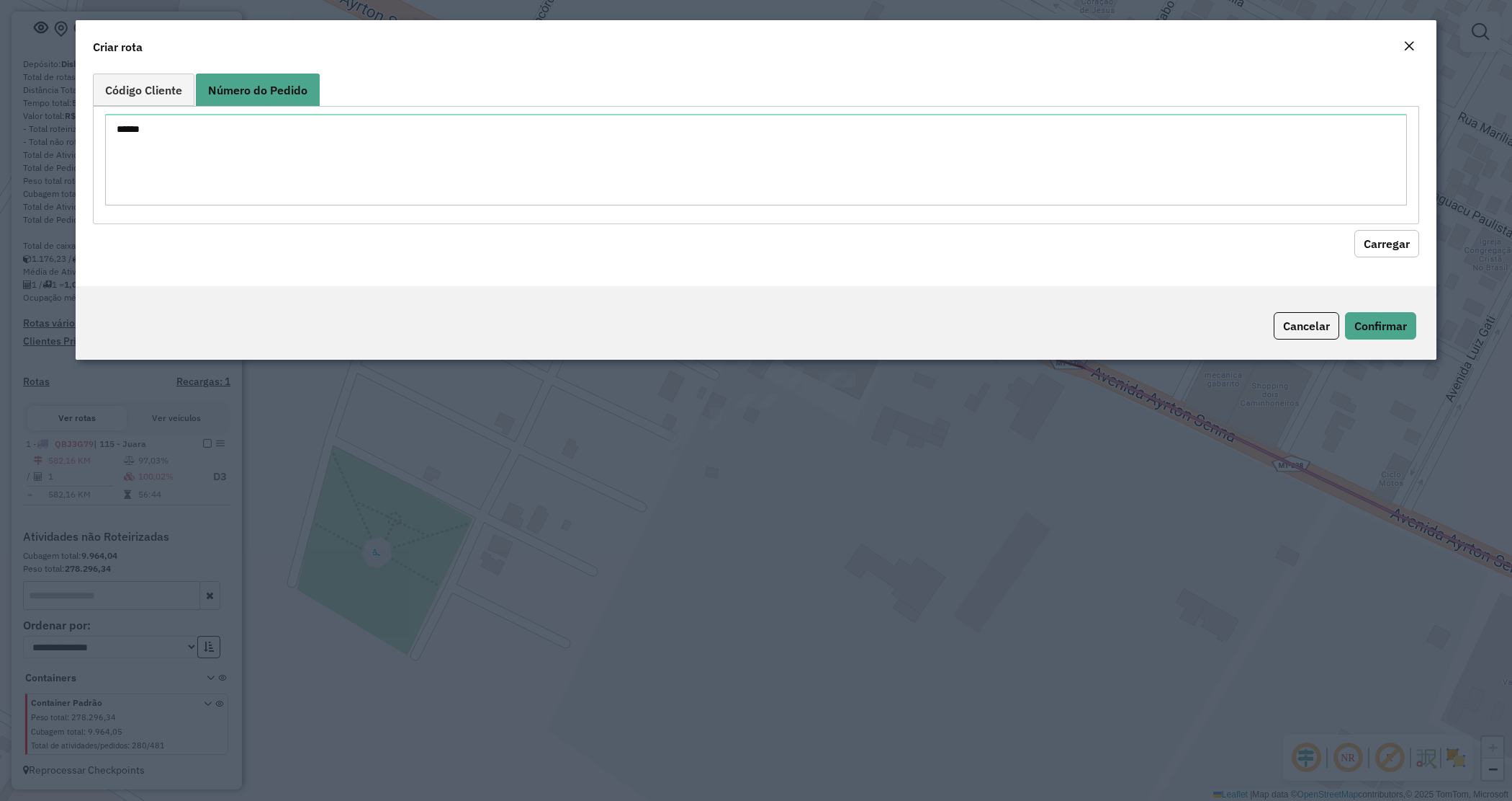
click at [1412, 39] on div "Close" at bounding box center [1409, 47] width 12 height 17
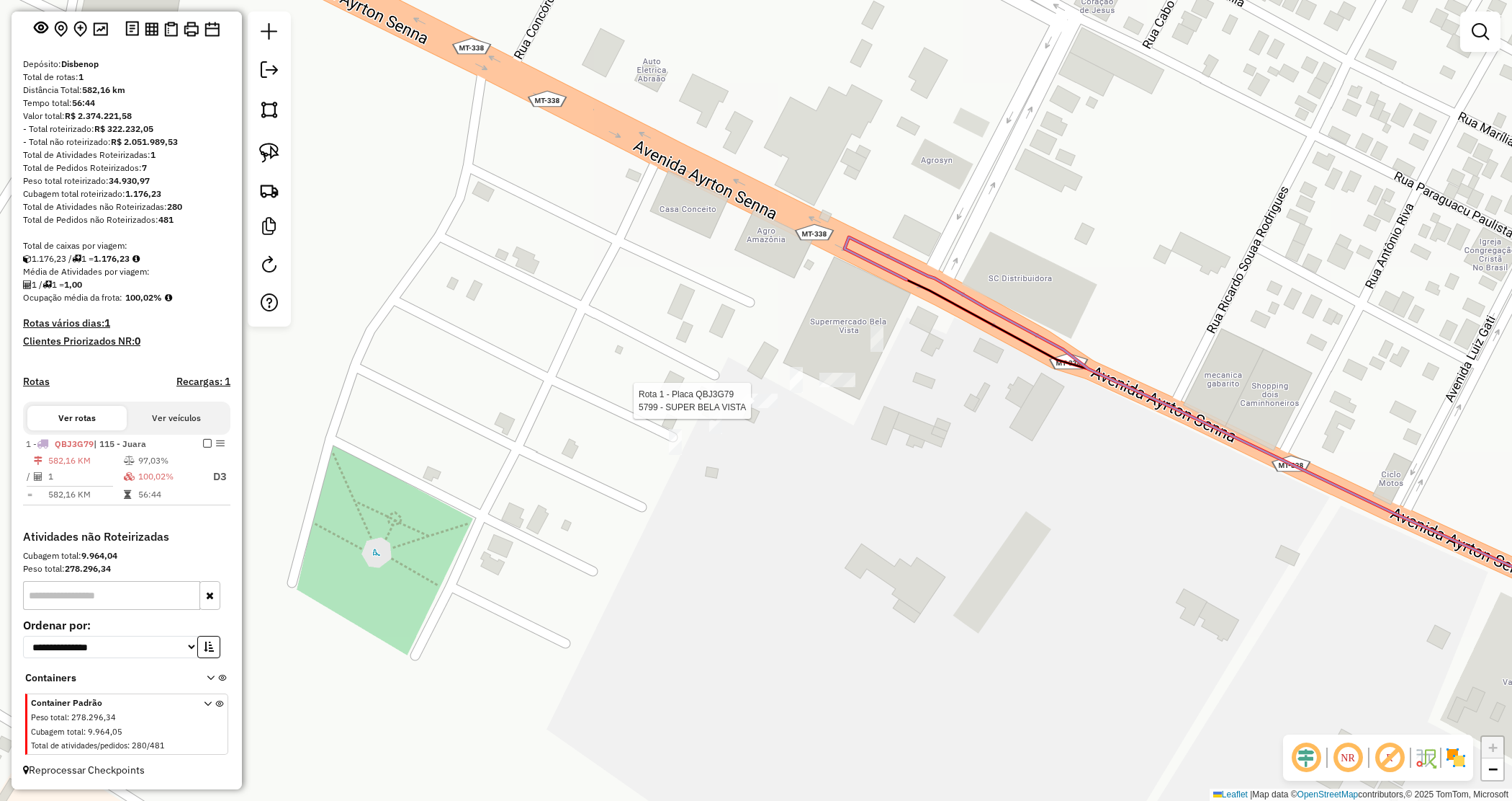
select select "**********"
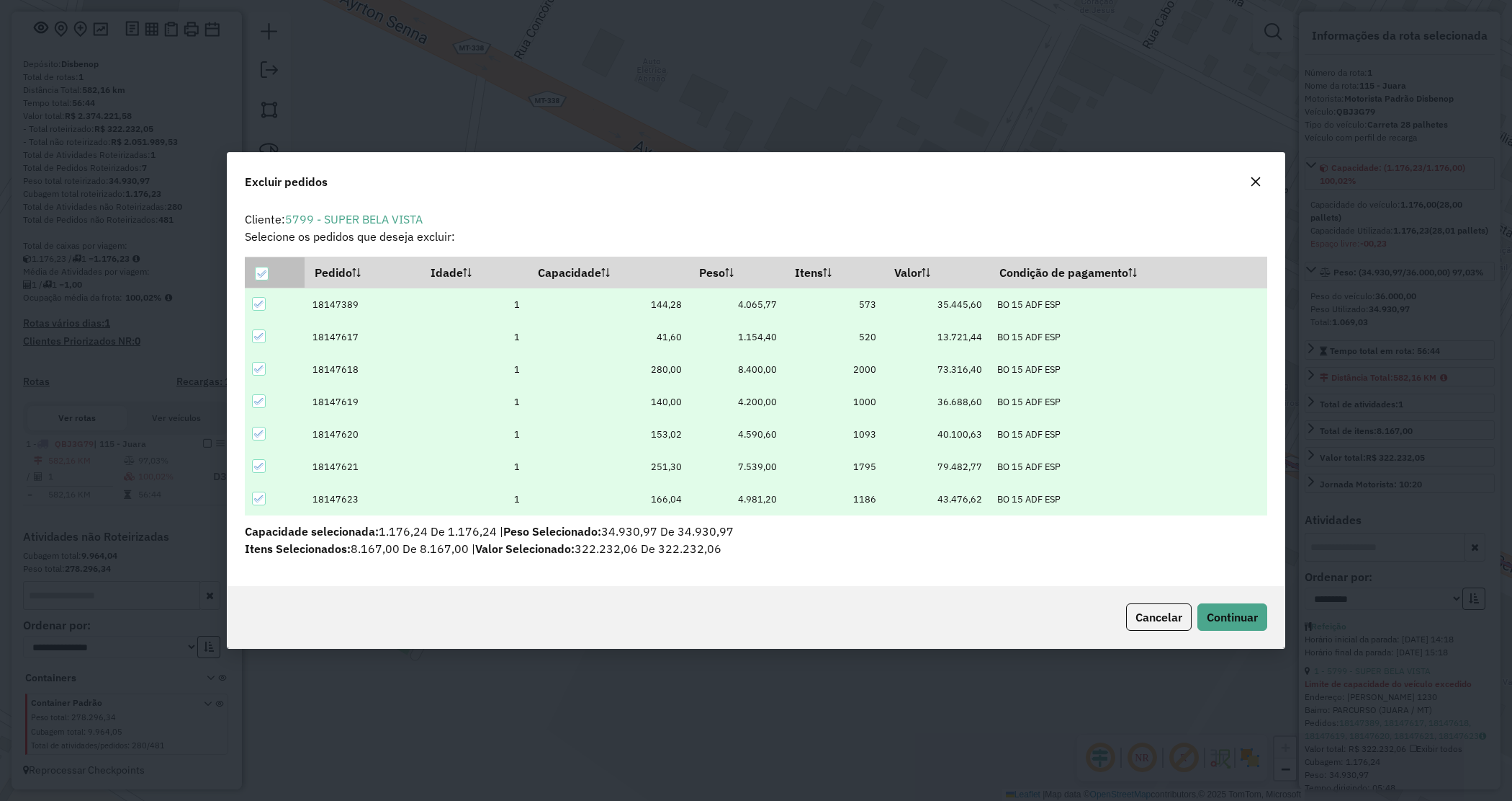
click at [260, 270] on icon at bounding box center [261, 273] width 10 height 10
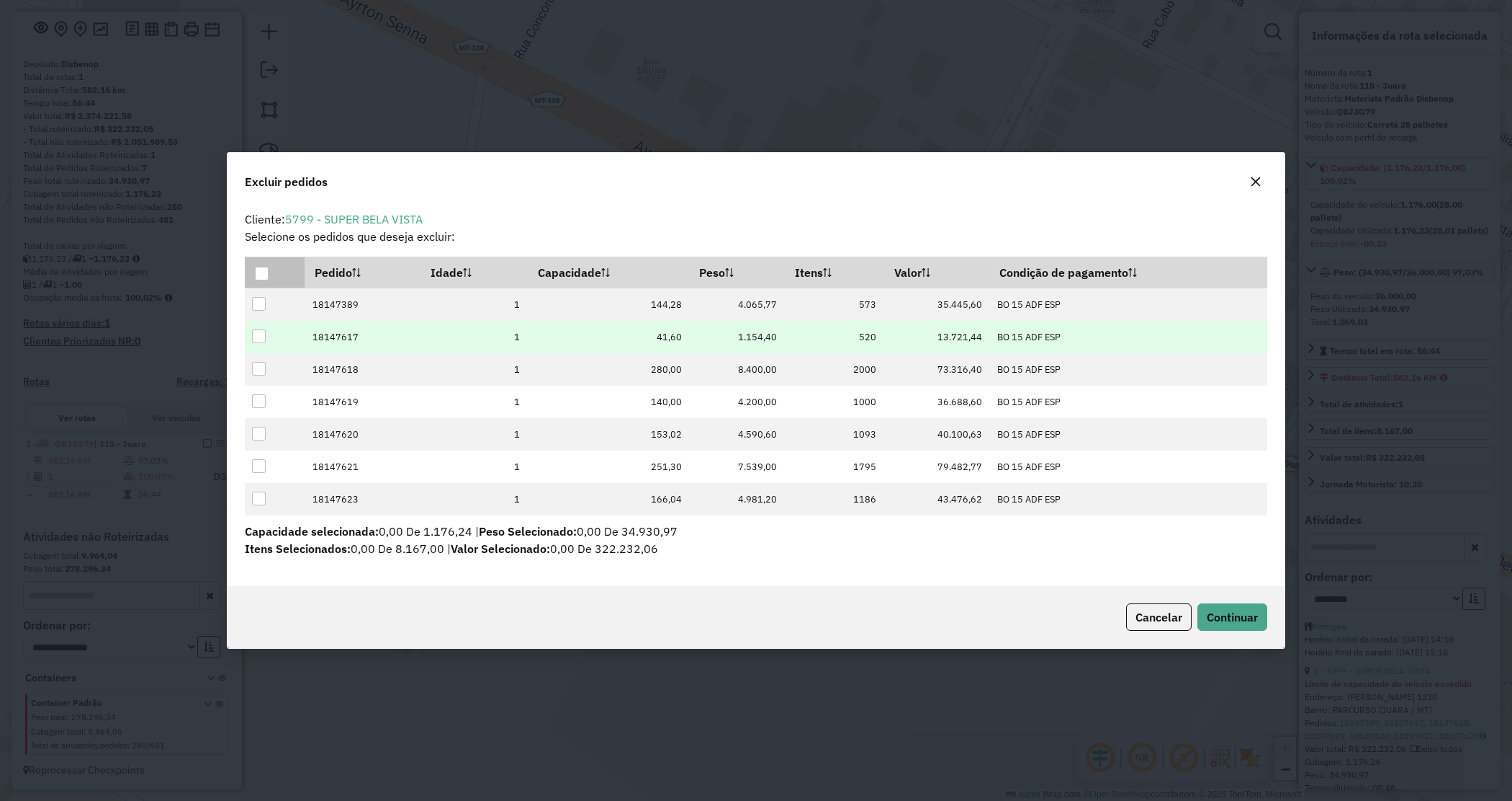
click at [257, 334] on div at bounding box center [259, 337] width 14 height 14
click at [250, 333] on td at bounding box center [274, 337] width 59 height 33
click at [260, 336] on icon at bounding box center [259, 337] width 10 height 10
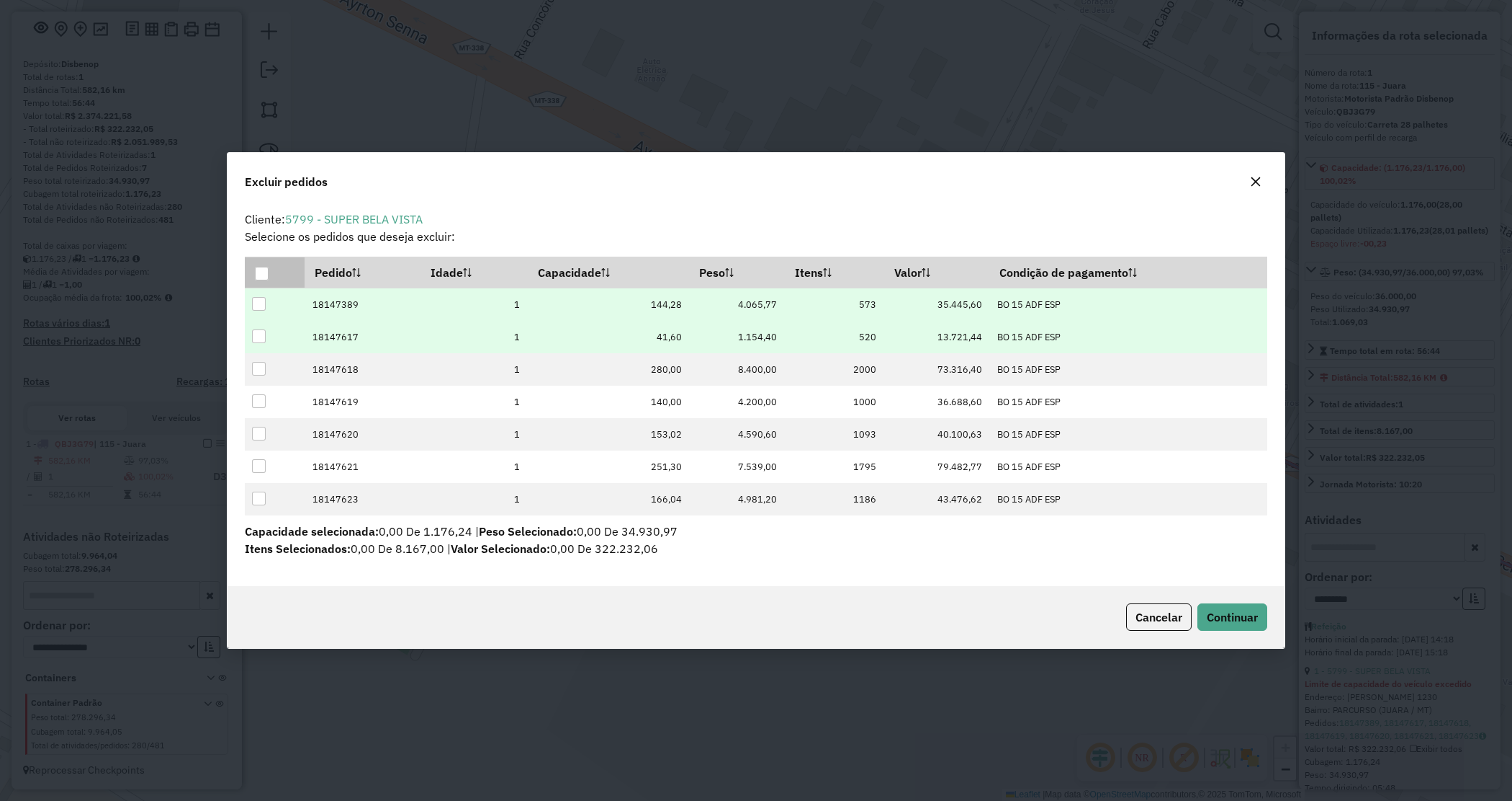
drag, startPoint x: 258, startPoint y: 296, endPoint x: 271, endPoint y: 305, distance: 15.8
click at [260, 297] on div at bounding box center [259, 304] width 14 height 14
click at [1226, 626] on button "Continuar" at bounding box center [1232, 617] width 70 height 28
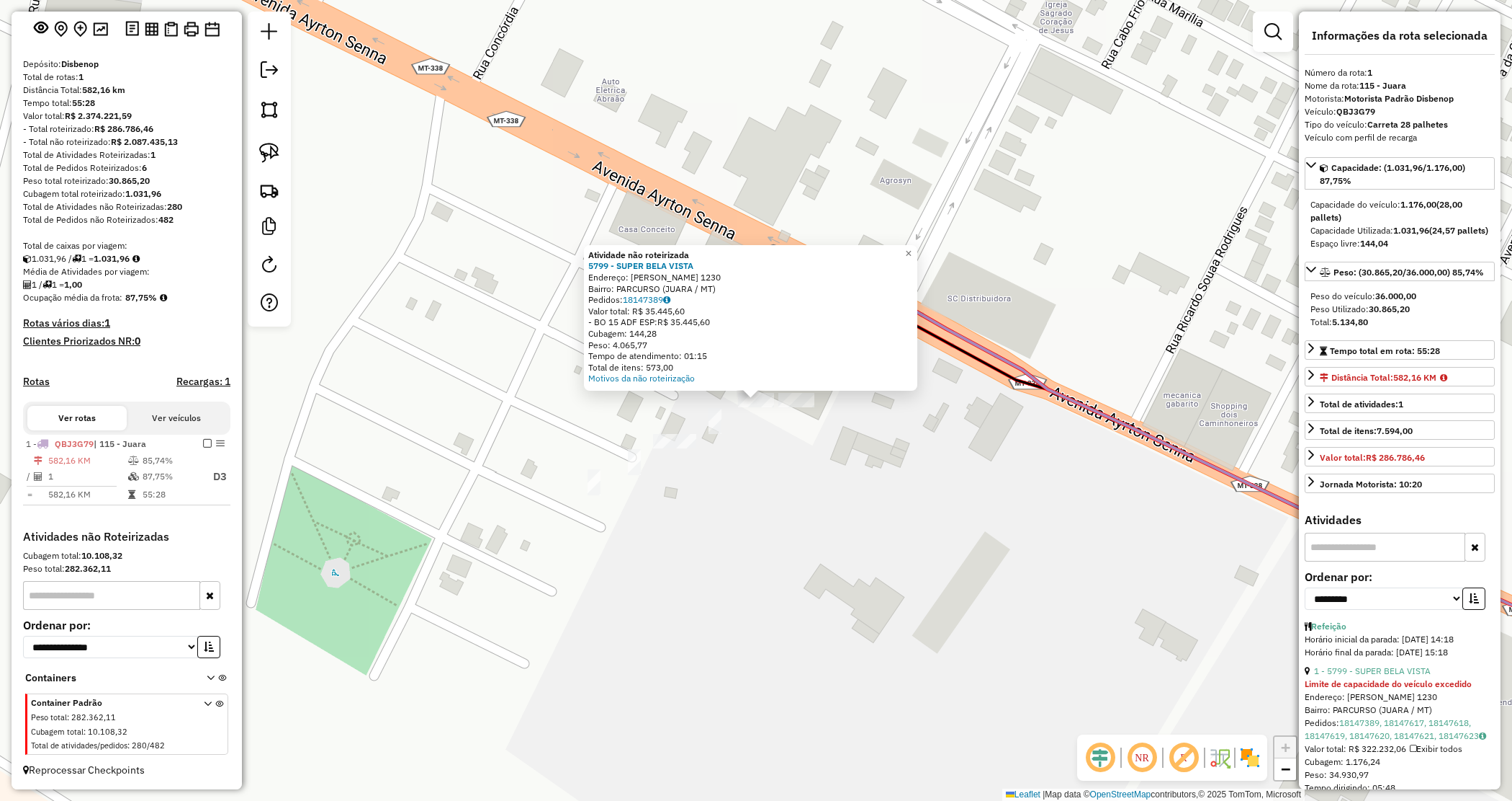
click at [765, 440] on div "Atividade não roteirizada 5799 - SUPER BELA VISTA Endereço: AYRTON SENNA 1230 B…" at bounding box center [756, 400] width 1512 height 801
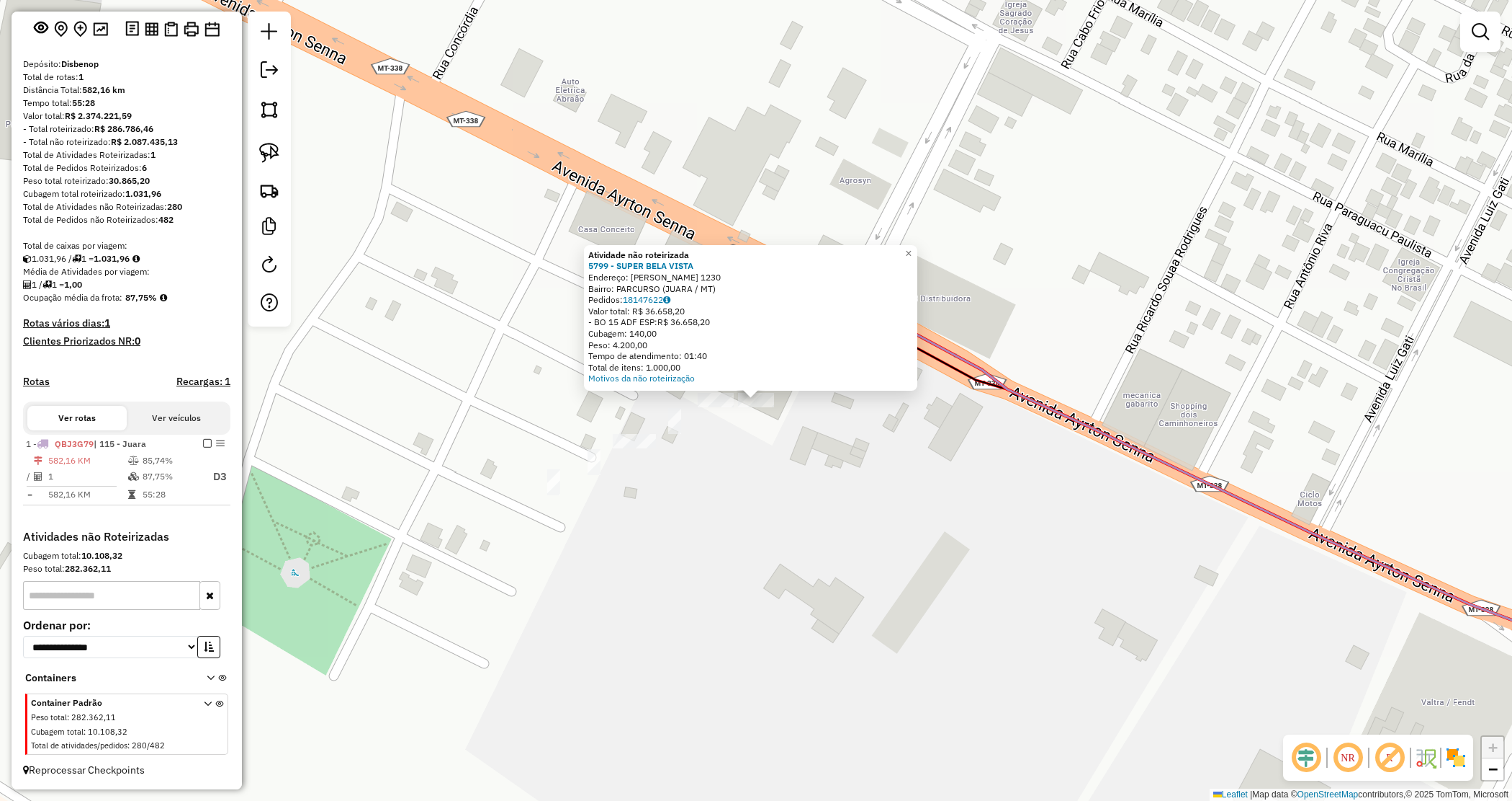
click at [764, 438] on div "Atividade não roteirizada 5799 - SUPER BELA VISTA Endereço: AYRTON SENNA 1230 B…" at bounding box center [756, 400] width 1512 height 801
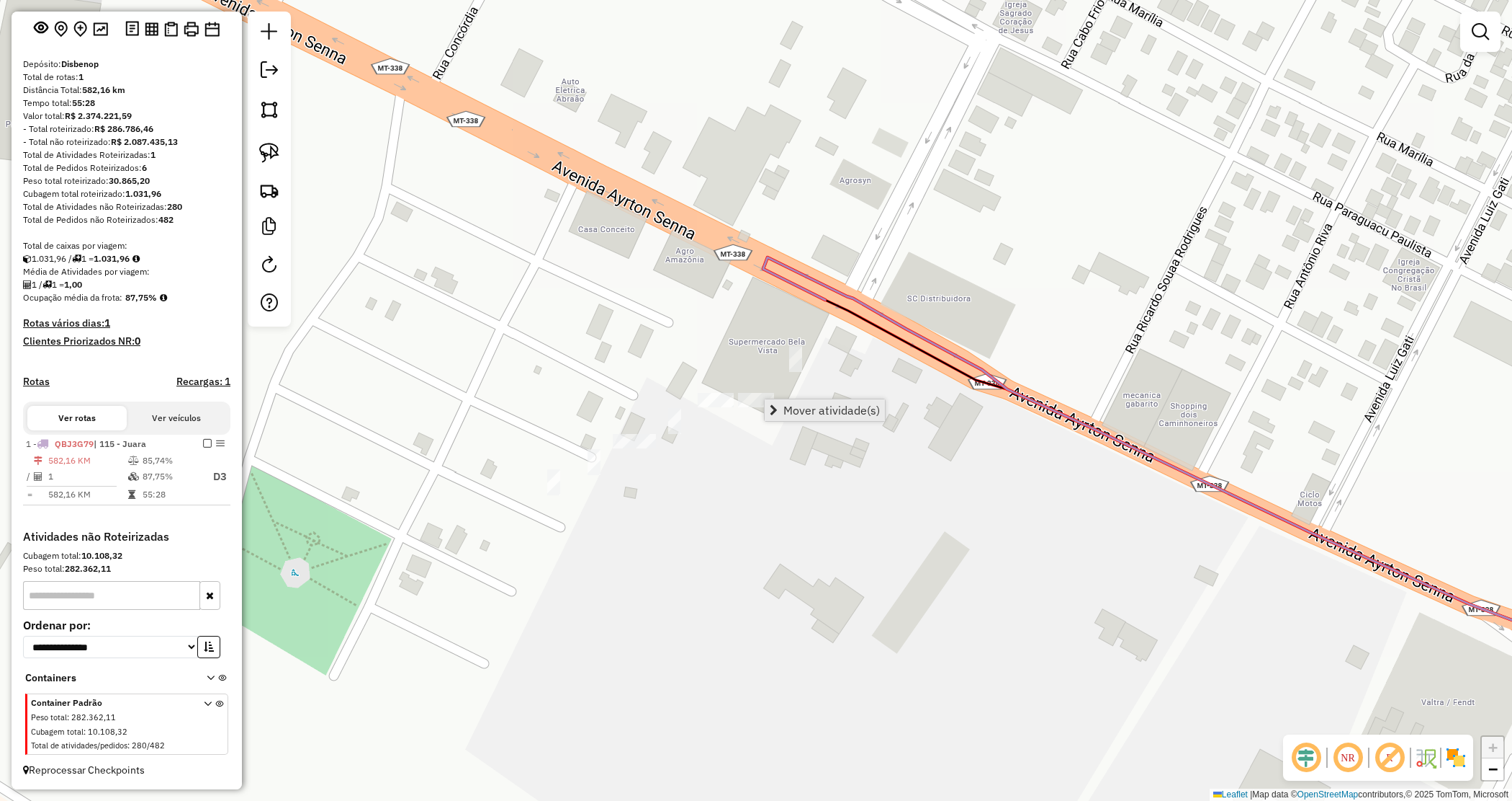
click at [786, 412] on span "Mover atividade(s)" at bounding box center [832, 410] width 97 height 12
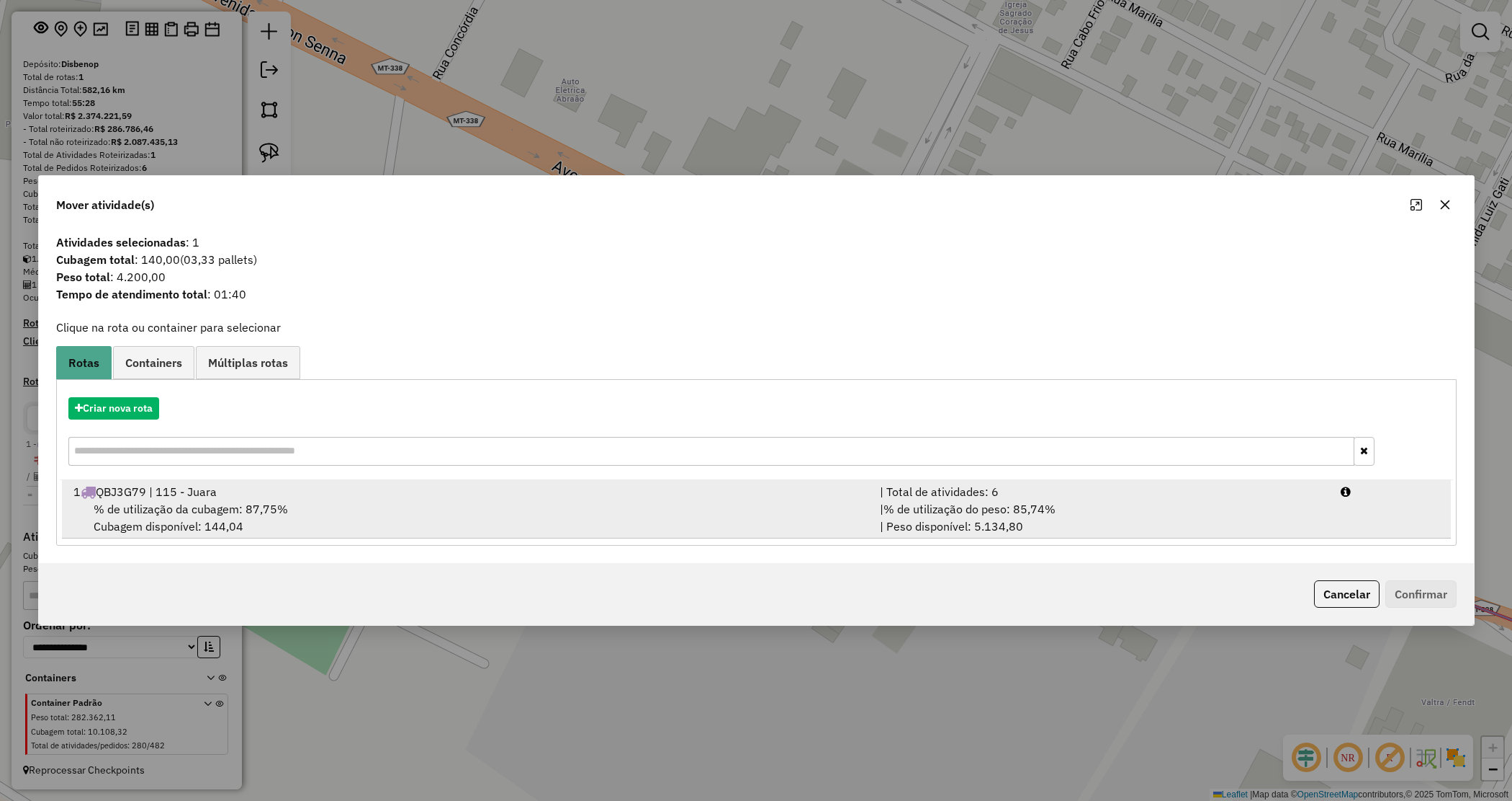
click at [558, 484] on div "1 QBJ3G79 | 115 - Juara" at bounding box center [468, 491] width 807 height 17
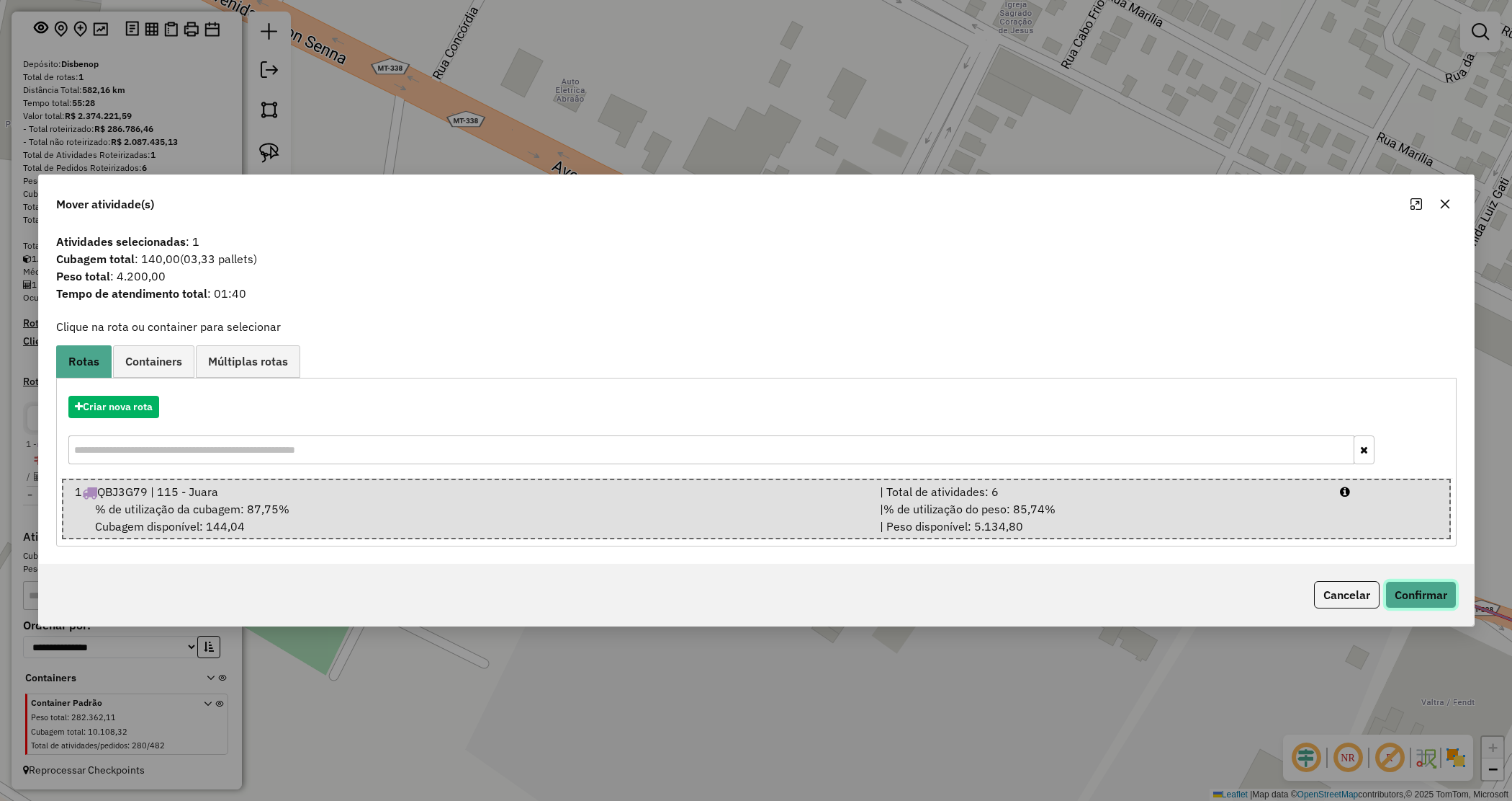
click at [1443, 589] on button "Confirmar" at bounding box center [1421, 595] width 71 height 28
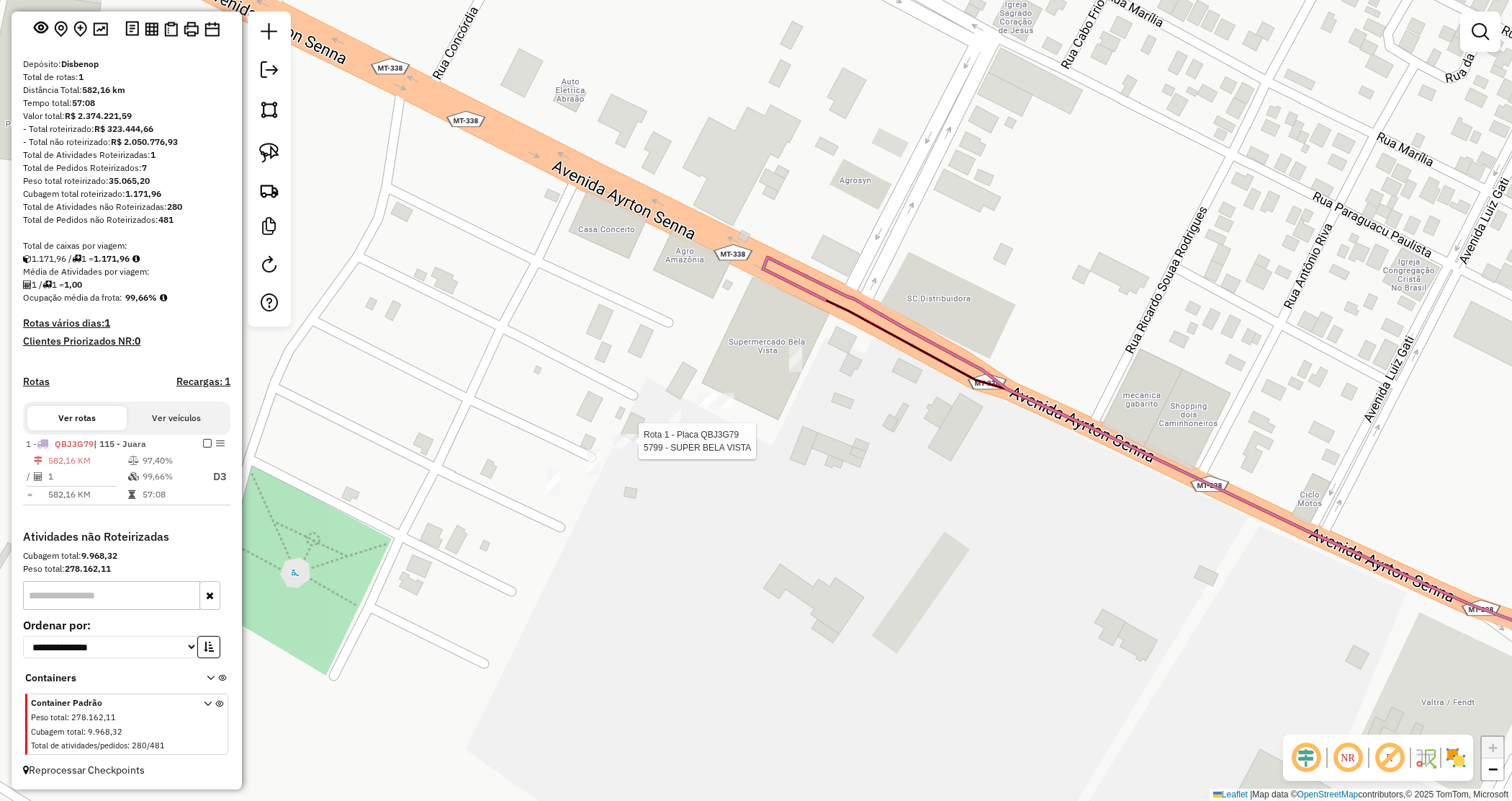
select select "**********"
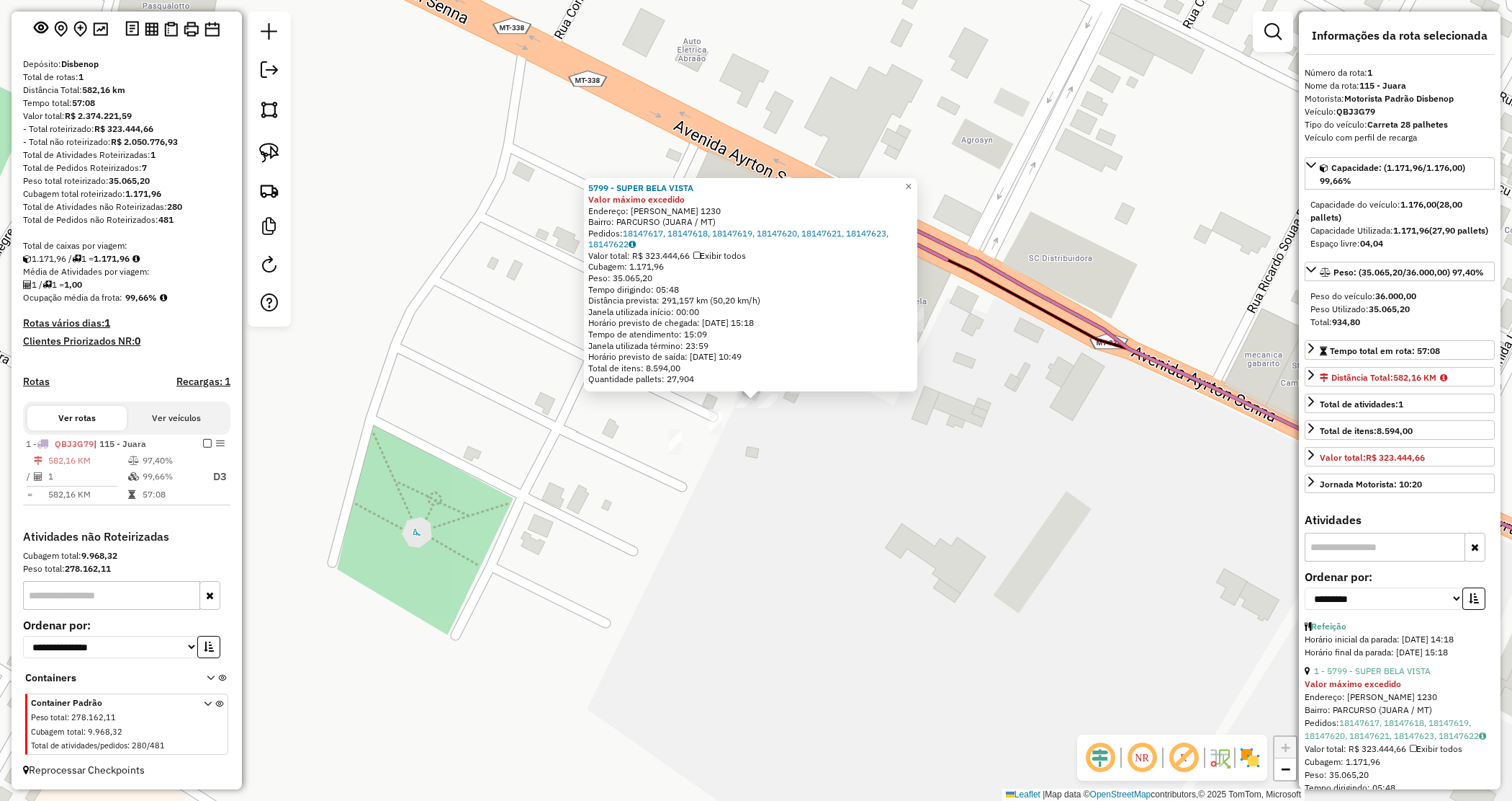
click at [869, 512] on div "5799 - SUPER BELA VISTA Valor máximo excedido Endereço: AYRTON SENNA 1230 Bairr…" at bounding box center [756, 400] width 1512 height 801
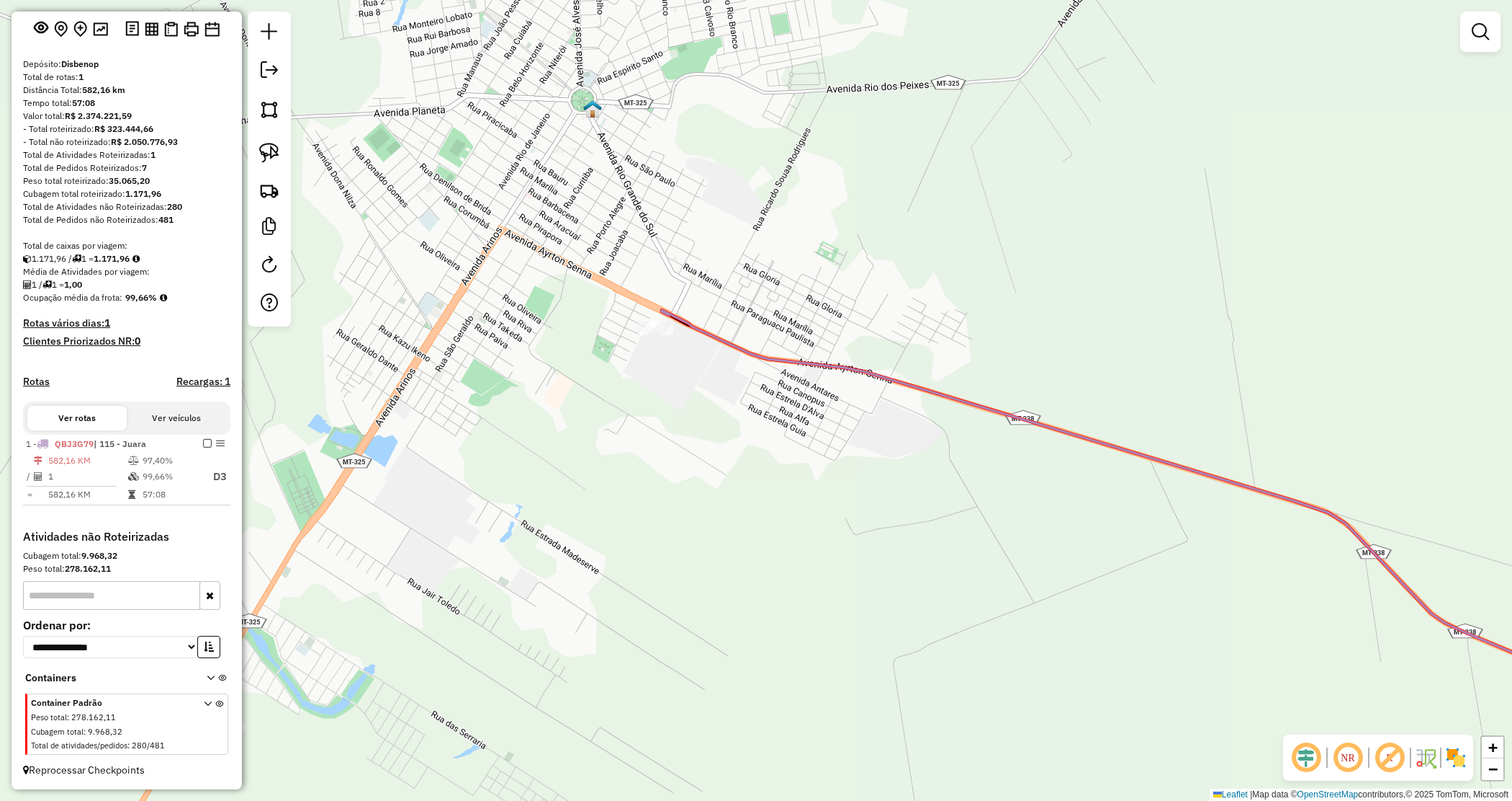
drag, startPoint x: 667, startPoint y: 428, endPoint x: 549, endPoint y: 276, distance: 192.4
click at [549, 276] on div "Janela de atendimento Grade de atendimento Capacidade Transportadoras Veículos …" at bounding box center [756, 400] width 1512 height 801
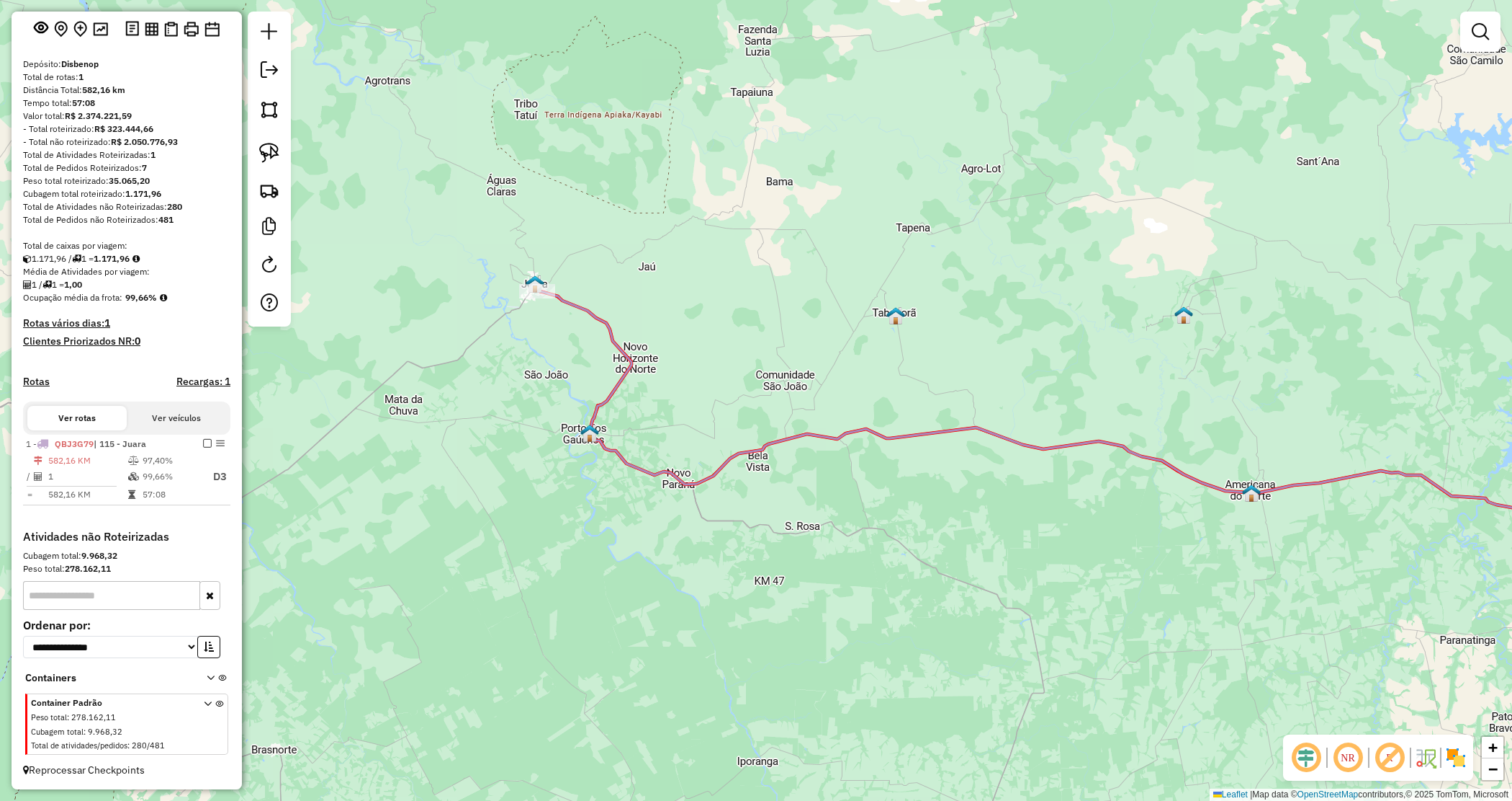
drag, startPoint x: 610, startPoint y: 449, endPoint x: 606, endPoint y: 319, distance: 130.1
click at [607, 318] on icon at bounding box center [1075, 451] width 1073 height 322
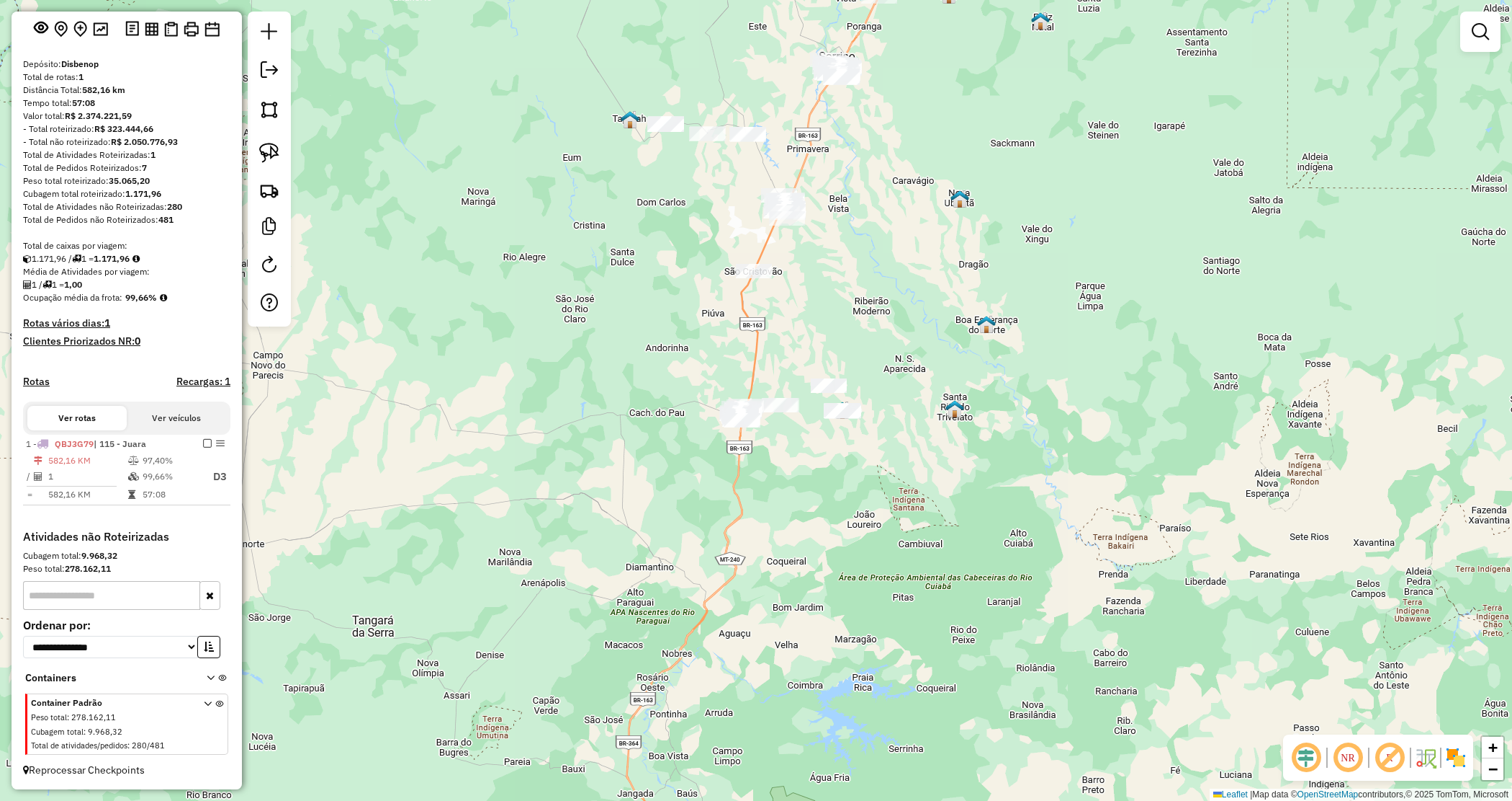
click at [1479, 33] on em at bounding box center [1479, 31] width 17 height 17
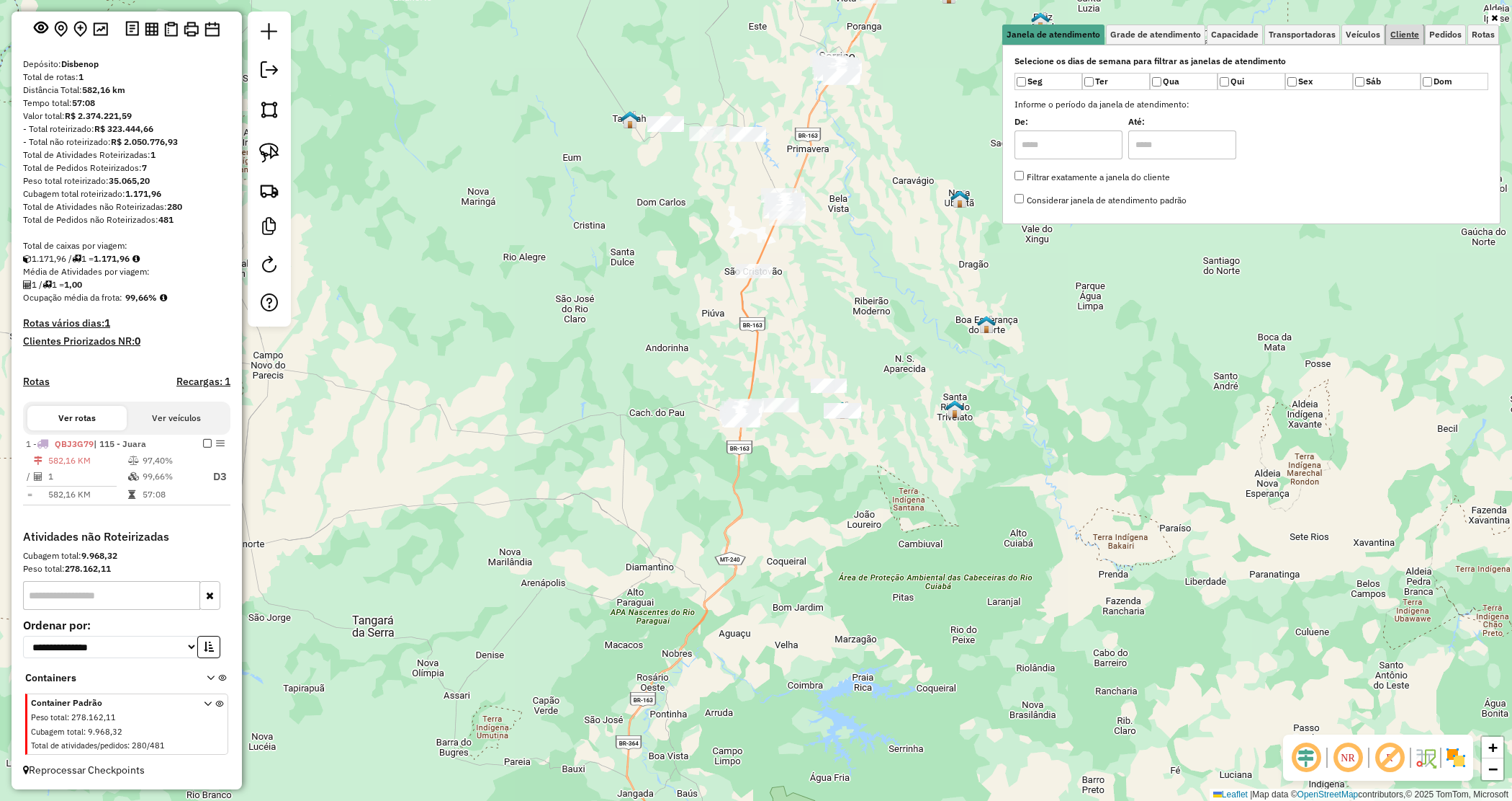
click at [1401, 38] on span "Cliente" at bounding box center [1404, 35] width 29 height 9
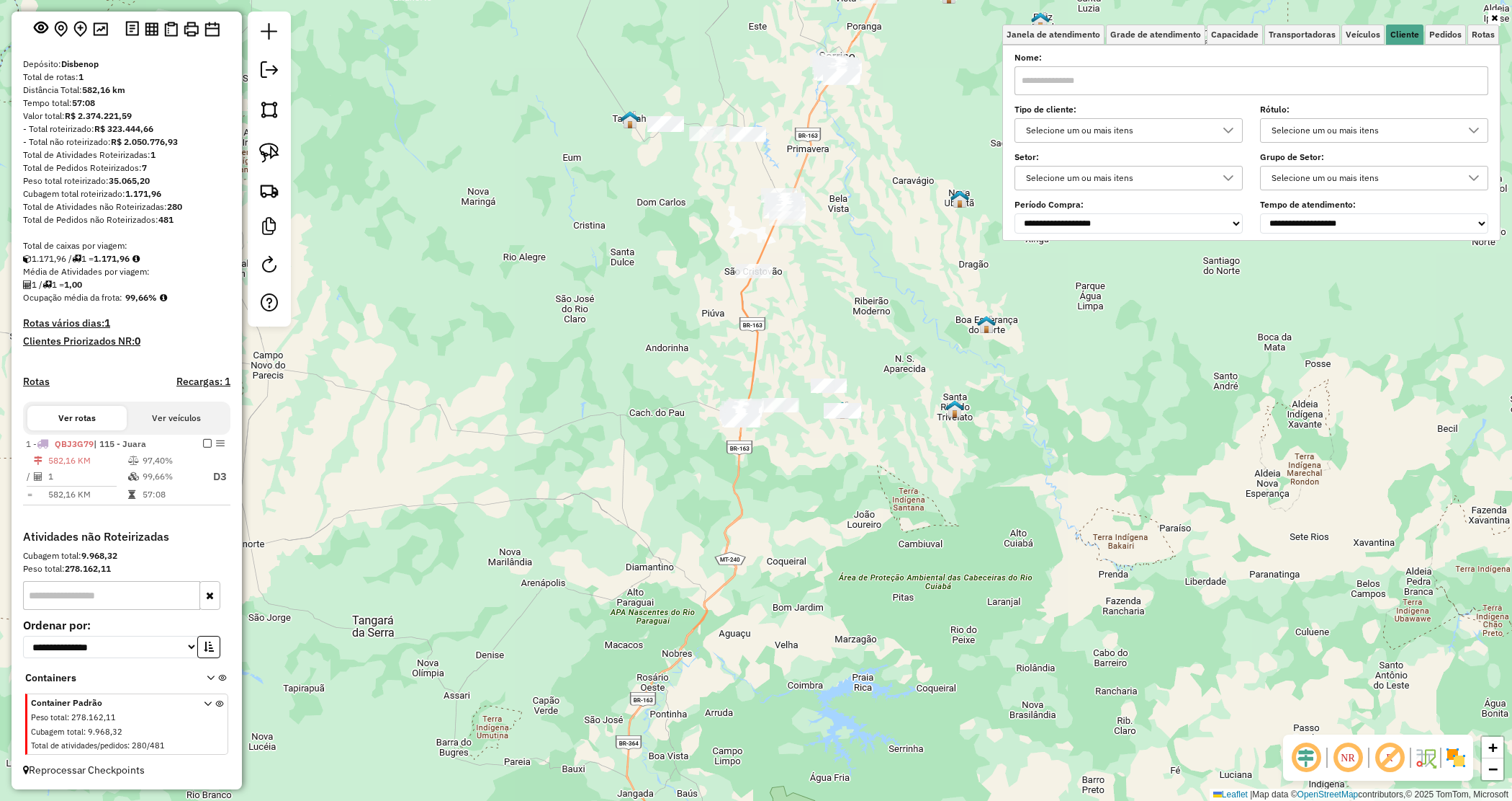
click at [1095, 129] on div "Selecione um ou mais itens" at bounding box center [1118, 130] width 194 height 23
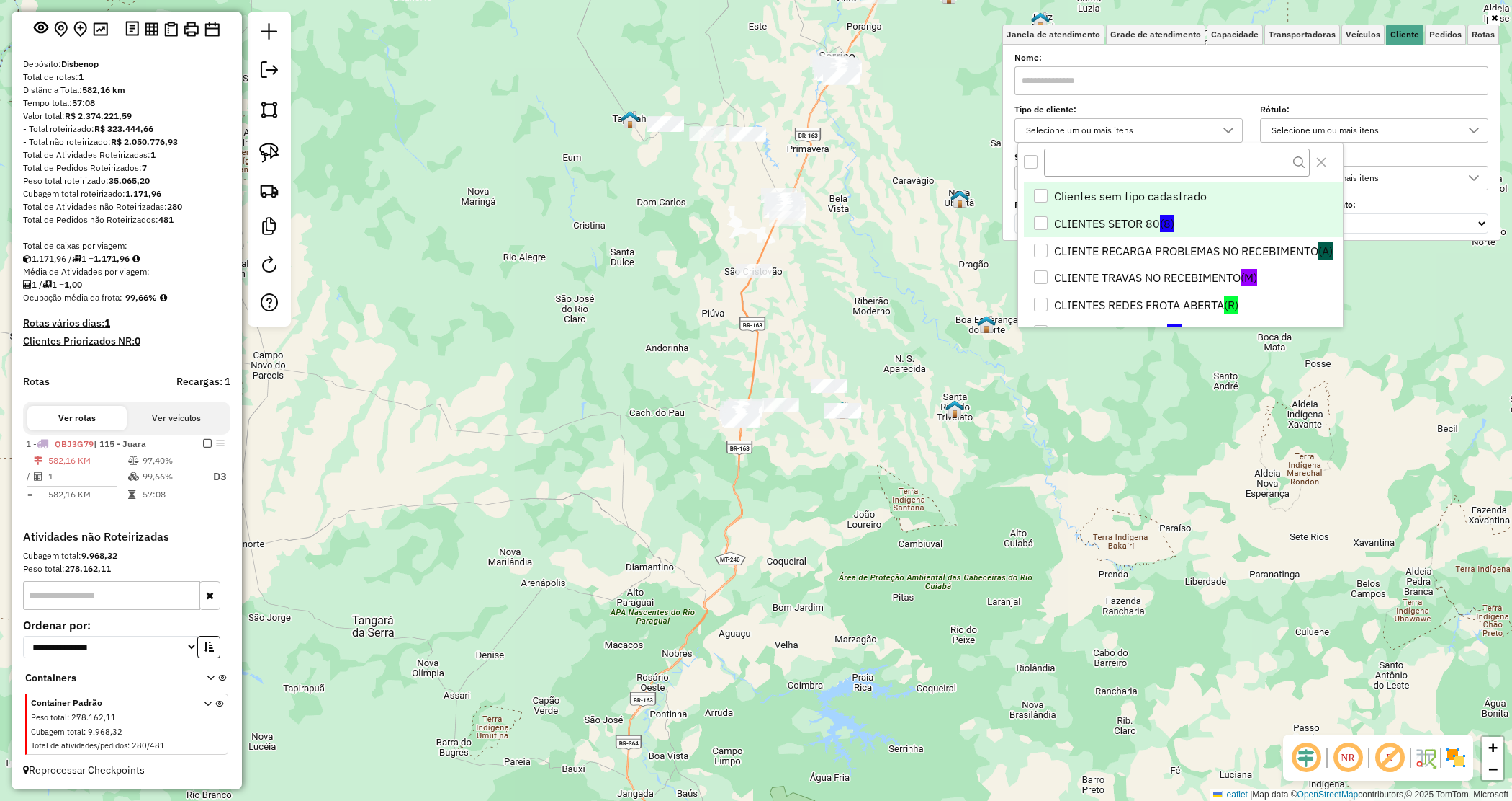
click at [1086, 221] on li "CLIENTES SETOR 80 (8)" at bounding box center [1183, 224] width 319 height 28
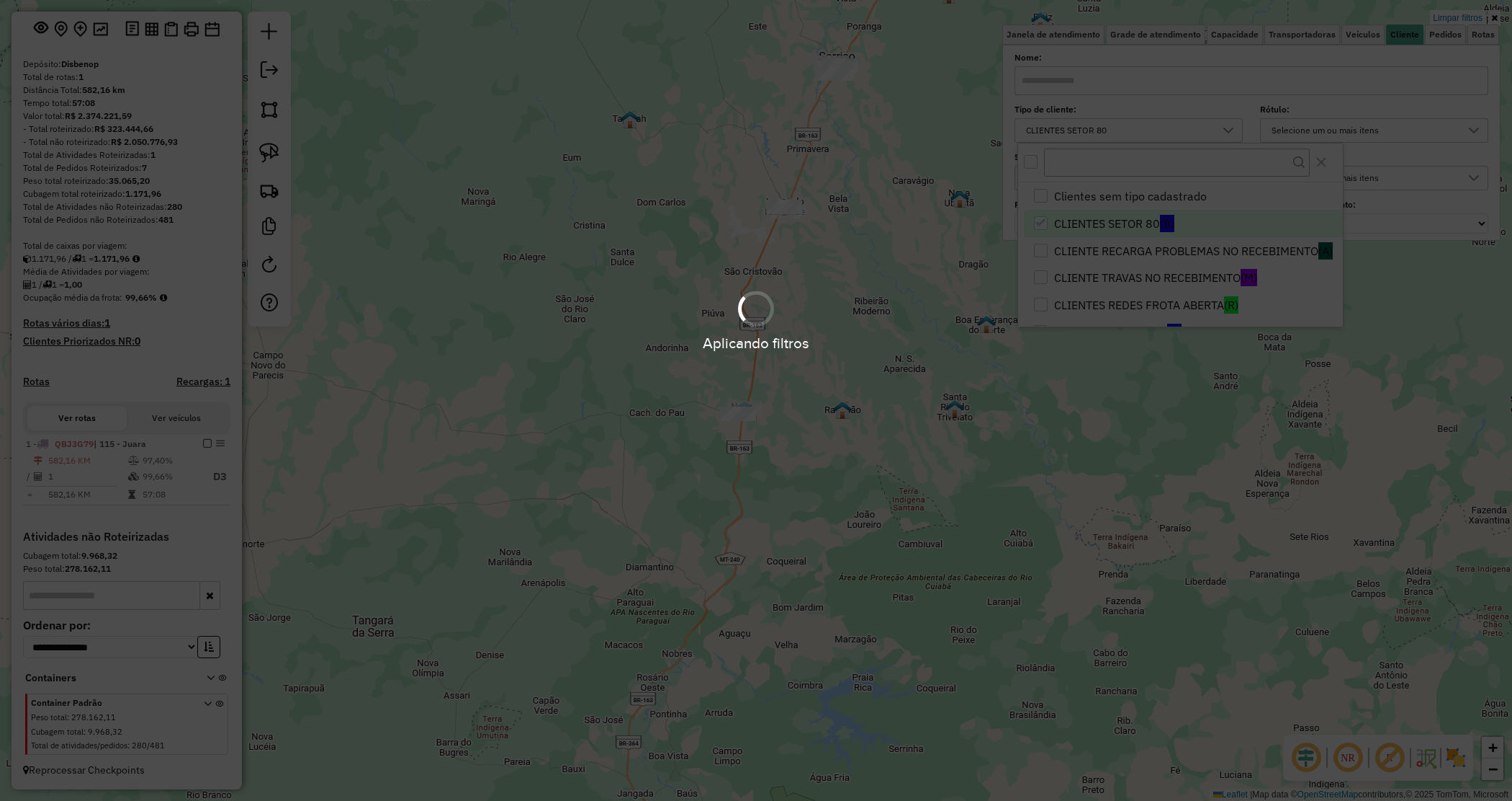
drag, startPoint x: 857, startPoint y: 321, endPoint x: 761, endPoint y: 491, distance: 195.2
click at [782, 449] on hb-app "Aplicando filtros Pop-up bloqueado! Seu navegador bloqueou automáticamente a ab…" at bounding box center [756, 400] width 1512 height 801
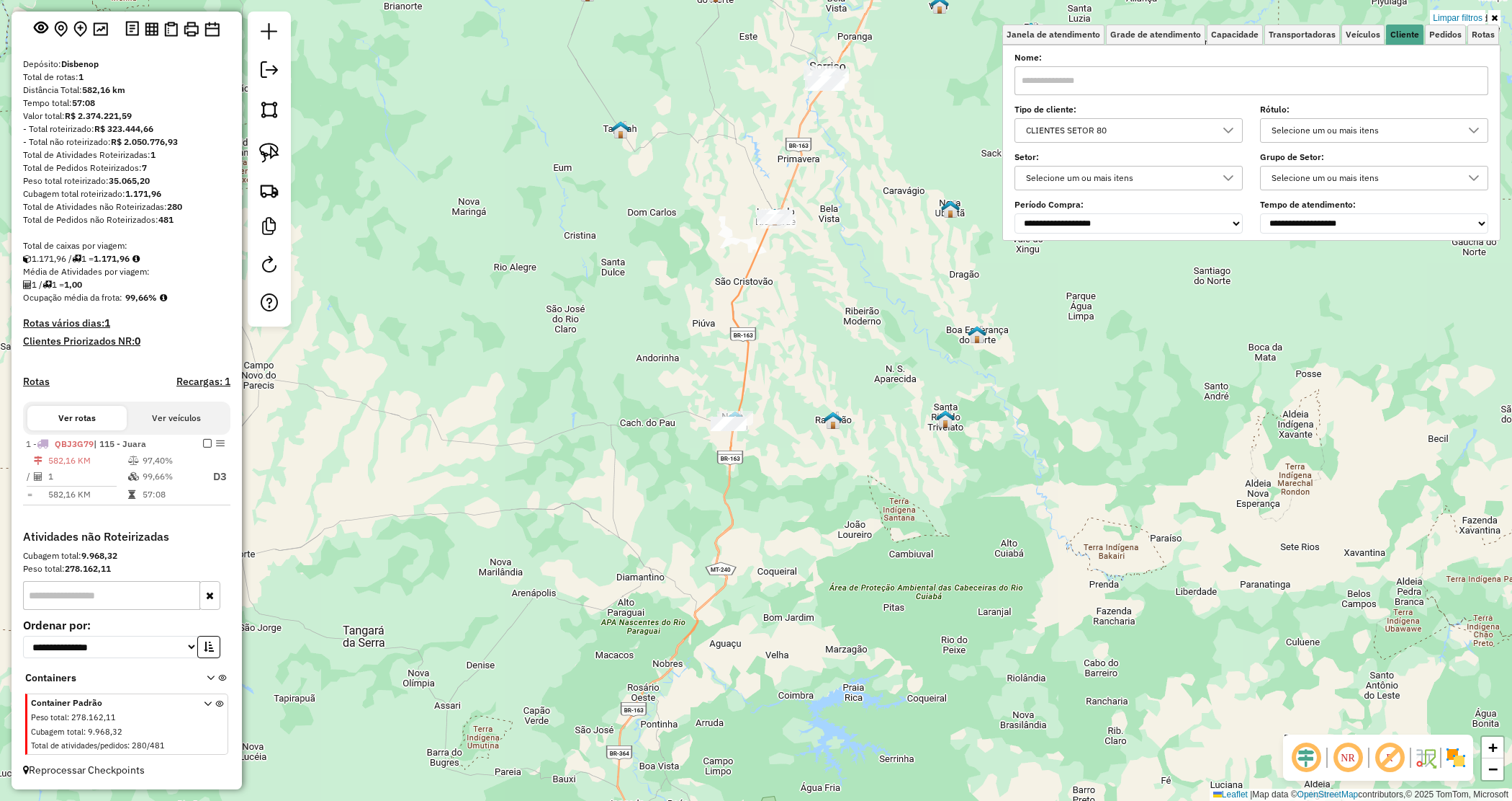
click at [875, 422] on div "Limpar filtros Janela de atendimento Grade de atendimento Capacidade Transporta…" at bounding box center [756, 400] width 1512 height 801
click at [202, 175] on div "Peso total roteirizado: 35.065,20" at bounding box center [127, 180] width 208 height 13
click at [848, 369] on div "Limpar filtros Janela de atendimento Grade de atendimento Capacidade Transporta…" at bounding box center [756, 400] width 1512 height 801
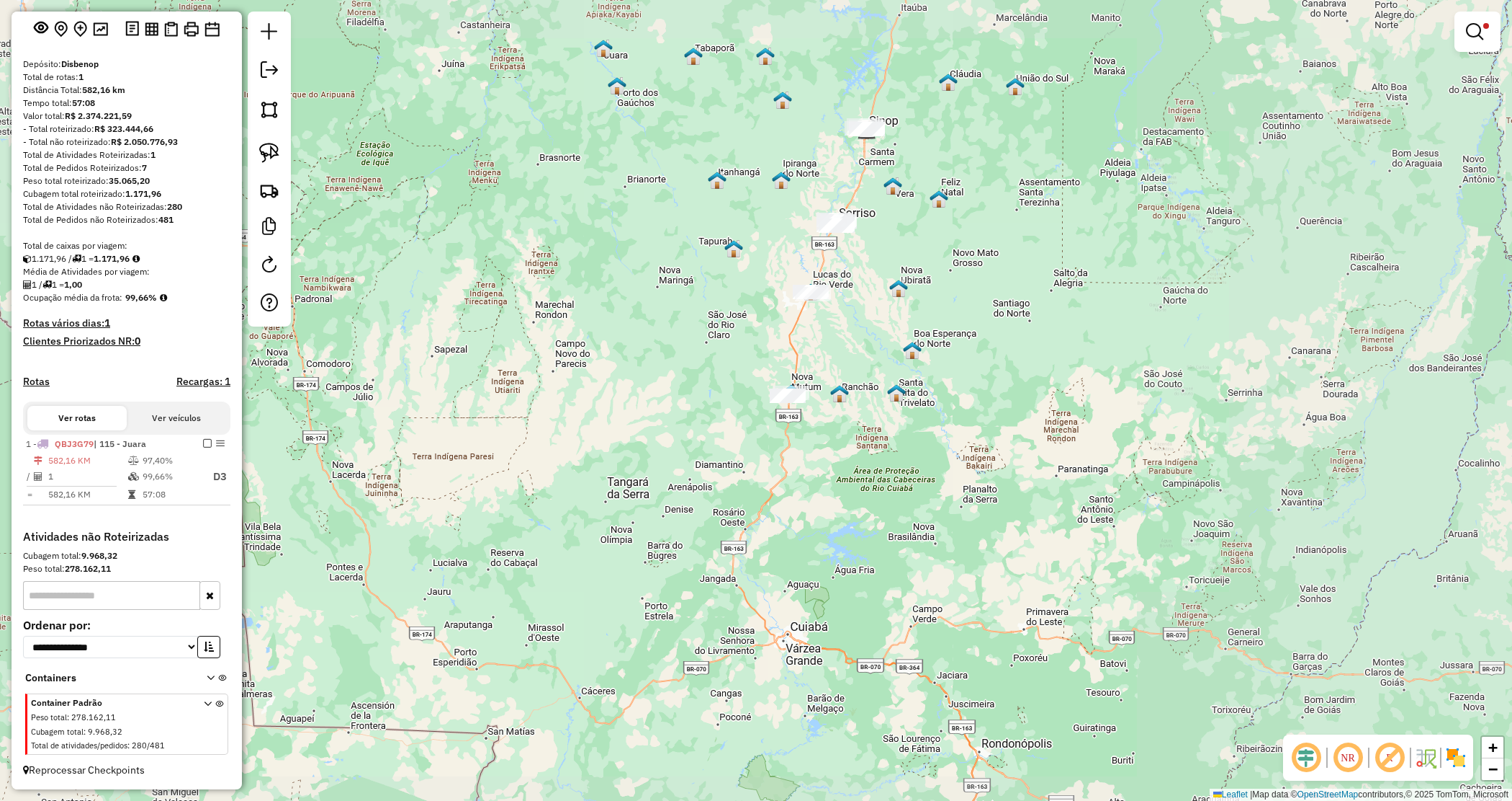
drag, startPoint x: 731, startPoint y: 275, endPoint x: 710, endPoint y: 364, distance: 91.4
click at [708, 371] on div "Limpar filtros Janela de atendimento Grade de atendimento Capacidade Transporta…" at bounding box center [756, 400] width 1512 height 801
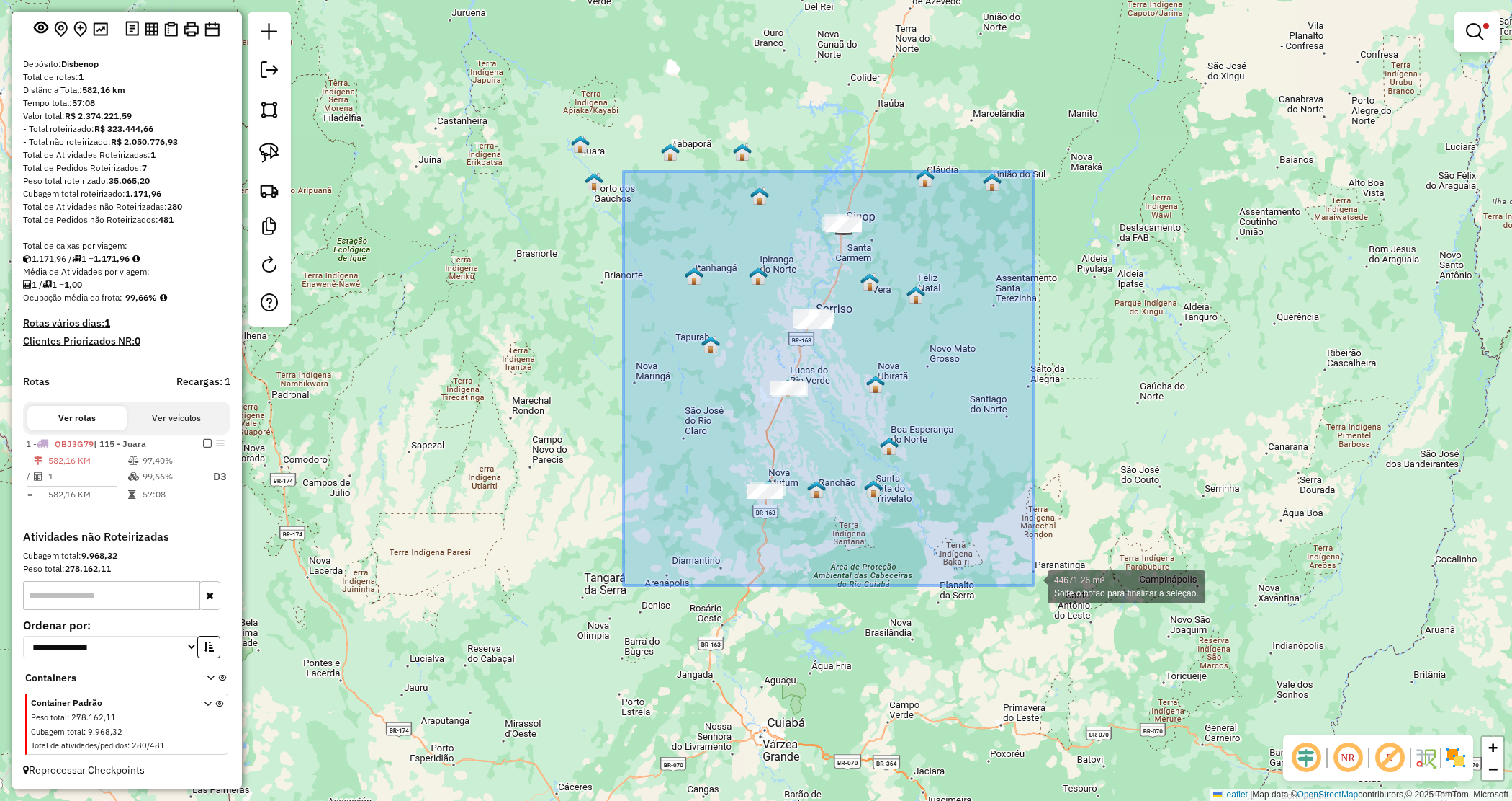
drag, startPoint x: 689, startPoint y: 266, endPoint x: 1032, endPoint y: 582, distance: 466.4
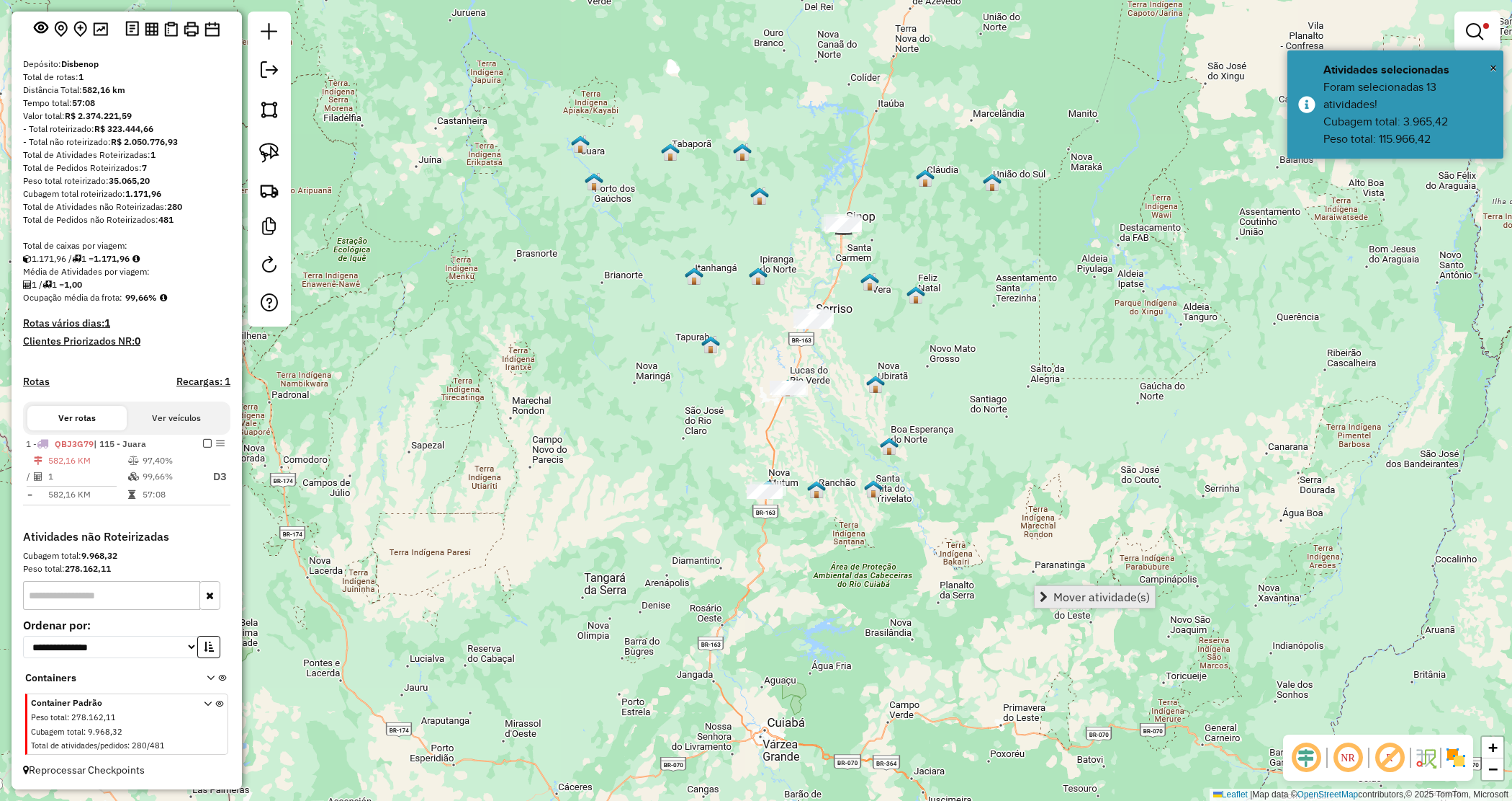
click at [1050, 587] on link "Mover atividade(s)" at bounding box center [1095, 597] width 121 height 22
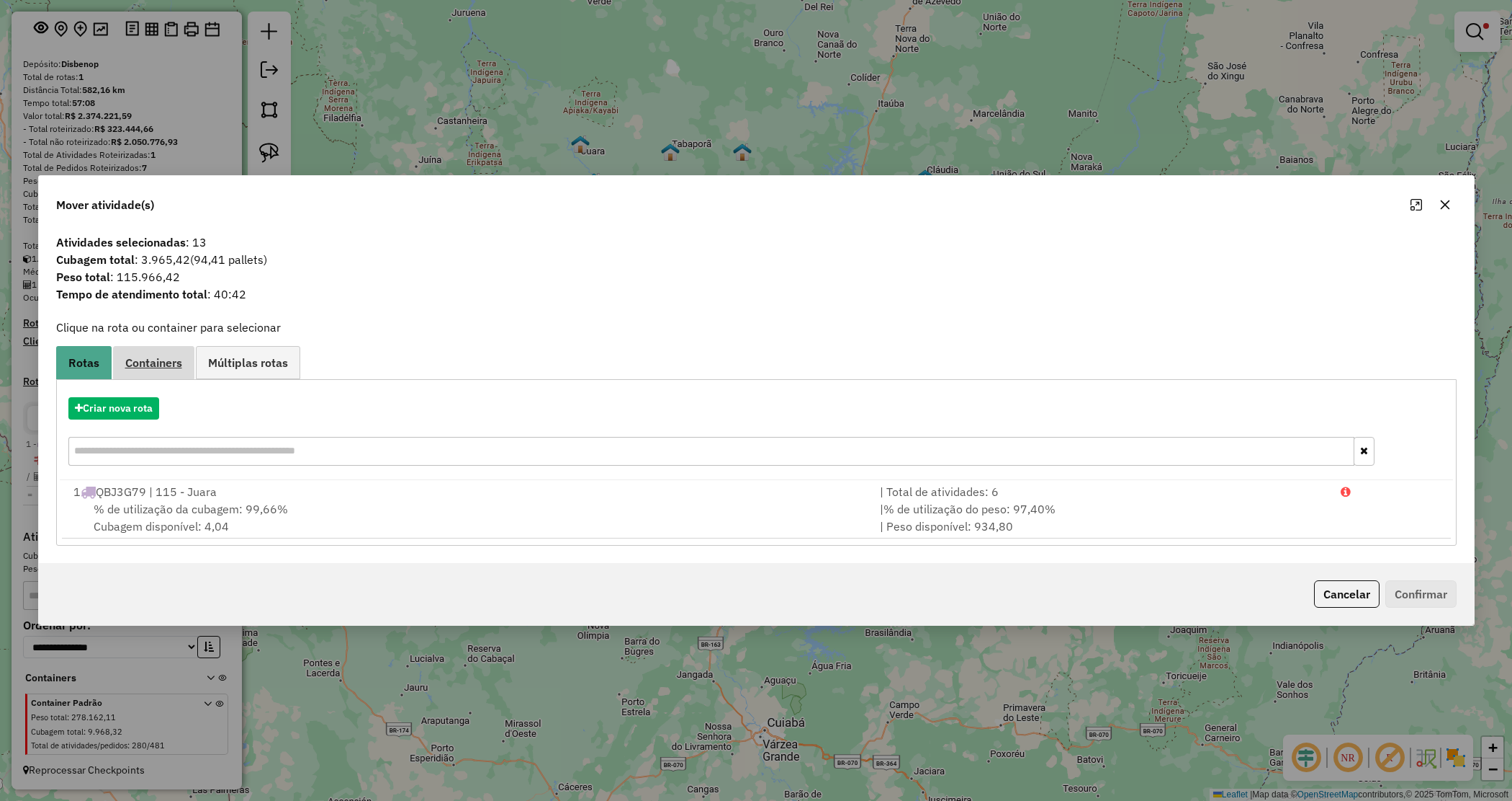
click at [160, 358] on span "Containers" at bounding box center [153, 362] width 56 height 12
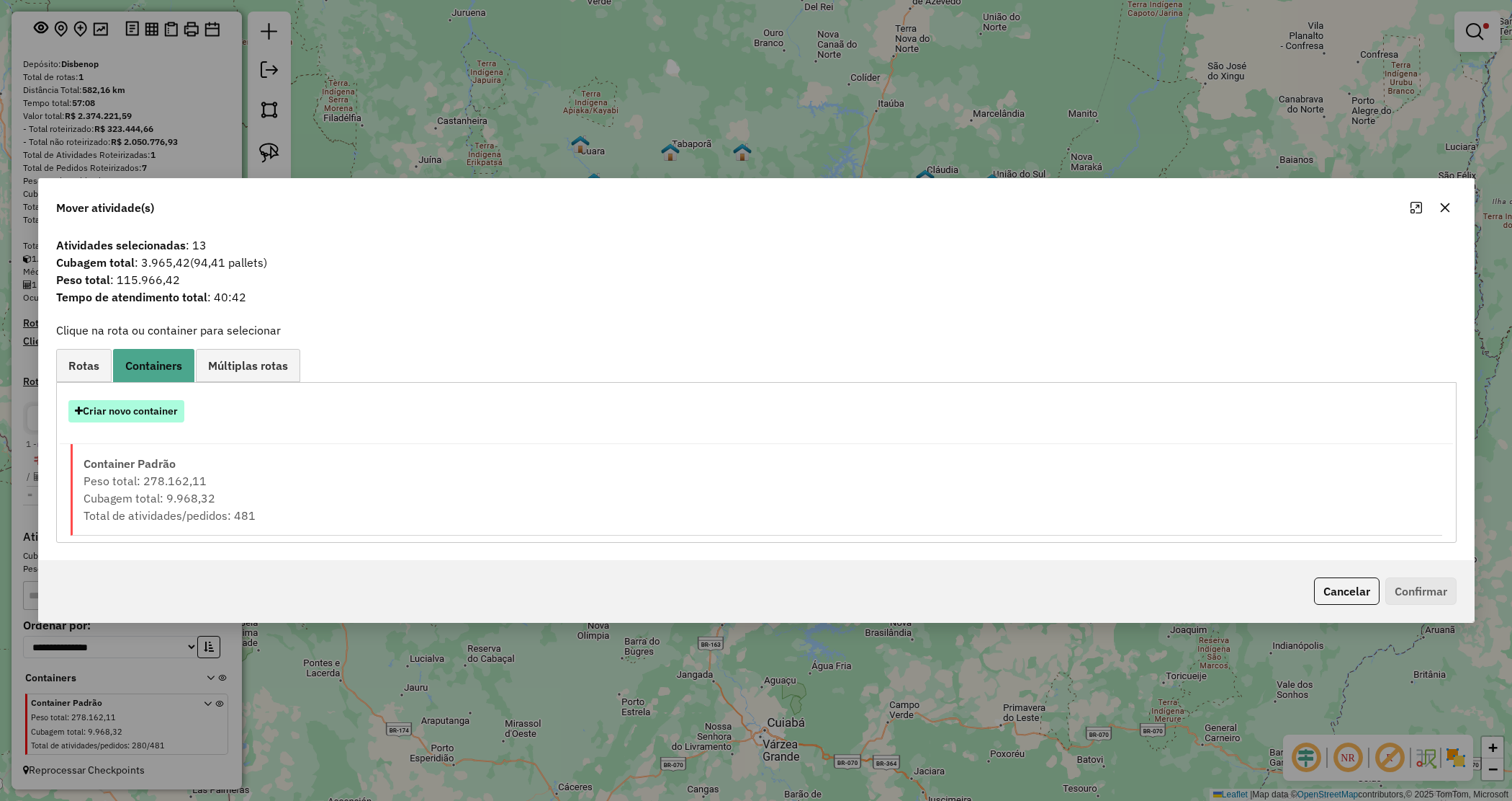
click at [149, 406] on button "Criar novo container" at bounding box center [126, 411] width 116 height 23
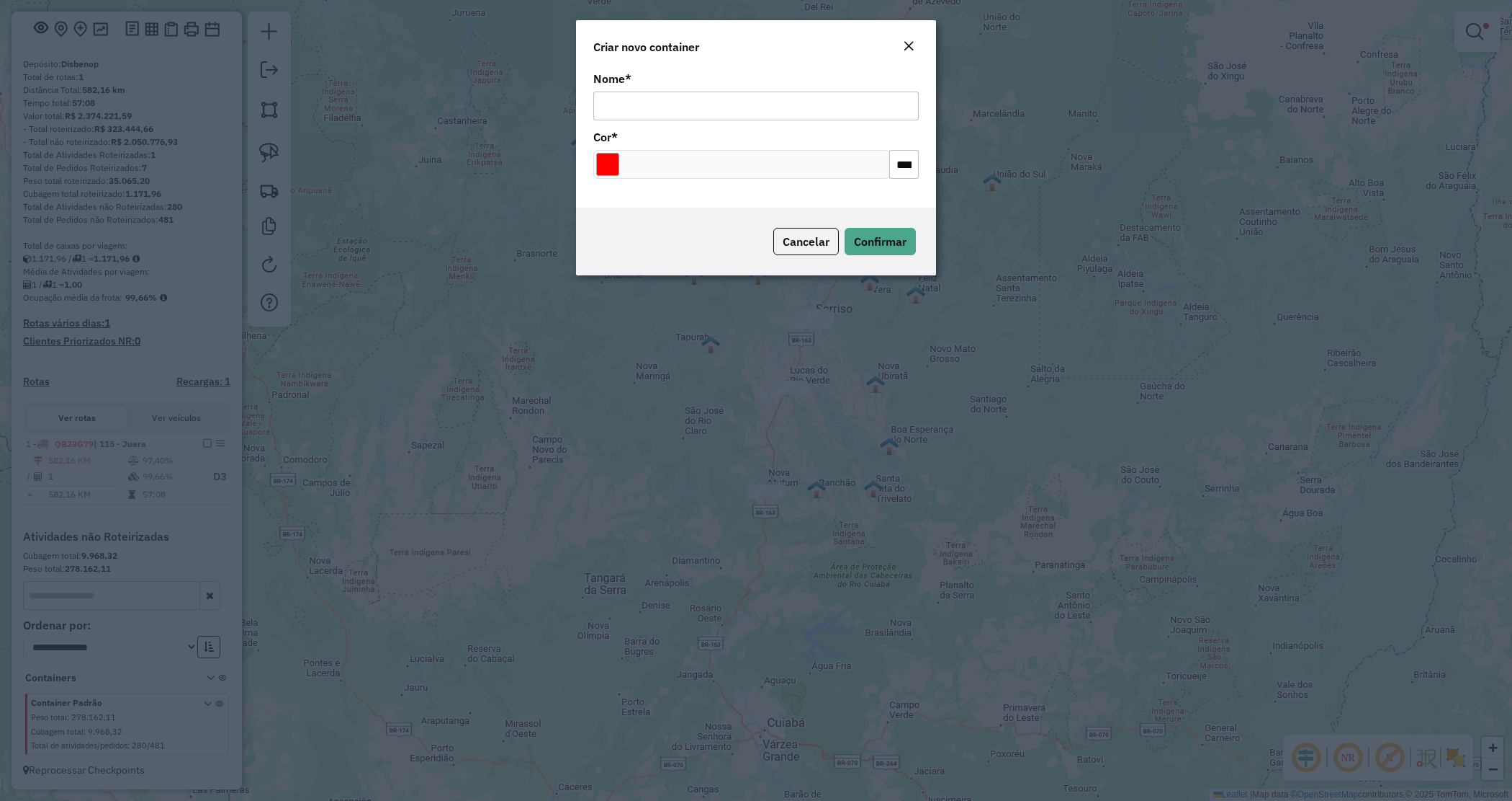
click at [690, 109] on input "Nome *" at bounding box center [756, 105] width 326 height 29
type input "******"
click at [603, 162] on input "Select a color" at bounding box center [608, 163] width 23 height 23
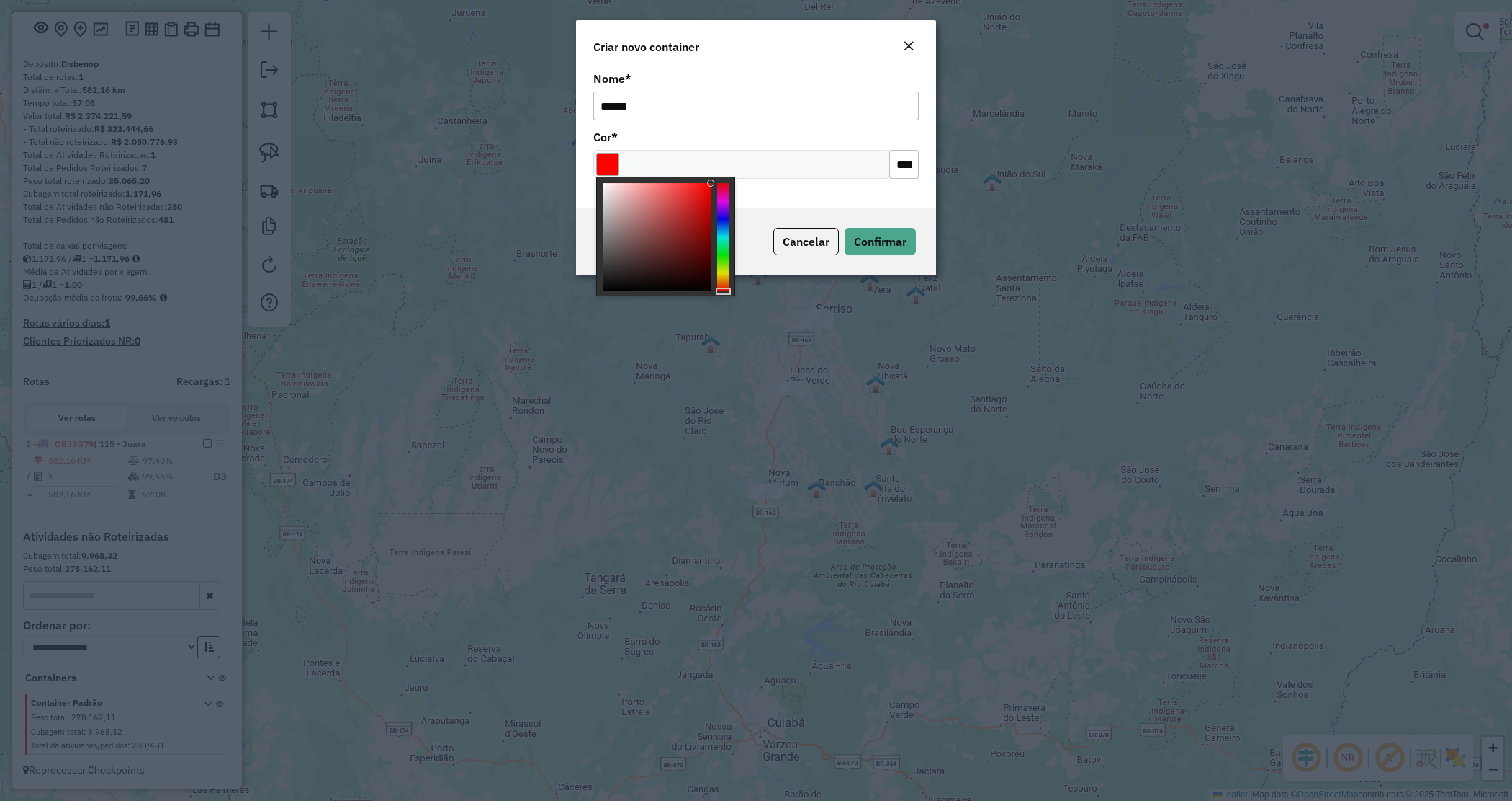
drag, startPoint x: 729, startPoint y: 217, endPoint x: 768, endPoint y: 213, distance: 39.2
click at [731, 216] on div at bounding box center [666, 236] width 139 height 120
type input "*******"
click at [721, 213] on div at bounding box center [723, 237] width 12 height 108
click at [873, 210] on div "Cancelar Confirmar" at bounding box center [756, 242] width 360 height 67
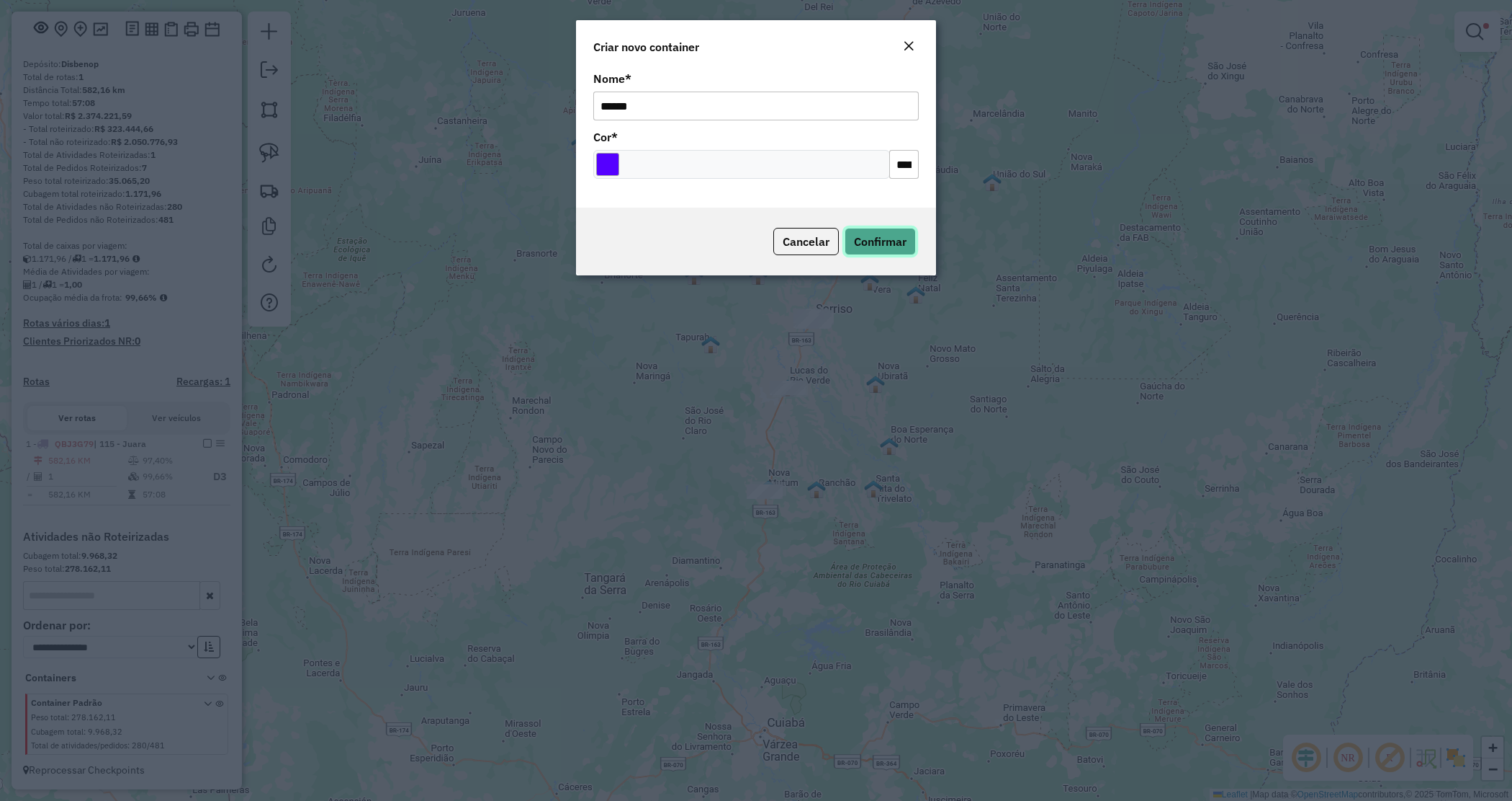
drag, startPoint x: 888, startPoint y: 229, endPoint x: 893, endPoint y: 238, distance: 10.3
click at [888, 232] on button "Confirmar" at bounding box center [881, 242] width 71 height 28
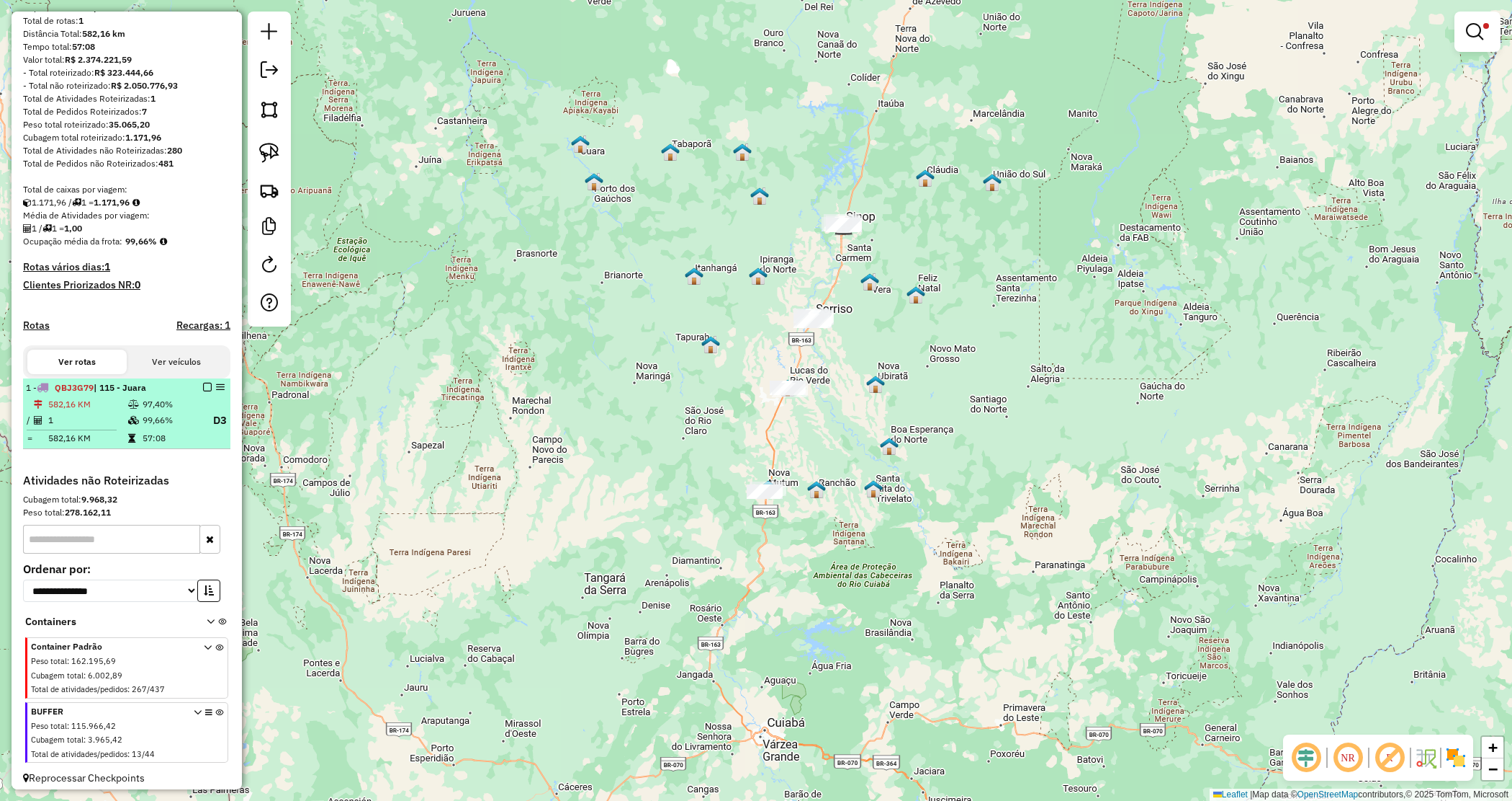
scroll to position [153, 0]
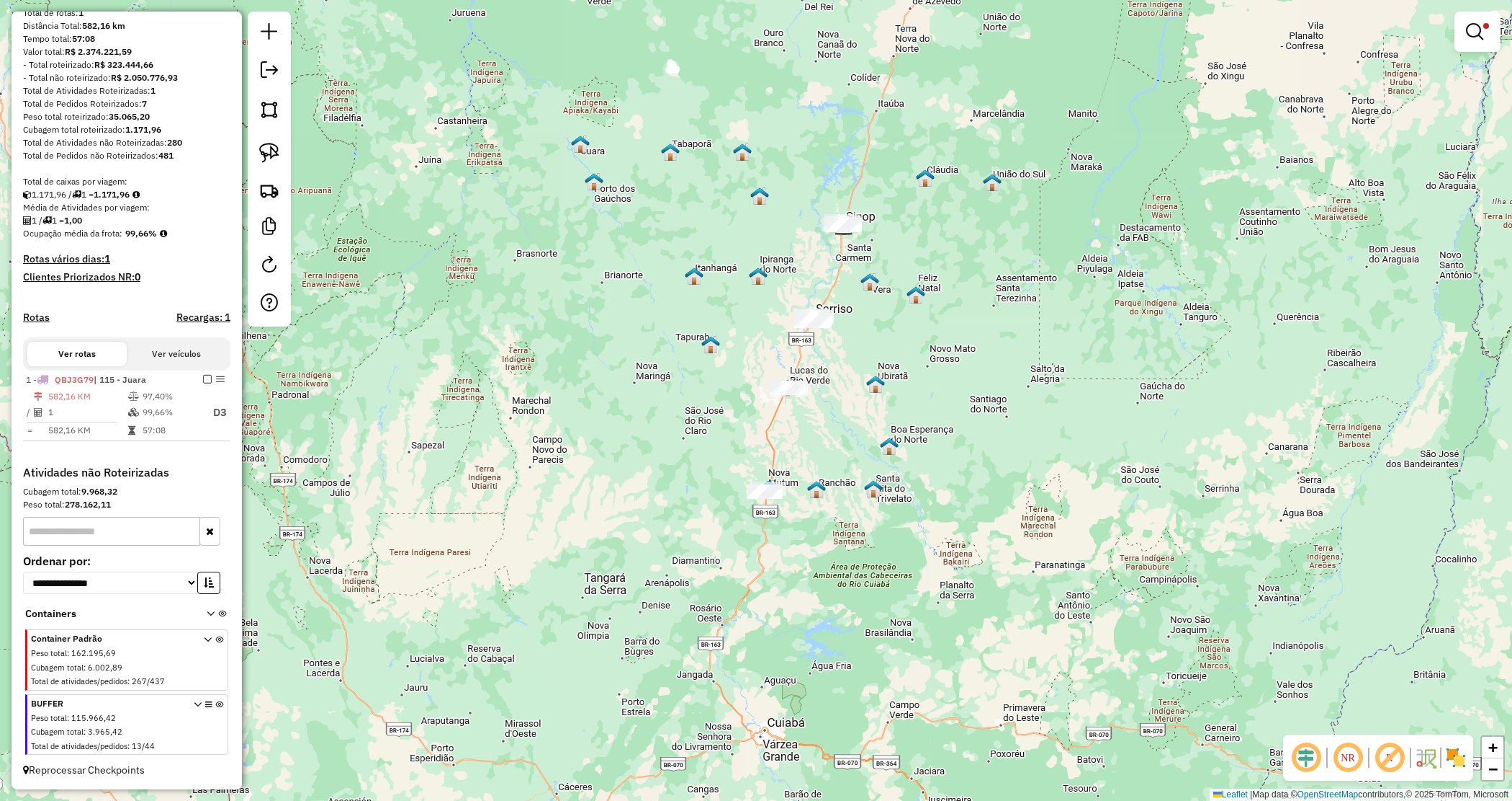
click at [216, 706] on icon at bounding box center [220, 727] width 8 height 54
click at [1467, 30] on em at bounding box center [1474, 31] width 17 height 17
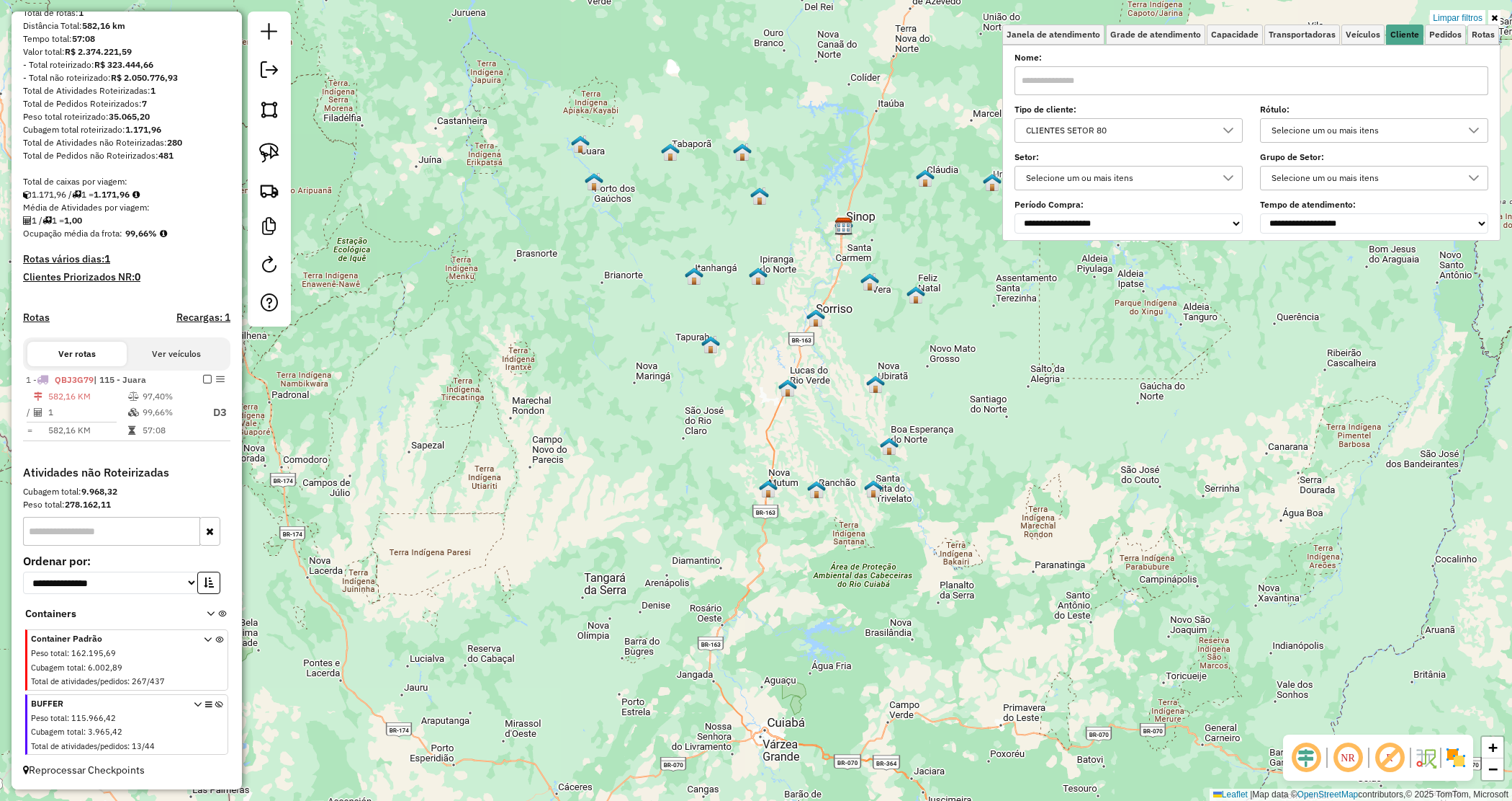
click at [1435, 18] on link "Limpar filtros" at bounding box center [1458, 18] width 55 height 16
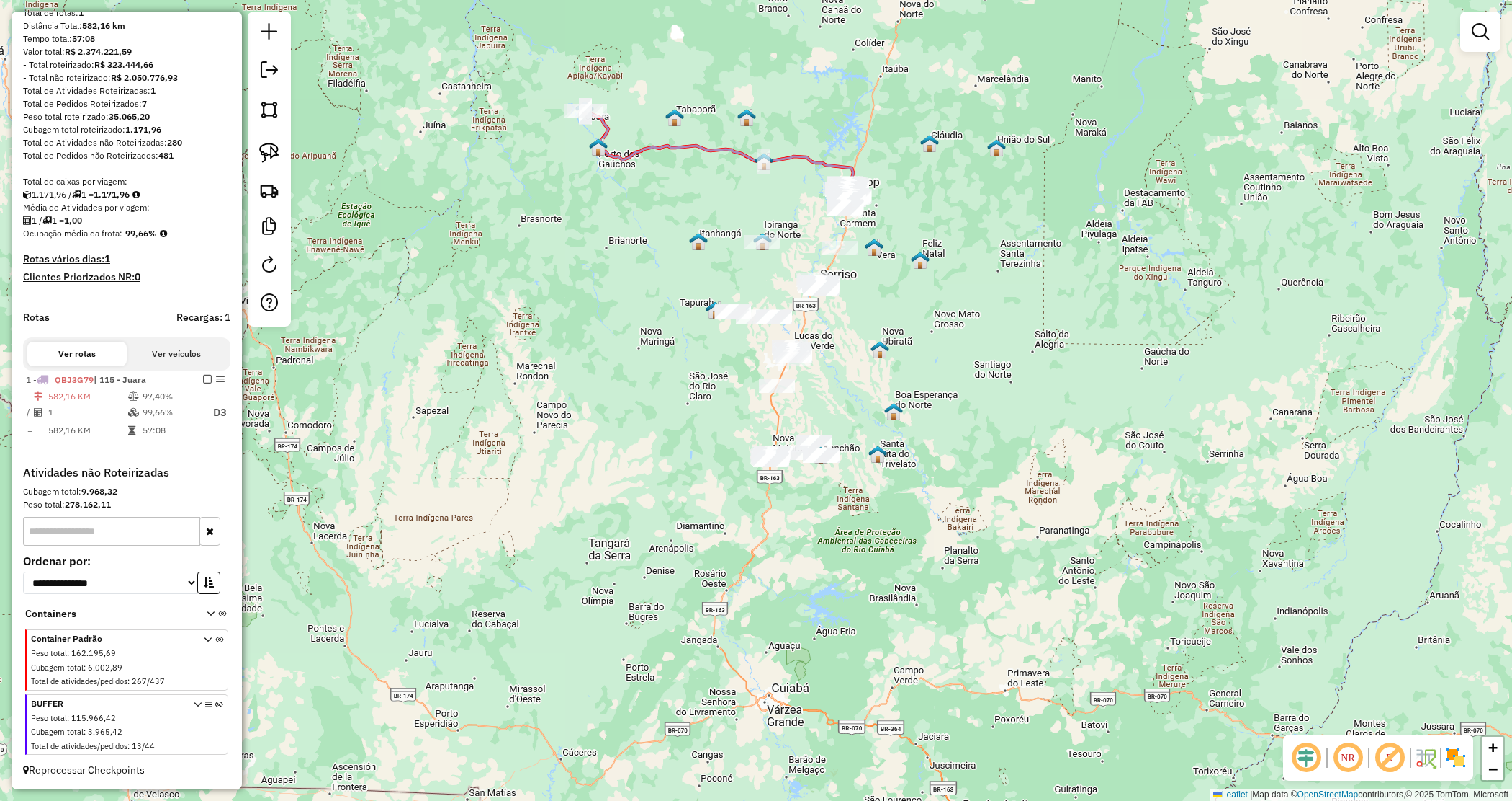
drag, startPoint x: 908, startPoint y: 506, endPoint x: 832, endPoint y: 469, distance: 84.5
click at [902, 499] on div "Janela de atendimento Grade de atendimento Capacidade Transportadoras Veículos …" at bounding box center [756, 400] width 1512 height 801
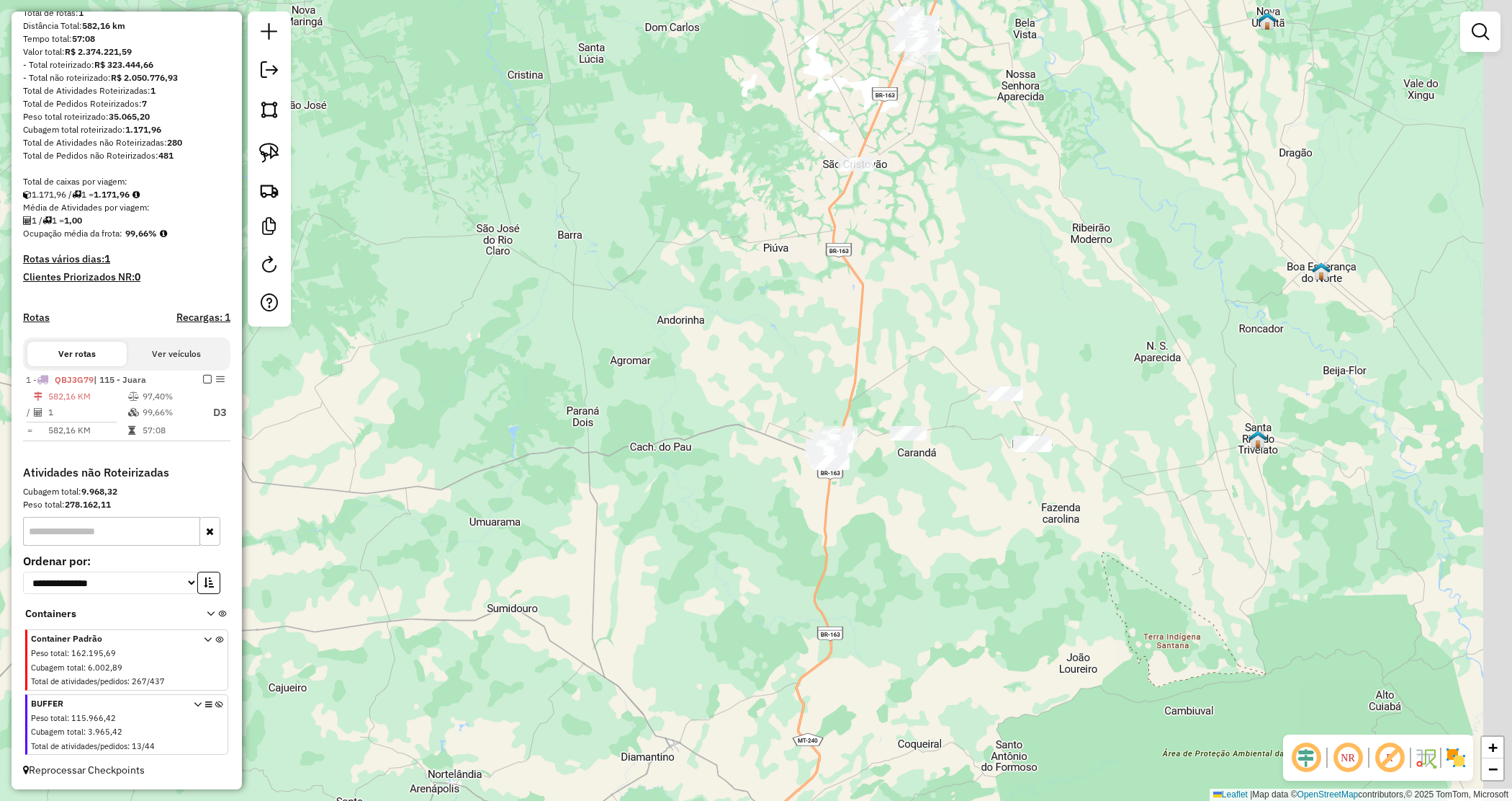
click at [911, 472] on div "Janela de atendimento Grade de atendimento Capacidade Transportadoras Veículos …" at bounding box center [756, 400] width 1512 height 801
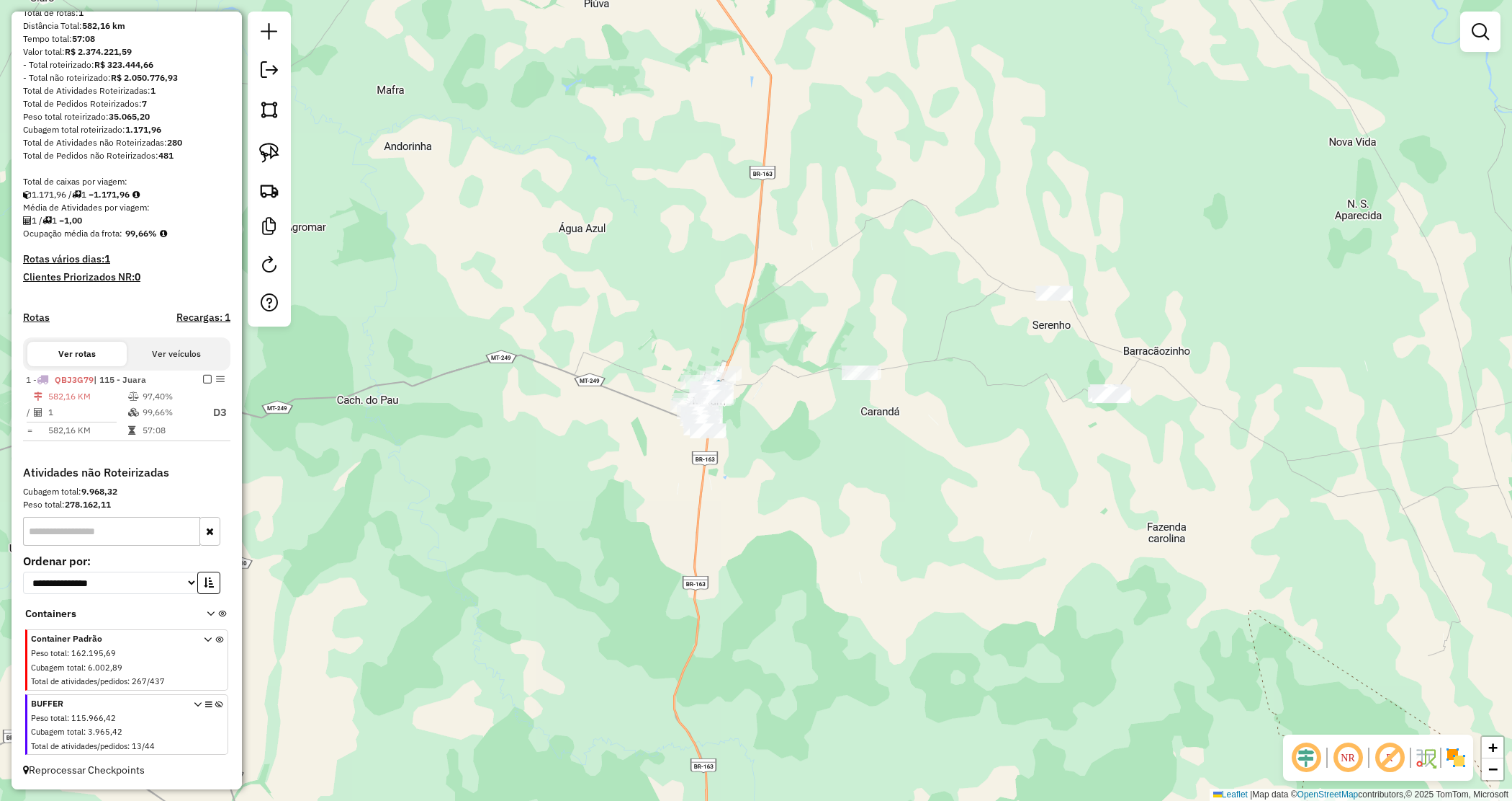
click at [956, 491] on div "Janela de atendimento Grade de atendimento Capacidade Transportadoras Veículos …" at bounding box center [756, 400] width 1512 height 801
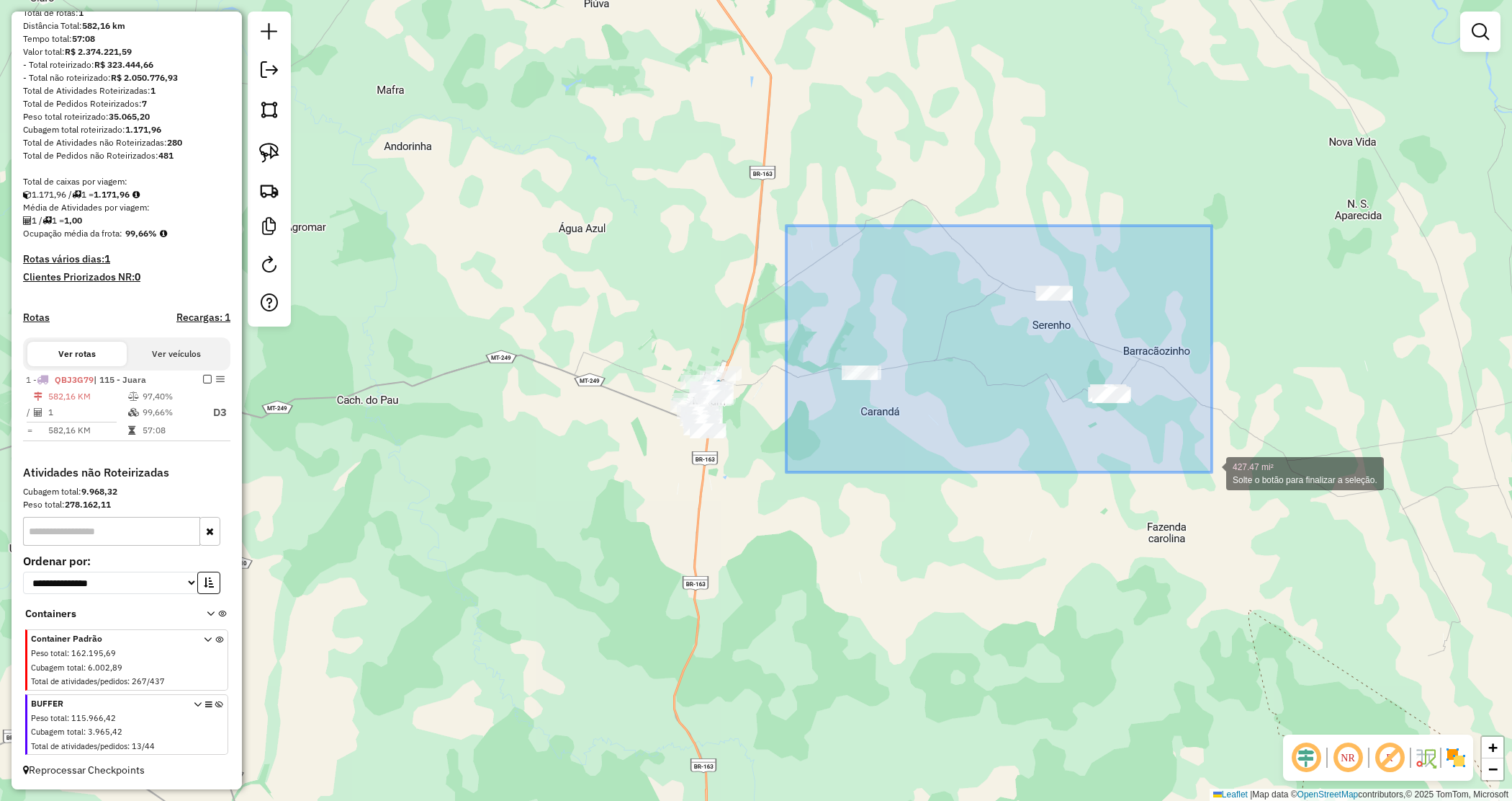
drag, startPoint x: 882, startPoint y: 308, endPoint x: 1208, endPoint y: 470, distance: 364.0
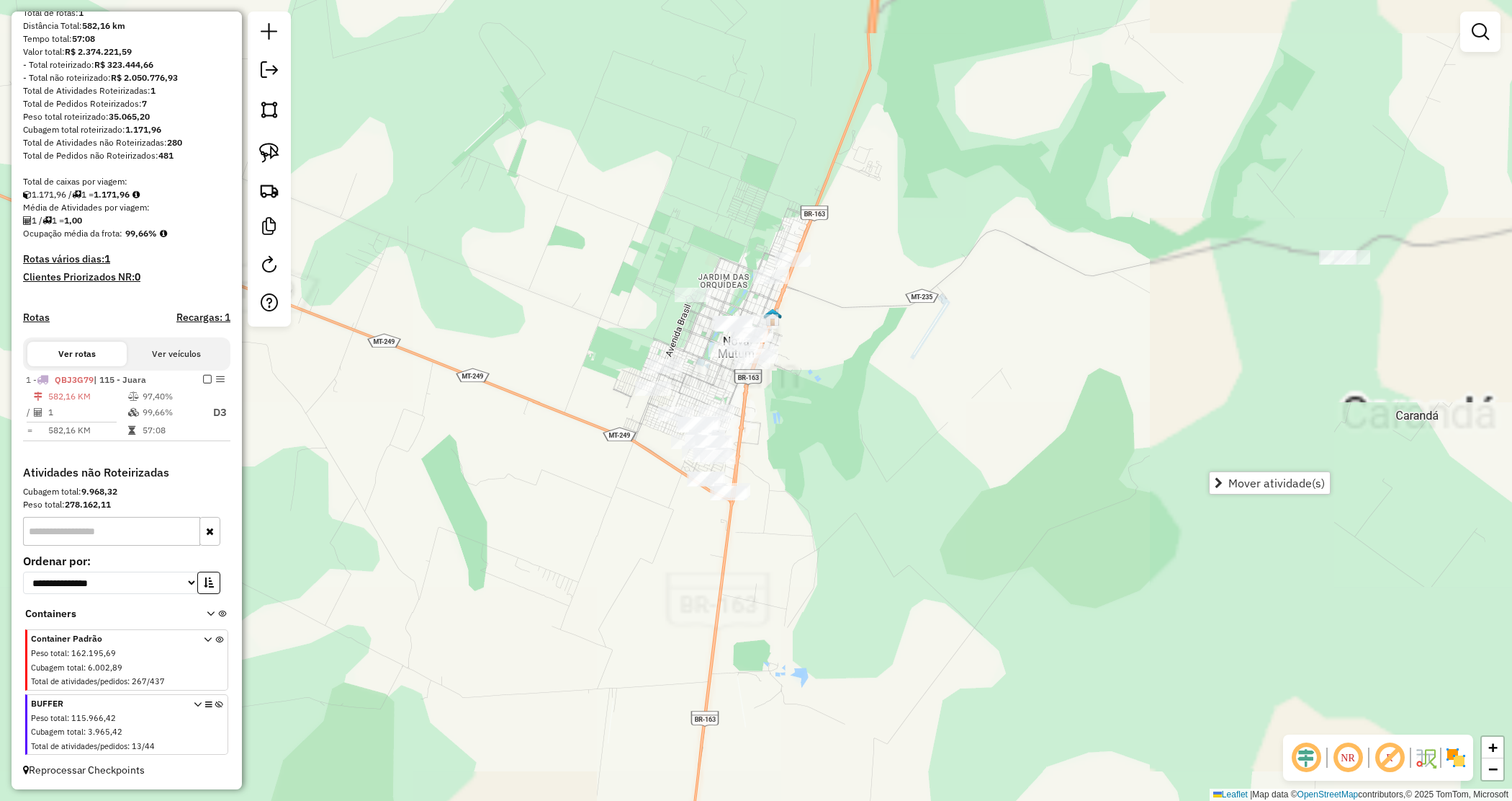
click at [855, 458] on div "Janela de atendimento Grade de atendimento Capacidade Transportadoras Veículos …" at bounding box center [756, 400] width 1512 height 801
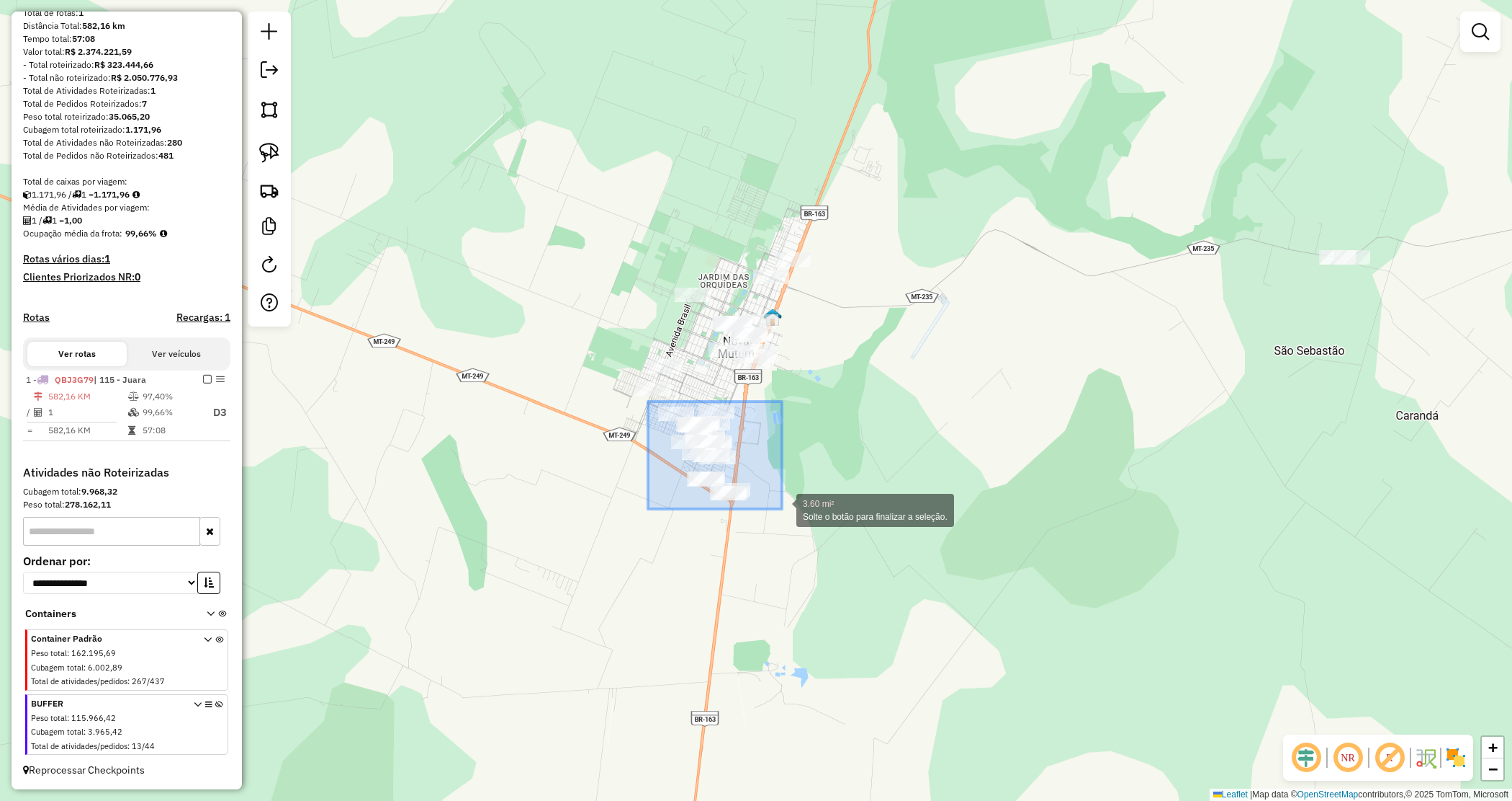
drag, startPoint x: 648, startPoint y: 401, endPoint x: 787, endPoint y: 518, distance: 181.7
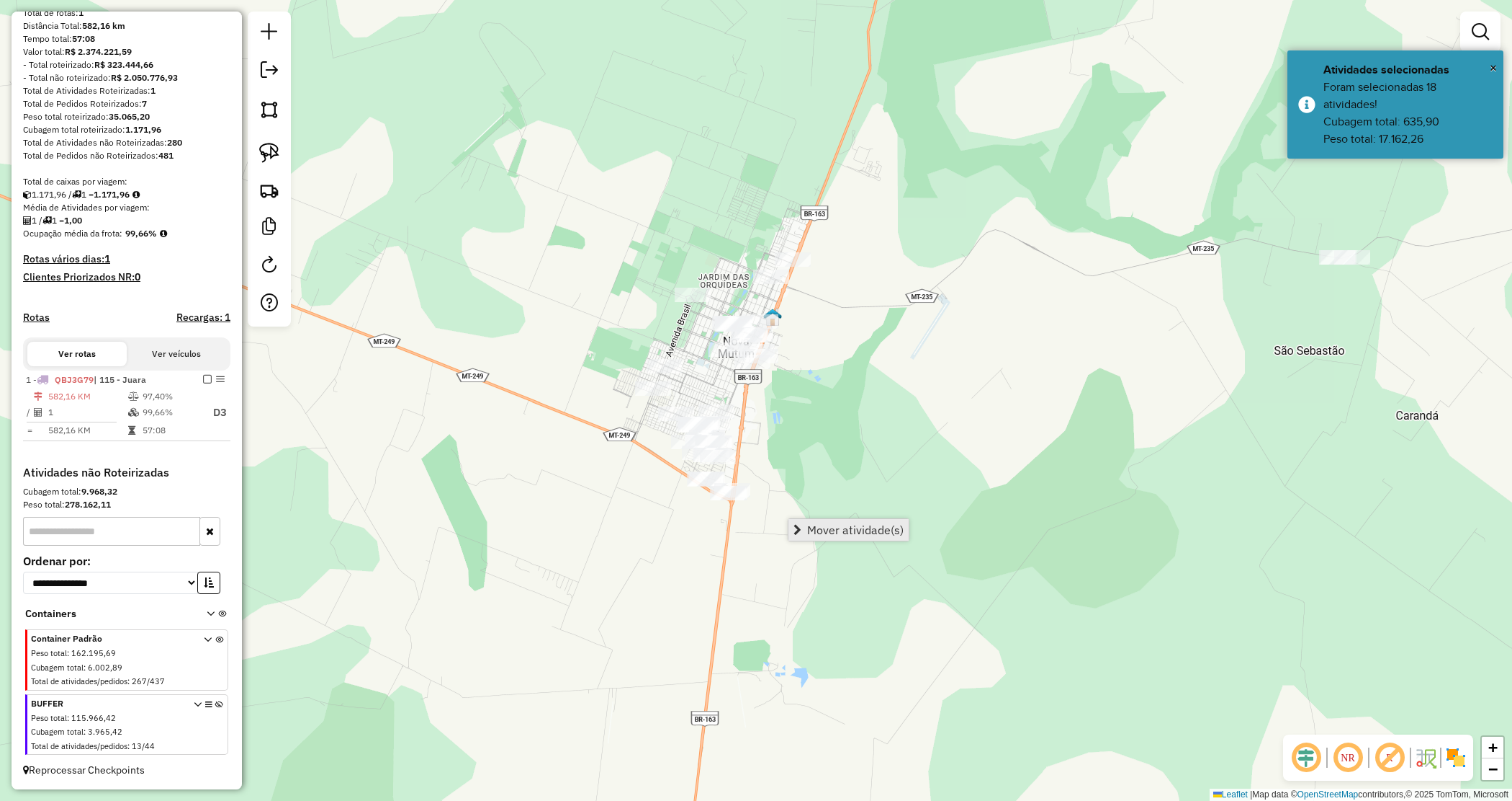
click at [830, 531] on span "Mover atividade(s)" at bounding box center [856, 530] width 97 height 12
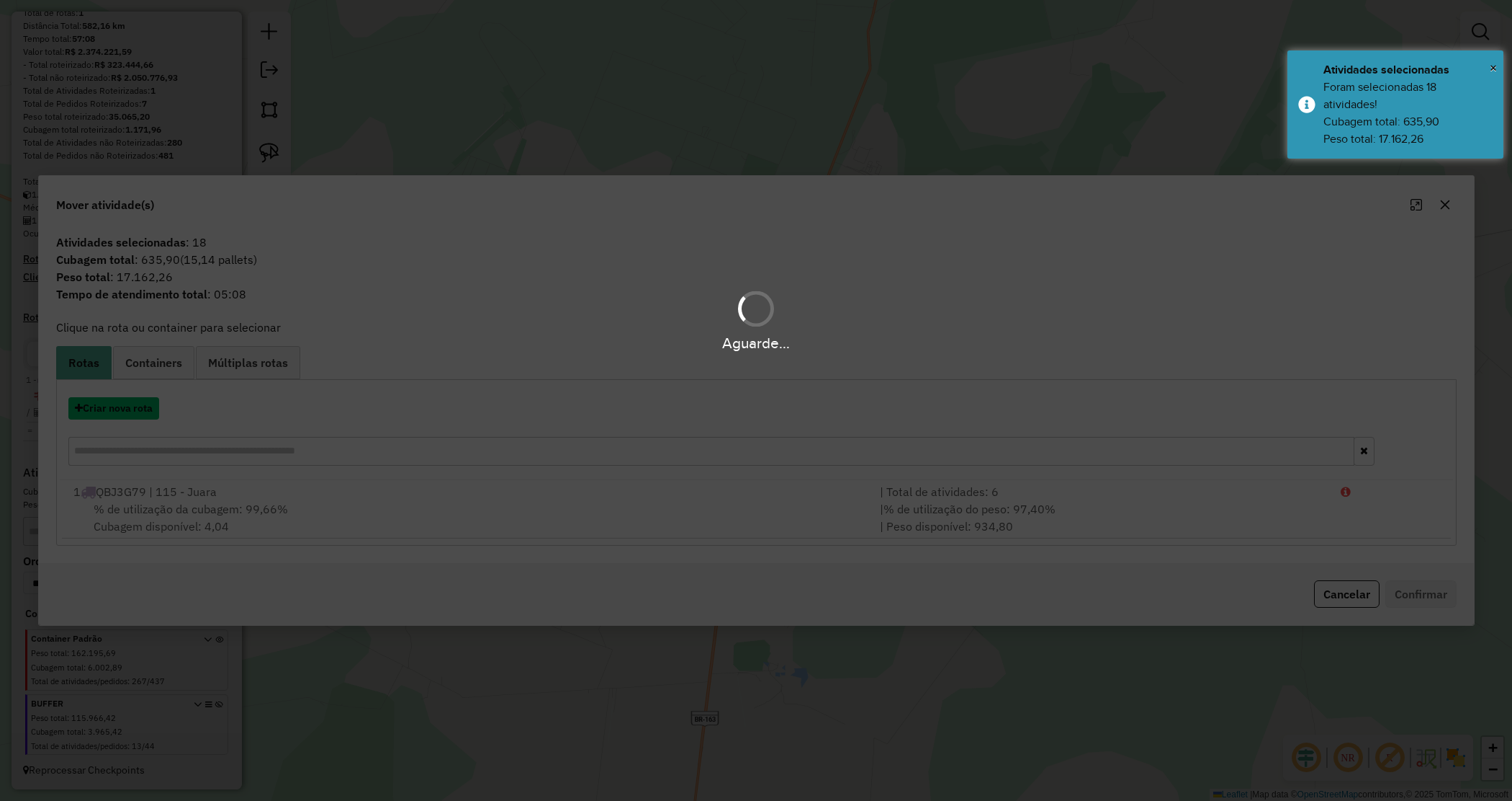
click at [105, 411] on button "Criar nova rota" at bounding box center [114, 408] width 91 height 23
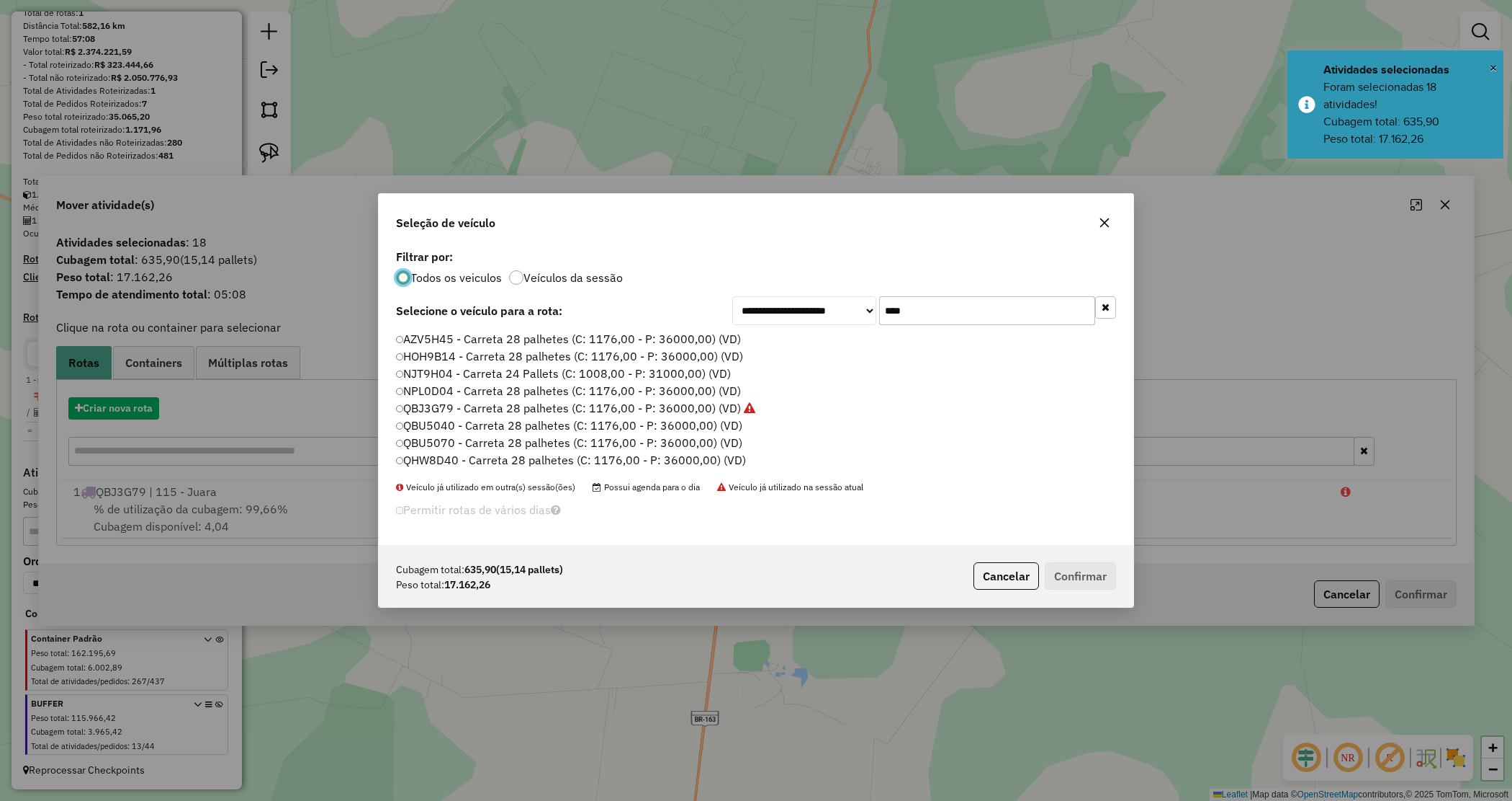
scroll to position [7, 4]
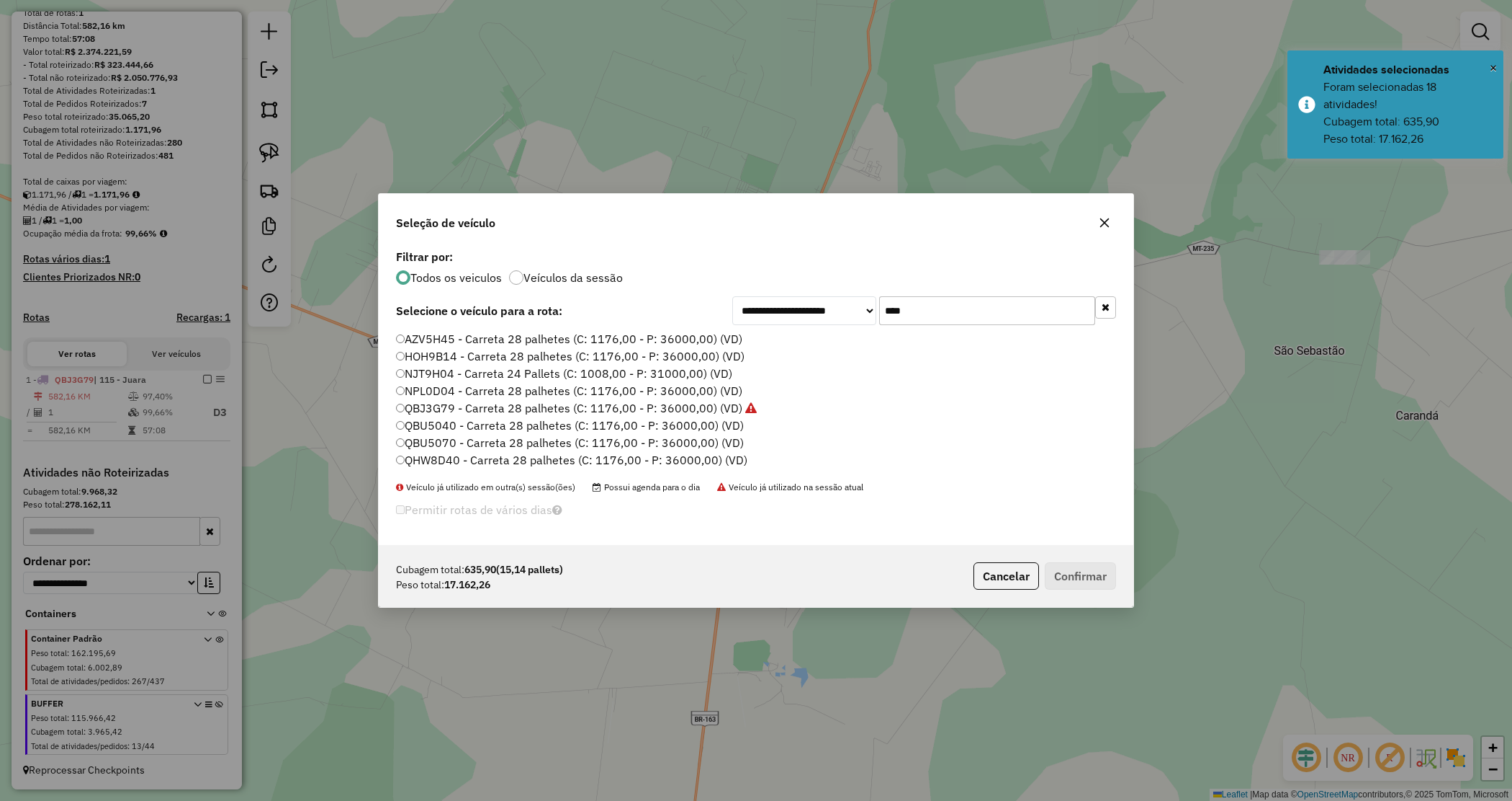
drag, startPoint x: 787, startPoint y: 303, endPoint x: 771, endPoint y: 298, distance: 16.8
click at [772, 300] on div "**********" at bounding box center [924, 310] width 384 height 29
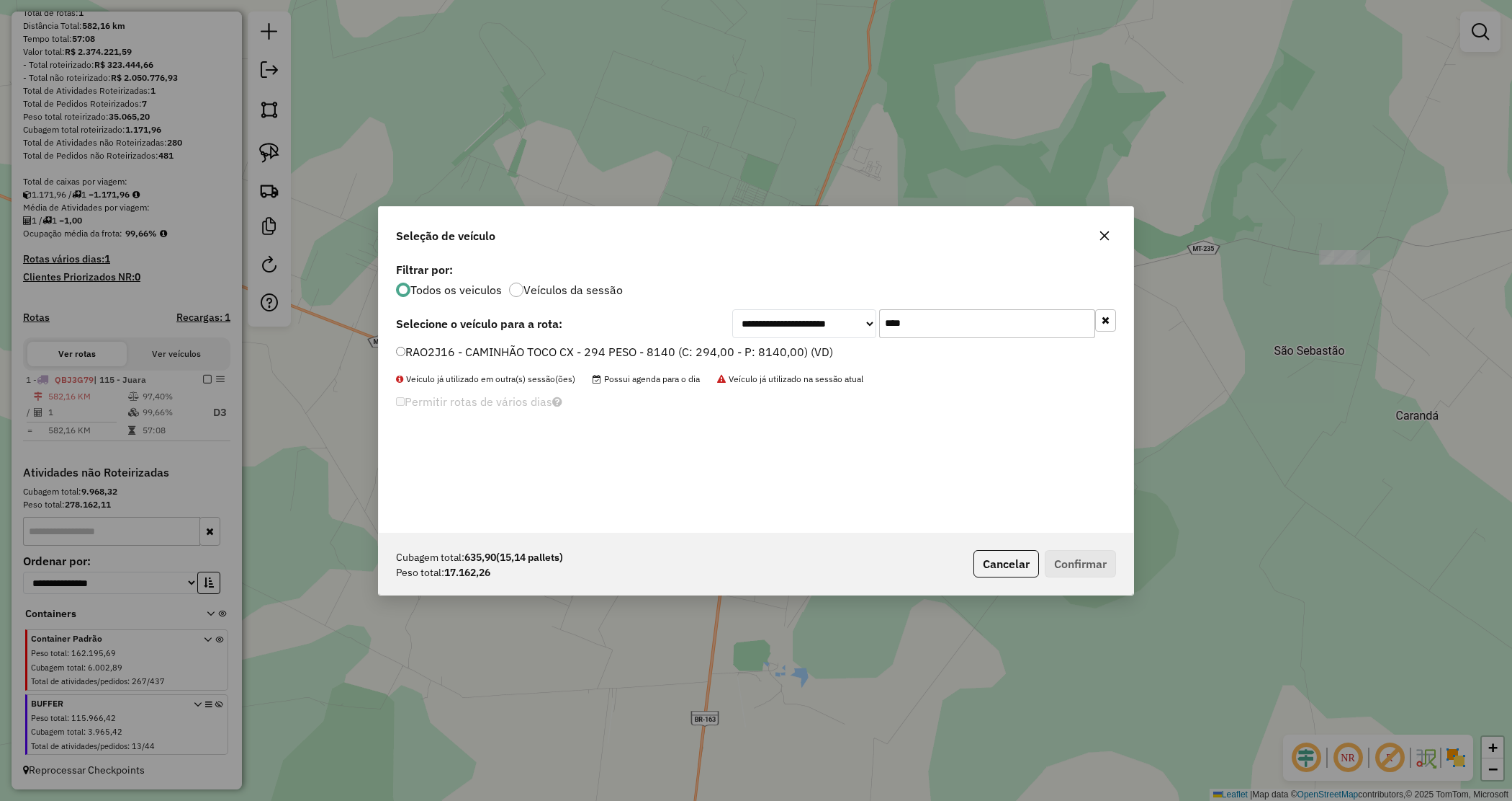
type input "****"
click at [650, 348] on label "RAO2J16 - CAMINHÃO TOCO CX - 294 PESO - 8140 (C: 294,00 - P: 8140,00) (VD)" at bounding box center [614, 350] width 437 height 17
click at [1086, 565] on button "Confirmar" at bounding box center [1081, 563] width 71 height 28
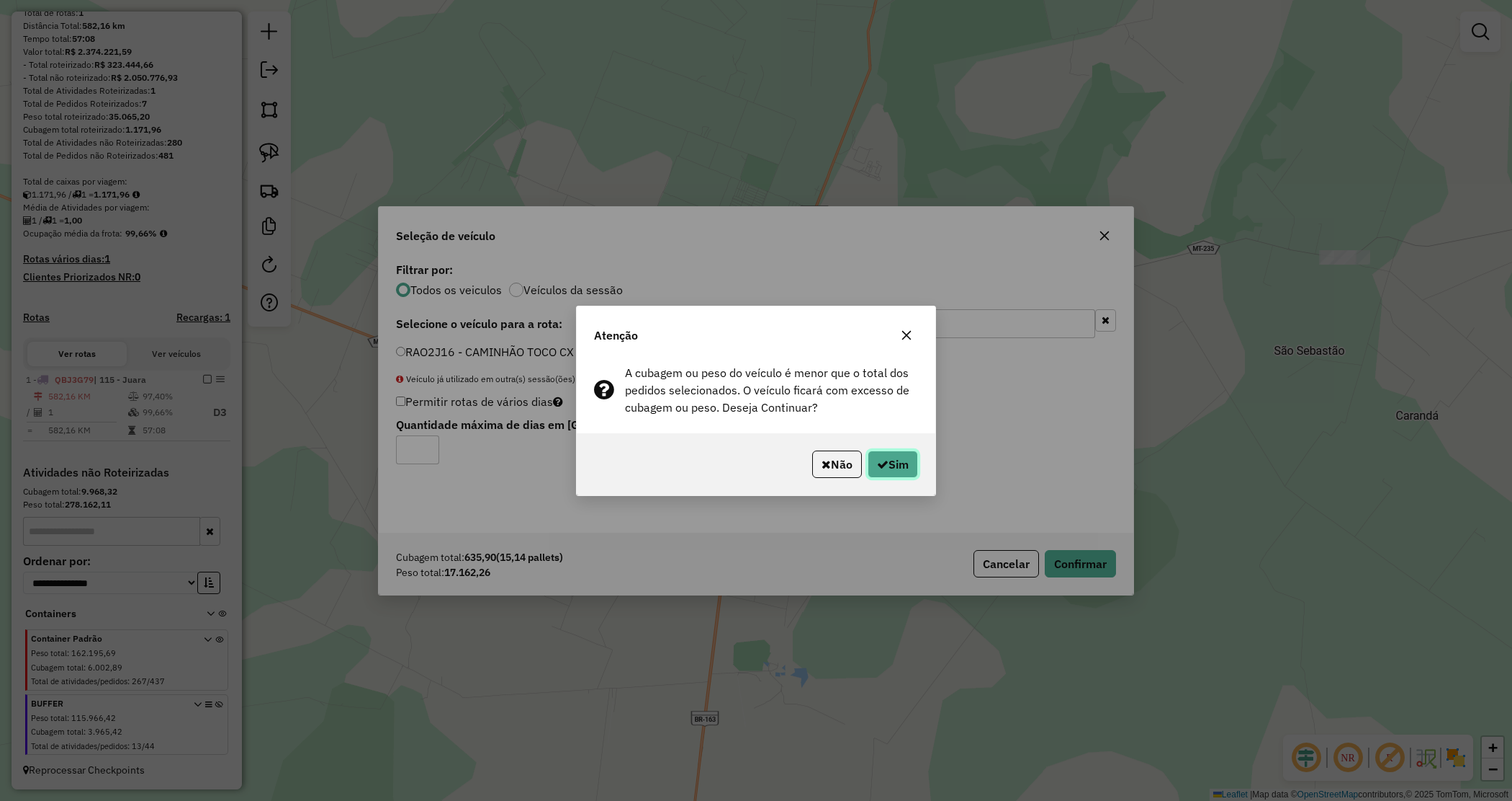
drag, startPoint x: 905, startPoint y: 458, endPoint x: 861, endPoint y: 466, distance: 44.7
click at [904, 457] on button "Sim" at bounding box center [893, 464] width 50 height 28
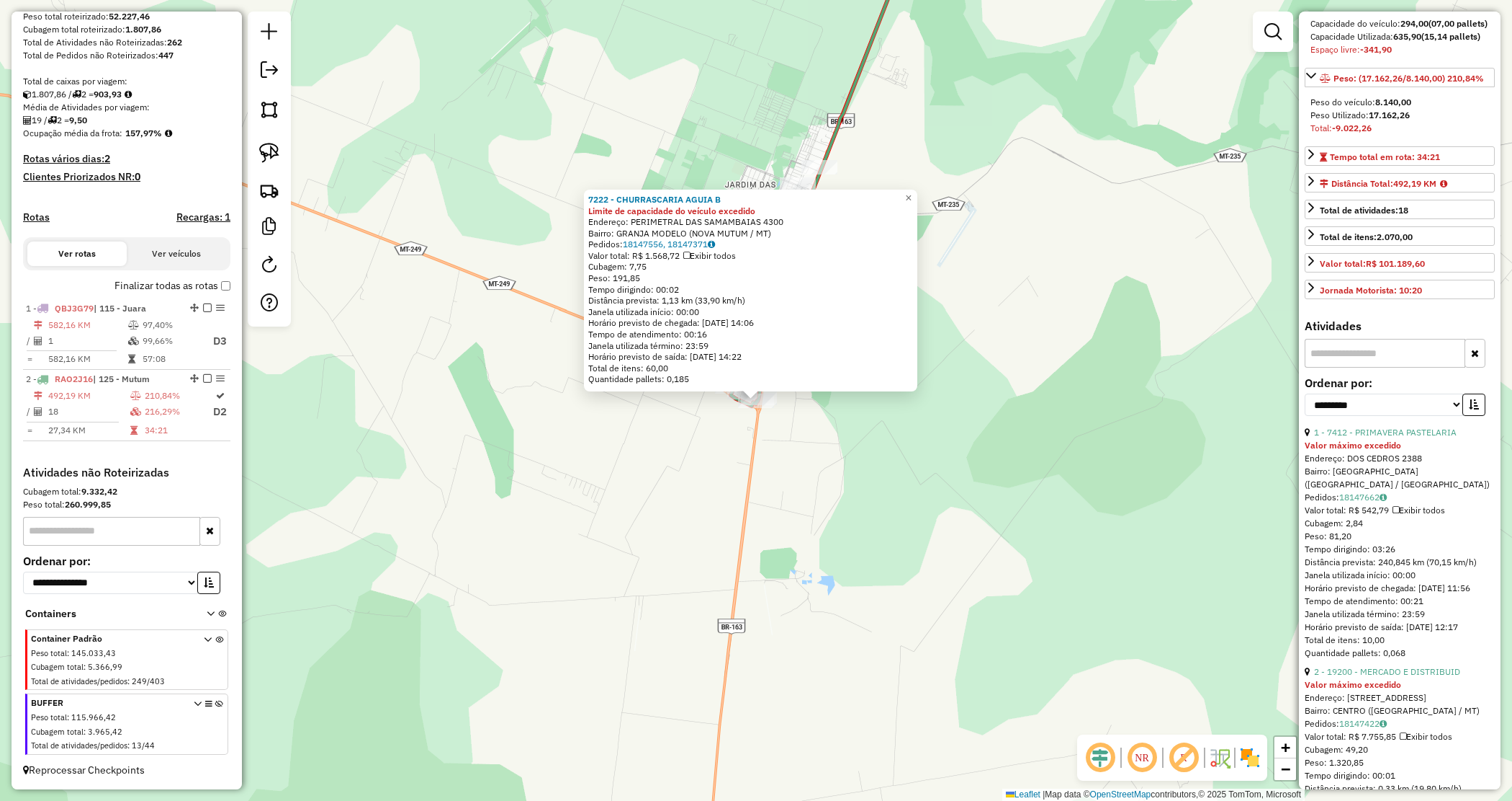
scroll to position [180, 0]
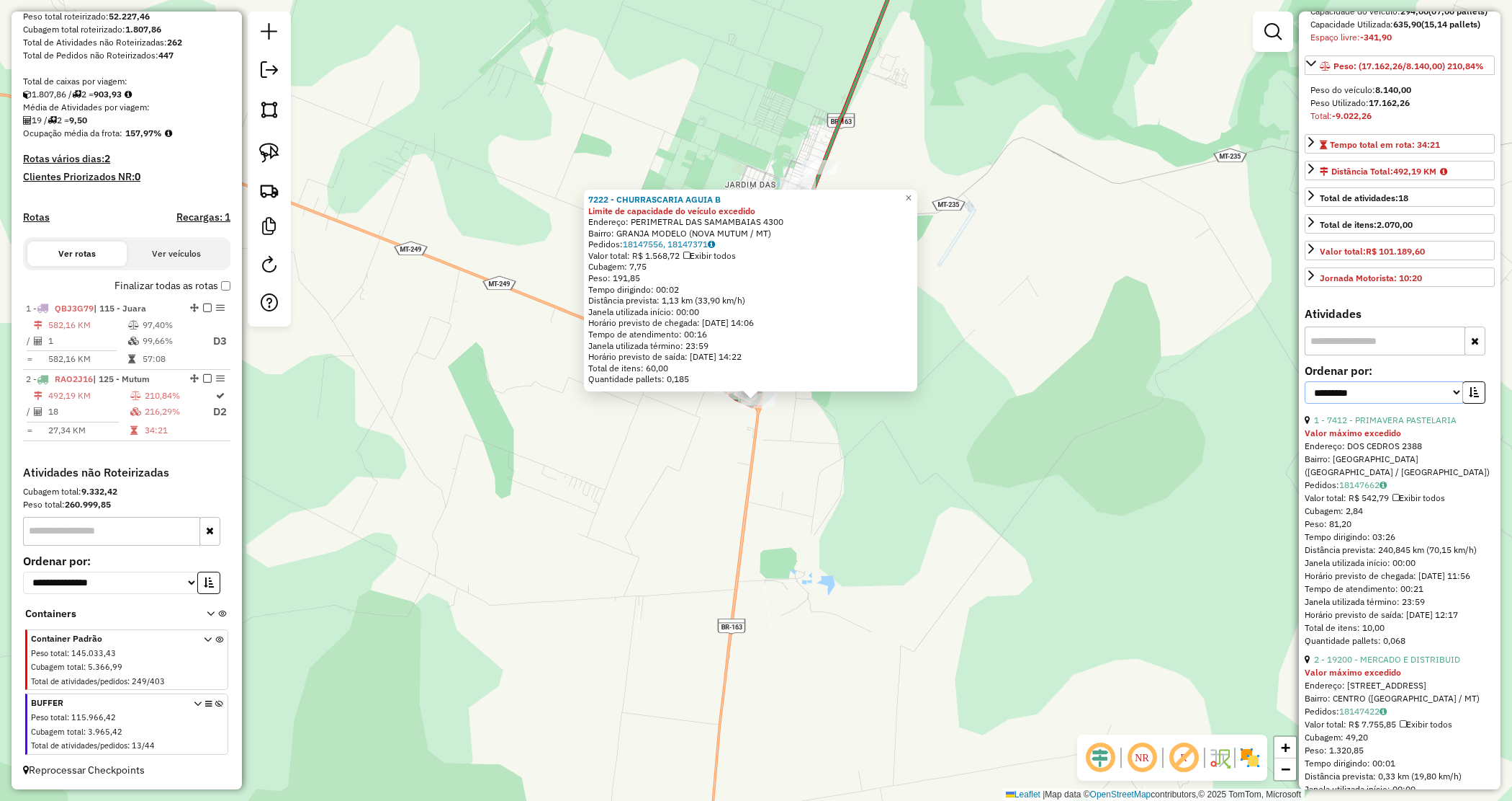
drag, startPoint x: 1419, startPoint y: 438, endPoint x: 1404, endPoint y: 447, distance: 17.5
click at [1419, 404] on select "**********" at bounding box center [1384, 392] width 158 height 23
select select "*********"
click at [1305, 404] on select "**********" at bounding box center [1384, 392] width 158 height 23
drag, startPoint x: 1473, startPoint y: 430, endPoint x: 1423, endPoint y: 447, distance: 52.8
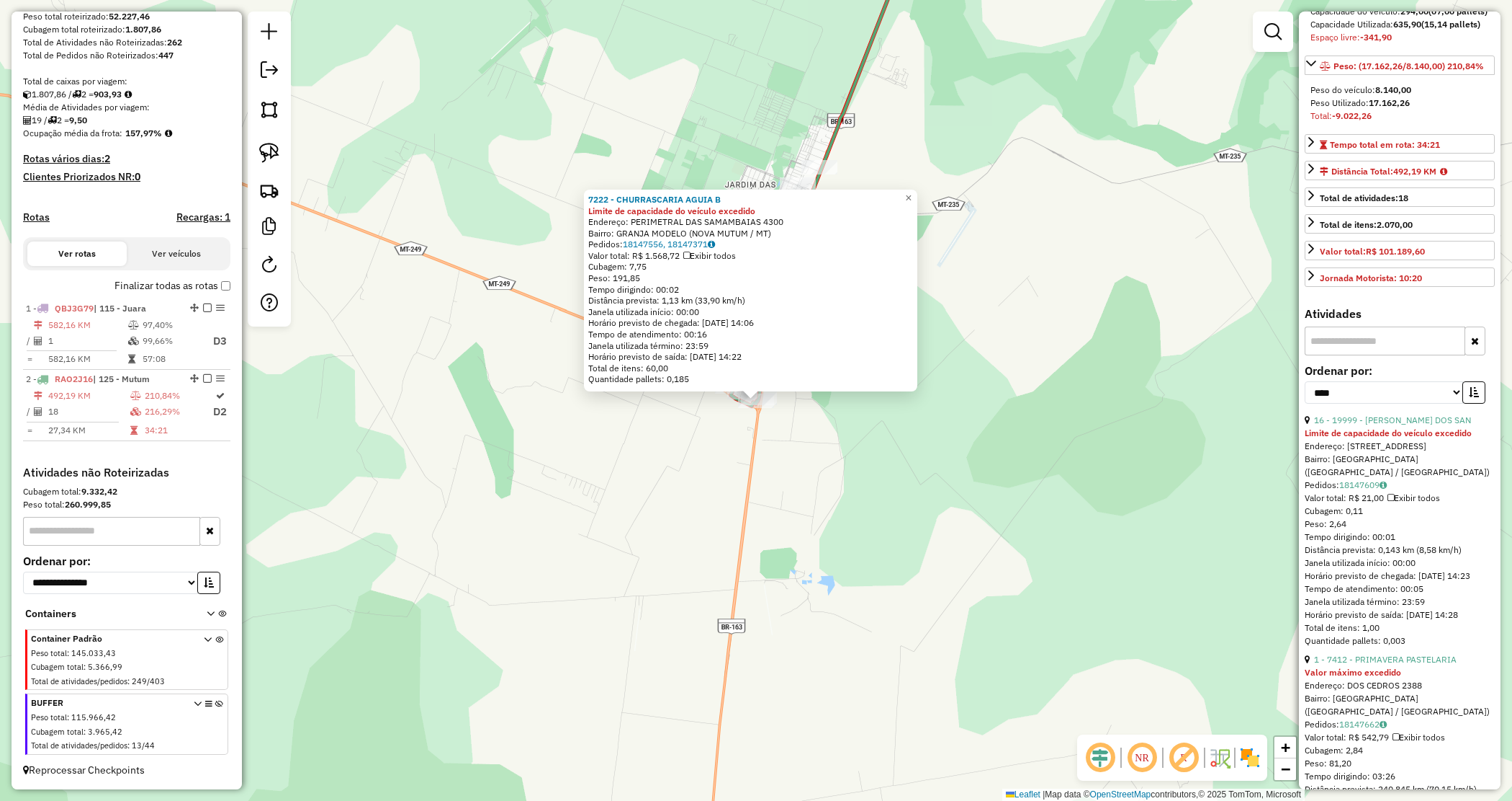
click at [1472, 404] on button "button" at bounding box center [1473, 392] width 23 height 23
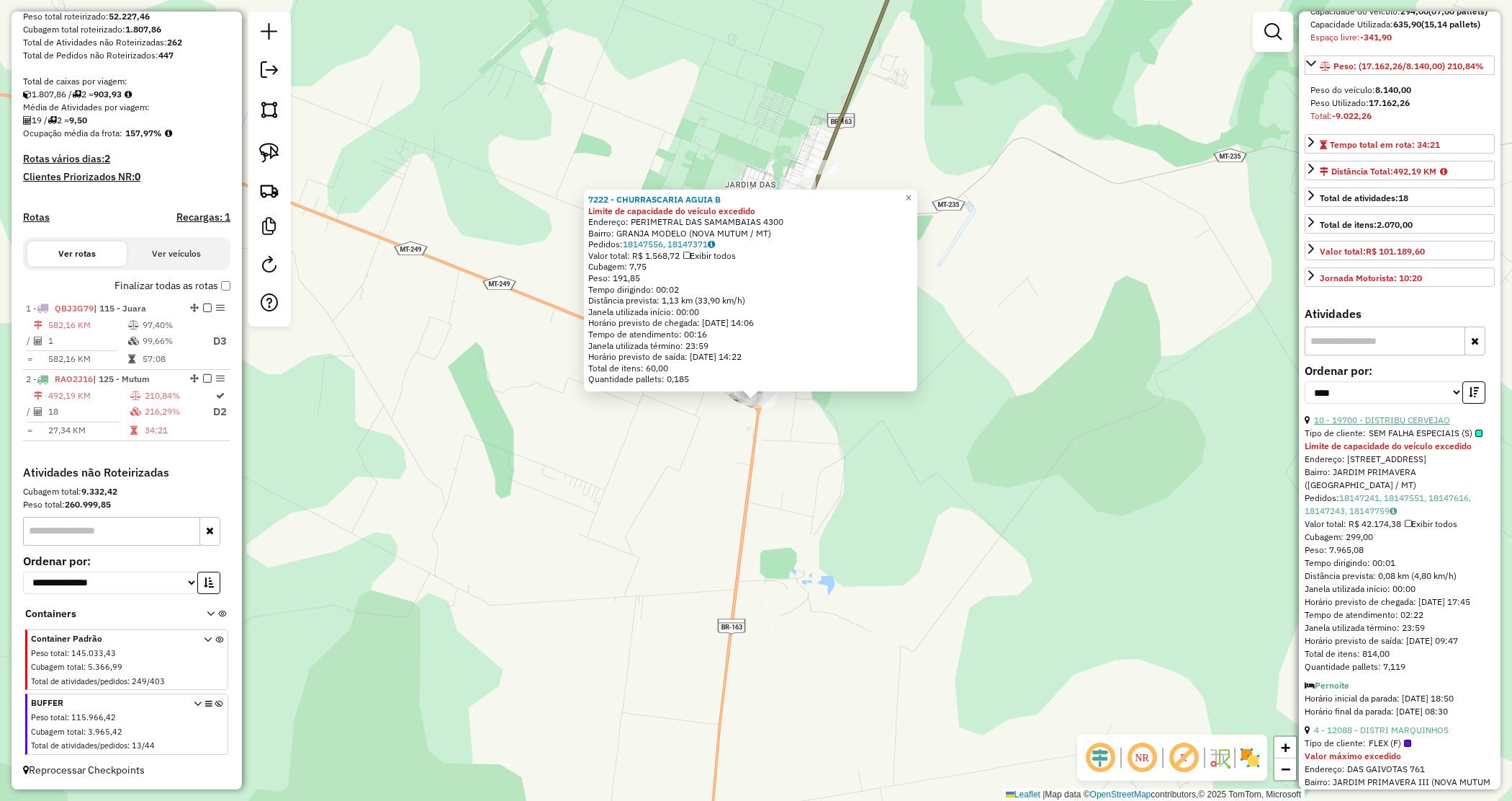
click at [1405, 425] on link "10 - 19700 - DISTRIBU CERVEJAO" at bounding box center [1382, 419] width 137 height 11
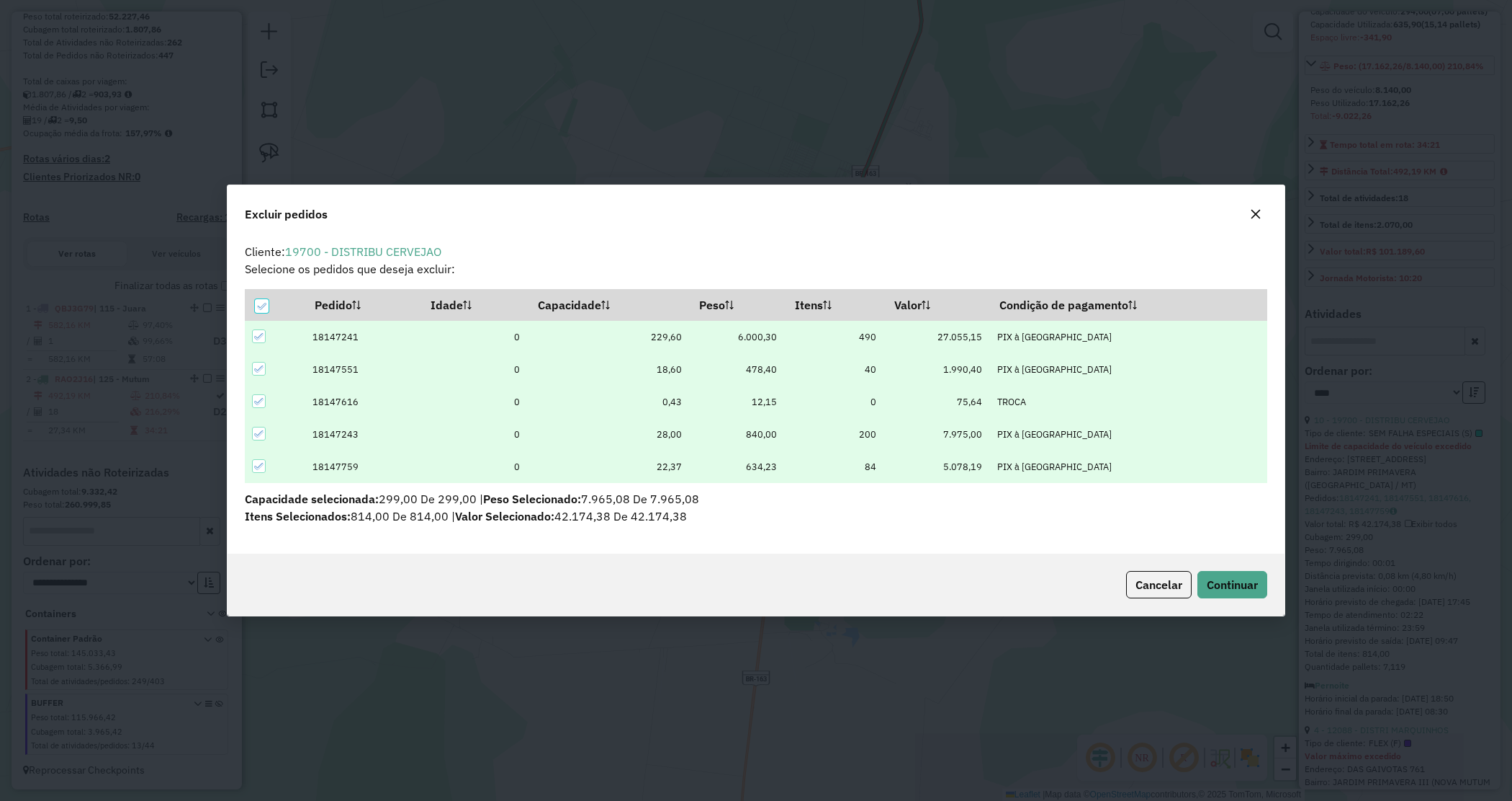
scroll to position [7, 4]
click at [1250, 570] on div "Cancelar Continuar" at bounding box center [756, 584] width 1057 height 62
click at [1244, 581] on span "Continuar" at bounding box center [1233, 584] width 51 height 15
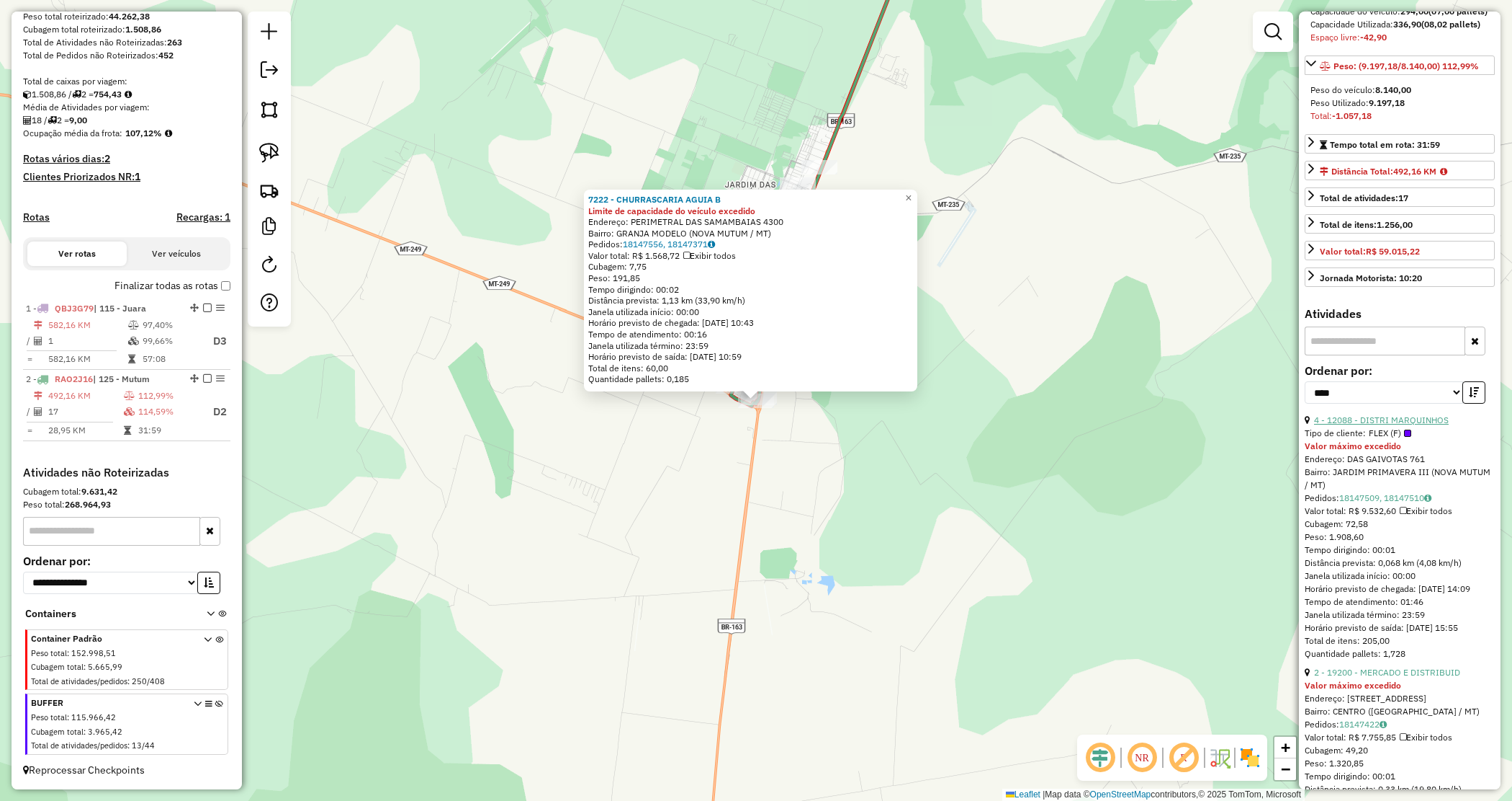
click at [1371, 425] on link "4 - 12088 - DISTRI MARQUINHOS" at bounding box center [1381, 419] width 135 height 11
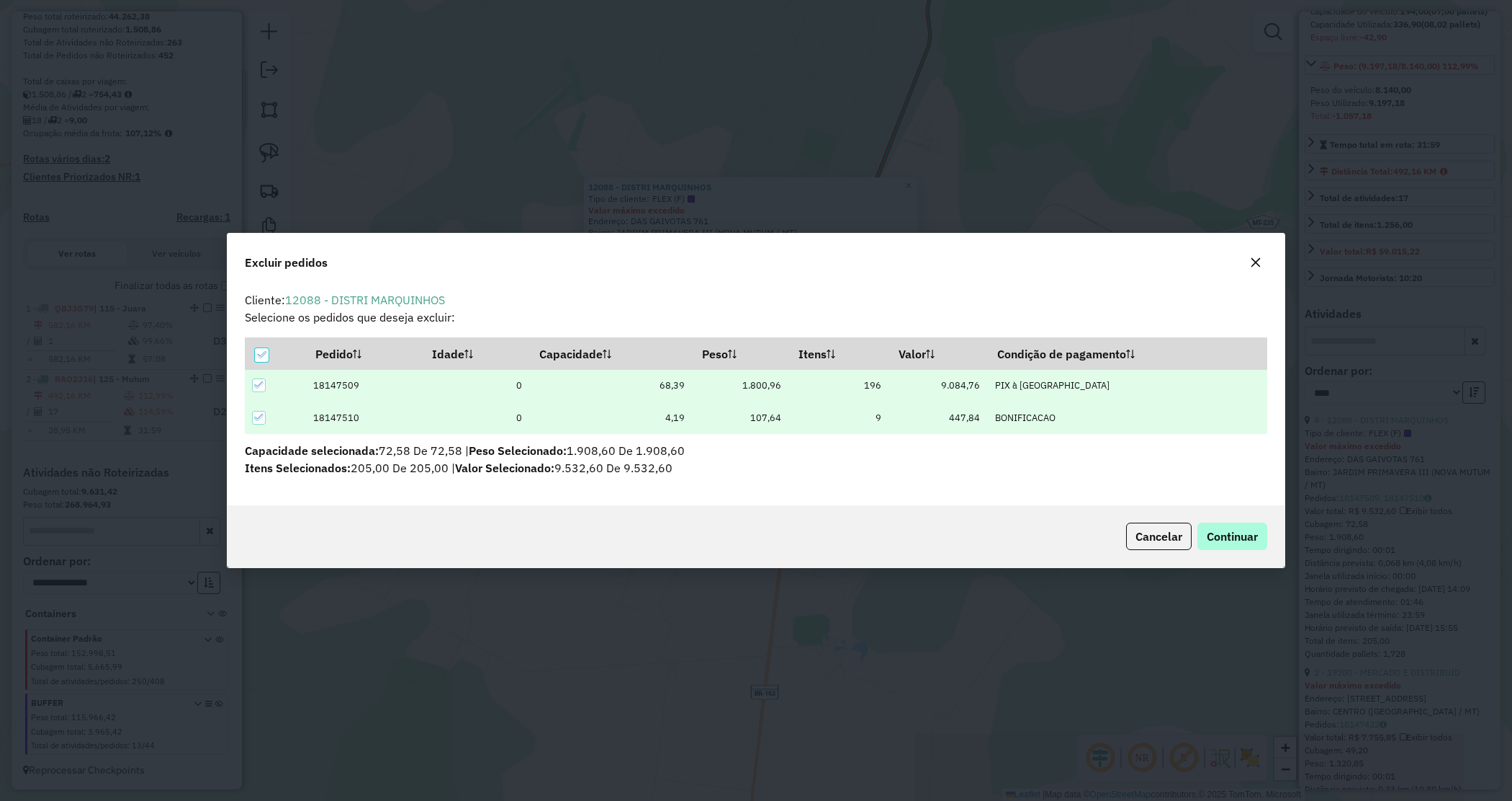
scroll to position [0, 0]
click at [1233, 529] on span "Continuar" at bounding box center [1233, 536] width 51 height 15
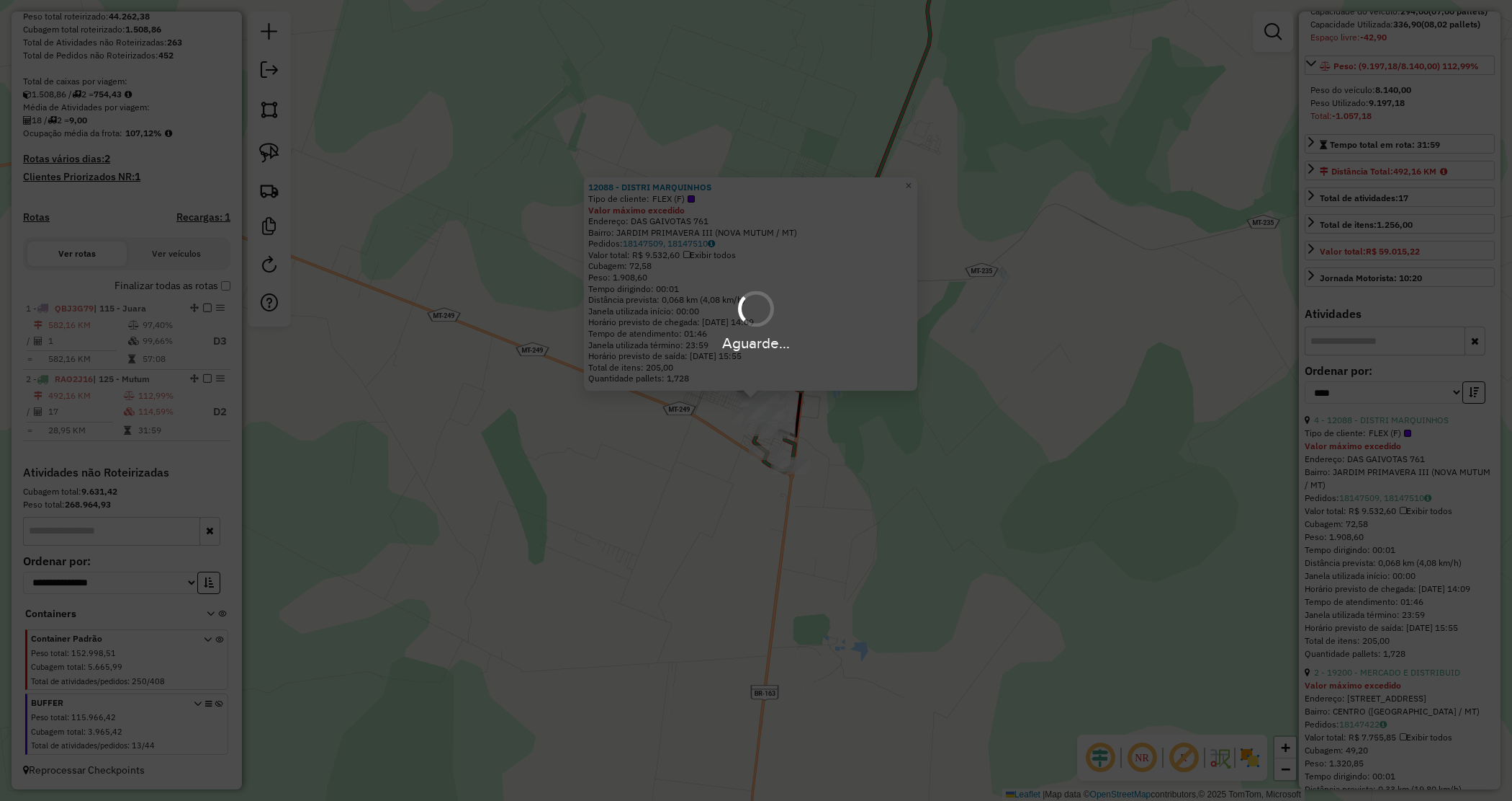
scroll to position [166, 0]
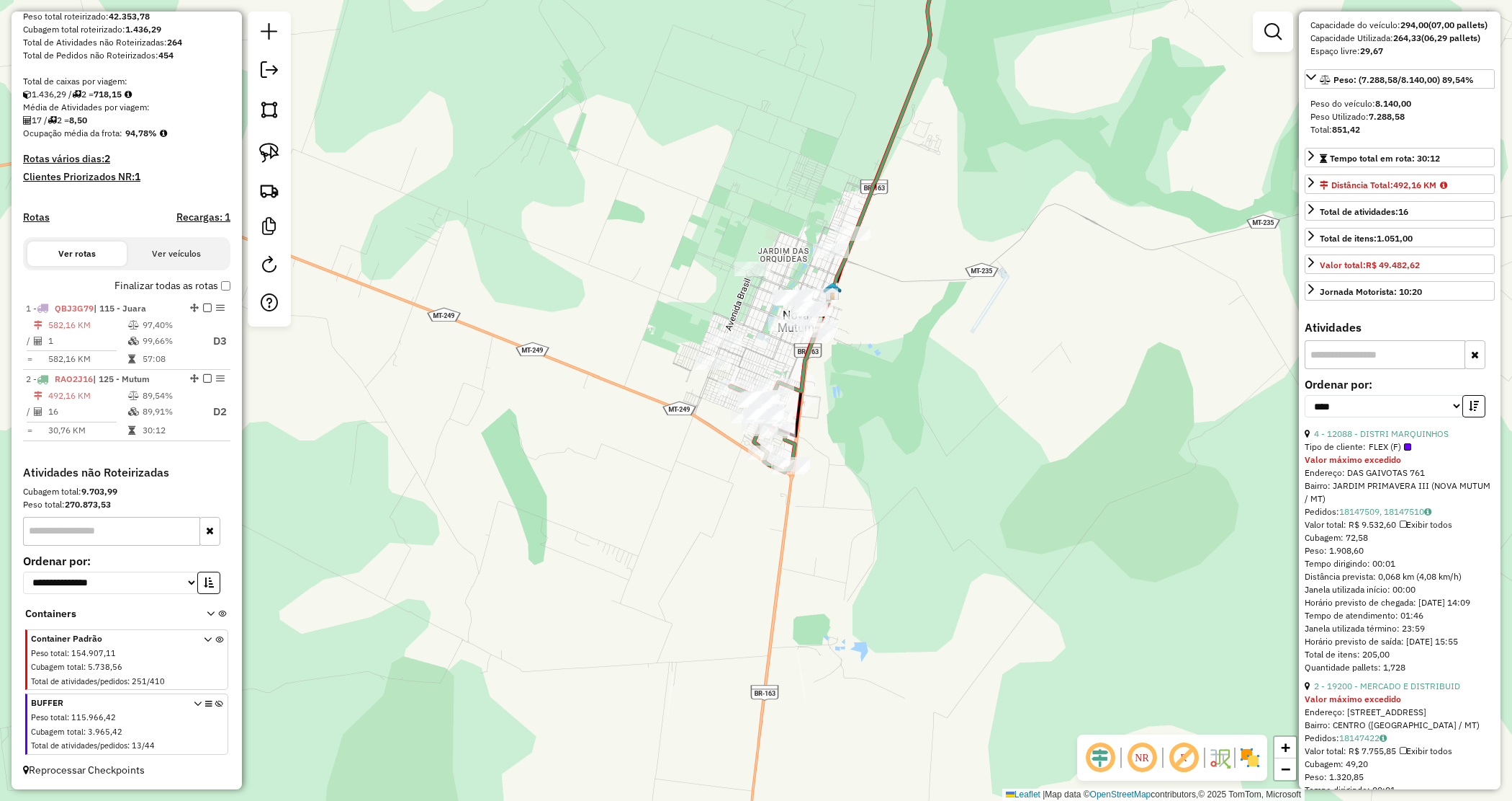
click at [1073, 469] on div "Janela de atendimento Grade de atendimento Capacidade Transportadoras Veículos …" at bounding box center [756, 400] width 1512 height 801
click at [1067, 474] on div "Janela de atendimento Grade de atendimento Capacidade Transportadoras Veículos …" at bounding box center [756, 400] width 1512 height 801
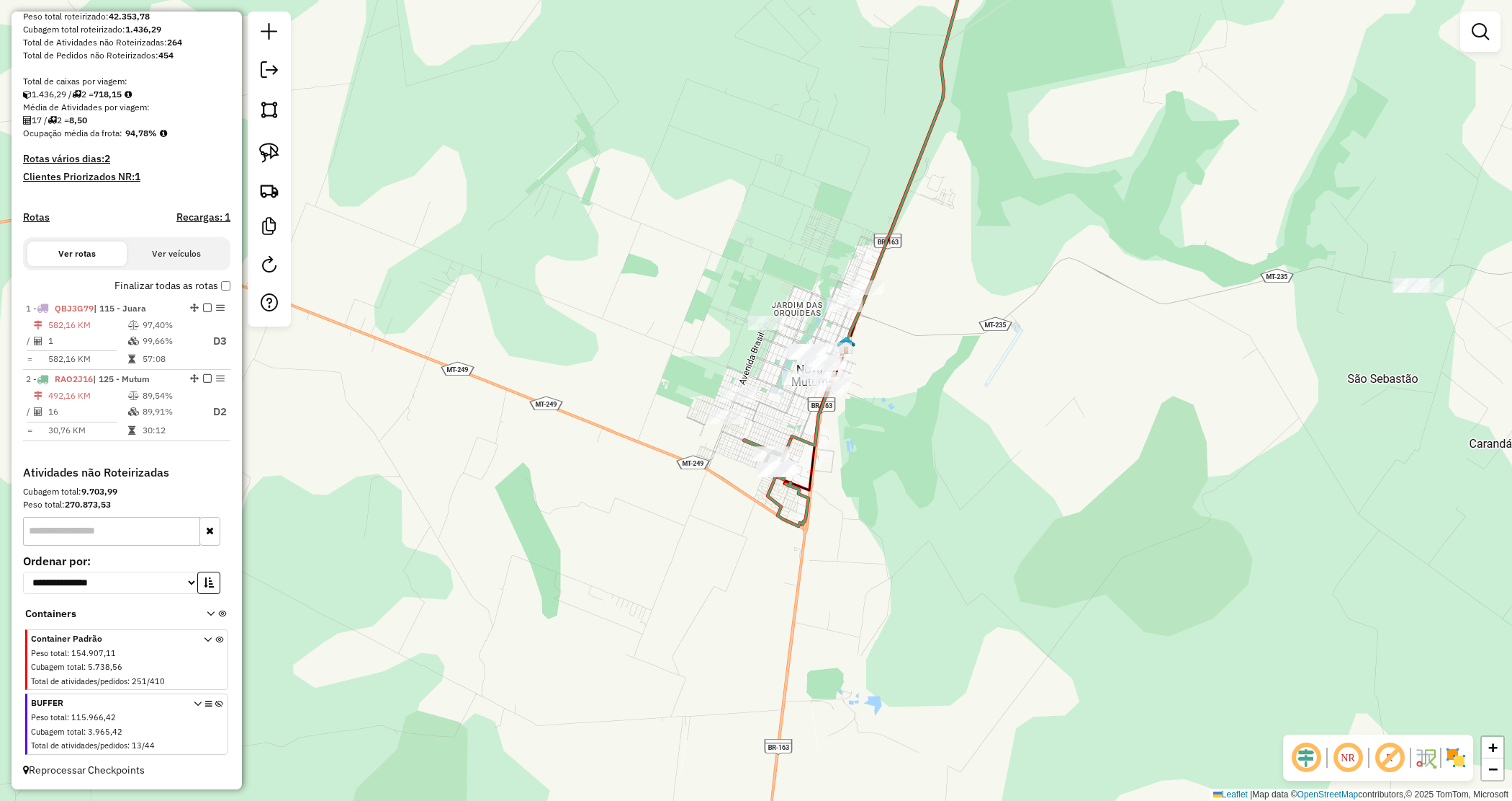
click at [971, 476] on div "Janela de atendimento Grade de atendimento Capacidade Transportadoras Veículos …" at bounding box center [756, 400] width 1512 height 801
drag, startPoint x: 980, startPoint y: 393, endPoint x: 930, endPoint y: 364, distance: 57.8
click at [975, 393] on div "Janela de atendimento Grade de atendimento Capacidade Transportadoras Veículos …" at bounding box center [756, 400] width 1512 height 801
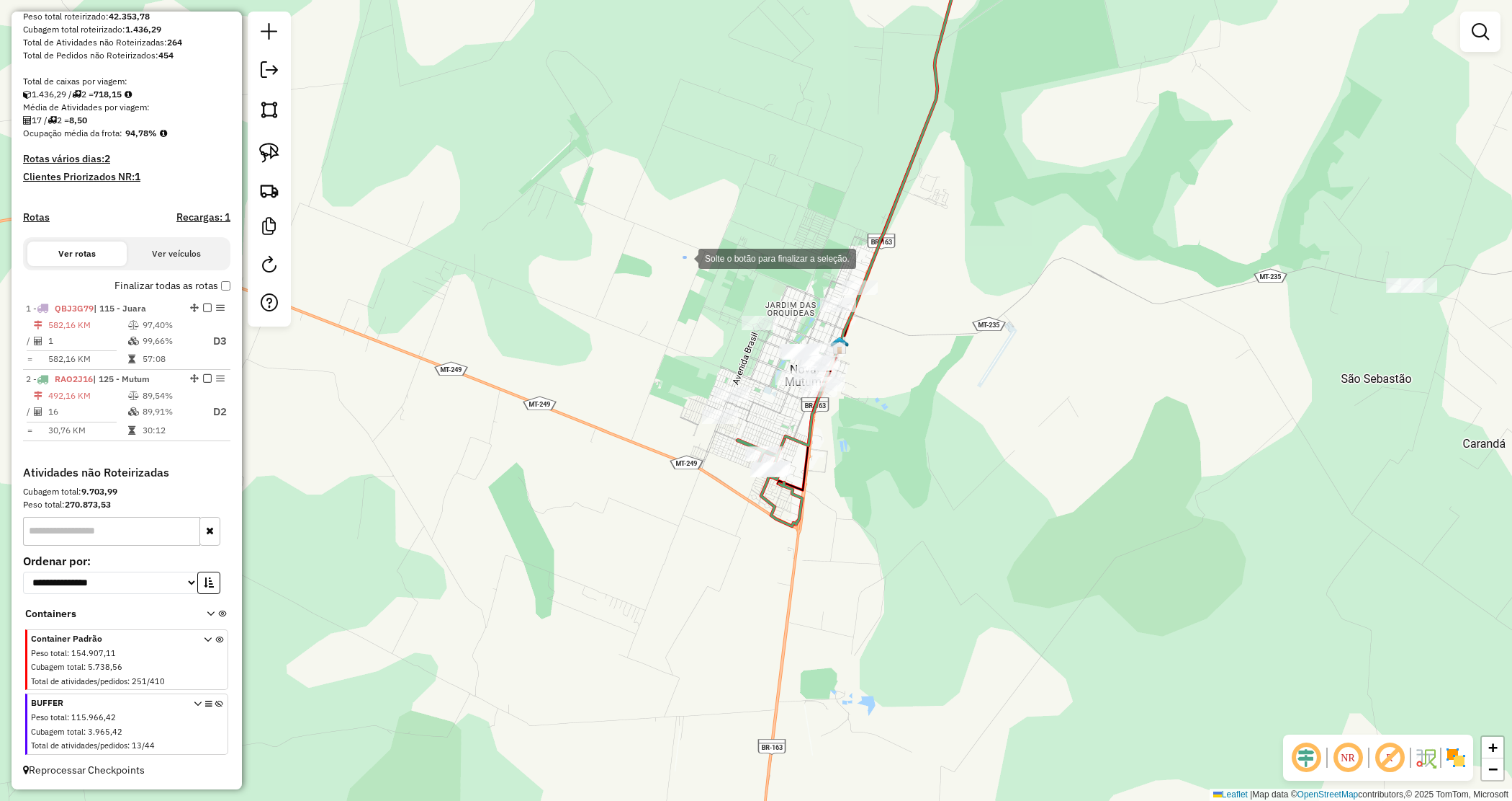
drag, startPoint x: 686, startPoint y: 256, endPoint x: 638, endPoint y: 254, distance: 48.0
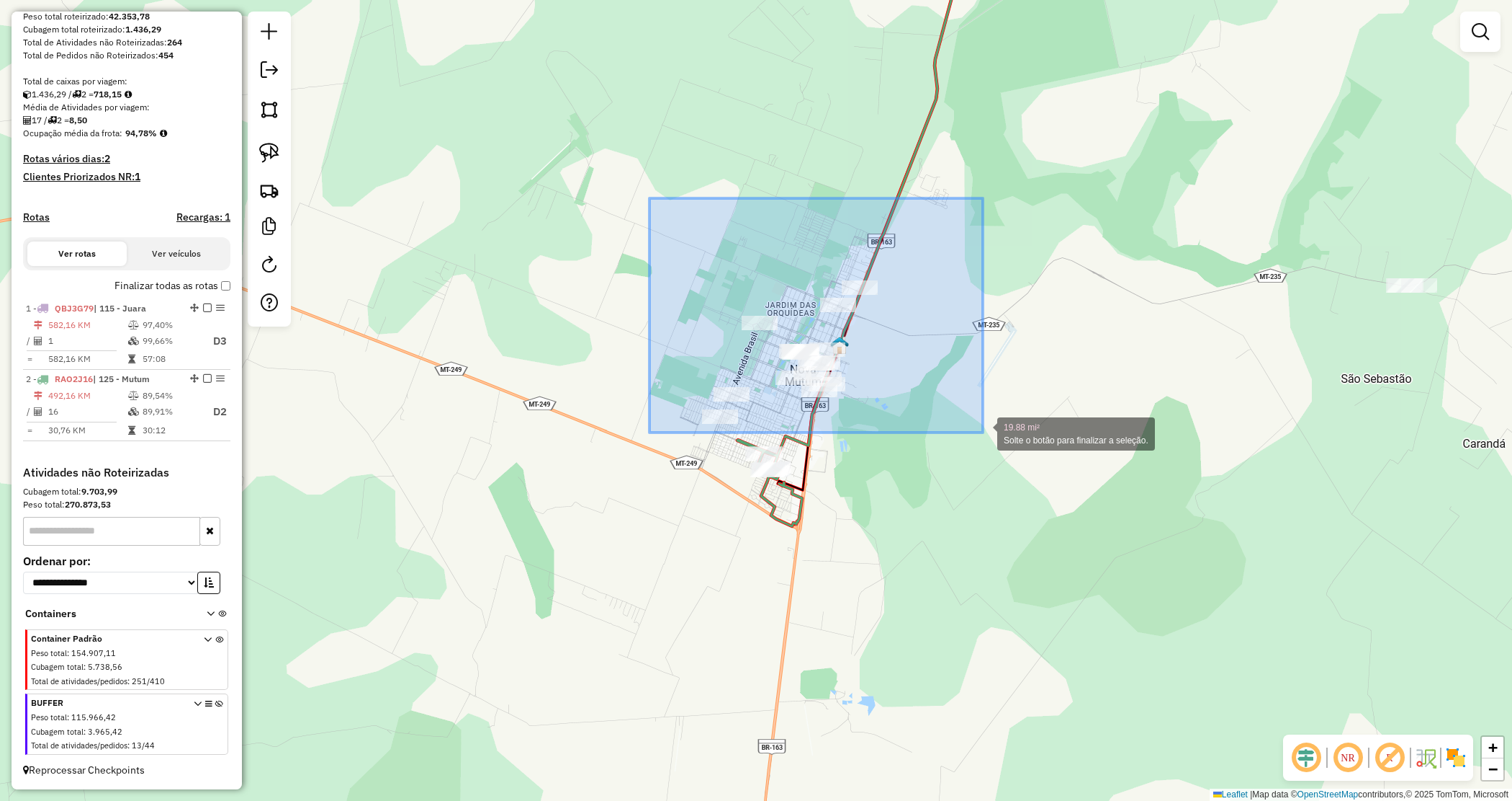
drag, startPoint x: 760, startPoint y: 304, endPoint x: 983, endPoint y: 433, distance: 257.6
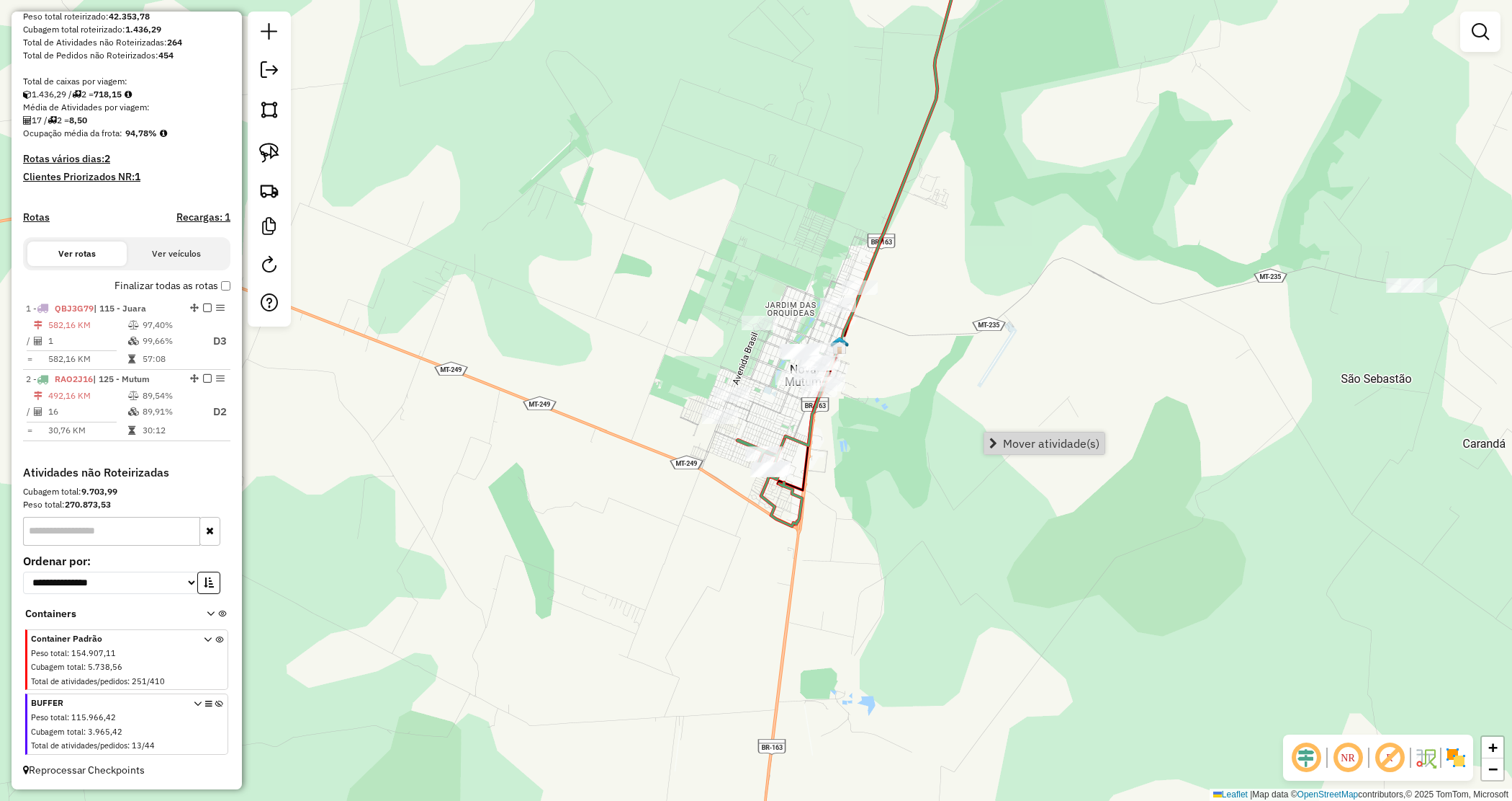
drag, startPoint x: 1010, startPoint y: 282, endPoint x: 797, endPoint y: 228, distance: 219.7
click at [1010, 279] on div "Janela de atendimento Grade de atendimento Capacidade Transportadoras Veículos …" at bounding box center [756, 400] width 1512 height 801
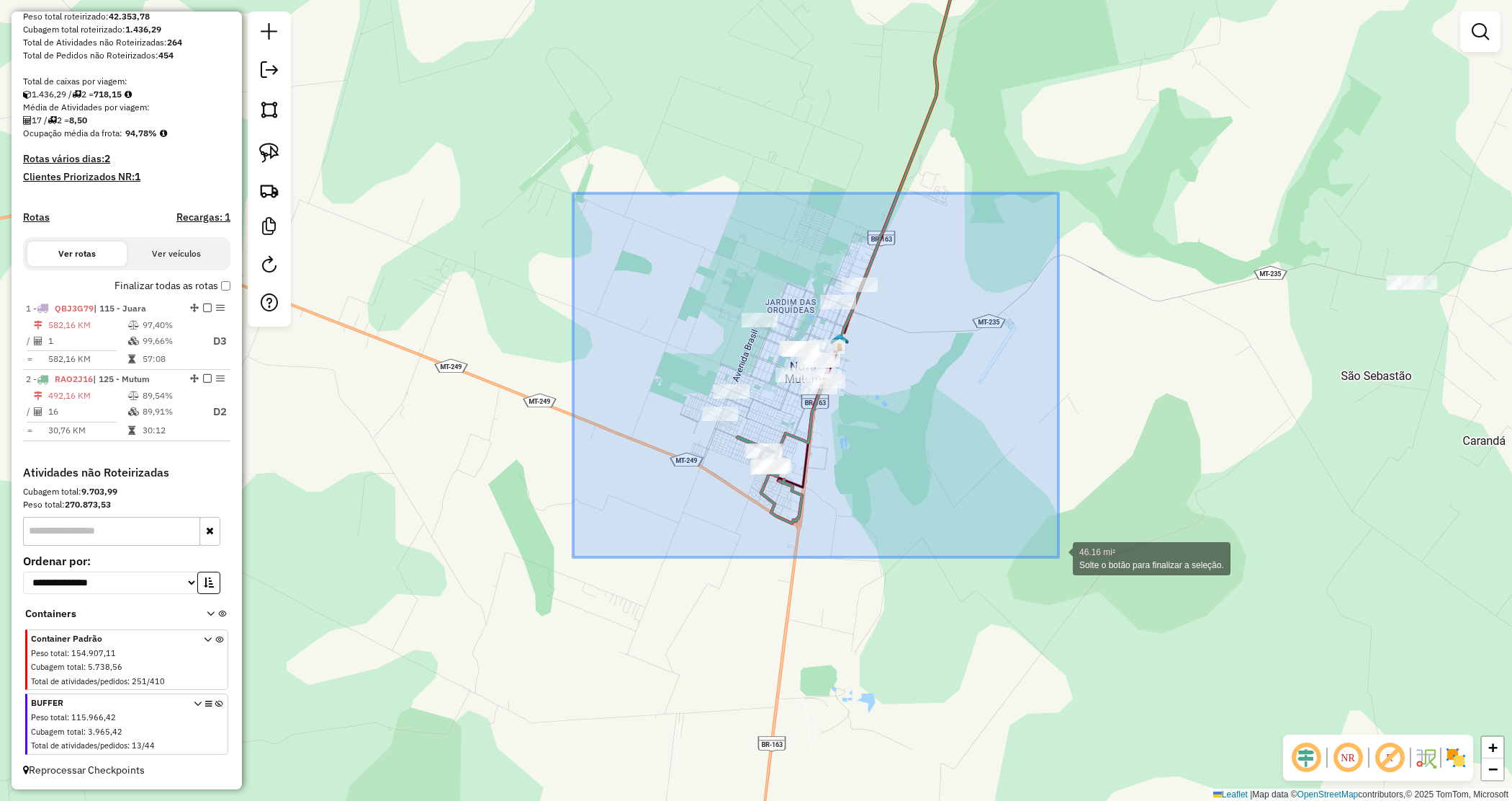
drag, startPoint x: 586, startPoint y: 233, endPoint x: 1041, endPoint y: 547, distance: 552.8
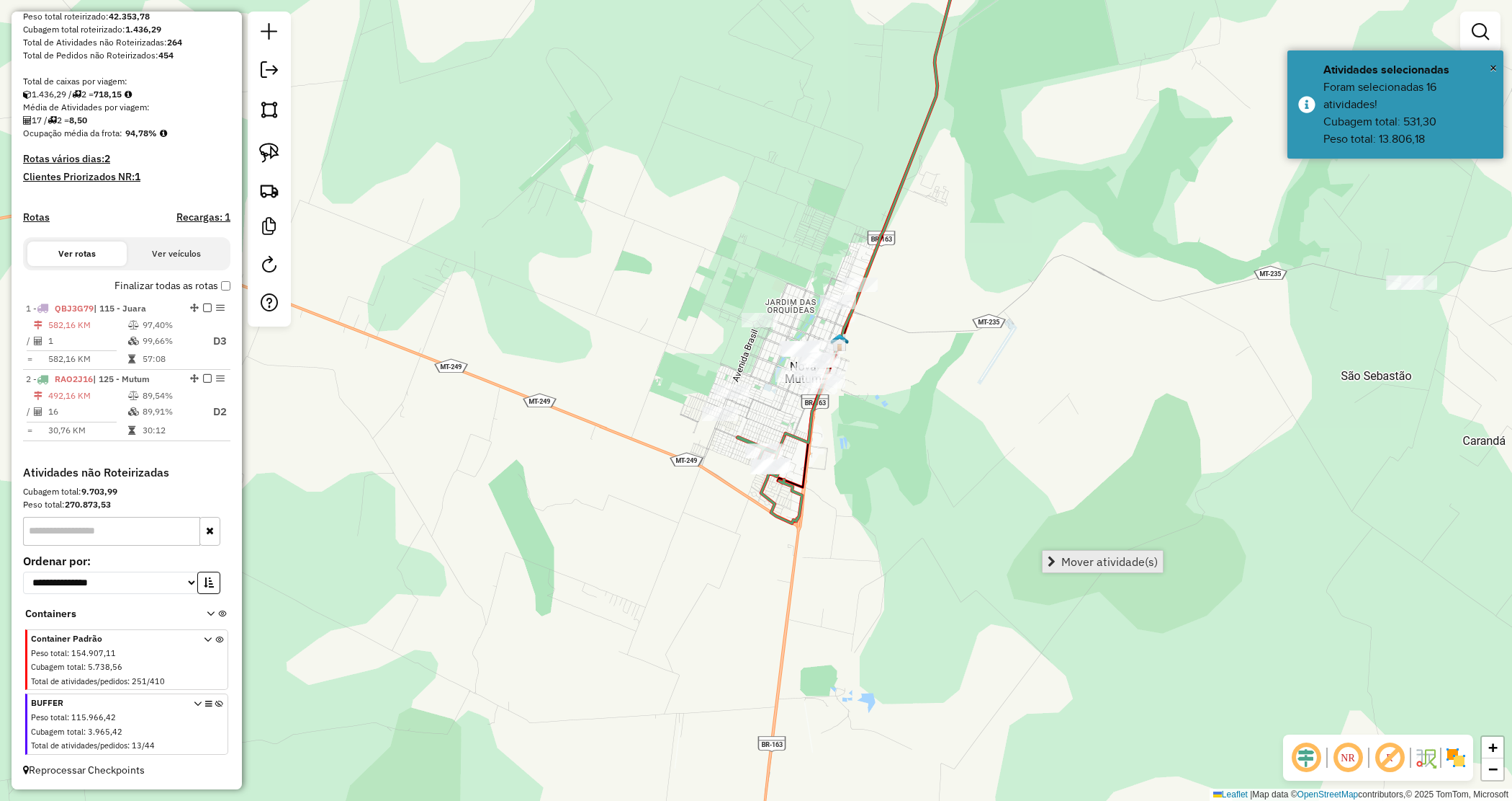
click at [1099, 555] on span "Mover atividade(s)" at bounding box center [1110, 561] width 97 height 12
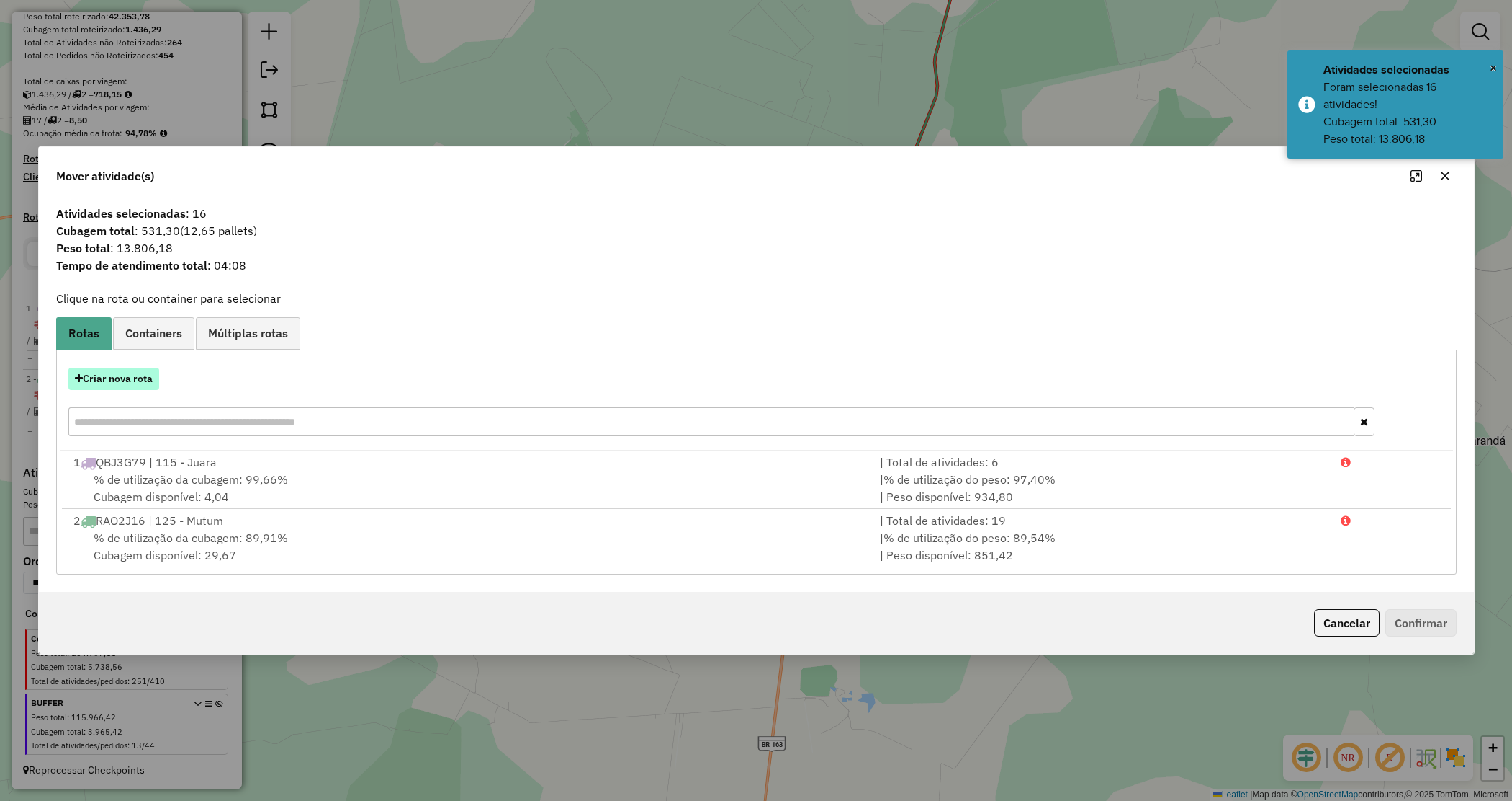
click at [141, 372] on button "Criar nova rota" at bounding box center [114, 378] width 91 height 23
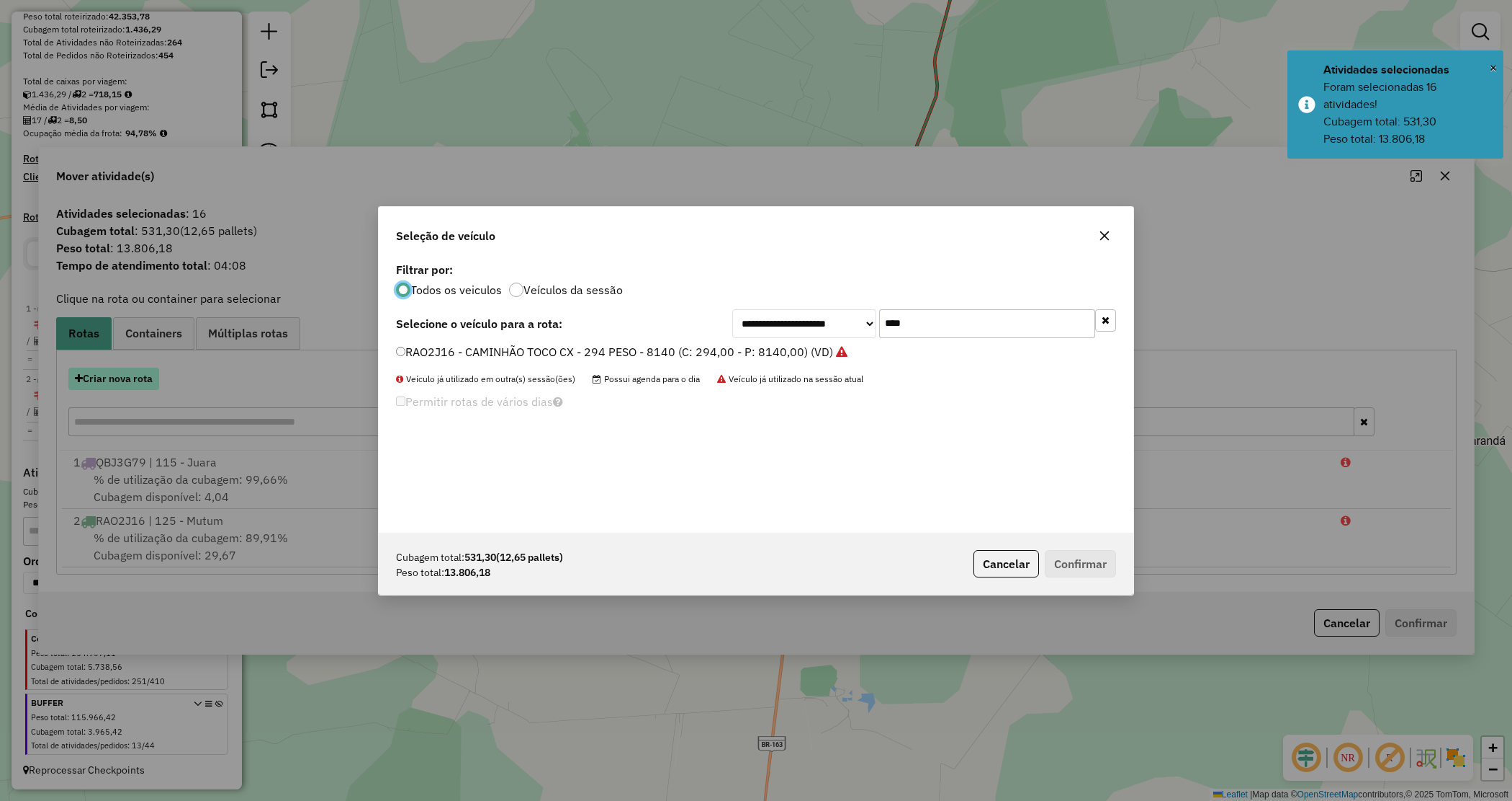
scroll to position [7, 4]
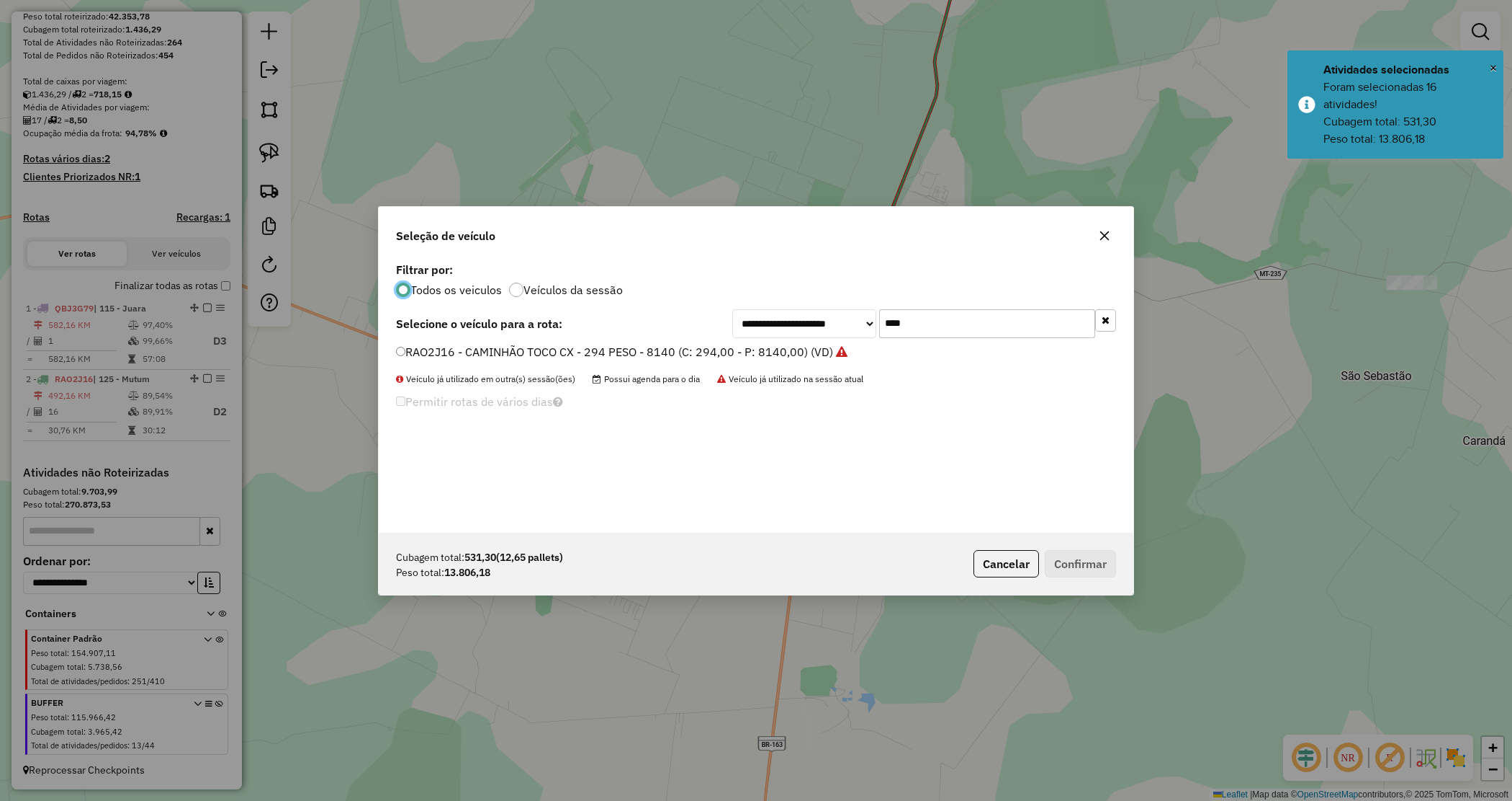
drag, startPoint x: 807, startPoint y: 316, endPoint x: 762, endPoint y: 311, distance: 45.3
click at [762, 312] on div "**********" at bounding box center [924, 323] width 384 height 29
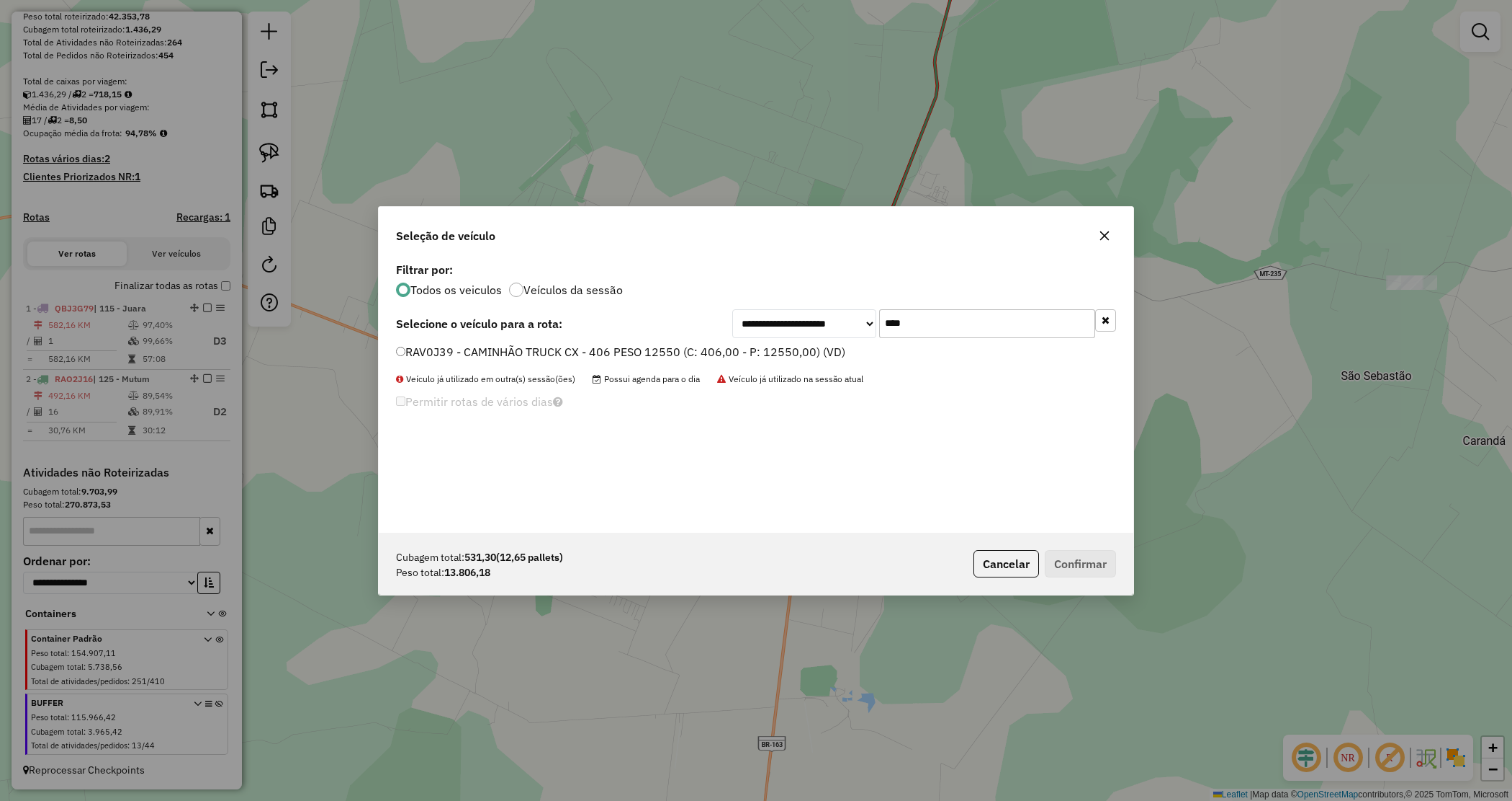
type input "****"
click at [766, 348] on label "RAV0J39 - CAMINHÃO TRUCK CX - 406 PESO 12550 (C: 406,00 - P: 12550,00) (VD)" at bounding box center [620, 350] width 449 height 17
click at [1066, 554] on button "Confirmar" at bounding box center [1081, 563] width 71 height 28
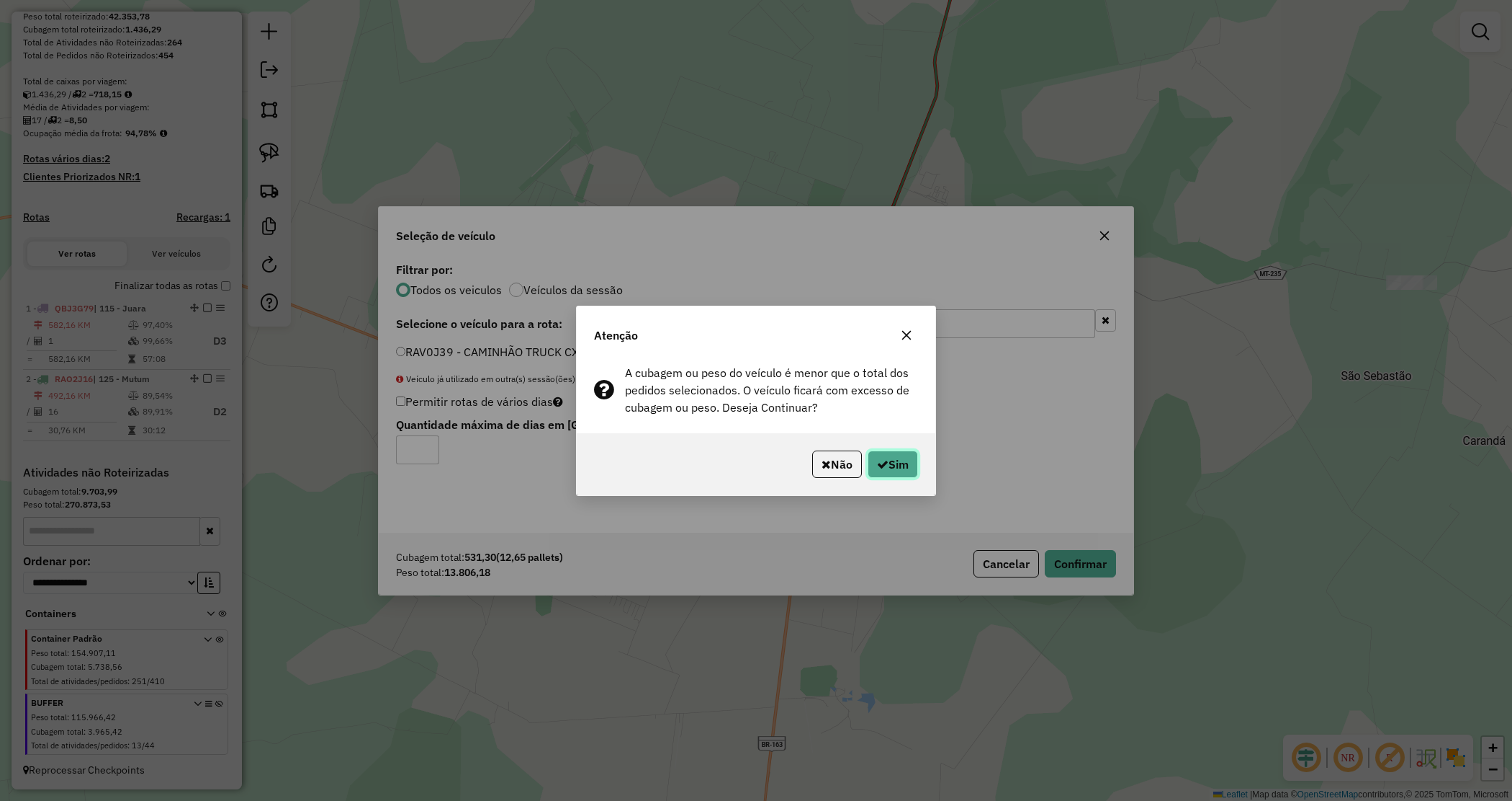
click at [896, 461] on button "Sim" at bounding box center [893, 464] width 50 height 28
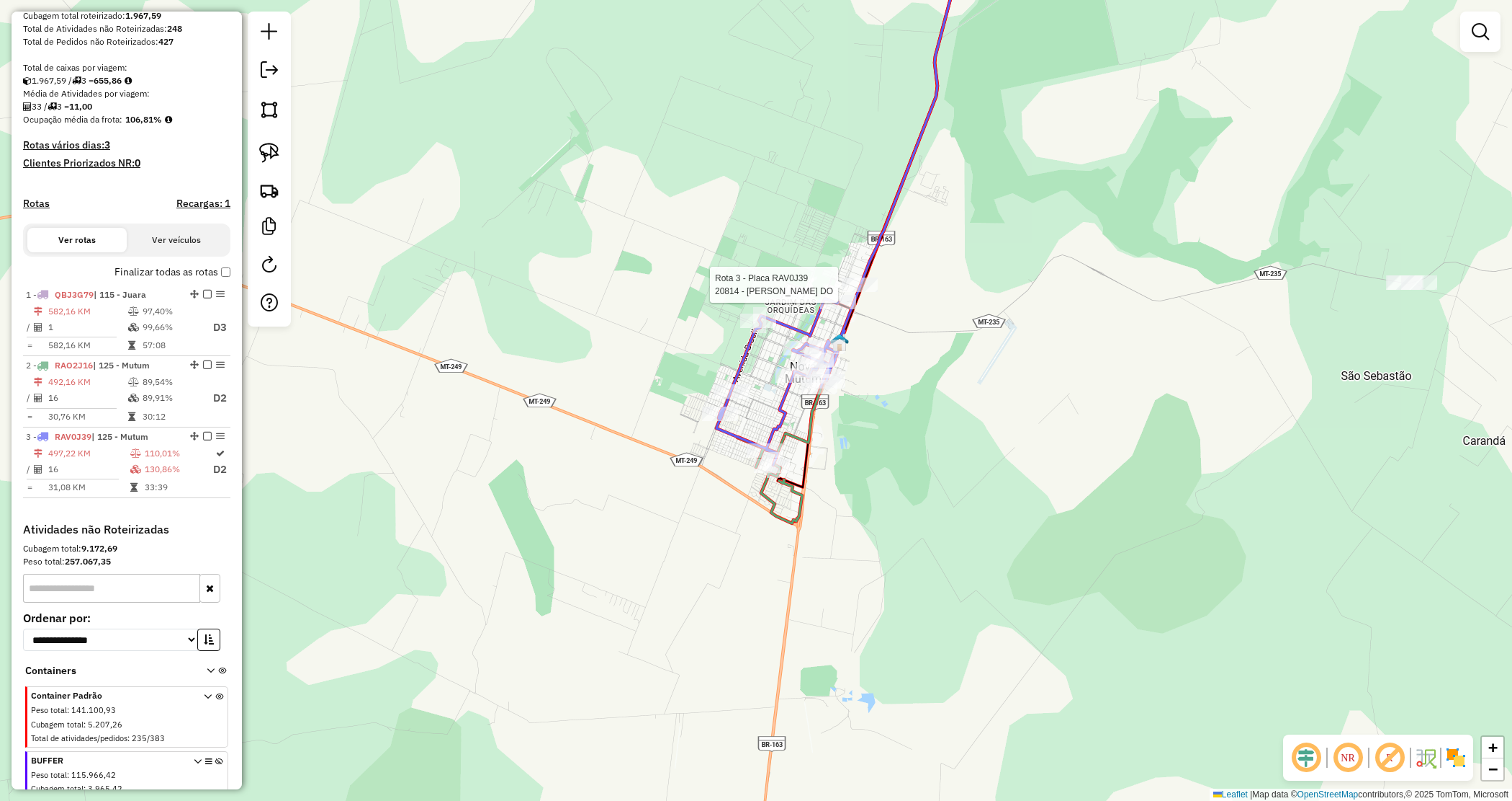
scroll to position [325, 0]
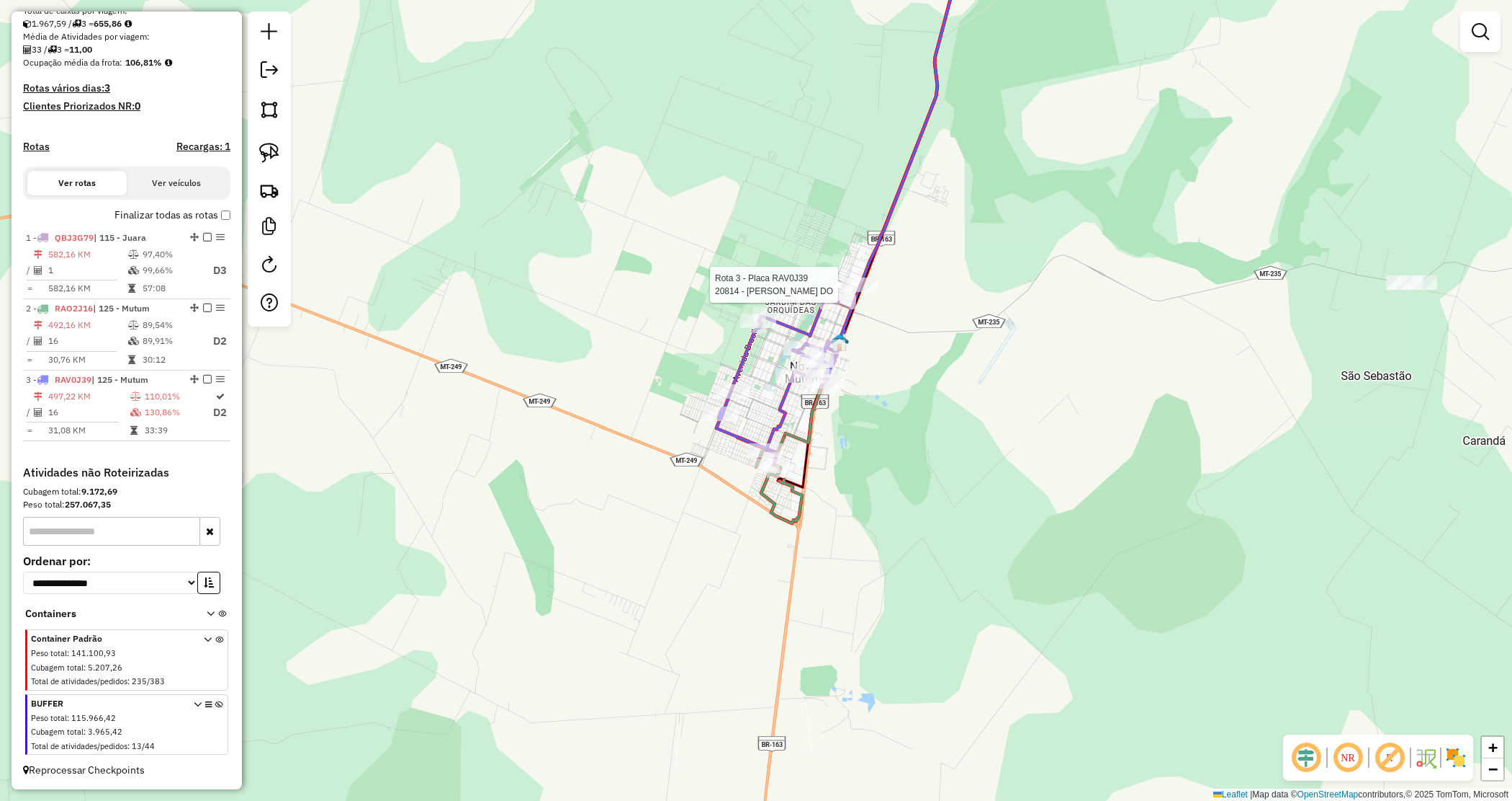
select select "*********"
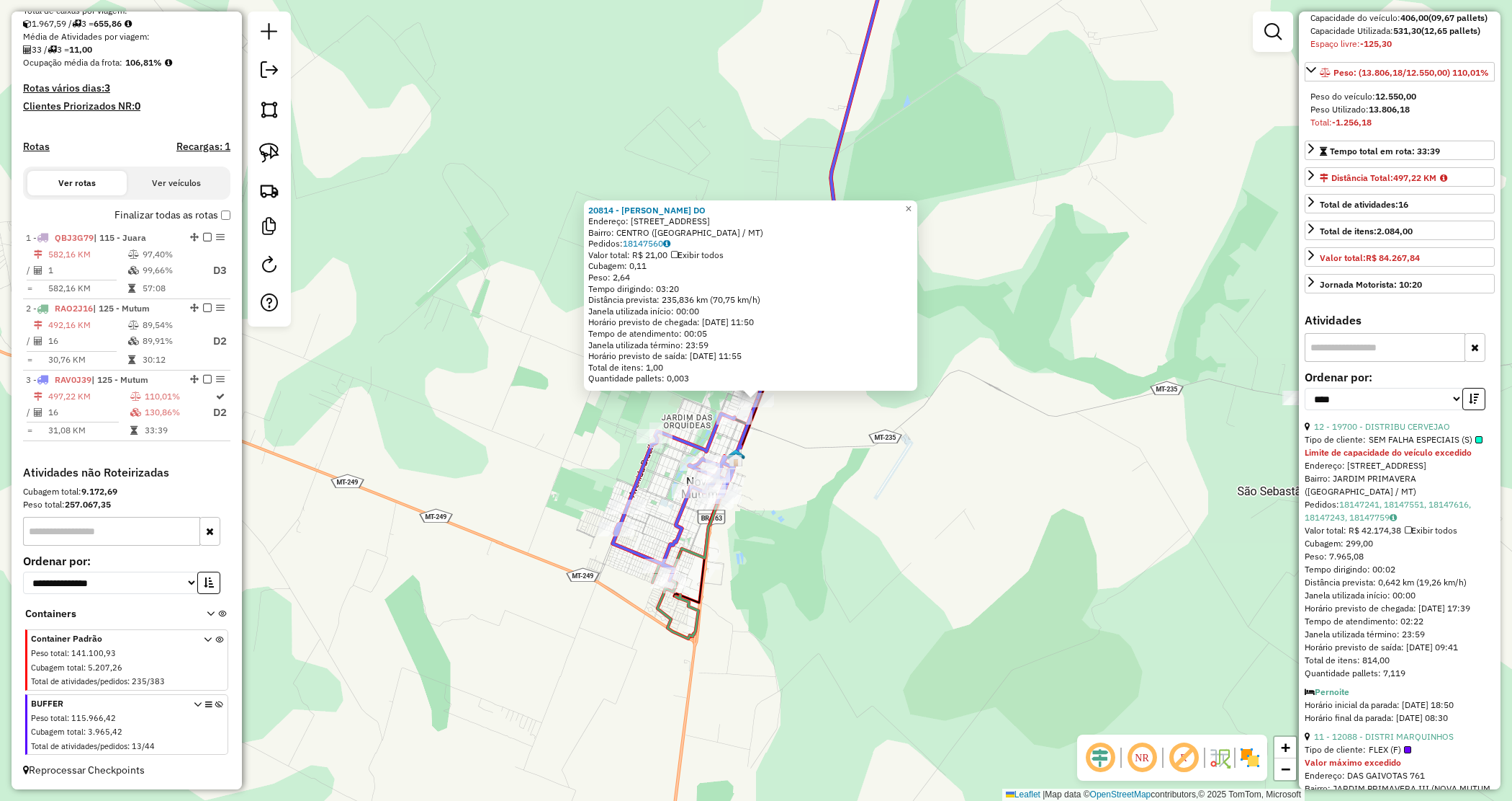
scroll to position [180, 0]
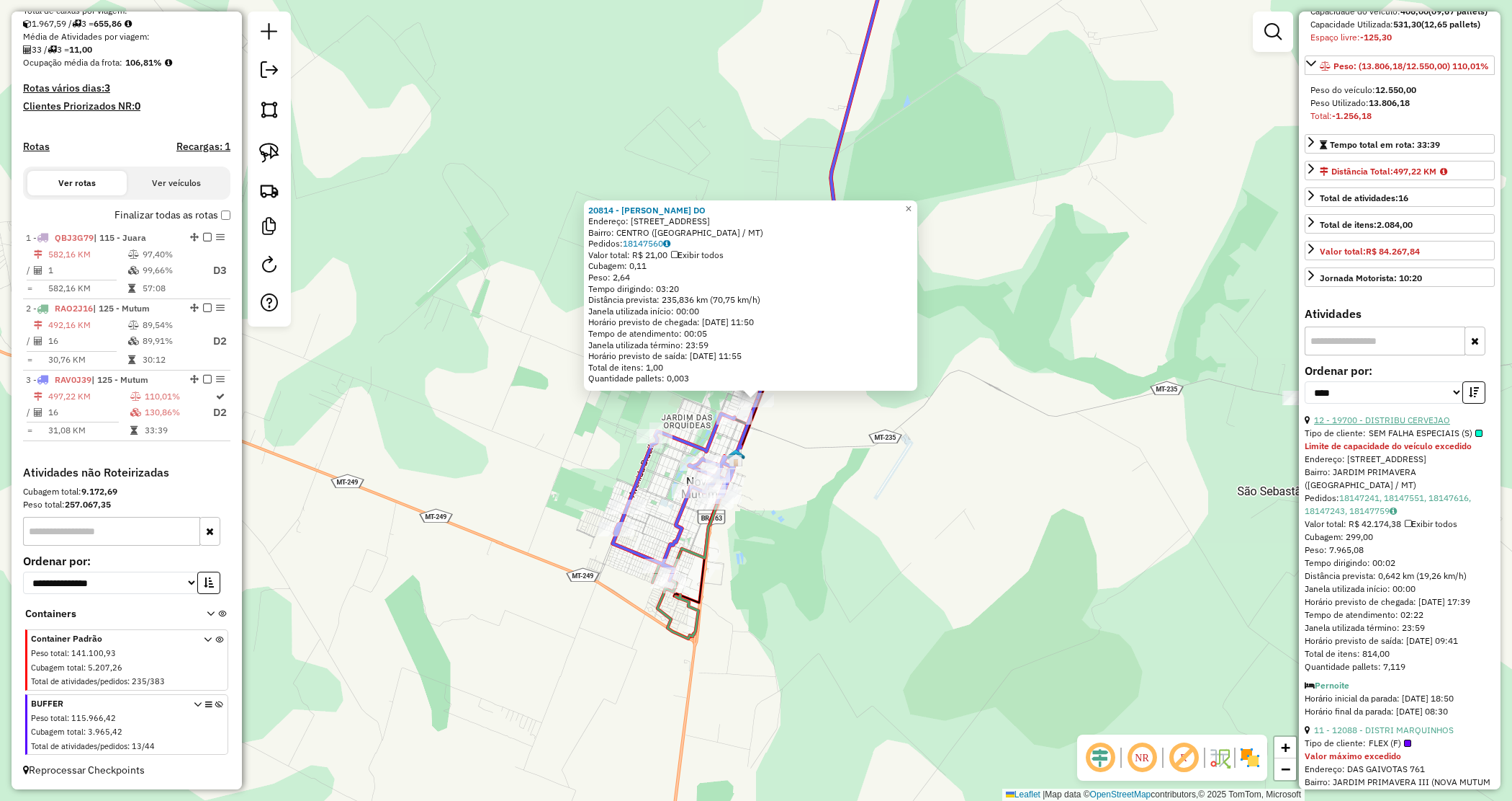
click at [1408, 425] on link "12 - 19700 - DISTRIBU CERVEJAO" at bounding box center [1382, 419] width 137 height 11
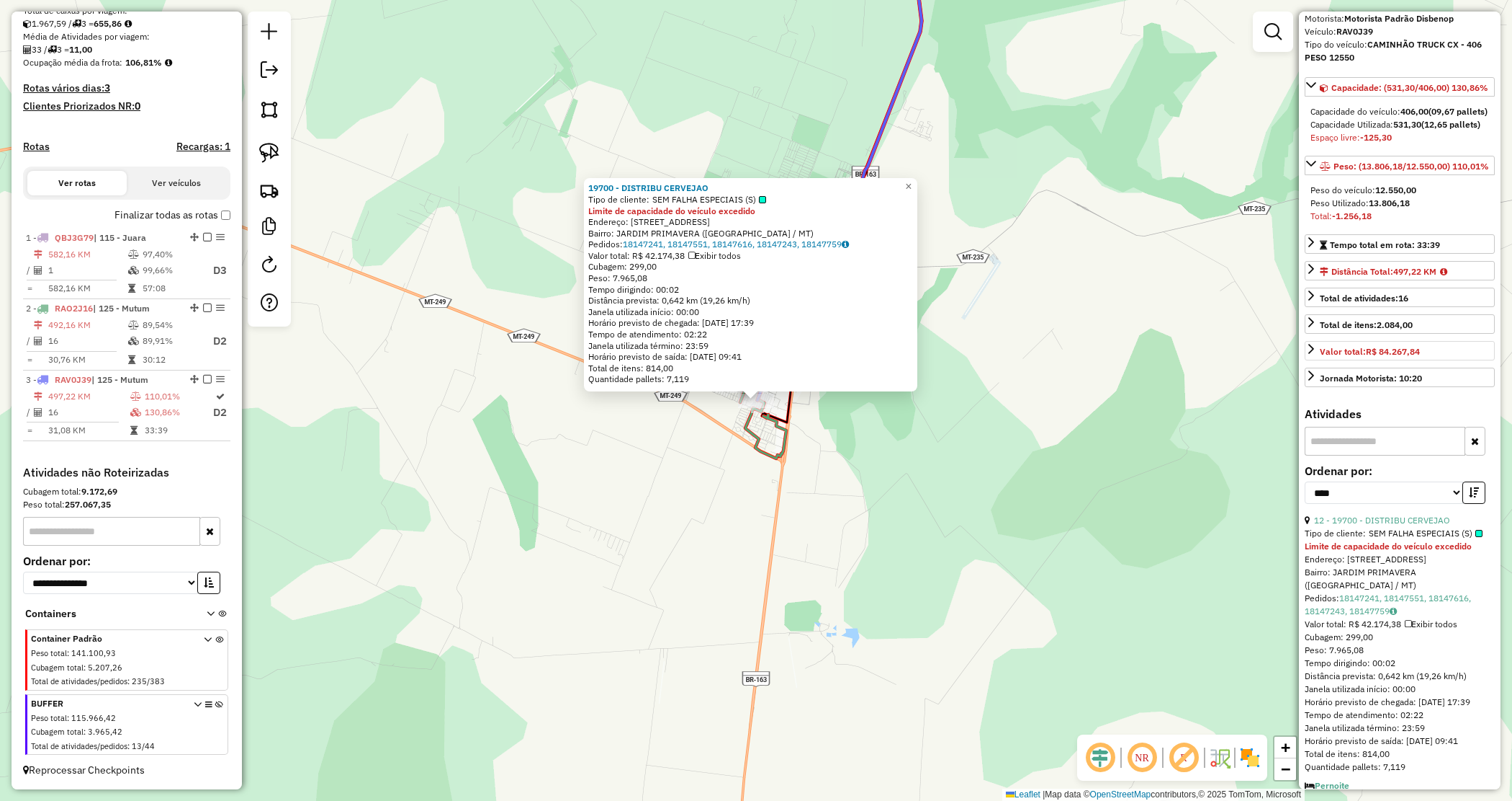
scroll to position [0, 0]
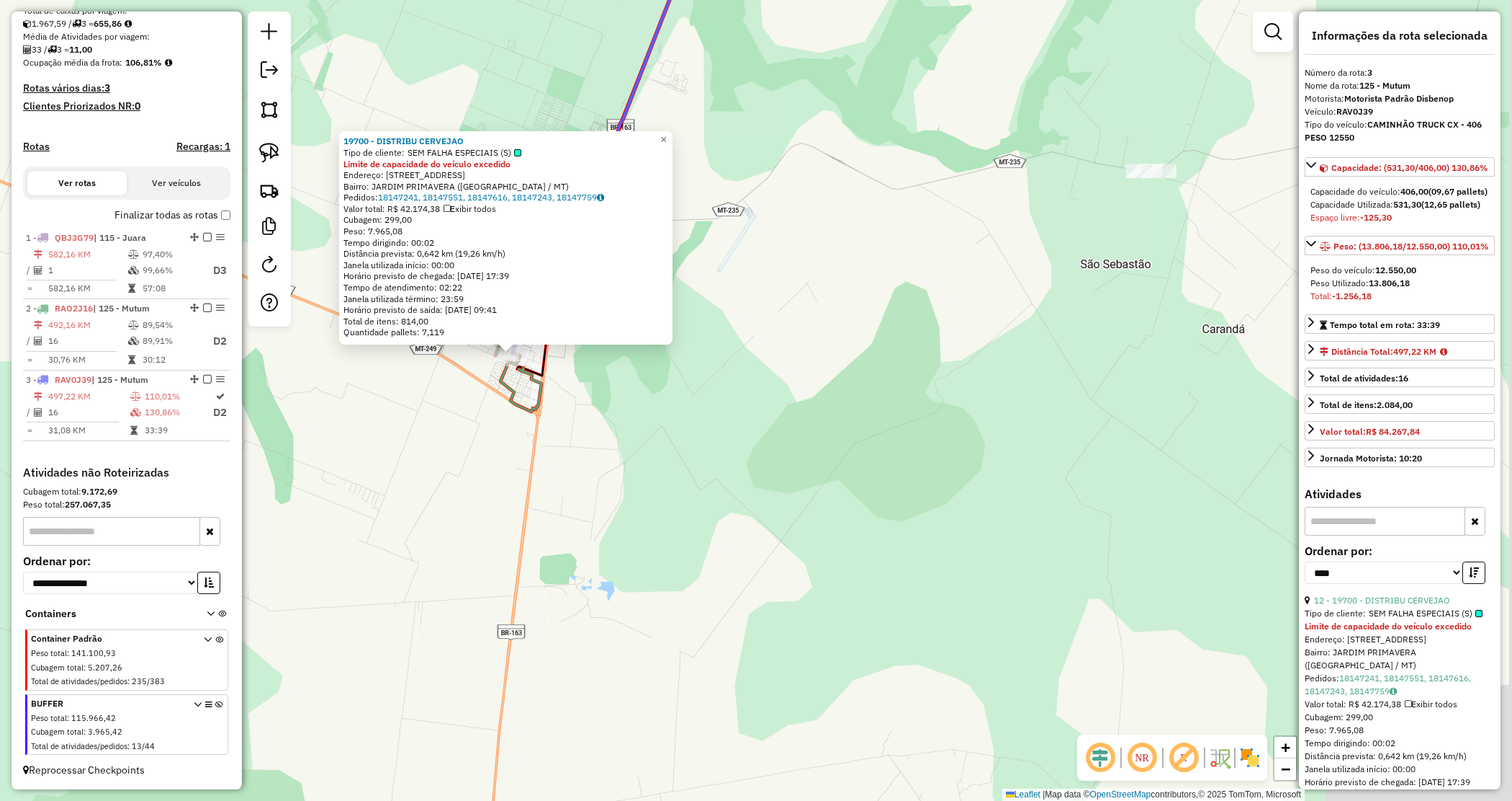
drag, startPoint x: 898, startPoint y: 465, endPoint x: 695, endPoint y: 427, distance: 206.5
click at [697, 427] on div "19700 - DISTRIBU CERVEJAO Tipo de cliente: SEM FALHA ESPECIAIS (S) Limite de ca…" at bounding box center [756, 400] width 1512 height 801
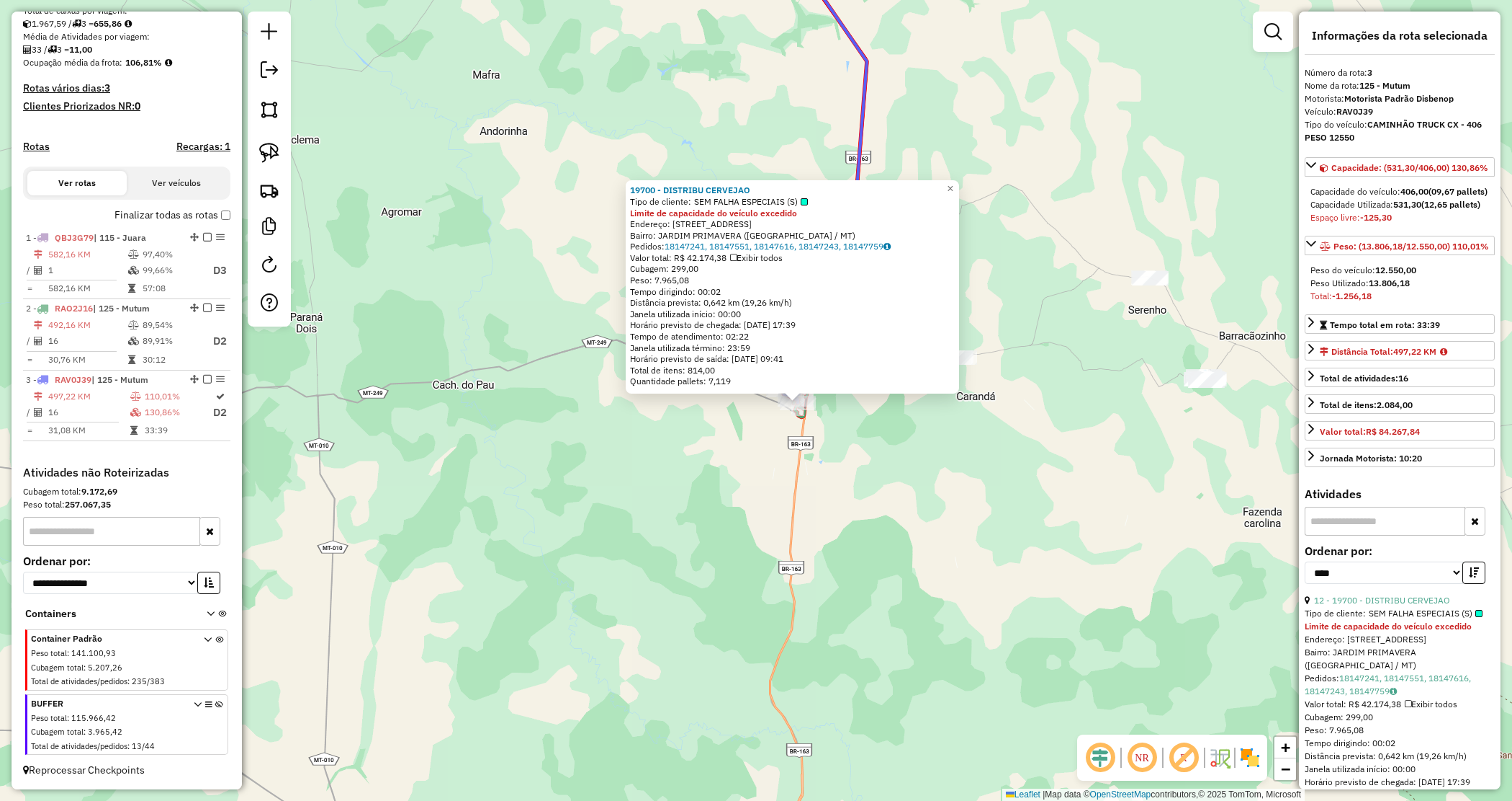
click at [974, 433] on div "19700 - DISTRIBU CERVEJAO Tipo de cliente: SEM FALHA ESPECIAIS (S) Limite de ca…" at bounding box center [756, 400] width 1512 height 801
click at [991, 449] on div "19700 - DISTRIBU CERVEJAO Tipo de cliente: SEM FALHA ESPECIAIS (S) Limite de ca…" at bounding box center [756, 400] width 1512 height 801
click at [1416, 605] on link "12 - 19700 - DISTRIBU CERVEJAO" at bounding box center [1382, 599] width 137 height 11
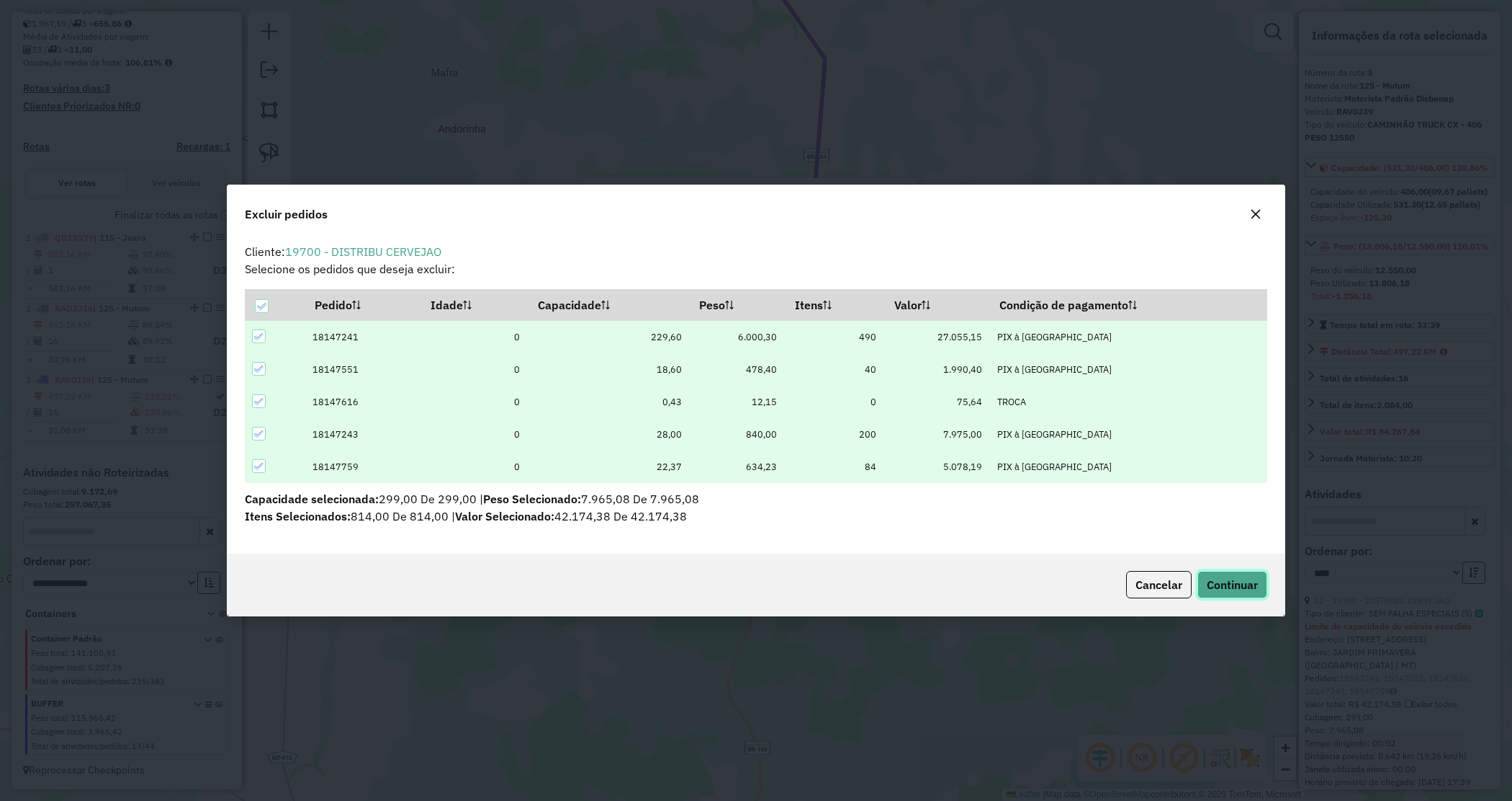
click at [1213, 580] on span "Continuar" at bounding box center [1233, 584] width 51 height 15
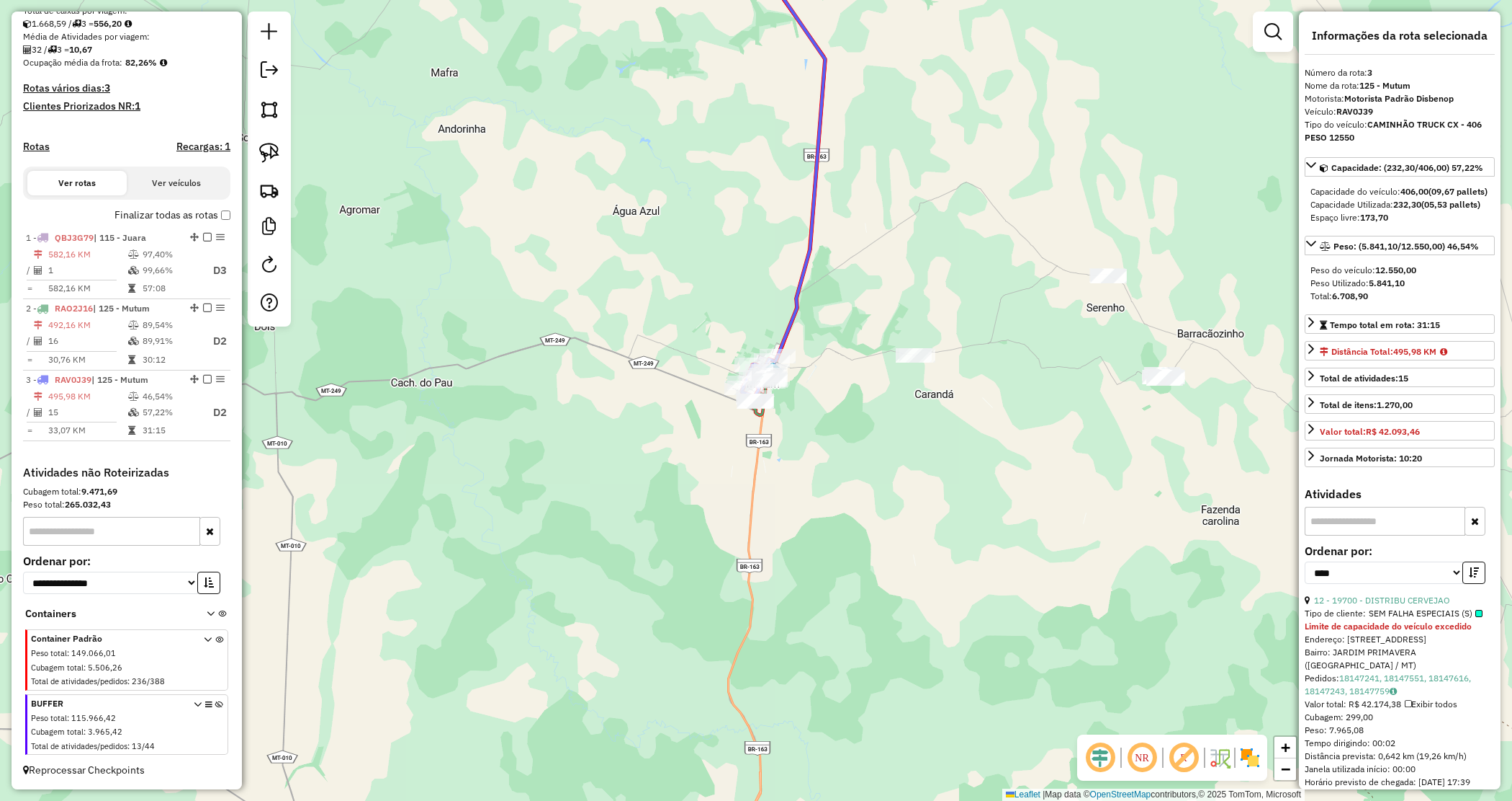
click at [556, 493] on div "Janela de atendimento Grade de atendimento Capacidade Transportadoras Veículos …" at bounding box center [756, 400] width 1512 height 801
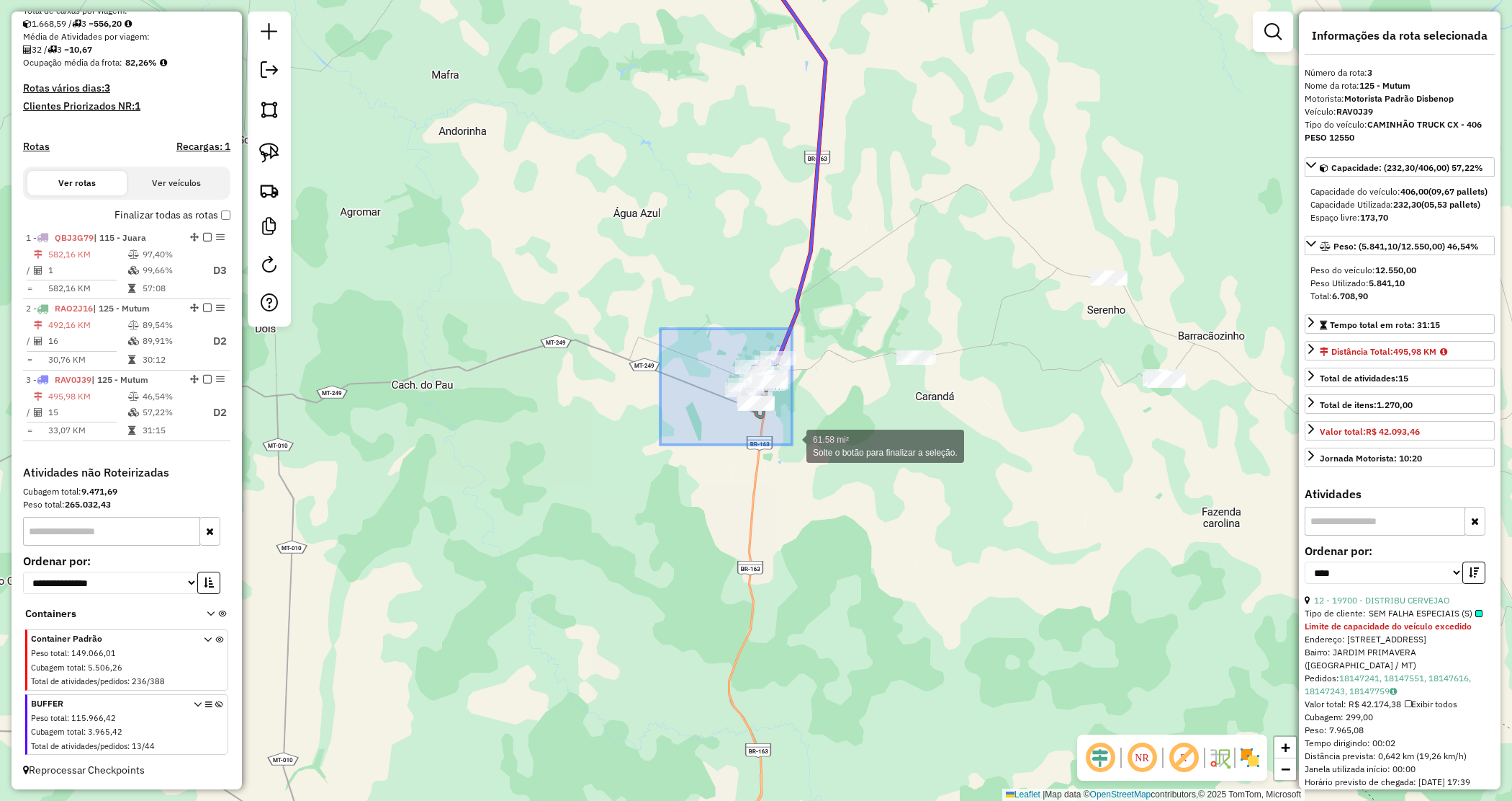
drag, startPoint x: 668, startPoint y: 335, endPoint x: 792, endPoint y: 445, distance: 165.8
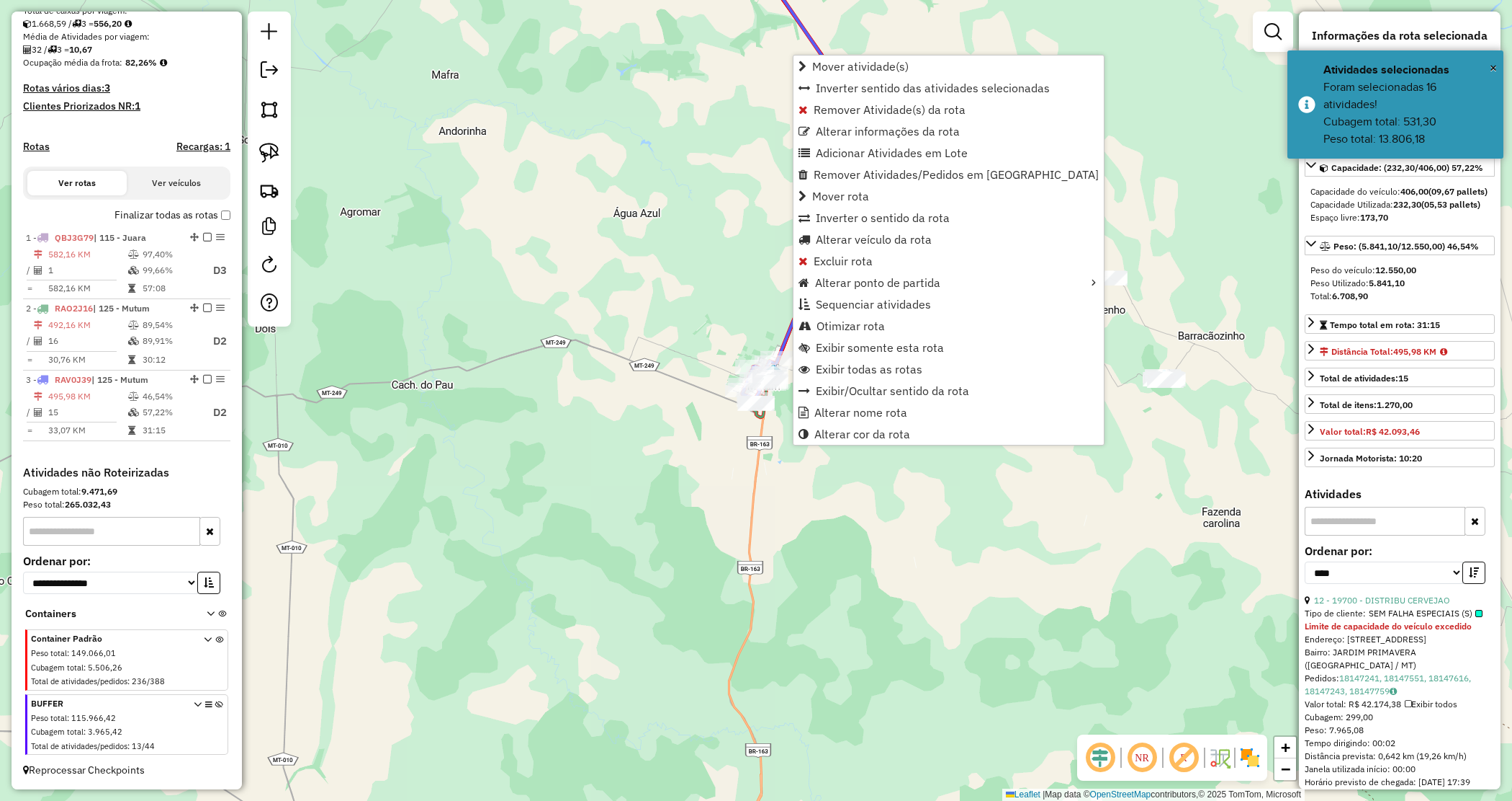
click at [690, 446] on div "Janela de atendimento Grade de atendimento Capacidade Transportadoras Veículos …" at bounding box center [756, 400] width 1512 height 801
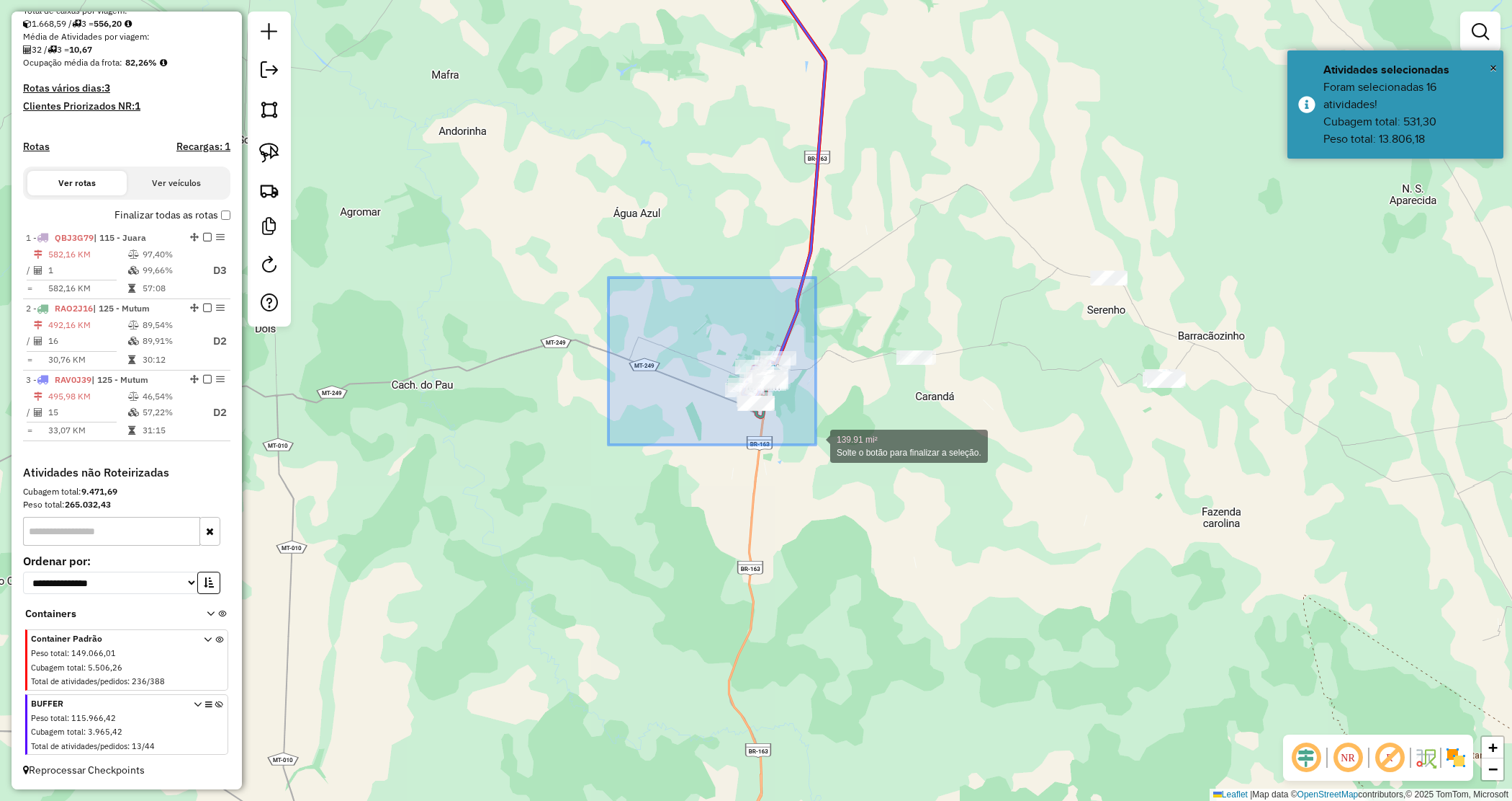
drag, startPoint x: 641, startPoint y: 298, endPoint x: 817, endPoint y: 446, distance: 230.0
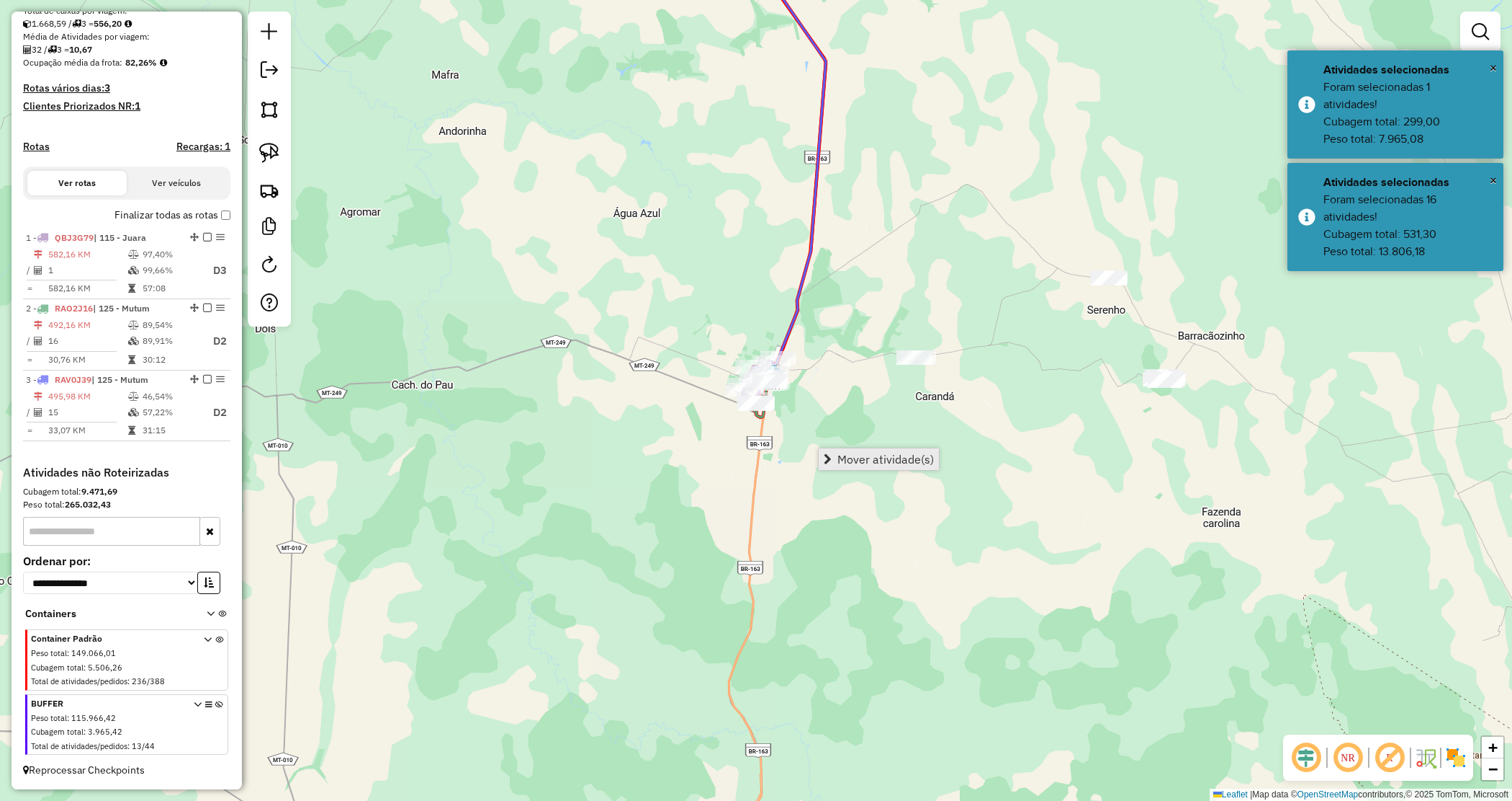
click at [837, 457] on link "Mover atividade(s)" at bounding box center [879, 459] width 121 height 22
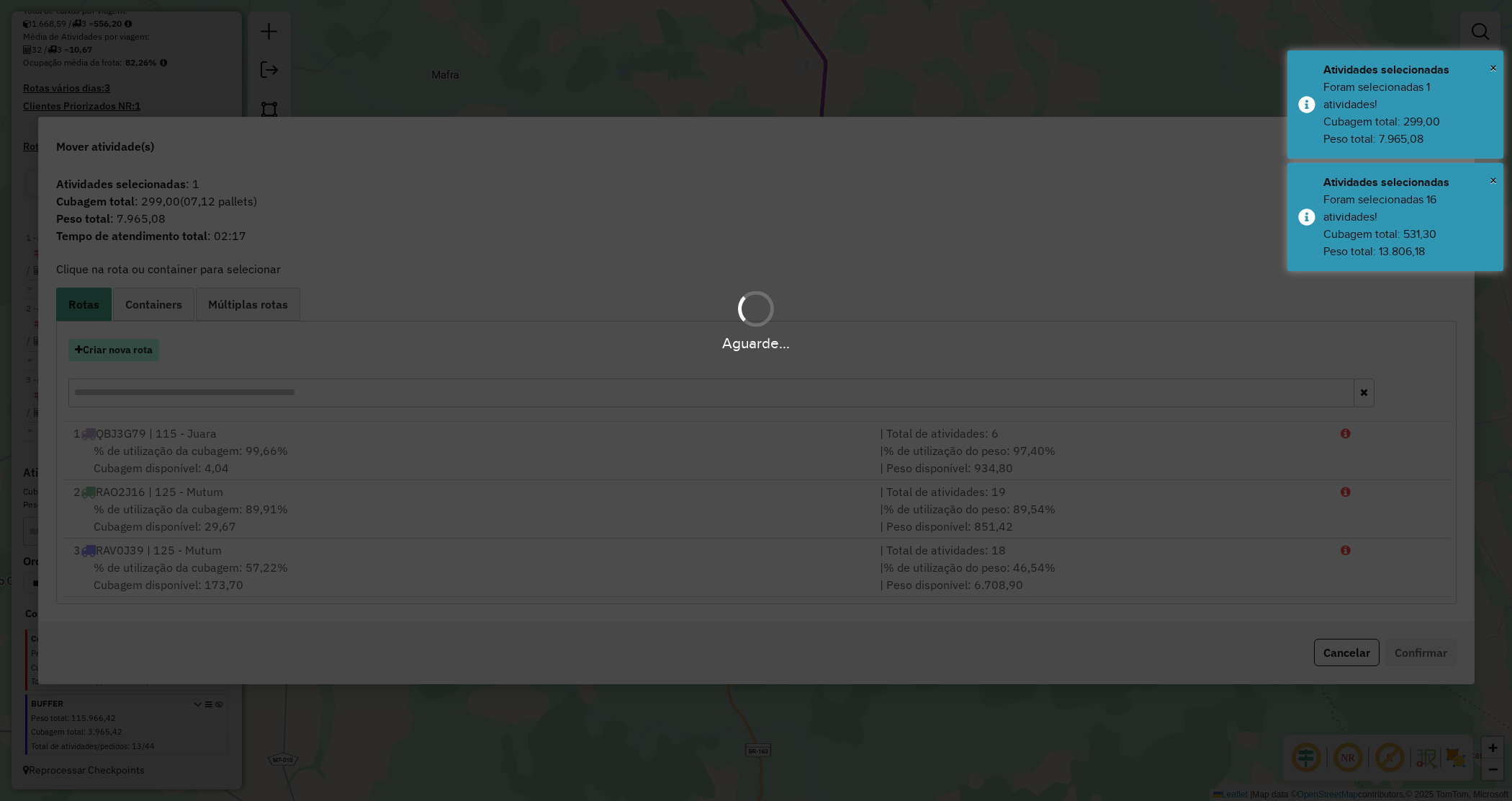
click at [123, 346] on hb-app "Aguarde... Pop-up bloqueado! Seu navegador bloqueou automáticamente a abertura …" at bounding box center [756, 400] width 1512 height 801
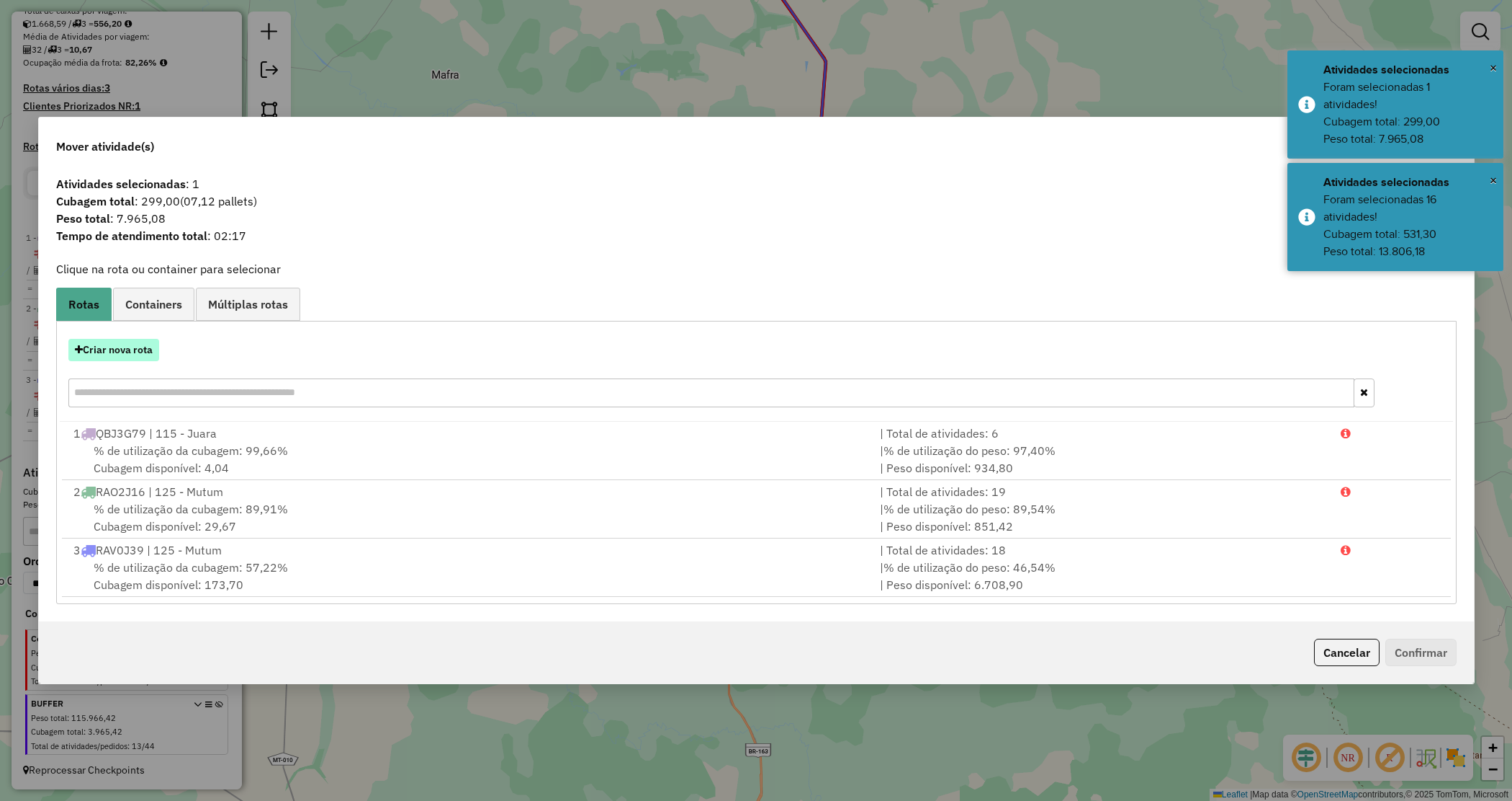
click at [120, 348] on button "Criar nova rota" at bounding box center [114, 350] width 91 height 23
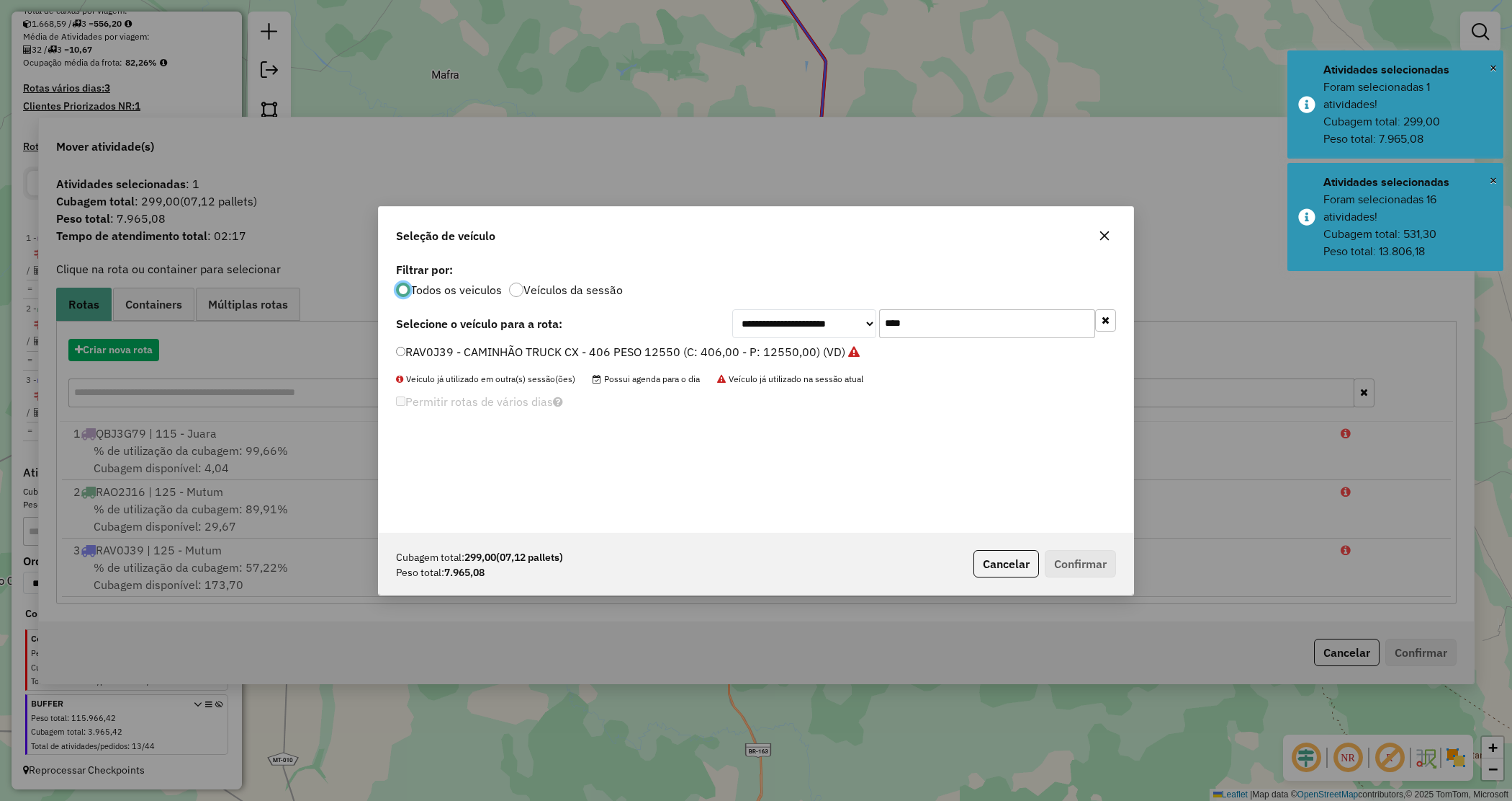
scroll to position [7, 4]
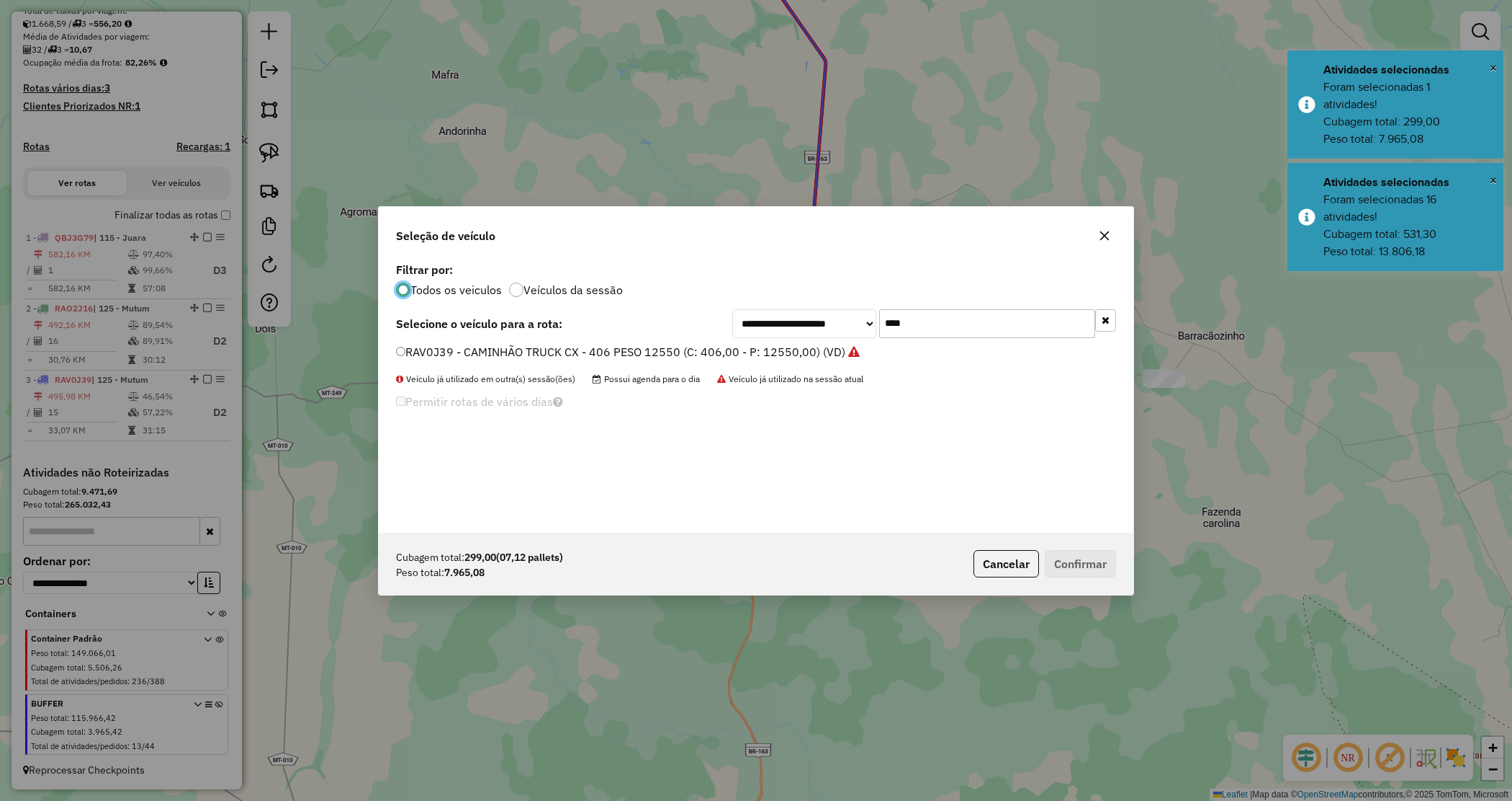
drag, startPoint x: 794, startPoint y: 301, endPoint x: 786, endPoint y: 292, distance: 12.0
click at [793, 300] on div "**********" at bounding box center [756, 395] width 755 height 274
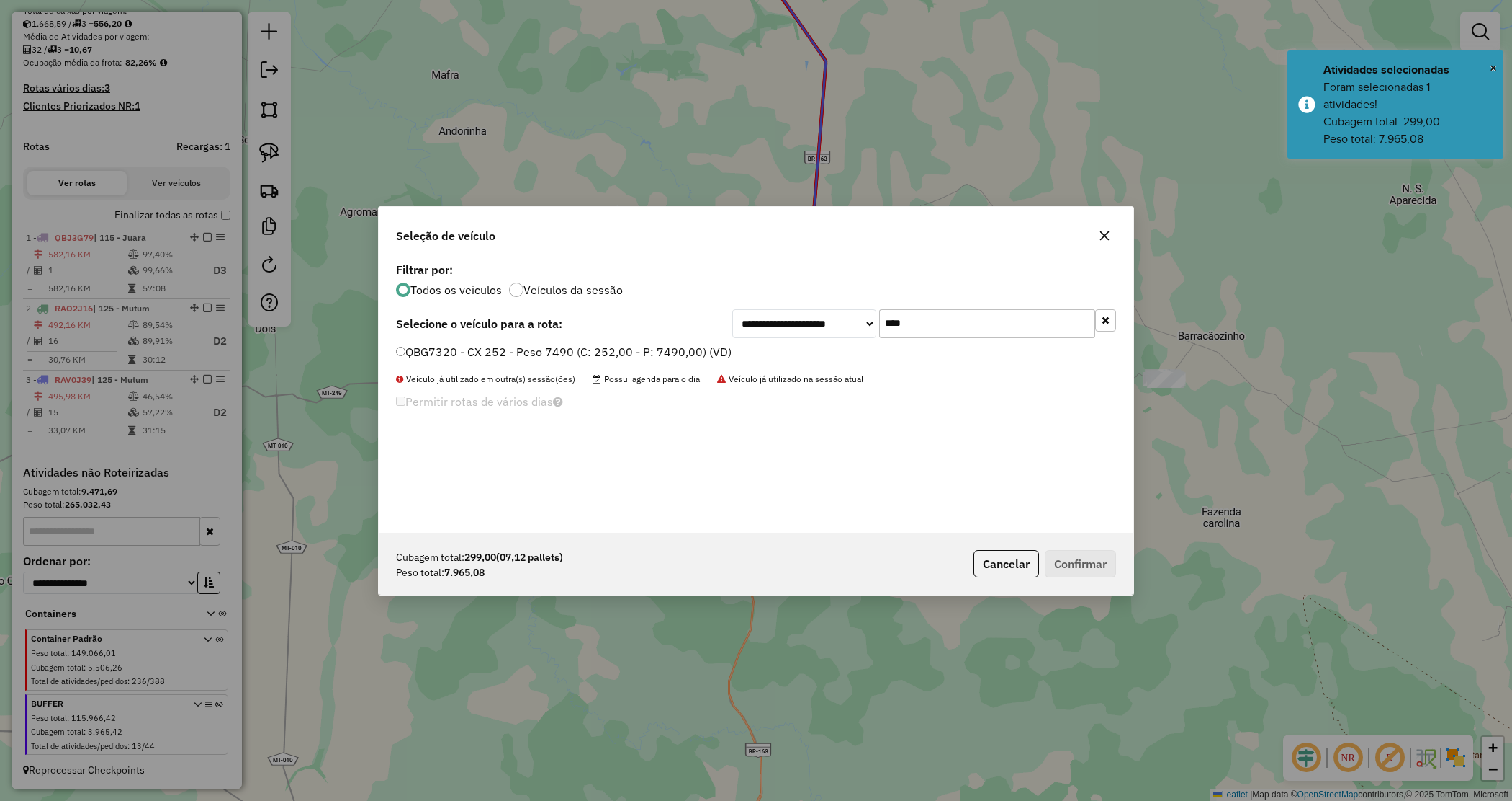
click at [668, 350] on label "QBG7320 - CX 252 - Peso 7490 (C: 252,00 - P: 7490,00) (VD)" at bounding box center [563, 350] width 335 height 17
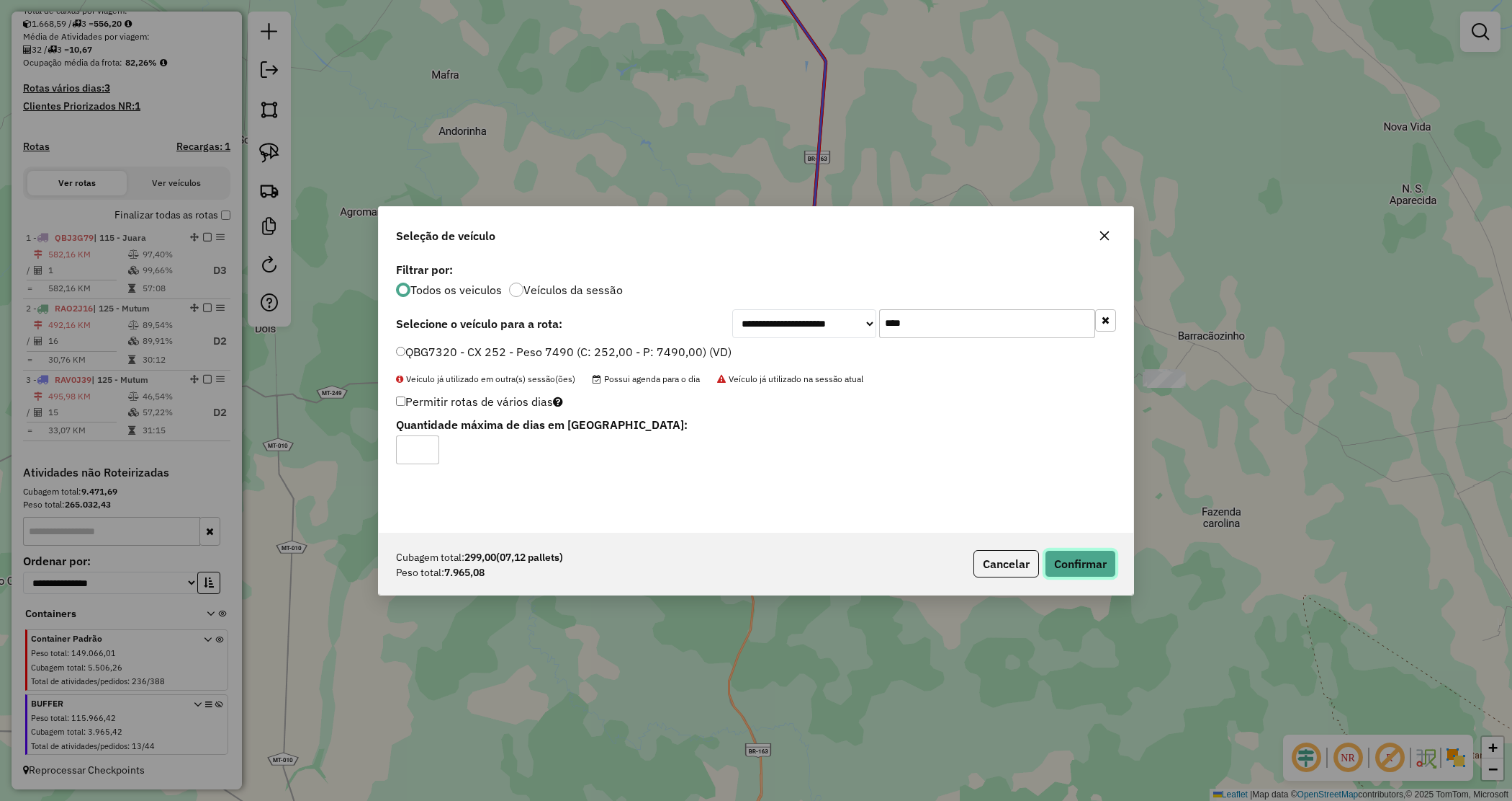
click at [1085, 570] on button "Confirmar" at bounding box center [1081, 563] width 71 height 28
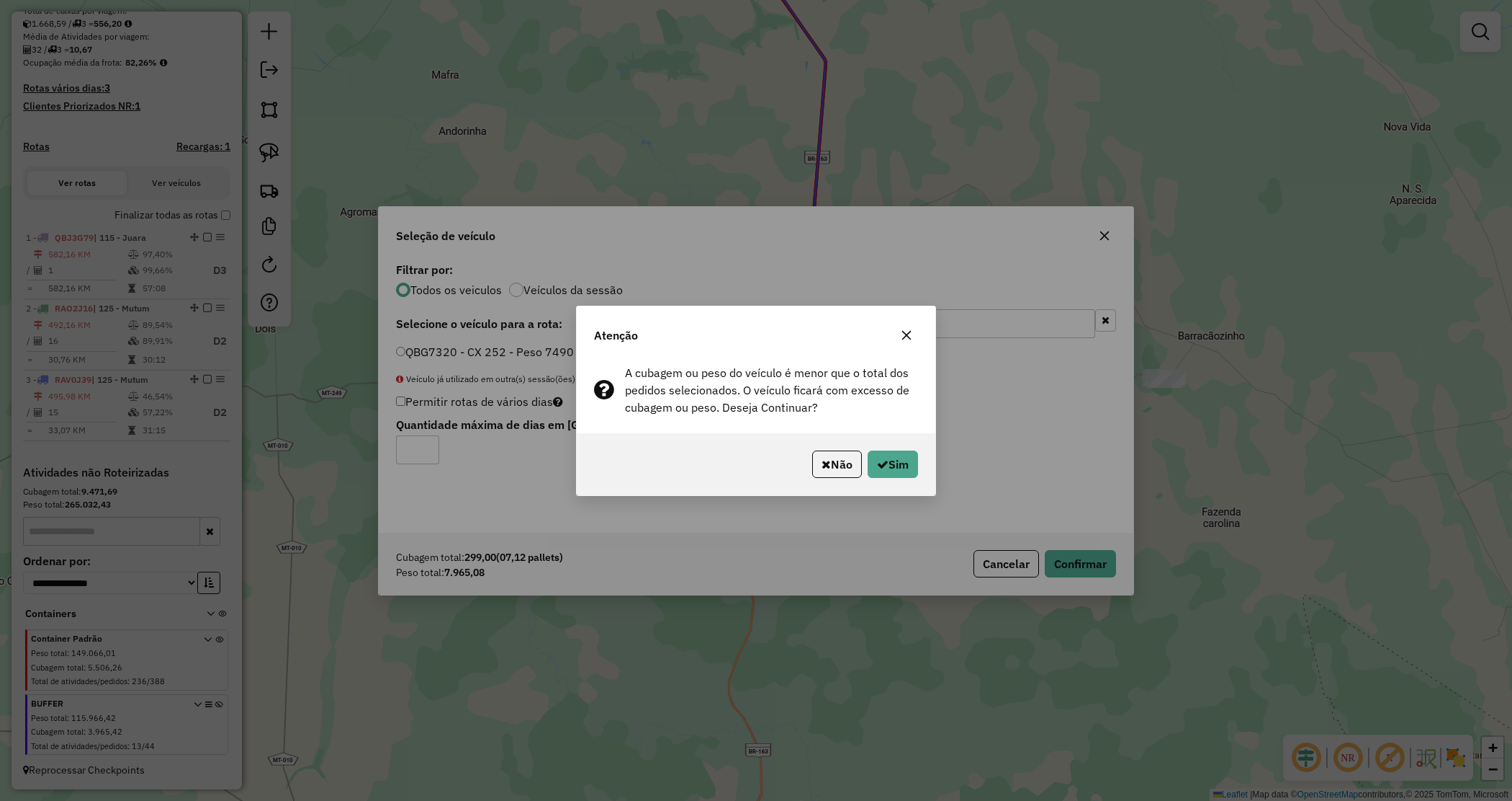
click at [901, 328] on button "button" at bounding box center [906, 335] width 23 height 23
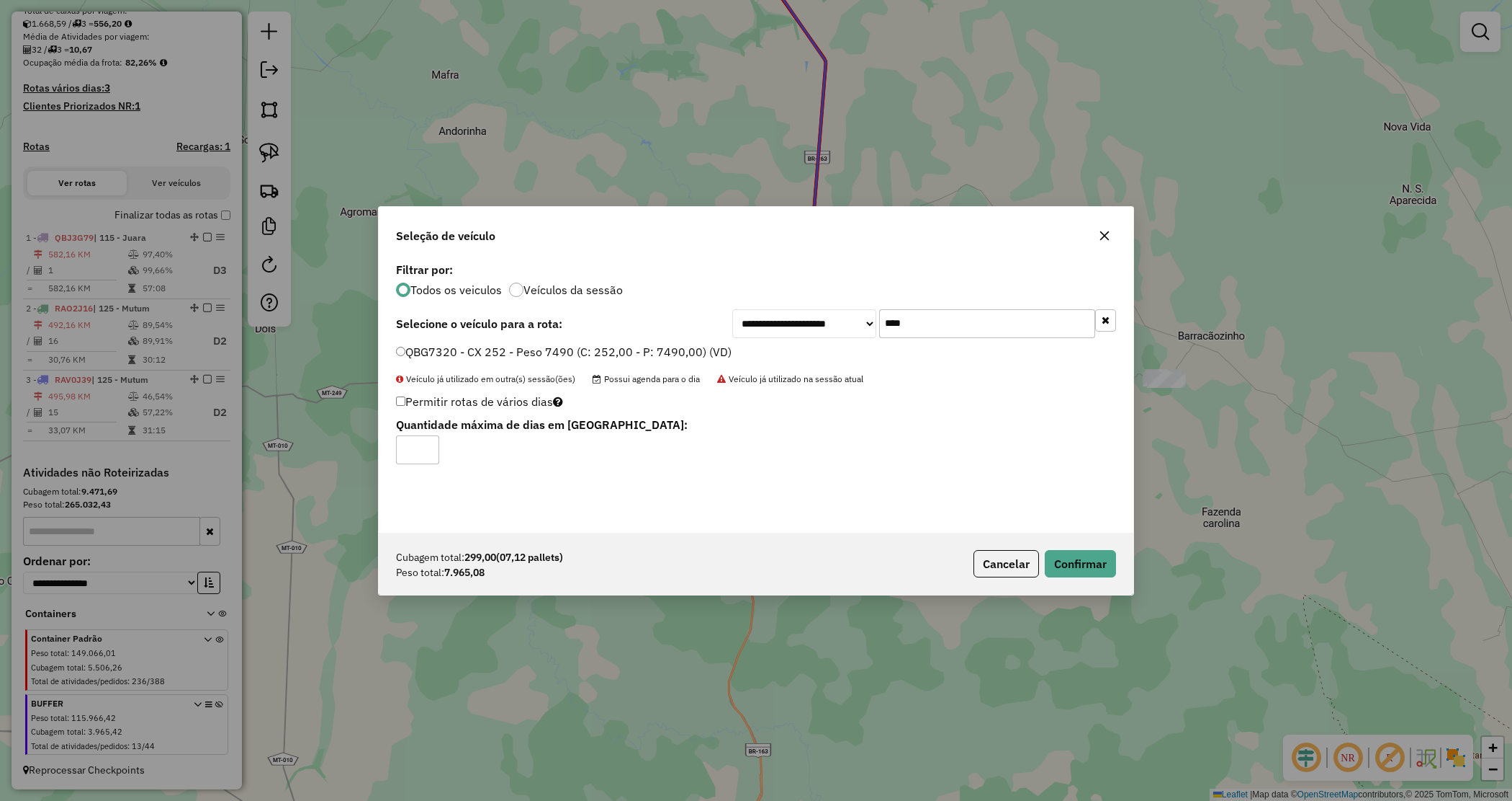
drag, startPoint x: 948, startPoint y: 318, endPoint x: 784, endPoint y: 292, distance: 166.0
click at [784, 292] on div "**********" at bounding box center [756, 395] width 755 height 274
type input "****"
click at [791, 346] on label "QCM3292 - CAMINHÃO TOCO CX - 294 PESO - 8140 (C: 294,00 - P: 8140,00) (VD)" at bounding box center [615, 350] width 440 height 17
click at [1082, 575] on button "Confirmar" at bounding box center [1081, 563] width 71 height 28
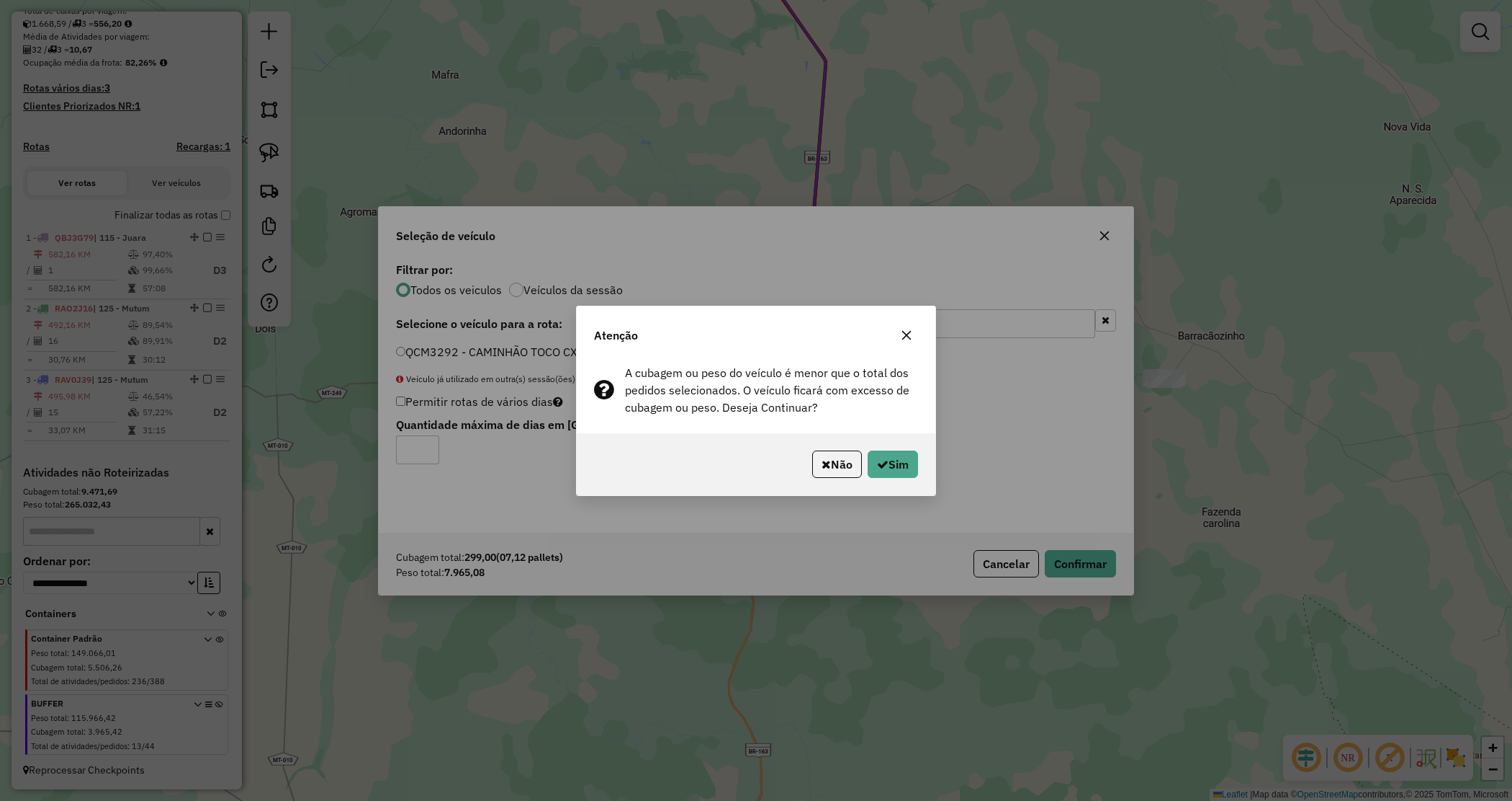
click at [908, 337] on icon "button" at bounding box center [906, 334] width 9 height 9
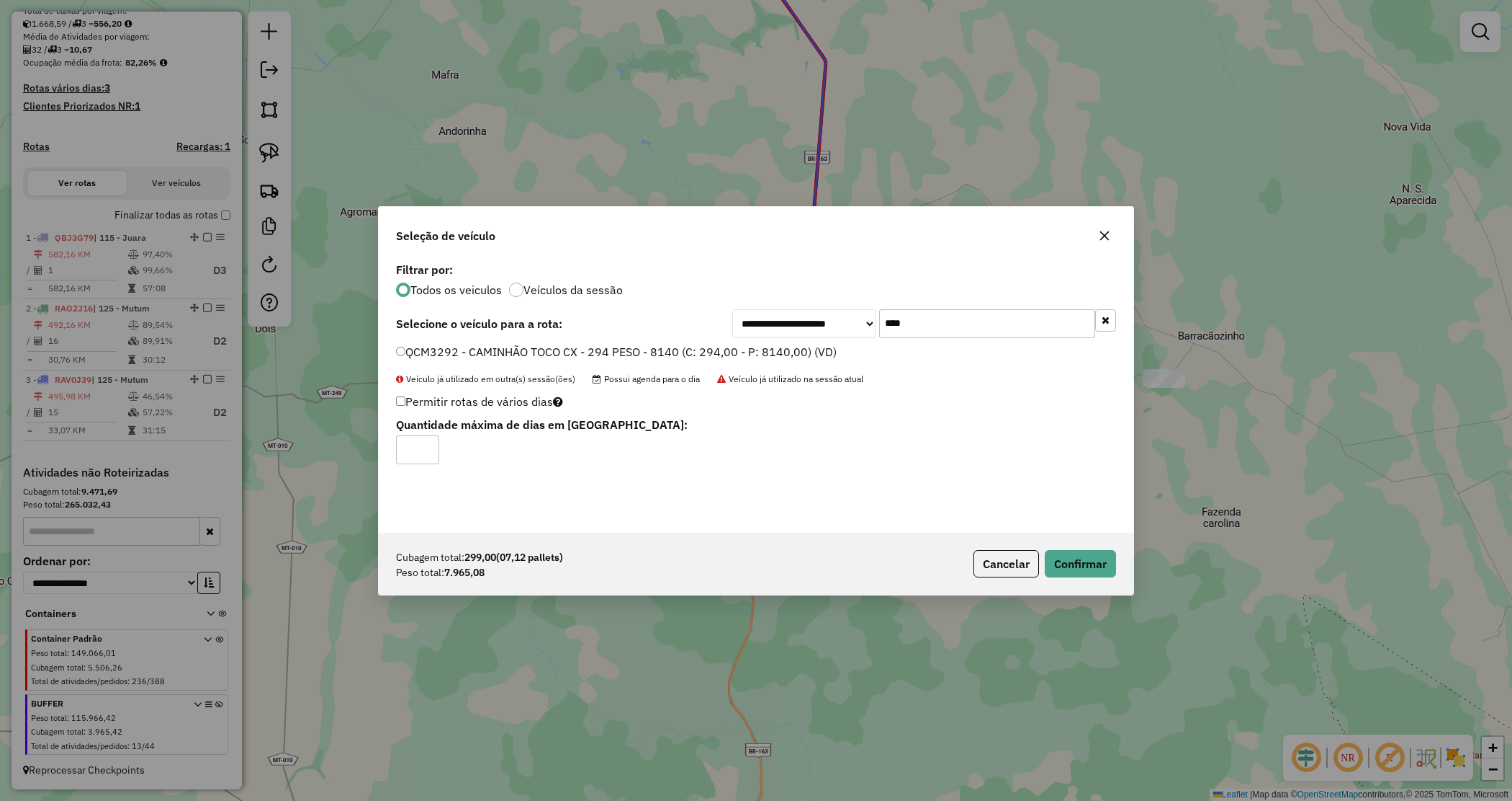
drag, startPoint x: 866, startPoint y: 319, endPoint x: 851, endPoint y: 301, distance: 23.4
click at [858, 310] on div "**********" at bounding box center [924, 323] width 384 height 29
click at [1104, 235] on icon "button" at bounding box center [1105, 236] width 12 height 12
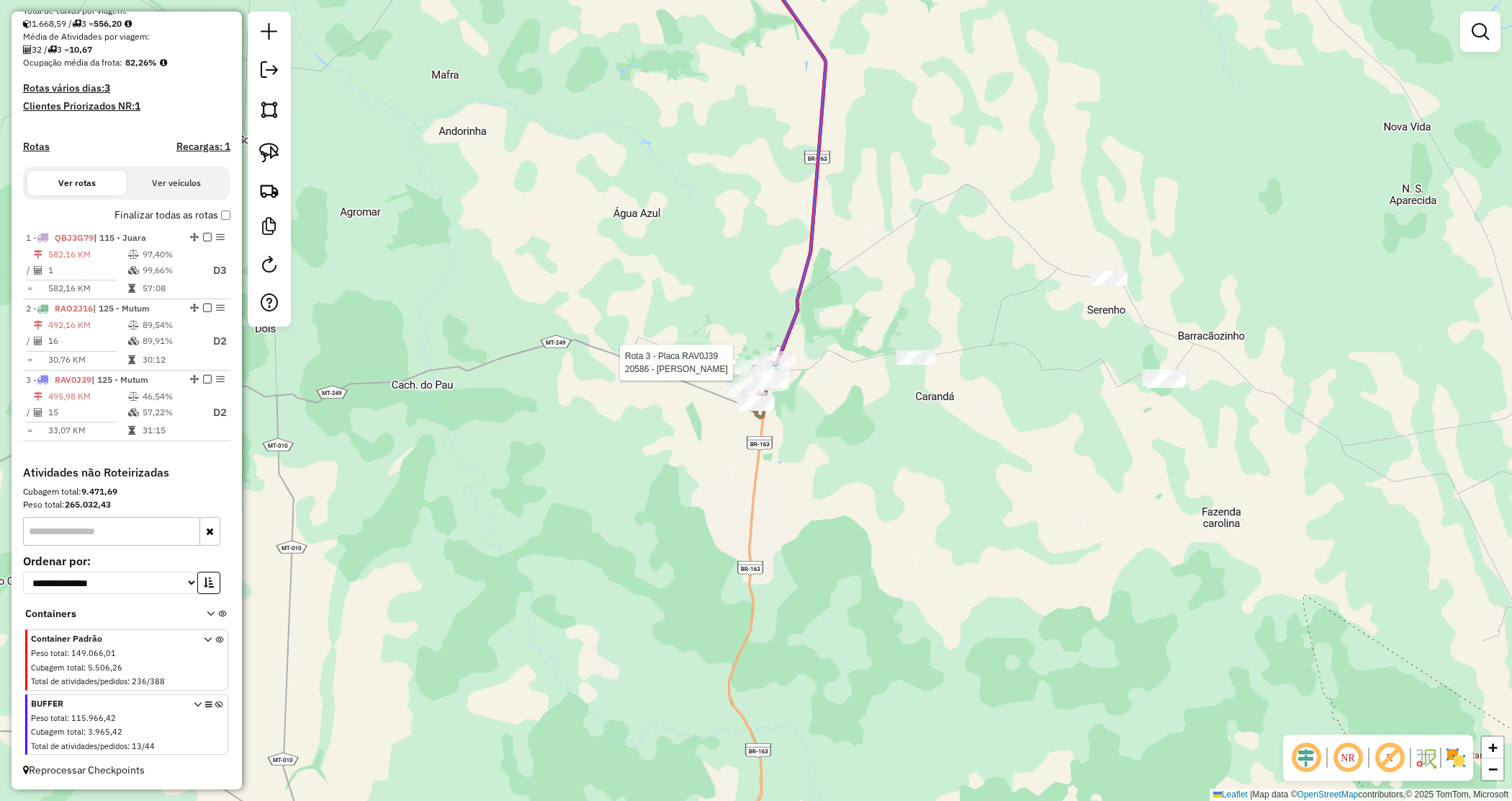
select select "*********"
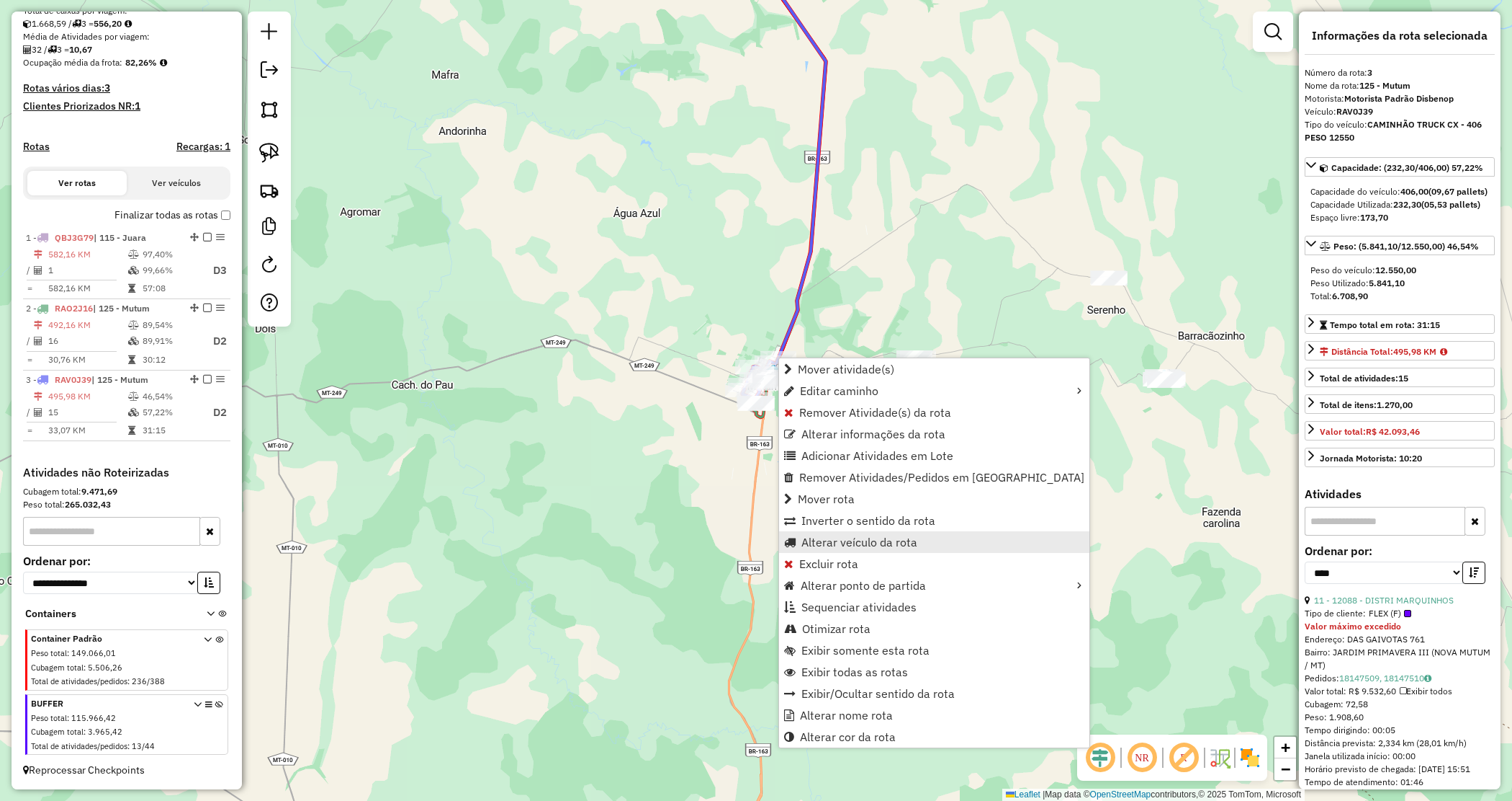
click at [835, 536] on span "Alterar veículo da rota" at bounding box center [859, 542] width 116 height 12
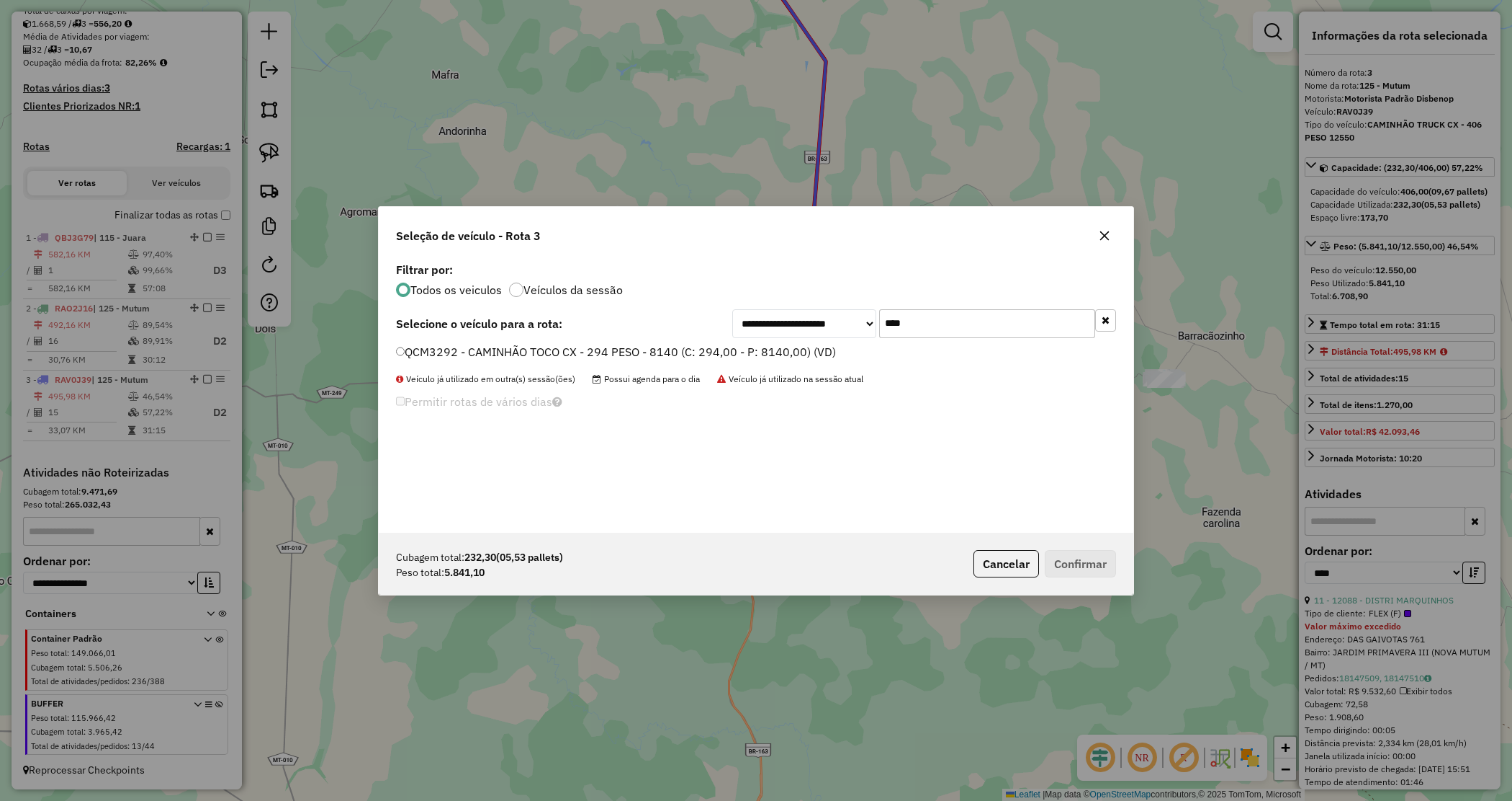
drag, startPoint x: 796, startPoint y: 347, endPoint x: 858, endPoint y: 405, distance: 84.9
click at [798, 348] on label "QCM3292 - CAMINHÃO TOCO CX - 294 PESO - 8140 (C: 294,00 - P: 8140,00) (VD)" at bounding box center [615, 350] width 440 height 17
click at [1057, 557] on button "Confirmar" at bounding box center [1081, 563] width 71 height 28
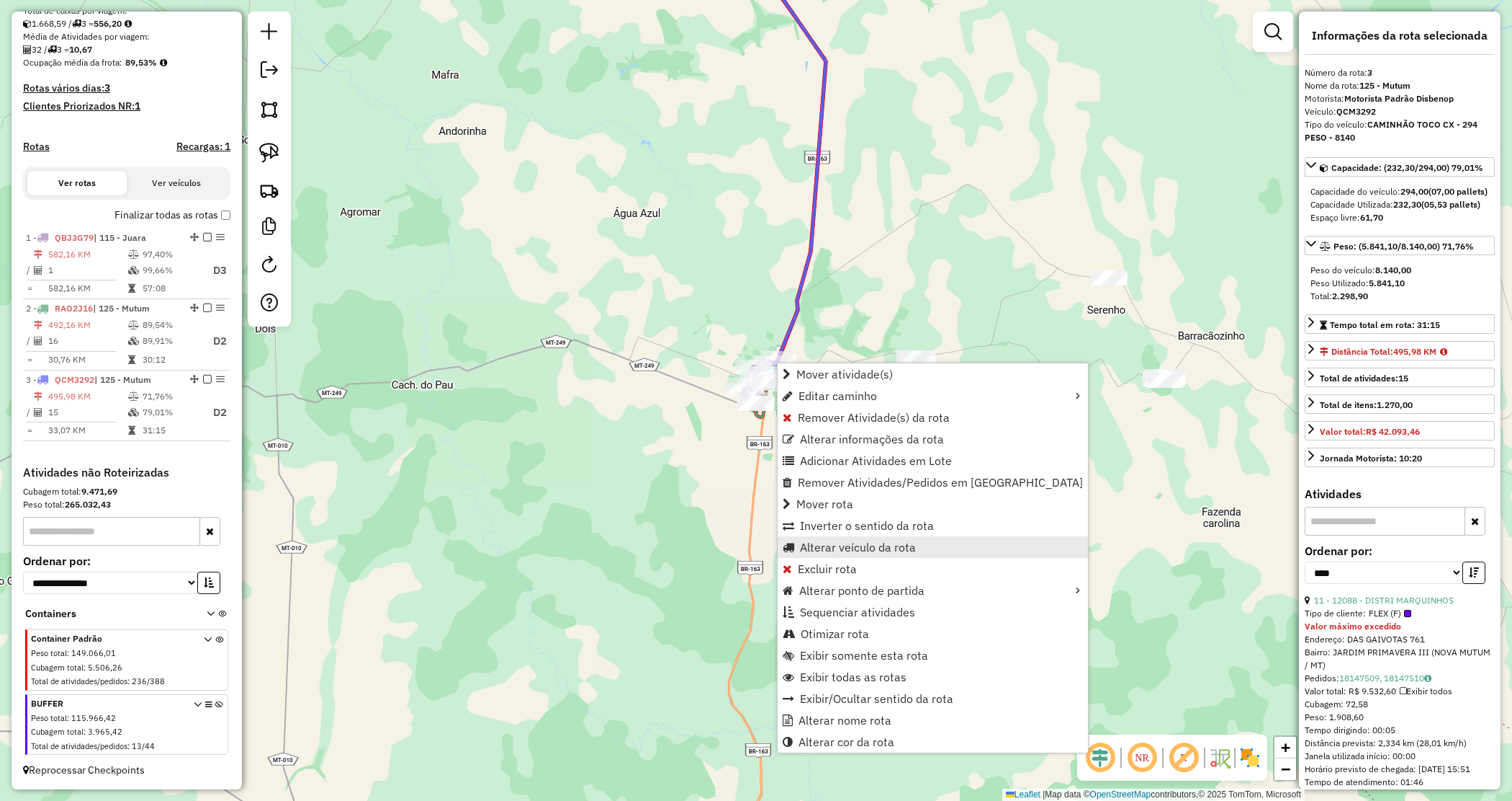
click at [847, 542] on span "Alterar veículo da rota" at bounding box center [858, 548] width 116 height 12
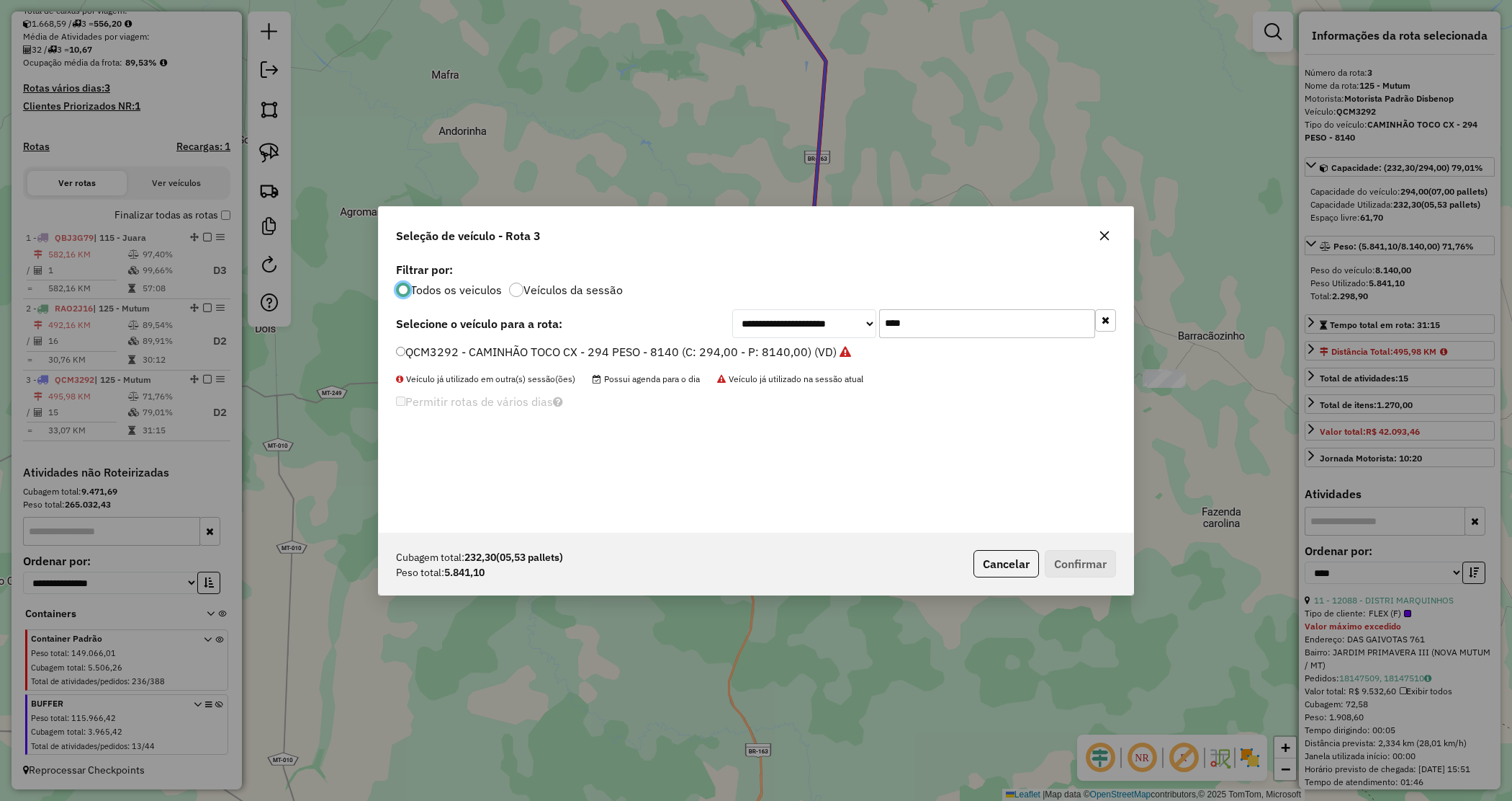
drag, startPoint x: 913, startPoint y: 324, endPoint x: 794, endPoint y: 270, distance: 130.7
click at [795, 279] on div "**********" at bounding box center [756, 395] width 755 height 274
type input "****"
click at [676, 353] on label "QBG7320 - CX 252 - Peso 7490 (C: 252,00 - P: 7490,00) (VD)" at bounding box center [563, 350] width 335 height 17
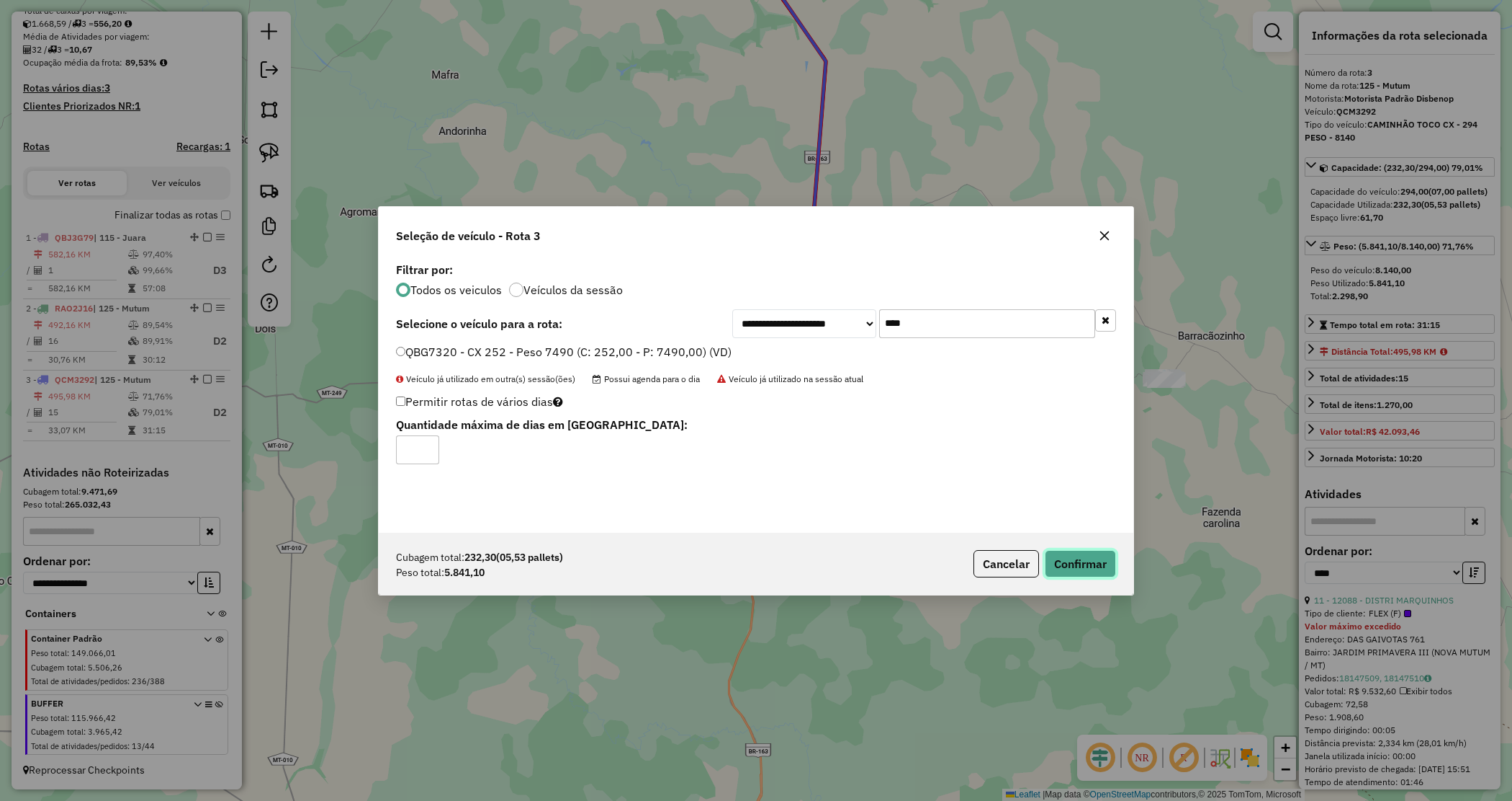
click at [1079, 564] on button "Confirmar" at bounding box center [1081, 563] width 71 height 28
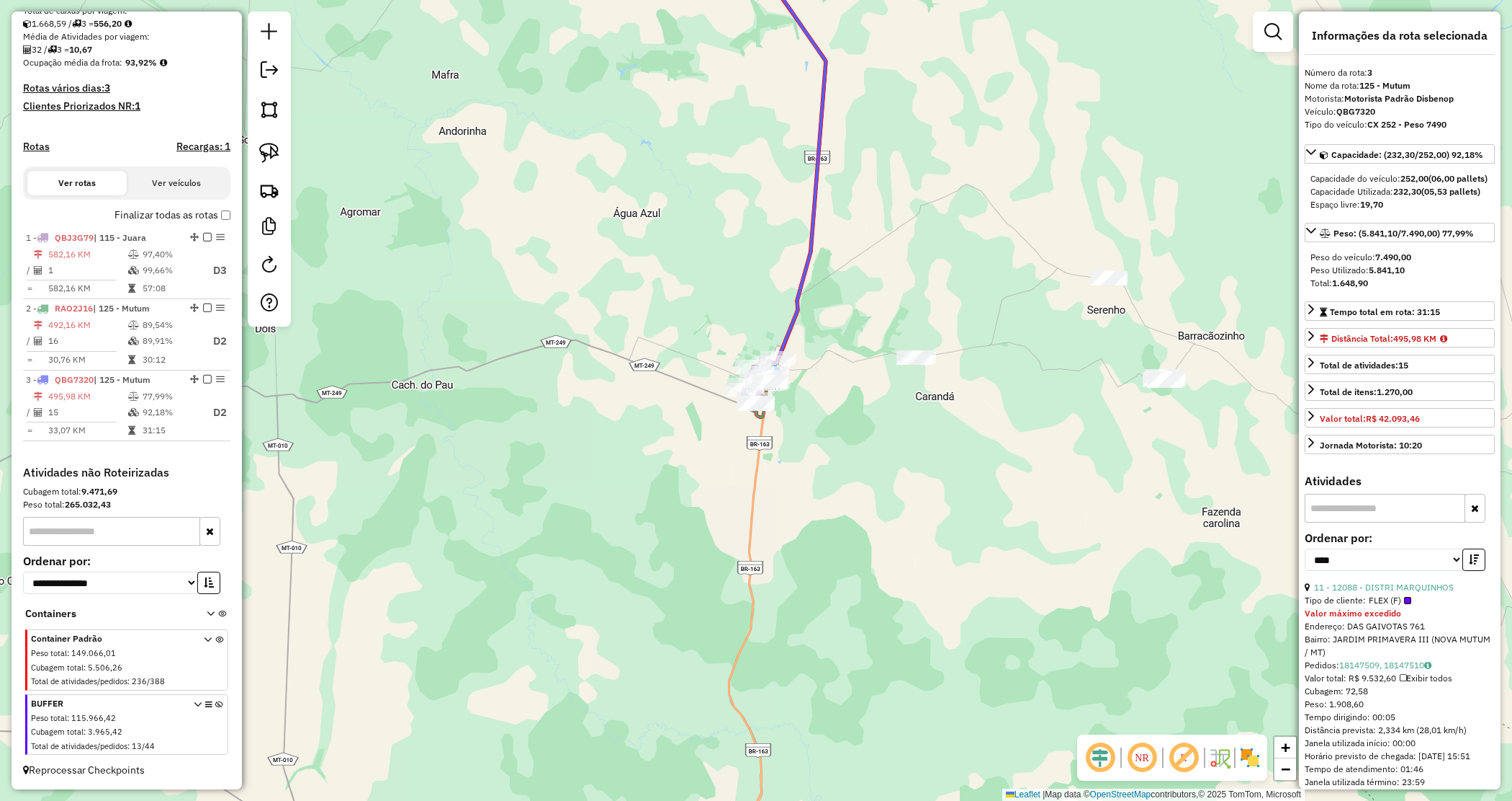
drag, startPoint x: 522, startPoint y: 433, endPoint x: 529, endPoint y: 427, distance: 9.2
click at [529, 427] on div "Janela de atendimento Grade de atendimento Capacidade Transportadoras Veículos …" at bounding box center [756, 400] width 1512 height 801
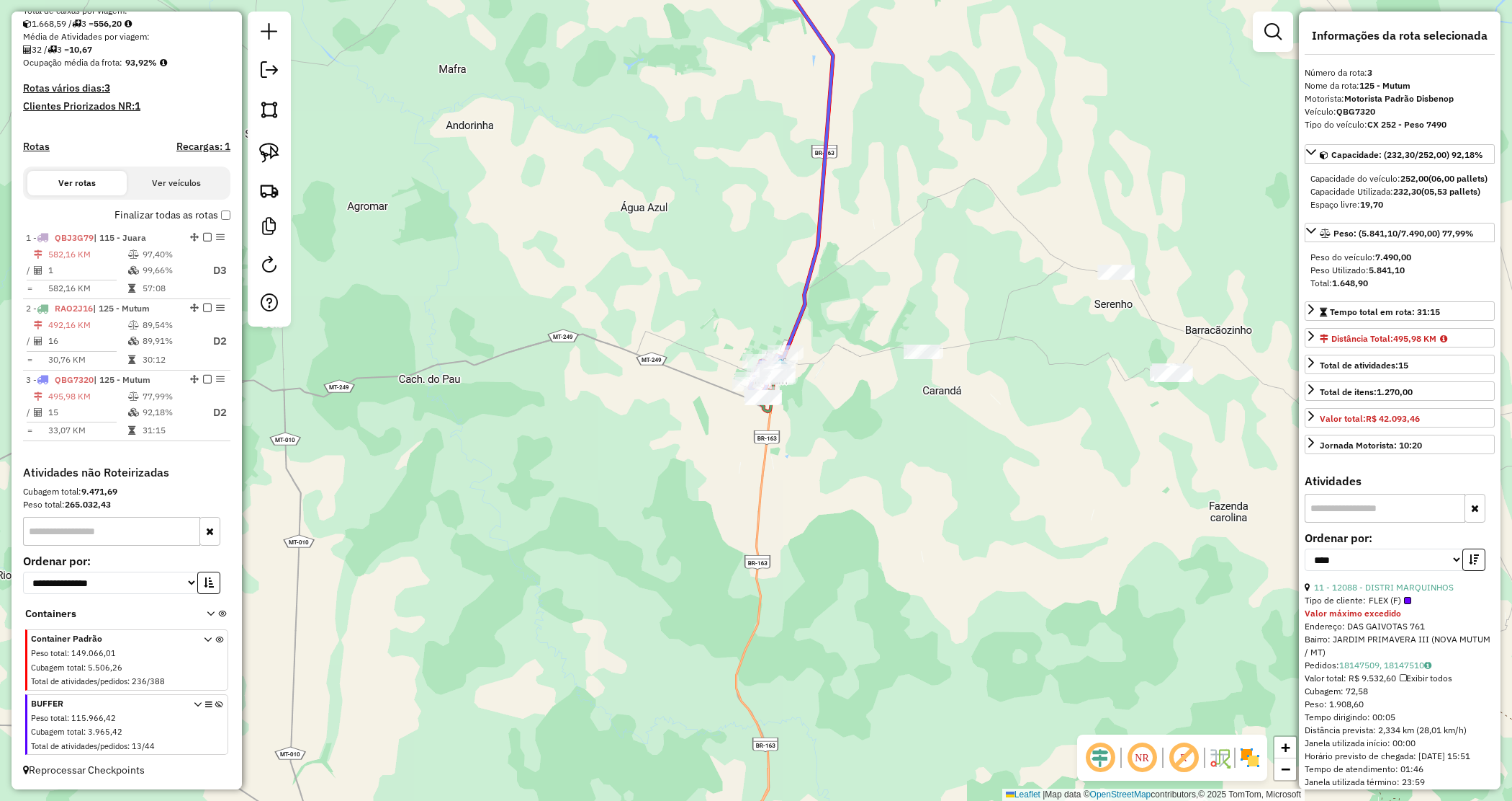
click at [625, 285] on div "Janela de atendimento Grade de atendimento Capacidade Transportadoras Veículos …" at bounding box center [756, 400] width 1512 height 801
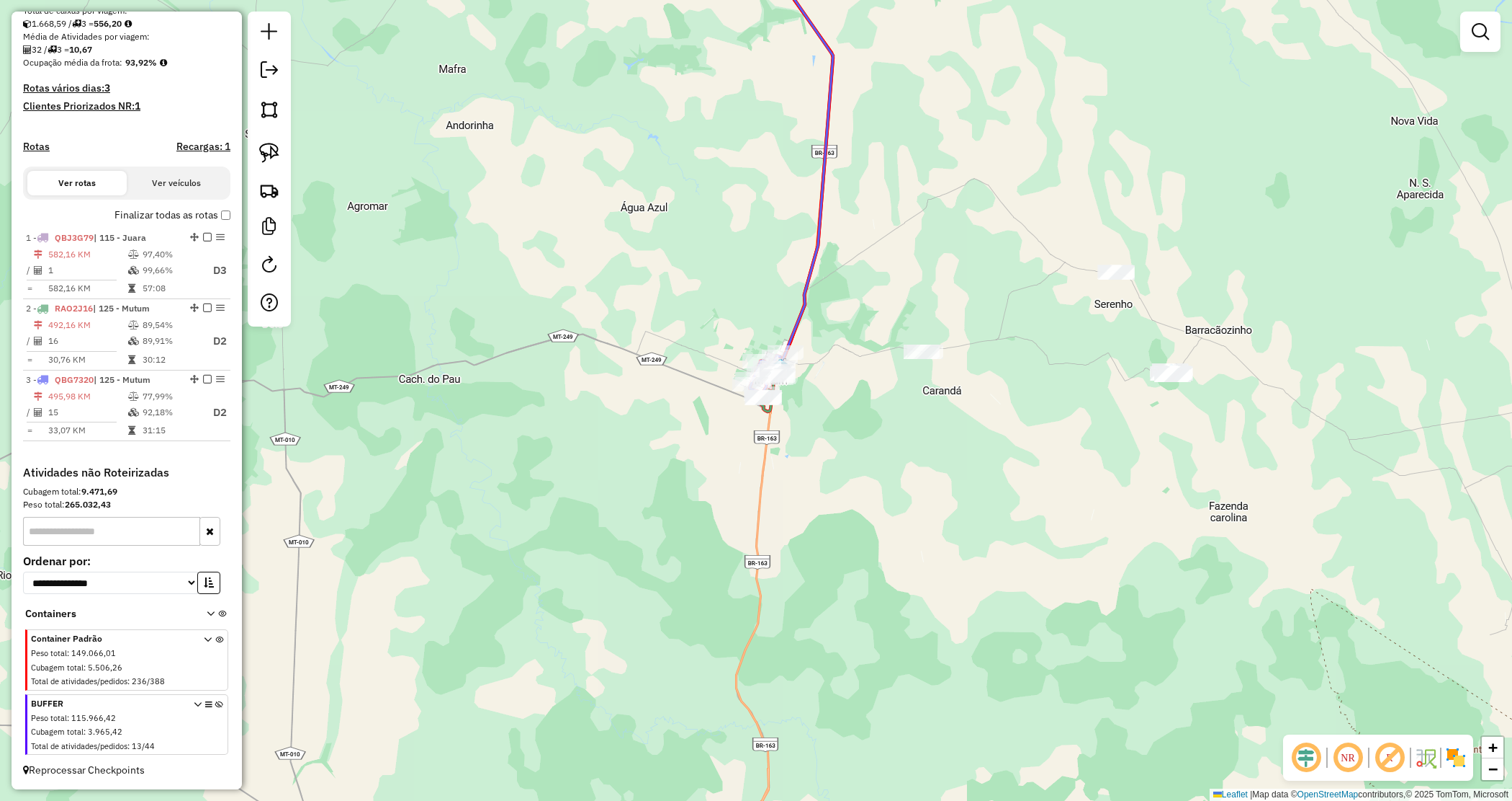
drag, startPoint x: 825, startPoint y: 418, endPoint x: 789, endPoint y: 390, distance: 45.6
click at [826, 418] on div "Janela de atendimento Grade de atendimento Capacidade Transportadoras Veículos …" at bounding box center [756, 400] width 1512 height 801
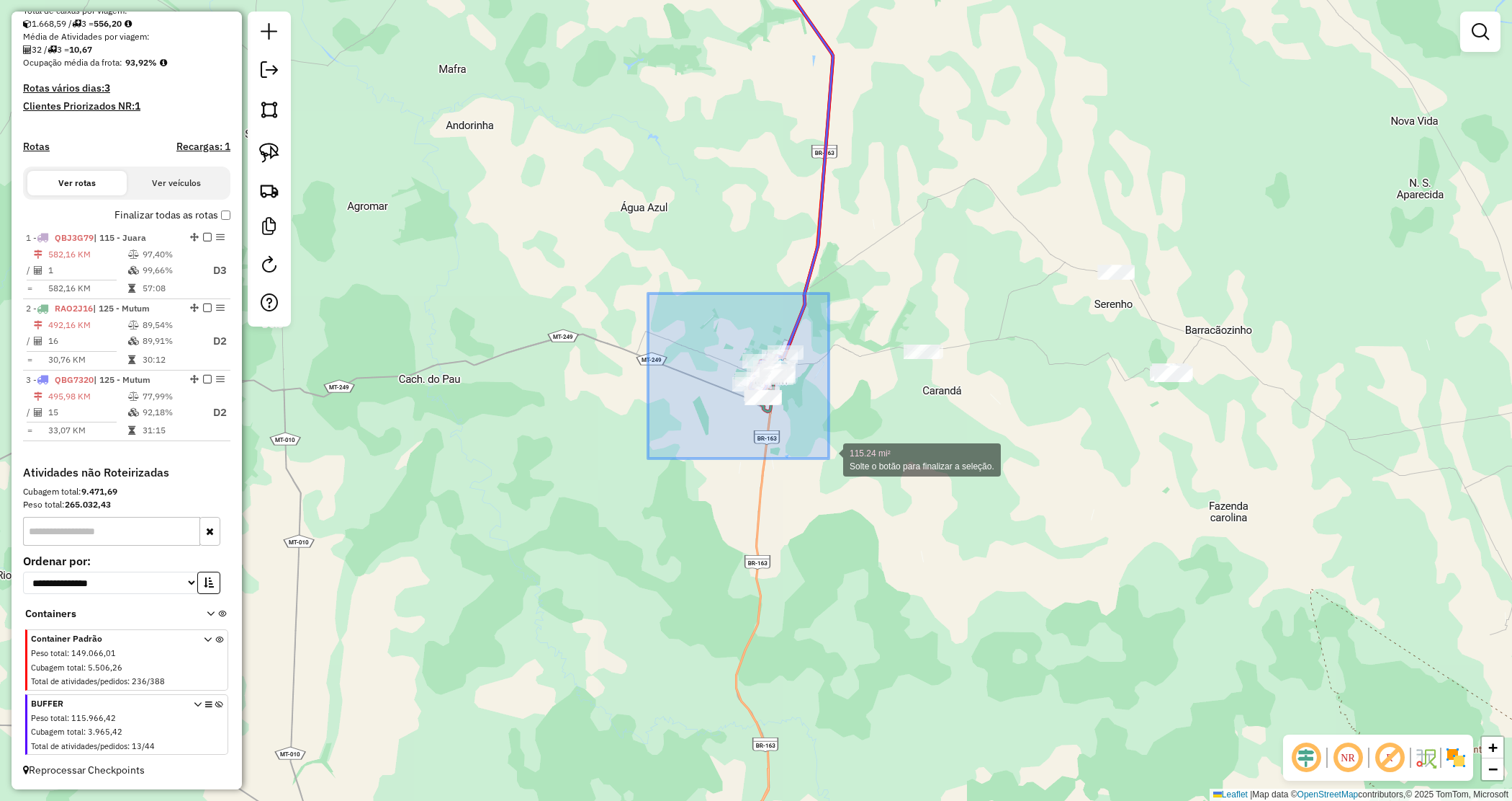
drag, startPoint x: 659, startPoint y: 310, endPoint x: 821, endPoint y: 454, distance: 216.7
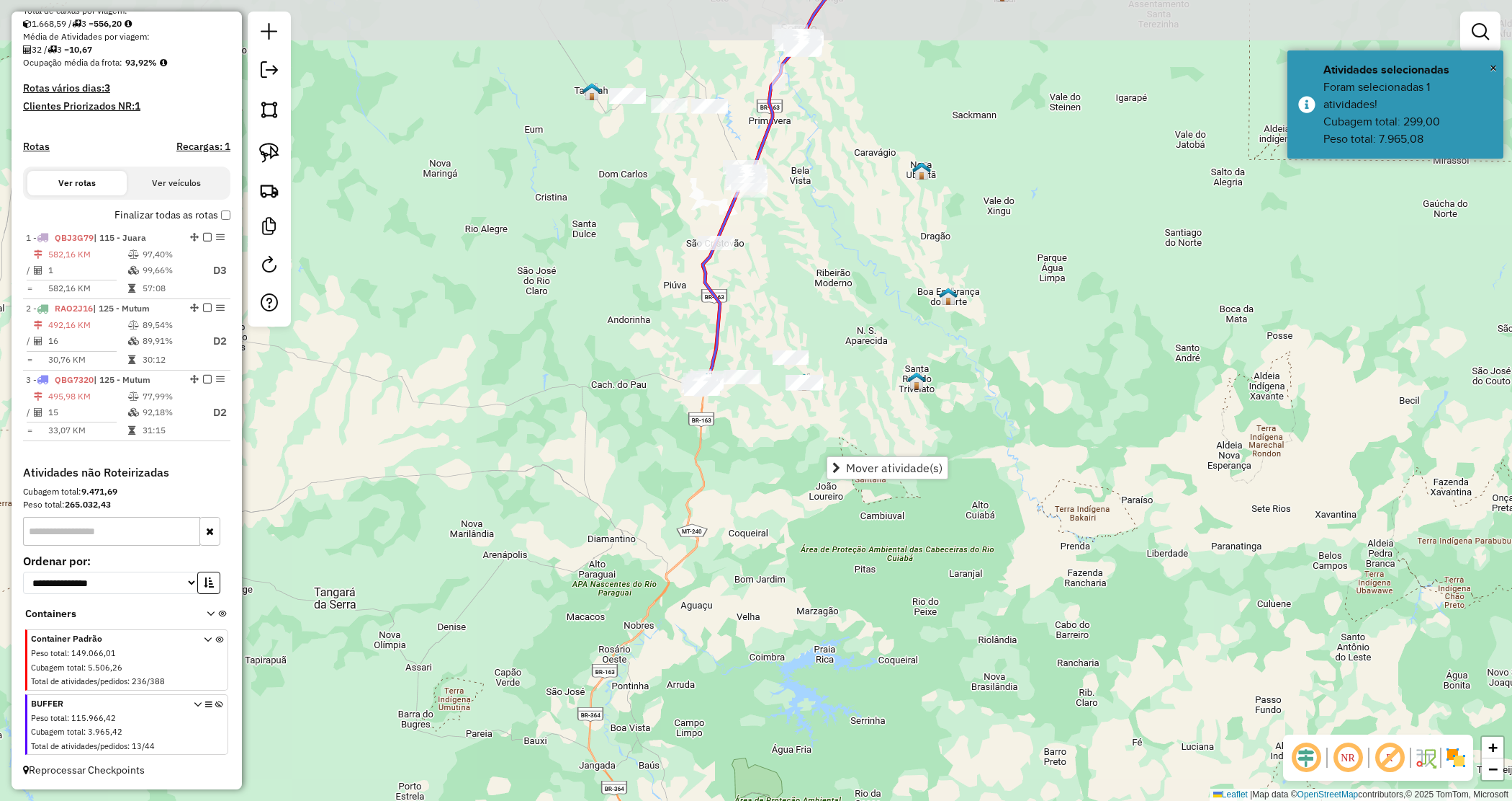
drag, startPoint x: 628, startPoint y: 271, endPoint x: 663, endPoint y: 448, distance: 180.4
click at [659, 455] on div "Janela de atendimento Grade de atendimento Capacidade Transportadoras Veículos …" at bounding box center [756, 400] width 1512 height 801
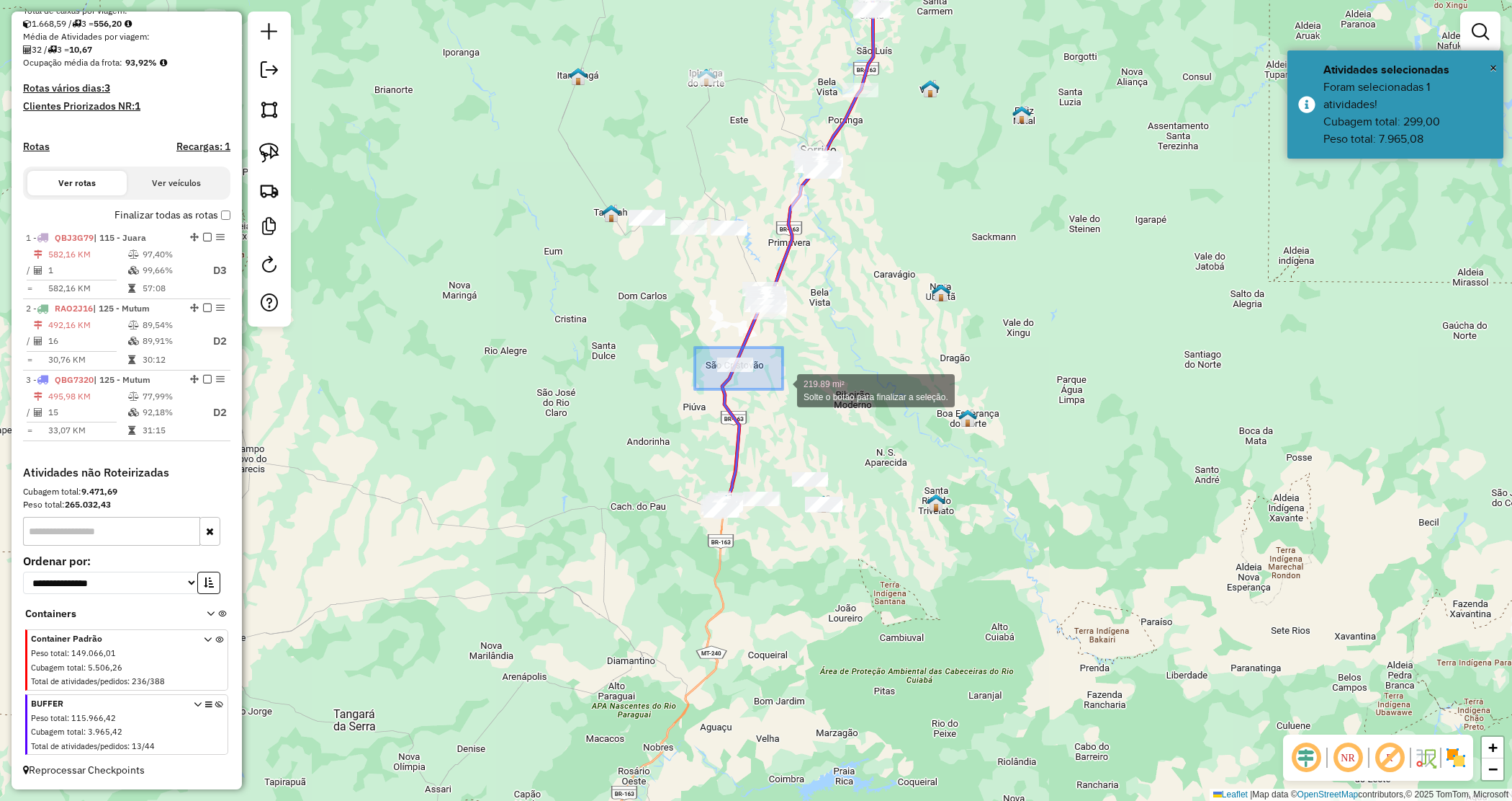
drag, startPoint x: 707, startPoint y: 355, endPoint x: 783, endPoint y: 391, distance: 84.1
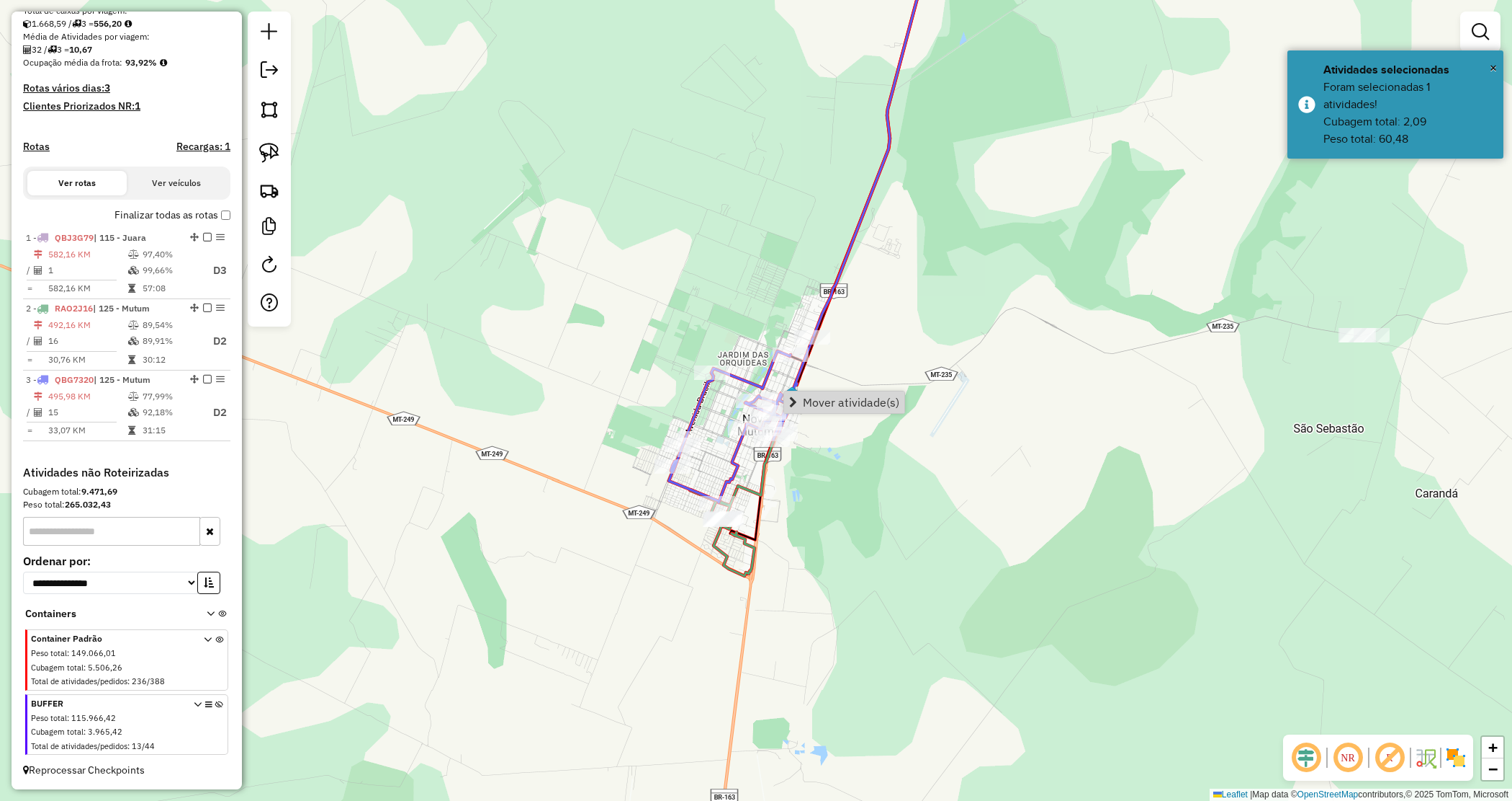
click at [829, 525] on div "Janela de atendimento Grade de atendimento Capacidade Transportadoras Veículos …" at bounding box center [756, 400] width 1512 height 801
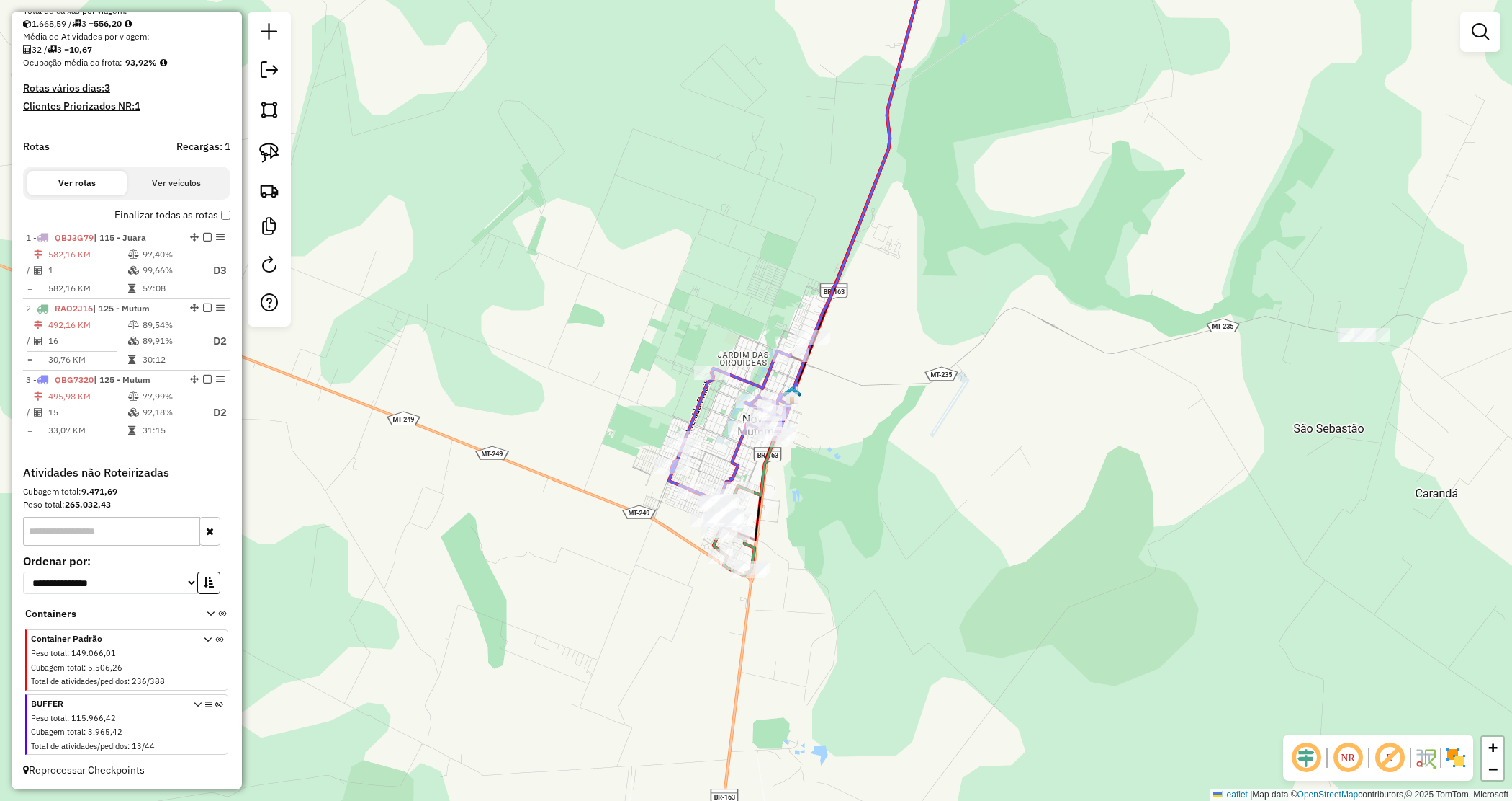
click at [891, 354] on div "Janela de atendimento Grade de atendimento Capacidade Transportadoras Veículos …" at bounding box center [756, 400] width 1512 height 801
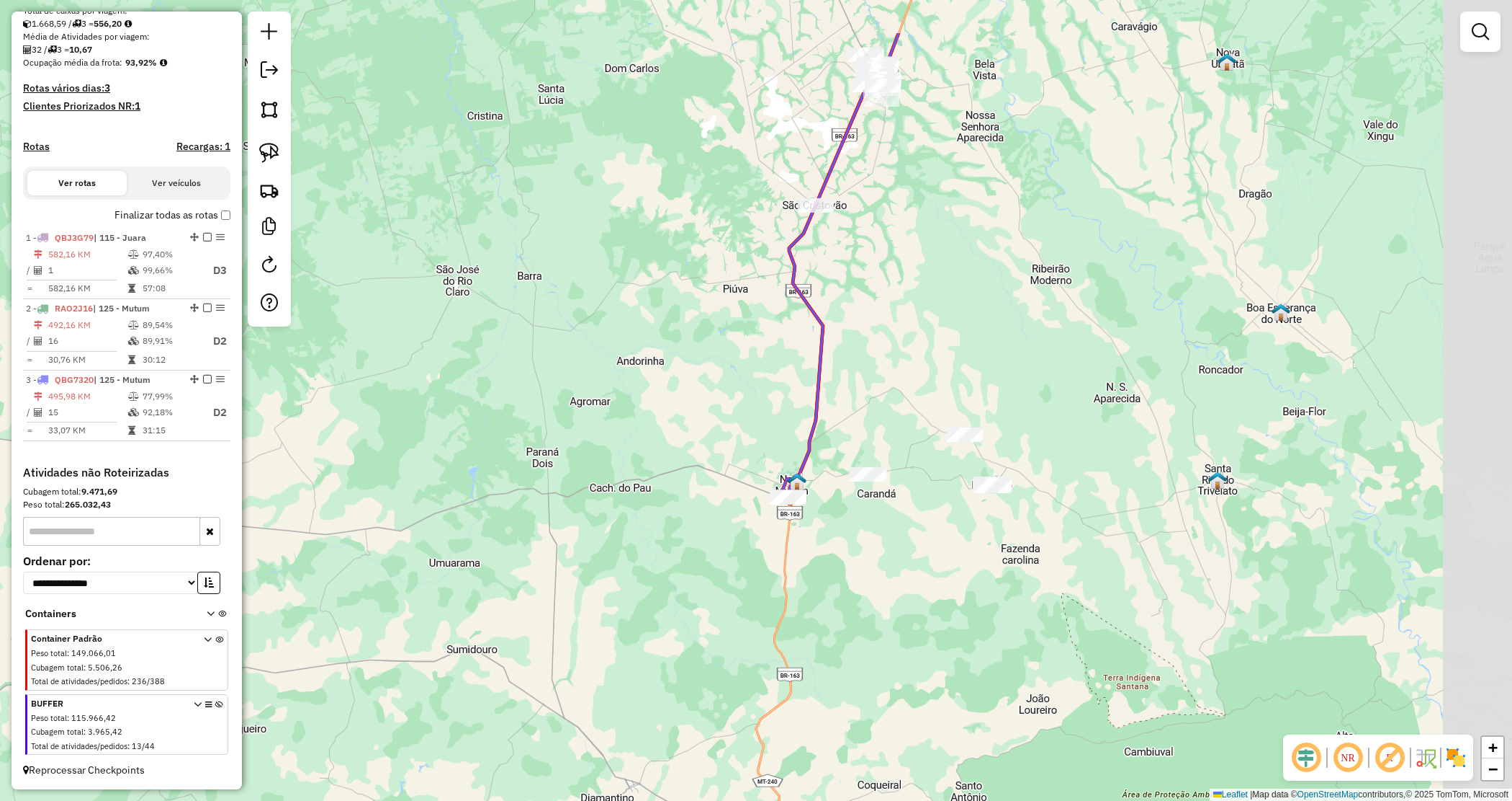
drag, startPoint x: 1020, startPoint y: 218, endPoint x: 916, endPoint y: 332, distance: 154.3
click at [919, 330] on div "Janela de atendimento Grade de atendimento Capacidade Transportadoras Veículos …" at bounding box center [756, 400] width 1512 height 801
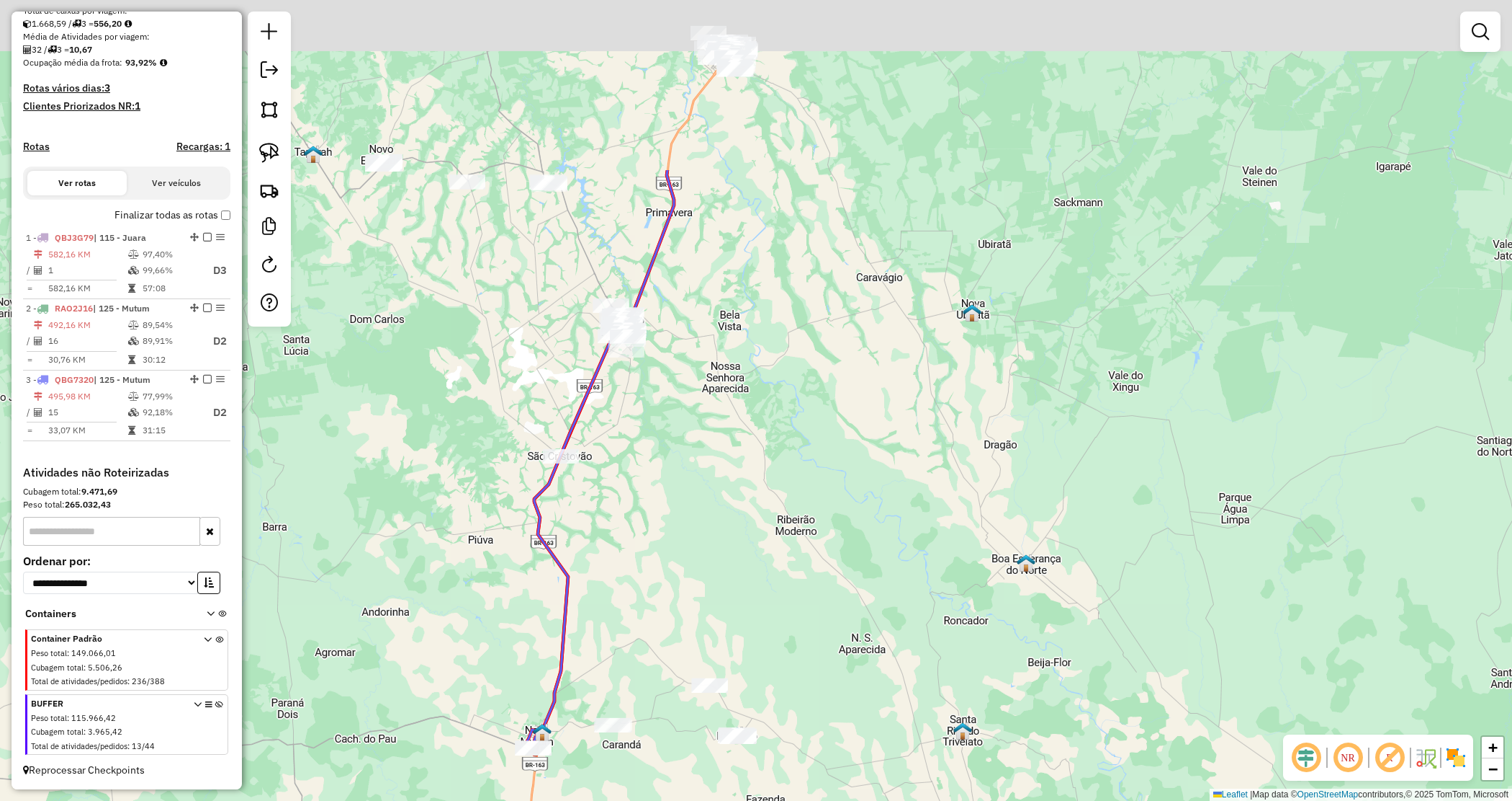
drag, startPoint x: 779, startPoint y: 458, endPoint x: 694, endPoint y: 603, distance: 168.1
click at [681, 604] on div "Janela de atendimento Grade de atendimento Capacidade Transportadoras Veículos …" at bounding box center [756, 400] width 1512 height 801
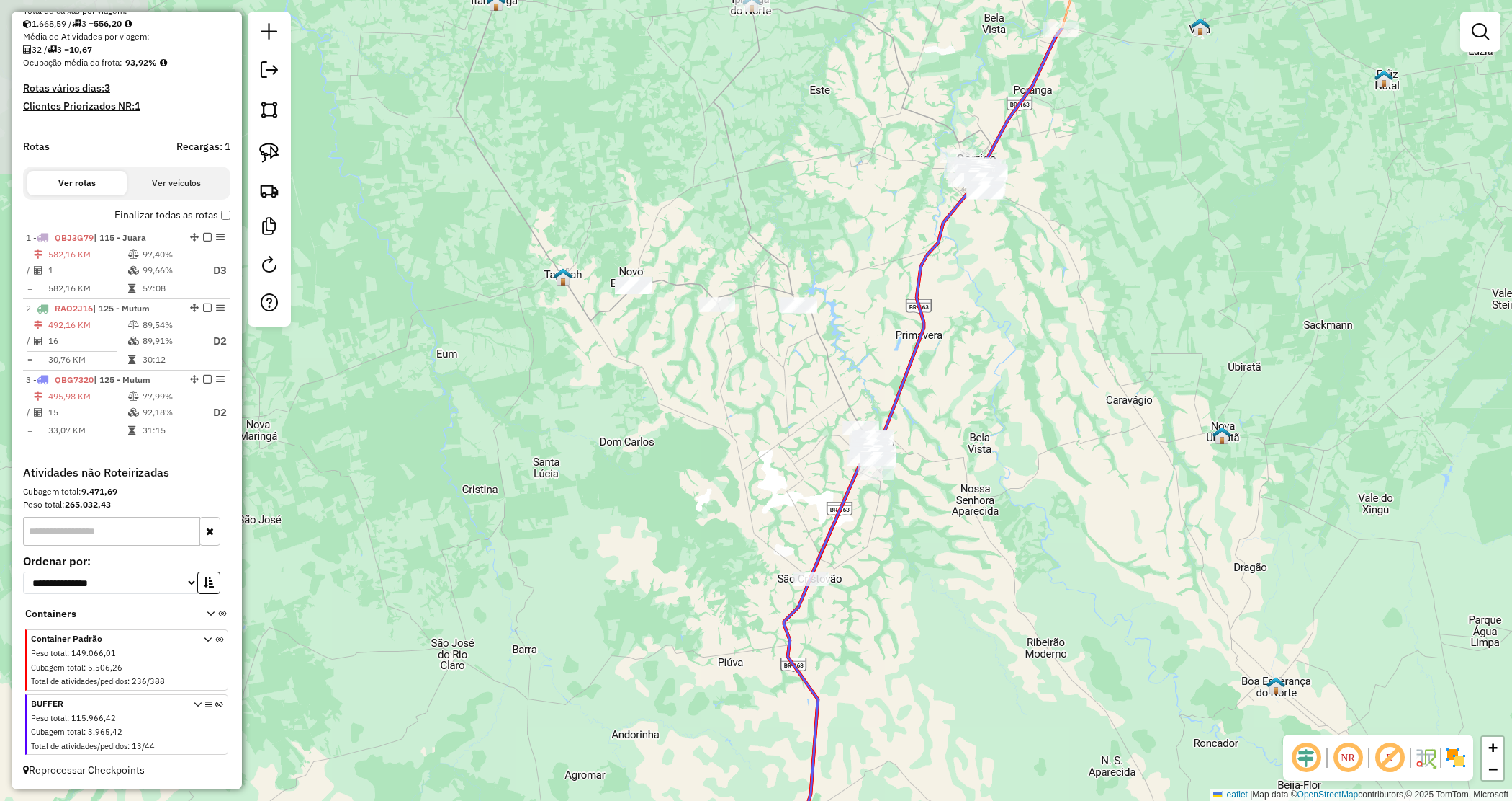
drag, startPoint x: 907, startPoint y: 484, endPoint x: 1065, endPoint y: 544, distance: 169.0
click at [1067, 544] on div "Janela de atendimento Grade de atendimento Capacidade Transportadoras Veículos …" at bounding box center [756, 400] width 1512 height 801
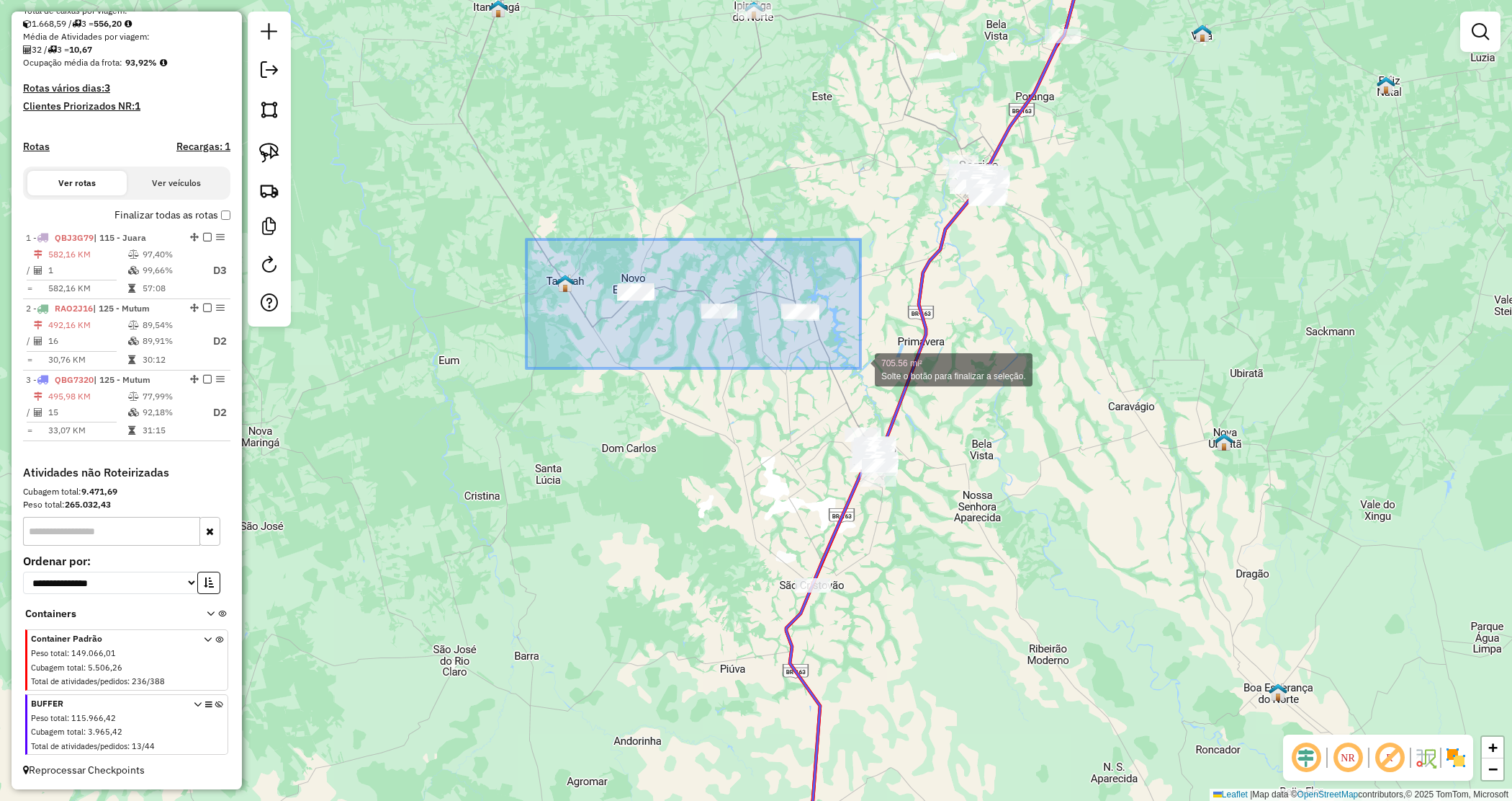
drag, startPoint x: 657, startPoint y: 297, endPoint x: 869, endPoint y: 369, distance: 223.9
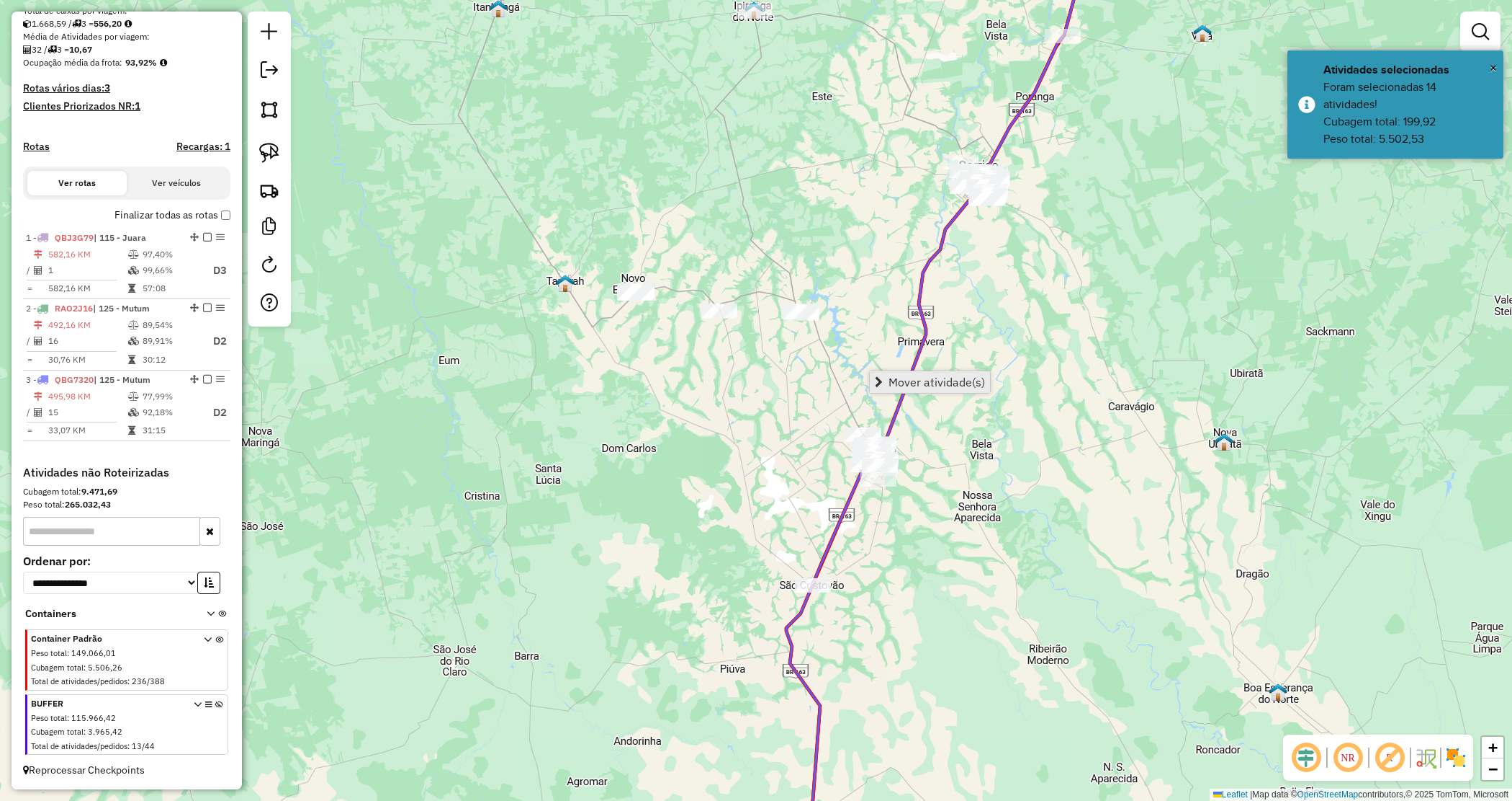
click at [960, 385] on span "Mover atividade(s)" at bounding box center [937, 382] width 97 height 12
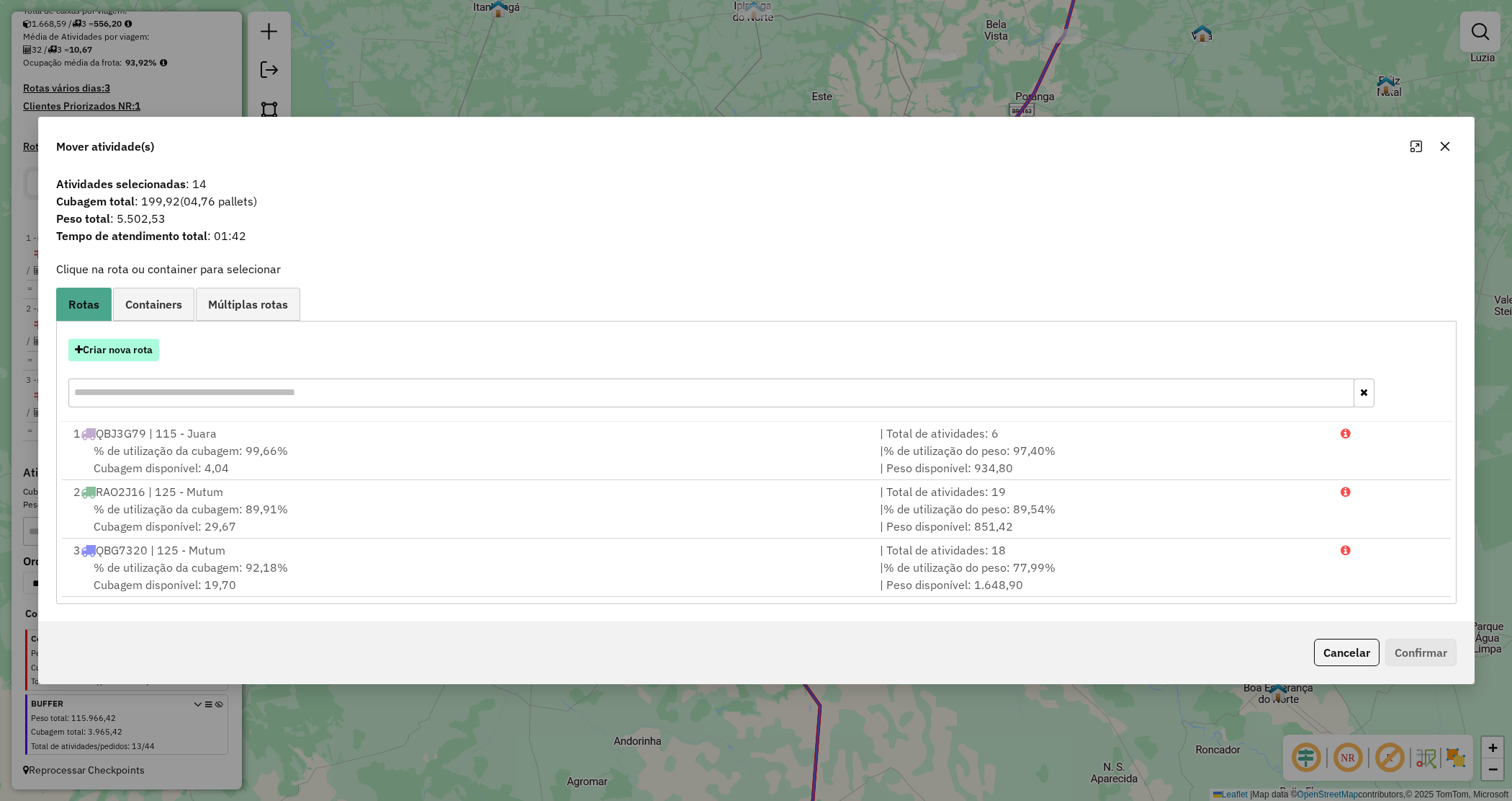
click at [113, 354] on button "Criar nova rota" at bounding box center [114, 350] width 91 height 23
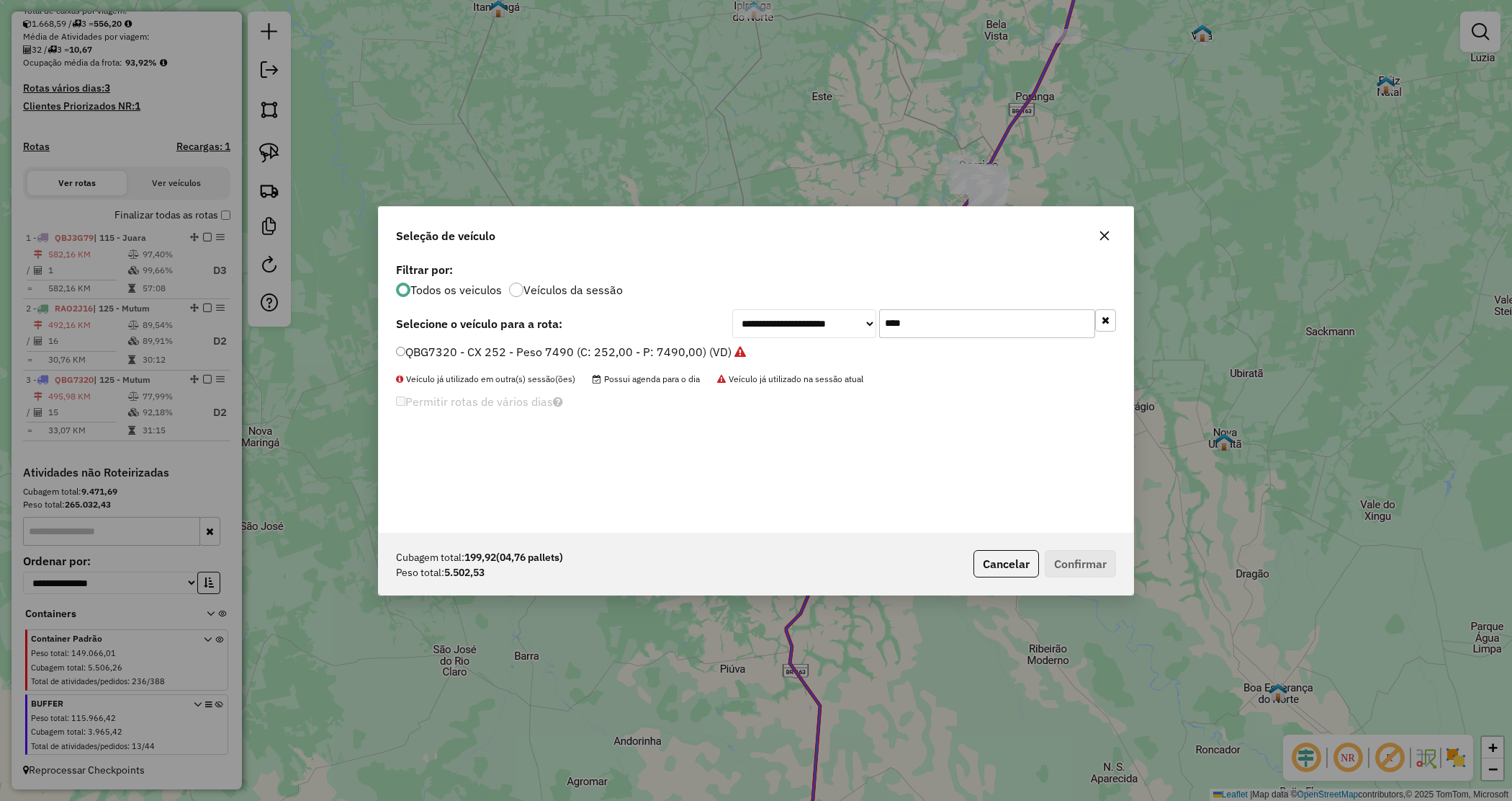
drag, startPoint x: 900, startPoint y: 318, endPoint x: 815, endPoint y: 308, distance: 85.6
click at [825, 311] on div "**********" at bounding box center [924, 323] width 384 height 29
type input "**"
click at [679, 350] on label "RAO2I96 - CAMINHÃO TOCO CX - 294 PESO - 8140 (C: 294,00 - P: 8140,00) (VD)" at bounding box center [614, 350] width 435 height 17
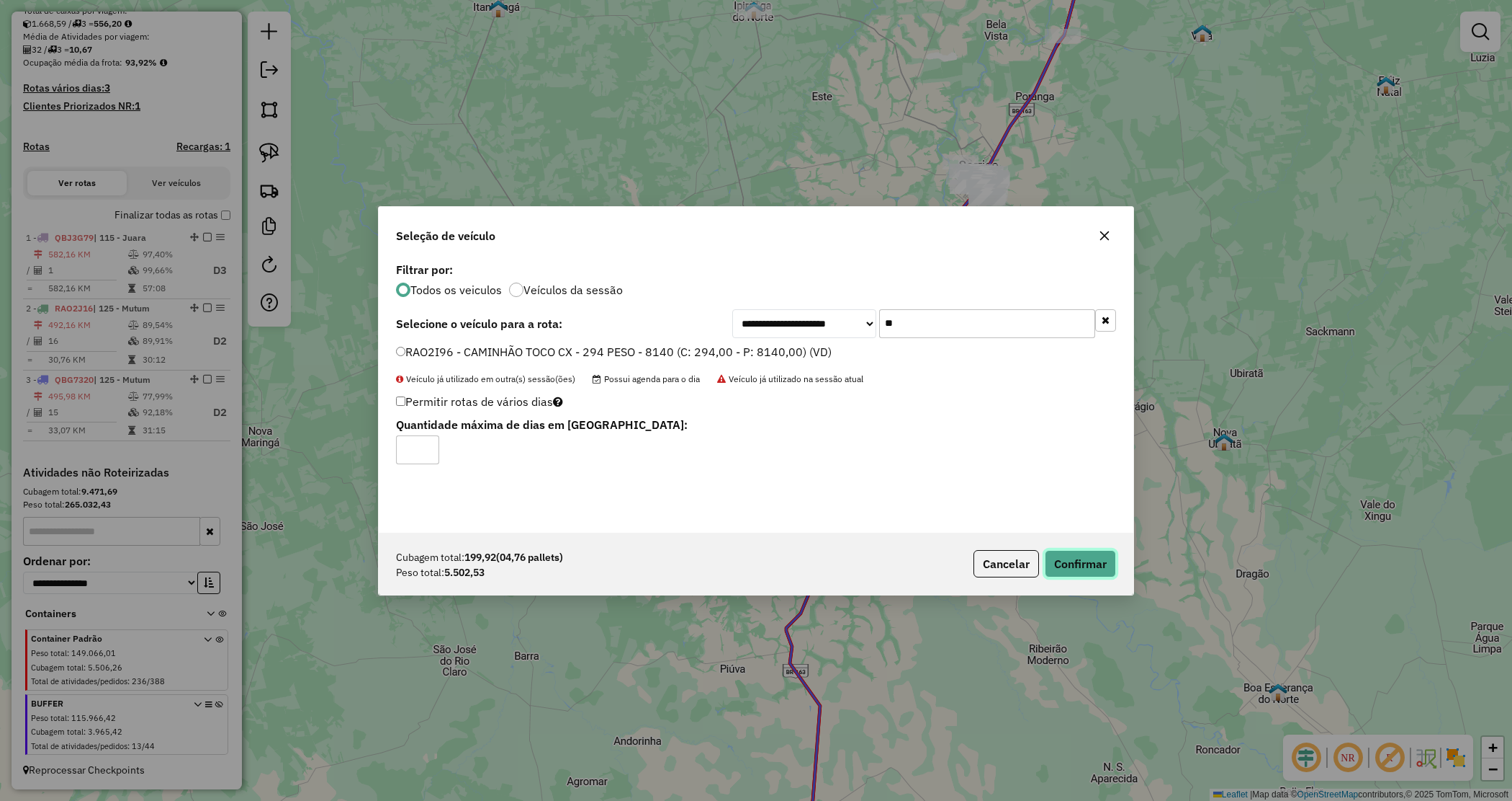
click at [1082, 558] on button "Confirmar" at bounding box center [1081, 563] width 71 height 28
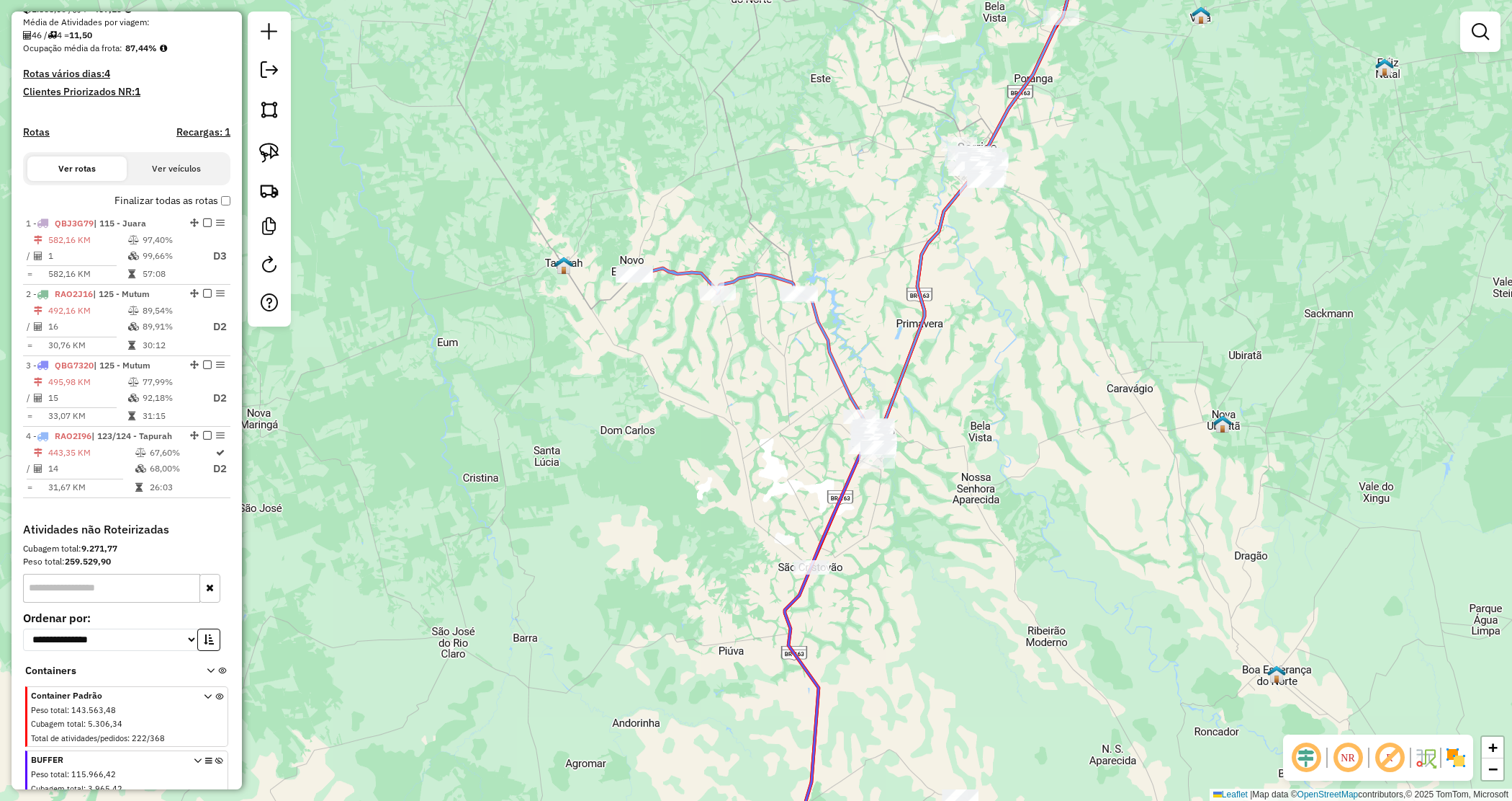
drag, startPoint x: 644, startPoint y: 523, endPoint x: 675, endPoint y: 437, distance: 91.4
click at [598, 427] on div "Janela de atendimento Grade de atendimento Capacidade Transportadoras Veículos …" at bounding box center [756, 400] width 1512 height 801
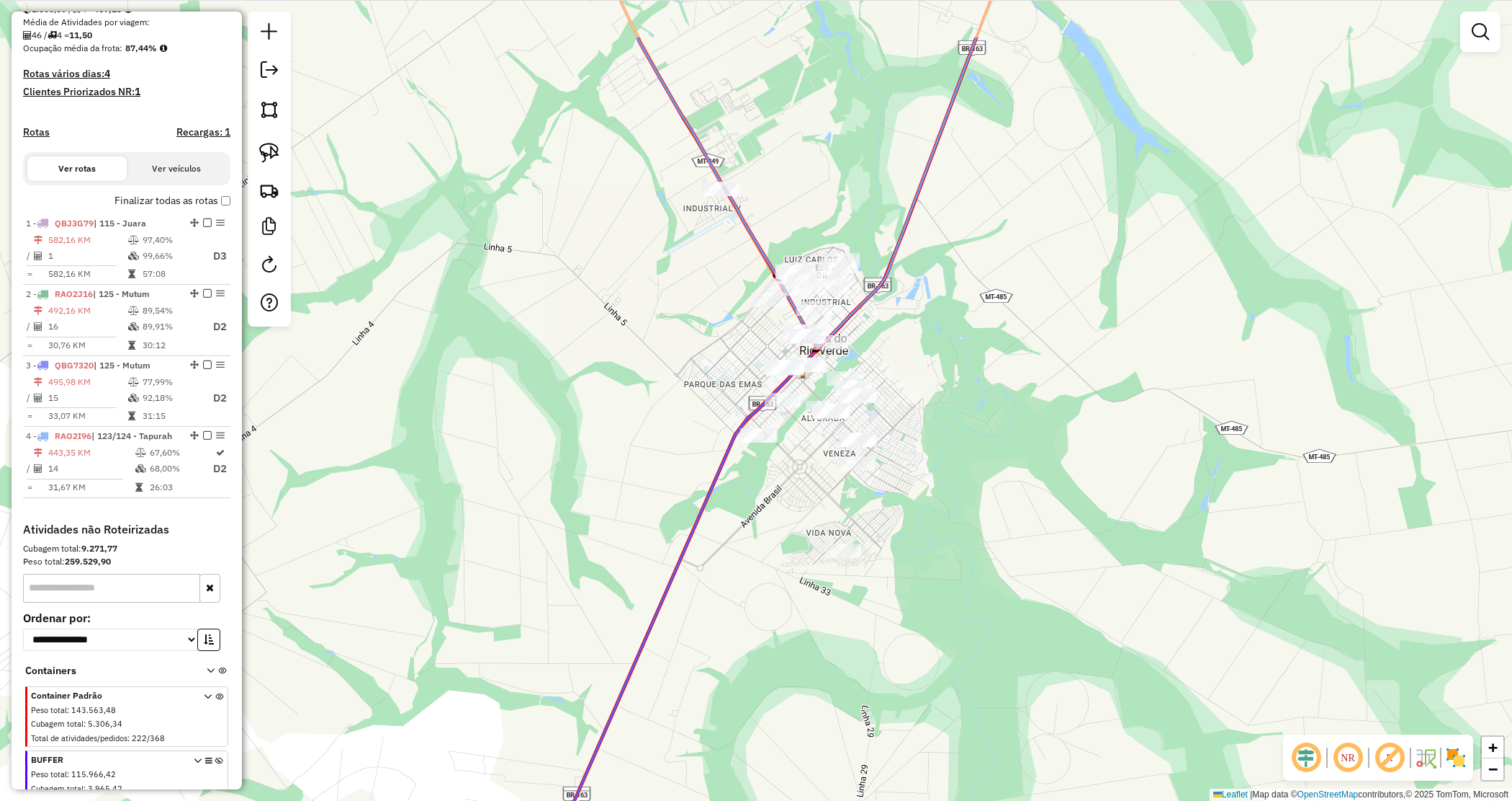
drag, startPoint x: 883, startPoint y: 231, endPoint x: 933, endPoint y: 335, distance: 115.4
click at [932, 335] on div "Janela de atendimento Grade de atendimento Capacidade Transportadoras Veículos …" at bounding box center [756, 400] width 1512 height 801
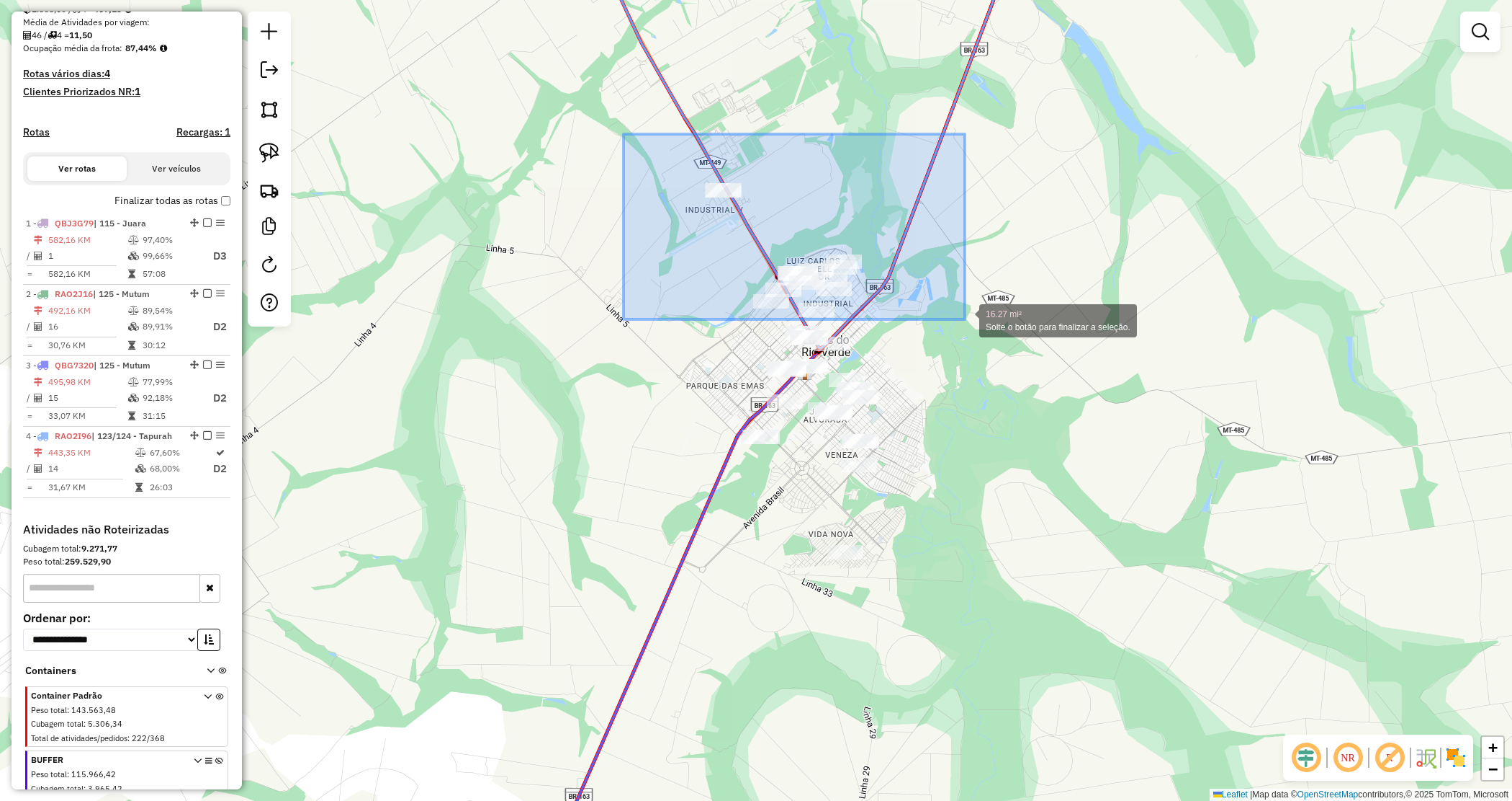
drag, startPoint x: 801, startPoint y: 235, endPoint x: 964, endPoint y: 322, distance: 184.8
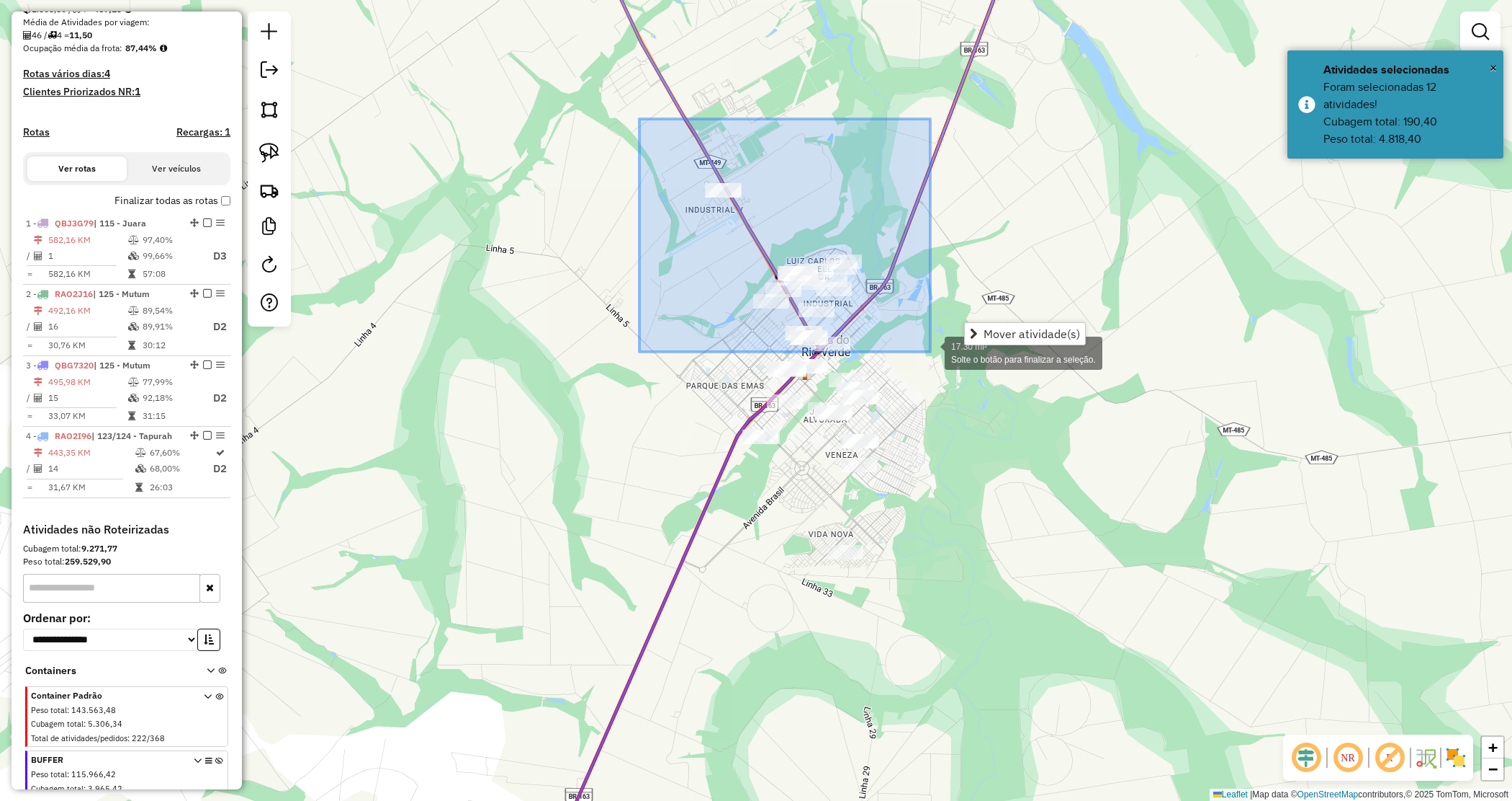
drag, startPoint x: 639, startPoint y: 119, endPoint x: 929, endPoint y: 350, distance: 370.8
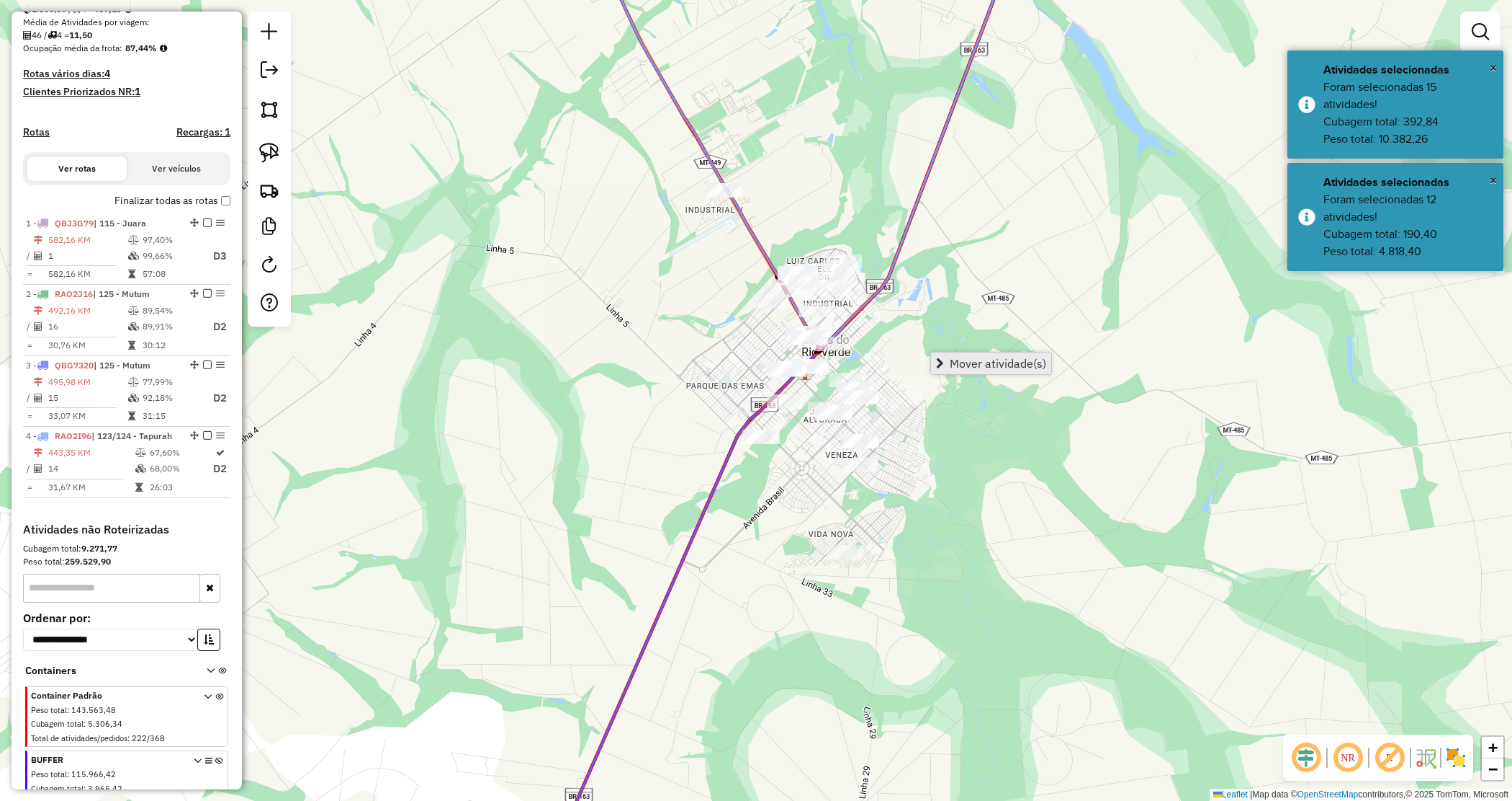
click at [997, 372] on link "Mover atividade(s)" at bounding box center [992, 363] width 121 height 22
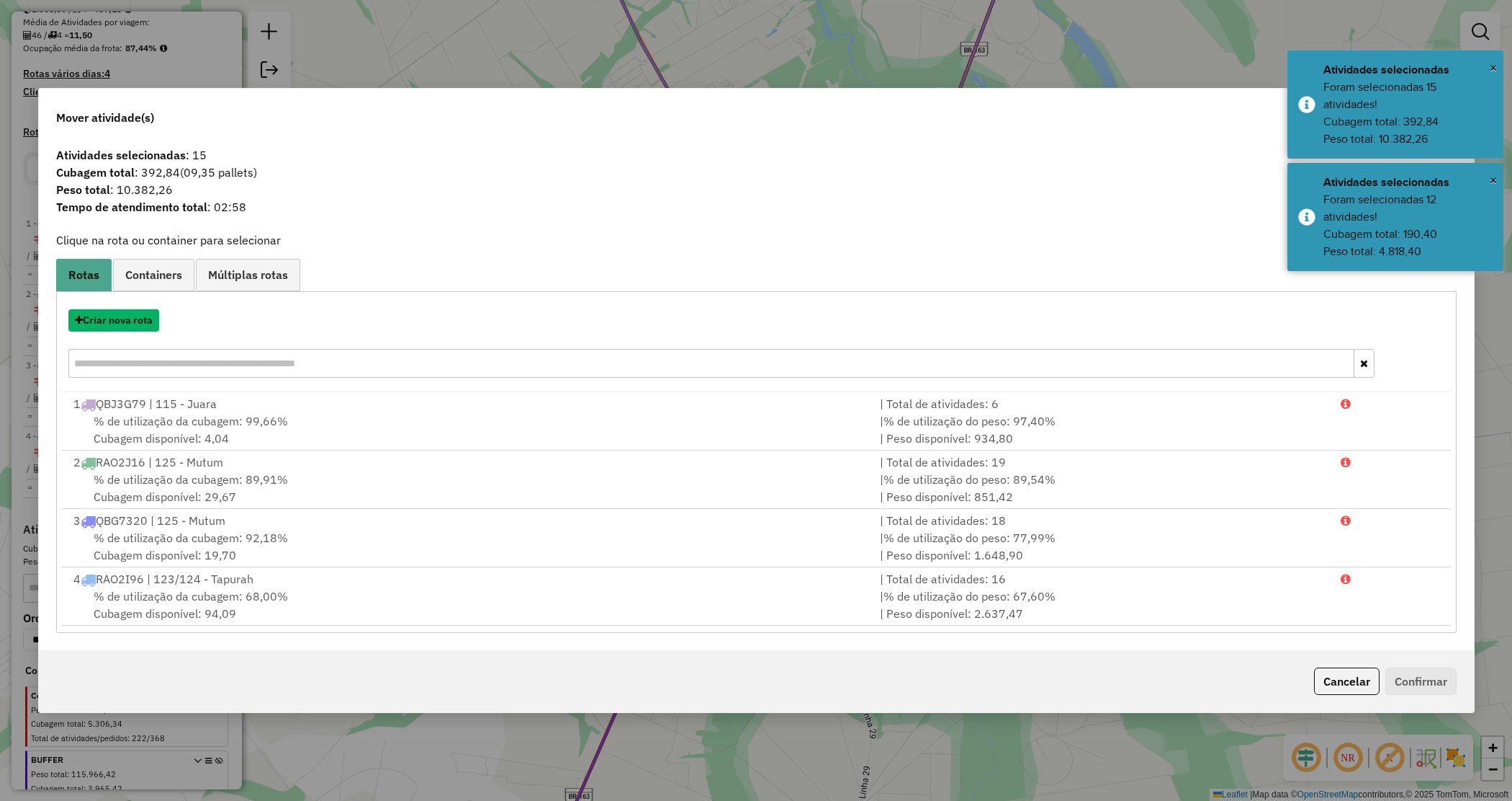
click at [121, 321] on button "Criar nova rota" at bounding box center [114, 320] width 91 height 23
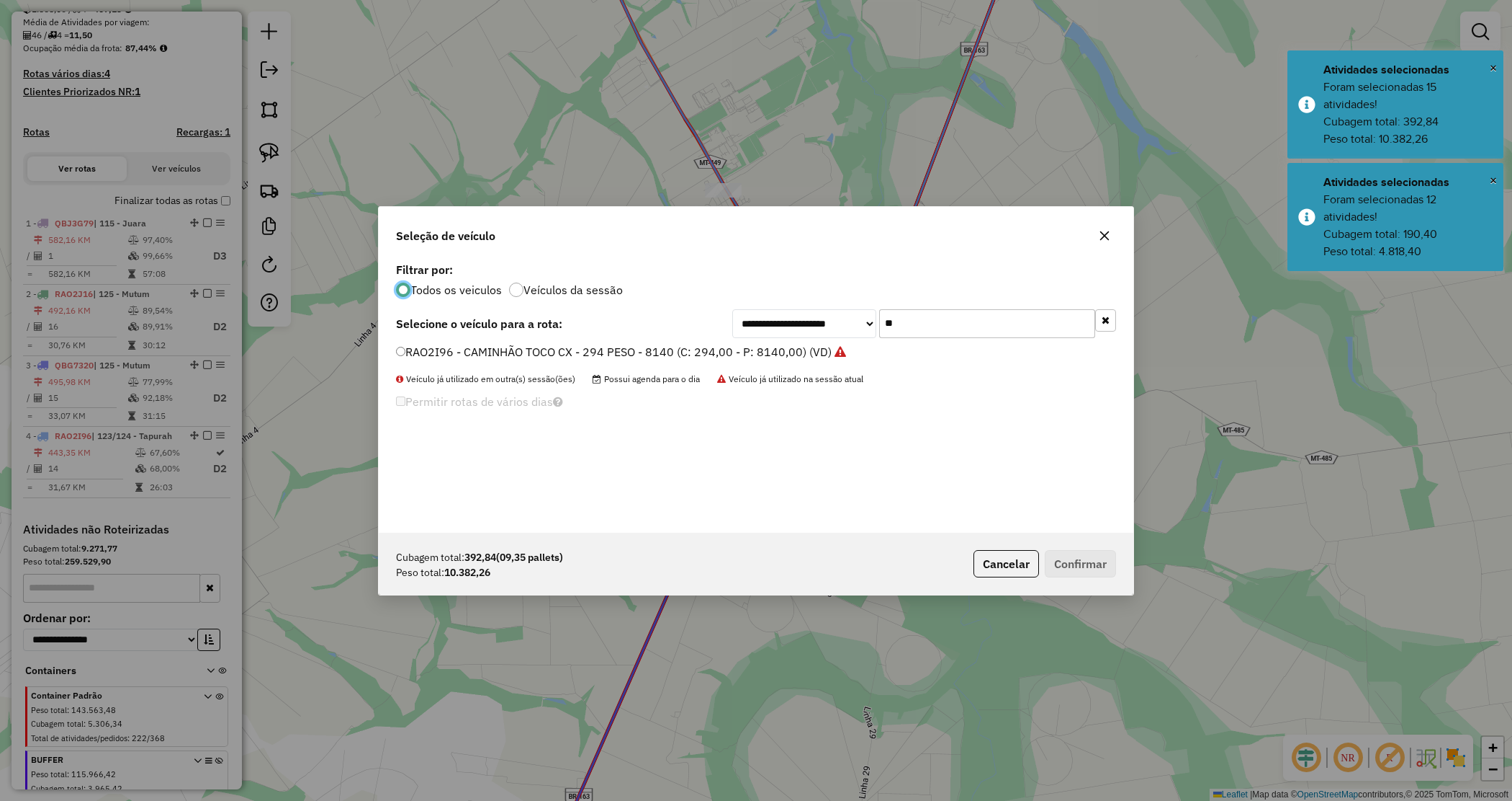
drag, startPoint x: 919, startPoint y: 322, endPoint x: 800, endPoint y: 300, distance: 121.0
click at [801, 304] on div "**********" at bounding box center [756, 395] width 755 height 274
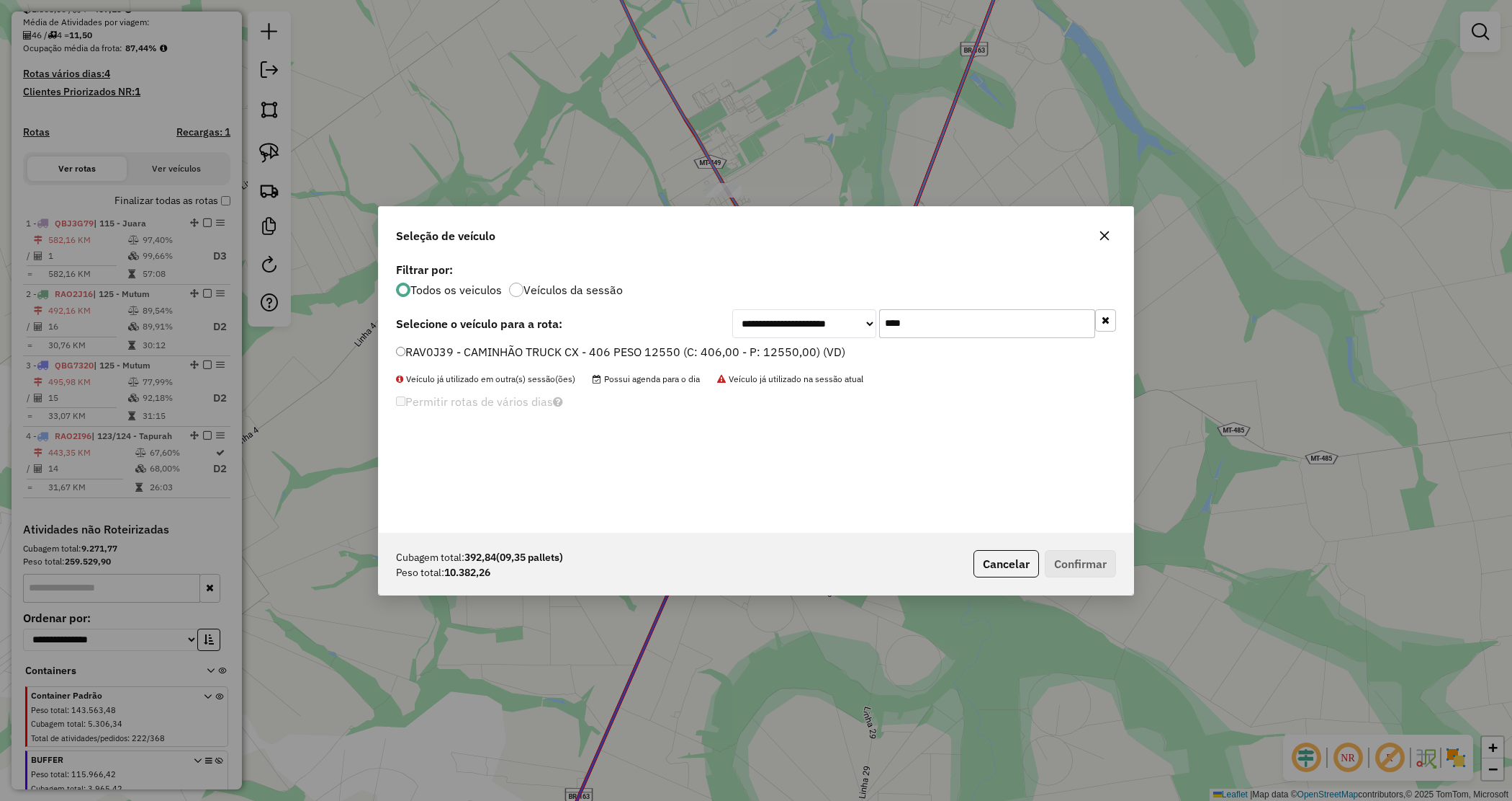
type input "****"
click at [779, 348] on label "RAV0J39 - CAMINHÃO TRUCK CX - 406 PESO 12550 (C: 406,00 - P: 12550,00) (VD)" at bounding box center [620, 350] width 449 height 17
drag, startPoint x: 1079, startPoint y: 566, endPoint x: 1025, endPoint y: 499, distance: 86.1
click at [1082, 567] on button "Confirmar" at bounding box center [1081, 563] width 71 height 28
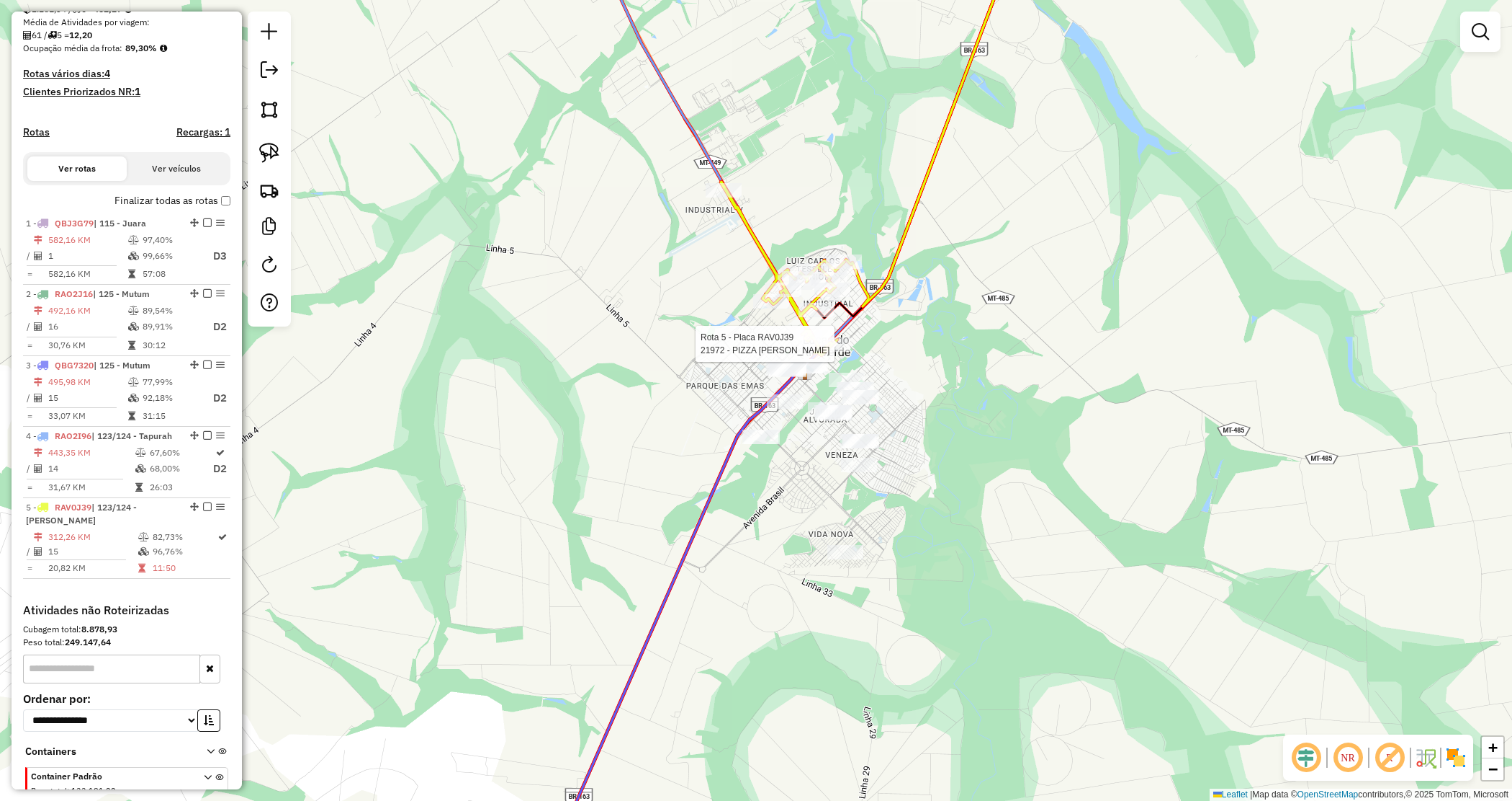
select select "*********"
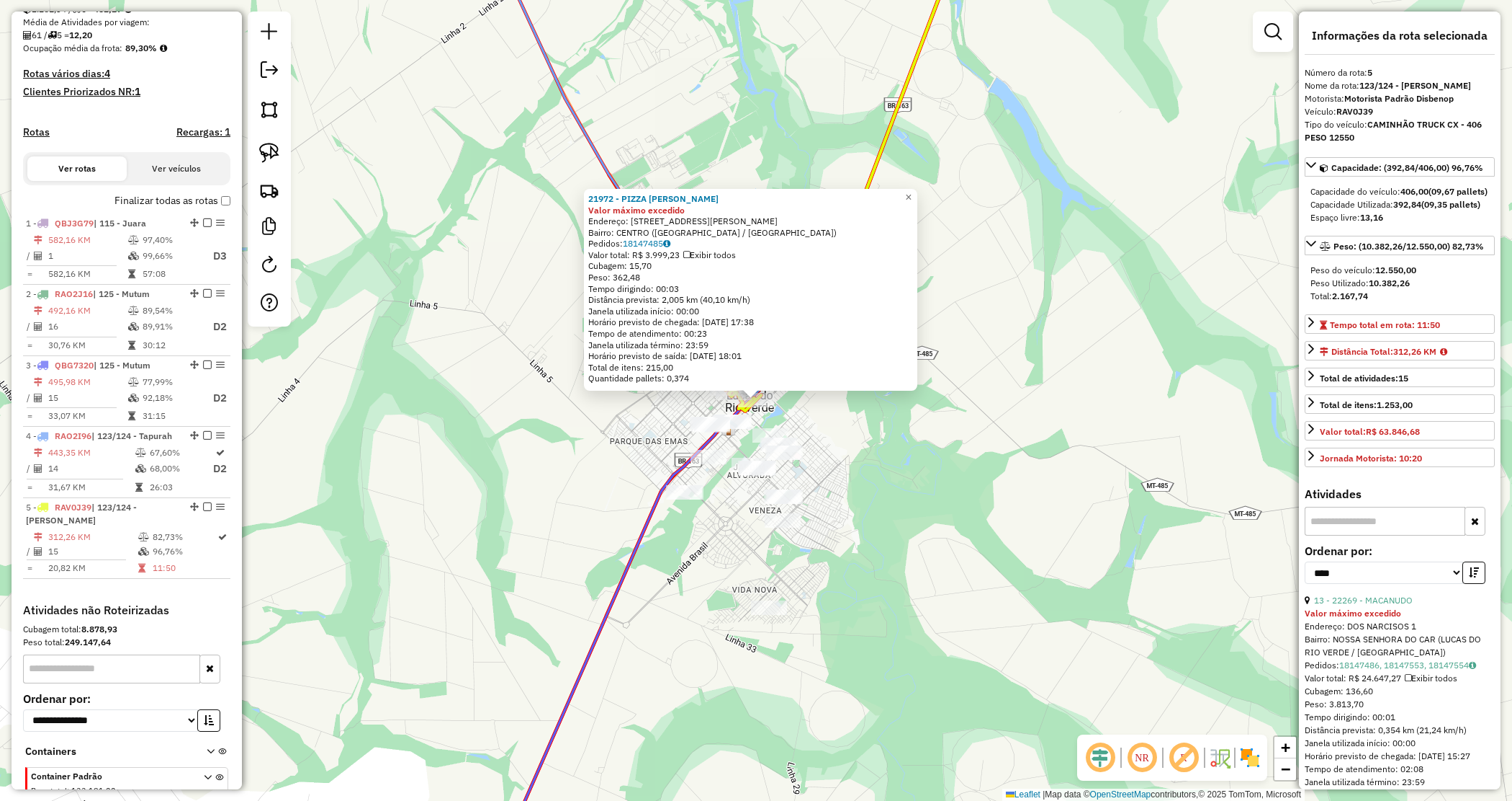
scroll to position [476, 0]
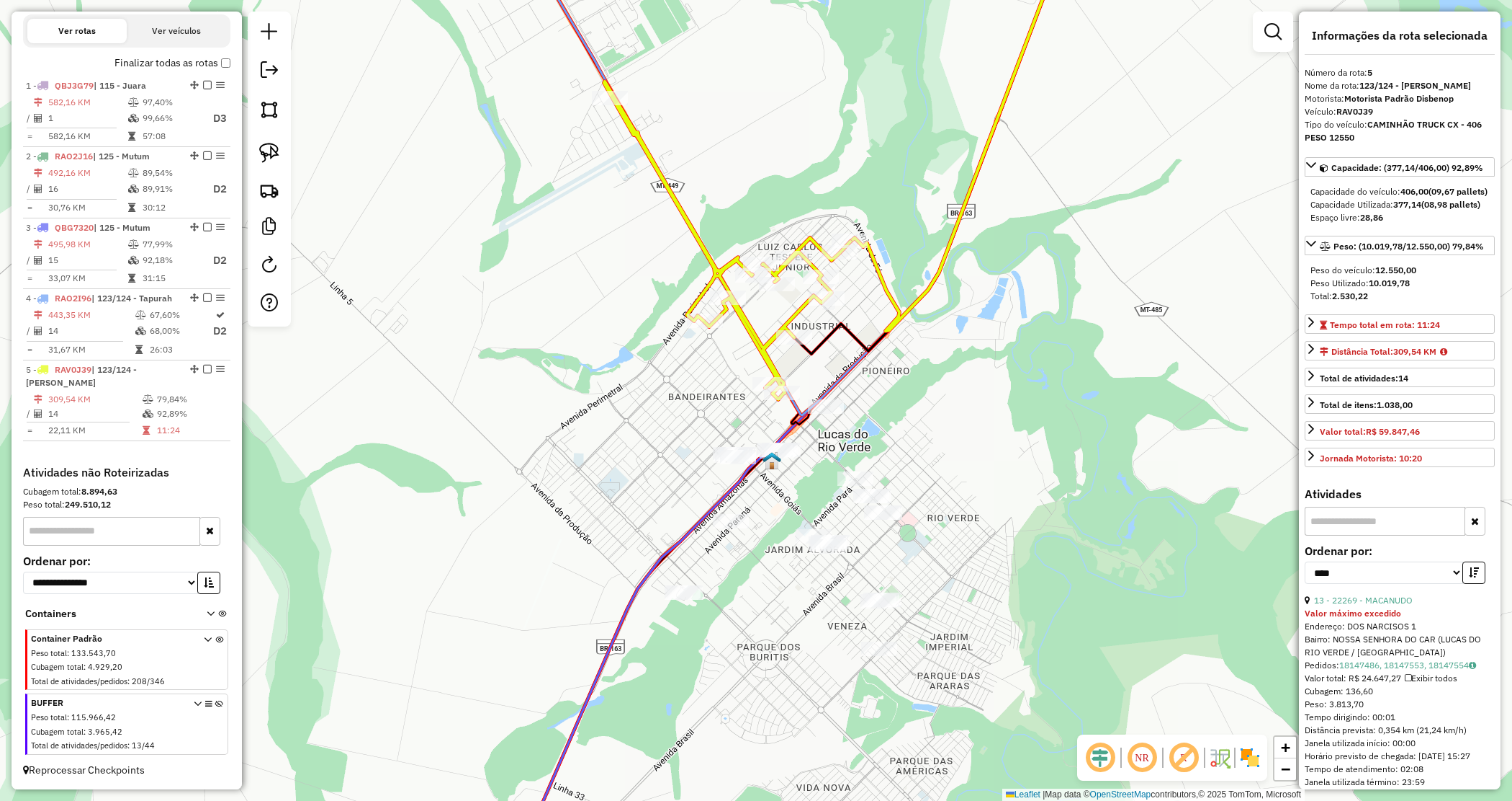
click at [938, 461] on div "Janela de atendimento Grade de atendimento Capacidade Transportadoras Veículos …" at bounding box center [756, 400] width 1512 height 801
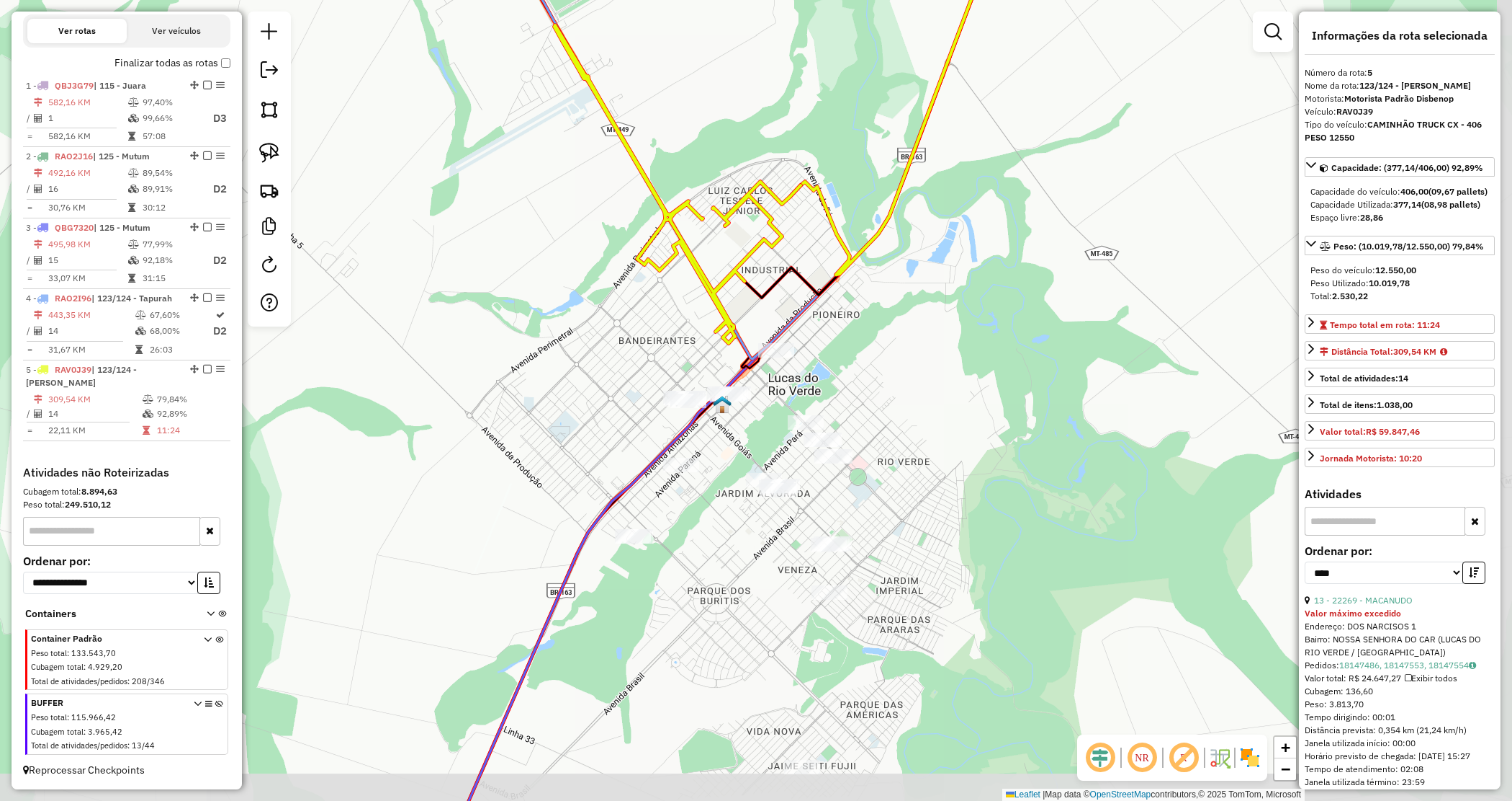
drag, startPoint x: 938, startPoint y: 457, endPoint x: 890, endPoint y: 404, distance: 71.5
click at [890, 404] on div "Janela de atendimento Grade de atendimento Capacidade Transportadoras Veículos …" at bounding box center [756, 400] width 1512 height 801
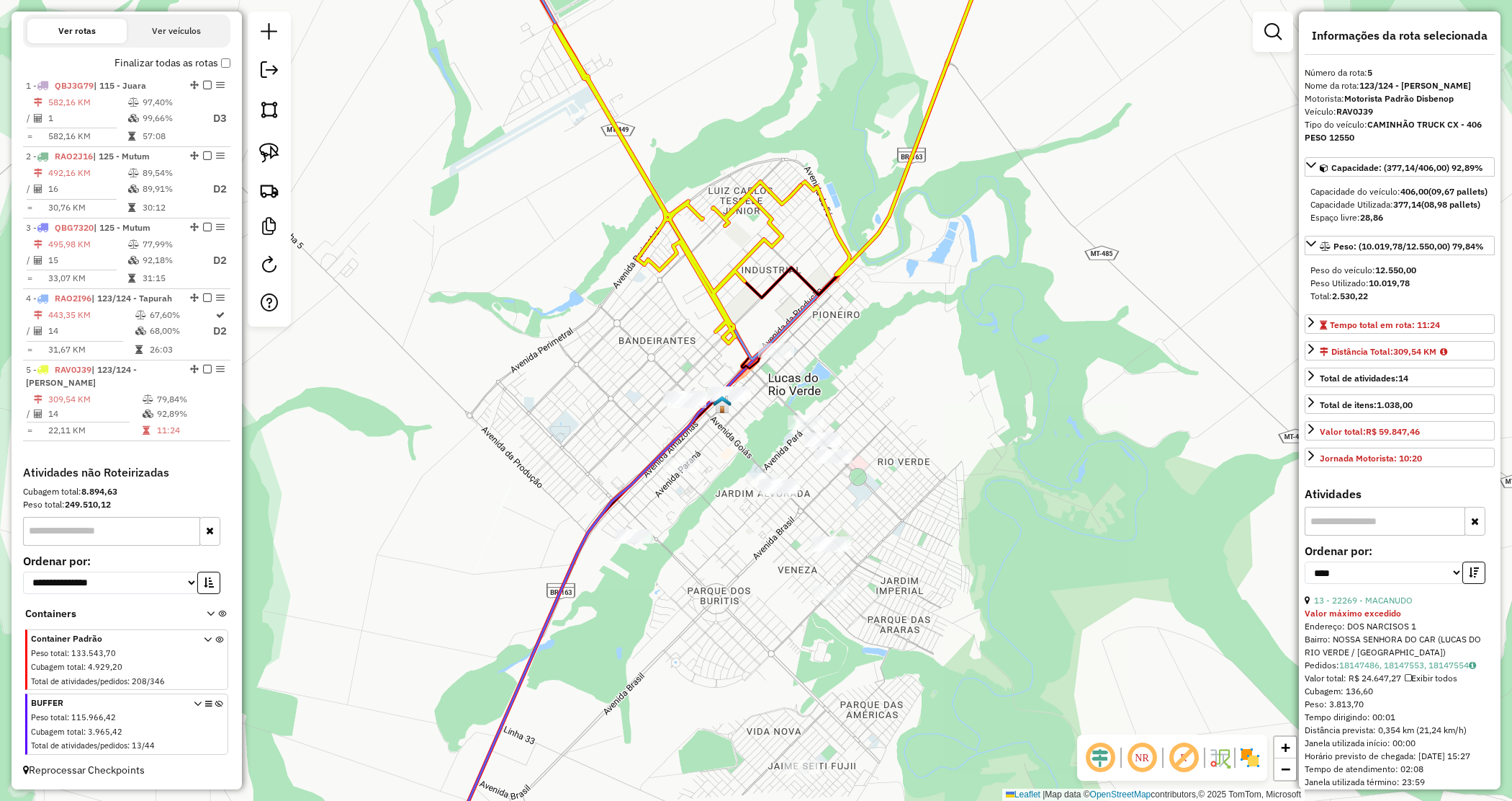
click at [678, 254] on icon at bounding box center [677, 183] width 246 height 318
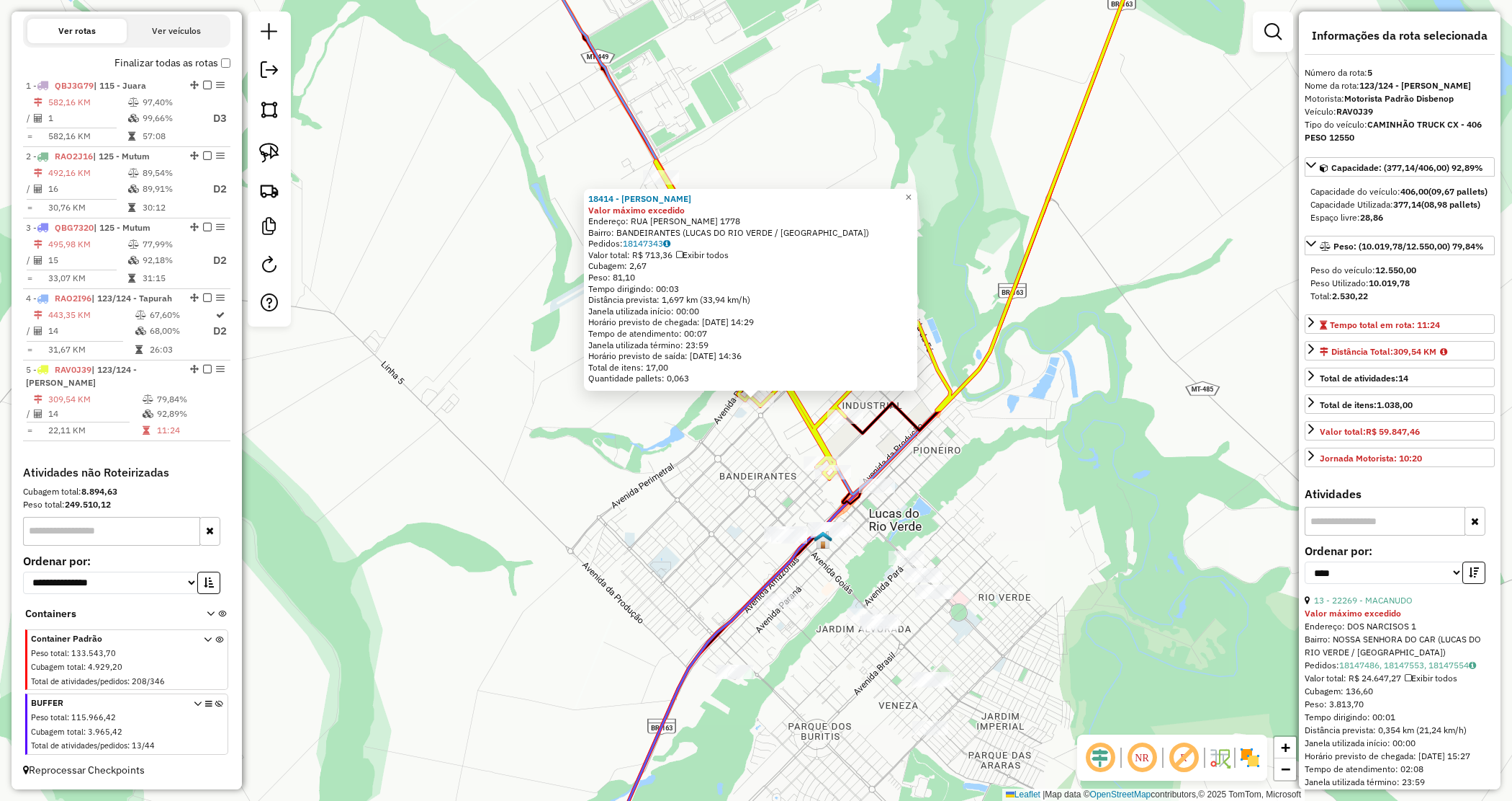
click at [622, 446] on div "18414 - VITOR FERNANDO LAZAR Valor máximo excedido Endereço: RUA LUIZ FERNANDO …" at bounding box center [756, 400] width 1512 height 801
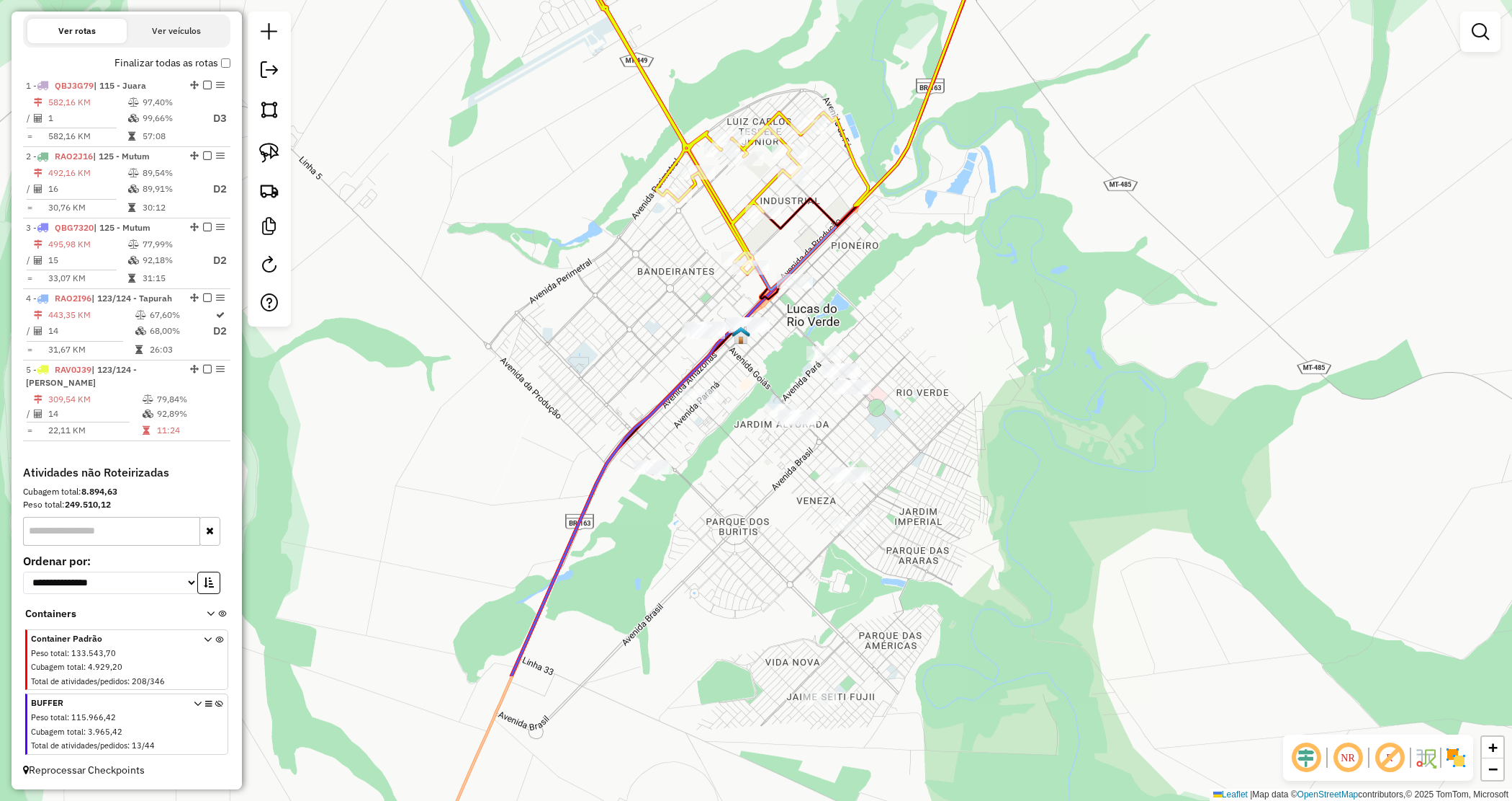
drag, startPoint x: 645, startPoint y: 476, endPoint x: 562, endPoint y: 271, distance: 221.2
click at [562, 271] on div "Janela de atendimento Grade de atendimento Capacidade Transportadoras Veículos …" at bounding box center [756, 400] width 1512 height 801
click at [562, 298] on div "Janela de atendimento Grade de atendimento Capacidade Transportadoras Veículos …" at bounding box center [756, 400] width 1512 height 801
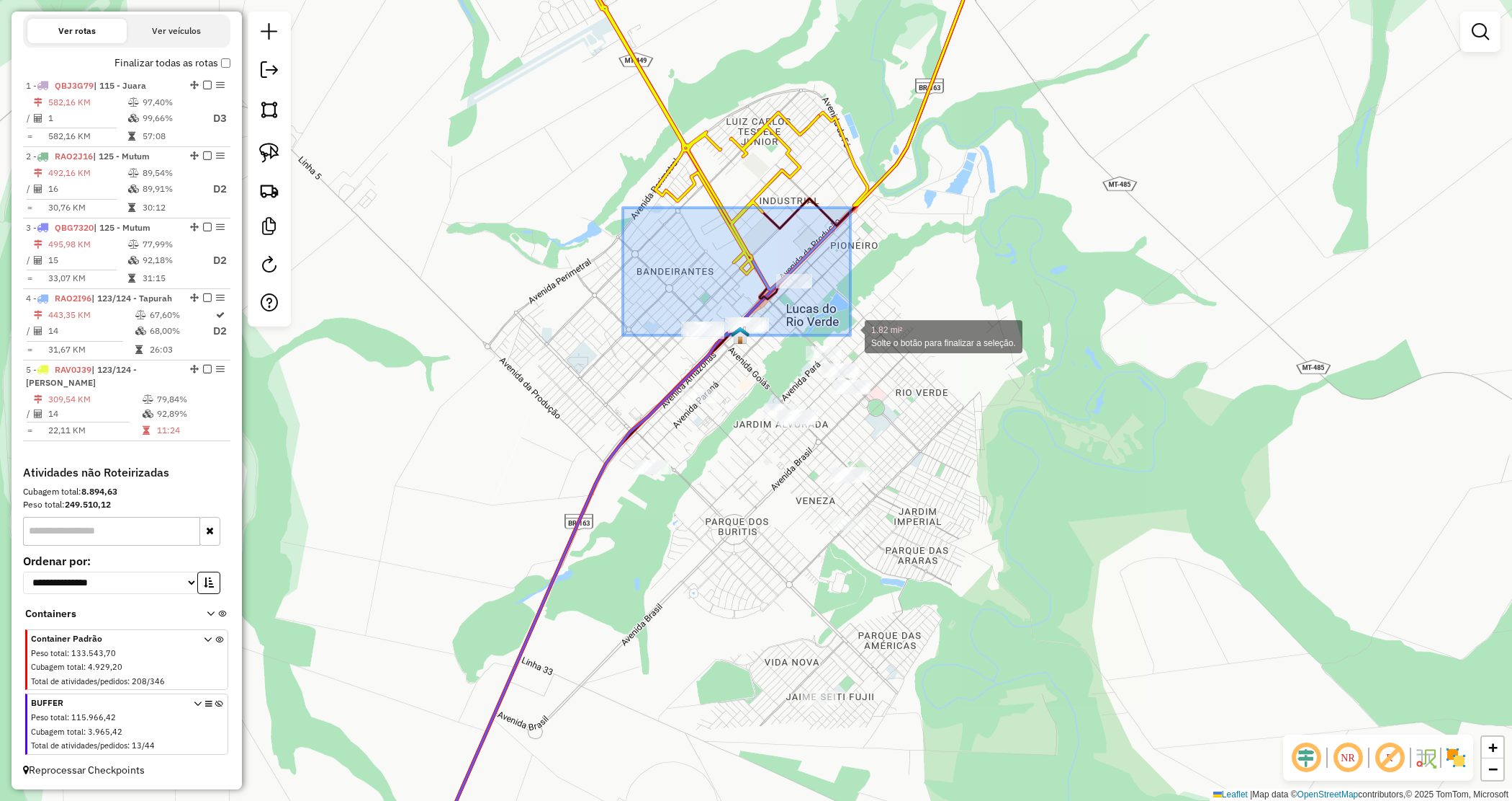
drag, startPoint x: 630, startPoint y: 213, endPoint x: 851, endPoint y: 336, distance: 252.9
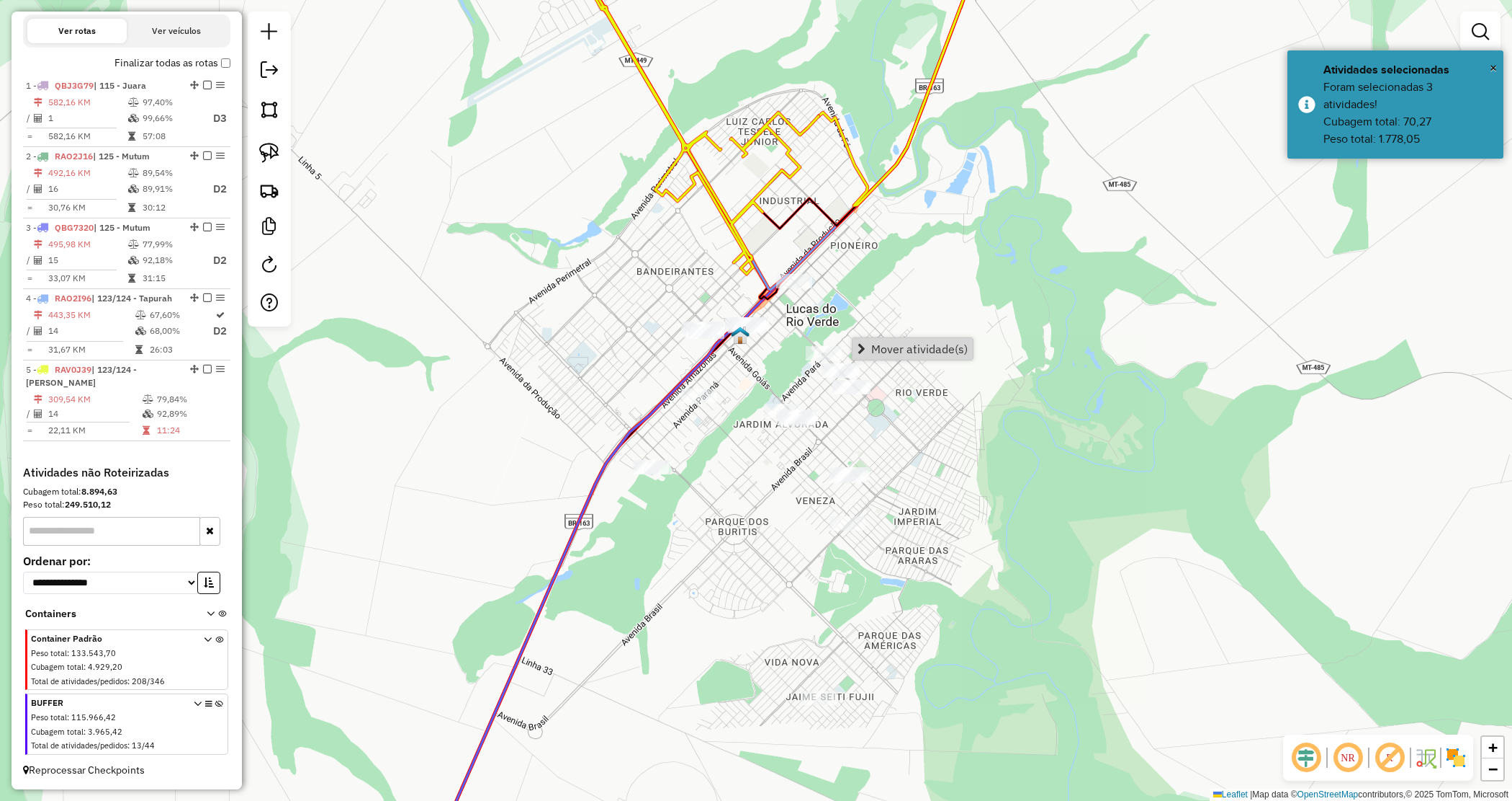
click at [1003, 466] on div "Janela de atendimento Grade de atendimento Capacidade Transportadoras Veículos …" at bounding box center [756, 400] width 1512 height 801
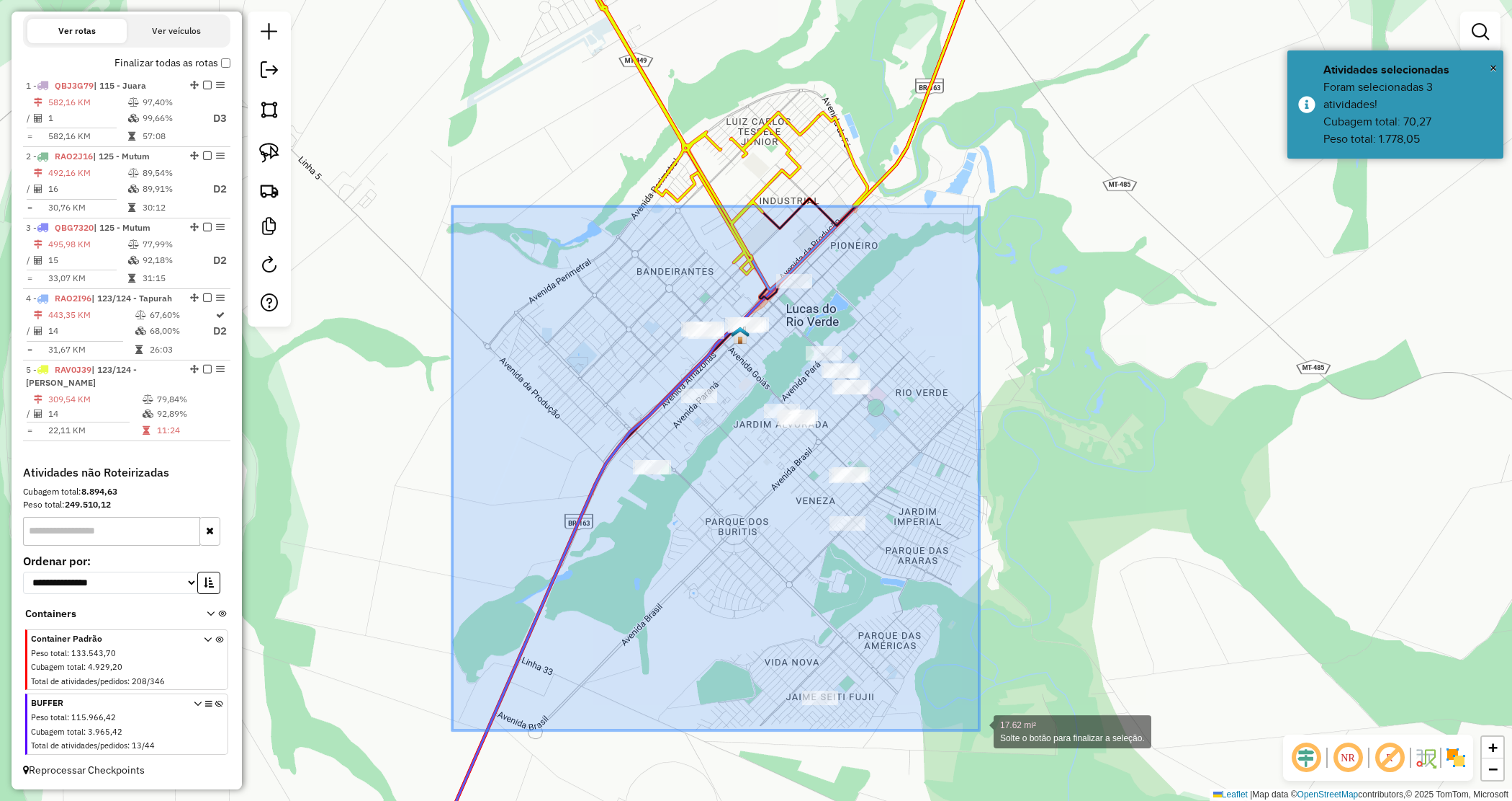
drag, startPoint x: 461, startPoint y: 220, endPoint x: 988, endPoint y: 717, distance: 724.4
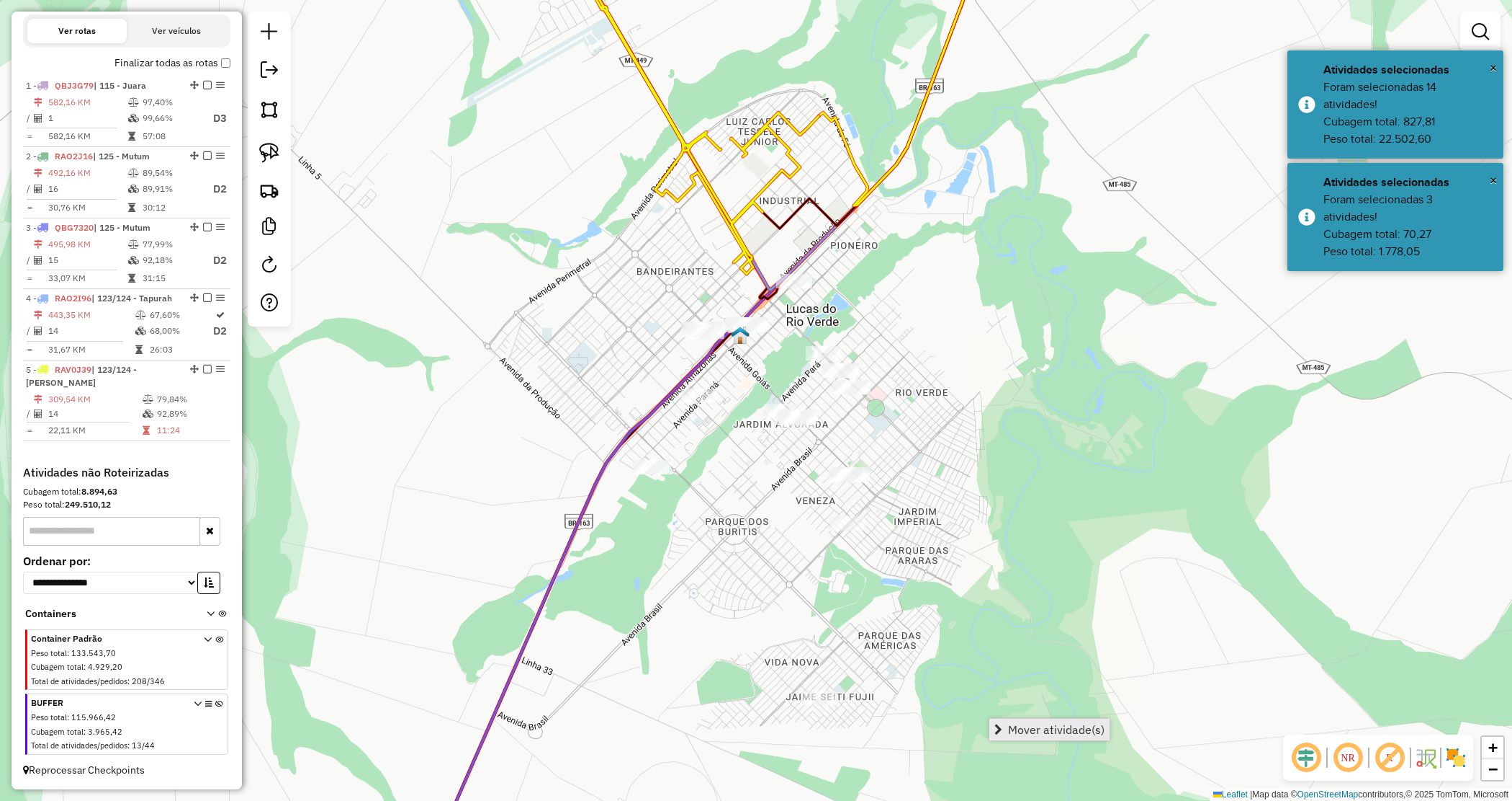
click at [1073, 724] on span "Mover atividade(s)" at bounding box center [1057, 730] width 97 height 12
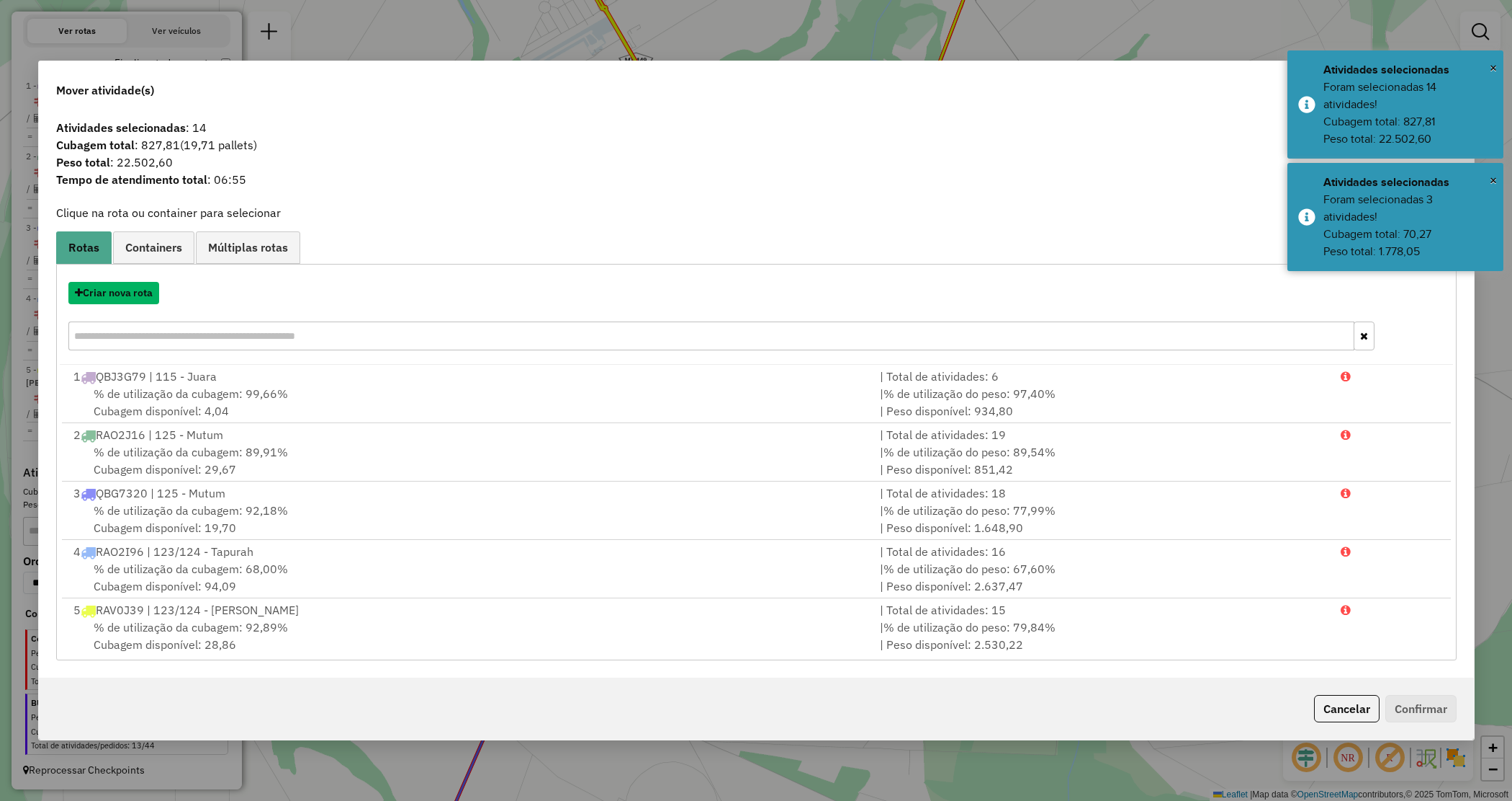
click at [131, 296] on button "Criar nova rota" at bounding box center [114, 293] width 91 height 23
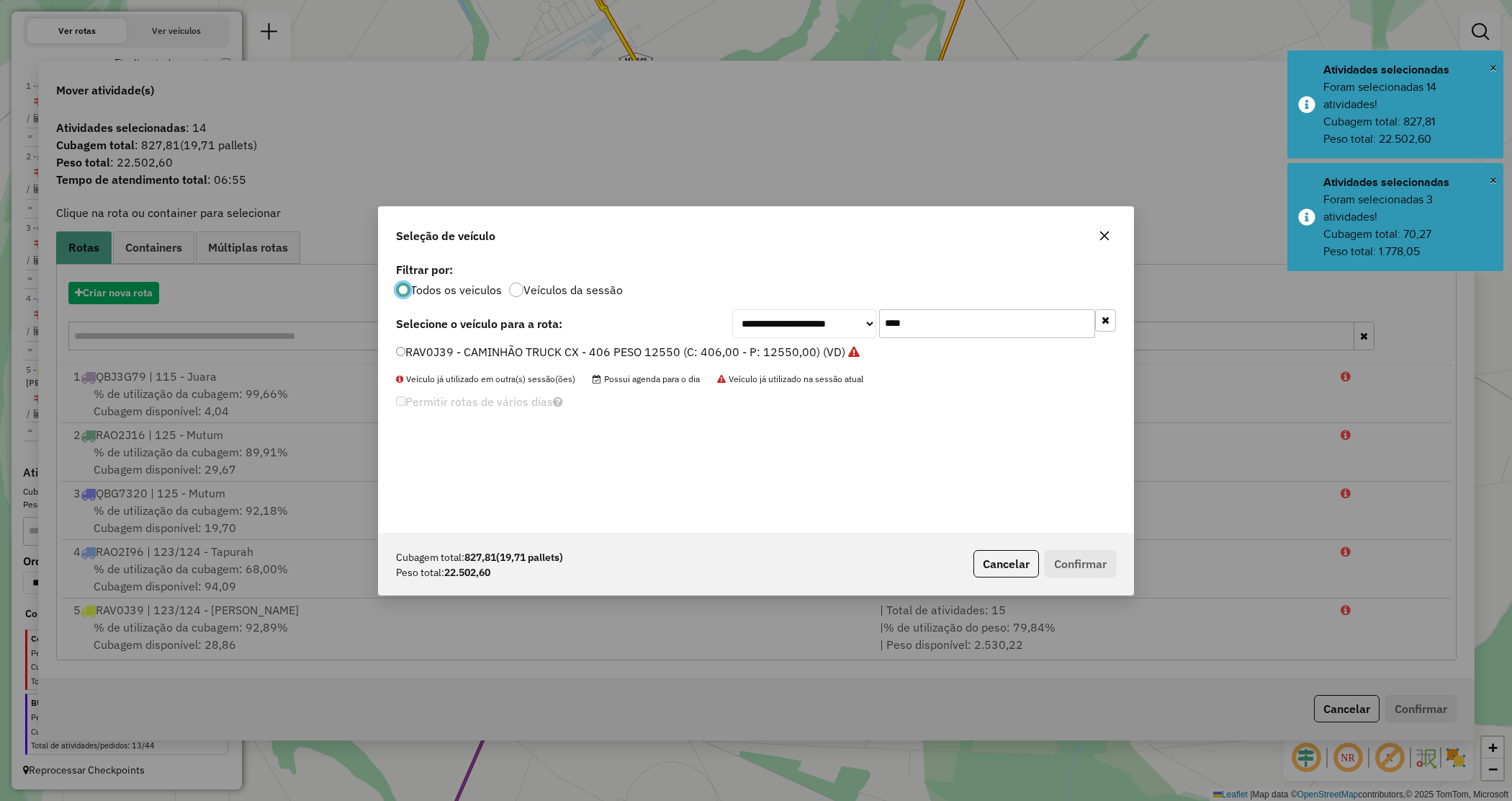
scroll to position [7, 4]
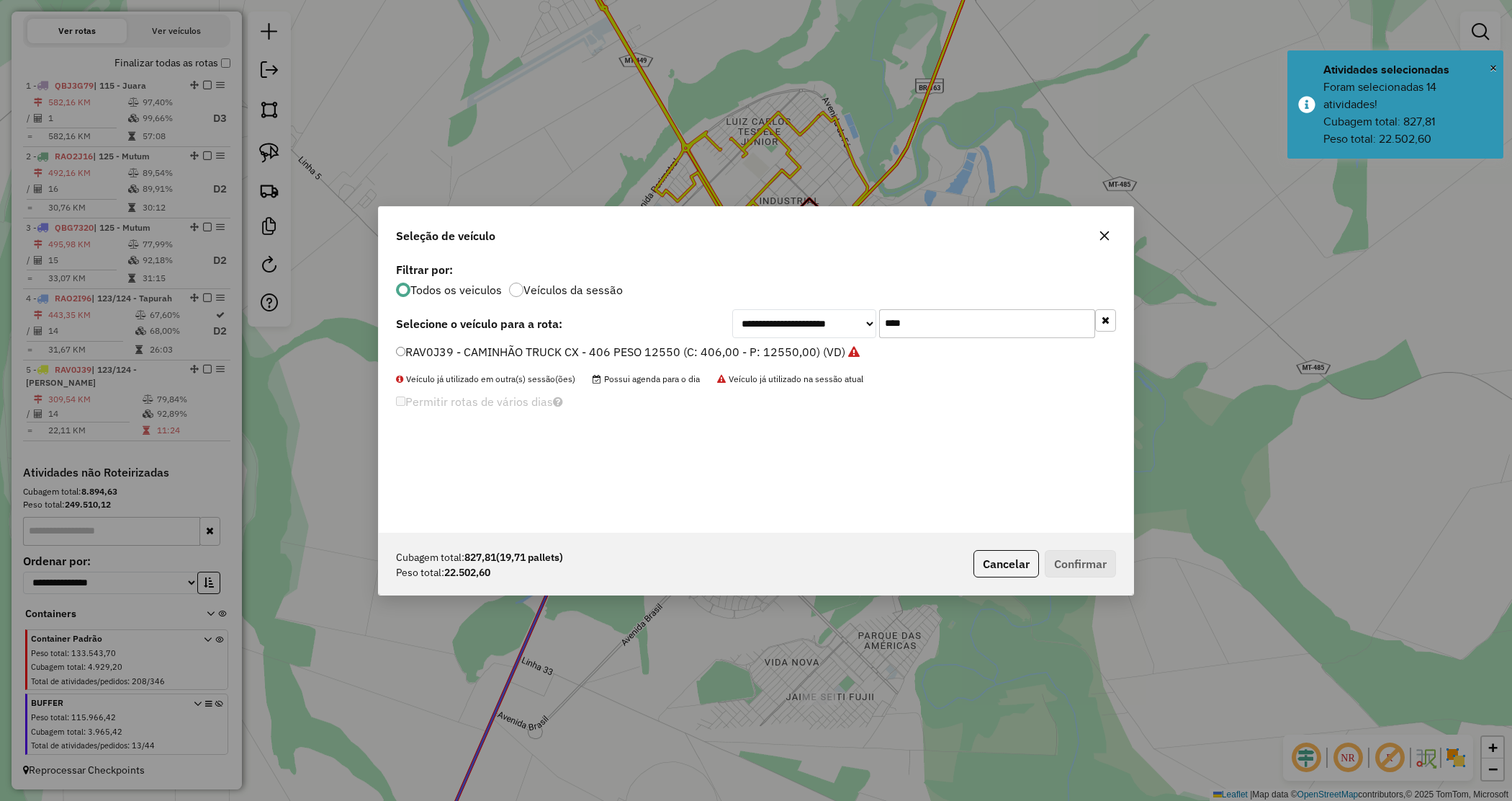
drag, startPoint x: 945, startPoint y: 325, endPoint x: 855, endPoint y: 292, distance: 95.9
click at [850, 307] on div "**********" at bounding box center [756, 395] width 755 height 274
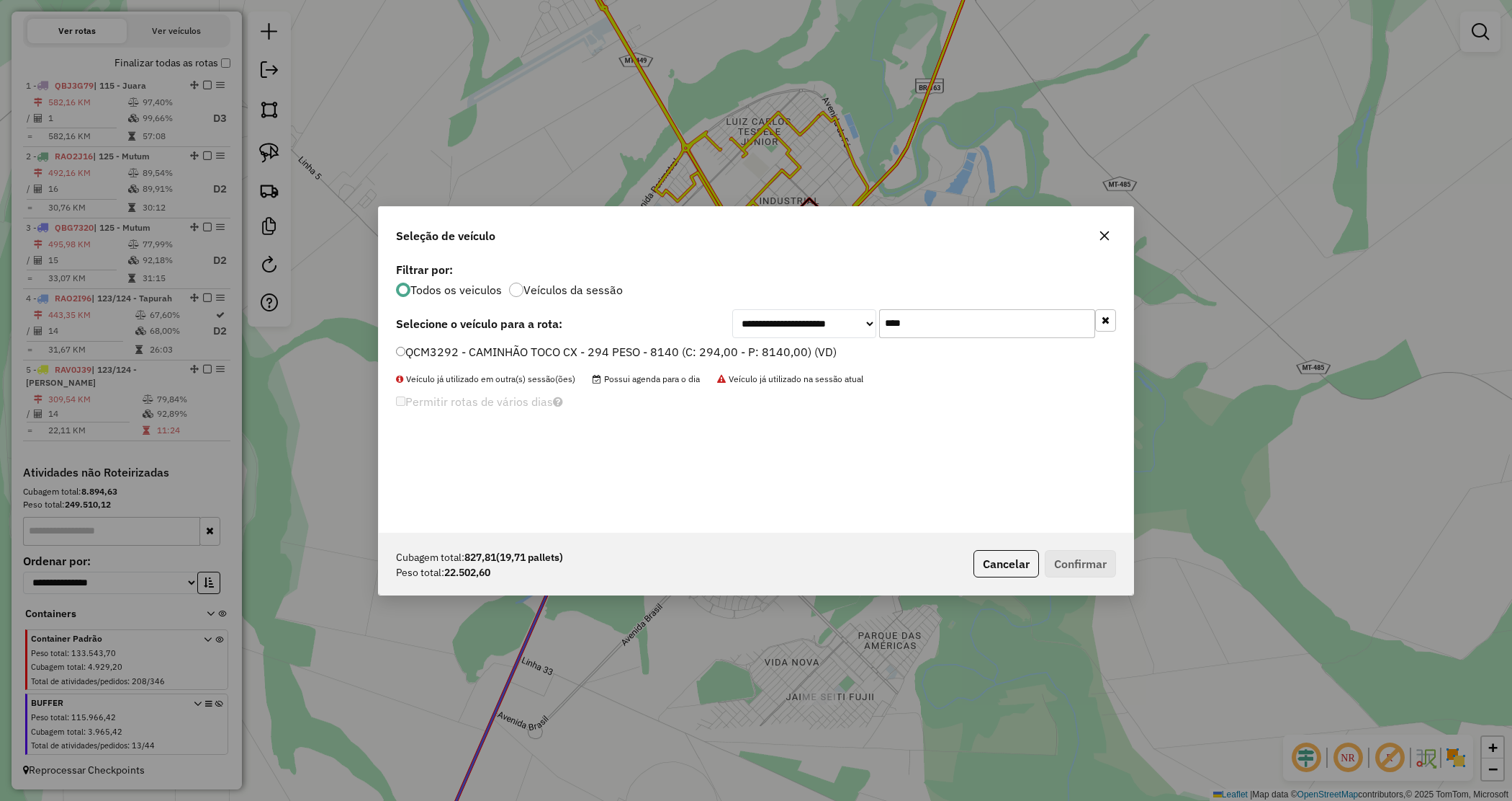
type input "****"
click at [793, 355] on label "QCM3292 - CAMINHÃO TOCO CX - 294 PESO - 8140 (C: 294,00 - P: 8140,00) (VD)" at bounding box center [615, 350] width 440 height 17
click at [1084, 557] on button "Confirmar" at bounding box center [1081, 563] width 71 height 28
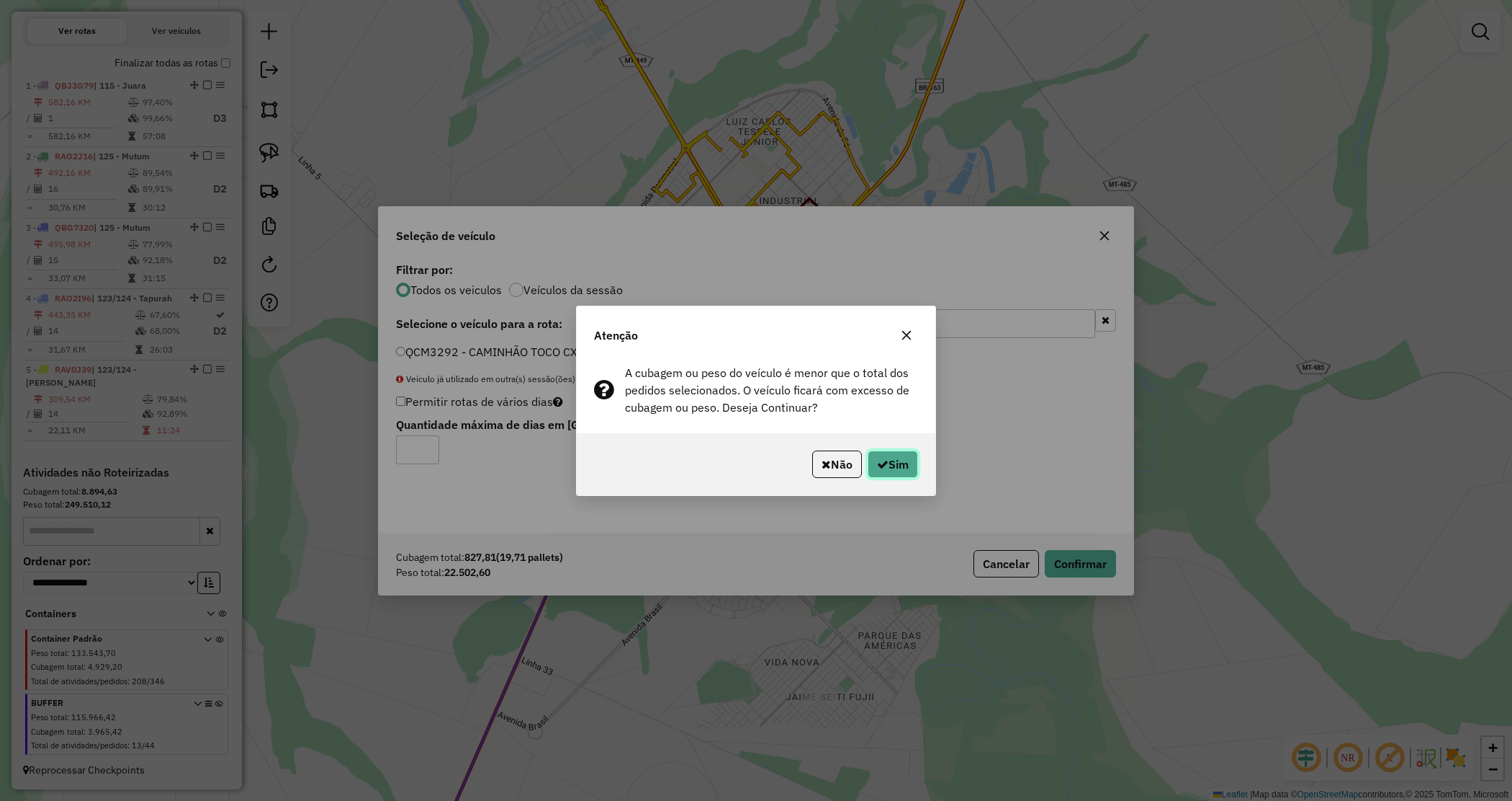
click at [901, 459] on button "Sim" at bounding box center [893, 464] width 50 height 28
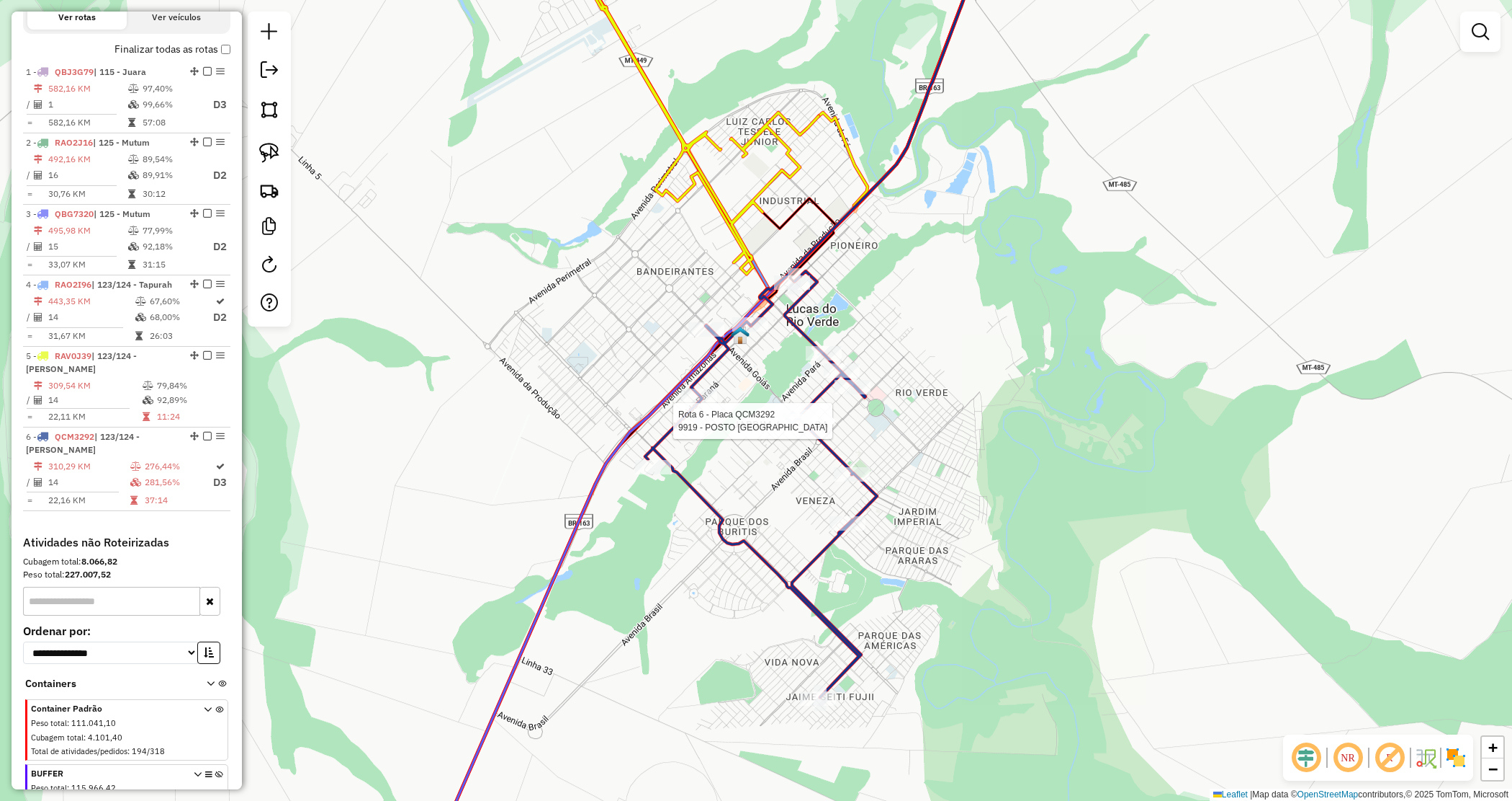
select select "*********"
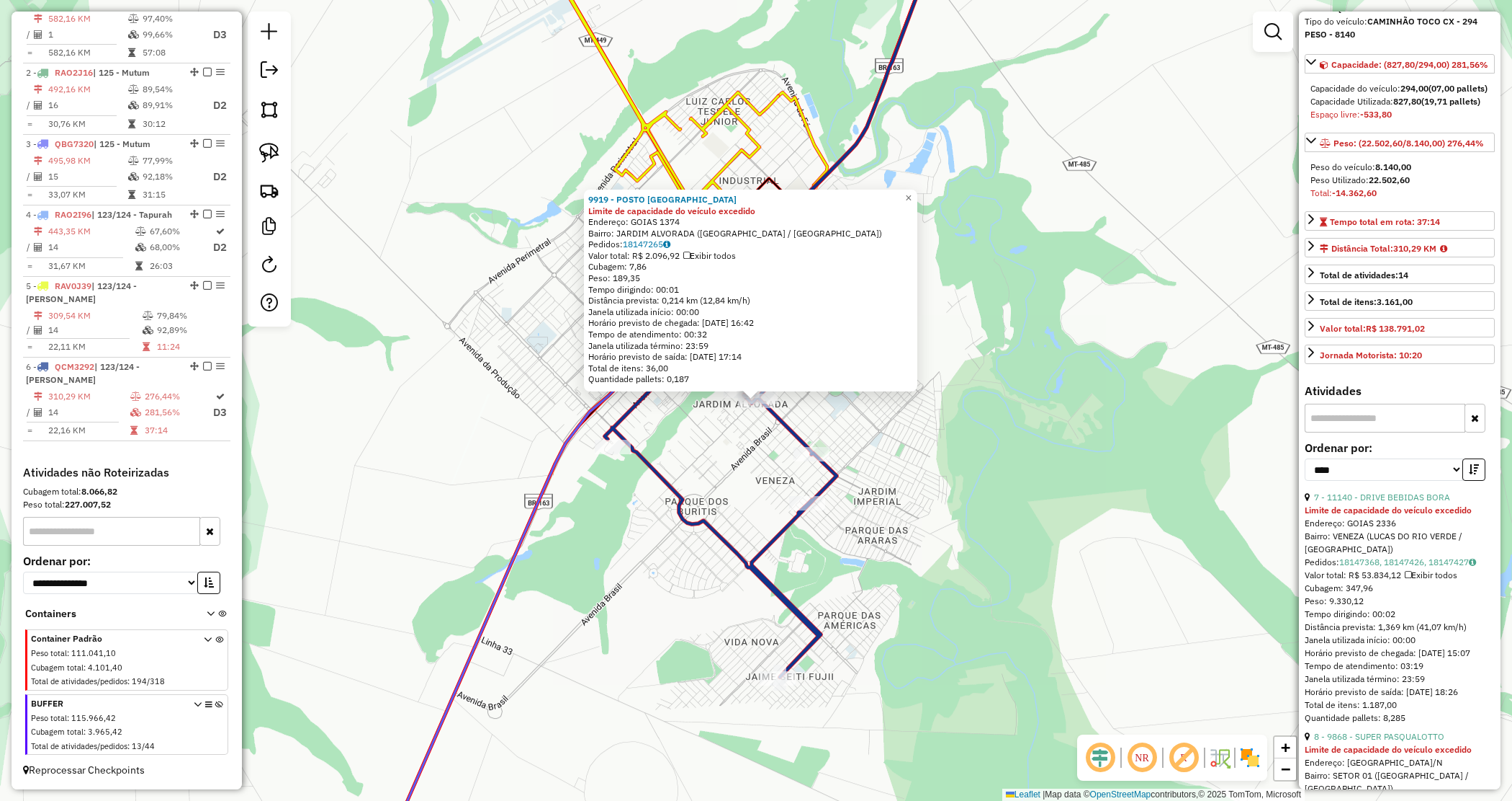
scroll to position [180, 0]
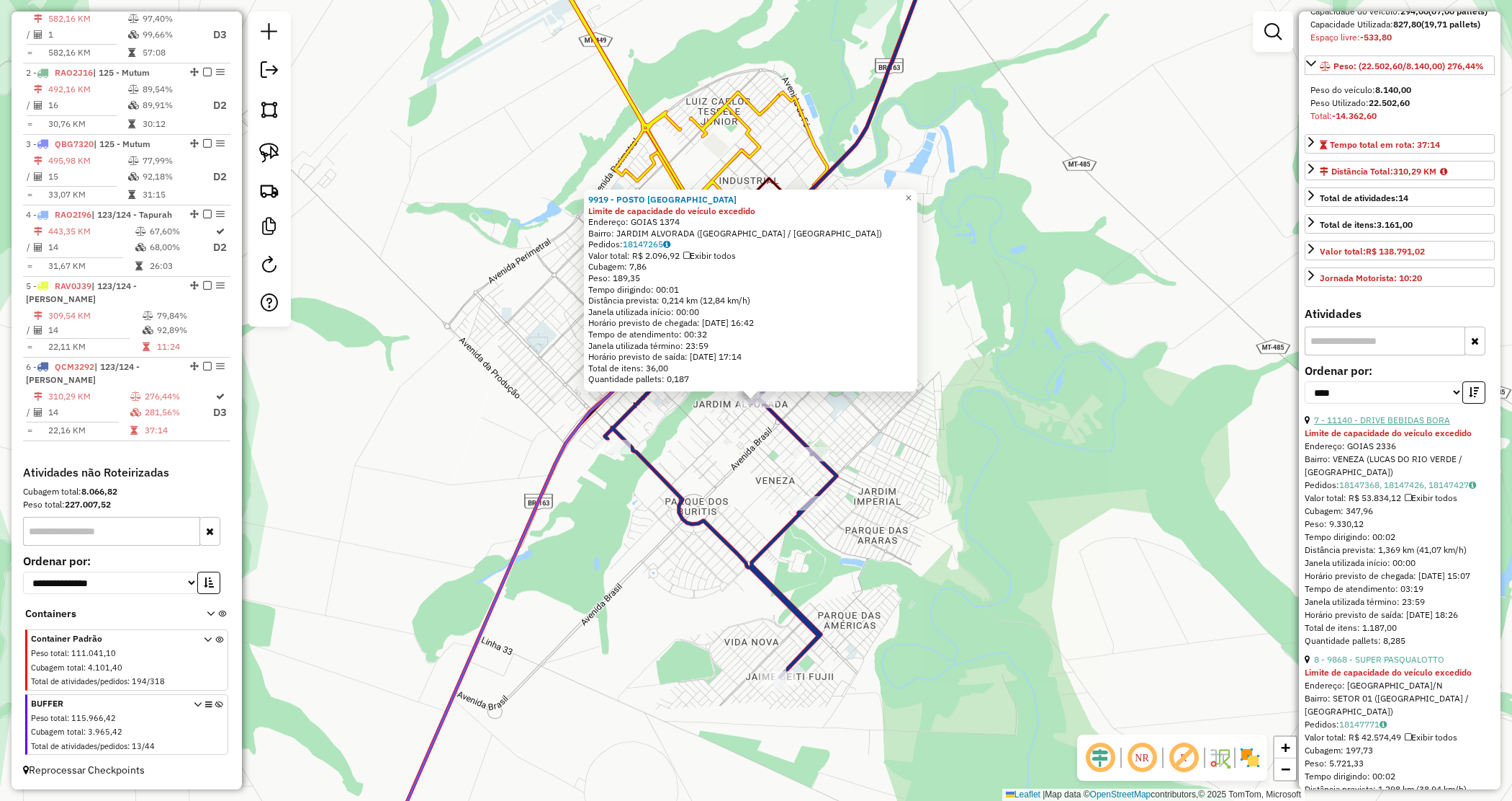
click at [1390, 425] on link "7 - 11140 - DRIVE BEBIDAS BORA" at bounding box center [1382, 419] width 137 height 11
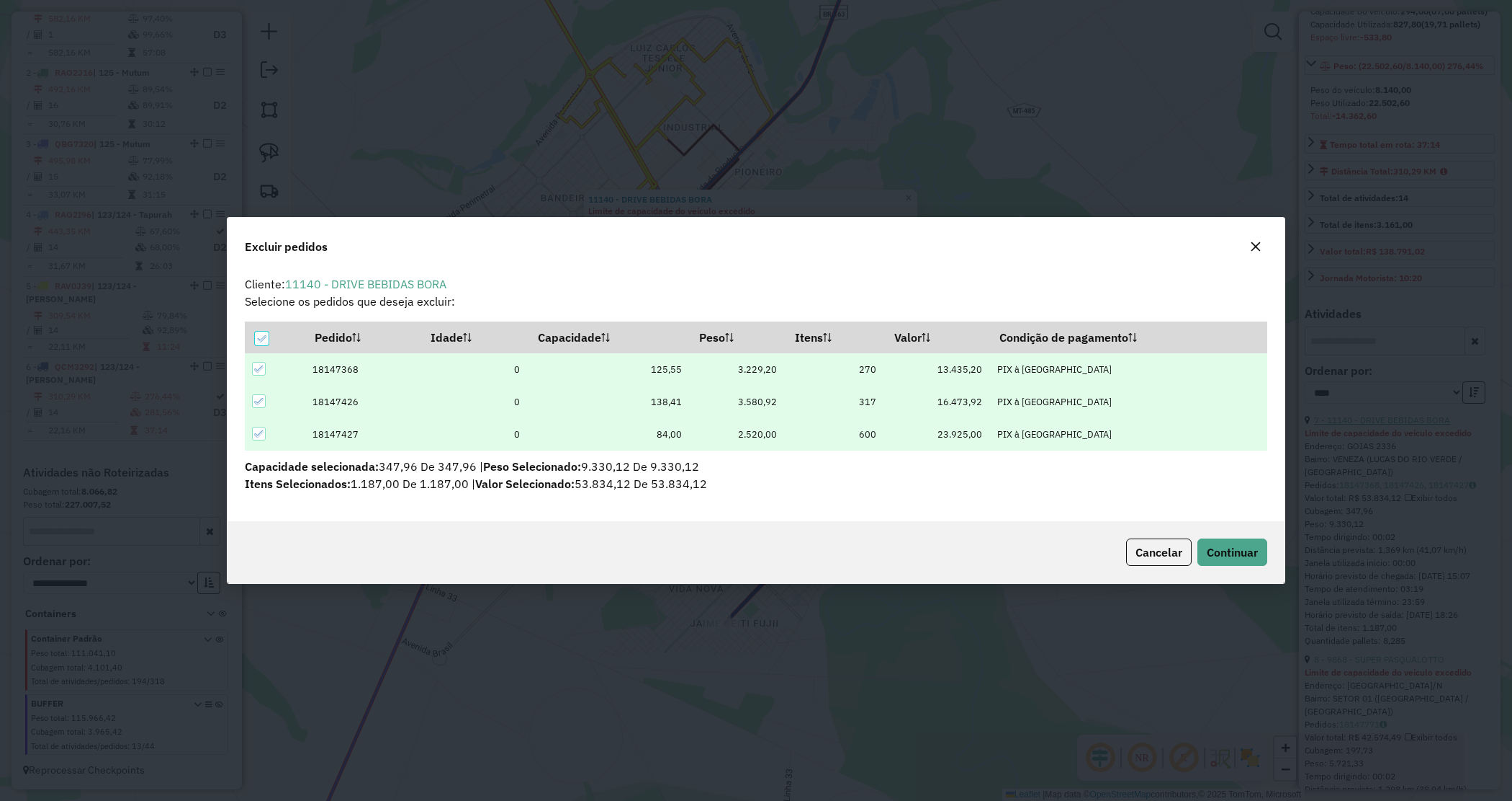
scroll to position [7, 4]
click at [1235, 558] on span "Continuar" at bounding box center [1233, 551] width 51 height 15
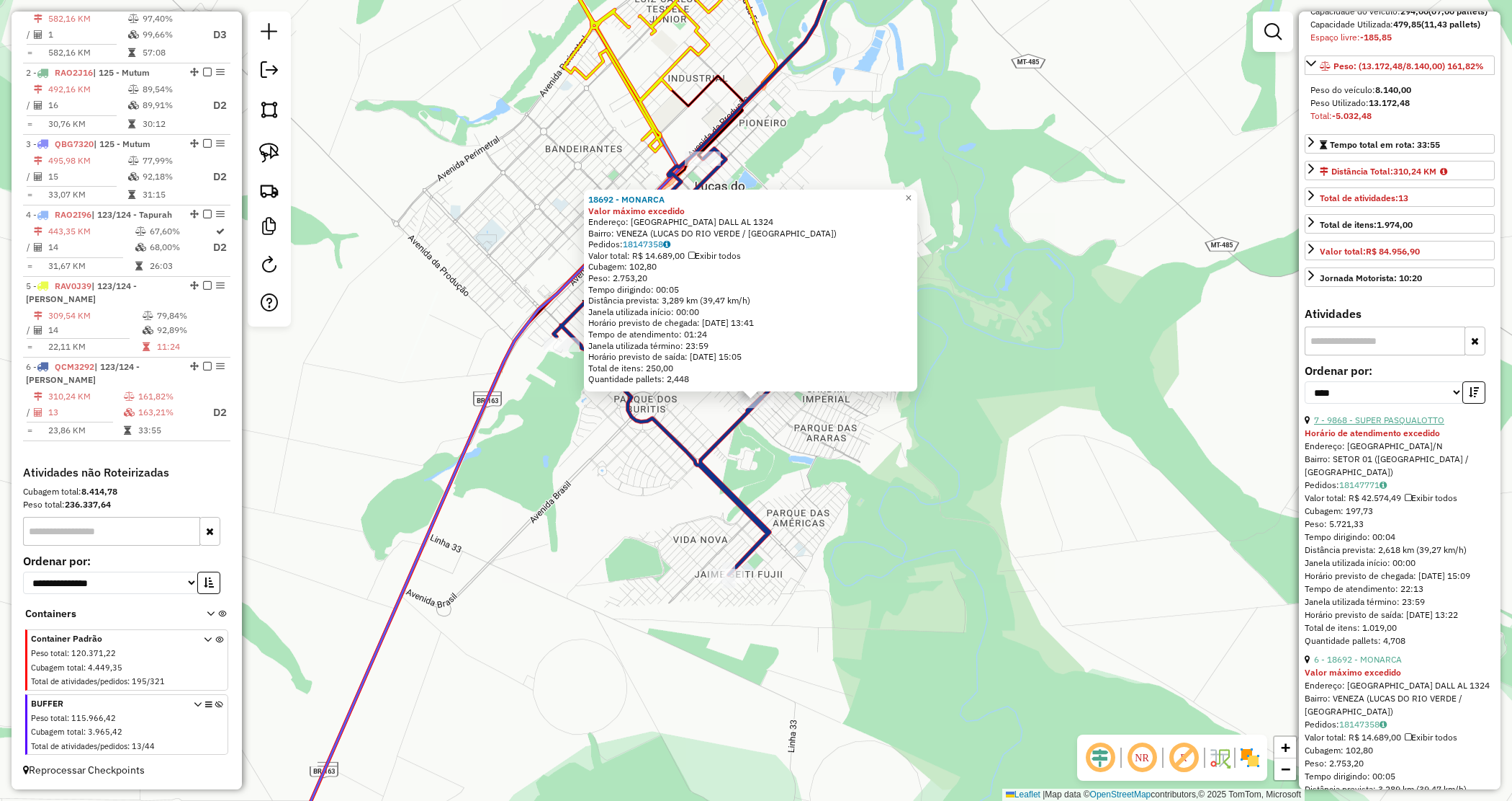
click at [1391, 425] on link "7 - 9868 - SUPER PASQUALOTTO" at bounding box center [1379, 419] width 131 height 11
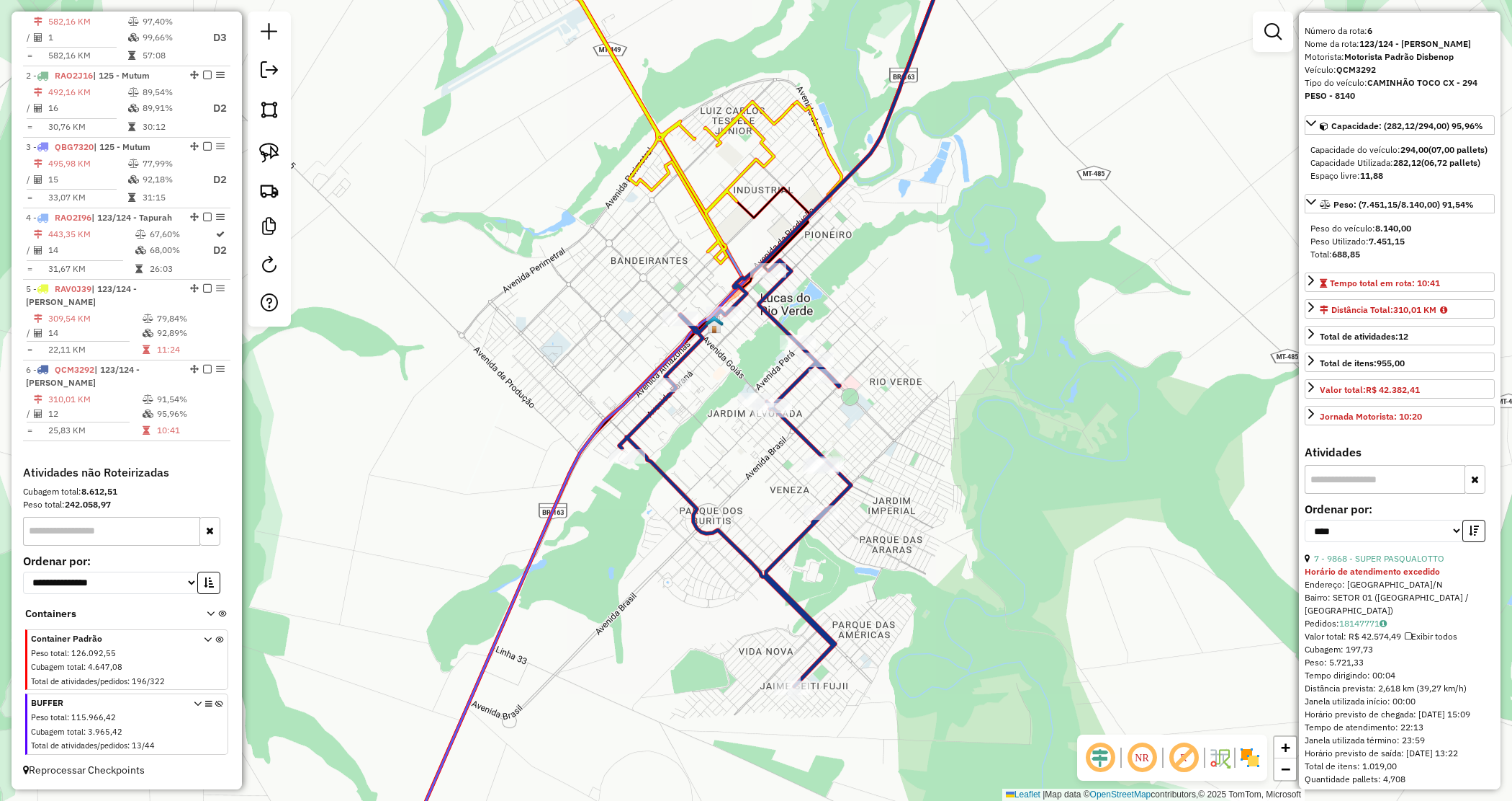
scroll to position [0, 0]
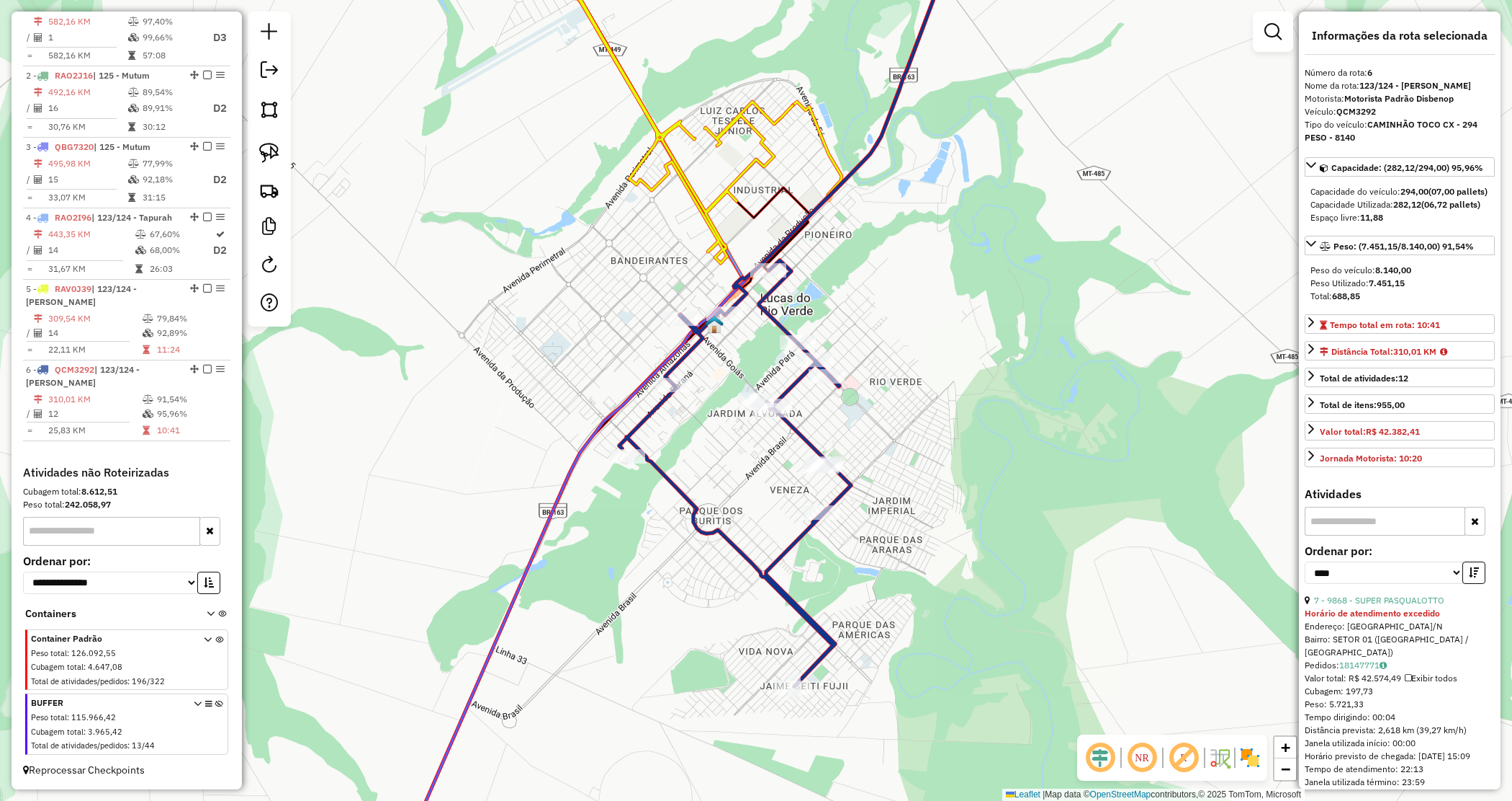
click at [1030, 444] on div "Janela de atendimento Grade de atendimento Capacidade Transportadoras Veículos …" at bounding box center [756, 400] width 1512 height 801
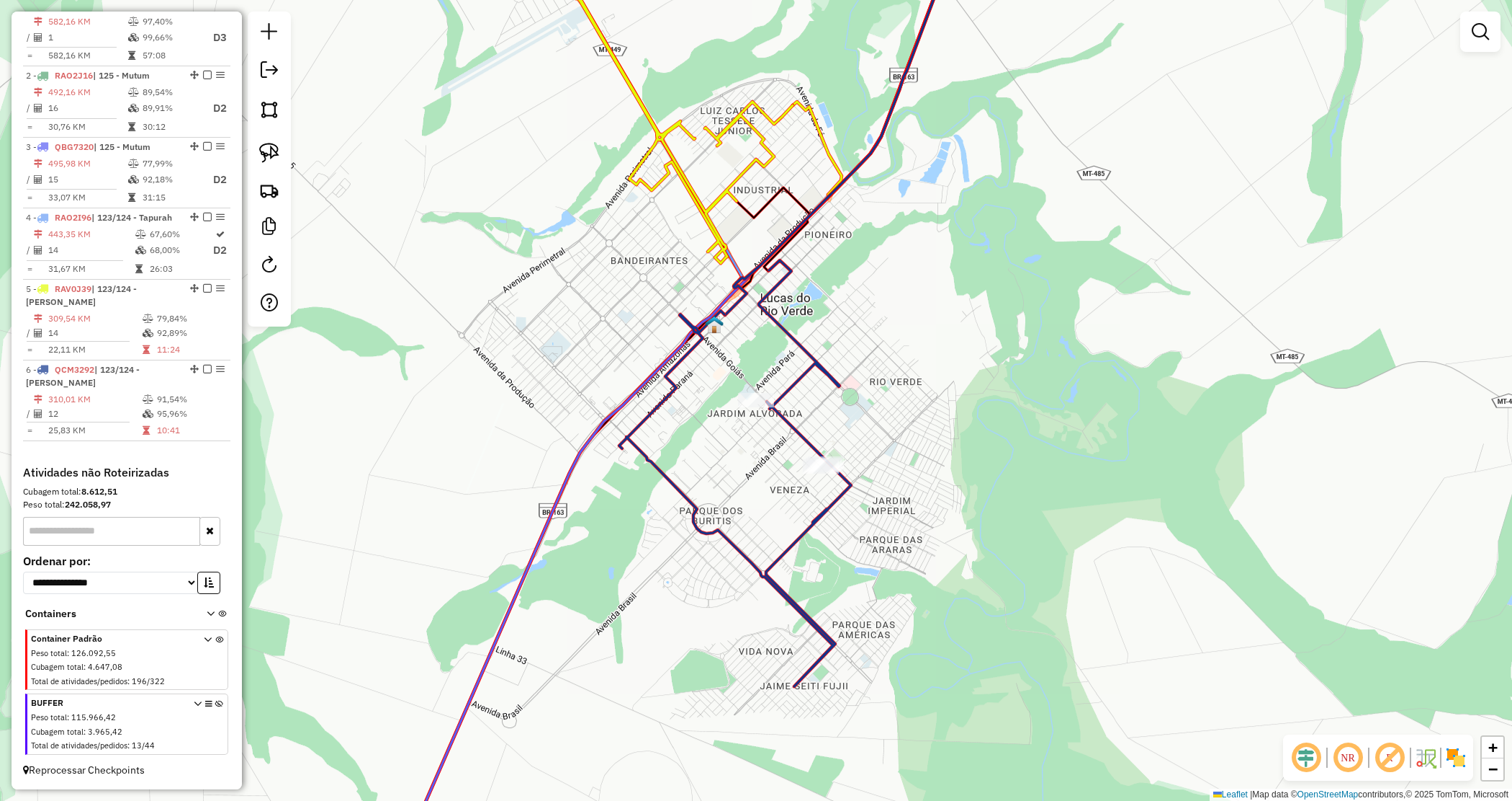
click at [1015, 452] on div "Janela de atendimento Grade de atendimento Capacidade Transportadoras Veículos …" at bounding box center [756, 400] width 1512 height 801
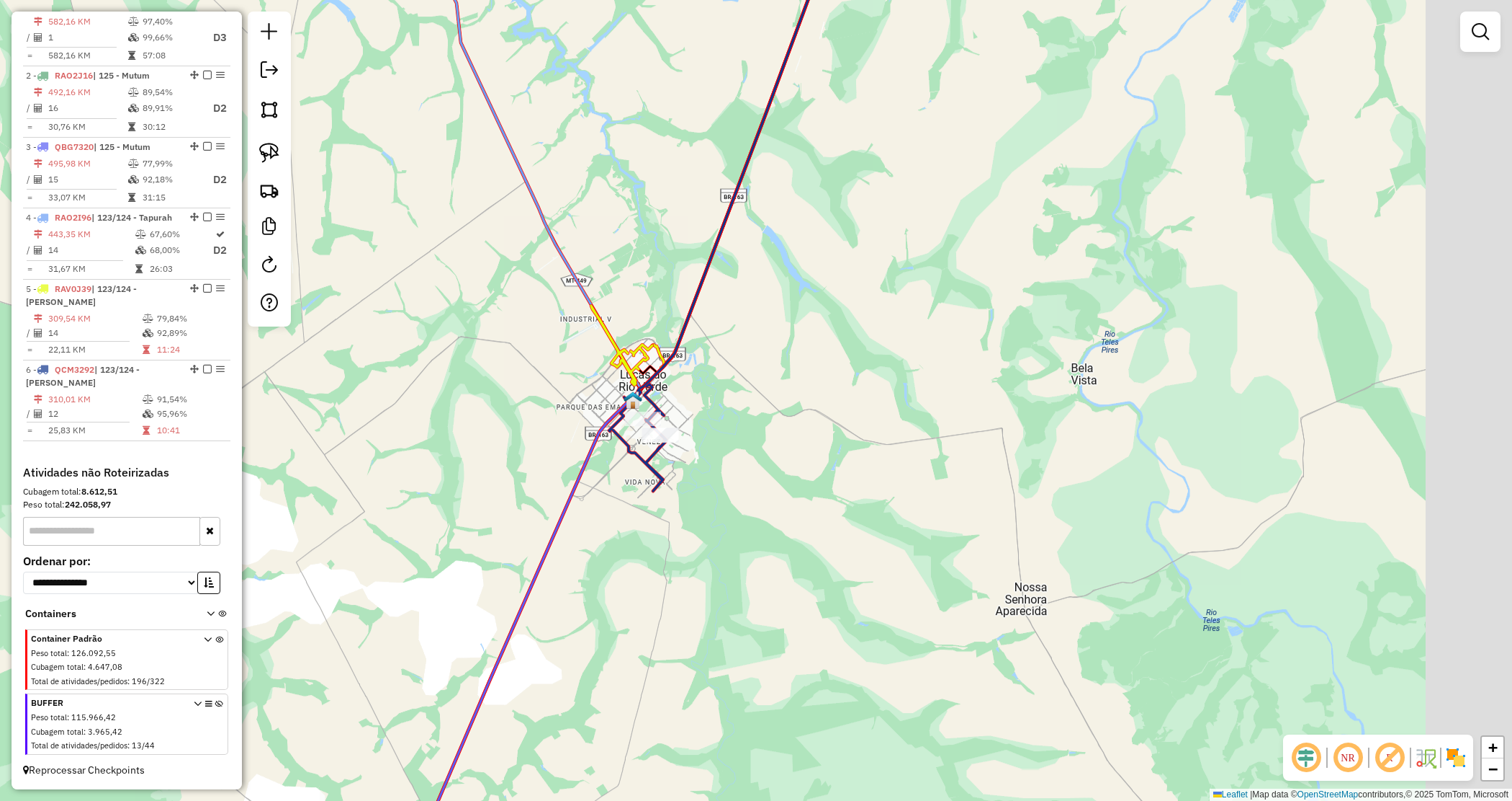
drag, startPoint x: 1023, startPoint y: 588, endPoint x: 753, endPoint y: 565, distance: 271.0
click at [753, 565] on div "Janela de atendimento Grade de atendimento Capacidade Transportadoras Veículos …" at bounding box center [756, 400] width 1512 height 801
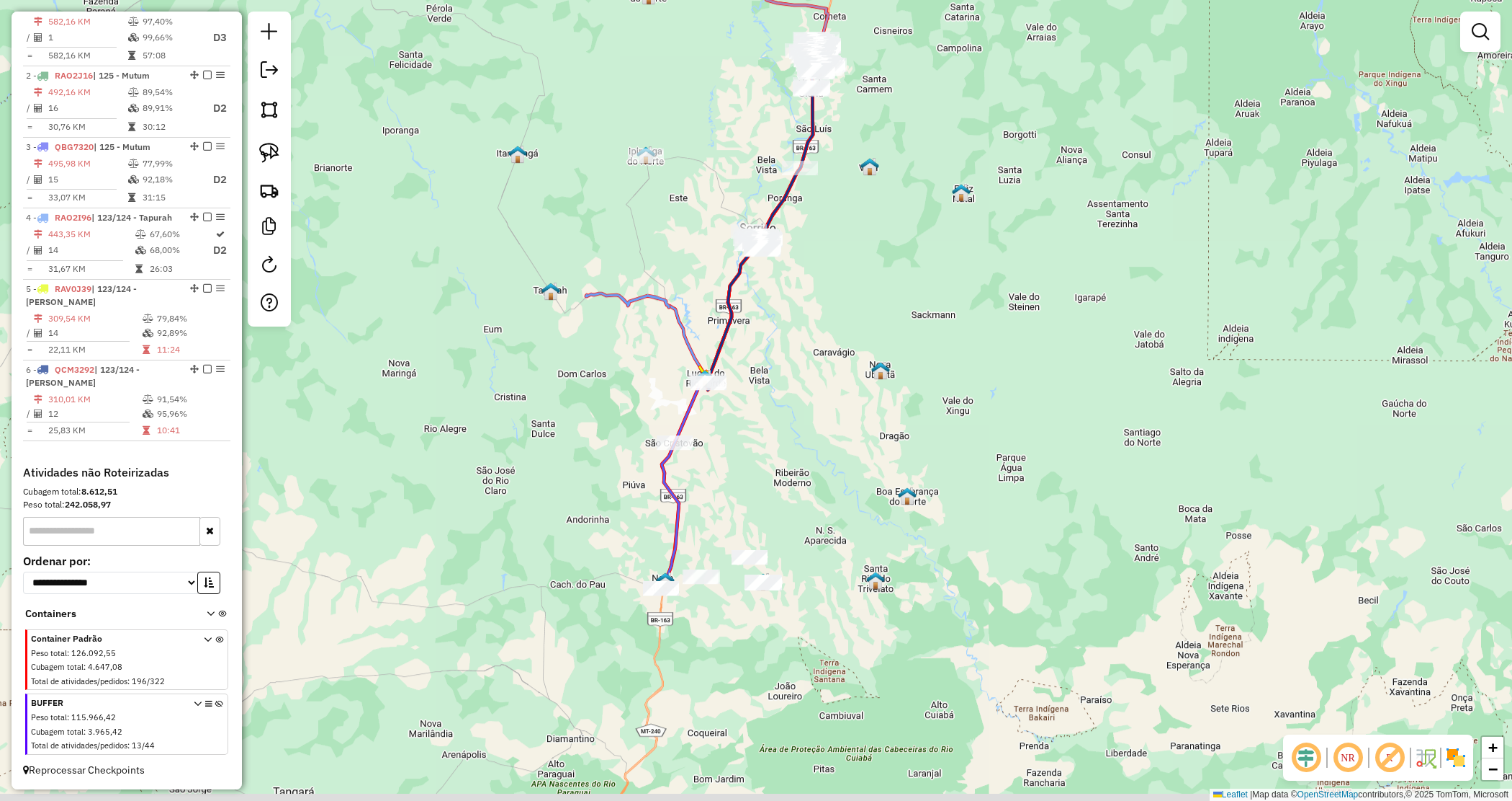
drag, startPoint x: 772, startPoint y: 607, endPoint x: 692, endPoint y: 343, distance: 275.9
click at [692, 343] on div "Janela de atendimento Grade de atendimento Capacidade Transportadoras Veículos …" at bounding box center [756, 400] width 1512 height 801
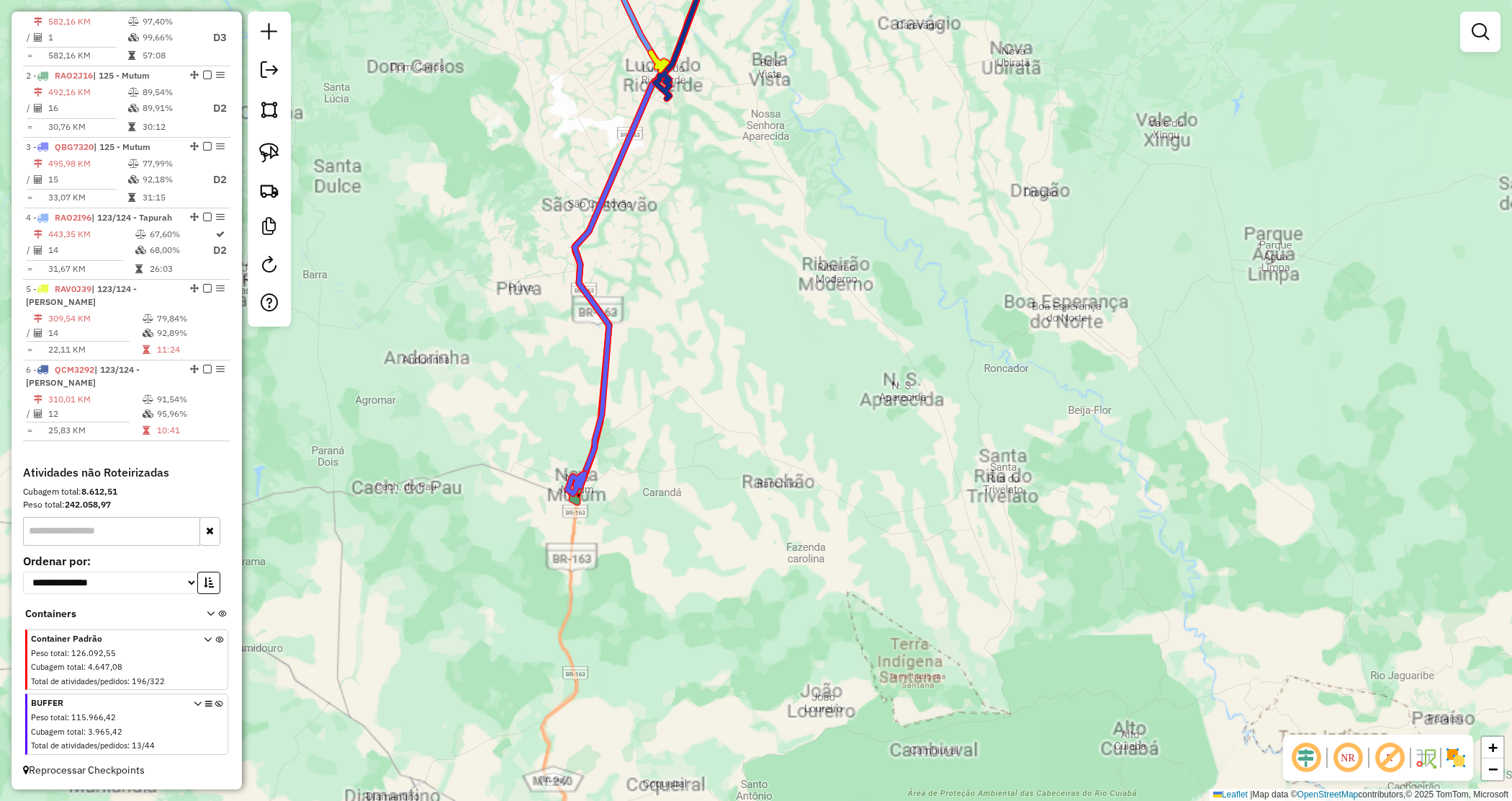
click at [717, 532] on div "Janela de atendimento Grade de atendimento Capacidade Transportadoras Veículos …" at bounding box center [756, 400] width 1512 height 801
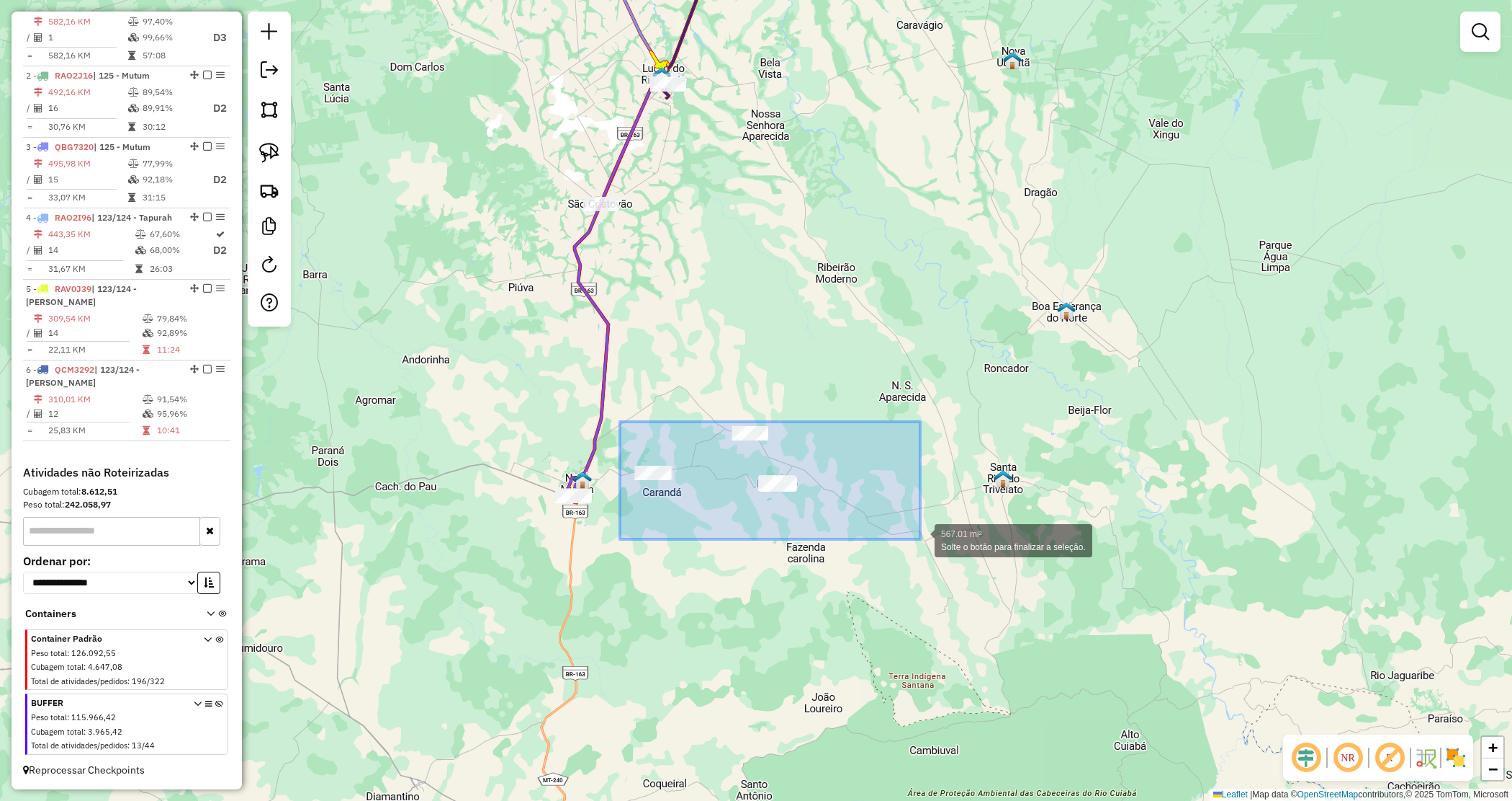
drag, startPoint x: 884, startPoint y: 525, endPoint x: 925, endPoint y: 536, distance: 42.4
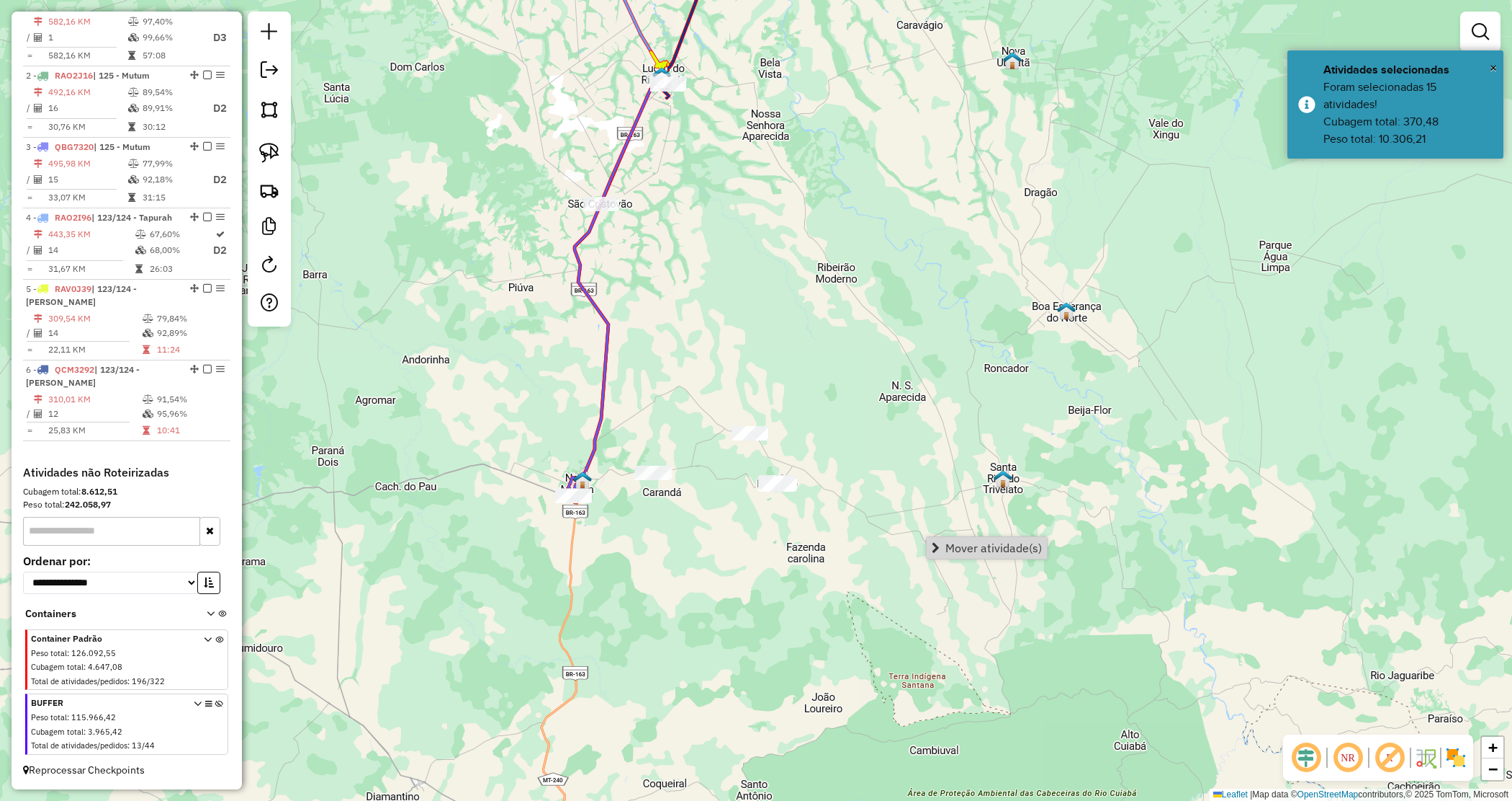
click at [988, 550] on span "Mover atividade(s)" at bounding box center [994, 548] width 97 height 12
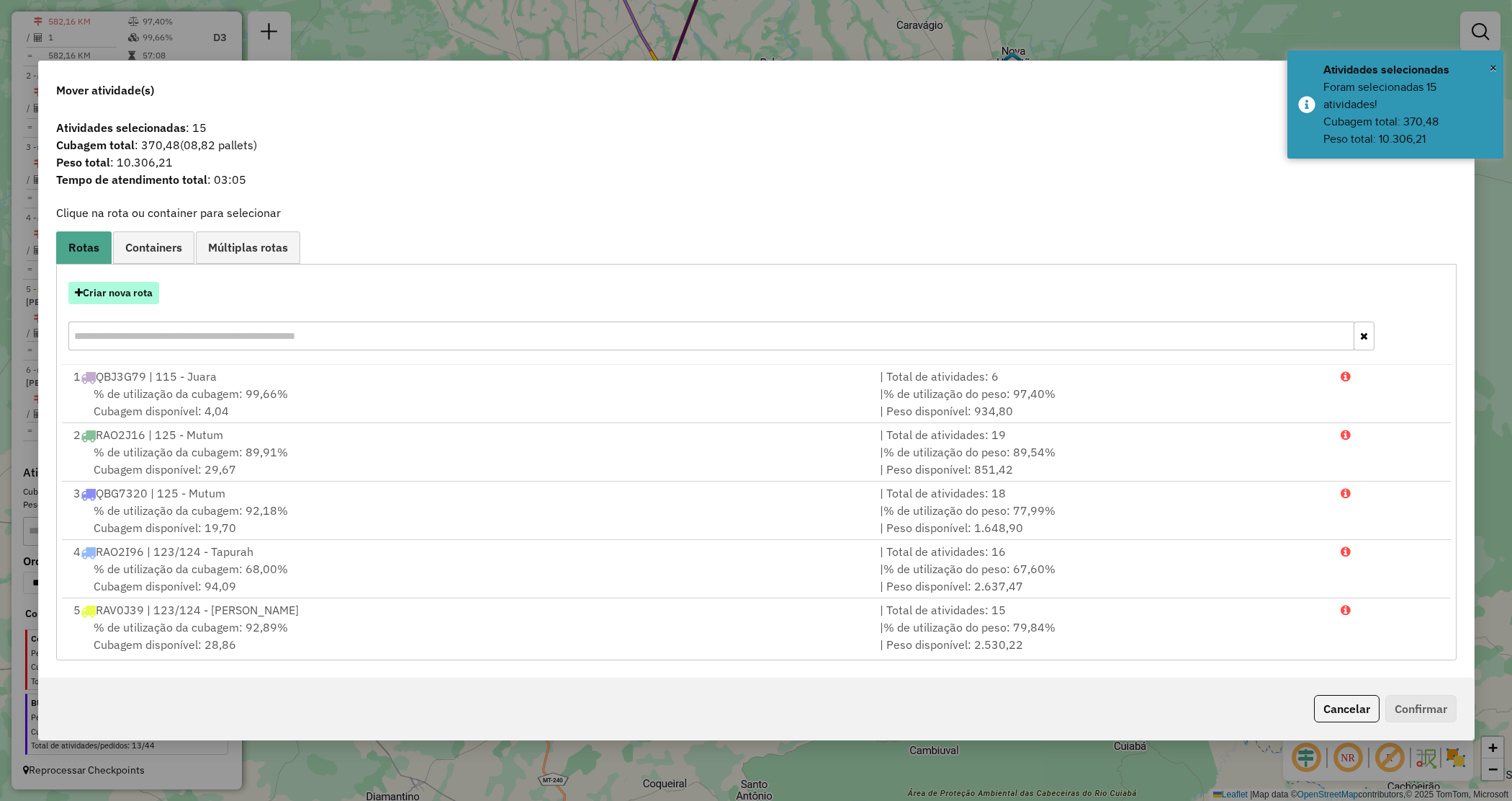
click at [91, 289] on button "Criar nova rota" at bounding box center [114, 293] width 91 height 23
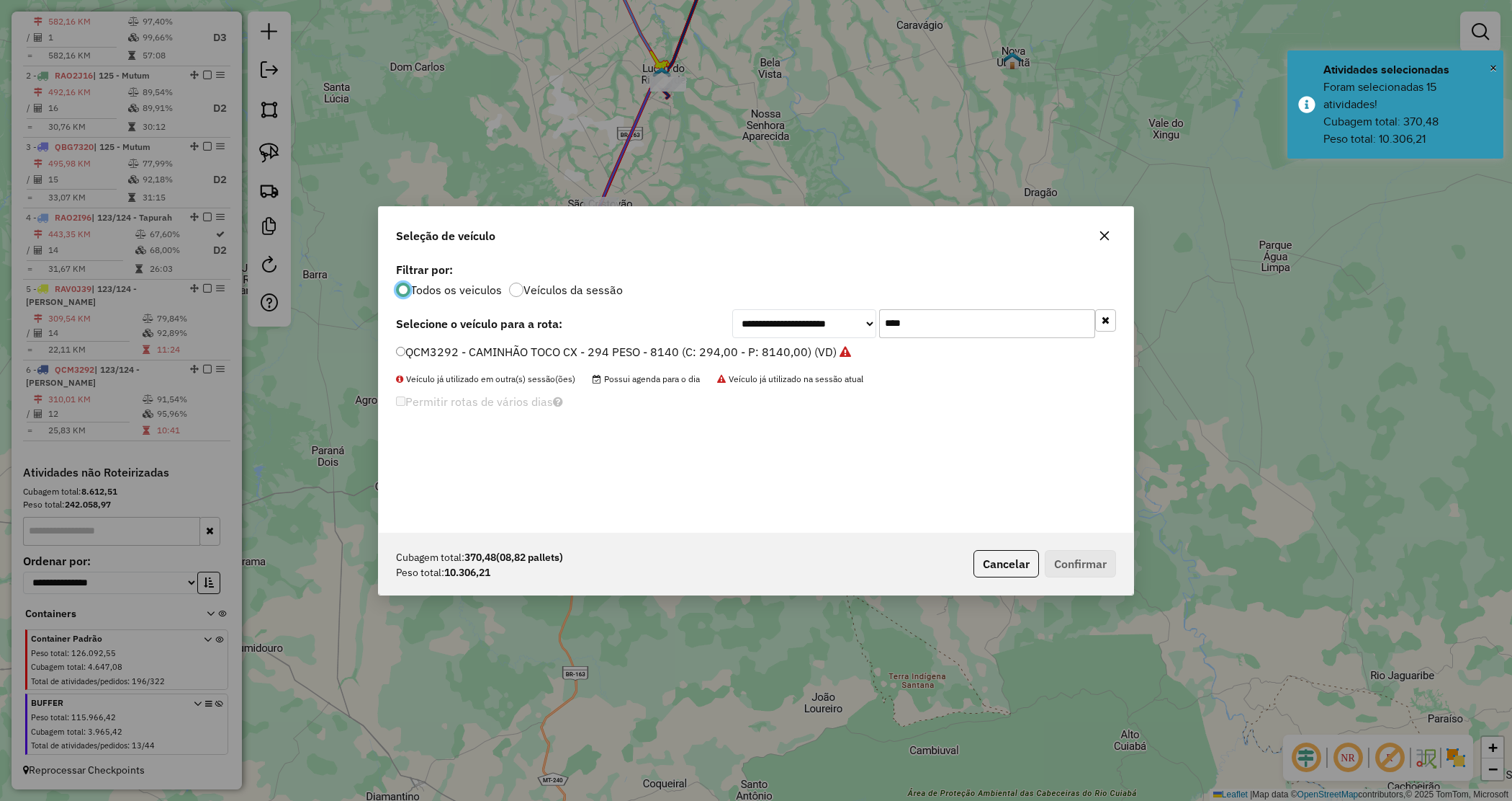
scroll to position [7, 4]
drag, startPoint x: 915, startPoint y: 329, endPoint x: 776, endPoint y: 305, distance: 141.1
click at [776, 305] on div "**********" at bounding box center [756, 395] width 755 height 274
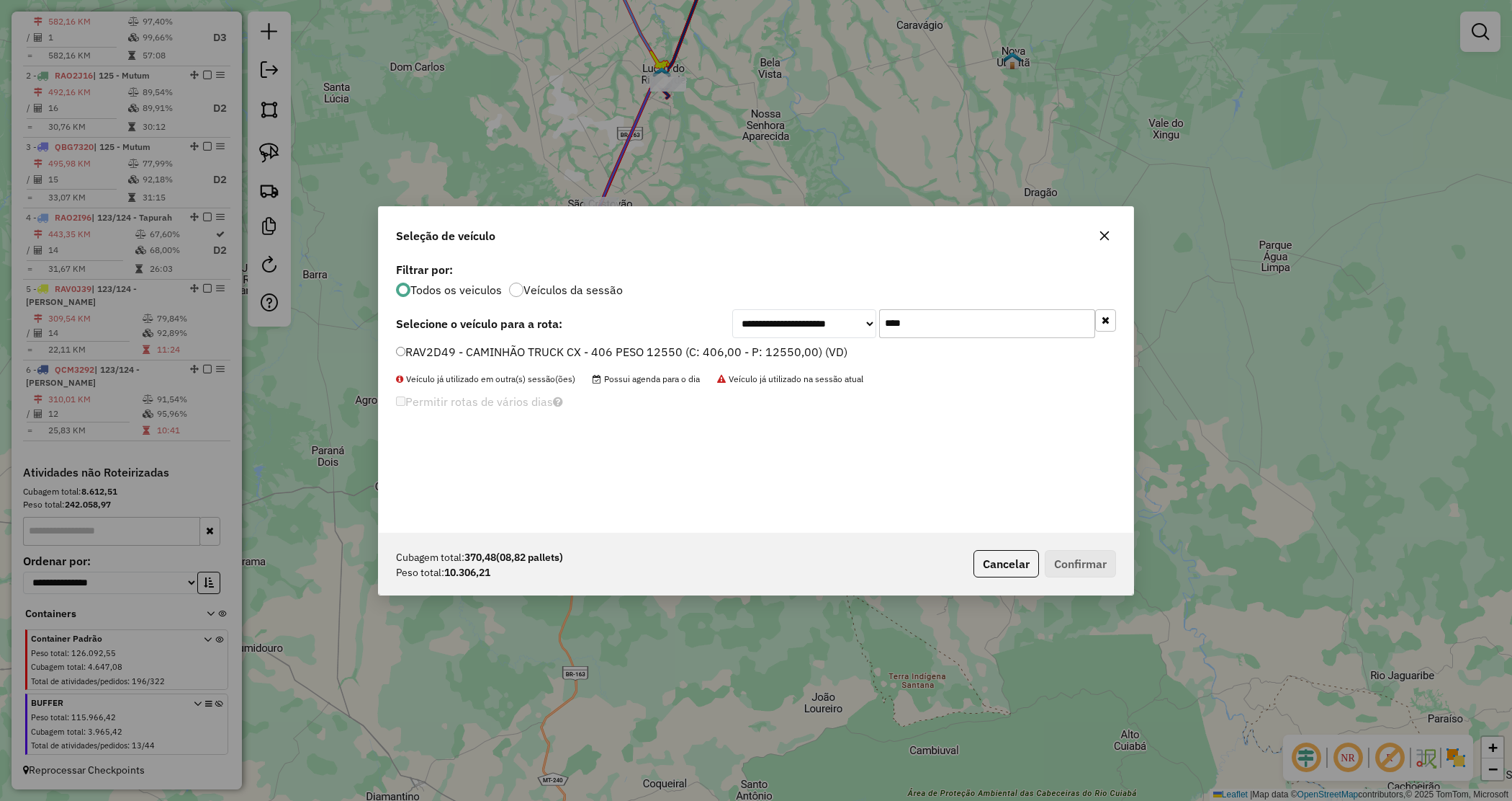
type input "****"
click at [797, 357] on label "RAV2D49 - CAMINHÃO TRUCK CX - 406 PESO 12550 (C: 406,00 - P: 12550,00) (VD)" at bounding box center [621, 350] width 451 height 17
click at [1079, 553] on button "Confirmar" at bounding box center [1081, 563] width 71 height 28
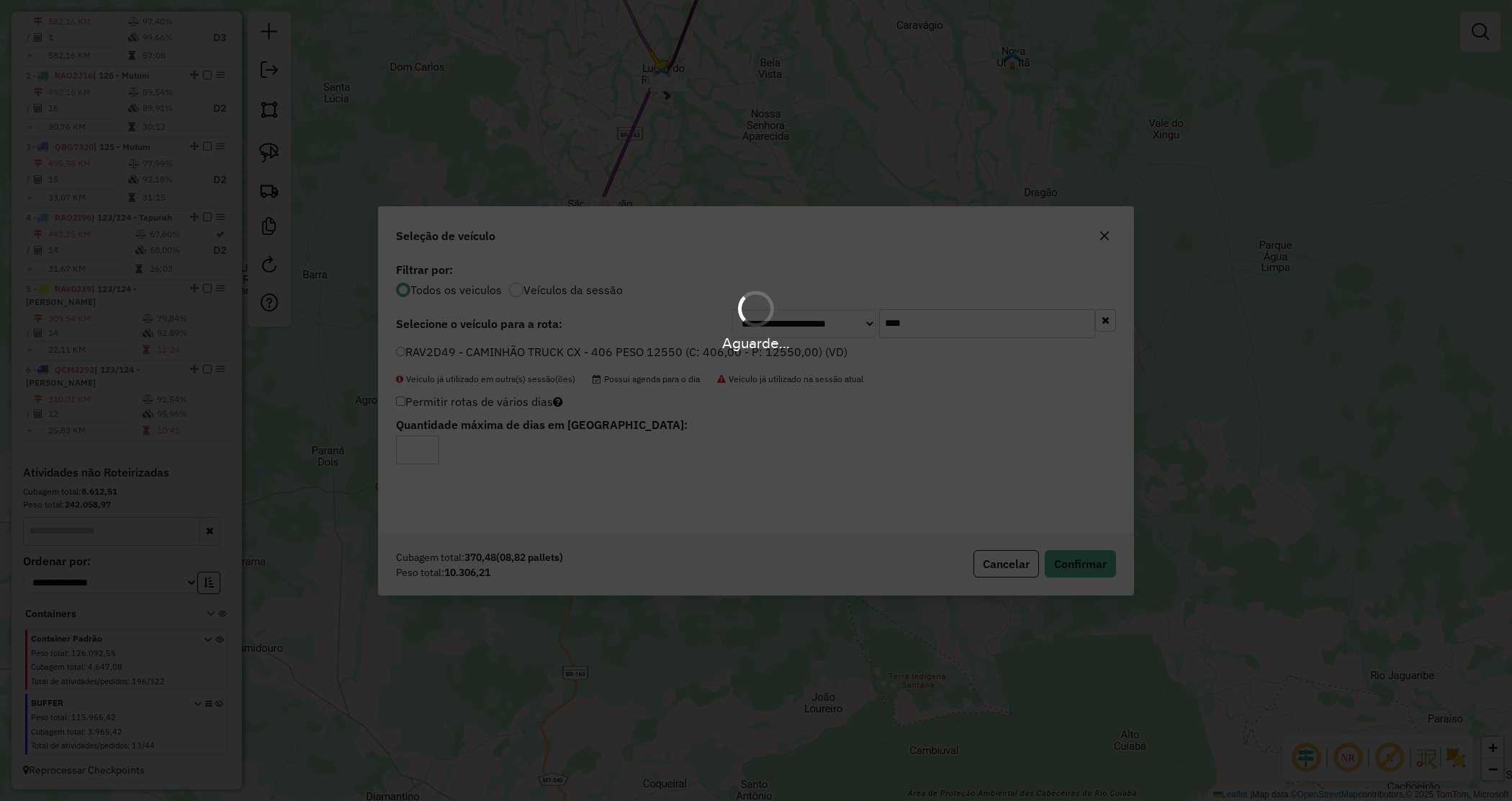
scroll to position [548, 0]
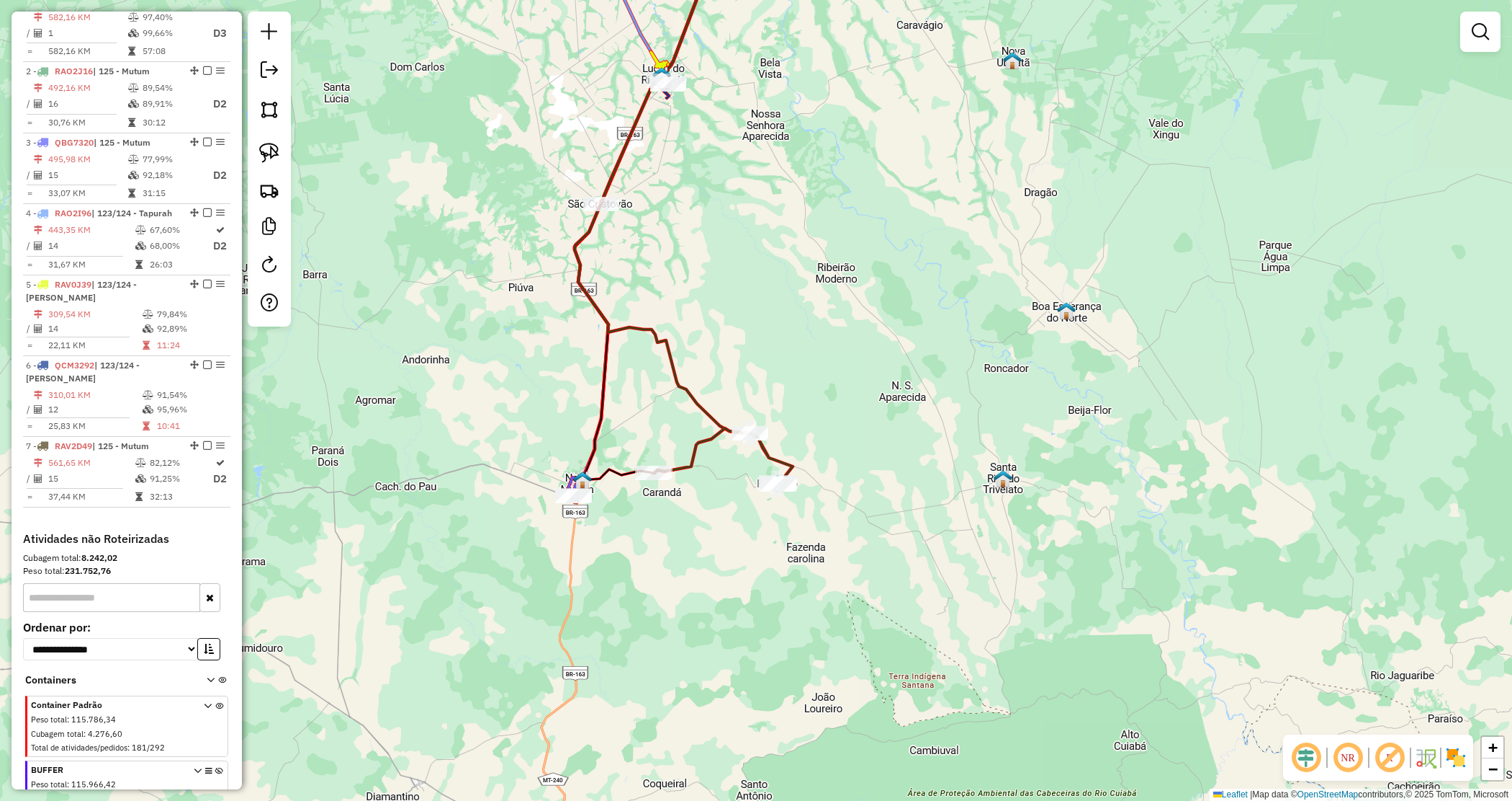
click at [830, 334] on div "Janela de atendimento Grade de atendimento Capacidade Transportadoras Veículos …" at bounding box center [756, 400] width 1512 height 801
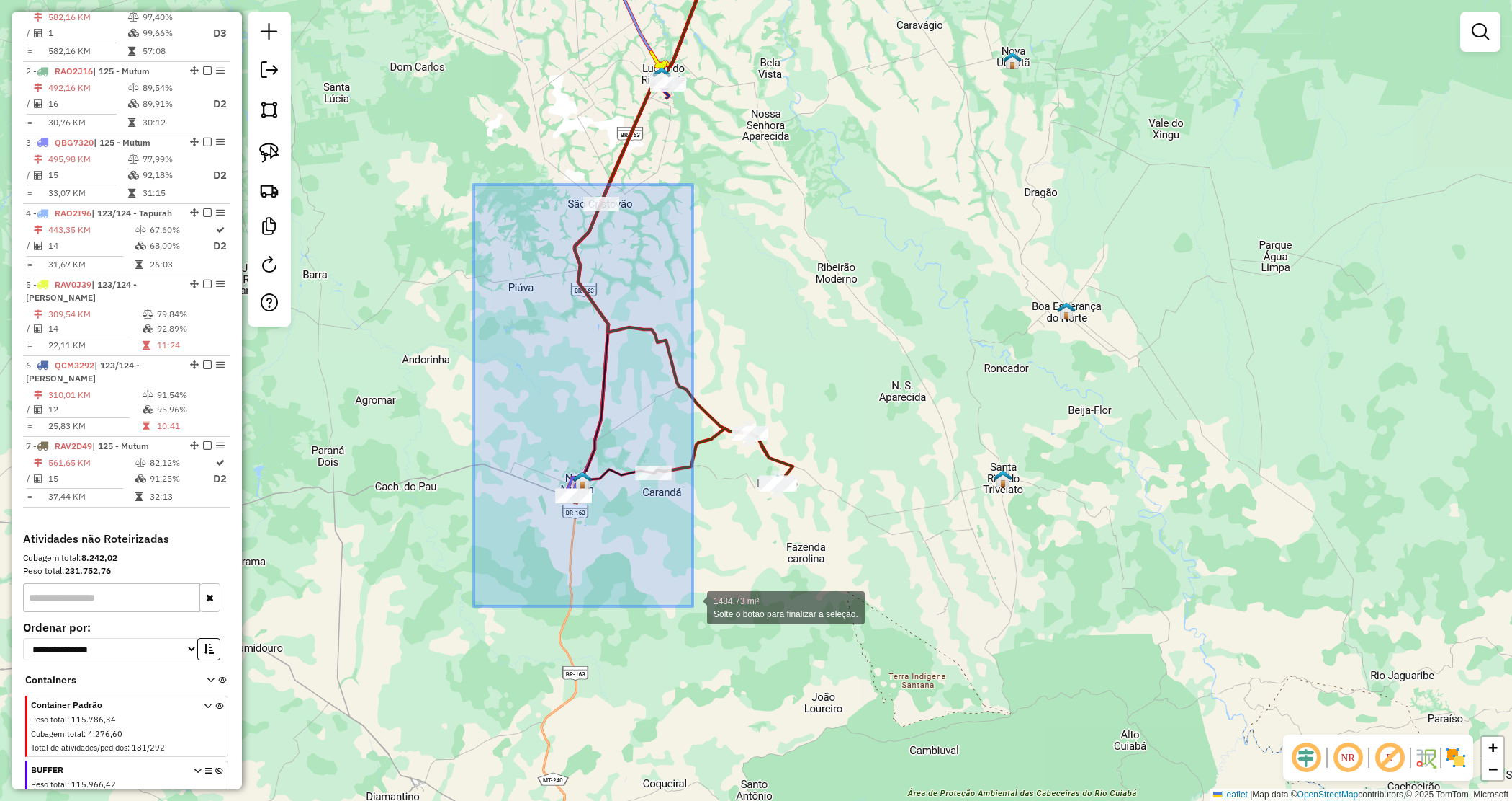
drag, startPoint x: 479, startPoint y: 184, endPoint x: 689, endPoint y: 593, distance: 459.8
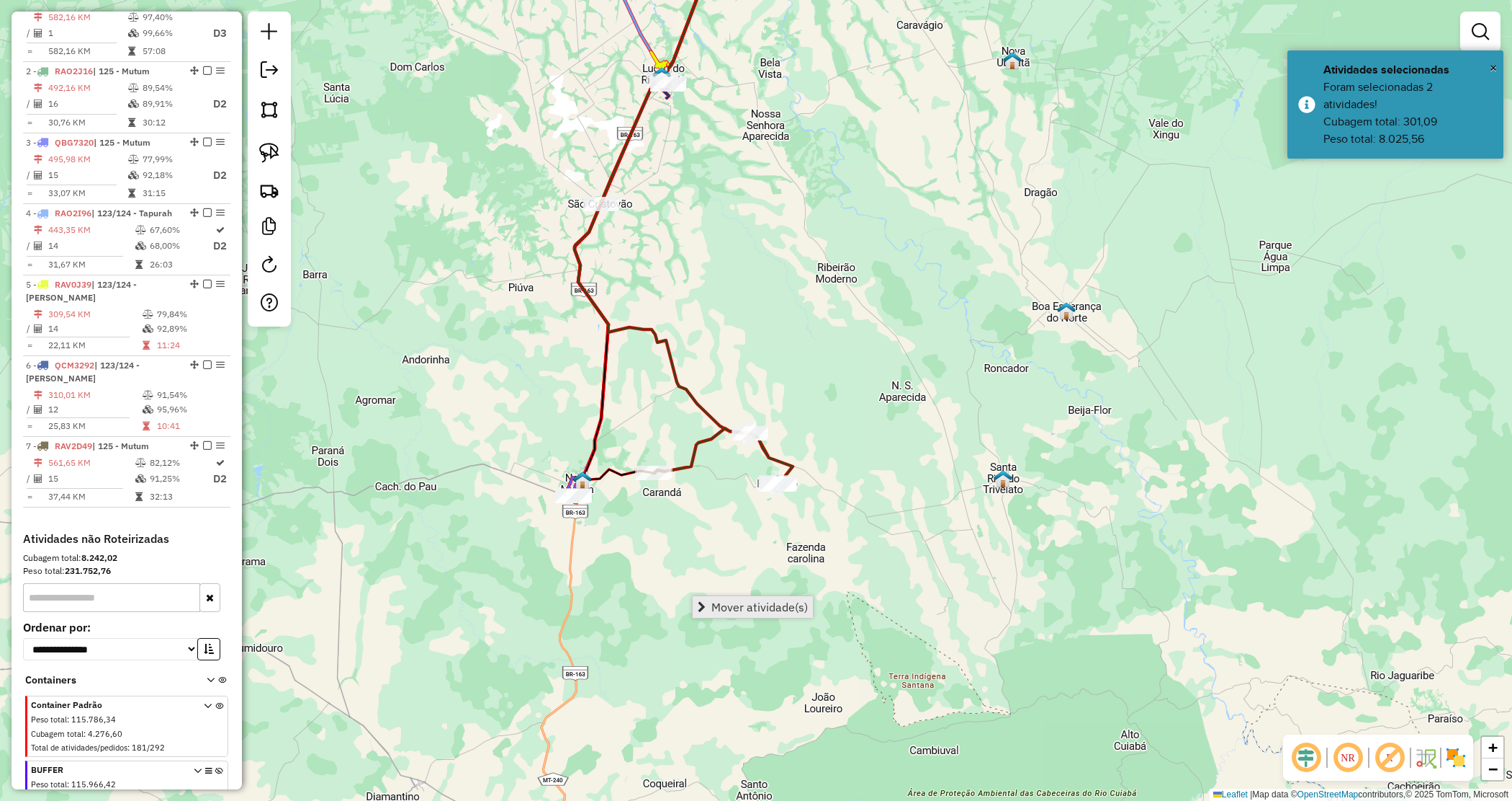
click at [744, 602] on span "Mover atividade(s)" at bounding box center [760, 607] width 97 height 12
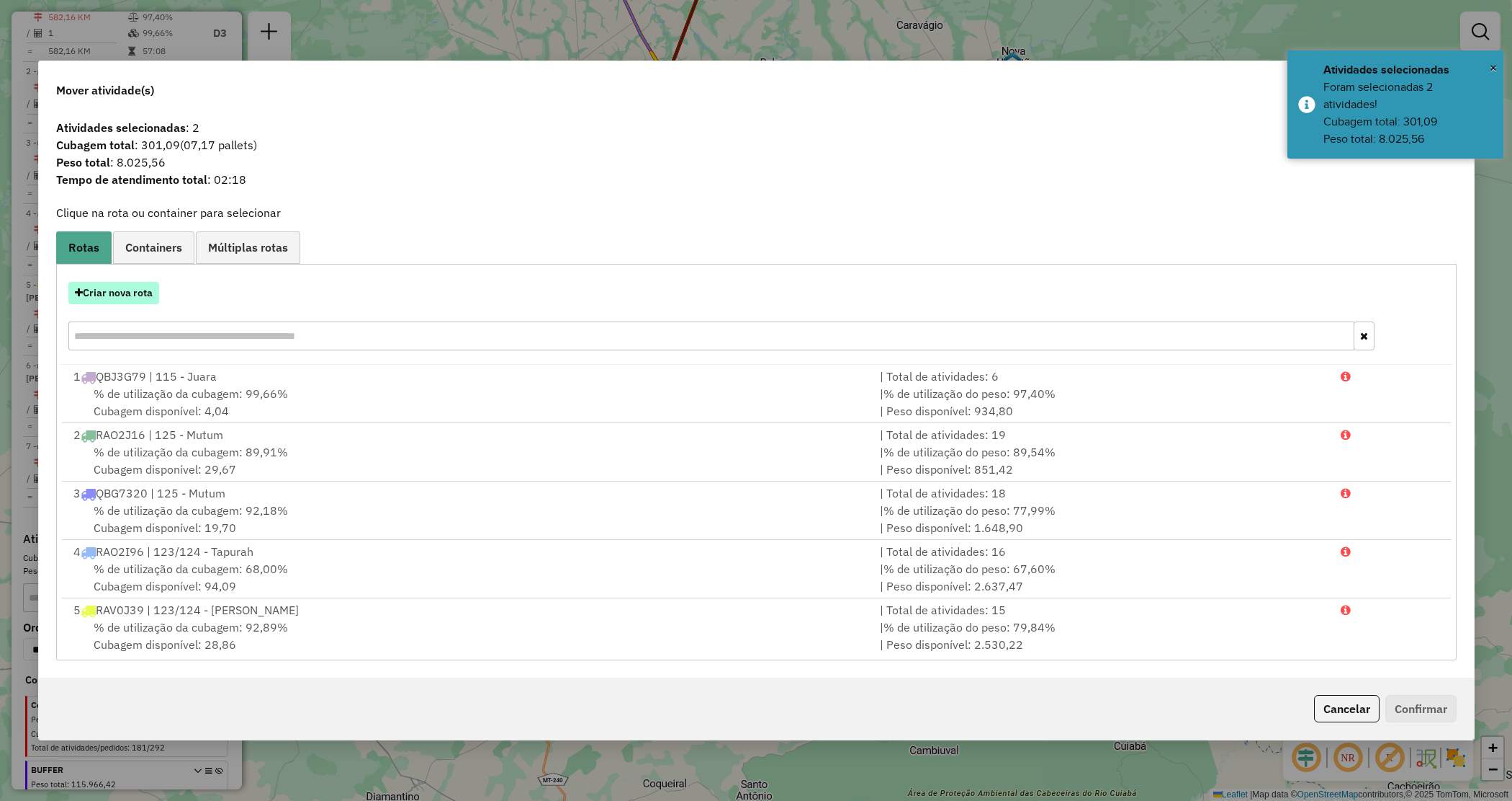
click at [121, 288] on button "Criar nova rota" at bounding box center [114, 293] width 91 height 23
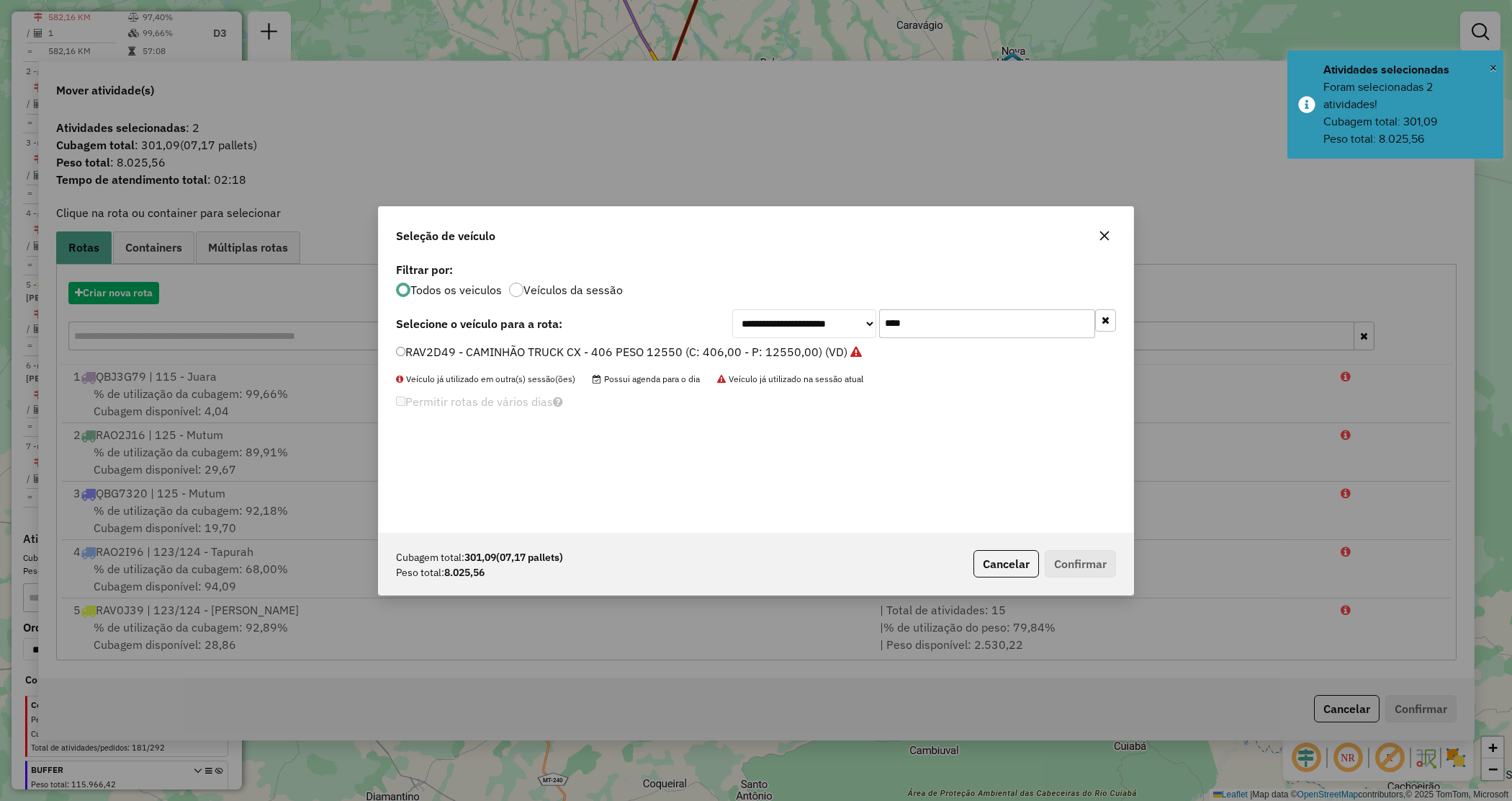
scroll to position [7, 4]
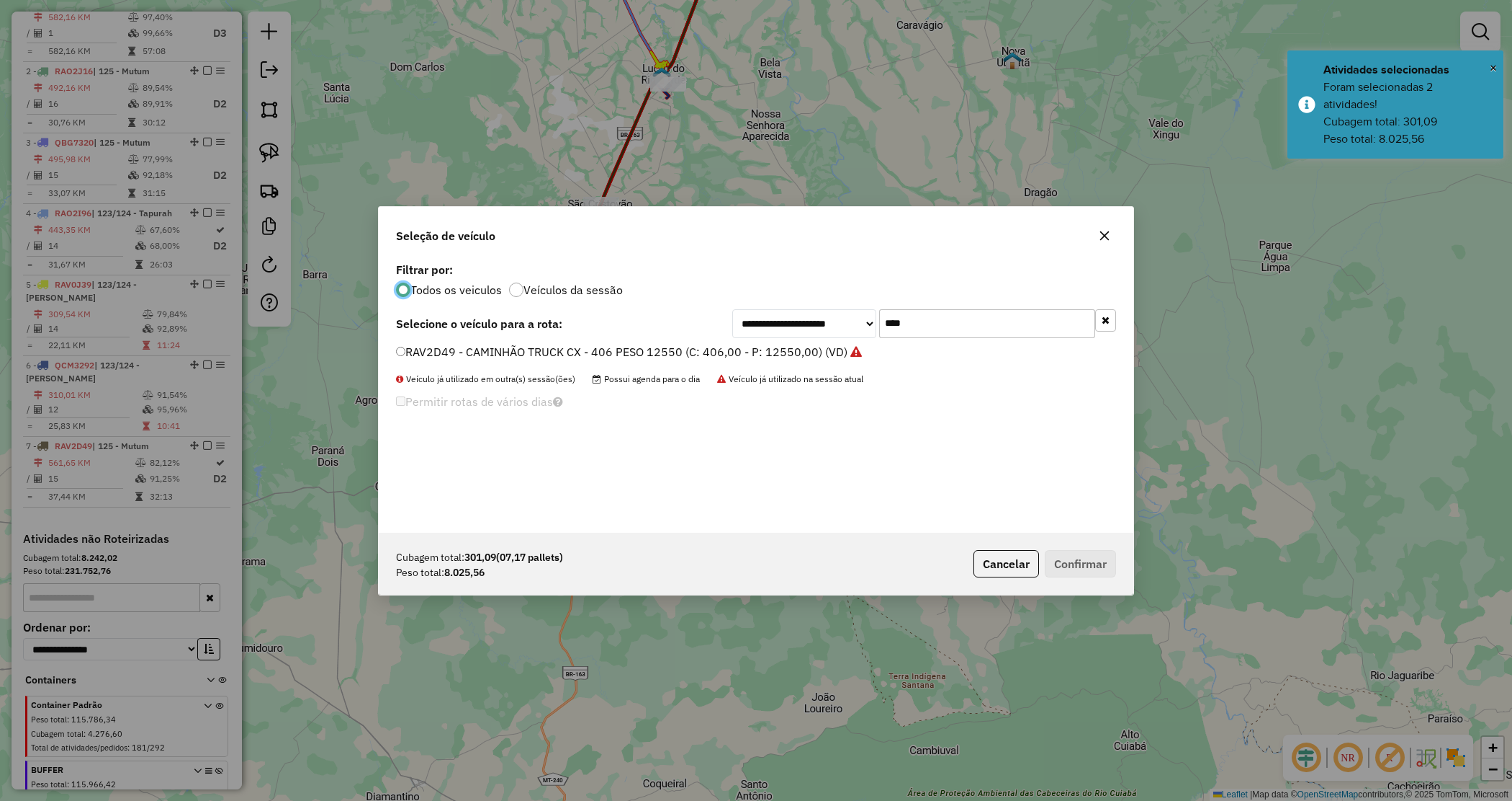
drag, startPoint x: 875, startPoint y: 318, endPoint x: 869, endPoint y: 303, distance: 16.2
click at [870, 311] on div "**********" at bounding box center [924, 323] width 384 height 29
type input "**"
click at [499, 353] on label "RAV0G89 - CAMINHÃO TRUCK CX - 406 PESO 12550 (C: 406,00 - P: 12550,00) (VD)" at bounding box center [621, 350] width 451 height 17
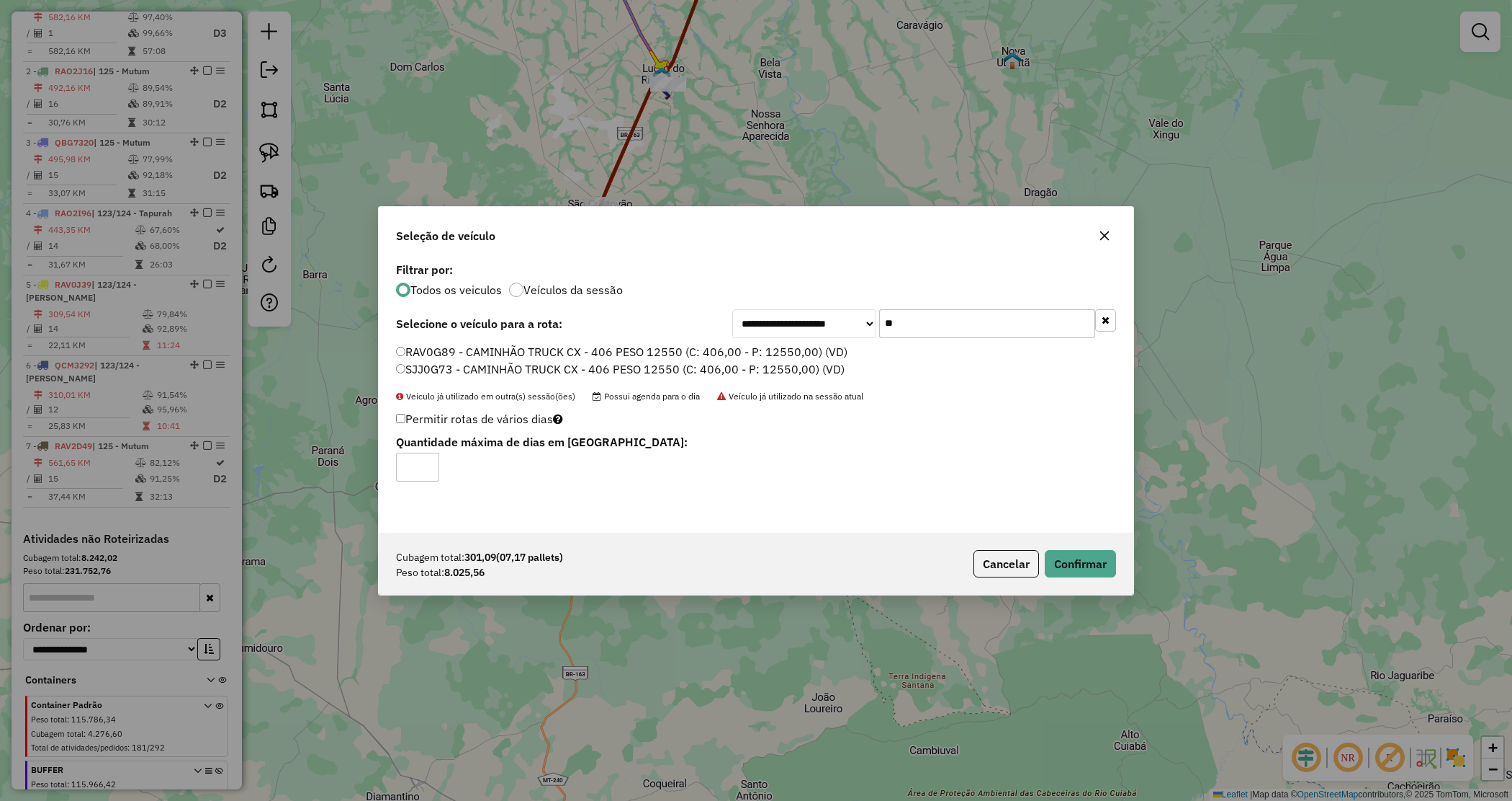
click at [1099, 542] on div "Cubagem total: 301,09 (07,17 pallets) Peso total: 8.025,56 Cancelar Confirmar" at bounding box center [756, 563] width 755 height 62
drag, startPoint x: 1095, startPoint y: 555, endPoint x: 1041, endPoint y: 551, distance: 54.1
click at [1094, 556] on button "Confirmar" at bounding box center [1081, 563] width 71 height 28
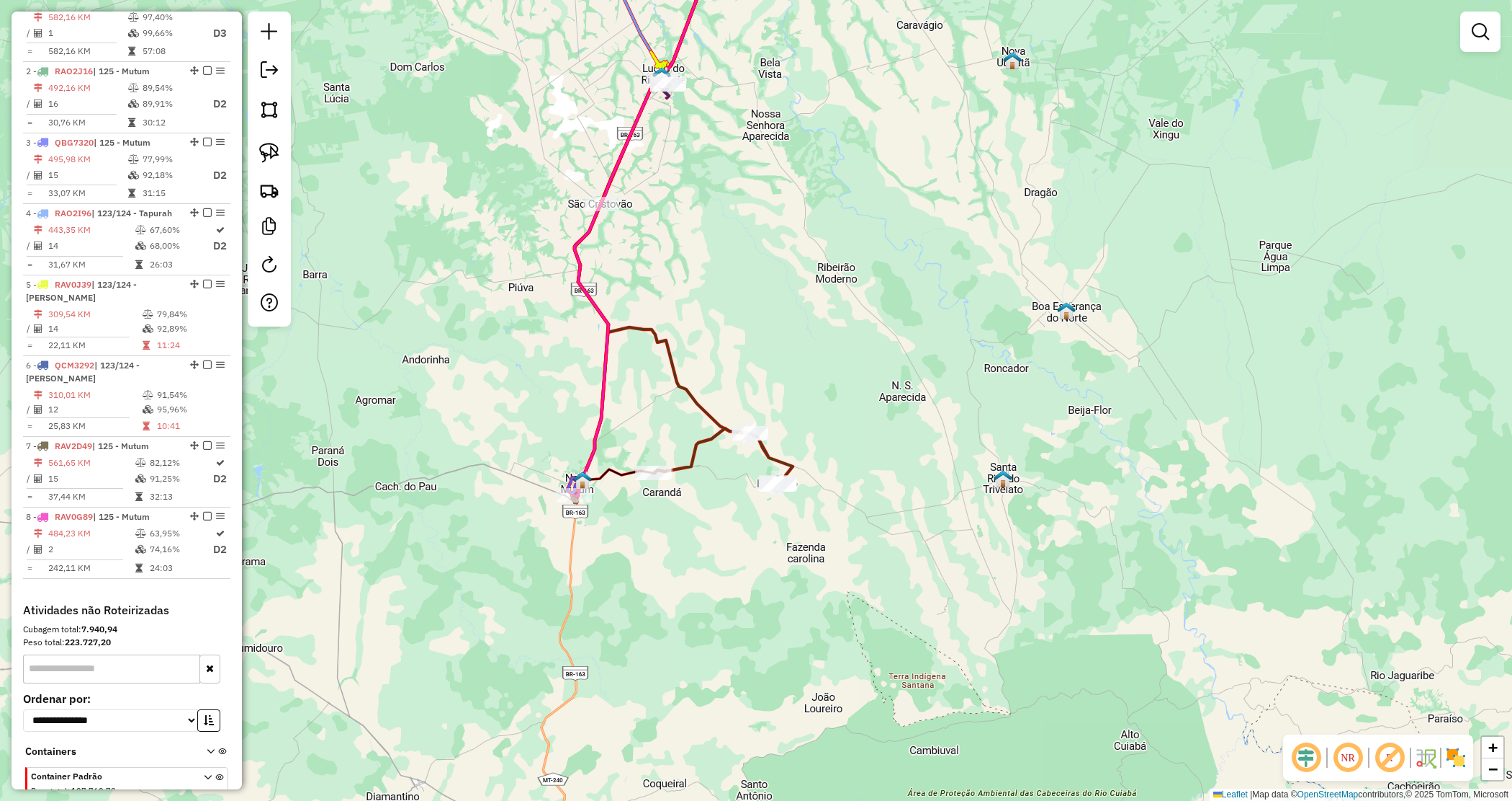
click at [763, 311] on div "Janela de atendimento Grade de atendimento Capacidade Transportadoras Veículos …" at bounding box center [756, 400] width 1512 height 801
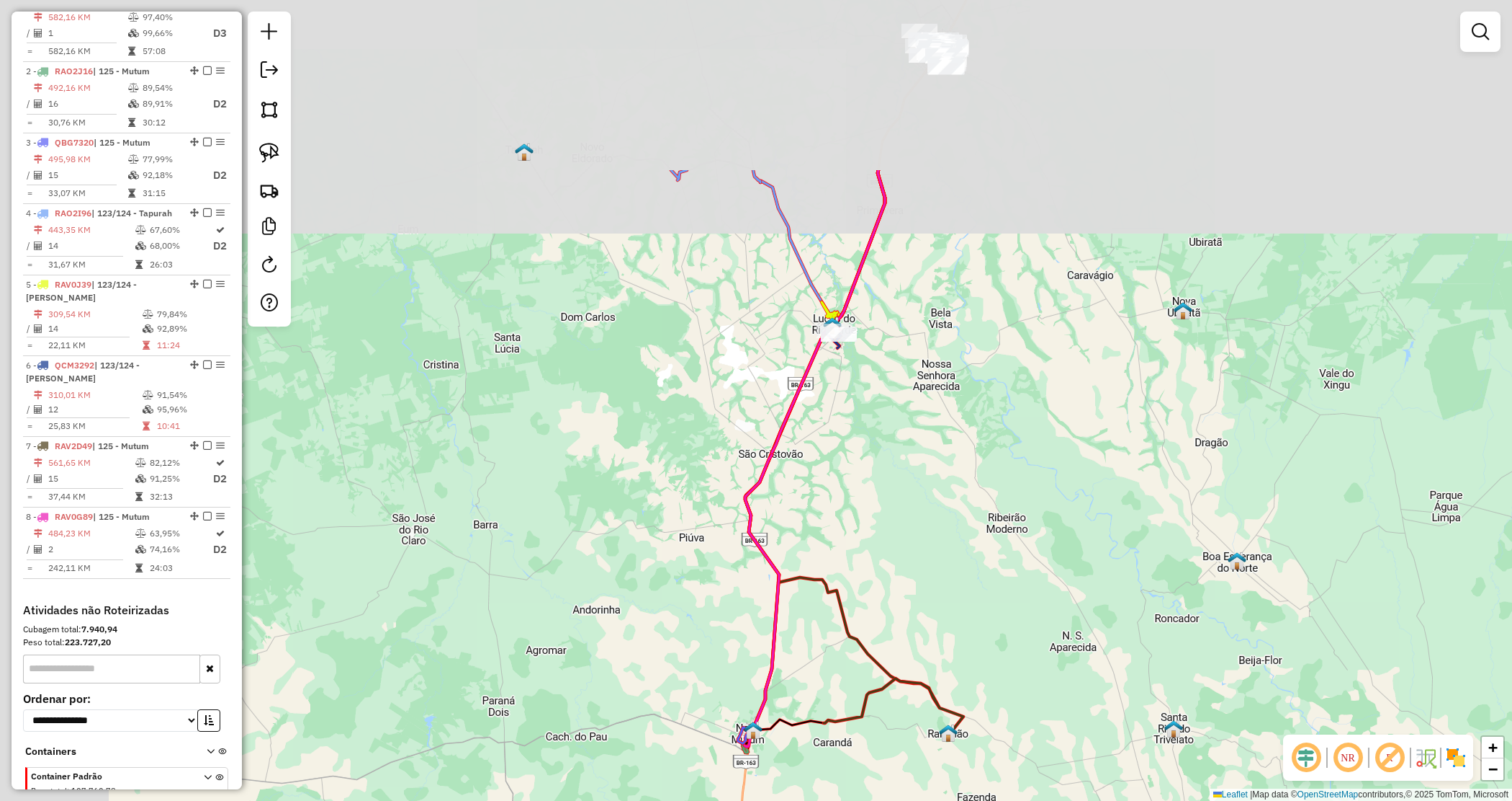
drag, startPoint x: 708, startPoint y: 300, endPoint x: 874, endPoint y: 547, distance: 297.6
click at [875, 547] on div "Janela de atendimento Grade de atendimento Capacidade Transportadoras Veículos …" at bounding box center [756, 400] width 1512 height 801
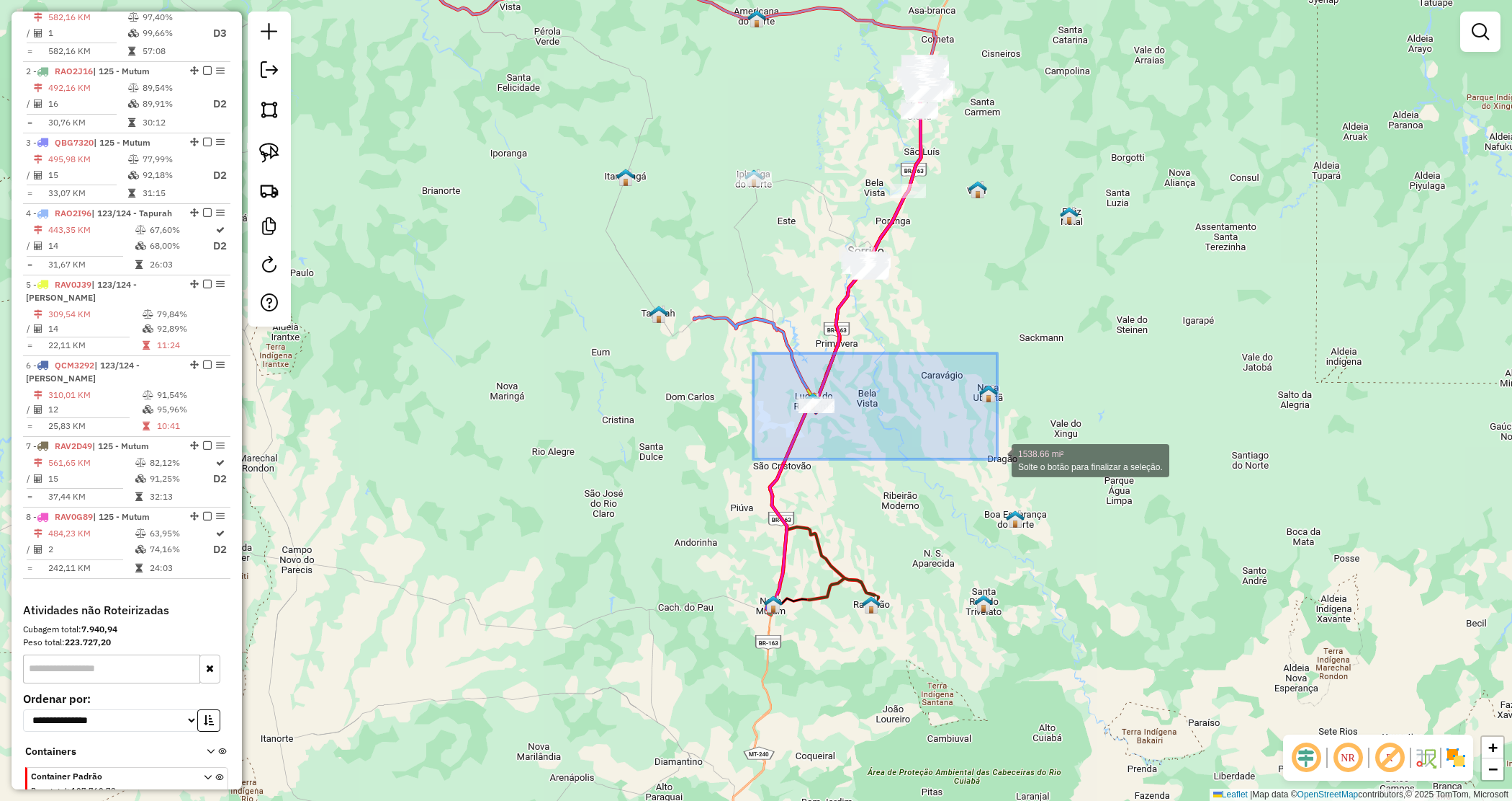
drag, startPoint x: 842, startPoint y: 393, endPoint x: 1001, endPoint y: 461, distance: 172.9
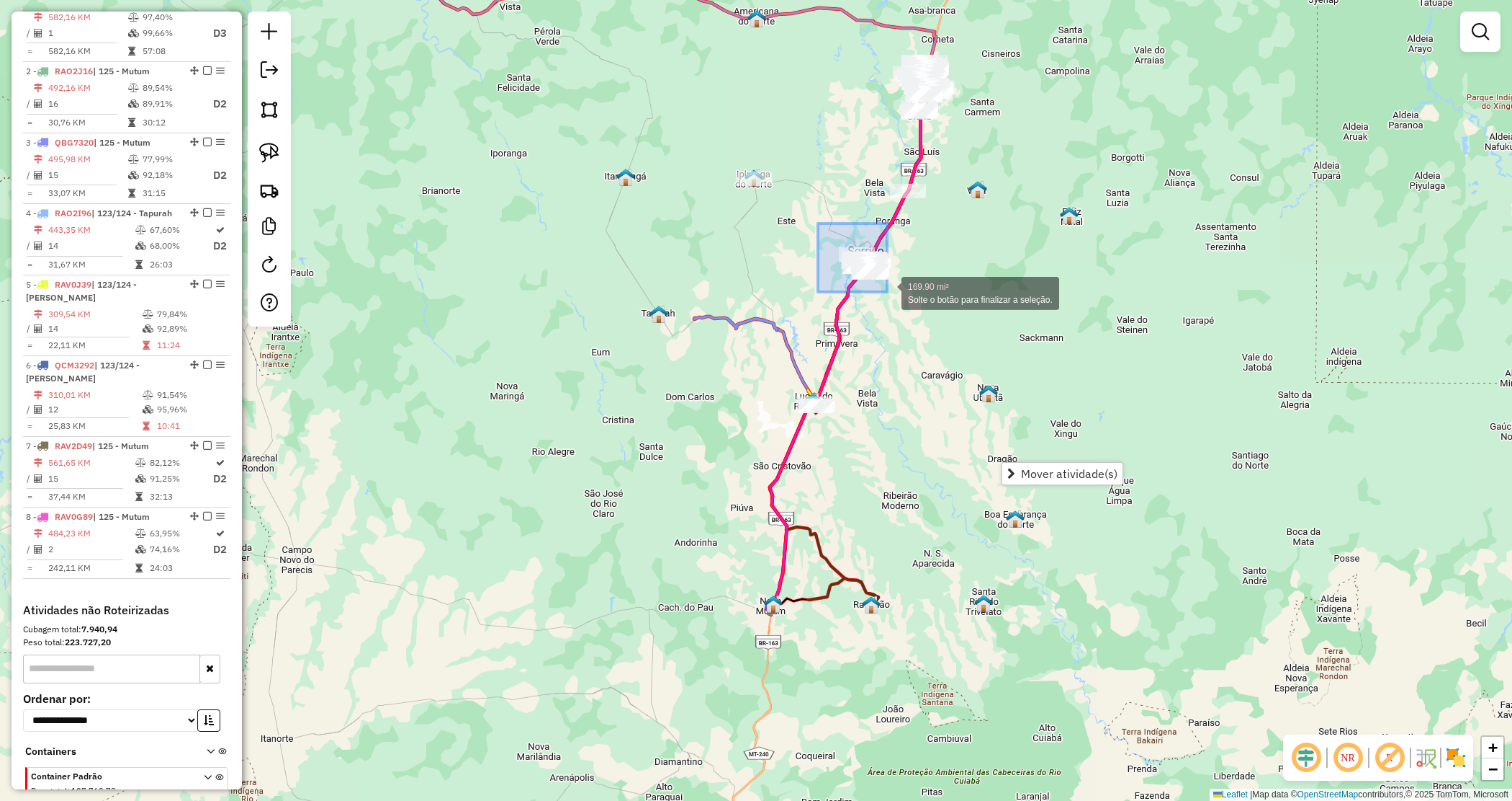
drag, startPoint x: 830, startPoint y: 246, endPoint x: 978, endPoint y: 326, distance: 168.2
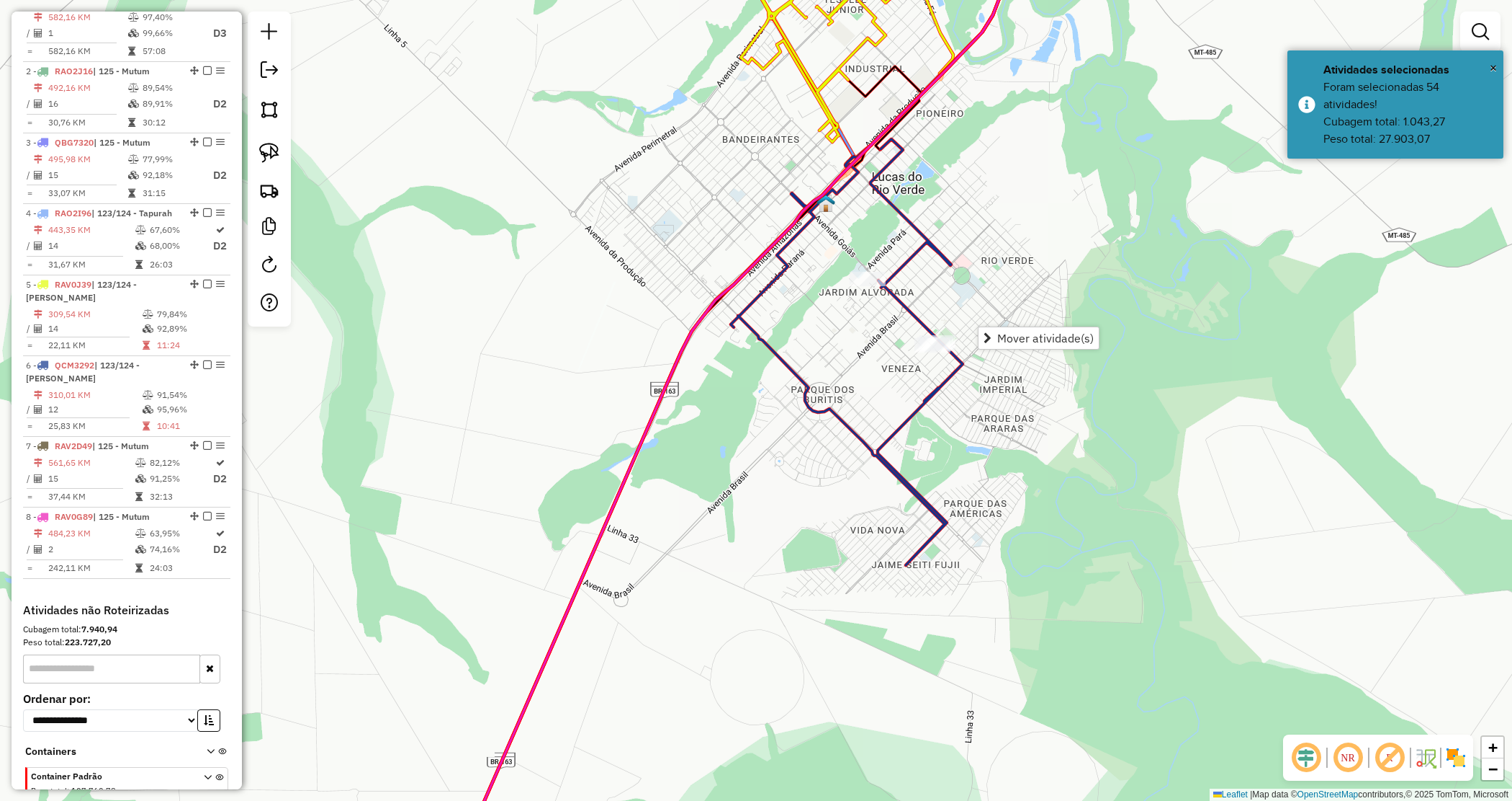
click at [879, 366] on div "Janela de atendimento Grade de atendimento Capacidade Transportadoras Veículos …" at bounding box center [756, 400] width 1512 height 801
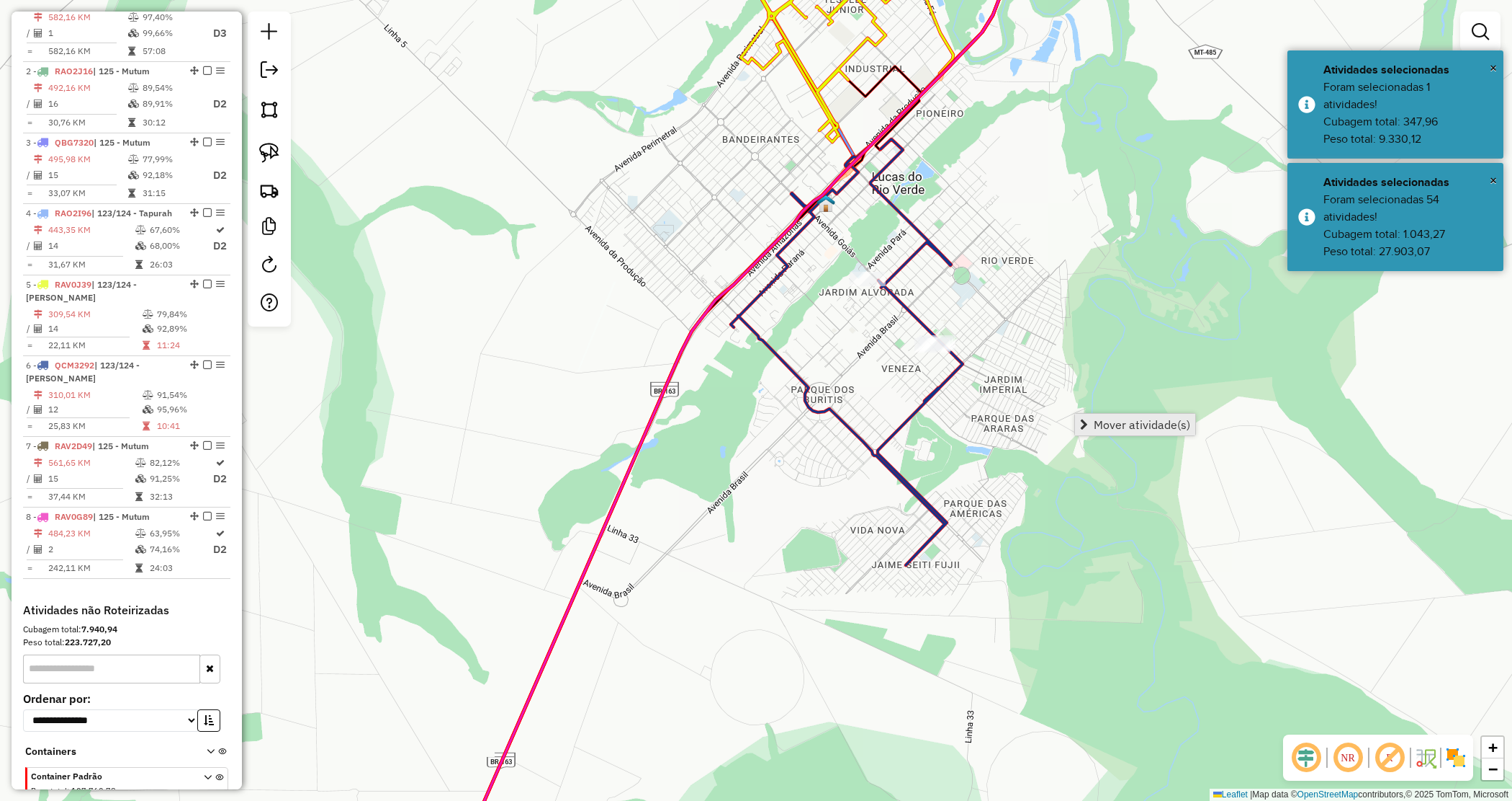
click at [1112, 428] on span "Mover atividade(s)" at bounding box center [1142, 425] width 97 height 12
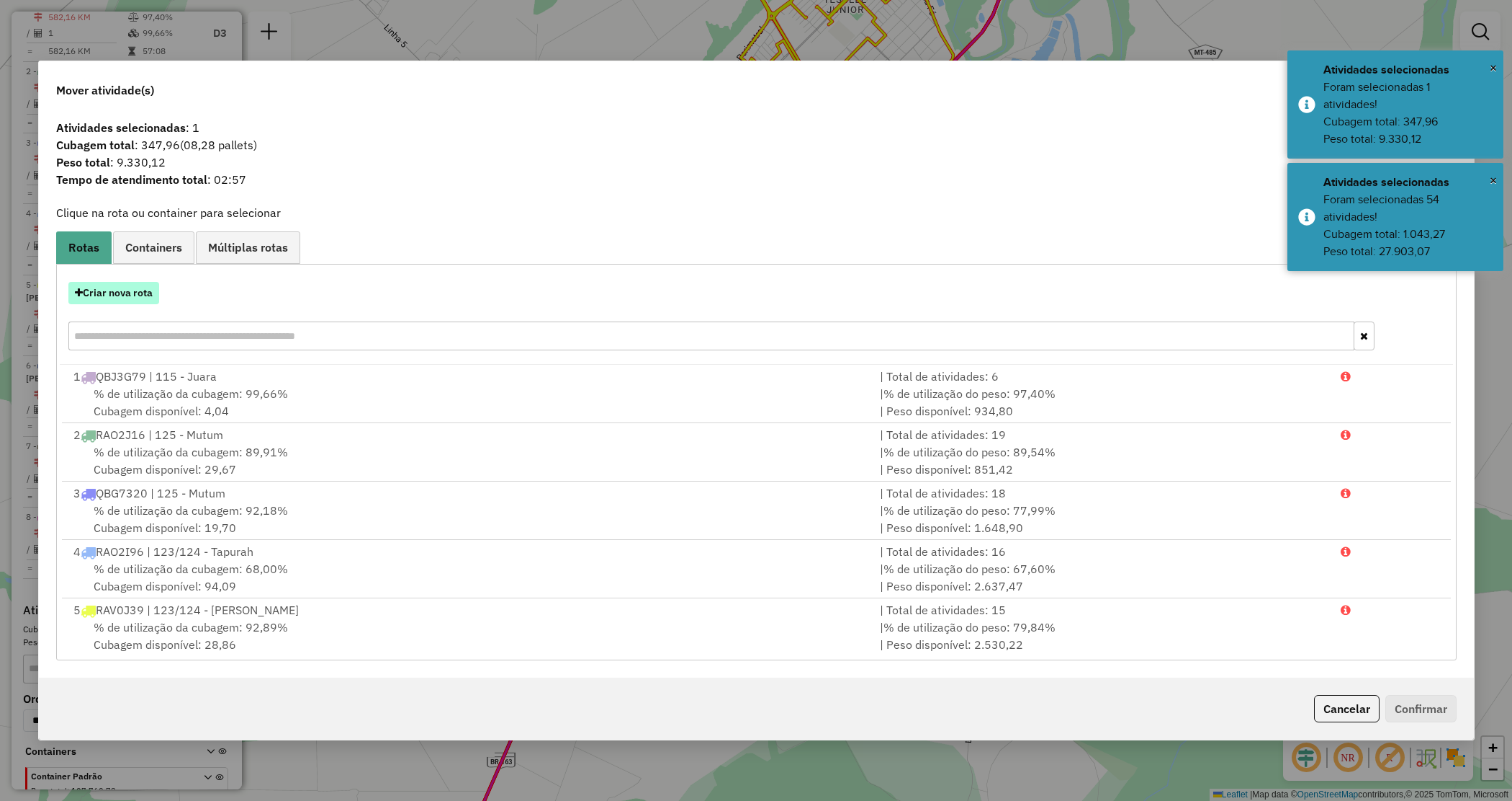
click at [99, 301] on button "Criar nova rota" at bounding box center [114, 293] width 91 height 23
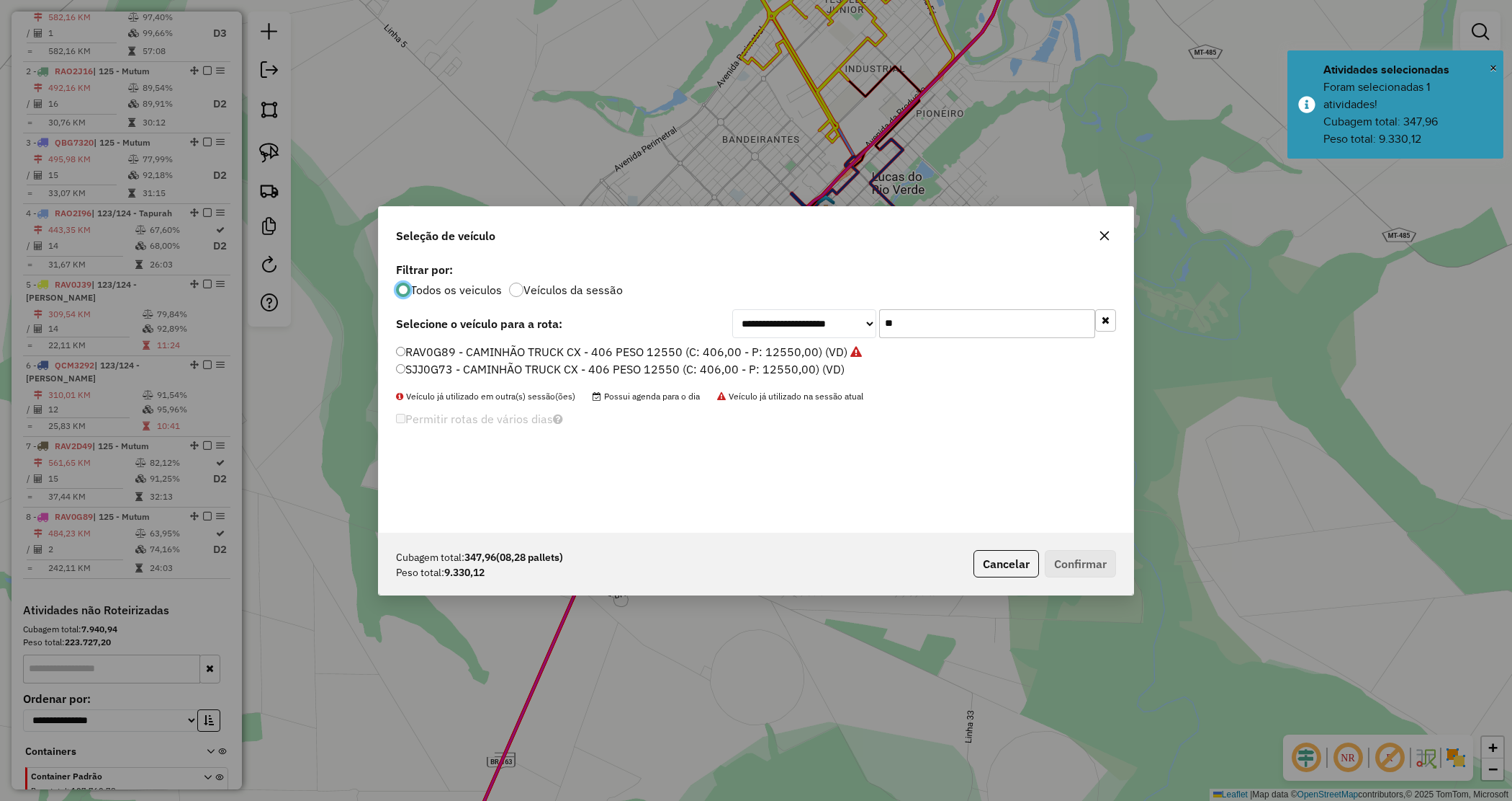
drag, startPoint x: 903, startPoint y: 322, endPoint x: 714, endPoint y: 284, distance: 192.8
click at [718, 285] on div "**********" at bounding box center [756, 395] width 755 height 274
type input "****"
click at [709, 354] on label "RRN7A44 - CAMINHÃO TRUCK CX - 406 PESO 12550 (C: 406,00 - P: 12550,00) (VD)" at bounding box center [621, 350] width 452 height 17
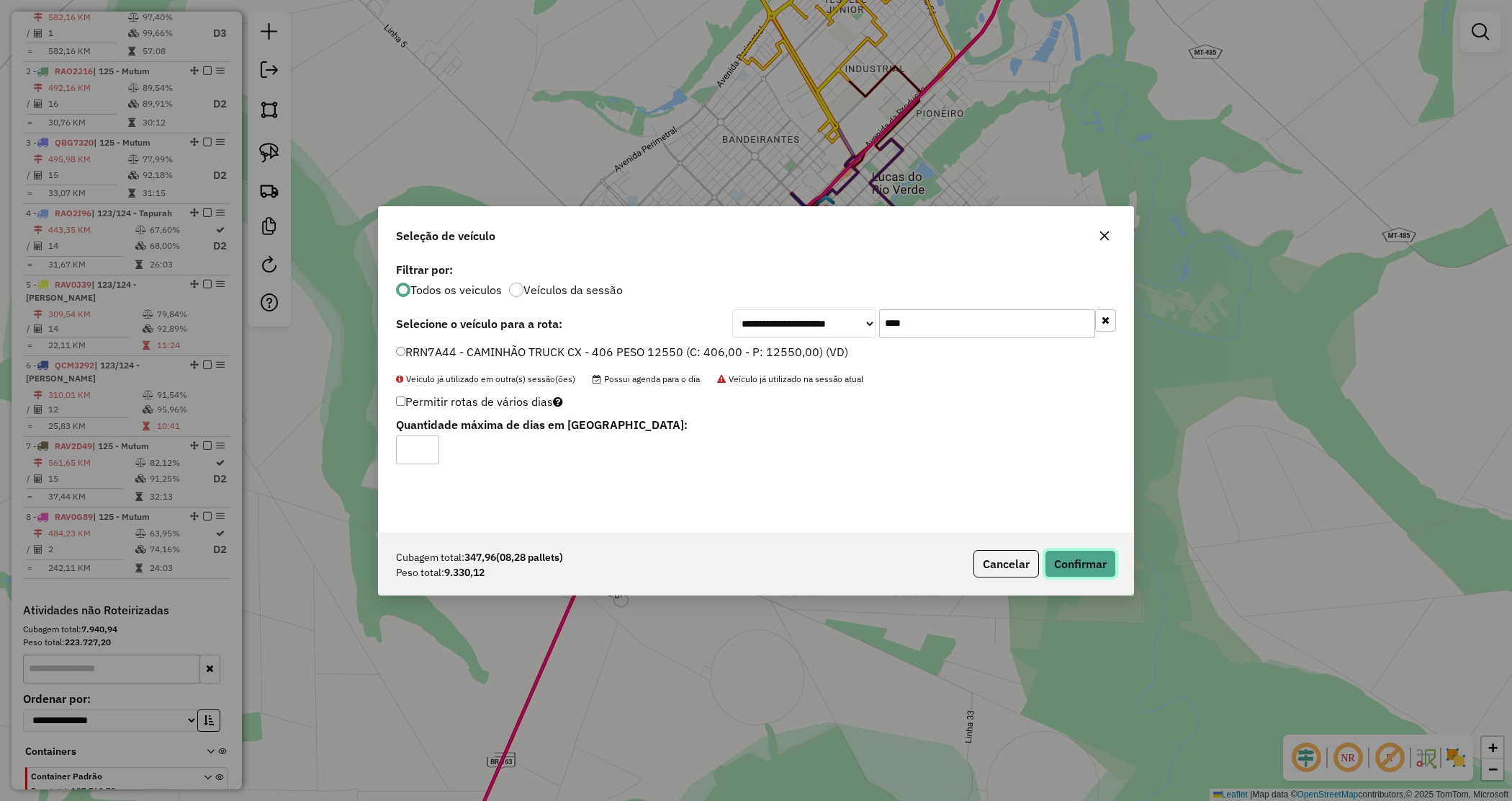
drag, startPoint x: 1093, startPoint y: 564, endPoint x: 1063, endPoint y: 551, distance: 32.7
click at [1089, 562] on button "Confirmar" at bounding box center [1081, 563] width 71 height 28
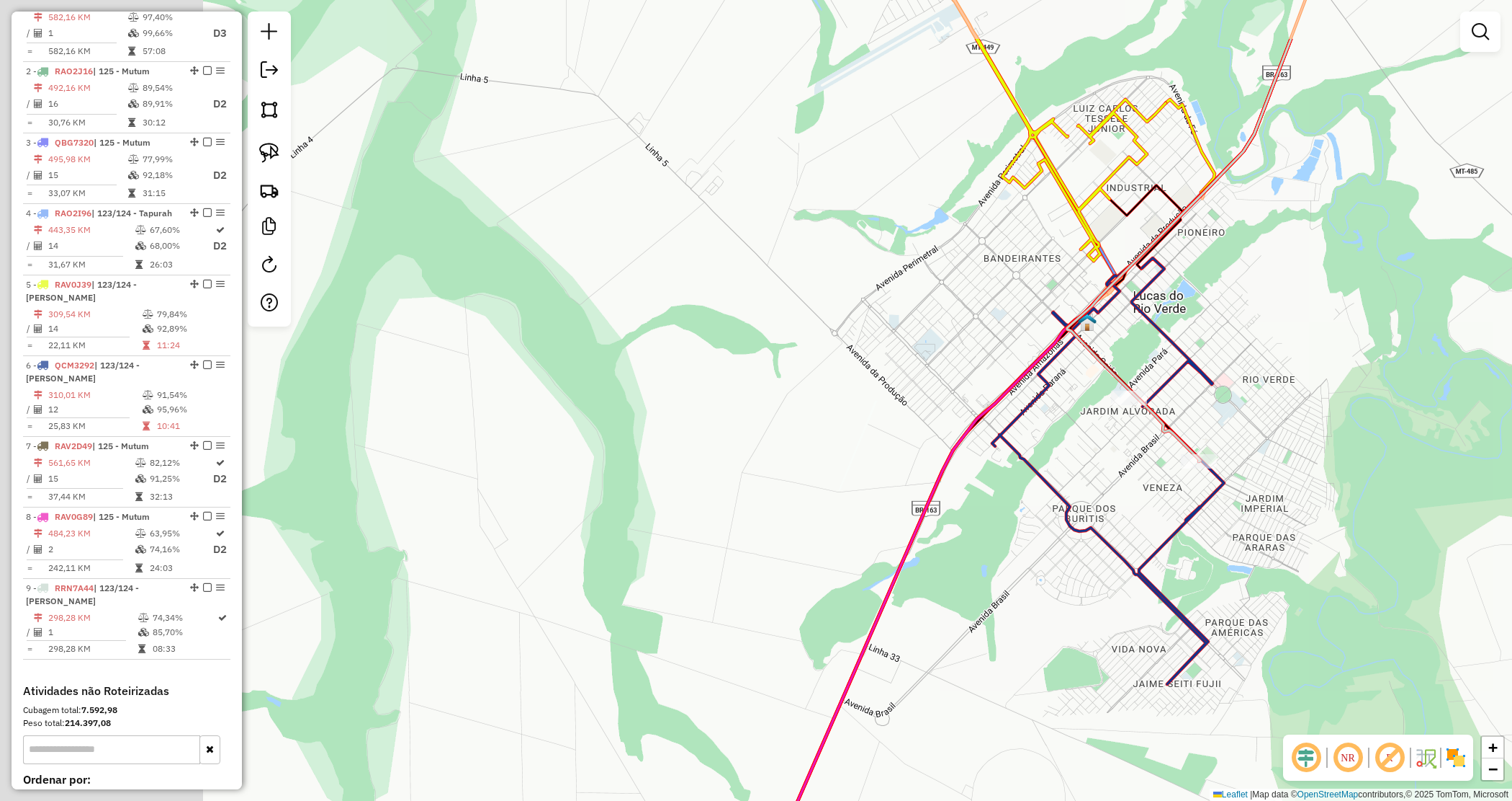
drag, startPoint x: 902, startPoint y: 330, endPoint x: 1006, endPoint y: 362, distance: 108.8
click at [1006, 362] on div "Janela de atendimento Grade de atendimento Capacidade Transportadoras Veículos …" at bounding box center [756, 400] width 1512 height 801
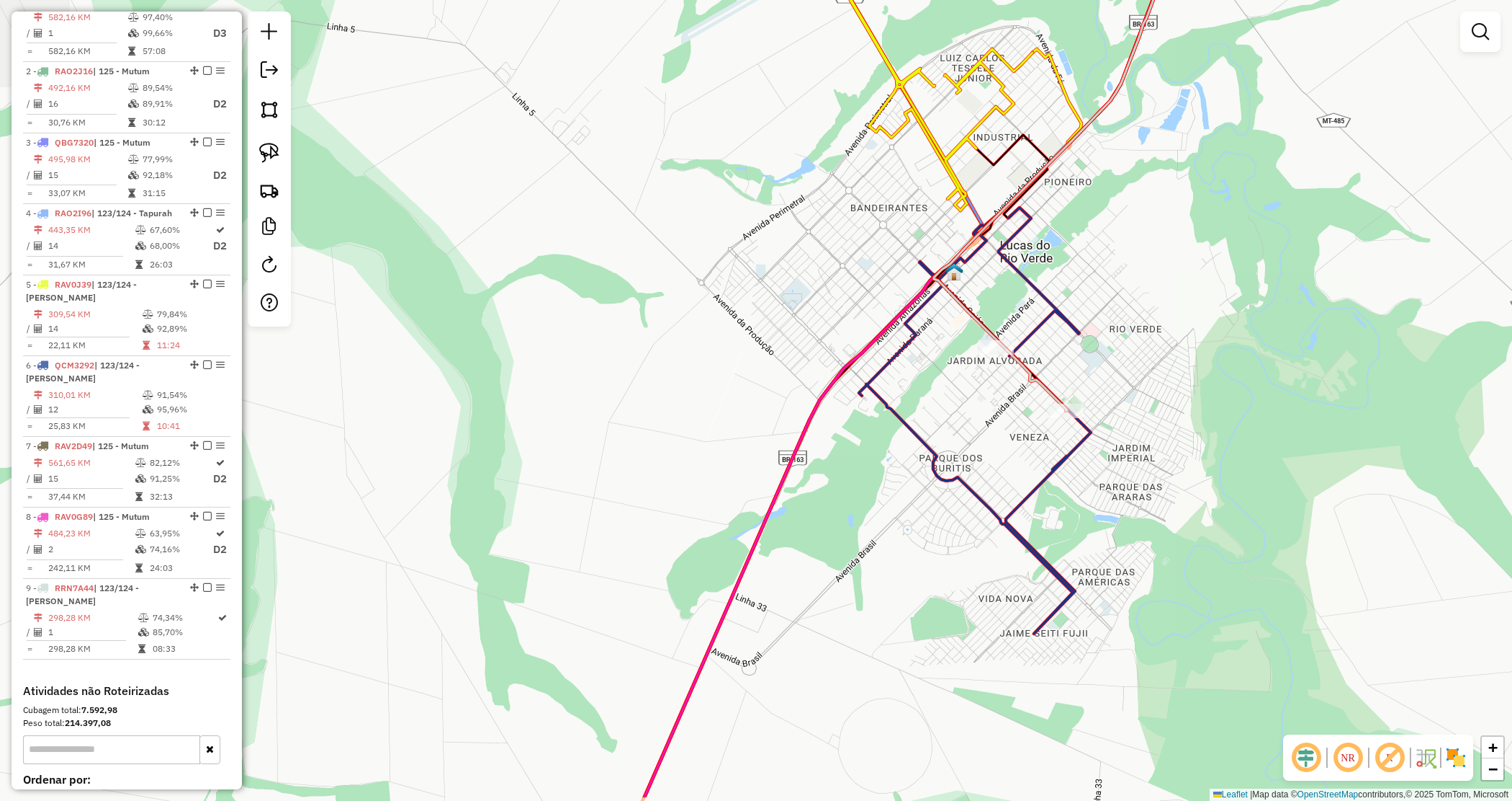
drag, startPoint x: 998, startPoint y: 358, endPoint x: 676, endPoint y: 250, distance: 339.6
click at [678, 255] on div "Janela de atendimento Grade de atendimento Capacidade Transportadoras Veículos …" at bounding box center [756, 400] width 1512 height 801
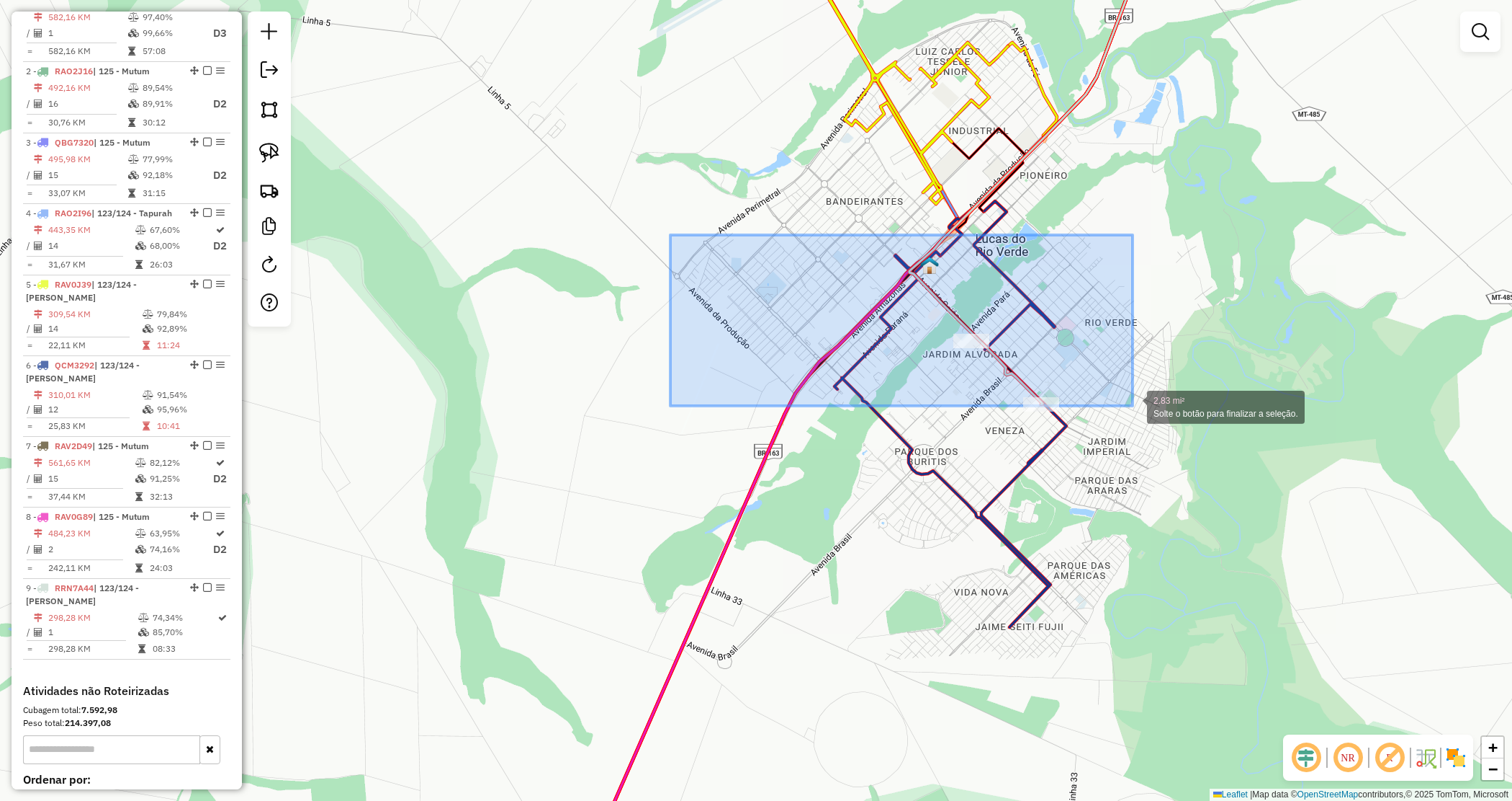
drag, startPoint x: 1133, startPoint y: 406, endPoint x: 1297, endPoint y: 481, distance: 180.3
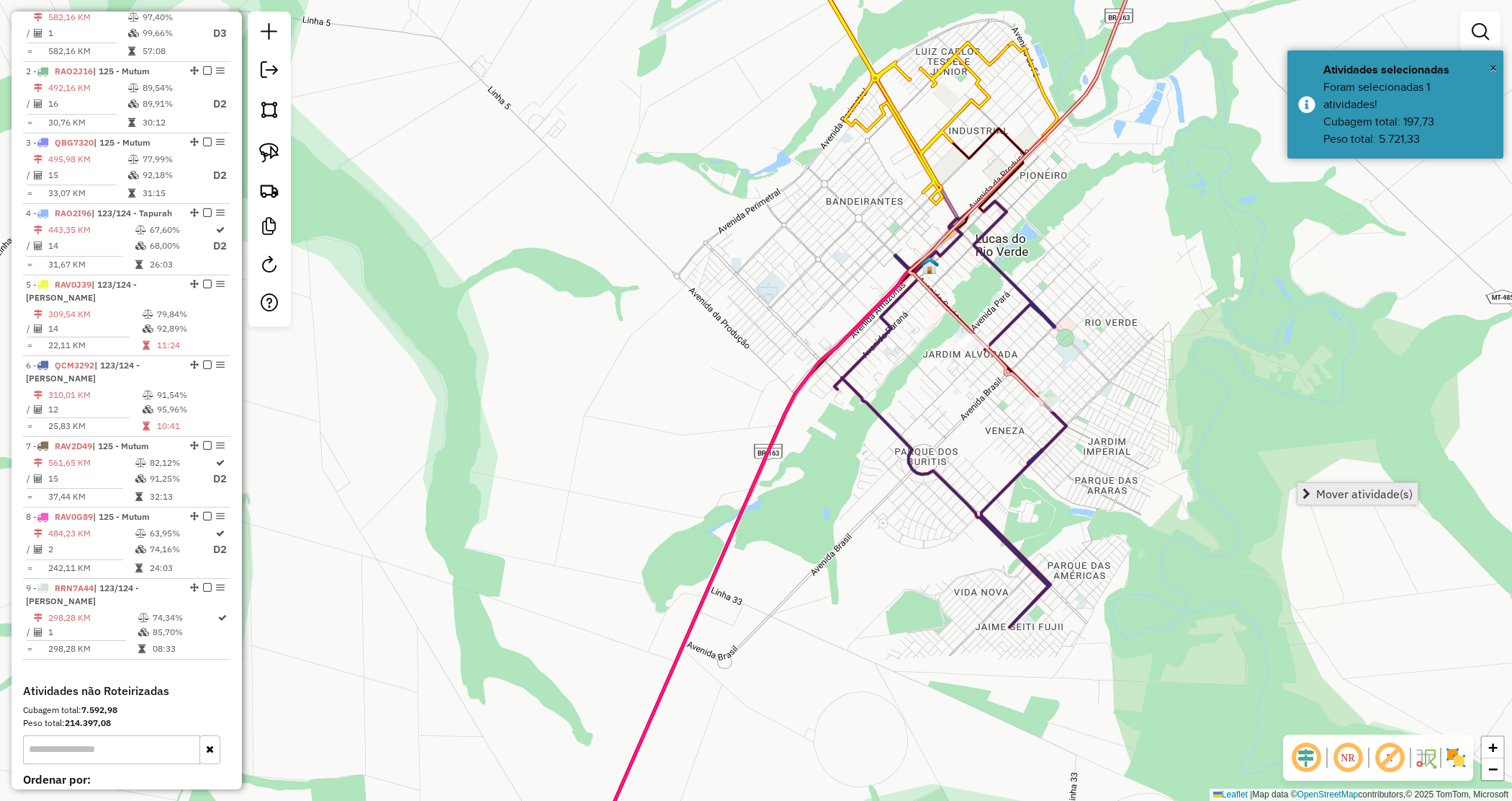
click at [1334, 490] on span "Mover atividade(s)" at bounding box center [1365, 494] width 97 height 12
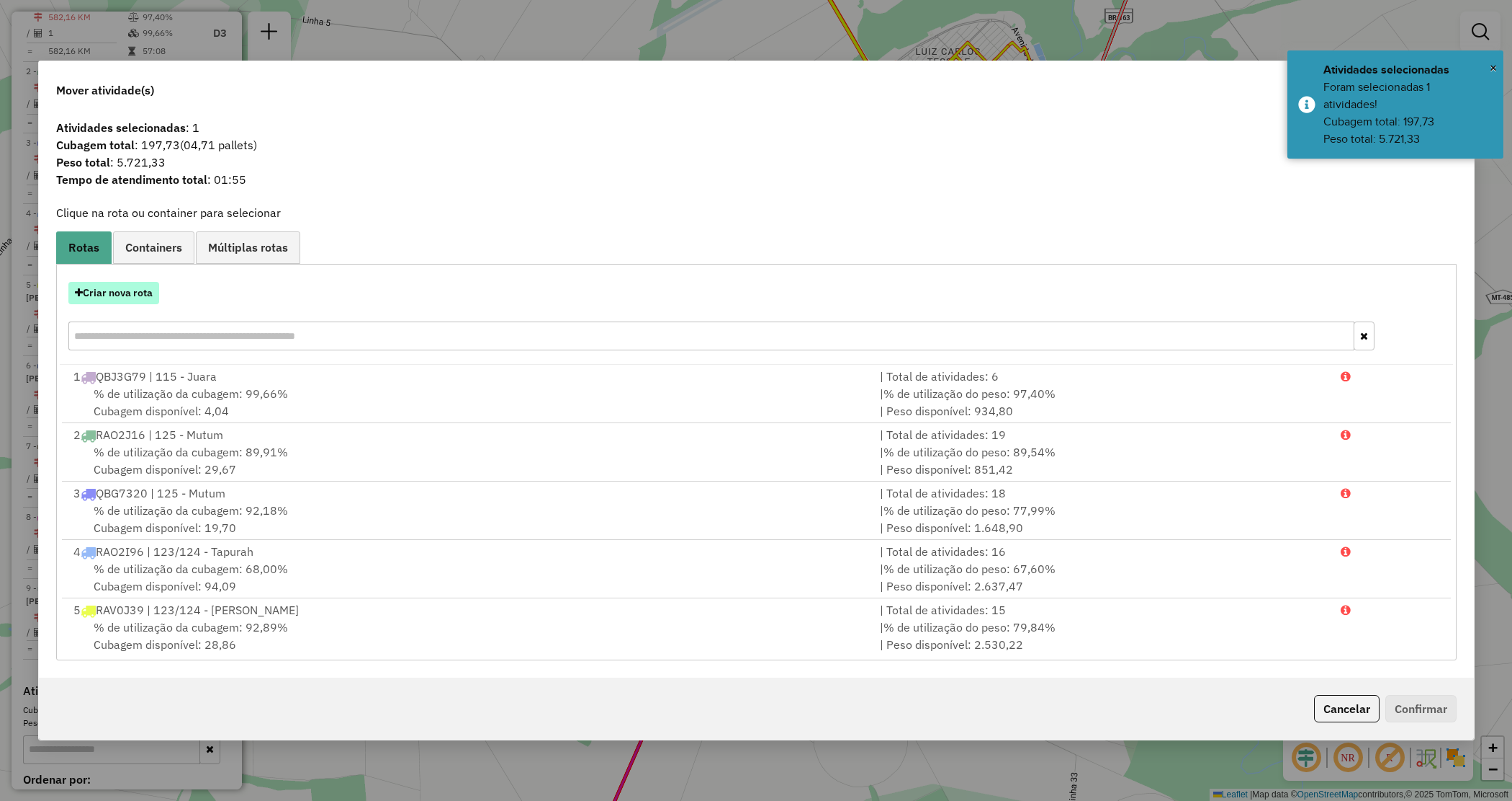
click at [130, 300] on button "Criar nova rota" at bounding box center [114, 293] width 91 height 23
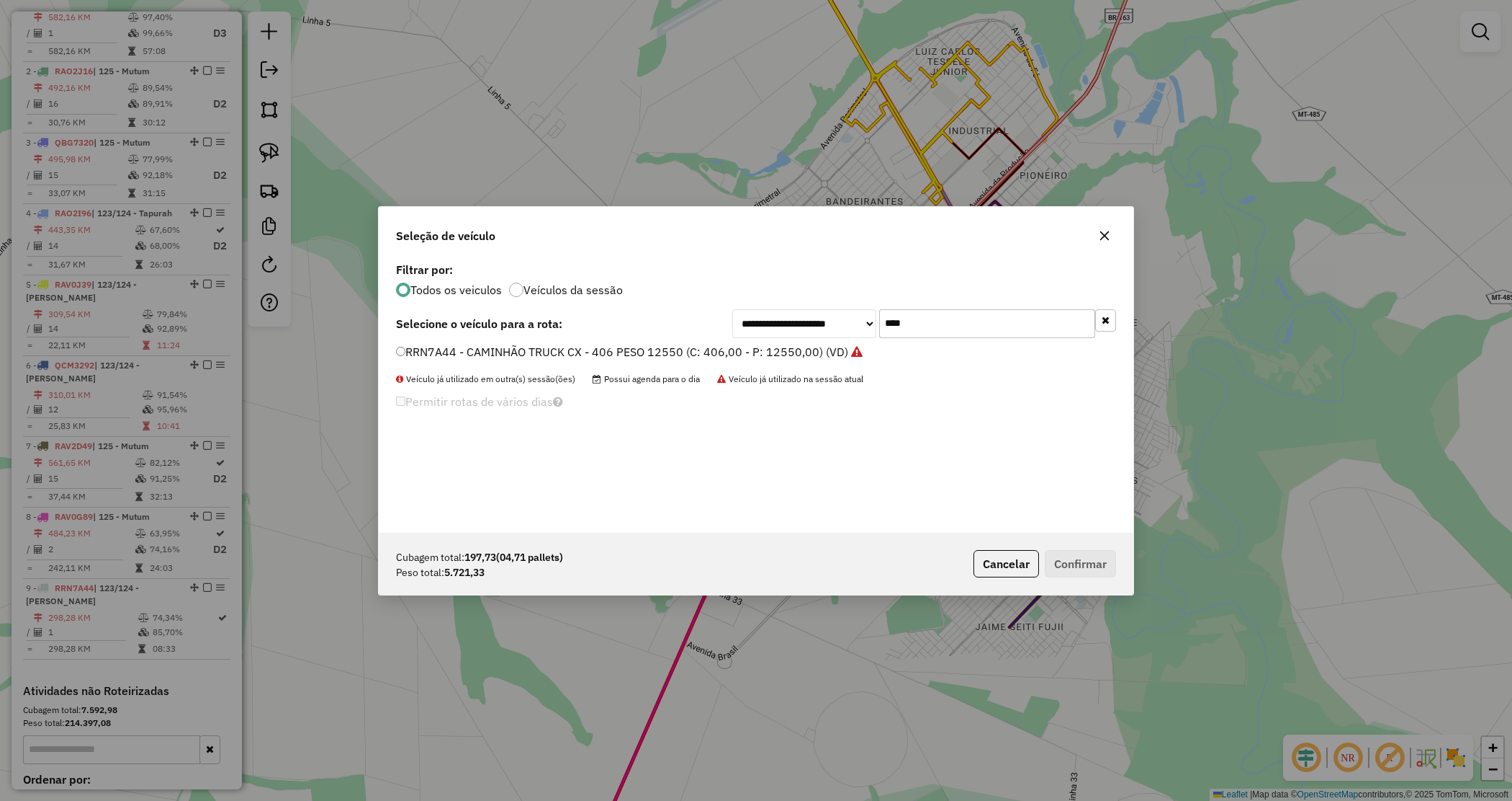
drag, startPoint x: 898, startPoint y: 329, endPoint x: 826, endPoint y: 306, distance: 75.6
click at [822, 311] on div "**********" at bounding box center [924, 323] width 384 height 29
type input "****"
drag, startPoint x: 725, startPoint y: 350, endPoint x: 757, endPoint y: 374, distance: 40.0
click at [725, 350] on label "RAV0J69 - CAMINHÃO TRUCK CX - 406 PESO 12550 (C: 406,00 - P: 12550,00) (VD)" at bounding box center [620, 350] width 449 height 17
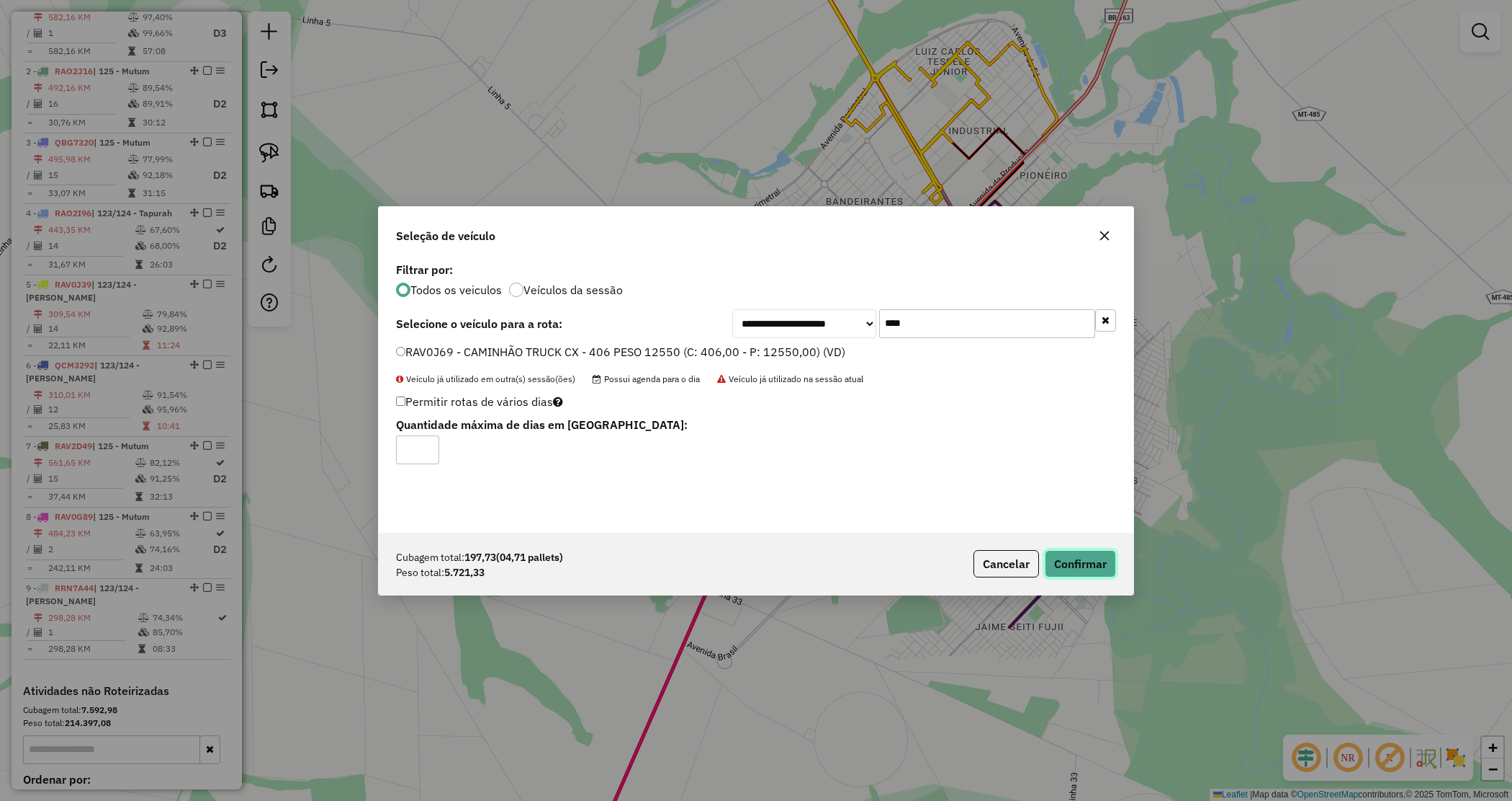
drag, startPoint x: 1094, startPoint y: 558, endPoint x: 862, endPoint y: 550, distance: 232.1
click at [1092, 558] on button "Confirmar" at bounding box center [1081, 563] width 71 height 28
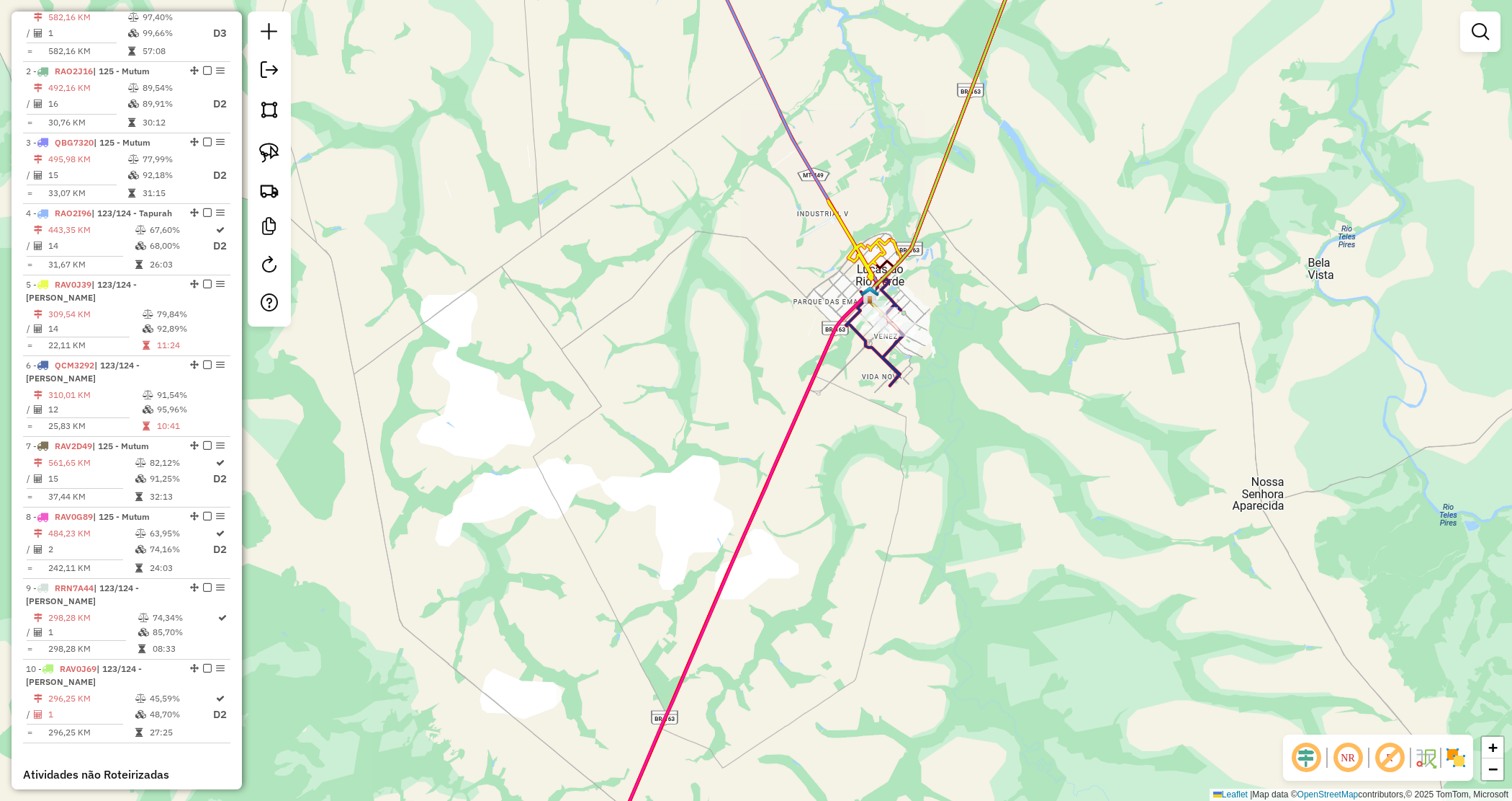
click at [916, 485] on div "Janela de atendimento Grade de atendimento Capacidade Transportadoras Veículos …" at bounding box center [756, 400] width 1512 height 801
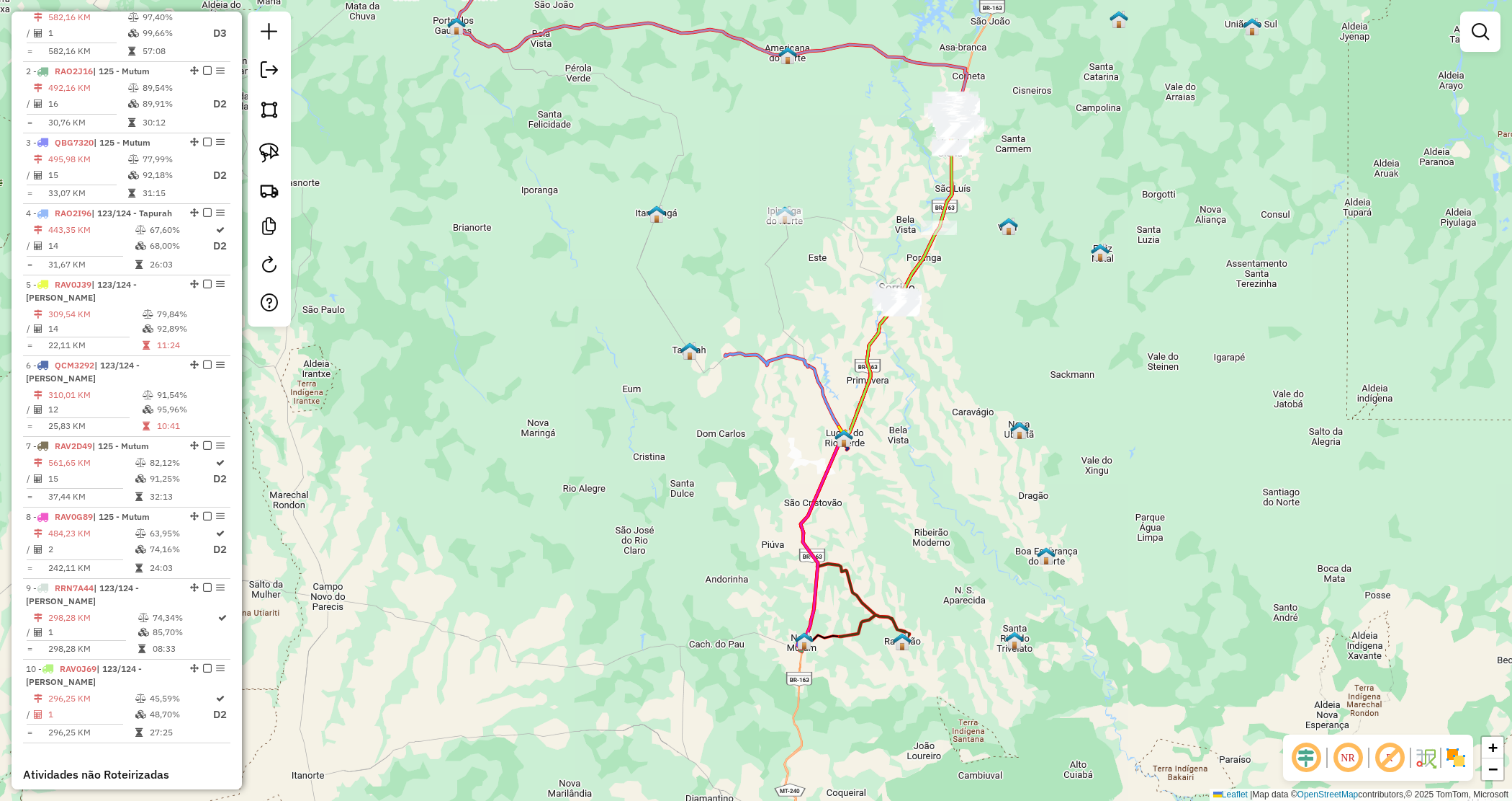
drag, startPoint x: 840, startPoint y: 576, endPoint x: 859, endPoint y: 555, distance: 28.3
click at [859, 555] on div "Janela de atendimento Grade de atendimento Capacidade Transportadoras Veículos …" at bounding box center [756, 400] width 1512 height 801
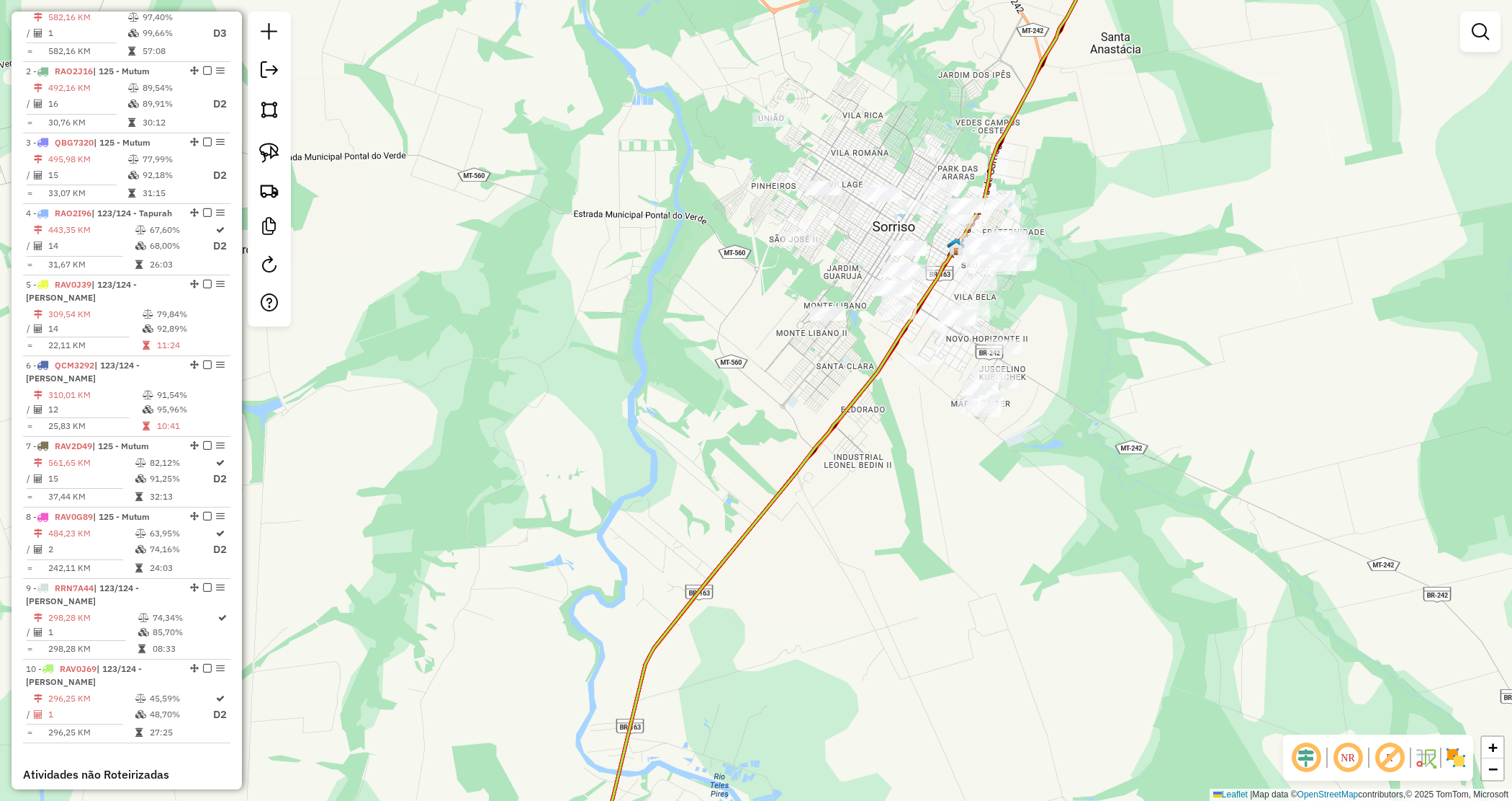
drag, startPoint x: 1102, startPoint y: 330, endPoint x: 993, endPoint y: 316, distance: 109.9
click at [1048, 332] on div "Janela de atendimento Grade de atendimento Capacidade Transportadoras Veículos …" at bounding box center [756, 400] width 1512 height 801
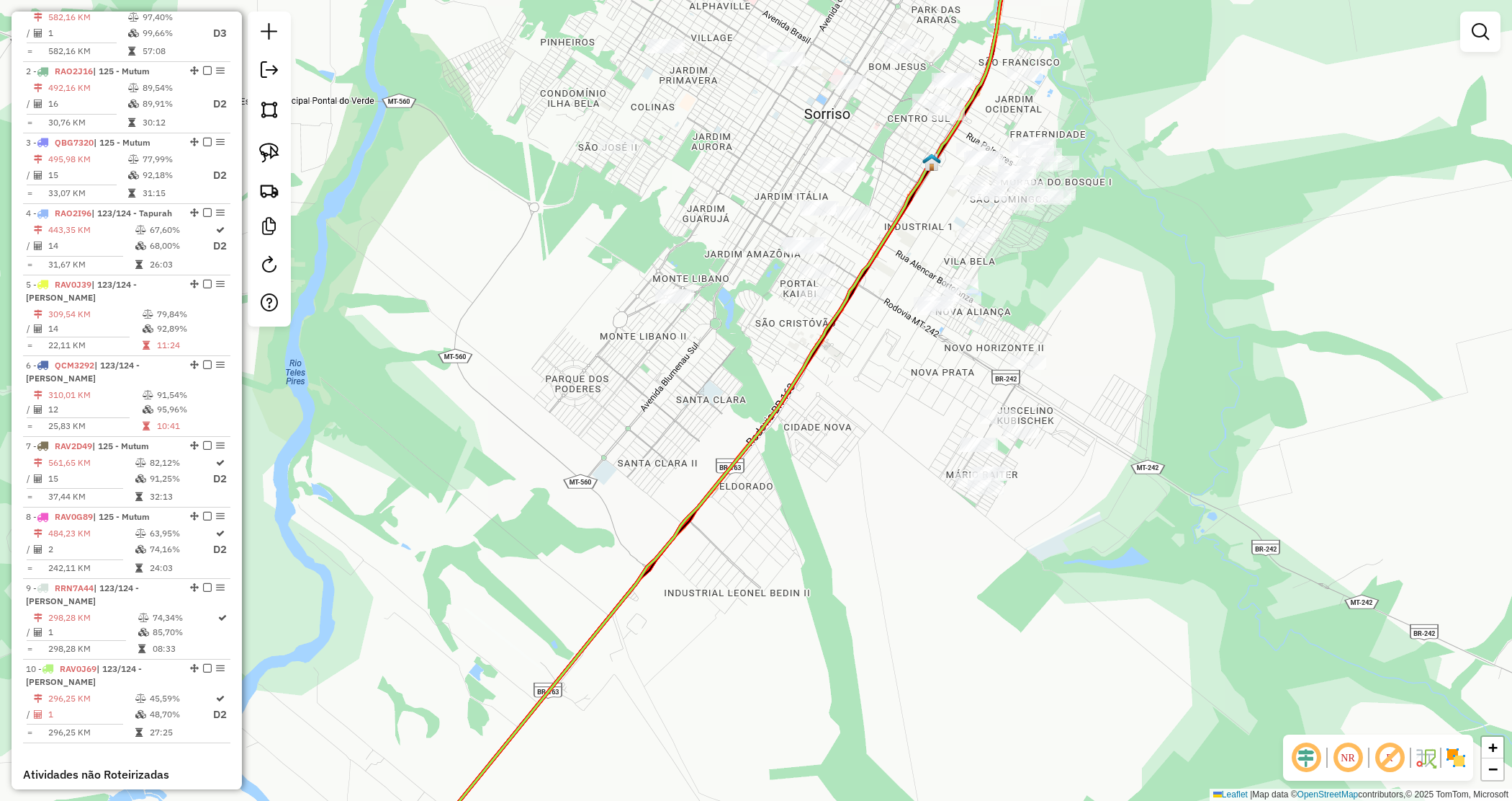
click at [933, 366] on div "Janela de atendimento Grade de atendimento Capacidade Transportadoras Veículos …" at bounding box center [756, 400] width 1512 height 801
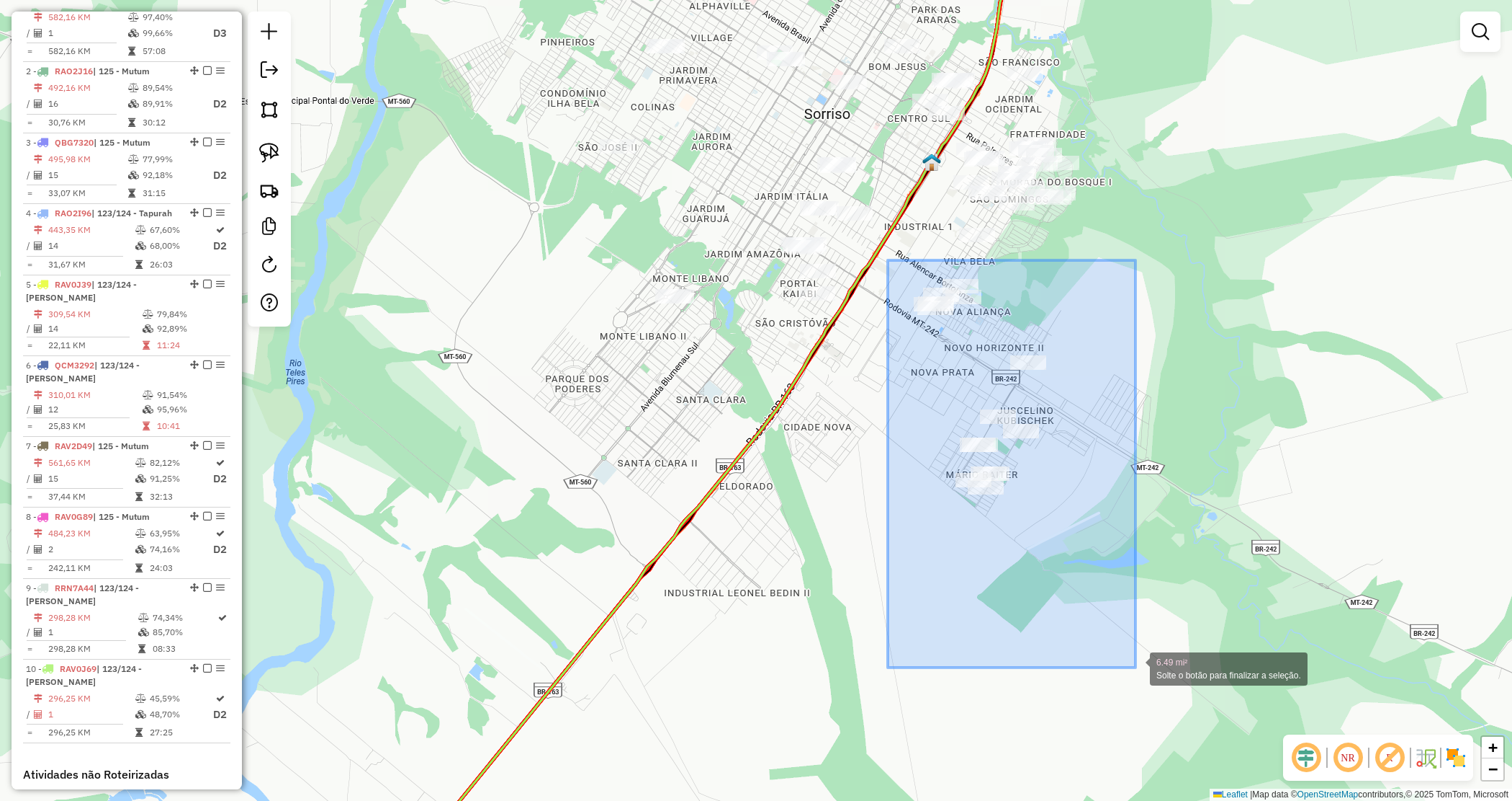
drag, startPoint x: 890, startPoint y: 260, endPoint x: 1136, endPoint y: 668, distance: 476.4
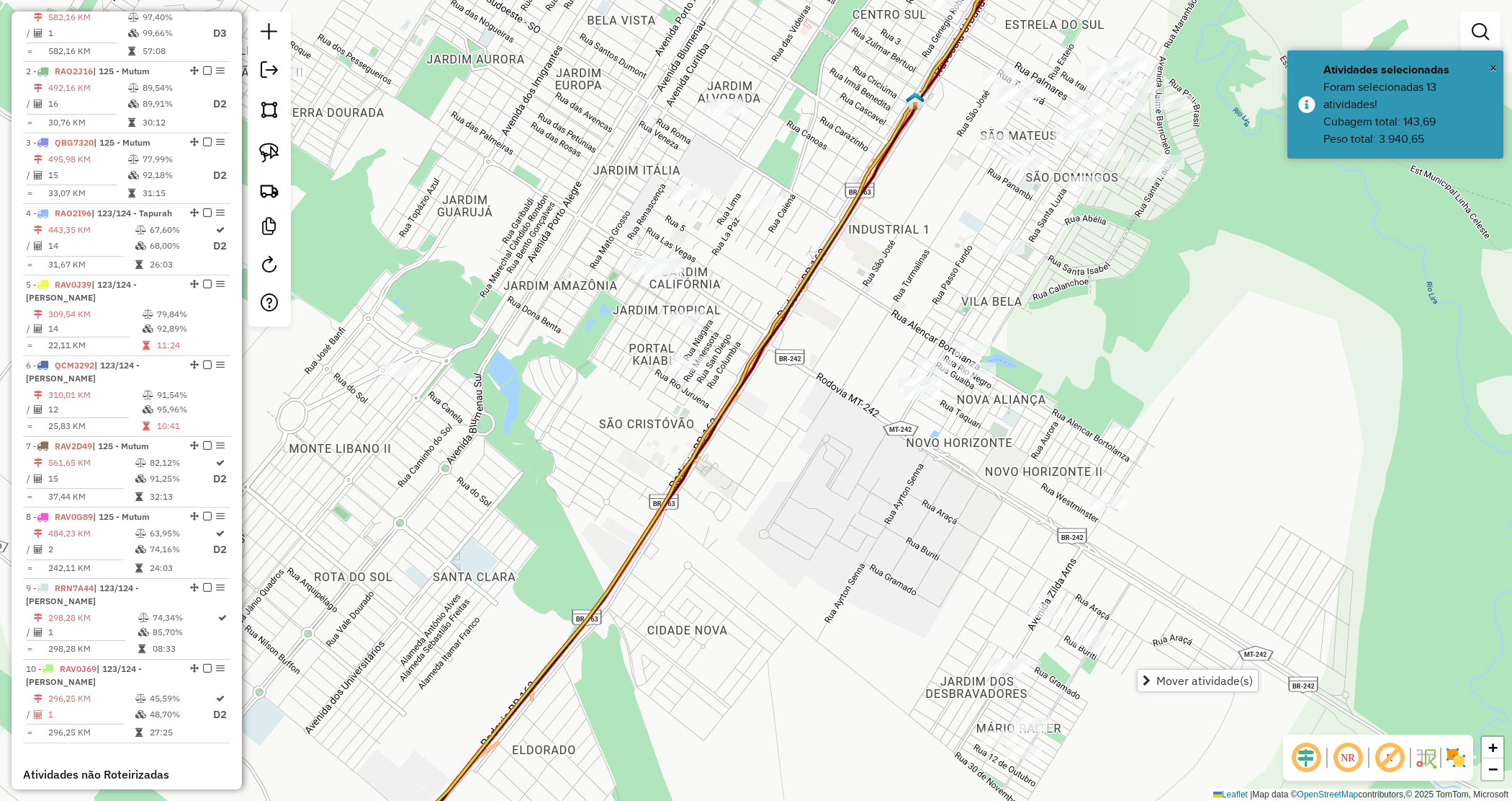
drag, startPoint x: 954, startPoint y: 224, endPoint x: 932, endPoint y: 202, distance: 31.1
click at [934, 203] on div "Janela de atendimento Grade de atendimento Capacidade Transportadoras Veículos …" at bounding box center [756, 400] width 1512 height 801
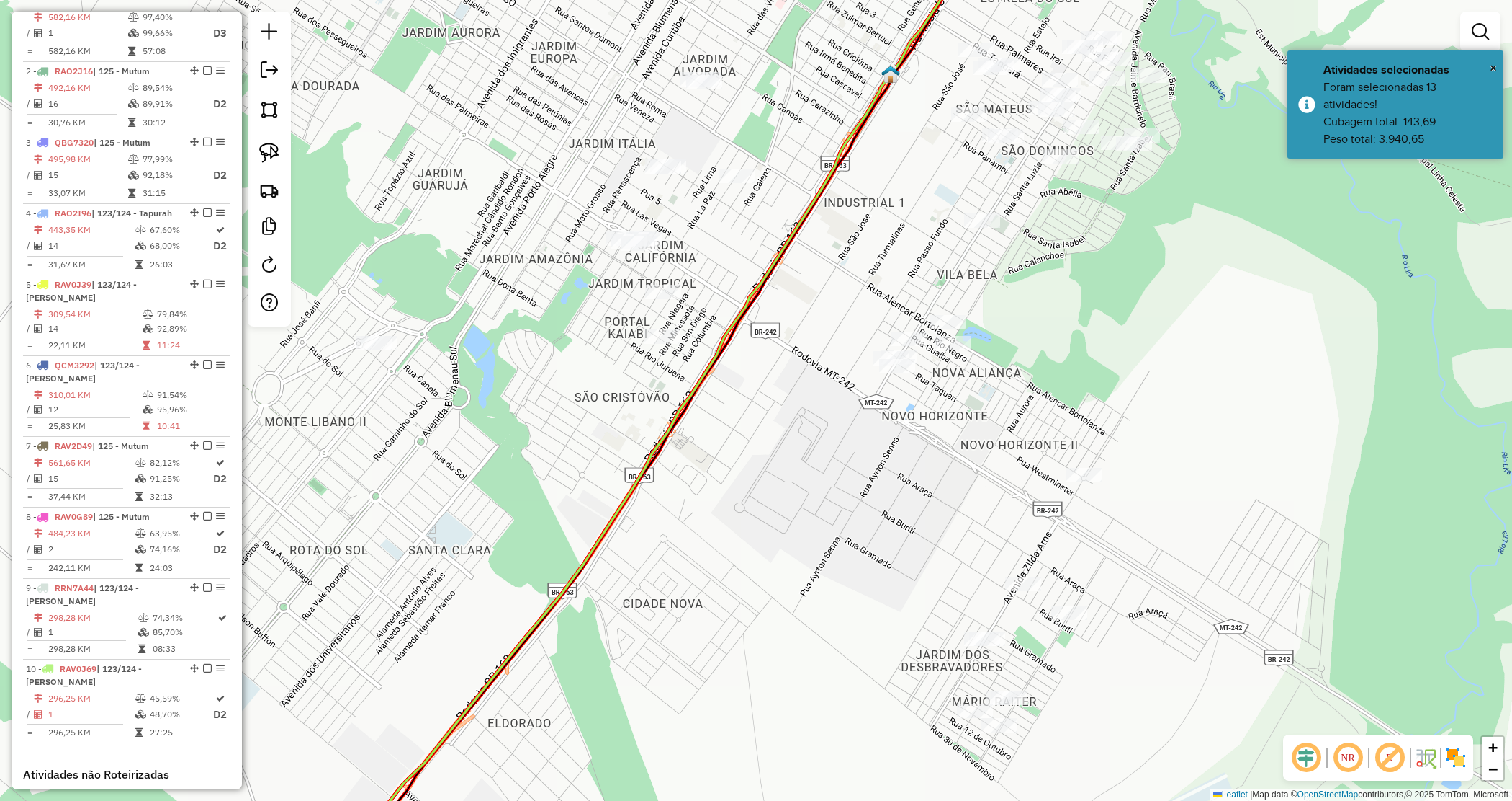
drag, startPoint x: 272, startPoint y: 150, endPoint x: 437, endPoint y: 167, distance: 165.9
click at [272, 150] on img at bounding box center [269, 152] width 20 height 20
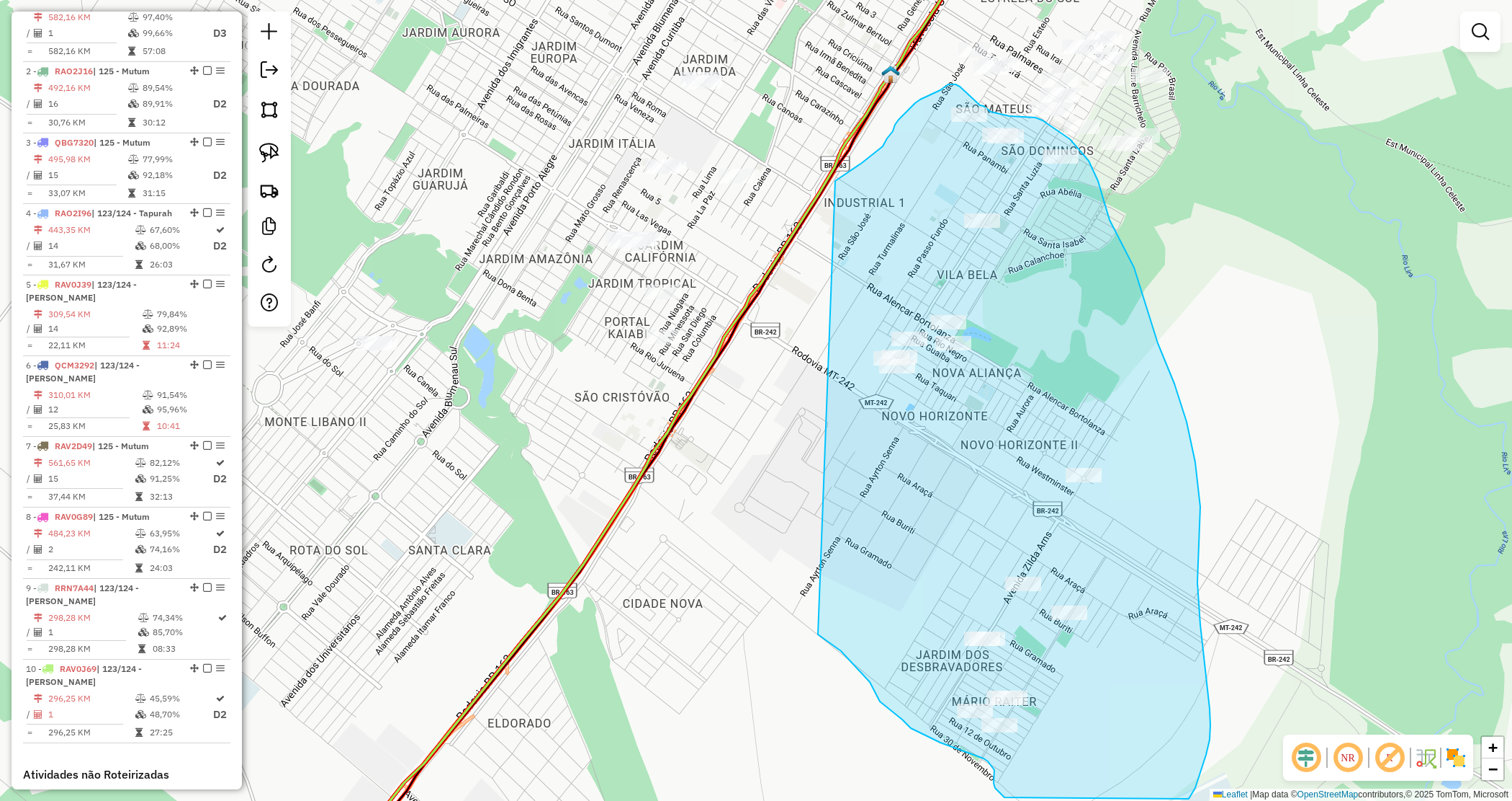
drag, startPoint x: 873, startPoint y: 154, endPoint x: 817, endPoint y: 635, distance: 484.2
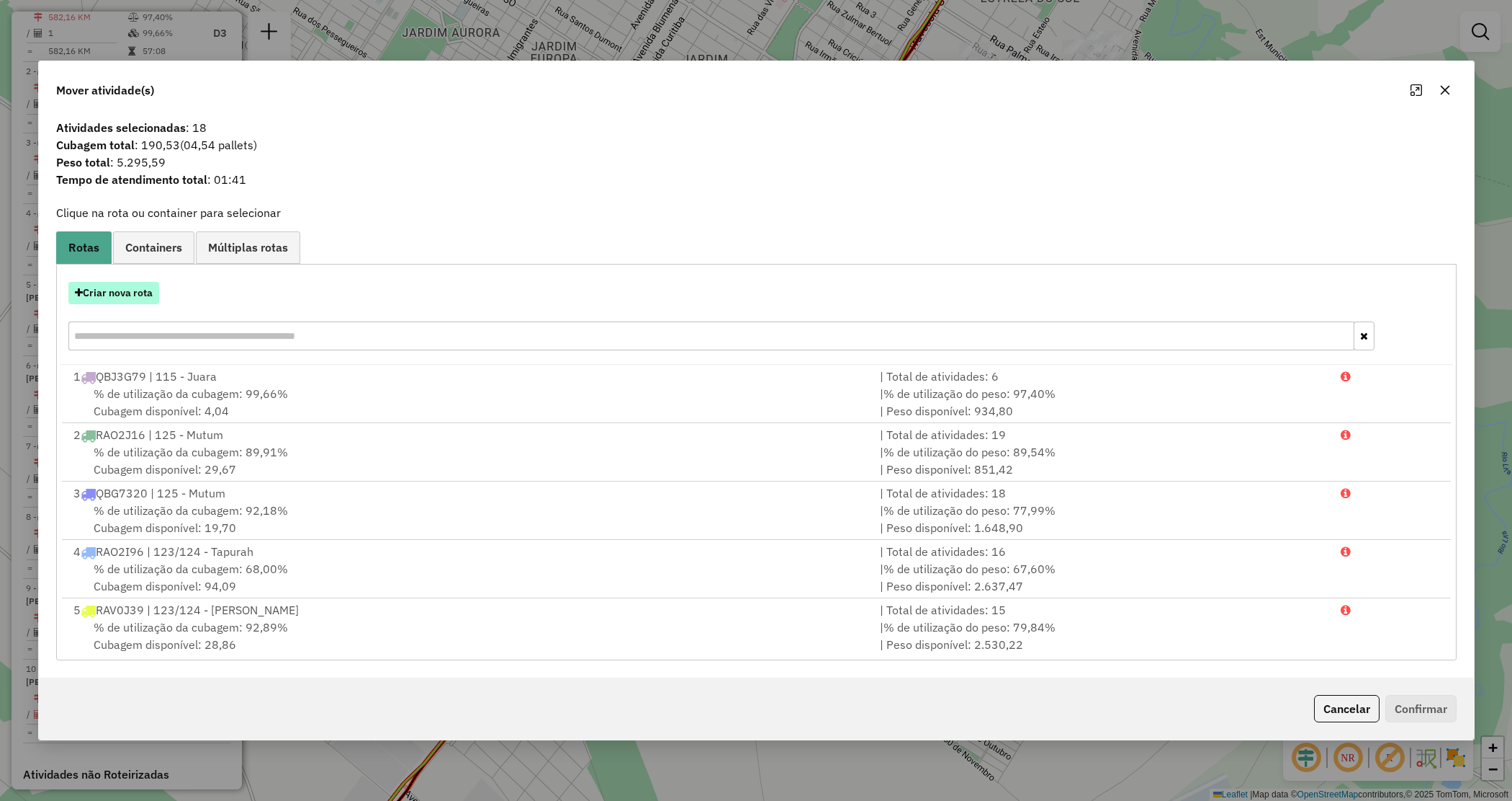
click at [121, 292] on button "Criar nova rota" at bounding box center [114, 293] width 91 height 23
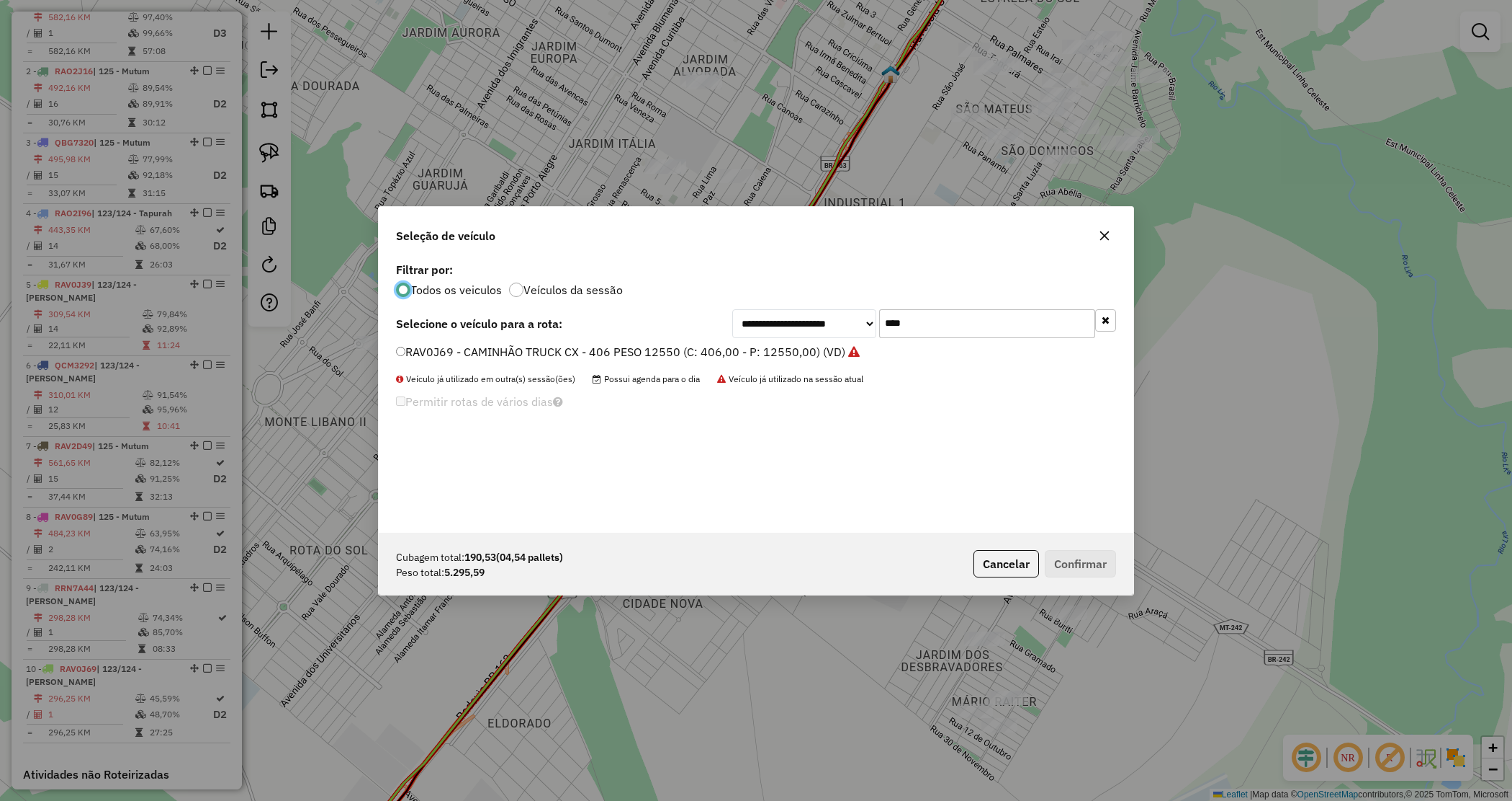
click at [848, 317] on div "**********" at bounding box center [924, 323] width 384 height 29
type input "****"
click at [801, 348] on label "RAV2E59 - CAMINHÃO TRUCK CX - 406 PESO 12550 (C: 406,00 - P: 12550,00) (VD)" at bounding box center [620, 350] width 450 height 17
click at [1067, 563] on button "Confirmar" at bounding box center [1081, 563] width 71 height 28
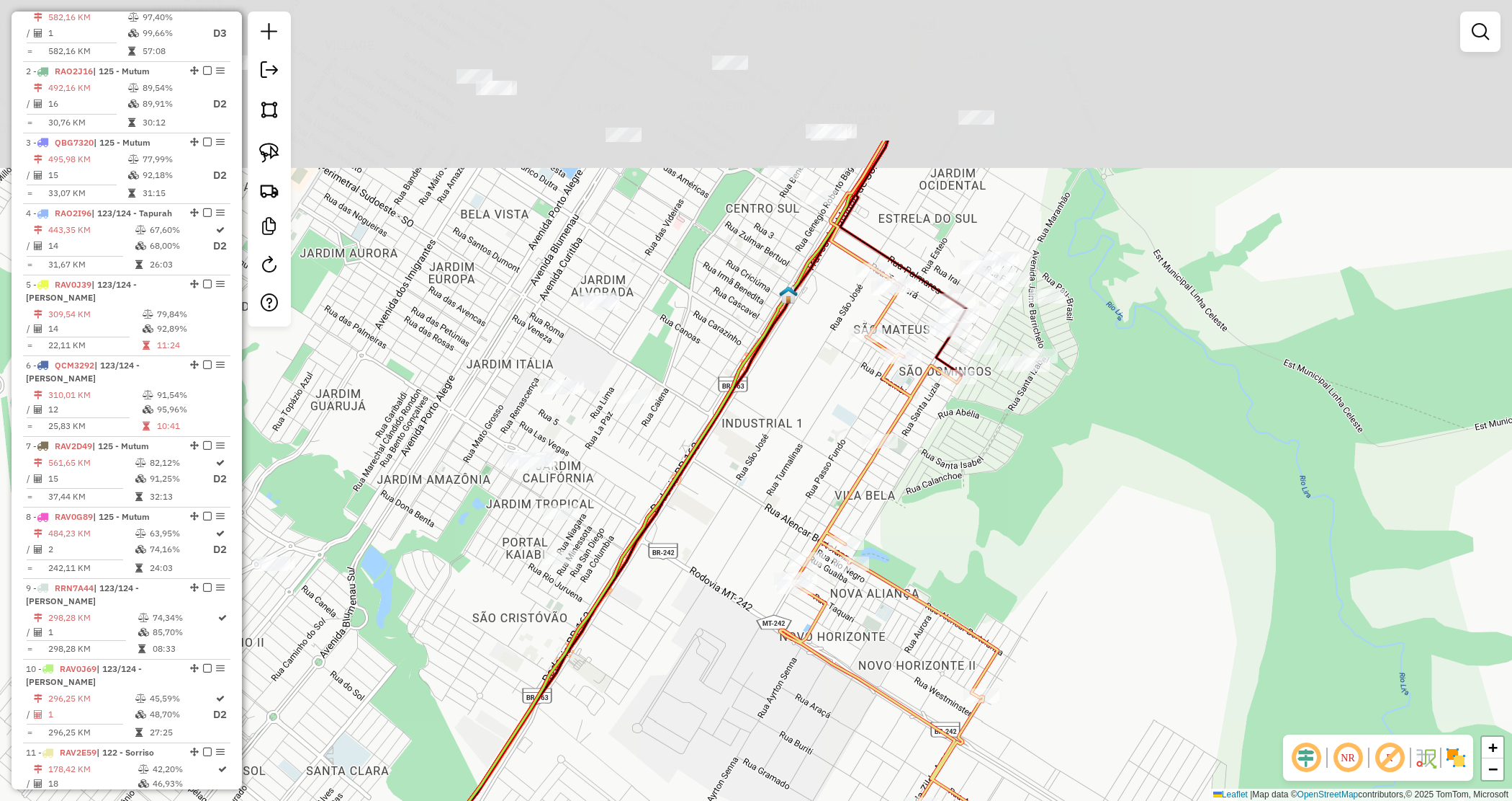
drag, startPoint x: 1129, startPoint y: 322, endPoint x: 1027, endPoint y: 539, distance: 239.8
click at [1027, 539] on div "Janela de atendimento Grade de atendimento Capacidade Transportadoras Veículos …" at bounding box center [756, 400] width 1512 height 801
click at [1025, 535] on div "Janela de atendimento Grade de atendimento Capacidade Transportadoras Veículos …" at bounding box center [756, 400] width 1512 height 801
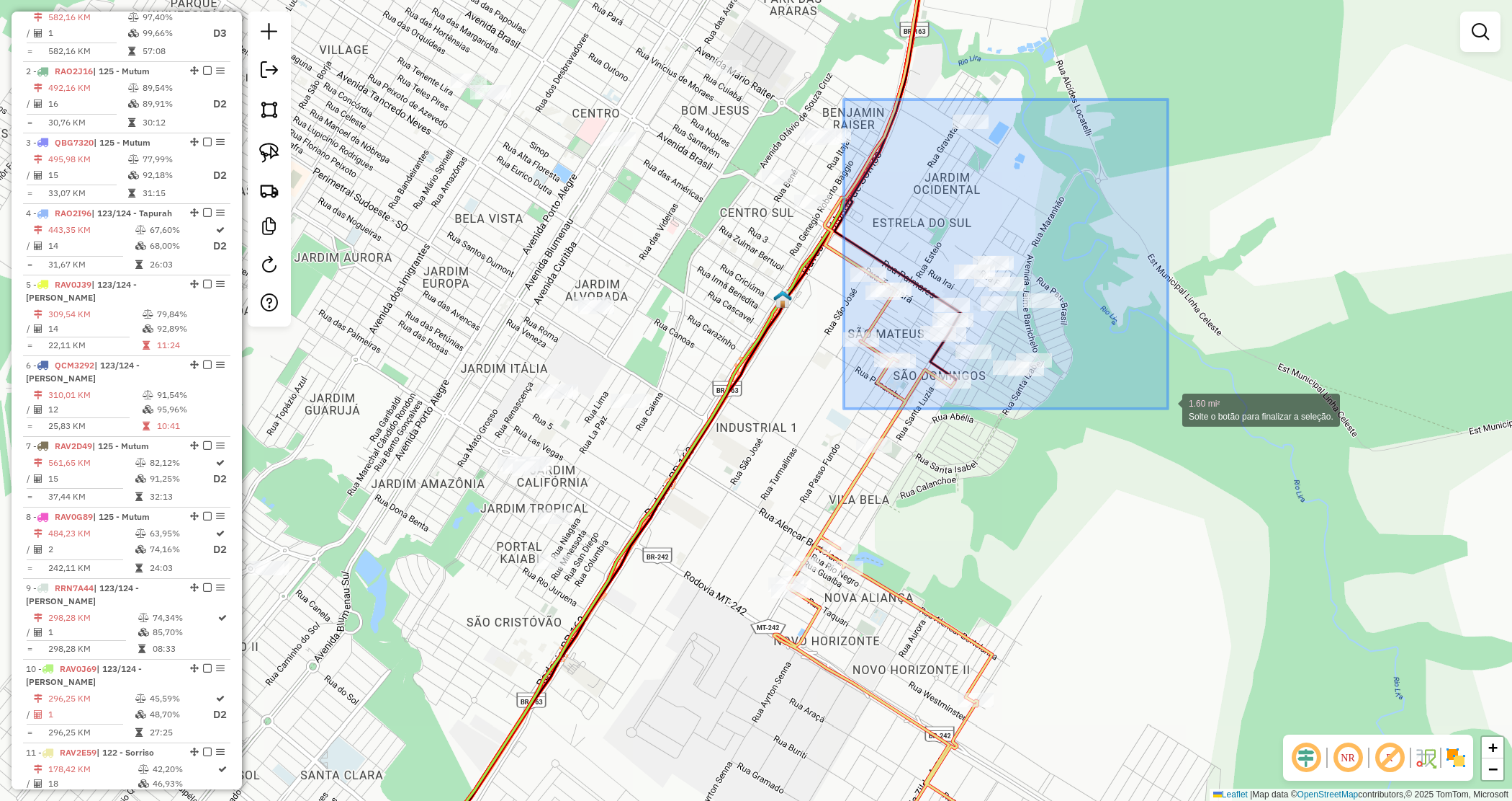
drag, startPoint x: 844, startPoint y: 99, endPoint x: 1195, endPoint y: 420, distance: 475.6
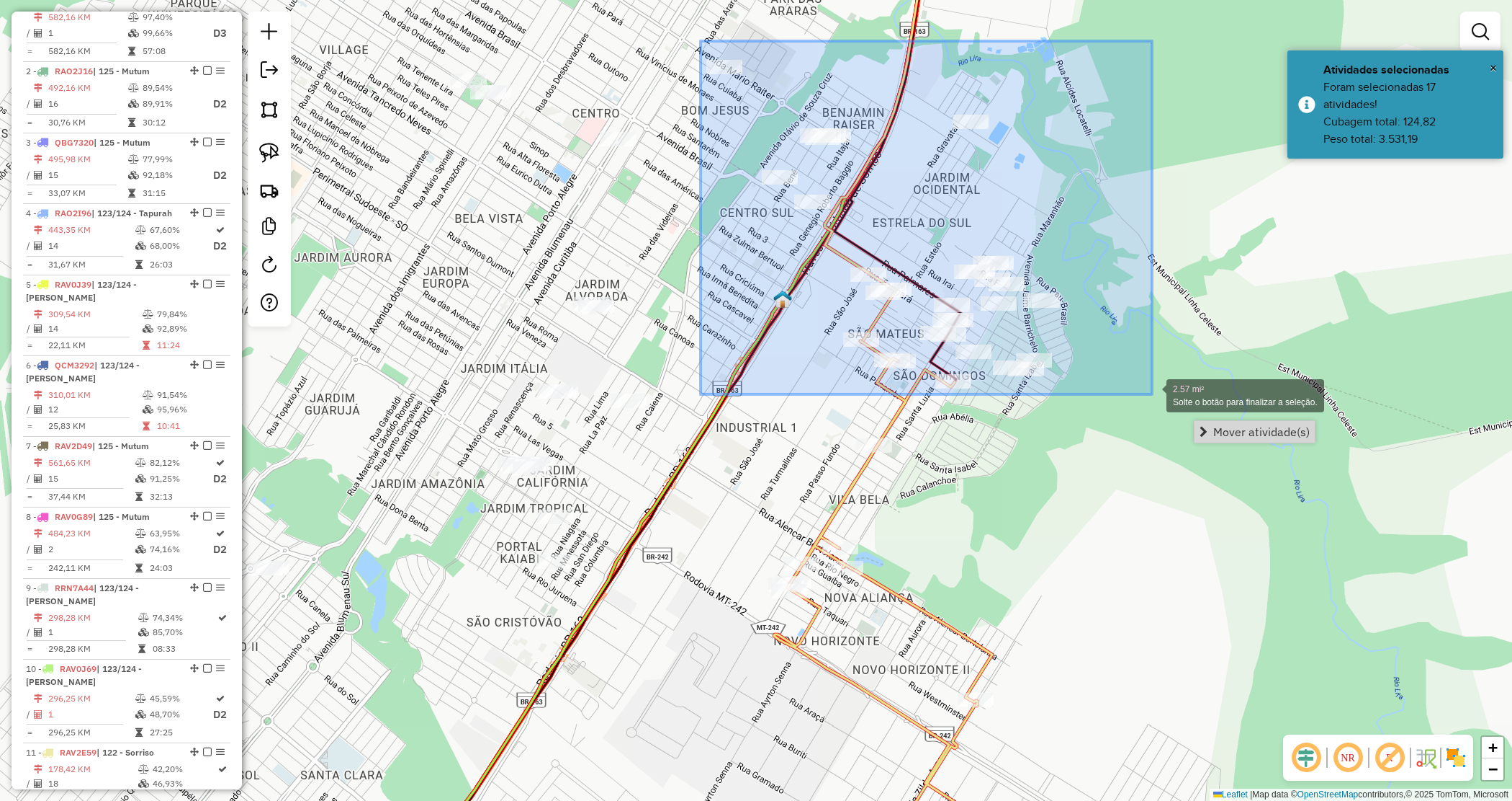
drag, startPoint x: 1042, startPoint y: 263, endPoint x: 1151, endPoint y: 395, distance: 171.2
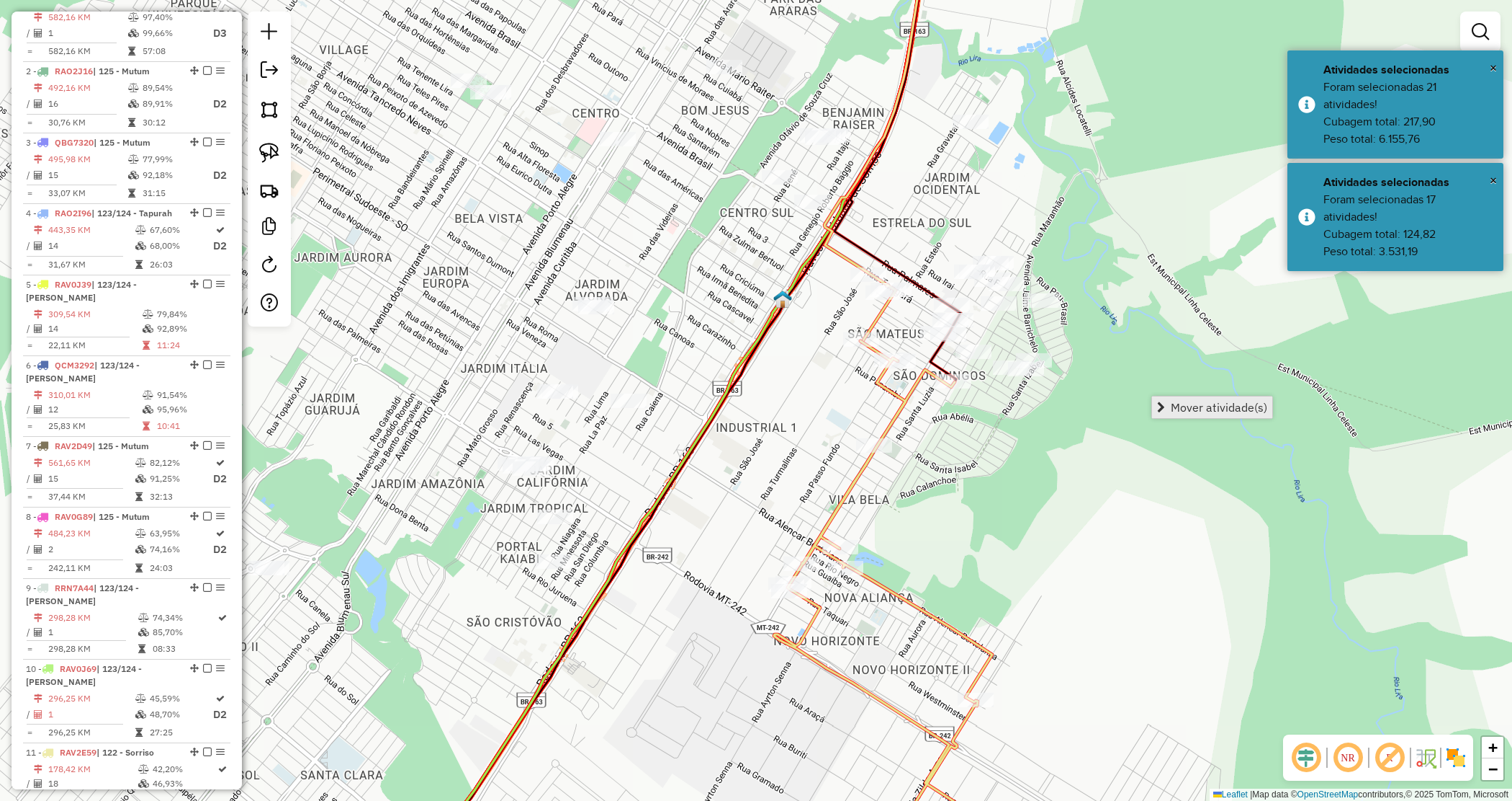
click at [1178, 404] on span "Mover atividade(s)" at bounding box center [1219, 407] width 97 height 12
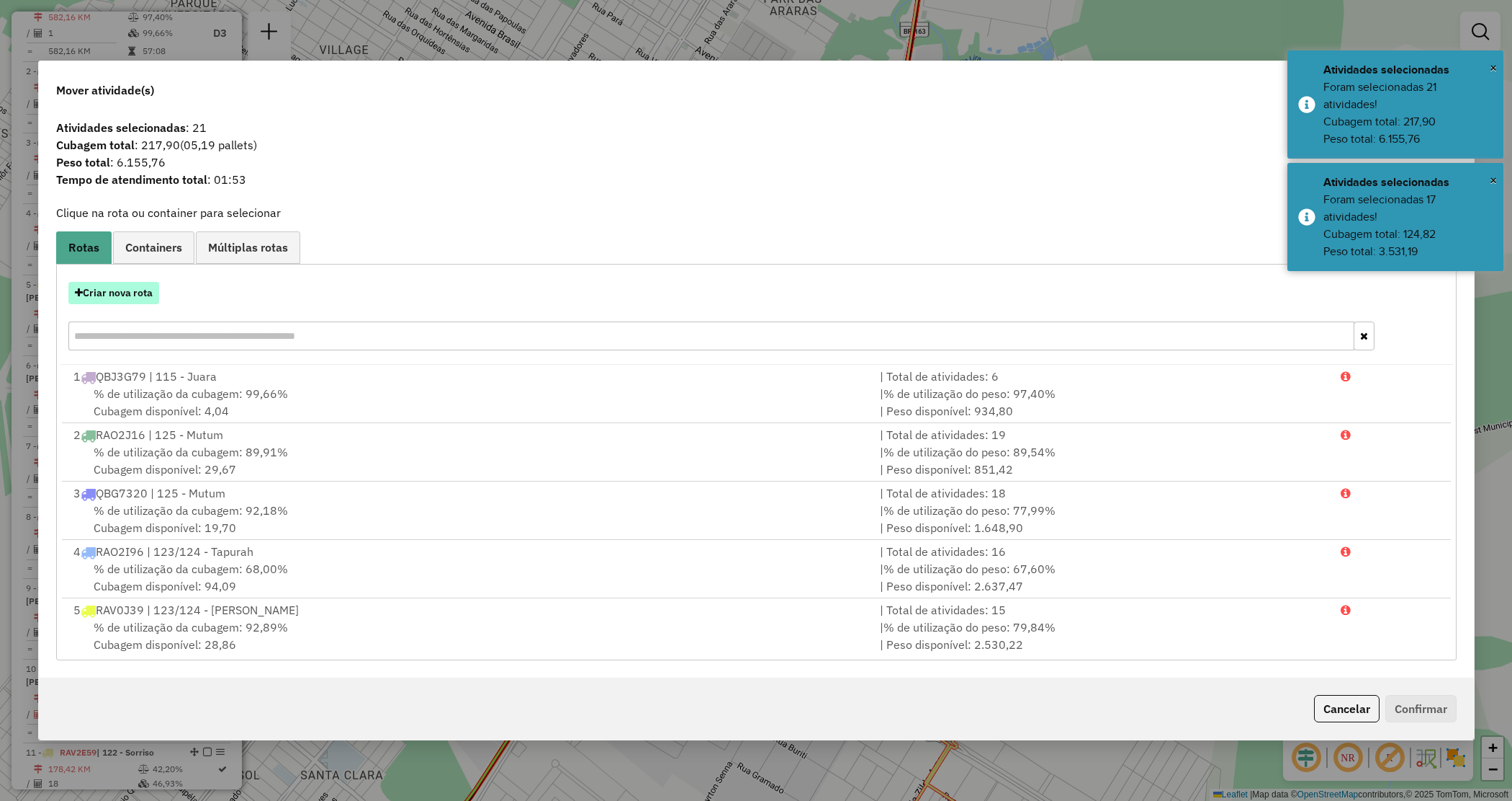
click at [128, 292] on button "Criar nova rota" at bounding box center [114, 293] width 91 height 23
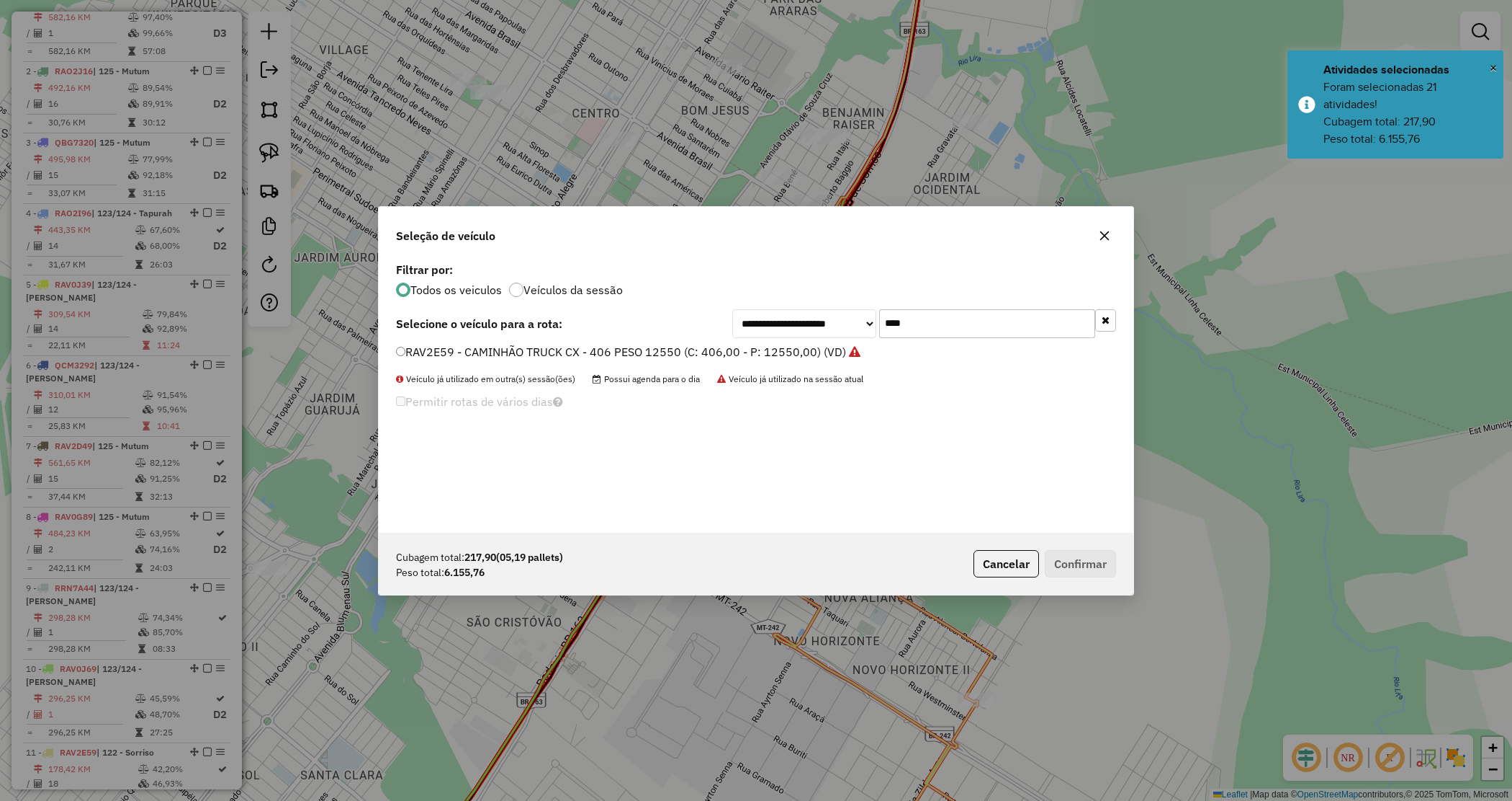
drag, startPoint x: 926, startPoint y: 322, endPoint x: 787, endPoint y: 311, distance: 139.4
click at [810, 322] on div "**********" at bounding box center [924, 323] width 384 height 29
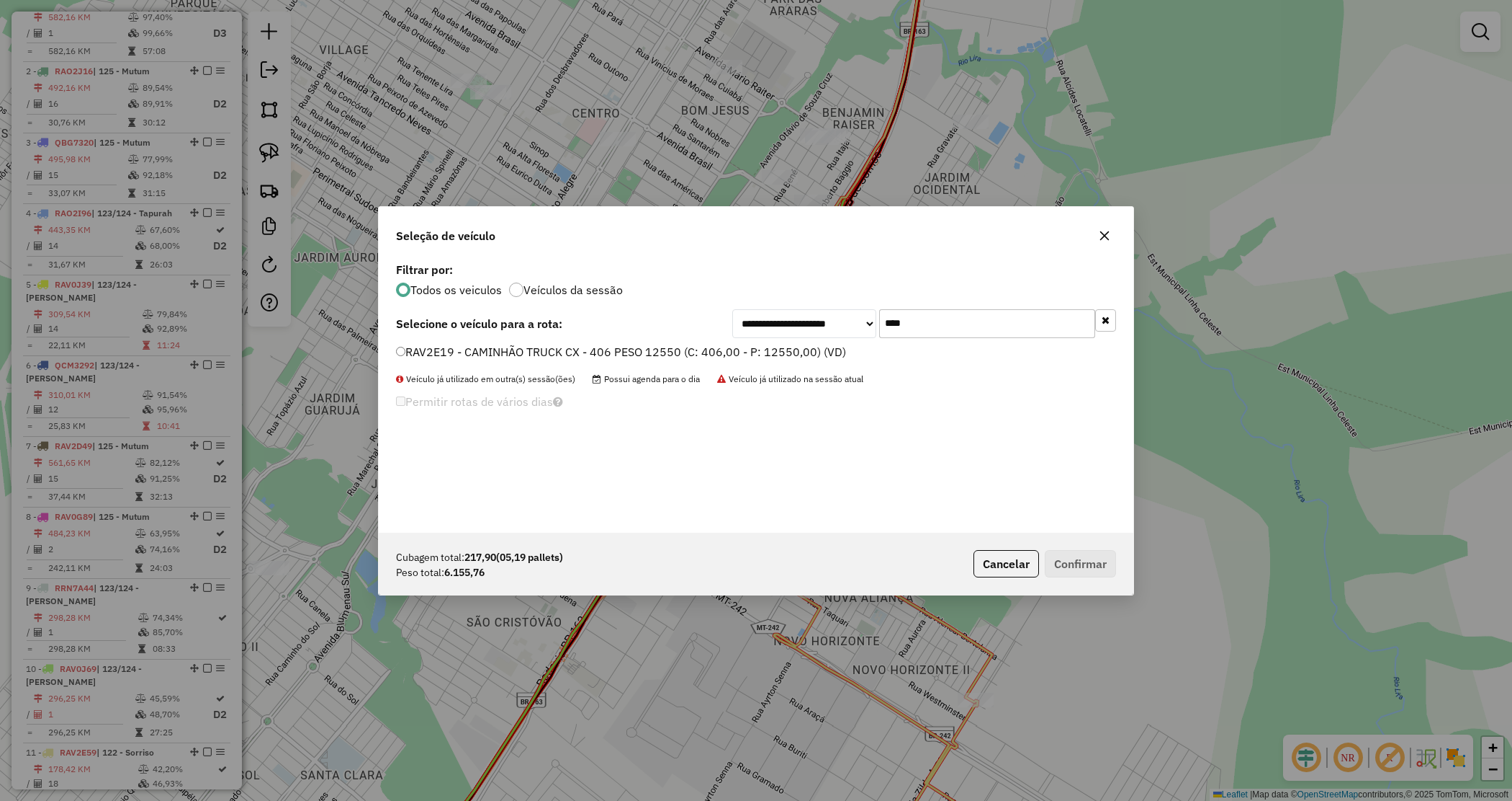
type input "****"
click at [747, 350] on label "RAV2E19 - CAMINHÃO TRUCK CX - 406 PESO 12550 (C: 406,00 - P: 12550,00) (VD)" at bounding box center [620, 350] width 450 height 17
click at [1081, 551] on button "Confirmar" at bounding box center [1081, 563] width 71 height 28
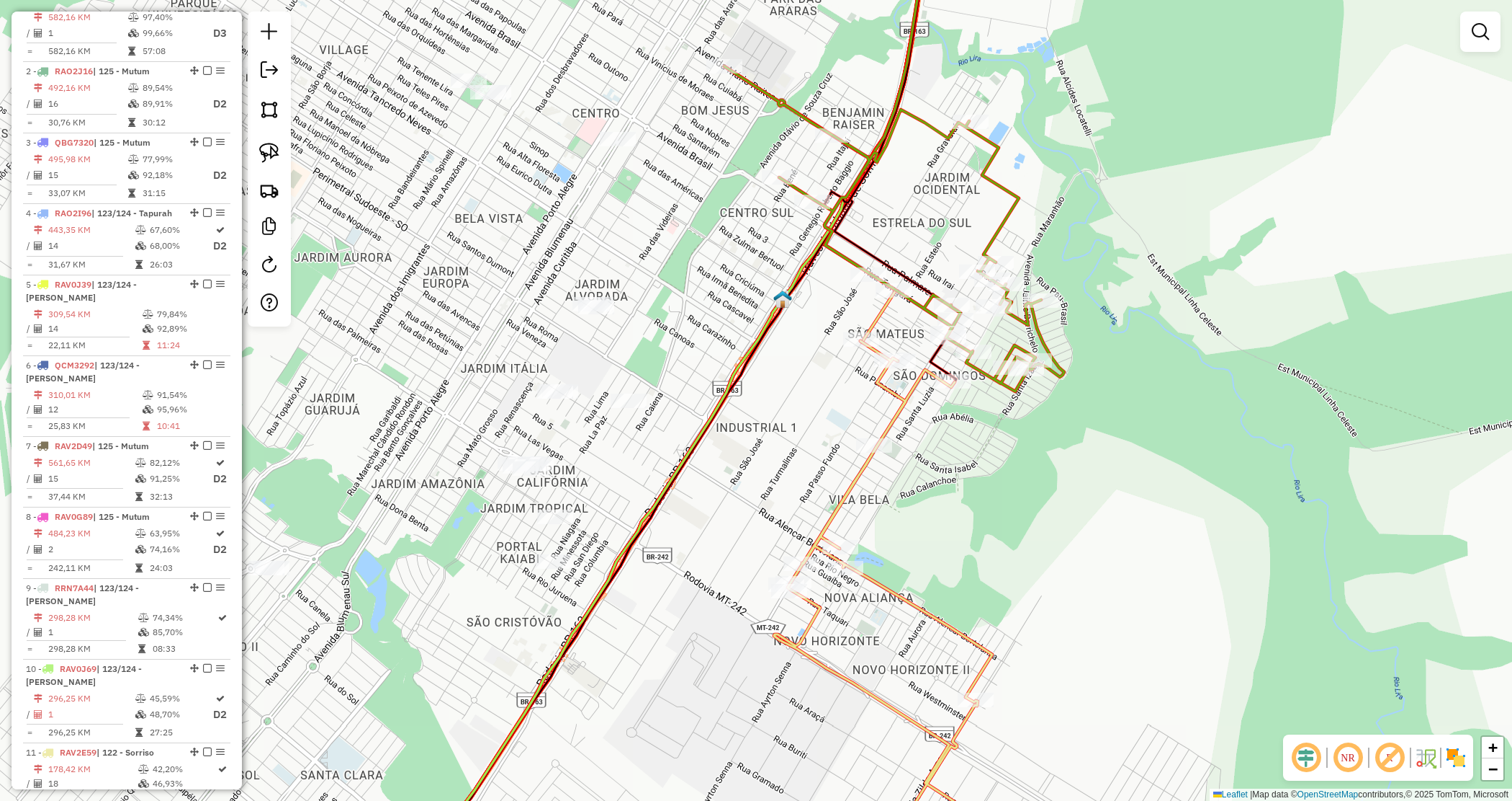
click at [706, 287] on div "Janela de atendimento Grade de atendimento Capacidade Transportadoras Veículos …" at bounding box center [756, 400] width 1512 height 801
click at [706, 286] on div "Janela de atendimento Grade de atendimento Capacidade Transportadoras Veículos …" at bounding box center [756, 400] width 1512 height 801
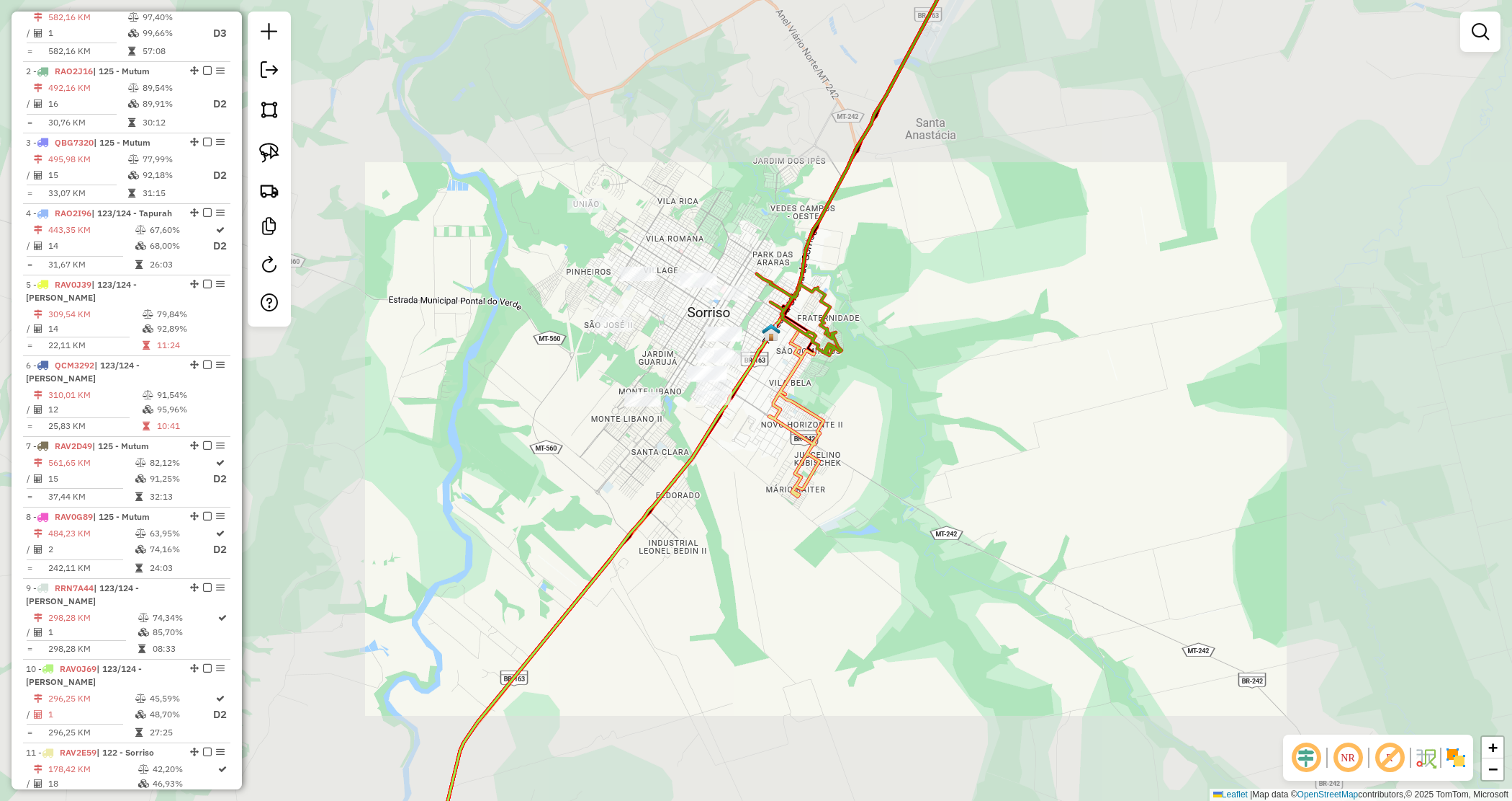
click at [924, 491] on div "Janela de atendimento Grade de atendimento Capacidade Transportadoras Veículos …" at bounding box center [756, 400] width 1512 height 801
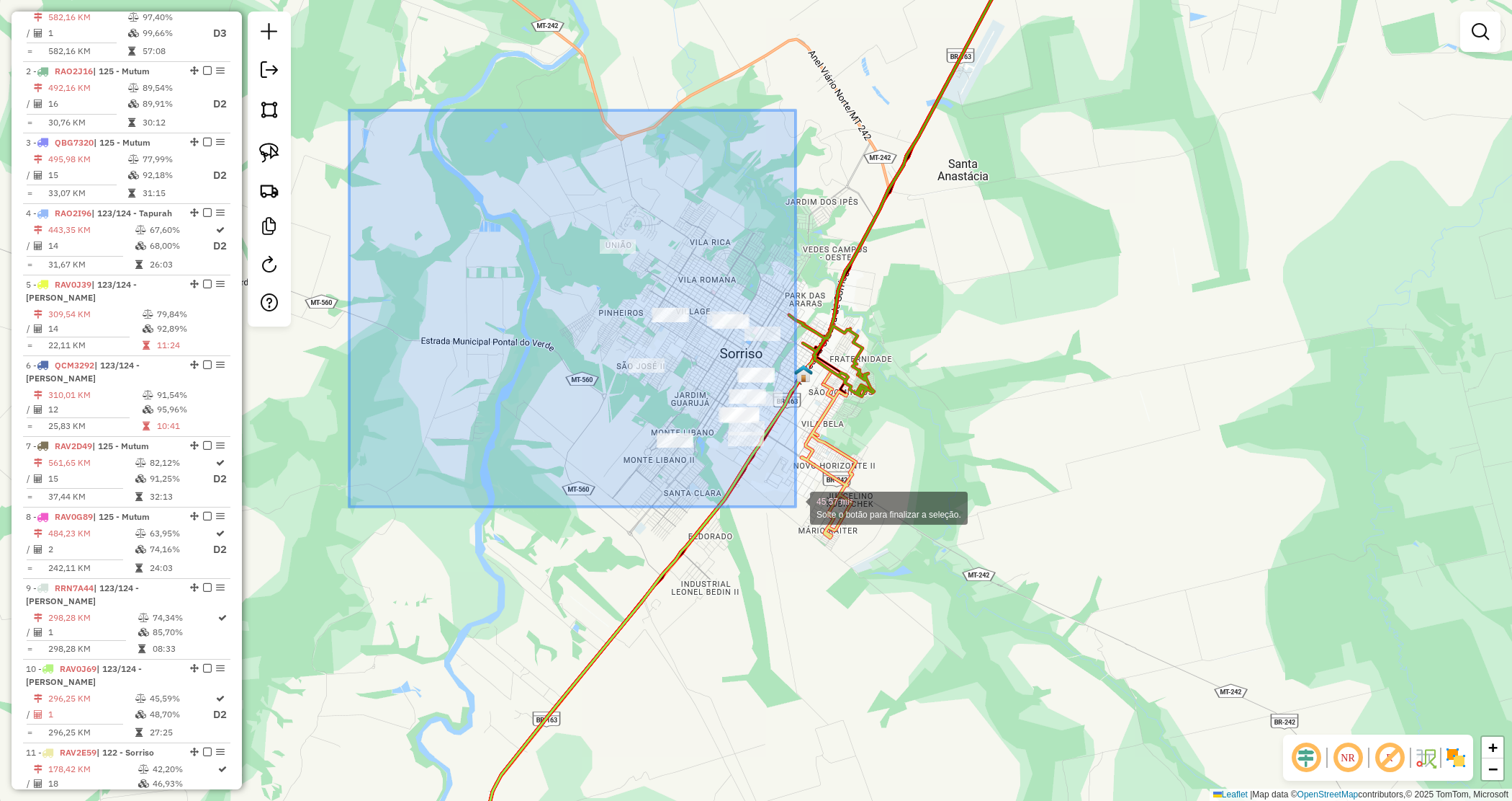
drag, startPoint x: 368, startPoint y: 136, endPoint x: 796, endPoint y: 505, distance: 565.1
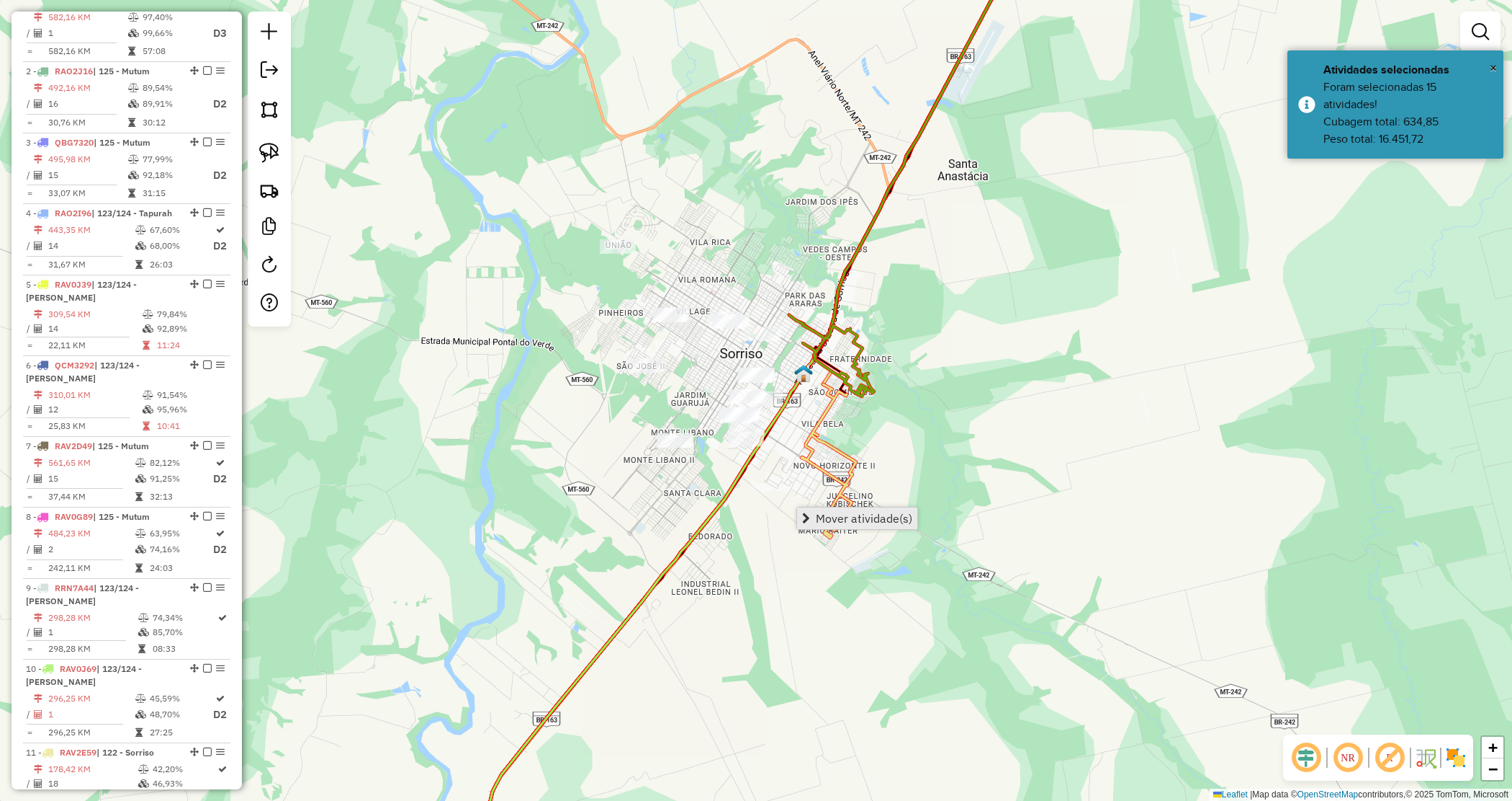
click at [810, 517] on link "Mover atividade(s)" at bounding box center [858, 518] width 121 height 22
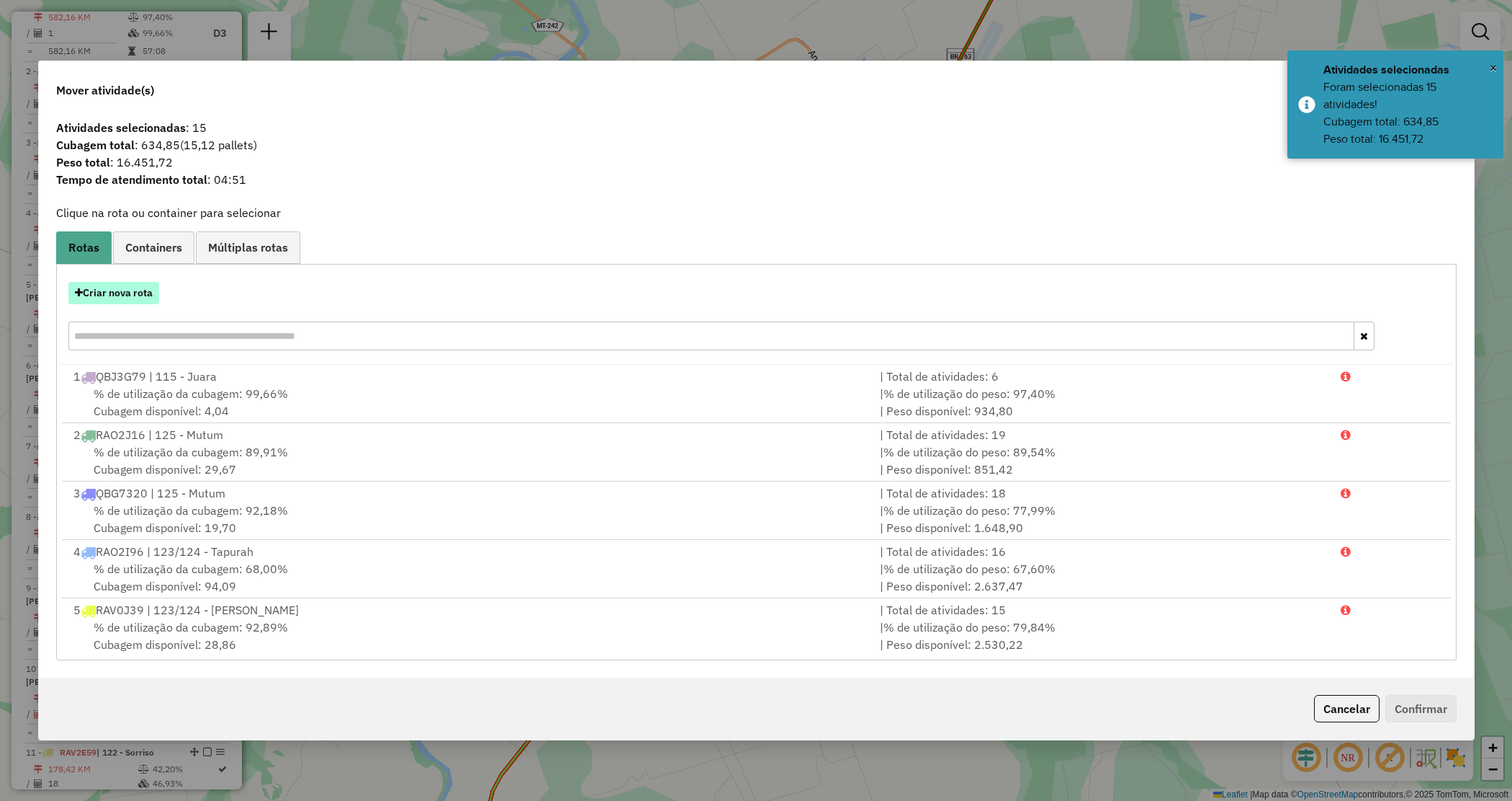
click at [121, 296] on button "Criar nova rota" at bounding box center [114, 293] width 91 height 23
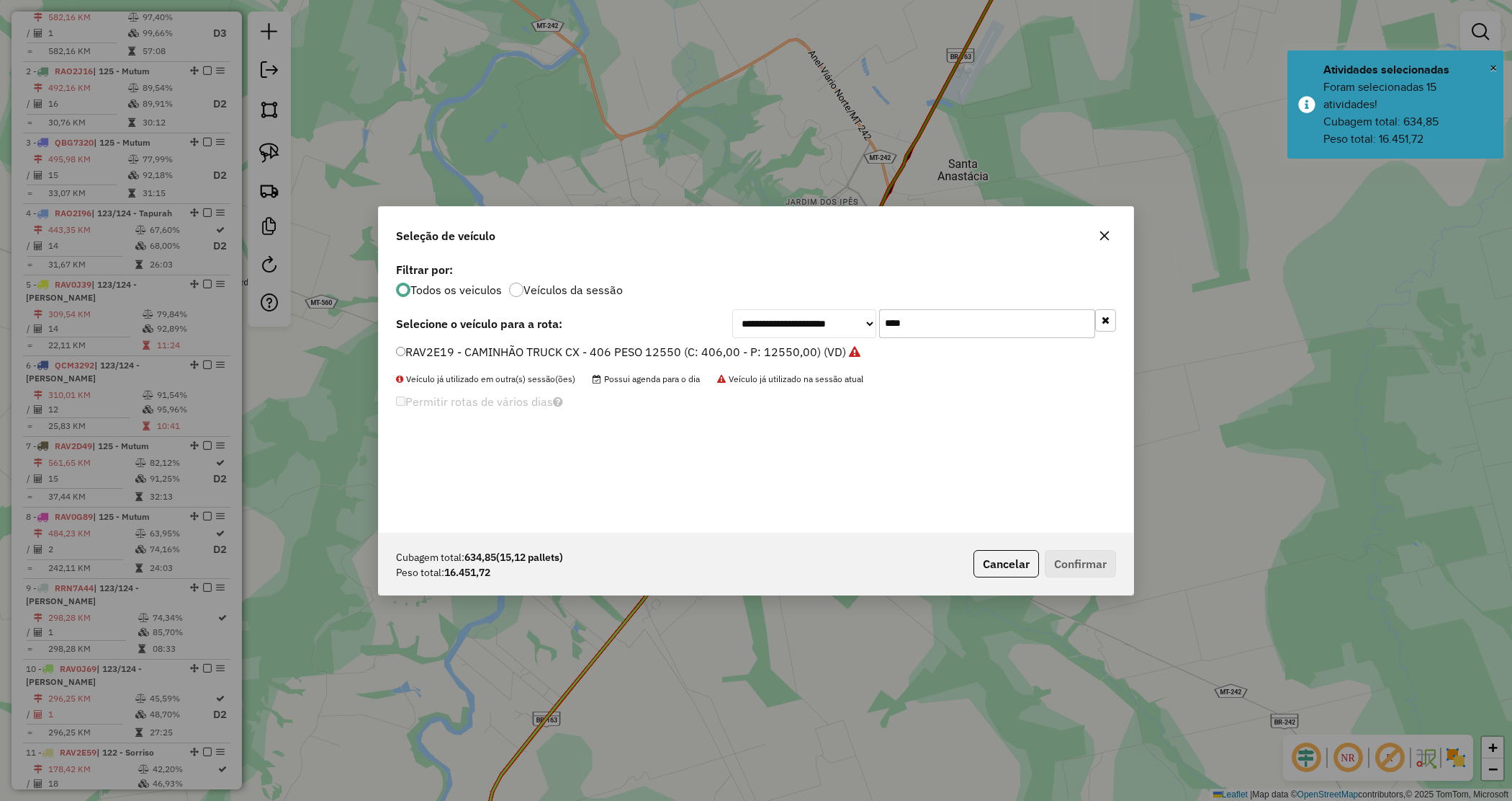
drag, startPoint x: 869, startPoint y: 319, endPoint x: 786, endPoint y: 295, distance: 86.4
click at [787, 303] on div "**********" at bounding box center [756, 395] width 755 height 274
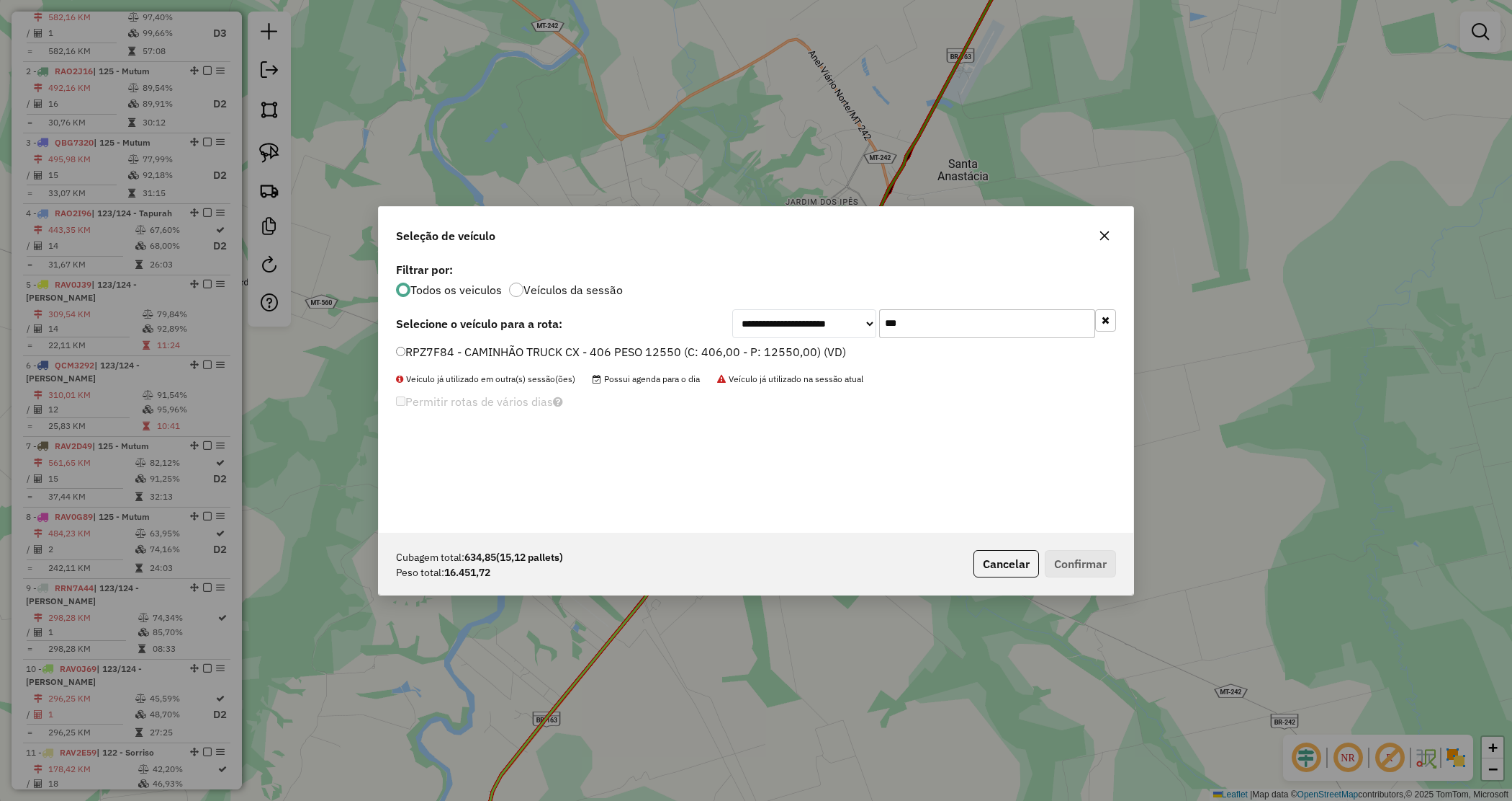
type input "***"
drag, startPoint x: 782, startPoint y: 347, endPoint x: 794, endPoint y: 372, distance: 27.7
click at [782, 348] on label "RPZ7F84 - CAMINHÃO TRUCK CX - 406 PESO 12550 (C: 406,00 - P: 12550,00) (VD)" at bounding box center [620, 350] width 450 height 17
click at [1064, 564] on button "Confirmar" at bounding box center [1081, 563] width 71 height 28
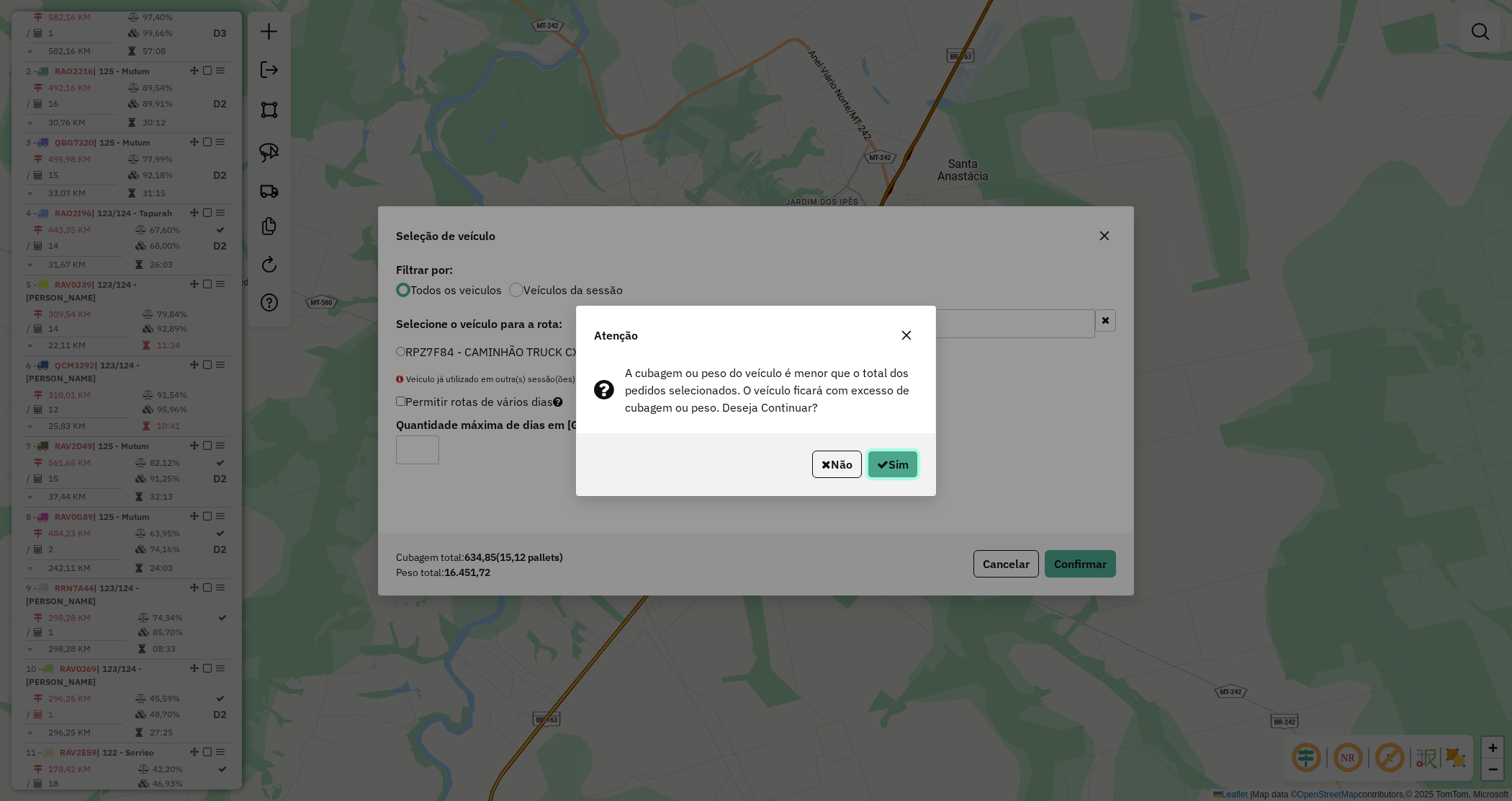
click at [904, 464] on button "Sim" at bounding box center [893, 464] width 50 height 28
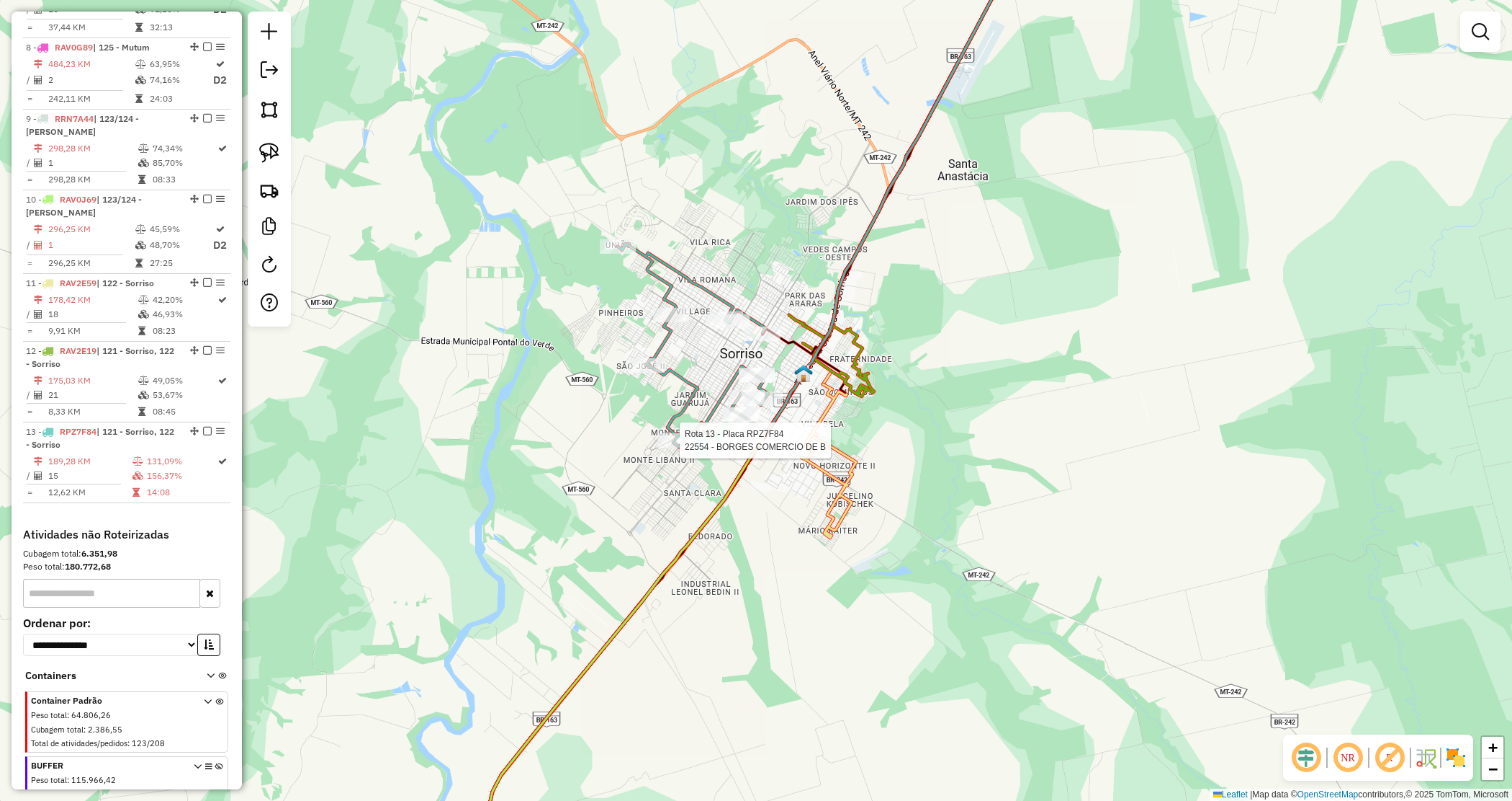
select select "*********"
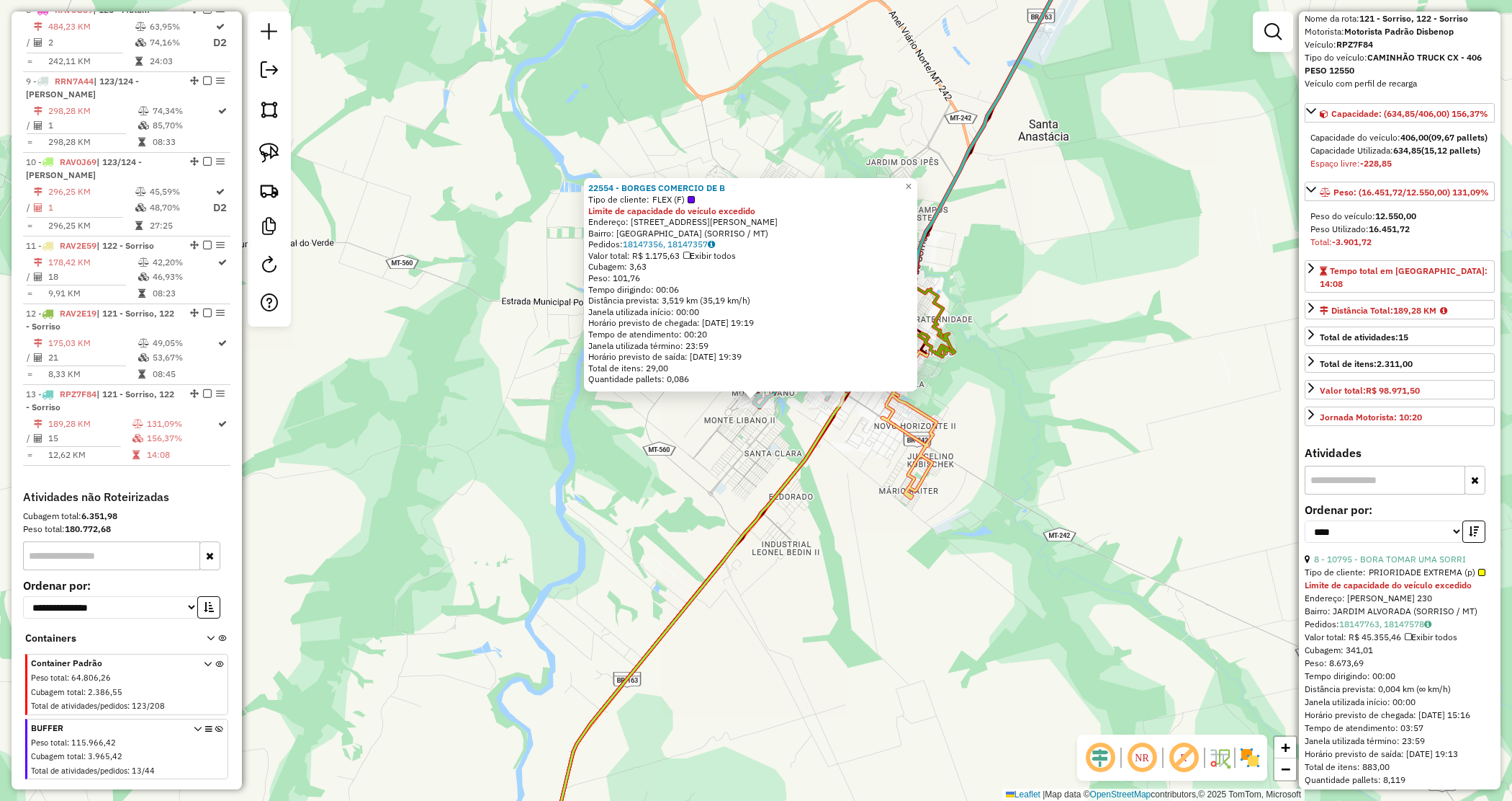
scroll to position [270, 0]
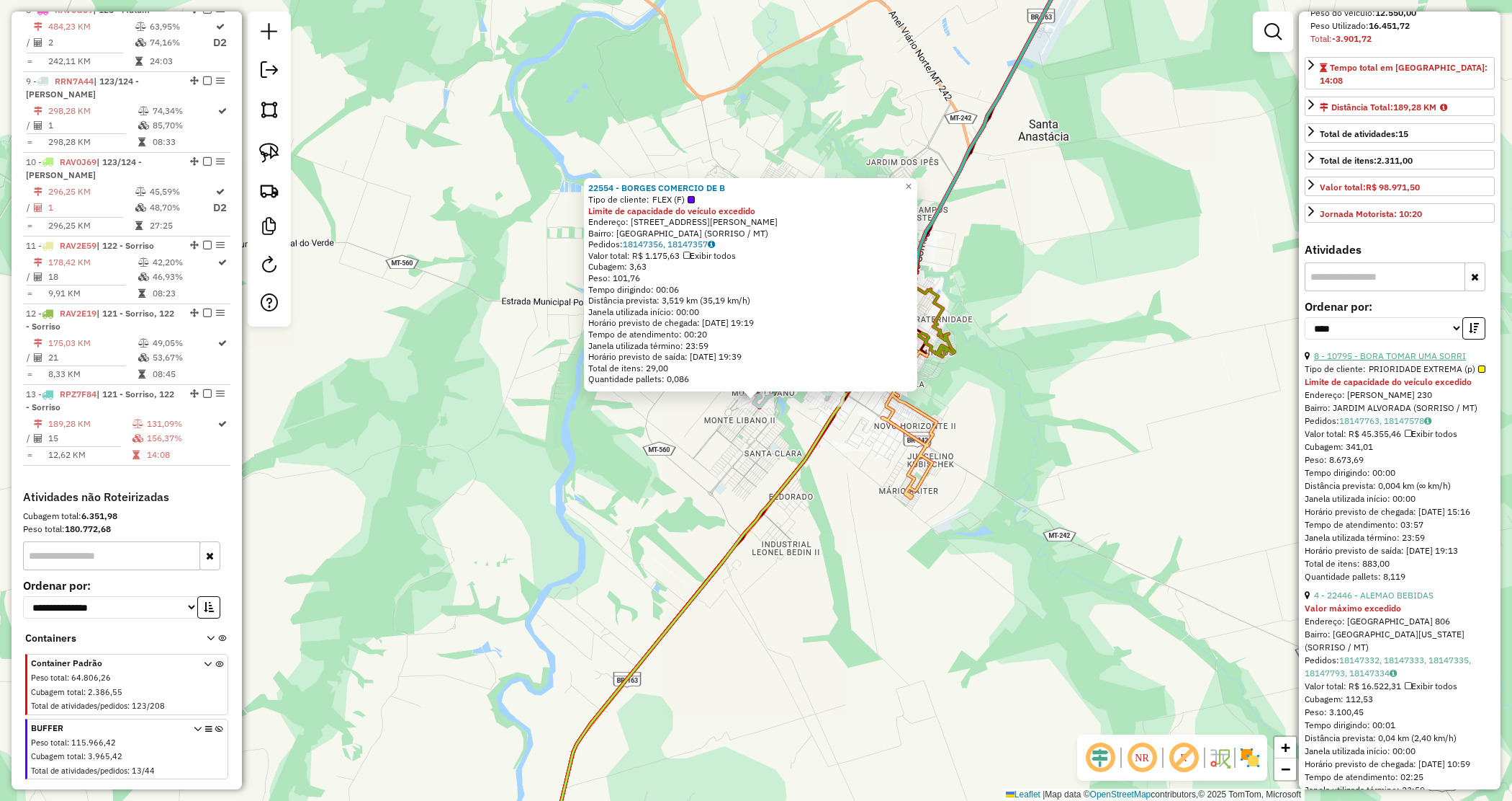
click at [1410, 361] on link "8 - 10795 - BORA TOMAR UMA SORRI" at bounding box center [1390, 355] width 152 height 11
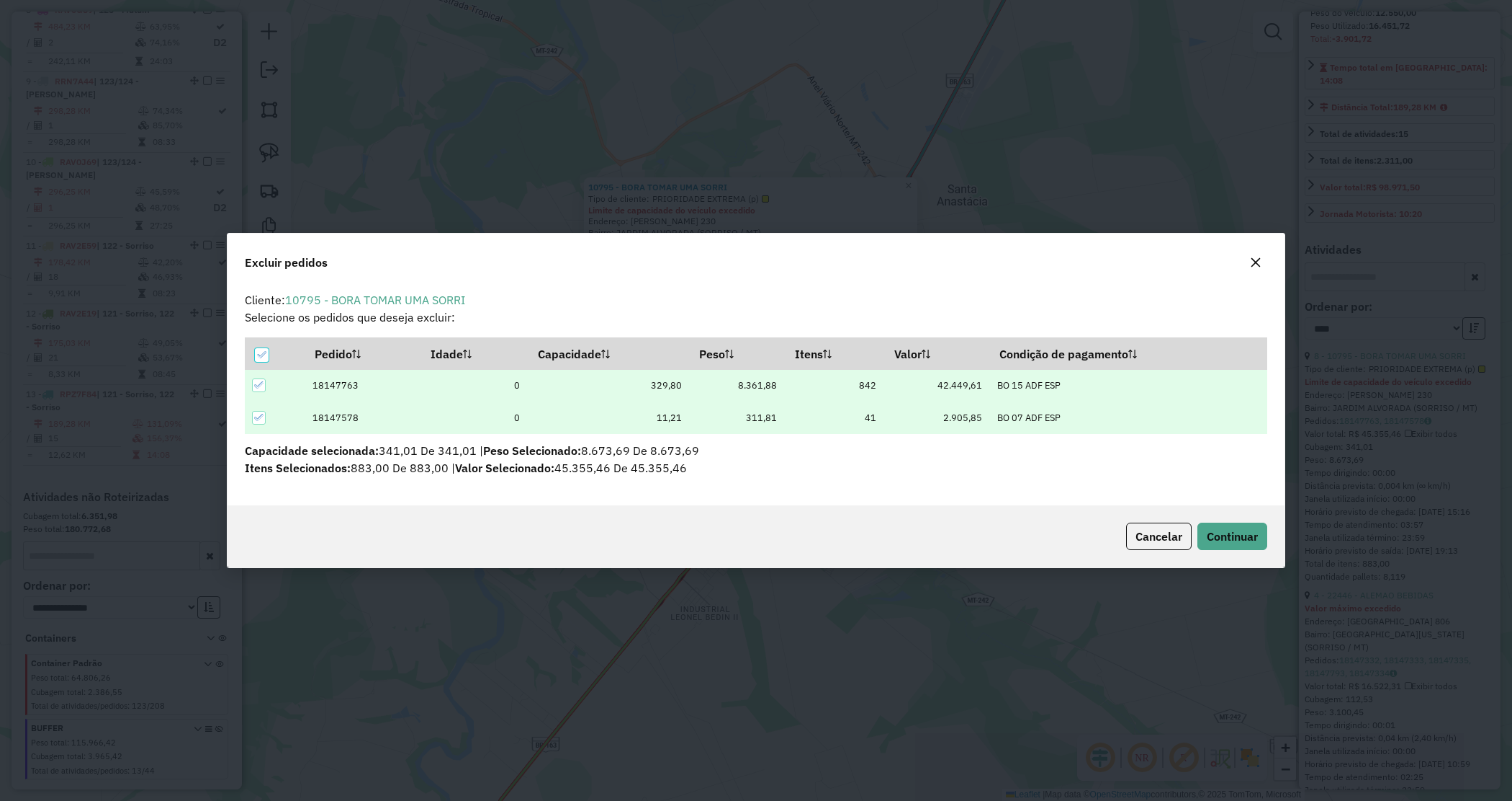
scroll to position [0, 0]
click at [1253, 526] on button "Continuar" at bounding box center [1232, 537] width 70 height 28
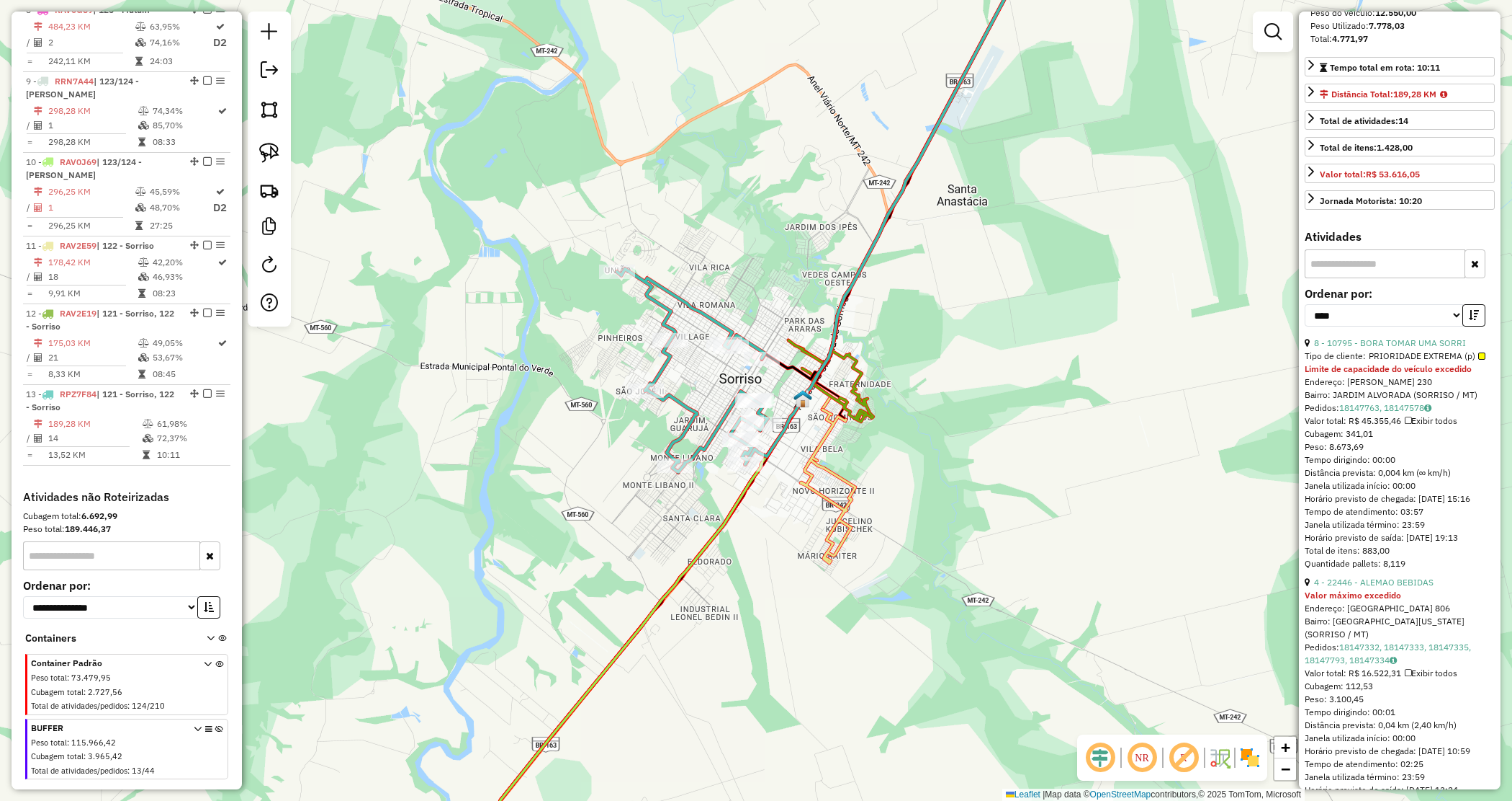
scroll to position [257, 0]
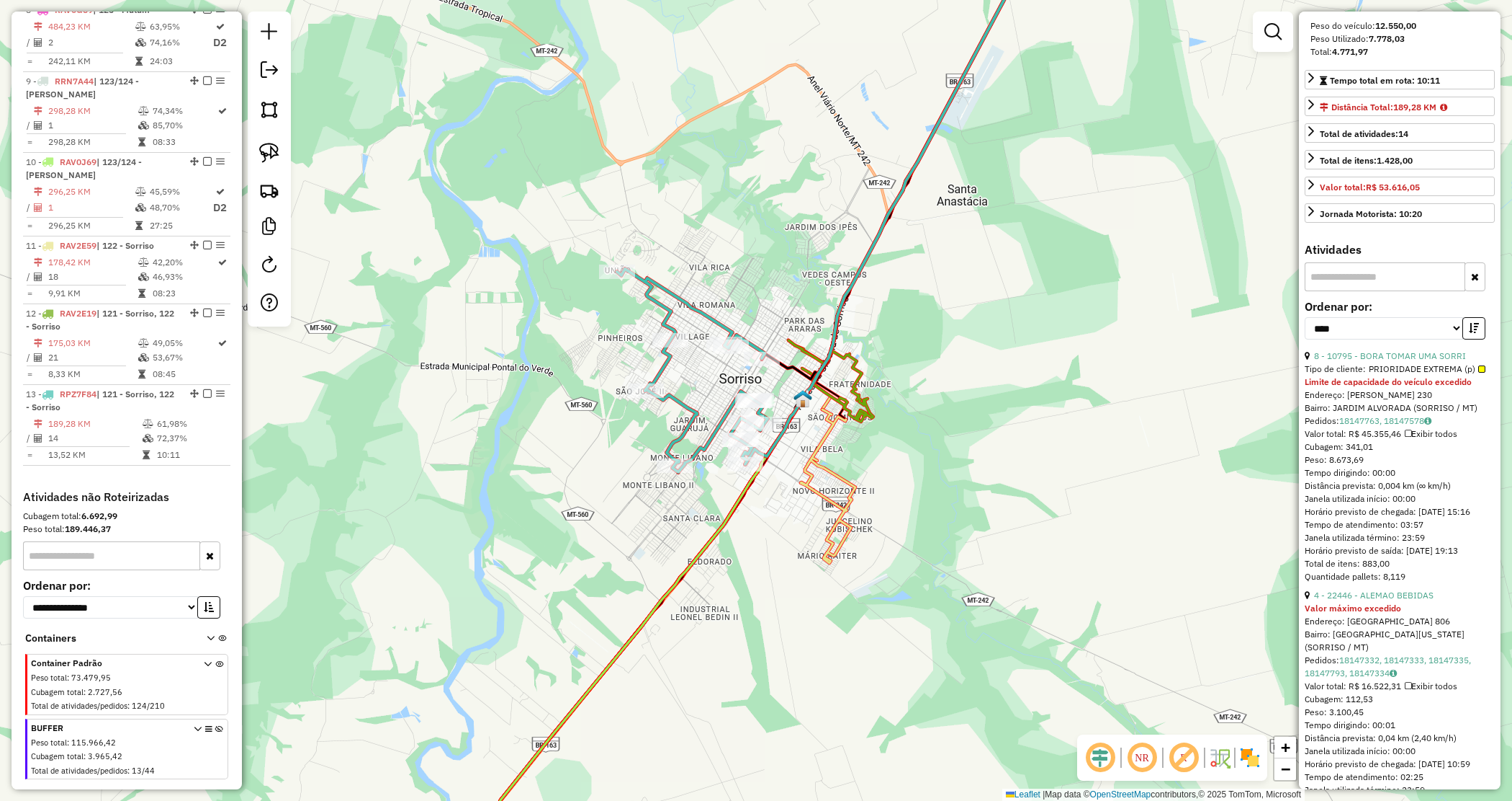
click at [951, 448] on div "Janela de atendimento Grade de atendimento Capacidade Transportadoras Veículos …" at bounding box center [756, 400] width 1512 height 801
drag, startPoint x: 569, startPoint y: 307, endPoint x: 537, endPoint y: 272, distance: 47.4
click at [567, 305] on div "Rota 13 - Placa RPZ7F84 10049 - R.R DISTRIBUIDORA Janela de atendimento Grade d…" at bounding box center [756, 400] width 1512 height 801
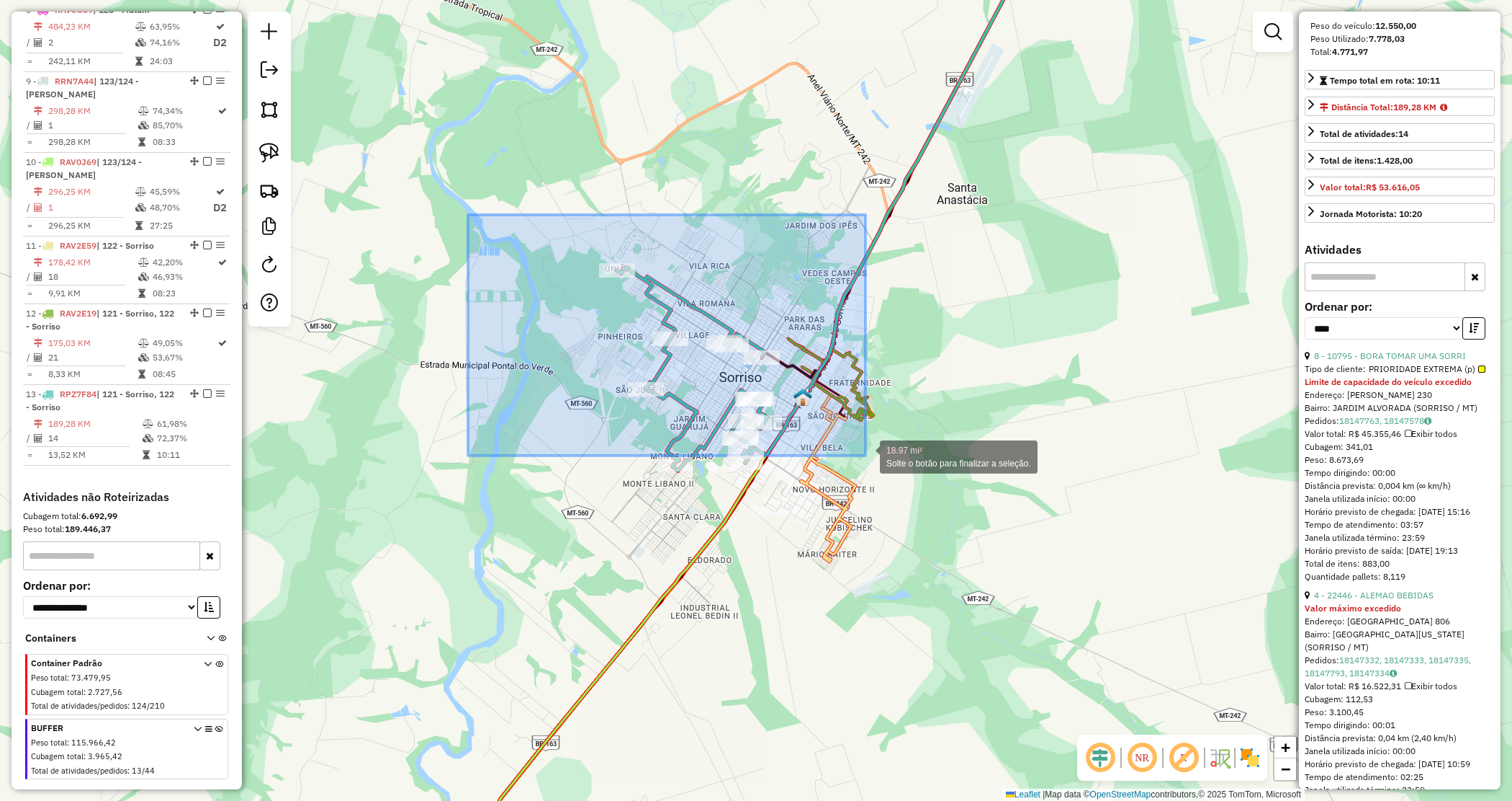
drag, startPoint x: 815, startPoint y: 426, endPoint x: 914, endPoint y: 499, distance: 123.0
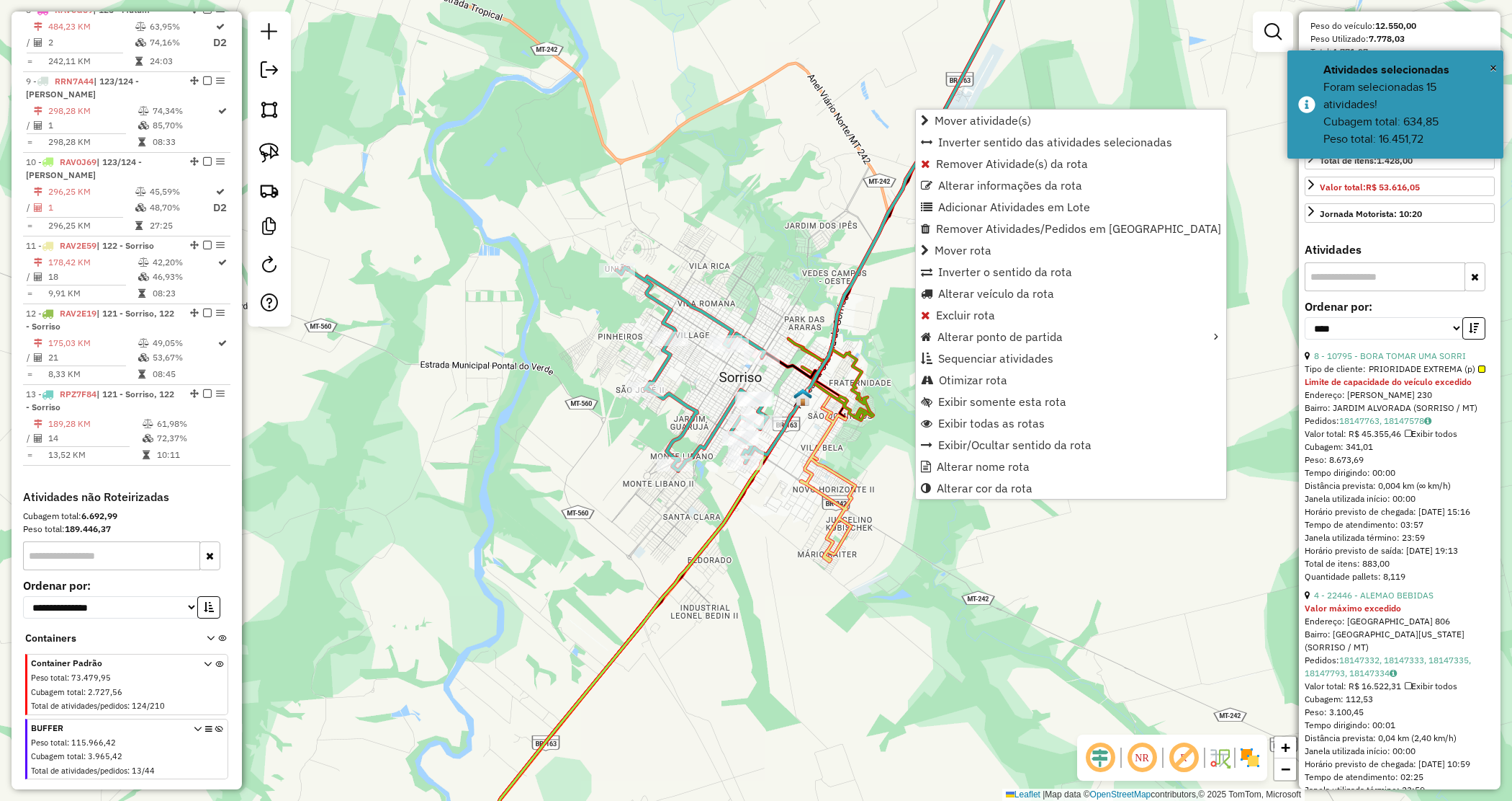
click at [877, 469] on div "Janela de atendimento Grade de atendimento Capacidade Transportadoras Veículos …" at bounding box center [756, 400] width 1512 height 801
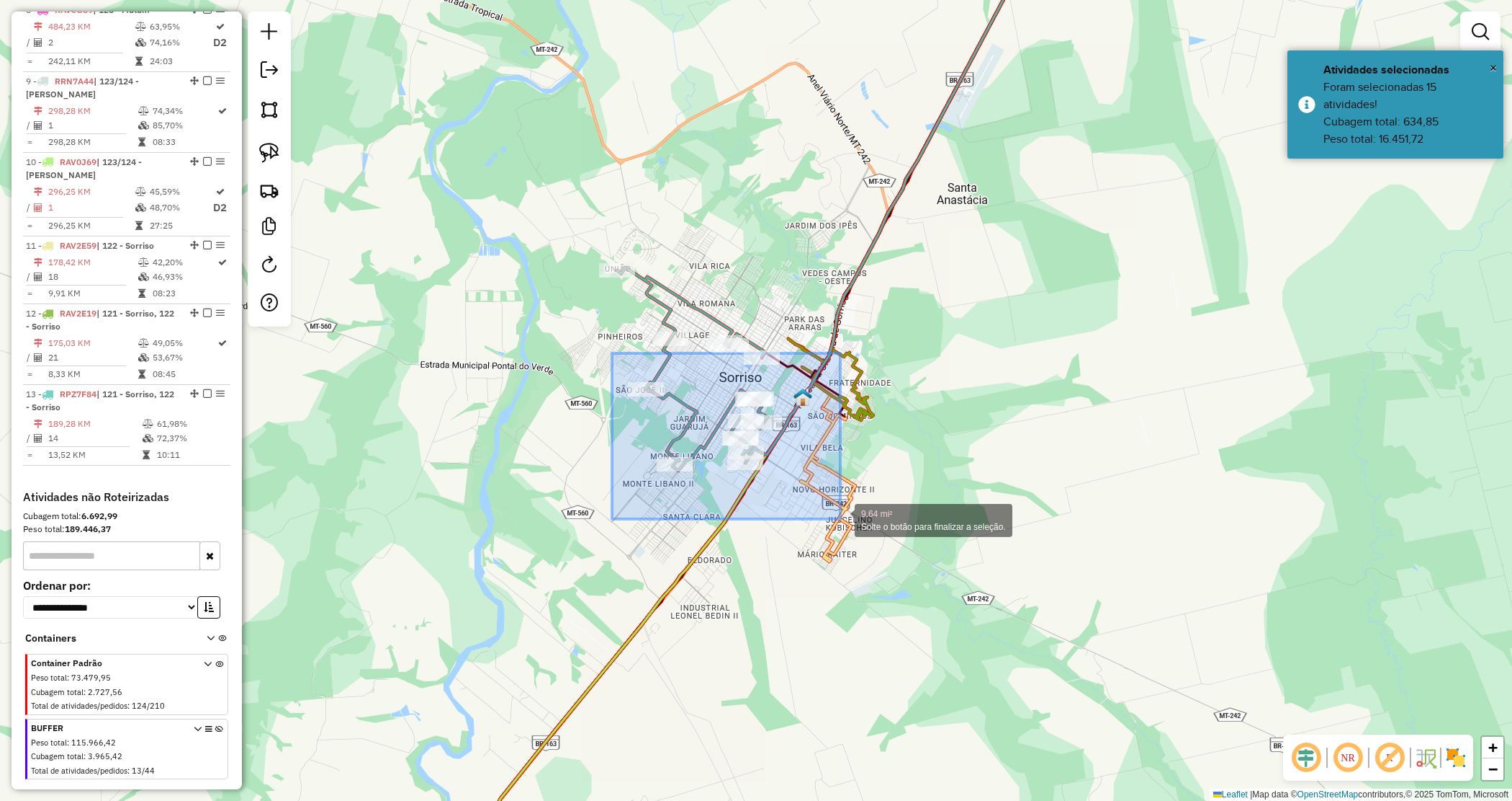
drag, startPoint x: 731, startPoint y: 463, endPoint x: 840, endPoint y: 516, distance: 121.2
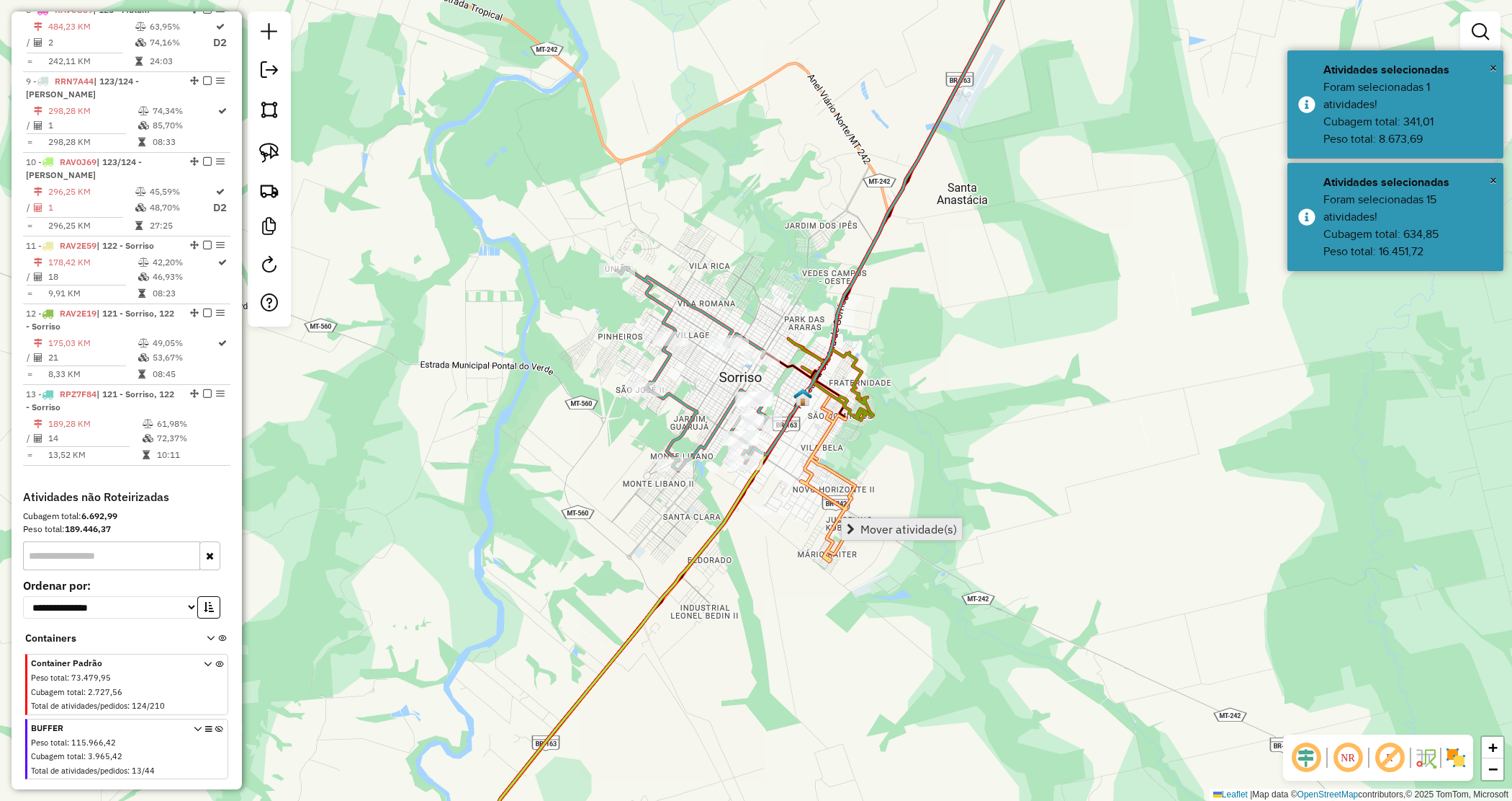
click at [892, 520] on link "Mover atividade(s)" at bounding box center [902, 529] width 121 height 22
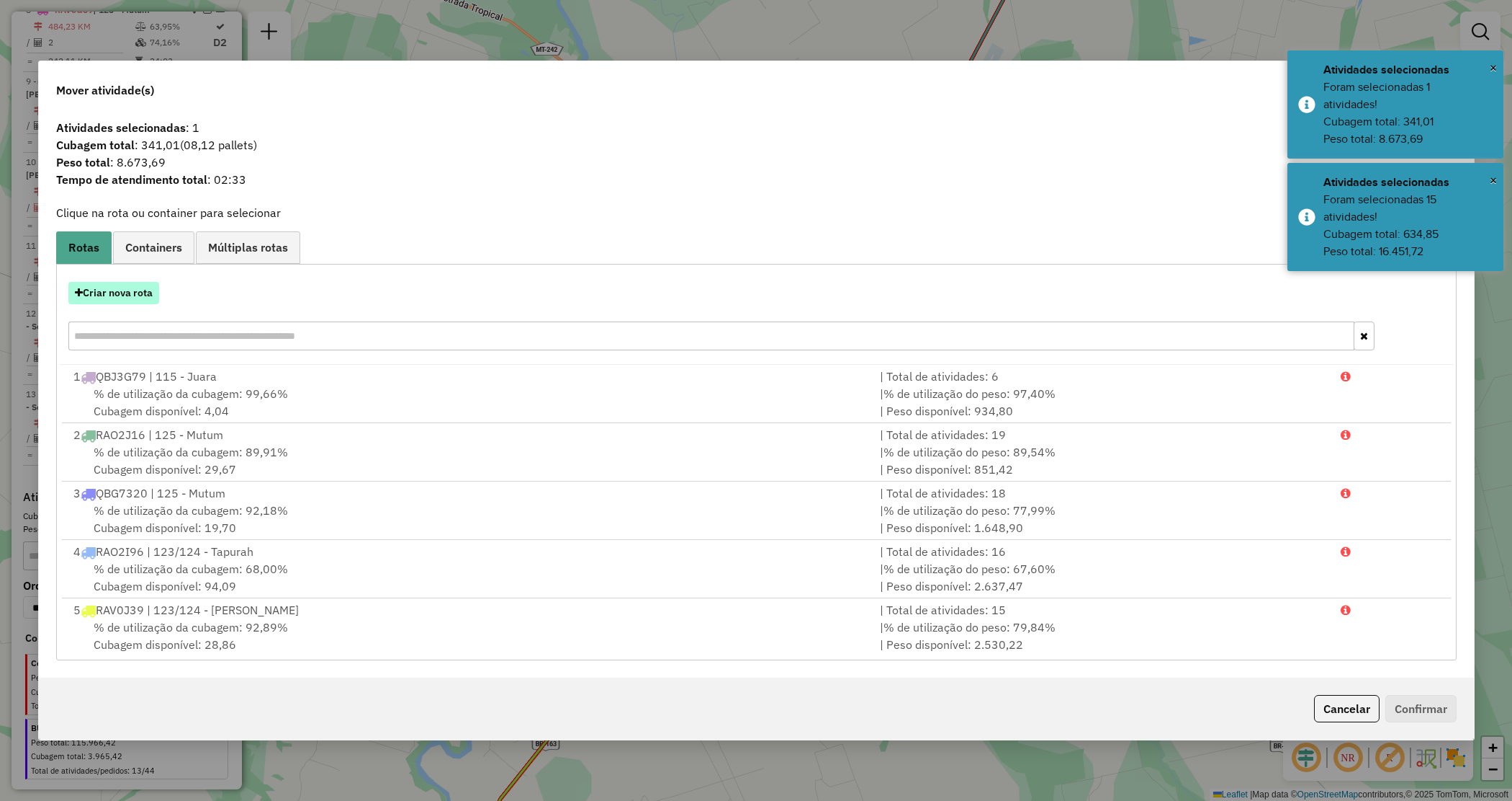
click at [119, 297] on button "Criar nova rota" at bounding box center [114, 293] width 91 height 23
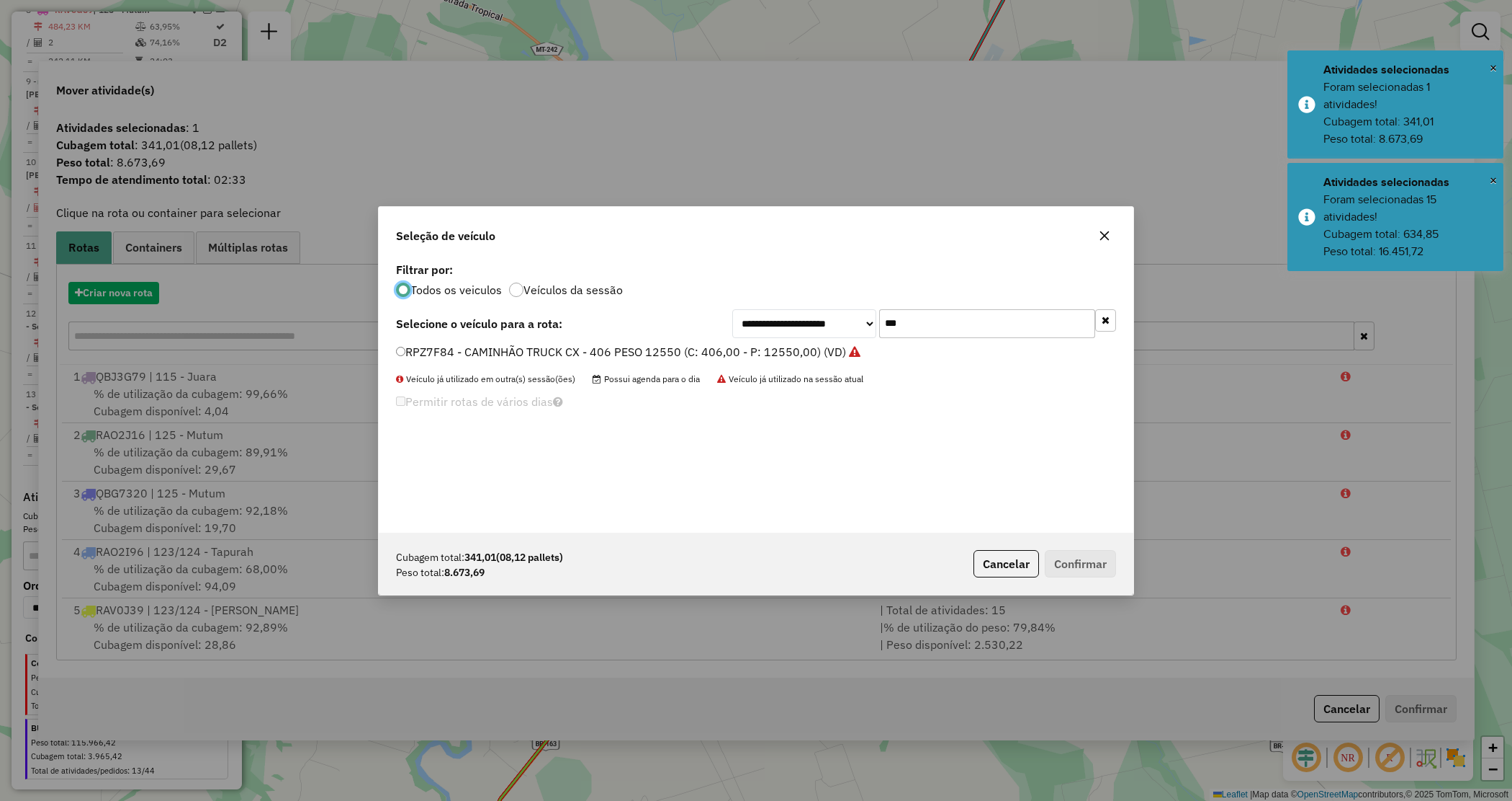
scroll to position [7, 4]
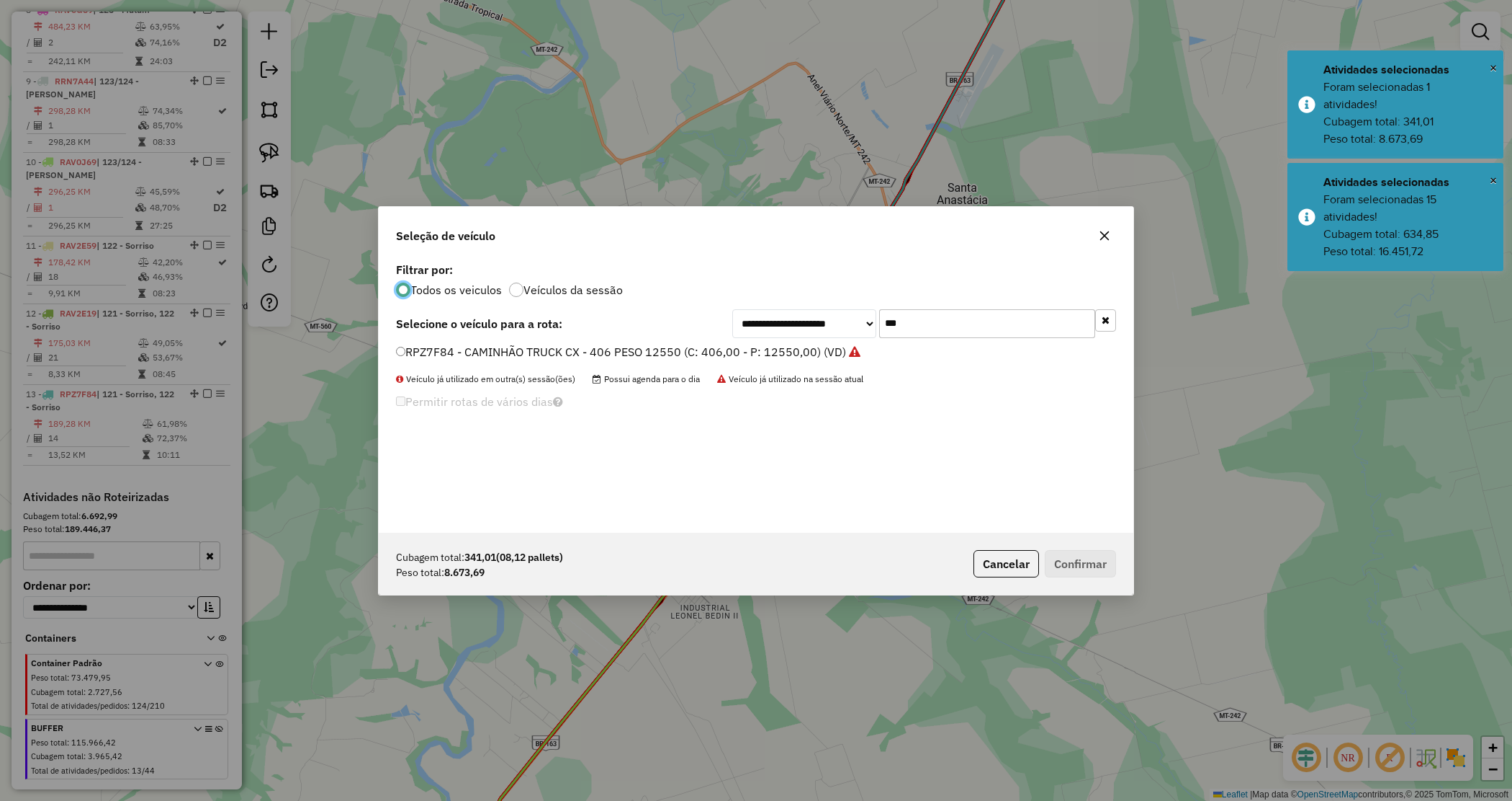
drag, startPoint x: 914, startPoint y: 330, endPoint x: 851, endPoint y: 318, distance: 64.1
click at [861, 323] on div "**********" at bounding box center [924, 323] width 384 height 29
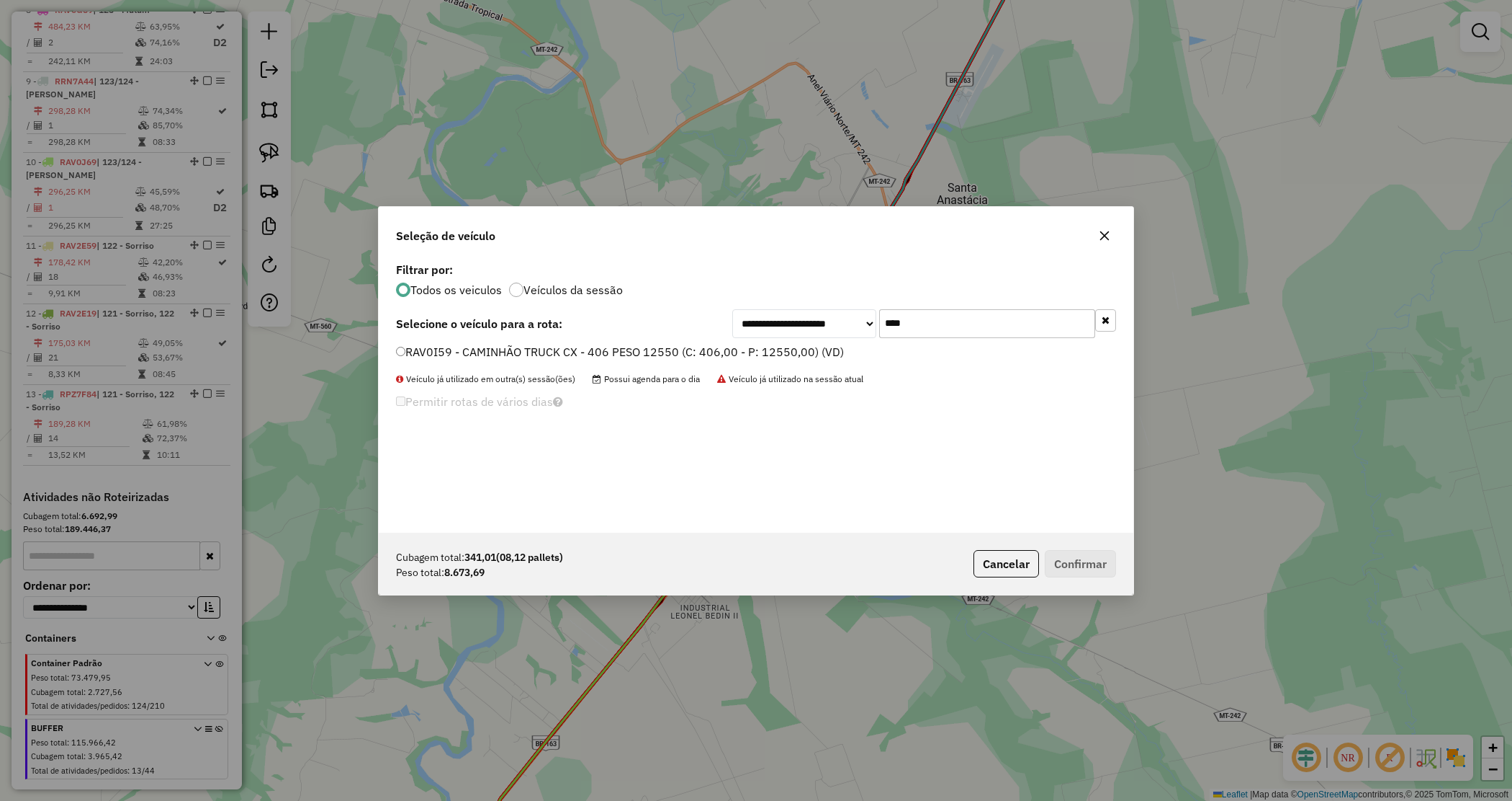
type input "****"
click at [807, 350] on label "RAV0I59 - CAMINHÃO TRUCK CX - 406 PESO 12550 (C: 406,00 - P: 12550,00) (VD)" at bounding box center [619, 350] width 448 height 17
click at [1083, 558] on button "Confirmar" at bounding box center [1081, 563] width 71 height 28
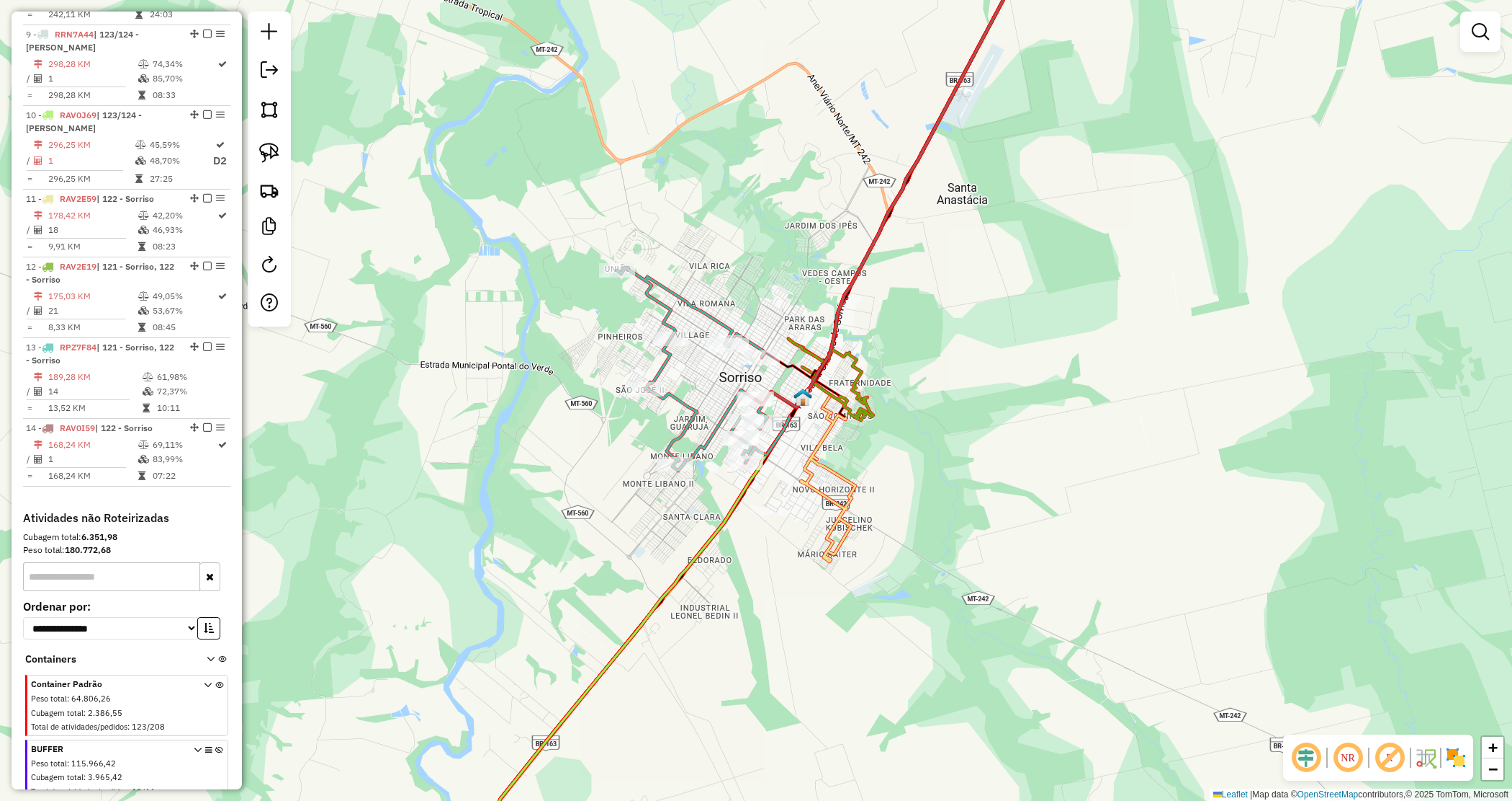
scroll to position [1122, 0]
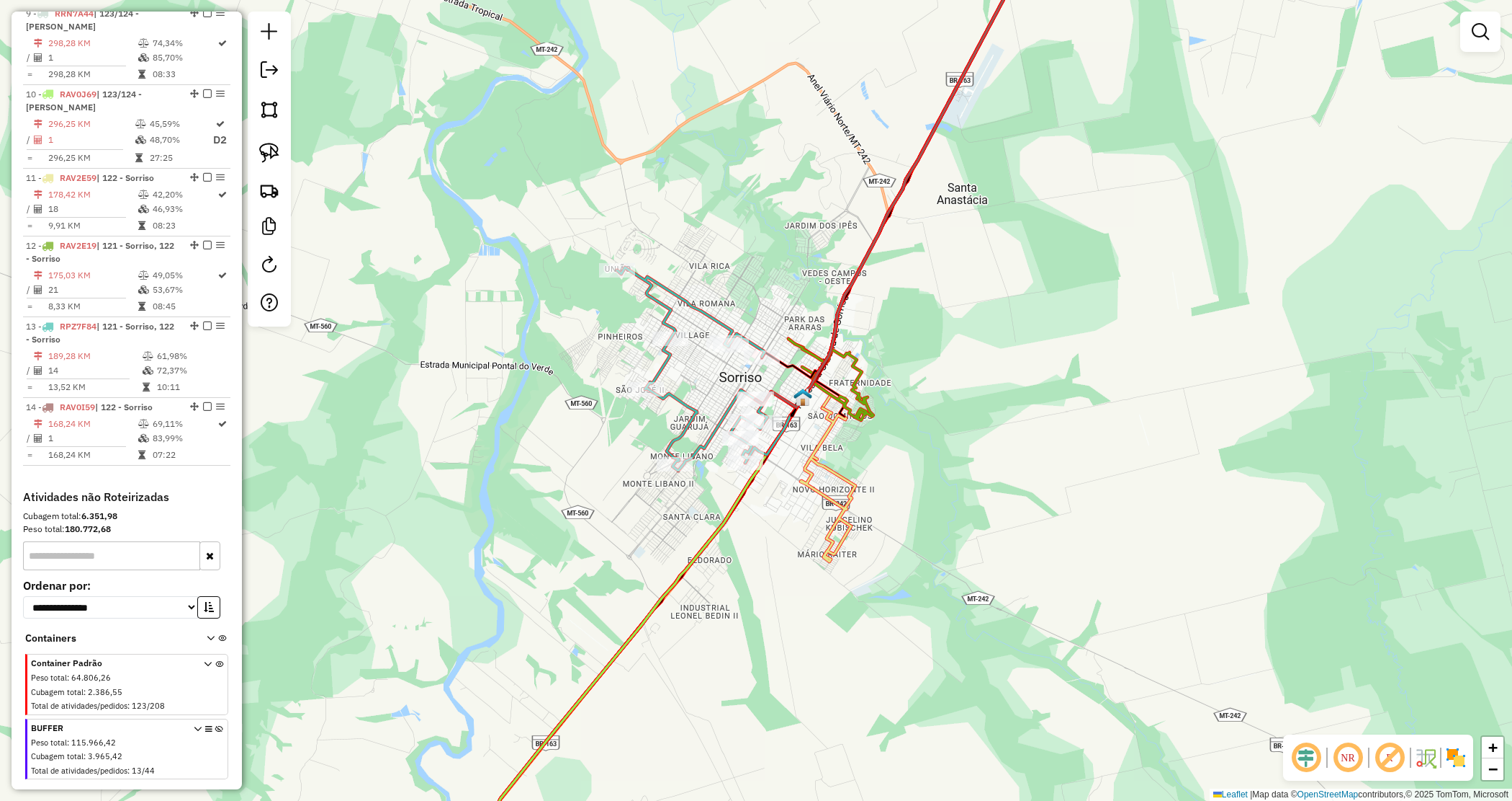
click at [216, 725] on icon at bounding box center [220, 751] width 8 height 54
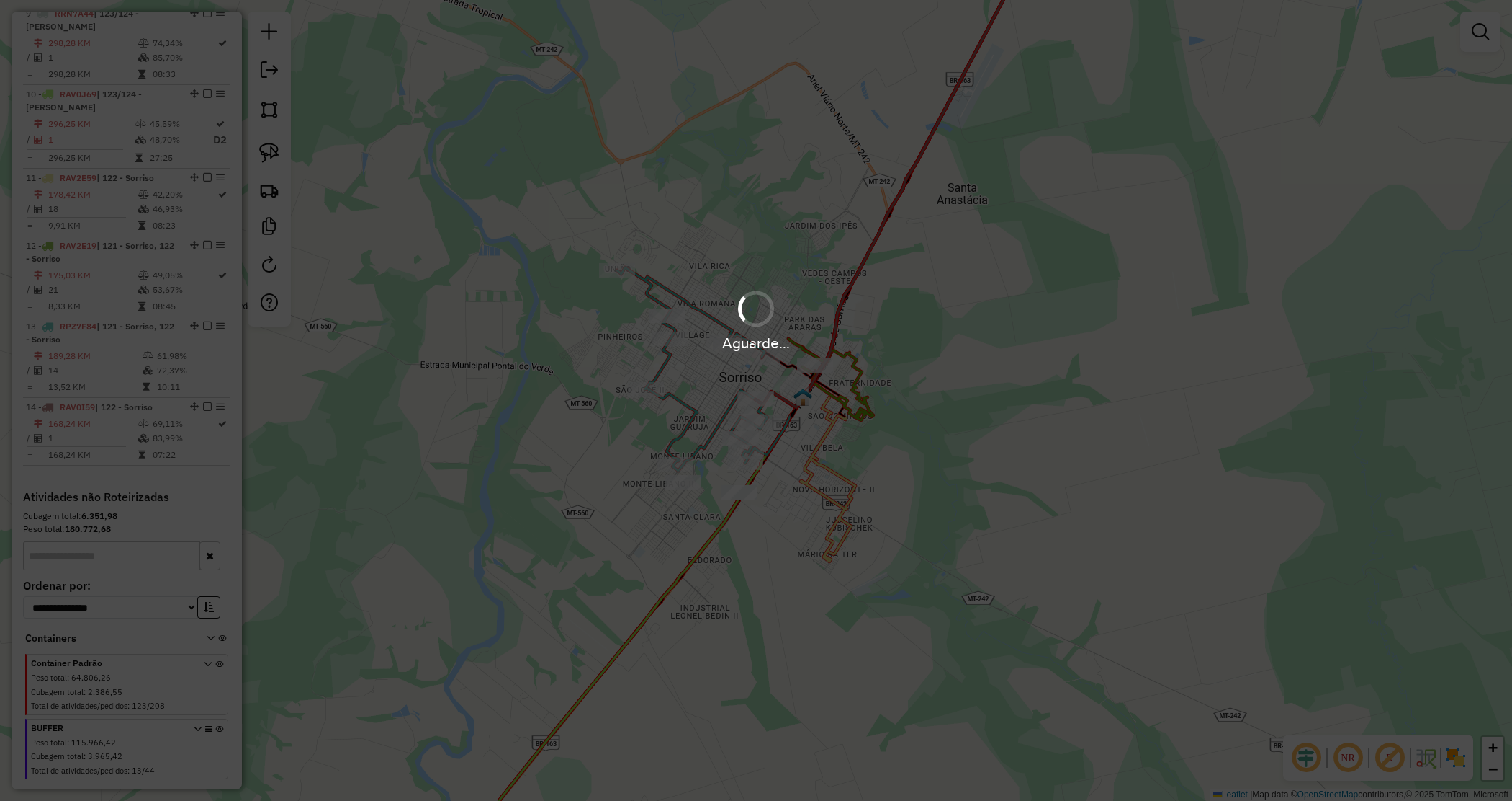
click at [953, 423] on div "Janela de atendimento Grade de atendimento Capacidade Transportadoras Veículos …" at bounding box center [756, 400] width 1512 height 801
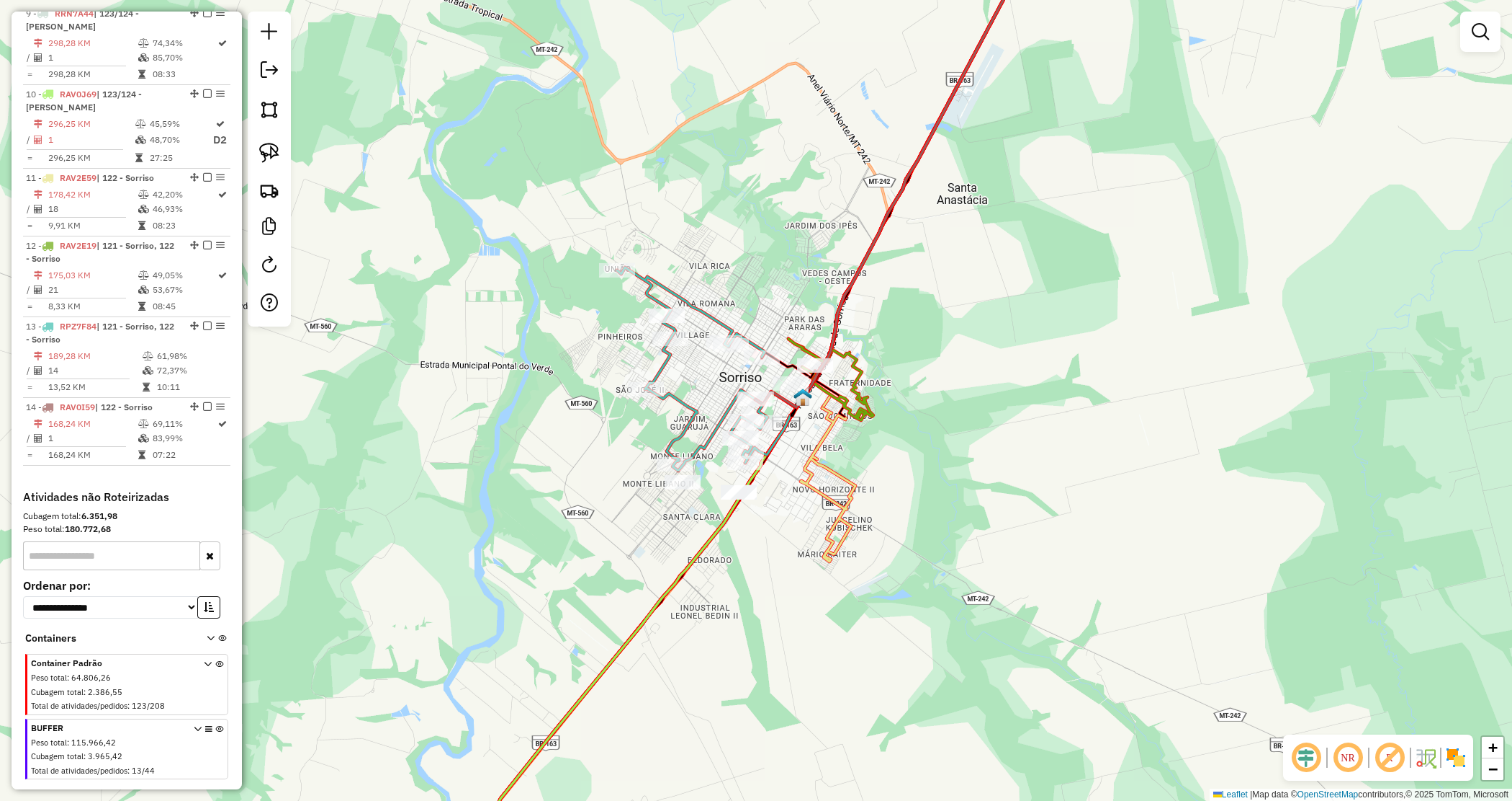
click at [812, 354] on icon at bounding box center [831, 379] width 85 height 81
select select "*********"
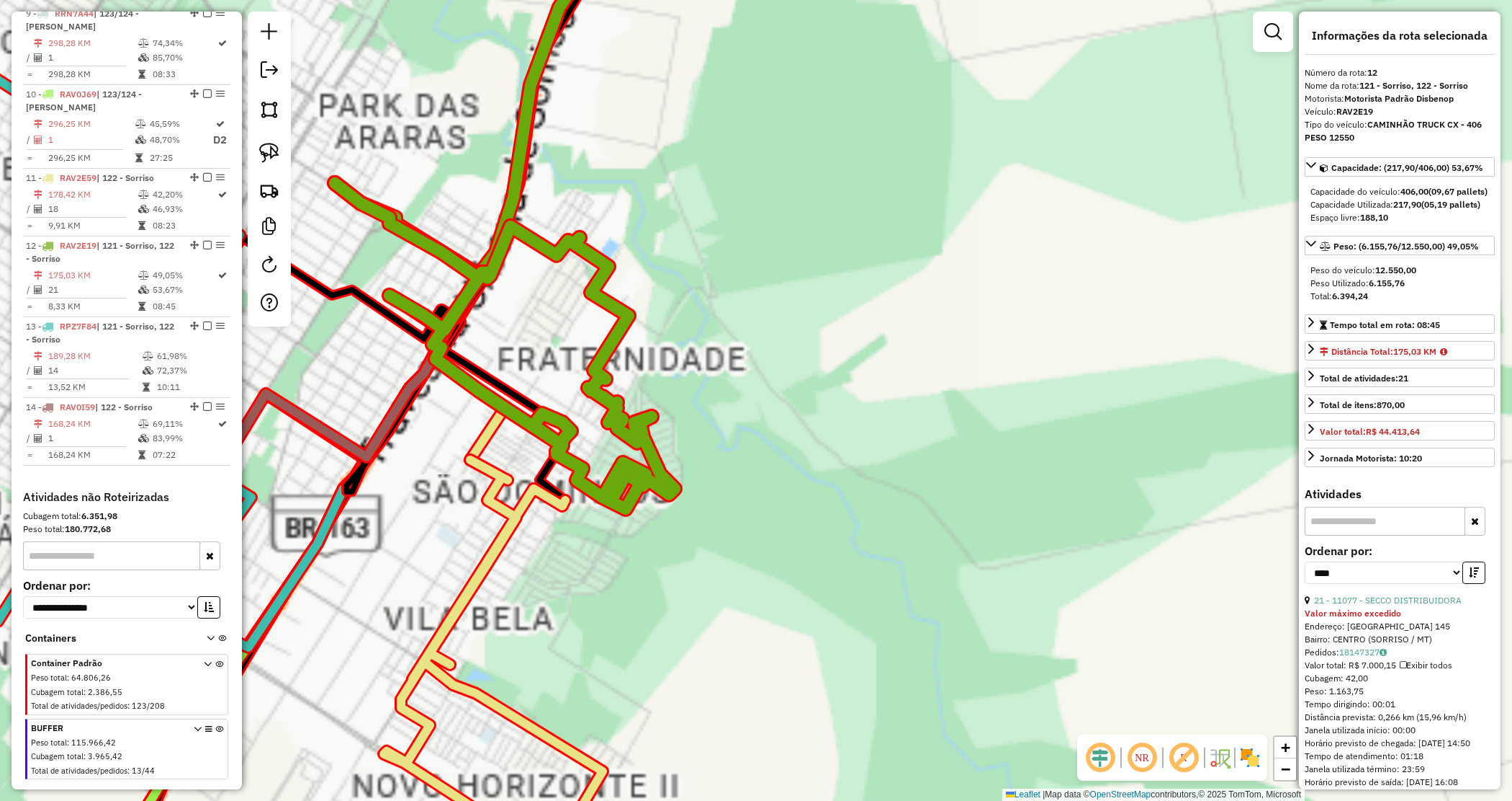
click at [900, 393] on div "Janela de atendimento Grade de atendimento Capacidade Transportadoras Veículos …" at bounding box center [756, 400] width 1512 height 801
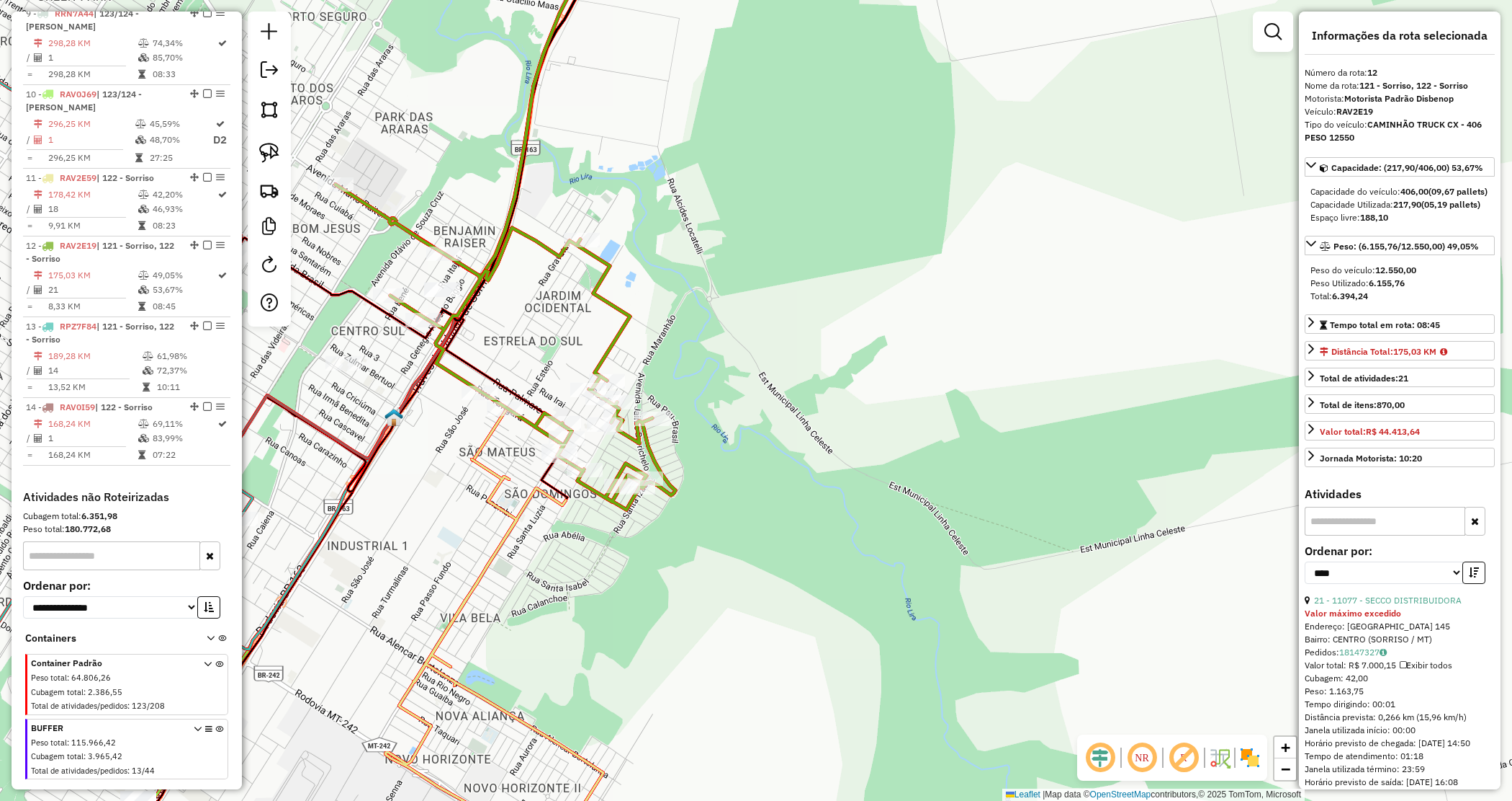
click at [535, 346] on div "Janela de atendimento Grade de atendimento Capacidade Transportadoras Veículos …" at bounding box center [756, 400] width 1512 height 801
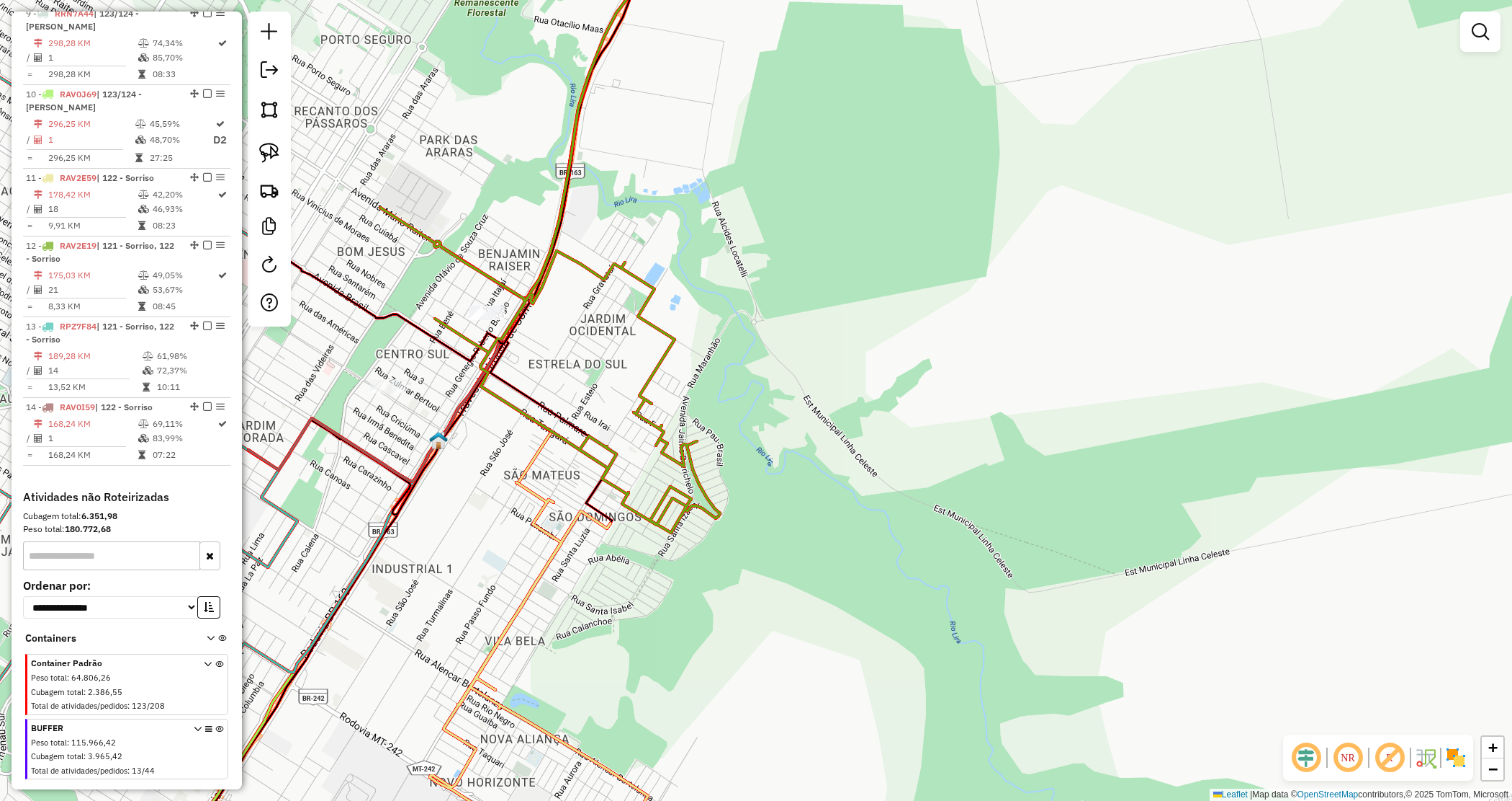
drag, startPoint x: 585, startPoint y: 377, endPoint x: 551, endPoint y: 353, distance: 41.6
click at [585, 378] on div "Janela de atendimento Grade de atendimento Capacidade Transportadoras Veículos …" at bounding box center [756, 400] width 1512 height 801
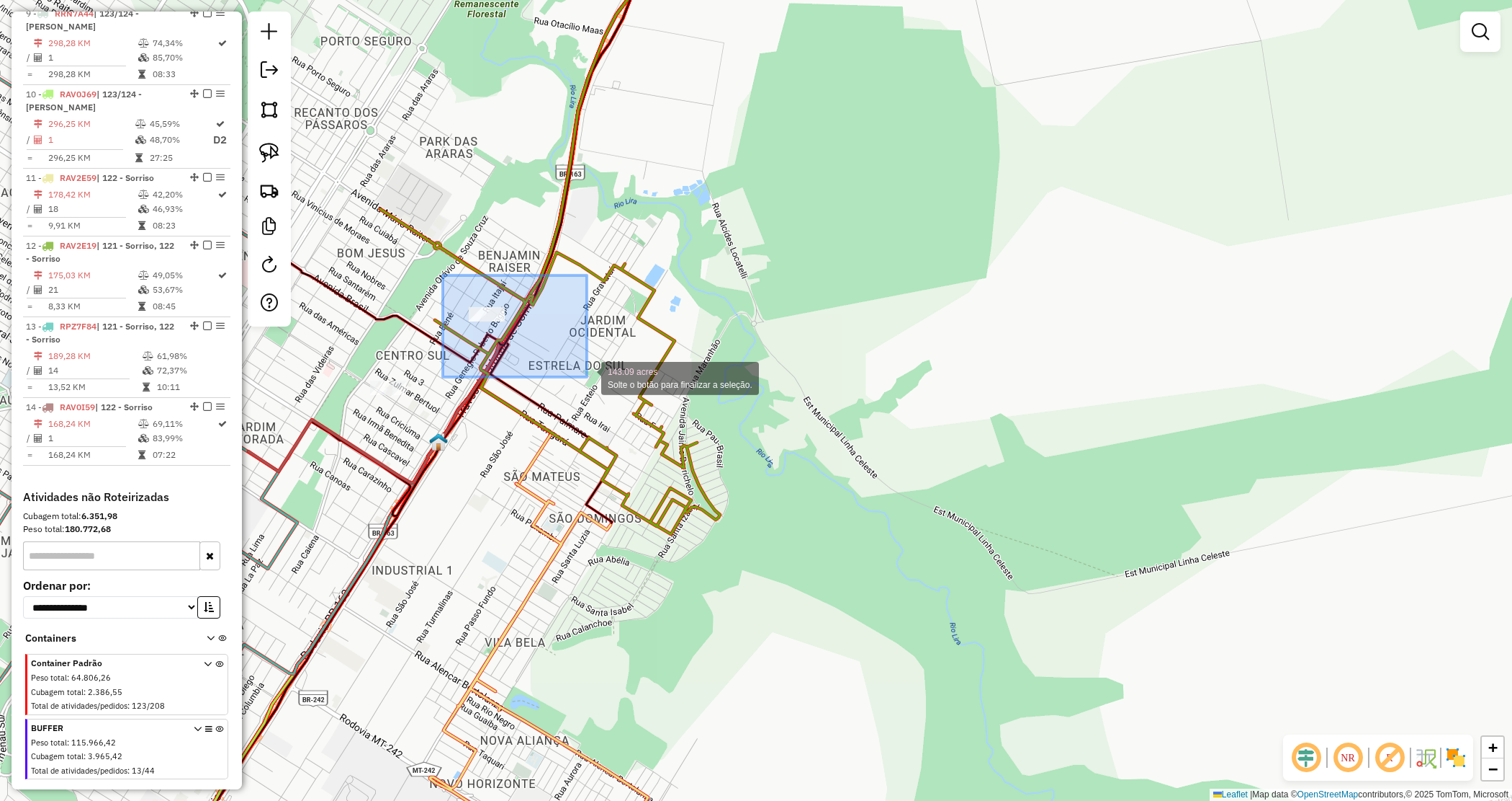
drag, startPoint x: 443, startPoint y: 275, endPoint x: 589, endPoint y: 374, distance: 176.4
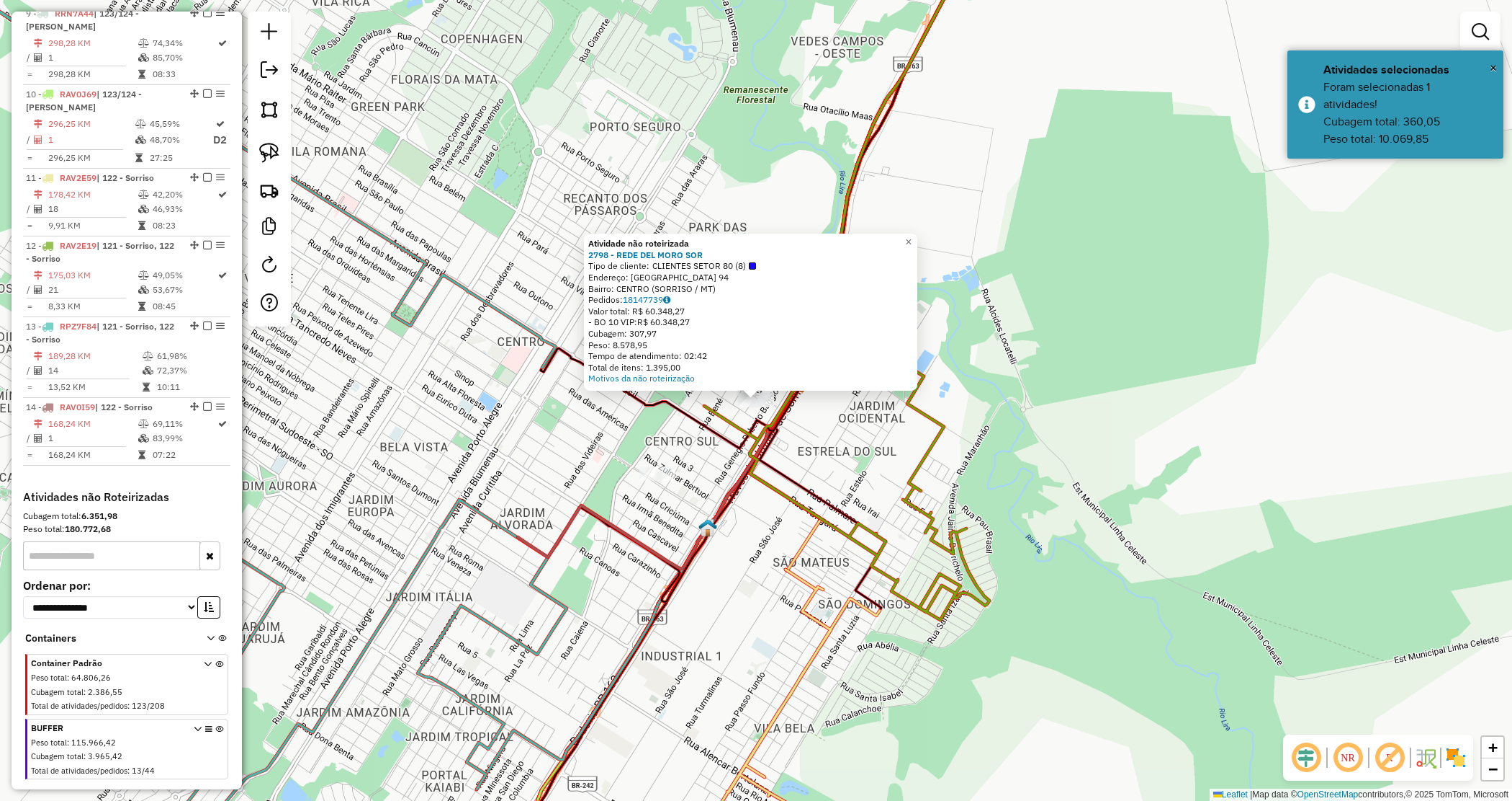
click at [705, 210] on div "Atividade não roteirizada 2798 - REDE DEL MORO SOR Tipo de cliente: CLIENTES SE…" at bounding box center [756, 400] width 1512 height 801
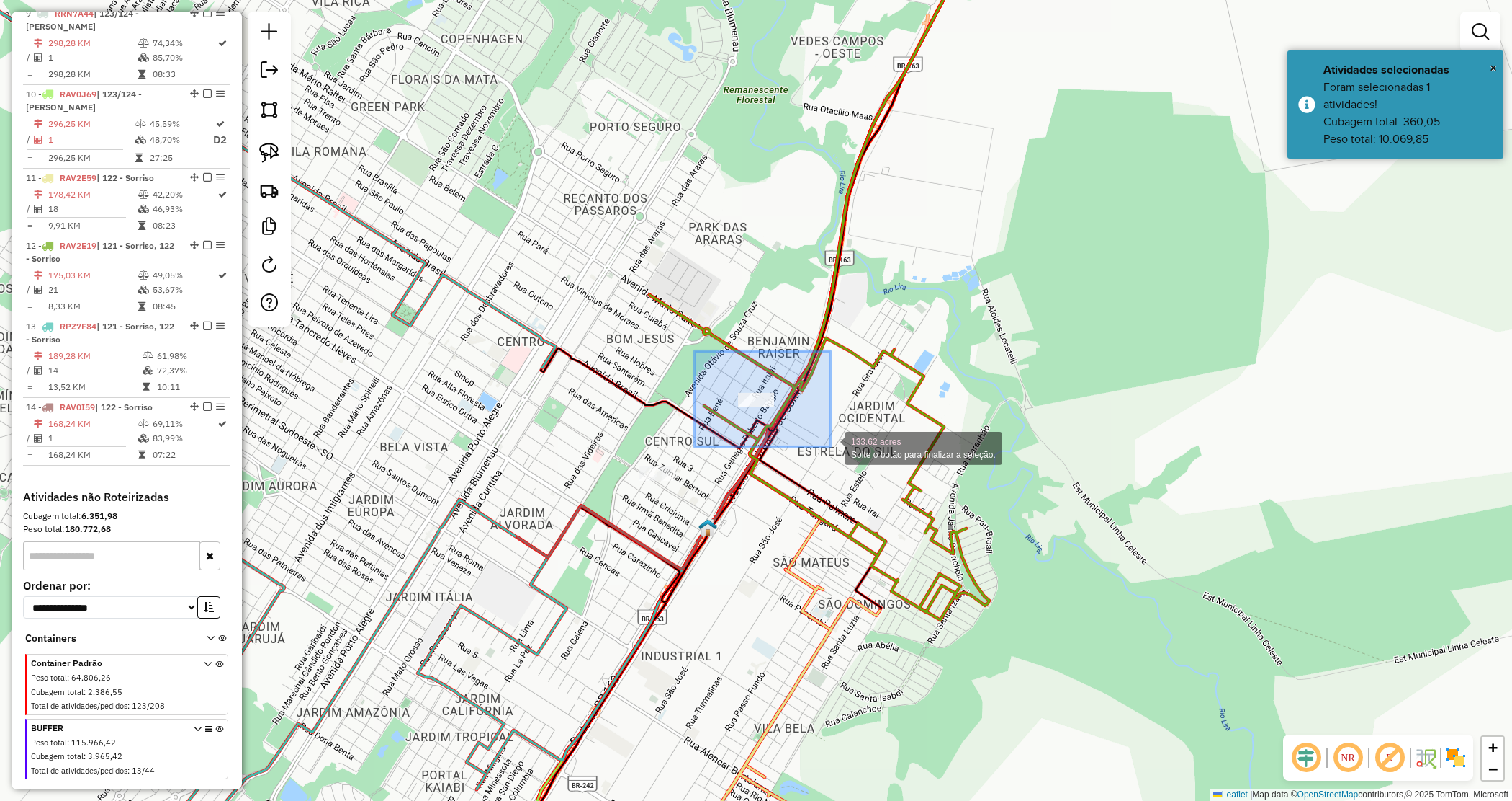
drag, startPoint x: 713, startPoint y: 372, endPoint x: 830, endPoint y: 447, distance: 139.0
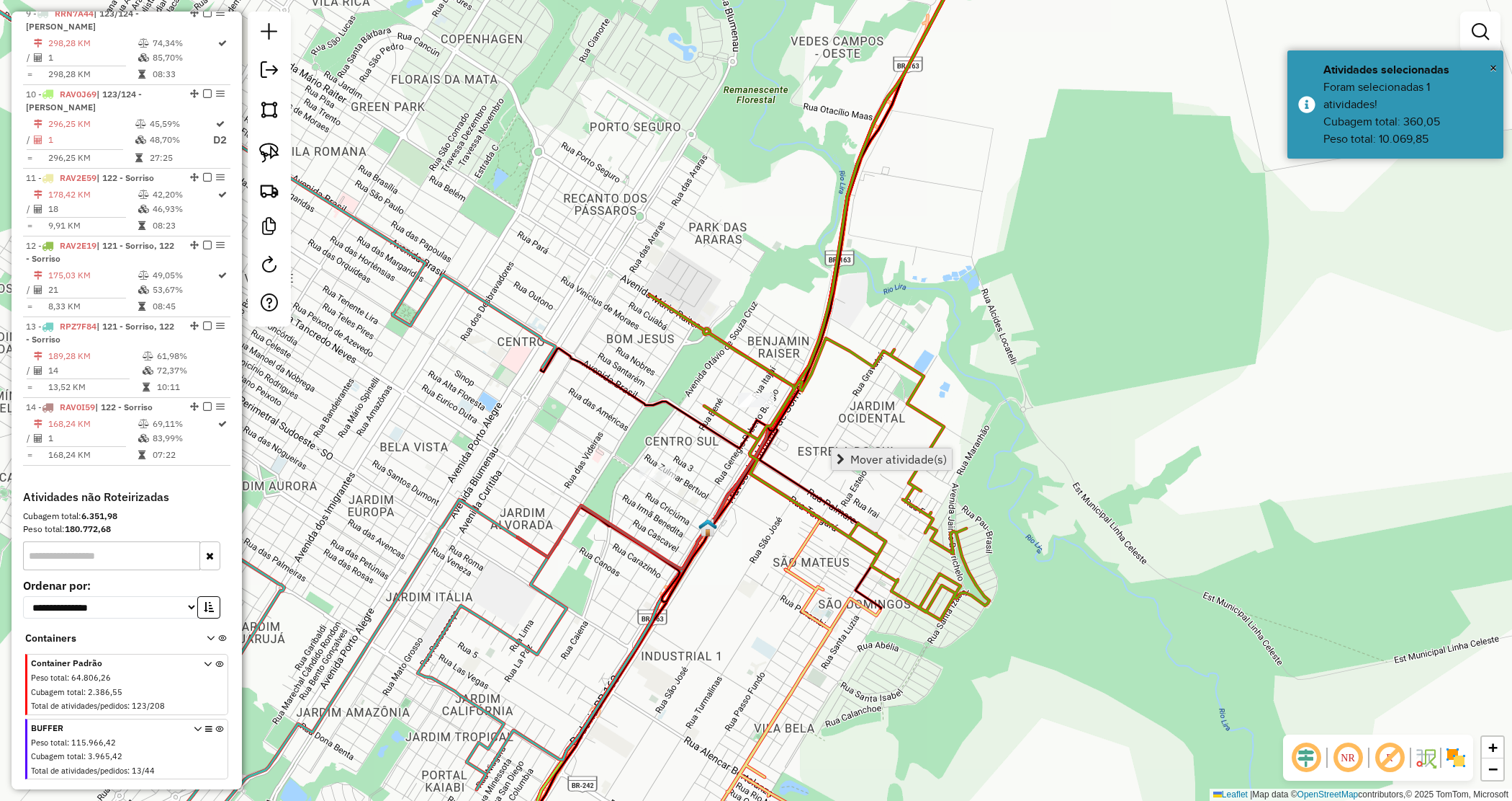
click at [851, 461] on span "Mover atividade(s)" at bounding box center [898, 459] width 97 height 12
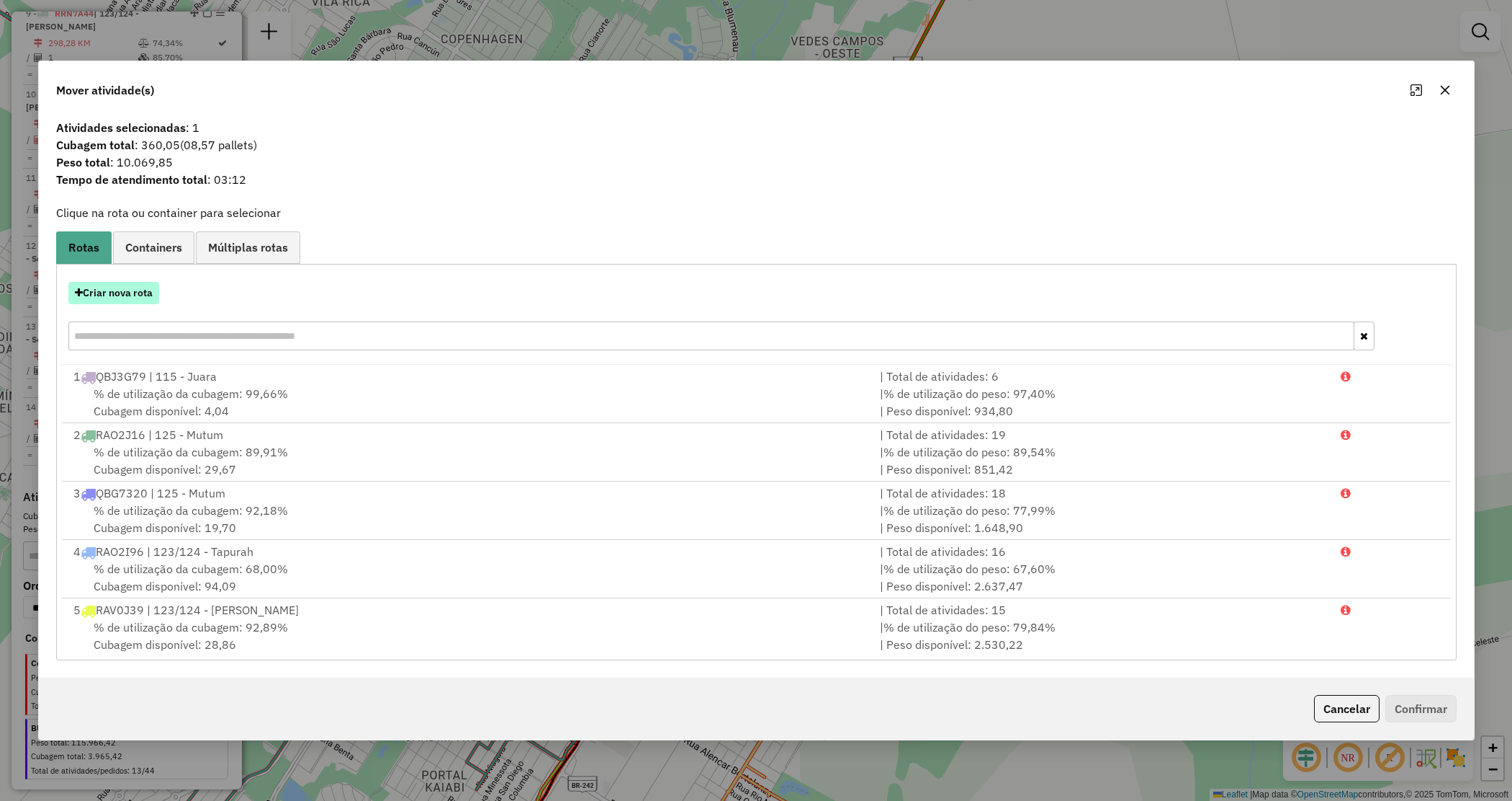
click at [137, 290] on button "Criar nova rota" at bounding box center [114, 293] width 91 height 23
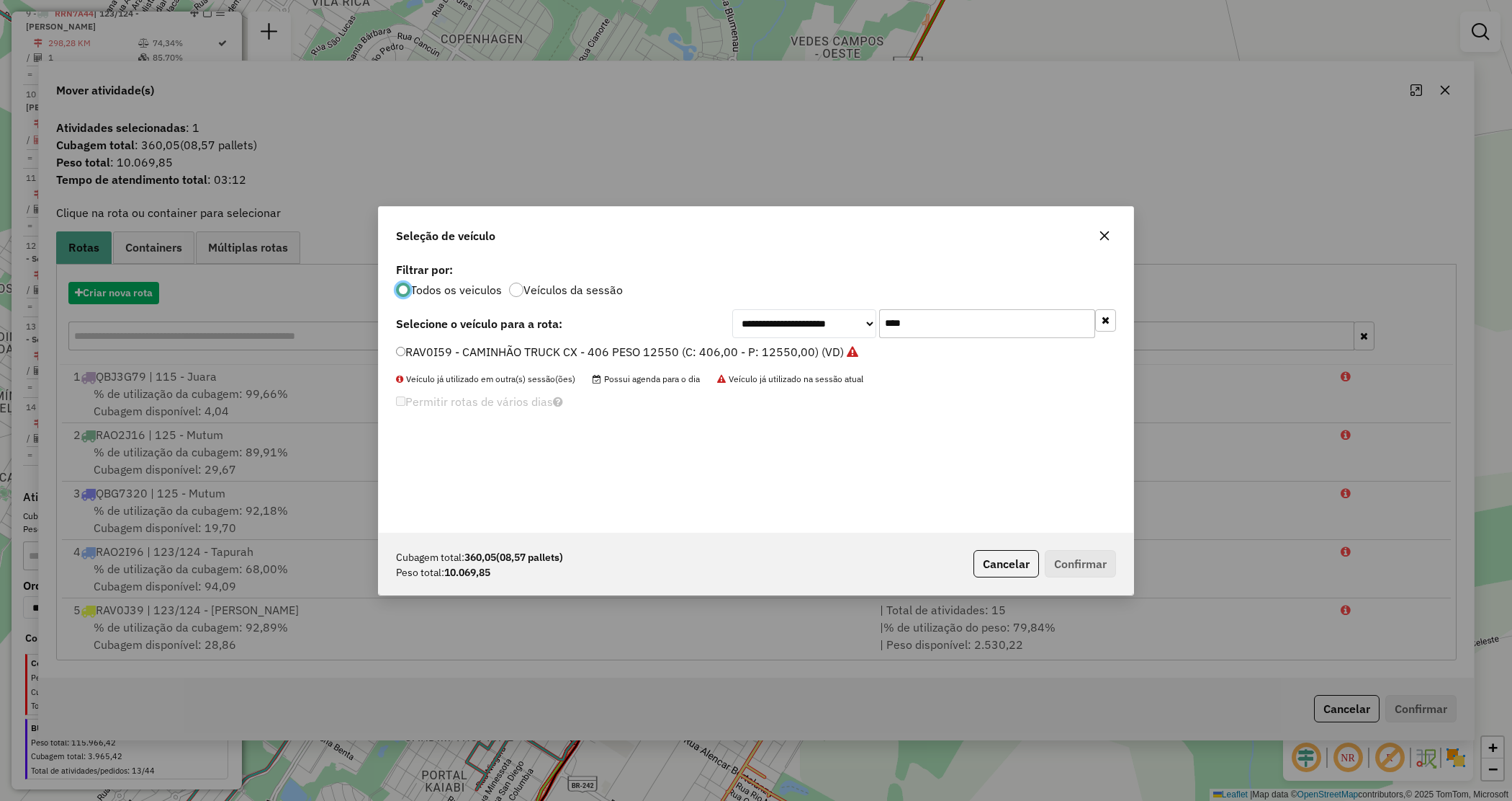
scroll to position [7, 4]
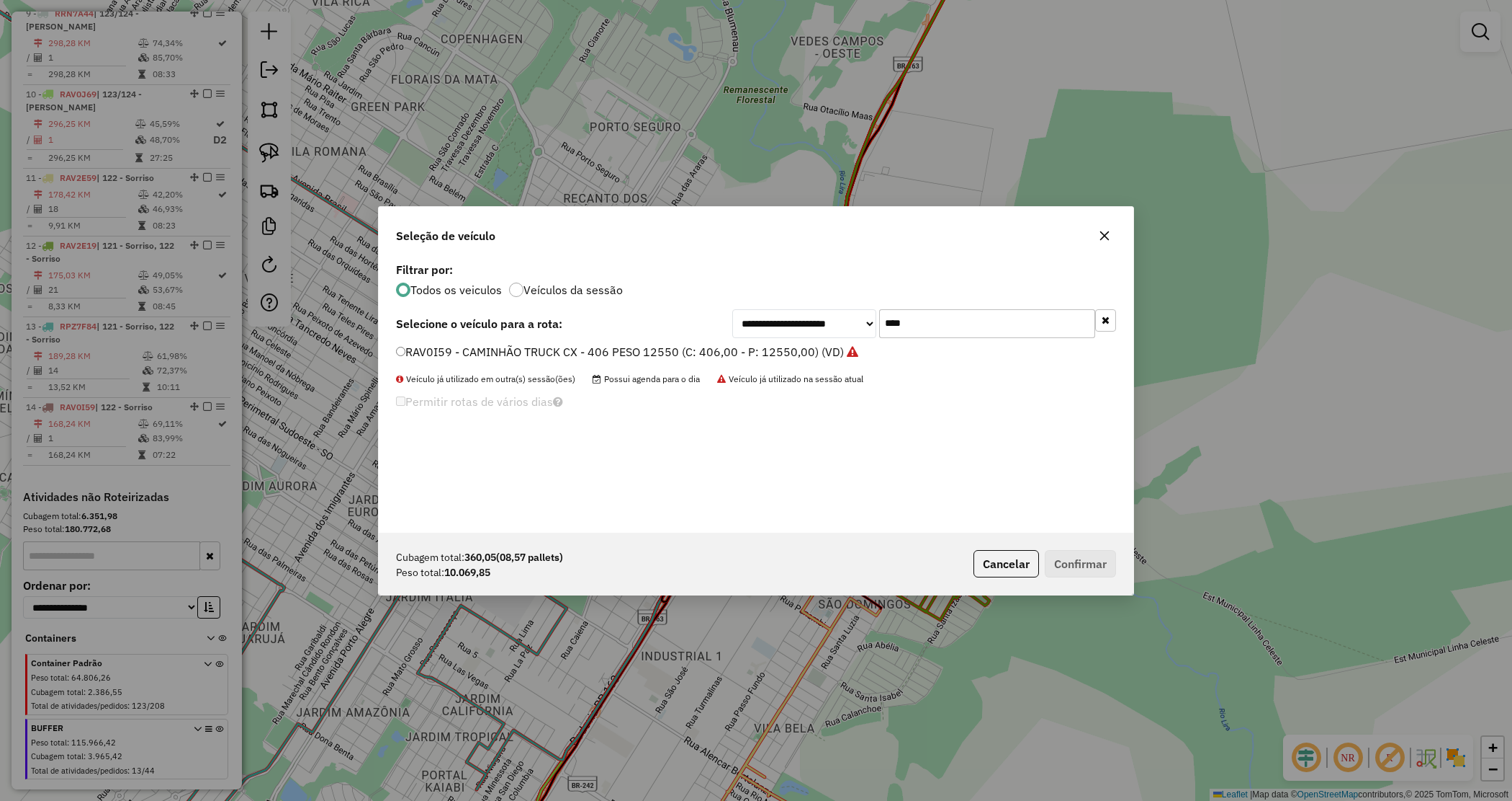
drag, startPoint x: 924, startPoint y: 319, endPoint x: 789, endPoint y: 319, distance: 135.0
click at [790, 321] on div "**********" at bounding box center [924, 323] width 384 height 29
type input "***"
click at [796, 357] on label "SEQ9G27 - CAMINHÃO TRUCK CX - 406 PESO 12550 (C: 406,00 - P: 12550,00) (VD)" at bounding box center [621, 350] width 451 height 17
click at [1078, 557] on button "Confirmar" at bounding box center [1081, 563] width 71 height 28
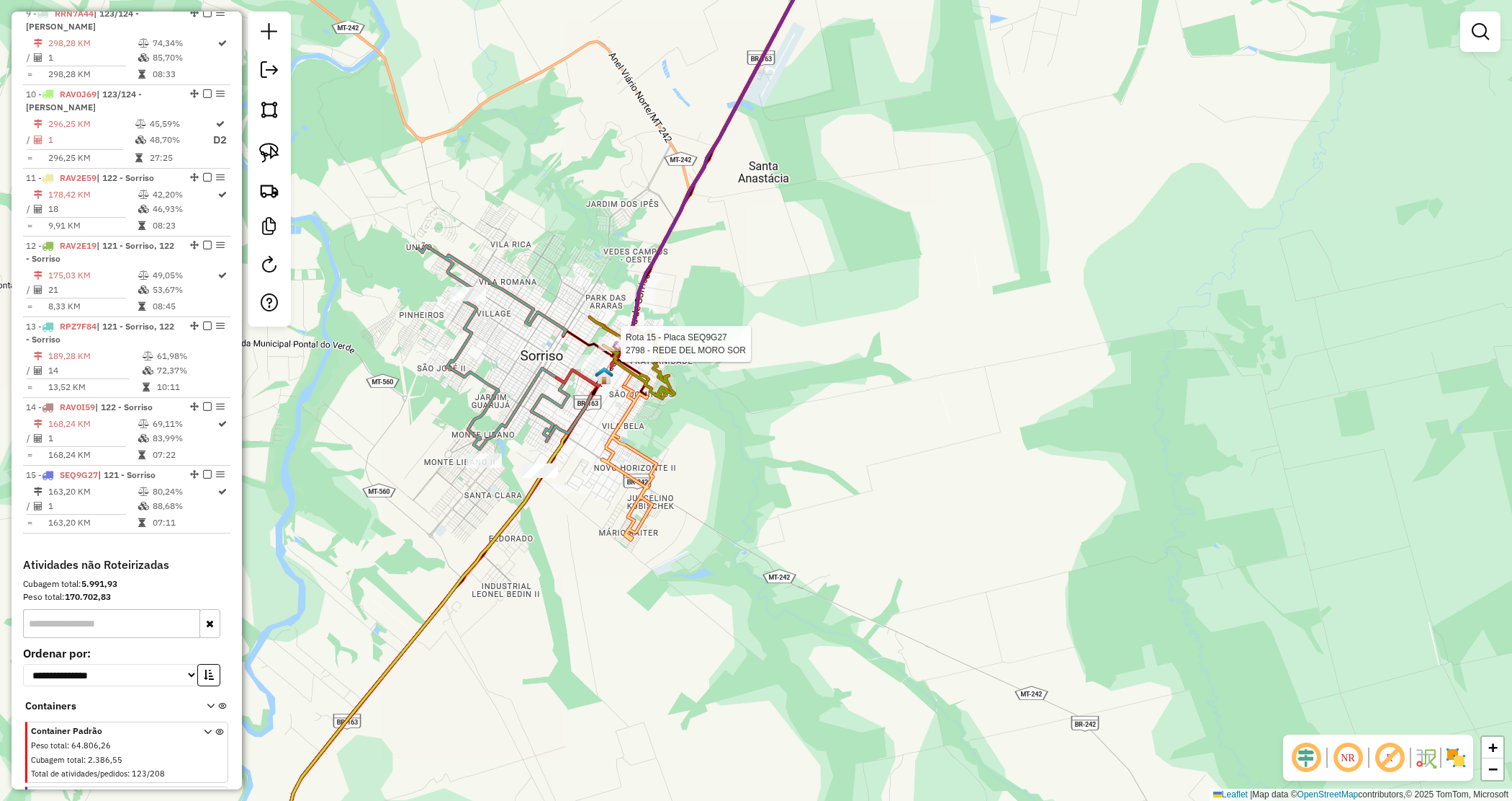
select select "*********"
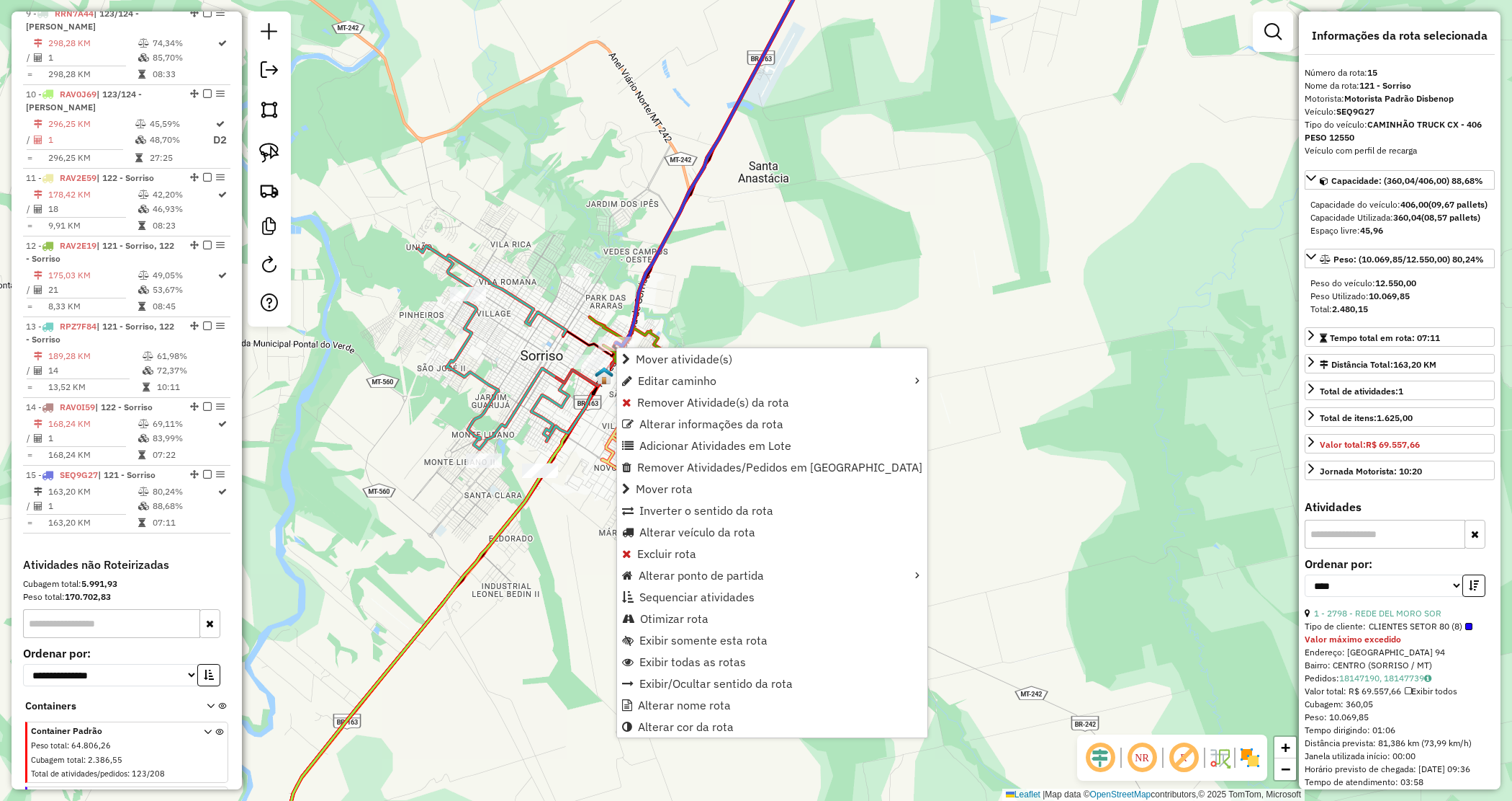
scroll to position [1190, 0]
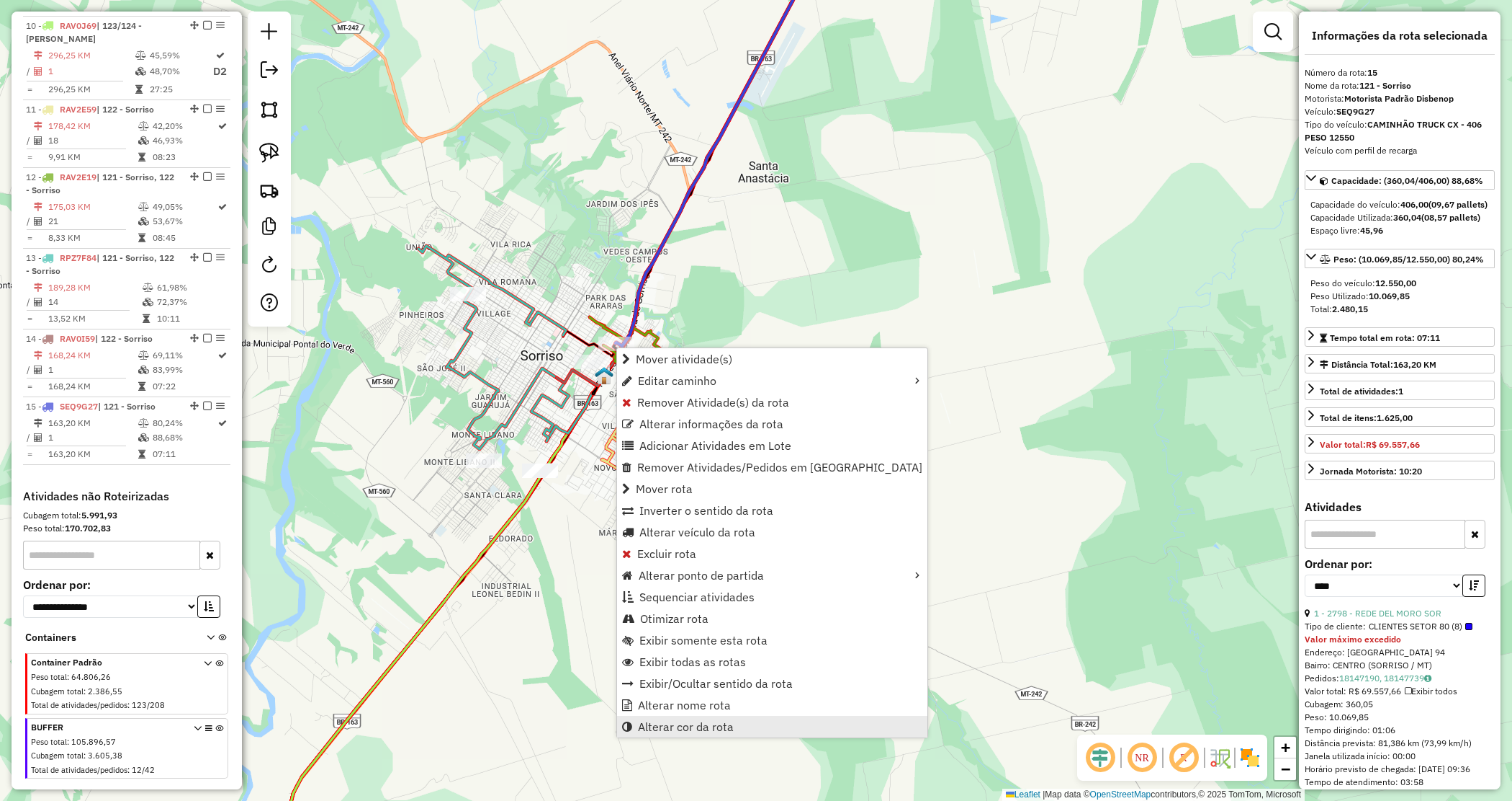
click at [679, 721] on span "Alterar cor da rota" at bounding box center [686, 727] width 96 height 12
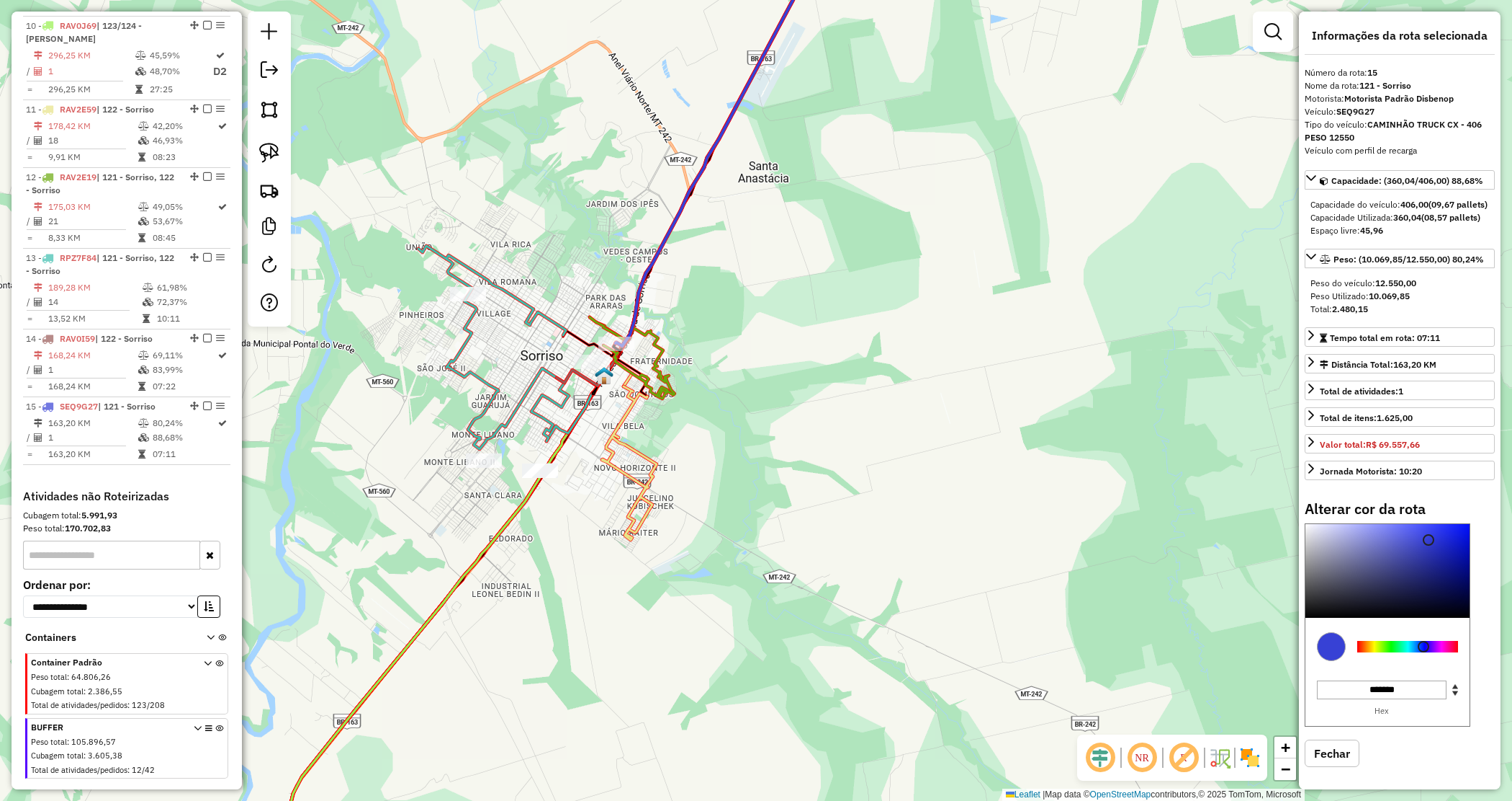
type input "*******"
drag, startPoint x: 1343, startPoint y: 631, endPoint x: 1307, endPoint y: 653, distance: 42.2
click at [1307, 618] on div at bounding box center [1387, 570] width 164 height 94
drag, startPoint x: 1173, startPoint y: 329, endPoint x: 1165, endPoint y: 328, distance: 8.1
click at [1167, 328] on div "Janela de atendimento Grade de atendimento Capacidade Transportadoras Veículos …" at bounding box center [756, 400] width 1512 height 801
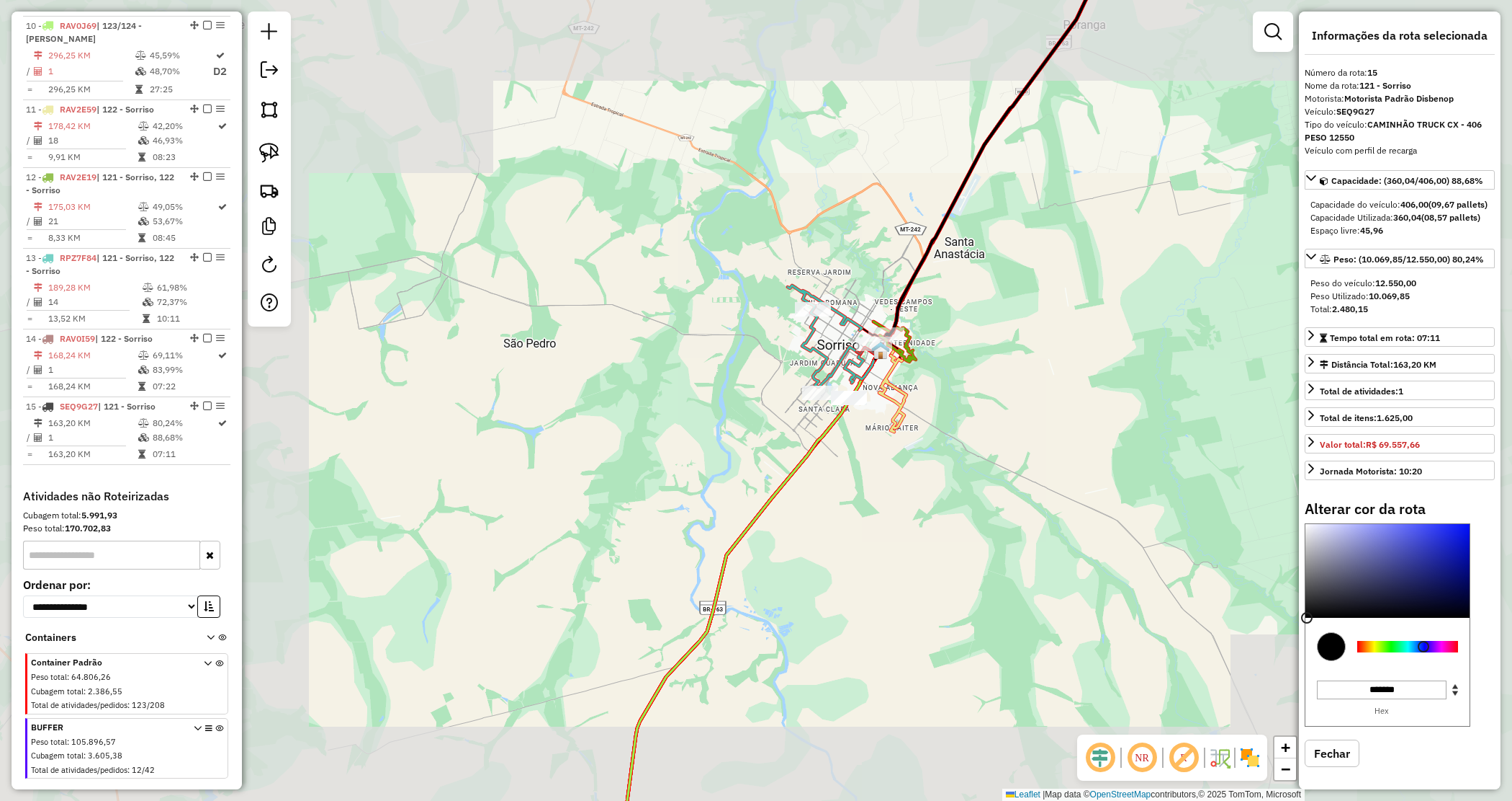
click at [1175, 317] on div "Janela de atendimento Grade de atendimento Capacidade Transportadoras Veículos …" at bounding box center [756, 400] width 1512 height 801
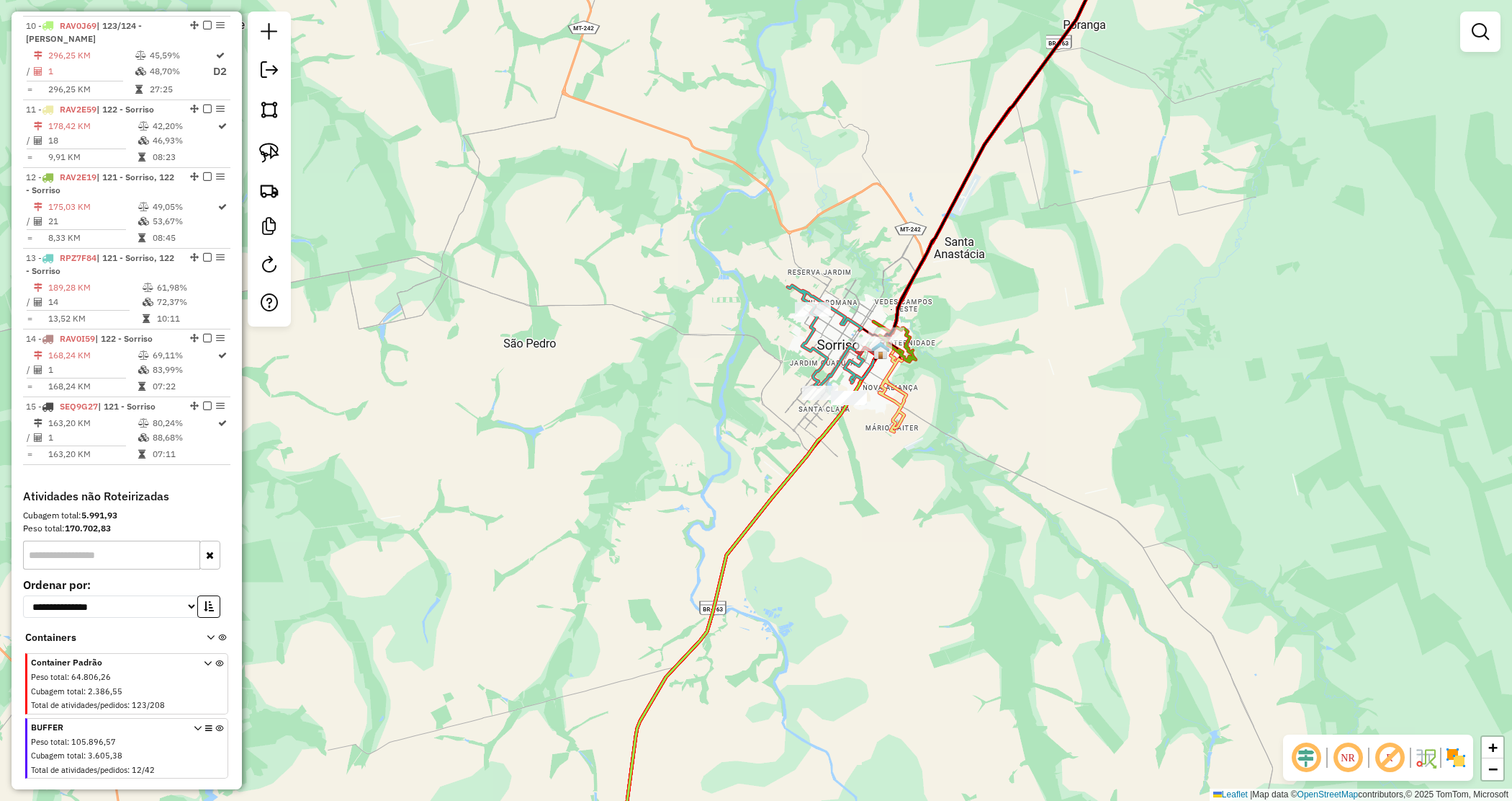
click at [949, 394] on div "Janela de atendimento Grade de atendimento Capacidade Transportadoras Veículos …" at bounding box center [756, 400] width 1512 height 801
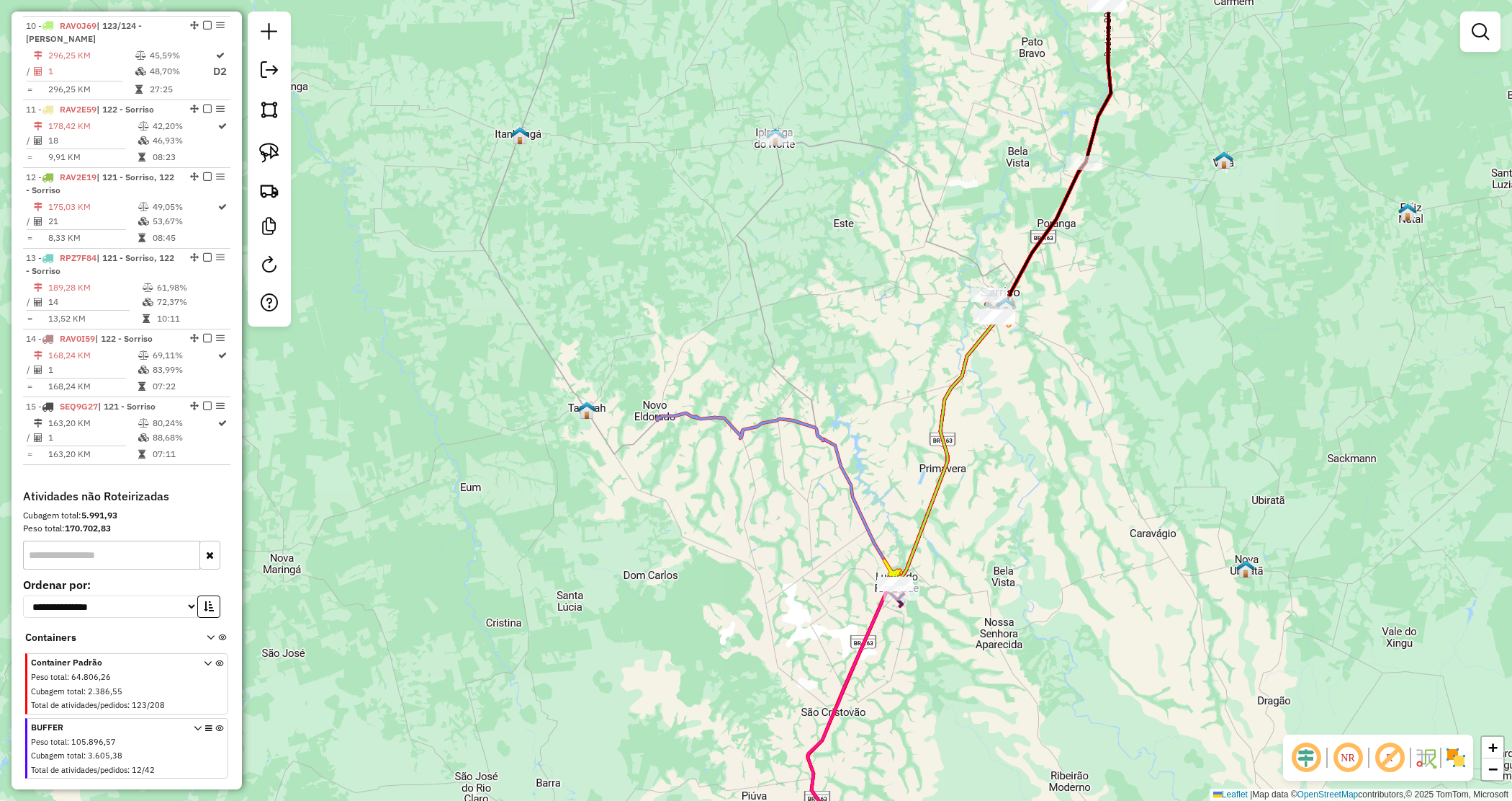
drag, startPoint x: 993, startPoint y: 464, endPoint x: 1038, endPoint y: 394, distance: 83.2
click at [1038, 400] on div "Janela de atendimento Grade de atendimento Capacidade Transportadoras Veículos …" at bounding box center [756, 400] width 1512 height 801
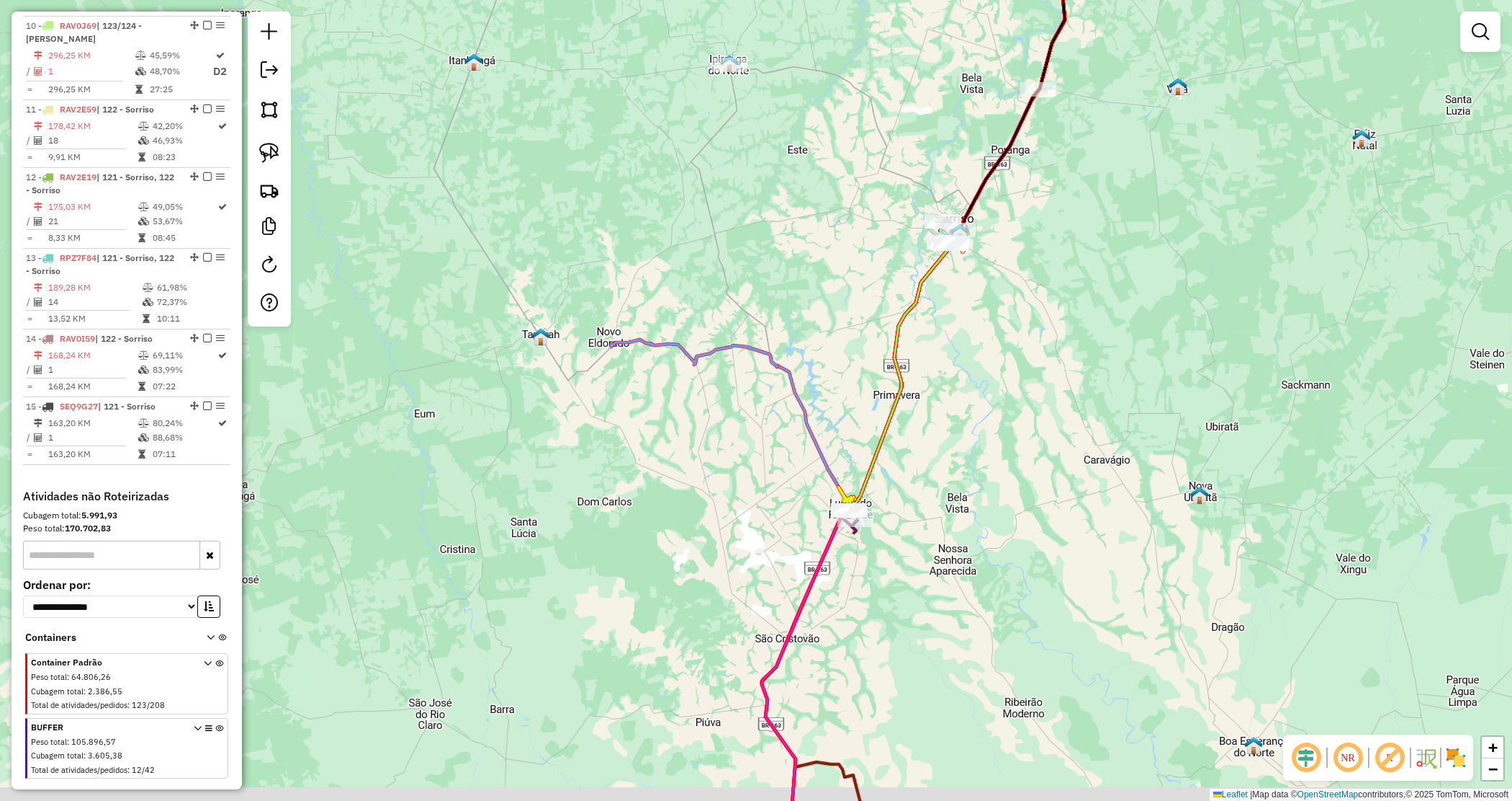
drag, startPoint x: 1034, startPoint y: 446, endPoint x: 980, endPoint y: 394, distance: 75.0
click at [989, 391] on div "Janela de atendimento Grade de atendimento Capacidade Transportadoras Veículos …" at bounding box center [756, 400] width 1512 height 801
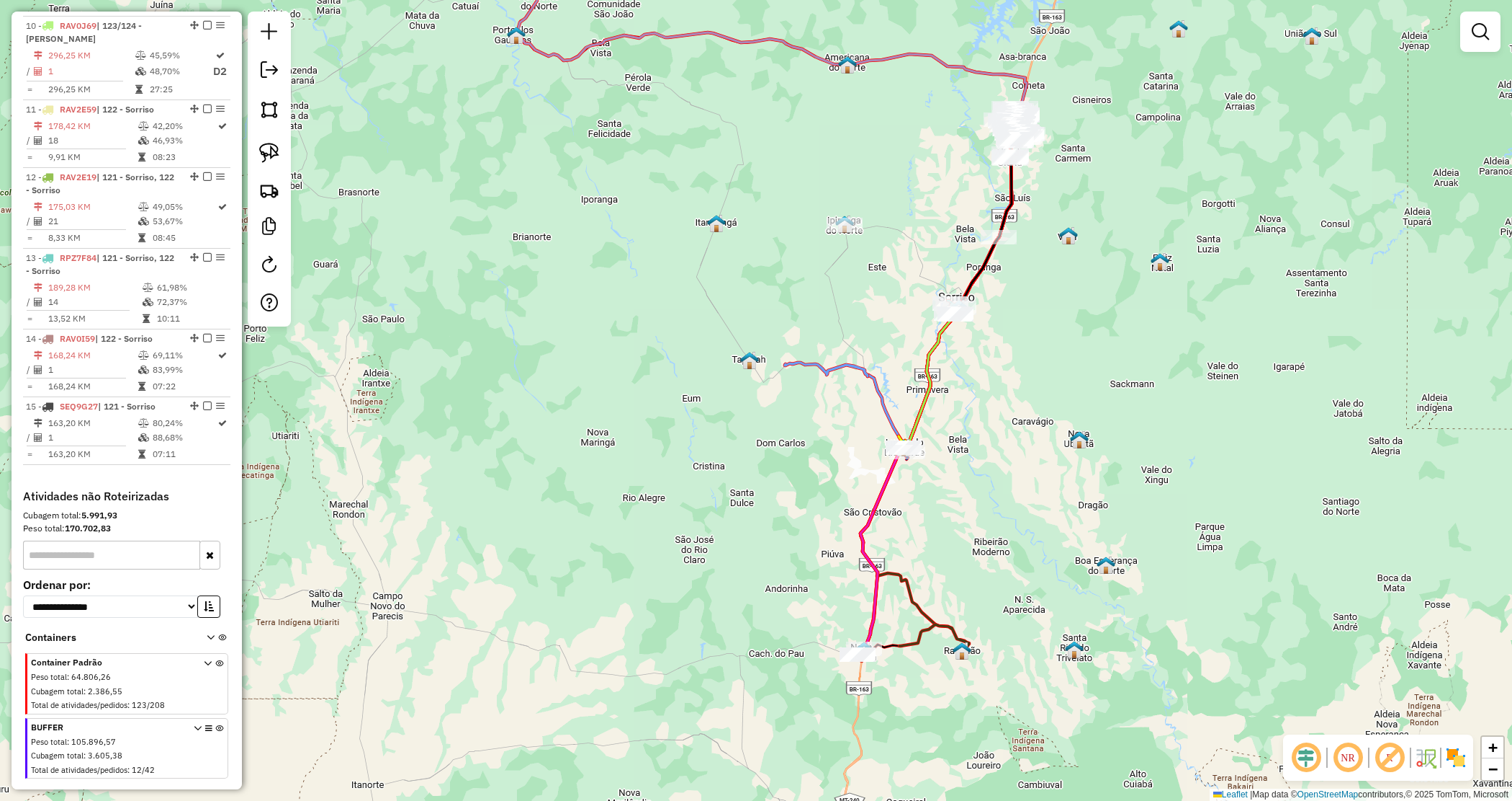
click at [829, 645] on div "Janela de atendimento Grade de atendimento Capacidade Transportadoras Veículos …" at bounding box center [756, 400] width 1512 height 801
drag, startPoint x: 819, startPoint y: 642, endPoint x: 936, endPoint y: 679, distance: 122.7
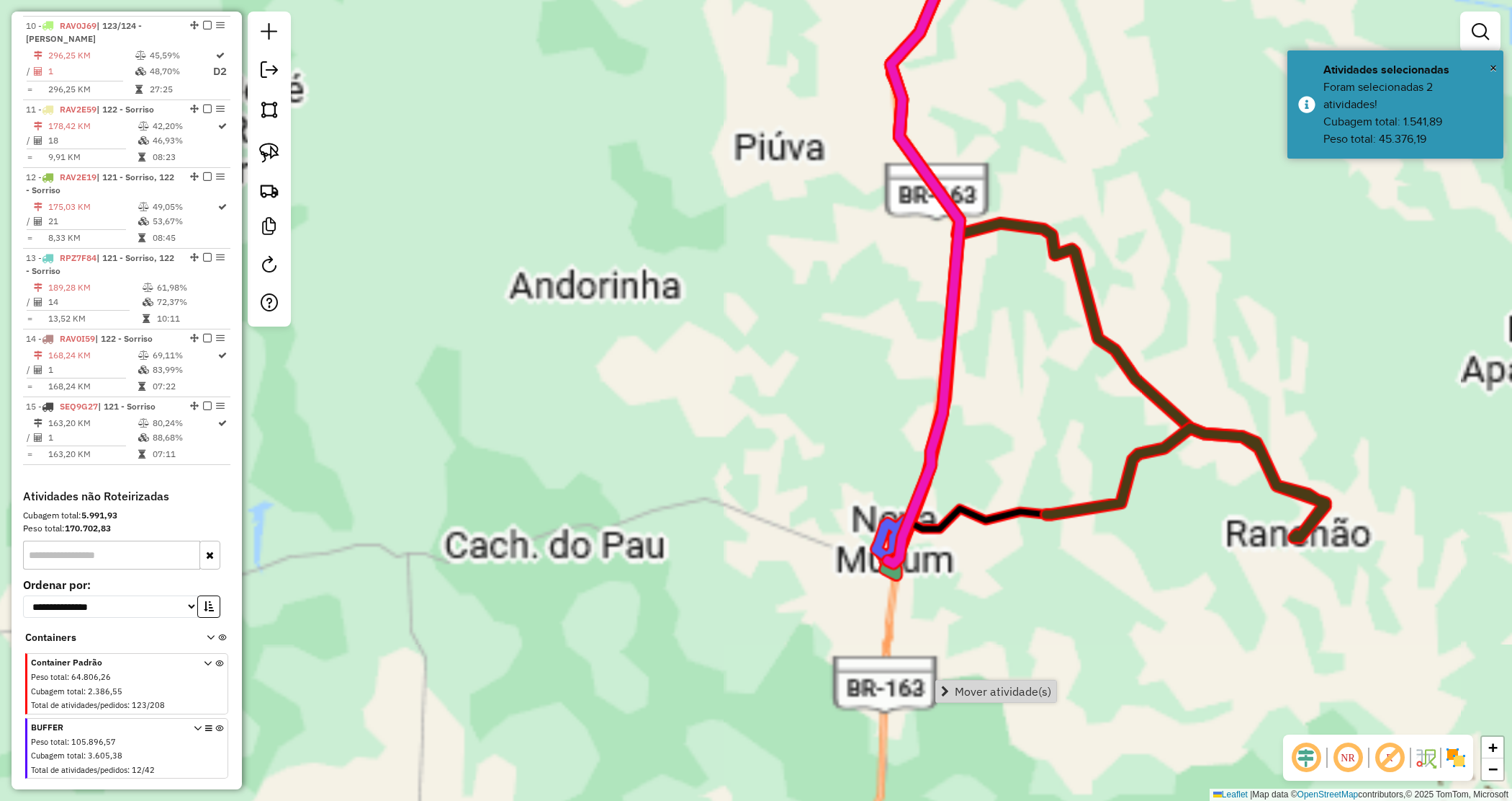
drag, startPoint x: 879, startPoint y: 673, endPoint x: 877, endPoint y: 657, distance: 16.1
click at [880, 673] on div "Janela de atendimento Grade de atendimento Capacidade Transportadoras Veículos …" at bounding box center [756, 400] width 1512 height 801
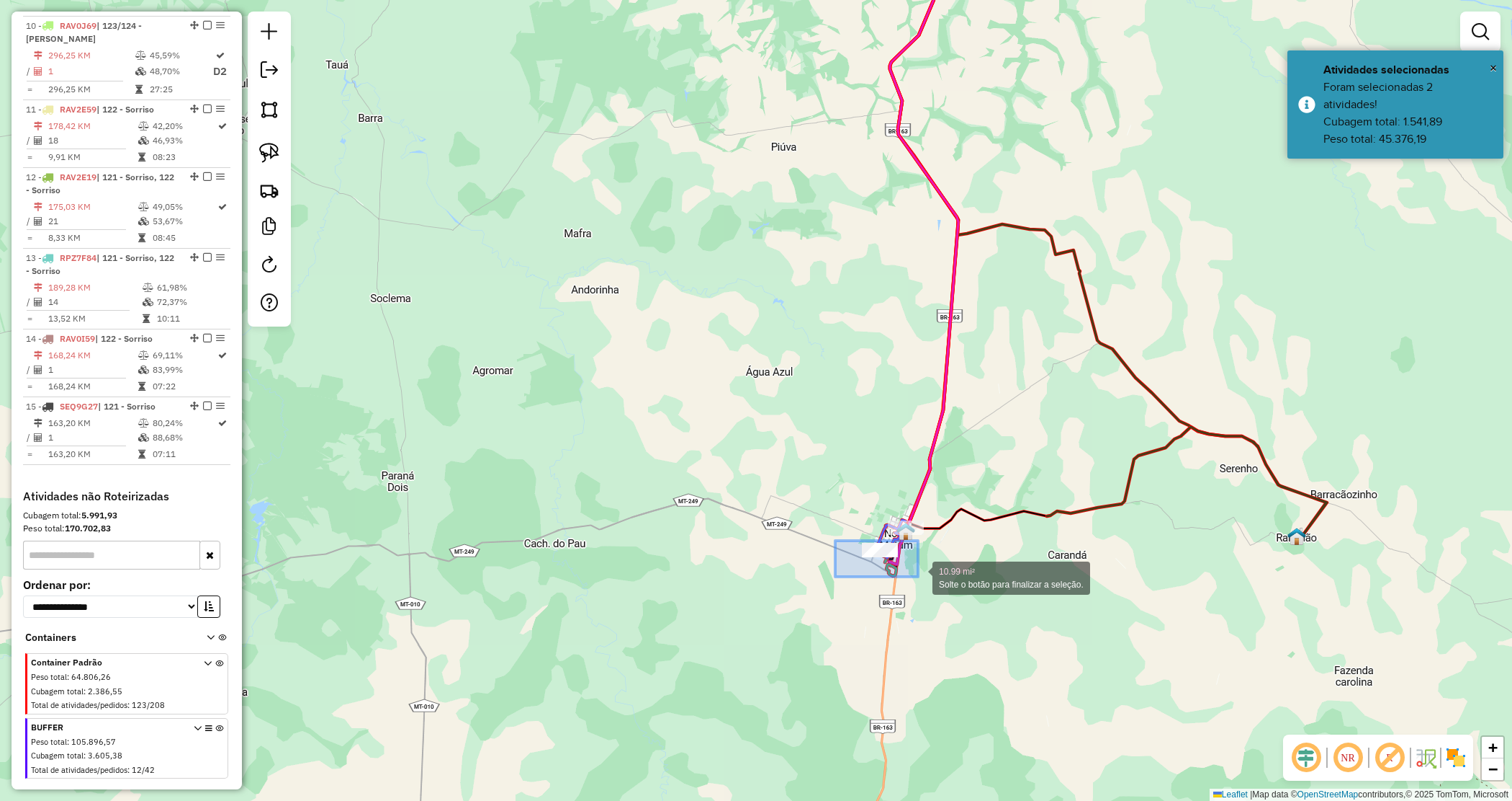
drag, startPoint x: 851, startPoint y: 550, endPoint x: 919, endPoint y: 577, distance: 73.2
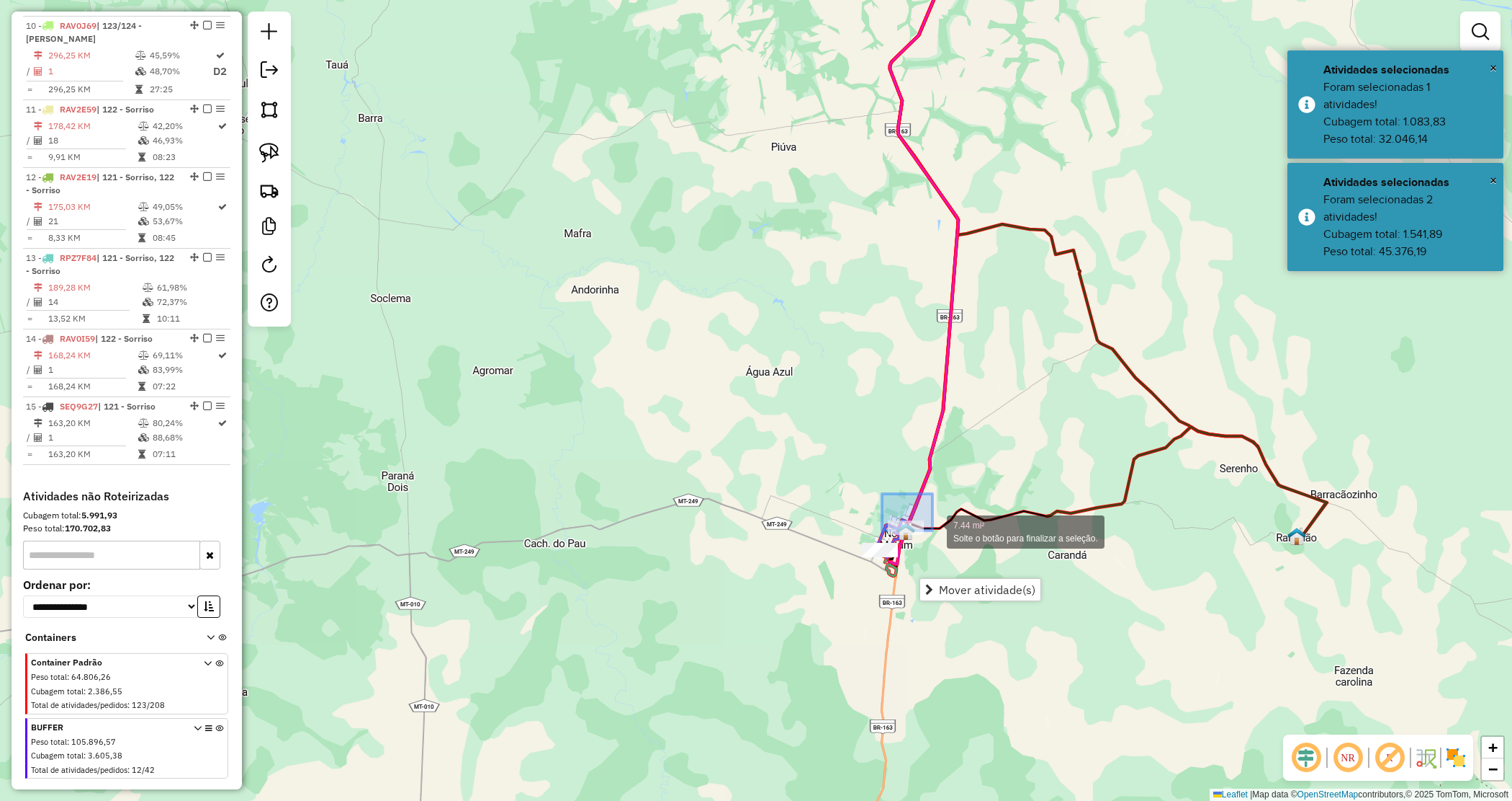
drag, startPoint x: 912, startPoint y: 519, endPoint x: 938, endPoint y: 538, distance: 32.2
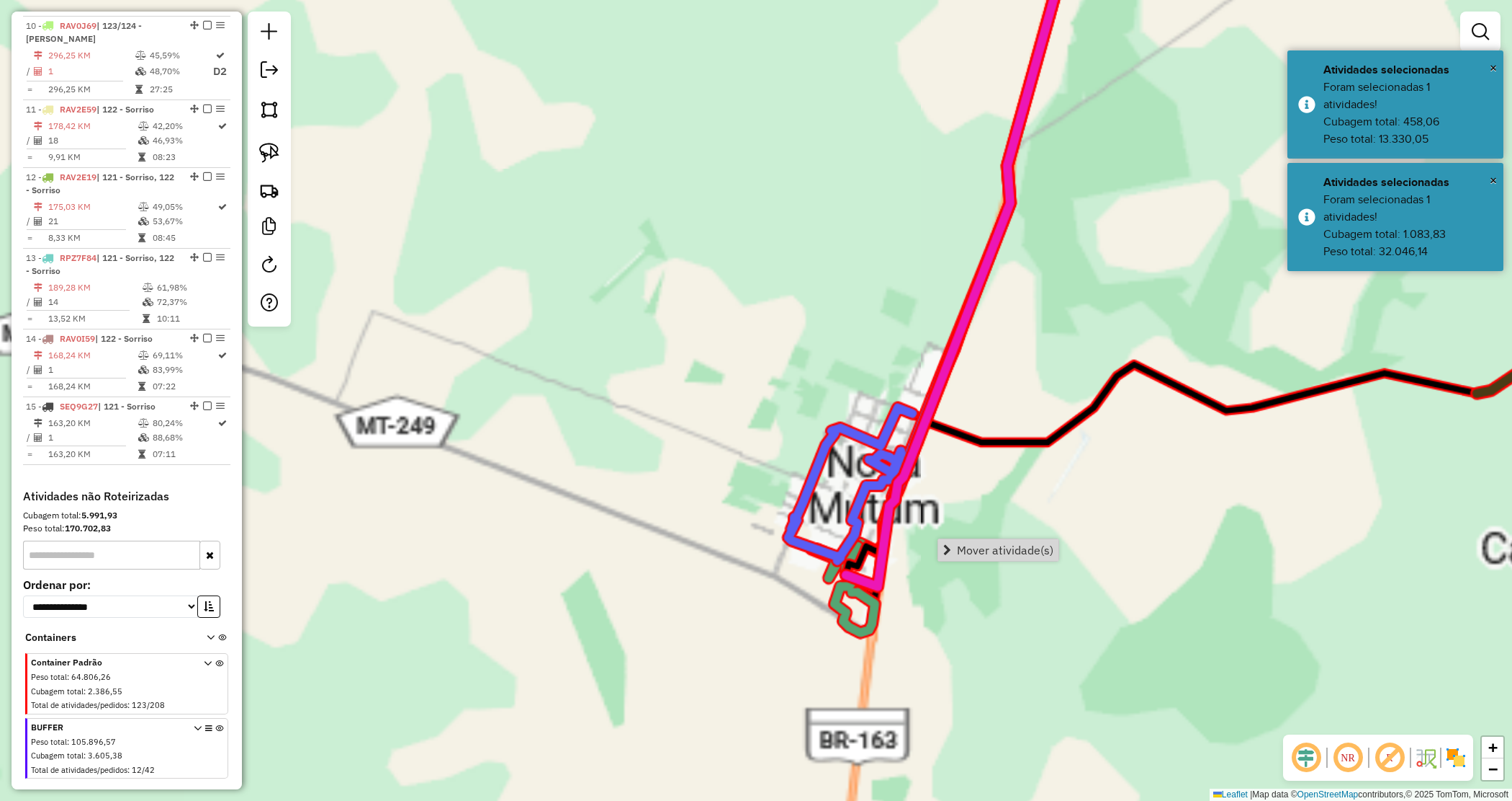
click at [898, 594] on div "Janela de atendimento Grade de atendimento Capacidade Transportadoras Veículos …" at bounding box center [756, 400] width 1512 height 801
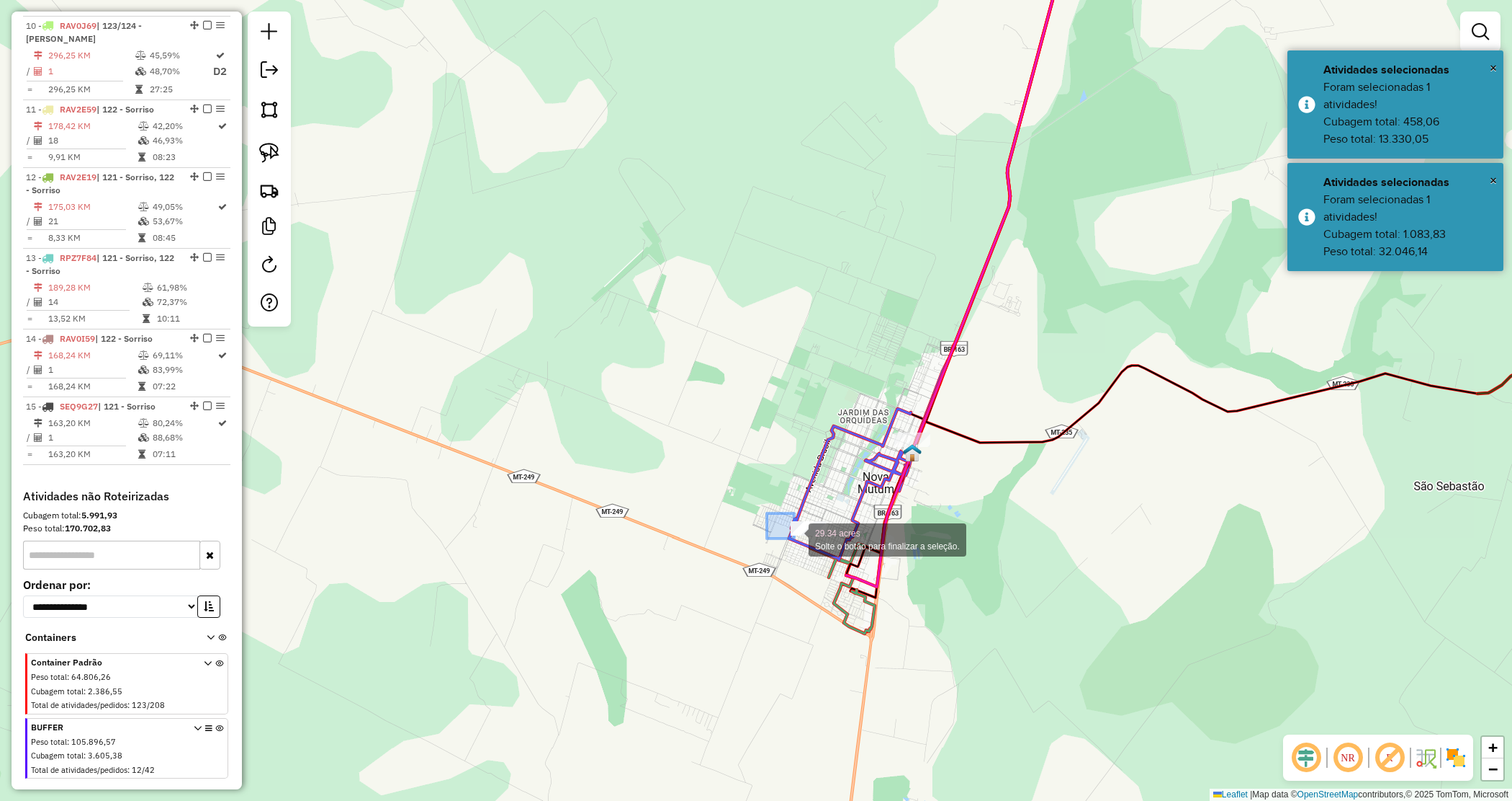
drag, startPoint x: 795, startPoint y: 539, endPoint x: 973, endPoint y: 596, distance: 186.9
click at [995, 599] on link "Mover atividade(s)" at bounding box center [1035, 608] width 121 height 22
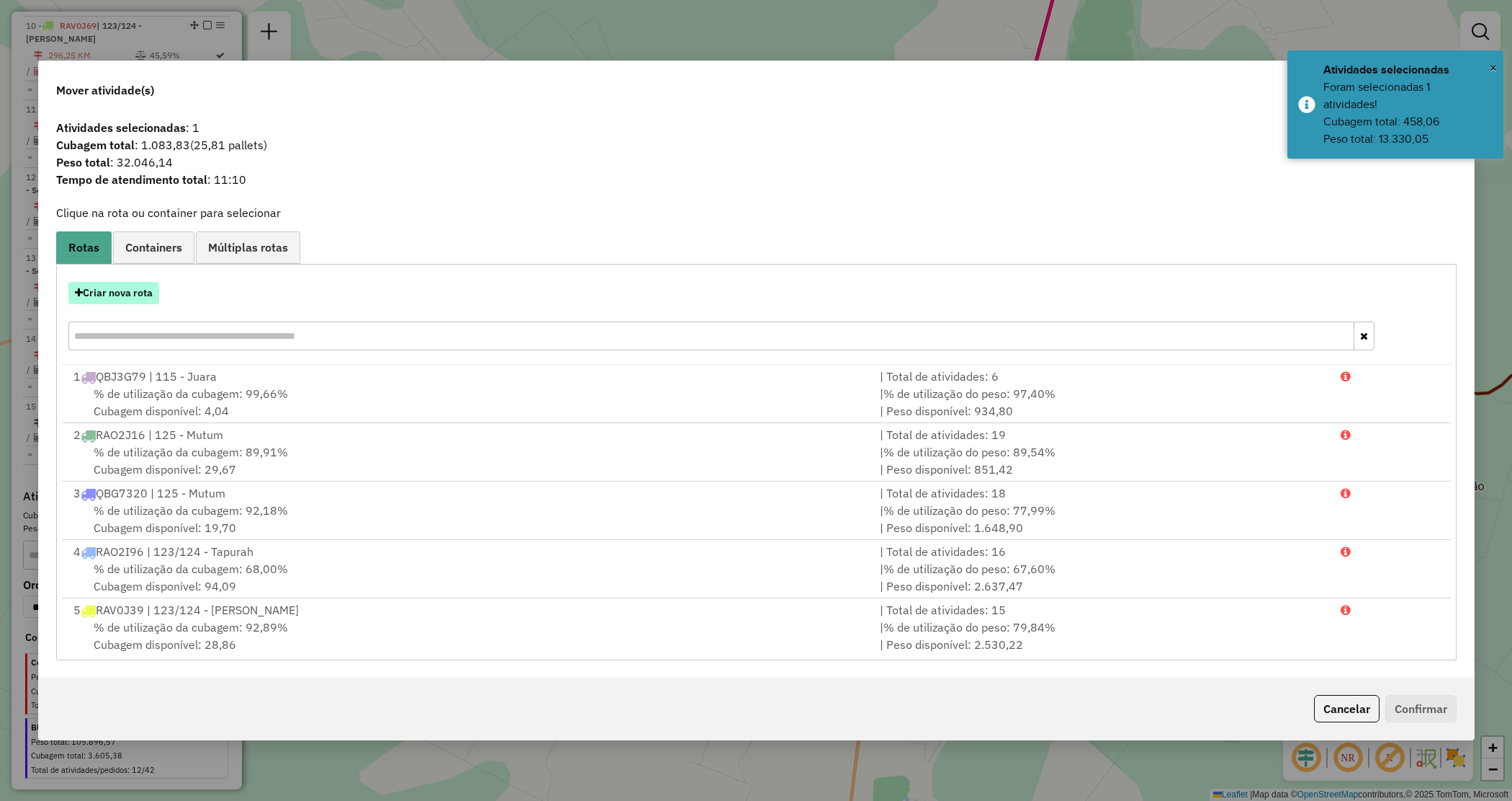
click at [126, 297] on button "Criar nova rota" at bounding box center [114, 293] width 91 height 23
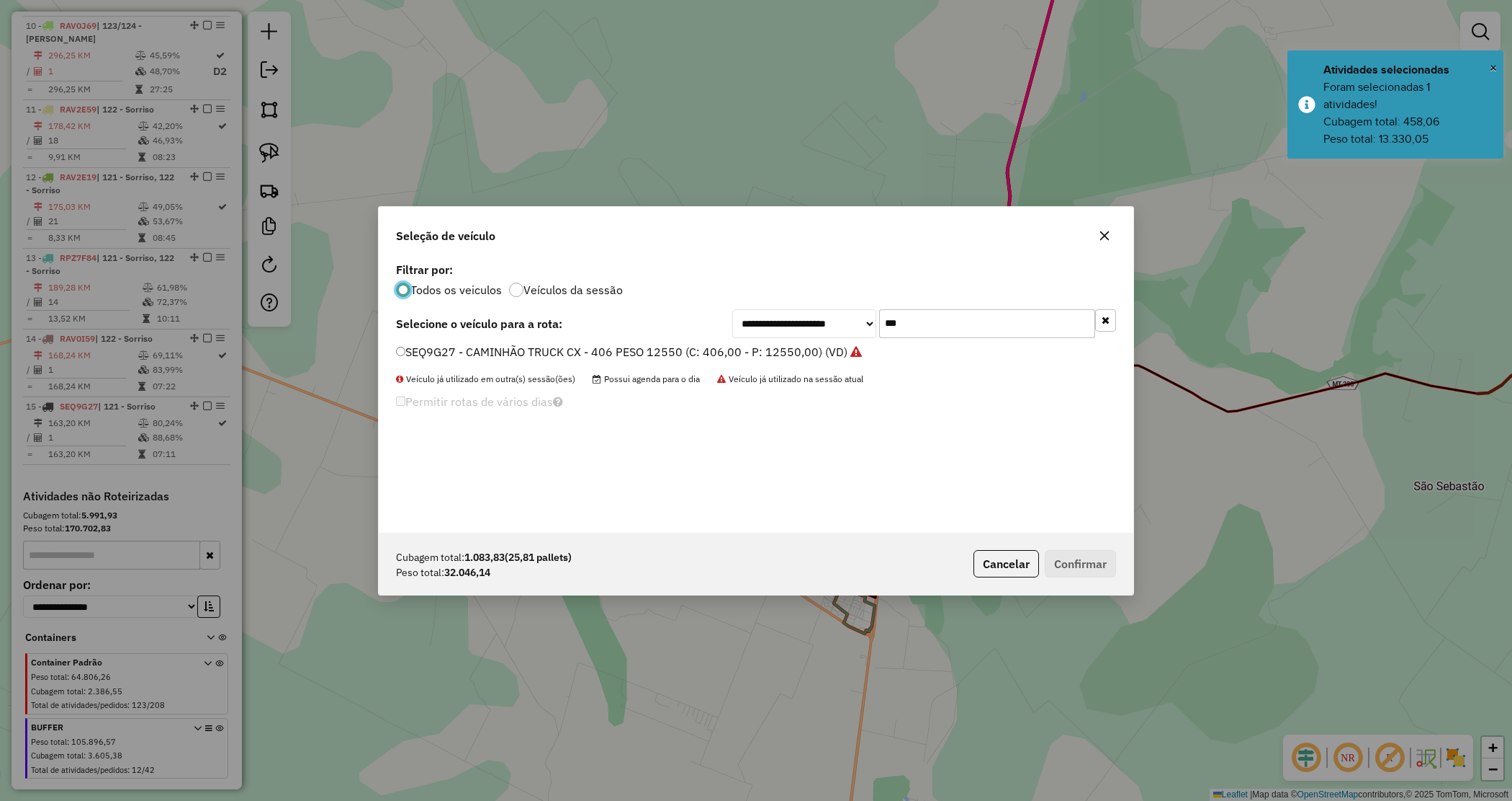
scroll to position [7, 4]
drag, startPoint x: 914, startPoint y: 329, endPoint x: 797, endPoint y: 303, distance: 119.9
click at [796, 305] on div "**********" at bounding box center [756, 395] width 755 height 274
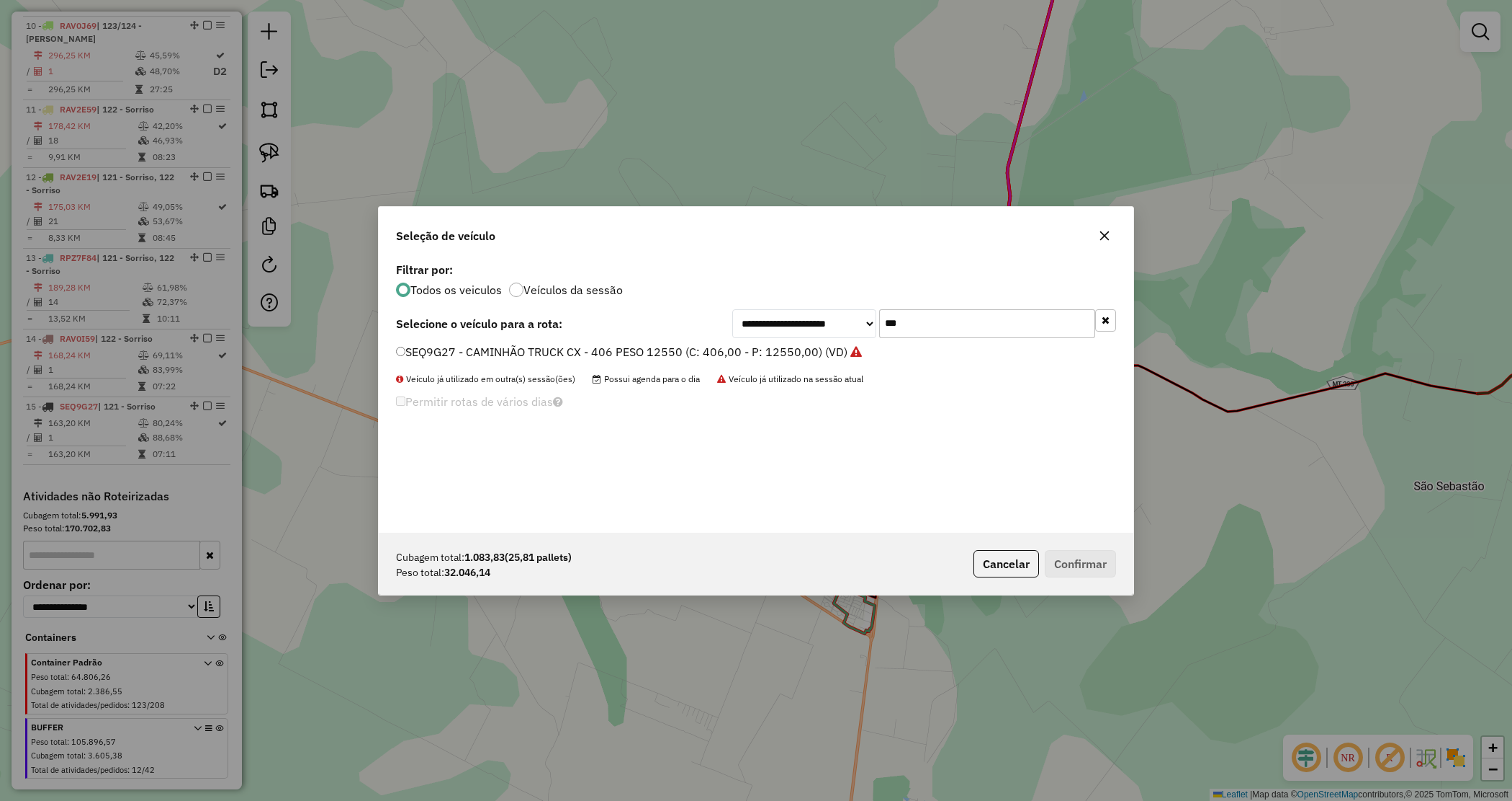
drag, startPoint x: 1096, startPoint y: 238, endPoint x: 1088, endPoint y: 244, distance: 10.0
click at [1096, 238] on button "button" at bounding box center [1104, 235] width 23 height 23
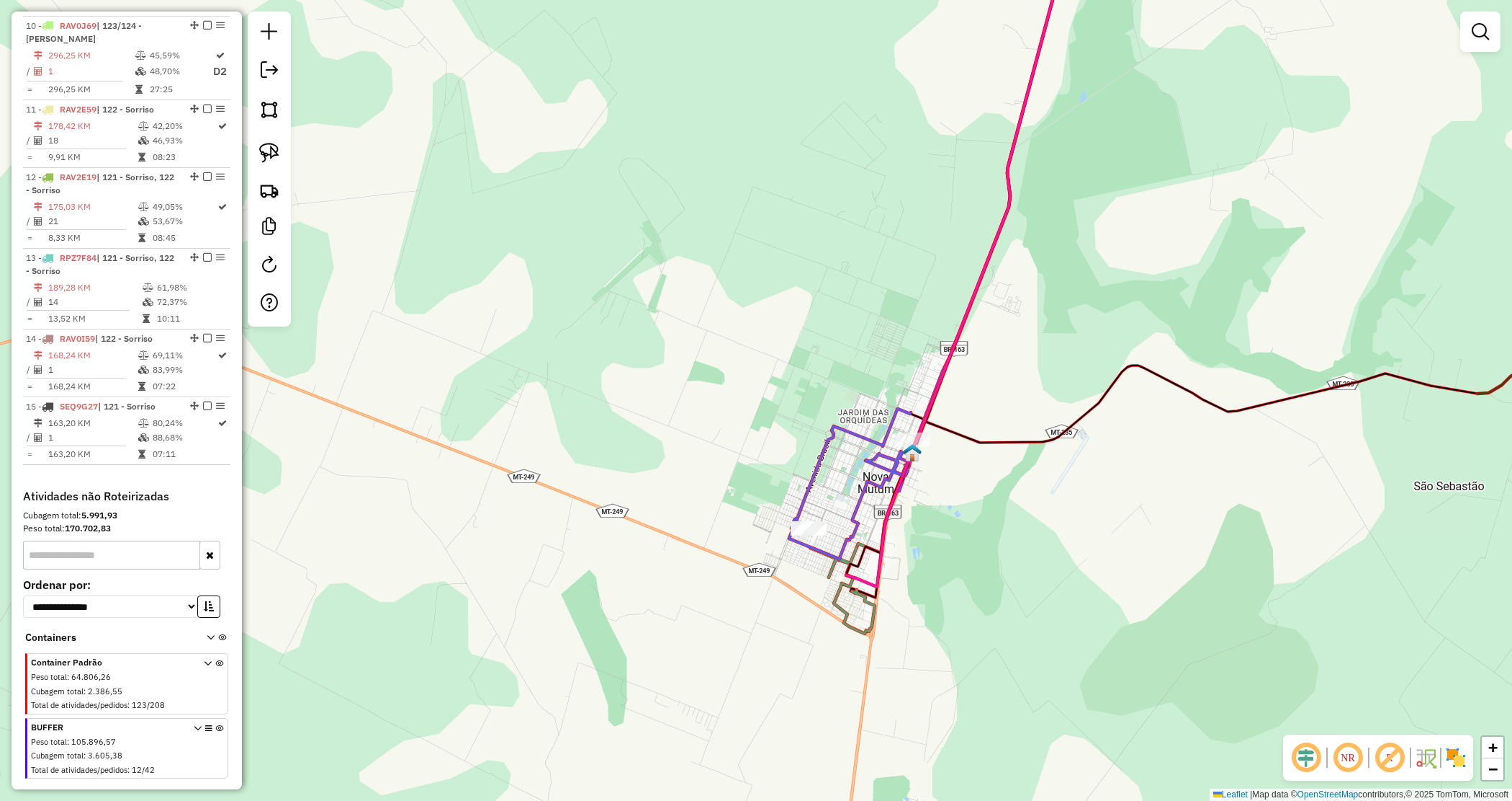
click at [149, 541] on input "text" at bounding box center [111, 554] width 177 height 29
type input "****"
drag, startPoint x: 194, startPoint y: 703, endPoint x: 170, endPoint y: 716, distance: 27.3
click at [194, 724] on icon at bounding box center [198, 751] width 8 height 54
click at [113, 787] on link "9693 - DEL NORTE ATACAREJO" at bounding box center [97, 792] width 123 height 11
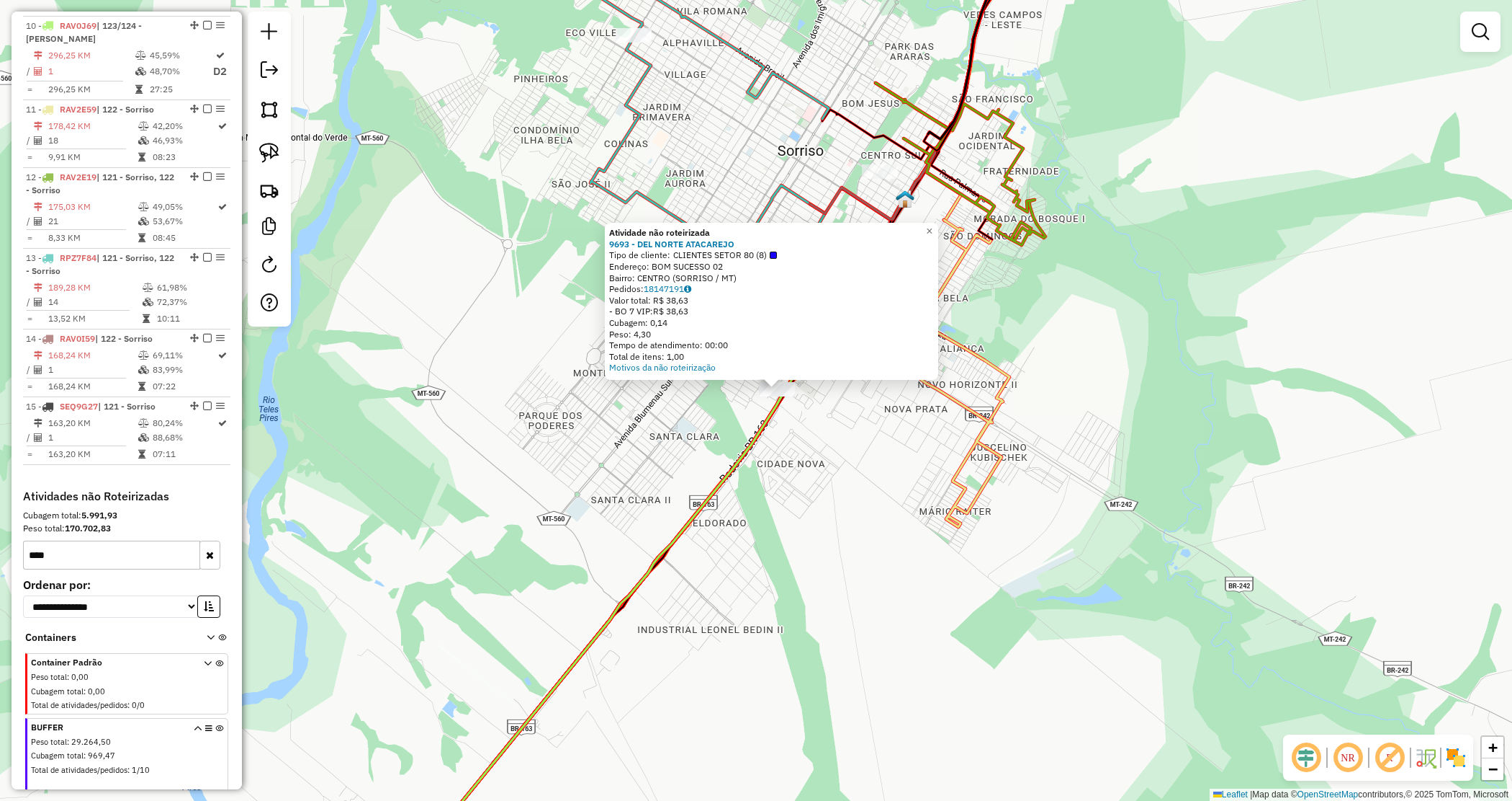
click at [795, 461] on div "Atividade não roteirizada 9693 - DEL NORTE ATACAREJO Tipo de cliente: CLIENTES …" at bounding box center [756, 400] width 1512 height 801
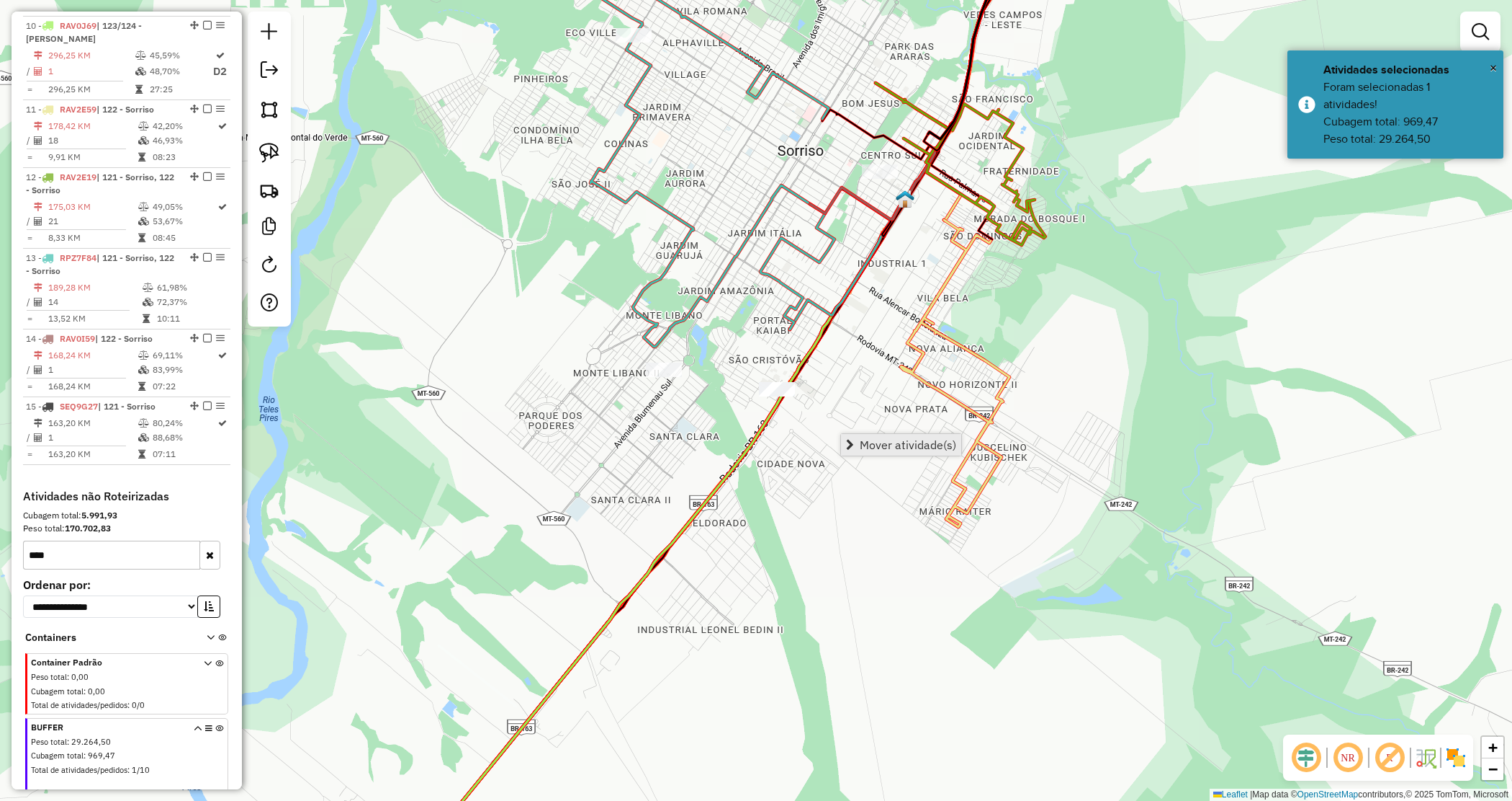
click at [892, 449] on span "Mover atividade(s)" at bounding box center [908, 445] width 97 height 12
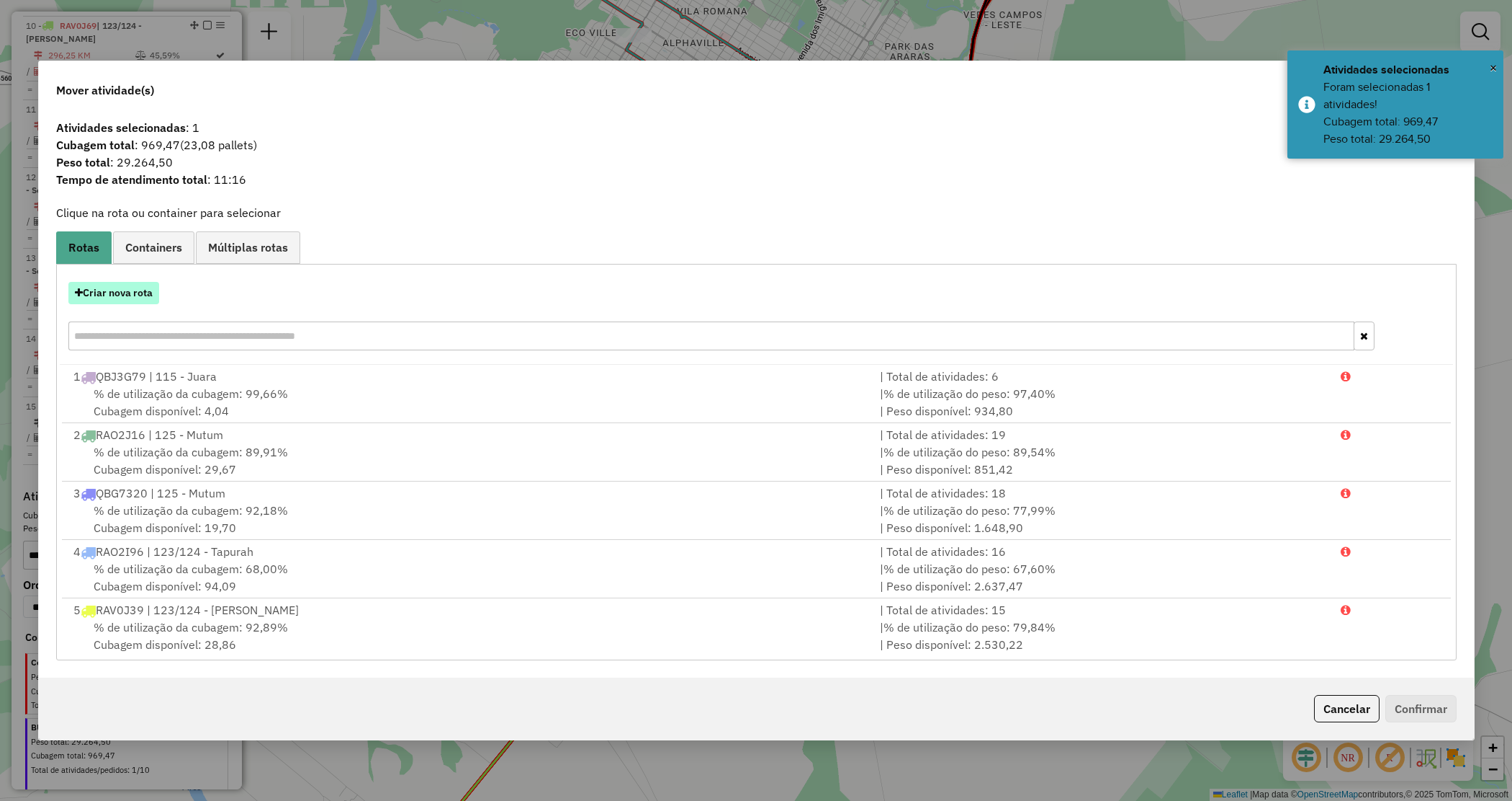
click at [113, 297] on button "Criar nova rota" at bounding box center [114, 293] width 91 height 23
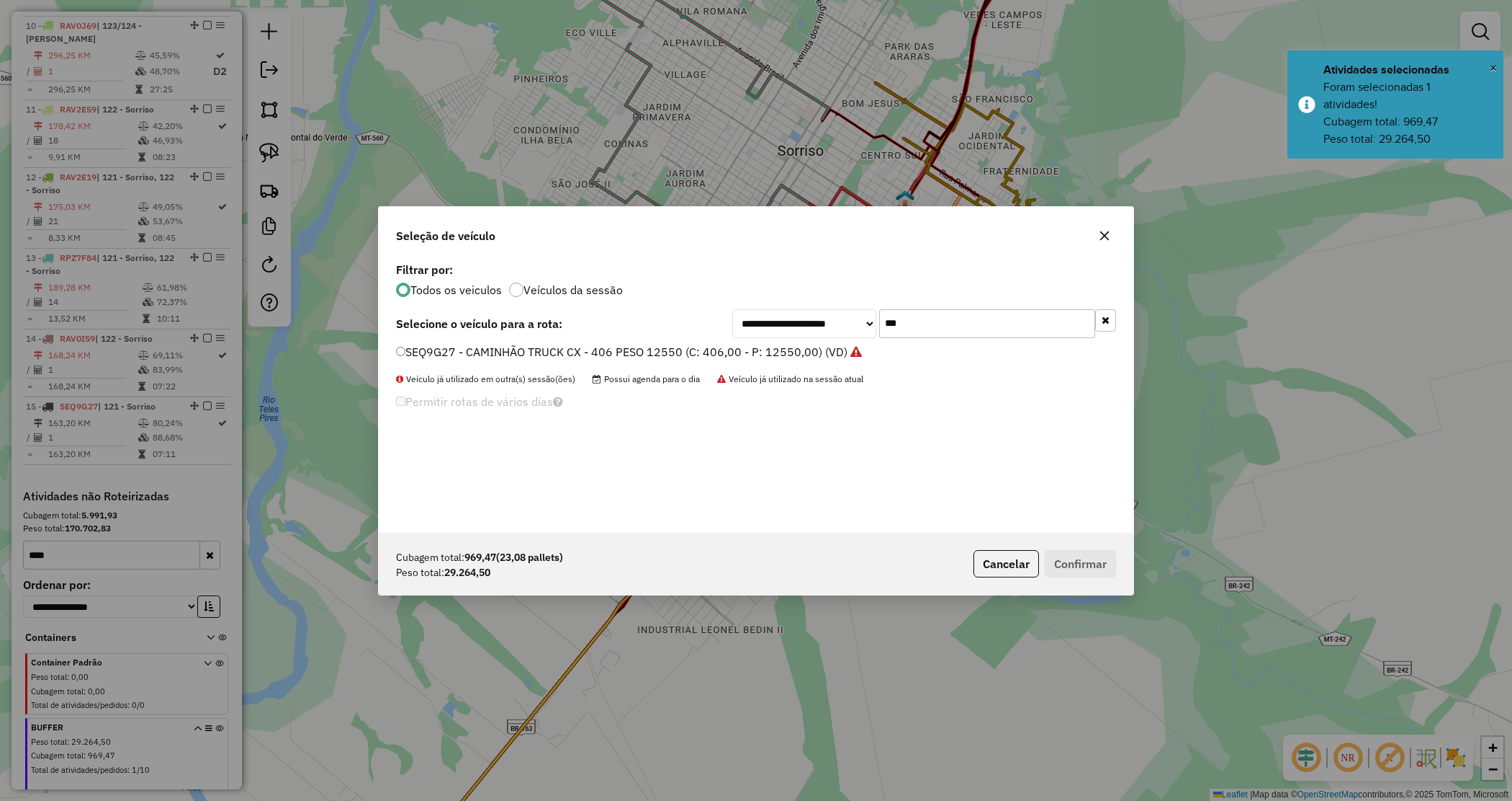
drag, startPoint x: 923, startPoint y: 322, endPoint x: 848, endPoint y: 316, distance: 75.2
click at [850, 318] on div "**********" at bounding box center [924, 323] width 384 height 29
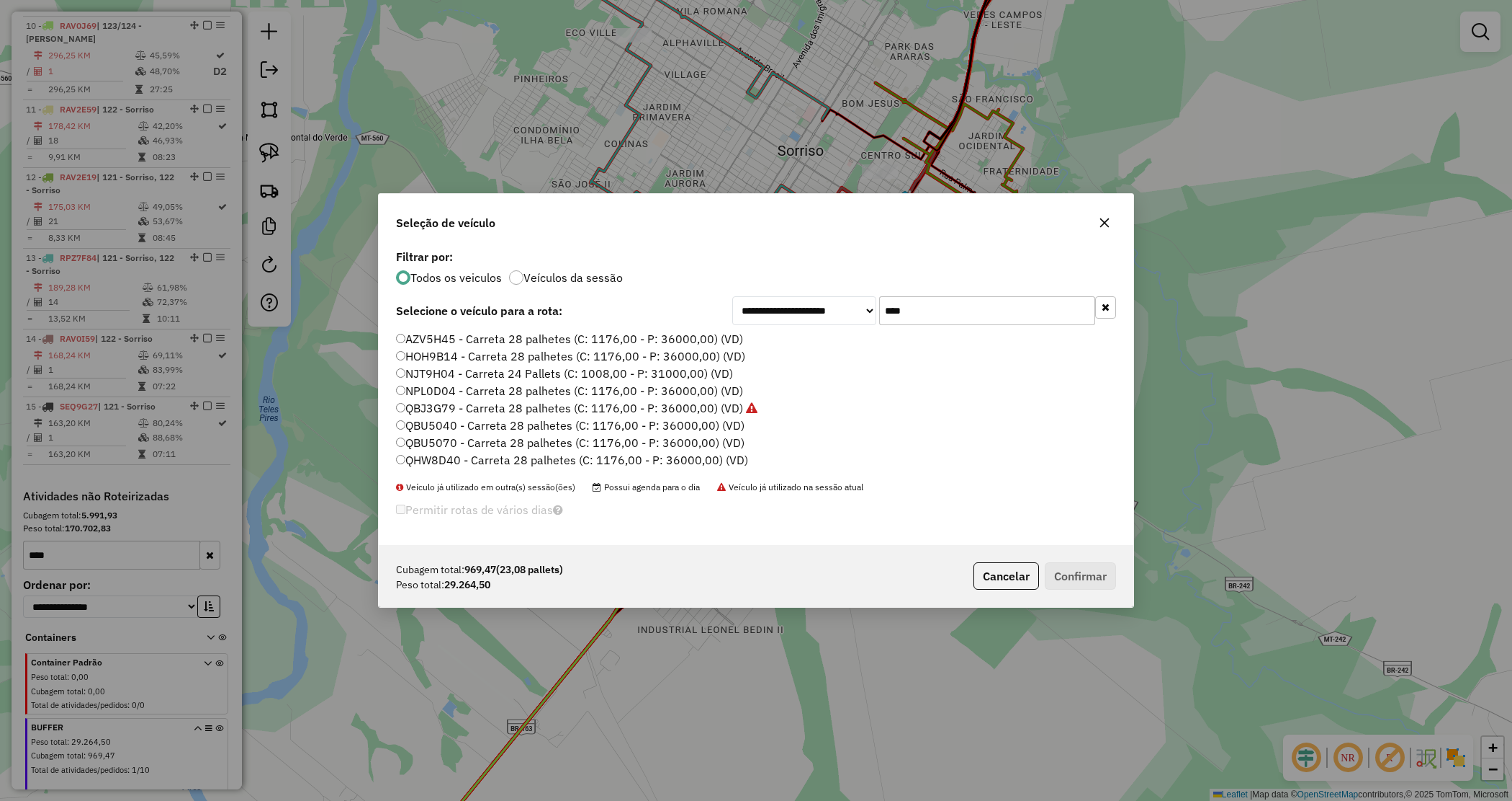
type input "****"
click at [517, 420] on label "QBU5040 - Carreta 28 palhetes (C: 1176,00 - P: 36000,00) (VD)" at bounding box center [570, 425] width 348 height 17
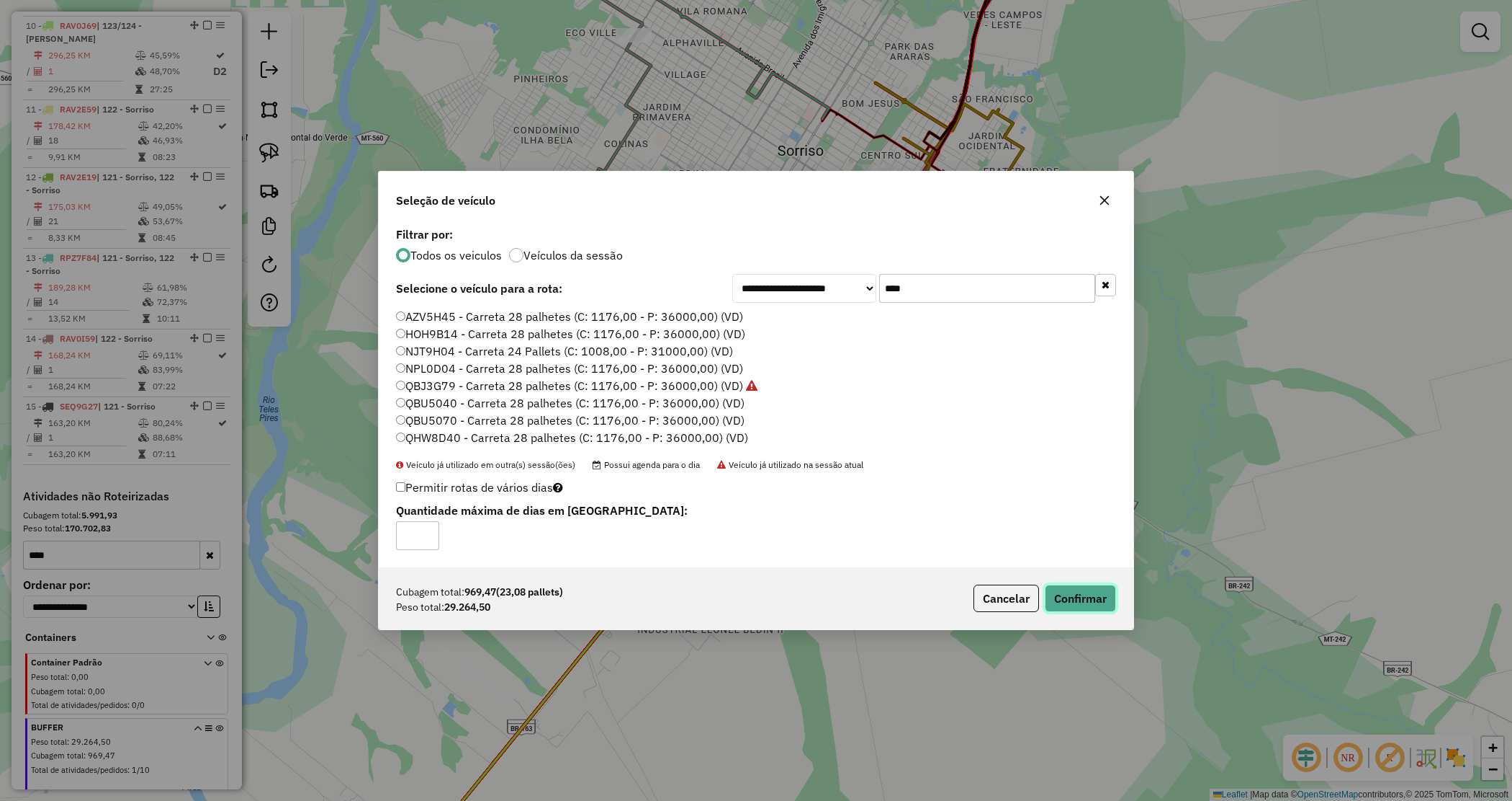
click at [1081, 599] on button "Confirmar" at bounding box center [1081, 598] width 71 height 28
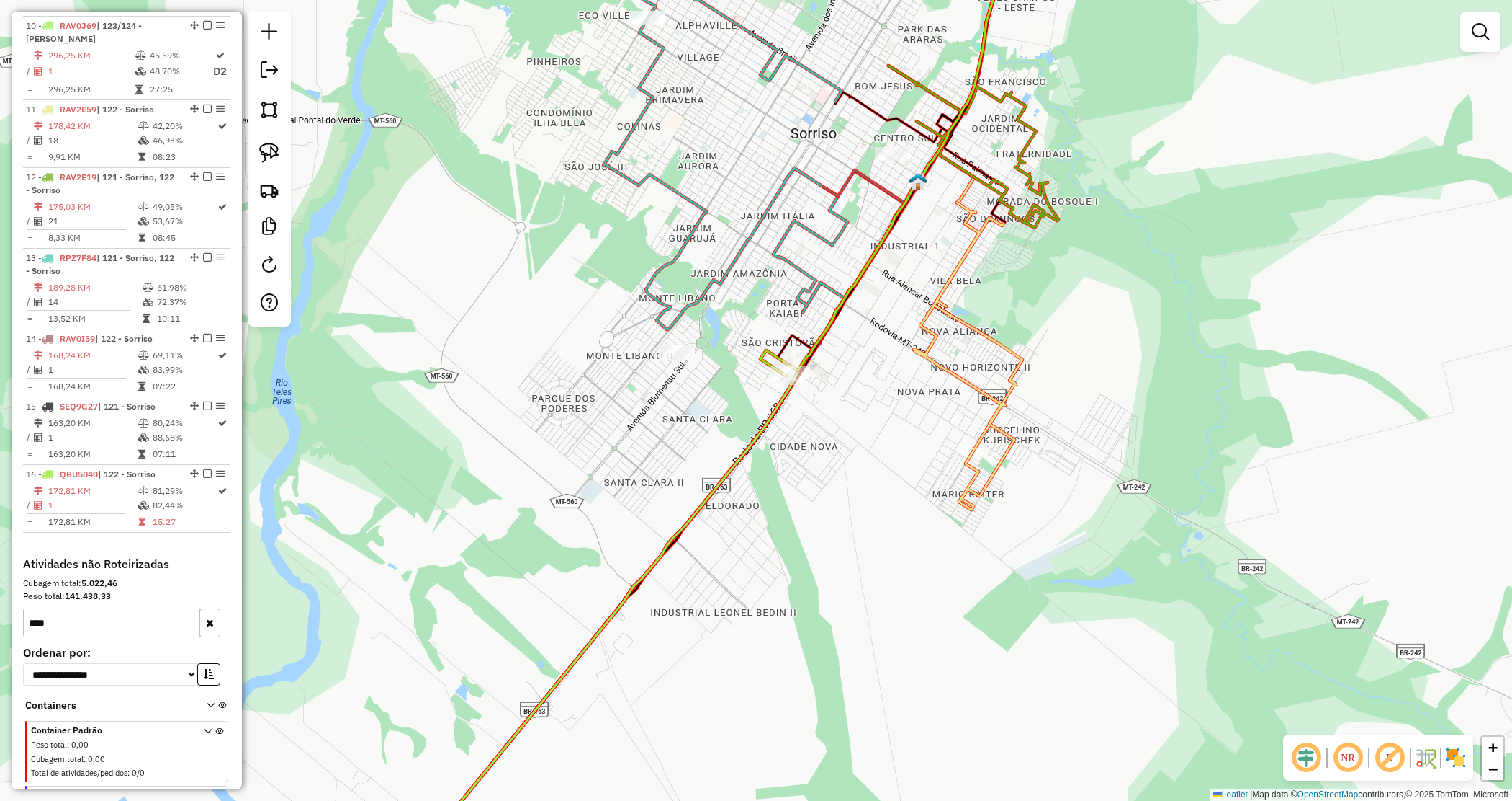
click at [802, 433] on div "Janela de atendimento Grade de atendimento Capacidade Transportadoras Veículos …" at bounding box center [756, 400] width 1512 height 801
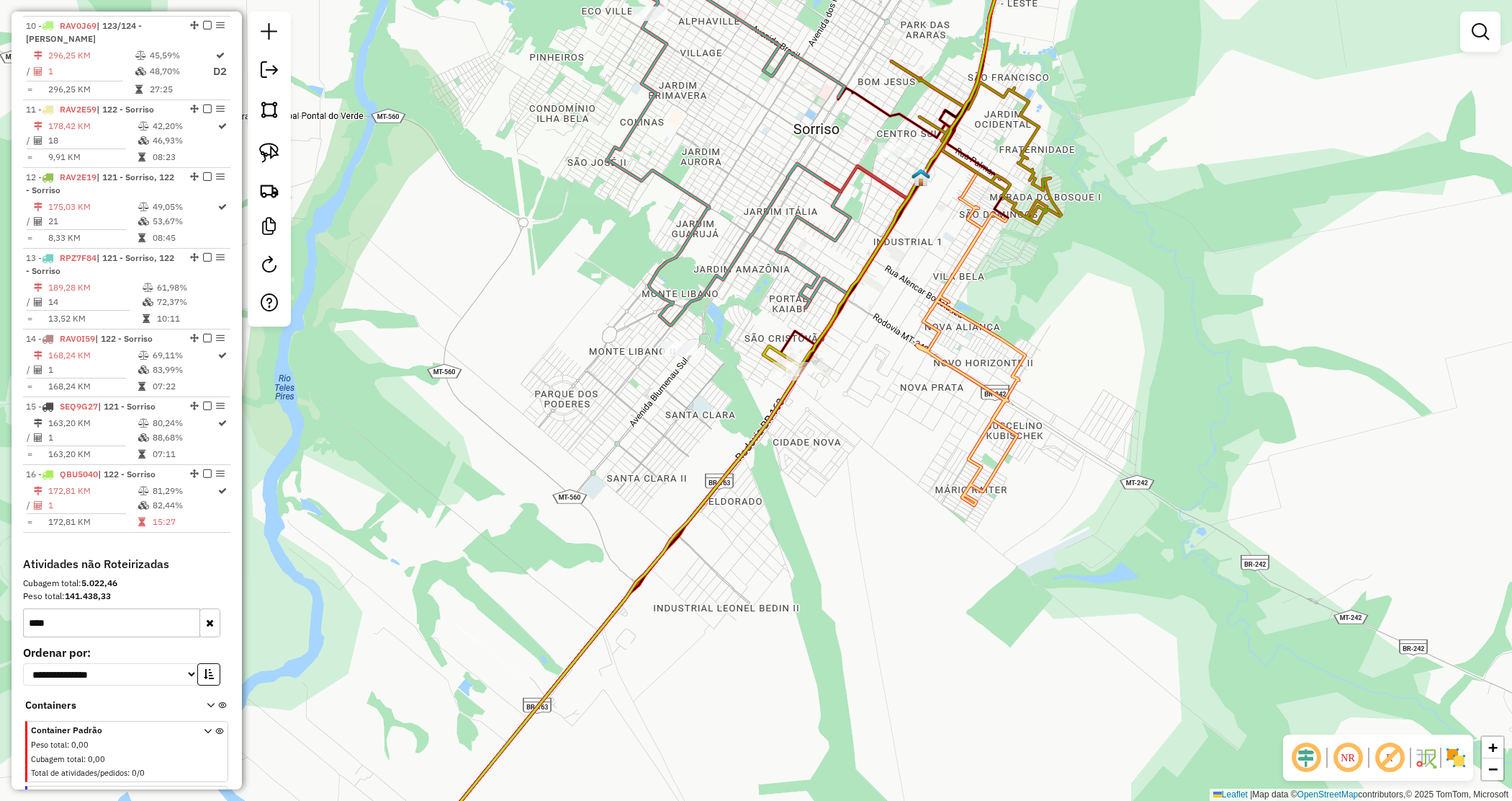
drag, startPoint x: 40, startPoint y: 598, endPoint x: -33, endPoint y: 580, distance: 75.2
click at [0, 580] on html "Aguarde... Pop-up bloqueado! Seu navegador bloqueou automáticamente a abertura …" at bounding box center [756, 400] width 1512 height 801
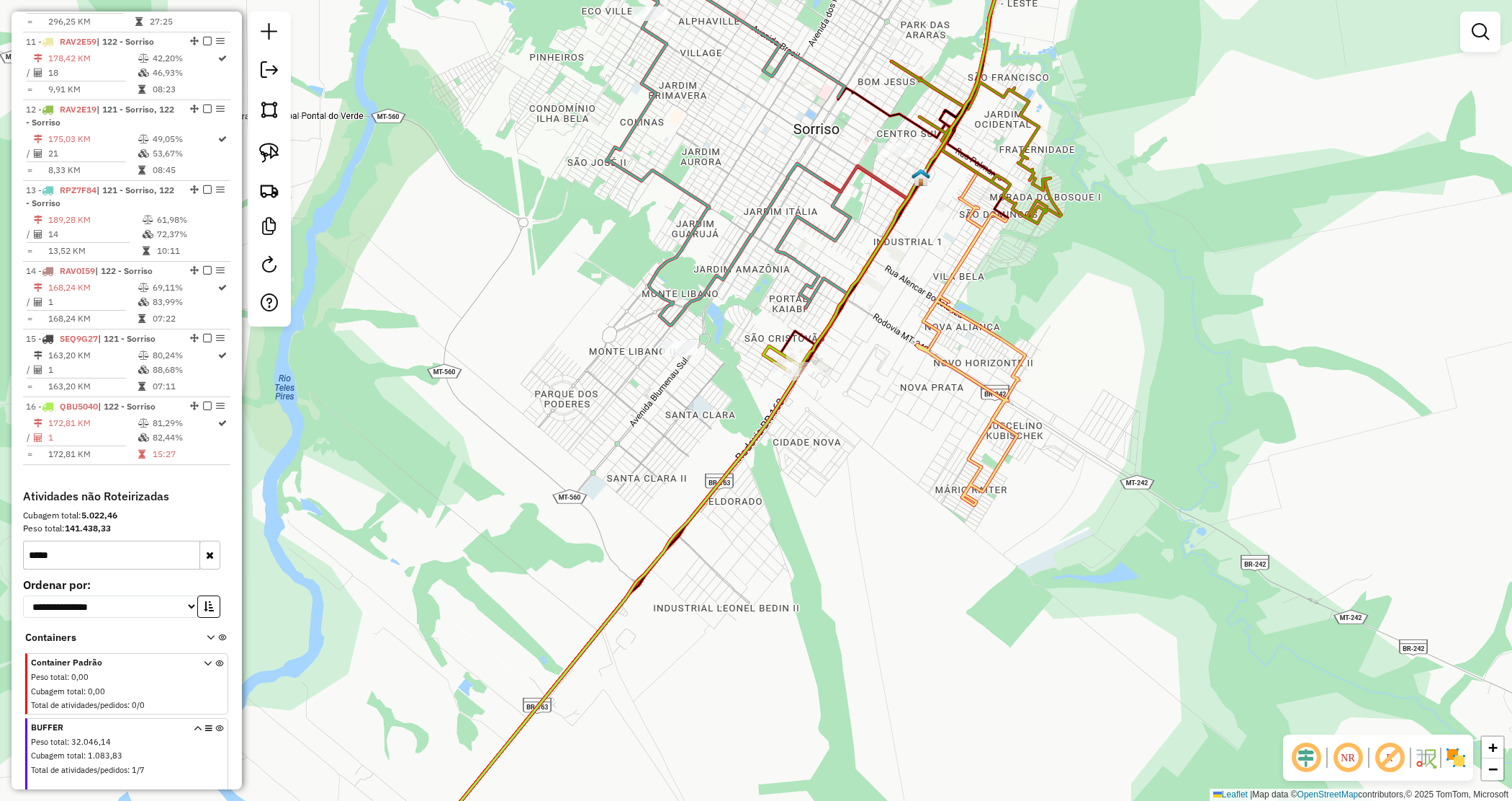
scroll to position [1370, 0]
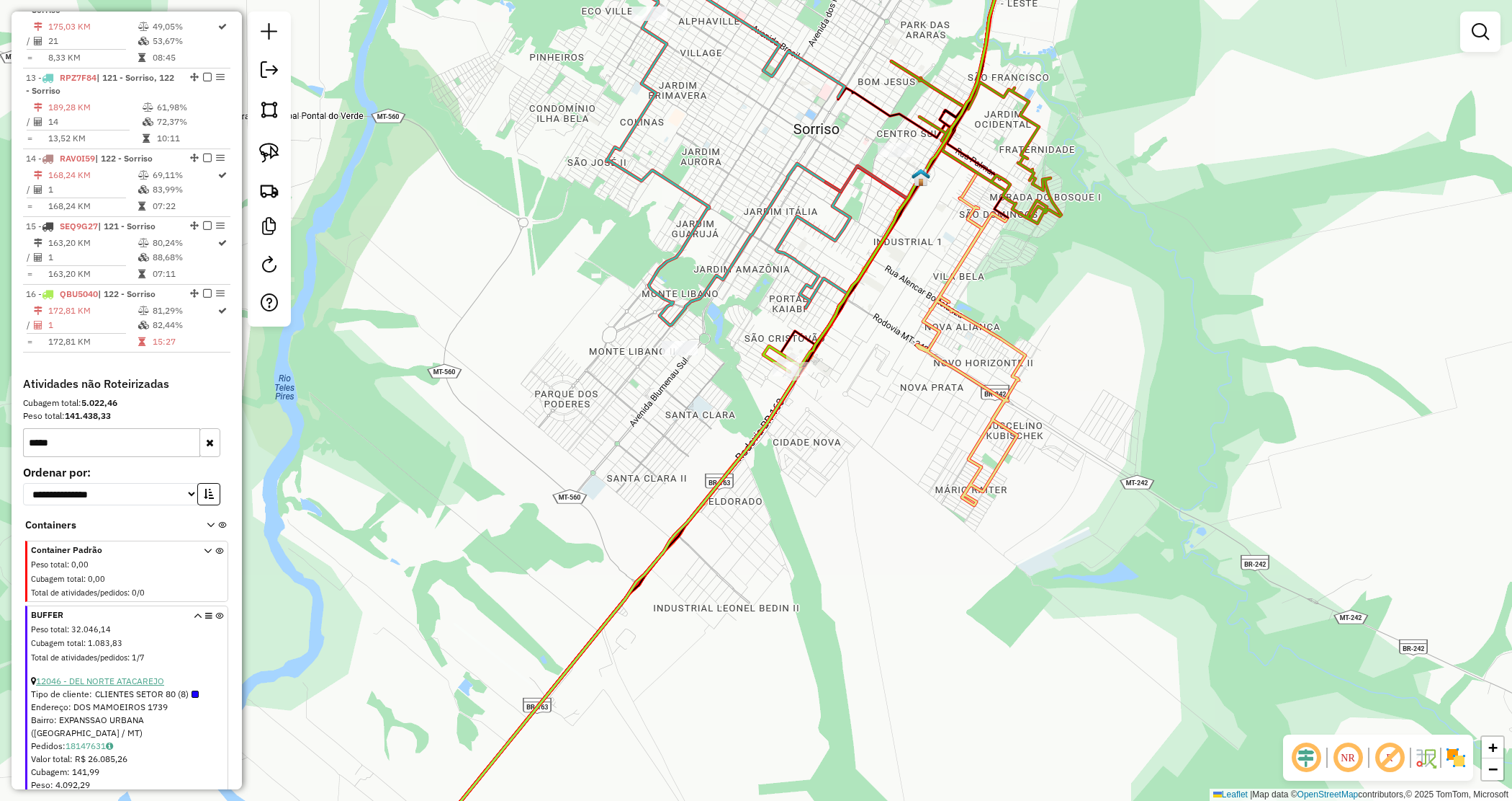
type input "*****"
click at [127, 675] on link "12046 - DEL NORTE ATACAREJO" at bounding box center [100, 680] width 129 height 11
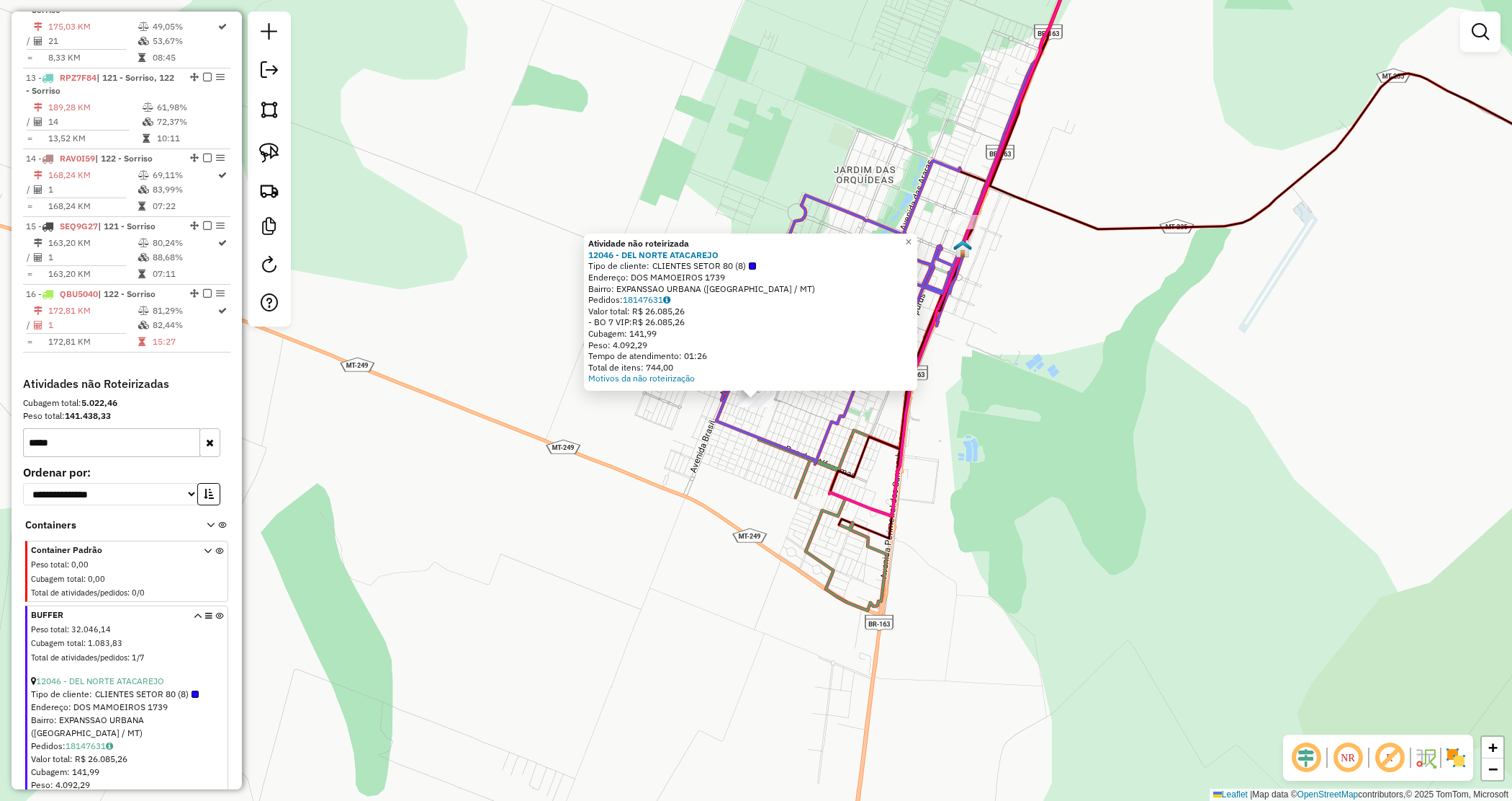
click at [750, 510] on div "Atividade não roteirizada 12046 - DEL NORTE ATACAREJO Tipo de cliente: CLIENTES…" at bounding box center [756, 400] width 1512 height 801
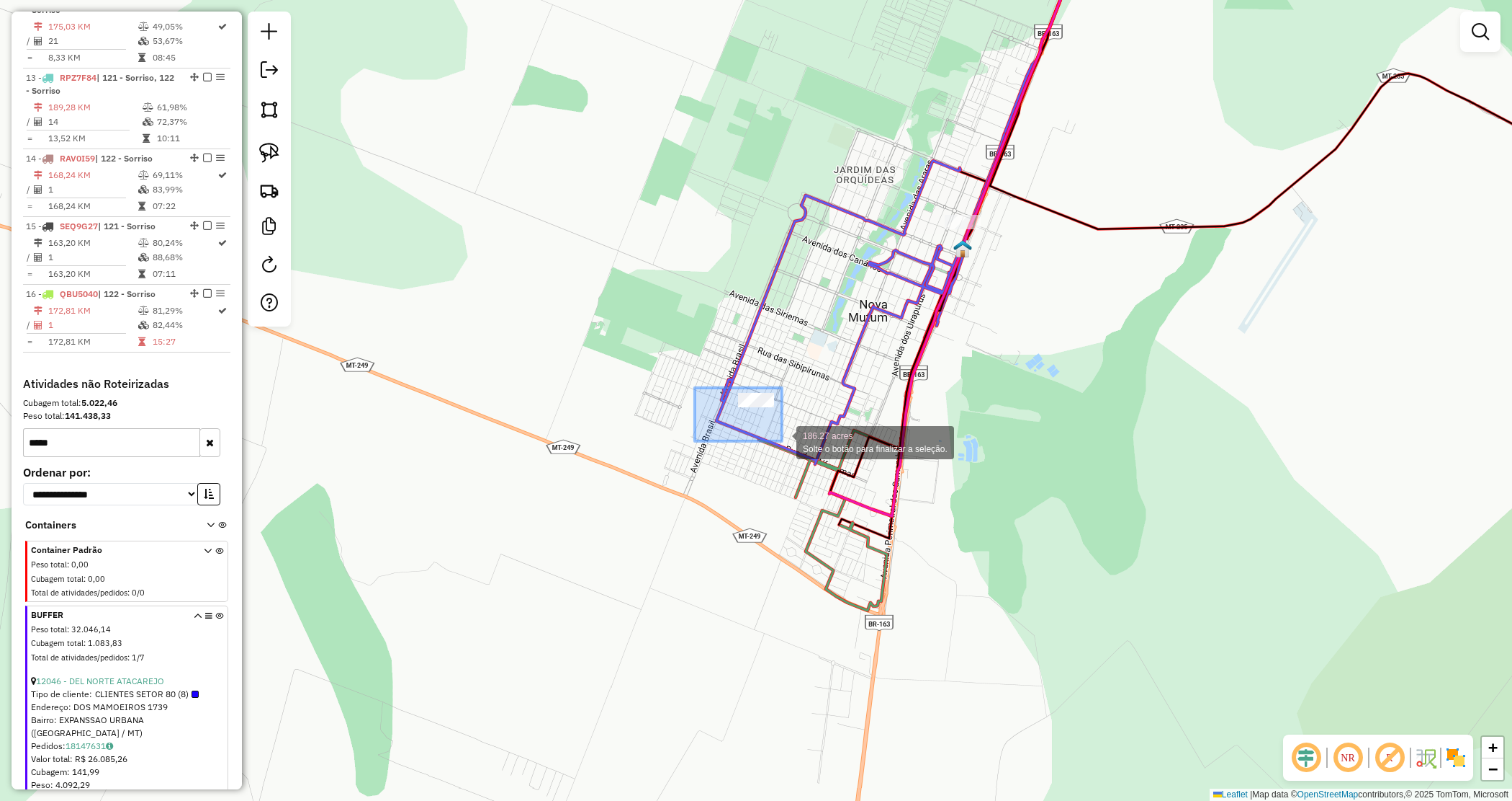
drag, startPoint x: 695, startPoint y: 388, endPoint x: 789, endPoint y: 444, distance: 109.4
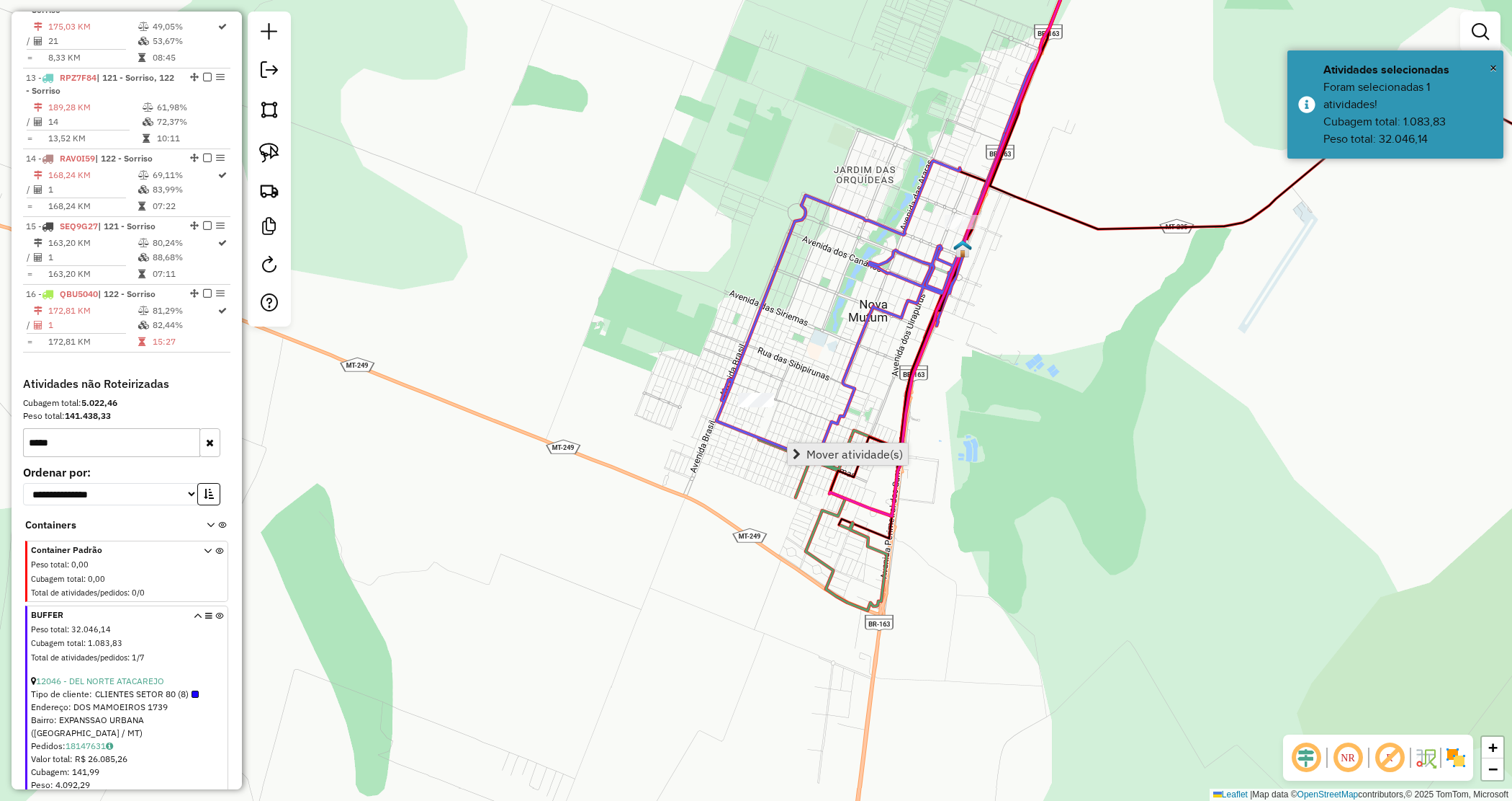
click at [845, 451] on span "Mover atividade(s)" at bounding box center [855, 454] width 97 height 12
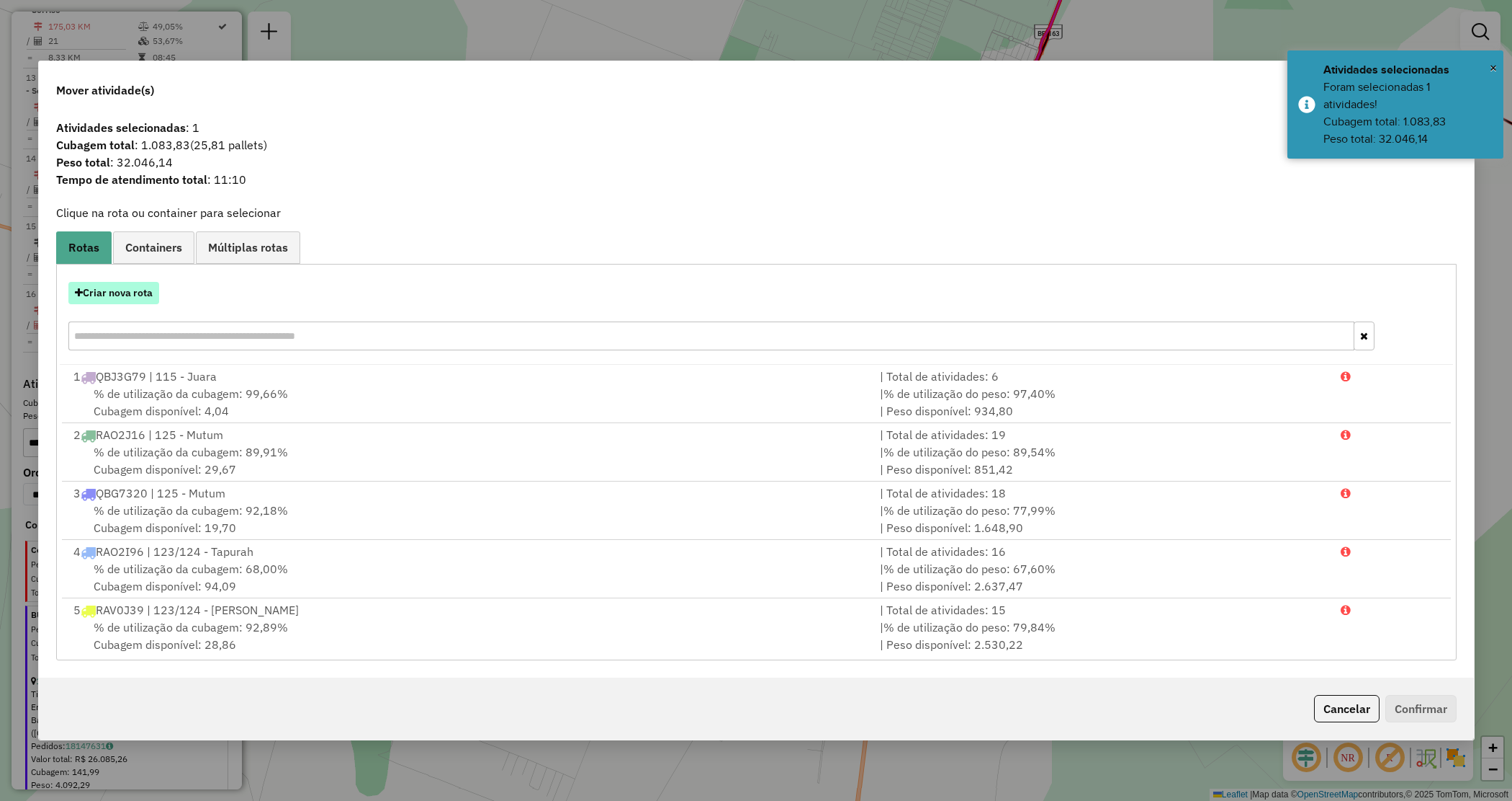
click at [139, 290] on button "Criar nova rota" at bounding box center [114, 293] width 91 height 23
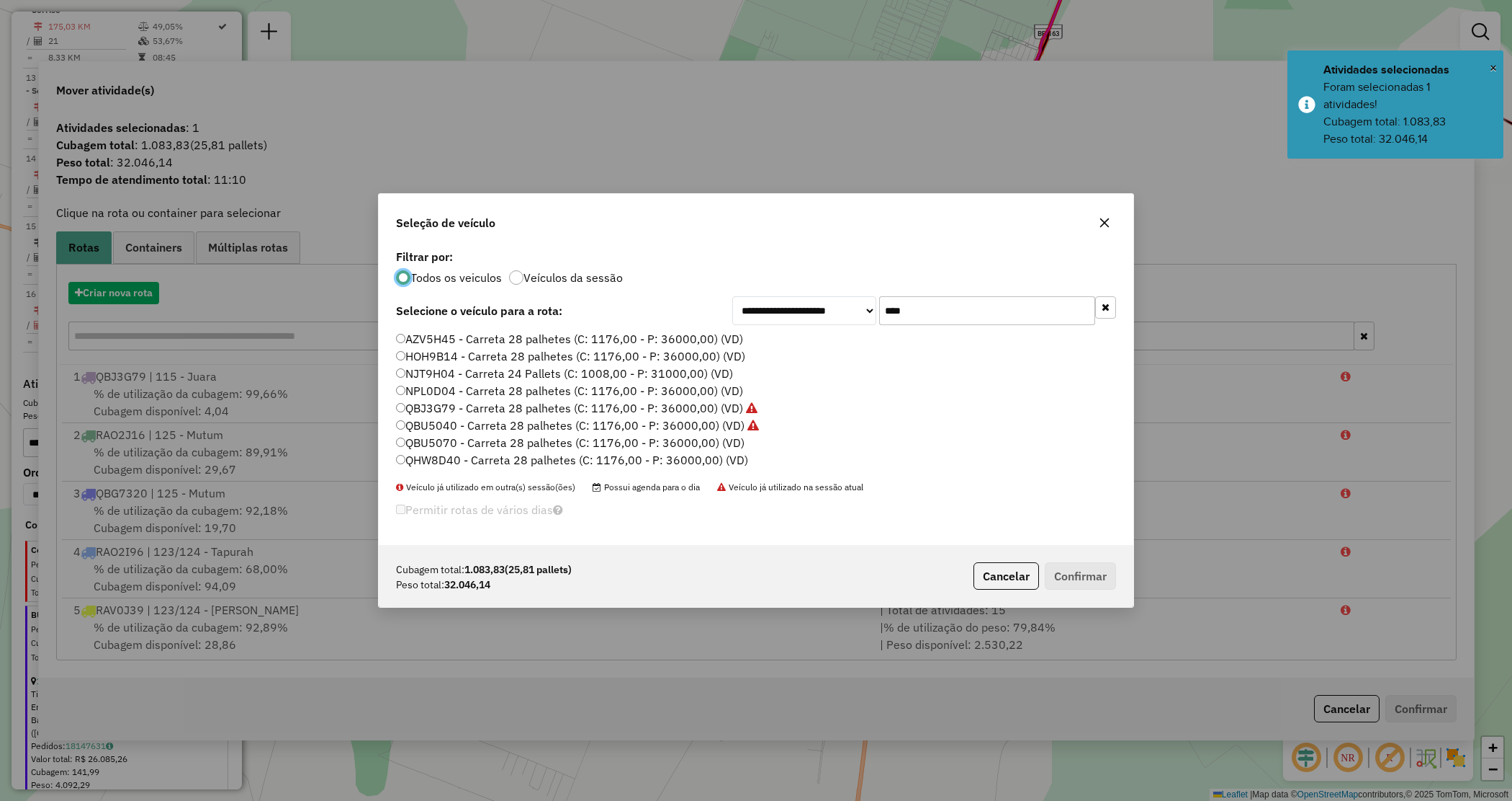
scroll to position [7, 4]
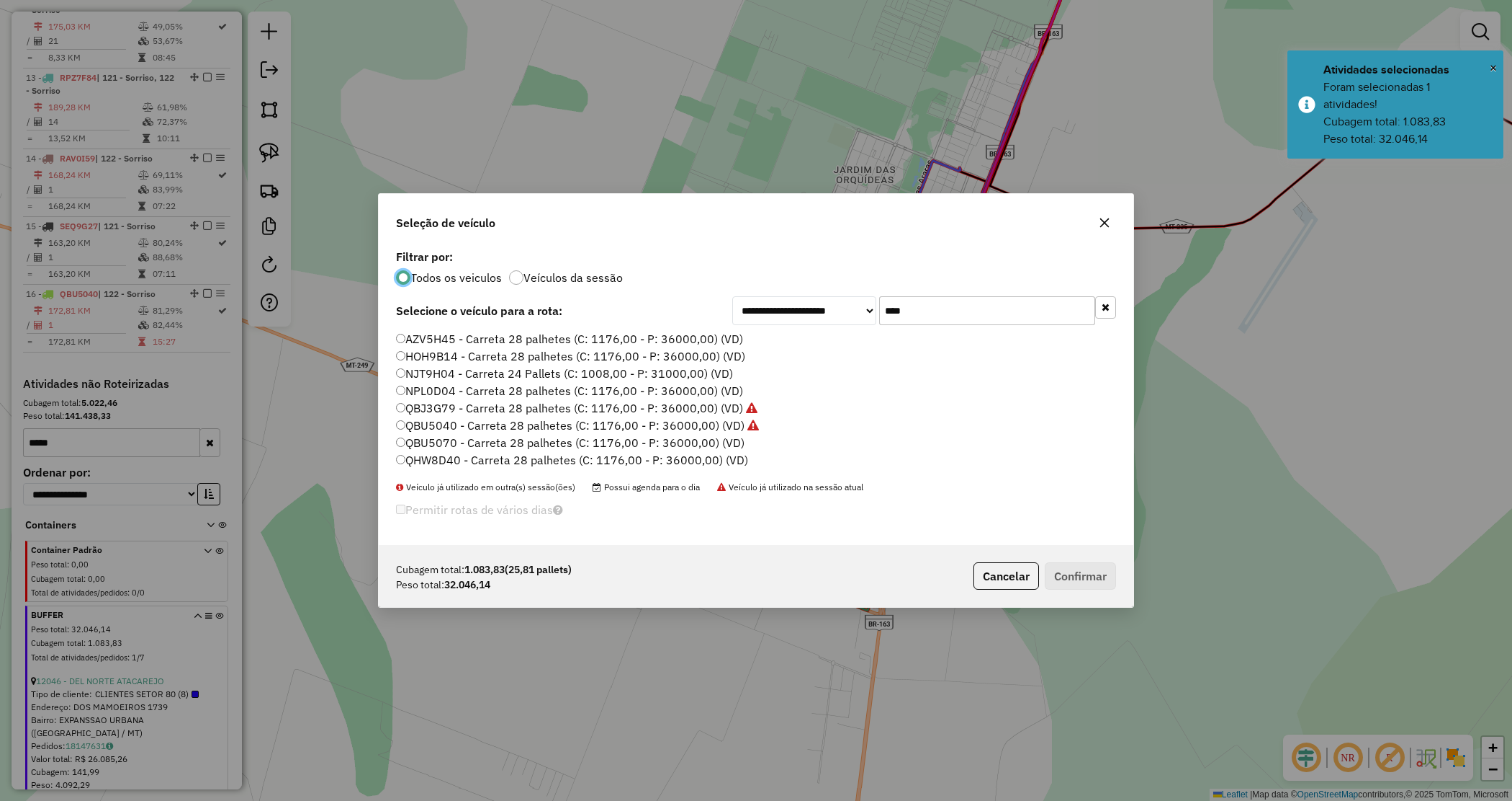
drag, startPoint x: 526, startPoint y: 449, endPoint x: 533, endPoint y: 451, distance: 7.3
click at [526, 451] on ul "AZV5H45 - Carreta 28 palhetes (C: 1176,00 - P: 36000,00) (VD) HOH9B14 - Carreta…" at bounding box center [756, 400] width 720 height 139
click at [558, 444] on label "QBU5070 - Carreta 28 palhetes (C: 1176,00 - P: 36000,00) (VD)" at bounding box center [570, 442] width 348 height 17
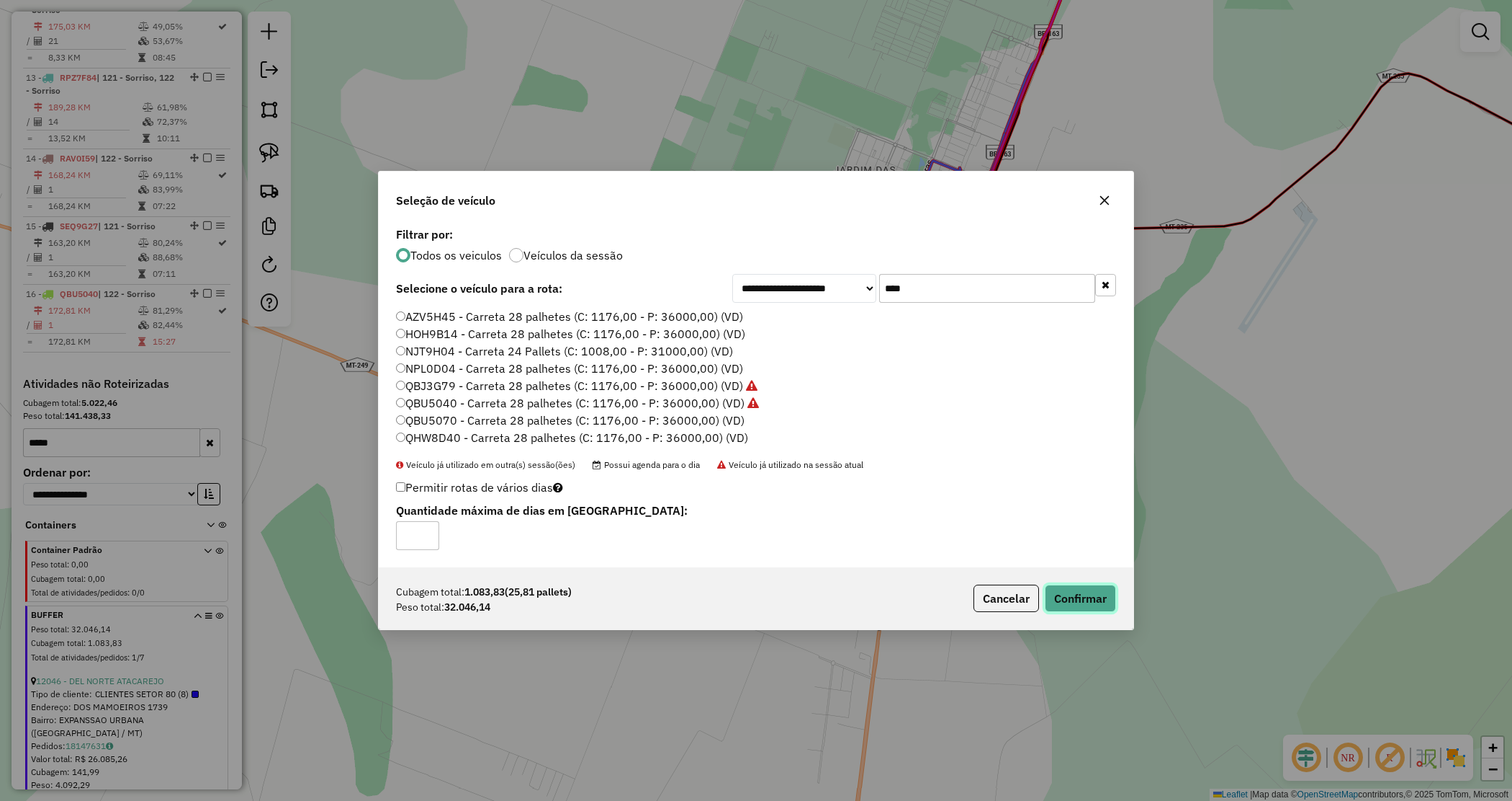
click at [1075, 613] on div "Cubagem total: 1.083,83 (25,81 pallets) Peso total: 32.046,14 Cancelar Confirmar" at bounding box center [756, 598] width 755 height 62
click at [1075, 605] on button "Confirmar" at bounding box center [1081, 598] width 71 height 28
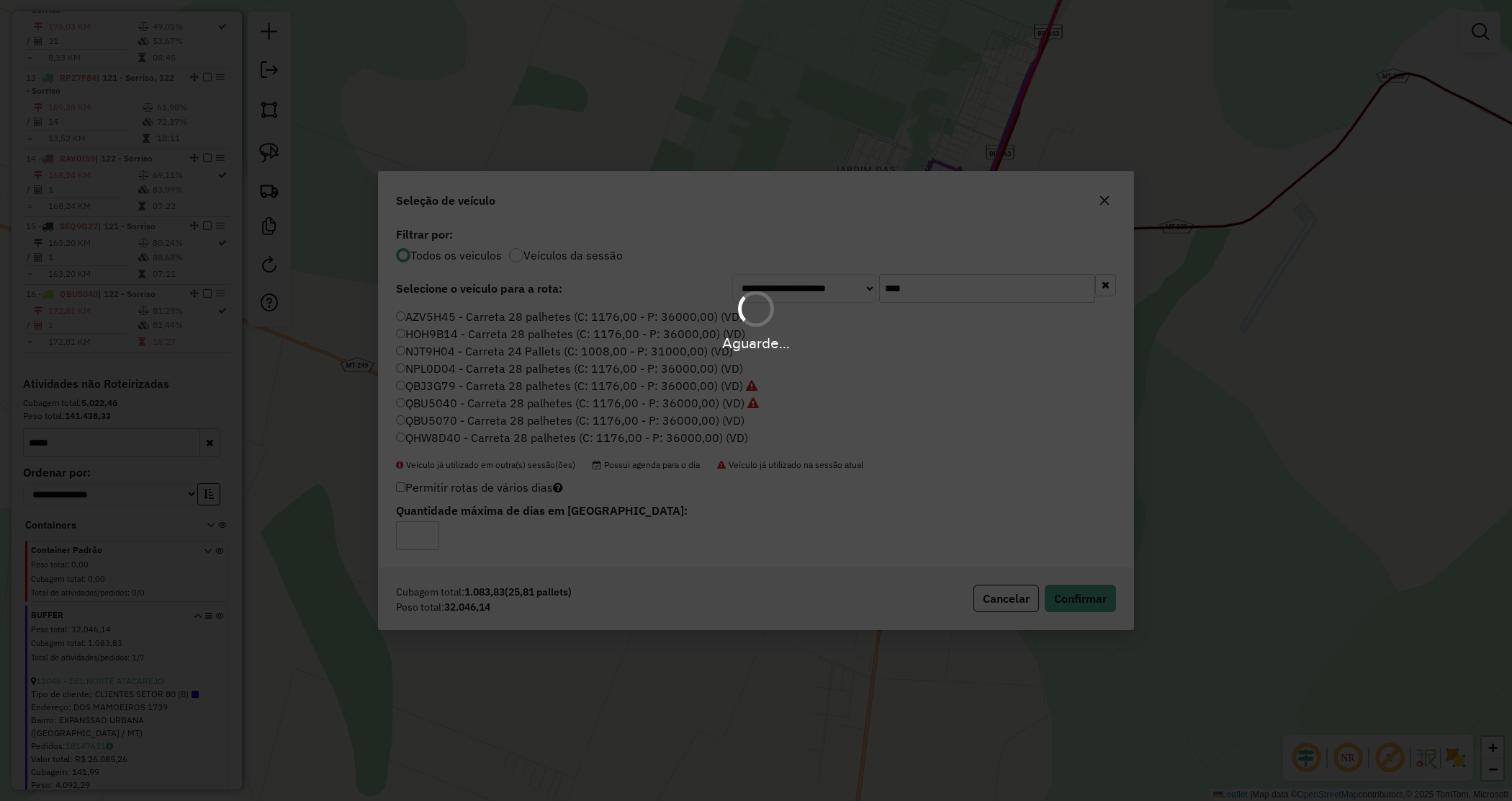
scroll to position [1334, 0]
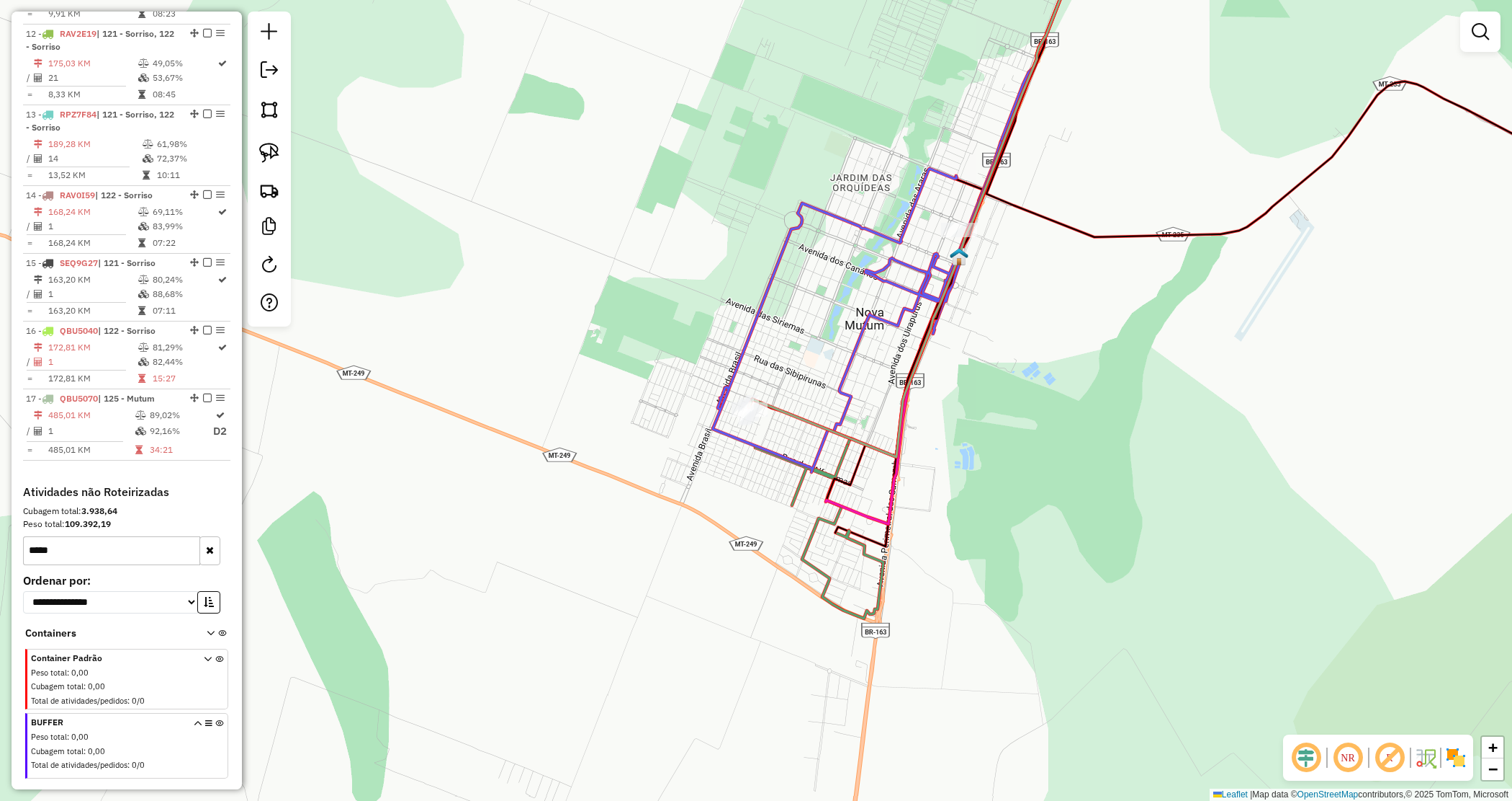
drag, startPoint x: 1046, startPoint y: 390, endPoint x: 700, endPoint y: 553, distance: 382.5
click at [701, 553] on div "Janela de atendimento Grade de atendimento Capacidade Transportadoras Veículos …" at bounding box center [756, 400] width 1512 height 801
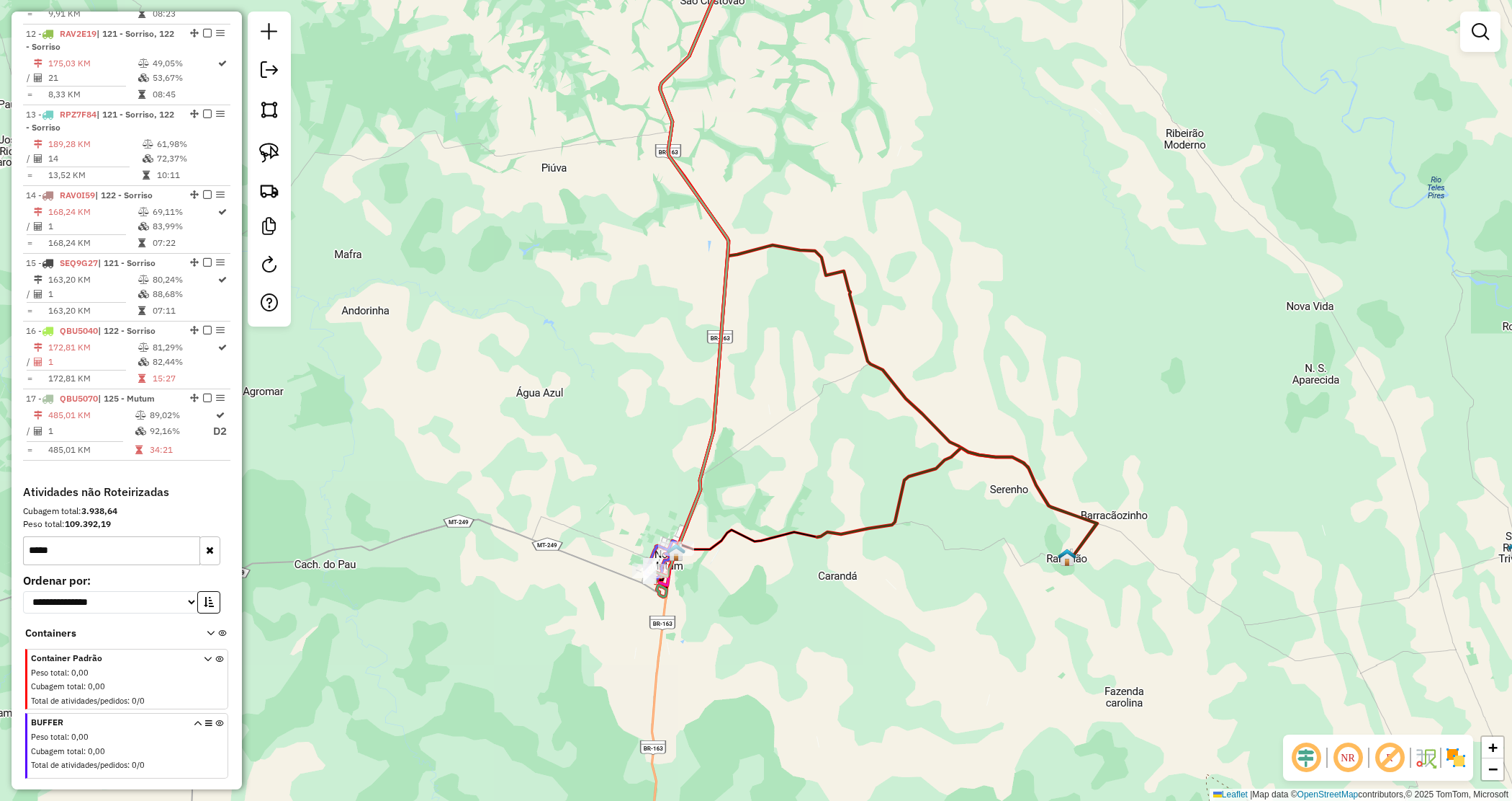
drag, startPoint x: 779, startPoint y: 390, endPoint x: 778, endPoint y: 664, distance: 274.0
click at [795, 661] on div "Janela de atendimento Grade de atendimento Capacidade Transportadoras Veículos …" at bounding box center [756, 400] width 1512 height 801
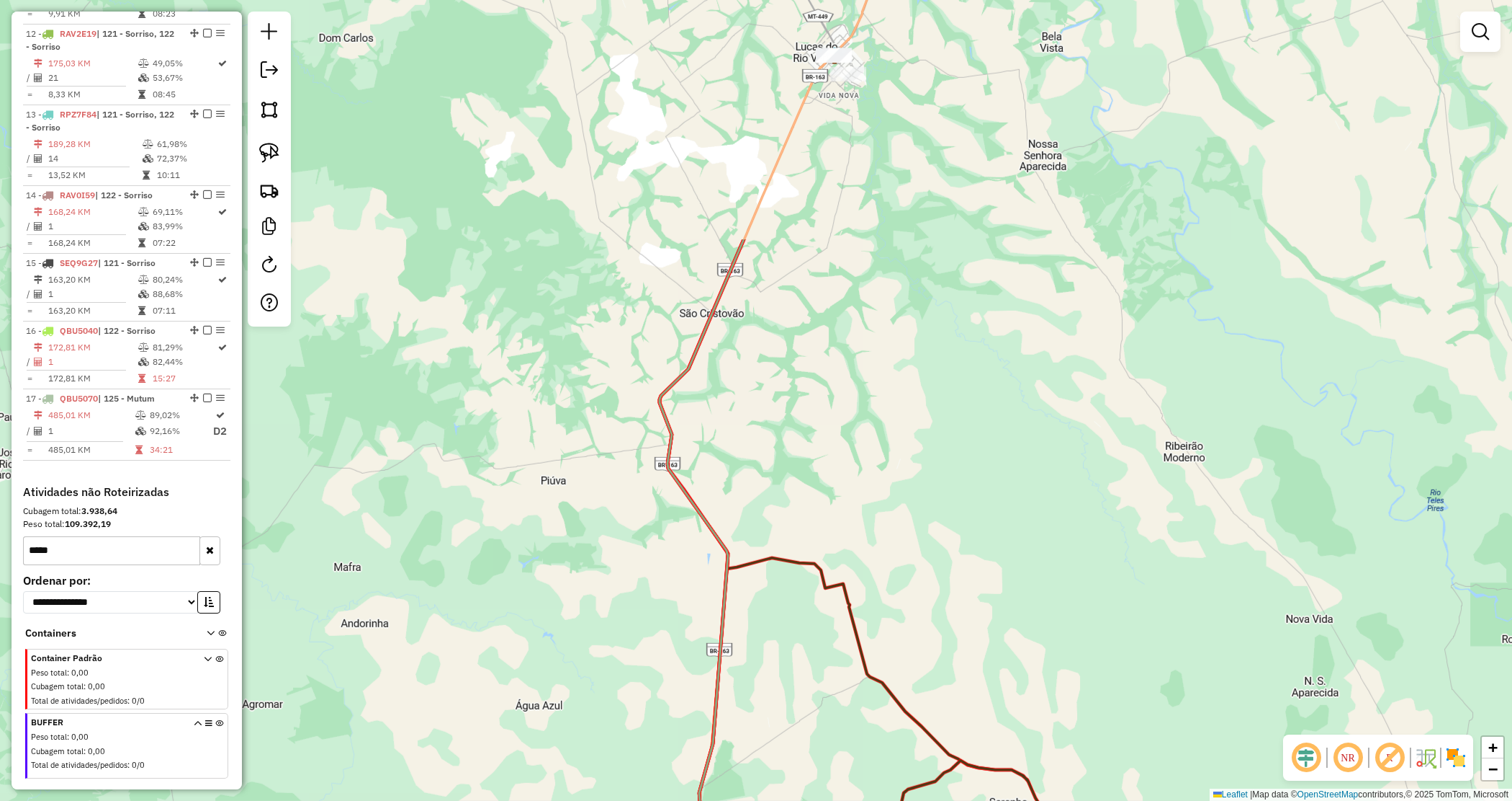
drag, startPoint x: 808, startPoint y: 337, endPoint x: 790, endPoint y: 440, distance: 104.6
click at [790, 440] on div "Janela de atendimento Grade de atendimento Capacidade Transportadoras Veículos …" at bounding box center [756, 400] width 1512 height 801
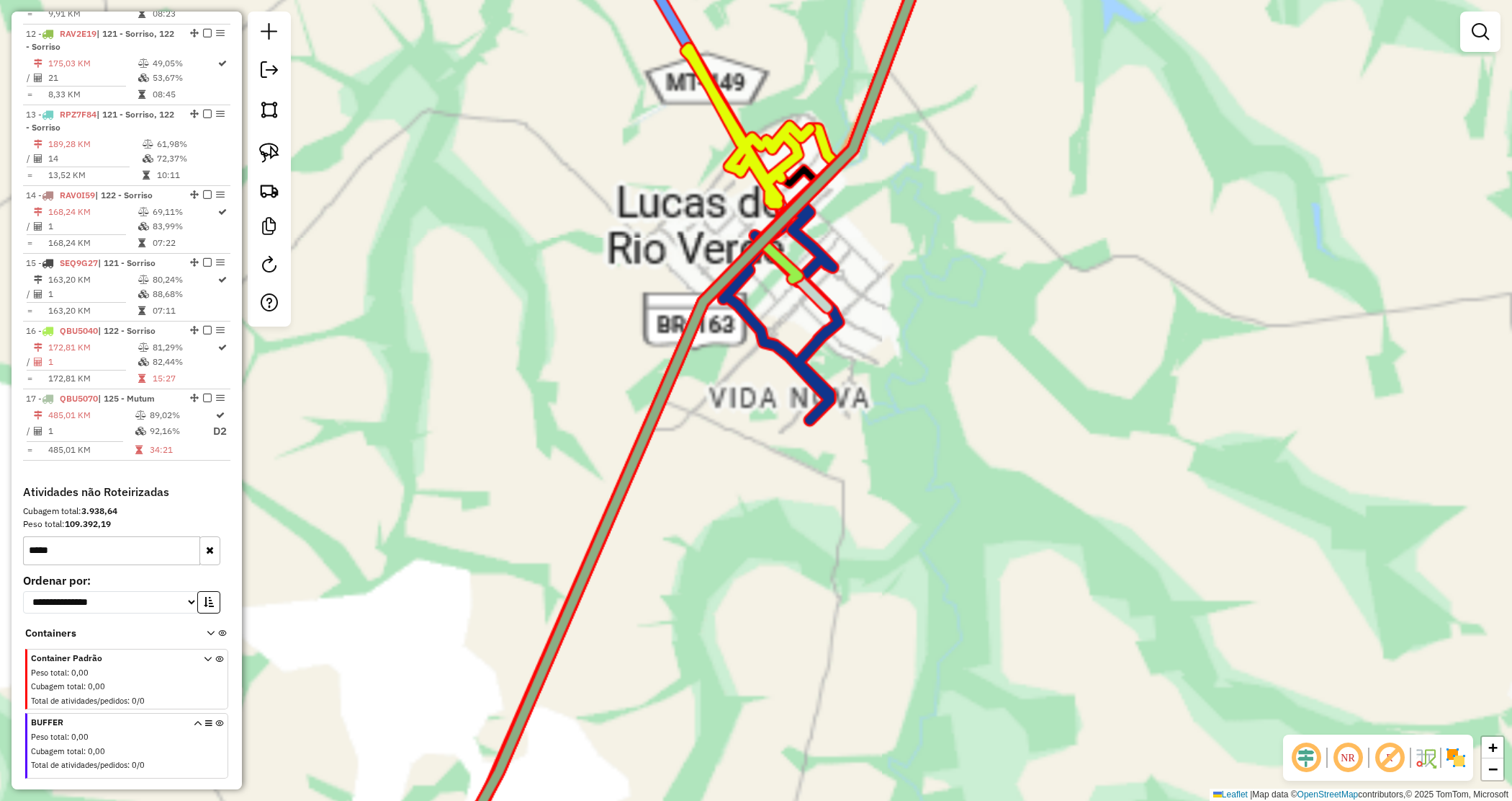
click at [607, 157] on div "Janela de atendimento Grade de atendimento Capacidade Transportadoras Veículos …" at bounding box center [756, 400] width 1512 height 801
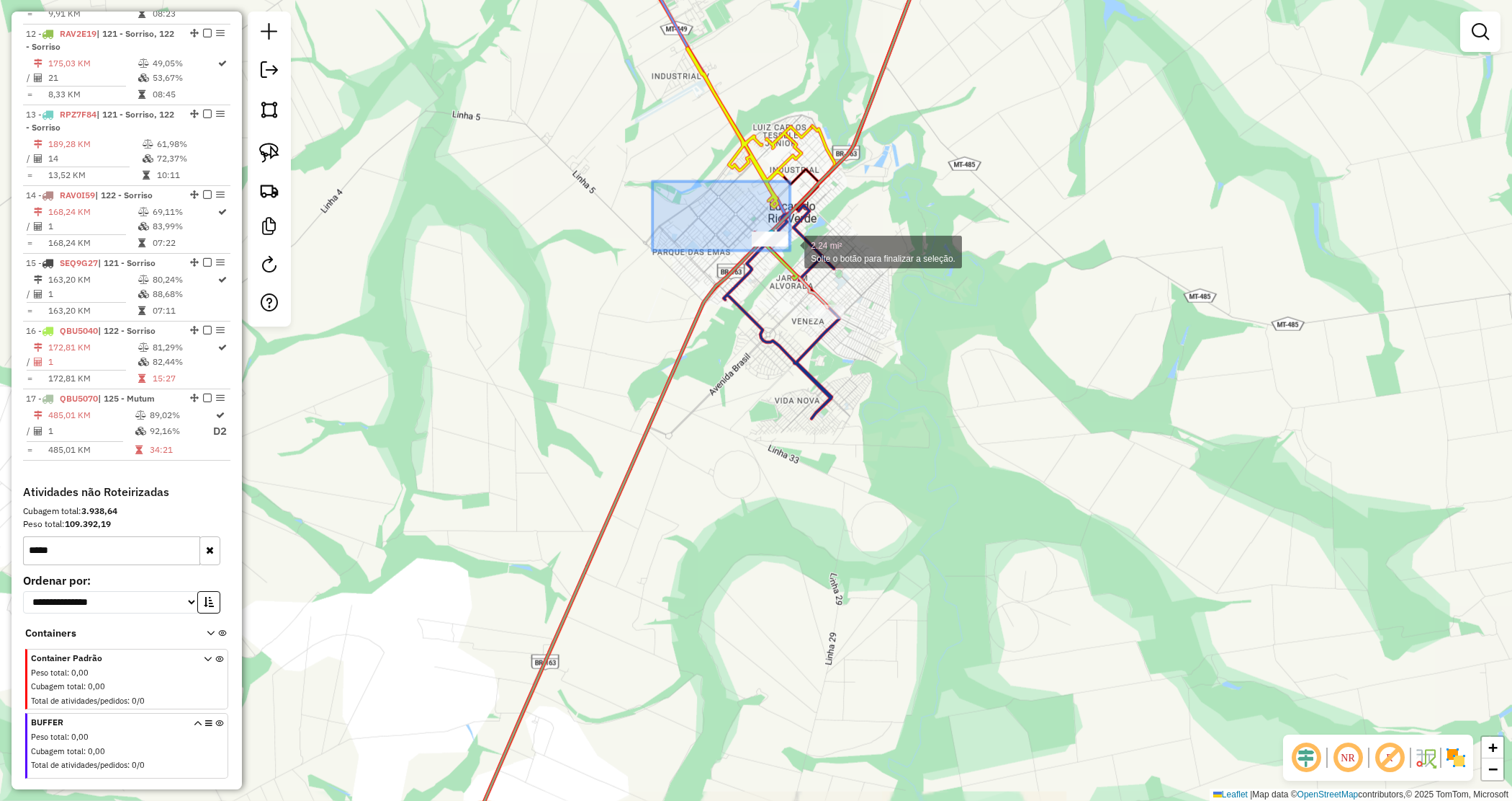
drag, startPoint x: 739, startPoint y: 225, endPoint x: 804, endPoint y: 263, distance: 75.3
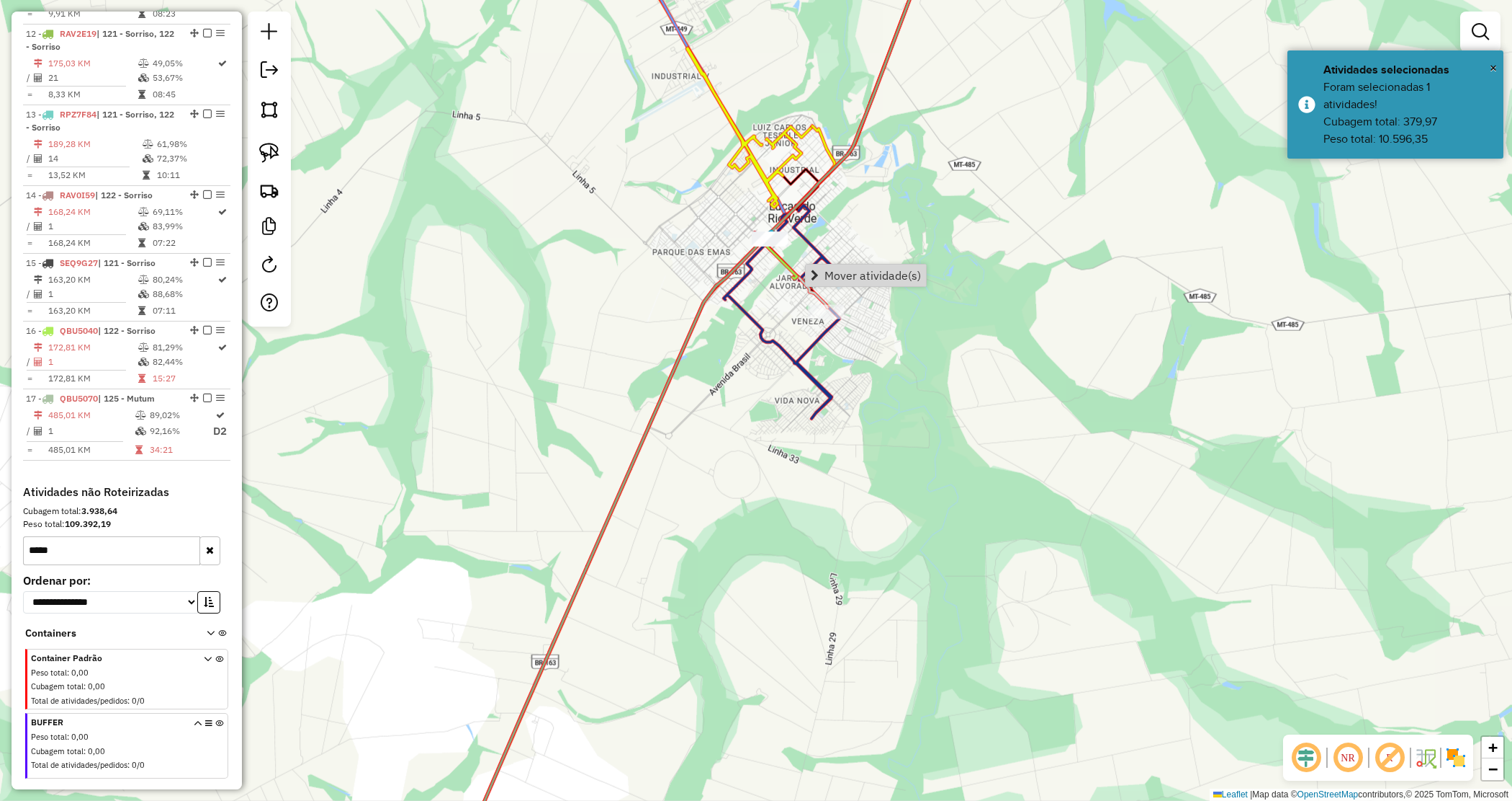
click at [935, 314] on div "Janela de atendimento Grade de atendimento Capacidade Transportadoras Veículos …" at bounding box center [756, 400] width 1512 height 801
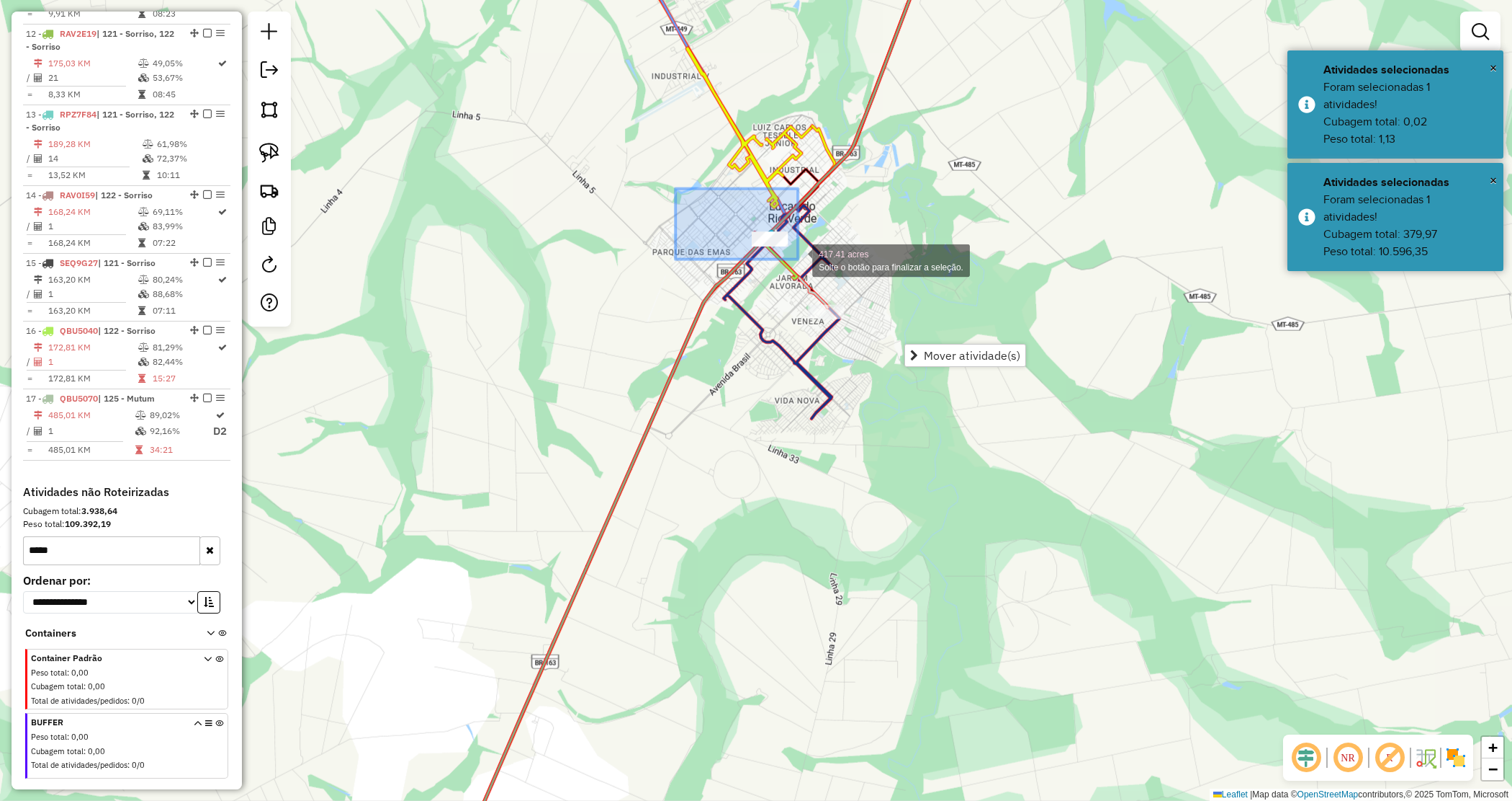
drag, startPoint x: 676, startPoint y: 189, endPoint x: 1004, endPoint y: 380, distance: 379.6
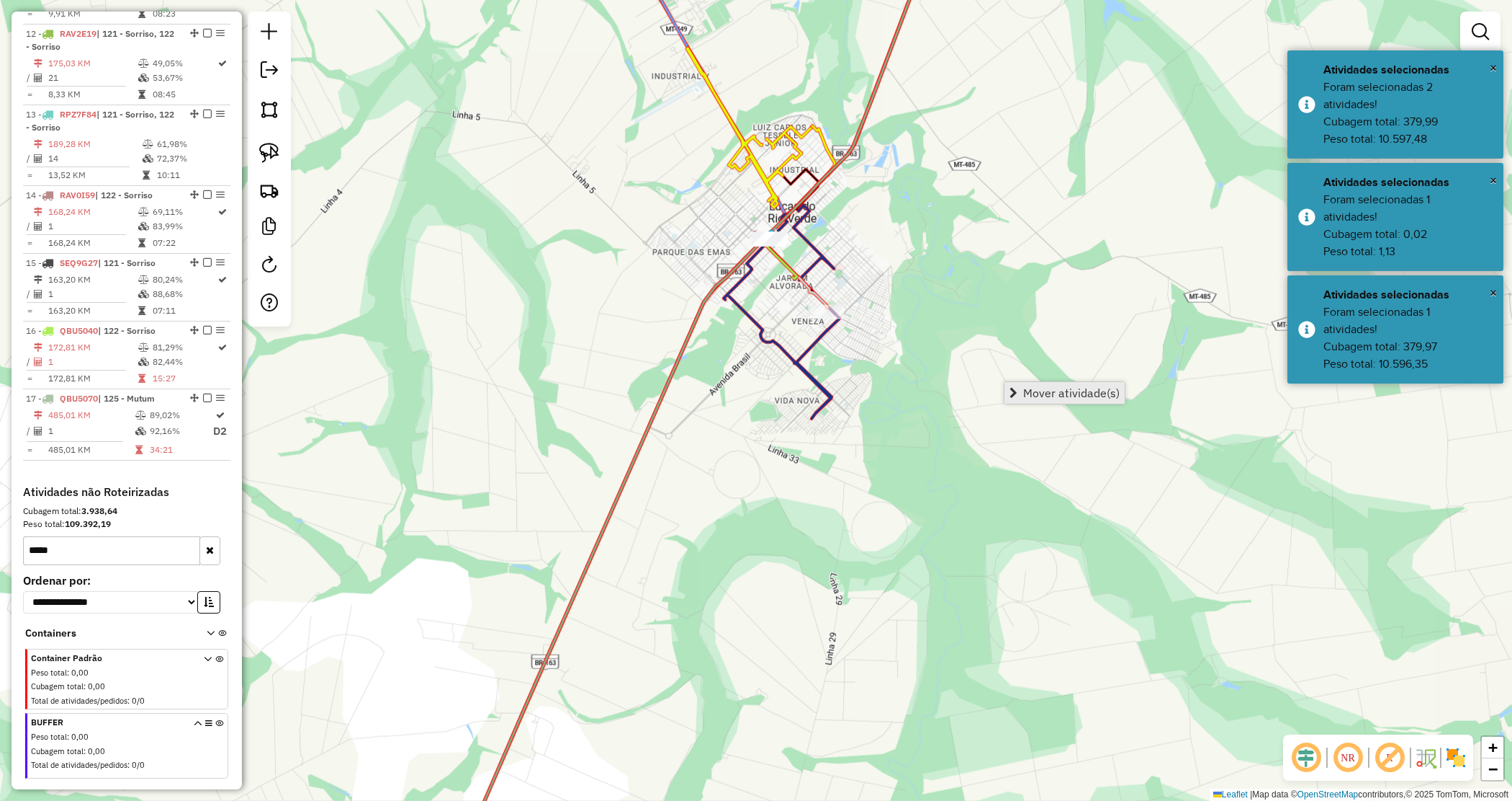
click at [1060, 390] on span "Mover atividade(s)" at bounding box center [1072, 393] width 97 height 12
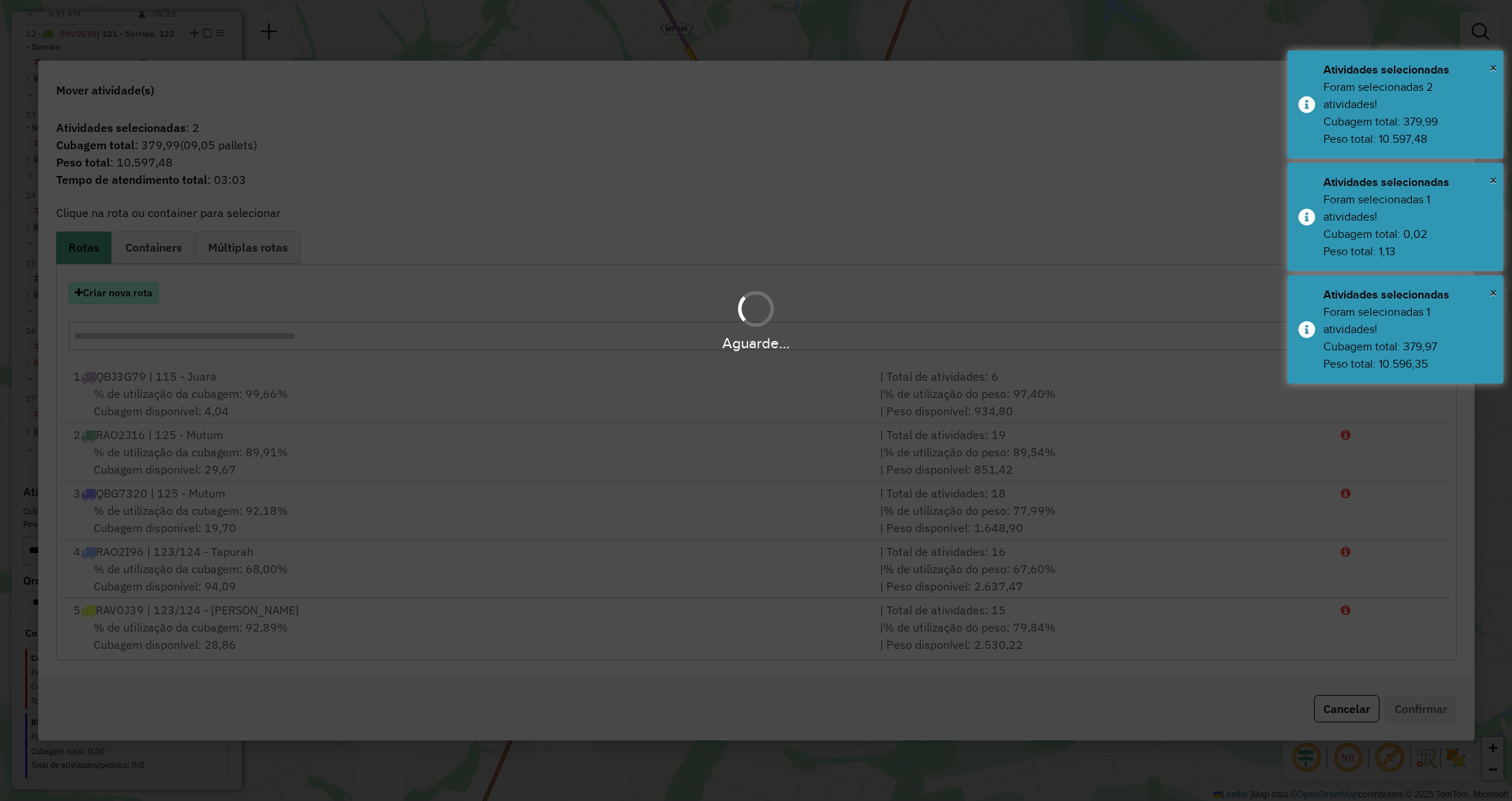
click at [99, 300] on button "Criar nova rota" at bounding box center [114, 293] width 91 height 23
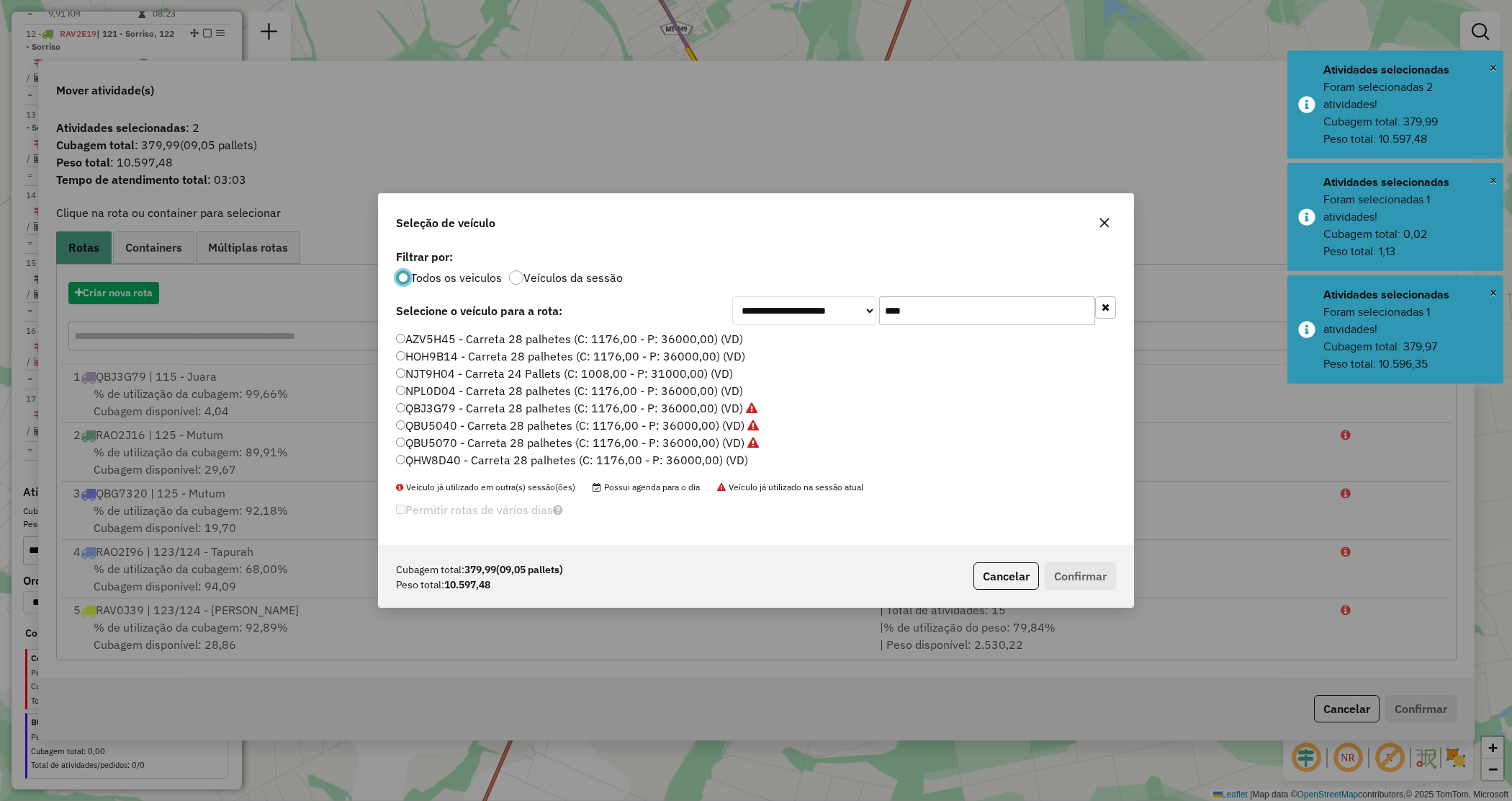
scroll to position [7, 4]
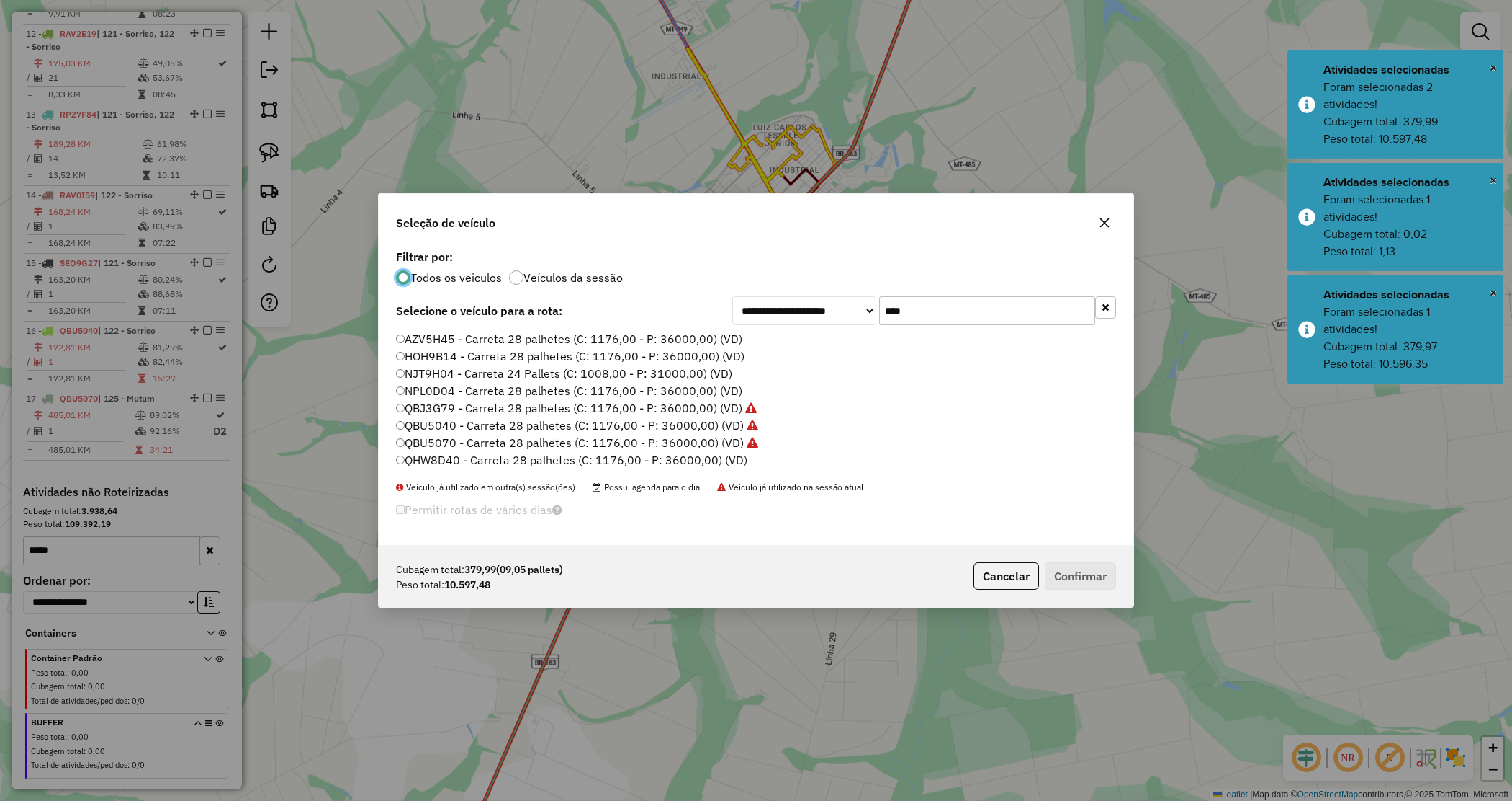
drag, startPoint x: 841, startPoint y: 293, endPoint x: 832, endPoint y: 270, distance: 24.7
click at [836, 281] on div "**********" at bounding box center [756, 395] width 755 height 299
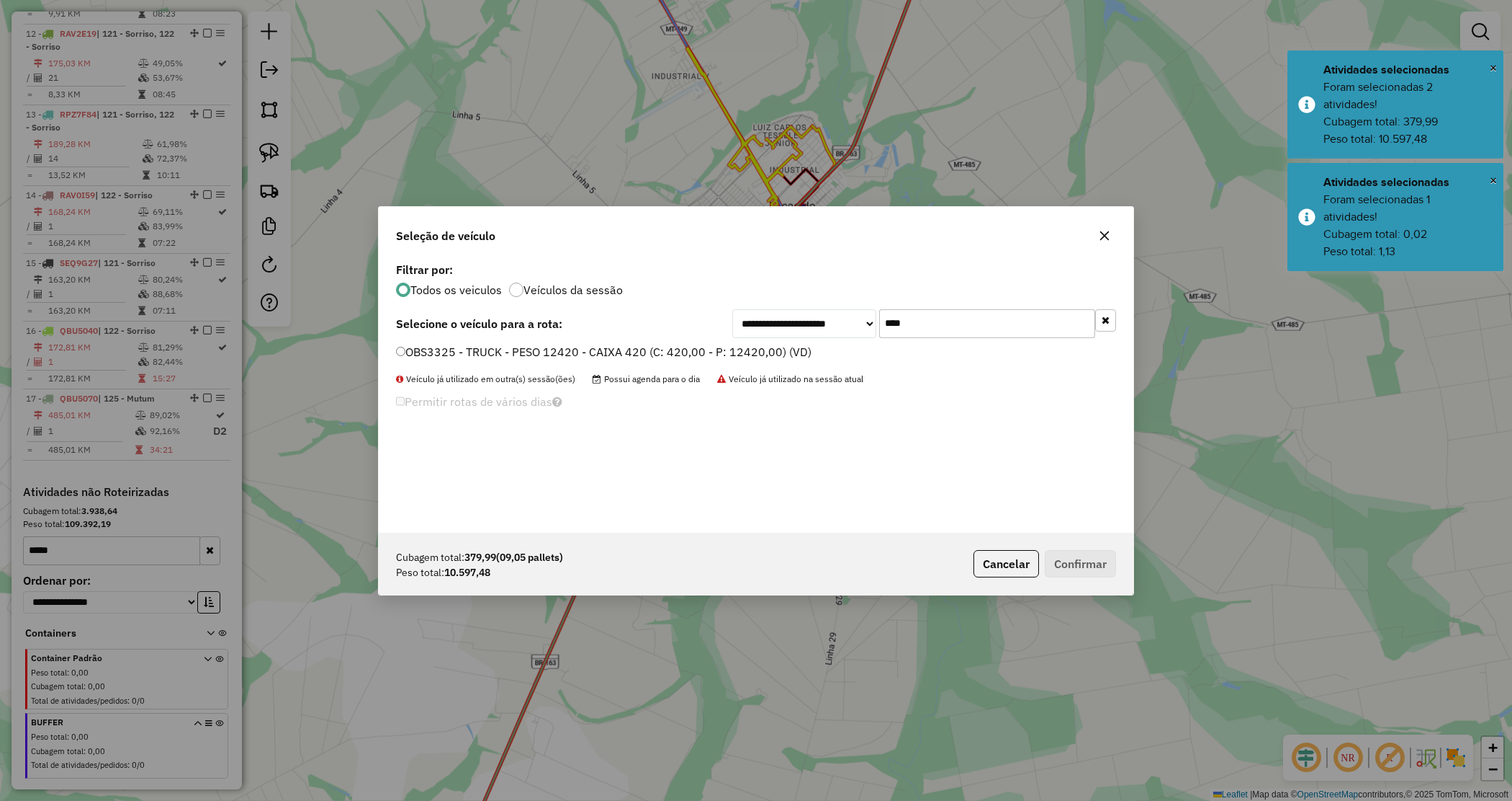
type input "****"
click at [703, 353] on label "OBS3325 - TRUCK - PESO 12420 - CAIXA 420 (C: 420,00 - P: 12420,00) (VD)" at bounding box center [604, 350] width 416 height 17
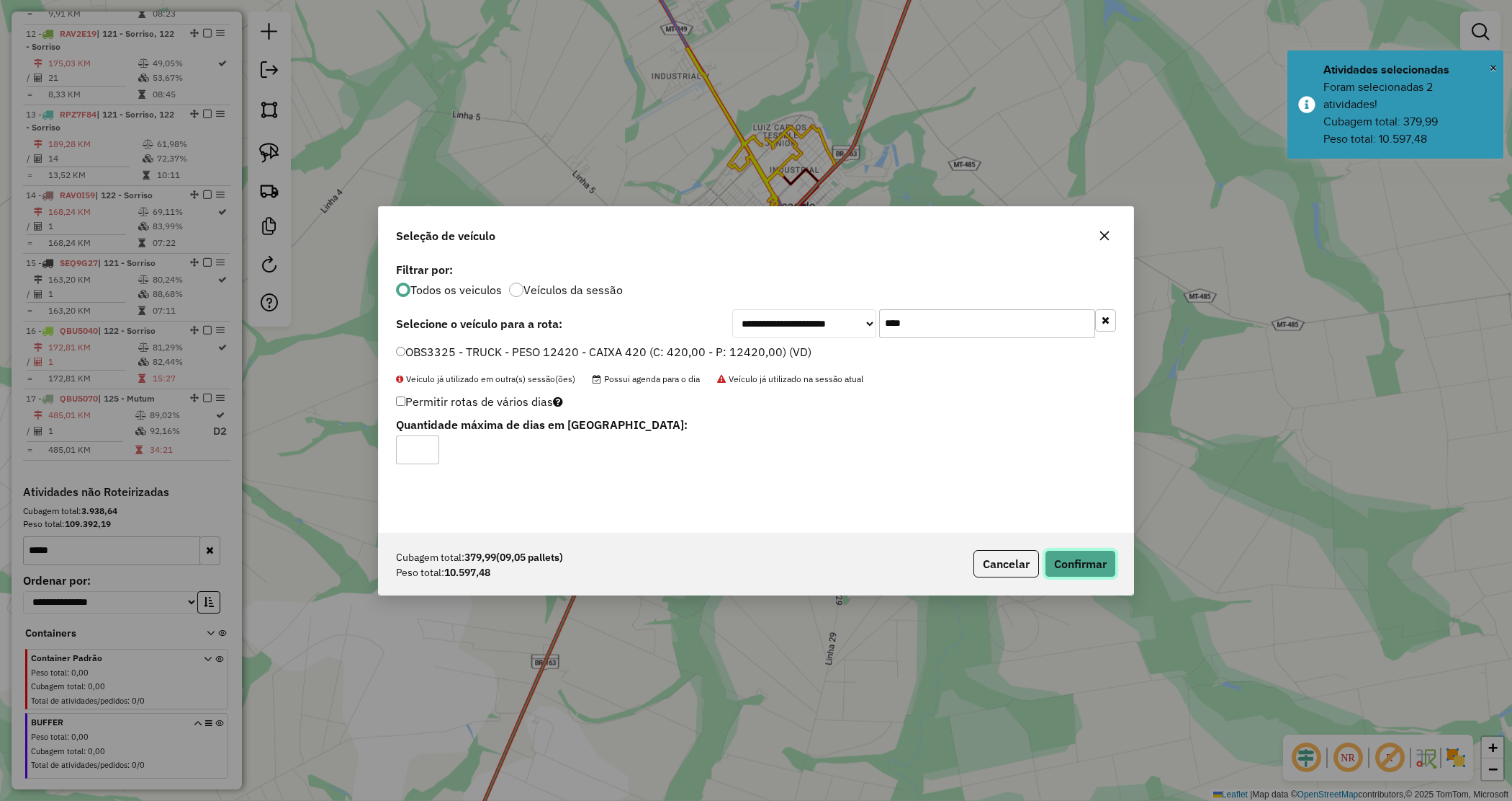
click at [1102, 574] on button "Confirmar" at bounding box center [1081, 563] width 71 height 28
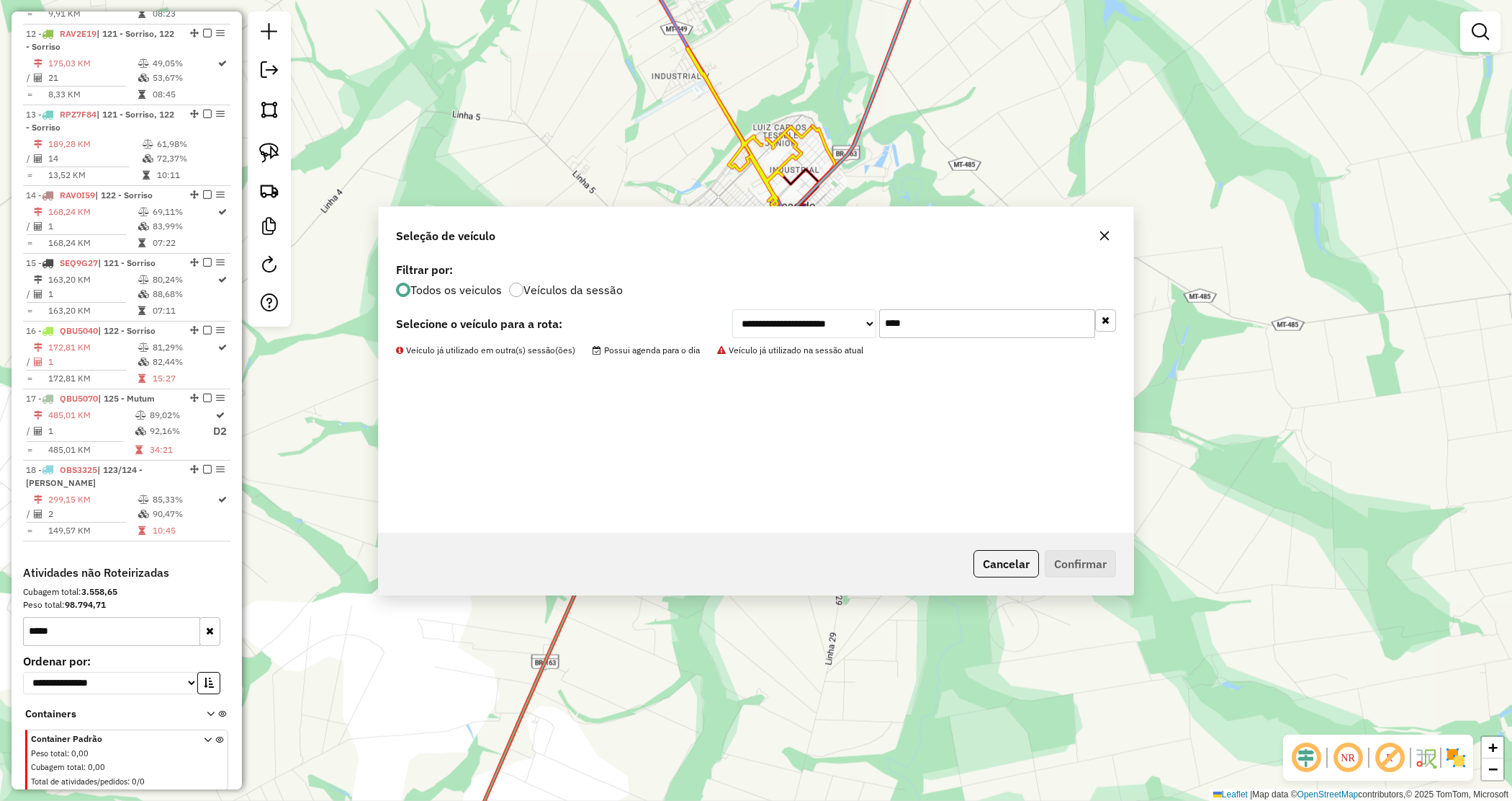
scroll to position [1370, 0]
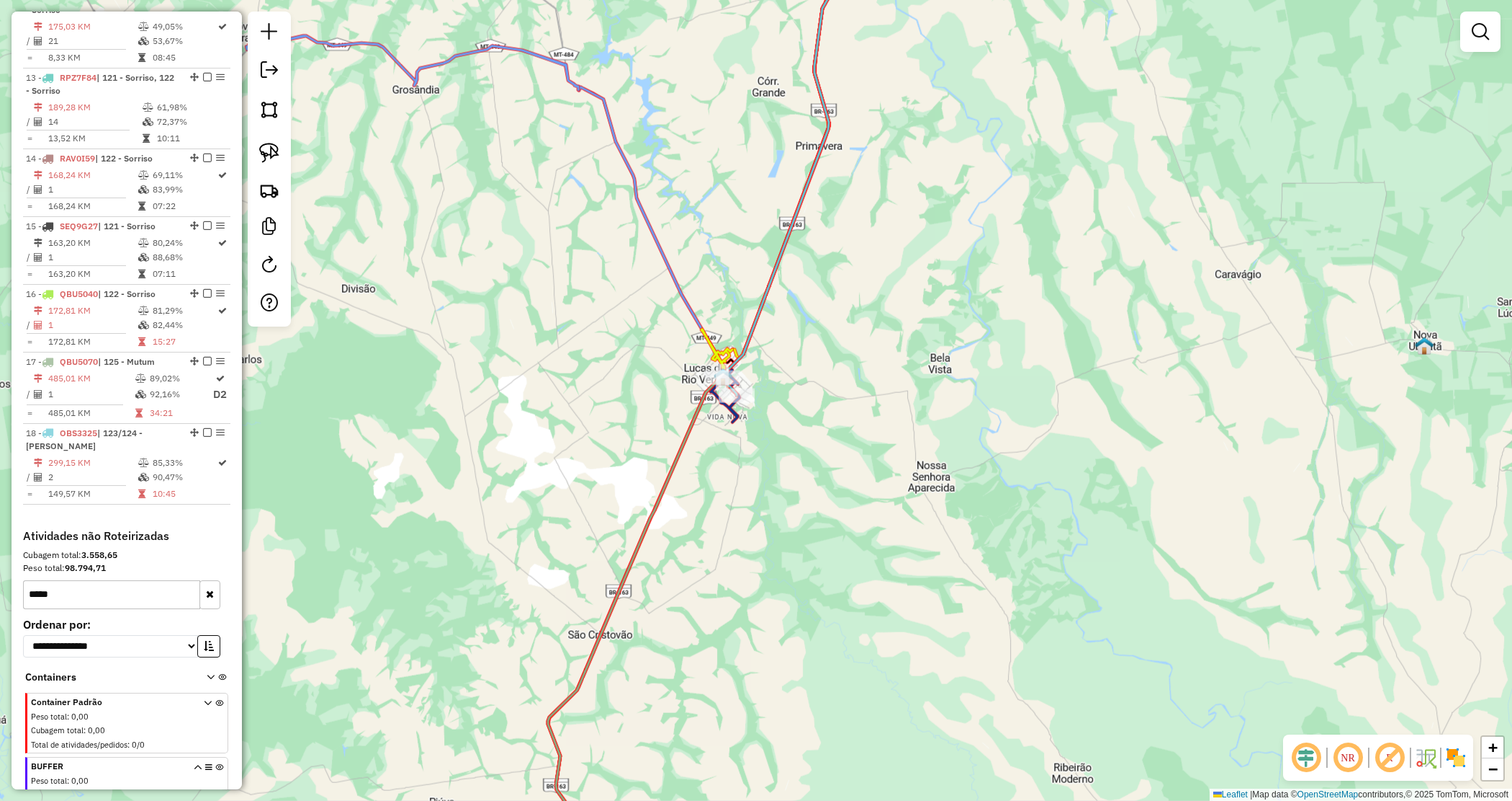
click at [797, 430] on div "Janela de atendimento Grade de atendimento Capacidade Transportadoras Veículos …" at bounding box center [756, 400] width 1512 height 801
click at [797, 431] on div "Janela de atendimento Grade de atendimento Capacidade Transportadoras Veículos …" at bounding box center [756, 400] width 1512 height 801
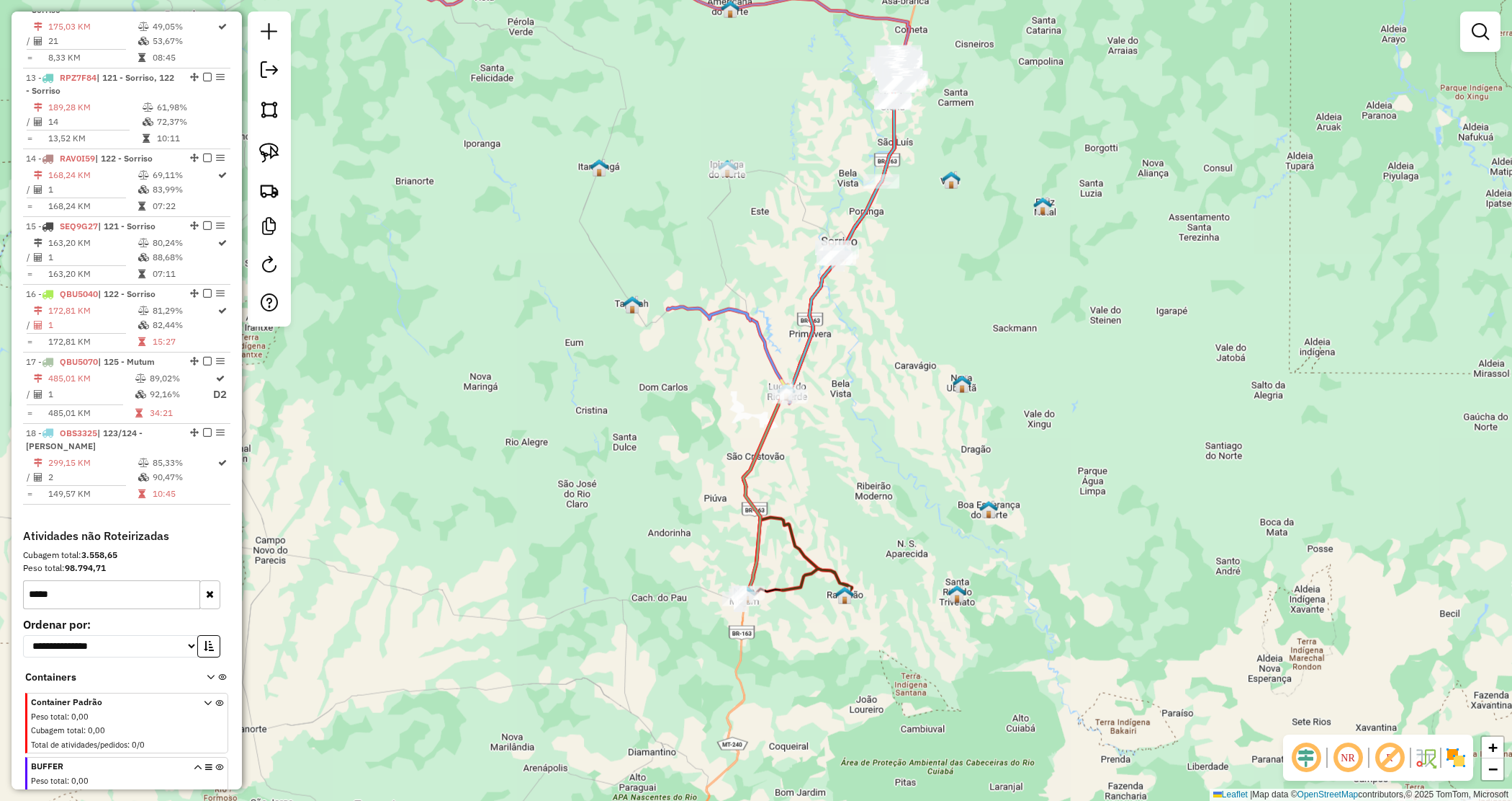
click at [676, 285] on div "Janela de atendimento Grade de atendimento Capacidade Transportadoras Veículos …" at bounding box center [756, 400] width 1512 height 801
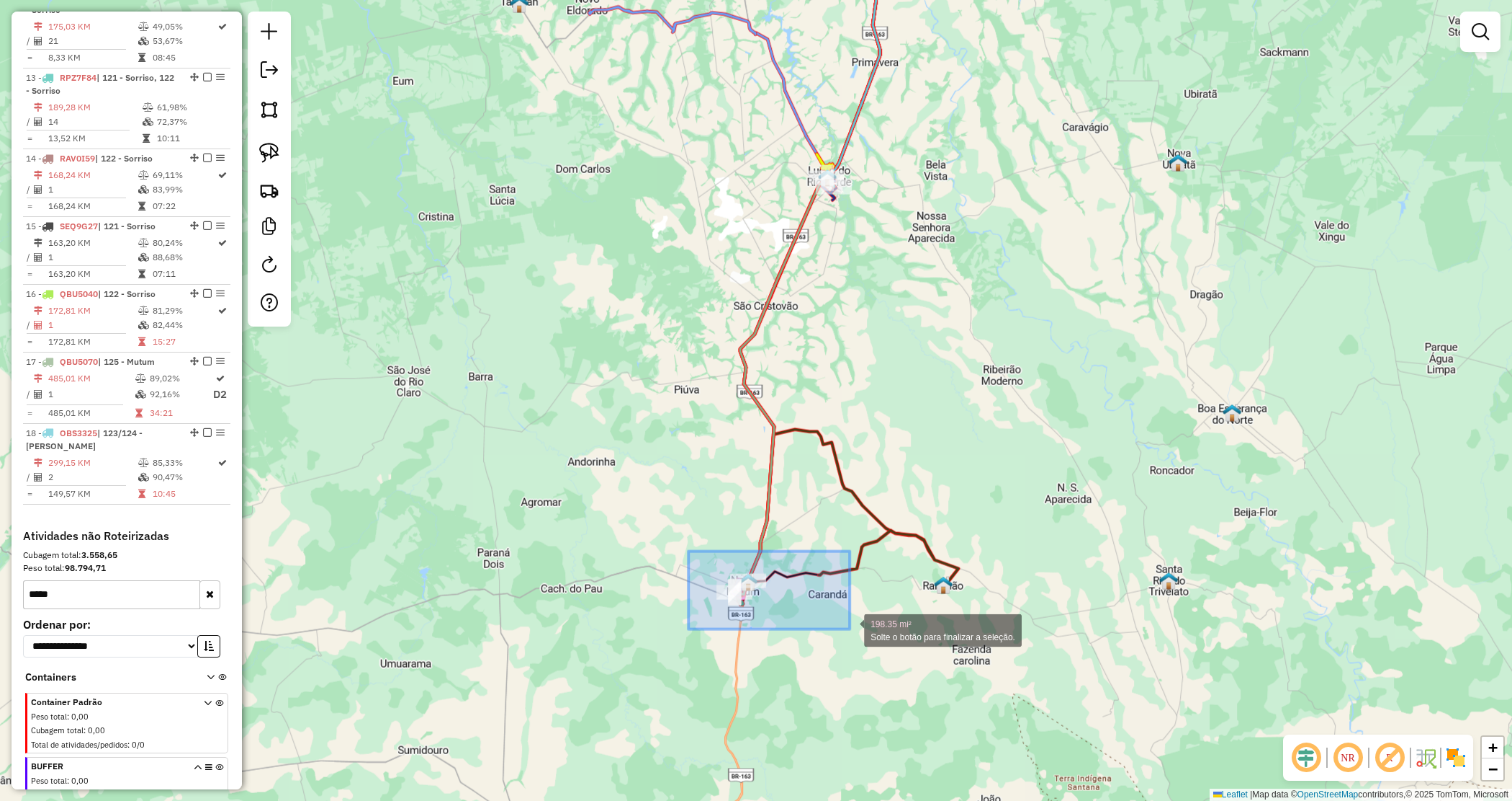
drag, startPoint x: 699, startPoint y: 556, endPoint x: 848, endPoint y: 632, distance: 167.3
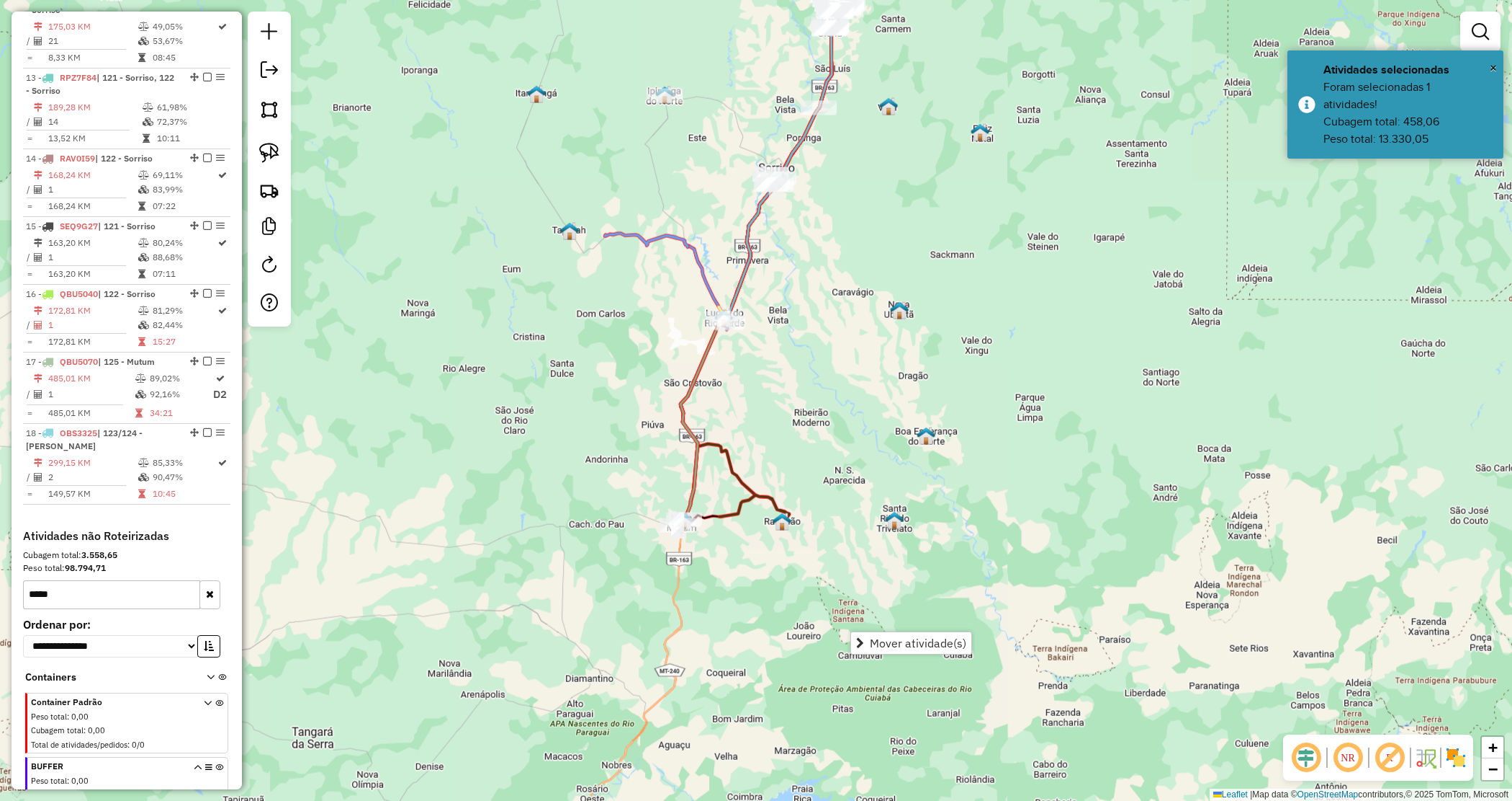
drag, startPoint x: 780, startPoint y: 293, endPoint x: 780, endPoint y: 277, distance: 16.0
click at [782, 295] on div "Rota 18 - Placa OBS3325 1415 - DEL MORO SUPERMERCAD Janela de atendimento Grade…" at bounding box center [756, 400] width 1512 height 801
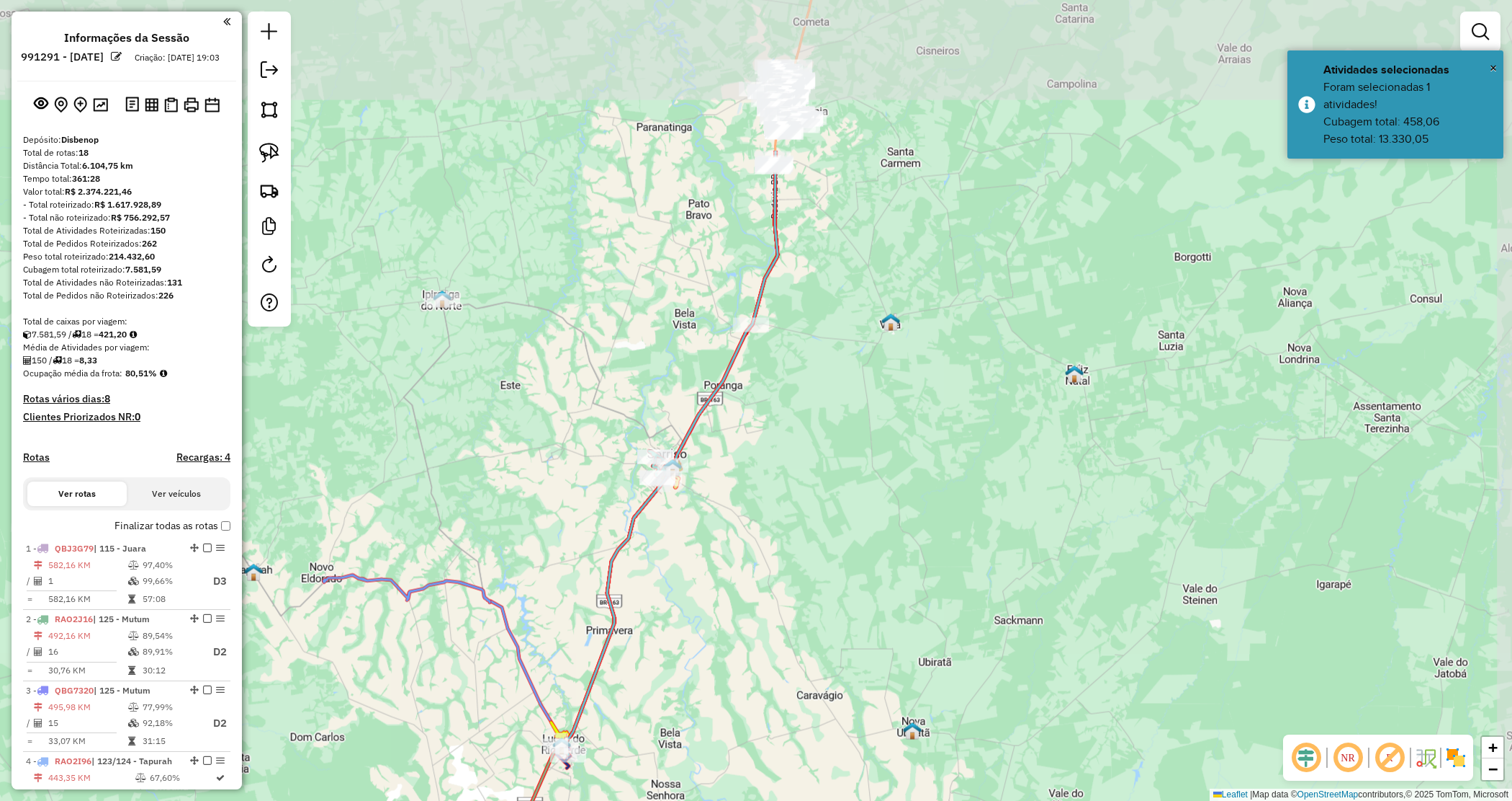
scroll to position [1370, 0]
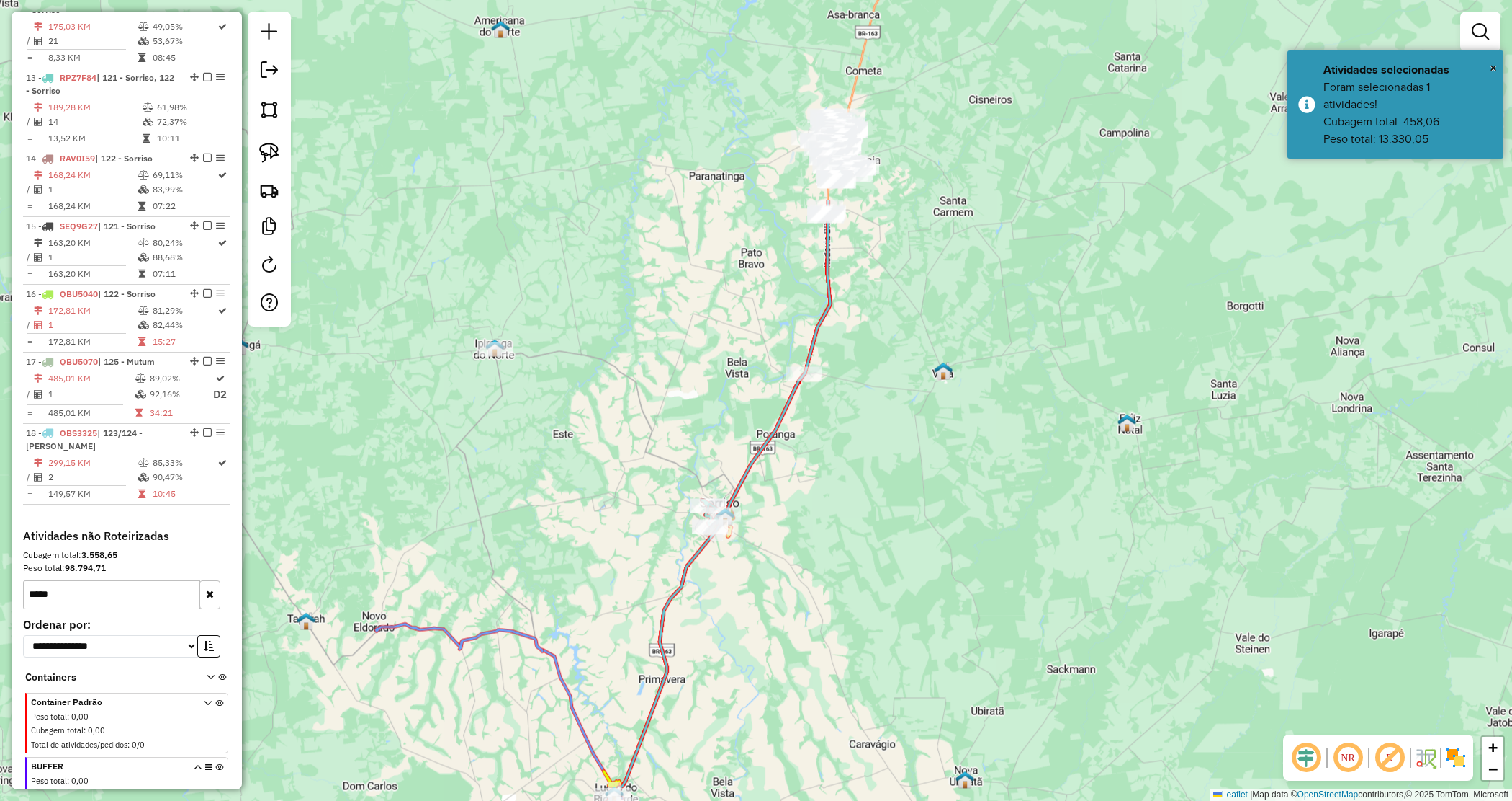
click at [599, 562] on div "Janela de atendimento Grade de atendimento Capacidade Transportadoras Veículos …" at bounding box center [756, 400] width 1512 height 801
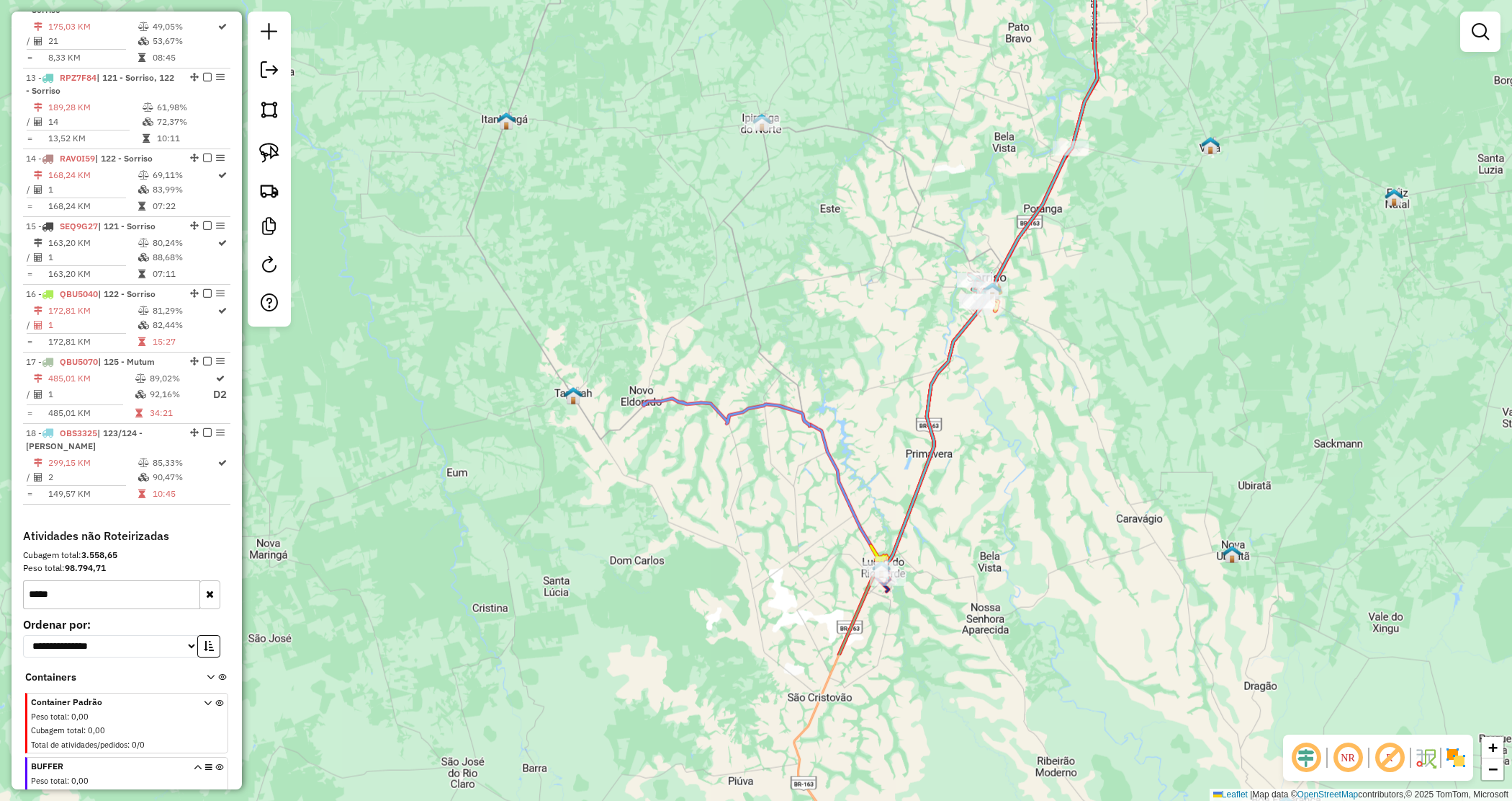
drag, startPoint x: 599, startPoint y: 519, endPoint x: 857, endPoint y: 290, distance: 345.0
click at [857, 290] on div "Janela de atendimento Grade de atendimento Capacidade Transportadoras Veículos …" at bounding box center [756, 400] width 1512 height 801
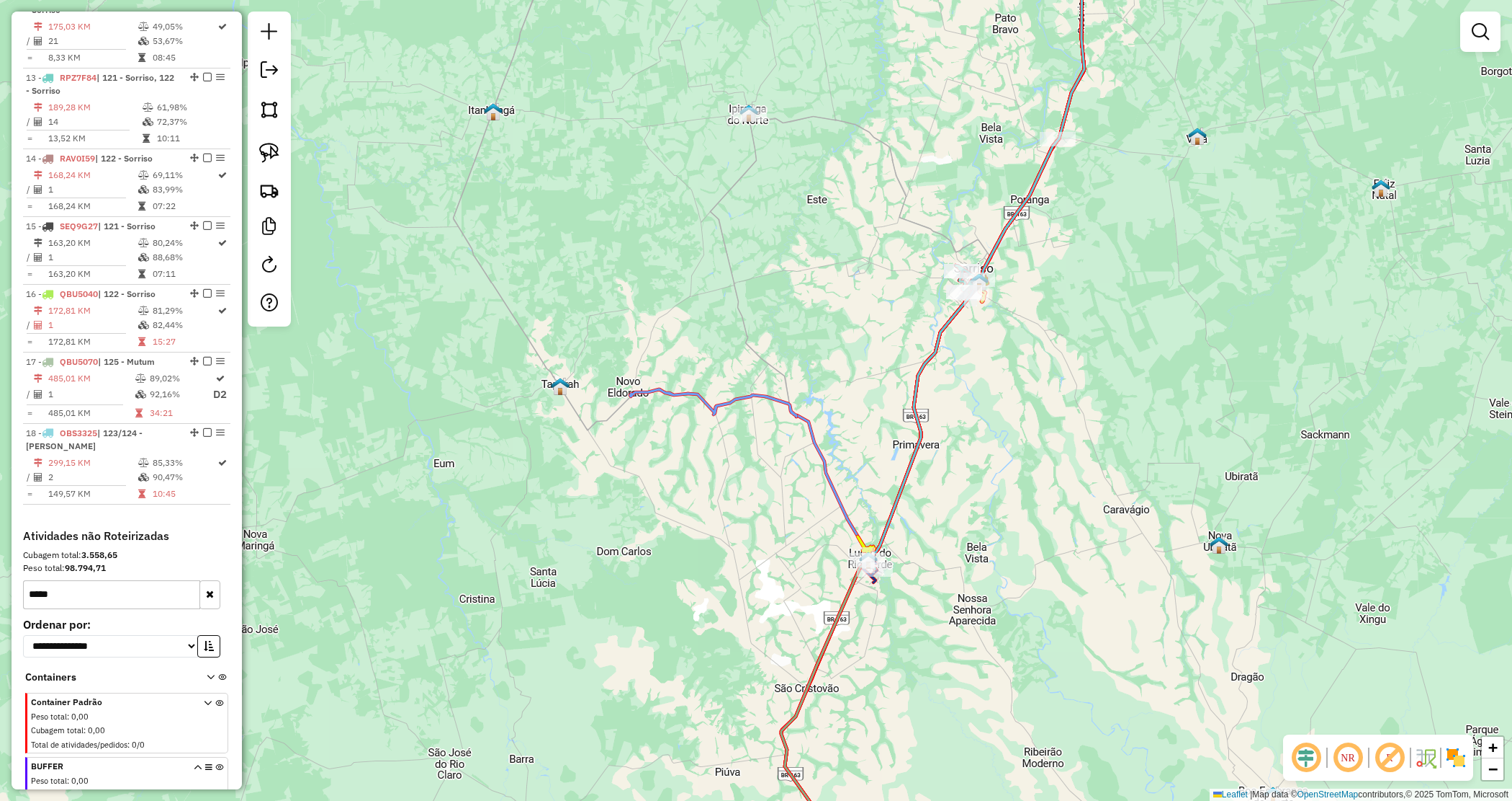
drag, startPoint x: 897, startPoint y: 620, endPoint x: 858, endPoint y: 159, distance: 462.6
click at [858, 159] on div "Janela de atendimento Grade de atendimento Capacidade Transportadoras Veículos …" at bounding box center [756, 400] width 1512 height 801
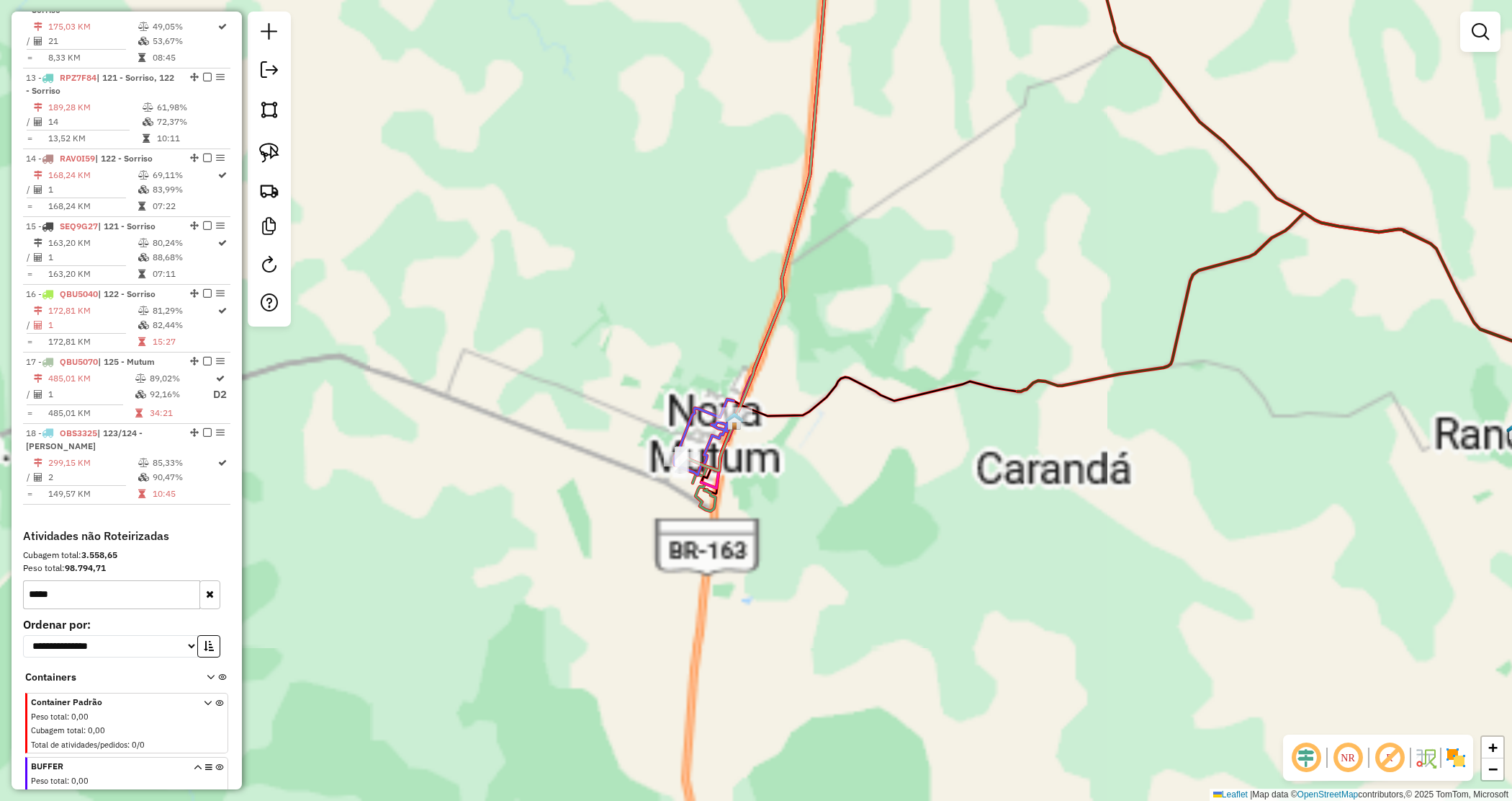
click at [782, 516] on div "Janela de atendimento Grade de atendimento Capacidade Transportadoras Veículos …" at bounding box center [756, 400] width 1512 height 801
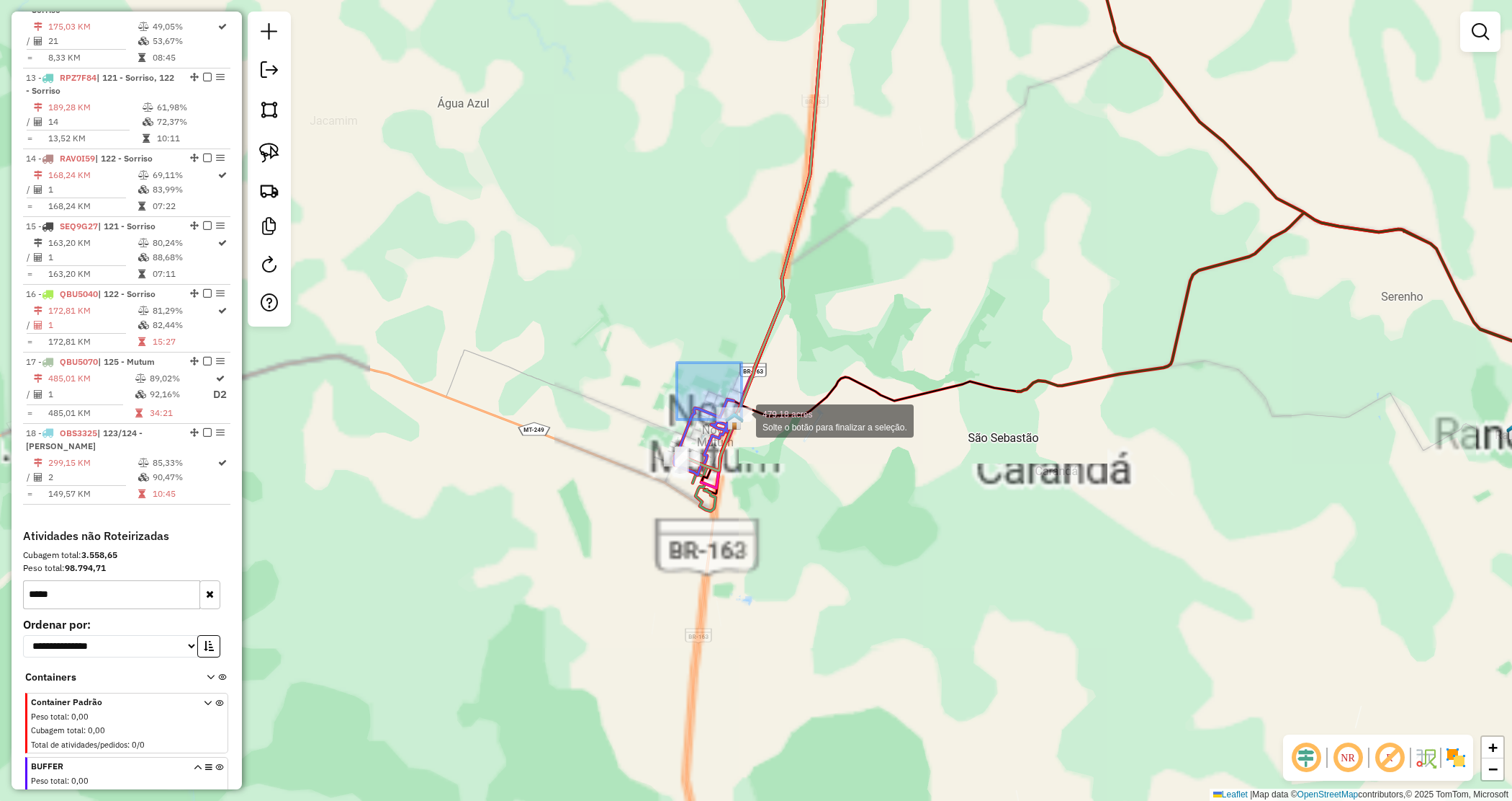
drag, startPoint x: 700, startPoint y: 394, endPoint x: 810, endPoint y: 448, distance: 122.5
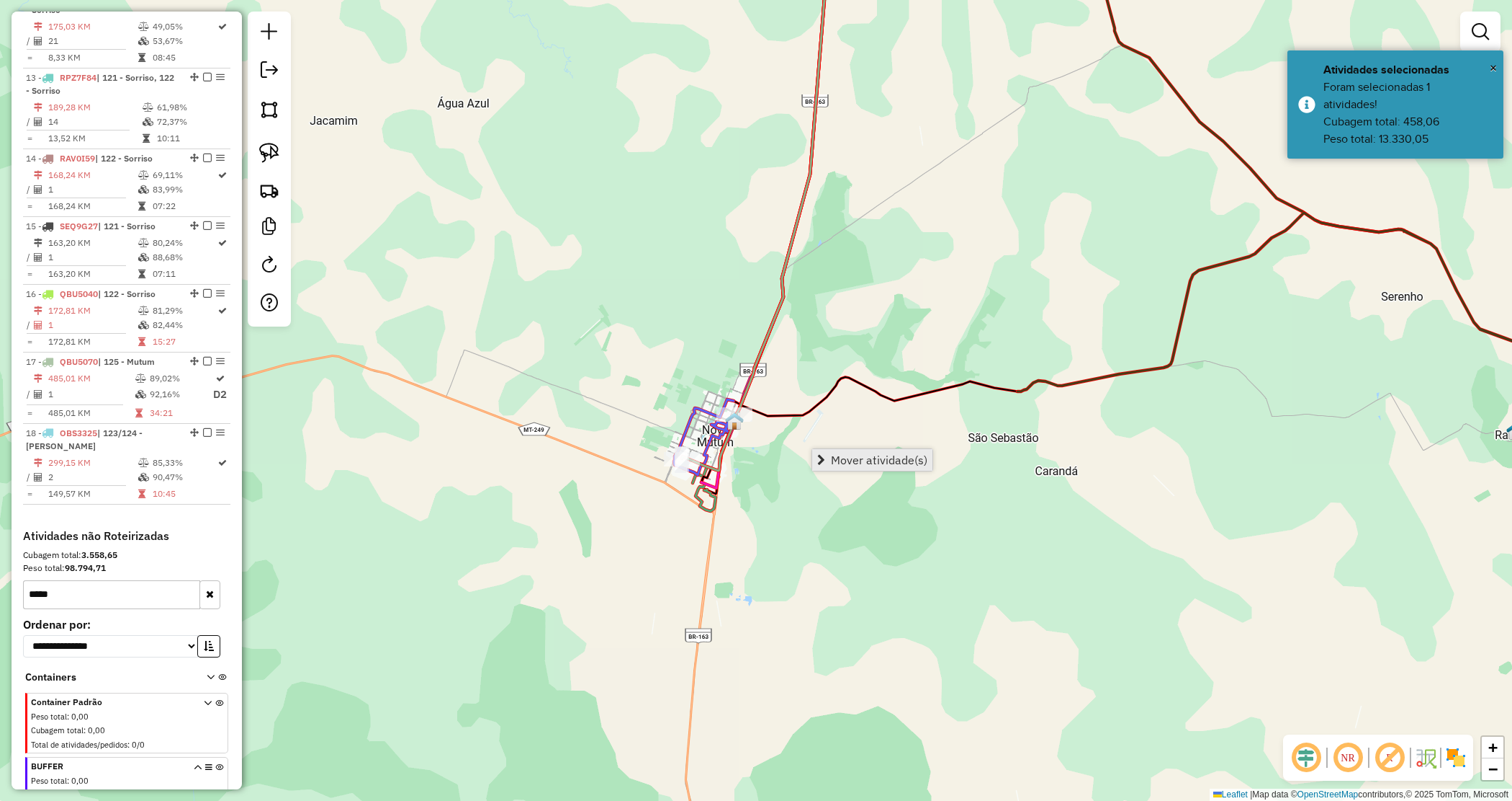
click at [837, 449] on link "Mover atividade(s)" at bounding box center [873, 459] width 121 height 22
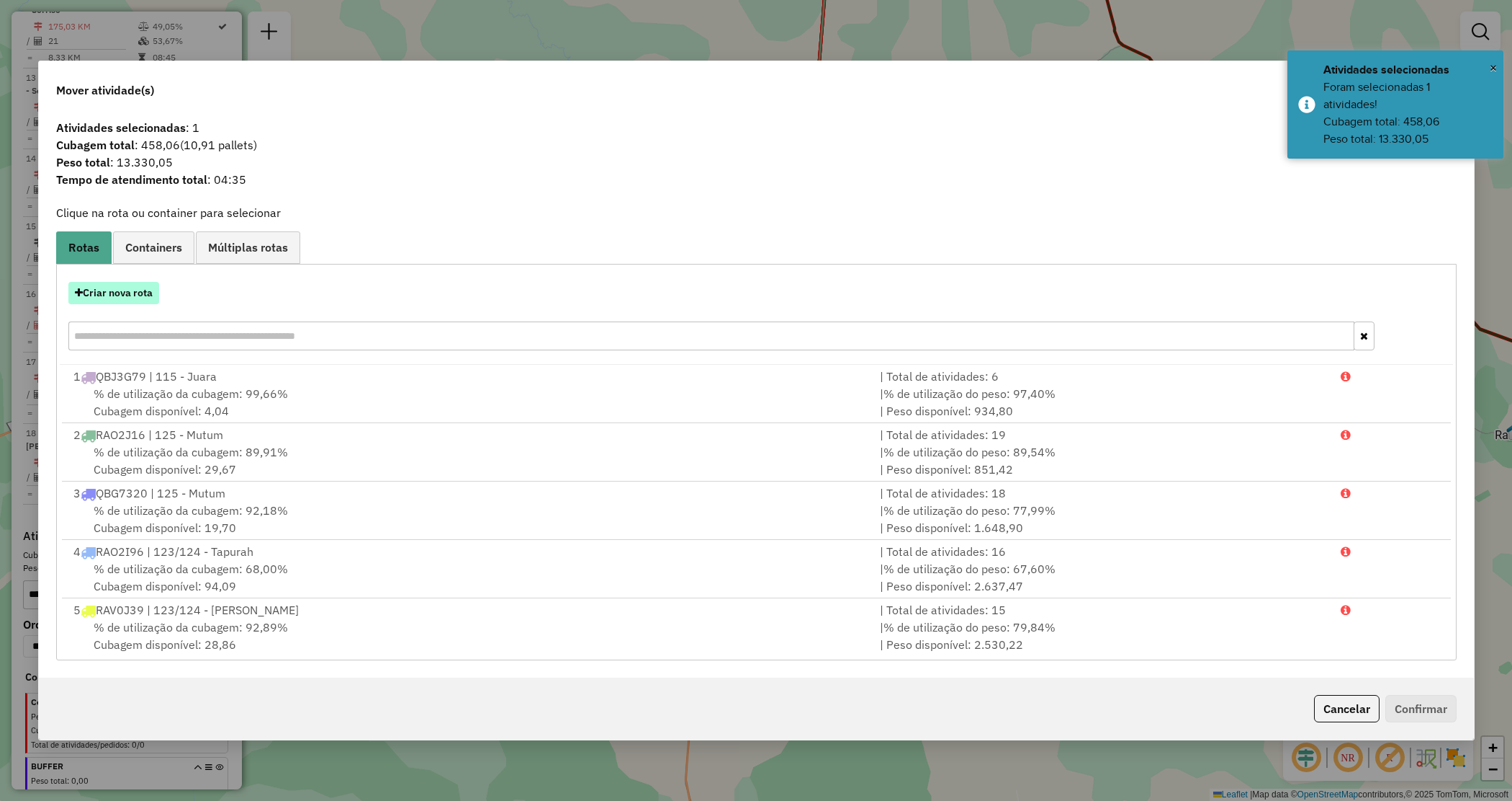
click at [121, 287] on button "Criar nova rota" at bounding box center [114, 293] width 91 height 23
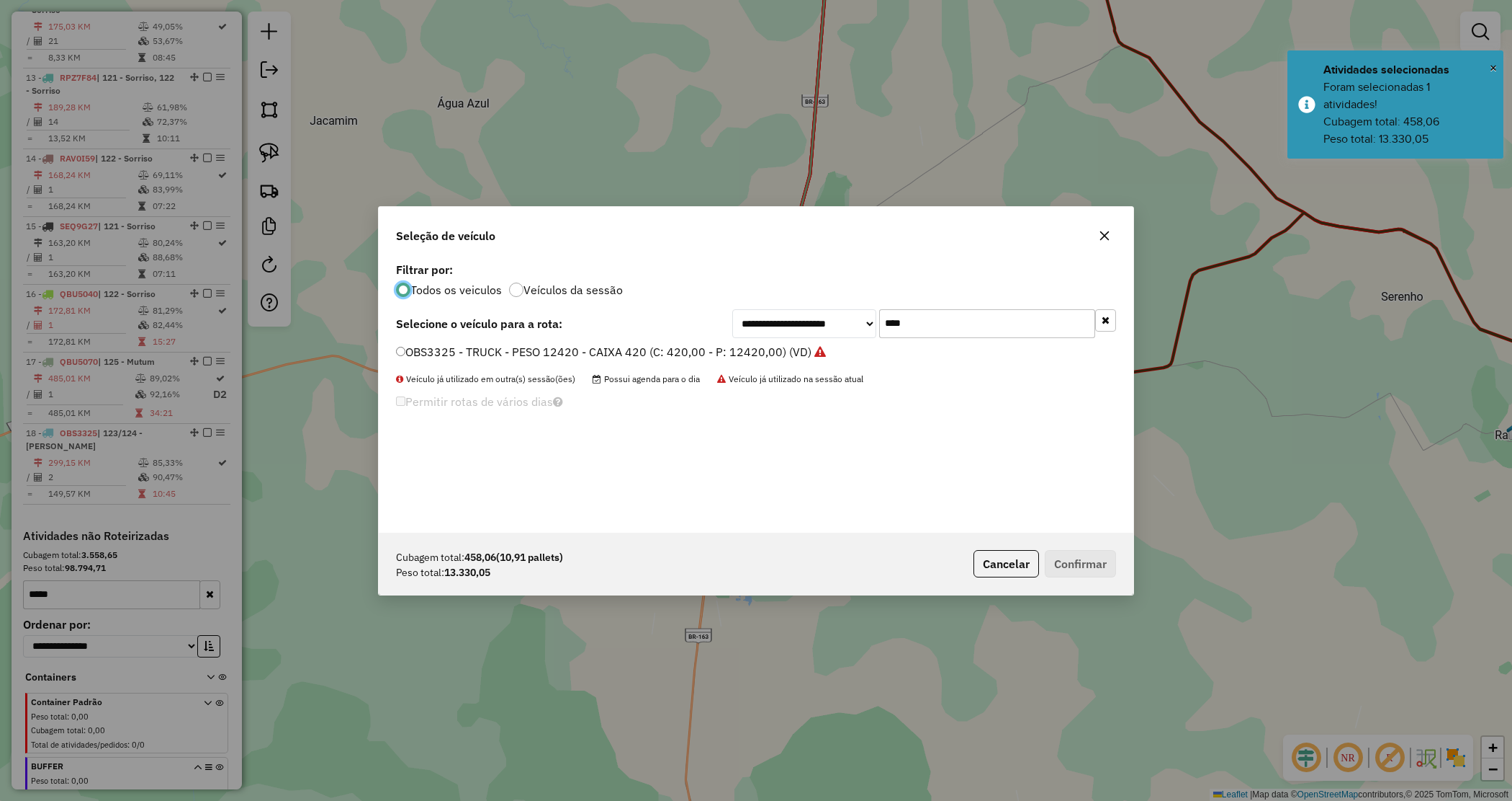
scroll to position [7, 4]
click at [758, 348] on label "OBS3325 - TRUCK - PESO 12420 - CAIXA 420 (C: 420,00 - P: 12420,00) (VD)" at bounding box center [611, 350] width 429 height 17
click at [1073, 555] on button "Confirmar" at bounding box center [1081, 563] width 71 height 28
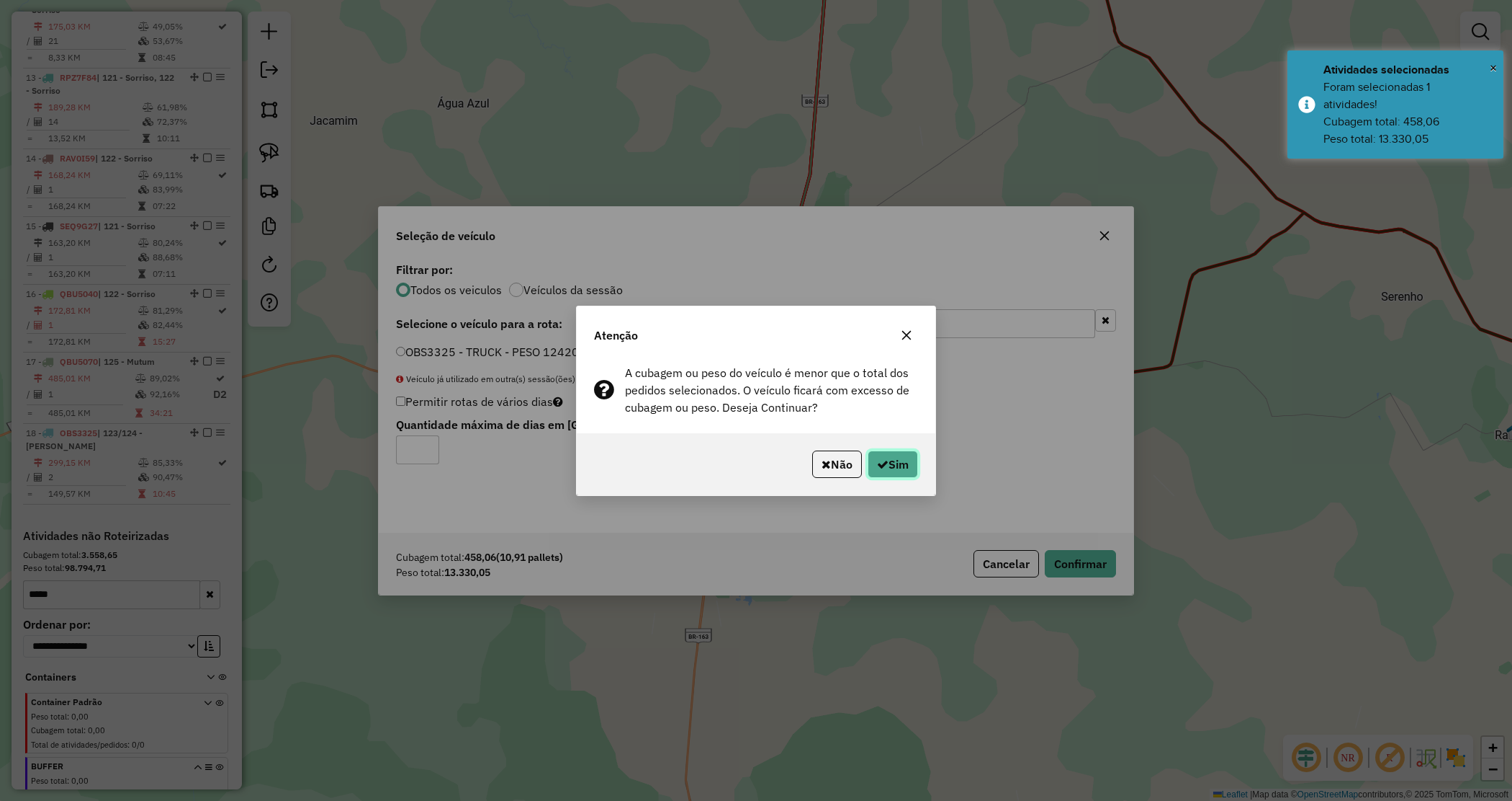
drag, startPoint x: 905, startPoint y: 474, endPoint x: 900, endPoint y: 467, distance: 8.6
click at [902, 469] on button "Sim" at bounding box center [893, 464] width 50 height 28
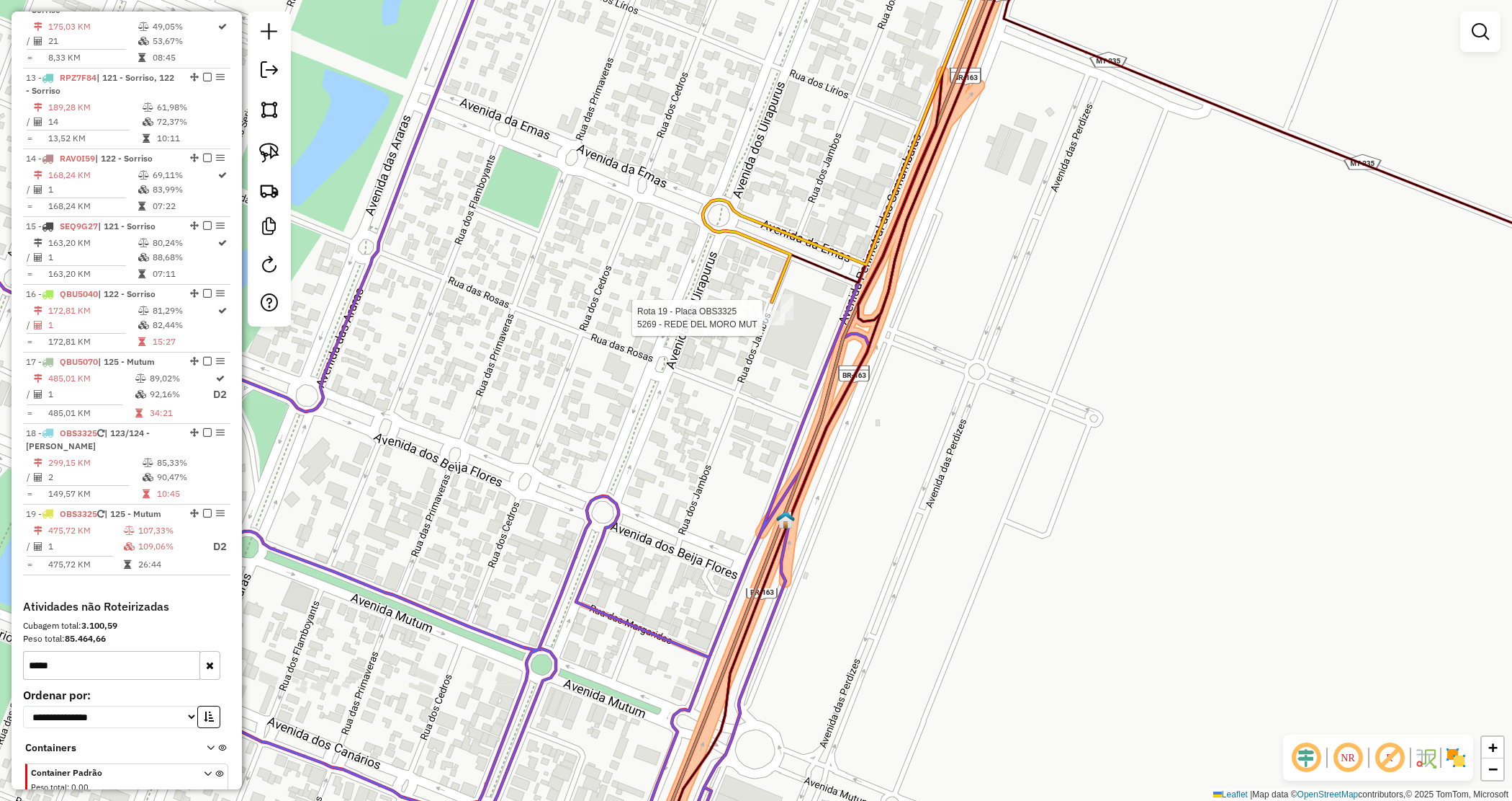
scroll to position [1485, 0]
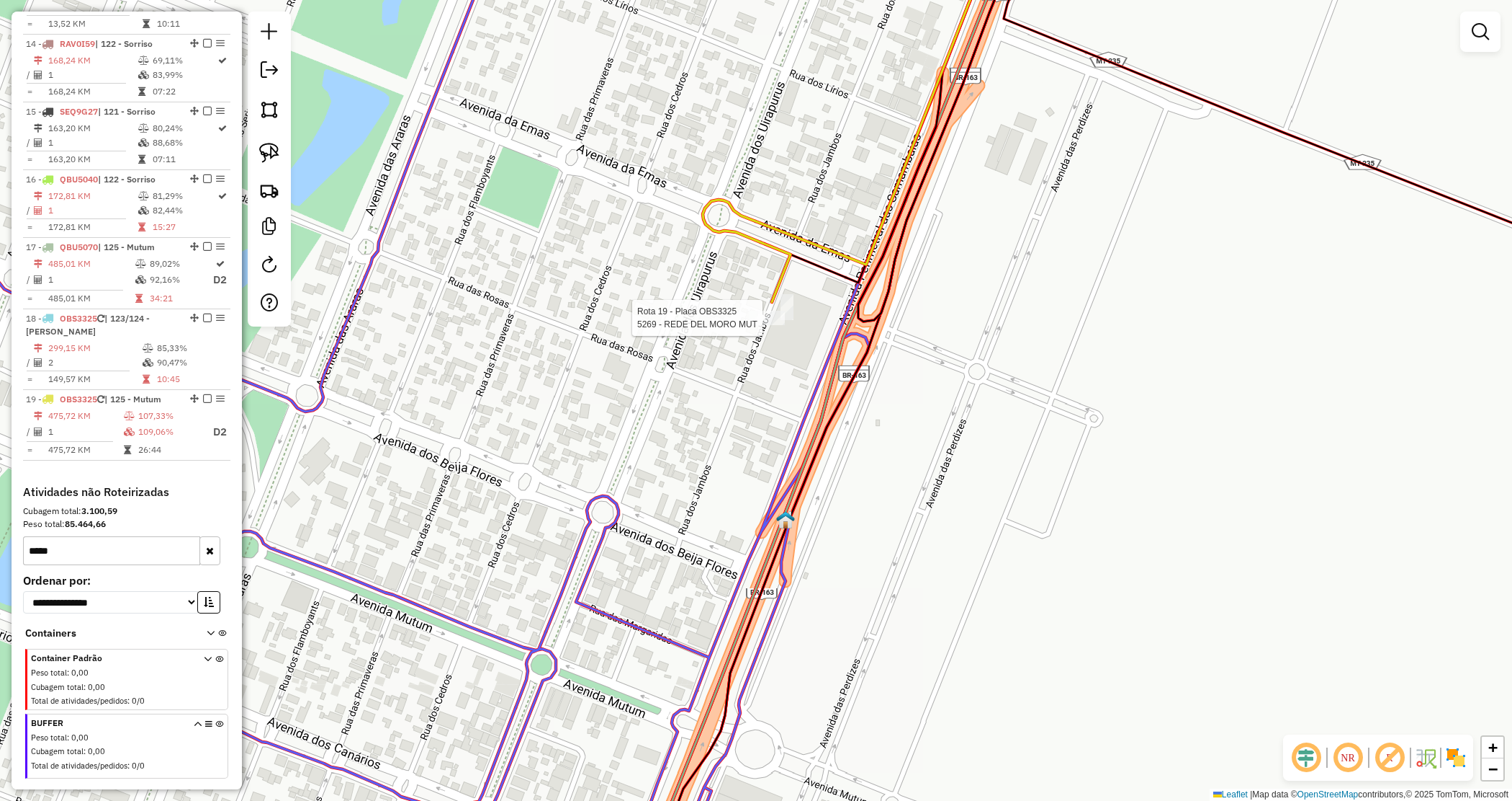
select select "*********"
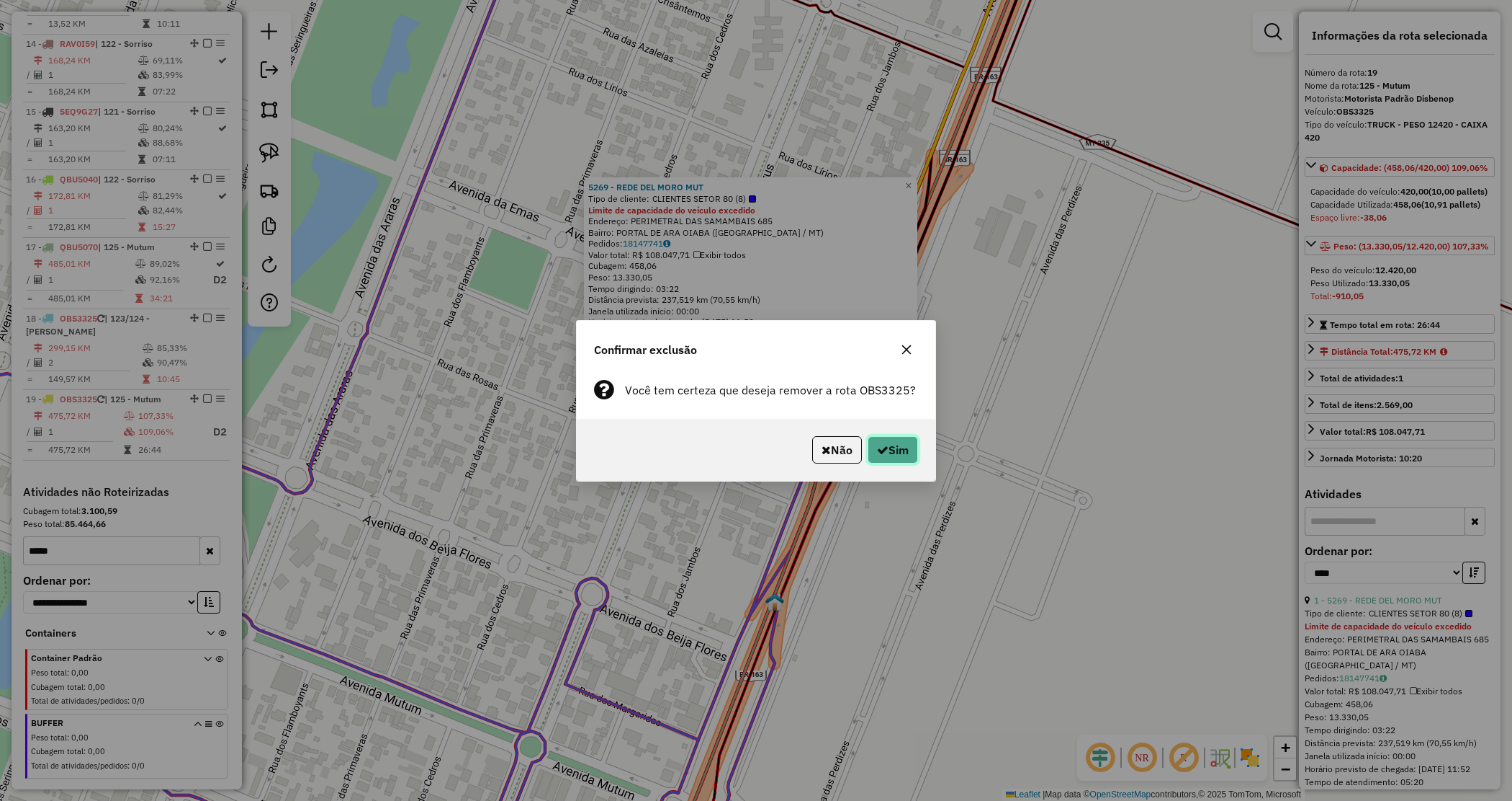
click at [901, 452] on button "Sim" at bounding box center [893, 450] width 50 height 28
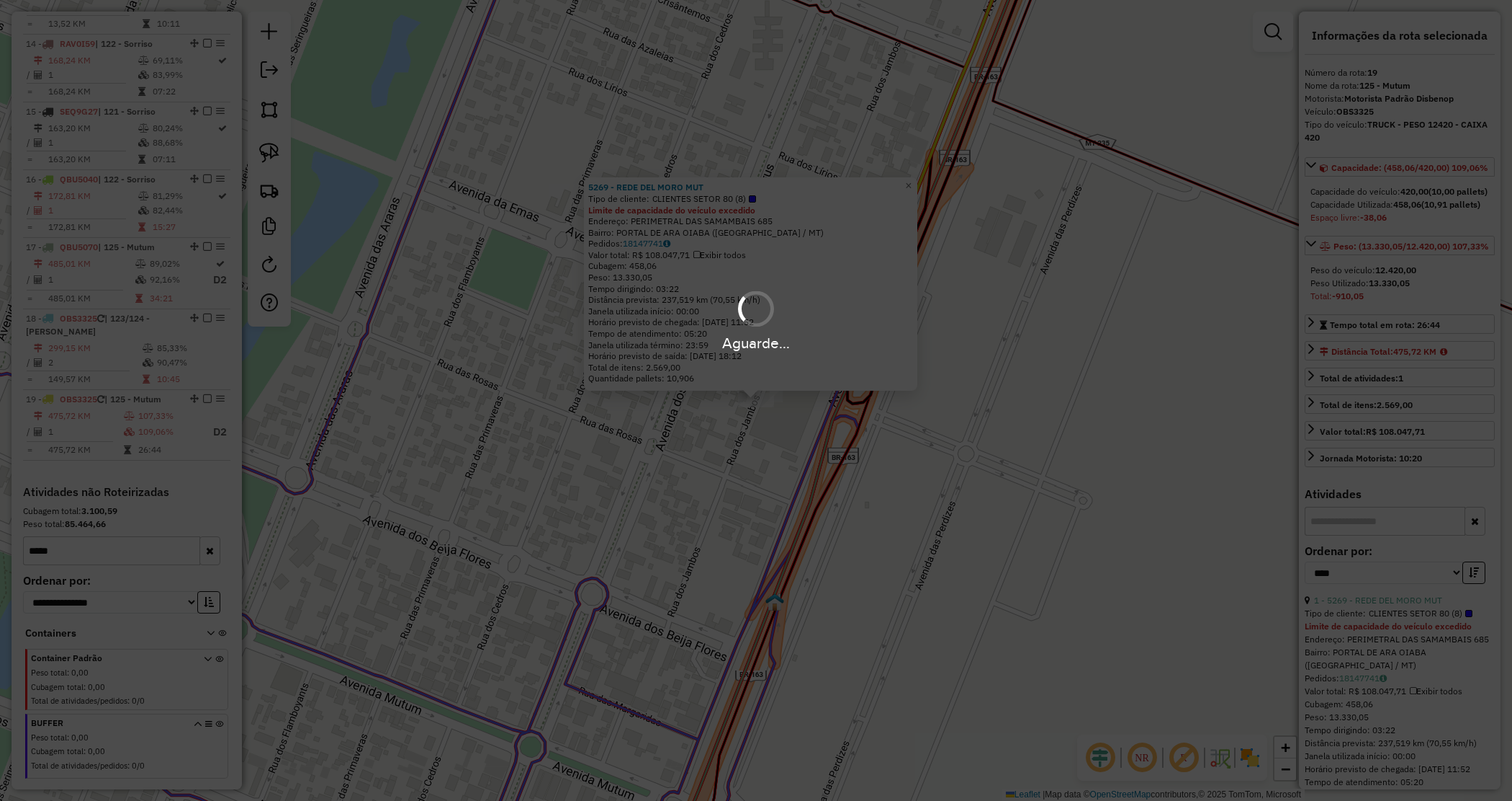
scroll to position [1401, 0]
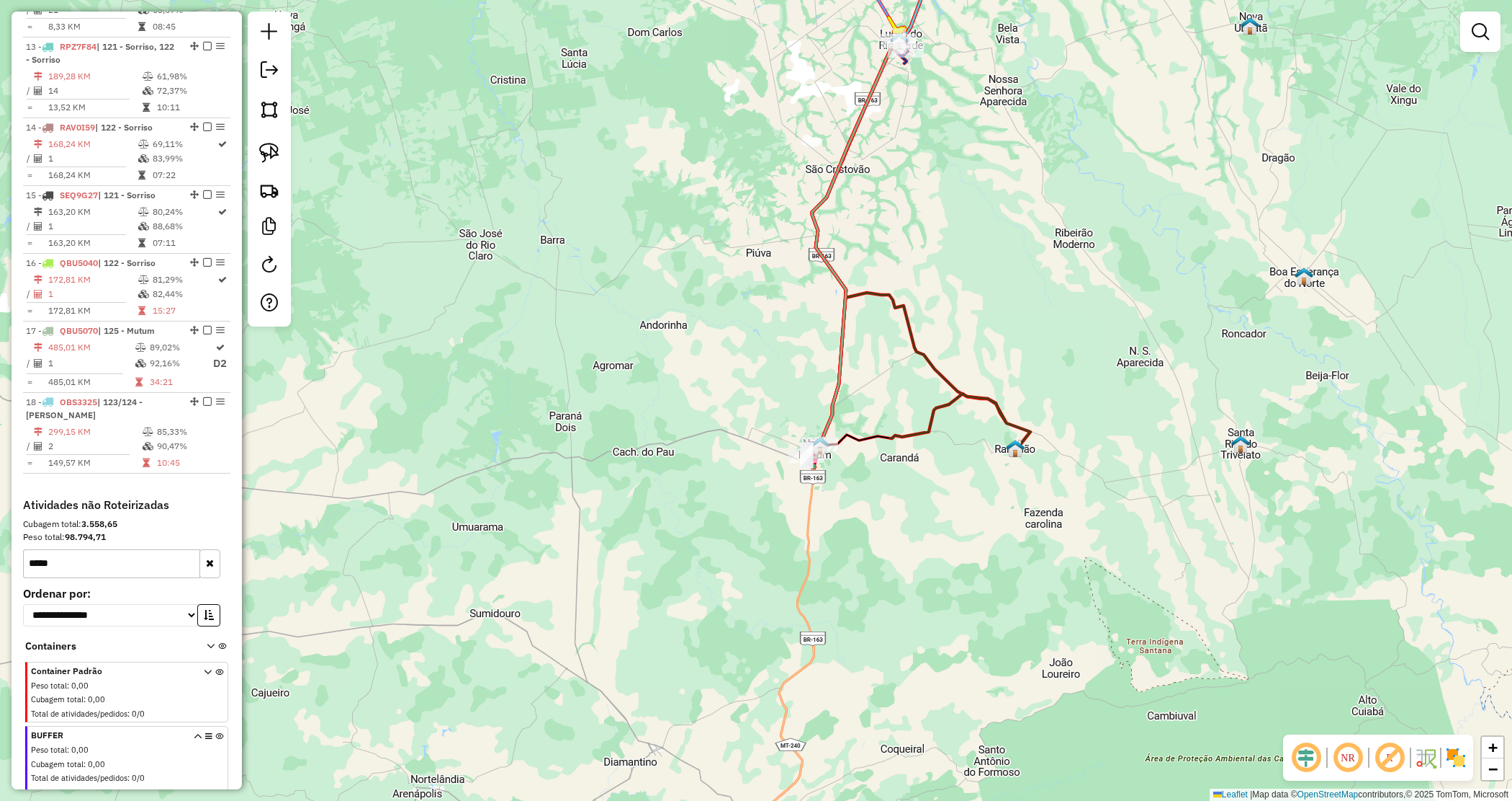
drag, startPoint x: 894, startPoint y: 198, endPoint x: 745, endPoint y: 542, distance: 374.9
click at [747, 542] on div "Janela de atendimento Grade de atendimento Capacidade Transportadoras Veículos …" at bounding box center [756, 400] width 1512 height 801
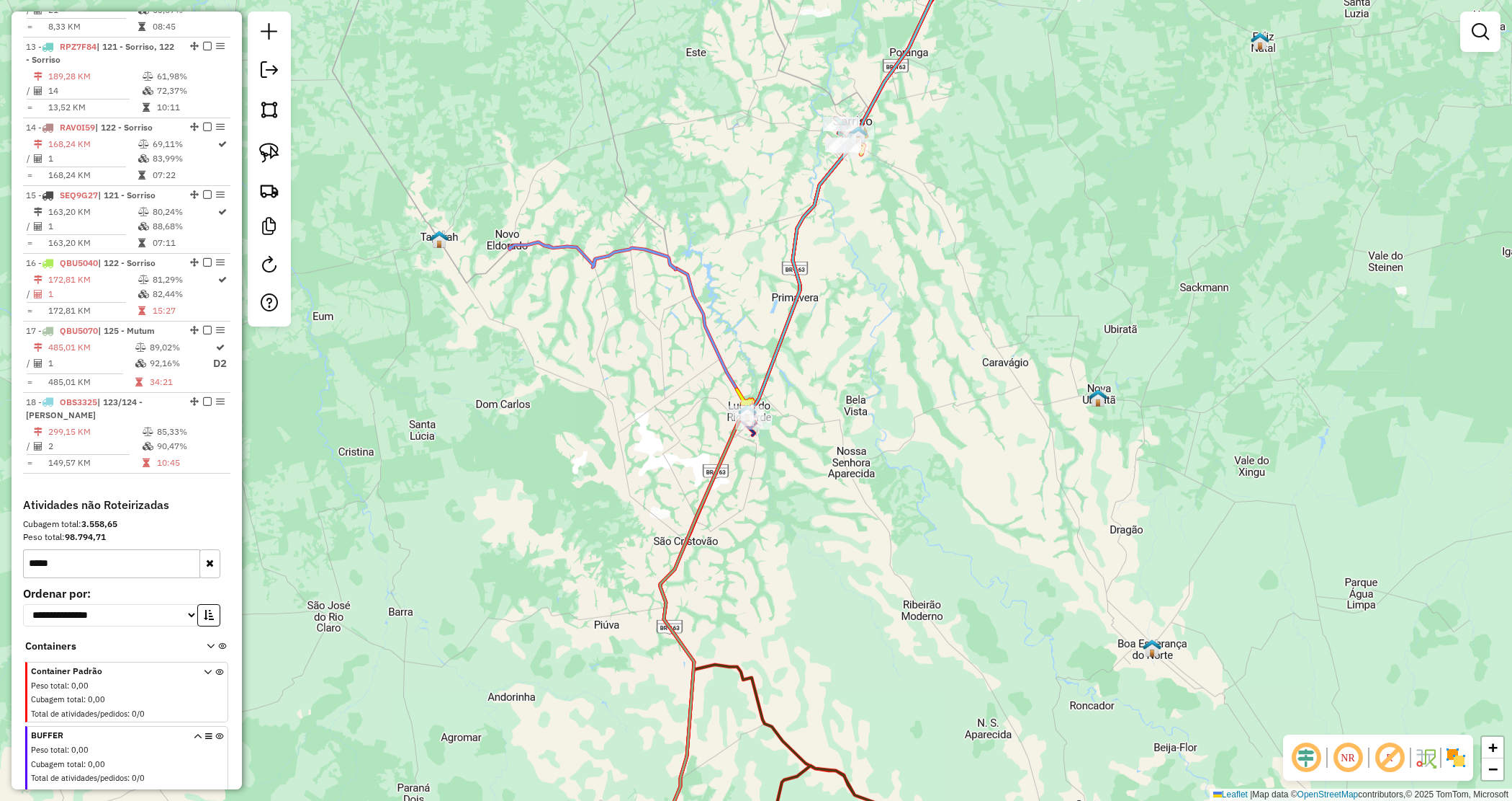
drag, startPoint x: 824, startPoint y: 200, endPoint x: 795, endPoint y: 308, distance: 111.8
click at [795, 308] on div "Janela de atendimento Grade de atendimento Capacidade Transportadoras Veículos …" at bounding box center [756, 400] width 1512 height 801
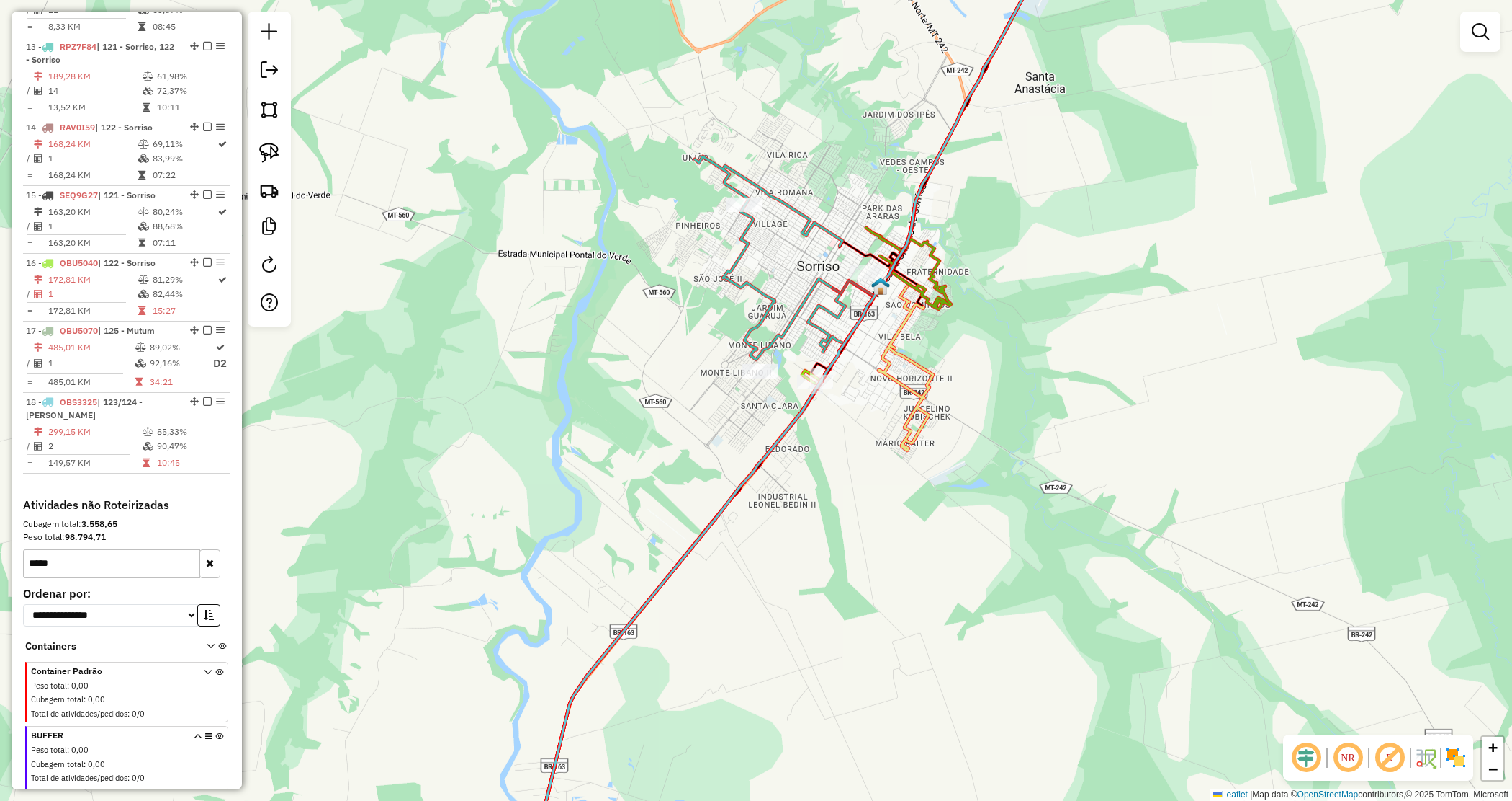
click at [903, 435] on icon at bounding box center [905, 373] width 54 height 153
drag, startPoint x: 728, startPoint y: 355, endPoint x: 779, endPoint y: 396, distance: 65.4
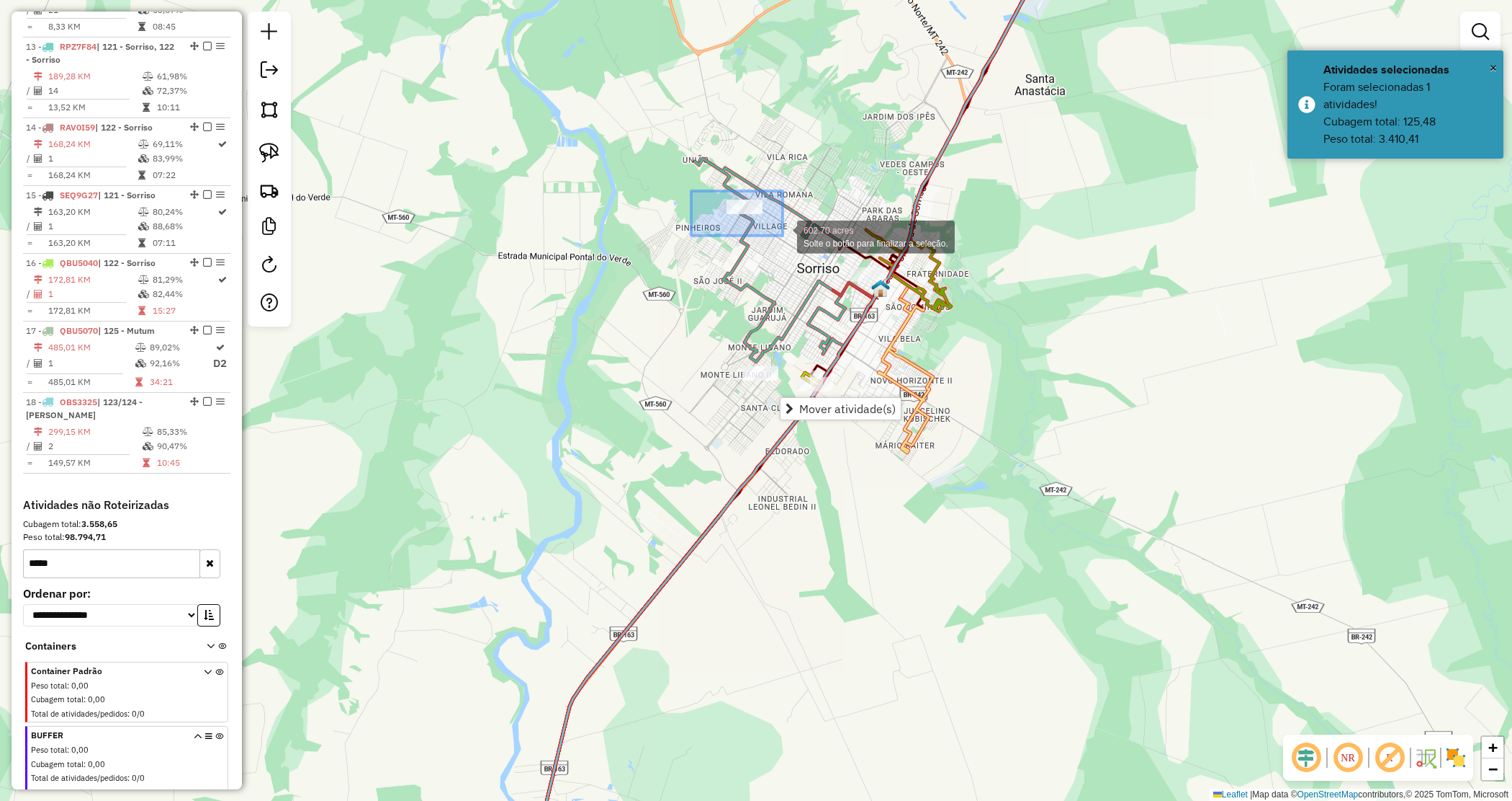
drag, startPoint x: 694, startPoint y: 192, endPoint x: 789, endPoint y: 243, distance: 107.8
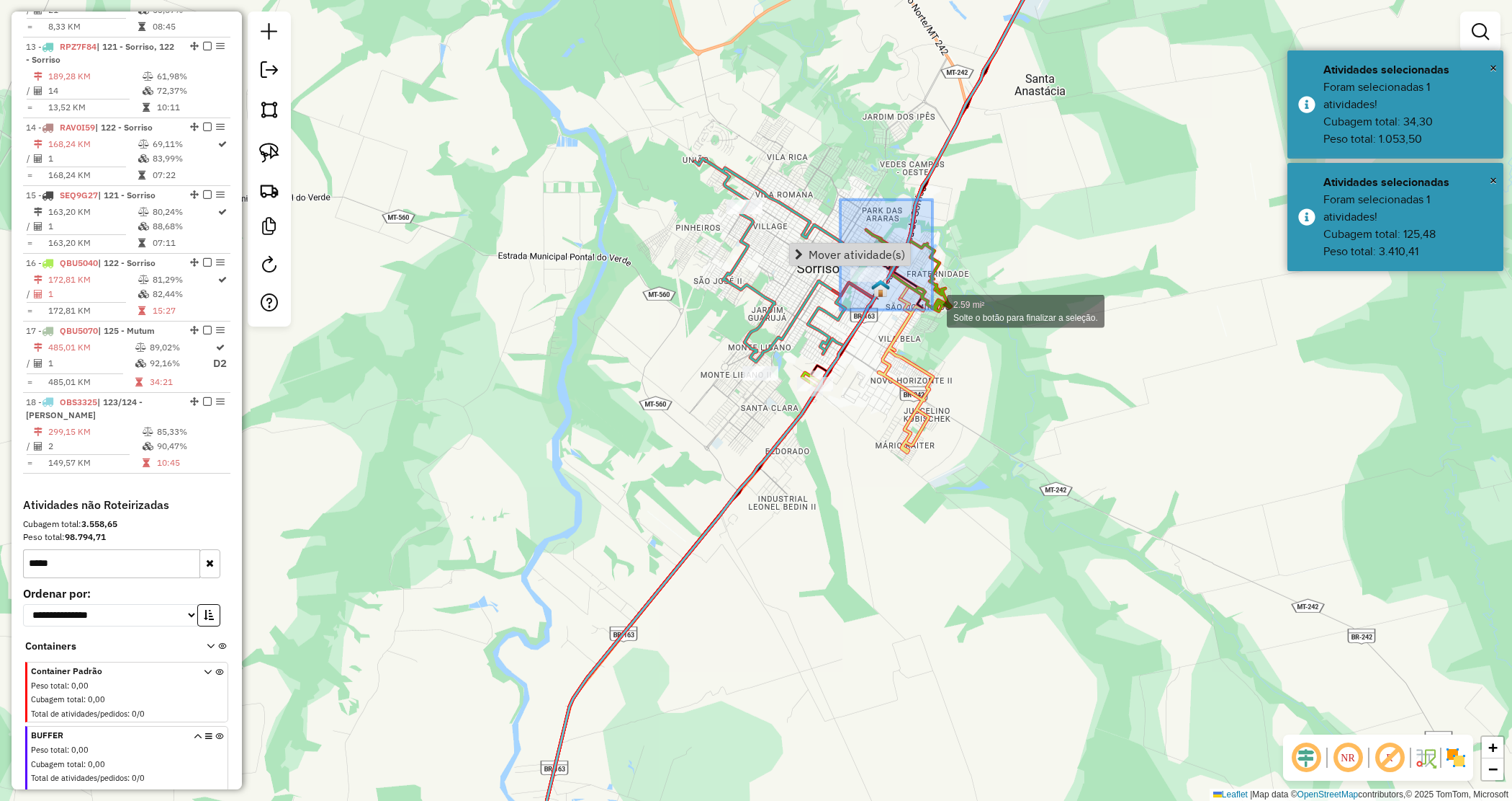
drag, startPoint x: 846, startPoint y: 210, endPoint x: 932, endPoint y: 310, distance: 131.9
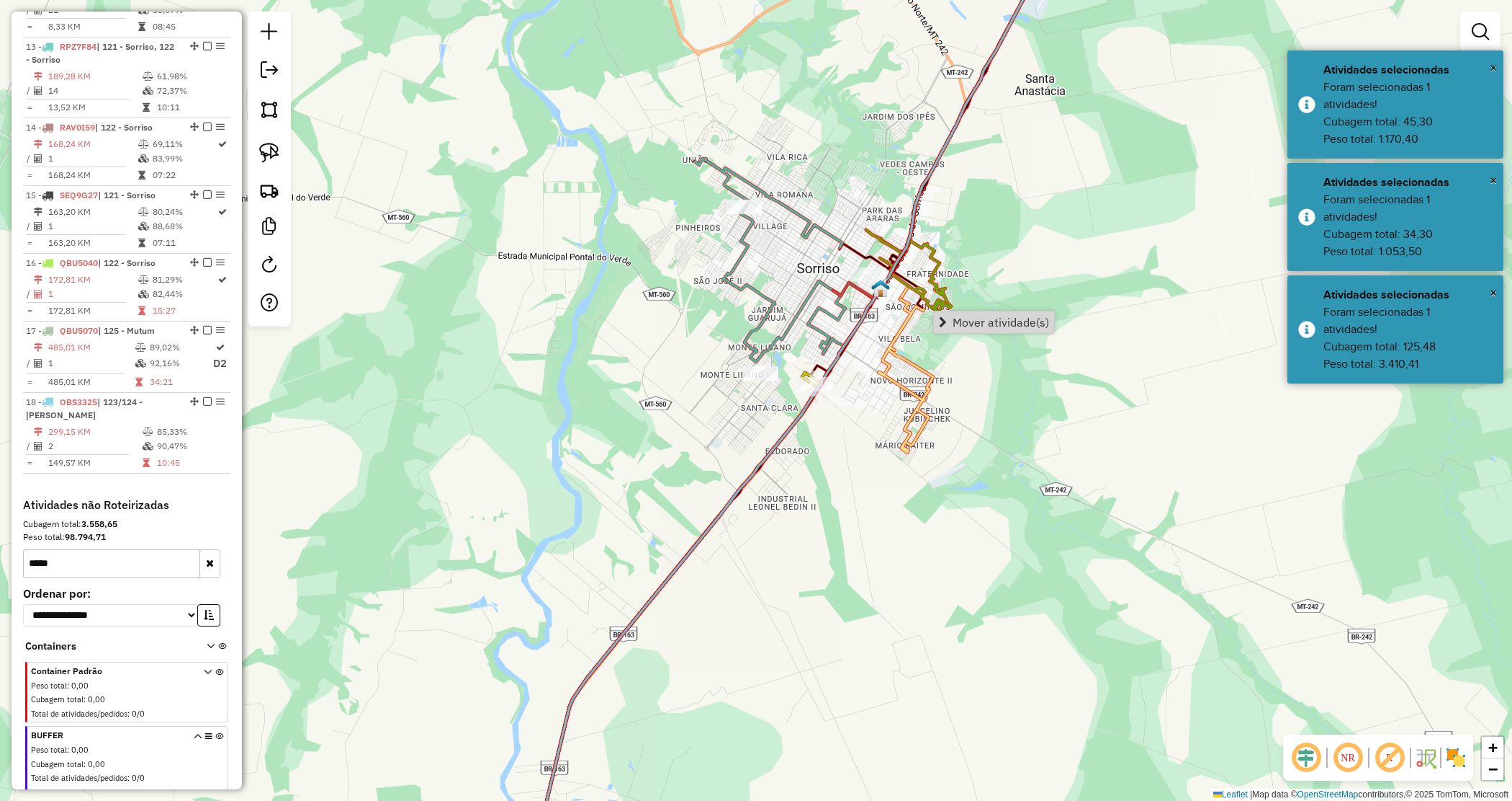
click at [706, 305] on div "Janela de atendimento Grade de atendimento Capacidade Transportadoras Veículos …" at bounding box center [756, 400] width 1512 height 801
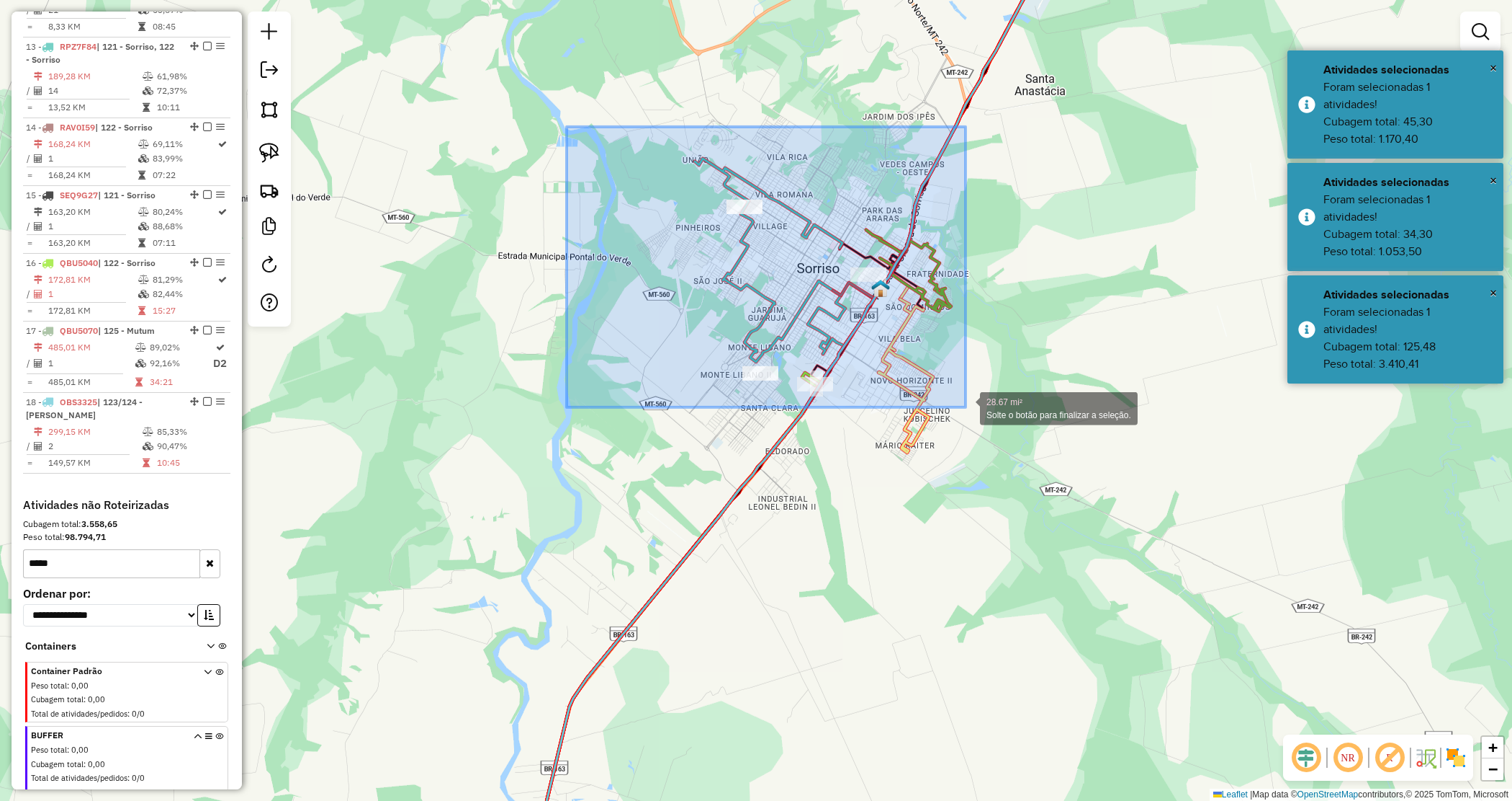
drag, startPoint x: 696, startPoint y: 225, endPoint x: 970, endPoint y: 411, distance: 331.2
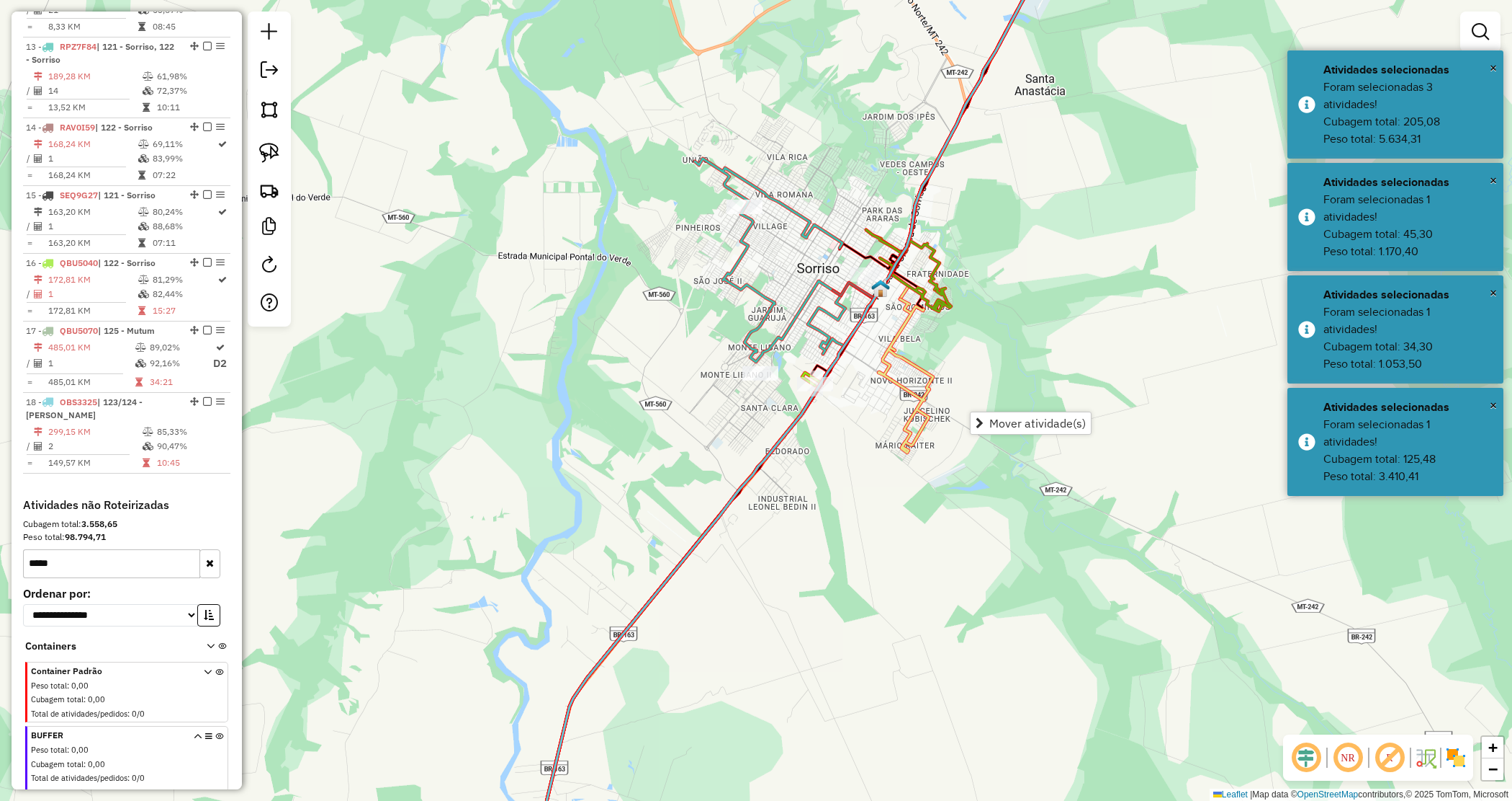
click at [1012, 418] on span "Mover atividade(s)" at bounding box center [1038, 423] width 97 height 12
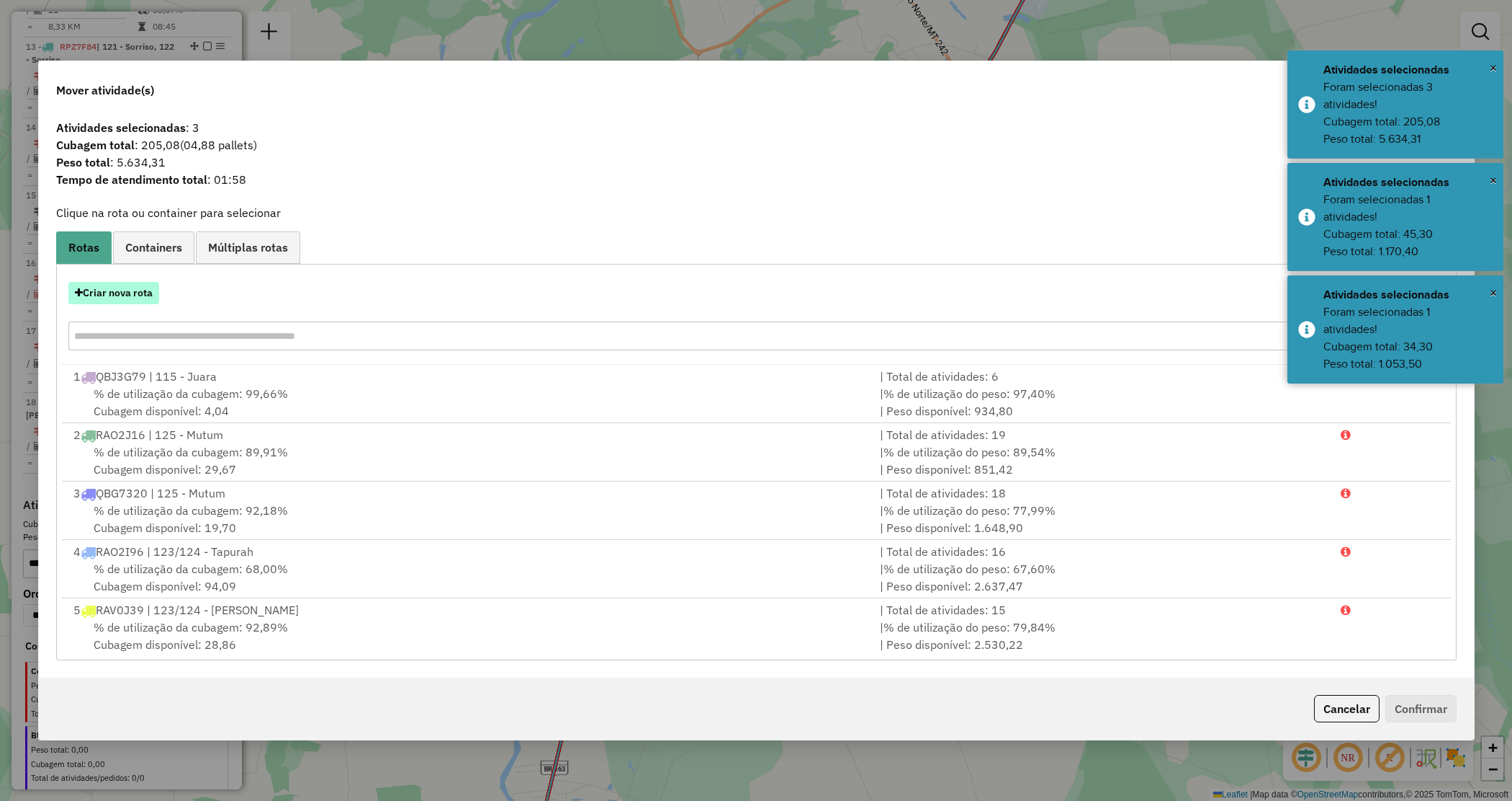
click at [123, 301] on button "Criar nova rota" at bounding box center [114, 293] width 91 height 23
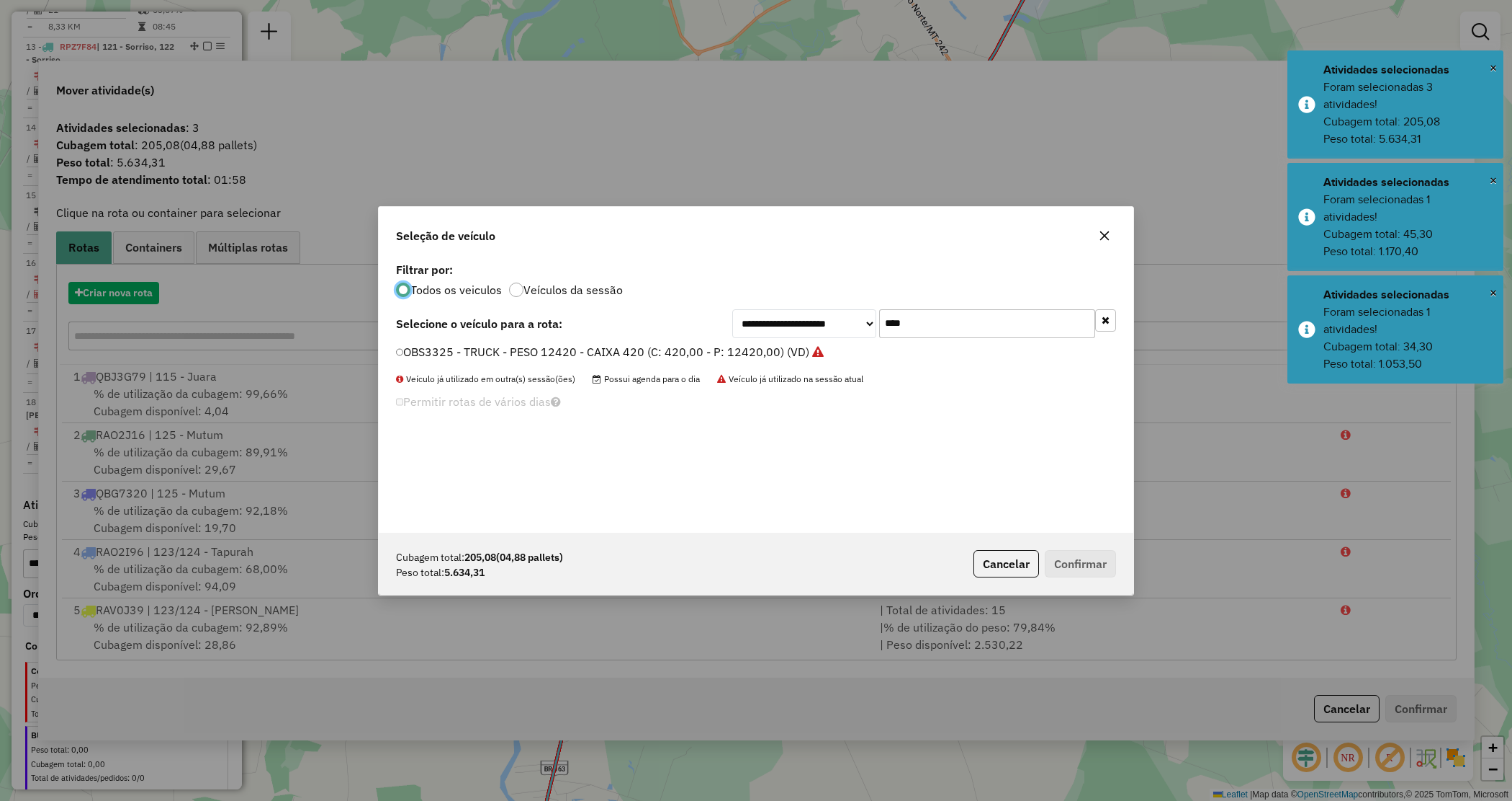
scroll to position [7, 4]
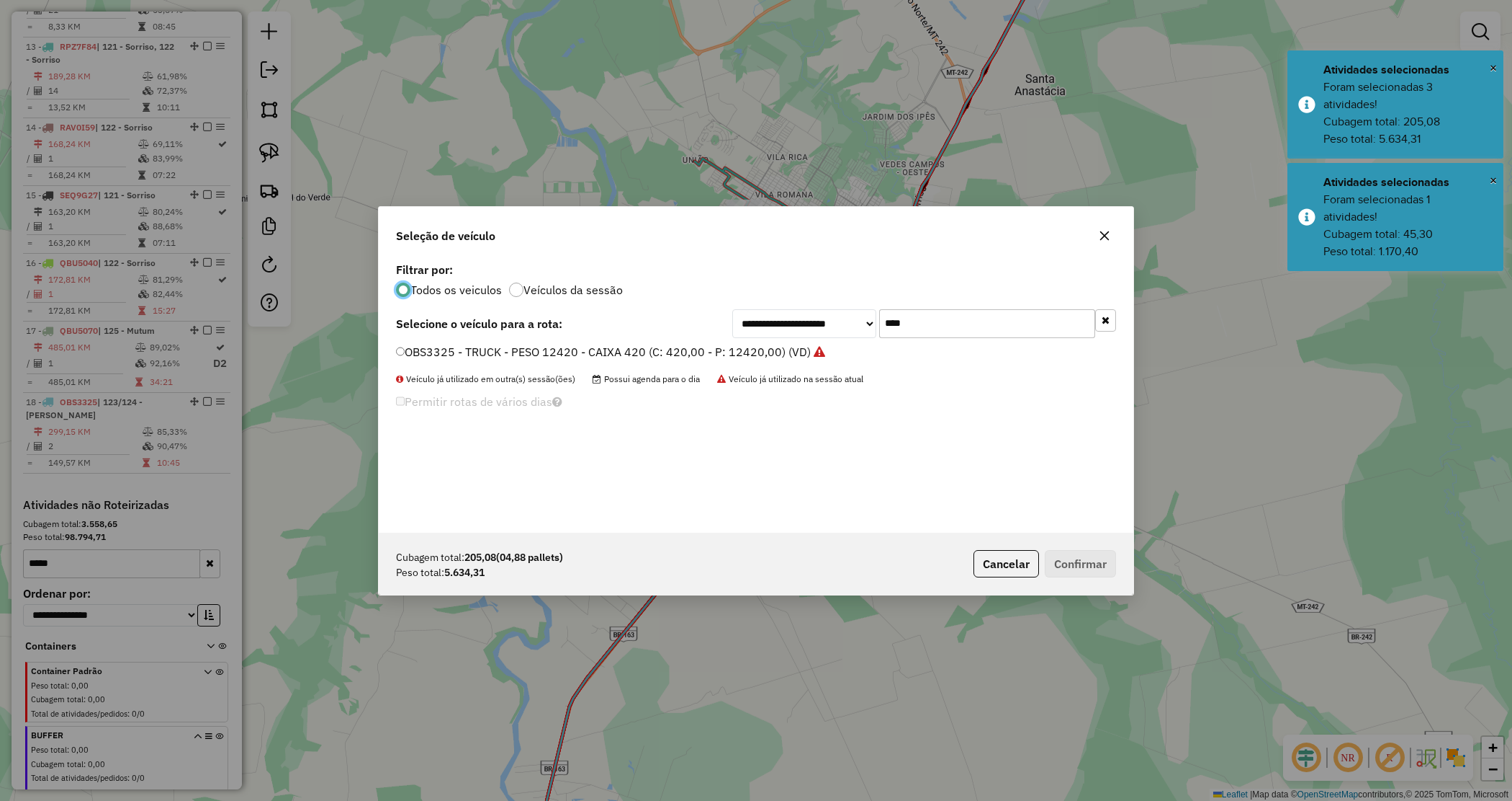
click at [514, 356] on label "OBS3325 - TRUCK - PESO 12420 - CAIXA 420 (C: 420,00 - P: 12420,00) (VD)" at bounding box center [611, 350] width 429 height 17
click at [1085, 554] on button "Confirmar" at bounding box center [1081, 563] width 71 height 28
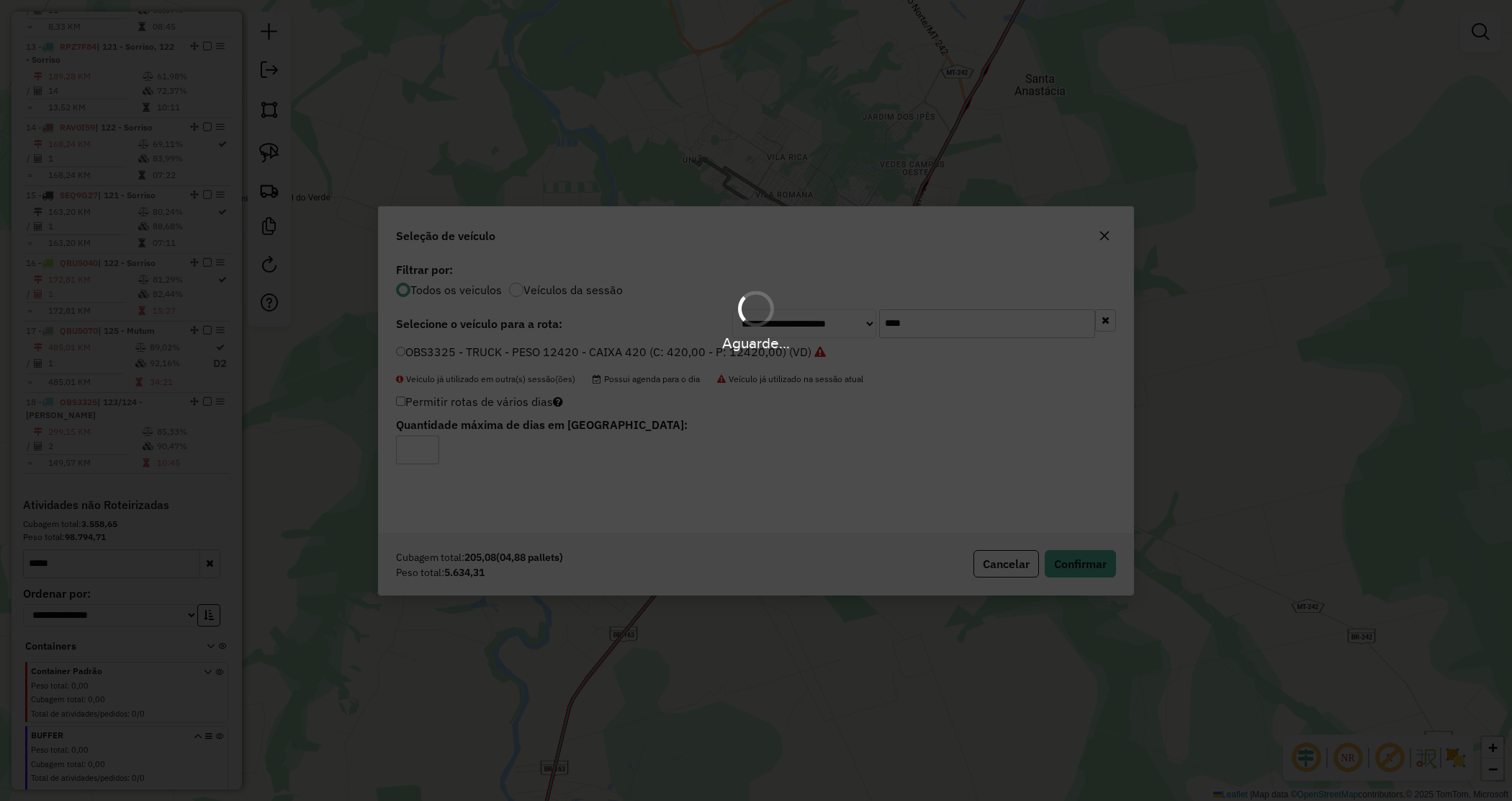
scroll to position [1482, 0]
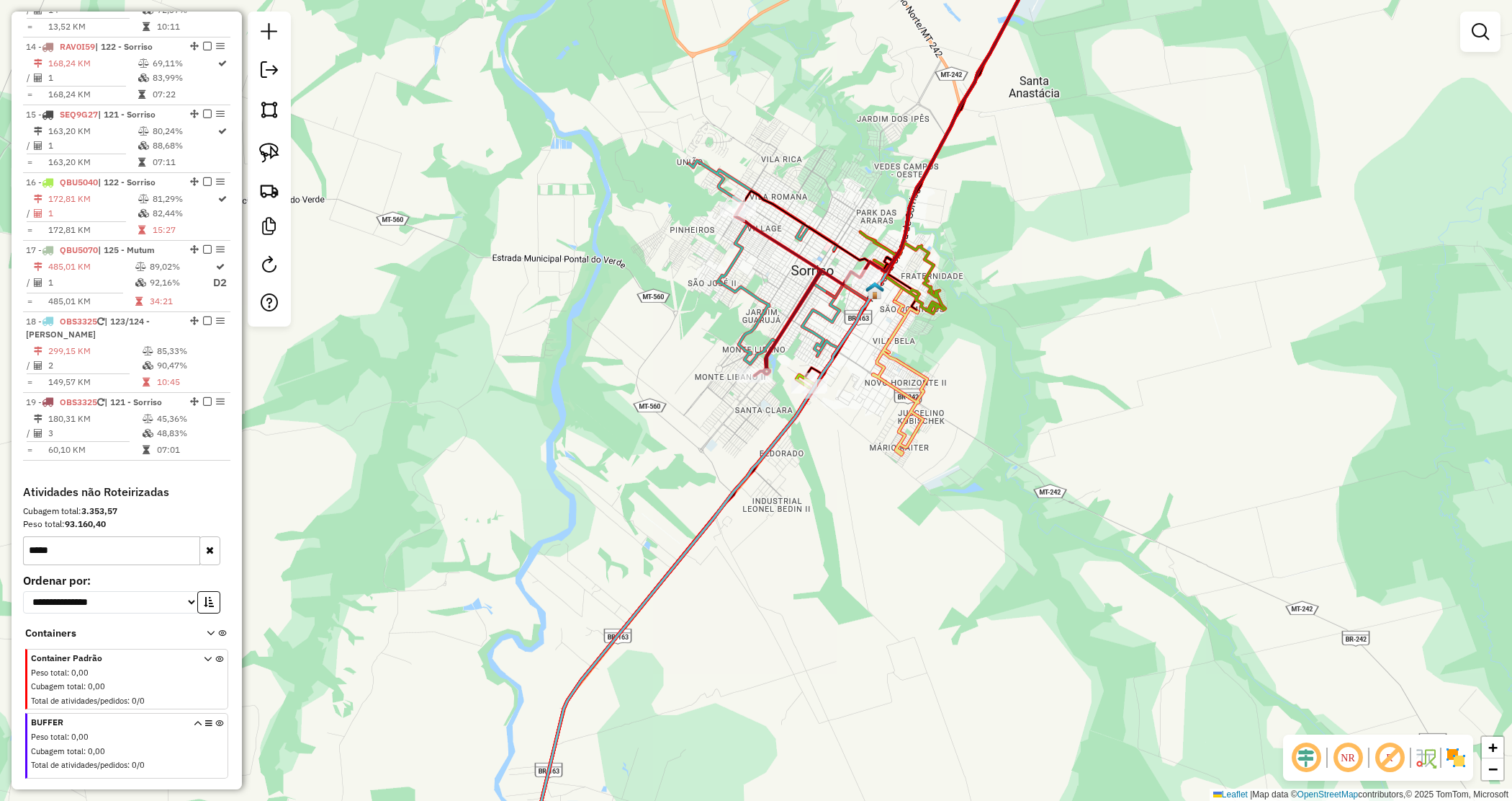
drag, startPoint x: 1050, startPoint y: 382, endPoint x: 585, endPoint y: 441, distance: 468.7
click at [587, 440] on div "Janela de atendimento Grade de atendimento Capacidade Transportadoras Veículos …" at bounding box center [756, 400] width 1512 height 801
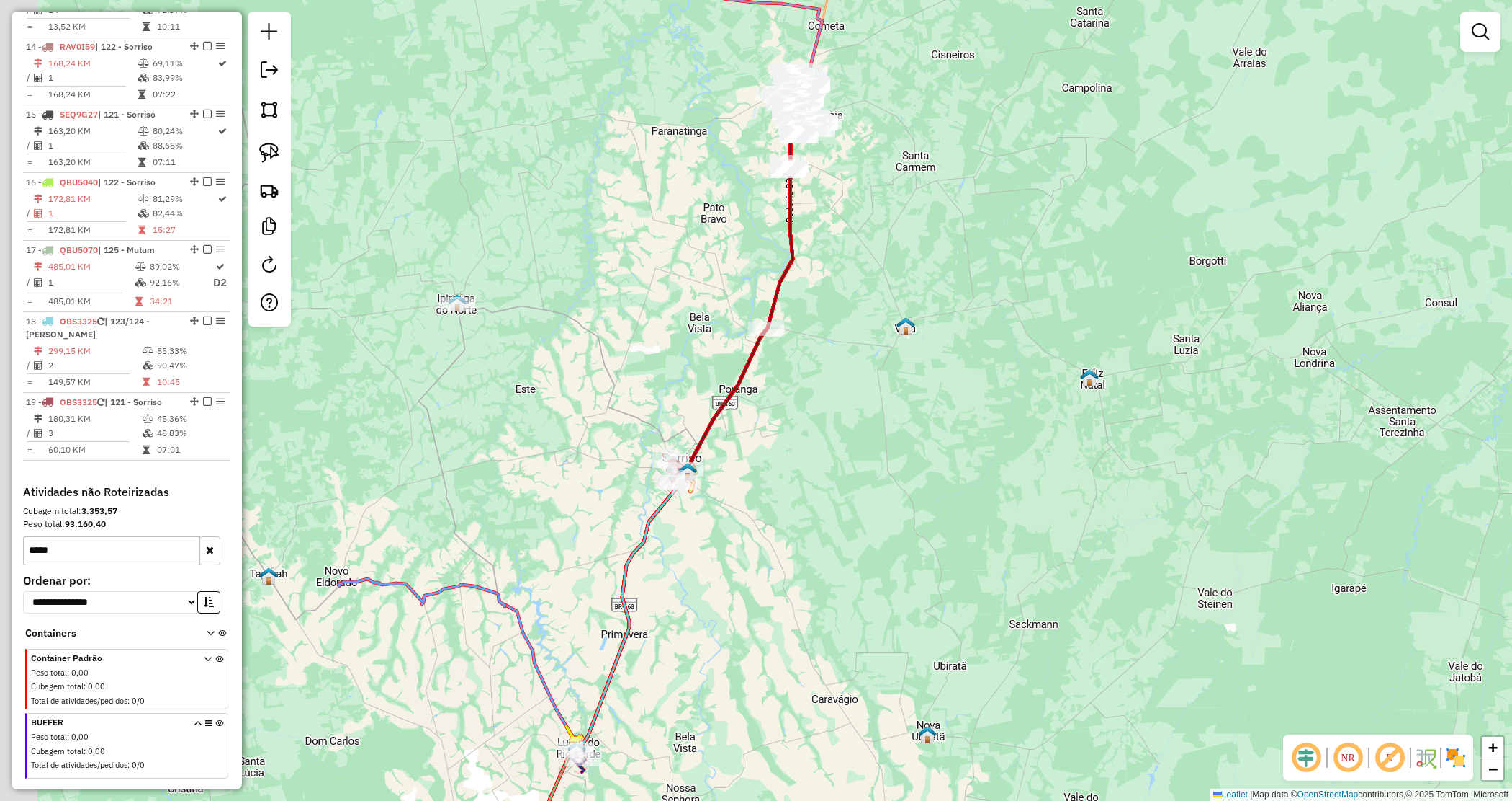
drag, startPoint x: 738, startPoint y: 486, endPoint x: 818, endPoint y: 510, distance: 83.5
click at [818, 510] on div "Janela de atendimento Grade de atendimento Capacidade Transportadoras Veículos …" at bounding box center [756, 400] width 1512 height 801
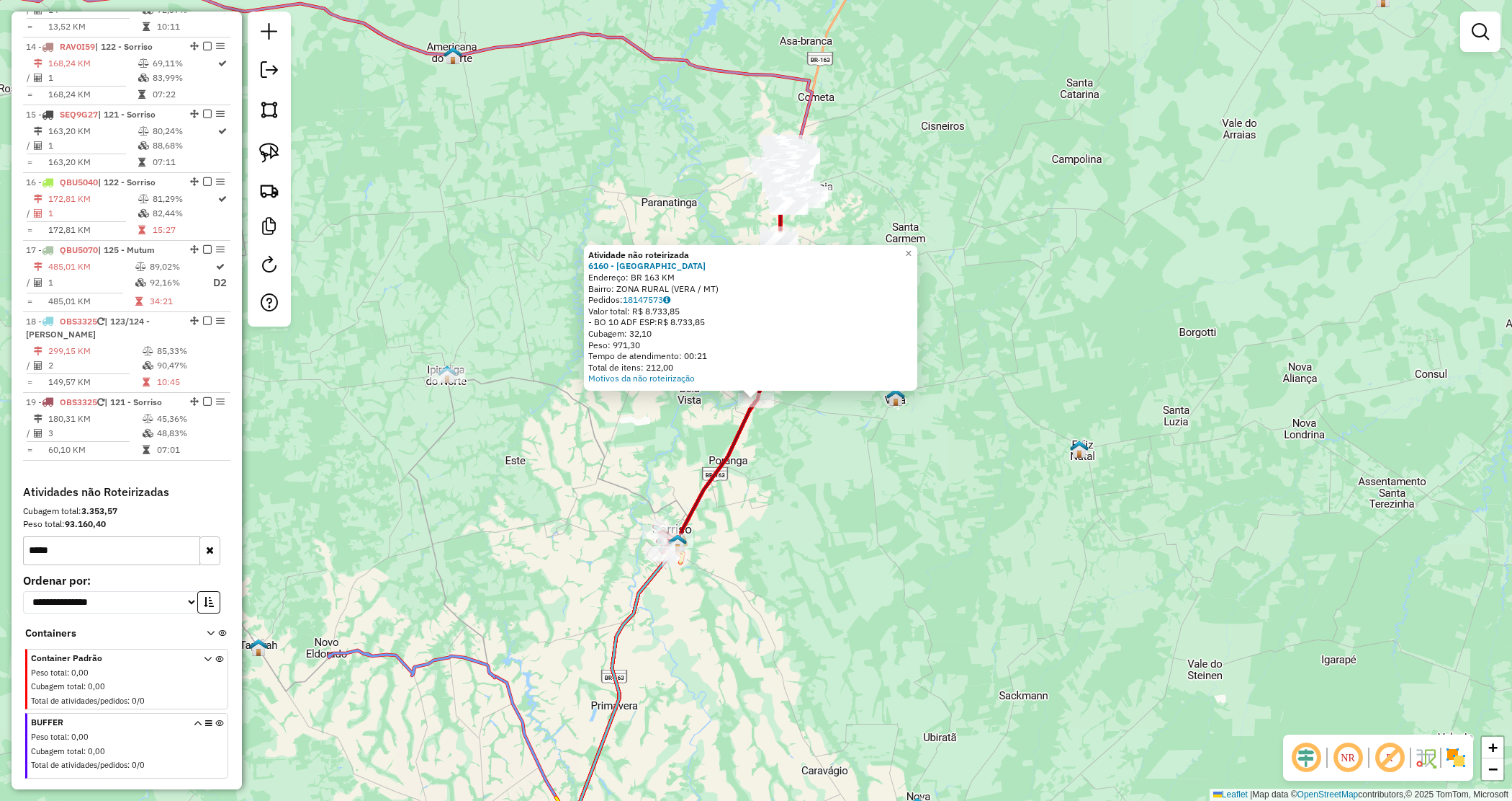
click at [790, 453] on div "Atividade não roteirizada 6160 - SORRISAO Endereço: BR 163 KM Bairro: ZONA RURA…" at bounding box center [756, 400] width 1512 height 801
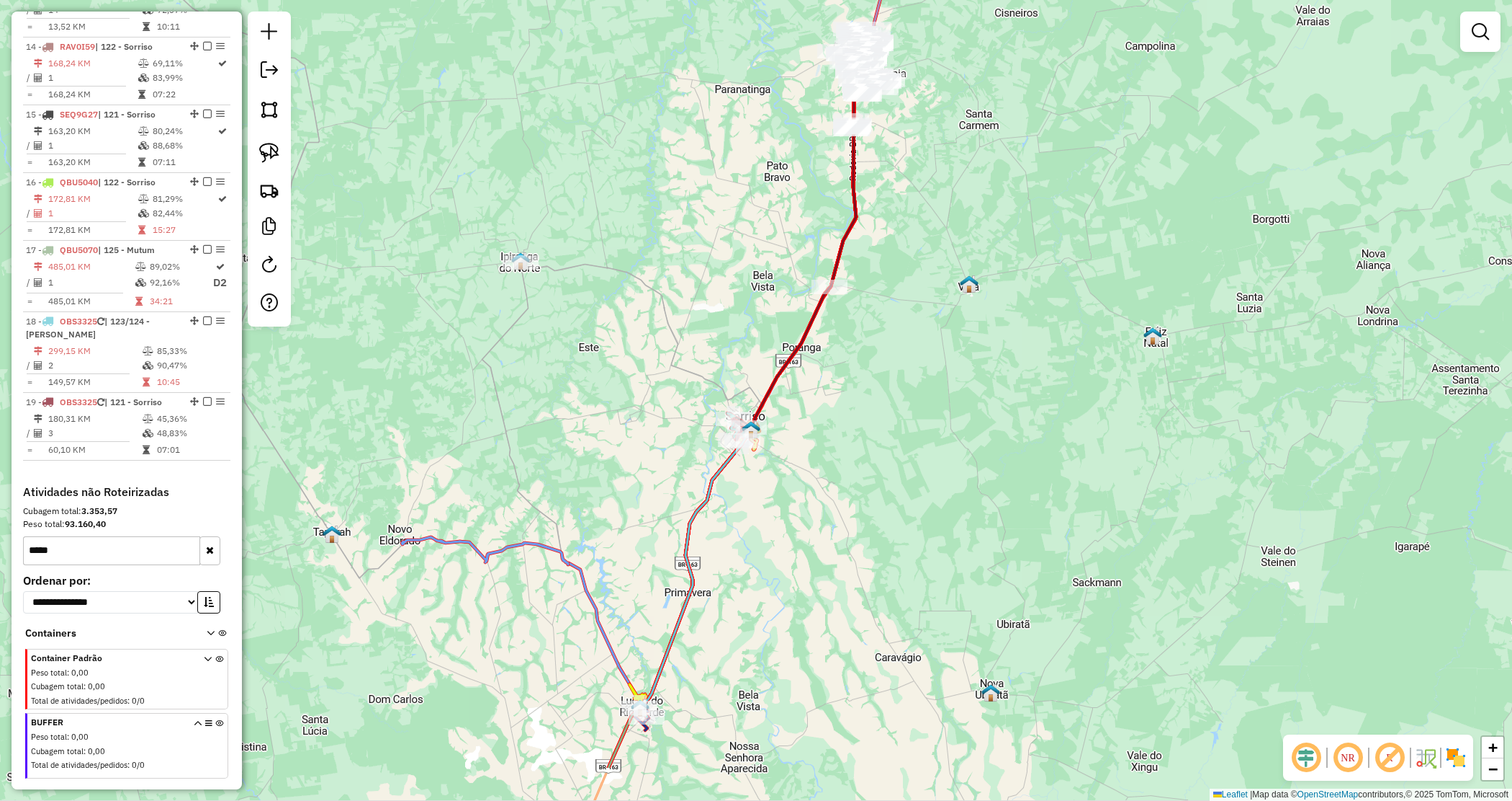
drag, startPoint x: 802, startPoint y: 517, endPoint x: 875, endPoint y: 404, distance: 134.5
click at [875, 404] on div "Janela de atendimento Grade de atendimento Capacidade Transportadoras Veículos …" at bounding box center [756, 400] width 1512 height 801
click at [880, 402] on div "Janela de atendimento Grade de atendimento Capacidade Transportadoras Veículos …" at bounding box center [756, 400] width 1512 height 801
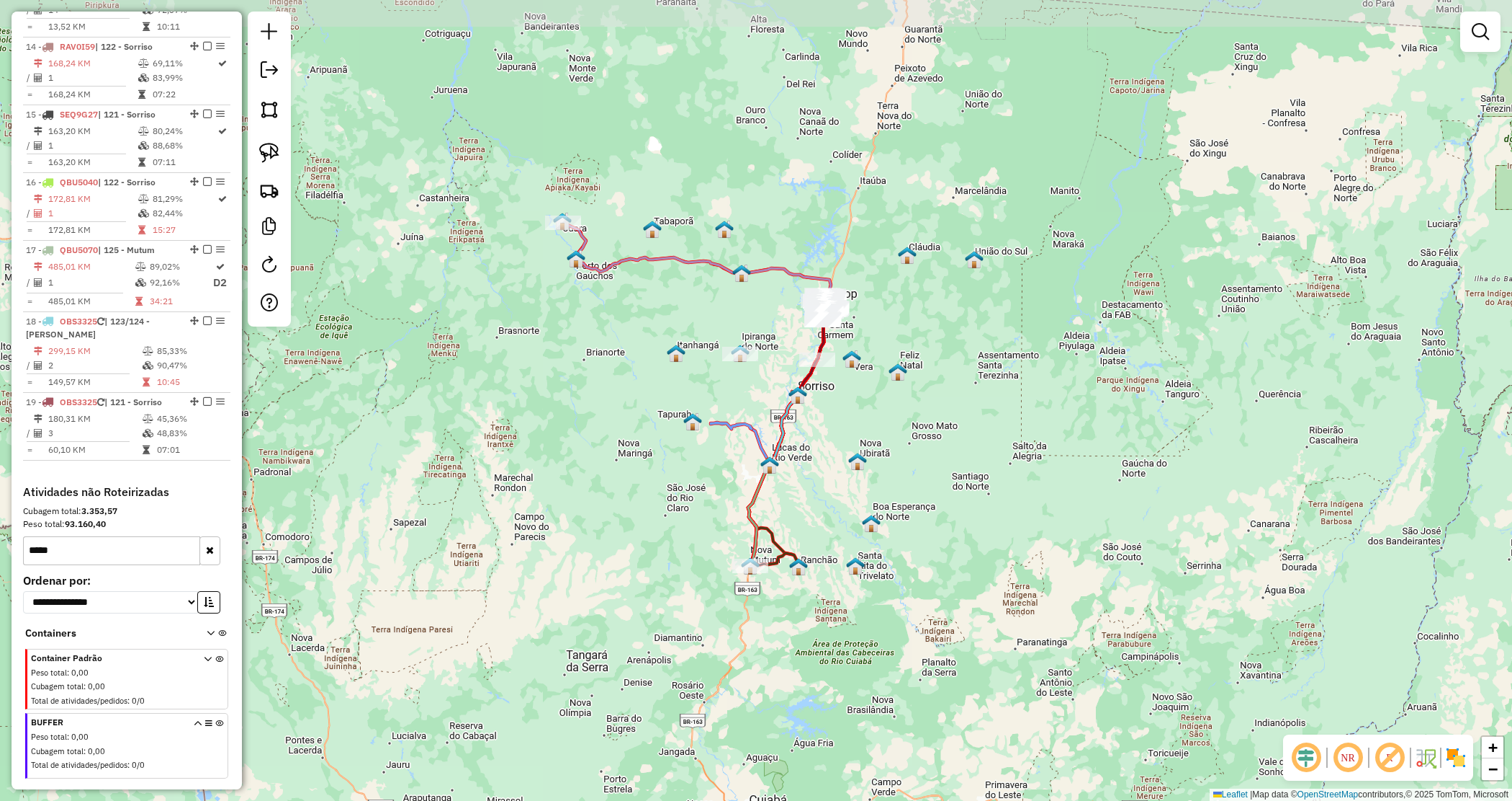
click at [877, 400] on div "Janela de atendimento Grade de atendimento Capacidade Transportadoras Veículos …" at bounding box center [756, 400] width 1512 height 801
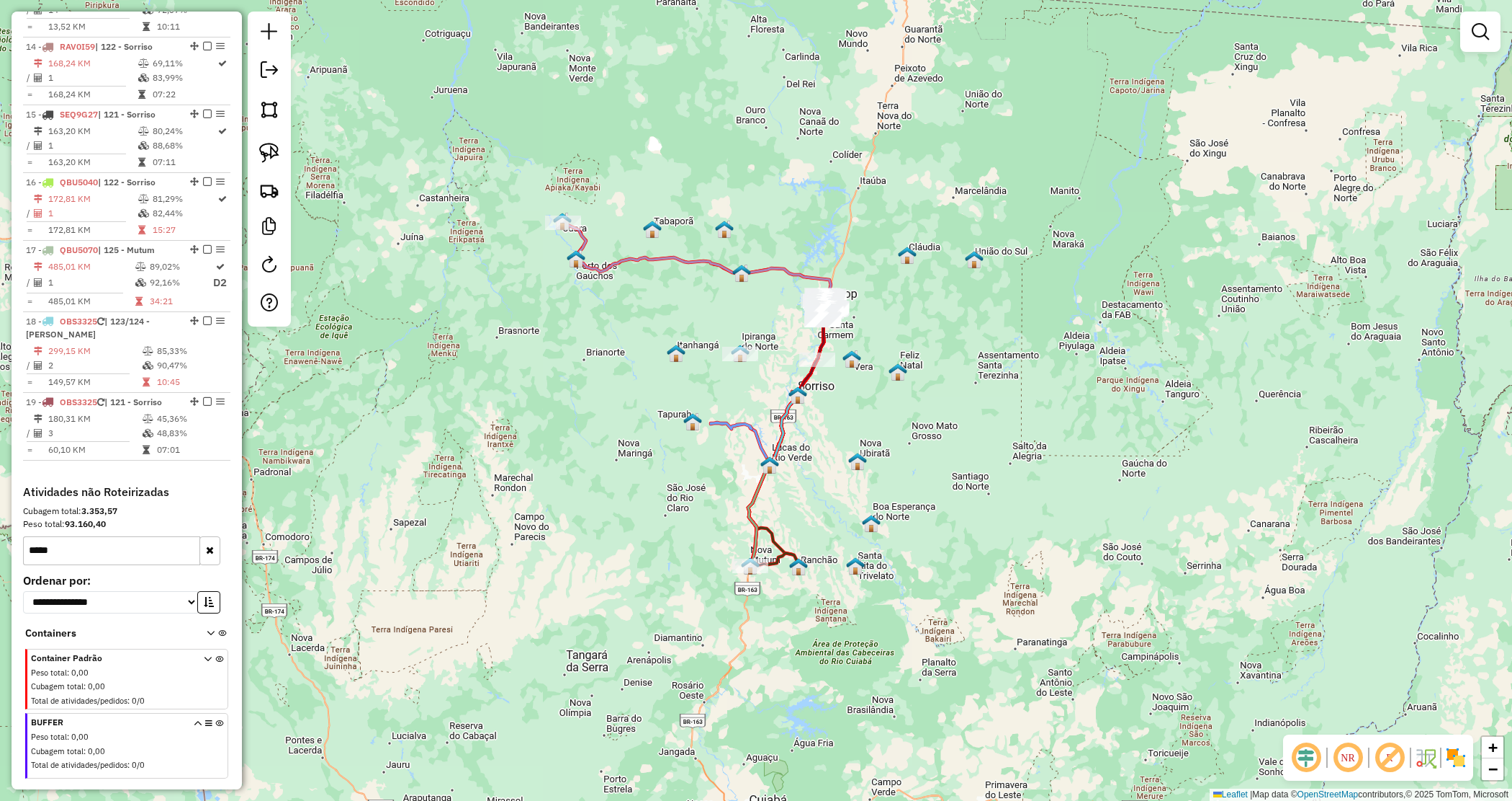
click at [214, 713] on section "BUFFER Peso total : 0,00 Cubagem total : 0,00 Total de atividades/pedidos : 0/0" at bounding box center [126, 746] width 203 height 65
click at [216, 719] on icon at bounding box center [220, 746] width 8 height 54
click at [210, 536] on button "button" at bounding box center [210, 550] width 21 height 29
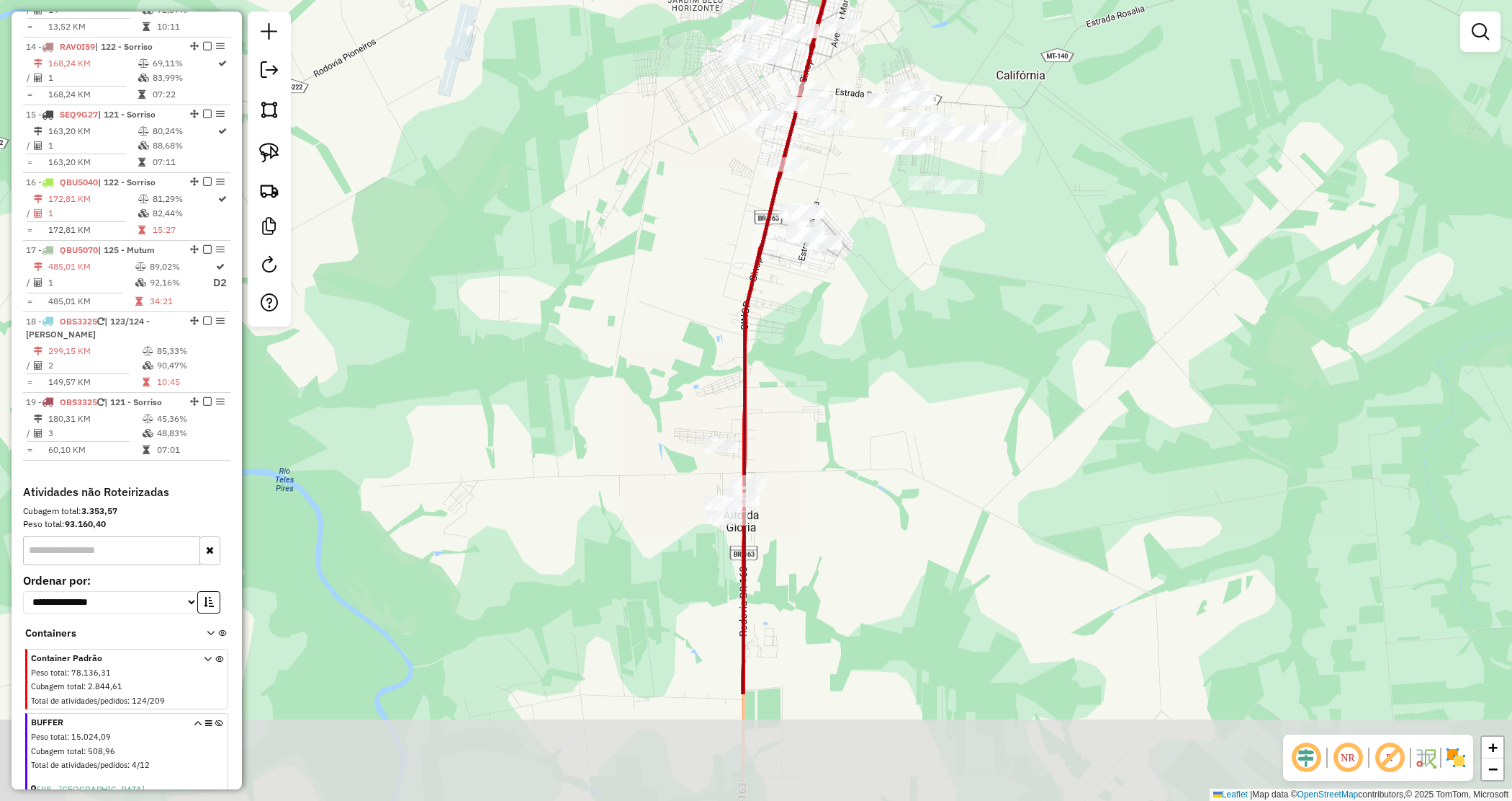
drag, startPoint x: 850, startPoint y: 493, endPoint x: 880, endPoint y: 307, distance: 188.4
click at [880, 307] on div "Janela de atendimento Grade de atendimento Capacidade Transportadoras Veículos …" at bounding box center [756, 400] width 1512 height 801
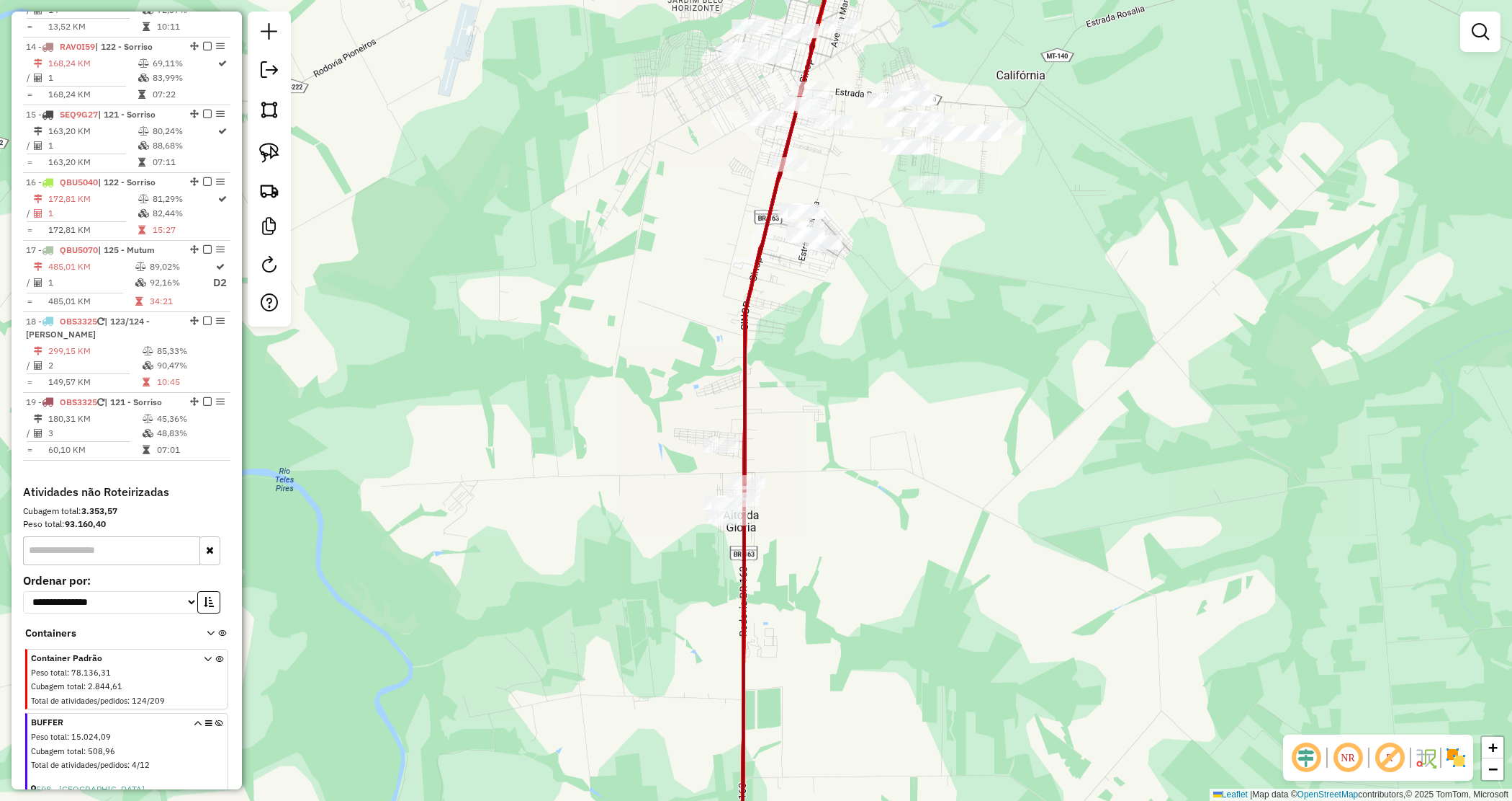
drag, startPoint x: 674, startPoint y: 274, endPoint x: 628, endPoint y: 297, distance: 51.4
click at [808, 505] on div "Janela de atendimento Grade de atendimento Capacidade Transportadoras Veículos …" at bounding box center [756, 400] width 1512 height 801
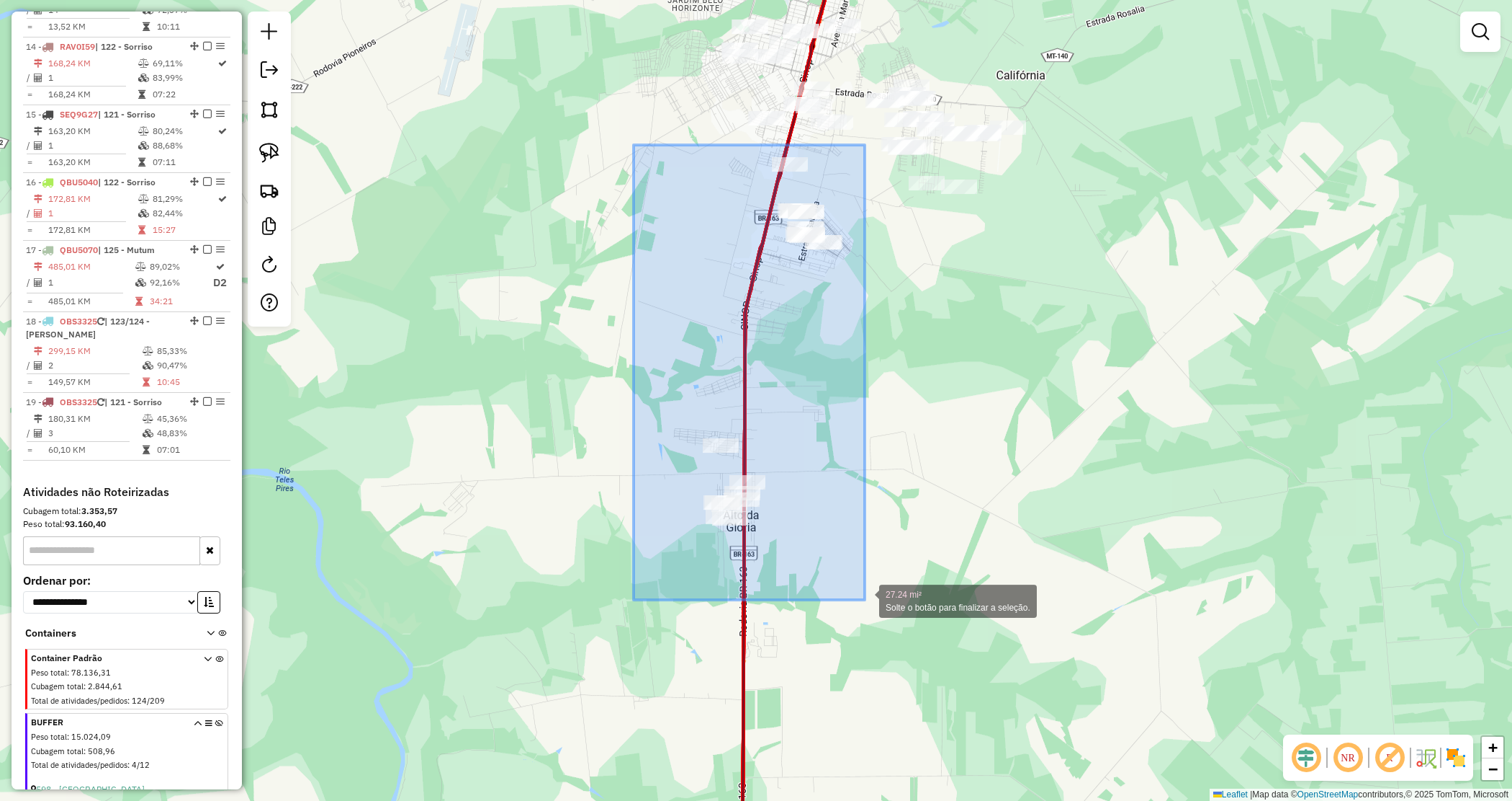
drag, startPoint x: 633, startPoint y: 145, endPoint x: 866, endPoint y: 597, distance: 508.5
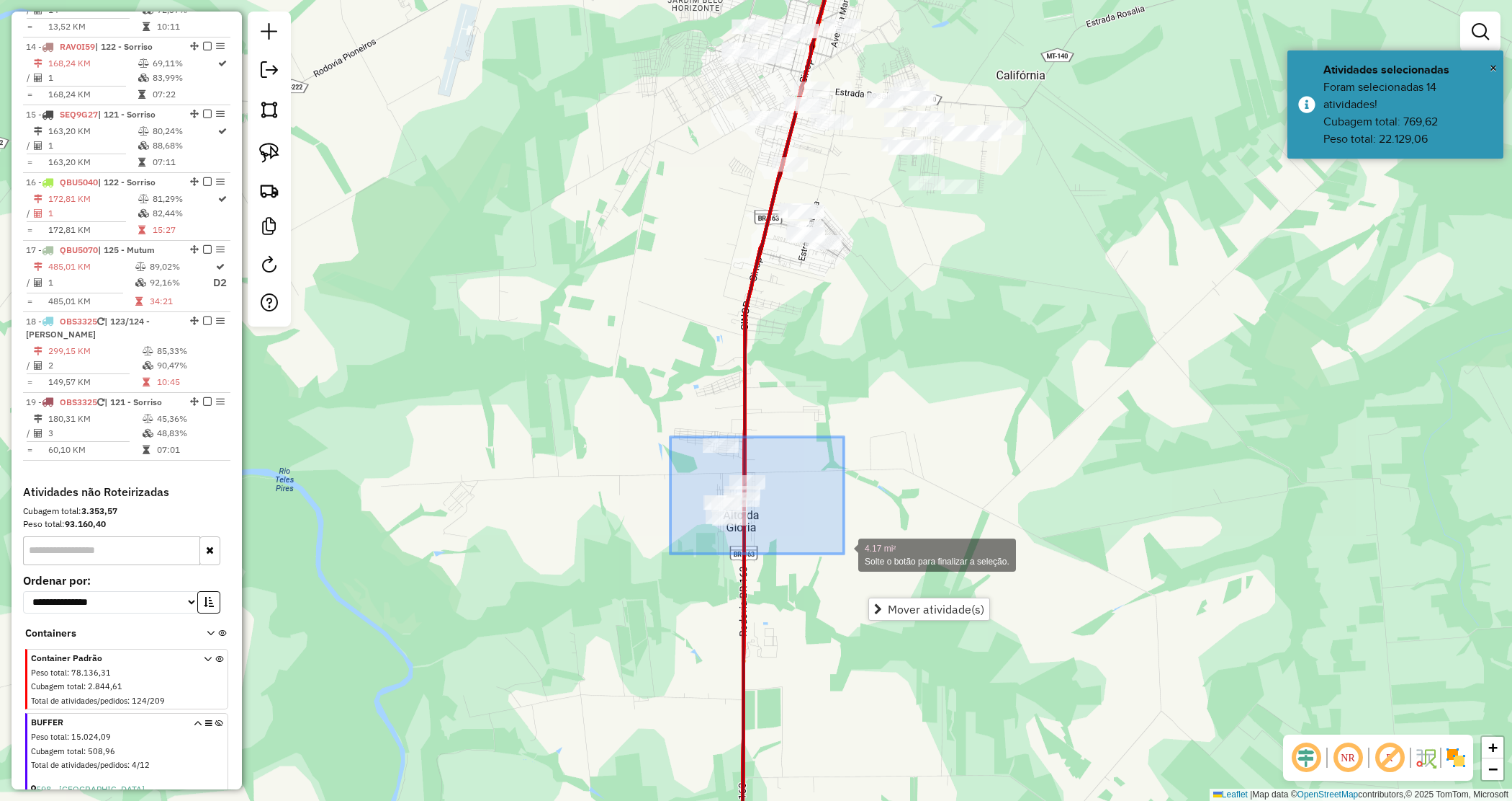
drag, startPoint x: 692, startPoint y: 451, endPoint x: 851, endPoint y: 550, distance: 187.3
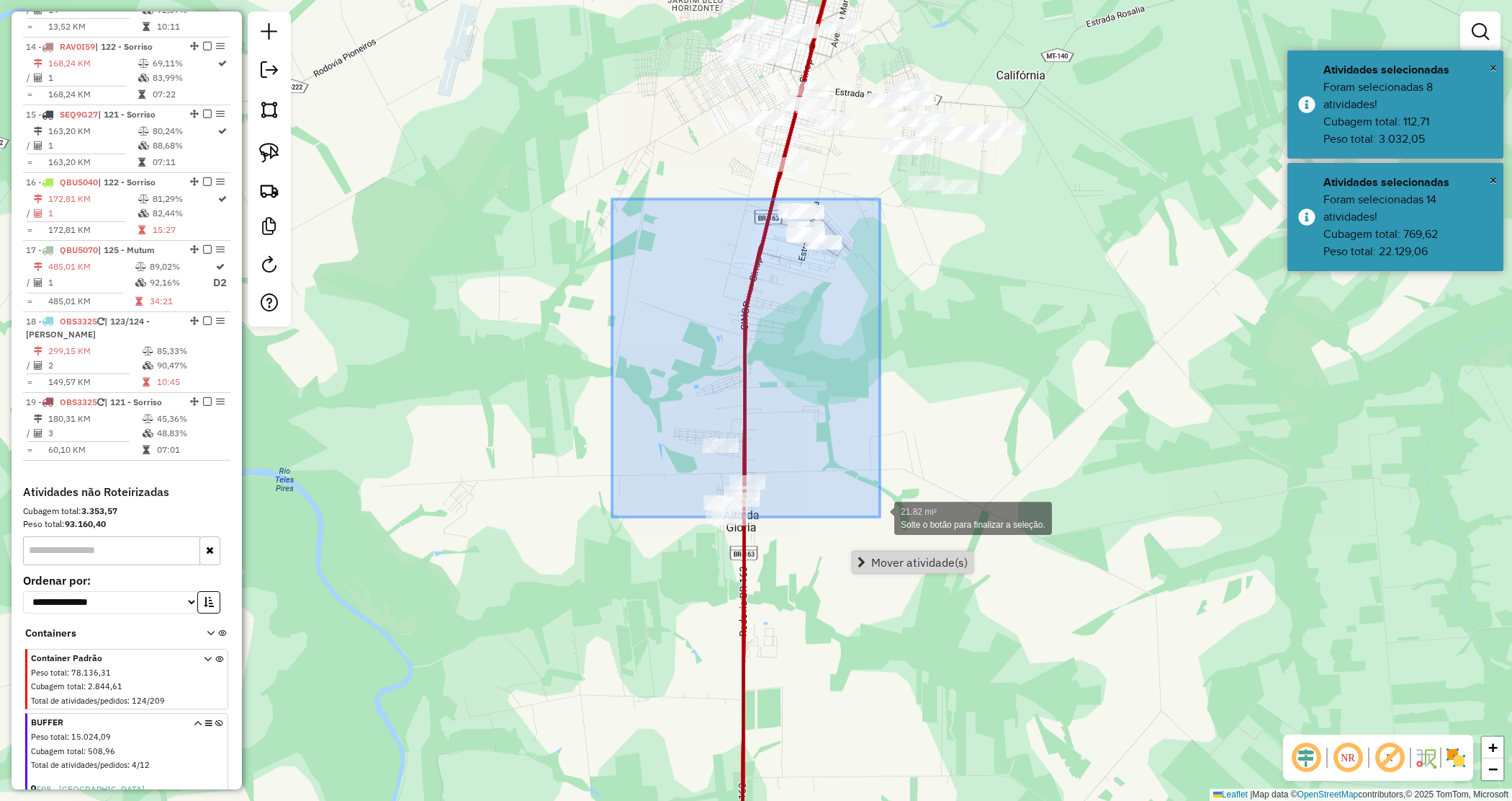
drag, startPoint x: 613, startPoint y: 202, endPoint x: 886, endPoint y: 528, distance: 425.2
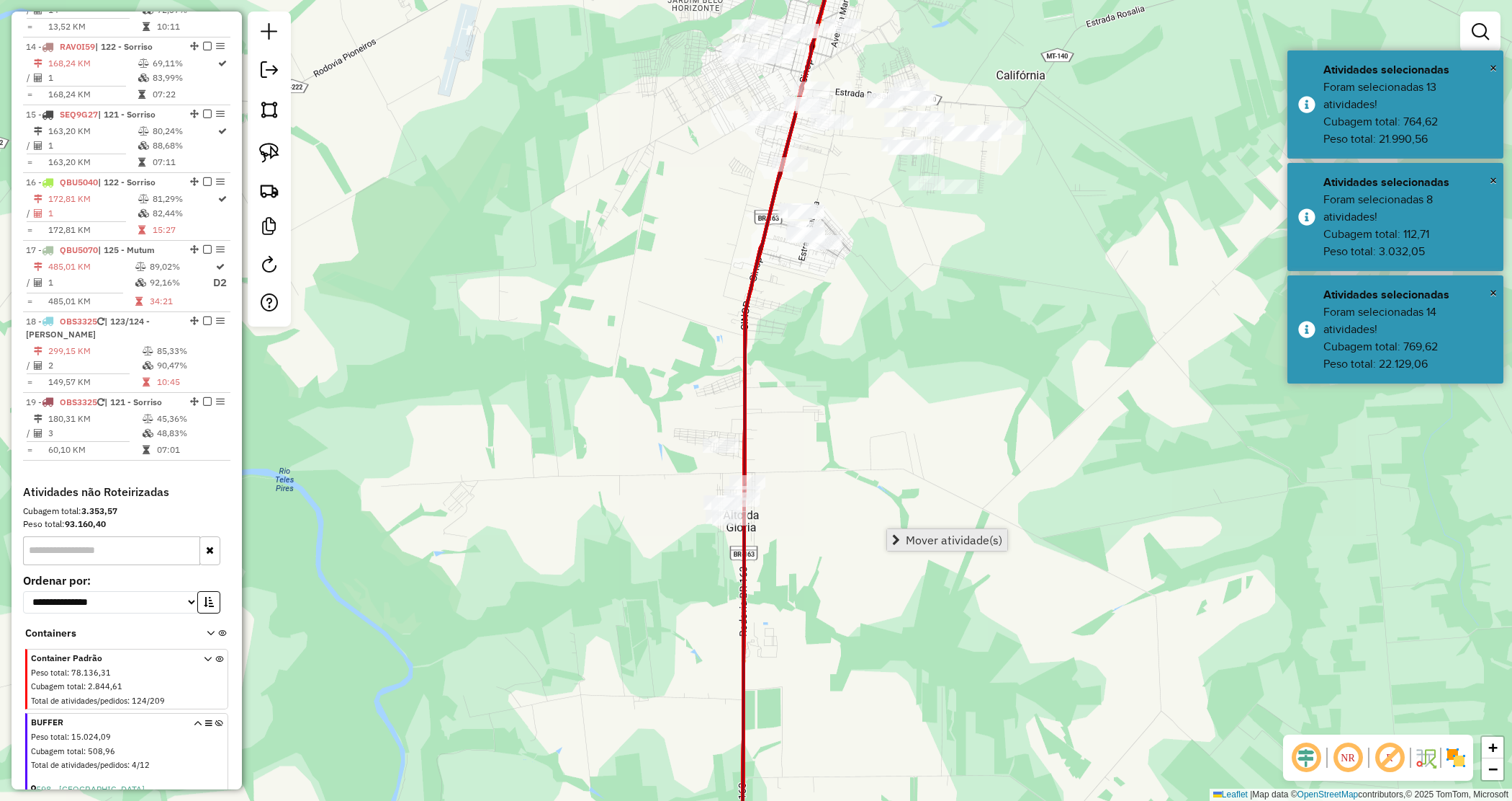
click at [951, 547] on link "Mover atividade(s)" at bounding box center [948, 540] width 121 height 22
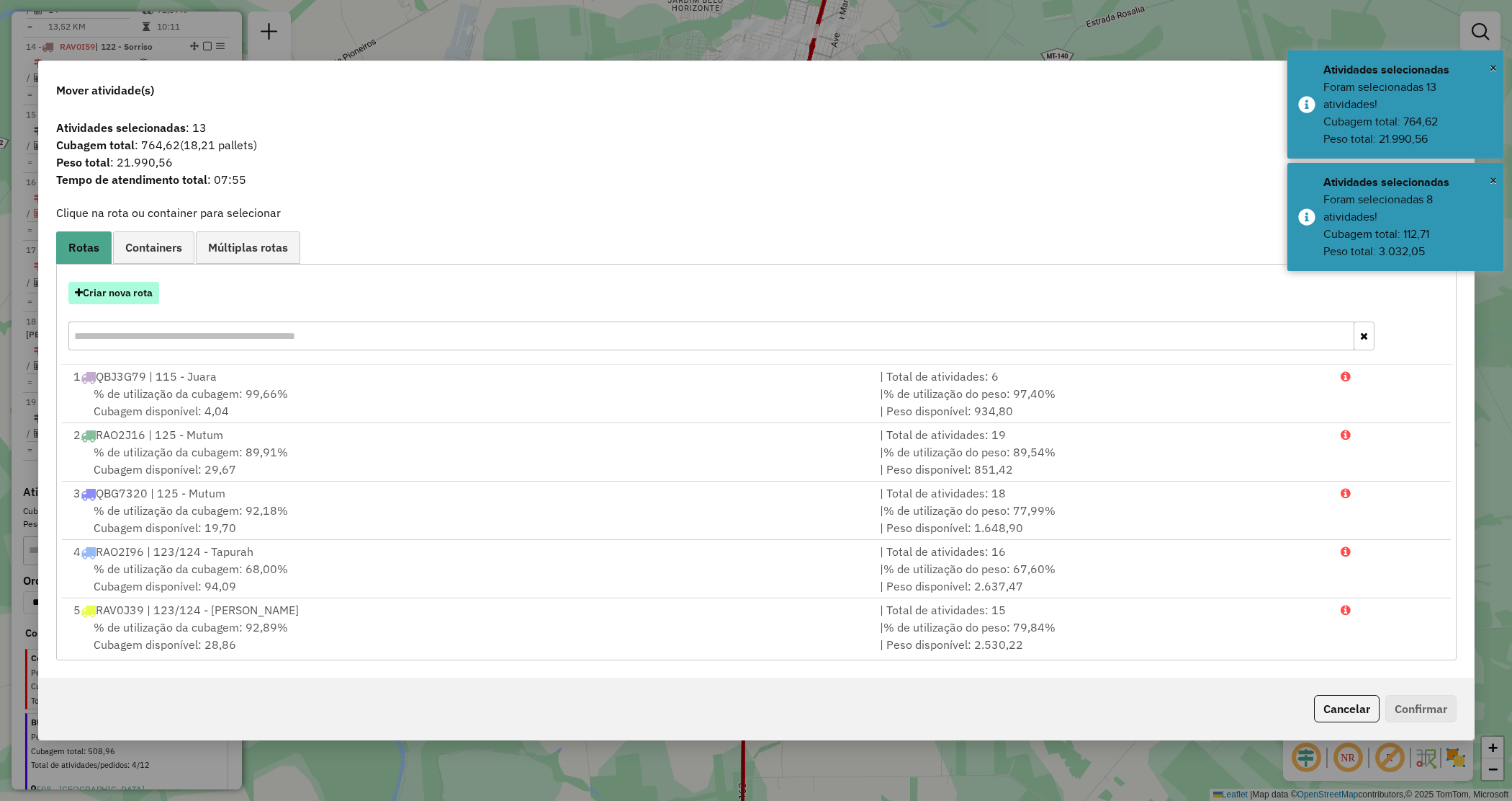
click at [114, 289] on button "Criar nova rota" at bounding box center [114, 293] width 91 height 23
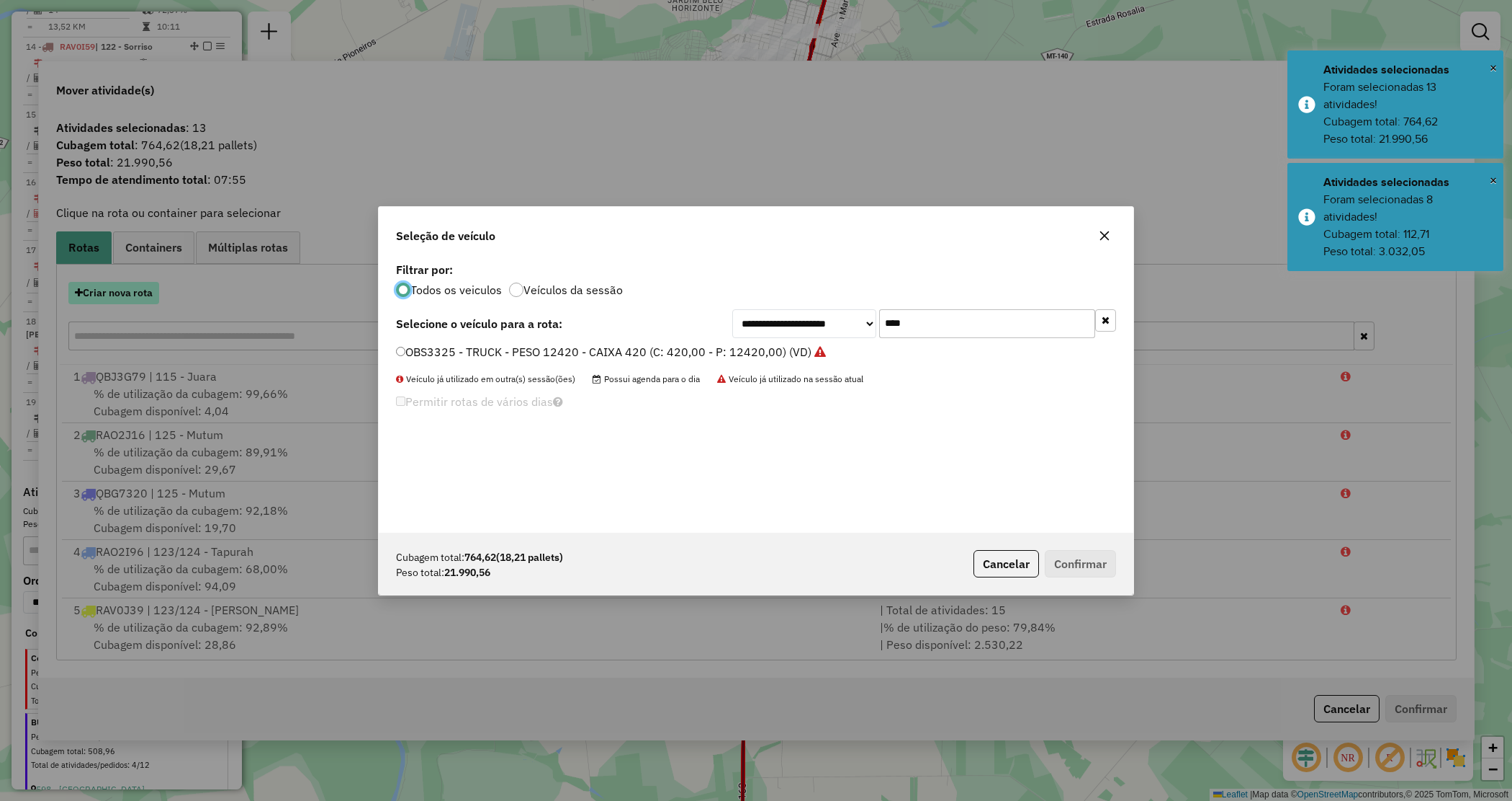
scroll to position [7, 4]
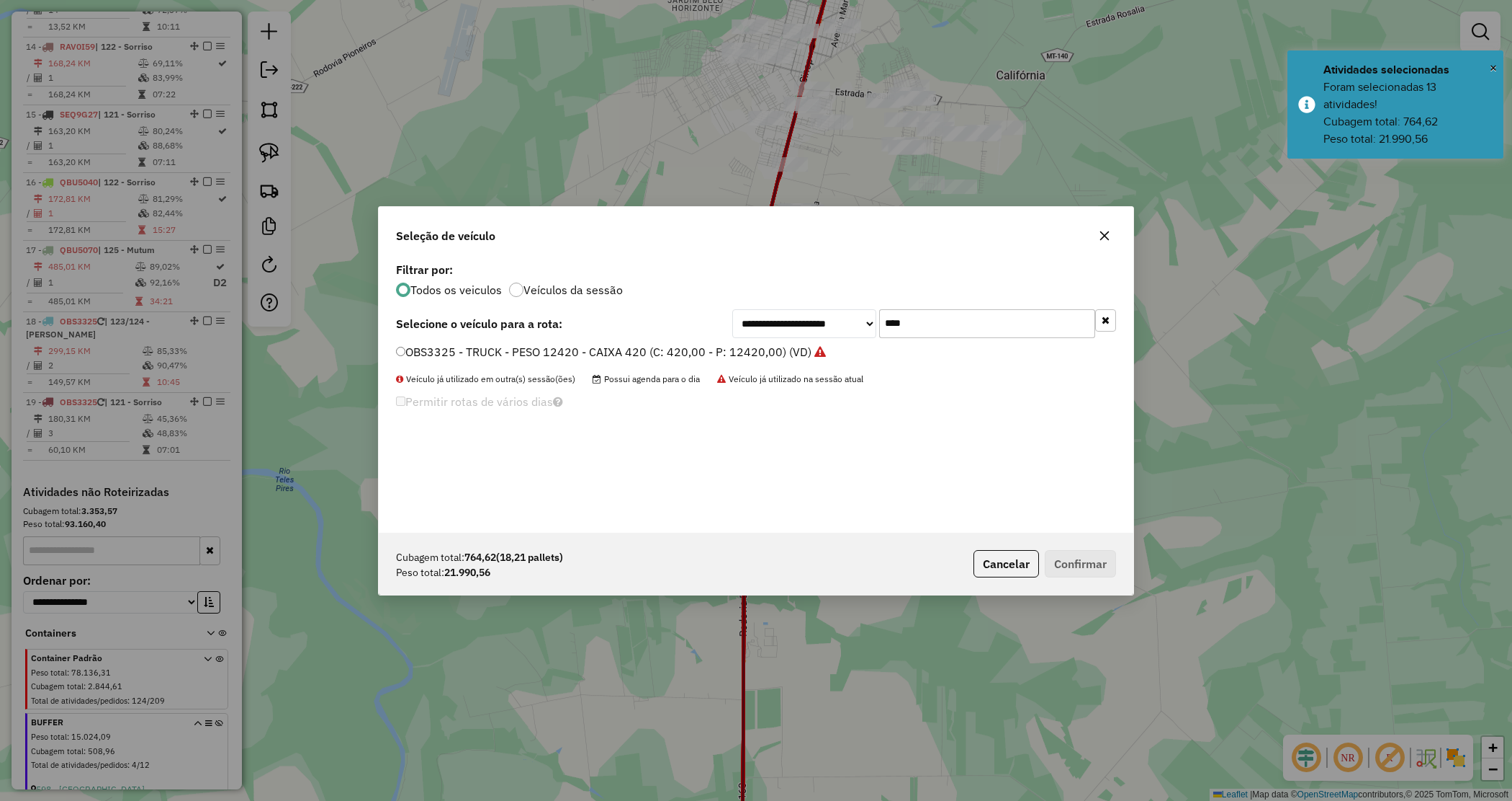
drag, startPoint x: 922, startPoint y: 321, endPoint x: 776, endPoint y: 306, distance: 146.8
click at [776, 307] on div "**********" at bounding box center [756, 395] width 755 height 274
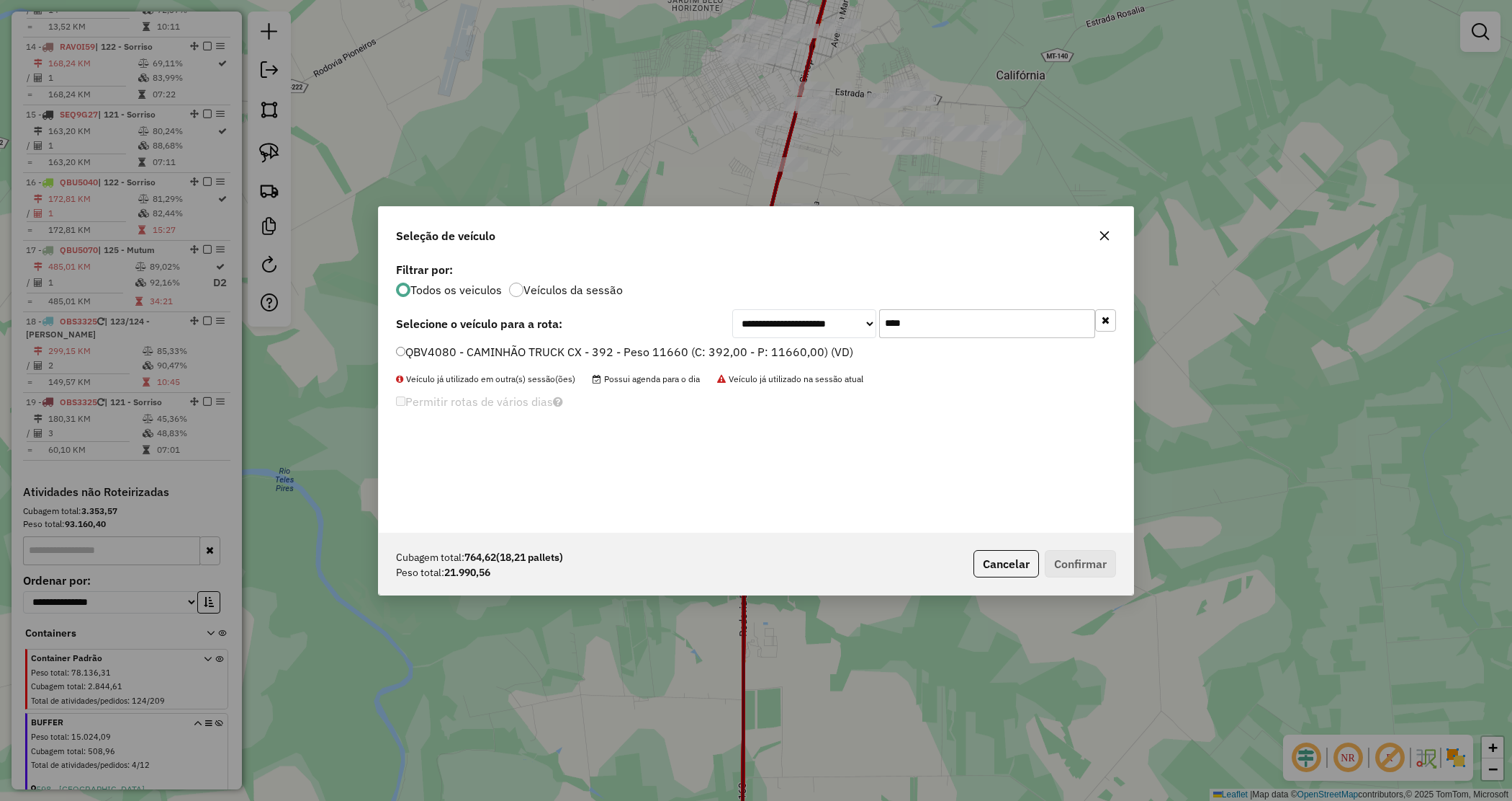
type input "****"
click at [780, 353] on label "QBV4080 - CAMINHÃO TRUCK CX - 392 - Peso 11660 (C: 392,00 - P: 11660,00) (VD)" at bounding box center [624, 350] width 457 height 17
click at [1072, 564] on button "Confirmar" at bounding box center [1081, 563] width 71 height 28
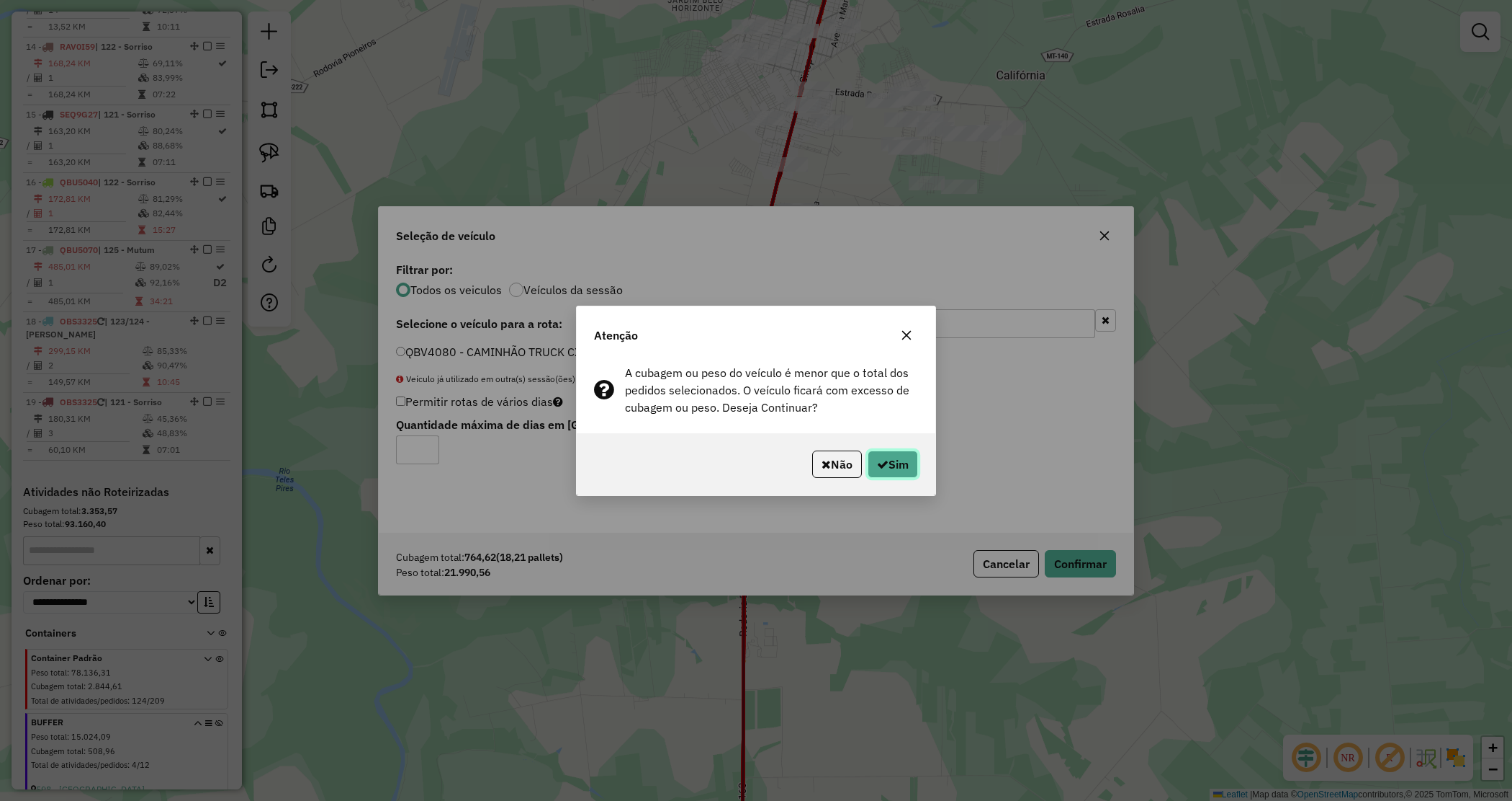
click at [888, 462] on button "Sim" at bounding box center [893, 464] width 50 height 28
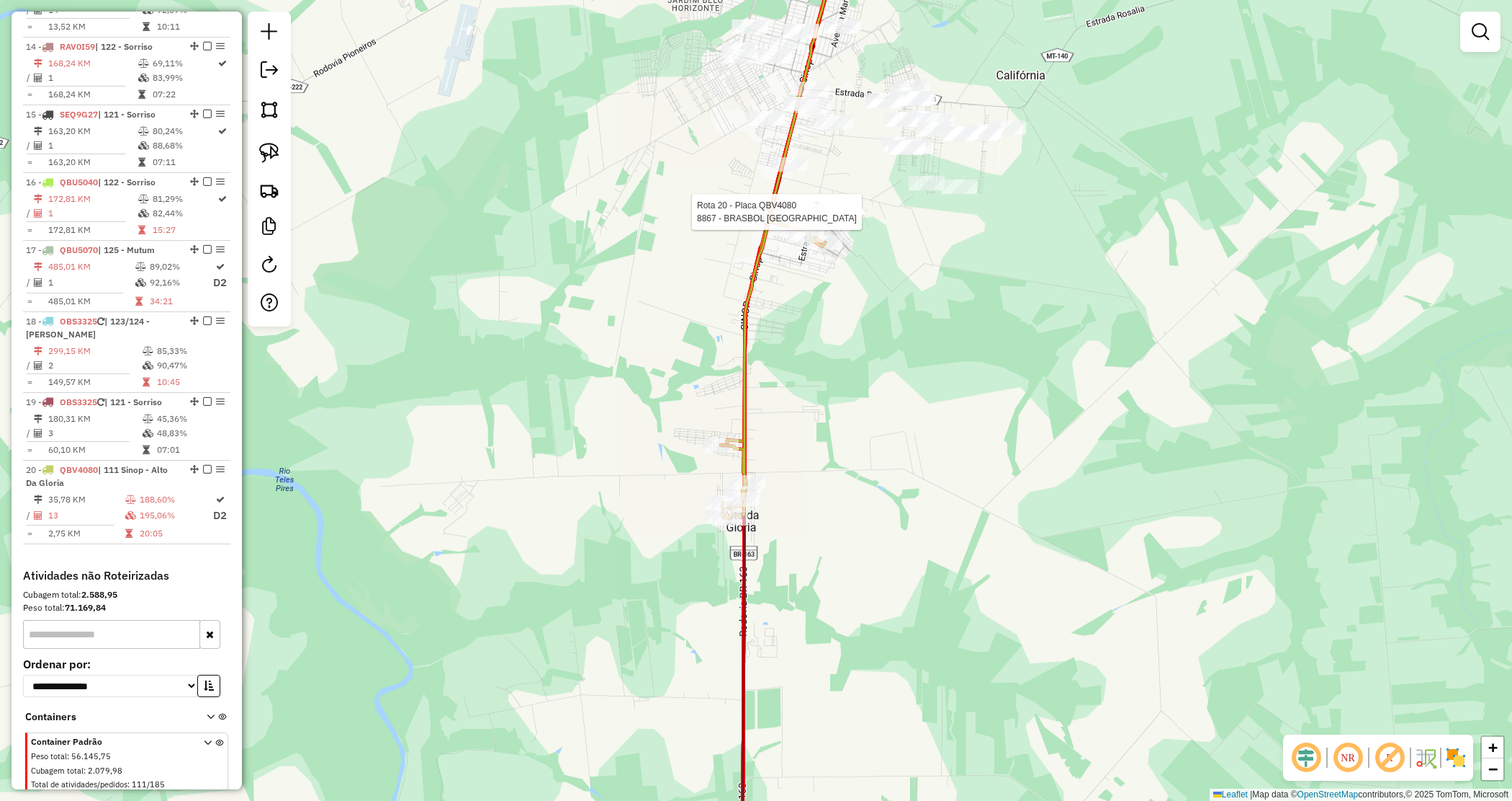
select select "*********"
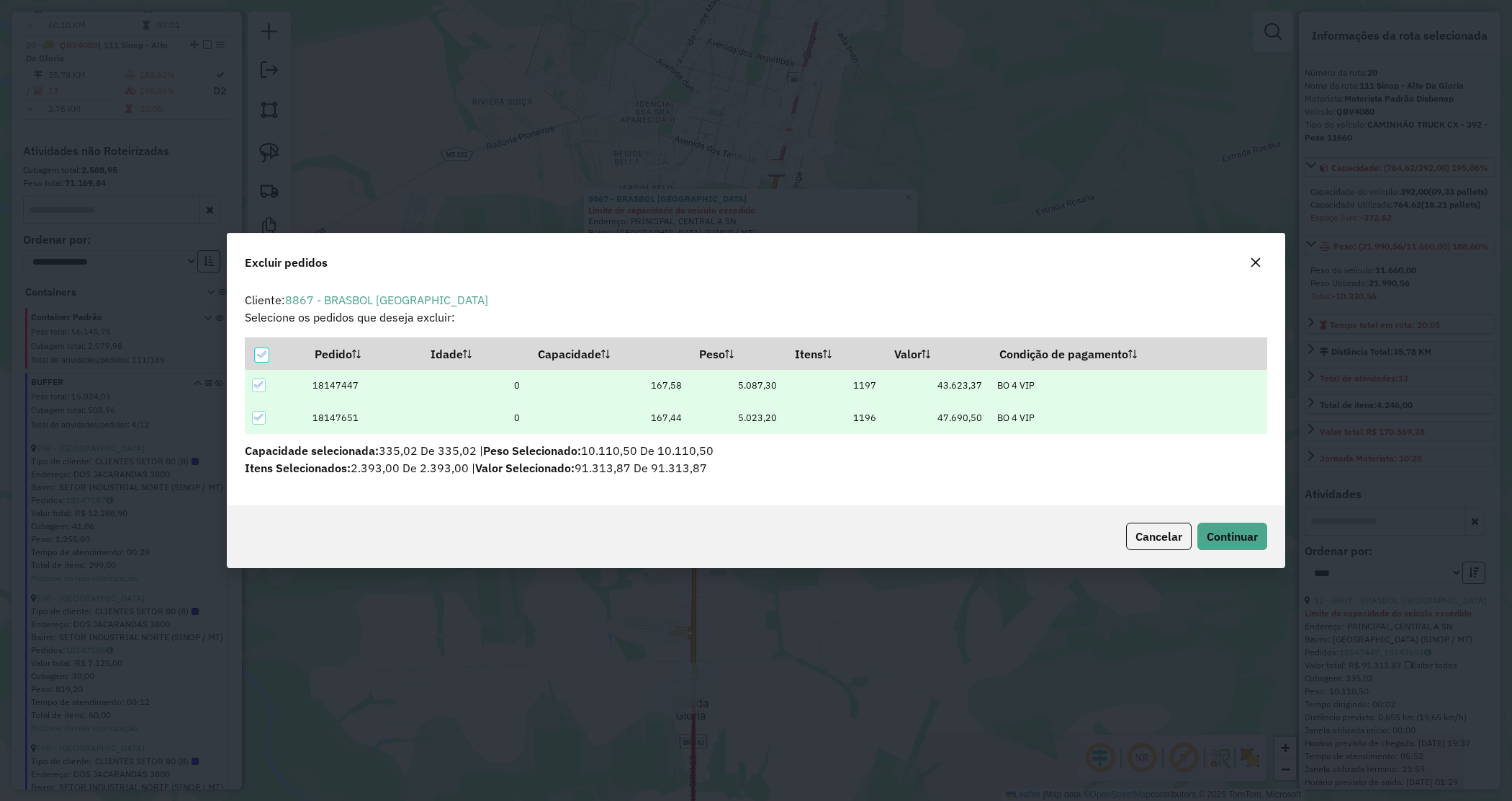
scroll to position [0, 0]
click at [1237, 539] on span "Continuar" at bounding box center [1233, 536] width 51 height 15
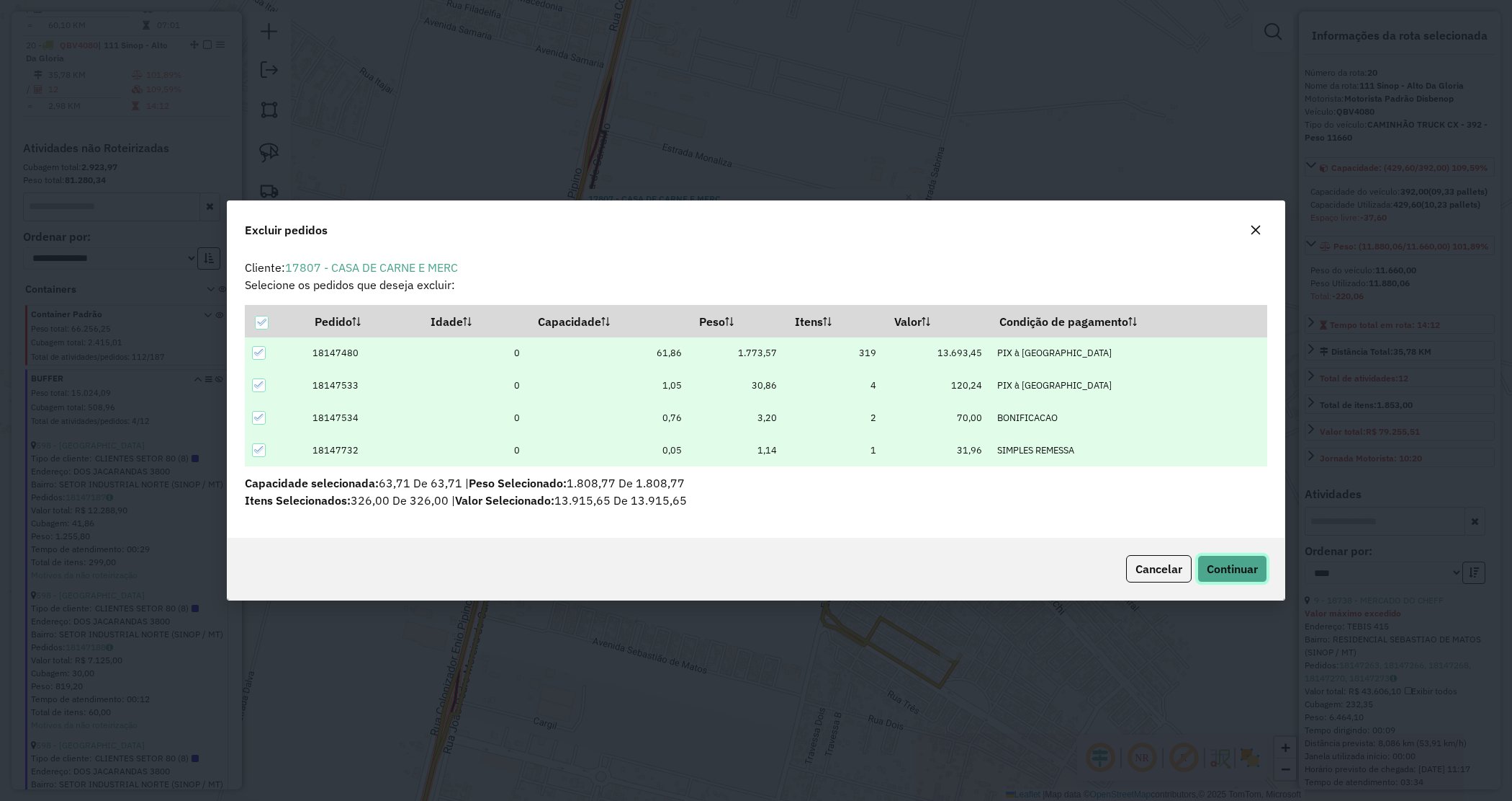
click at [1241, 563] on span "Continuar" at bounding box center [1233, 568] width 51 height 15
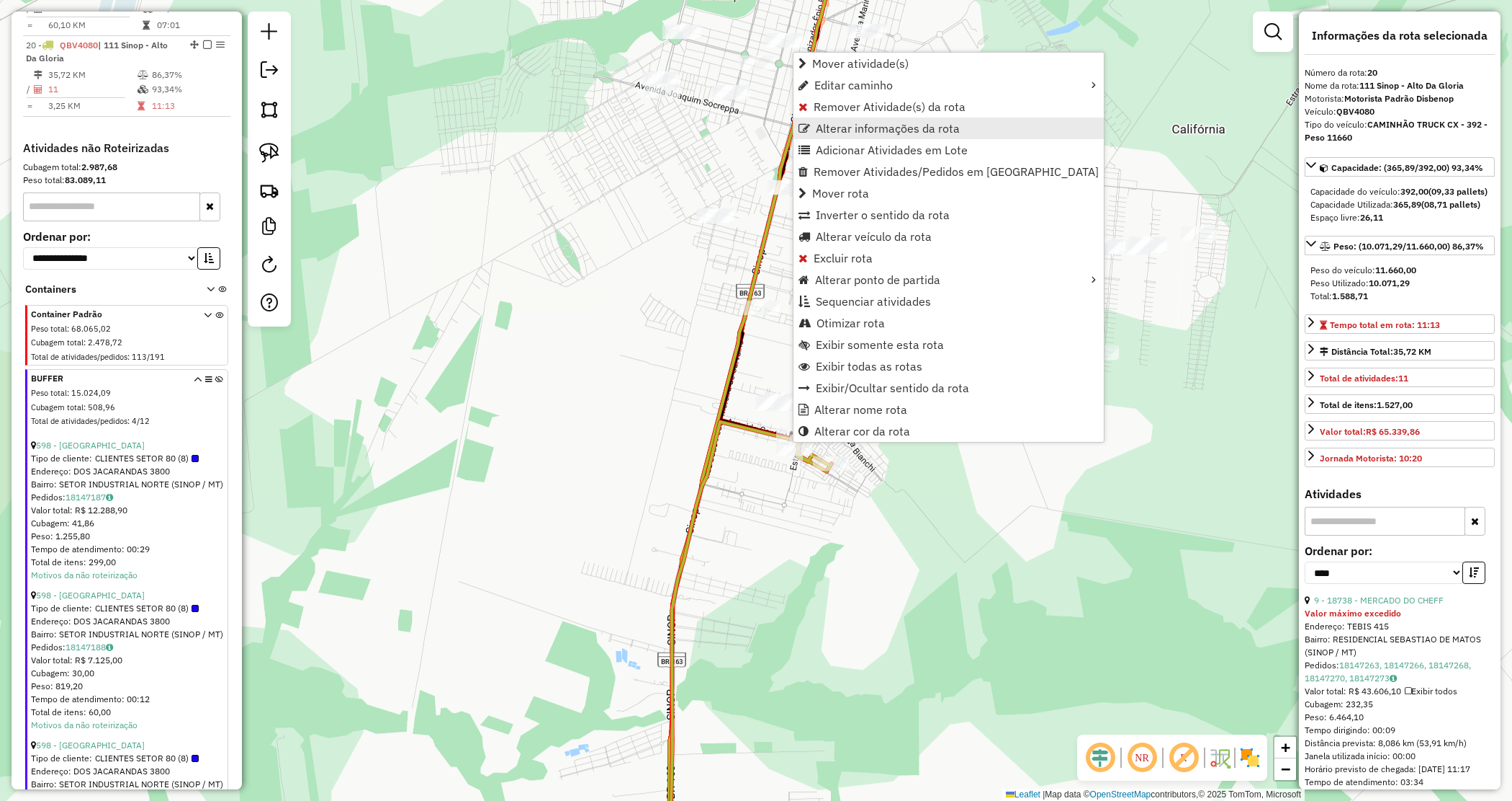
click at [829, 134] on span "Alterar informações da rota" at bounding box center [889, 129] width 144 height 12
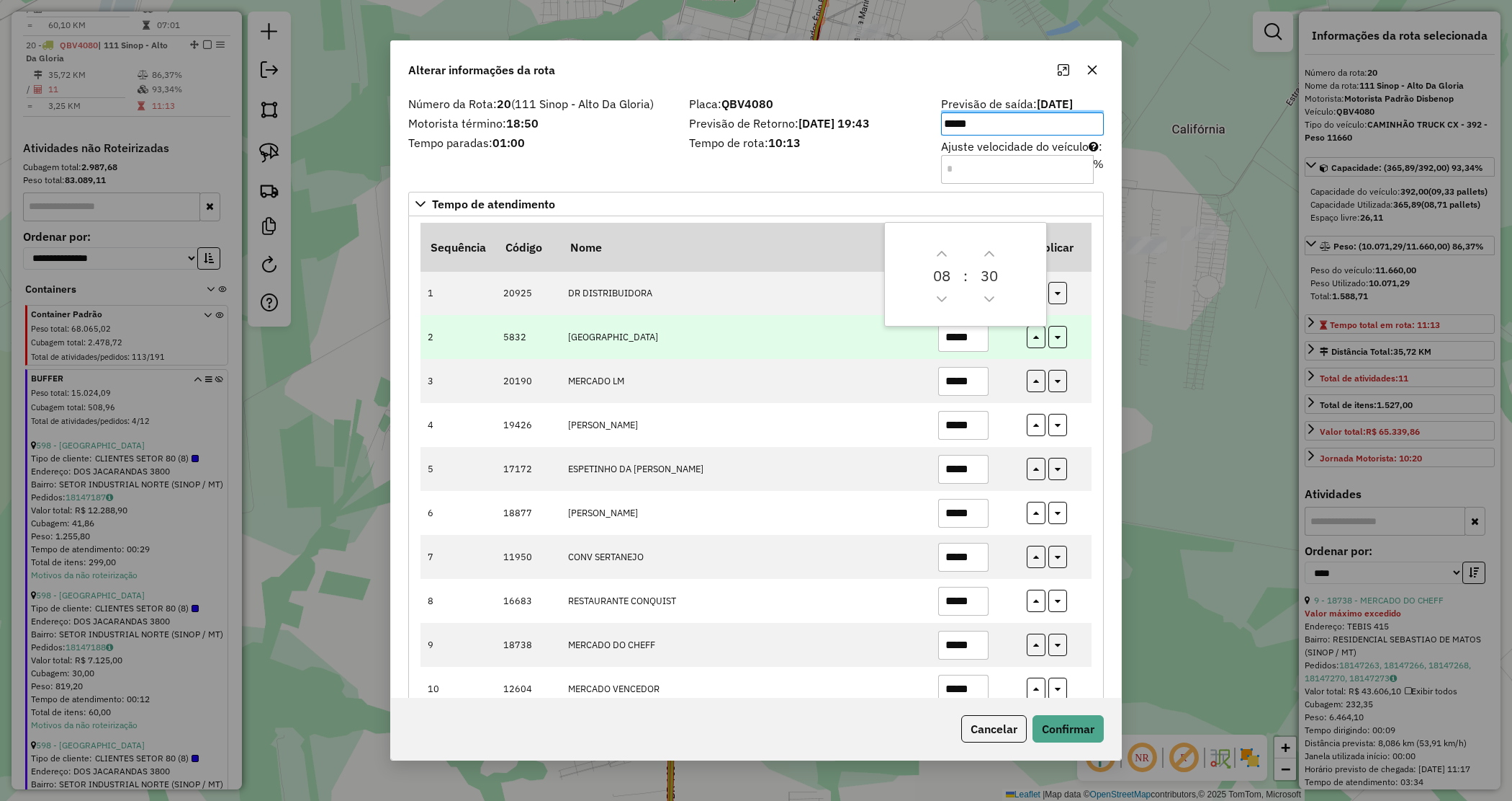
click at [829, 347] on td "NAPOLI PARK HOTEL" at bounding box center [745, 337] width 370 height 44
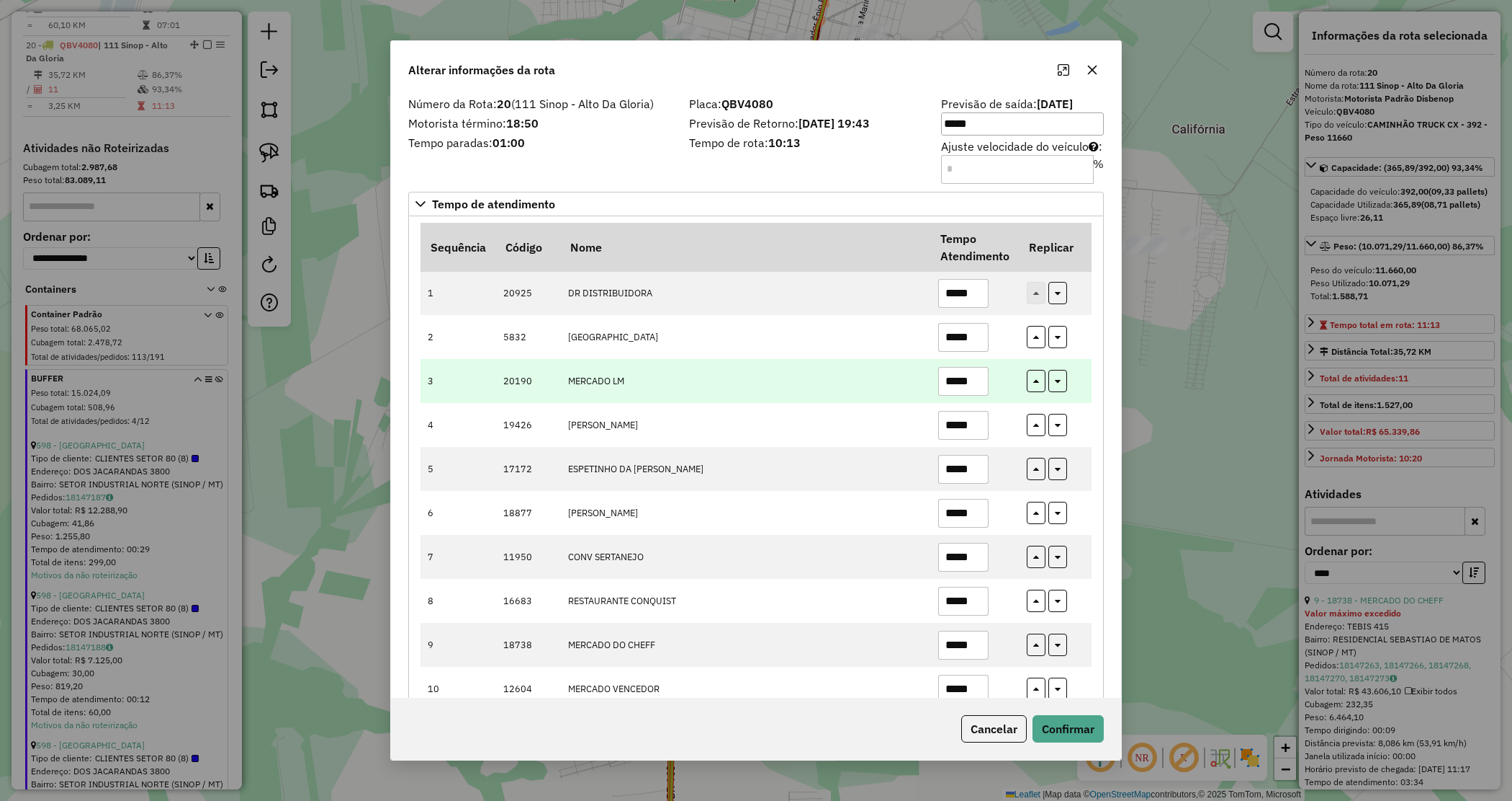
scroll to position [87, 0]
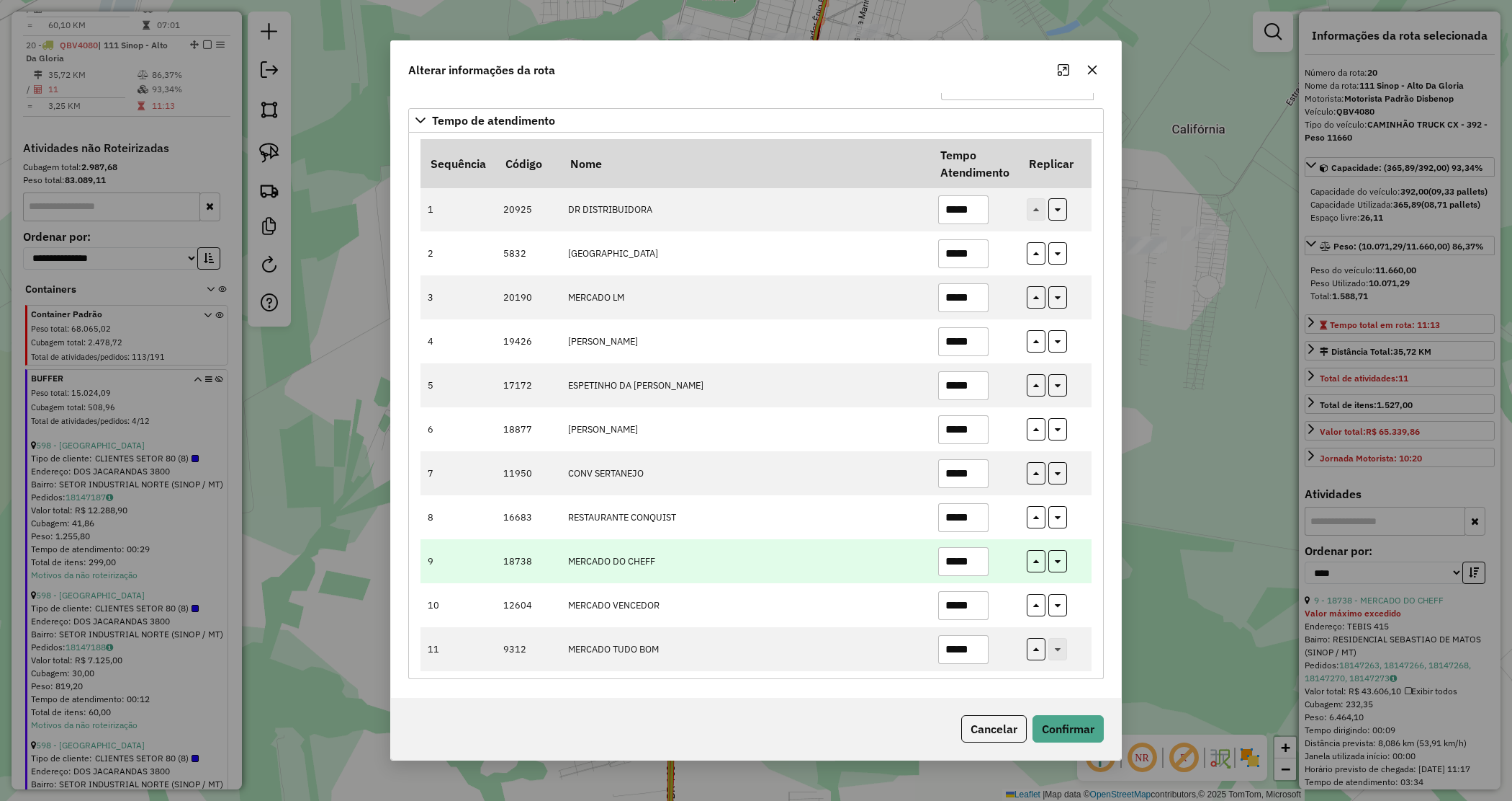
drag, startPoint x: 971, startPoint y: 563, endPoint x: 861, endPoint y: 562, distance: 110.0
click at [861, 563] on tr "9 18738 MERCADO DO CHEFF *****" at bounding box center [756, 560] width 671 height 44
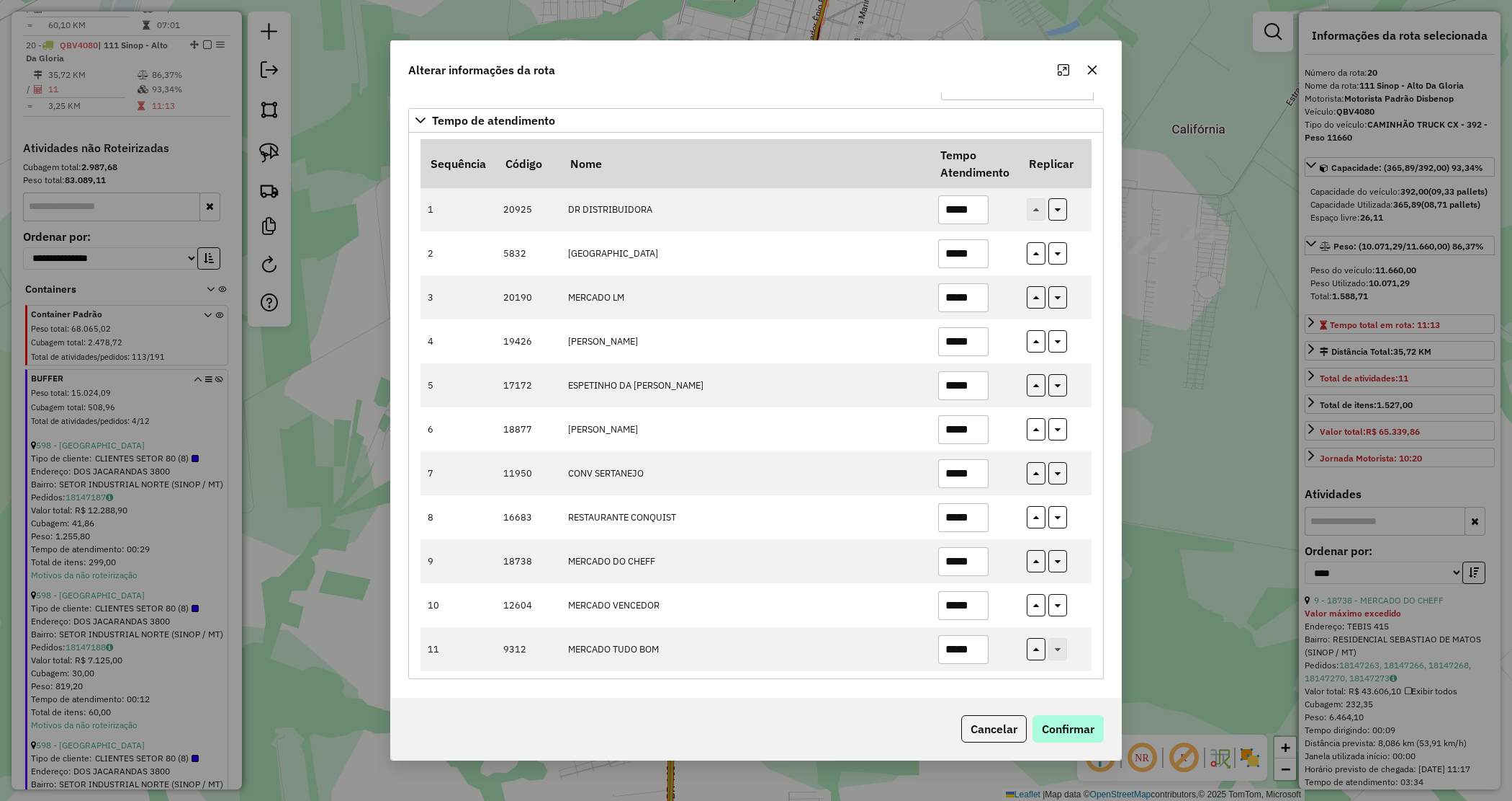
type input "*****"
click at [1086, 740] on button "Confirmar" at bounding box center [1069, 729] width 71 height 28
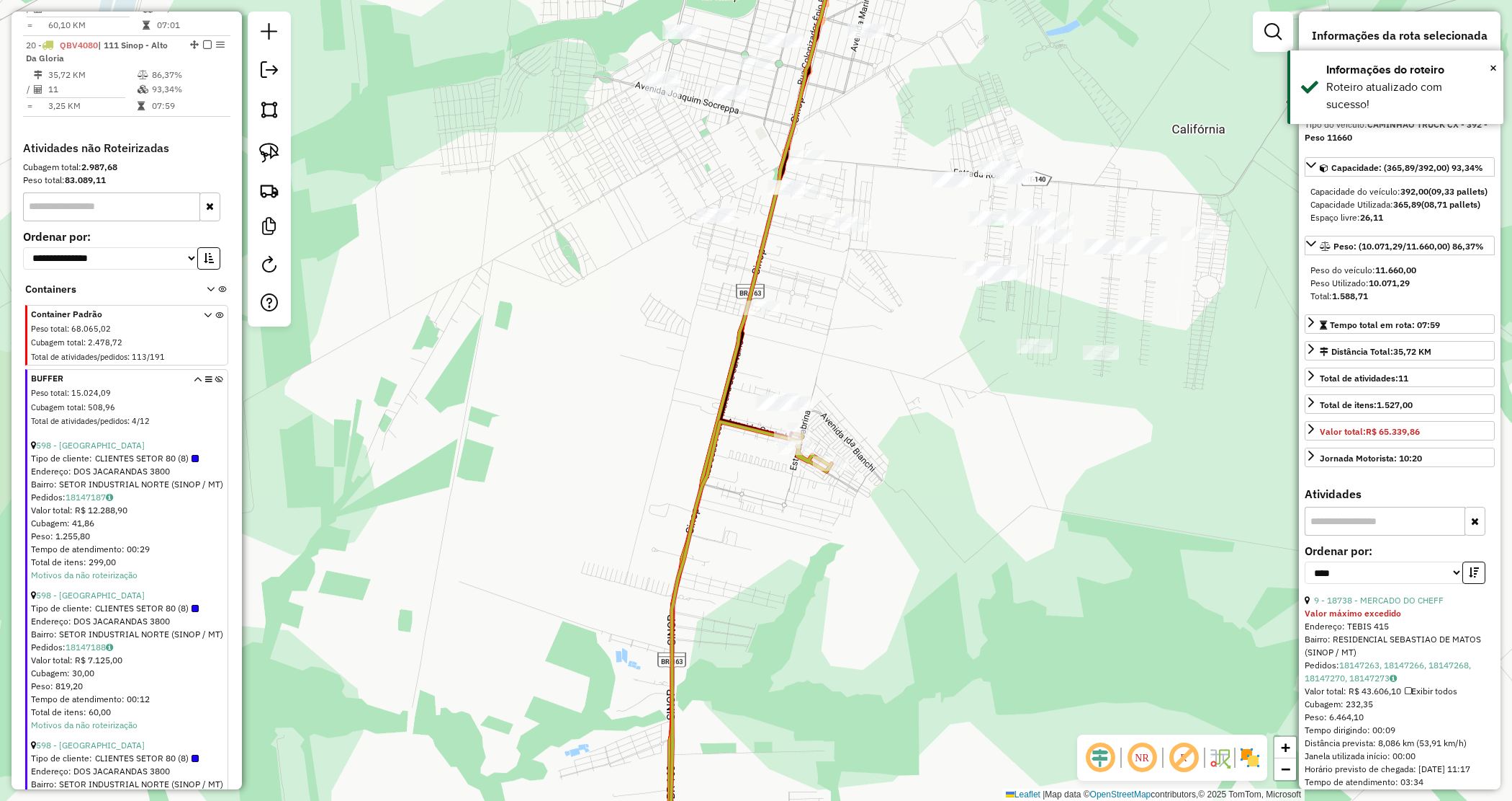
click at [802, 549] on div "Janela de atendimento Grade de atendimento Capacidade Transportadoras Veículos …" at bounding box center [756, 400] width 1512 height 801
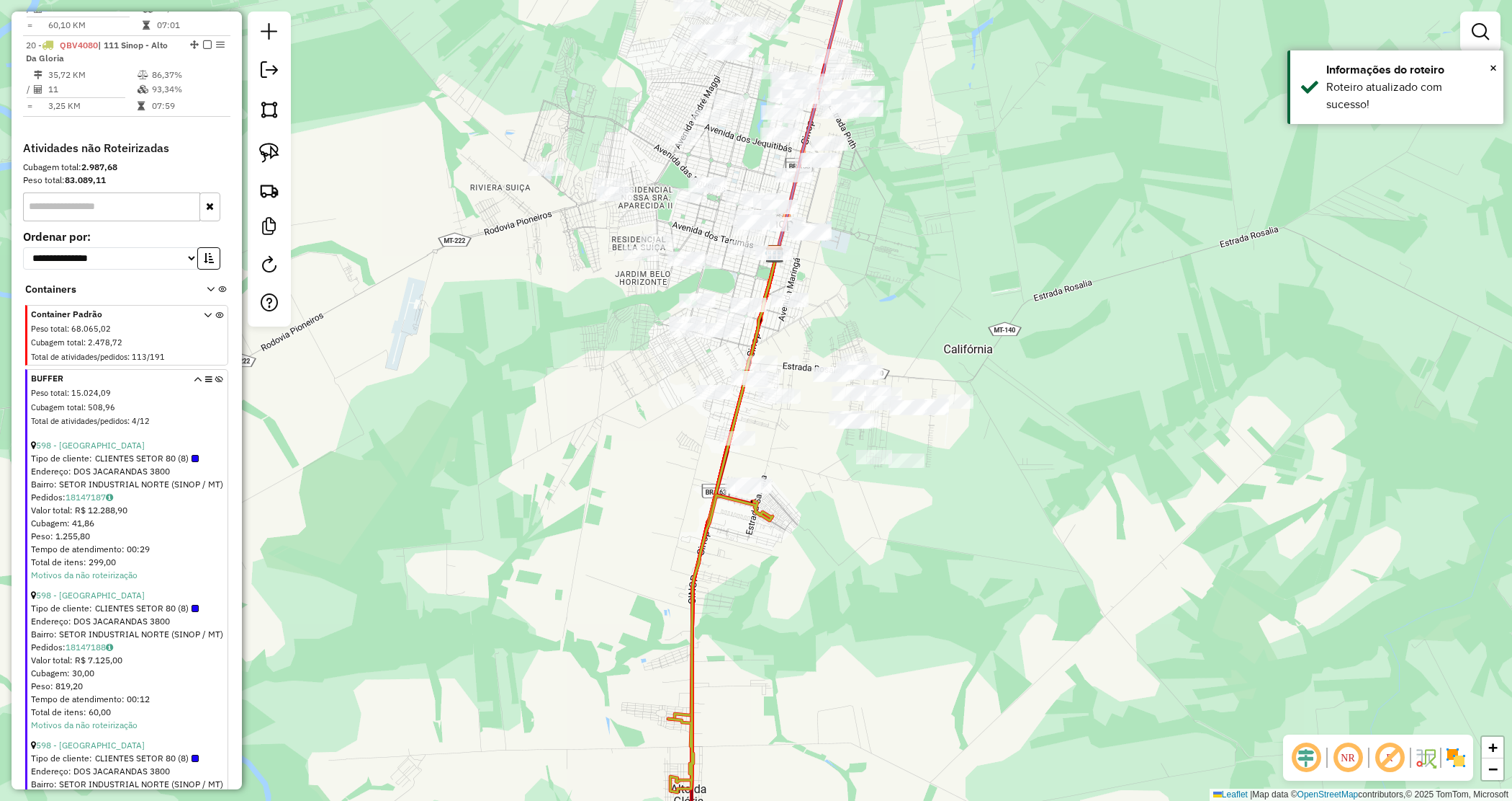
drag, startPoint x: 877, startPoint y: 485, endPoint x: 834, endPoint y: 519, distance: 54.8
click at [834, 519] on div "Janela de atendimento Grade de atendimento Capacidade Transportadoras Veículos …" at bounding box center [756, 400] width 1512 height 801
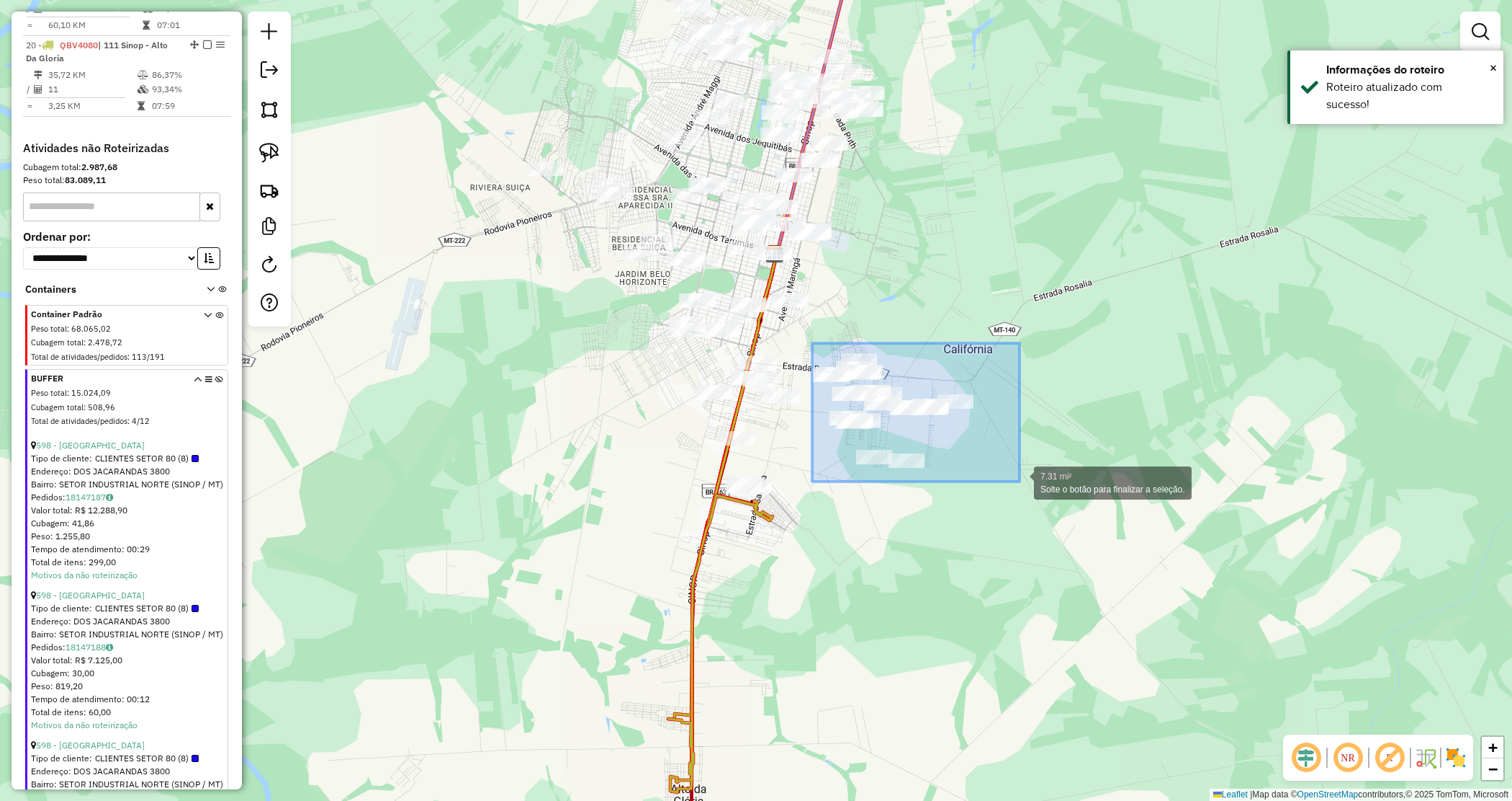
drag, startPoint x: 813, startPoint y: 347, endPoint x: 1034, endPoint y: 494, distance: 265.4
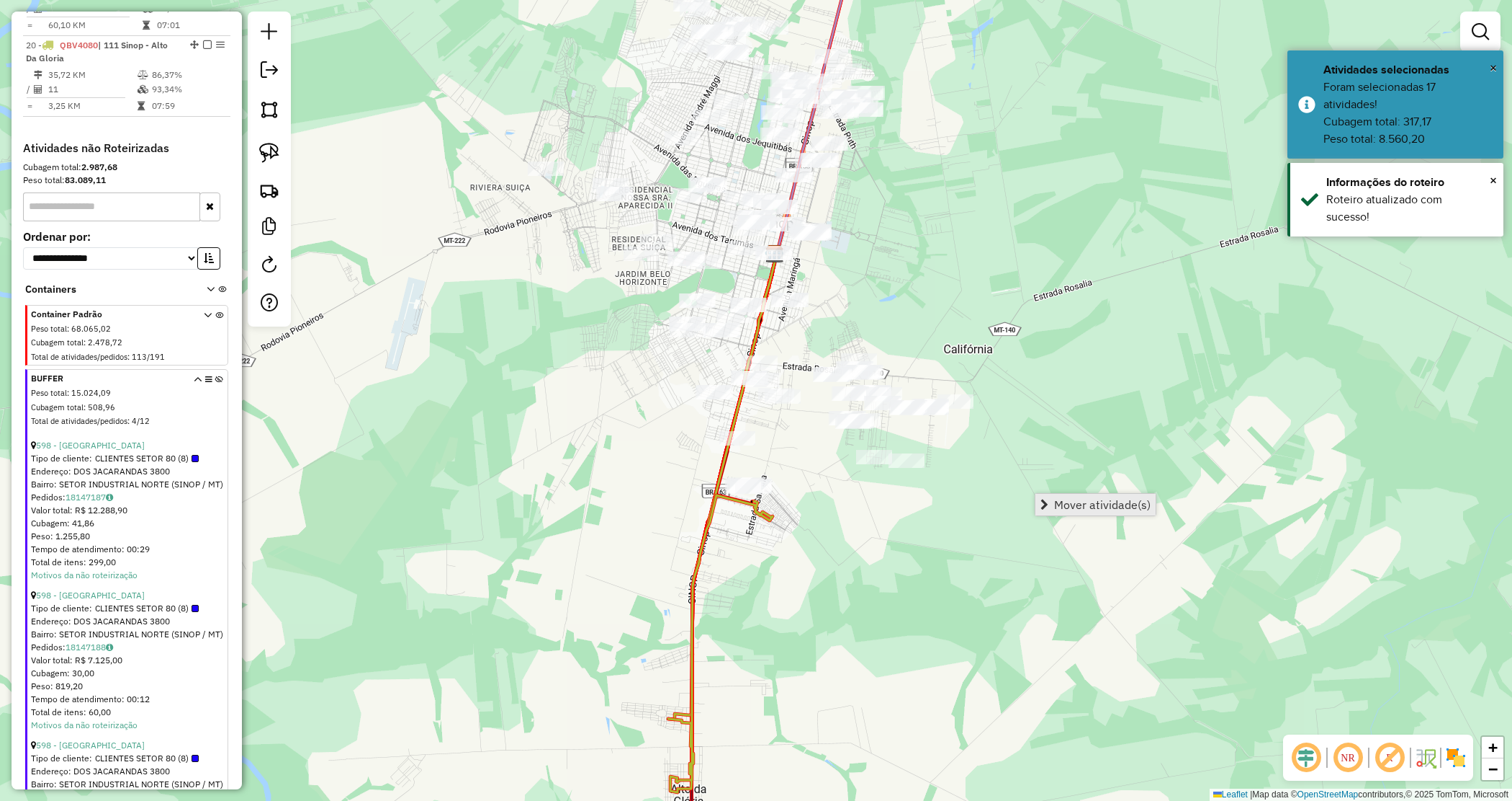
click at [1062, 501] on span "Mover atividade(s)" at bounding box center [1102, 505] width 97 height 12
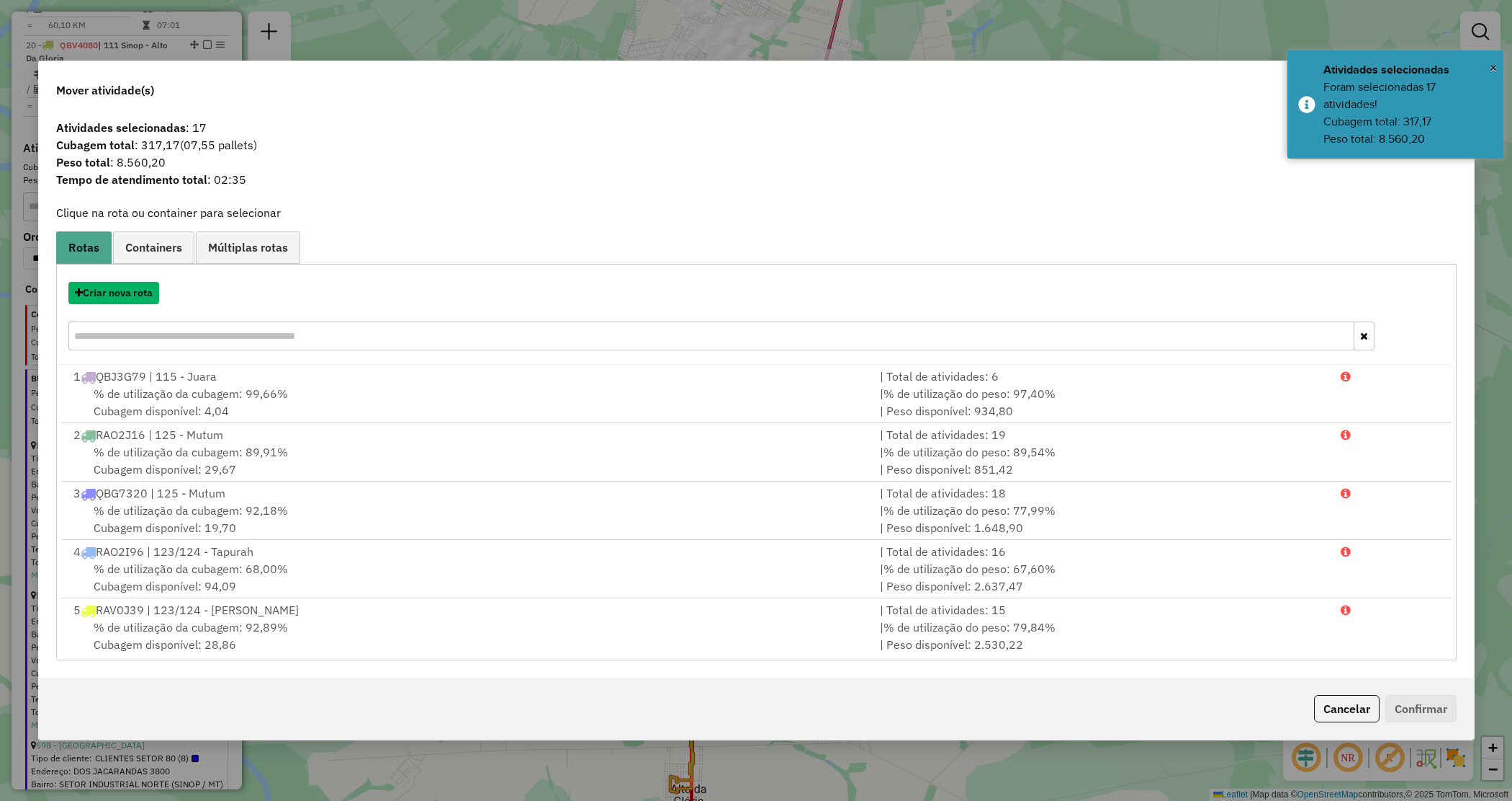
click at [94, 292] on button "Criar nova rota" at bounding box center [114, 293] width 91 height 23
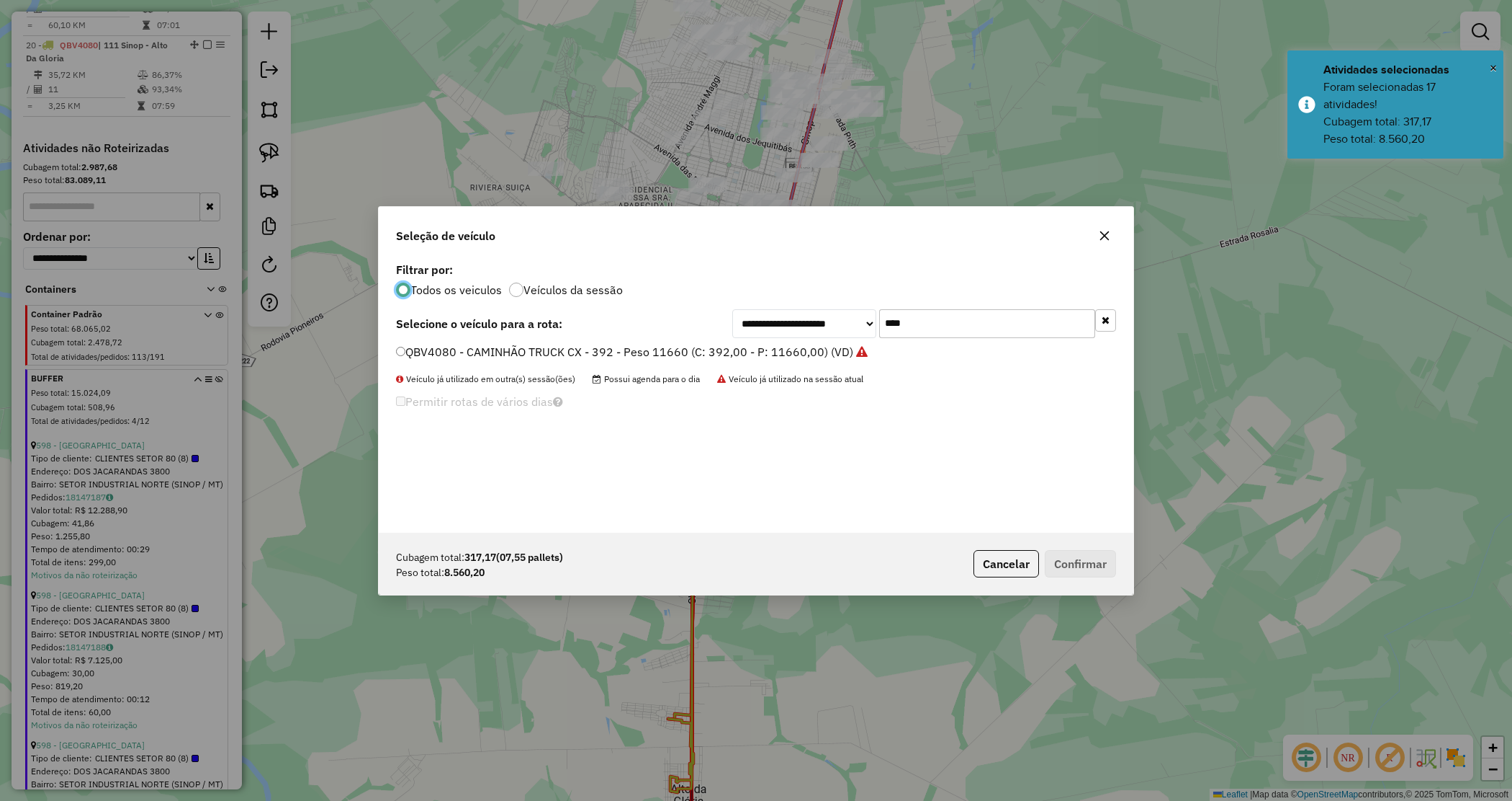
scroll to position [7, 4]
drag, startPoint x: 900, startPoint y: 325, endPoint x: 791, endPoint y: 310, distance: 110.0
click at [793, 311] on div "**********" at bounding box center [924, 323] width 384 height 29
type input "****"
click at [805, 353] on label "QBV4090 - CAMINHÃO TRUCK CX - 392 - Peso 11660 (C: 392,00 - P: 11660,00) (VD)" at bounding box center [624, 350] width 457 height 17
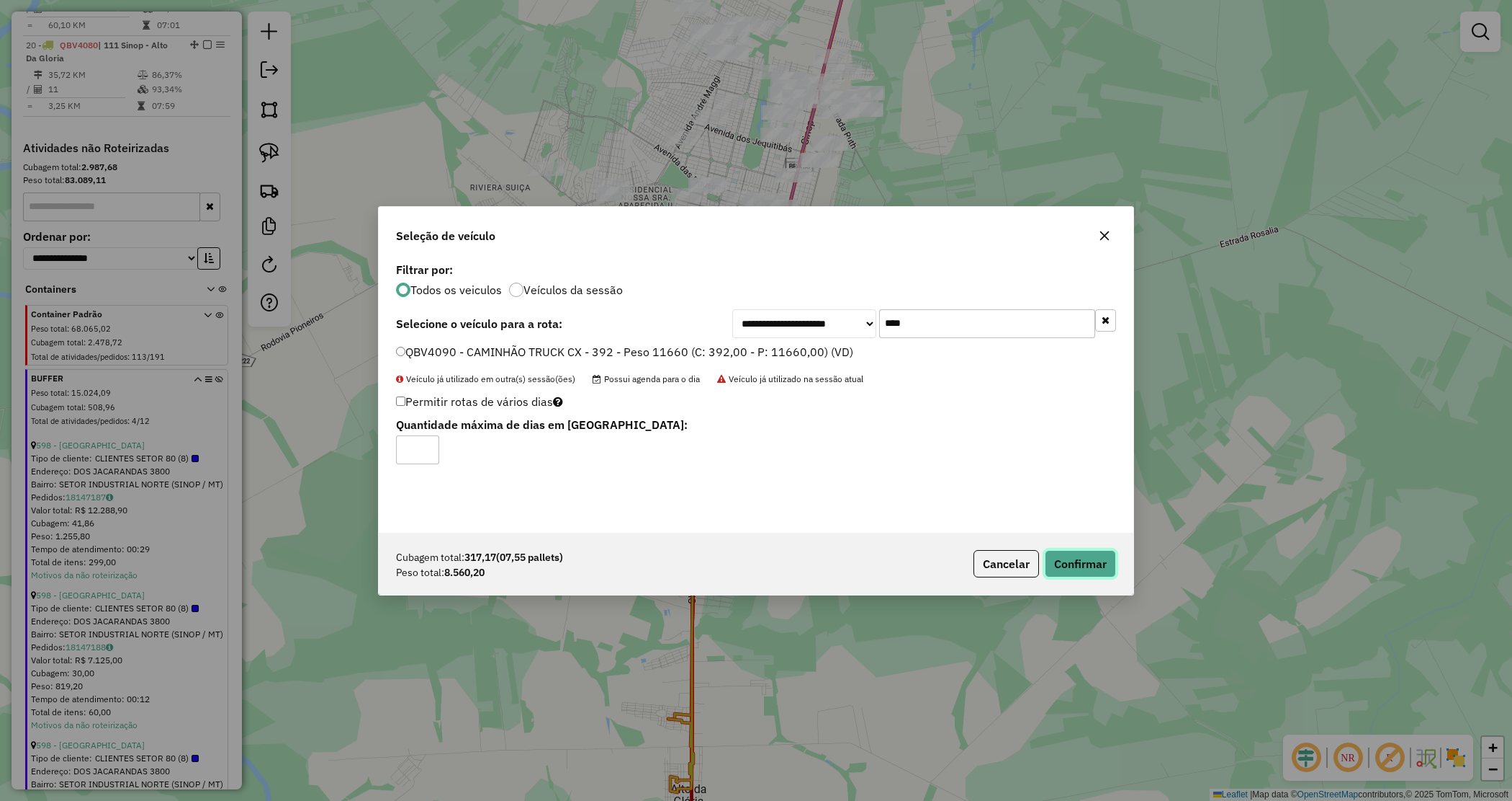
click at [1104, 567] on button "Confirmar" at bounding box center [1081, 563] width 71 height 28
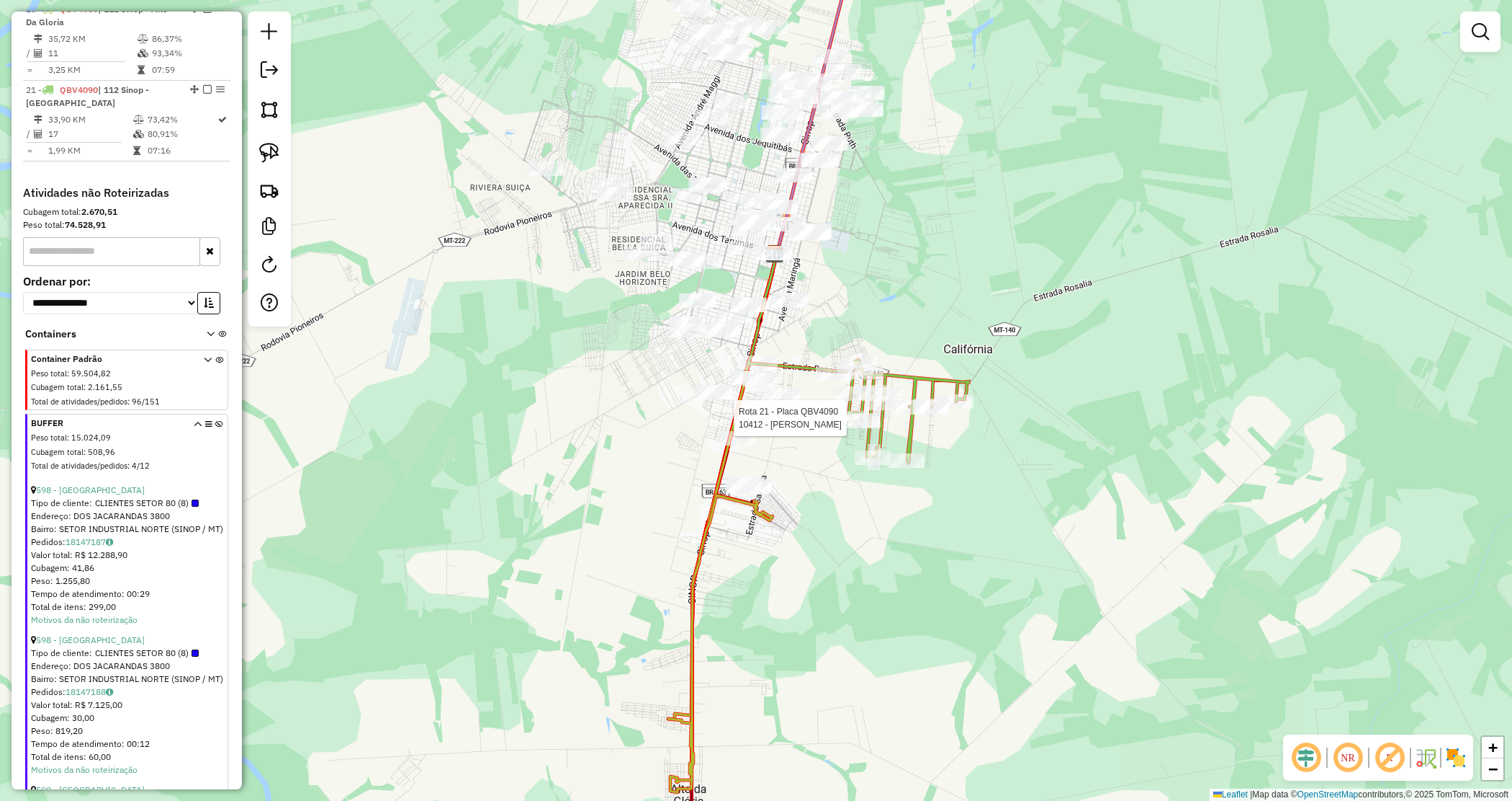
select select "*********"
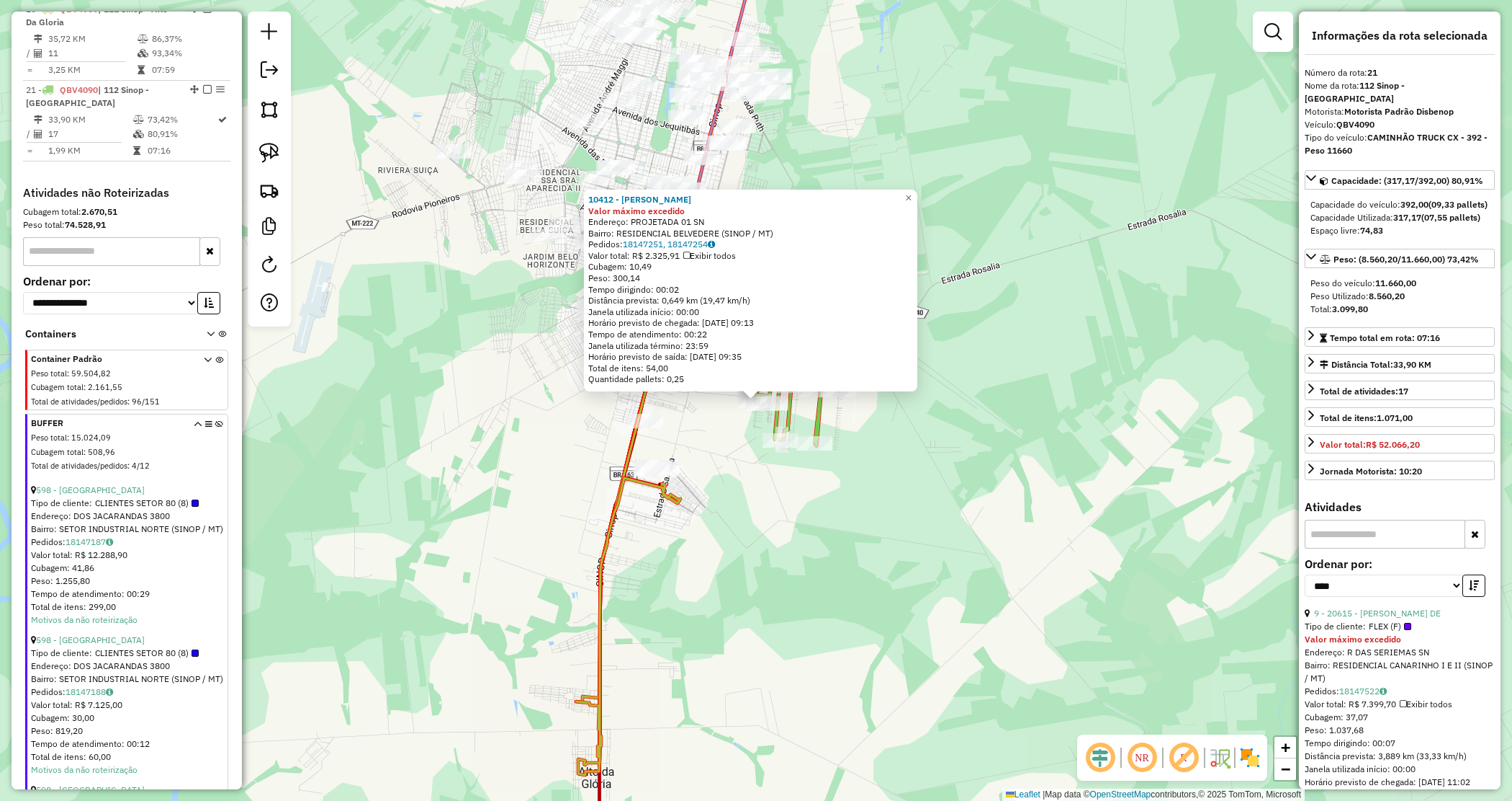
scroll to position [1986, 0]
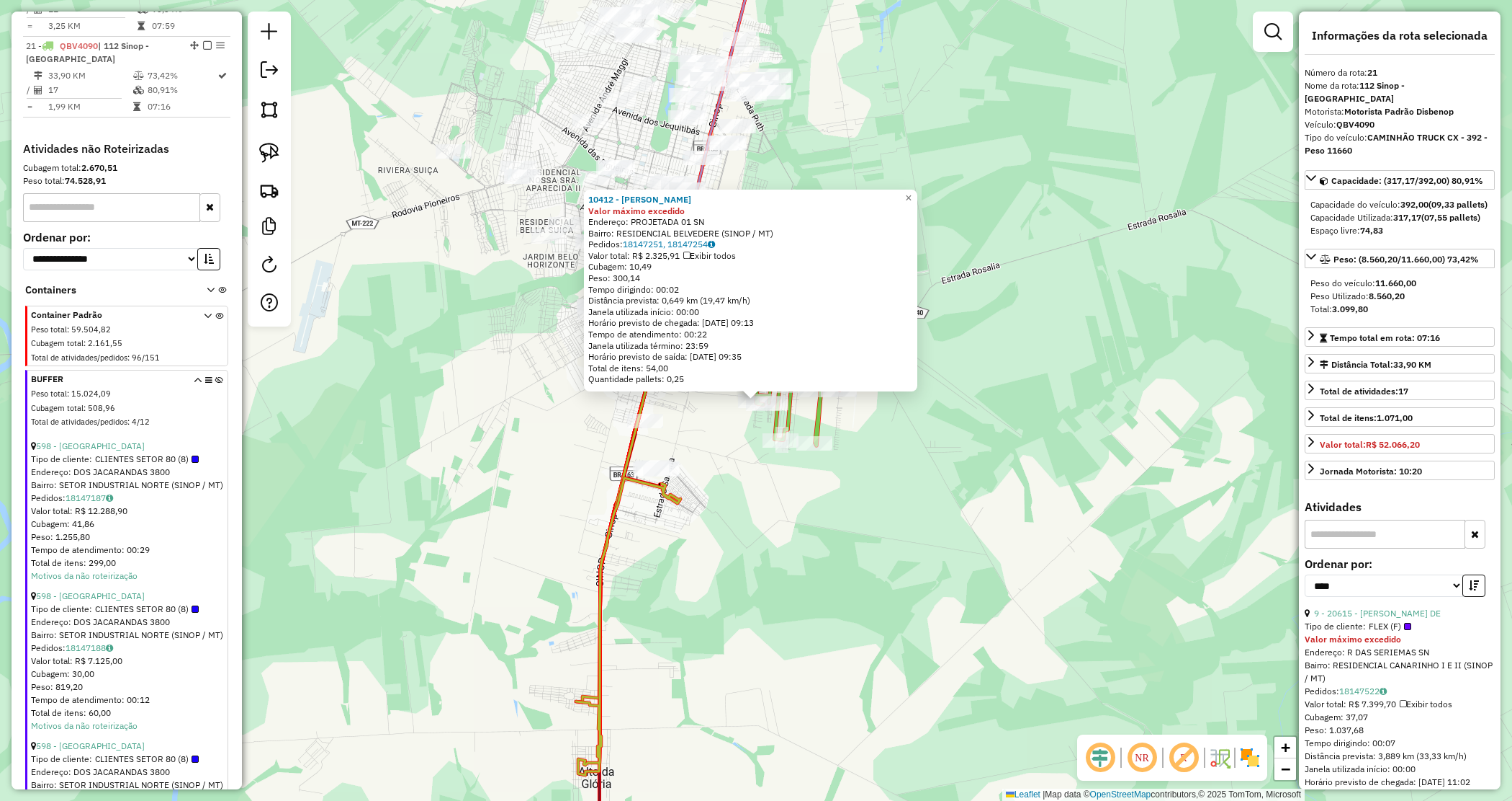
click at [785, 495] on div "10412 - MERCADO LIMA Valor máximo excedido Endereço: PROJETADA 01 SN Bairro: RE…" at bounding box center [756, 400] width 1512 height 801
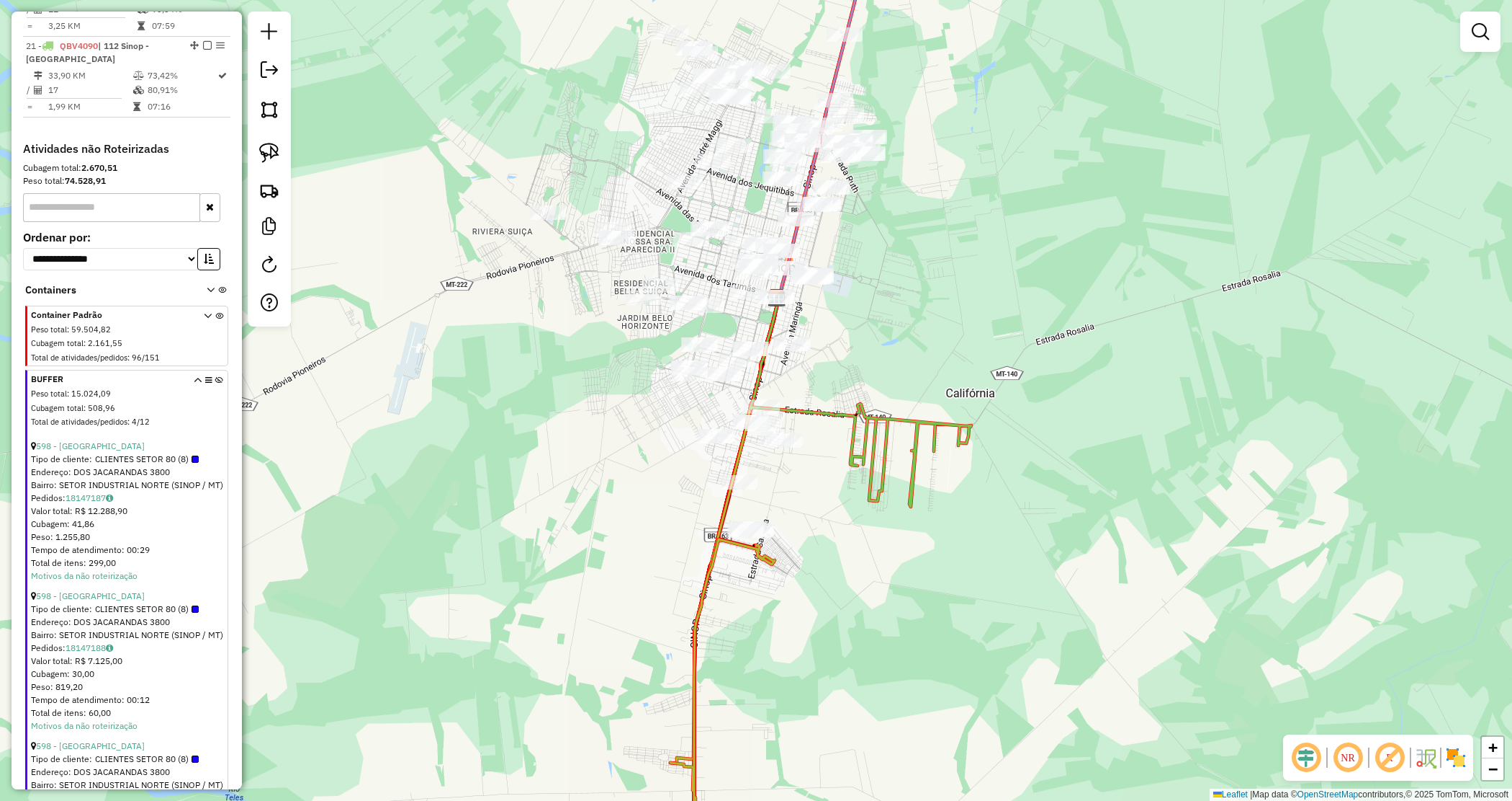
drag, startPoint x: 761, startPoint y: 495, endPoint x: 861, endPoint y: 557, distance: 117.7
click at [864, 567] on div "Janela de atendimento Grade de atendimento Capacidade Transportadoras Veículos …" at bounding box center [756, 400] width 1512 height 801
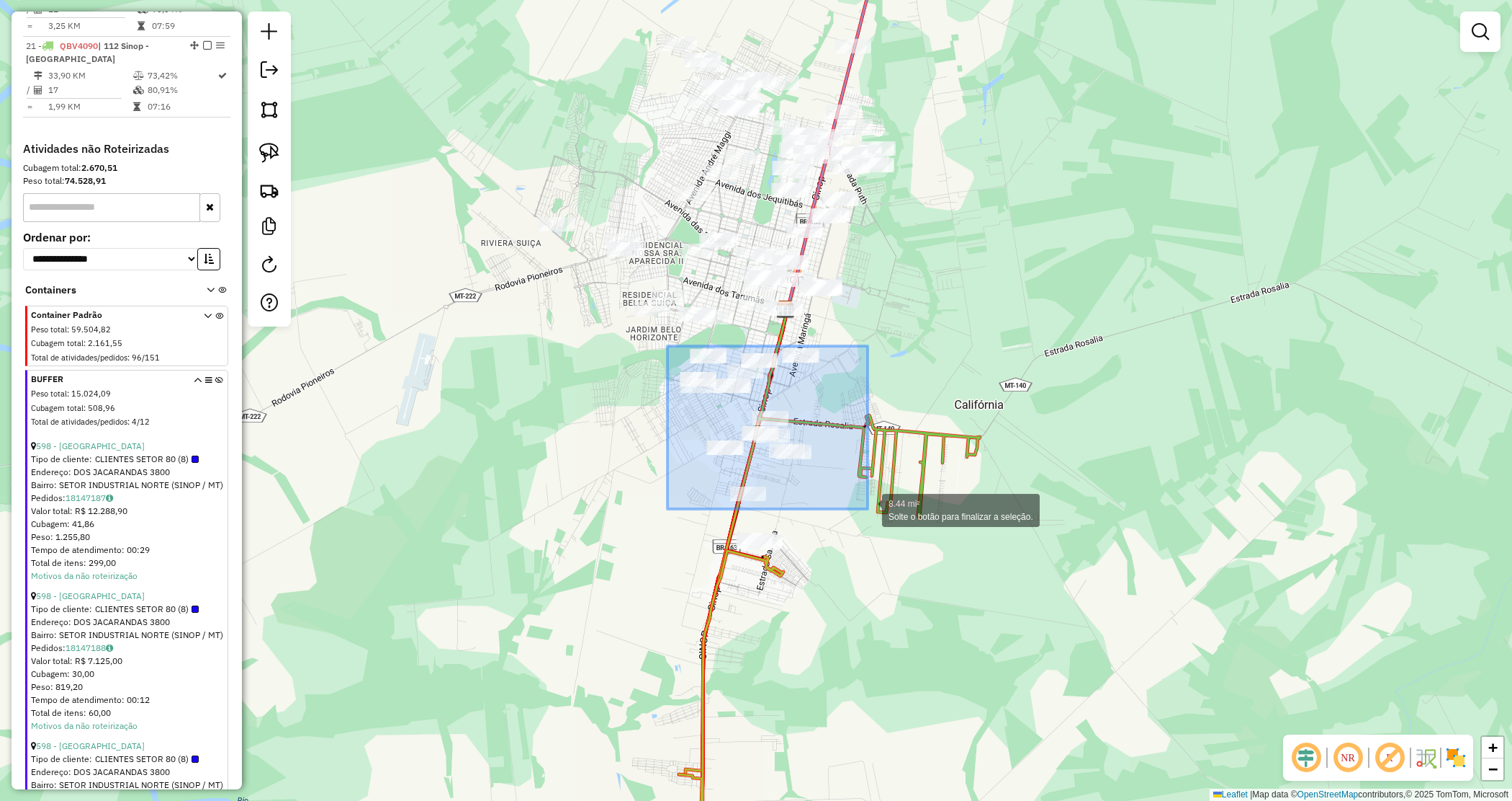
drag, startPoint x: 796, startPoint y: 393, endPoint x: 866, endPoint y: 507, distance: 133.8
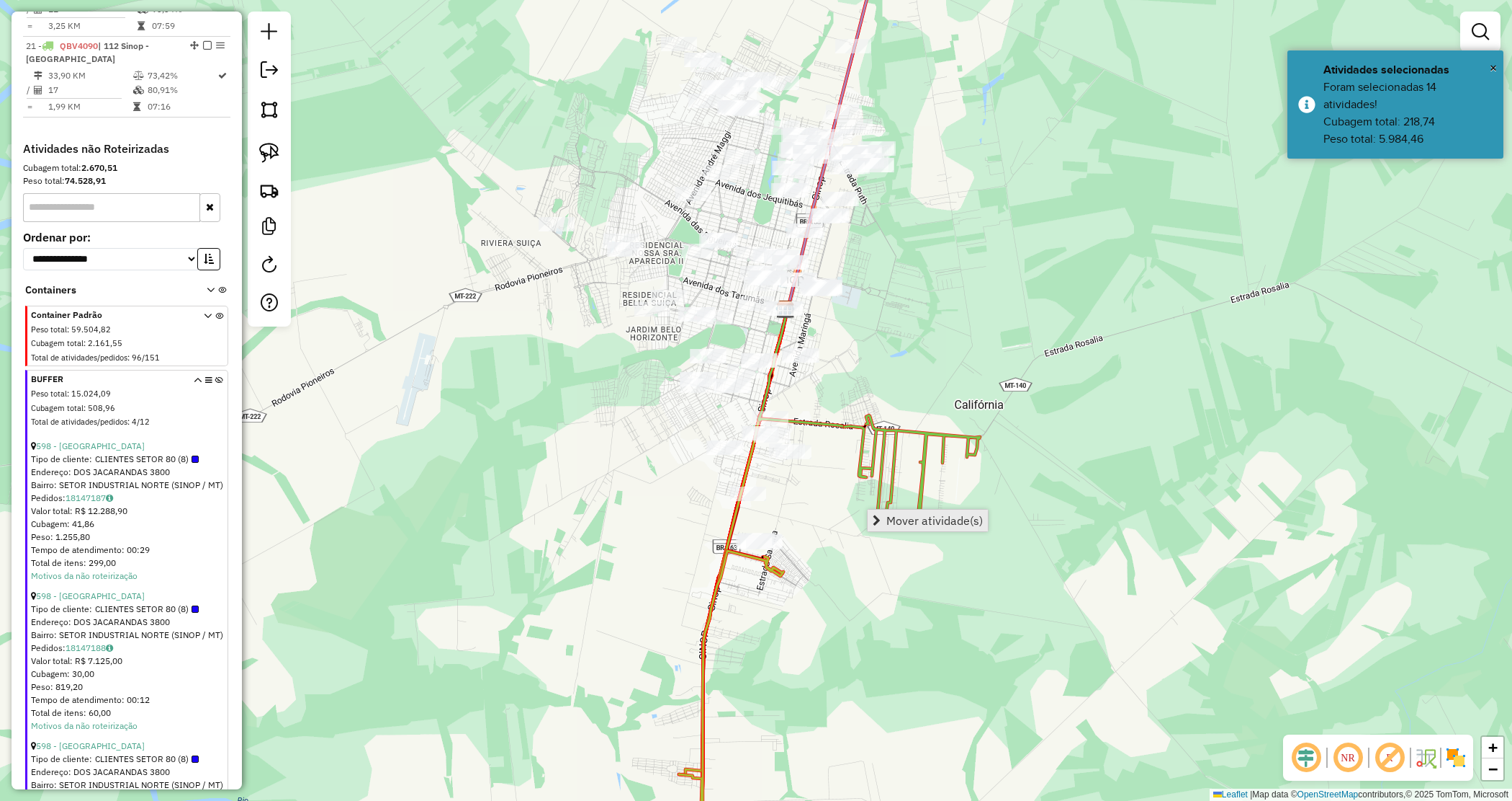
click at [881, 509] on div "Mover atividade(s)" at bounding box center [927, 520] width 122 height 23
click at [883, 515] on link "Mover atividade(s)" at bounding box center [928, 521] width 121 height 22
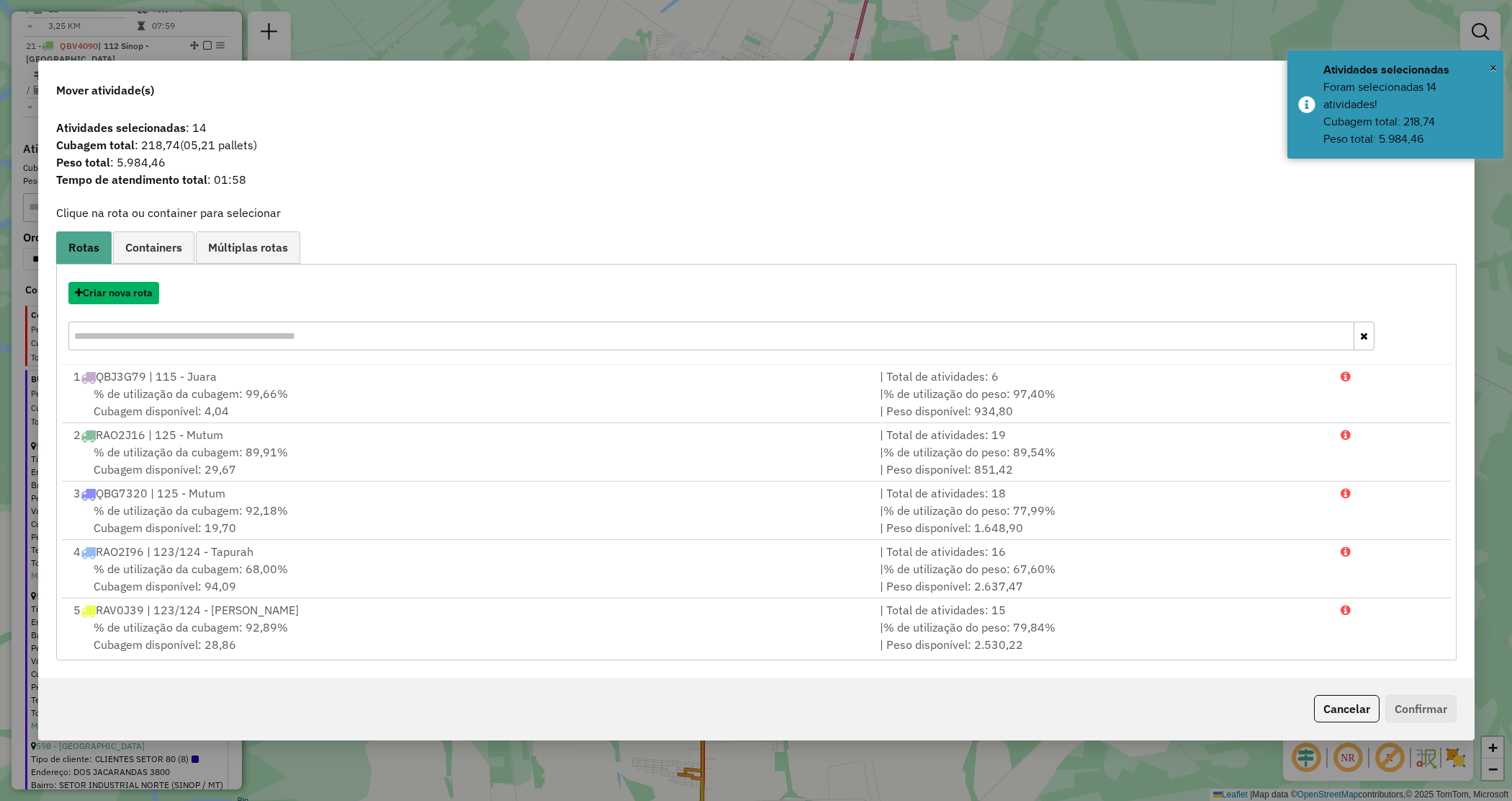
click at [144, 293] on button "Criar nova rota" at bounding box center [114, 293] width 91 height 23
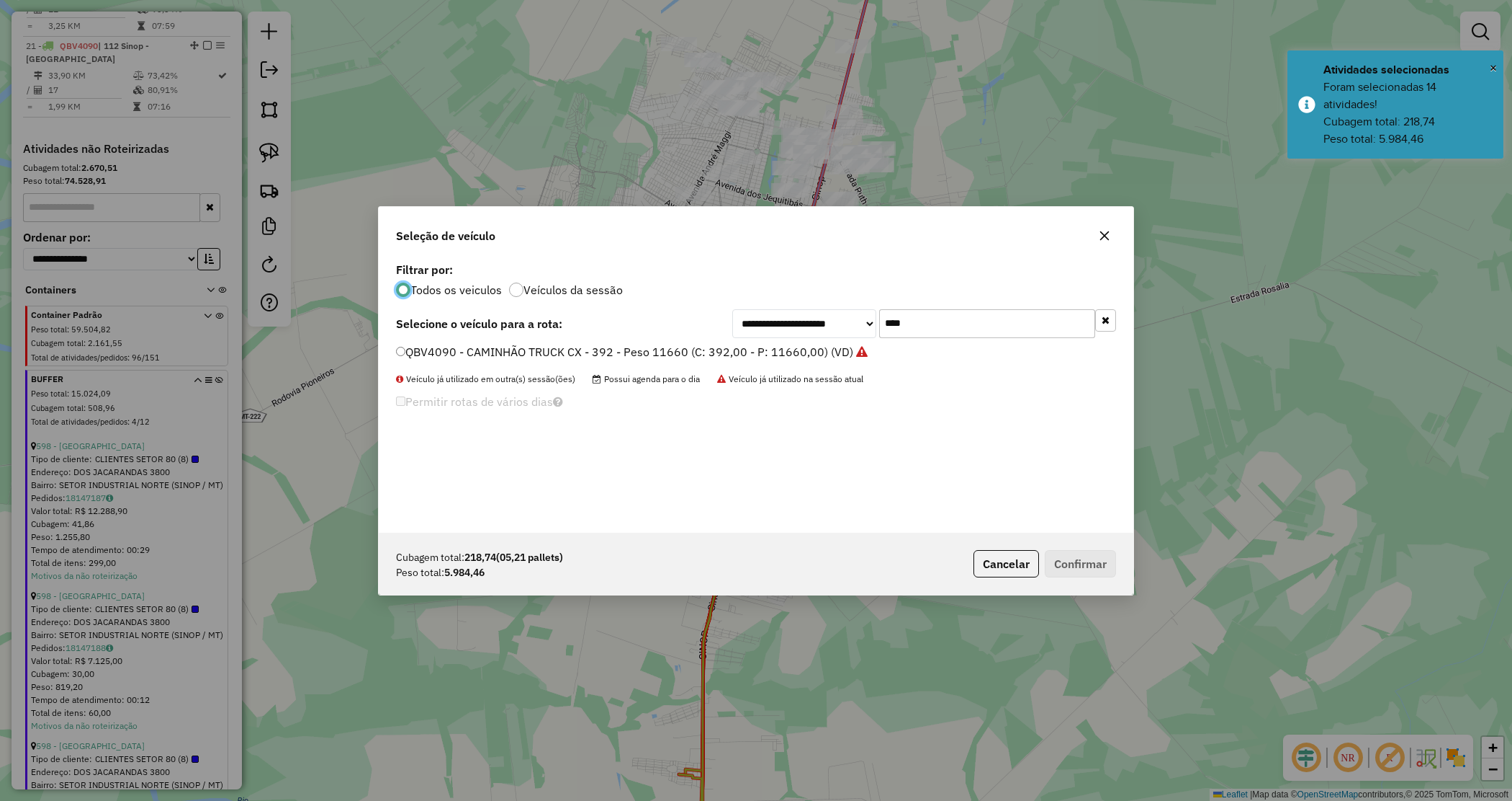
scroll to position [7, 4]
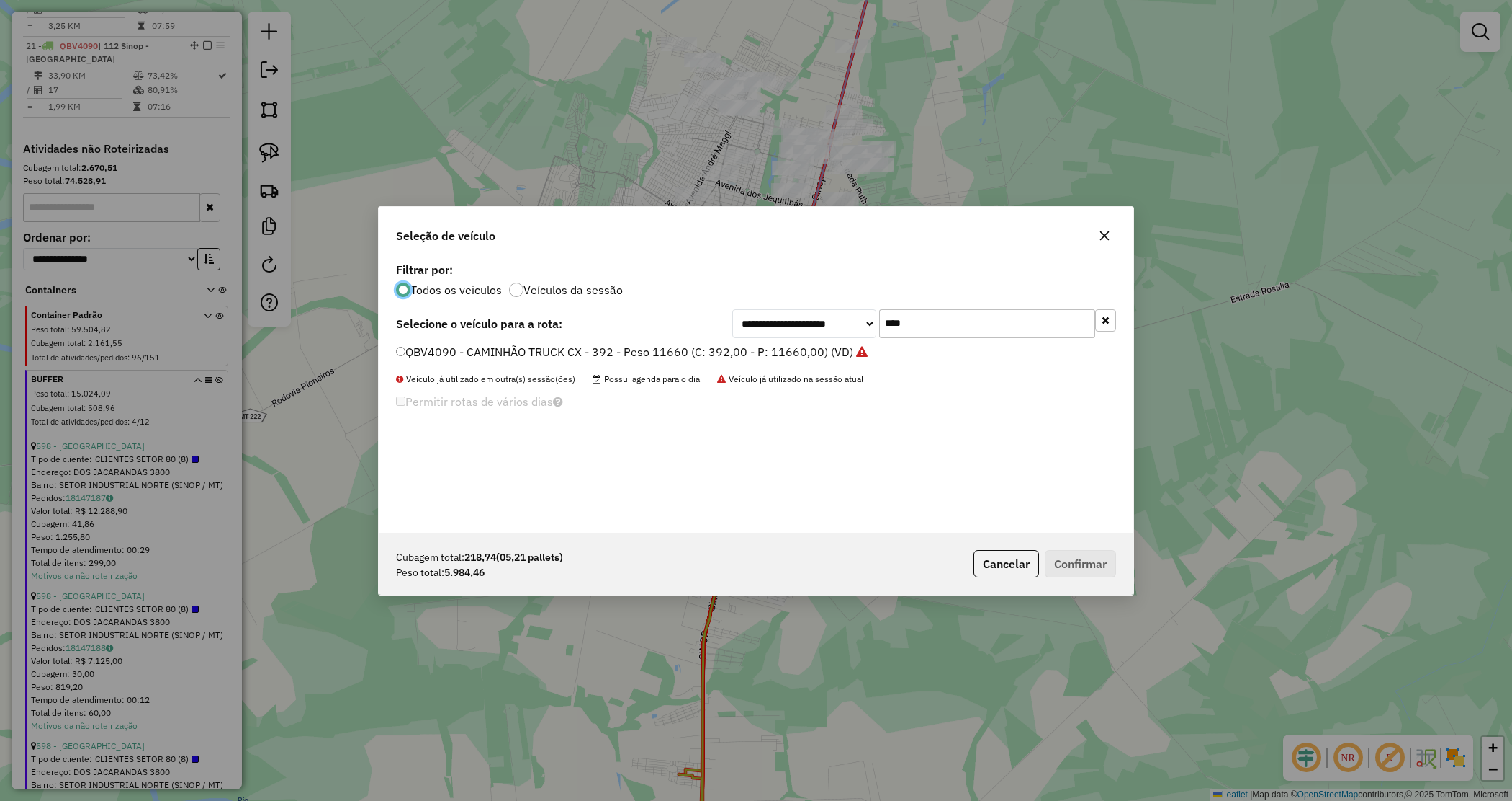
drag, startPoint x: 803, startPoint y: 322, endPoint x: 794, endPoint y: 312, distance: 13.5
click at [796, 315] on div "**********" at bounding box center [924, 323] width 384 height 29
type input "****"
click at [713, 348] on label "OBK1777 - TOCO - 7500 KL 294 CX (C: 294,00 - P: 7500,00) (VD)" at bounding box center [573, 350] width 354 height 17
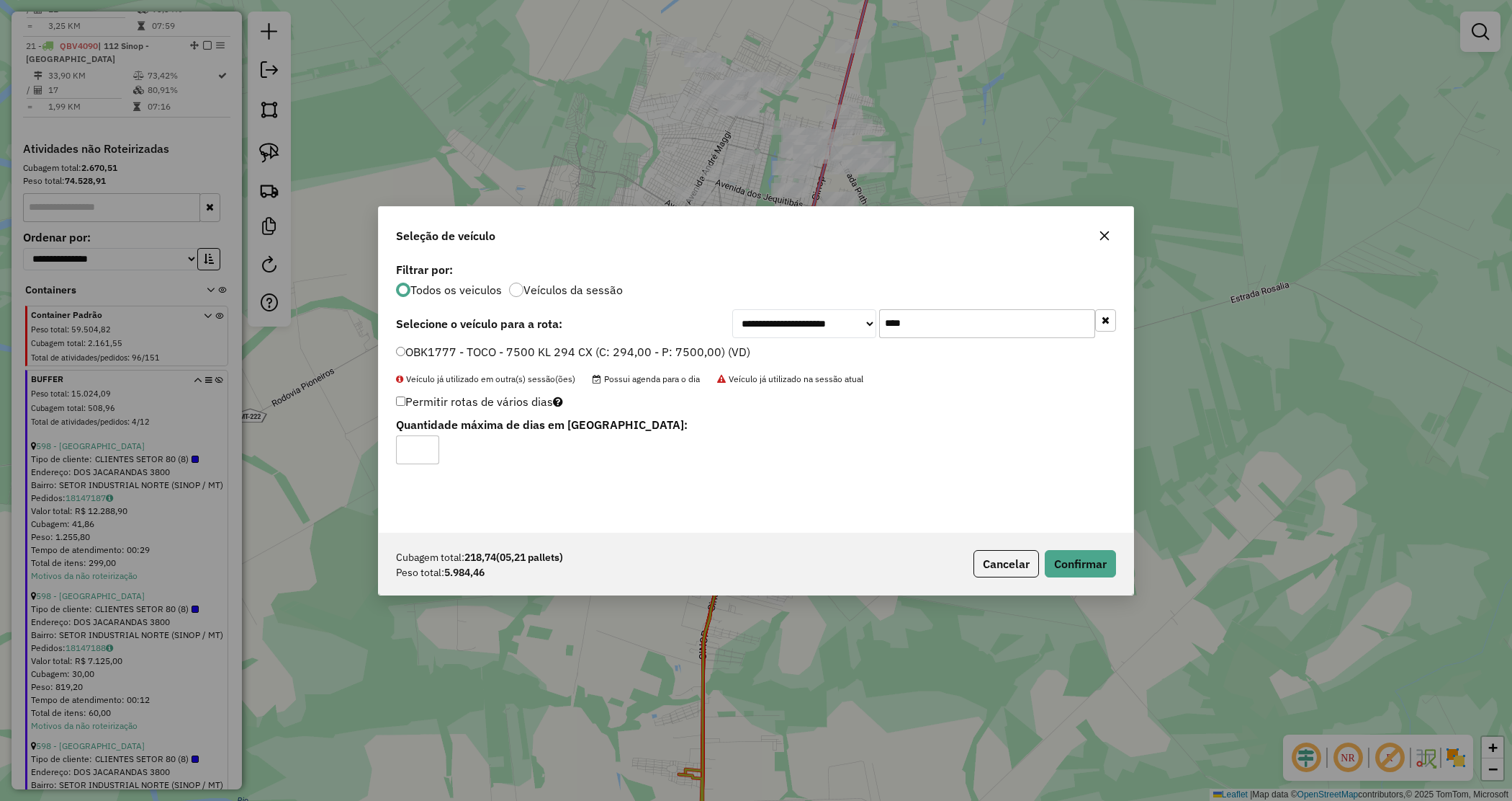
click at [1088, 577] on div "Cubagem total: 218,74 (05,21 pallets) Peso total: 5.984,46 Cancelar Confirmar" at bounding box center [756, 563] width 755 height 62
drag, startPoint x: 1101, startPoint y: 570, endPoint x: 1071, endPoint y: 556, distance: 33.1
click at [1099, 569] on button "Confirmar" at bounding box center [1081, 563] width 71 height 28
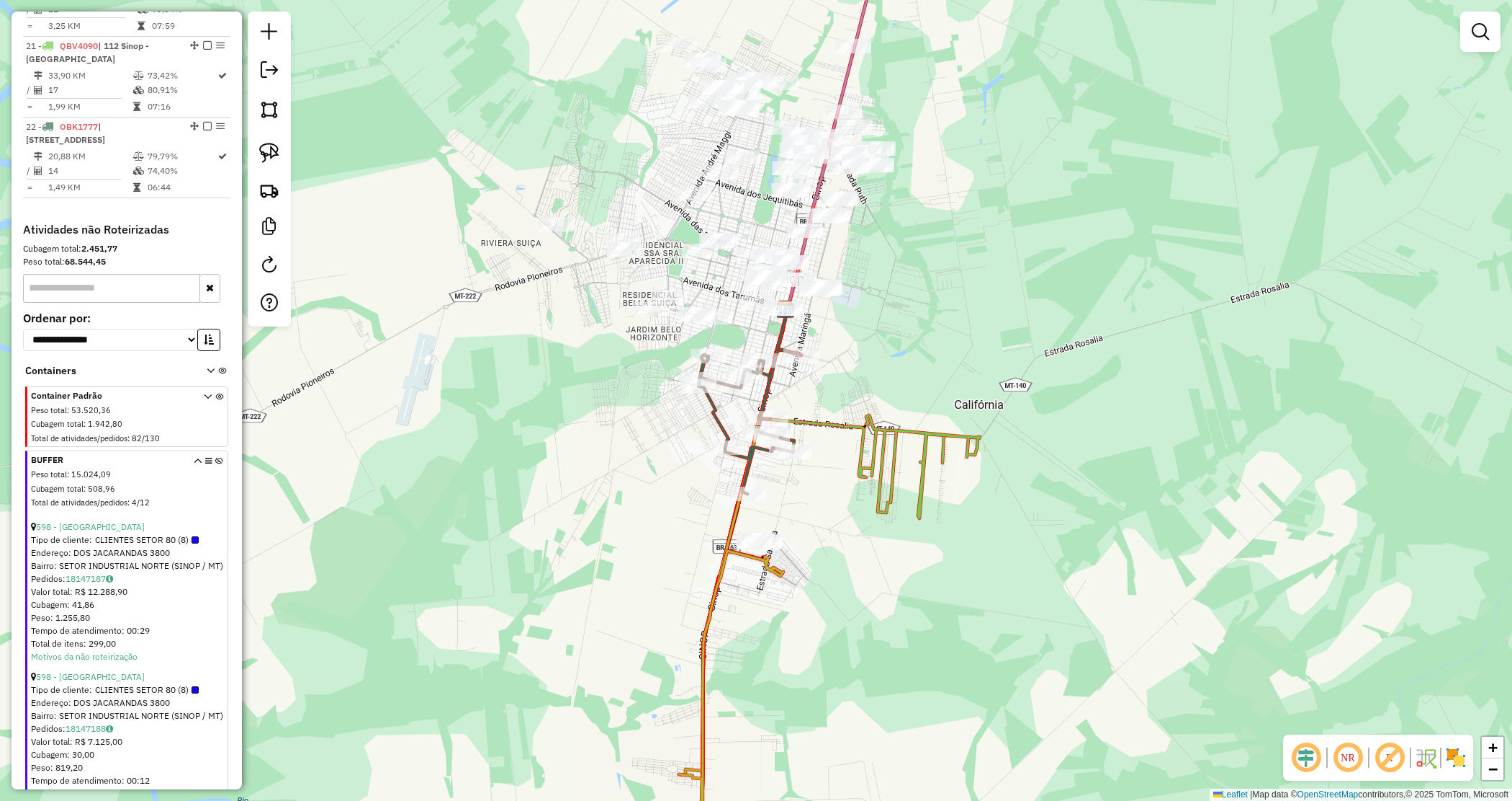
click at [914, 364] on div "Janela de atendimento Grade de atendimento Capacidade Transportadoras Veículos …" at bounding box center [756, 400] width 1512 height 801
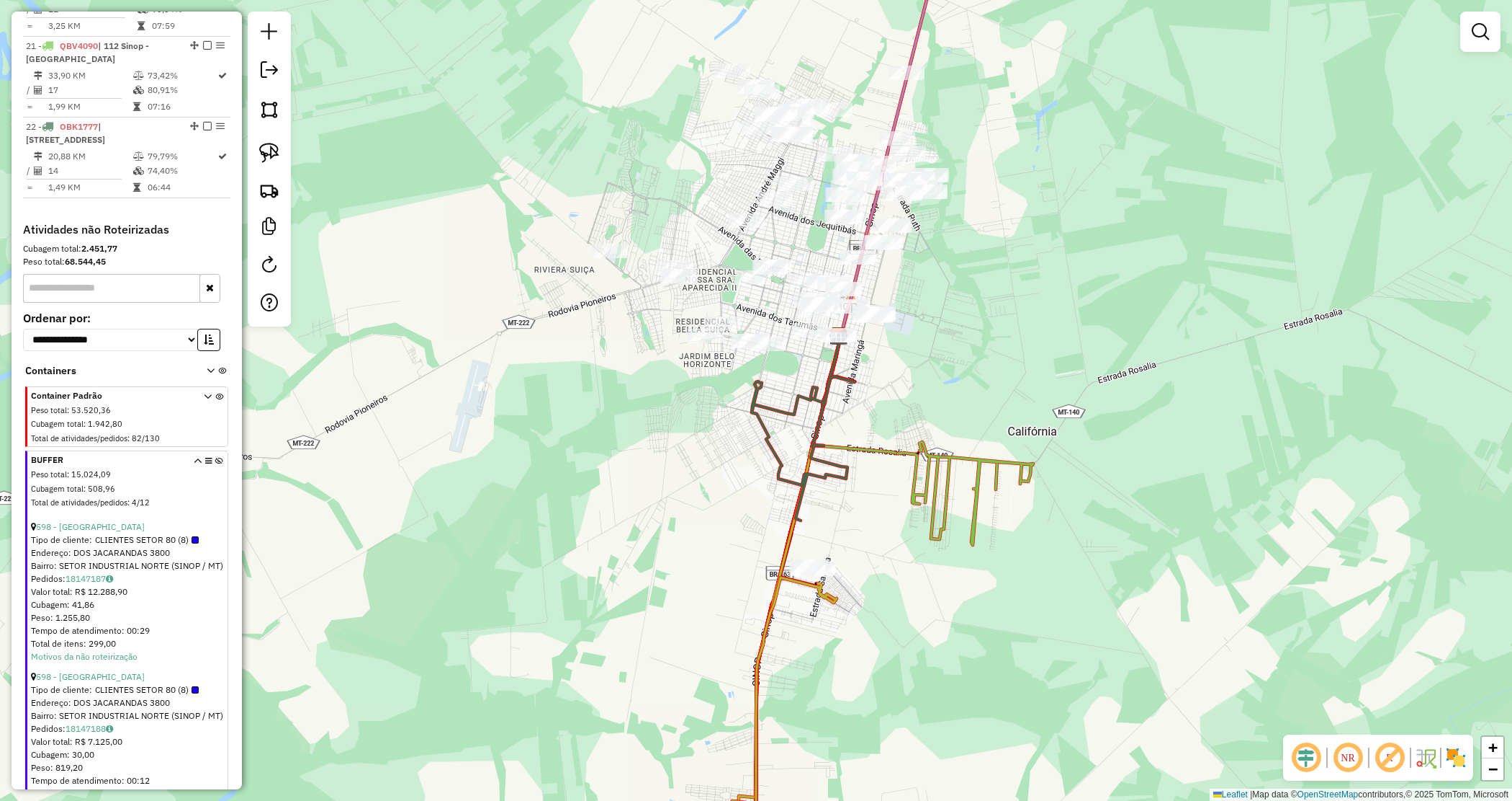
drag, startPoint x: 894, startPoint y: 362, endPoint x: 974, endPoint y: 400, distance: 88.6
click at [974, 400] on div "Janela de atendimento Grade de atendimento Capacidade Transportadoras Veículos …" at bounding box center [756, 400] width 1512 height 801
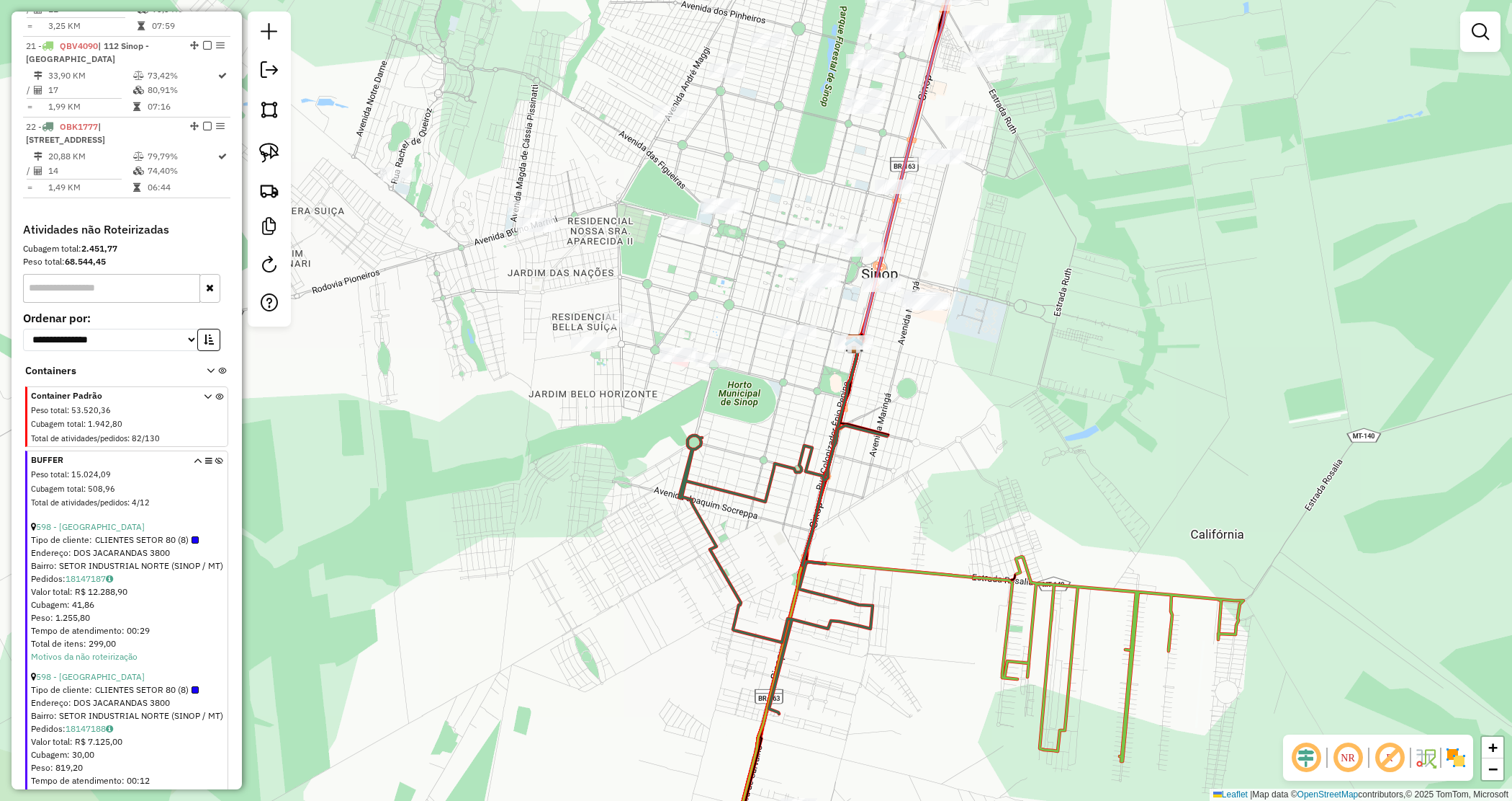
drag, startPoint x: 926, startPoint y: 385, endPoint x: 953, endPoint y: 405, distance: 33.6
click at [953, 405] on div "Janela de atendimento Grade de atendimento Capacidade Transportadoras Veículos …" at bounding box center [756, 400] width 1512 height 801
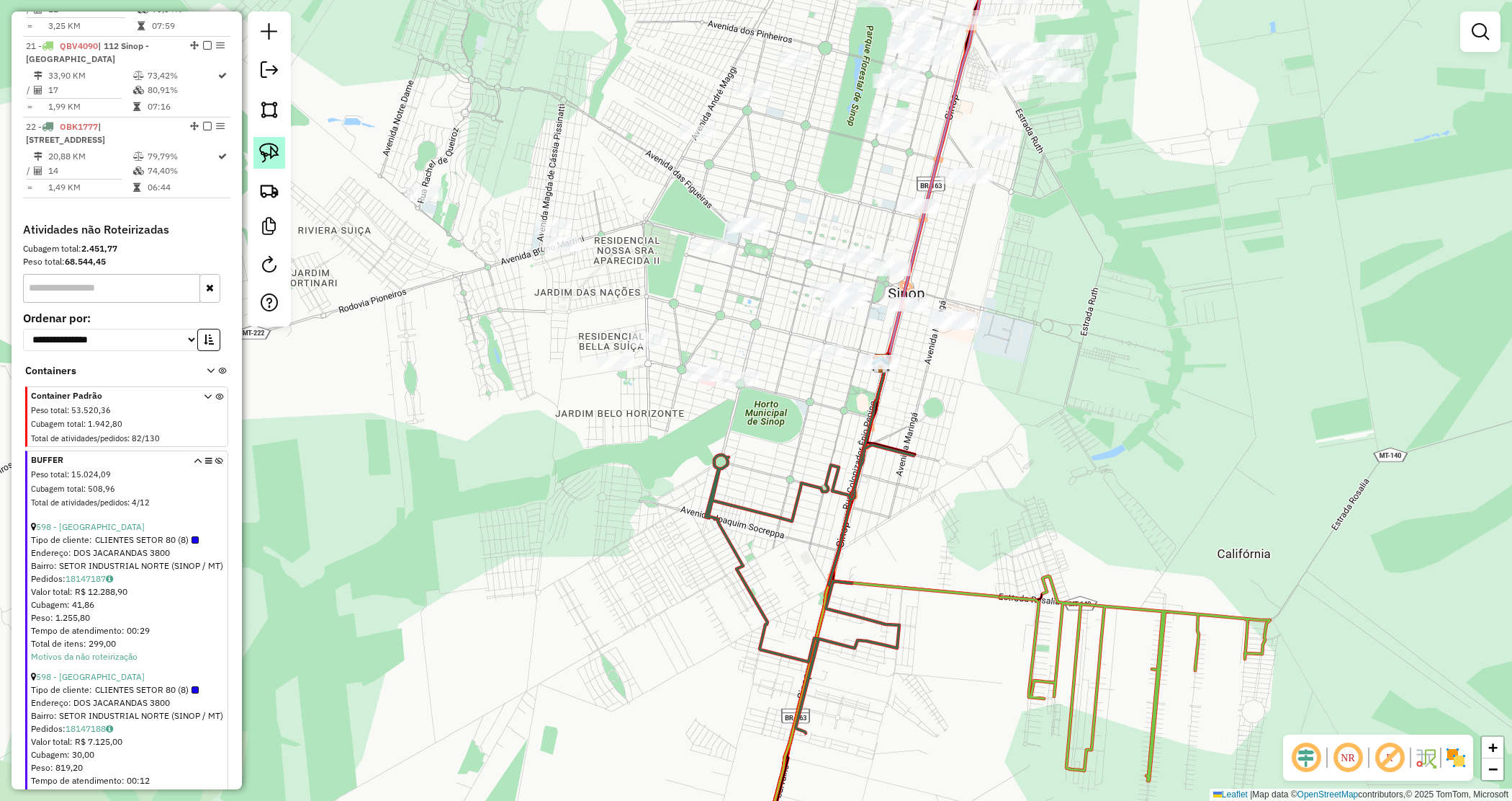
click at [268, 151] on img at bounding box center [269, 152] width 20 height 20
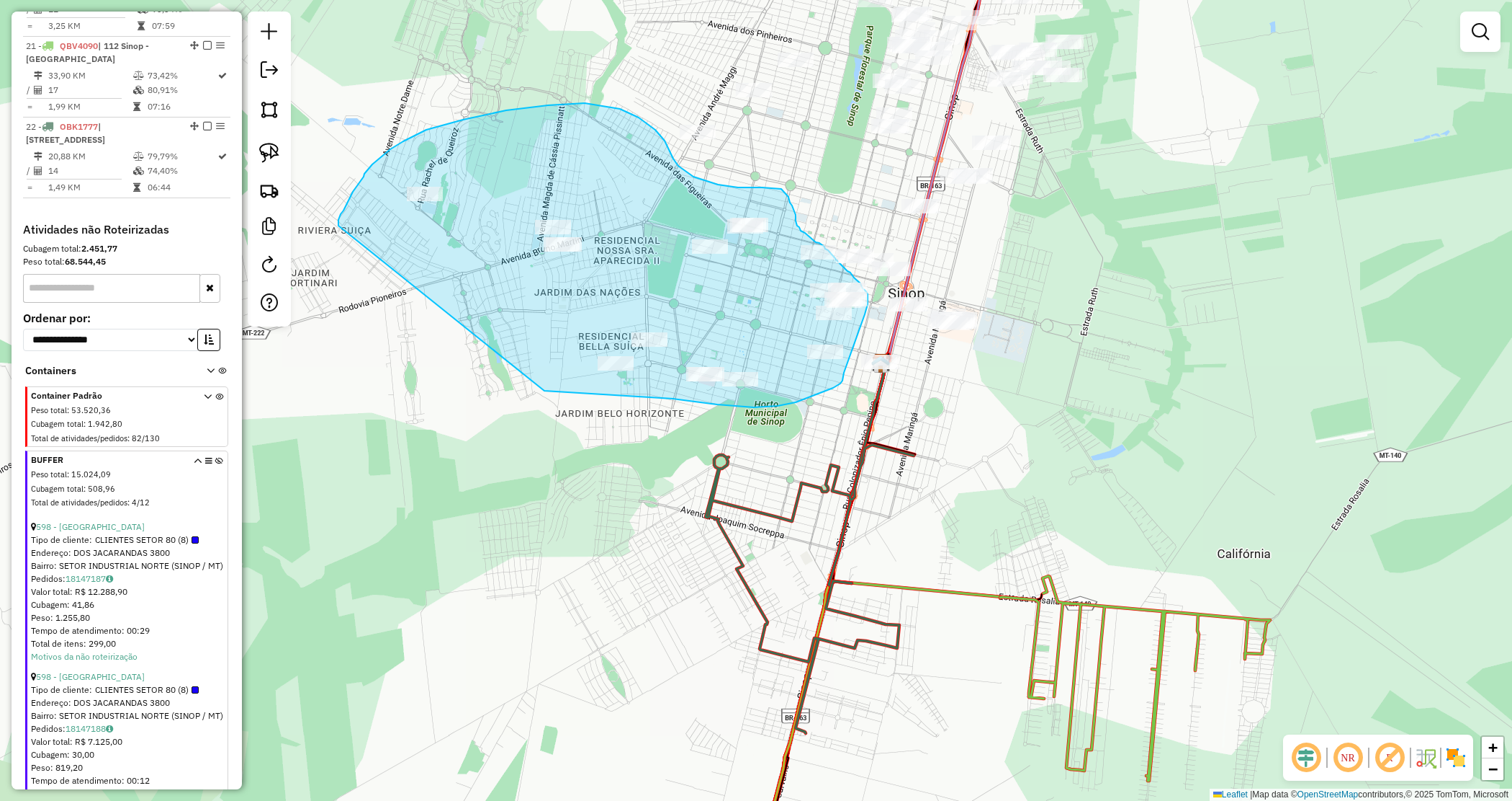
drag, startPoint x: 338, startPoint y: 226, endPoint x: 543, endPoint y: 390, distance: 262.5
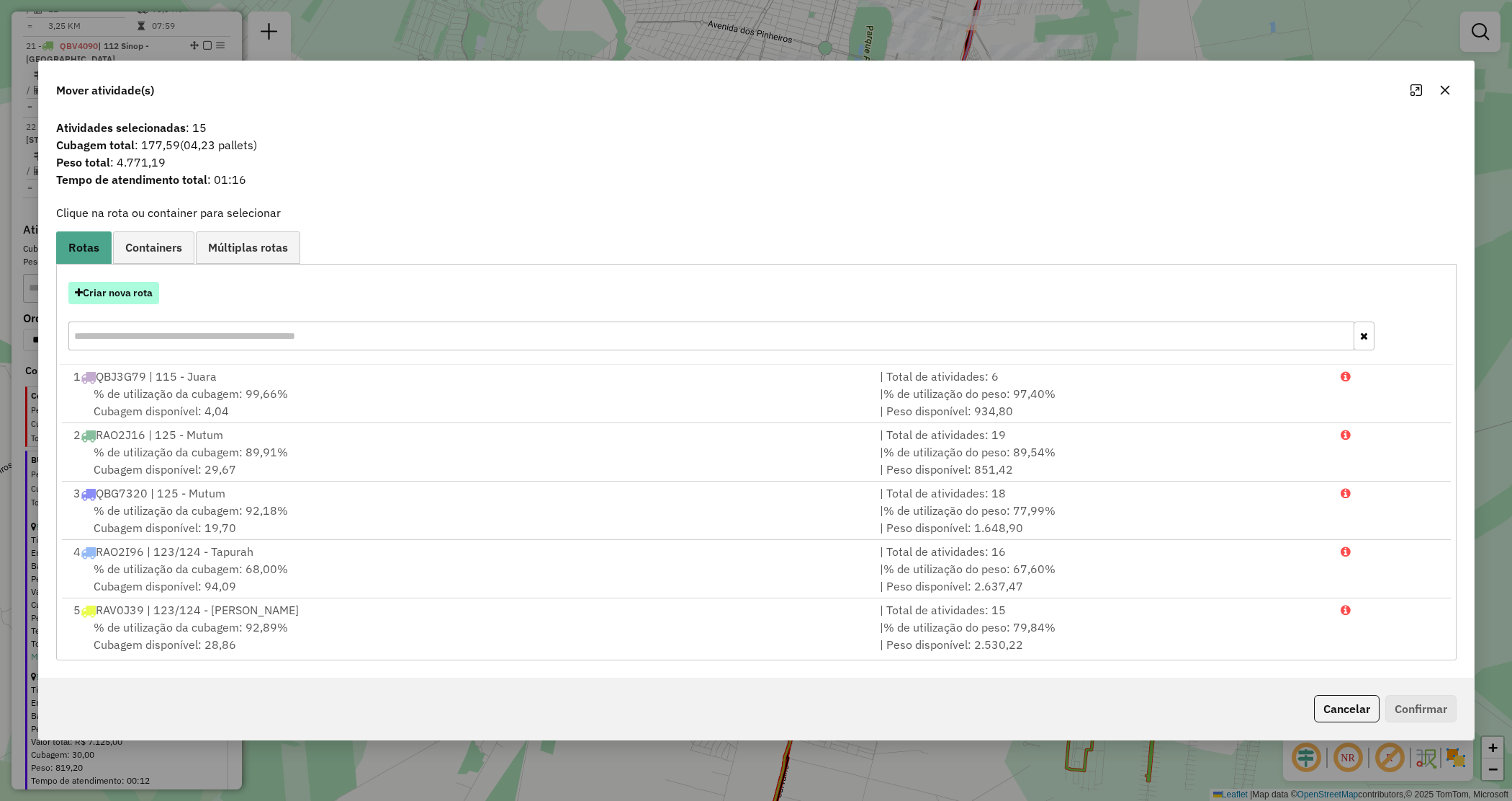
click at [124, 297] on button "Criar nova rota" at bounding box center [114, 293] width 91 height 23
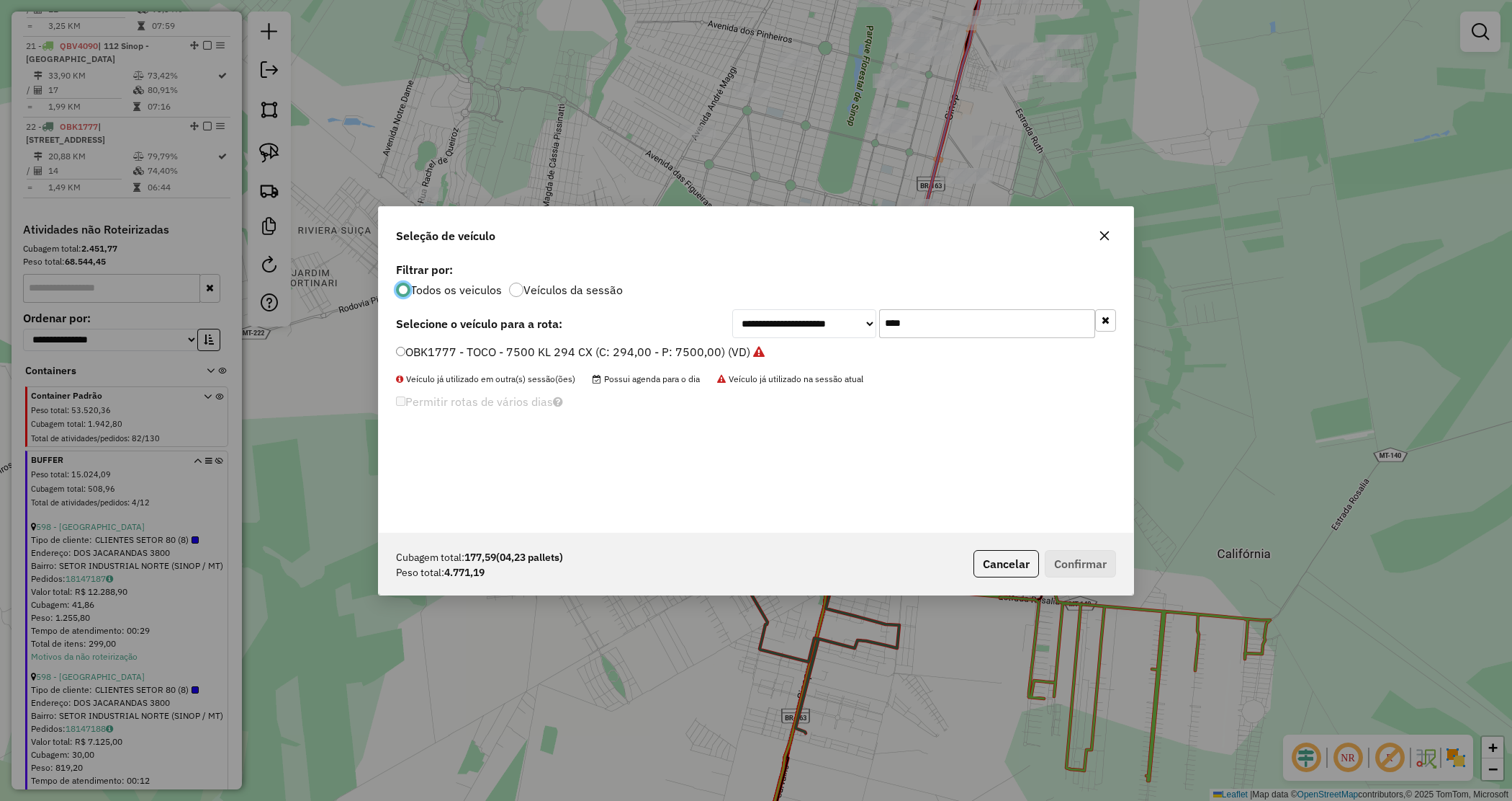
drag, startPoint x: 868, startPoint y: 315, endPoint x: 806, endPoint y: 306, distance: 62.6
click at [805, 309] on div "**********" at bounding box center [924, 323] width 384 height 29
type input "***"
click at [790, 353] on label "RPZ5E47 - CAMINHÃO TRUCK CX - 406 PESO 12550 (C: 406,00 - P: 12550,00) (VD)" at bounding box center [620, 350] width 450 height 17
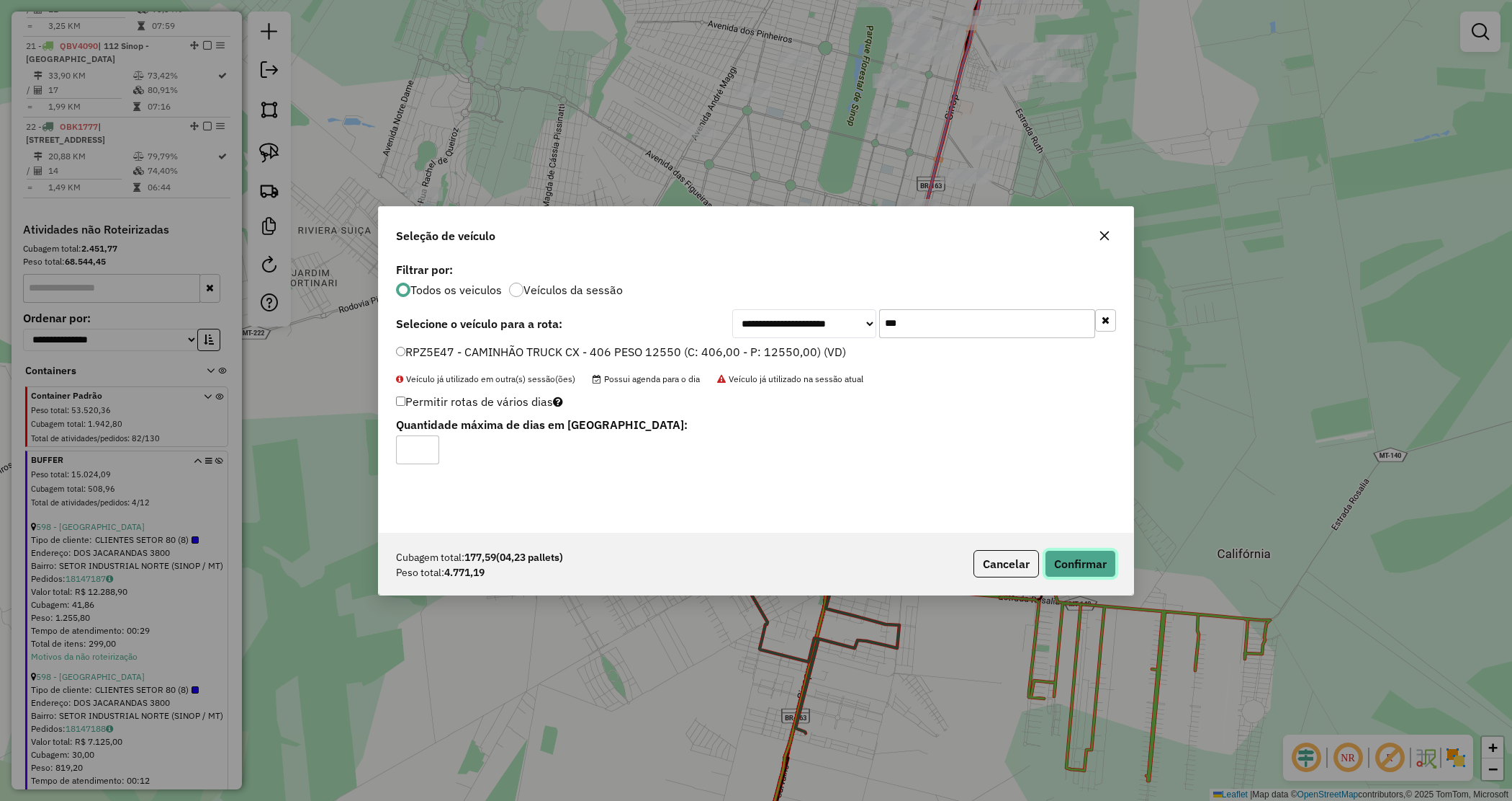
drag, startPoint x: 1078, startPoint y: 559, endPoint x: 548, endPoint y: 596, distance: 531.3
click at [1078, 559] on button "Confirmar" at bounding box center [1081, 563] width 71 height 28
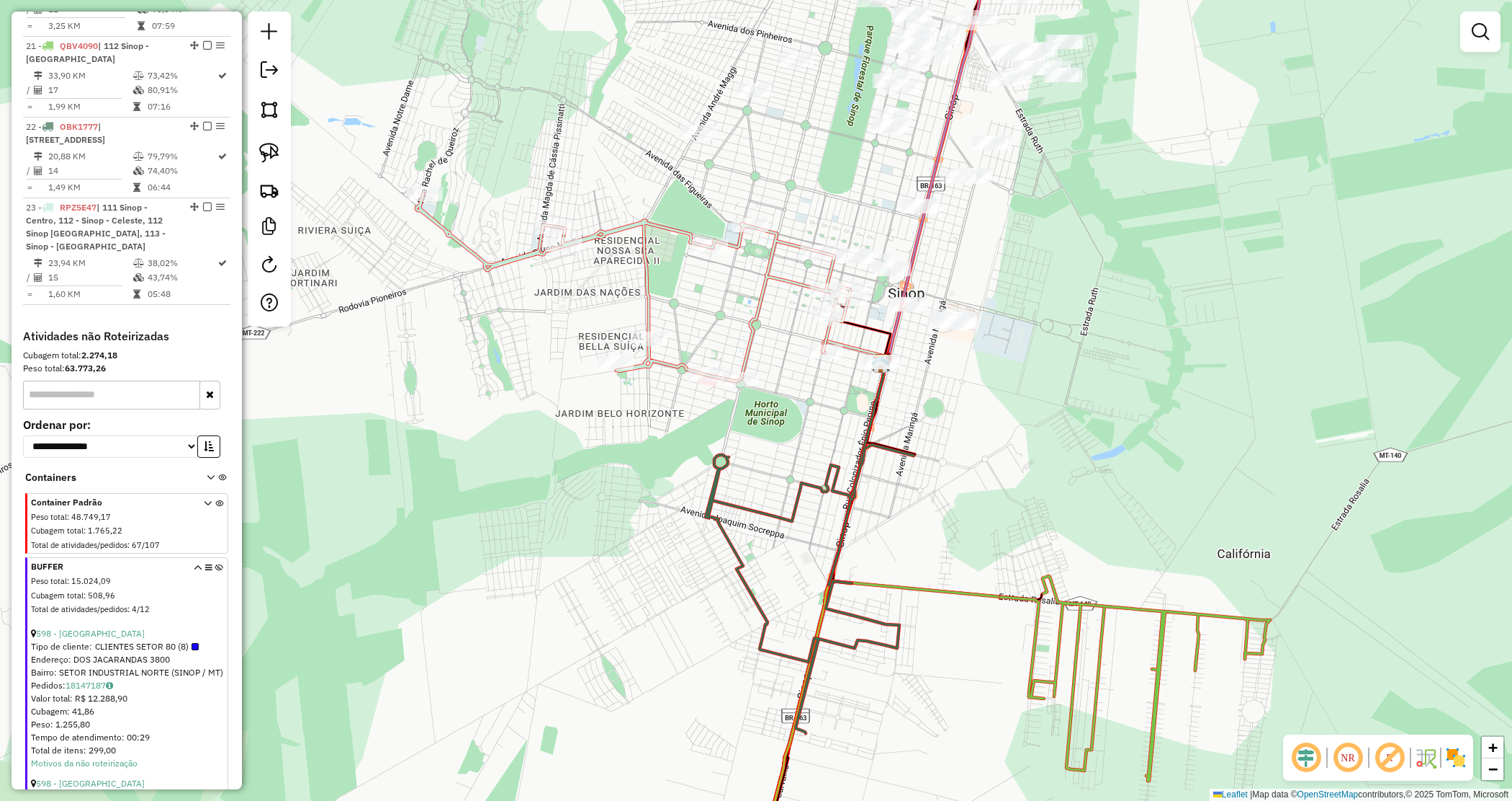
drag, startPoint x: 955, startPoint y: 376, endPoint x: 944, endPoint y: 366, distance: 14.9
click at [955, 376] on div "Janela de atendimento Grade de atendimento Capacidade Transportadoras Veículos …" at bounding box center [756, 400] width 1512 height 801
drag, startPoint x: 853, startPoint y: 341, endPoint x: 916, endPoint y: 383, distance: 75.7
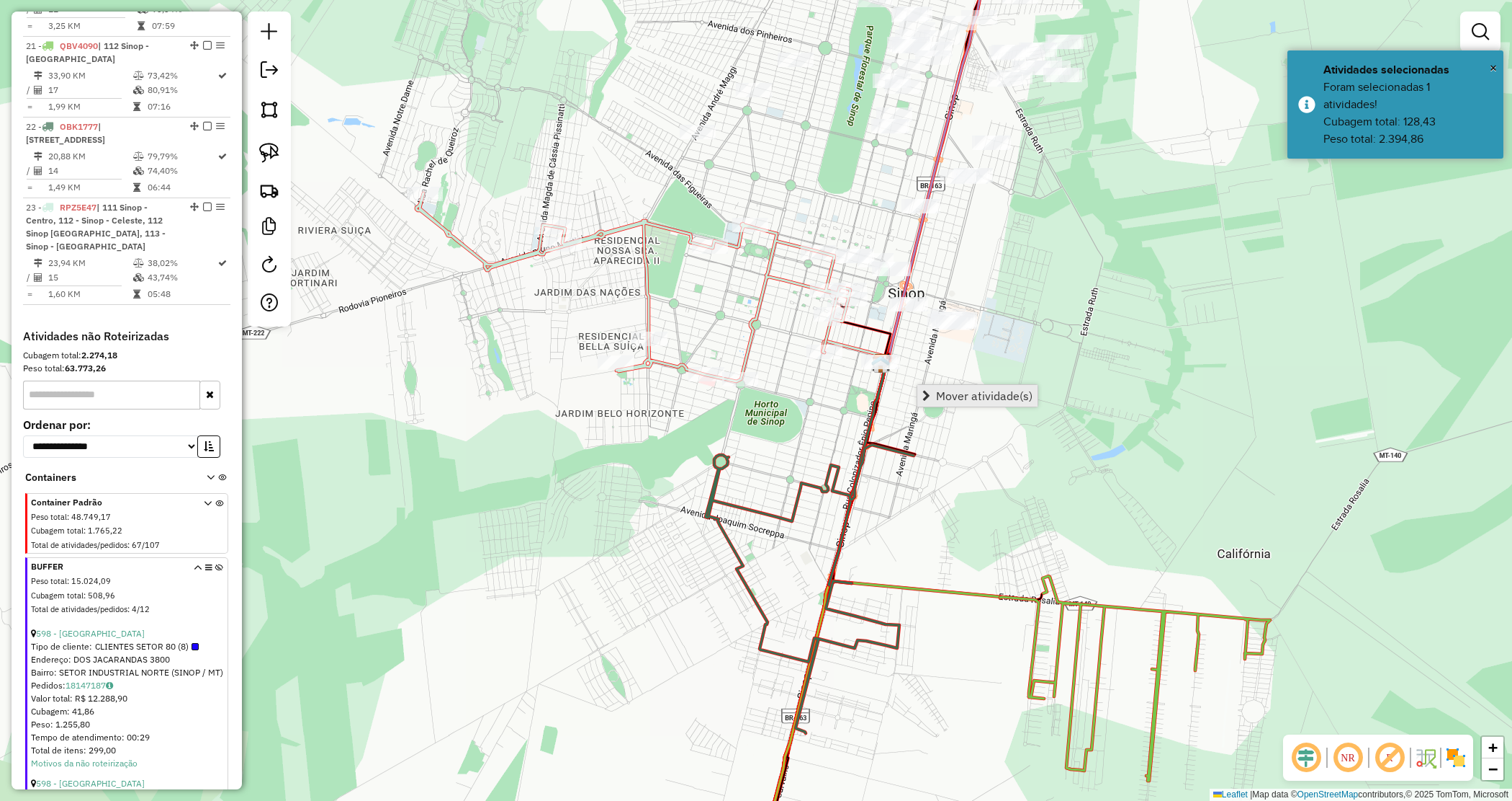
click at [951, 395] on span "Mover atividade(s)" at bounding box center [985, 396] width 97 height 12
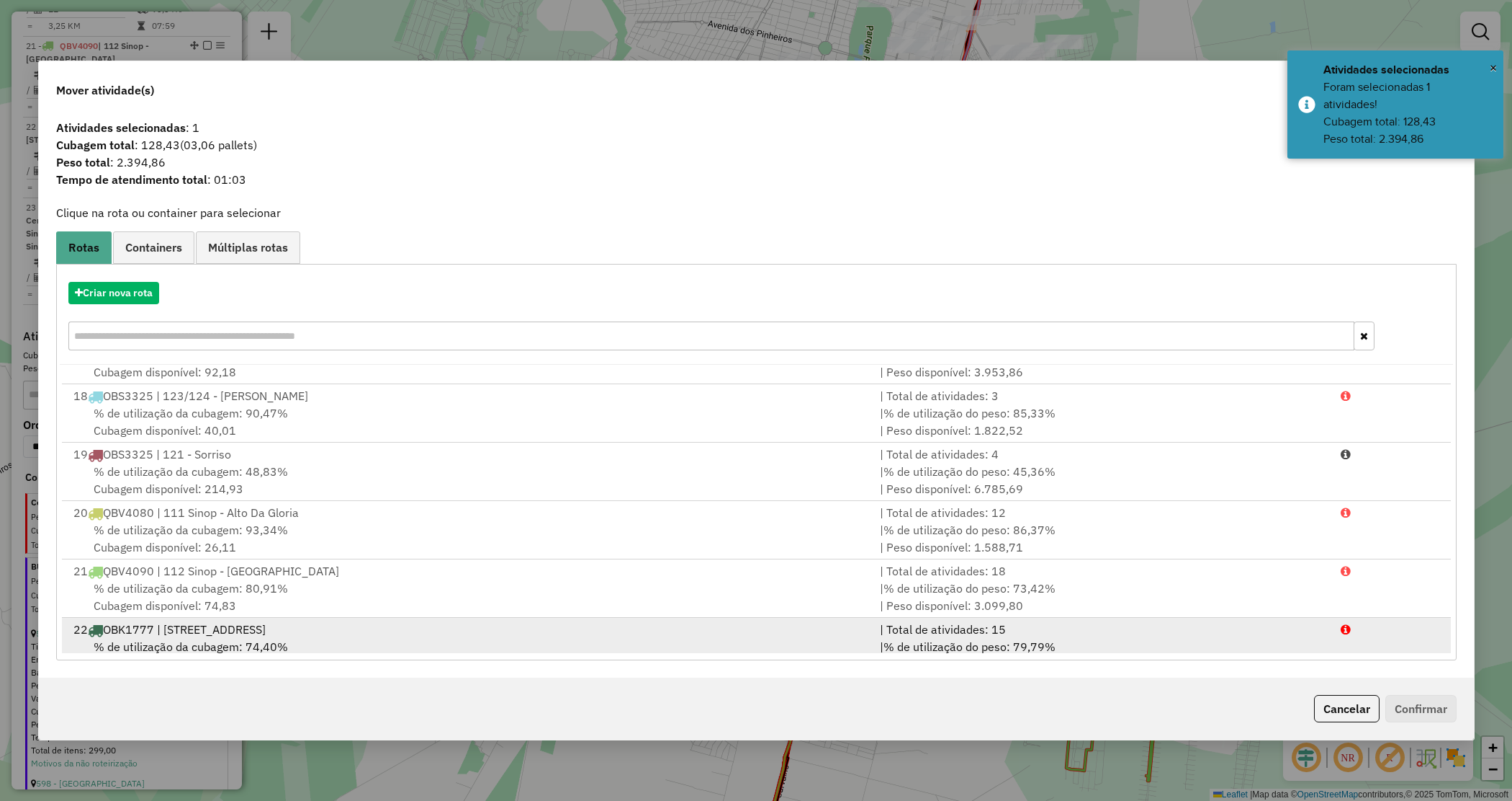
scroll to position [1057, 0]
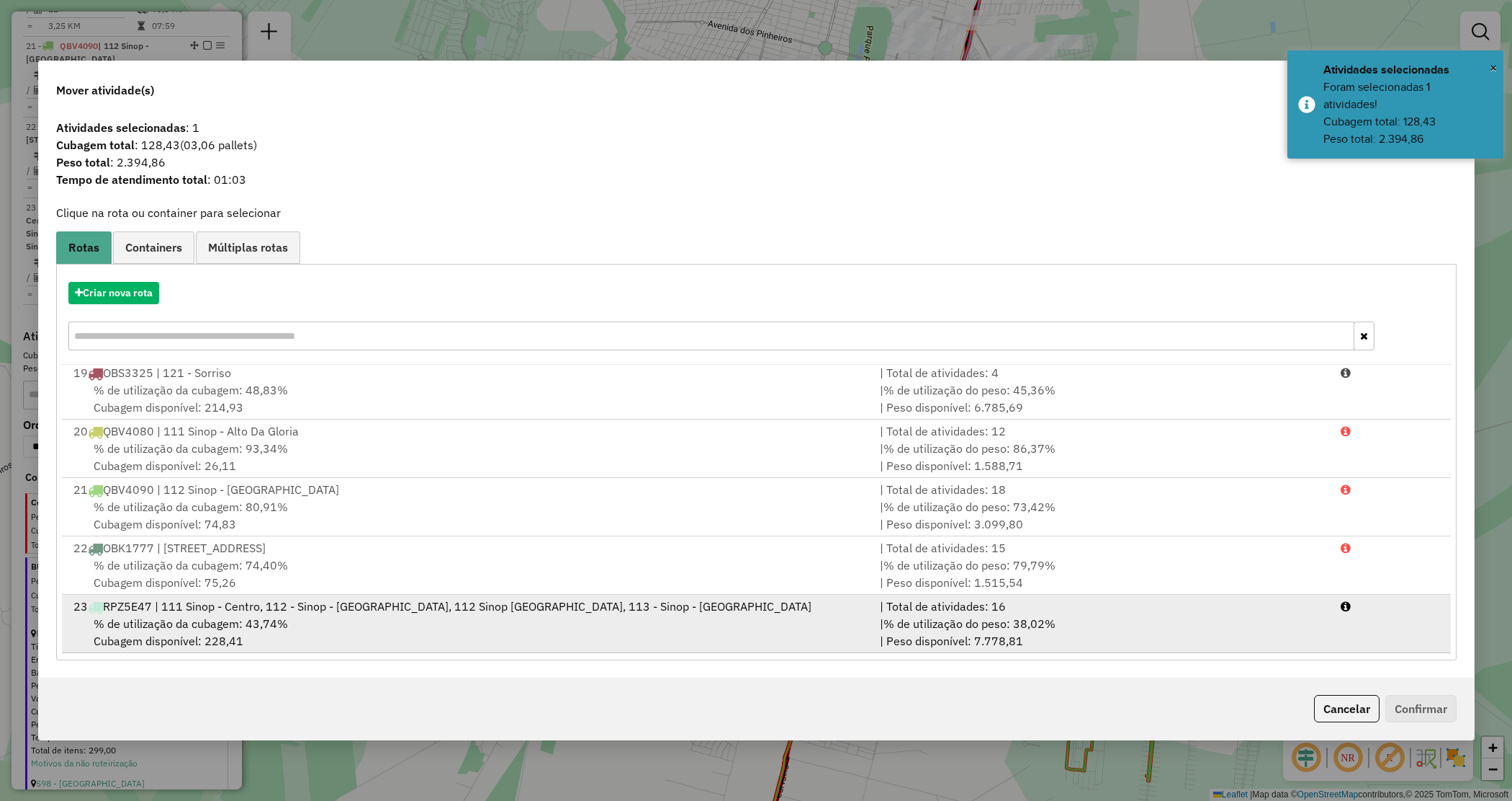
click at [1250, 632] on div "| % de utilização do peso: 38,02% | Peso disponível: 7.778,81" at bounding box center [1102, 632] width 461 height 35
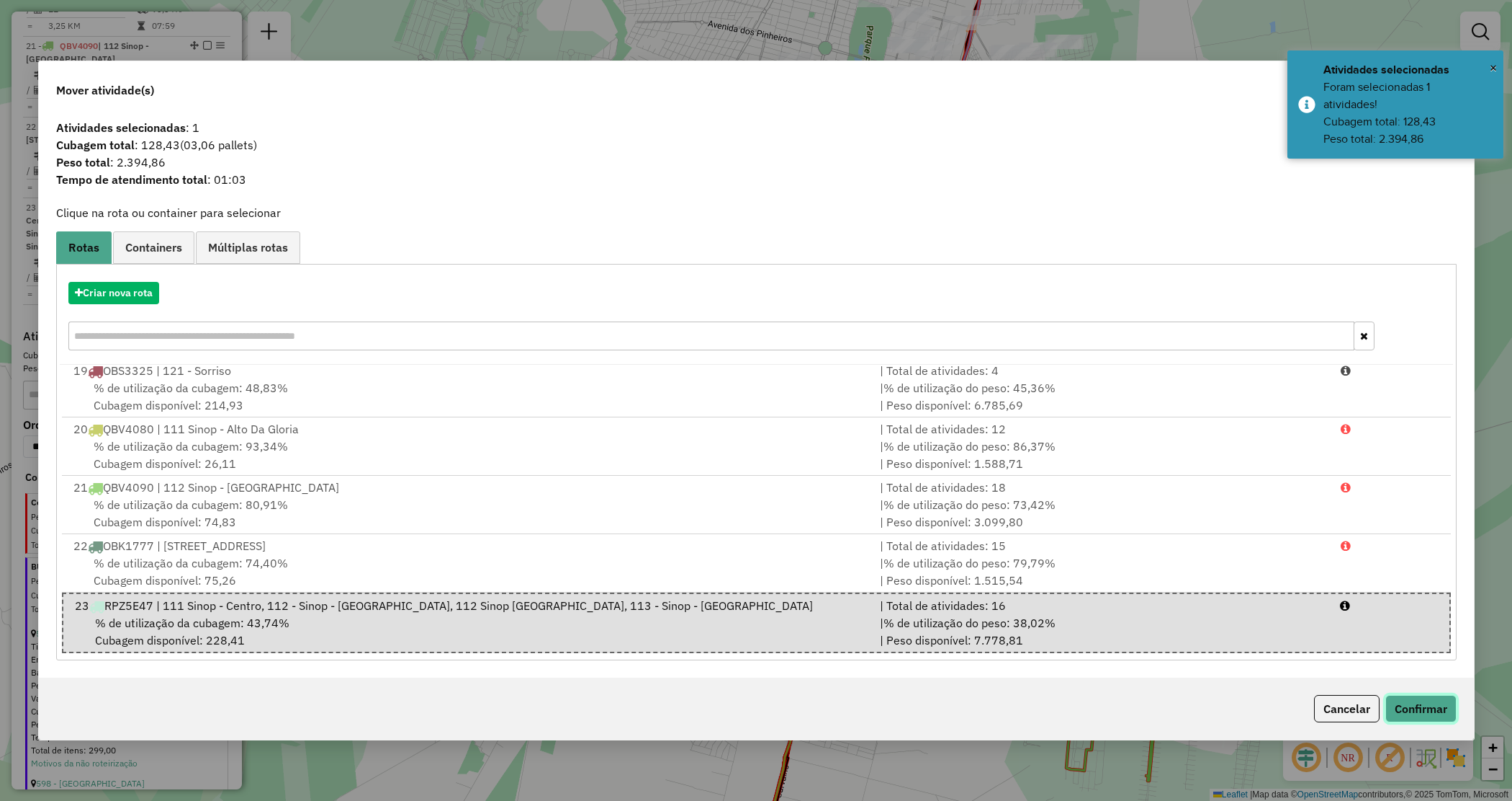
click at [1438, 710] on button "Confirmar" at bounding box center [1421, 709] width 71 height 28
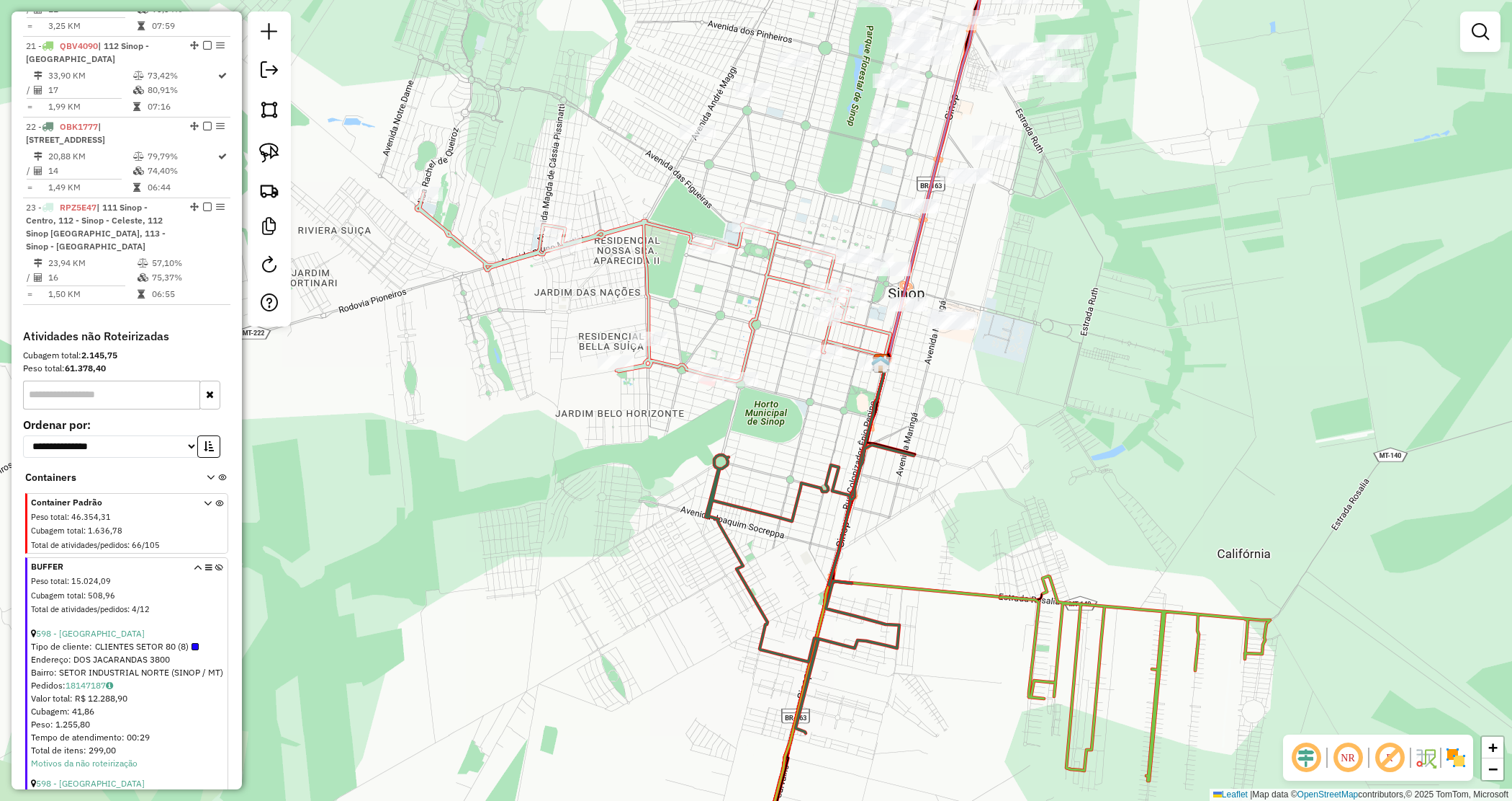
click at [798, 388] on div "Janela de atendimento Grade de atendimento Capacidade Transportadoras Veículos …" at bounding box center [756, 400] width 1512 height 801
click at [1023, 412] on div "Janela de atendimento Grade de atendimento Capacidade Transportadoras Veículos …" at bounding box center [756, 400] width 1512 height 801
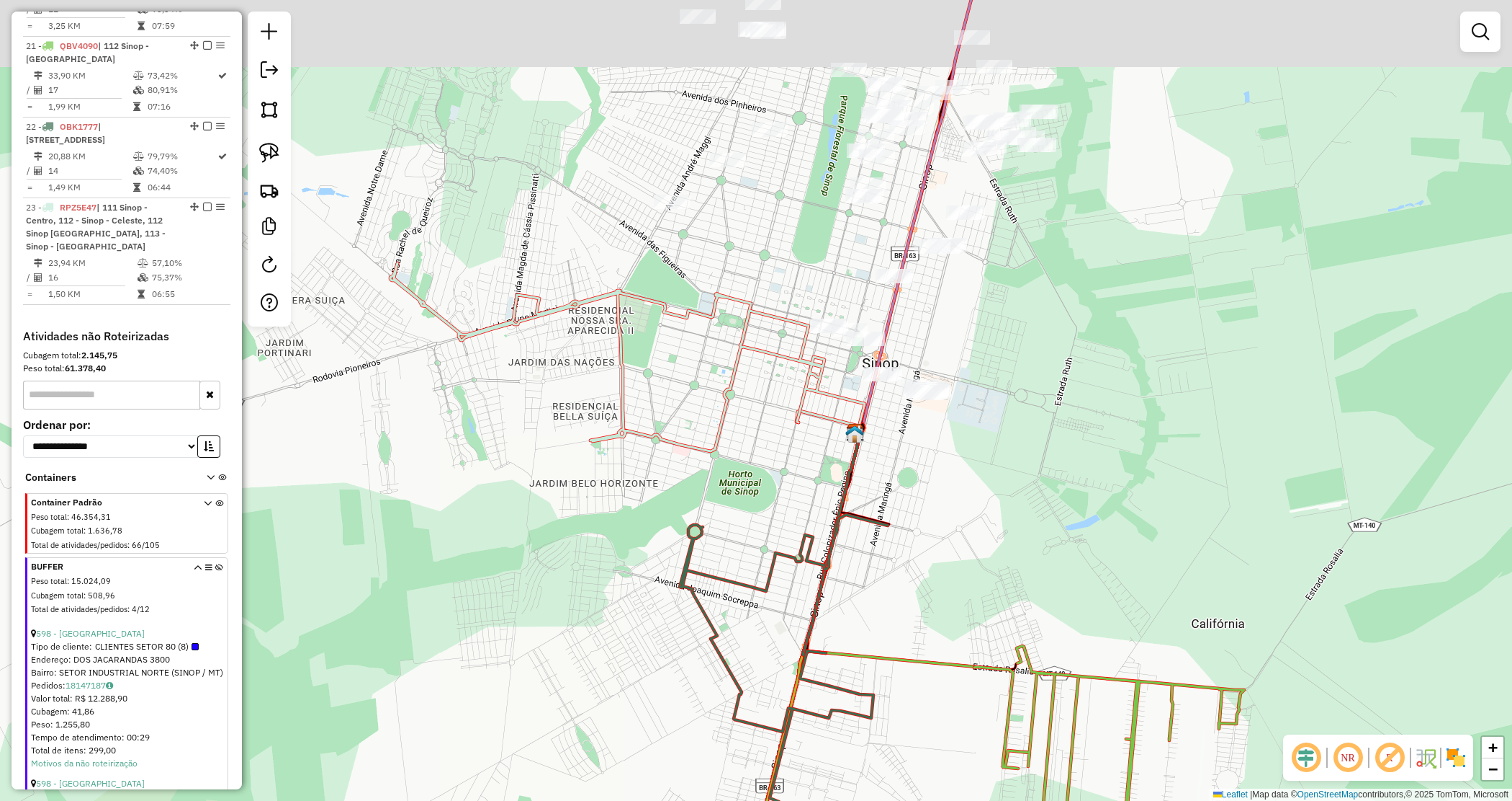
drag, startPoint x: 991, startPoint y: 488, endPoint x: 915, endPoint y: 422, distance: 100.7
click at [991, 491] on div "Janela de atendimento Grade de atendimento Capacidade Transportadoras Veículos …" at bounding box center [756, 400] width 1512 height 801
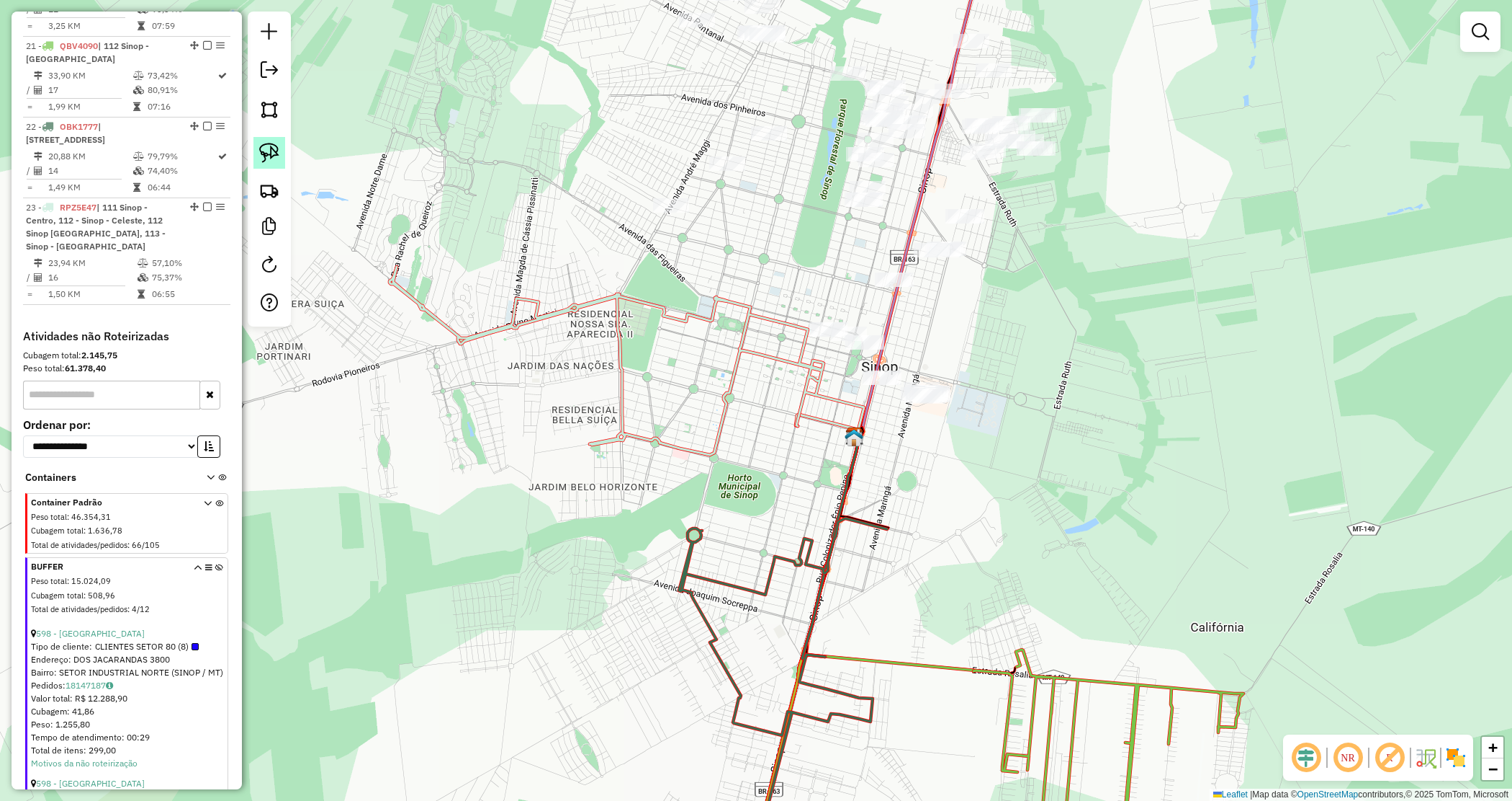
click at [275, 147] on img at bounding box center [269, 152] width 20 height 20
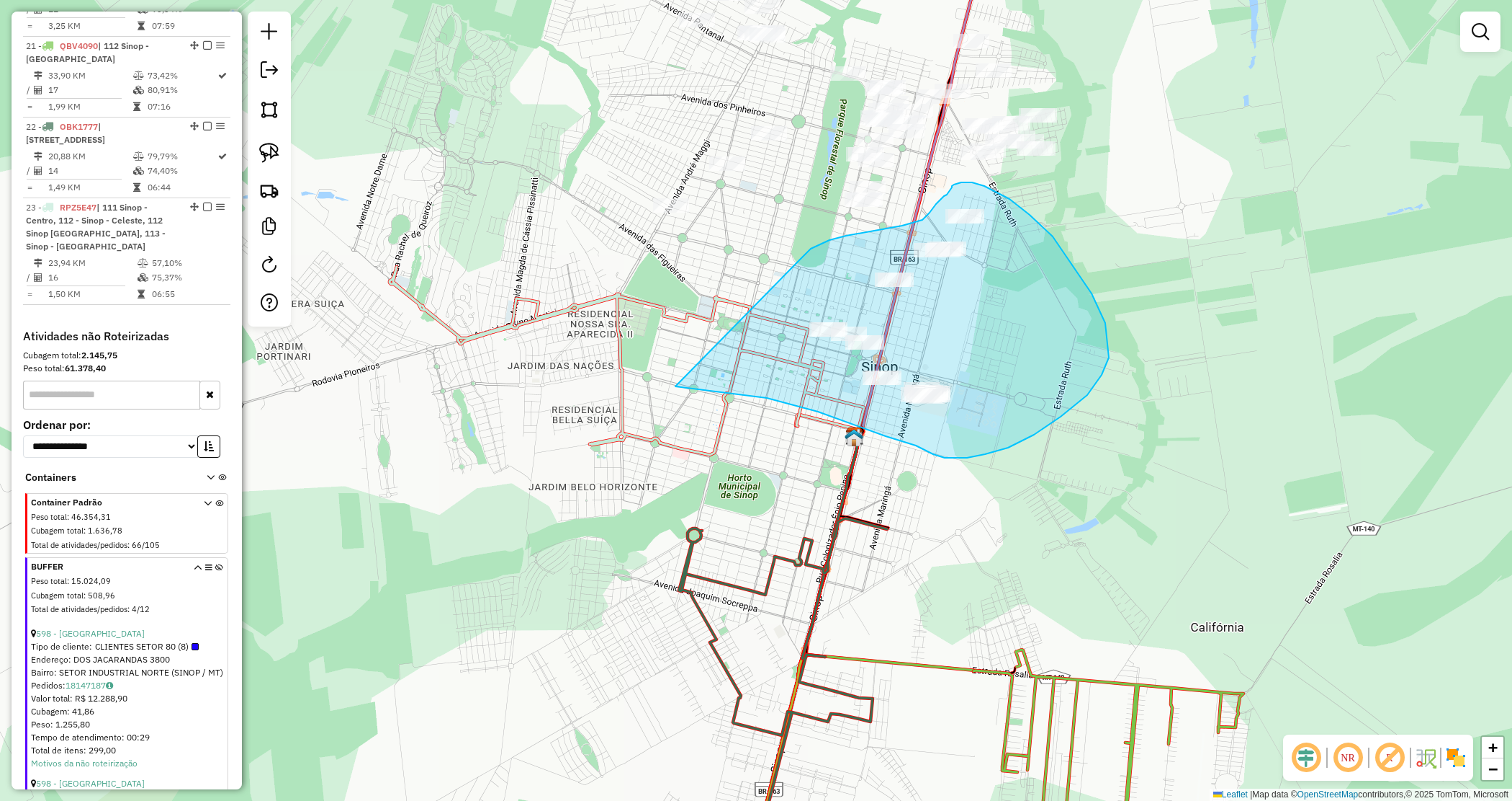
drag, startPoint x: 810, startPoint y: 249, endPoint x: 659, endPoint y: 384, distance: 202.5
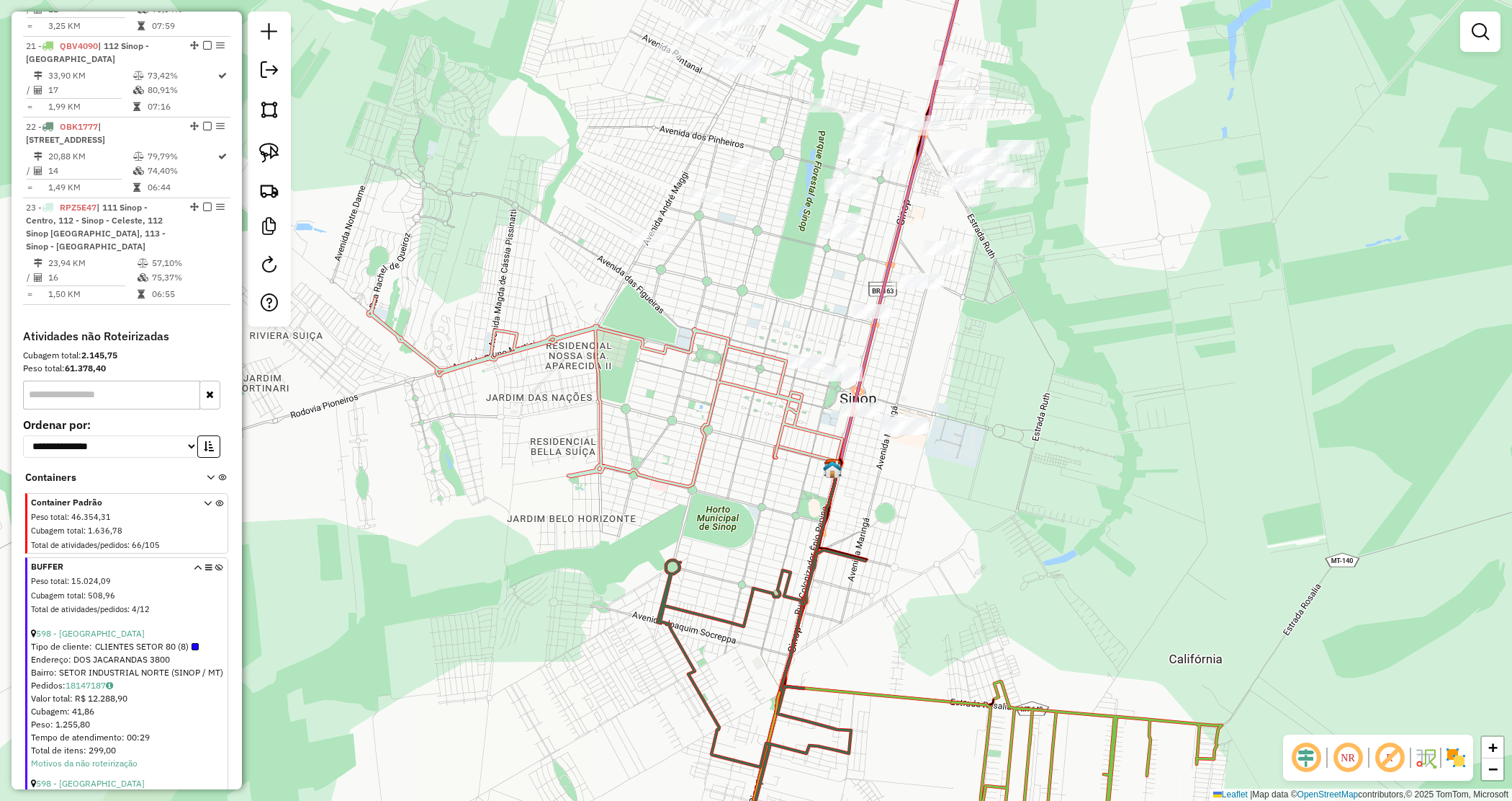
click at [1099, 339] on div "Janela de atendimento Grade de atendimento Capacidade Transportadoras Veículos …" at bounding box center [756, 400] width 1512 height 801
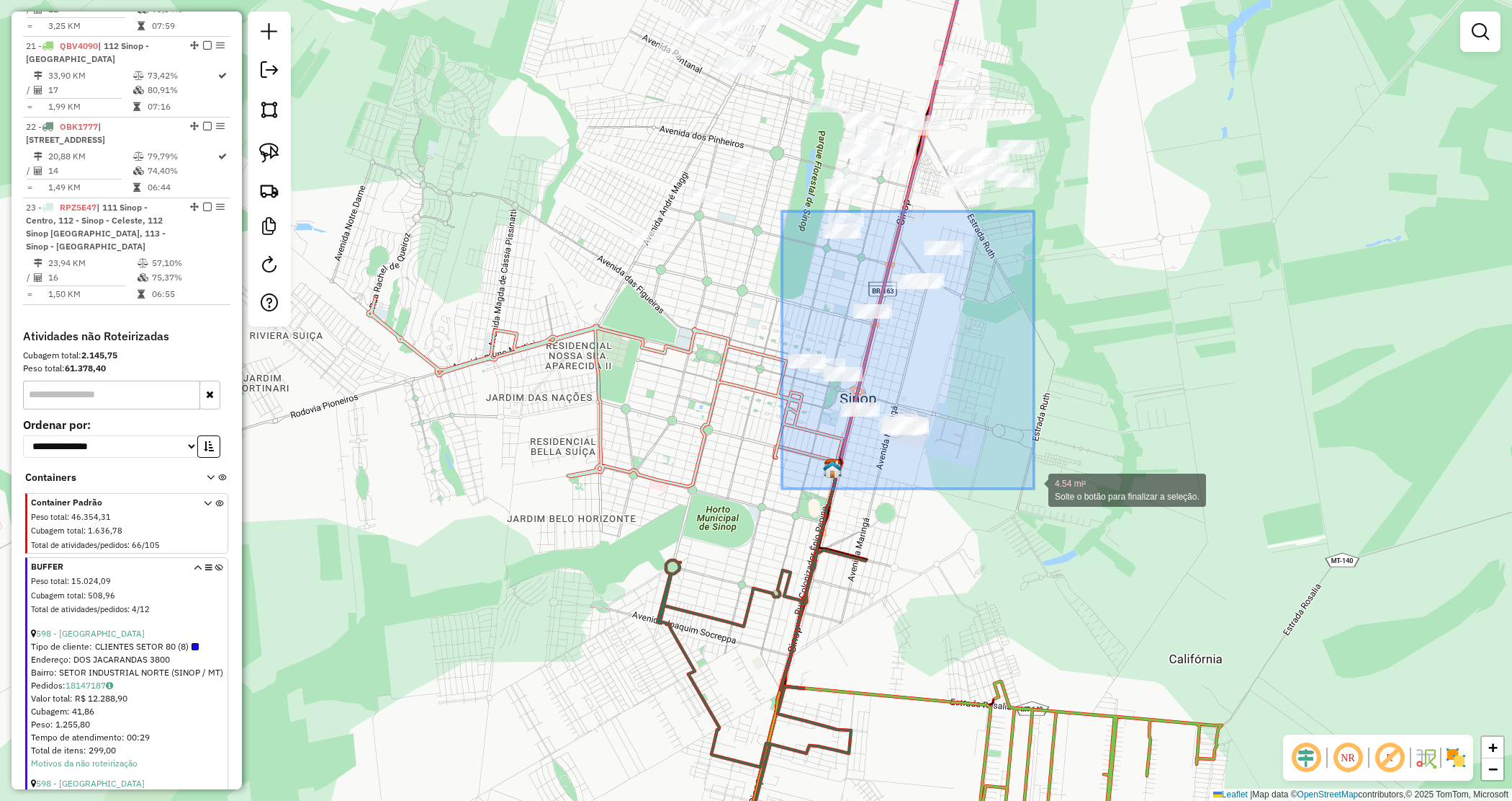
drag, startPoint x: 783, startPoint y: 213, endPoint x: 1034, endPoint y: 488, distance: 372.3
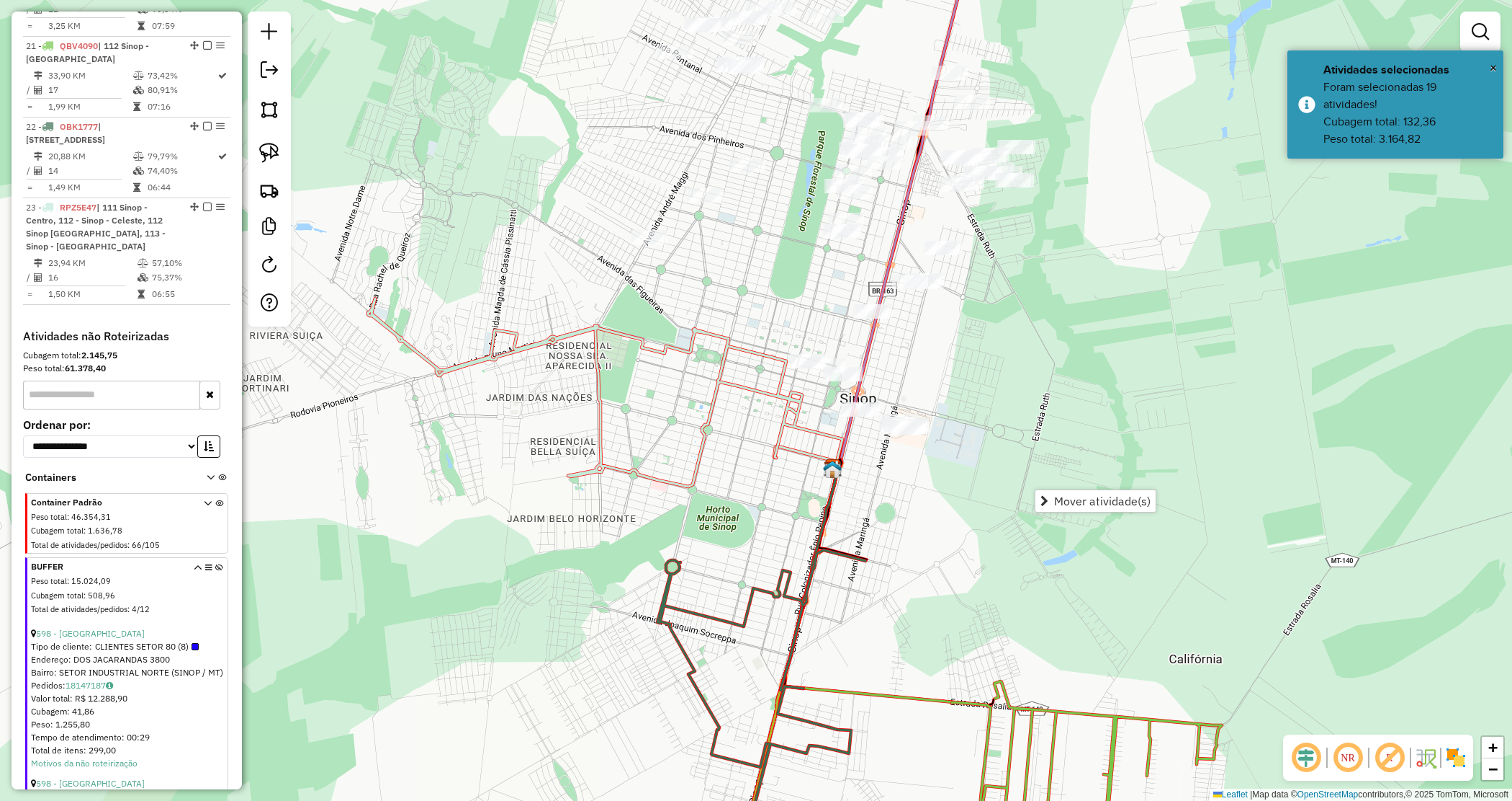
click at [1017, 444] on div "Janela de atendimento Grade de atendimento Capacidade Transportadoras Veículos …" at bounding box center [756, 400] width 1512 height 801
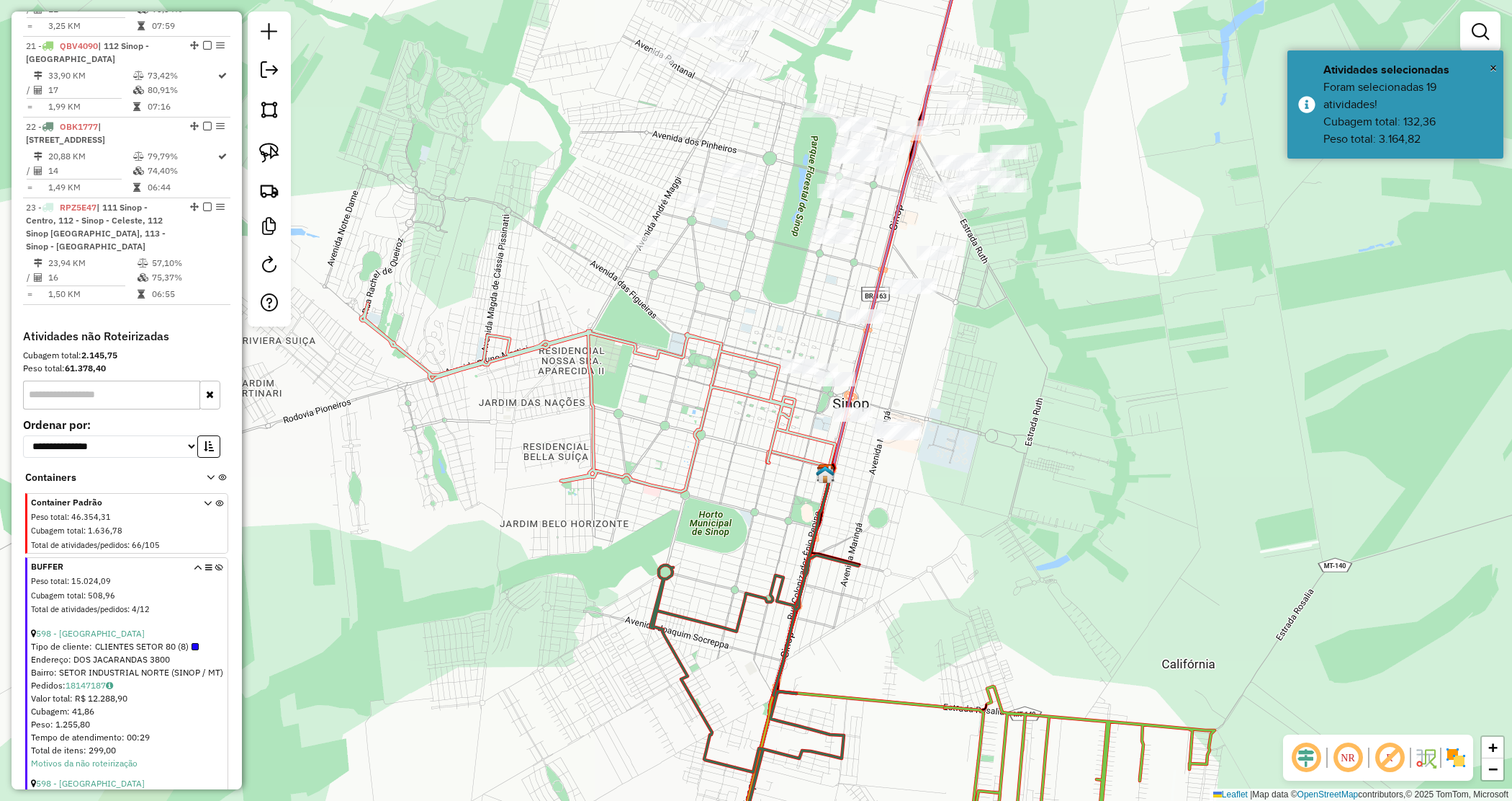
drag, startPoint x: 978, startPoint y: 391, endPoint x: 877, endPoint y: 449, distance: 116.5
click at [877, 449] on div "Janela de atendimento Grade de atendimento Capacidade Transportadoras Veículos …" at bounding box center [756, 400] width 1512 height 801
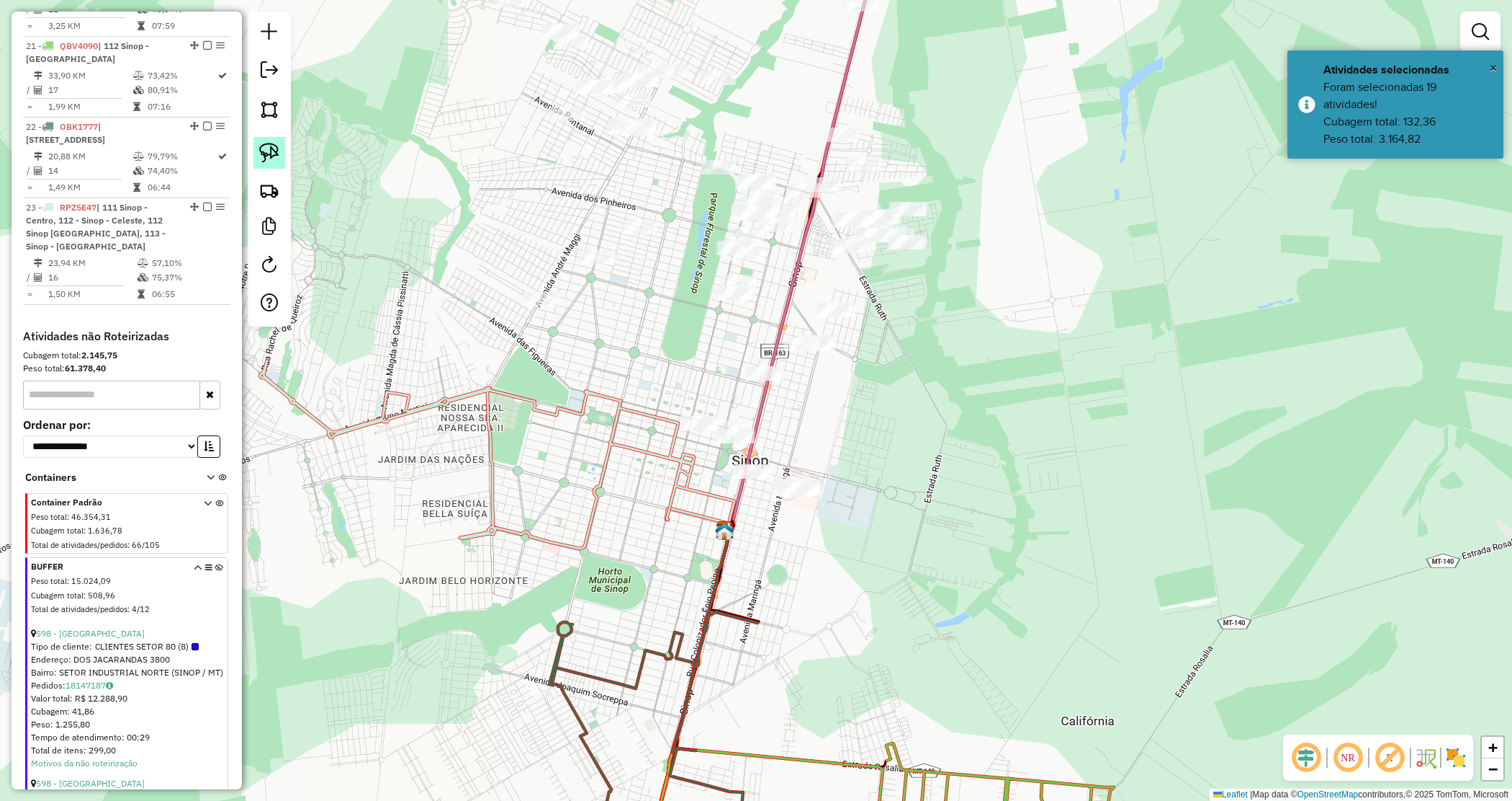
click at [277, 157] on img at bounding box center [269, 152] width 20 height 20
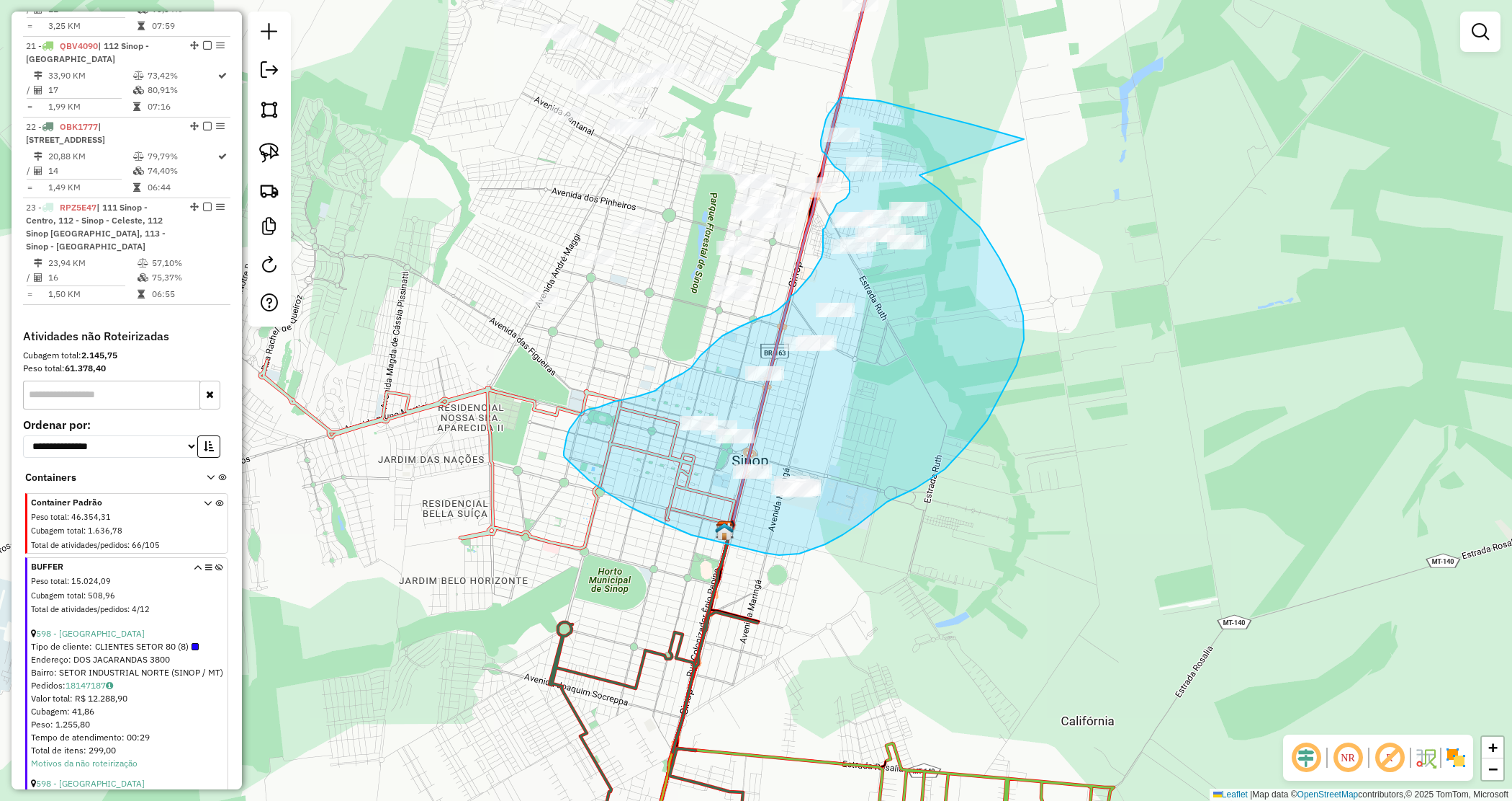
drag, startPoint x: 940, startPoint y: 189, endPoint x: 1081, endPoint y: 170, distance: 142.3
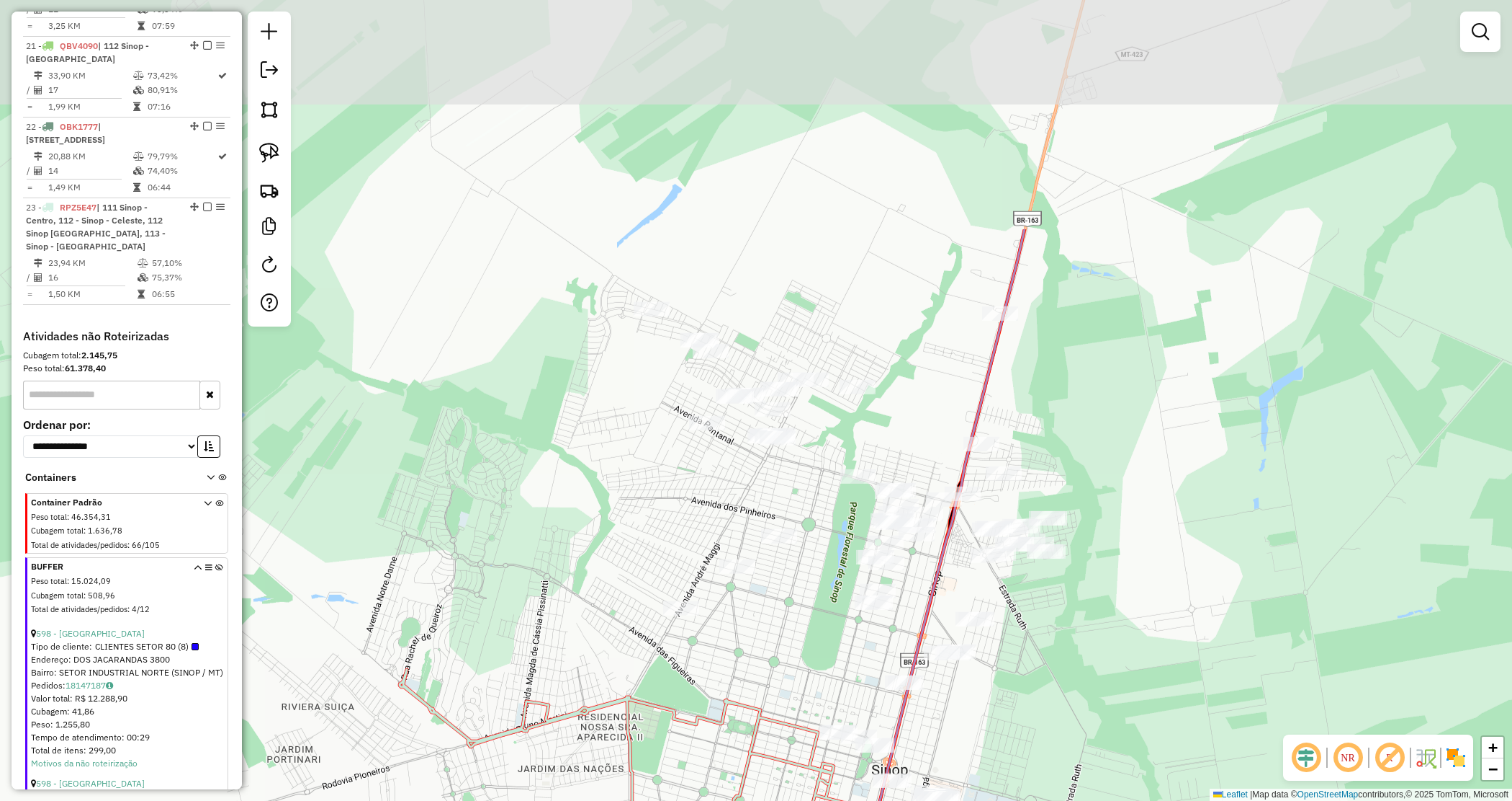
drag, startPoint x: 1030, startPoint y: 422, endPoint x: 1107, endPoint y: 670, distance: 259.7
click at [1109, 671] on div "Janela de atendimento Grade de atendimento Capacidade Transportadoras Veículos …" at bounding box center [756, 400] width 1512 height 801
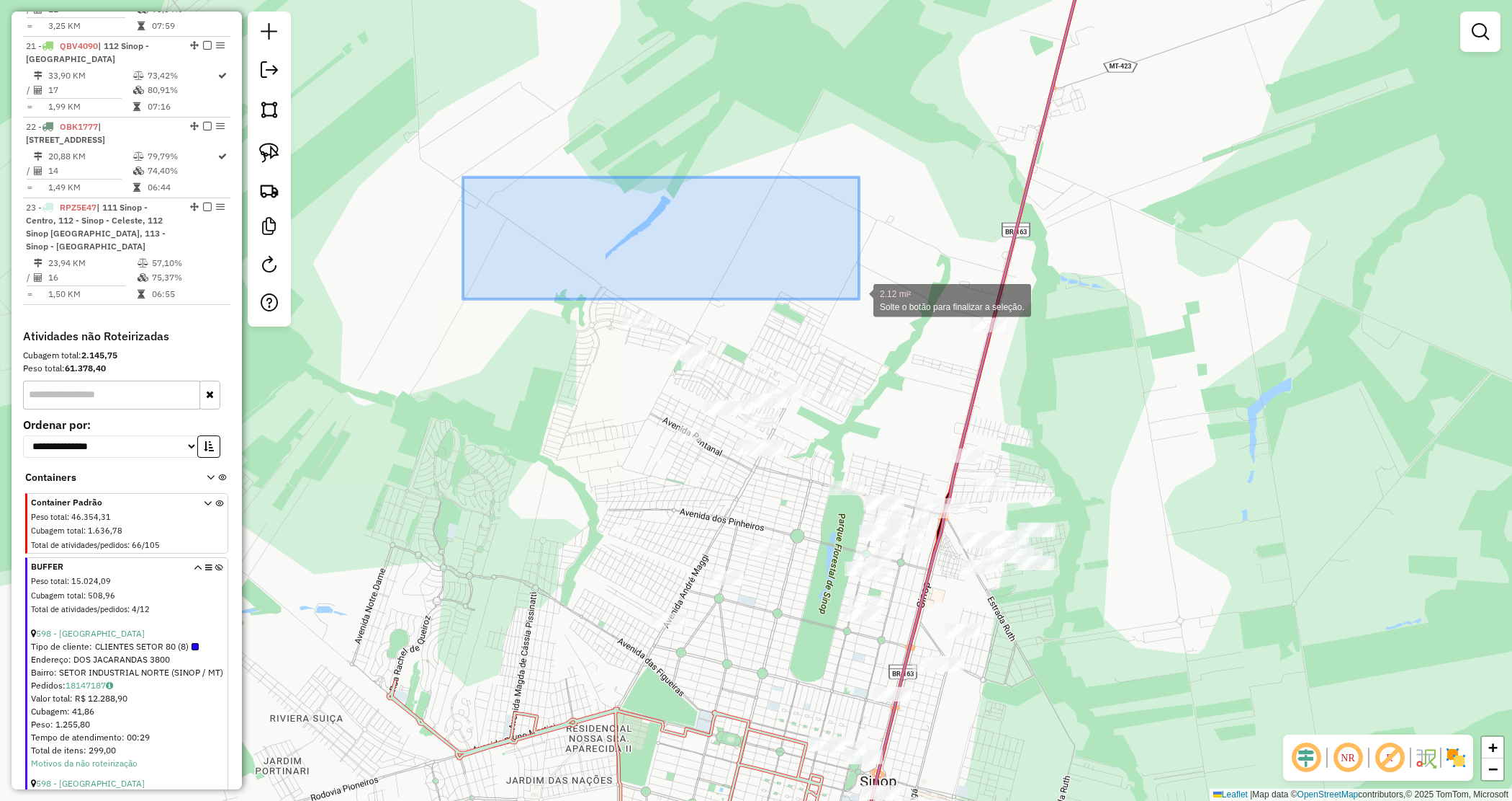
drag, startPoint x: 491, startPoint y: 196, endPoint x: 985, endPoint y: 338, distance: 514.0
click at [985, 338] on div "2.12 mi² Solte o botão para finalizar a seleção. Janela de atendimento Grade de…" at bounding box center [756, 400] width 1512 height 801
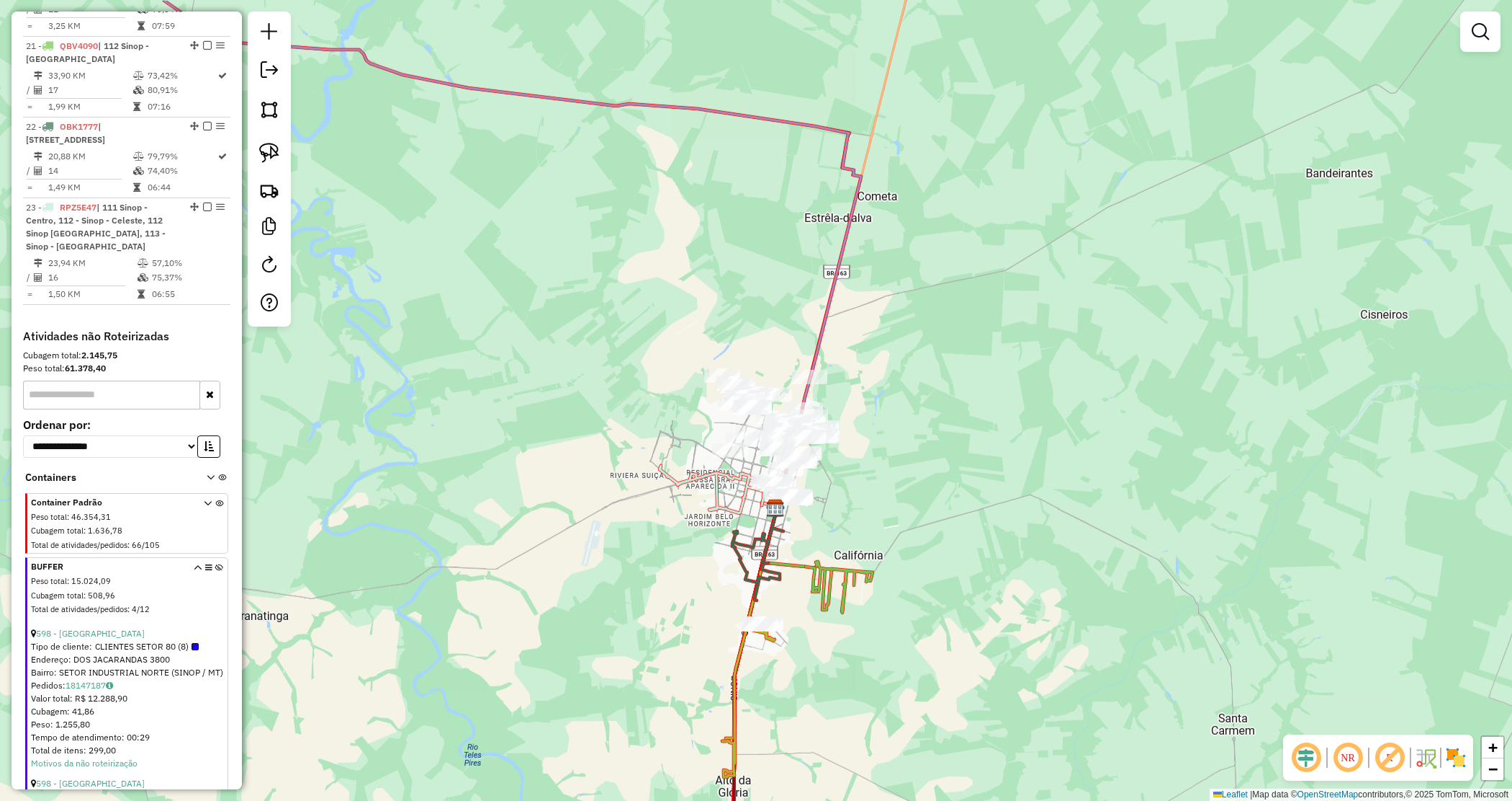
drag, startPoint x: 679, startPoint y: 231, endPoint x: 661, endPoint y: 318, distance: 88.8
click at [638, 308] on div "Janela de atendimento Grade de atendimento Capacidade Transportadoras Veículos …" at bounding box center [756, 400] width 1512 height 801
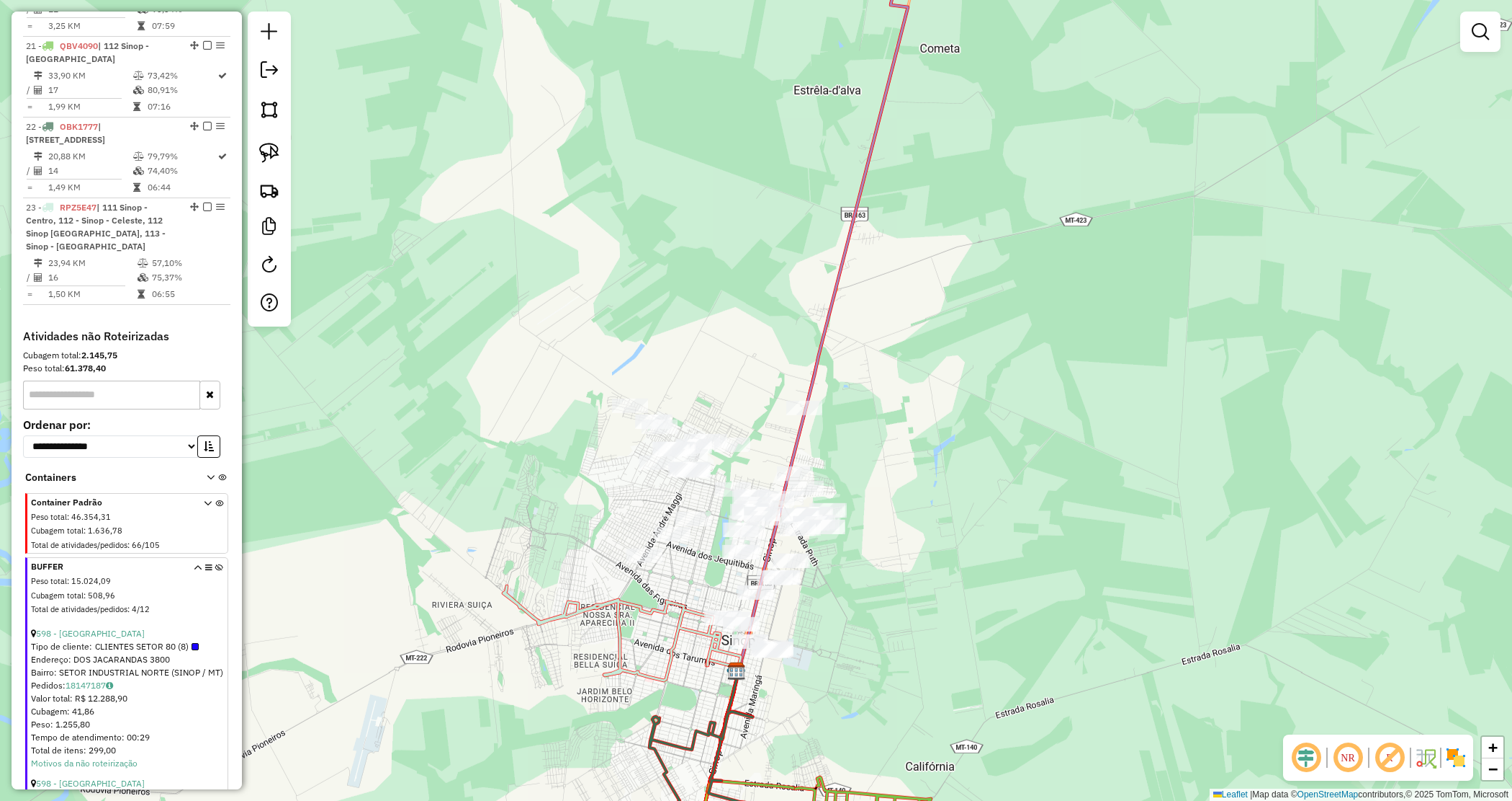
click at [771, 353] on div "Janela de atendimento Grade de atendimento Capacidade Transportadoras Veículos …" at bounding box center [756, 400] width 1512 height 801
click at [265, 162] on img at bounding box center [269, 152] width 20 height 20
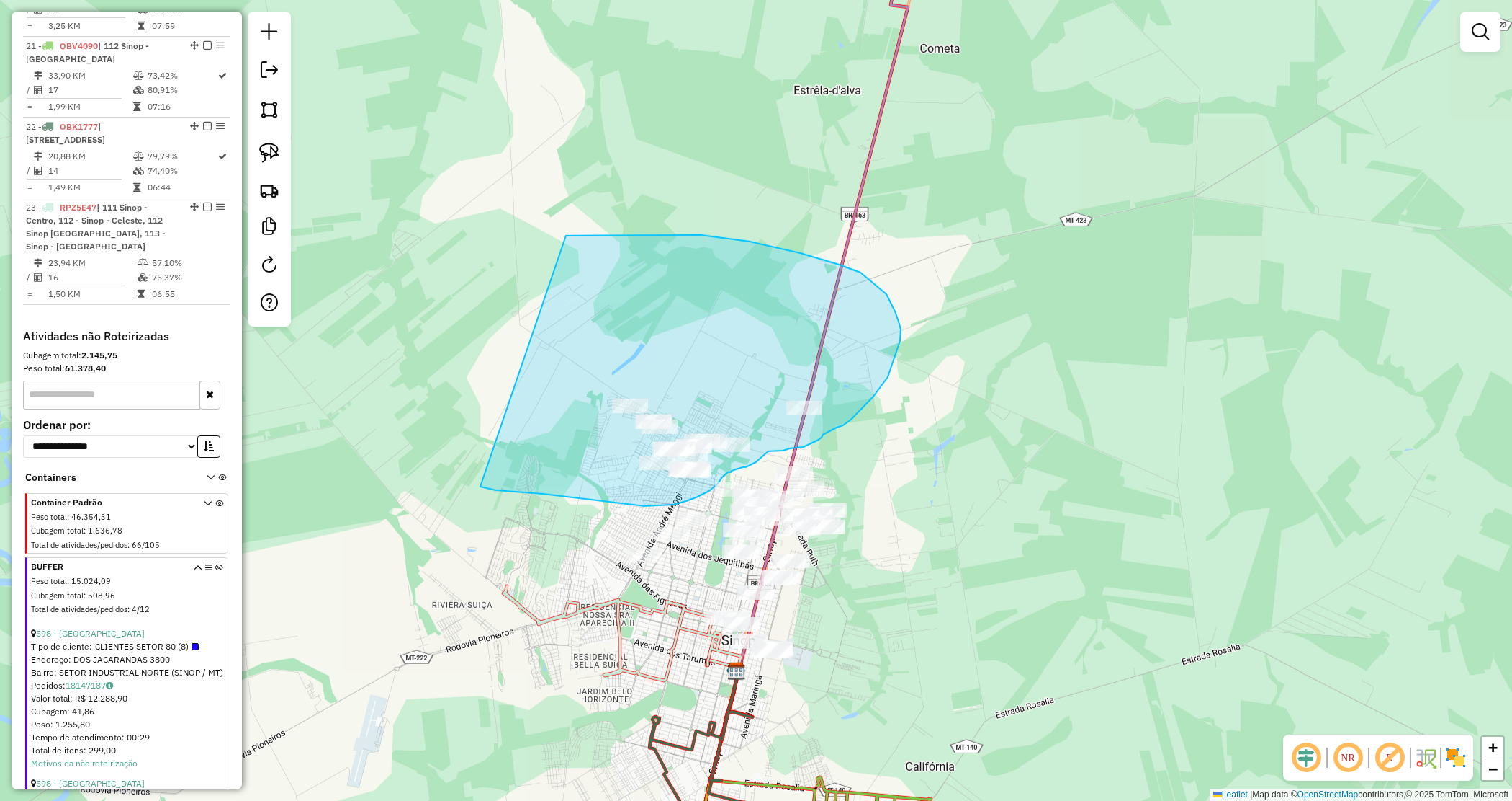
drag, startPoint x: 656, startPoint y: 235, endPoint x: 448, endPoint y: 488, distance: 327.5
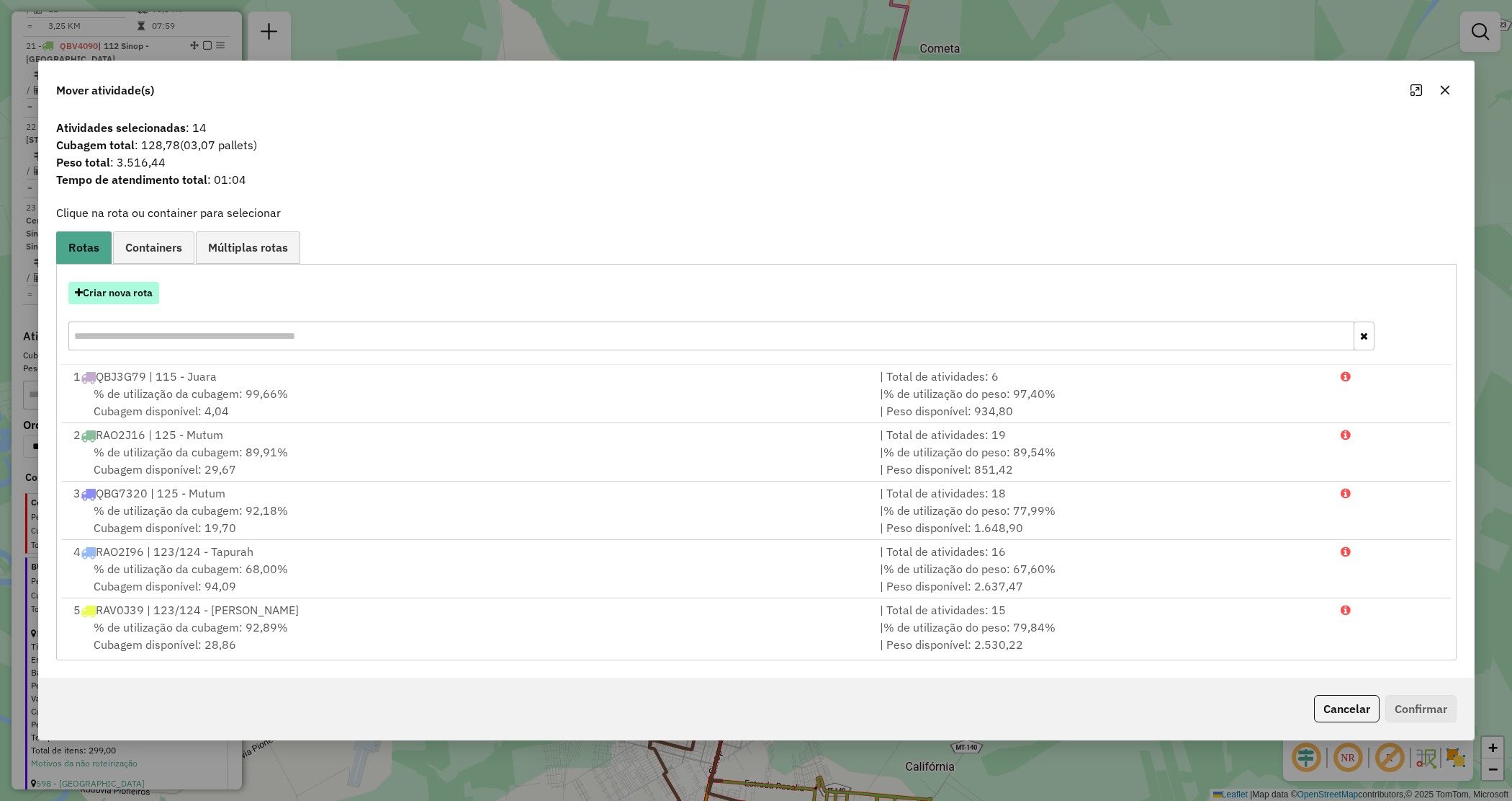
click at [123, 282] on button "Criar nova rota" at bounding box center [114, 293] width 91 height 23
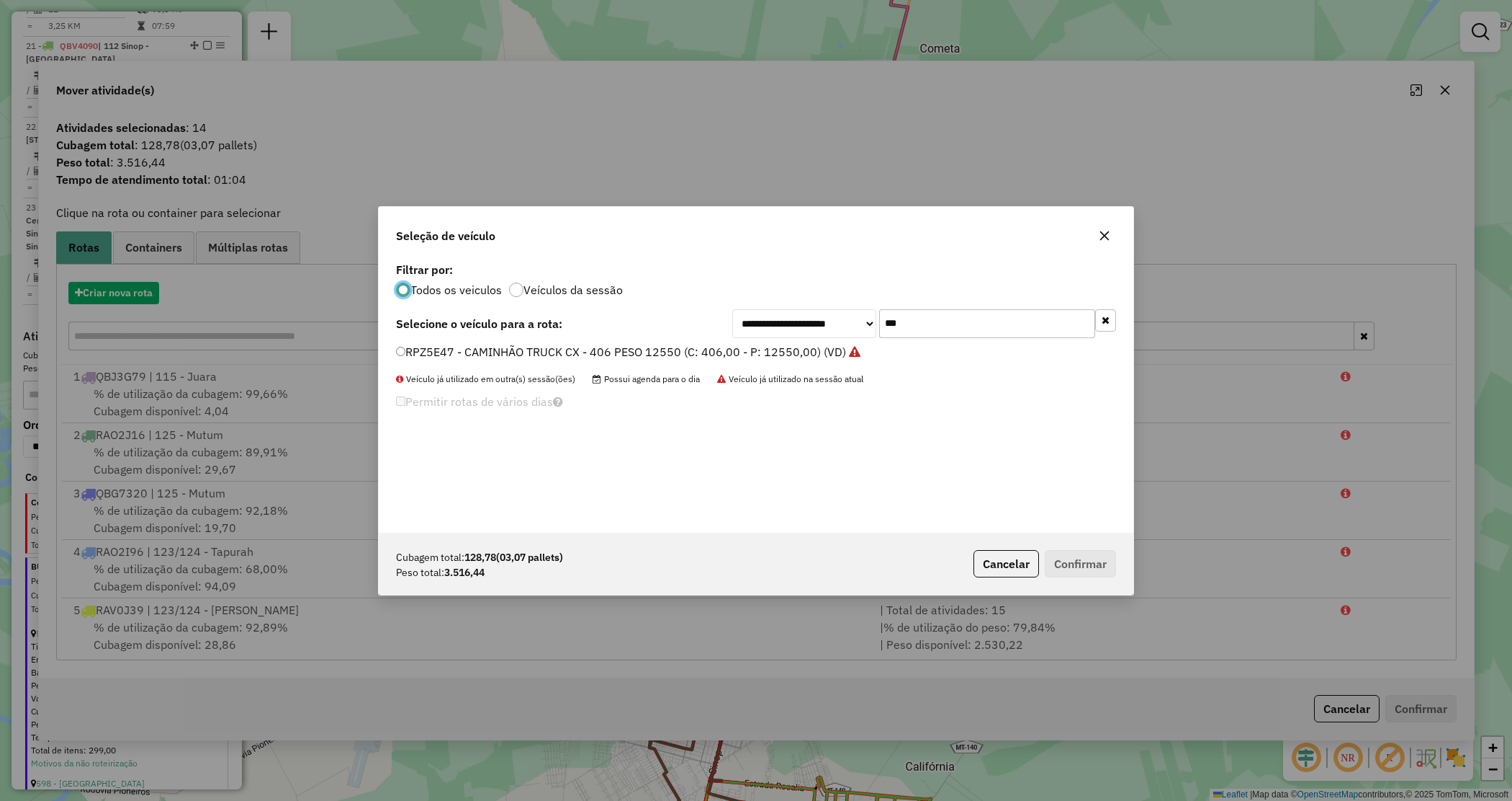
scroll to position [7, 4]
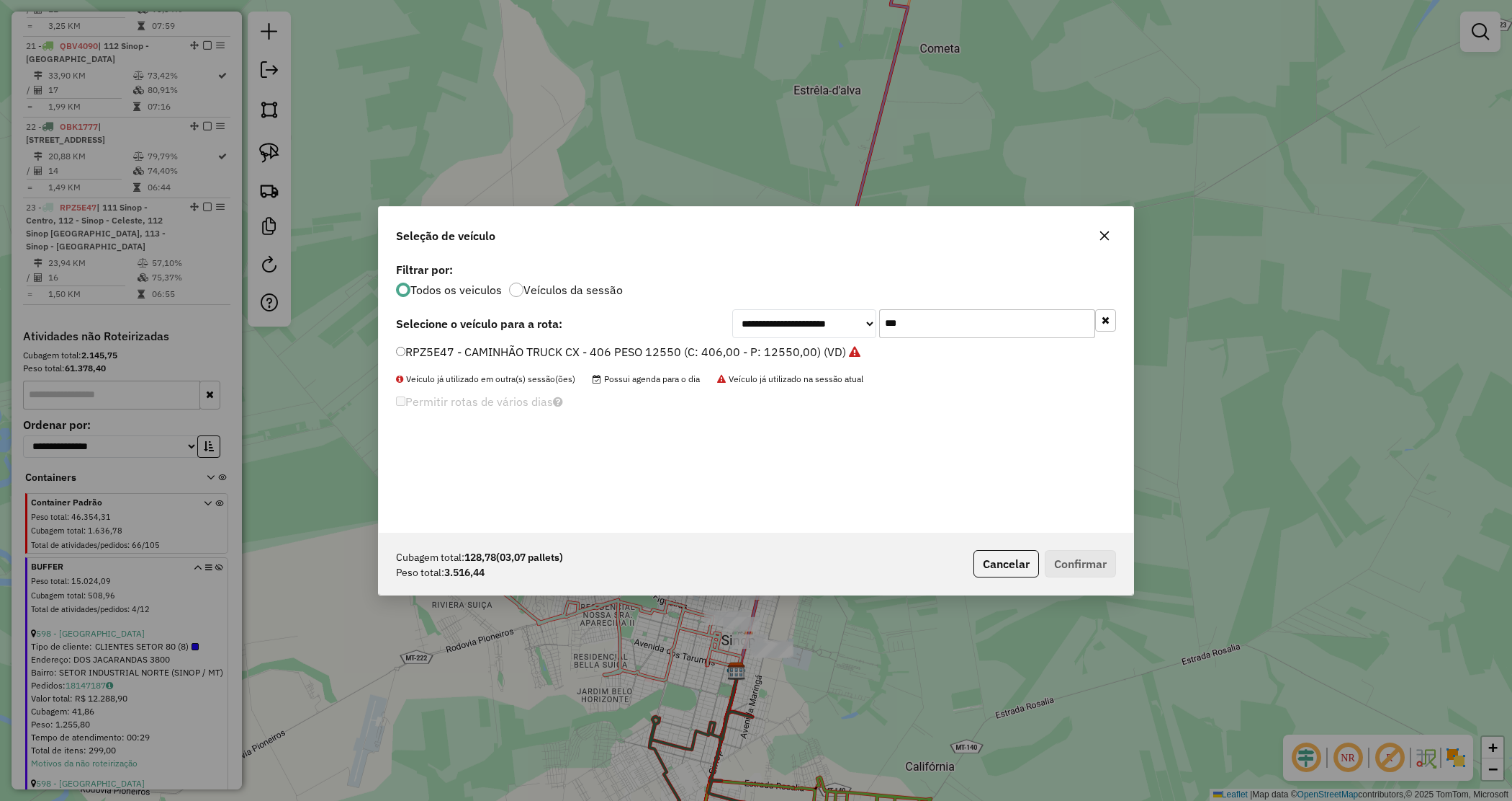
drag, startPoint x: 884, startPoint y: 314, endPoint x: 821, endPoint y: 318, distance: 63.1
click at [821, 317] on div "**********" at bounding box center [924, 323] width 384 height 29
type input "***"
click at [638, 369] on label "SJJ0G73 - CAMINHÃO TRUCK CX - 406 PESO 12550 (C: 406,00 - P: 12550,00) (VD)" at bounding box center [619, 368] width 448 height 17
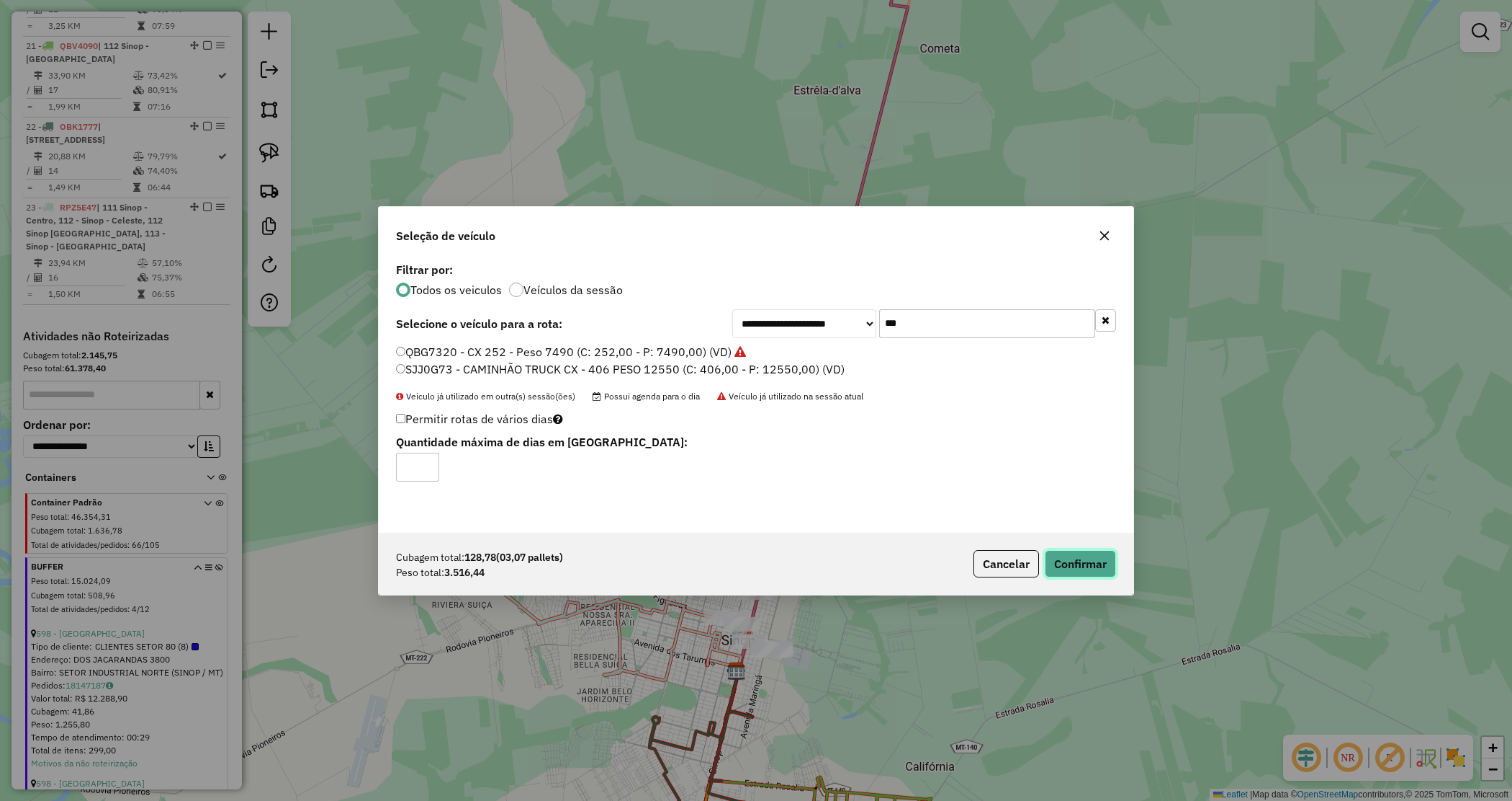
click at [1085, 563] on button "Confirmar" at bounding box center [1081, 563] width 71 height 28
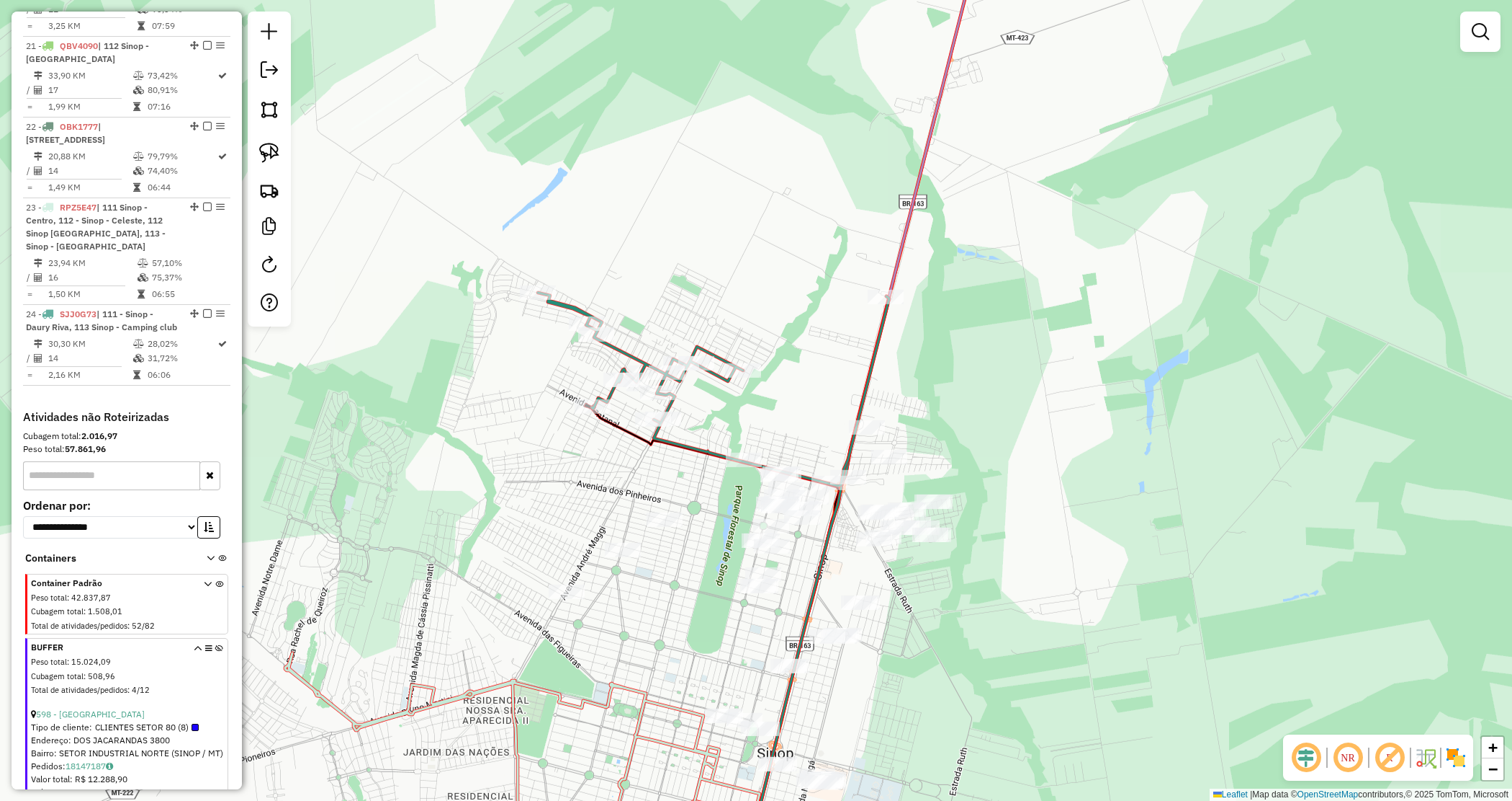
click at [722, 517] on div "Janela de atendimento Grade de atendimento Capacidade Transportadoras Veículos …" at bounding box center [756, 400] width 1512 height 801
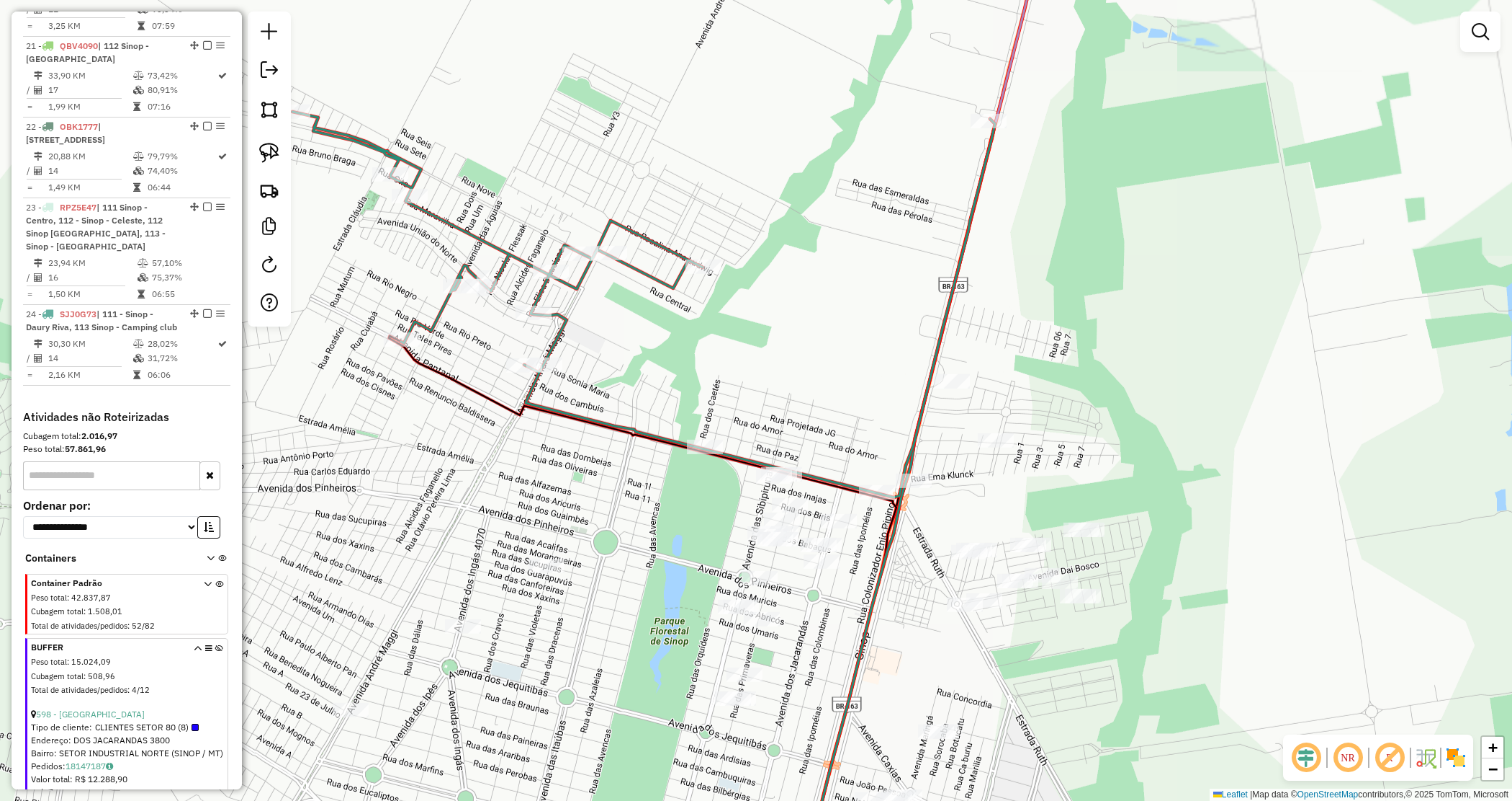
drag, startPoint x: 771, startPoint y: 435, endPoint x: 750, endPoint y: 428, distance: 22.1
click at [769, 434] on div "Janela de atendimento Grade de atendimento Capacidade Transportadoras Veículos …" at bounding box center [756, 400] width 1512 height 801
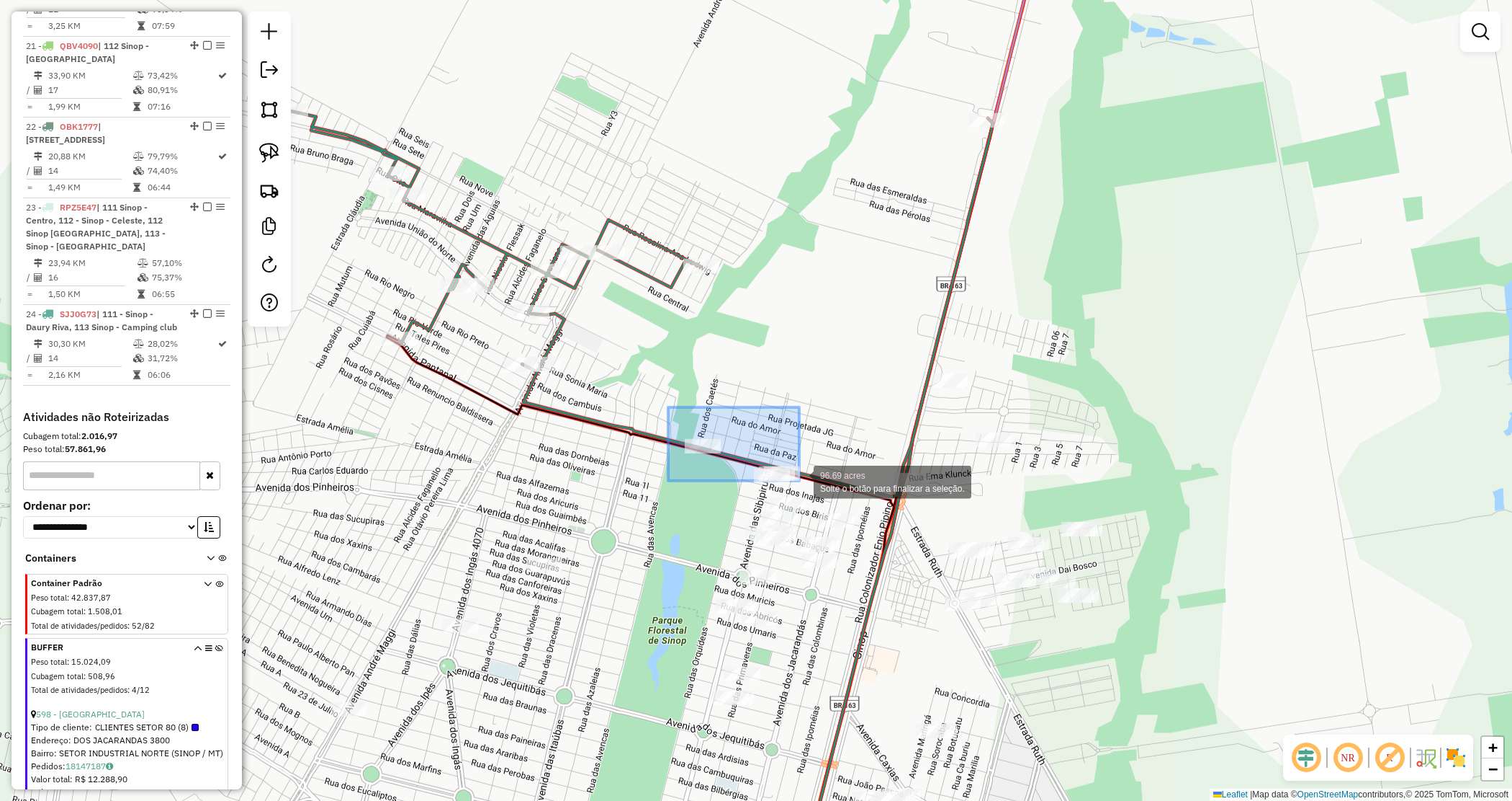
drag, startPoint x: 668, startPoint y: 407, endPoint x: 806, endPoint y: 483, distance: 157.5
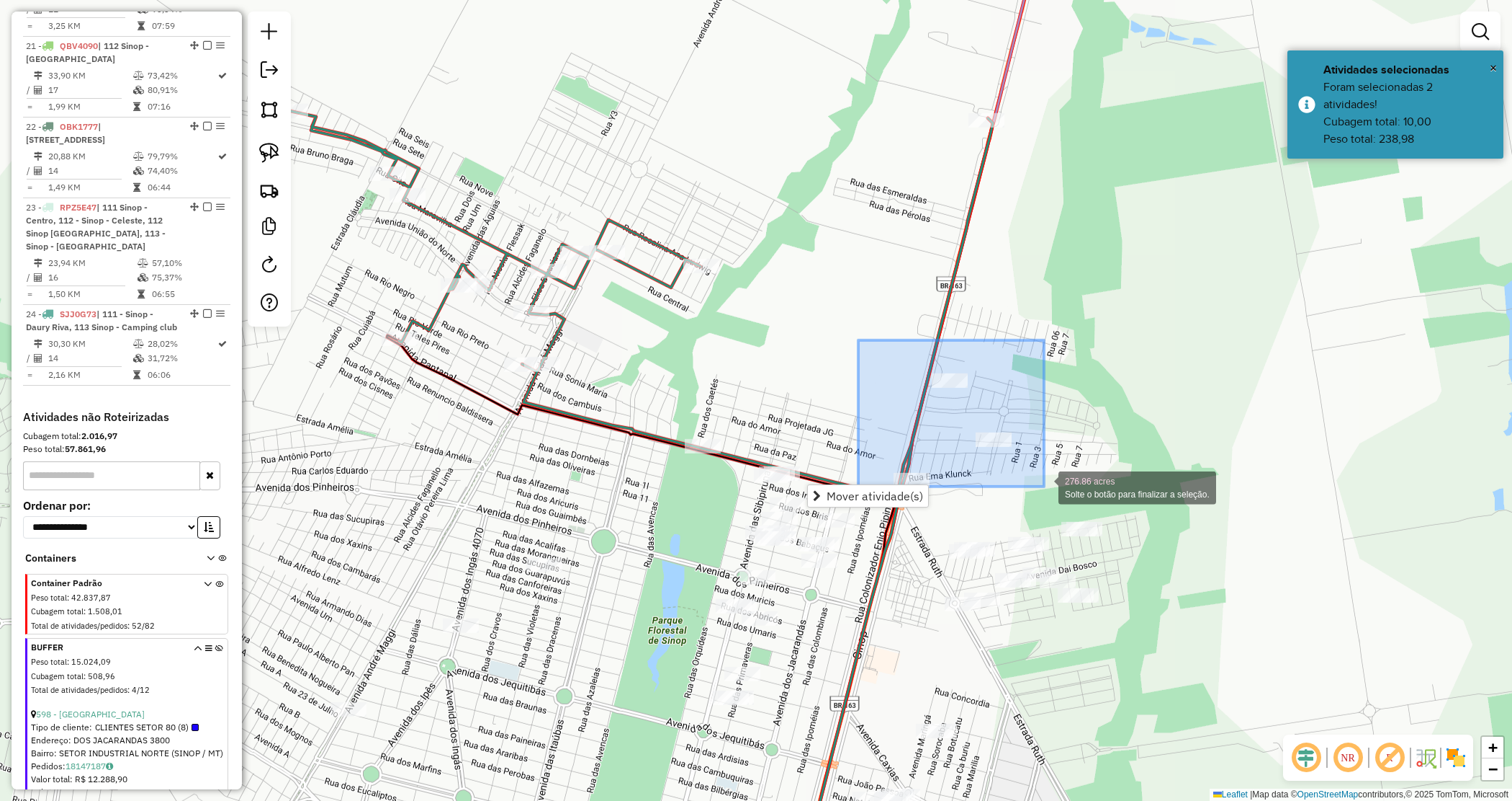
drag, startPoint x: 963, startPoint y: 433, endPoint x: 1045, endPoint y: 488, distance: 98.7
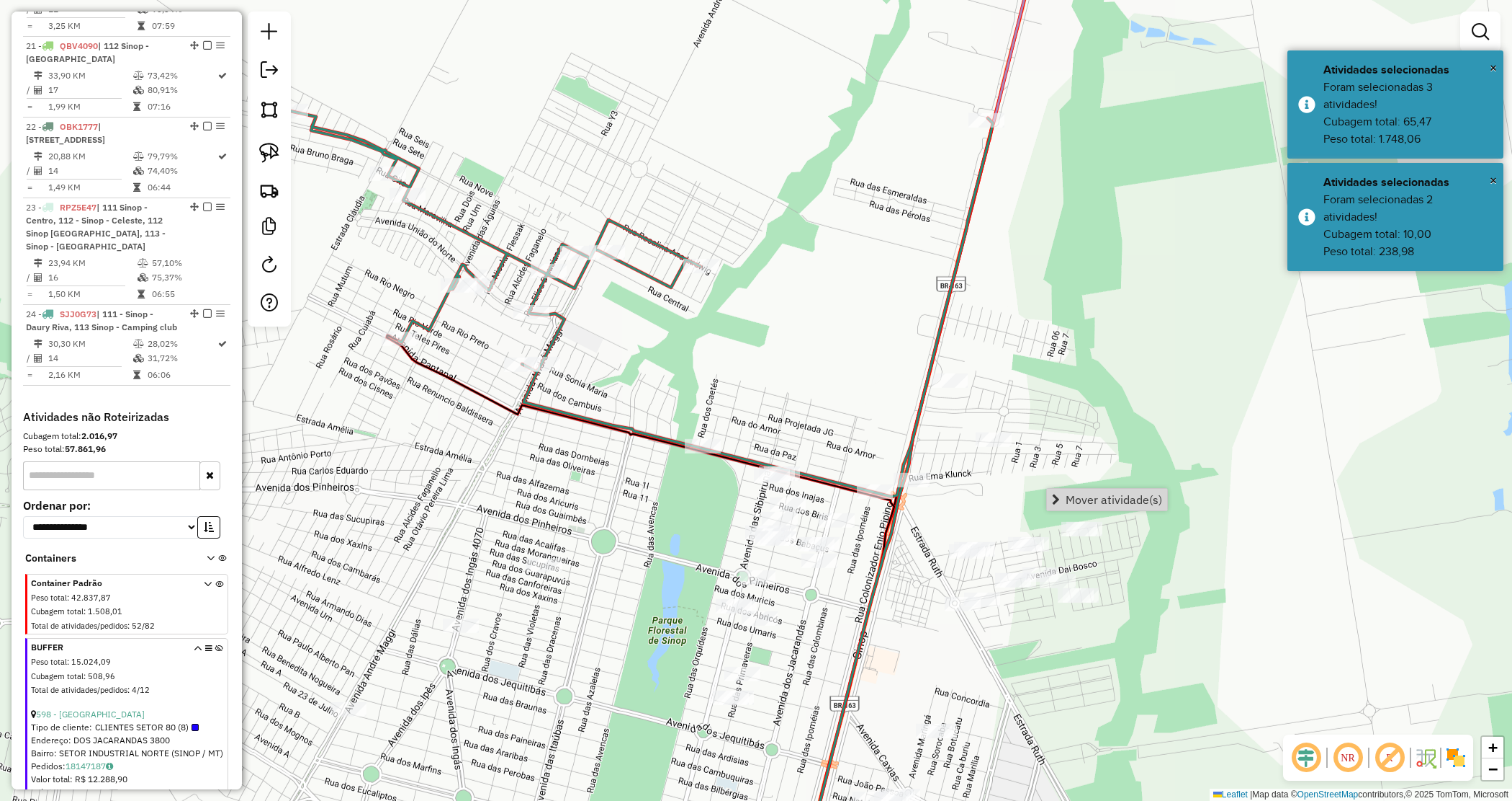
click at [1168, 501] on div "Mover atividade(s)" at bounding box center [1106, 499] width 122 height 23
click at [1160, 495] on span "Mover atividade(s)" at bounding box center [1114, 499] width 97 height 12
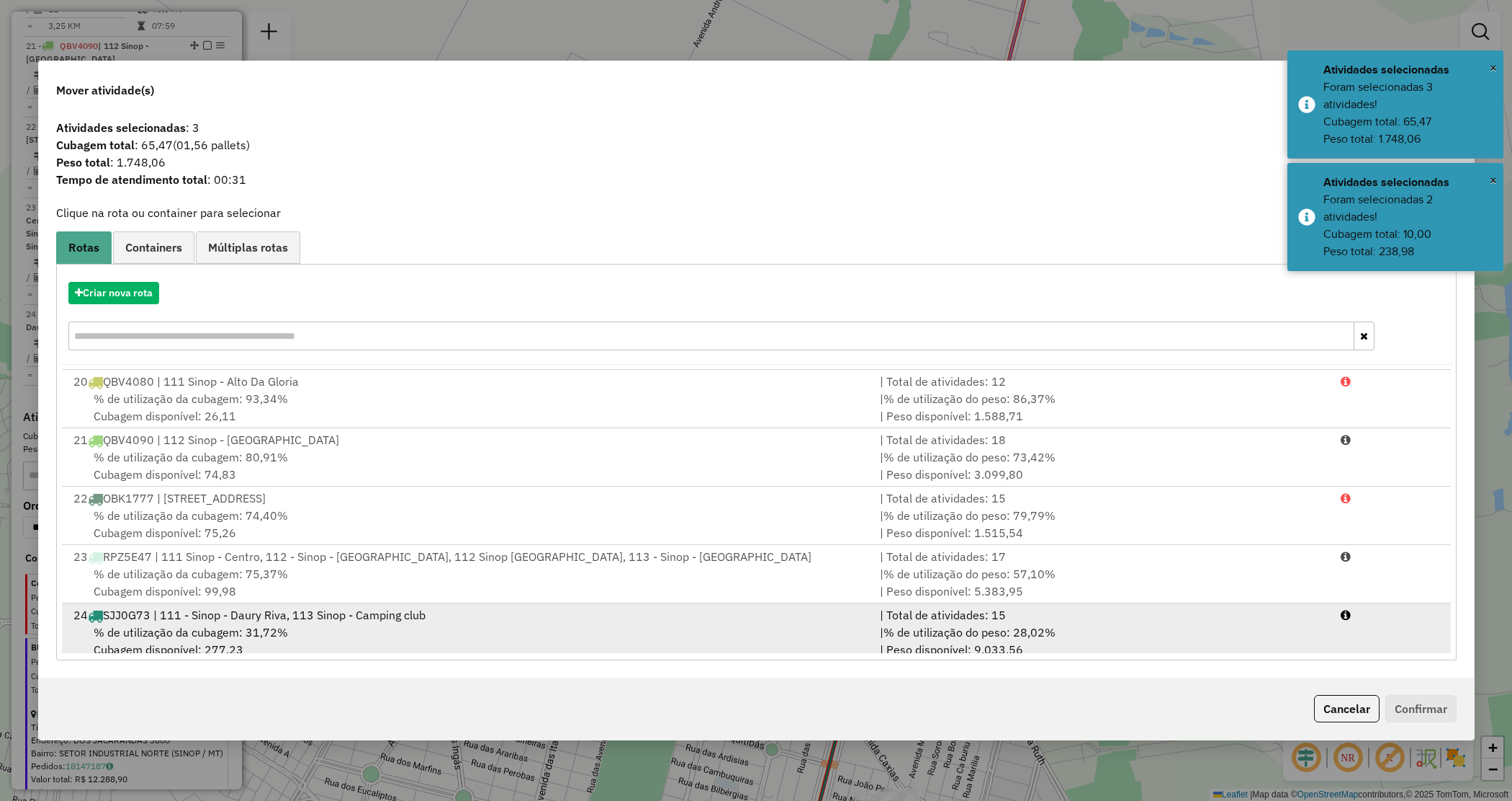
scroll to position [1116, 0]
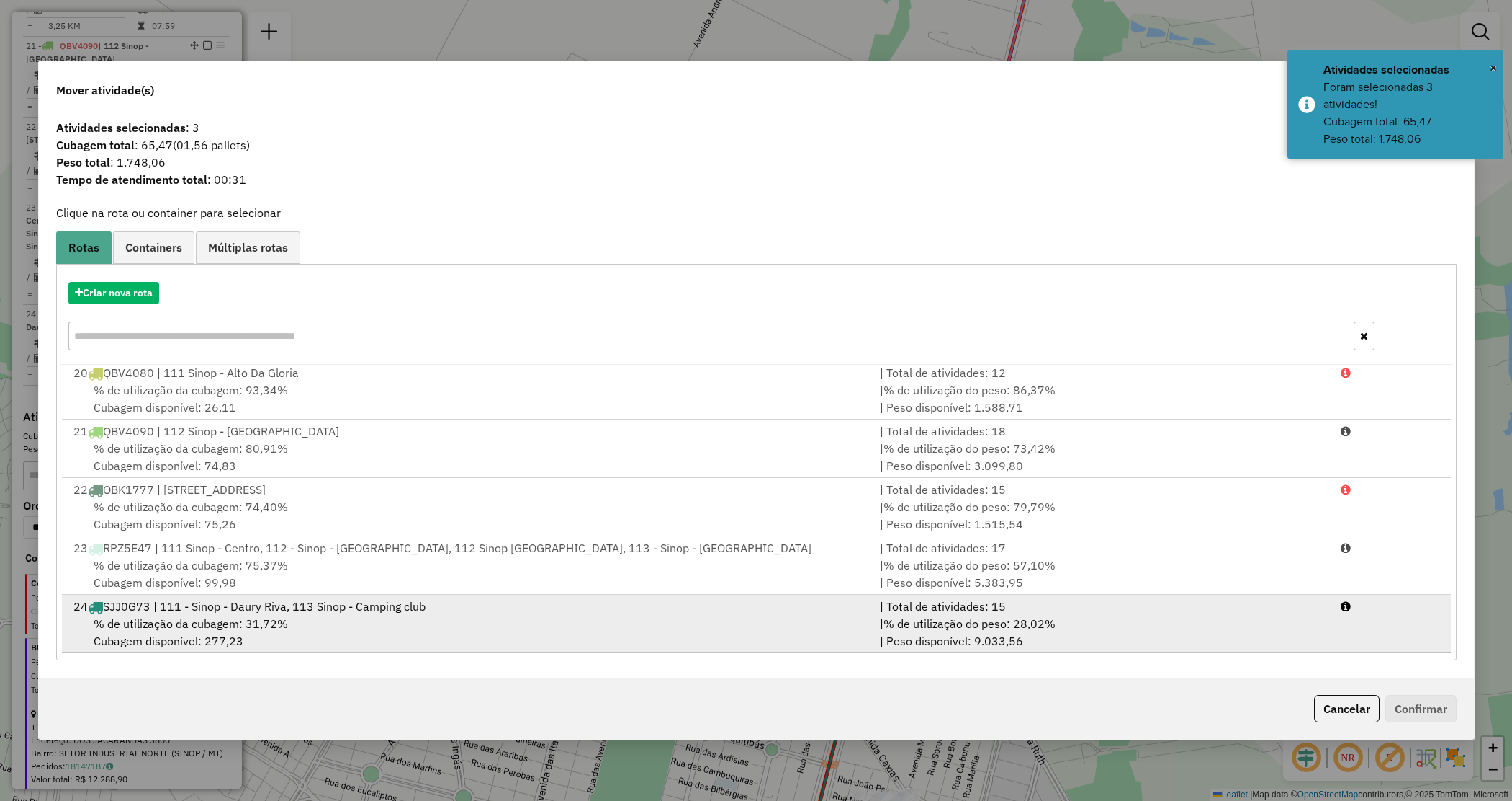
click at [850, 620] on div "% de utilização da cubagem: 31,72% Cubagem disponível: 277,23" at bounding box center [468, 632] width 807 height 35
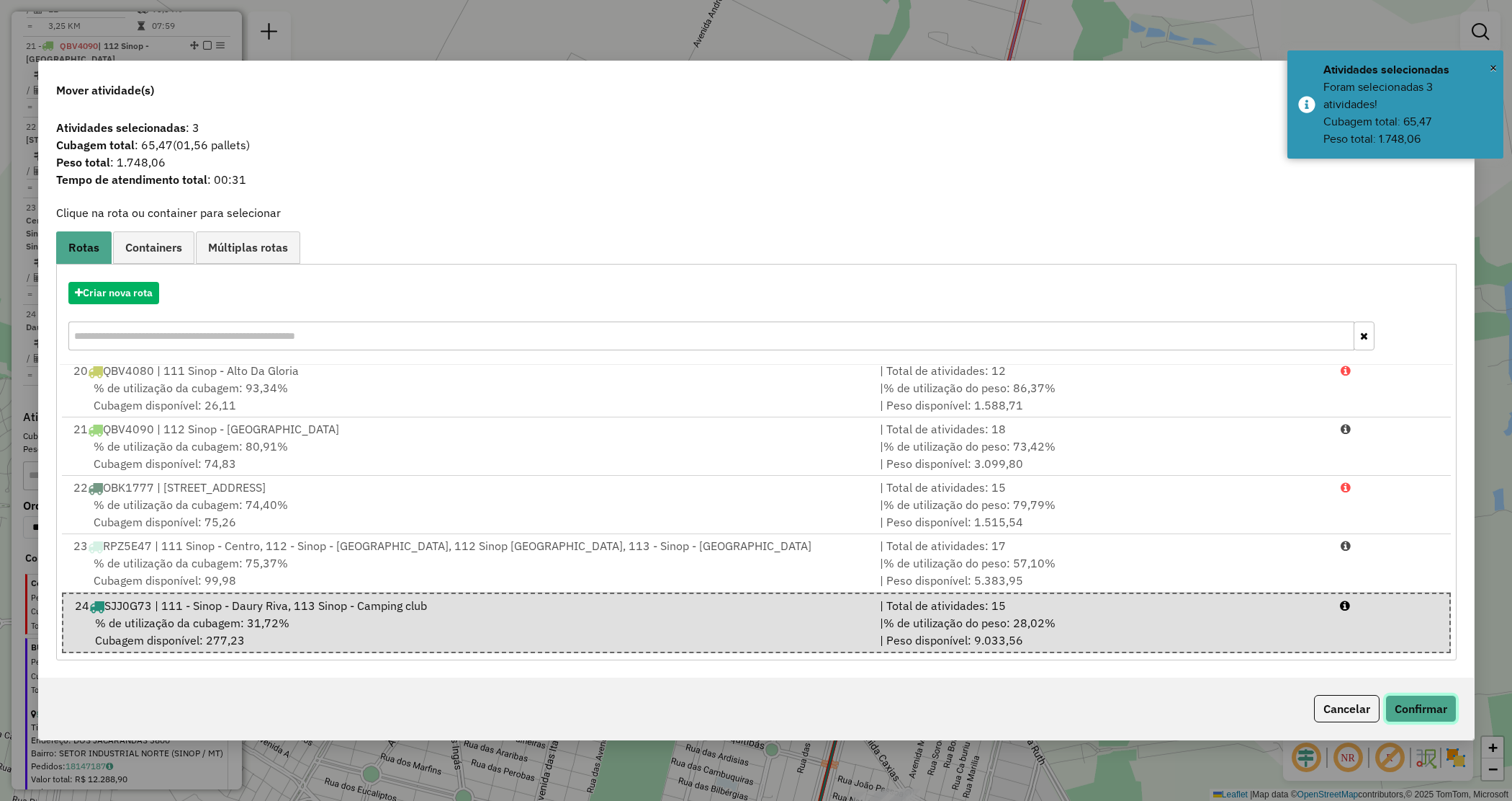
drag, startPoint x: 1411, startPoint y: 711, endPoint x: 1387, endPoint y: 704, distance: 25.0
click at [1412, 712] on button "Confirmar" at bounding box center [1421, 709] width 71 height 28
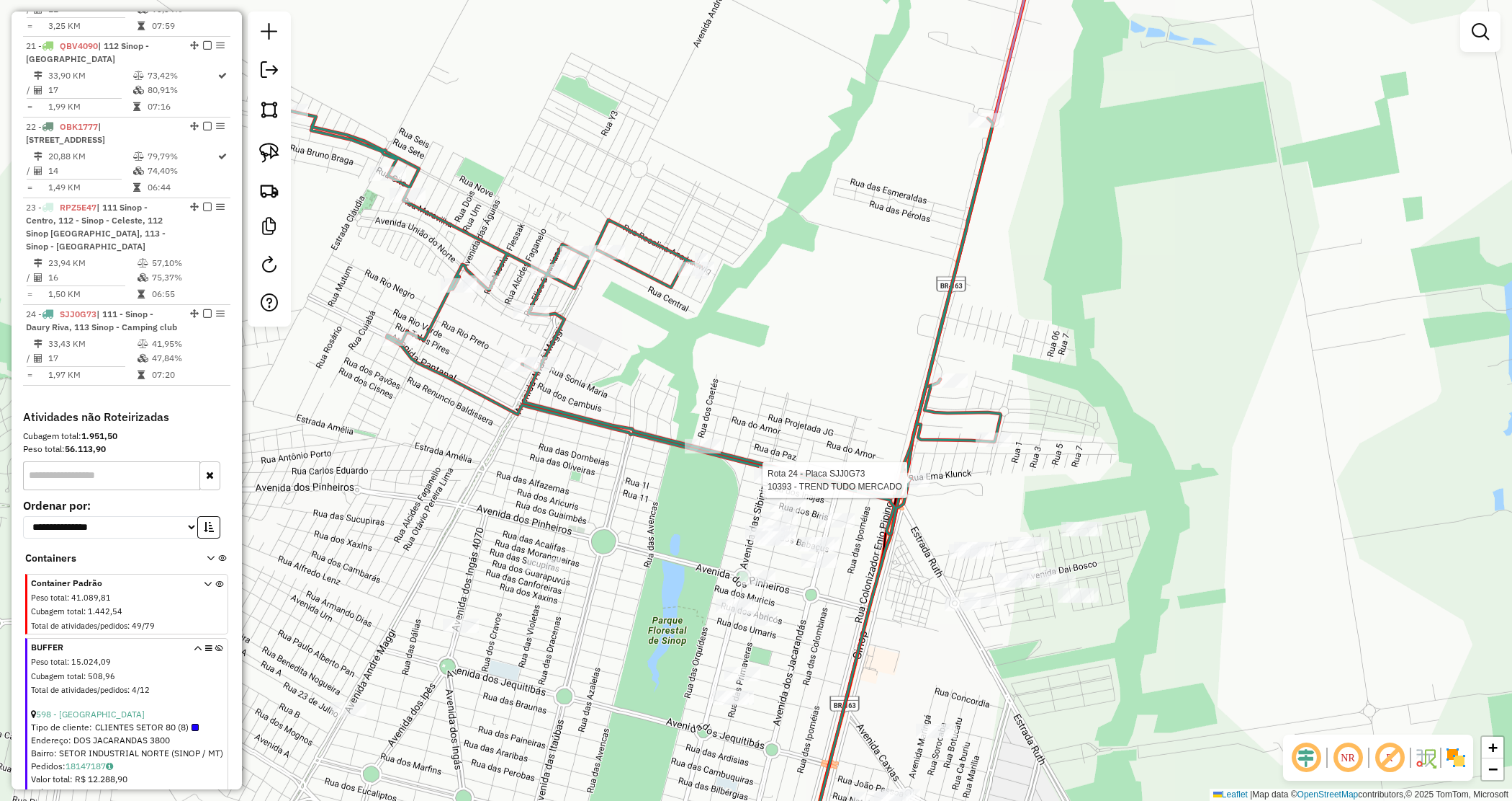
select select "*********"
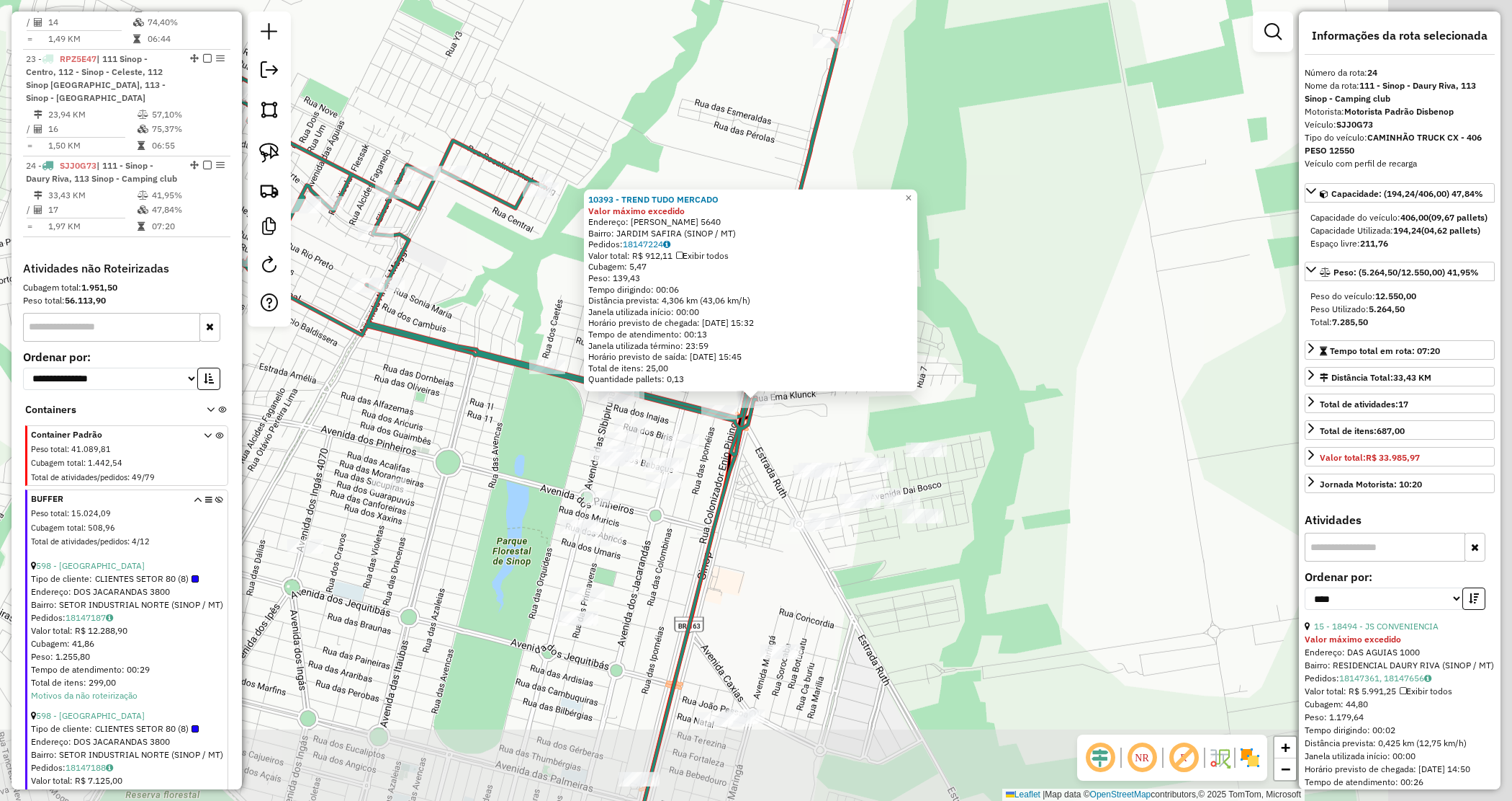
scroll to position [2255, 0]
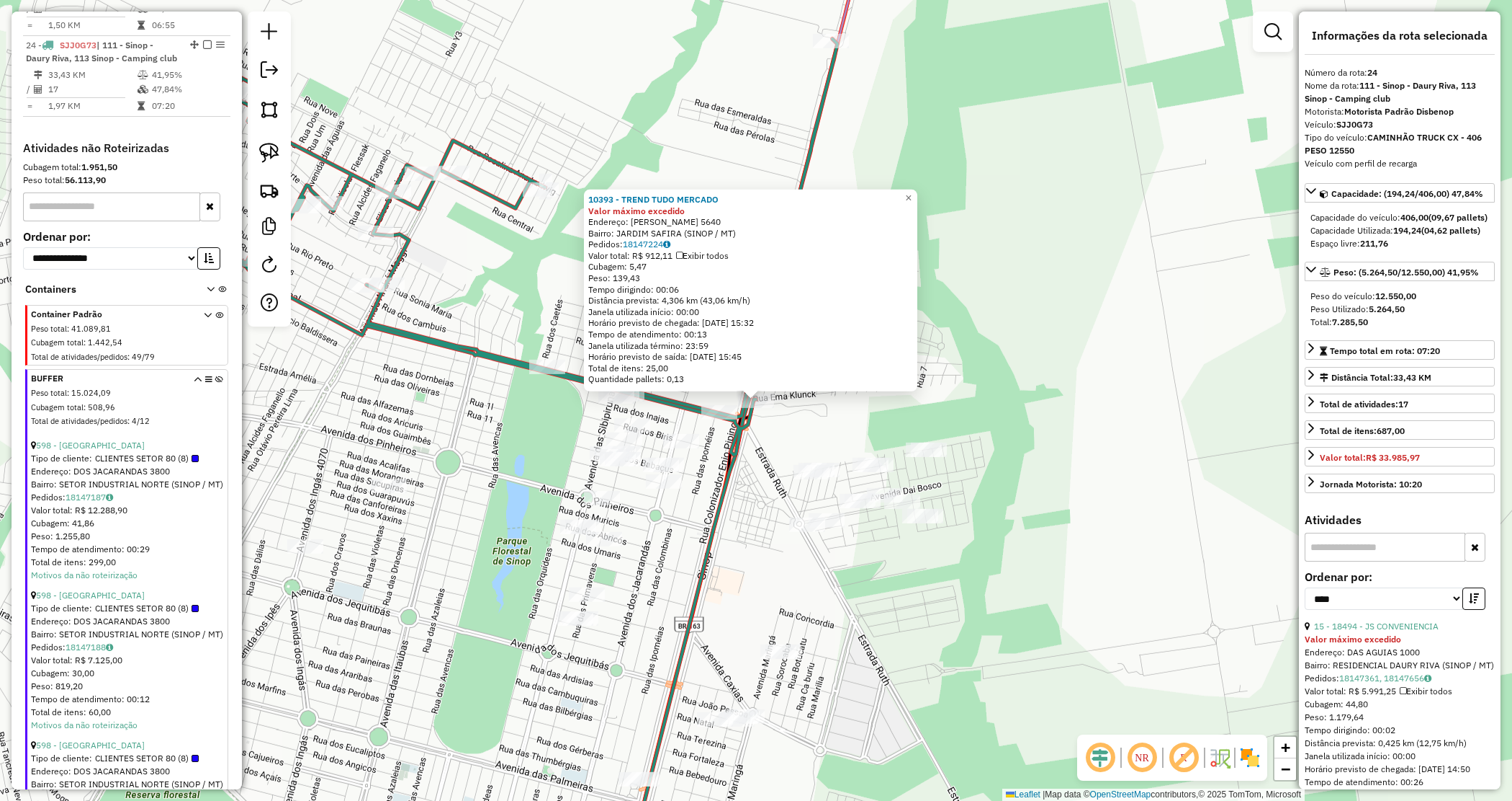
click at [833, 435] on div "10393 - TREND TUDO MERCADO Valor máximo excedido Endereço: JOaO PEDRO MOREIRA D…" at bounding box center [756, 400] width 1512 height 801
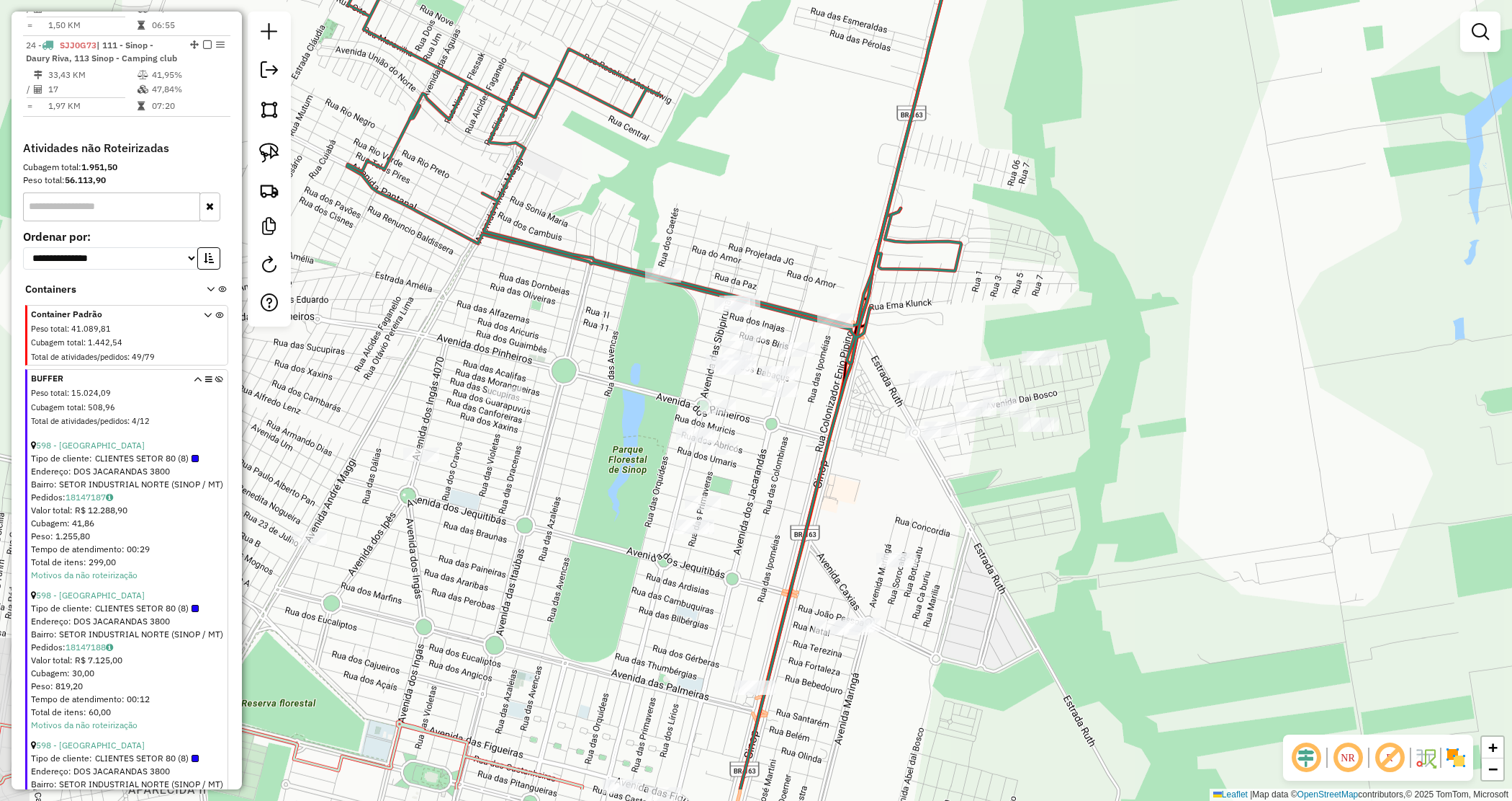
drag, startPoint x: 842, startPoint y: 416, endPoint x: 927, endPoint y: 314, distance: 132.8
click at [958, 327] on div "Janela de atendimento Grade de atendimento Capacidade Transportadoras Veículos …" at bounding box center [756, 400] width 1512 height 801
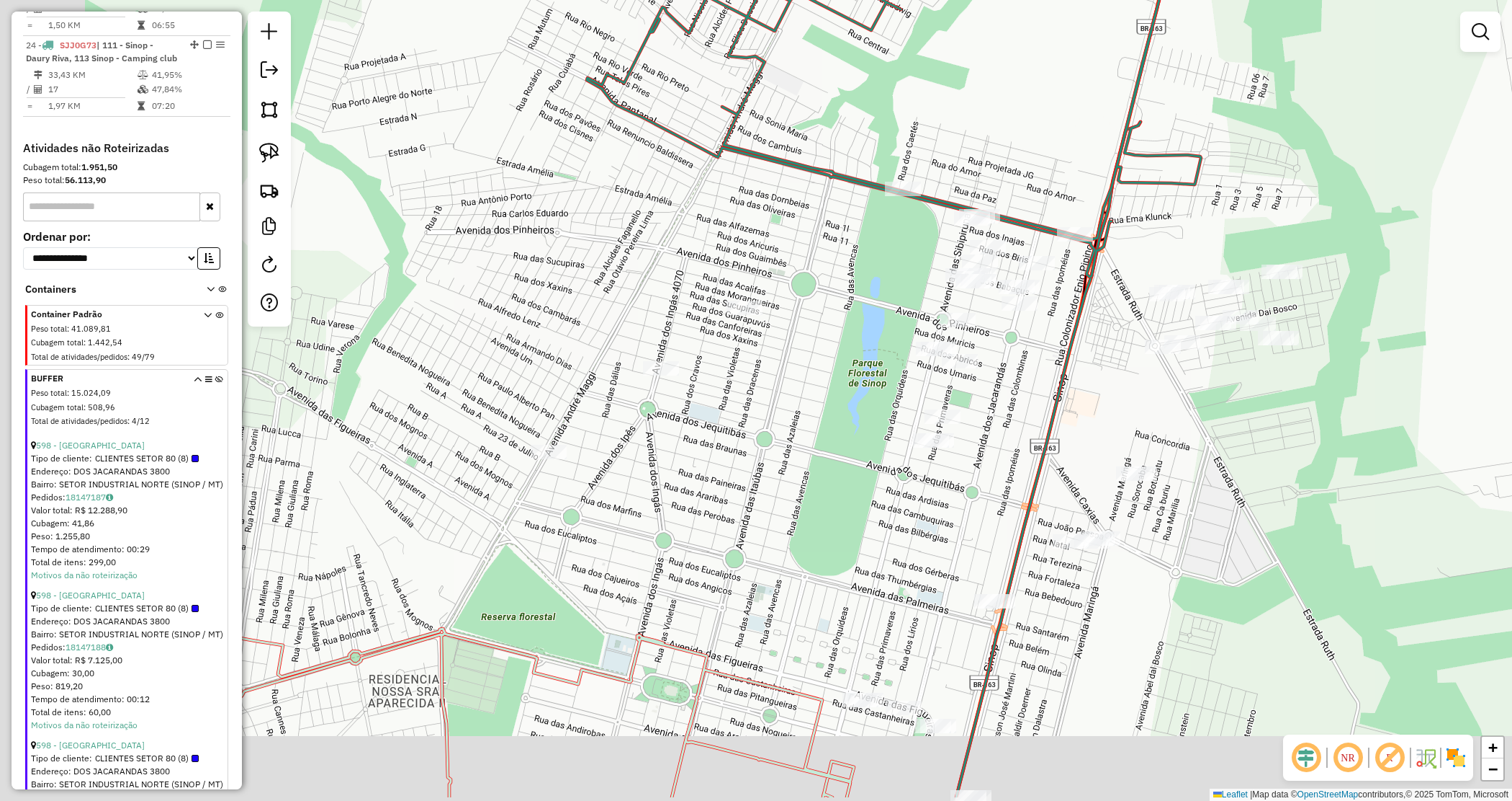
drag, startPoint x: 533, startPoint y: 271, endPoint x: 771, endPoint y: 188, distance: 252.1
click at [771, 188] on div "Janela de atendimento Grade de atendimento Capacidade Transportadoras Veículos …" at bounding box center [756, 400] width 1512 height 801
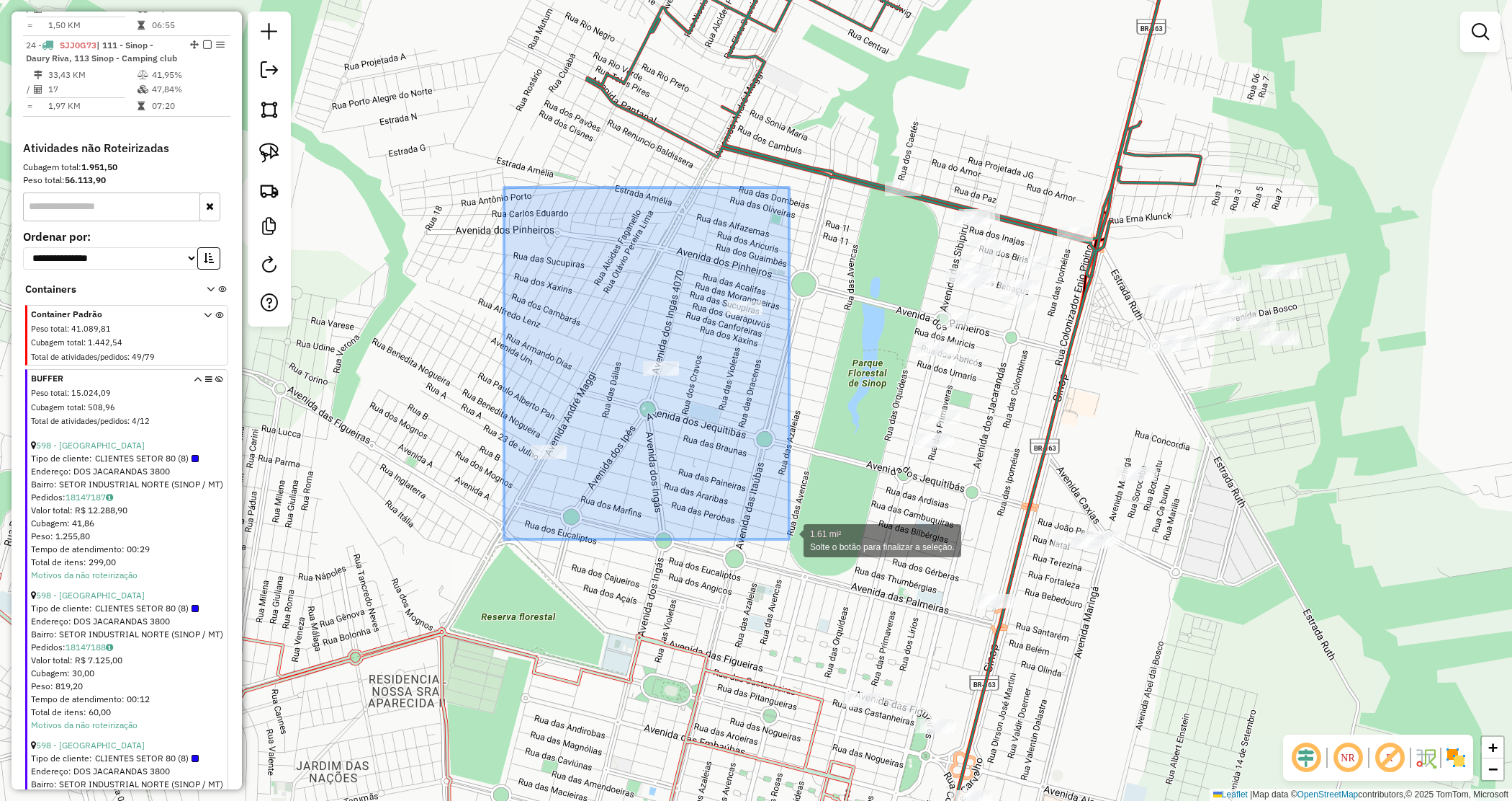
drag, startPoint x: 562, startPoint y: 345, endPoint x: 790, endPoint y: 539, distance: 299.4
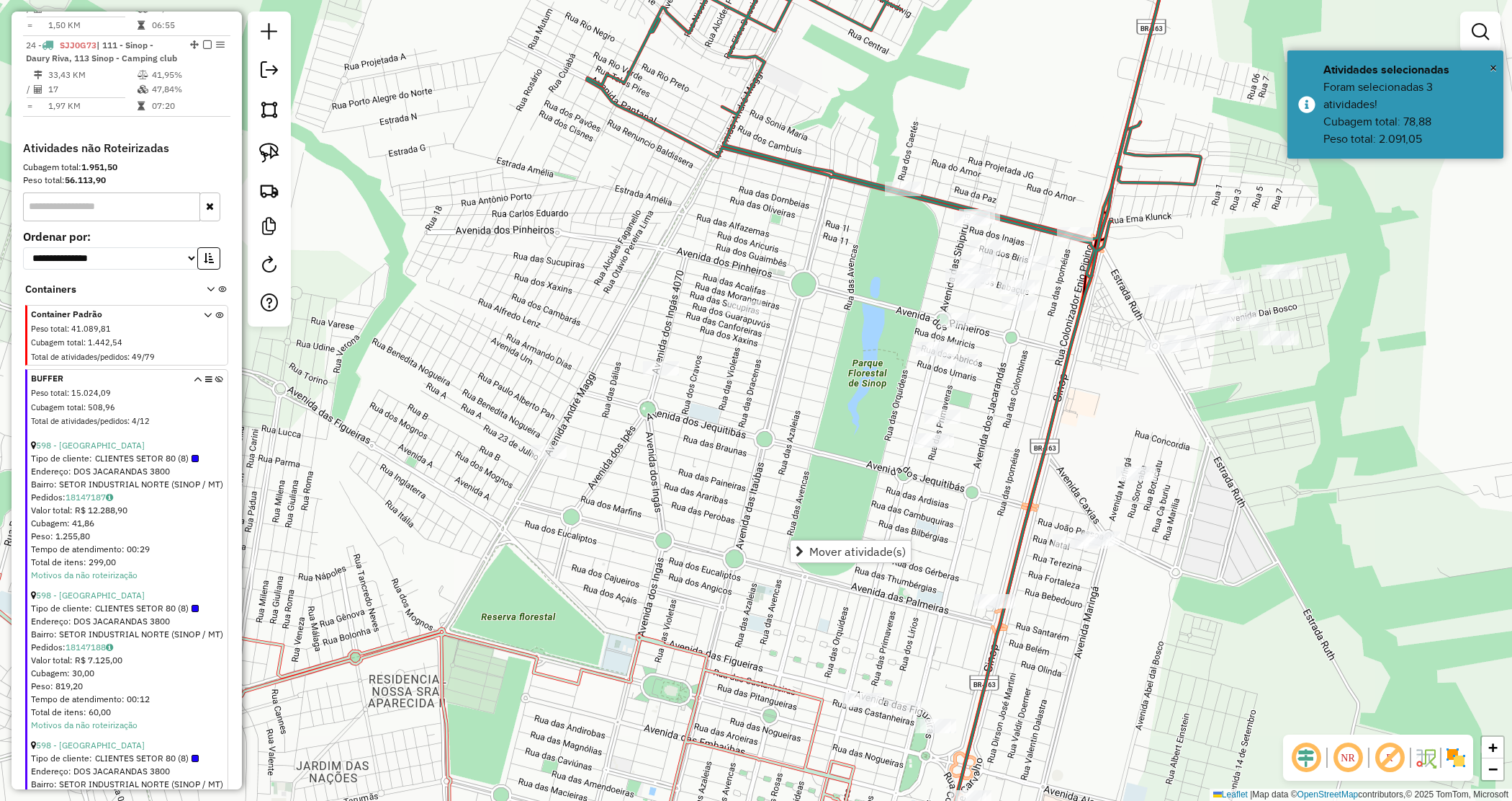
drag, startPoint x: 771, startPoint y: 412, endPoint x: 677, endPoint y: 366, distance: 104.7
click at [768, 412] on div "Janela de atendimento Grade de atendimento Capacidade Transportadoras Veículos …" at bounding box center [756, 400] width 1512 height 801
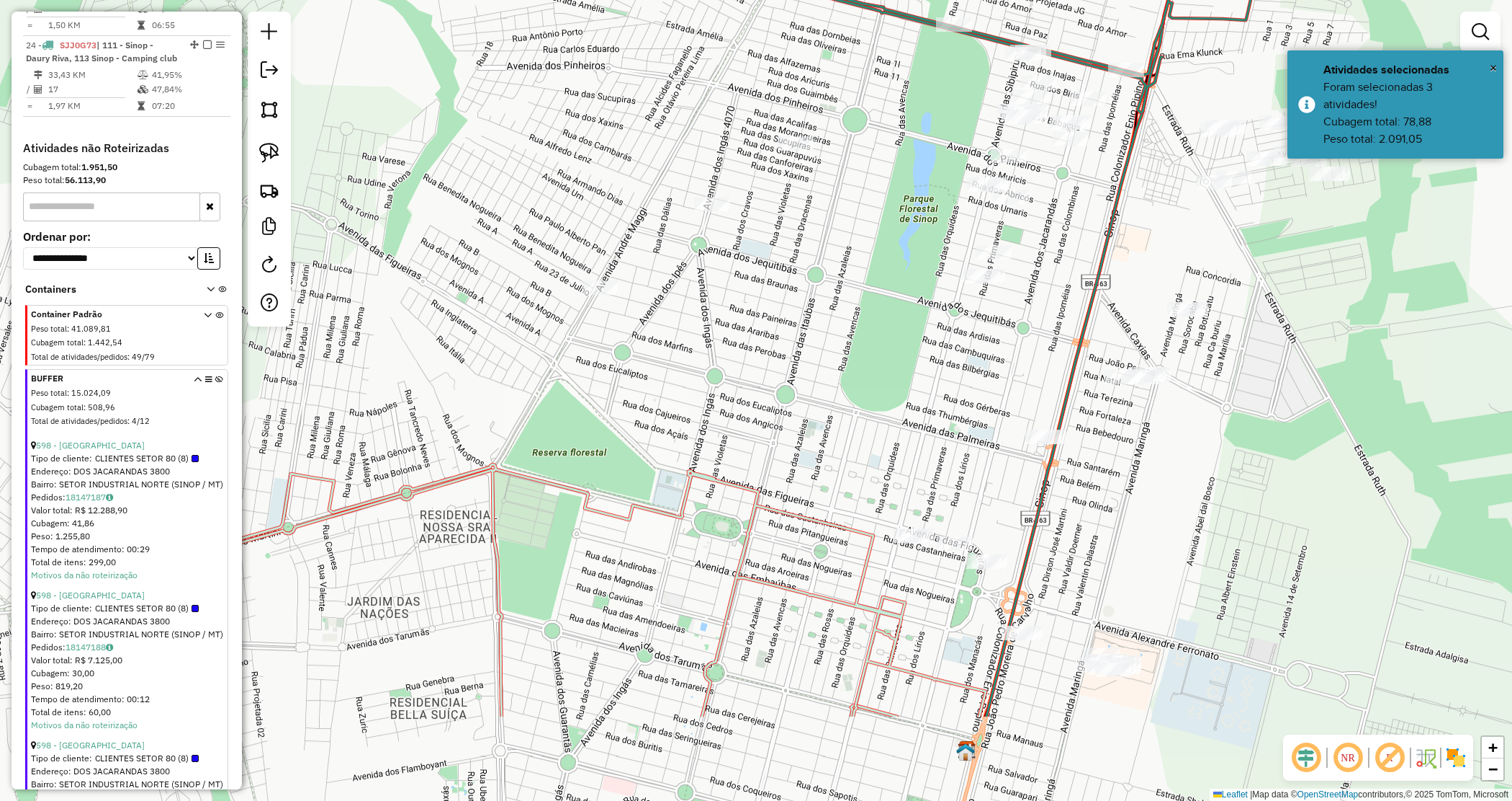
drag, startPoint x: 353, startPoint y: 354, endPoint x: 384, endPoint y: 227, distance: 130.7
click at [384, 227] on div "Janela de atendimento Grade de atendimento Capacidade Transportadoras Veículos …" at bounding box center [756, 400] width 1512 height 801
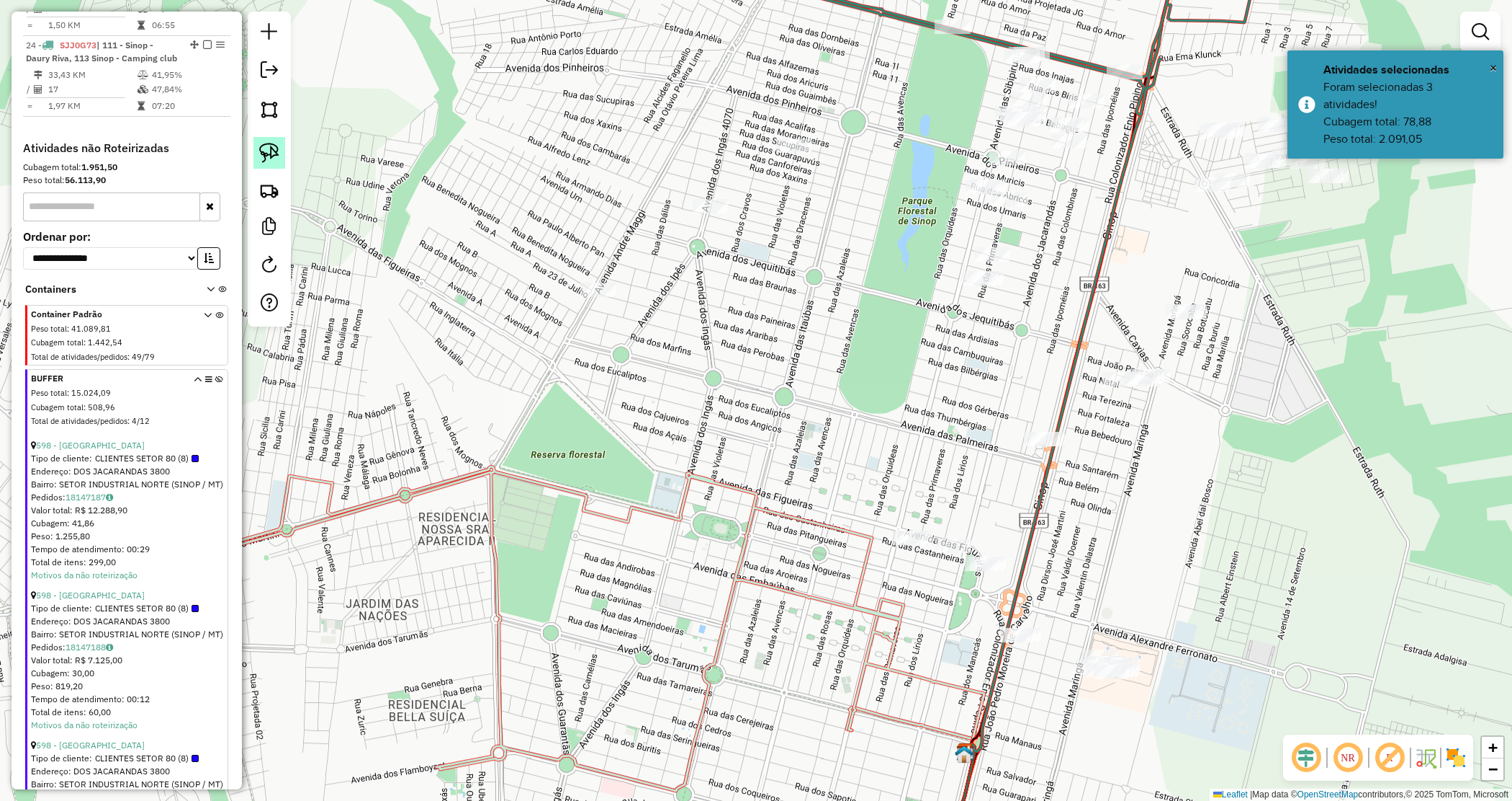
click at [268, 148] on img at bounding box center [269, 152] width 20 height 20
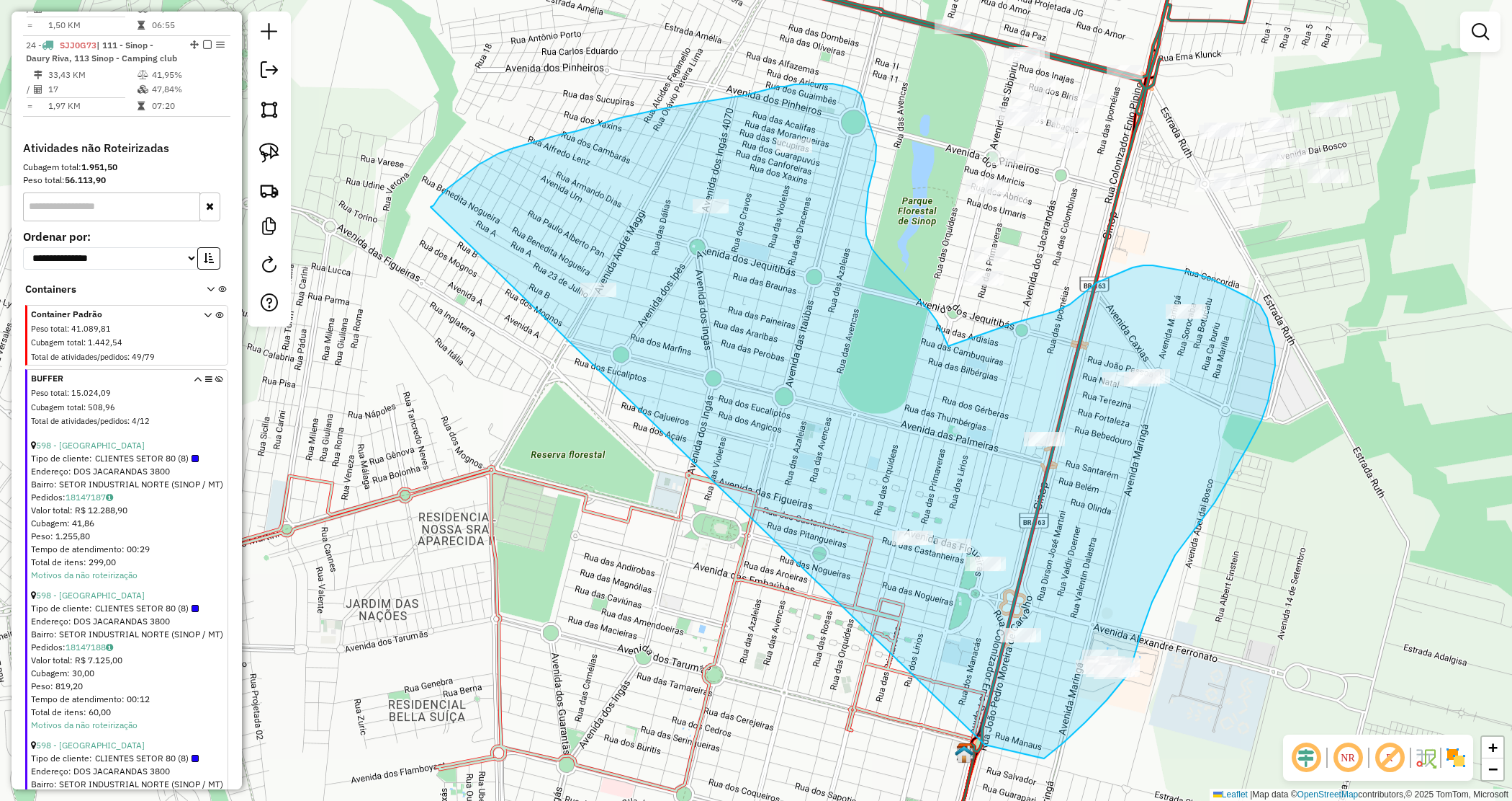
drag, startPoint x: 430, startPoint y: 207, endPoint x: 663, endPoint y: 697, distance: 542.6
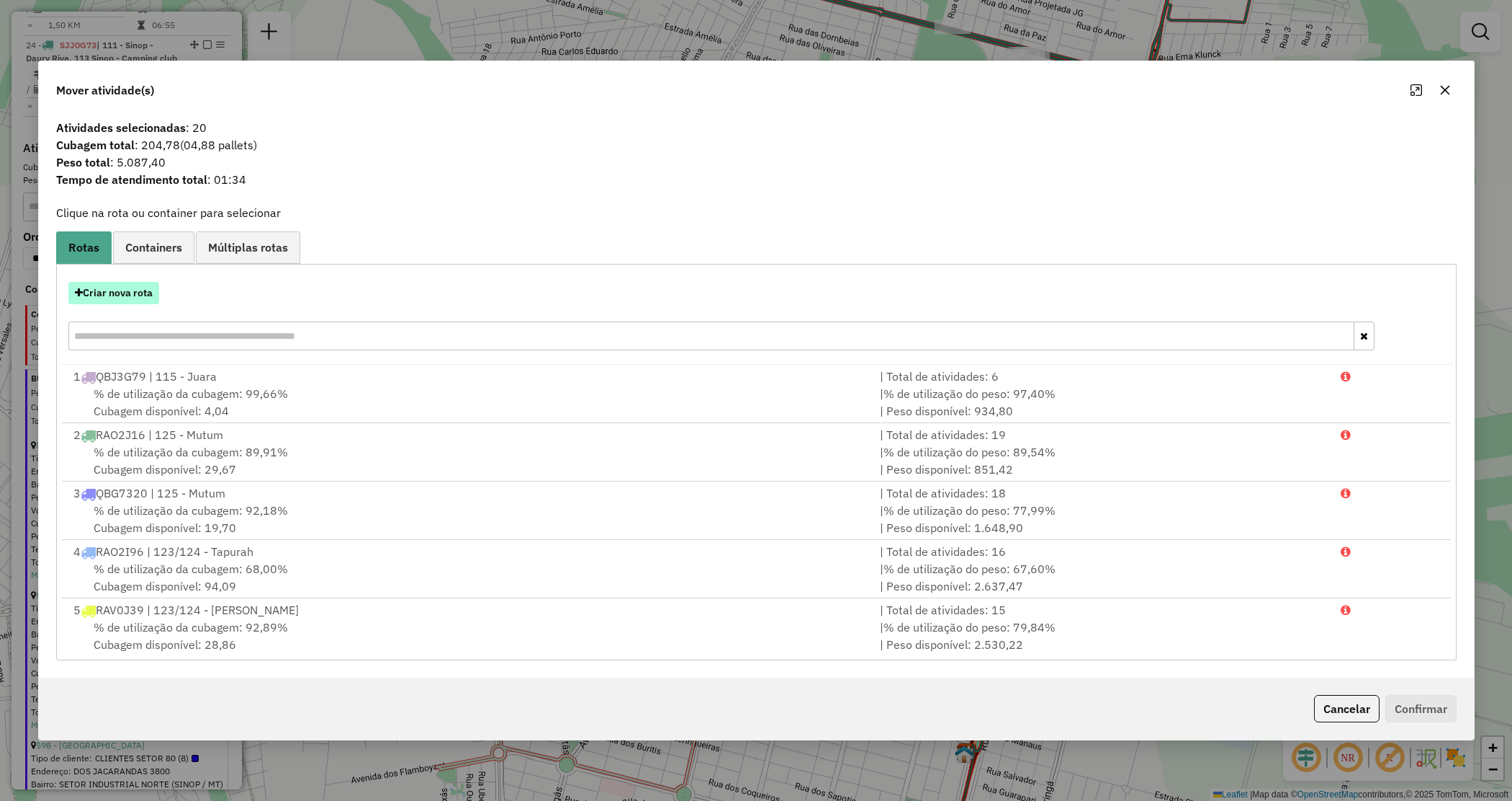
click at [123, 283] on button "Criar nova rota" at bounding box center [114, 293] width 91 height 23
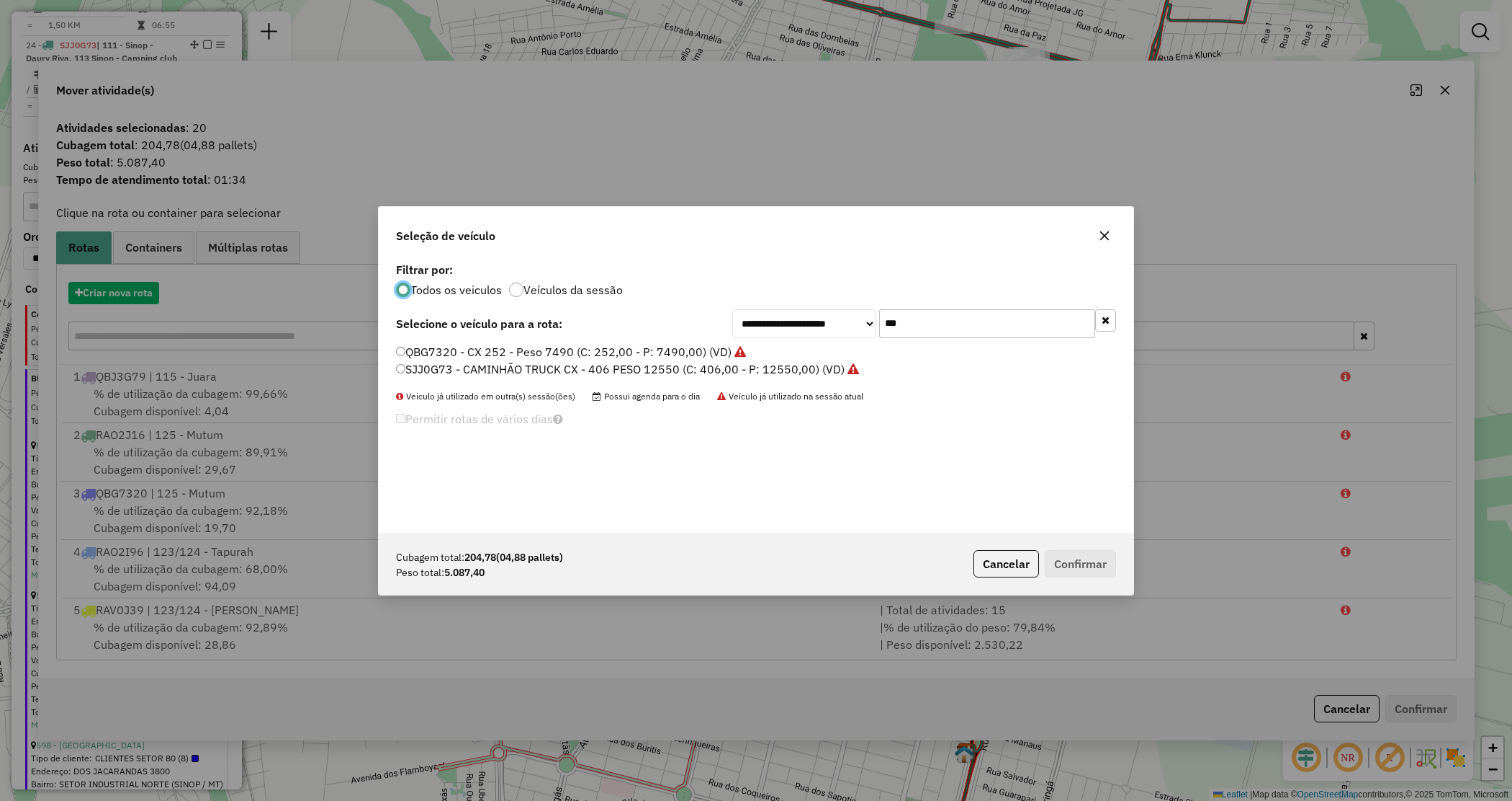
scroll to position [7, 4]
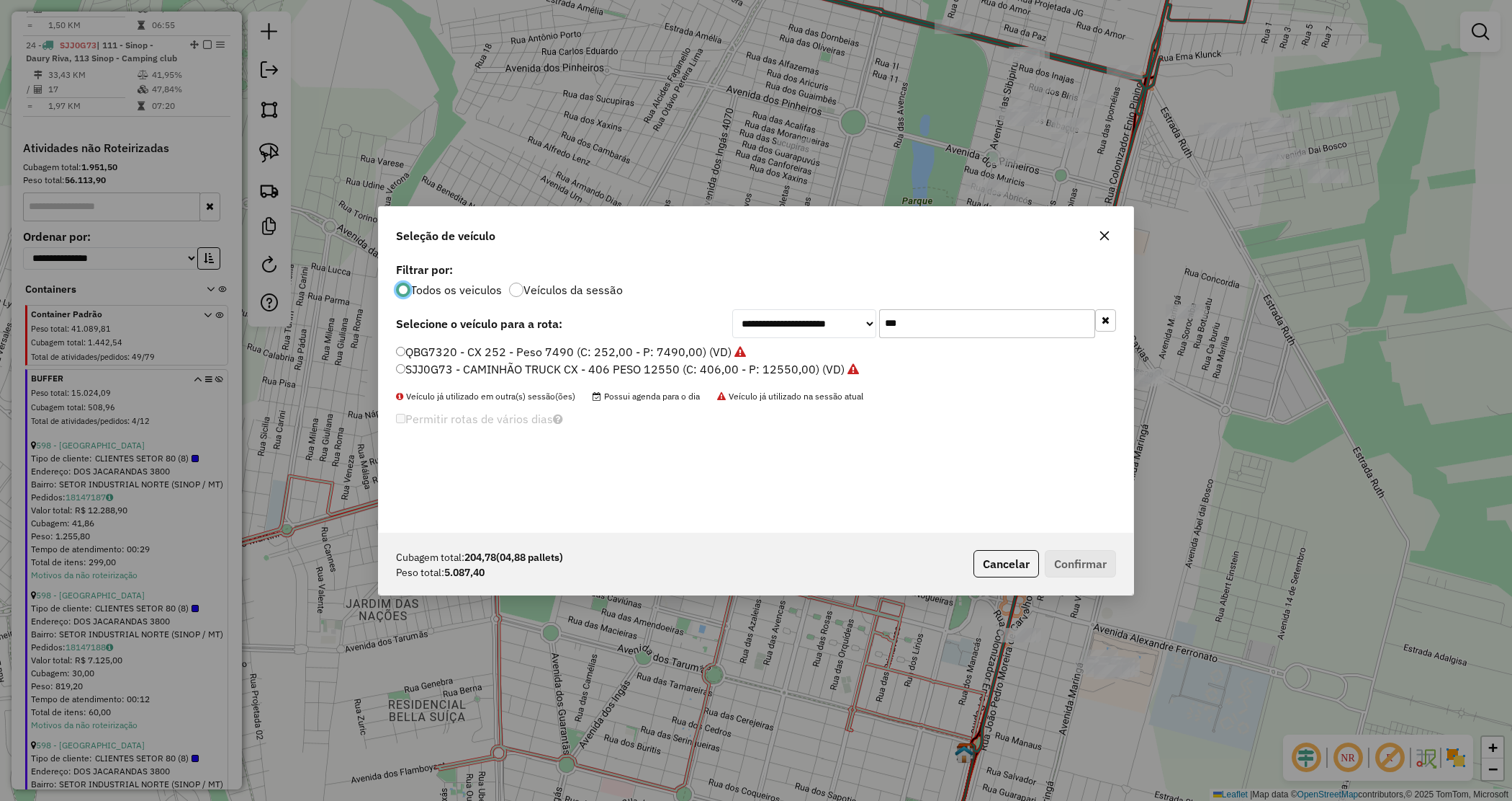
drag, startPoint x: 787, startPoint y: 305, endPoint x: 775, endPoint y: 303, distance: 12.2
click at [776, 303] on div "**********" at bounding box center [756, 395] width 755 height 274
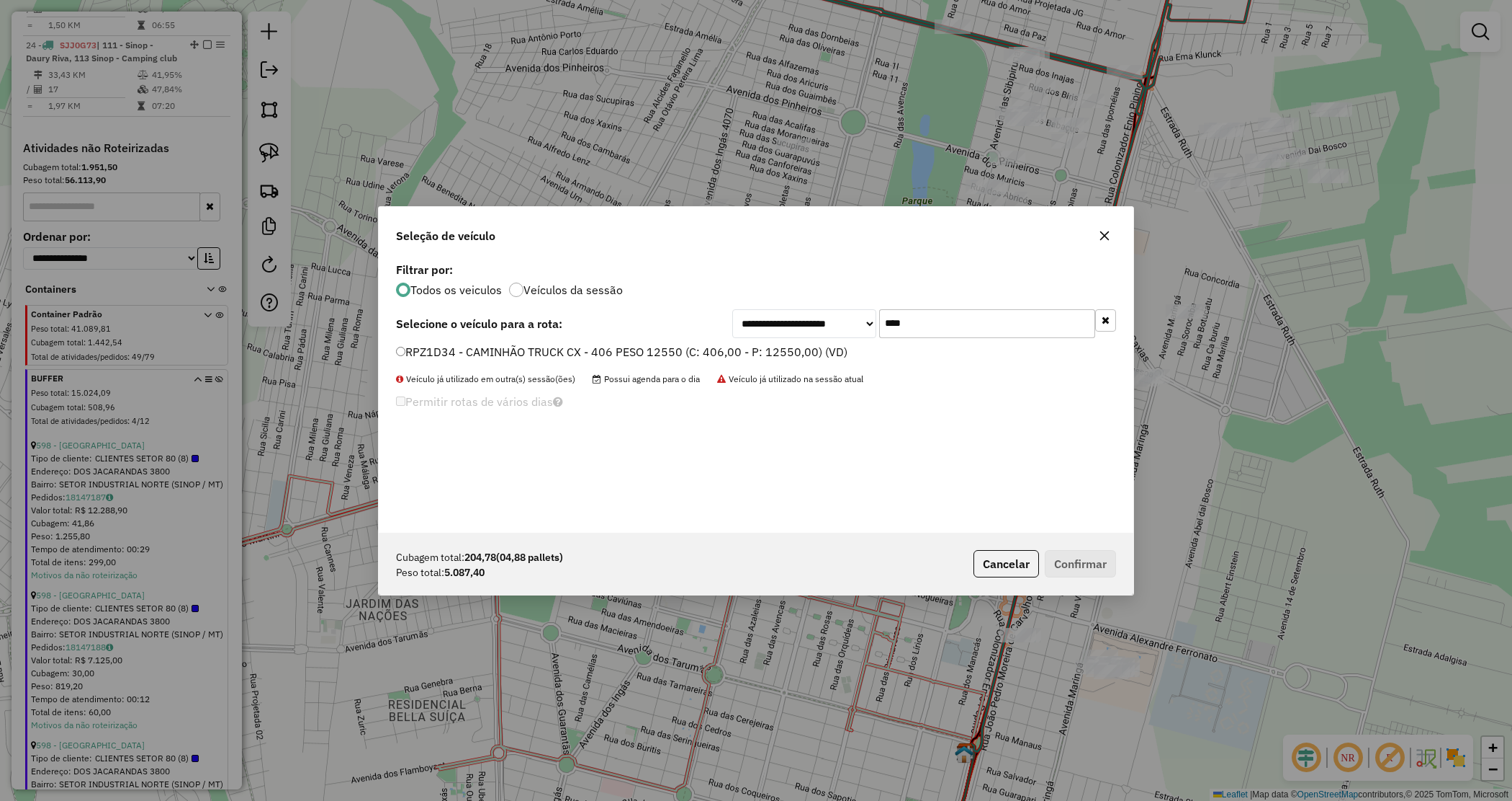
type input "****"
drag, startPoint x: 803, startPoint y: 348, endPoint x: 870, endPoint y: 419, distance: 97.6
click at [802, 348] on label "RPZ1D34 - CAMINHÃO TRUCK CX - 406 PESO 12550 (C: 406,00 - P: 12550,00) (VD)" at bounding box center [621, 350] width 451 height 17
click at [1082, 557] on button "Confirmar" at bounding box center [1081, 563] width 71 height 28
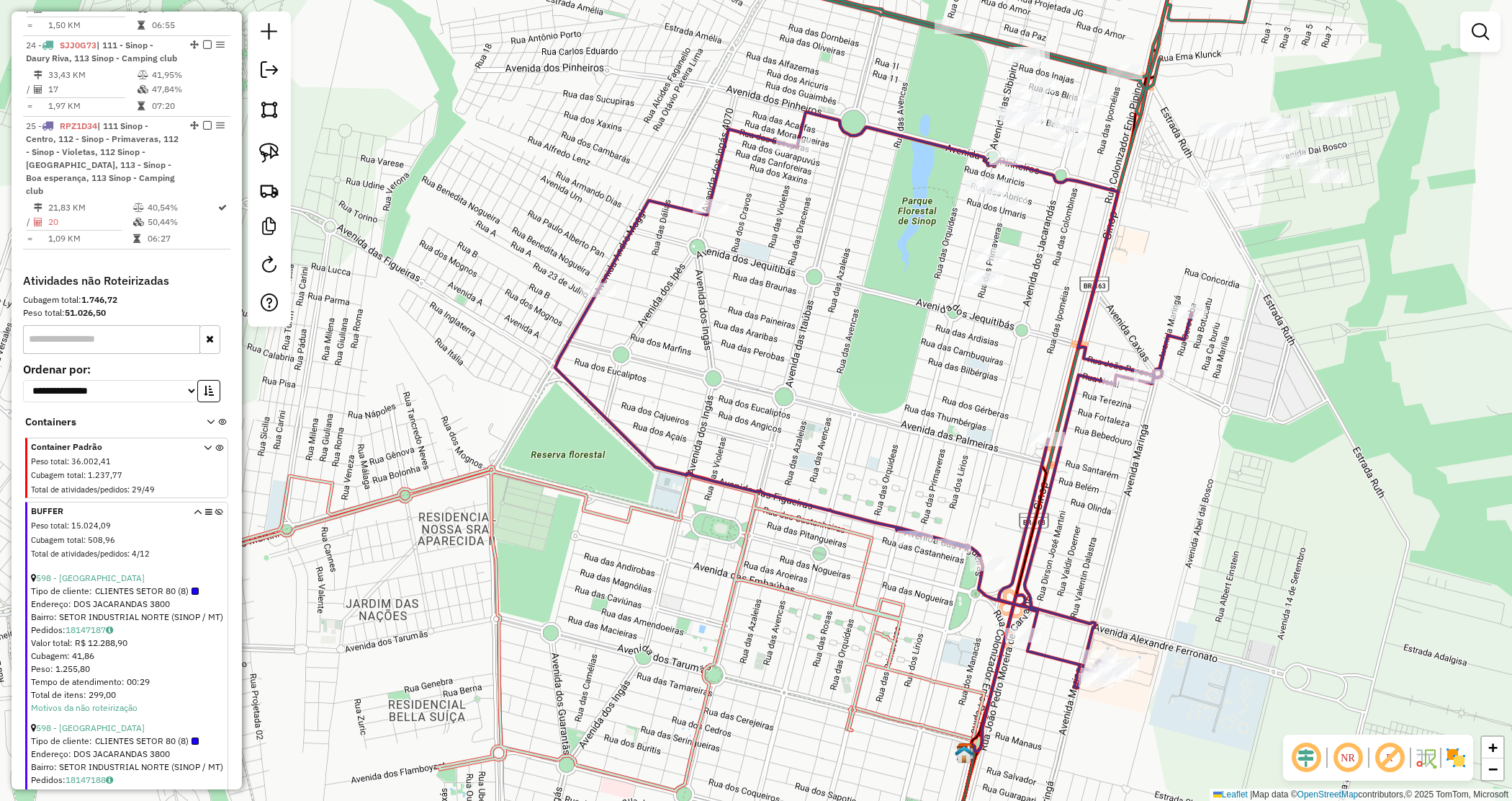
click at [893, 401] on div "Janela de atendimento Grade de atendimento Capacidade Transportadoras Veículos …" at bounding box center [756, 400] width 1512 height 801
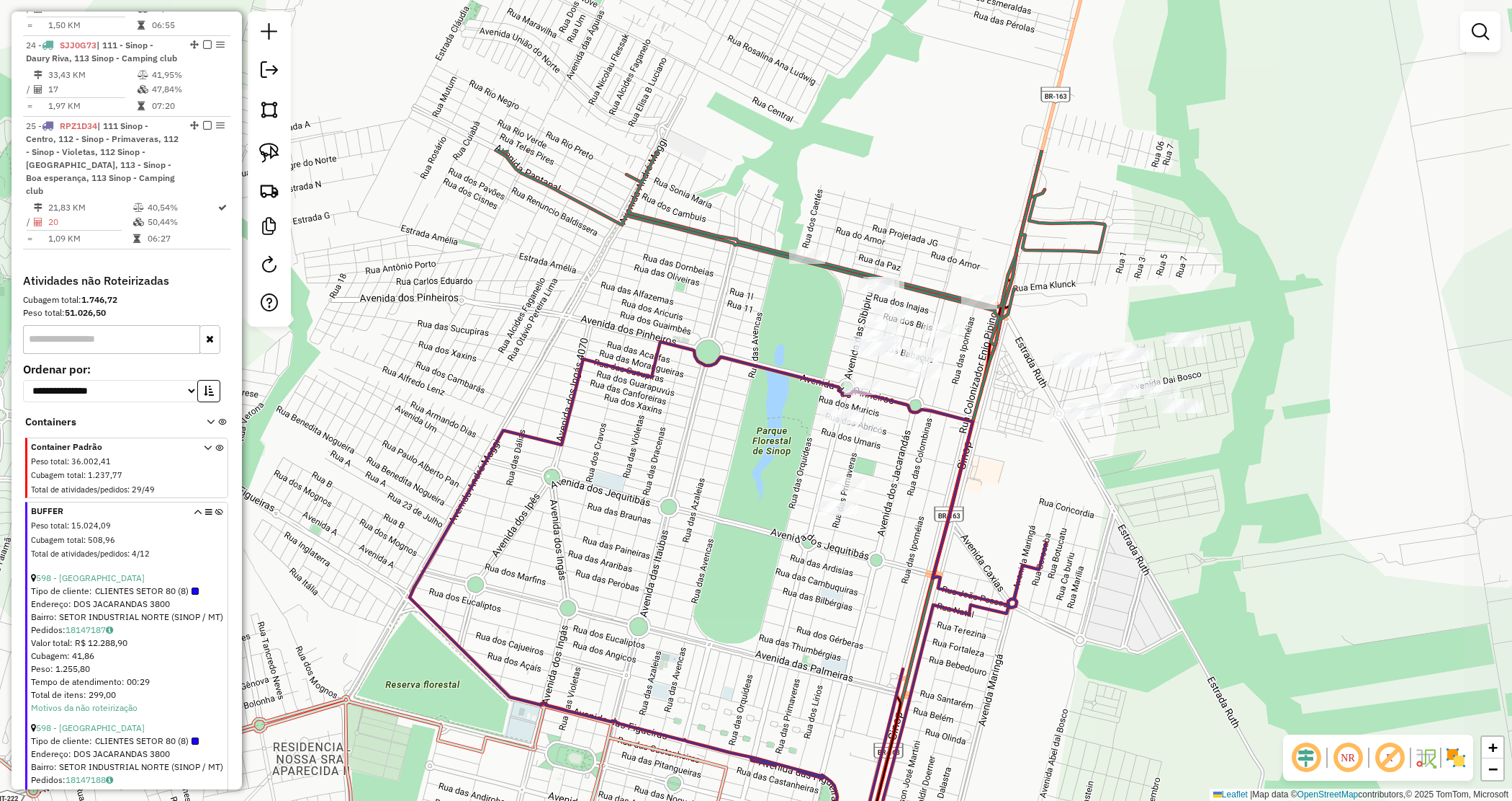
drag, startPoint x: 808, startPoint y: 515, endPoint x: 745, endPoint y: 620, distance: 122.4
click at [745, 620] on div "Janela de atendimento Grade de atendimento Capacidade Transportadoras Veículos …" at bounding box center [756, 400] width 1512 height 801
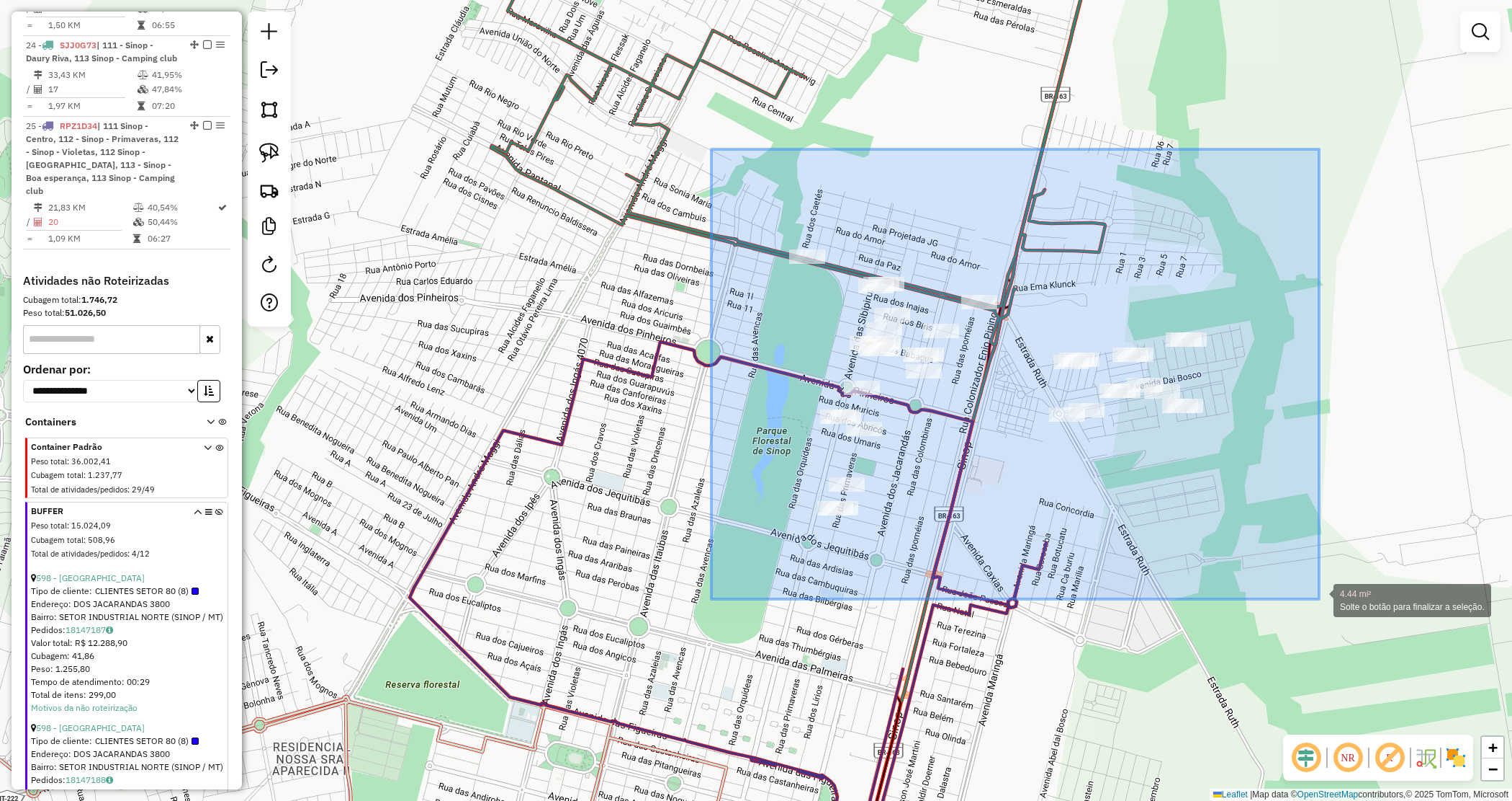
drag, startPoint x: 774, startPoint y: 265, endPoint x: 1318, endPoint y: 599, distance: 638.4
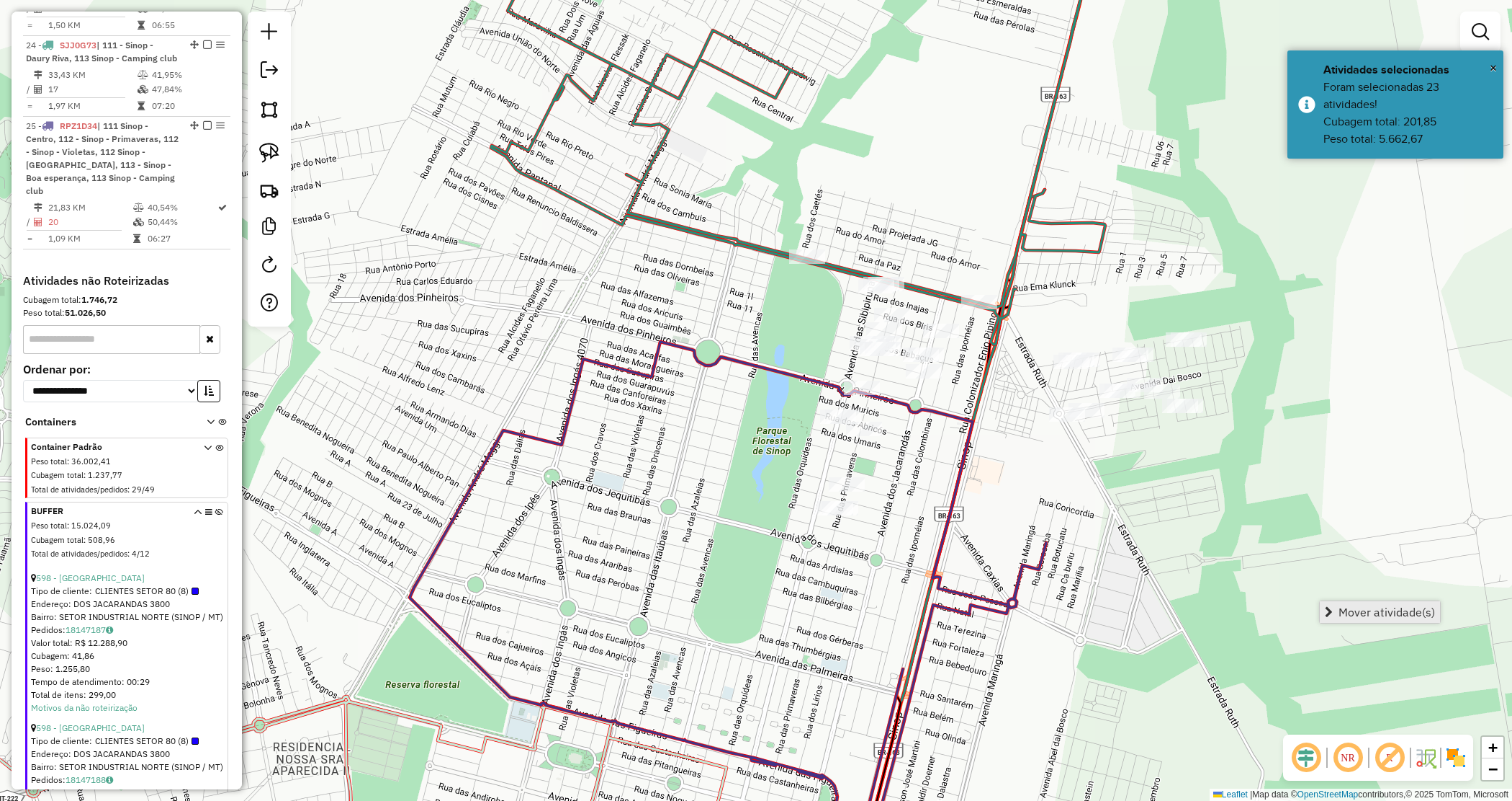
click at [1386, 613] on span "Mover atividade(s)" at bounding box center [1387, 612] width 97 height 12
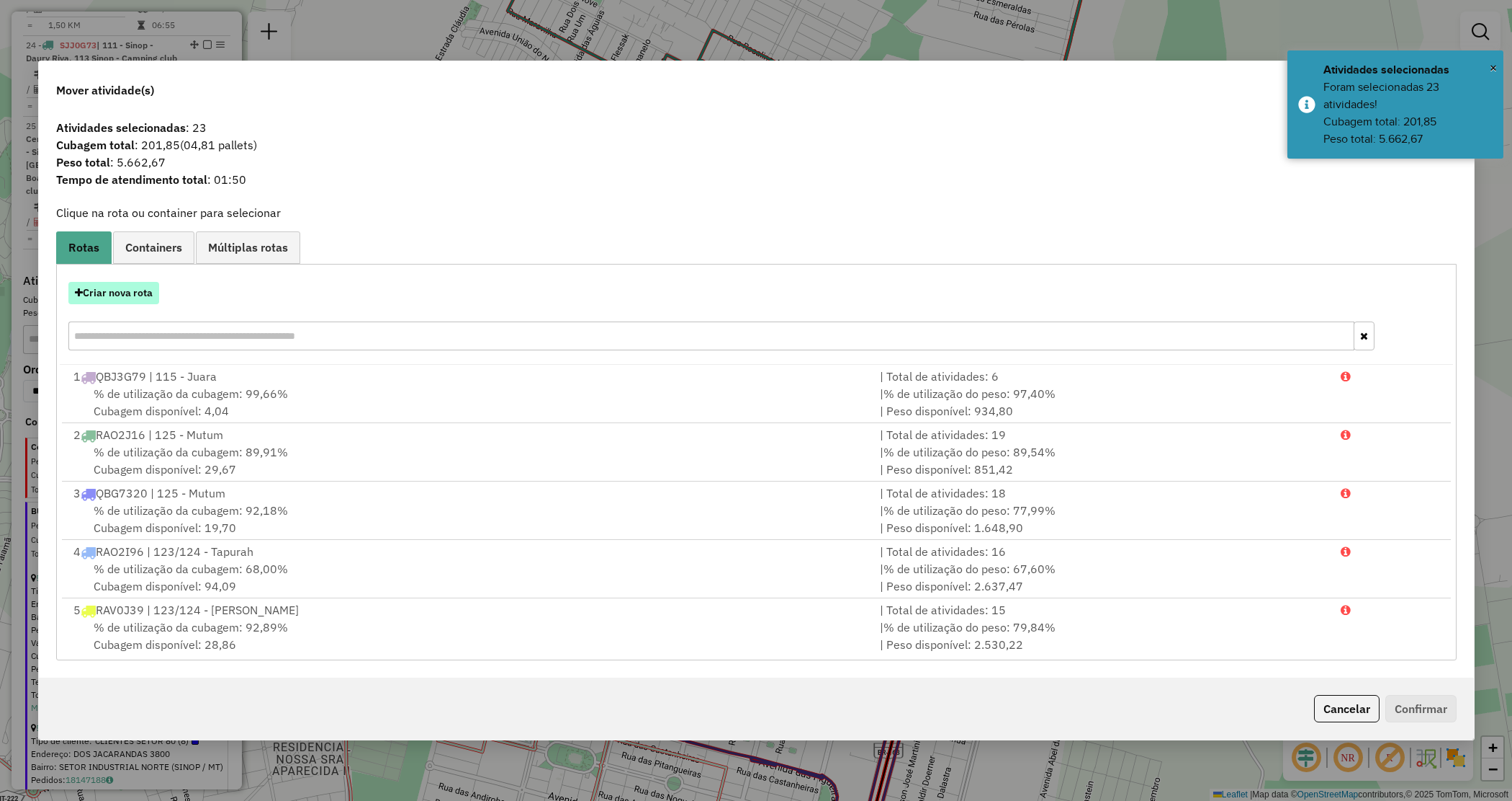
click at [129, 300] on button "Criar nova rota" at bounding box center [114, 293] width 91 height 23
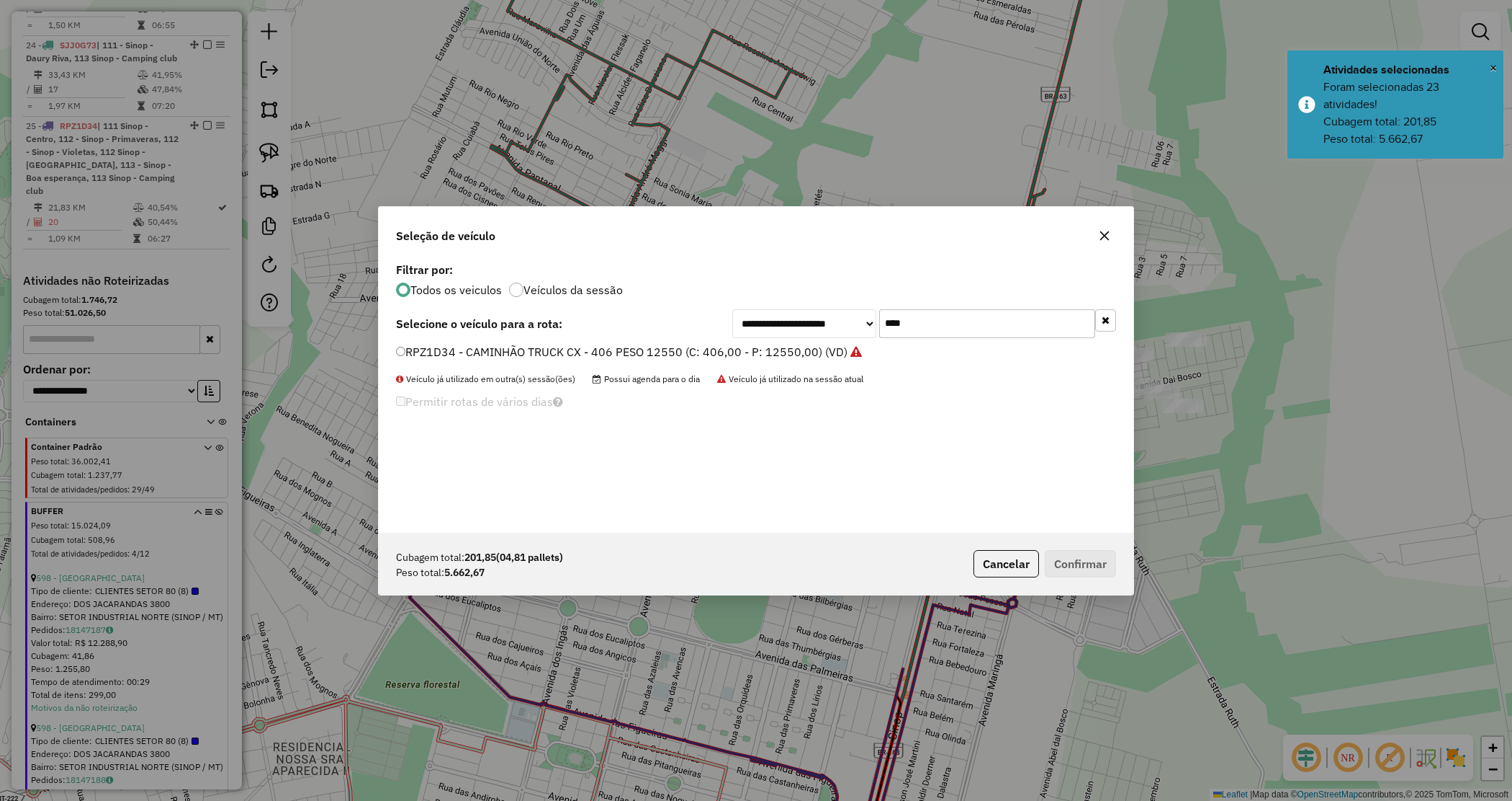
drag, startPoint x: 962, startPoint y: 326, endPoint x: 837, endPoint y: 327, distance: 125.0
click at [839, 328] on div "**********" at bounding box center [924, 323] width 384 height 29
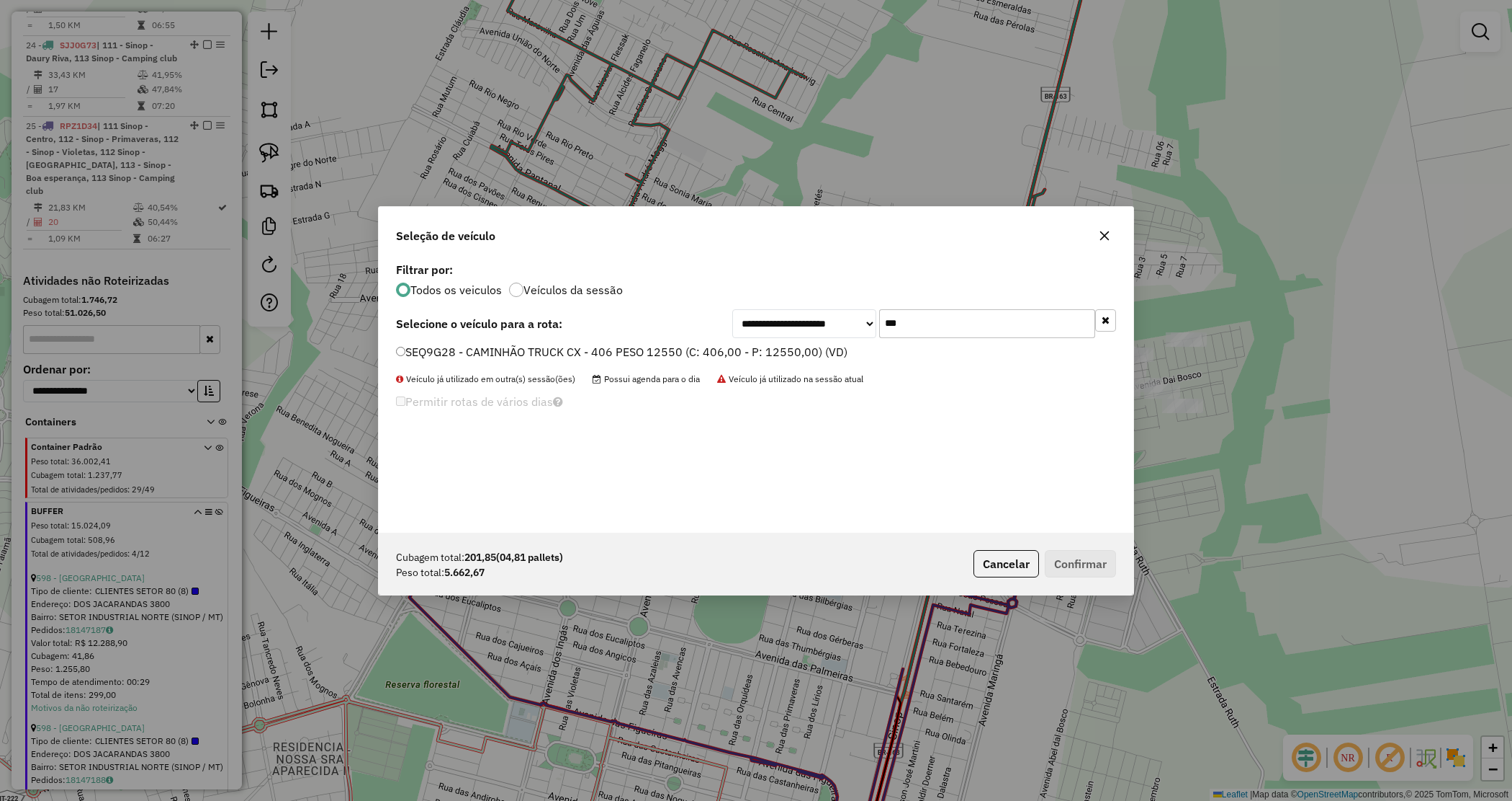
type input "***"
click at [752, 353] on label "SEQ9G28 - CAMINHÃO TRUCK CX - 406 PESO 12550 (C: 406,00 - P: 12550,00) (VD)" at bounding box center [621, 350] width 451 height 17
click at [1073, 560] on button "Confirmar" at bounding box center [1081, 563] width 71 height 28
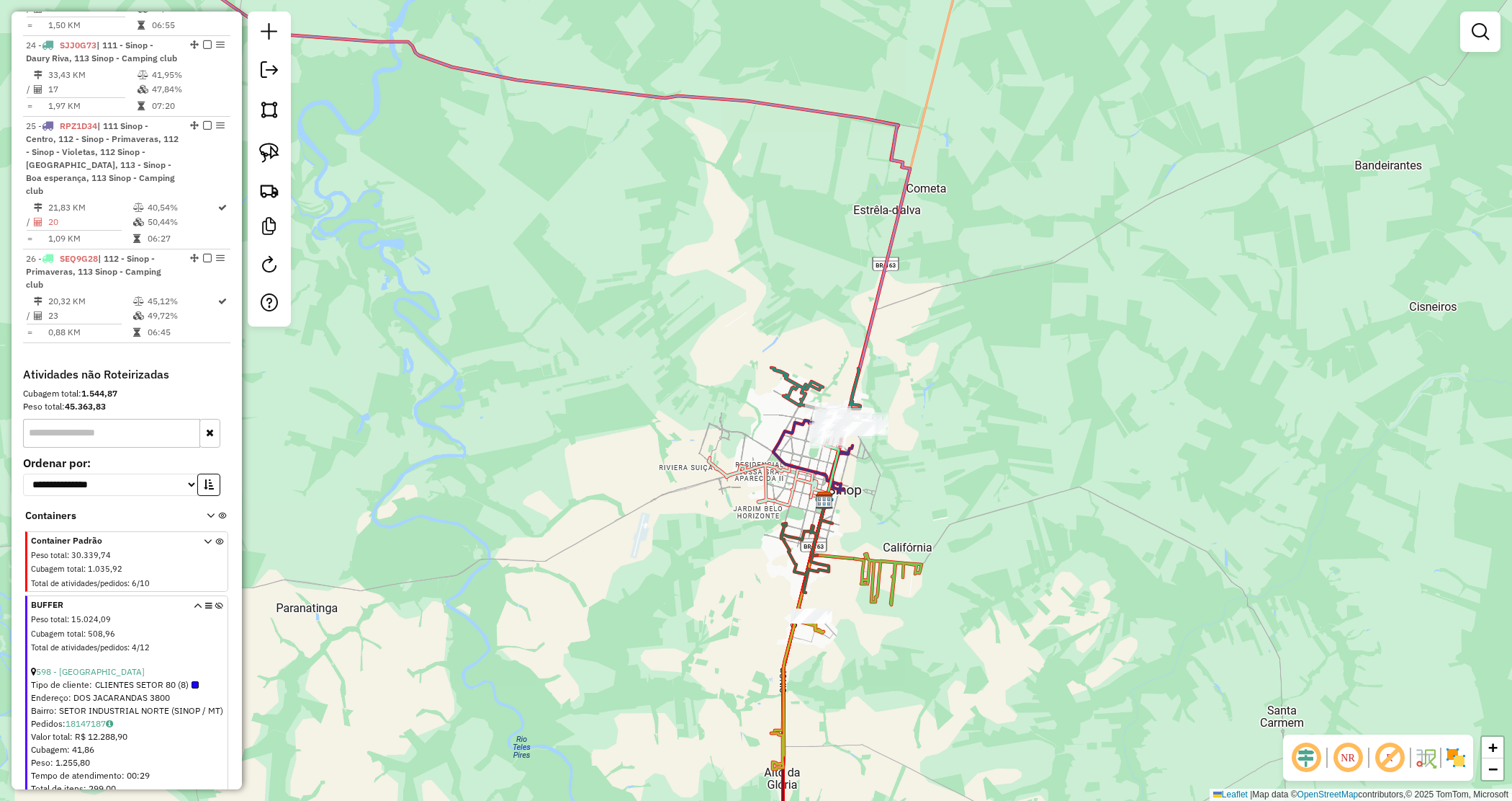
click at [916, 479] on div "Janela de atendimento Grade de atendimento Capacidade Transportadoras Veículos …" at bounding box center [756, 400] width 1512 height 801
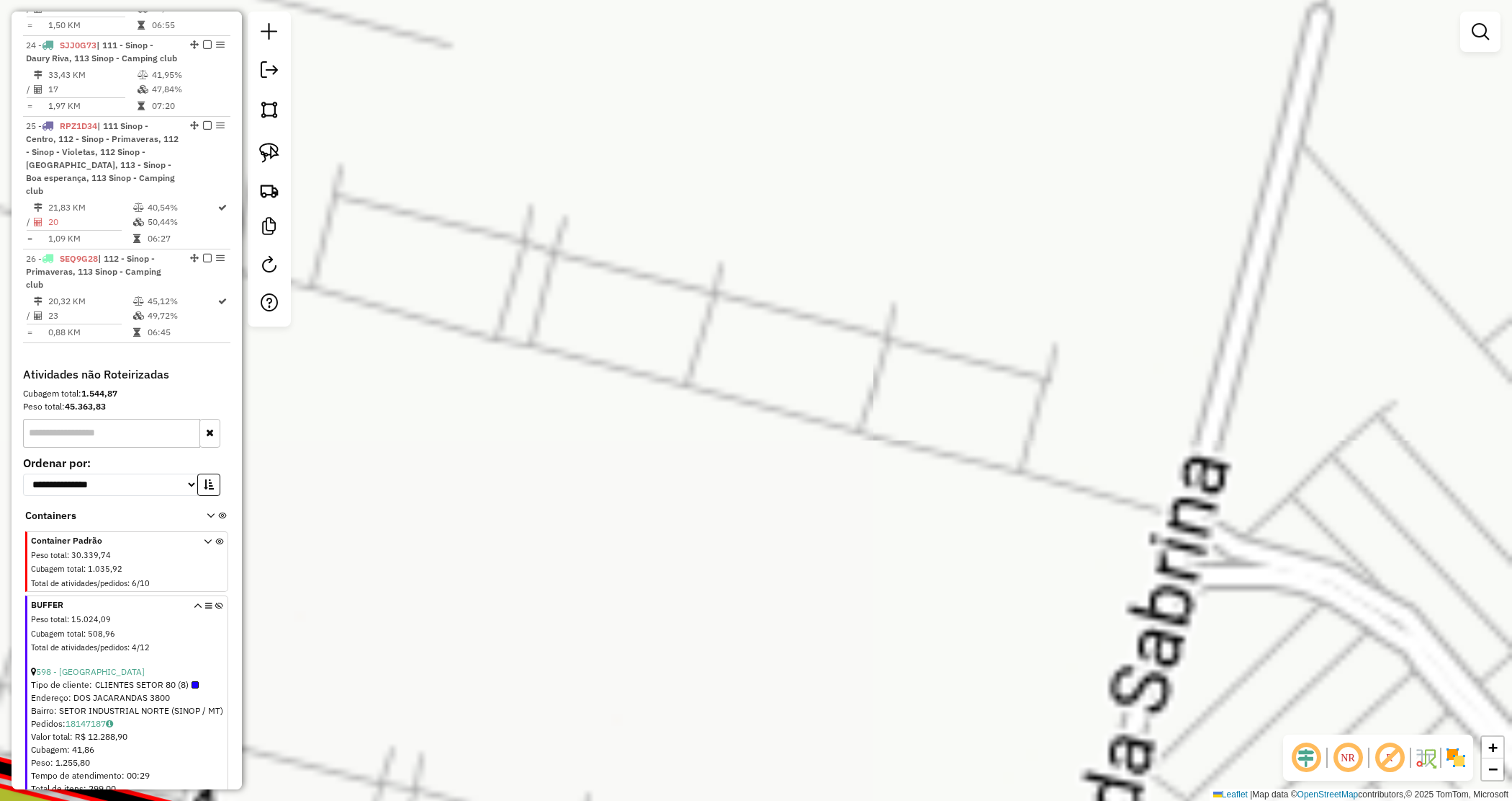
click at [747, 556] on div "Janela de atendimento Grade de atendimento Capacidade Transportadoras Veículos …" at bounding box center [756, 400] width 1512 height 801
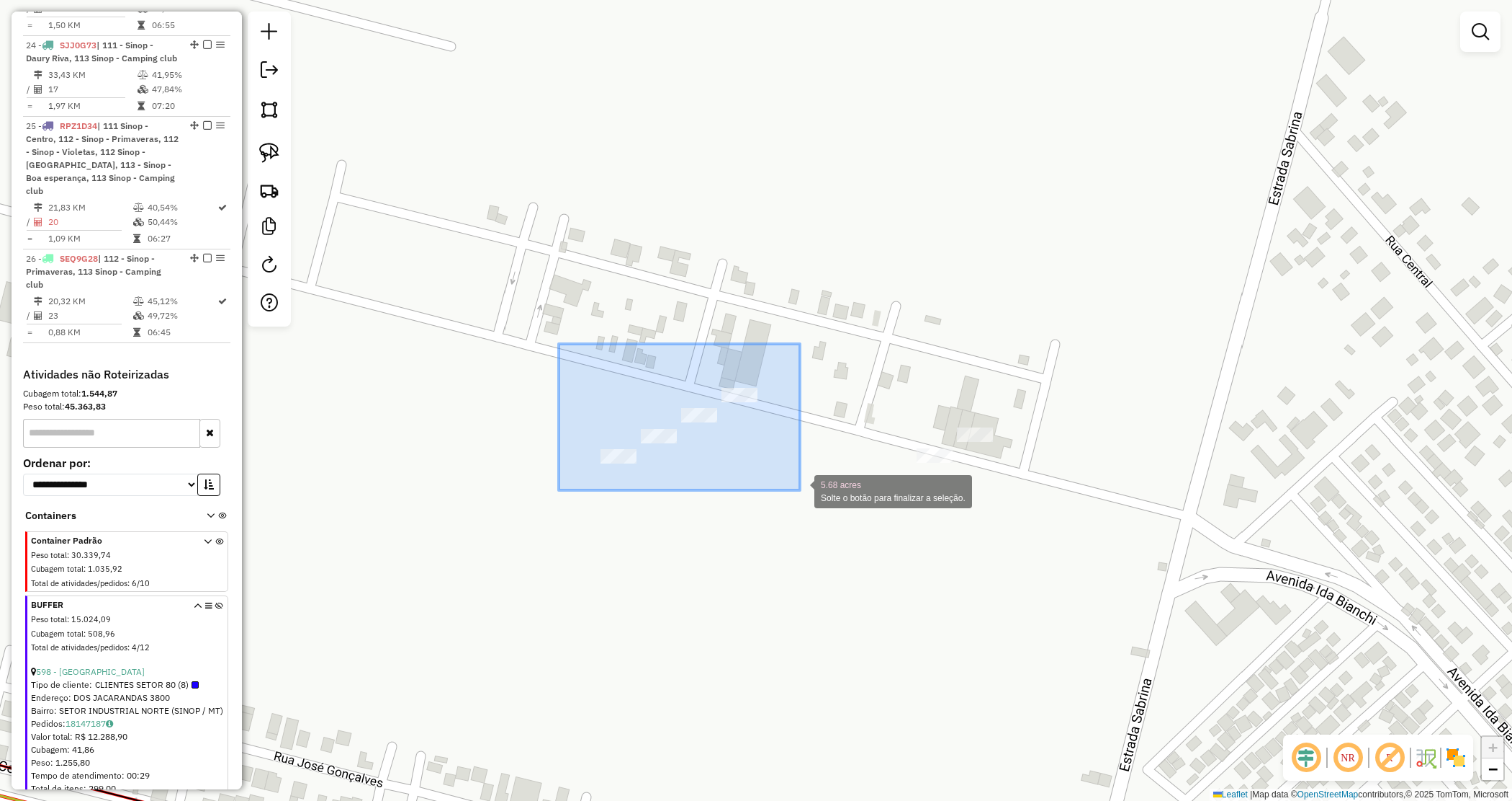
drag, startPoint x: 566, startPoint y: 351, endPoint x: 801, endPoint y: 490, distance: 273.0
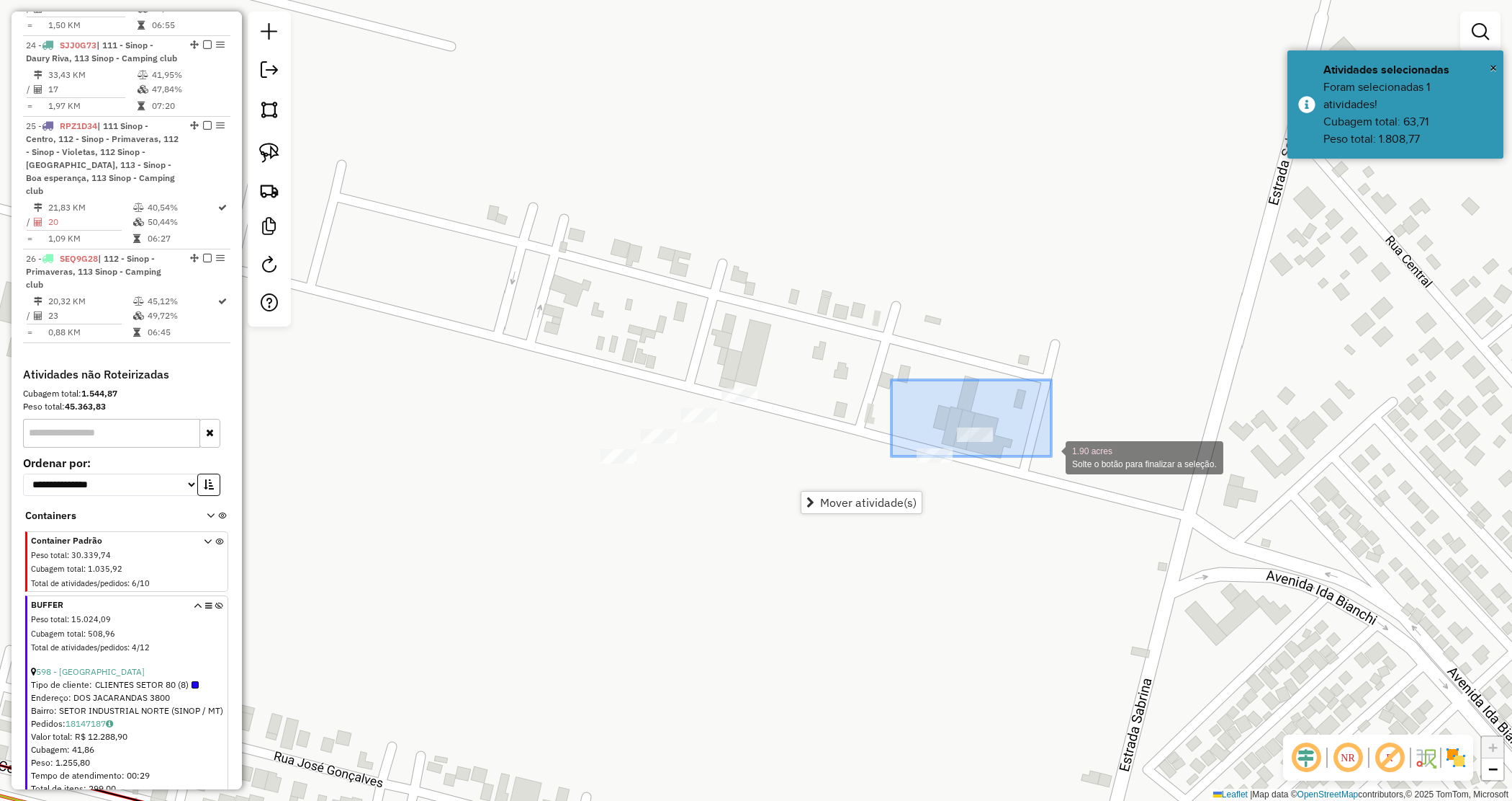
drag, startPoint x: 940, startPoint y: 409, endPoint x: 1052, endPoint y: 457, distance: 121.9
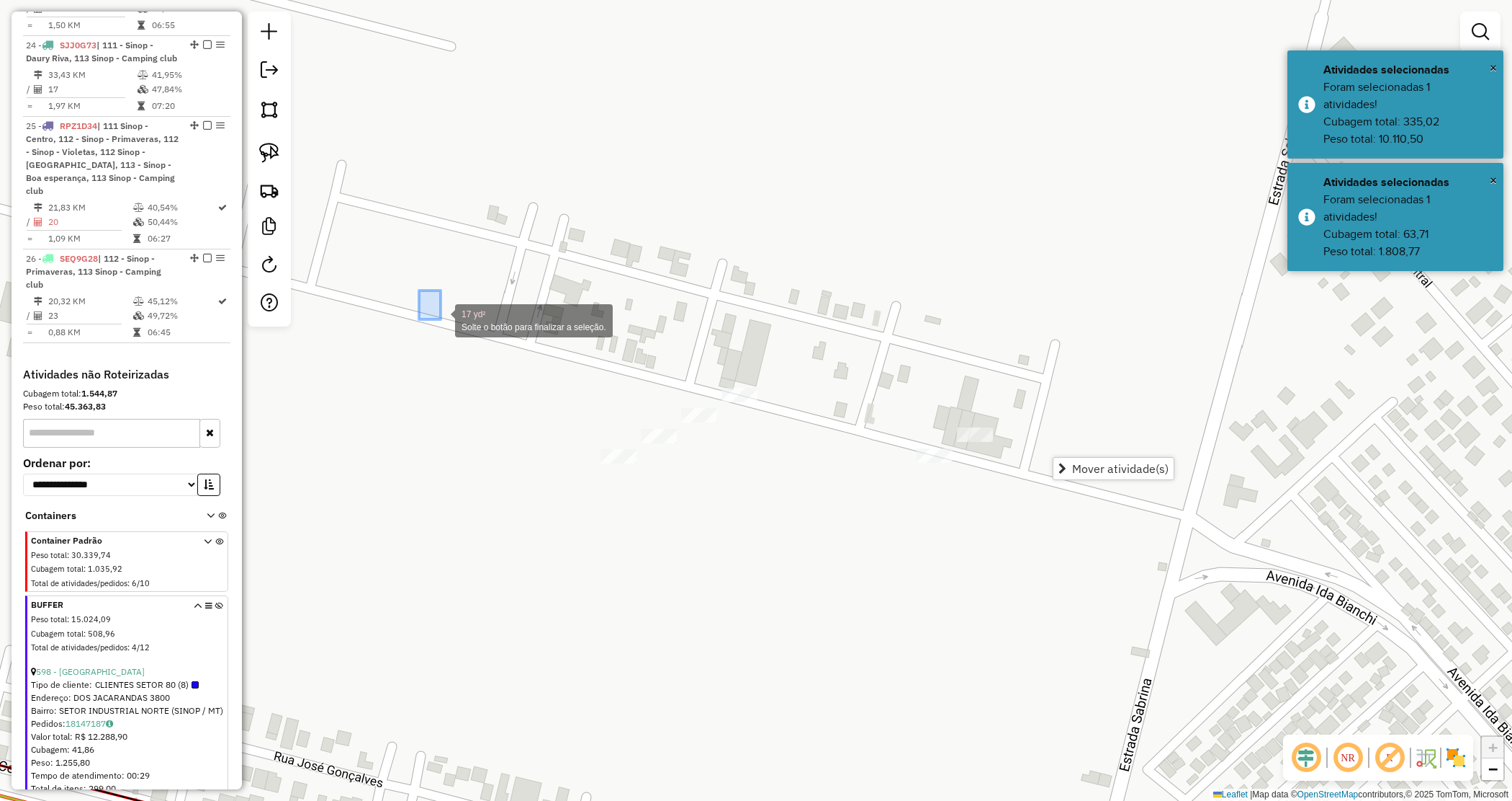
drag, startPoint x: 420, startPoint y: 290, endPoint x: 1133, endPoint y: 559, distance: 762.1
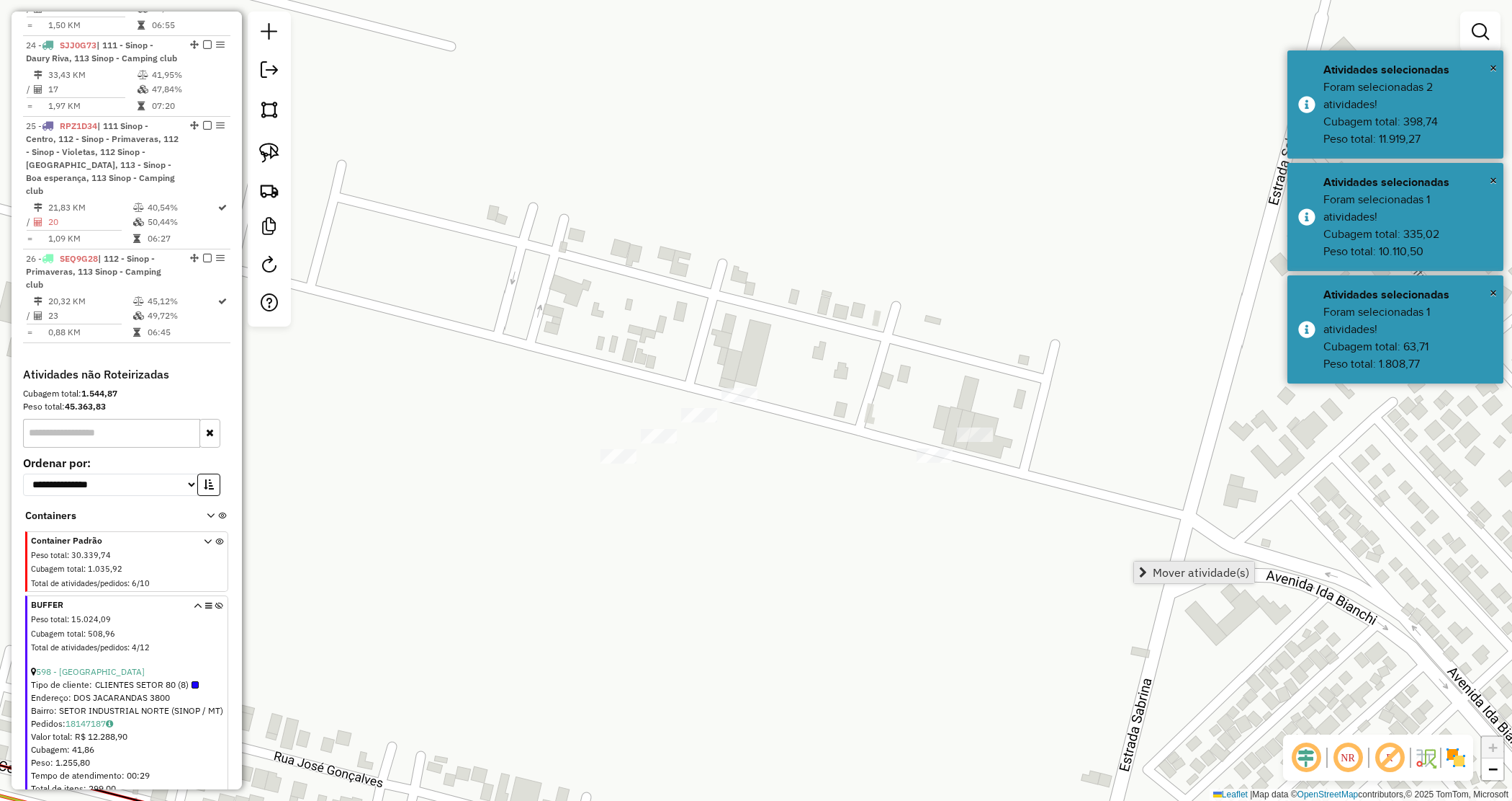
click at [1157, 560] on div "Mover atividade(s)" at bounding box center [1193, 571] width 122 height 23
click at [1161, 571] on span "Mover atividade(s)" at bounding box center [1201, 572] width 97 height 12
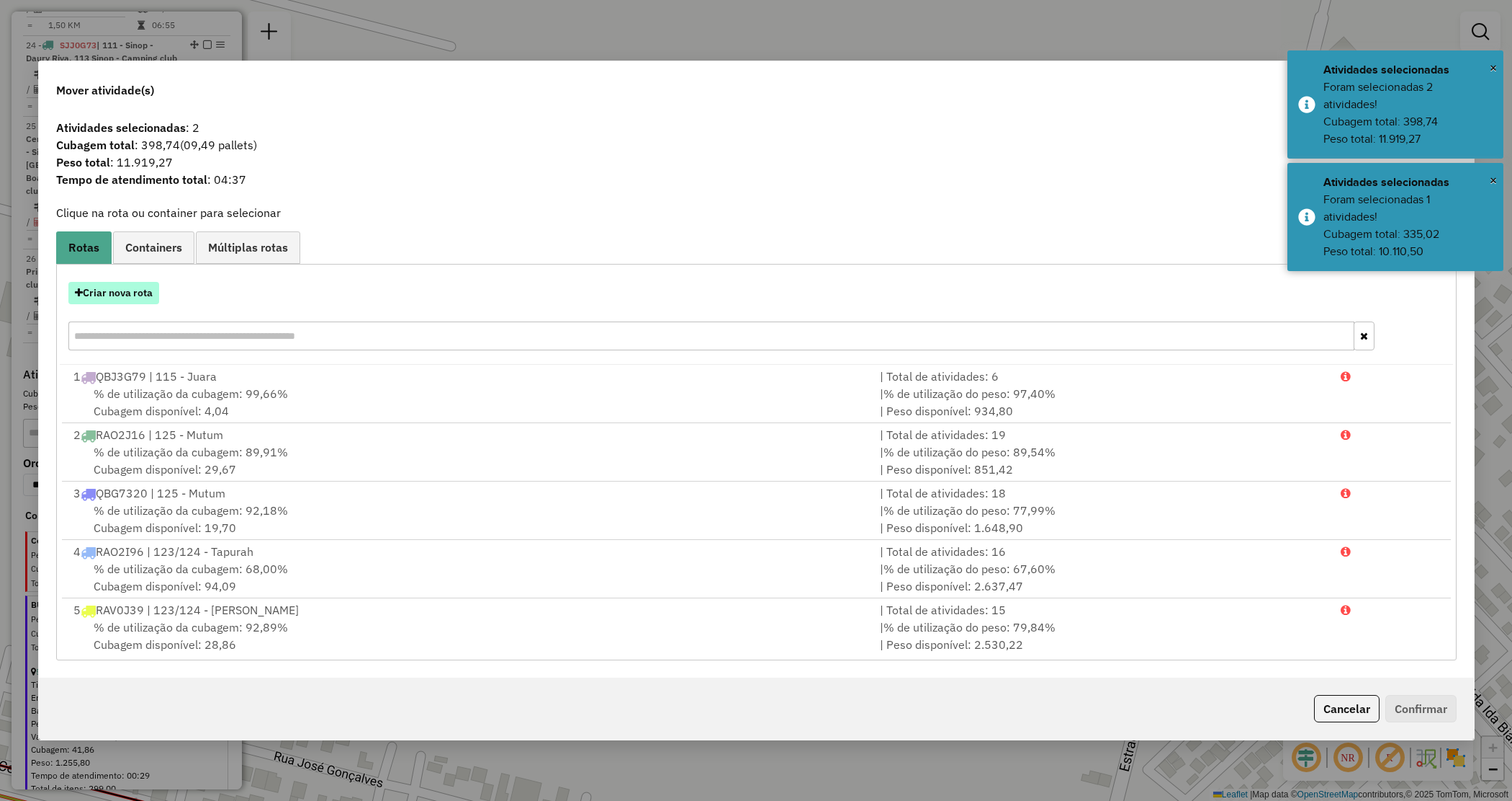
click at [138, 298] on button "Criar nova rota" at bounding box center [114, 293] width 91 height 23
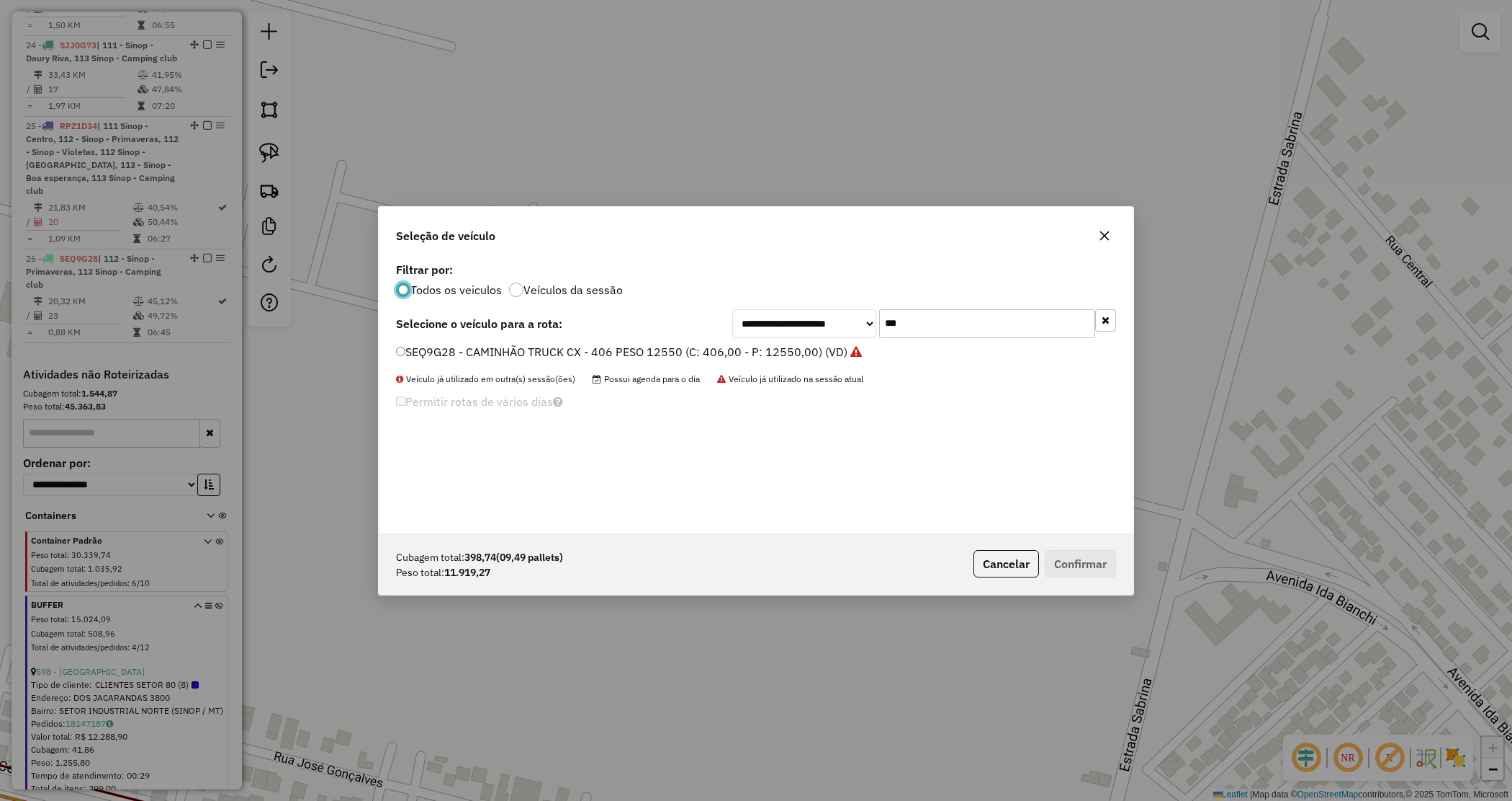
click at [469, 354] on label "SEQ9G28 - CAMINHÃO TRUCK CX - 406 PESO 12550 (C: 406,00 - P: 12550,00) (VD)" at bounding box center [628, 350] width 466 height 17
click at [1075, 563] on button "Confirmar" at bounding box center [1081, 563] width 71 height 28
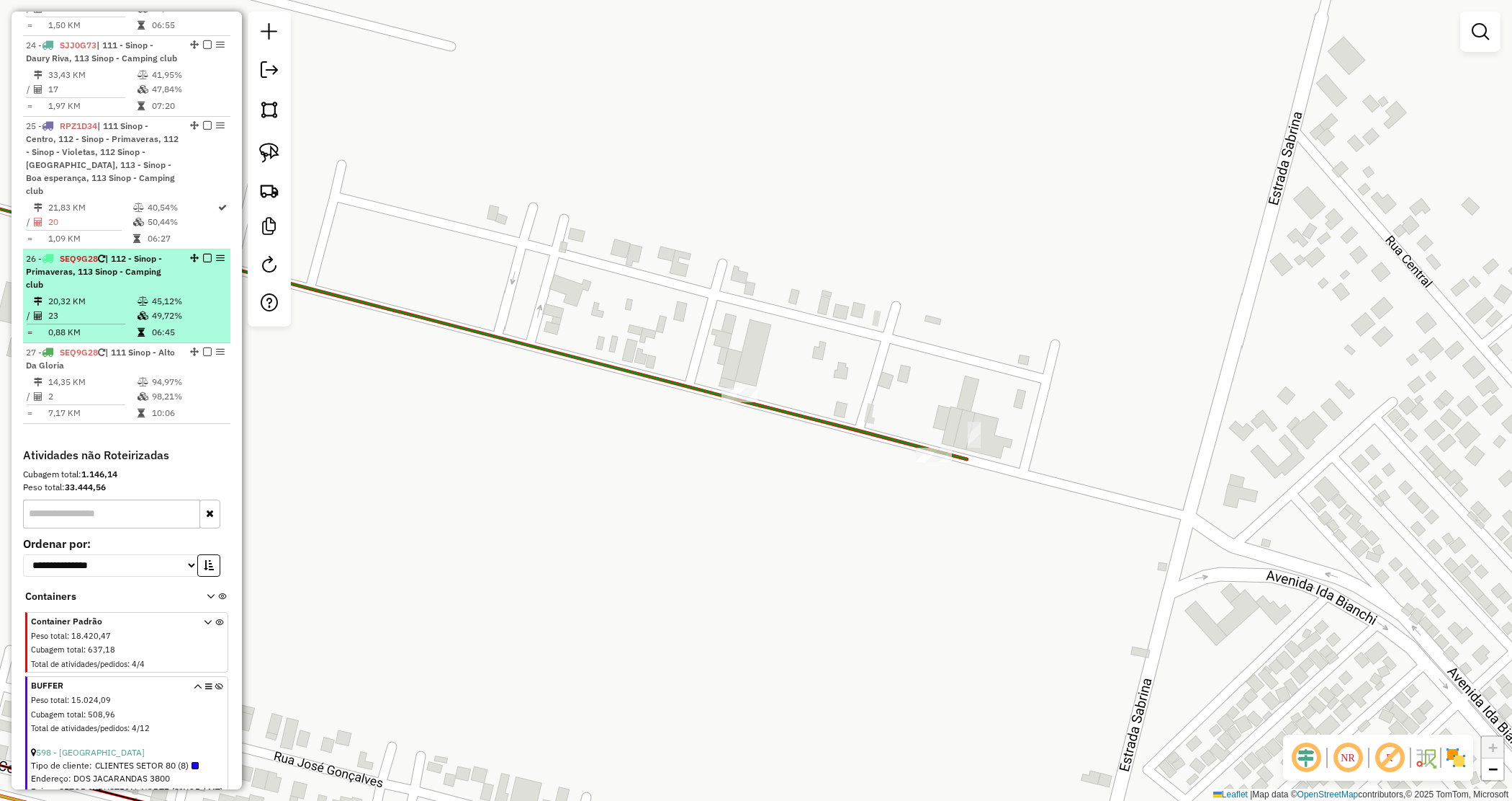
click at [87, 308] on td "23" at bounding box center [92, 315] width 89 height 15
select select "*********"
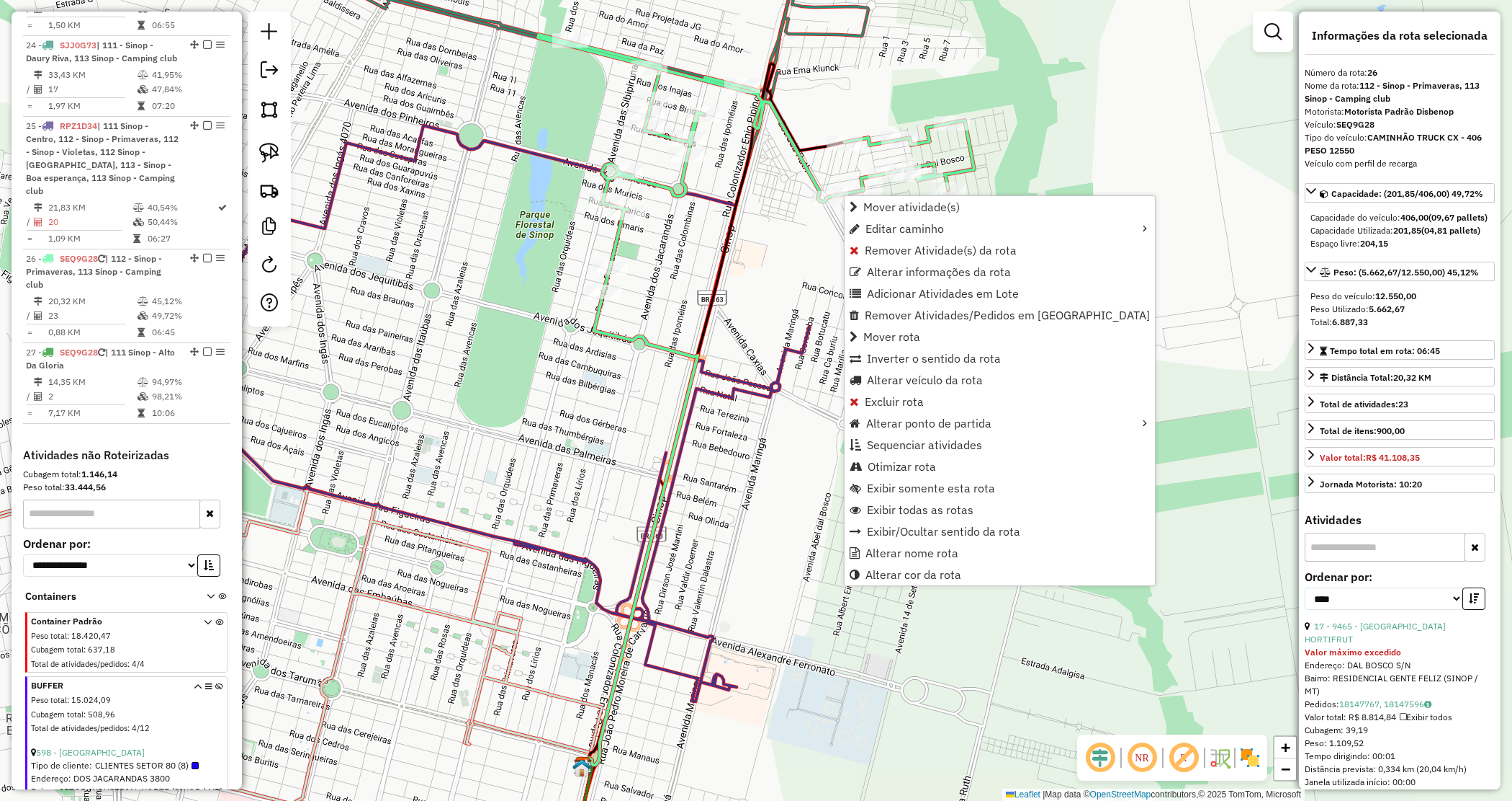
scroll to position [2468, 0]
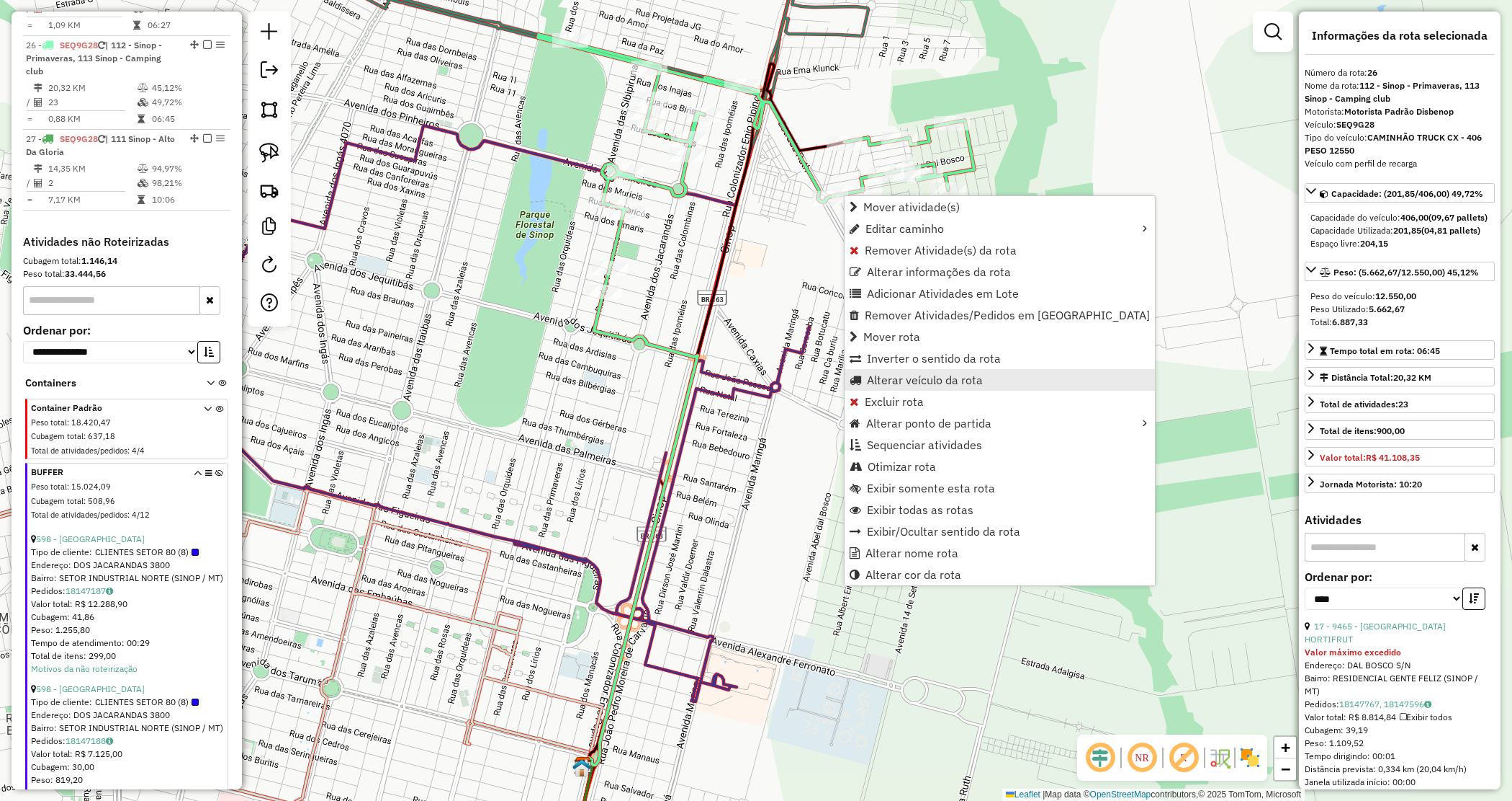
click at [890, 383] on span "Alterar veículo da rota" at bounding box center [924, 380] width 116 height 12
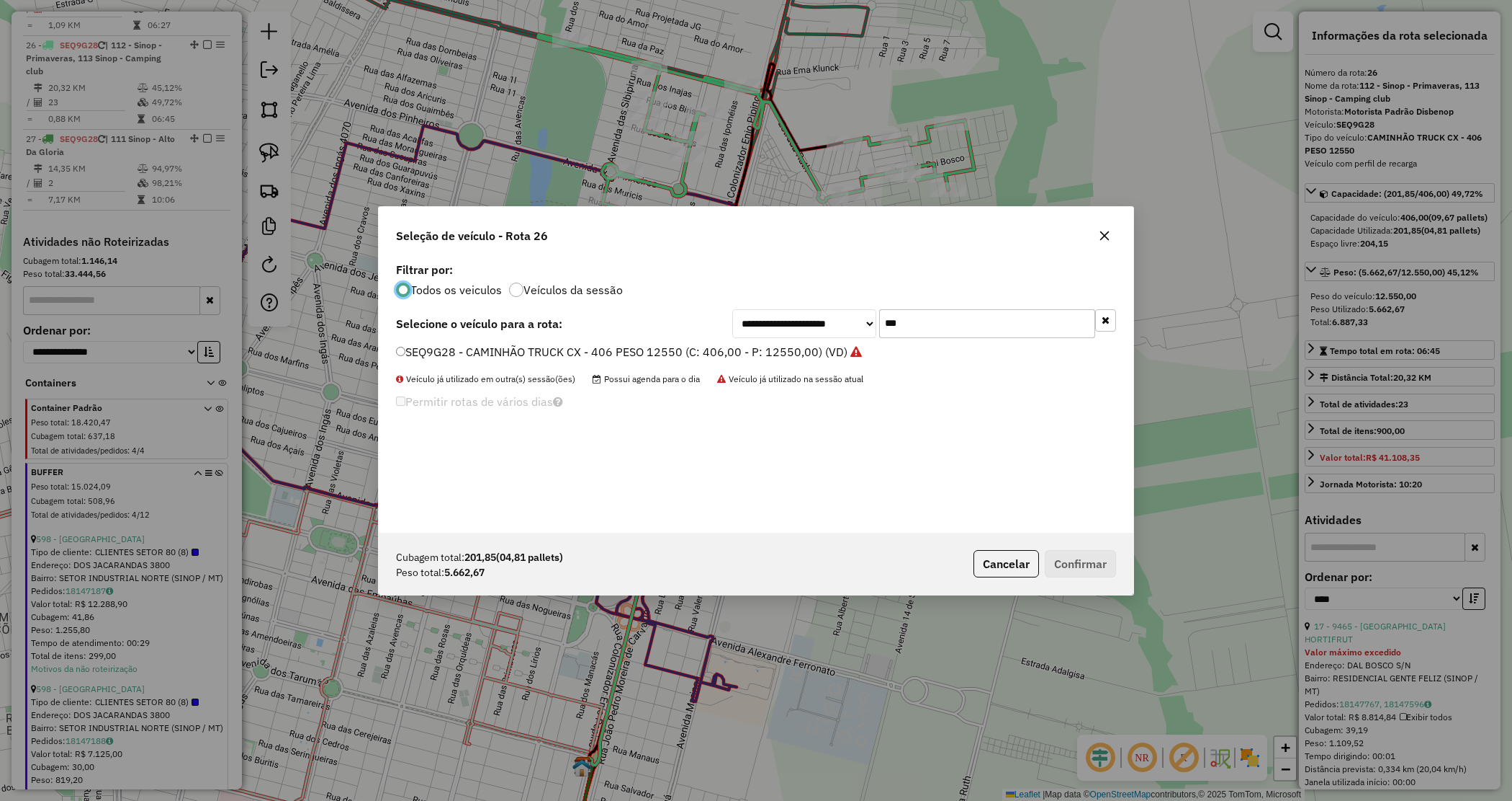
scroll to position [7, 4]
drag, startPoint x: 905, startPoint y: 328, endPoint x: 859, endPoint y: 322, distance: 46.4
click at [861, 323] on div "**********" at bounding box center [924, 323] width 384 height 29
type input "****"
click at [808, 350] on label "QBV4100 - CAMINHÃO TRUCK CX - 392 - Peso 11660 (C: 392,00 - P: 11660,00) (VD)" at bounding box center [624, 350] width 457 height 17
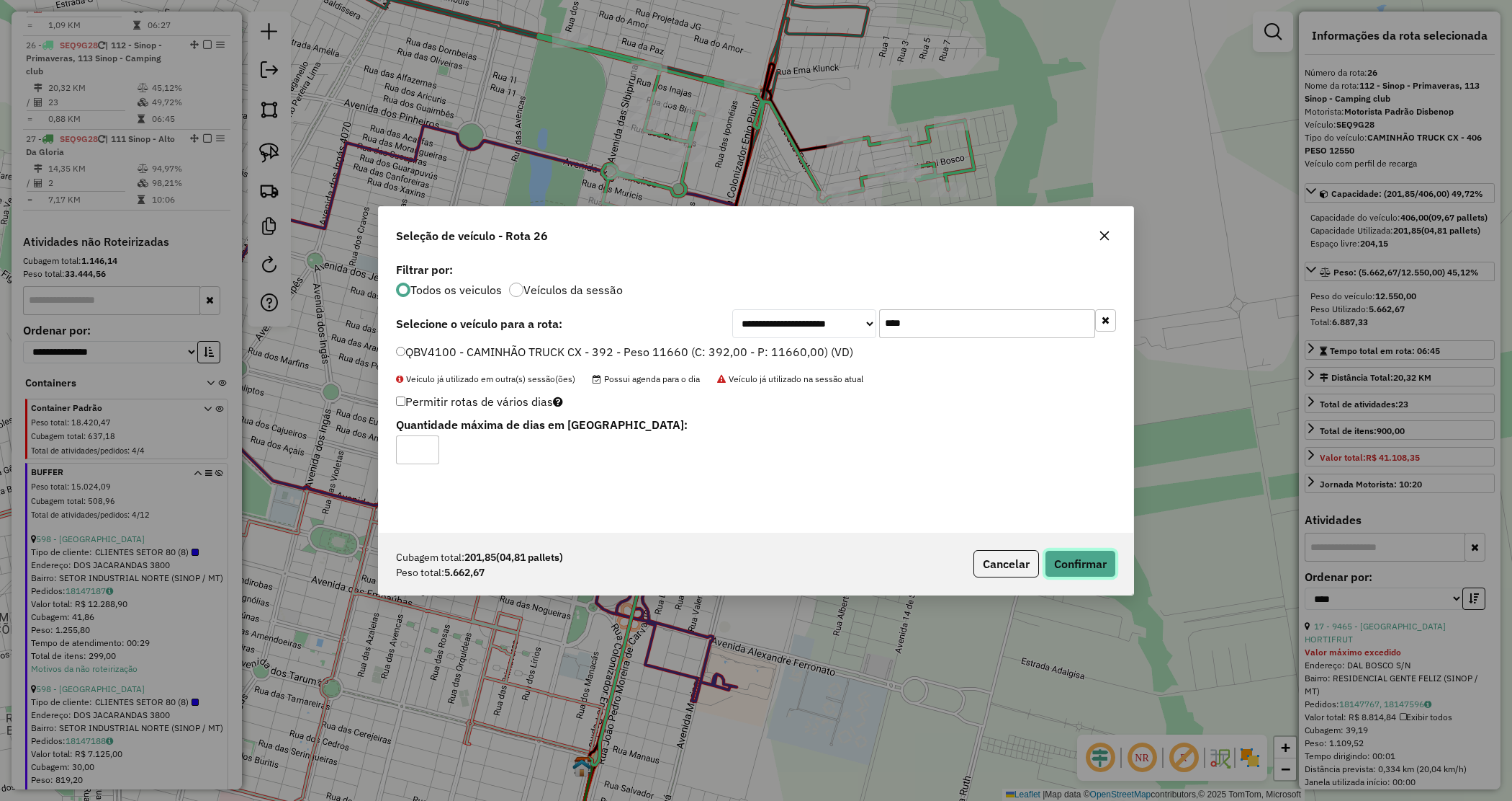
drag, startPoint x: 1101, startPoint y: 567, endPoint x: 1086, endPoint y: 559, distance: 17.0
click at [1096, 564] on button "Confirmar" at bounding box center [1081, 563] width 71 height 28
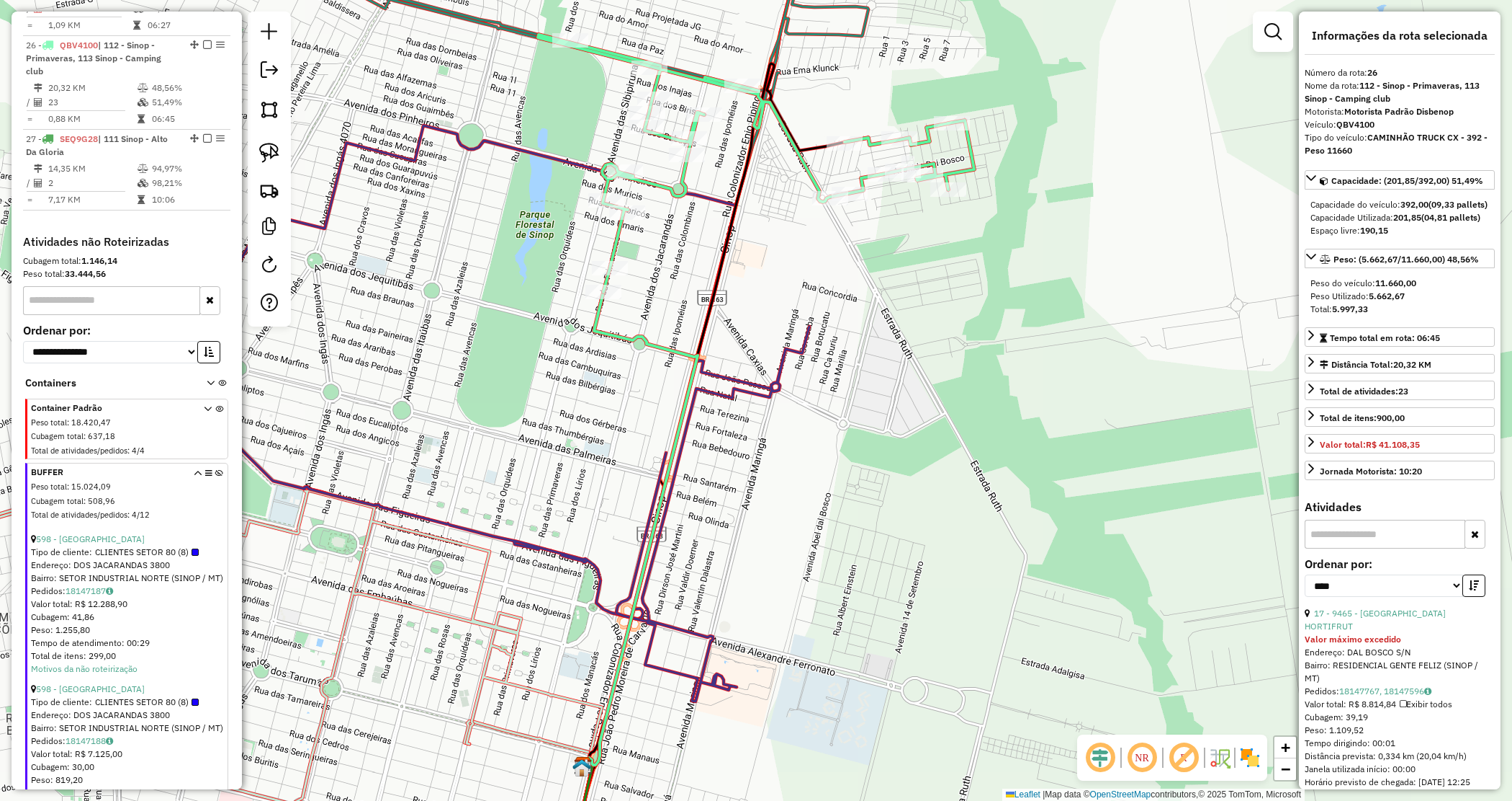
click at [821, 447] on div "Janela de atendimento Grade de atendimento Capacidade Transportadoras Veículos …" at bounding box center [756, 400] width 1512 height 801
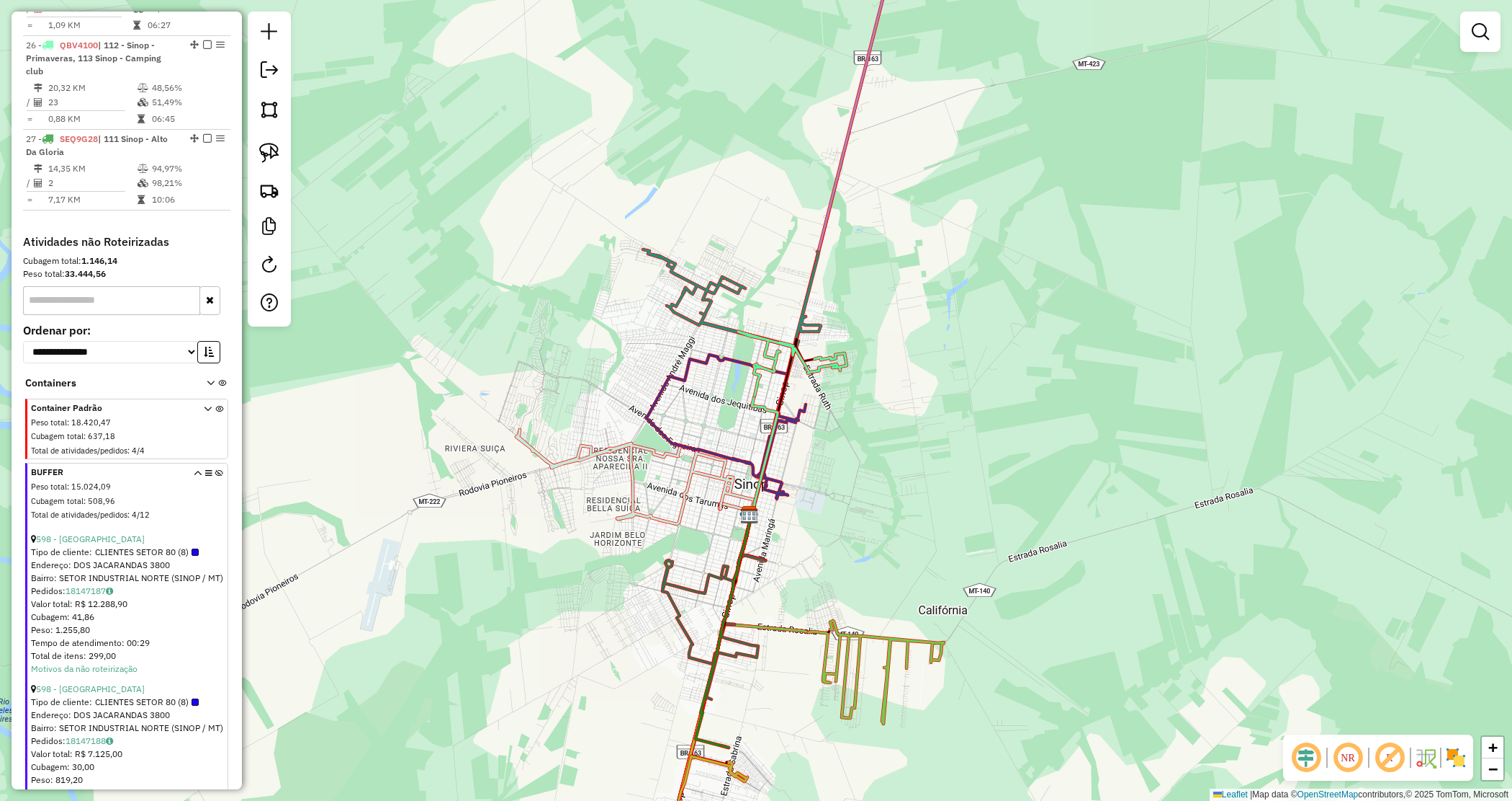
drag, startPoint x: 840, startPoint y: 534, endPoint x: 762, endPoint y: 405, distance: 150.7
click at [762, 405] on div "Janela de atendimento Grade de atendimento Capacidade Transportadoras Veículos …" at bounding box center [756, 400] width 1512 height 801
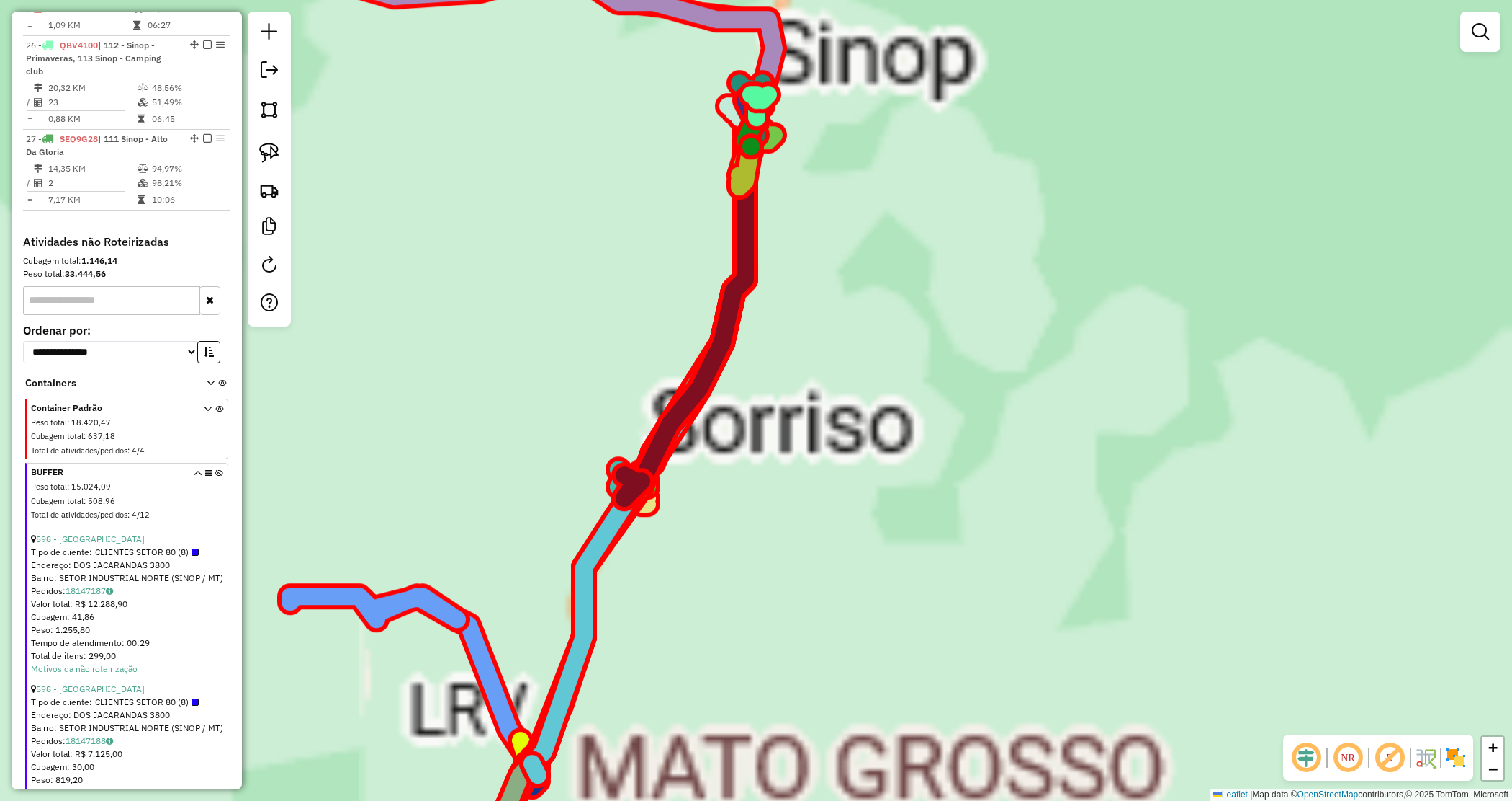
click at [785, 481] on div "Janela de atendimento Grade de atendimento Capacidade Transportadoras Veículos …" at bounding box center [756, 400] width 1512 height 801
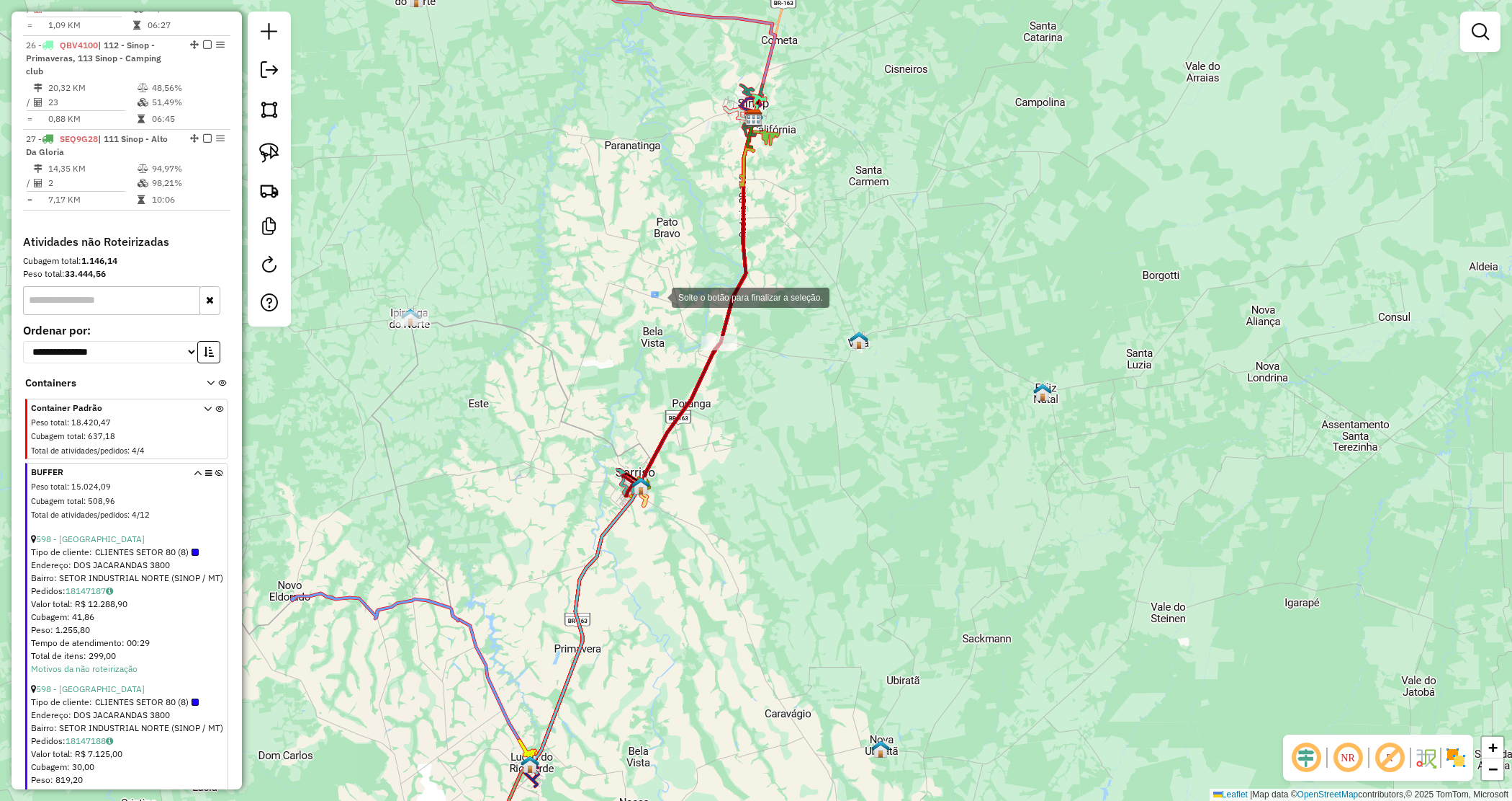
drag, startPoint x: 657, startPoint y: 296, endPoint x: 941, endPoint y: 411, distance: 306.4
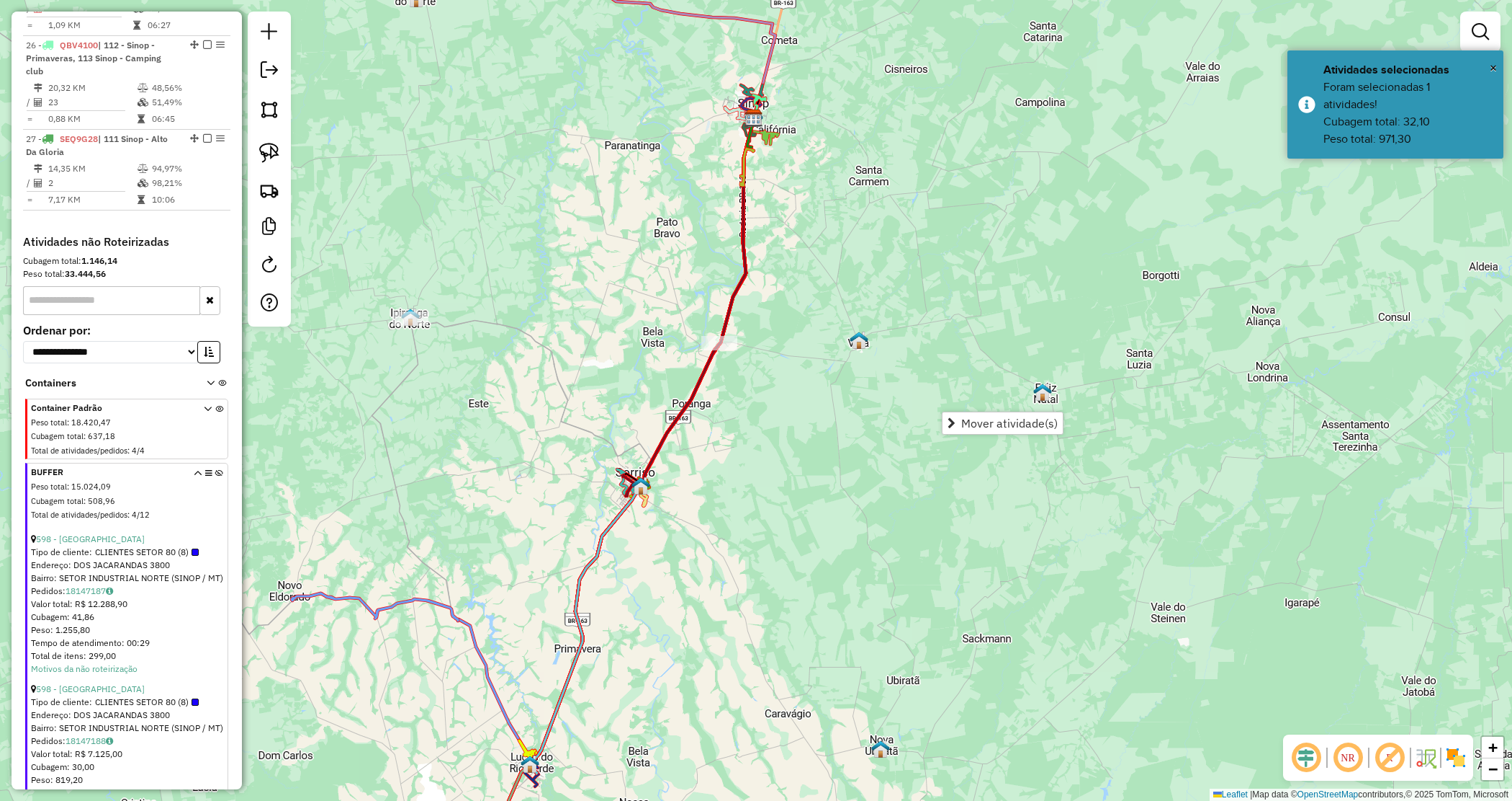
click at [700, 480] on div "Janela de atendimento Grade de atendimento Capacidade Transportadoras Veículos …" at bounding box center [756, 400] width 1512 height 801
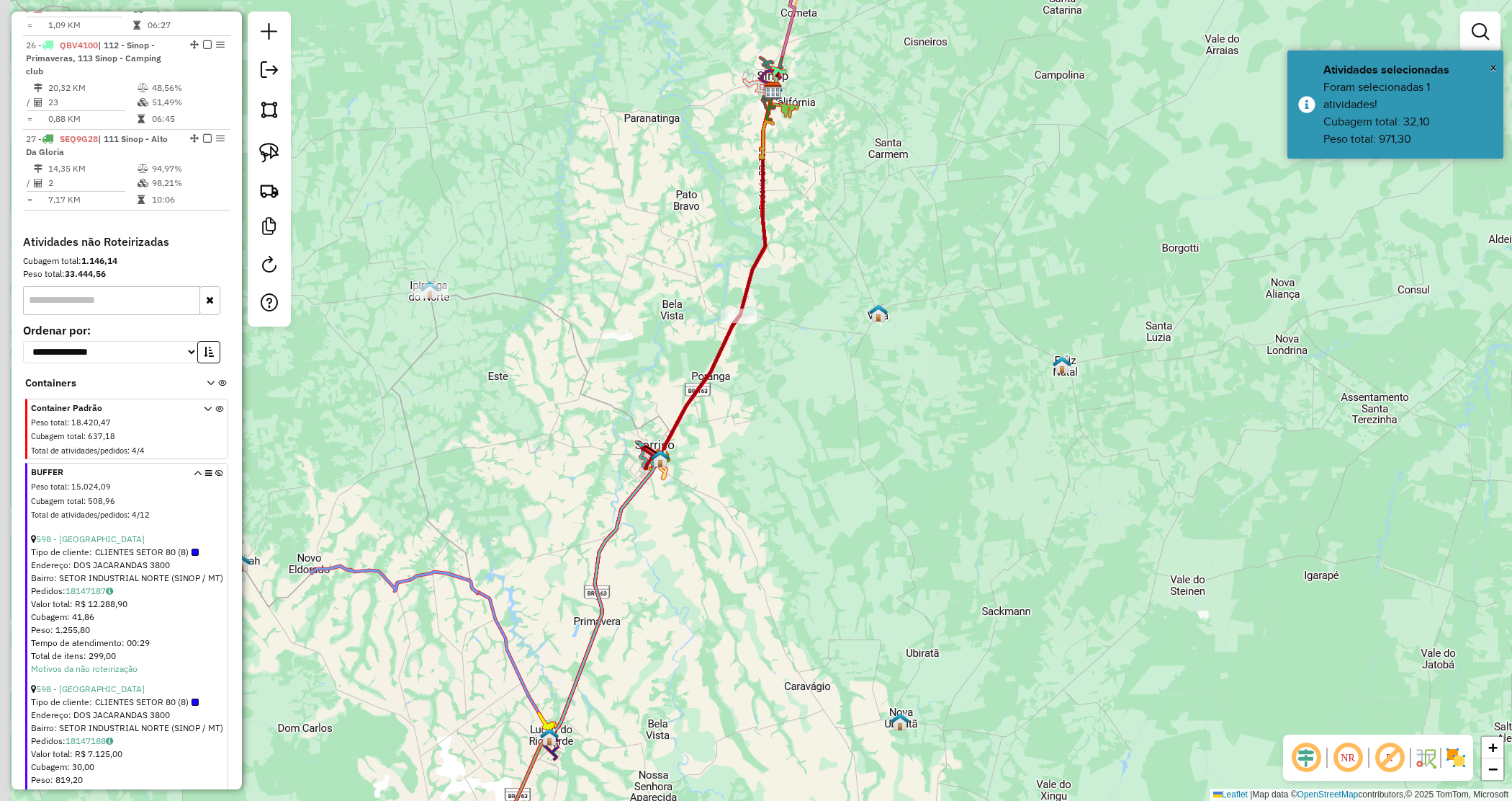
drag, startPoint x: 686, startPoint y: 525, endPoint x: 826, endPoint y: 377, distance: 203.7
click at [826, 377] on div "Janela de atendimento Grade de atendimento Capacidade Transportadoras Veículos …" at bounding box center [756, 400] width 1512 height 801
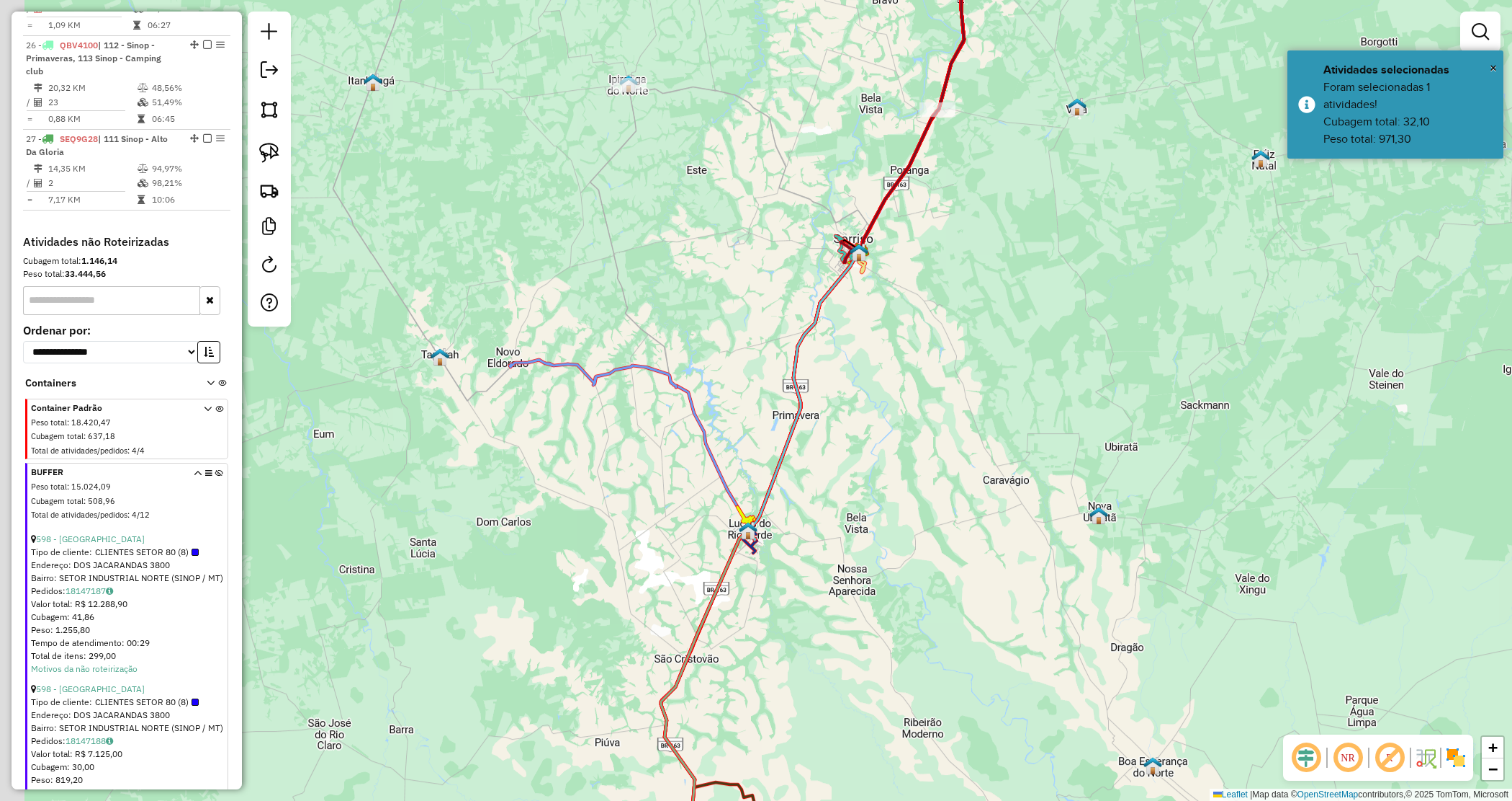
drag, startPoint x: 650, startPoint y: 233, endPoint x: 704, endPoint y: 213, distance: 57.6
click at [681, 196] on div "Janela de atendimento Grade de atendimento Capacidade Transportadoras Veículos …" at bounding box center [756, 400] width 1512 height 801
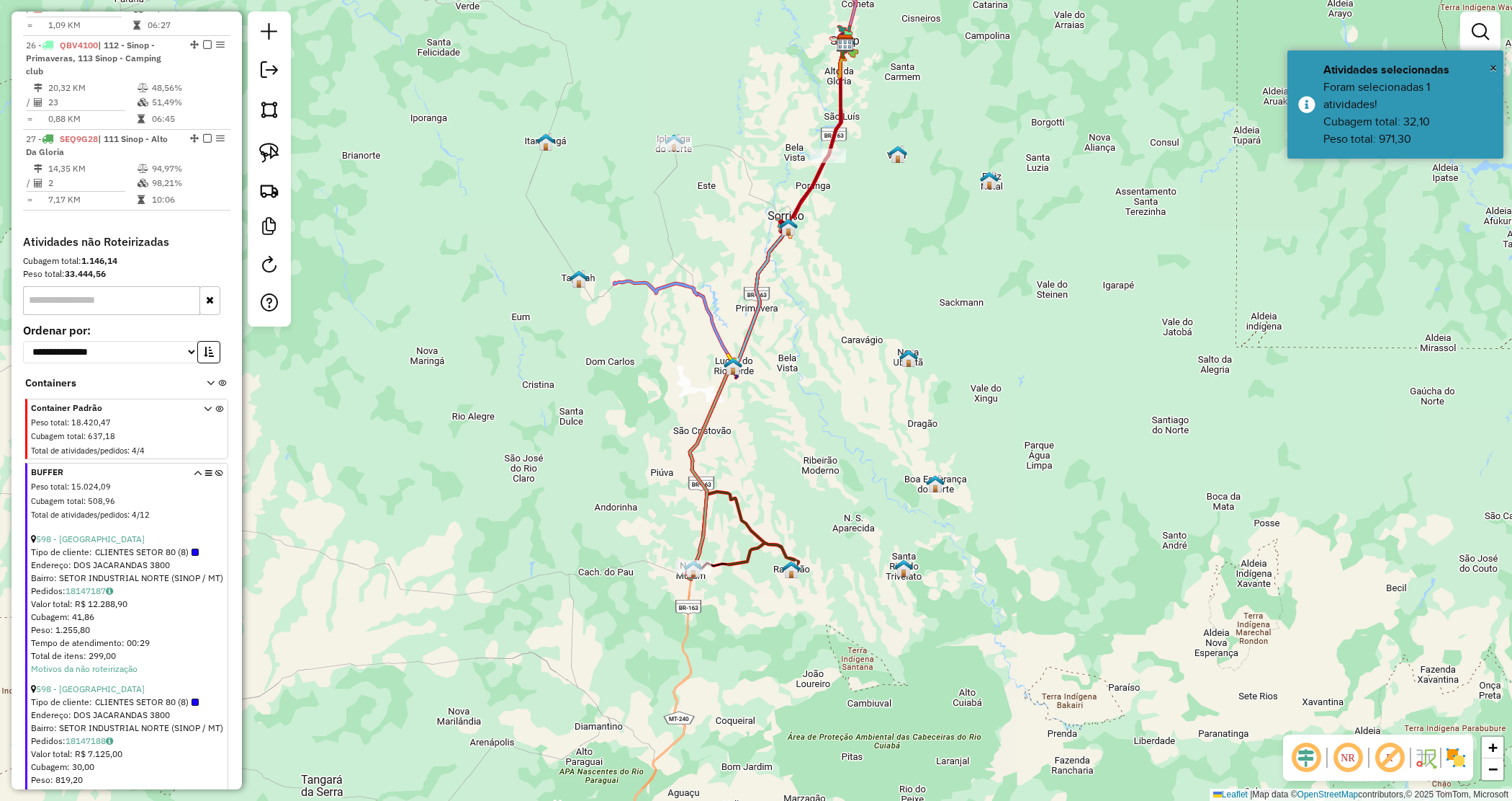
click at [758, 438] on div "Janela de atendimento Grade de atendimento Capacidade Transportadoras Veículos …" at bounding box center [756, 400] width 1512 height 801
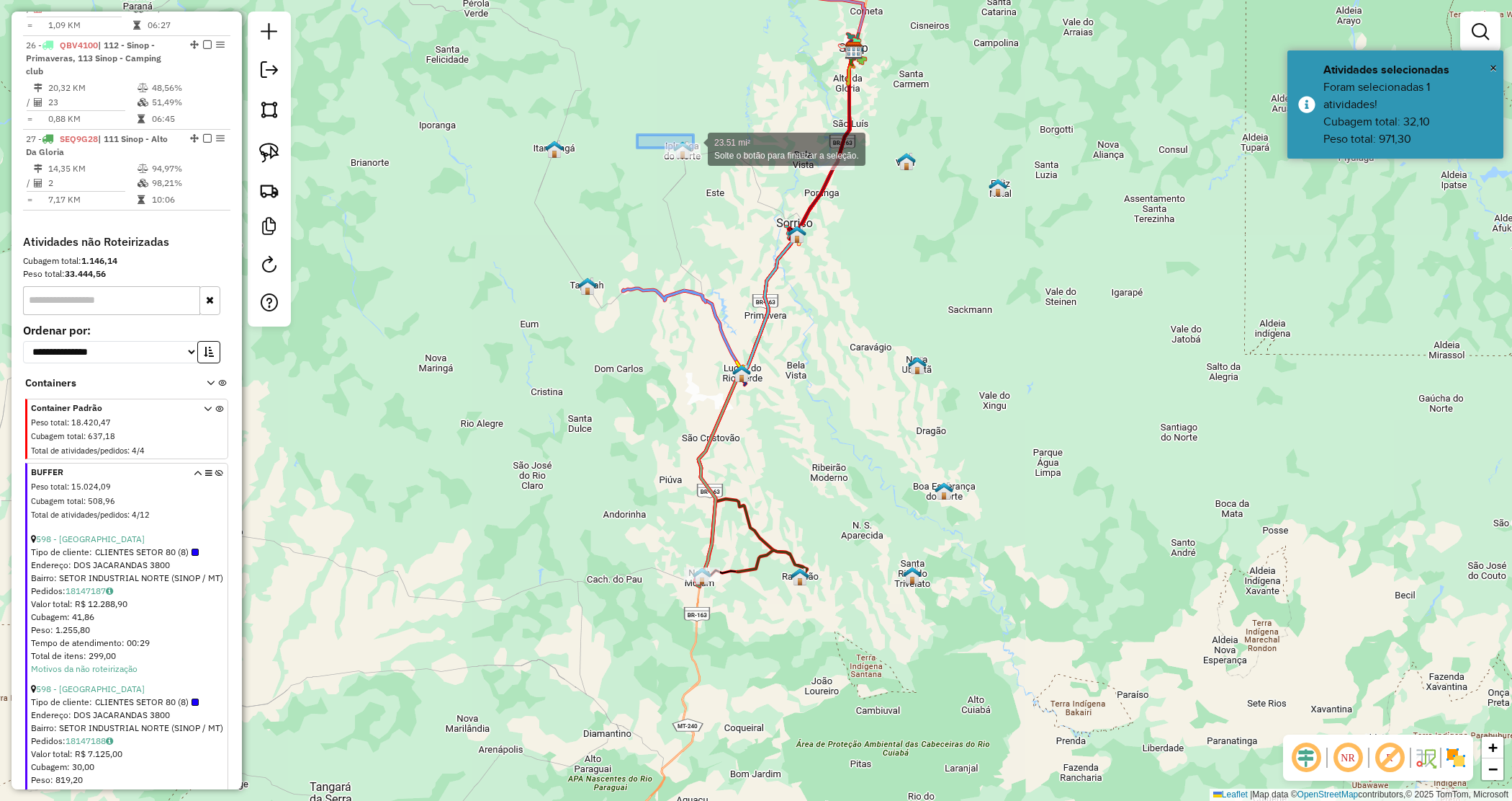
drag, startPoint x: 644, startPoint y: 135, endPoint x: 728, endPoint y: 162, distance: 88.2
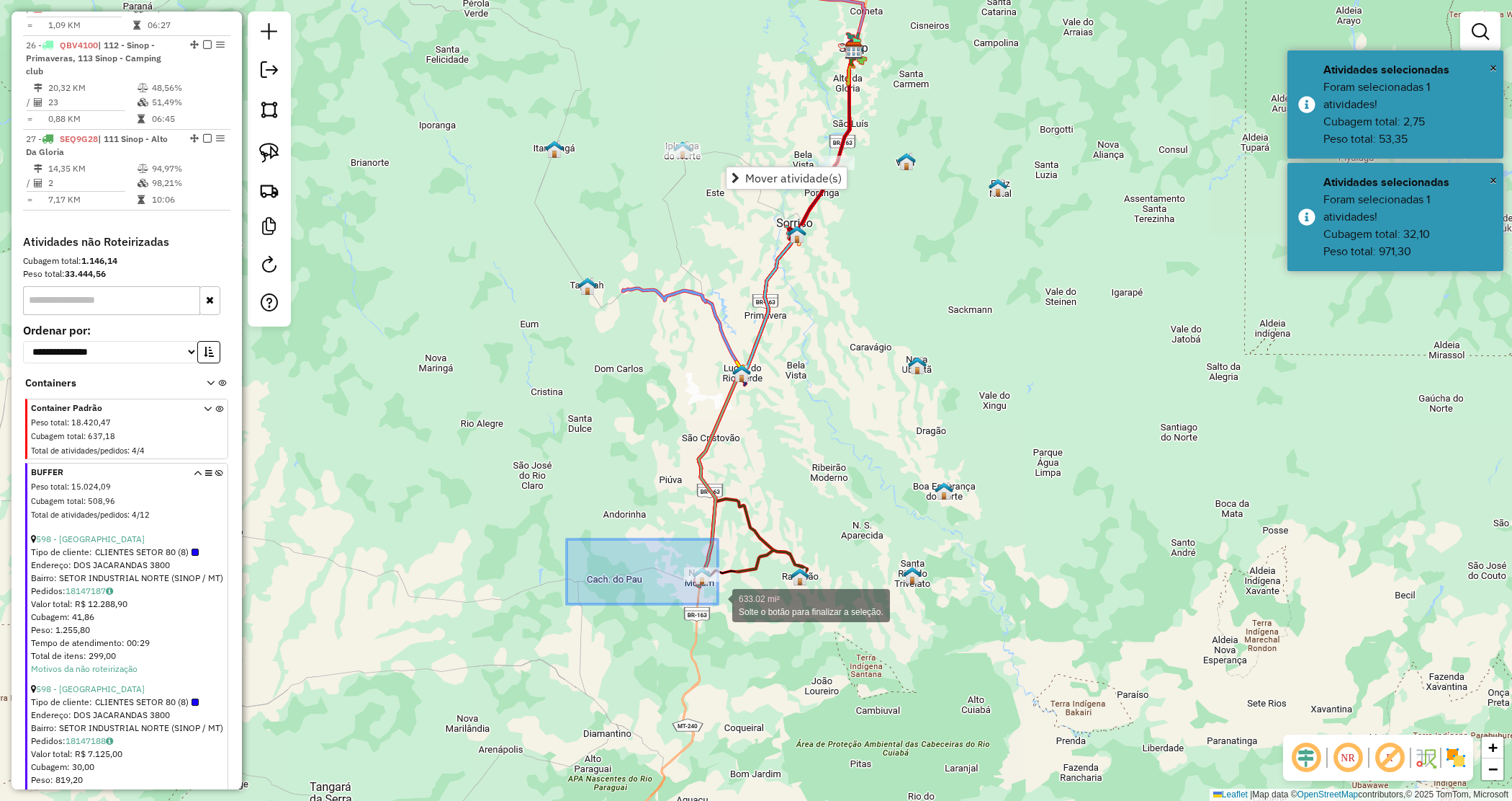
drag, startPoint x: 569, startPoint y: 545, endPoint x: 718, endPoint y: 604, distance: 160.3
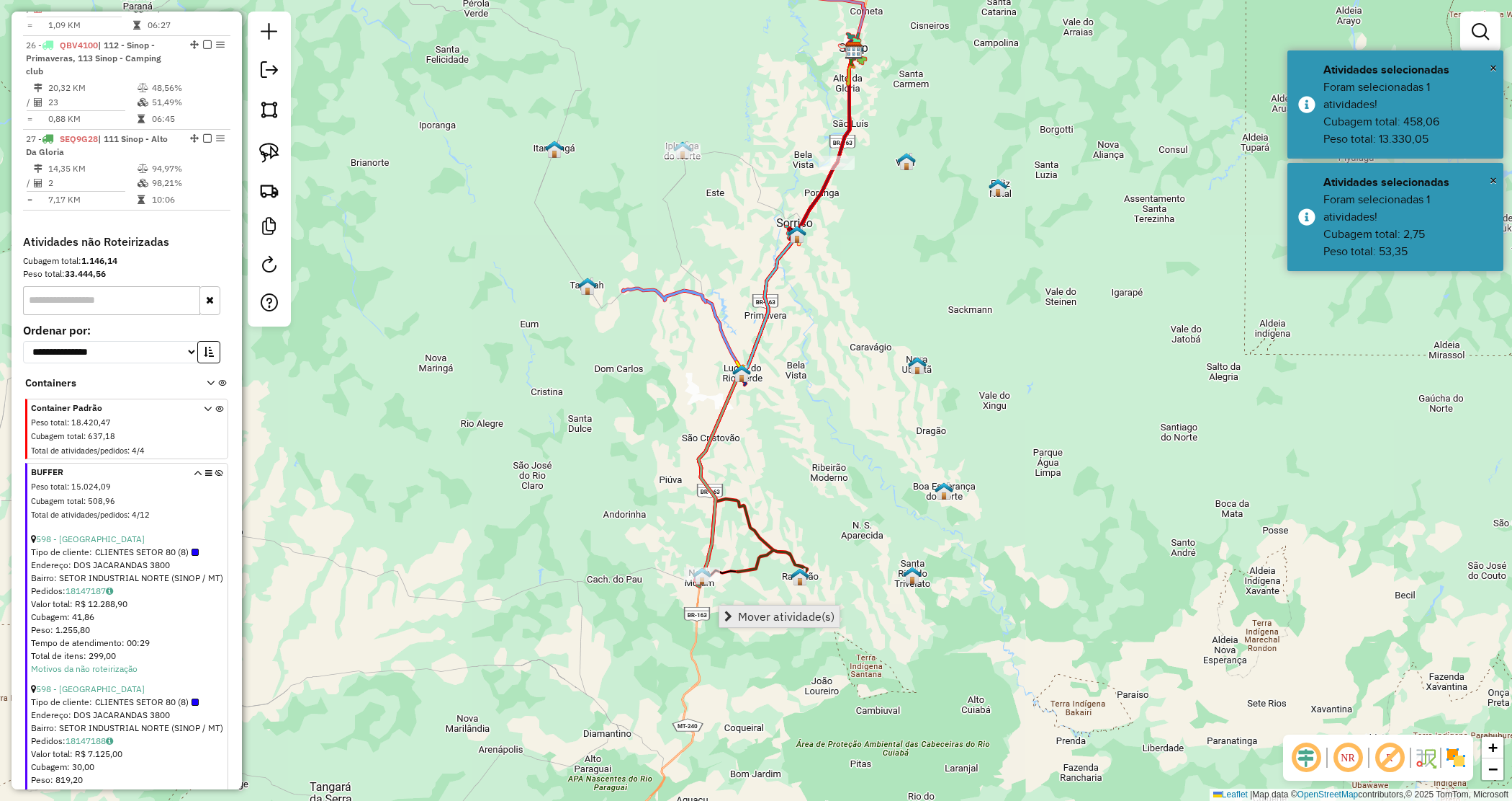
click at [756, 613] on span "Mover atividade(s)" at bounding box center [787, 616] width 97 height 12
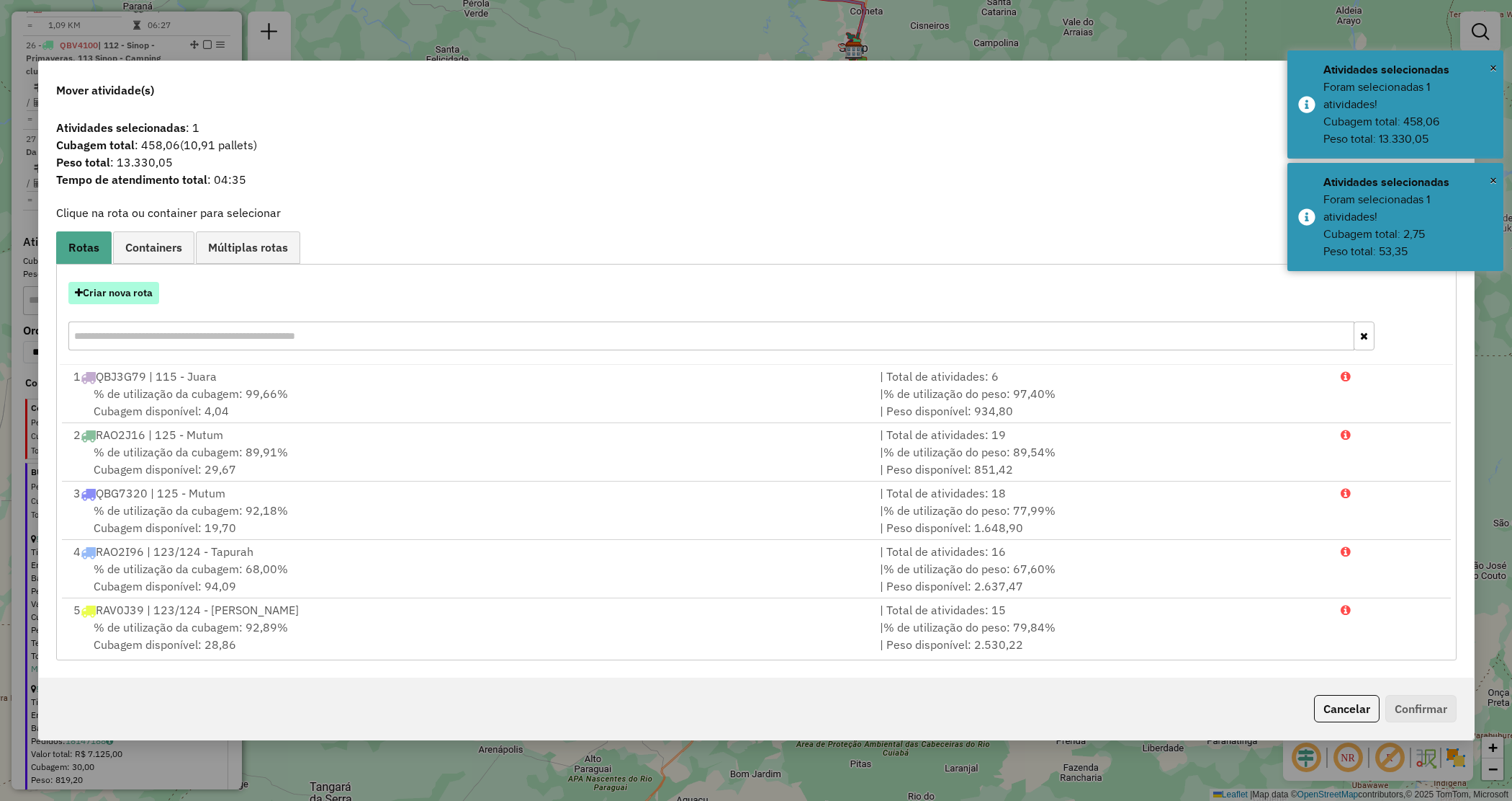
click at [121, 292] on button "Criar nova rota" at bounding box center [114, 293] width 91 height 23
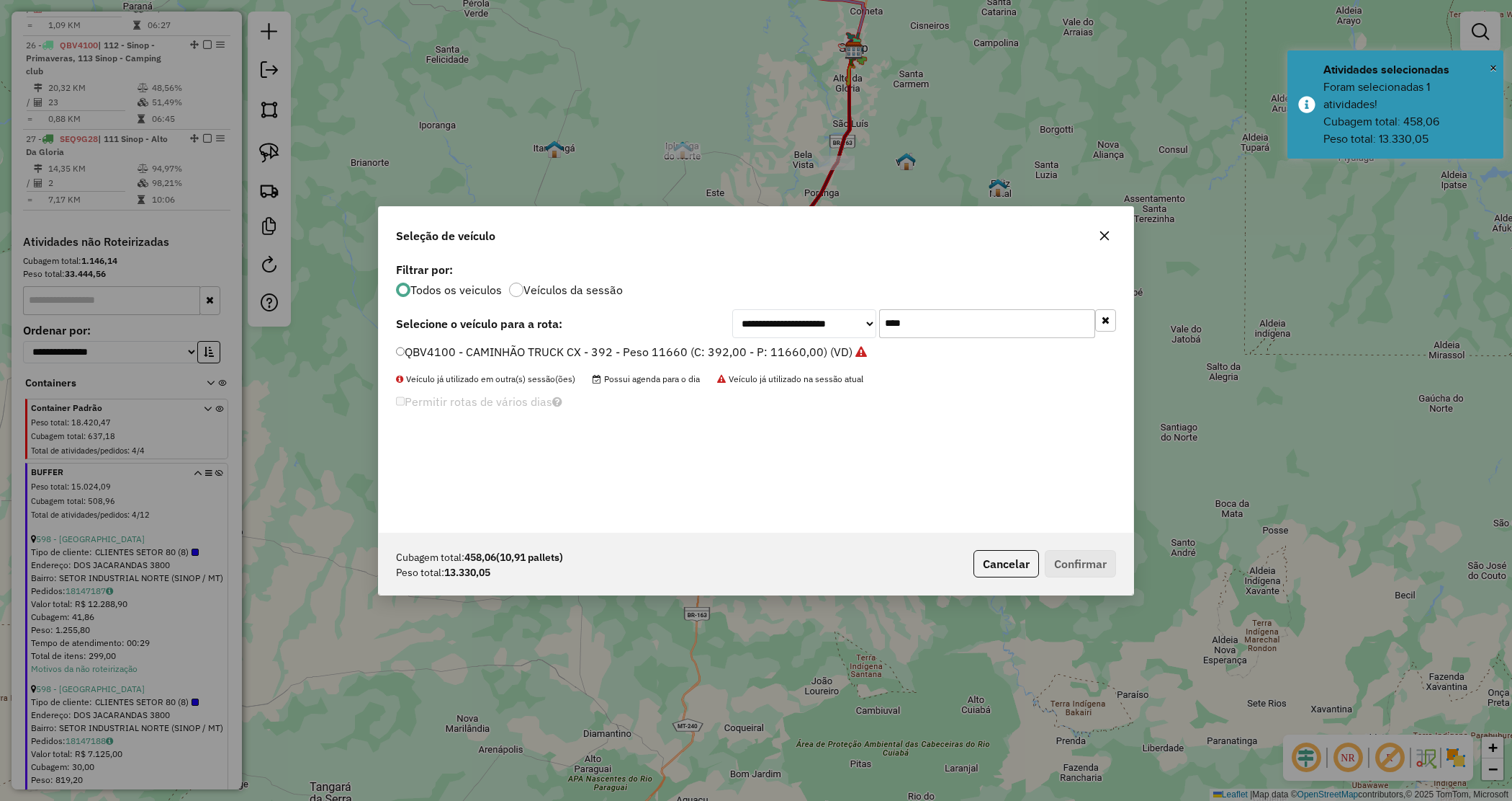
drag, startPoint x: 975, startPoint y: 318, endPoint x: 803, endPoint y: 325, distance: 172.1
click at [811, 325] on div "**********" at bounding box center [924, 323] width 384 height 29
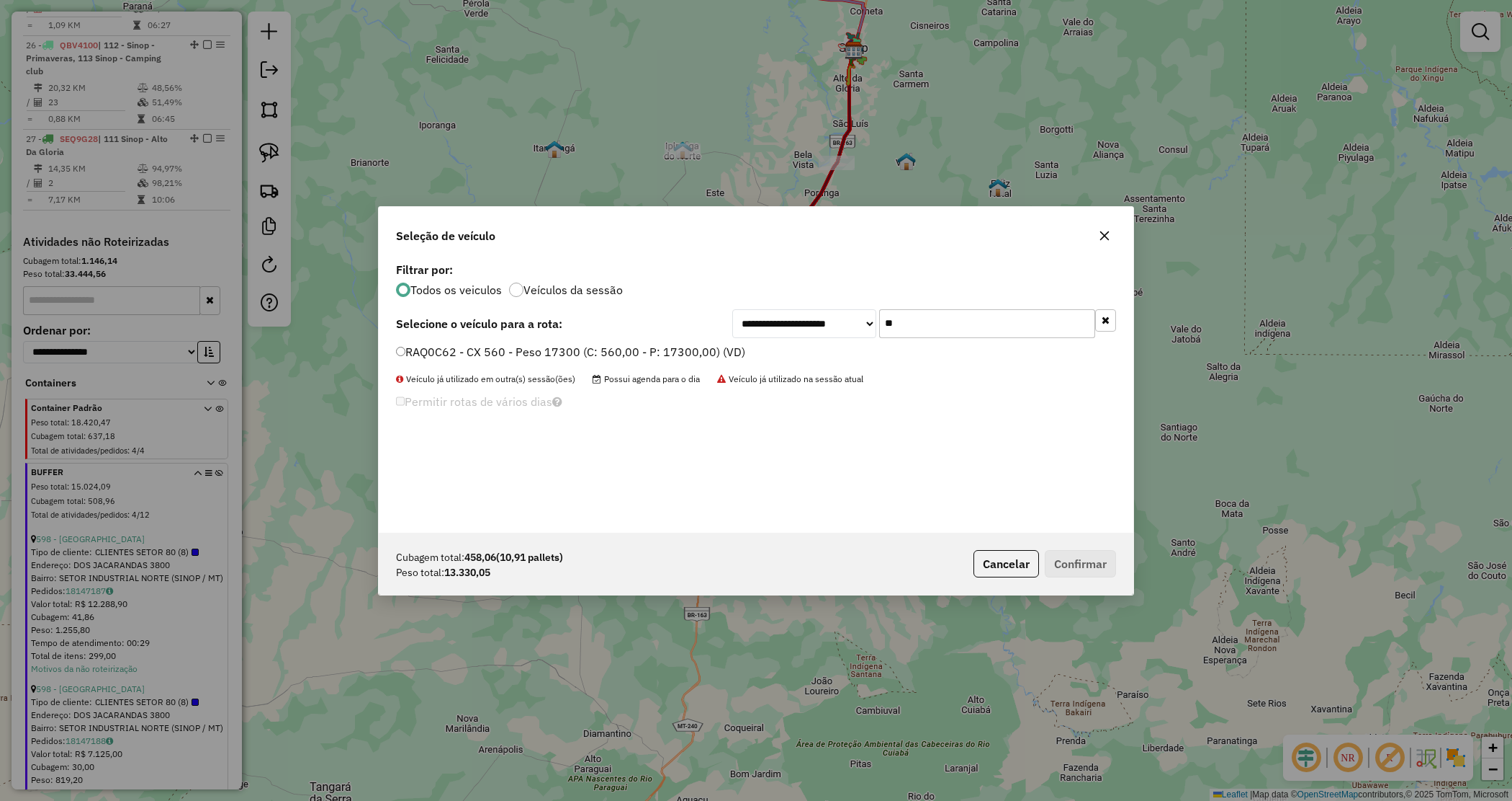
type input "**"
click at [588, 350] on label "RAQ0C62 - CX 560 - Peso 17300 (C: 560,00 - P: 17300,00) (VD)" at bounding box center [570, 350] width 349 height 17
click at [1101, 555] on button "Confirmar" at bounding box center [1081, 563] width 71 height 28
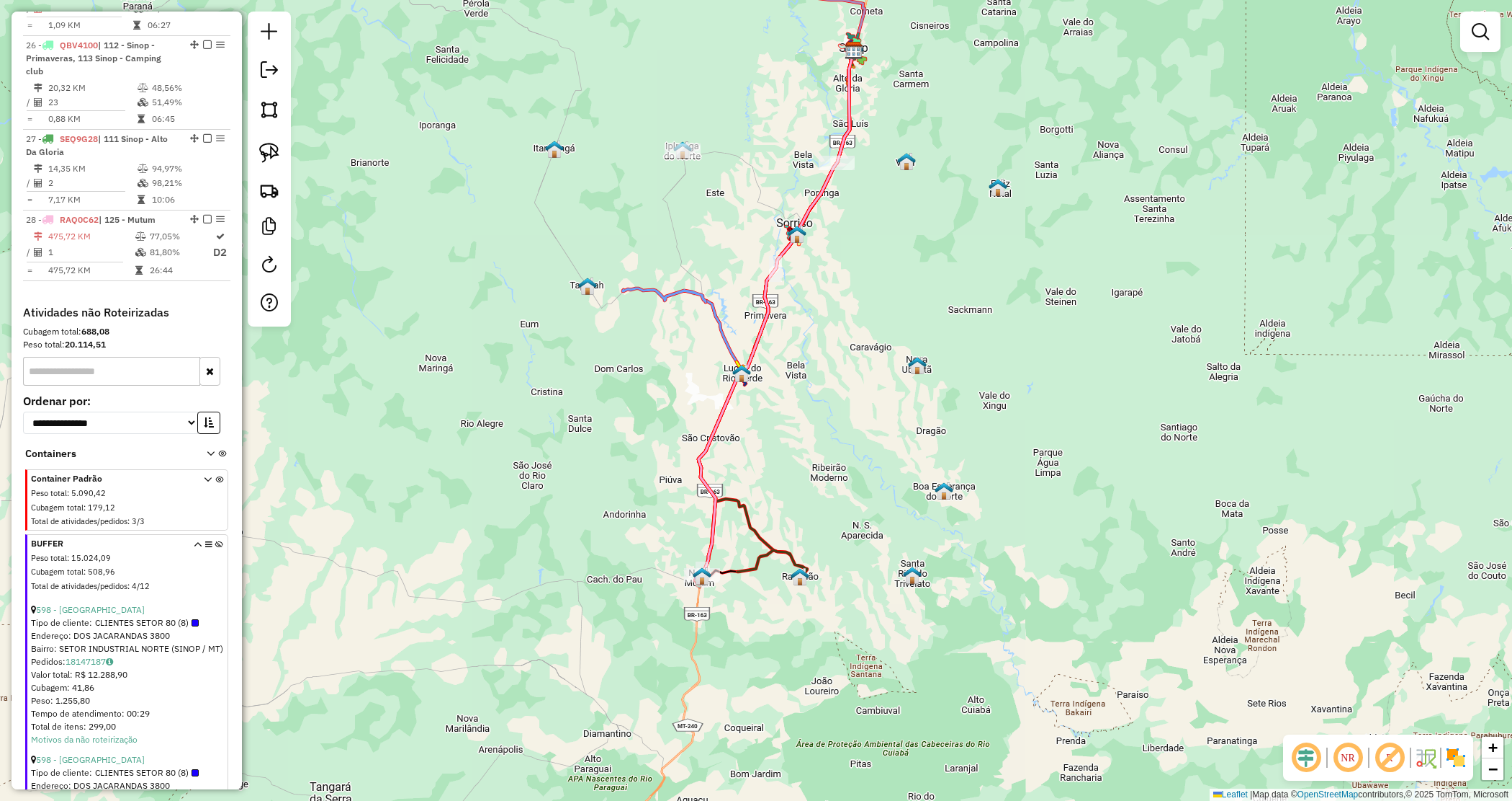
click at [798, 448] on div "Janela de atendimento Grade de atendimento Capacidade Transportadoras Veículos …" at bounding box center [756, 400] width 1512 height 801
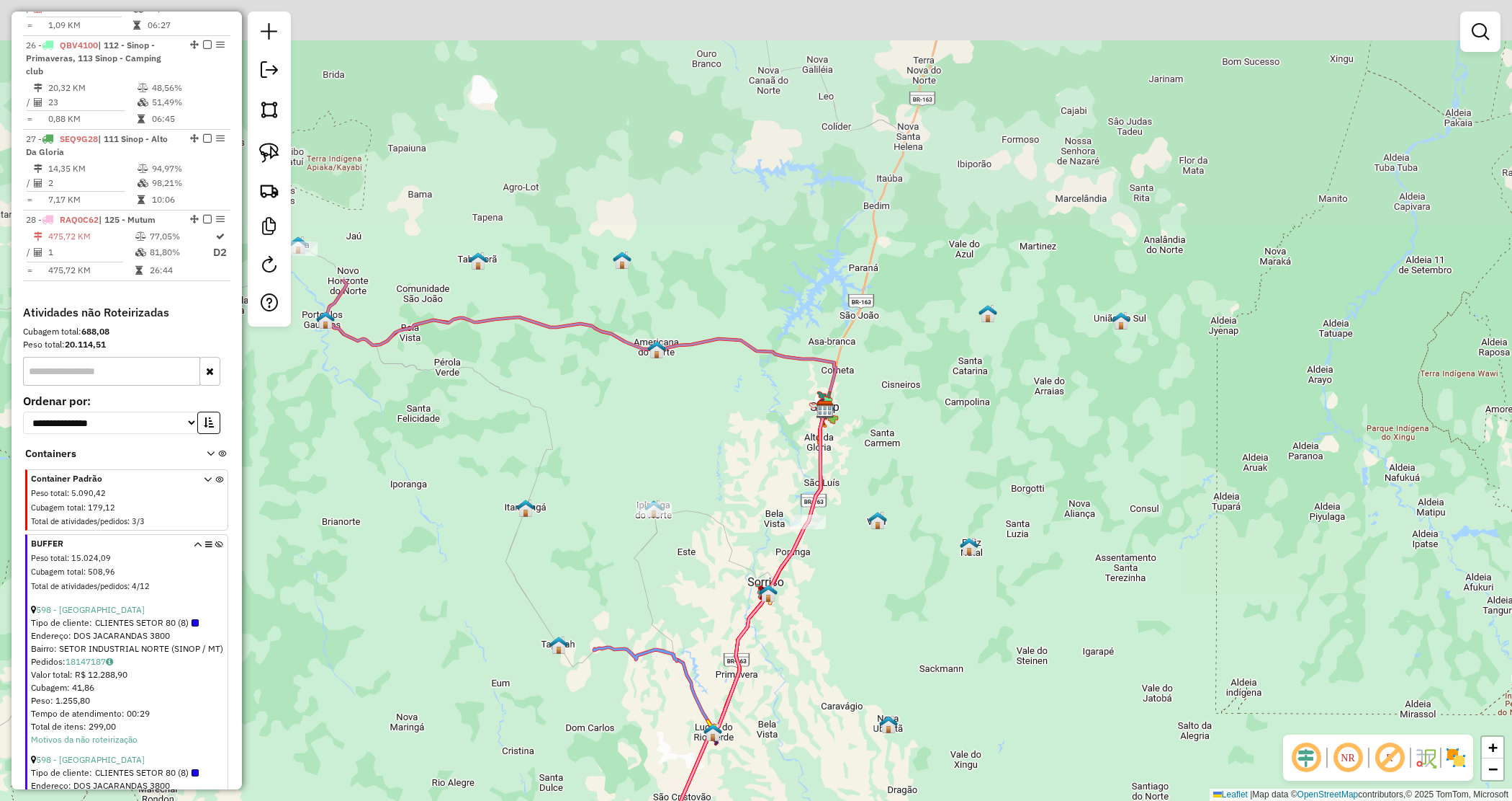
drag, startPoint x: 926, startPoint y: 203, endPoint x: 893, endPoint y: 556, distance: 354.5
click at [895, 562] on div "Janela de atendimento Grade de atendimento Capacidade Transportadoras Veículos …" at bounding box center [756, 400] width 1512 height 801
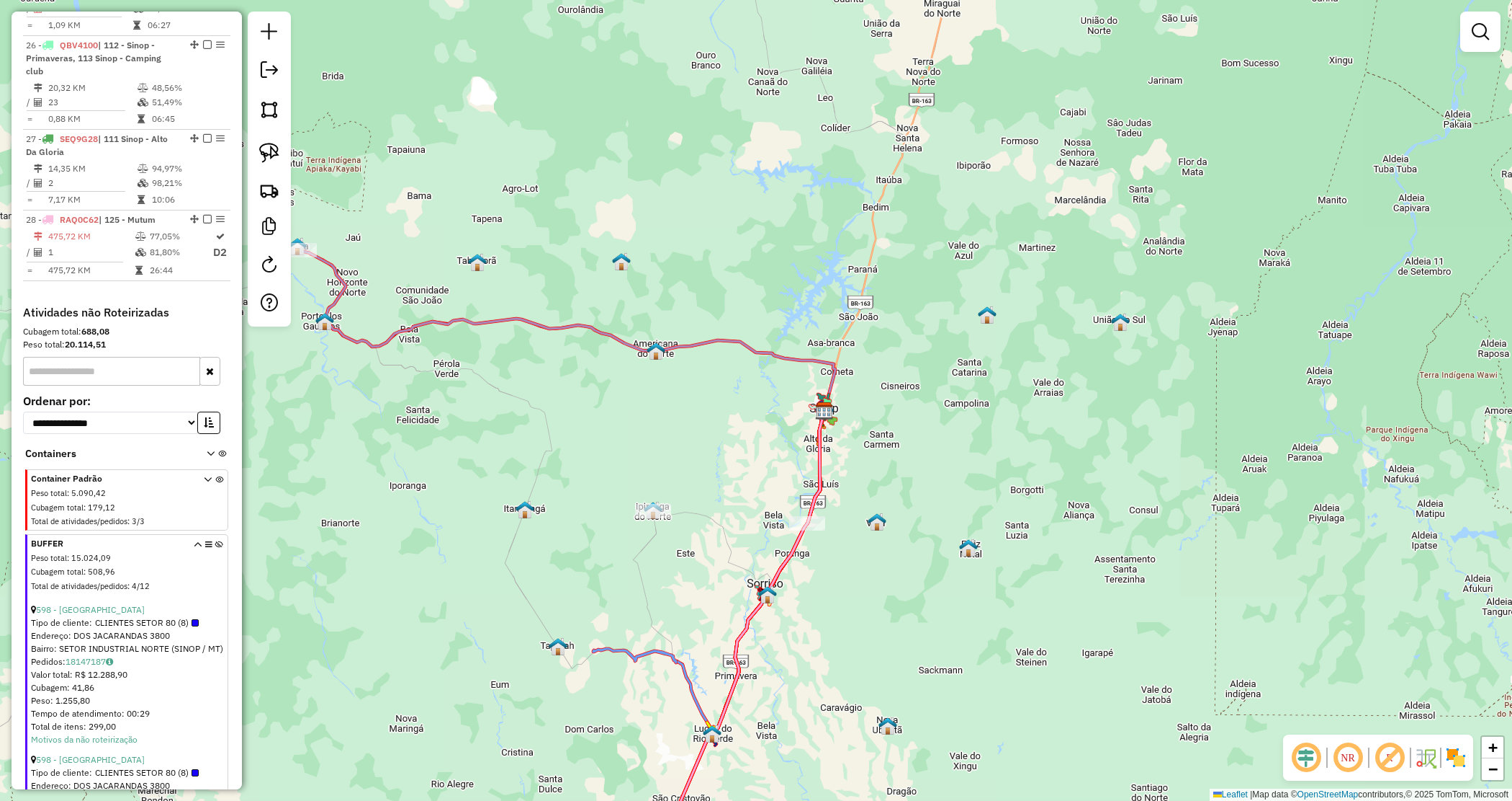
click at [216, 541] on icon at bounding box center [220, 567] width 8 height 54
click at [927, 449] on div "Janela de atendimento Grade de atendimento Capacidade Transportadoras Veículos …" at bounding box center [756, 400] width 1512 height 801
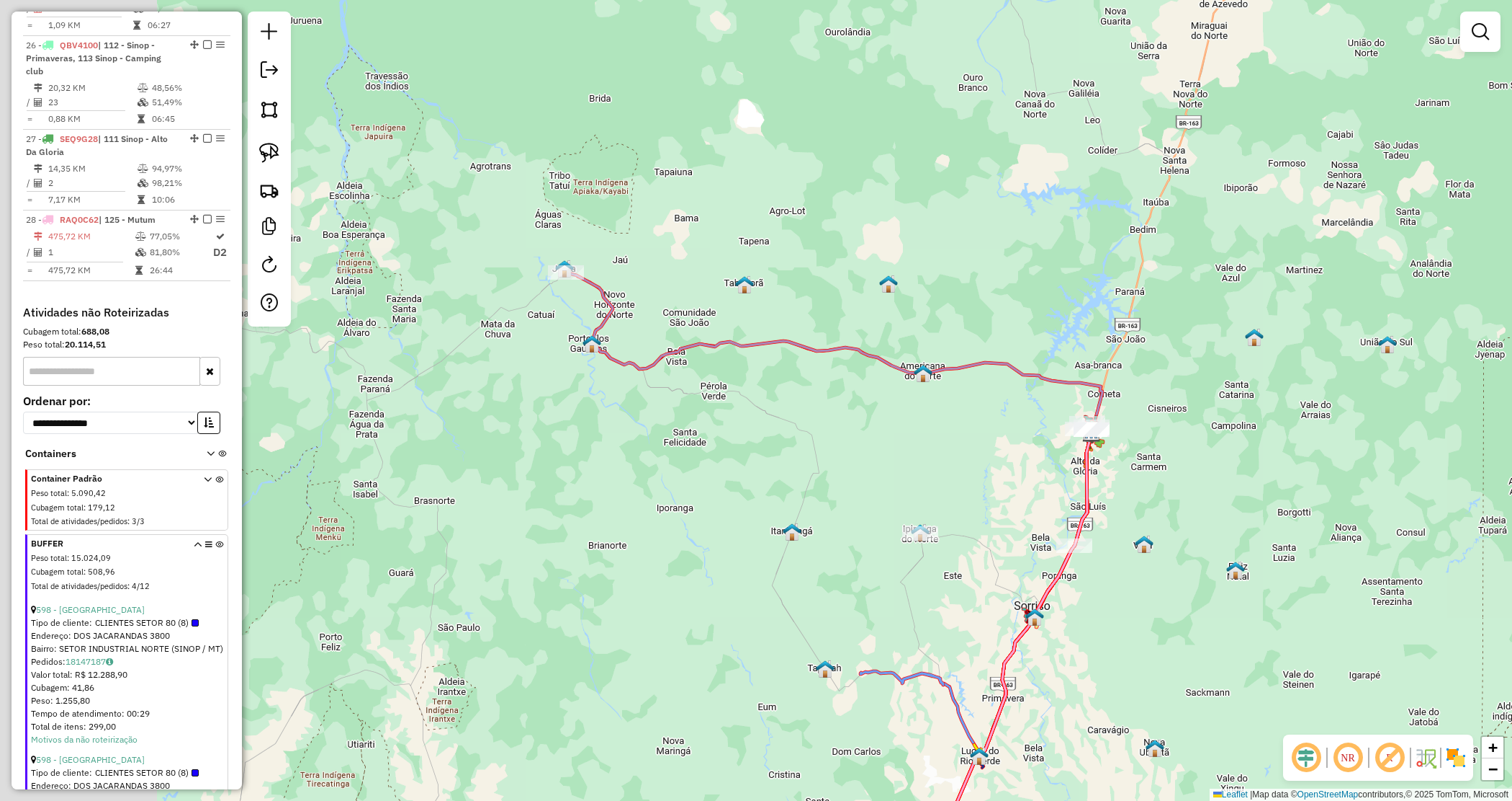
drag, startPoint x: 684, startPoint y: 441, endPoint x: 888, endPoint y: 453, distance: 204.4
click at [892, 458] on div "Janela de atendimento Grade de atendimento Capacidade Transportadoras Veículos …" at bounding box center [756, 400] width 1512 height 801
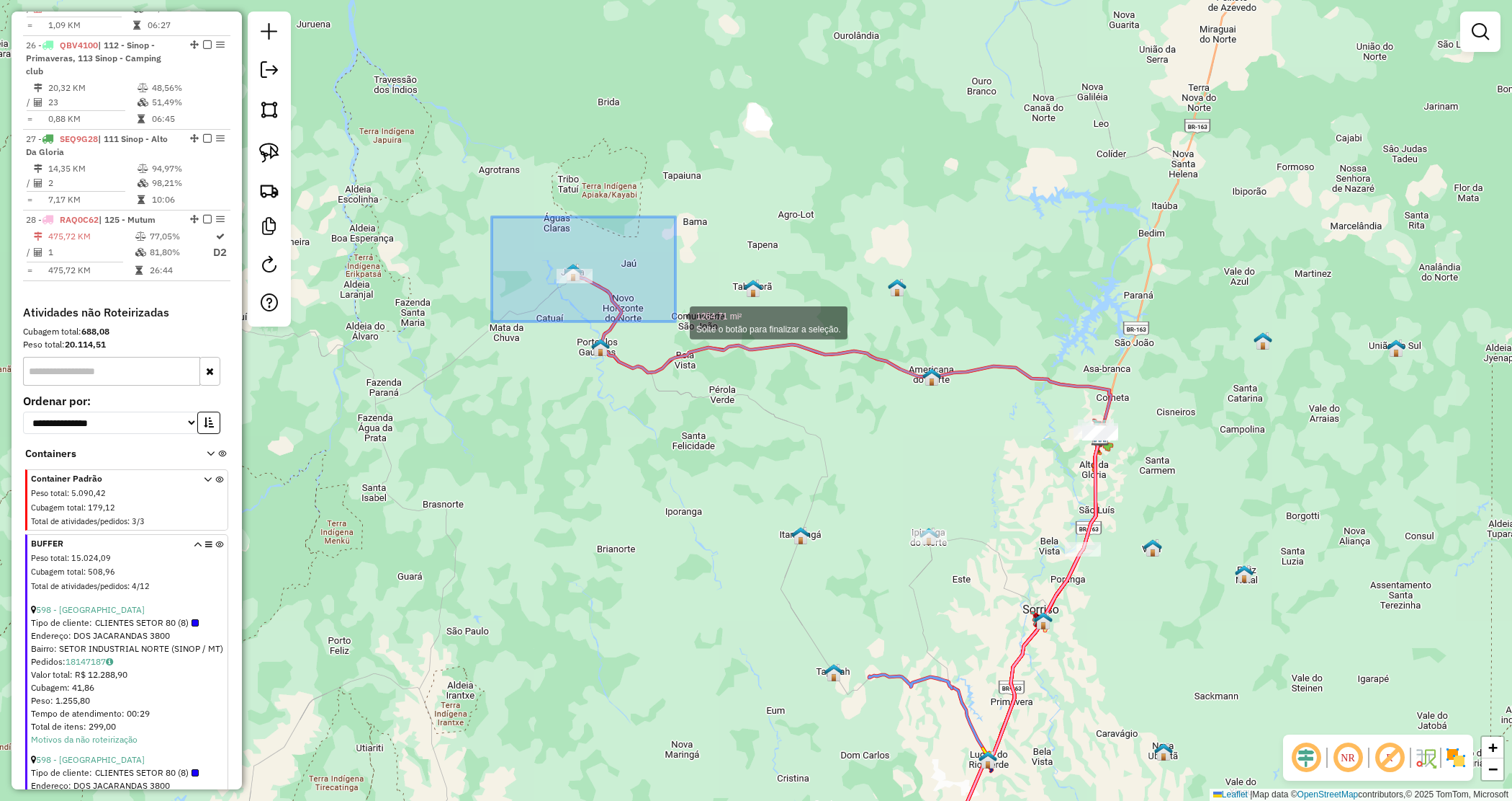
drag, startPoint x: 492, startPoint y: 217, endPoint x: 676, endPoint y: 322, distance: 211.9
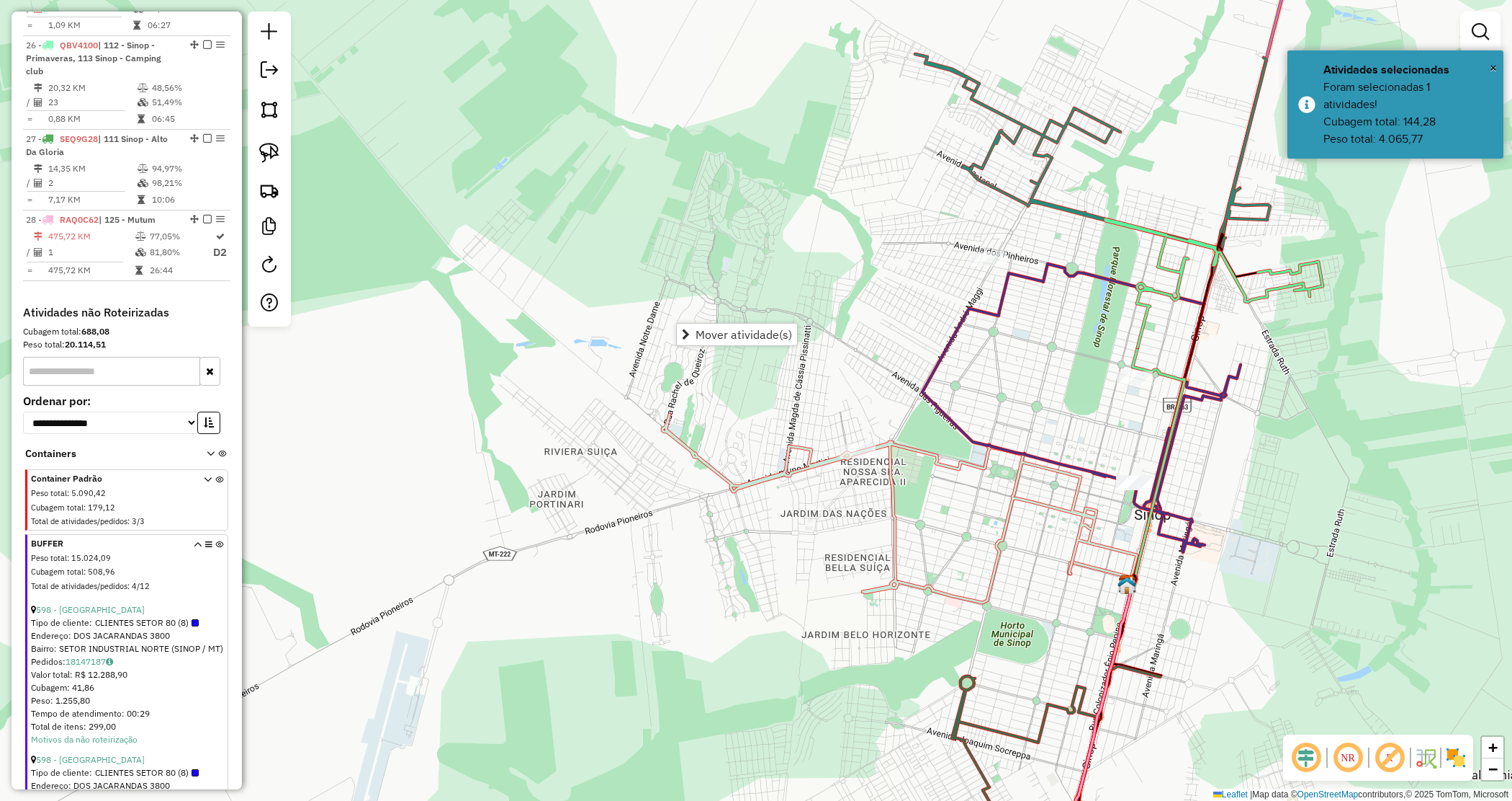
click at [1297, 525] on div "Janela de atendimento Grade de atendimento Capacidade Transportadoras Veículos …" at bounding box center [756, 400] width 1512 height 801
drag, startPoint x: 1041, startPoint y: 467, endPoint x: 1165, endPoint y: 506, distance: 130.0
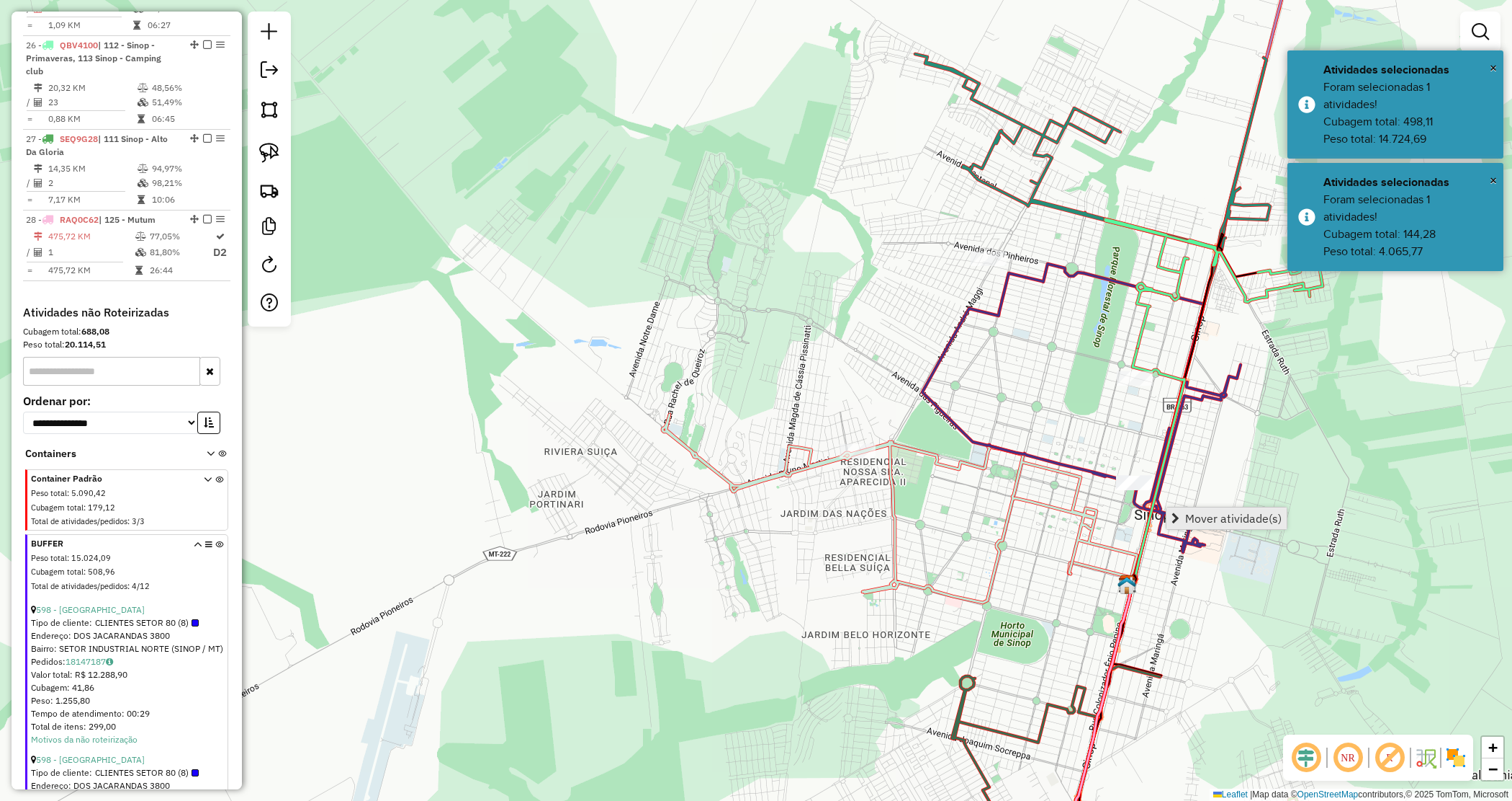
click at [1218, 518] on span "Mover atividade(s)" at bounding box center [1234, 518] width 97 height 12
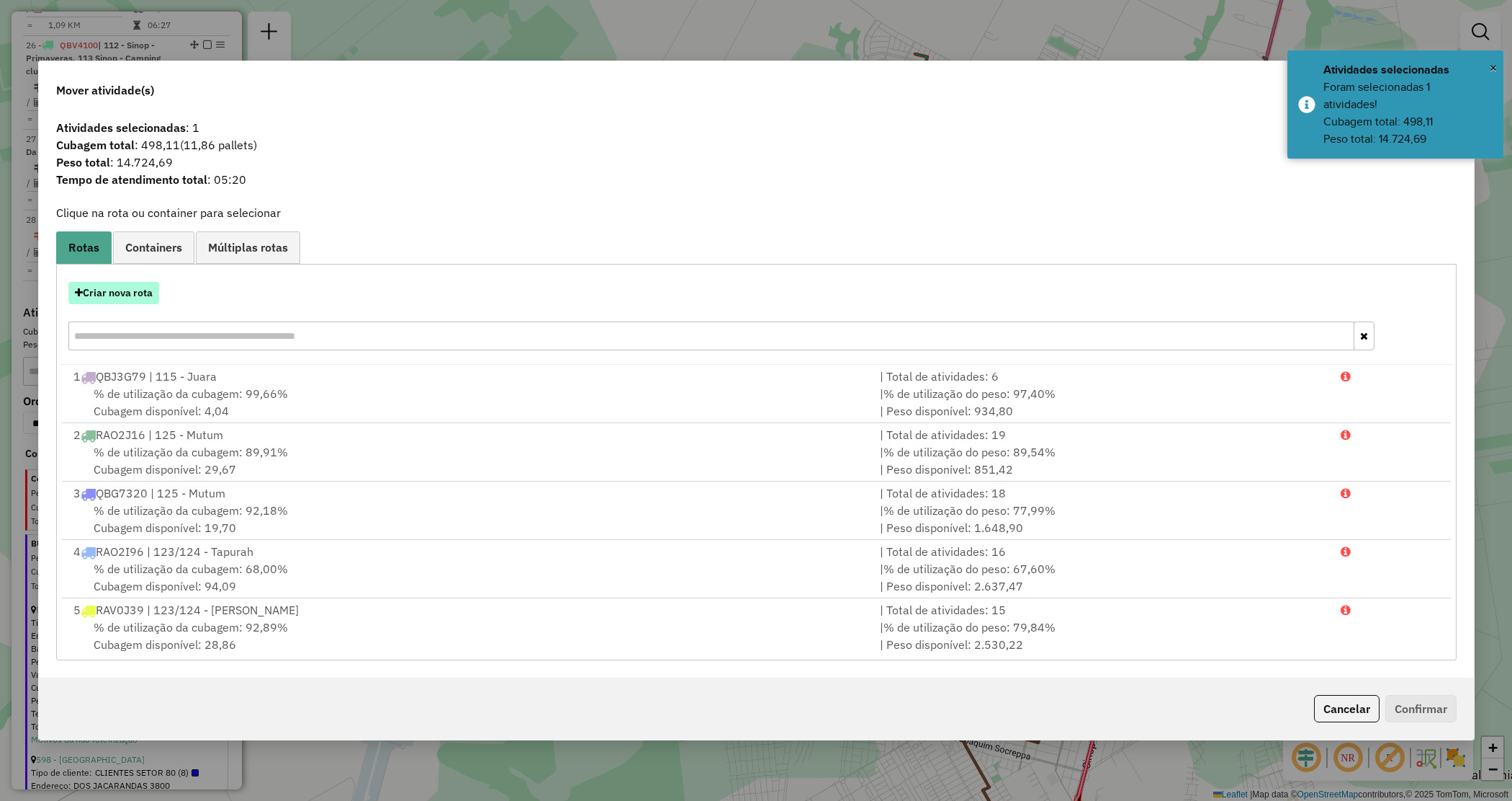
click at [131, 297] on button "Criar nova rota" at bounding box center [114, 293] width 91 height 23
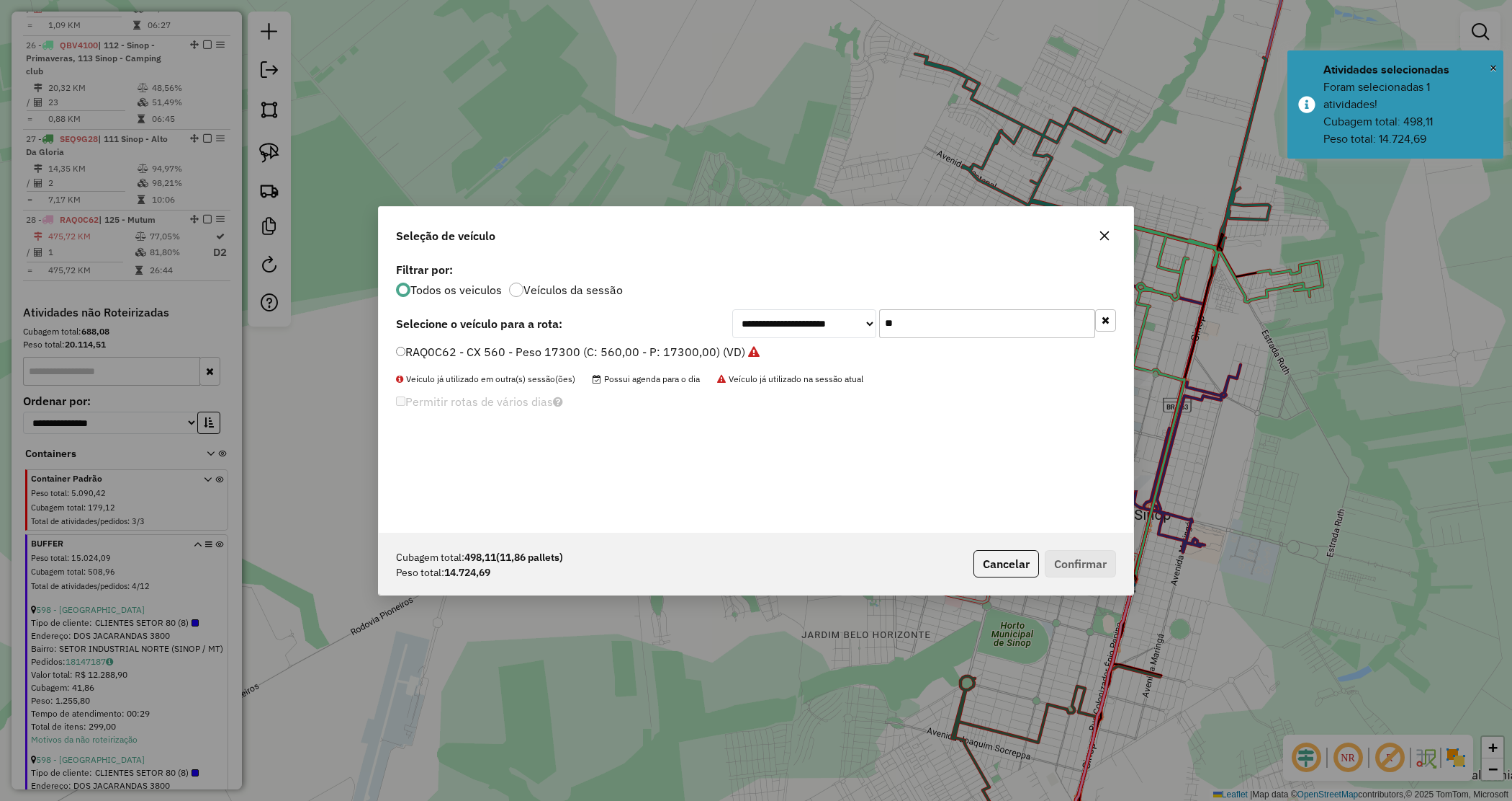
drag, startPoint x: 901, startPoint y: 323, endPoint x: 794, endPoint y: 314, distance: 107.4
click at [810, 319] on div "**********" at bounding box center [924, 323] width 384 height 29
type input "**"
click at [491, 348] on label "RAQ7A83 - CX 560 - Peso 17300 (C: 560,00 - P: 17300,00) (VD)" at bounding box center [570, 350] width 349 height 17
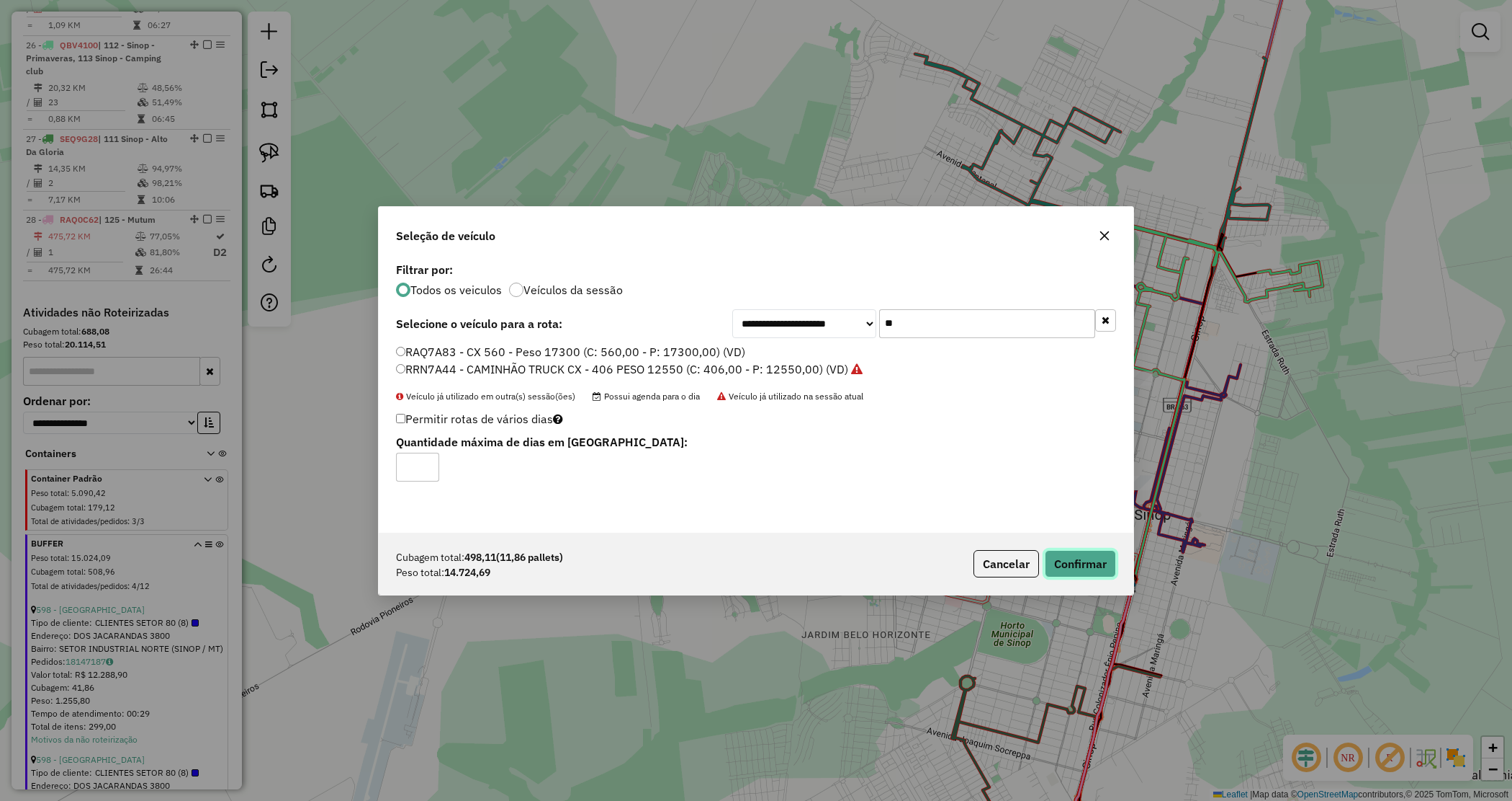
click at [1059, 558] on button "Confirmar" at bounding box center [1081, 563] width 71 height 28
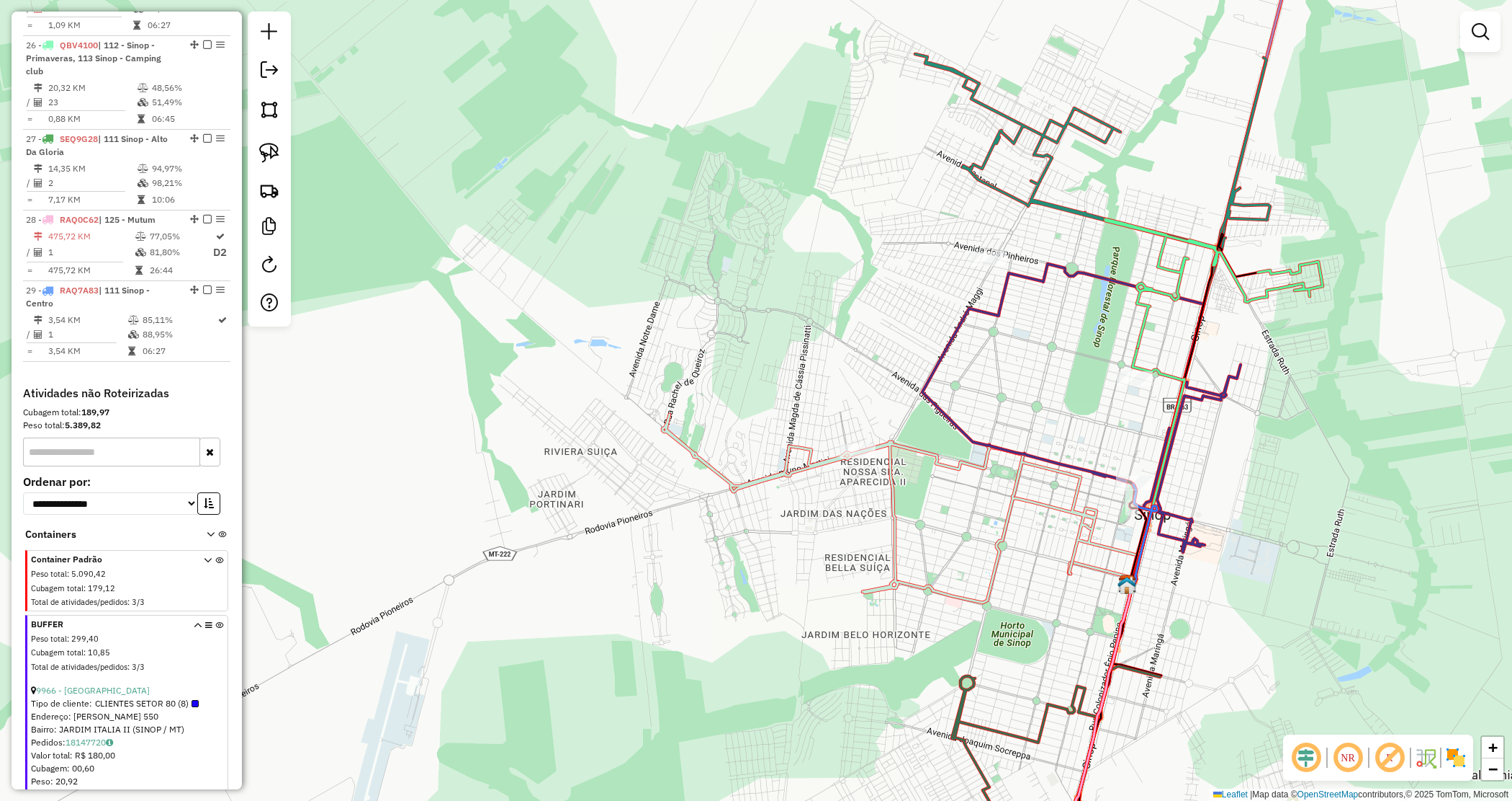
click at [747, 368] on div "Janela de atendimento Grade de atendimento Capacidade Transportadoras Veículos …" at bounding box center [756, 400] width 1512 height 801
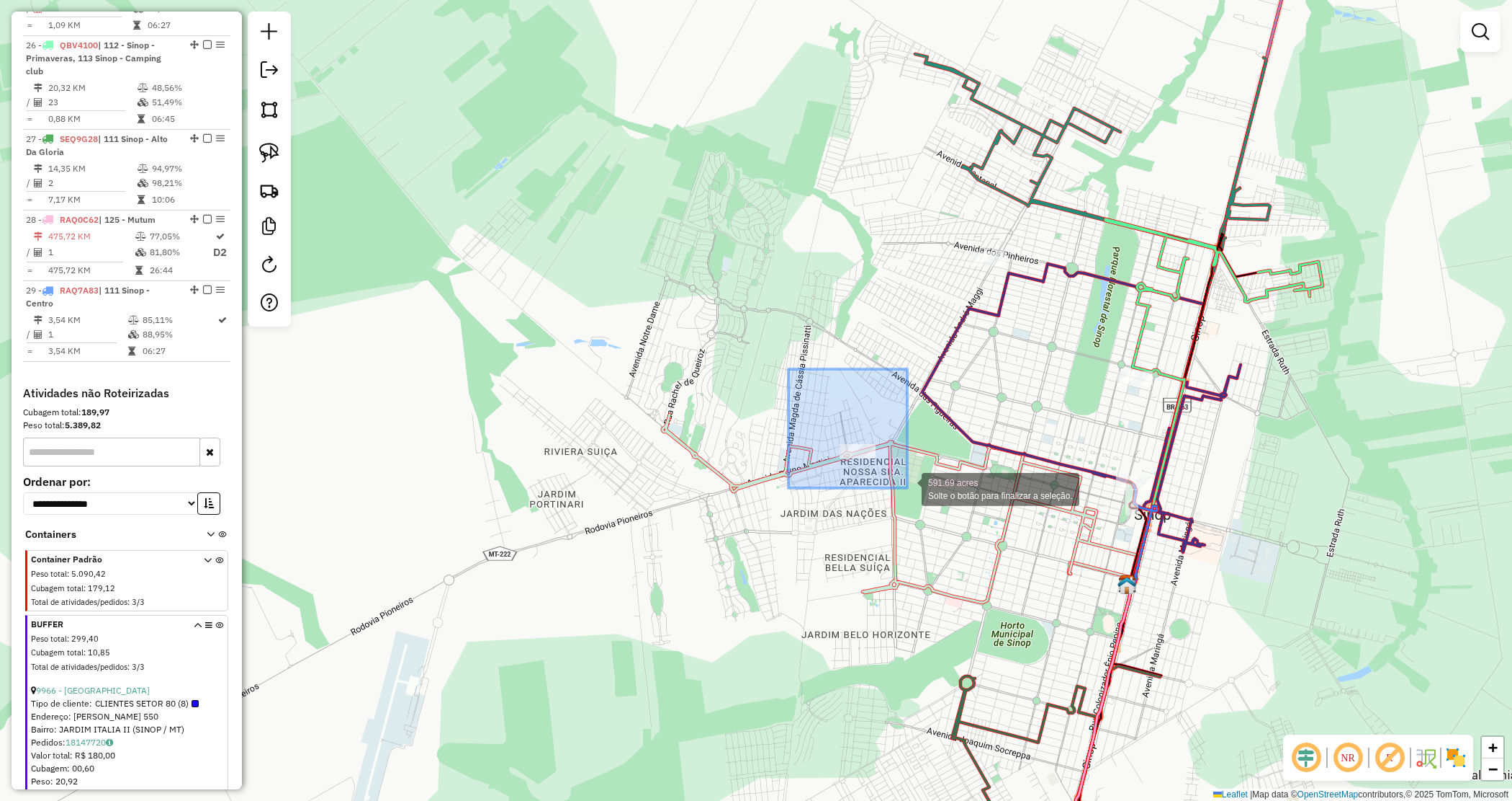
drag, startPoint x: 791, startPoint y: 374, endPoint x: 908, endPoint y: 486, distance: 162.0
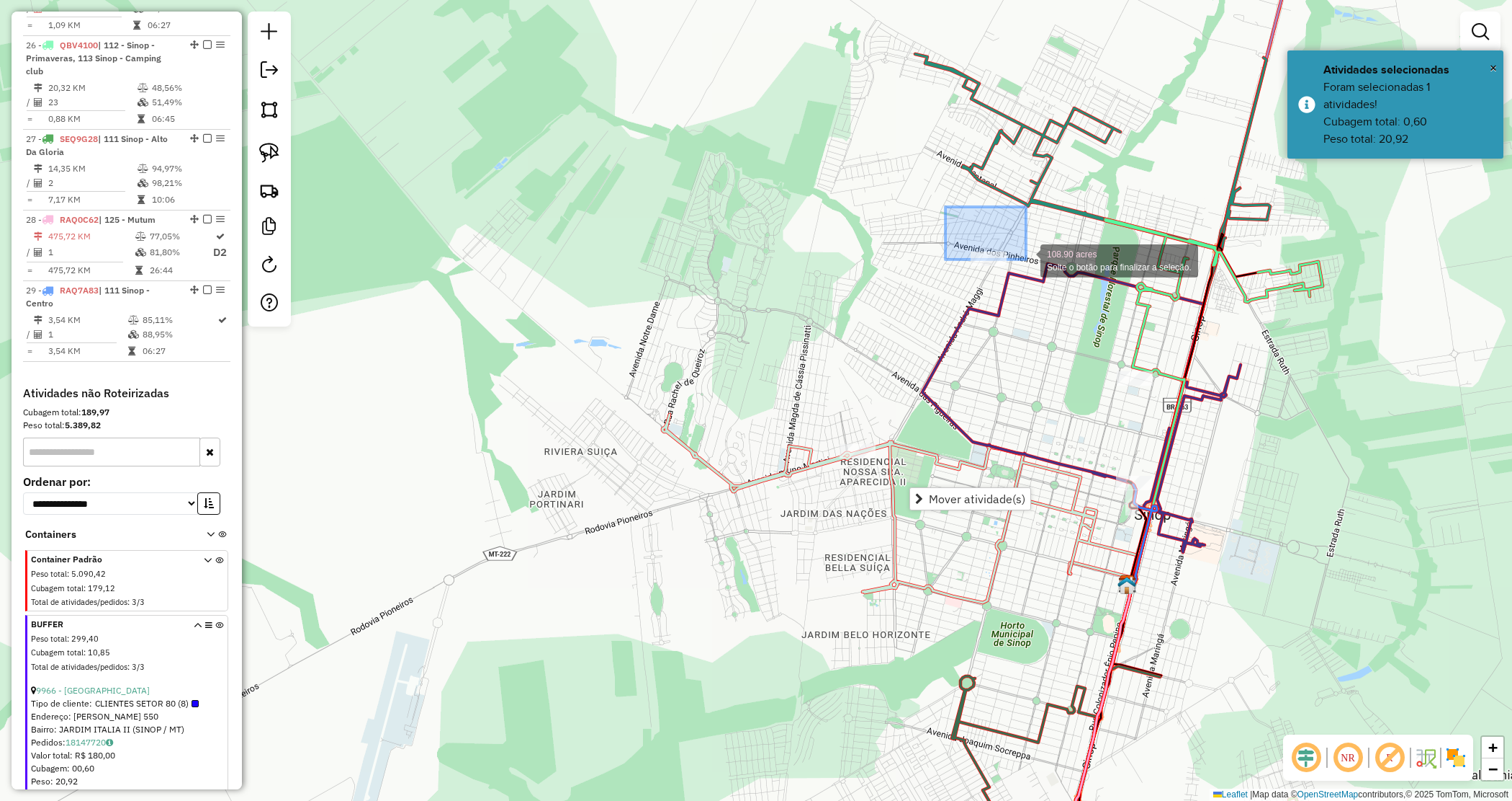
drag, startPoint x: 974, startPoint y: 224, endPoint x: 1072, endPoint y: 290, distance: 118.2
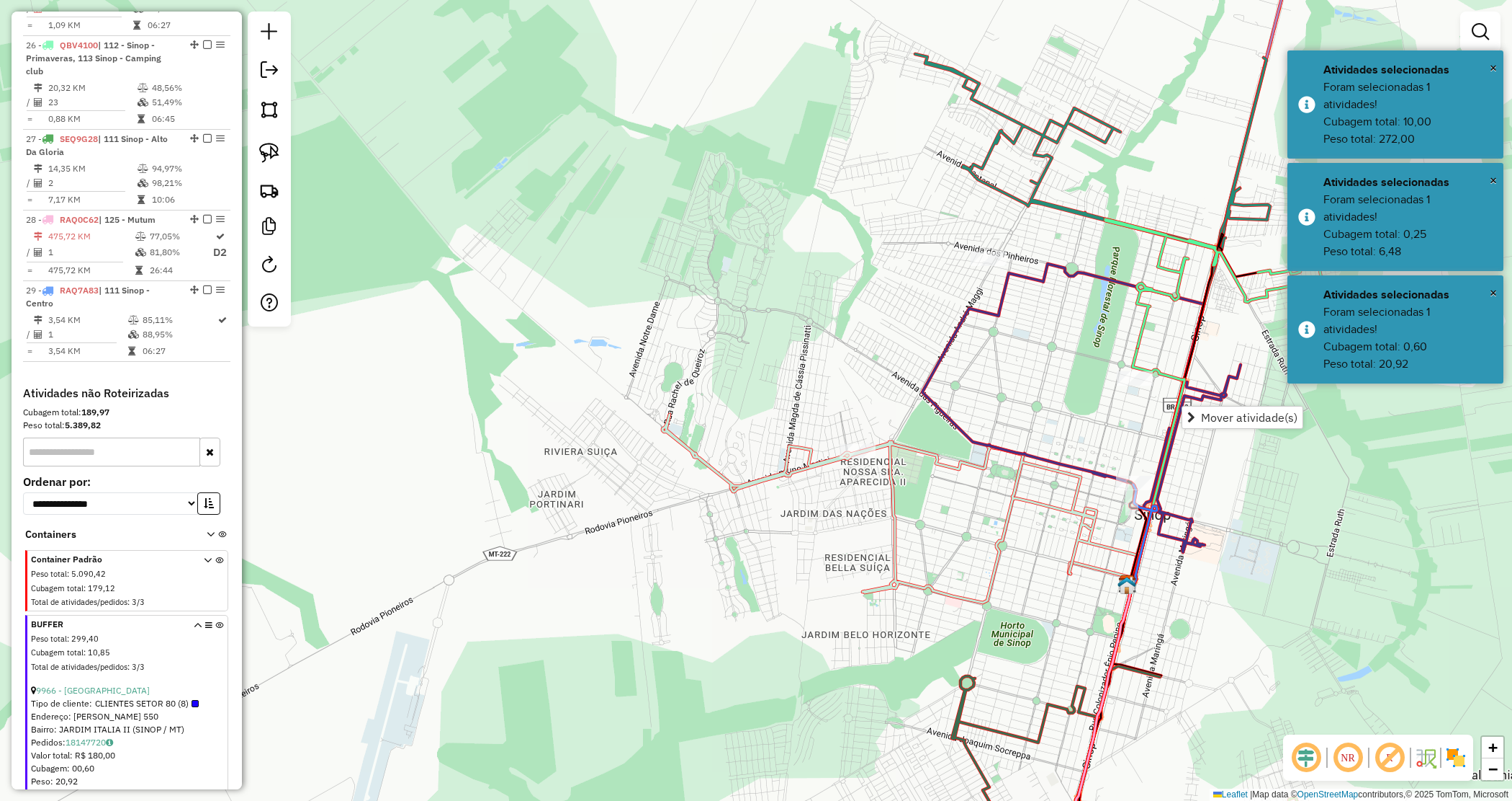
click at [1060, 435] on div "Janela de atendimento Grade de atendimento Capacidade Transportadoras Veículos …" at bounding box center [756, 400] width 1512 height 801
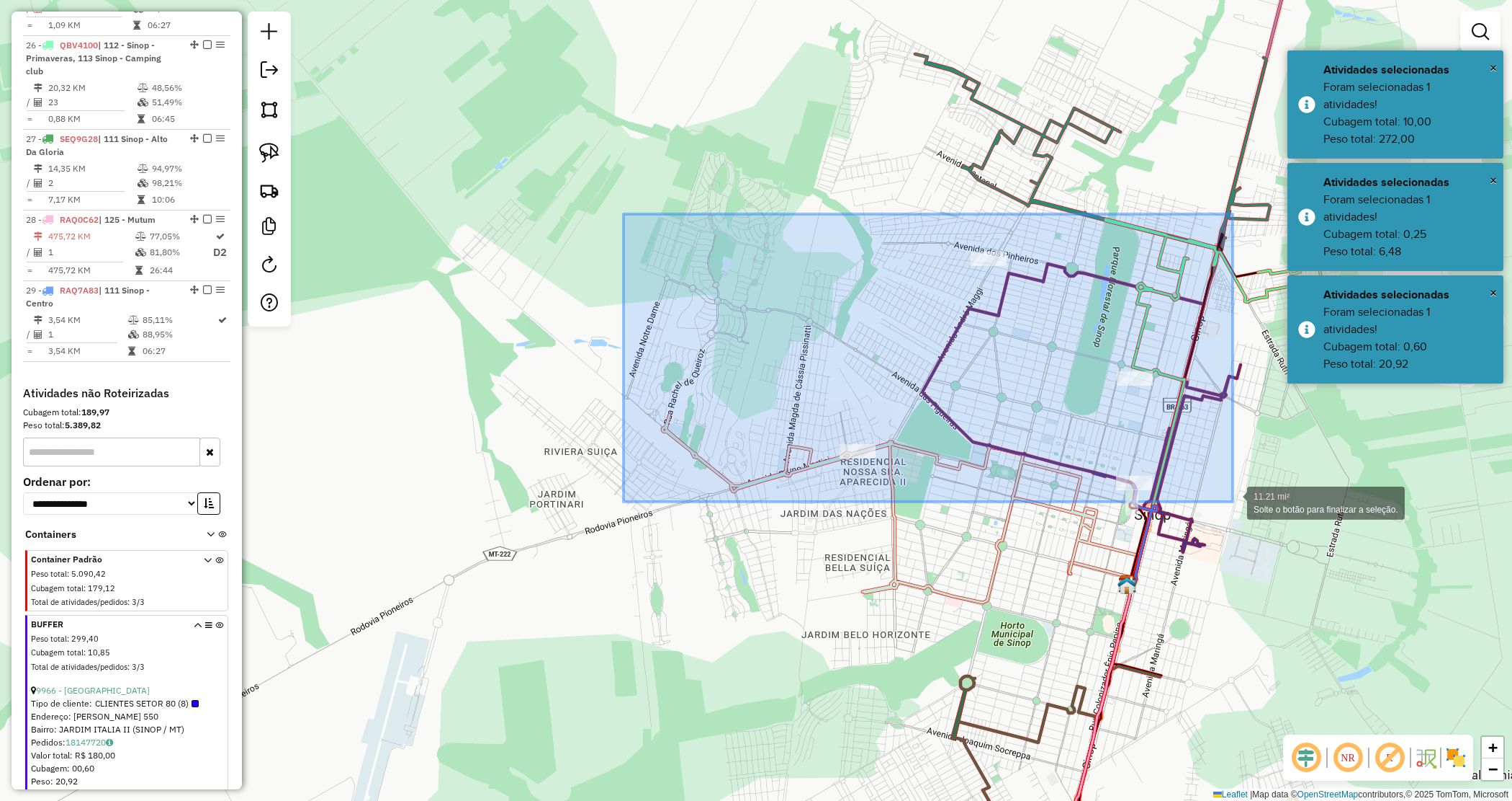
drag, startPoint x: 1060, startPoint y: 411, endPoint x: 1233, endPoint y: 502, distance: 195.5
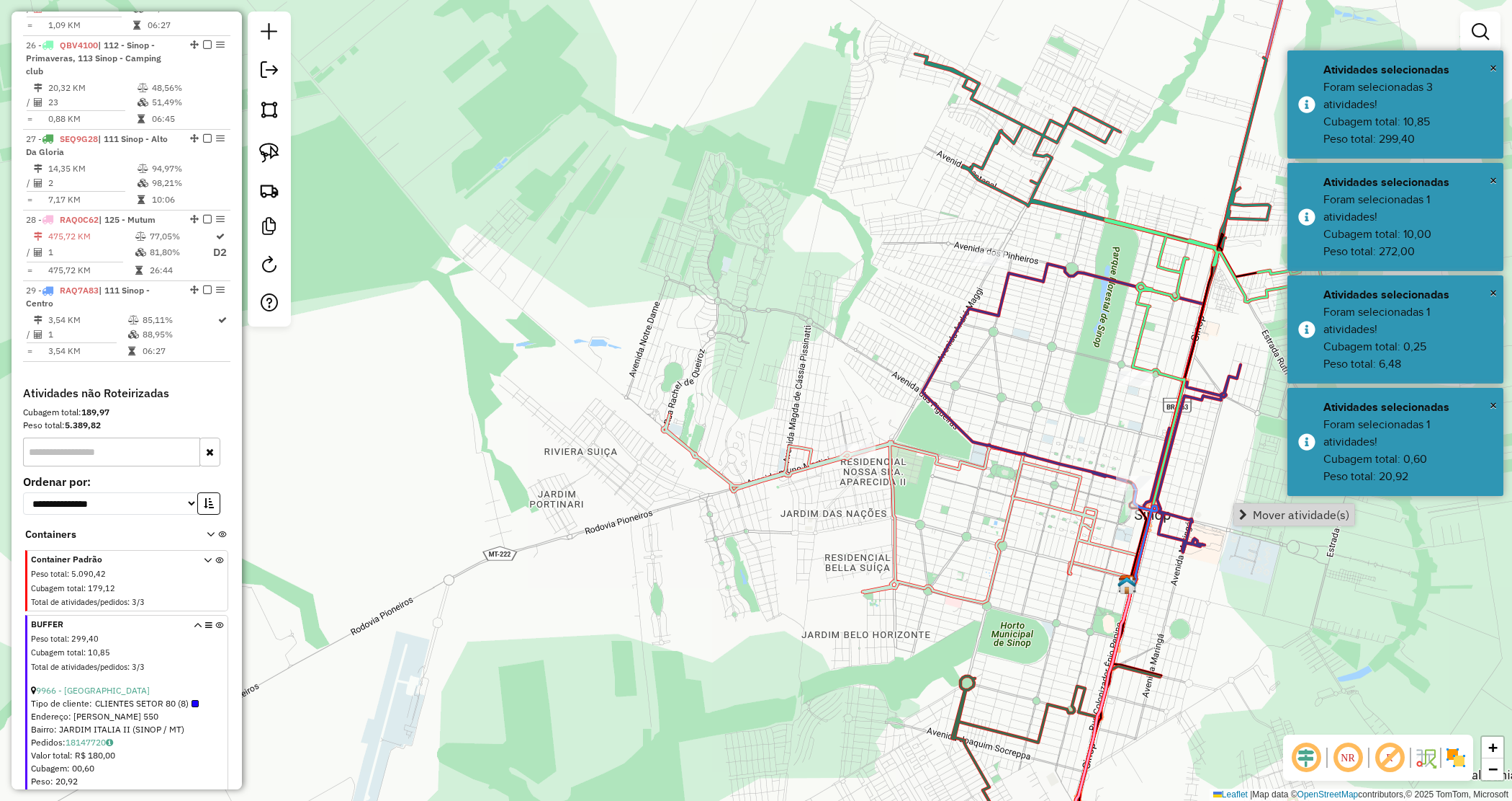
click at [1247, 510] on span "Mover atividade(s)" at bounding box center [1243, 515] width 8 height 12
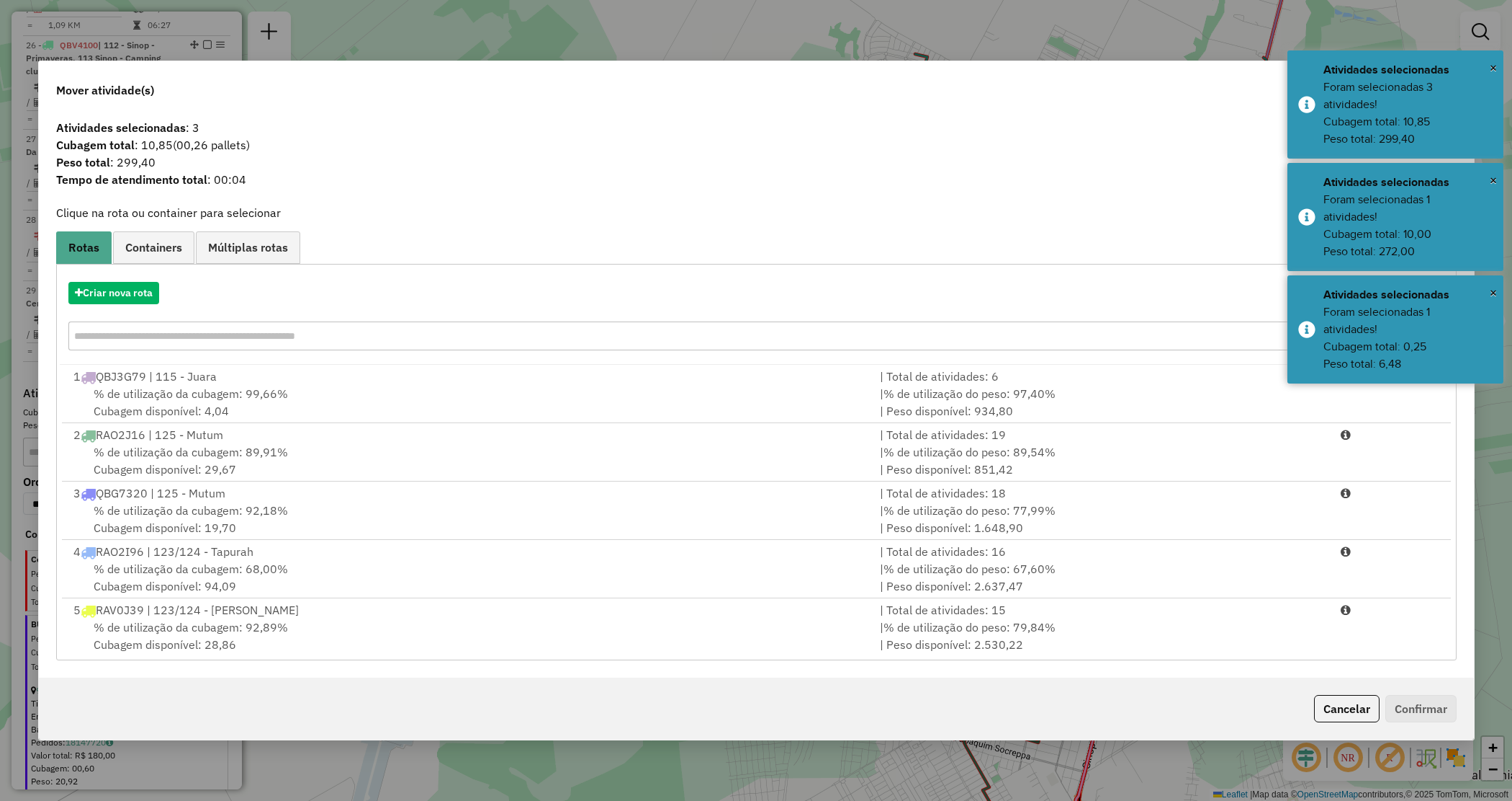
click at [193, 332] on input "text" at bounding box center [711, 336] width 1286 height 29
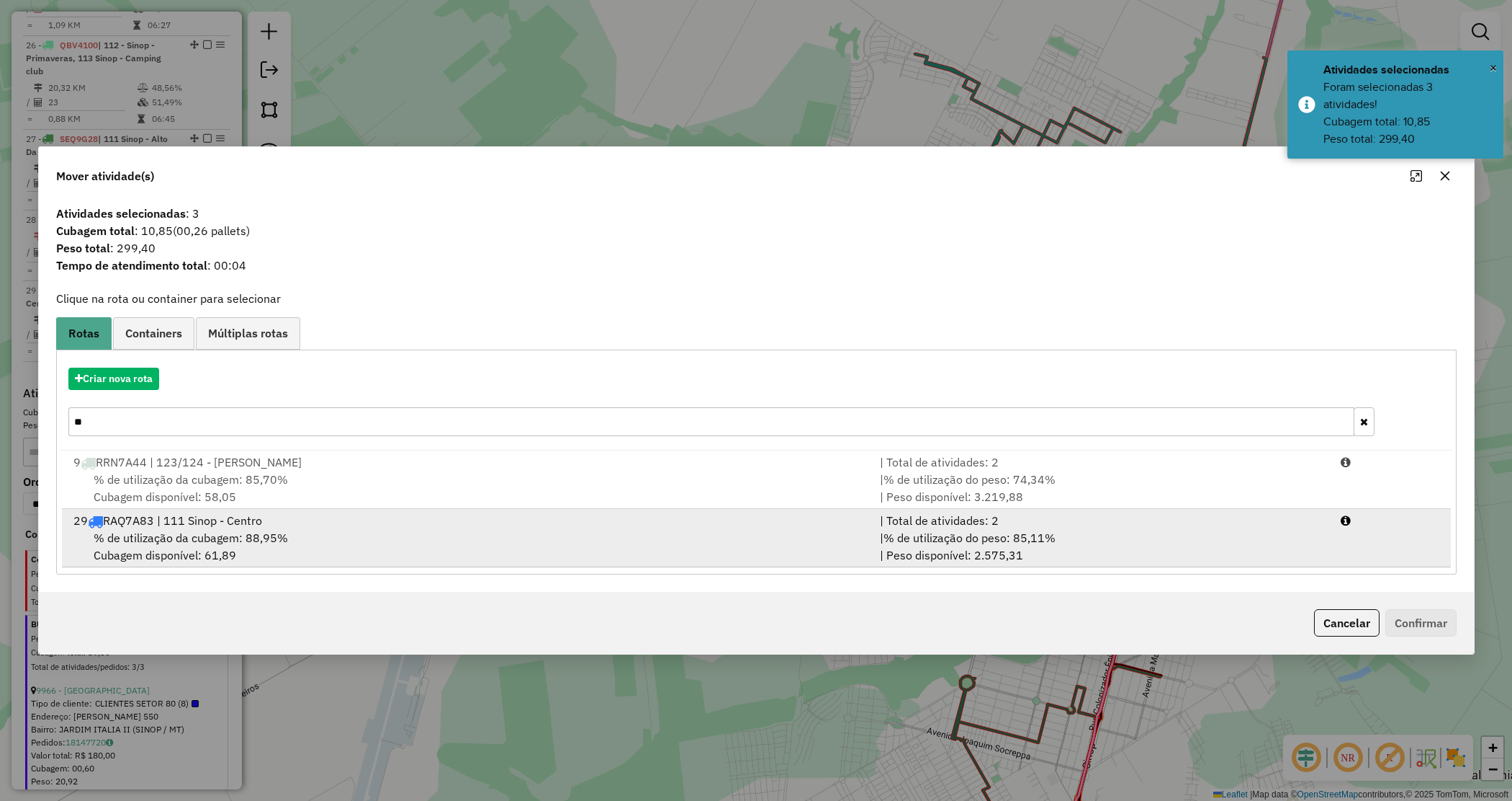
type input "**"
click at [217, 520] on div "29 RAQ7A83 | 111 Sinop - Centro" at bounding box center [468, 520] width 807 height 17
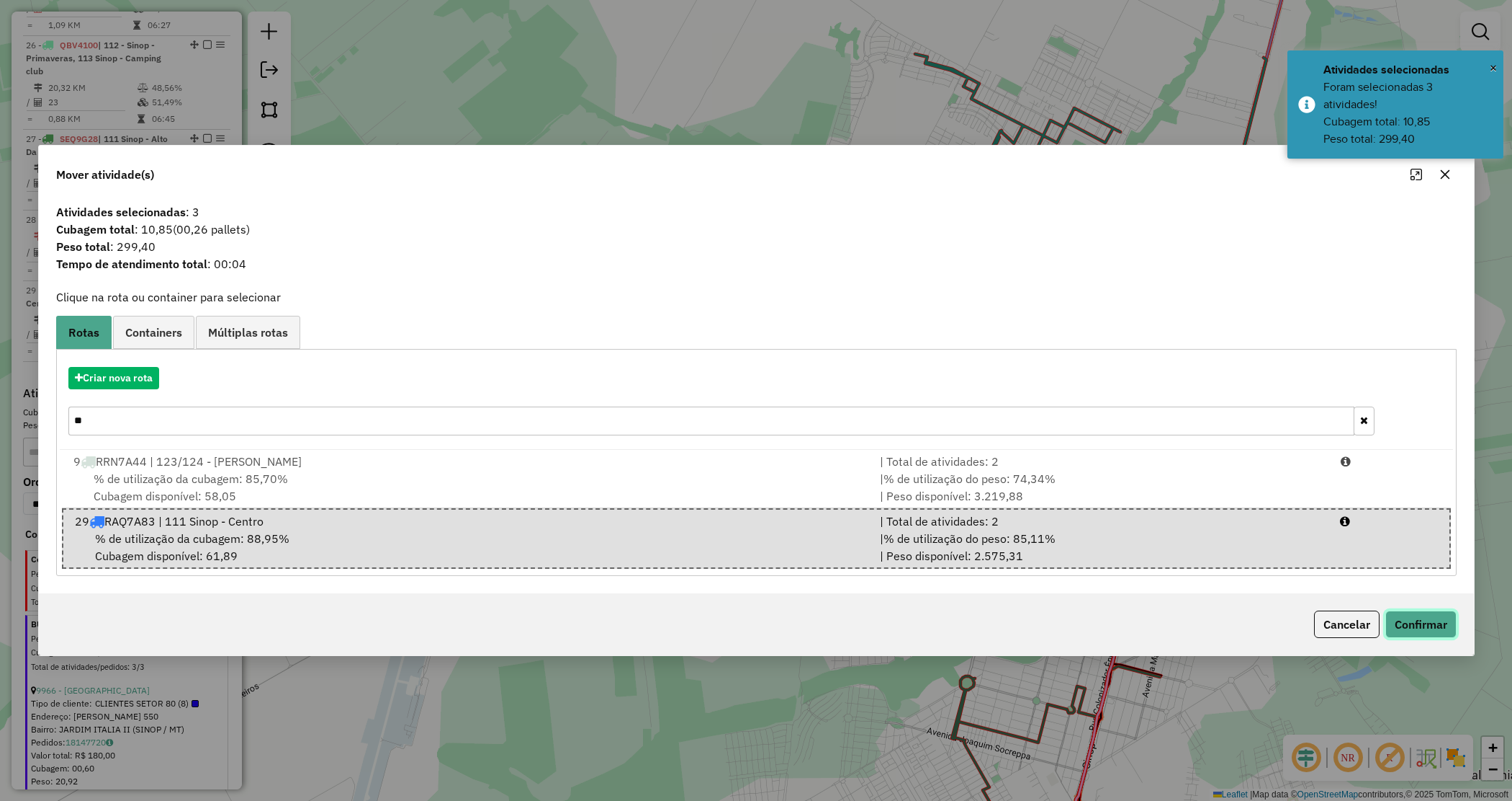
click at [1430, 628] on button "Confirmar" at bounding box center [1421, 624] width 71 height 28
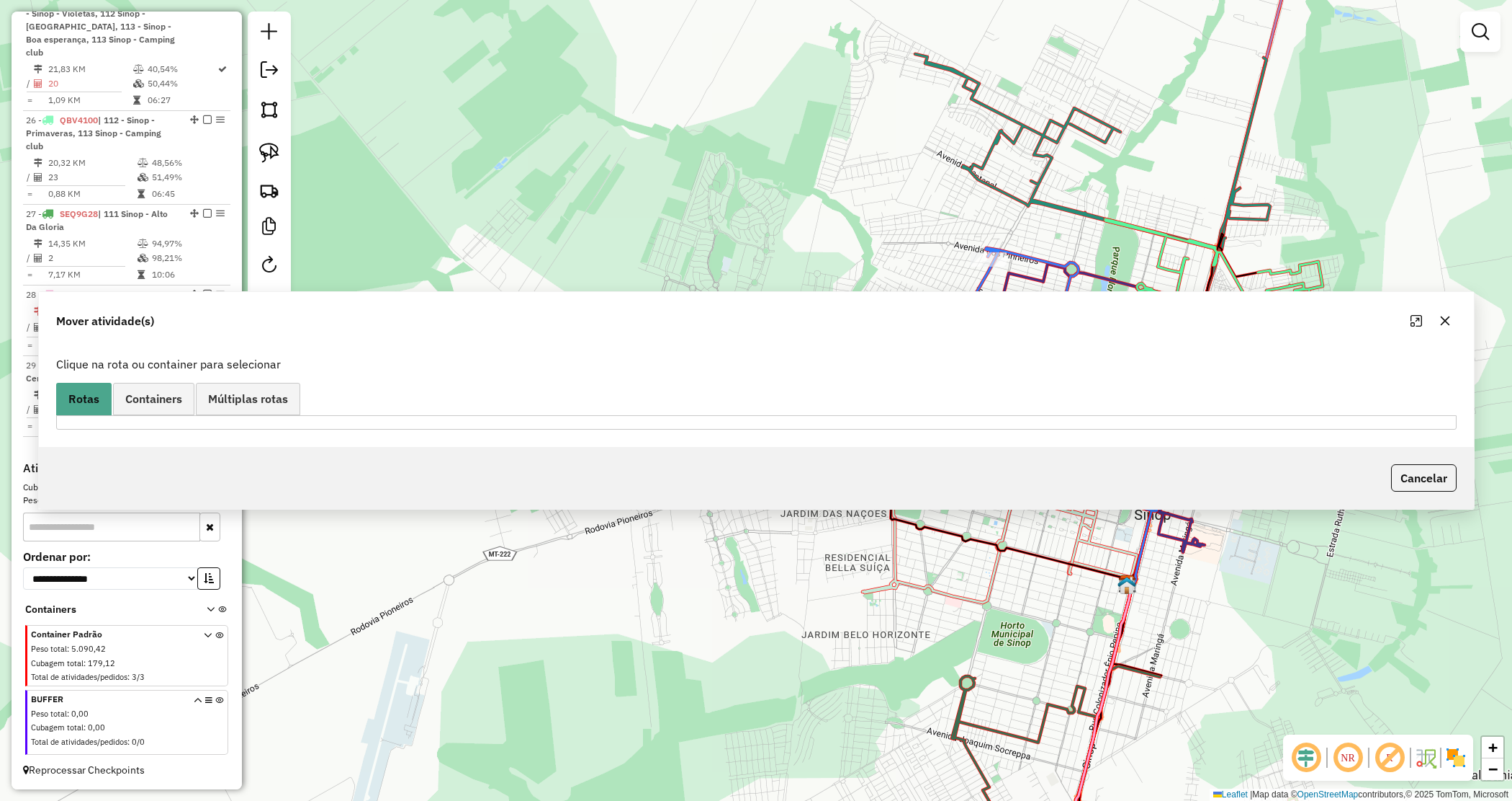
scroll to position [2371, 0]
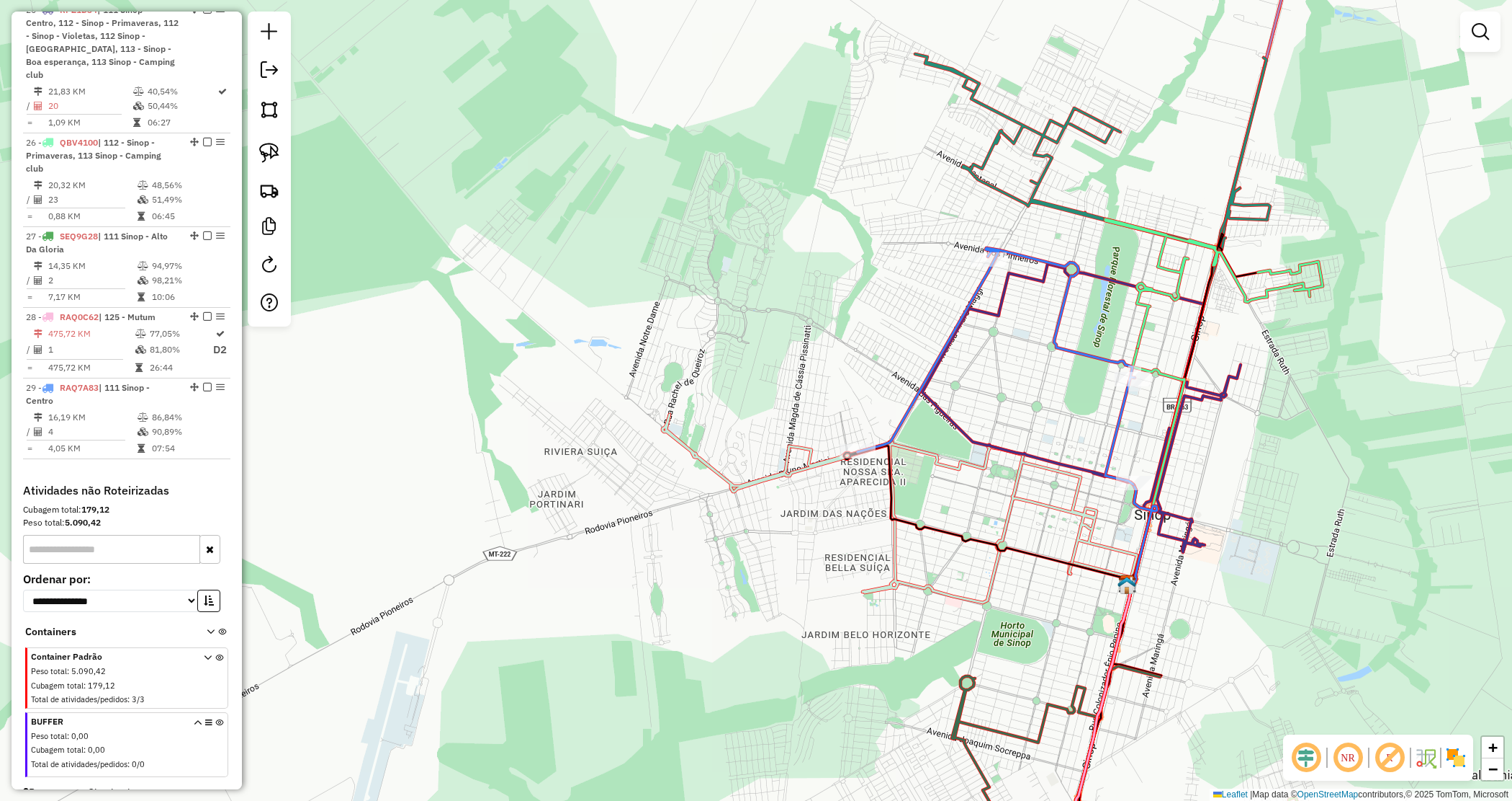
click at [729, 368] on div "Janela de atendimento Grade de atendimento Capacidade Transportadoras Veículos …" at bounding box center [756, 400] width 1512 height 801
select select "*********"
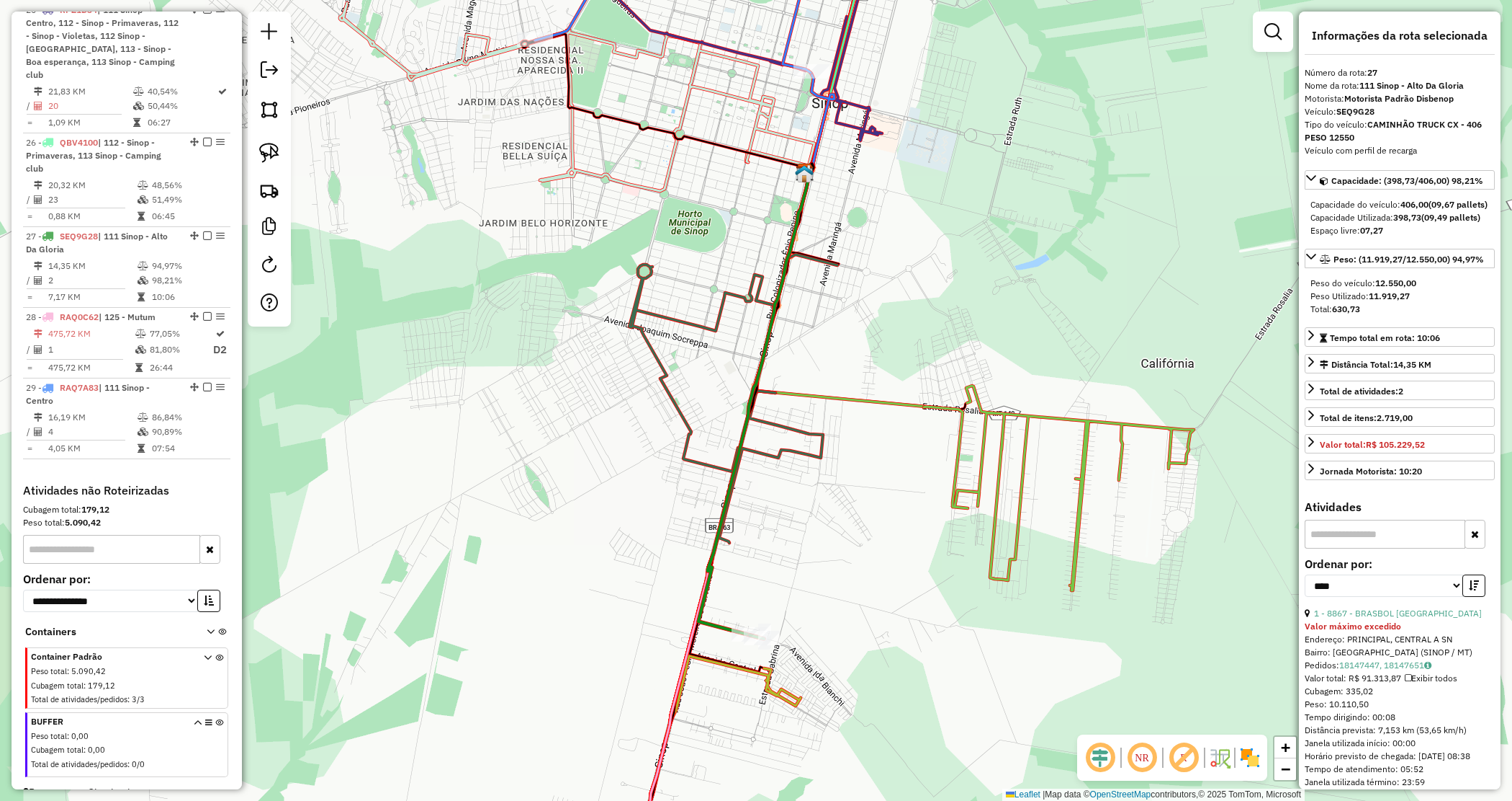
click at [729, 365] on div "Janela de atendimento Grade de atendimento Capacidade Transportadoras Veículos …" at bounding box center [756, 400] width 1512 height 801
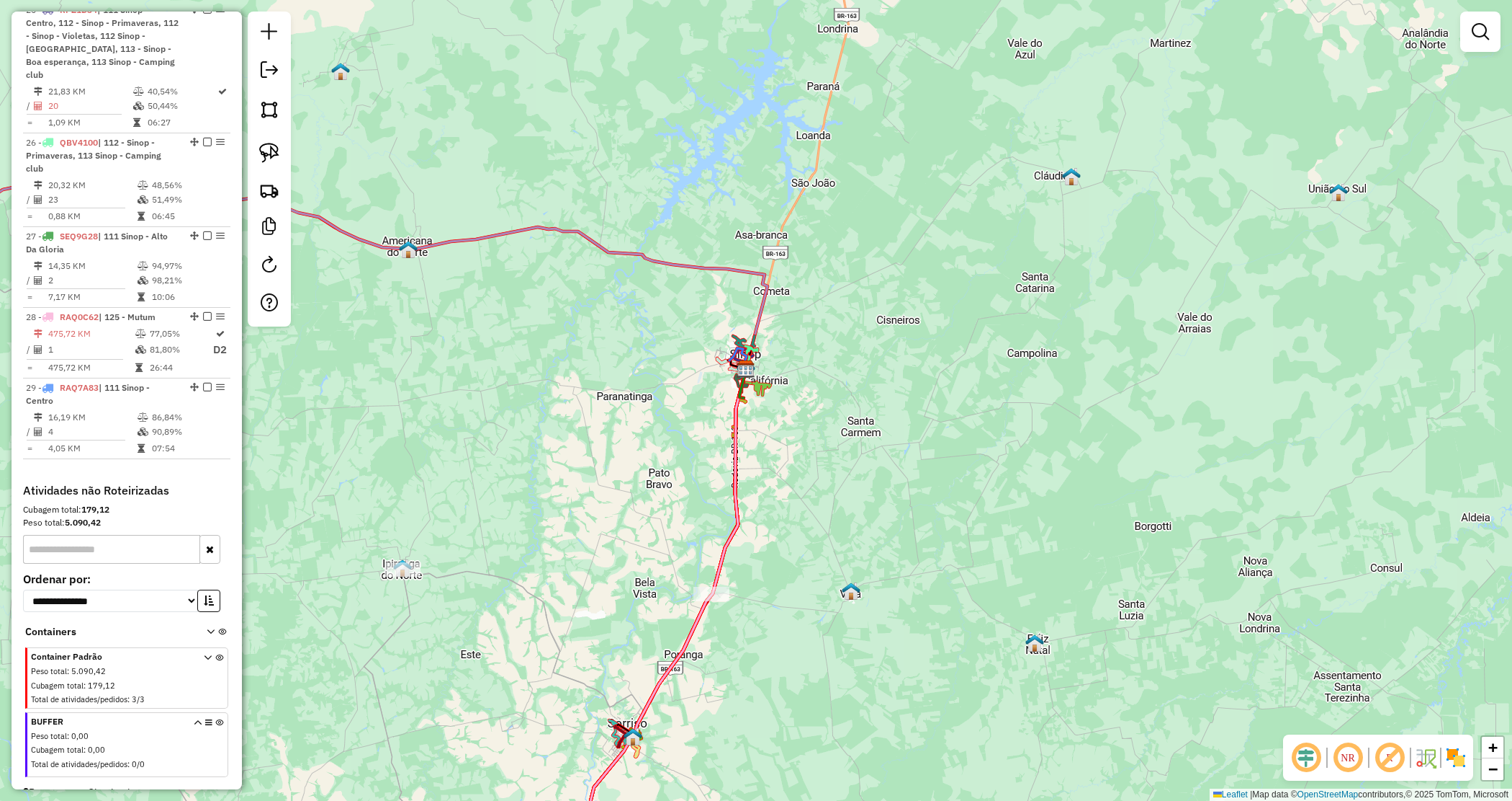
drag, startPoint x: 754, startPoint y: 570, endPoint x: 905, endPoint y: 128, distance: 467.1
click at [905, 128] on div "Janela de atendimento Grade de atendimento Capacidade Transportadoras Veículos …" at bounding box center [756, 400] width 1512 height 801
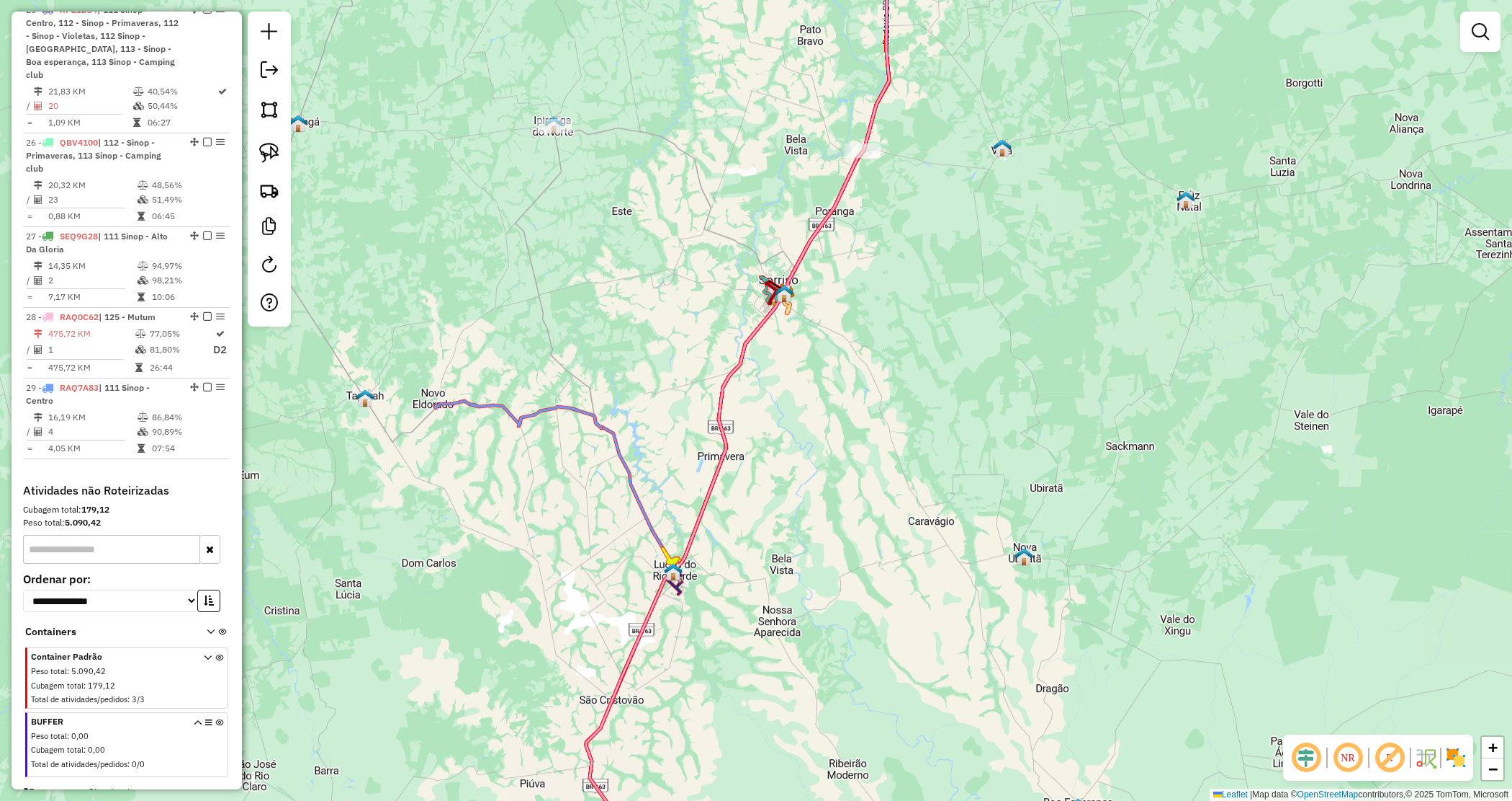
drag, startPoint x: 877, startPoint y: 299, endPoint x: 851, endPoint y: 119, distance: 181.9
click at [851, 119] on div "Janela de atendimento Grade de atendimento Capacidade Transportadoras Veículos …" at bounding box center [756, 400] width 1512 height 801
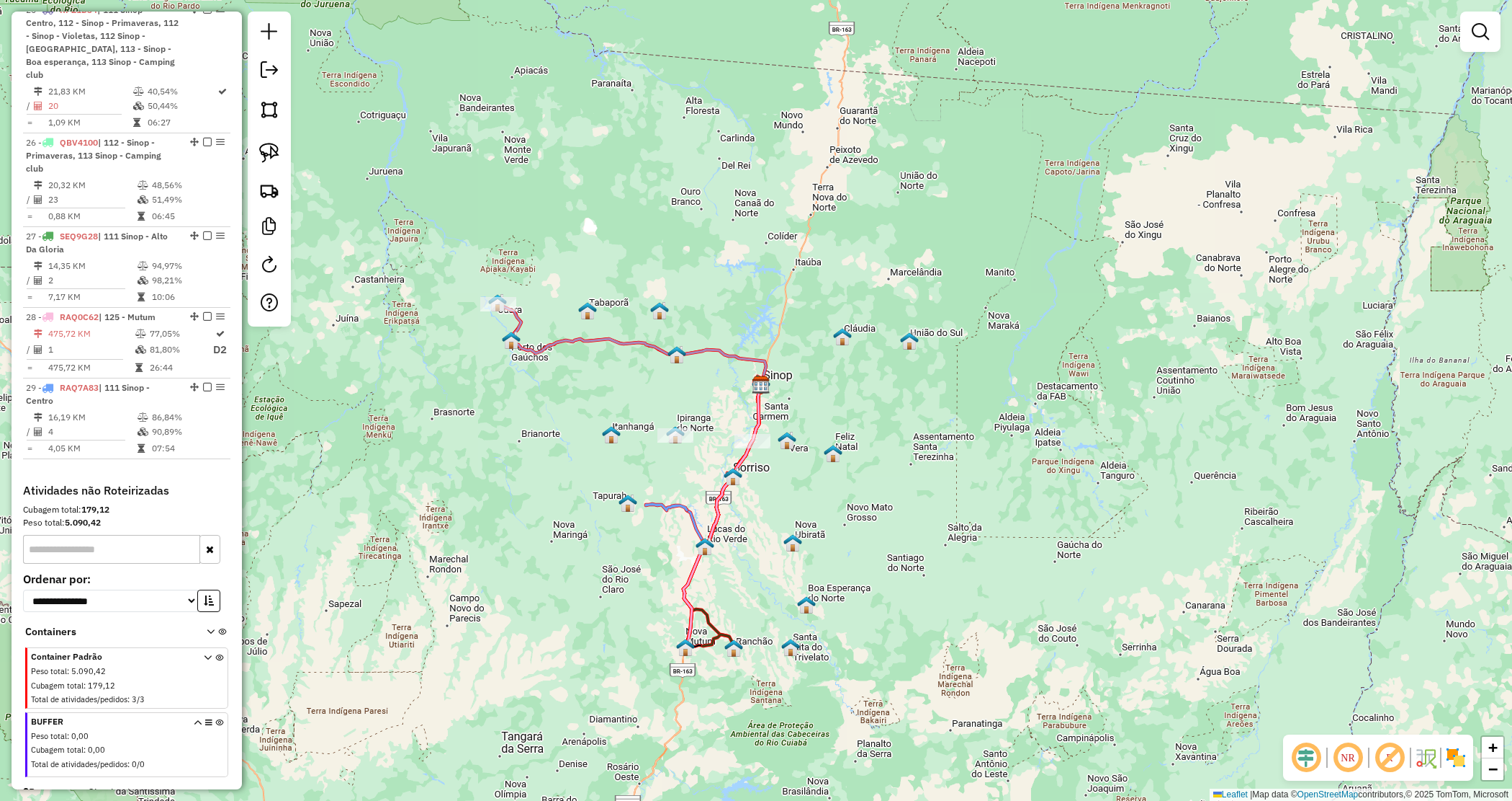
drag, startPoint x: 798, startPoint y: 365, endPoint x: 796, endPoint y: 463, distance: 98.0
click at [796, 462] on div "Janela de atendimento Grade de atendimento Capacidade Transportadoras Veículos …" at bounding box center [756, 400] width 1512 height 801
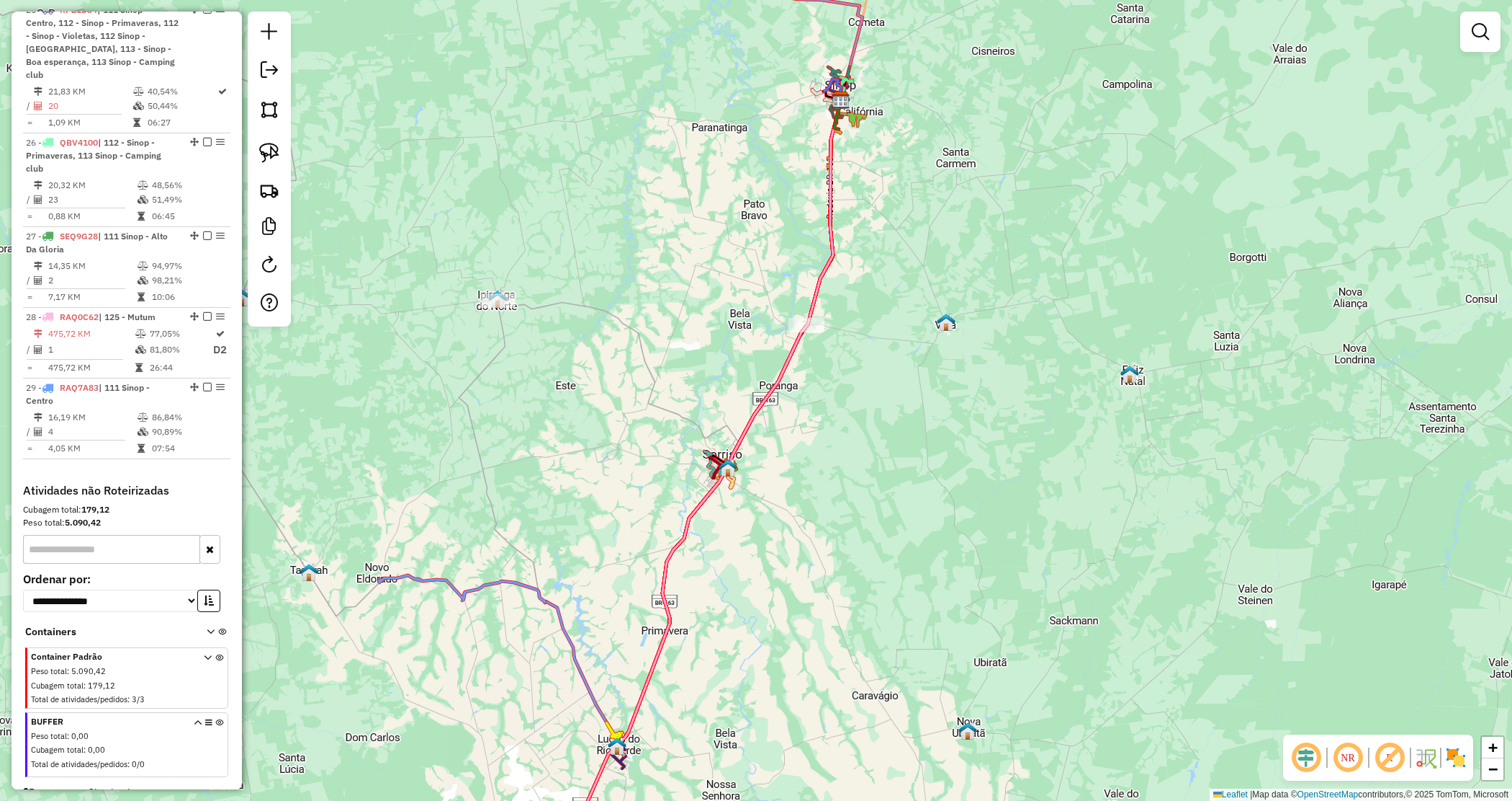
drag, startPoint x: 805, startPoint y: 486, endPoint x: 795, endPoint y: 485, distance: 10.0
click at [801, 485] on div "Janela de atendimento Grade de atendimento Capacidade Transportadoras Veículos …" at bounding box center [756, 400] width 1512 height 801
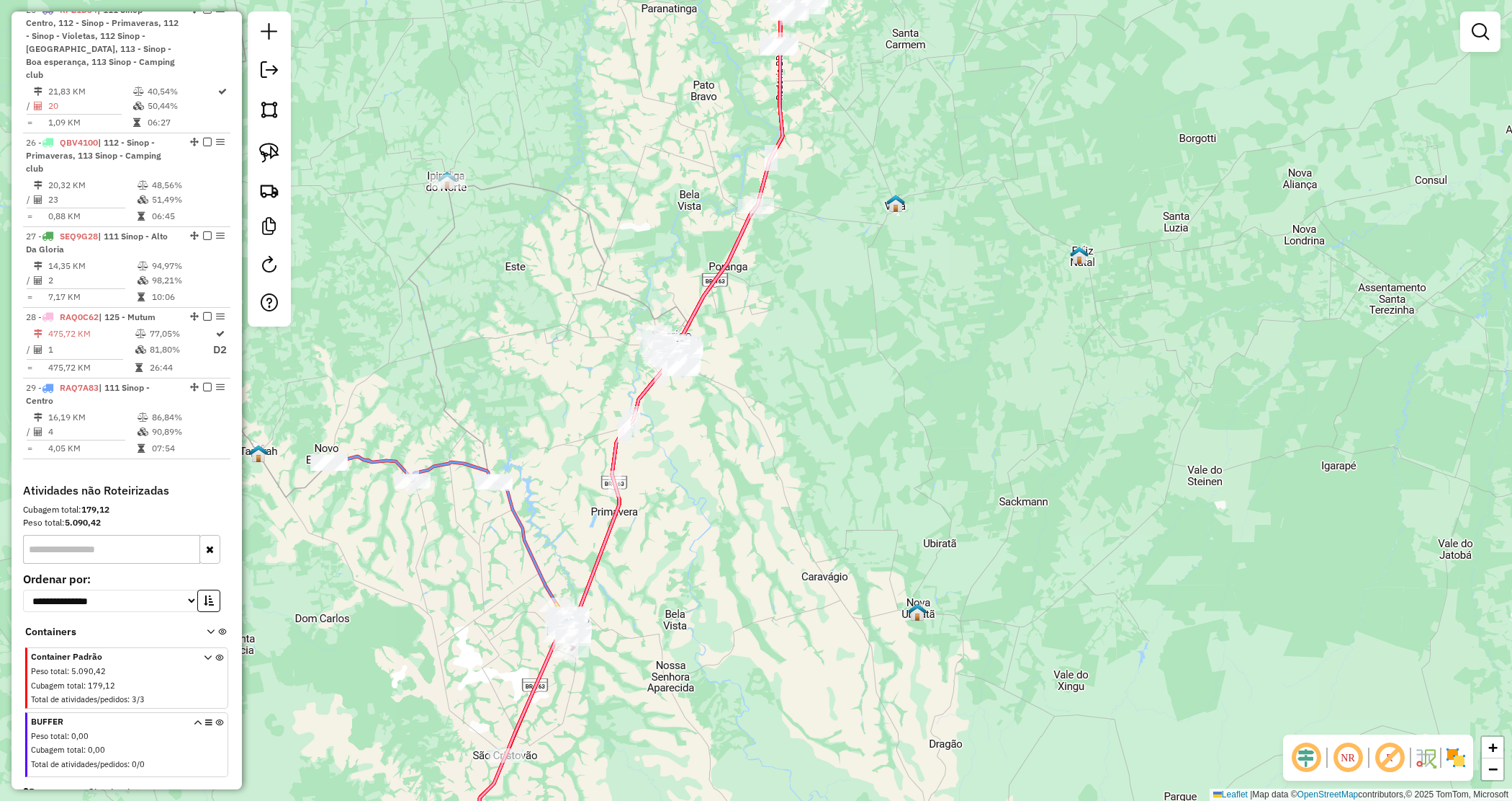
click at [696, 431] on div "Janela de atendimento Grade de atendimento Capacidade Transportadoras Veículos …" at bounding box center [756, 400] width 1512 height 801
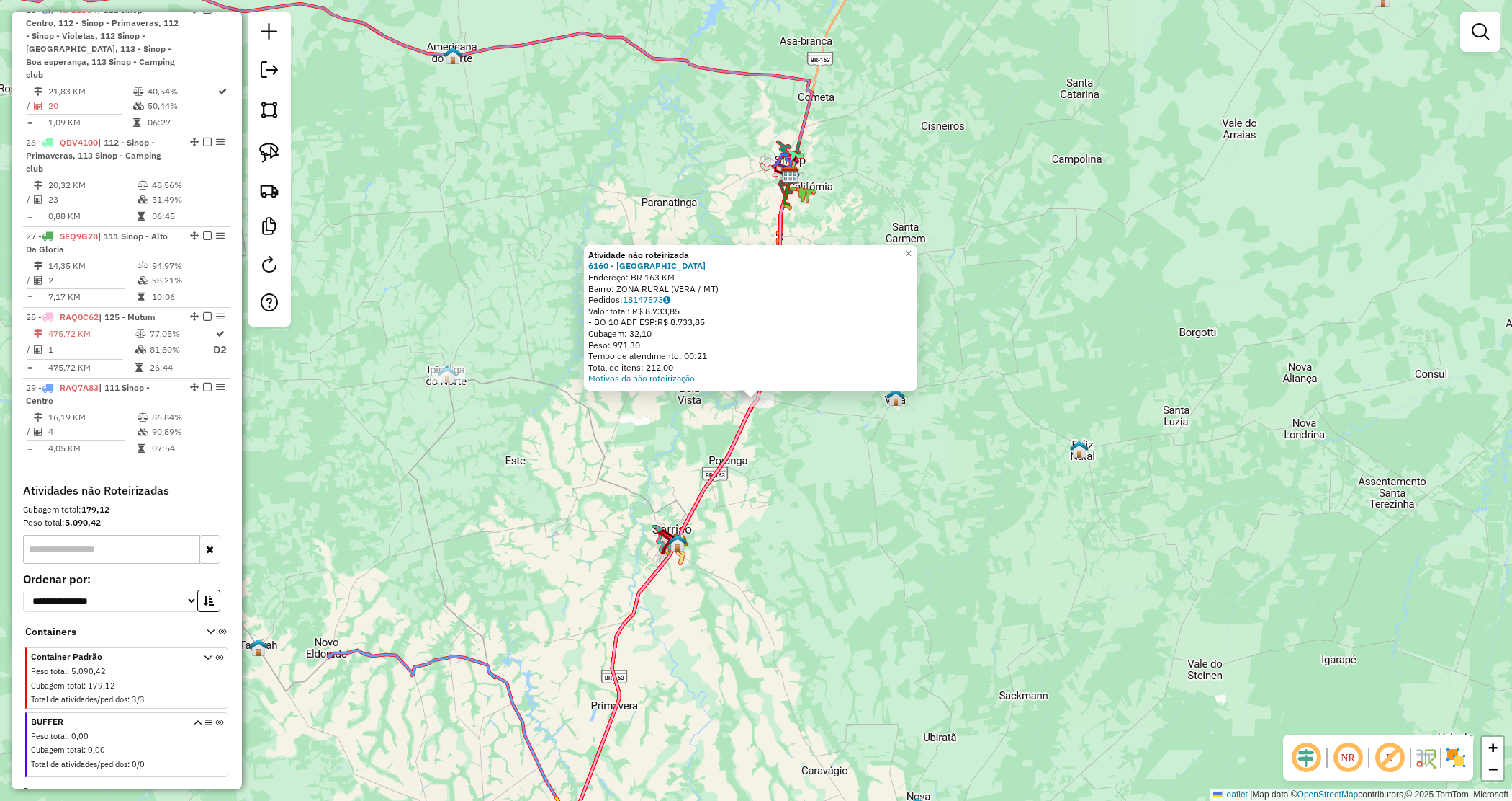
click at [948, 463] on div "Atividade não roteirizada 6160 - SORRISAO Endereço: BR 163 KM Bairro: ZONA RURA…" at bounding box center [756, 400] width 1512 height 801
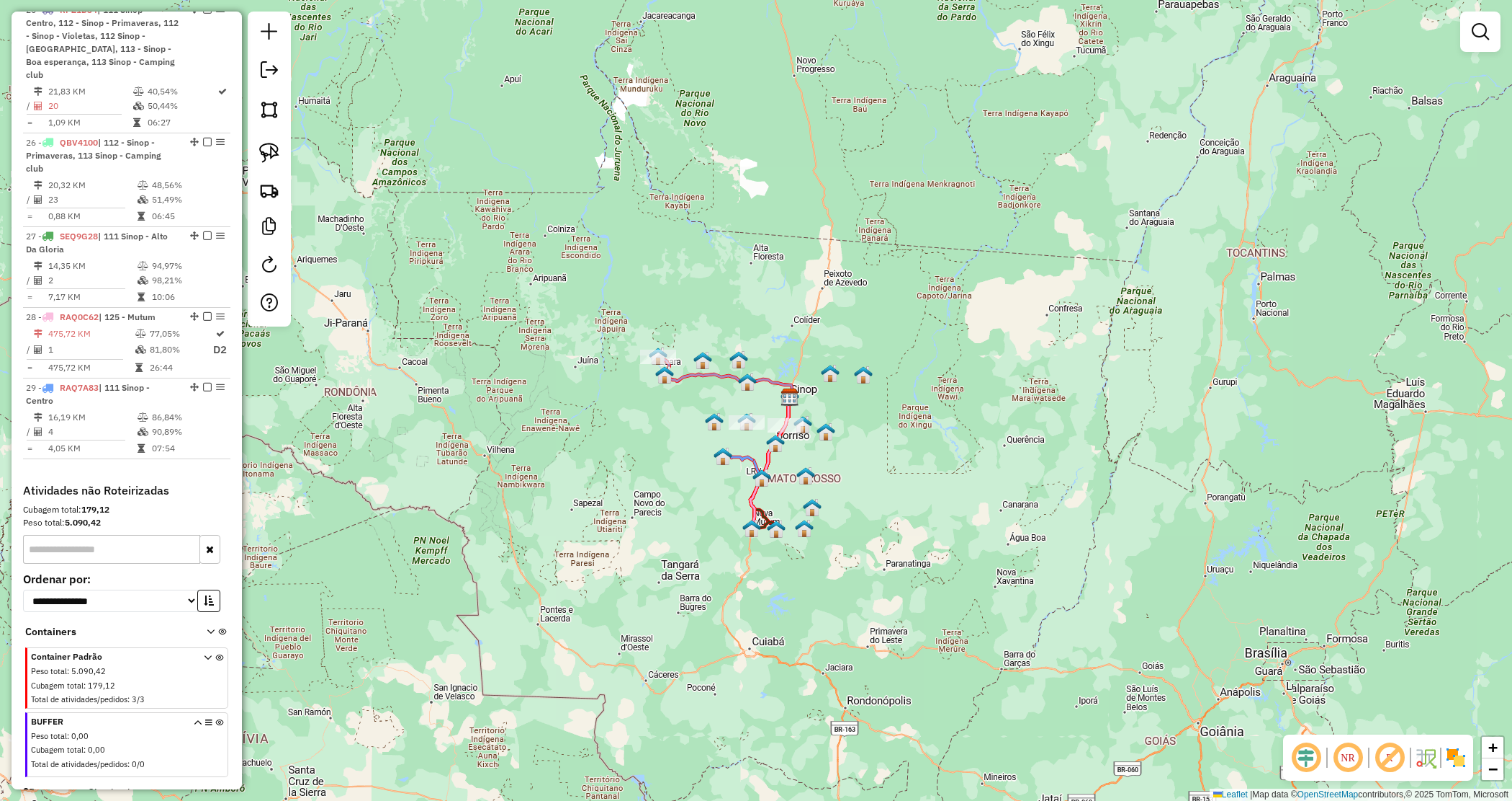
click at [833, 487] on div "Janela de atendimento Grade de atendimento Capacidade Transportadoras Veículos …" at bounding box center [756, 400] width 1512 height 801
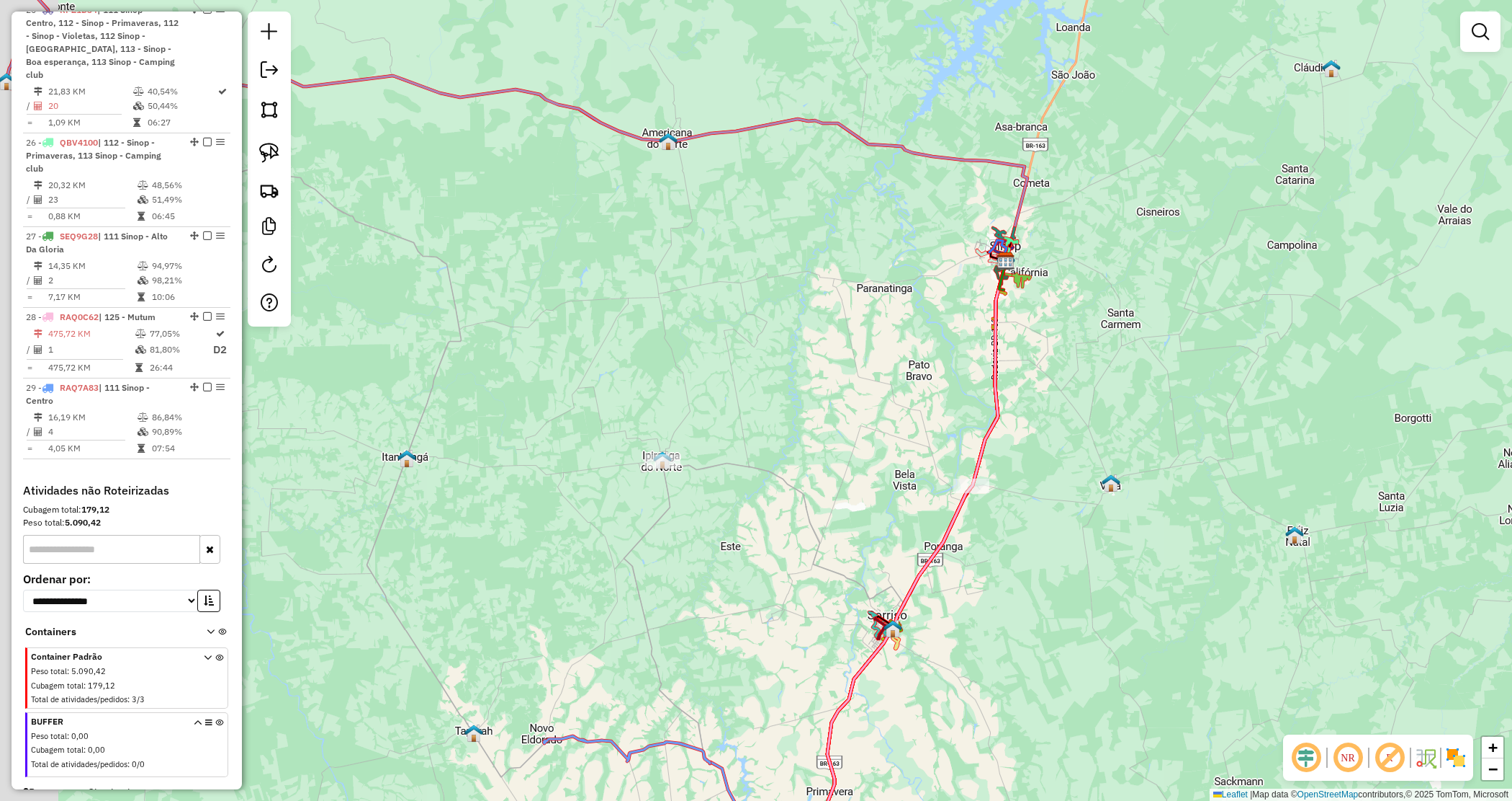
drag, startPoint x: 713, startPoint y: 488, endPoint x: 811, endPoint y: 461, distance: 101.7
click at [811, 461] on div "Janela de atendimento Grade de atendimento Capacidade Transportadoras Veículos …" at bounding box center [756, 400] width 1512 height 801
click at [812, 461] on div "Janela de atendimento Grade de atendimento Capacidade Transportadoras Veículos …" at bounding box center [756, 400] width 1512 height 801
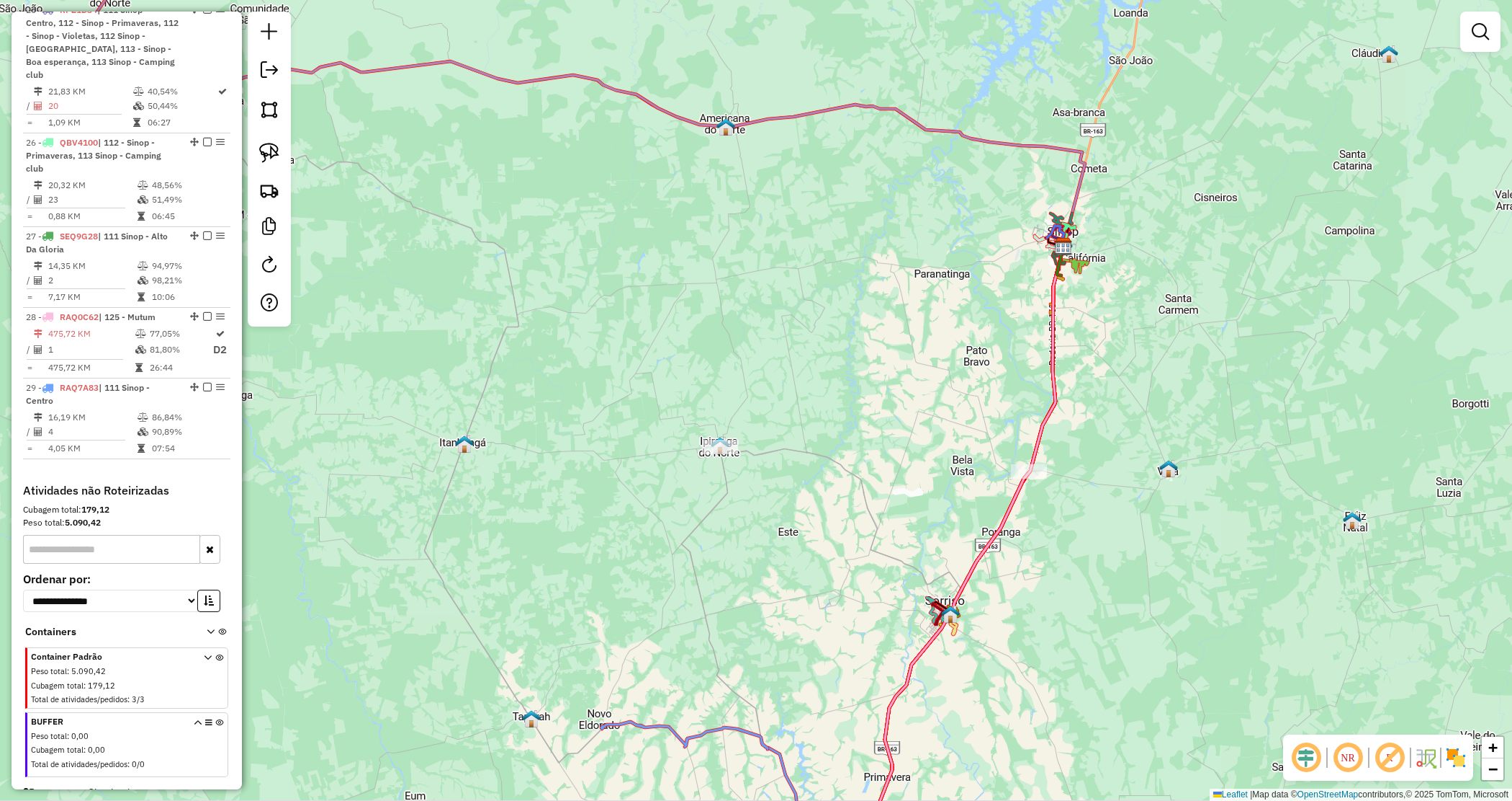
drag, startPoint x: 637, startPoint y: 557, endPoint x: 808, endPoint y: 458, distance: 197.6
click at [818, 459] on div "Janela de atendimento Grade de atendimento Capacidade Transportadoras Veículos …" at bounding box center [756, 400] width 1512 height 801
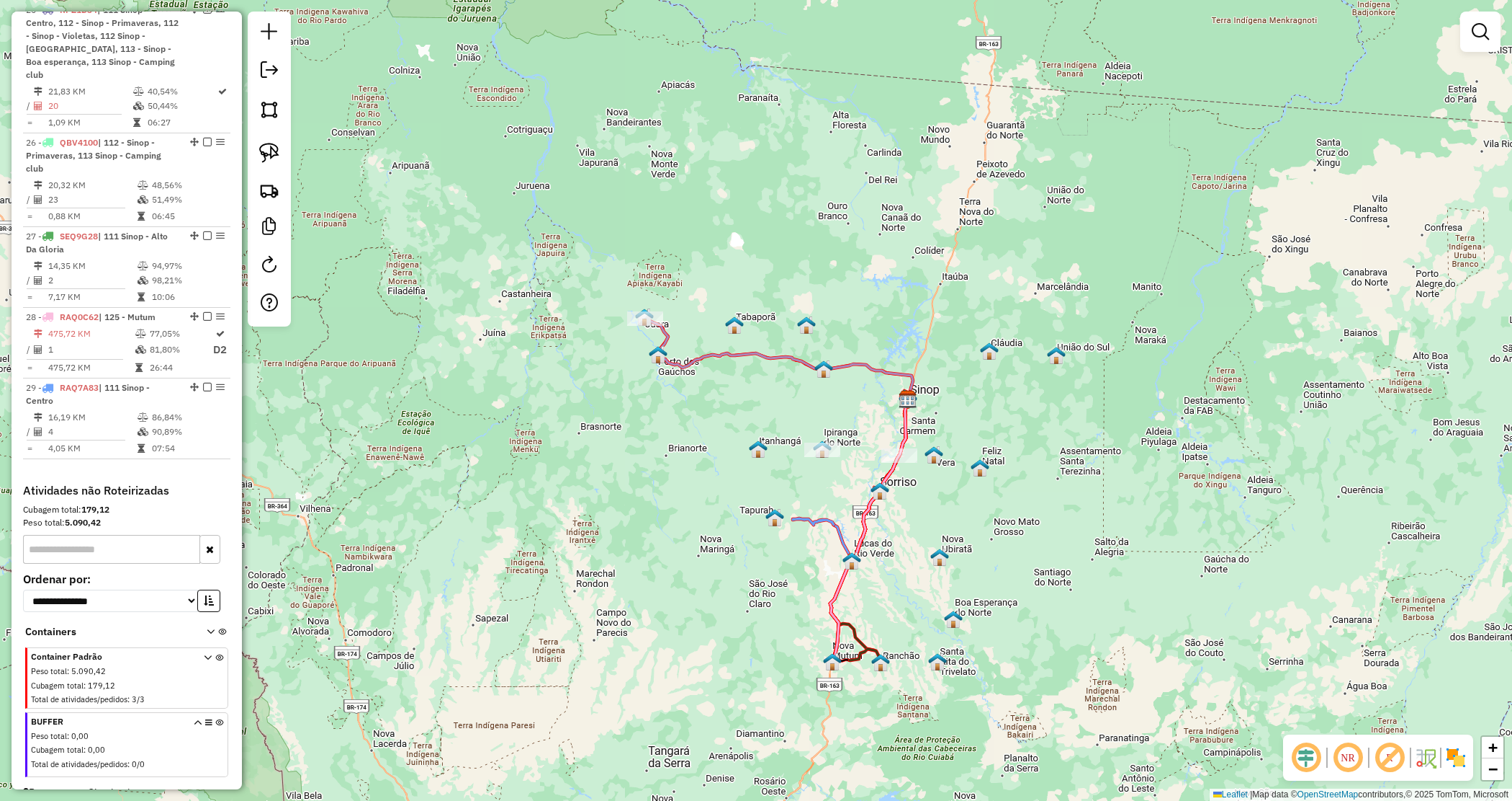
drag, startPoint x: 932, startPoint y: 483, endPoint x: 995, endPoint y: 480, distance: 63.1
click at [1003, 479] on div "Janela de atendimento Grade de atendimento Capacidade Transportadoras Veículos …" at bounding box center [756, 400] width 1512 height 801
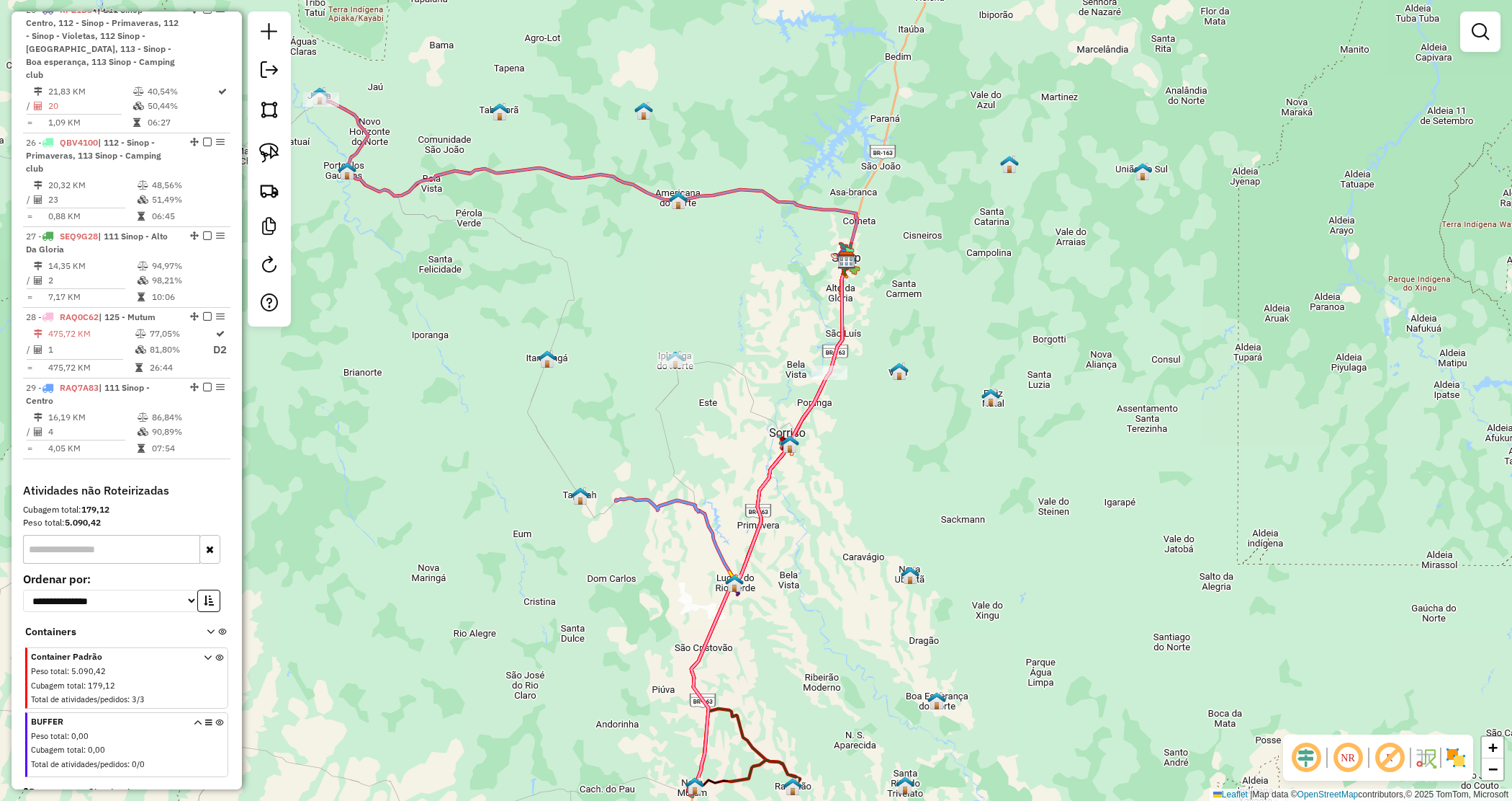
drag, startPoint x: 872, startPoint y: 497, endPoint x: 846, endPoint y: 491, distance: 26.7
click at [846, 491] on div "Janela de atendimento Grade de atendimento Capacidade Transportadoras Veículos …" at bounding box center [756, 400] width 1512 height 801
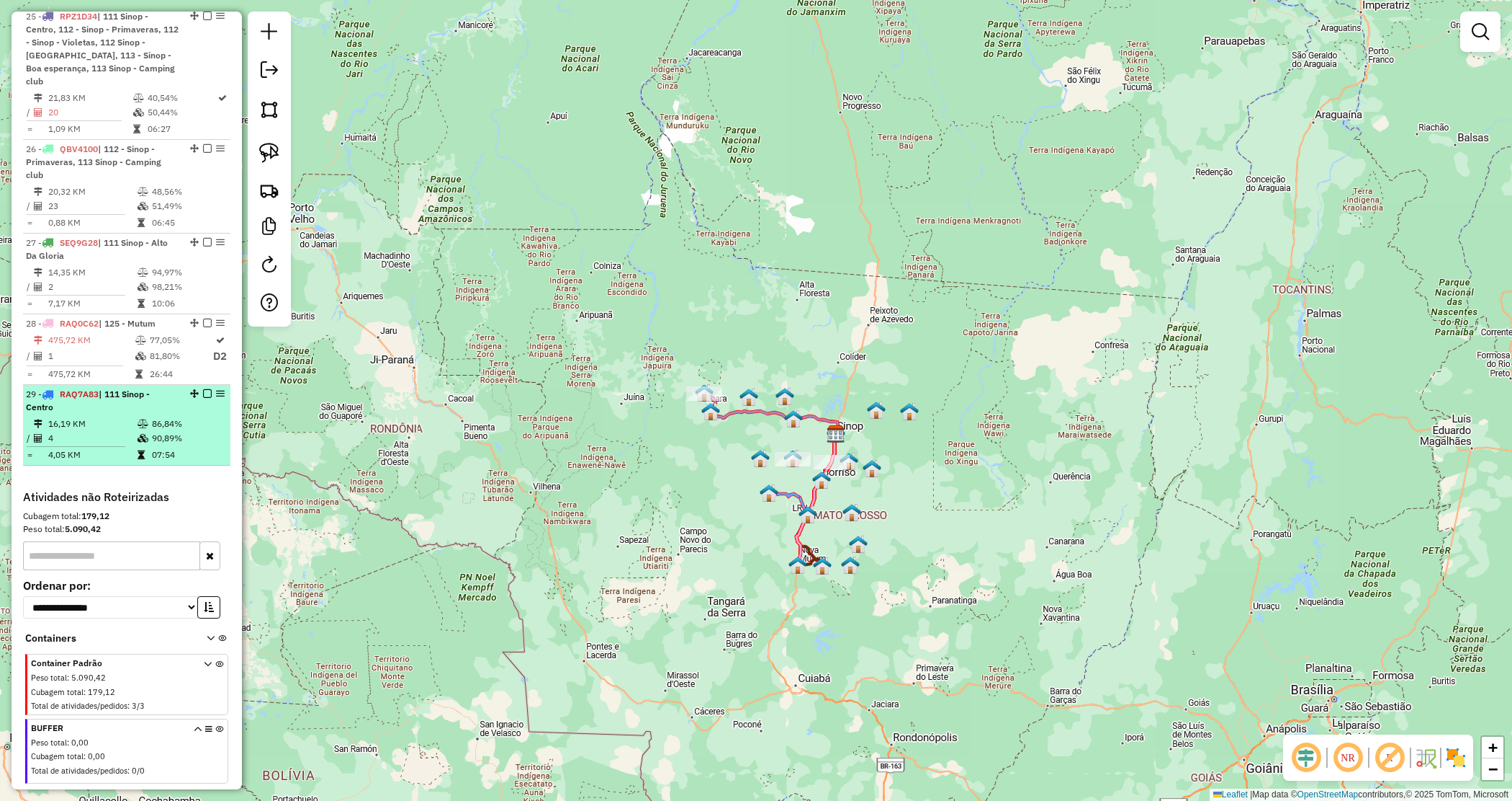
scroll to position [2370, 0]
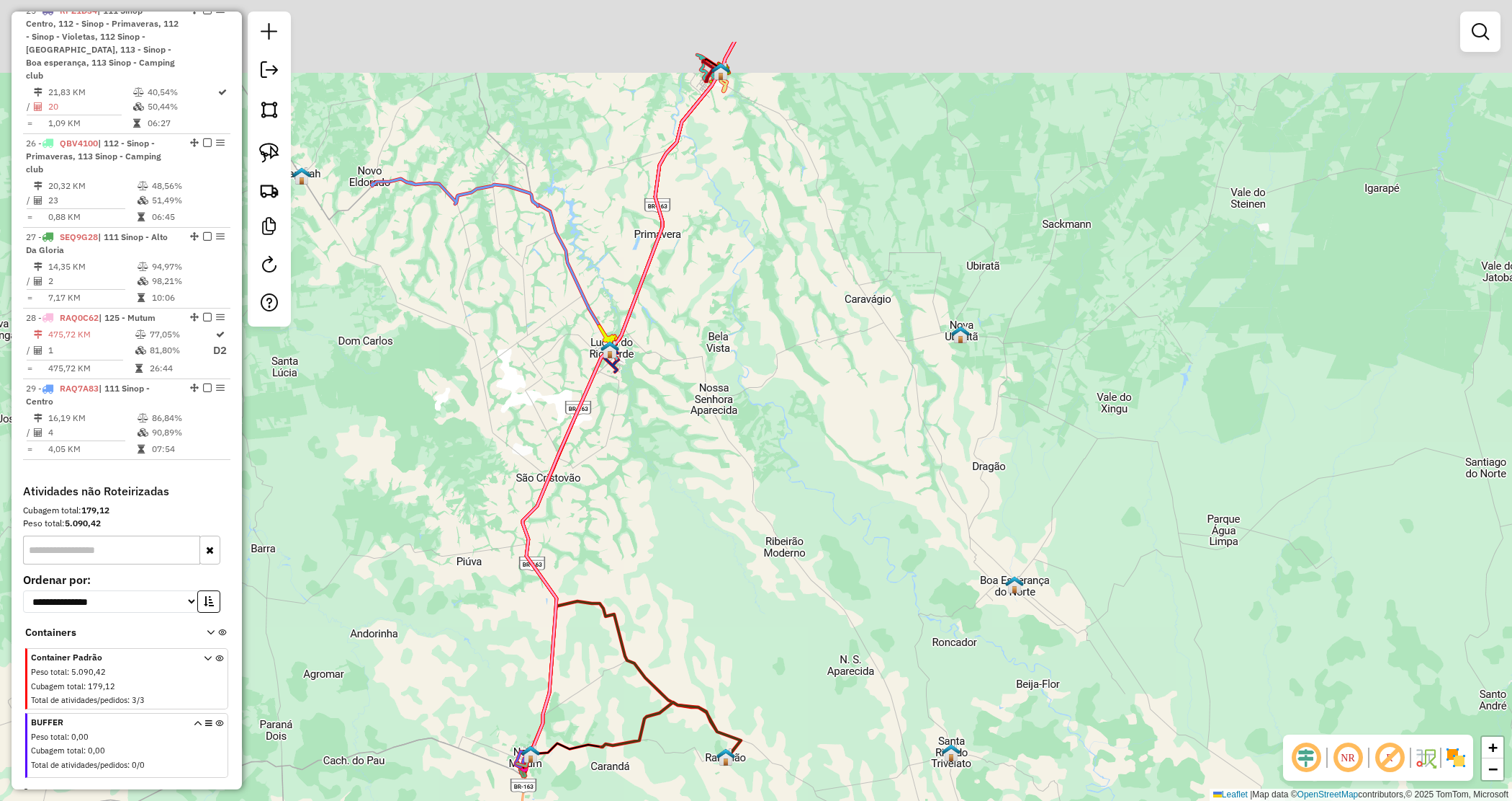
drag, startPoint x: 796, startPoint y: 258, endPoint x: 762, endPoint y: 492, distance: 236.5
click at [762, 492] on div "Janela de atendimento Grade de atendimento Capacidade Transportadoras Veículos …" at bounding box center [756, 400] width 1512 height 801
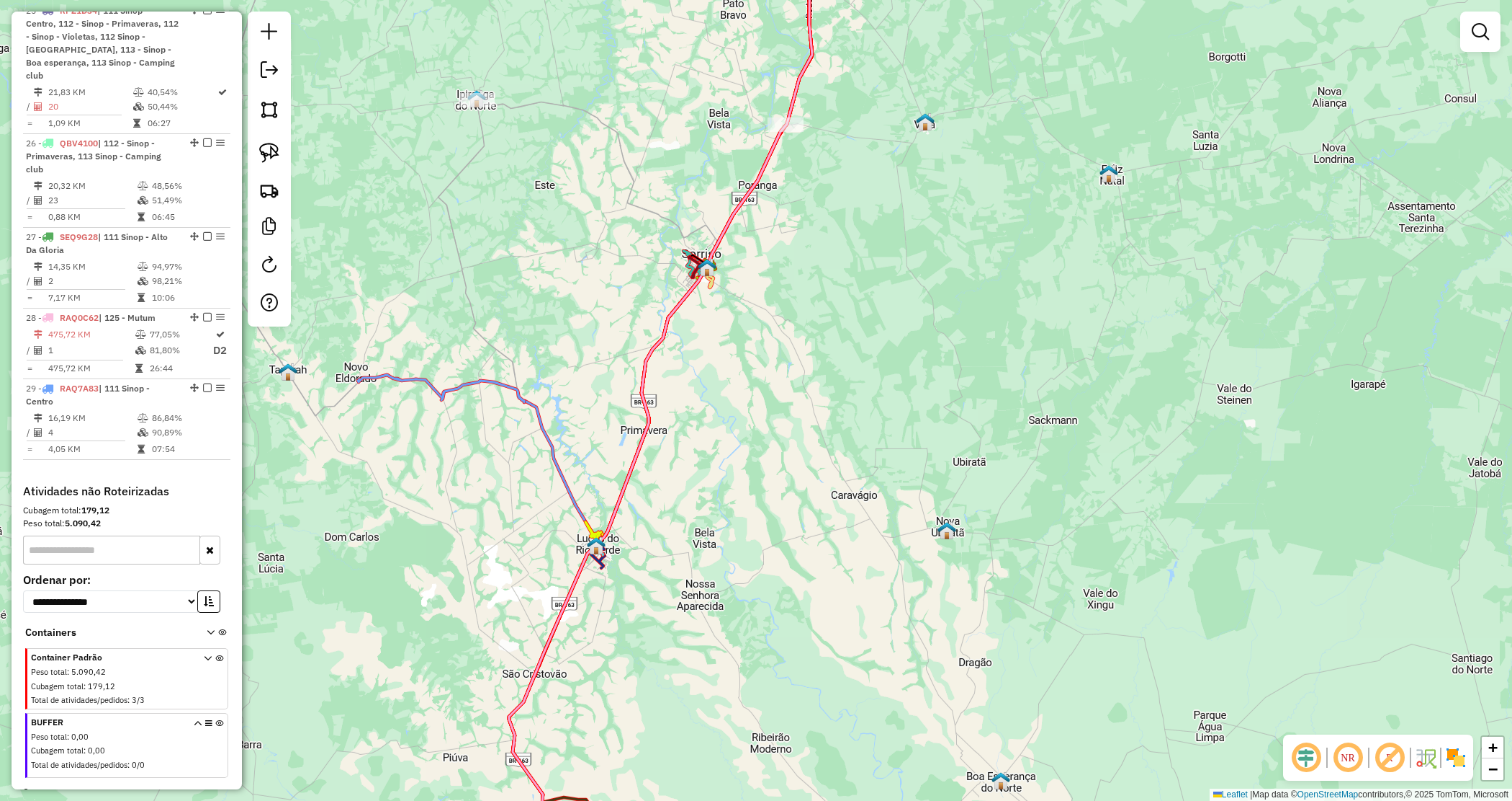
drag, startPoint x: 765, startPoint y: 492, endPoint x: 764, endPoint y: 507, distance: 15.0
click at [776, 506] on div "Janela de atendimento Grade de atendimento Capacidade Transportadoras Veículos …" at bounding box center [756, 400] width 1512 height 801
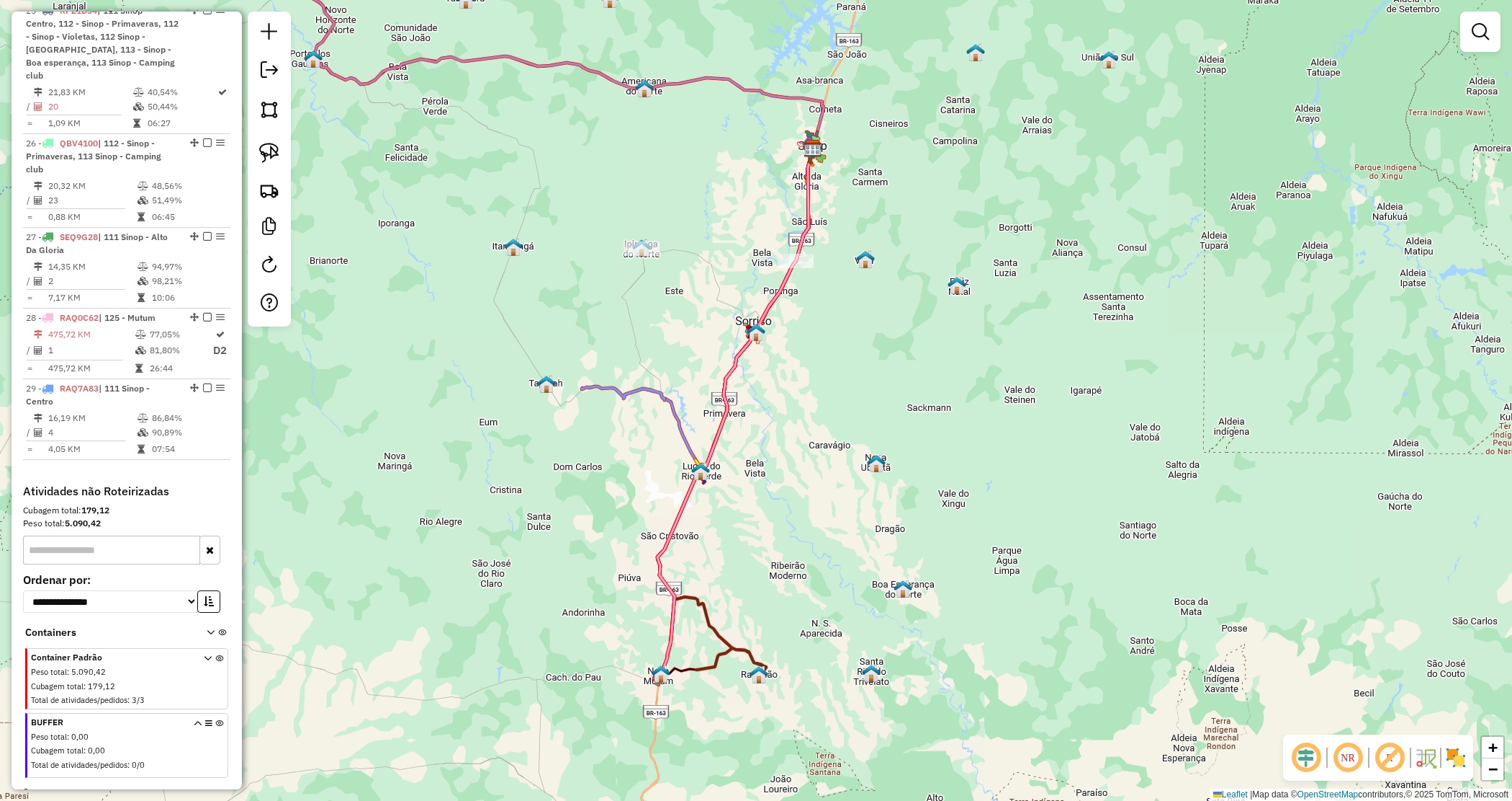
click at [803, 398] on div "Janela de atendimento Grade de atendimento Capacidade Transportadoras Veículos …" at bounding box center [756, 400] width 1512 height 801
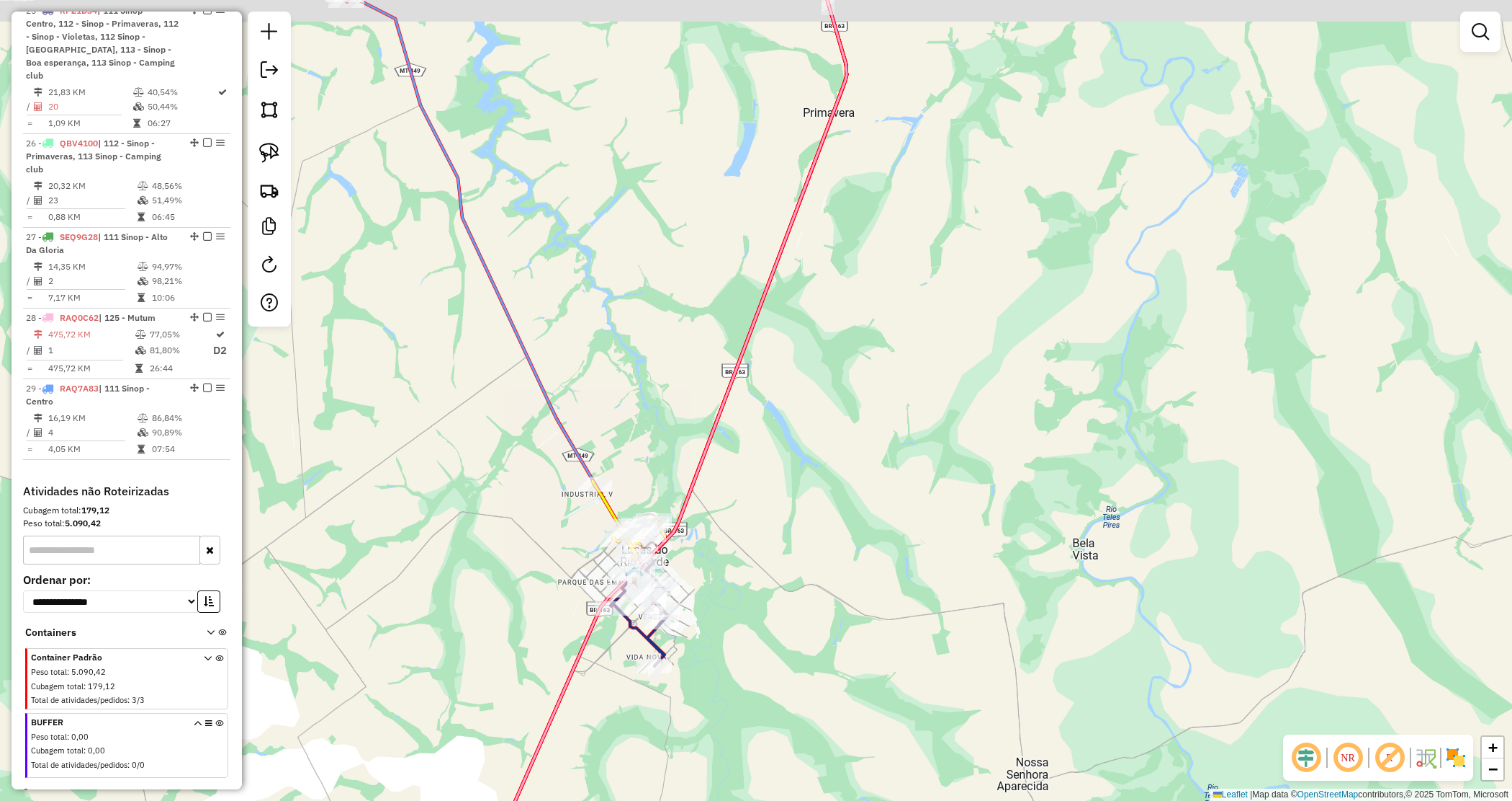
drag, startPoint x: 842, startPoint y: 353, endPoint x: 655, endPoint y: 836, distance: 517.9
click at [655, 800] on html "Aguarde... Pop-up bloqueado! Seu navegador bloqueou automáticamente a abertura …" at bounding box center [756, 400] width 1512 height 801
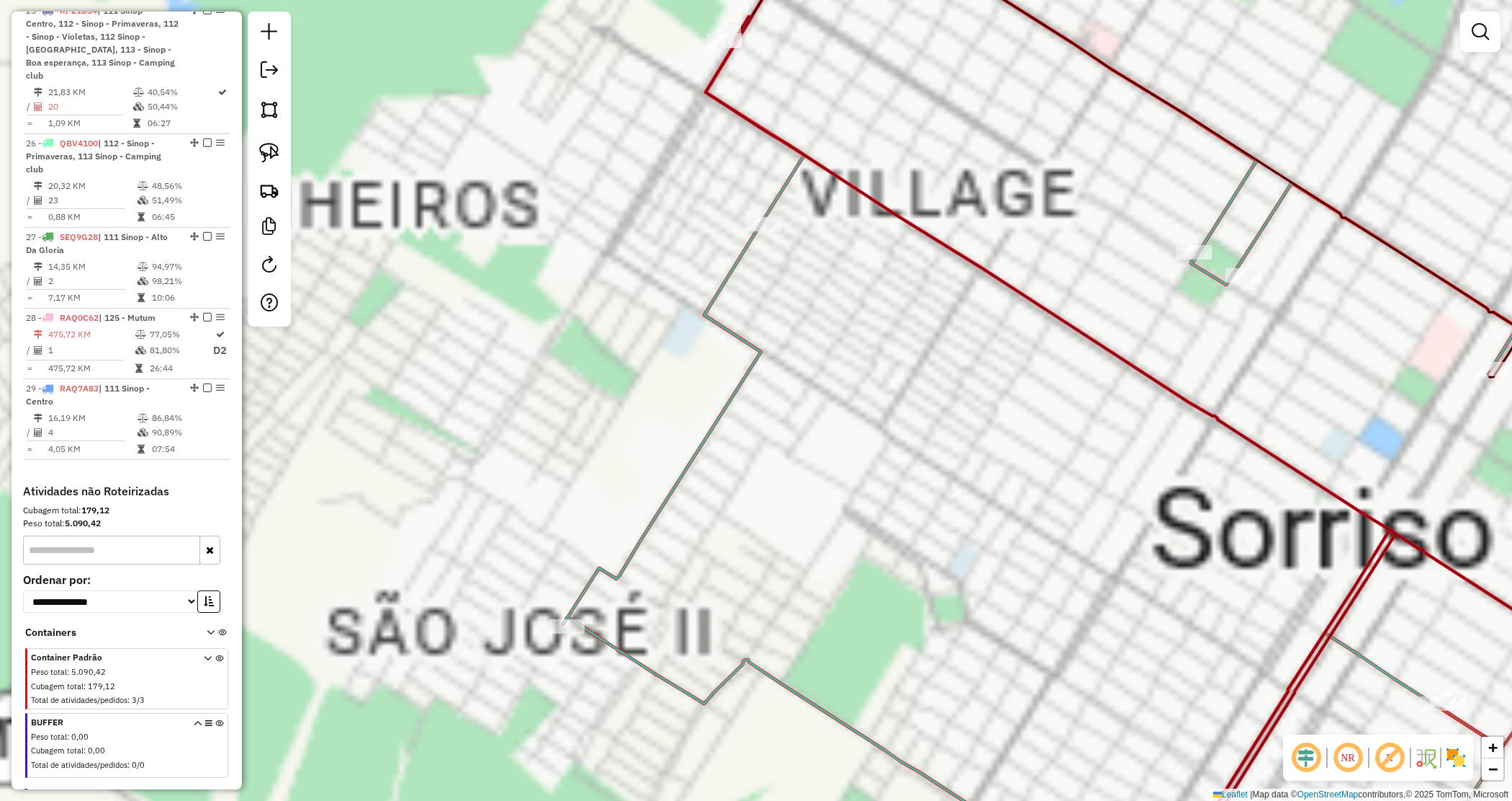
click at [635, 130] on div "Janela de atendimento Grade de atendimento Capacidade Transportadoras Veículos …" at bounding box center [756, 400] width 1512 height 801
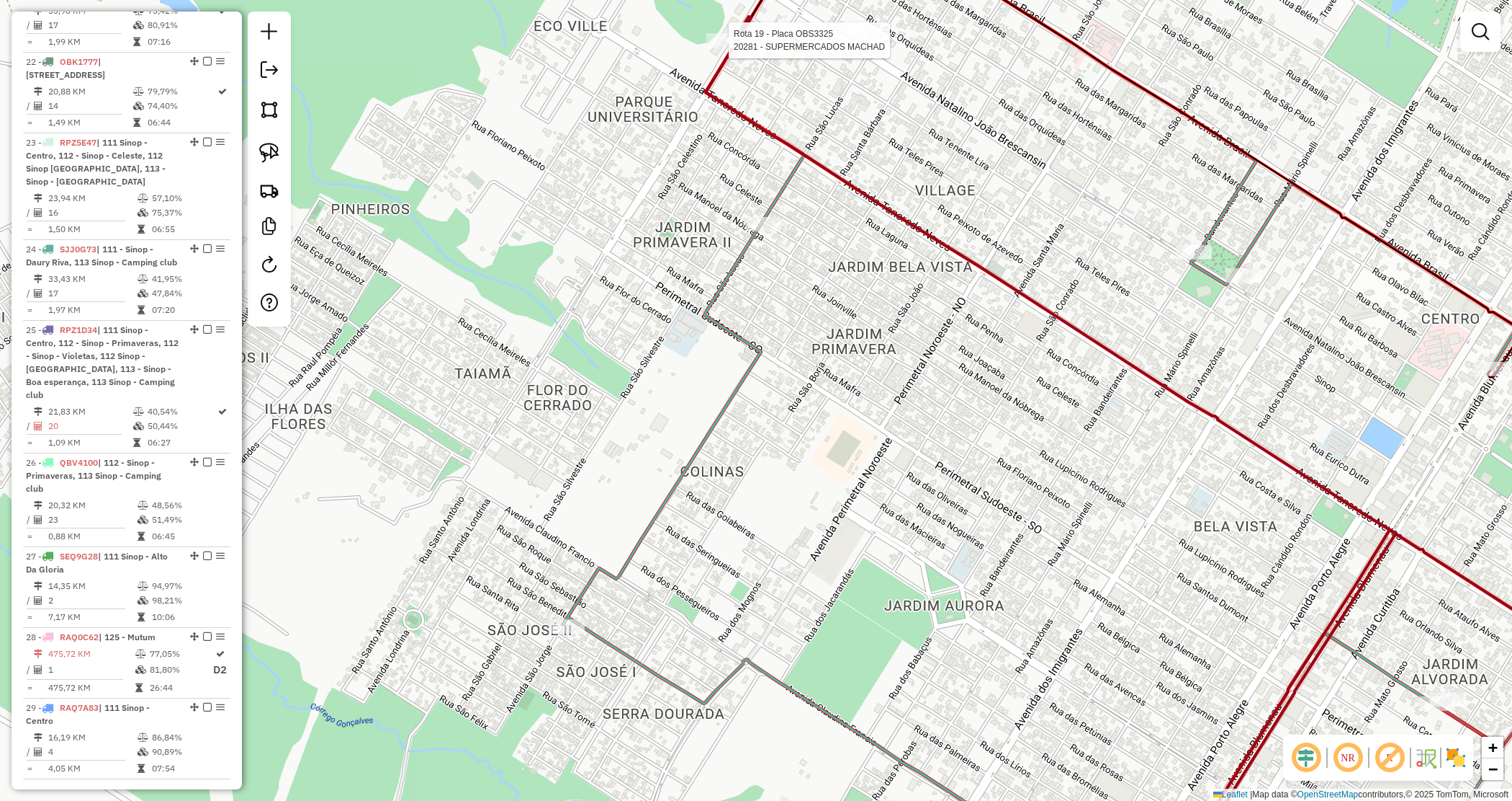
select select "*********"
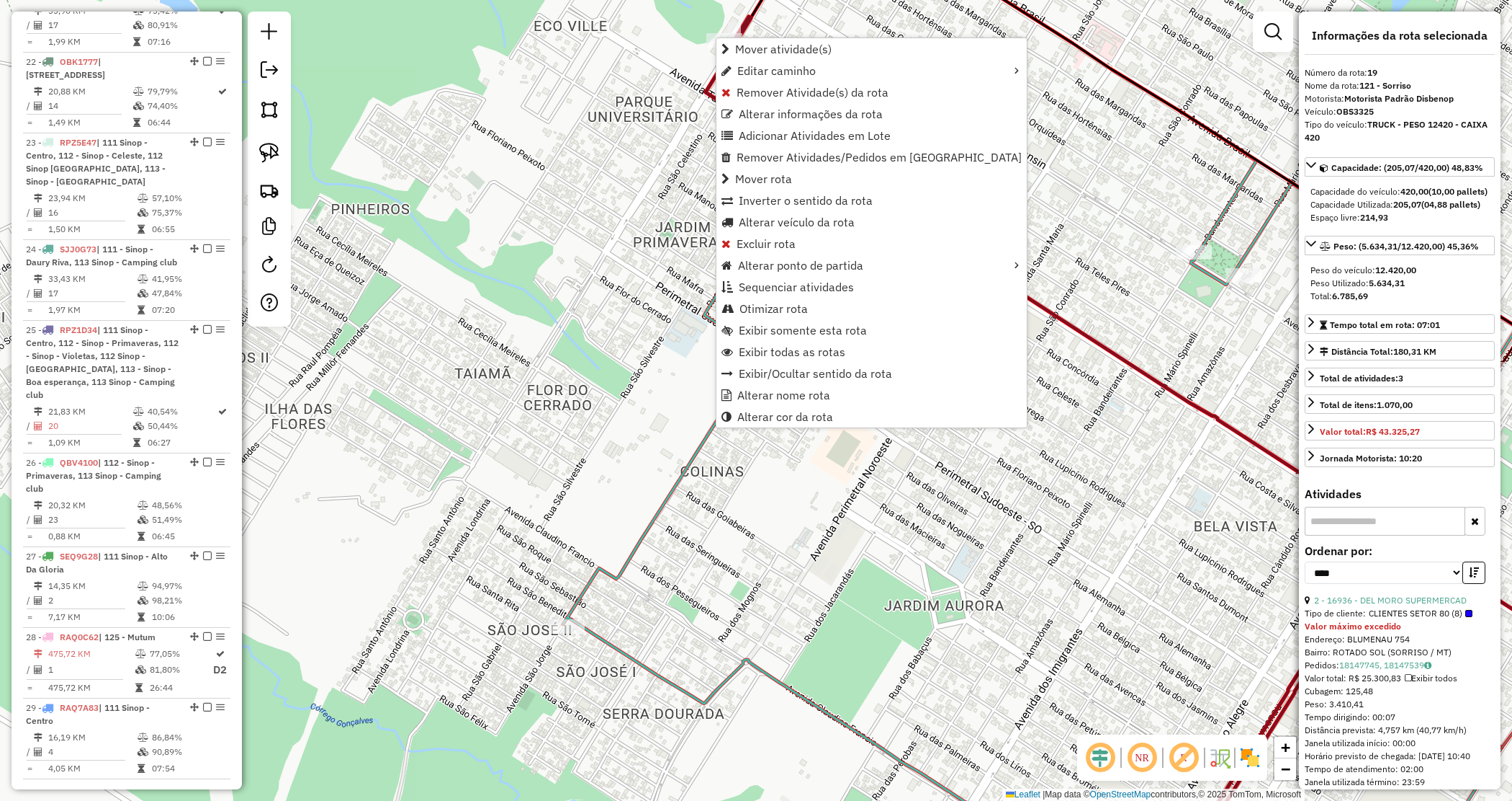
scroll to position [1839, 0]
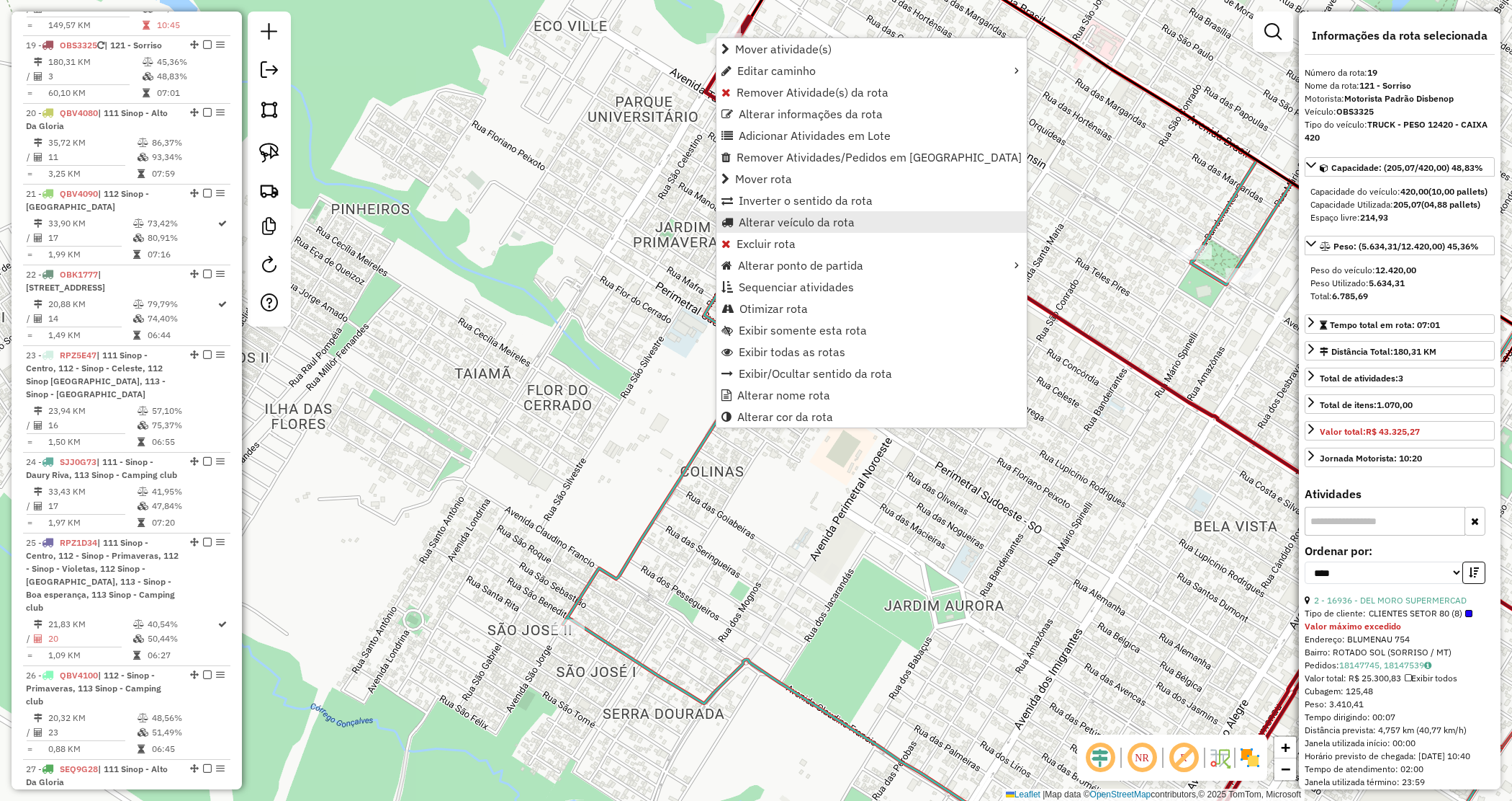
click at [768, 222] on span "Alterar veículo da rota" at bounding box center [797, 222] width 116 height 12
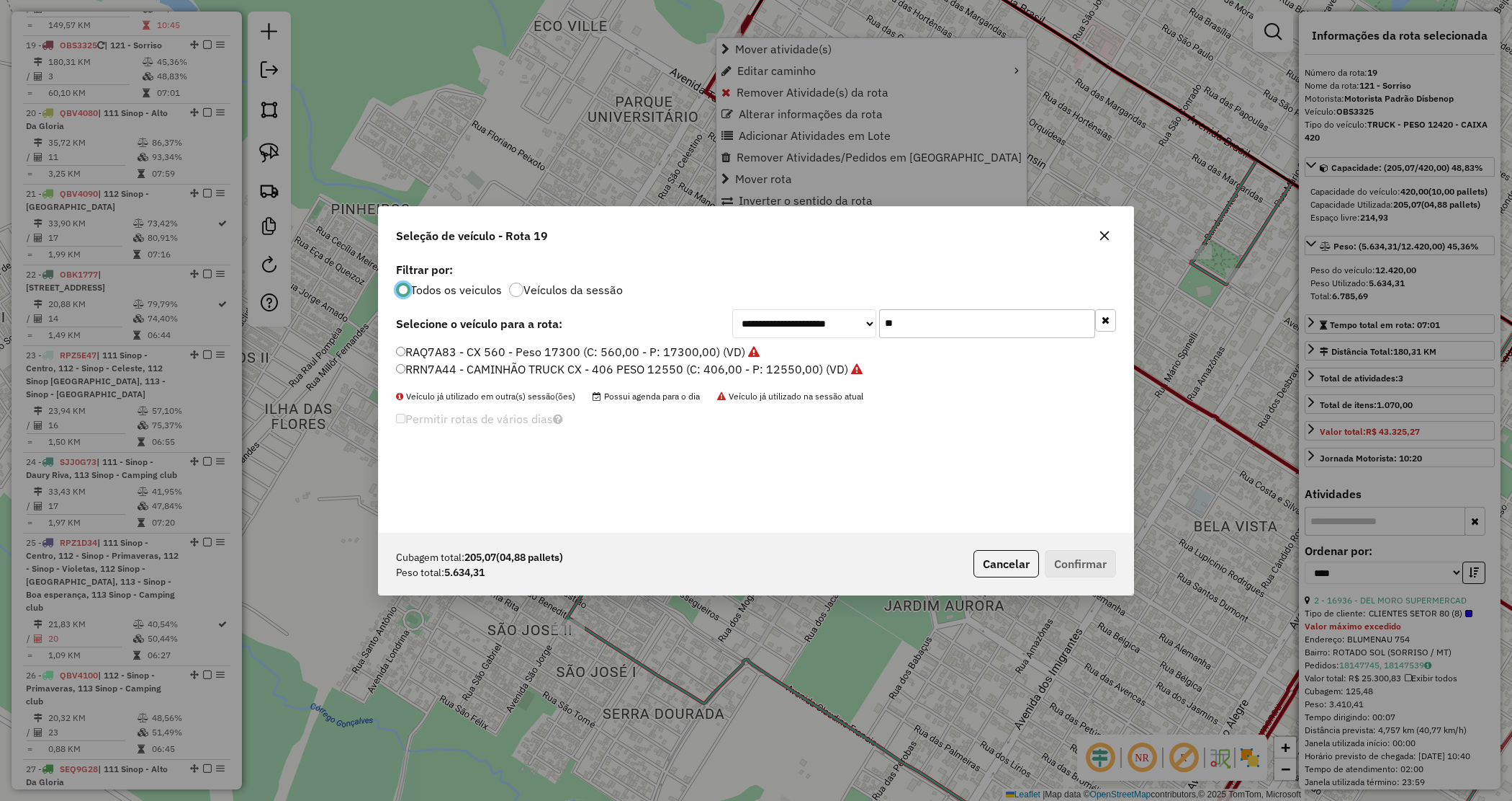
scroll to position [7, 4]
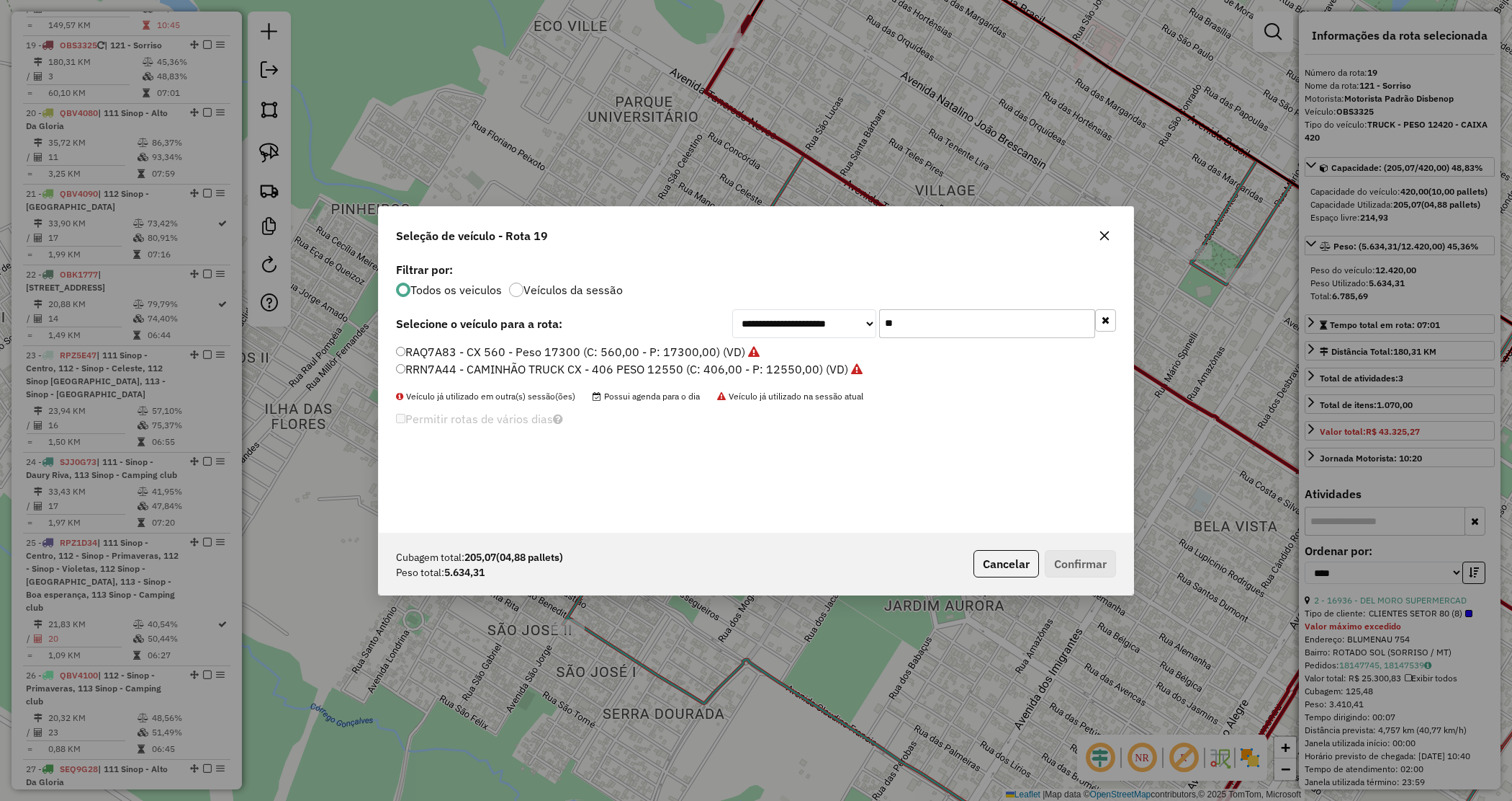
drag, startPoint x: 861, startPoint y: 332, endPoint x: 836, endPoint y: 335, distance: 25.2
click at [837, 337] on div "**********" at bounding box center [924, 323] width 384 height 29
type input "**"
click at [642, 353] on label "QBG7C60 - CAMINHÃO TRUCK CX - 420 PESO 12620 (C: 420,00 - P: 12620,00) (VD)" at bounding box center [622, 350] width 453 height 17
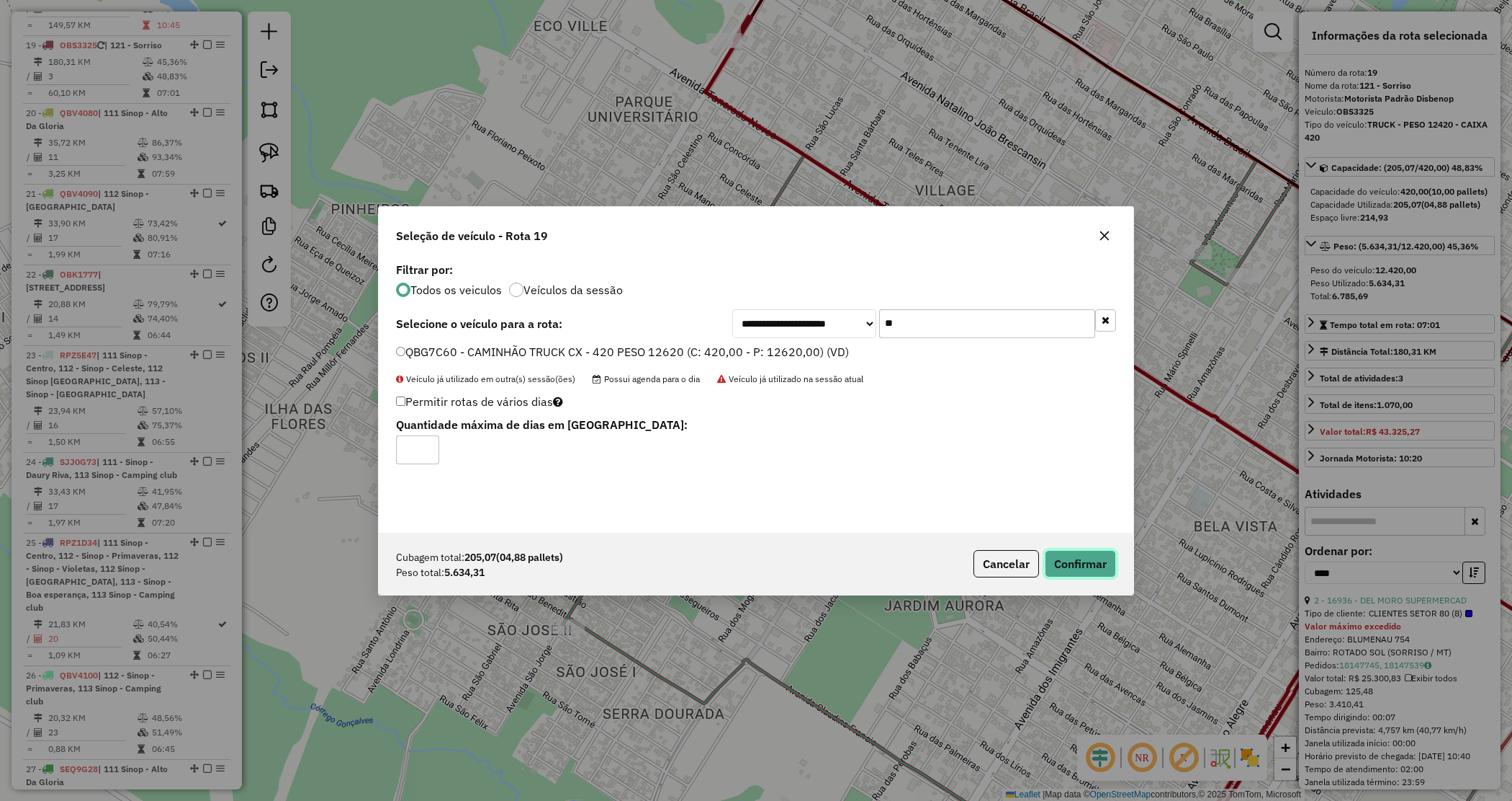
click at [1066, 559] on button "Confirmar" at bounding box center [1081, 563] width 71 height 28
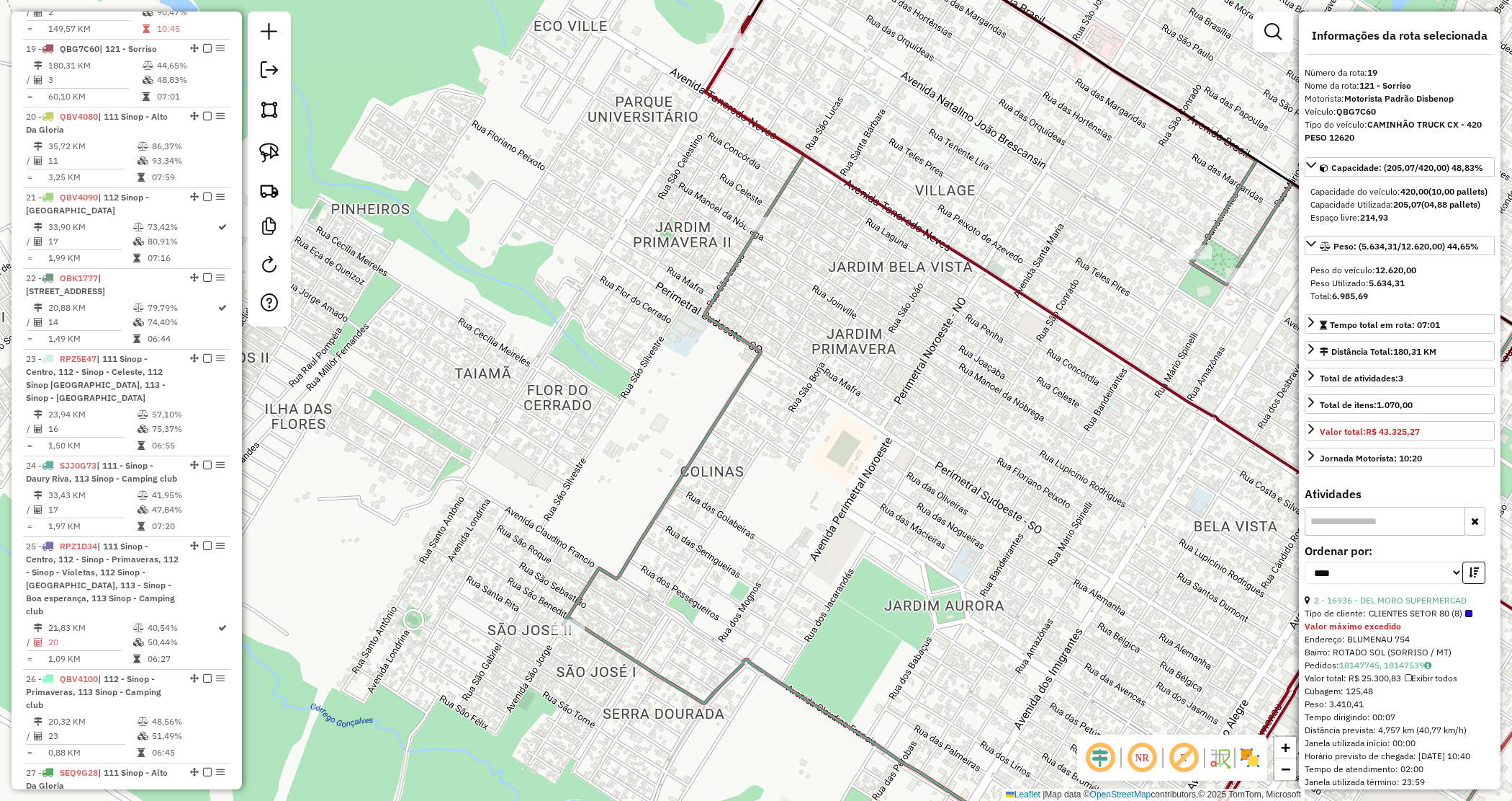
scroll to position [1839, 0]
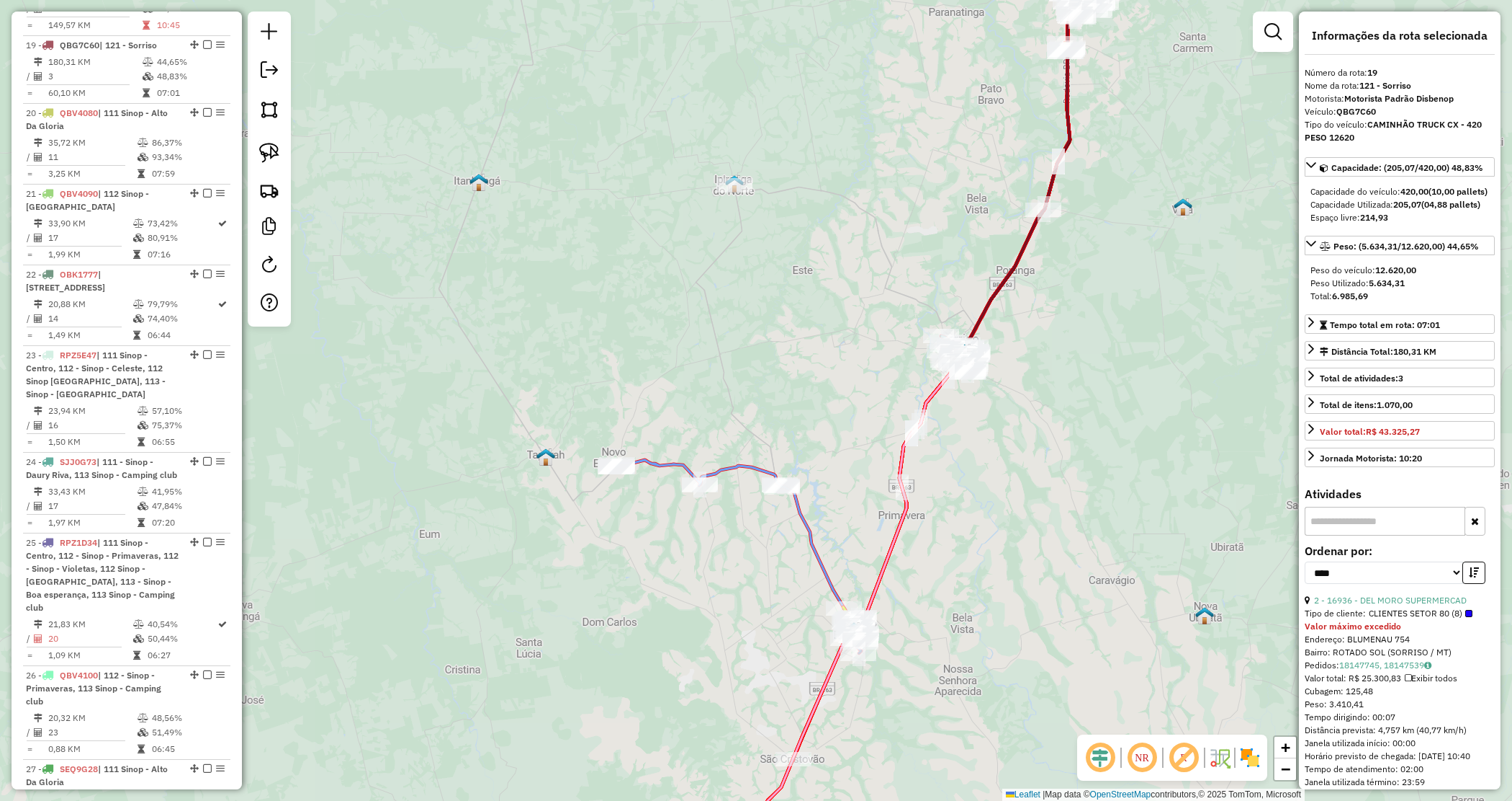
drag, startPoint x: 903, startPoint y: 263, endPoint x: 907, endPoint y: 250, distance: 13.6
click at [903, 263] on div "Janela de atendimento Grade de atendimento Capacidade Transportadoras Veículos …" at bounding box center [756, 400] width 1512 height 801
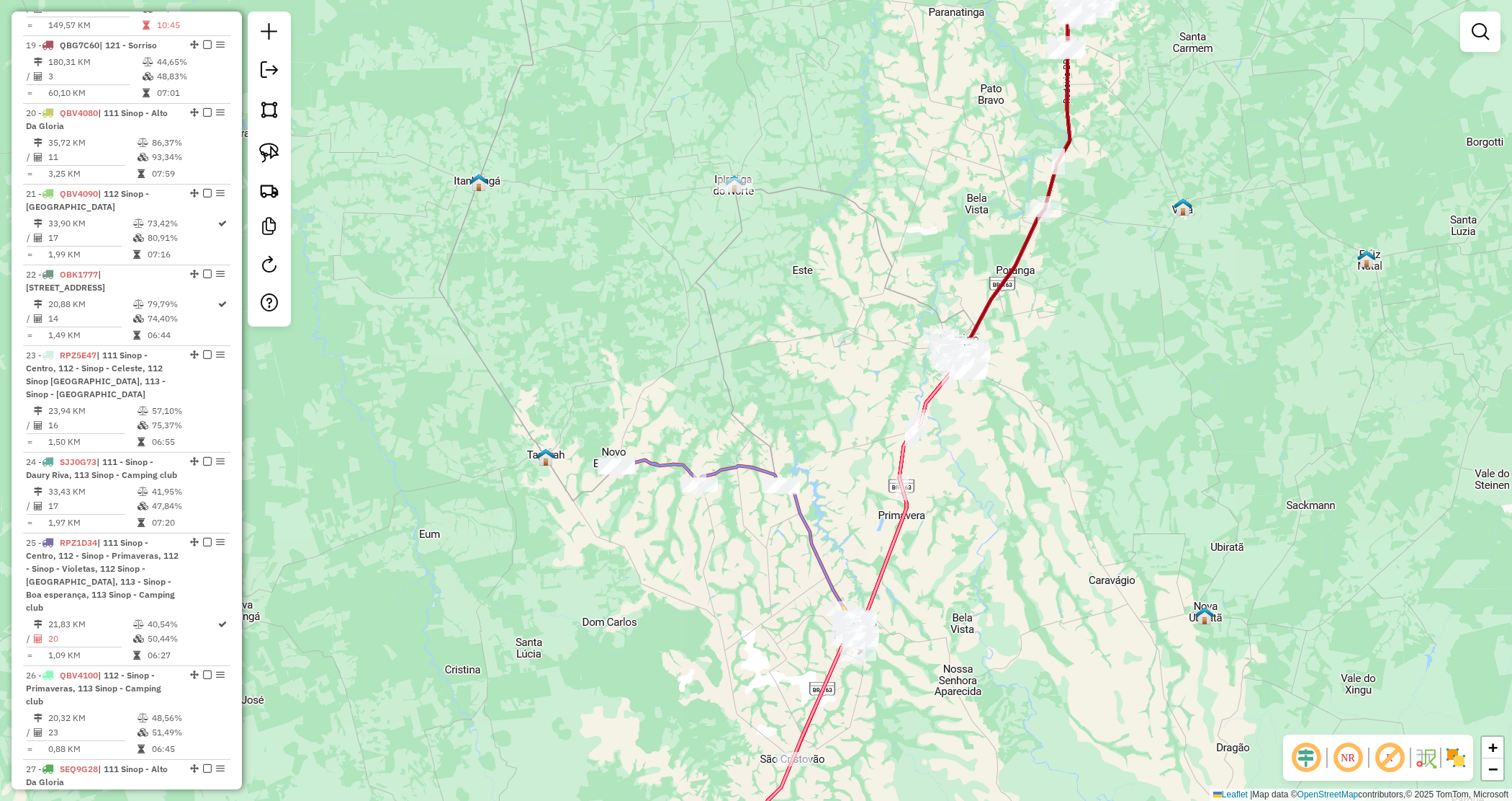
click at [868, 301] on div "Janela de atendimento Grade de atendimento Capacidade Transportadoras Veículos …" at bounding box center [756, 400] width 1512 height 801
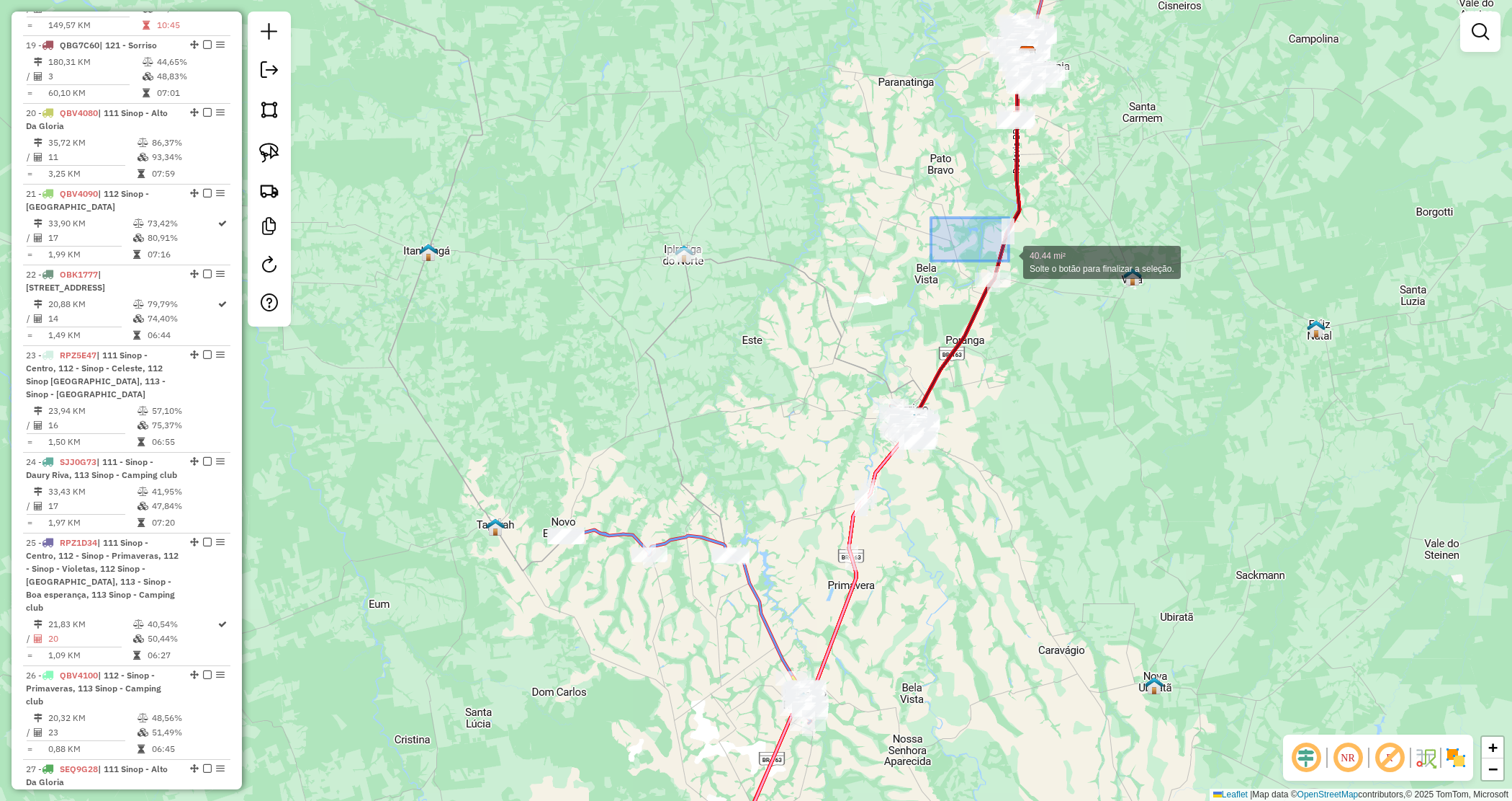
drag, startPoint x: 1009, startPoint y: 260, endPoint x: 1082, endPoint y: 308, distance: 87.4
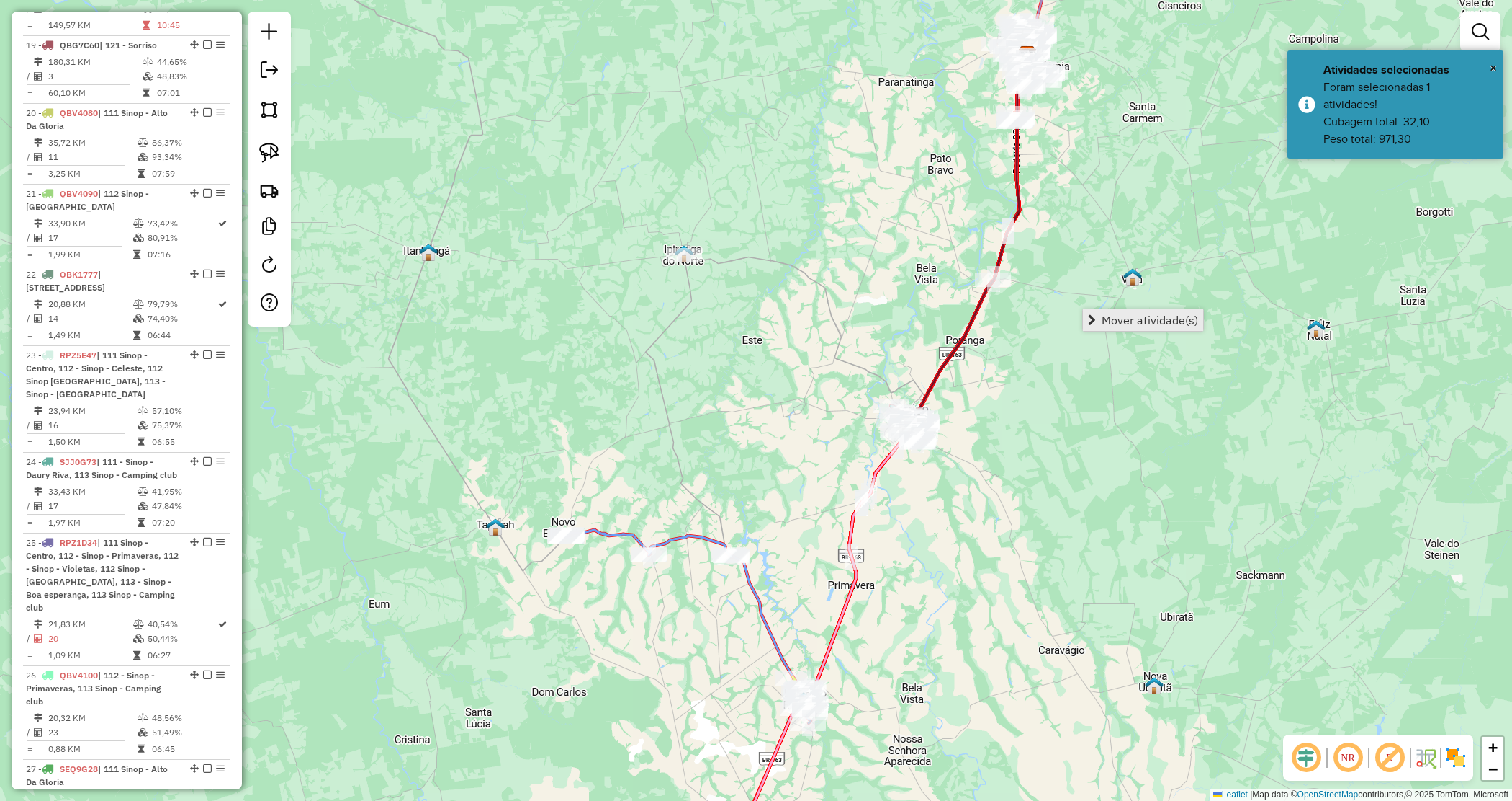
click at [1095, 314] on span "Mover atividade(s)" at bounding box center [1092, 320] width 8 height 12
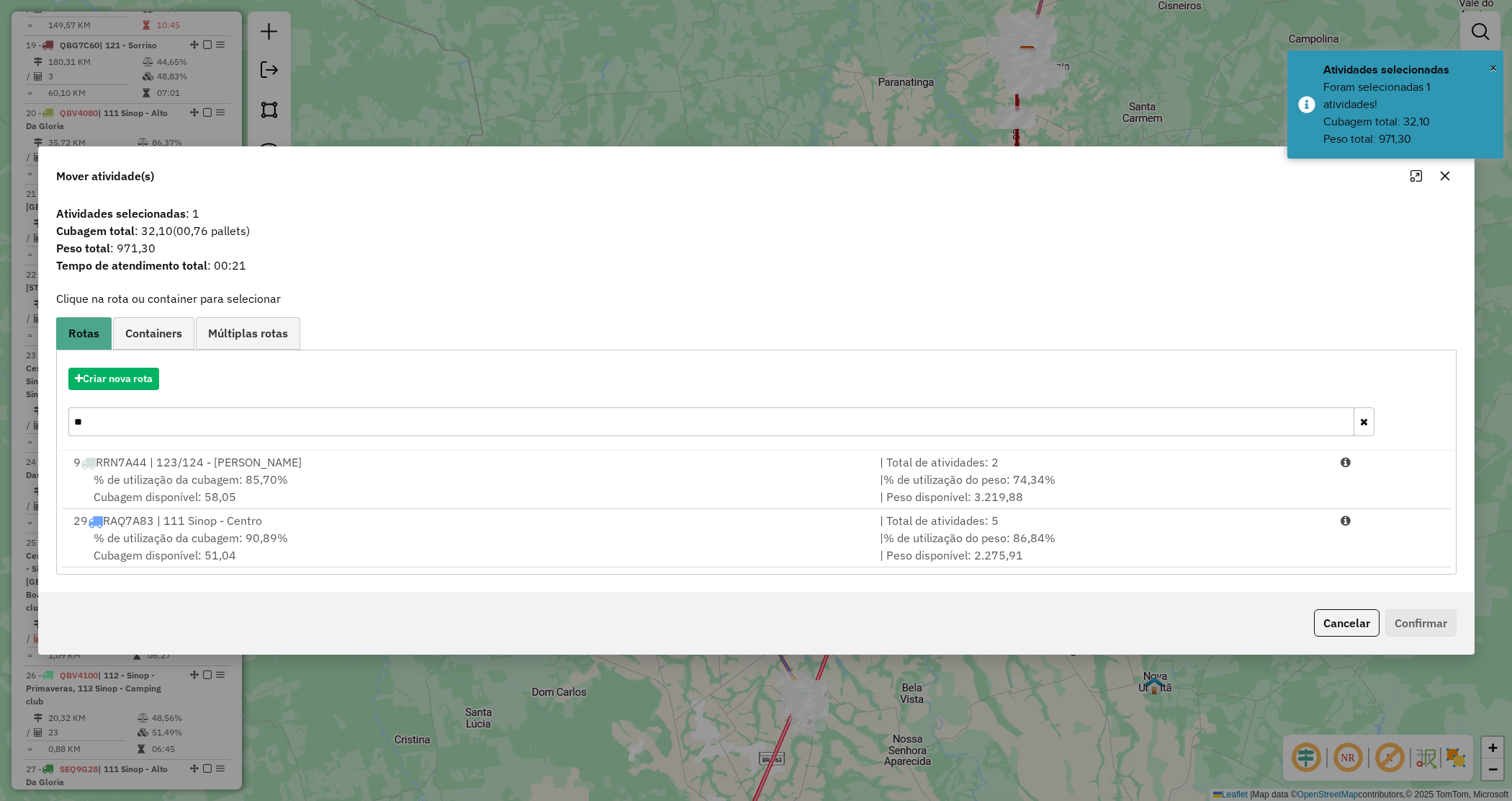
drag, startPoint x: 106, startPoint y: 433, endPoint x: 65, endPoint y: 424, distance: 42.0
click at [65, 424] on div "**" at bounding box center [721, 421] width 1324 height 29
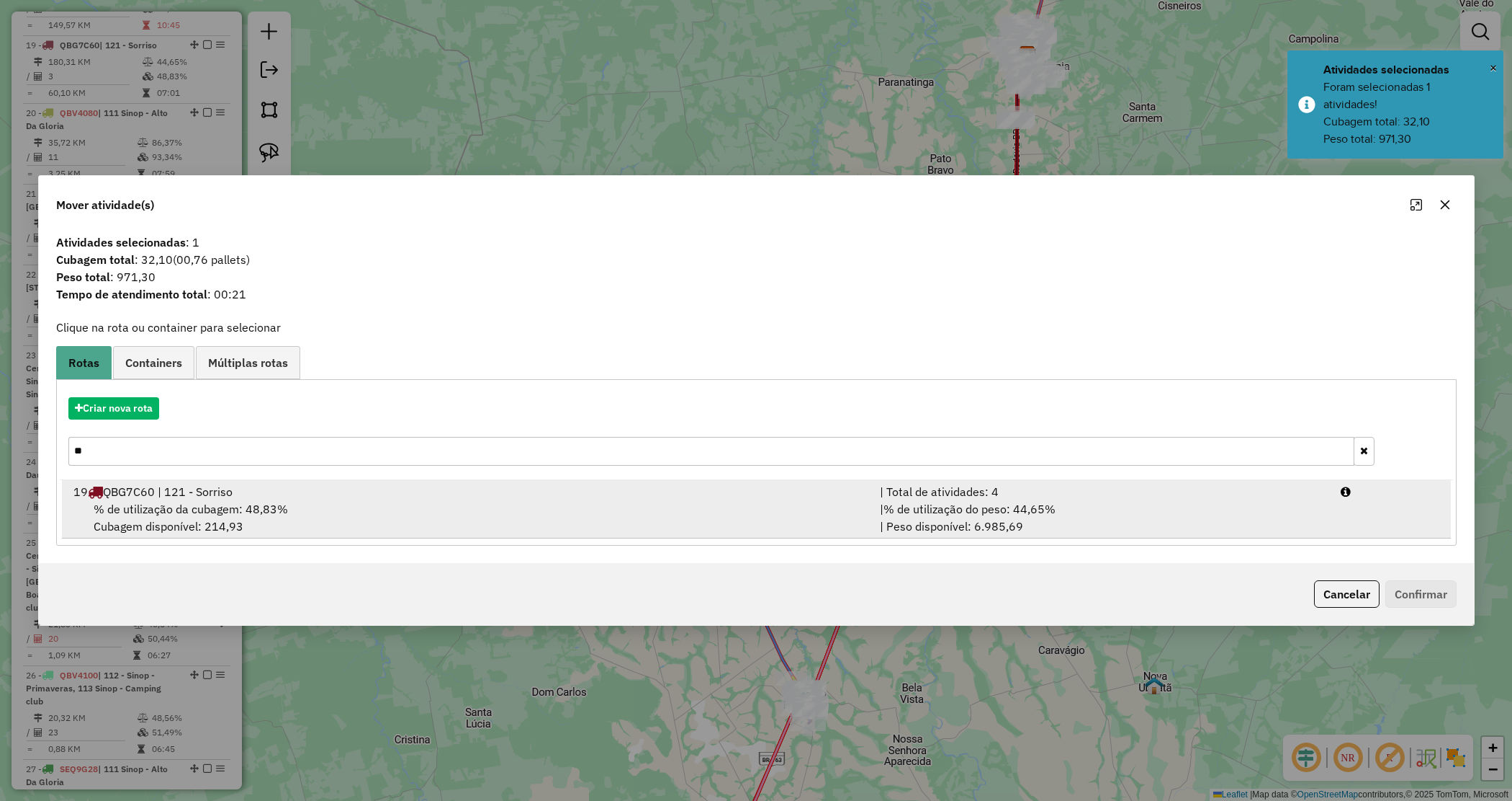
type input "**"
drag, startPoint x: 445, startPoint y: 501, endPoint x: 504, endPoint y: 499, distance: 59.0
click at [446, 501] on div "% de utilização da cubagem: 48,83% Cubagem disponível: 214,93" at bounding box center [468, 517] width 807 height 35
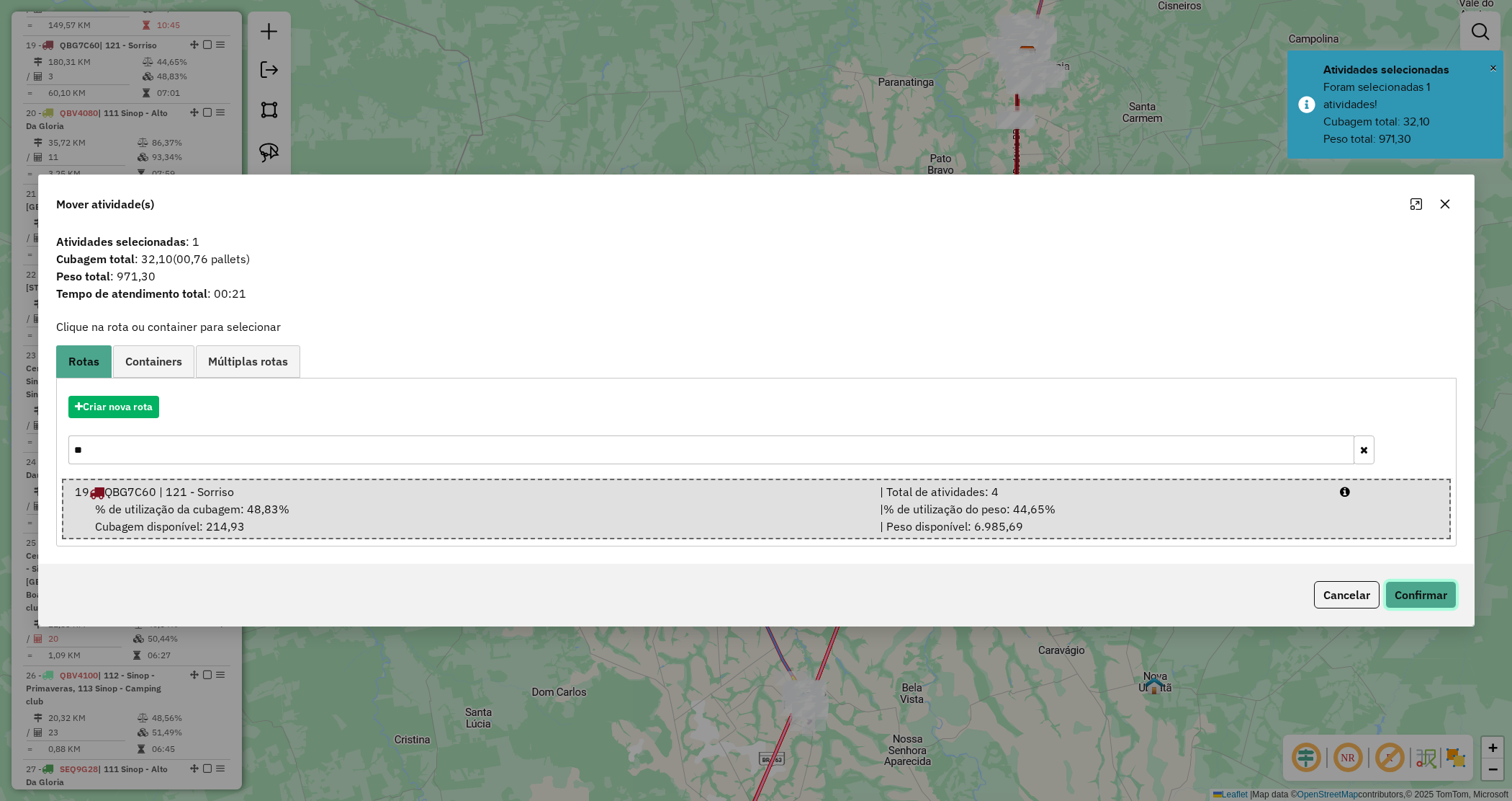
click at [1440, 591] on button "Confirmar" at bounding box center [1421, 595] width 71 height 28
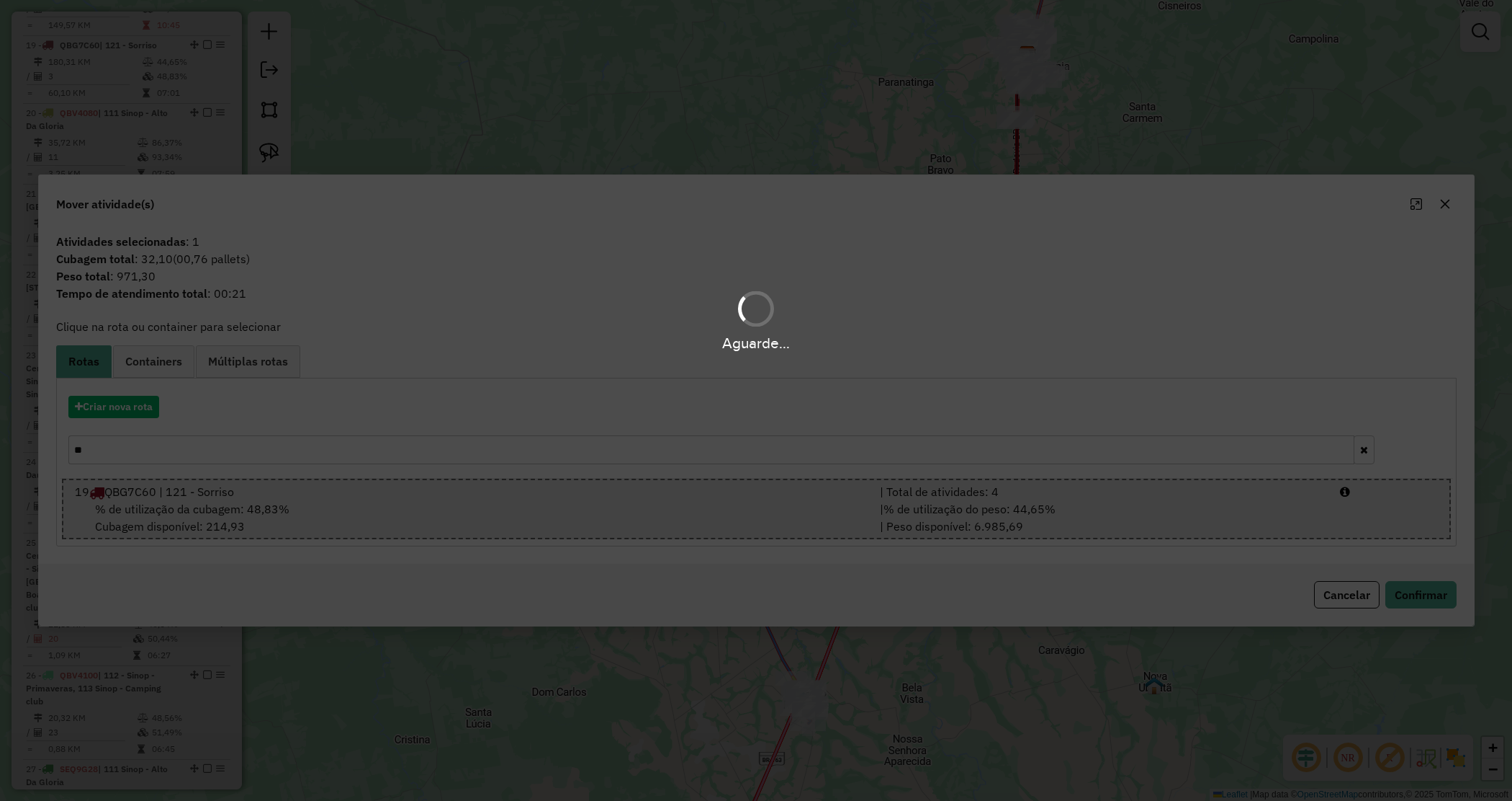
scroll to position [1771, 0]
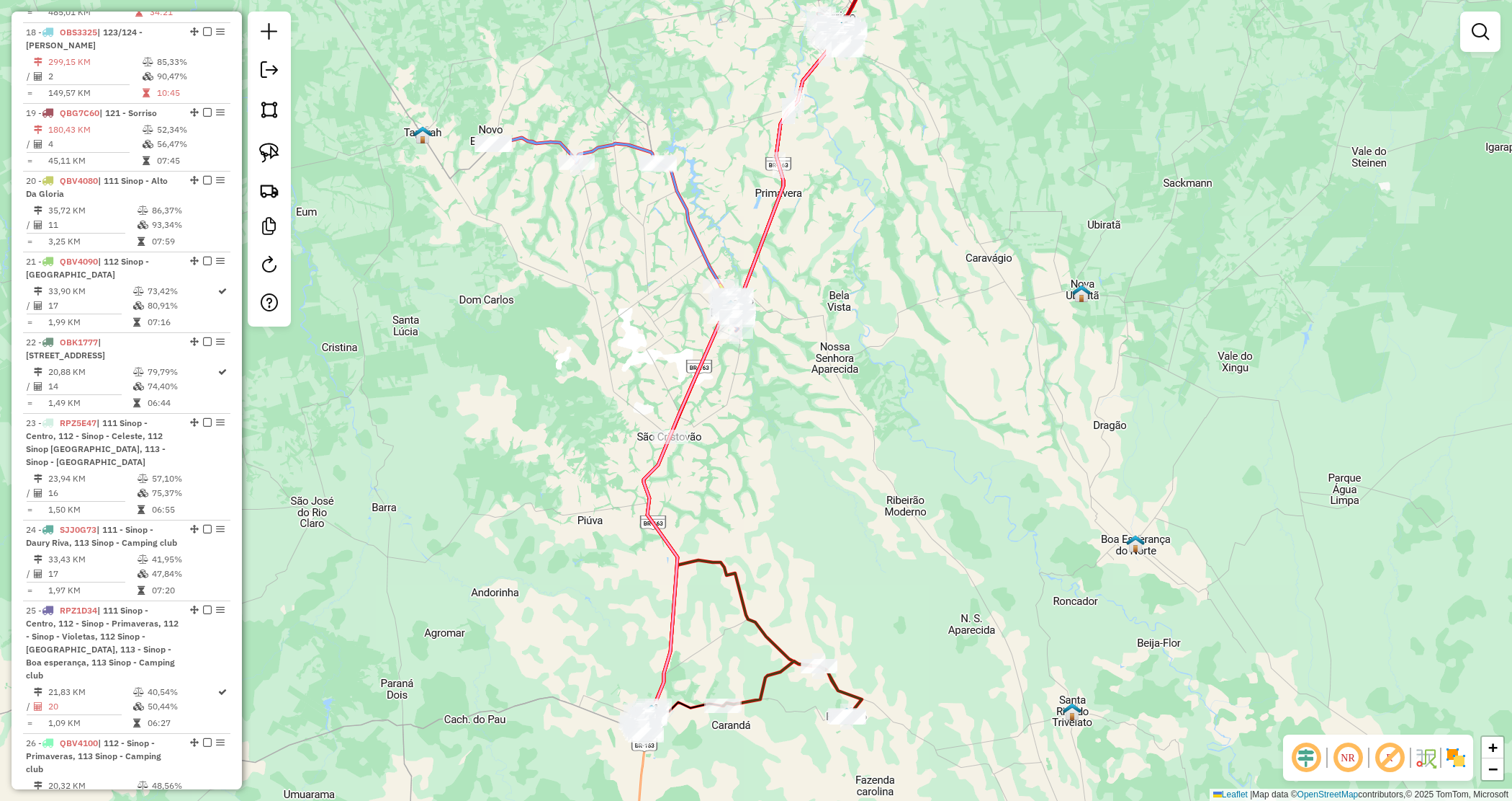
click at [817, 401] on div "Janela de atendimento Grade de atendimento Capacidade Transportadoras Veículos …" at bounding box center [756, 400] width 1512 height 801
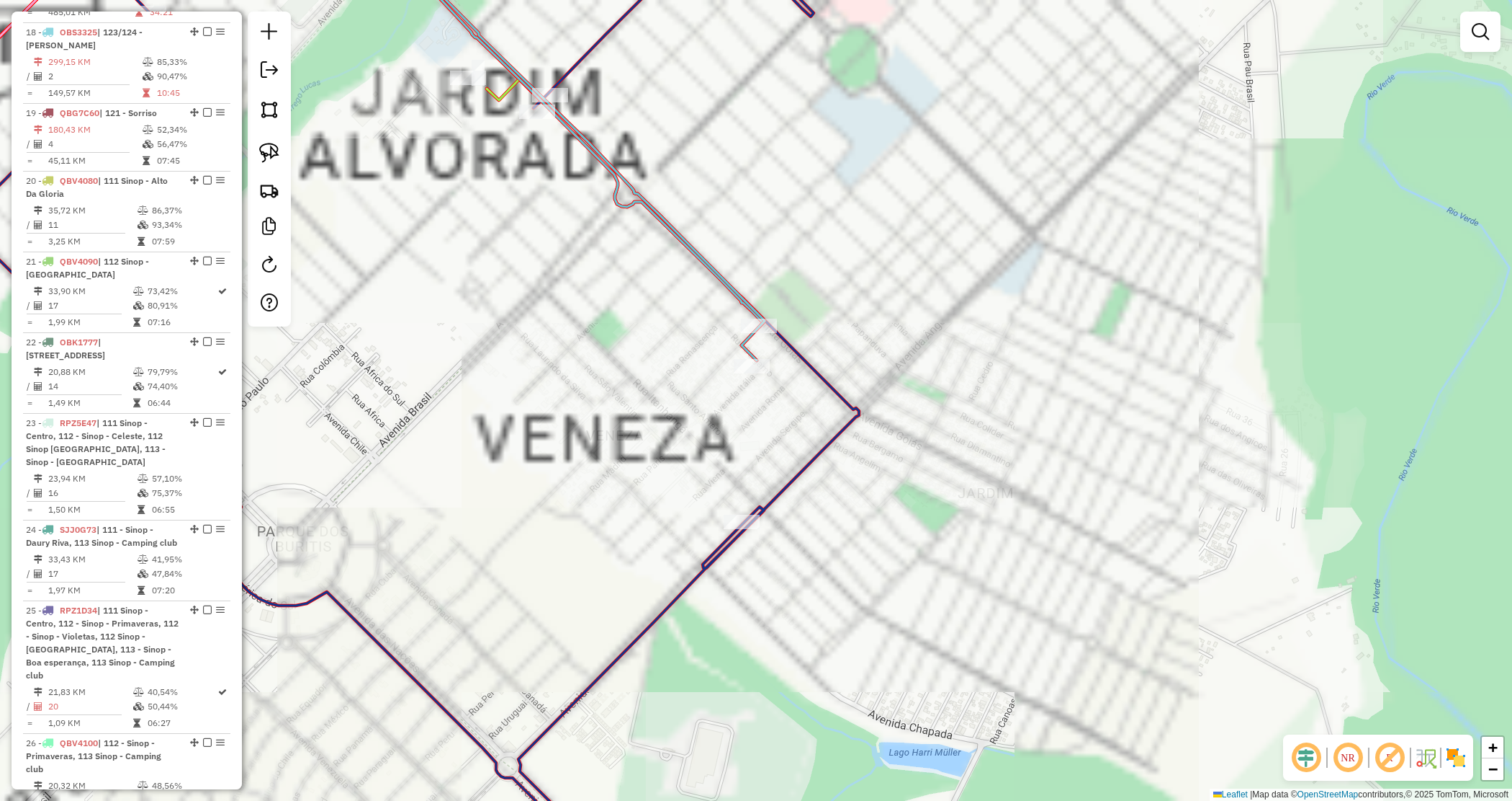
click at [894, 323] on div "Janela de atendimento Grade de atendimento Capacidade Transportadoras Veículos …" at bounding box center [756, 400] width 1512 height 801
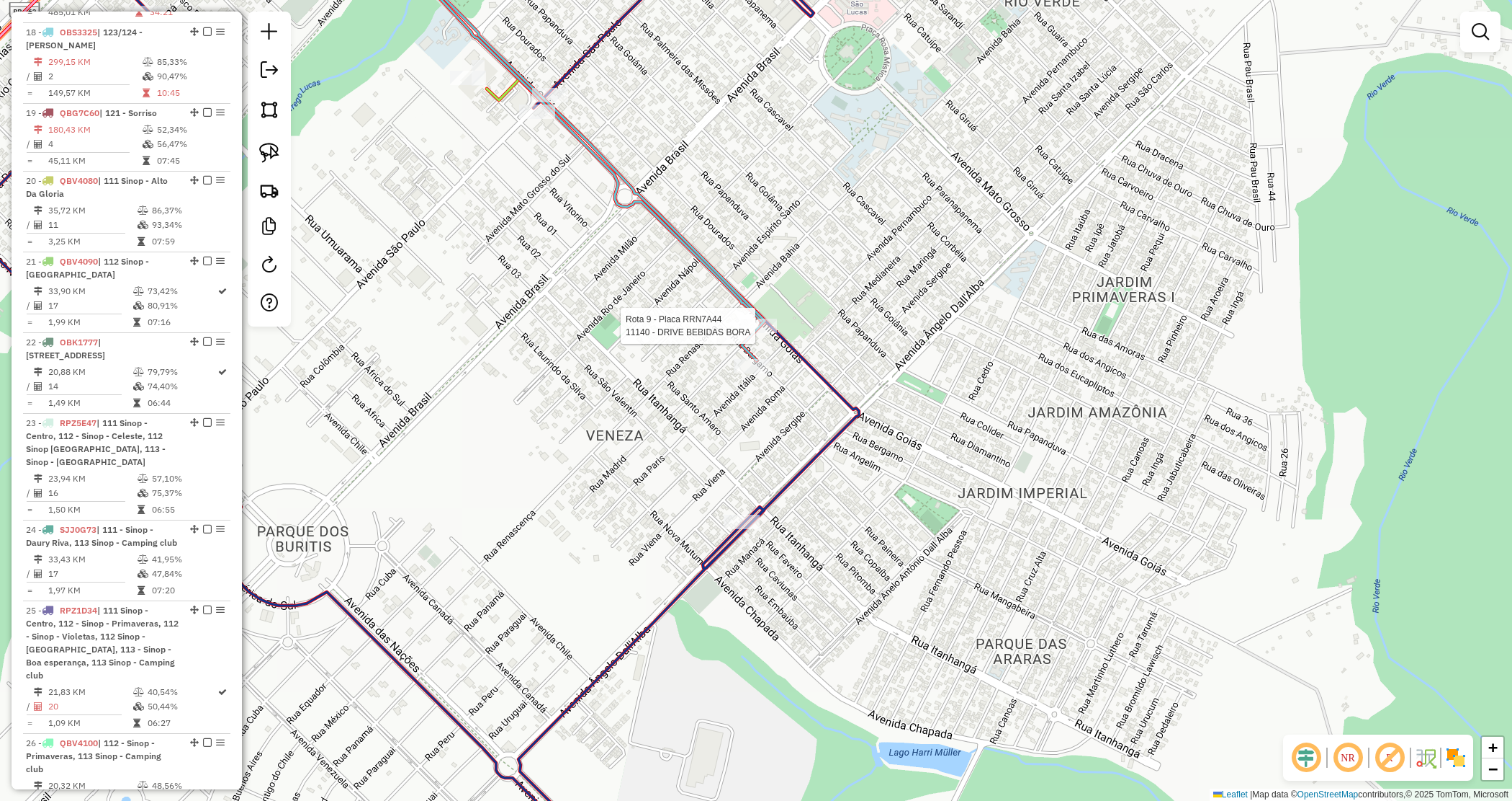
select select "*********"
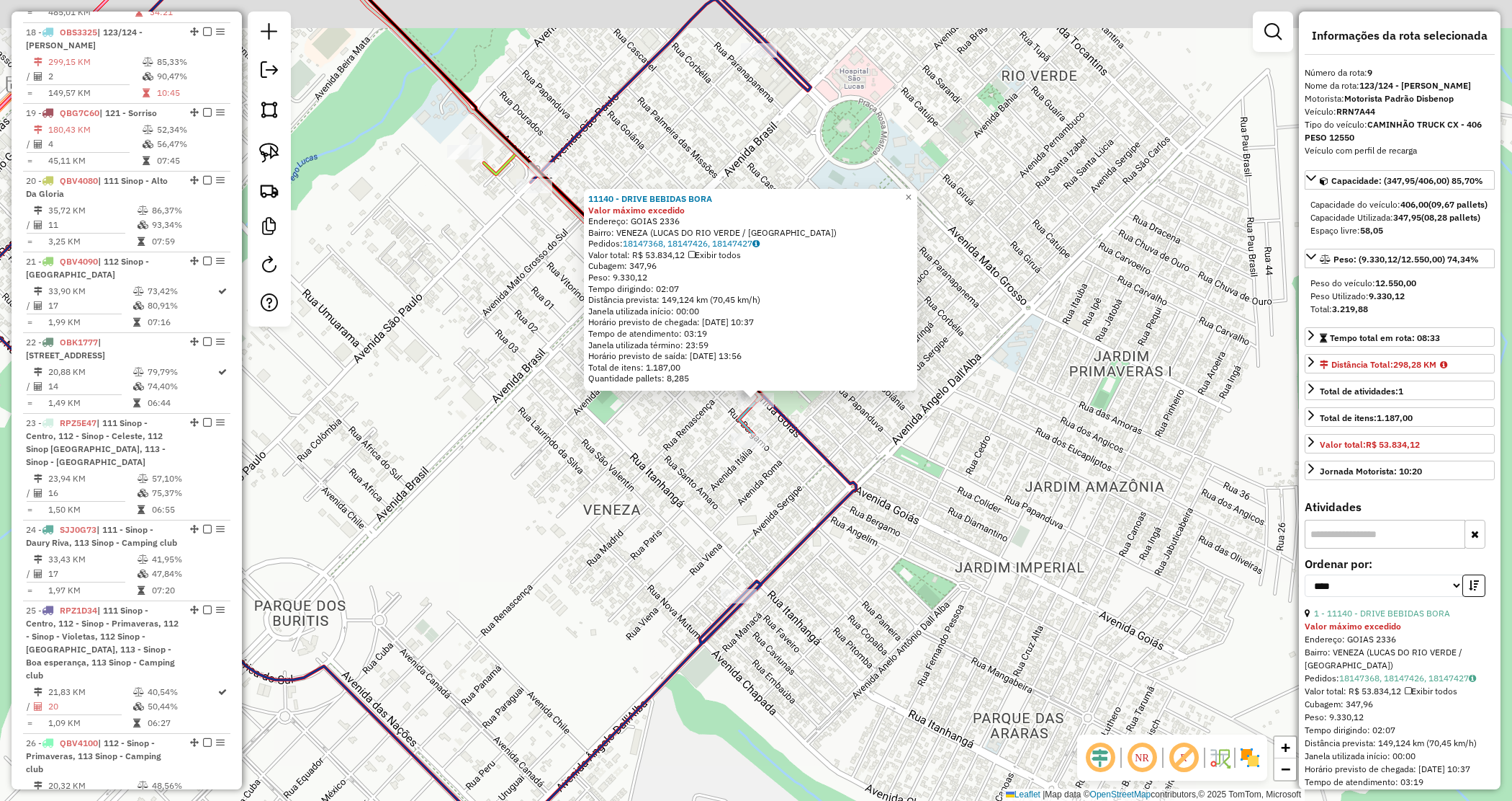
scroll to position [1115, 0]
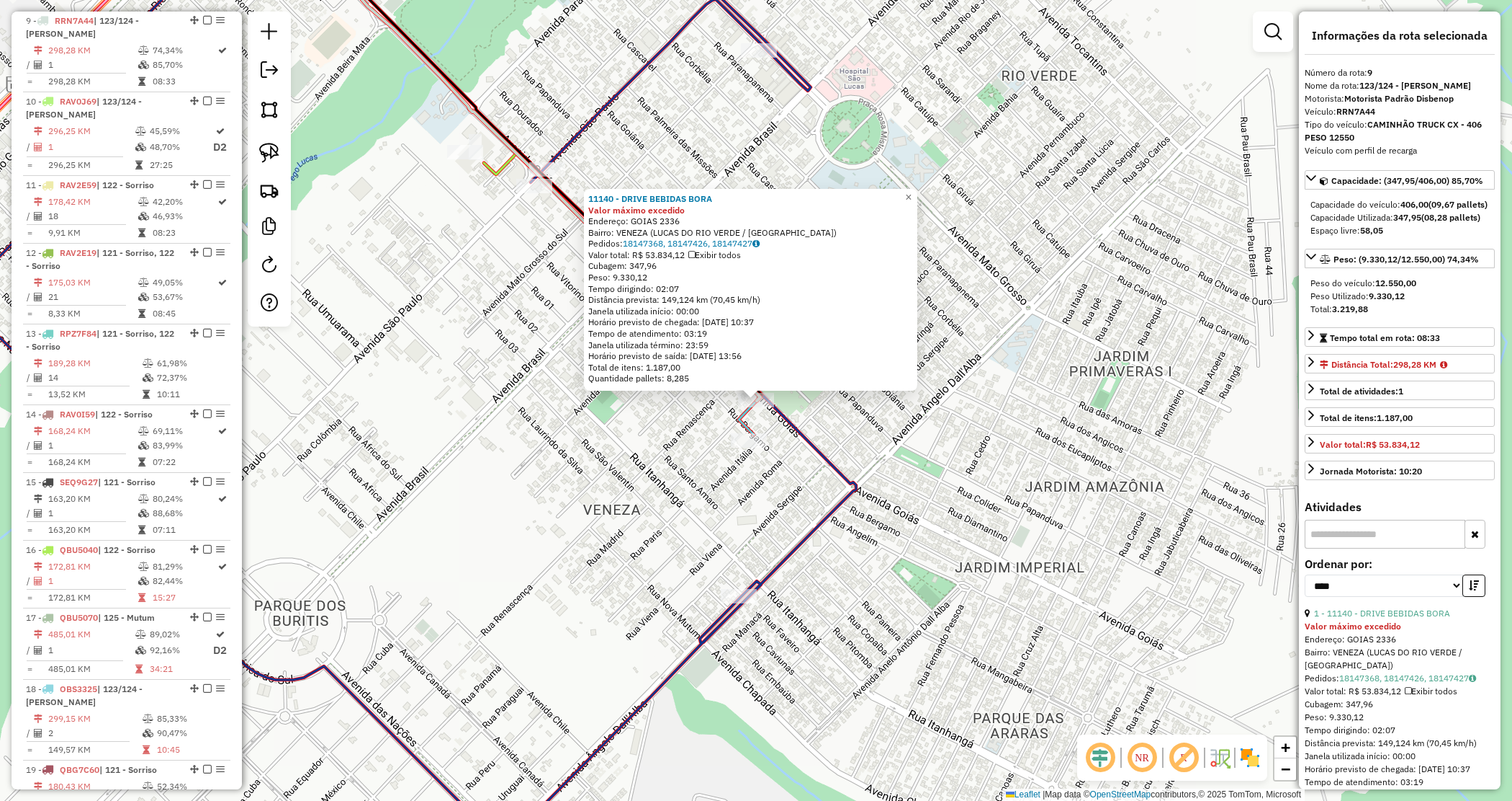
click at [879, 374] on div "Quantidade pallets: 8,285" at bounding box center [751, 378] width 325 height 12
click at [707, 409] on div "Rota 9 - Placa RRN7A44 11140 - DRIVE BEBIDAS BORA 11140 - DRIVE BEBIDAS BORA Va…" at bounding box center [756, 400] width 1512 height 801
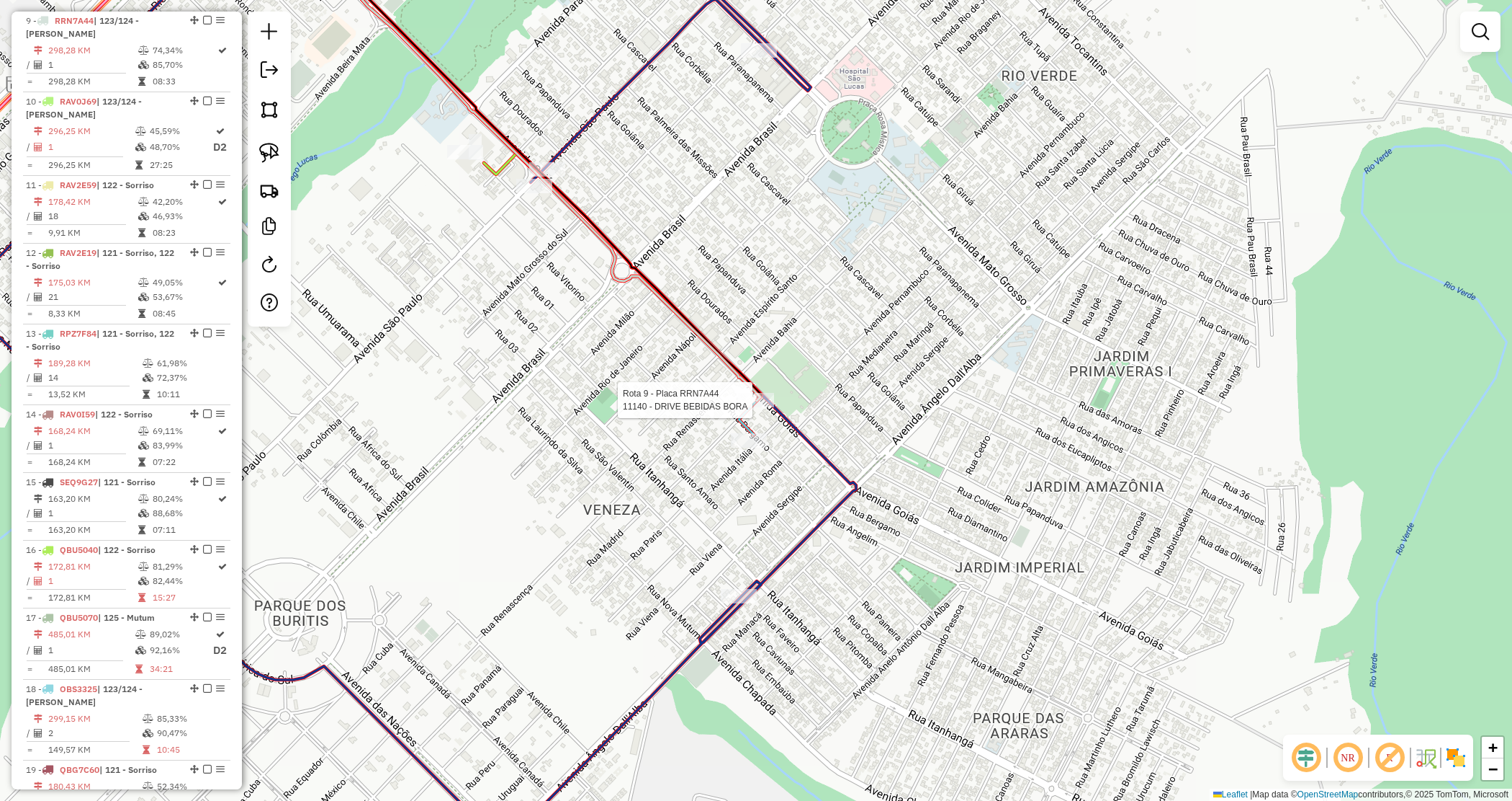
select select "*********"
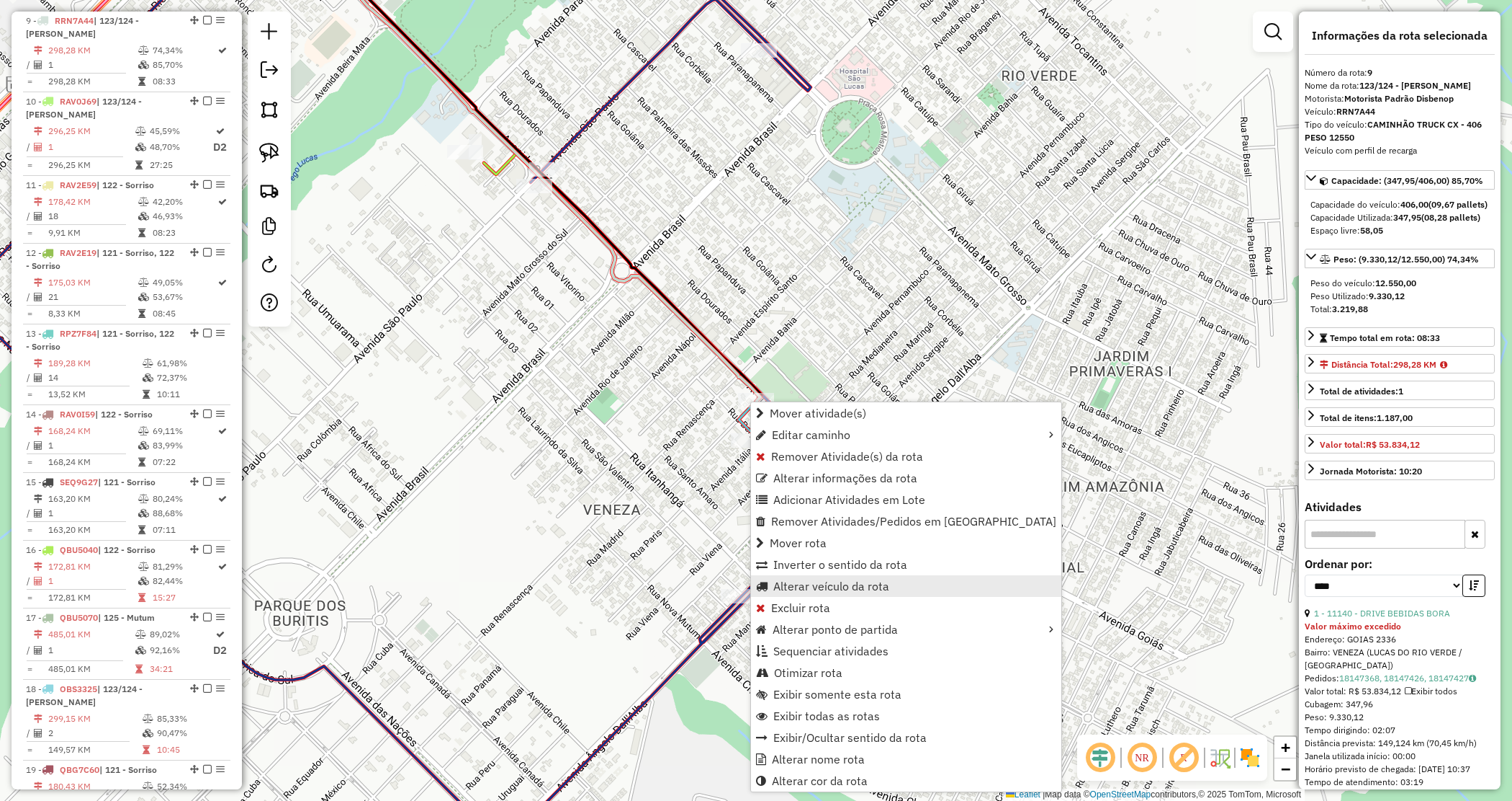
click at [783, 580] on span "Alterar veículo da rota" at bounding box center [831, 586] width 116 height 12
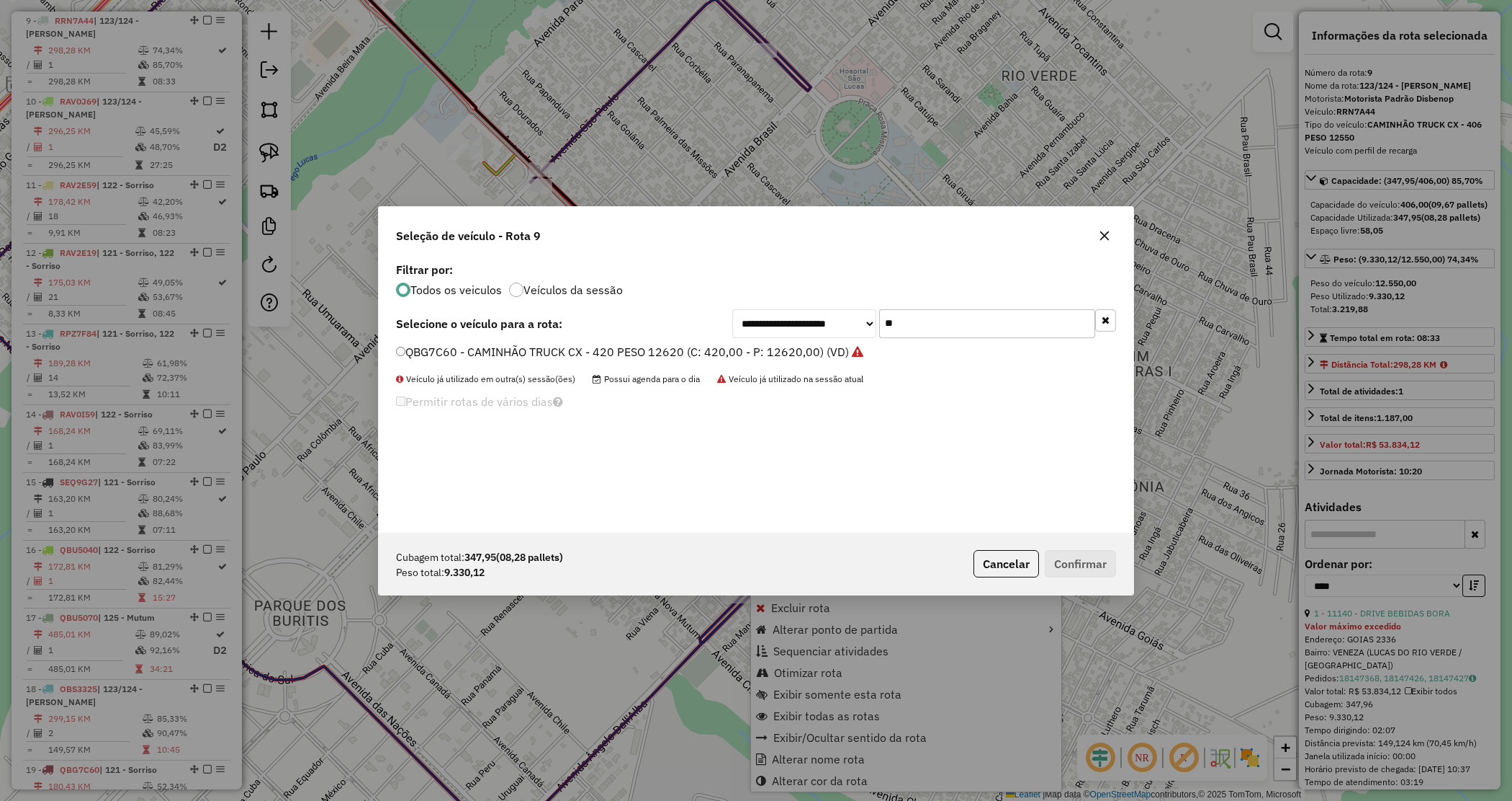
scroll to position [7, 4]
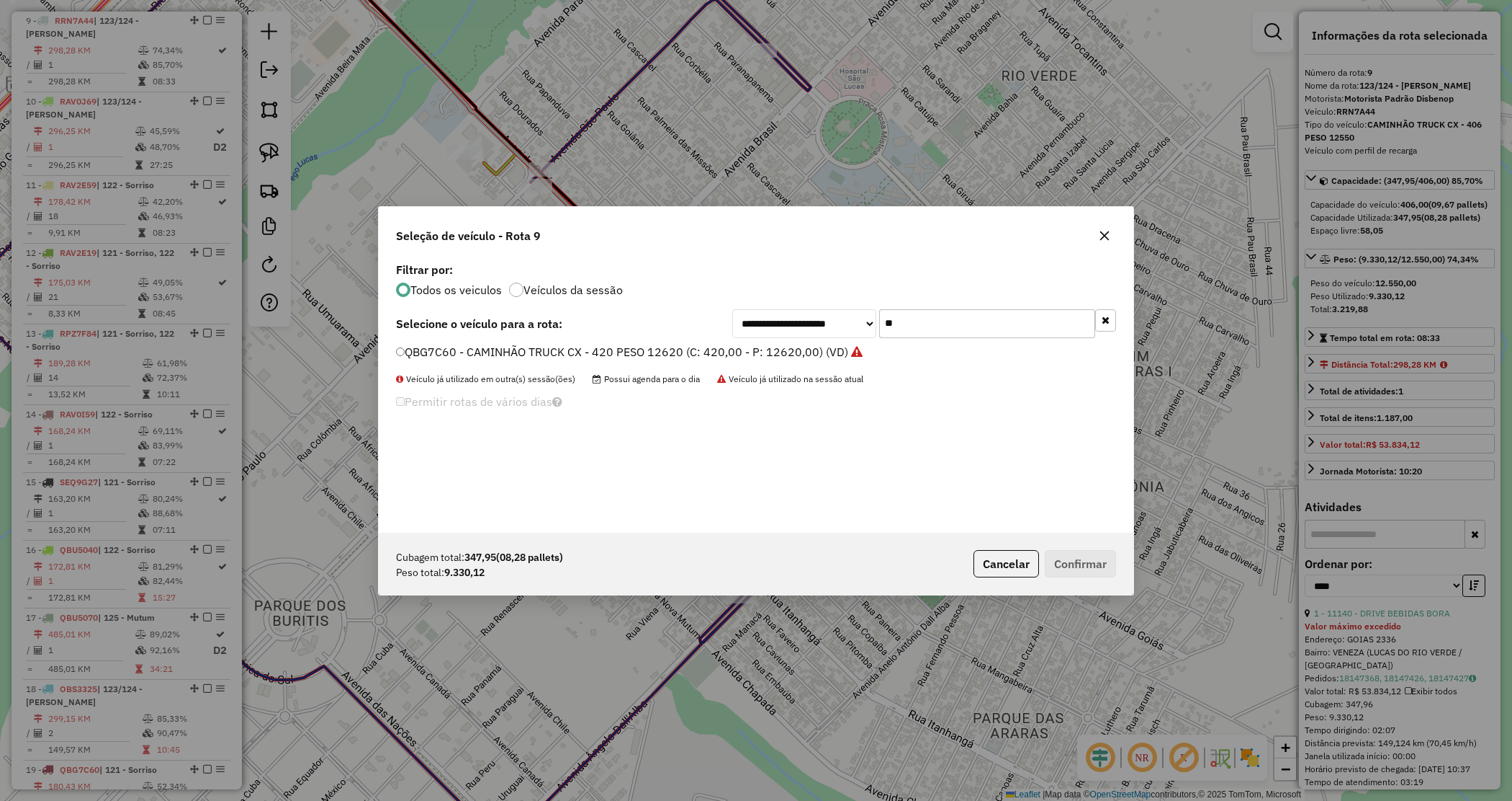
drag, startPoint x: 880, startPoint y: 314, endPoint x: 847, endPoint y: 311, distance: 33.1
click at [850, 311] on div "**********" at bounding box center [924, 323] width 384 height 29
click at [716, 354] on label "NUE0H77 - CX 504 - Peso 15000 (C: 504,00 - P: 15000,00) (VD)" at bounding box center [571, 350] width 350 height 17
drag, startPoint x: 845, startPoint y: 314, endPoint x: 787, endPoint y: 286, distance: 64.4
click at [805, 293] on div "**********" at bounding box center [756, 395] width 755 height 274
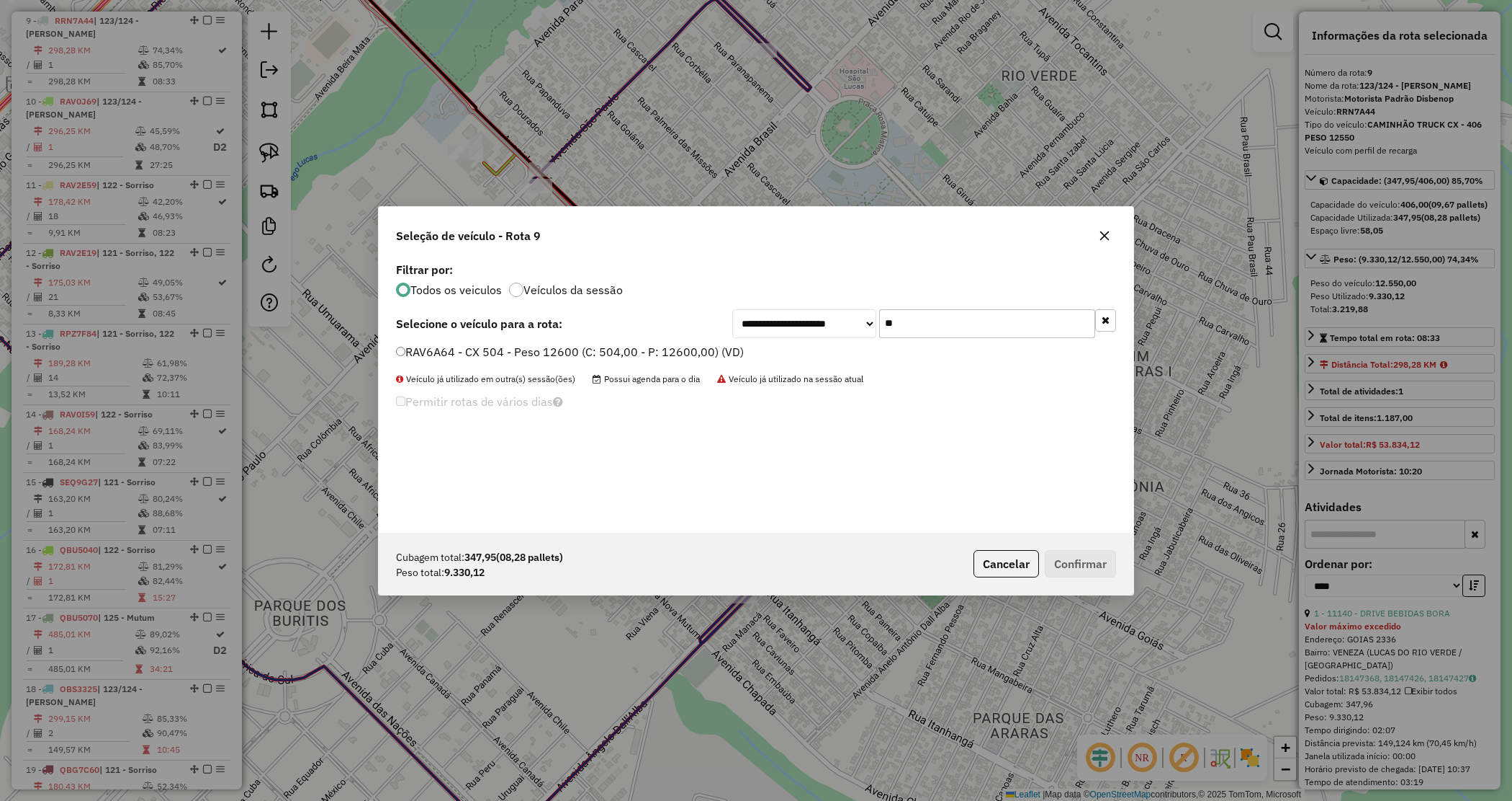
type input "**"
drag, startPoint x: 697, startPoint y: 350, endPoint x: 716, endPoint y: 364, distance: 23.6
click at [697, 350] on label "RAV6A64 - CX 504 - Peso 12600 (C: 504,00 - P: 12600,00) (VD)" at bounding box center [569, 350] width 347 height 17
click at [1078, 552] on button "Confirmar" at bounding box center [1081, 563] width 71 height 28
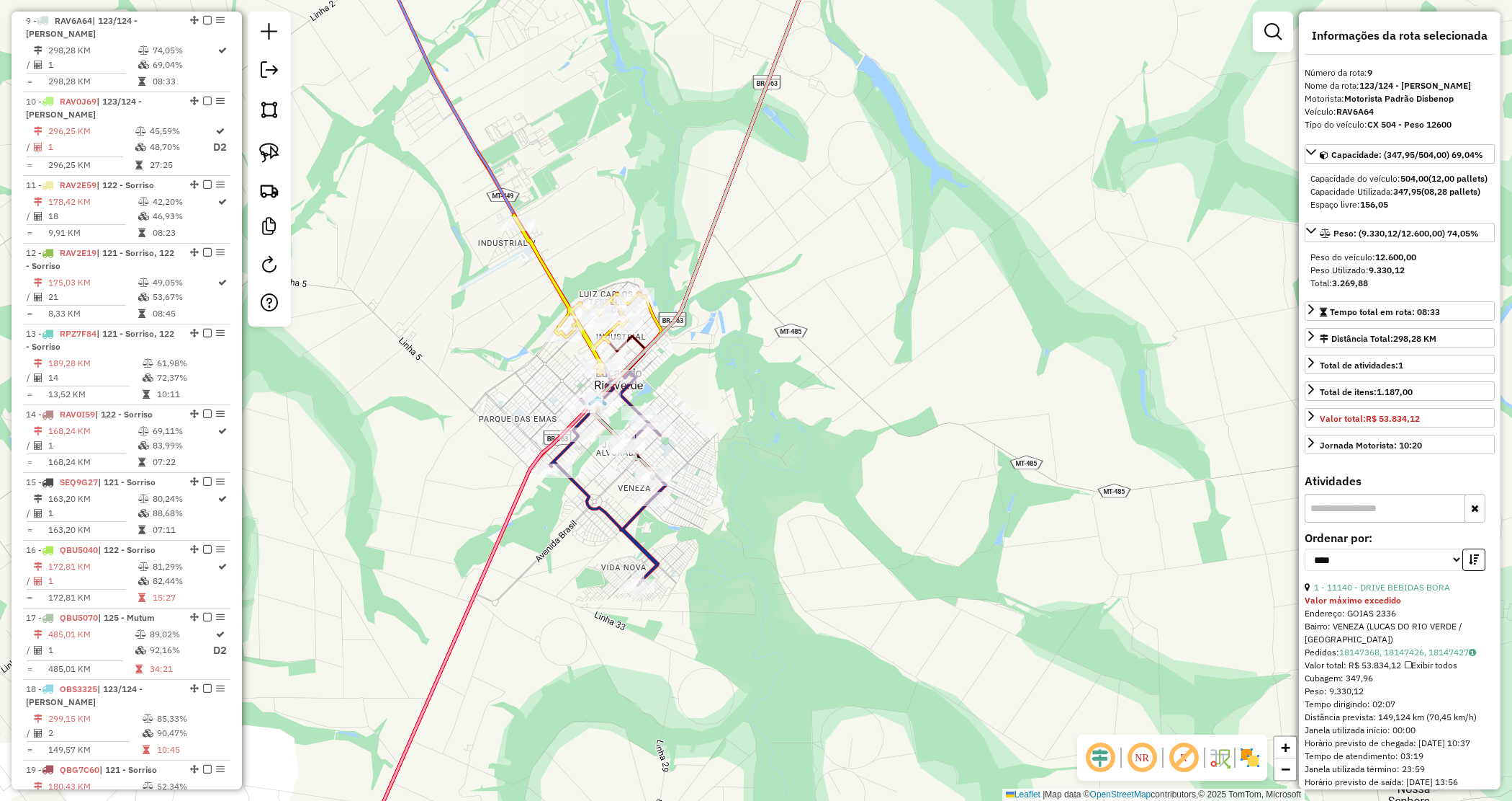
click at [722, 508] on div "Janela de atendimento Grade de atendimento Capacidade Transportadoras Veículos …" at bounding box center [756, 400] width 1512 height 801
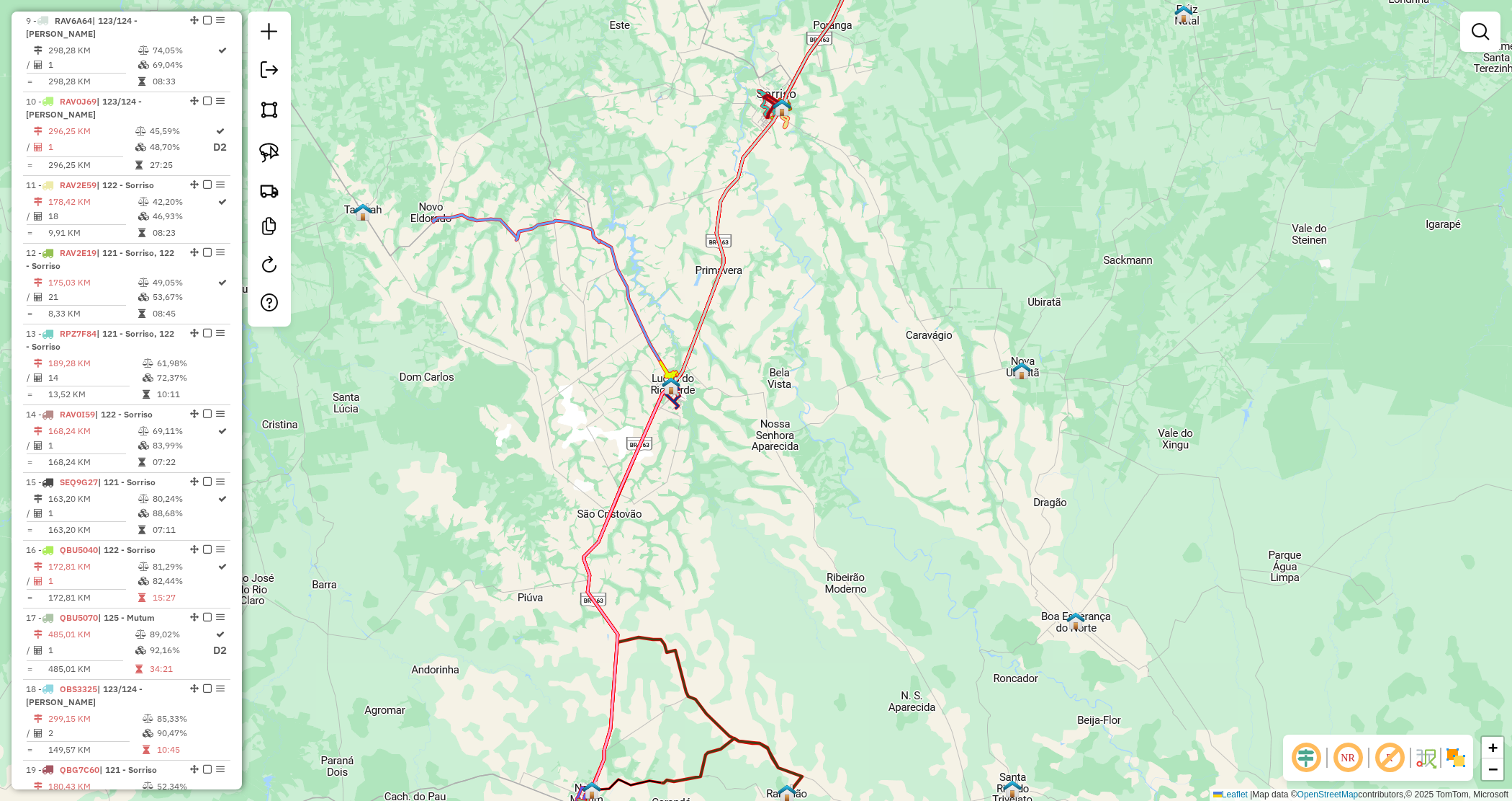
click at [736, 353] on div "Janela de atendimento Grade de atendimento Capacidade Transportadoras Veículos …" at bounding box center [756, 400] width 1512 height 801
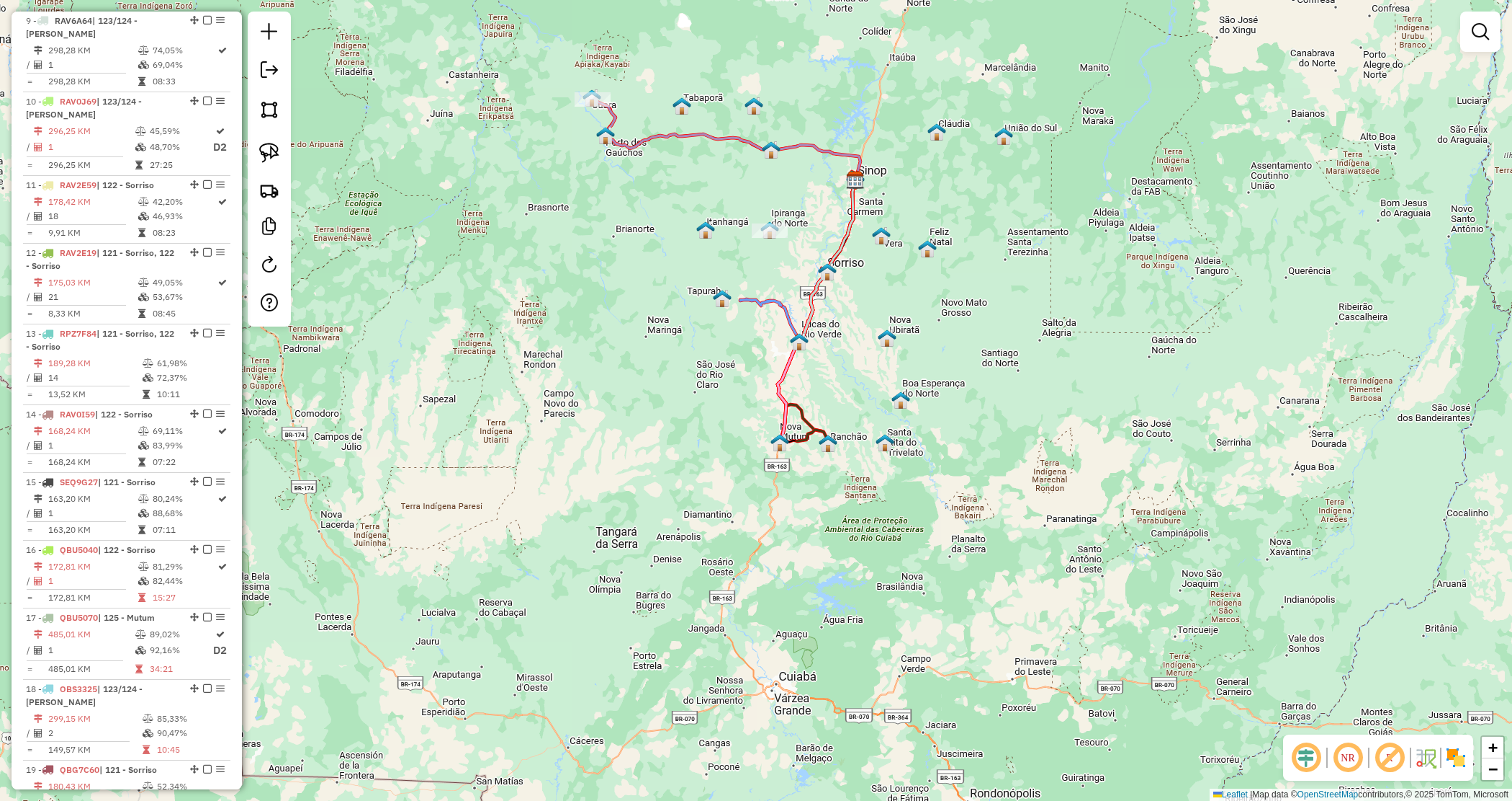
click at [725, 263] on div "Janela de atendimento Grade de atendimento Capacidade Transportadoras Veículos …" at bounding box center [756, 400] width 1512 height 801
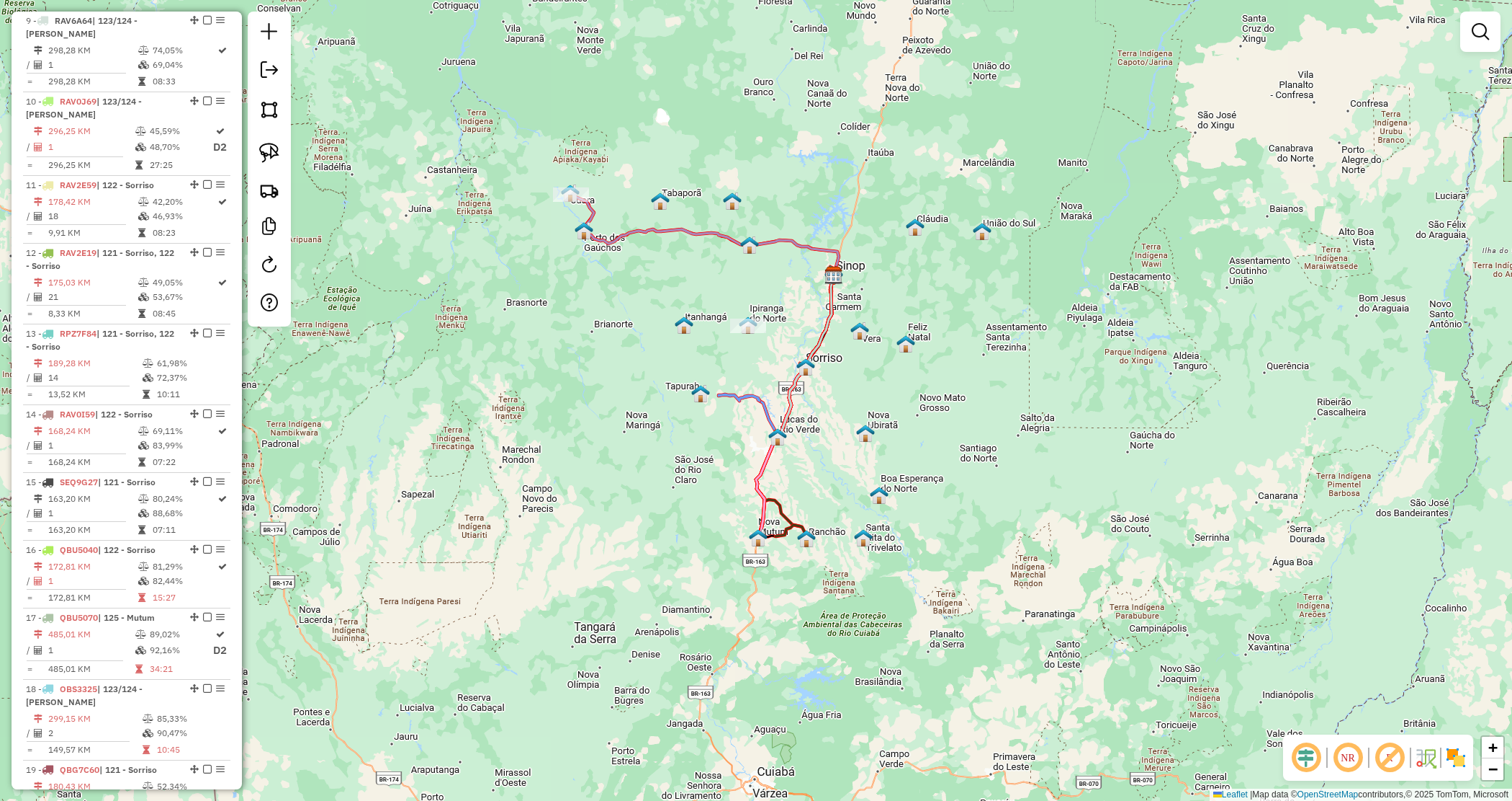
drag, startPoint x: 896, startPoint y: 272, endPoint x: 873, endPoint y: 368, distance: 98.7
click at [873, 368] on div "Janela de atendimento Grade de atendimento Capacidade Transportadoras Veículos …" at bounding box center [756, 400] width 1512 height 801
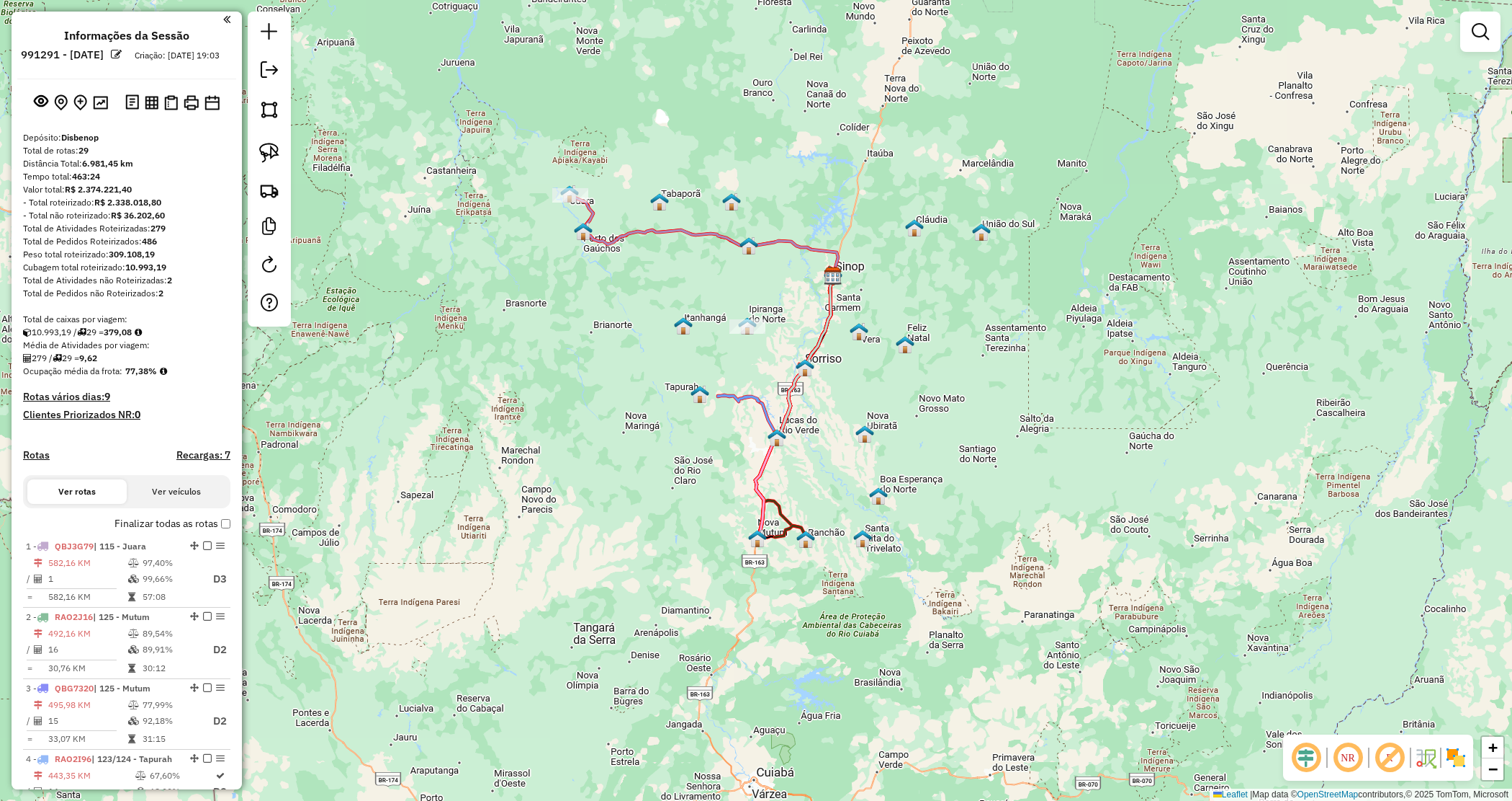
scroll to position [0, 0]
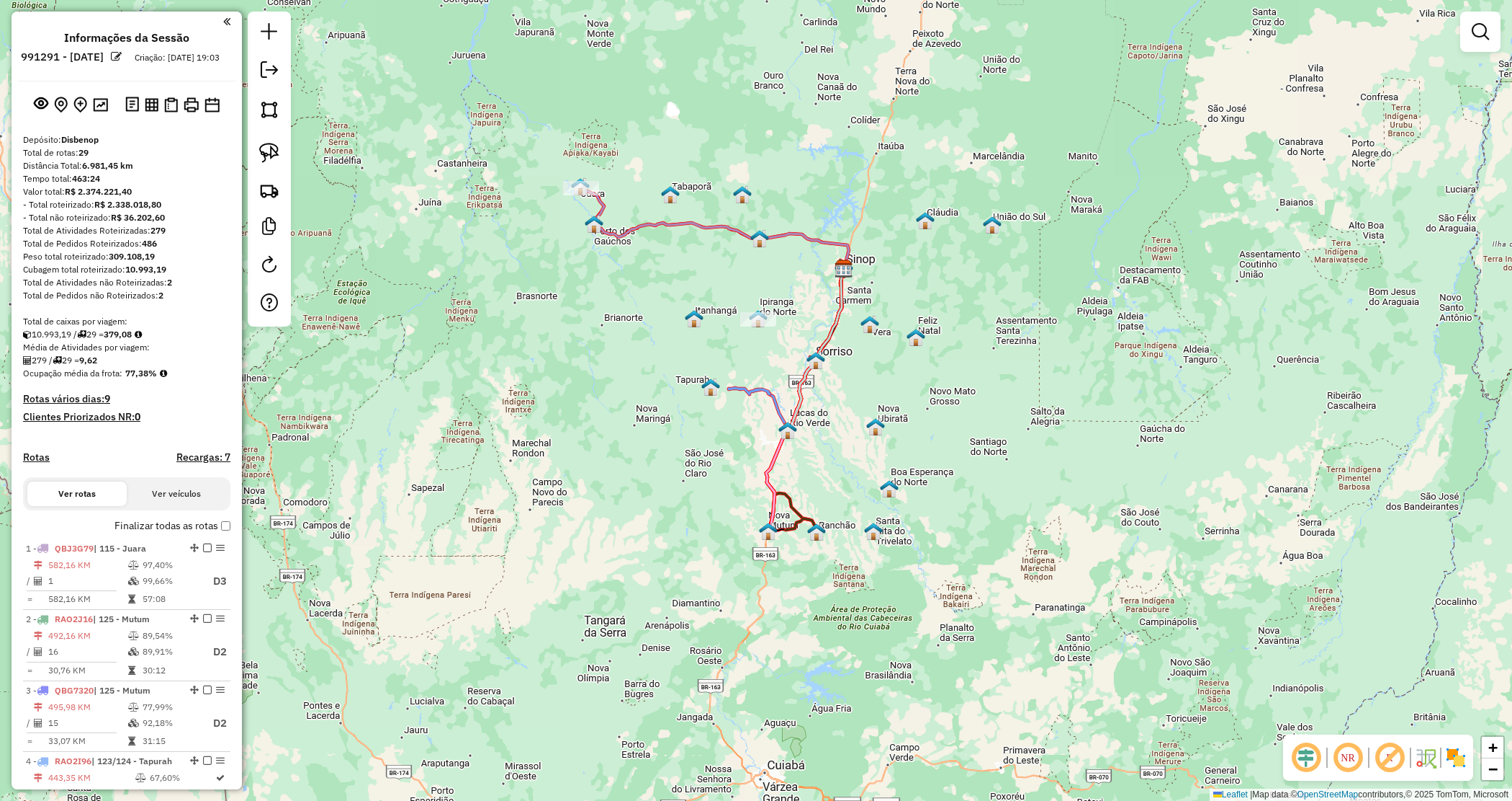
drag, startPoint x: 1013, startPoint y: 330, endPoint x: 995, endPoint y: 312, distance: 25.5
click at [1037, 314] on div "Janela de atendimento Grade de atendimento Capacidade Transportadoras Veículos …" at bounding box center [756, 400] width 1512 height 801
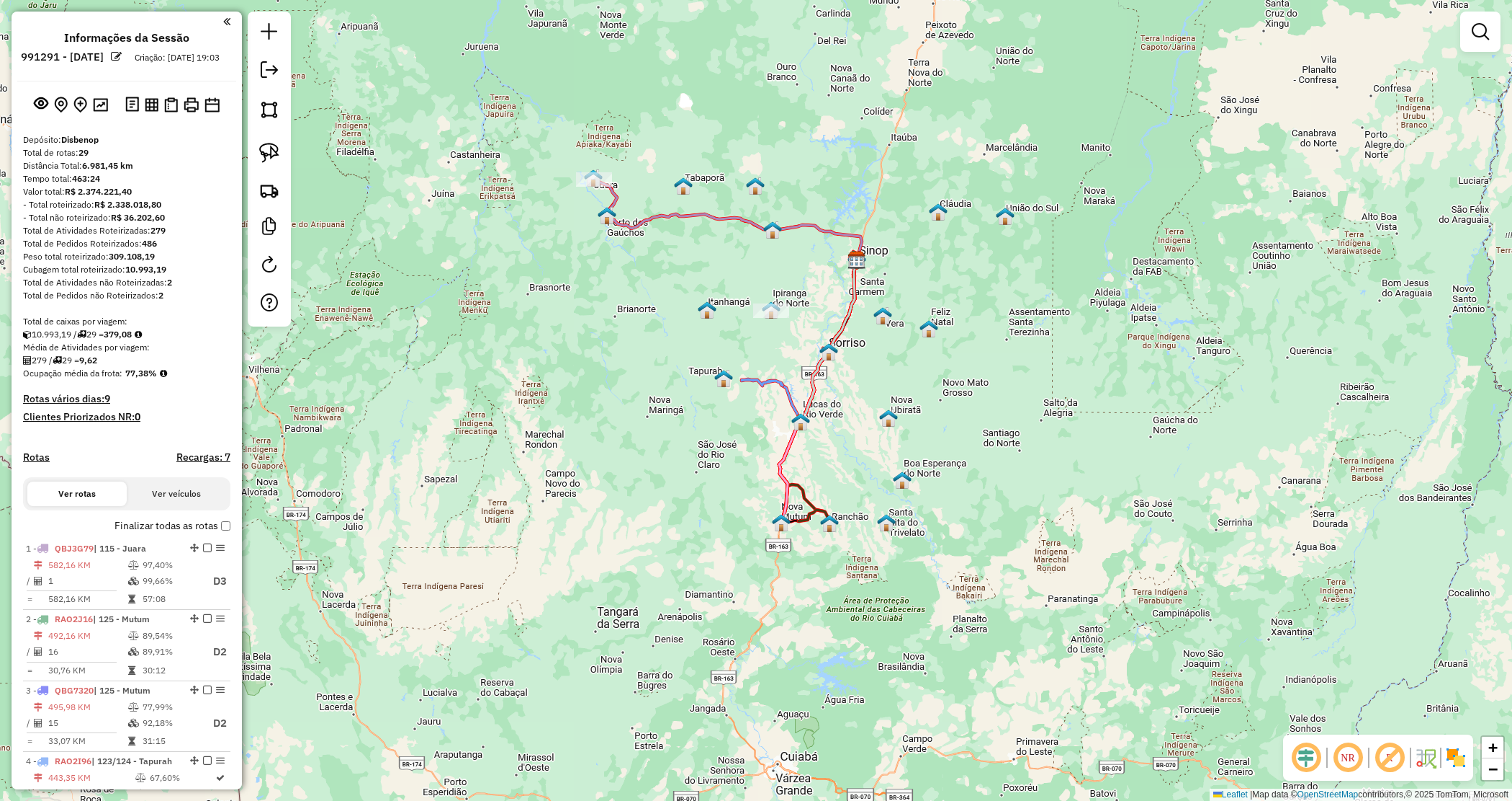
click at [204, 463] on h4 "Recargas: 7" at bounding box center [203, 457] width 54 height 12
click at [148, 261] on strong "309.108,19" at bounding box center [132, 255] width 47 height 11
click at [149, 261] on strong "309.108,19" at bounding box center [132, 255] width 47 height 11
click at [147, 261] on strong "309.108,19" at bounding box center [132, 255] width 47 height 11
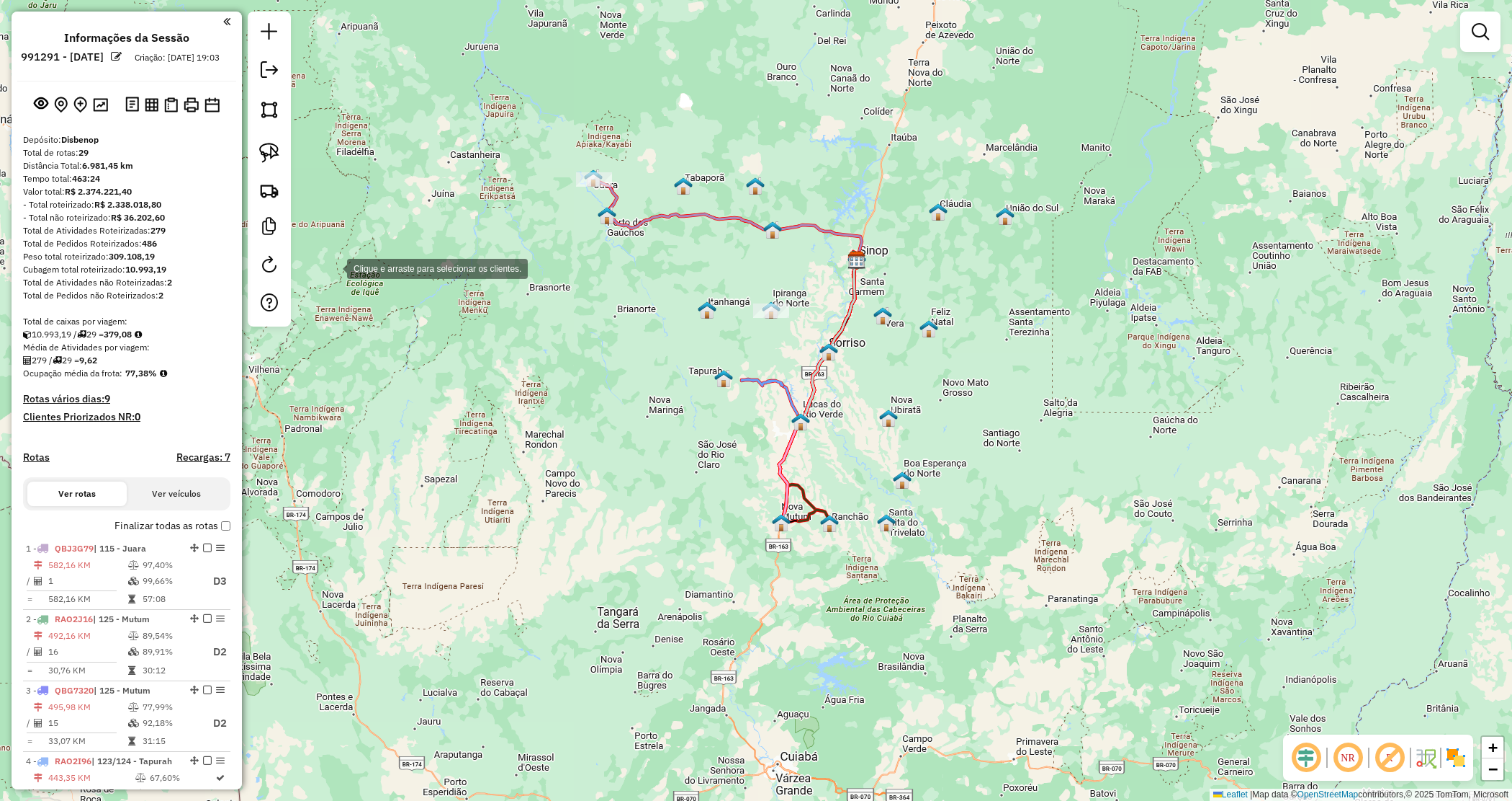
copy strong "309.108,19"
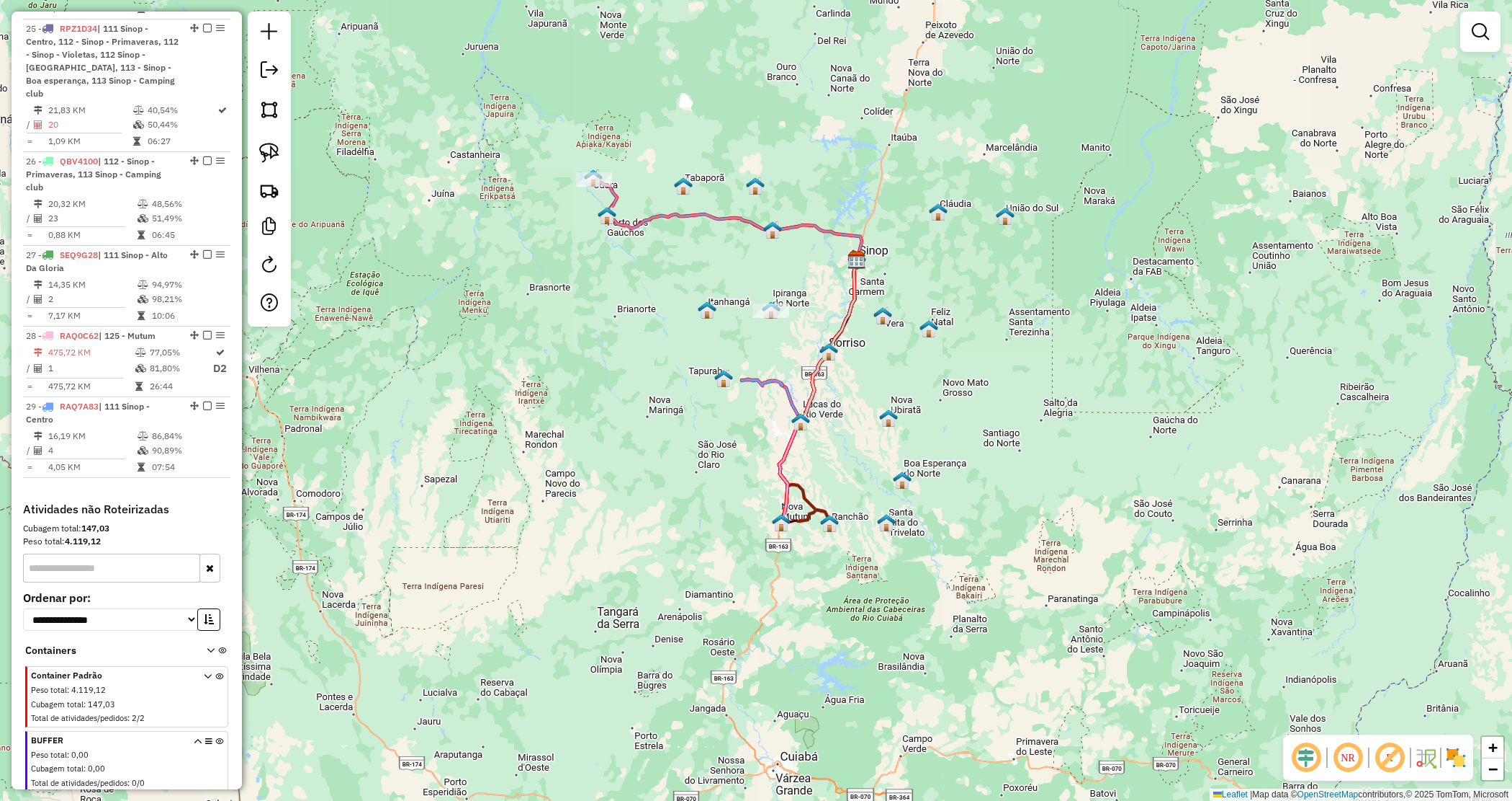
scroll to position [2357, 0]
click at [81, 531] on strong "4.119,12" at bounding box center [82, 536] width 36 height 11
copy strong "4.119,12"
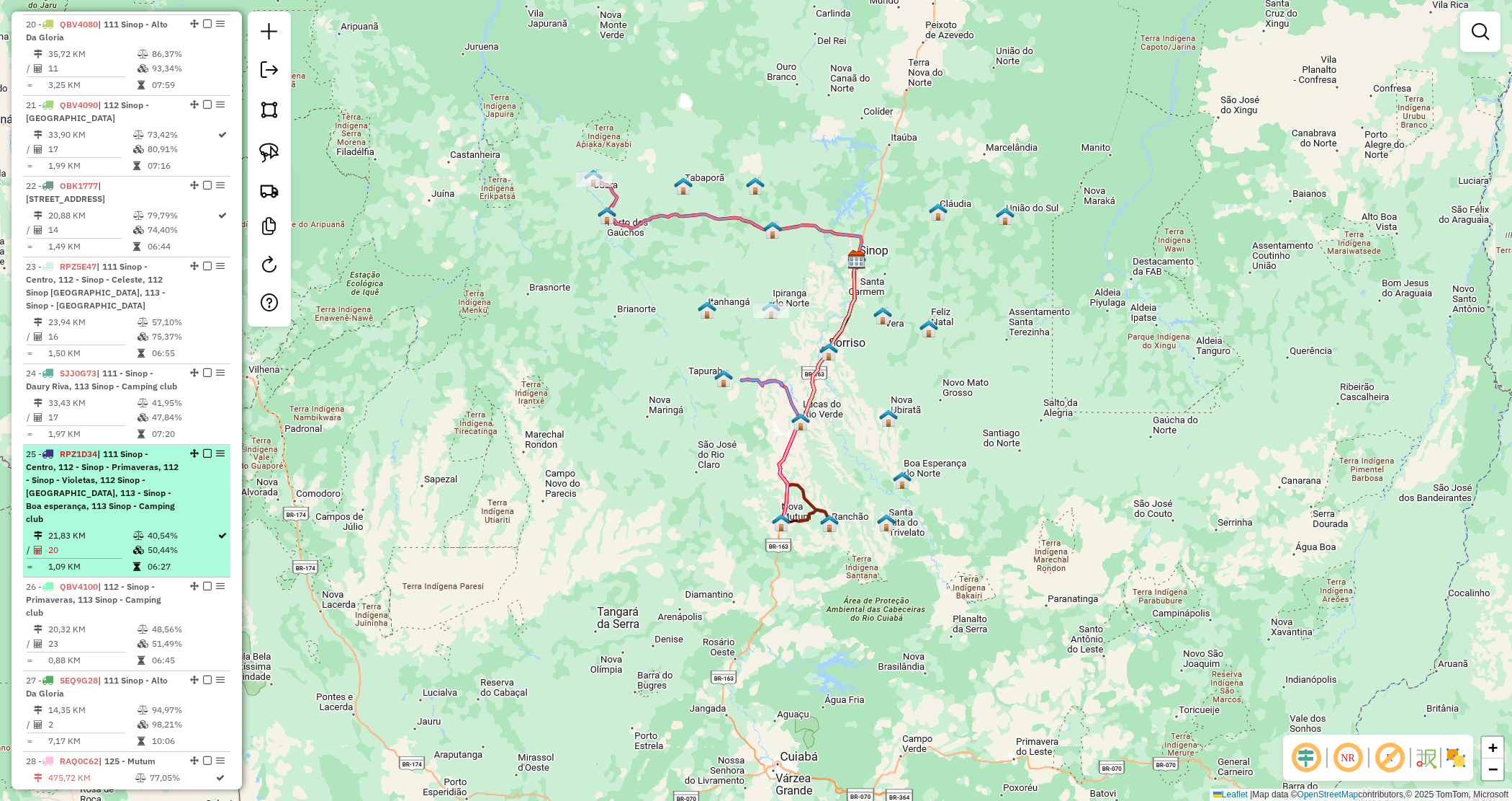
scroll to position [1907, 0]
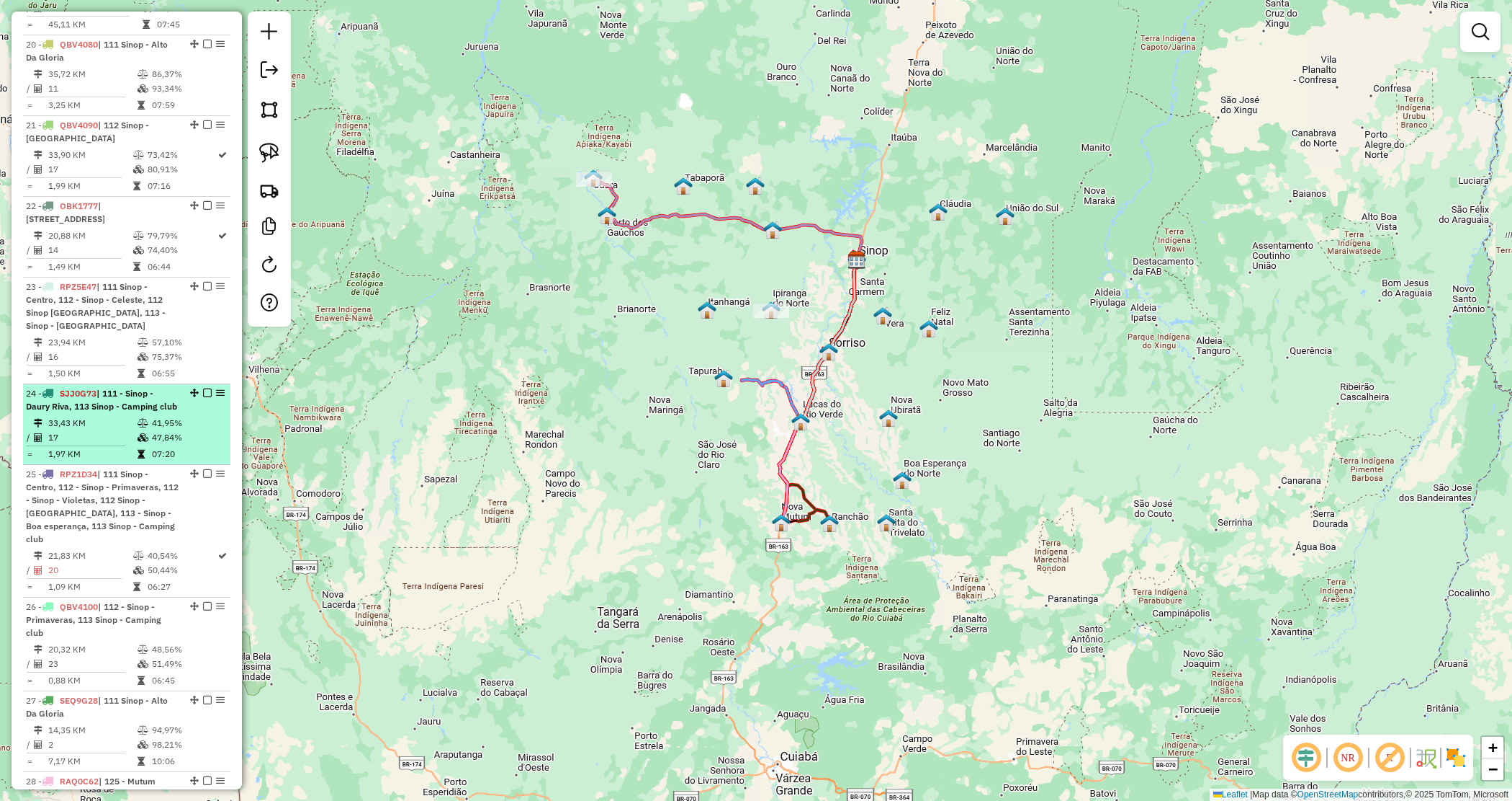
click at [99, 387] on div "24 - SJJ0G73 | 111 - Sinop - Daury Riva, 113 Sinop - Camping club" at bounding box center [102, 400] width 152 height 26
select select "*********"
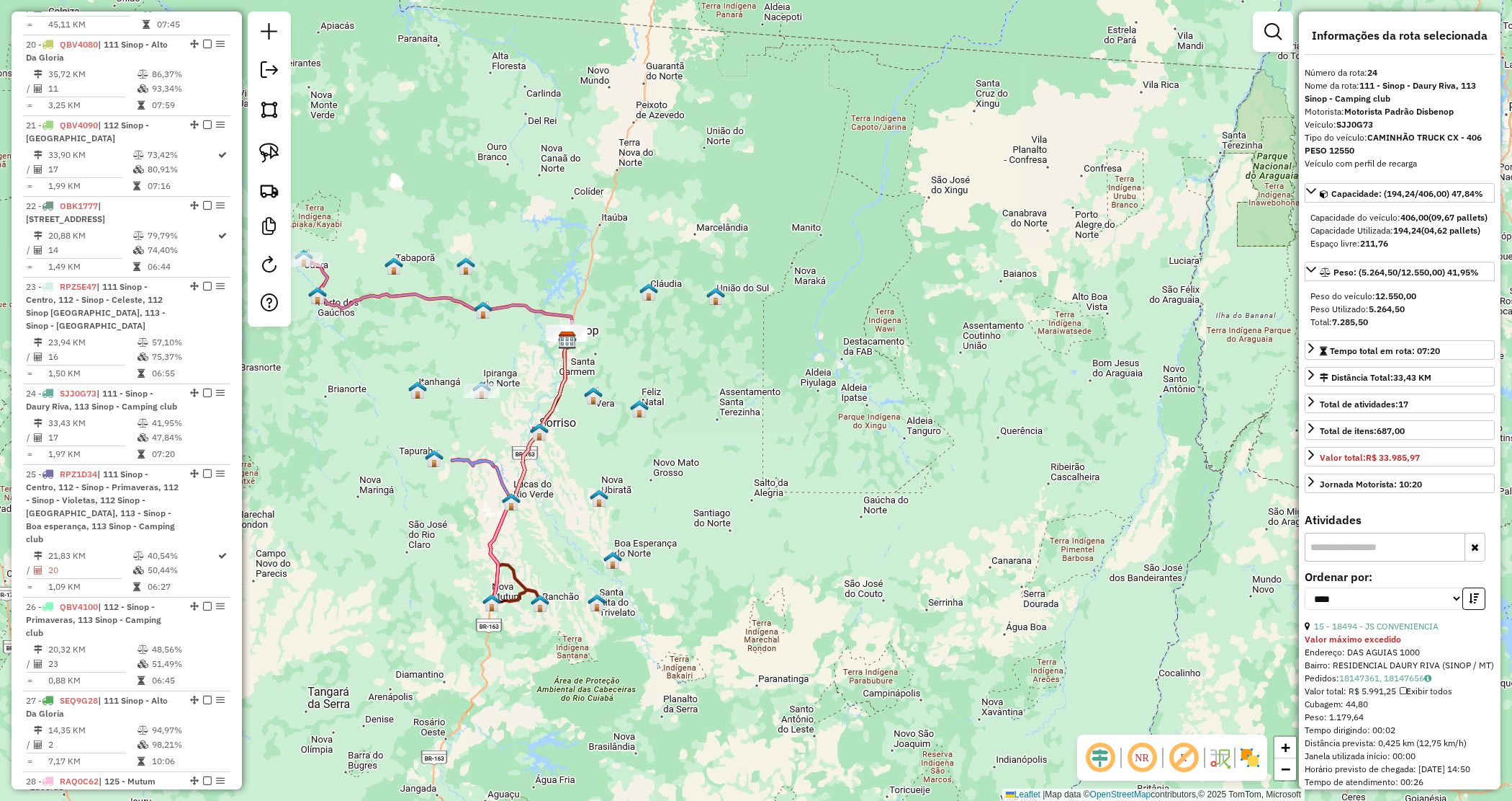
click at [671, 383] on div "Janela de atendimento Grade de atendimento Capacidade Transportadoras Veículos …" at bounding box center [756, 400] width 1512 height 801
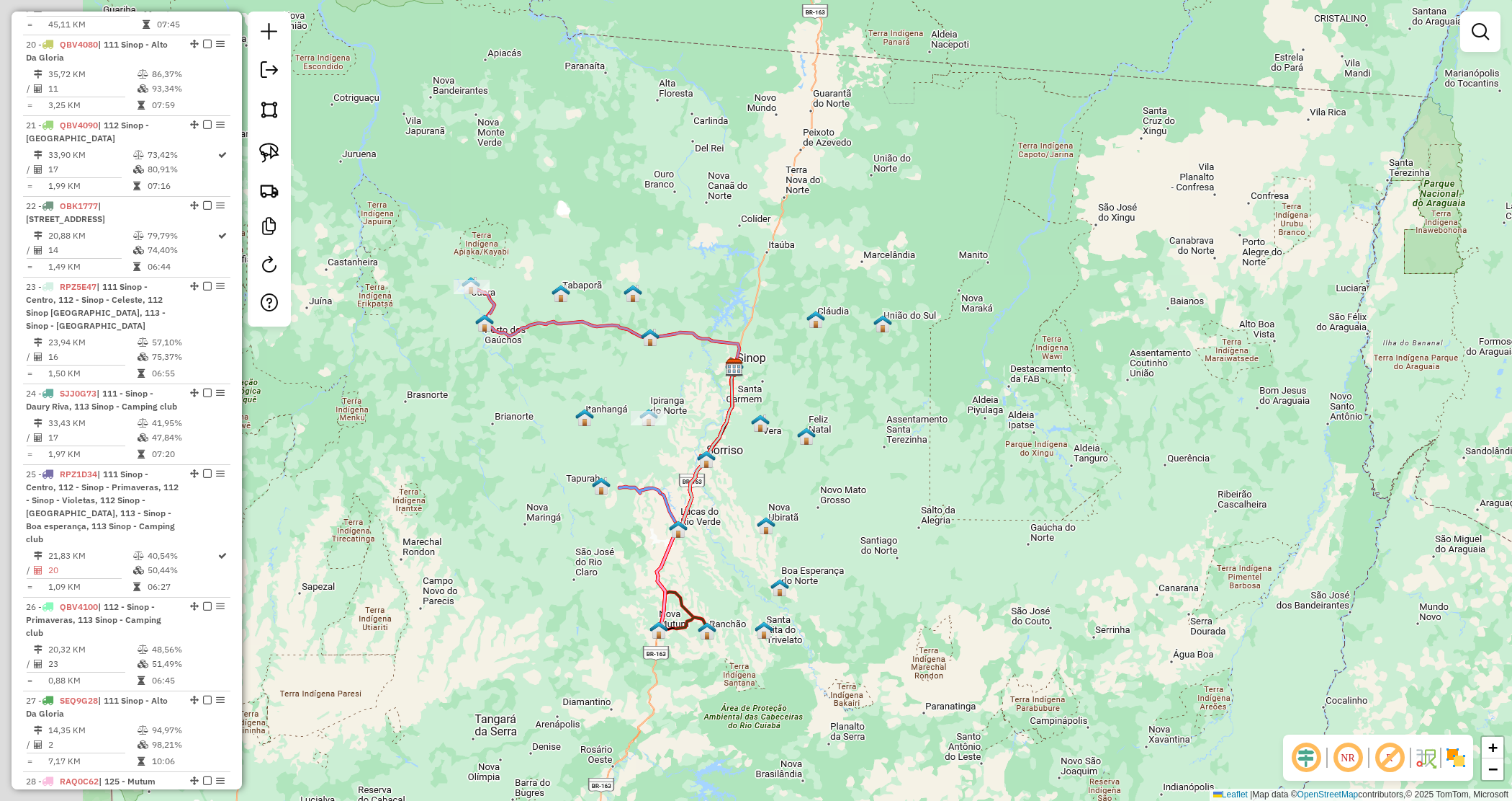
drag, startPoint x: 947, startPoint y: 277, endPoint x: 1152, endPoint y: 308, distance: 207.3
click at [1154, 308] on div "Janela de atendimento Grade de atendimento Capacidade Transportadoras Veículos …" at bounding box center [756, 400] width 1512 height 801
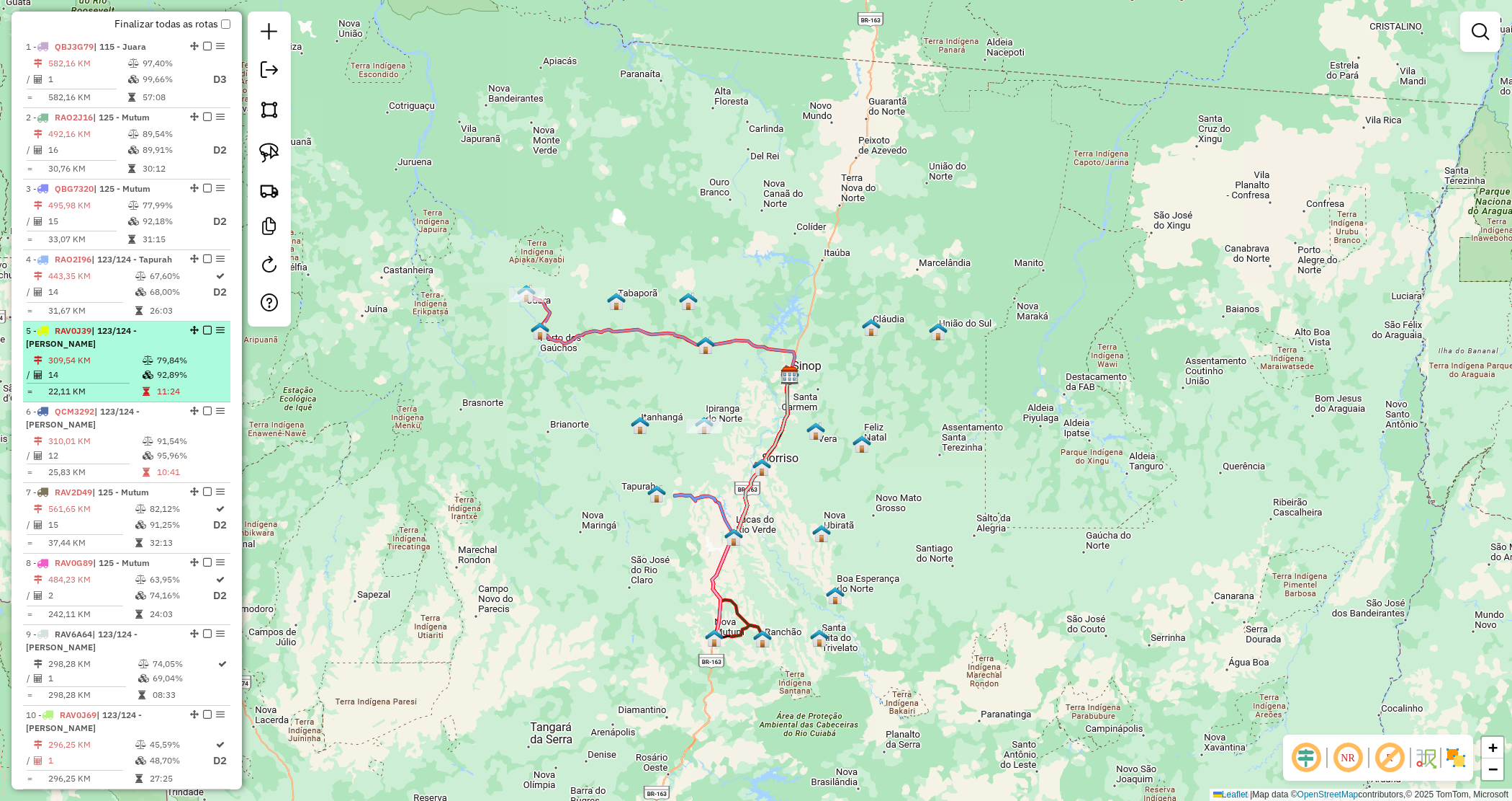
scroll to position [466, 0]
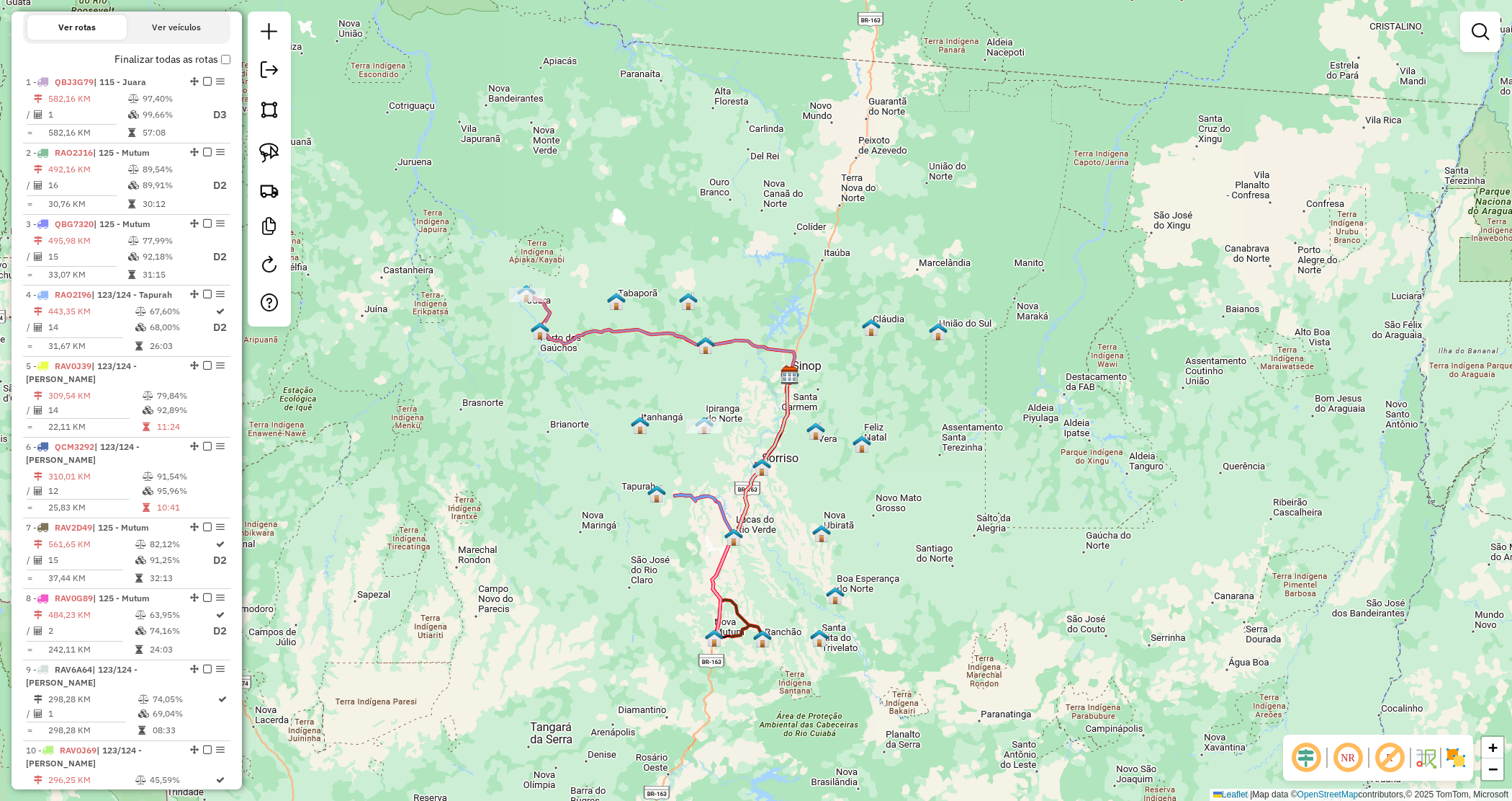
drag, startPoint x: 750, startPoint y: 198, endPoint x: 745, endPoint y: 205, distance: 8.6
click at [750, 199] on div "Janela de atendimento Grade de atendimento Capacidade Transportadoras Veículos …" at bounding box center [756, 400] width 1512 height 801
drag, startPoint x: 495, startPoint y: 257, endPoint x: 657, endPoint y: 347, distance: 185.3
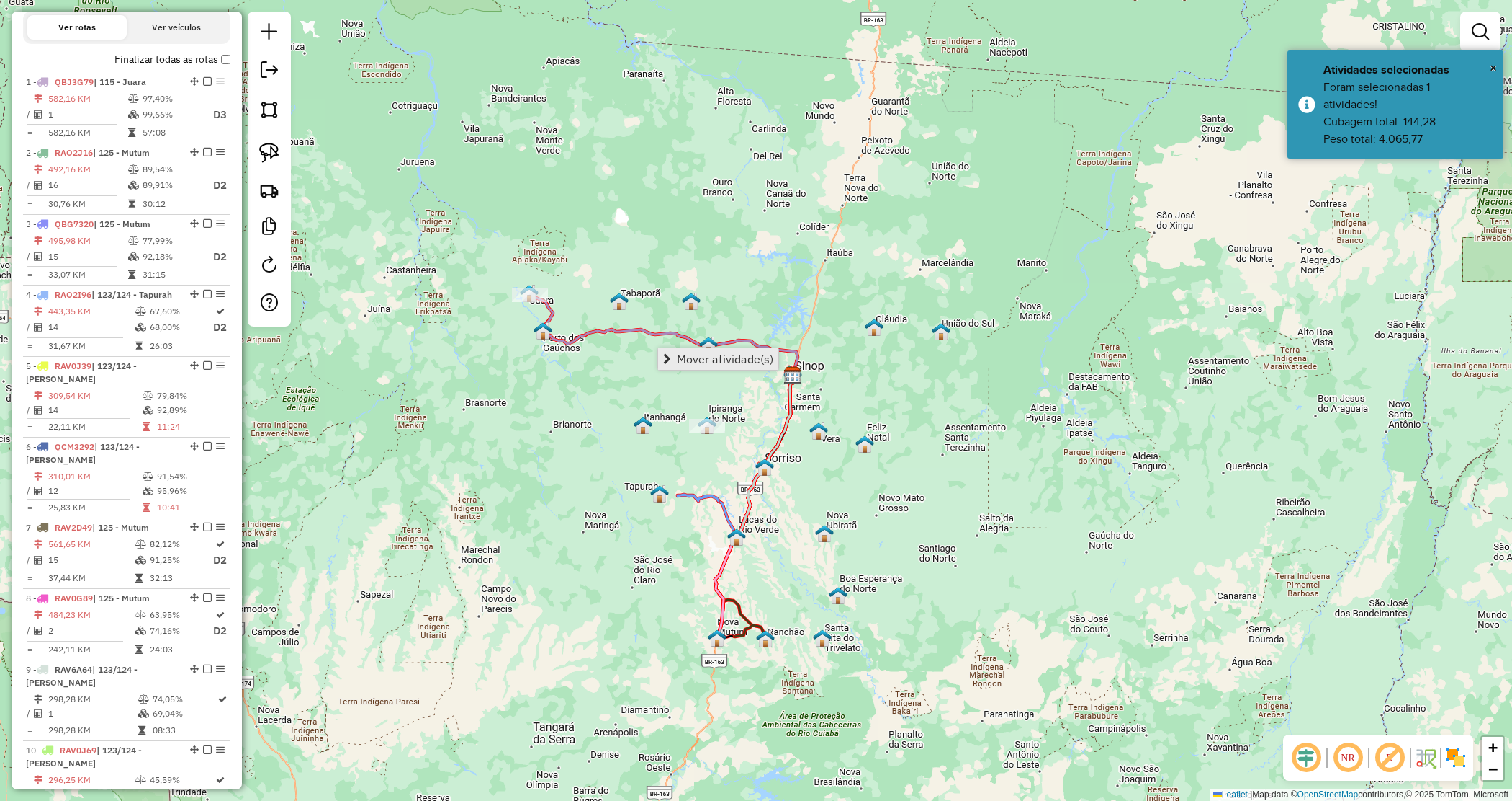
click at [678, 353] on span "Mover atividade(s)" at bounding box center [725, 359] width 97 height 12
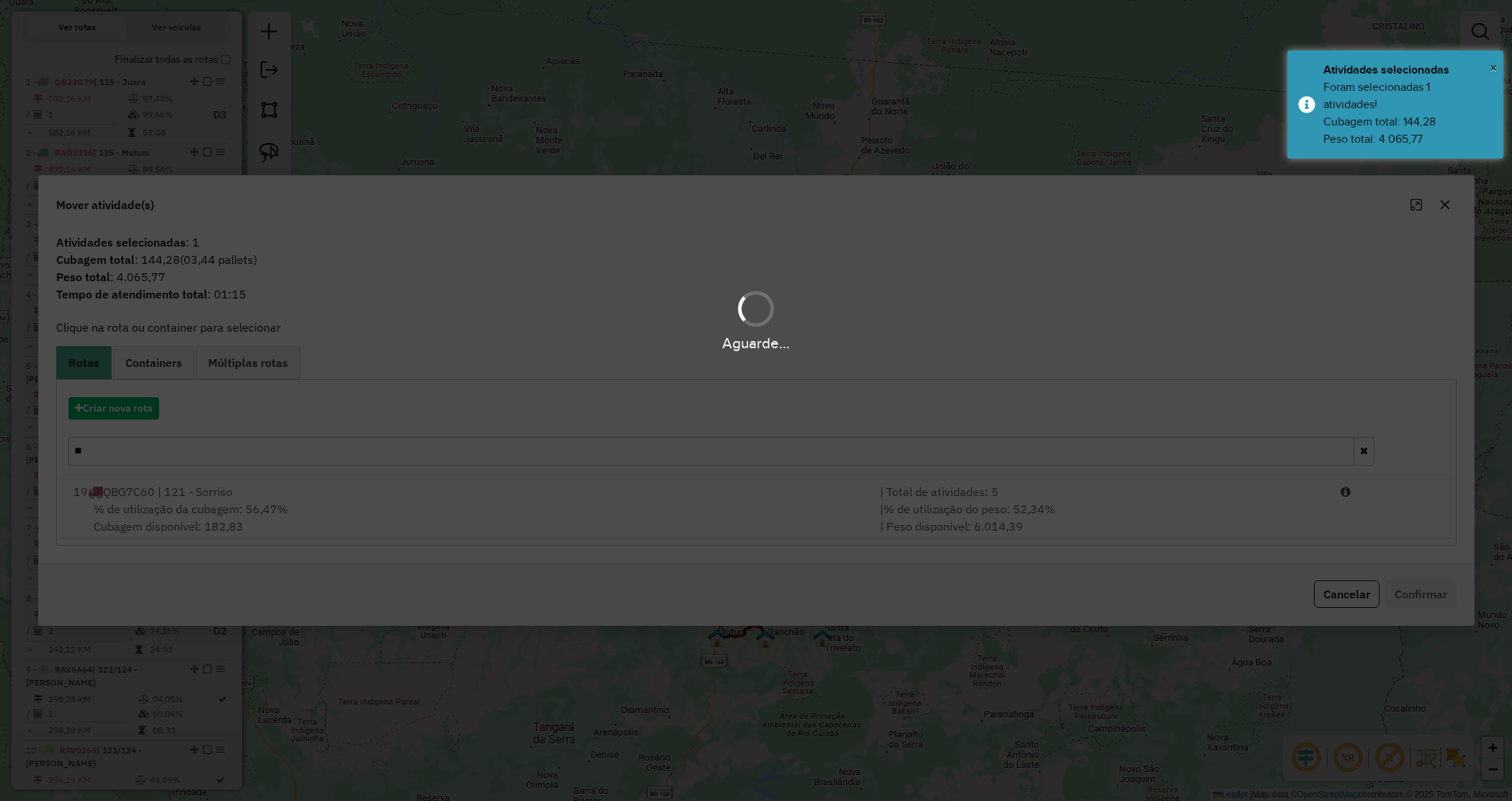
click at [110, 409] on div "Aguarde..." at bounding box center [756, 400] width 1512 height 801
click at [110, 408] on div "Aguarde..." at bounding box center [756, 400] width 1512 height 801
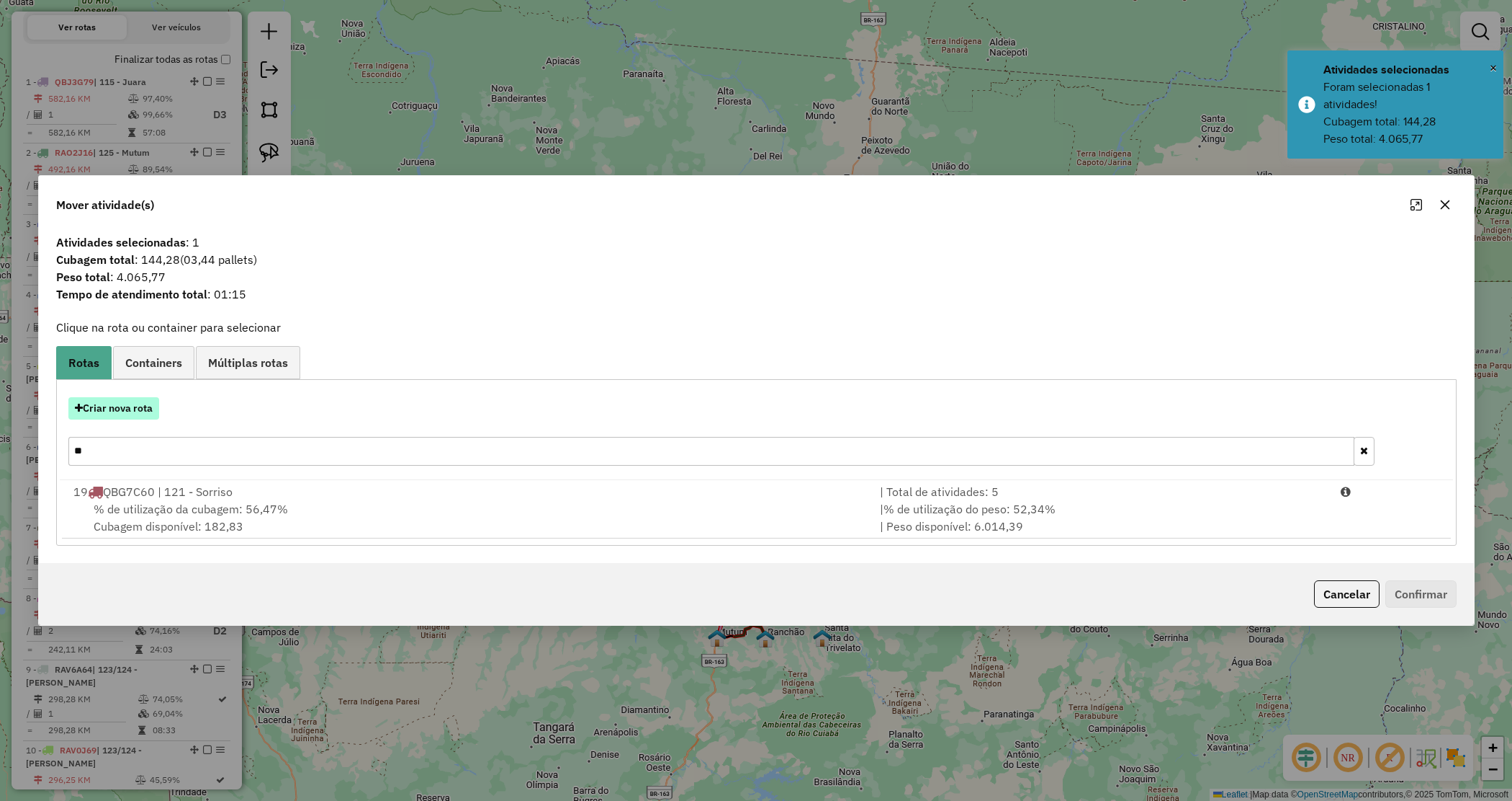
click at [112, 408] on button "Criar nova rota" at bounding box center [114, 408] width 91 height 23
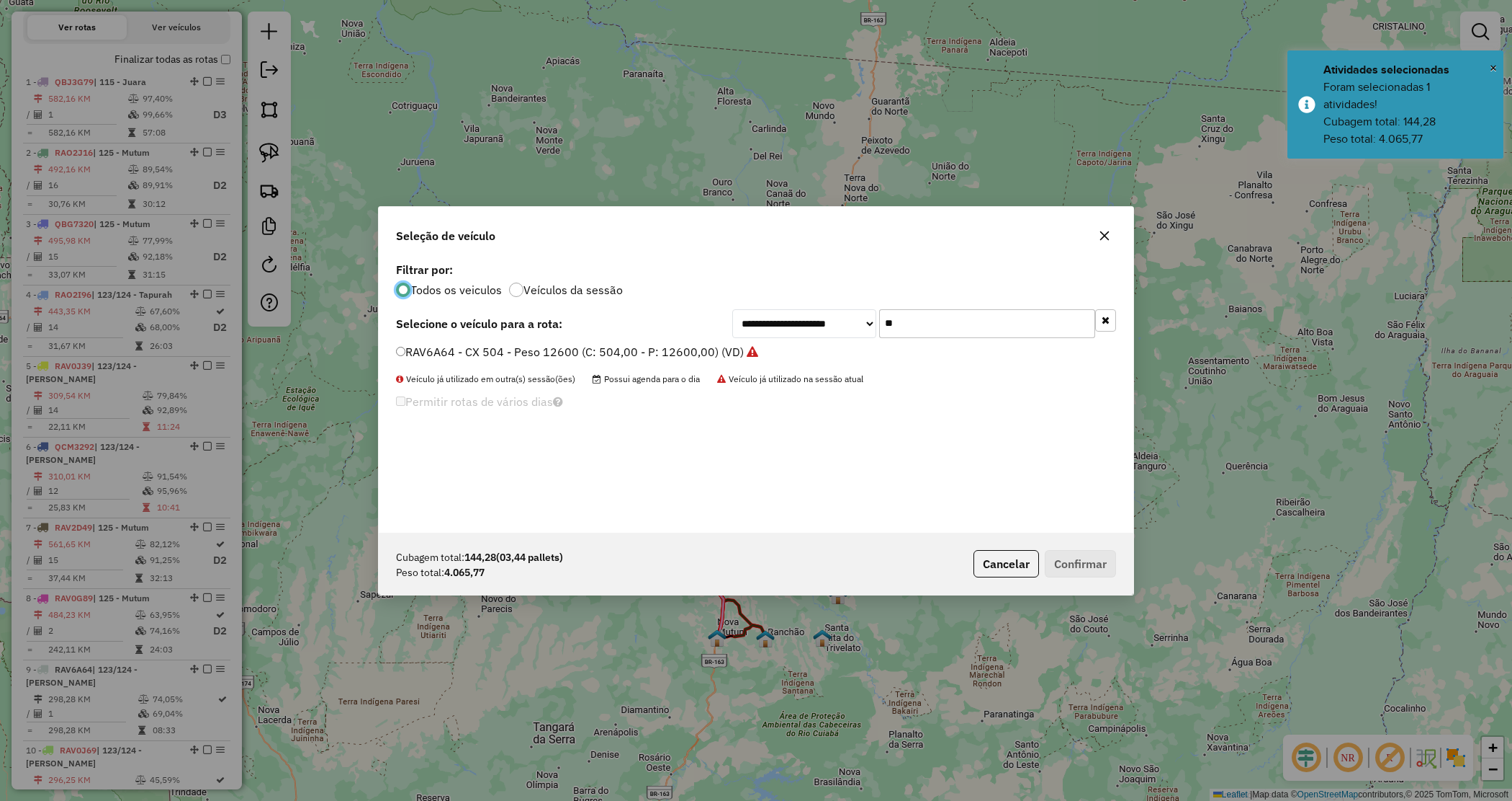
scroll to position [7, 4]
drag, startPoint x: 888, startPoint y: 317, endPoint x: 807, endPoint y: 305, distance: 81.9
click at [808, 306] on div "**********" at bounding box center [756, 395] width 755 height 274
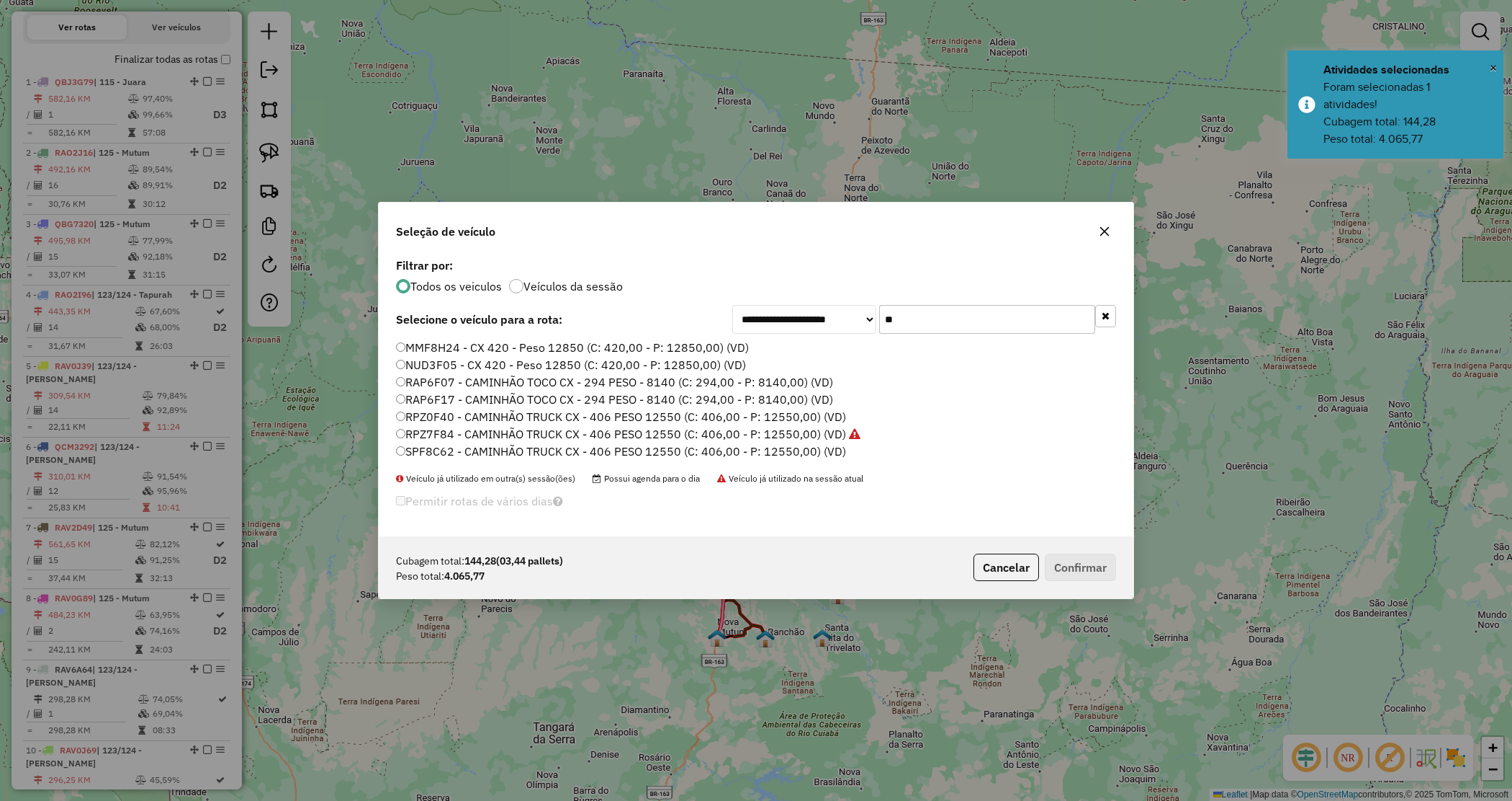
type input "***"
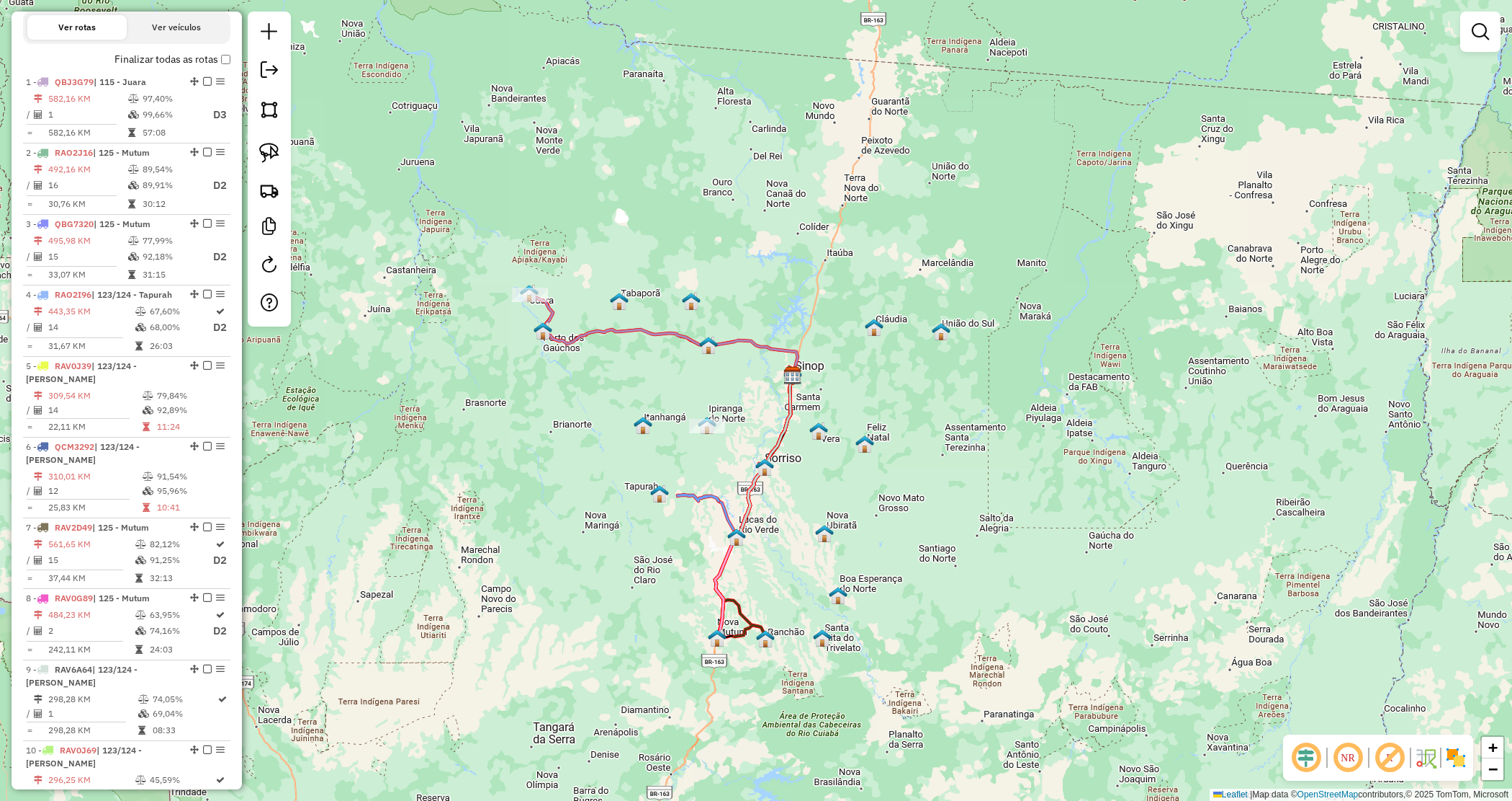
click at [576, 153] on div "Janela de atendimento Grade de atendimento Capacidade Transportadoras Veículos …" at bounding box center [756, 400] width 1512 height 801
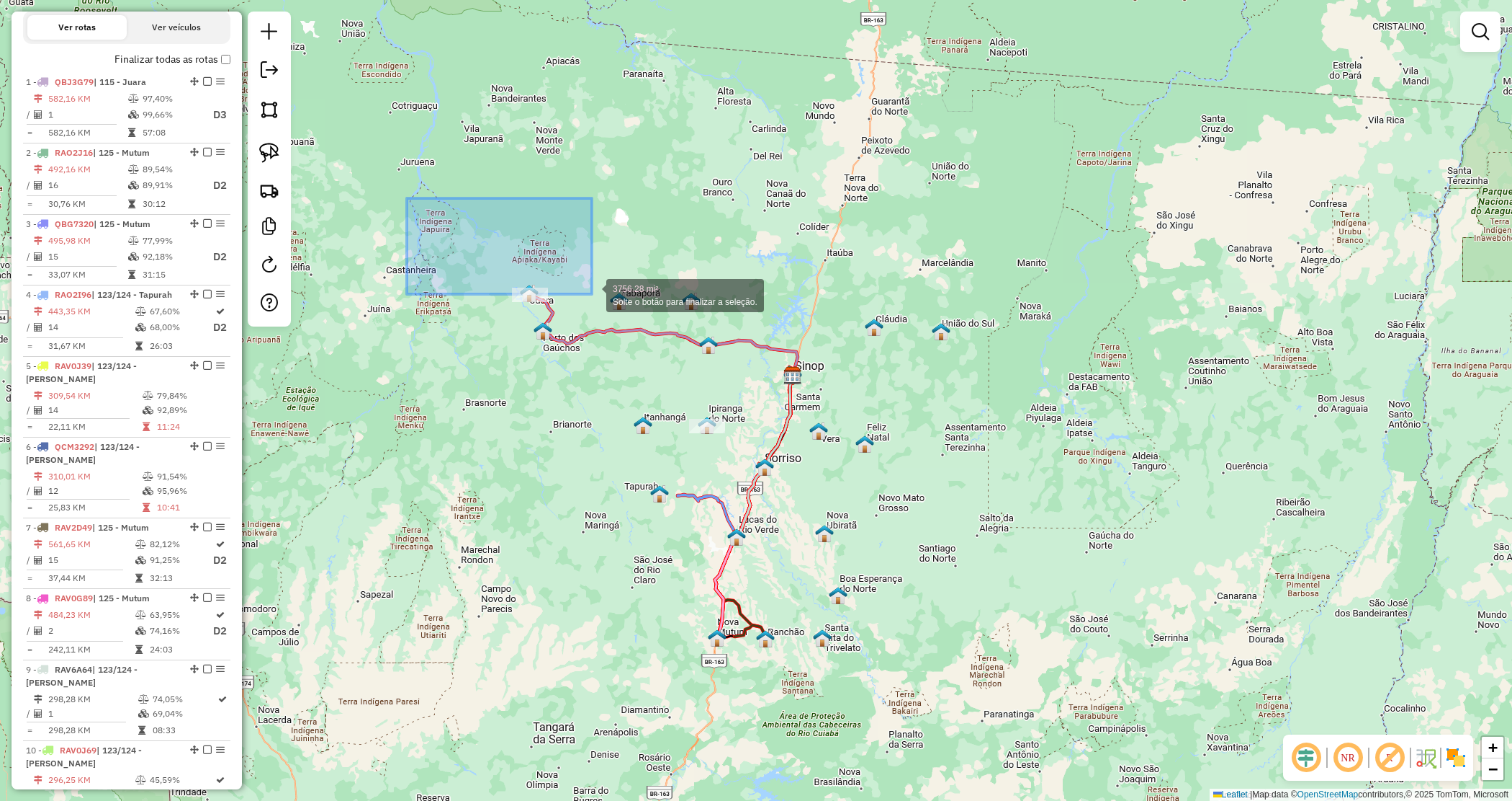
drag, startPoint x: 524, startPoint y: 268, endPoint x: 638, endPoint y: 316, distance: 123.7
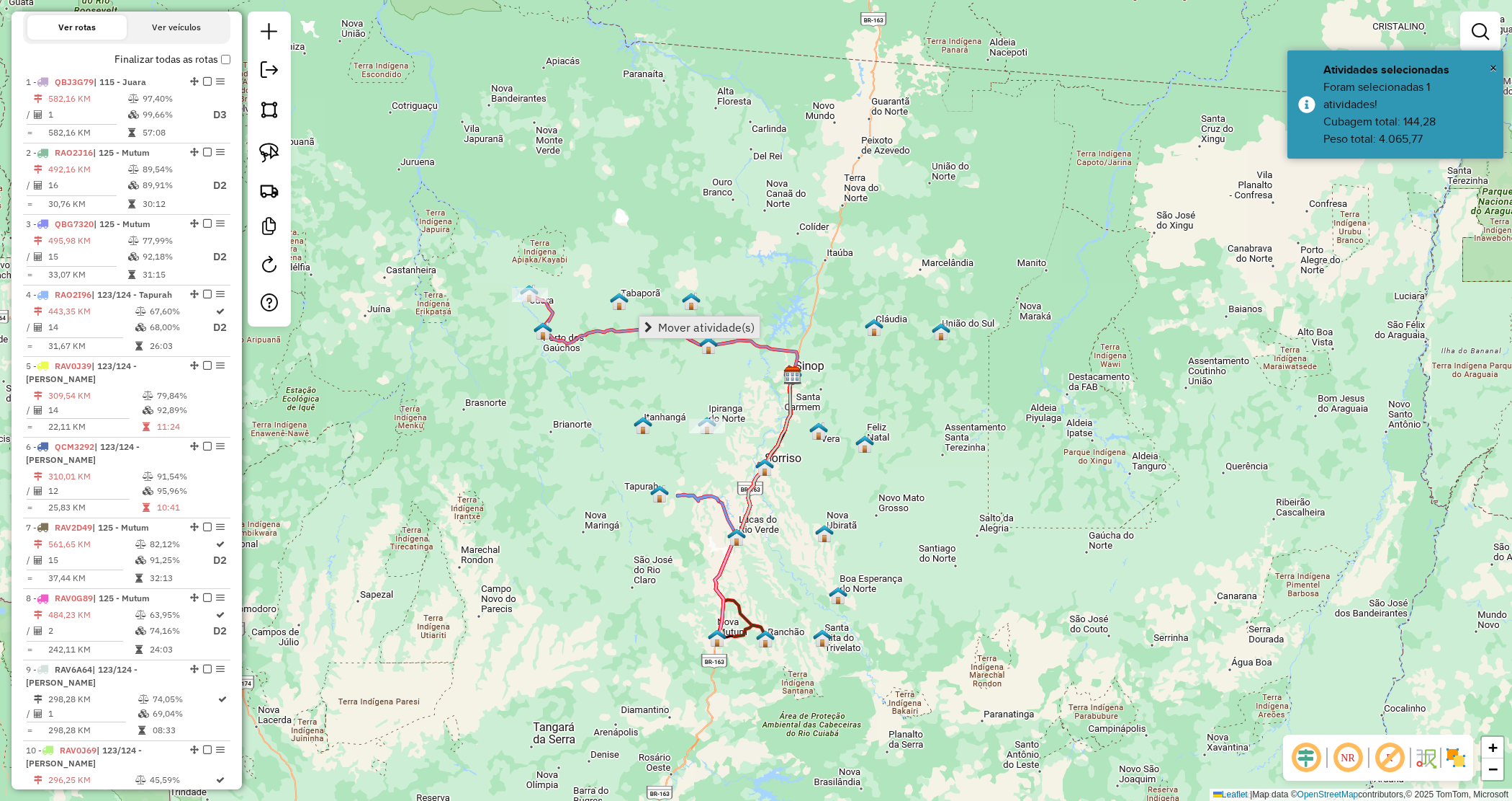
click at [689, 324] on span "Mover atividade(s)" at bounding box center [707, 328] width 97 height 12
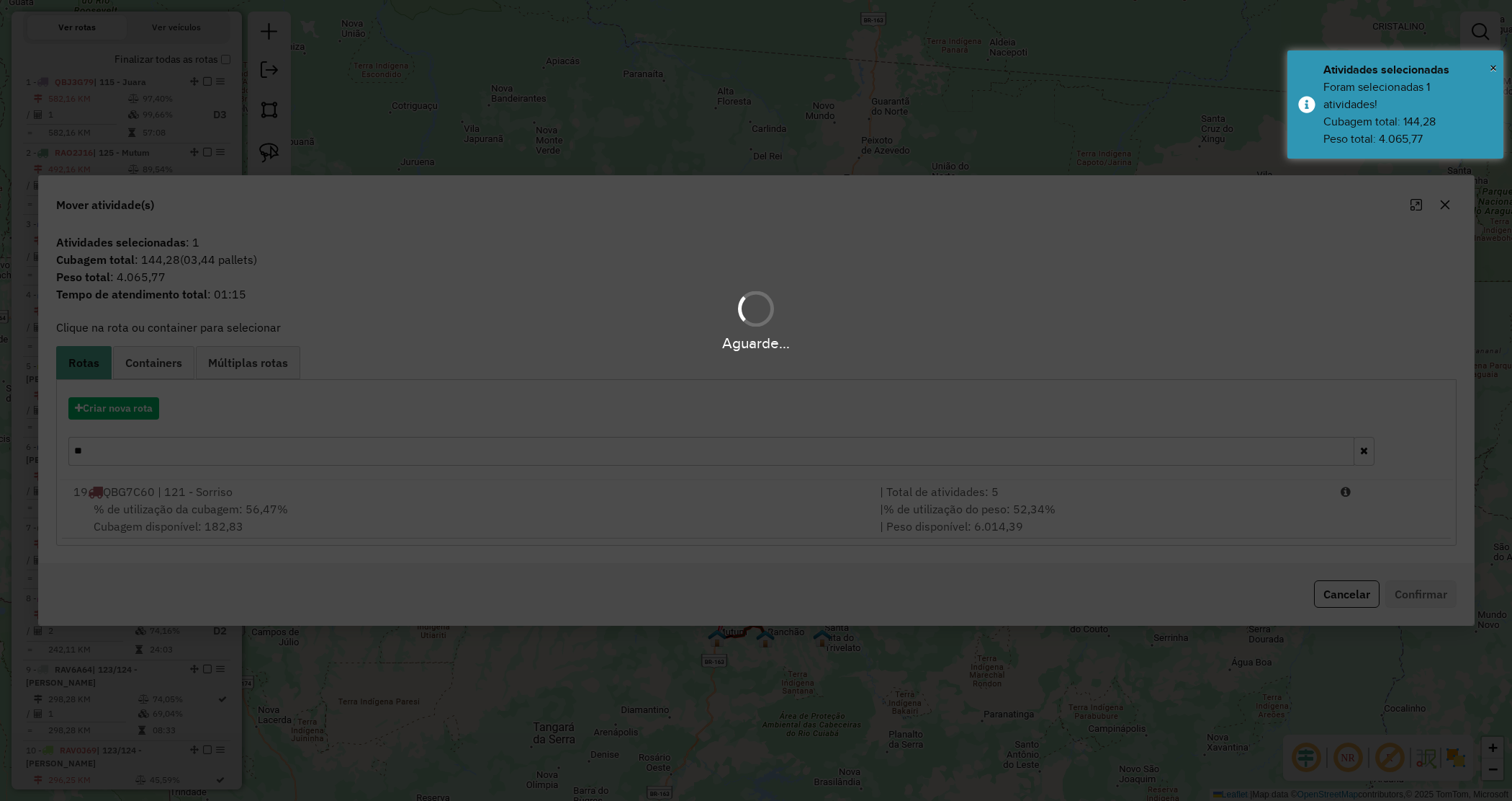
click at [116, 401] on div "Aguarde..." at bounding box center [756, 400] width 1512 height 801
click at [113, 405] on div "Aguarde..." at bounding box center [756, 400] width 1512 height 801
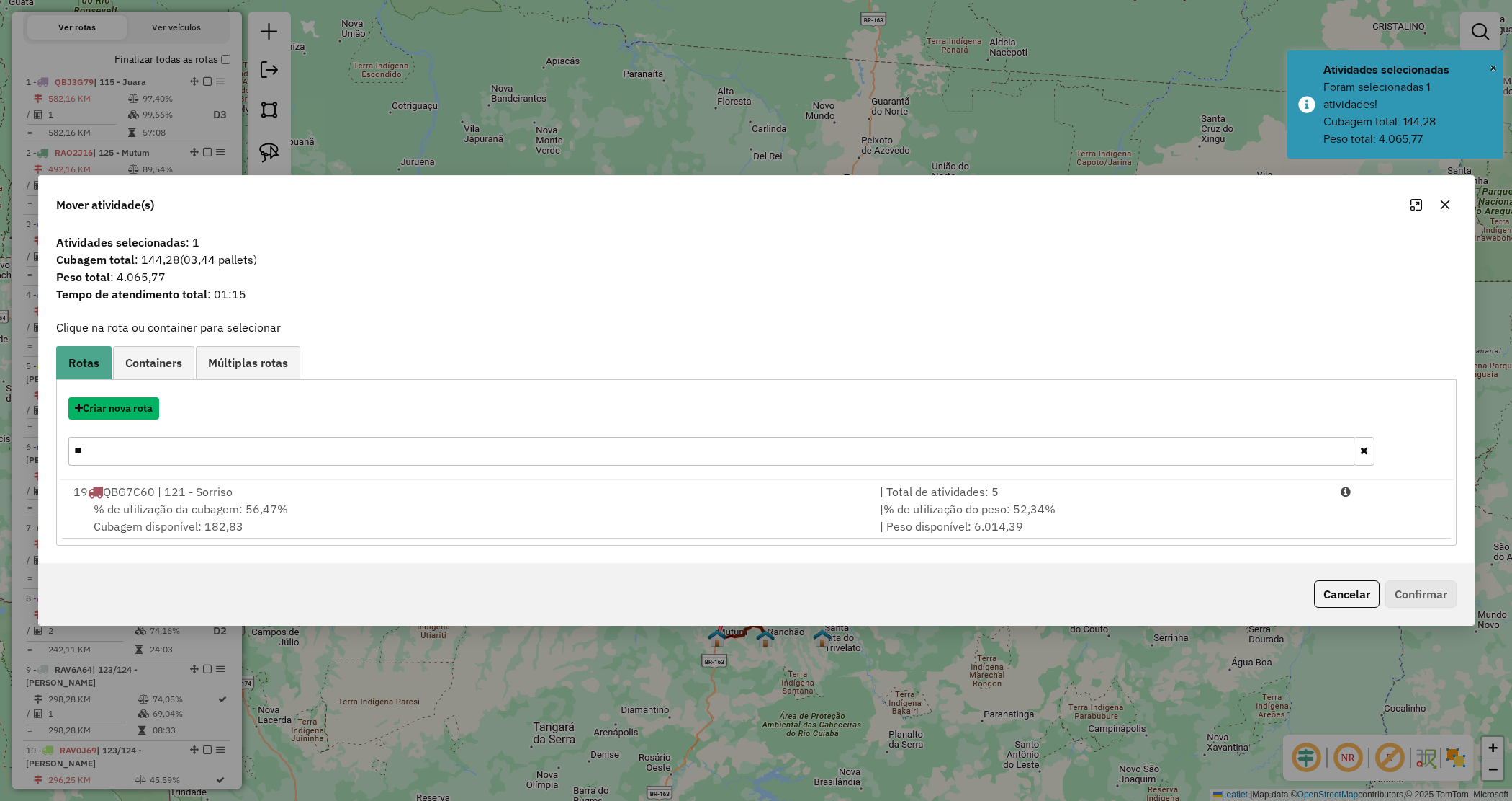
click at [113, 406] on button "Criar nova rota" at bounding box center [114, 408] width 91 height 23
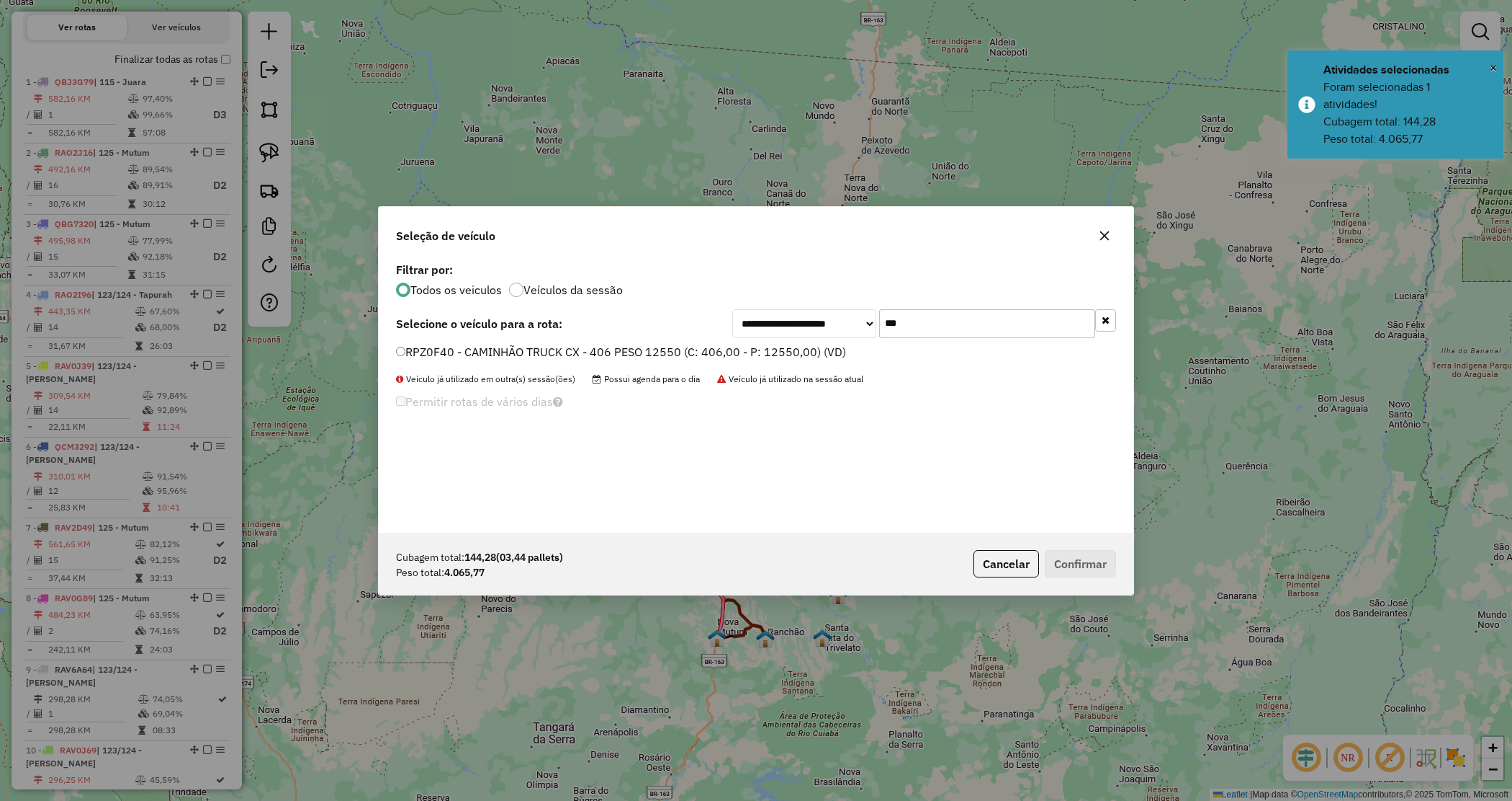
drag, startPoint x: 912, startPoint y: 317, endPoint x: 818, endPoint y: 310, distance: 94.3
click at [821, 311] on div "**********" at bounding box center [924, 323] width 384 height 29
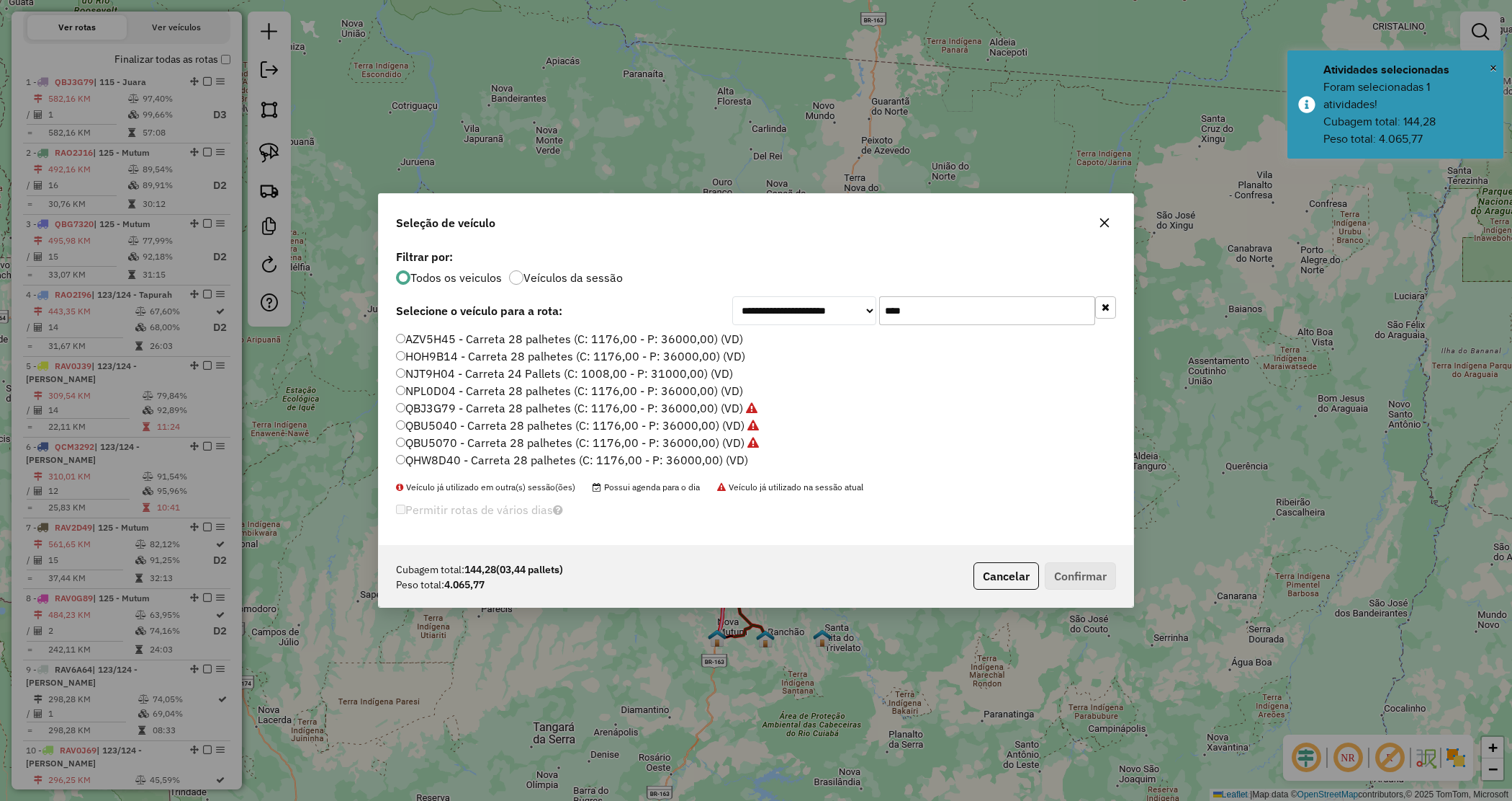
type input "*****"
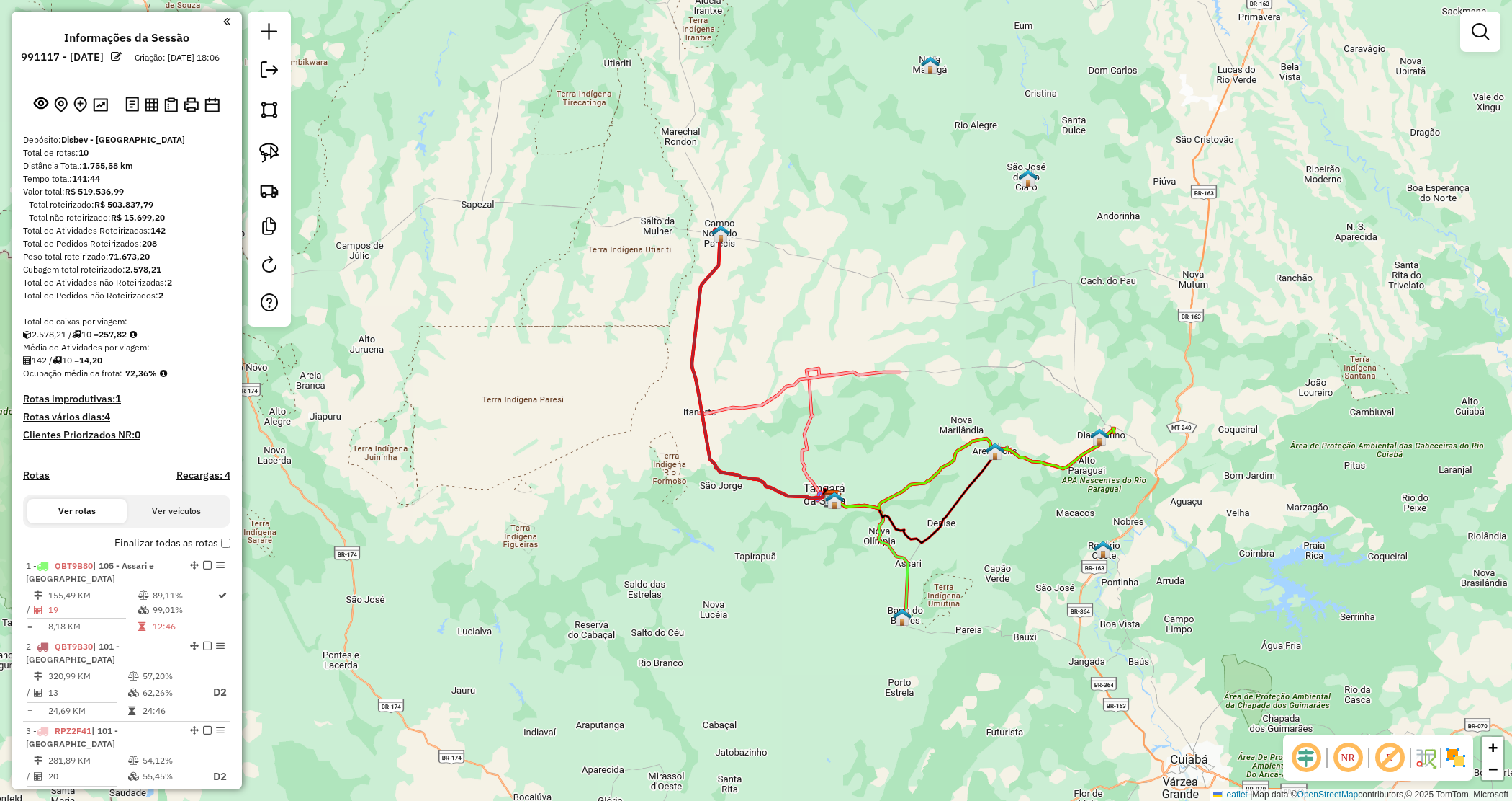
click at [129, 261] on strong "71.673,20" at bounding box center [129, 255] width 41 height 11
copy strong "71.673,20"
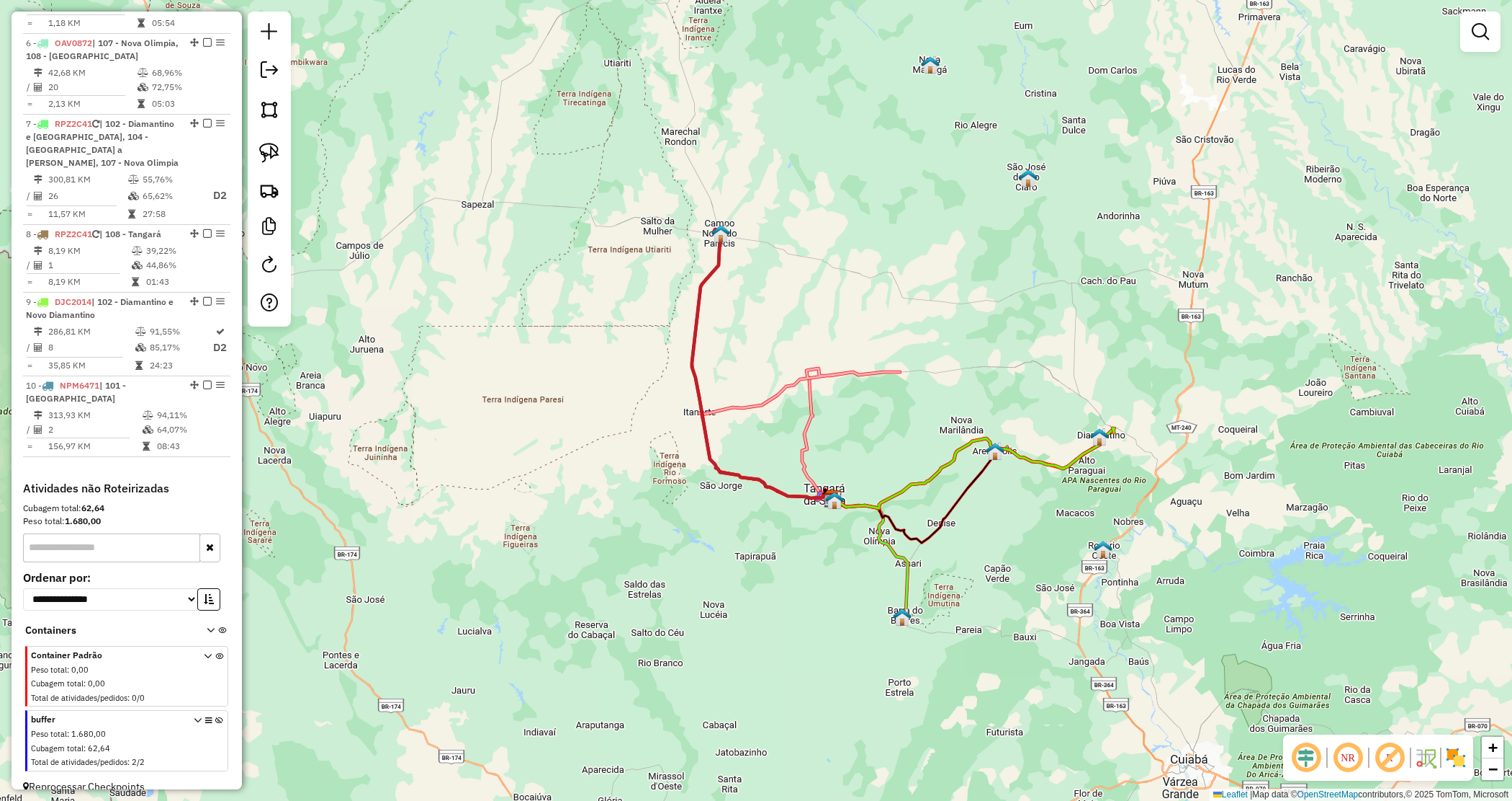
scroll to position [962, 0]
click at [89, 511] on strong "1.680,00" at bounding box center [82, 516] width 36 height 11
copy strong "1.680,00"
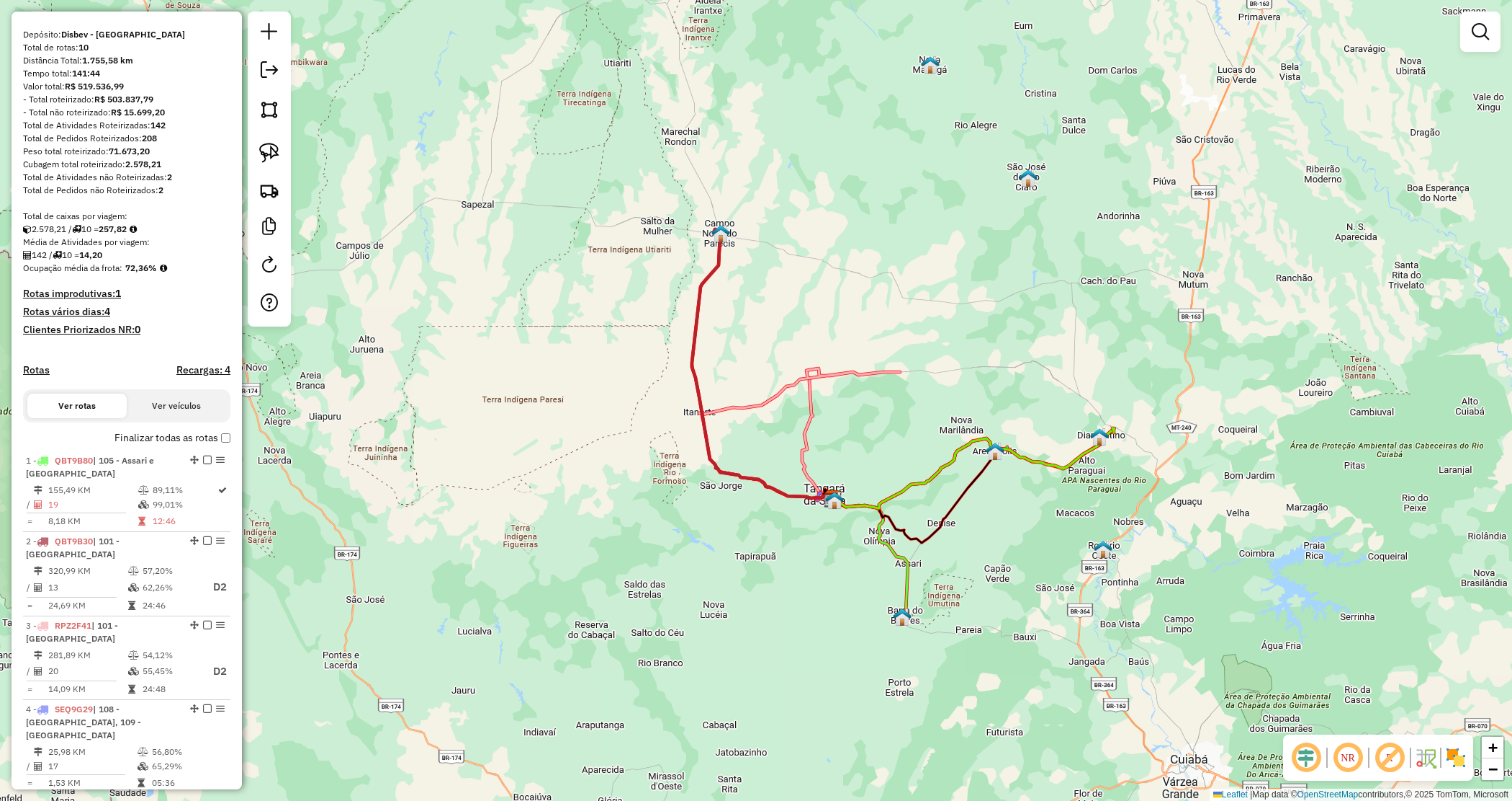
scroll to position [0, 0]
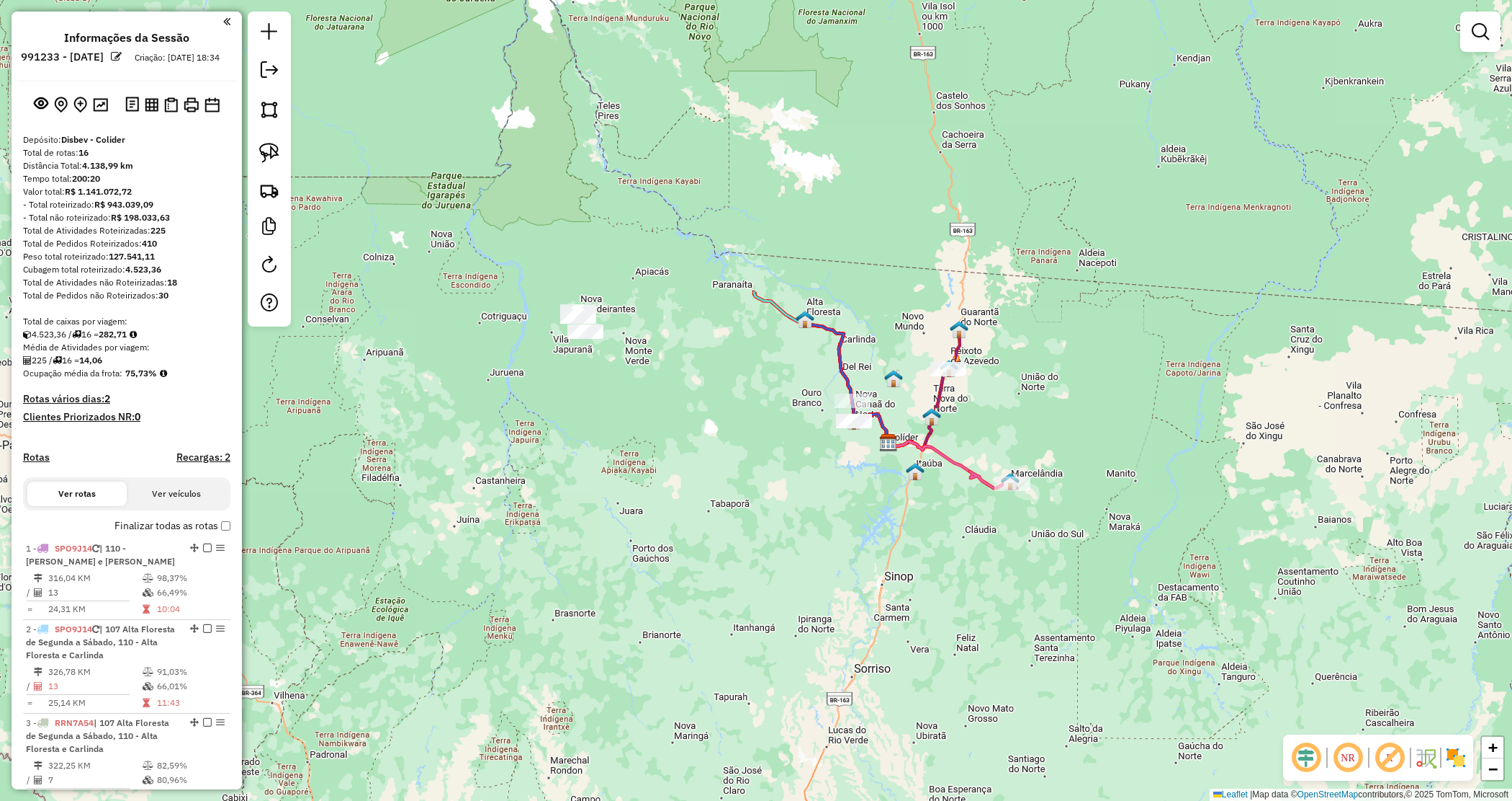
click at [127, 261] on strong "127.541,11" at bounding box center [132, 255] width 47 height 11
copy strong "127.541,11"
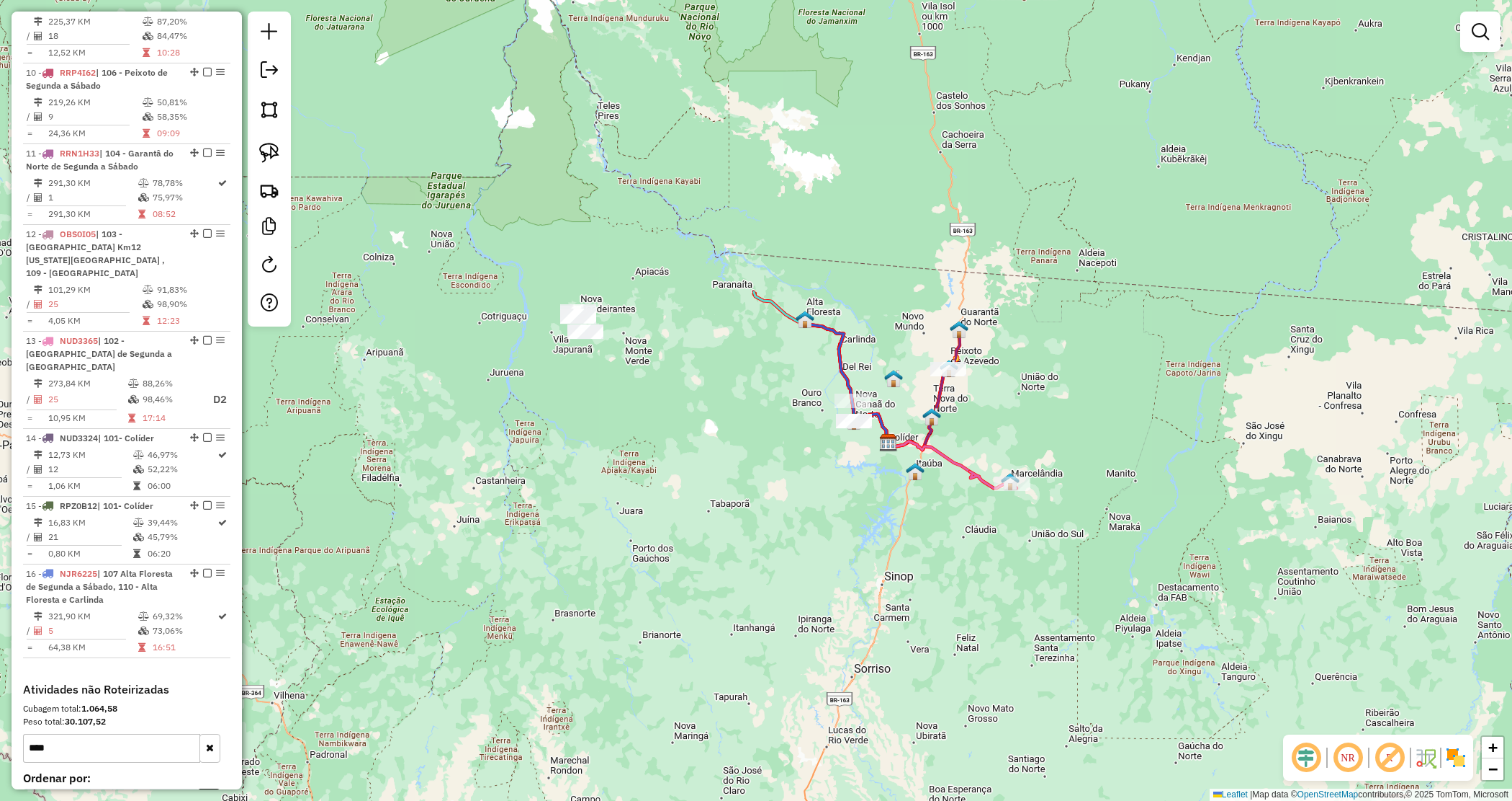
scroll to position [1371, 0]
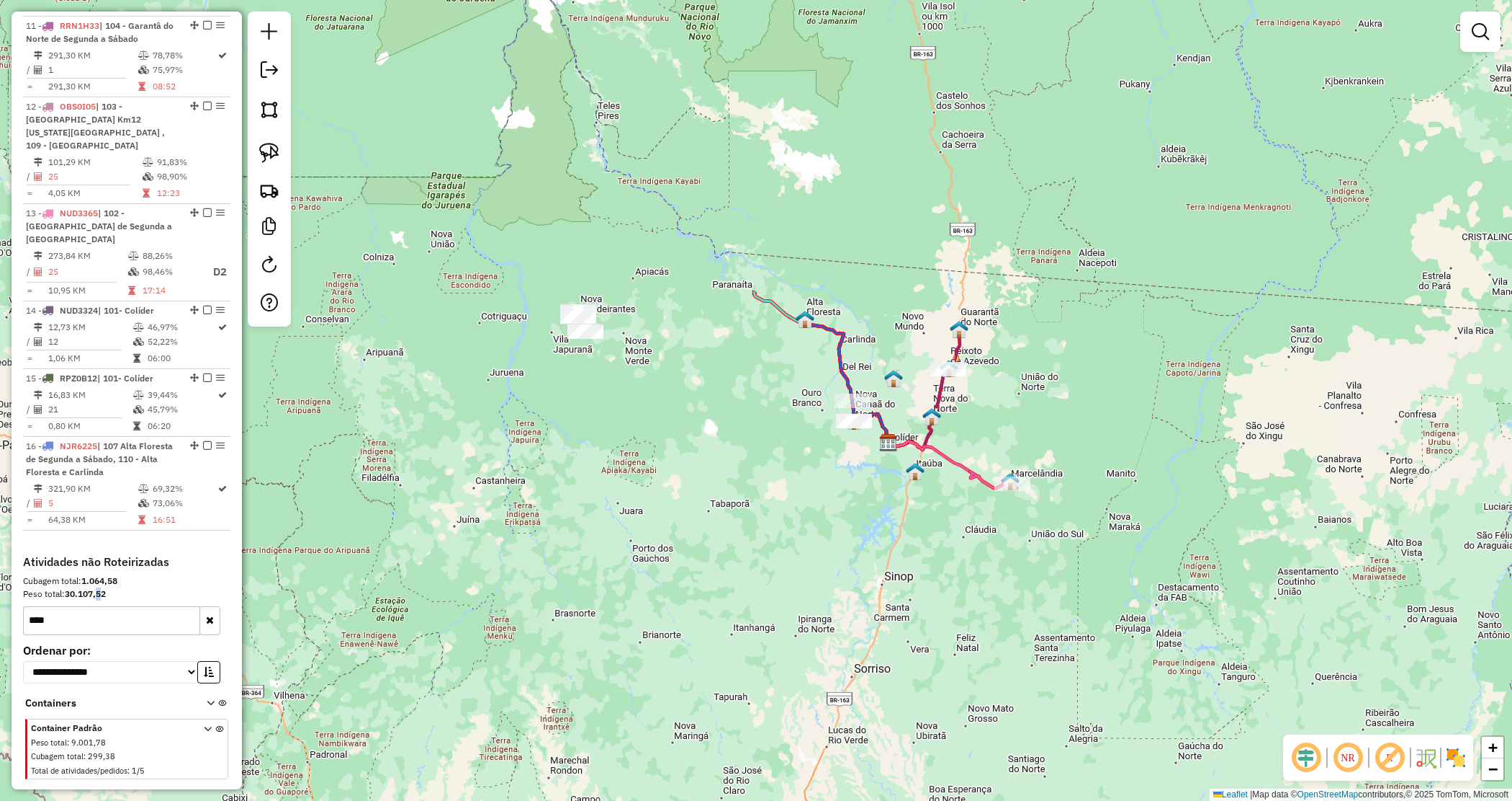
click at [99, 588] on strong "30.107,52" at bounding box center [84, 593] width 41 height 11
click at [89, 574] on div "**********" at bounding box center [126, 667] width 219 height 227
click at [91, 588] on strong "30.107,52" at bounding box center [84, 593] width 41 height 11
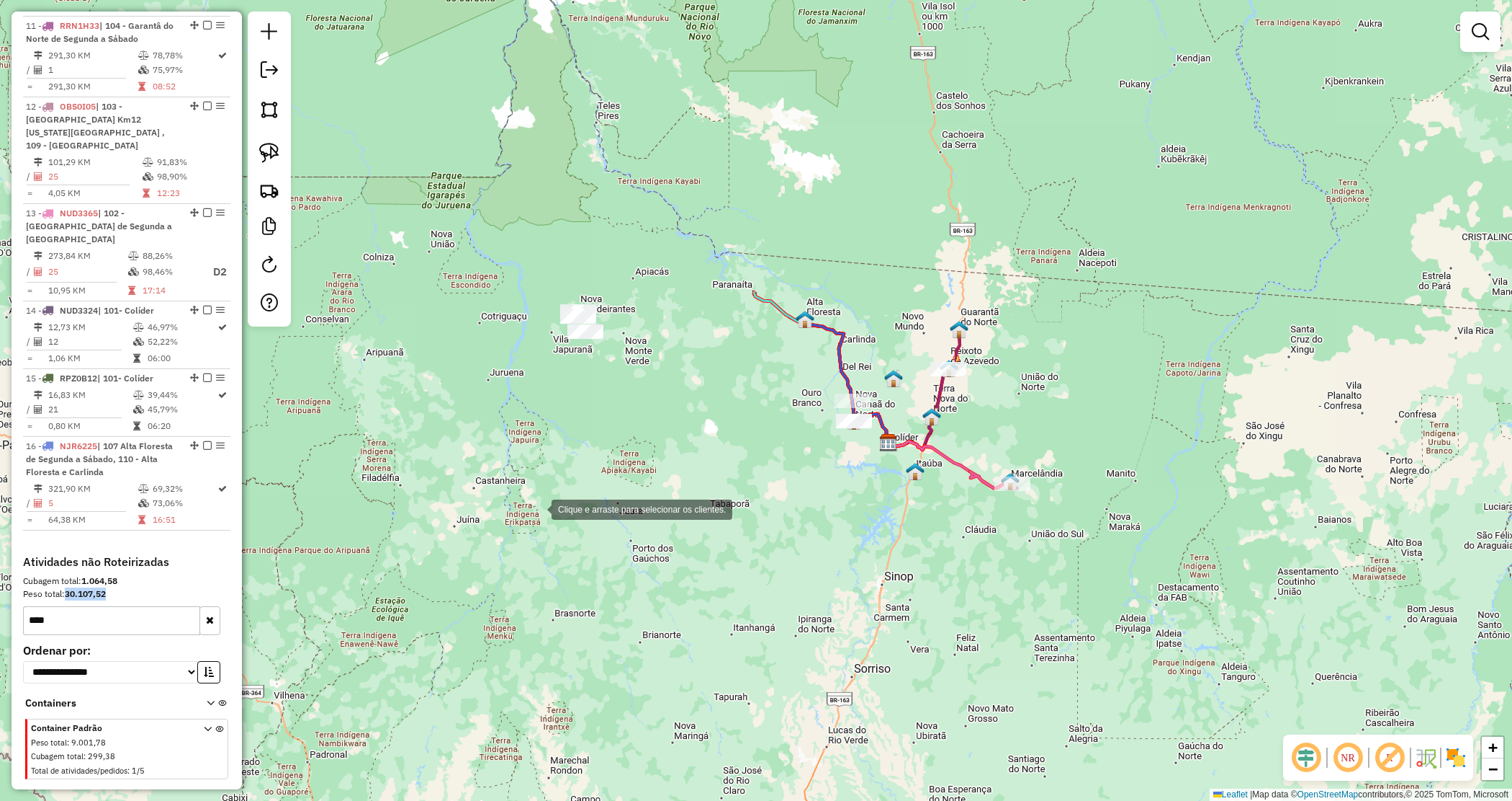
copy strong "30.107,52"
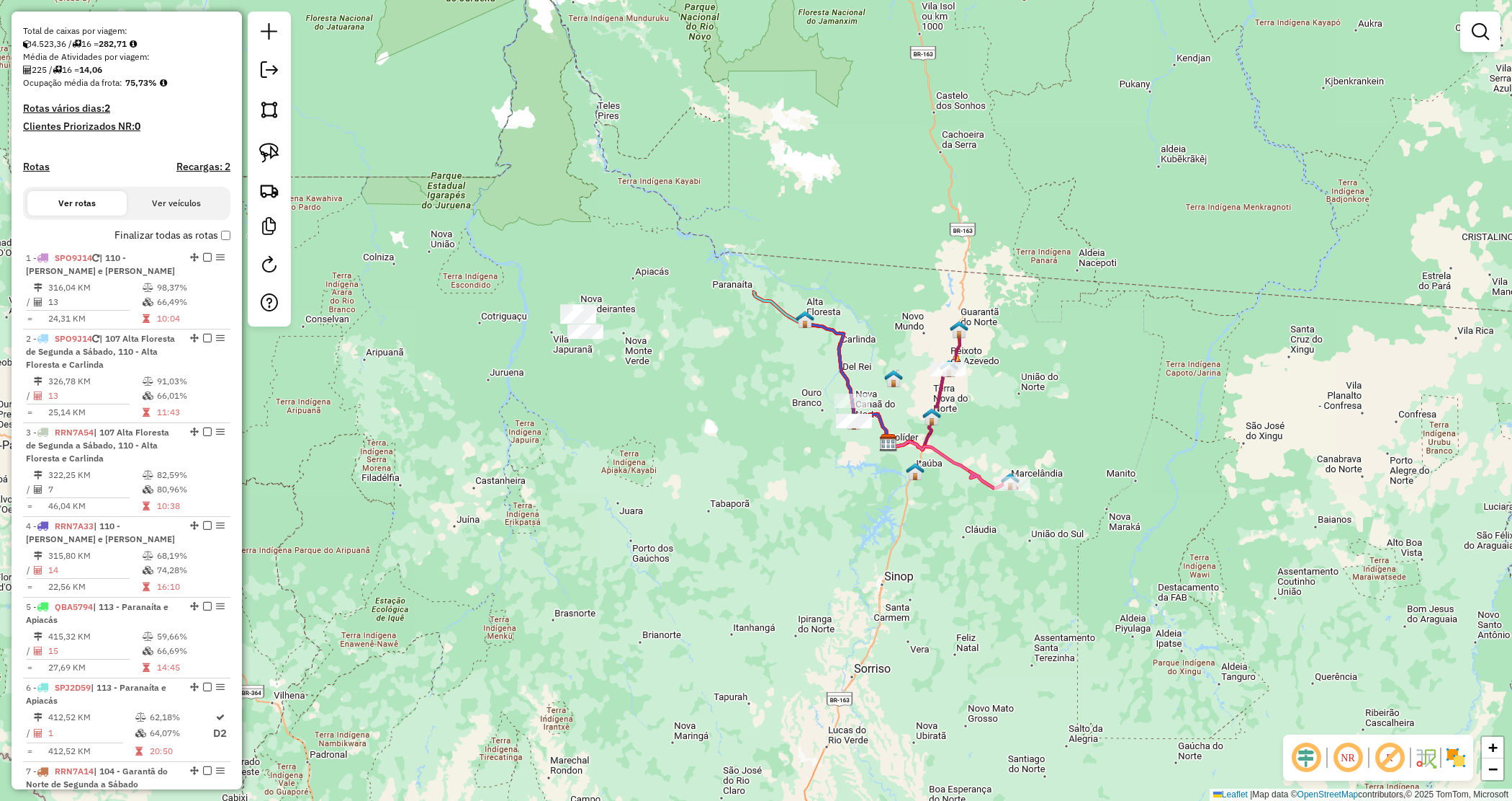
scroll to position [0, 0]
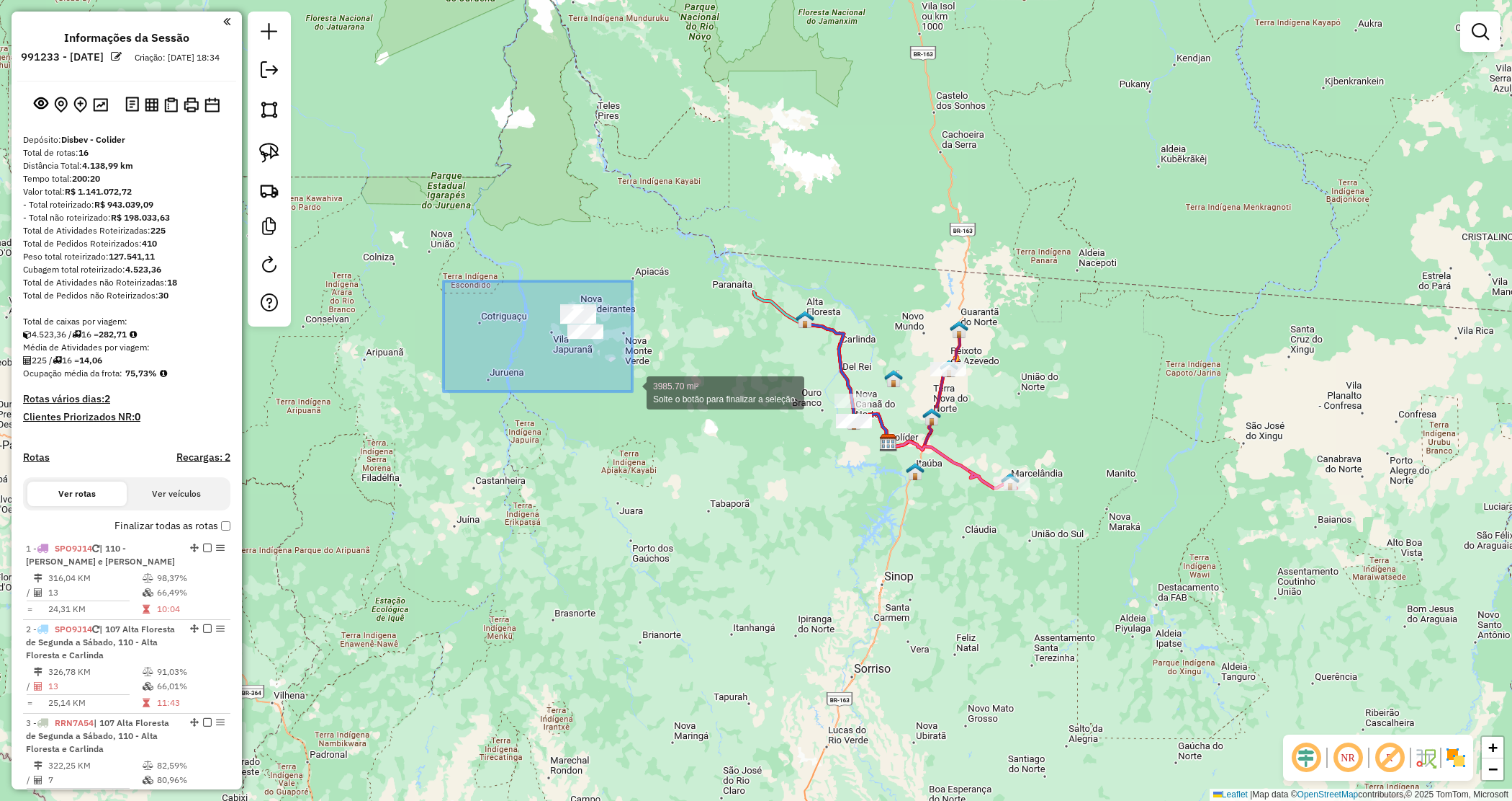
drag, startPoint x: 464, startPoint y: 297, endPoint x: 663, endPoint y: 401, distance: 224.5
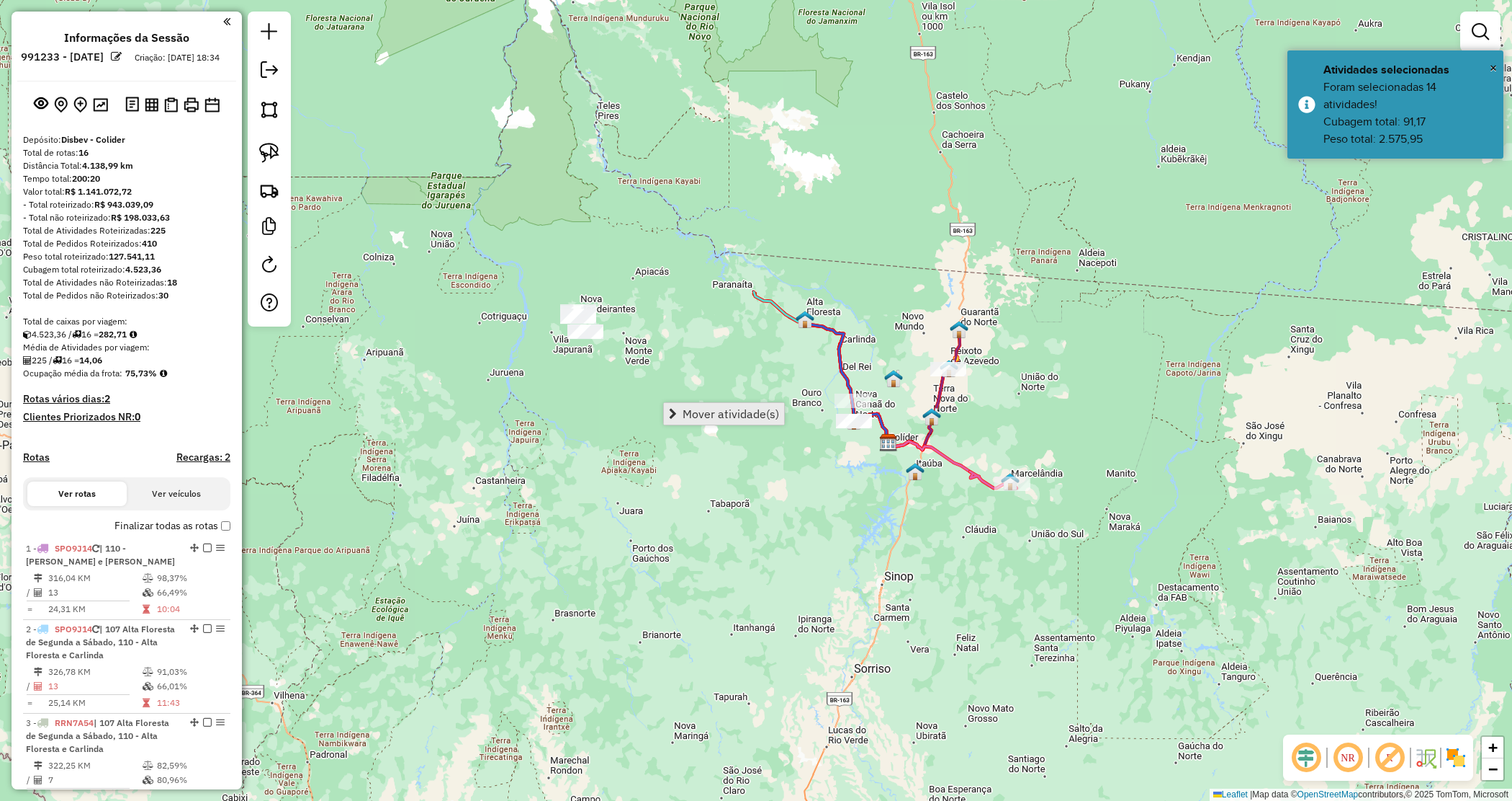
click at [708, 411] on span "Mover atividade(s)" at bounding box center [731, 414] width 97 height 12
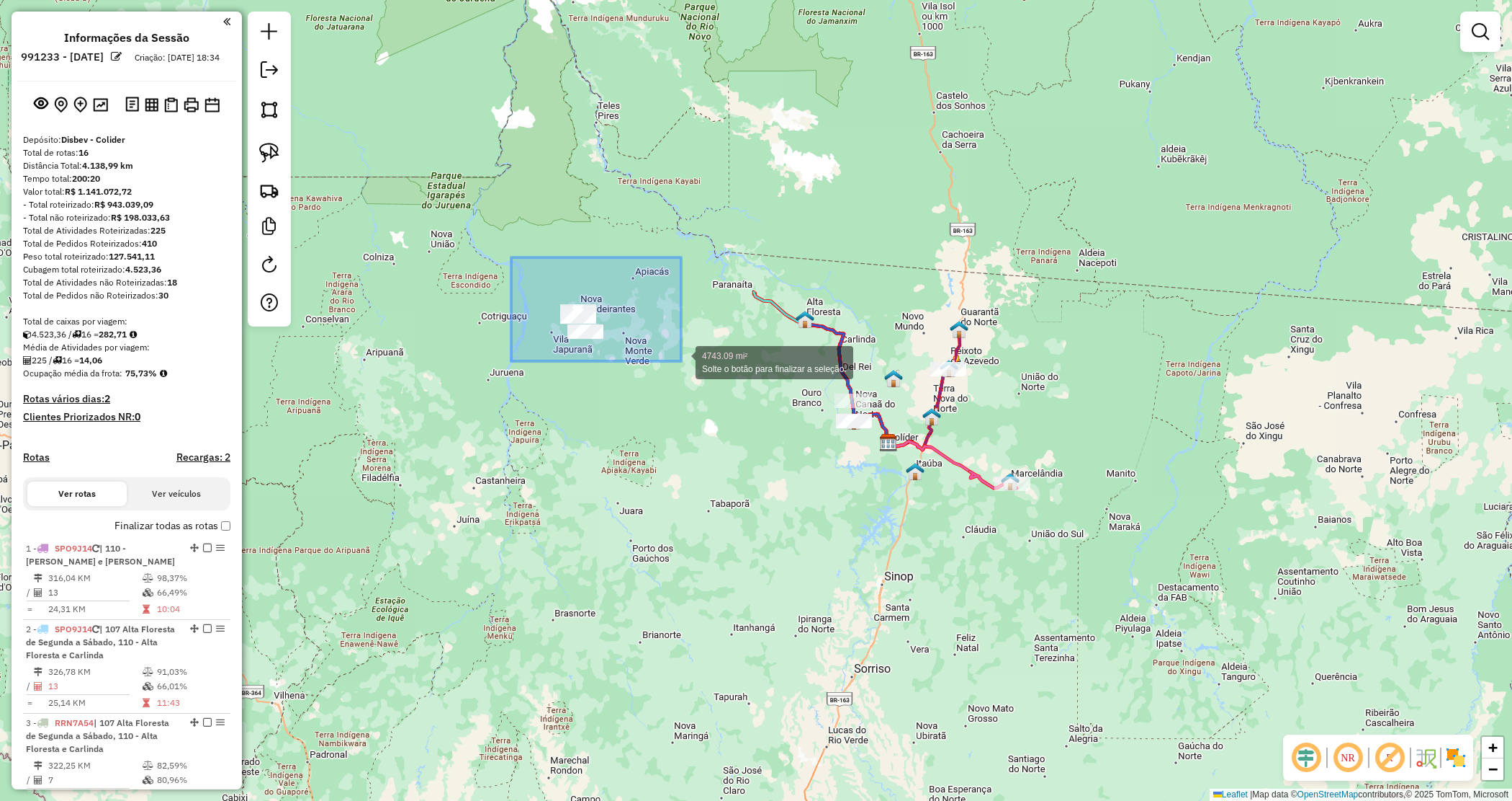
drag, startPoint x: 628, startPoint y: 335, endPoint x: 681, endPoint y: 358, distance: 57.8
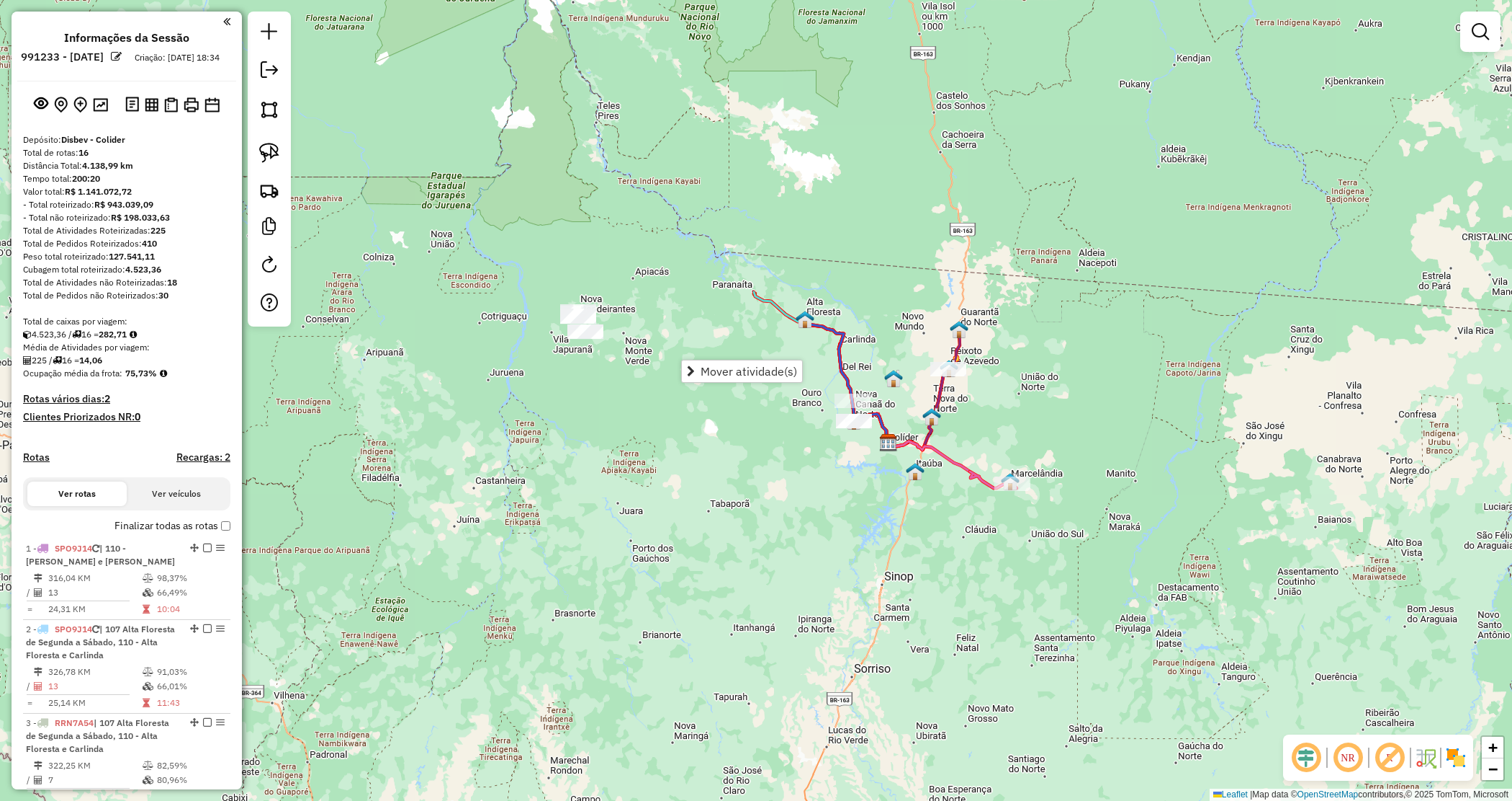
click at [557, 66] on div "Janela de atendimento Grade de atendimento Capacidade Transportadoras Veículos …" at bounding box center [756, 400] width 1512 height 801
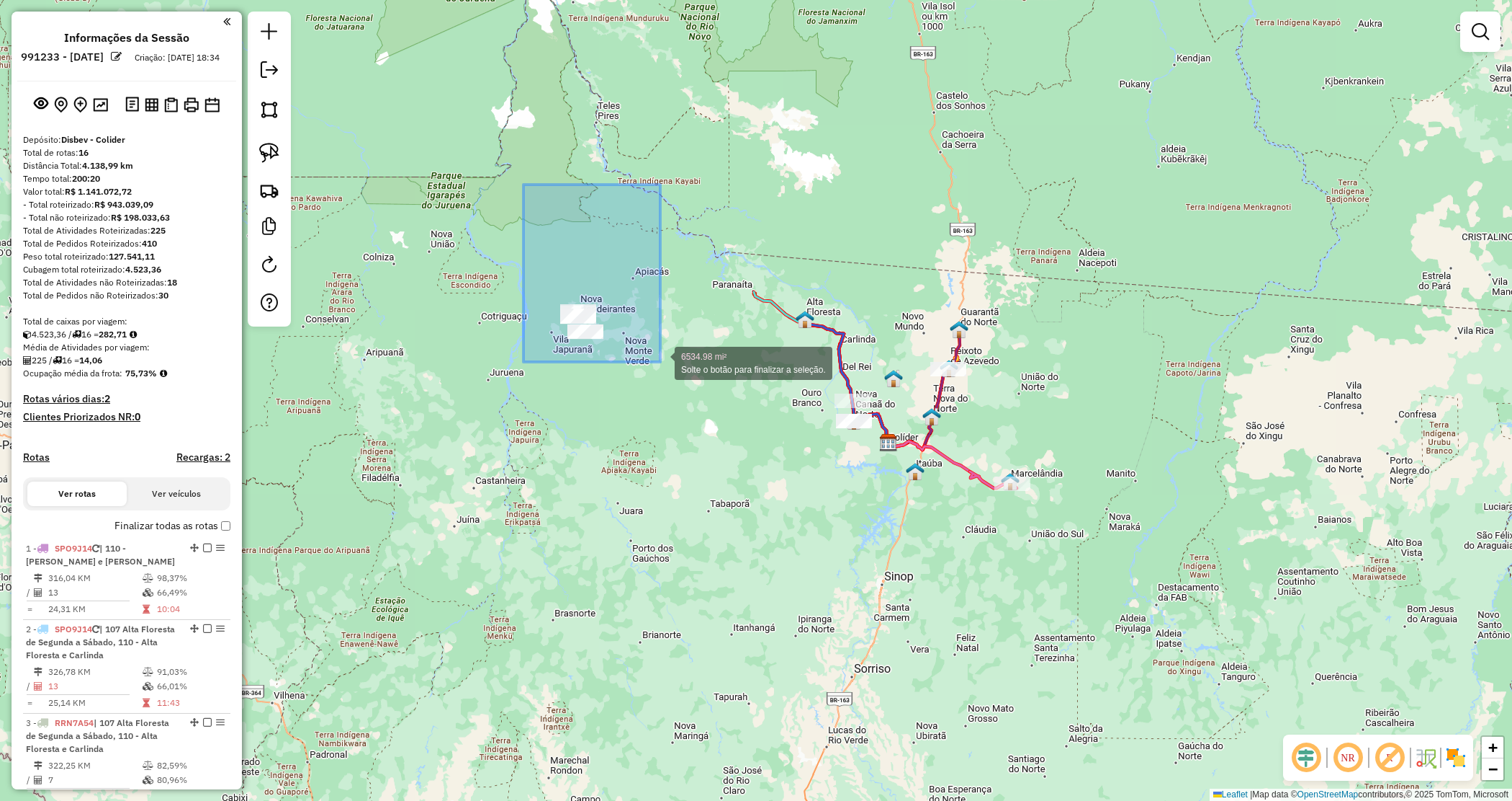
drag, startPoint x: 620, startPoint y: 319, endPoint x: 660, endPoint y: 361, distance: 58.0
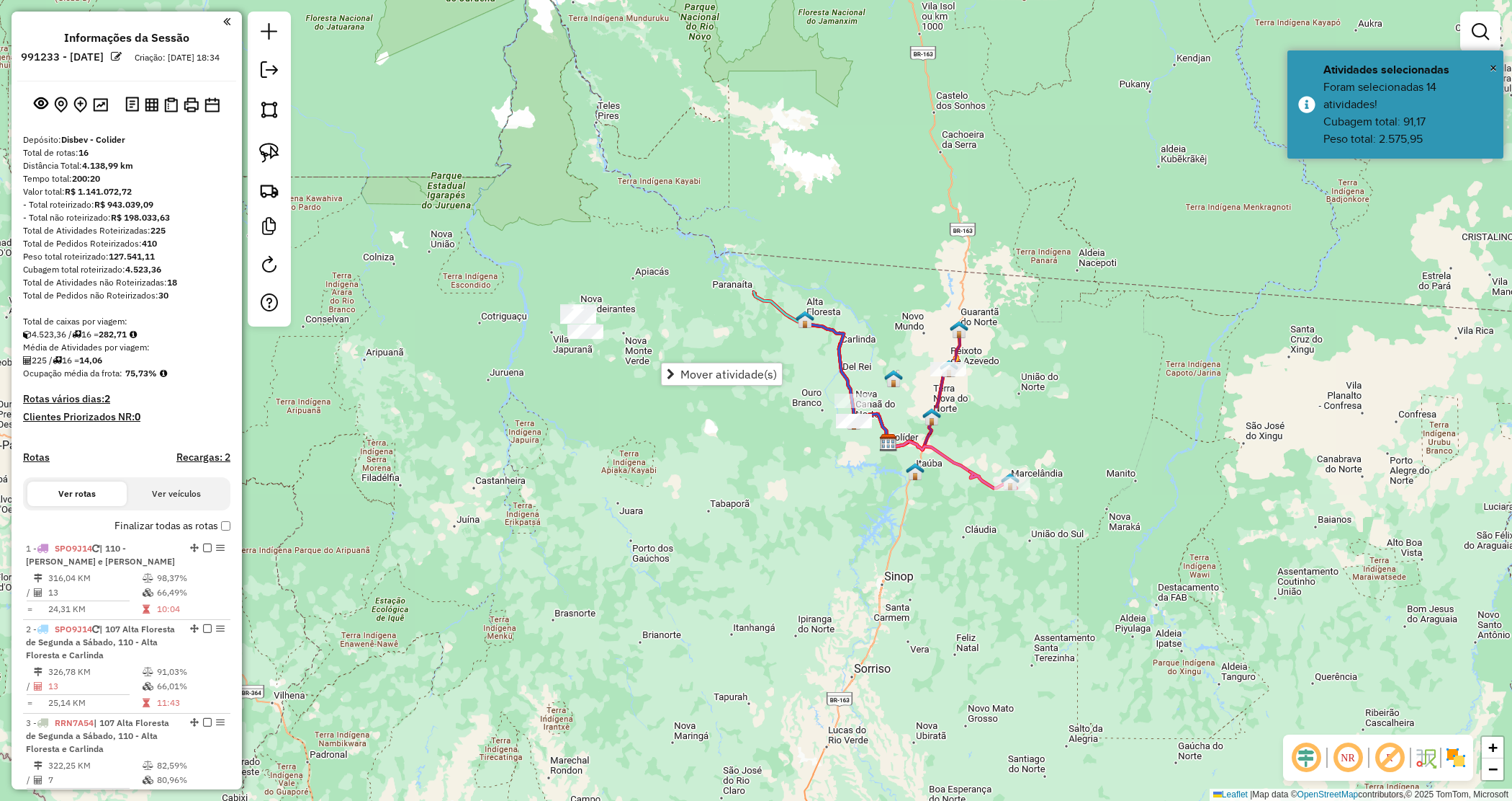
drag, startPoint x: 692, startPoint y: 372, endPoint x: 645, endPoint y: 364, distance: 47.7
click at [690, 372] on span "Mover atividade(s)" at bounding box center [729, 374] width 97 height 12
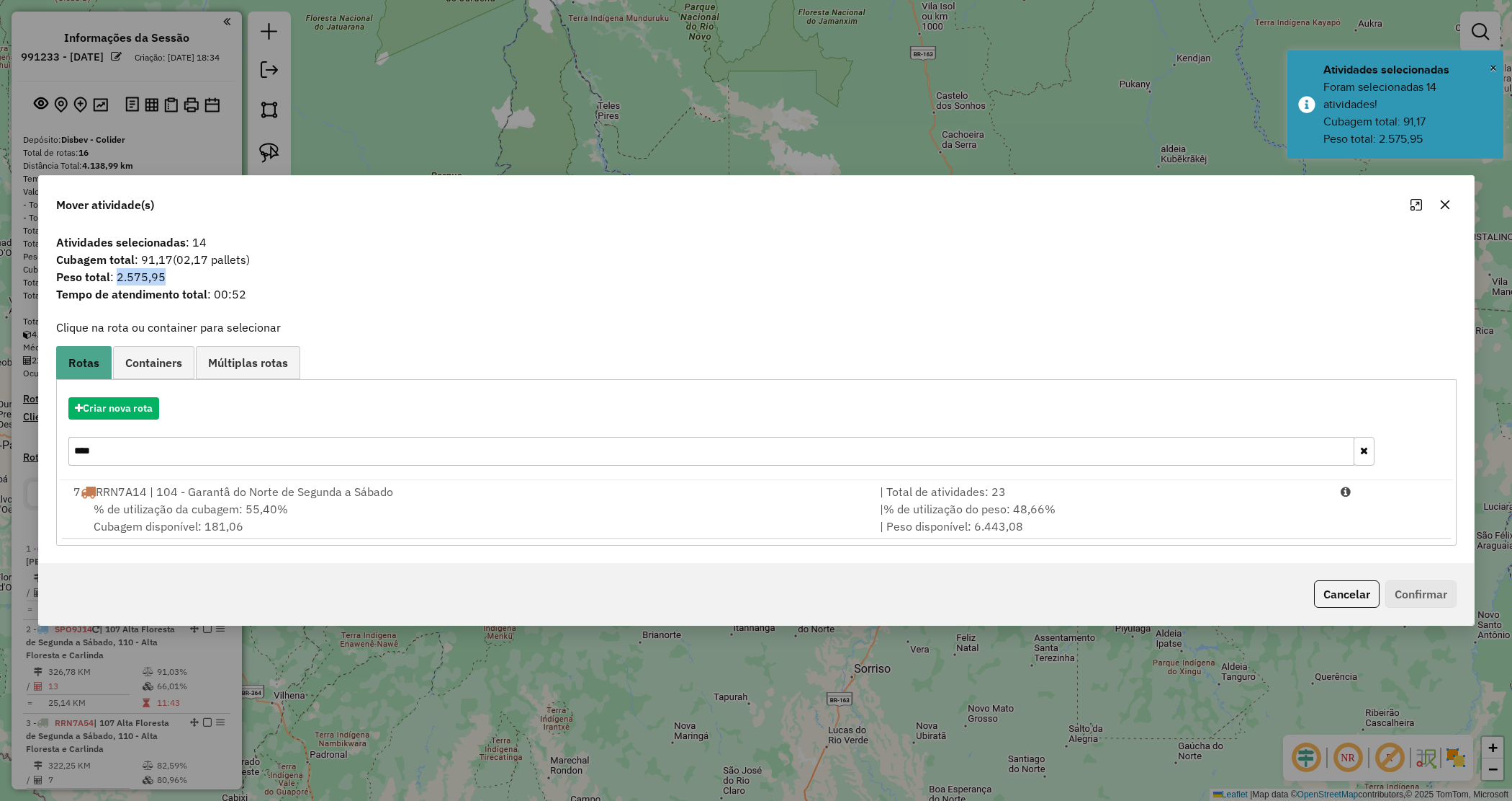
drag, startPoint x: 117, startPoint y: 276, endPoint x: 178, endPoint y: 282, distance: 61.3
click at [178, 282] on span "Peso total : 2.575,95" at bounding box center [756, 276] width 1418 height 17
copy span "2.575,95"
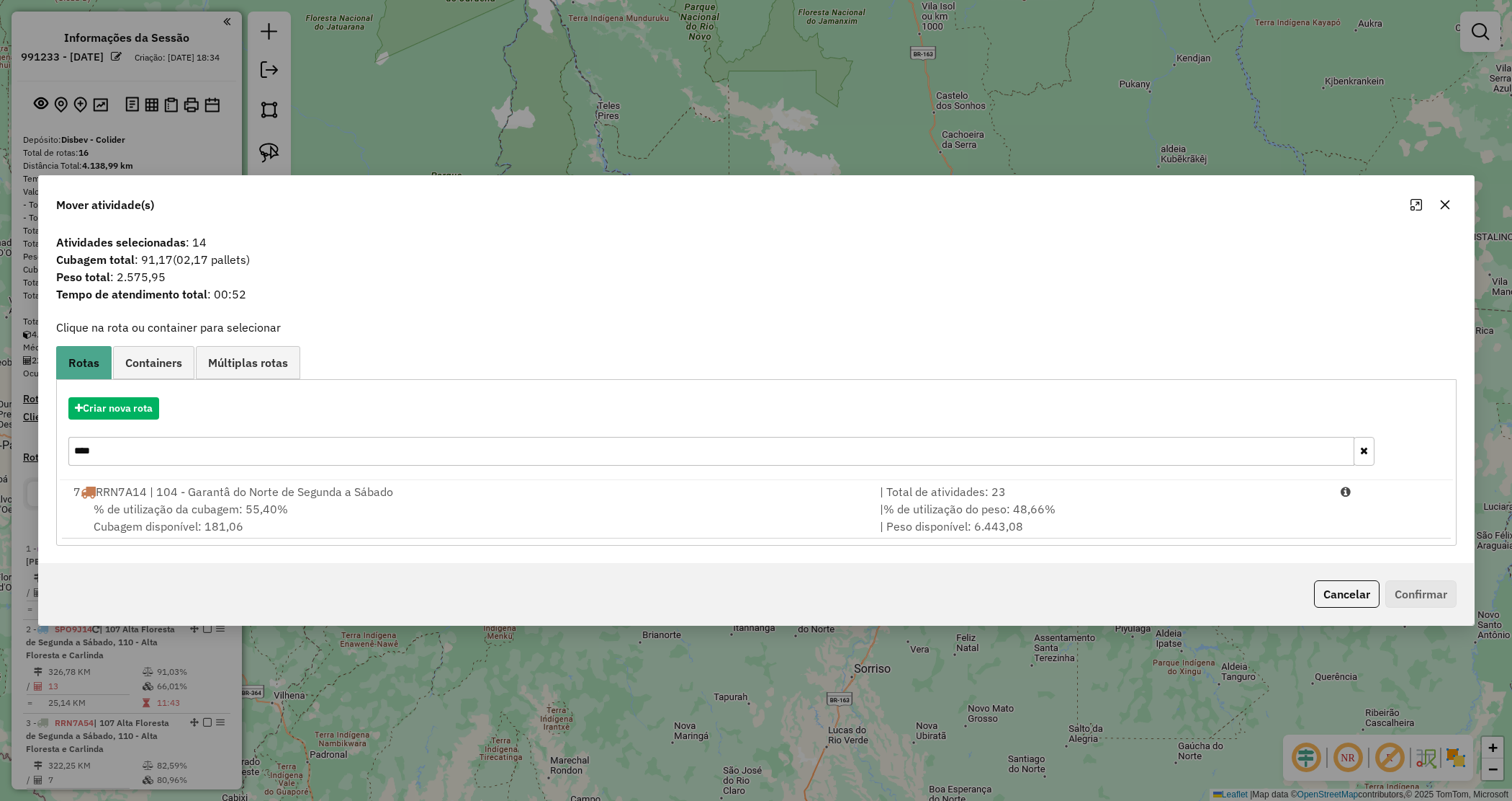
drag, startPoint x: 204, startPoint y: 393, endPoint x: 187, endPoint y: 395, distance: 17.1
click at [195, 394] on div "Criar nova rota ****" at bounding box center [756, 433] width 1393 height 94
click at [152, 398] on button "Criar nova rota" at bounding box center [114, 408] width 91 height 23
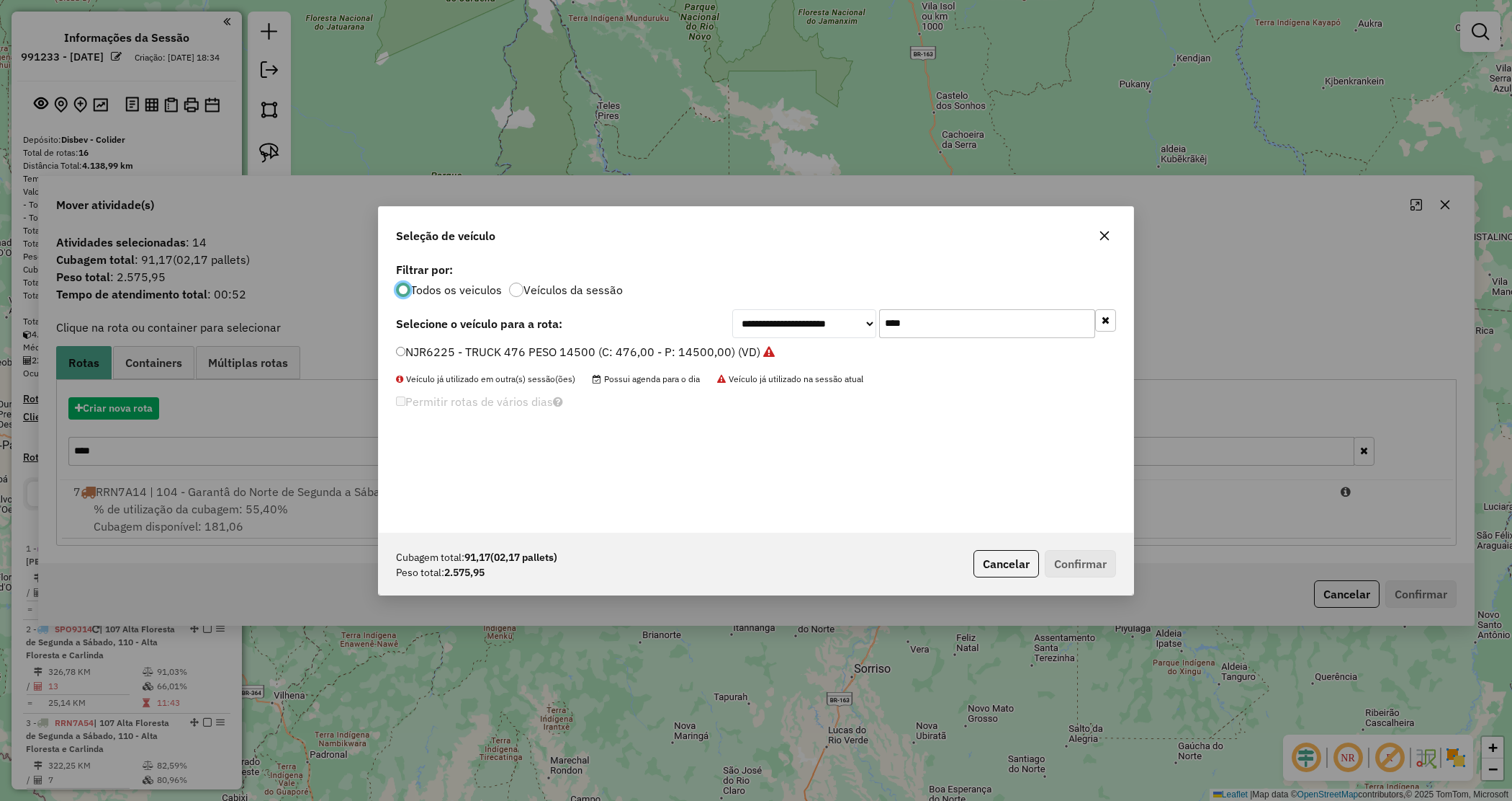
scroll to position [7, 4]
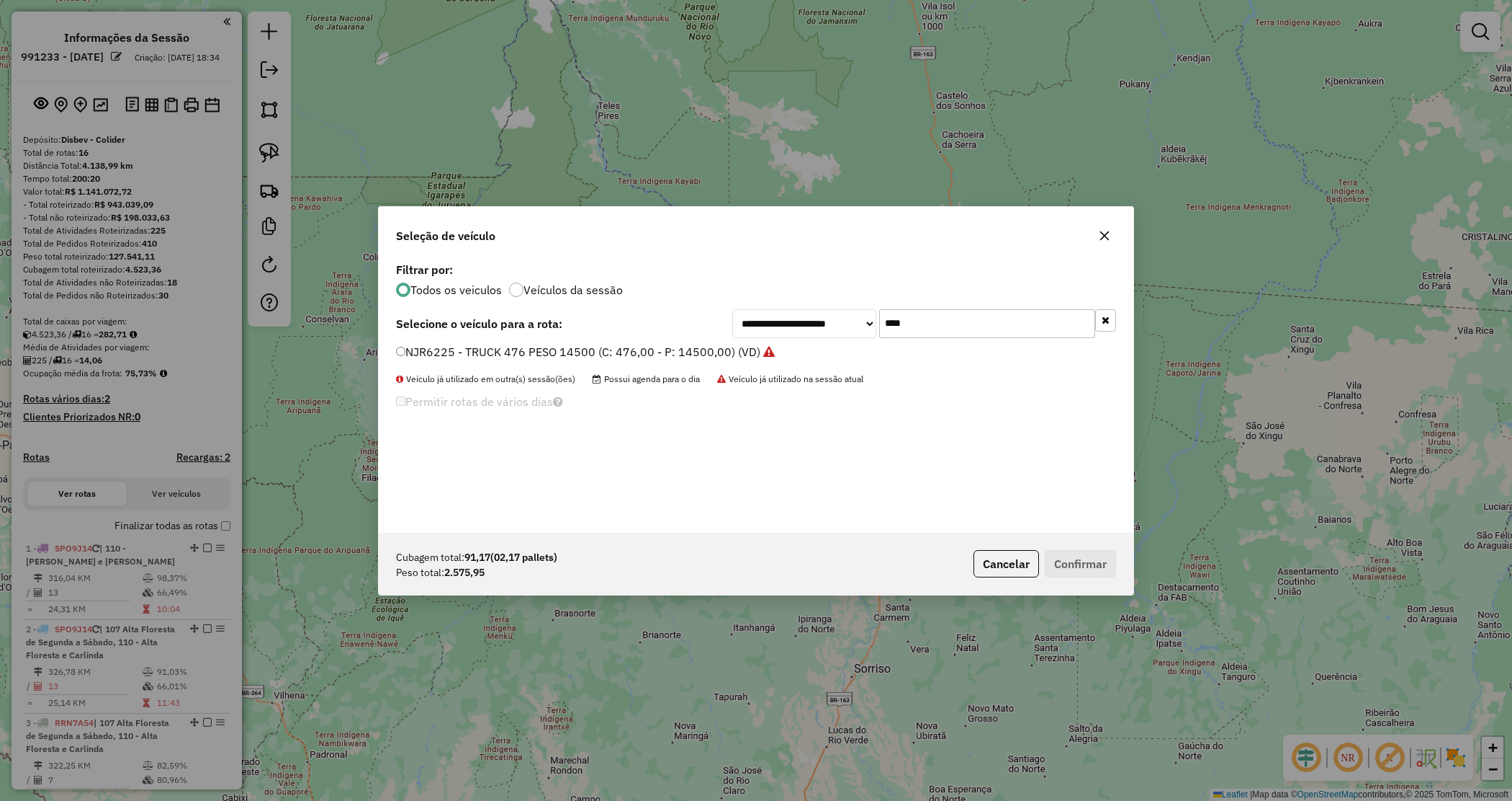
drag, startPoint x: 933, startPoint y: 316, endPoint x: 747, endPoint y: 296, distance: 187.1
click at [752, 294] on div "**********" at bounding box center [756, 395] width 755 height 274
type input "****"
drag, startPoint x: 756, startPoint y: 350, endPoint x: 791, endPoint y: 378, distance: 44.8
click at [756, 350] on label "RRN9H13 - CAMINHÃO TRUCK 406 12550 (C: 406,00 - P: 12550,00) (VD)" at bounding box center [595, 350] width 398 height 17
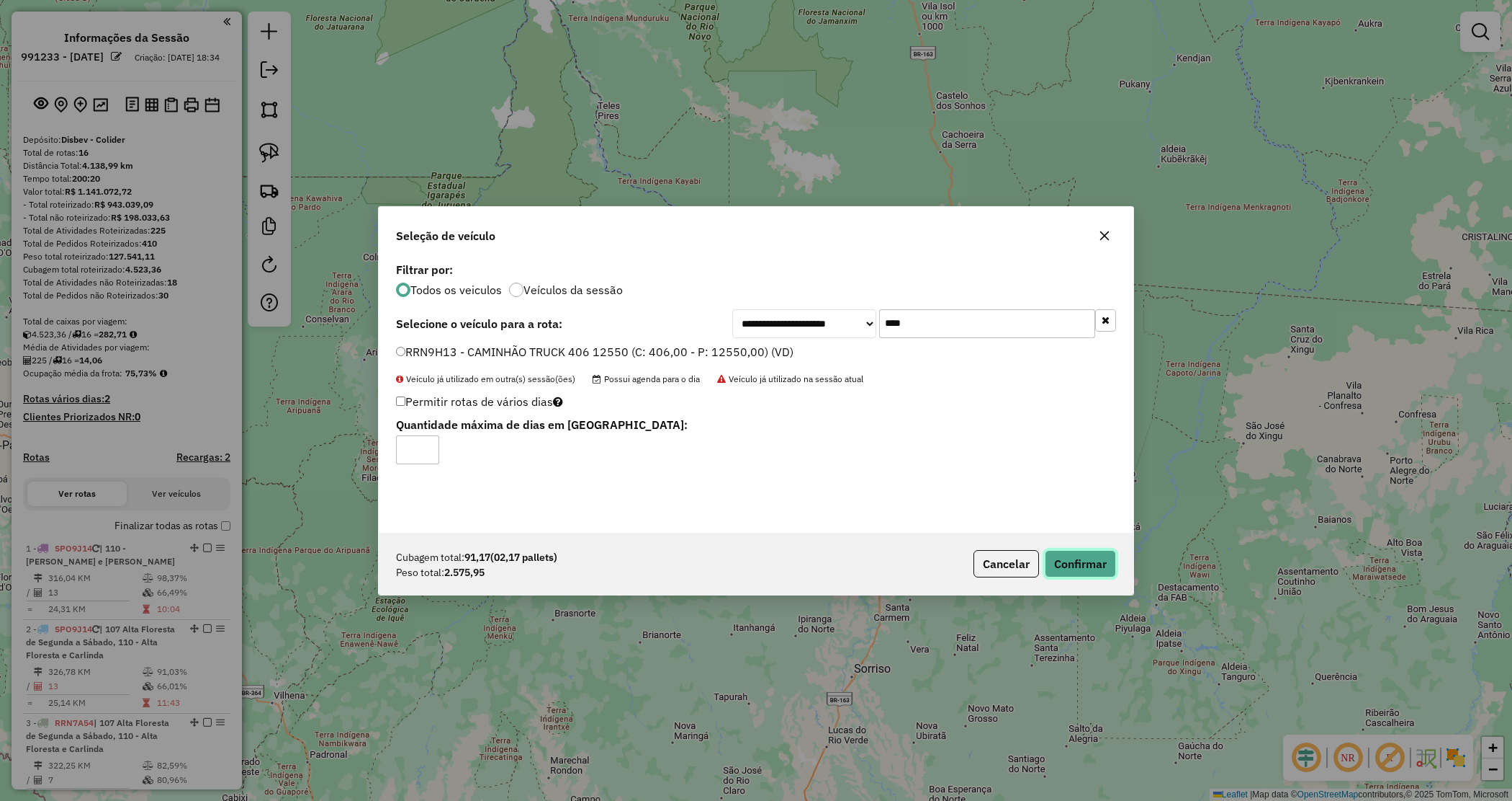
click at [1081, 565] on button "Confirmar" at bounding box center [1081, 563] width 71 height 28
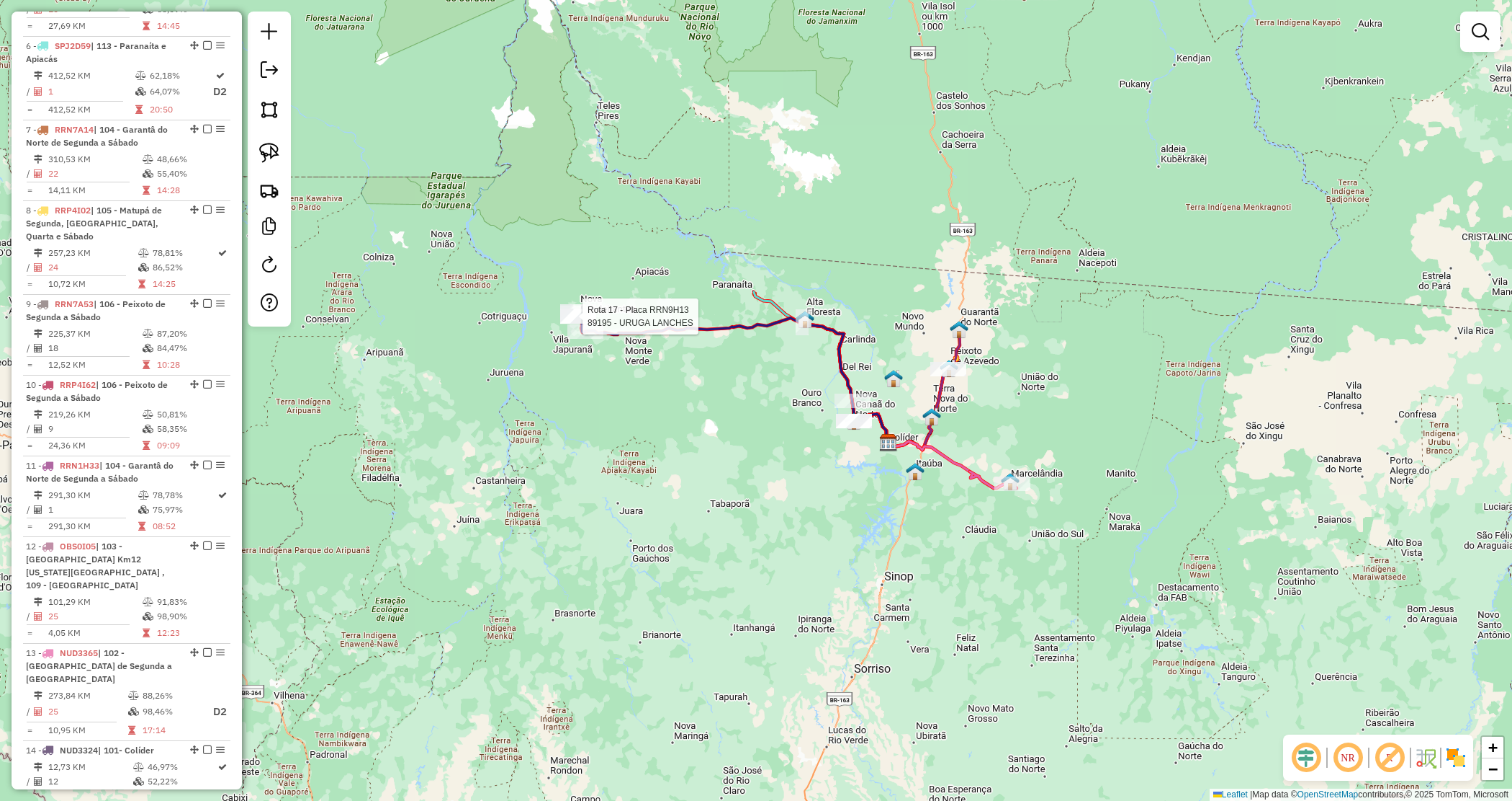
select select "*********"
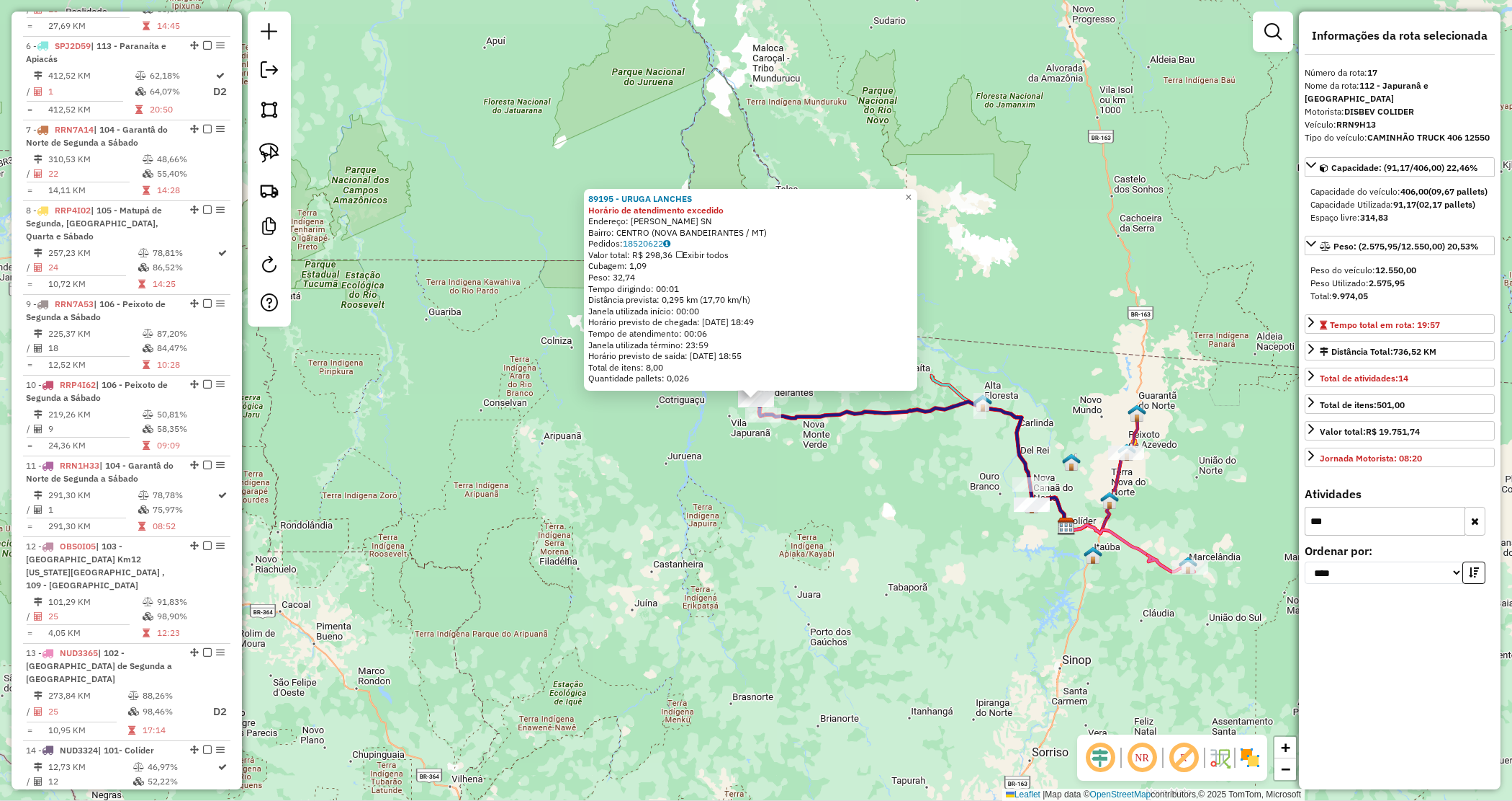
scroll to position [1455, 0]
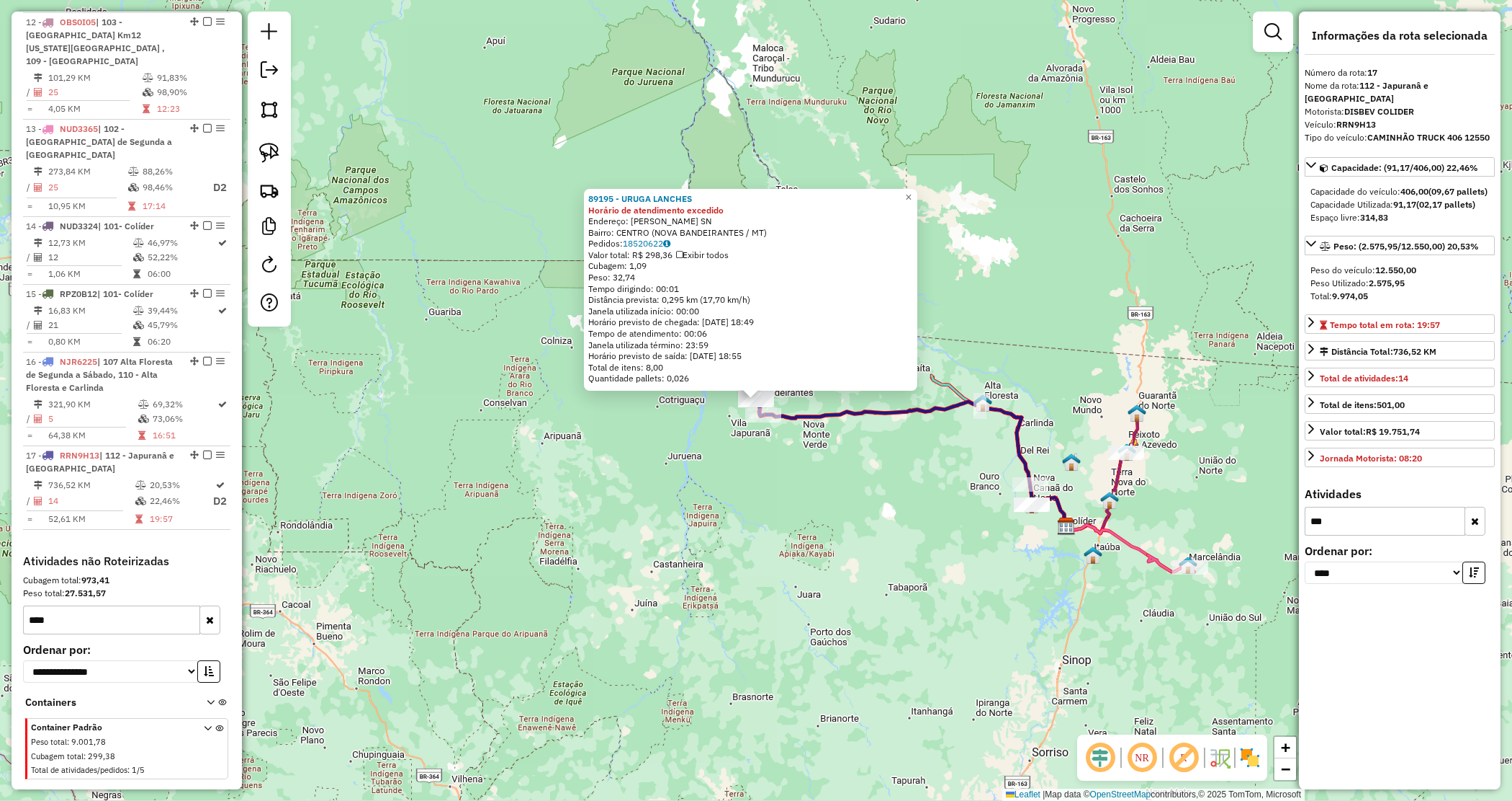
click at [959, 516] on div "Rota 17 - Placa RRN9H13 89195 - URUGA LANCHES 89195 - URUGA LANCHES Horário de …" at bounding box center [756, 400] width 1512 height 801
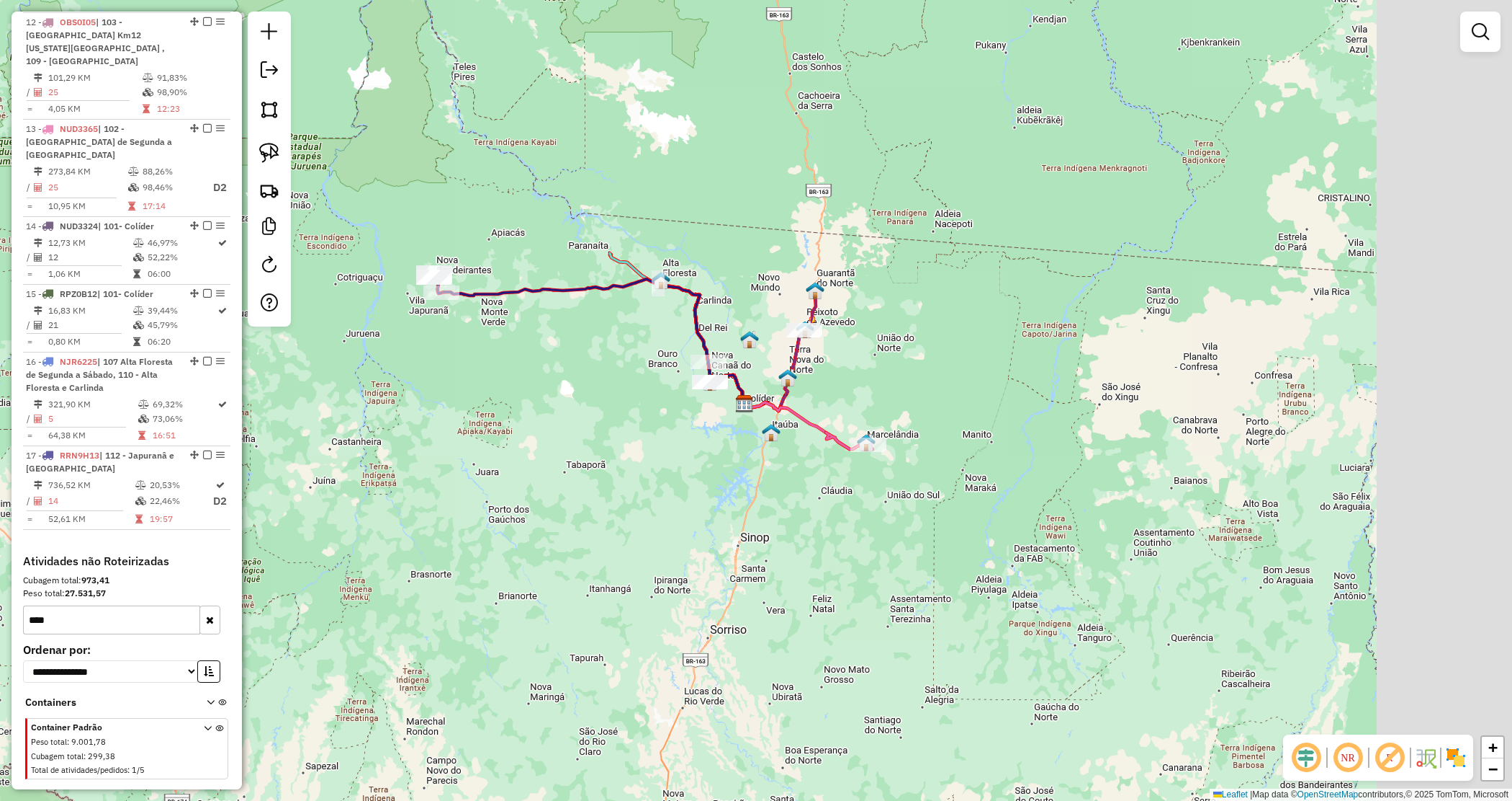
drag, startPoint x: 905, startPoint y: 509, endPoint x: 652, endPoint y: 409, distance: 272.0
click at [648, 417] on div "Janela de atendimento Grade de atendimento Capacidade Transportadoras Veículos …" at bounding box center [756, 400] width 1512 height 801
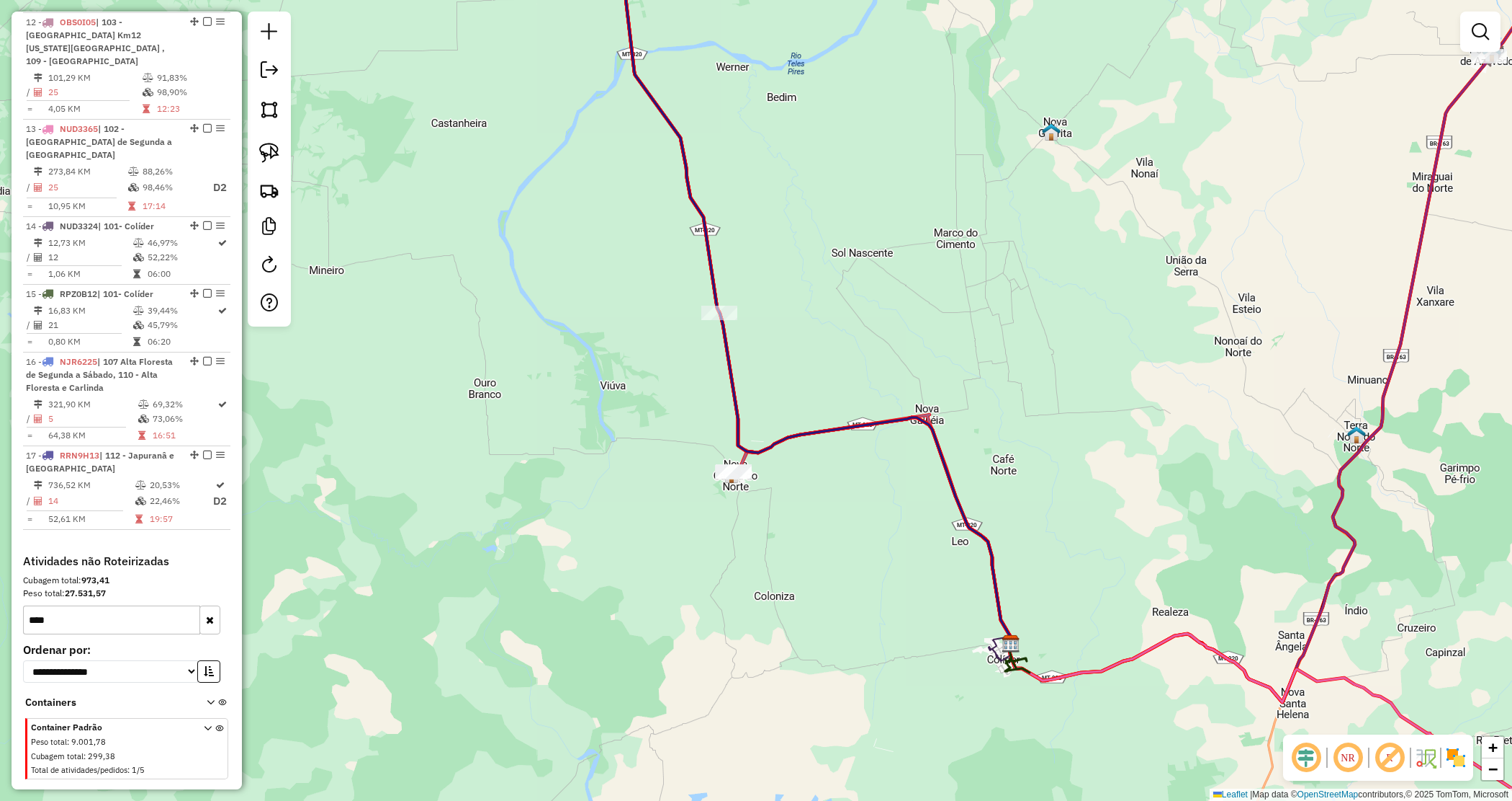
drag, startPoint x: 814, startPoint y: 374, endPoint x: 805, endPoint y: 382, distance: 12.0
click at [810, 372] on div "Janela de atendimento Grade de atendimento Capacidade Transportadoras Veículos …" at bounding box center [756, 400] width 1512 height 801
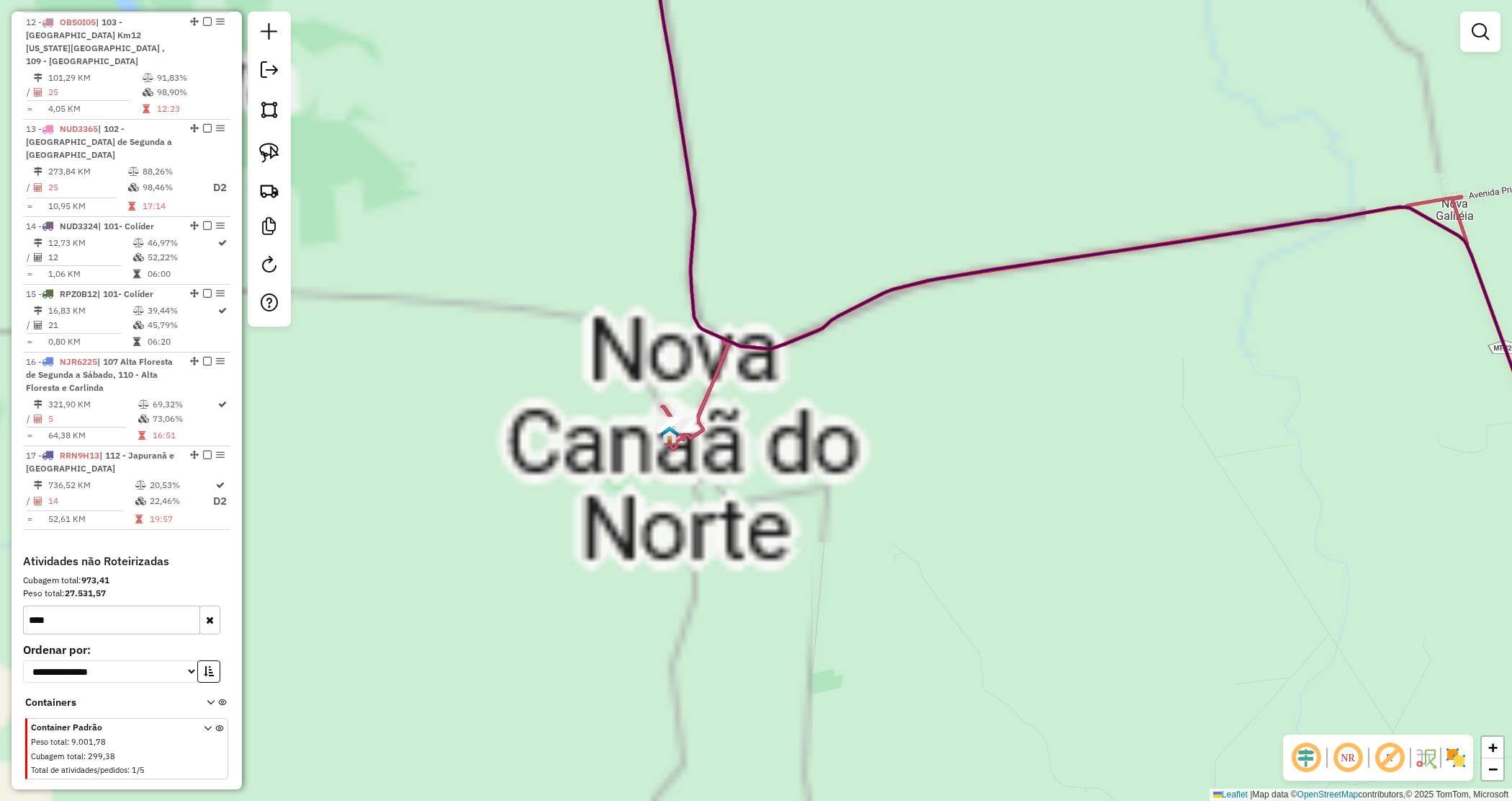
click at [769, 446] on div "Janela de atendimento Grade de atendimento Capacidade Transportadoras Veículos …" at bounding box center [756, 400] width 1512 height 801
click at [705, 398] on icon at bounding box center [1164, 437] width 1001 height 480
select select "*********"
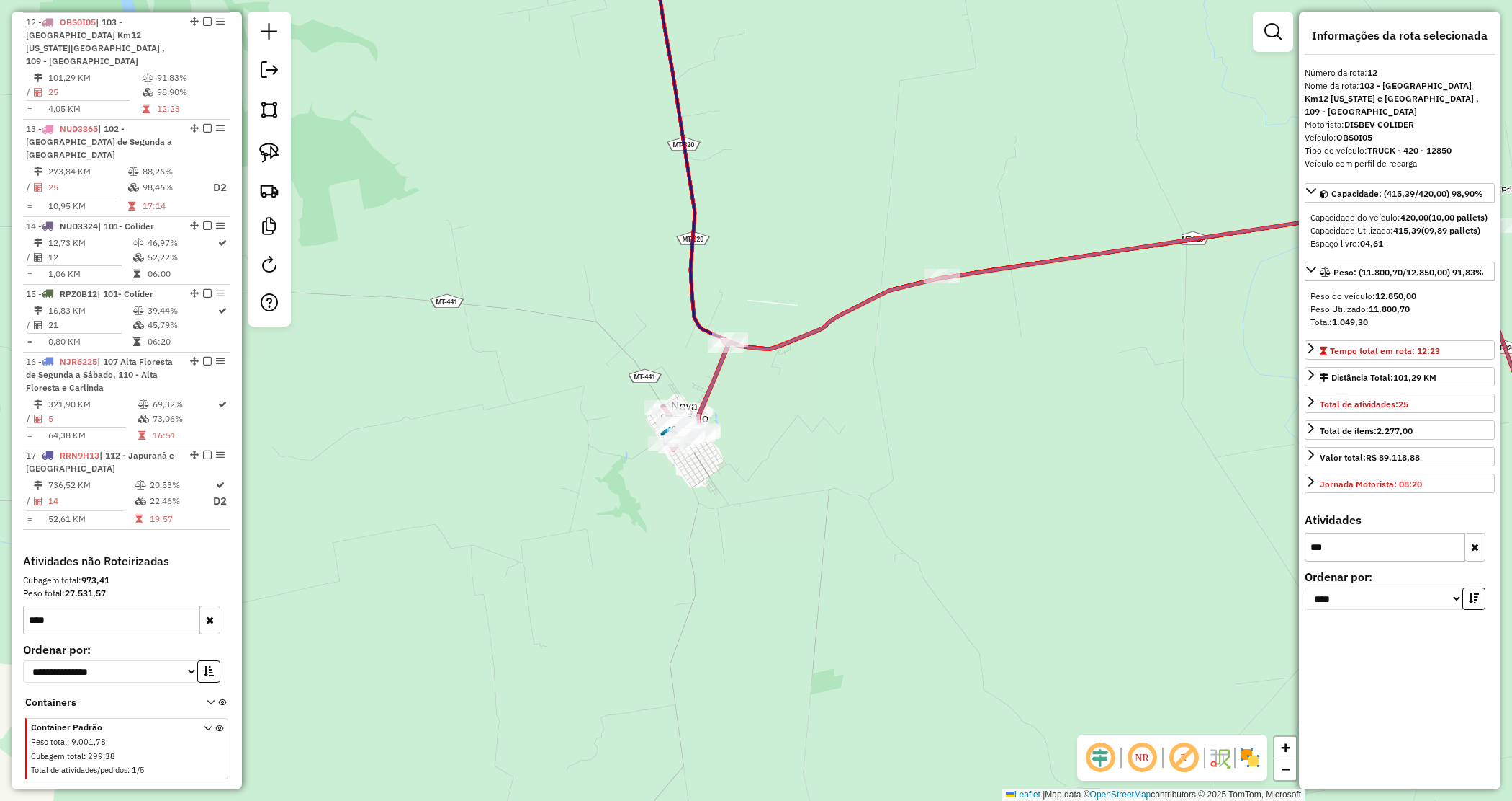
click at [803, 455] on div "Janela de atendimento Grade de atendimento Capacidade Transportadoras Veículos …" at bounding box center [756, 400] width 1512 height 801
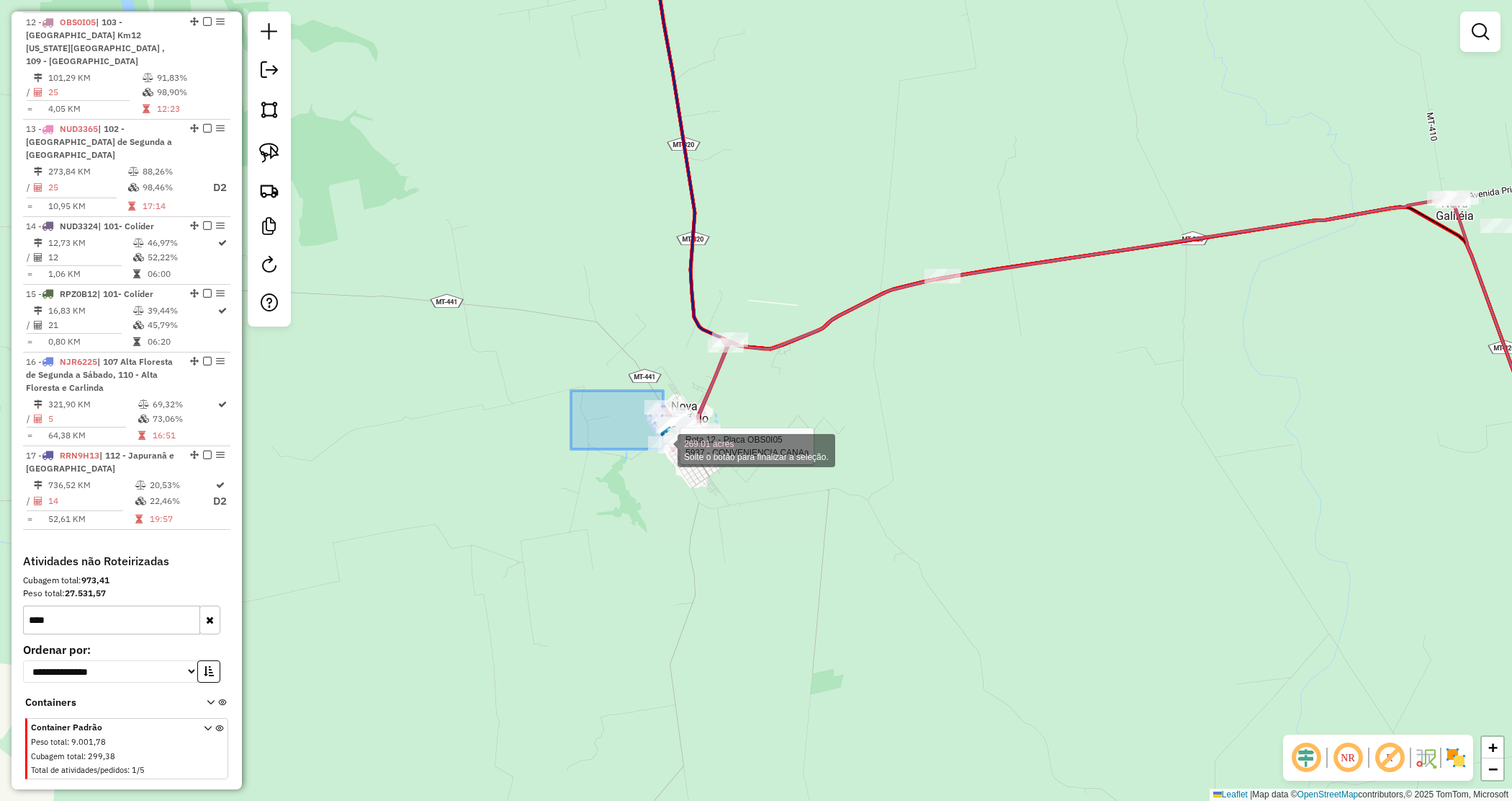
drag, startPoint x: 616, startPoint y: 426, endPoint x: 842, endPoint y: 521, distance: 245.2
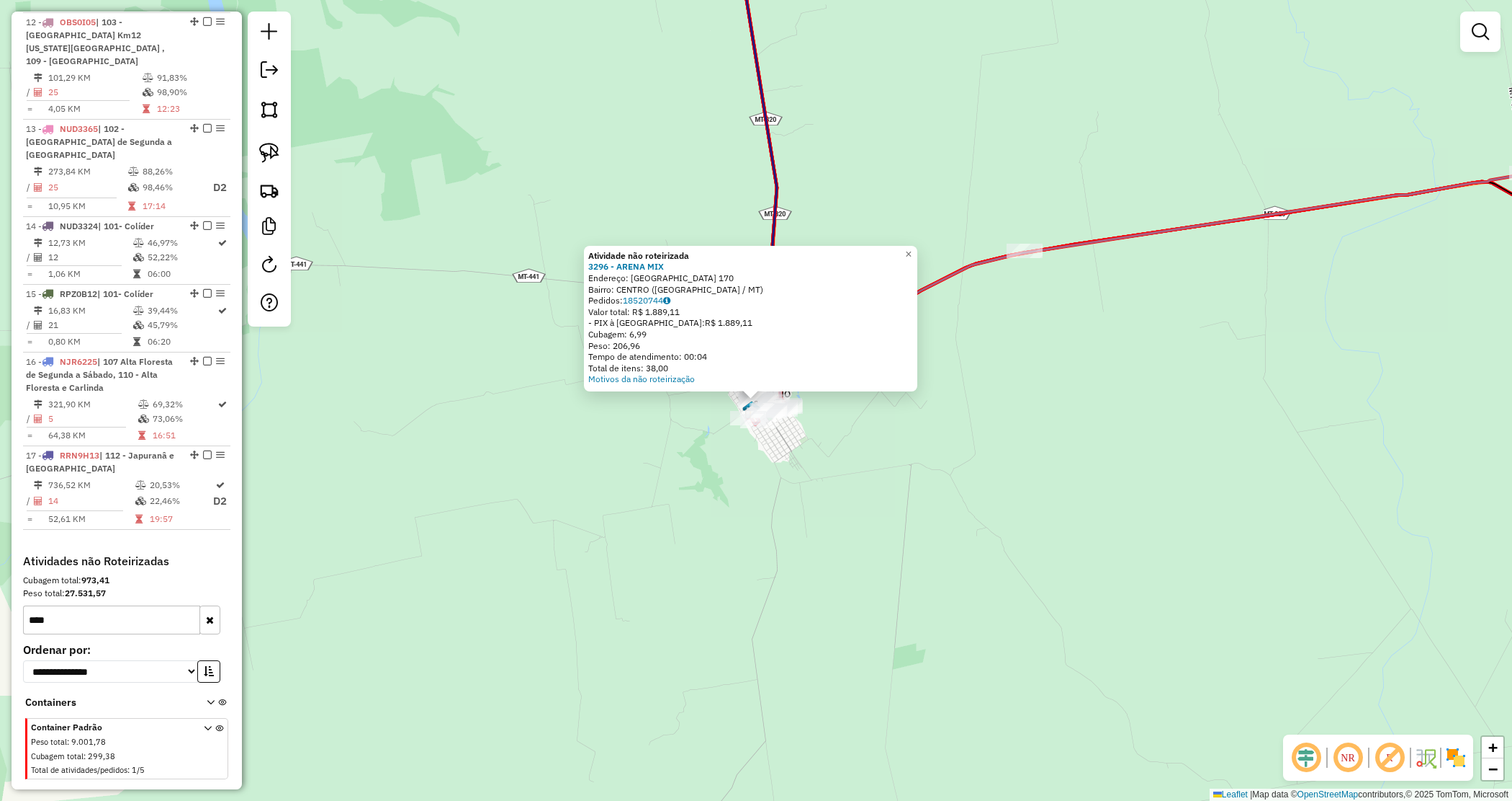
drag, startPoint x: 773, startPoint y: 532, endPoint x: 778, endPoint y: 539, distance: 8.6
click at [778, 539] on div "Atividade não roteirizada 3296 - ARENA MIX Endereço: [GEOGRAPHIC_DATA] 170 Bair…" at bounding box center [756, 400] width 1512 height 801
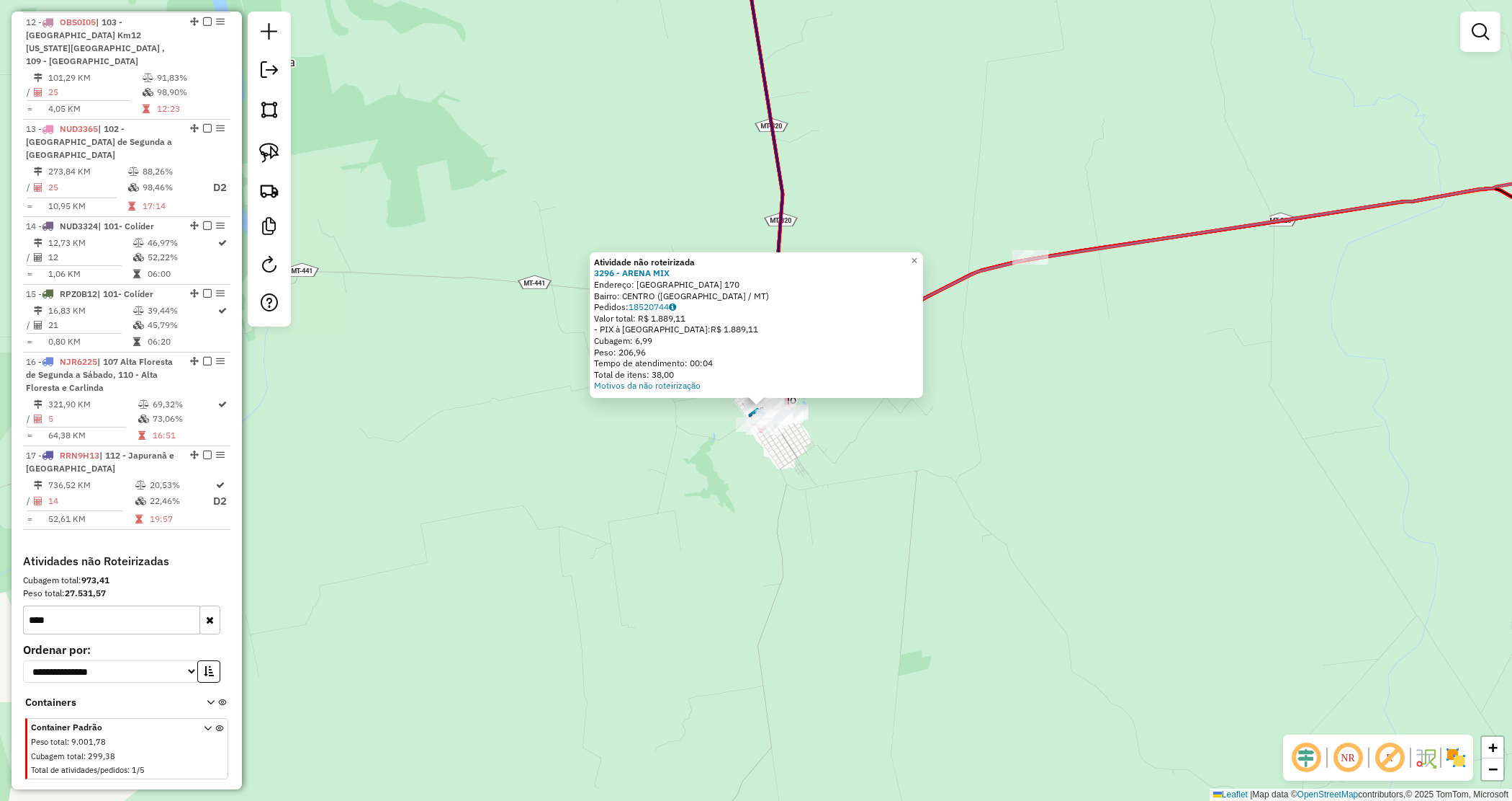
drag, startPoint x: 739, startPoint y: 499, endPoint x: 739, endPoint y: 484, distance: 15.0
click at [739, 499] on div "Atividade não roteirizada 3296 - ARENA MIX Endereço: [GEOGRAPHIC_DATA] 170 Bair…" at bounding box center [756, 400] width 1512 height 801
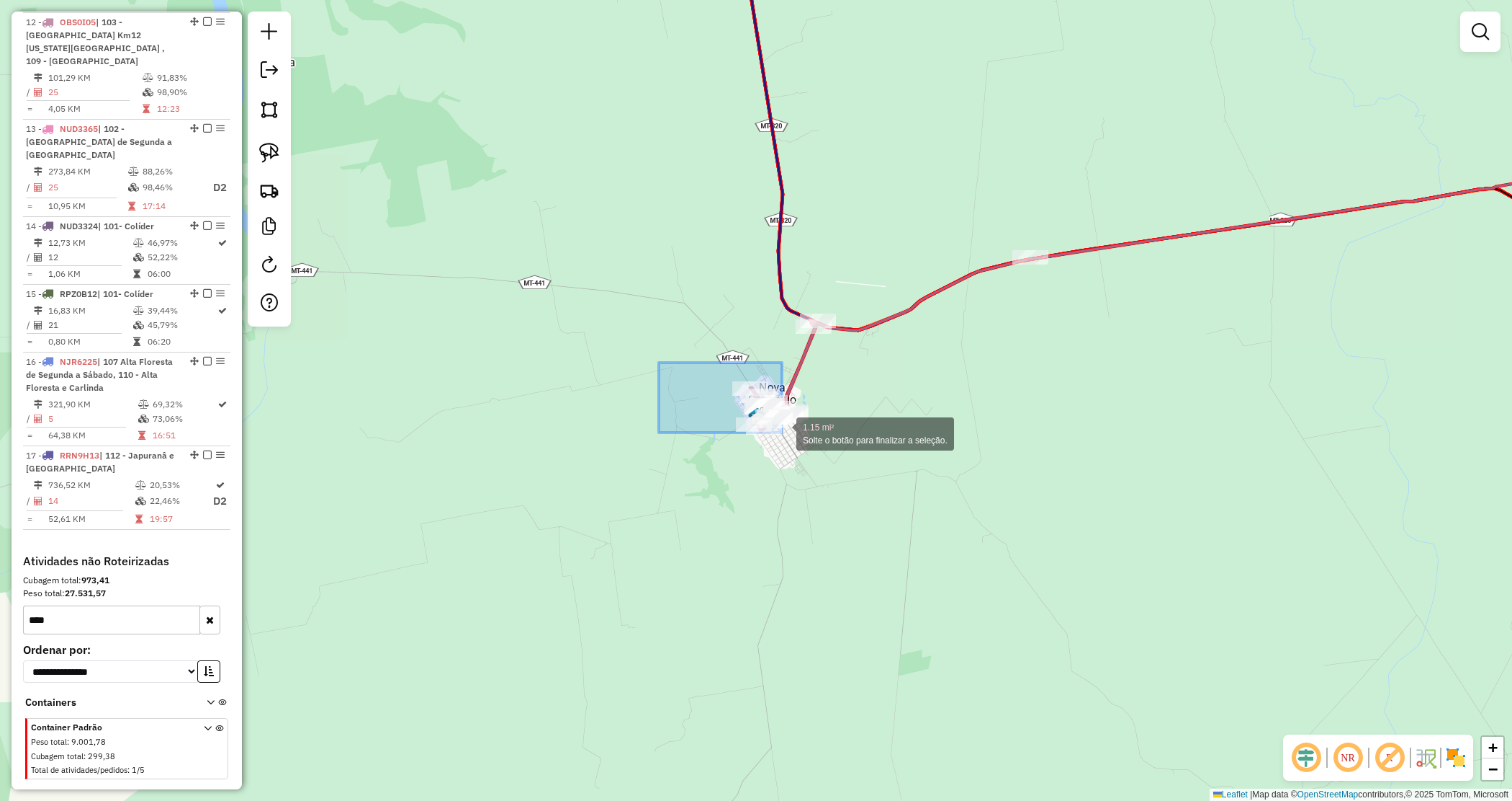
drag, startPoint x: 681, startPoint y: 376, endPoint x: 902, endPoint y: 483, distance: 245.5
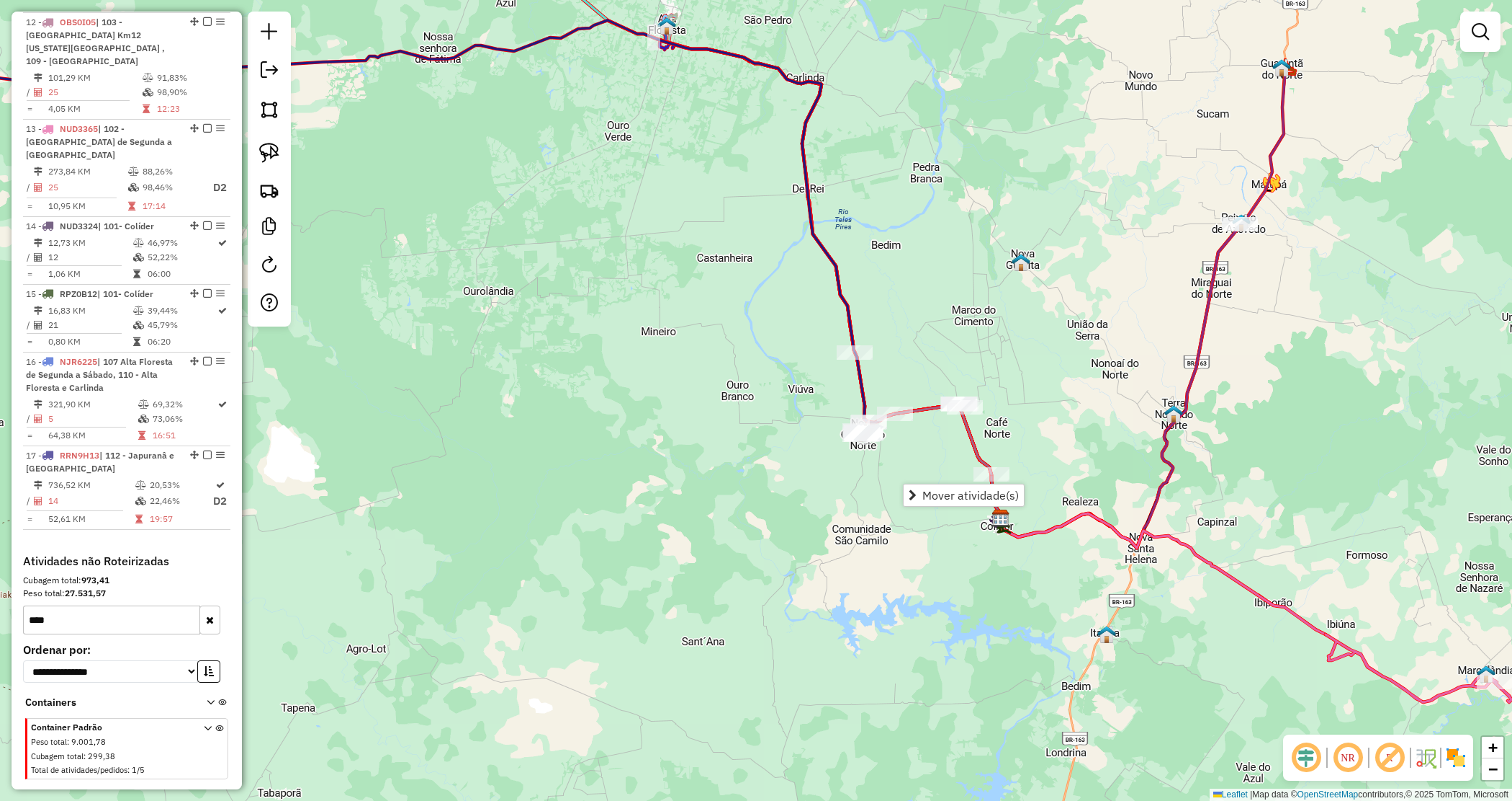
click at [810, 469] on div "Janela de atendimento Grade de atendimento Capacidade Transportadoras Veículos …" at bounding box center [756, 400] width 1512 height 801
drag, startPoint x: 834, startPoint y: 510, endPoint x: 717, endPoint y: 423, distance: 145.8
click at [717, 423] on div "Janela de atendimento Grade de atendimento Capacidade Transportadoras Veículos …" at bounding box center [756, 400] width 1512 height 801
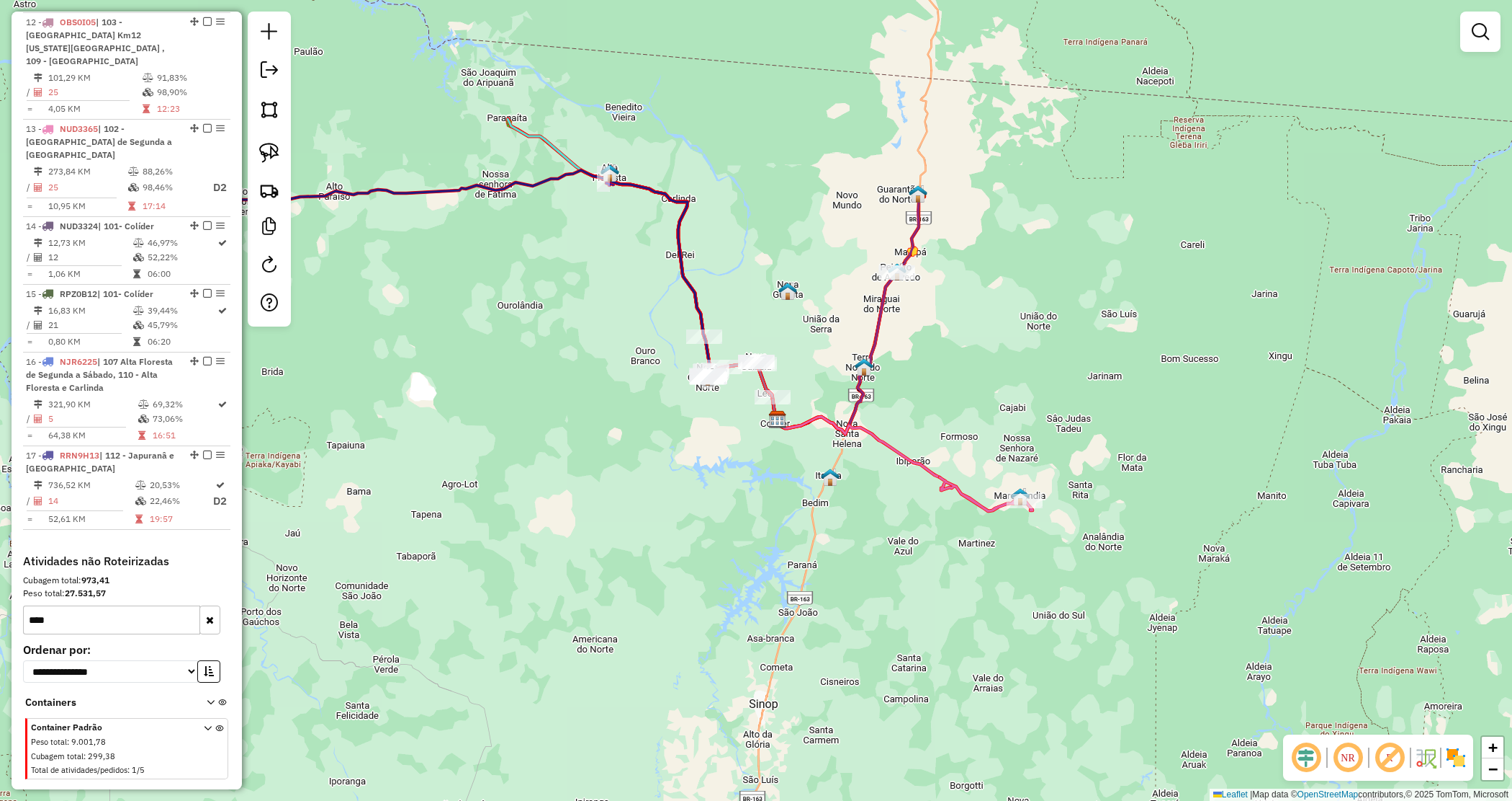
click at [943, 361] on div "Janela de atendimento Grade de atendimento Capacidade Transportadoras Veículos …" at bounding box center [756, 400] width 1512 height 801
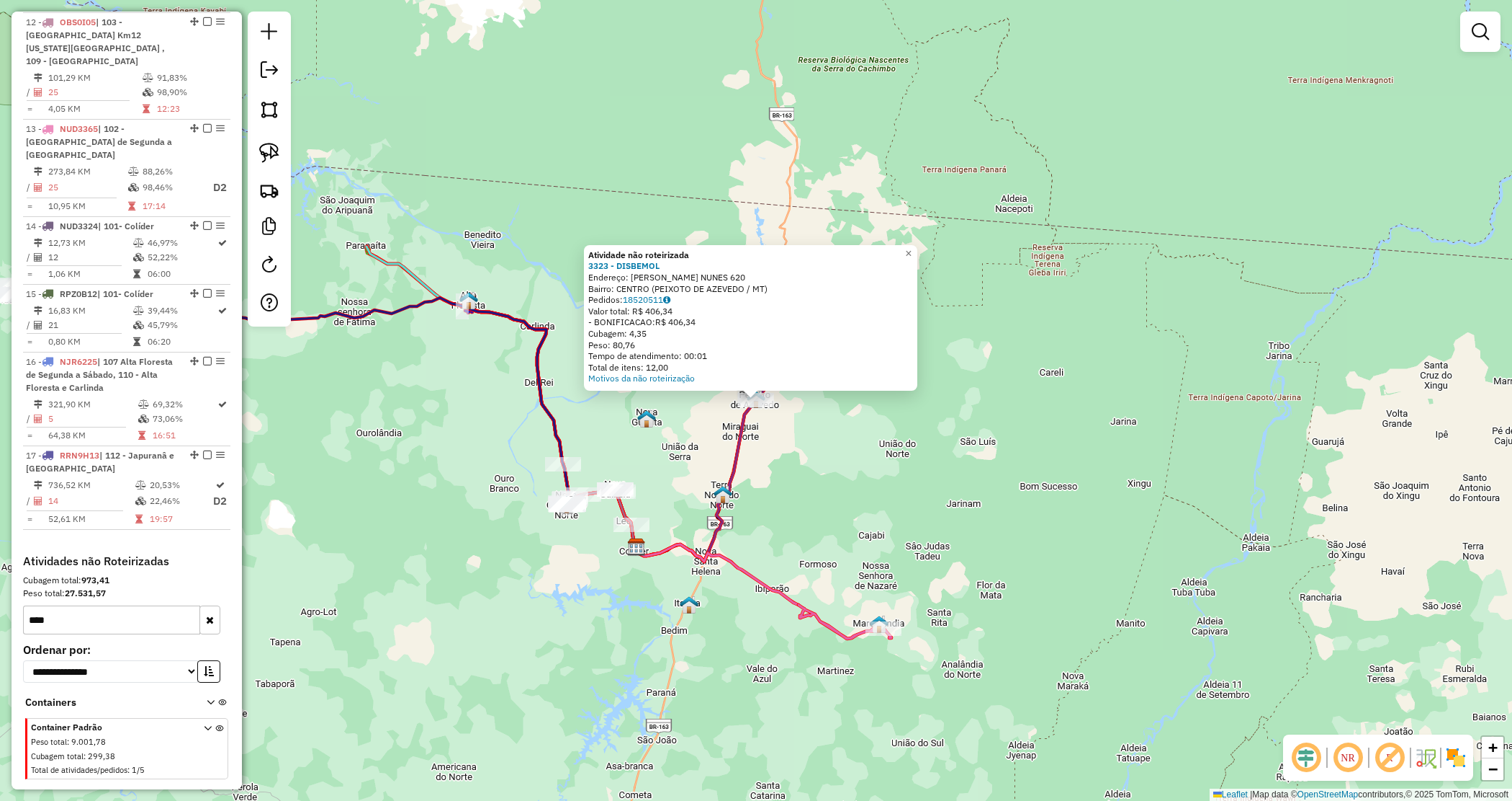
click at [700, 459] on div "Atividade não roteirizada 3323 - DISBEMOL Endereço: THIAGO MAGALHAES NUNES 620 …" at bounding box center [756, 400] width 1512 height 801
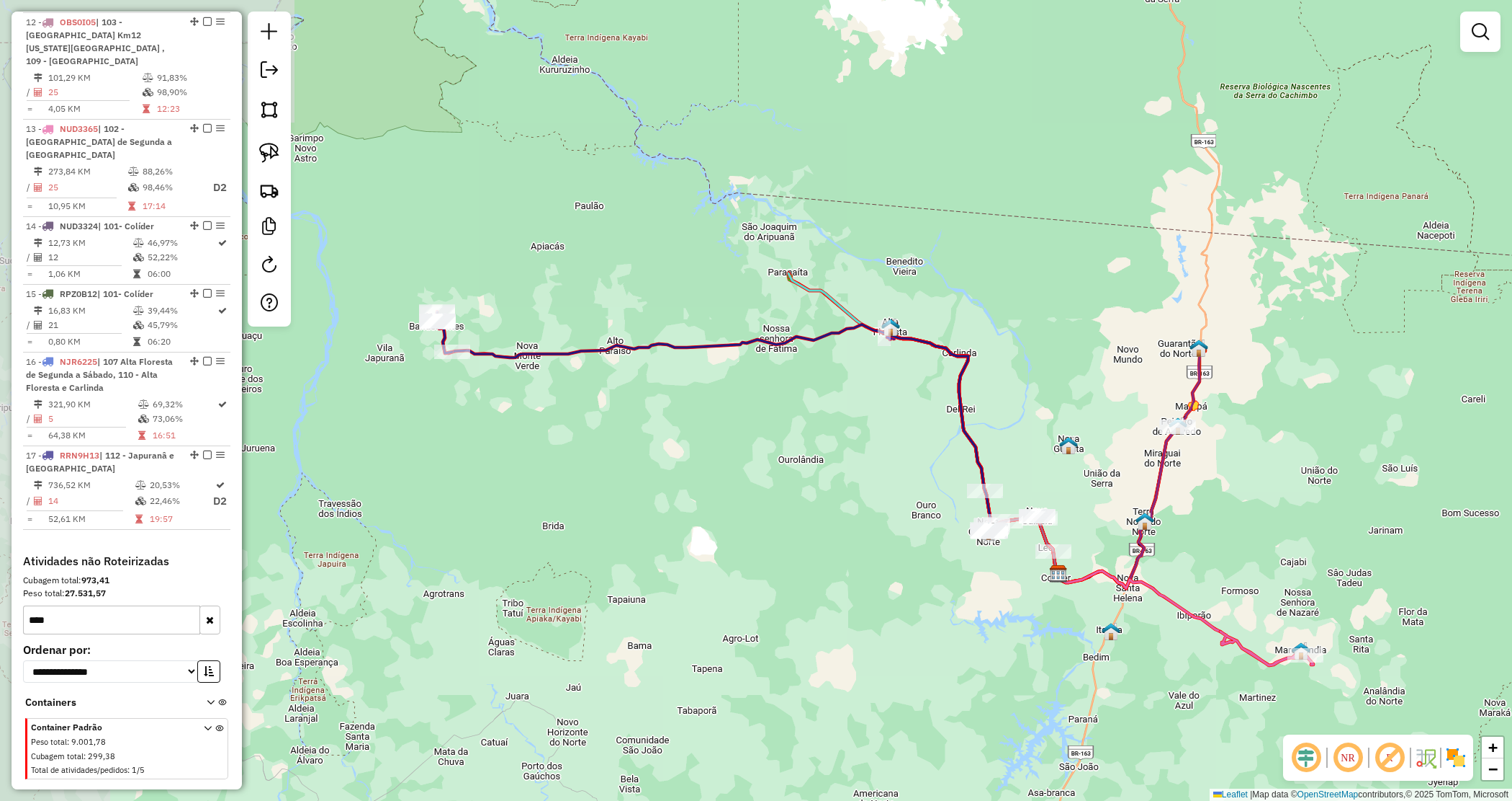
drag, startPoint x: 700, startPoint y: 459, endPoint x: 1122, endPoint y: 486, distance: 422.9
click at [1122, 486] on div "Janela de atendimento Grade de atendimento Capacidade Transportadoras Veículos …" at bounding box center [756, 400] width 1512 height 801
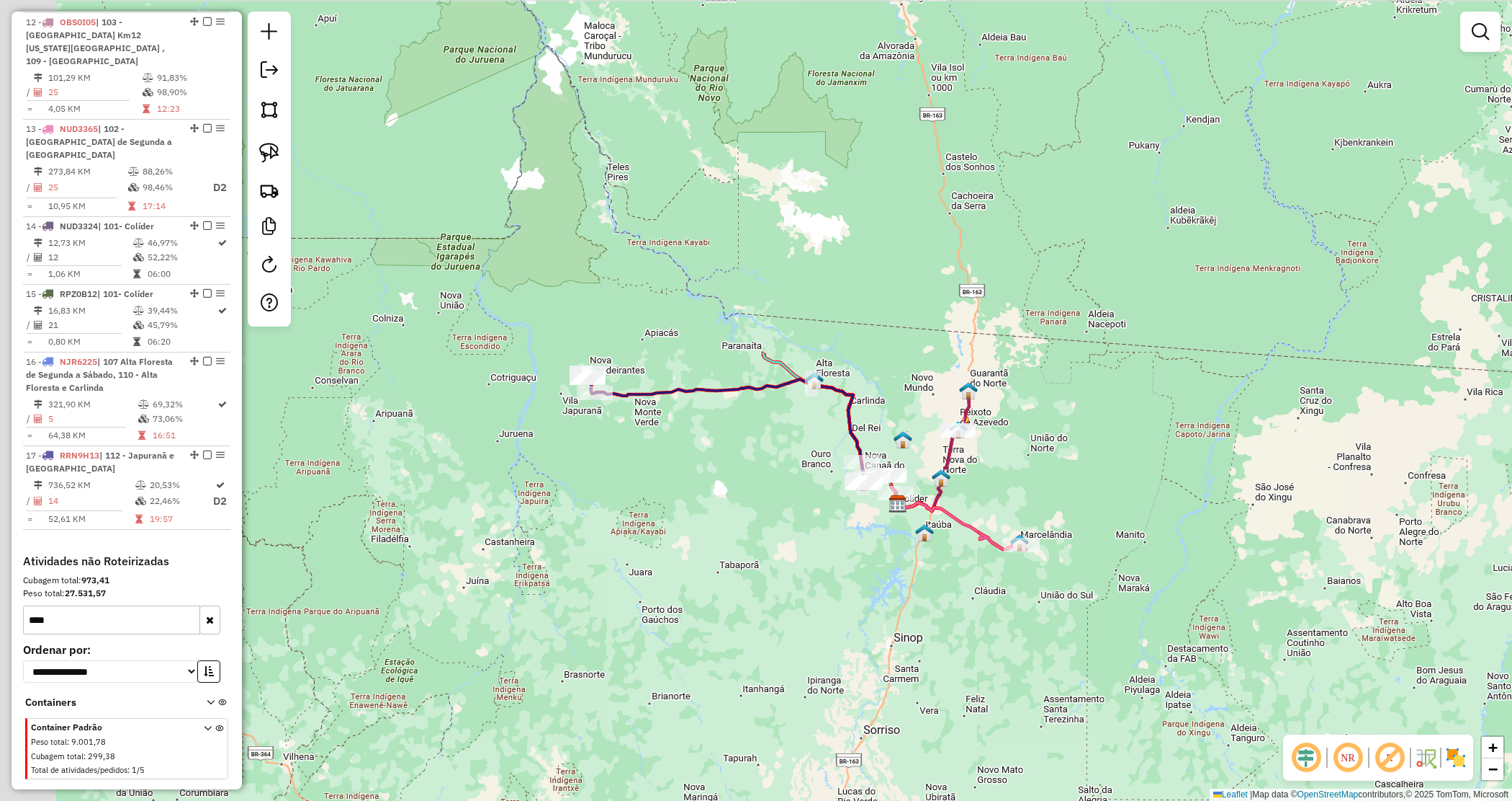
drag, startPoint x: 617, startPoint y: 485, endPoint x: 736, endPoint y: 487, distance: 119.0
click at [736, 487] on div "Janela de atendimento Grade de atendimento Capacidade Transportadoras Veículos …" at bounding box center [756, 400] width 1512 height 801
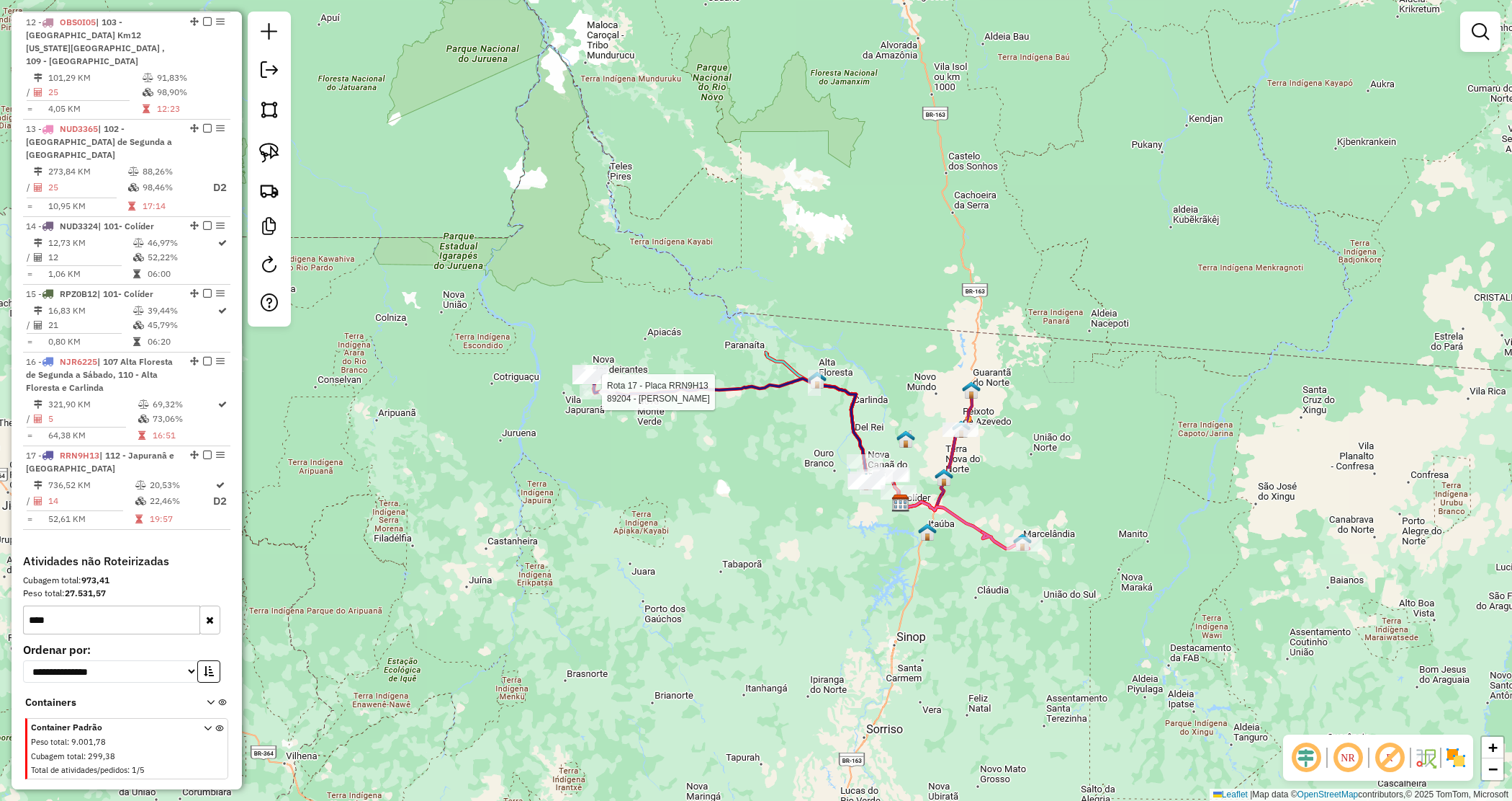
select select "*********"
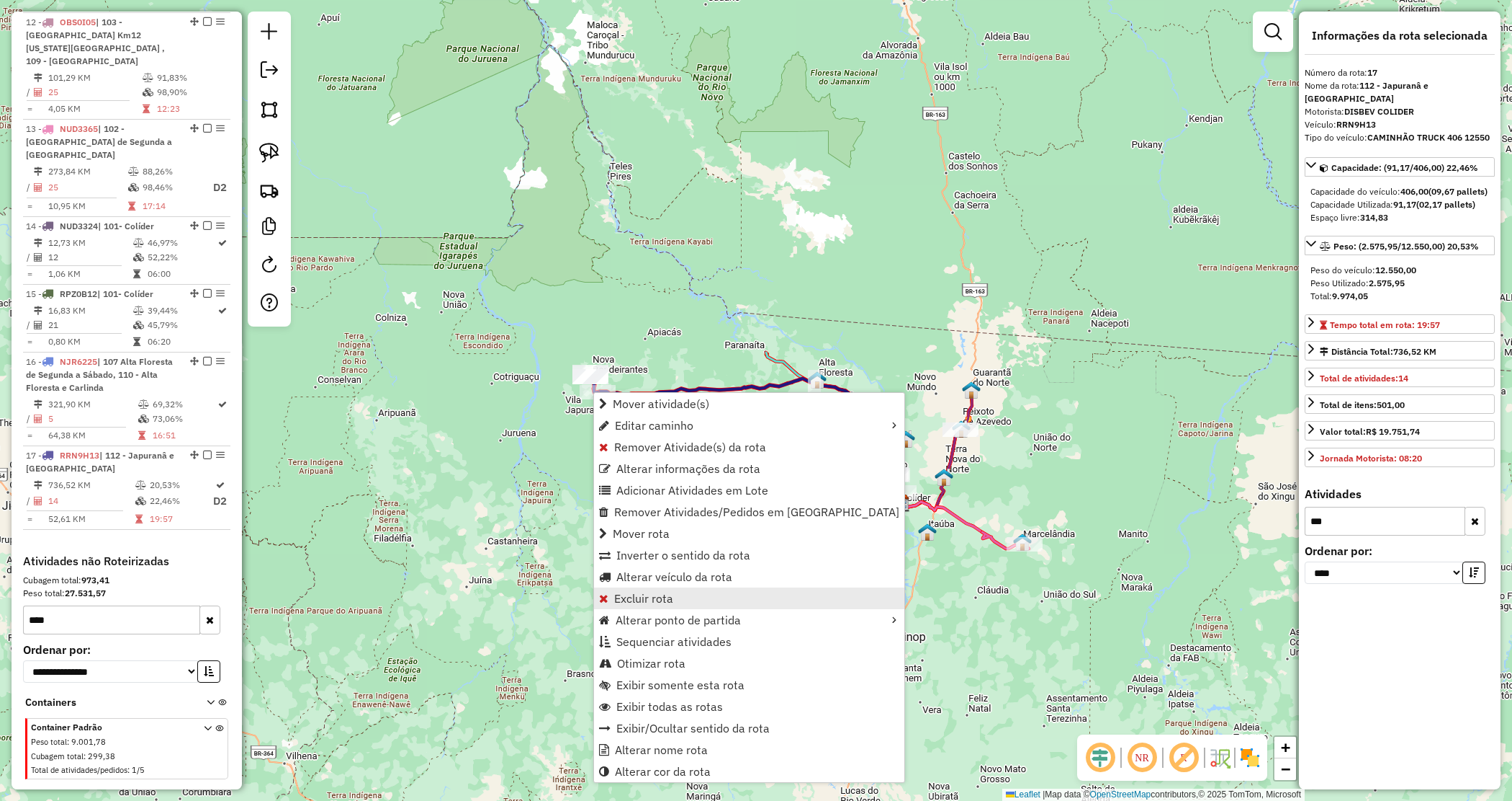
click at [652, 592] on span "Excluir rota" at bounding box center [644, 598] width 59 height 12
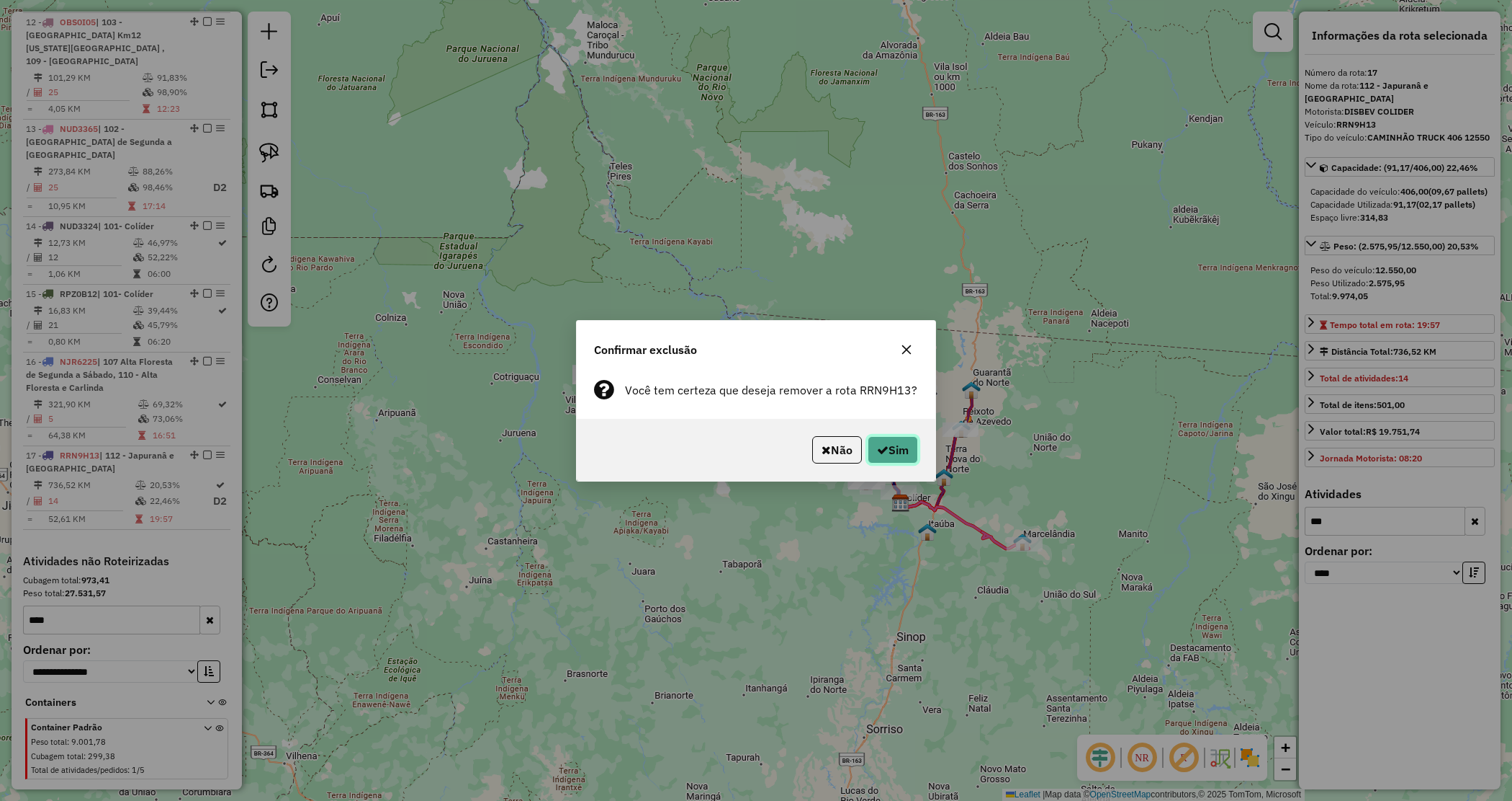
click at [882, 437] on button "Sim" at bounding box center [893, 450] width 50 height 28
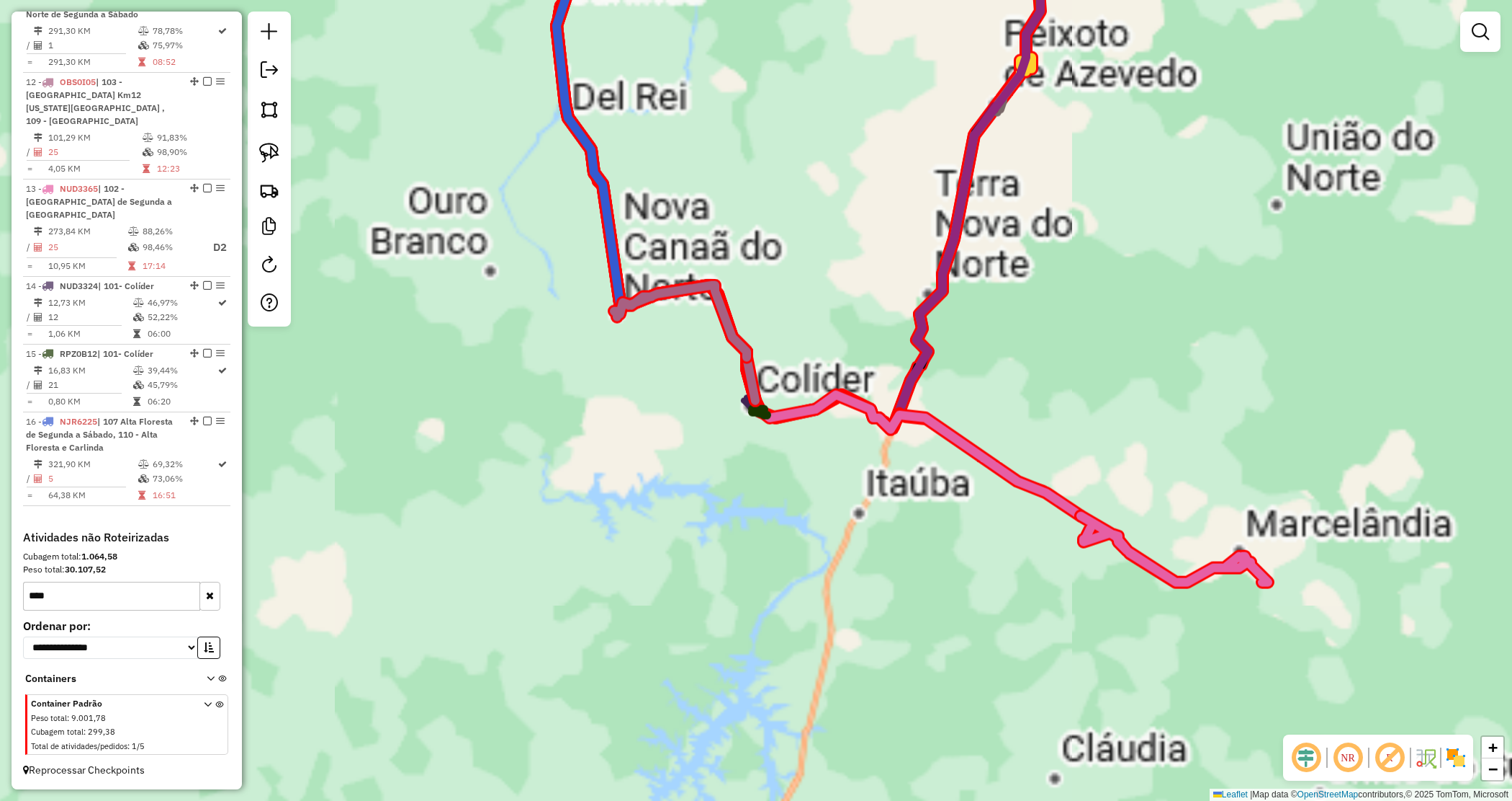
scroll to position [1371, 0]
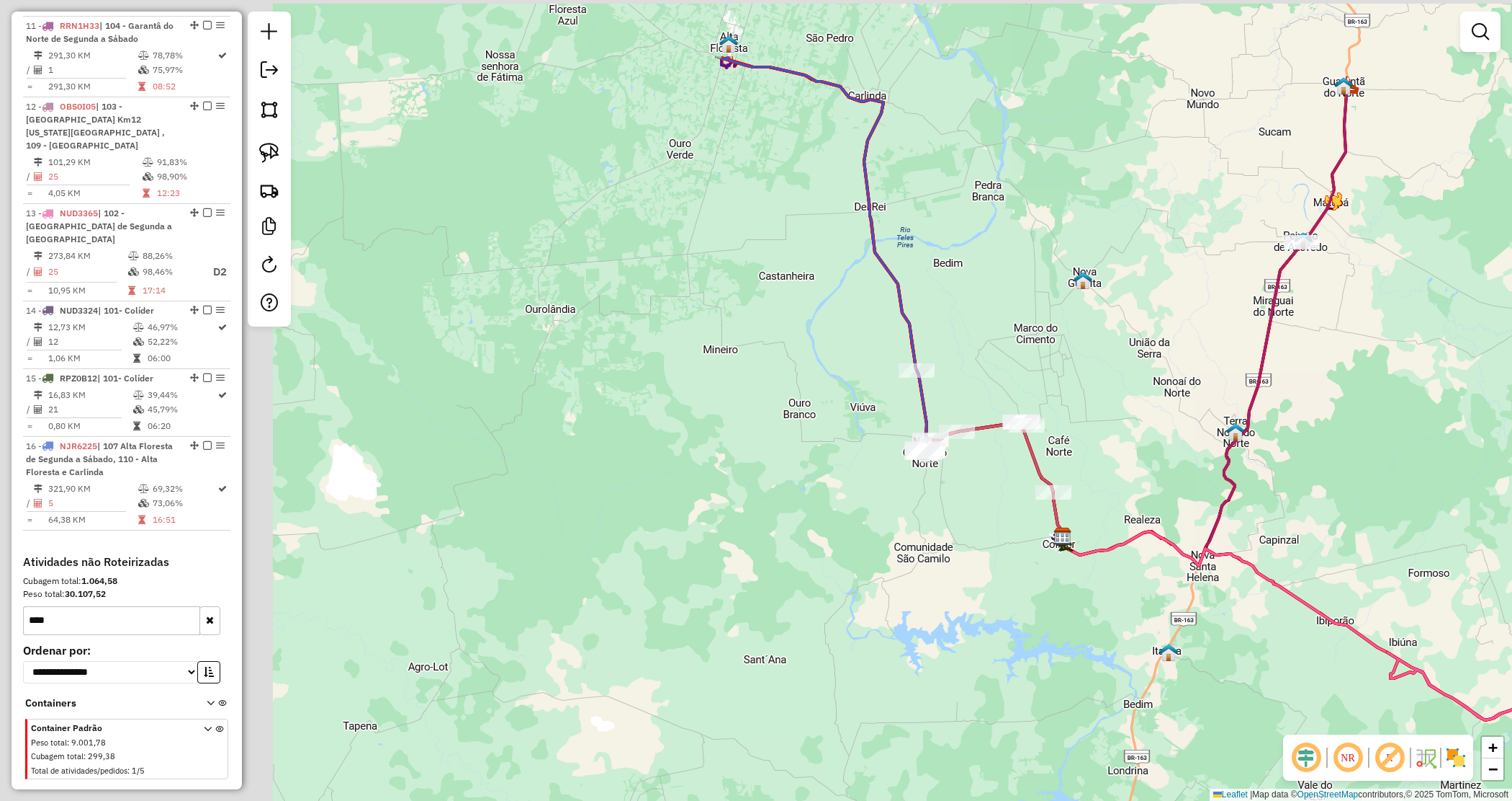
drag, startPoint x: 570, startPoint y: 376, endPoint x: 1055, endPoint y: 520, distance: 505.9
click at [1153, 562] on div "Janela de atendimento Grade de atendimento Capacidade Transportadoras Veículos …" at bounding box center [756, 400] width 1512 height 801
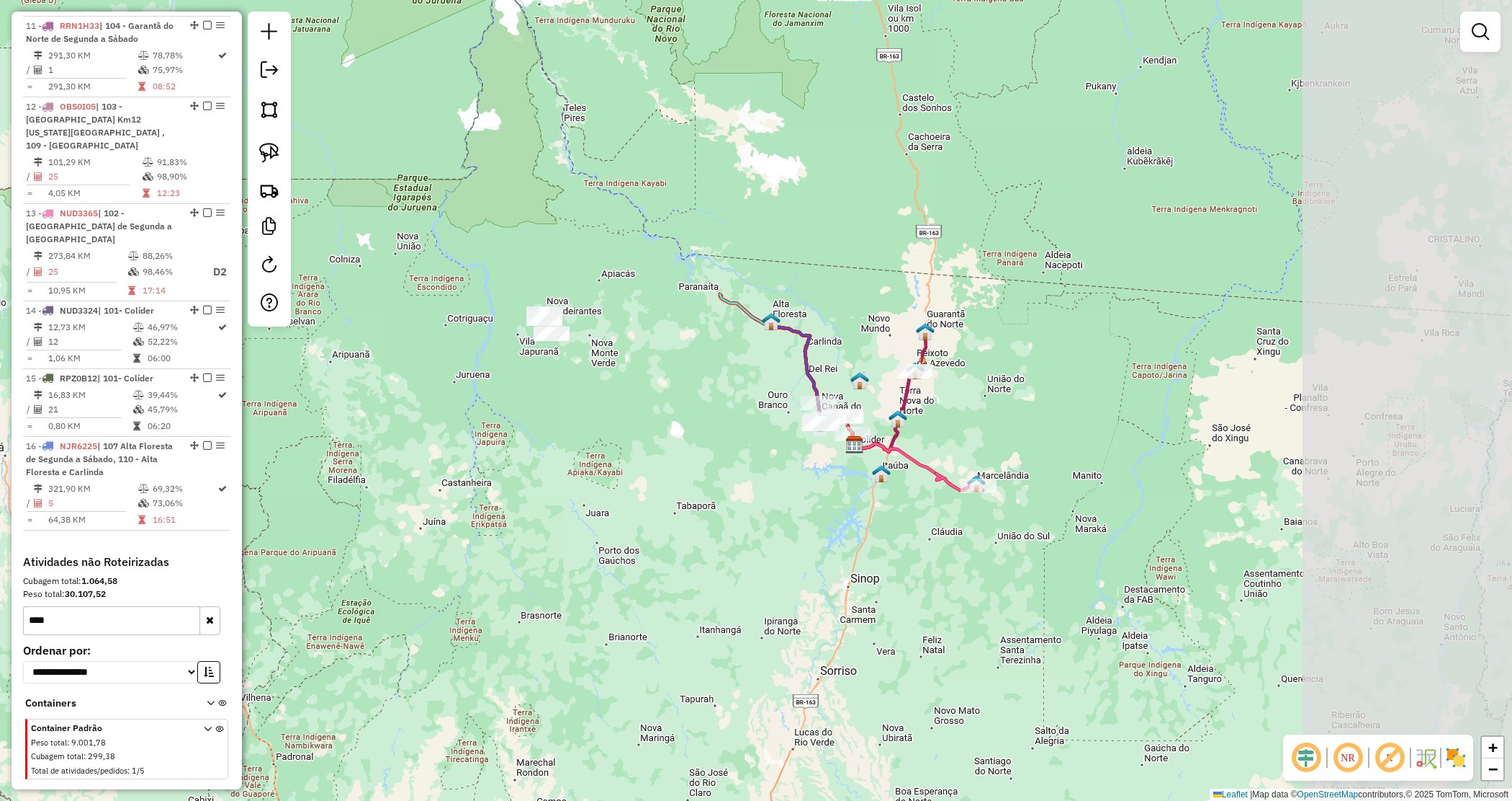
drag, startPoint x: 1014, startPoint y: 535, endPoint x: 750, endPoint y: 491, distance: 267.6
click at [745, 494] on div "Janela de atendimento Grade de atendimento Capacidade Transportadoras Veículos …" at bounding box center [756, 400] width 1512 height 801
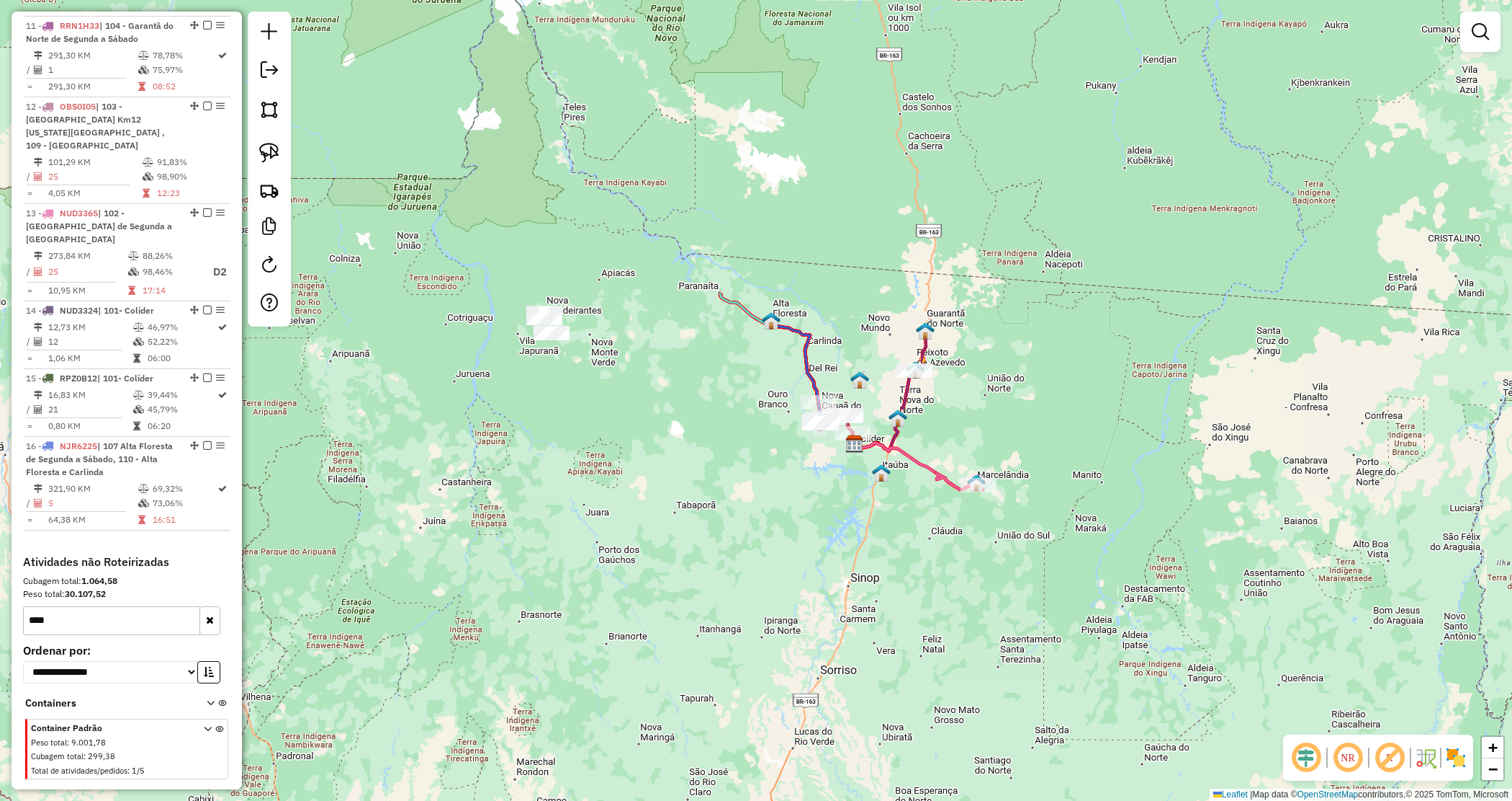
click at [798, 480] on div "Janela de atendimento Grade de atendimento Capacidade Transportadoras Veículos …" at bounding box center [756, 400] width 1512 height 801
click at [935, 390] on div "Janela de atendimento Grade de atendimento Capacidade Transportadoras Veículos …" at bounding box center [756, 400] width 1512 height 801
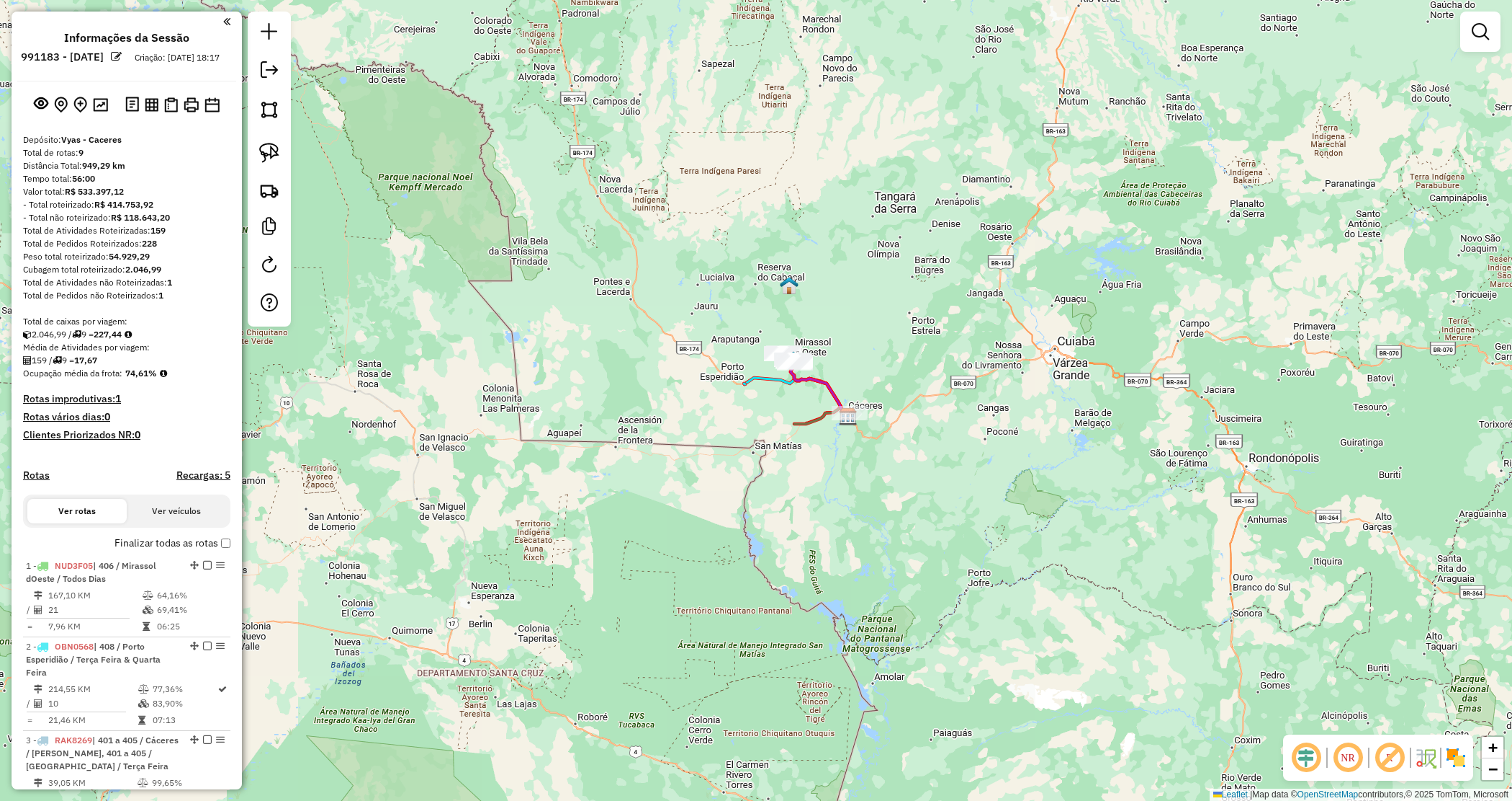
click at [128, 261] on strong "54.929,29" at bounding box center [129, 255] width 41 height 11
click at [127, 261] on strong "54.929,29" at bounding box center [129, 255] width 41 height 11
copy strong "54.929,29"
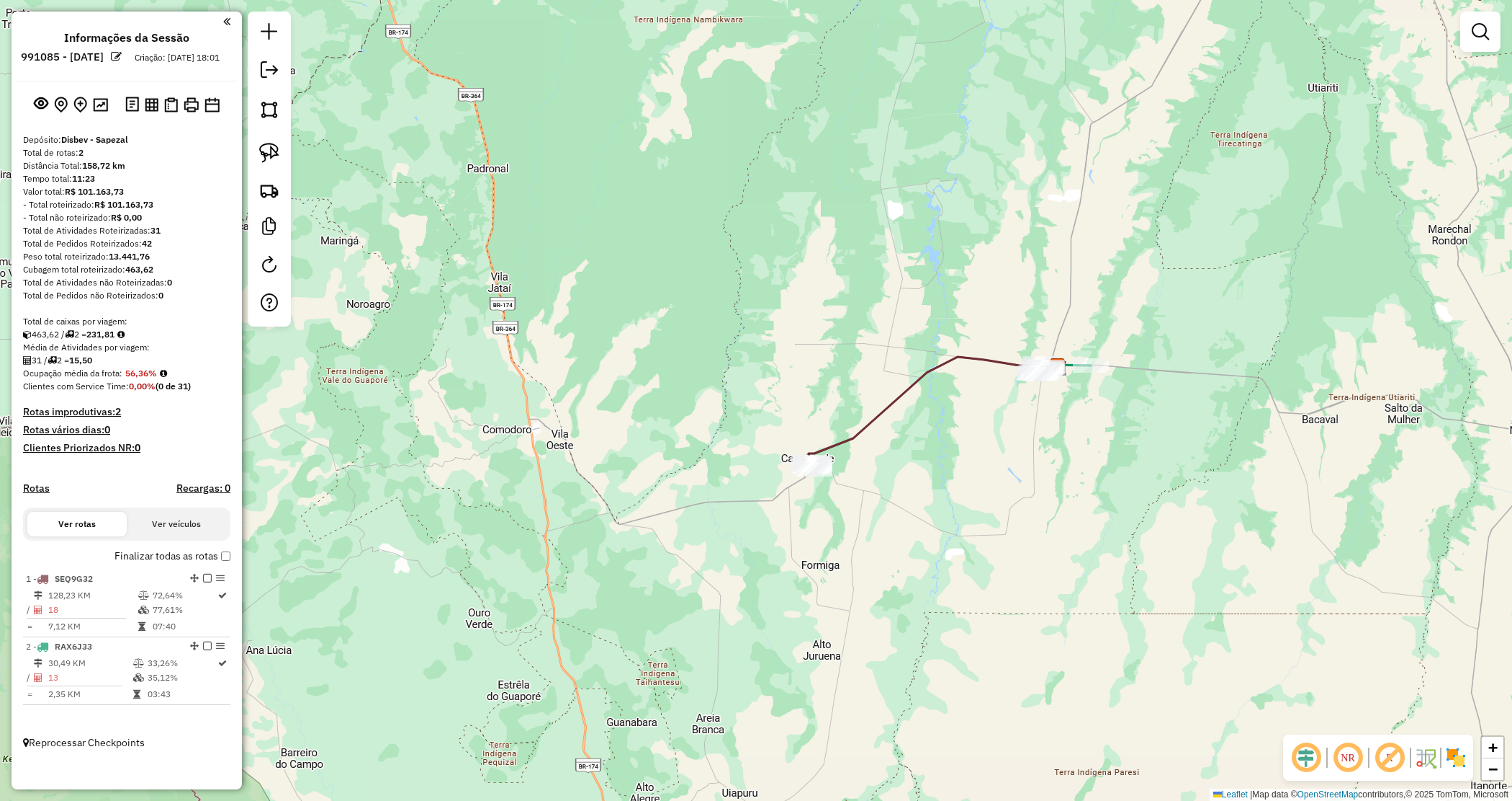
click at [126, 261] on strong "13.441,76" at bounding box center [129, 255] width 41 height 11
copy strong "13.441,76"
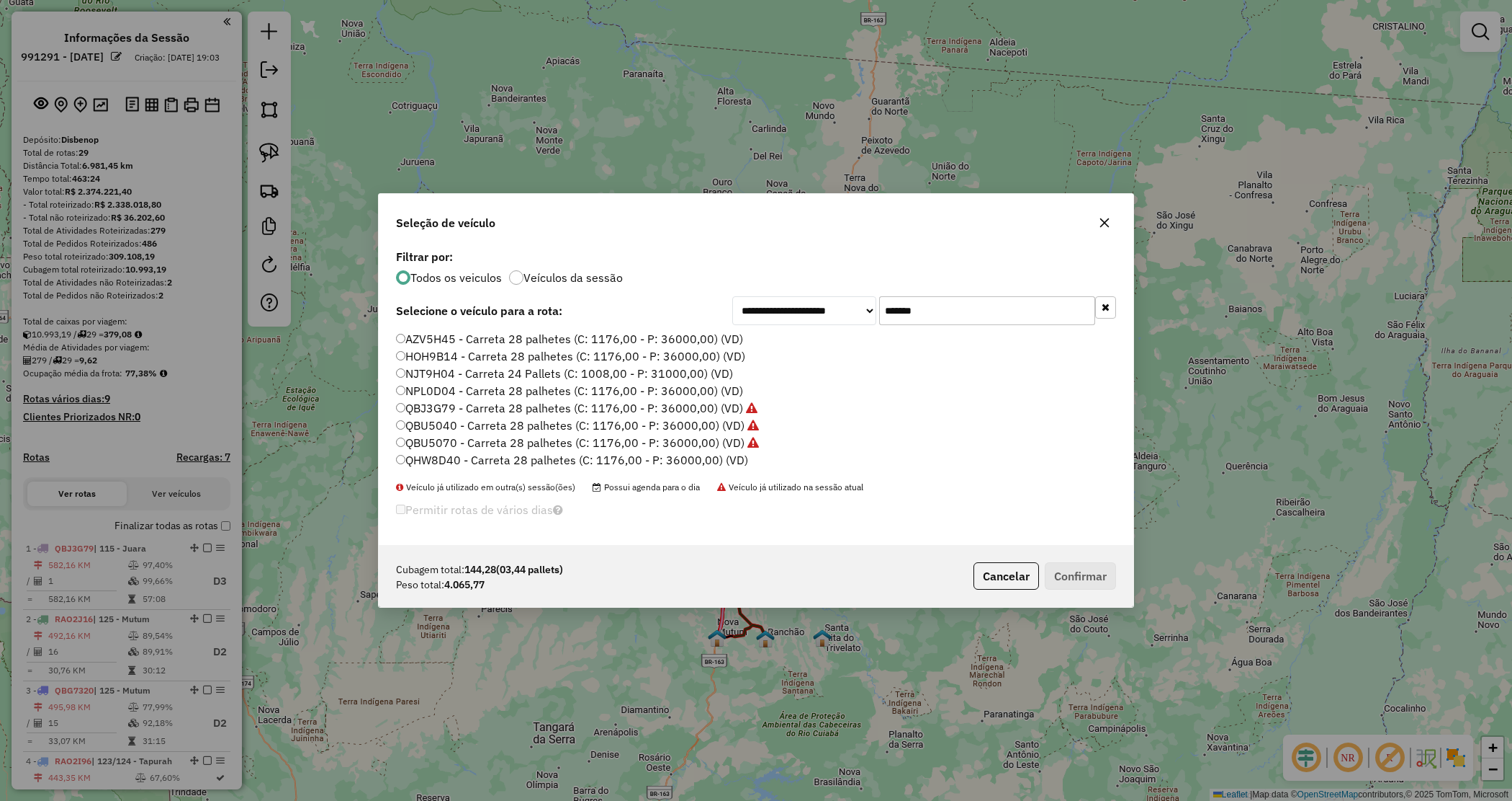
scroll to position [7, 4]
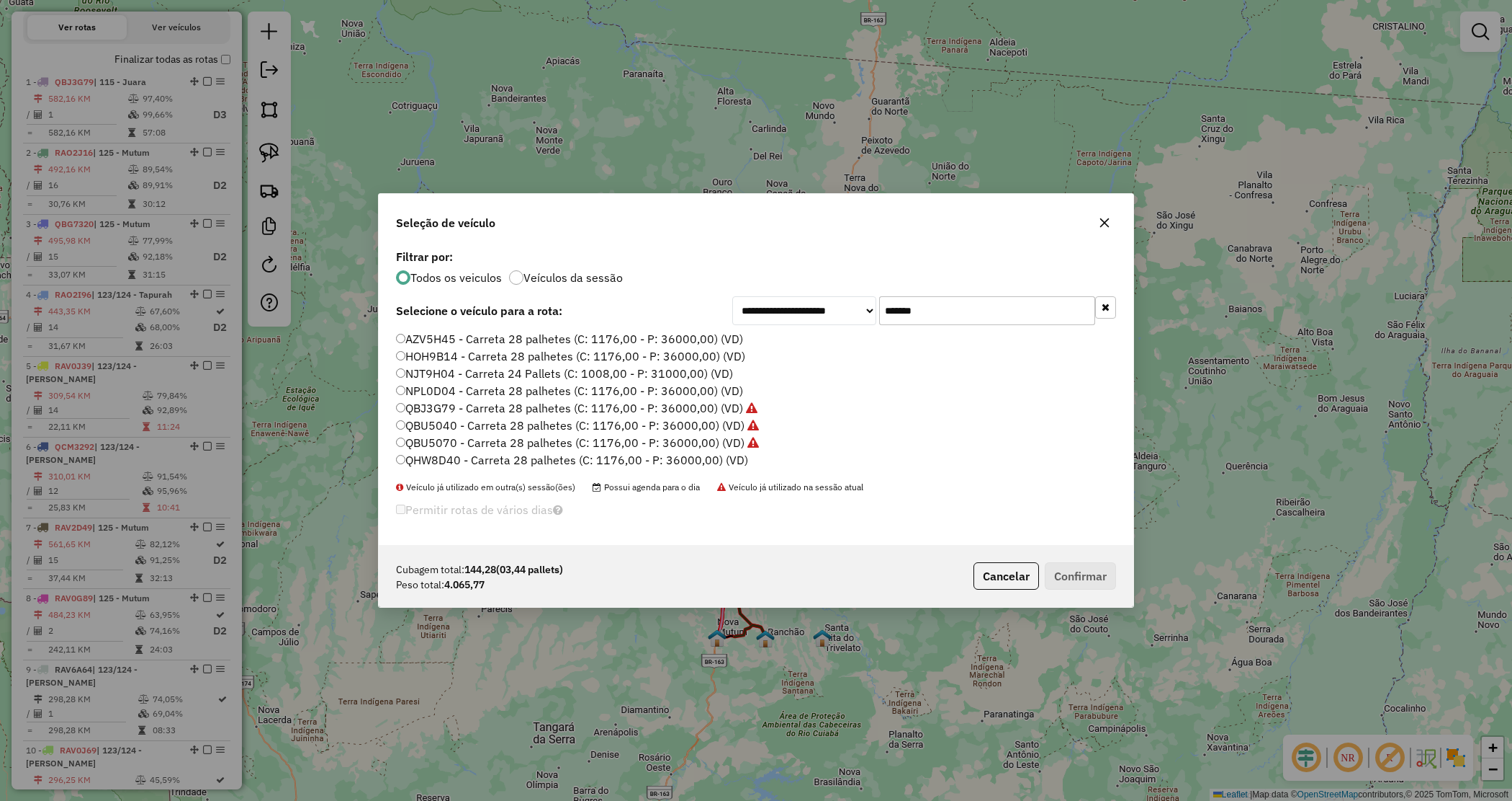
type input "*******"
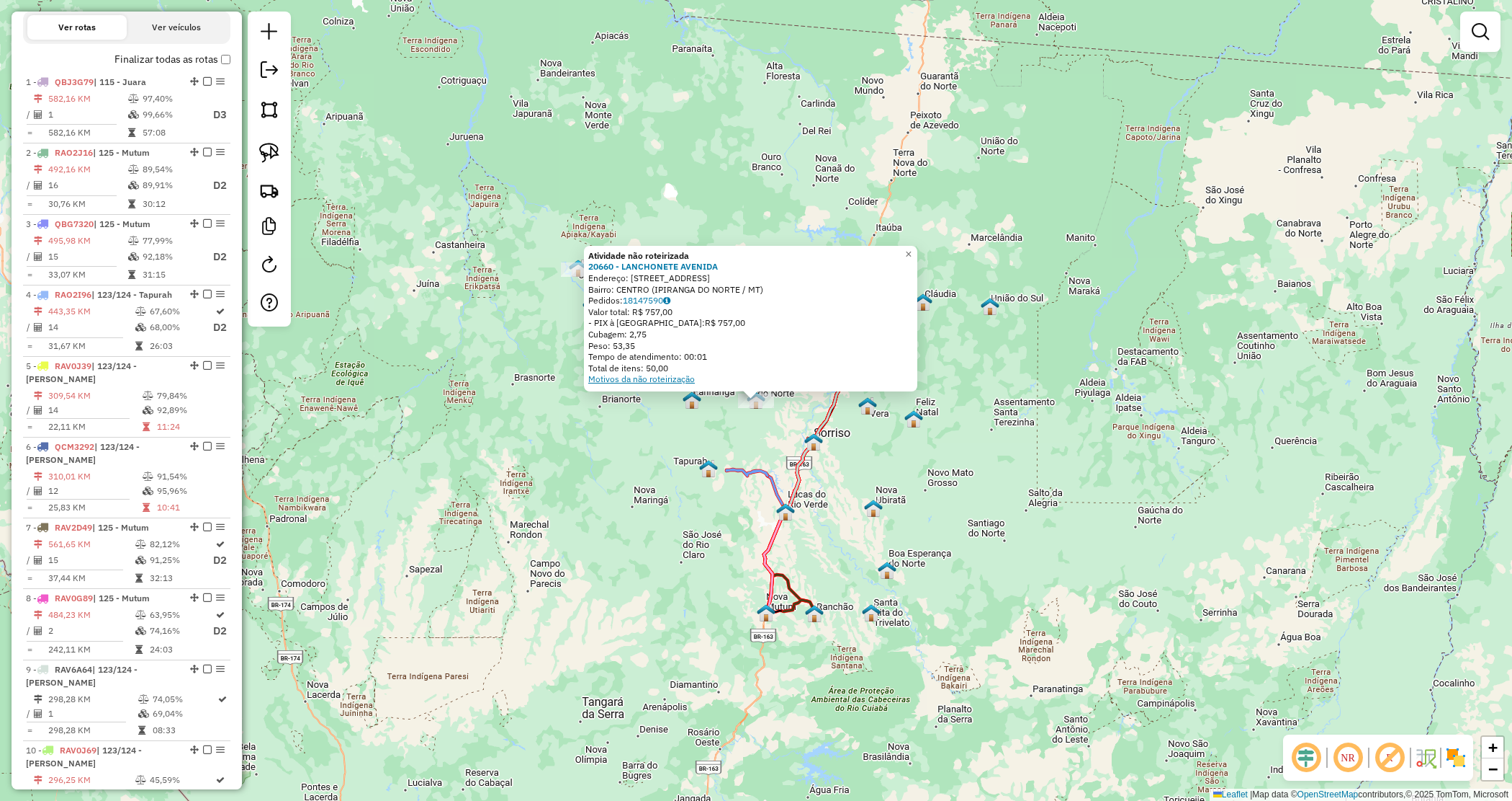
click at [637, 383] on link "Motivos da não roteirização" at bounding box center [642, 378] width 107 height 11
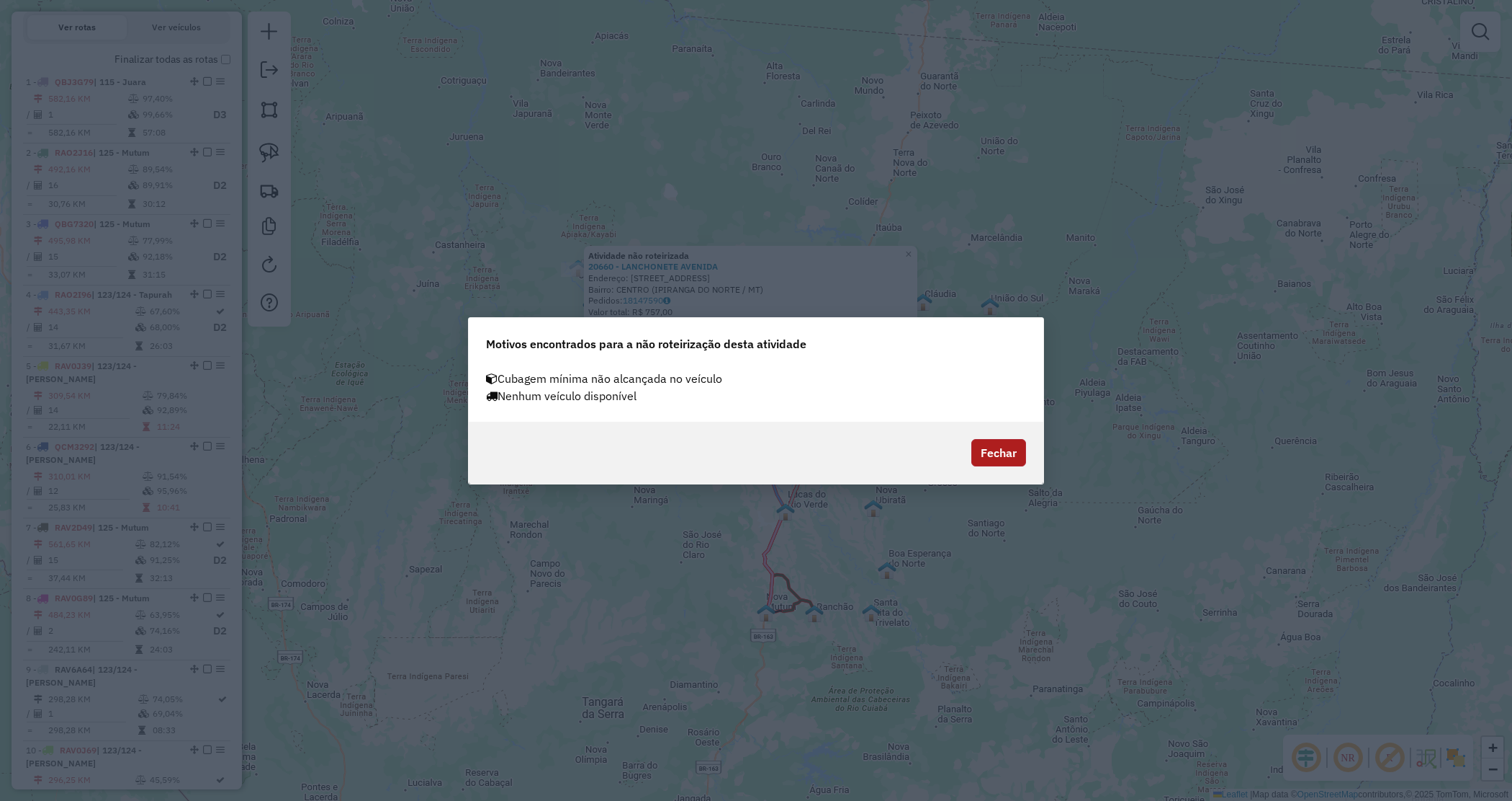
click at [1010, 455] on button "Fechar" at bounding box center [998, 452] width 54 height 28
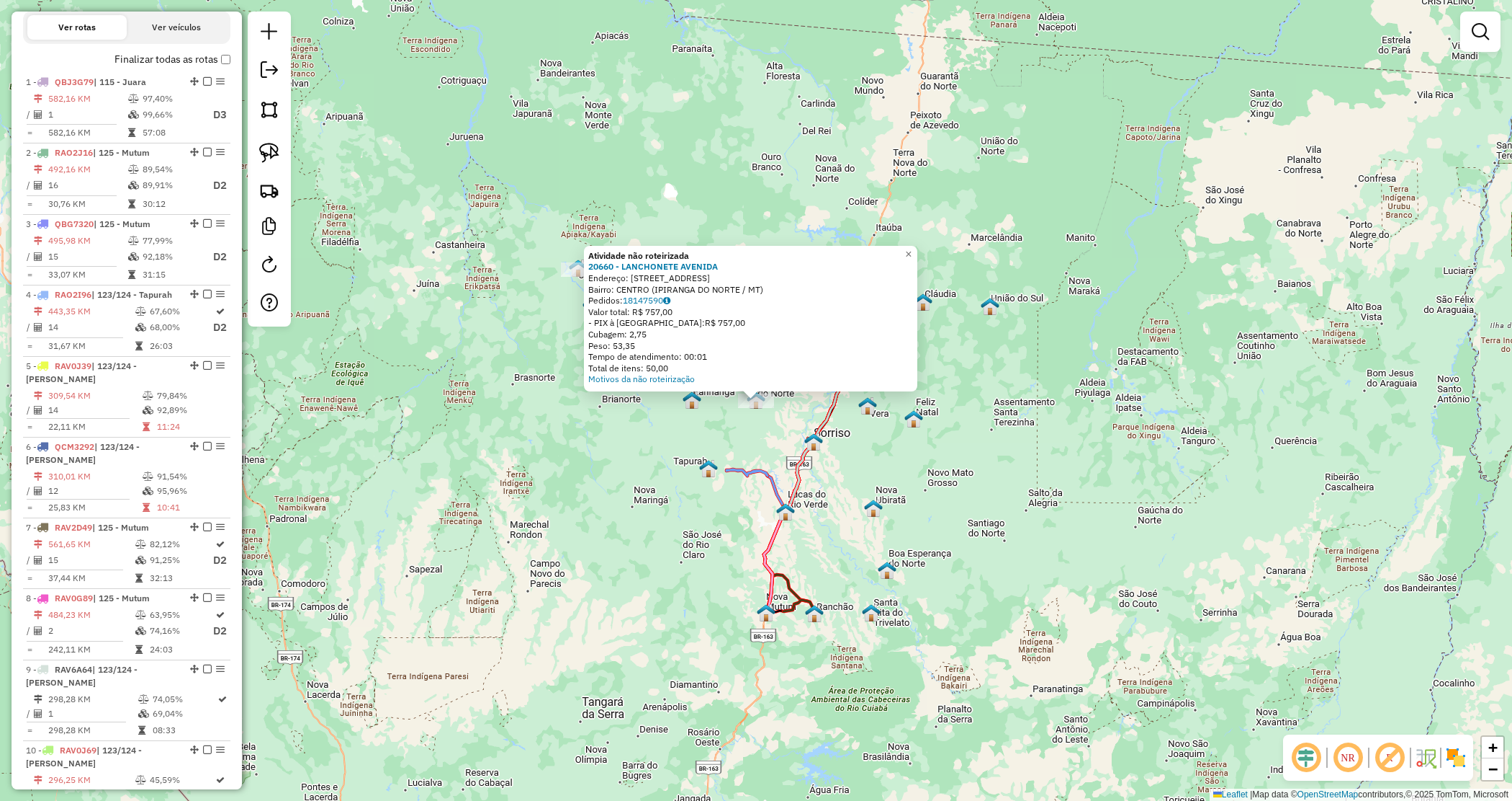
click at [929, 438] on div "Atividade não roteirizada 20660 - LANCHONETE AVENIDA Endereço: [STREET_ADDRESS]…" at bounding box center [756, 400] width 1512 height 801
click at [905, 408] on div "Atividade não roteirizada 20660 - LANCHONETE AVENIDA Endereço: [STREET_ADDRESS]…" at bounding box center [756, 400] width 1512 height 801
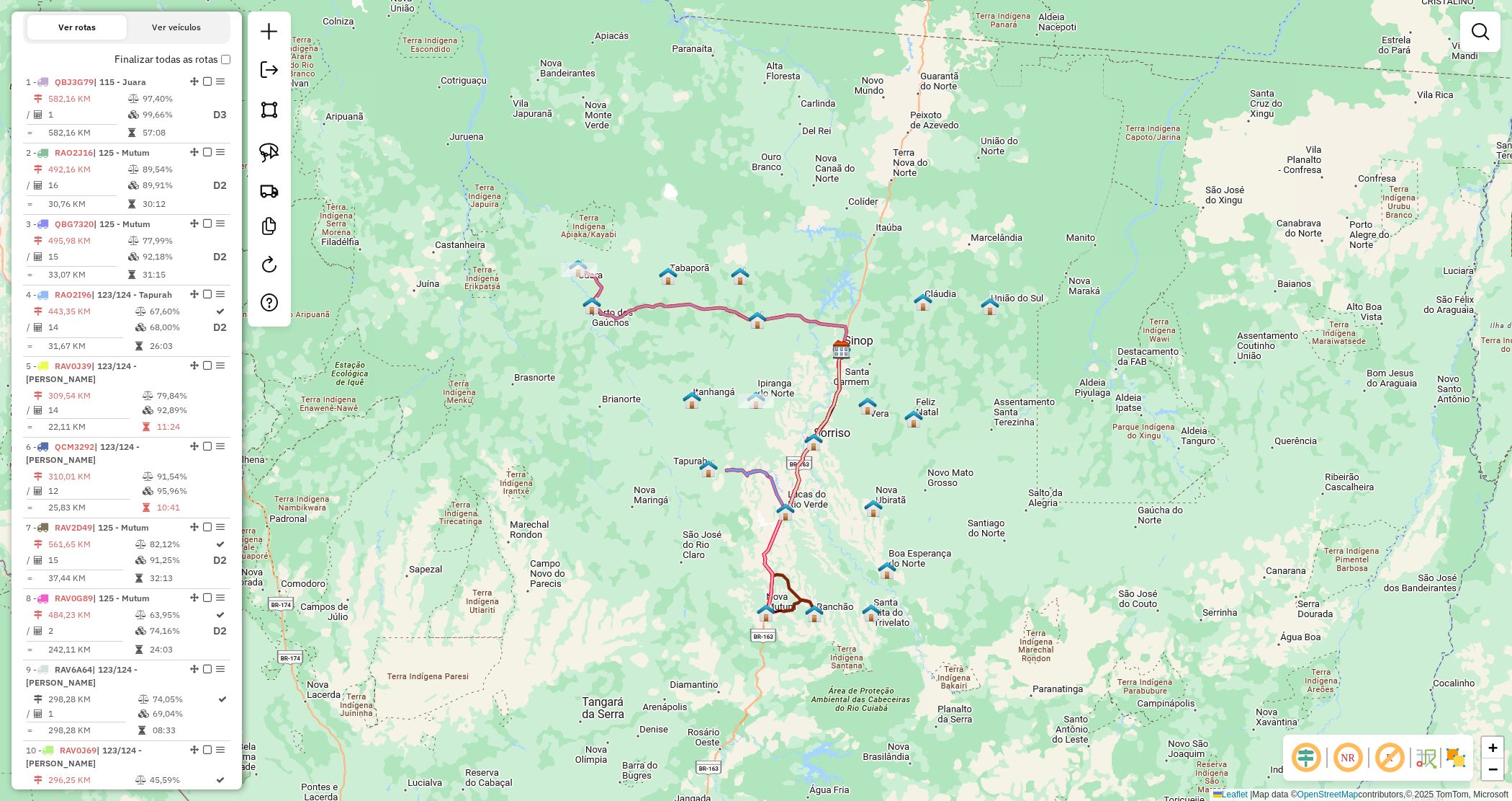
click at [1024, 474] on div "Janela de atendimento Grade de atendimento Capacidade Transportadoras Veículos …" at bounding box center [756, 400] width 1512 height 801
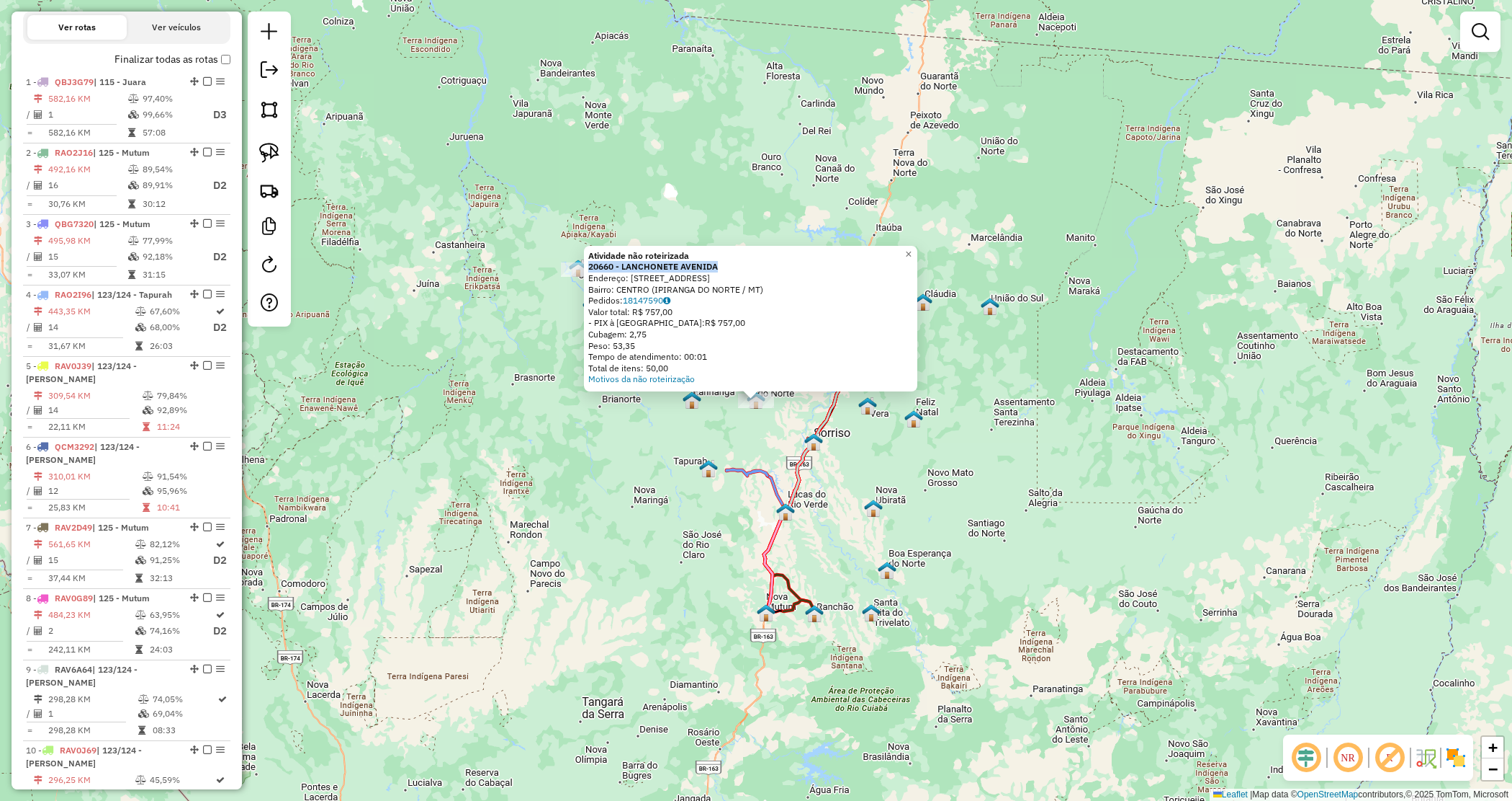
drag, startPoint x: 734, startPoint y: 264, endPoint x: 585, endPoint y: 265, distance: 149.0
click at [585, 265] on div "Atividade não roteirizada 20660 - LANCHONETE [GEOGRAPHIC_DATA]: [STREET_ADDRESS…" at bounding box center [750, 318] width 333 height 146
copy strong "20660 - LANCHONETE AVENIDA"
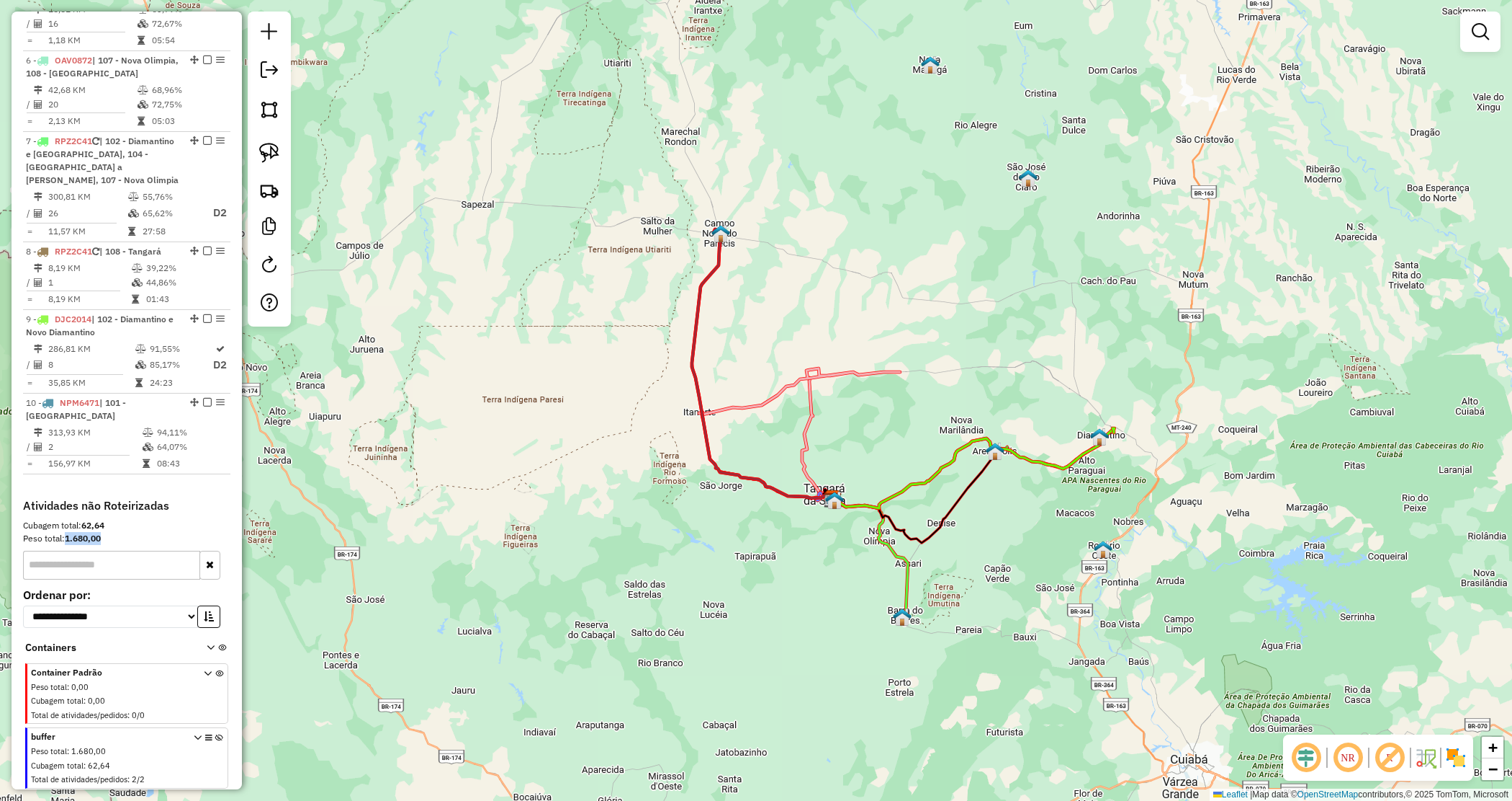
scroll to position [962, 0]
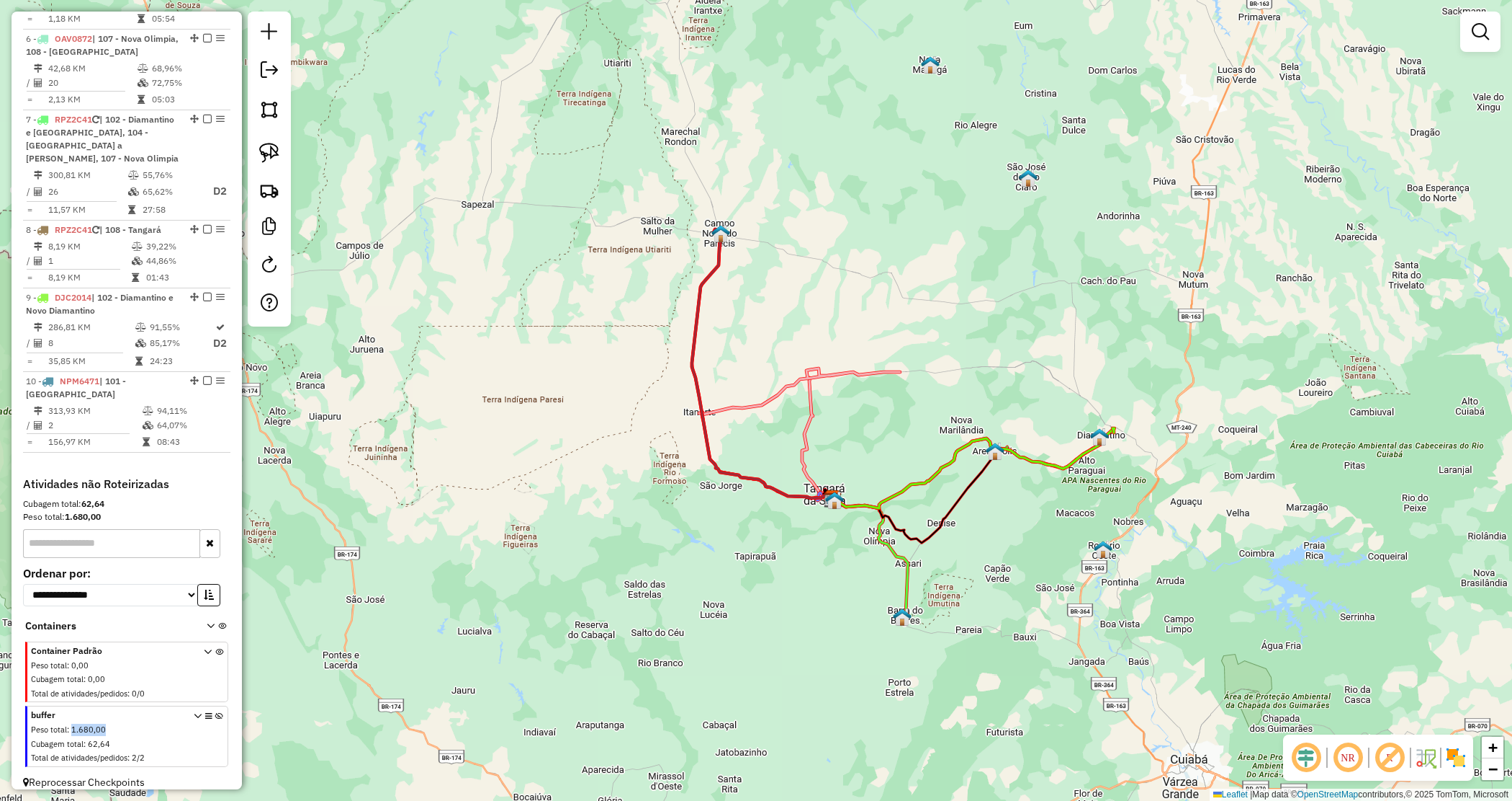
drag, startPoint x: 70, startPoint y: 717, endPoint x: 108, endPoint y: 719, distance: 38.1
click at [108, 724] on div "Peso total : 1.680,00" at bounding box center [108, 730] width 155 height 12
copy span "1.680,00"
click at [218, 712] on icon at bounding box center [220, 739] width 8 height 54
